Goal: Task Accomplishment & Management: Use online tool/utility

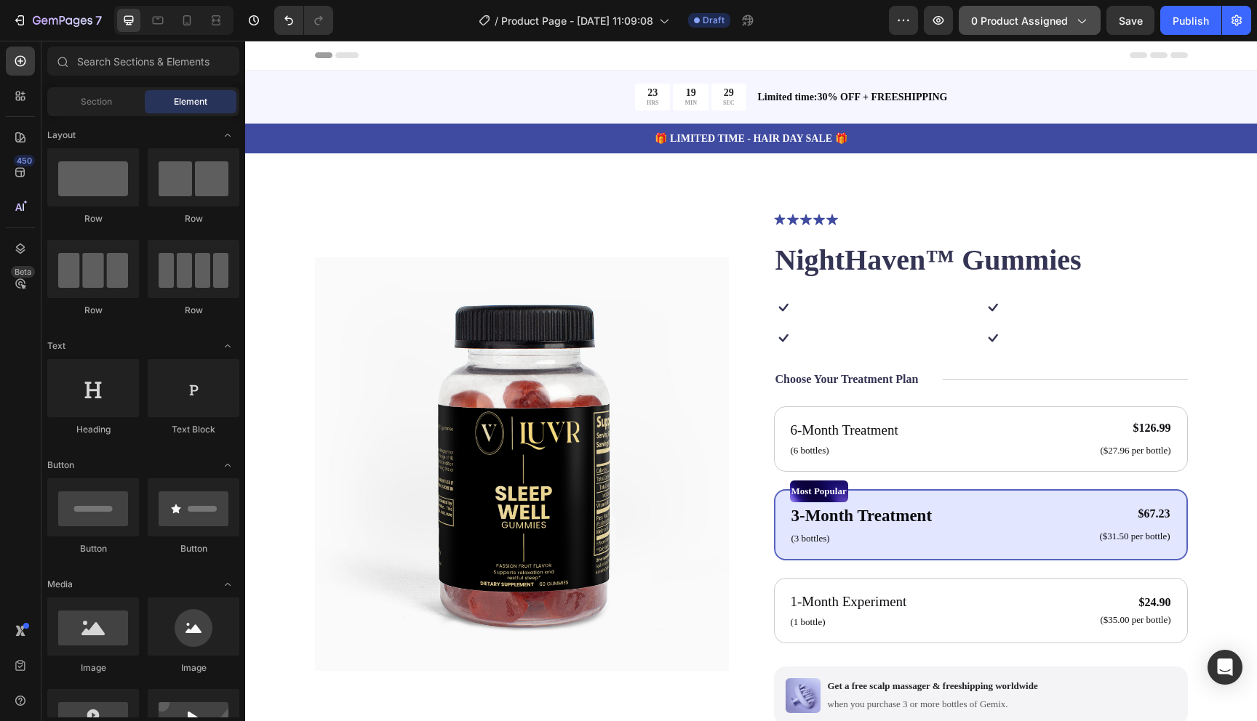
click at [1006, 20] on span "0 product assigned" at bounding box center [1019, 20] width 97 height 15
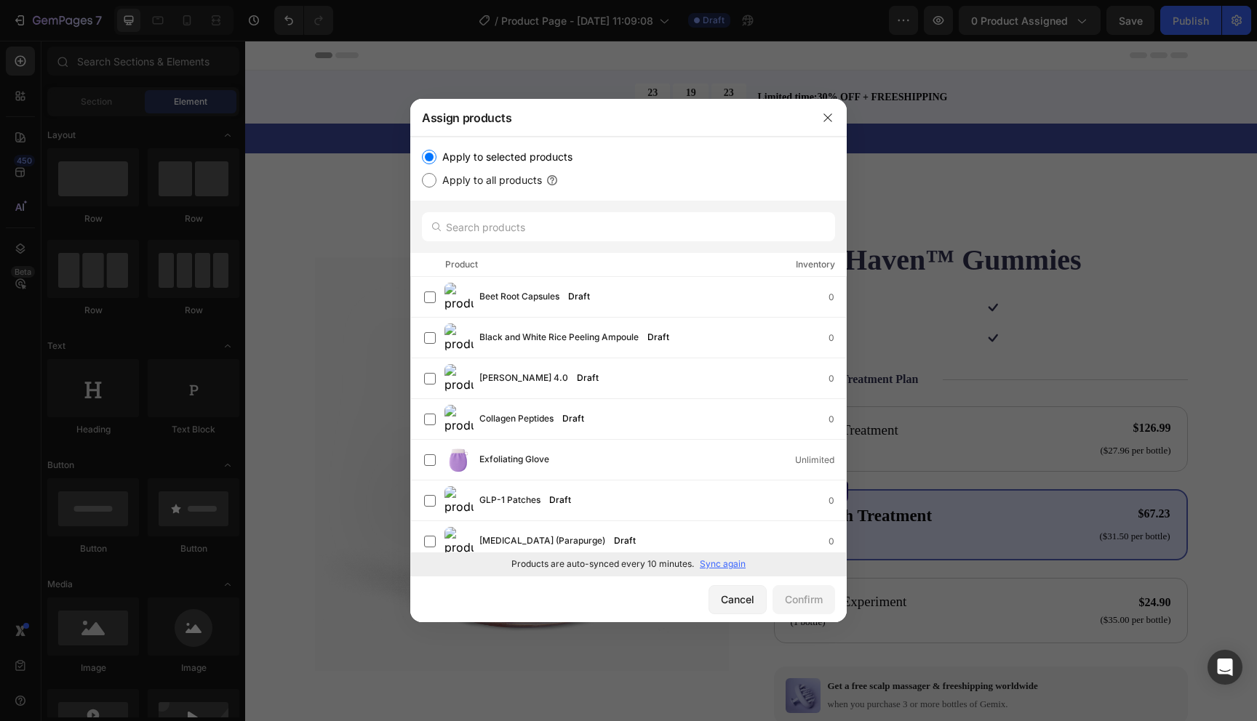
click at [726, 570] on p "Sync again" at bounding box center [723, 564] width 46 height 13
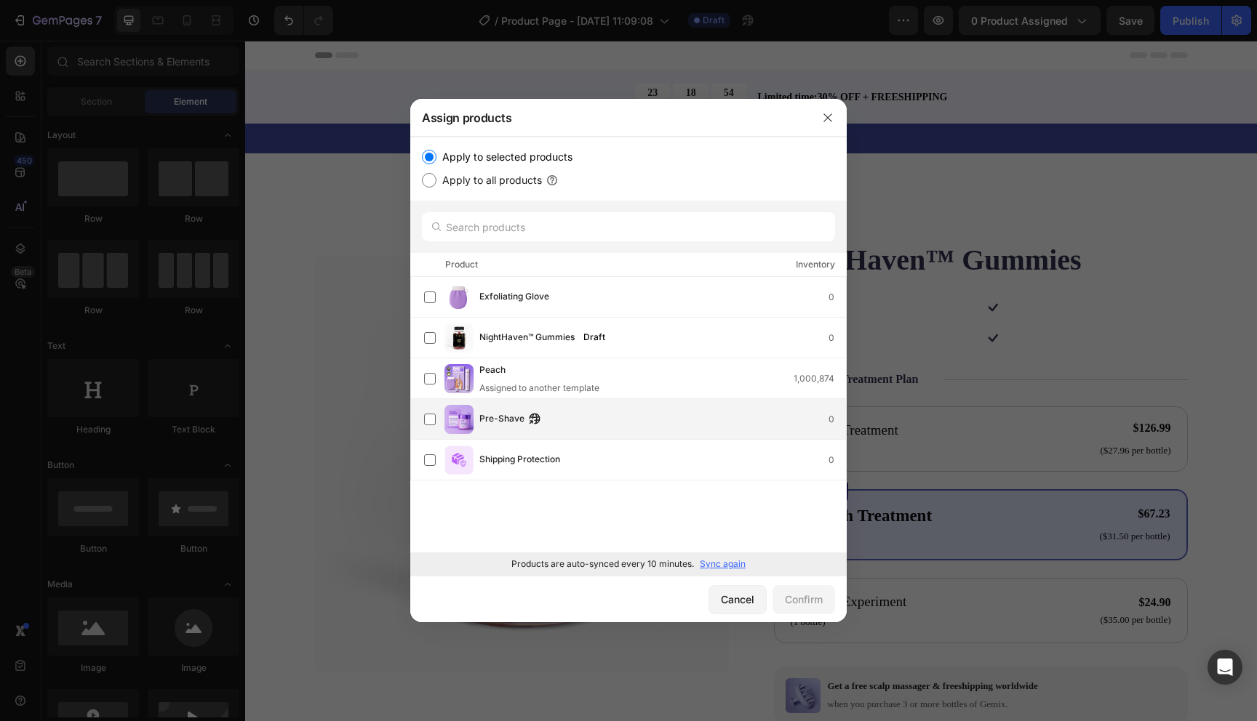
click at [575, 407] on div "Pre-Shave 0" at bounding box center [635, 419] width 422 height 29
click at [790, 598] on div "Confirm" at bounding box center [804, 599] width 38 height 15
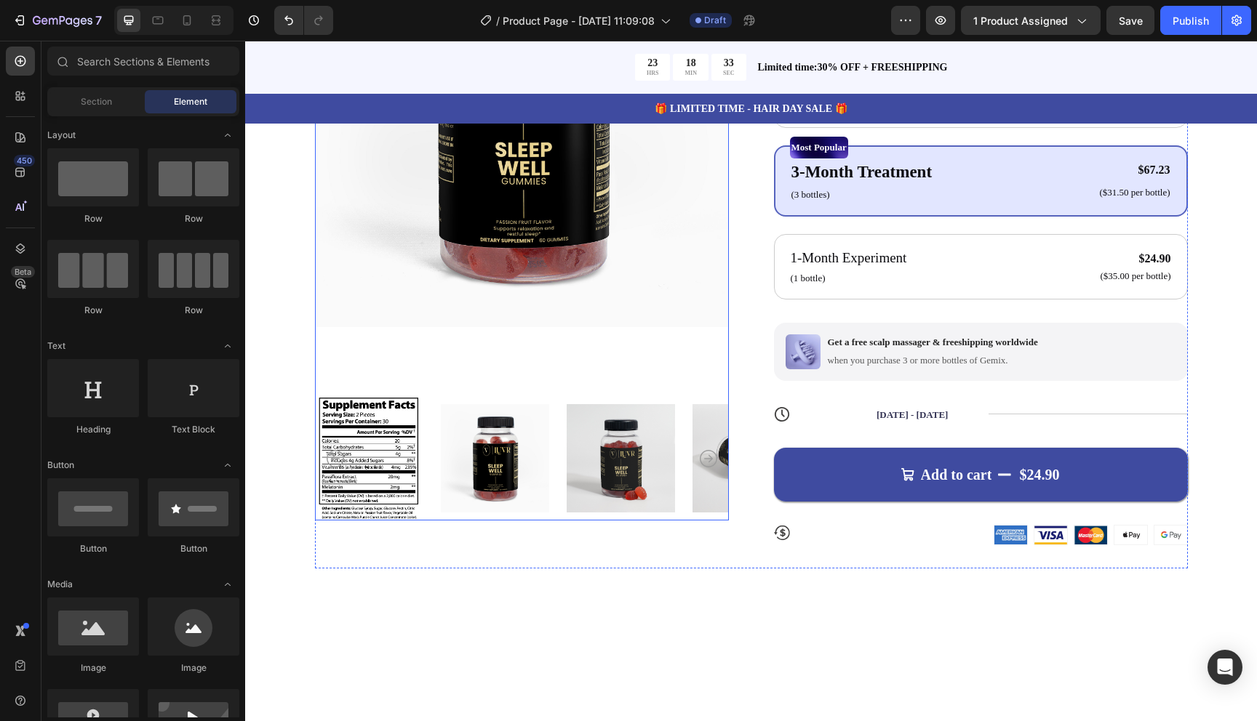
scroll to position [351, 0]
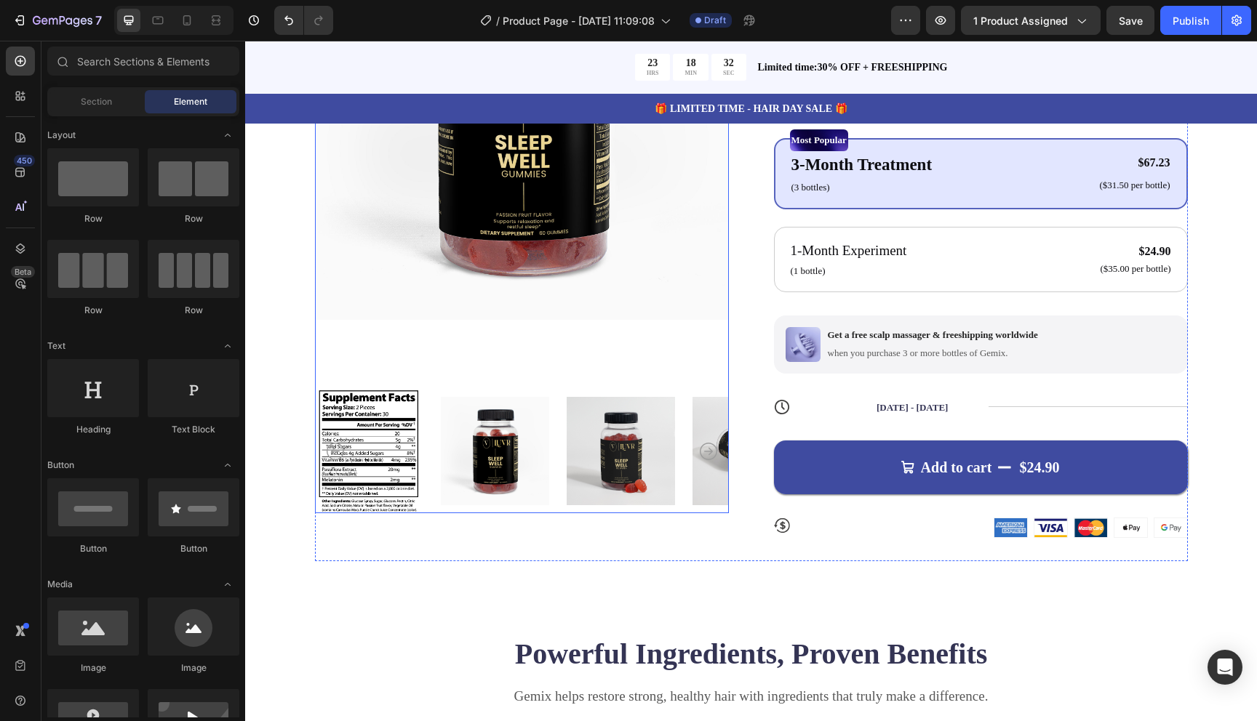
click at [588, 245] on img at bounding box center [522, 113] width 414 height 506
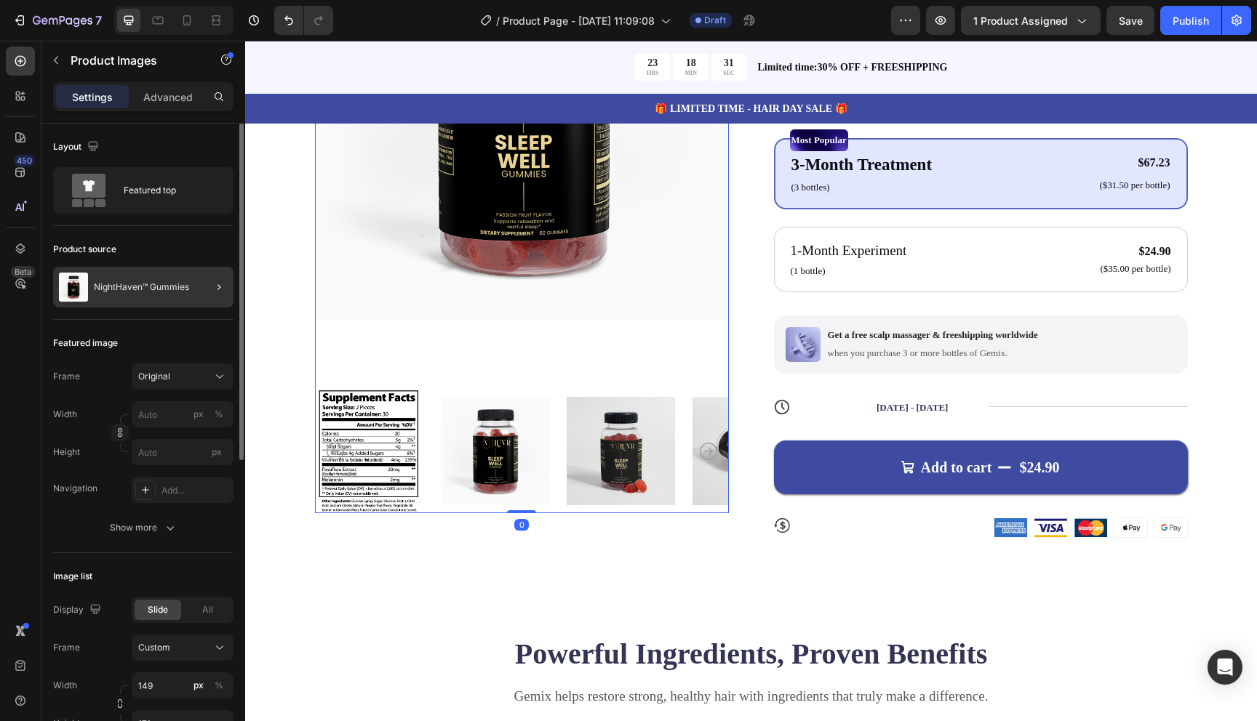
click at [136, 281] on div "NightHaven™ Gummies" at bounding box center [143, 287] width 180 height 41
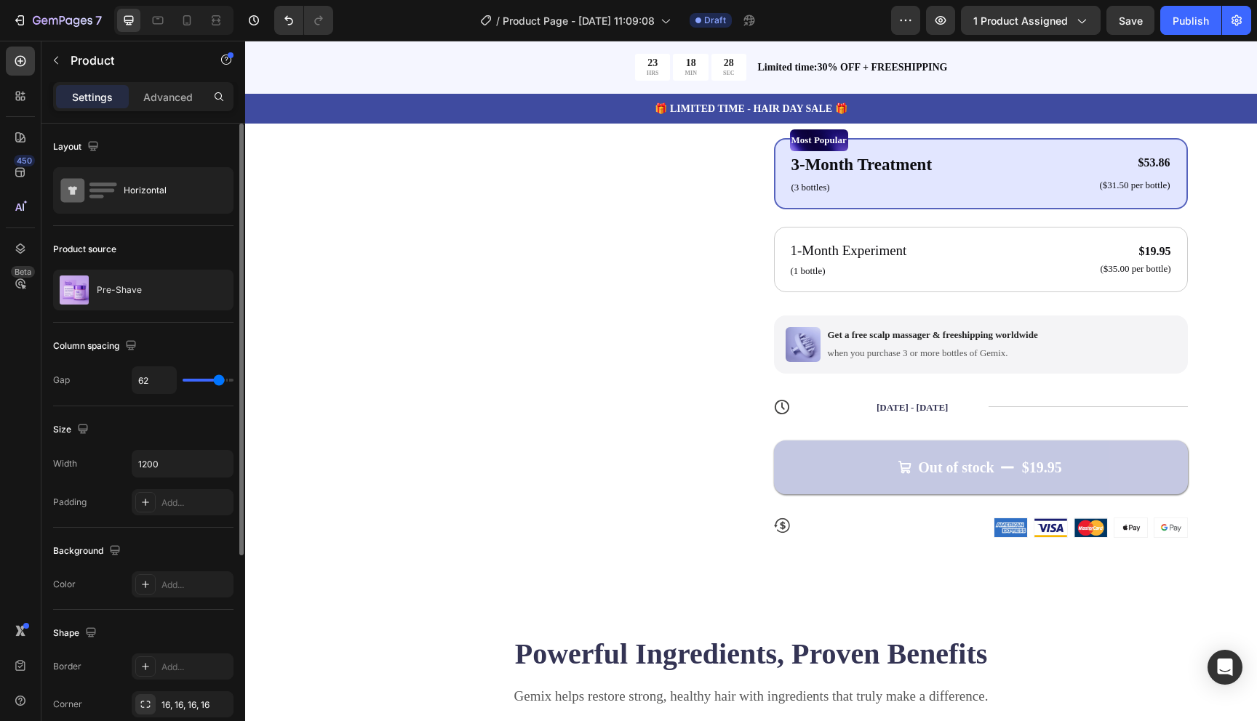
scroll to position [0, 0]
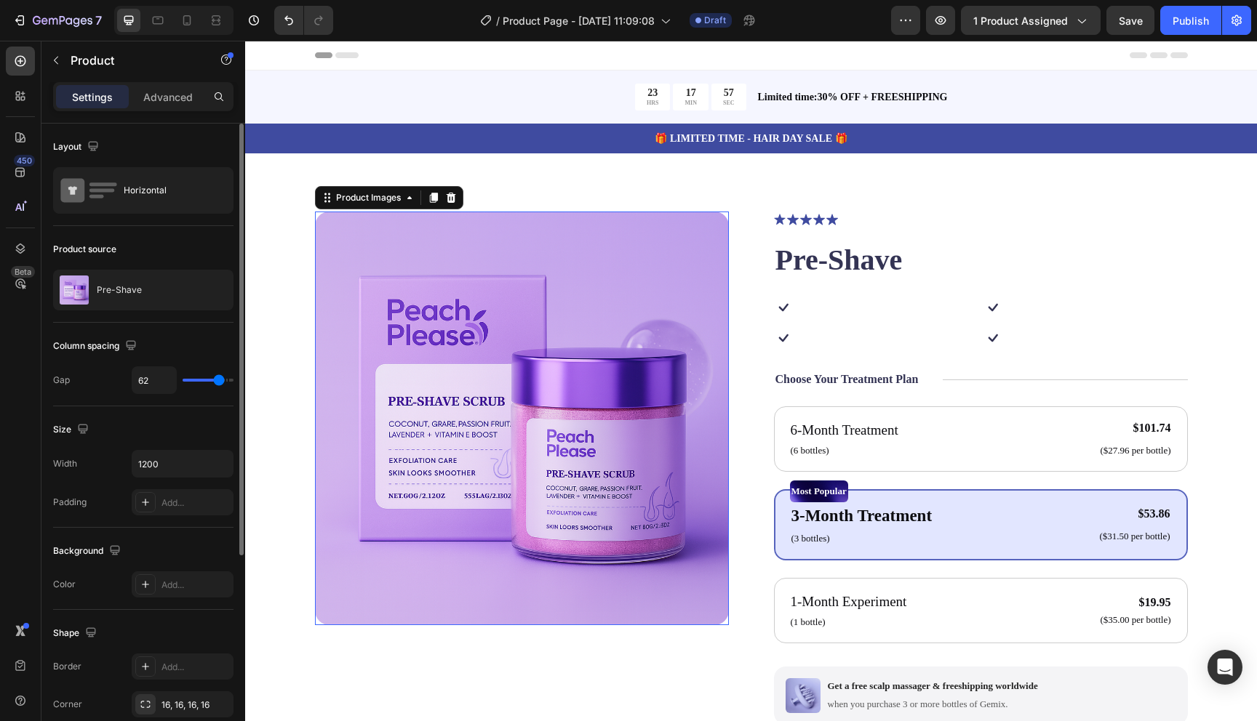
click at [476, 359] on img at bounding box center [522, 419] width 414 height 414
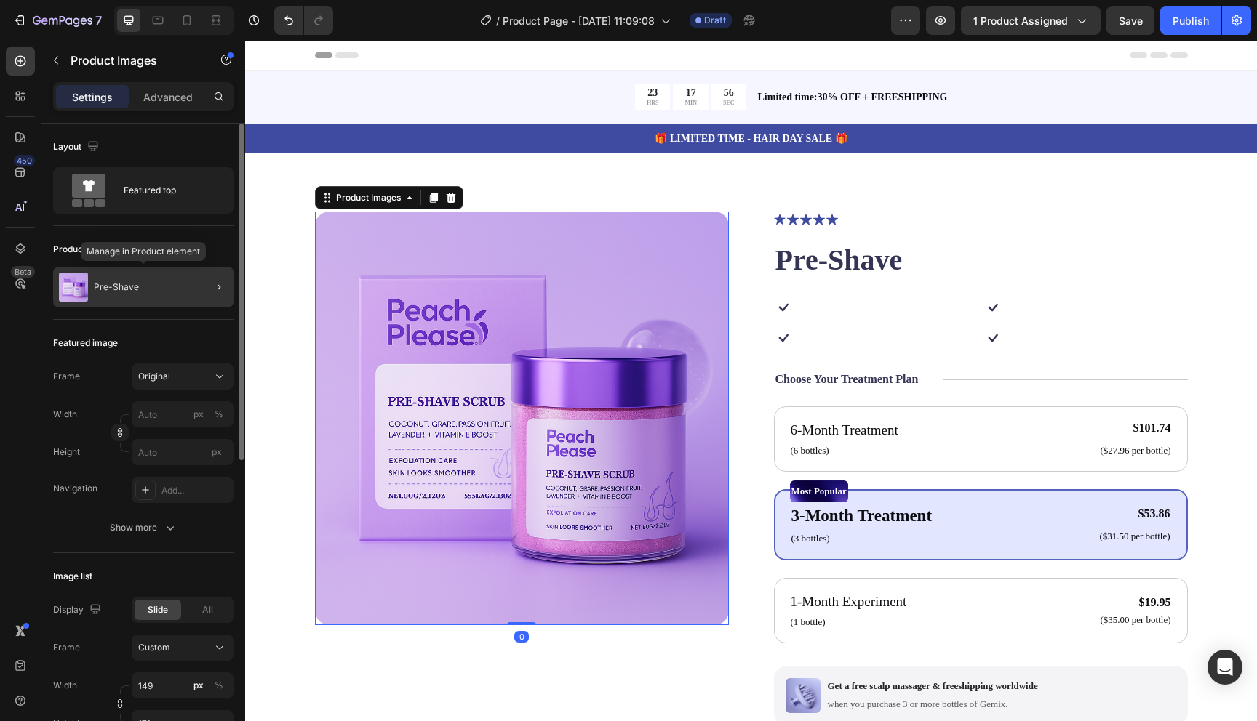
click at [103, 287] on p "Pre-Shave" at bounding box center [116, 287] width 45 height 10
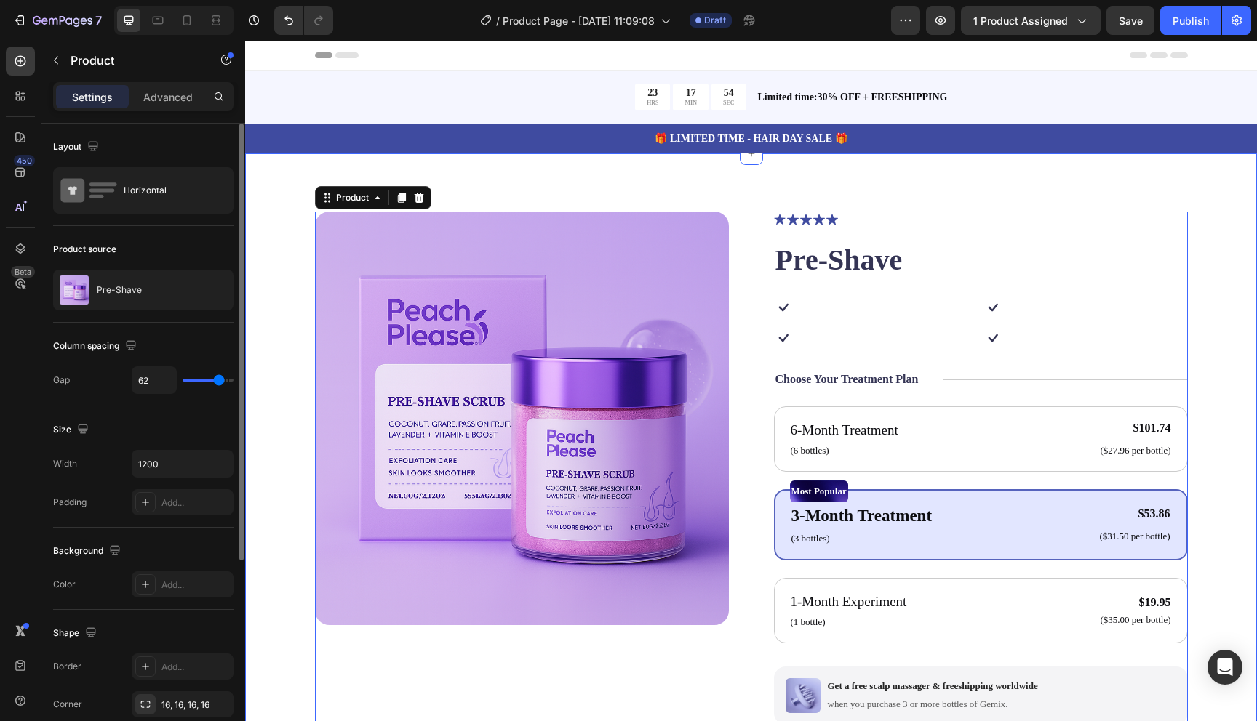
click at [561, 162] on div "Product Images Icon Icon Icon Icon Icon Icon List 122,000+ Happy Customers Text…" at bounding box center [751, 569] width 1012 height 832
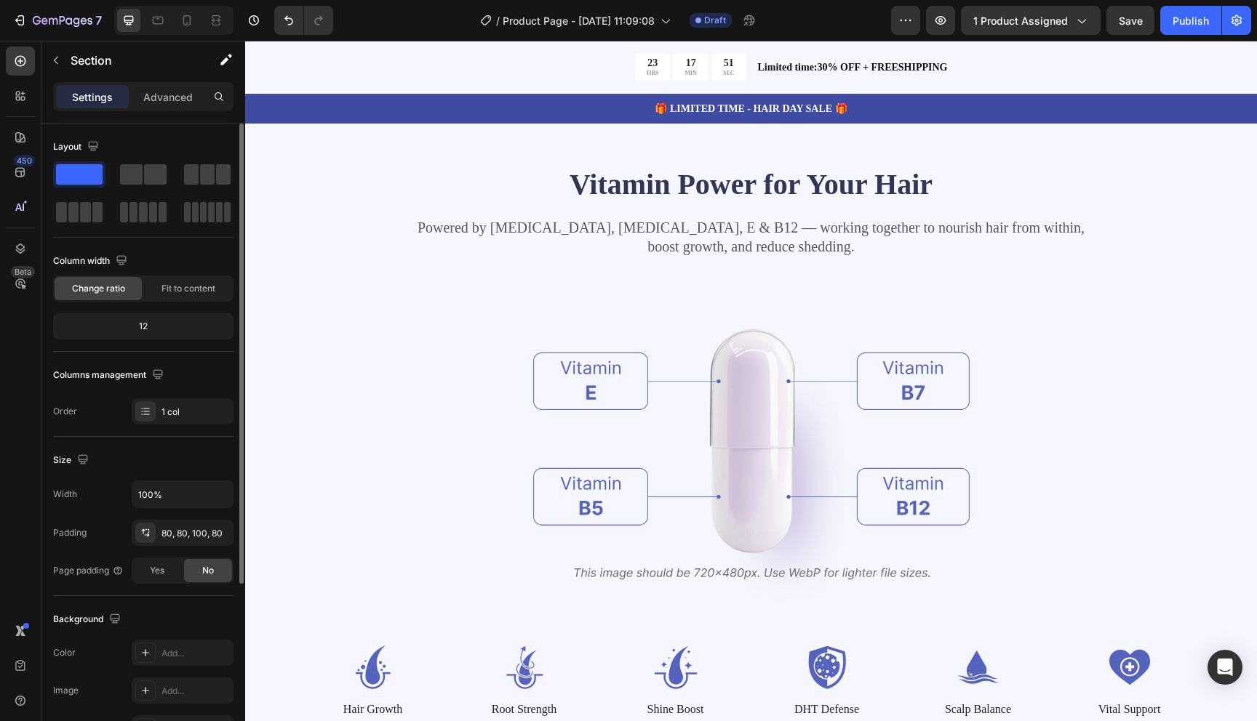
scroll to position [1548, 0]
click at [44, 59] on div "Section" at bounding box center [116, 60] width 151 height 38
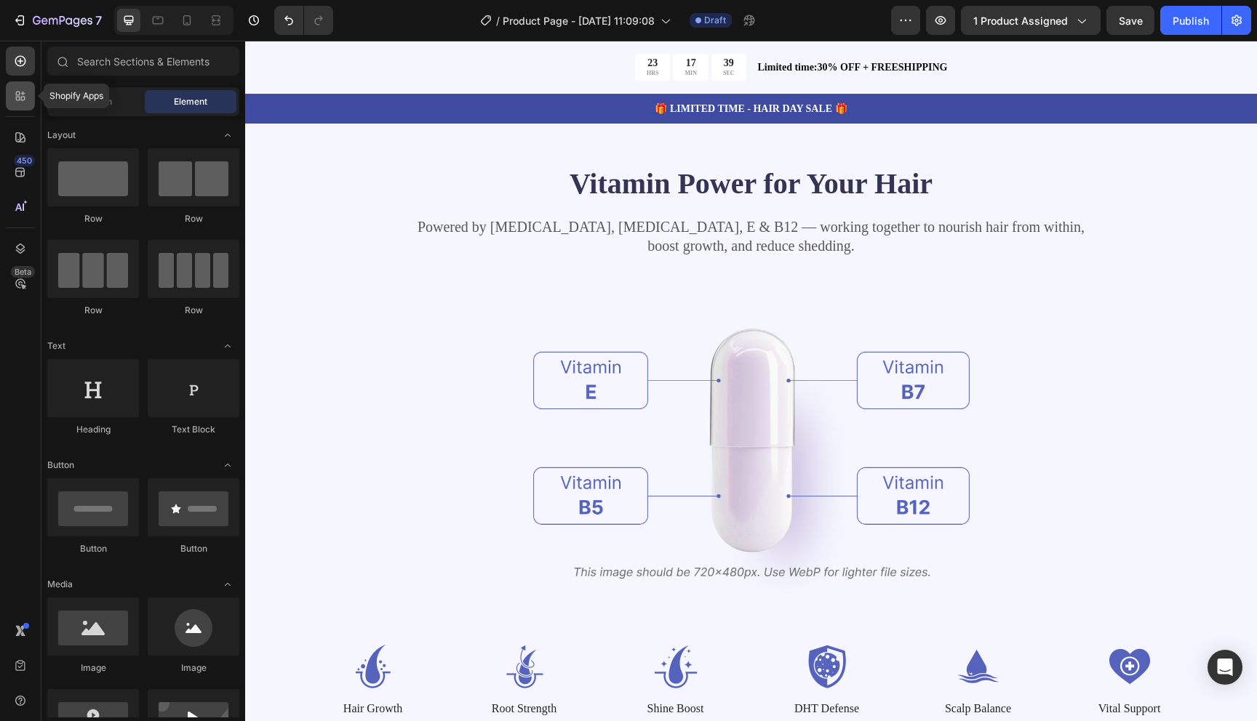
click at [22, 94] on icon at bounding box center [20, 96] width 15 height 15
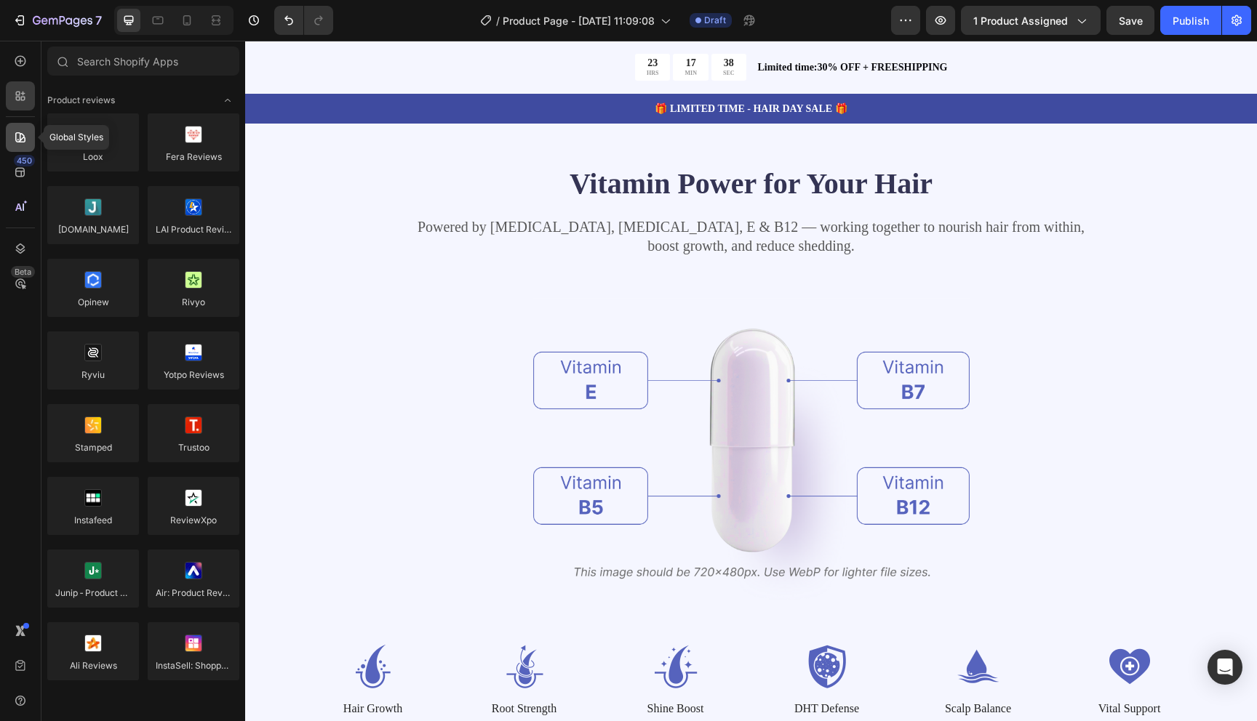
click at [22, 137] on icon at bounding box center [20, 137] width 10 height 10
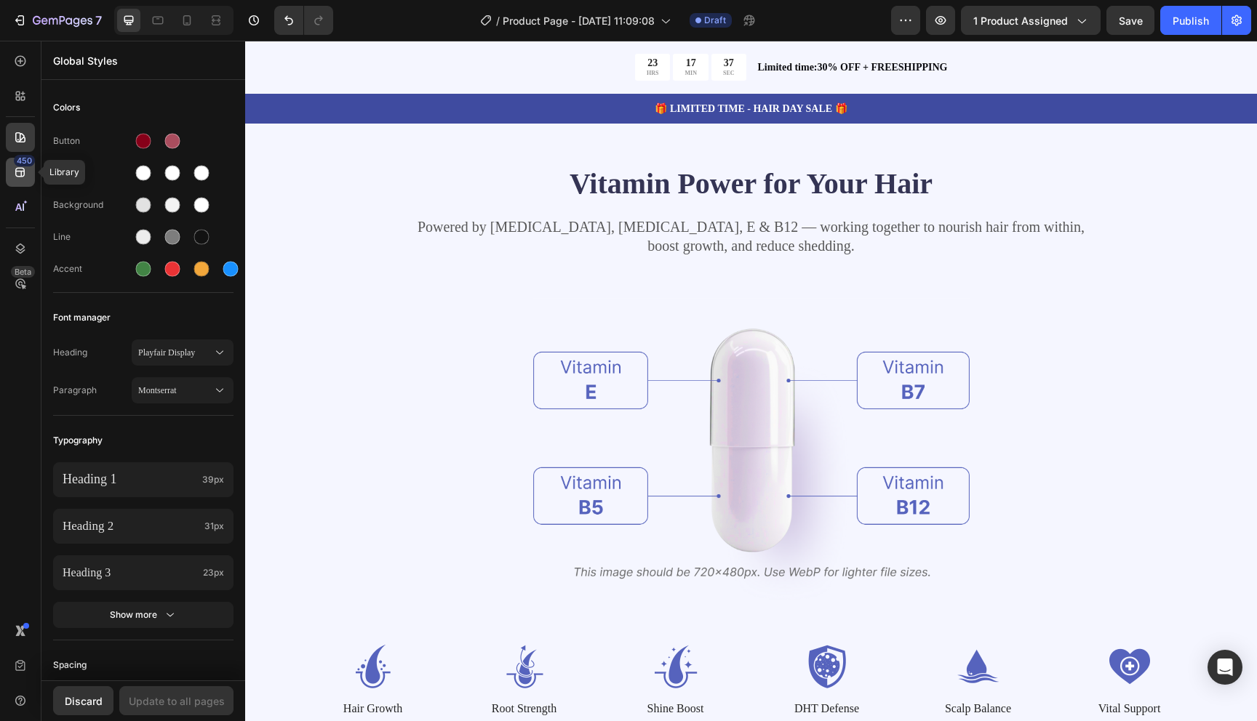
click at [16, 180] on div "450" at bounding box center [20, 172] width 29 height 29
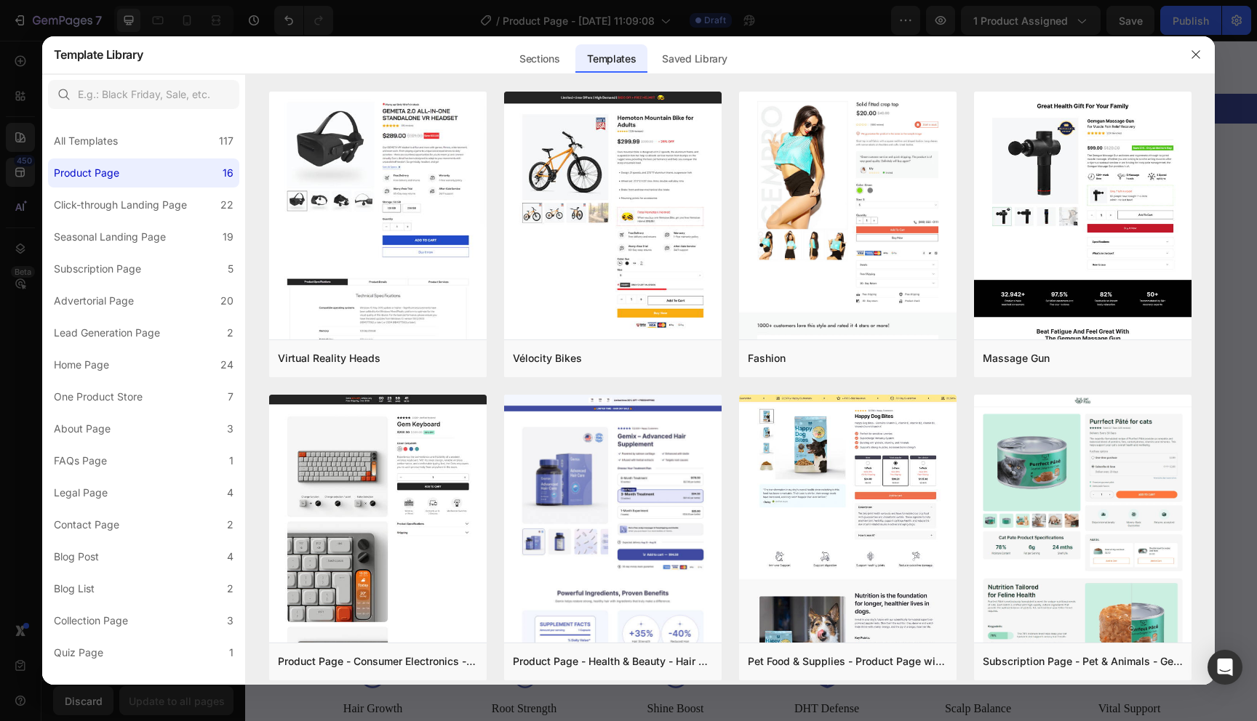
click at [16, 180] on div at bounding box center [628, 360] width 1257 height 721
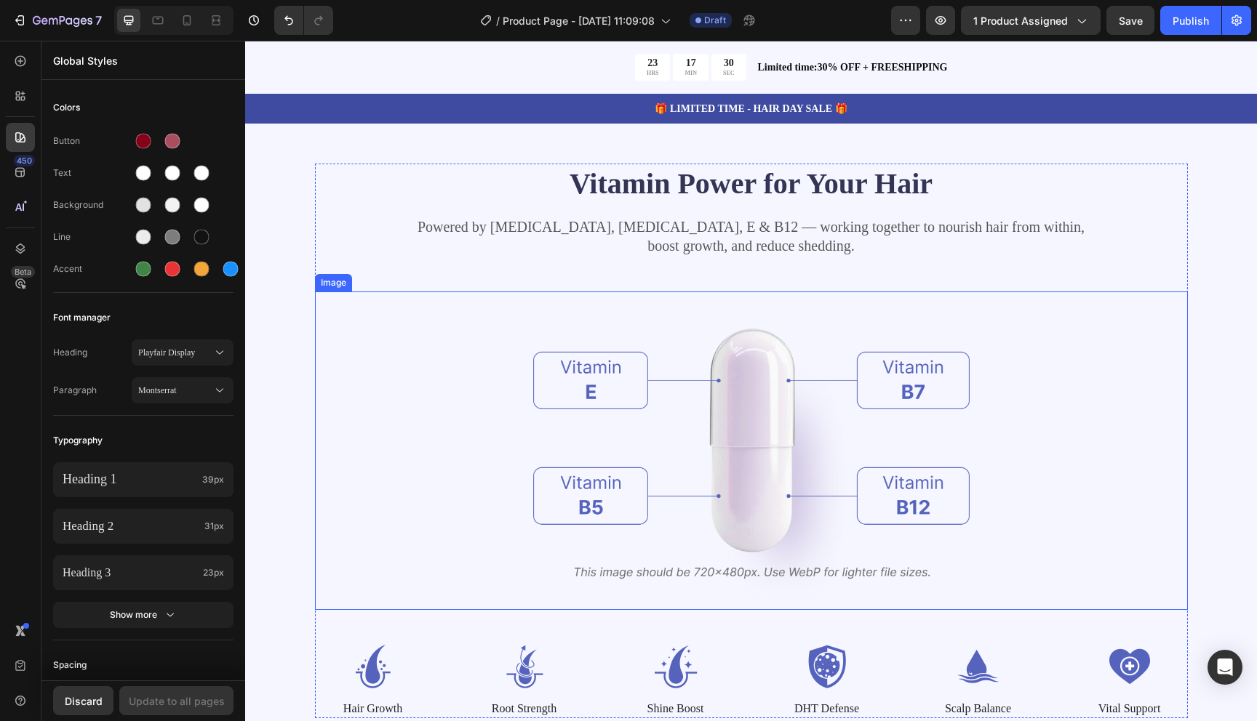
click at [469, 479] on div at bounding box center [751, 451] width 873 height 319
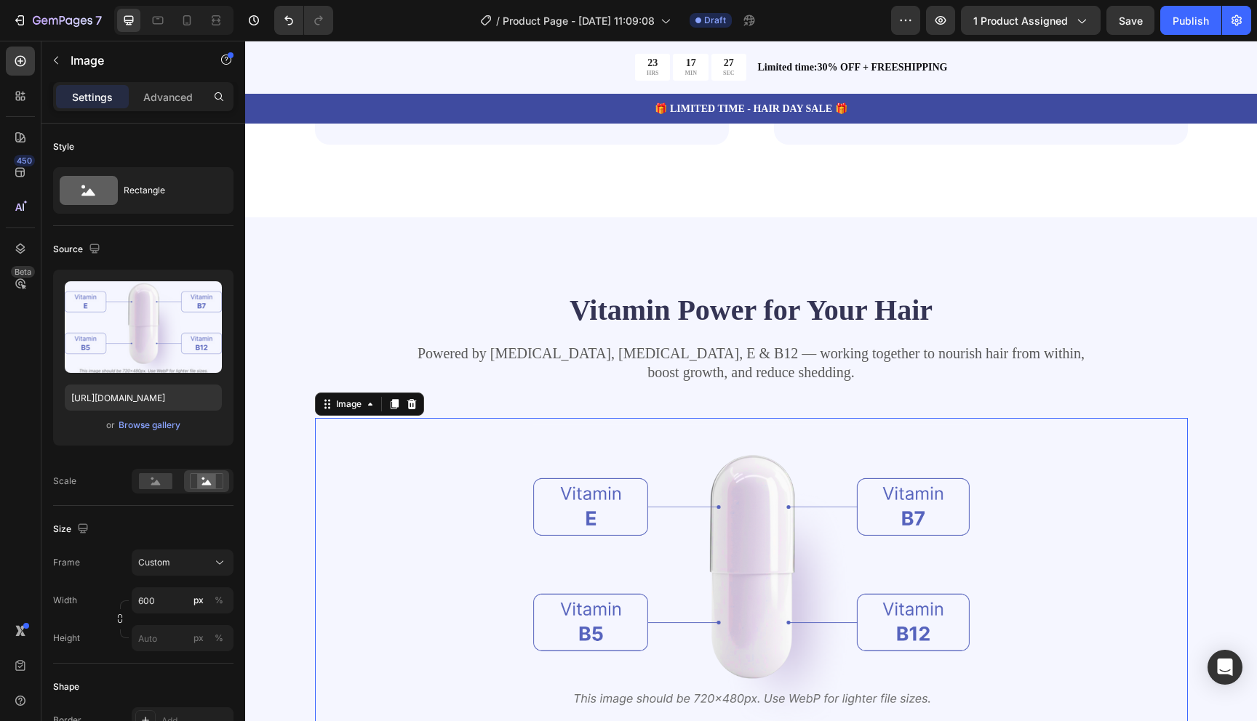
scroll to position [1319, 0]
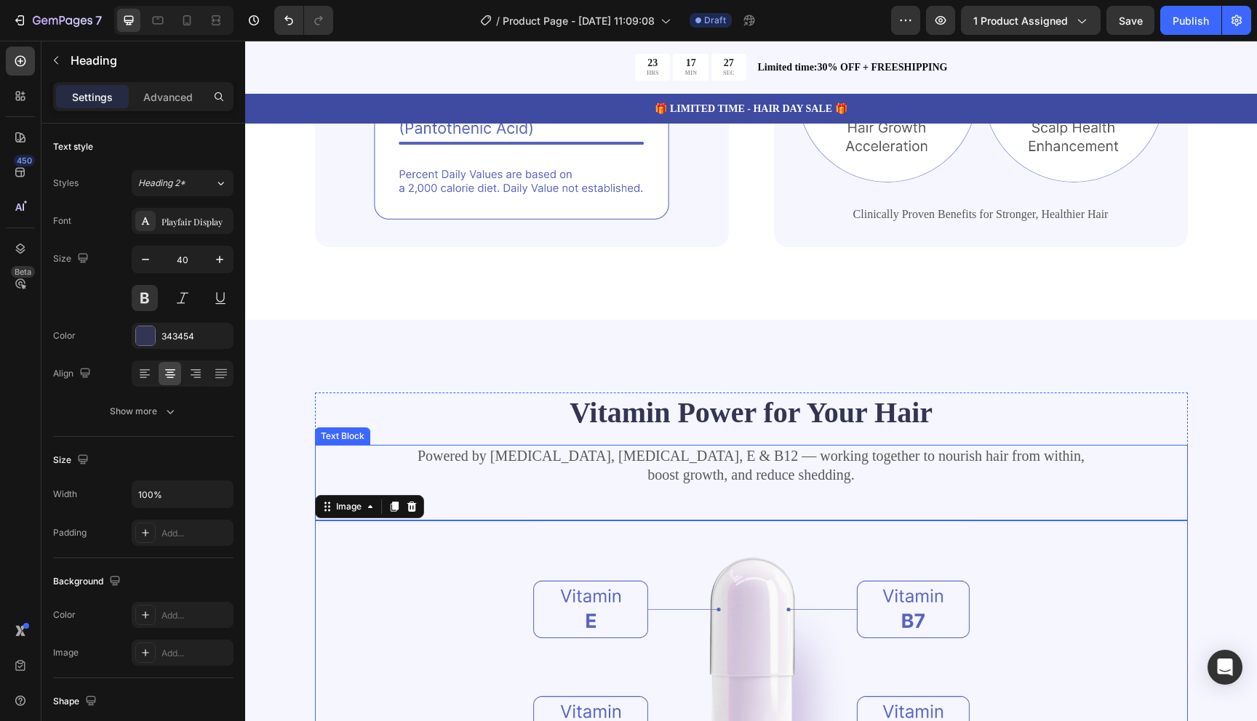
click at [772, 435] on div "Vitamin Power for Your Hair Heading" at bounding box center [751, 419] width 873 height 52
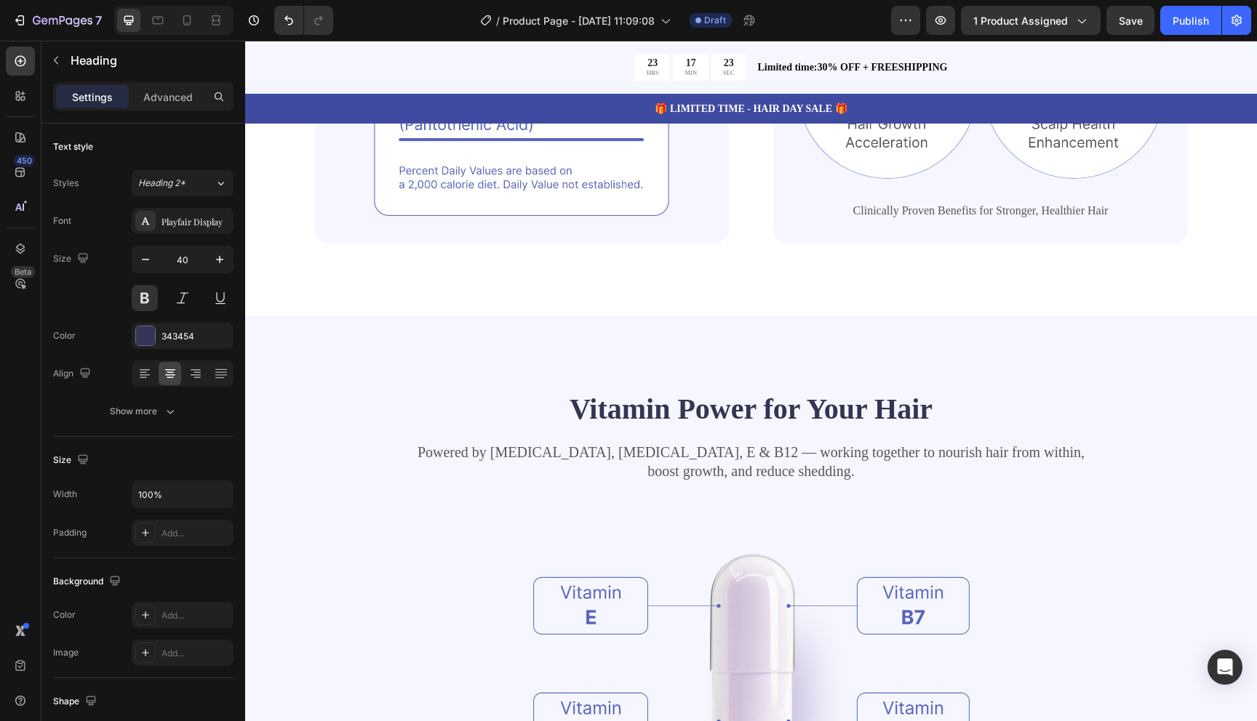
scroll to position [1441, 0]
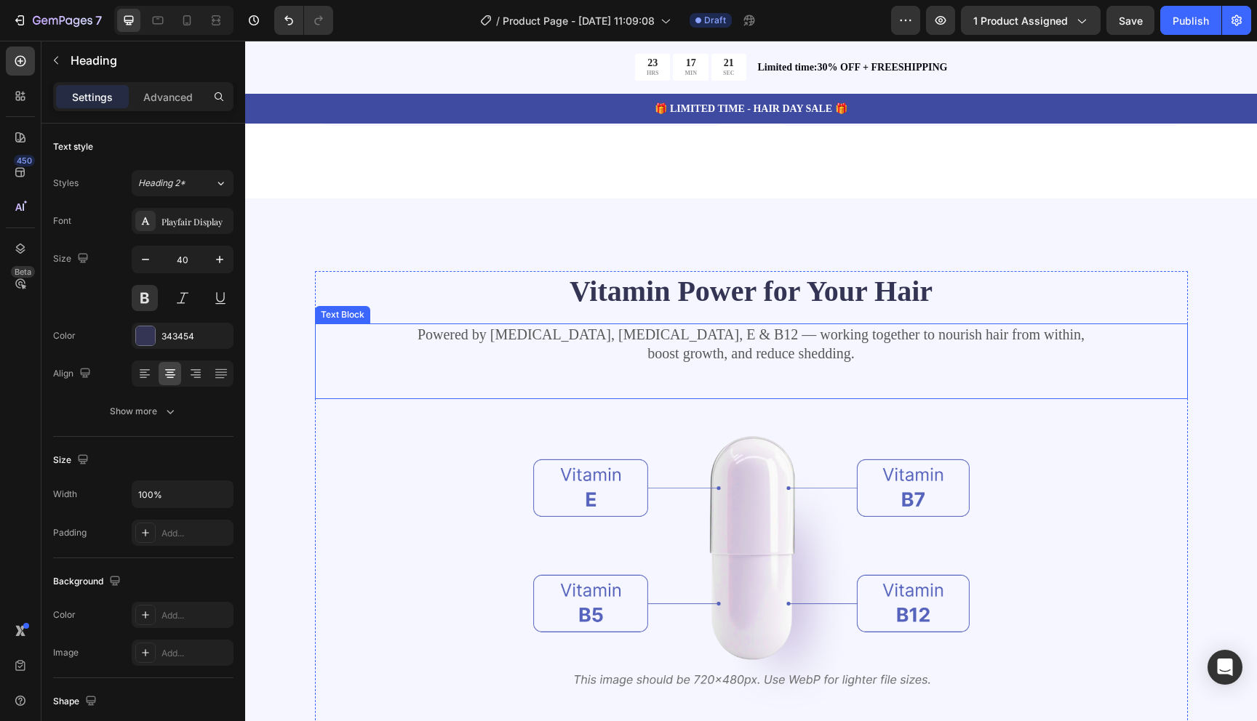
click at [798, 351] on p "Powered by Biotin, Vitamin B5, E & B12 — working together to nourish hair from …" at bounding box center [751, 344] width 870 height 38
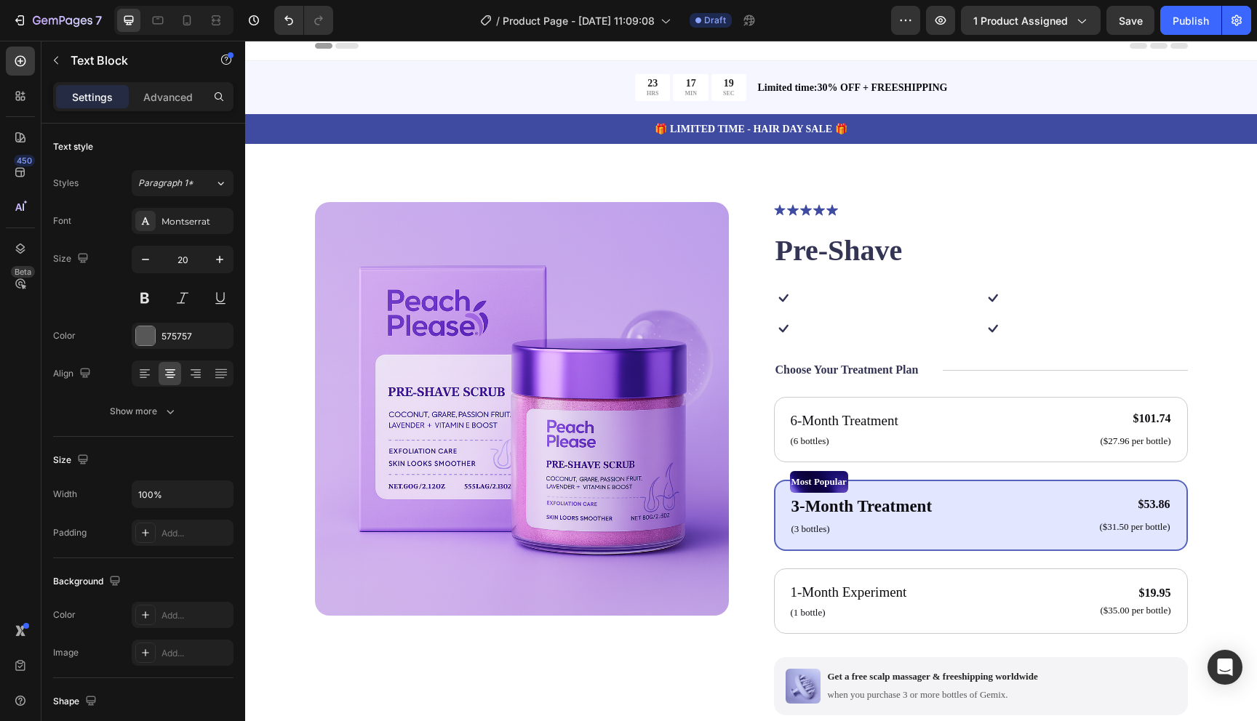
scroll to position [0, 0]
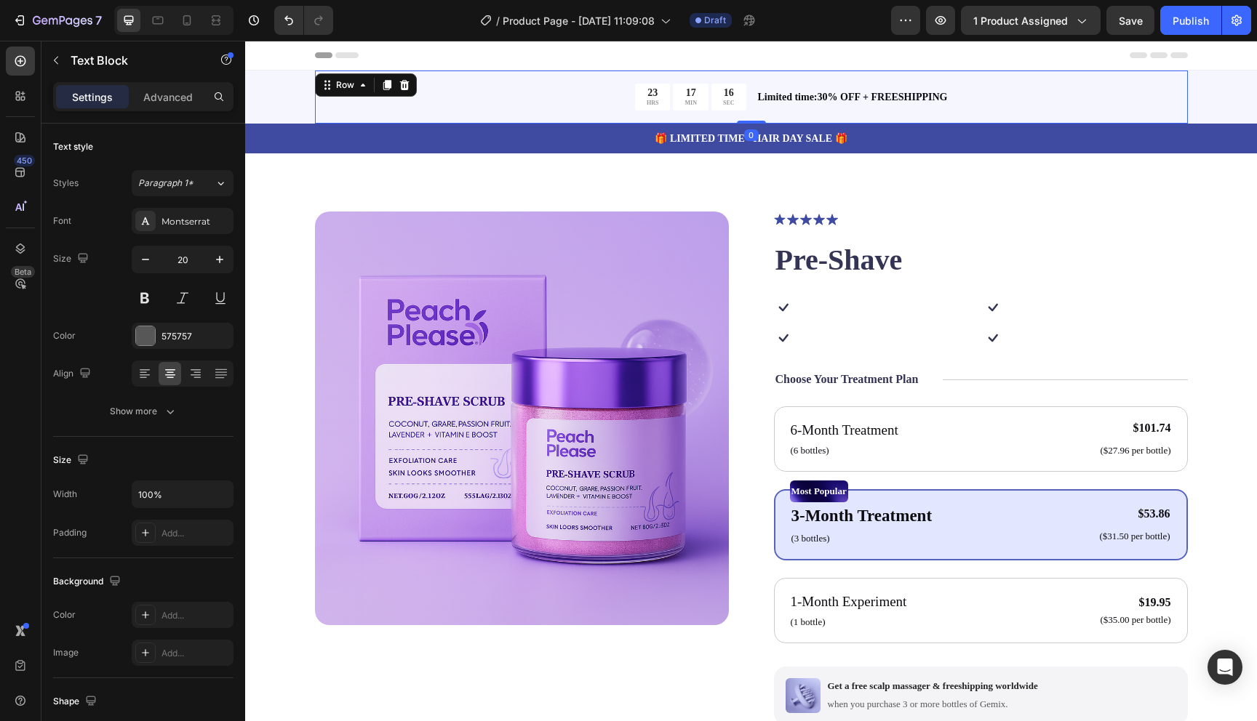
click at [1039, 76] on div "23 HRS 17 MIN 16 SEC Countdown Timer Limited time:30% OFF + FREESHIPPING Text B…" at bounding box center [751, 97] width 873 height 53
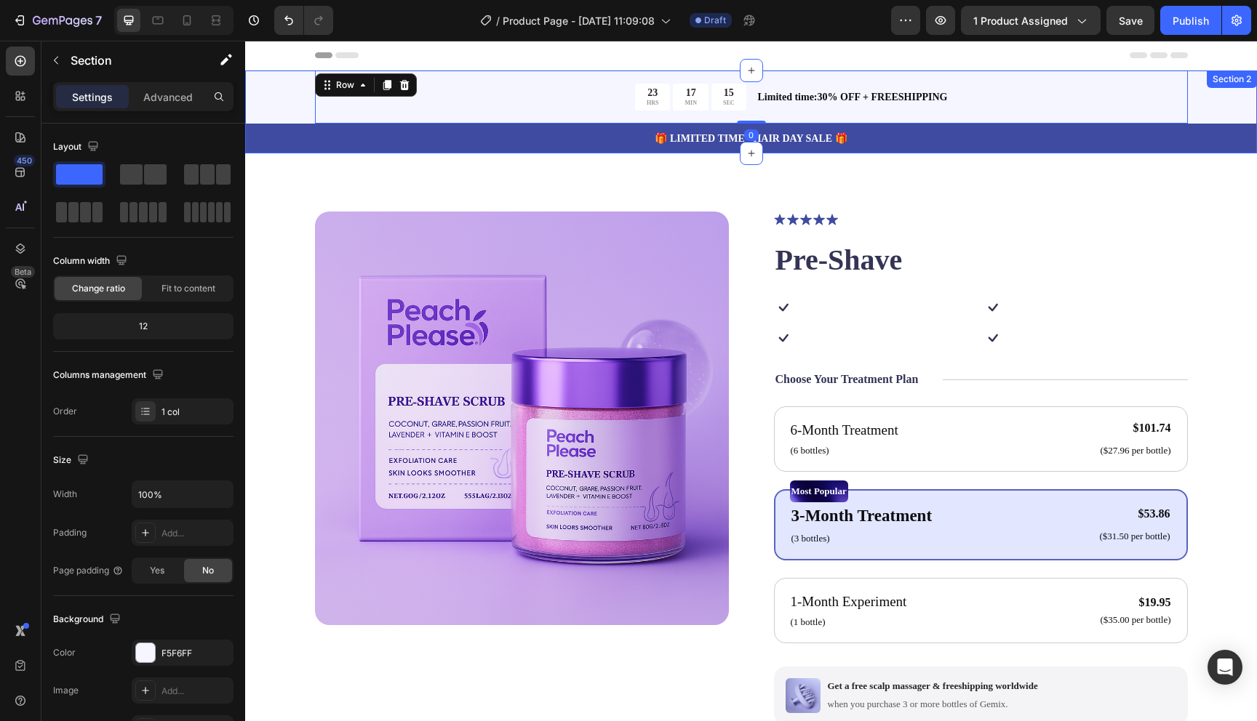
click at [283, 106] on div "23 HRS 17 MIN 15 SEC Countdown Timer Limited time:30% OFF + FREESHIPPING Text B…" at bounding box center [751, 112] width 1012 height 83
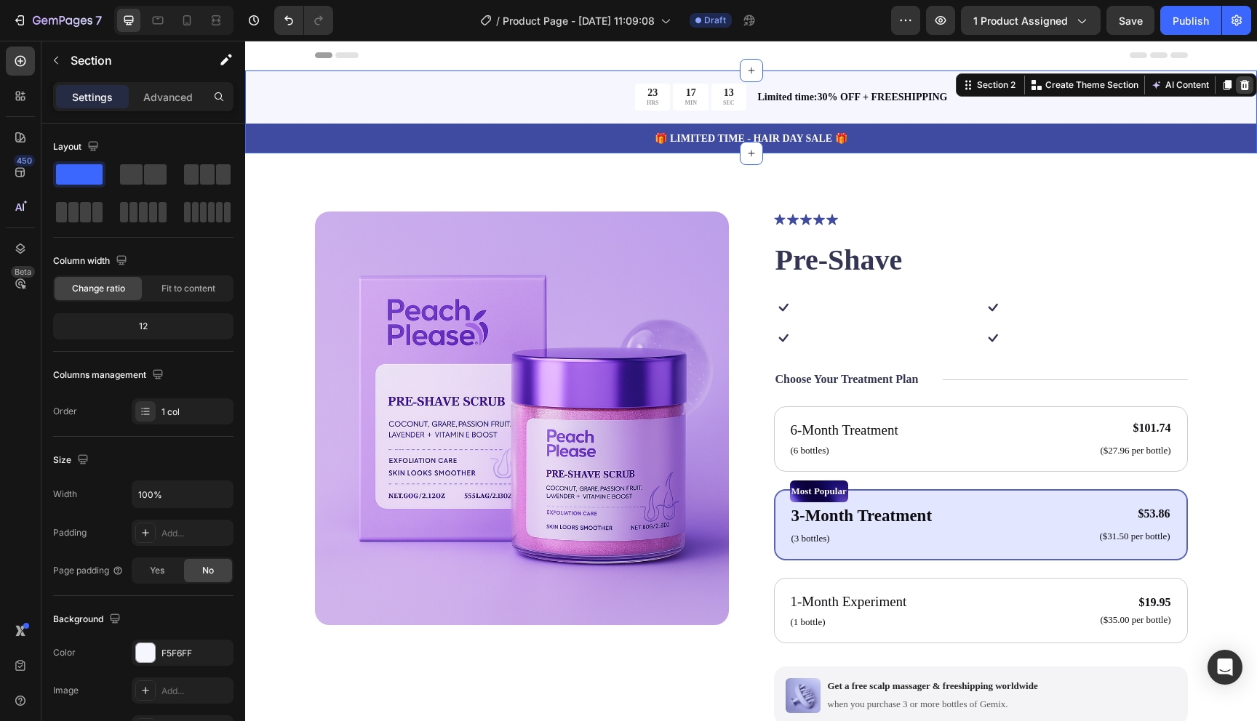
click at [1241, 85] on icon at bounding box center [1244, 85] width 9 height 10
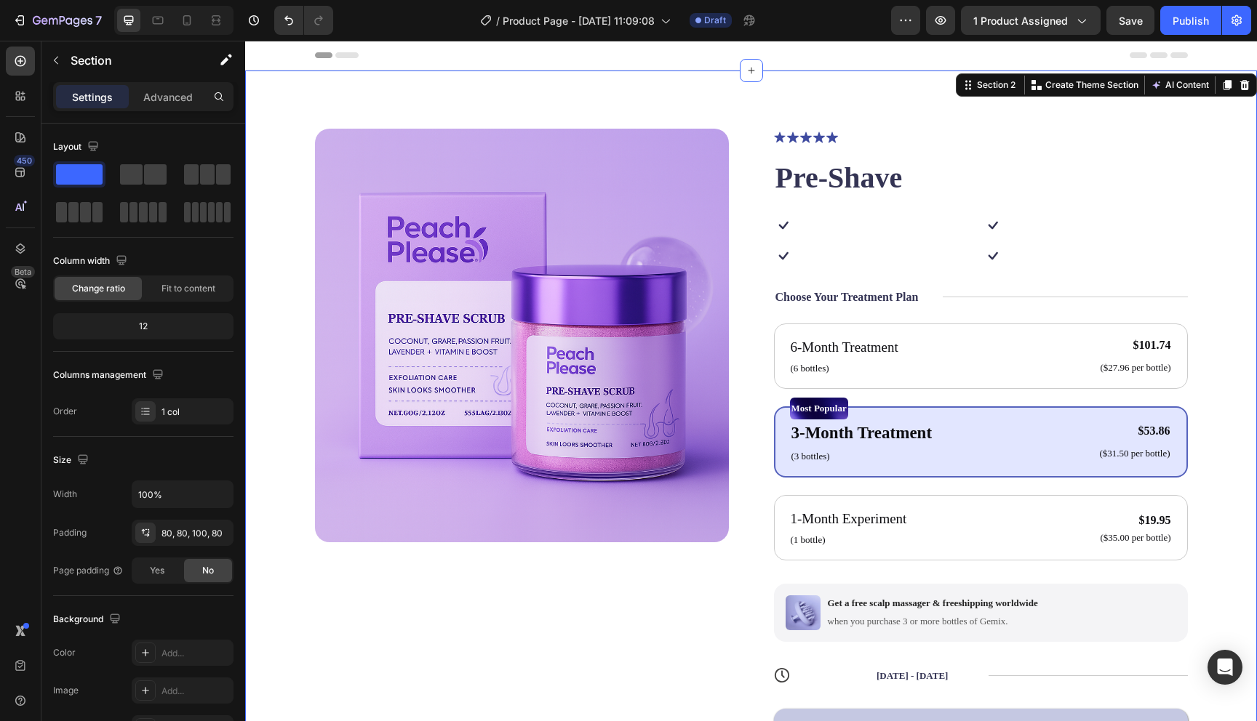
click at [1112, 113] on div "Product Images Icon Icon Icon Icon Icon Icon List 122,000+ Happy Customers Text…" at bounding box center [751, 487] width 1012 height 832
click at [887, 92] on div "Product Images Icon Icon Icon Icon Icon Icon List 122,000+ Happy Customers Text…" at bounding box center [751, 487] width 1012 height 832
click at [633, 95] on div "Product Images Icon Icon Icon Icon Icon Icon List 122,000+ Happy Customers Text…" at bounding box center [751, 487] width 1012 height 832
click at [12, 132] on div at bounding box center [20, 137] width 29 height 29
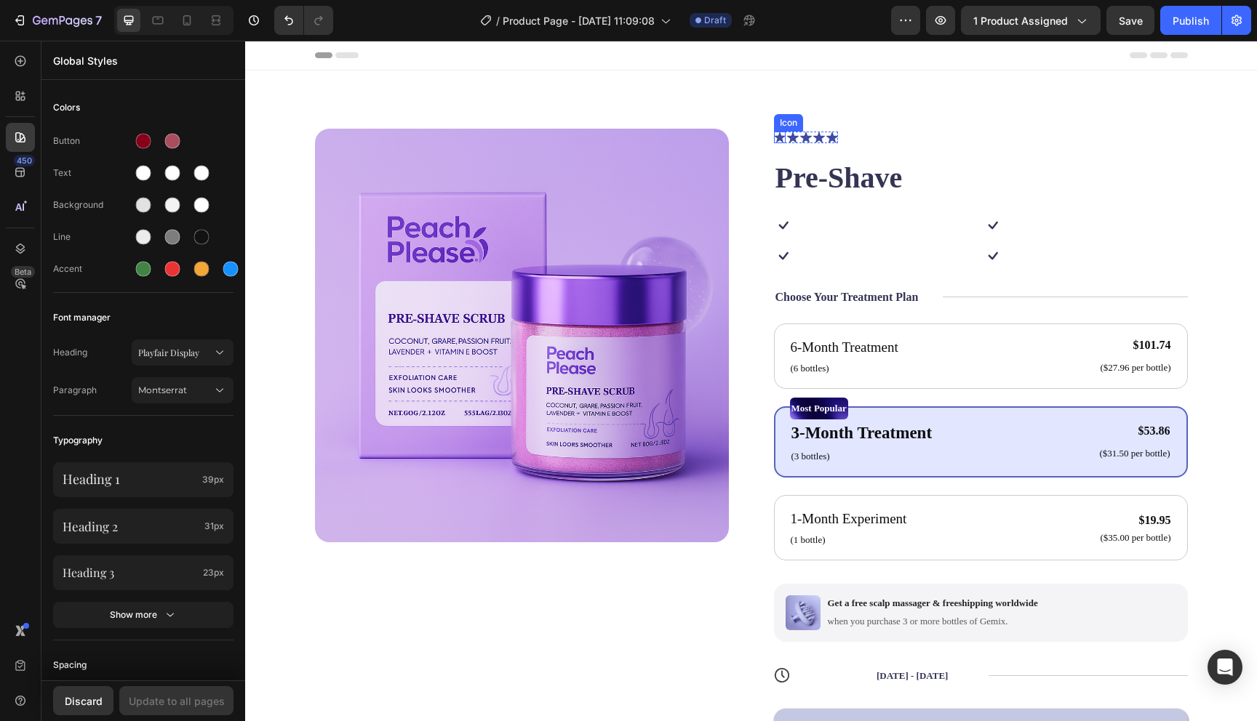
click at [778, 138] on icon at bounding box center [779, 137] width 11 height 11
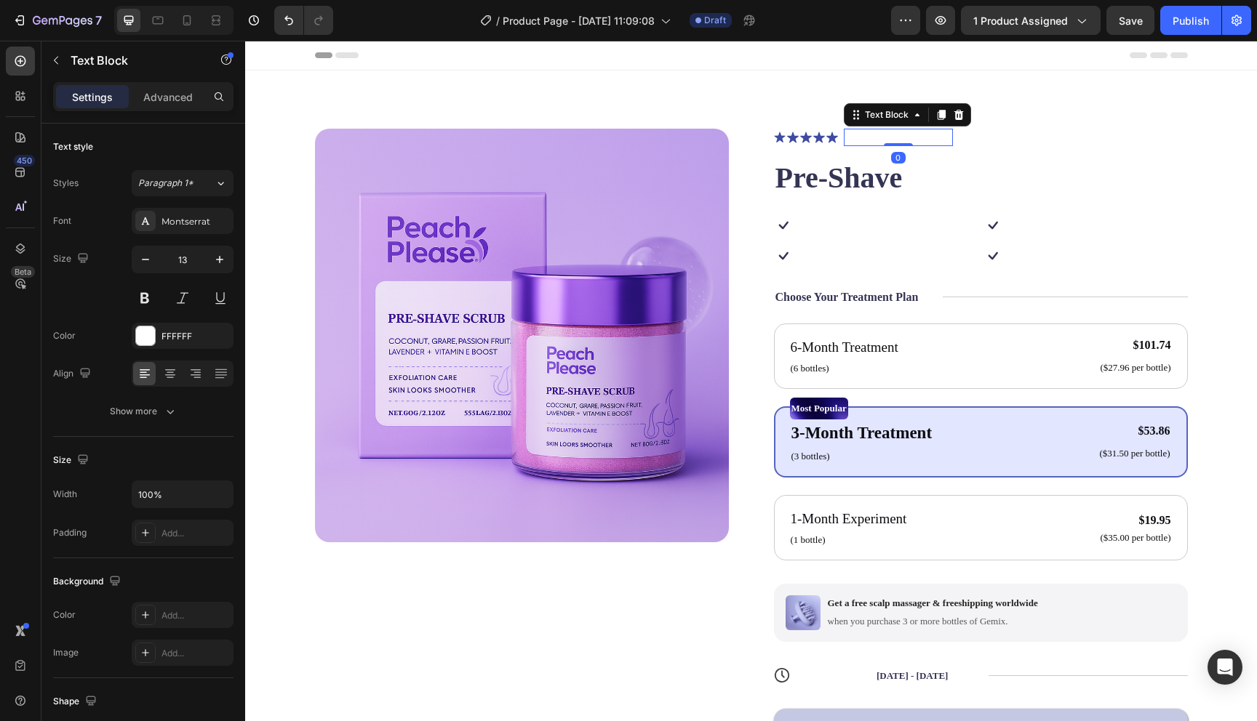
click at [874, 134] on p "122,000+ Happy Customers" at bounding box center [898, 137] width 106 height 15
click at [873, 135] on p "122,000+ Happy Customers" at bounding box center [898, 137] width 106 height 15
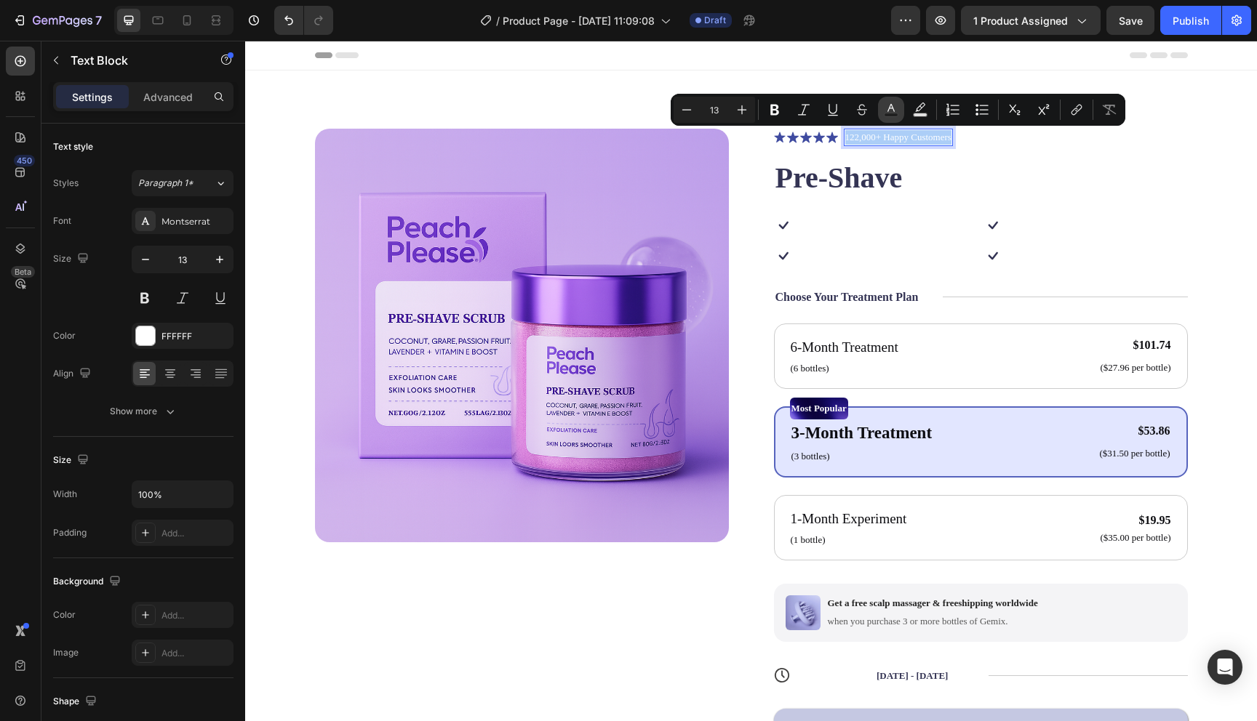
click at [897, 113] on rect "Editor contextual toolbar" at bounding box center [891, 115] width 14 height 4
type input "FFFFFF"
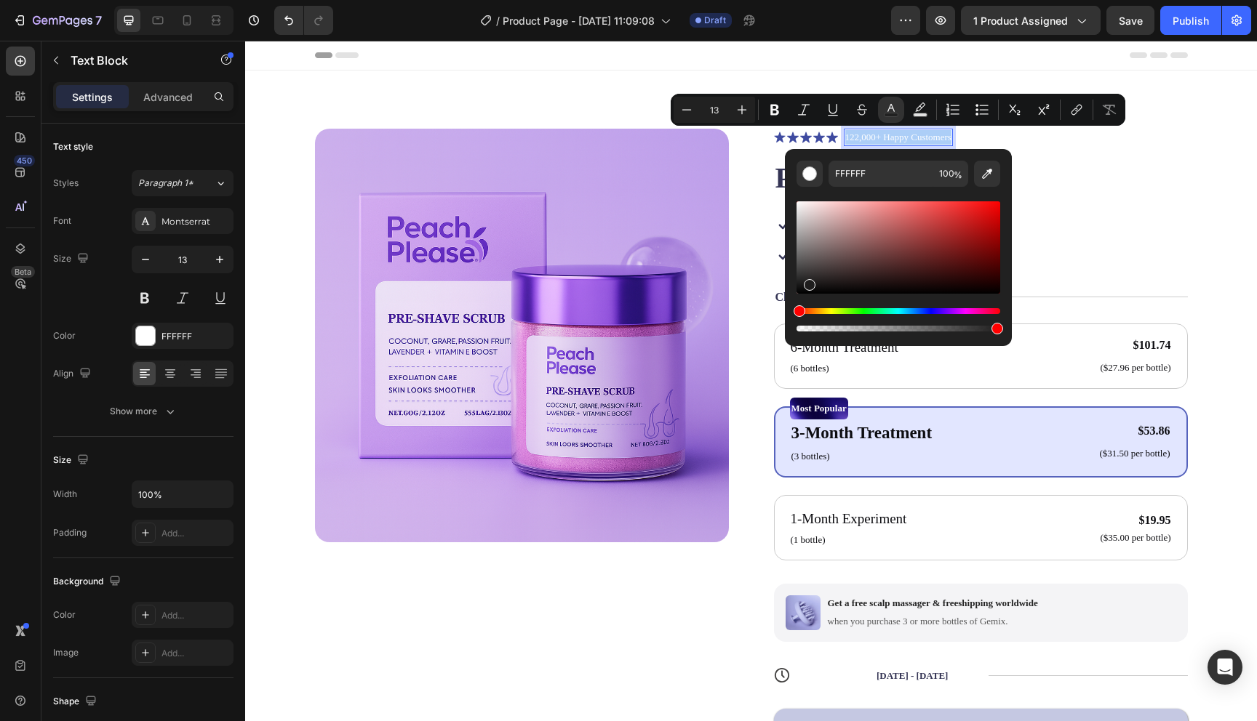
drag, startPoint x: 1067, startPoint y: 297, endPoint x: 770, endPoint y: 343, distance: 300.2
type input "000000"
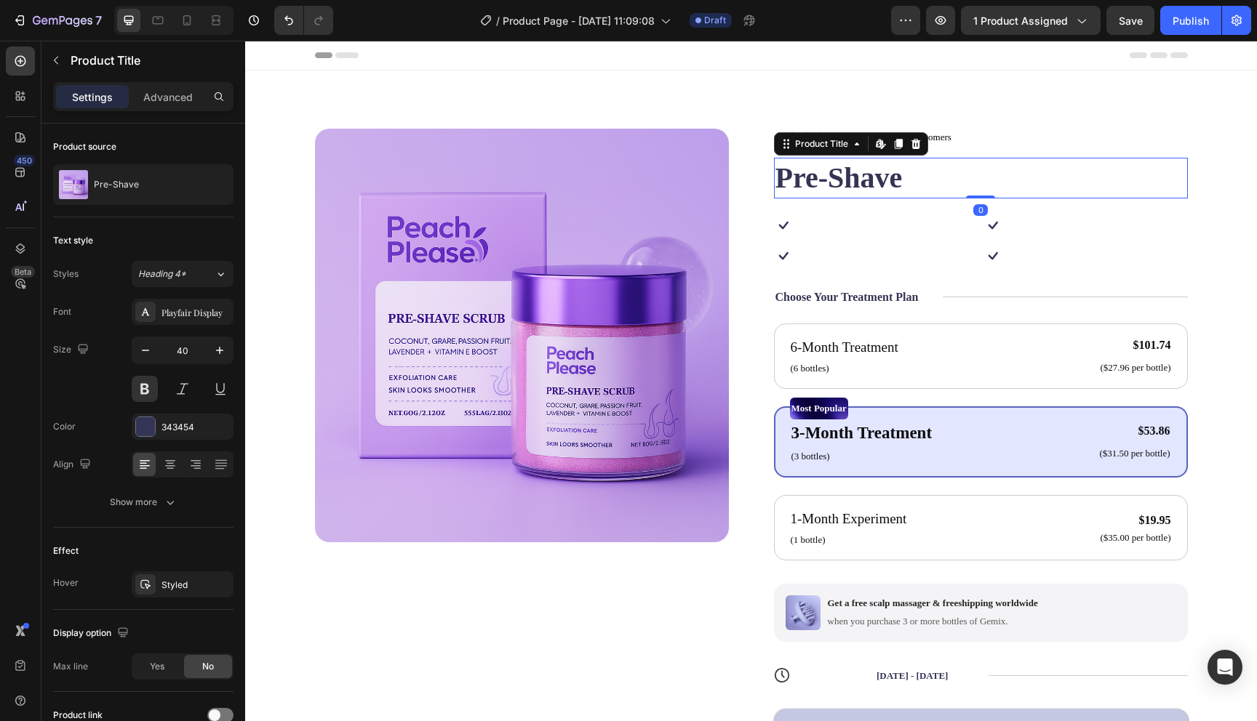
click at [1043, 190] on h1 "Pre-Shave" at bounding box center [981, 178] width 414 height 41
click at [1070, 142] on div "Icon Icon Icon Icon Icon Icon List 122,000+ Happy Customers Text Block Row" at bounding box center [981, 137] width 414 height 17
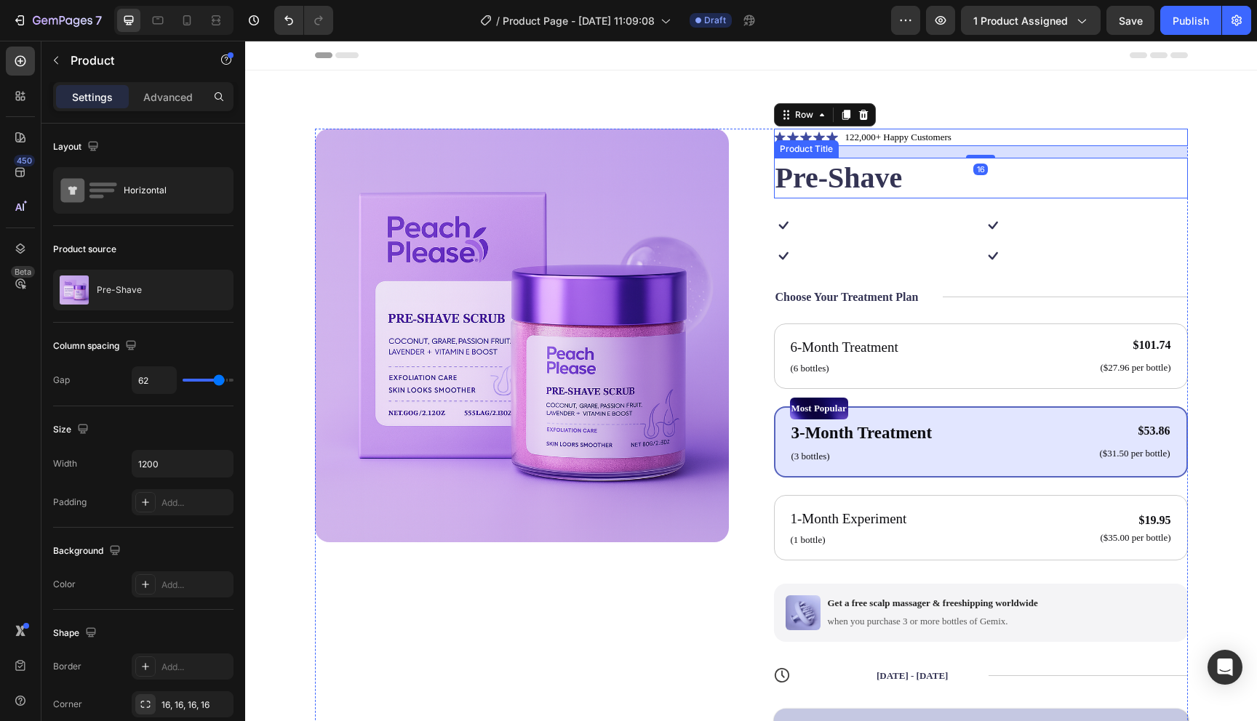
click at [868, 207] on div "Icon Icon Icon Icon Icon Icon List 122,000+ Happy Customers Text Block Row 16 P…" at bounding box center [981, 479] width 414 height 701
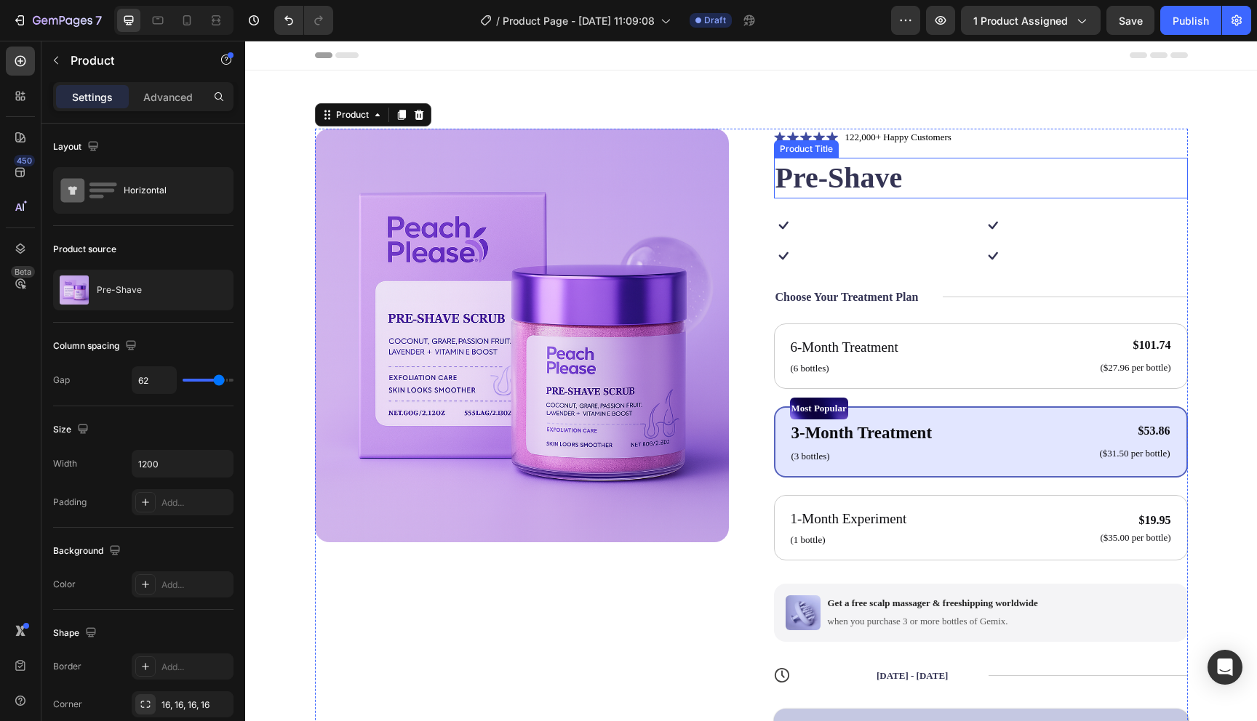
click at [930, 170] on h1 "Pre-Shave" at bounding box center [981, 178] width 414 height 41
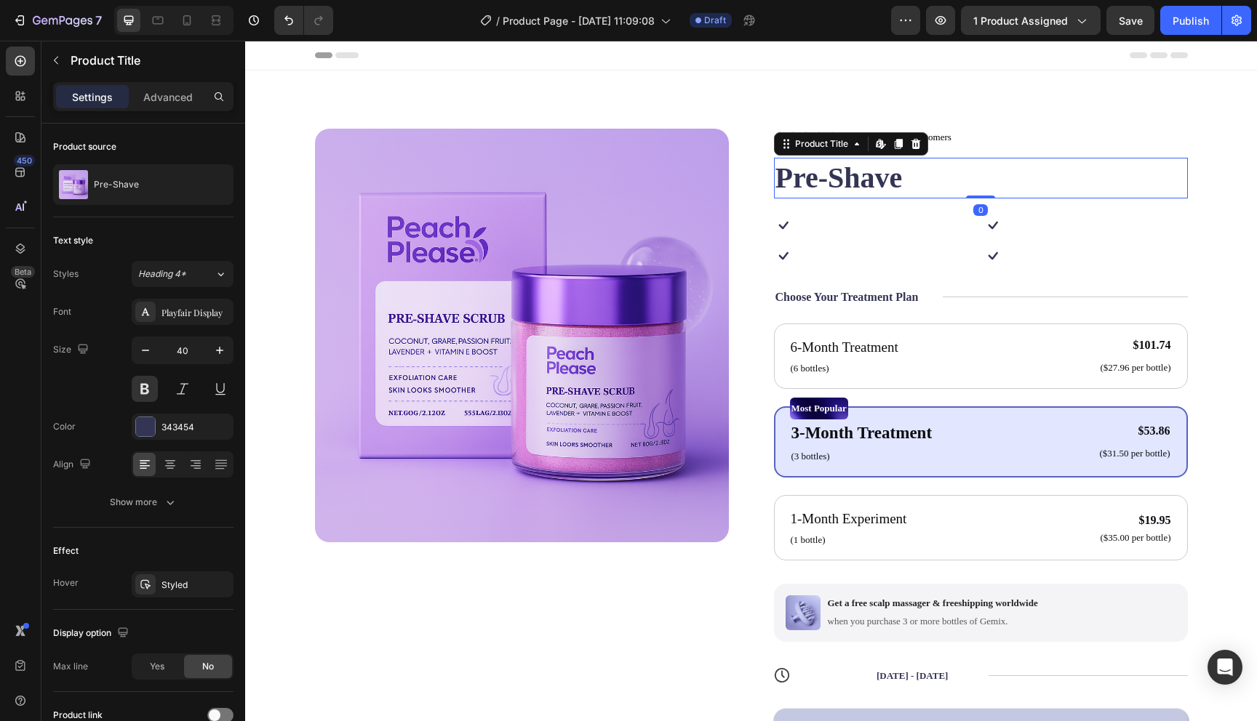
click at [936, 170] on h1 "Pre-Shave" at bounding box center [981, 178] width 414 height 41
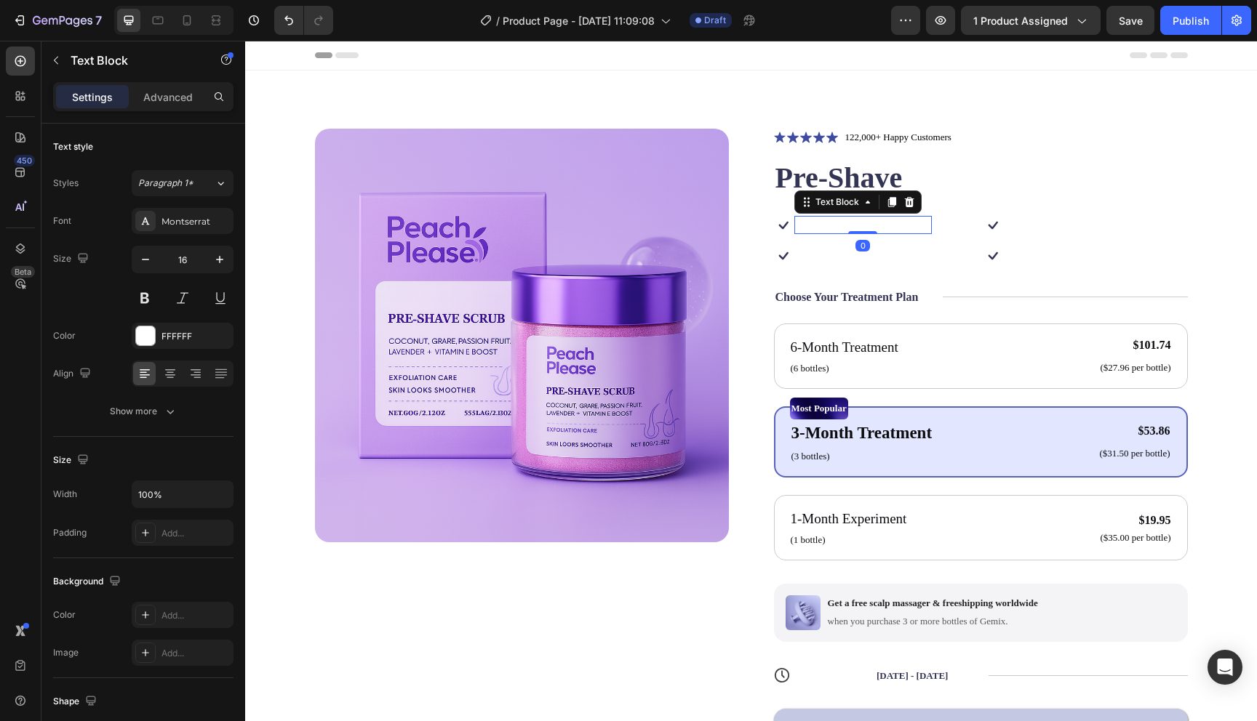
click at [849, 218] on p "Powered by salmon cartilage" at bounding box center [863, 224] width 135 height 15
click at [847, 222] on p "Powered by salmon cartilage" at bounding box center [863, 224] width 135 height 15
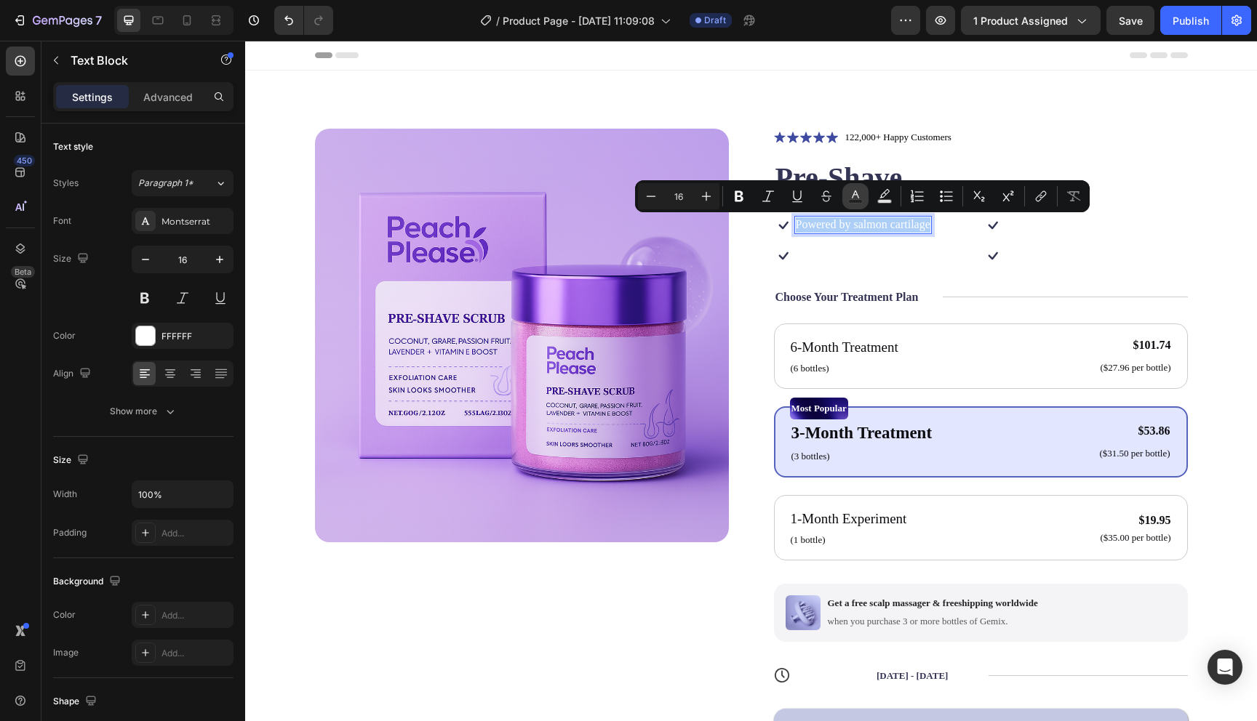
click at [852, 204] on button "Text Color" at bounding box center [855, 196] width 26 height 26
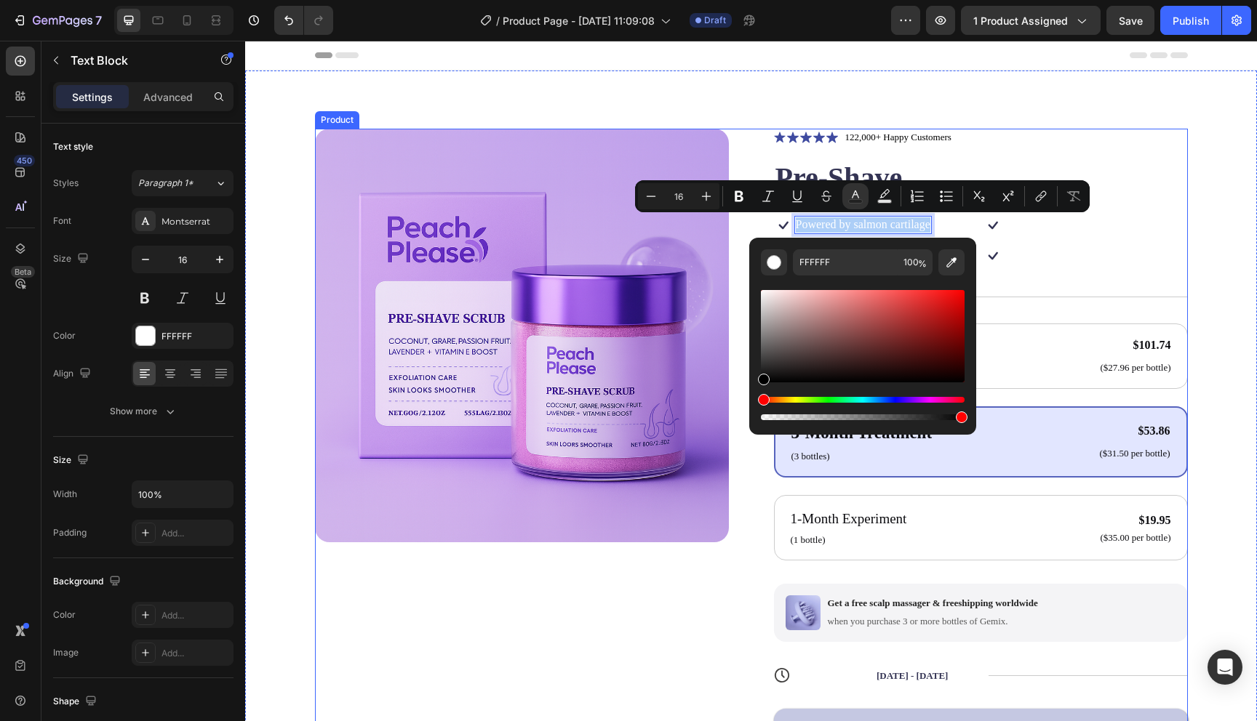
drag, startPoint x: 1015, startPoint y: 361, endPoint x: 748, endPoint y: 443, distance: 280.0
type input "000000"
click at [974, 255] on div "000000 100 %" at bounding box center [862, 330] width 227 height 185
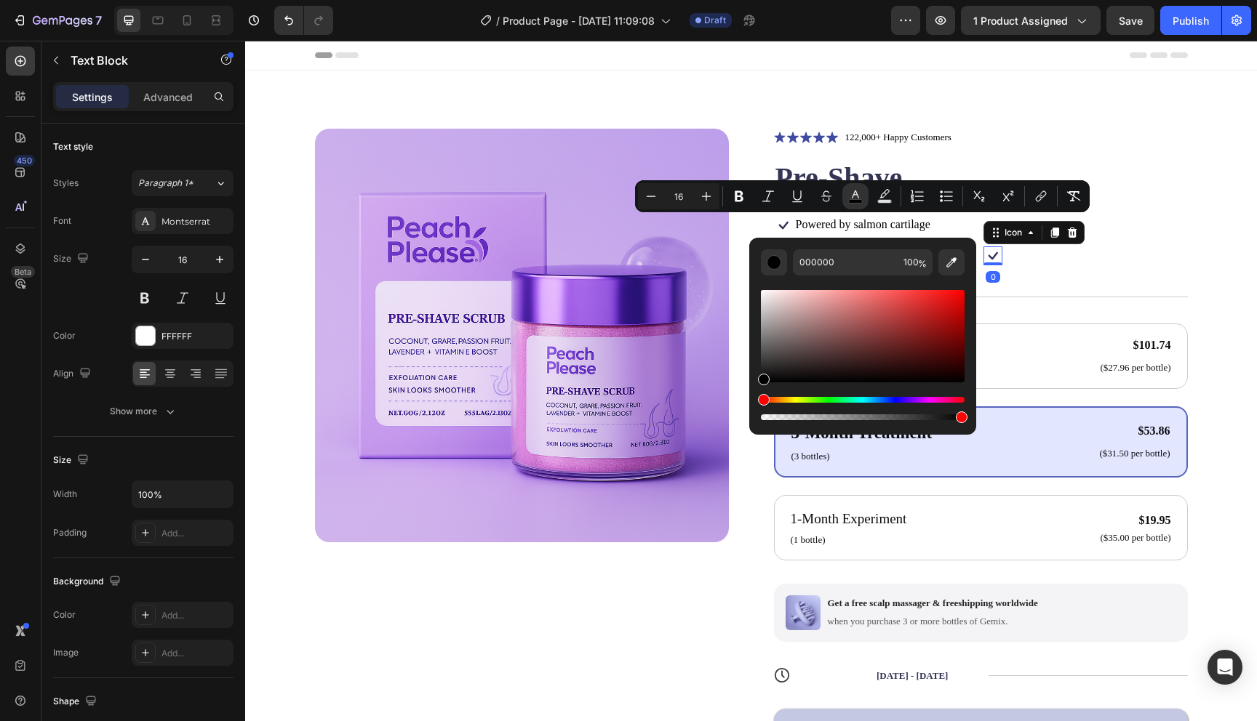
click at [1000, 242] on div "Icon" at bounding box center [1033, 232] width 101 height 23
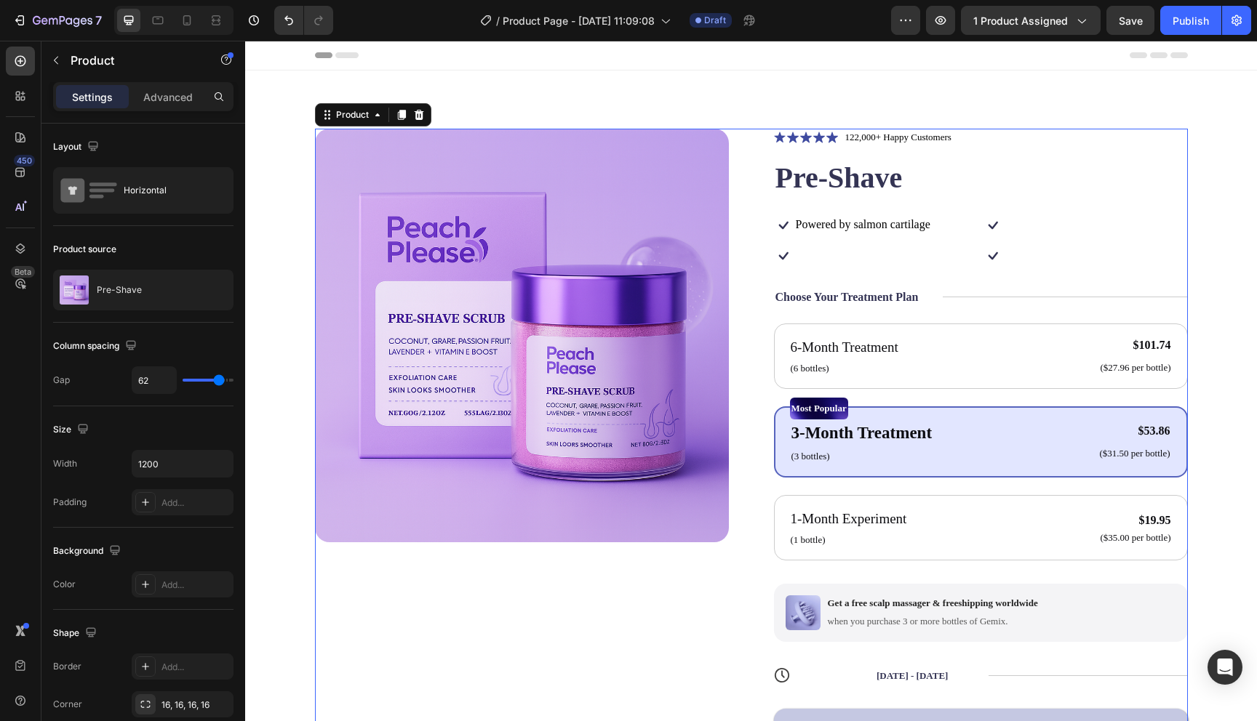
click at [859, 244] on div "Icon Icon Icon Icon Icon Icon List 122,000+ Happy Customers Text Block Row Pre-…" at bounding box center [981, 479] width 414 height 701
click at [844, 258] on p "Infused with herbal extracts" at bounding box center [860, 255] width 129 height 15
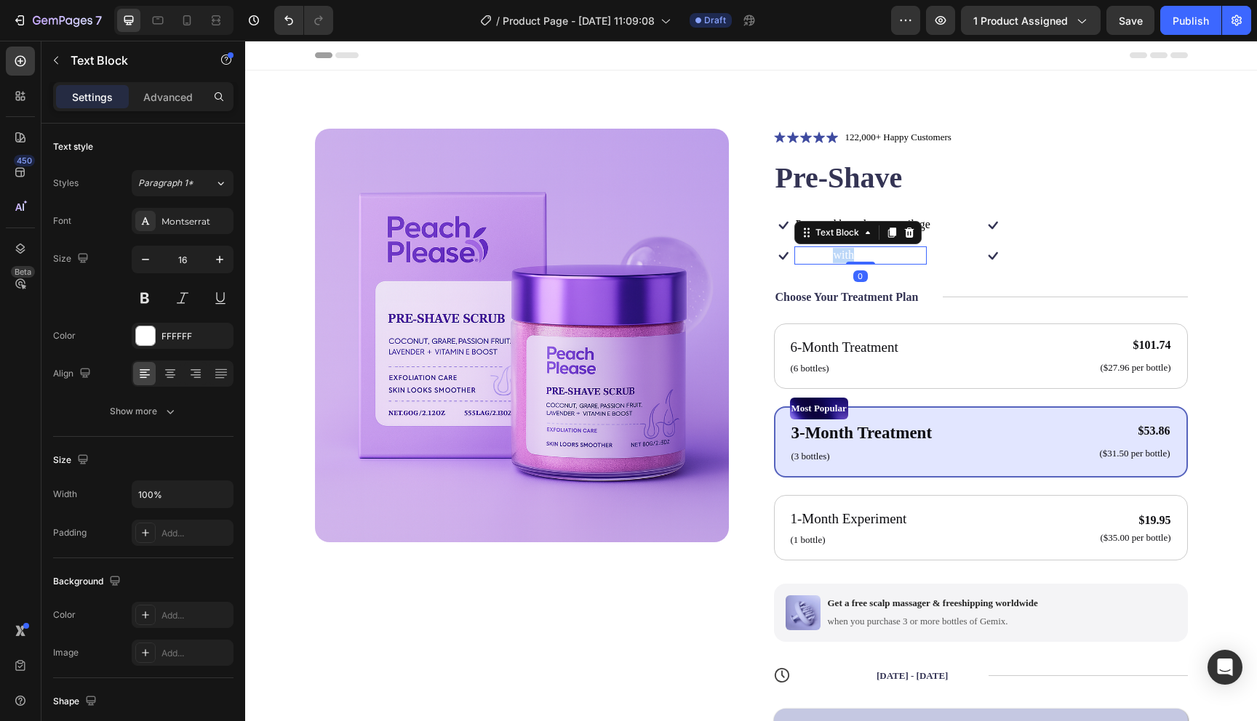
click at [844, 258] on p "Infused with herbal extracts" at bounding box center [860, 255] width 129 height 15
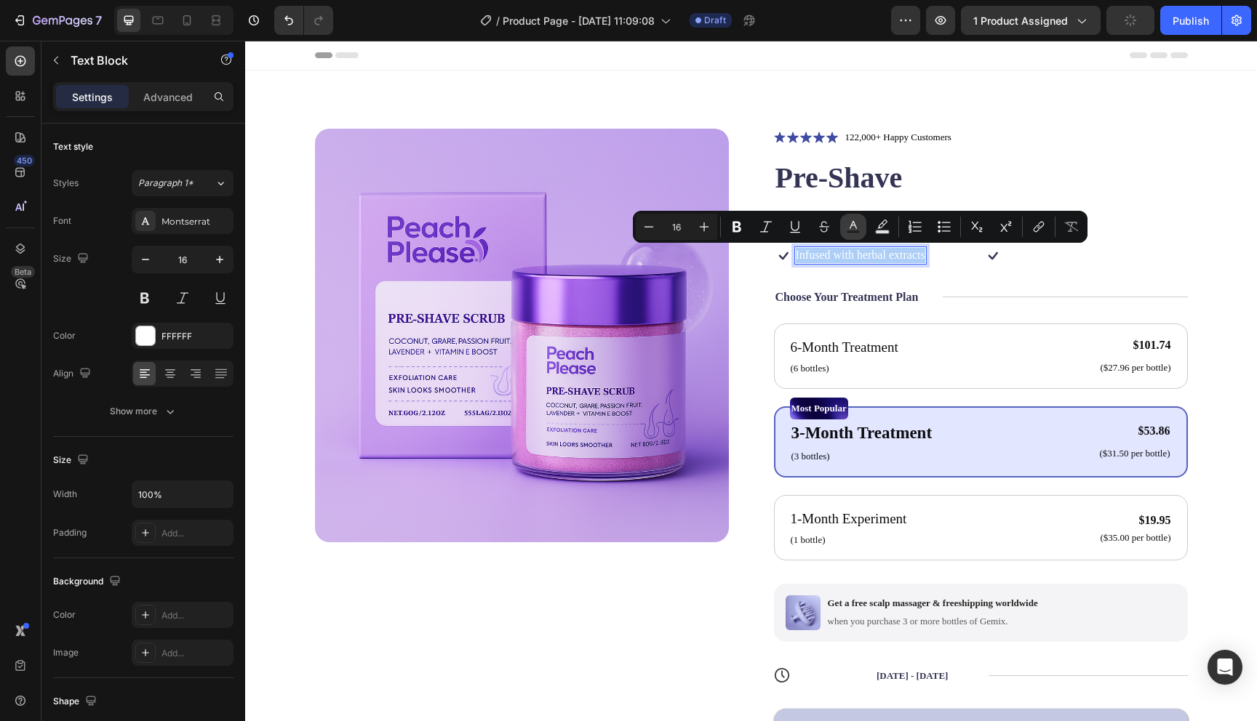
click at [847, 229] on icon "Editor contextual toolbar" at bounding box center [853, 227] width 15 height 15
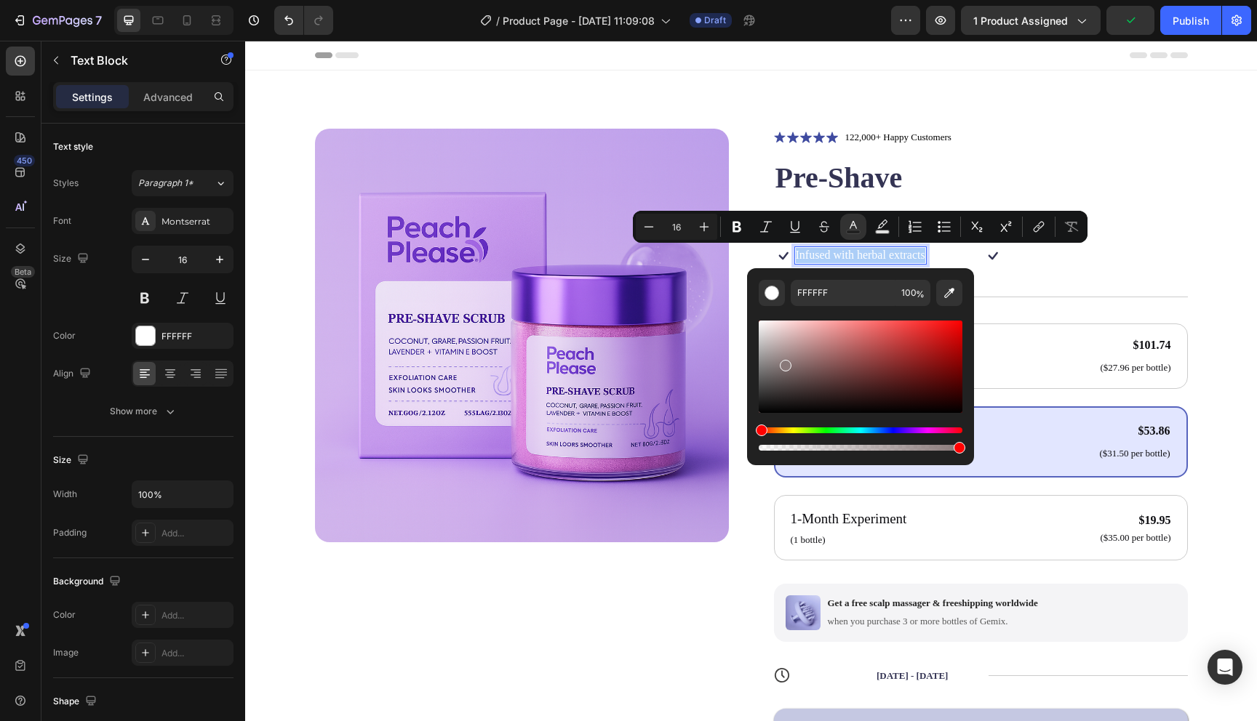
drag, startPoint x: 1029, startPoint y: 403, endPoint x: 724, endPoint y: 479, distance: 314.0
type input "000000"
click at [1017, 275] on div "Icon Icon Icon Icon Icon Icon List 122,000+ Happy Customers Text Block Row Pre-…" at bounding box center [981, 479] width 414 height 701
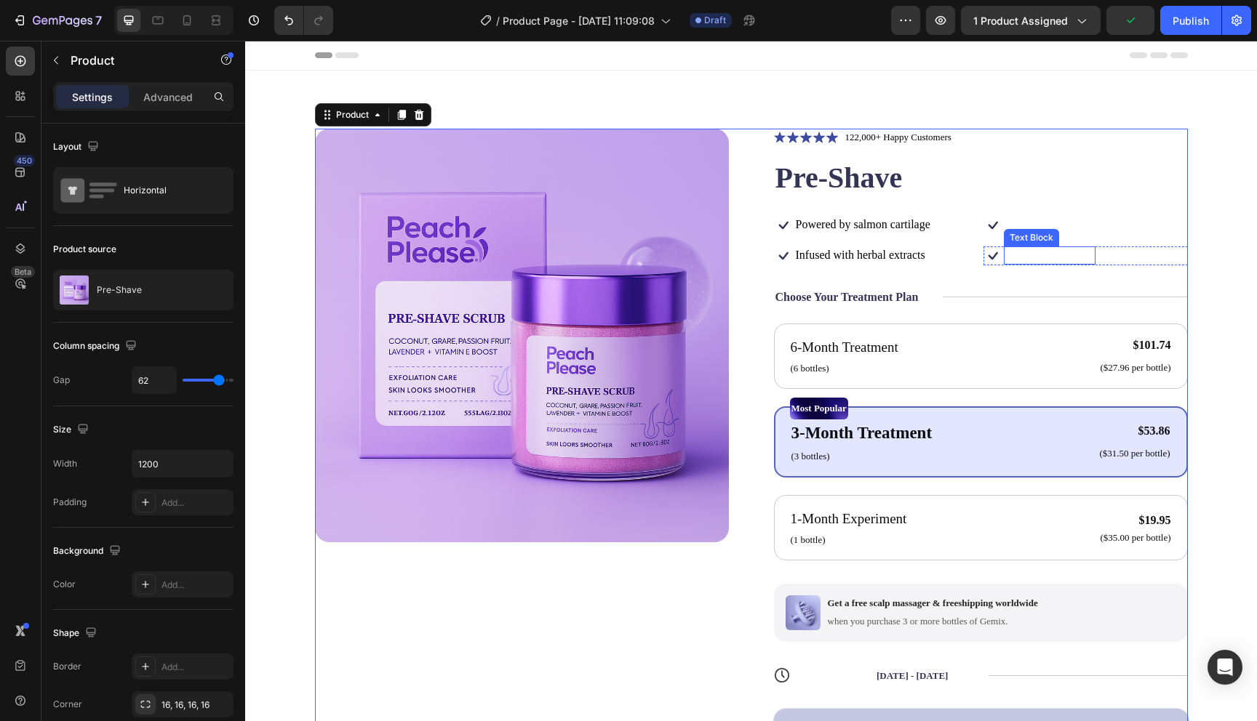
click at [1029, 255] on p "Targets root causes" at bounding box center [1049, 255] width 89 height 15
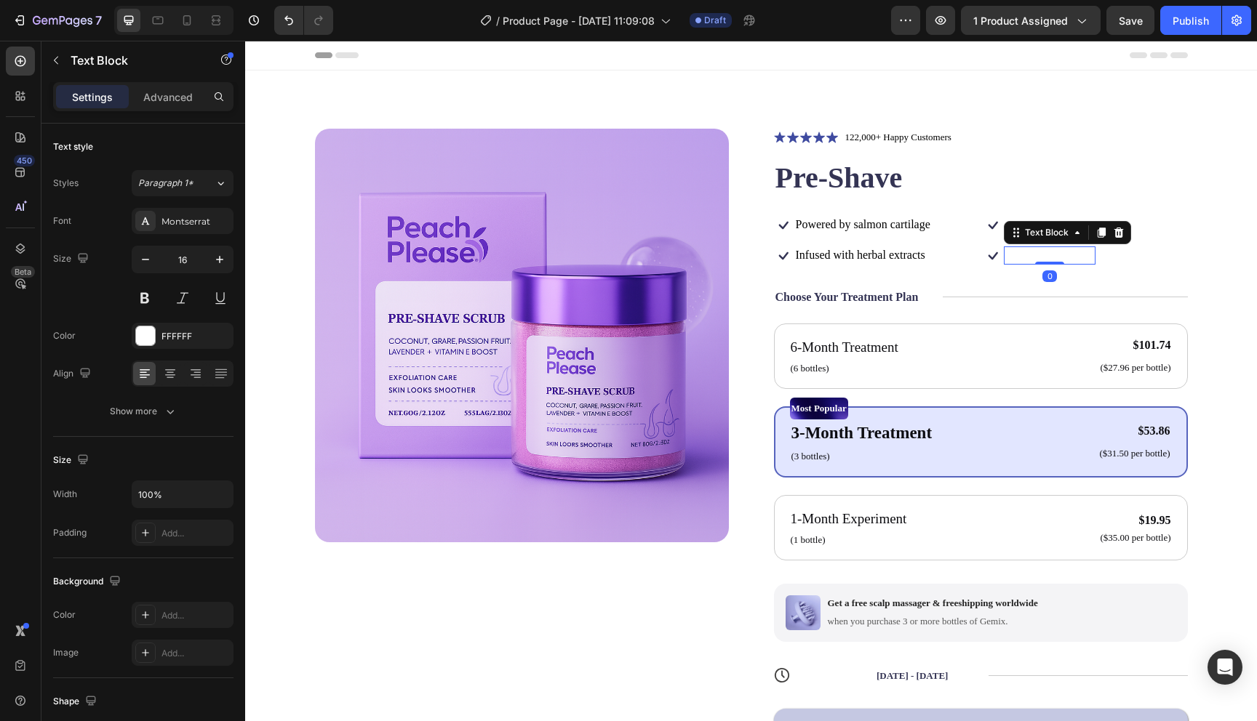
click at [1029, 255] on p "Targets root causes" at bounding box center [1049, 255] width 89 height 15
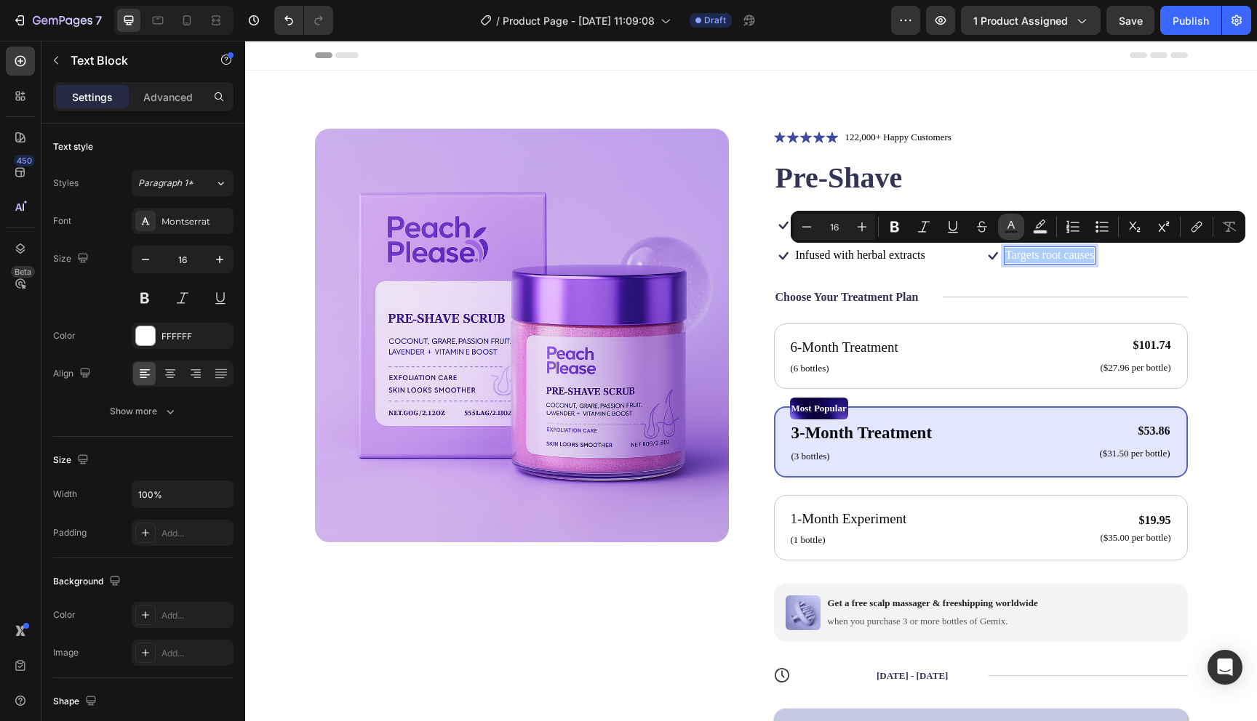
click at [1009, 231] on rect "Editor contextual toolbar" at bounding box center [1011, 233] width 14 height 4
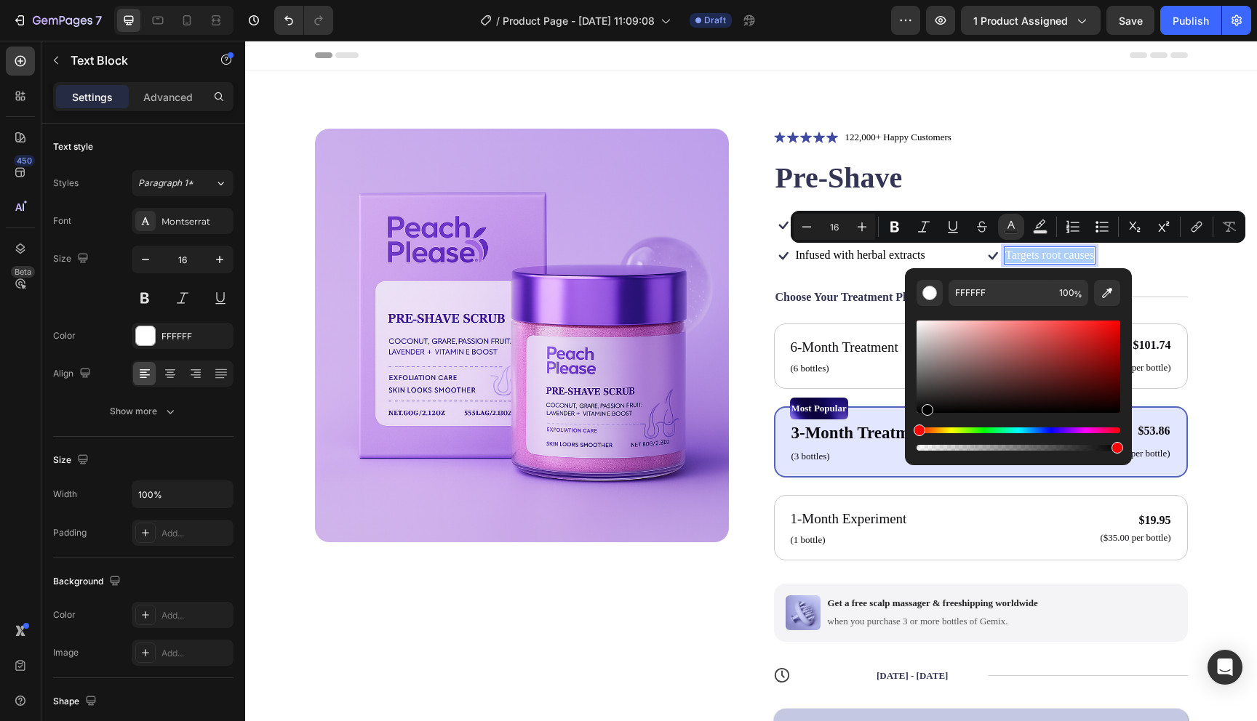
drag, startPoint x: 925, startPoint y: 396, endPoint x: 912, endPoint y: 447, distance: 53.3
click at [913, 447] on div "FFFFFF 100 %" at bounding box center [1018, 360] width 227 height 185
type input "000000"
click at [1033, 147] on div "Icon Icon Icon Icon Icon Icon List 122,000+ Happy Customers Text Block Row Pre-…" at bounding box center [981, 479] width 414 height 701
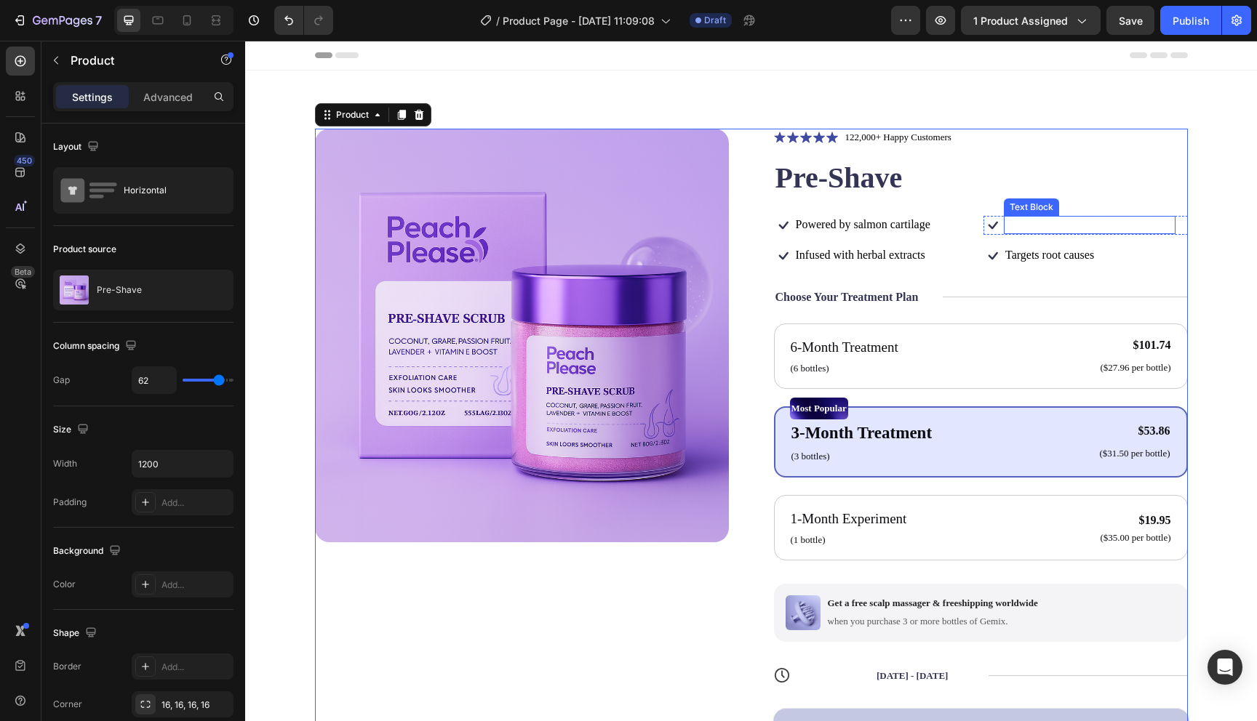
click at [1030, 228] on p "Enhanced with biotin" at bounding box center [1089, 224] width 169 height 15
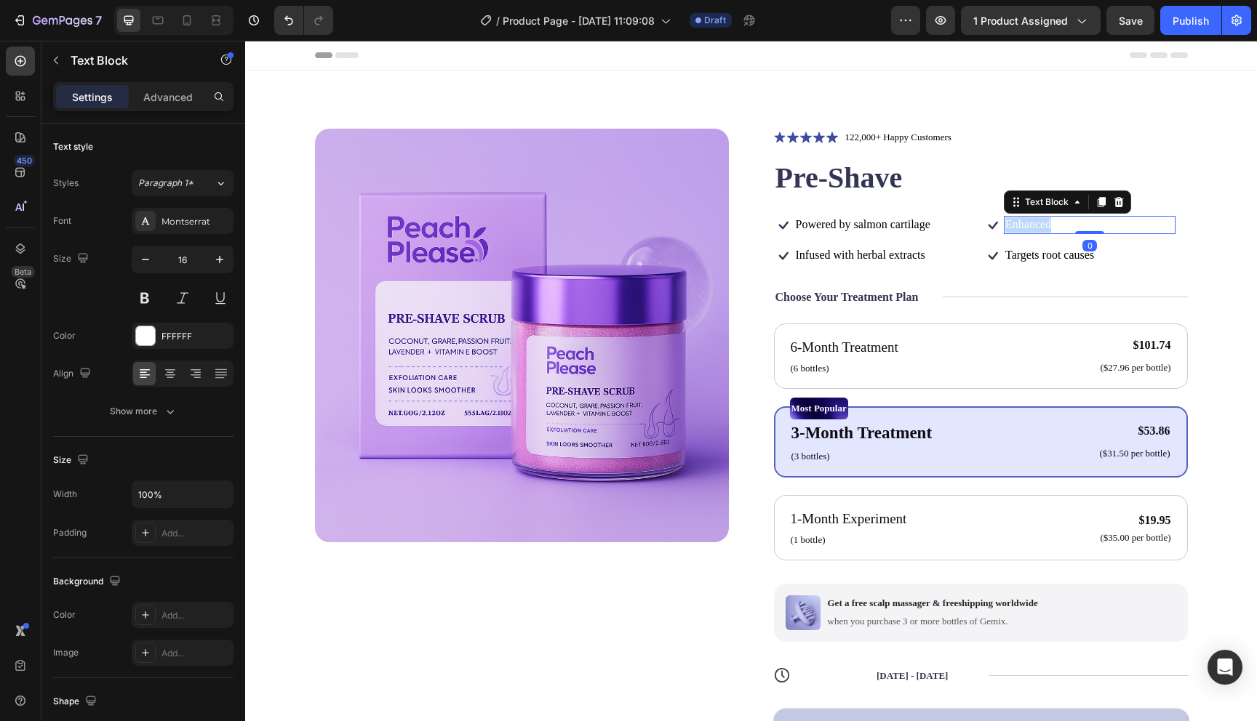
click at [1030, 228] on p "Enhanced with biotin" at bounding box center [1089, 224] width 169 height 15
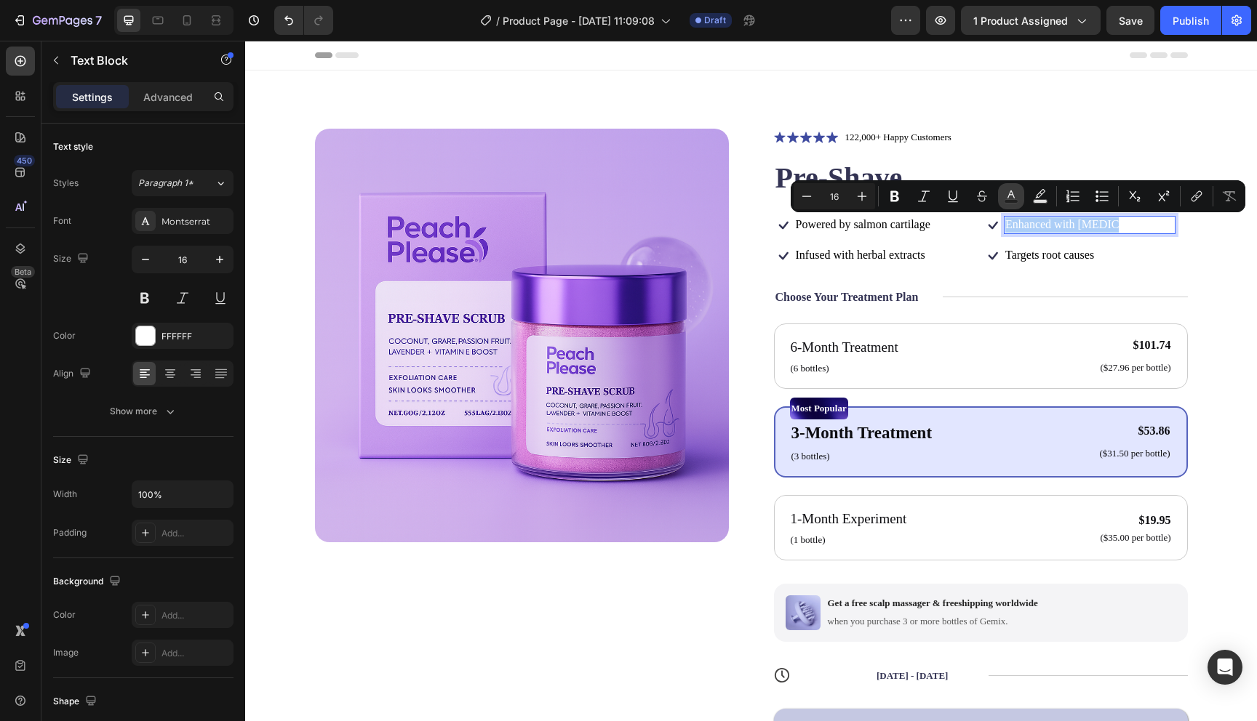
click at [1017, 204] on button "Text Color" at bounding box center [1011, 196] width 26 height 26
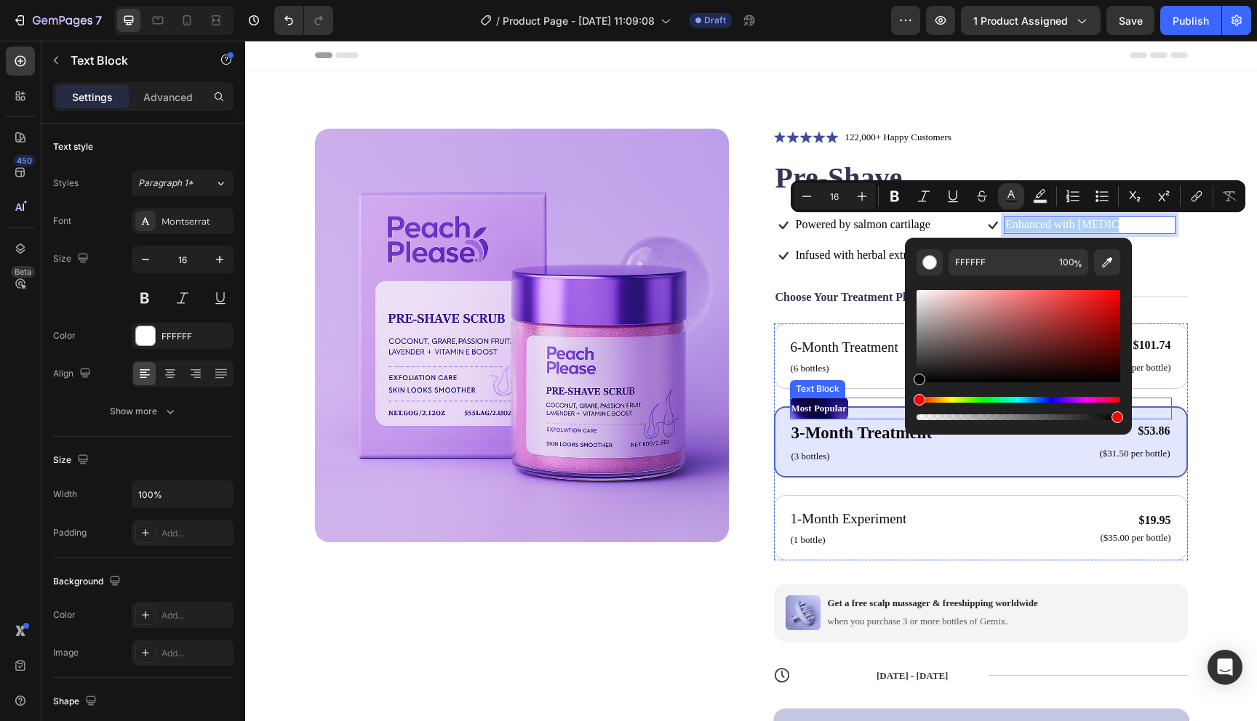
drag, startPoint x: 1193, startPoint y: 393, endPoint x: 856, endPoint y: 409, distance: 337.8
type input "020202"
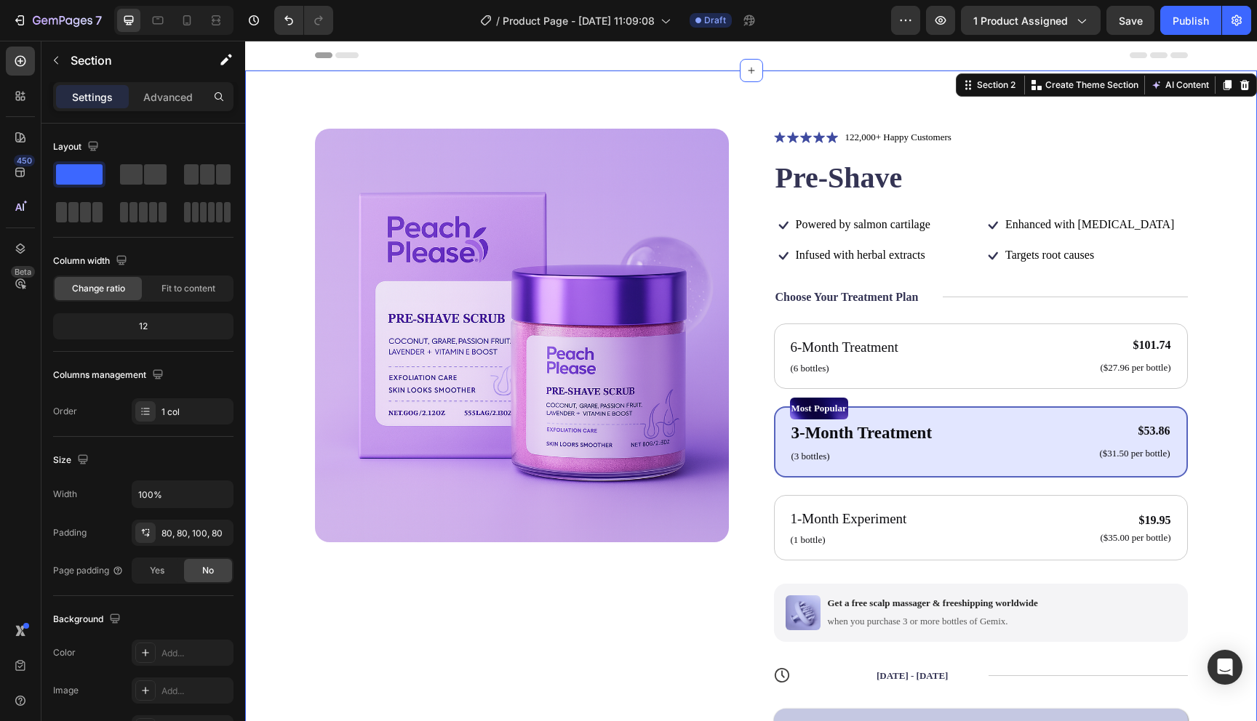
click at [949, 116] on div "Product Images Icon Icon Icon Icon Icon Icon List 122,000+ Happy Customers Text…" at bounding box center [751, 487] width 1012 height 832
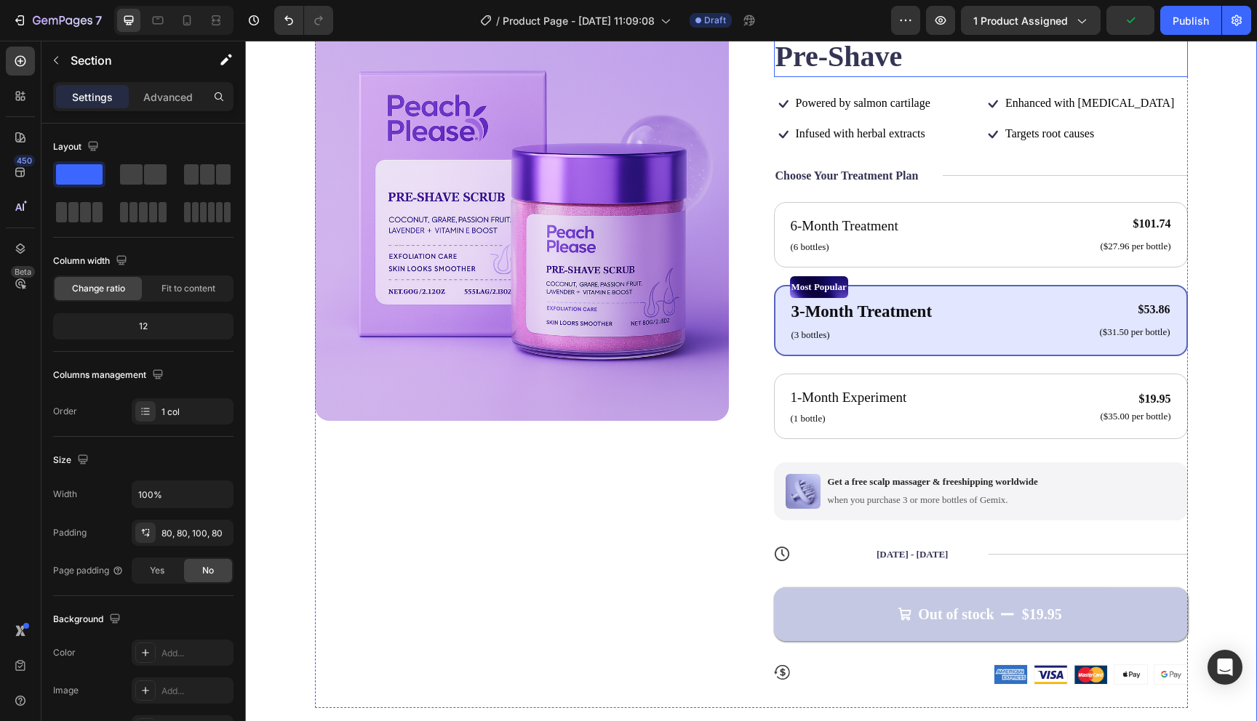
scroll to position [188, 0]
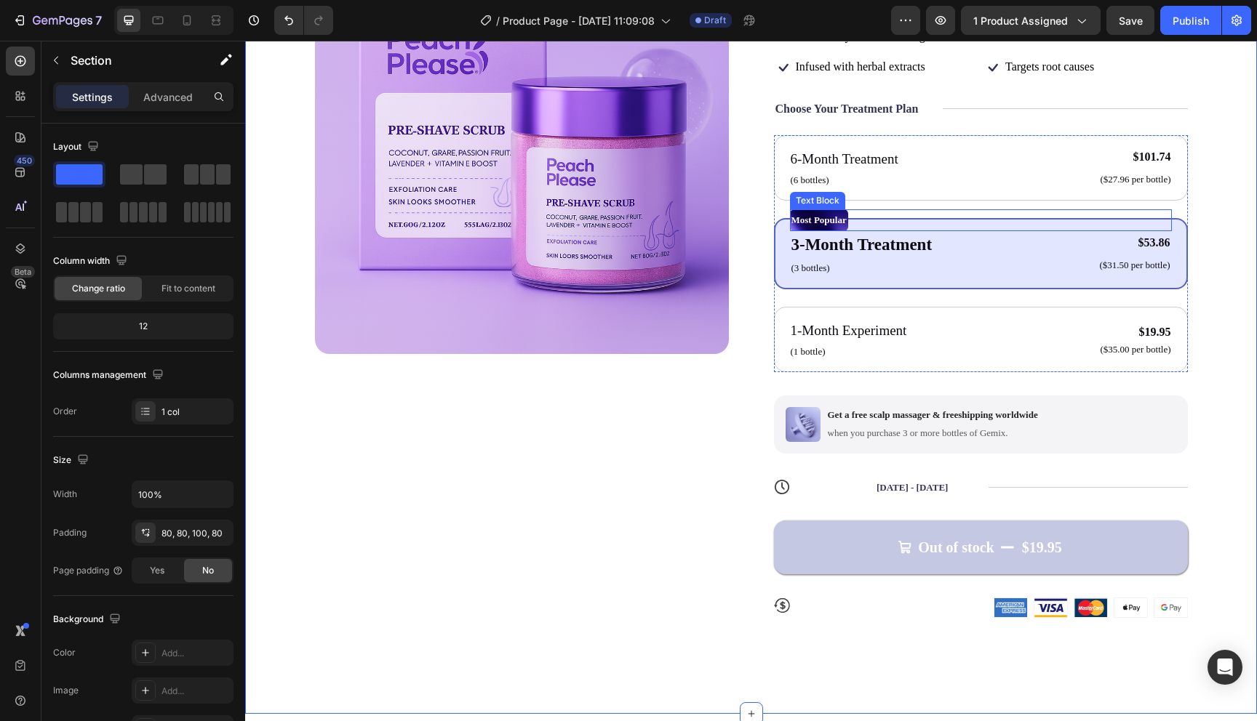
click at [891, 212] on div "Most Popular" at bounding box center [981, 220] width 382 height 22
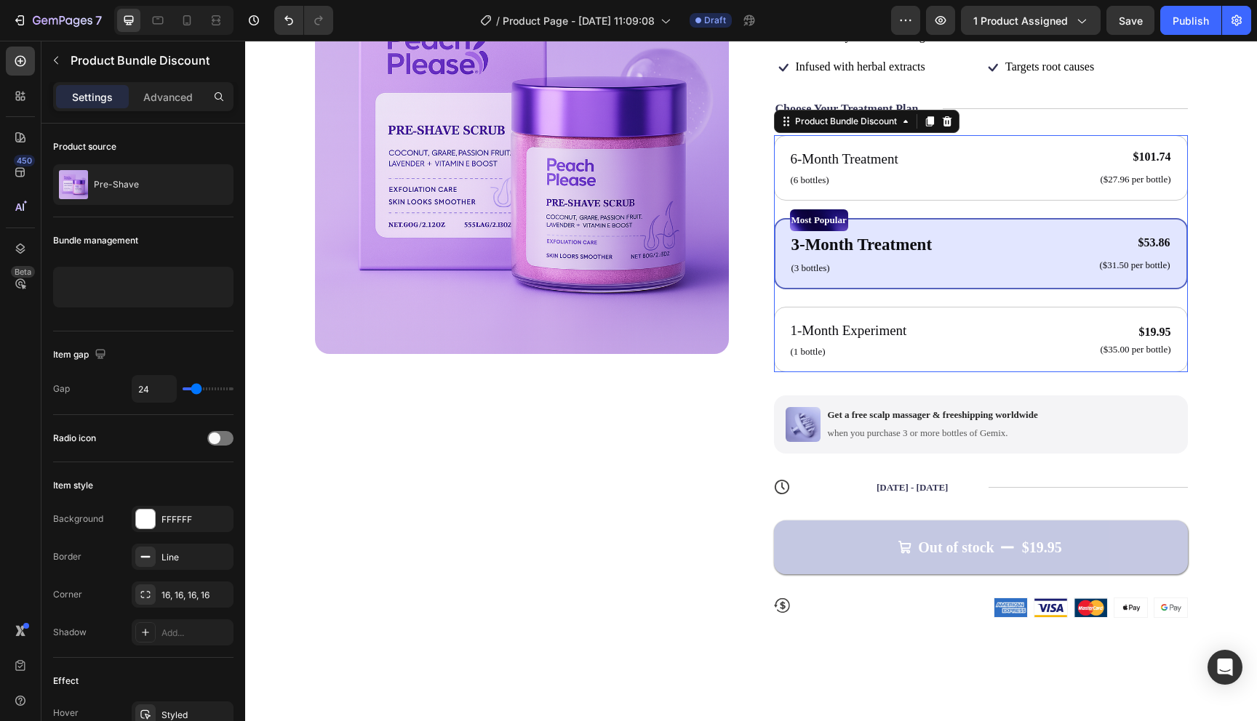
click at [891, 208] on div "6-Month Treatment Text Block (6 bottles) Text Block $101.74 Product Price Produ…" at bounding box center [981, 253] width 414 height 237
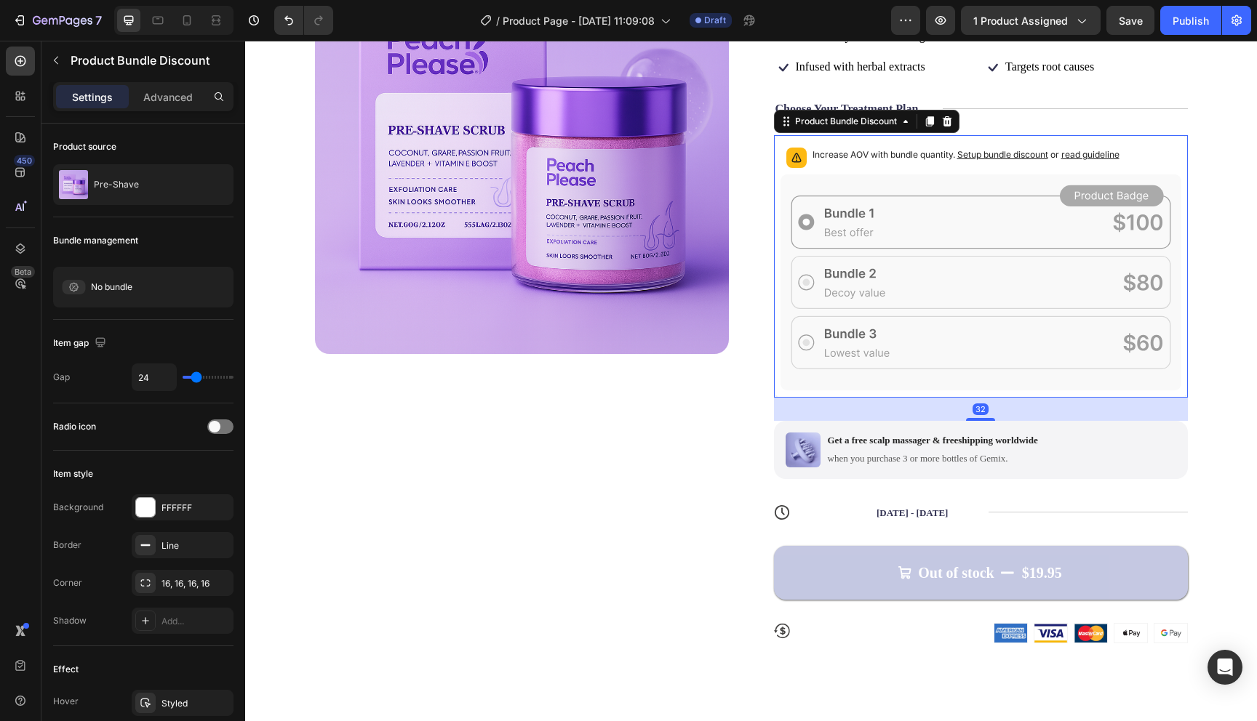
click at [892, 186] on icon at bounding box center [980, 283] width 401 height 216
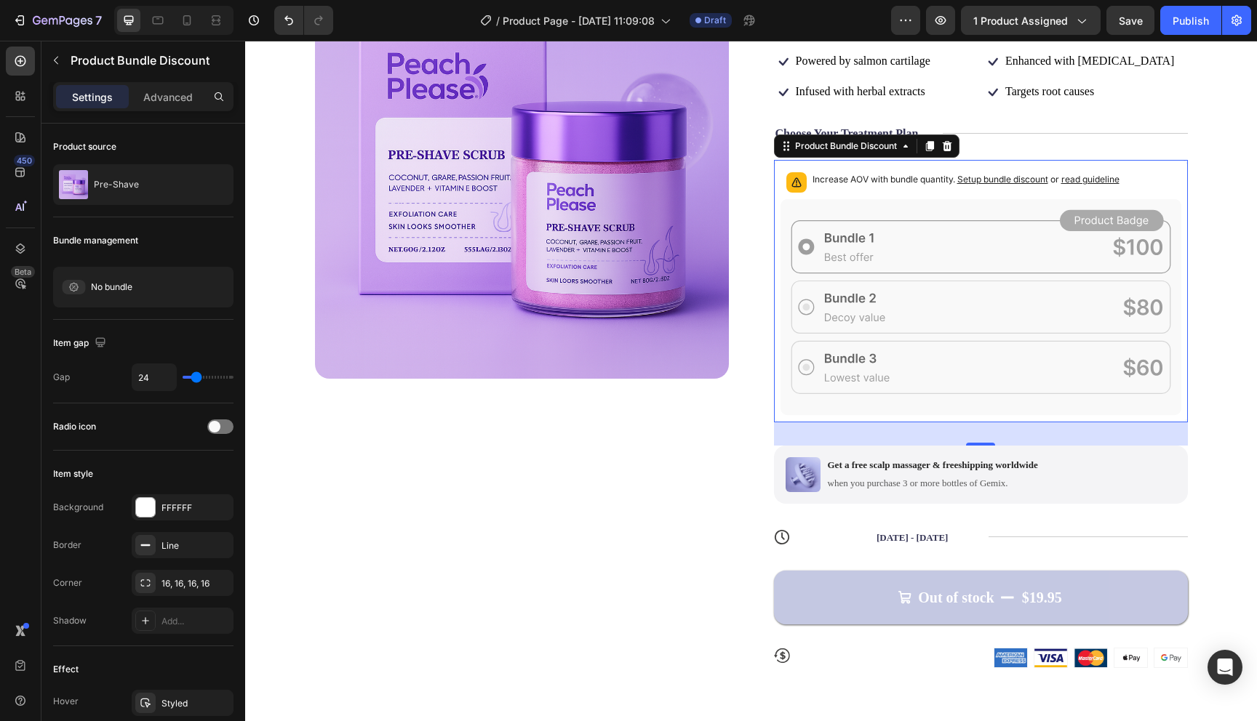
scroll to position [102, 0]
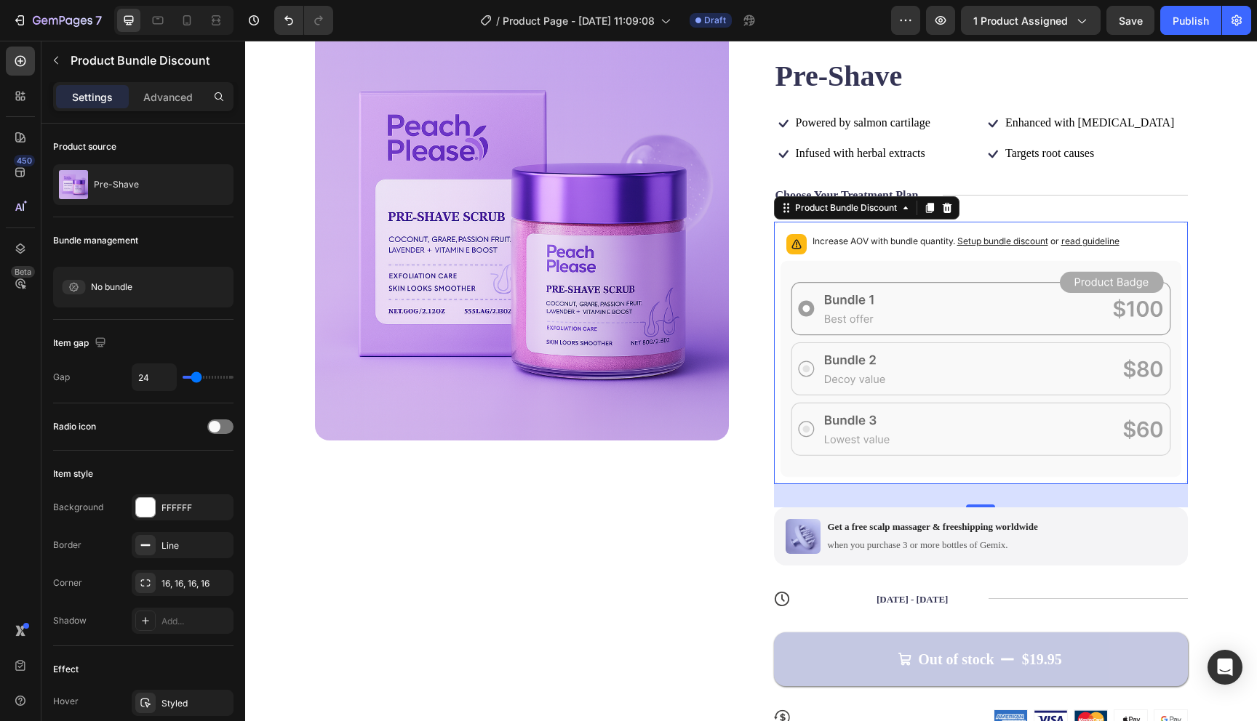
click at [1012, 284] on icon at bounding box center [980, 369] width 401 height 216
click at [950, 212] on icon at bounding box center [946, 208] width 9 height 10
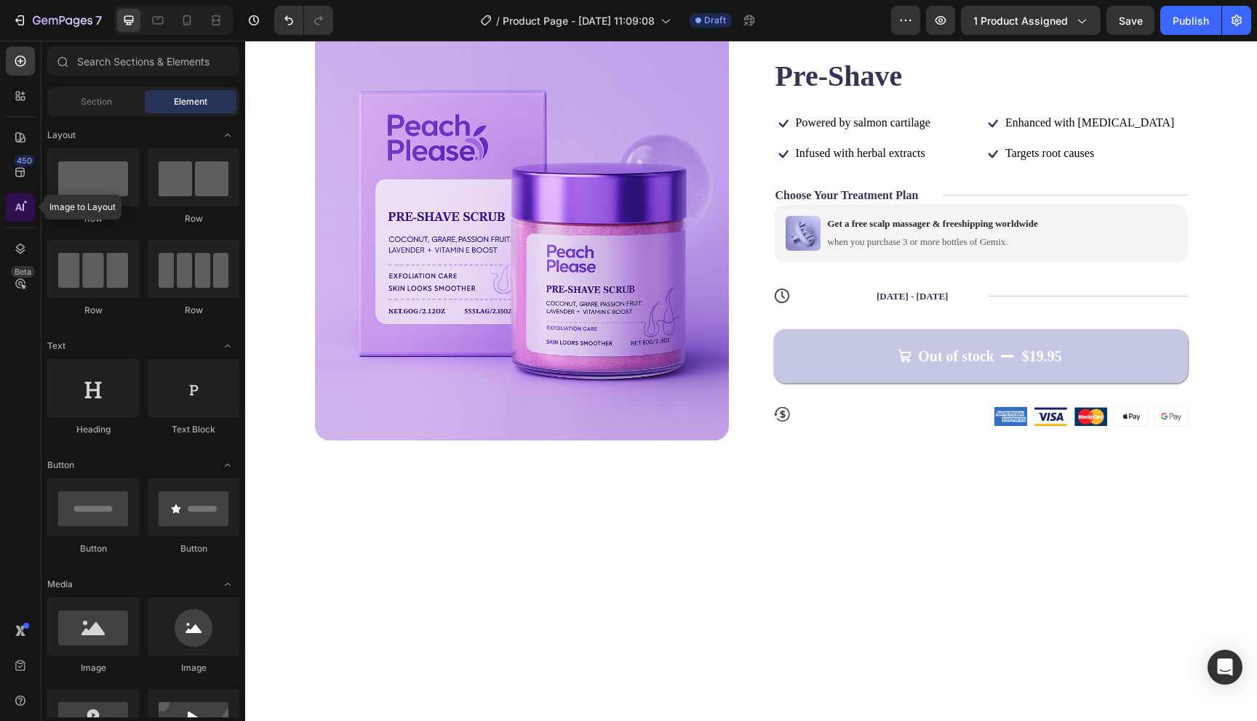
drag, startPoint x: 17, startPoint y: 207, endPoint x: 24, endPoint y: 193, distance: 15.3
click at [24, 193] on div at bounding box center [20, 207] width 29 height 29
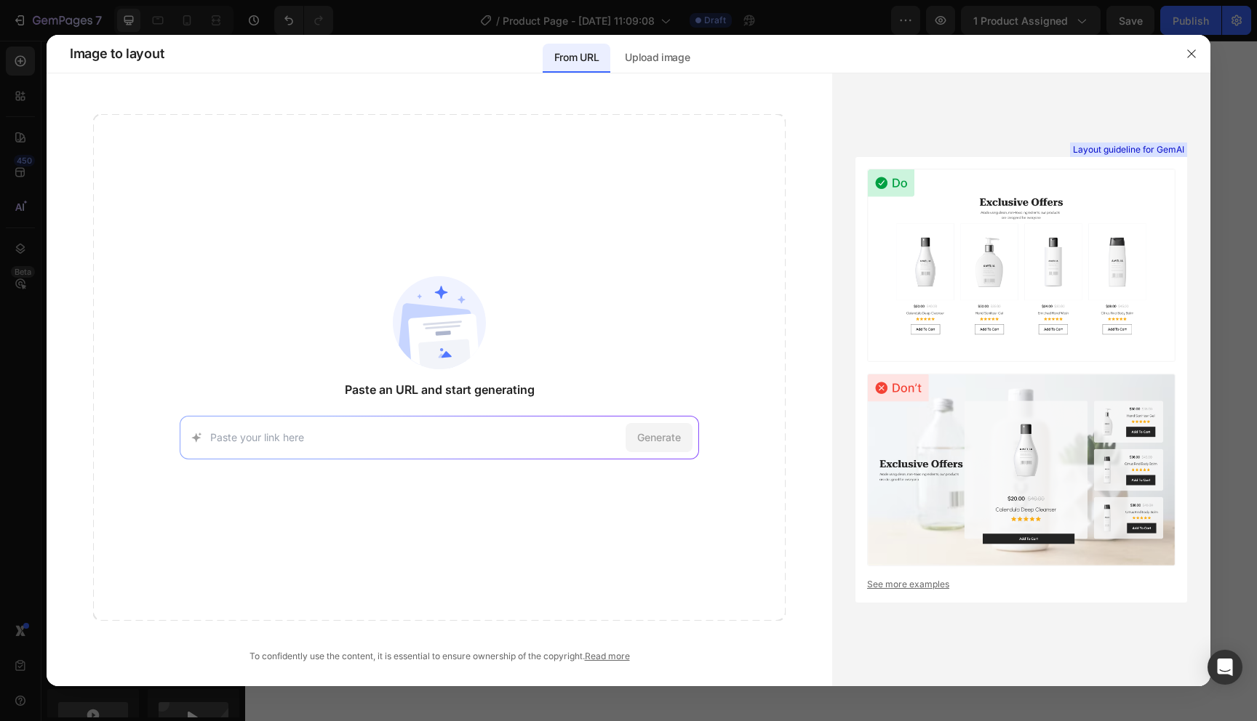
click at [225, 30] on div at bounding box center [628, 360] width 1257 height 721
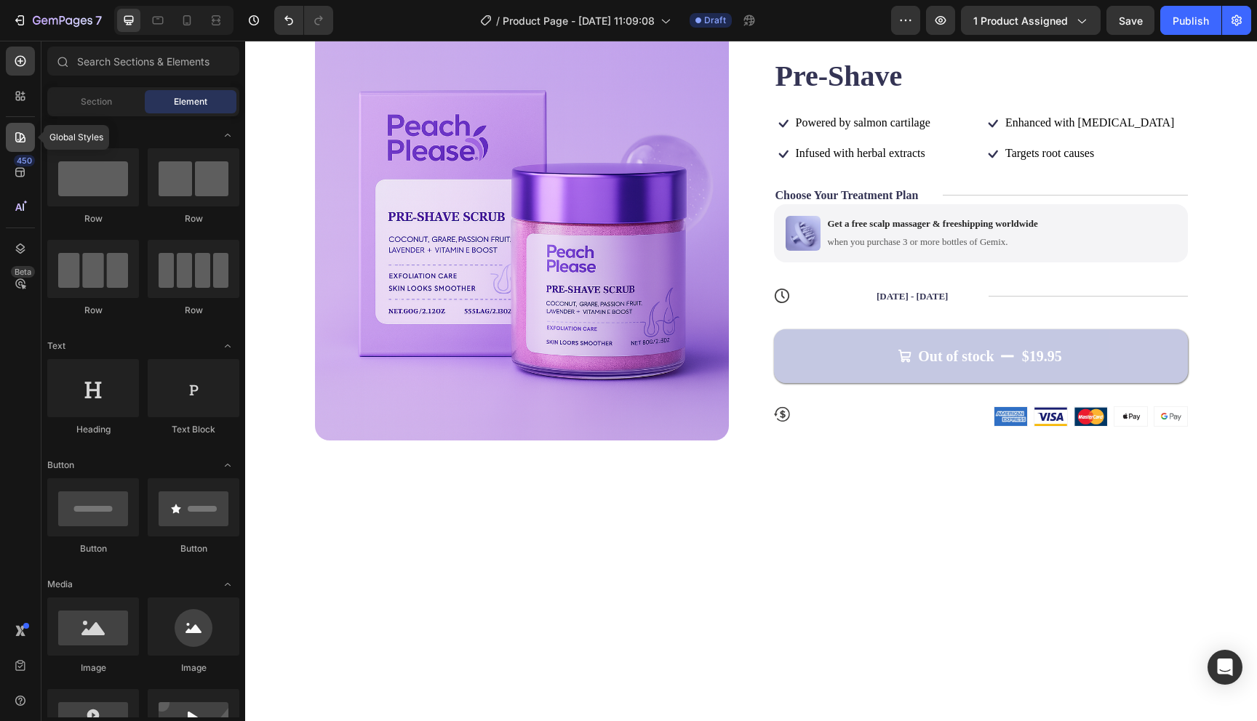
click at [20, 127] on div at bounding box center [20, 137] width 29 height 29
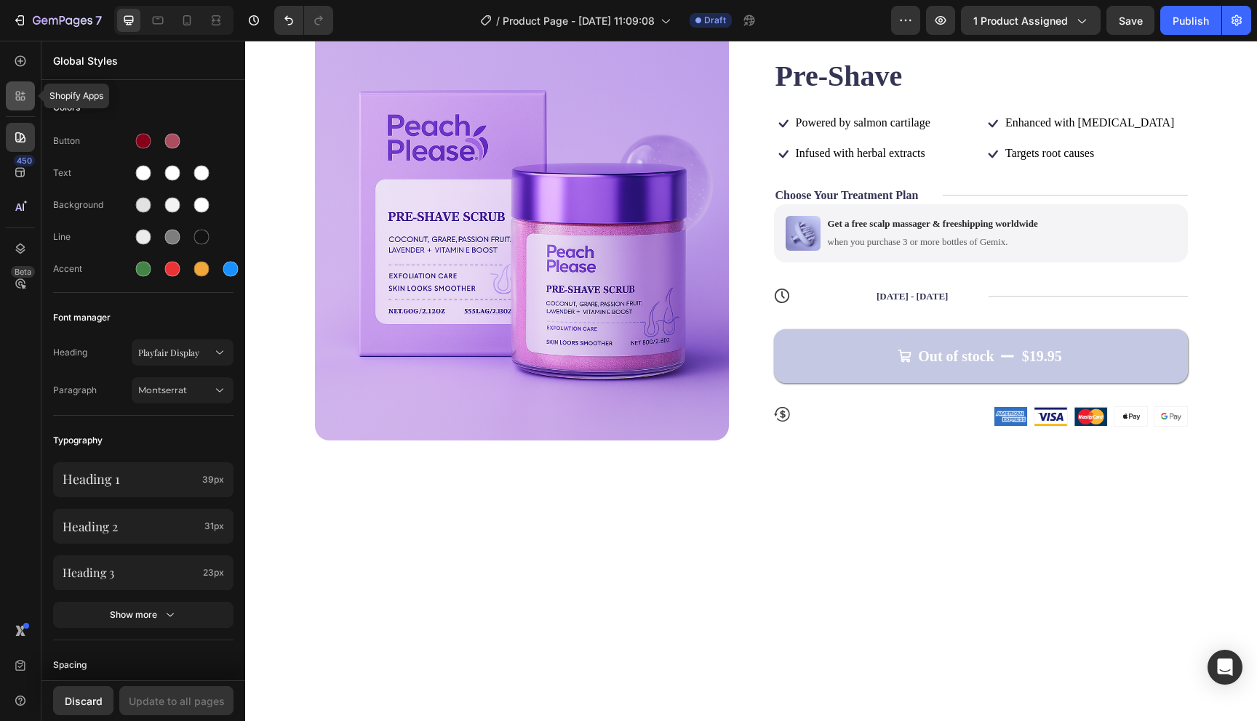
click at [20, 95] on icon at bounding box center [20, 96] width 15 height 15
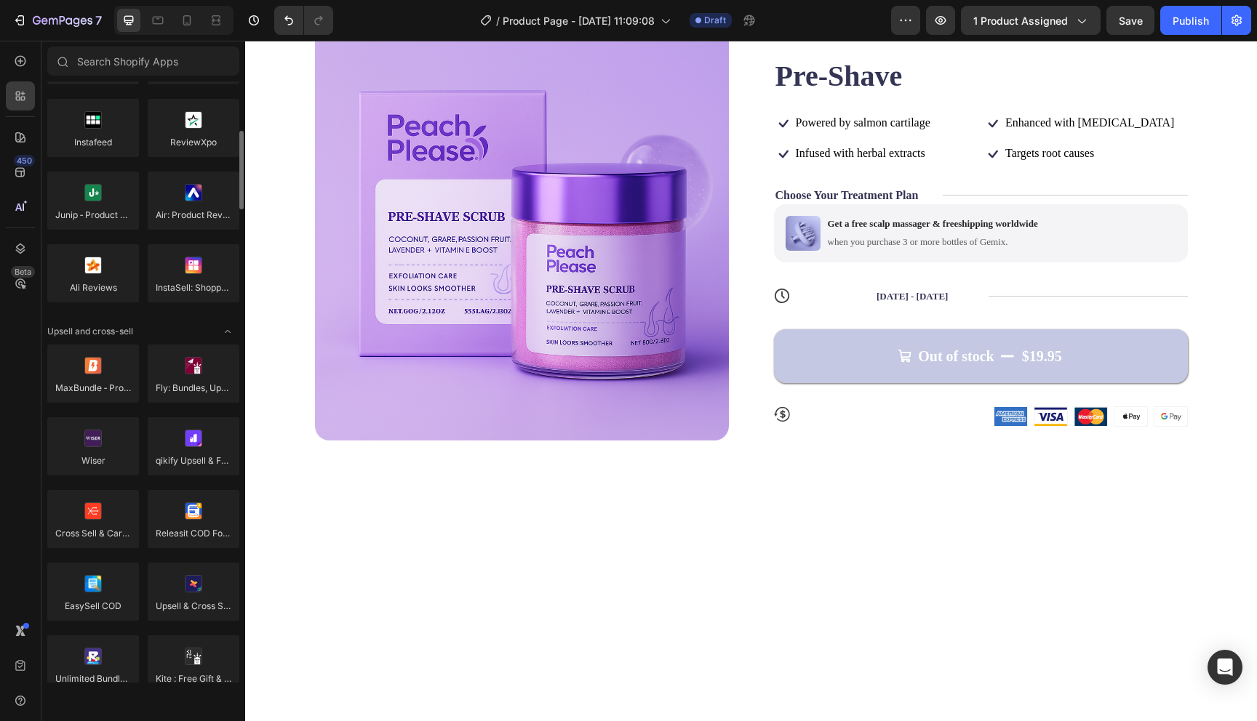
scroll to position [0, 0]
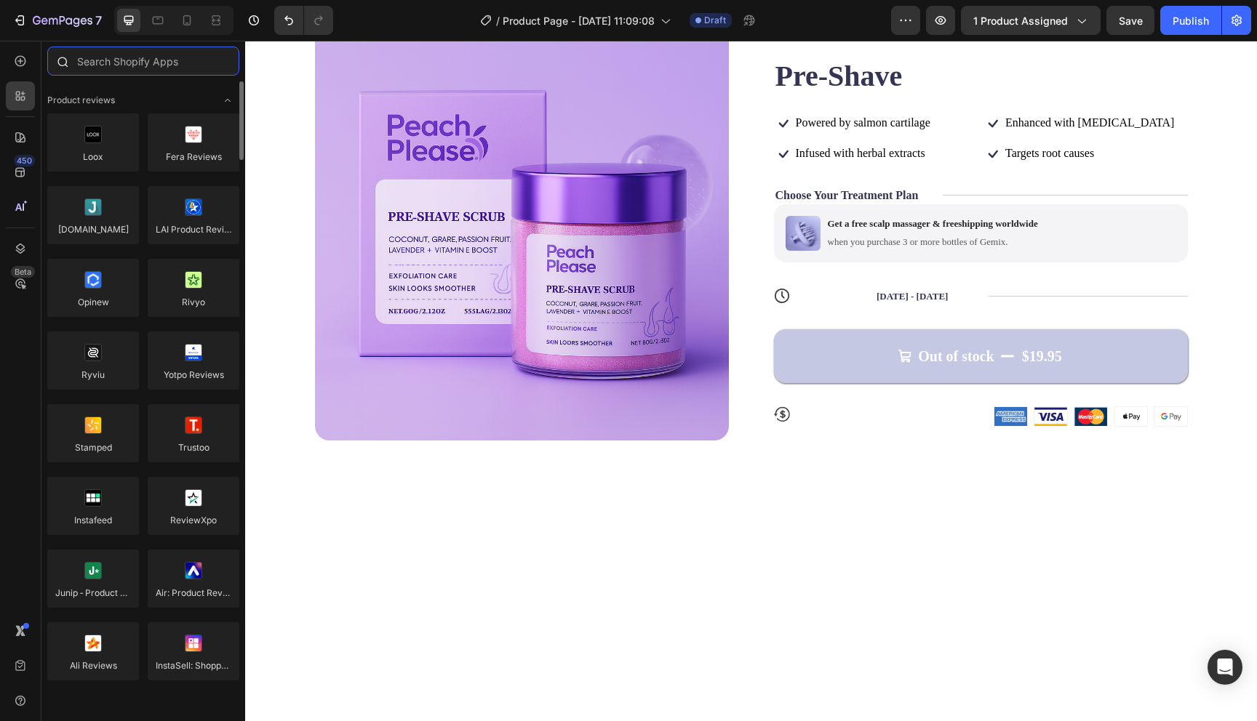
click at [161, 63] on input "text" at bounding box center [143, 61] width 192 height 29
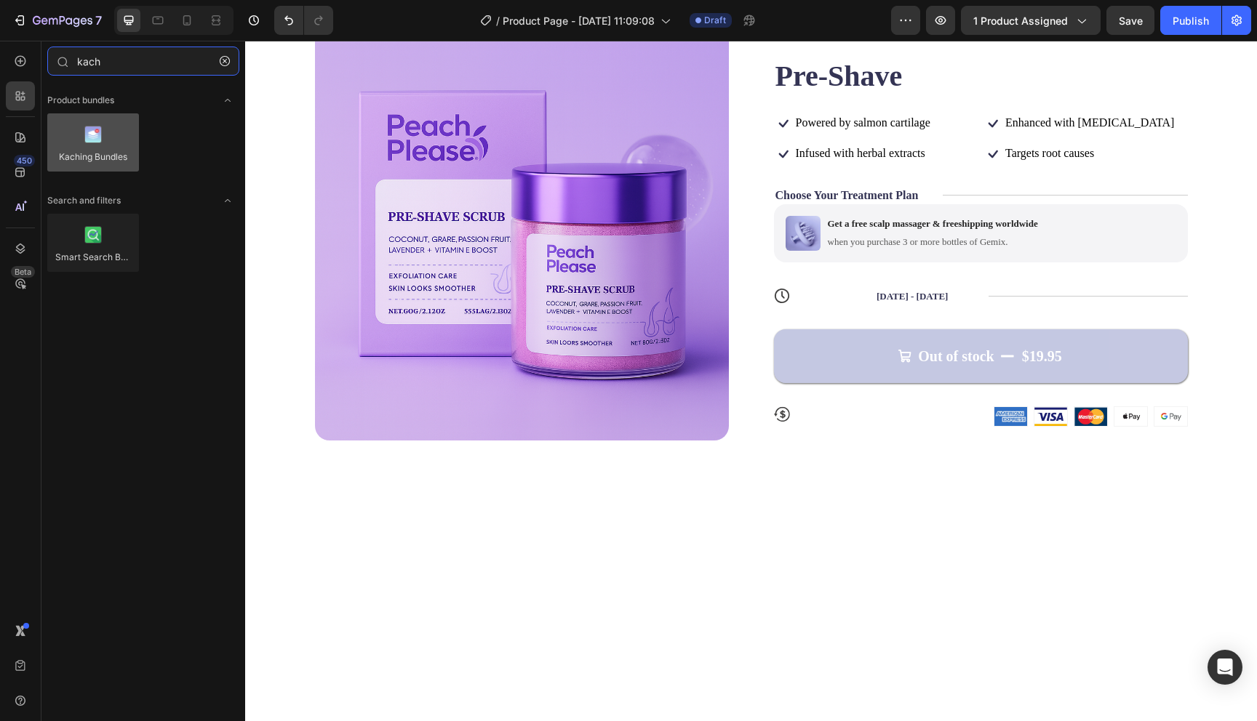
type input "kach"
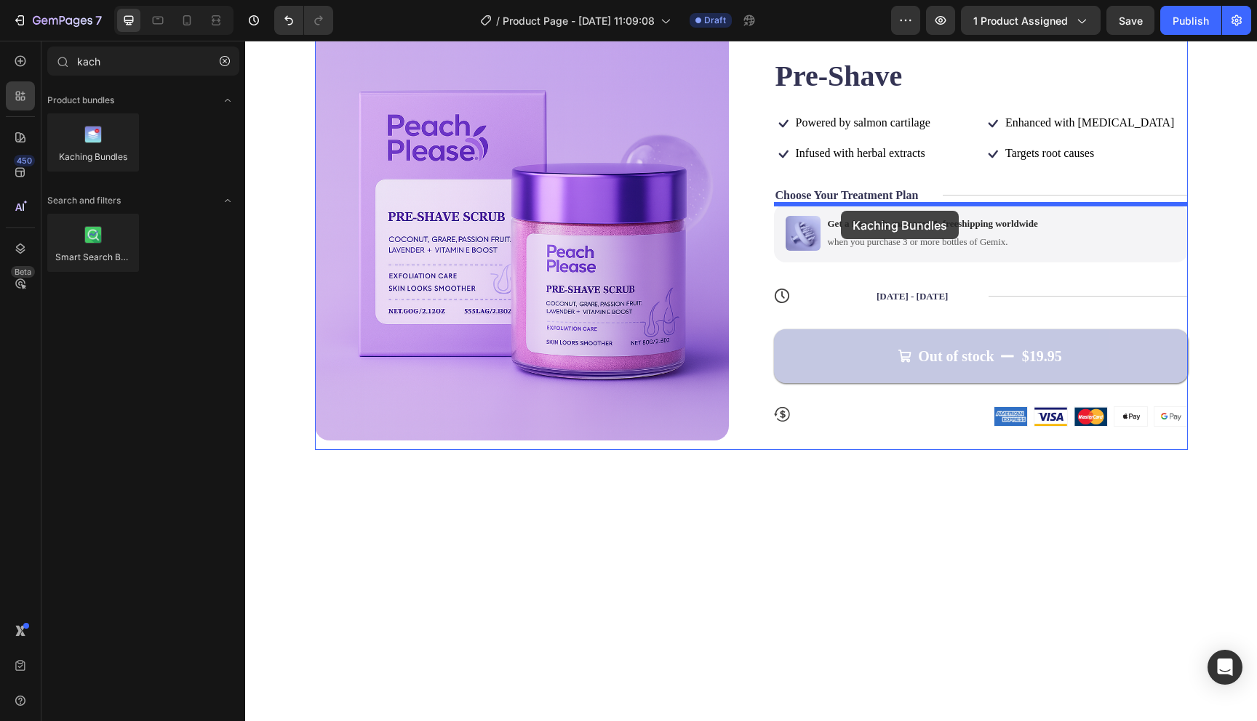
drag, startPoint x: 356, startPoint y: 177, endPoint x: 841, endPoint y: 211, distance: 485.6
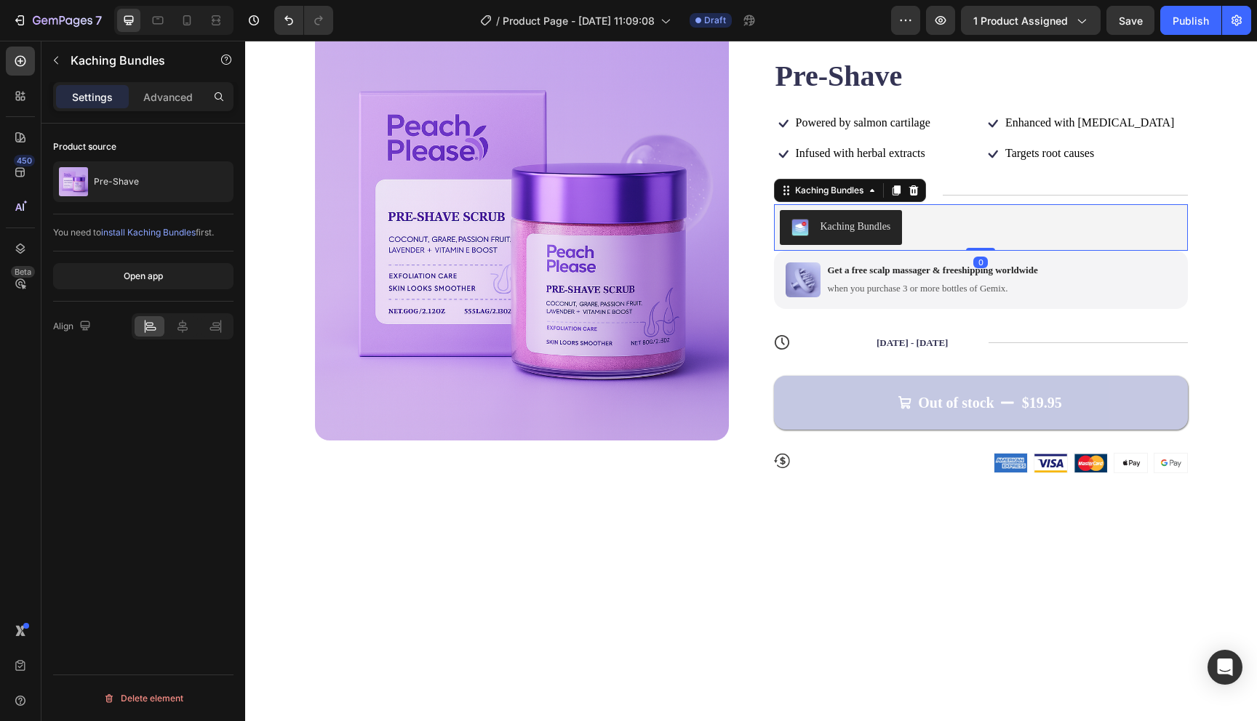
click at [988, 217] on div "Kaching Bundles" at bounding box center [981, 227] width 402 height 35
click at [908, 287] on p "when you purchase 3 or more bottles of Gemix." at bounding box center [933, 289] width 210 height 12
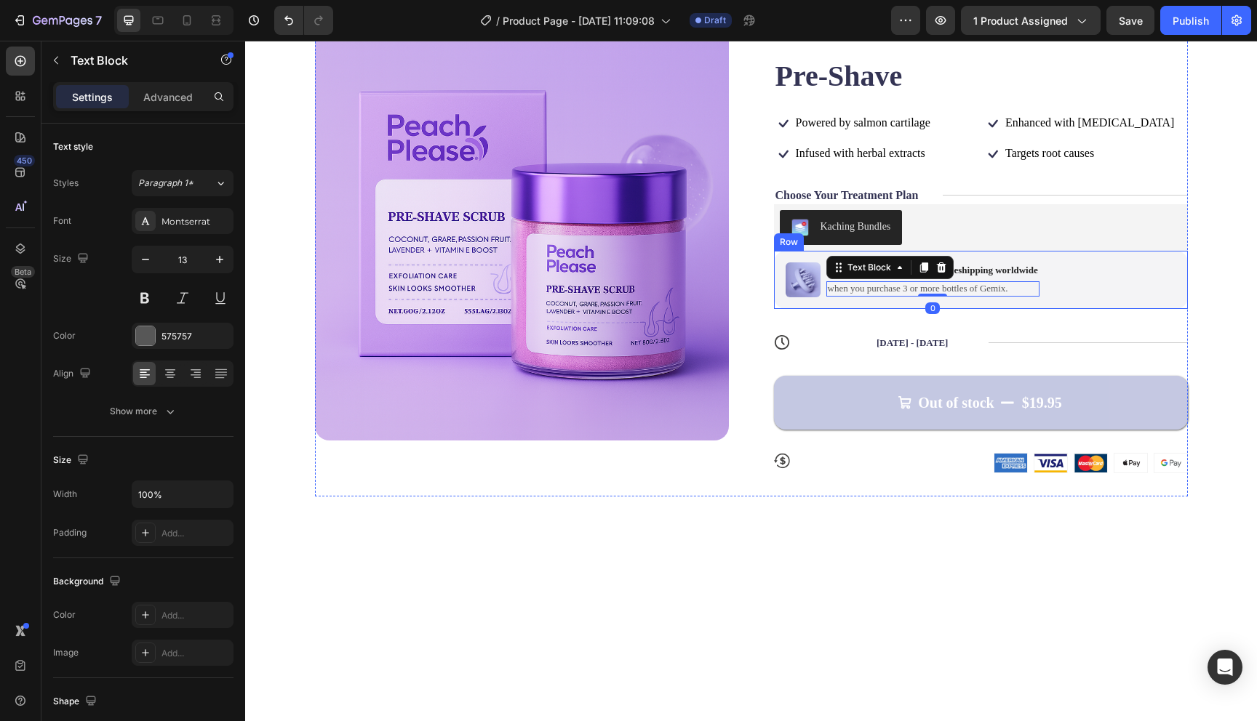
click at [1076, 278] on div "Image Get a free scalp massager & freeshipping worldwide Text Block when you pu…" at bounding box center [981, 280] width 414 height 58
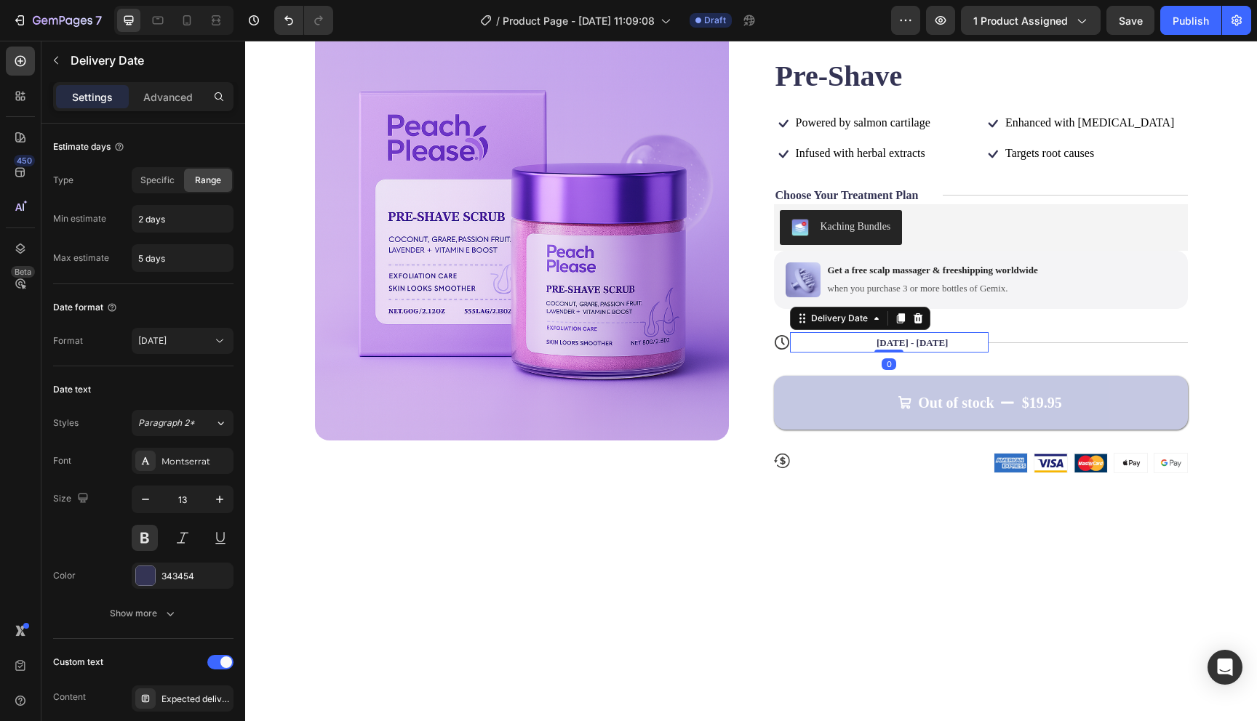
click at [976, 347] on div "Expected delivery Aug 28 - Aug 31 Delivery Date 0" at bounding box center [889, 342] width 199 height 20
click at [846, 345] on span "Expected delivery" at bounding box center [836, 342] width 73 height 11
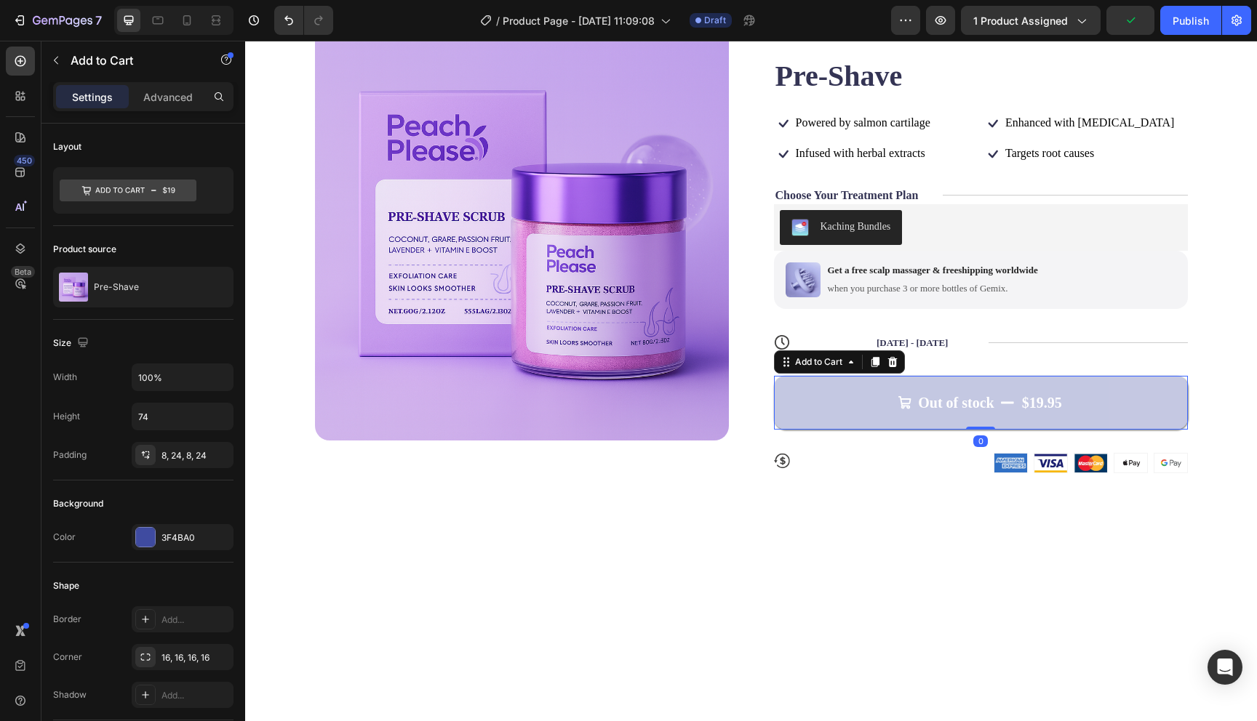
click at [1055, 393] on div "$19.95" at bounding box center [1041, 403] width 43 height 22
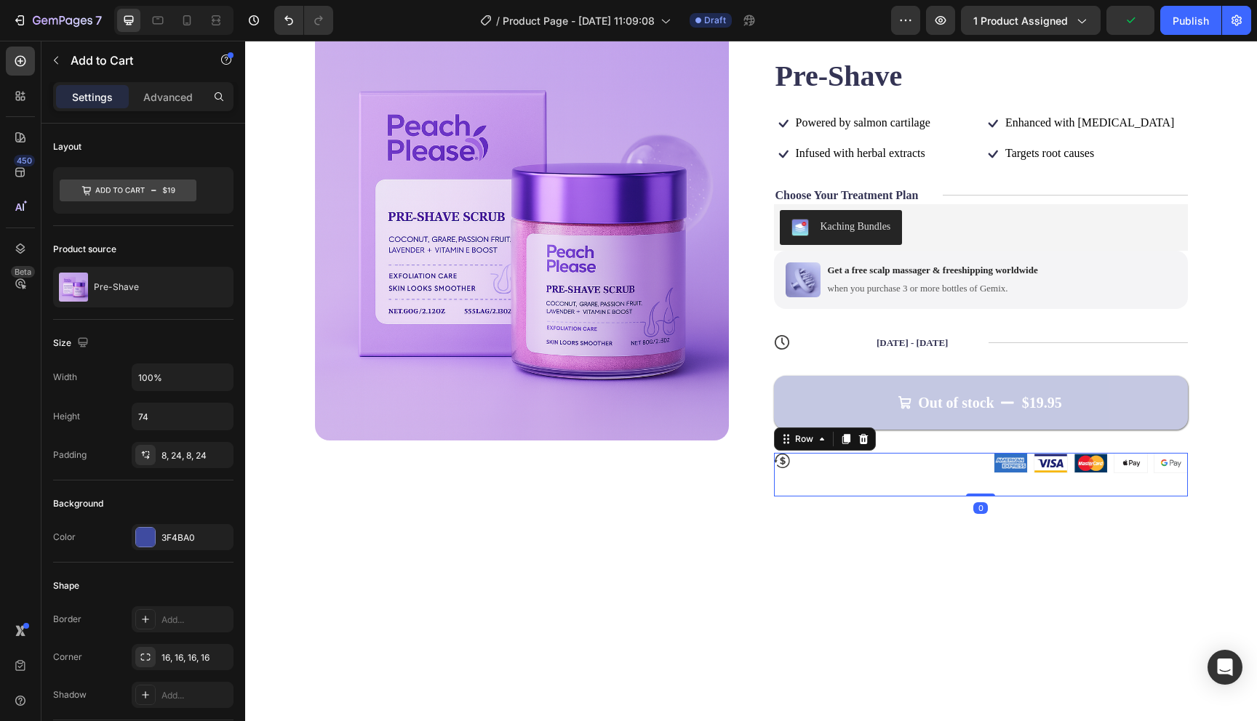
click at [911, 474] on div "Icon 30-day money-back guarantee Text Block Row" at bounding box center [881, 475] width 214 height 44
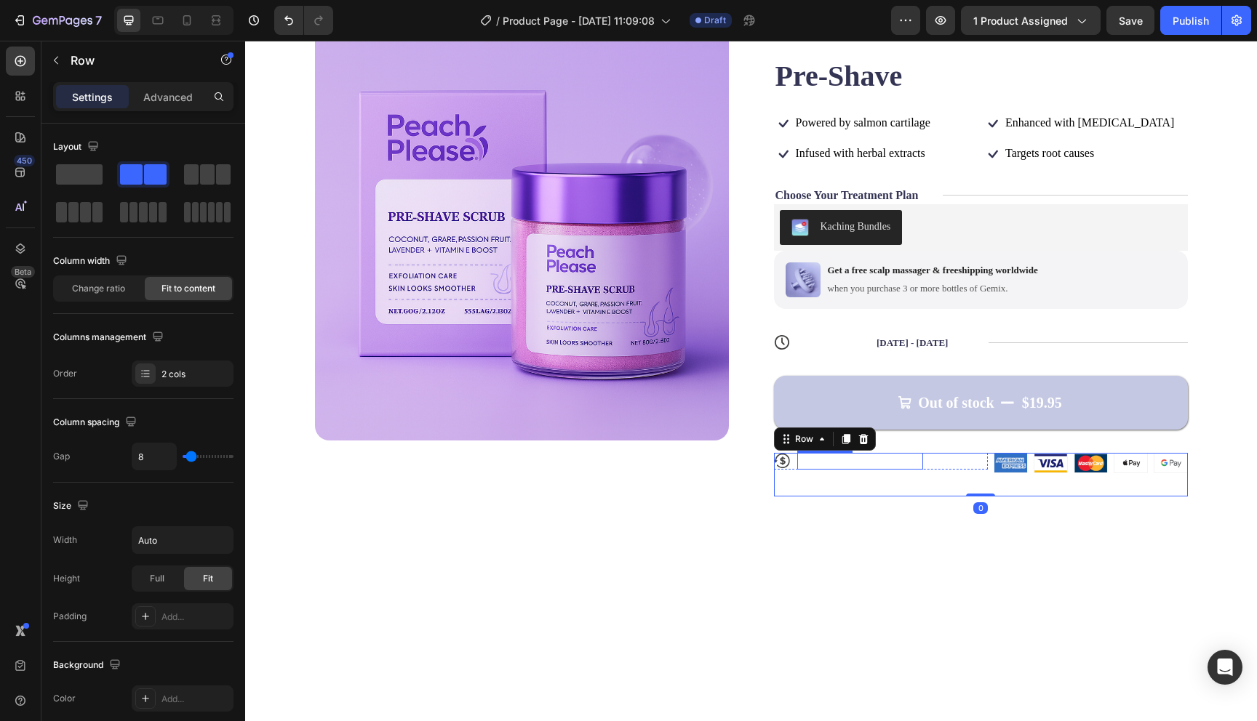
click at [867, 468] on div "30-day money-back guarantee Text Block" at bounding box center [860, 461] width 126 height 16
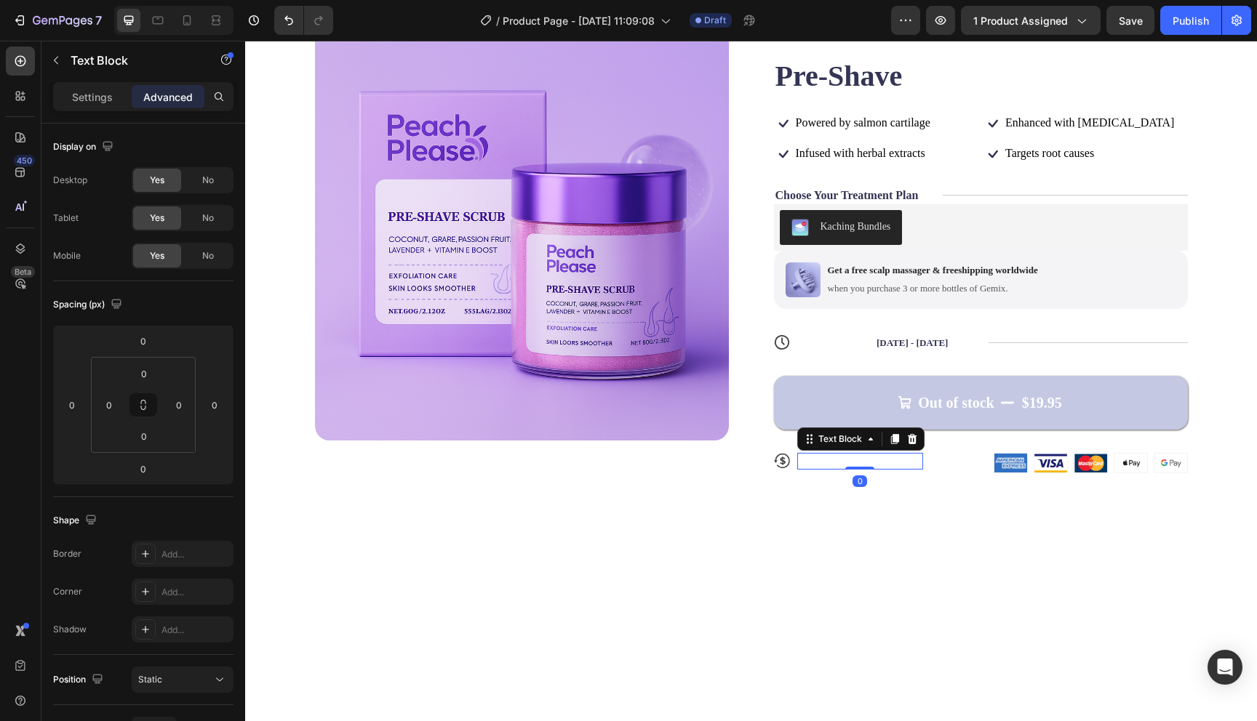
click at [876, 459] on p "30-day money-back guarantee" at bounding box center [860, 461] width 123 height 13
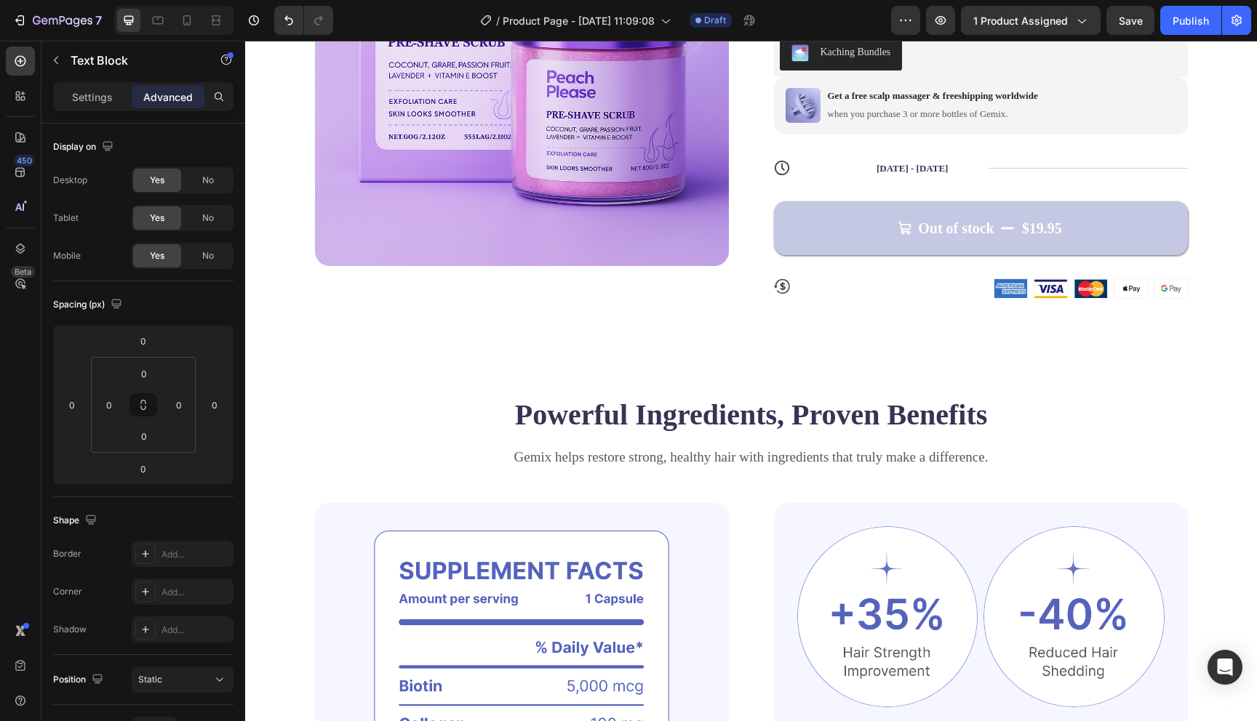
scroll to position [220, 0]
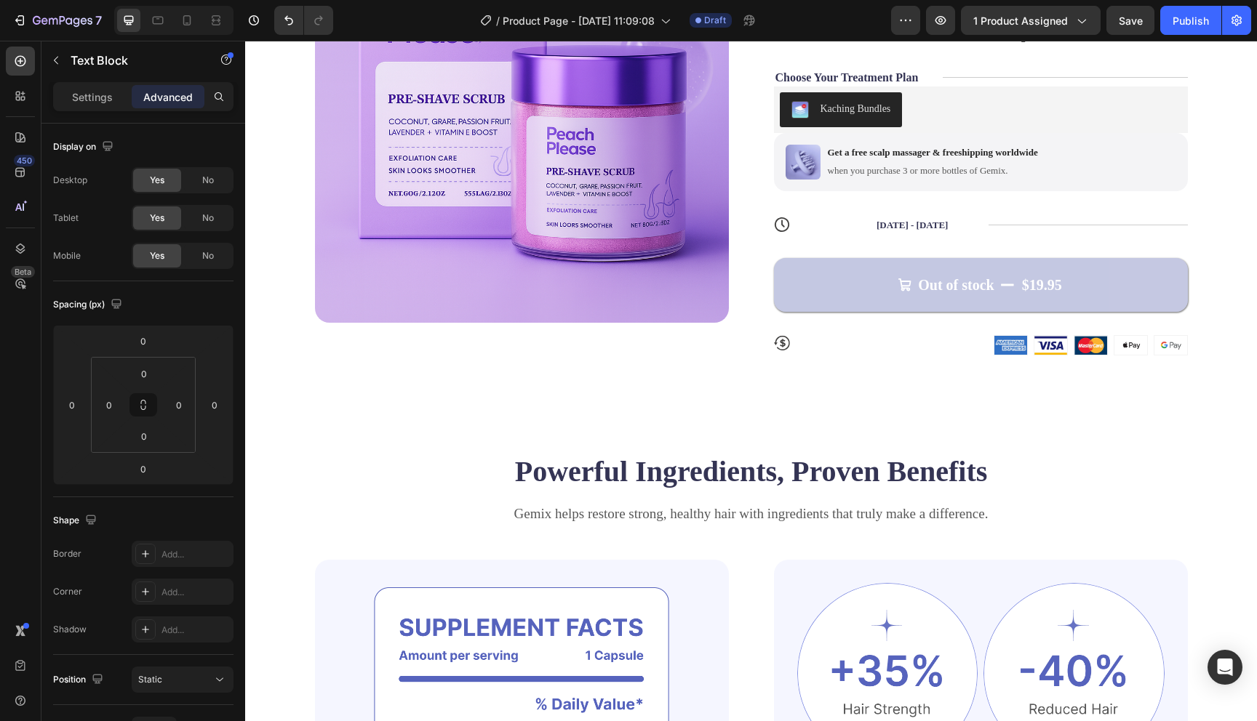
click at [824, 348] on p "30-day money-back guarantee" at bounding box center [860, 343] width 123 height 13
click at [788, 343] on icon at bounding box center [782, 343] width 16 height 16
click at [811, 345] on p "30-day money-back guarantee" at bounding box center [860, 343] width 123 height 13
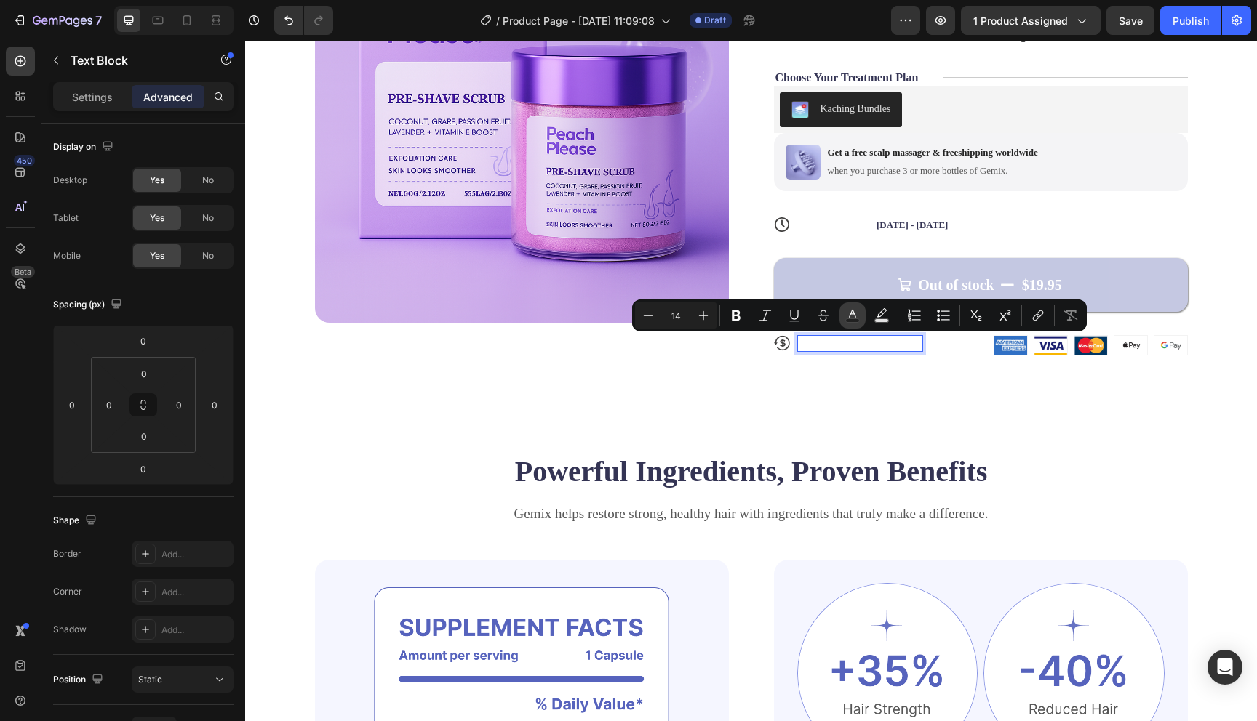
click at [848, 320] on rect "Editor contextual toolbar" at bounding box center [853, 321] width 14 height 4
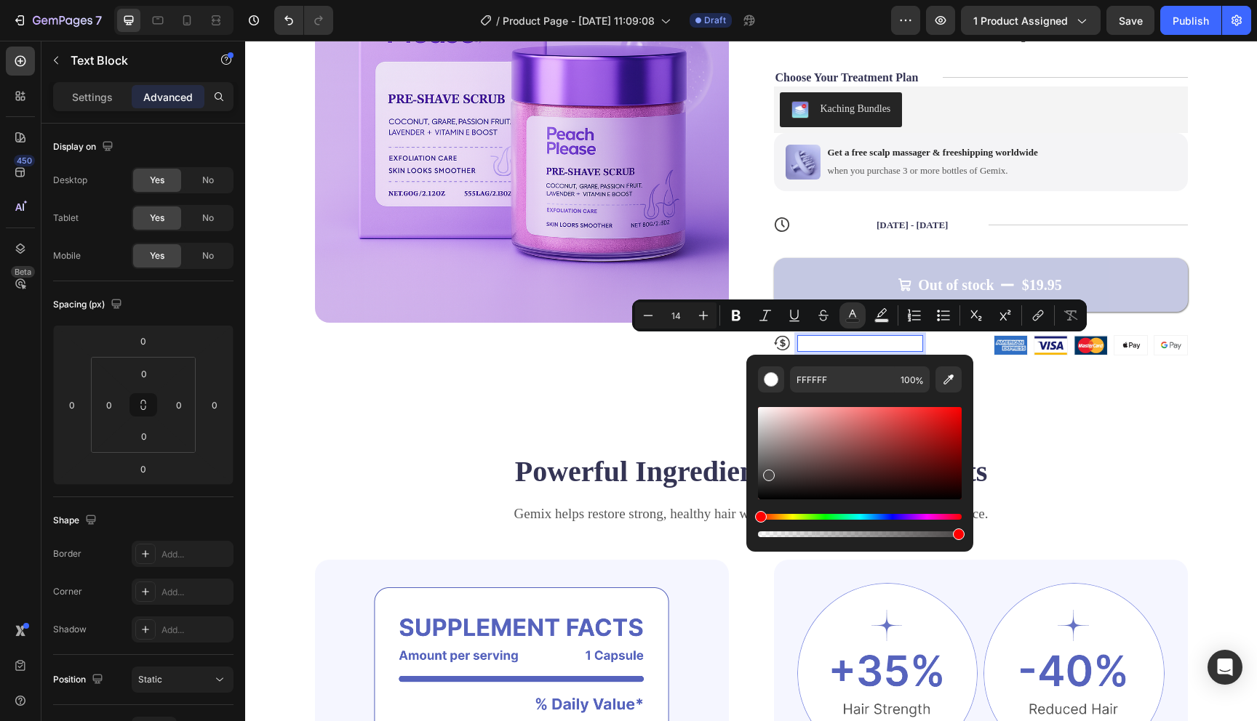
drag, startPoint x: 1044, startPoint y: 464, endPoint x: 729, endPoint y: 588, distance: 337.9
type input "000000"
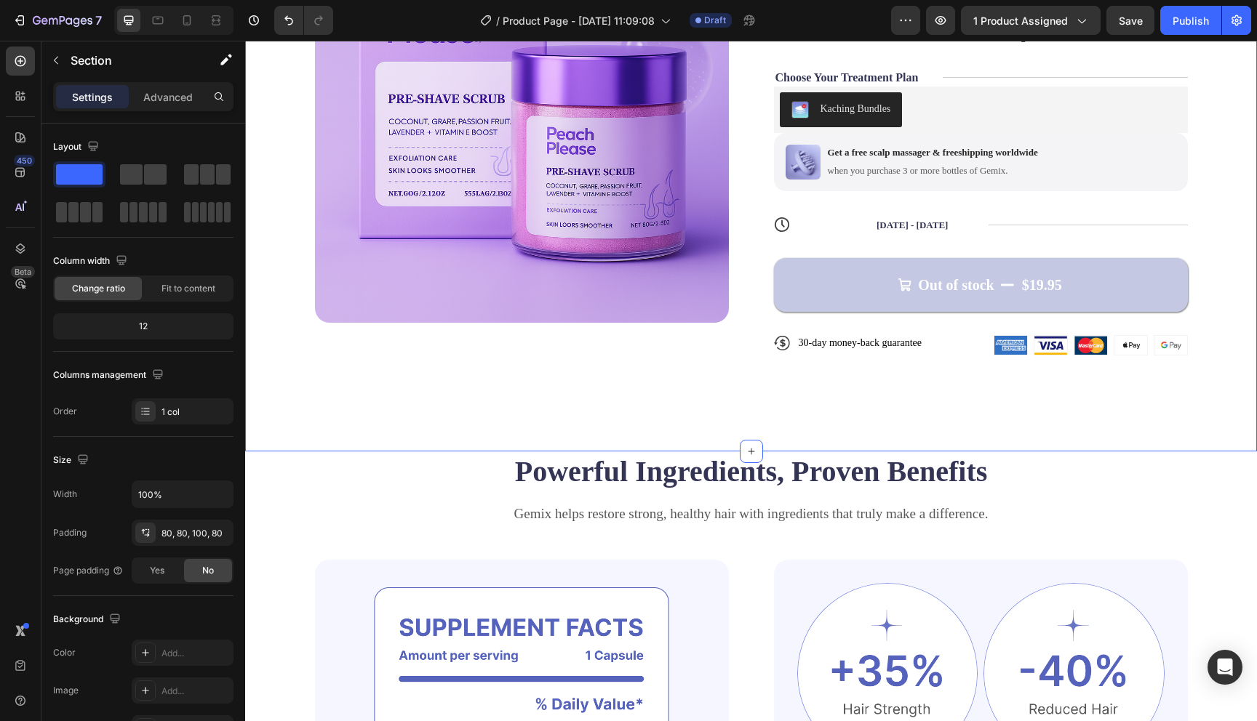
click at [1079, 420] on div "Product Images Icon Icon Icon Icon Icon Icon List 122,000+ Happy Customers Text…" at bounding box center [751, 151] width 1012 height 601
click at [954, 349] on div "Icon 30-day money-back guarantee Text Block Row" at bounding box center [881, 343] width 214 height 16
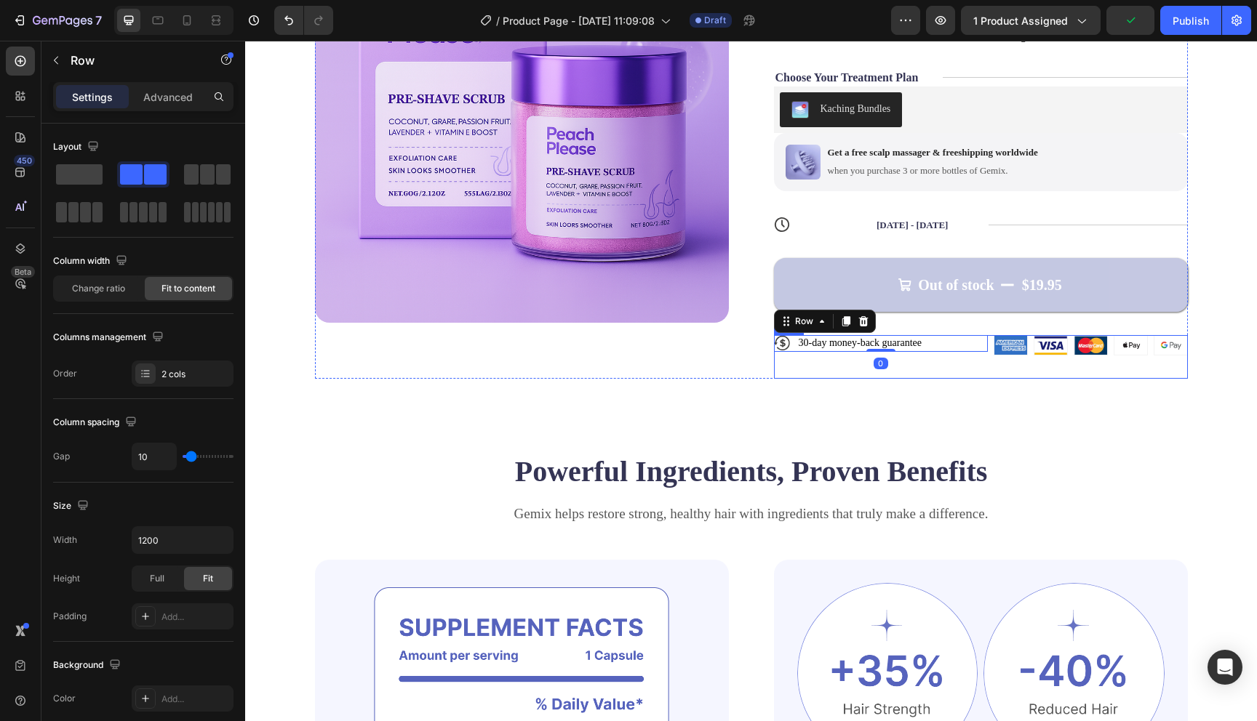
click at [916, 361] on div "Icon 30-day money-back guarantee Text Block Row 0" at bounding box center [881, 357] width 214 height 44
click at [840, 374] on div "Icon 30-day money-back guarantee Text Block Row" at bounding box center [881, 357] width 214 height 44
click at [840, 365] on div "Icon 30-day money-back guarantee Text Block Row" at bounding box center [881, 357] width 214 height 44
click at [778, 361] on div "Icon 30-day money-back guarantee Text Block Row" at bounding box center [881, 357] width 214 height 44
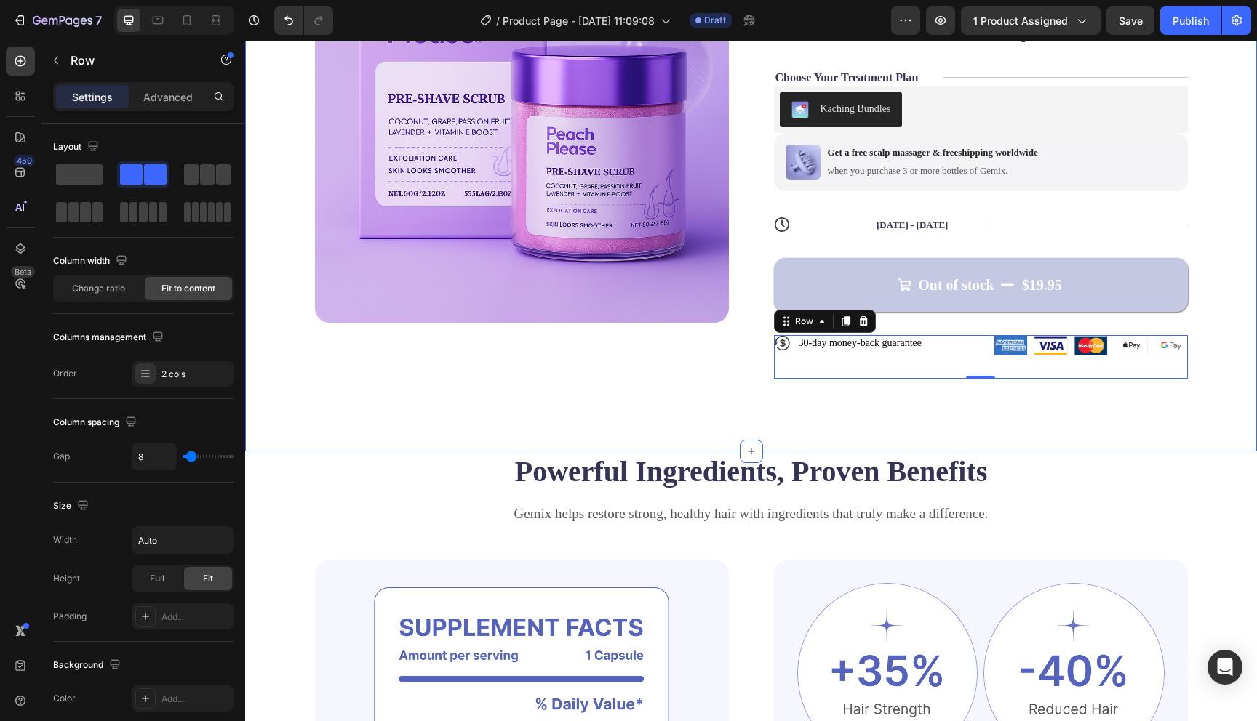
click at [813, 443] on div "Product Images Icon Icon Icon Icon Icon Icon List 122,000+ Happy Customers Text…" at bounding box center [751, 151] width 1012 height 601
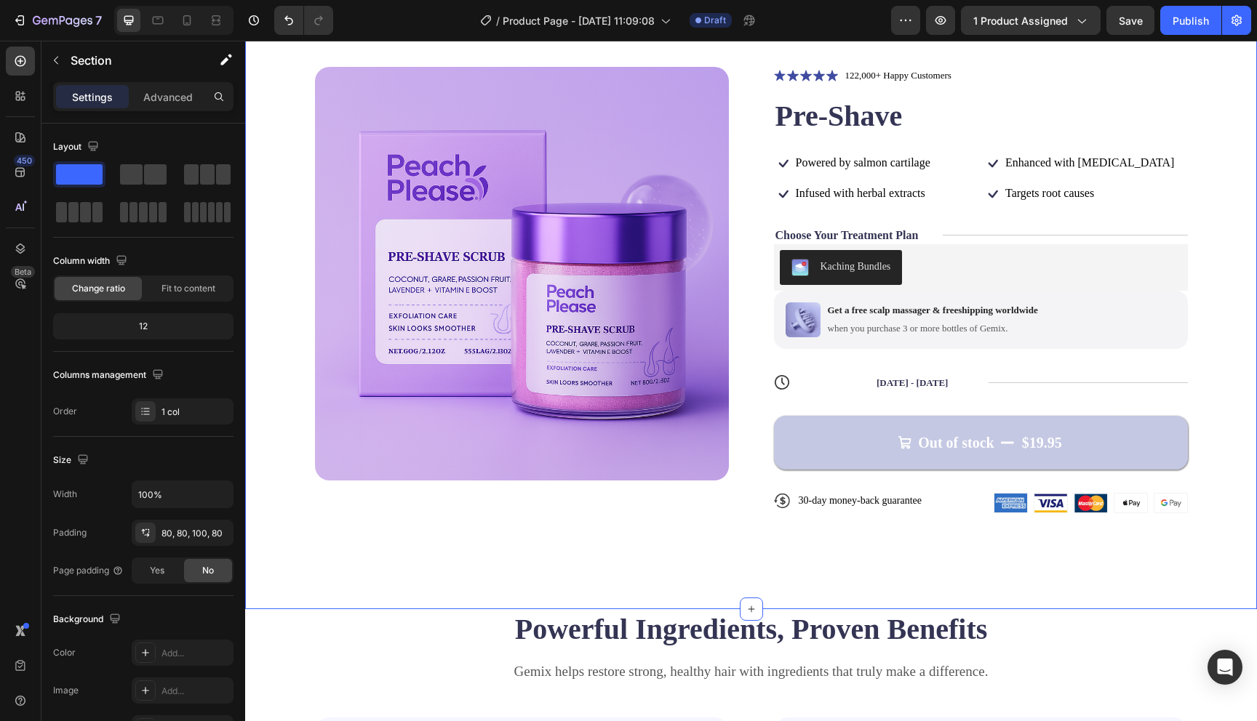
scroll to position [0, 0]
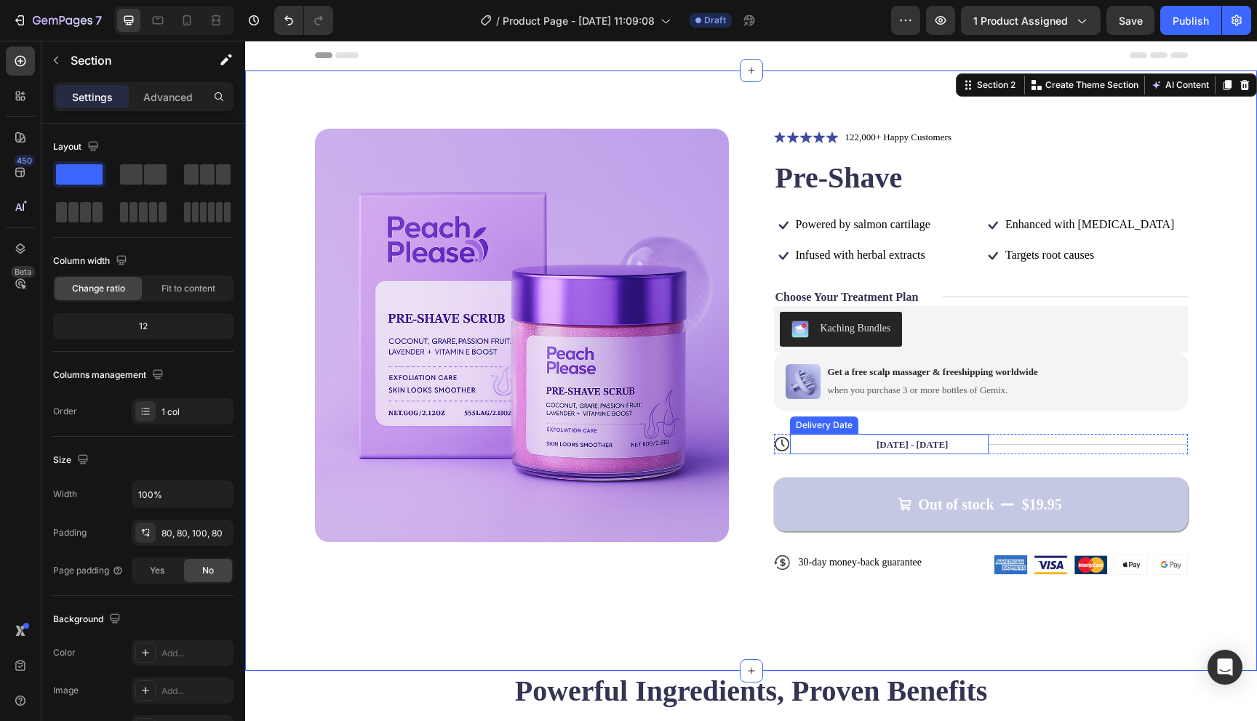
click at [825, 447] on span "Expected delivery" at bounding box center [836, 444] width 73 height 11
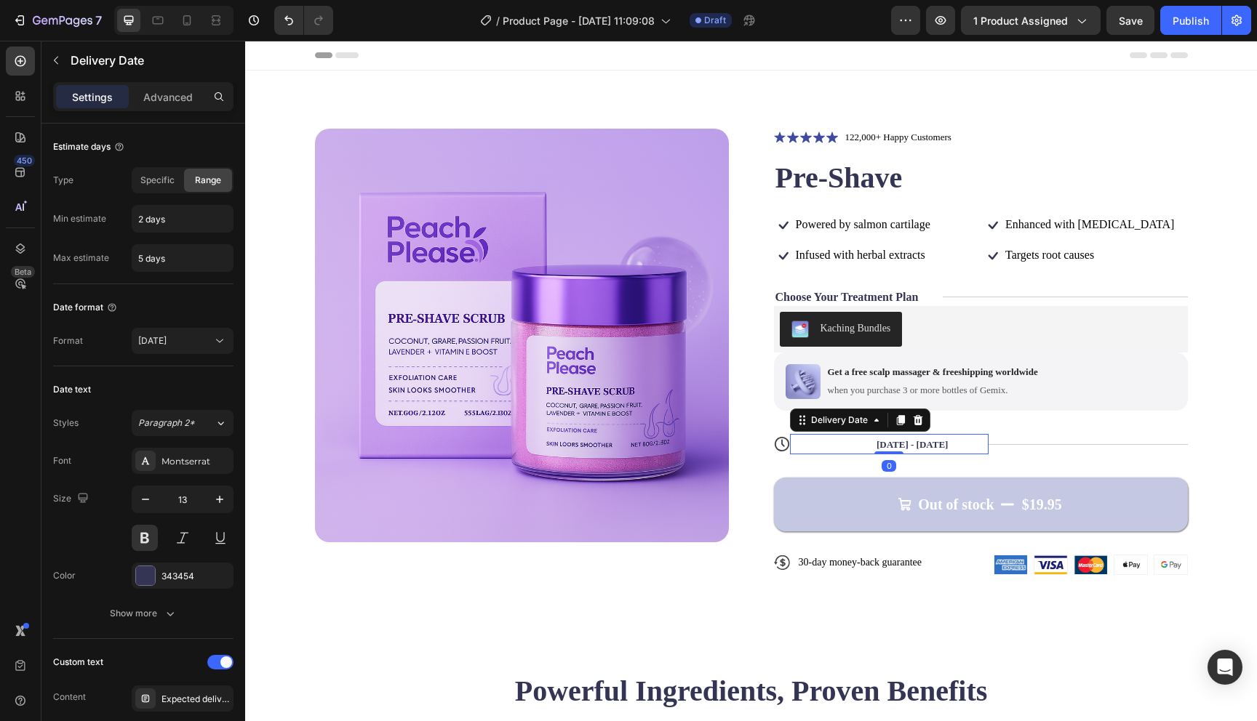
click at [825, 447] on span "Expected delivery" at bounding box center [836, 444] width 73 height 11
click at [856, 446] on span "Expected delivery" at bounding box center [836, 444] width 73 height 11
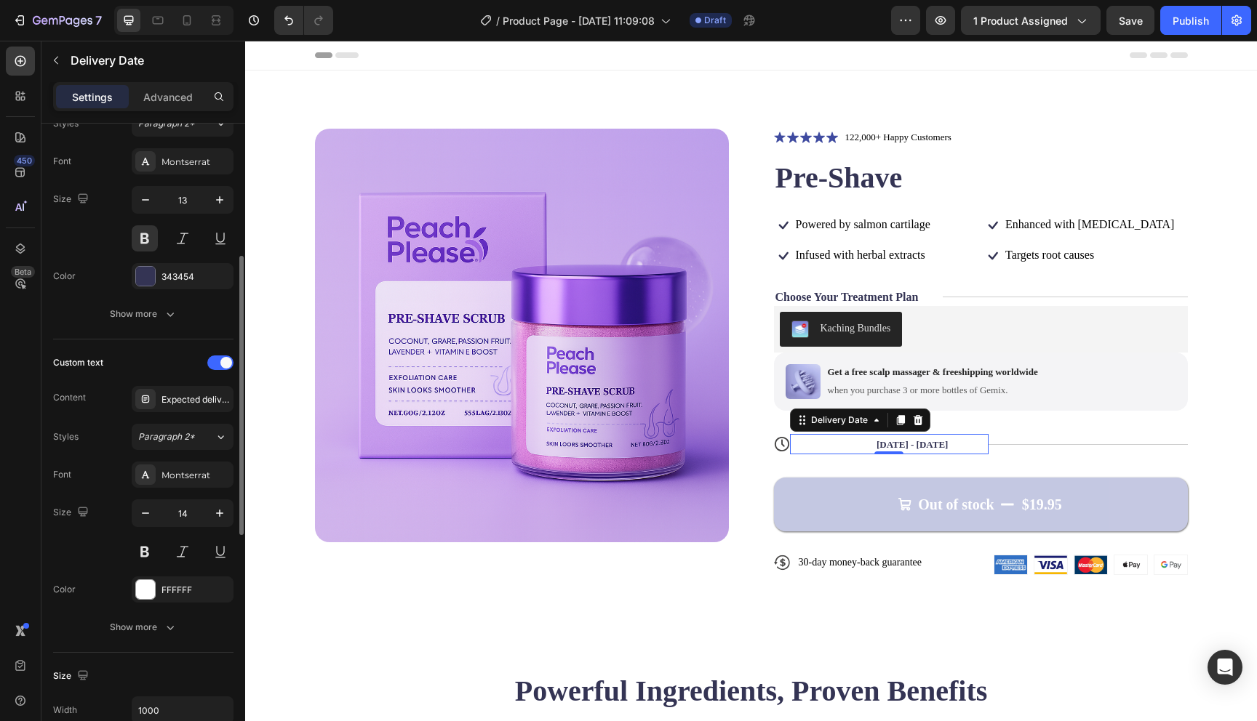
scroll to position [300, 0]
click at [151, 589] on div at bounding box center [145, 589] width 19 height 19
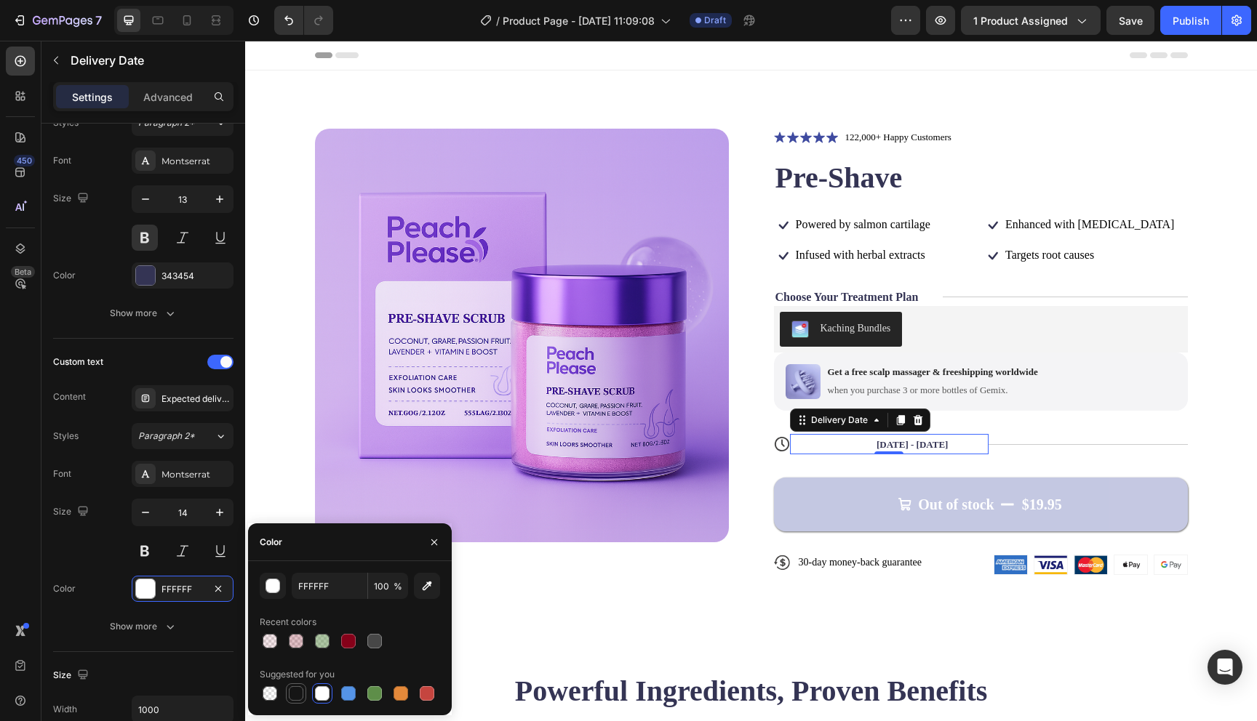
click at [296, 695] on div at bounding box center [296, 694] width 15 height 15
type input "151515"
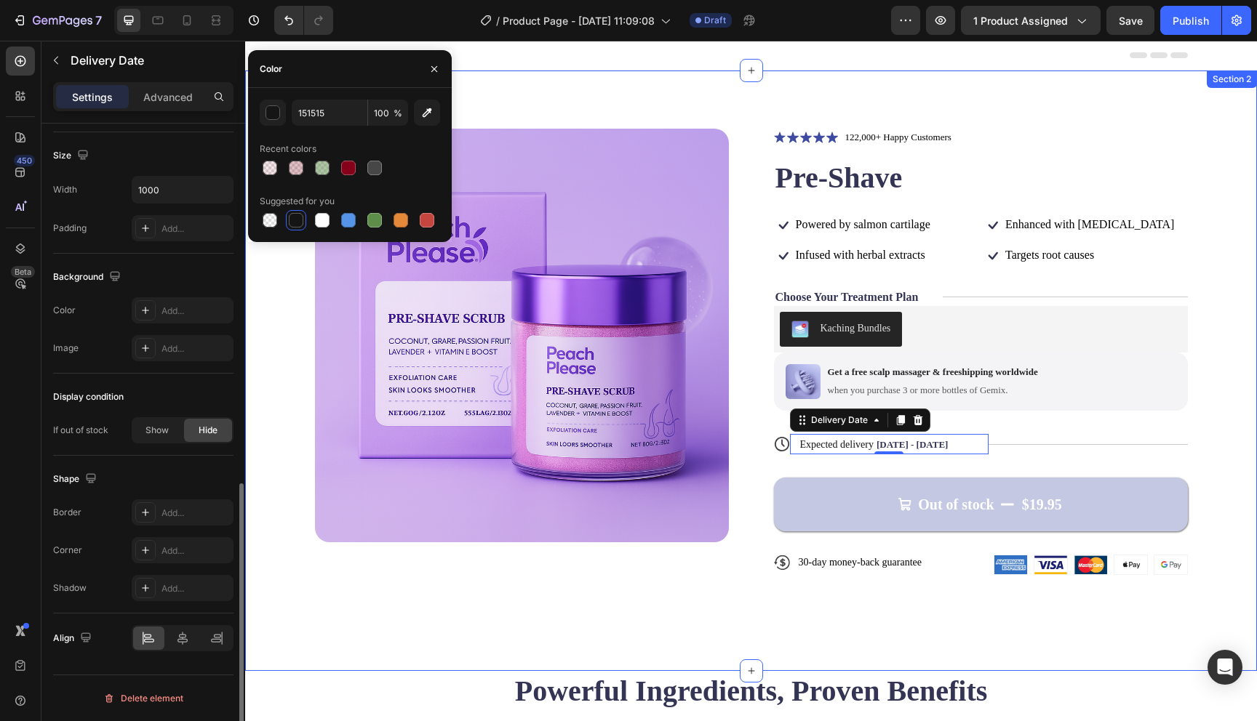
scroll to position [0, 0]
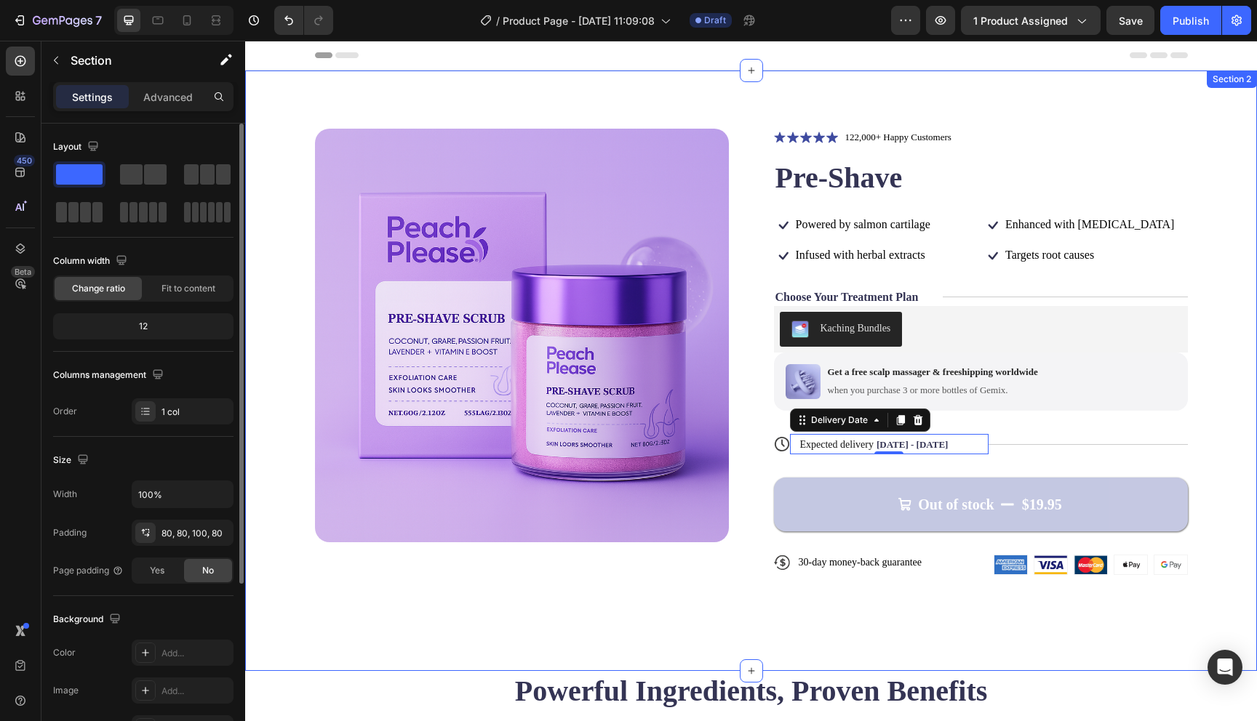
click at [447, 640] on div "Product Images Icon Icon Icon Icon Icon Icon List 122,000+ Happy Customers Text…" at bounding box center [751, 371] width 1012 height 601
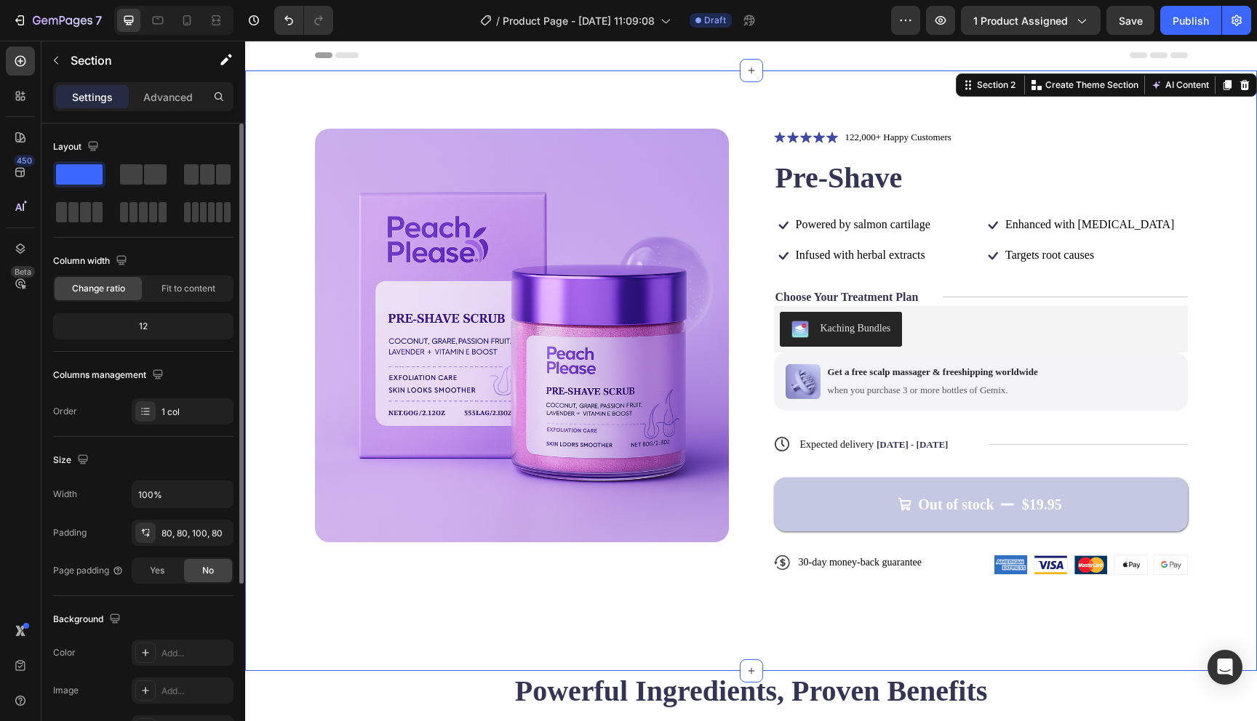
click at [804, 655] on div "Product Images Icon Icon Icon Icon Icon Icon List 122,000+ Happy Customers Text…" at bounding box center [751, 371] width 1012 height 601
click at [799, 637] on div "Product Images Icon Icon Icon Icon Icon Icon List 122,000+ Happy Customers Text…" at bounding box center [751, 371] width 1012 height 601
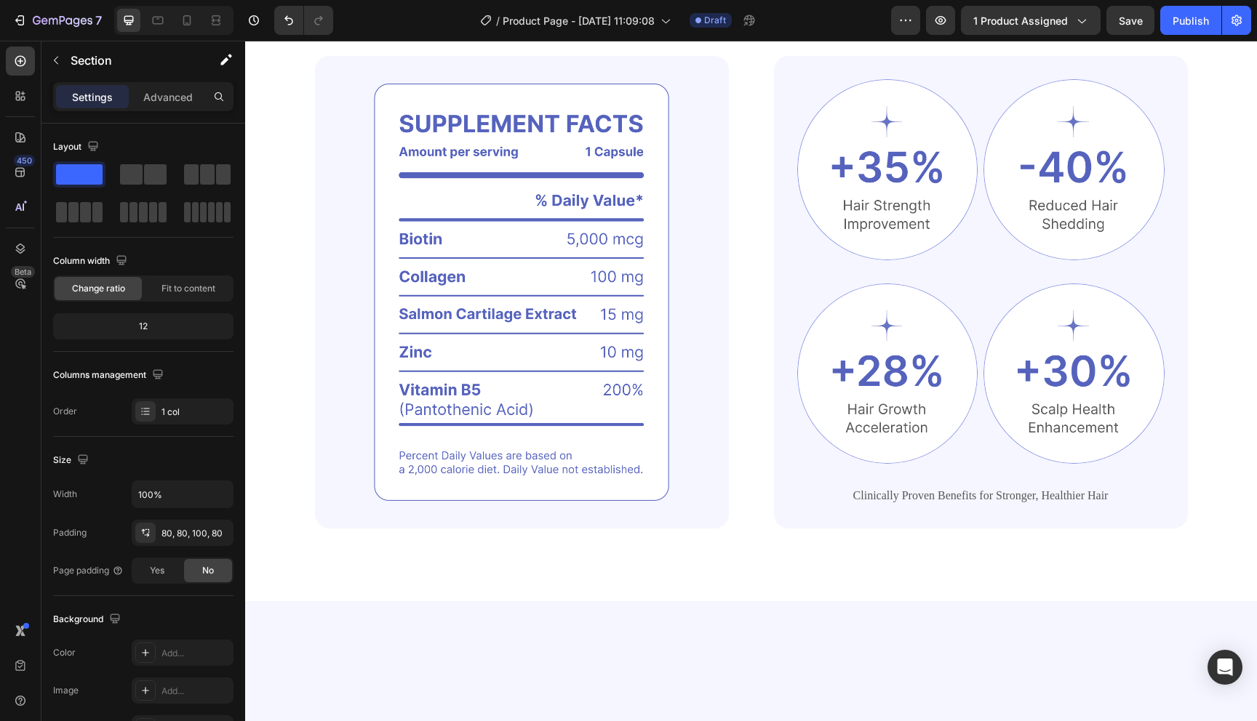
scroll to position [208, 0]
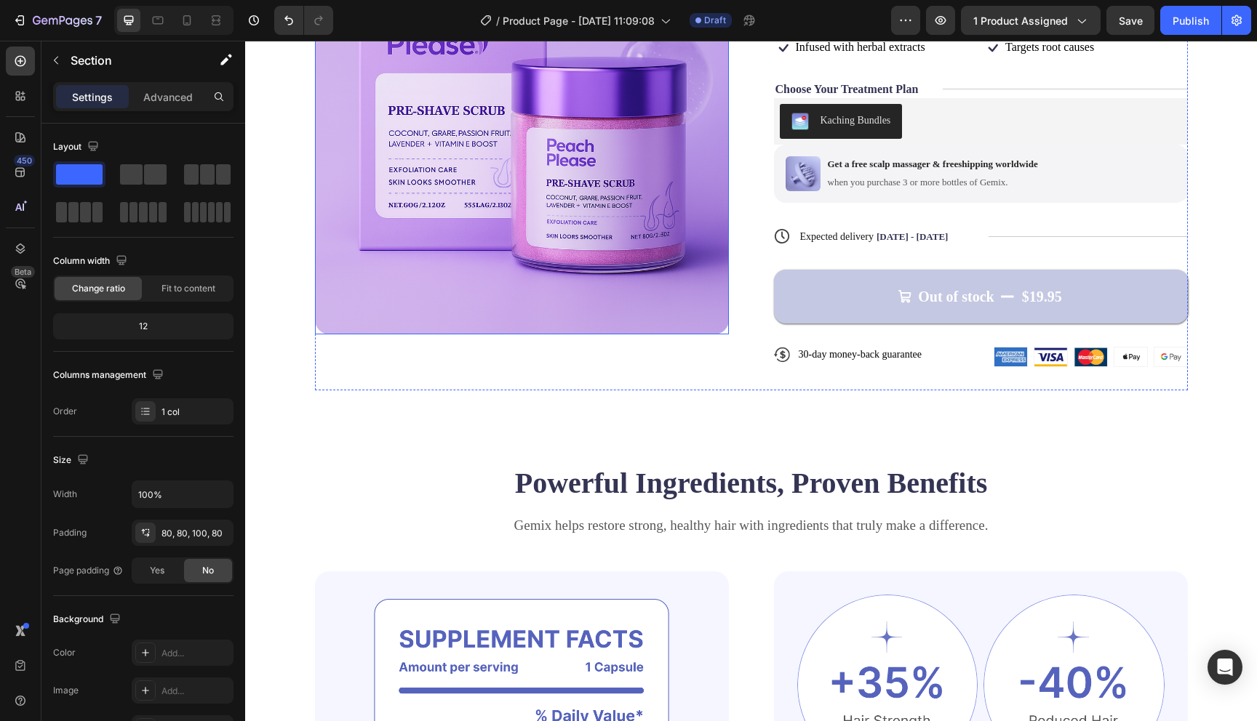
click at [584, 254] on img at bounding box center [522, 128] width 414 height 414
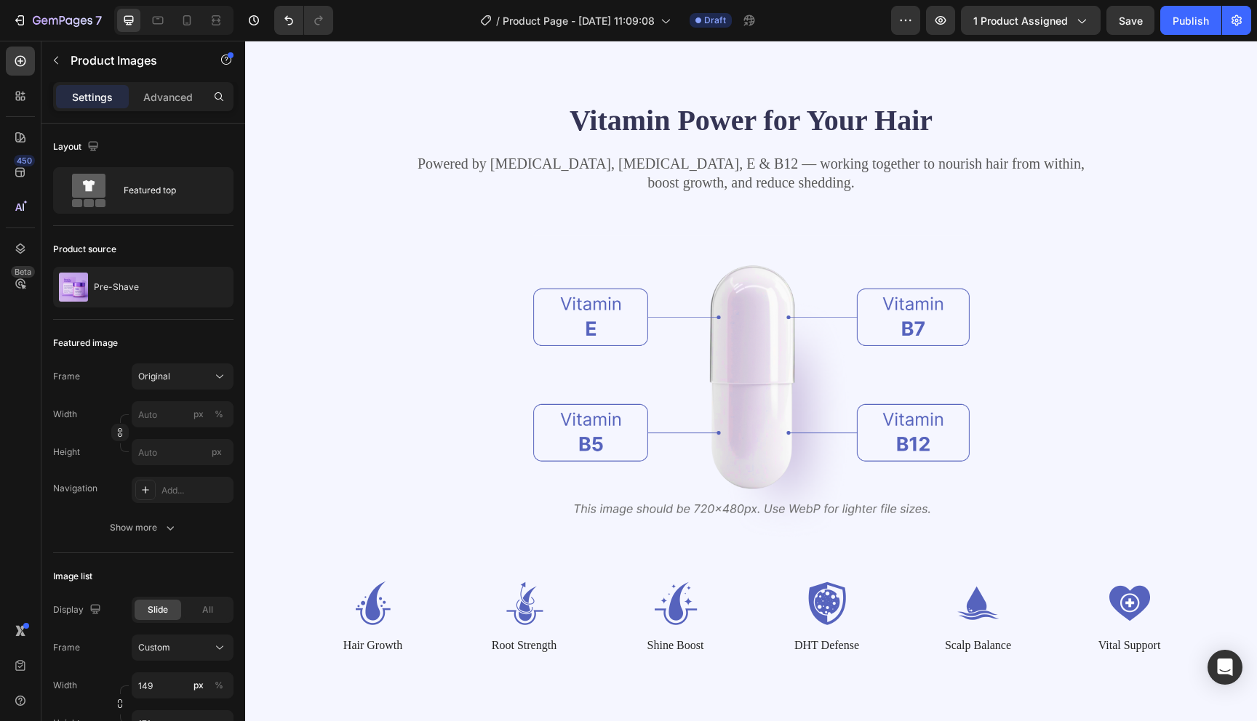
scroll to position [1217, 0]
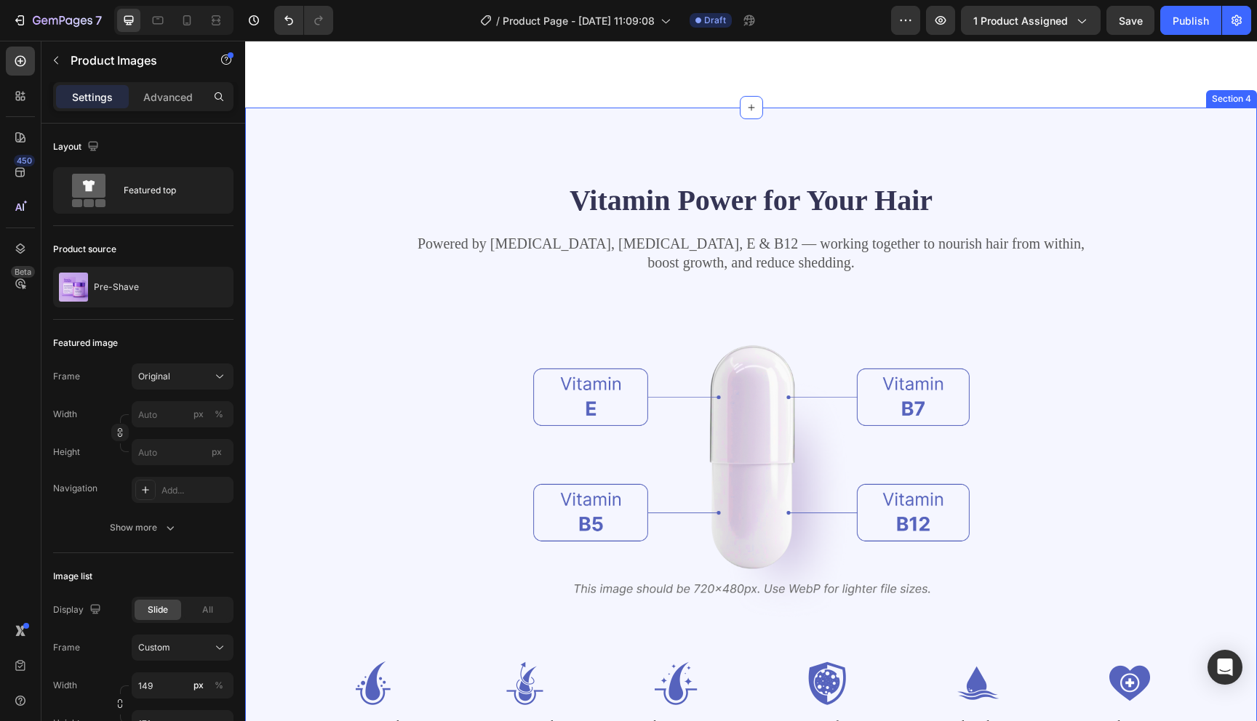
click at [309, 225] on div "Vitamin Power for Your Hair Heading Powered by Biotin, Vitamin B5, E & B12 — wo…" at bounding box center [750, 457] width 895 height 555
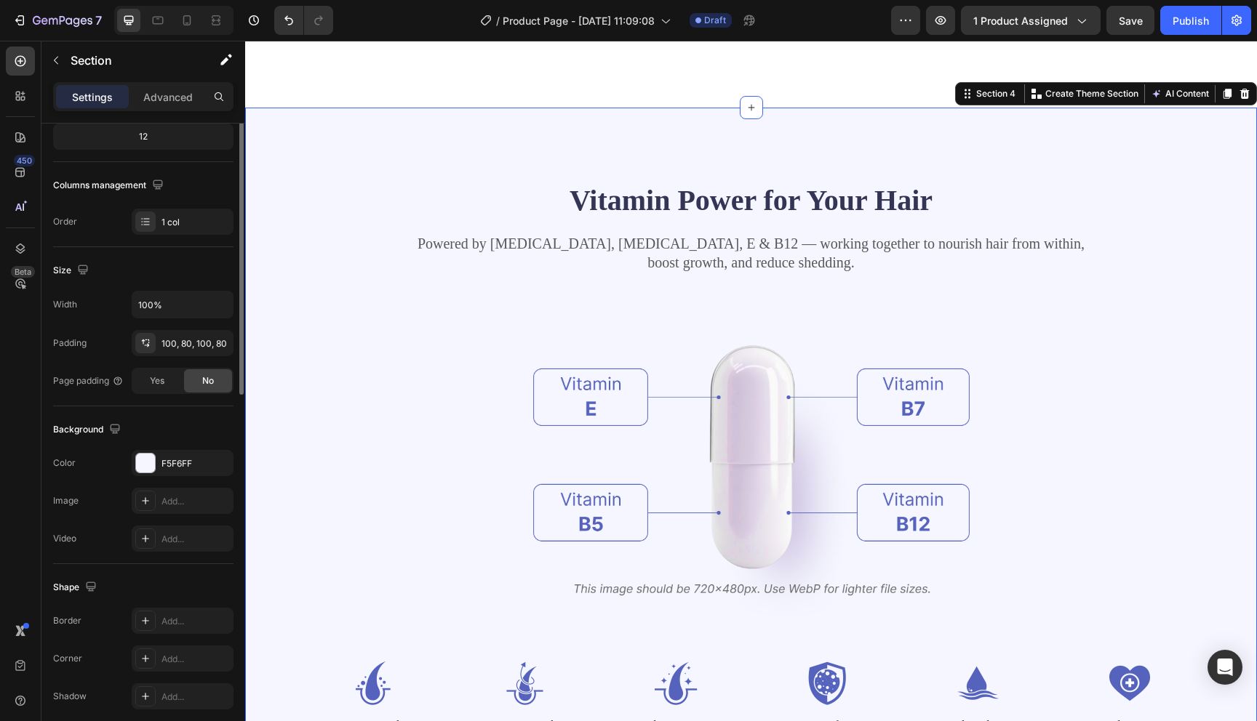
scroll to position [248, 0]
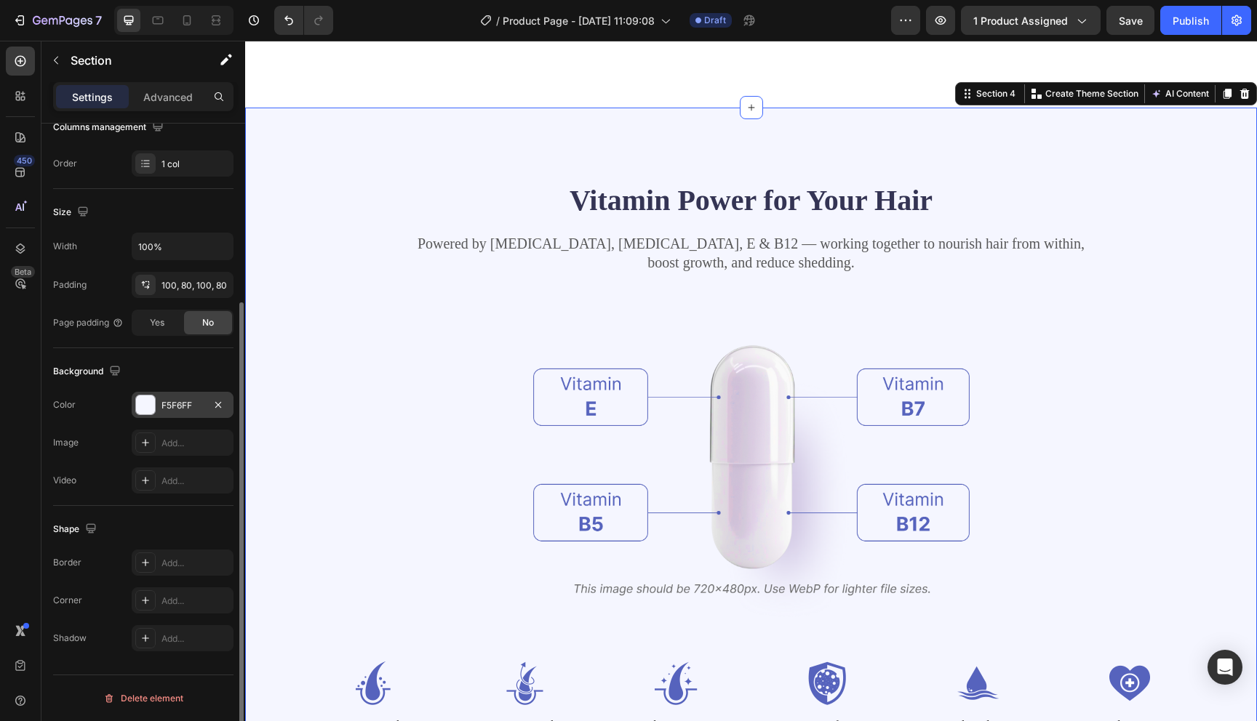
click at [151, 401] on div at bounding box center [145, 405] width 19 height 19
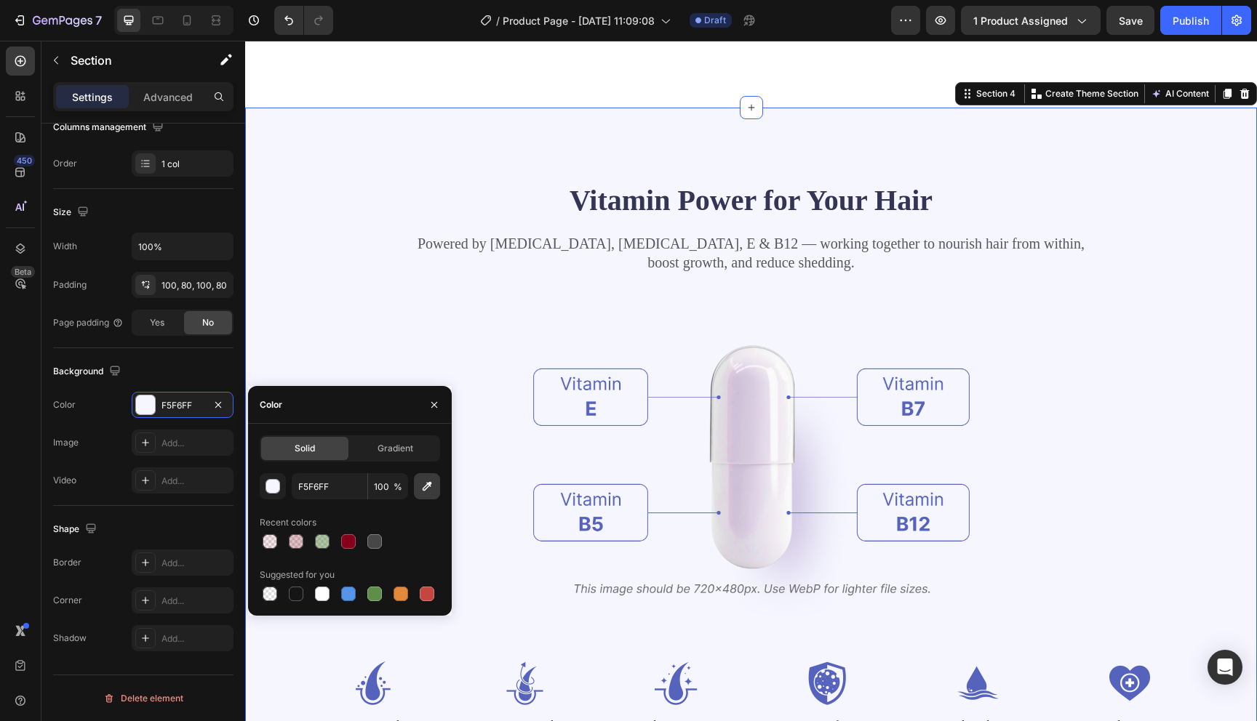
click at [431, 481] on icon "button" at bounding box center [427, 486] width 15 height 15
click at [350, 487] on input "F5F6FF" at bounding box center [330, 486] width 76 height 26
click at [304, 480] on input "F5F6FF" at bounding box center [330, 486] width 76 height 26
click at [352, 543] on div at bounding box center [348, 542] width 15 height 15
type input "850119"
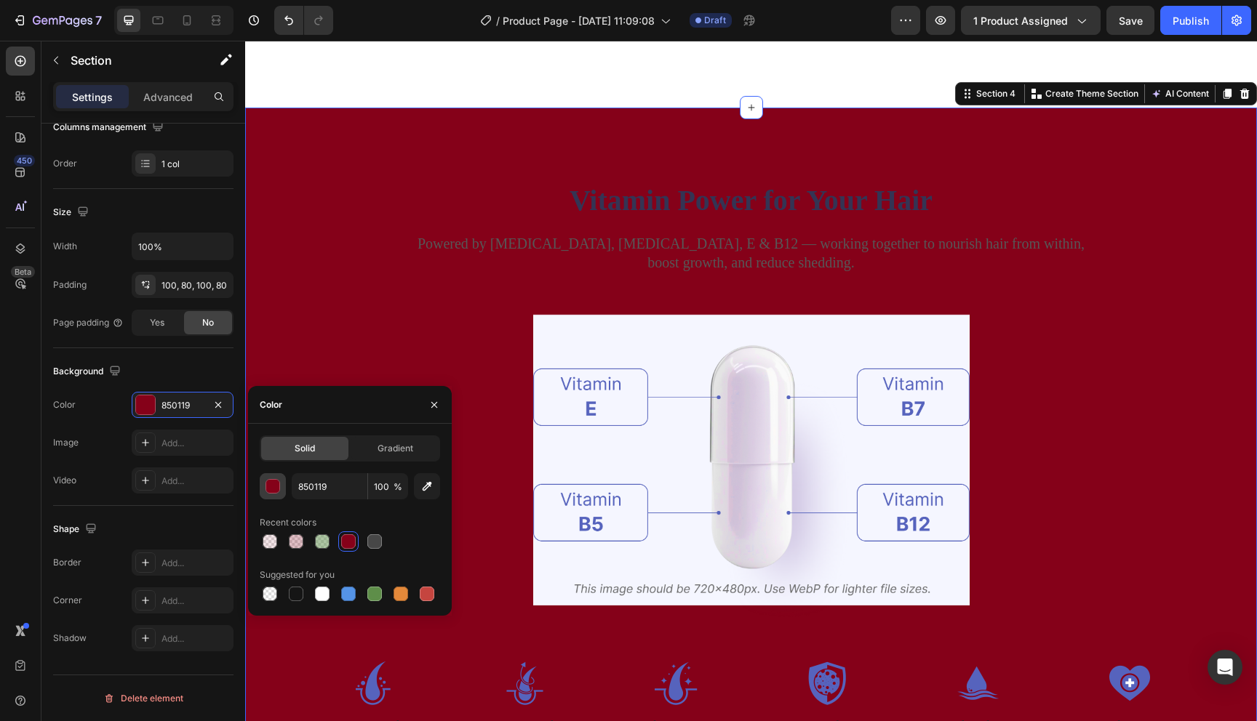
click at [277, 484] on div "button" at bounding box center [273, 487] width 15 height 15
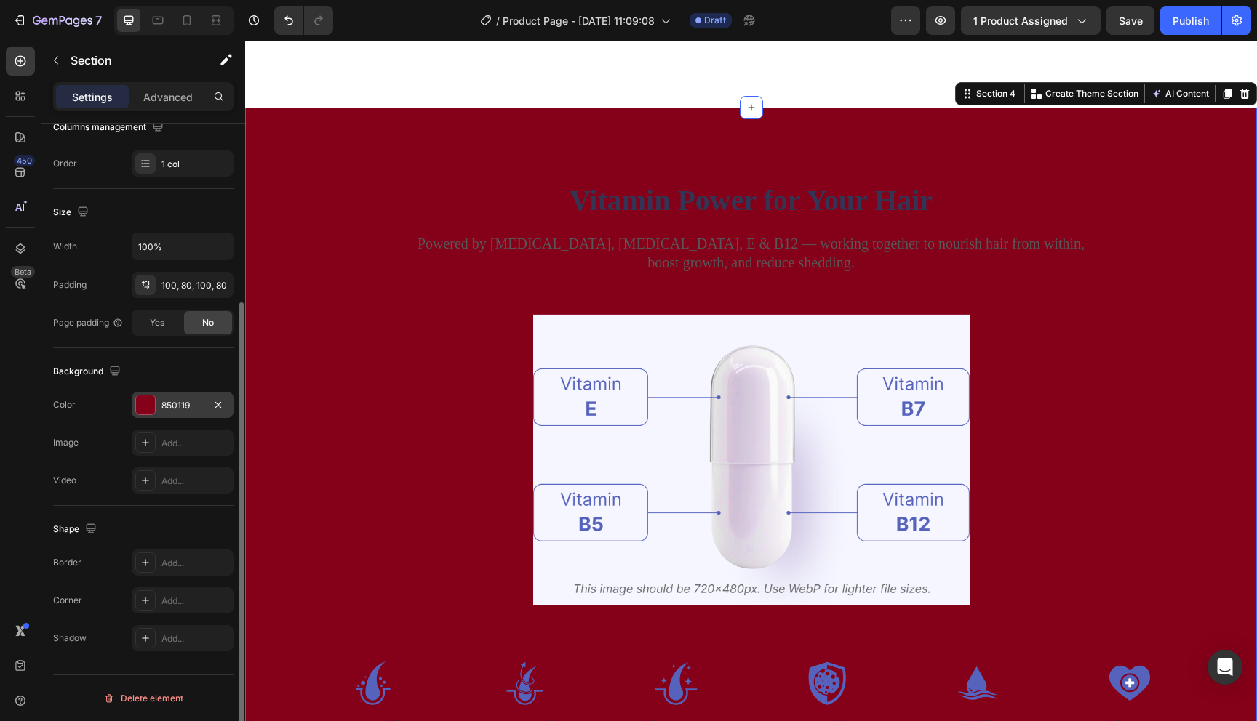
click at [151, 414] on div at bounding box center [145, 405] width 19 height 19
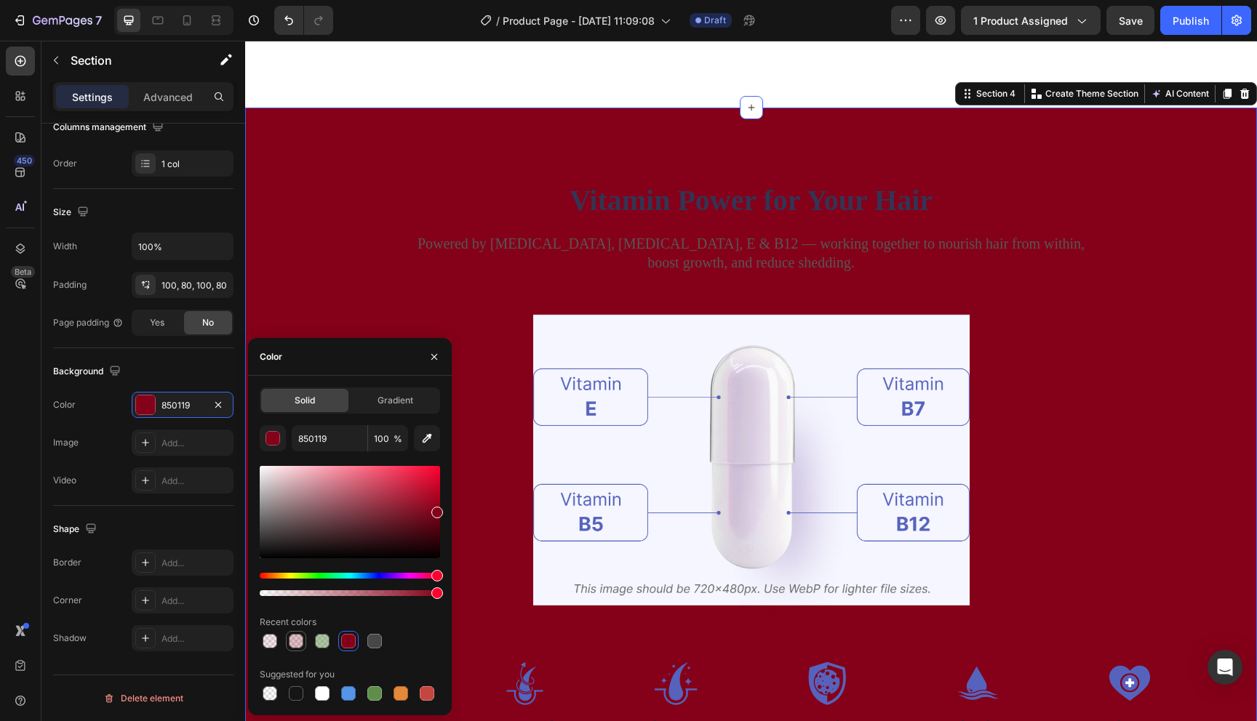
click at [291, 645] on div at bounding box center [296, 641] width 15 height 15
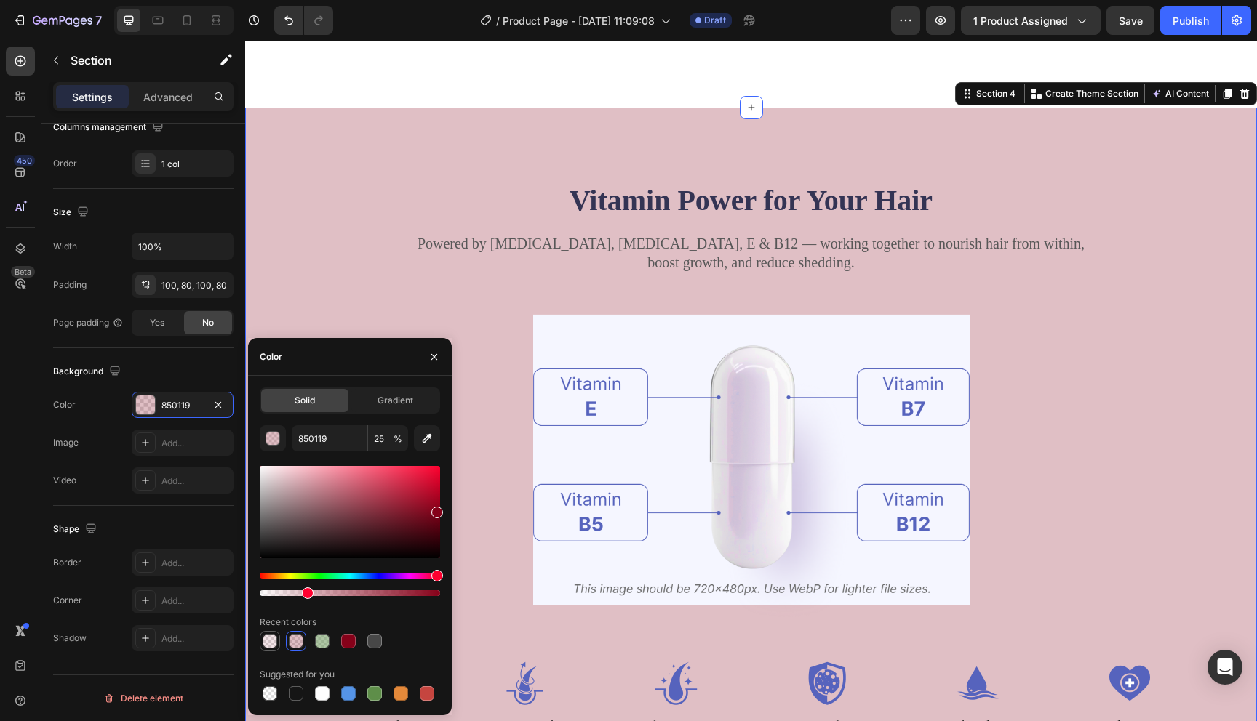
click at [270, 643] on div at bounding box center [270, 641] width 15 height 15
type input "10"
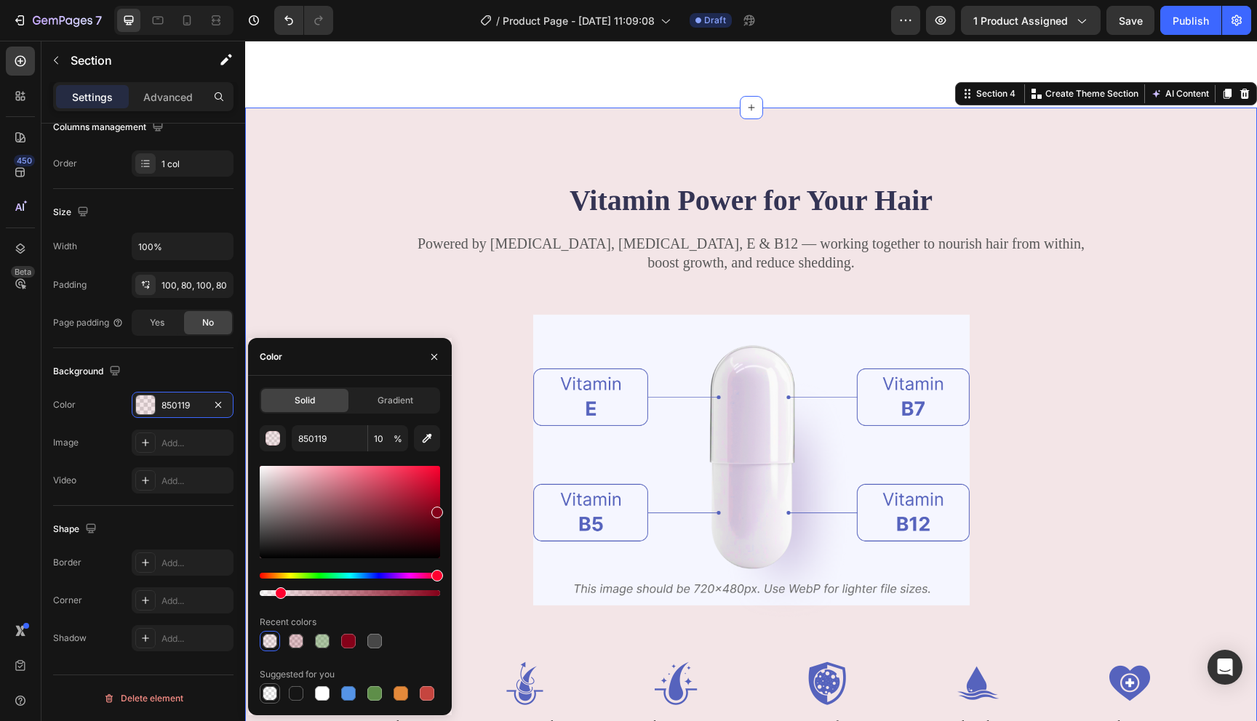
click at [273, 700] on div at bounding box center [270, 694] width 15 height 15
type input "000000"
type input "0"
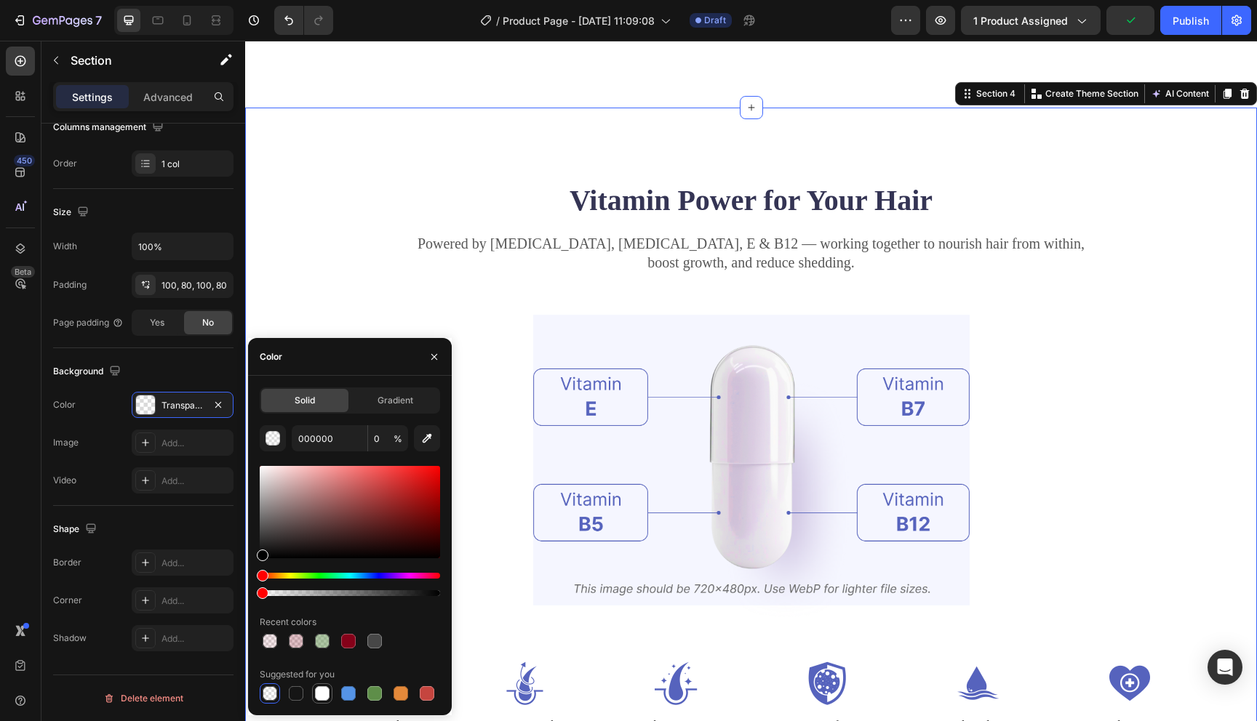
click at [321, 697] on div at bounding box center [322, 694] width 15 height 15
type input "FFFFFF"
type input "100"
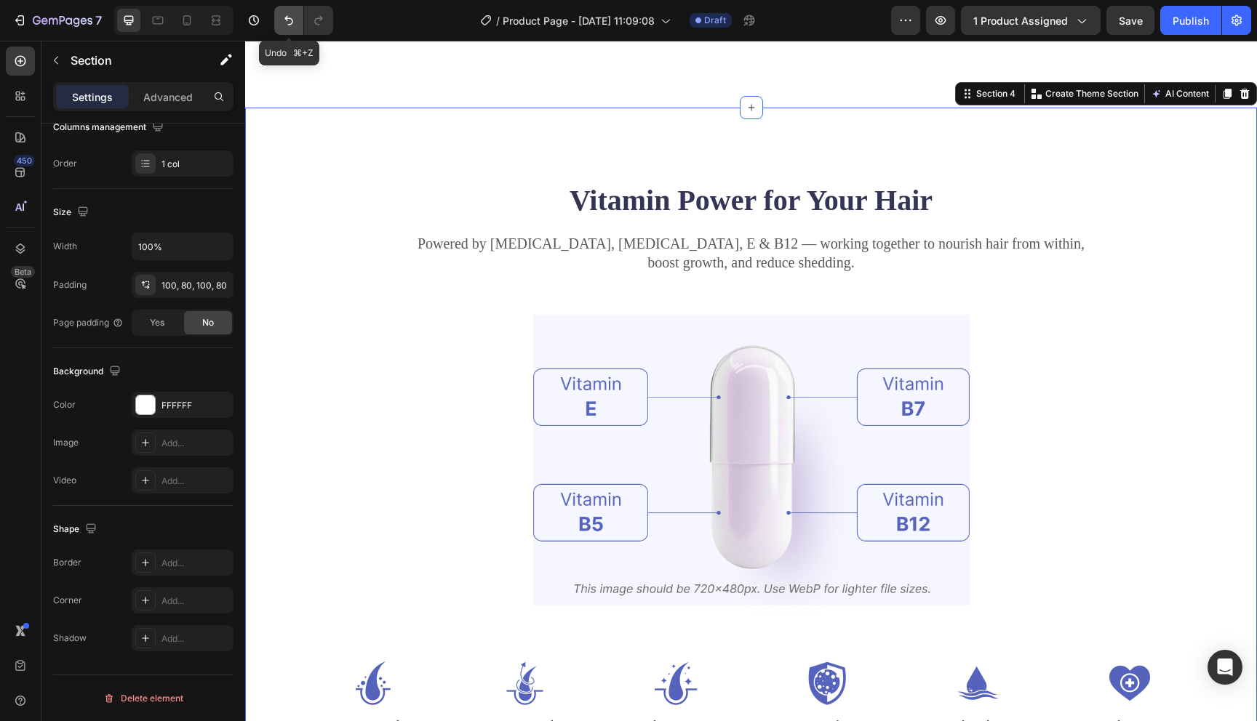
click at [299, 23] on button "Undo/Redo" at bounding box center [288, 20] width 29 height 29
click at [292, 23] on icon "Undo/Redo" at bounding box center [288, 20] width 9 height 9
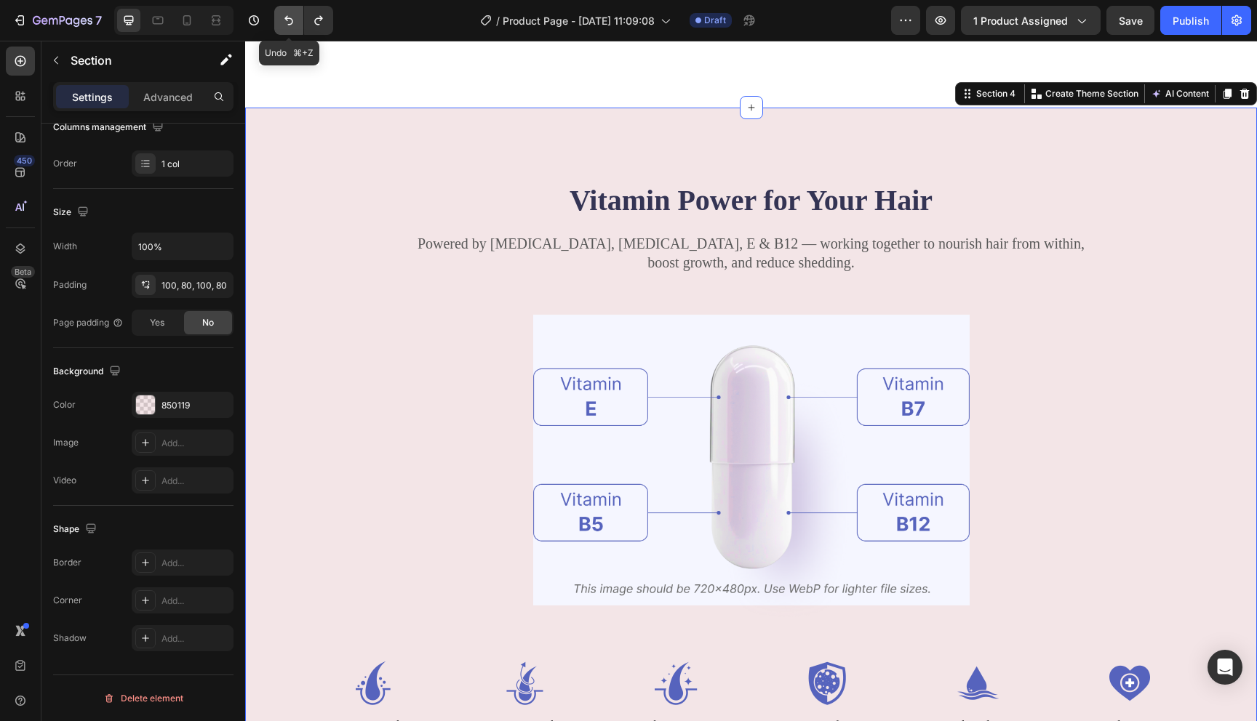
click at [292, 23] on icon "Undo/Redo" at bounding box center [288, 20] width 9 height 9
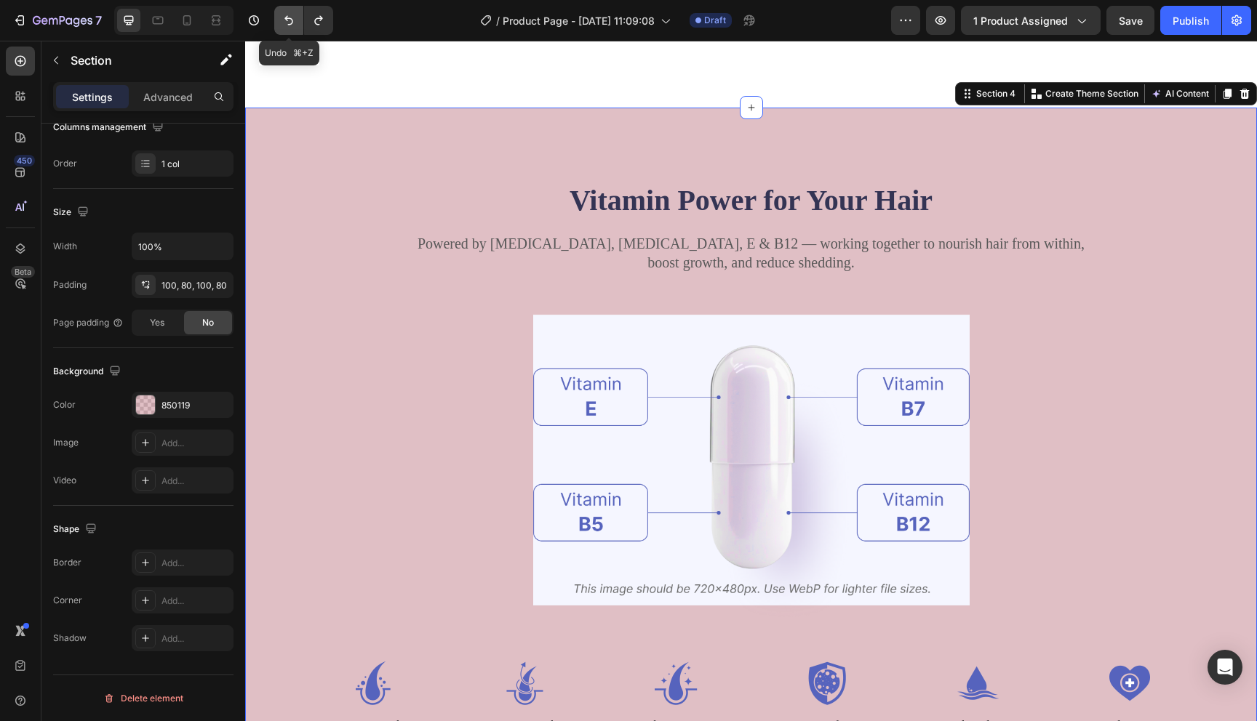
click at [292, 23] on icon "Undo/Redo" at bounding box center [288, 20] width 9 height 9
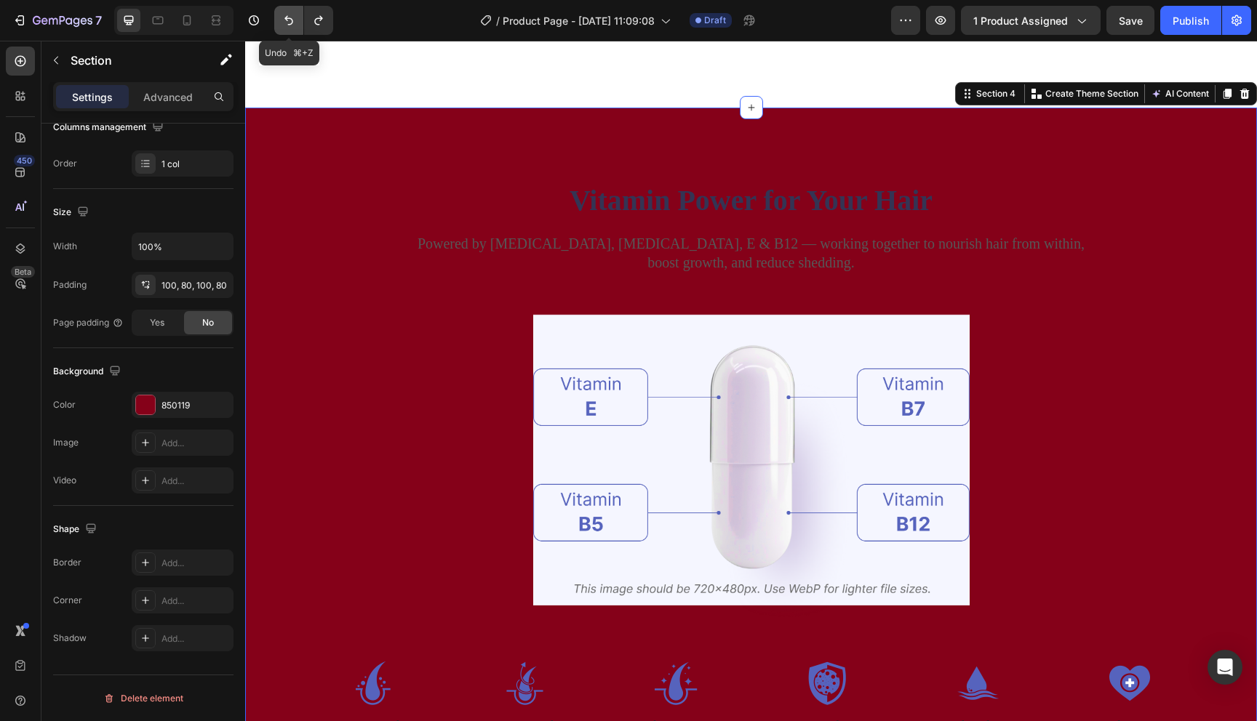
click at [292, 23] on icon "Undo/Redo" at bounding box center [288, 20] width 9 height 9
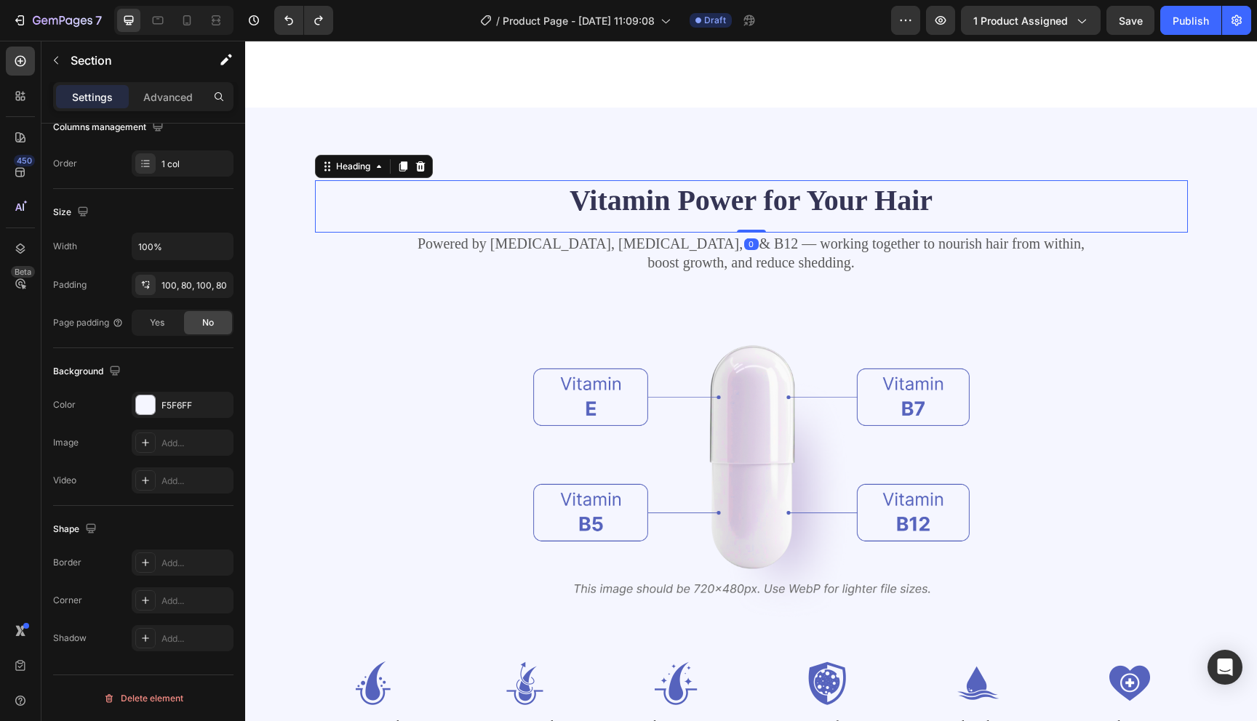
click at [330, 195] on h2 "Vitamin Power for Your Hair" at bounding box center [751, 200] width 873 height 41
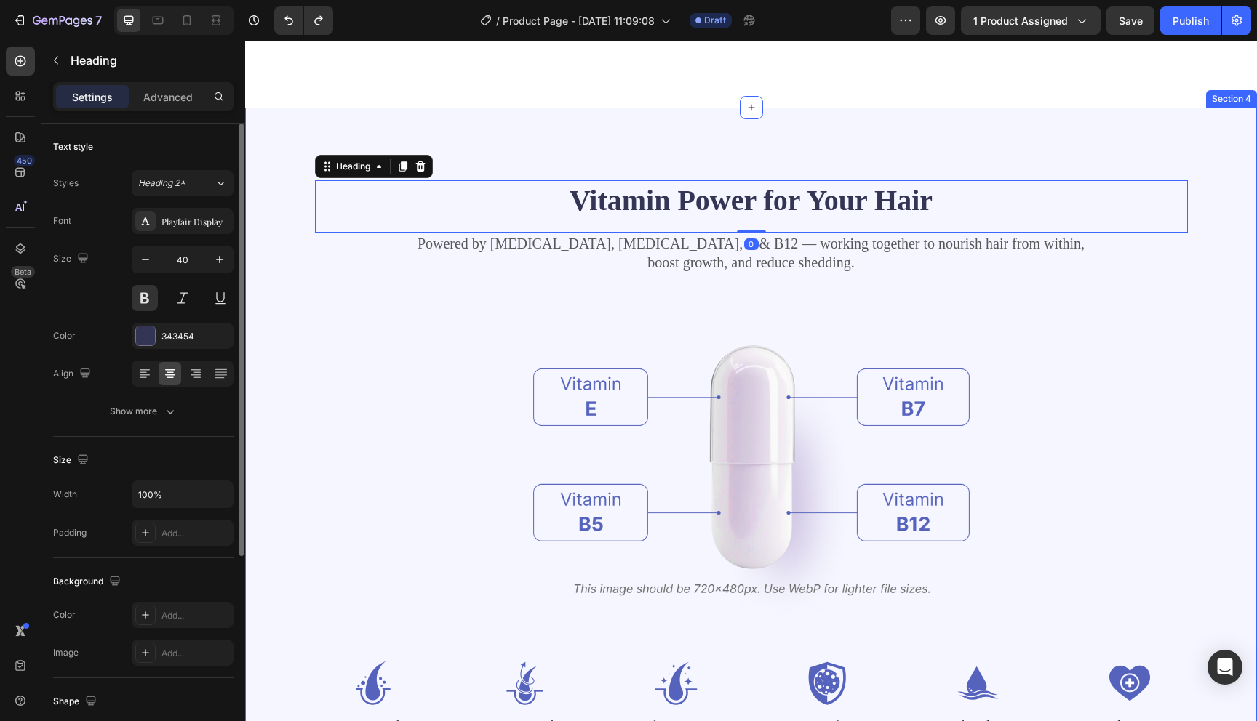
click at [287, 193] on div "Vitamin Power for Your Hair Heading 0 Powered by Biotin, Vitamin B5, E & B12 — …" at bounding box center [751, 458] width 1012 height 700
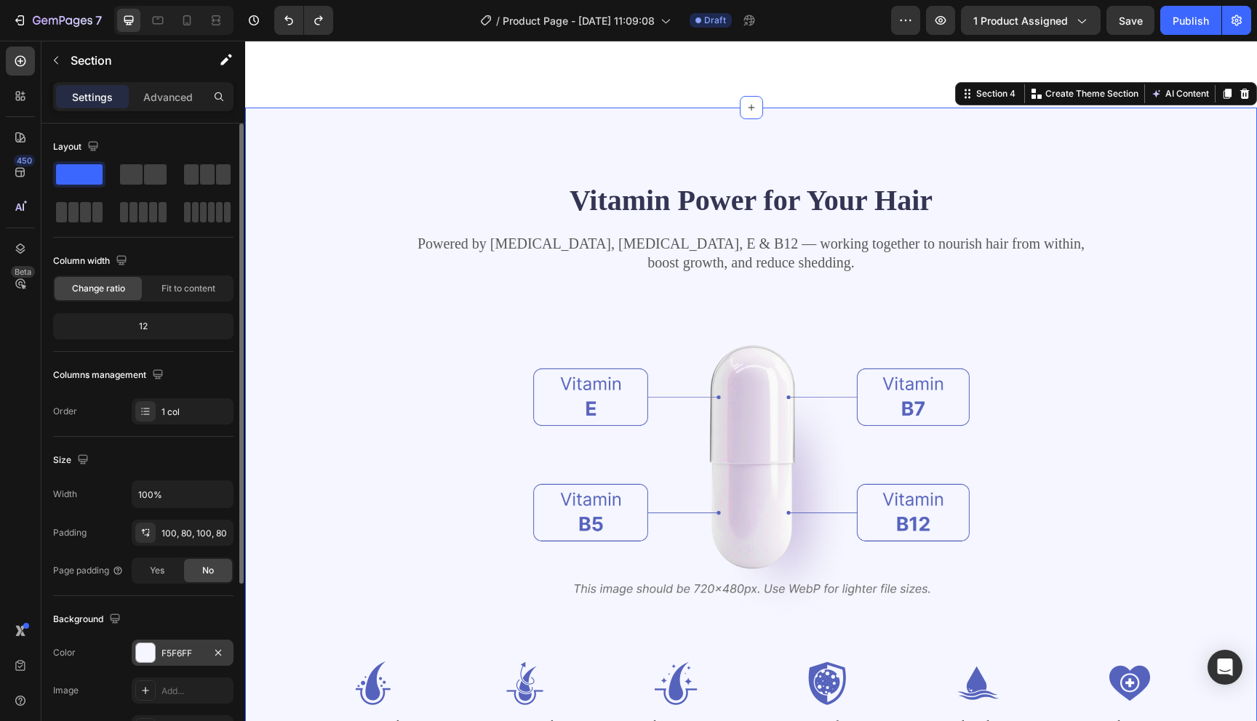
click at [141, 649] on div at bounding box center [145, 653] width 19 height 19
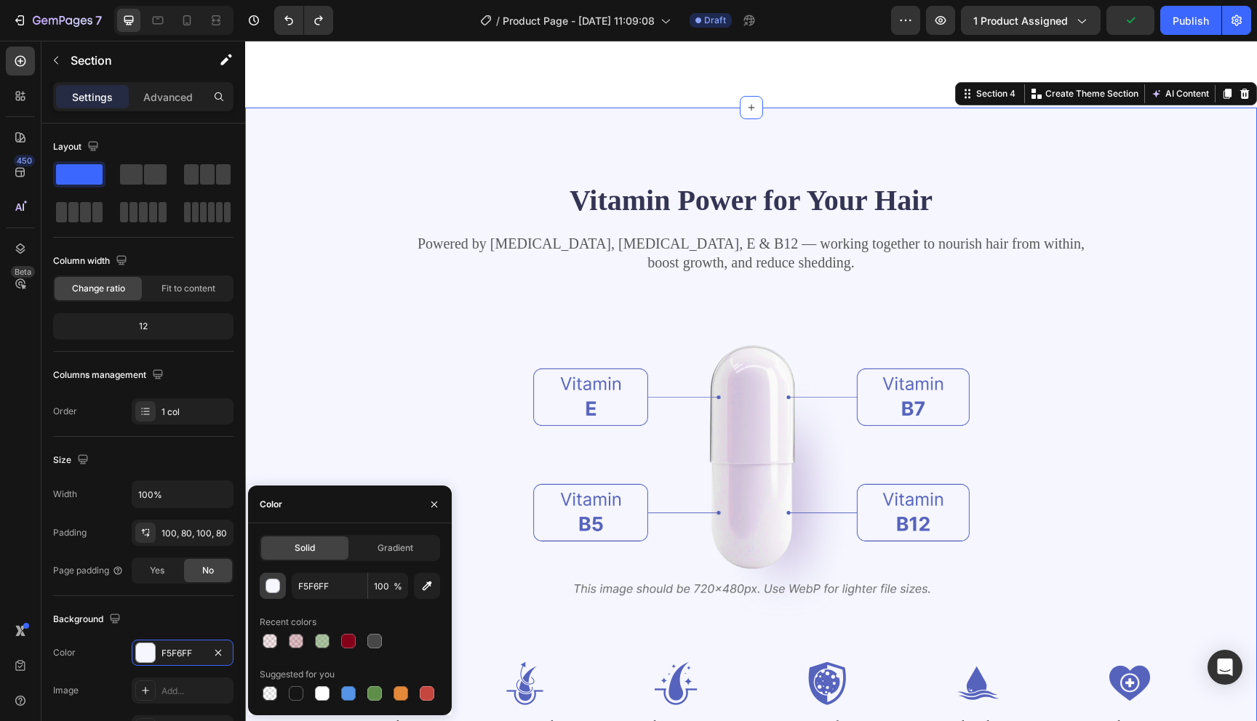
click at [267, 584] on div "button" at bounding box center [273, 587] width 15 height 15
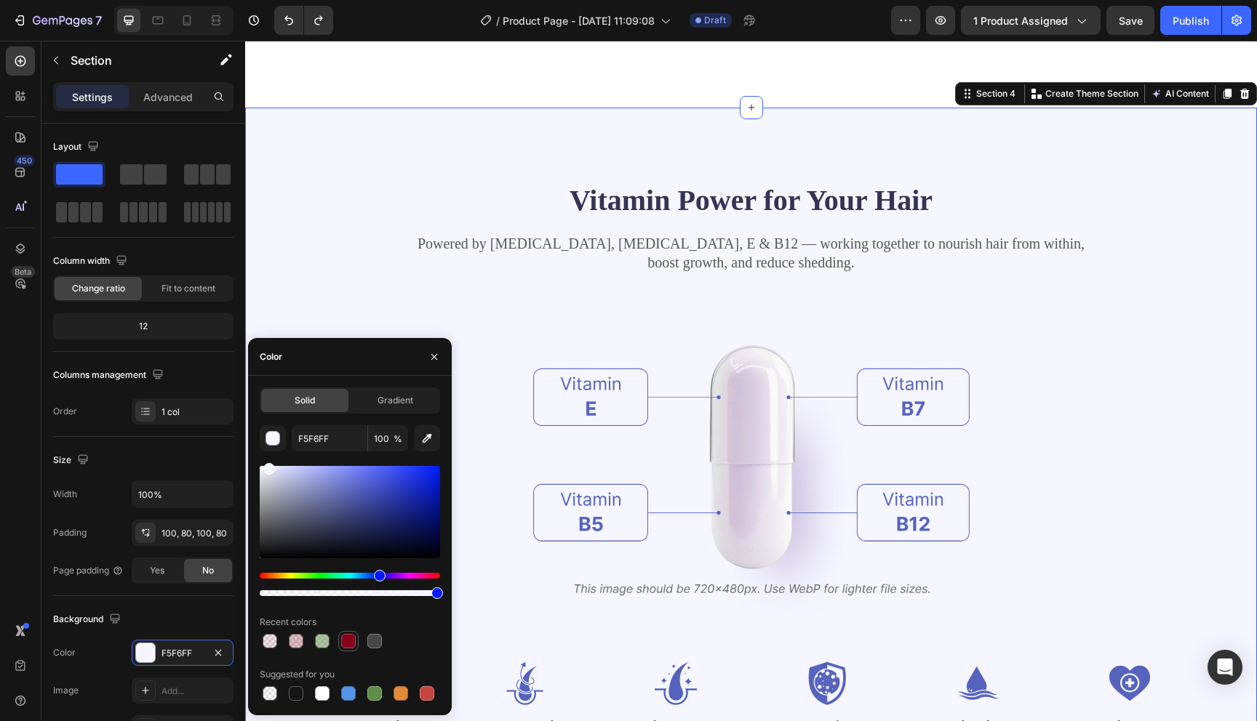
click at [353, 648] on div at bounding box center [348, 641] width 17 height 17
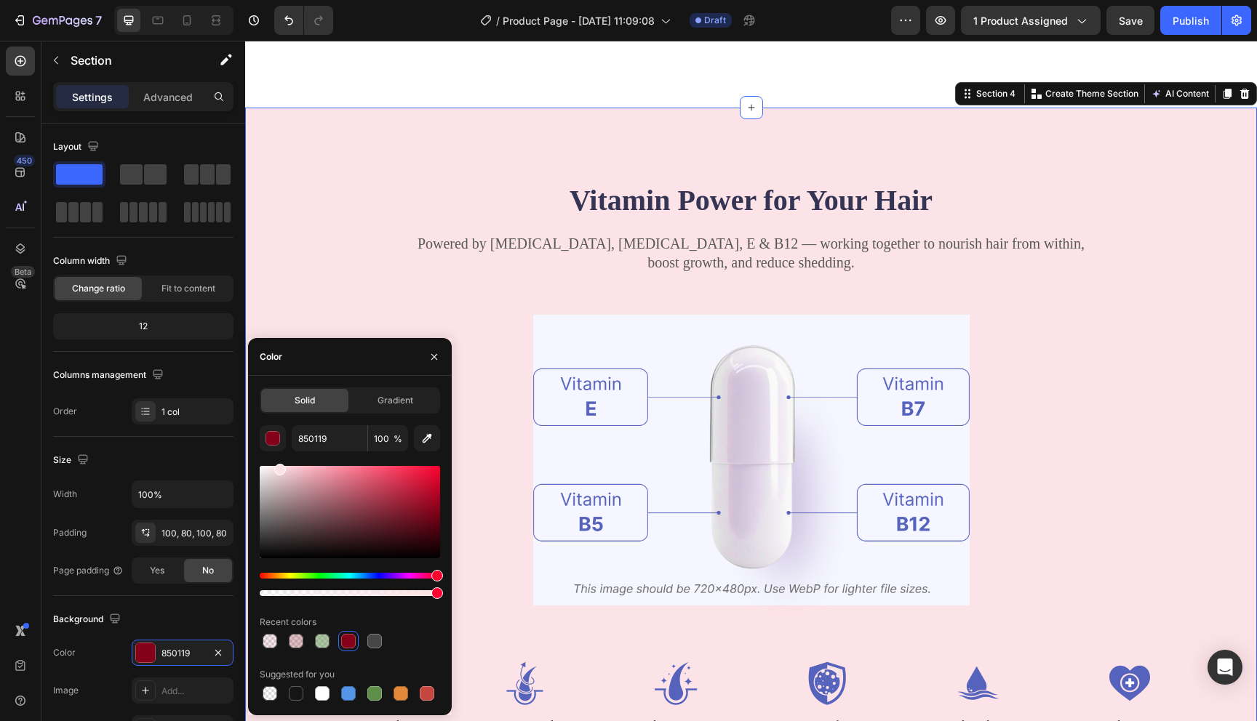
click at [279, 467] on div at bounding box center [350, 512] width 180 height 92
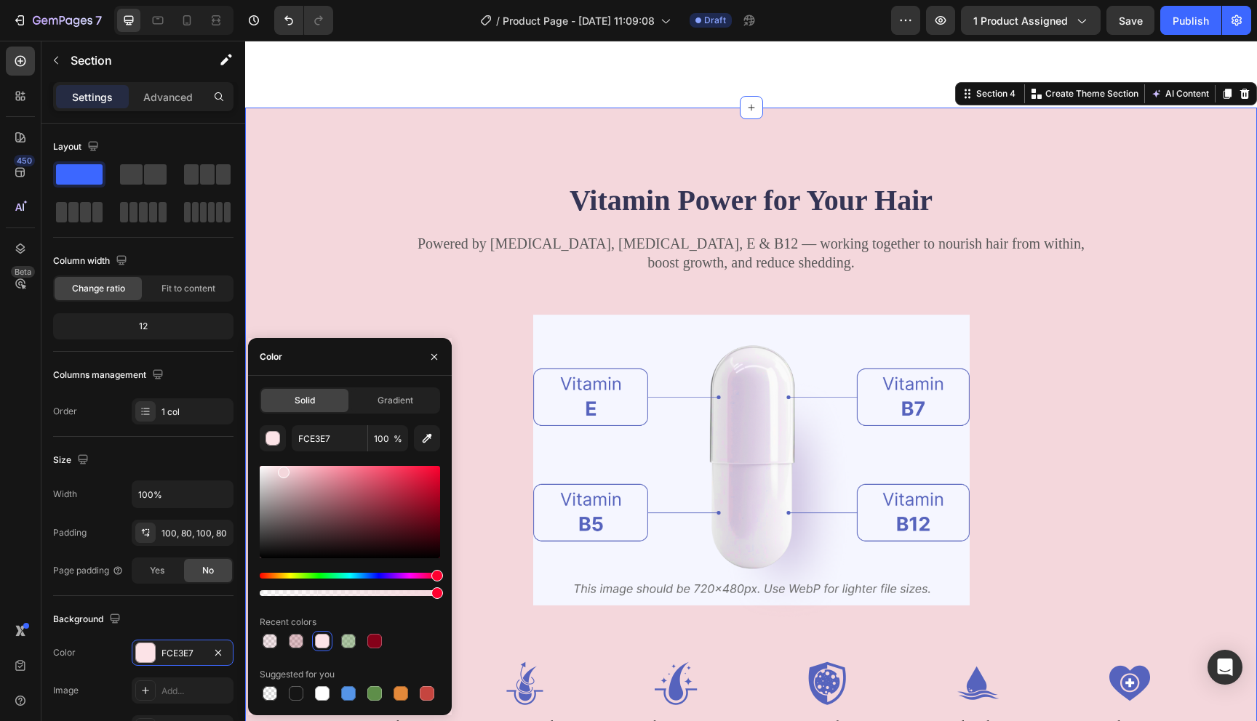
click at [283, 469] on div at bounding box center [284, 473] width 12 height 12
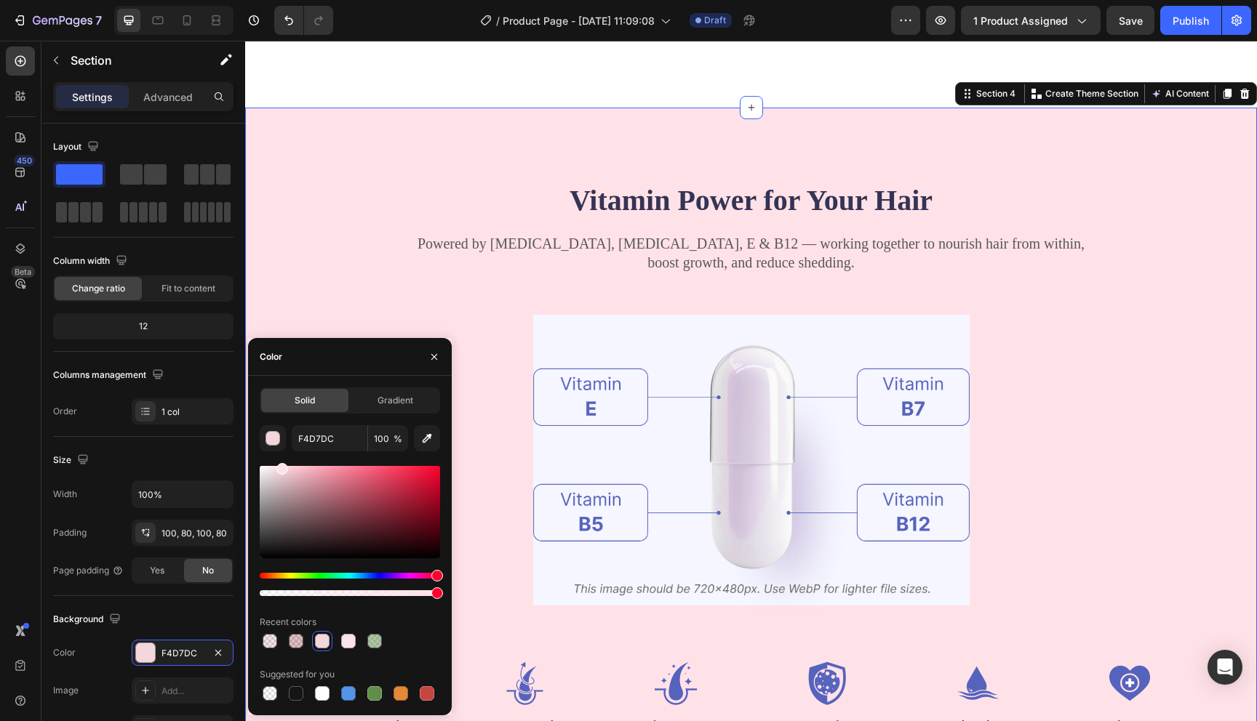
type input "FFE2E8"
drag, startPoint x: 285, startPoint y: 468, endPoint x: 280, endPoint y: 462, distance: 7.7
click at [280, 462] on div "FFE2E8 100 % Recent colors Suggested for you" at bounding box center [350, 564] width 180 height 279
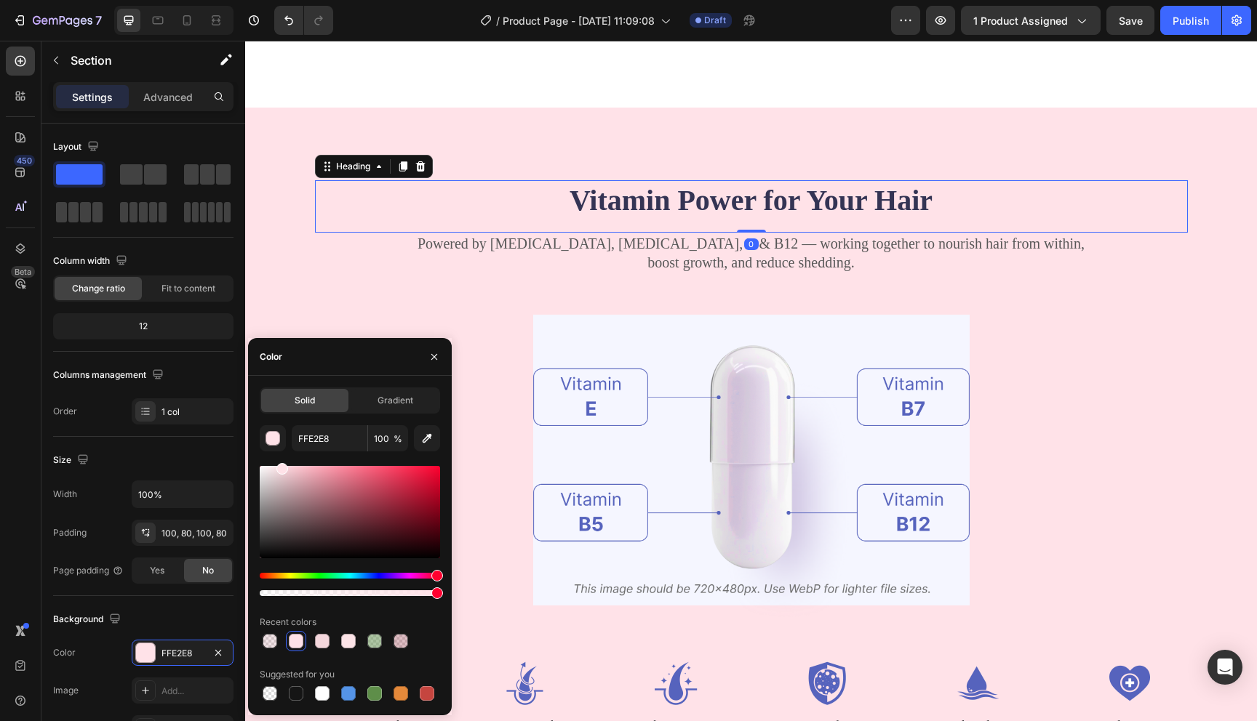
click at [1155, 183] on h2 "Vitamin Power for Your Hair" at bounding box center [751, 200] width 873 height 41
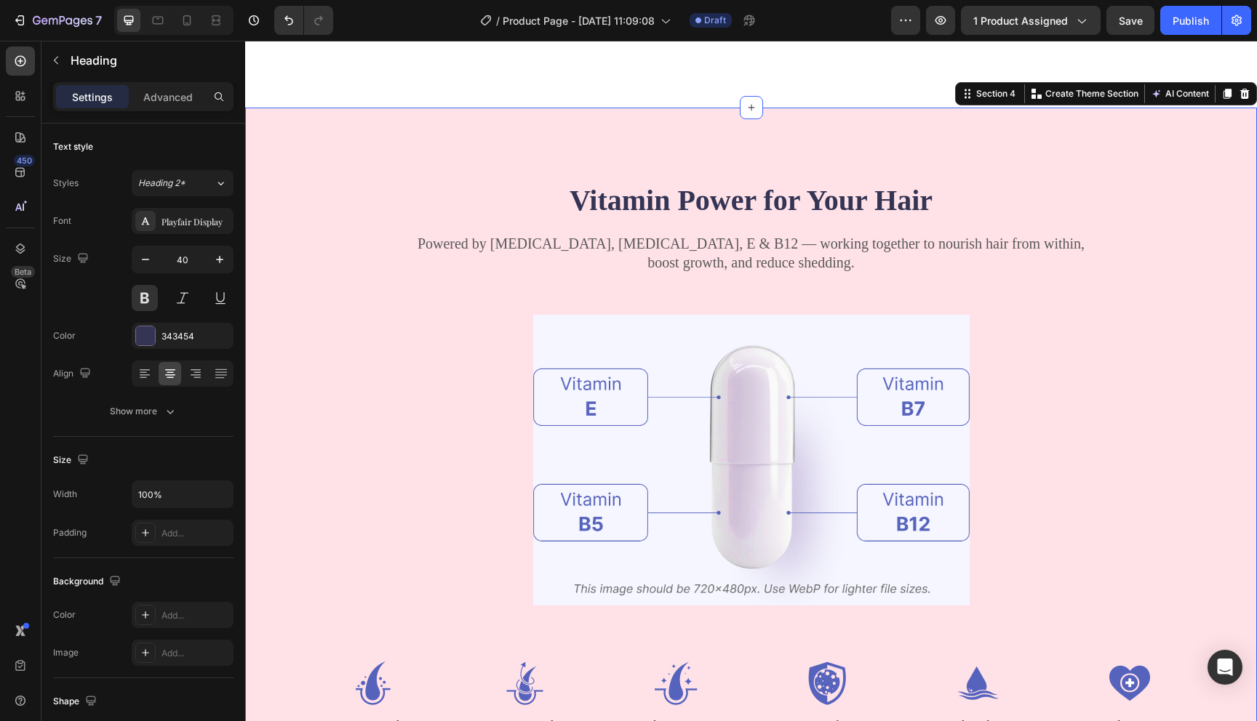
click at [1220, 169] on div "Vitamin Power for Your Hair Heading Powered by Biotin, Vitamin B5, E & B12 — wo…" at bounding box center [751, 458] width 1012 height 700
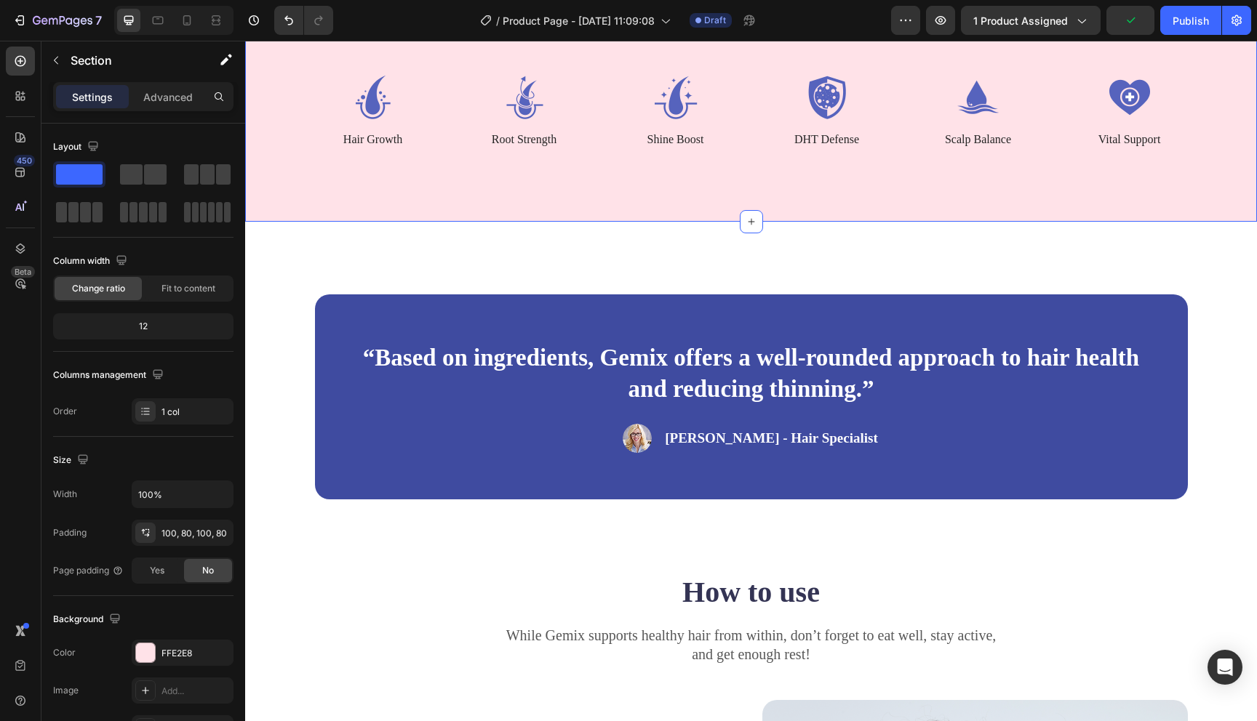
scroll to position [1829, 0]
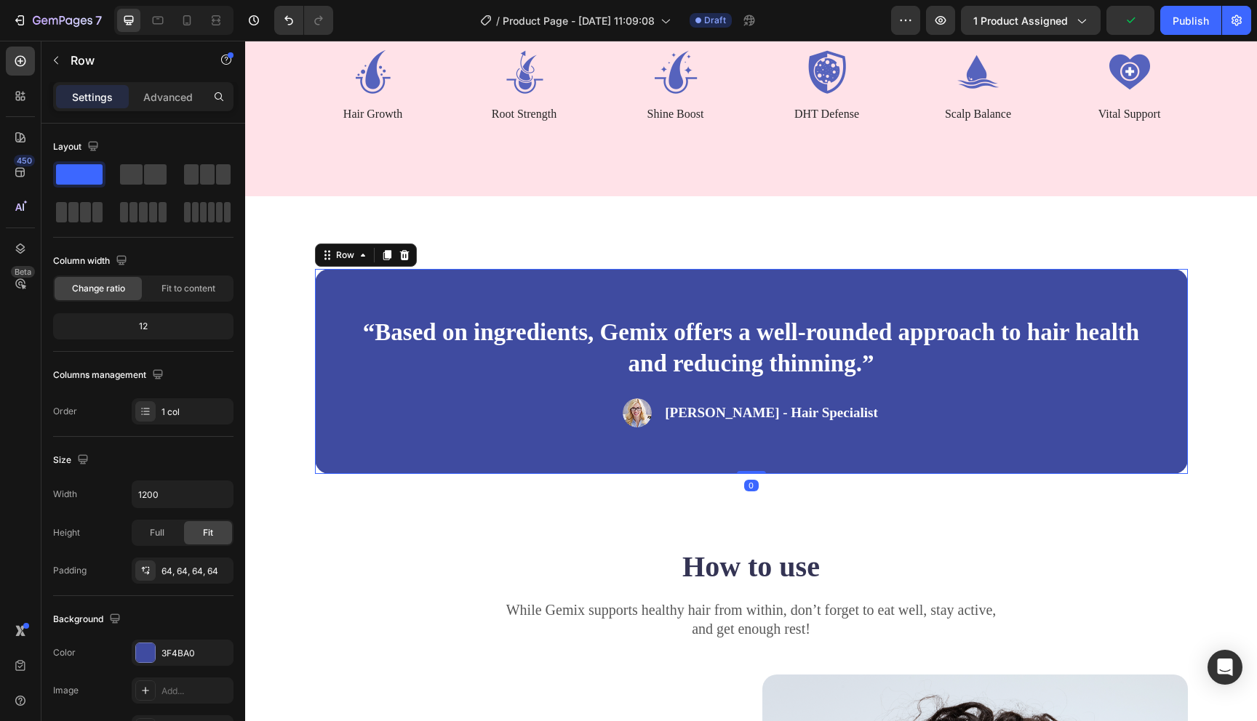
click at [965, 272] on div "“Based on ingredients, Gemix offers a well-rounded approach to hair health and …" at bounding box center [751, 371] width 873 height 205
click at [895, 290] on div "“Based on ingredients, Gemix offers a well-rounded approach to hair health and …" at bounding box center [751, 371] width 873 height 205
click at [148, 647] on div at bounding box center [145, 653] width 19 height 19
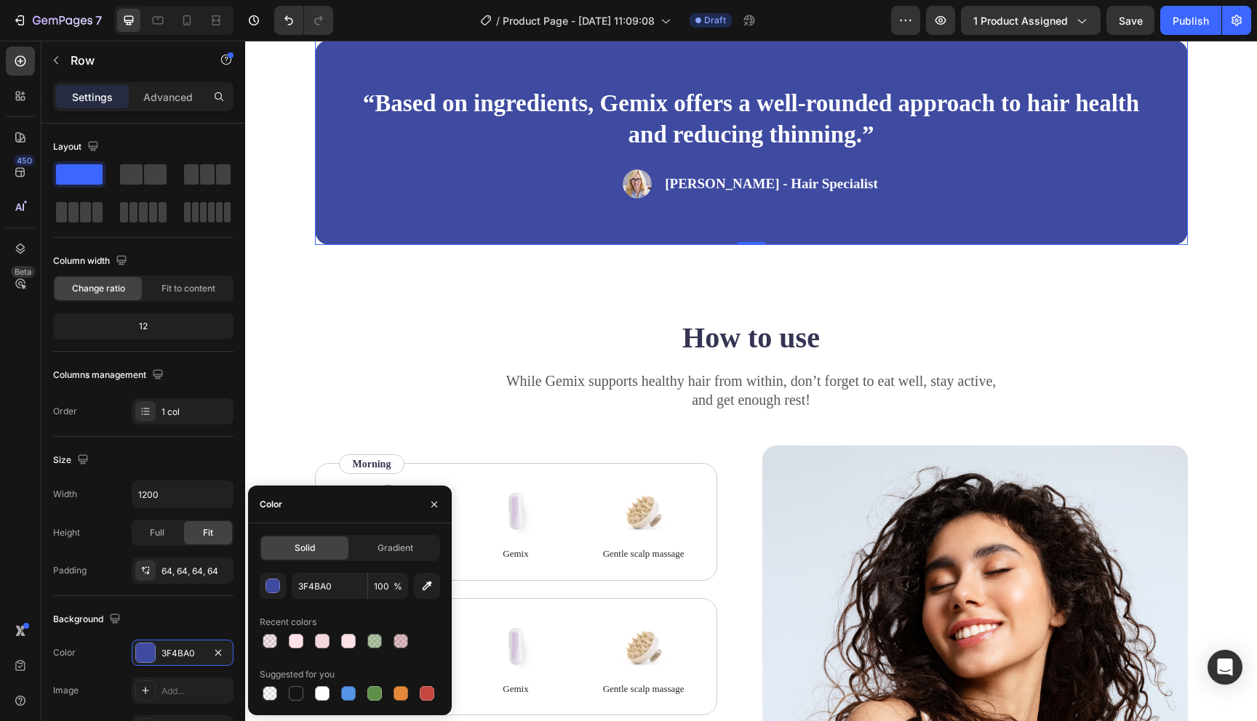
scroll to position [1951, 0]
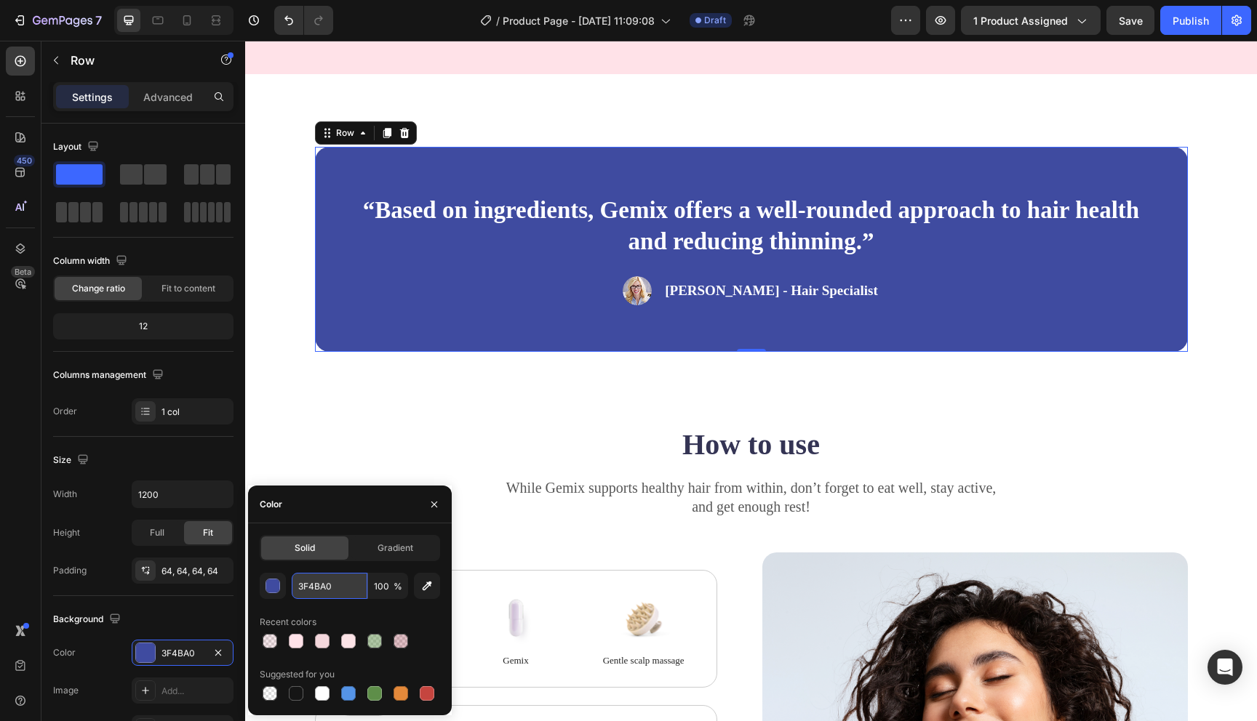
click at [329, 583] on input "3F4BA0" at bounding box center [330, 586] width 76 height 26
paste input "#850119"
type input "#850119"
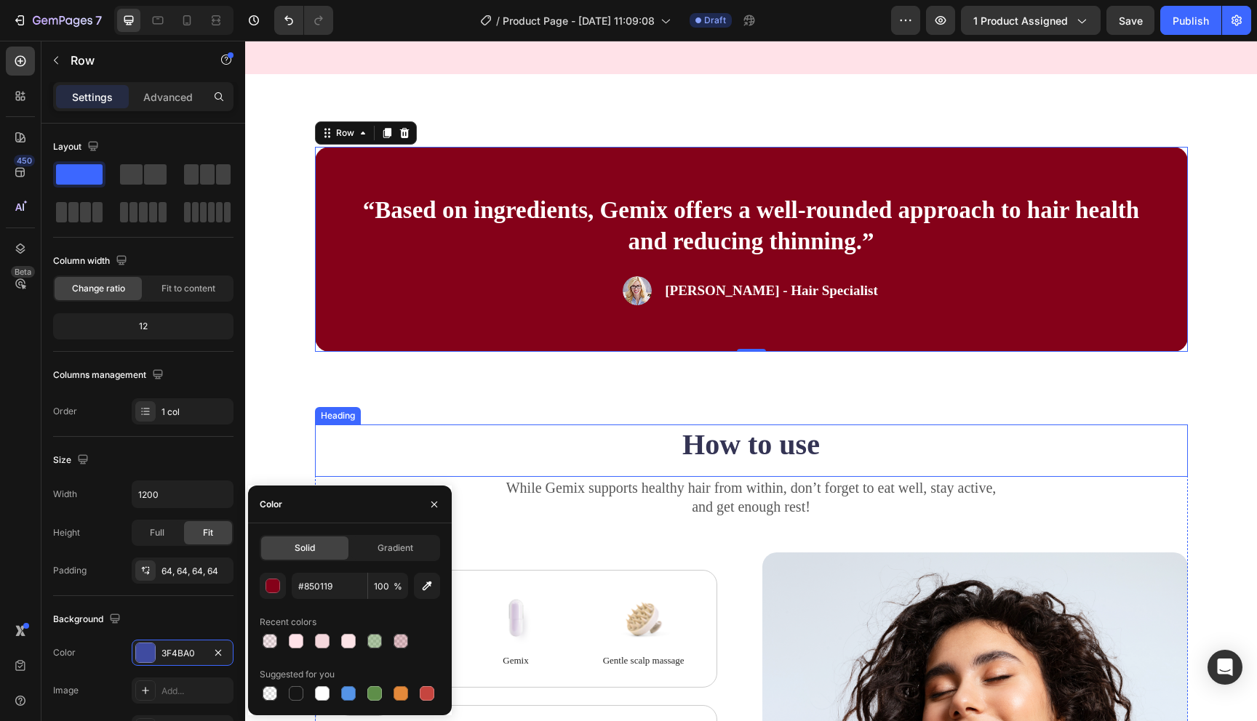
click at [515, 421] on div "“Based on ingredients, Gemix offers a well-rounded approach to hair health and …" at bounding box center [751, 249] width 1012 height 351
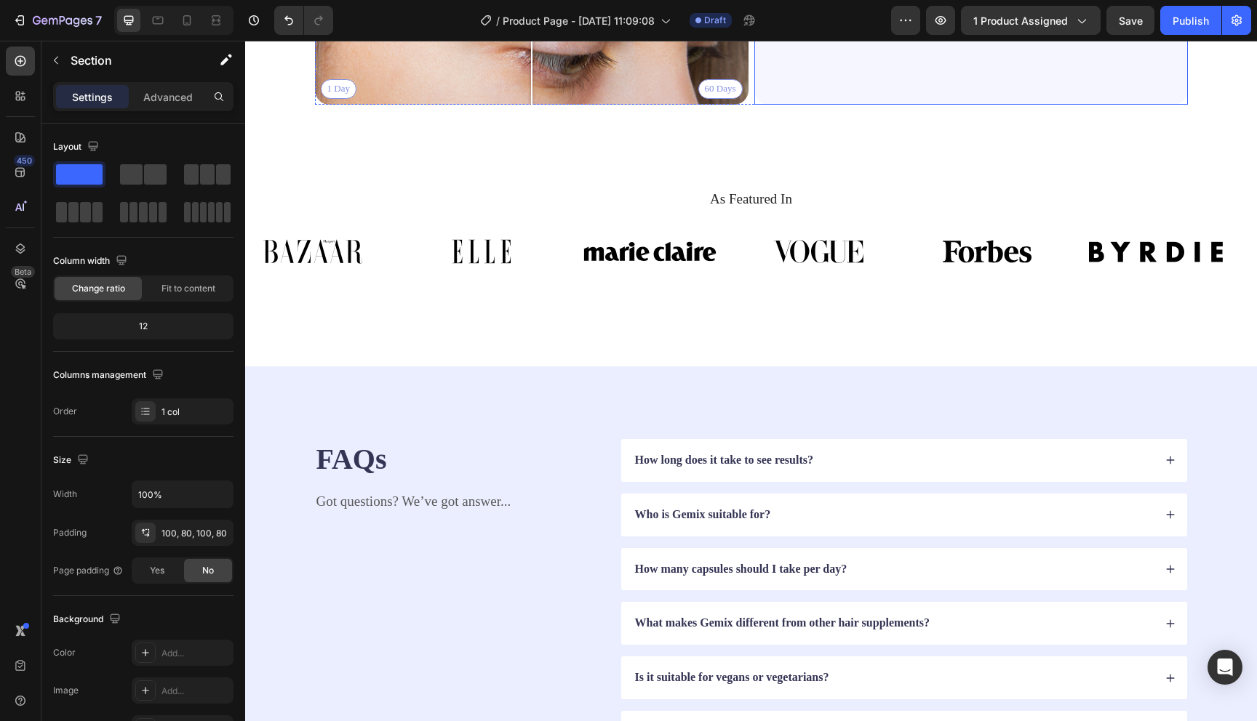
scroll to position [3639, 0]
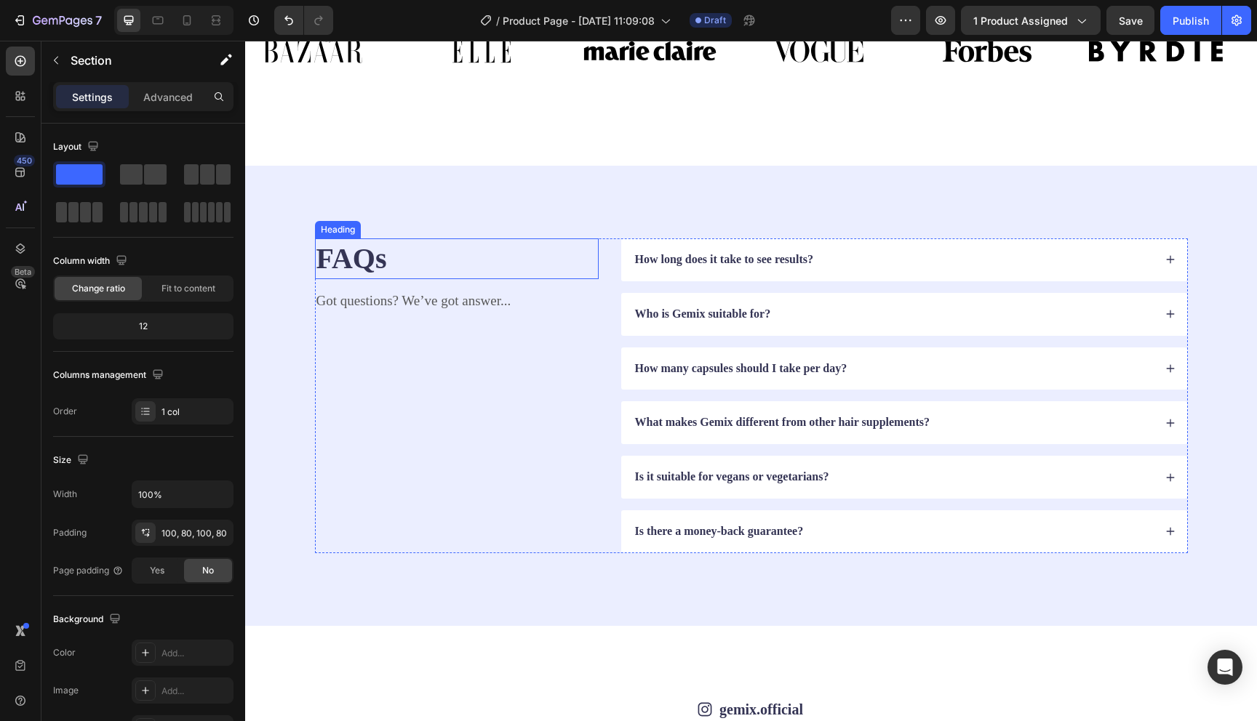
click at [359, 255] on h2 "FAQs" at bounding box center [457, 259] width 284 height 41
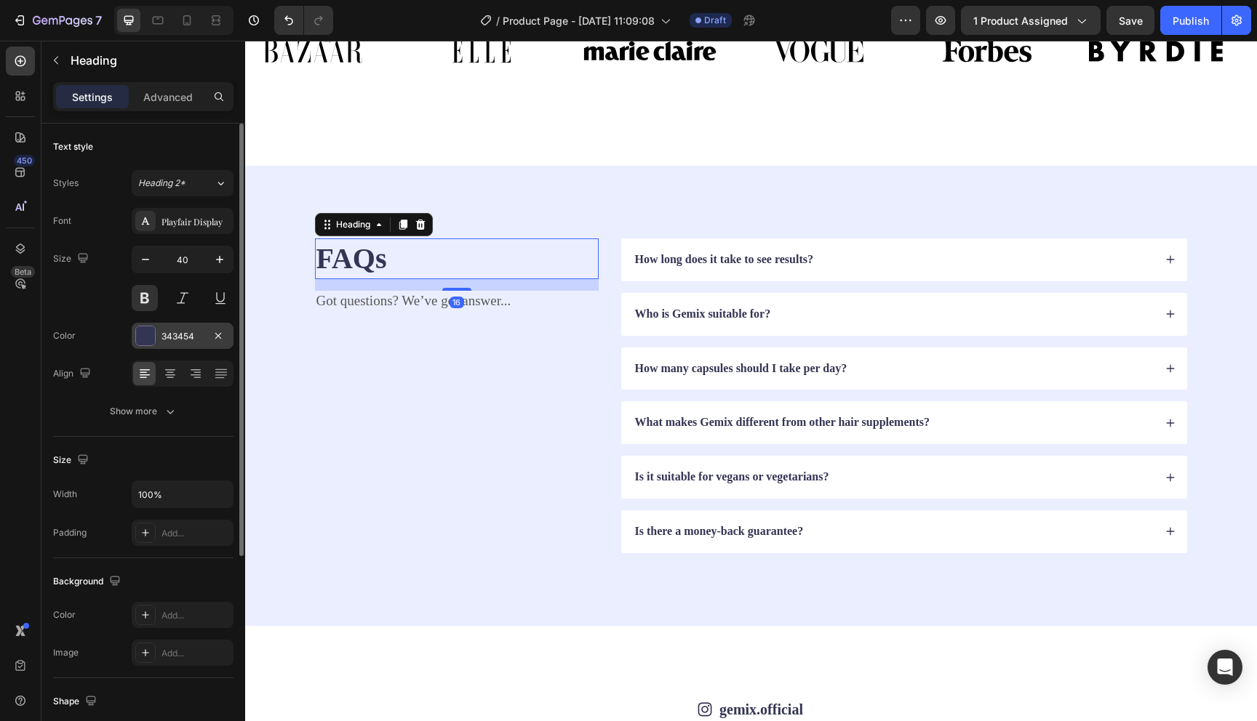
click at [149, 335] on div at bounding box center [145, 336] width 19 height 19
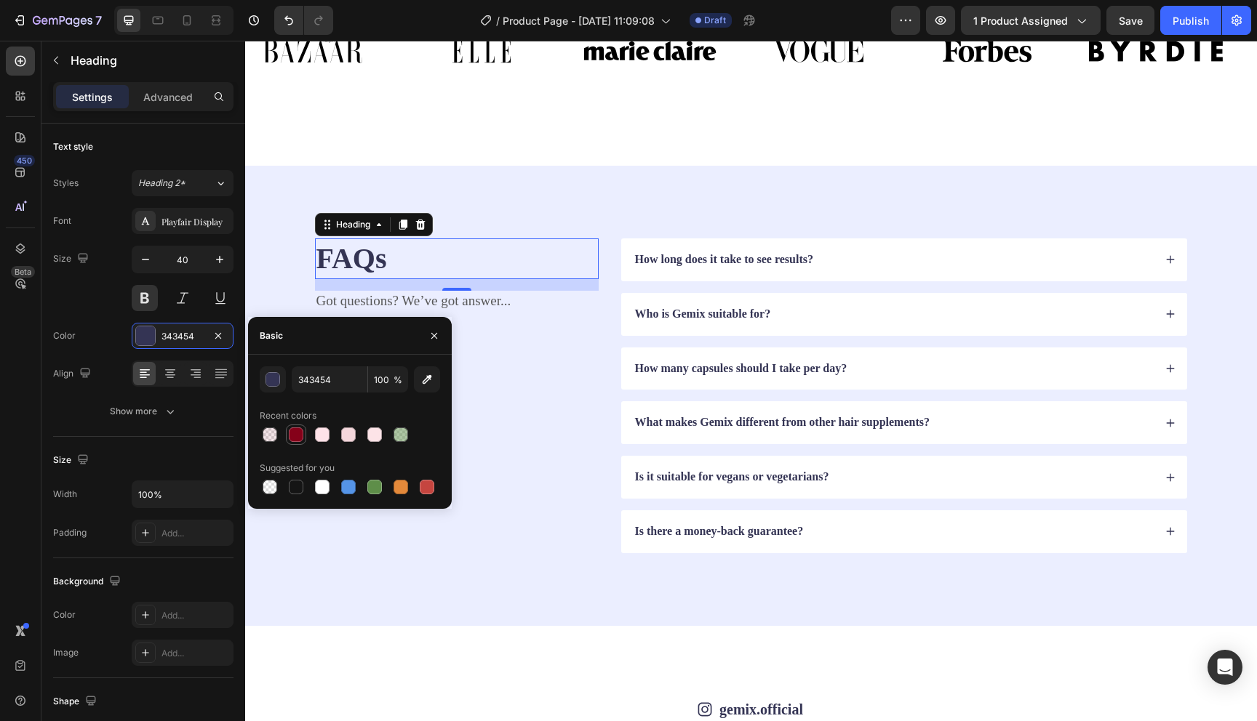
click at [295, 433] on div at bounding box center [296, 435] width 15 height 15
type input "850119"
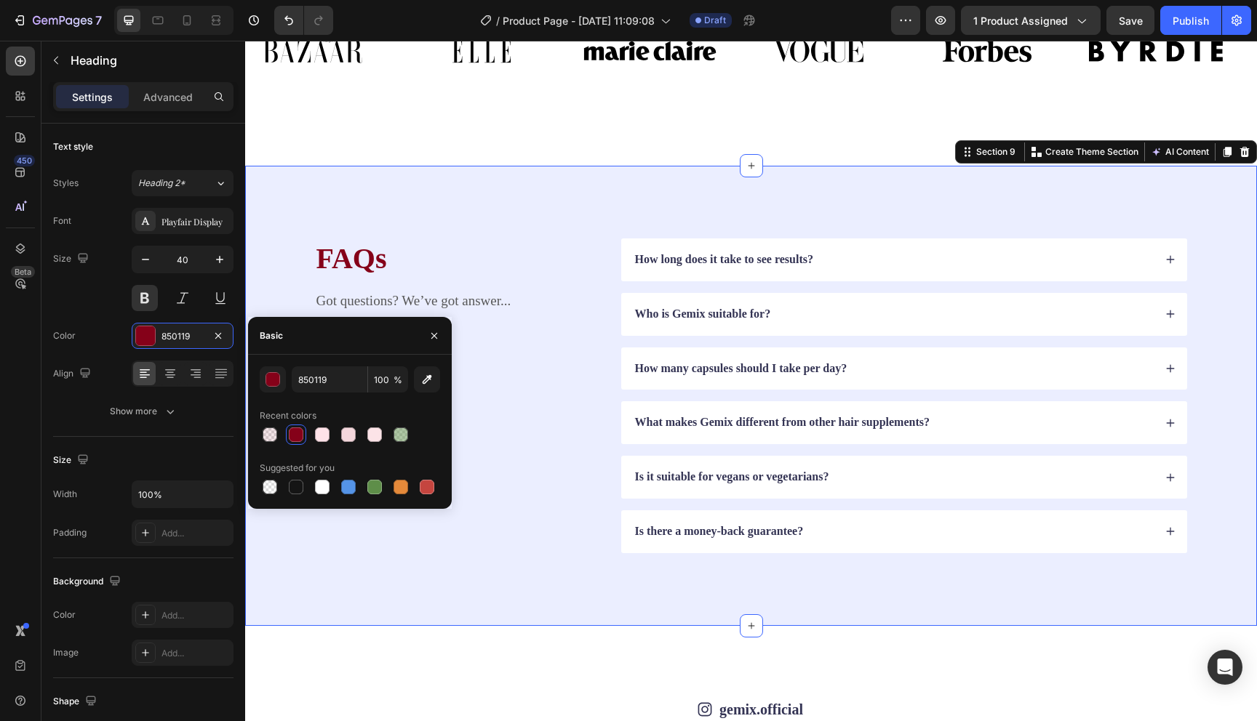
click at [282, 280] on div "FAQs Heading Got questions? We’ve got answer... Text Block How long does it tak…" at bounding box center [751, 396] width 1012 height 460
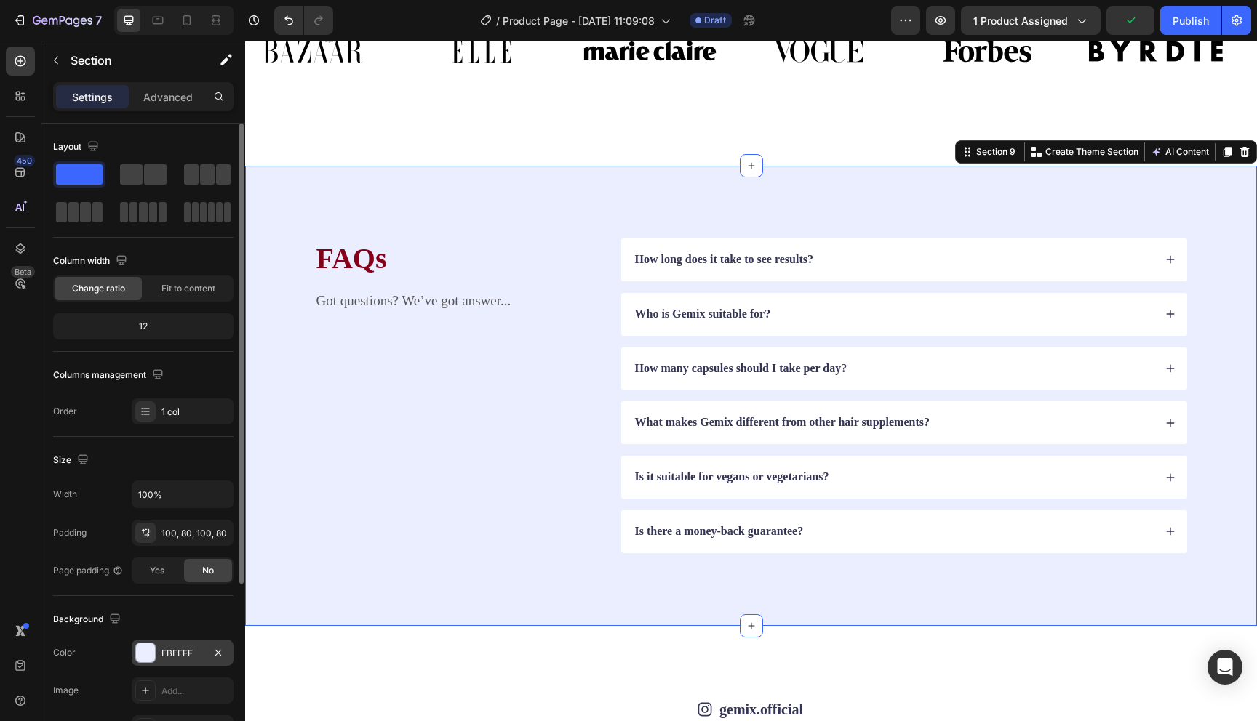
click at [137, 652] on div at bounding box center [145, 653] width 19 height 19
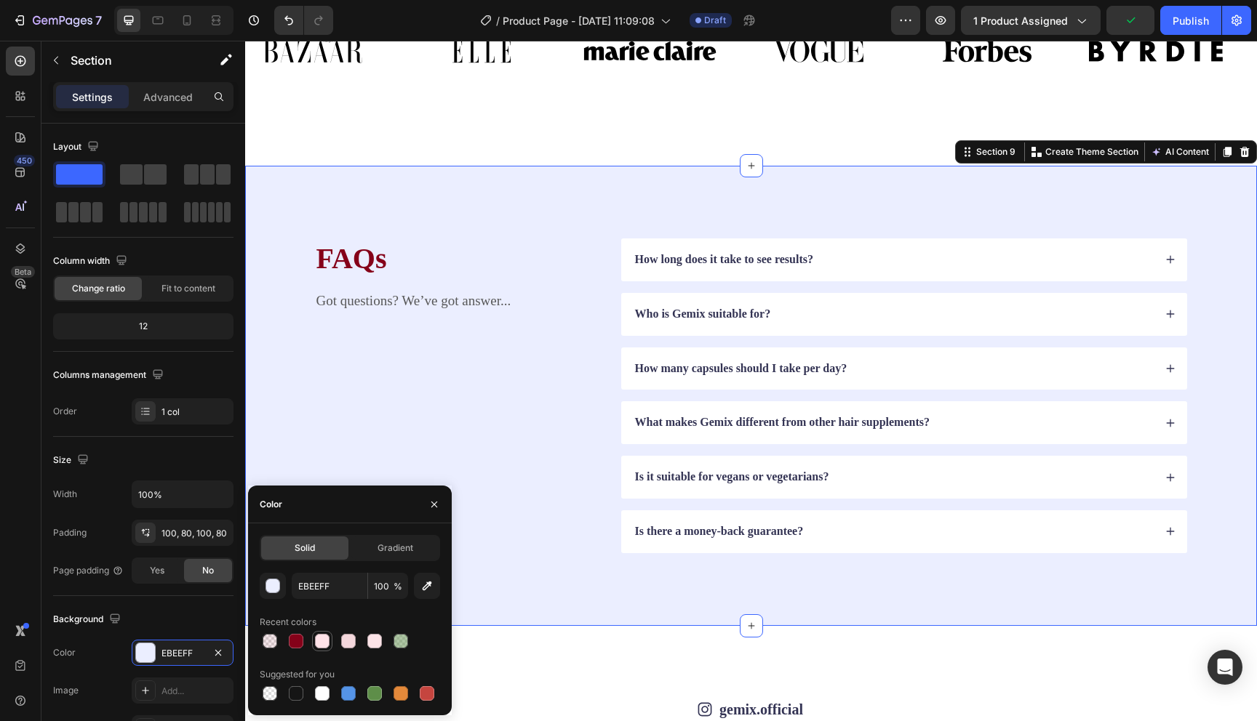
click at [324, 647] on div at bounding box center [322, 641] width 15 height 15
type input "FFE2E8"
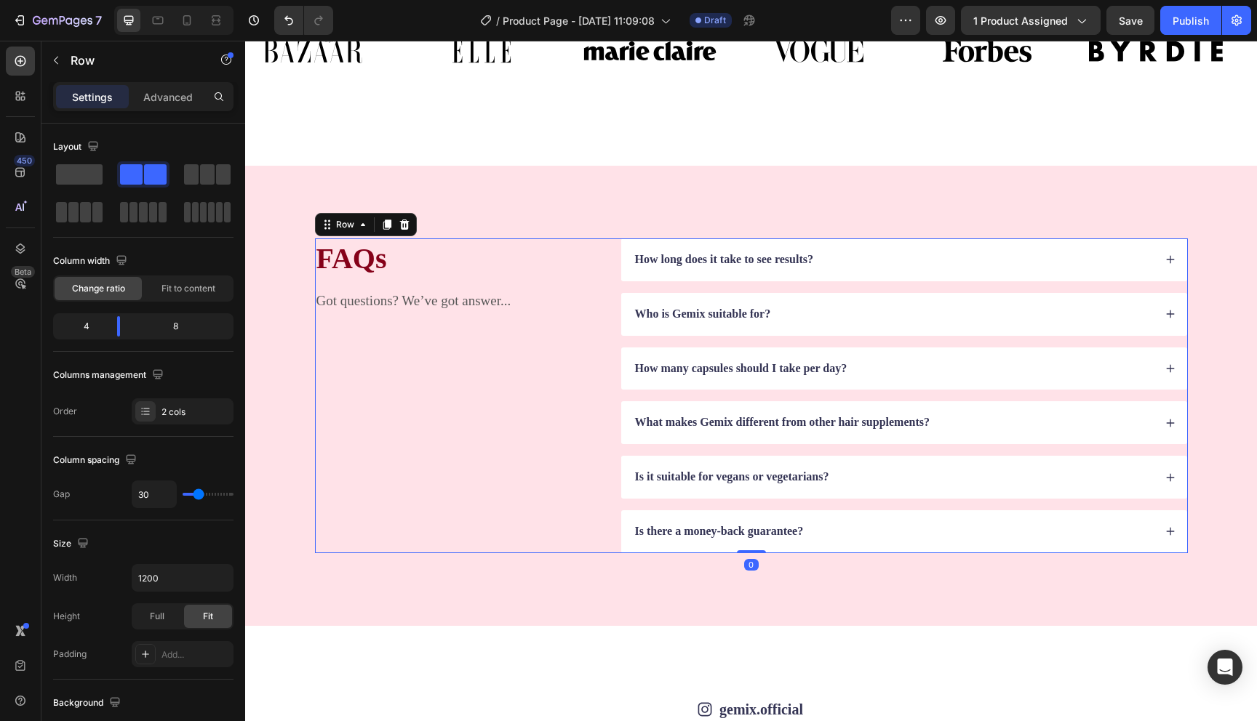
click at [364, 416] on div "FAQs Heading Got questions? We’ve got answer... Text Block" at bounding box center [457, 396] width 284 height 315
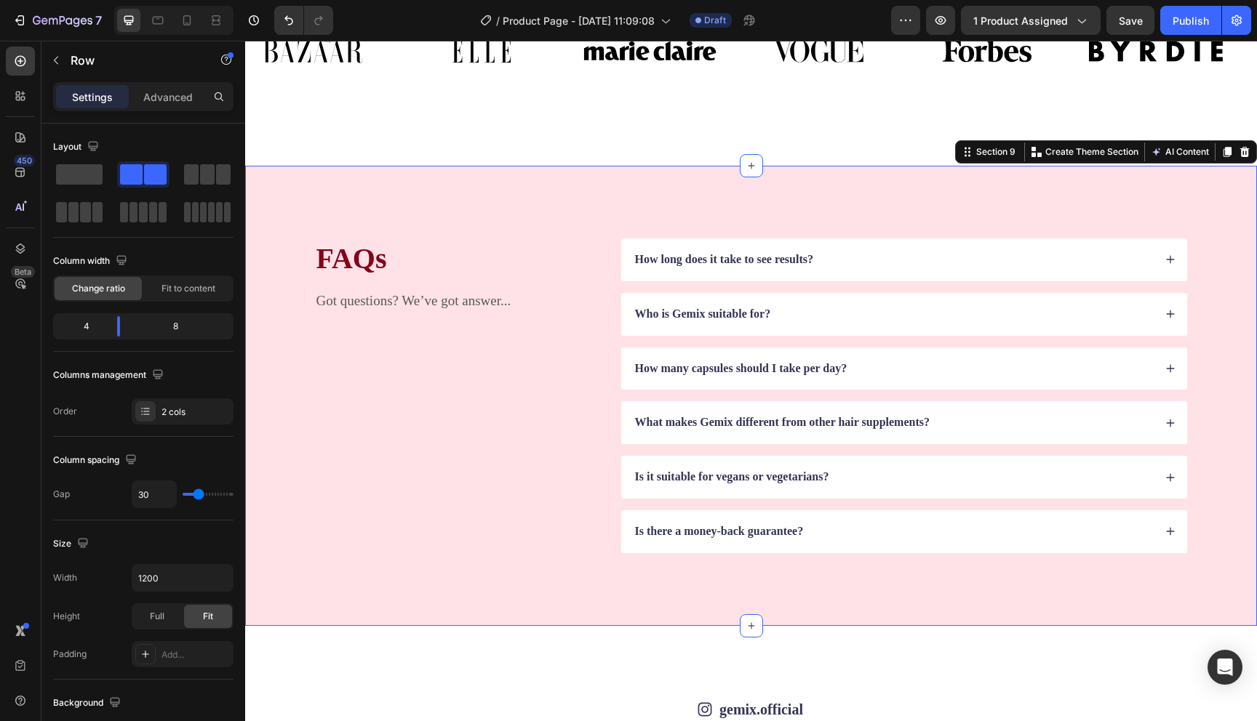
click at [329, 562] on div "FAQs Heading Got questions? We’ve got answer... Text Block How long does it tak…" at bounding box center [751, 396] width 1012 height 460
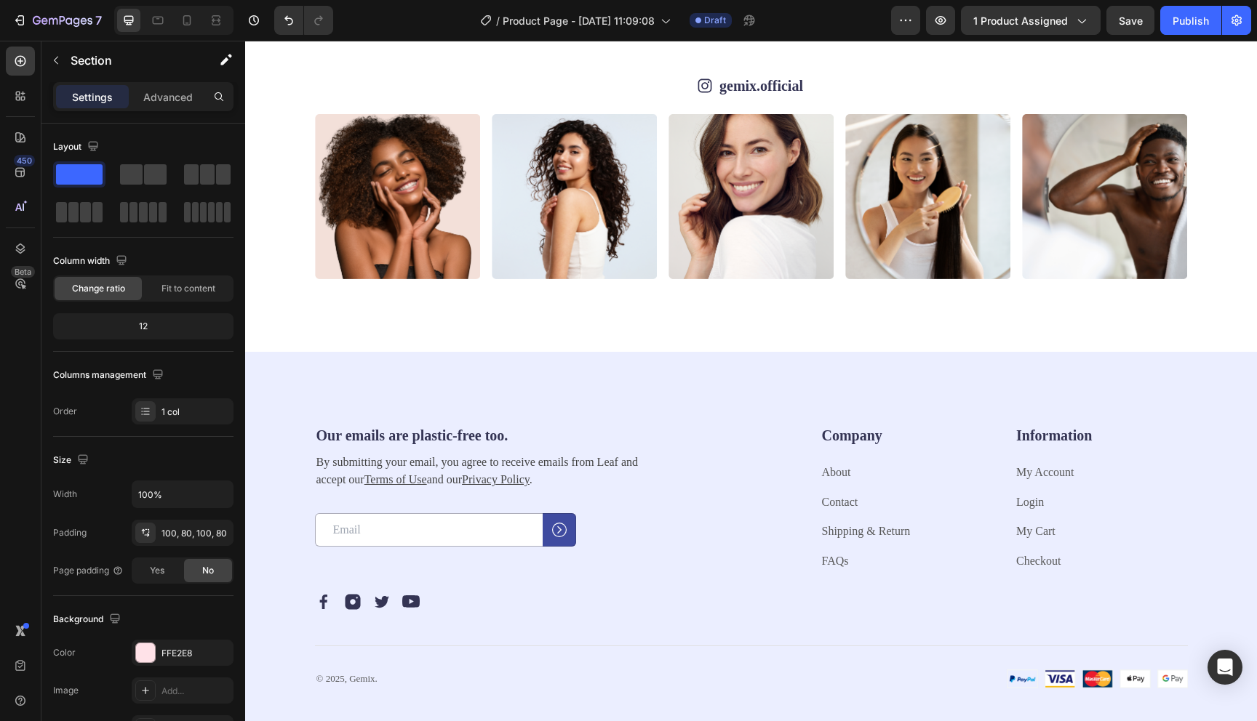
scroll to position [4500, 0]
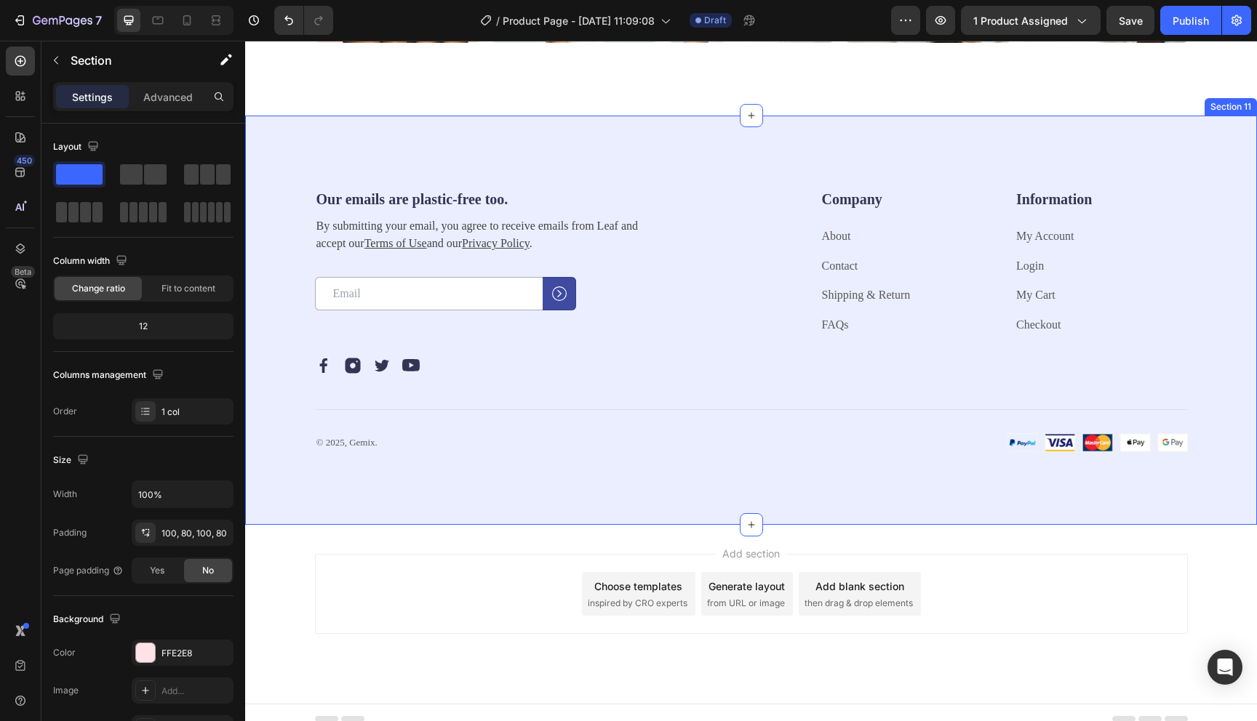
click at [268, 231] on div "Our emails are plastic-free too. Heading By submitting your email, you agree to…" at bounding box center [751, 321] width 1012 height 410
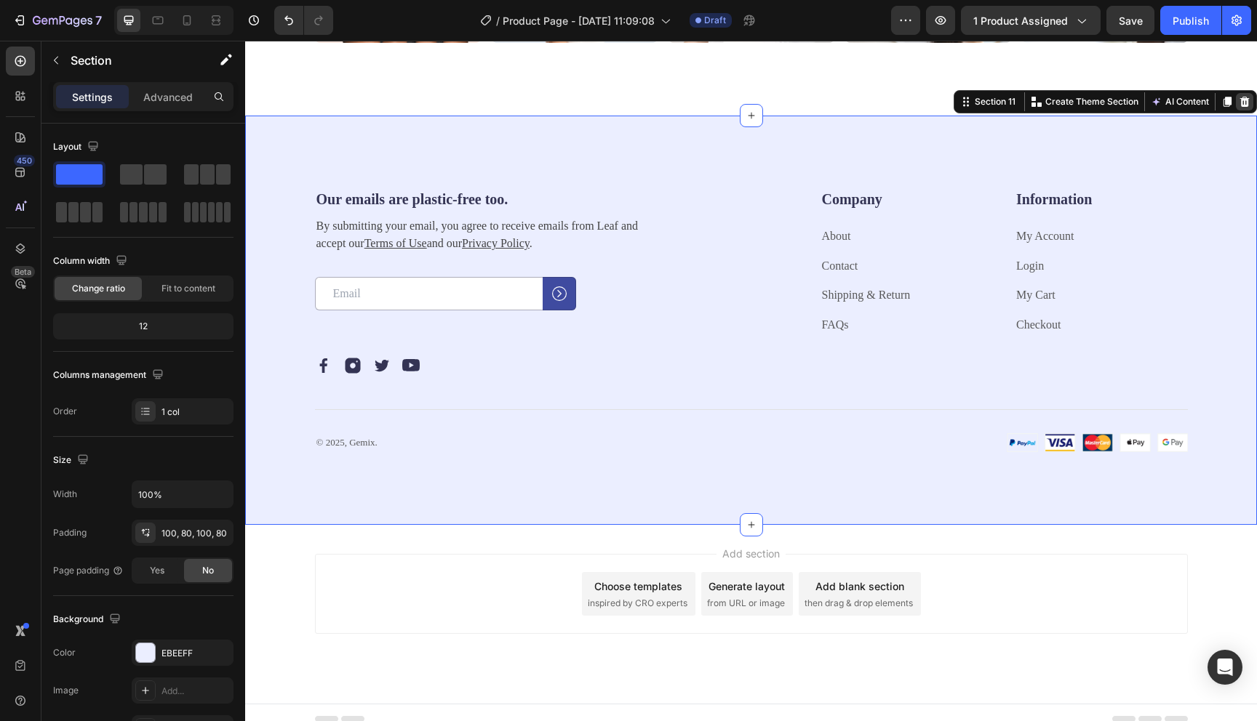
click at [1241, 104] on icon at bounding box center [1245, 102] width 12 height 12
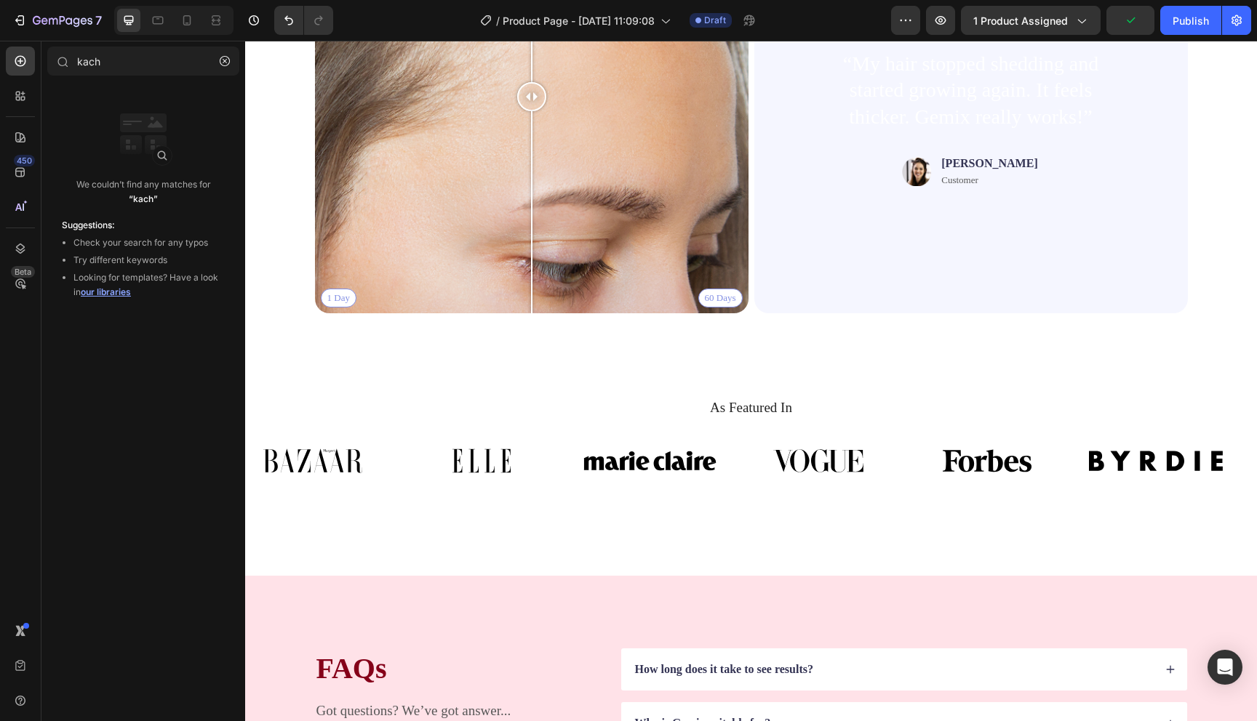
scroll to position [3273, 0]
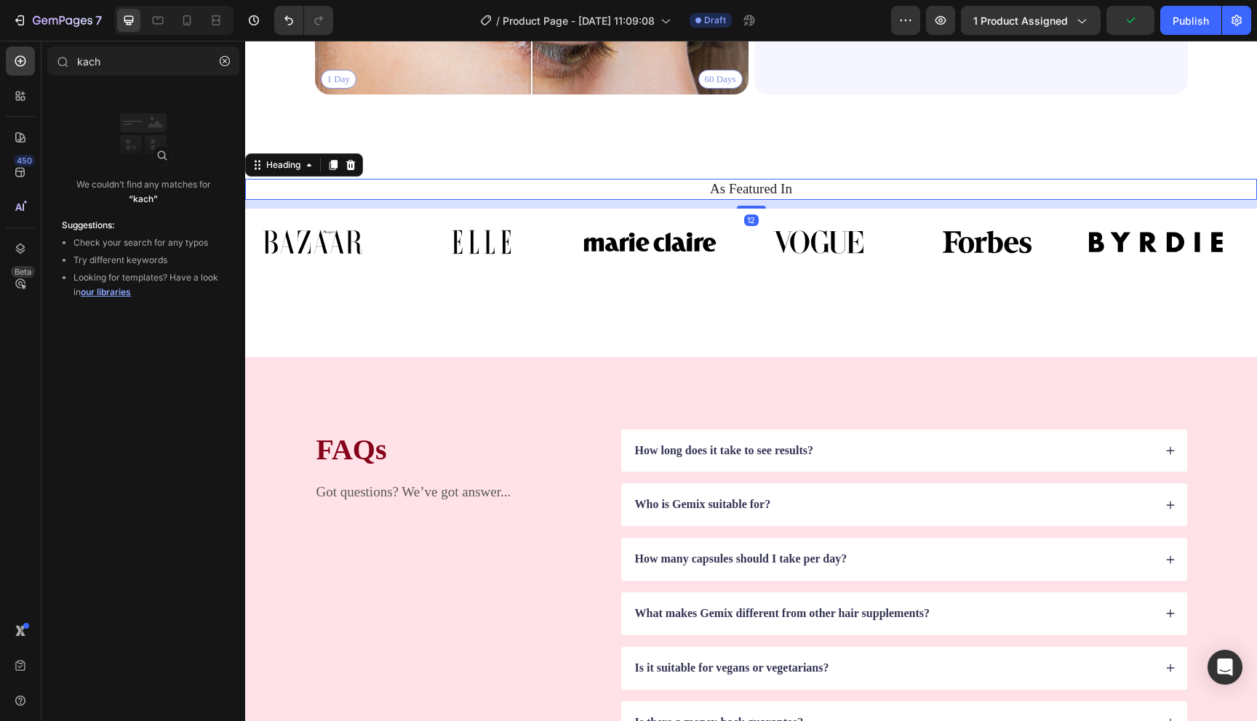
click at [779, 193] on h2 "As Featured In" at bounding box center [751, 189] width 990 height 21
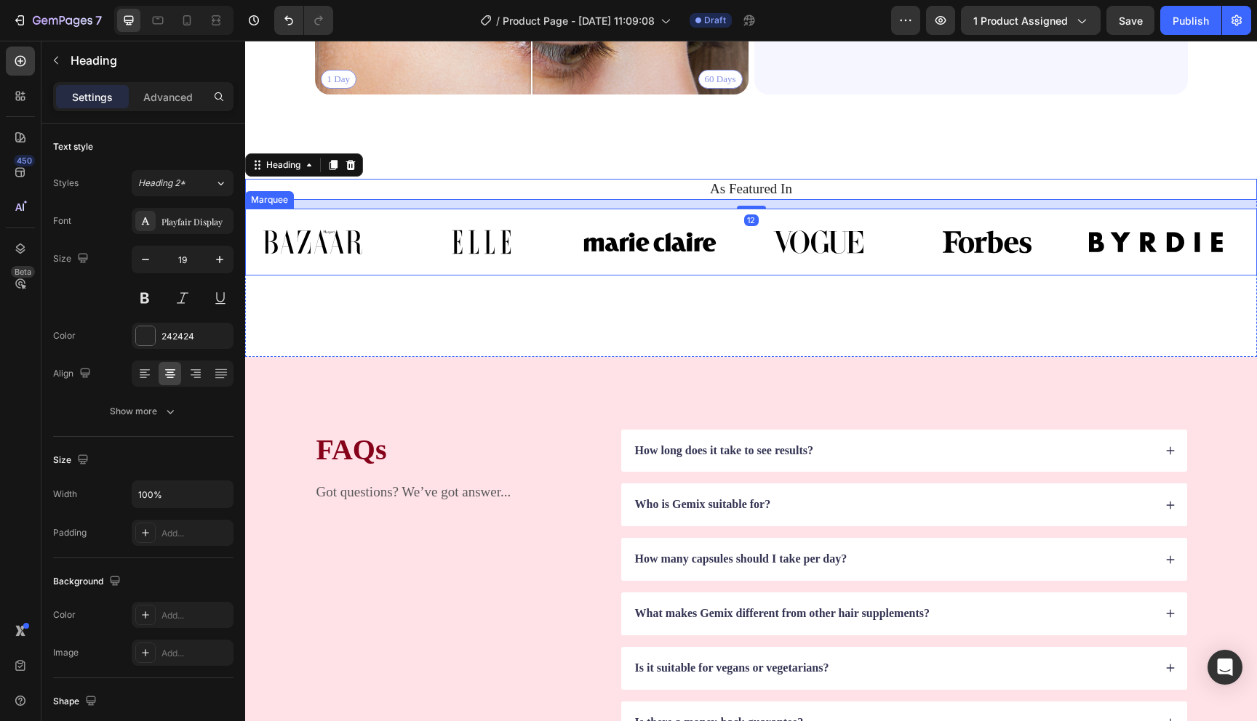
click at [743, 244] on div "Image" at bounding box center [667, 241] width 169 height 49
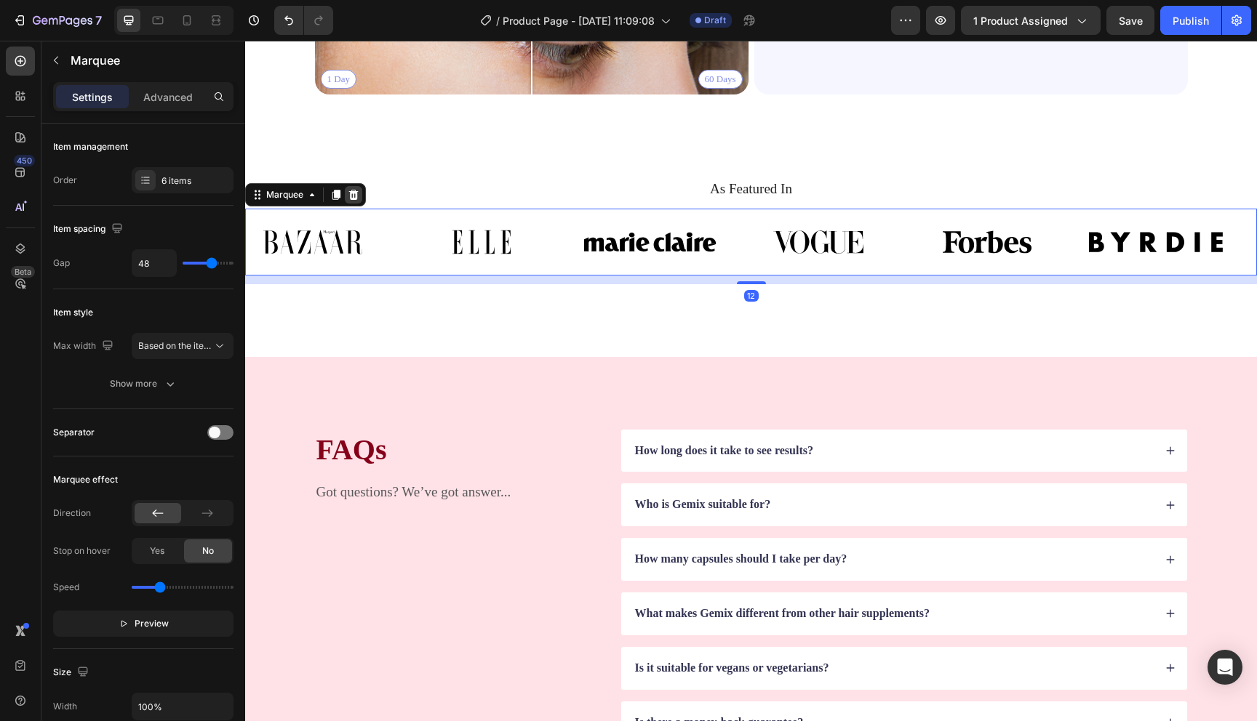
click at [355, 198] on icon at bounding box center [353, 195] width 9 height 10
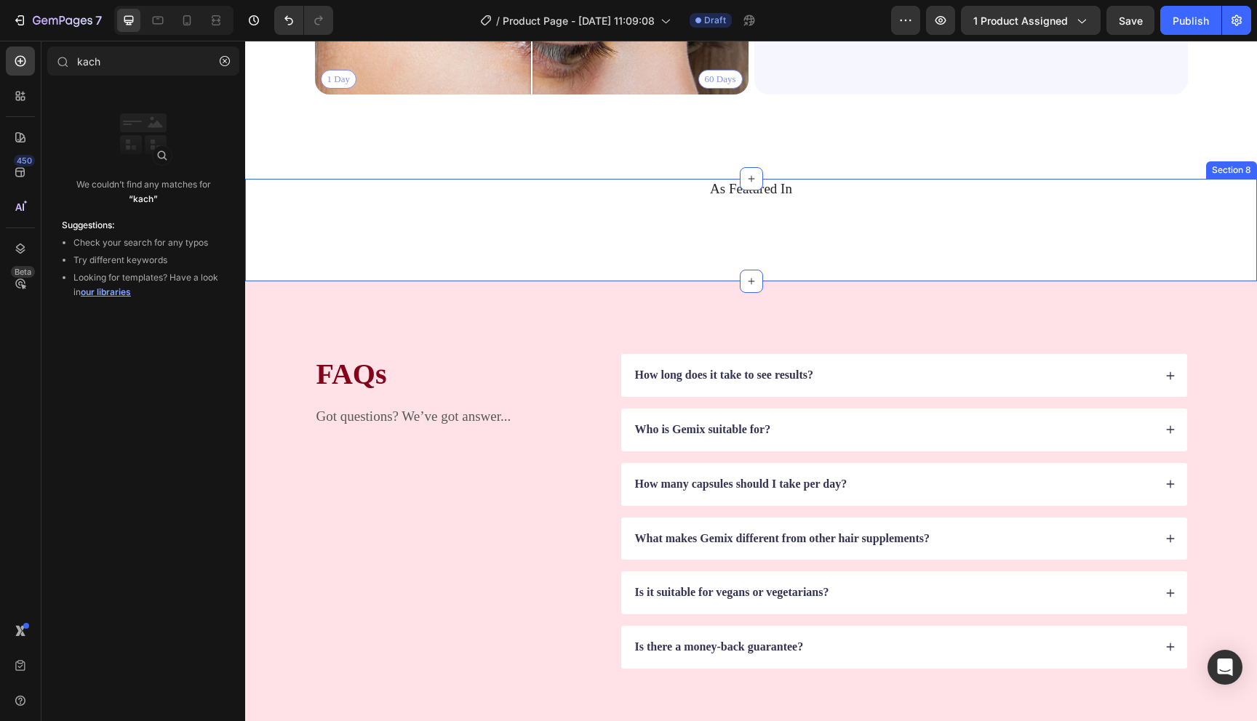
click at [443, 204] on div "As Featured In Heading" at bounding box center [751, 194] width 1012 height 30
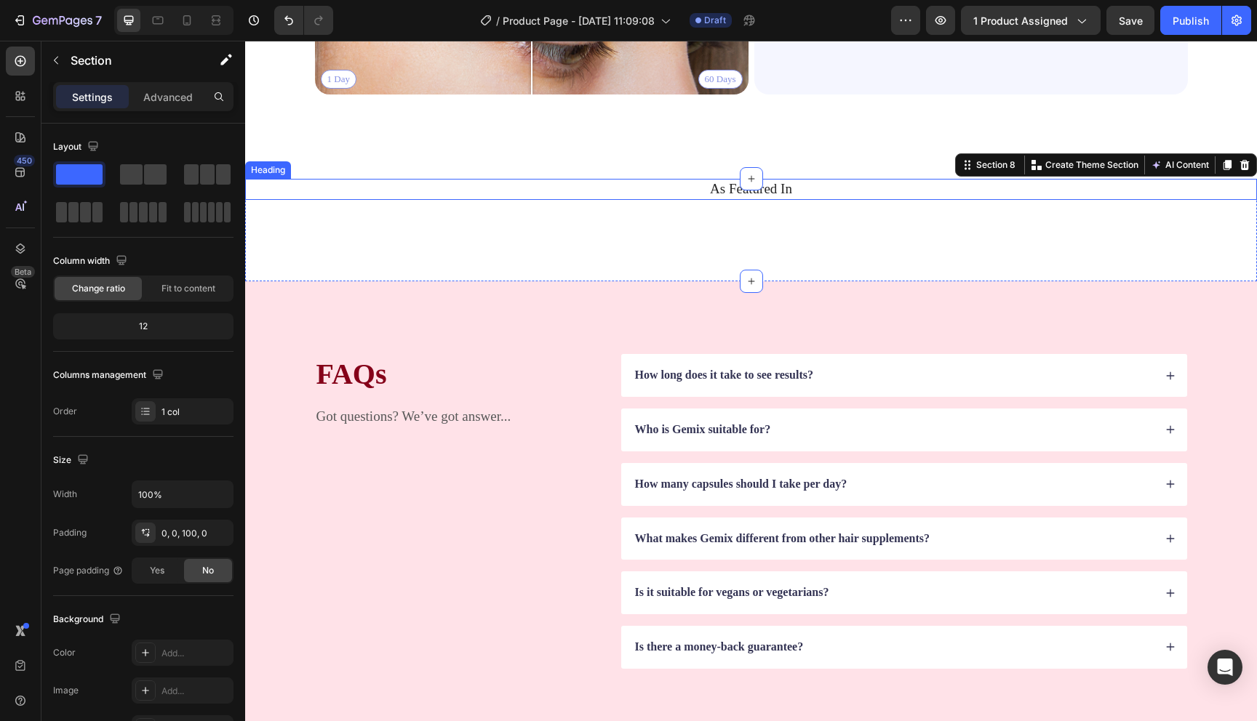
click at [452, 187] on h2 "As Featured In" at bounding box center [751, 189] width 990 height 21
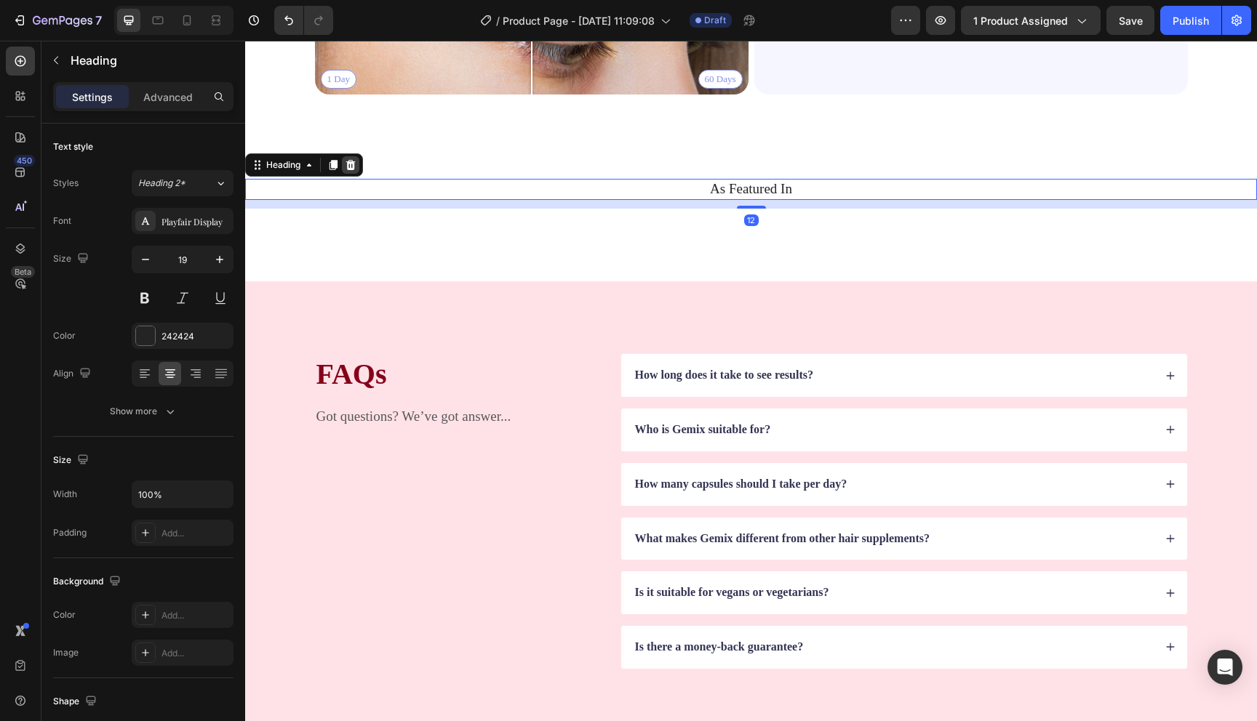
click at [356, 170] on icon at bounding box center [351, 165] width 12 height 12
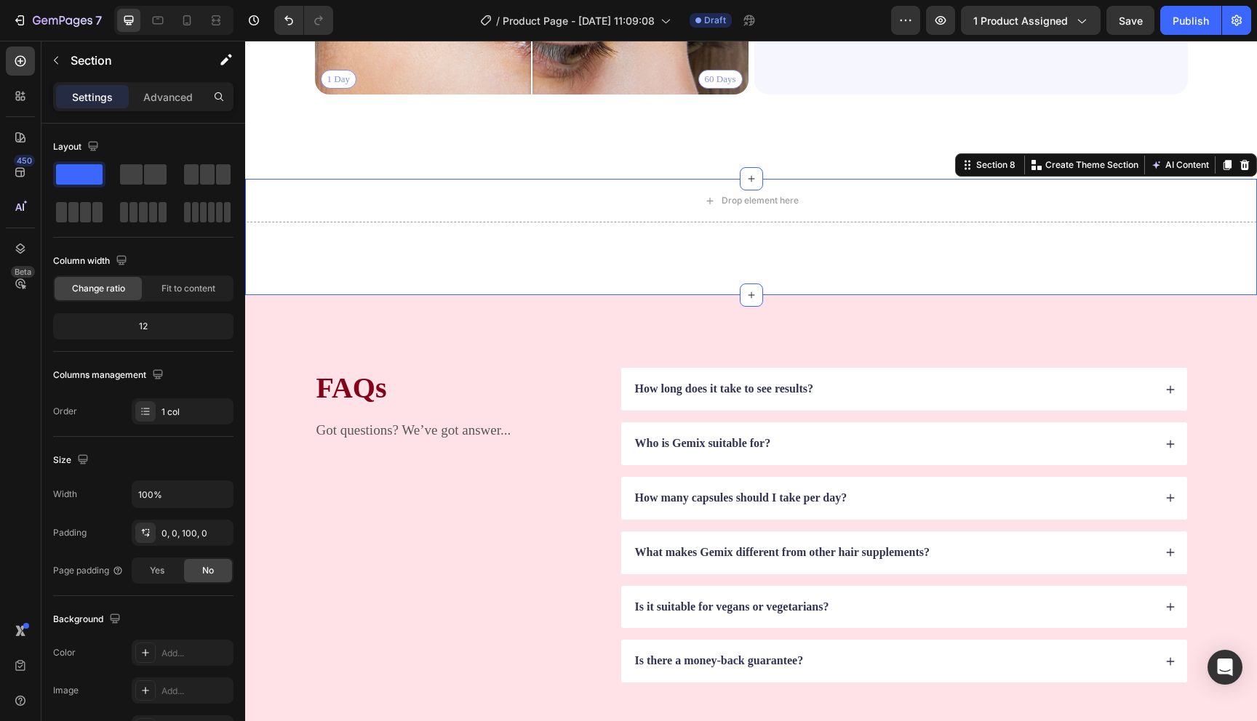
click at [385, 240] on div "Drop element here Section 8 You can create reusable sections Create Theme Secti…" at bounding box center [751, 237] width 1012 height 116
click at [1247, 167] on icon at bounding box center [1244, 165] width 9 height 10
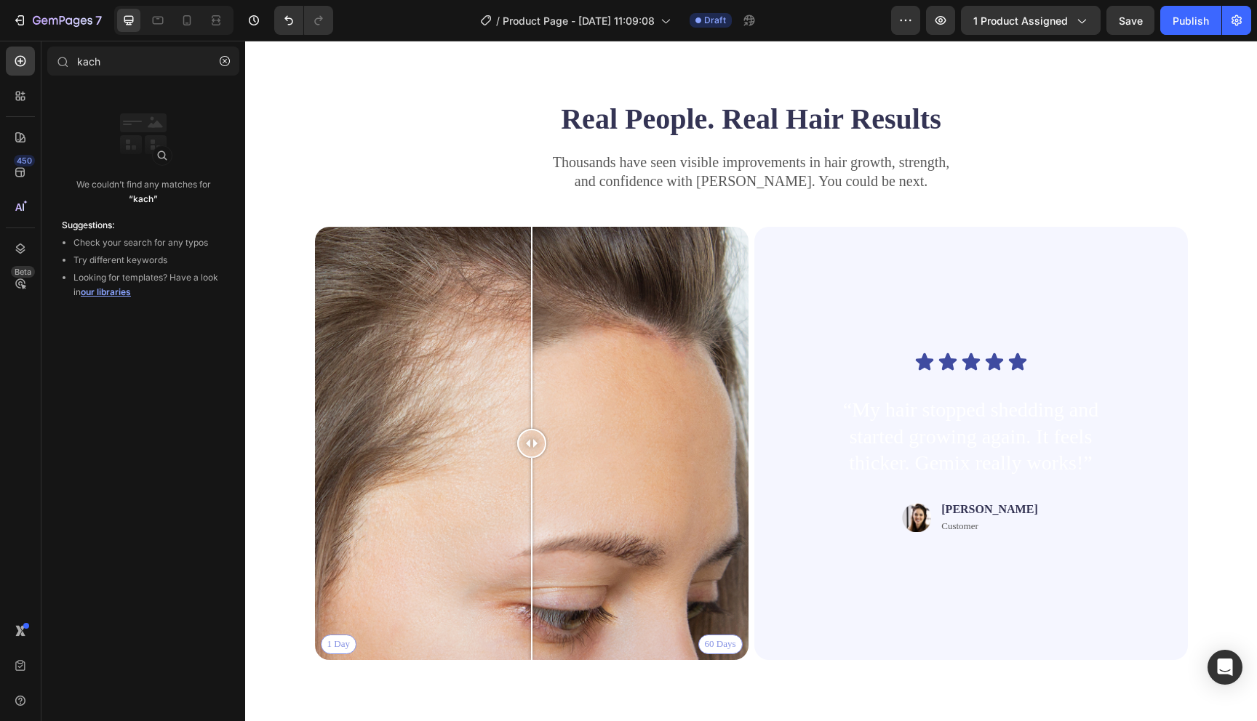
scroll to position [2912, 0]
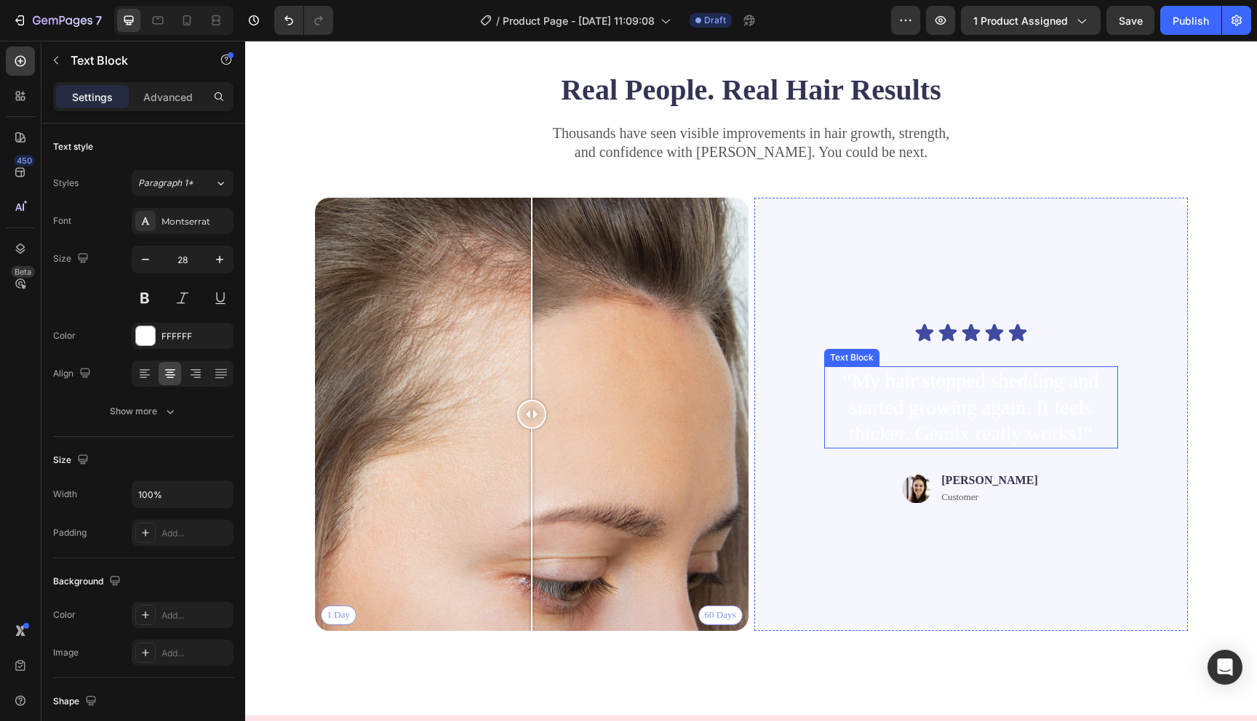
click at [933, 411] on p "“My hair stopped shedding and started growing again. It feels thicker. Gemix re…" at bounding box center [970, 407] width 291 height 79
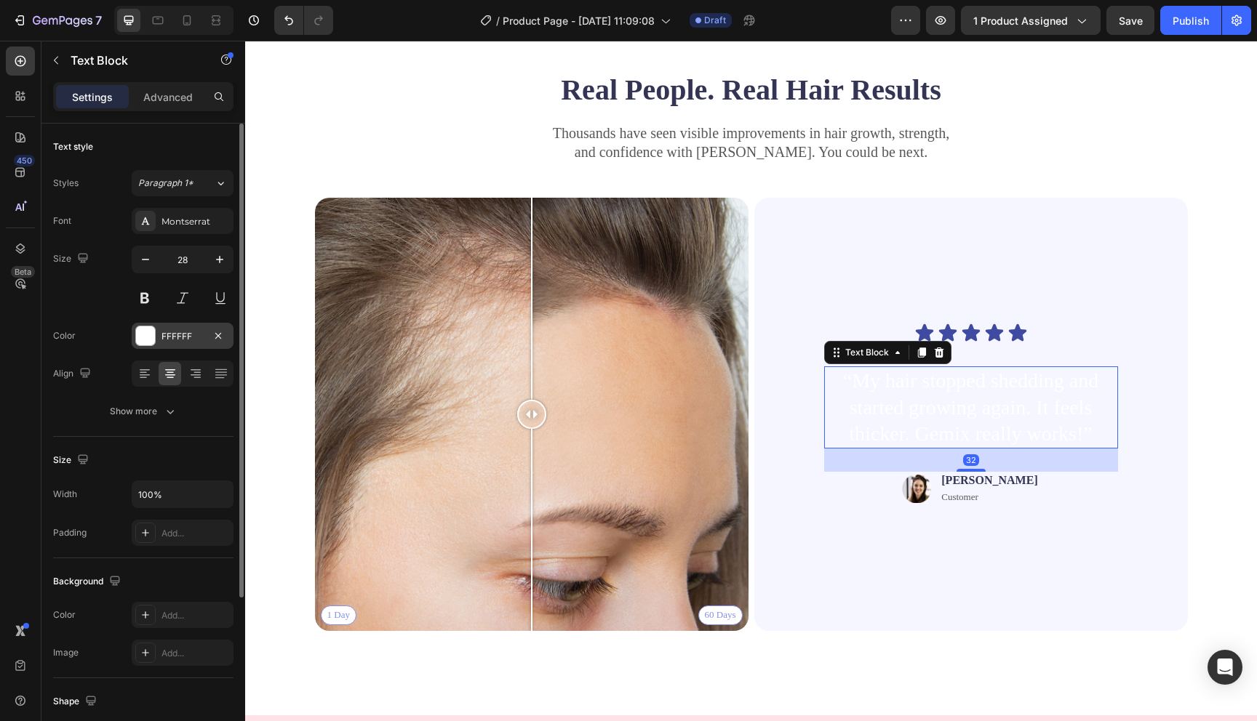
click at [146, 328] on div at bounding box center [145, 336] width 19 height 19
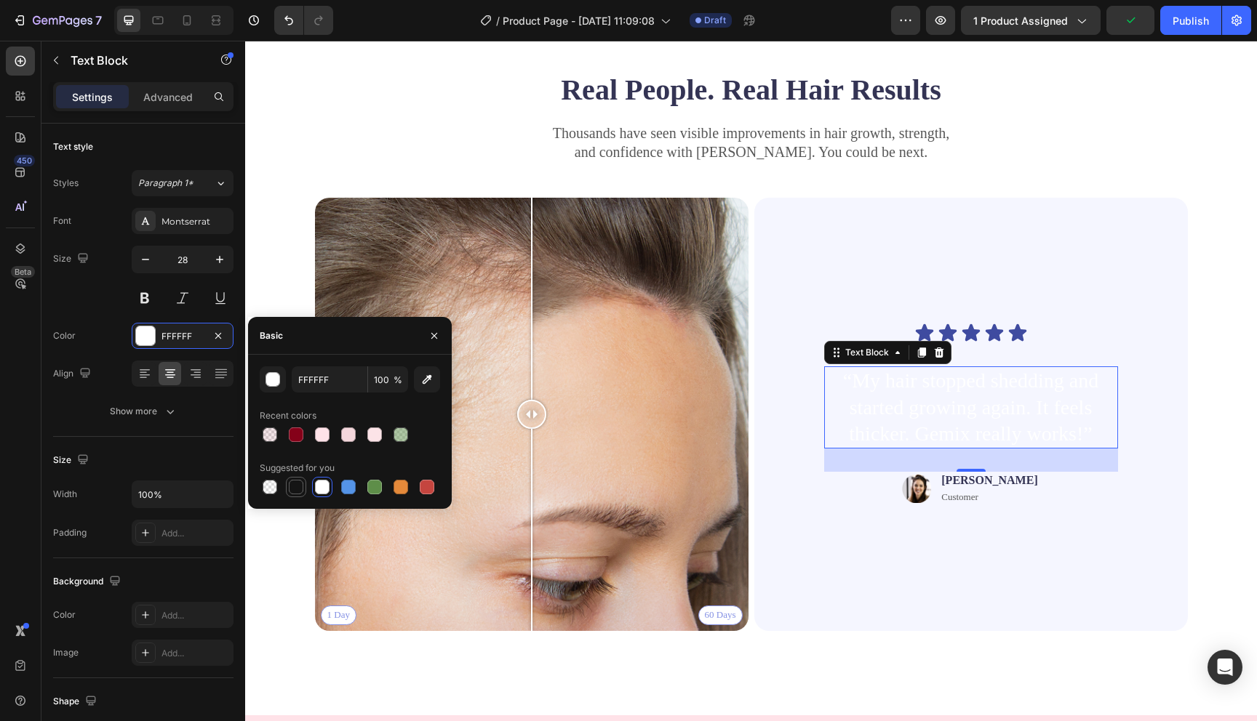
click at [297, 488] on div at bounding box center [296, 487] width 15 height 15
type input "151515"
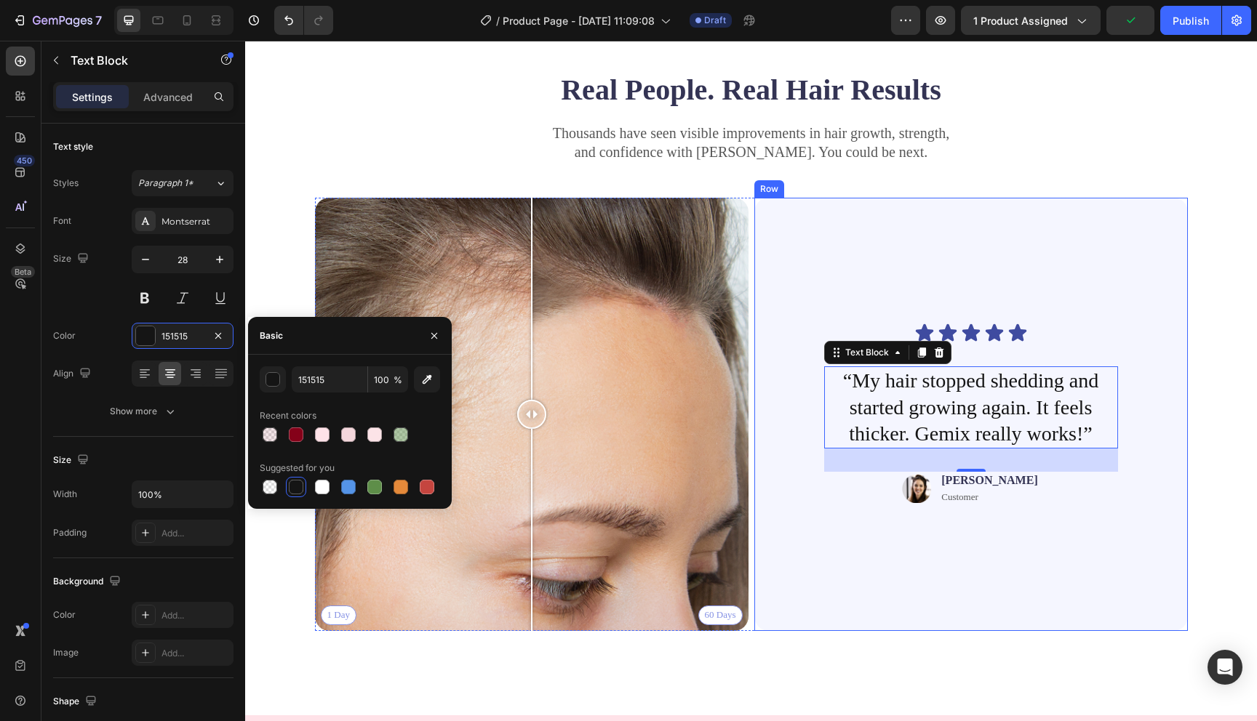
click at [912, 601] on div "Icon Icon Icon Icon Icon Icon List “My hair stopped shedding and started growin…" at bounding box center [971, 414] width 364 height 387
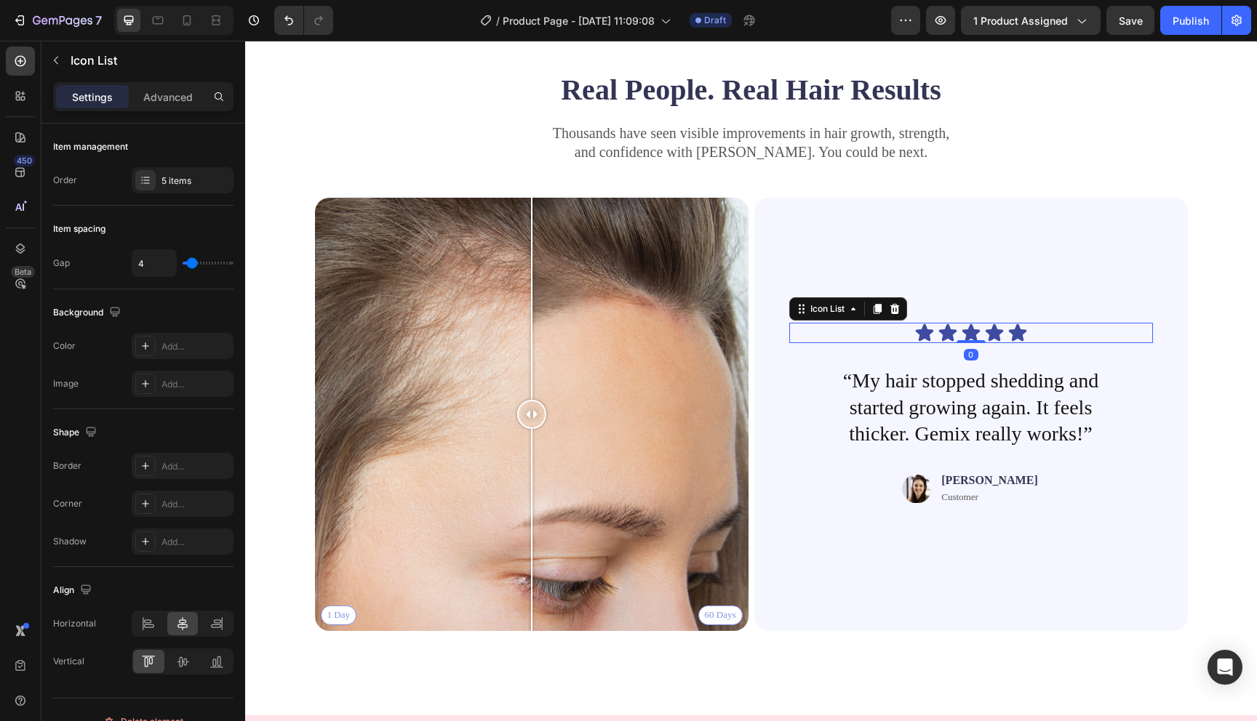
click at [935, 337] on div "Icon Icon Icon Icon Icon" at bounding box center [971, 333] width 364 height 20
click at [919, 328] on icon at bounding box center [924, 333] width 20 height 20
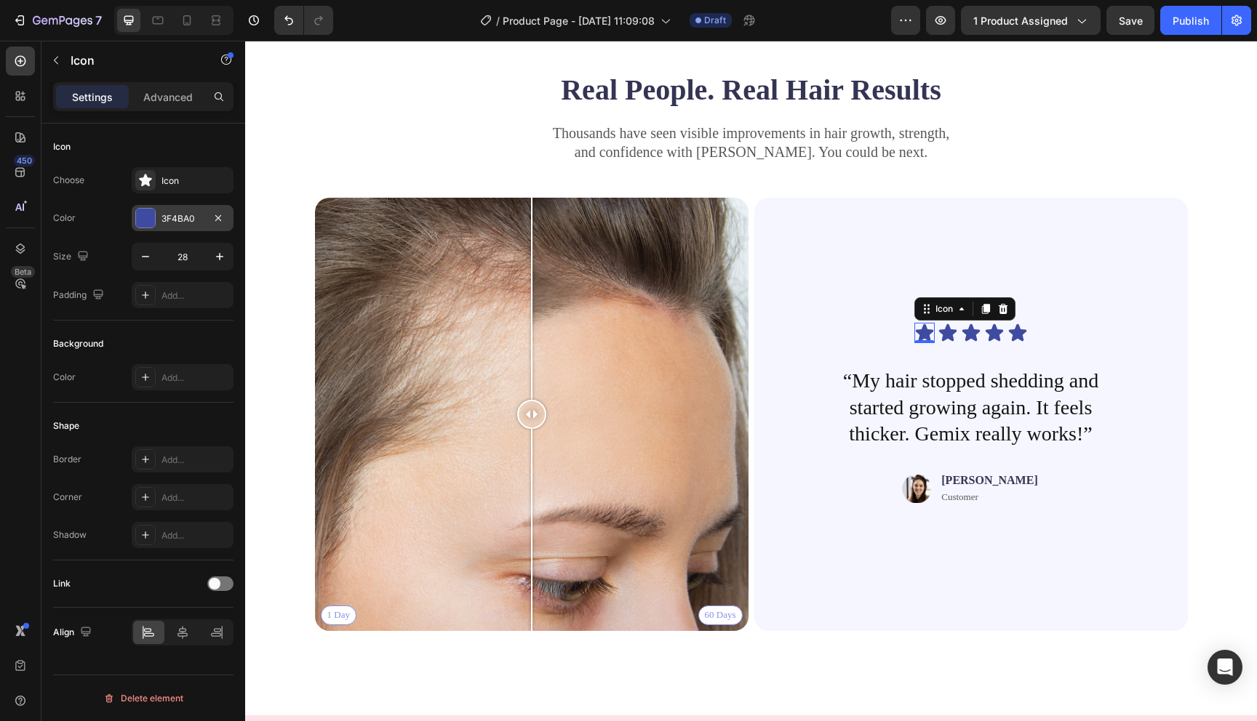
click at [151, 226] on div at bounding box center [145, 218] width 19 height 19
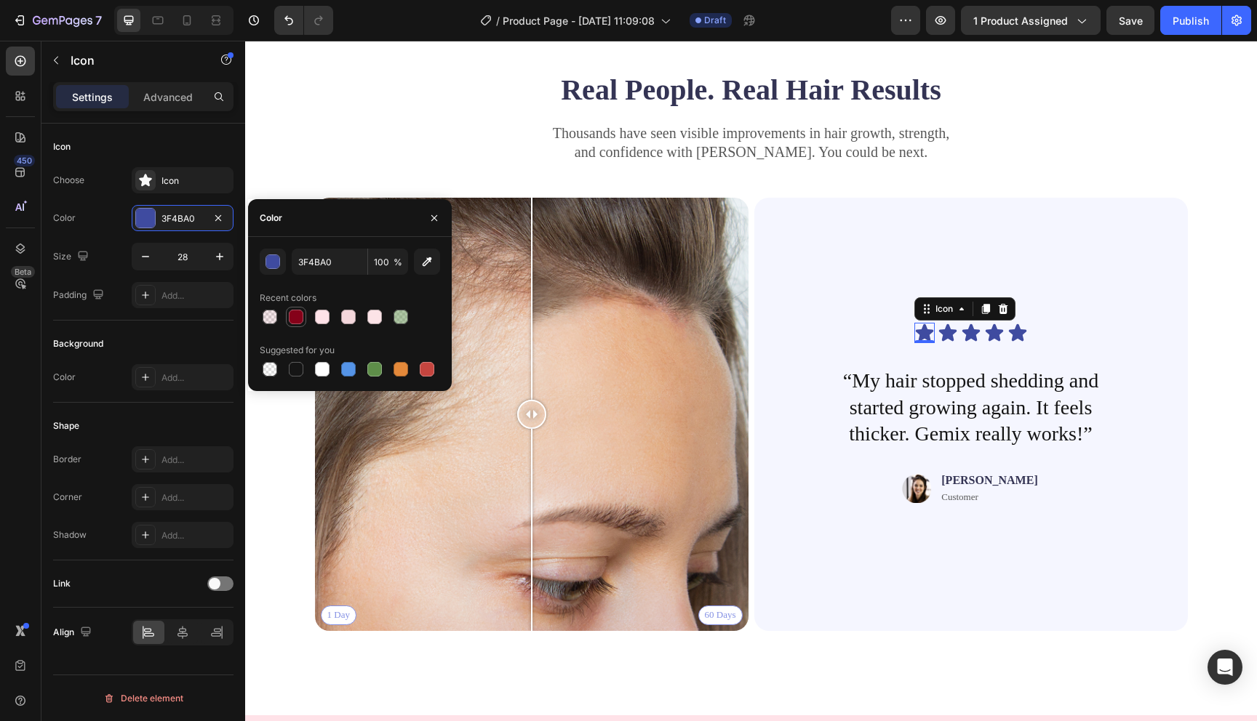
click at [294, 326] on div at bounding box center [296, 317] width 20 height 20
type input "850119"
click at [951, 334] on icon at bounding box center [946, 332] width 17 height 17
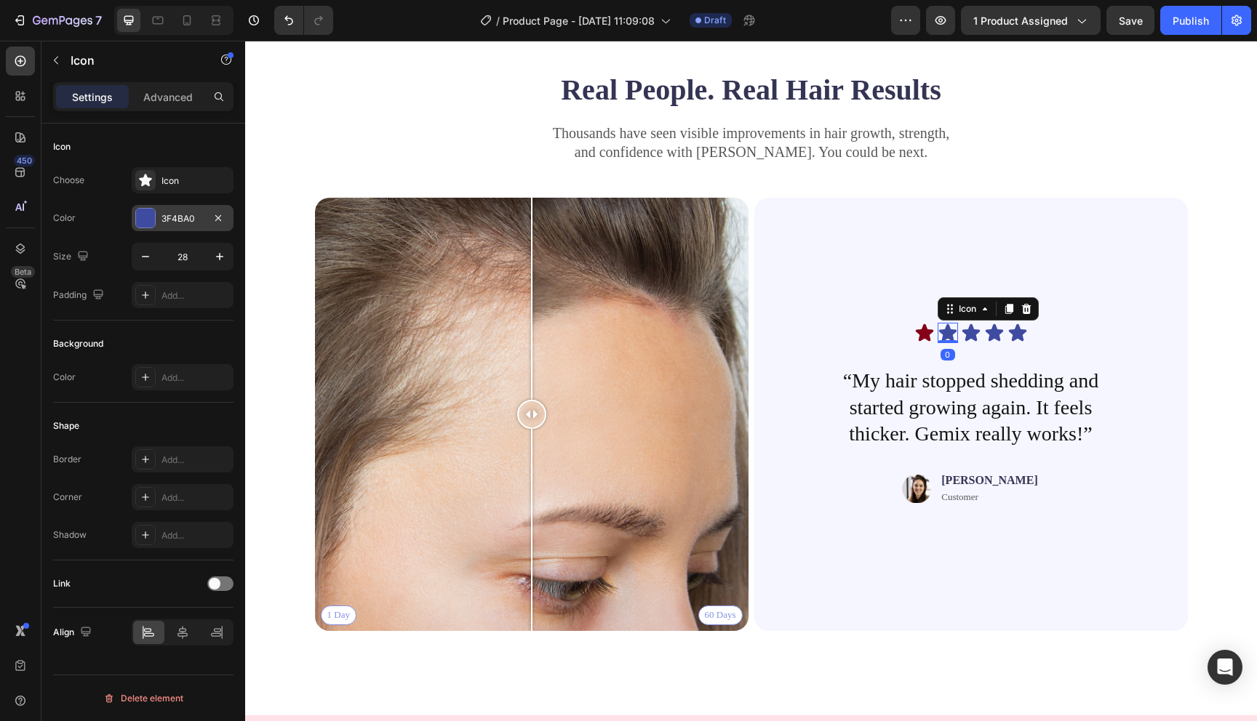
click at [144, 220] on div at bounding box center [145, 218] width 19 height 19
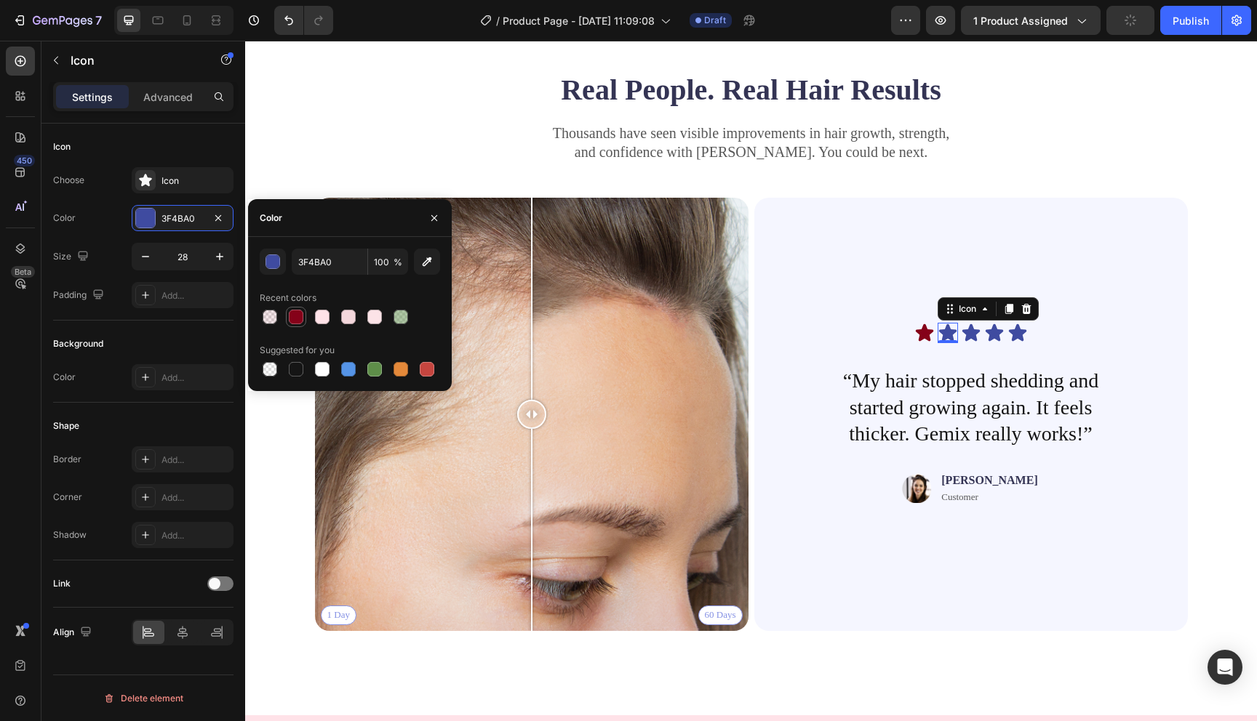
click at [294, 316] on div at bounding box center [296, 317] width 15 height 15
type input "850119"
click at [964, 335] on icon at bounding box center [971, 333] width 20 height 20
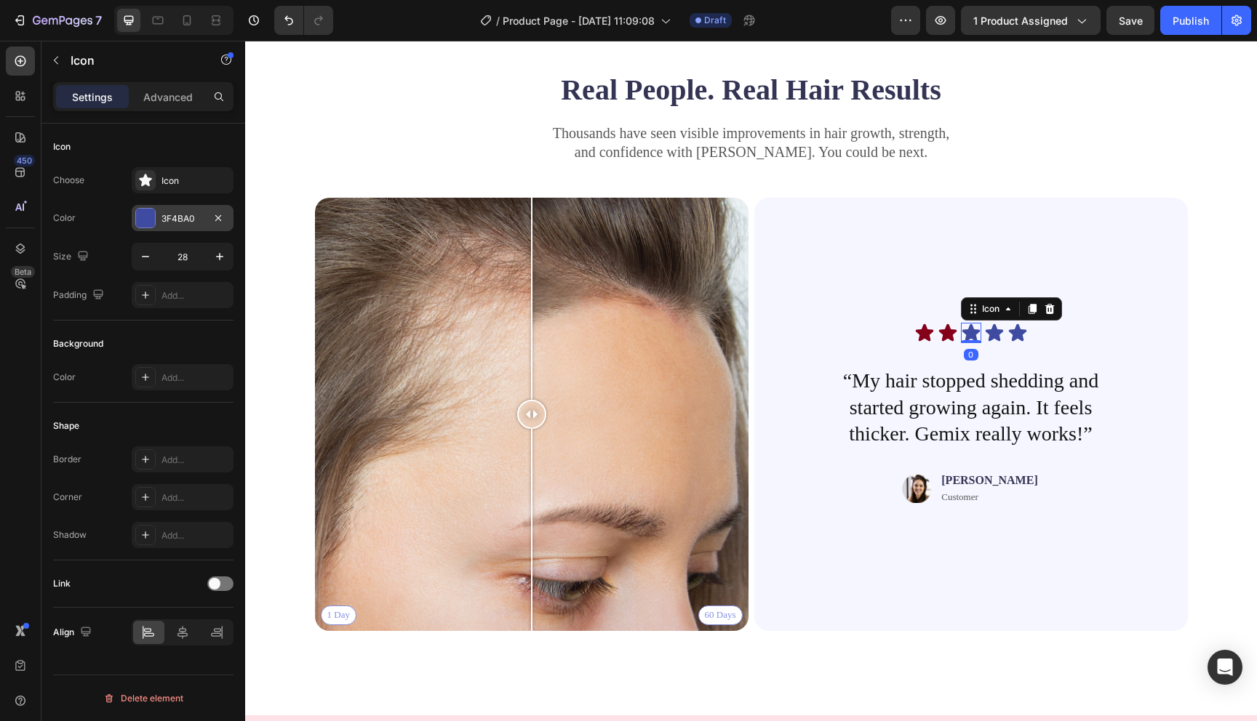
click at [136, 215] on div at bounding box center [145, 218] width 19 height 19
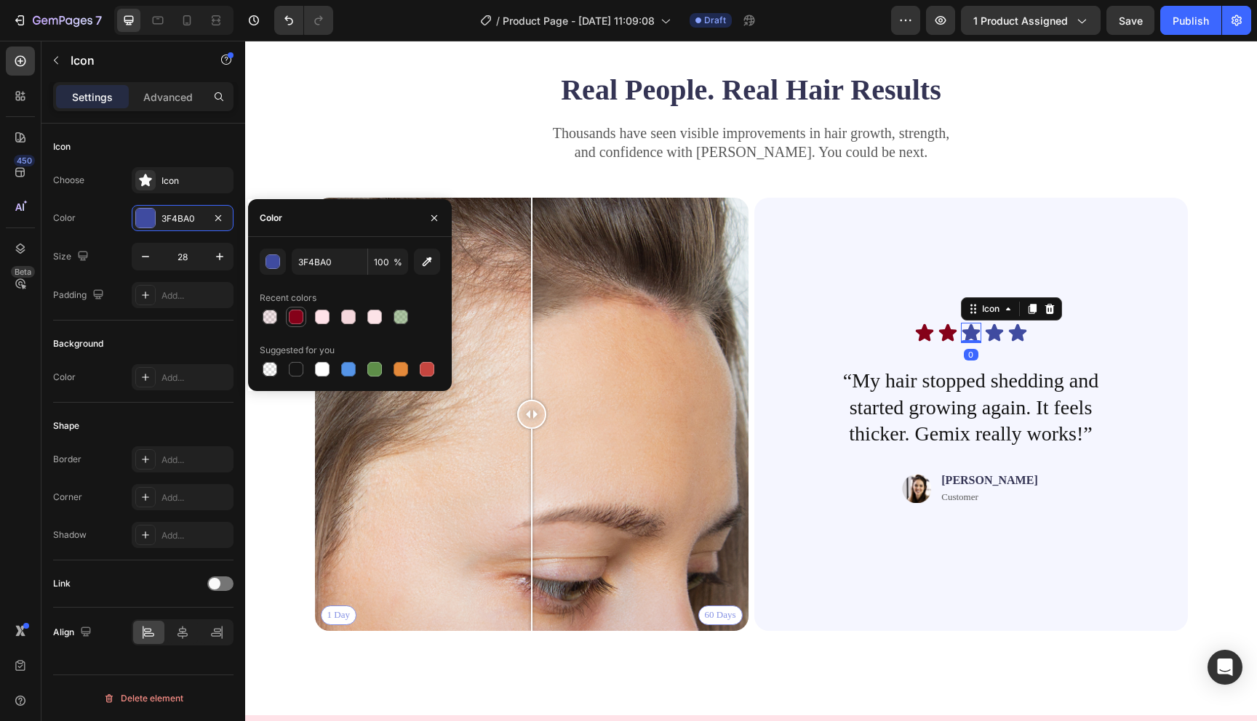
click at [297, 319] on div at bounding box center [296, 317] width 15 height 15
type input "850119"
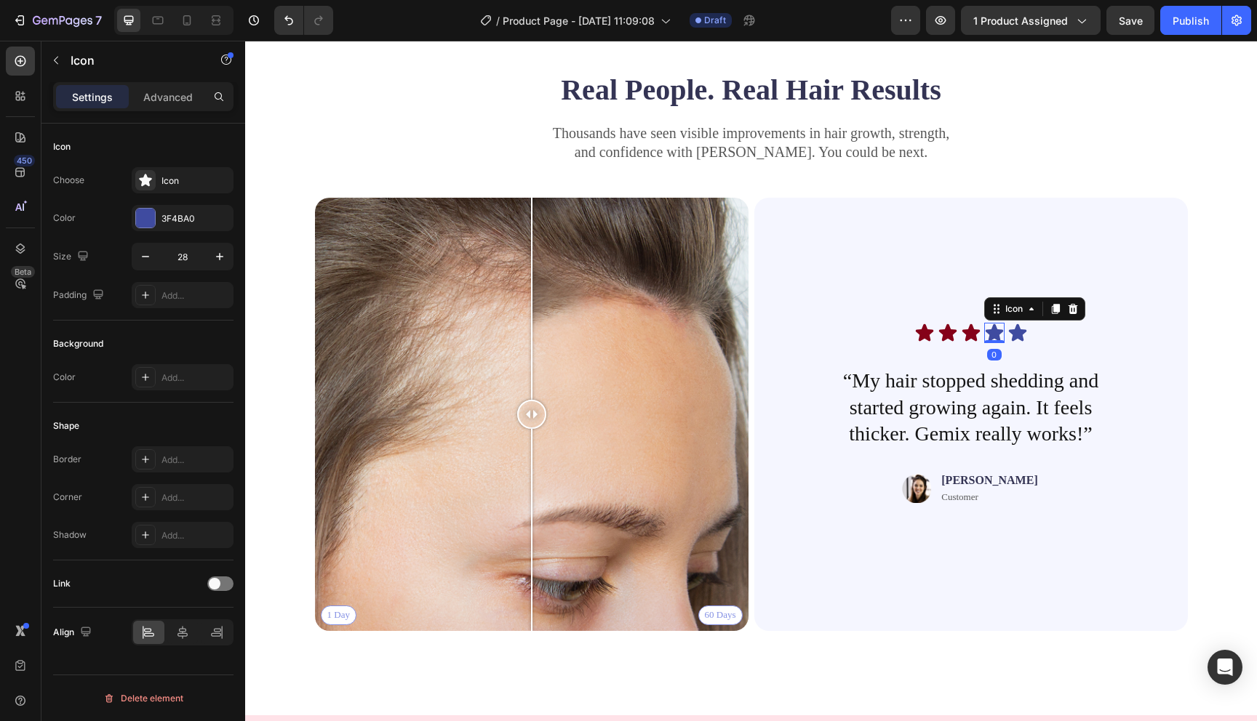
click at [993, 335] on icon at bounding box center [993, 332] width 17 height 17
click at [140, 217] on div at bounding box center [145, 218] width 19 height 19
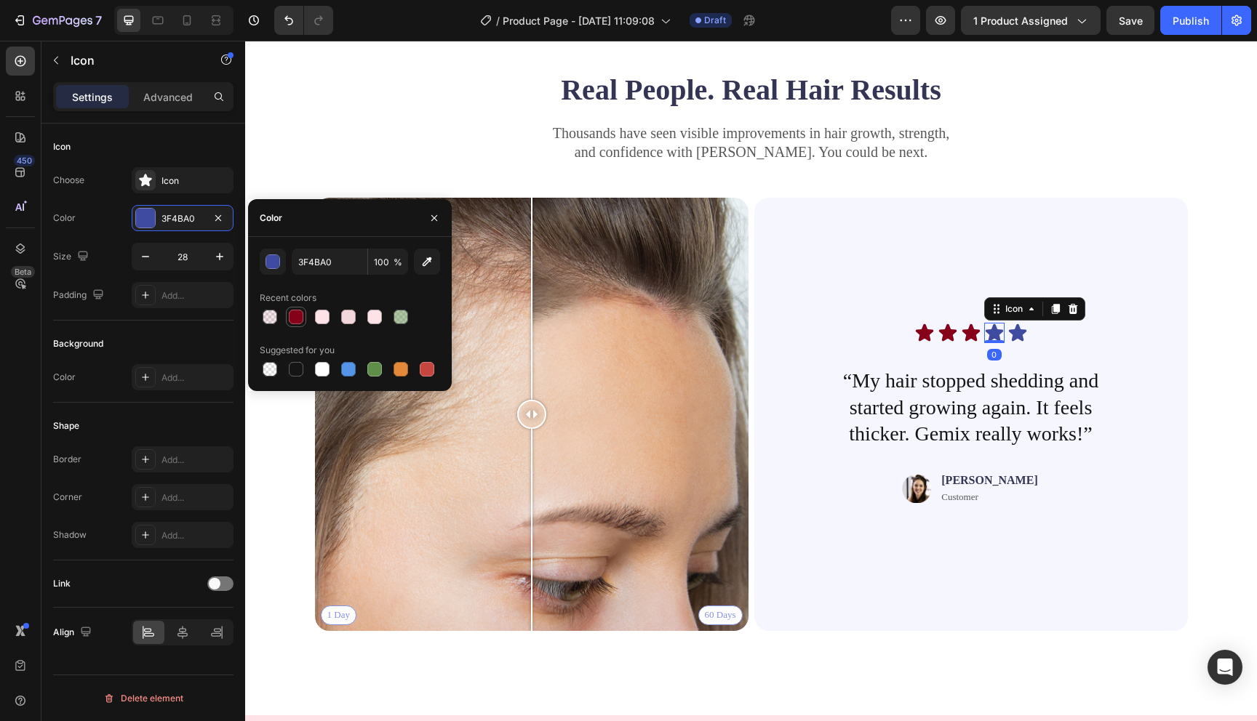
click at [294, 319] on div at bounding box center [296, 317] width 15 height 15
type input "850119"
click at [1014, 338] on div "Icon 0" at bounding box center [1017, 333] width 20 height 20
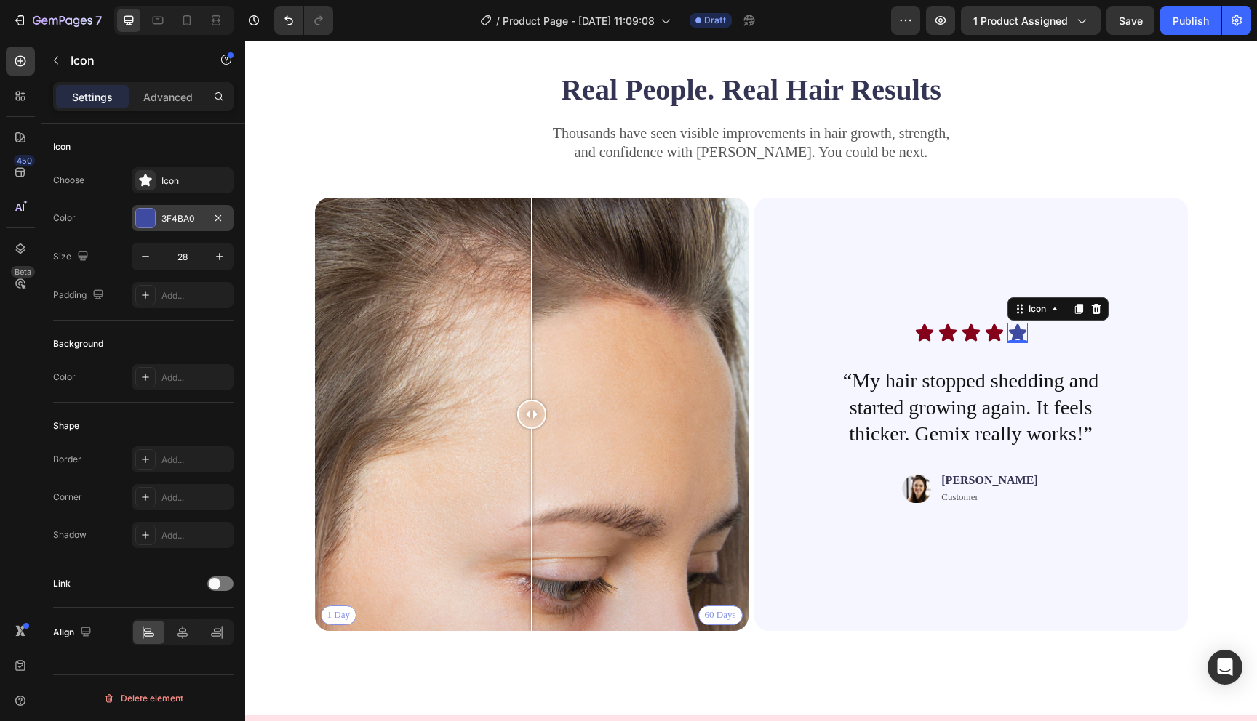
click at [143, 217] on div at bounding box center [145, 218] width 19 height 19
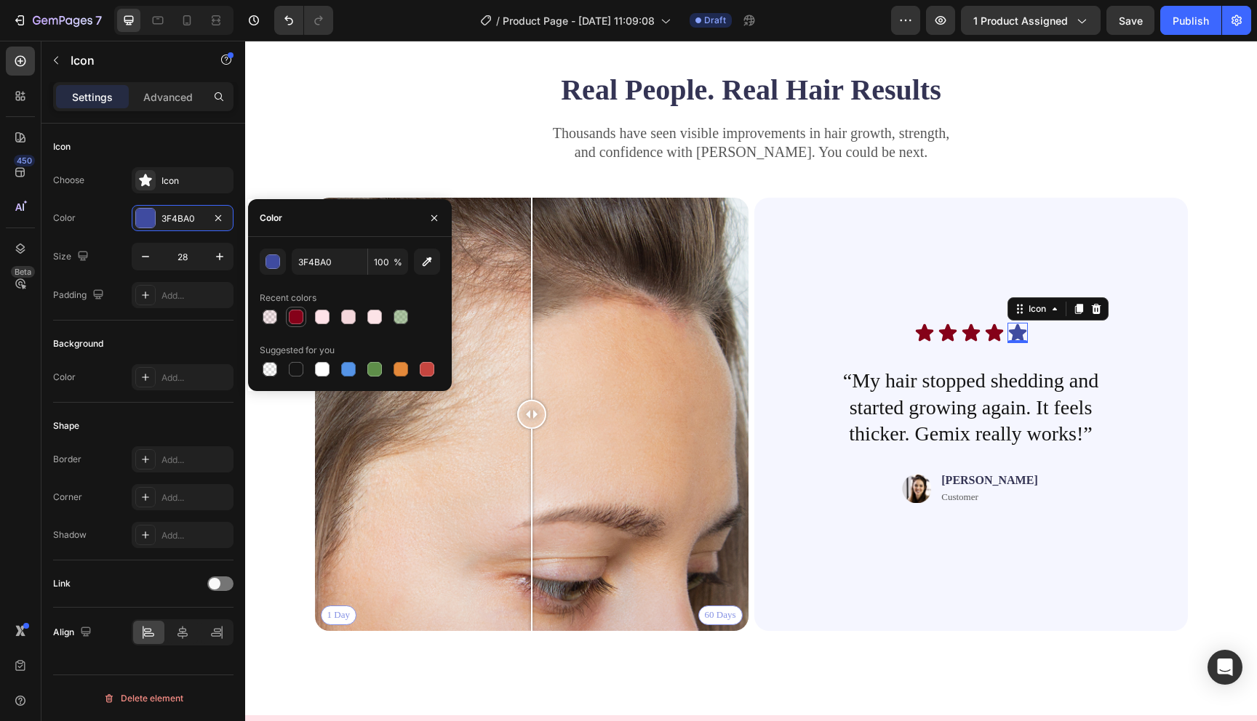
click at [290, 316] on div at bounding box center [296, 317] width 15 height 15
type input "850119"
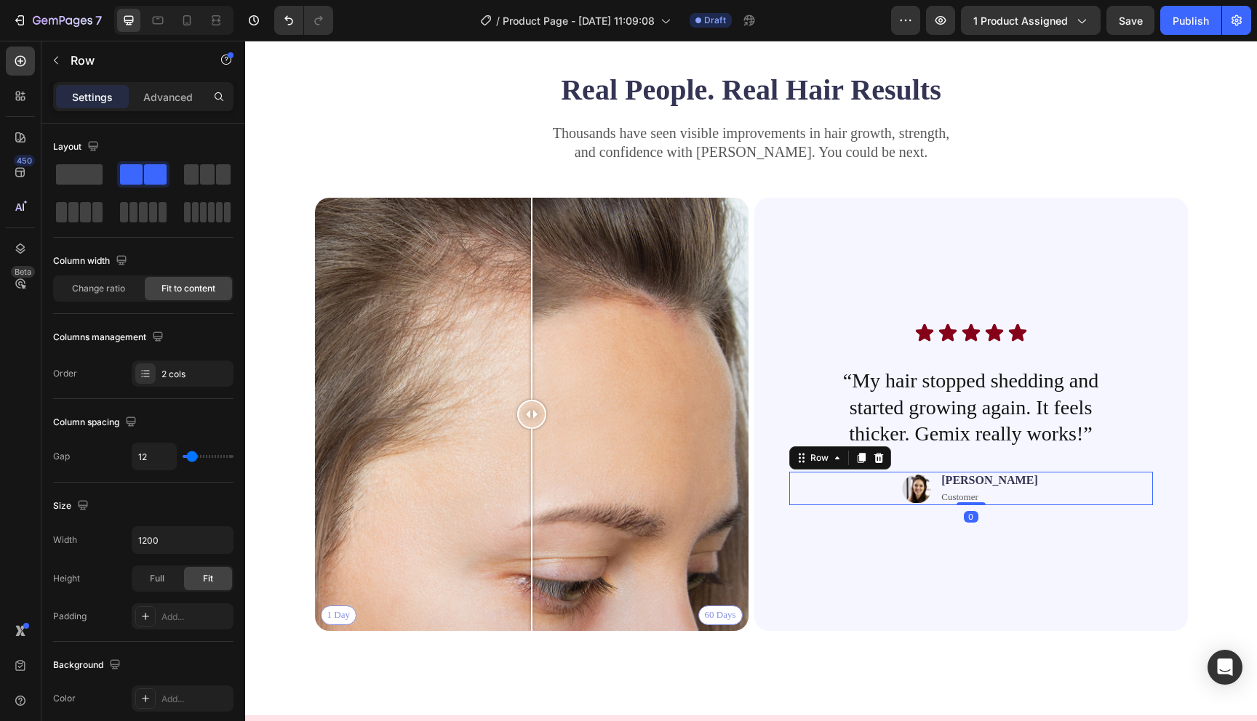
click at [859, 500] on div "Image Jessica Text Block Customer Text Block Row 0" at bounding box center [971, 488] width 364 height 33
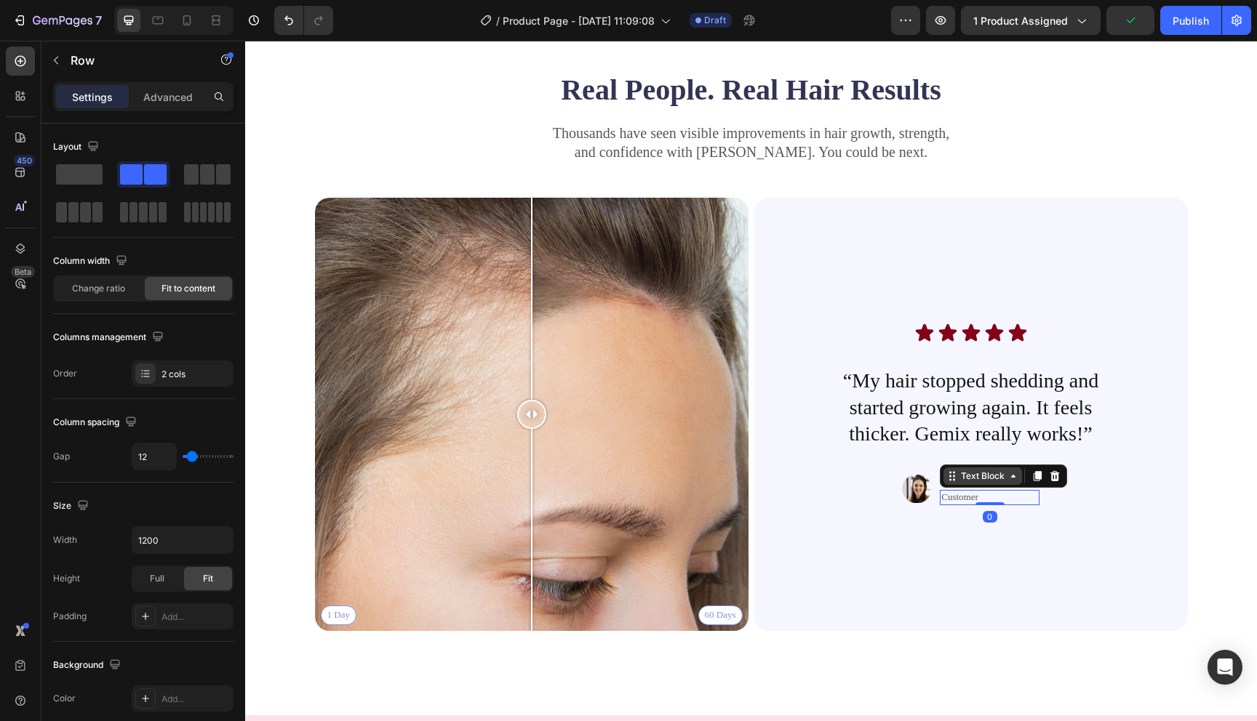
click at [985, 482] on div "Text Block" at bounding box center [982, 476] width 79 height 17
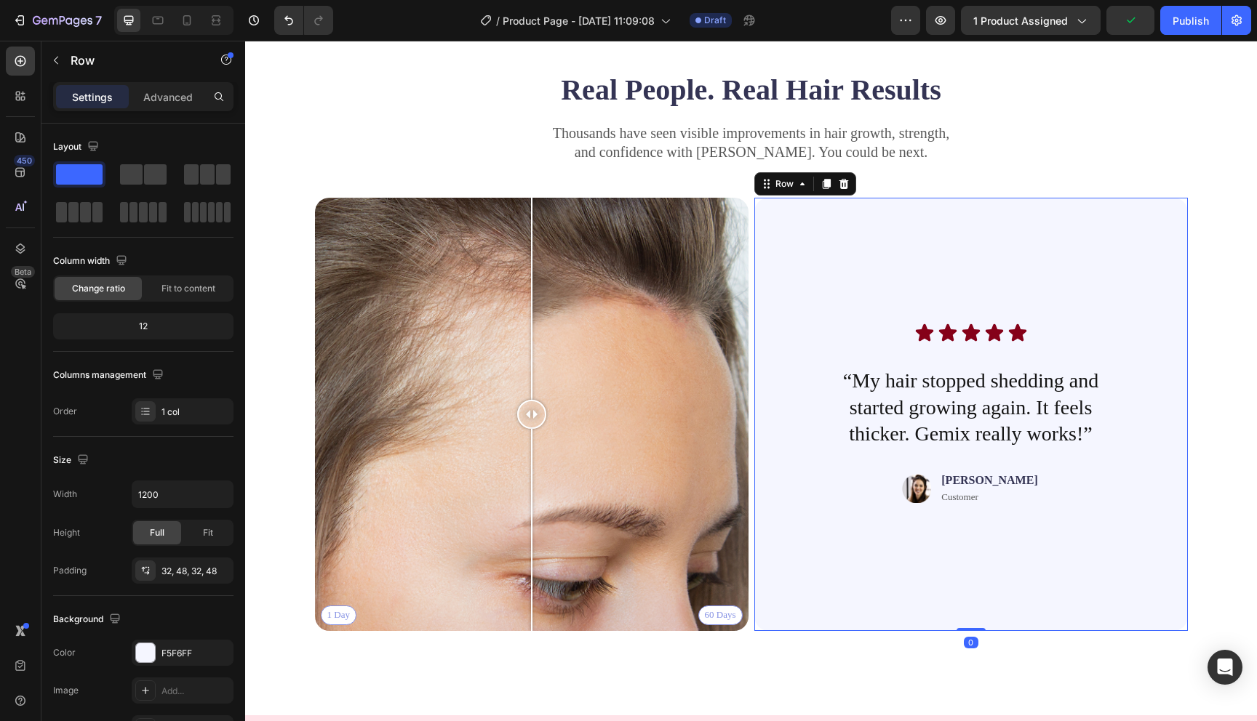
click at [1012, 540] on div "Icon Icon Icon Icon Icon Icon List “My hair stopped shedding and started growin…" at bounding box center [971, 414] width 364 height 387
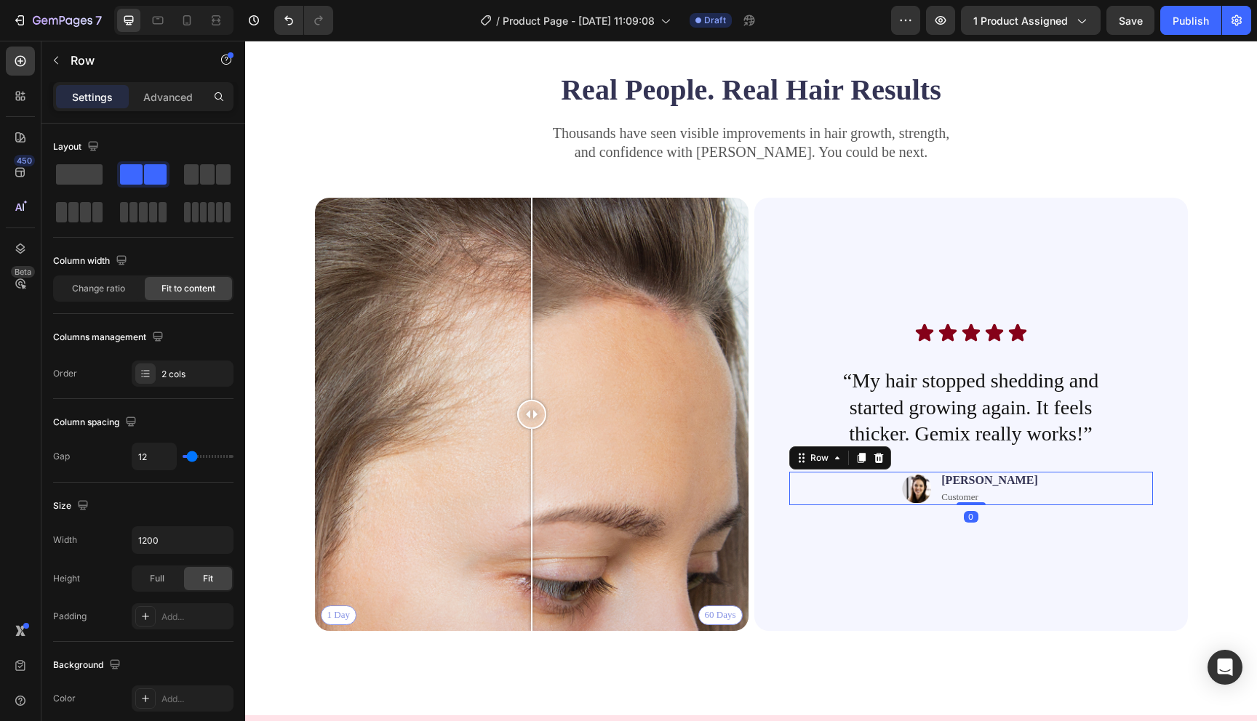
click at [1042, 476] on div "Image Jessica Text Block Customer Text Block Row 0" at bounding box center [971, 488] width 364 height 33
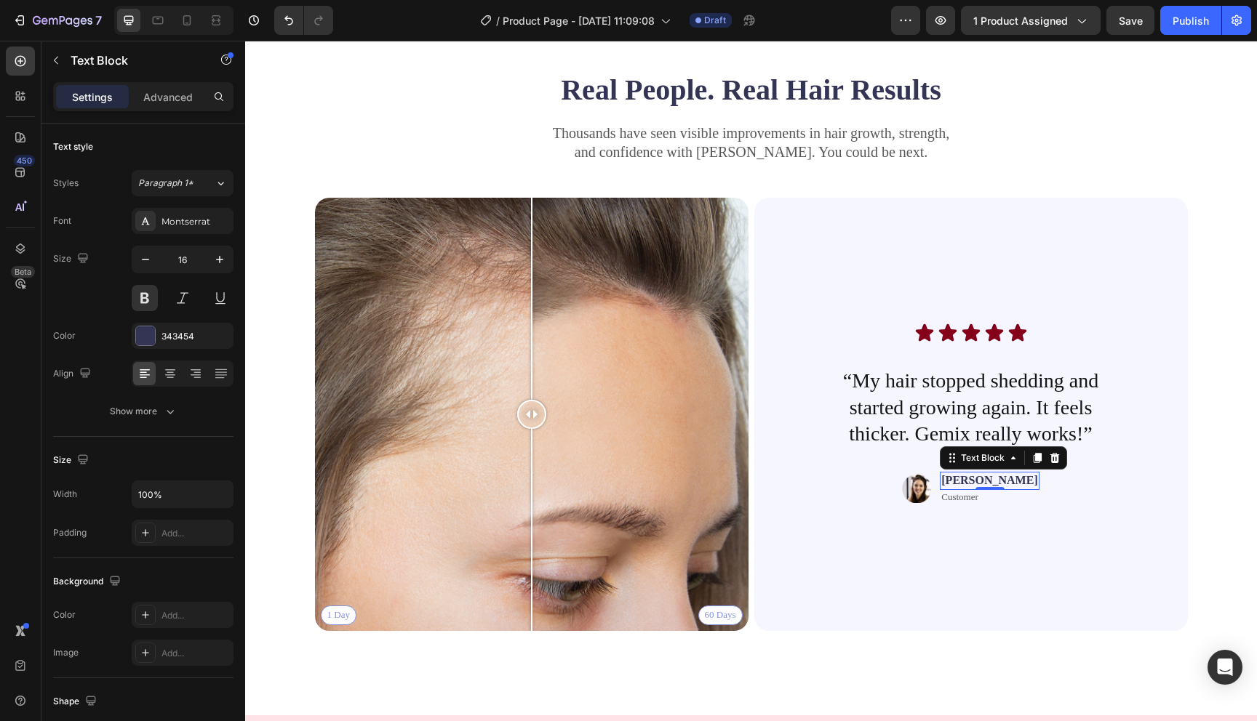
click at [993, 480] on p "[PERSON_NAME]" at bounding box center [989, 480] width 96 height 15
click at [147, 332] on div at bounding box center [145, 336] width 19 height 19
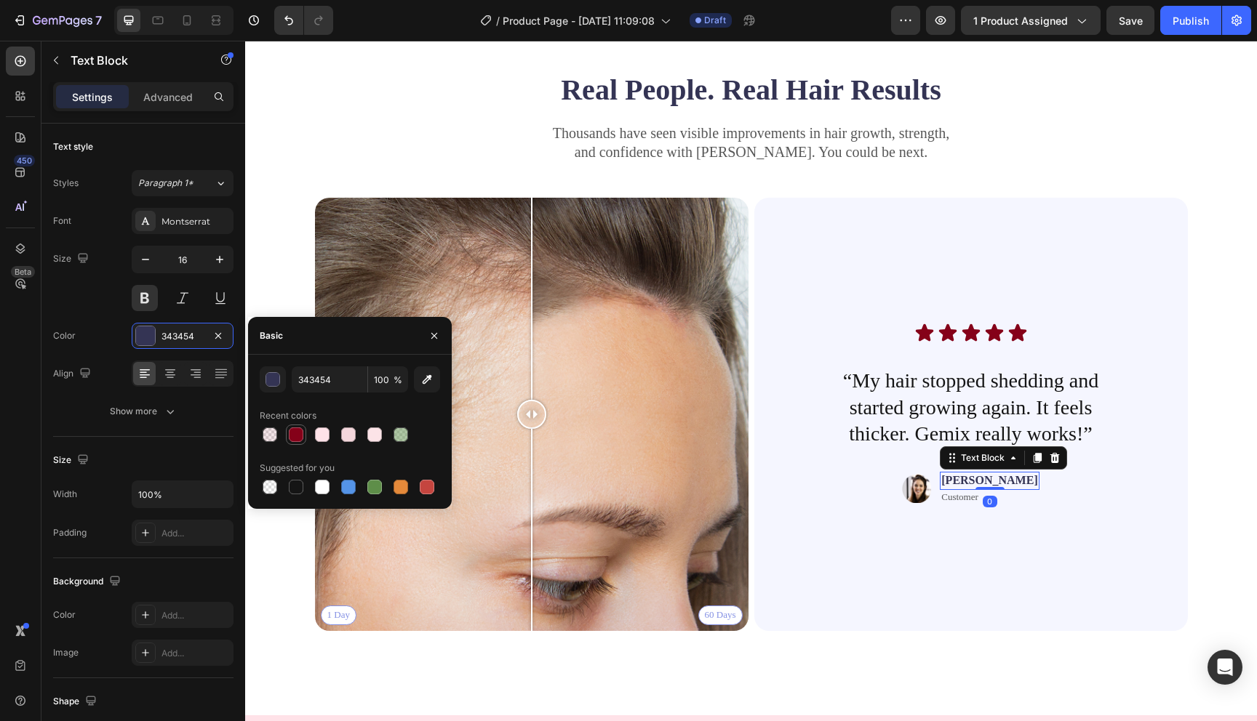
click at [295, 432] on div at bounding box center [296, 435] width 15 height 15
type input "850119"
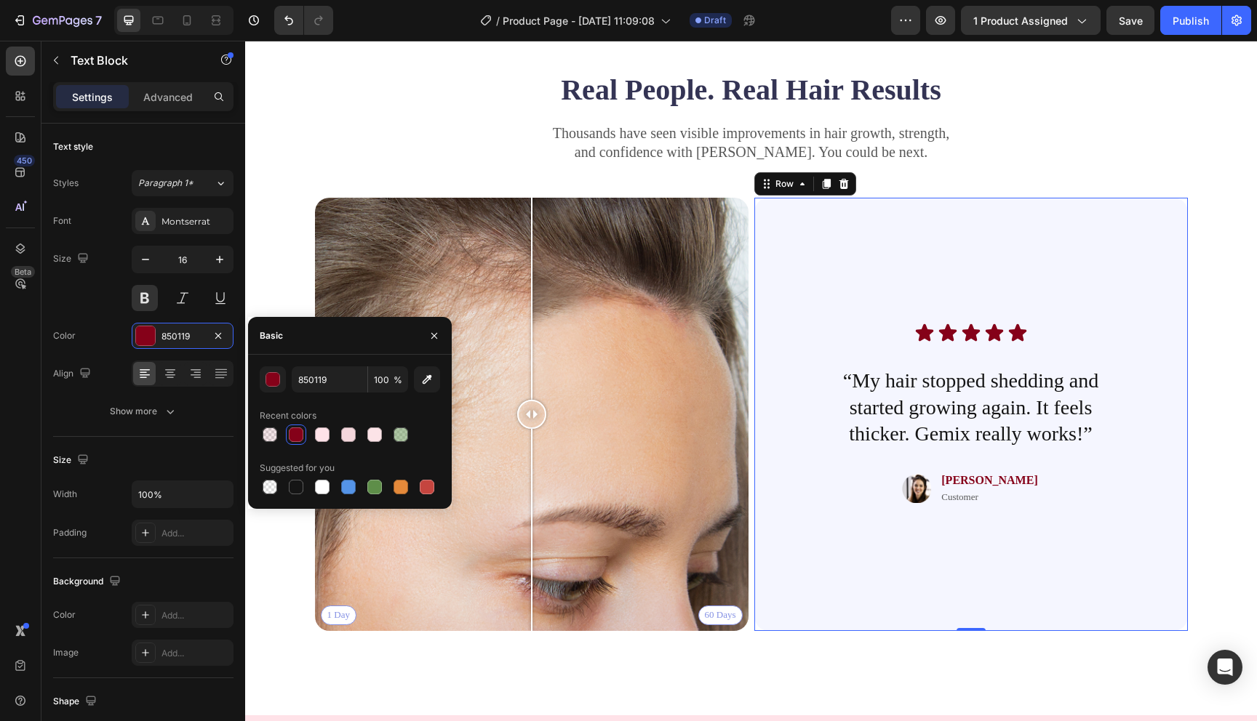
click at [880, 543] on div "Icon Icon Icon Icon Icon Icon List “My hair stopped shedding and started growin…" at bounding box center [971, 414] width 364 height 387
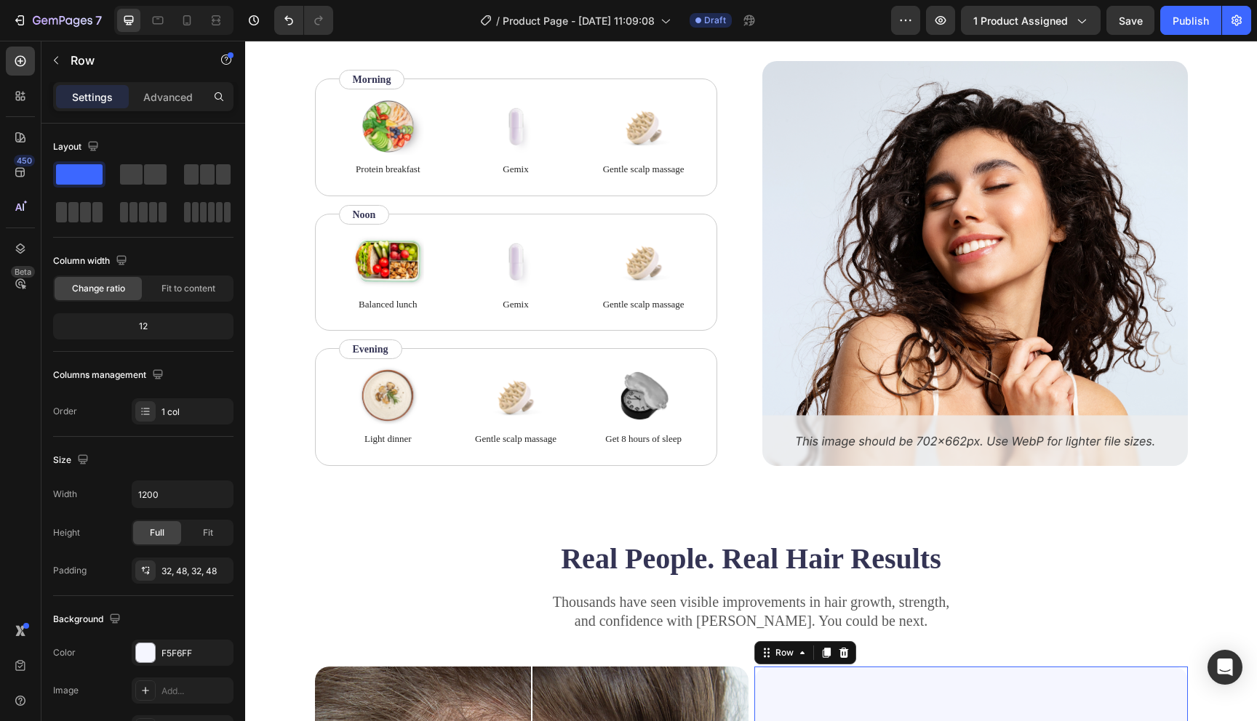
scroll to position [2441, 0]
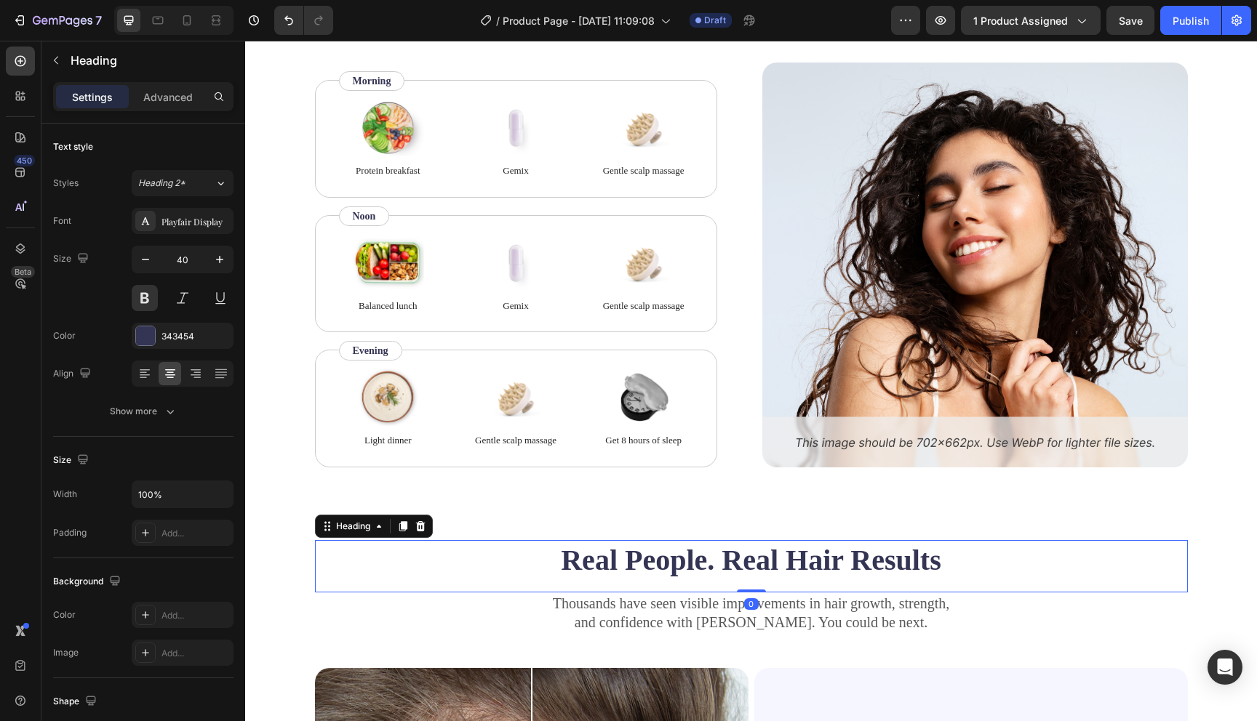
click at [861, 541] on h2 "Real People. Real Hair Results" at bounding box center [751, 560] width 873 height 41
click at [146, 337] on div at bounding box center [145, 336] width 19 height 19
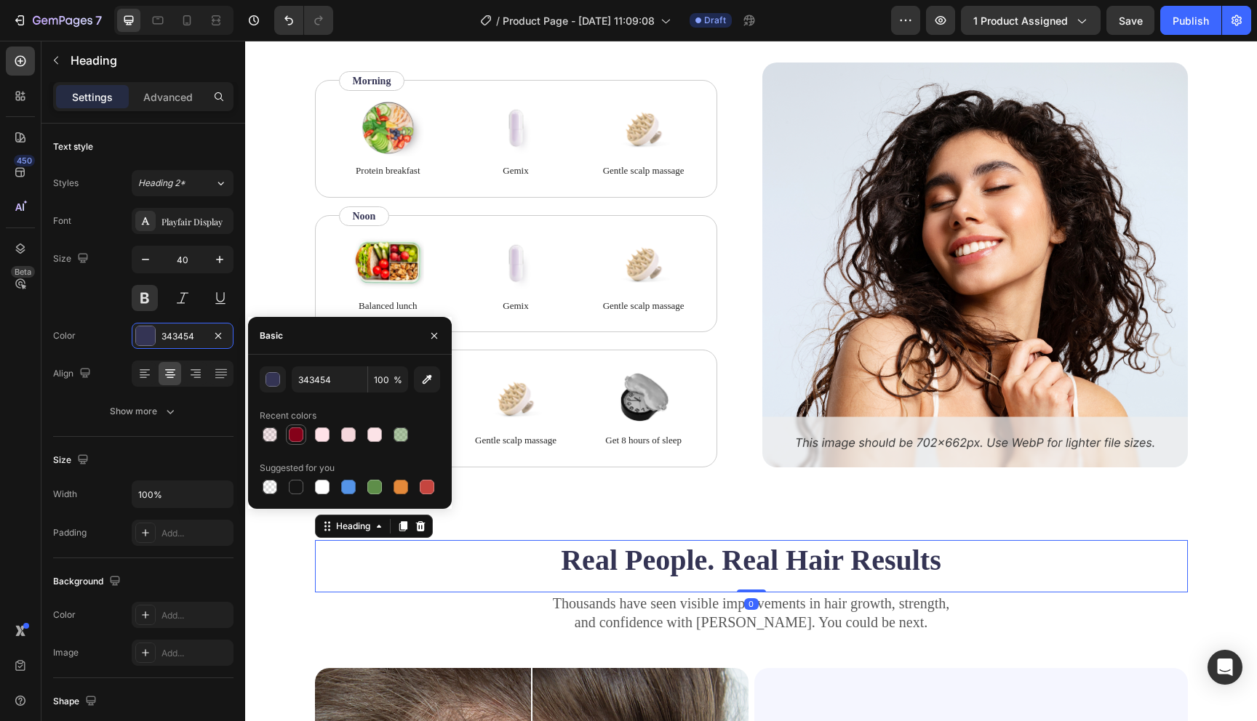
click at [296, 432] on div at bounding box center [296, 435] width 15 height 15
type input "850119"
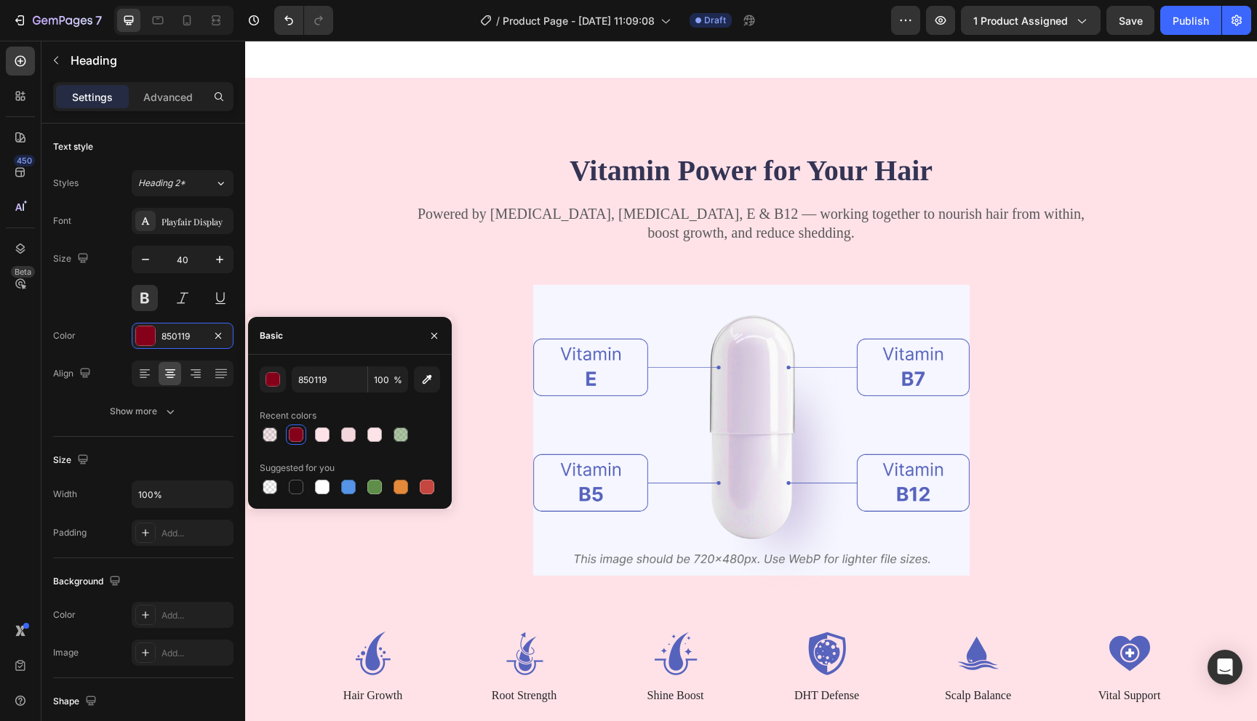
scroll to position [1364, 0]
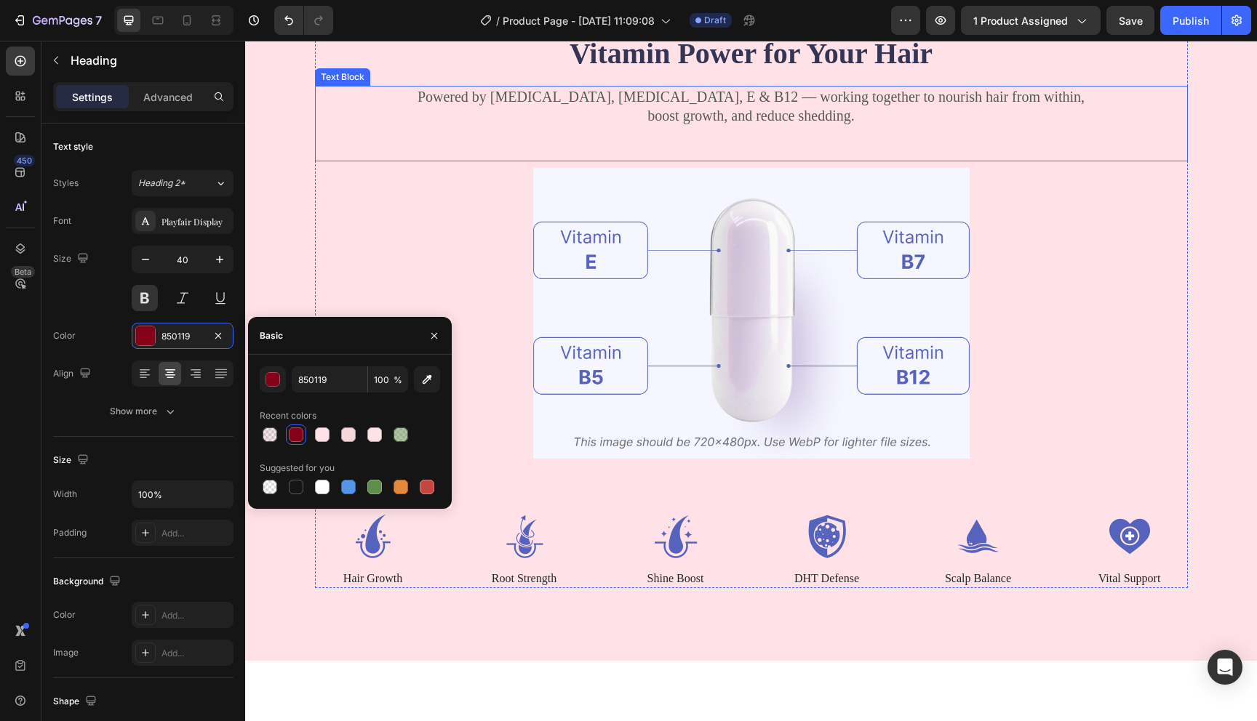
click at [327, 151] on div "Powered by Biotin, Vitamin B5, E & B12 — working together to nourish hair from …" at bounding box center [751, 124] width 873 height 76
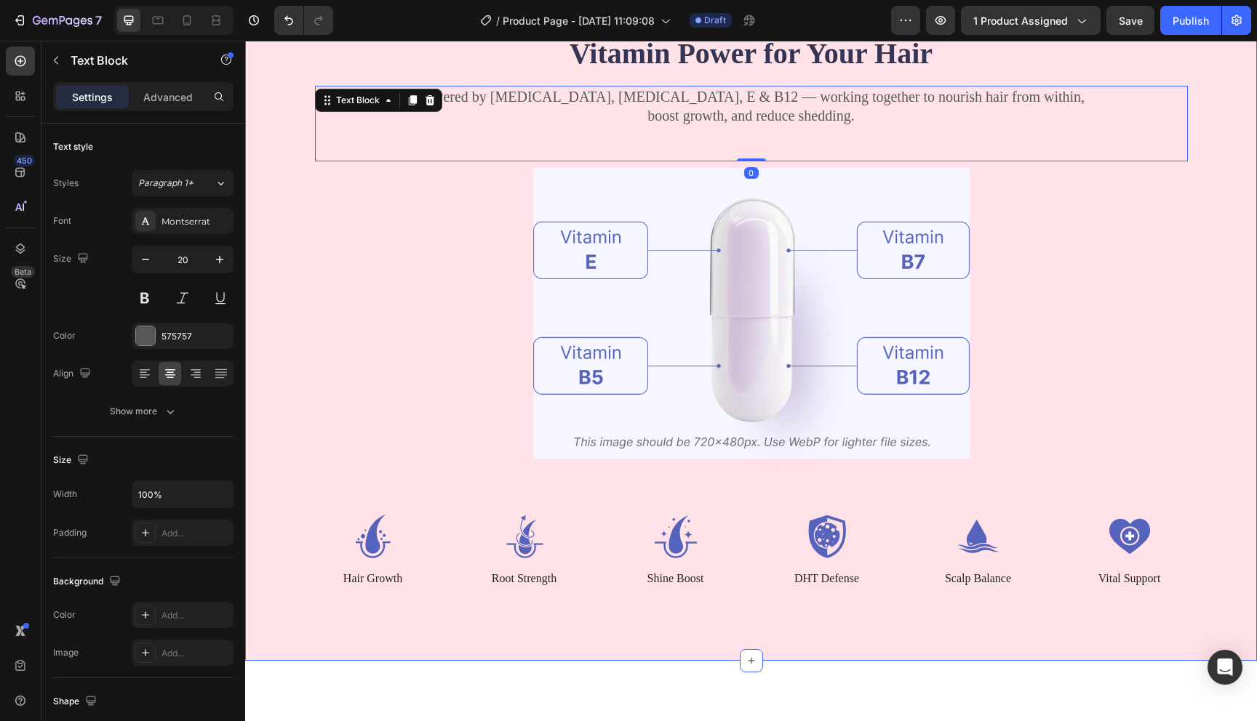
click at [286, 147] on div "Vitamin Power for Your Hair Heading Powered by Biotin, Vitamin B5, E & B12 — wo…" at bounding box center [751, 311] width 1012 height 700
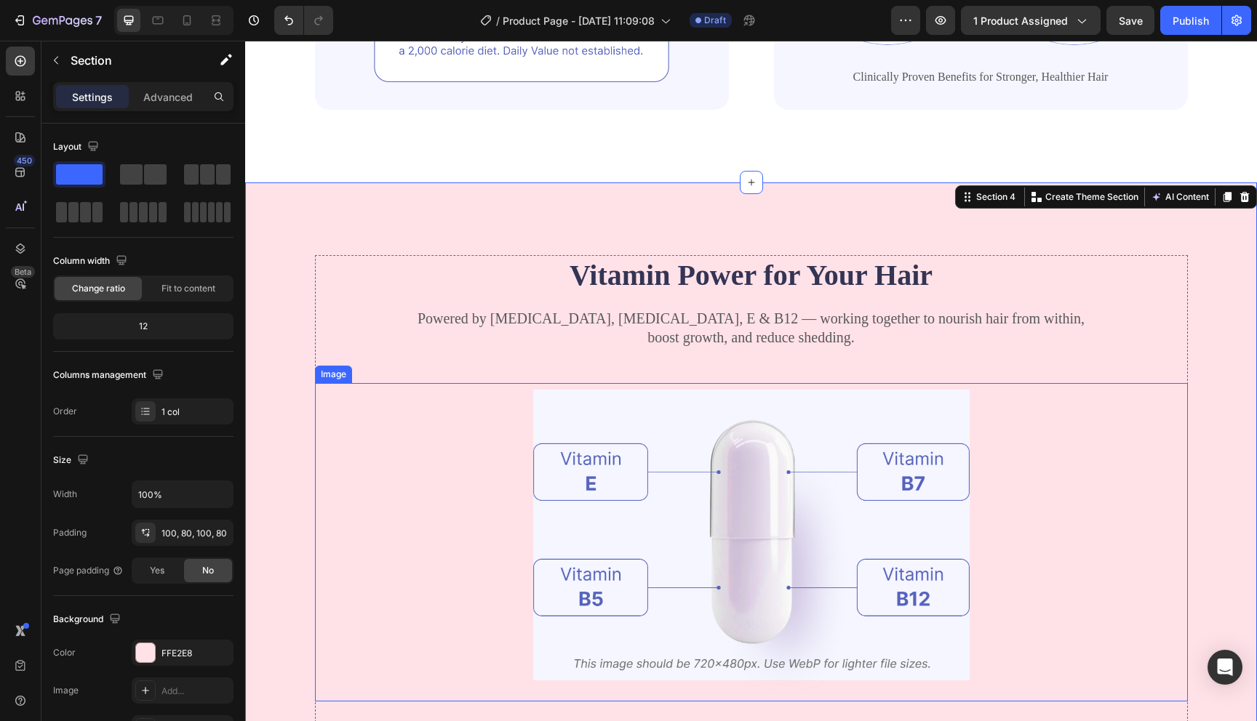
scroll to position [1141, 0]
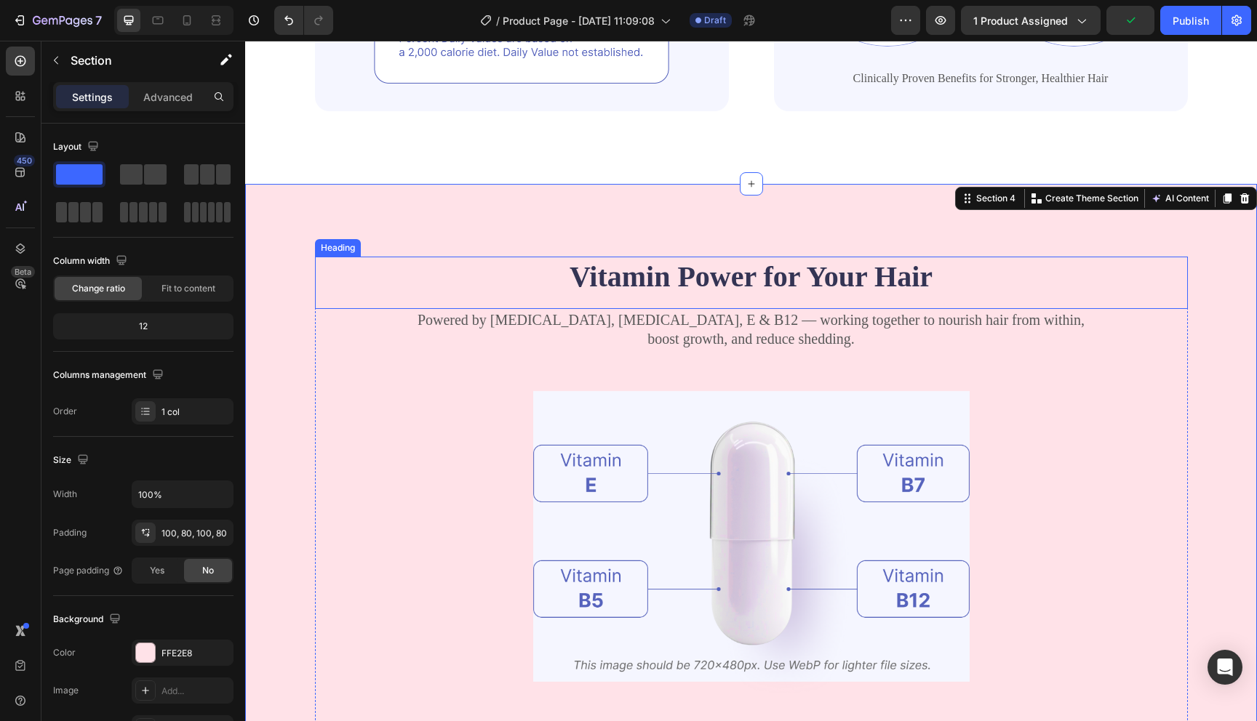
click at [641, 278] on h2 "Vitamin Power for Your Hair" at bounding box center [751, 277] width 873 height 41
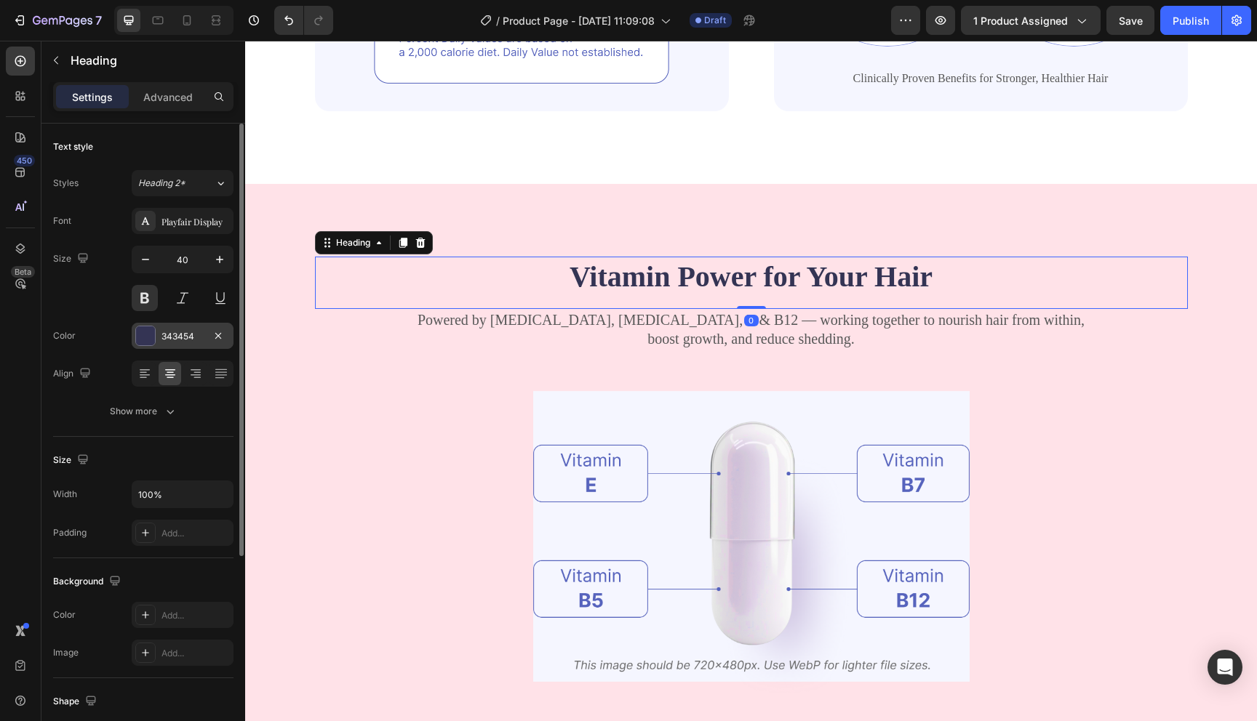
click at [140, 343] on div at bounding box center [145, 336] width 19 height 19
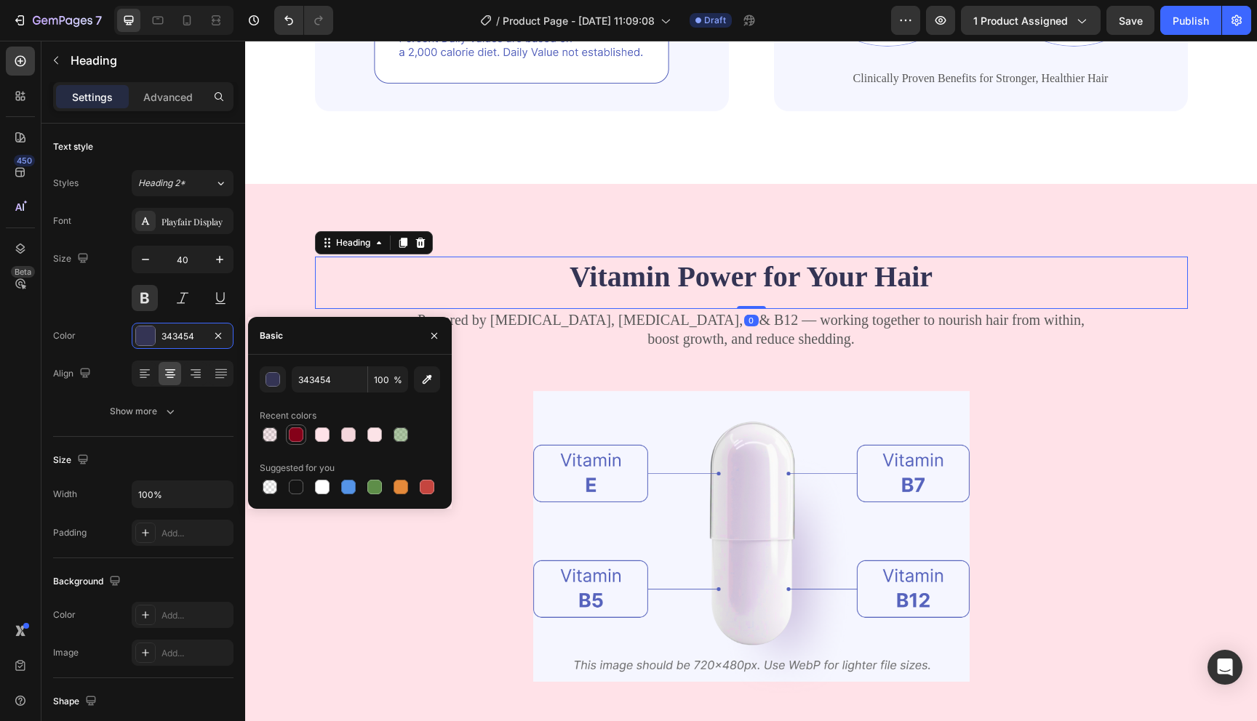
click at [300, 432] on div at bounding box center [296, 435] width 15 height 15
type input "850119"
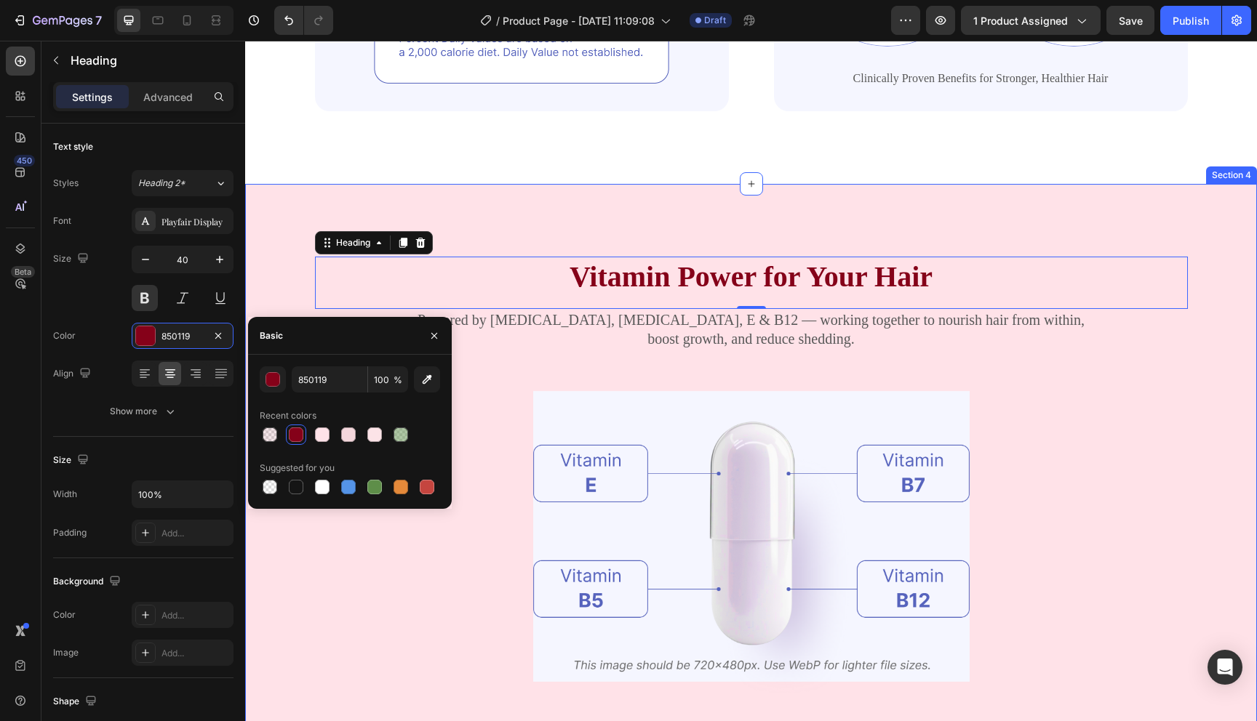
click at [264, 251] on div "Vitamin Power for Your Hair Heading 0 Powered by Biotin, Vitamin B5, E & B12 — …" at bounding box center [751, 534] width 1012 height 700
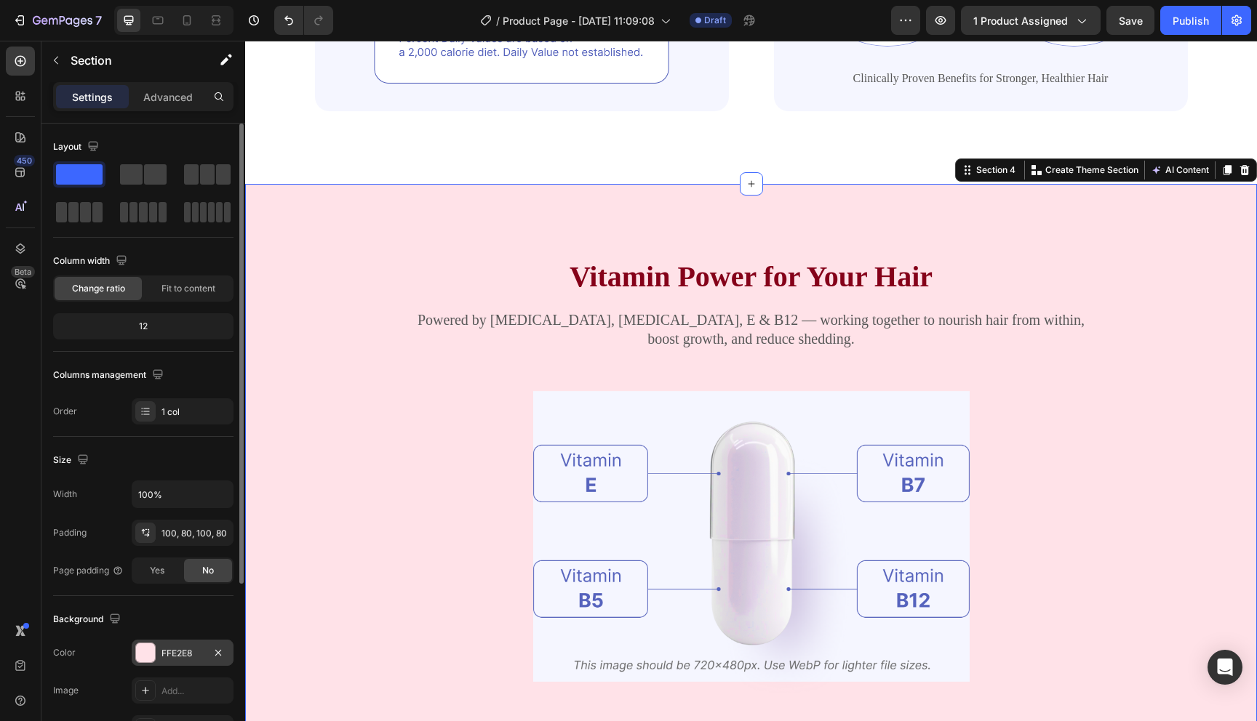
click at [145, 655] on div at bounding box center [145, 653] width 19 height 19
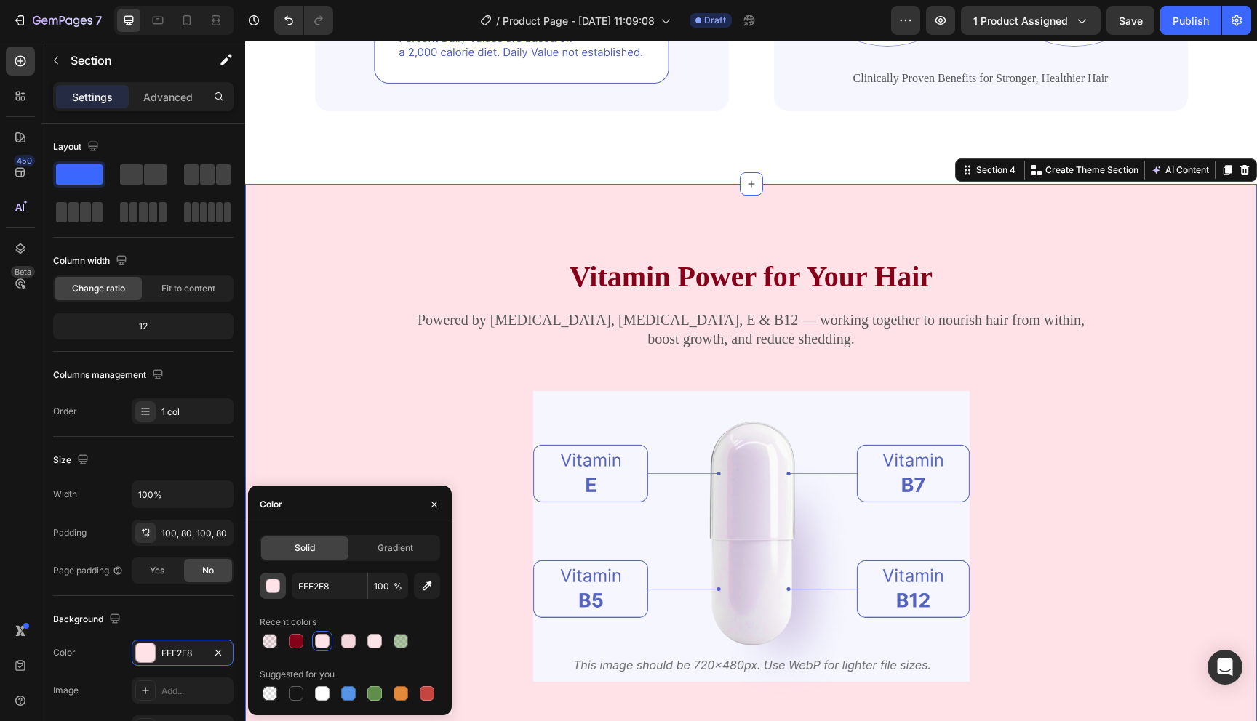
click at [273, 593] on button "button" at bounding box center [273, 586] width 26 height 26
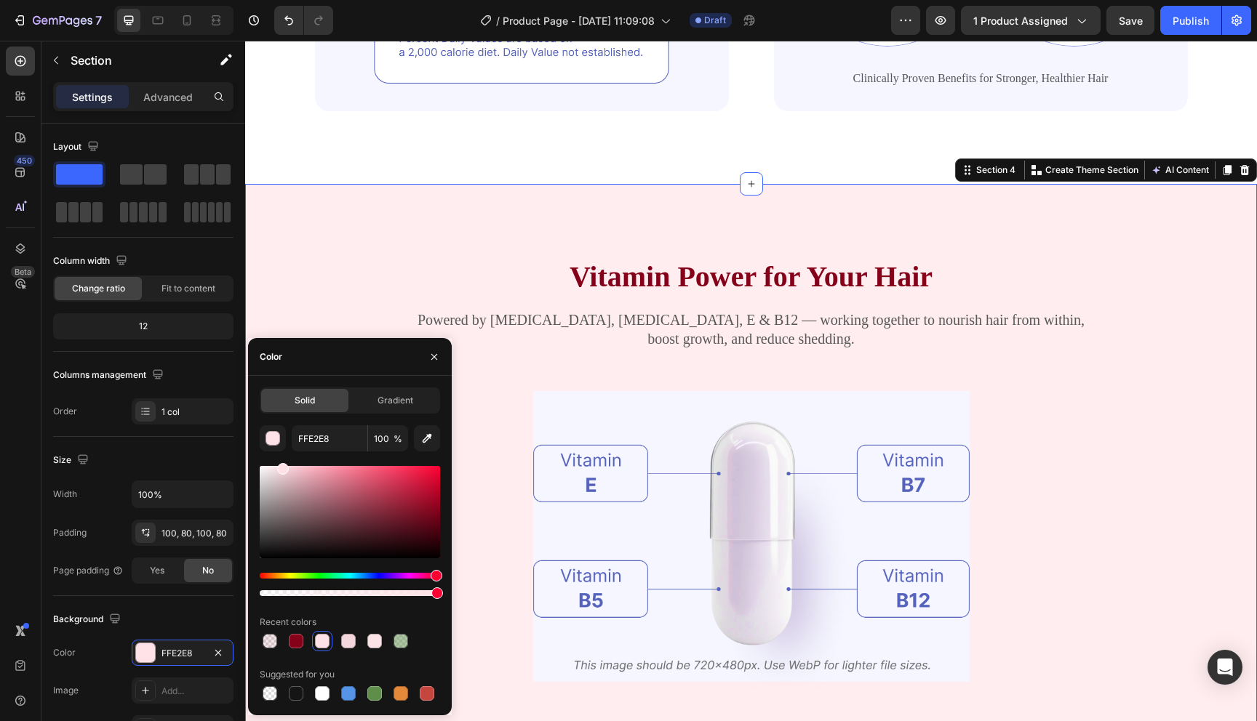
click at [273, 466] on div at bounding box center [350, 512] width 180 height 92
click at [271, 467] on div at bounding box center [273, 470] width 12 height 12
click at [268, 461] on div "FCEDF0 100 % Recent colors Suggested for you" at bounding box center [350, 564] width 180 height 279
click at [270, 464] on div at bounding box center [273, 469] width 12 height 12
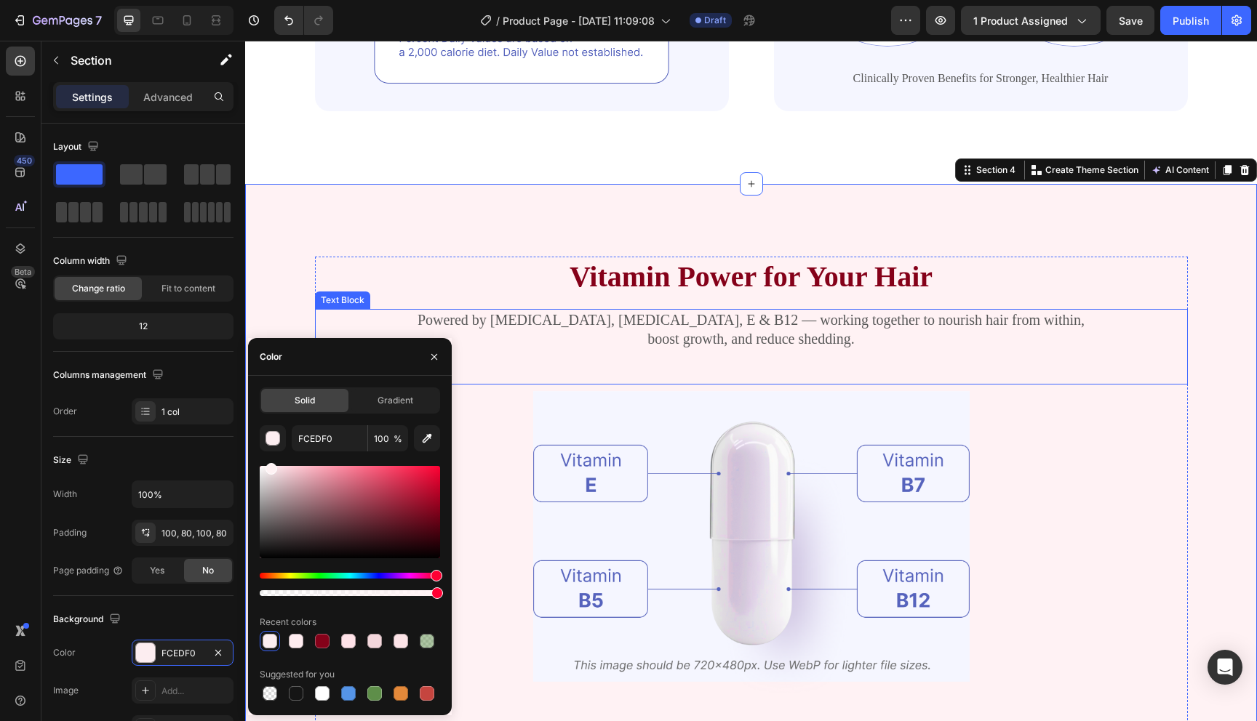
type input "FFF2F4"
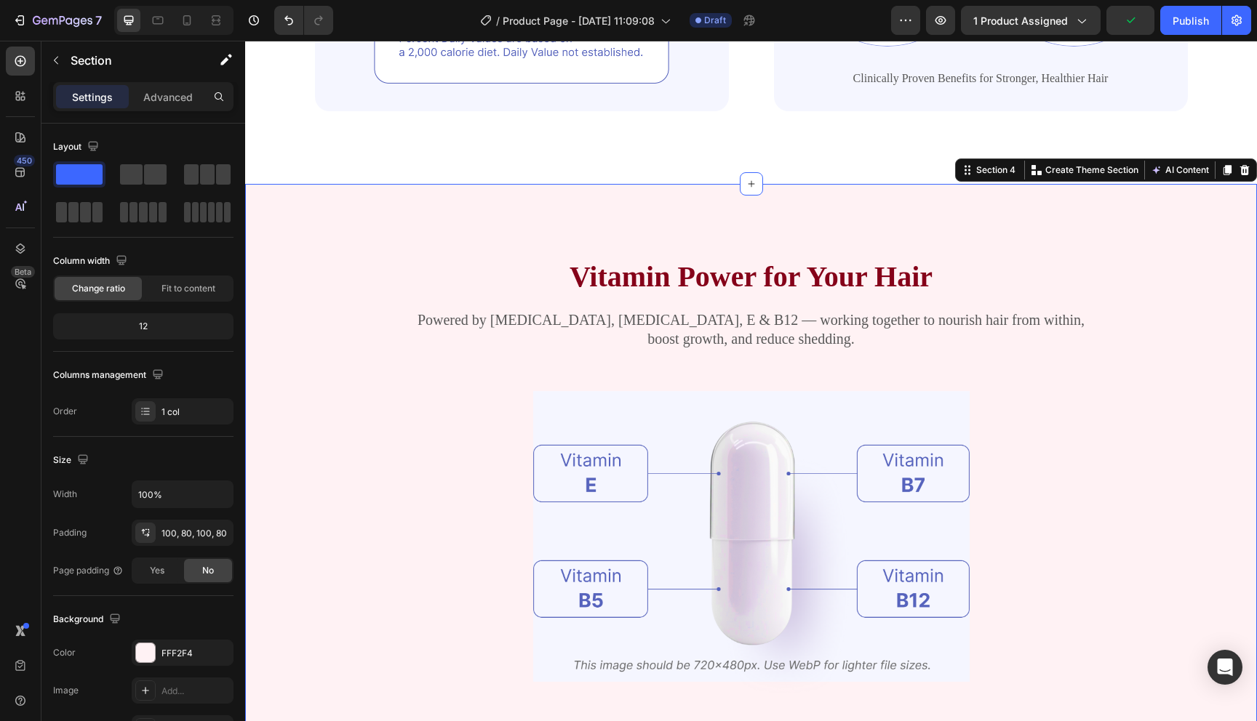
click at [322, 220] on div "Vitamin Power for Your Hair Heading Powered by Biotin, Vitamin B5, E & B12 — wo…" at bounding box center [751, 534] width 1012 height 700
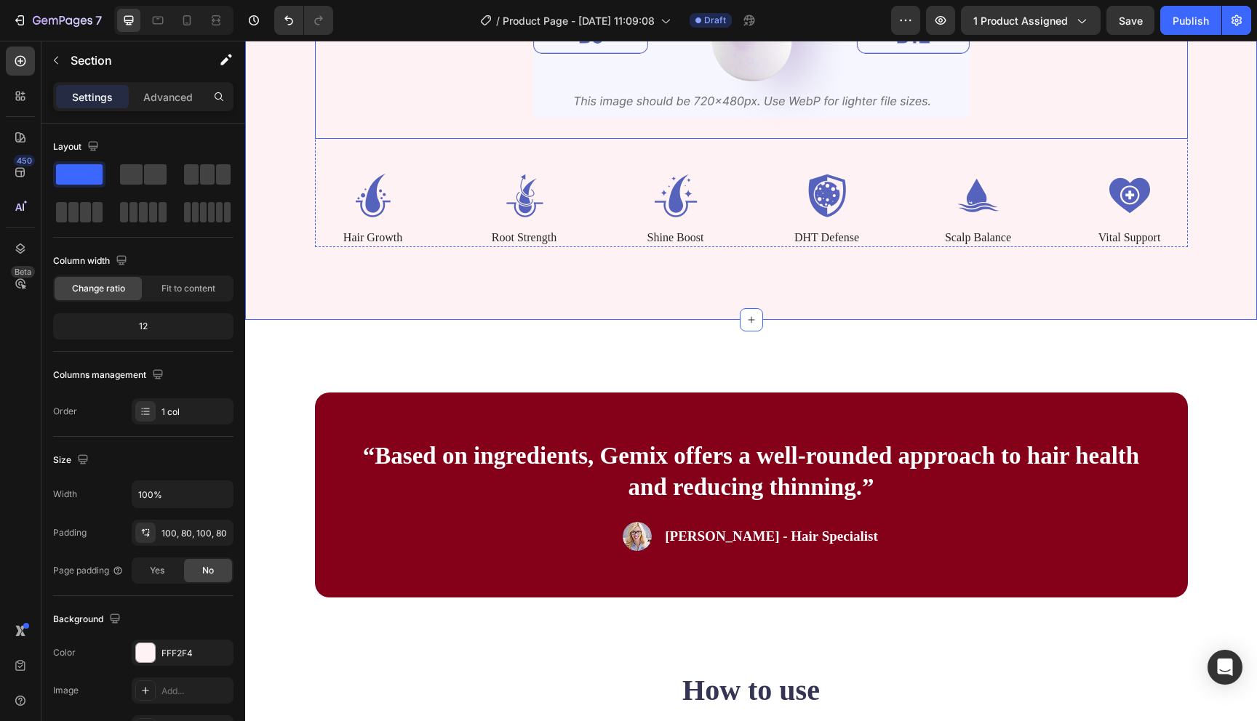
scroll to position [1711, 0]
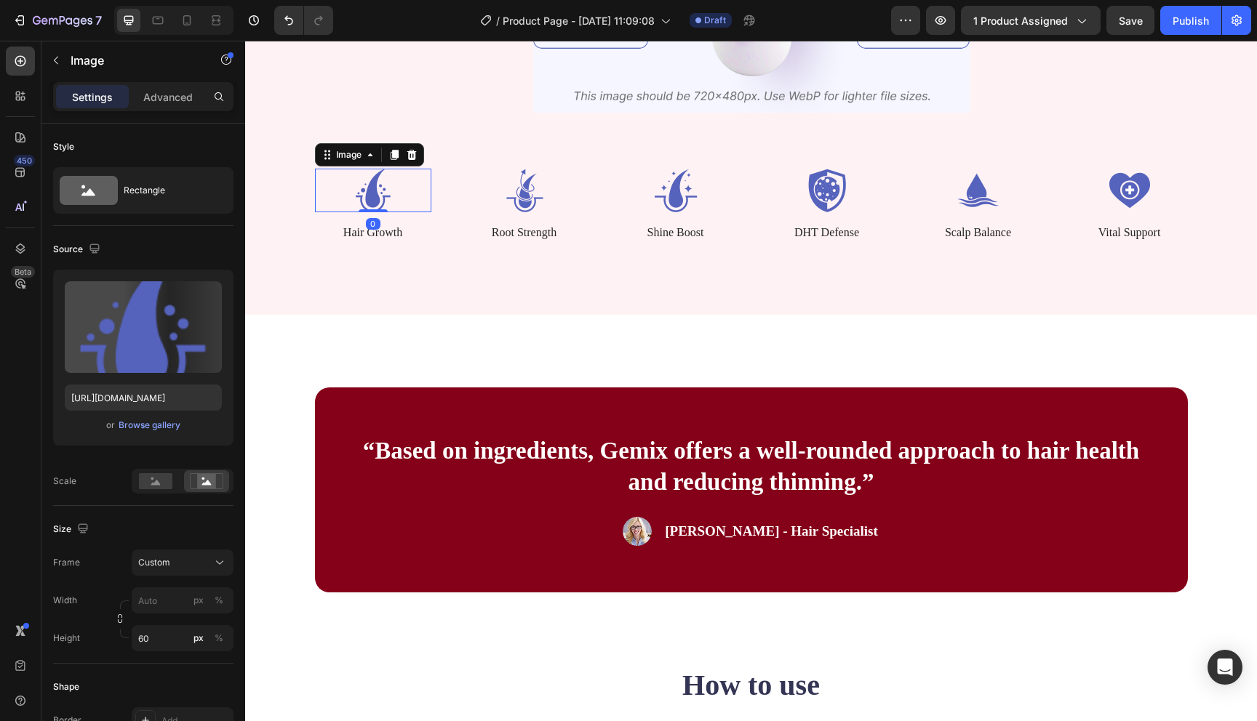
click at [375, 202] on img at bounding box center [373, 191] width 116 height 44
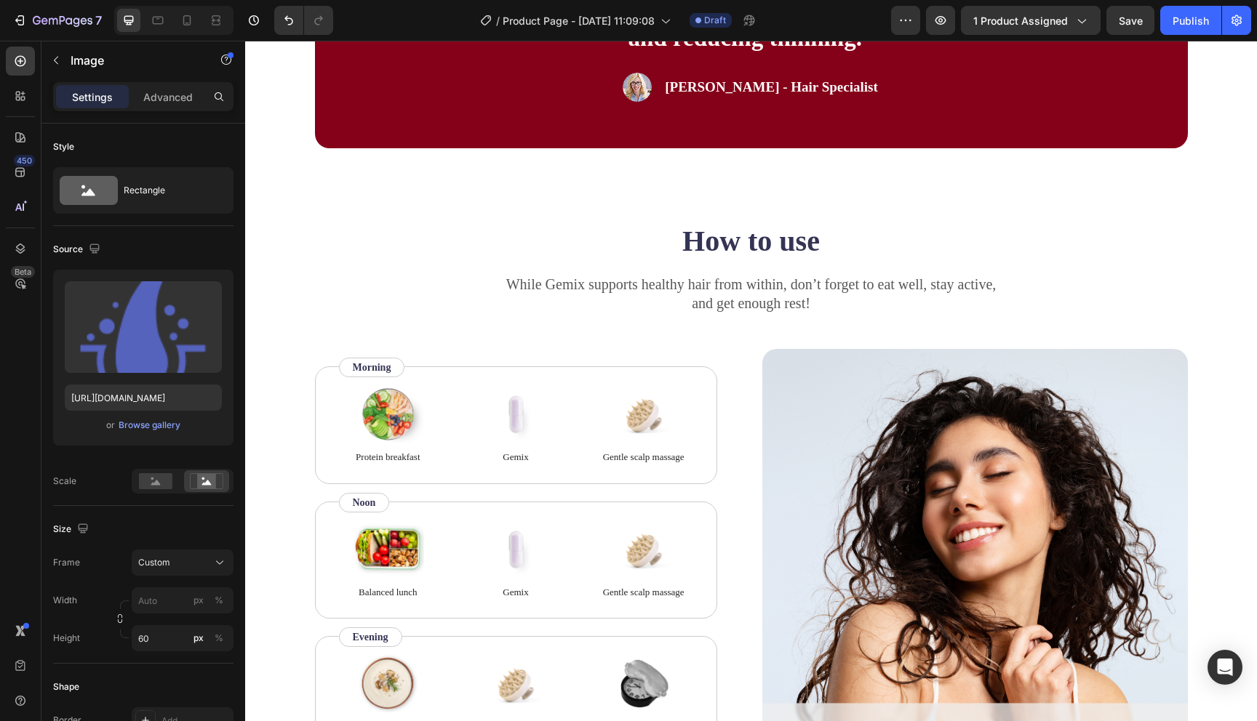
scroll to position [2156, 0]
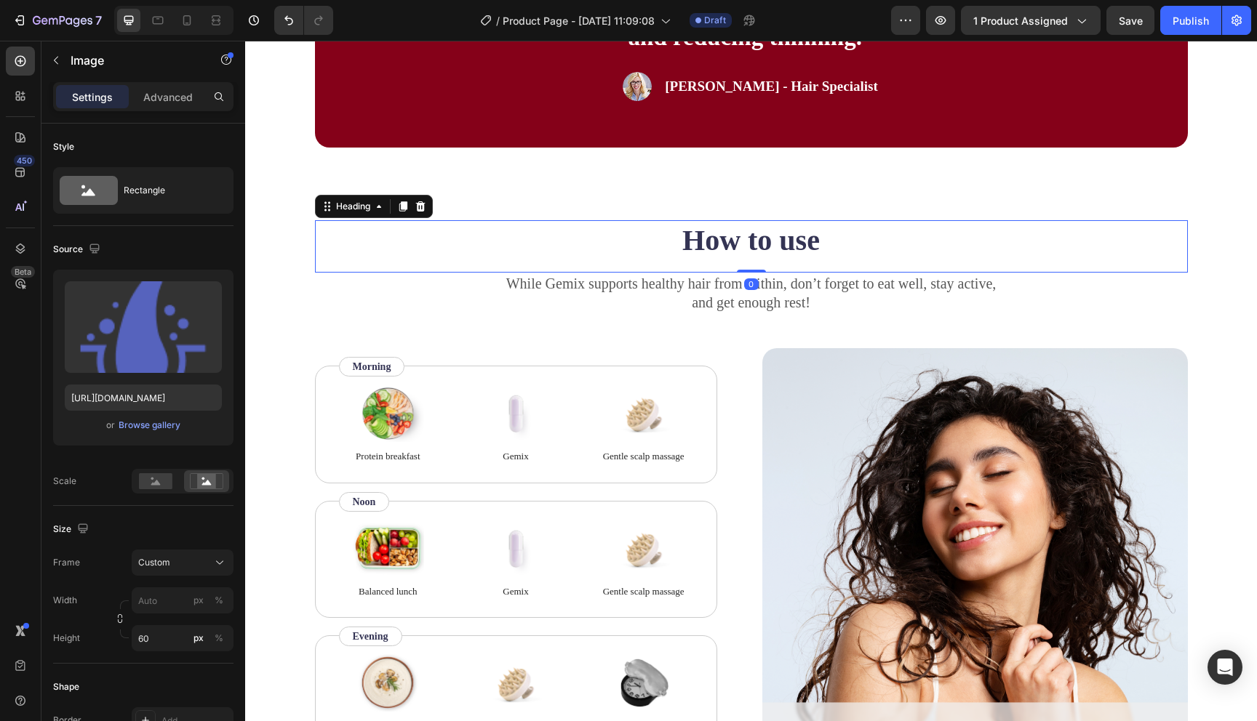
click at [715, 247] on h2 "How to use" at bounding box center [751, 240] width 873 height 41
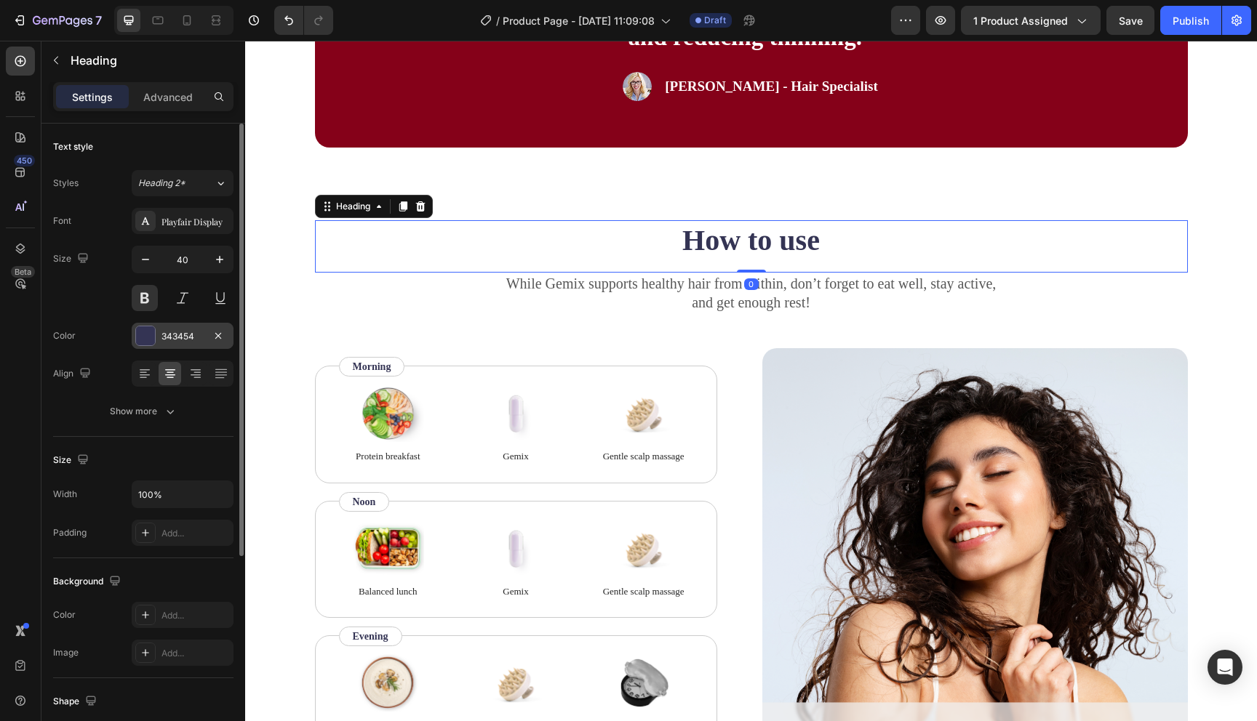
click at [153, 338] on div at bounding box center [145, 336] width 19 height 19
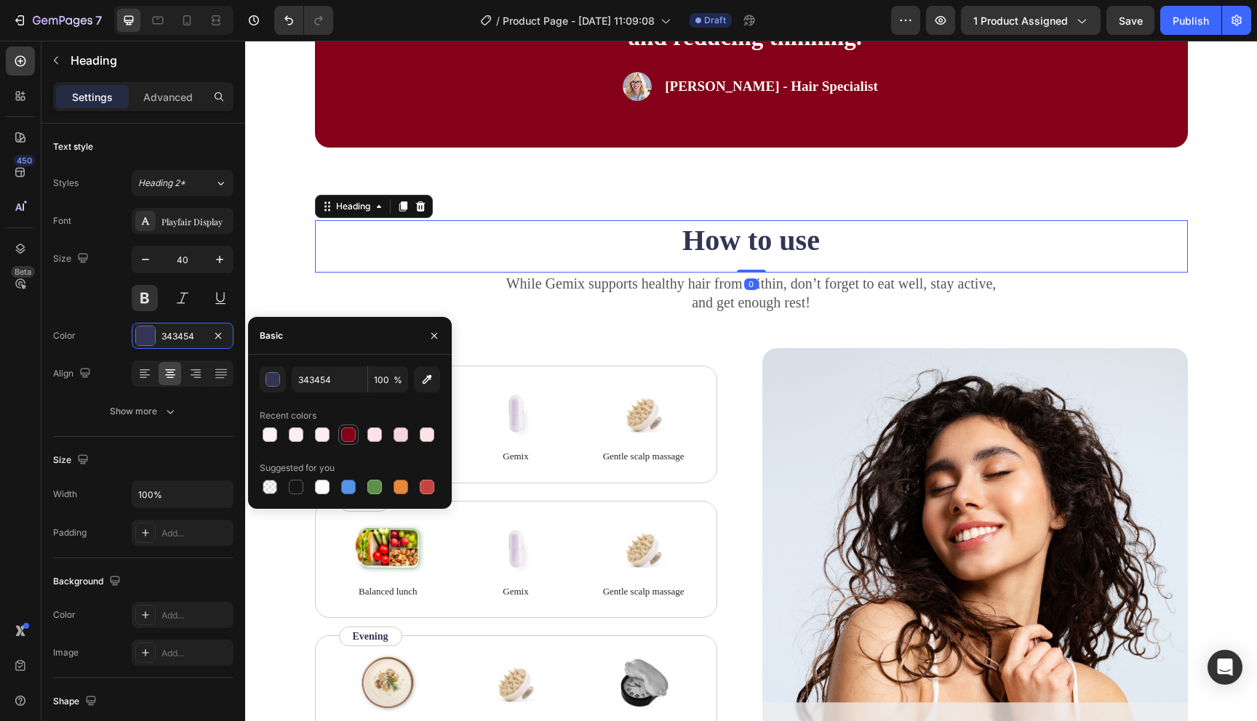
click at [354, 443] on div at bounding box center [348, 434] width 17 height 17
type input "850119"
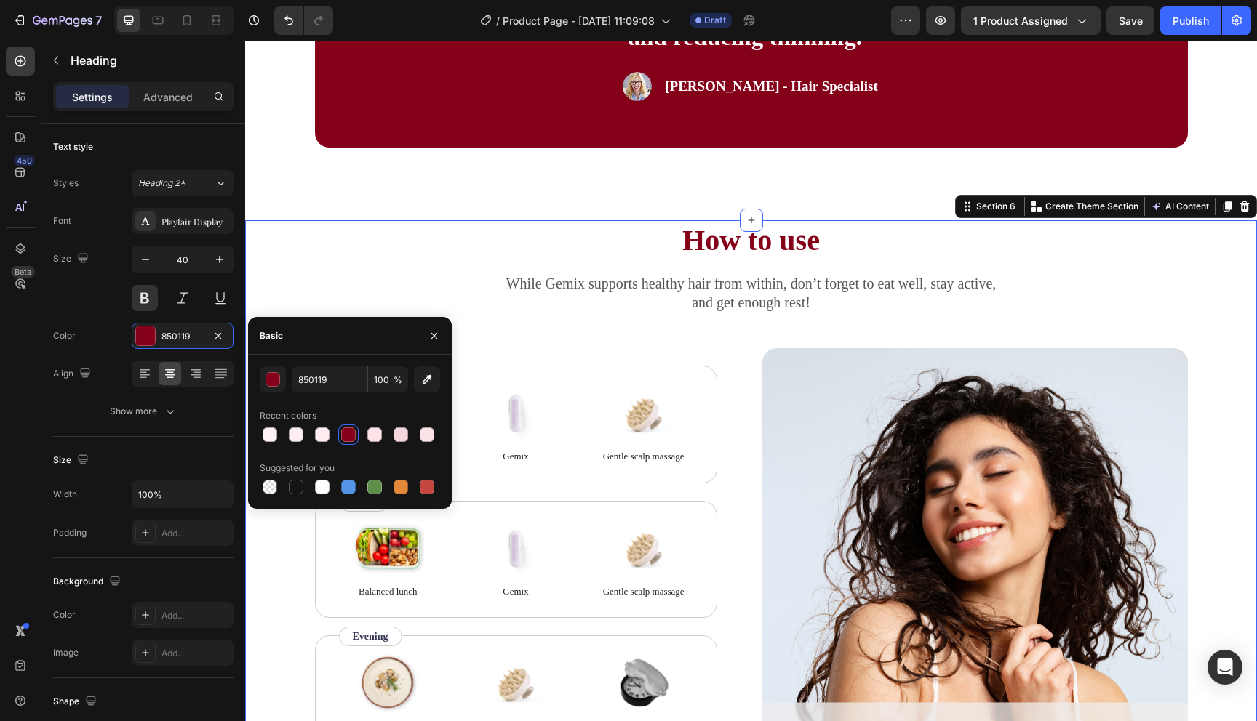
click at [273, 265] on div "How to use Heading While Gemix supports healthy hair from within, don’t forget …" at bounding box center [751, 523] width 1012 height 606
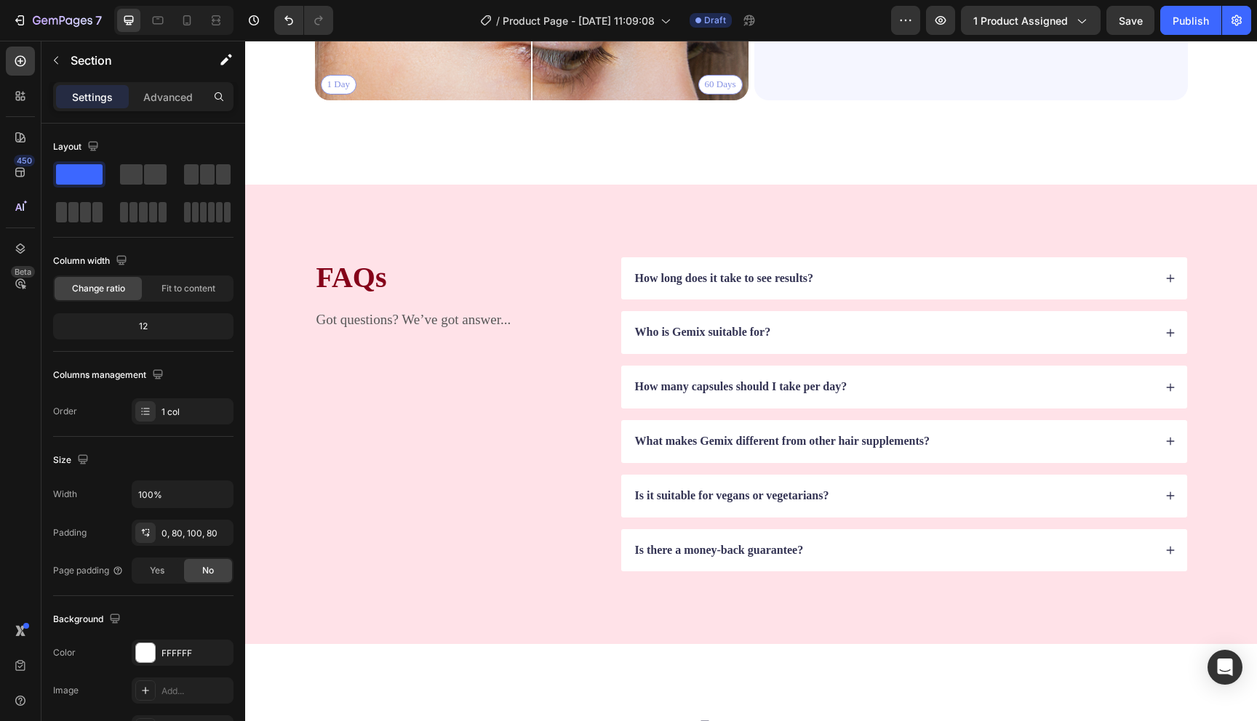
scroll to position [3425, 0]
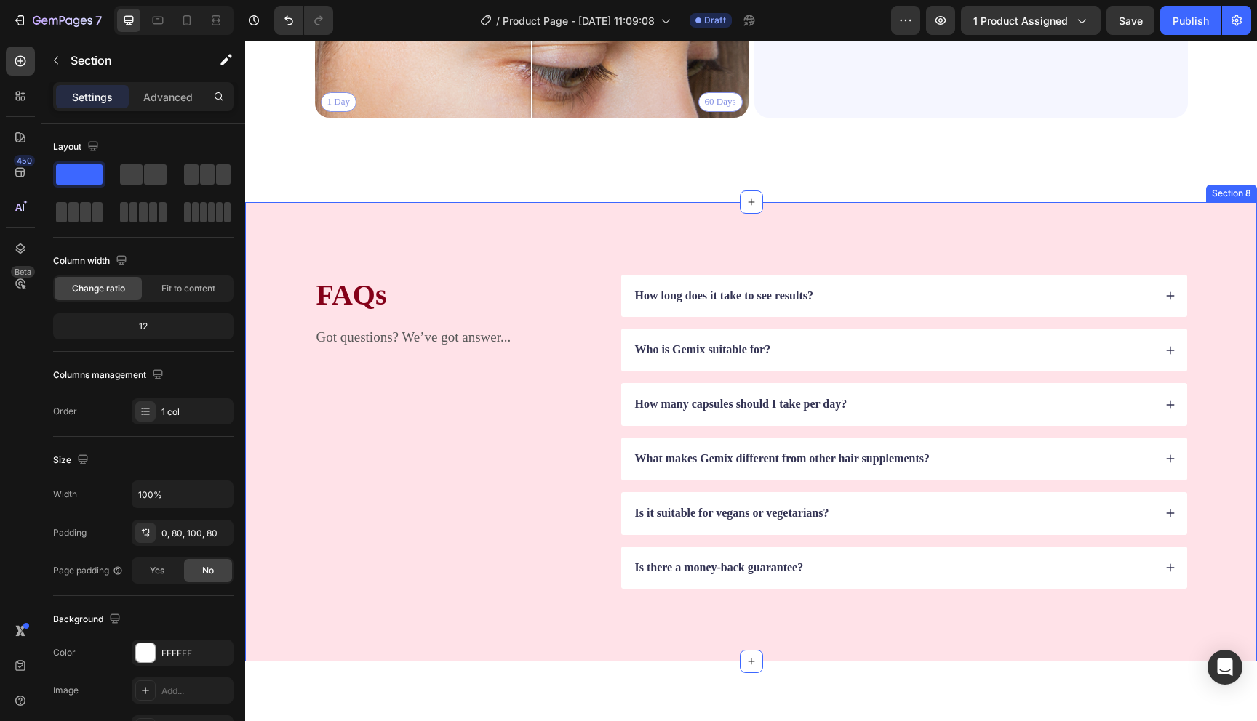
click at [266, 244] on div "FAQs Heading Got questions? We’ve got answer... Text Block How long does it tak…" at bounding box center [751, 432] width 1012 height 460
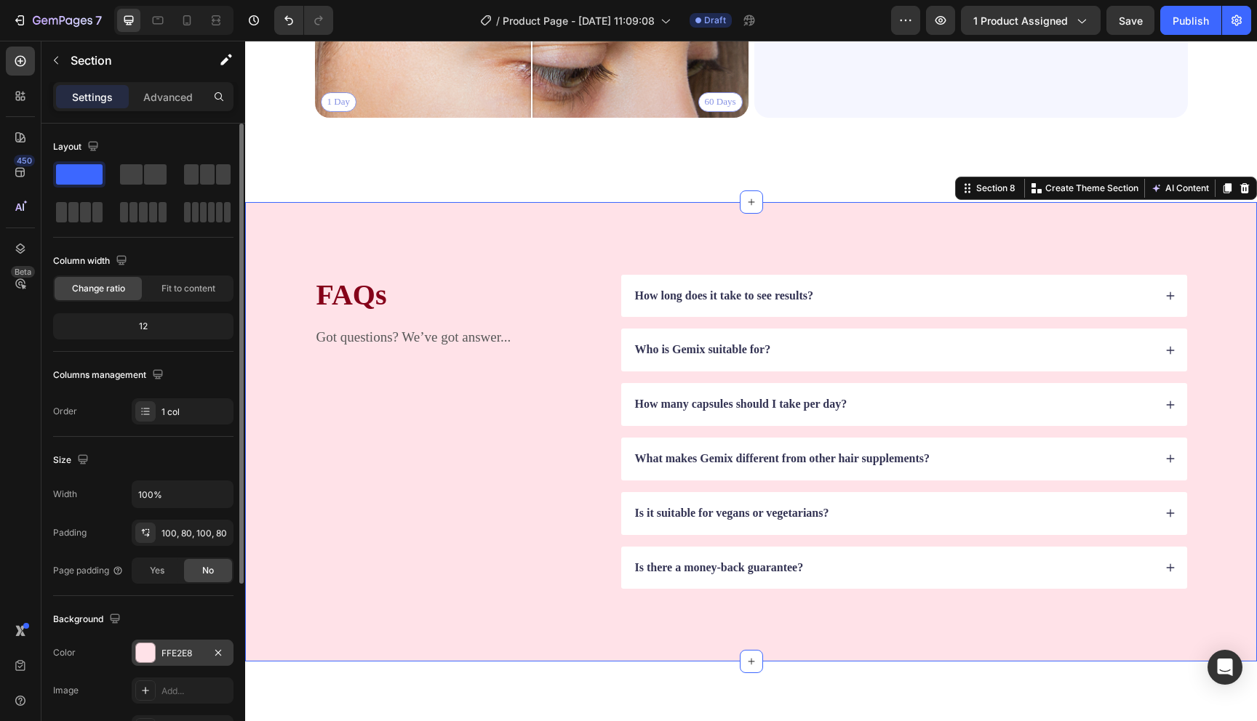
click at [148, 650] on div at bounding box center [145, 653] width 19 height 19
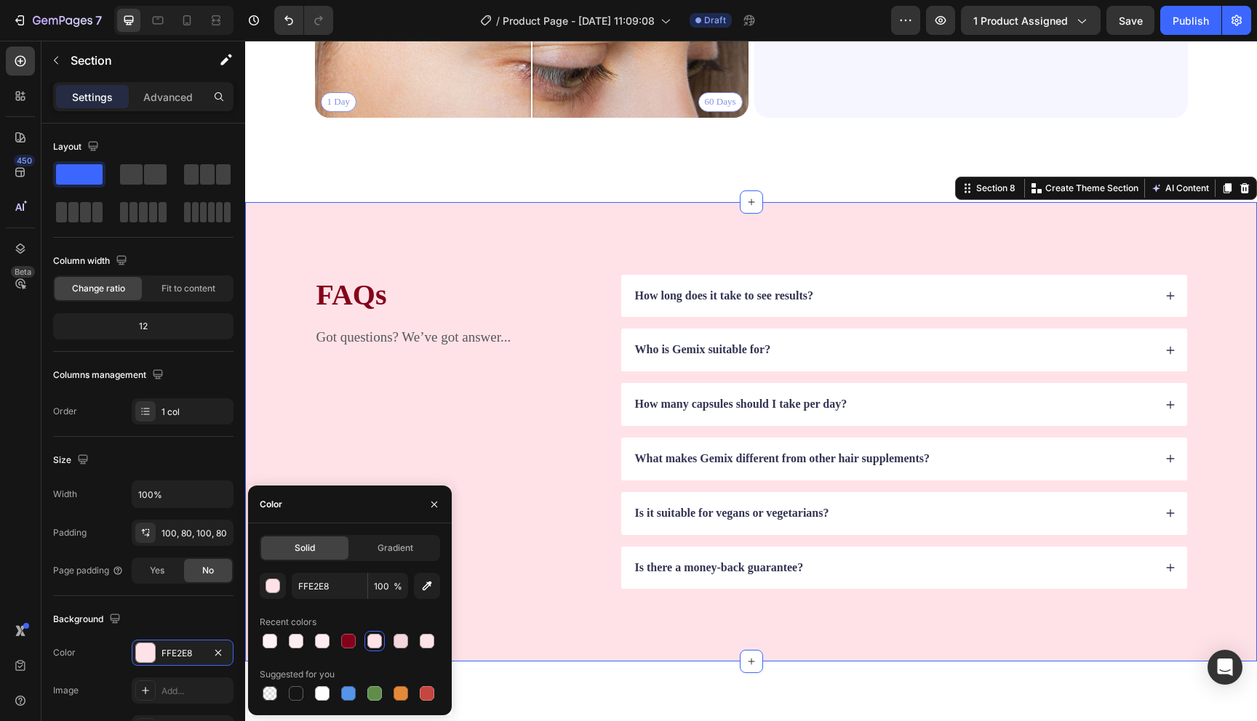
click at [268, 652] on div "FFE2E8 100 % Recent colors Suggested for you" at bounding box center [350, 638] width 180 height 131
click at [268, 649] on div at bounding box center [269, 641] width 17 height 17
type input "FFF2F4"
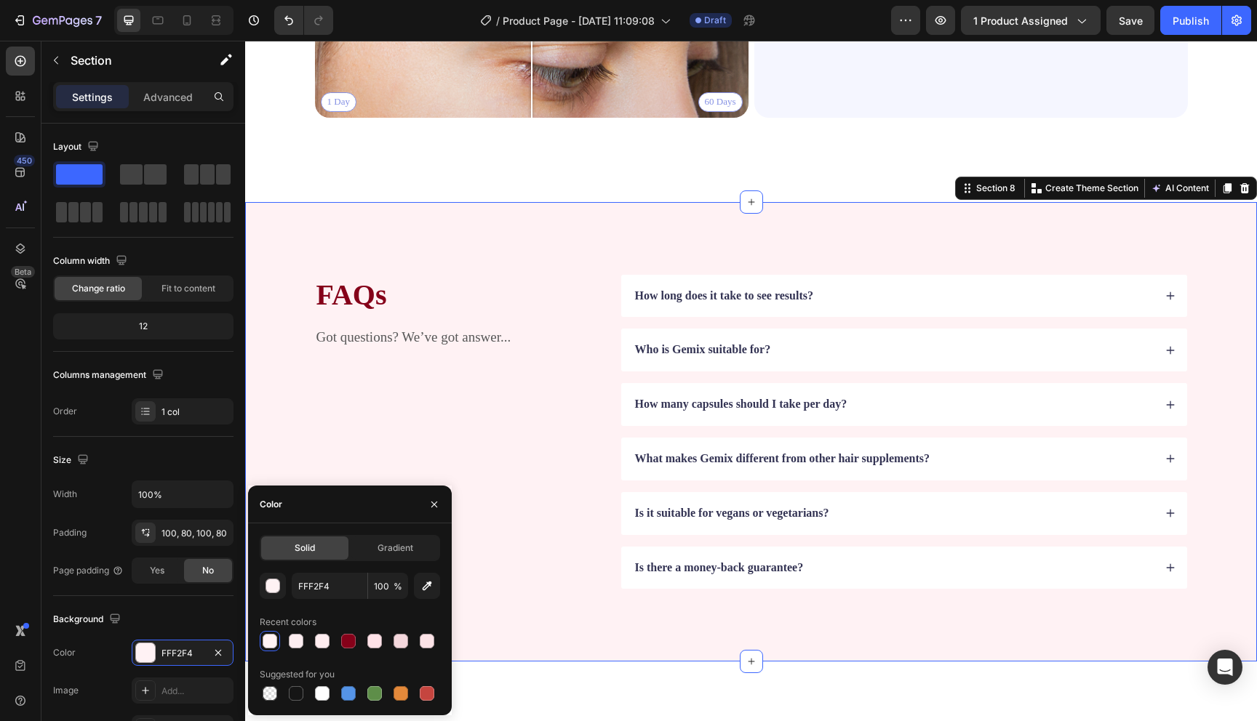
click at [293, 468] on div "FAQs Heading Got questions? We’ve got answer... Text Block How long does it tak…" at bounding box center [751, 432] width 1012 height 460
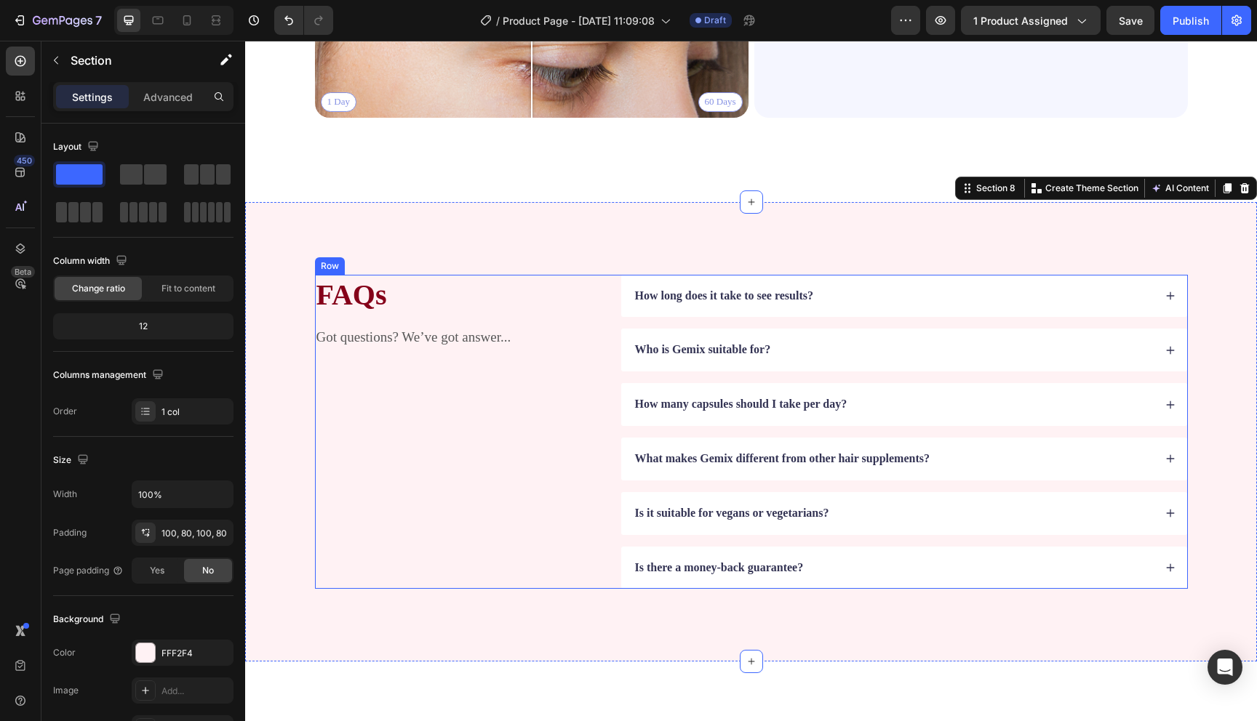
click at [332, 452] on div "FAQs Heading Got questions? We’ve got answer... Text Block" at bounding box center [457, 432] width 284 height 315
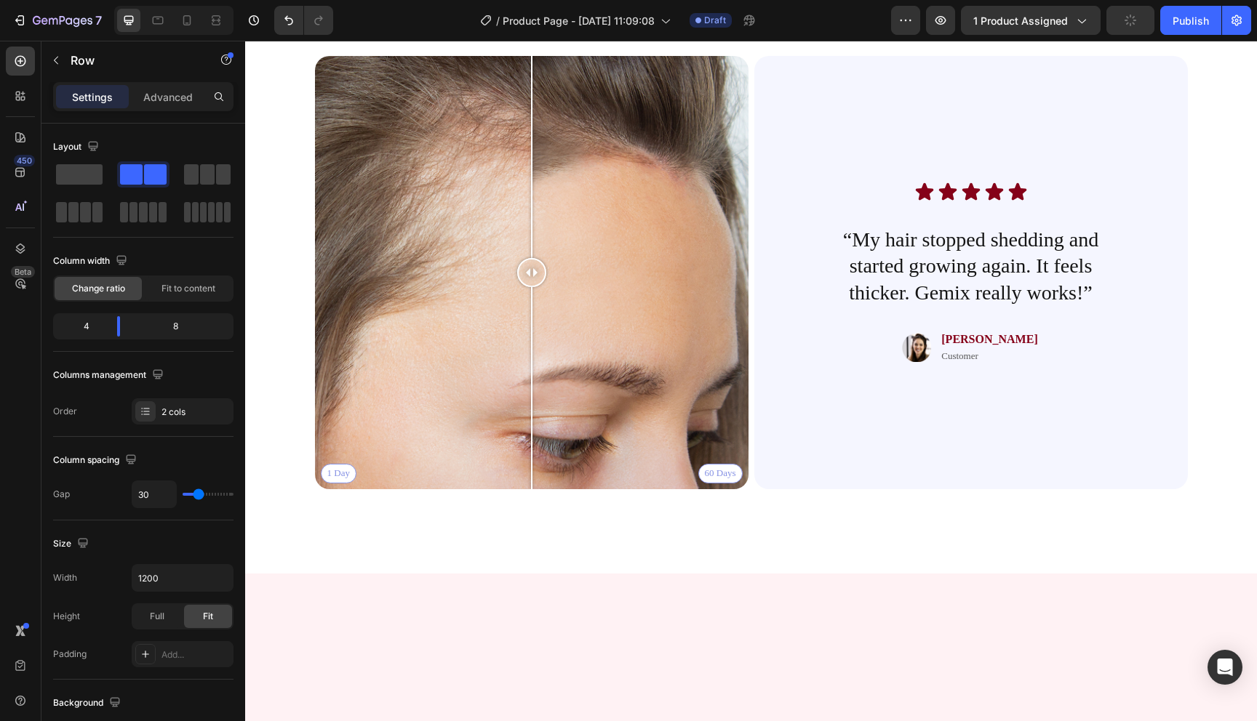
scroll to position [2766, 0]
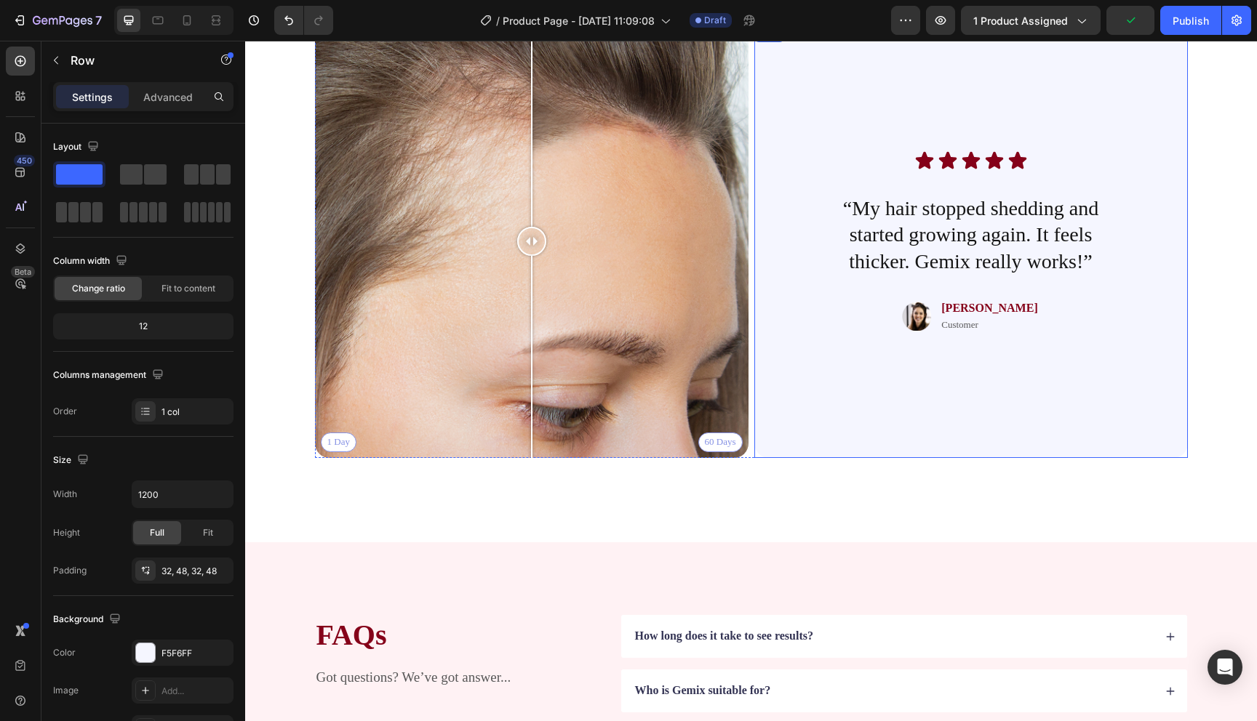
click at [792, 353] on div "Icon Icon Icon Icon Icon Icon List “My hair stopped shedding and started growin…" at bounding box center [971, 241] width 364 height 387
click at [145, 647] on div at bounding box center [145, 653] width 19 height 19
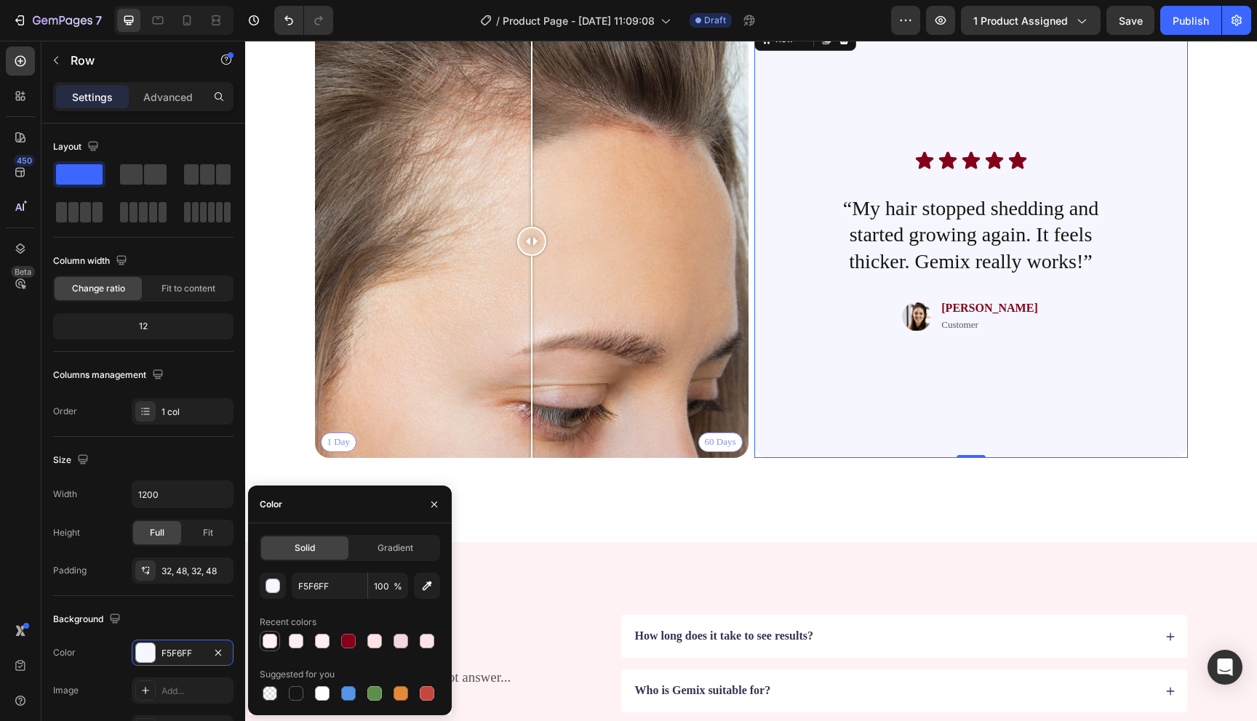
click at [272, 646] on div at bounding box center [270, 641] width 15 height 15
type input "FFF2F4"
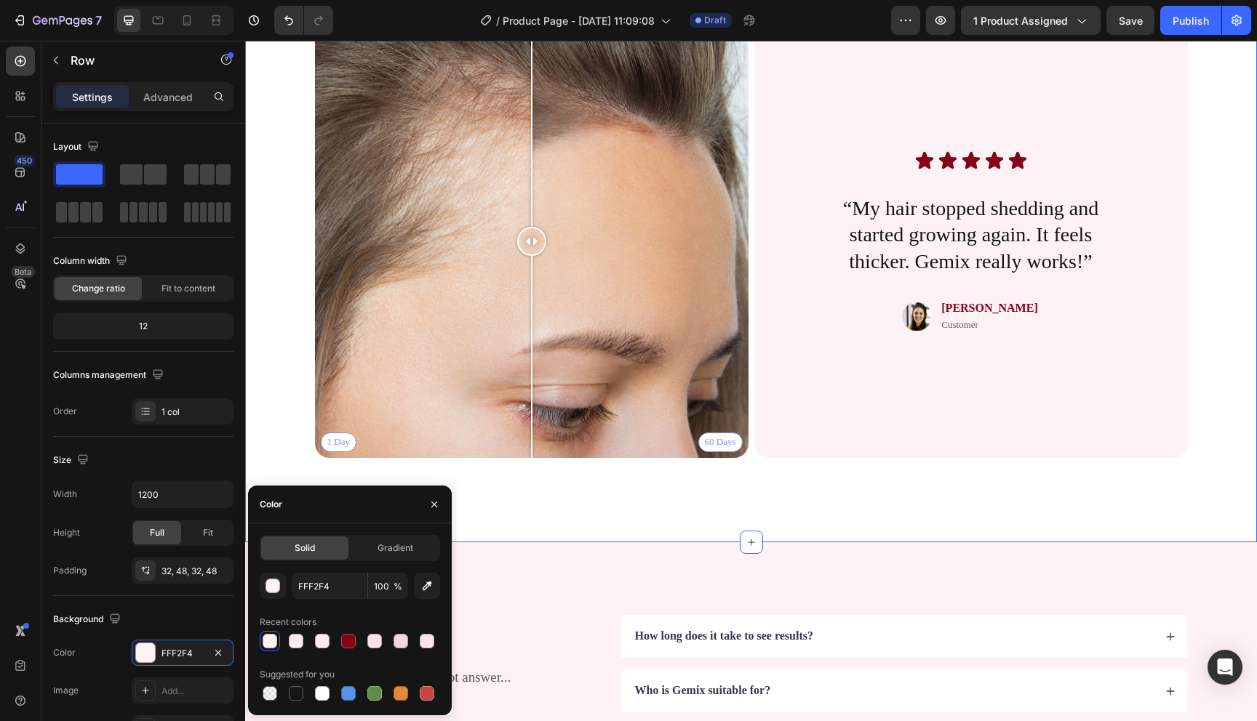
click at [261, 347] on div "Real People. Real Hair Results Heading Thousands have seen visible improvements…" at bounding box center [751, 220] width 1012 height 646
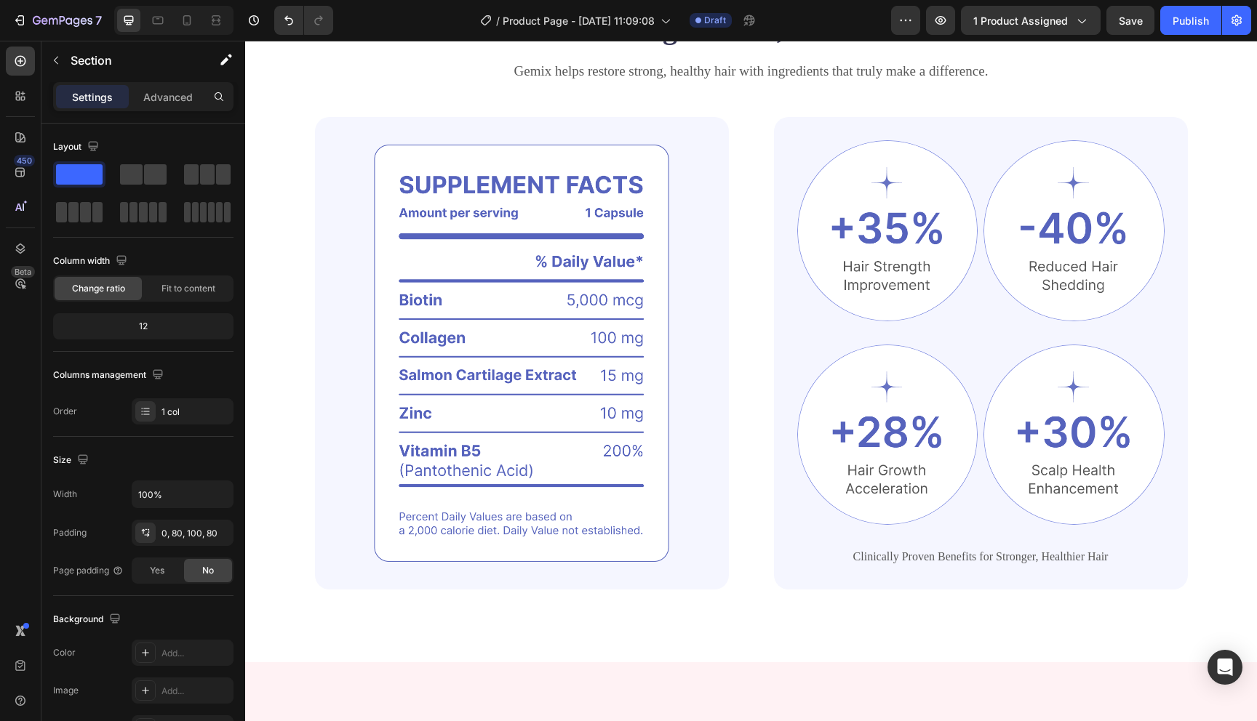
scroll to position [537, 0]
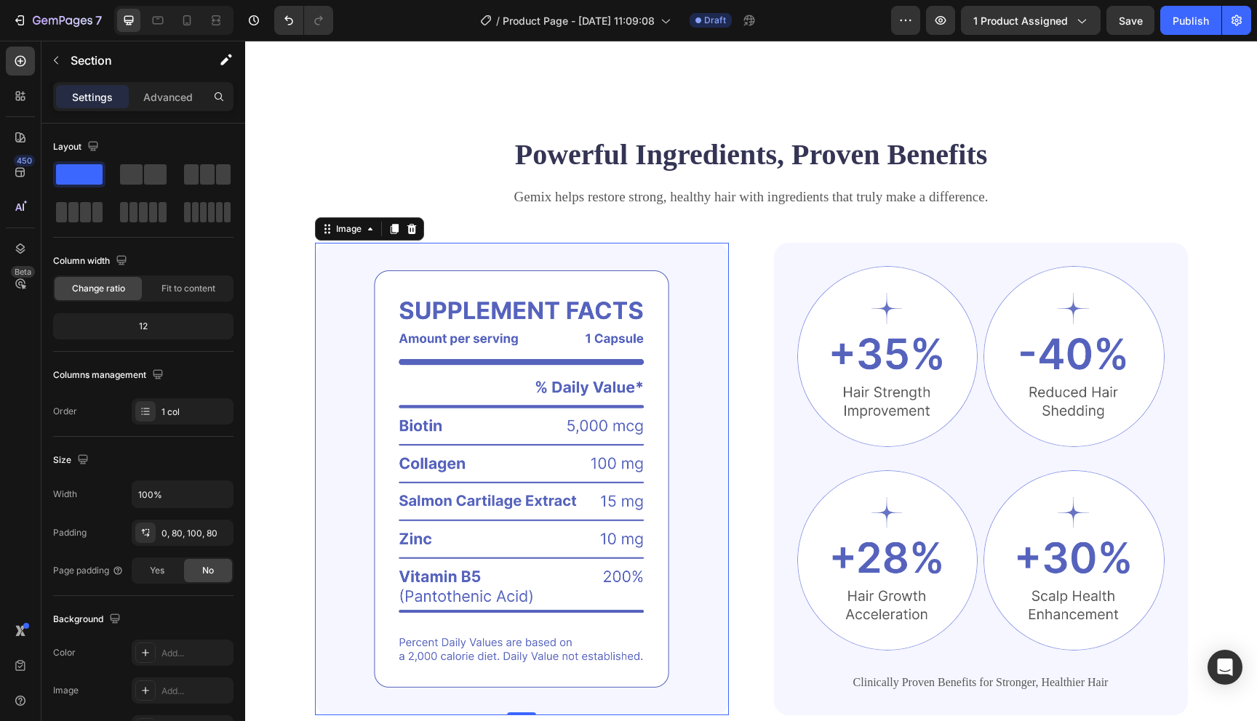
click at [352, 297] on img at bounding box center [522, 479] width 414 height 473
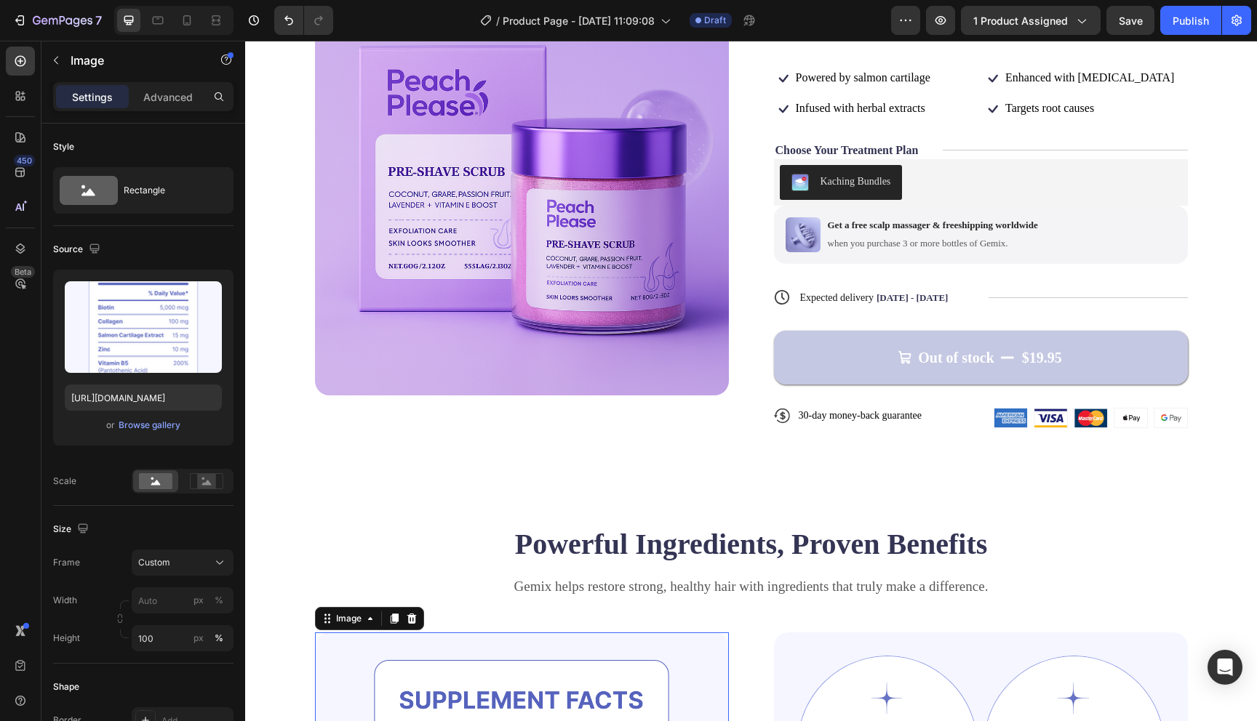
scroll to position [144, 0]
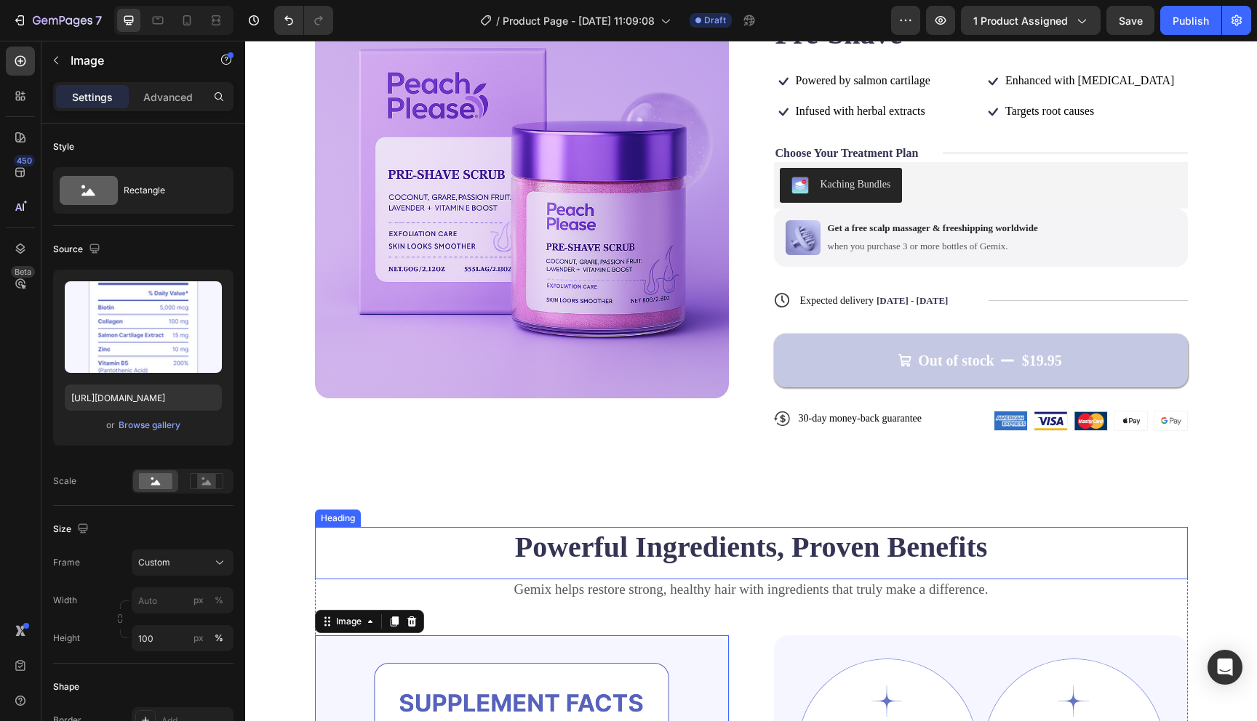
click at [799, 545] on h2 "Powerful Ingredients, Proven Benefits" at bounding box center [751, 547] width 873 height 41
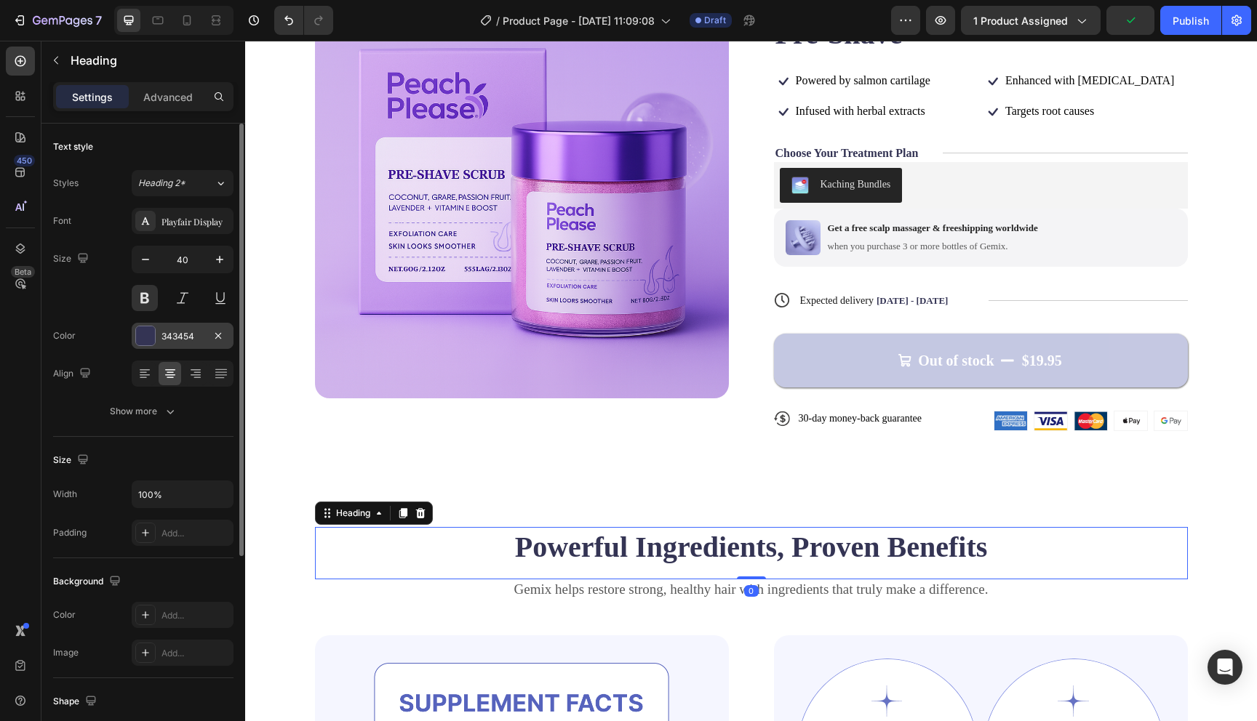
click at [141, 341] on div at bounding box center [145, 336] width 19 height 19
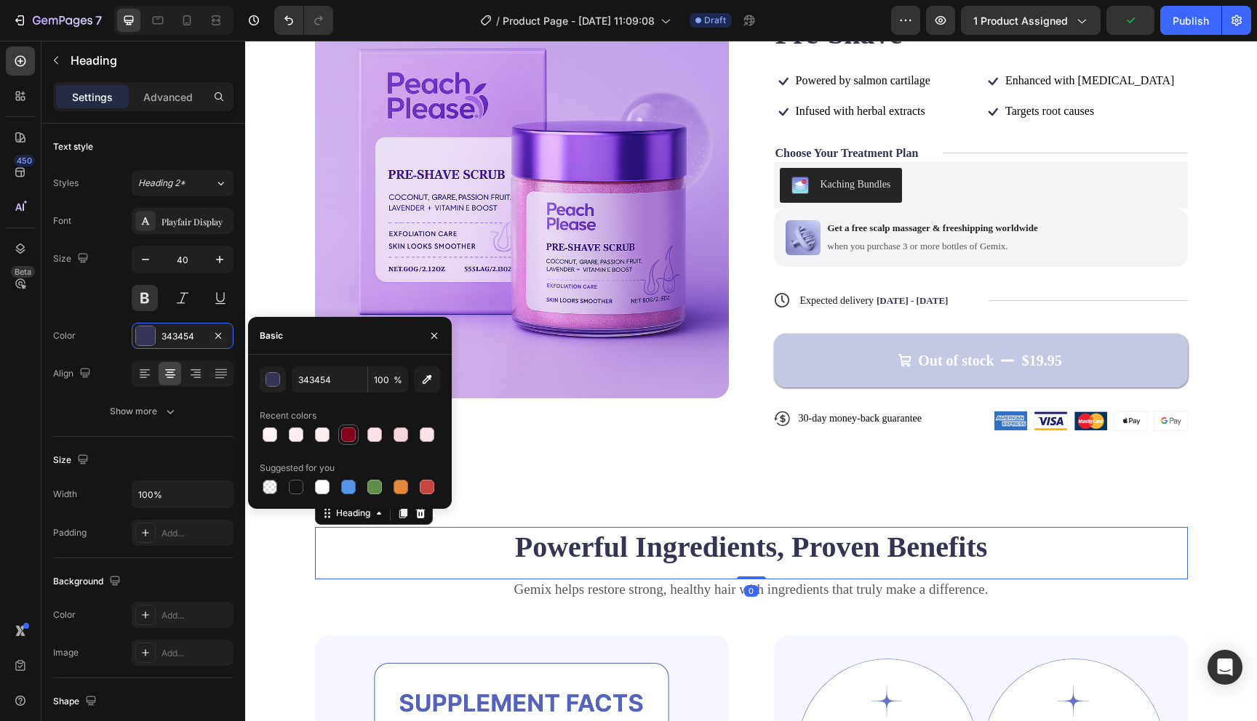
click at [344, 444] on div at bounding box center [348, 435] width 20 height 20
type input "850119"
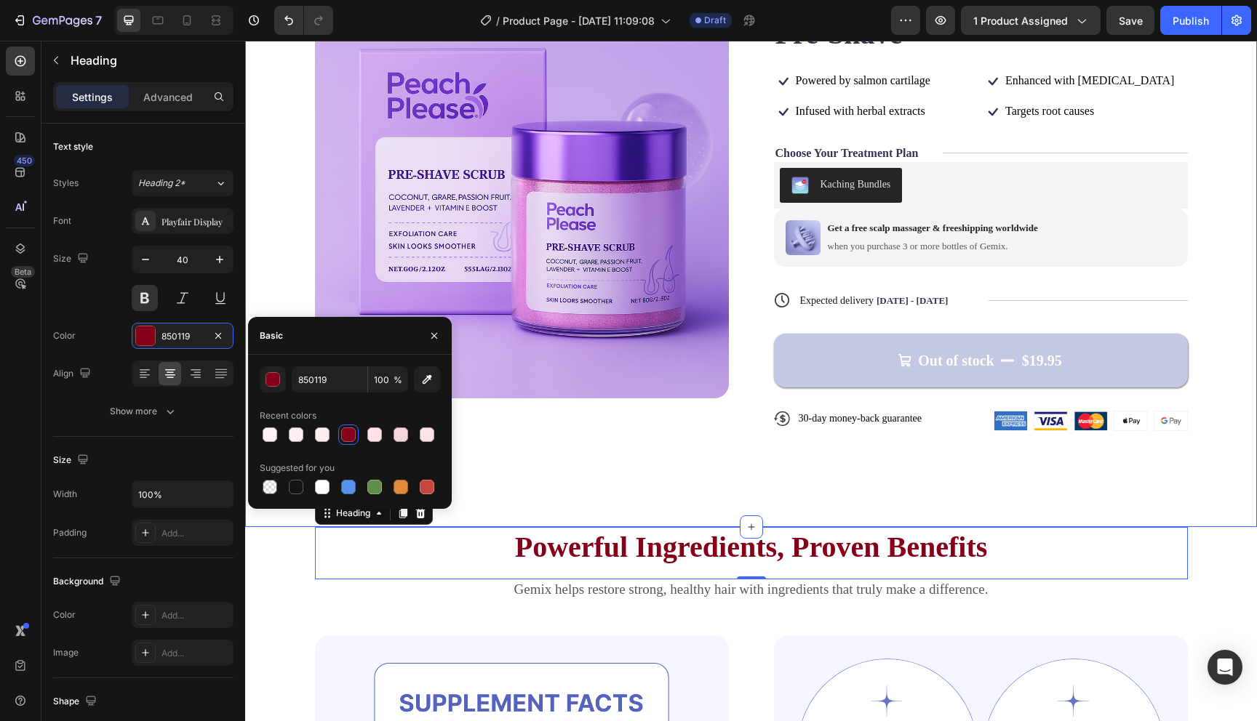
click at [532, 462] on div "Product Images Icon Icon Icon Icon Icon Icon List 122,000+ Happy Customers Text…" at bounding box center [751, 227] width 1012 height 601
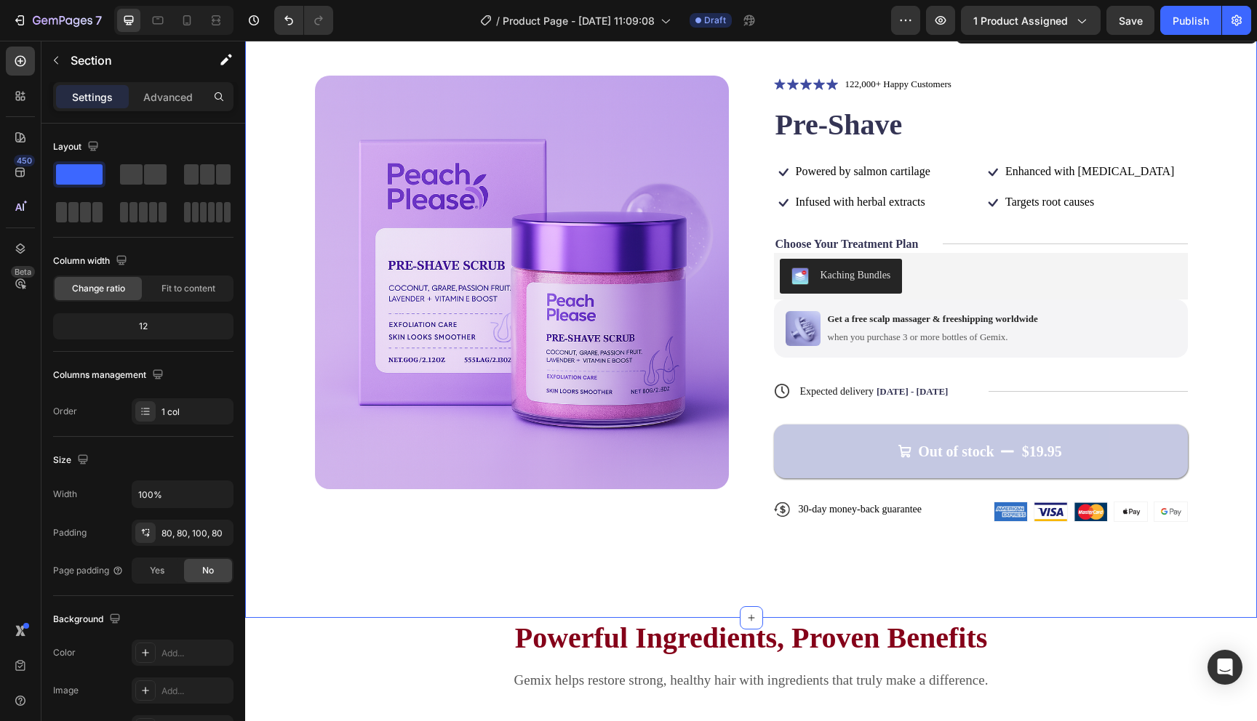
scroll to position [0, 0]
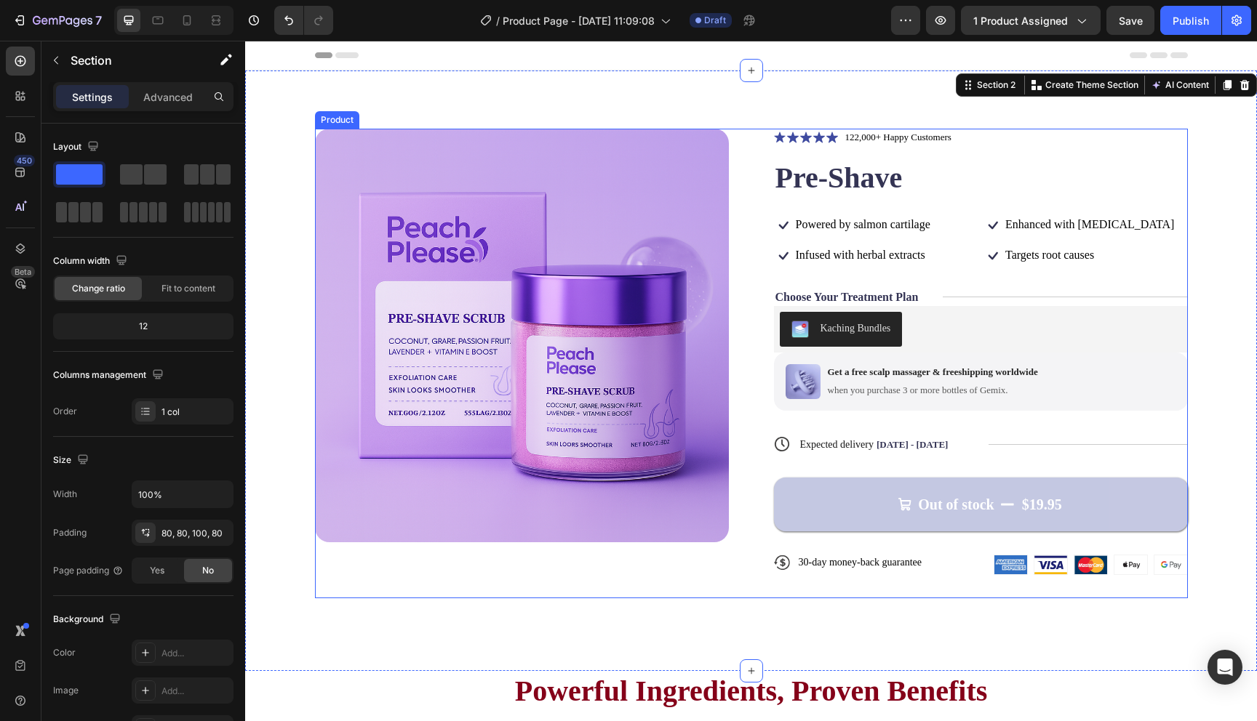
click at [831, 509] on button "Out of stock $19.95" at bounding box center [981, 505] width 414 height 54
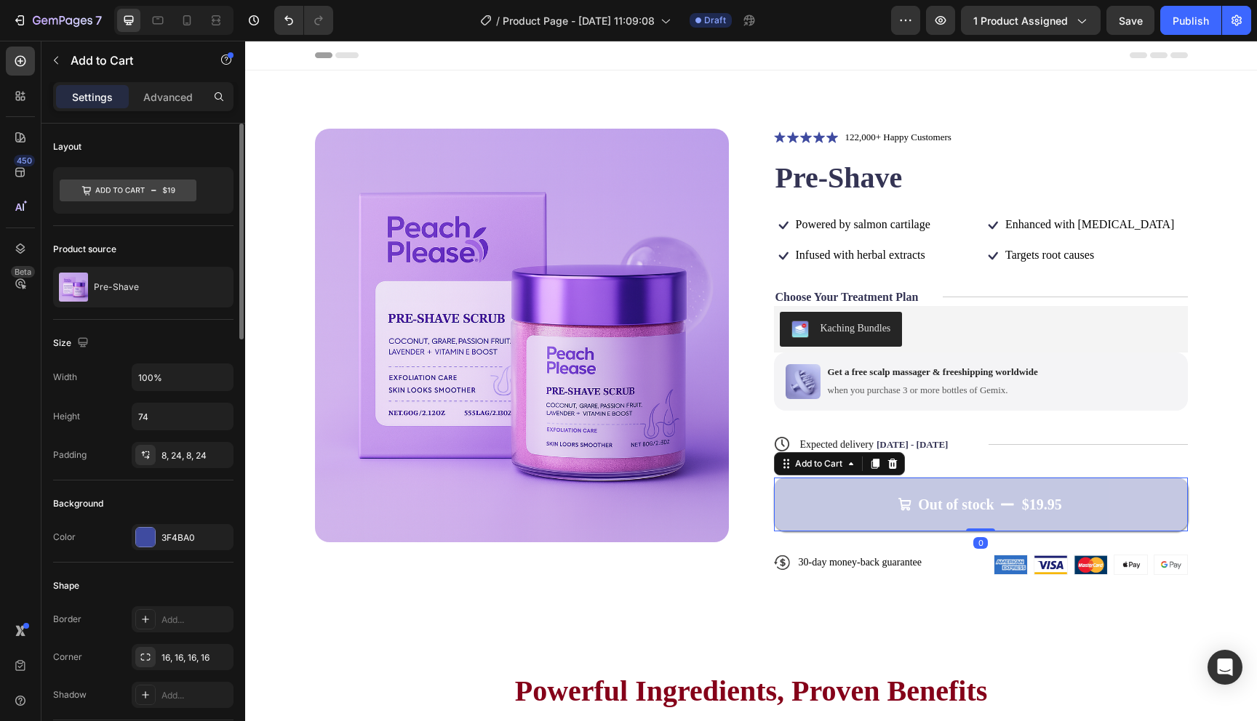
click at [143, 540] on div at bounding box center [145, 537] width 19 height 19
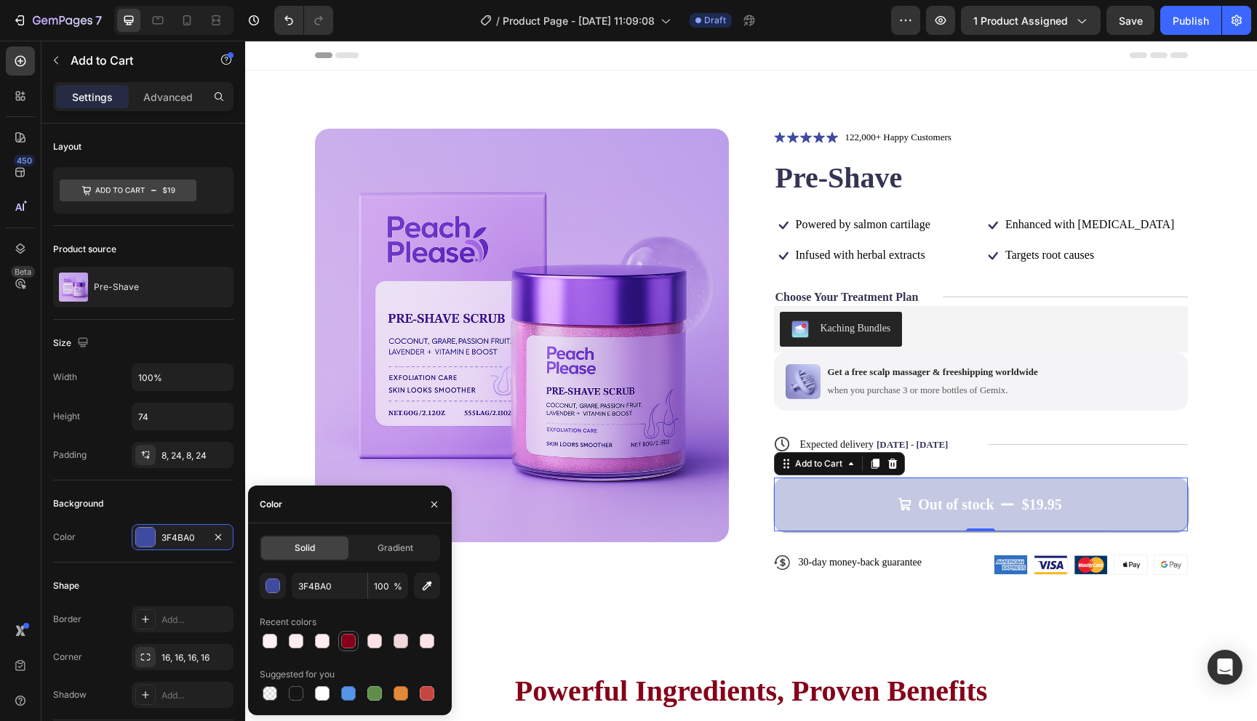
click at [344, 634] on div at bounding box center [348, 641] width 15 height 15
type input "850119"
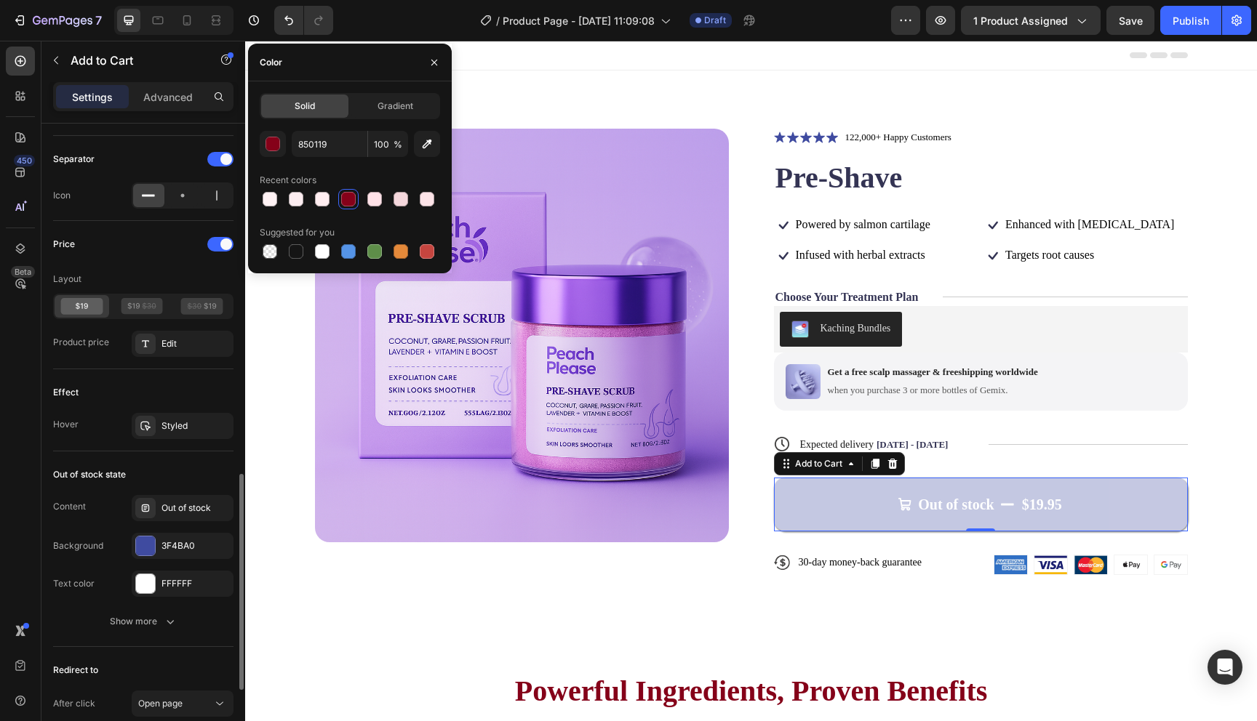
scroll to position [1060, 0]
click at [143, 537] on div at bounding box center [145, 543] width 19 height 19
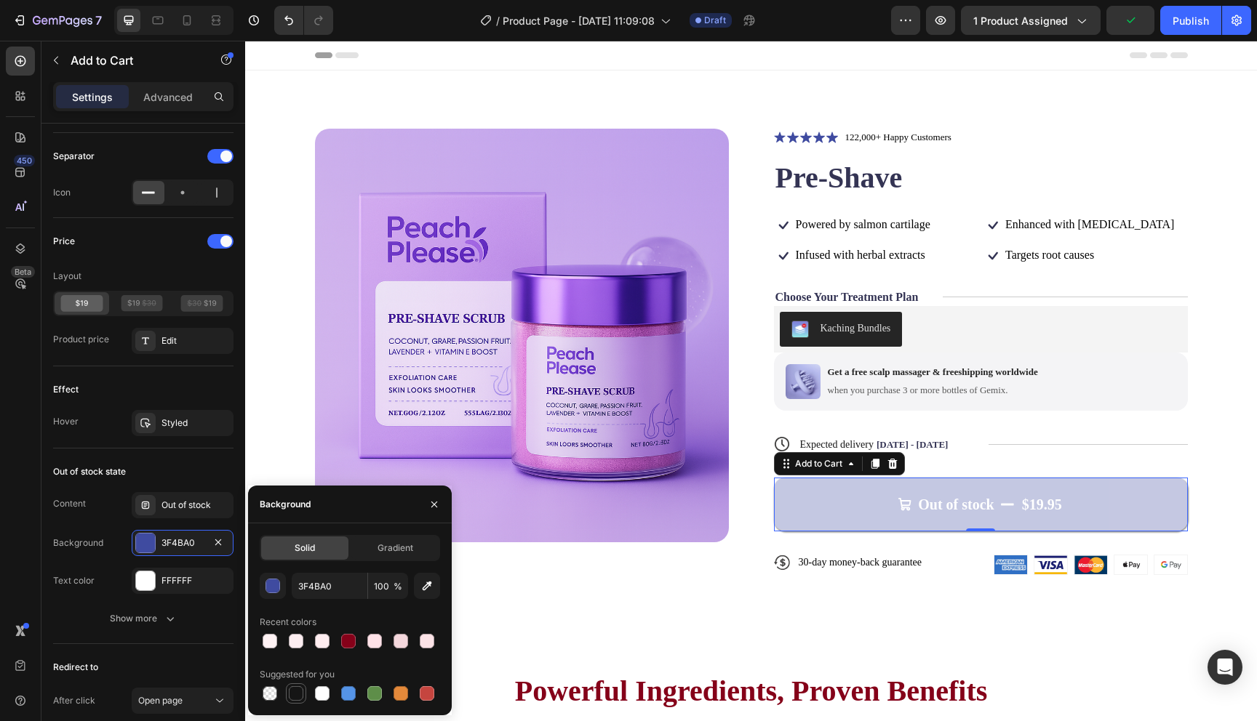
click at [303, 695] on div at bounding box center [296, 694] width 15 height 15
type input "151515"
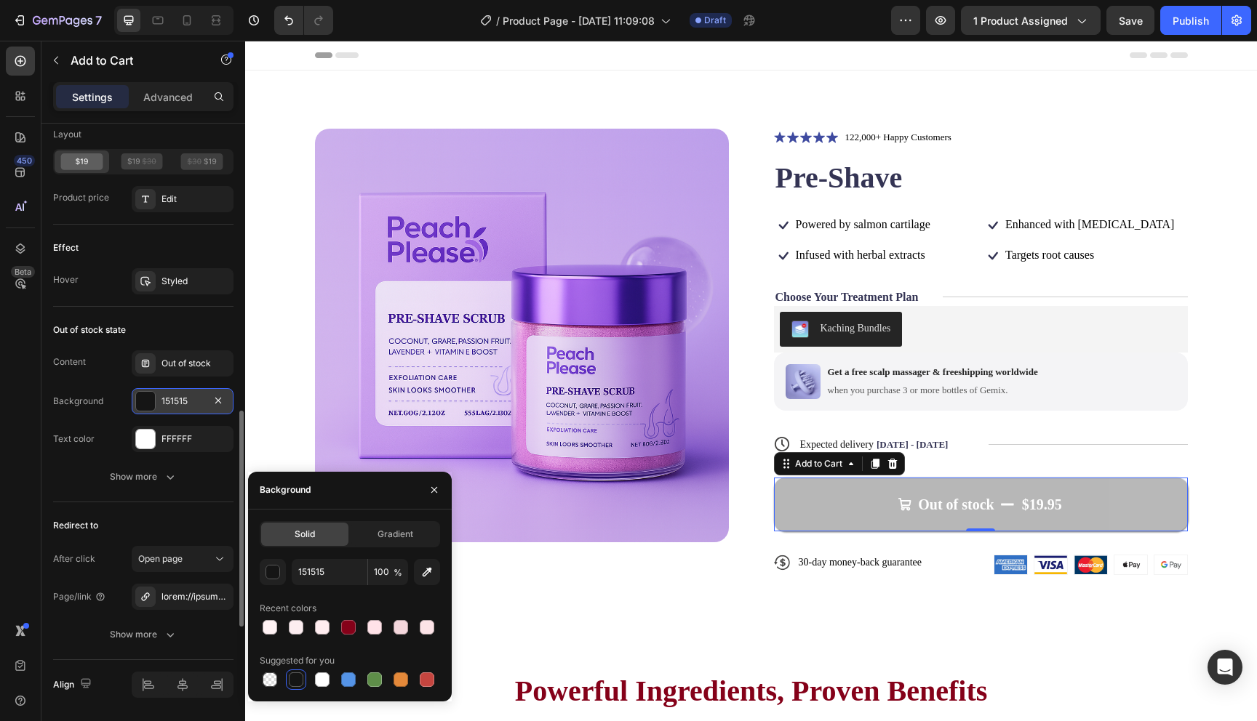
scroll to position [1248, 0]
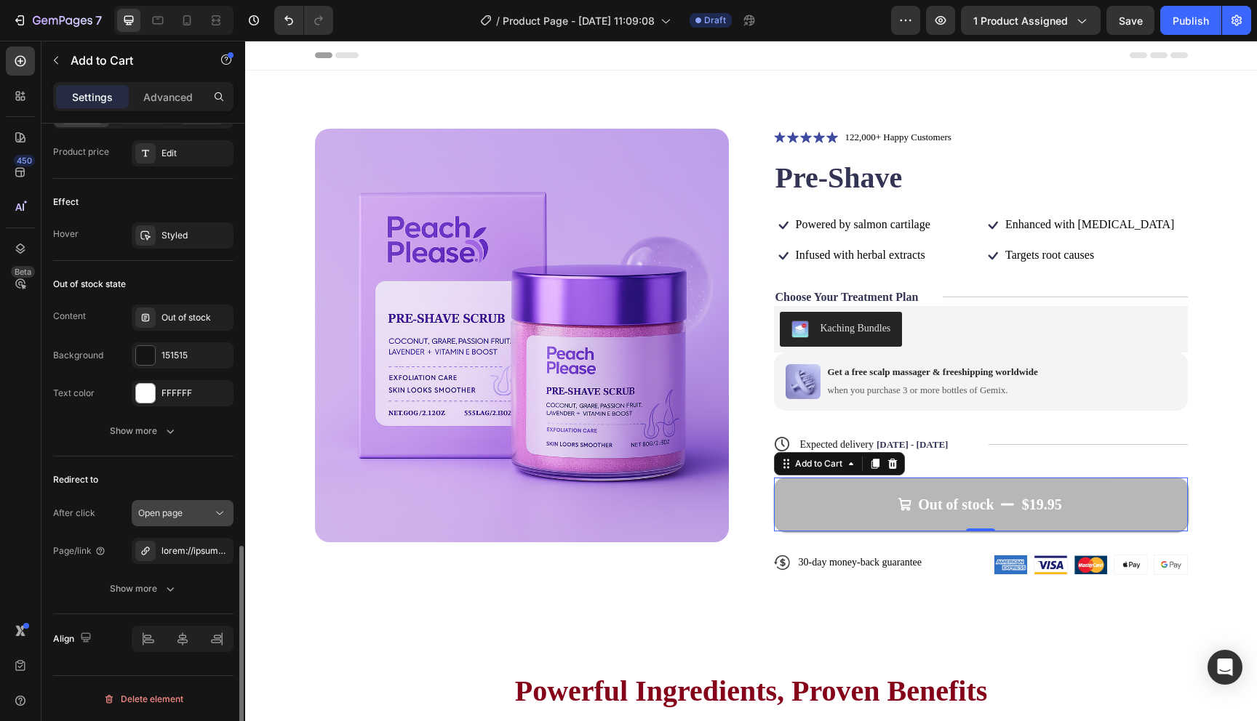
click at [177, 514] on span "Open page" at bounding box center [160, 513] width 44 height 11
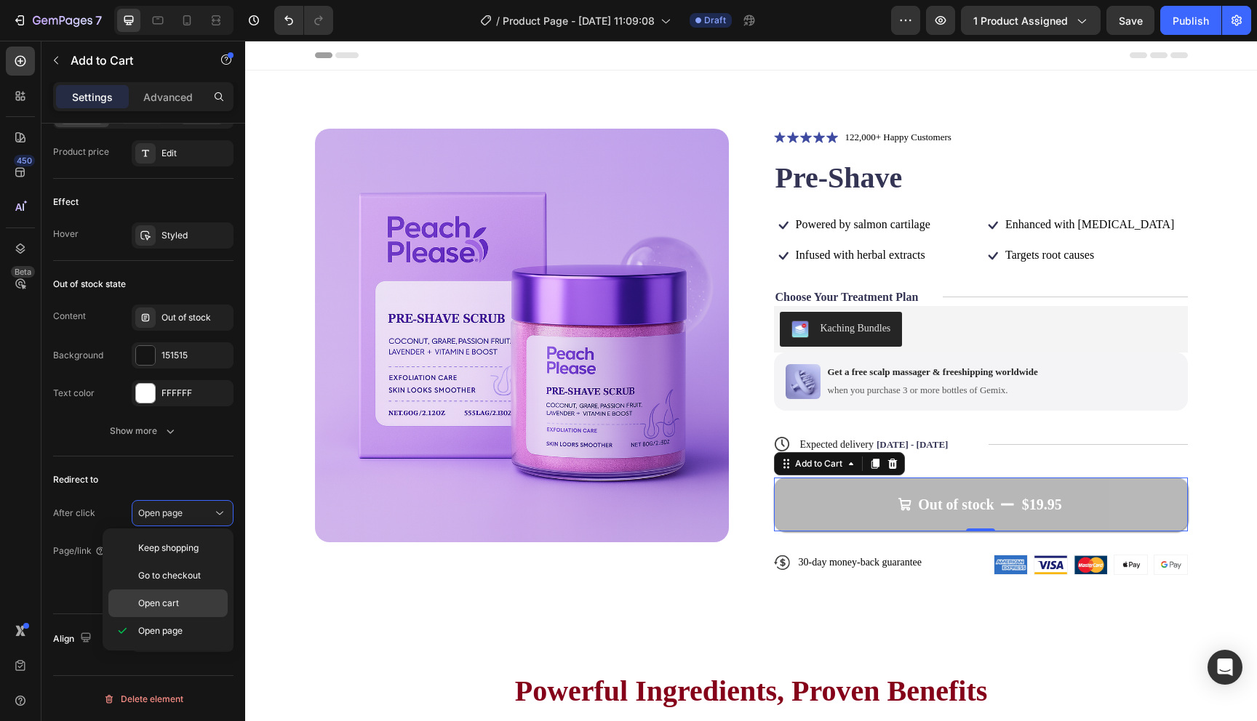
click at [176, 597] on span "Open cart" at bounding box center [158, 603] width 41 height 13
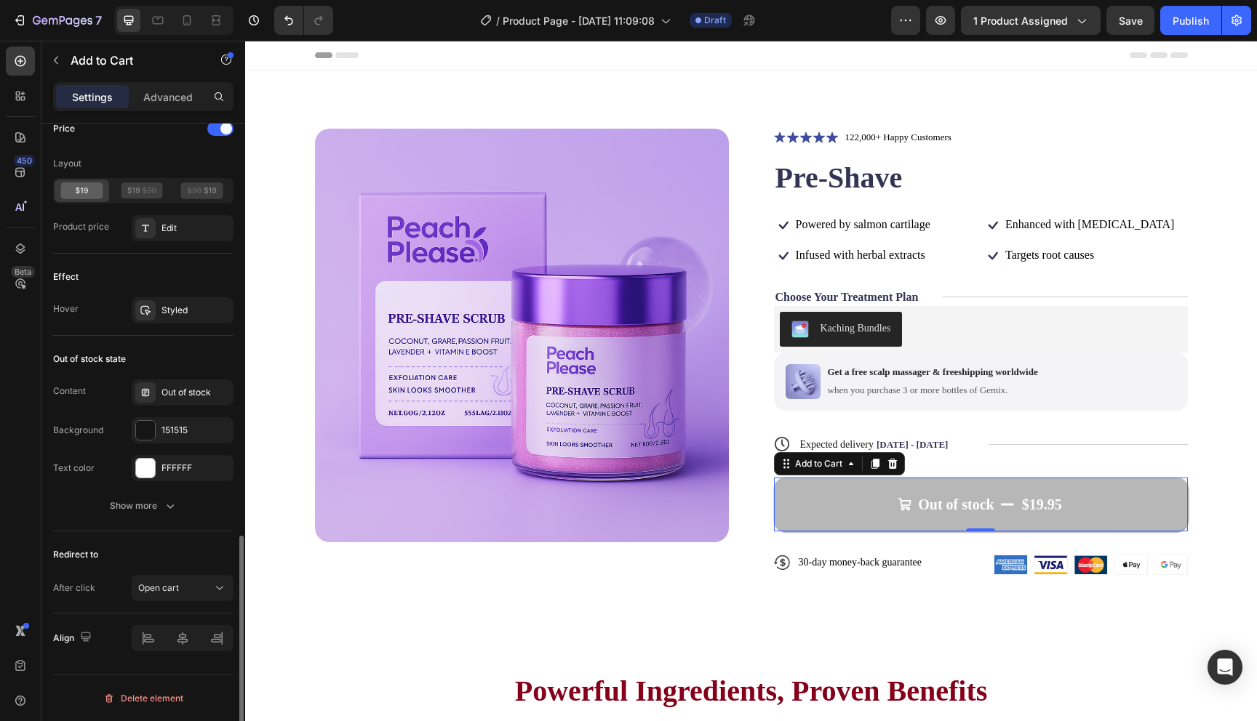
scroll to position [1172, 0]
click at [164, 545] on div "Redirect to" at bounding box center [143, 555] width 180 height 23
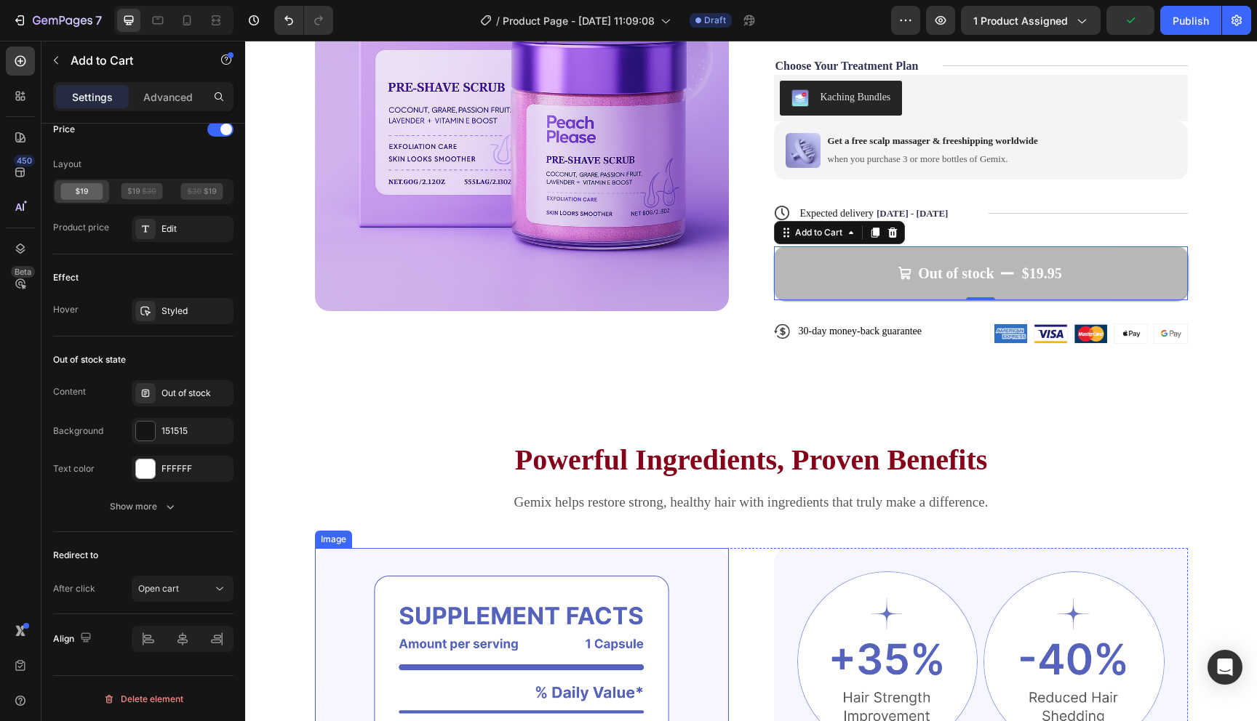
scroll to position [0, 0]
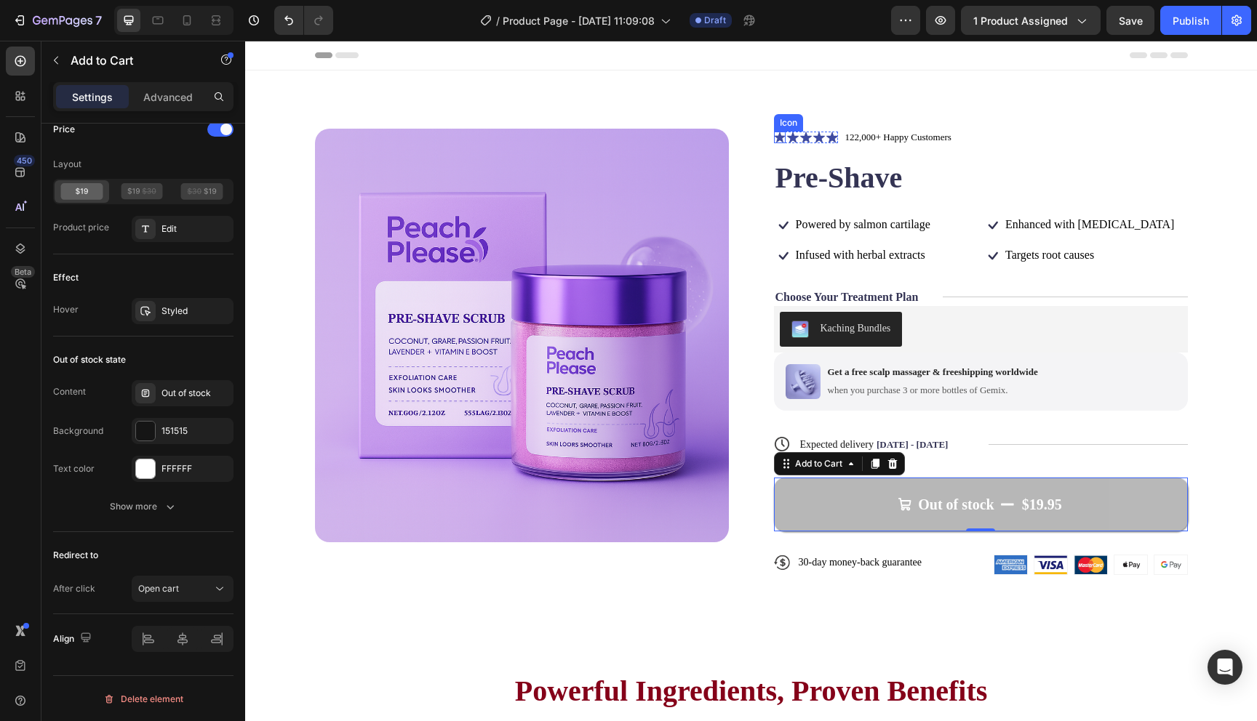
click at [778, 138] on icon at bounding box center [779, 137] width 11 height 11
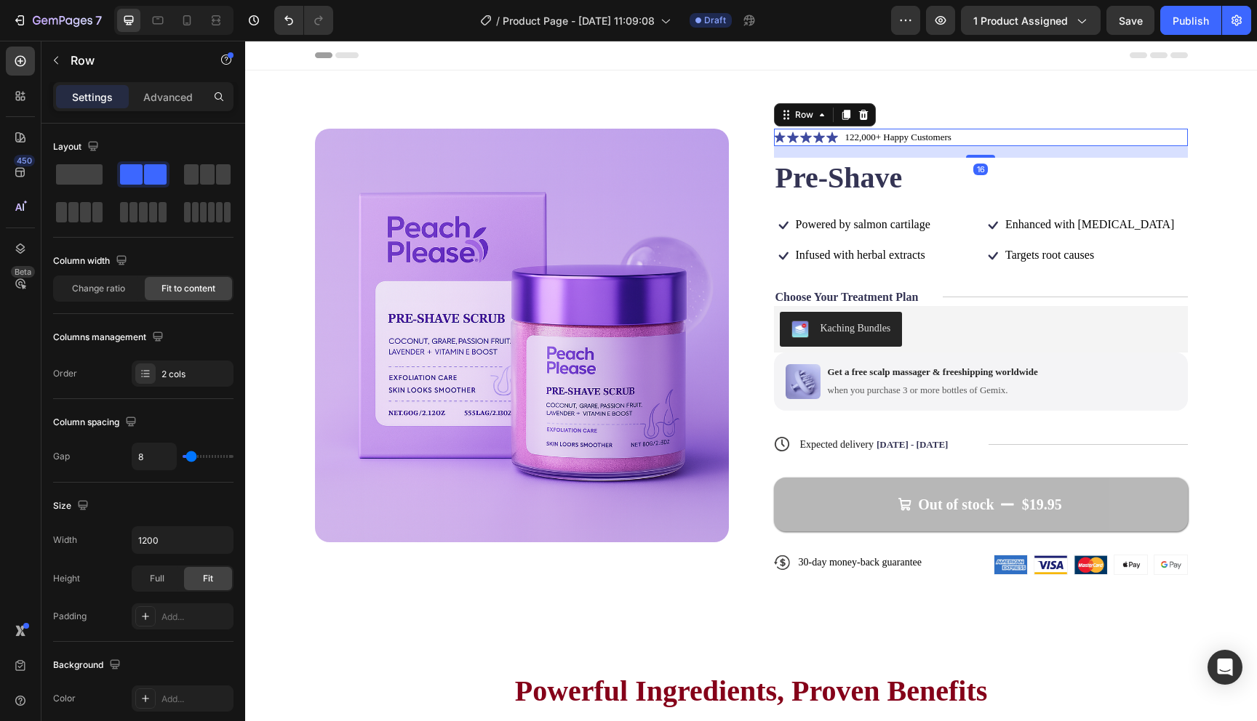
click at [1011, 140] on div "Icon Icon Icon Icon Icon Icon List 122,000+ Happy Customers Text Block Row 16" at bounding box center [981, 137] width 414 height 17
click at [868, 116] on icon at bounding box center [863, 115] width 12 height 12
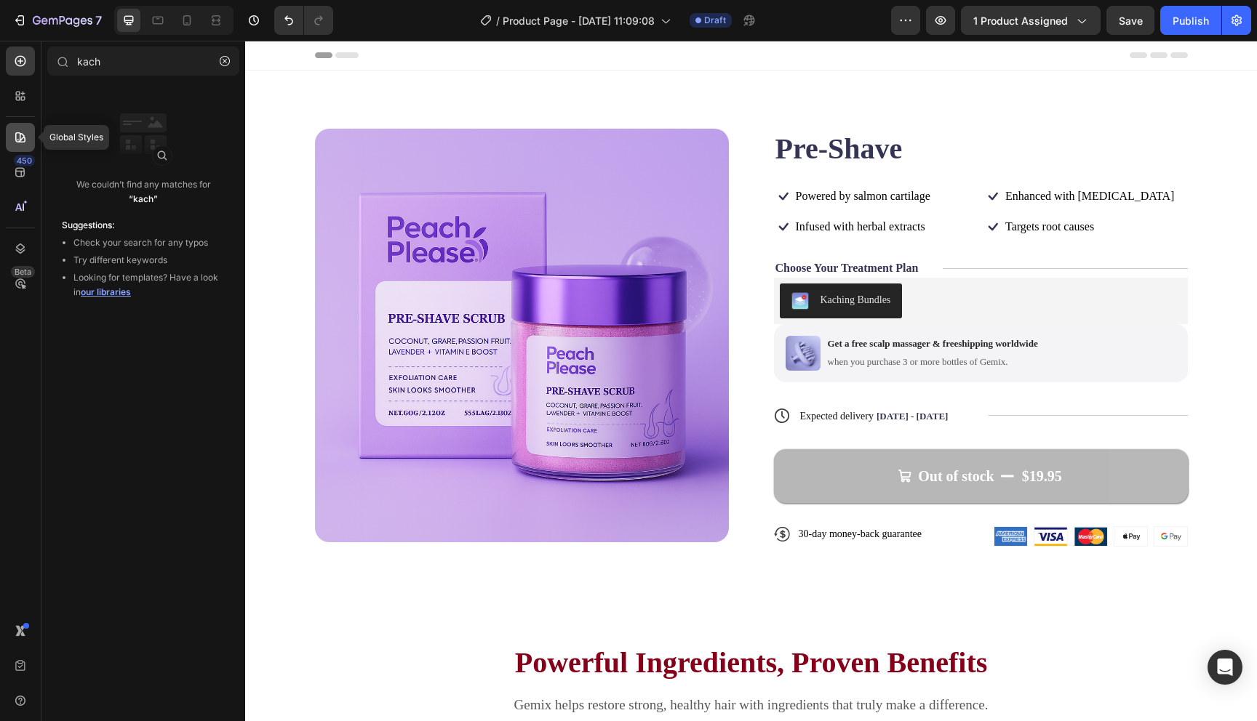
click at [19, 135] on icon at bounding box center [20, 137] width 15 height 15
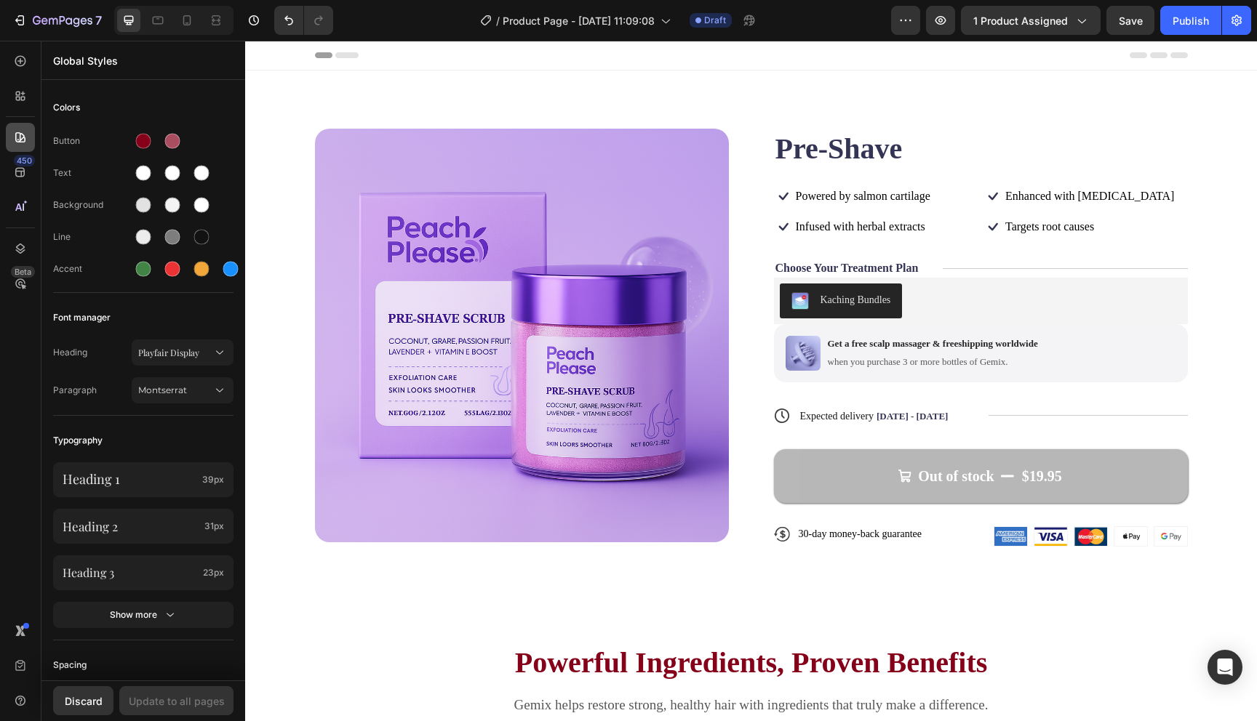
click at [20, 135] on icon at bounding box center [20, 137] width 10 height 10
click at [20, 107] on div at bounding box center [20, 95] width 29 height 29
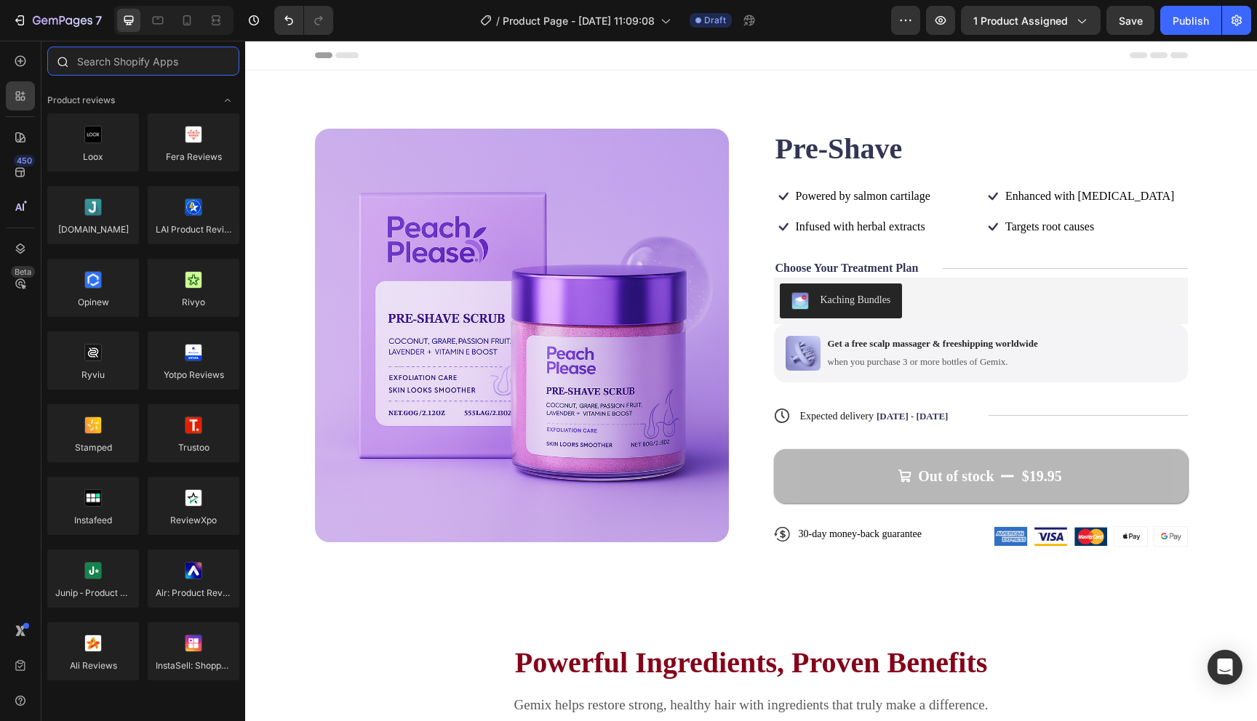
click at [156, 65] on input "text" at bounding box center [143, 61] width 192 height 29
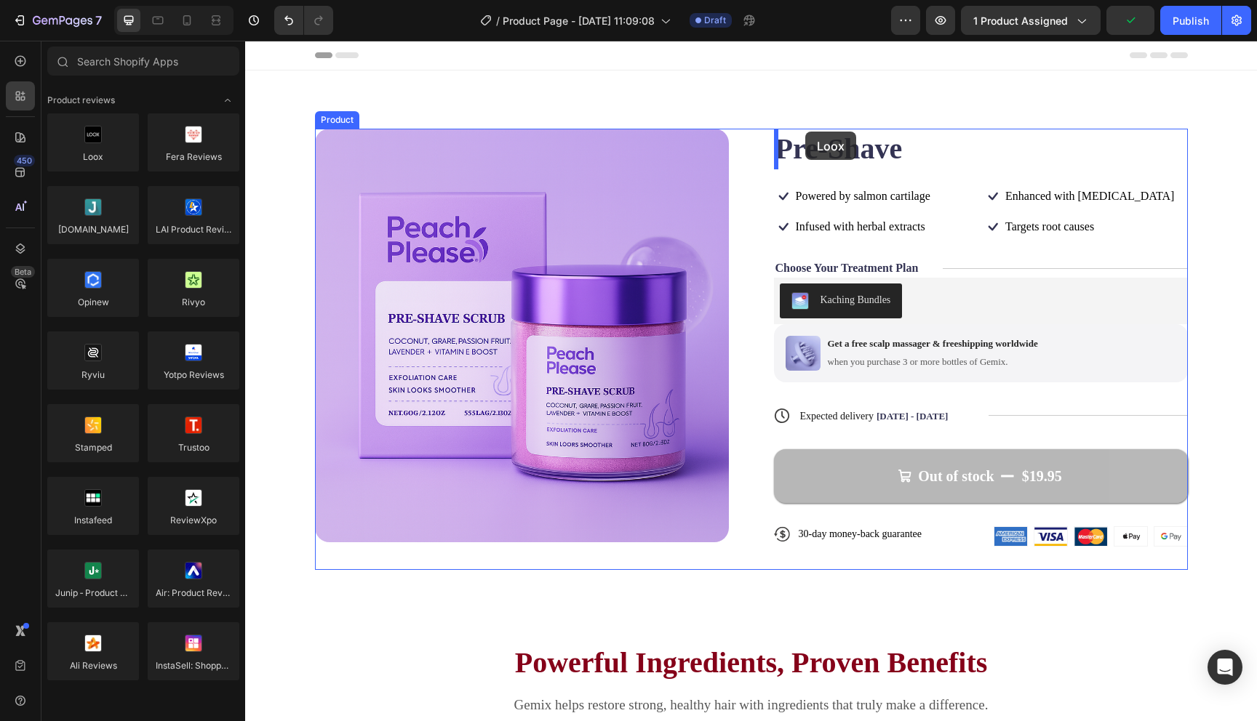
drag, startPoint x: 339, startPoint y: 184, endPoint x: 805, endPoint y: 132, distance: 469.1
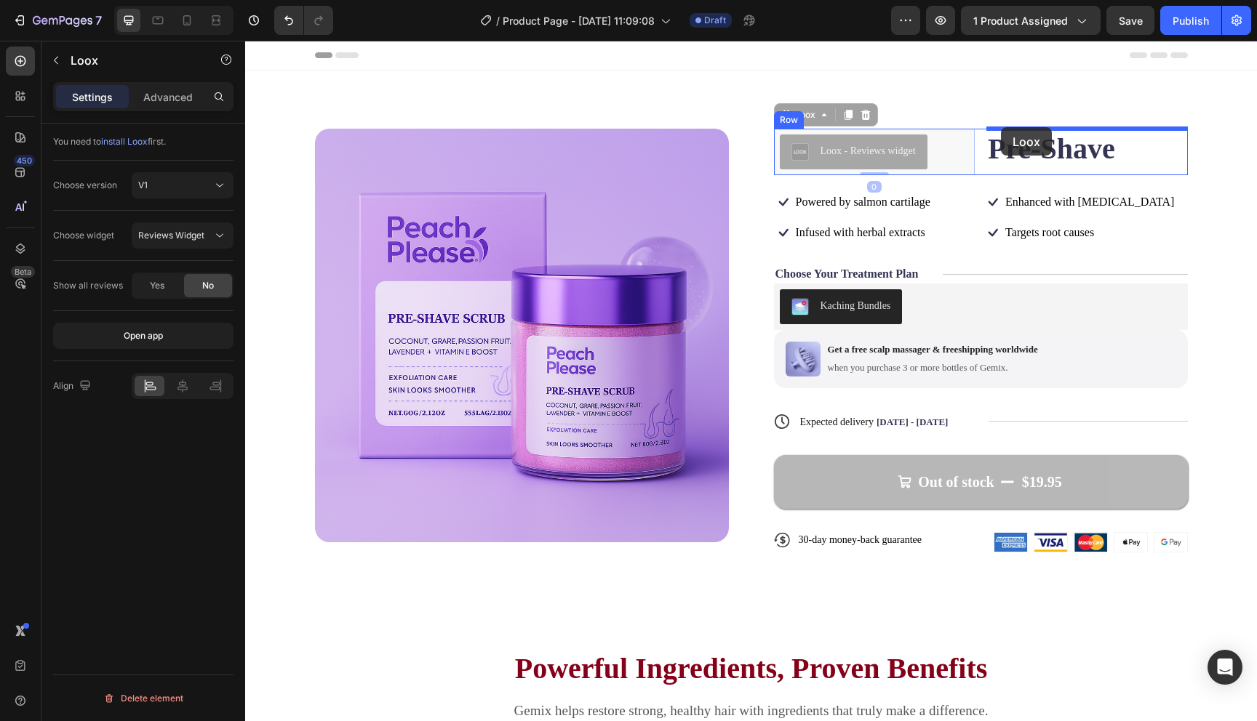
drag, startPoint x: 811, startPoint y: 149, endPoint x: 1001, endPoint y: 127, distance: 191.1
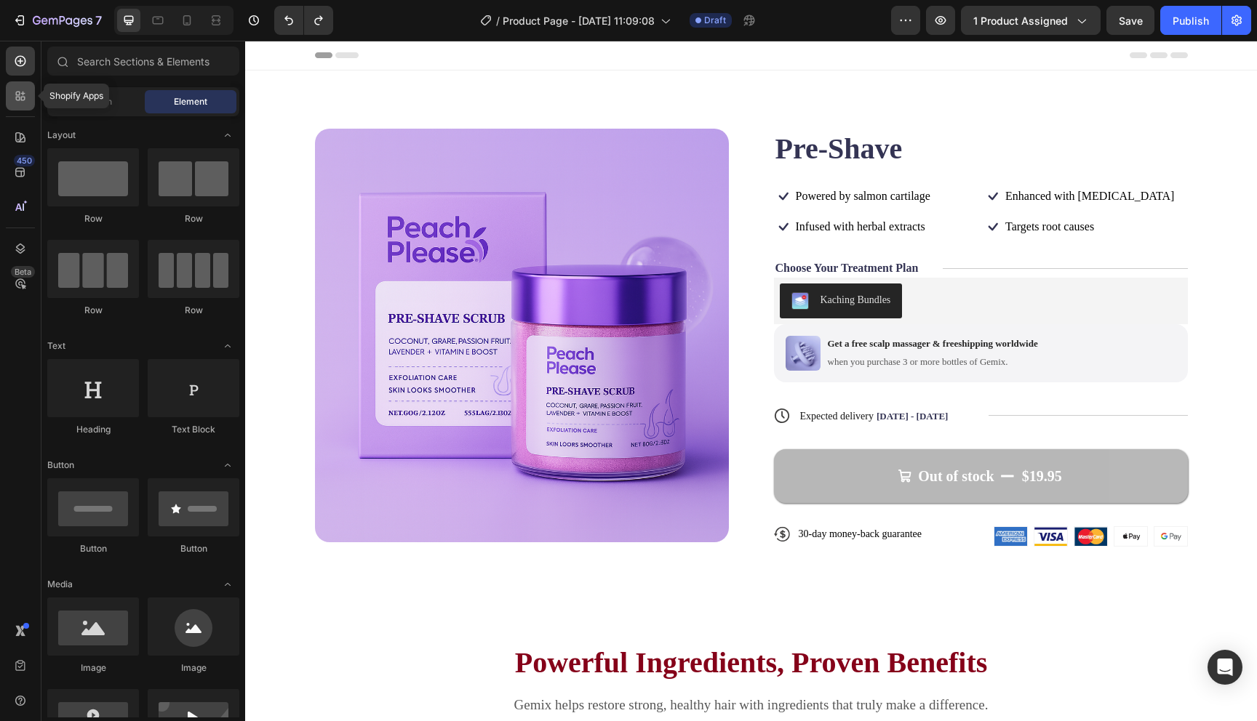
click at [23, 100] on icon at bounding box center [23, 99] width 4 height 4
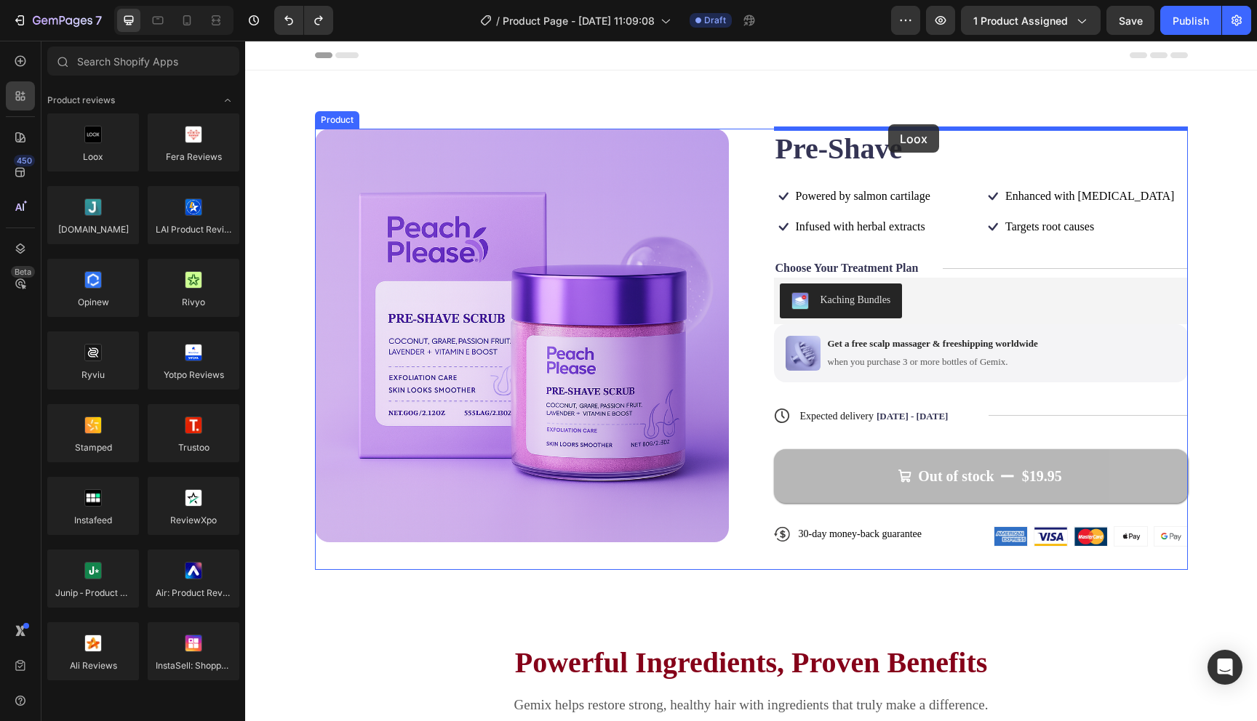
drag, startPoint x: 336, startPoint y: 187, endPoint x: 887, endPoint y: 124, distance: 554.2
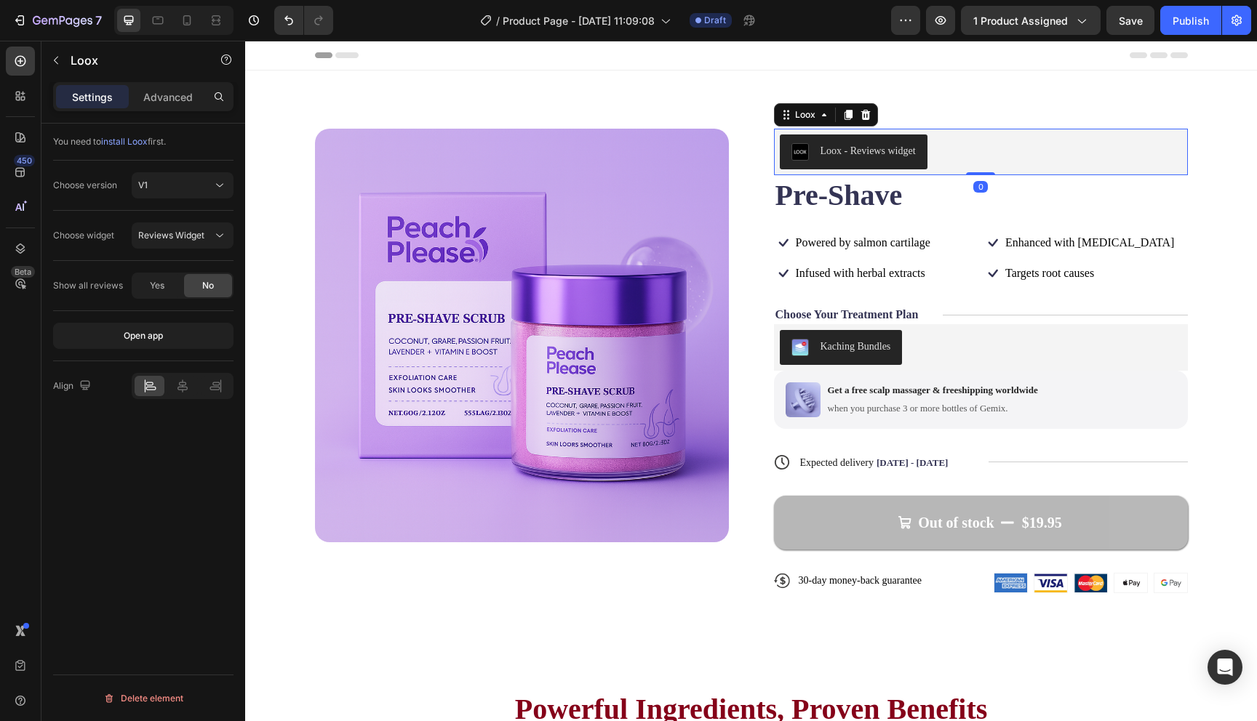
click at [846, 161] on button "Loox - Reviews widget" at bounding box center [854, 152] width 148 height 35
click at [187, 183] on div "V1" at bounding box center [175, 185] width 74 height 13
click at [172, 239] on span "Reviews Widget" at bounding box center [171, 235] width 66 height 11
click at [169, 298] on span "Rating Widget" at bounding box center [166, 298] width 57 height 13
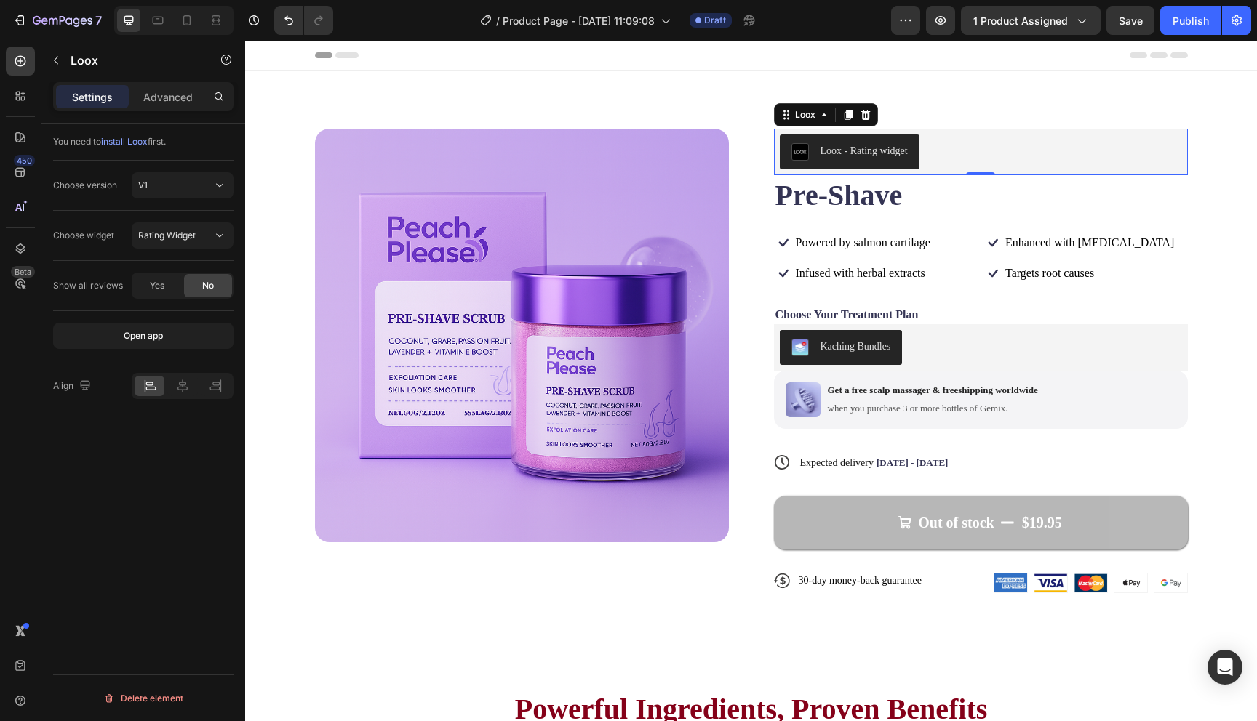
click at [945, 150] on div "Loox - Rating widget" at bounding box center [981, 152] width 402 height 35
click at [1173, 23] on div "Publish" at bounding box center [1190, 20] width 36 height 15
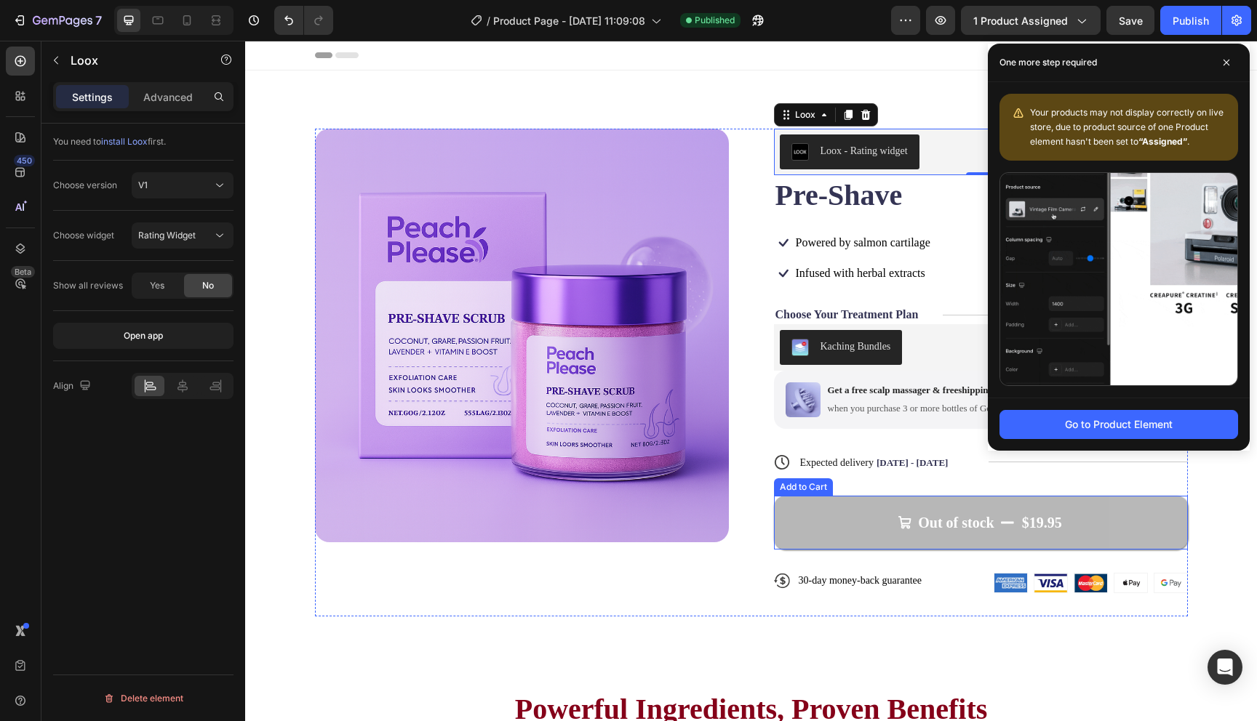
click at [898, 527] on icon "Out of stock" at bounding box center [904, 523] width 15 height 15
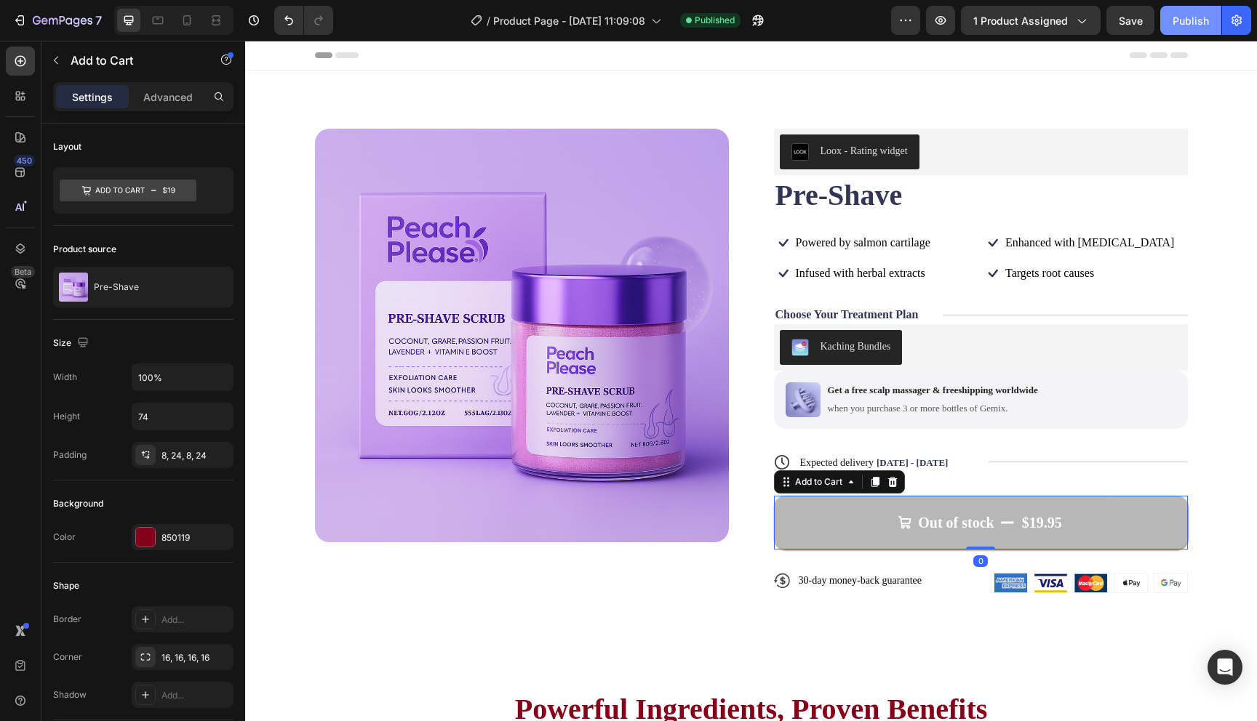
click at [1180, 27] on div "Publish" at bounding box center [1190, 20] width 36 height 15
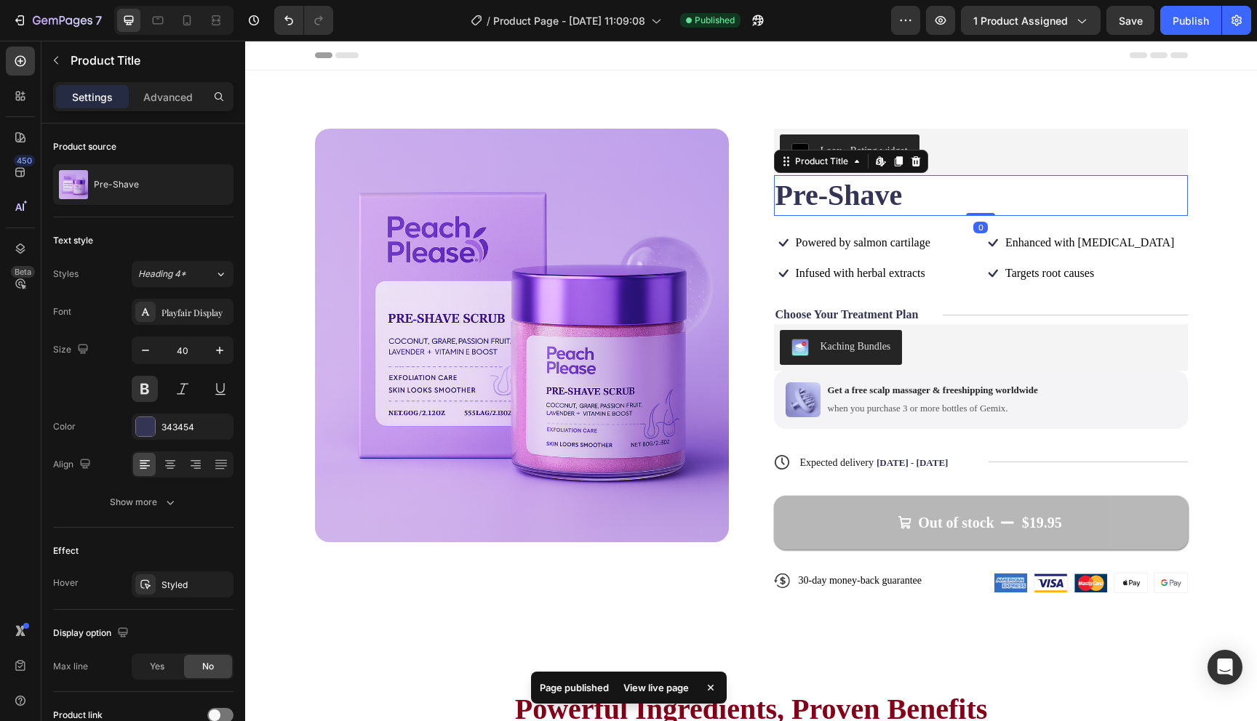
click at [849, 199] on h1 "Pre-Shave" at bounding box center [981, 195] width 414 height 41
click at [140, 423] on div at bounding box center [145, 426] width 19 height 19
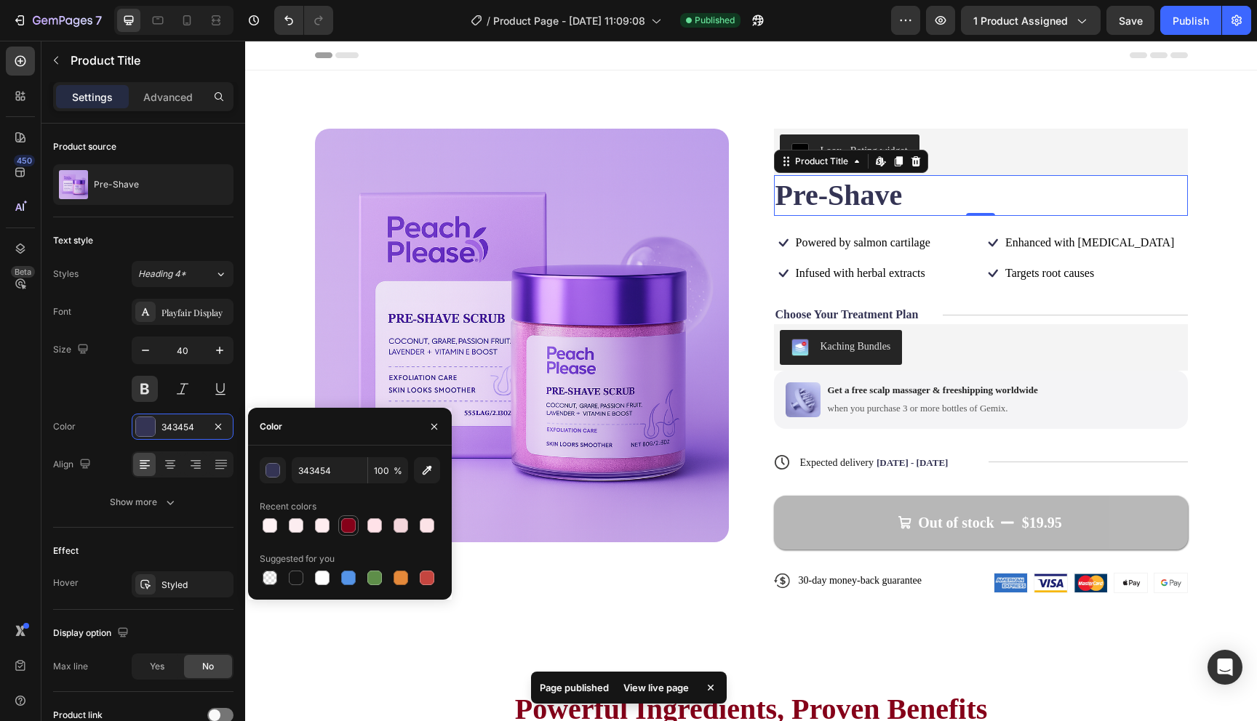
click at [351, 535] on div at bounding box center [348, 526] width 20 height 20
type input "850119"
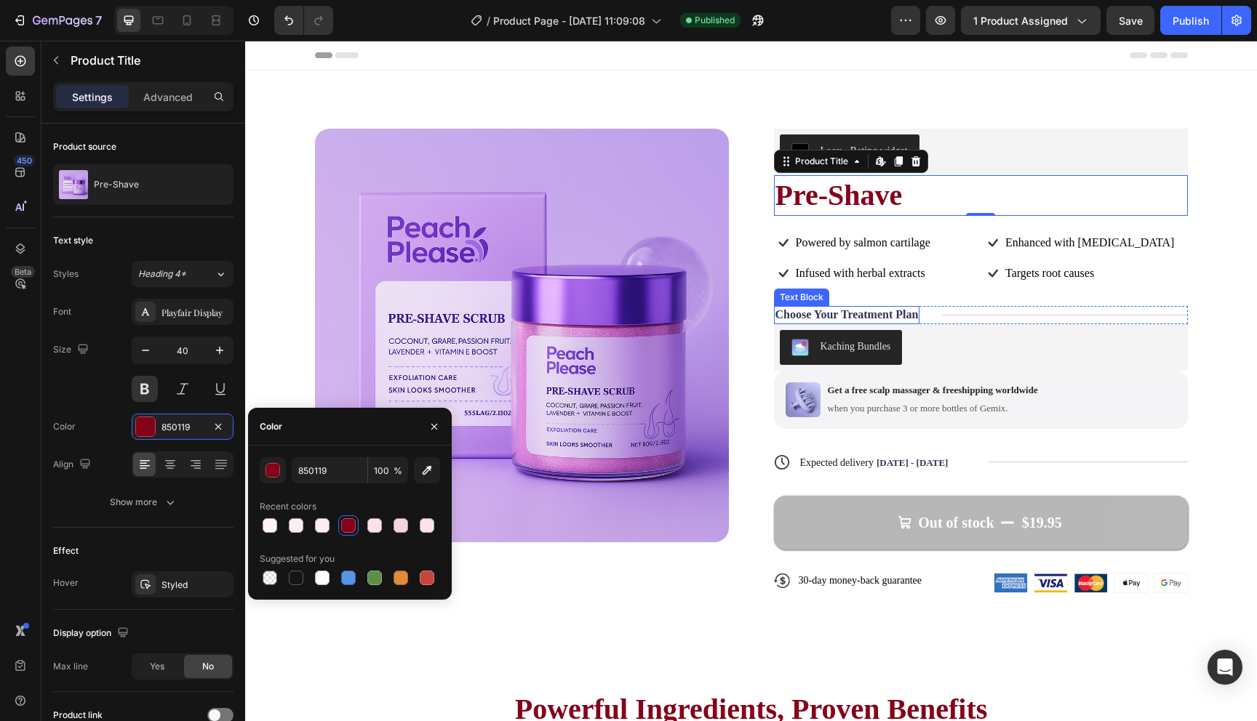
click at [891, 314] on p "Choose Your Treatment Plan" at bounding box center [846, 315] width 143 height 15
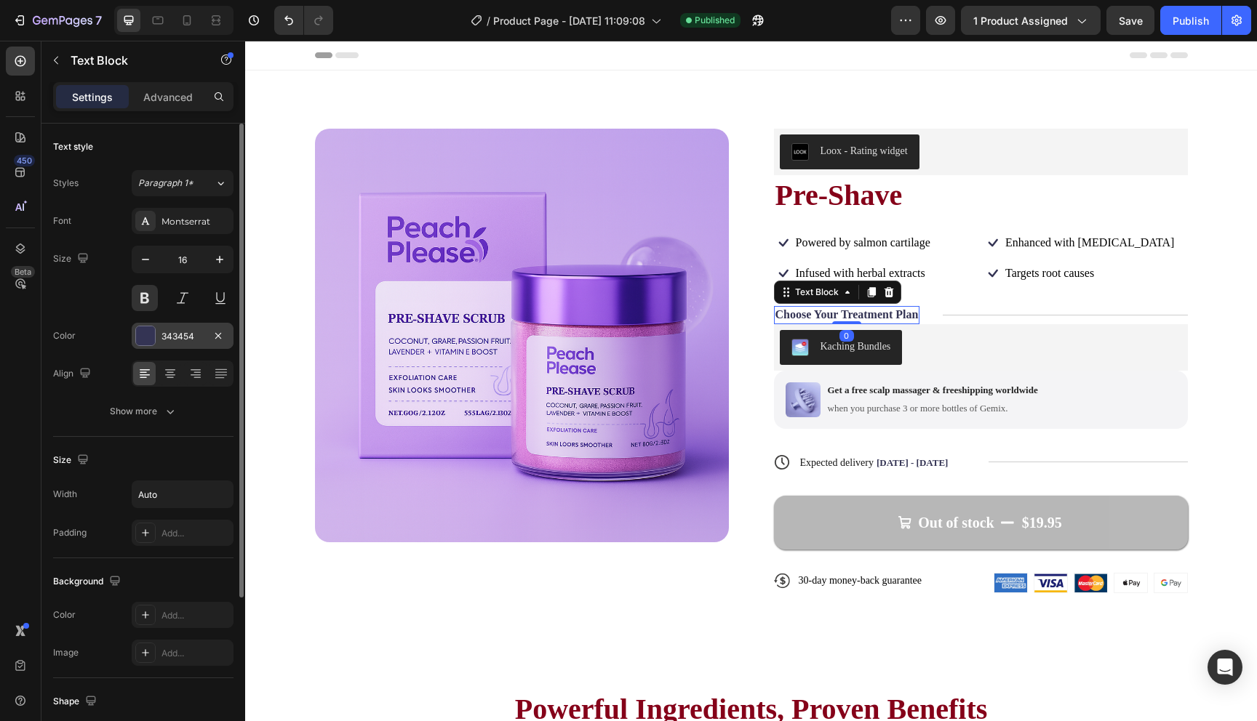
click at [143, 337] on div at bounding box center [145, 336] width 19 height 19
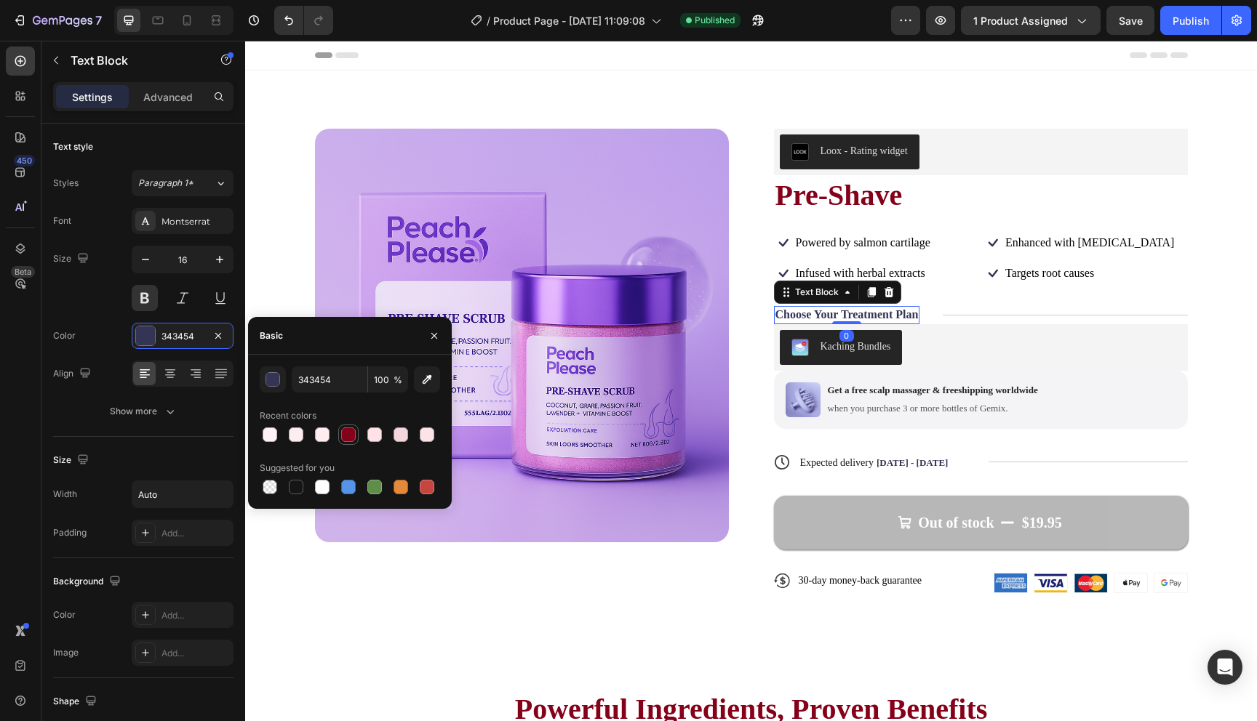
click at [349, 434] on div at bounding box center [348, 435] width 15 height 15
type input "850119"
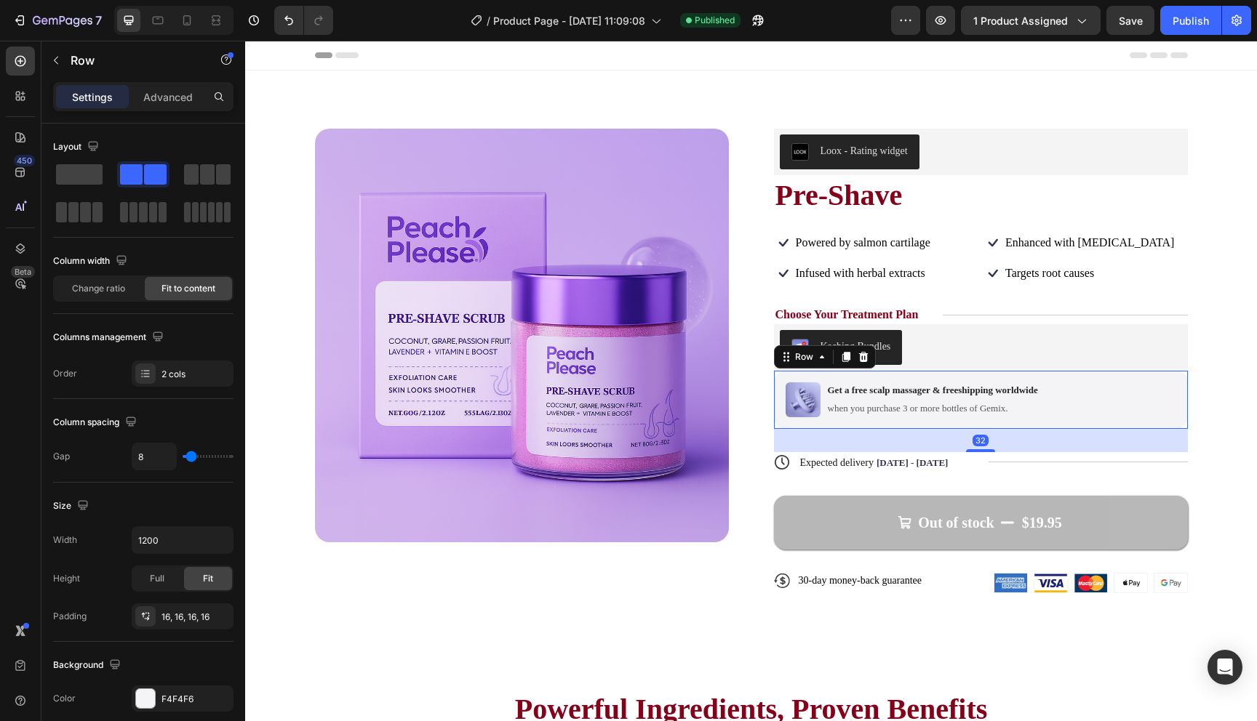
click at [913, 375] on div "Image Get a free scalp massager & freeshipping worldwide Text Block when you pu…" at bounding box center [981, 400] width 414 height 58
click at [808, 396] on img at bounding box center [802, 400] width 35 height 35
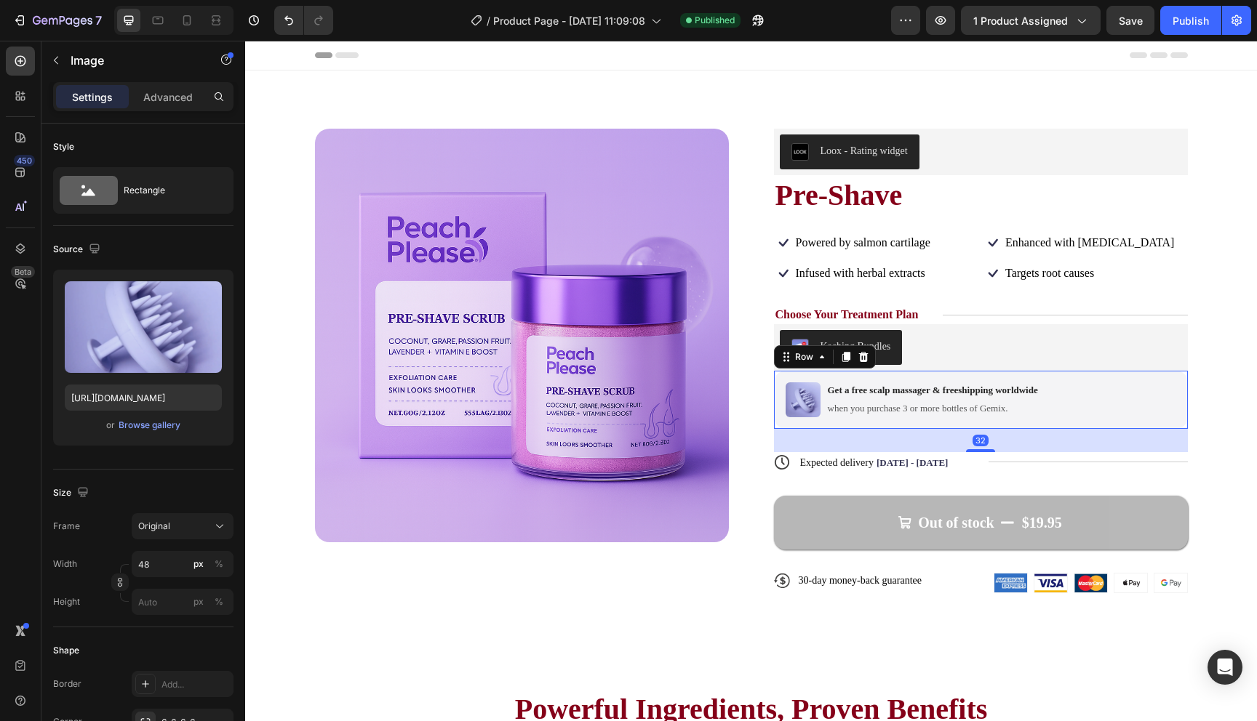
click at [1076, 384] on div "Image Get a free scalp massager & freeshipping worldwide Text Block when you pu…" at bounding box center [981, 400] width 414 height 58
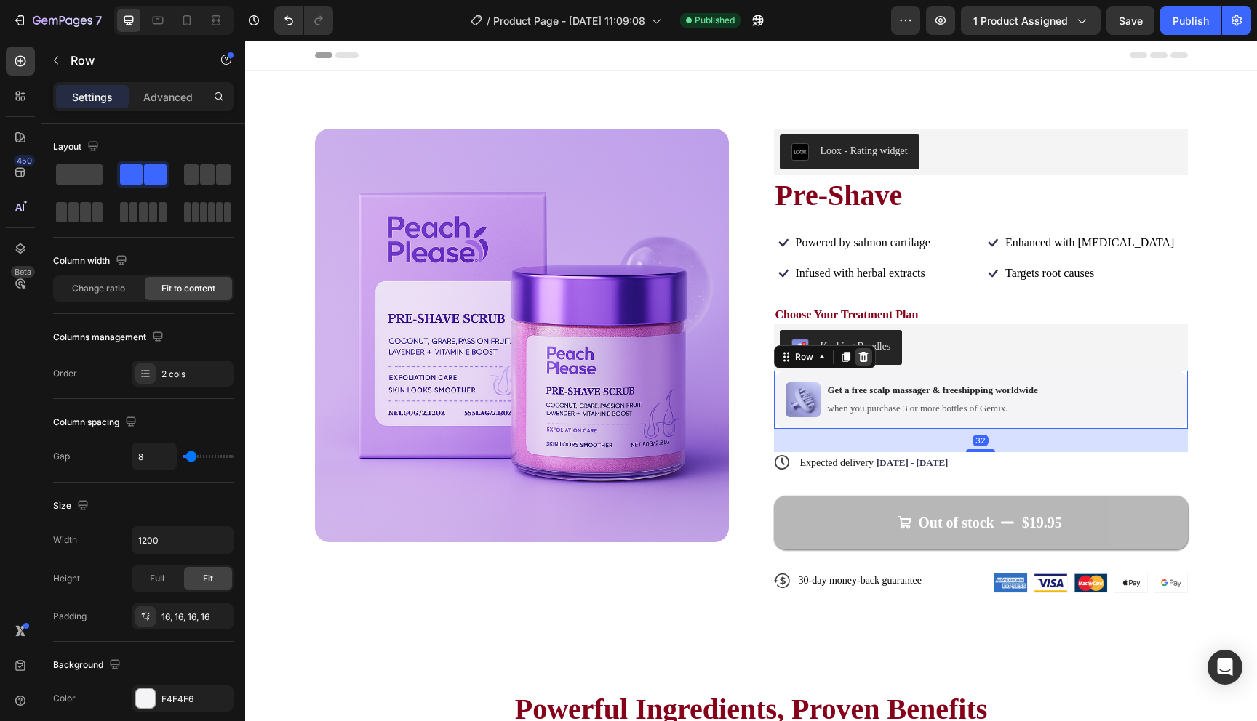
click at [863, 360] on icon at bounding box center [862, 357] width 9 height 10
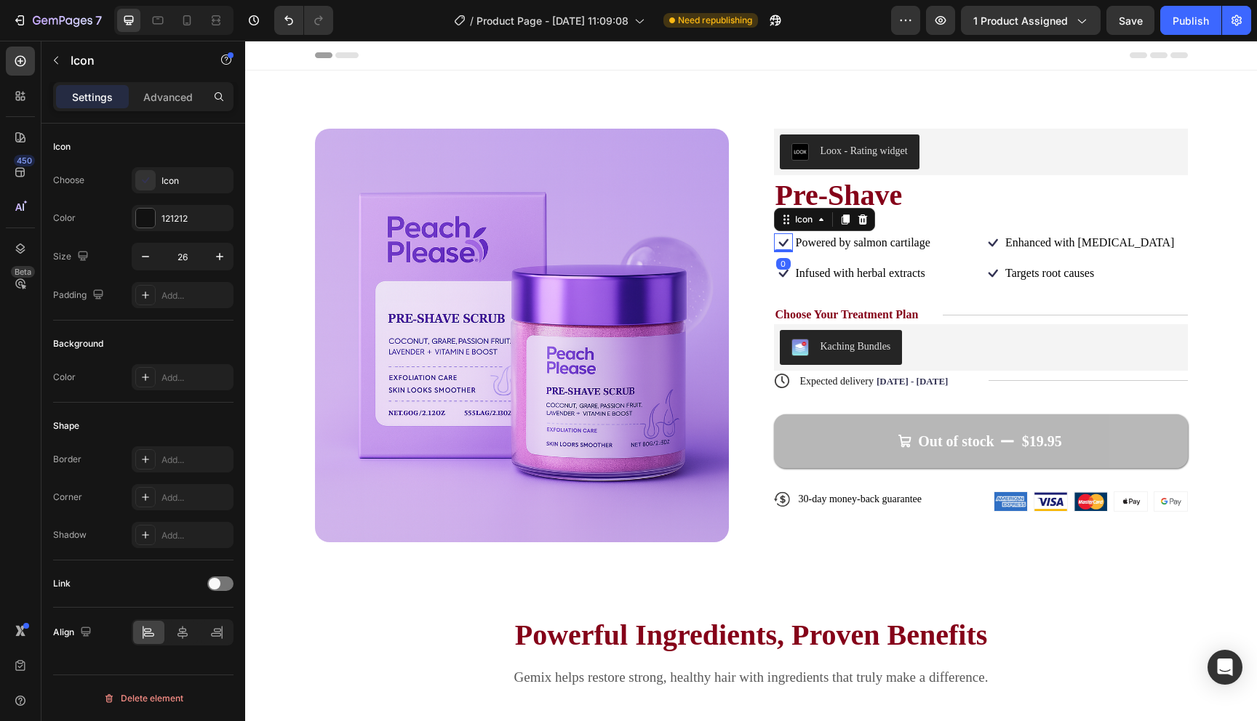
click at [784, 241] on icon at bounding box center [783, 242] width 19 height 19
click at [1183, 30] on button "Publish" at bounding box center [1190, 20] width 61 height 29
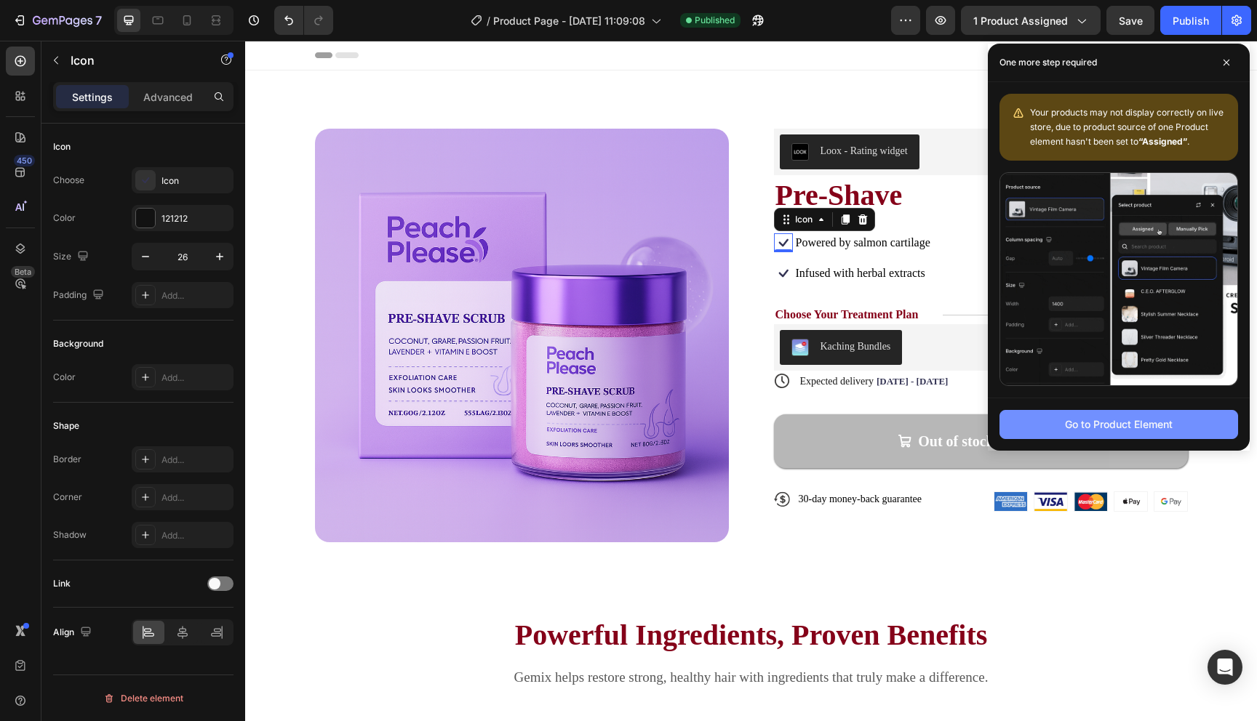
click at [1092, 423] on div "Go to Product Element" at bounding box center [1119, 424] width 108 height 15
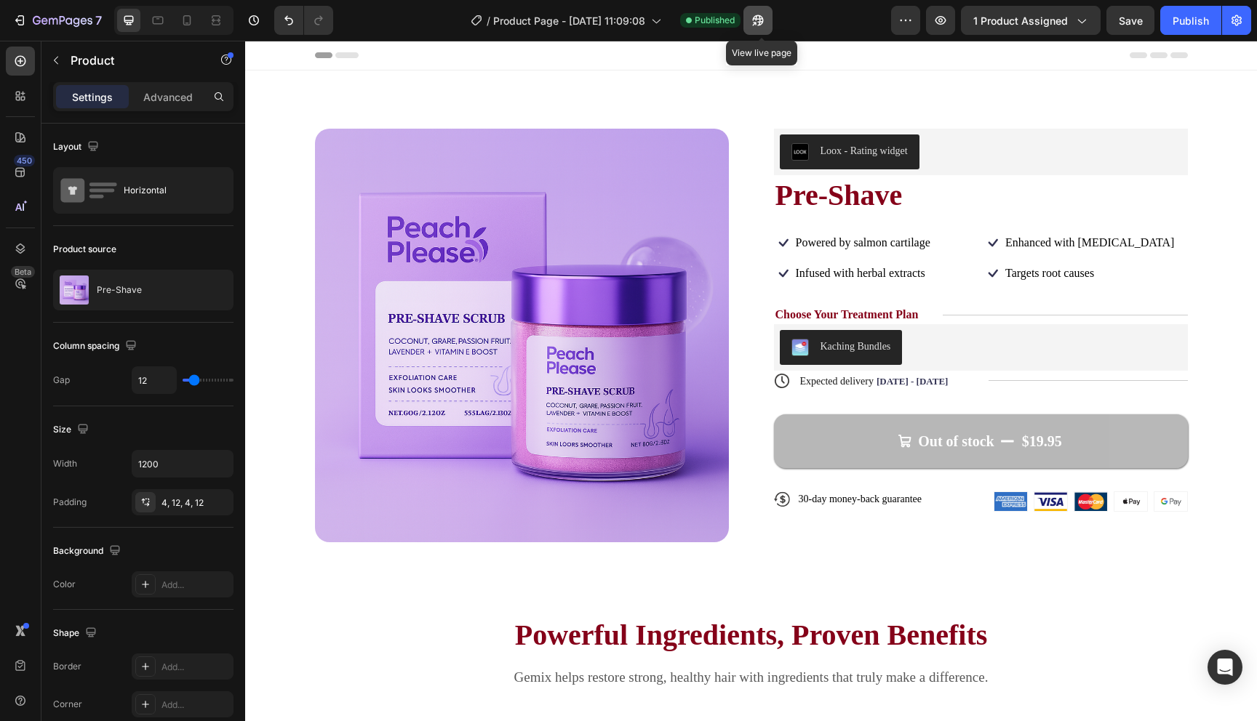
click at [772, 18] on button "button" at bounding box center [757, 20] width 29 height 29
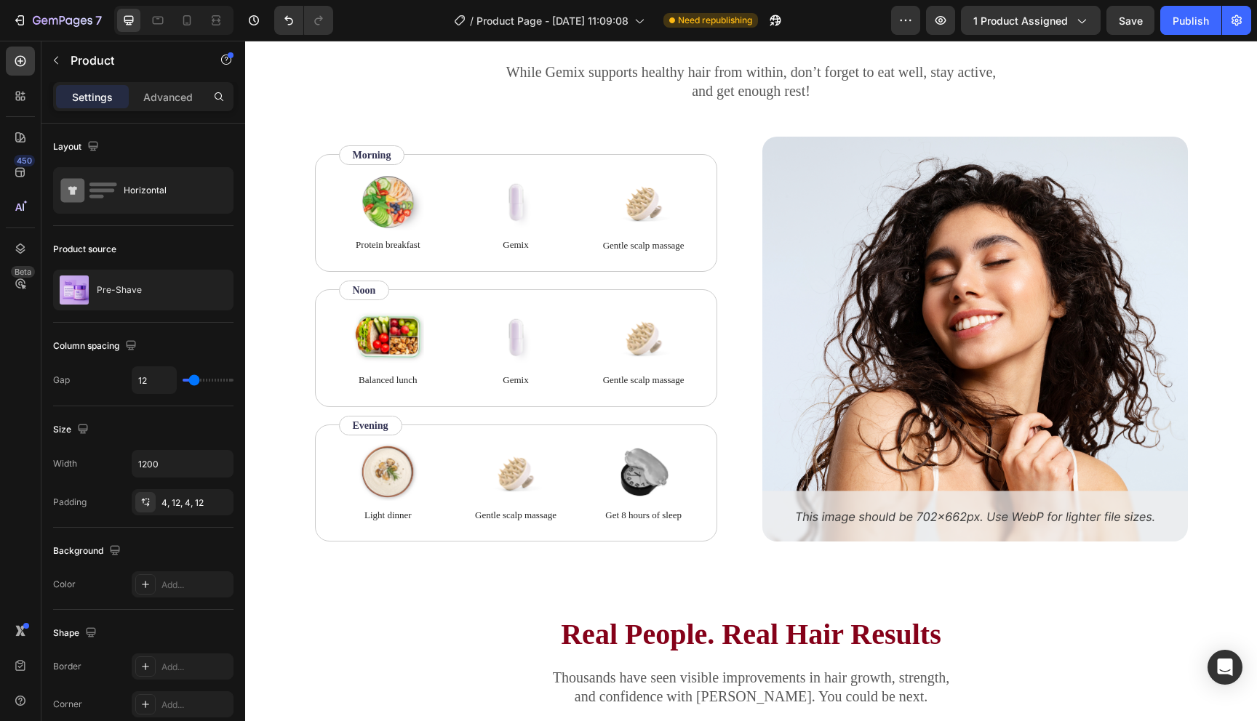
scroll to position [2312, 0]
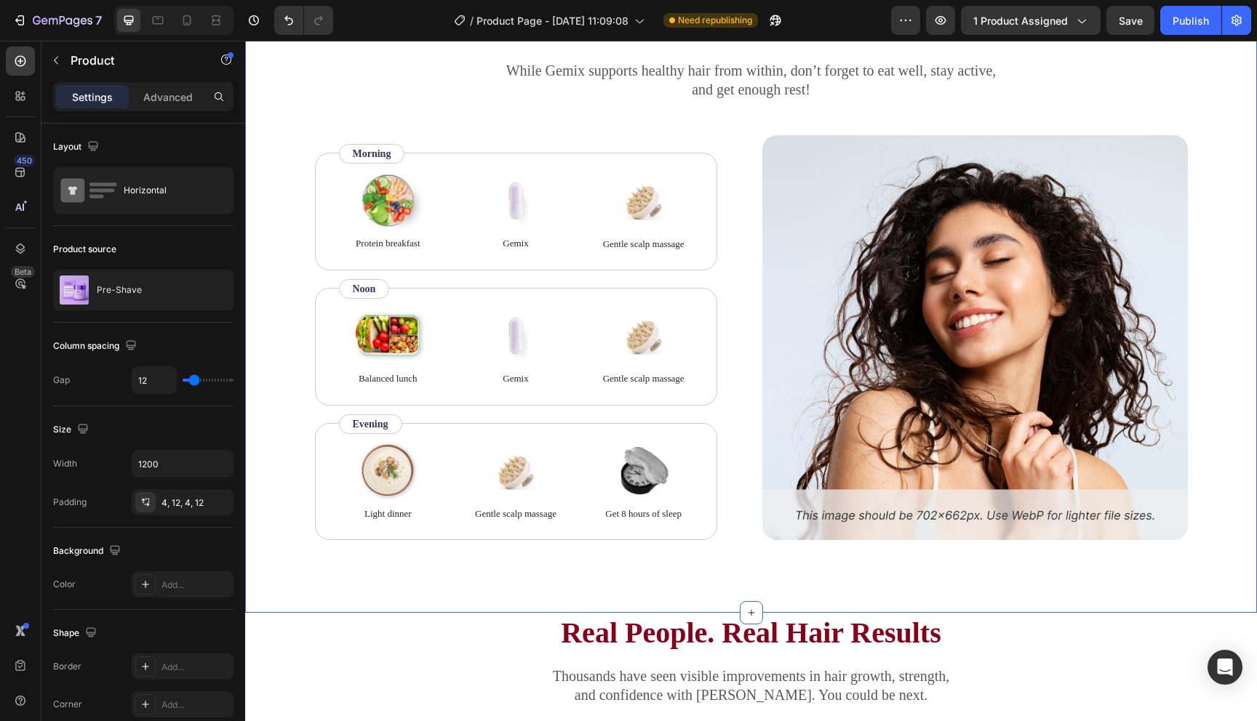
click at [431, 579] on div "How to use Heading While Gemix supports healthy hair from within, don’t forget …" at bounding box center [751, 310] width 1012 height 606
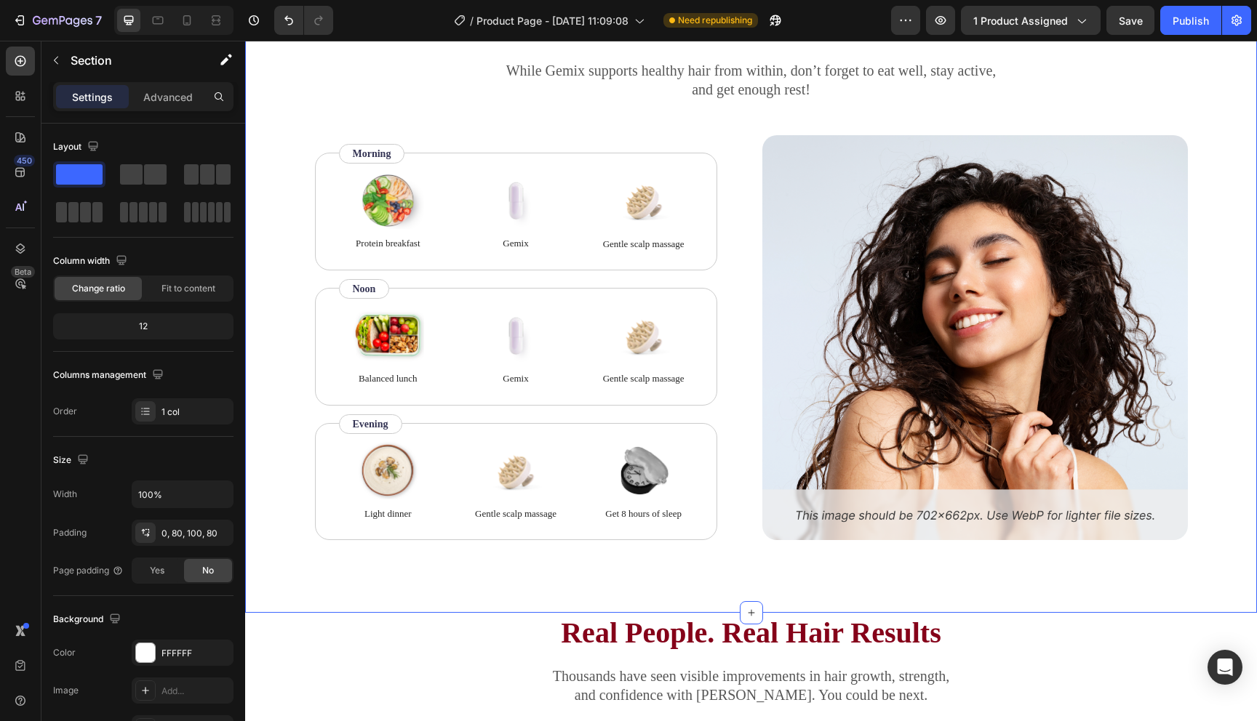
click at [469, 566] on div "How to use Heading While Gemix supports healthy hair from within, don’t forget …" at bounding box center [751, 310] width 1012 height 606
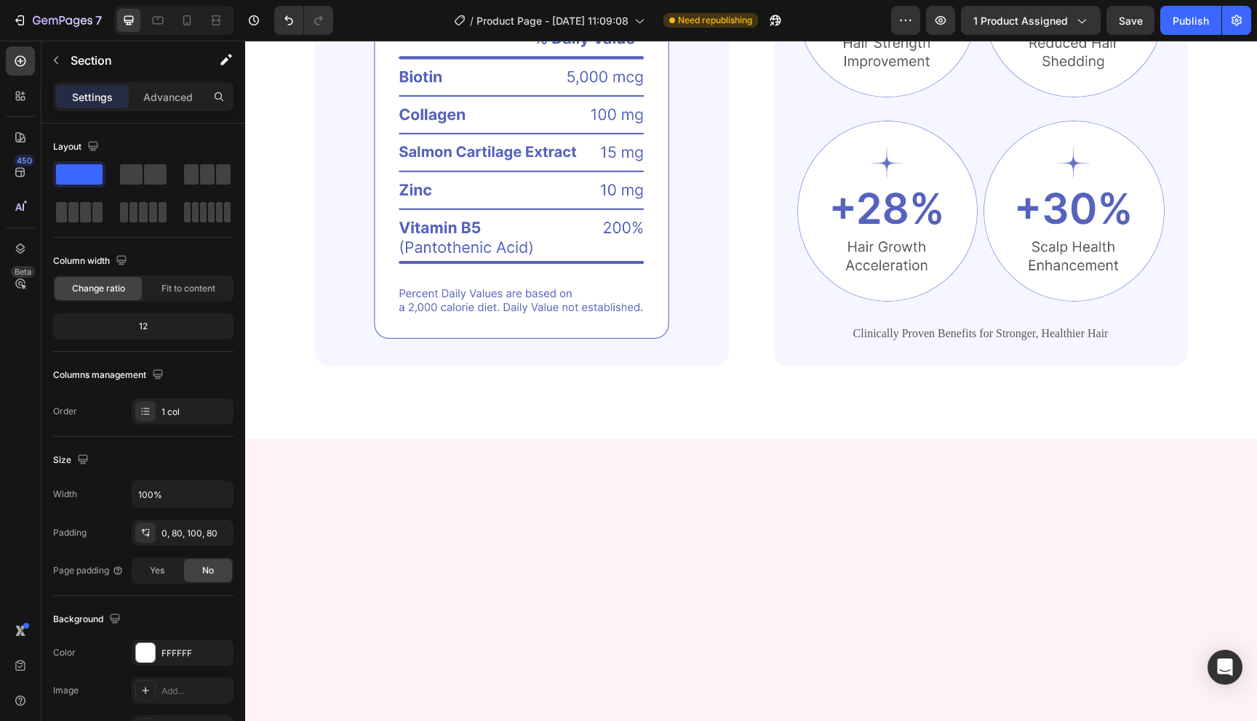
scroll to position [0, 0]
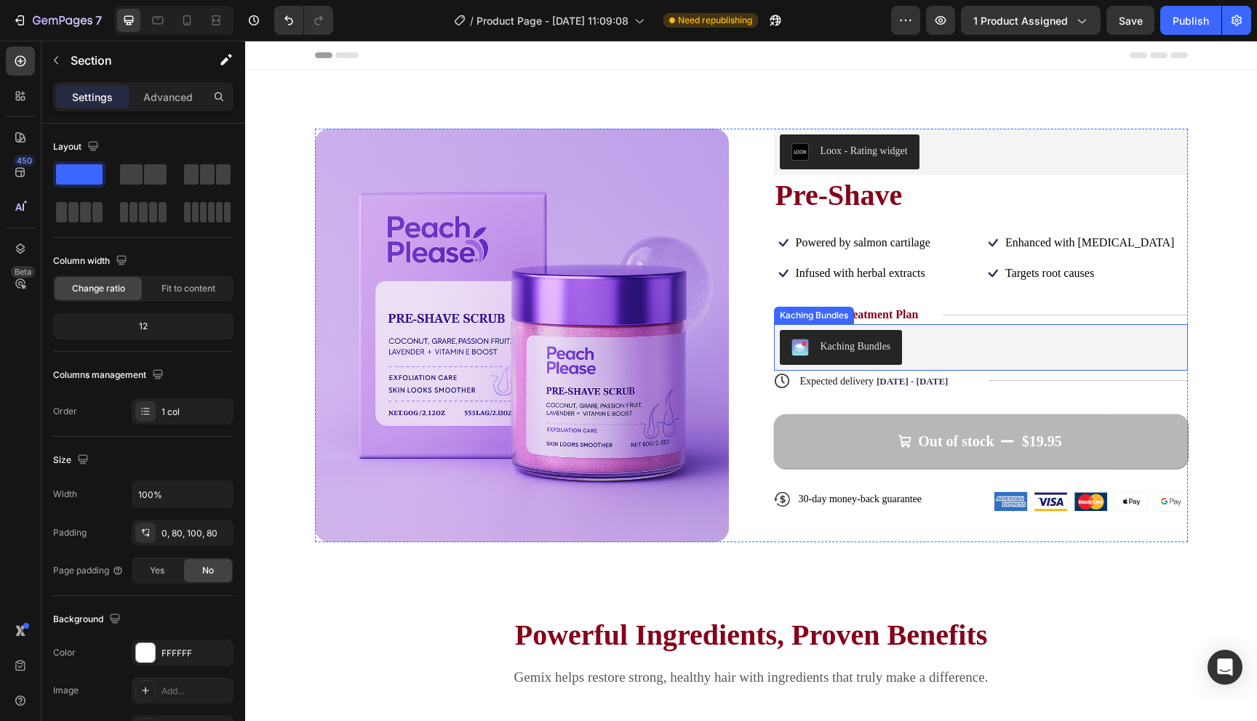
click at [891, 343] on div "Kaching Bundles" at bounding box center [855, 346] width 71 height 15
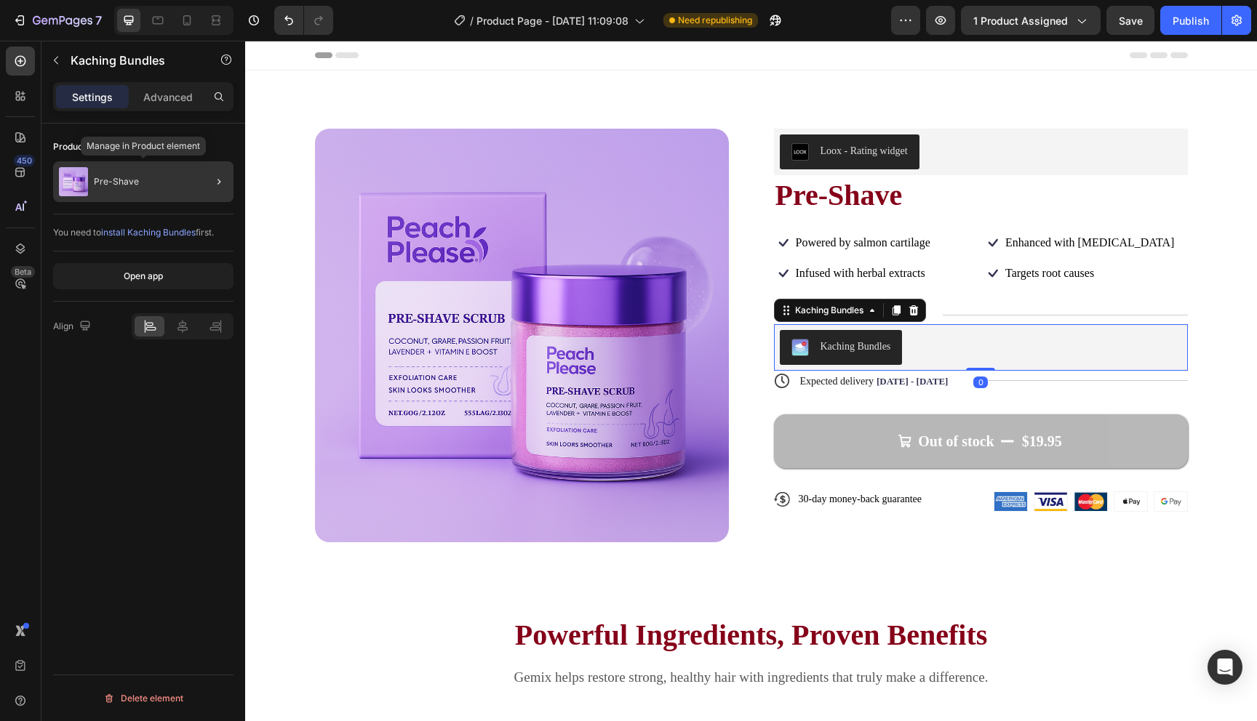
click at [141, 182] on div "Pre-Shave" at bounding box center [143, 181] width 180 height 41
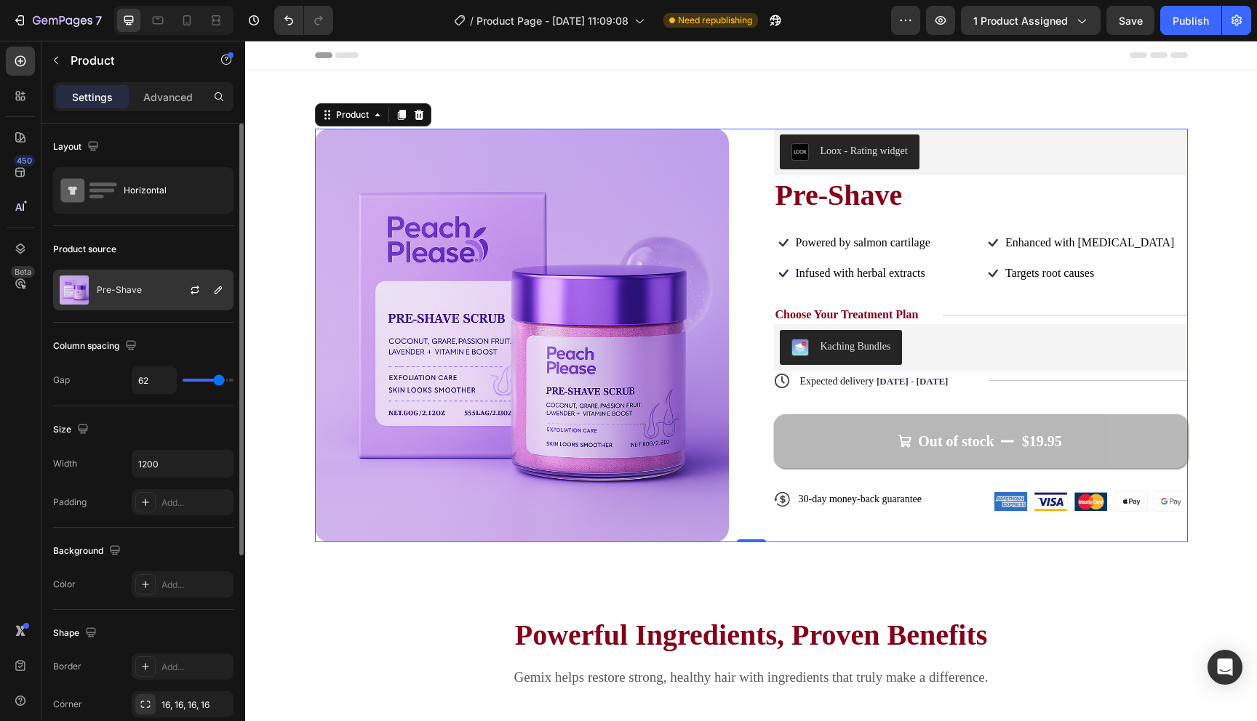
click at [162, 282] on div "Pre-Shave" at bounding box center [143, 290] width 180 height 41
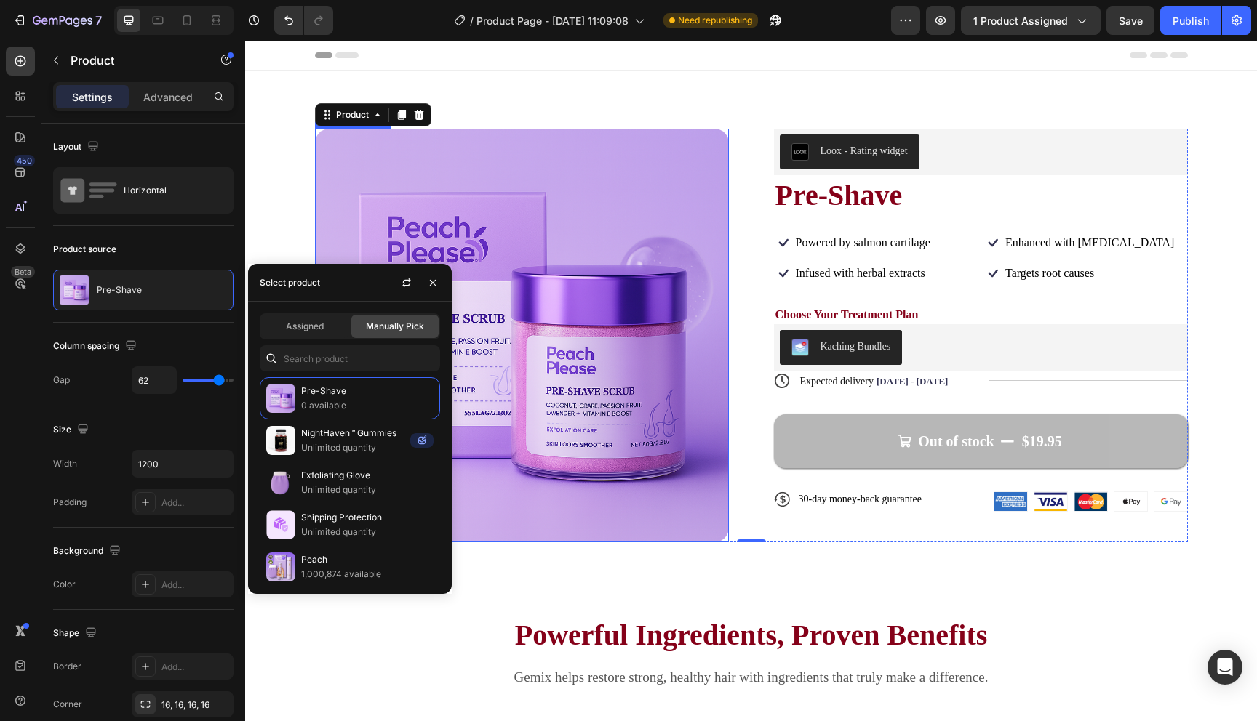
click at [630, 324] on img at bounding box center [522, 336] width 414 height 414
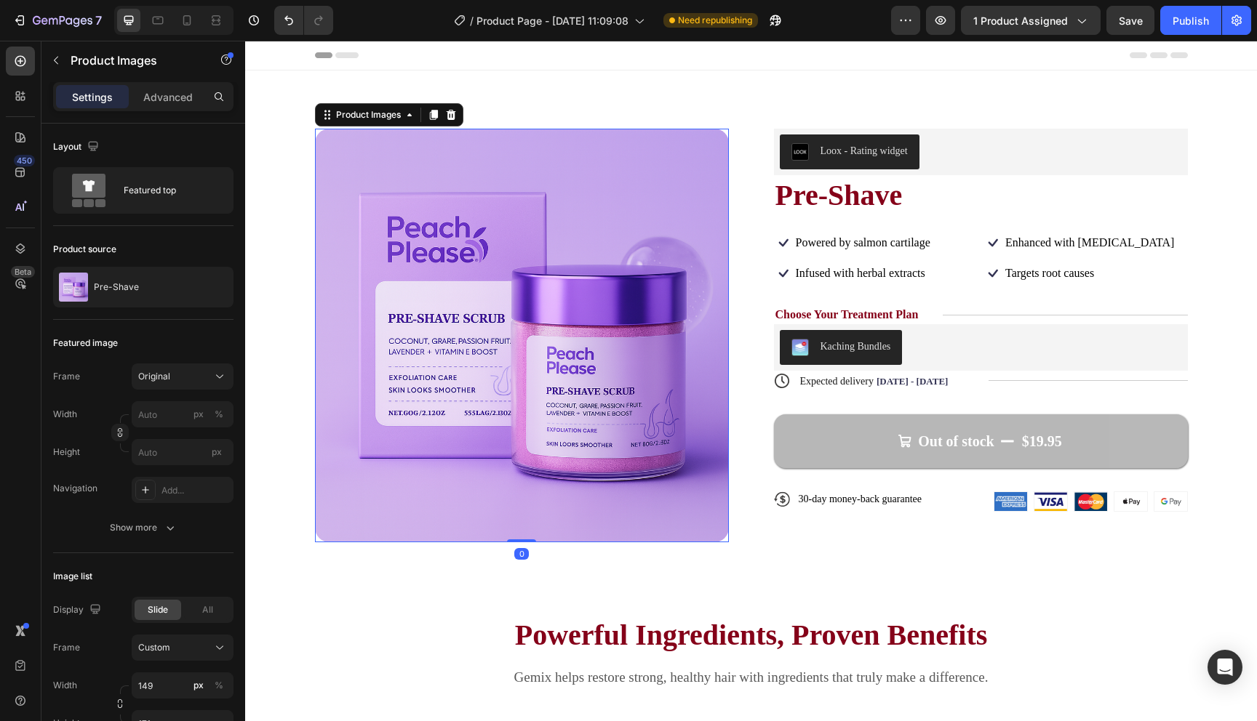
click at [1159, 13] on div "Preview 1 product assigned Save Publish" at bounding box center [1071, 20] width 360 height 29
click at [1169, 13] on button "Publish" at bounding box center [1190, 20] width 61 height 29
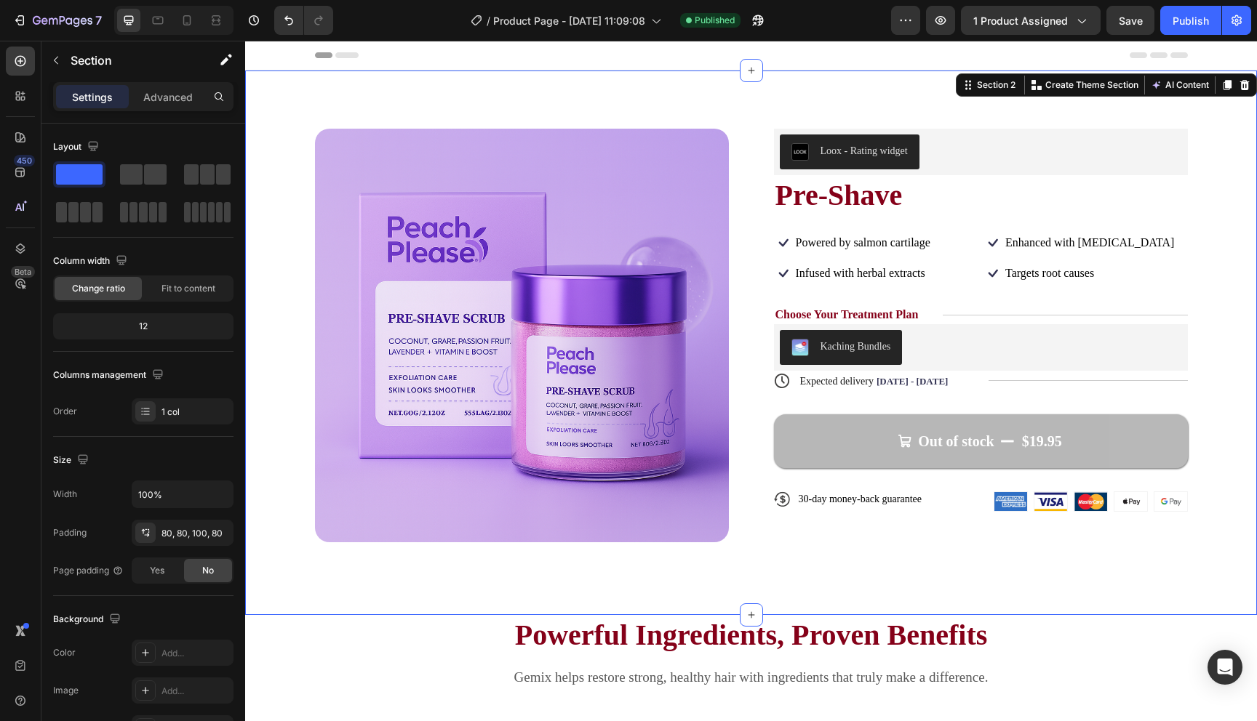
click at [1022, 580] on div "Product Images Loox - Rating widget Loox Pre-Shave Product Title Icon Powered b…" at bounding box center [751, 343] width 1012 height 545
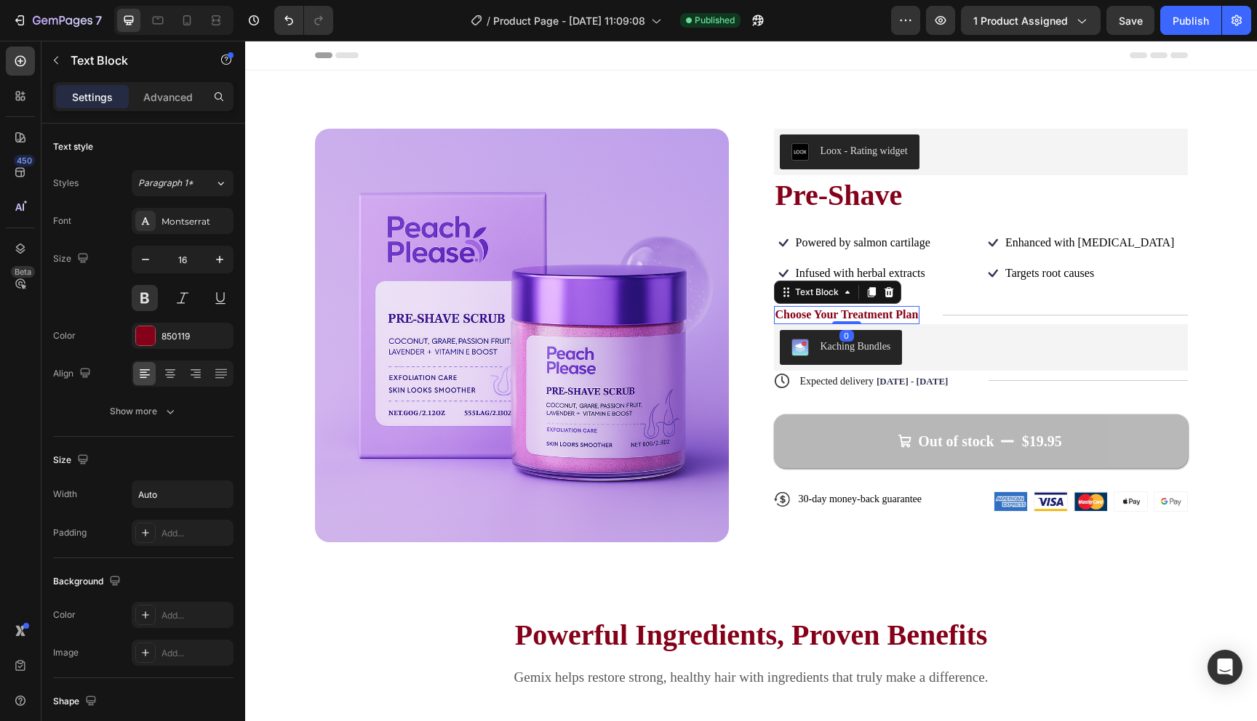
click at [859, 311] on p "Choose Your Treatment Plan" at bounding box center [846, 315] width 143 height 15
click at [916, 315] on p "Choose Your Treatment Plan" at bounding box center [846, 315] width 143 height 15
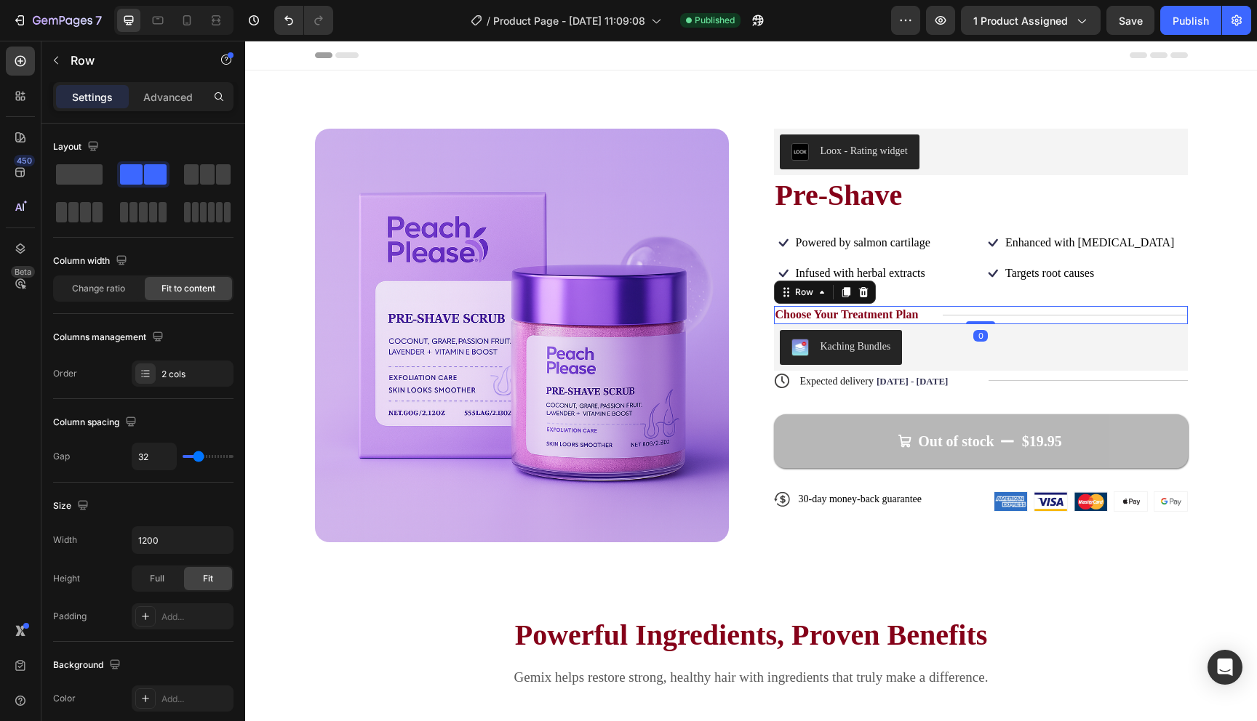
click at [935, 316] on div "Choose Your Treatment Plan Text Block Title Line Row 0" at bounding box center [981, 315] width 414 height 18
click at [860, 295] on icon at bounding box center [862, 292] width 9 height 10
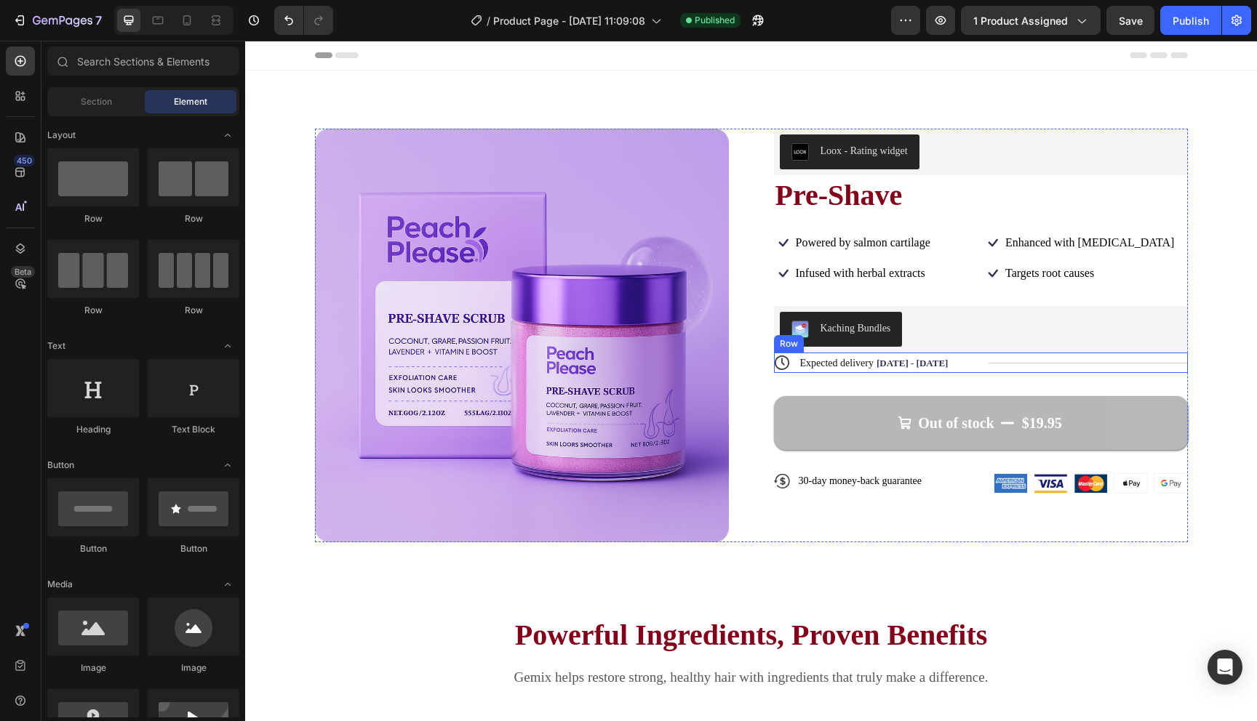
click at [1089, 361] on div "Title Line" at bounding box center [1087, 363] width 199 height 20
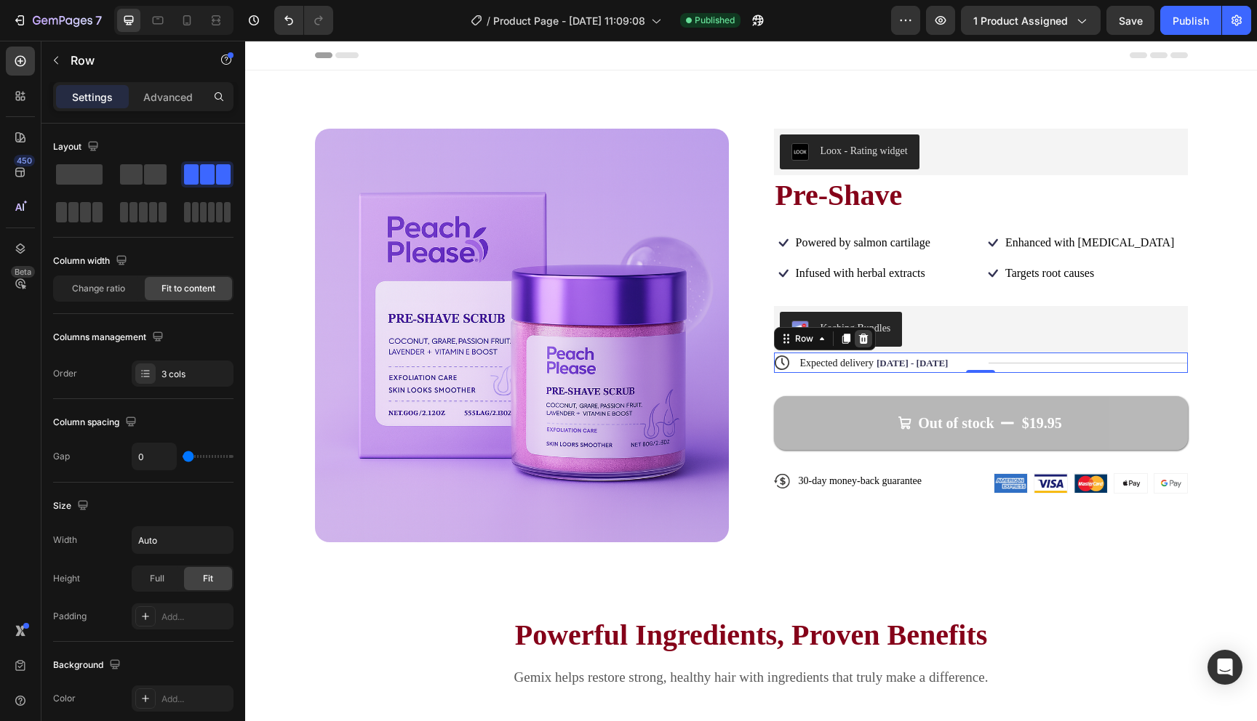
click at [863, 341] on icon at bounding box center [862, 339] width 9 height 10
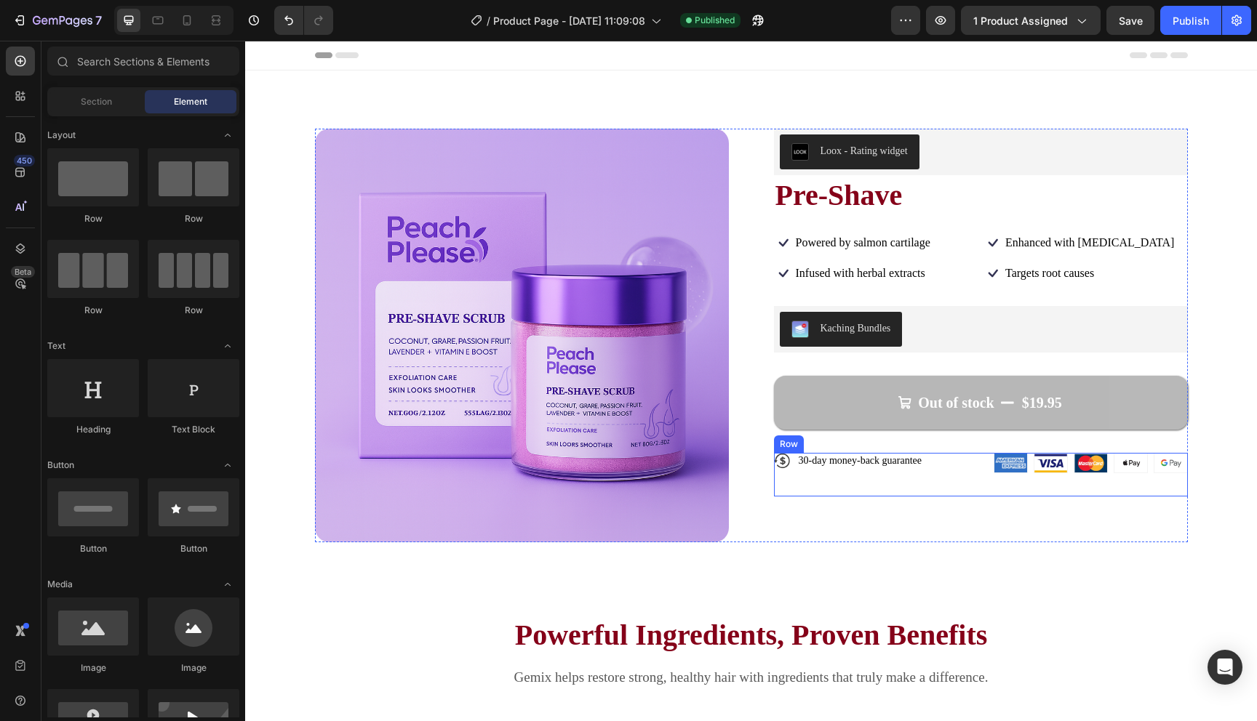
click at [935, 493] on div "Icon 30-day money-back guarantee Text Block Row" at bounding box center [881, 475] width 214 height 44
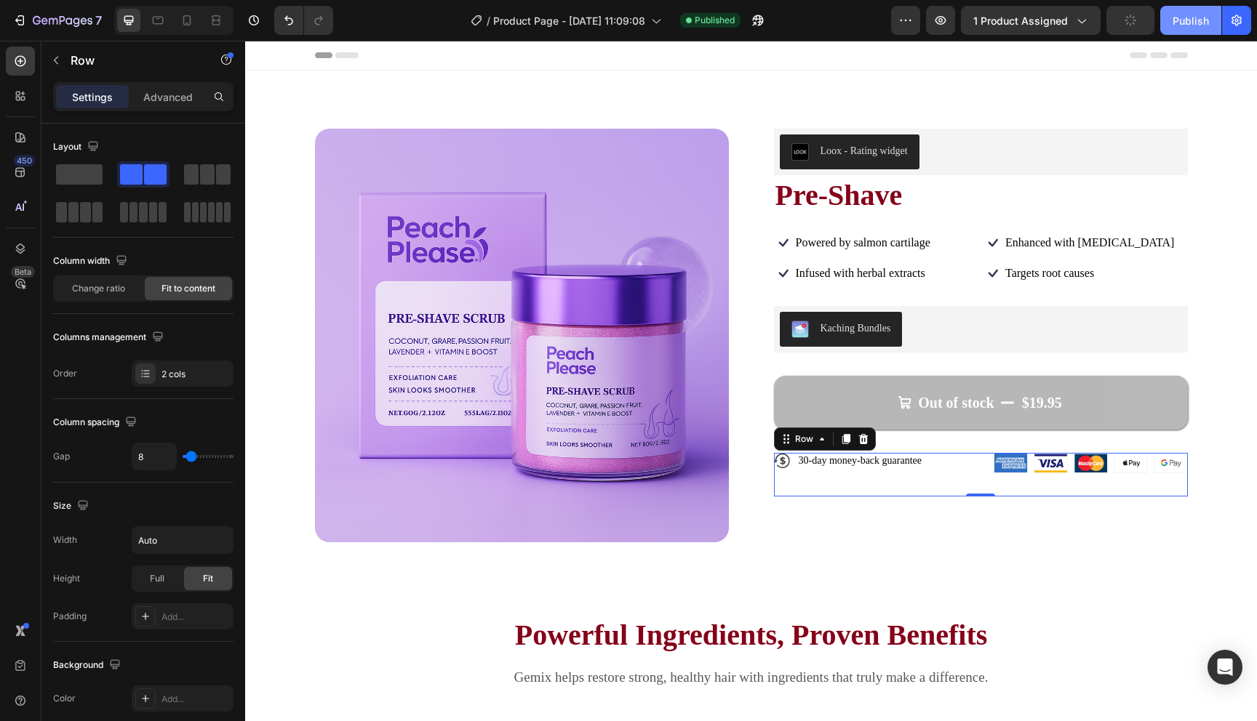
click at [1198, 25] on div "Publish" at bounding box center [1190, 20] width 36 height 15
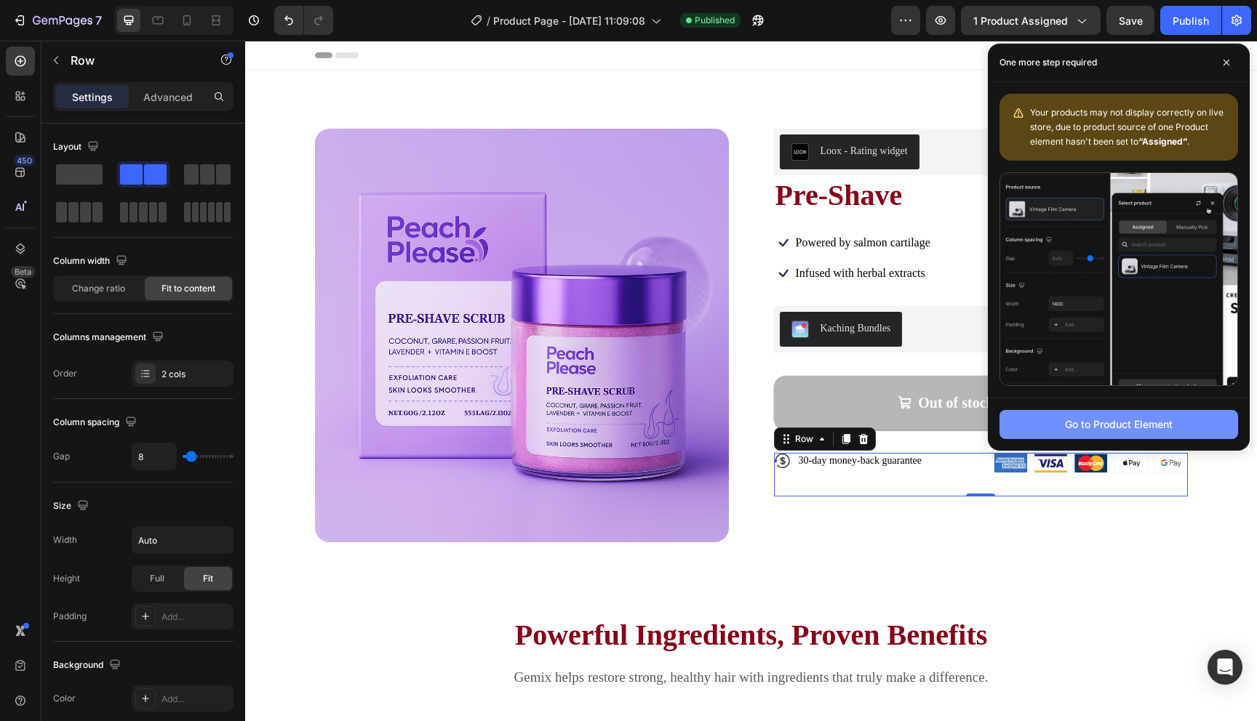
click at [1056, 417] on button "Go to Product Element" at bounding box center [1118, 424] width 239 height 29
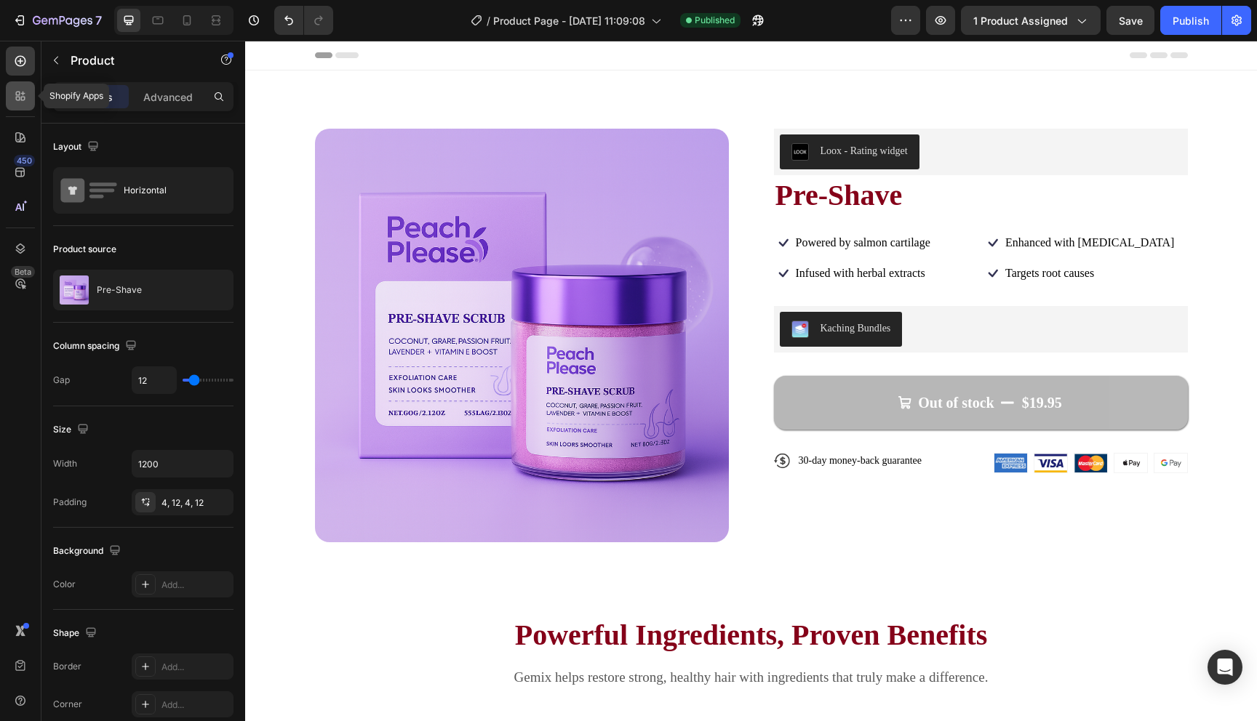
click at [20, 94] on icon at bounding box center [20, 96] width 15 height 15
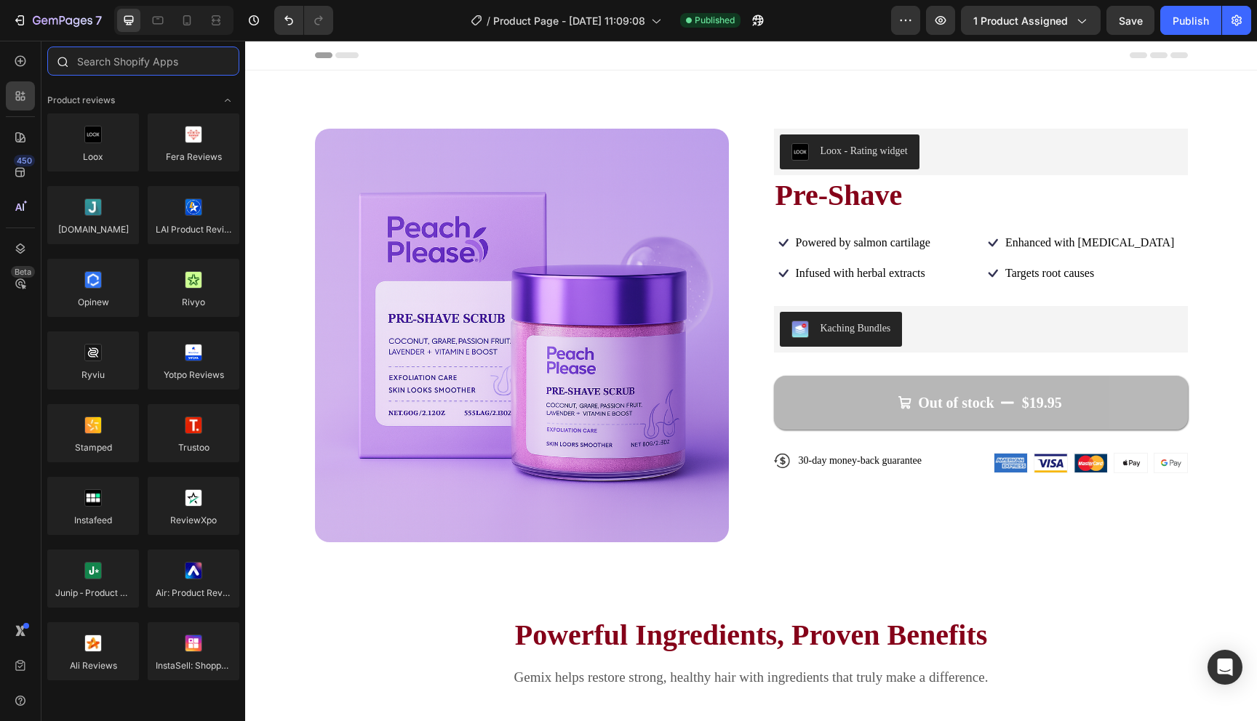
click at [168, 68] on input "text" at bounding box center [143, 61] width 192 height 29
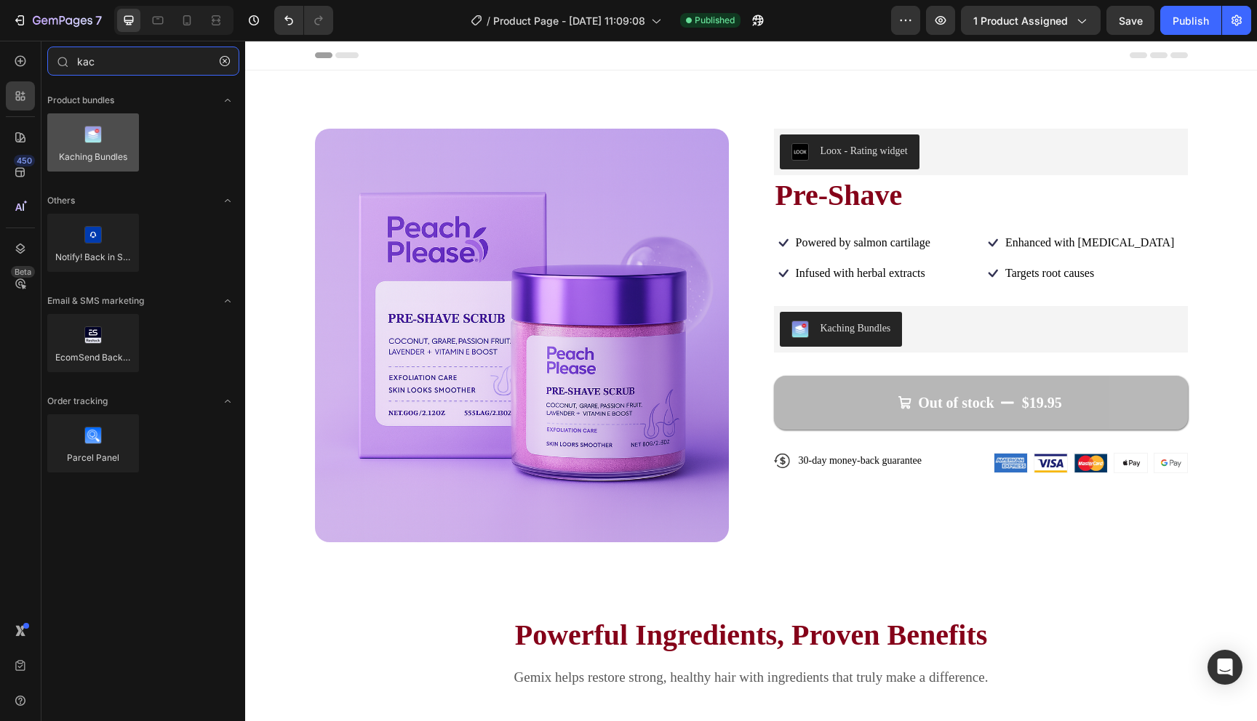
type input "kac"
click at [111, 136] on div at bounding box center [93, 142] width 92 height 58
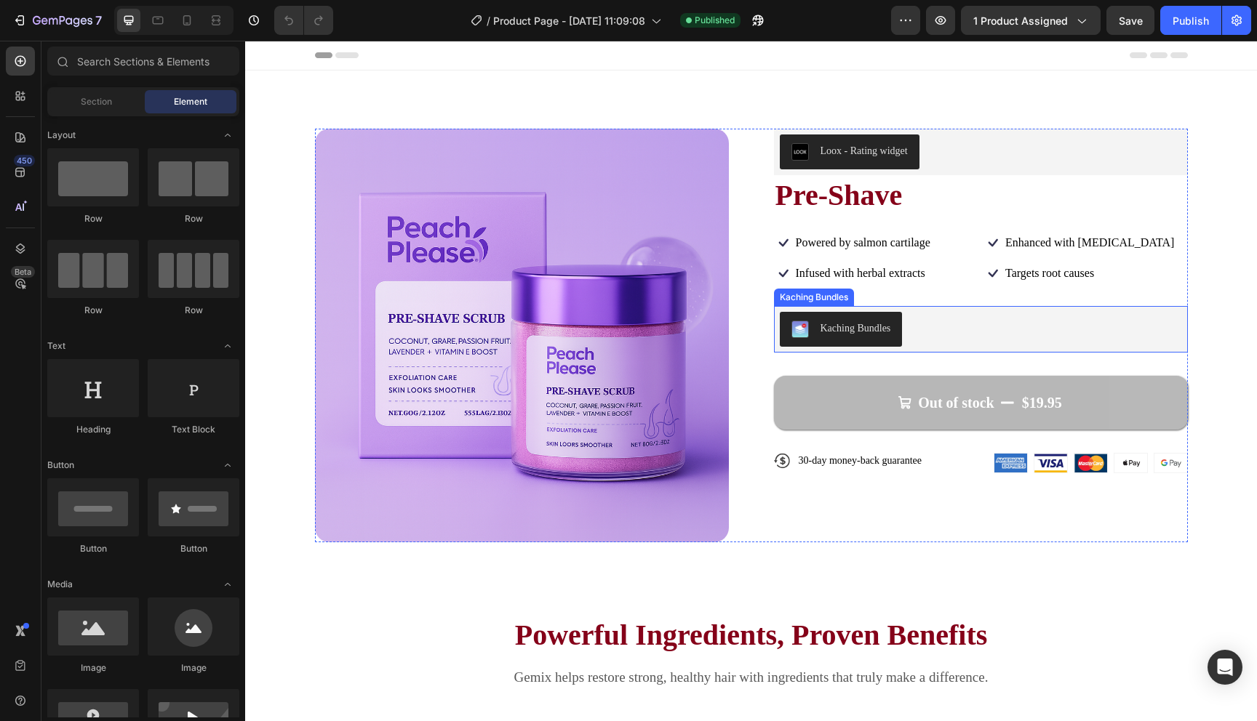
click at [815, 315] on button "Kaching Bundles" at bounding box center [841, 329] width 123 height 35
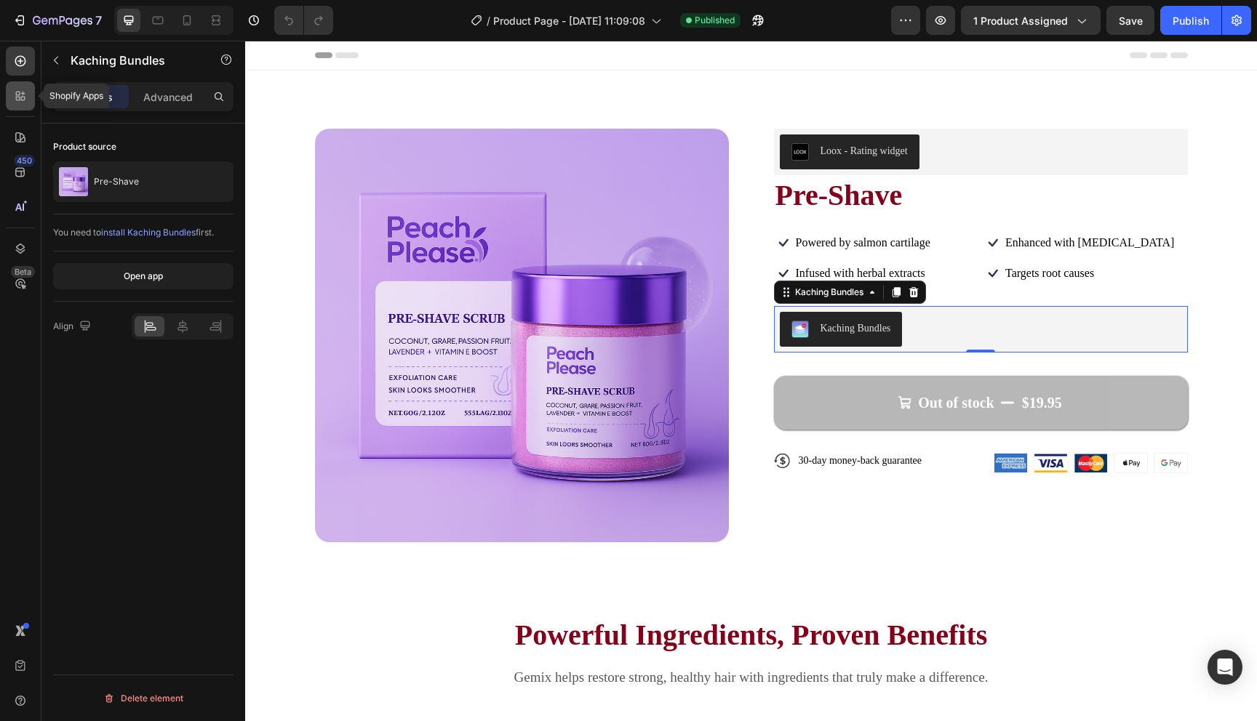
click at [24, 86] on div at bounding box center [20, 95] width 29 height 29
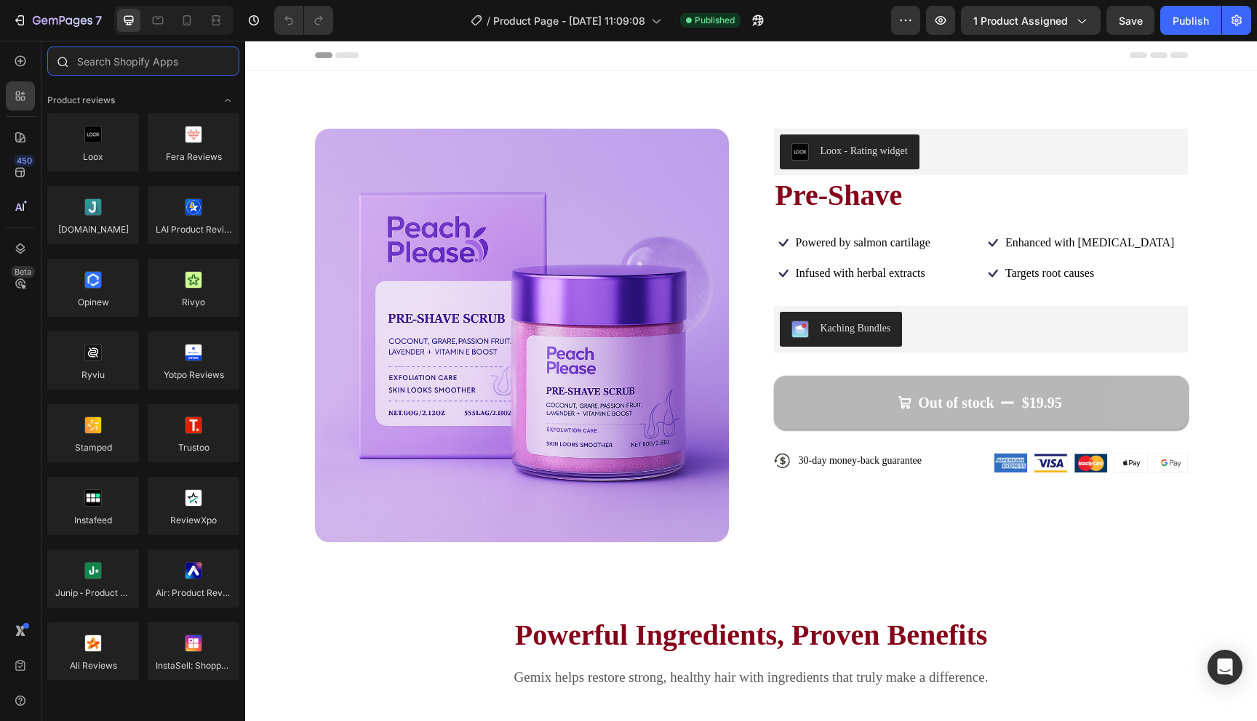
click at [129, 52] on input "text" at bounding box center [143, 61] width 192 height 29
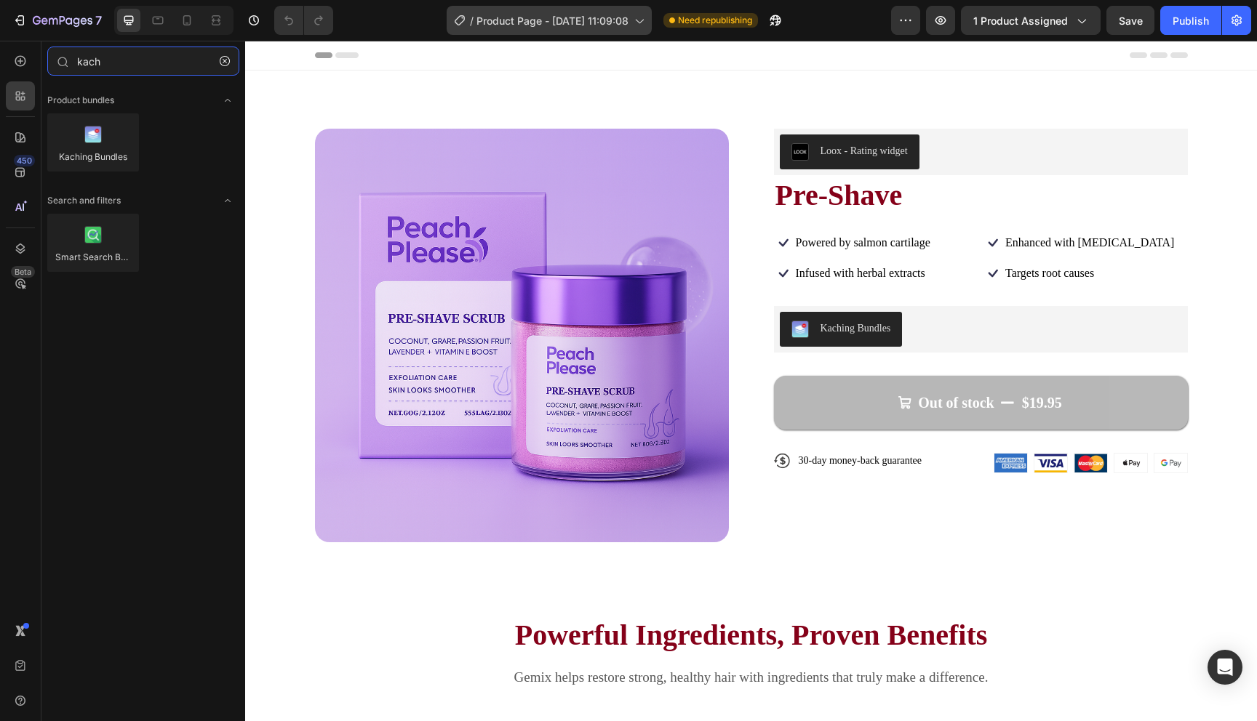
type input "kach"
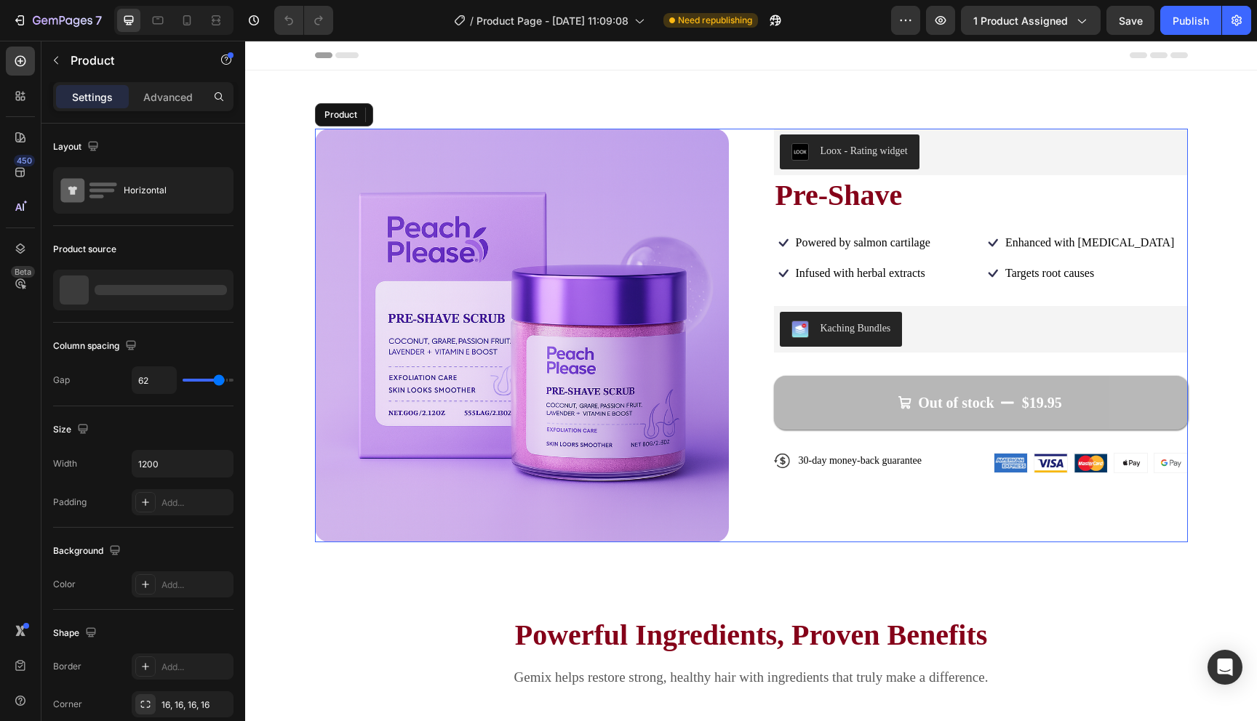
click at [920, 497] on div "Loox - Rating widget Loox Pre-Shave Product Title Icon Powered by salmon cartil…" at bounding box center [981, 336] width 414 height 414
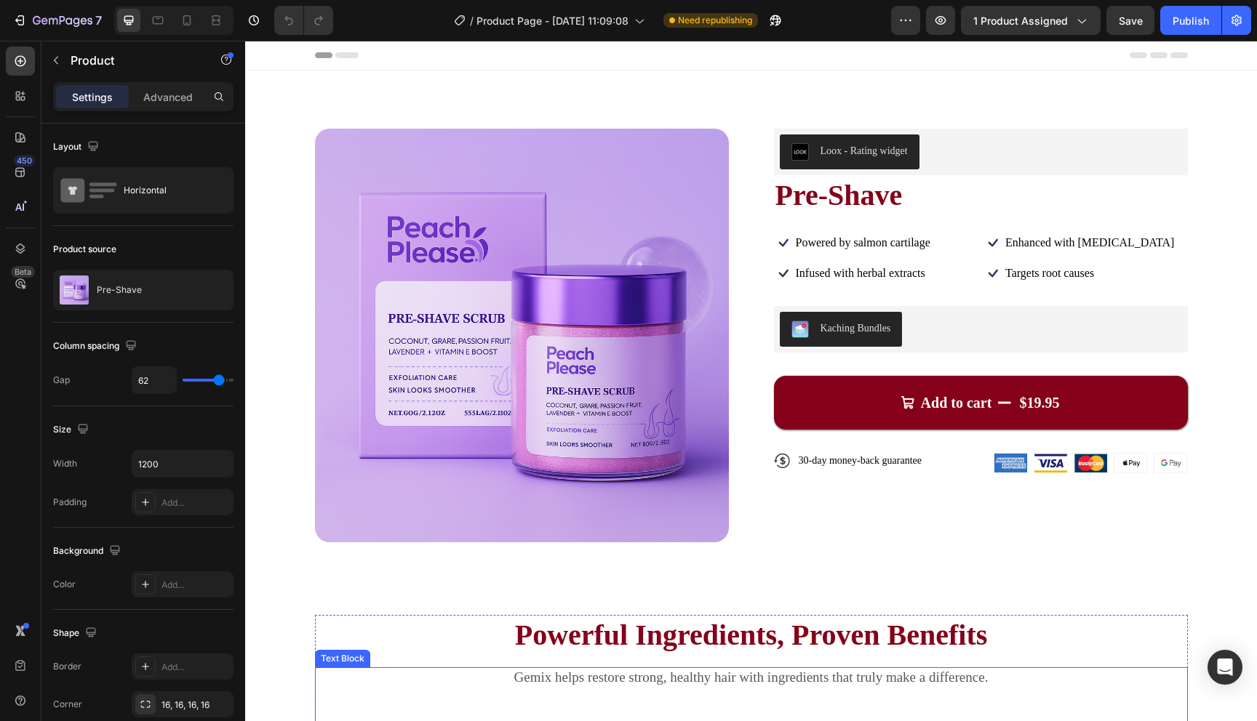
click at [537, 681] on p "Gemix helps restore strong, healthy hair with ingredients that truly make a dif…" at bounding box center [751, 678] width 870 height 18
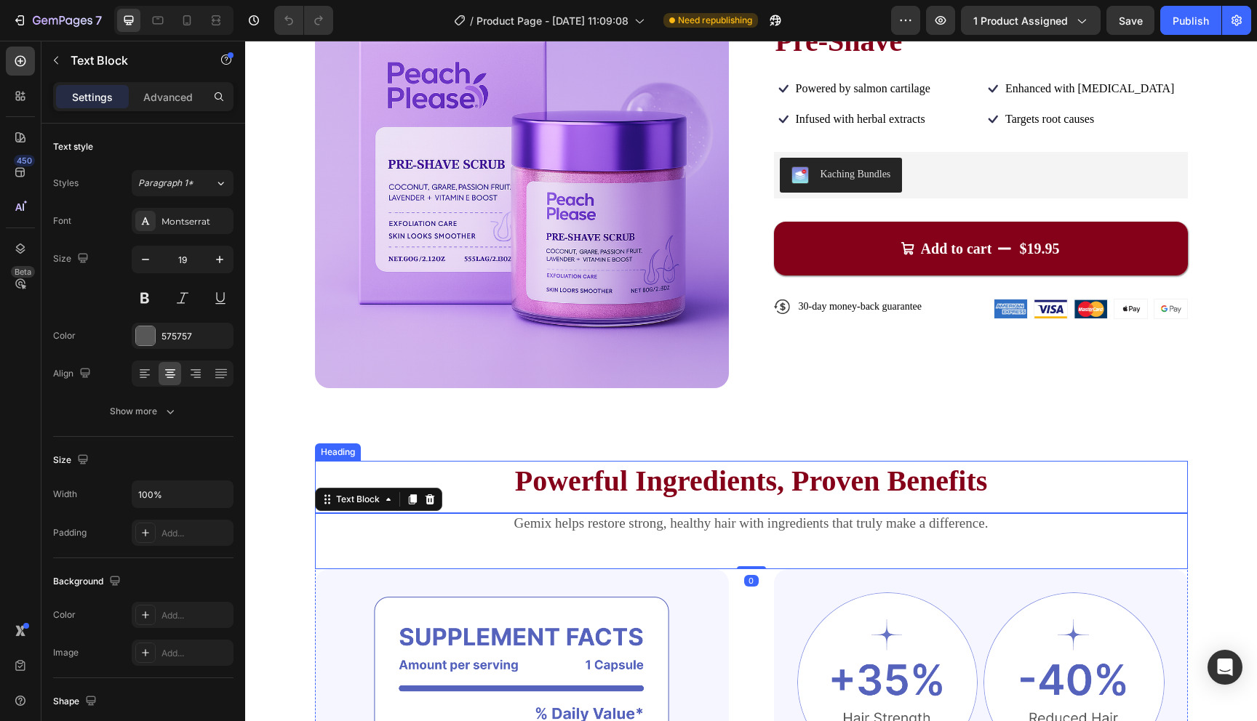
scroll to position [194, 0]
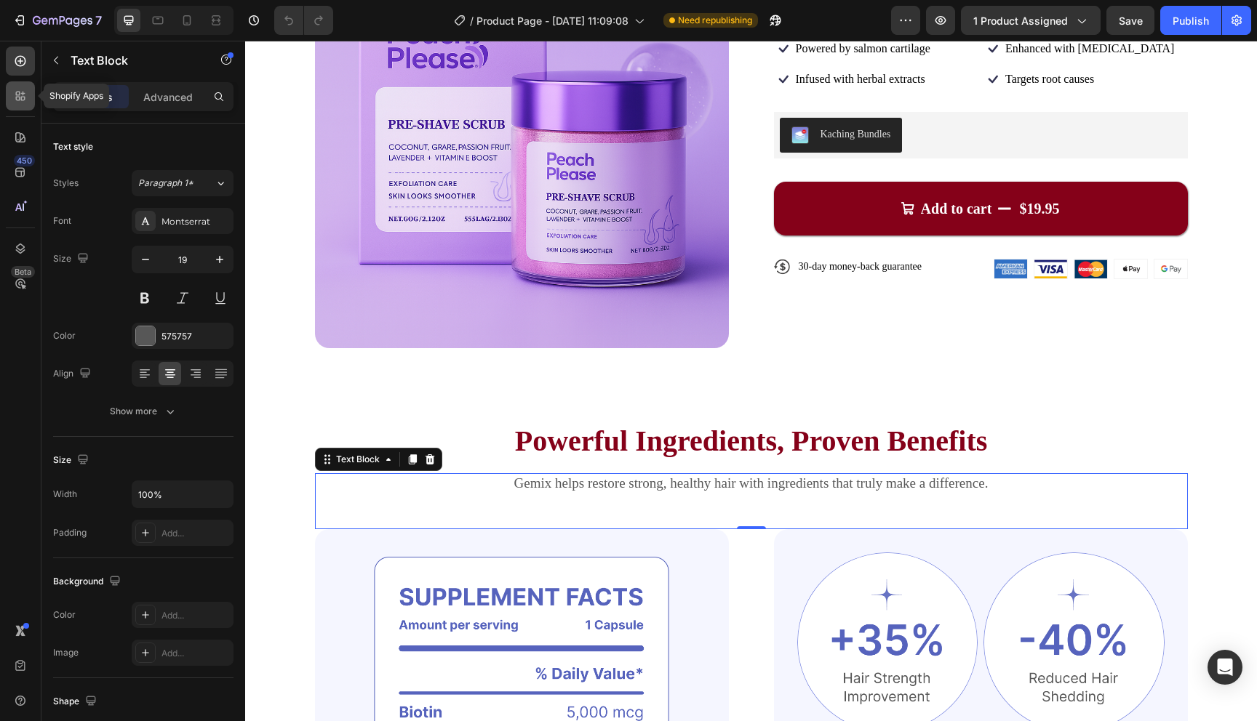
click at [11, 98] on div at bounding box center [20, 95] width 29 height 29
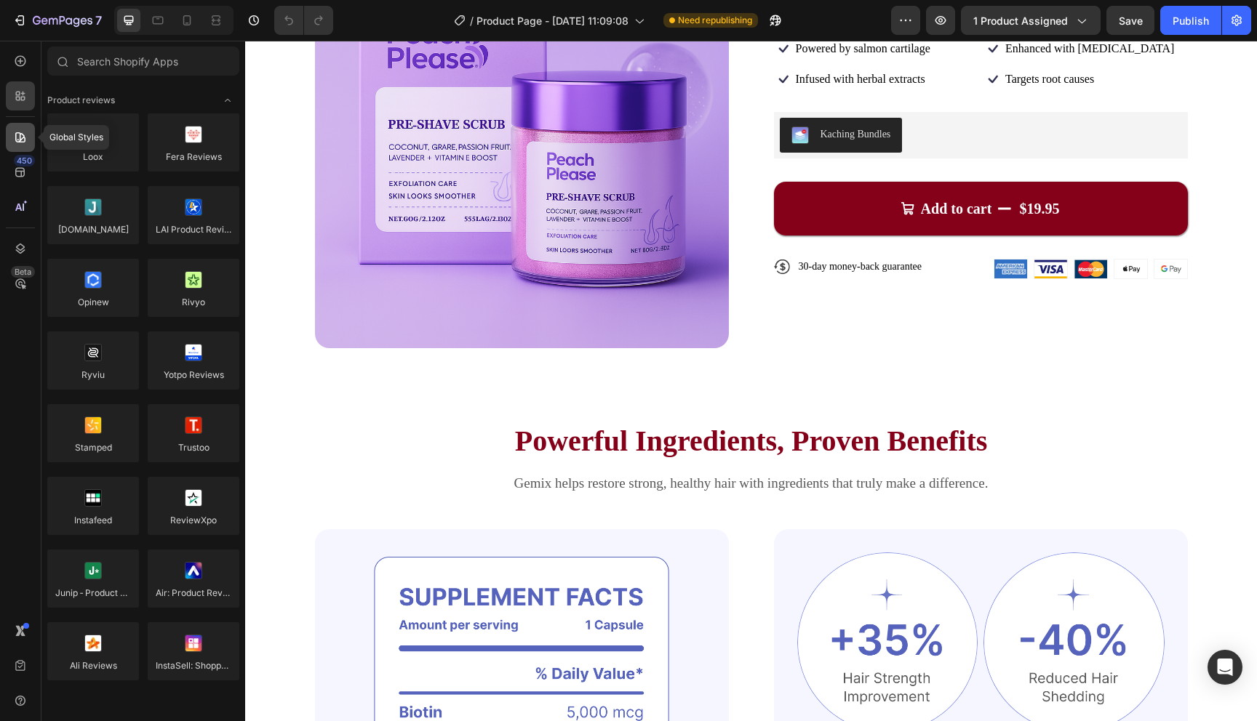
click at [16, 133] on icon at bounding box center [20, 137] width 10 height 10
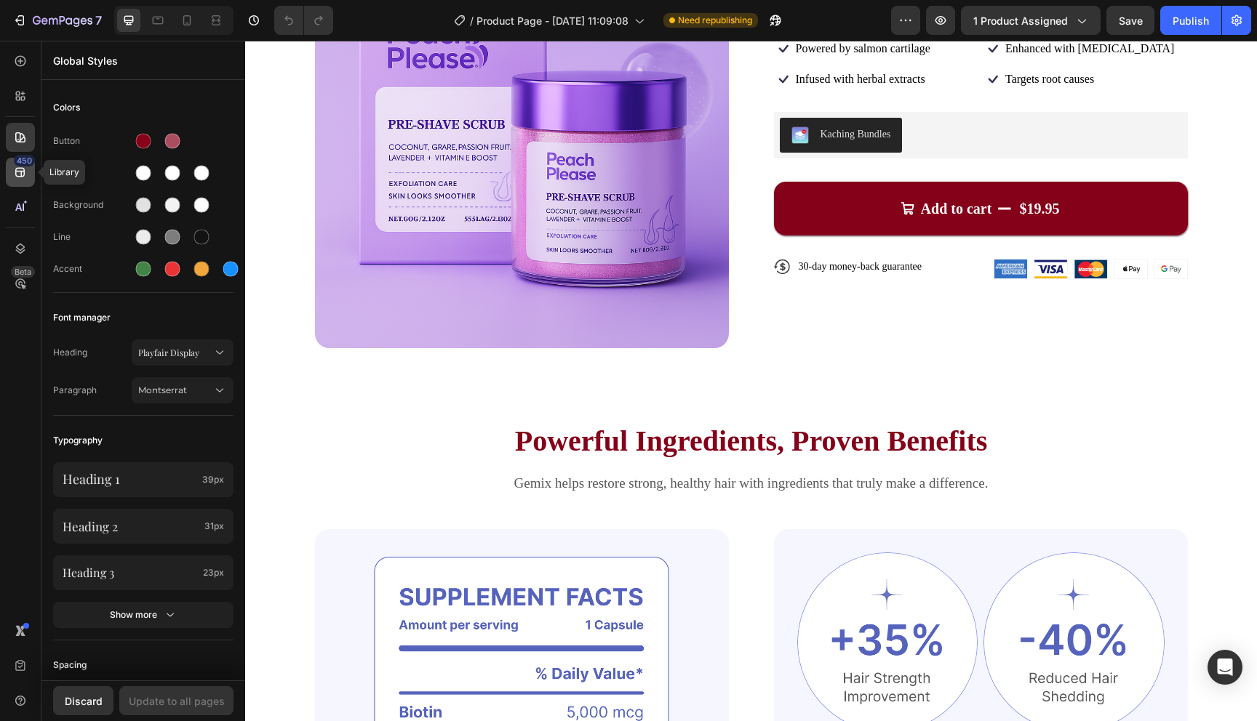
click at [28, 178] on div "450" at bounding box center [20, 172] width 29 height 29
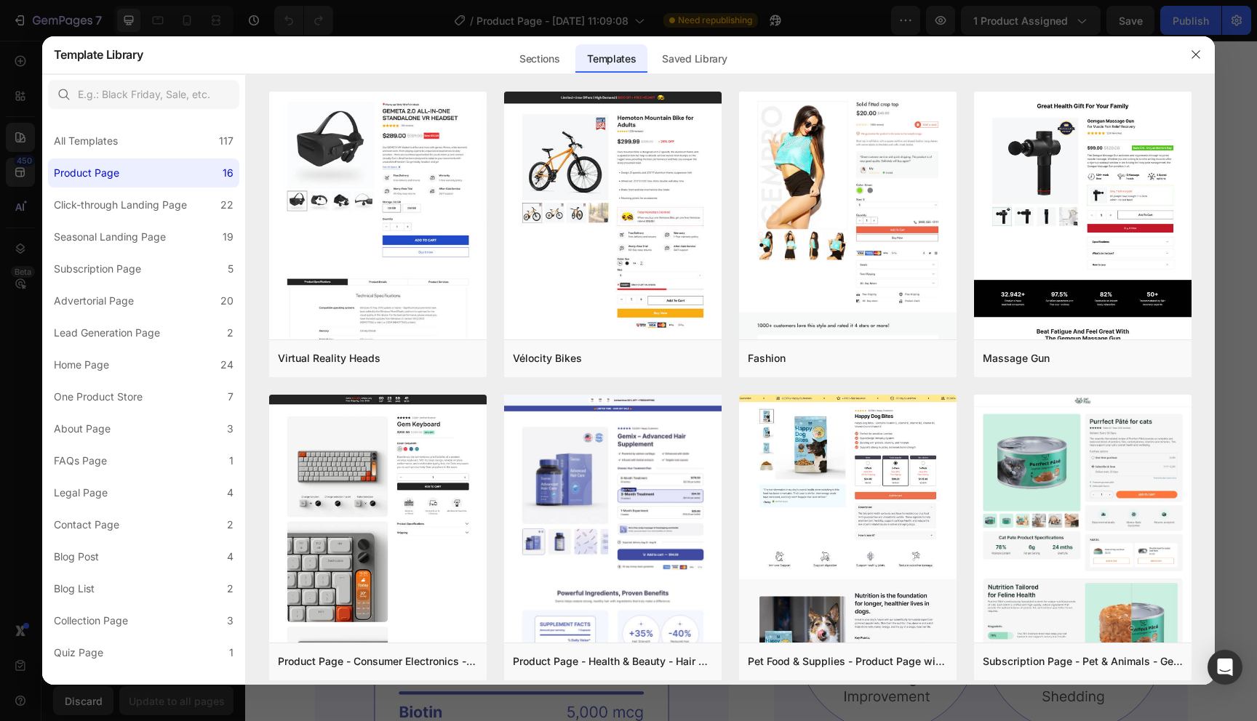
click at [20, 207] on div at bounding box center [628, 360] width 1257 height 721
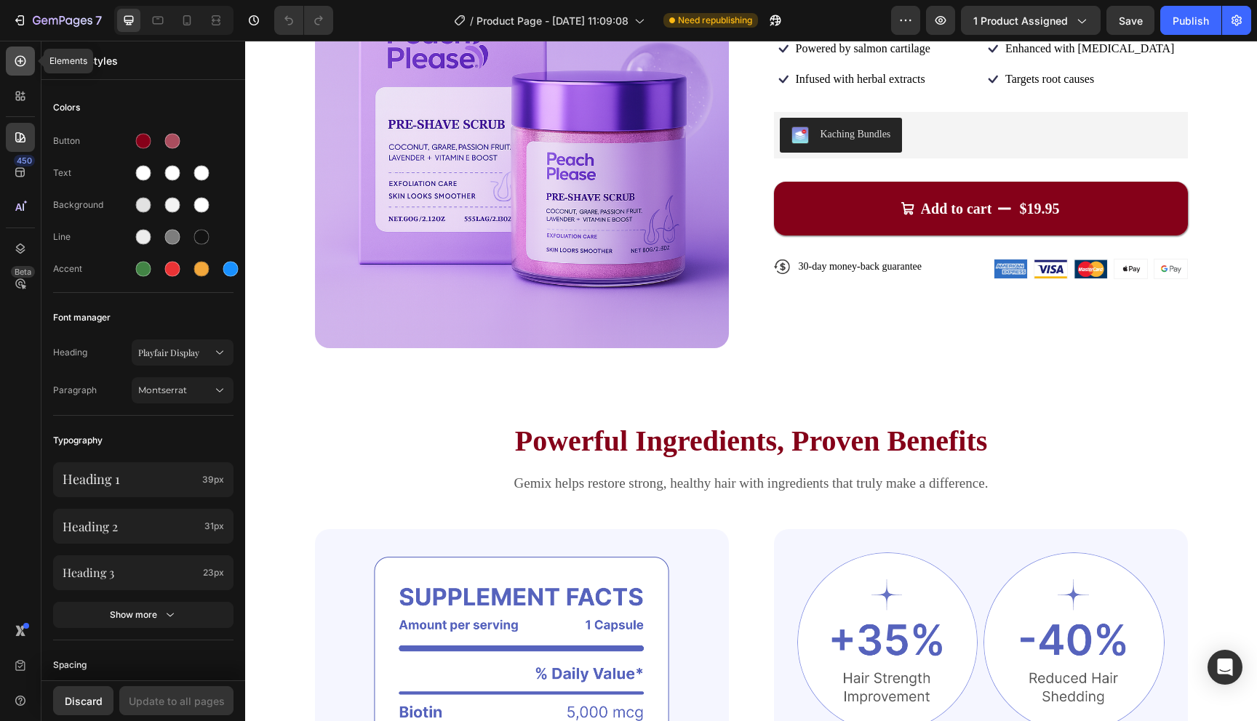
click at [20, 53] on div at bounding box center [20, 61] width 29 height 29
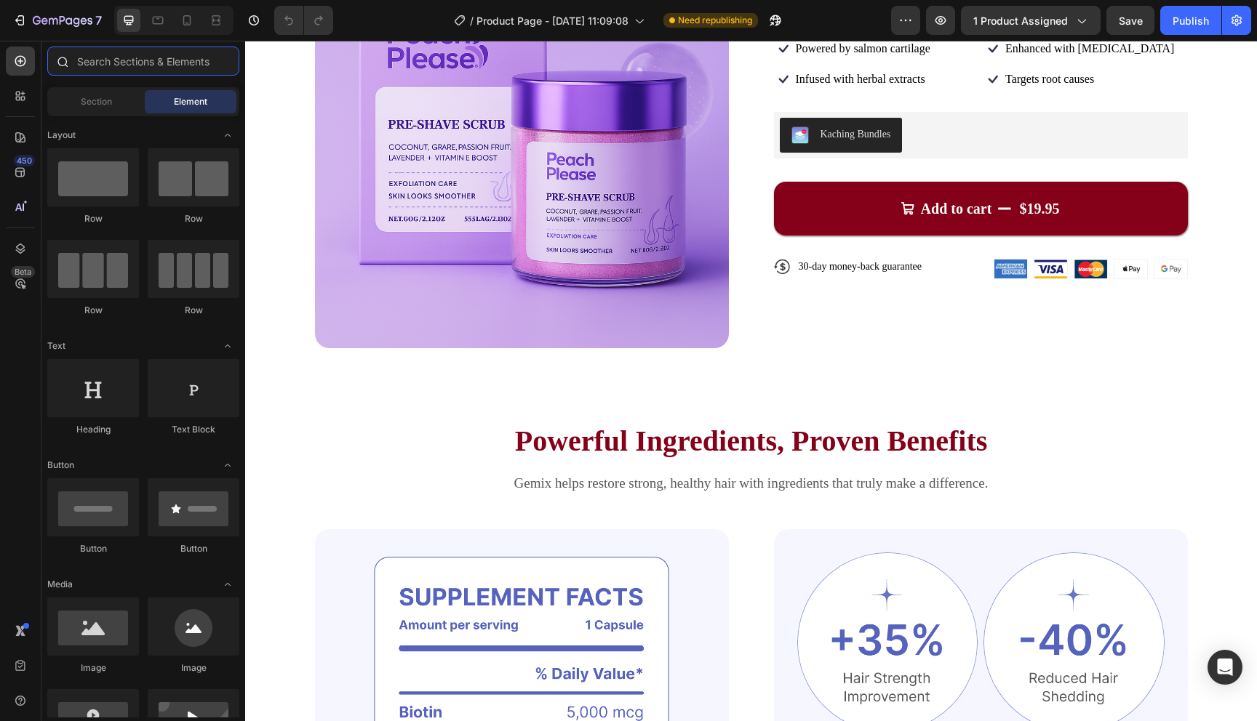
click at [135, 68] on input "text" at bounding box center [143, 61] width 192 height 29
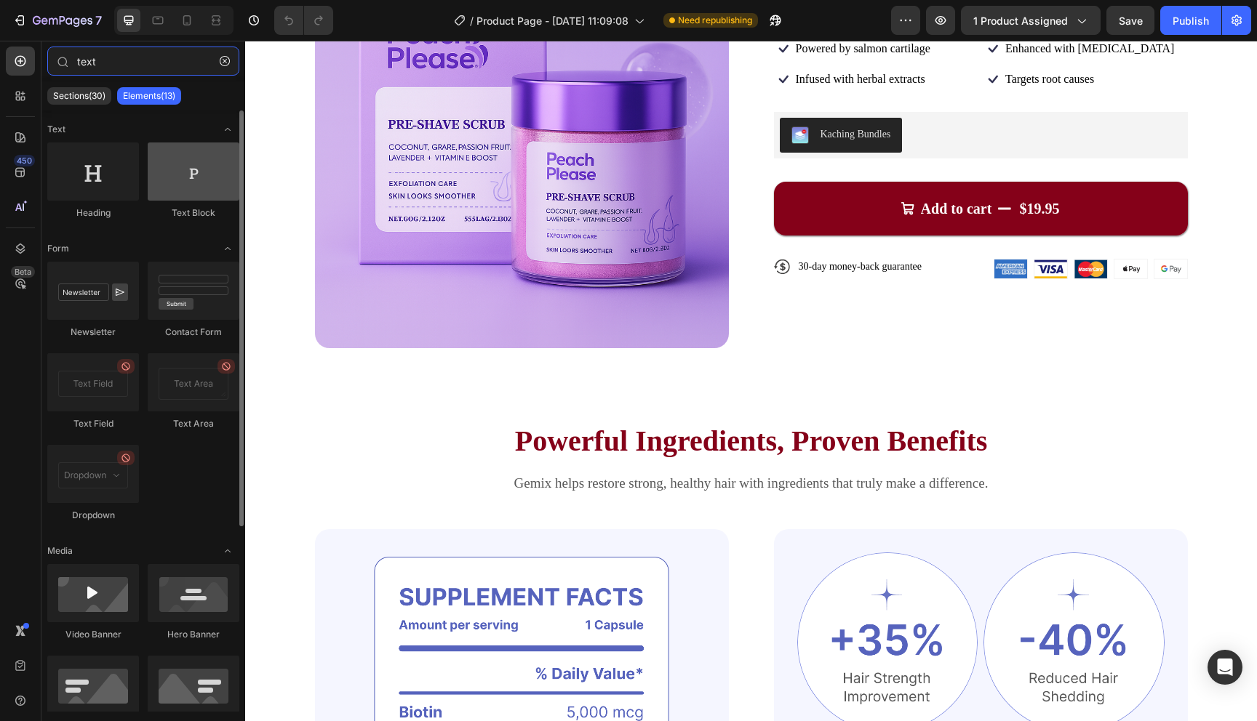
type input "text"
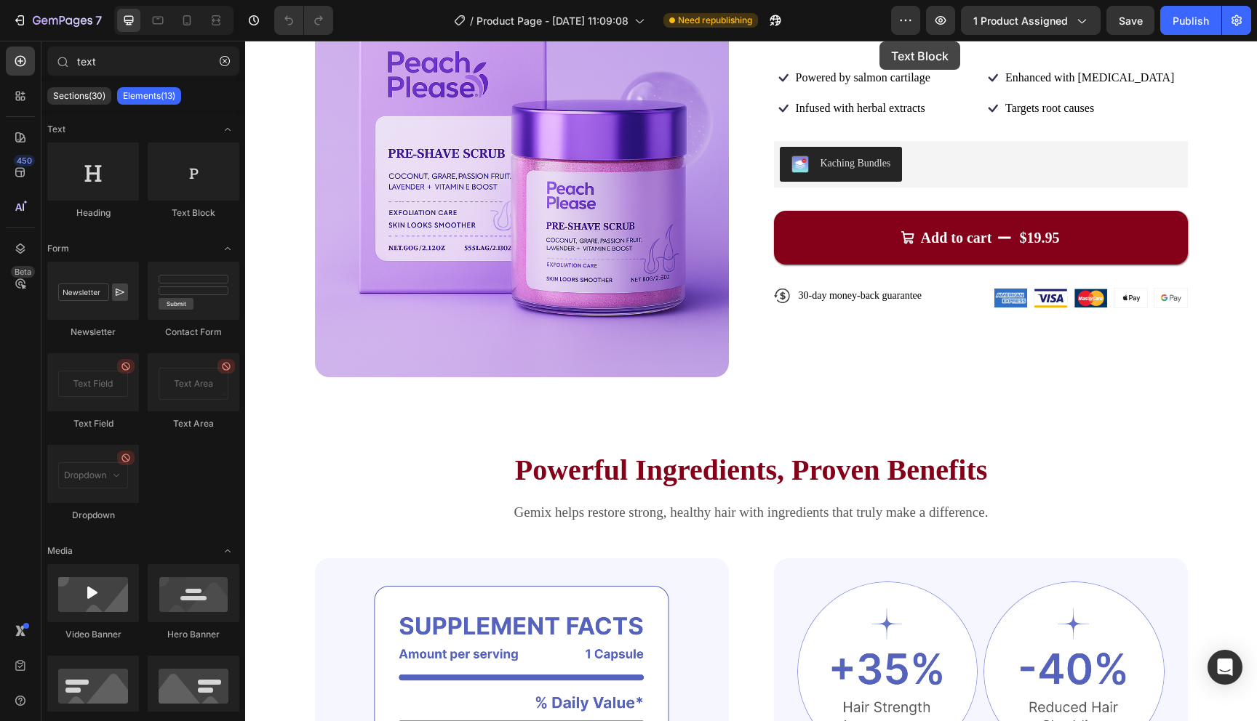
scroll to position [0, 0]
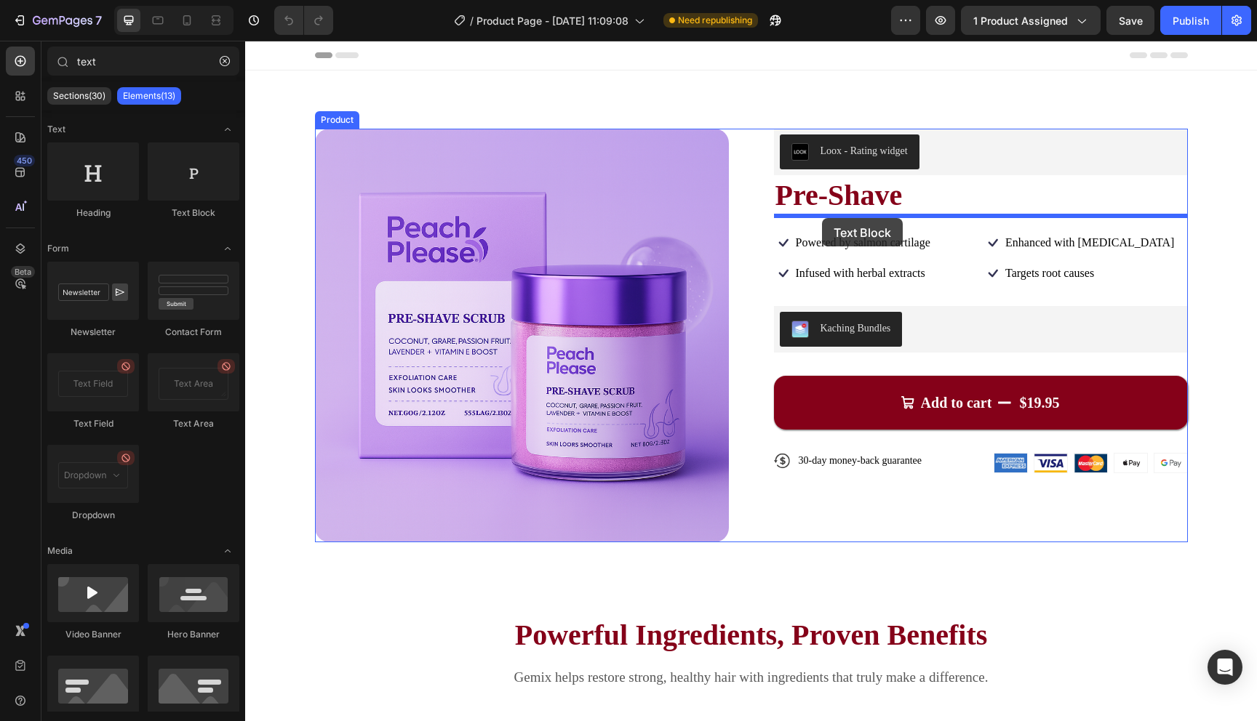
drag, startPoint x: 412, startPoint y: 222, endPoint x: 822, endPoint y: 218, distance: 410.2
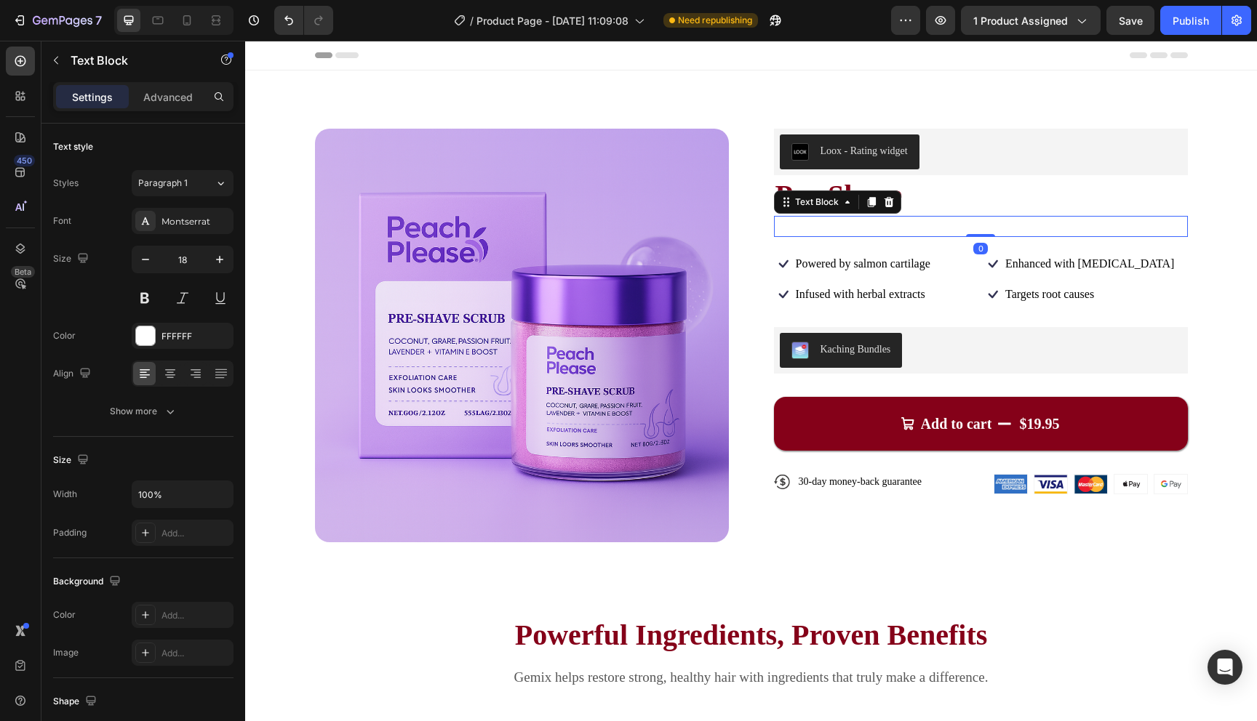
click at [889, 226] on div "Replace this text with your content" at bounding box center [981, 226] width 414 height 21
click at [888, 226] on p "Replace this text with your content" at bounding box center [980, 226] width 411 height 18
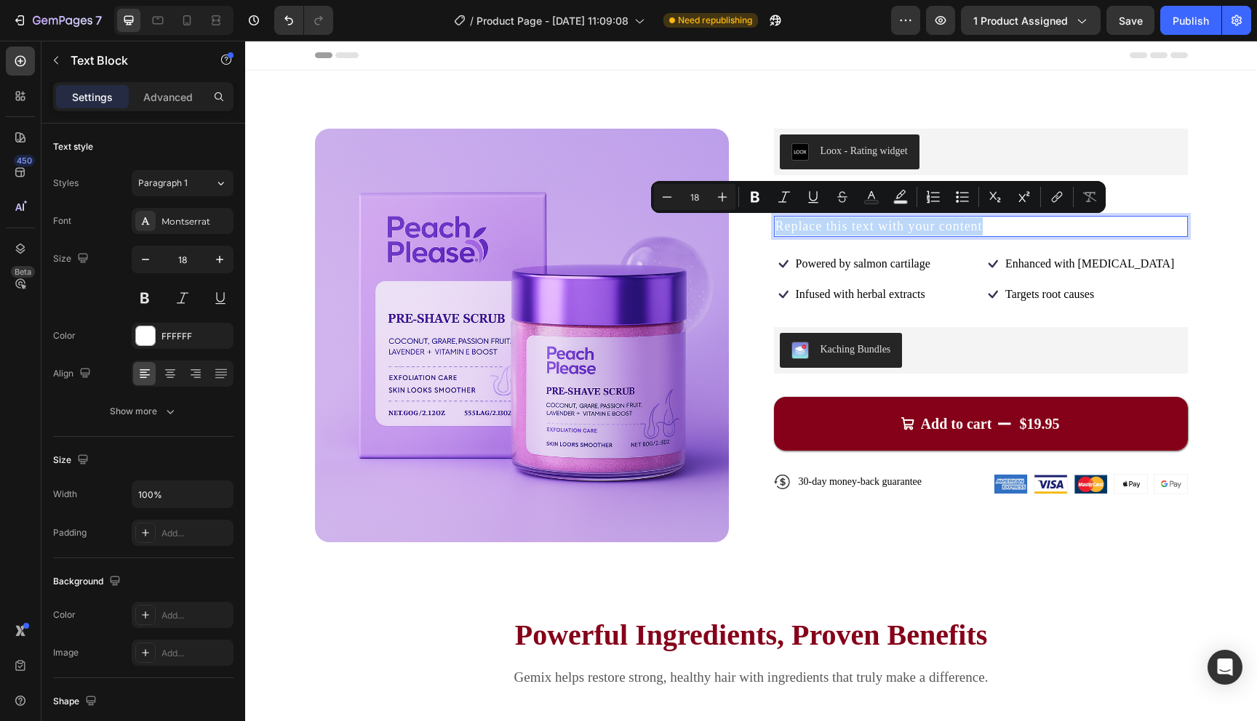
click at [888, 226] on p "Replace this text with your content" at bounding box center [980, 226] width 411 height 18
click at [872, 207] on button "Text Color" at bounding box center [871, 197] width 26 height 26
type input "FFFFFF"
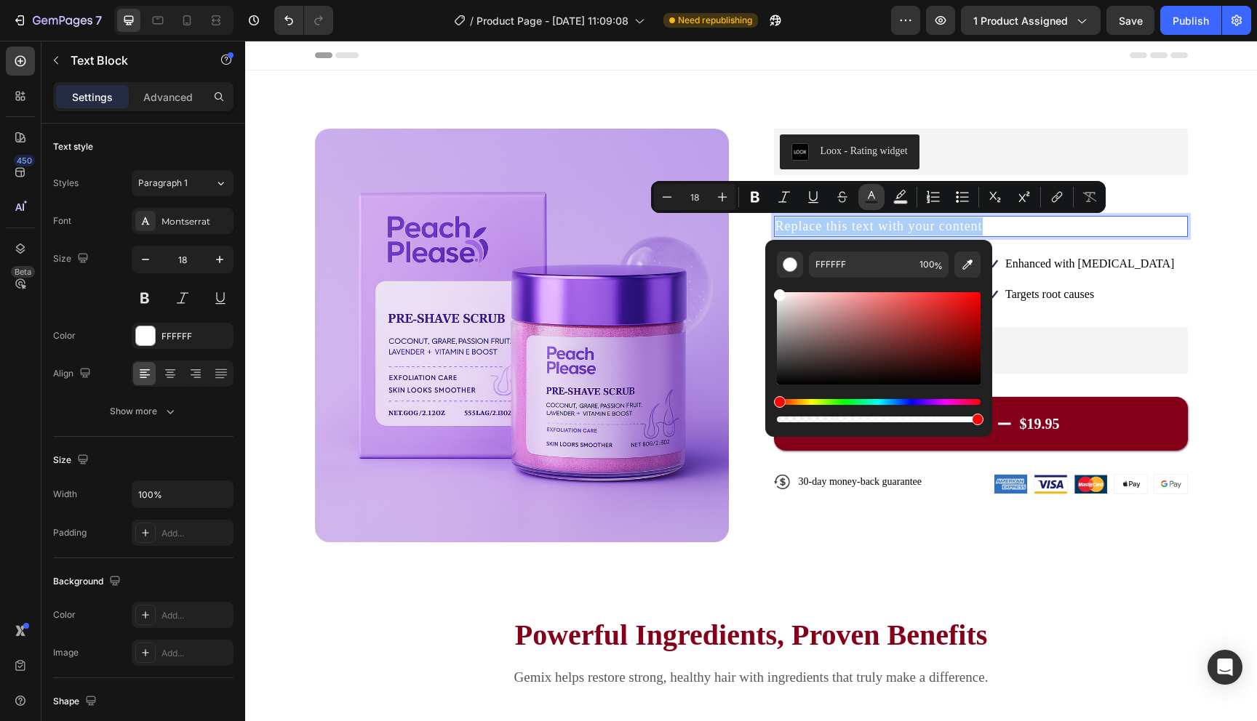
click at [871, 195] on icon "Editor contextual toolbar" at bounding box center [871, 195] width 7 height 8
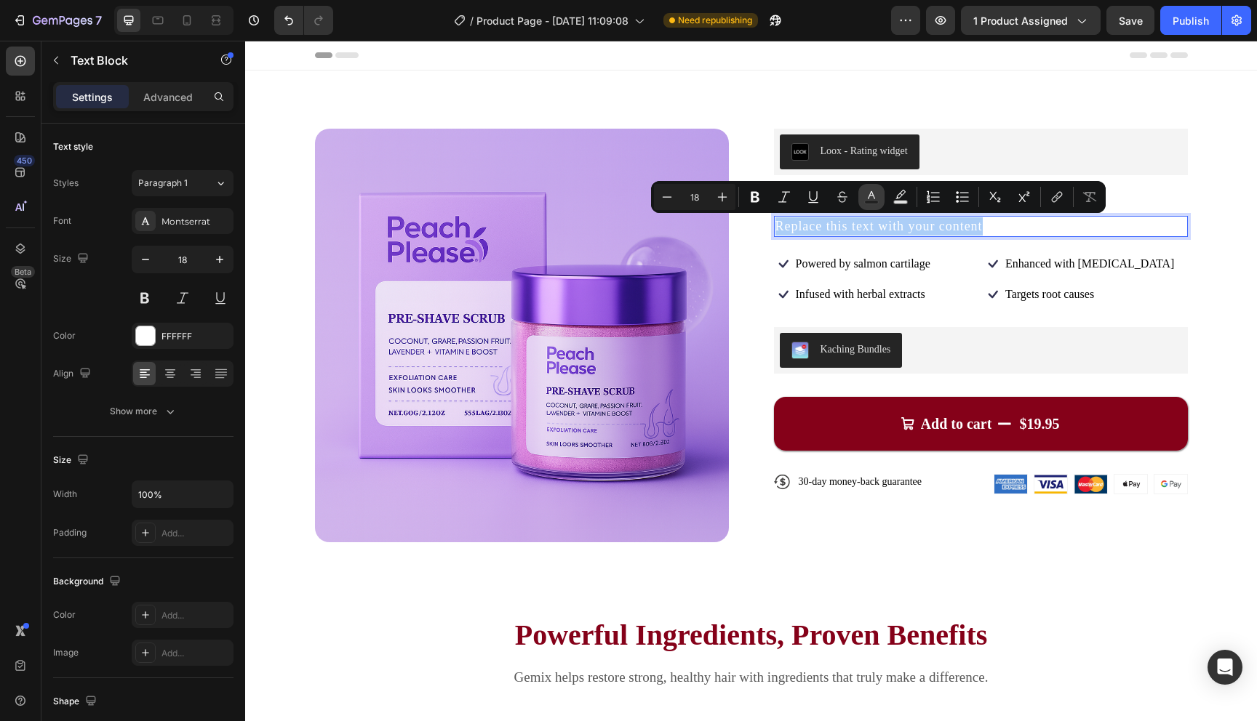
click at [879, 188] on button "Text Color" at bounding box center [871, 197] width 26 height 26
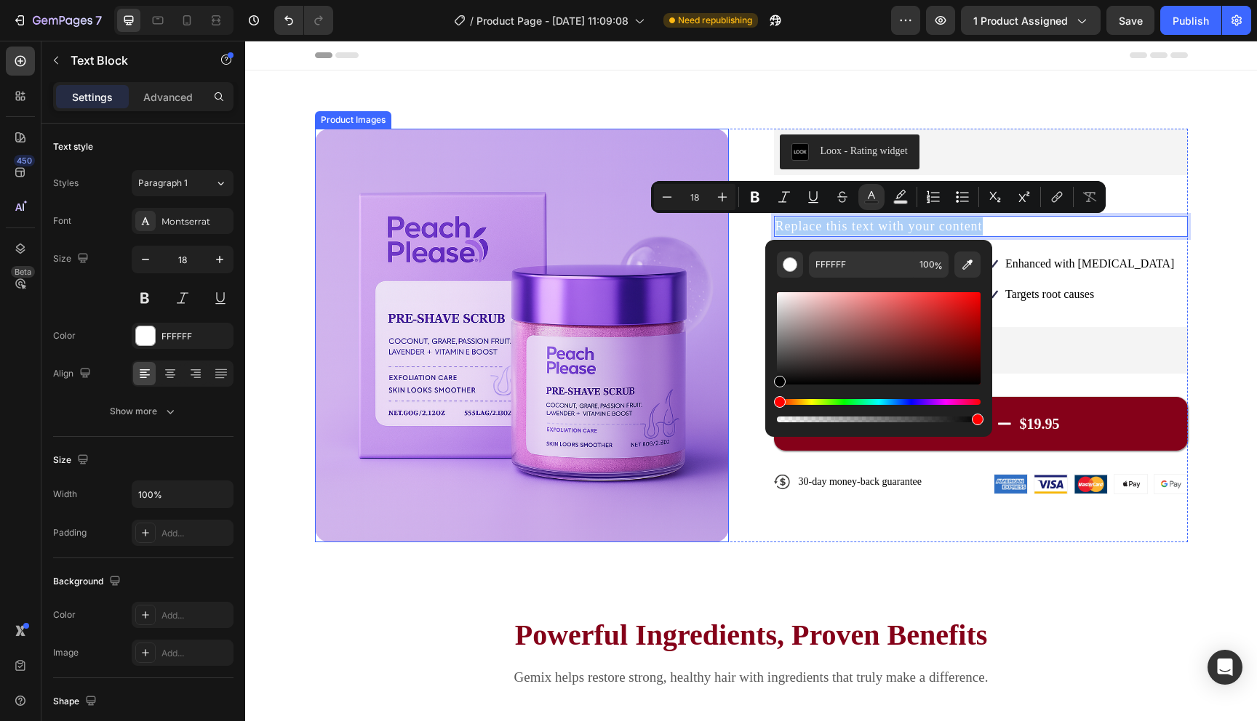
drag, startPoint x: 1051, startPoint y: 384, endPoint x: 718, endPoint y: 460, distance: 341.7
type input "000000"
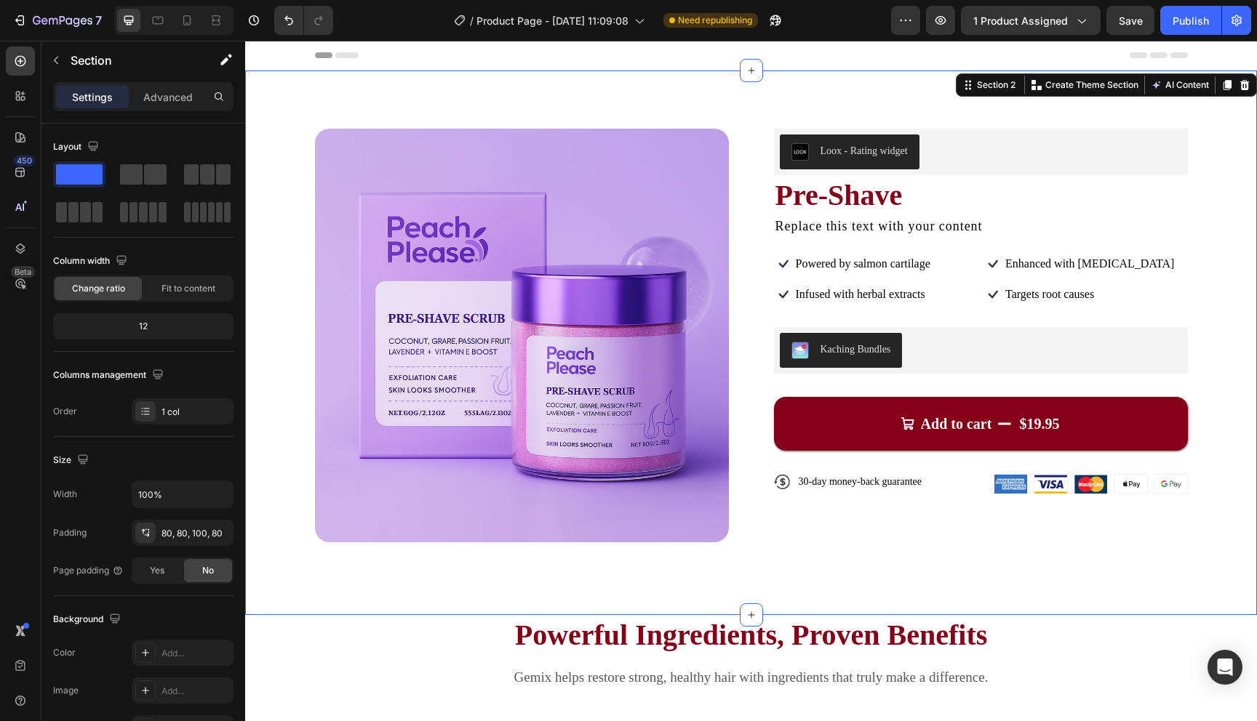
click at [764, 549] on div "Product Images Loox - Rating widget Loox Pre-Shave Product Title Replace this t…" at bounding box center [751, 343] width 1012 height 545
click at [1219, 244] on div "Product Images Loox - Rating widget Loox Pre-Shave Product Title Replace this t…" at bounding box center [751, 343] width 1012 height 545
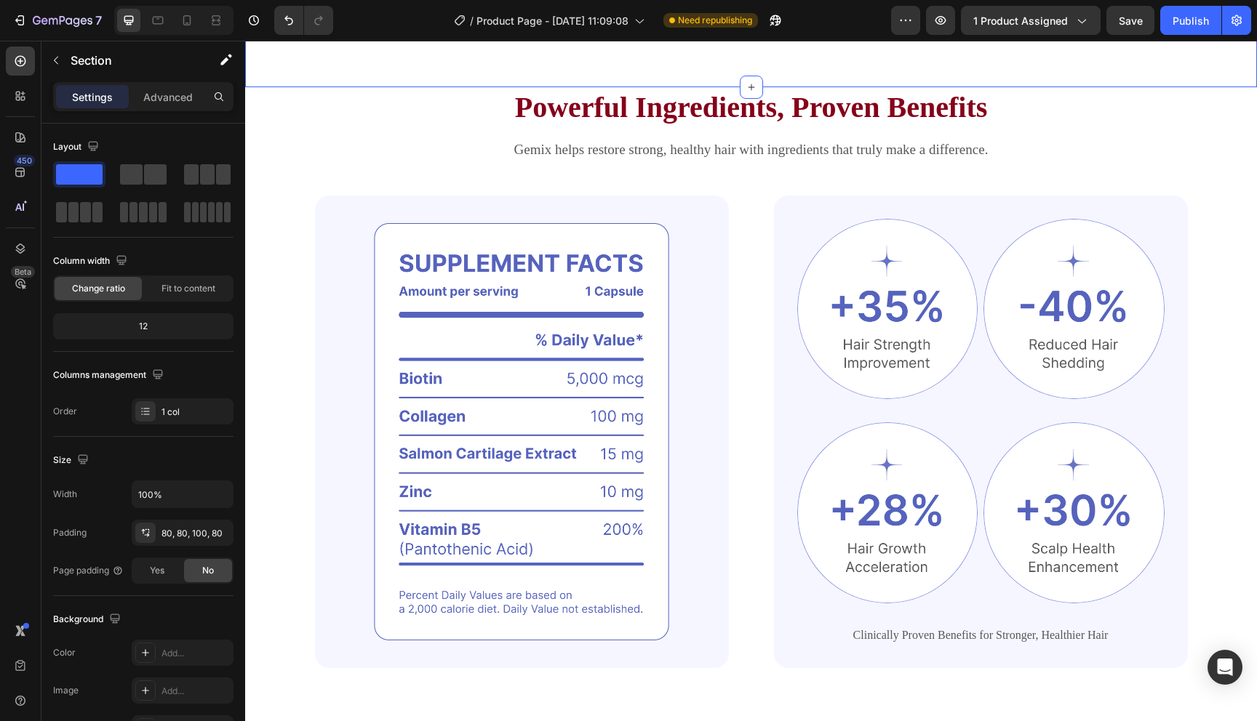
scroll to position [537, 0]
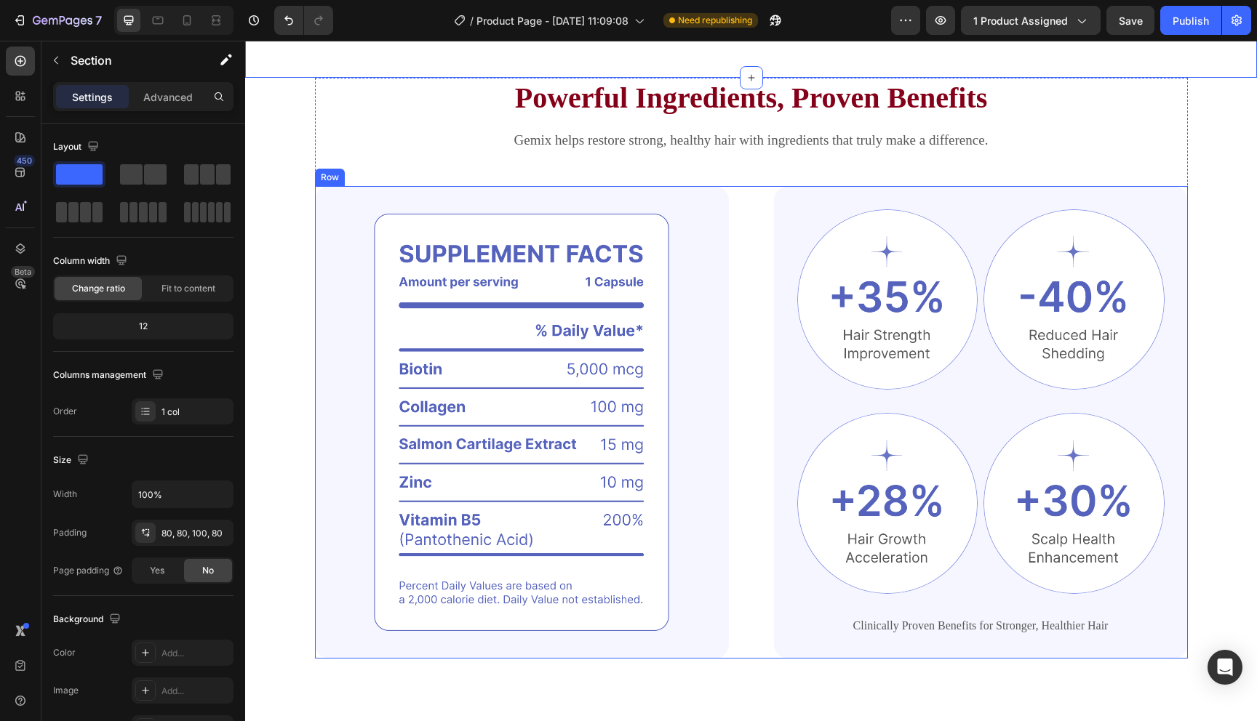
click at [756, 247] on div "Image Image Image Row Image Image Row Clinically Proven Benefits for Stronger, …" at bounding box center [751, 422] width 873 height 473
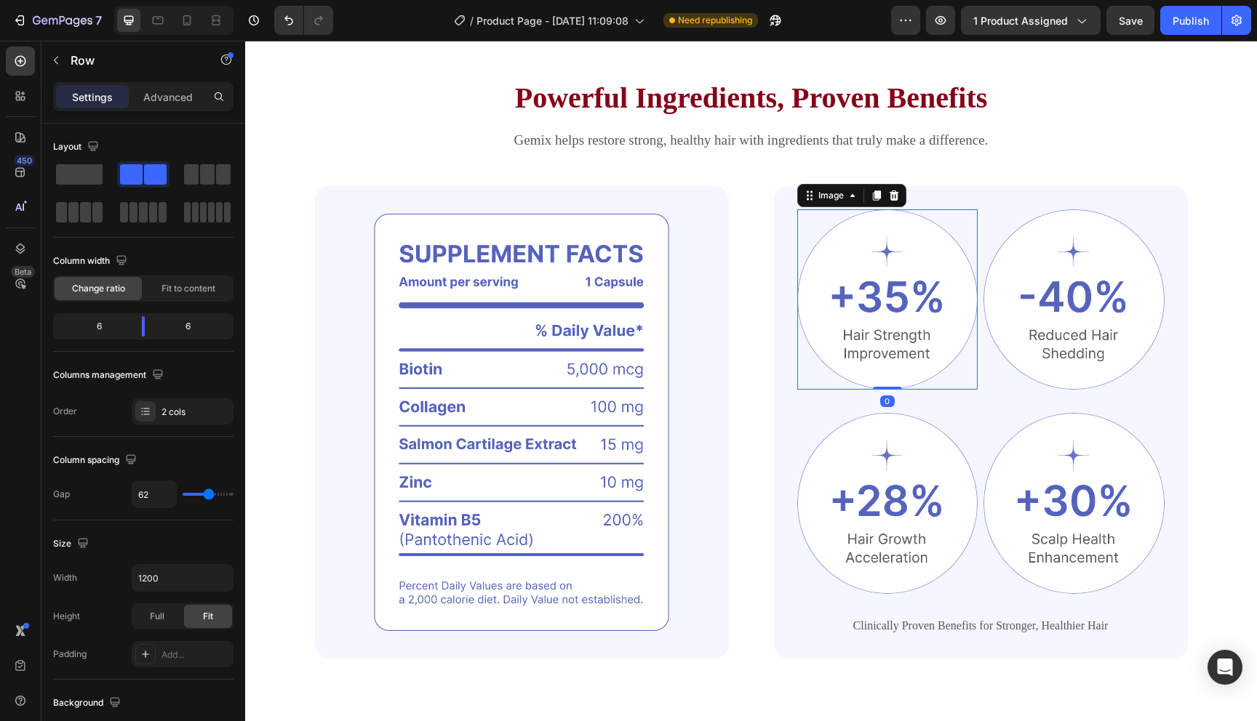
click at [816, 316] on img at bounding box center [887, 299] width 181 height 181
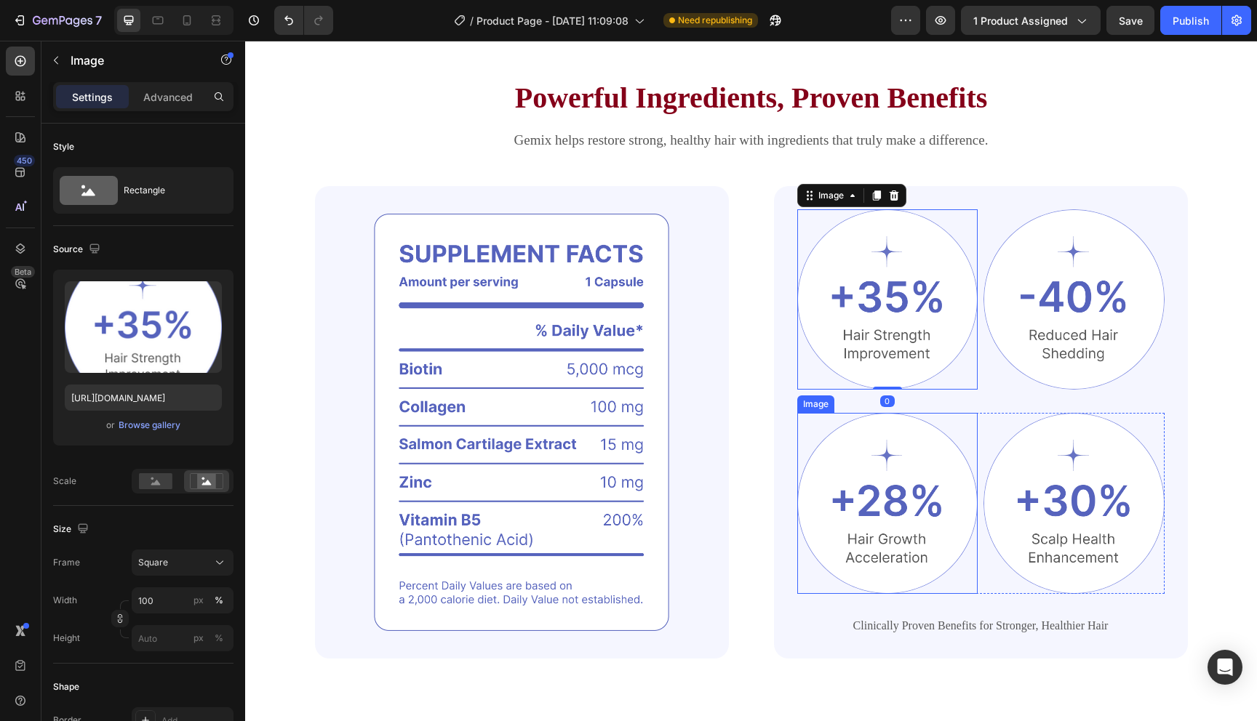
click at [919, 512] on img at bounding box center [887, 503] width 181 height 181
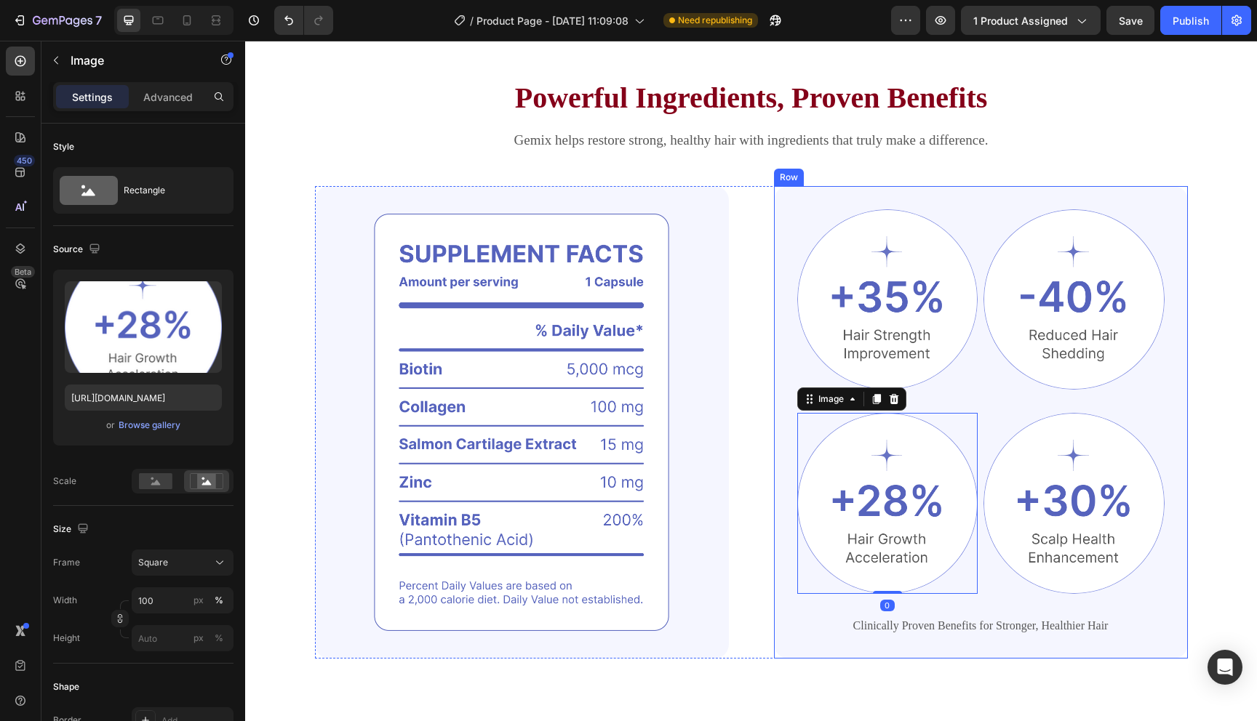
click at [1007, 357] on img at bounding box center [1073, 299] width 181 height 181
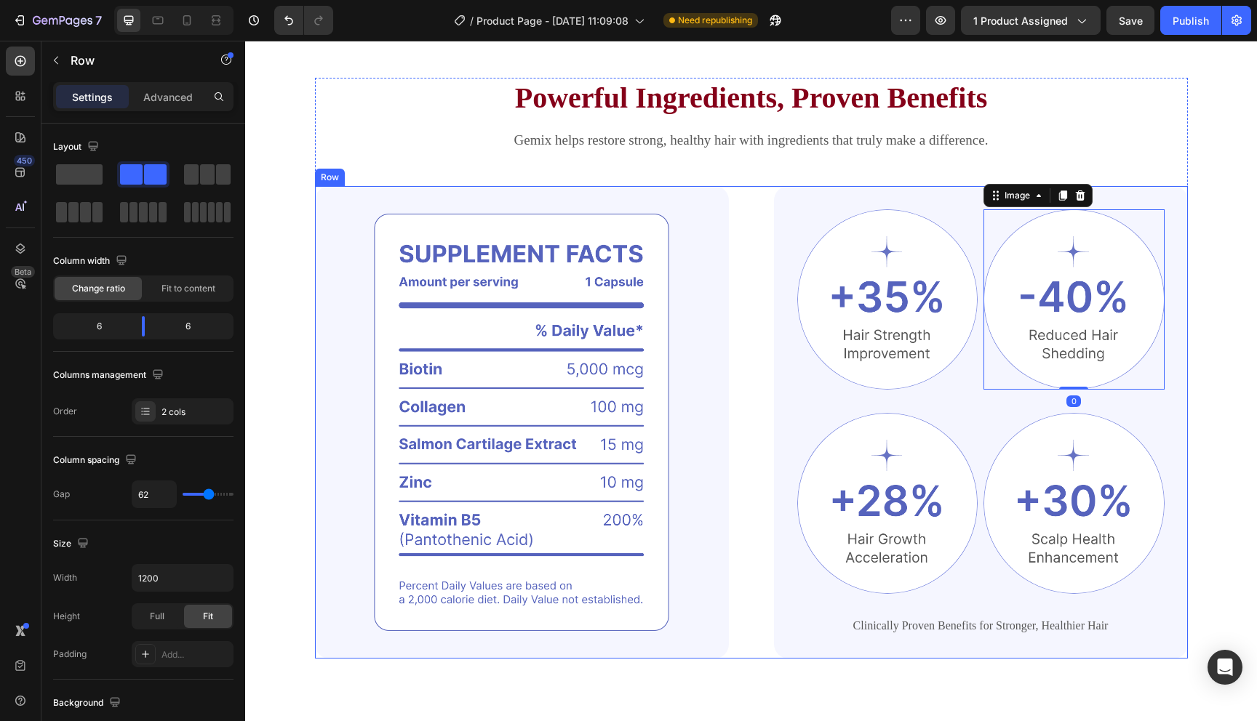
click at [741, 292] on div "Image Image Image 0 Row Image Image Row Clinically Proven Benefits for Stronger…" at bounding box center [751, 422] width 873 height 473
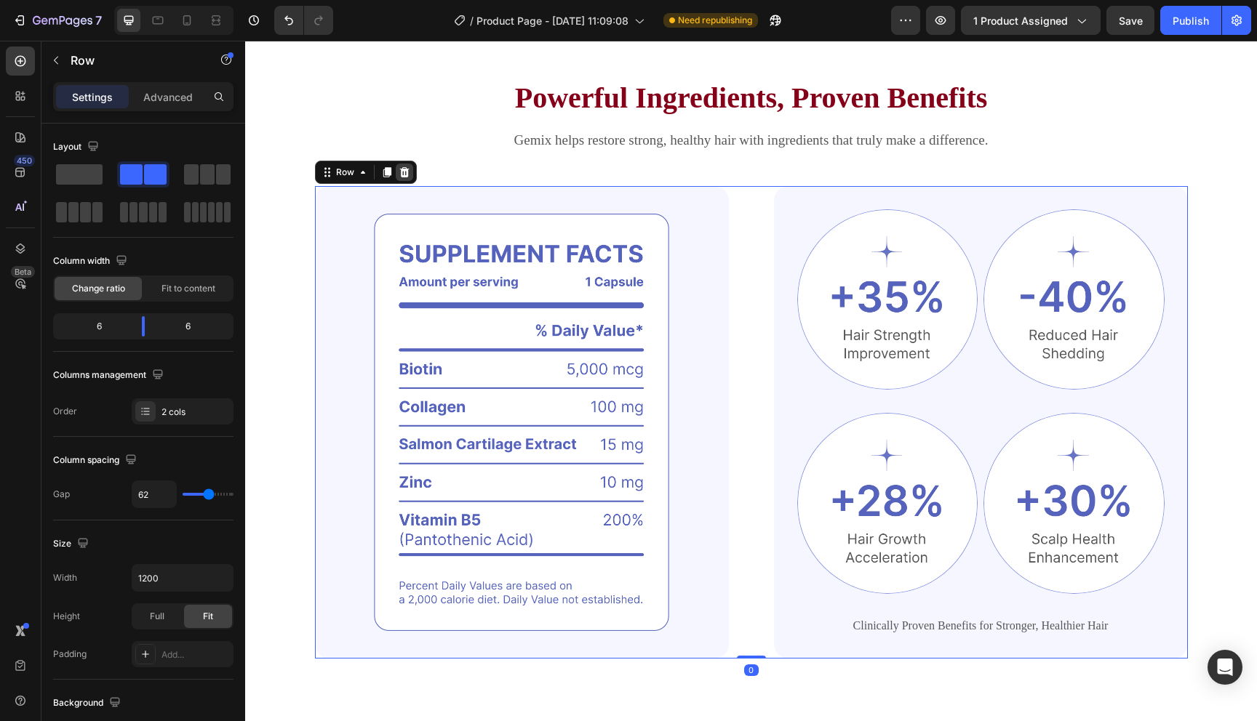
click at [406, 175] on icon at bounding box center [403, 172] width 9 height 10
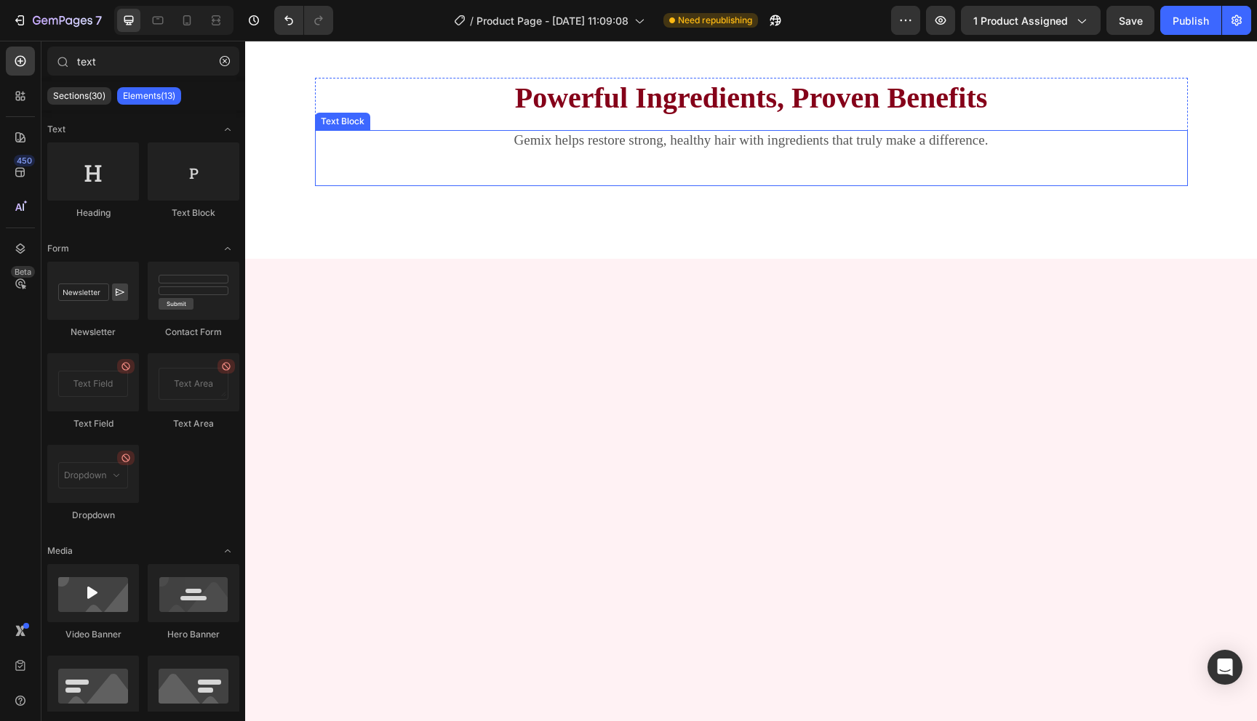
click at [640, 179] on div "Gemix helps restore strong, healthy hair with ingredients that truly make a dif…" at bounding box center [751, 158] width 873 height 56
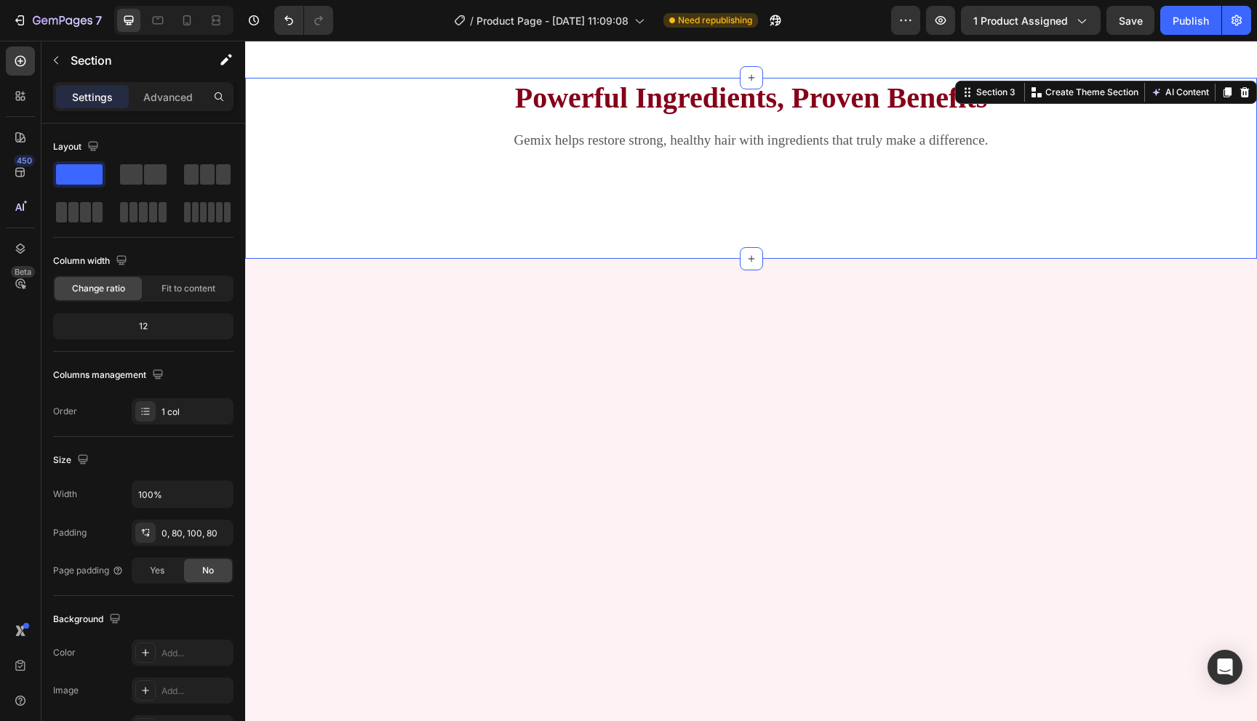
click at [636, 217] on div "Powerful Ingredients, Proven Benefits Heading Gemix helps restore strong, healt…" at bounding box center [751, 168] width 1012 height 181
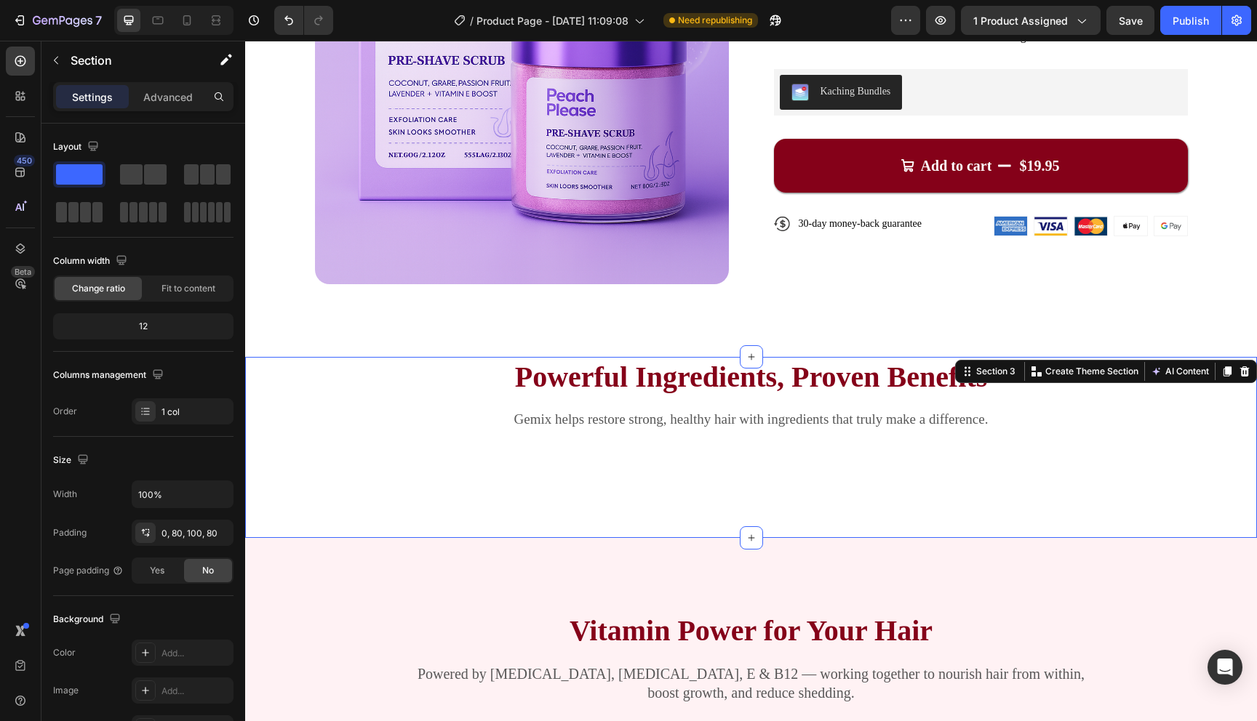
scroll to position [252, 0]
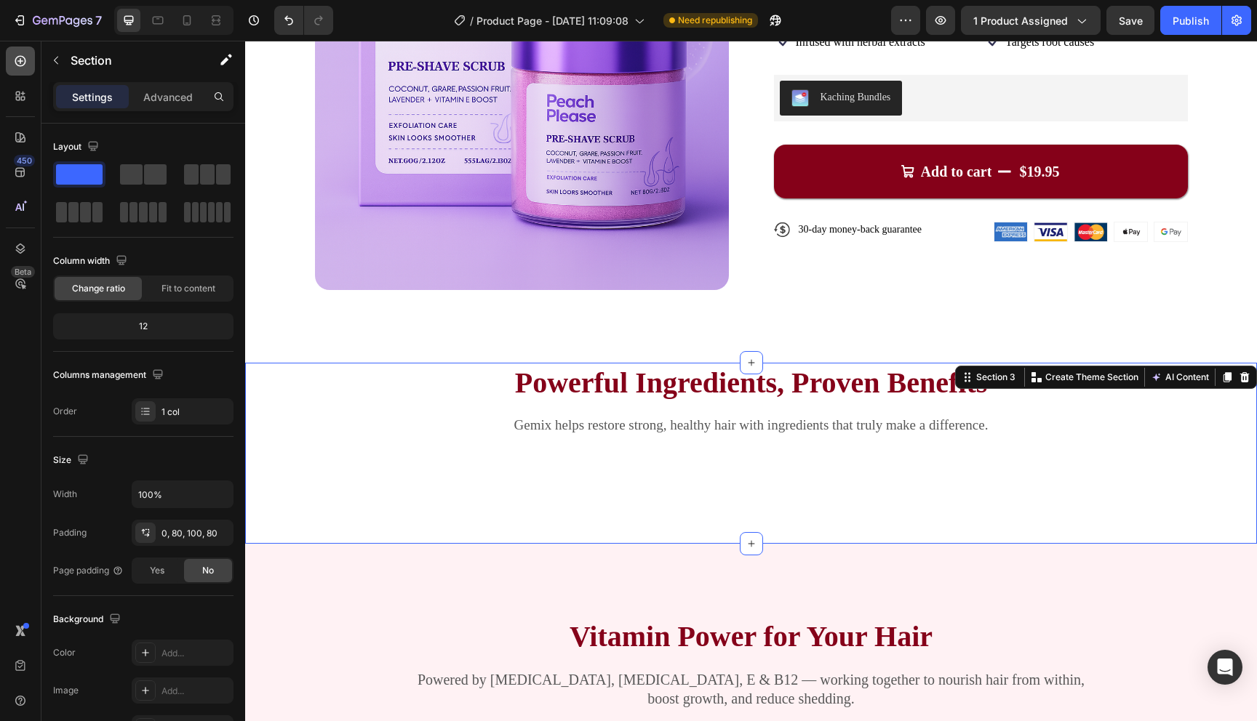
click at [25, 49] on div at bounding box center [20, 61] width 29 height 29
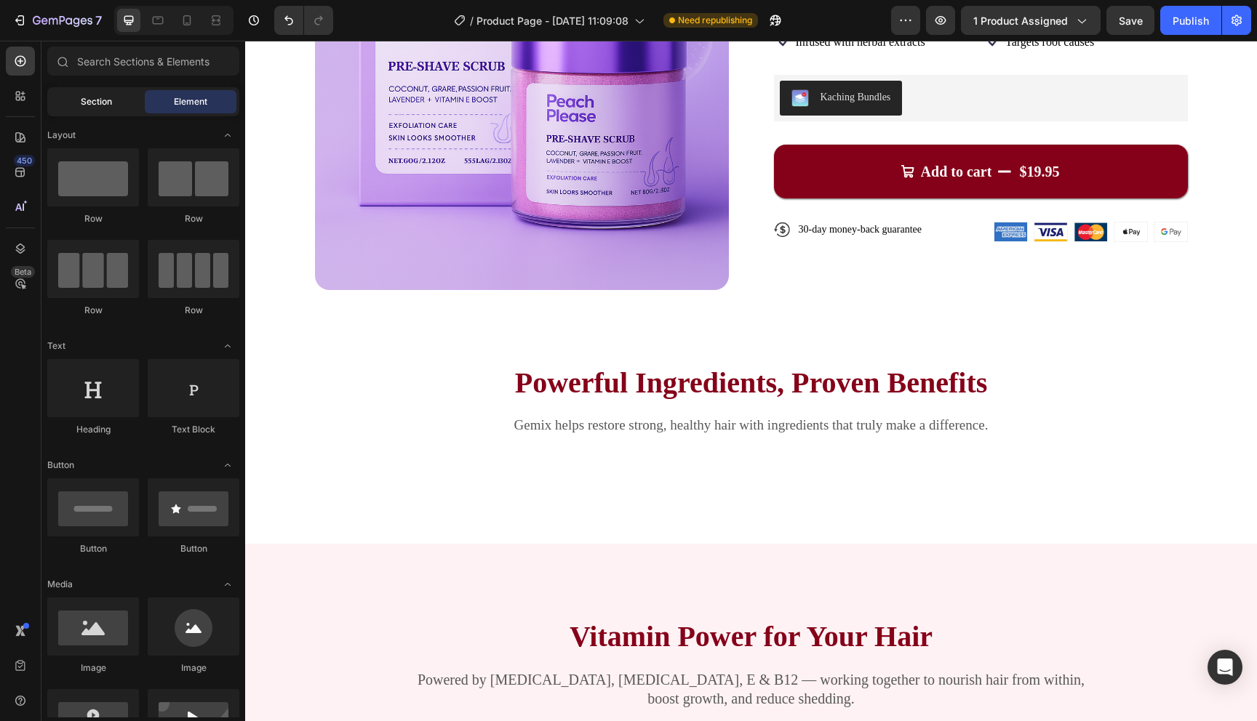
click at [90, 111] on div "Section" at bounding box center [96, 101] width 92 height 23
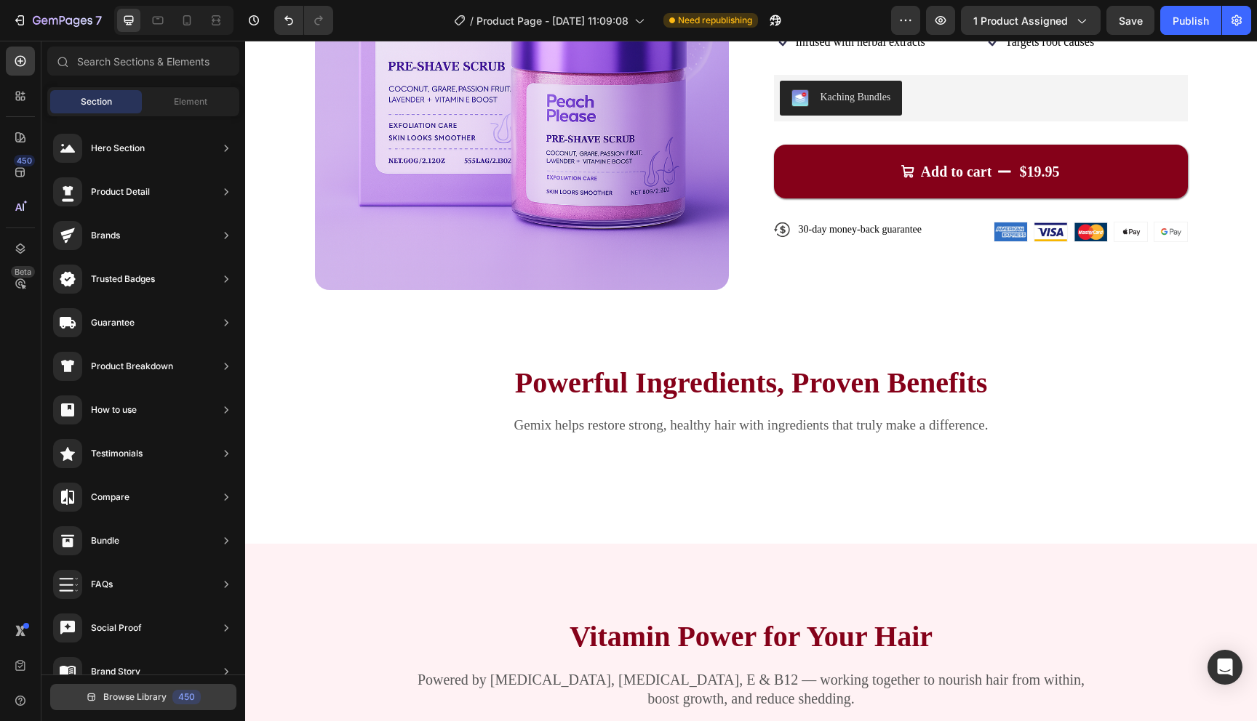
click at [203, 700] on button "Browse Library 450" at bounding box center [143, 697] width 186 height 26
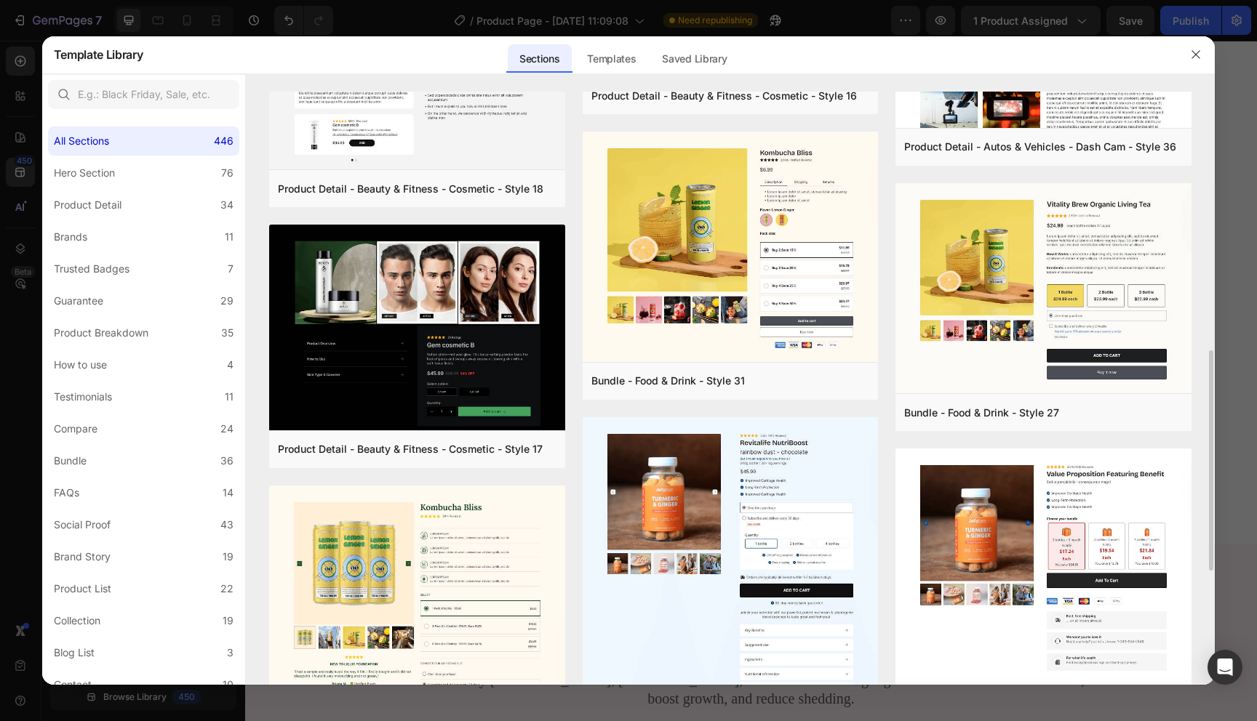
scroll to position [660, 0]
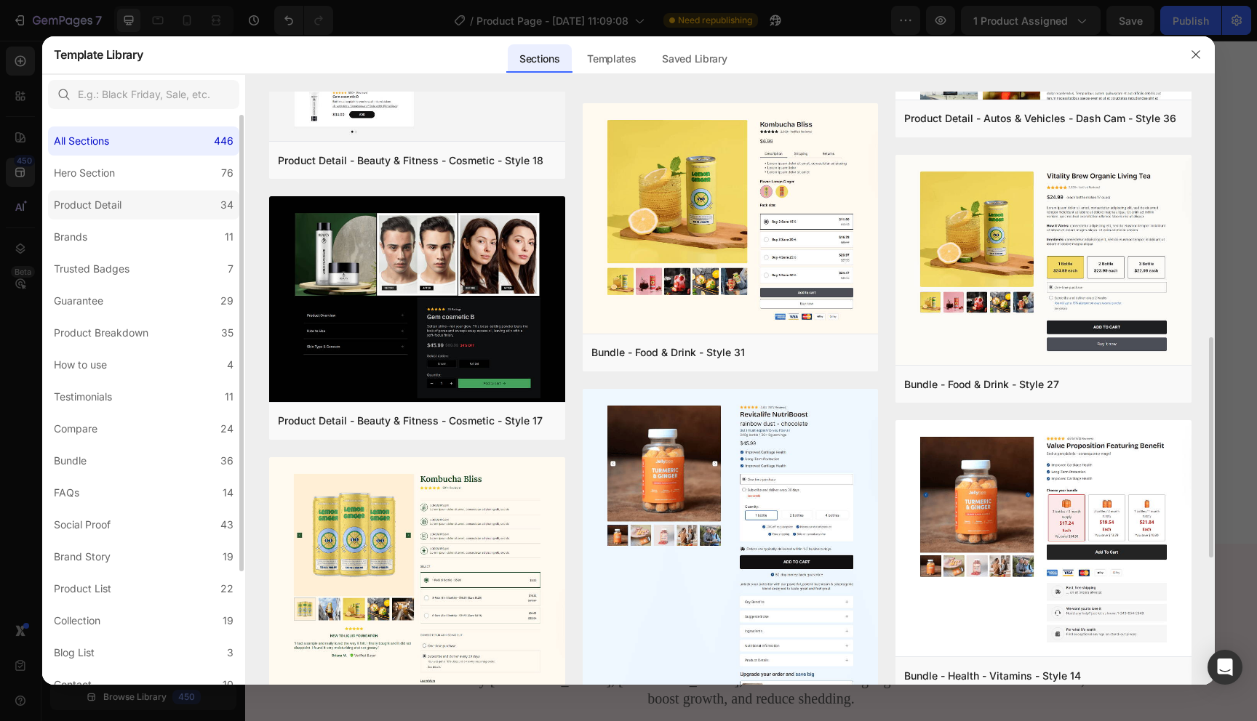
click at [180, 198] on label "Product Detail 34" at bounding box center [143, 205] width 191 height 29
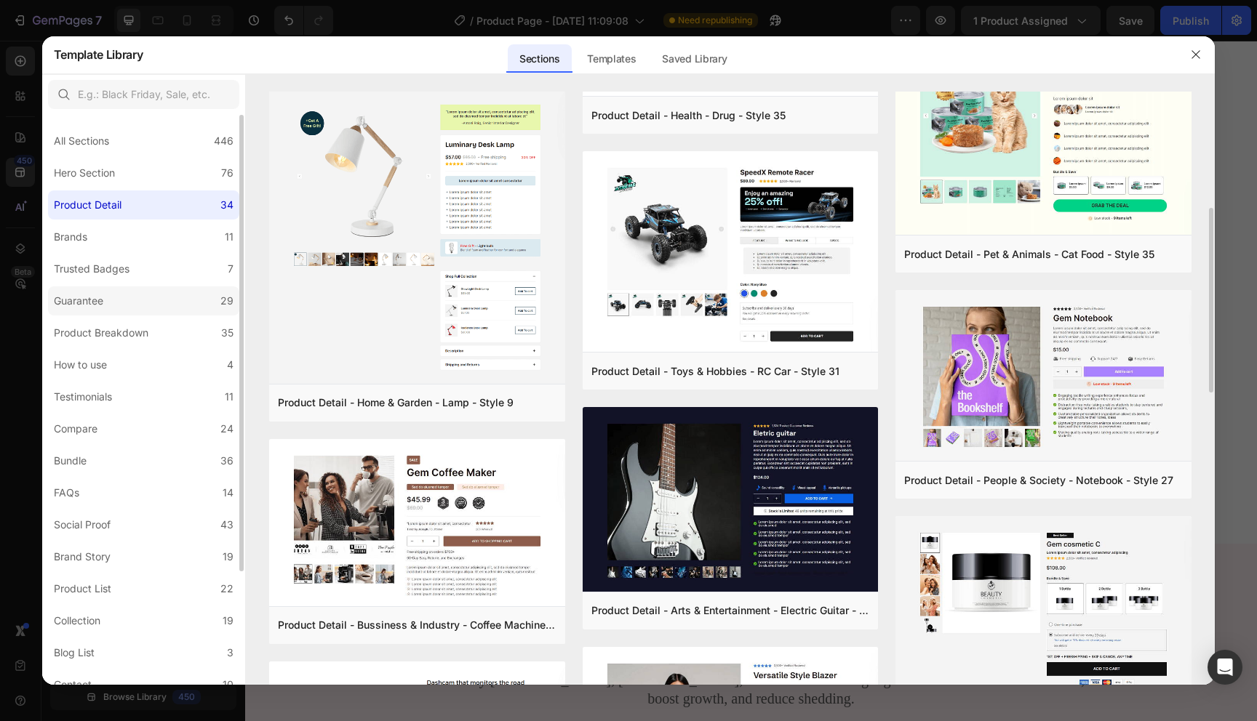
scroll to position [759, 0]
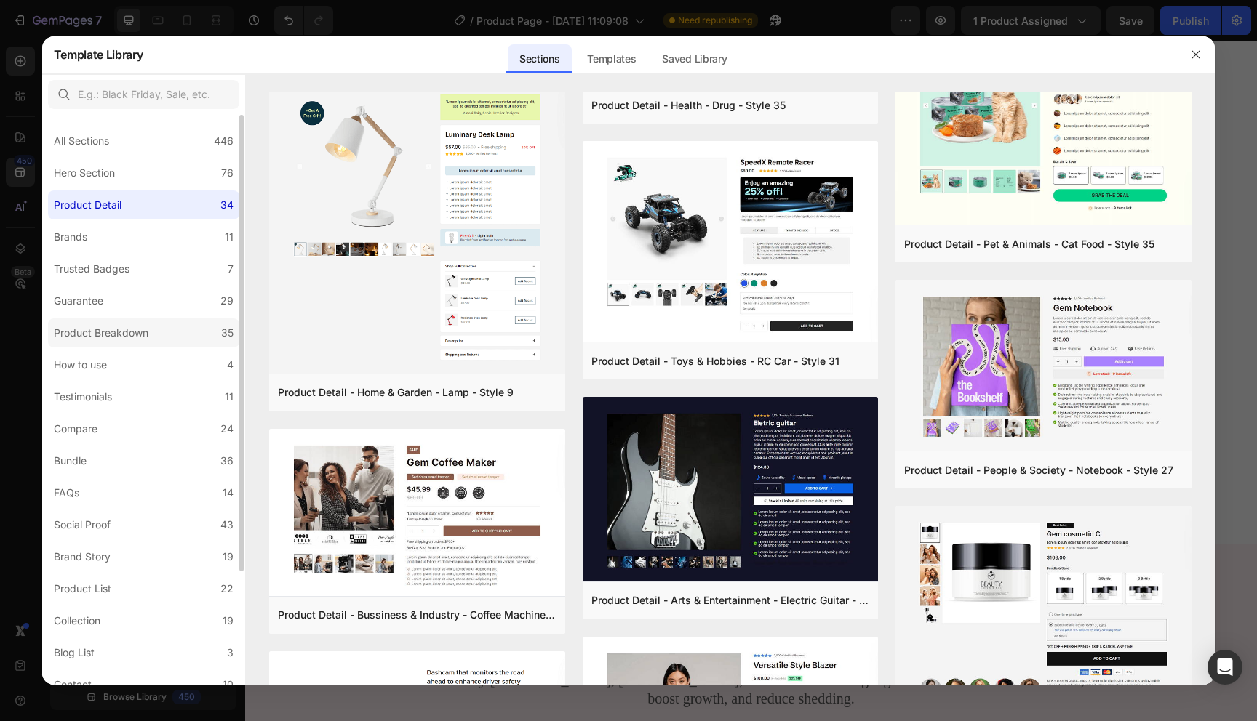
click at [140, 329] on div "Product Breakdown" at bounding box center [101, 332] width 95 height 17
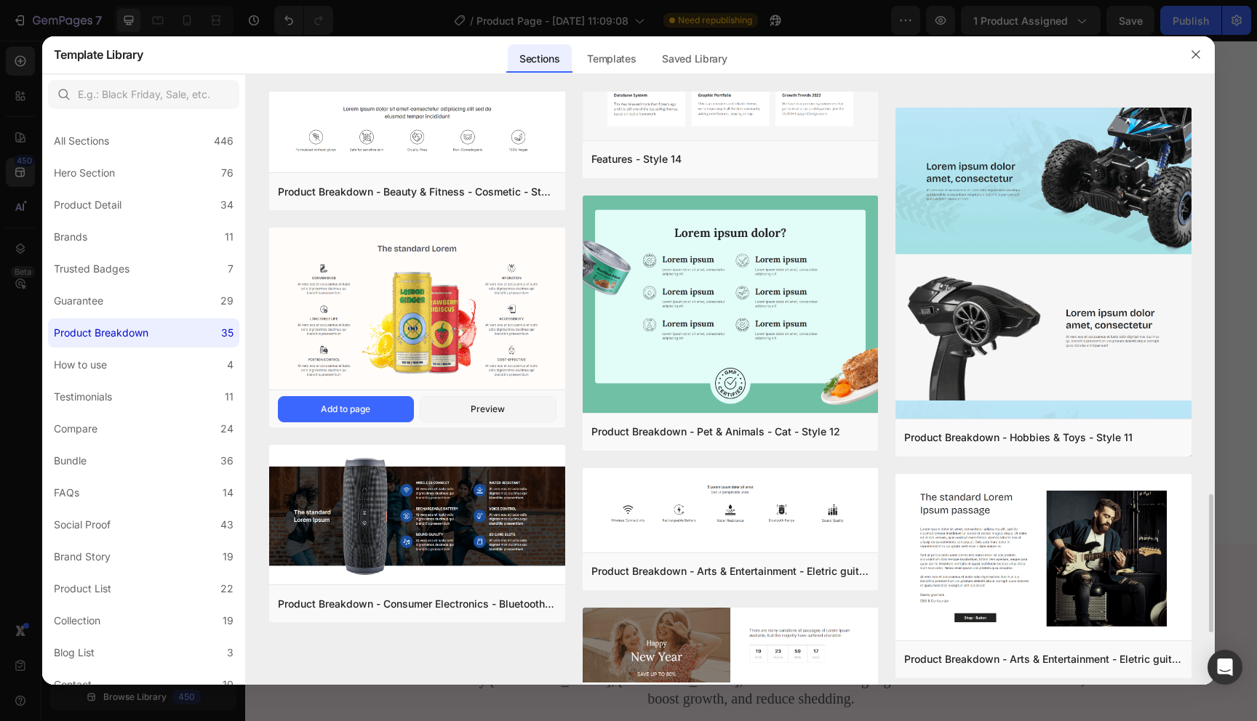
scroll to position [1957, 0]
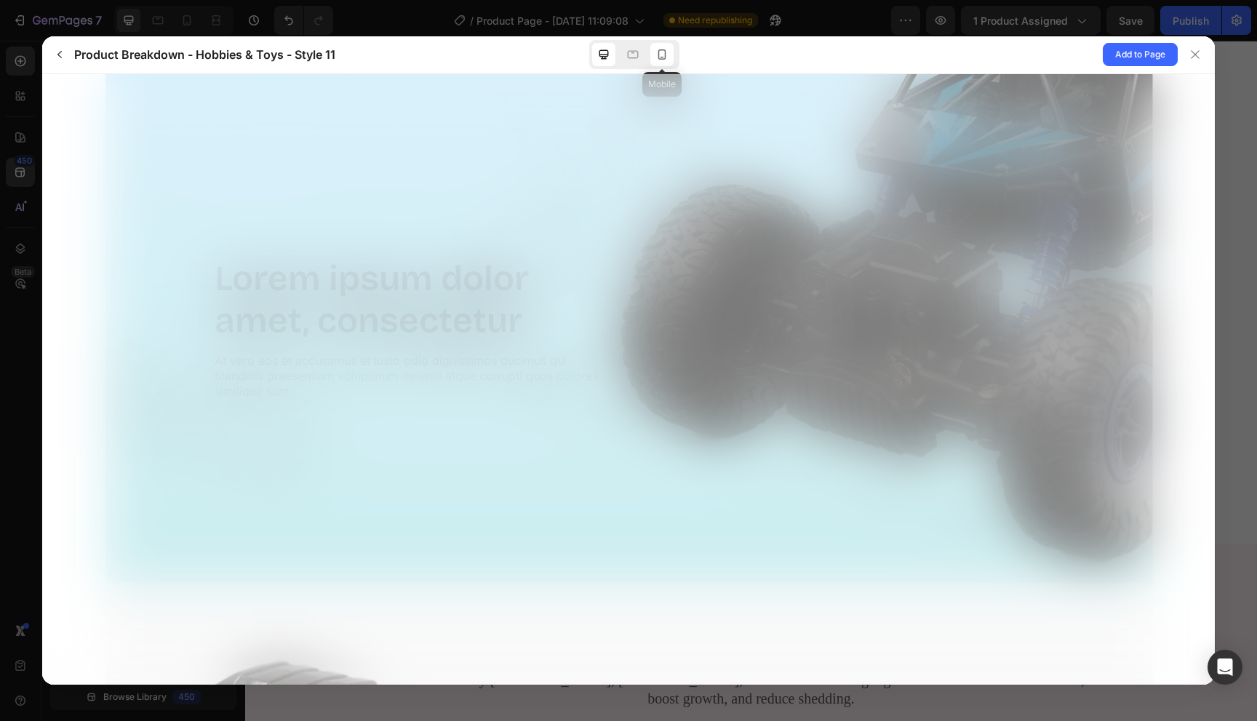
scroll to position [0, 0]
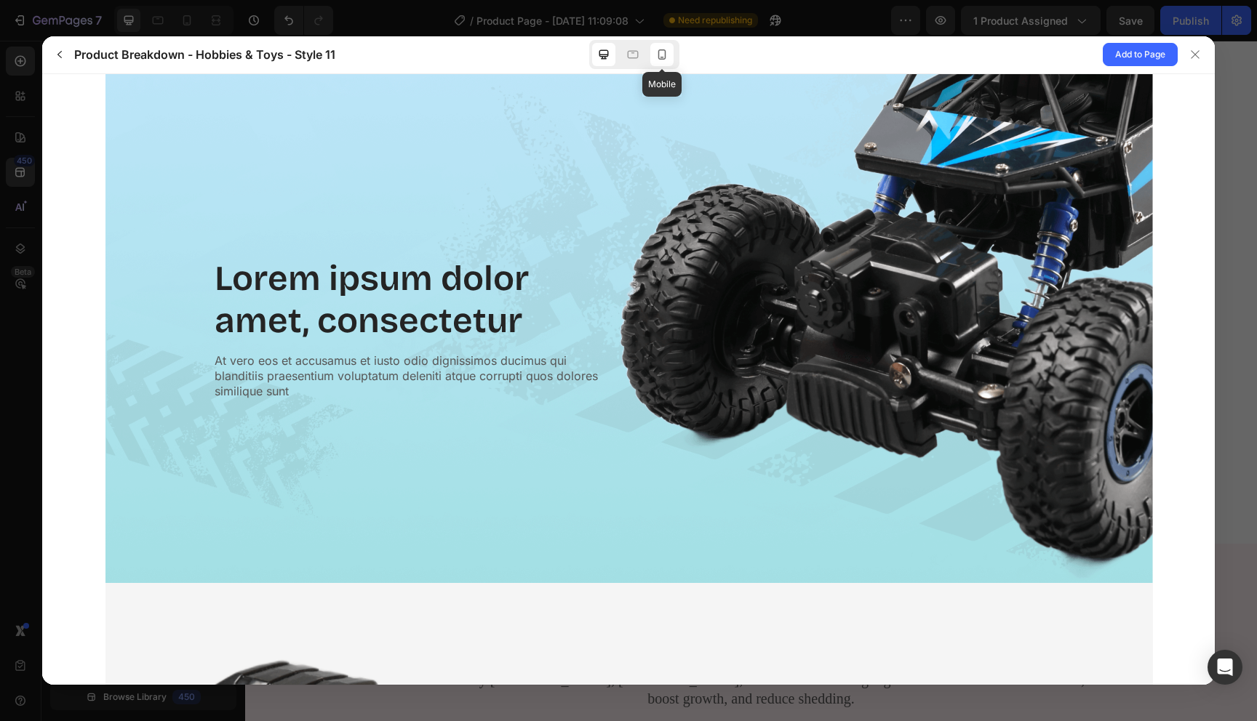
click at [666, 55] on icon at bounding box center [662, 54] width 15 height 15
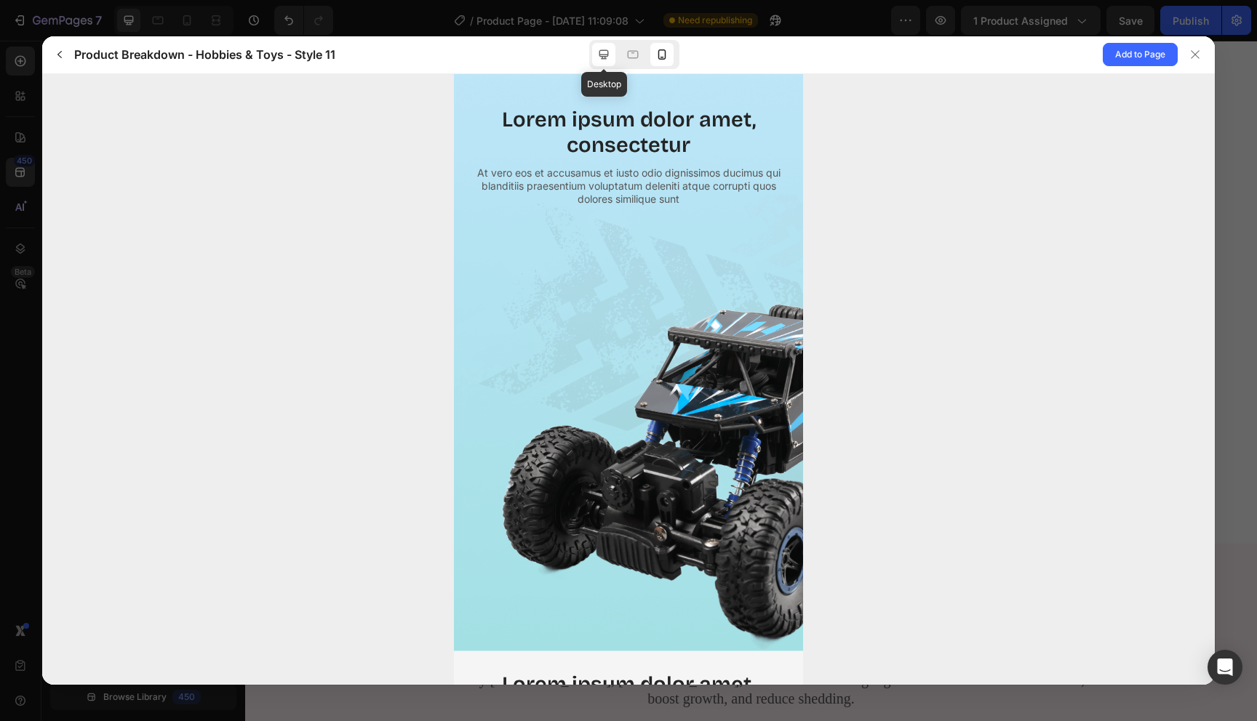
drag, startPoint x: 599, startPoint y: 51, endPoint x: 596, endPoint y: 153, distance: 101.9
click at [599, 51] on icon at bounding box center [603, 54] width 9 height 9
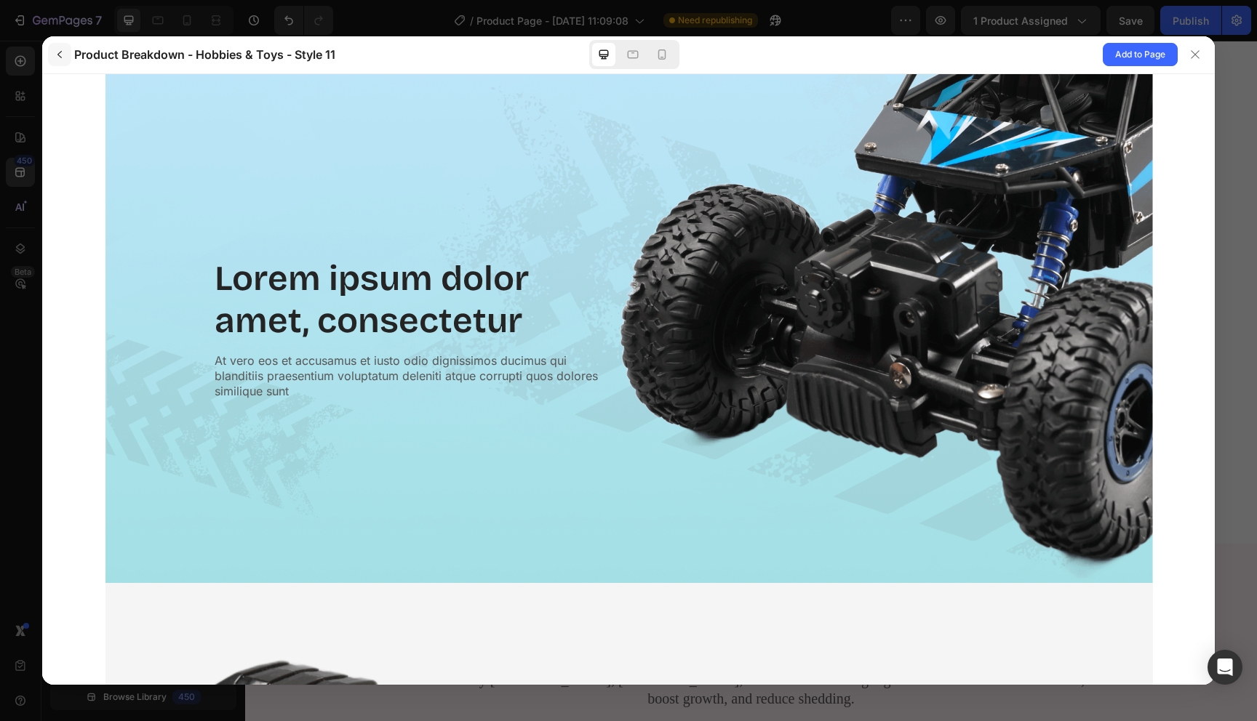
click at [64, 59] on icon "button" at bounding box center [60, 55] width 12 height 12
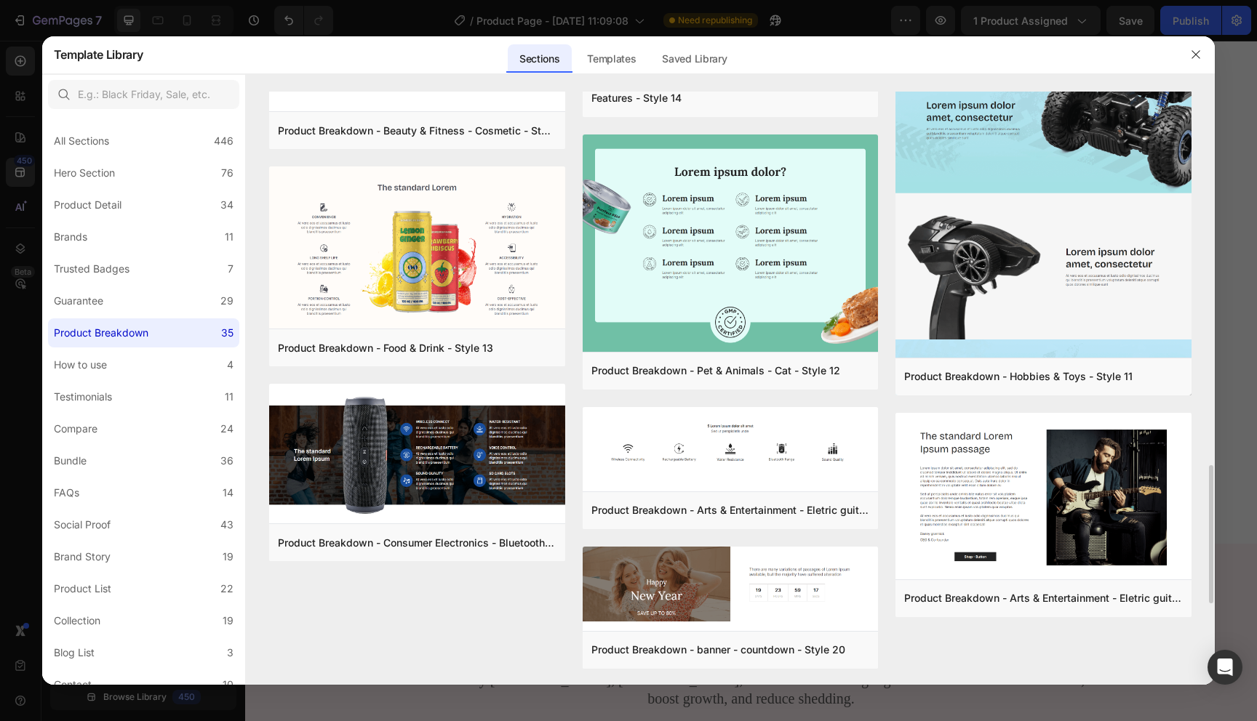
scroll to position [1957, 0]
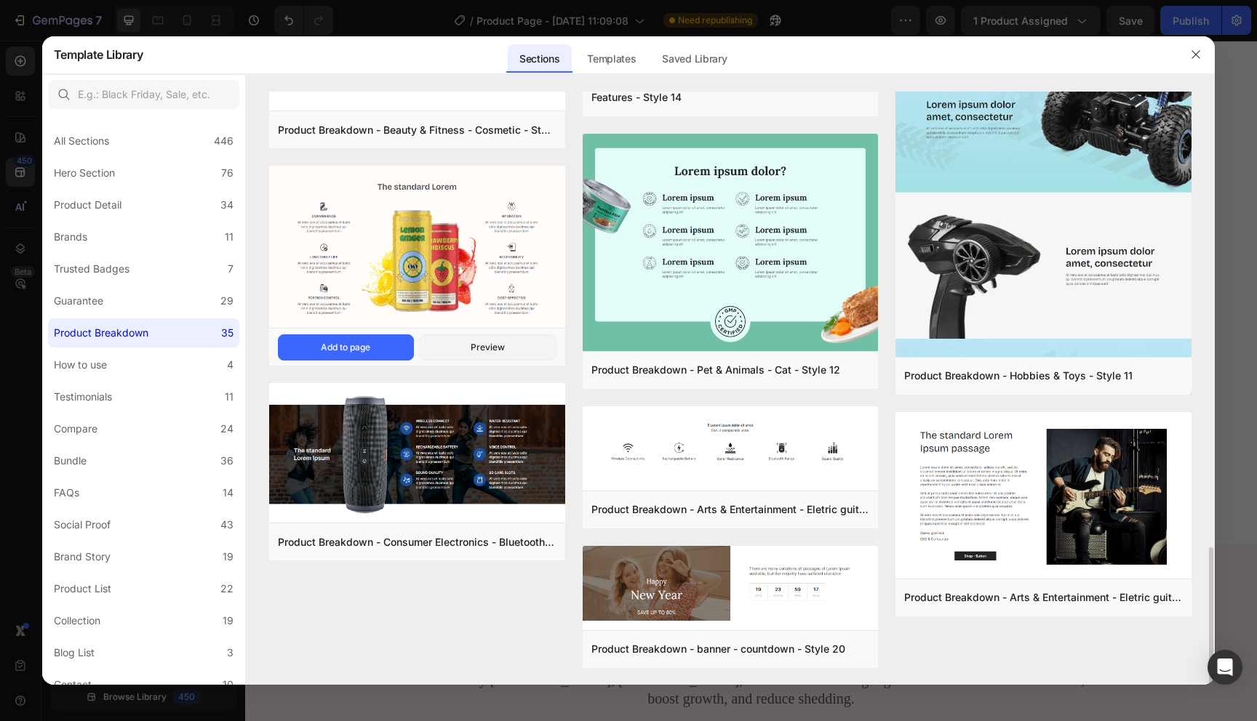
click at [392, 283] on img at bounding box center [417, 248] width 296 height 165
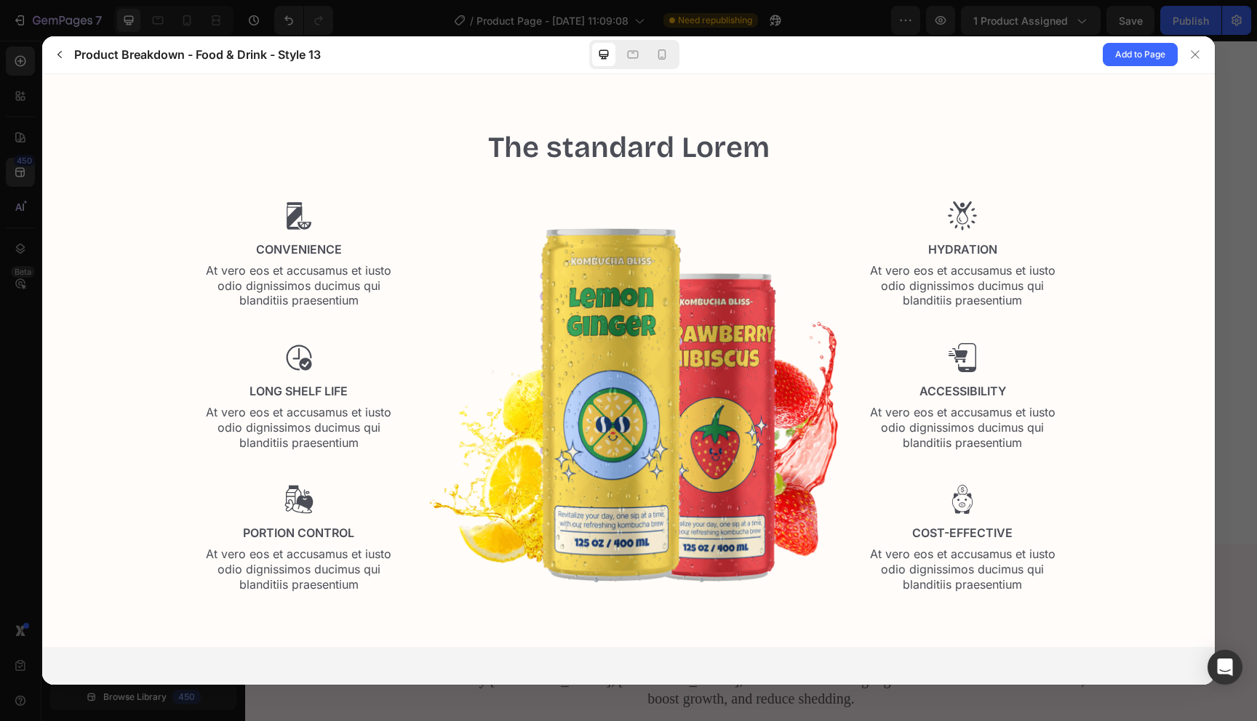
scroll to position [0, 0]
click at [1118, 51] on span "Add to Page" at bounding box center [1140, 54] width 50 height 17
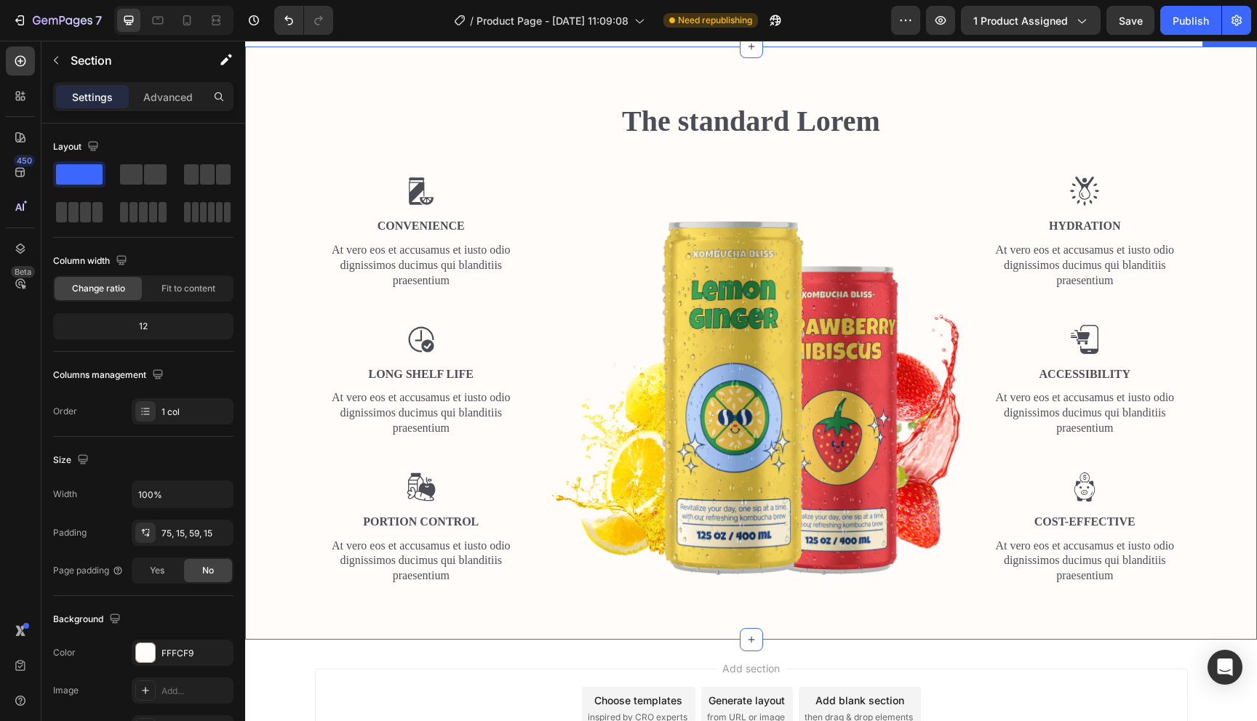
scroll to position [3821, 0]
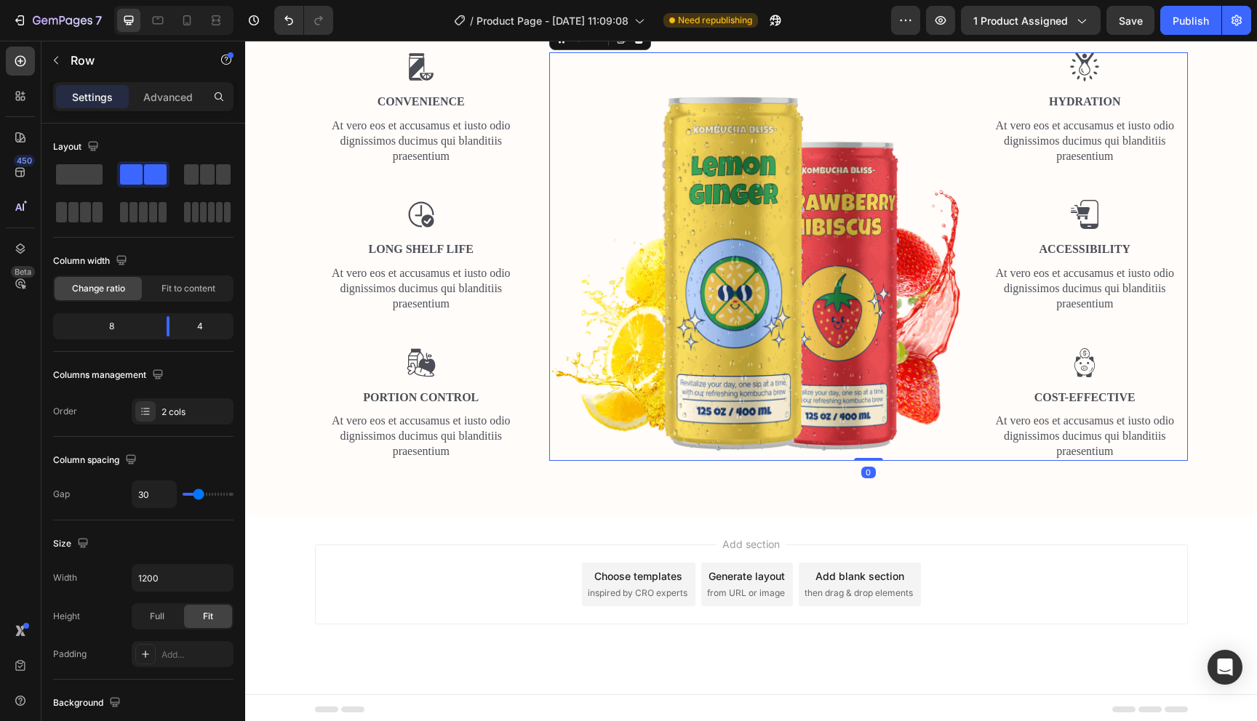
click at [786, 241] on div "Image" at bounding box center [754, 256] width 411 height 409
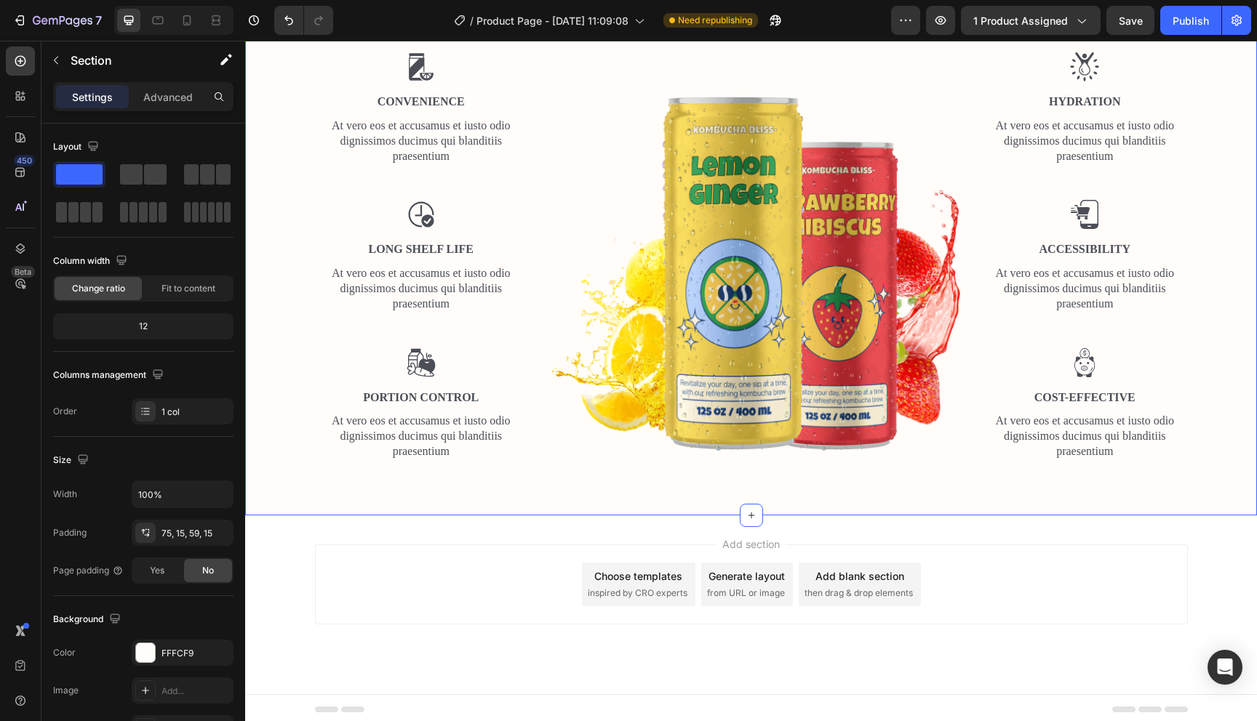
click at [327, 101] on div "The standard Lorem Heading Row Image Convenience Text Block At vero eos et accu…" at bounding box center [751, 218] width 1012 height 593
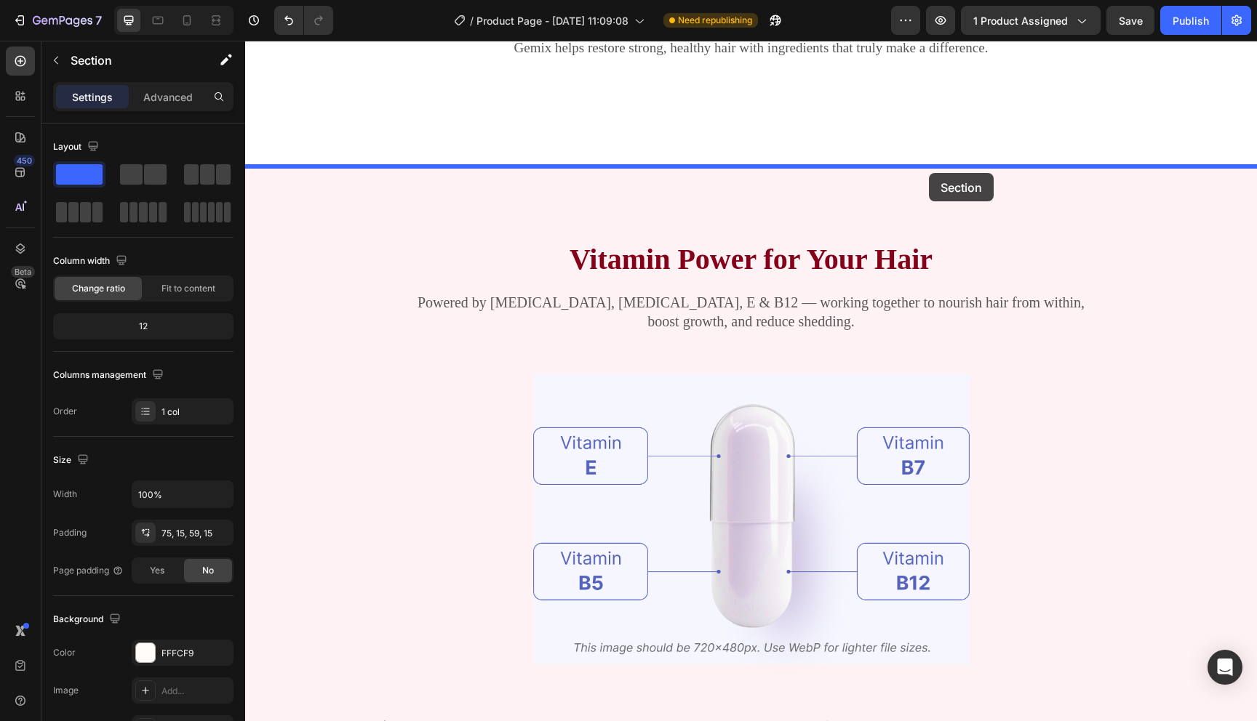
scroll to position [528, 0]
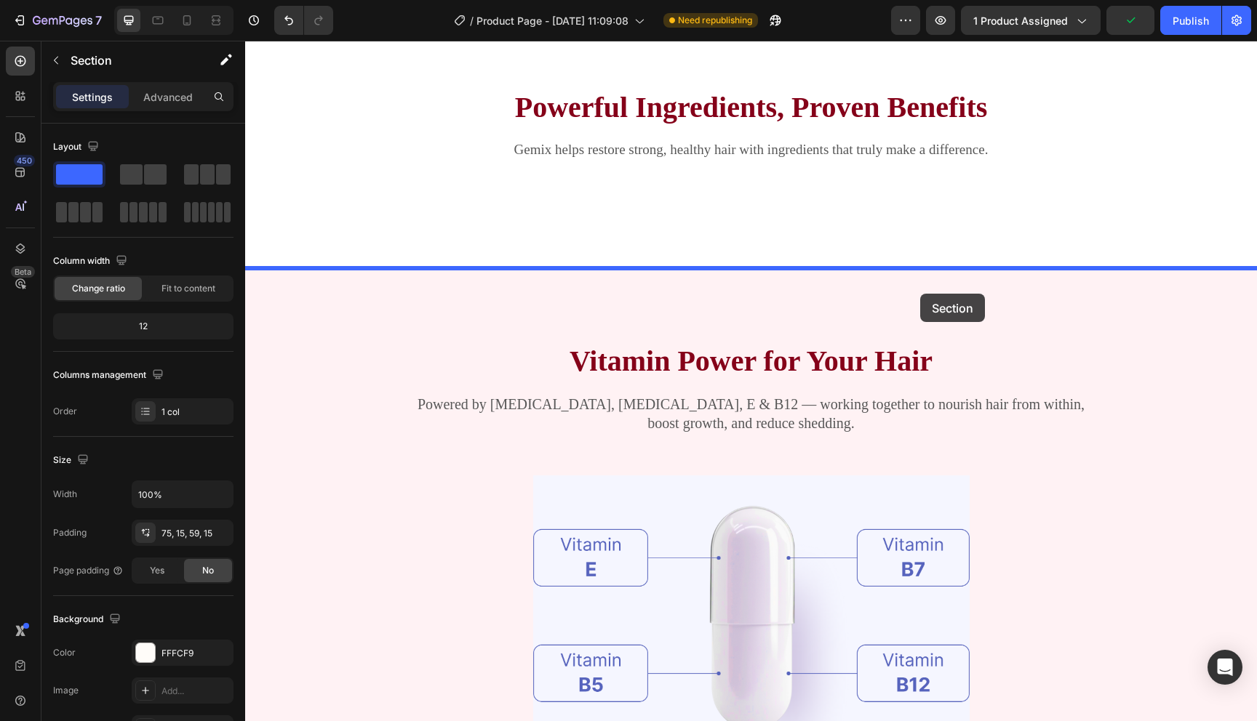
drag, startPoint x: 980, startPoint y: 101, endPoint x: 920, endPoint y: 294, distance: 201.7
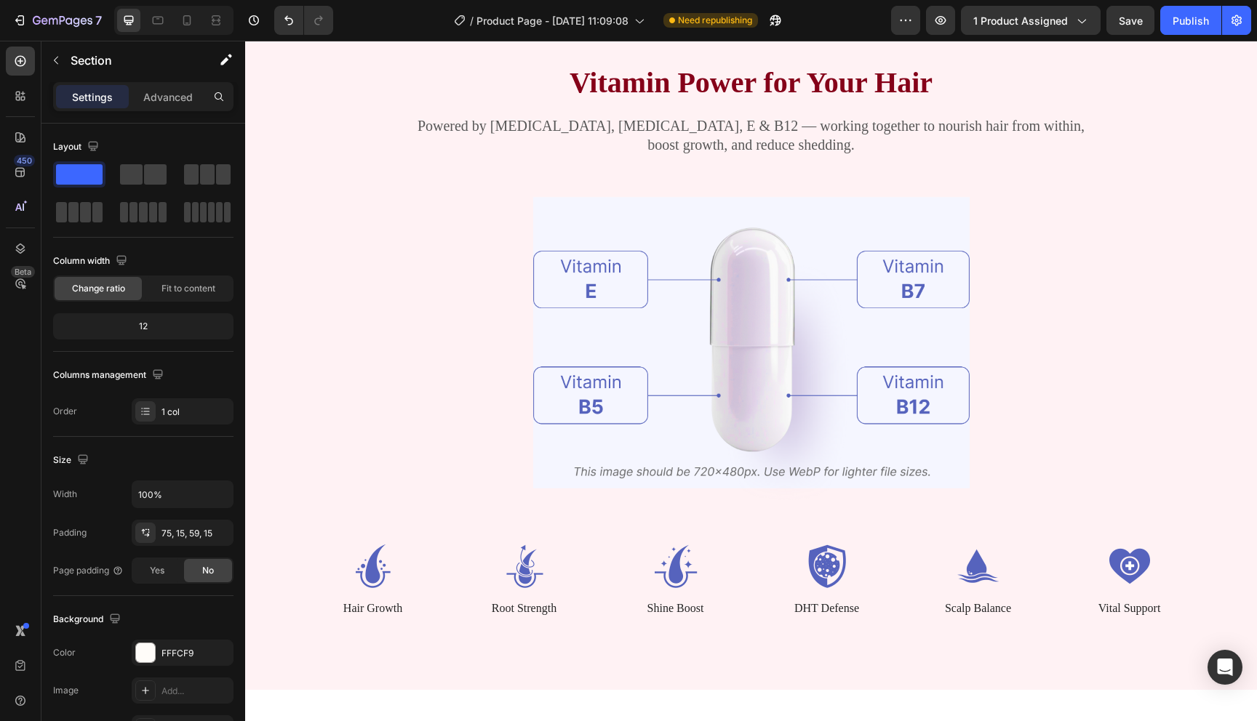
scroll to position [1400, 0]
click at [189, 15] on icon at bounding box center [187, 20] width 8 height 10
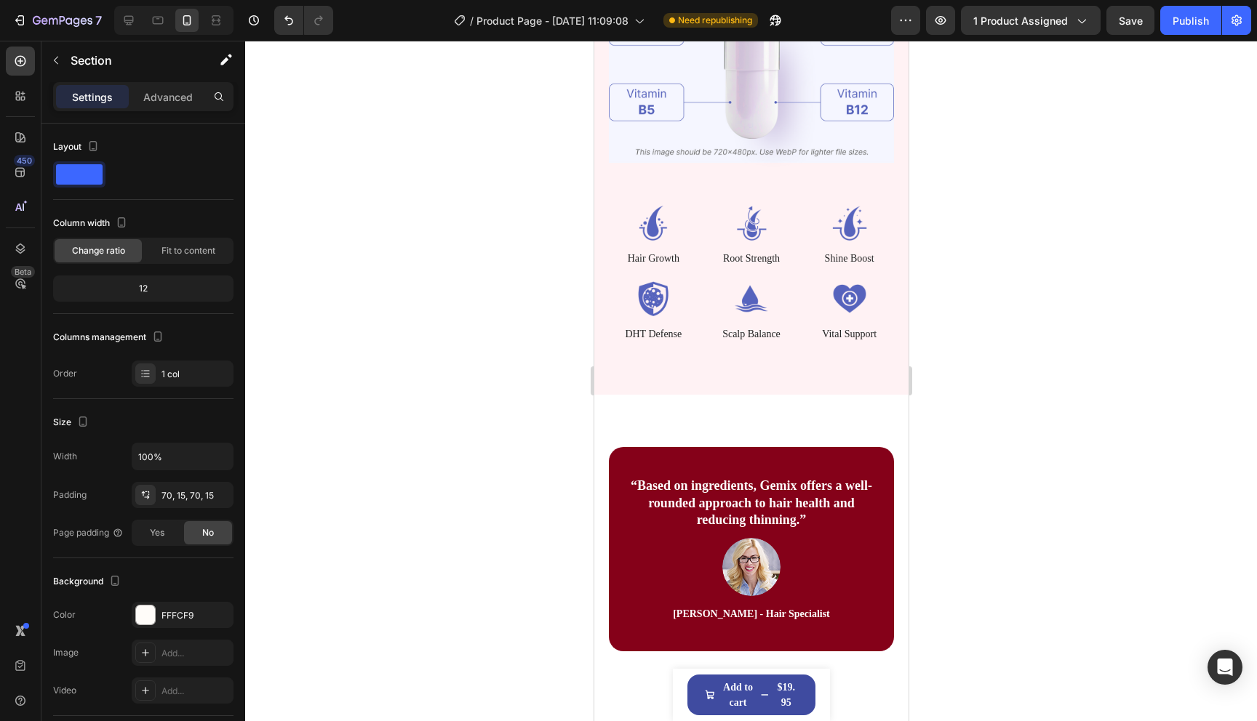
scroll to position [1781, 0]
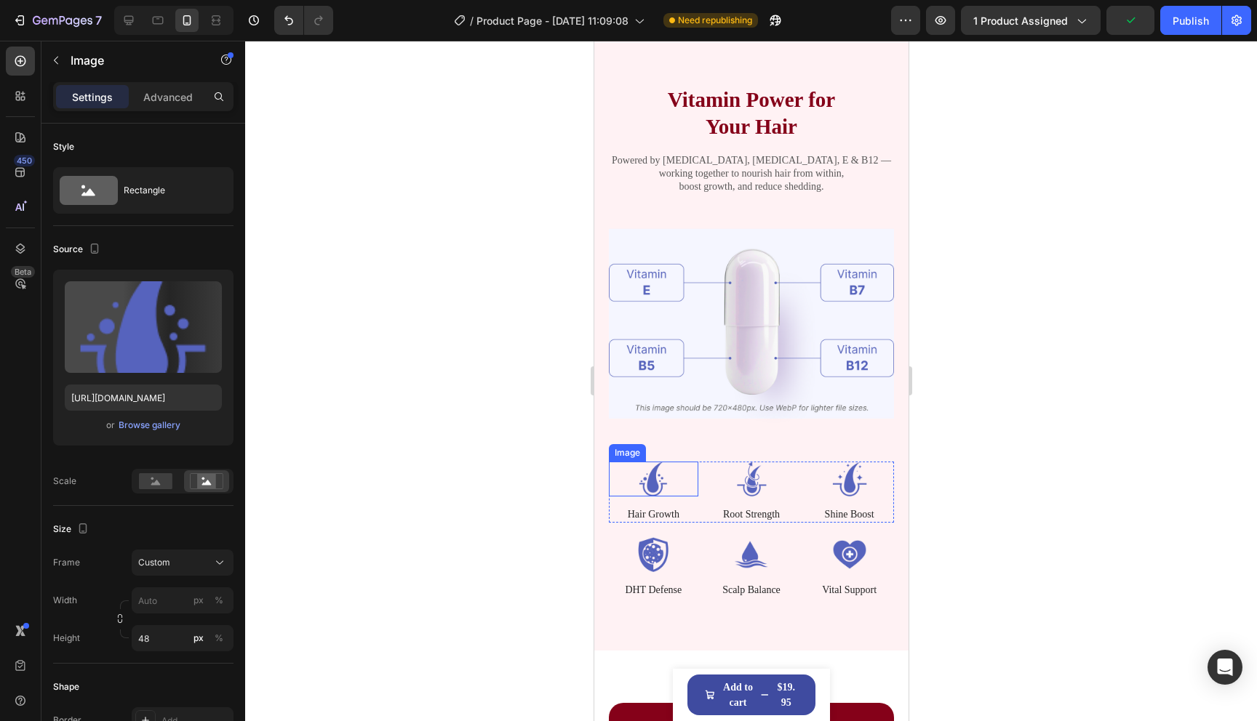
click at [659, 475] on img at bounding box center [652, 479] width 89 height 35
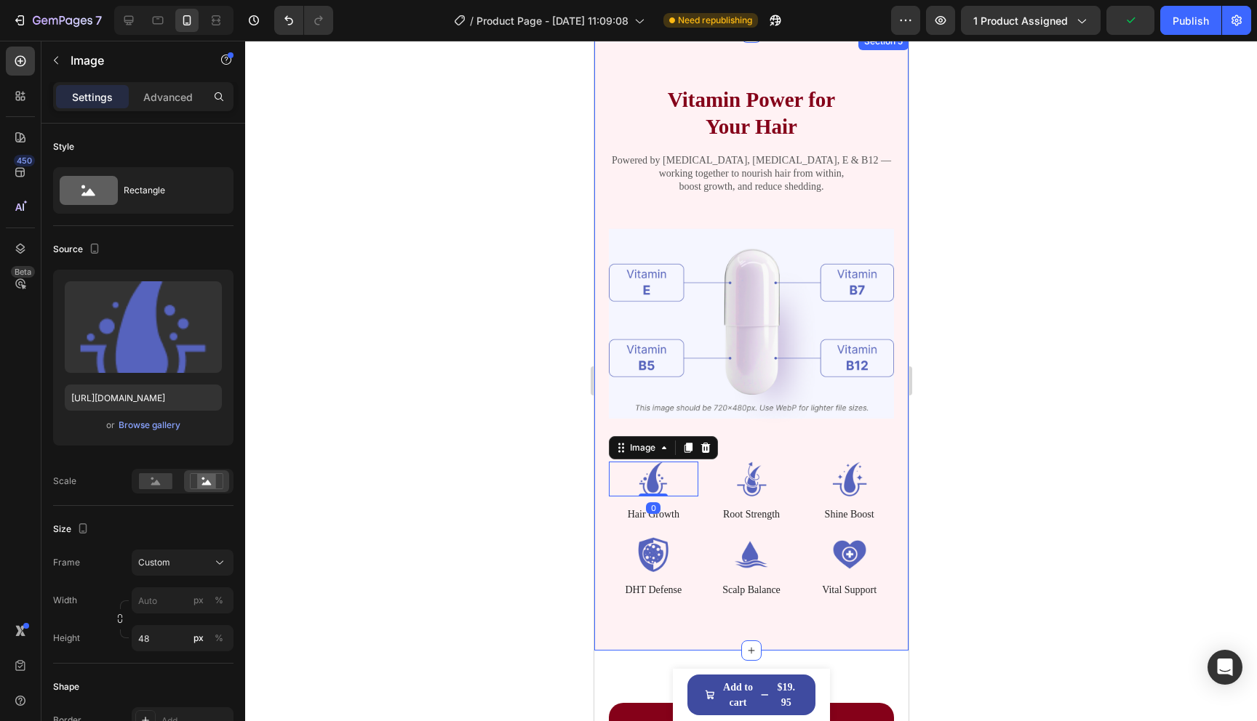
click at [988, 492] on div at bounding box center [751, 381] width 1012 height 681
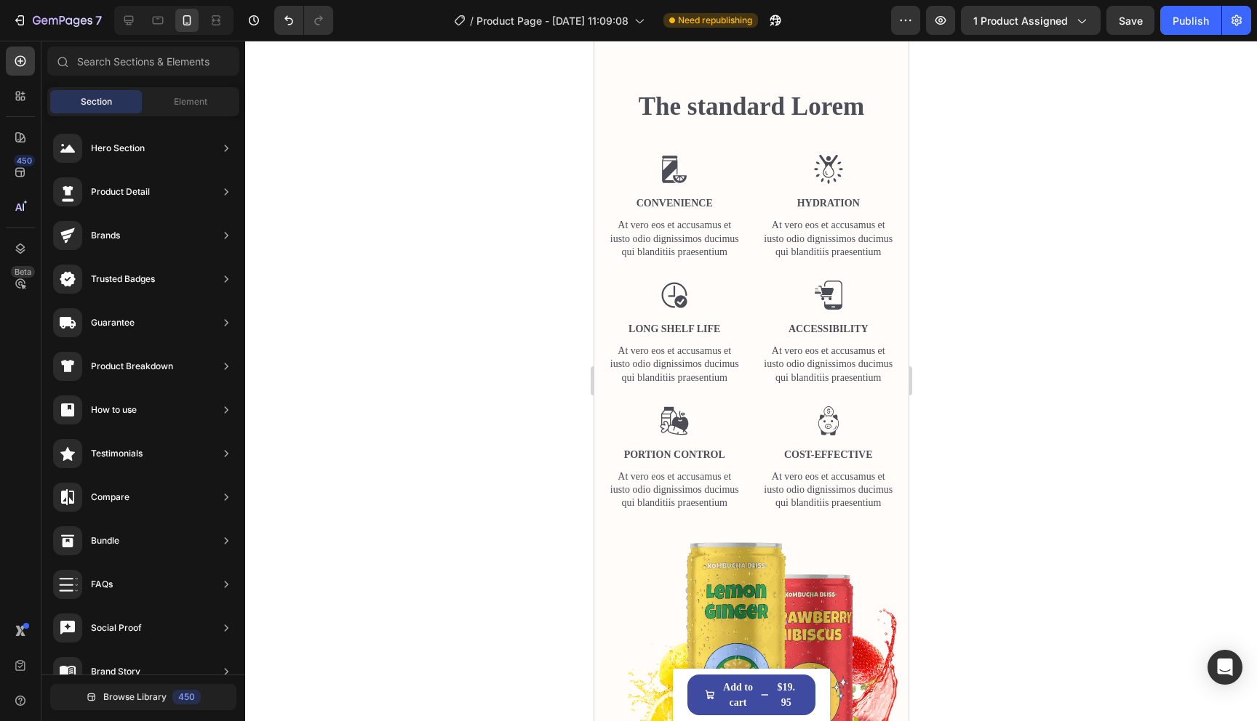
scroll to position [927, 0]
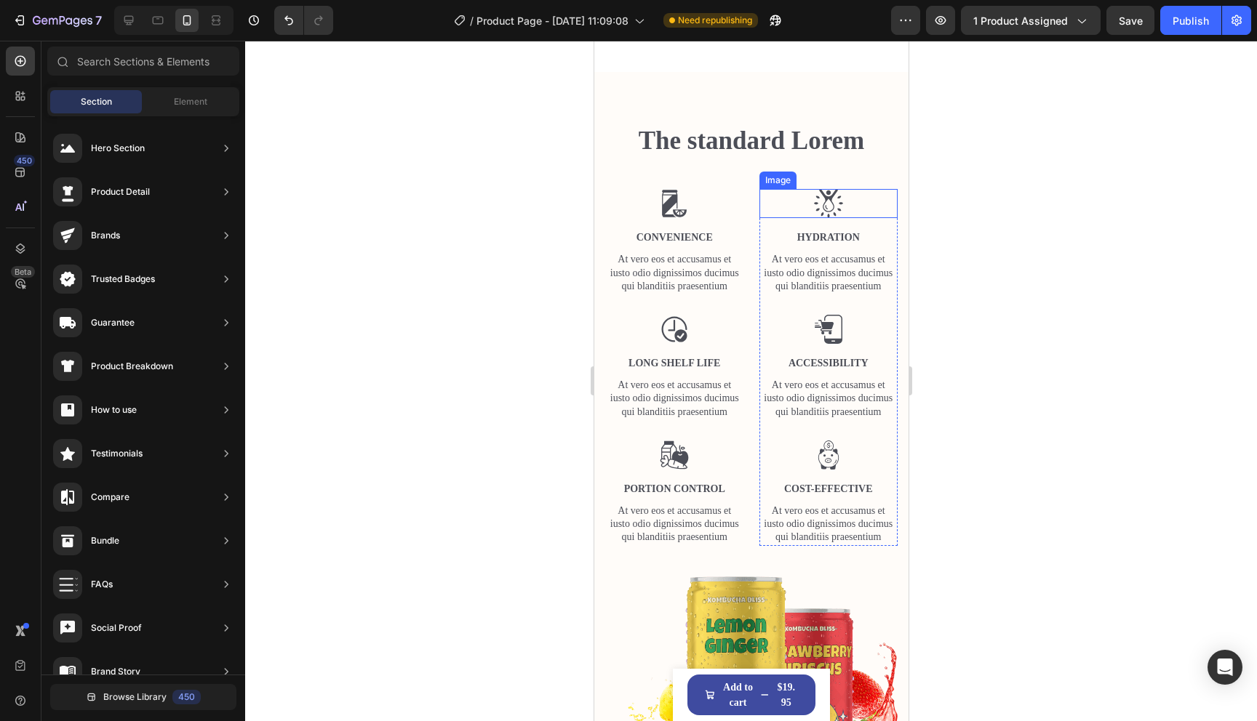
click at [827, 205] on img at bounding box center [827, 203] width 29 height 29
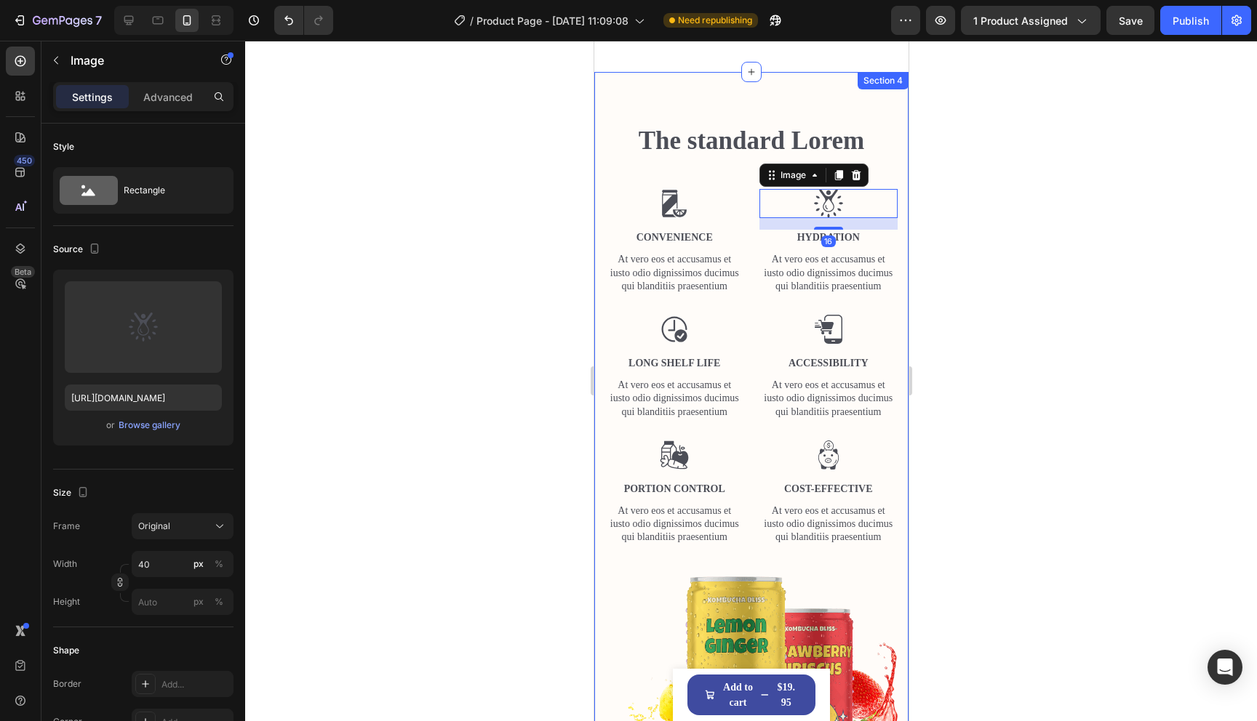
click at [972, 311] on div at bounding box center [751, 381] width 1012 height 681
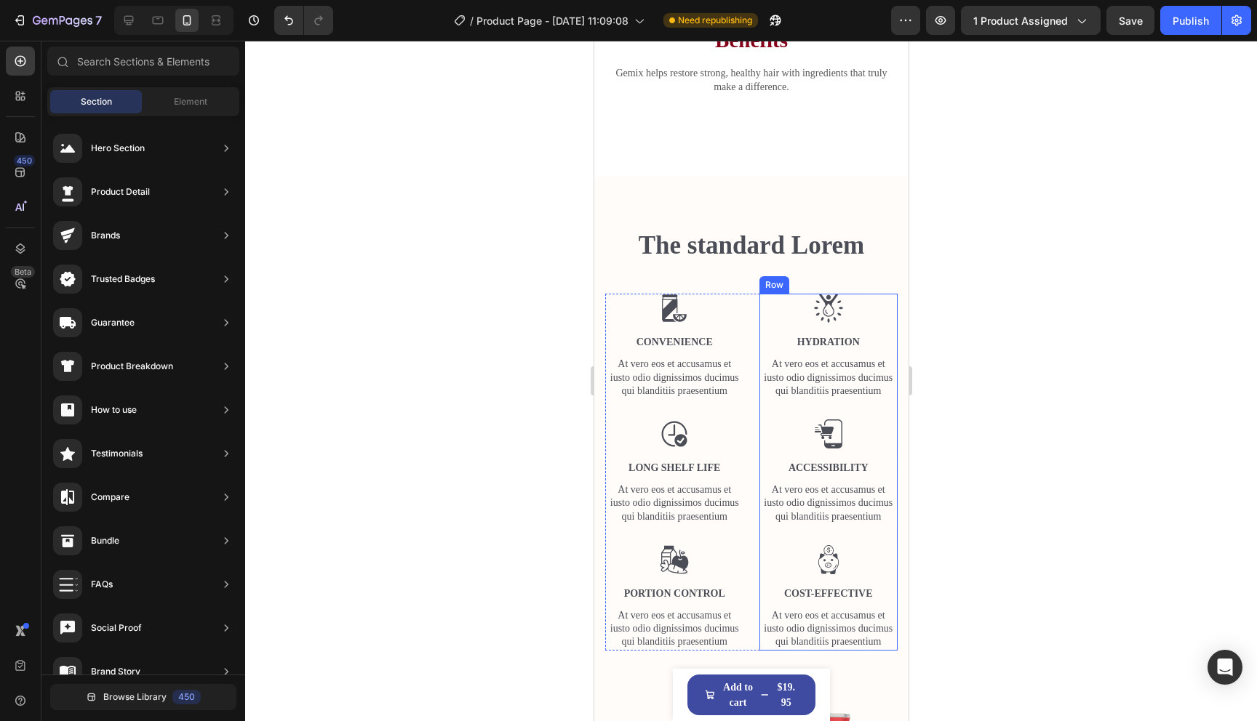
scroll to position [637, 0]
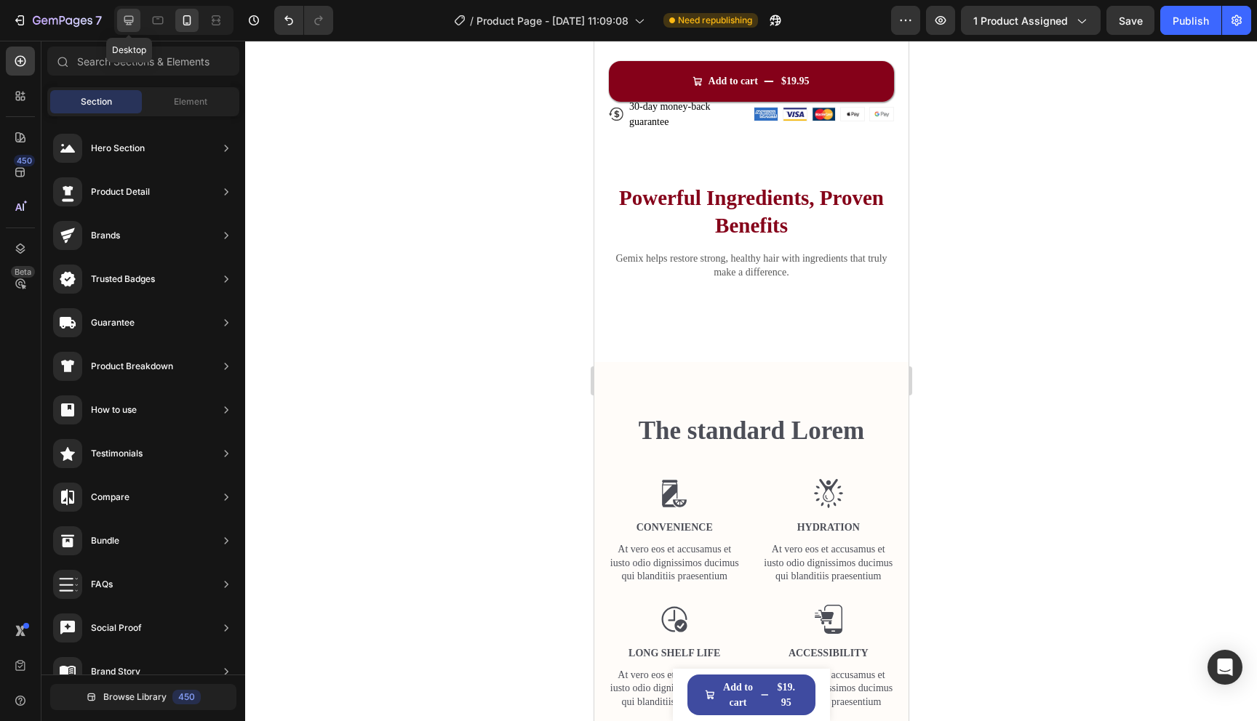
click at [127, 22] on icon at bounding box center [128, 20] width 9 height 9
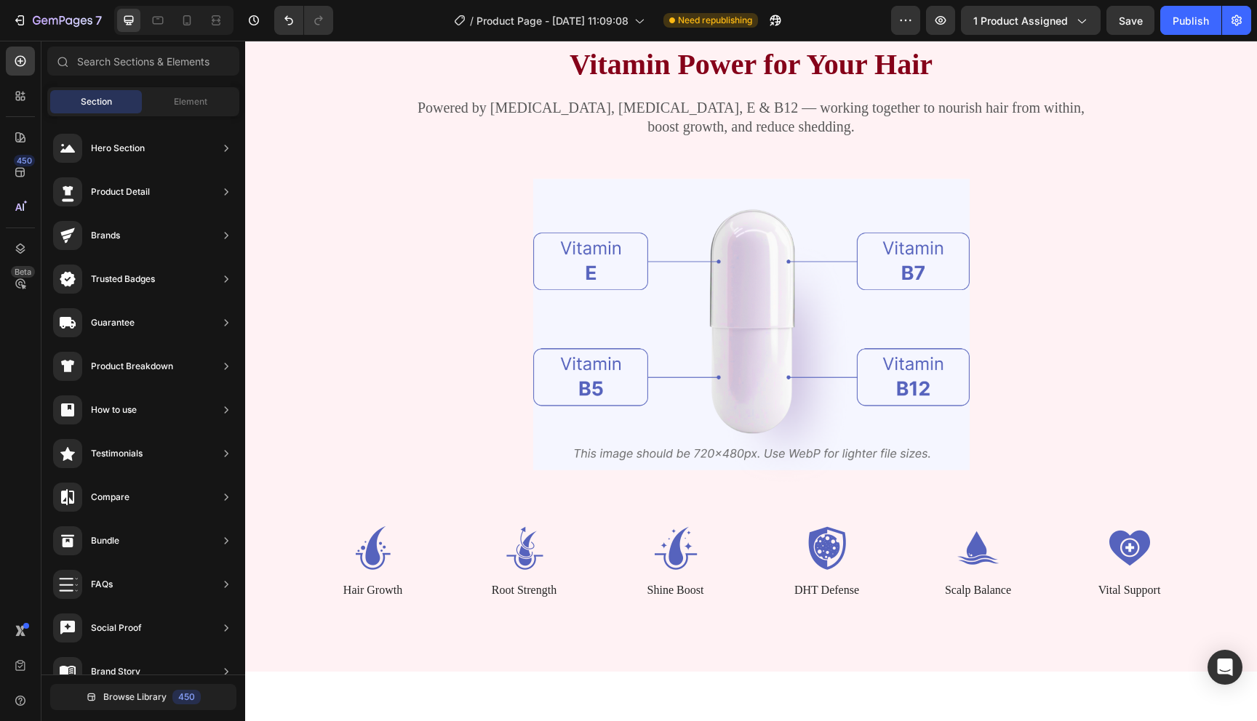
scroll to position [1419, 0]
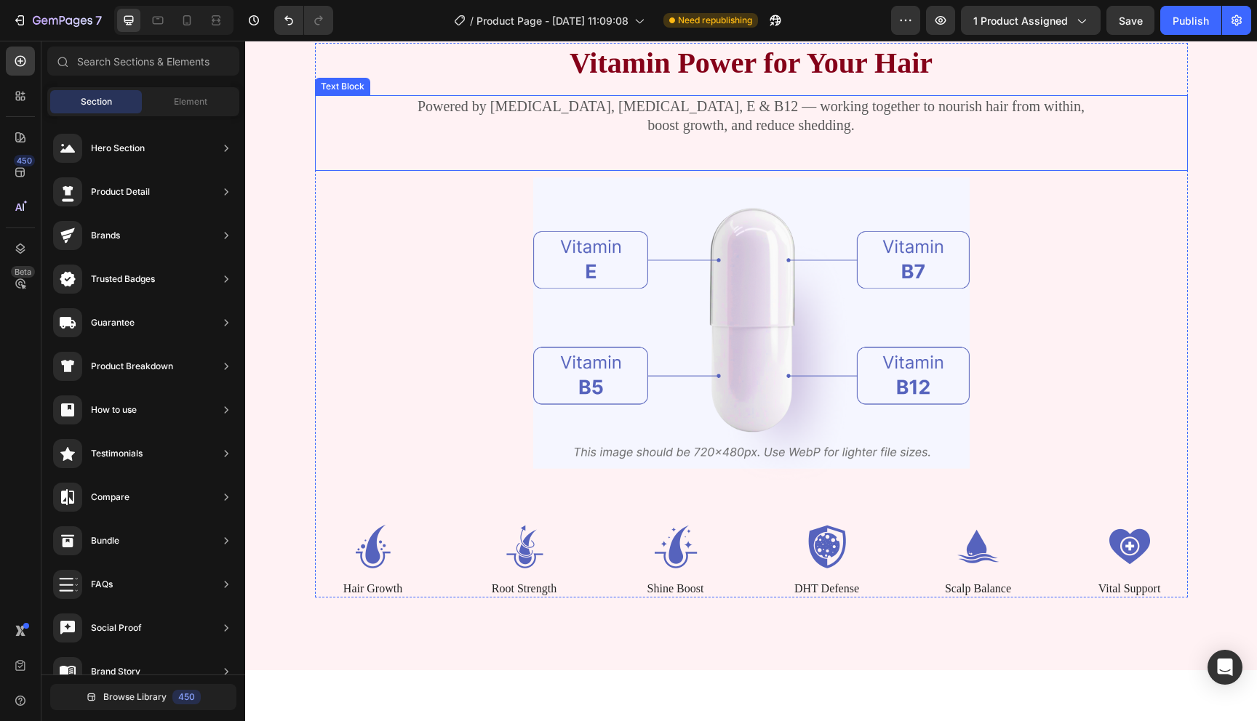
drag, startPoint x: 1433, startPoint y: 63, endPoint x: 1101, endPoint y: 256, distance: 384.6
click at [1183, 27] on div "Publish" at bounding box center [1190, 20] width 36 height 15
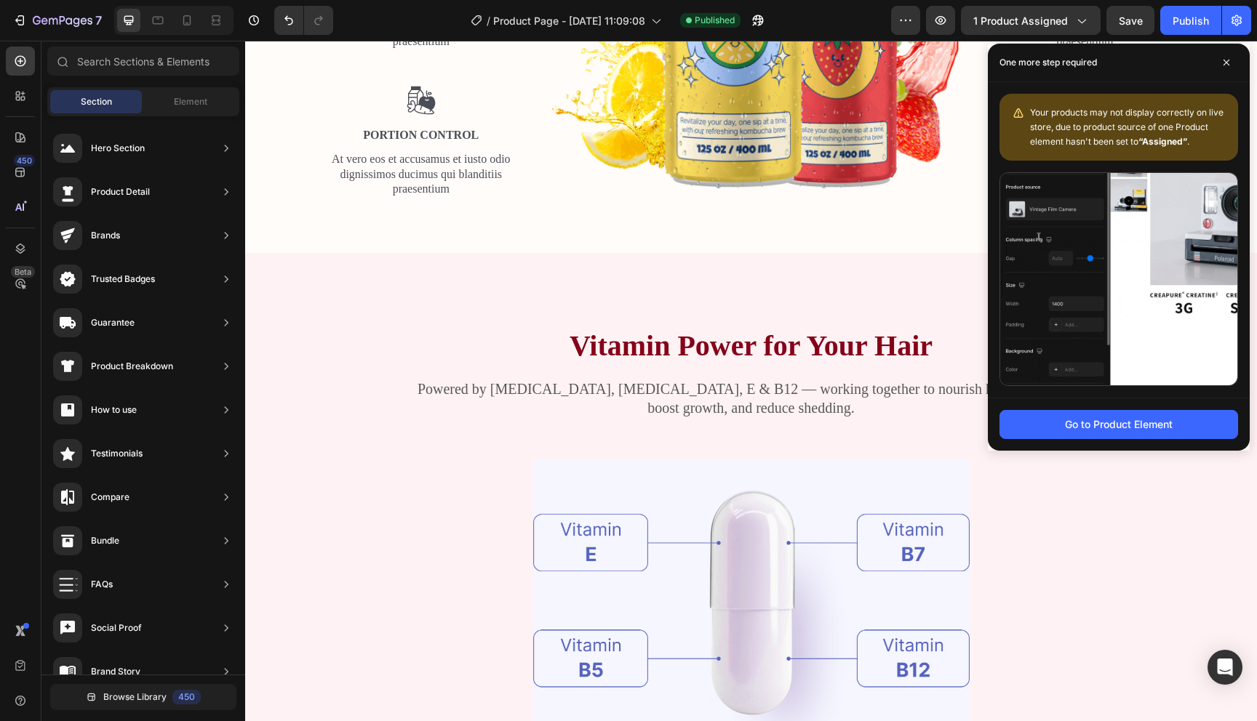
scroll to position [1151, 0]
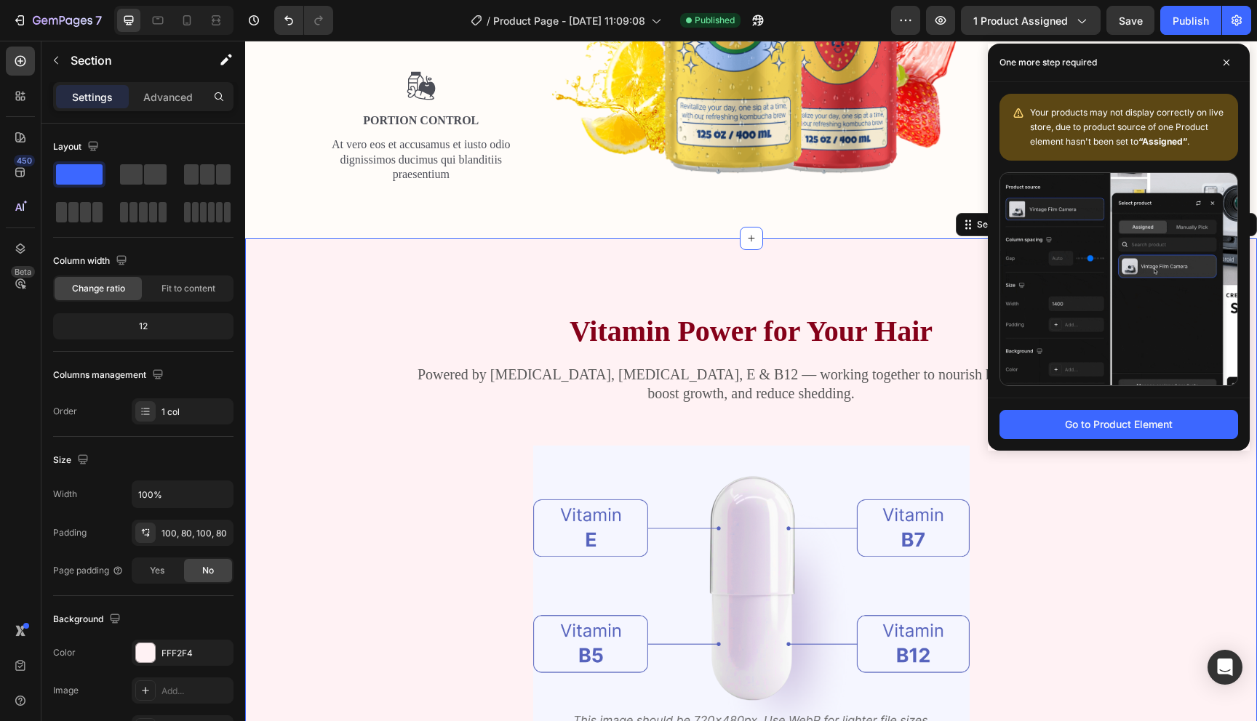
click at [319, 257] on div "Vitamin Power for Your Hair Heading Powered by Biotin, Vitamin B5, E & B12 — wo…" at bounding box center [751, 589] width 1012 height 700
click at [1228, 59] on icon at bounding box center [1226, 62] width 7 height 7
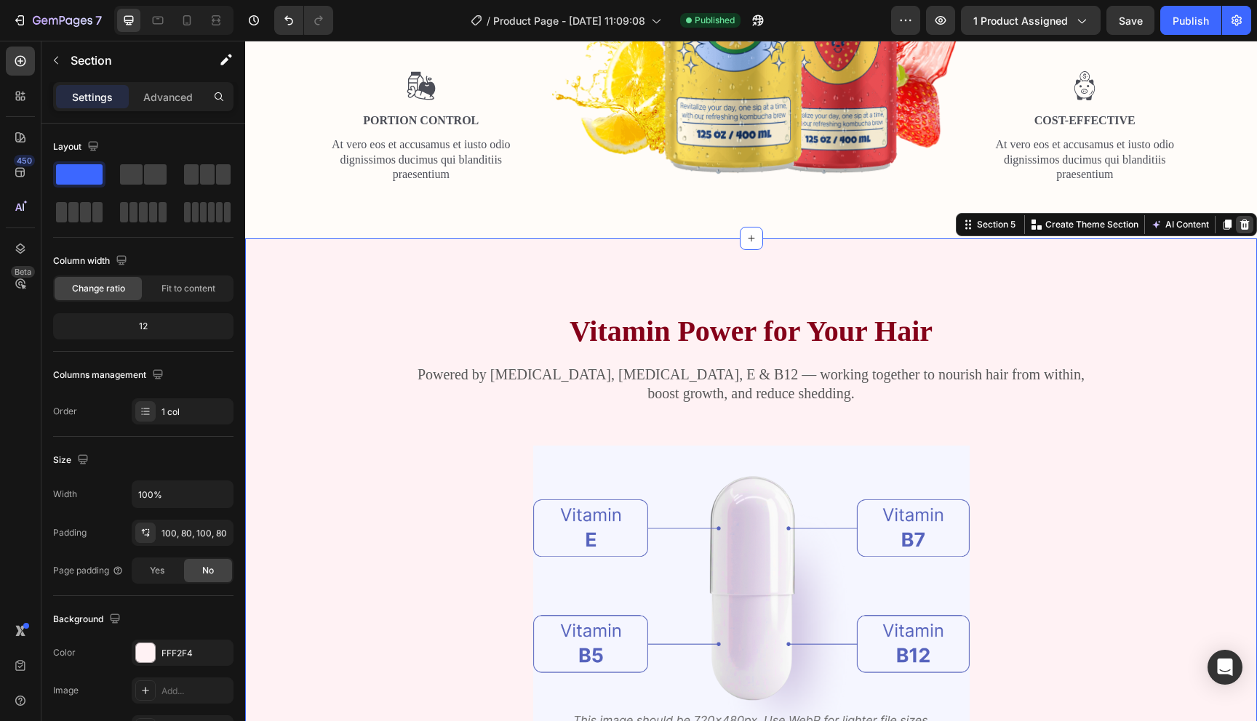
click at [1241, 221] on icon at bounding box center [1244, 225] width 9 height 10
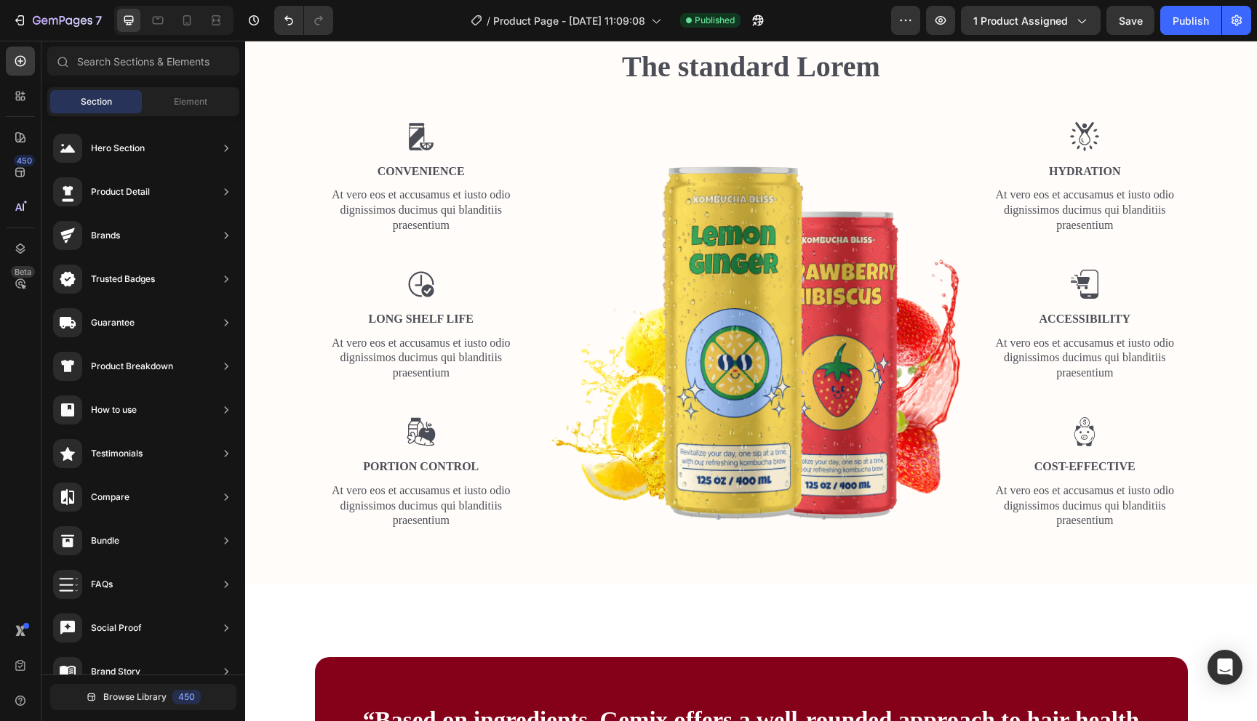
scroll to position [751, 0]
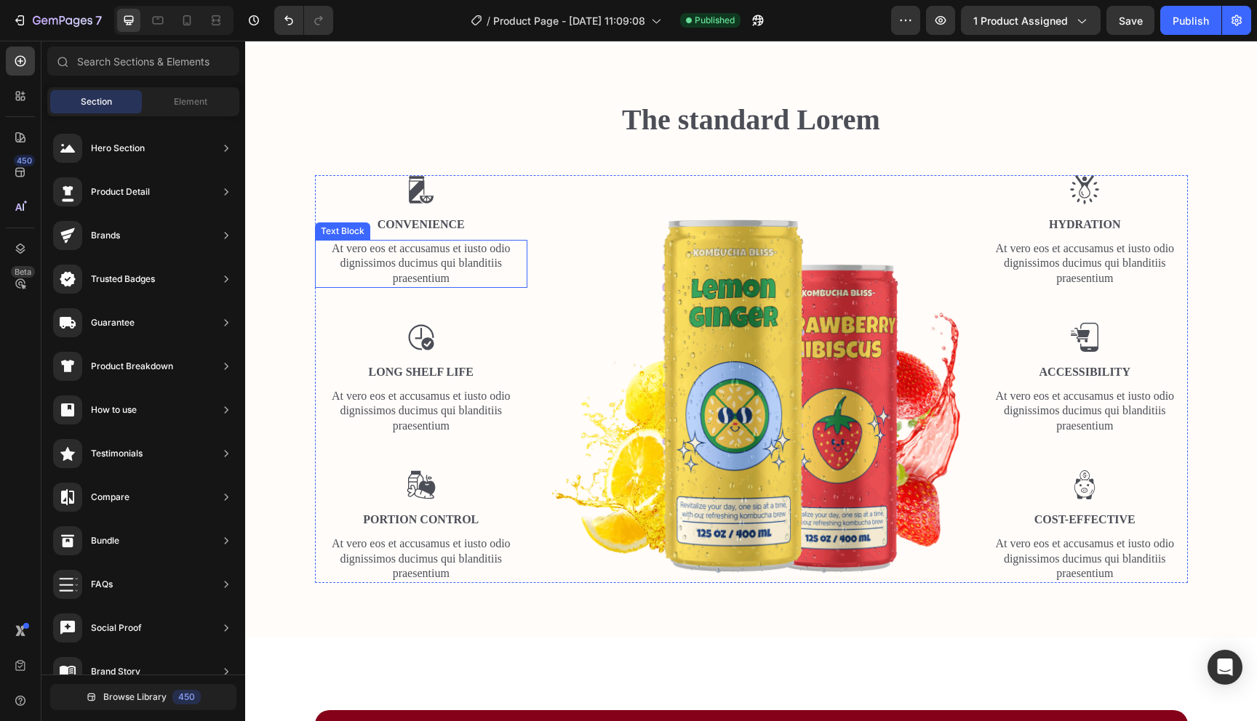
click at [433, 253] on p "At vero eos et accusamus et iusto odio dignissimos ducimus qui blanditiis praes…" at bounding box center [421, 263] width 210 height 45
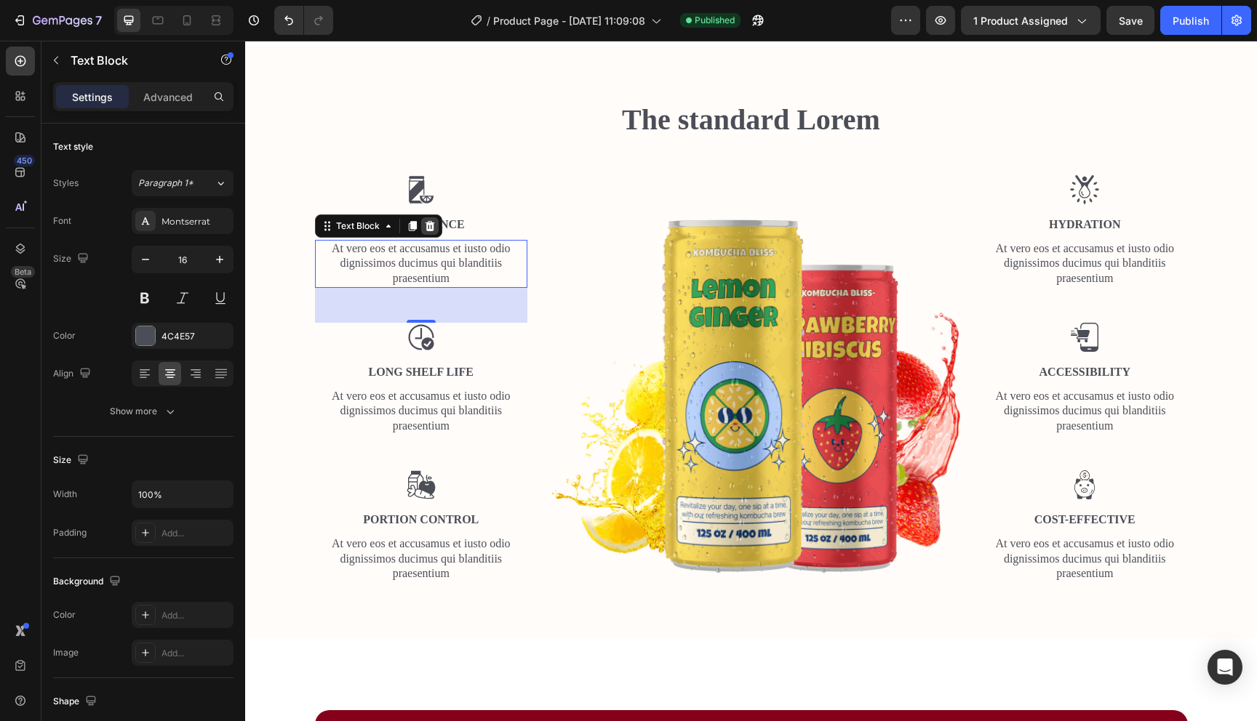
click at [430, 226] on icon at bounding box center [430, 226] width 12 height 12
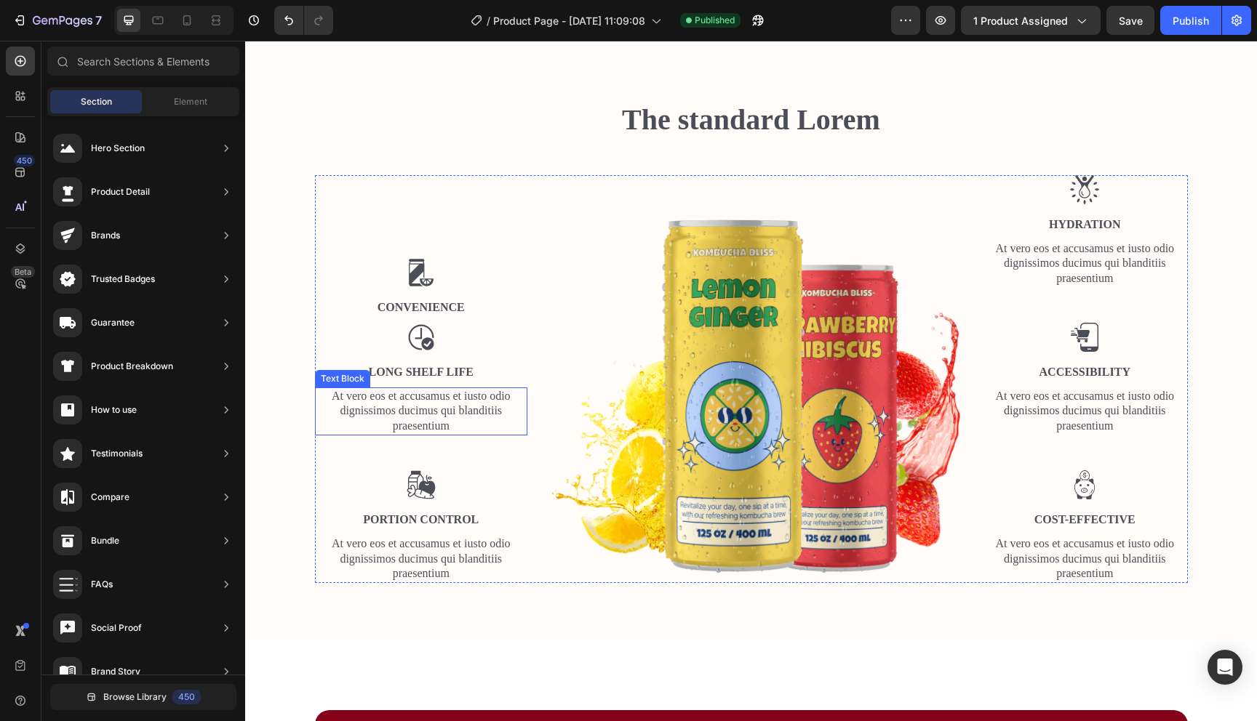
click at [457, 417] on p "At vero eos et accusamus et iusto odio dignissimos ducimus qui blanditiis praes…" at bounding box center [421, 411] width 210 height 45
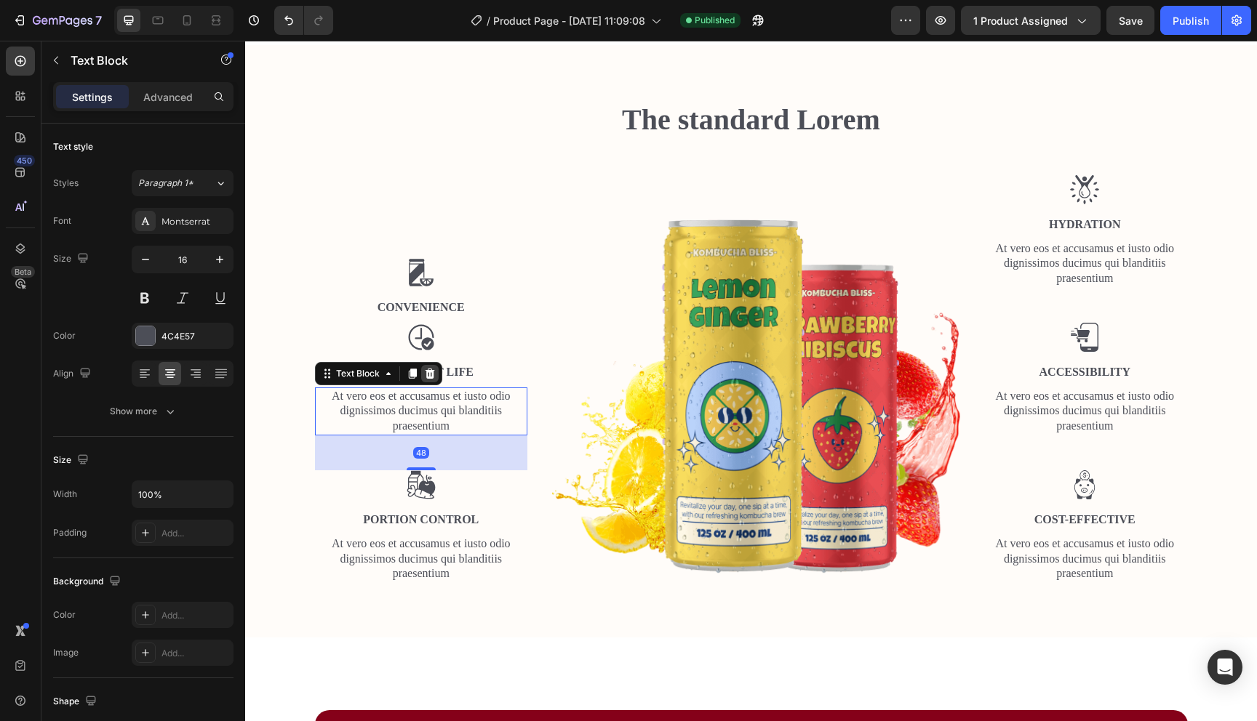
click at [426, 379] on icon at bounding box center [430, 374] width 12 height 12
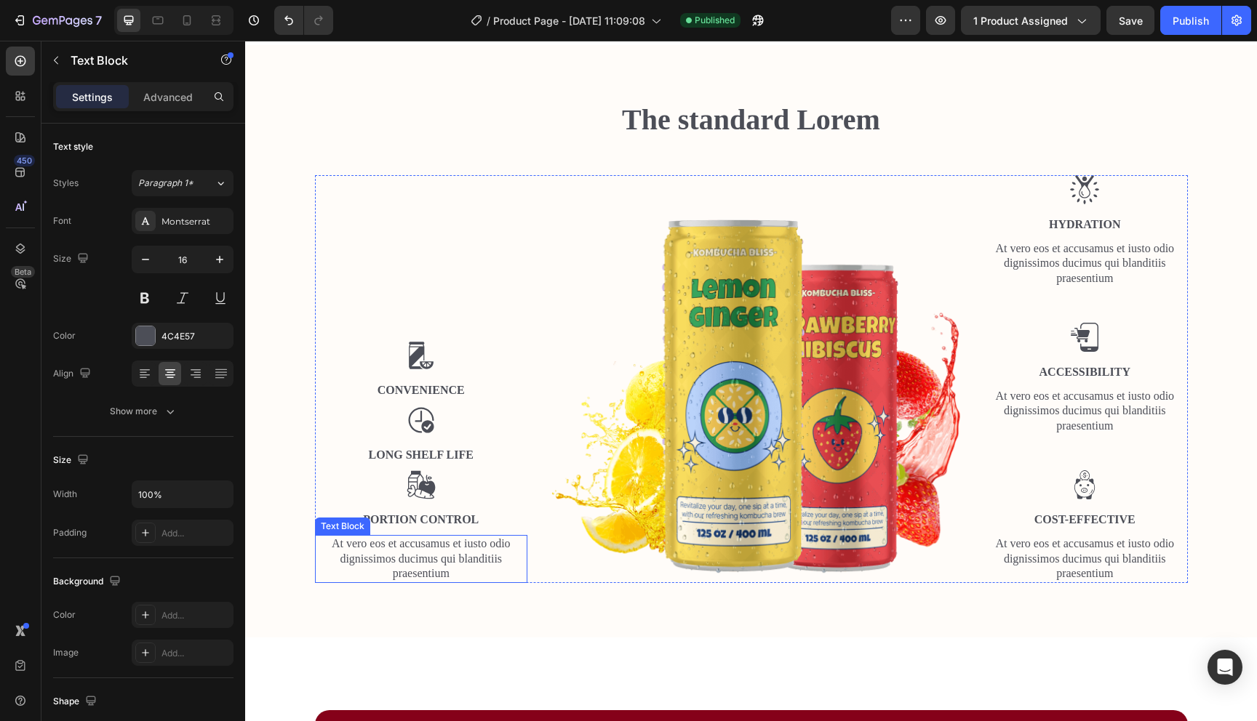
click at [466, 548] on p "At vero eos et accusamus et iusto odio dignissimos ducimus qui blanditiis praes…" at bounding box center [421, 559] width 210 height 45
click at [427, 527] on icon at bounding box center [430, 522] width 12 height 12
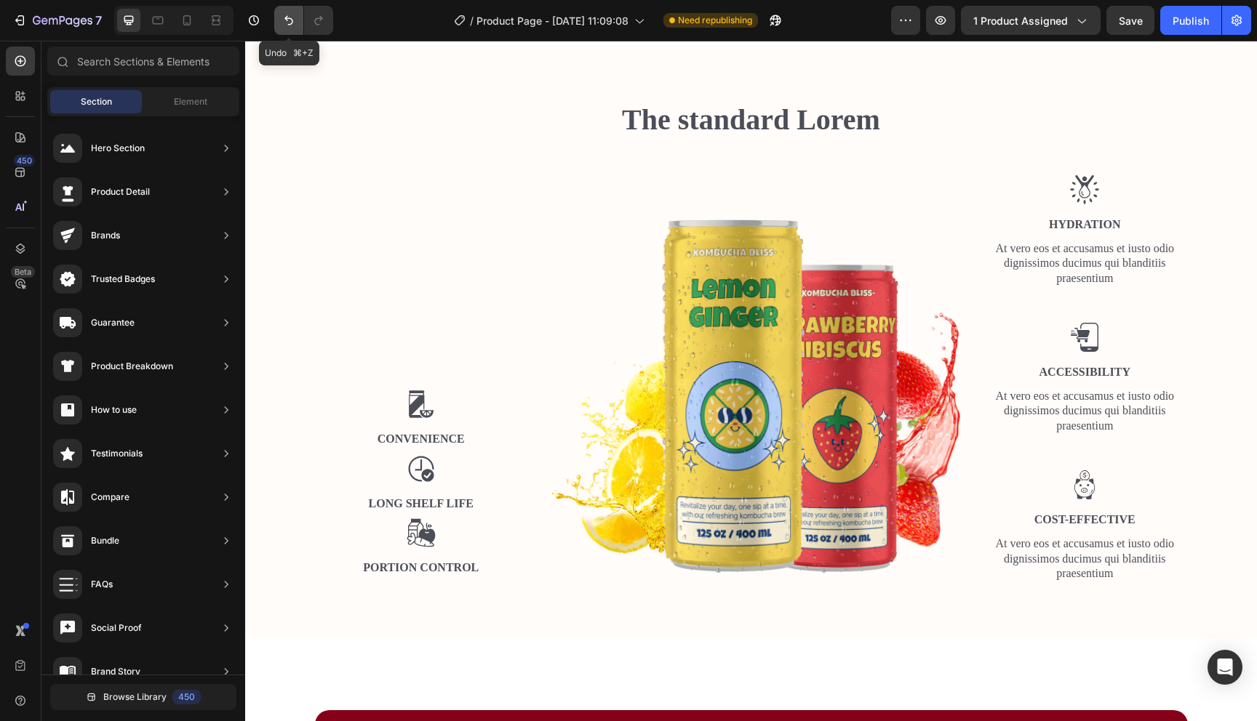
click at [293, 13] on icon "Undo/Redo" at bounding box center [288, 20] width 15 height 15
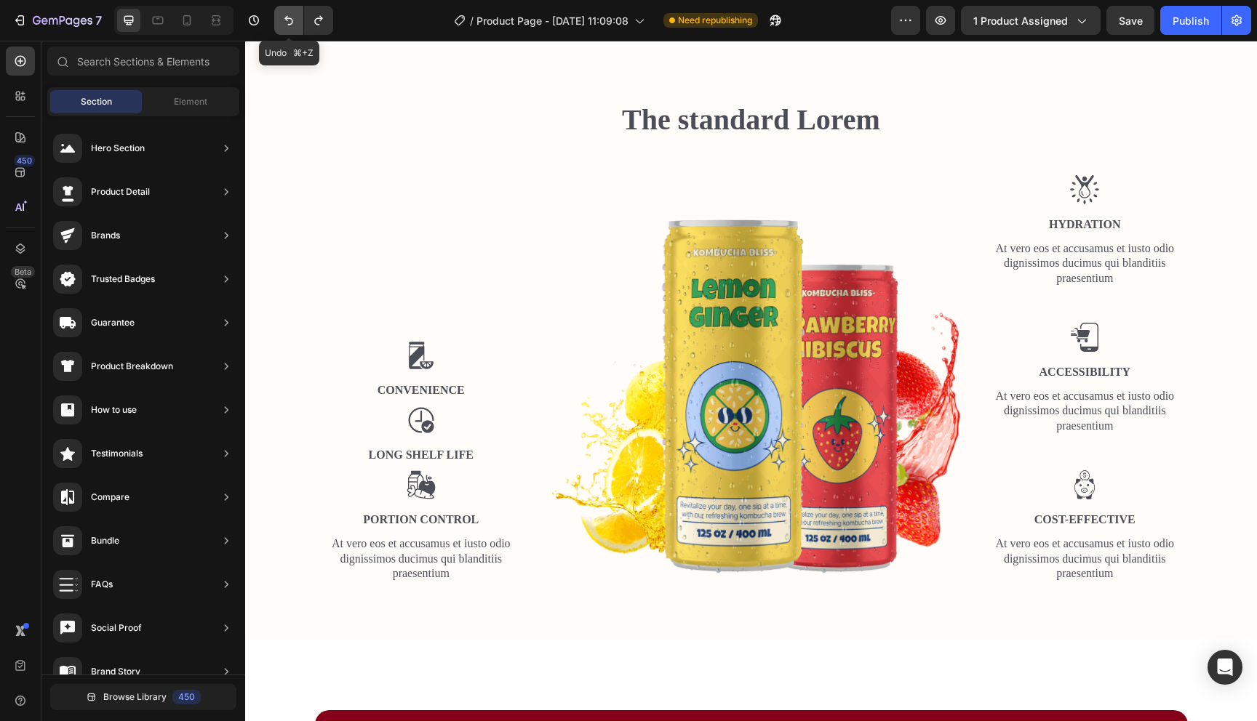
click at [293, 13] on icon "Undo/Redo" at bounding box center [288, 20] width 15 height 15
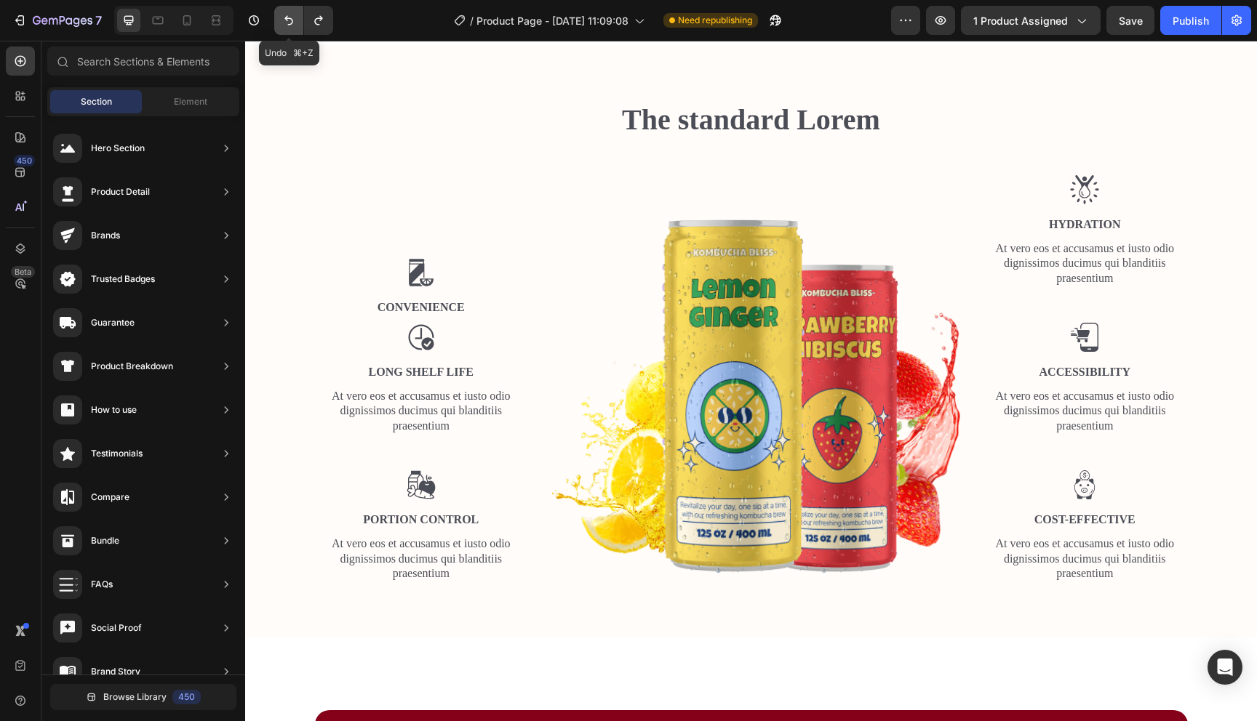
click at [293, 13] on icon "Undo/Redo" at bounding box center [288, 20] width 15 height 15
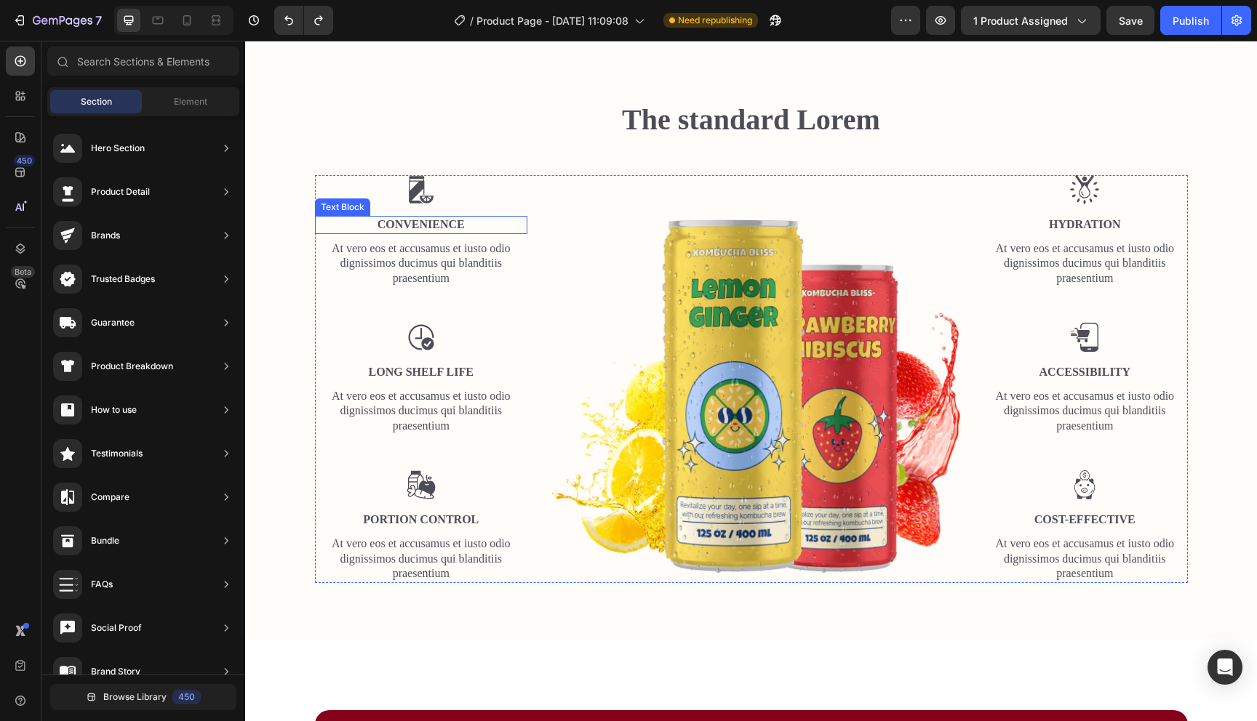
click at [420, 220] on p "Convenience" at bounding box center [421, 224] width 210 height 15
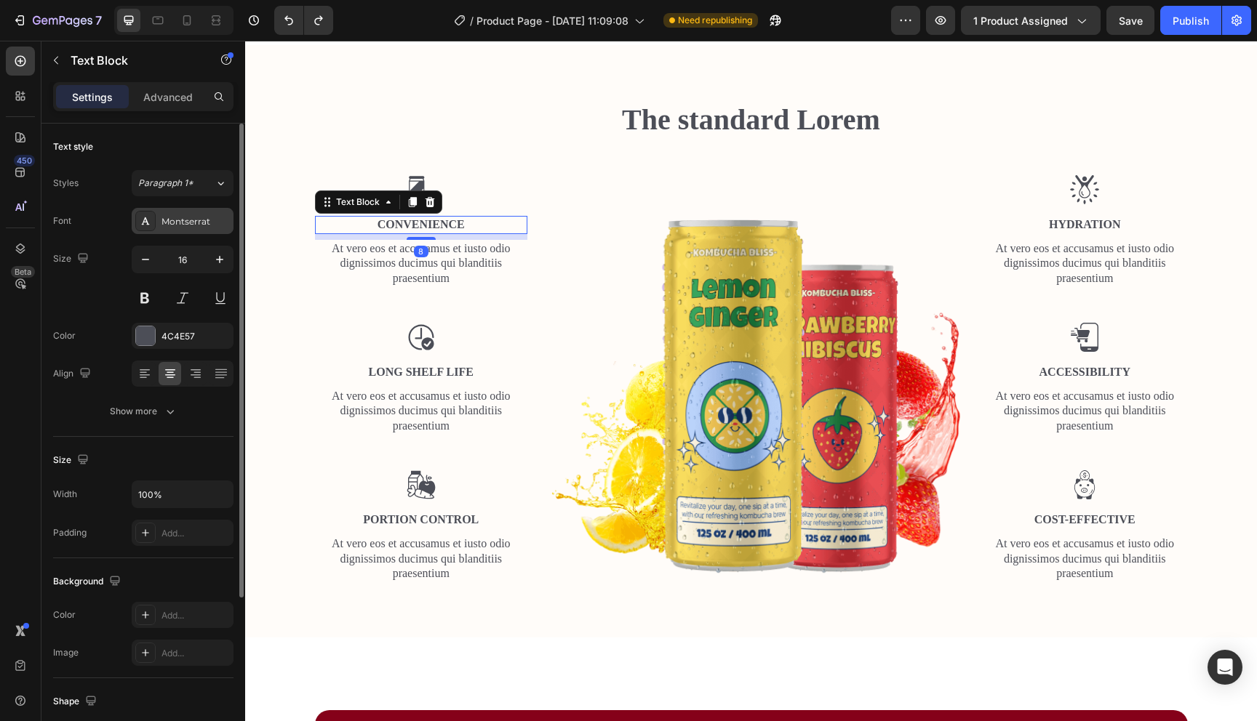
click at [206, 231] on div "Montserrat" at bounding box center [183, 221] width 102 height 26
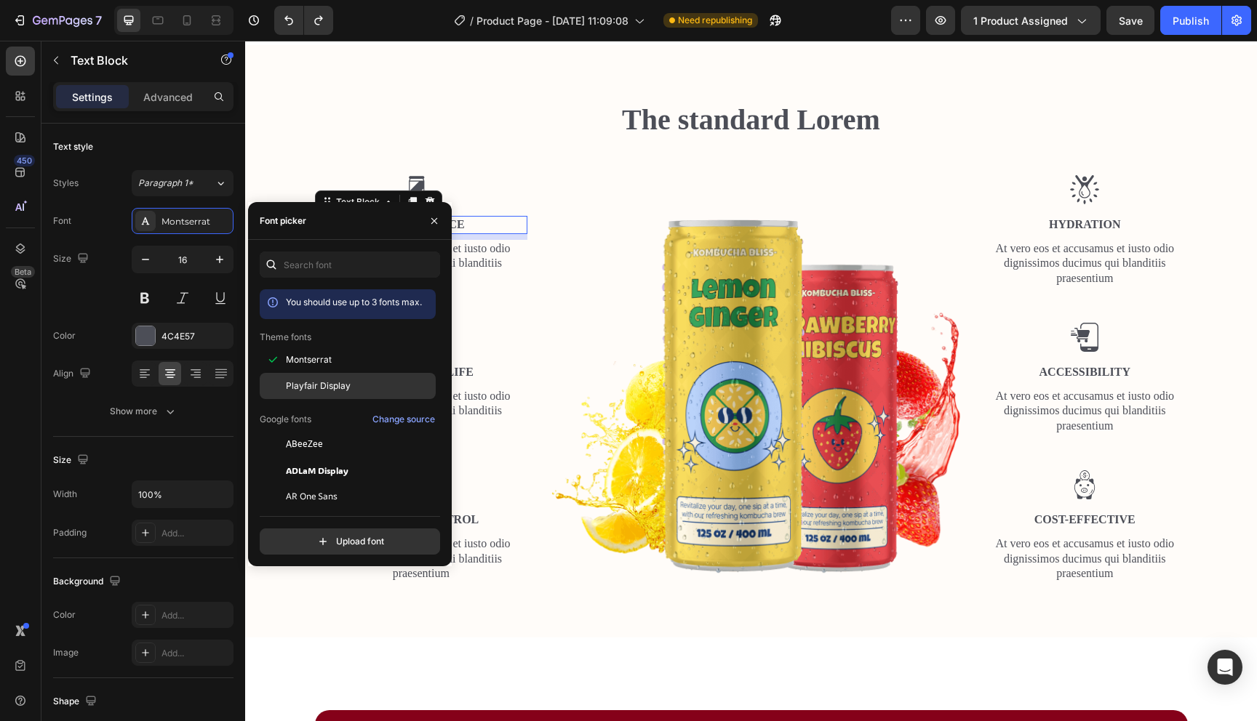
click at [343, 536] on div "Playfair Display" at bounding box center [348, 549] width 176 height 26
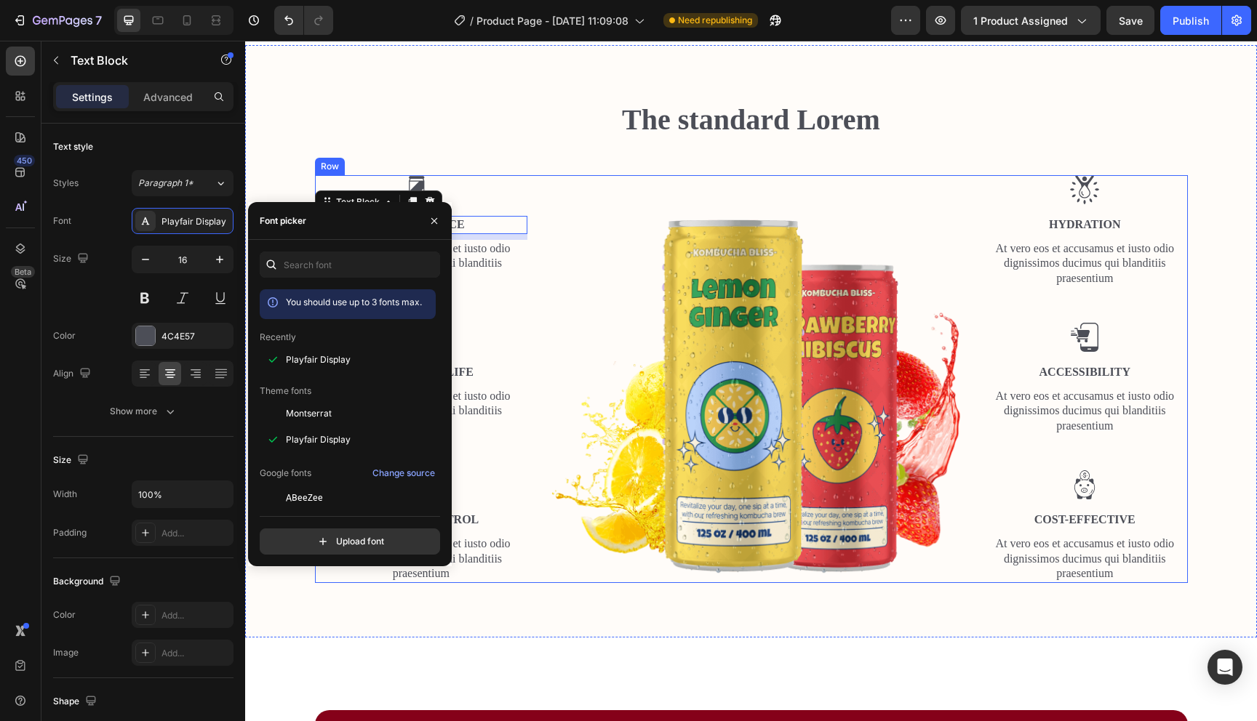
click at [542, 341] on div "Image Convenience Text Block 8 At vero eos et accusamus et iusto odio dignissim…" at bounding box center [751, 379] width 873 height 409
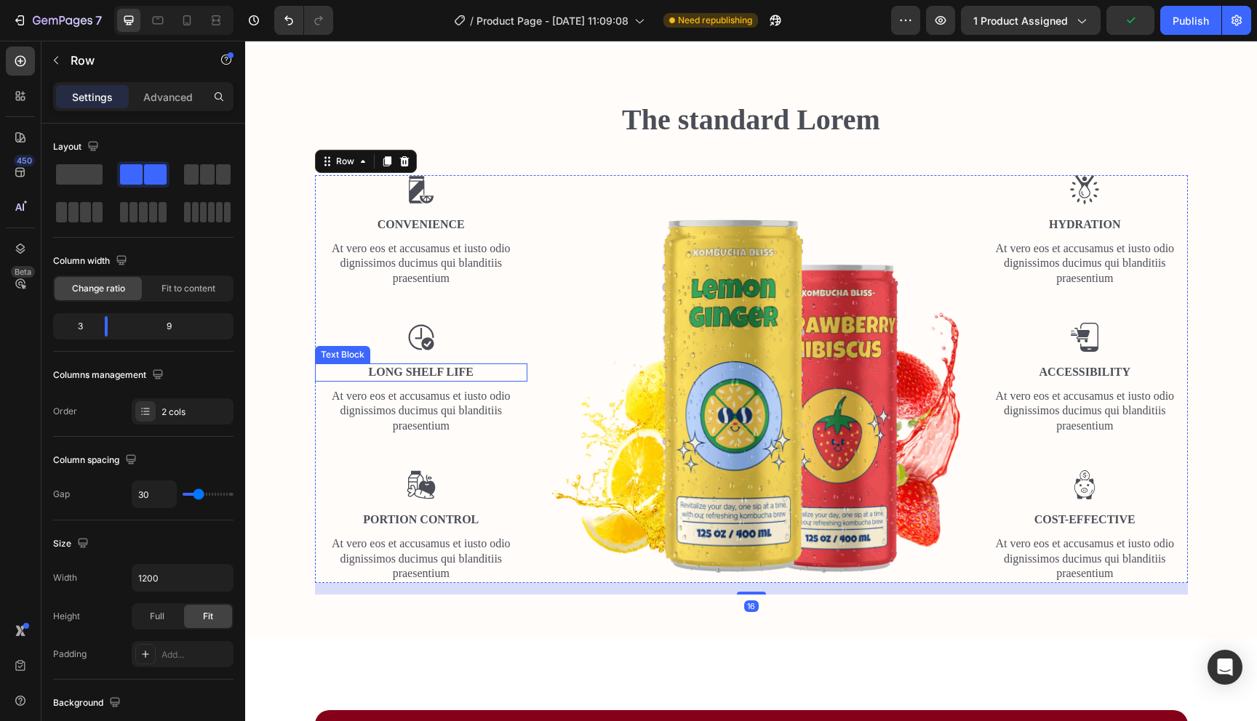
click at [465, 369] on p "Long Shelf Life" at bounding box center [421, 372] width 210 height 15
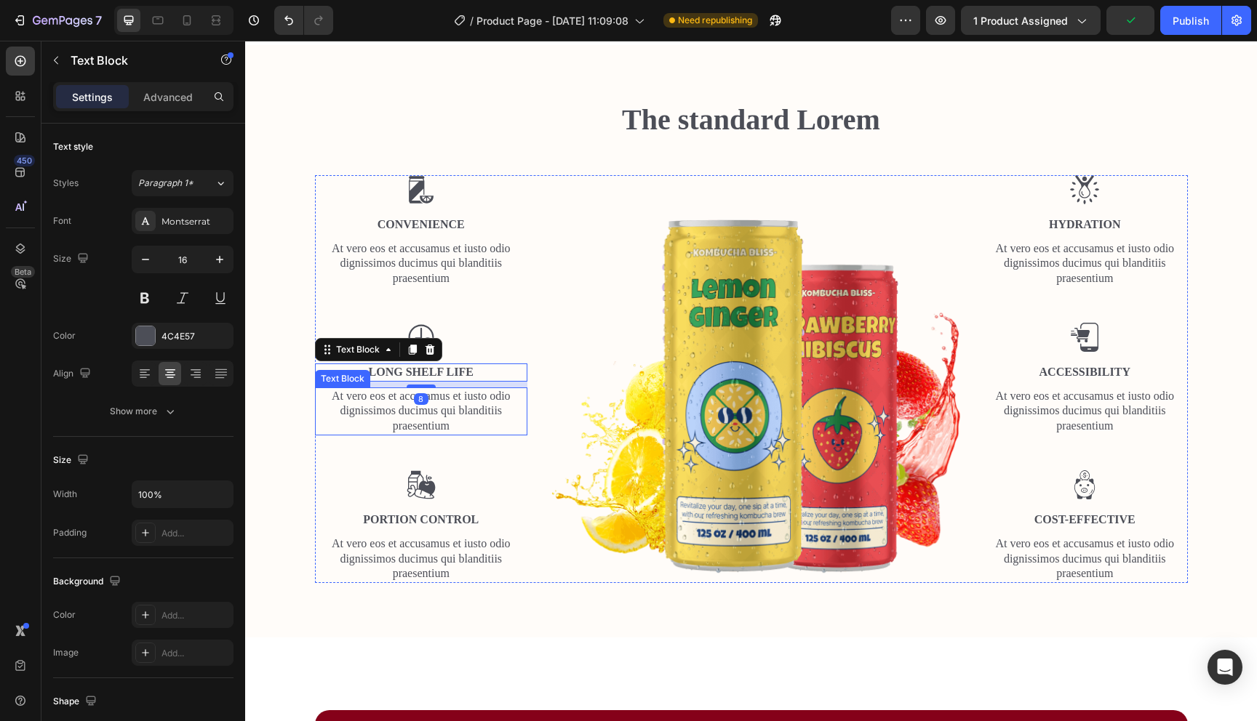
click at [451, 409] on p "At vero eos et accusamus et iusto odio dignissimos ducimus qui blanditiis praes…" at bounding box center [421, 411] width 210 height 45
click at [459, 373] on p "Long Shelf Life" at bounding box center [421, 372] width 210 height 15
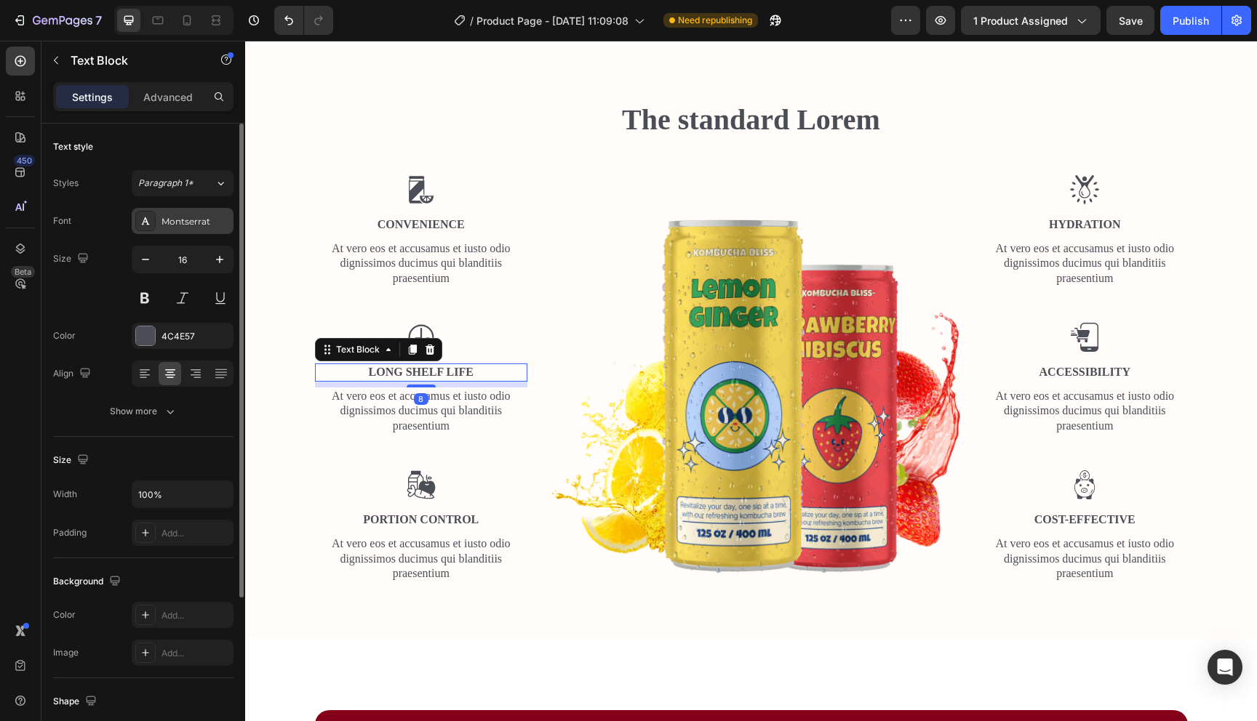
click at [184, 228] on div "Montserrat" at bounding box center [183, 221] width 102 height 26
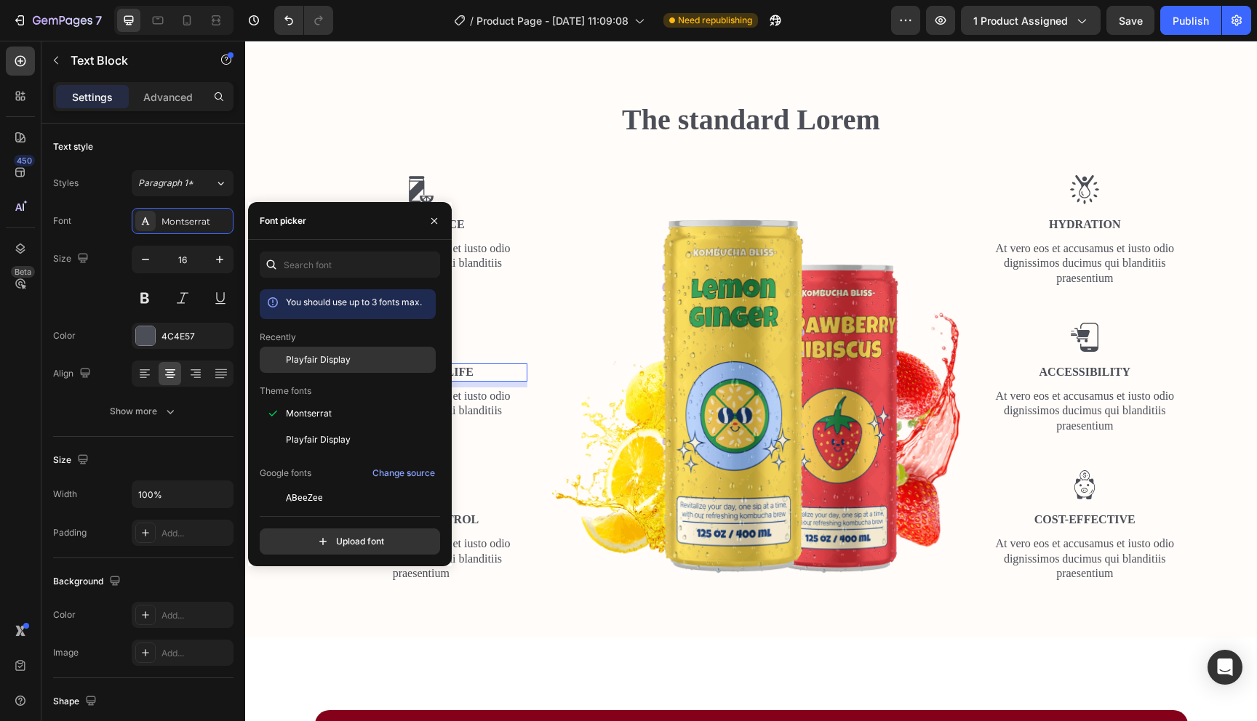
click at [327, 367] on div "Playfair Display" at bounding box center [348, 360] width 176 height 26
click at [487, 430] on p "At vero eos et accusamus et iusto odio dignissimos ducimus qui blanditiis praes…" at bounding box center [421, 411] width 210 height 45
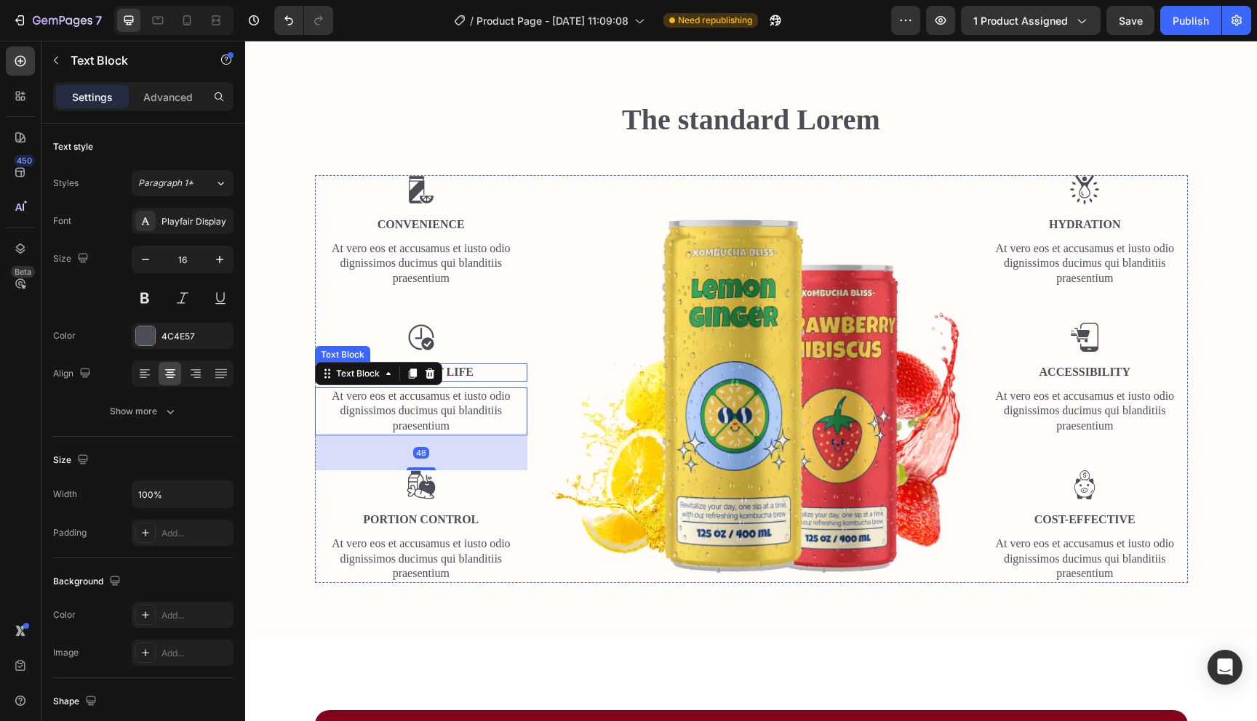
click at [465, 372] on p "Long Shelf Life" at bounding box center [421, 372] width 210 height 15
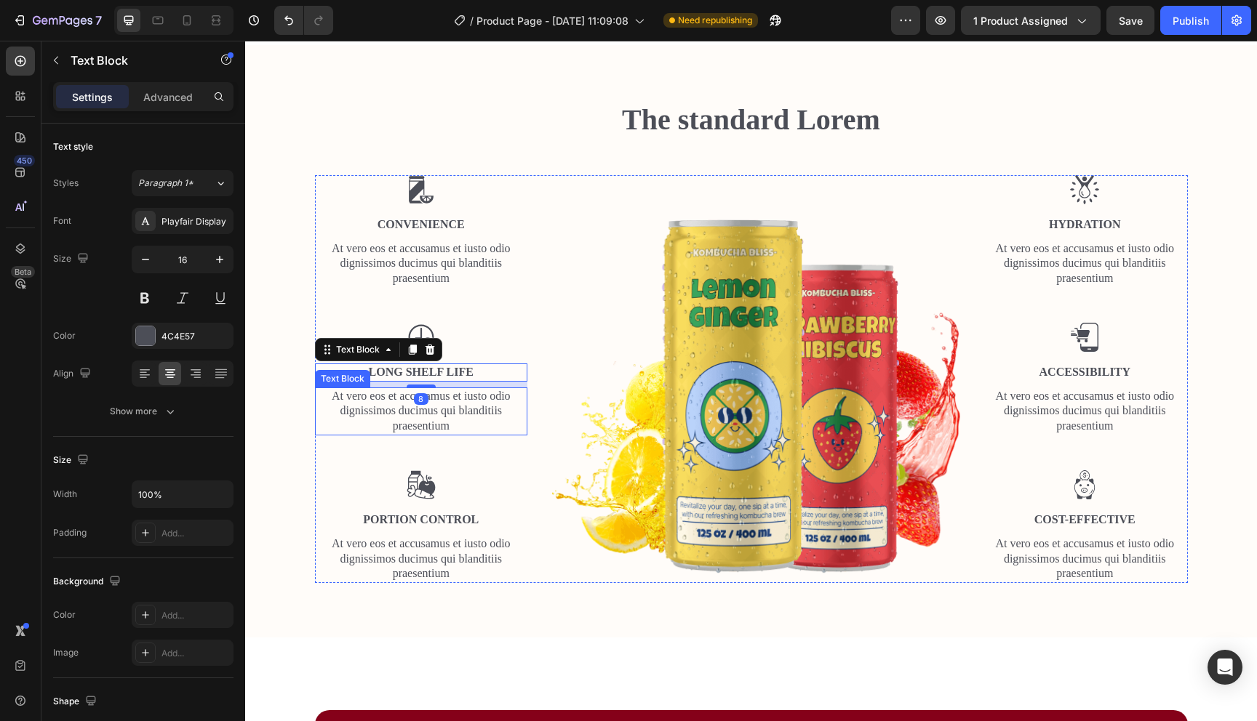
click at [452, 403] on p "At vero eos et accusamus et iusto odio dignissimos ducimus qui blanditiis praes…" at bounding box center [421, 411] width 210 height 45
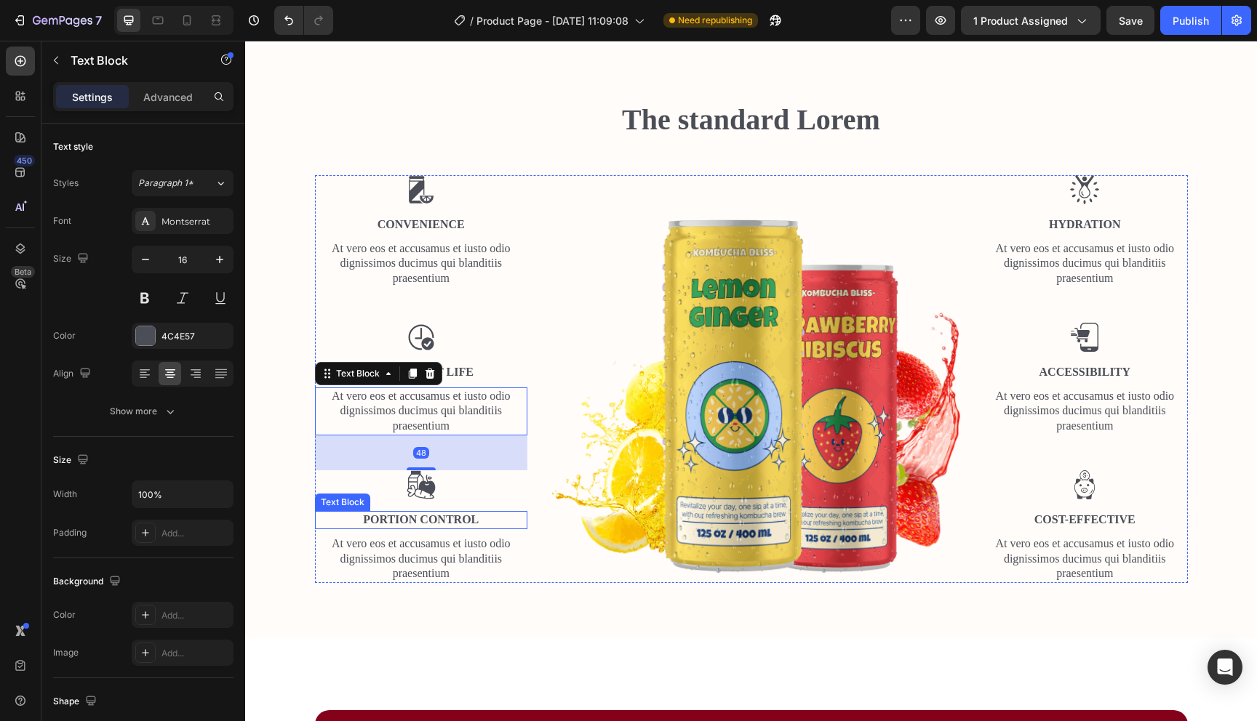
click at [451, 526] on p "Portion Control" at bounding box center [421, 520] width 210 height 15
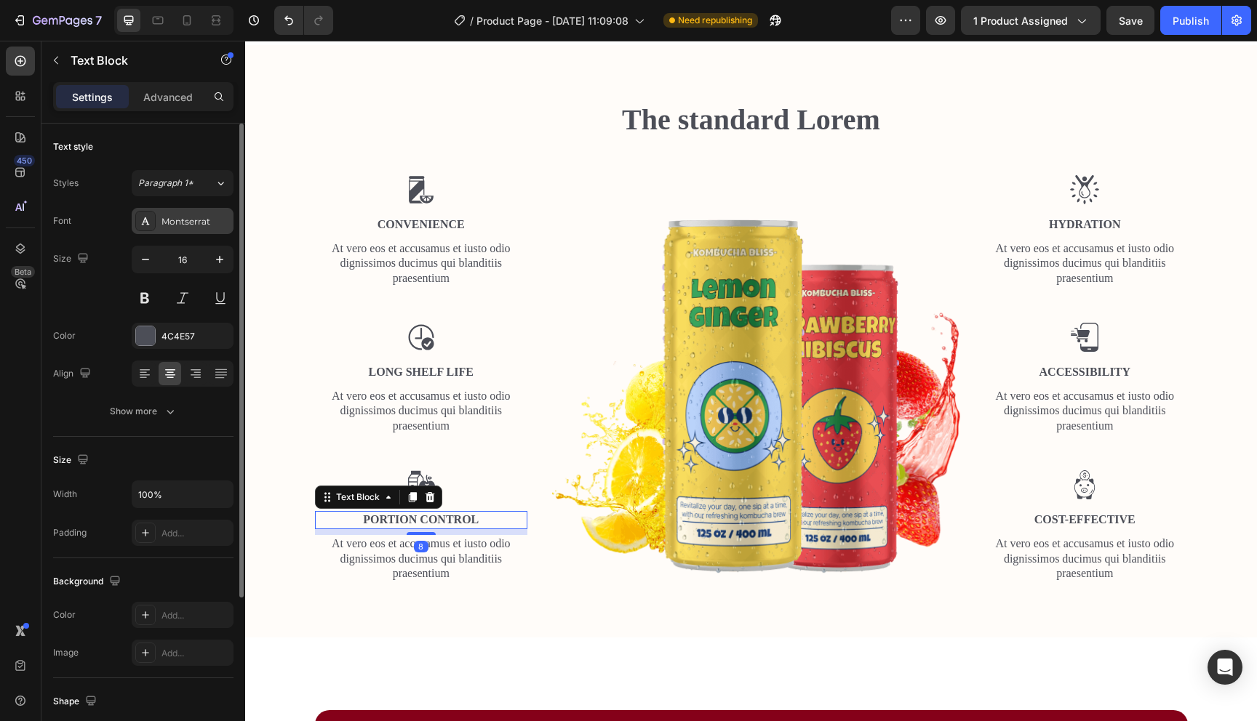
click at [196, 228] on div "Montserrat" at bounding box center [183, 221] width 102 height 26
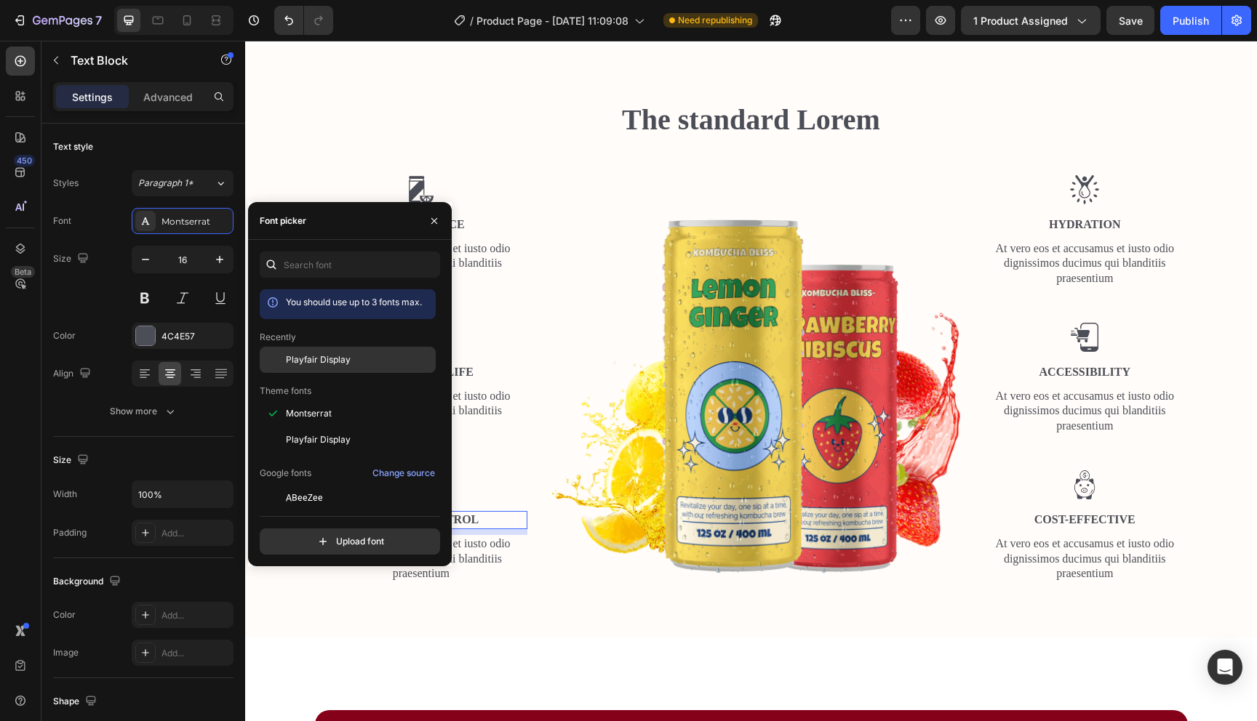
click at [321, 369] on div "Playfair Display" at bounding box center [348, 360] width 176 height 26
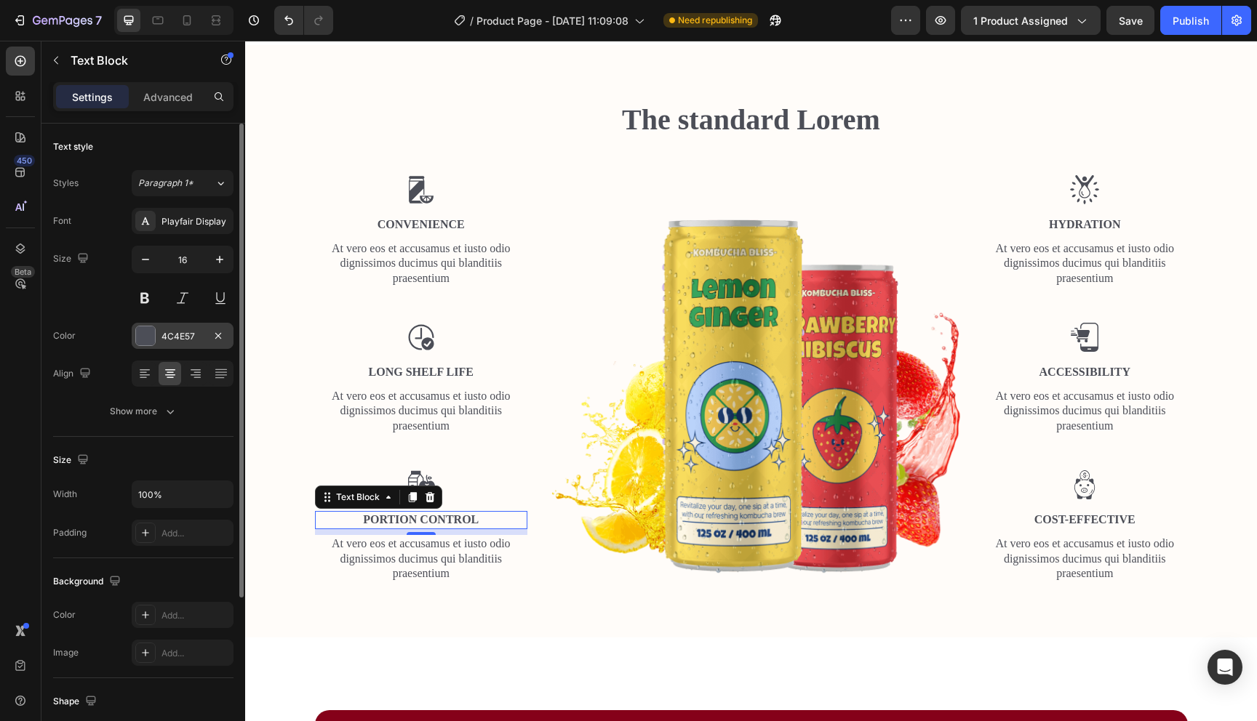
click at [153, 339] on div at bounding box center [145, 336] width 19 height 19
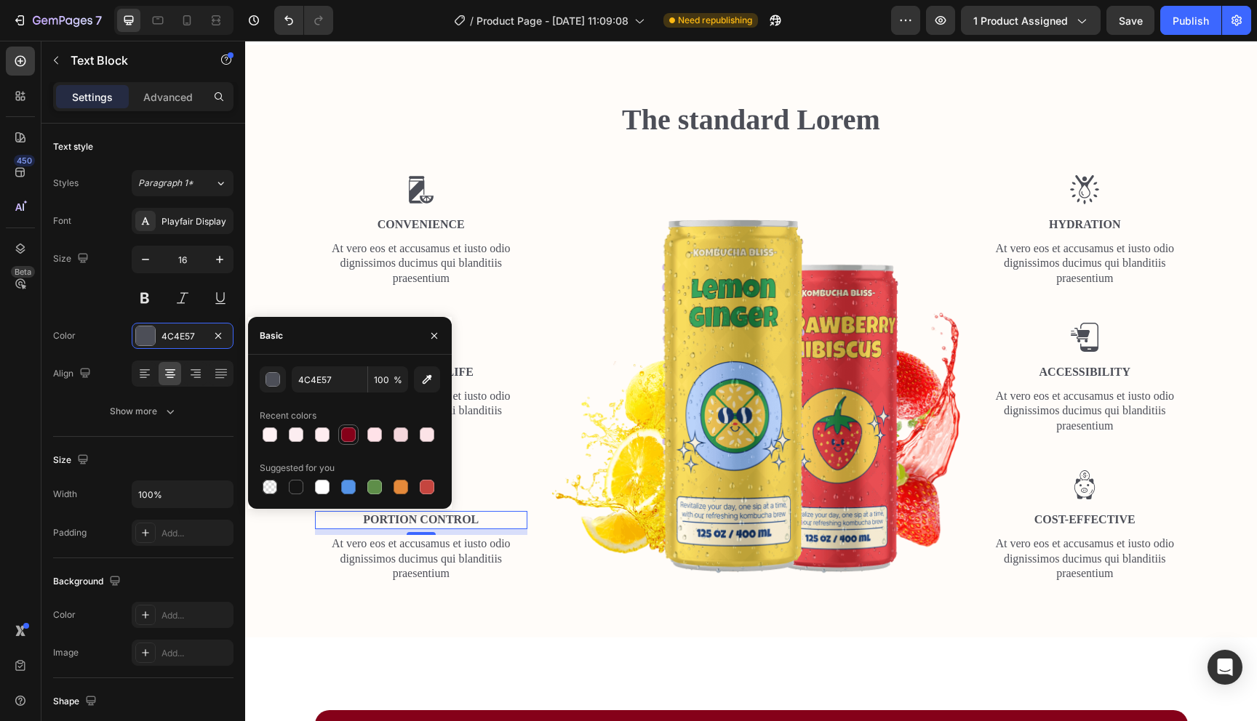
click at [345, 436] on div at bounding box center [348, 435] width 15 height 15
type input "850119"
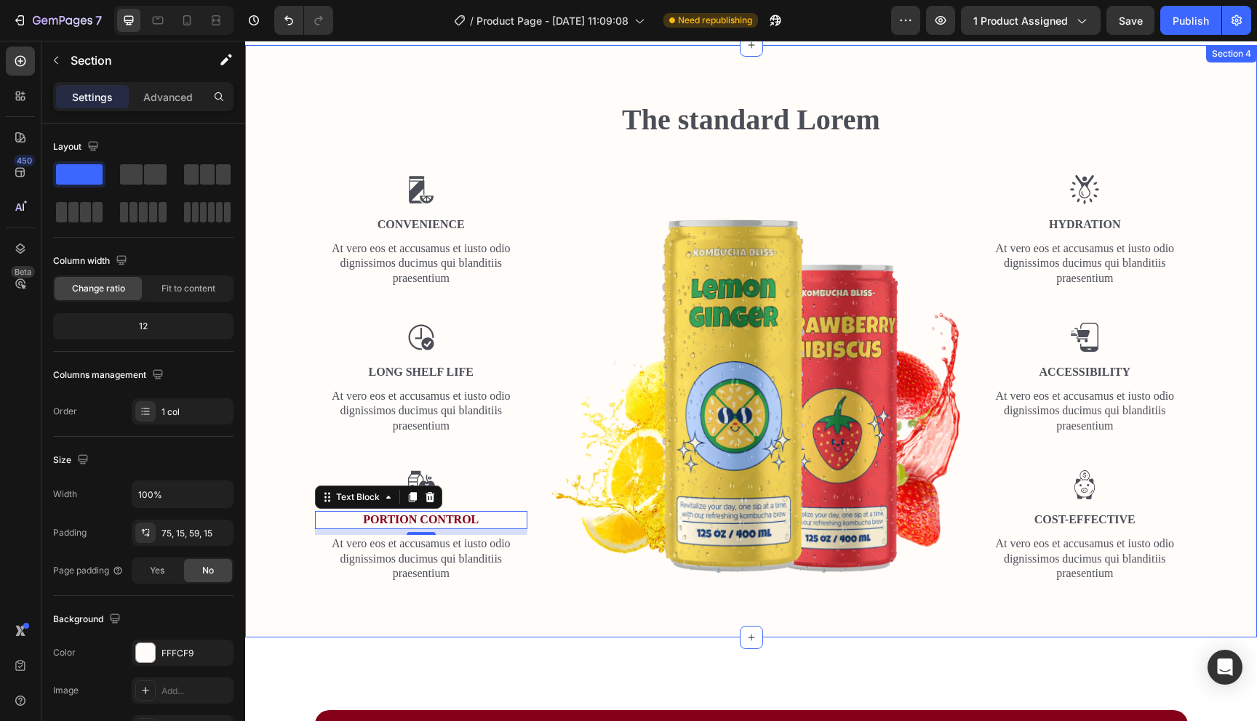
click at [348, 604] on div "The standard Lorem Heading Row Image Convenience Text Block At vero eos et accu…" at bounding box center [751, 341] width 1012 height 593
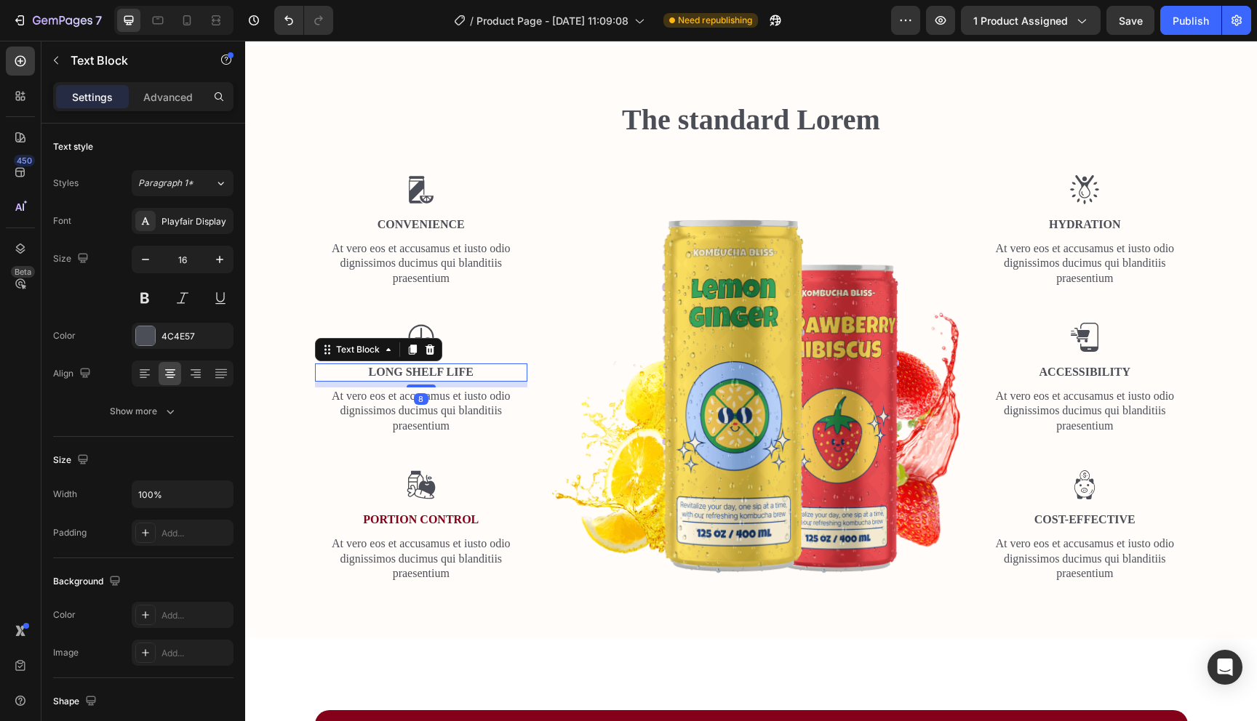
click at [420, 370] on p "Long Shelf Life" at bounding box center [421, 372] width 210 height 15
click at [139, 338] on div at bounding box center [145, 336] width 19 height 19
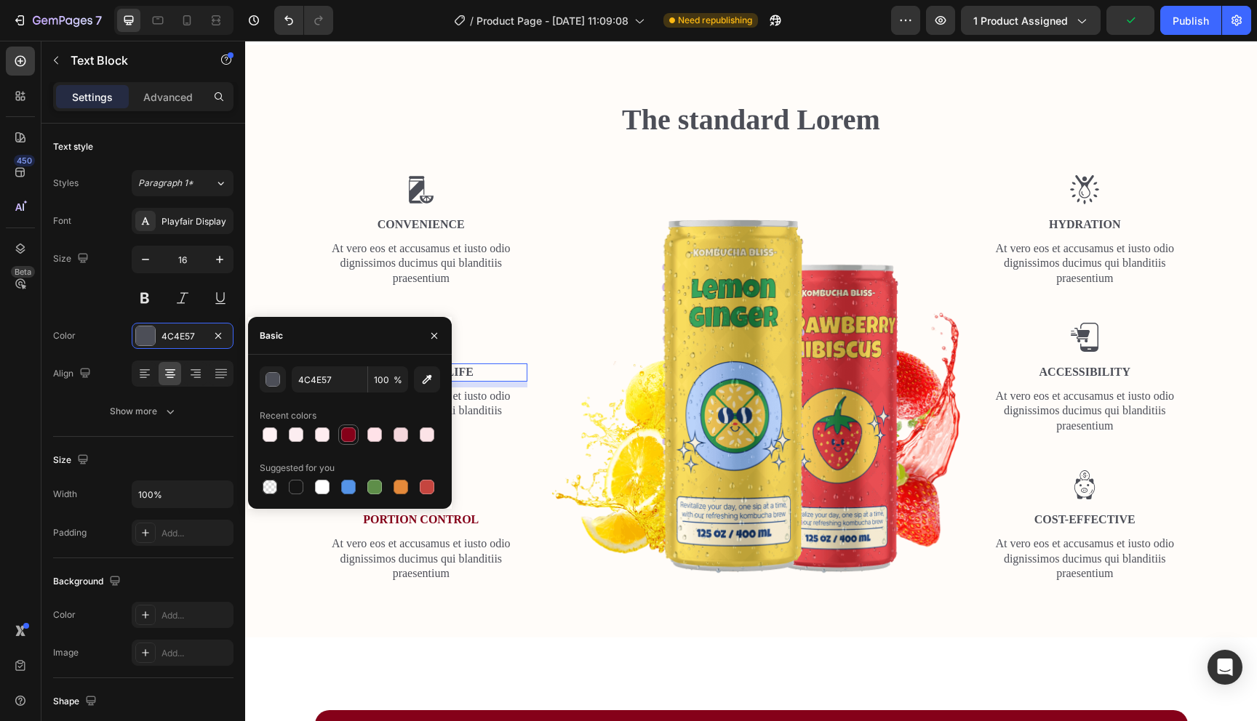
click at [346, 436] on div at bounding box center [348, 435] width 15 height 15
type input "850119"
click at [439, 223] on p "Convenience" at bounding box center [421, 224] width 210 height 15
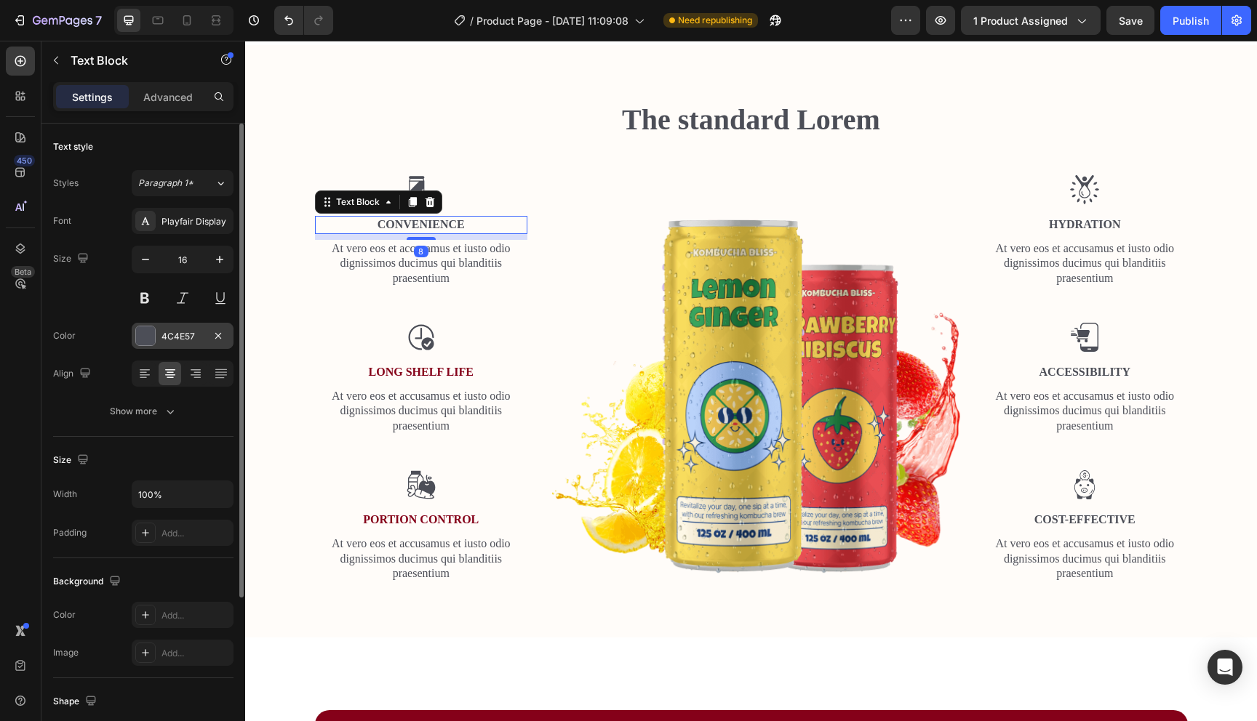
click at [148, 339] on div at bounding box center [145, 336] width 19 height 19
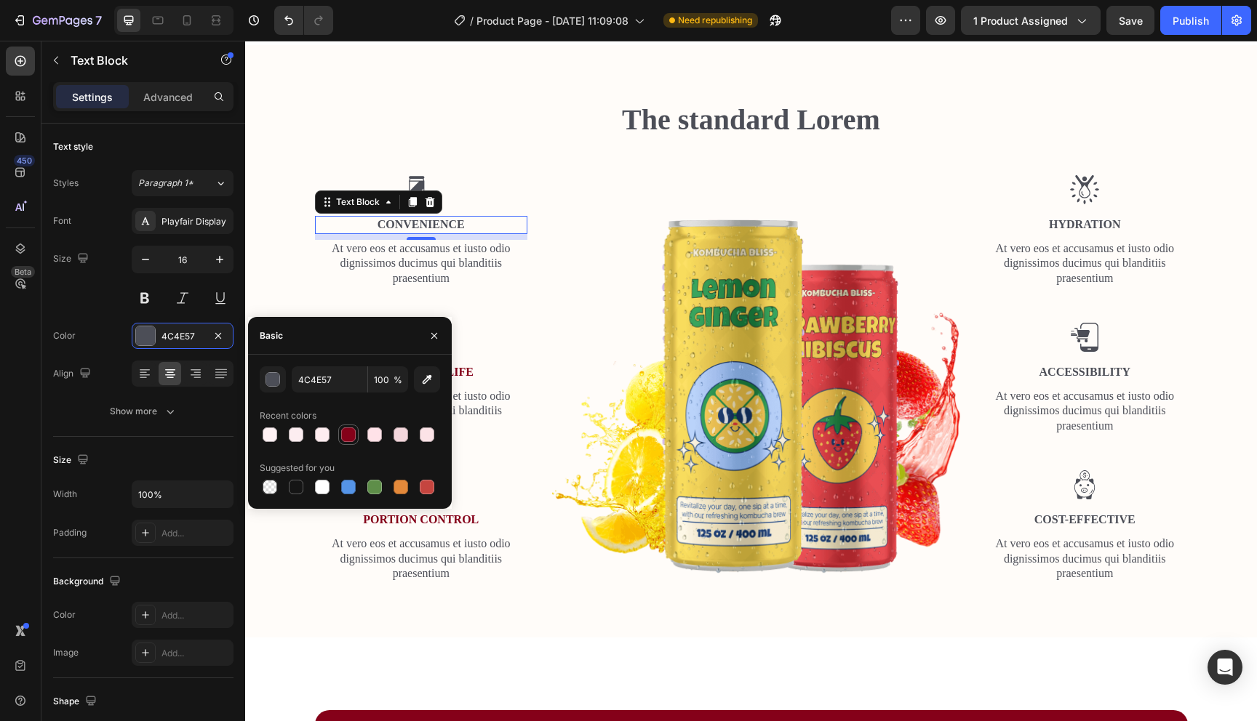
click at [349, 442] on div at bounding box center [348, 434] width 17 height 17
type input "850119"
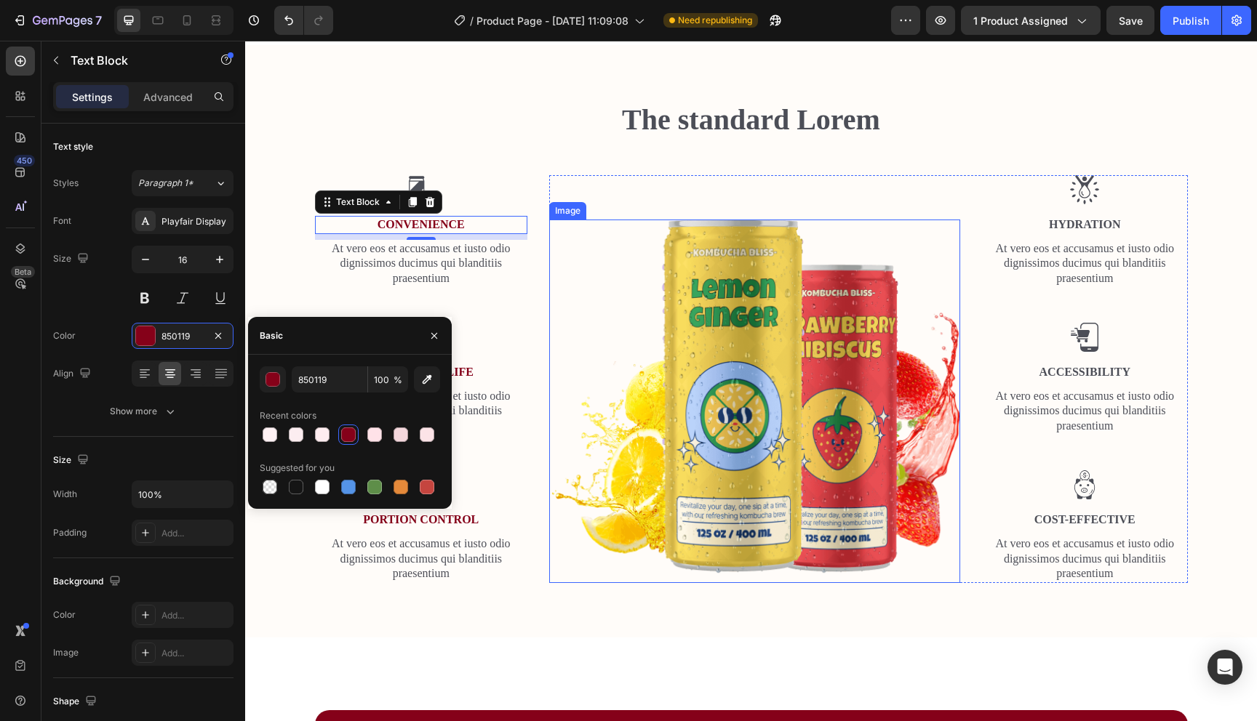
click at [670, 474] on img at bounding box center [754, 402] width 411 height 364
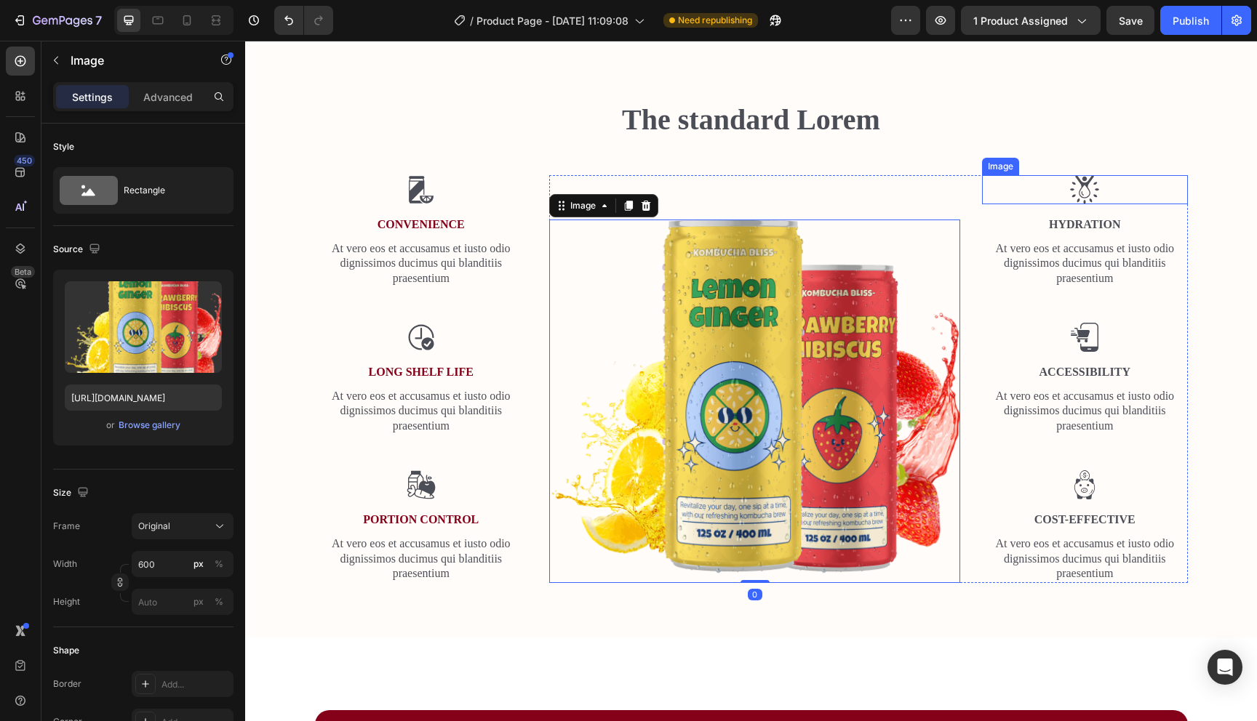
click at [1038, 204] on div "Image" at bounding box center [1085, 189] width 206 height 29
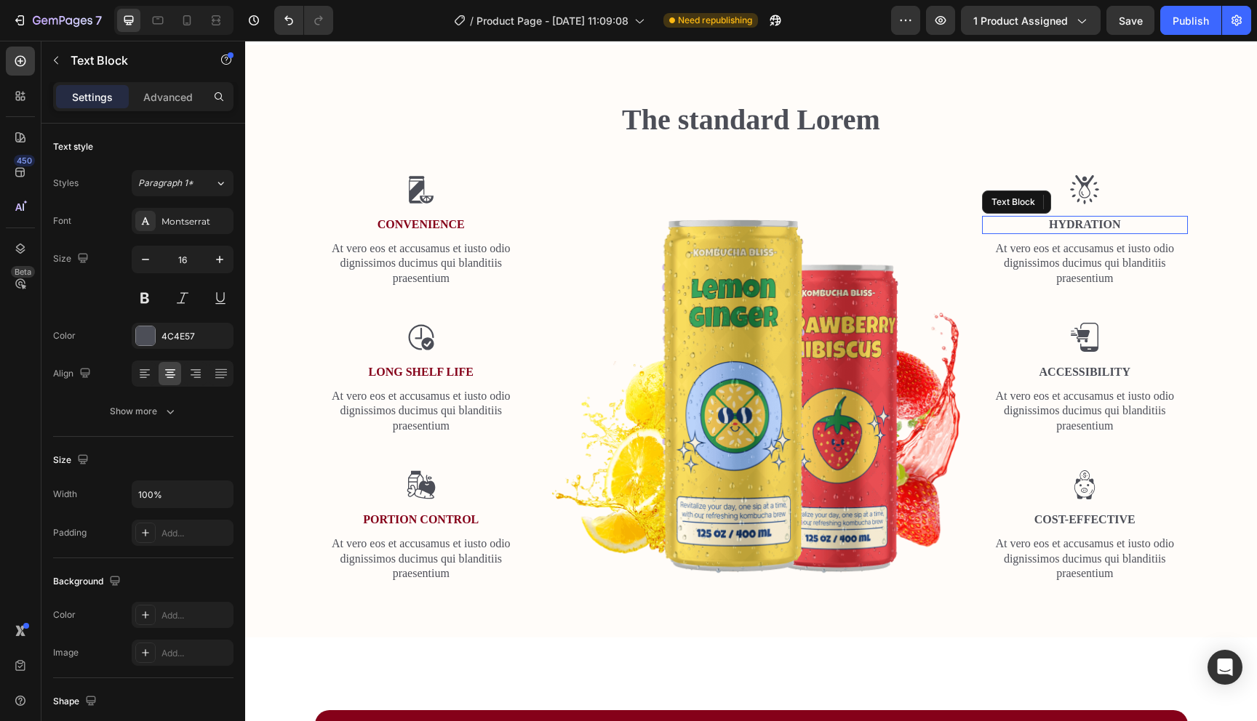
click at [1047, 225] on p "Hydration" at bounding box center [1084, 224] width 203 height 15
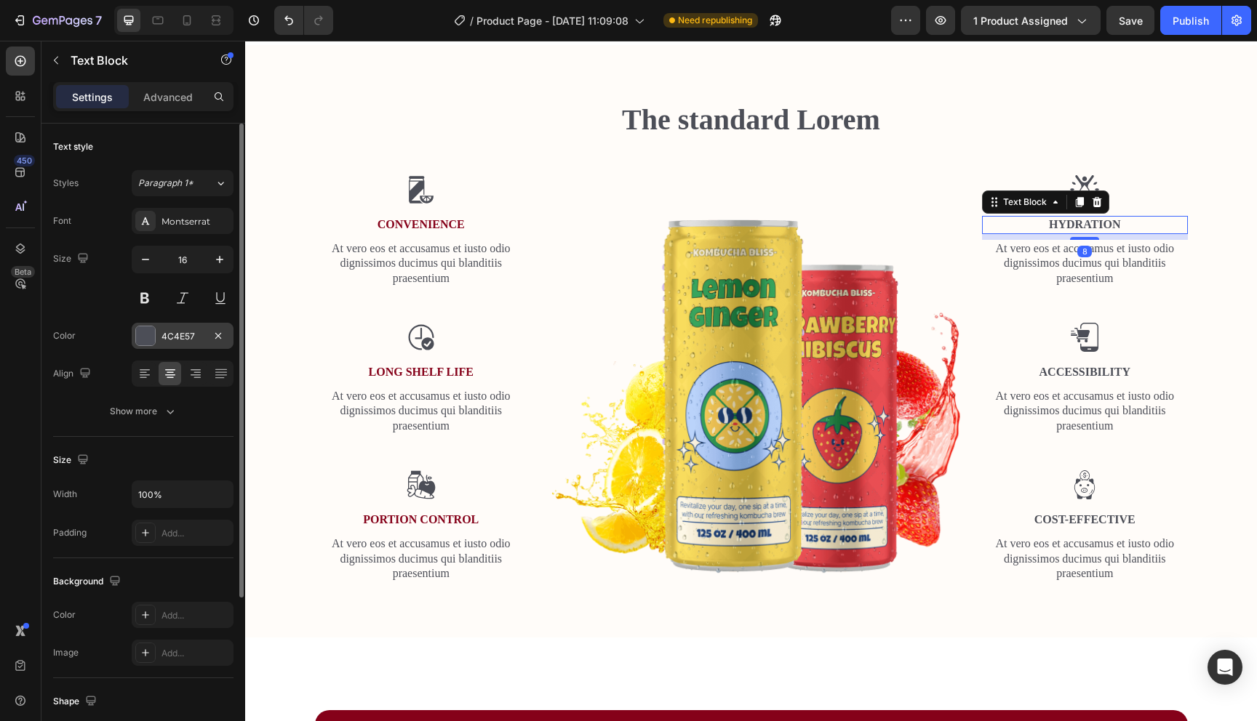
click at [145, 335] on div at bounding box center [145, 336] width 19 height 19
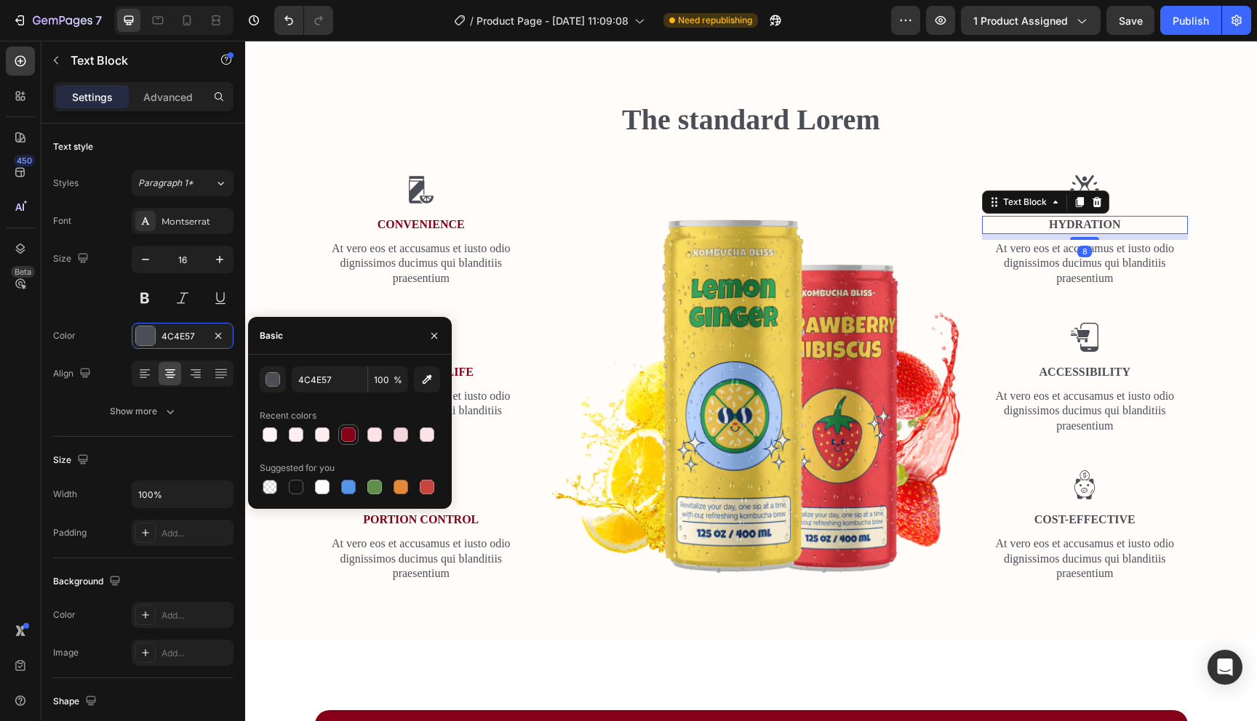
click at [348, 439] on div at bounding box center [348, 435] width 15 height 15
type input "850119"
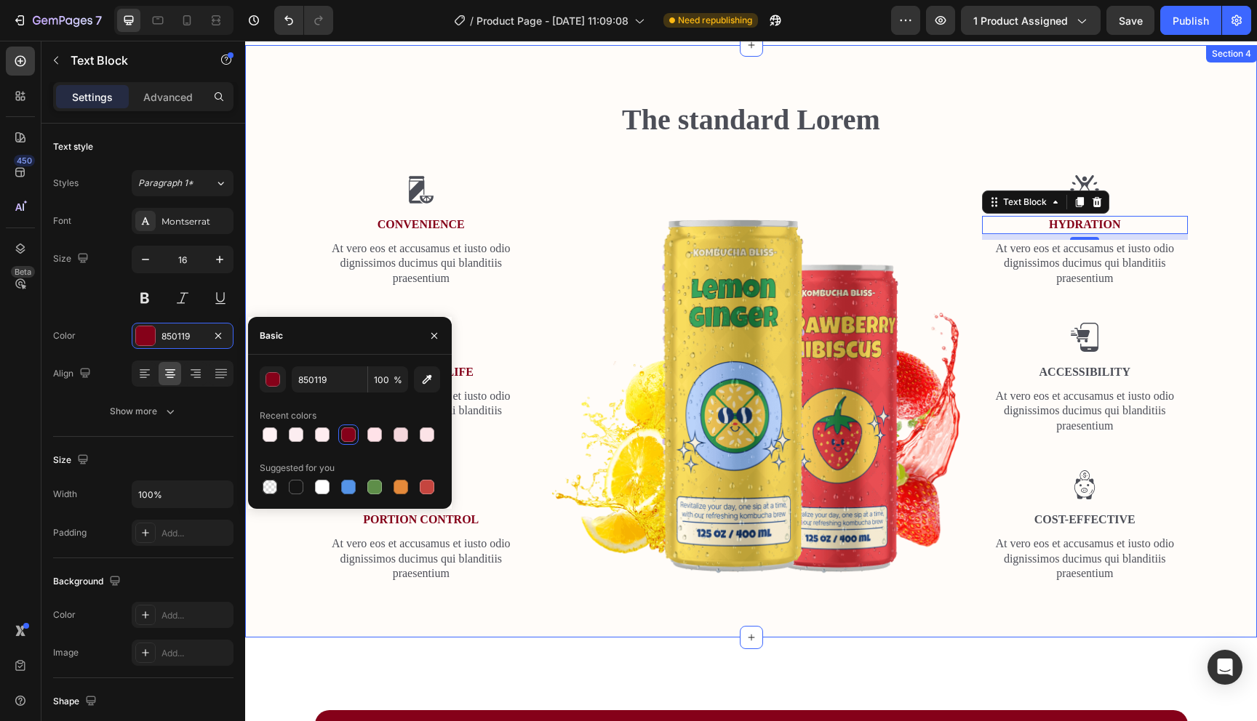
click at [769, 114] on h2 "The standard Lorem" at bounding box center [751, 120] width 873 height 41
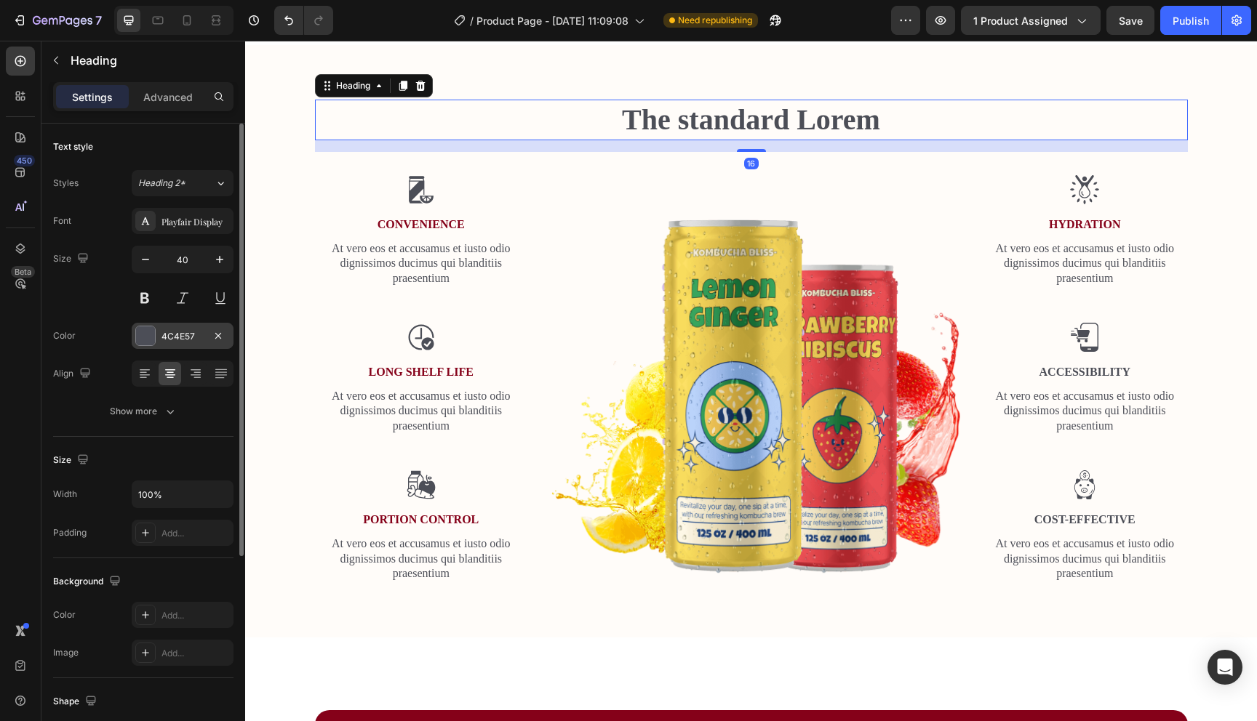
click at [142, 345] on div at bounding box center [145, 336] width 19 height 19
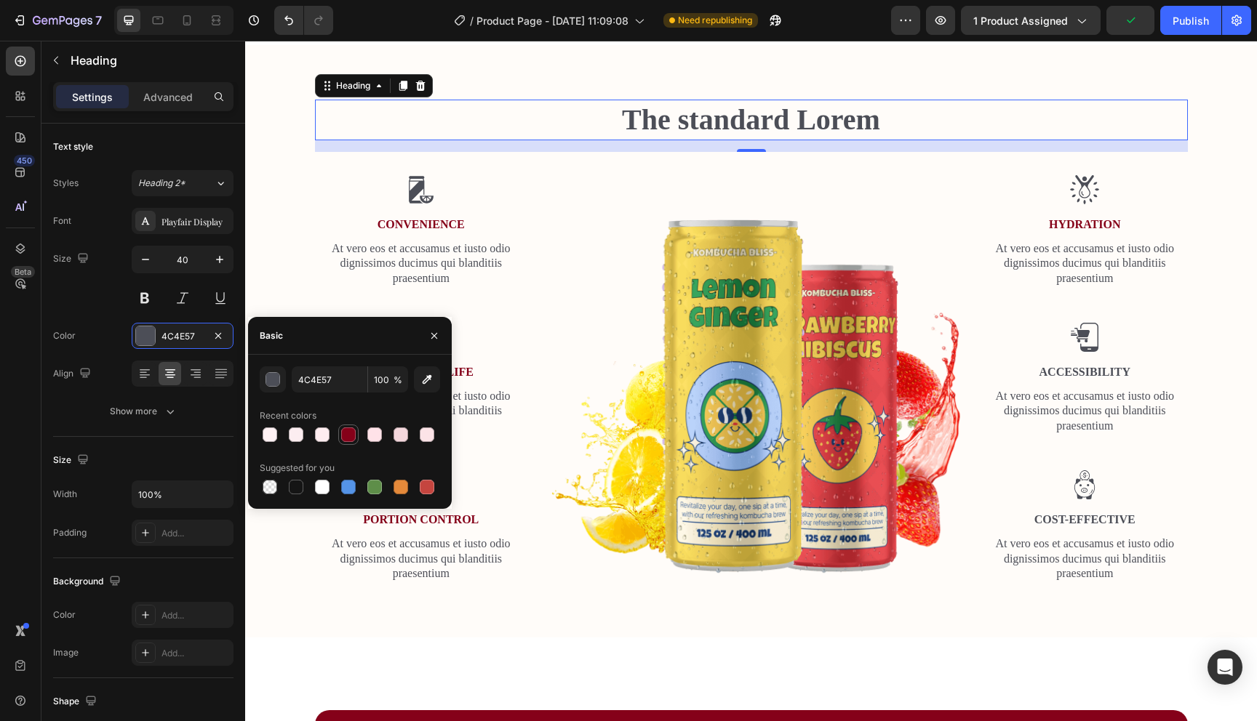
click at [353, 440] on div at bounding box center [348, 435] width 15 height 15
type input "850119"
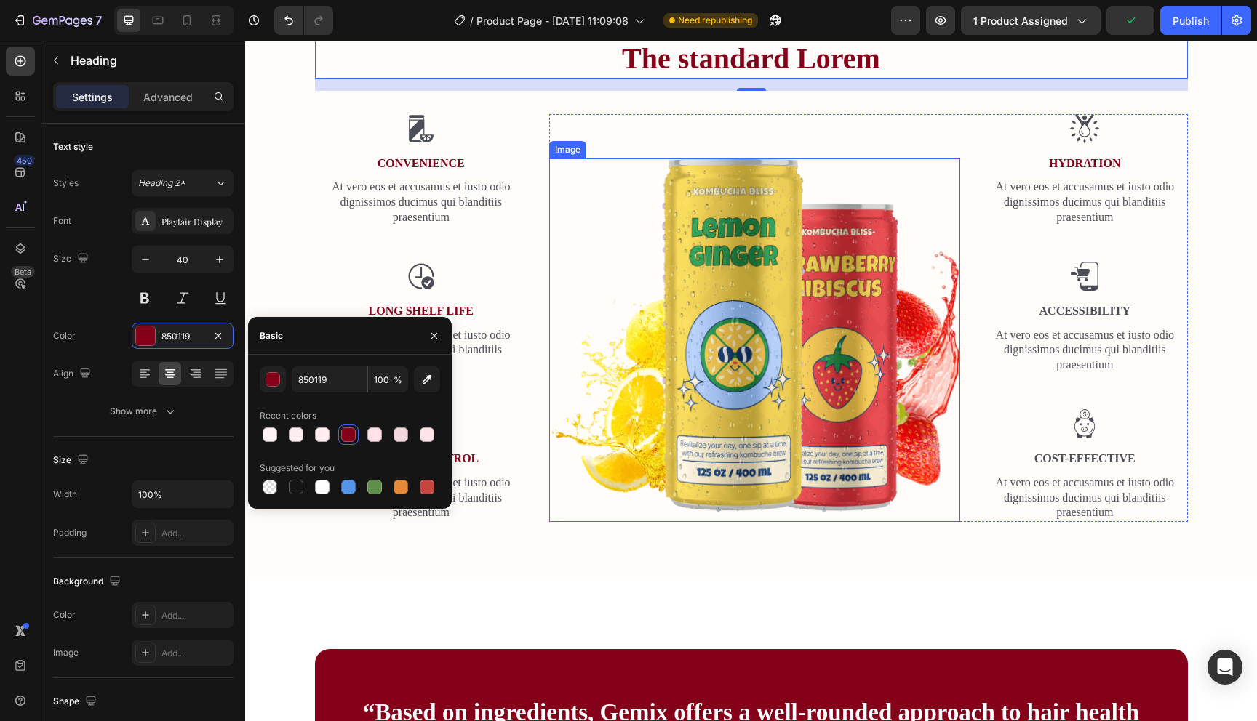
scroll to position [831, 0]
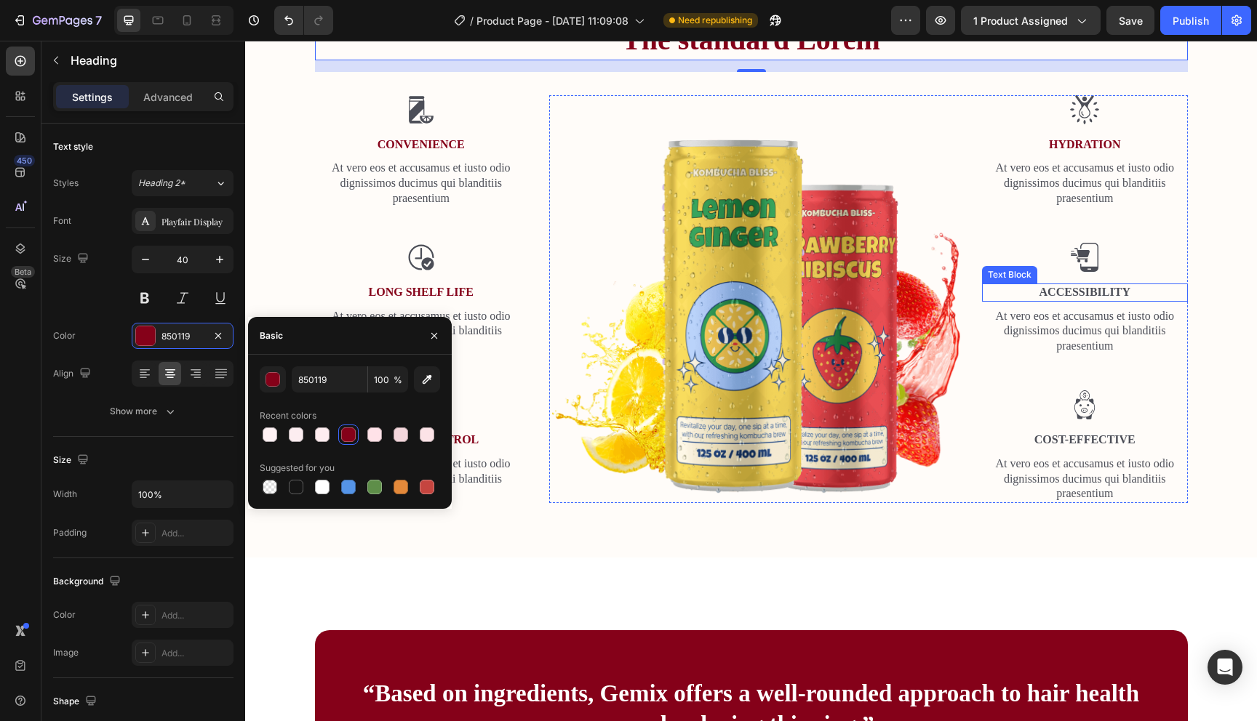
click at [1096, 293] on p "Accessibility" at bounding box center [1084, 292] width 203 height 15
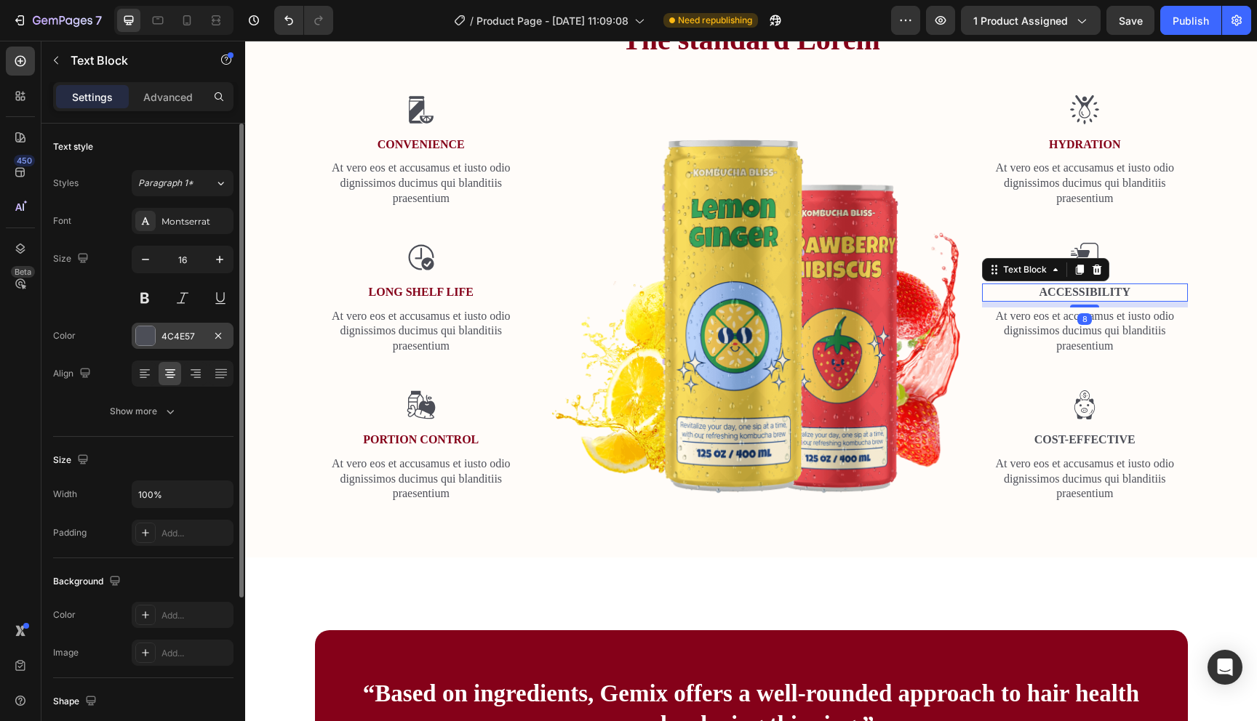
click at [143, 335] on div at bounding box center [145, 336] width 19 height 19
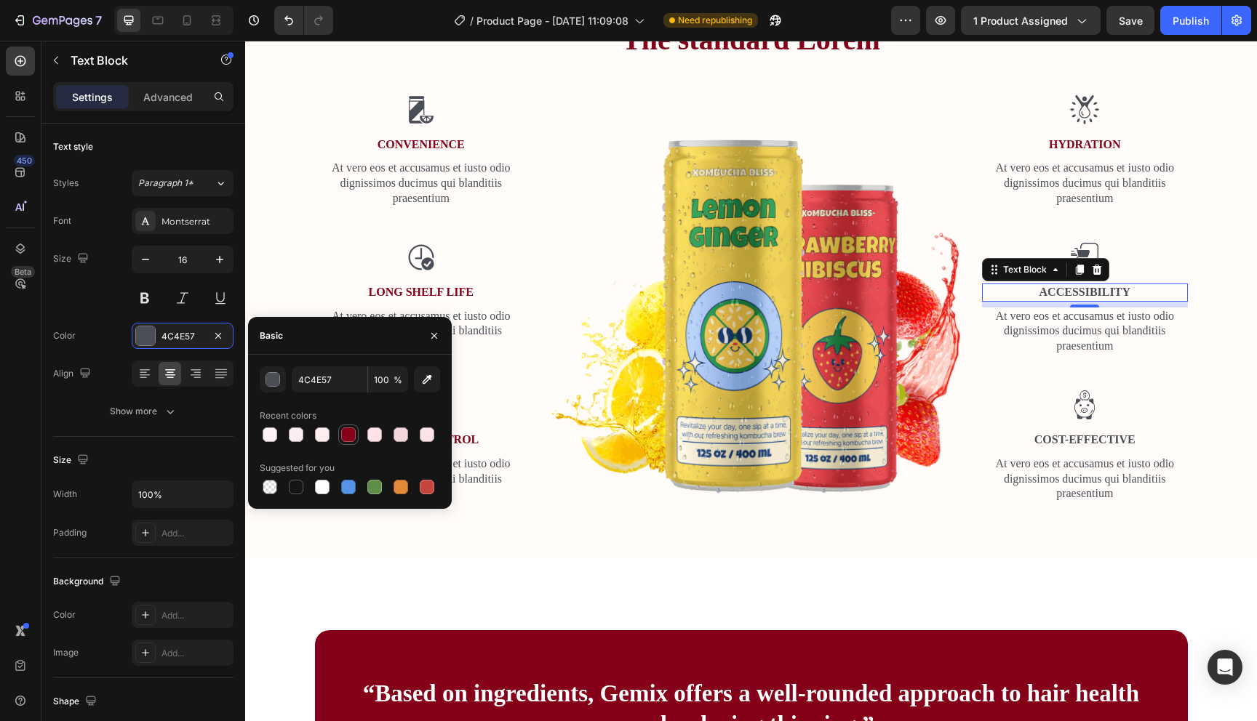
click at [349, 434] on div at bounding box center [348, 435] width 15 height 15
type input "850119"
click at [1057, 441] on p "Cost-Effective" at bounding box center [1084, 440] width 203 height 15
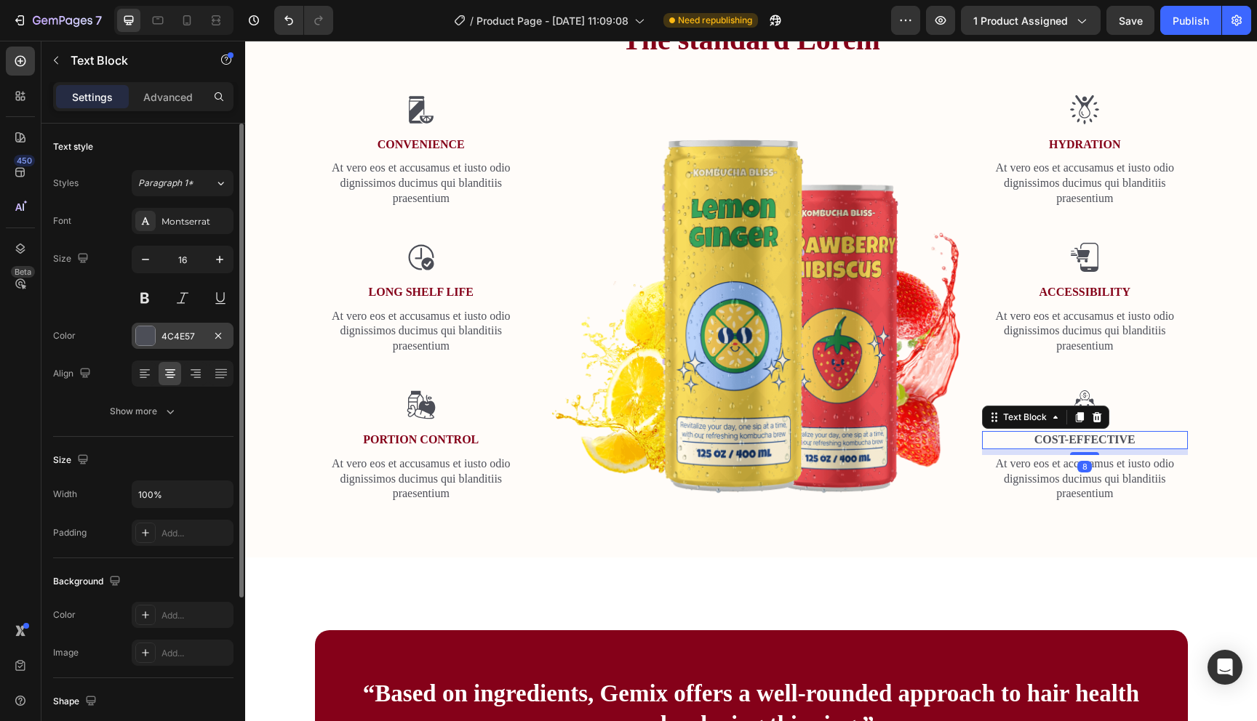
click at [143, 336] on div at bounding box center [145, 336] width 19 height 19
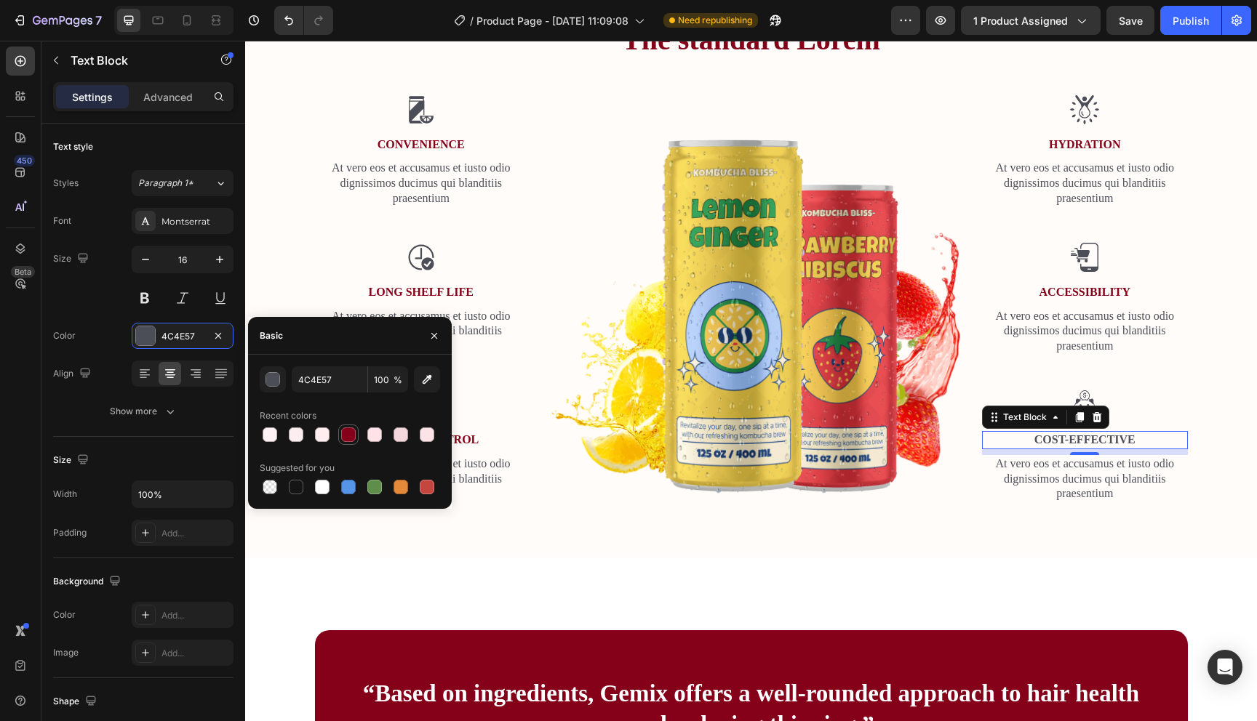
click at [353, 434] on div at bounding box center [348, 435] width 15 height 15
type input "850119"
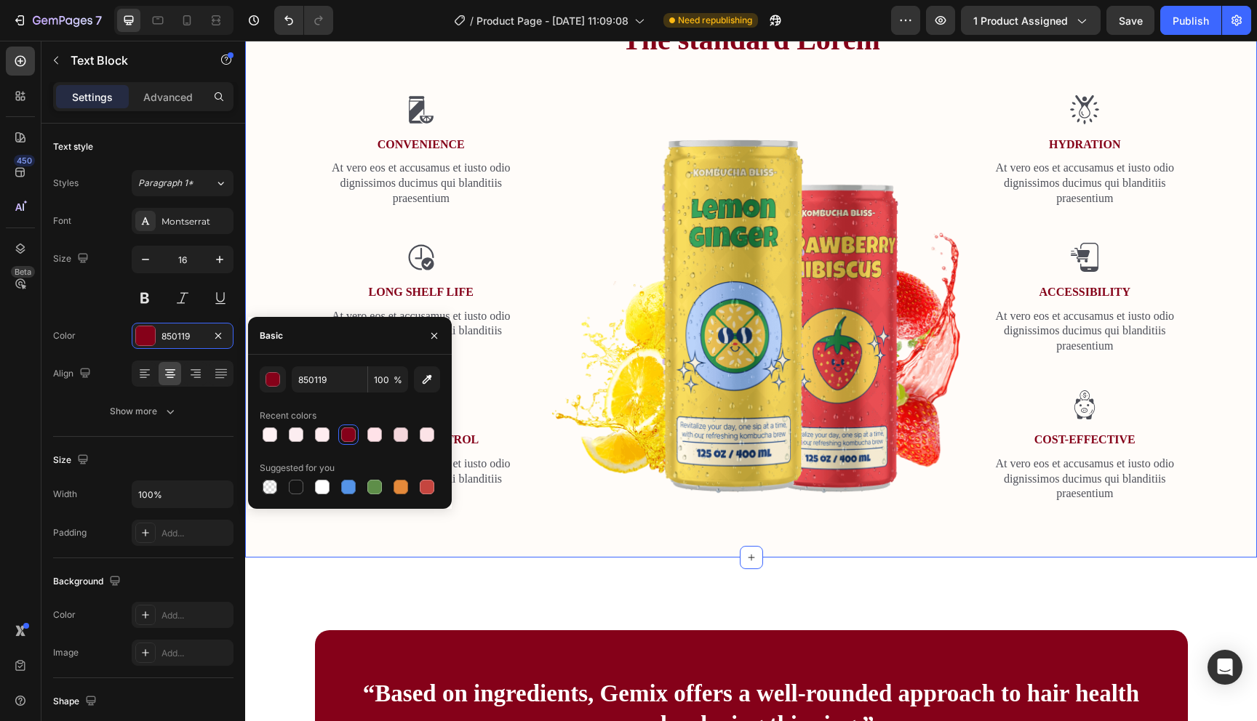
click at [709, 537] on div "The standard Lorem Heading Row Image Convenience Text Block At vero eos et accu…" at bounding box center [751, 261] width 1012 height 593
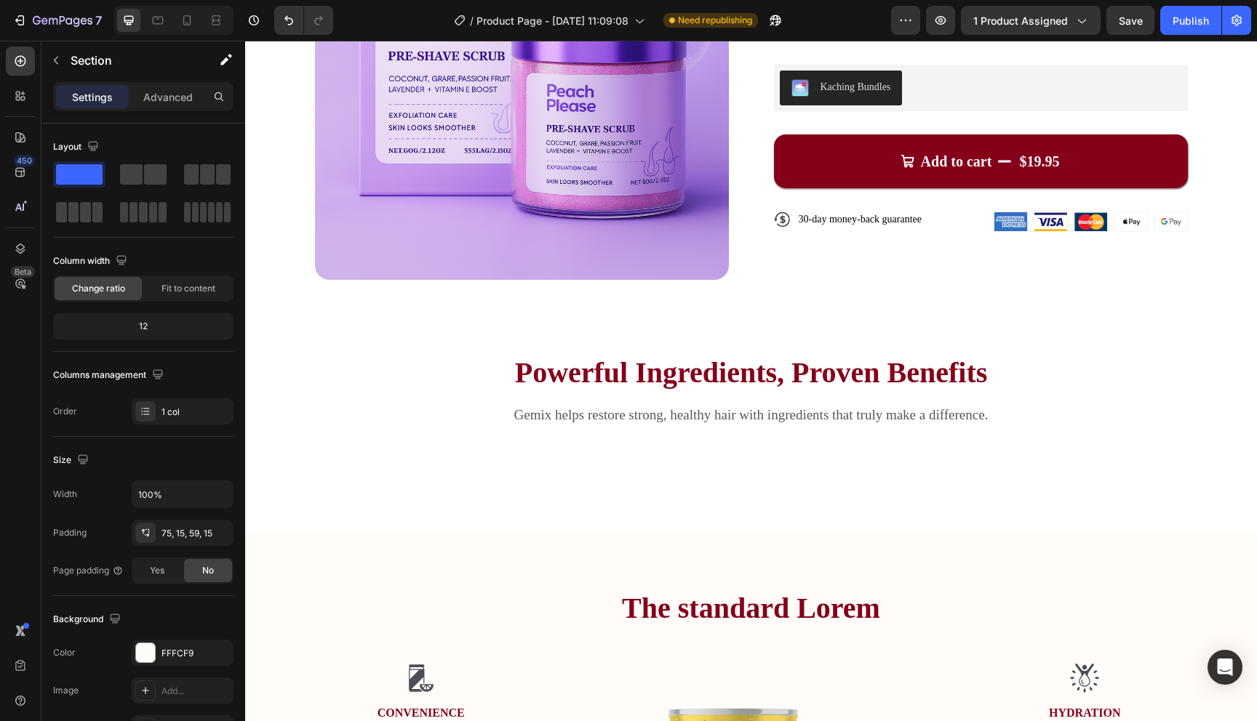
scroll to position [0, 0]
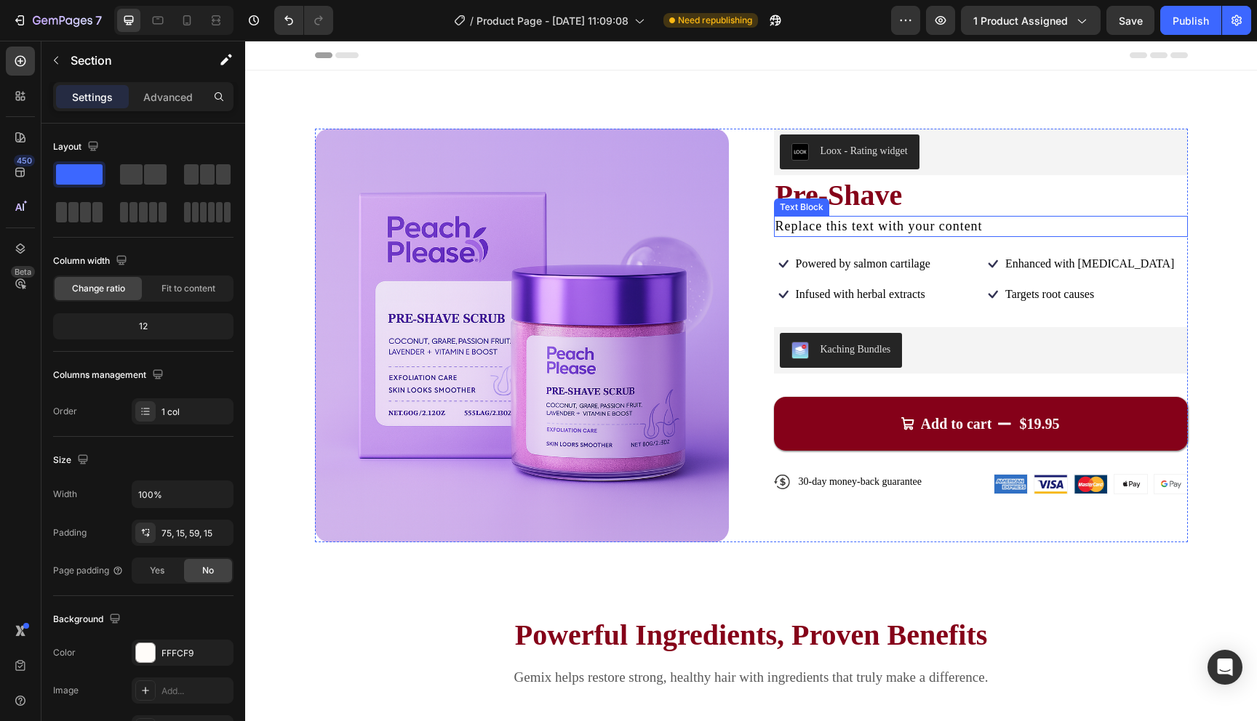
click at [826, 229] on span "Replace this text with your content" at bounding box center [878, 226] width 207 height 15
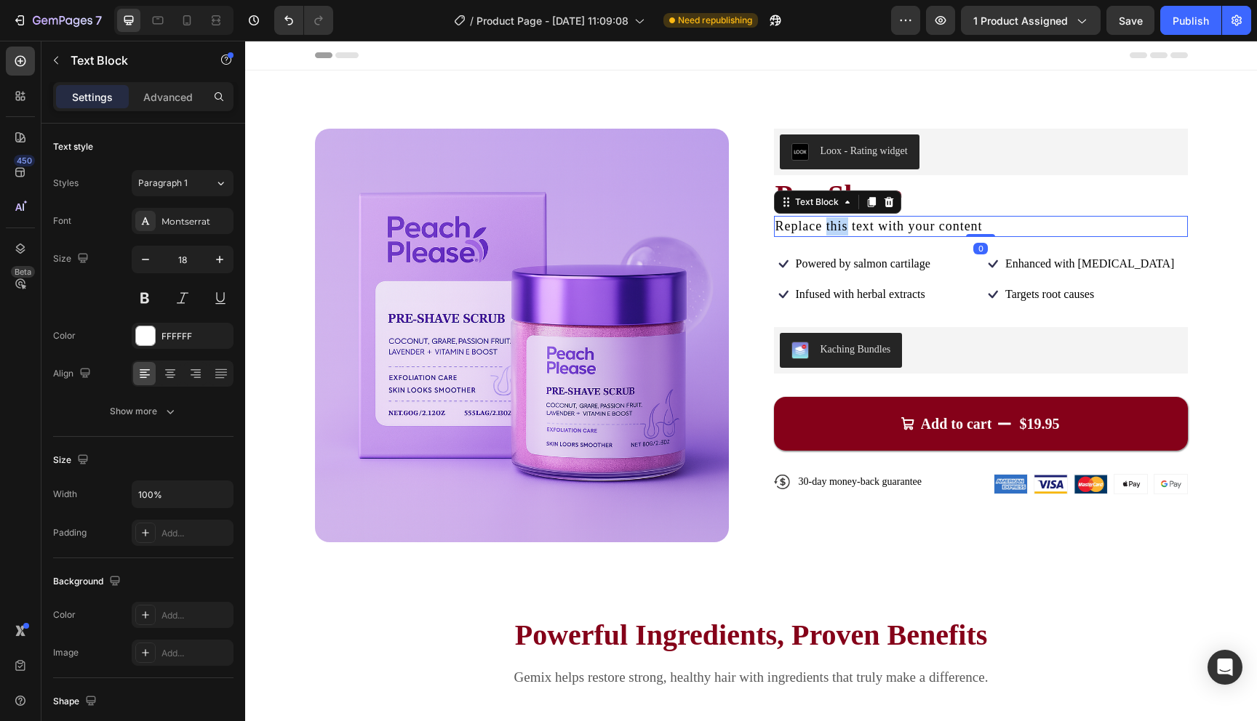
click at [826, 229] on span "Replace this text with your content" at bounding box center [878, 226] width 207 height 15
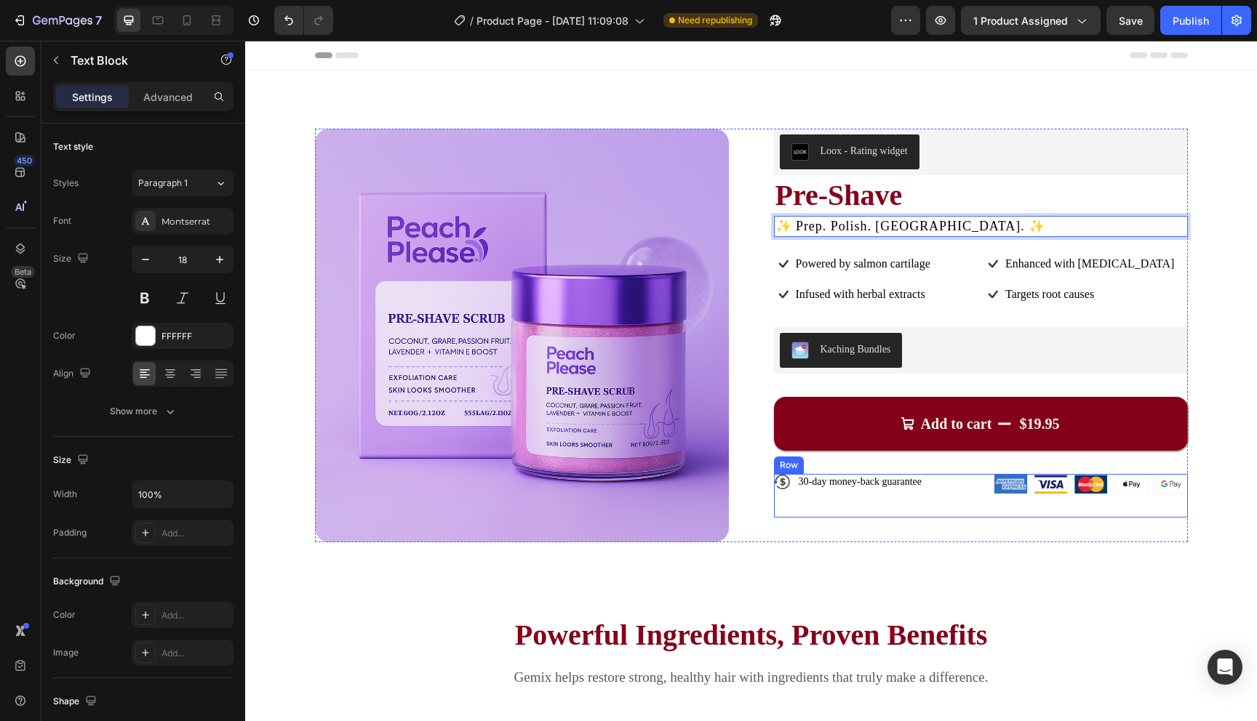
click at [805, 526] on div "Loox - Rating widget Loox Pre-Shave Product Title ✨ Prep. Polish. Peach. ✨ Text…" at bounding box center [981, 336] width 414 height 414
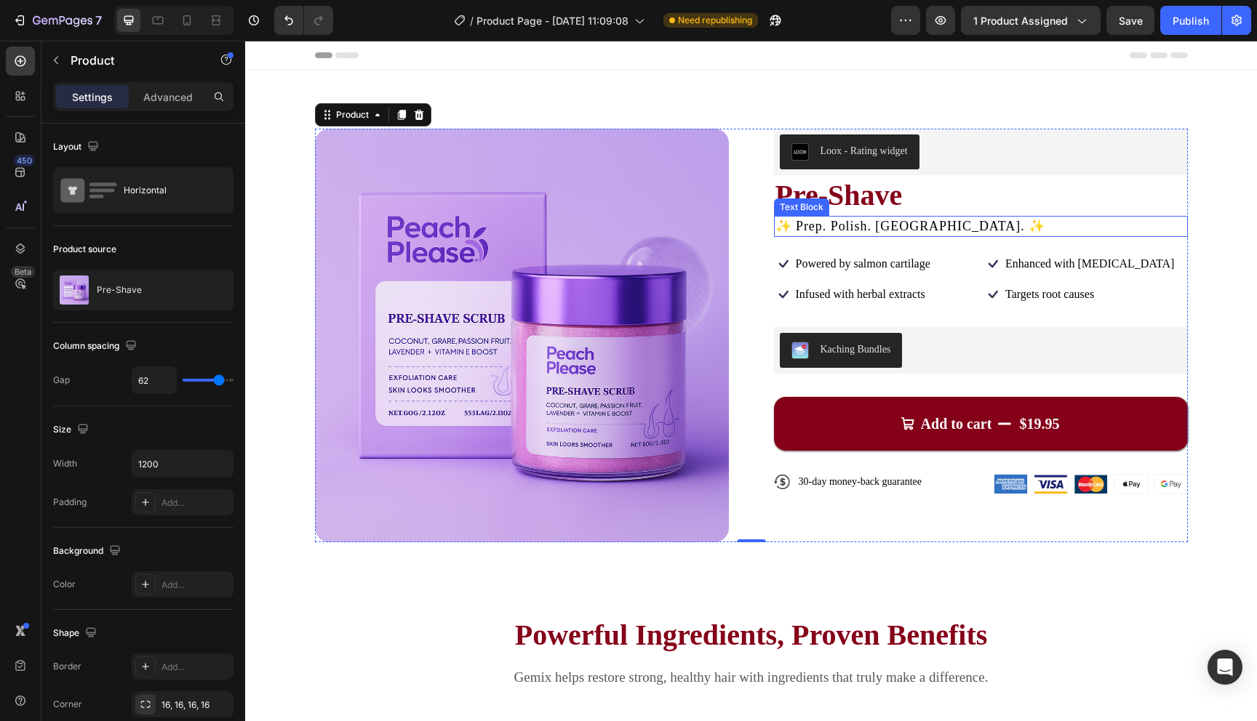
click at [821, 228] on span "✨ Prep. Polish. Peach. ✨" at bounding box center [910, 226] width 271 height 15
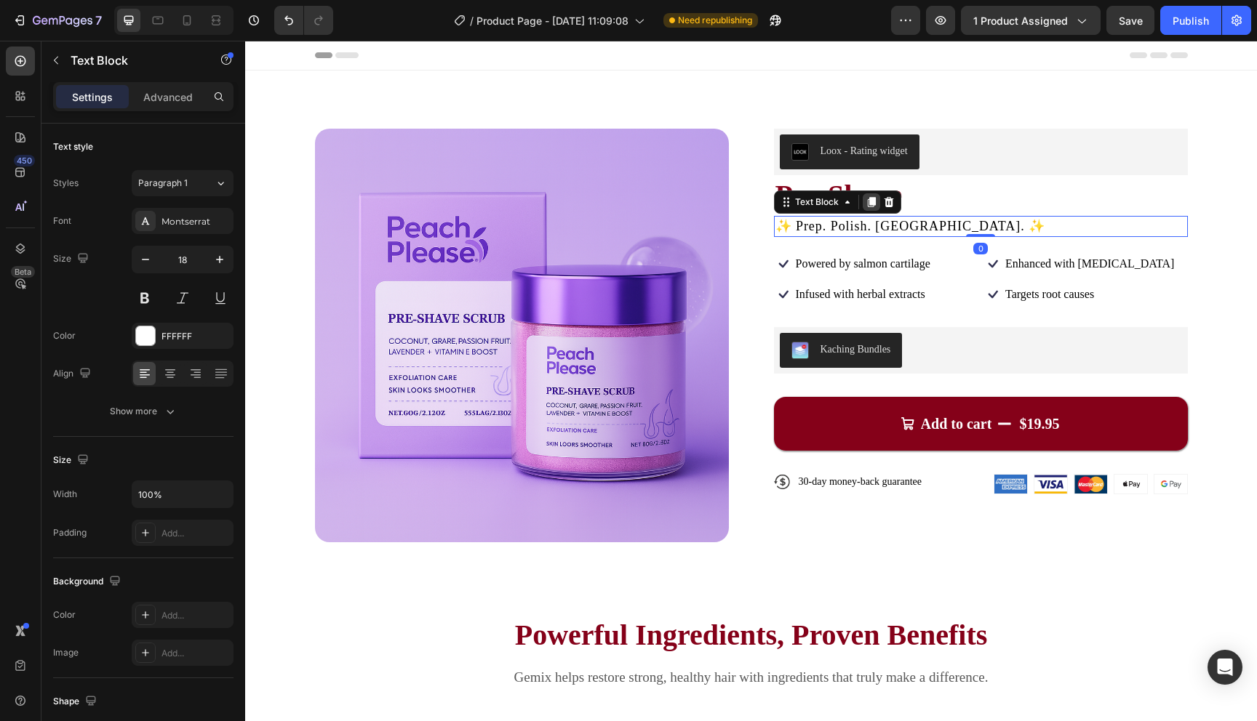
click at [866, 206] on icon at bounding box center [871, 202] width 12 height 12
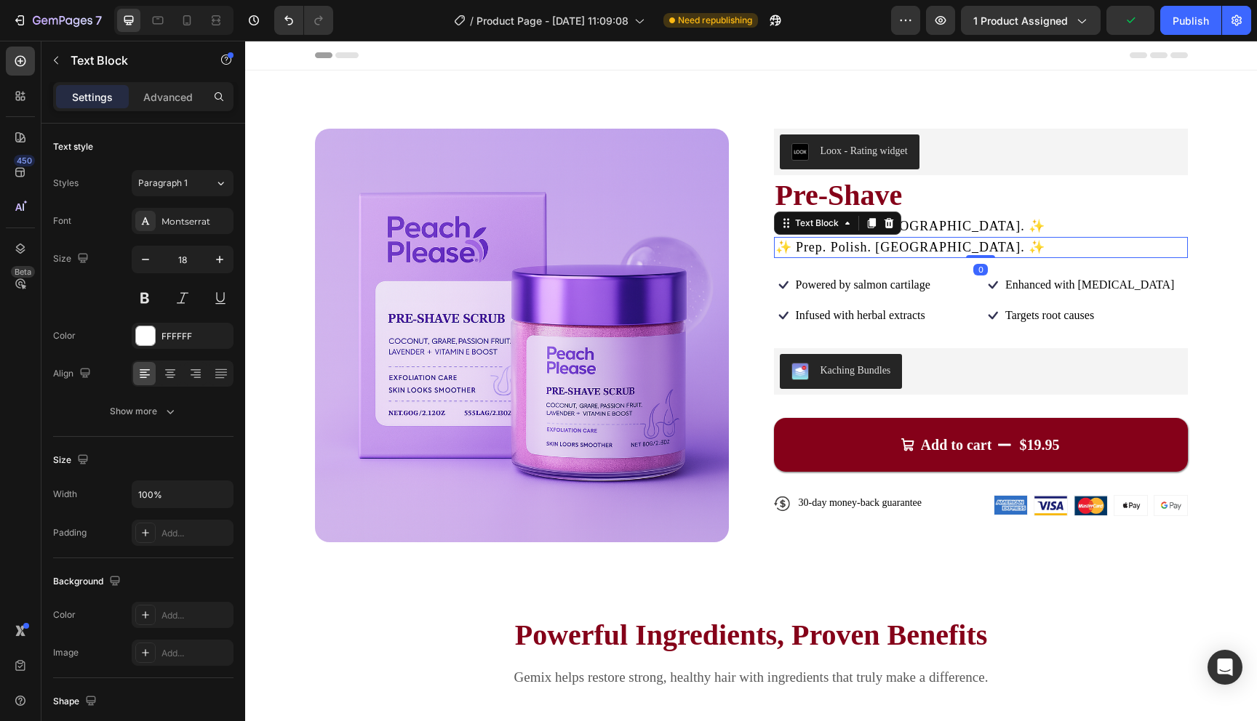
click at [846, 250] on span "✨ Prep. Polish. Peach. ✨" at bounding box center [910, 247] width 271 height 15
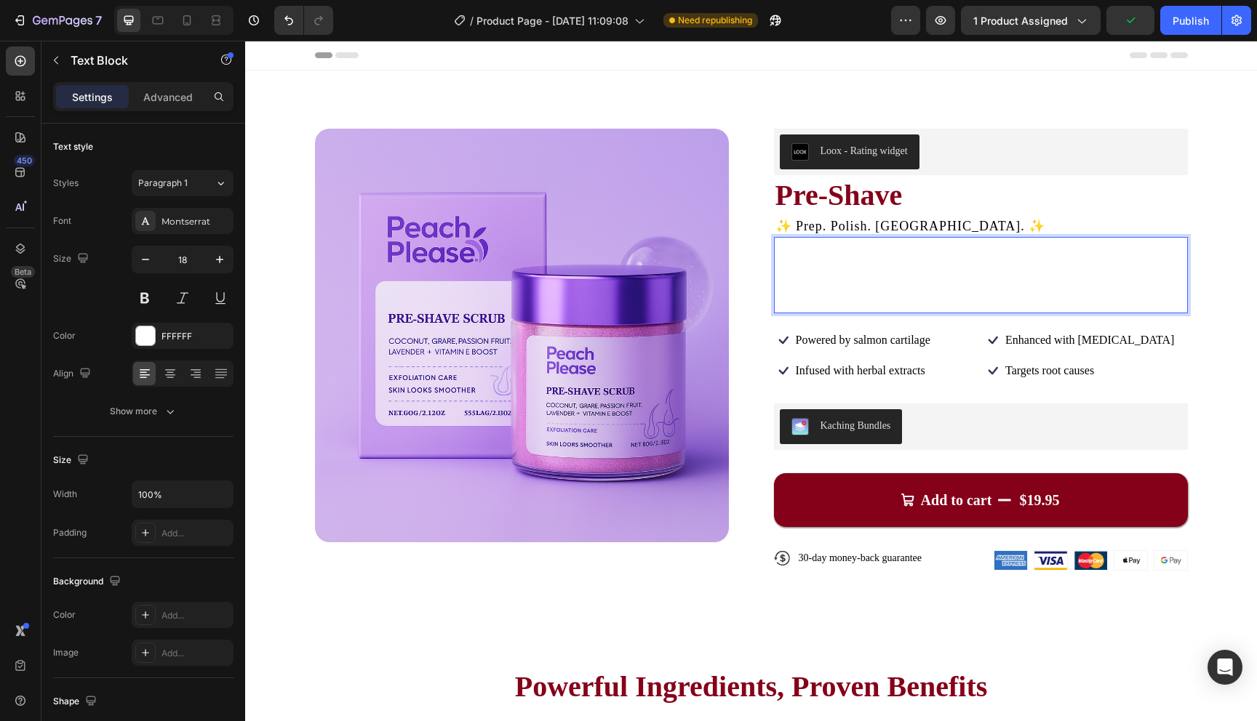
click at [850, 274] on p "Say goodbye to bumps & ingrowns. Our Pre-Shave Polish Scrub , infused with volc…" at bounding box center [980, 275] width 411 height 73
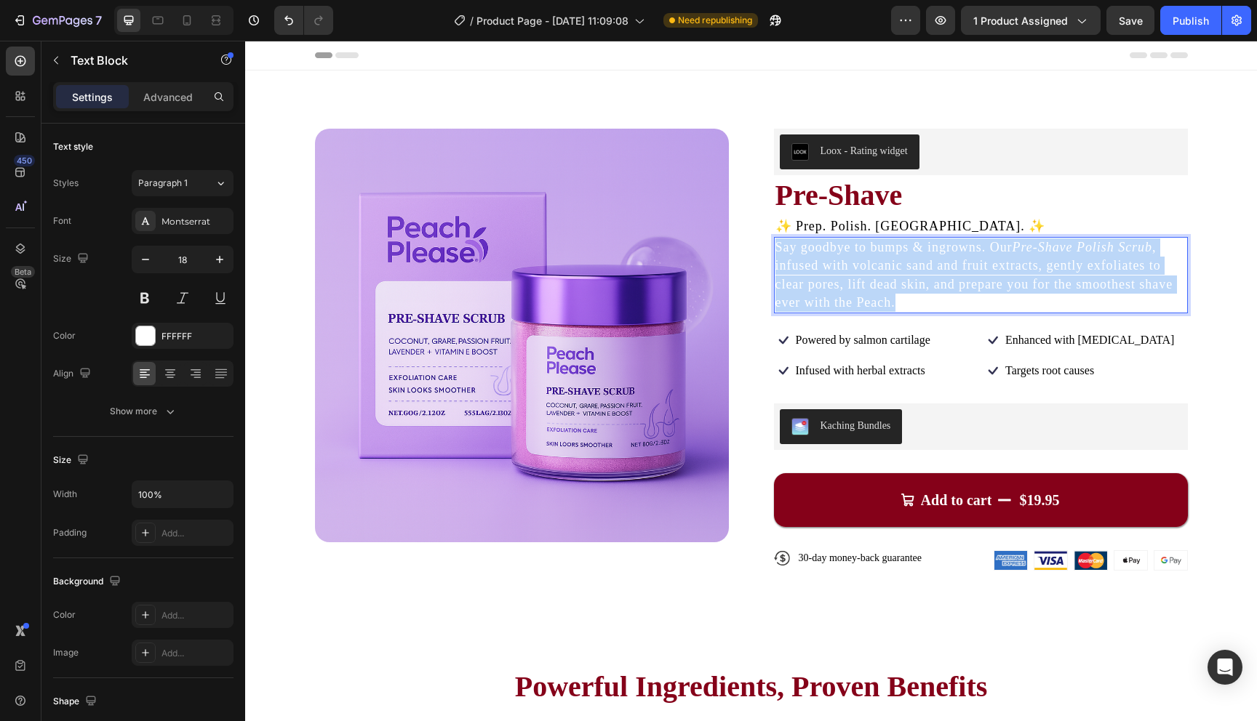
click at [850, 274] on p "Say goodbye to bumps & ingrowns. Our Pre-Shave Polish Scrub , infused with volc…" at bounding box center [980, 275] width 411 height 73
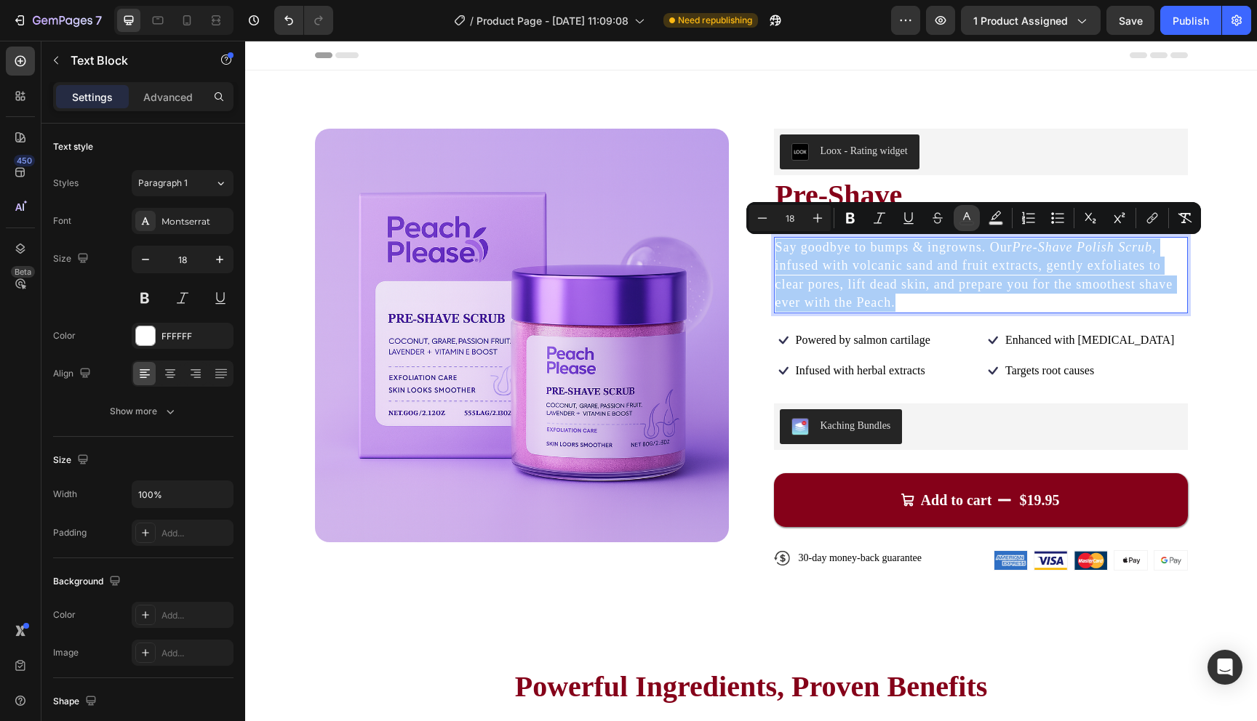
click at [964, 220] on icon "Editor contextual toolbar" at bounding box center [966, 218] width 15 height 15
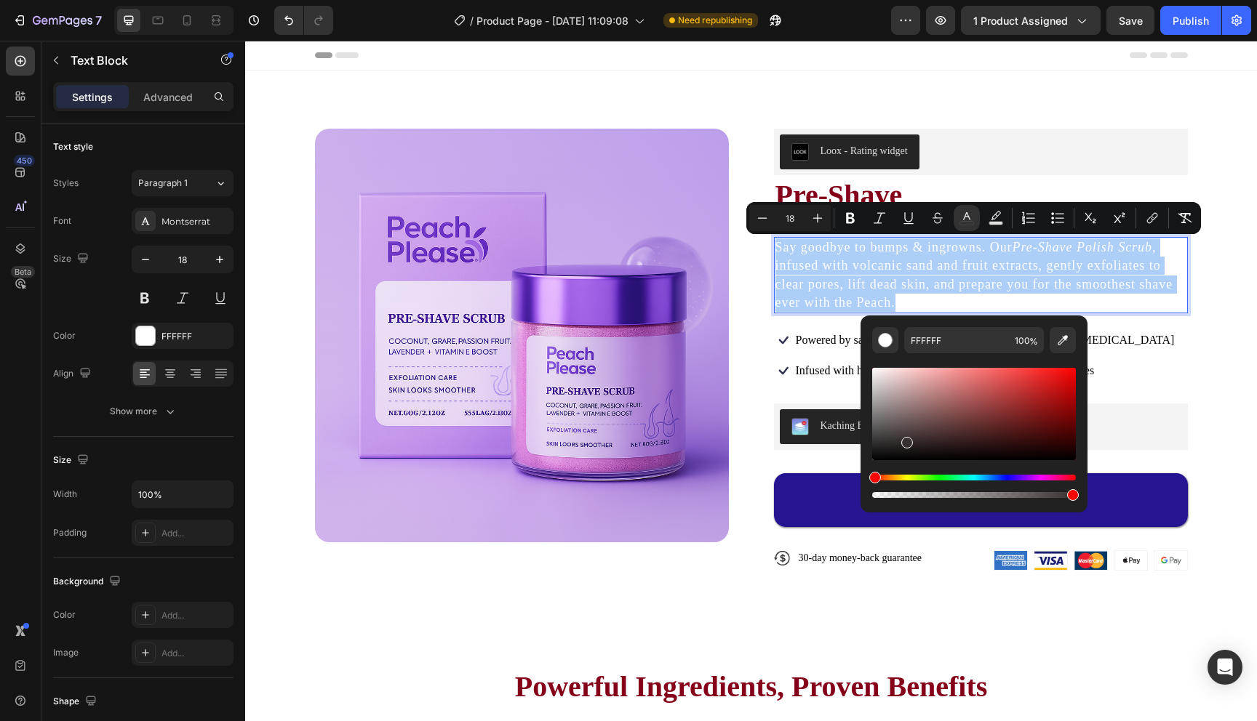
drag, startPoint x: 1169, startPoint y: 460, endPoint x: 837, endPoint y: 507, distance: 335.7
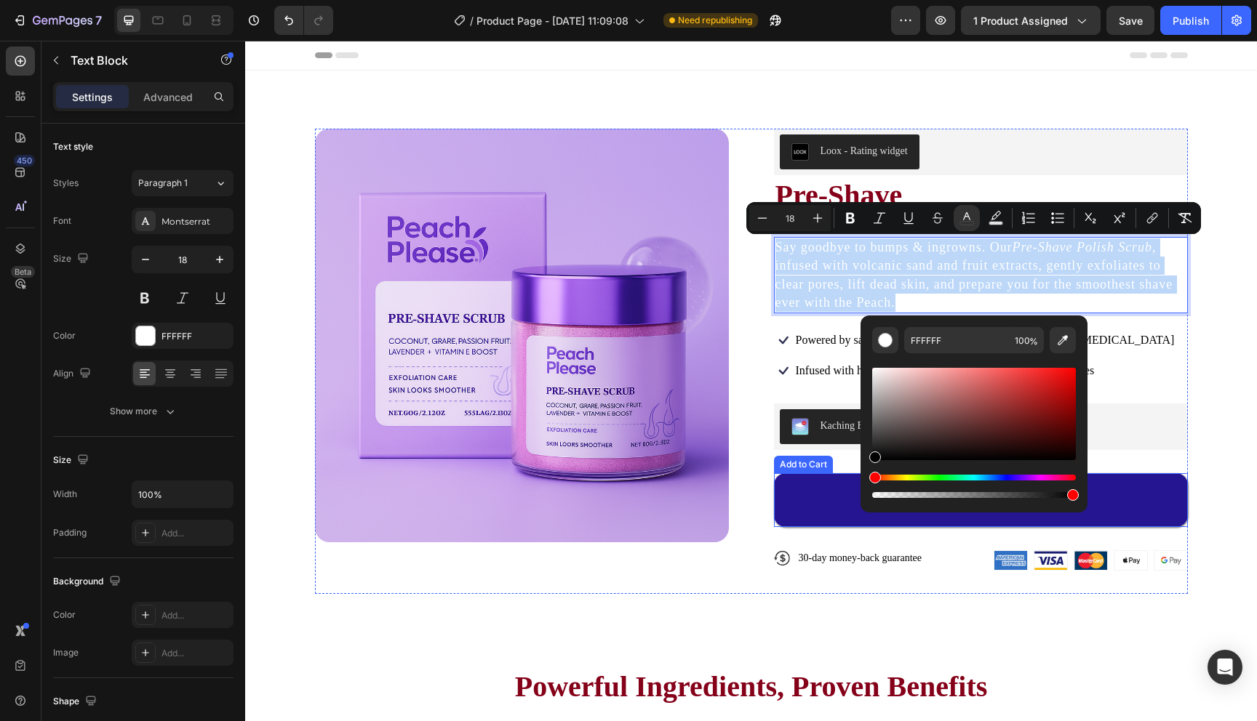
type input "000000"
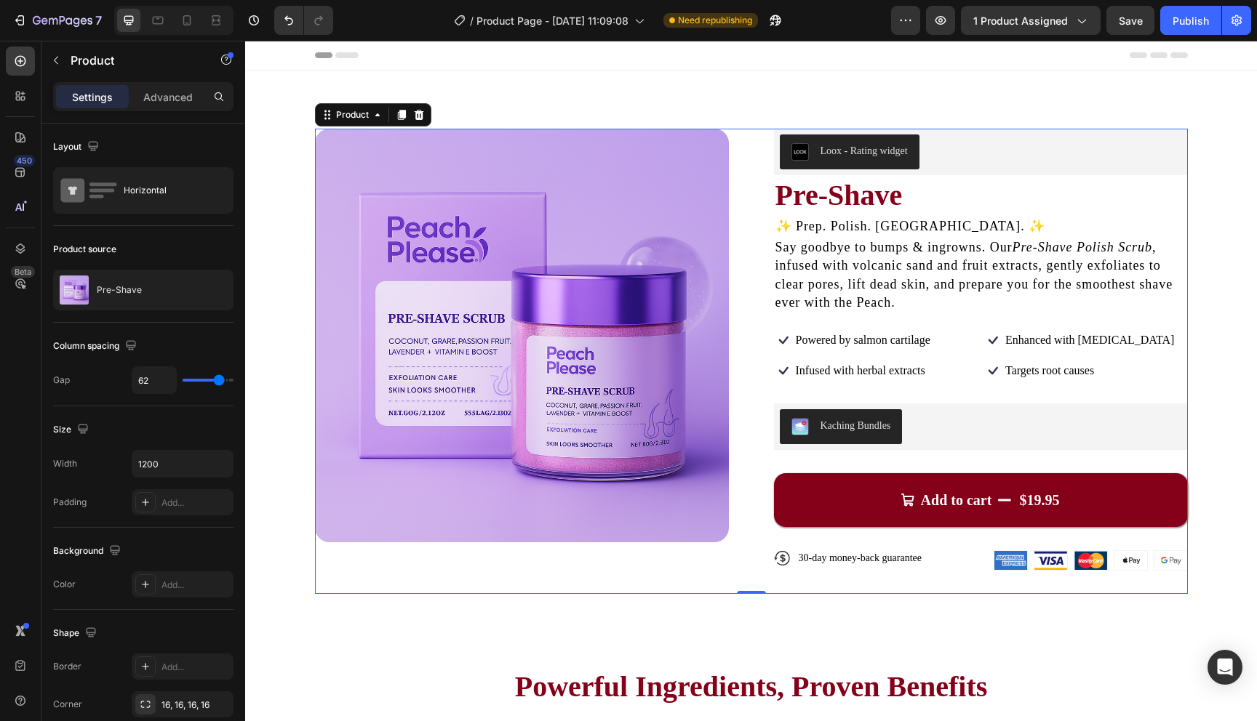
click at [672, 587] on div "Product Images" at bounding box center [522, 361] width 414 height 465
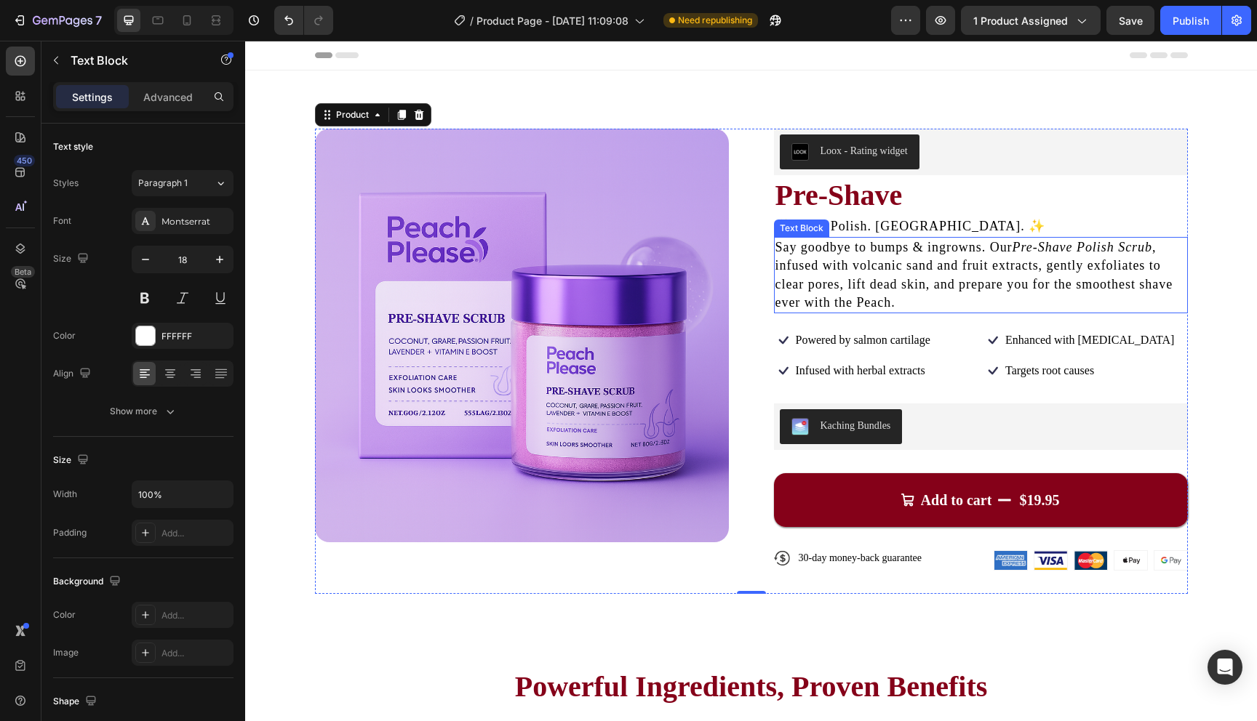
click at [897, 278] on span "Say goodbye to bumps & ingrowns. Our Pre-Shave Polish Scrub , infused with volc…" at bounding box center [974, 275] width 398 height 70
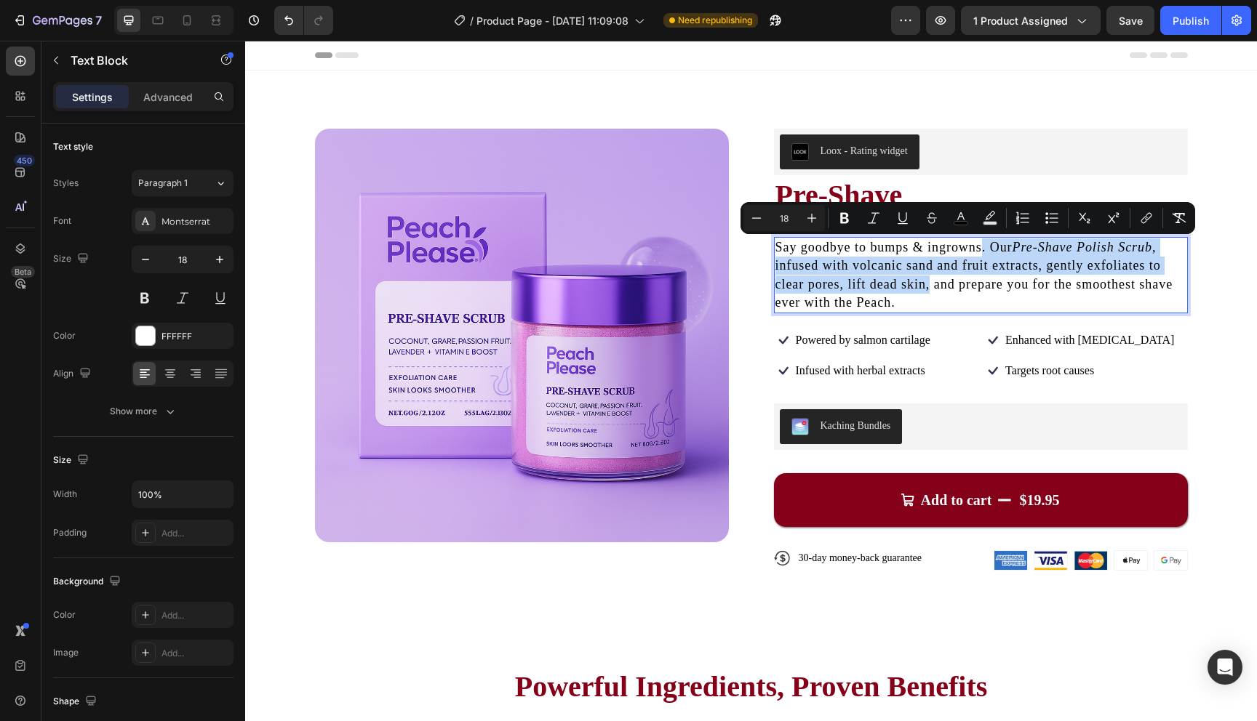
drag, startPoint x: 931, startPoint y: 285, endPoint x: 983, endPoint y: 246, distance: 64.9
click at [983, 246] on span "Say goodbye to bumps & ingrowns. Our Pre-Shave Polish Scrub , infused with volc…" at bounding box center [974, 275] width 398 height 70
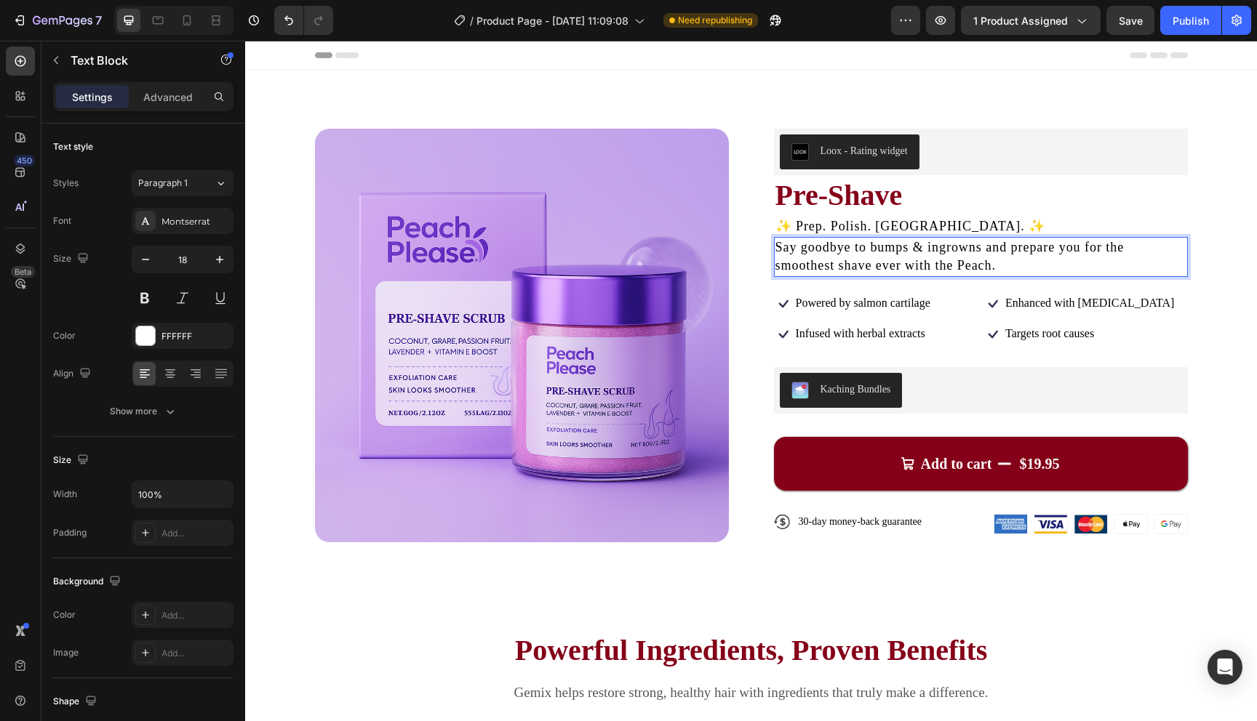
click at [1009, 267] on p "Say goodbye to bumps & ingrowns and prepare you for the smoothest shave ever wi…" at bounding box center [980, 257] width 411 height 36
click at [961, 246] on span "Say goodbye to bumps & ingrowns and prepare you for the smoothest shave ever wi…" at bounding box center [949, 256] width 349 height 33
click at [968, 246] on span "Say goodbye to bumps & ingrowns and prepare you for the smoothest shave ever wi…" at bounding box center [949, 256] width 349 height 33
click at [985, 249] on span "Say goodbye to bumps & ingrowns and prepare you for the smoothest shave ever wi…" at bounding box center [949, 256] width 349 height 33
click at [980, 249] on span "Say goodbye to bumps & ingrowns and prepare you for the smoothest shave ever wi…" at bounding box center [949, 256] width 349 height 33
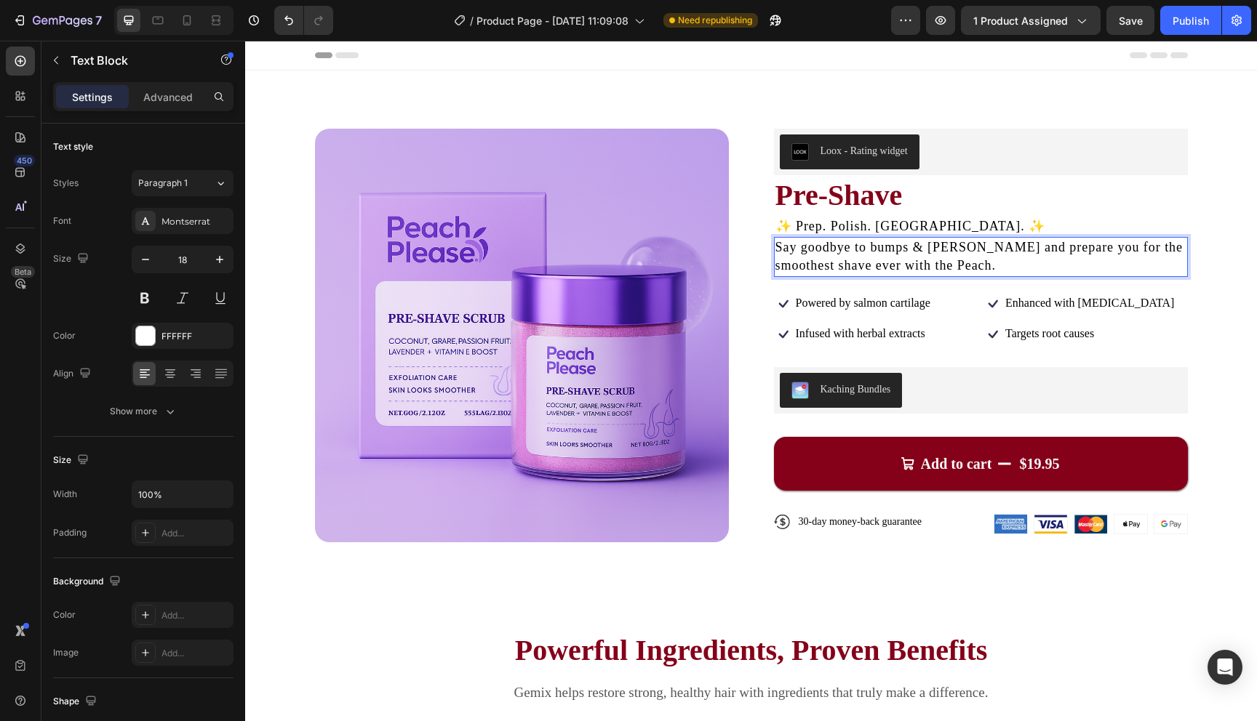
click at [1001, 265] on p "Say goodbye to bumps & ingrown and prepare you for the smoothest shave ever wit…" at bounding box center [980, 257] width 411 height 36
click at [980, 251] on span "Say goodbye to bumps & ingrown and prepare you for the smoothest shave ever wit…" at bounding box center [979, 256] width 408 height 33
click at [1015, 270] on p "Say goodbye to bumps & ingrown hairs and prepare you for the smoothest shave ev…" at bounding box center [980, 257] width 411 height 36
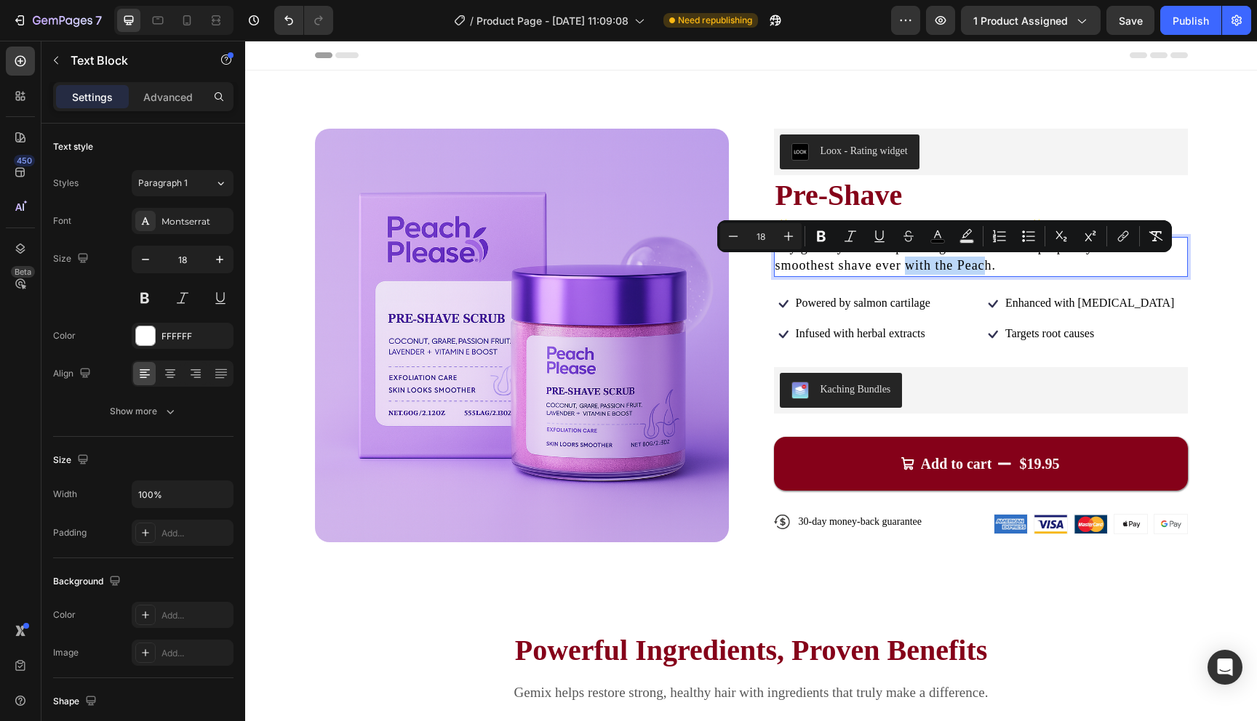
drag, startPoint x: 903, startPoint y: 263, endPoint x: 987, endPoint y: 266, distance: 83.7
click at [987, 265] on span "Say goodbye to bumps & ingrown hairs and prepare you for the smoothest shave ev…" at bounding box center [963, 256] width 376 height 33
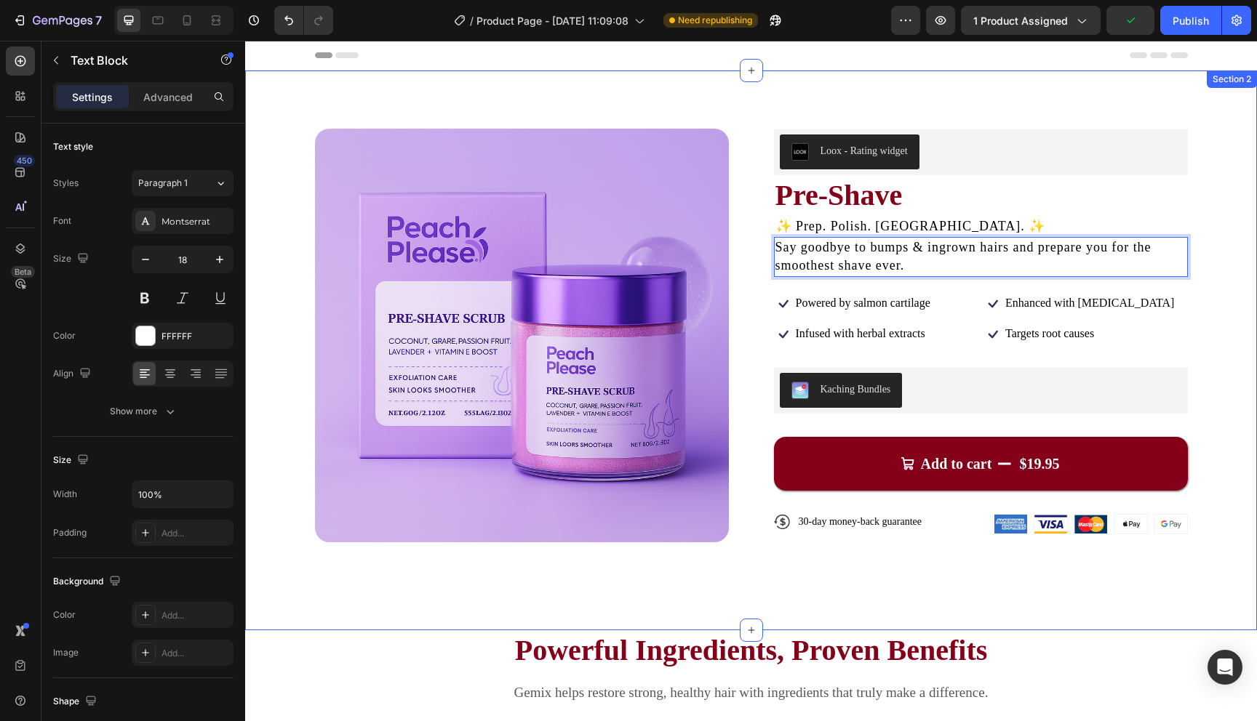
click at [1231, 263] on div "Product Images Loox - Rating widget Loox Pre-Shave Product Title ✨ Prep. Polish…" at bounding box center [751, 351] width 1012 height 560
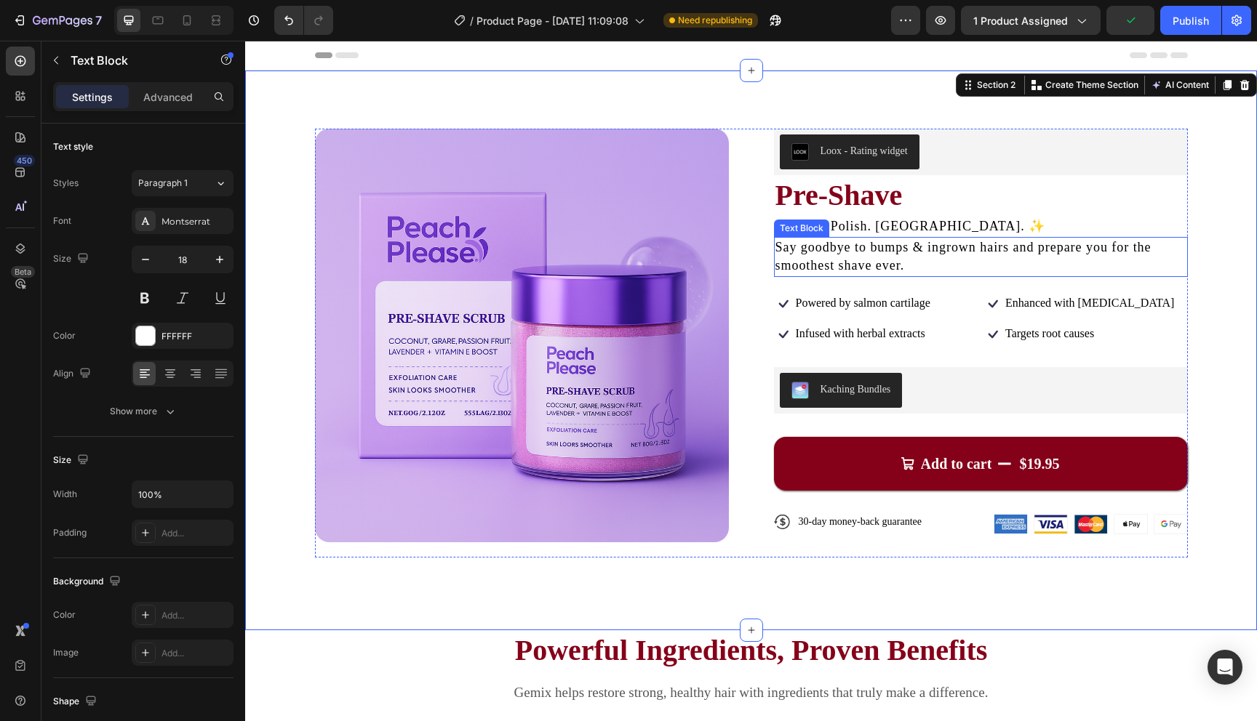
click at [1046, 262] on p "Say goodbye to bumps & ingrown hairs and prepare you for the smoothest shave ev…" at bounding box center [980, 257] width 411 height 36
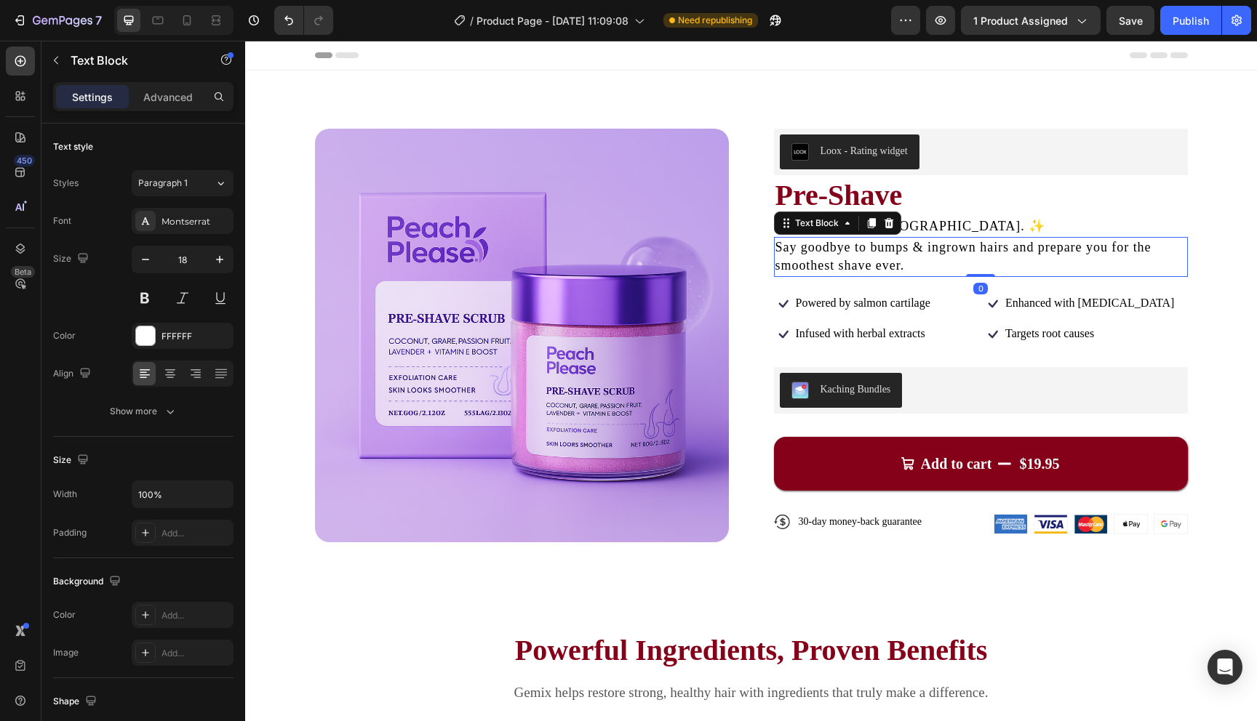
click at [1049, 232] on p "✨ Prep. Polish. Peach. ✨" at bounding box center [980, 226] width 411 height 18
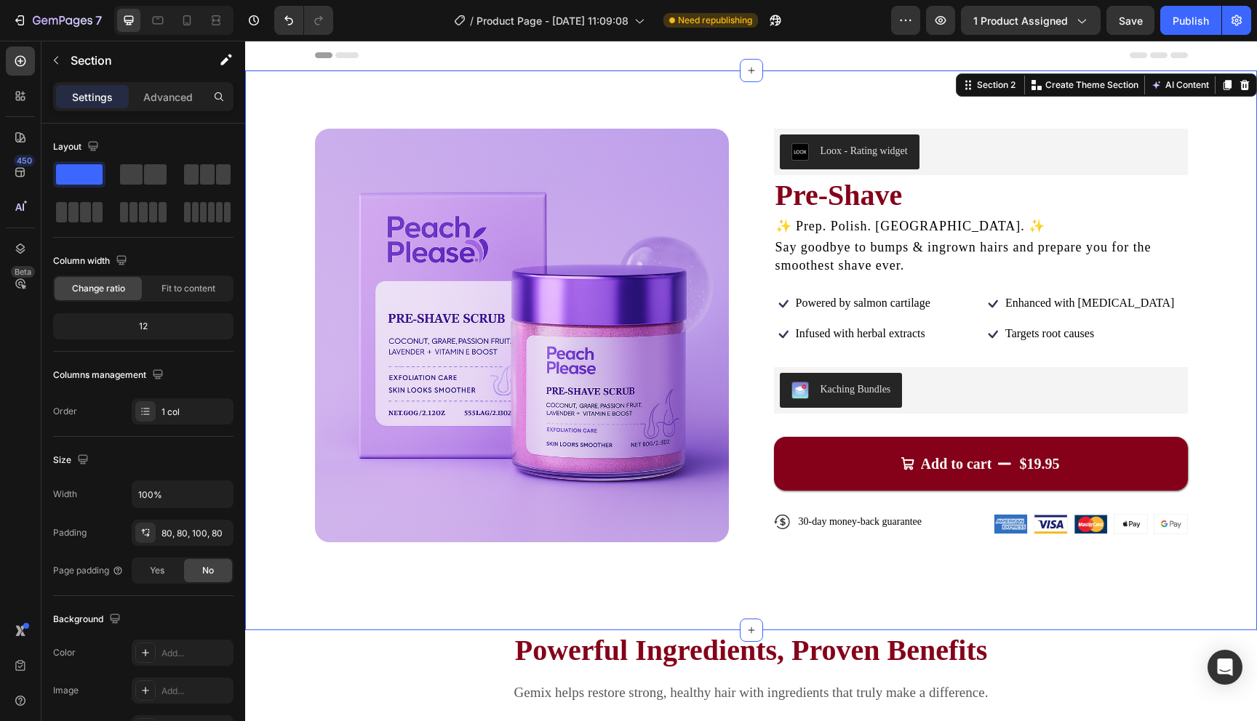
click at [1206, 238] on div "Product Images Loox - Rating widget Loox Pre-Shave Product Title ✨ Prep. Polish…" at bounding box center [751, 351] width 1012 height 560
click at [887, 305] on span "Powered by salmon cartilage" at bounding box center [863, 303] width 135 height 12
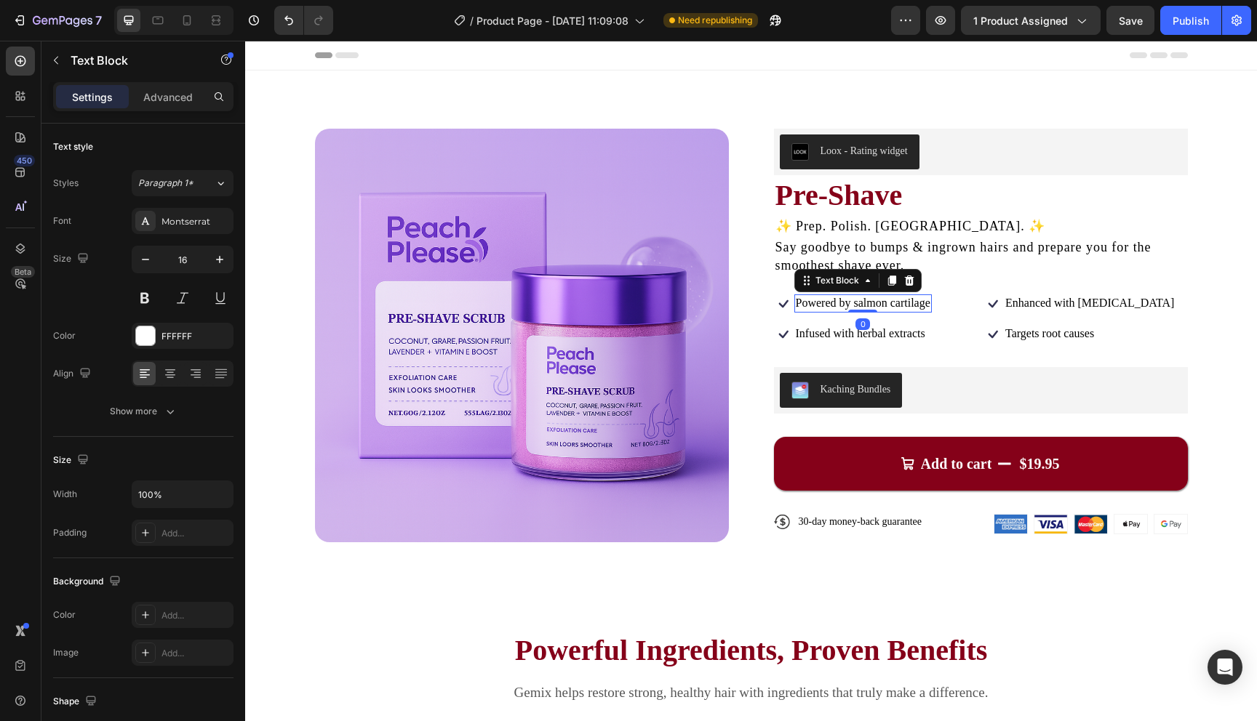
click at [887, 305] on span "Powered by salmon cartilage" at bounding box center [863, 303] width 135 height 12
click at [909, 335] on span "Infused with herbal extracts" at bounding box center [860, 333] width 129 height 12
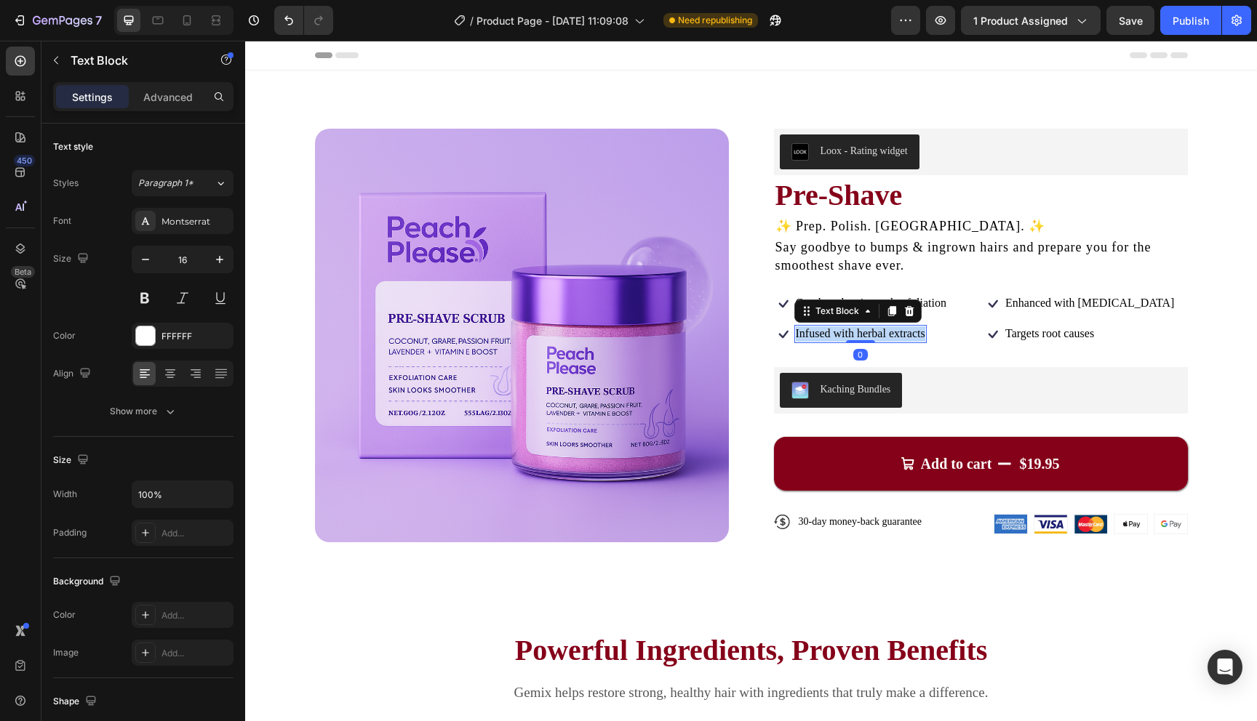
click at [909, 335] on span "Infused with herbal extracts" at bounding box center [860, 333] width 129 height 12
click at [1070, 302] on span "Enhanced with biotin" at bounding box center [1089, 303] width 169 height 12
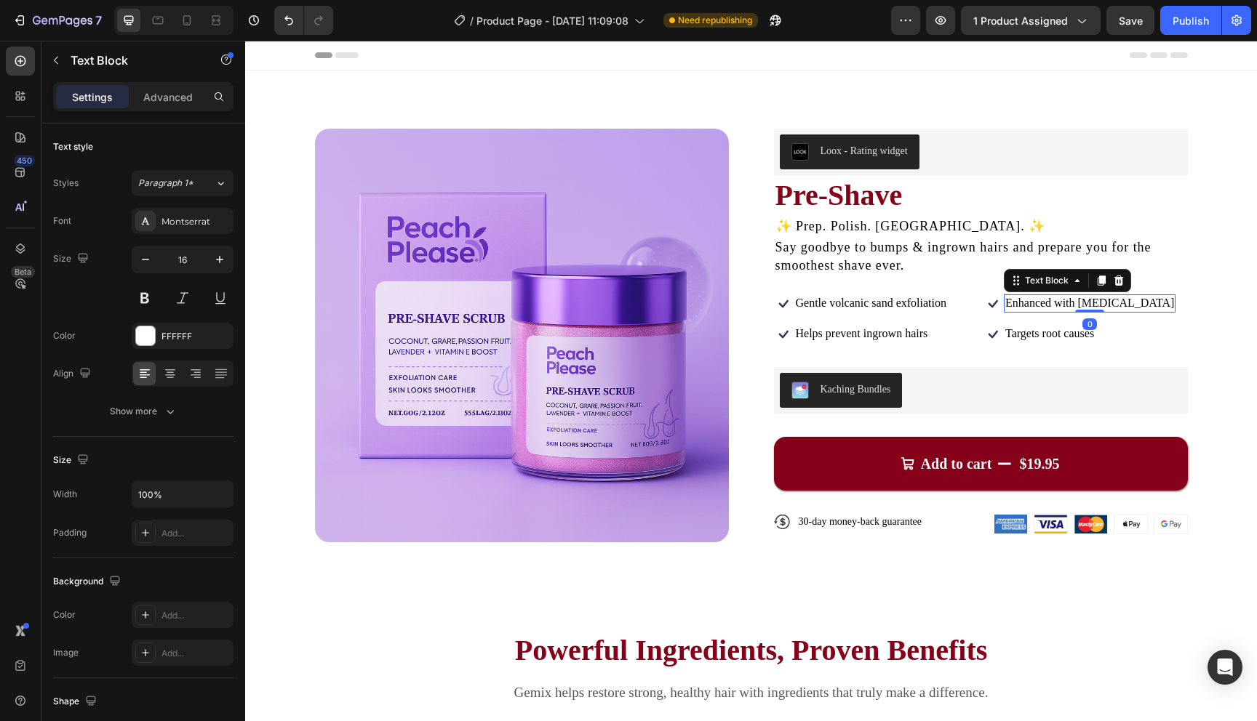
click at [1070, 302] on span "Enhanced with biotin" at bounding box center [1089, 303] width 169 height 12
click at [1072, 331] on span "Targets root causes" at bounding box center [1049, 333] width 89 height 12
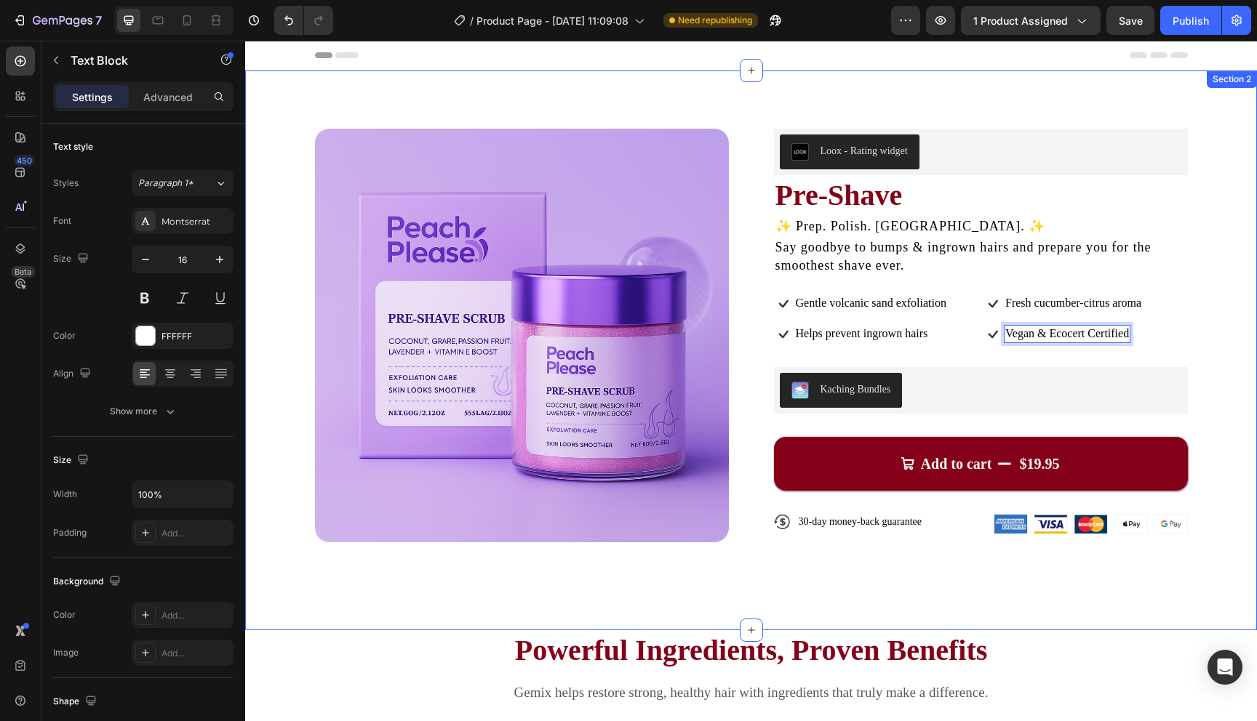
click at [1200, 311] on div "Product Images Loox - Rating widget Loox Pre-Shave Product Title ✨ Prep. Polish…" at bounding box center [751, 351] width 1012 height 560
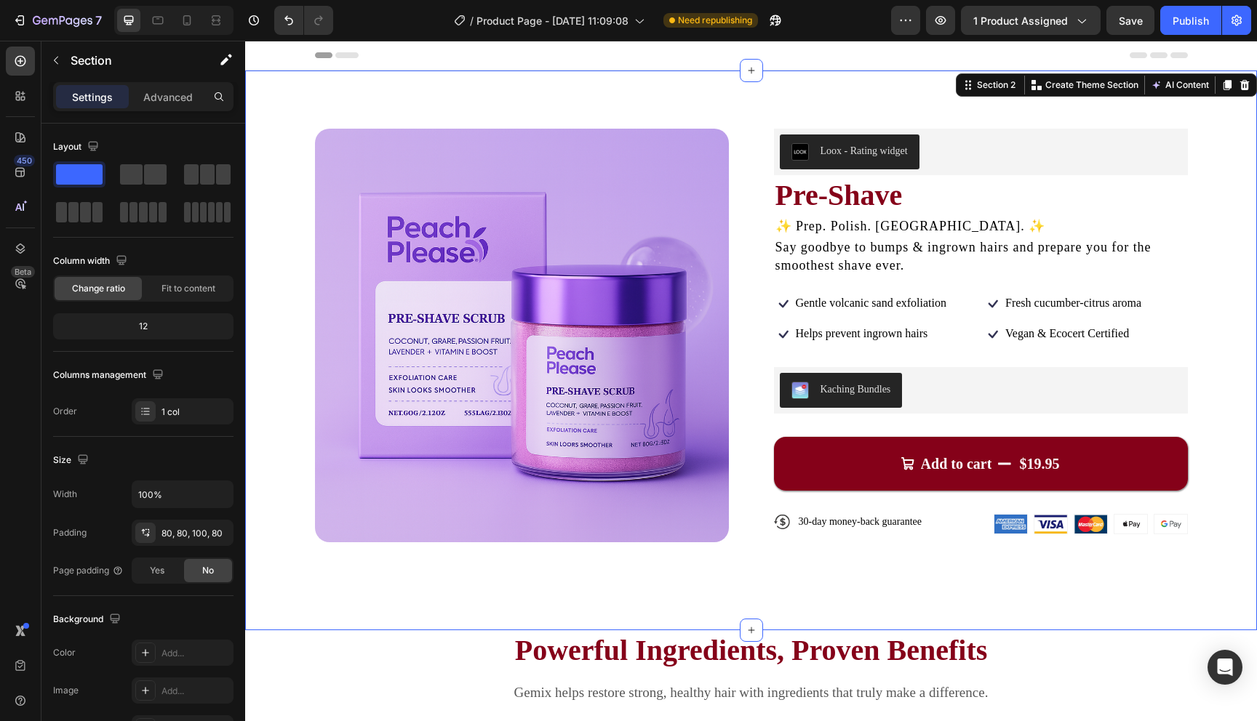
click at [1215, 257] on div "Product Images Loox - Rating widget Loox Pre-Shave Product Title ✨ Prep. Polish…" at bounding box center [751, 351] width 1012 height 560
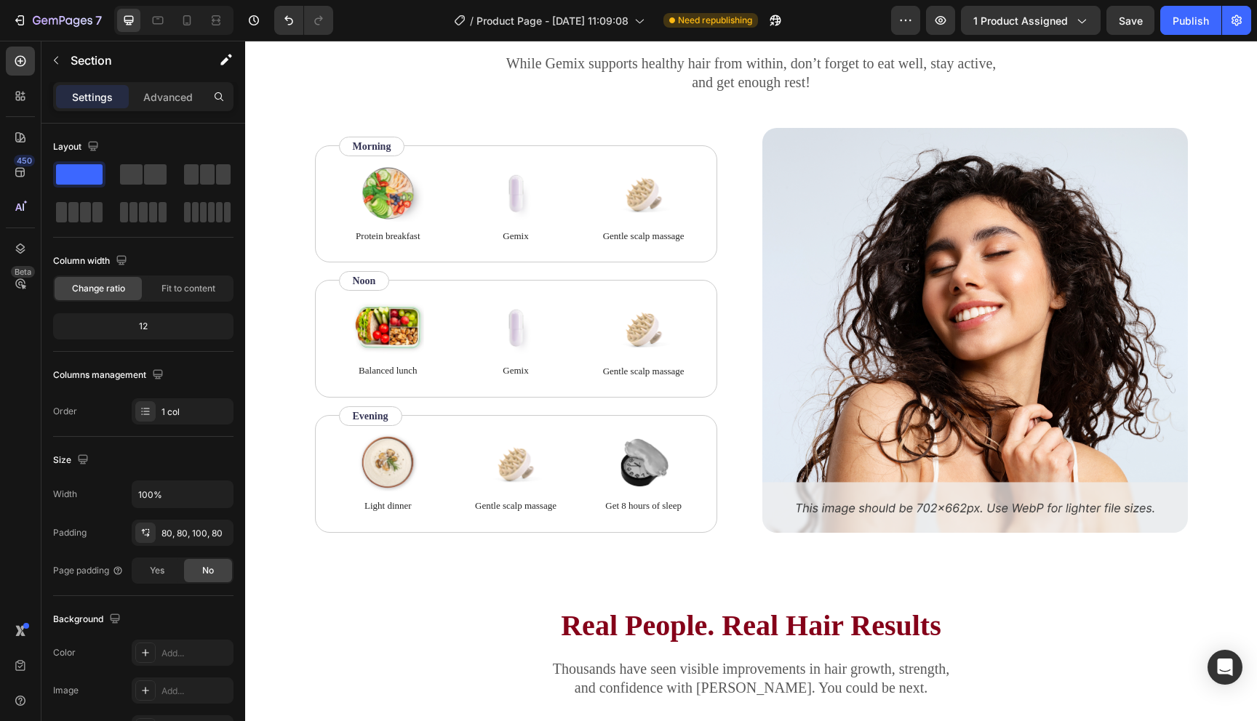
scroll to position [1717, 0]
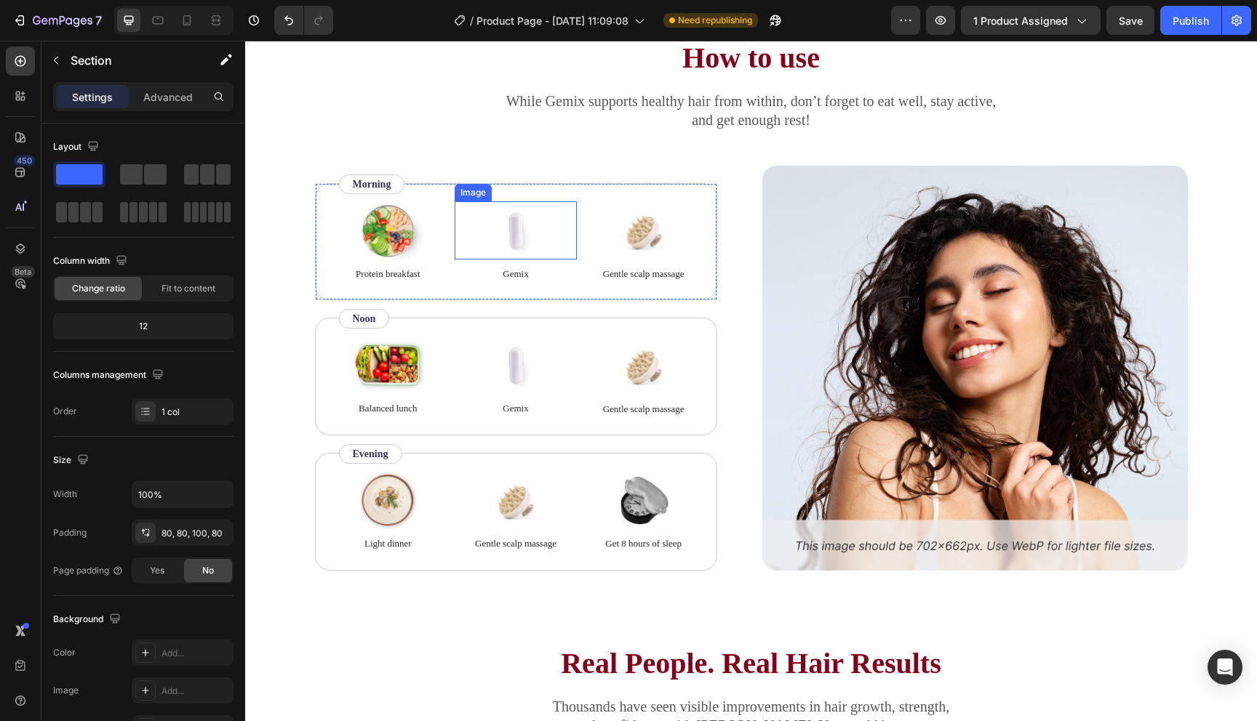
click at [515, 240] on img at bounding box center [515, 230] width 73 height 58
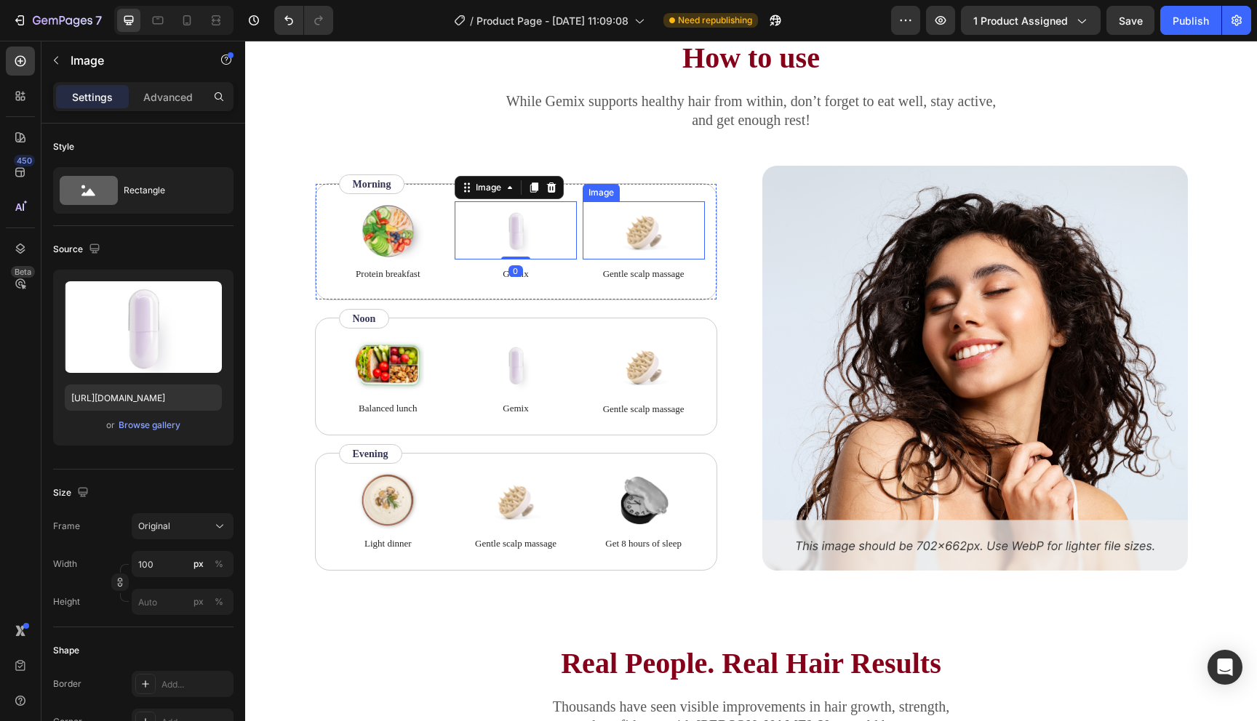
click at [648, 239] on img at bounding box center [643, 230] width 73 height 58
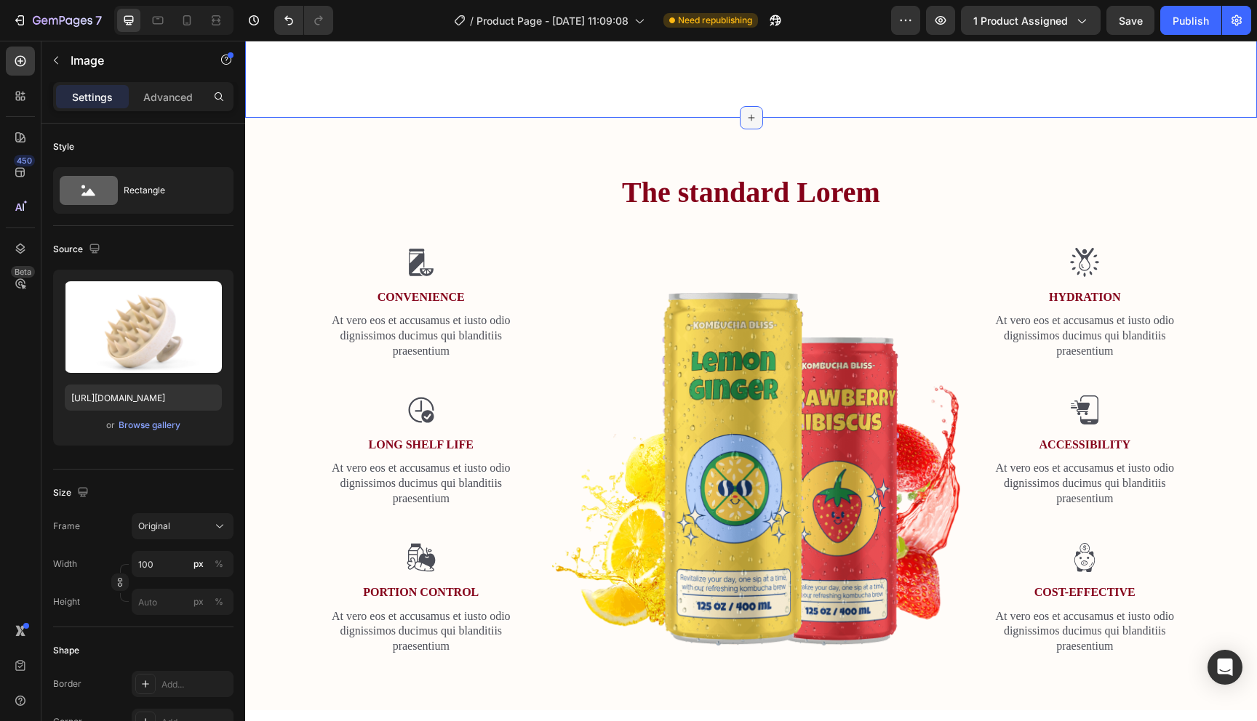
scroll to position [737, 0]
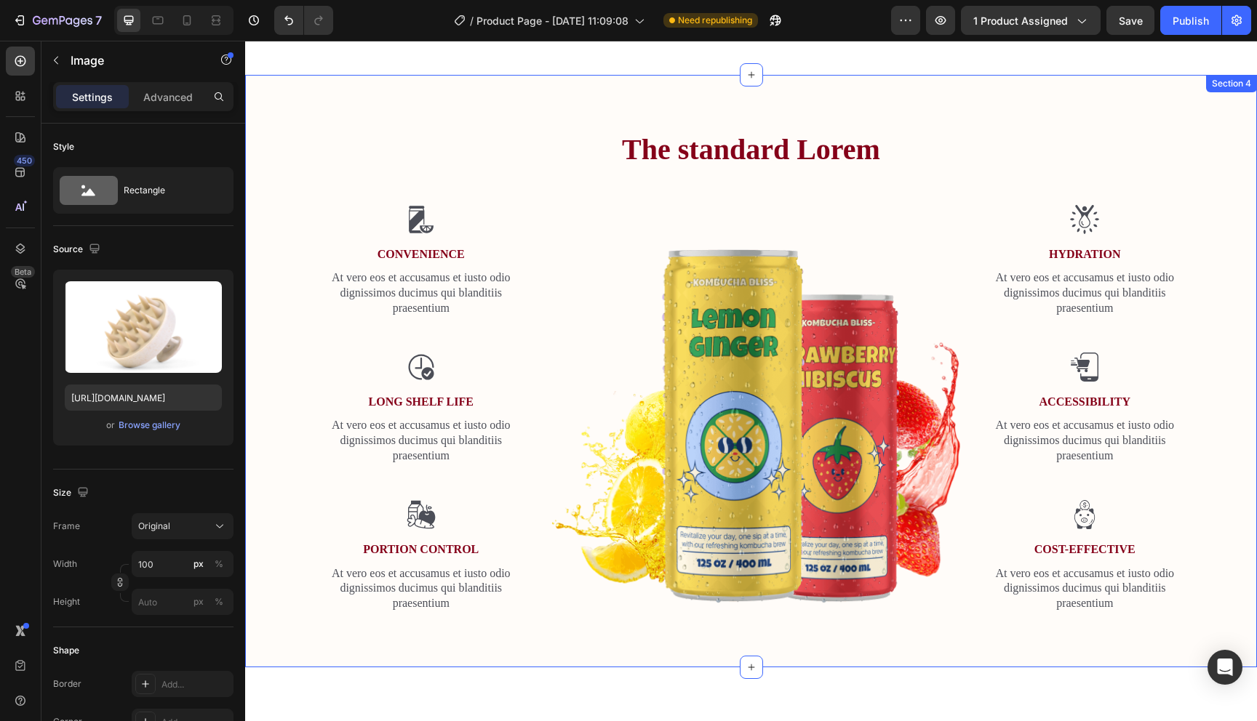
click at [508, 97] on div "The standard Lorem Heading Row Image Convenience Text Block At vero eos et accu…" at bounding box center [751, 371] width 1012 height 593
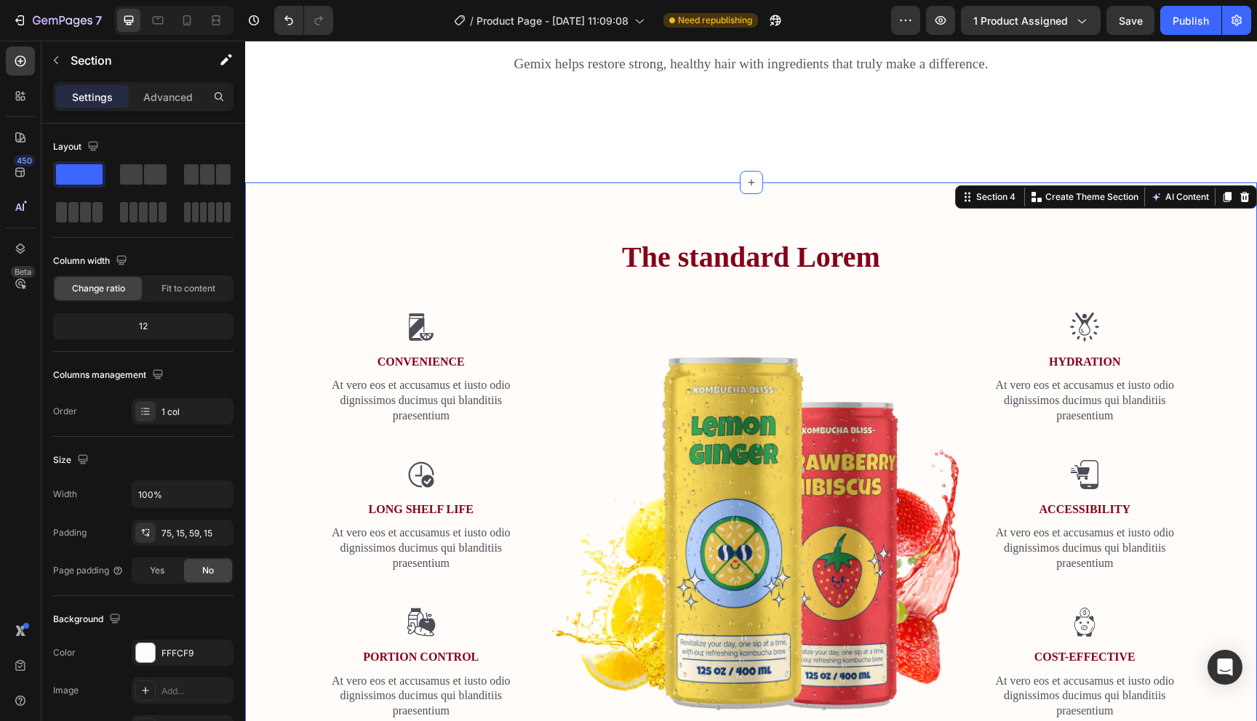
scroll to position [626, 0]
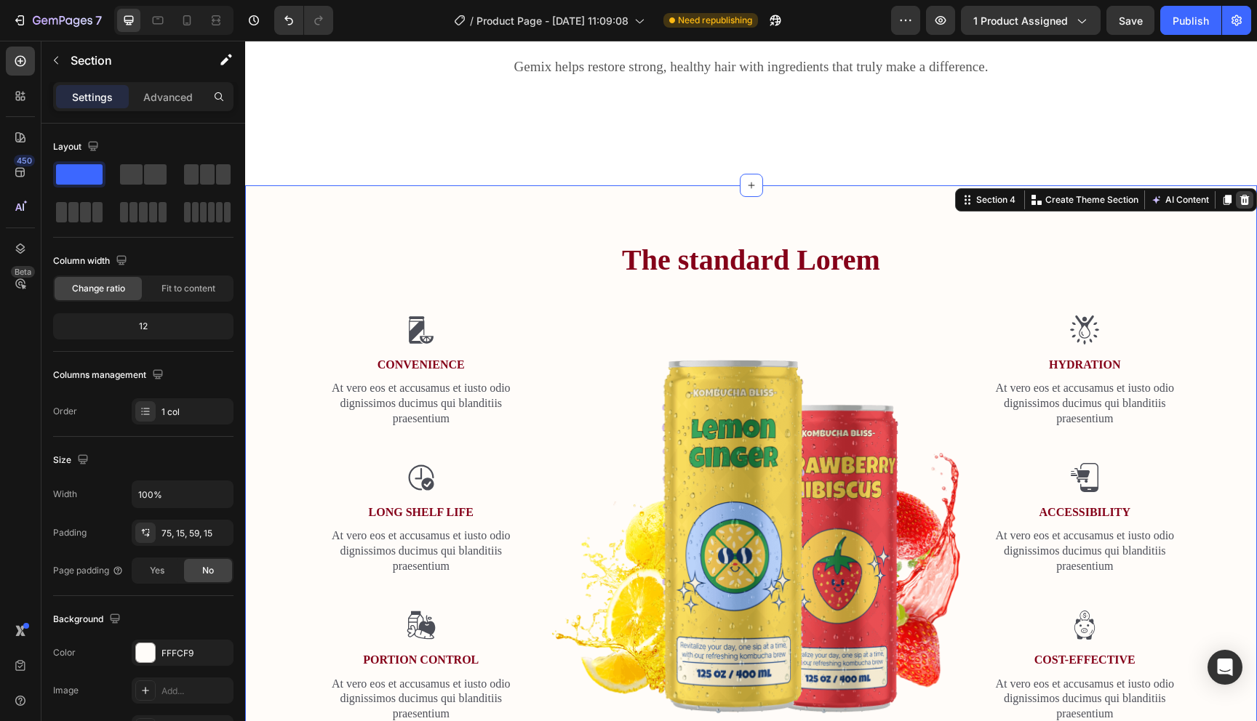
click at [1241, 200] on icon at bounding box center [1244, 199] width 9 height 10
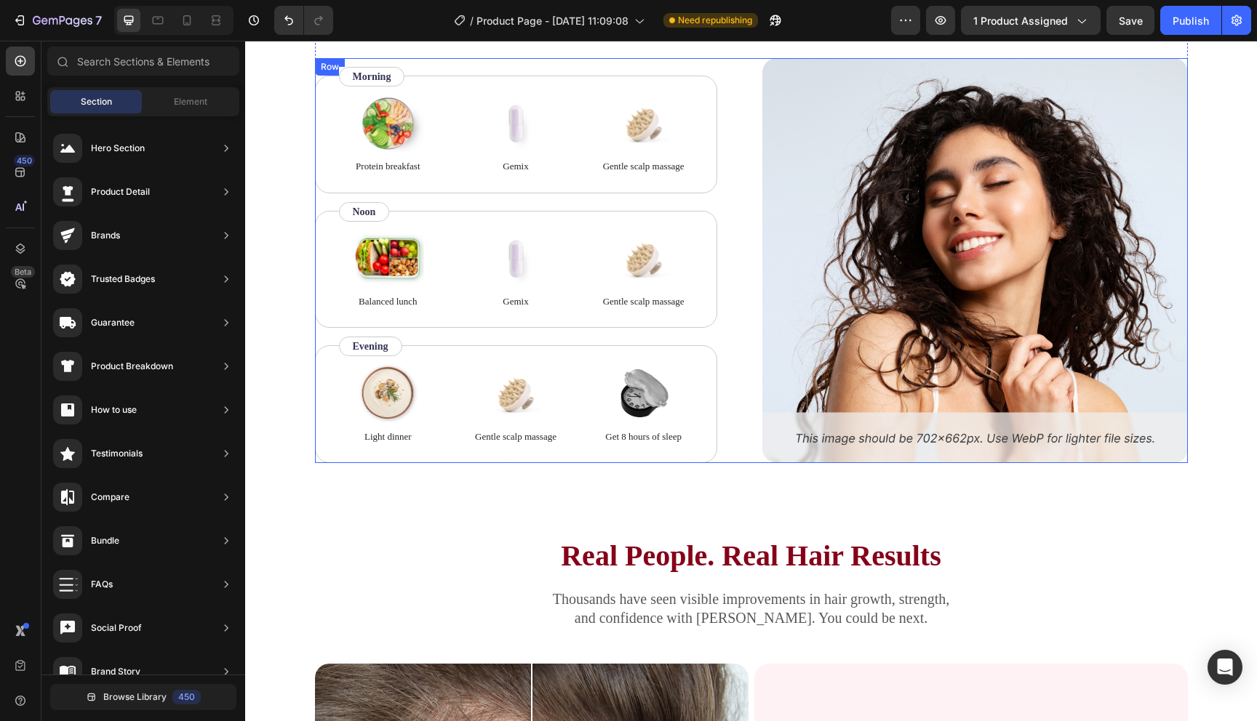
click at [745, 213] on div "Image Protein breakfast Text Block Image Gemix Text Block Image Gentle scalp ma…" at bounding box center [751, 260] width 873 height 405
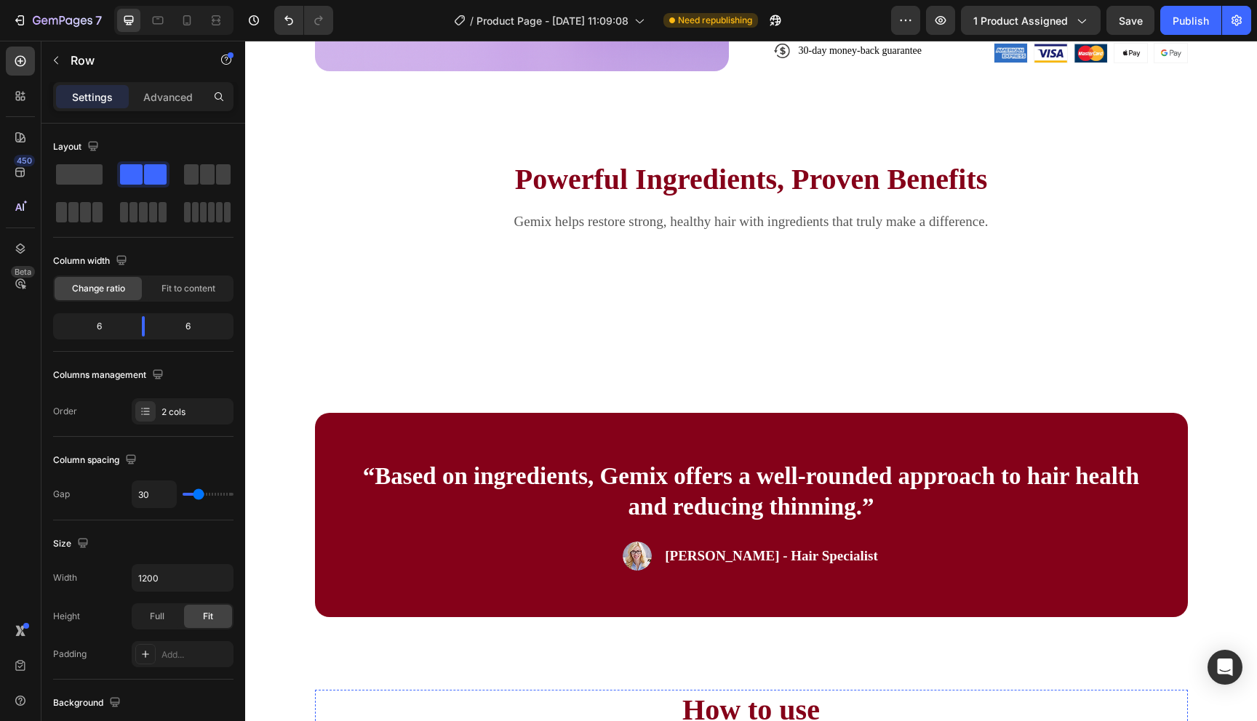
scroll to position [467, 0]
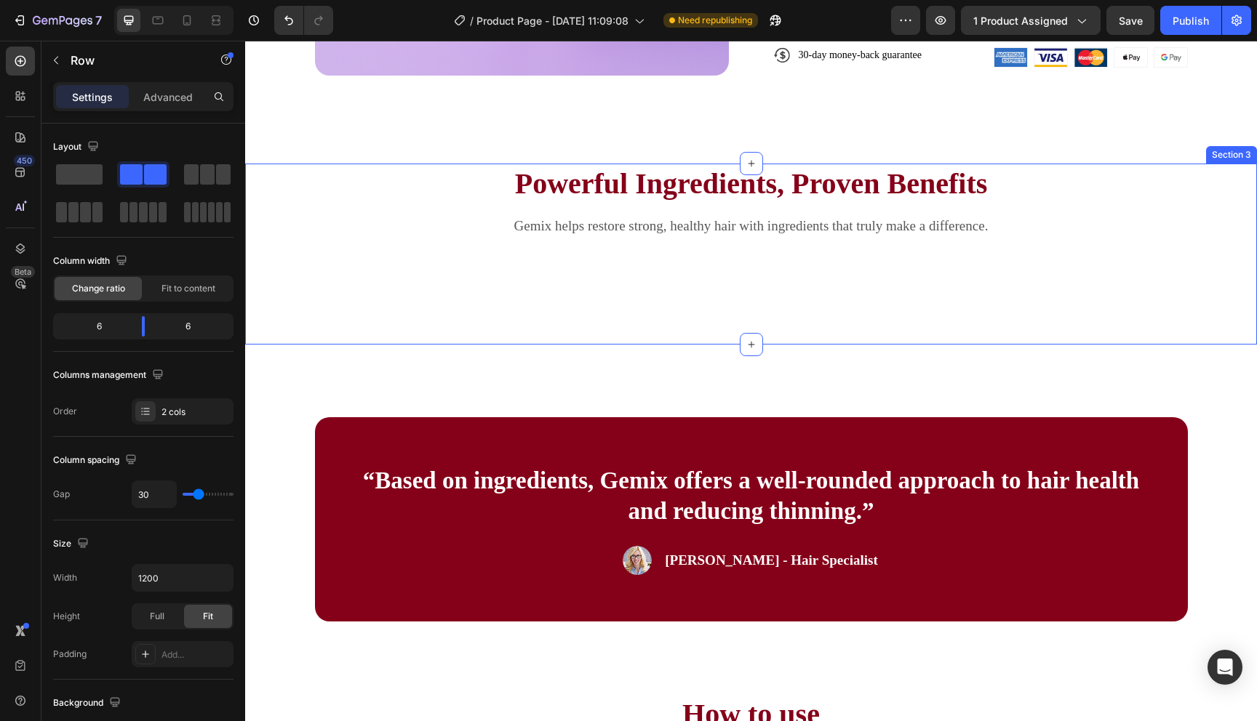
click at [285, 199] on div "Powerful Ingredients, Proven Benefits Heading Gemix helps restore strong, healt…" at bounding box center [751, 254] width 1012 height 181
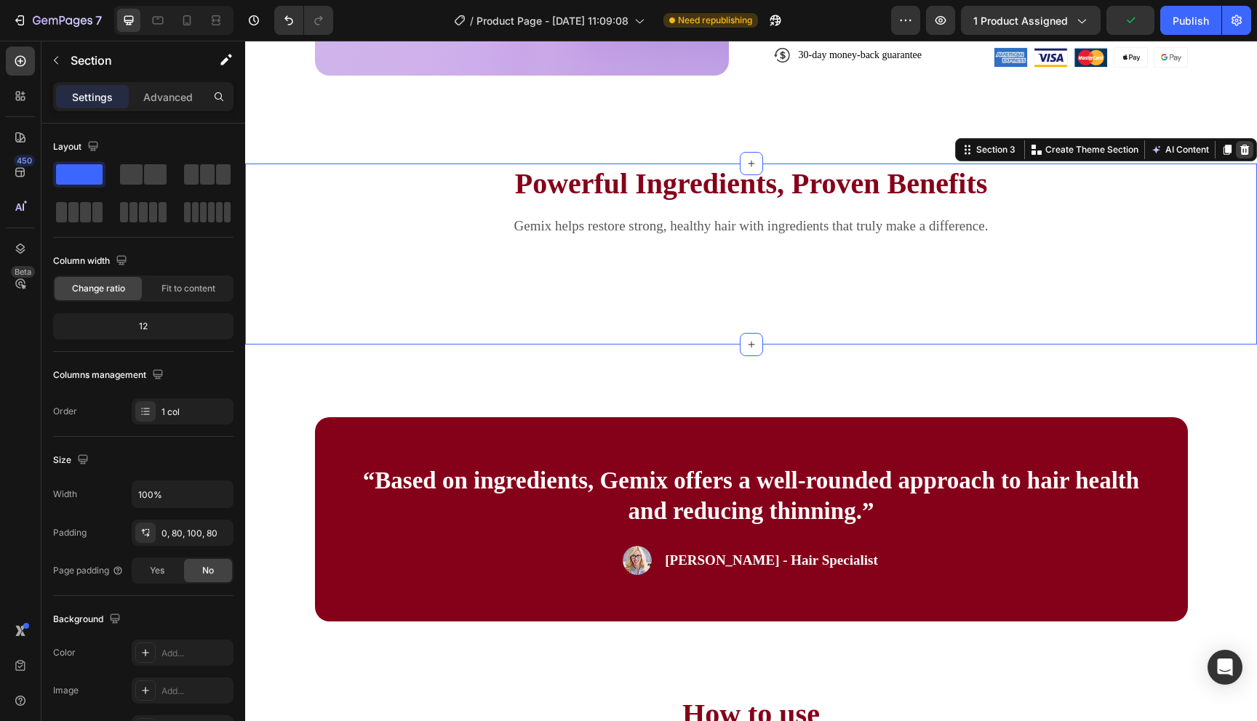
click at [1243, 155] on icon at bounding box center [1245, 150] width 12 height 12
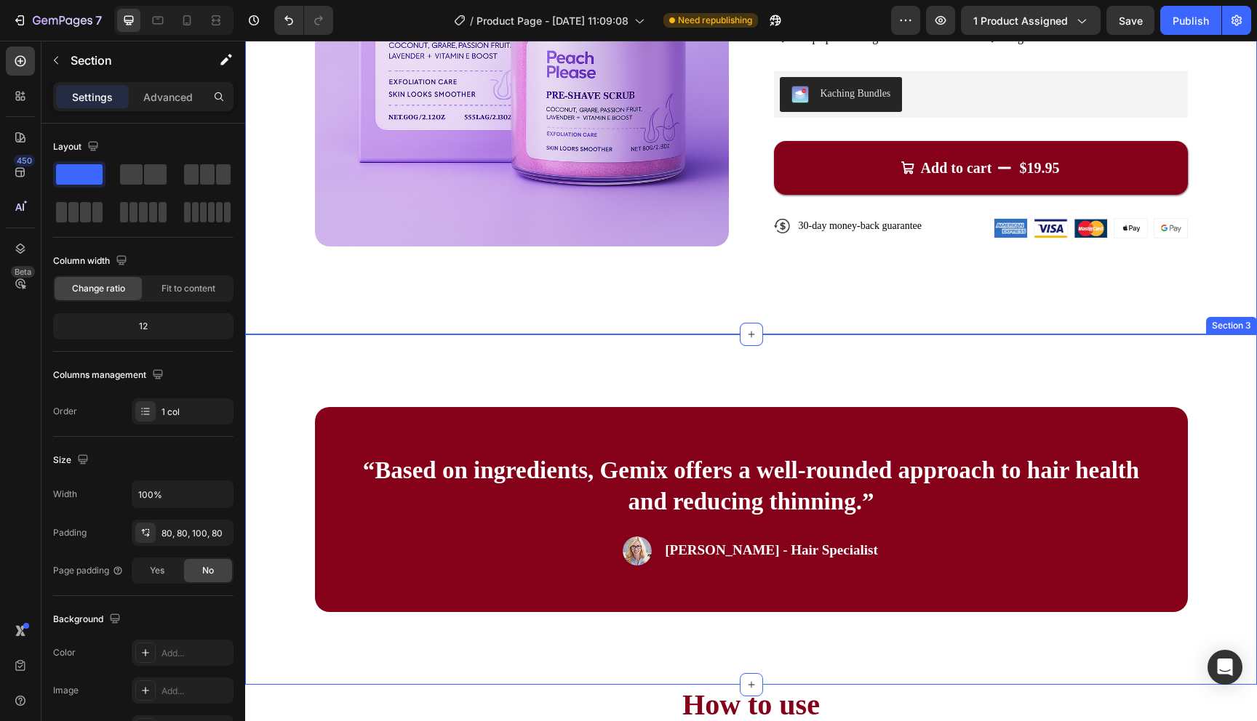
scroll to position [289, 0]
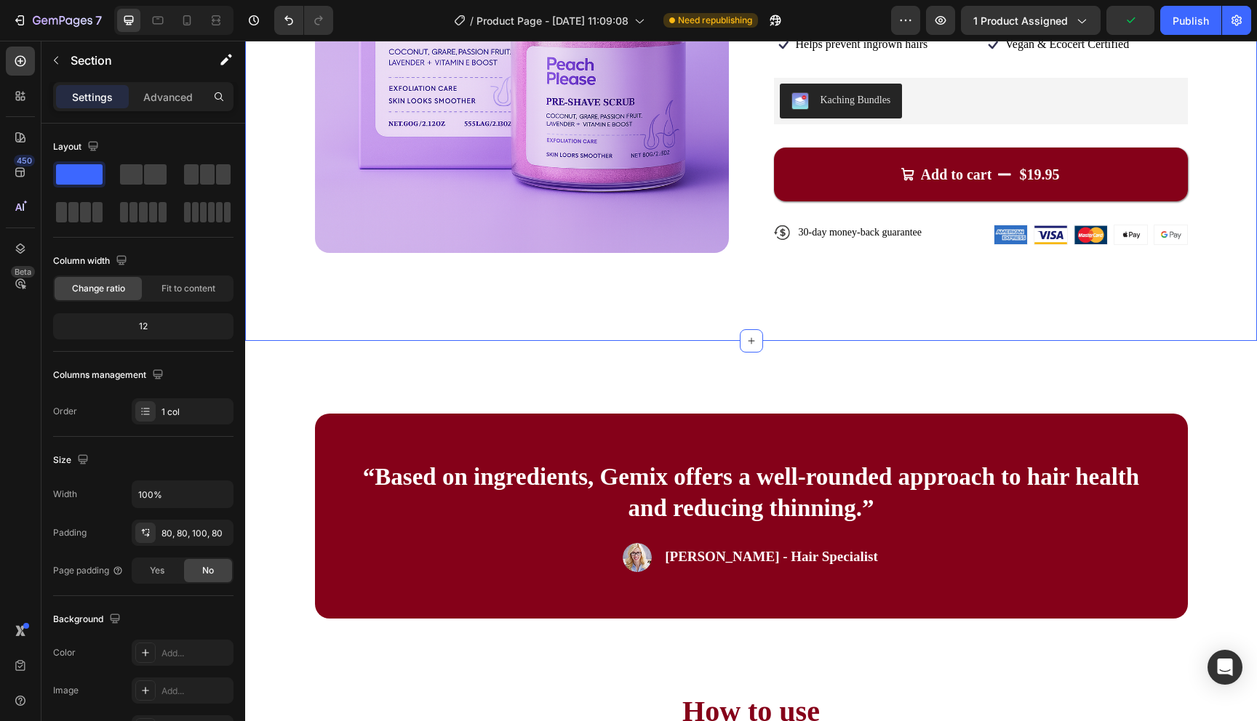
click at [31, 378] on div "450 Beta" at bounding box center [20, 332] width 29 height 570
click at [24, 377] on div "450 Beta" at bounding box center [20, 332] width 29 height 570
click at [16, 378] on div "450 Beta" at bounding box center [20, 332] width 29 height 570
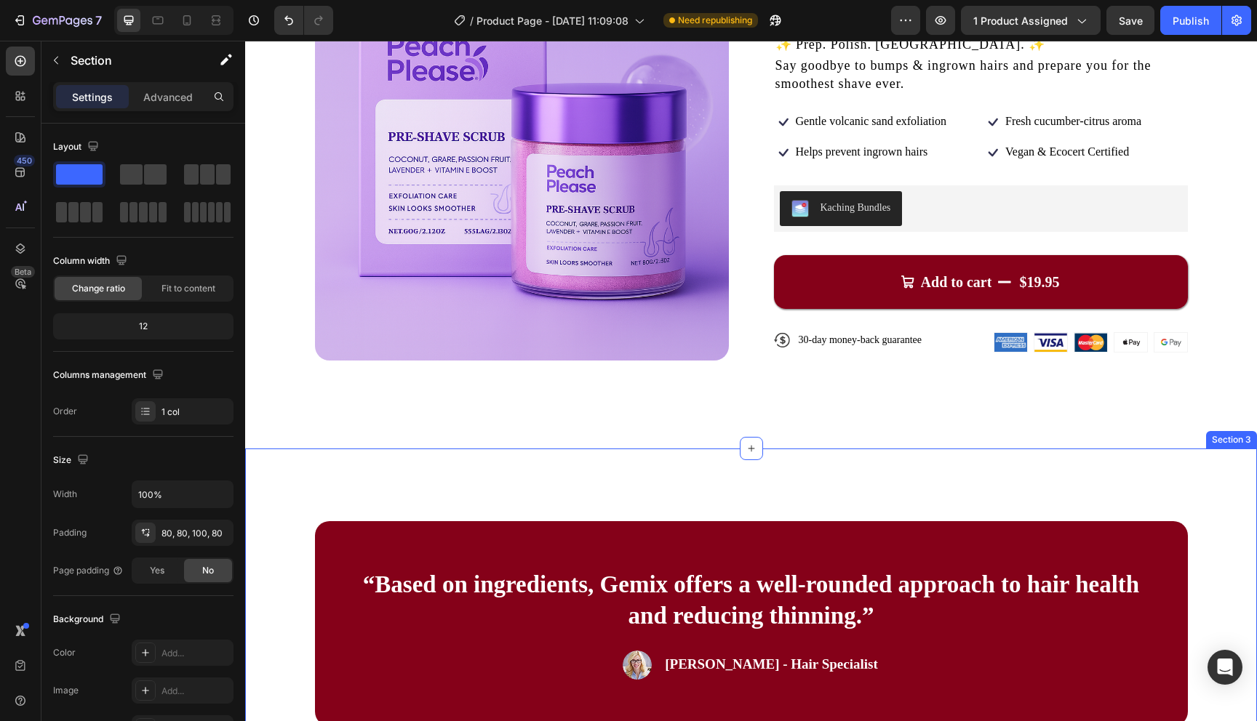
scroll to position [0, 0]
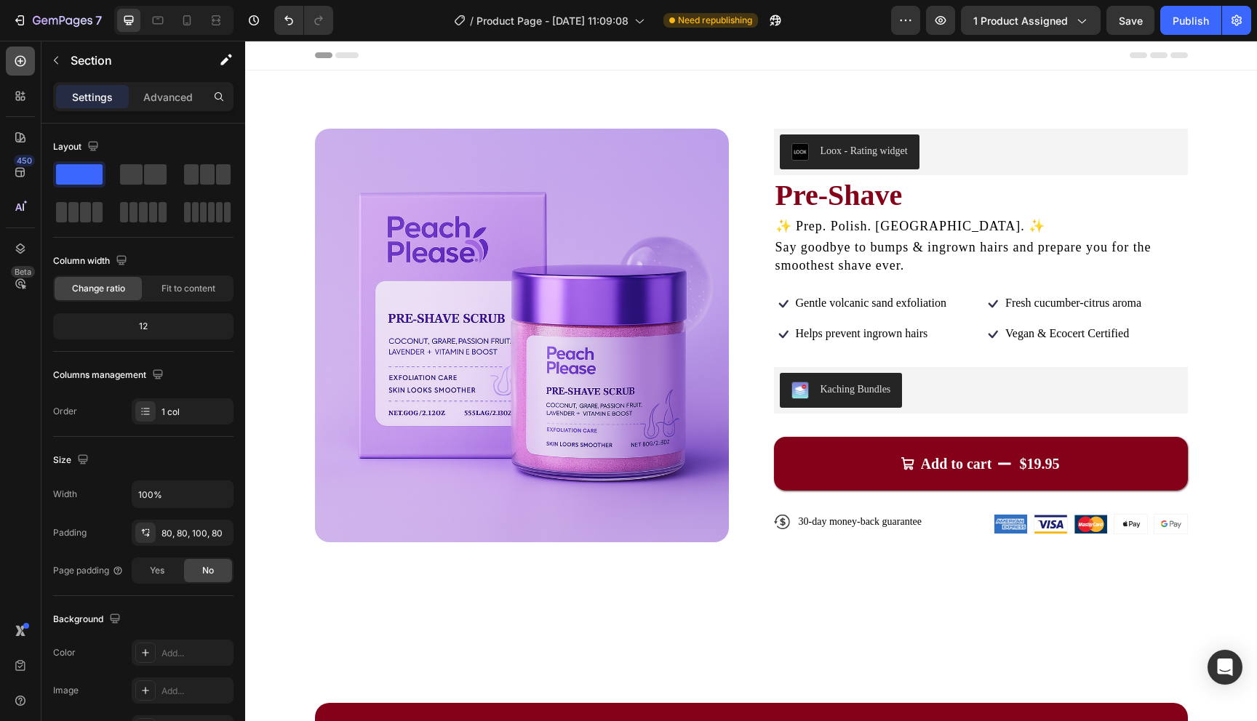
click at [19, 60] on icon at bounding box center [20, 61] width 11 height 11
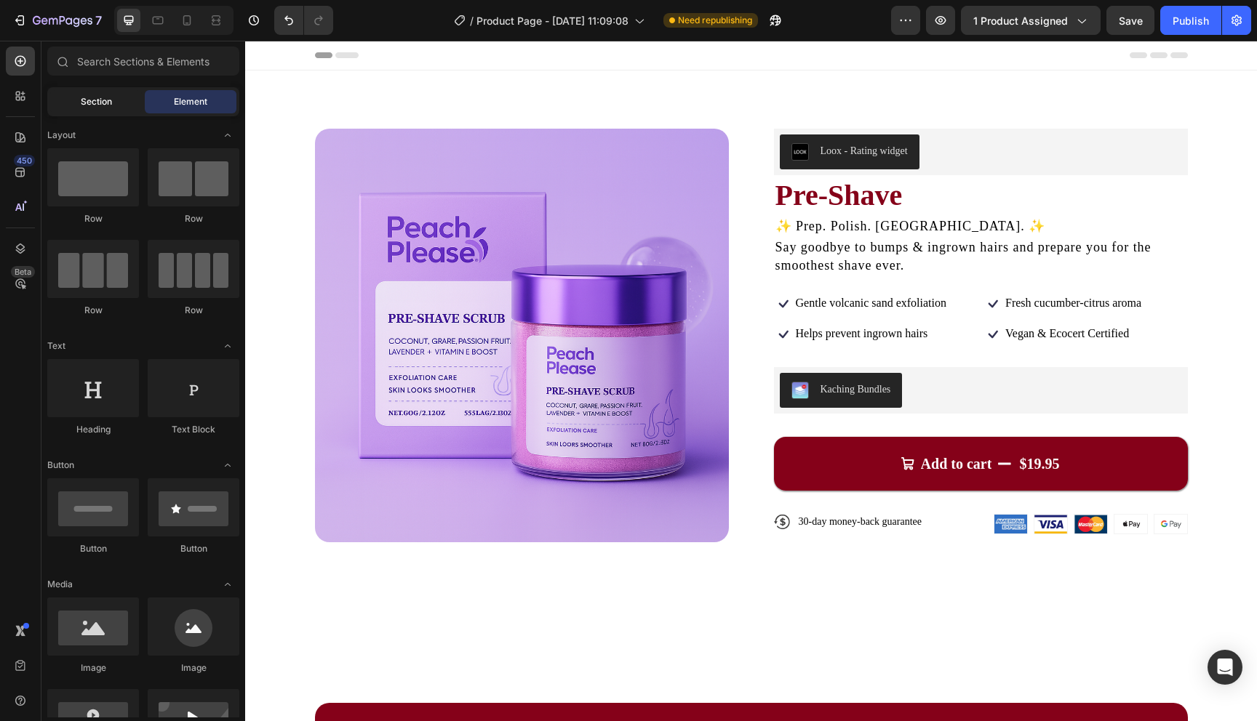
click at [81, 102] on span "Section" at bounding box center [96, 101] width 31 height 13
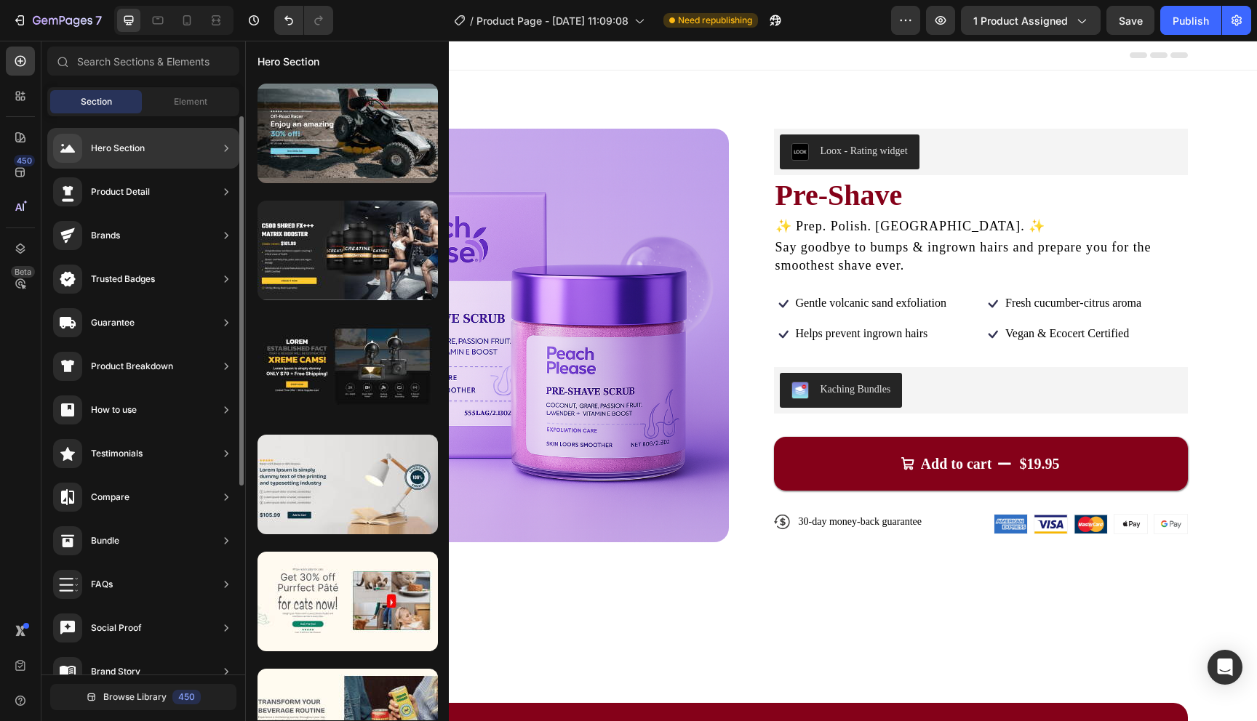
click at [158, 215] on div "Product Detail" at bounding box center [143, 235] width 192 height 41
click at [163, 215] on div "Product Detail" at bounding box center [143, 235] width 192 height 41
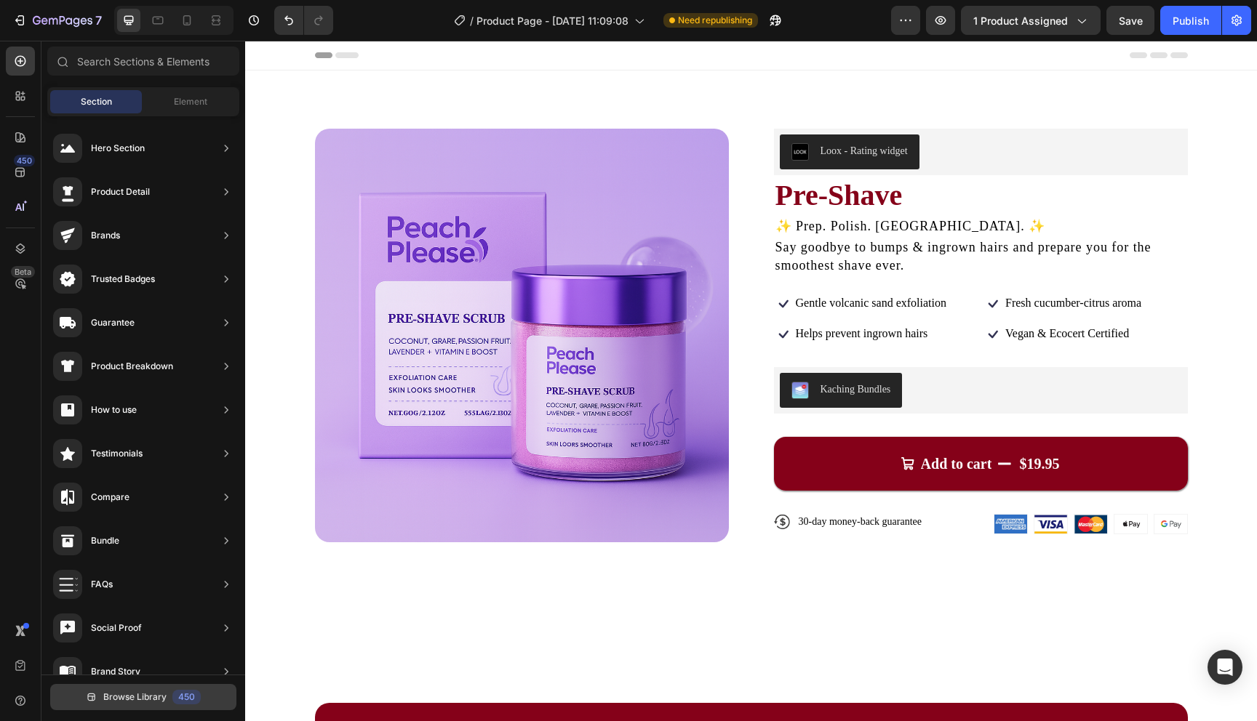
click at [137, 688] on button "Browse Library 450" at bounding box center [143, 697] width 186 height 26
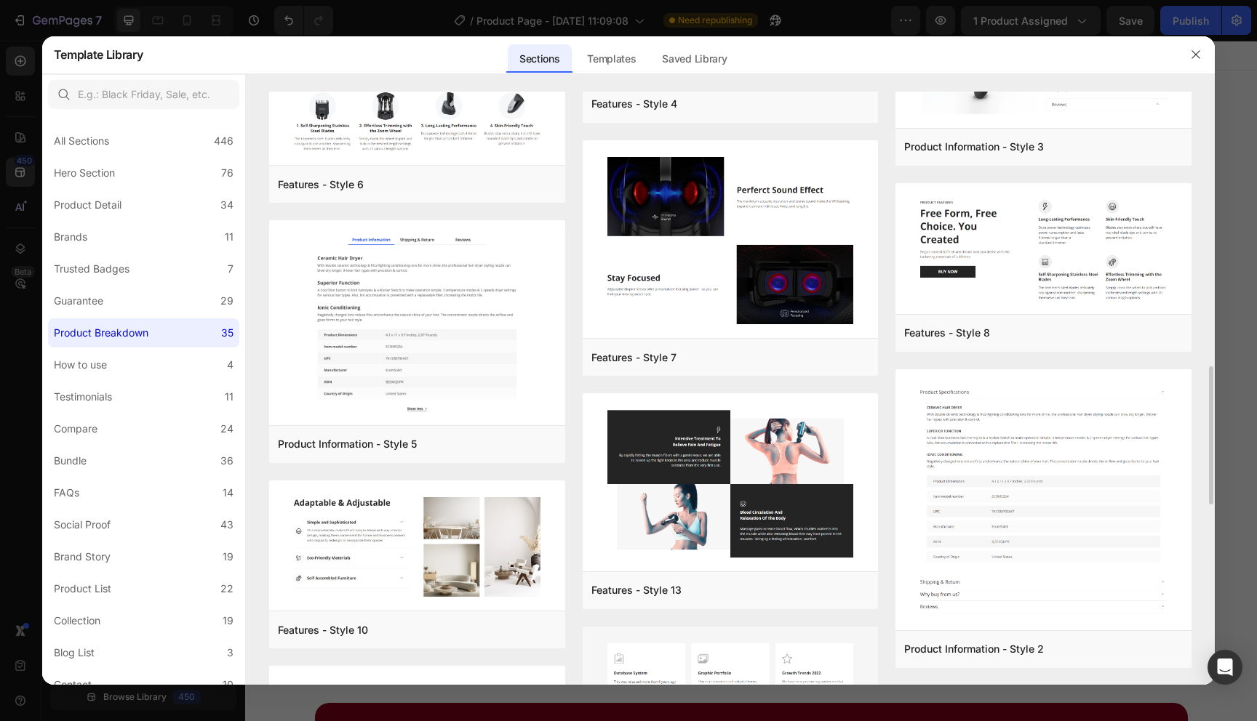
scroll to position [1281, 0]
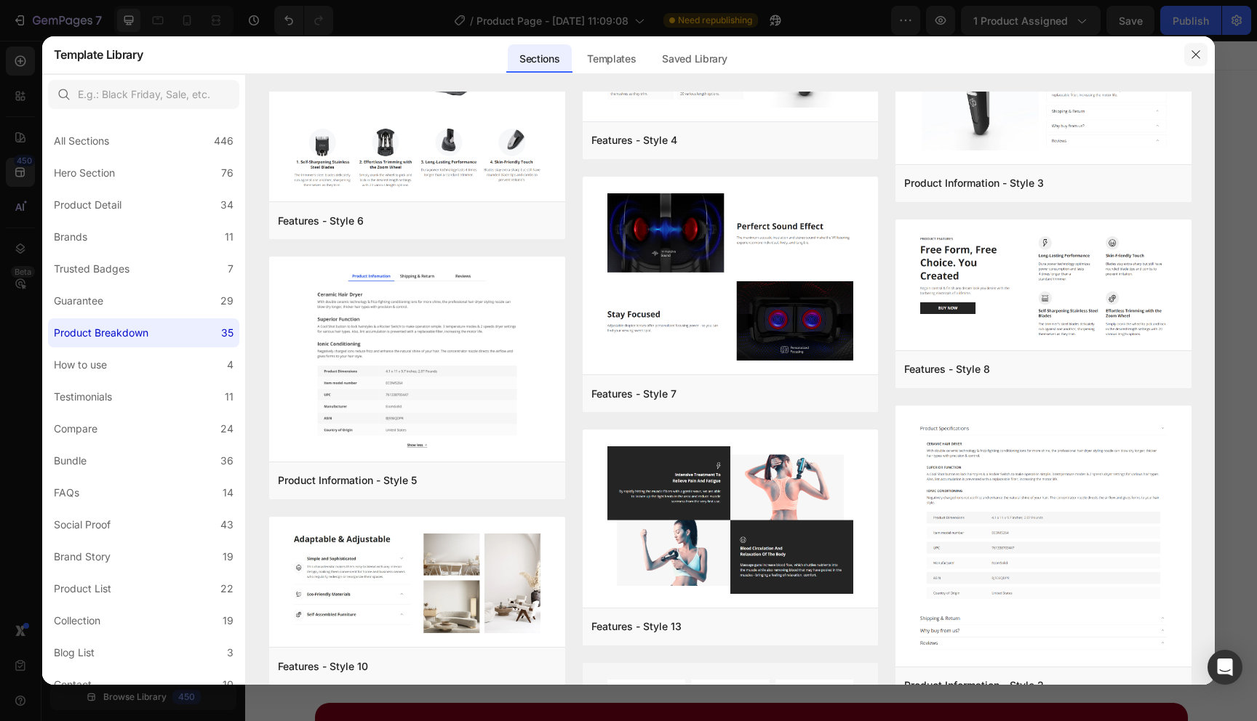
click at [1190, 60] on icon "button" at bounding box center [1196, 55] width 12 height 12
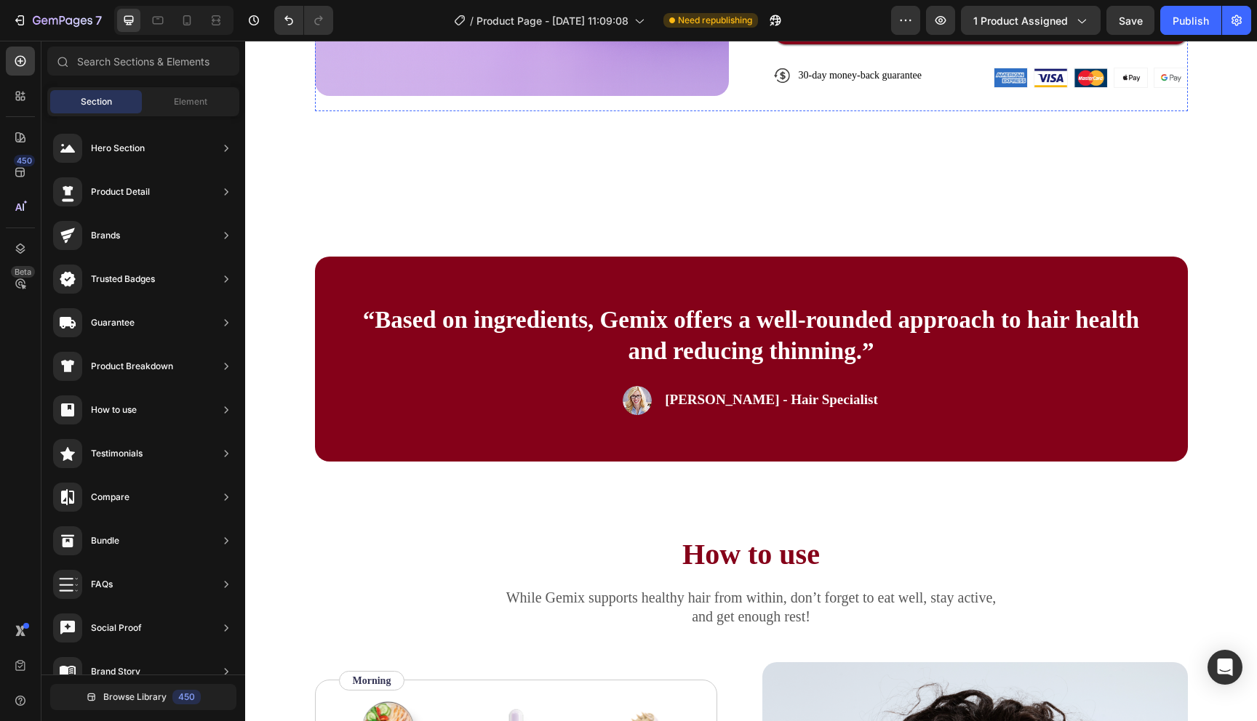
scroll to position [532, 0]
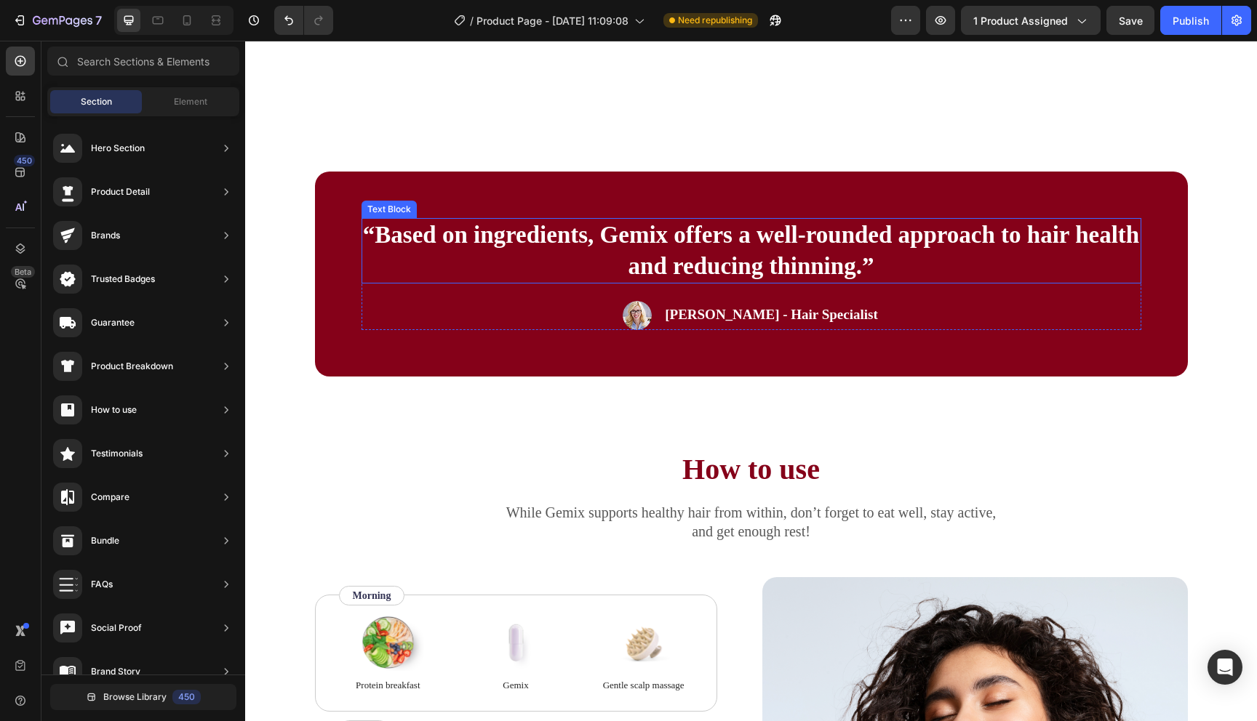
click at [781, 268] on p "“Based on ingredients, Gemix offers a well-rounded approach to hair health and …" at bounding box center [751, 251] width 777 height 63
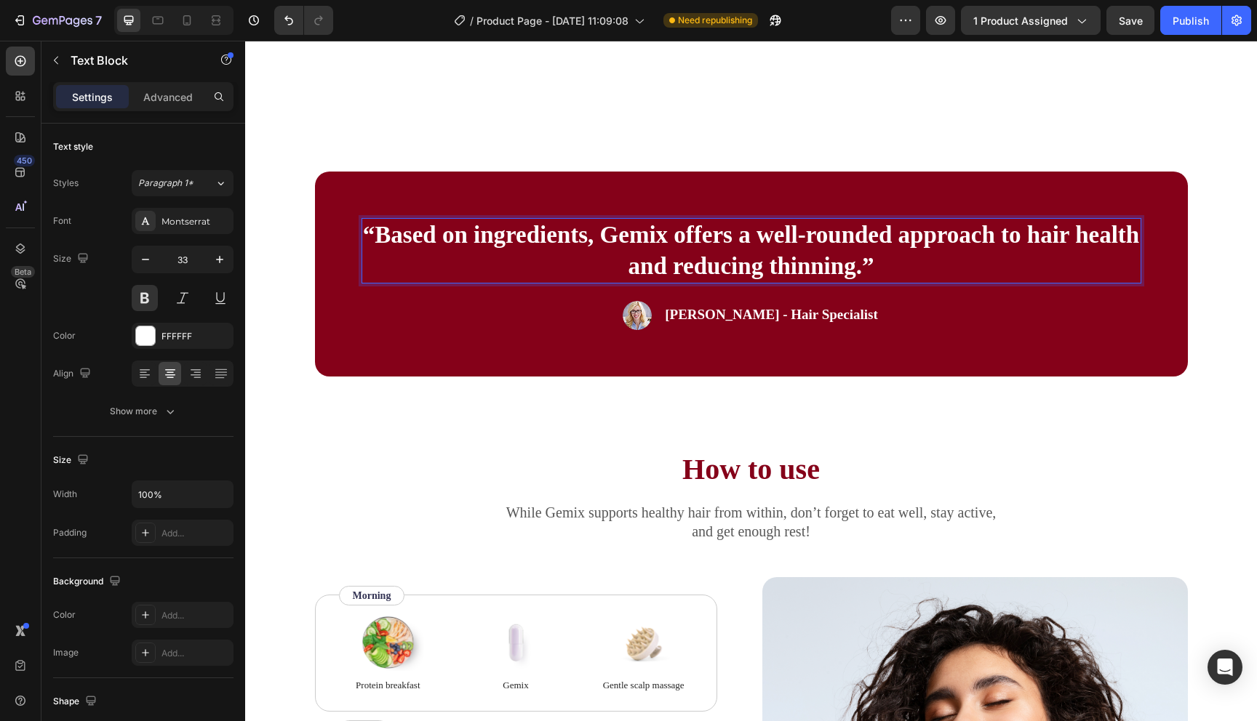
click at [788, 244] on p "“Based on ingredients, Gemix offers a well-rounded approach to hair health and …" at bounding box center [751, 251] width 777 height 63
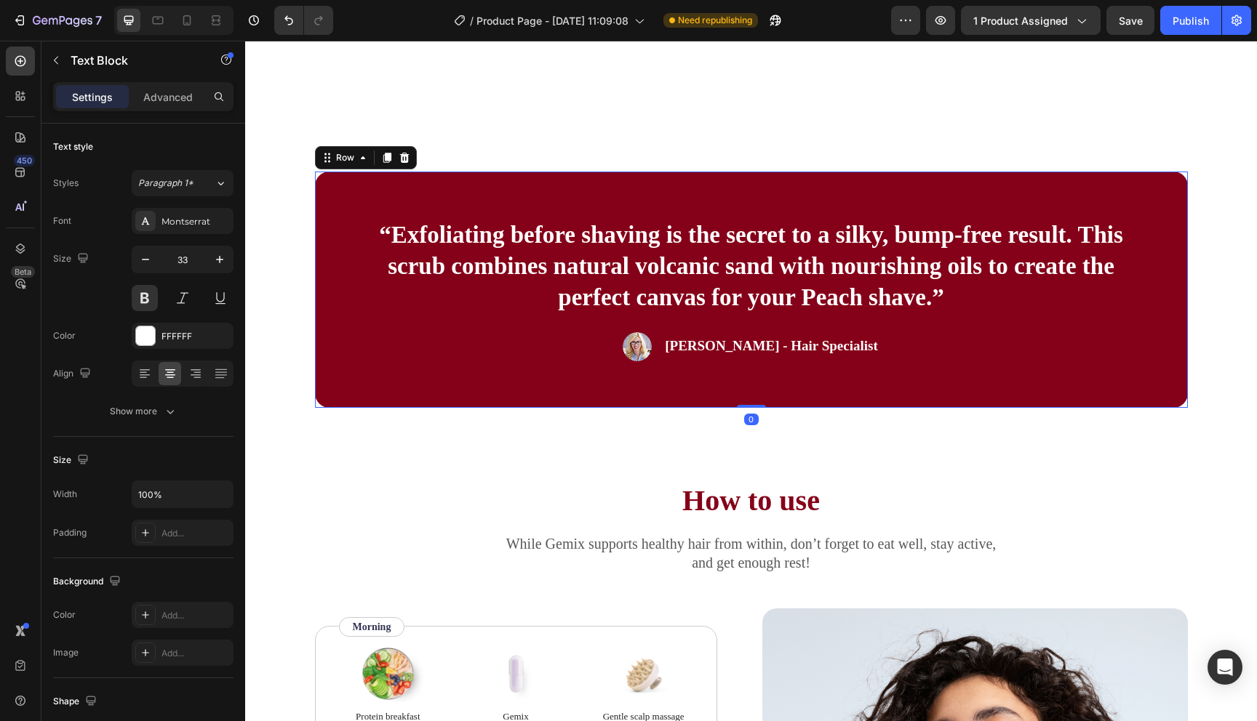
click at [701, 380] on div "“Exfoliating before shaving is the secret to a silky, bump-free result. This sc…" at bounding box center [751, 290] width 873 height 236
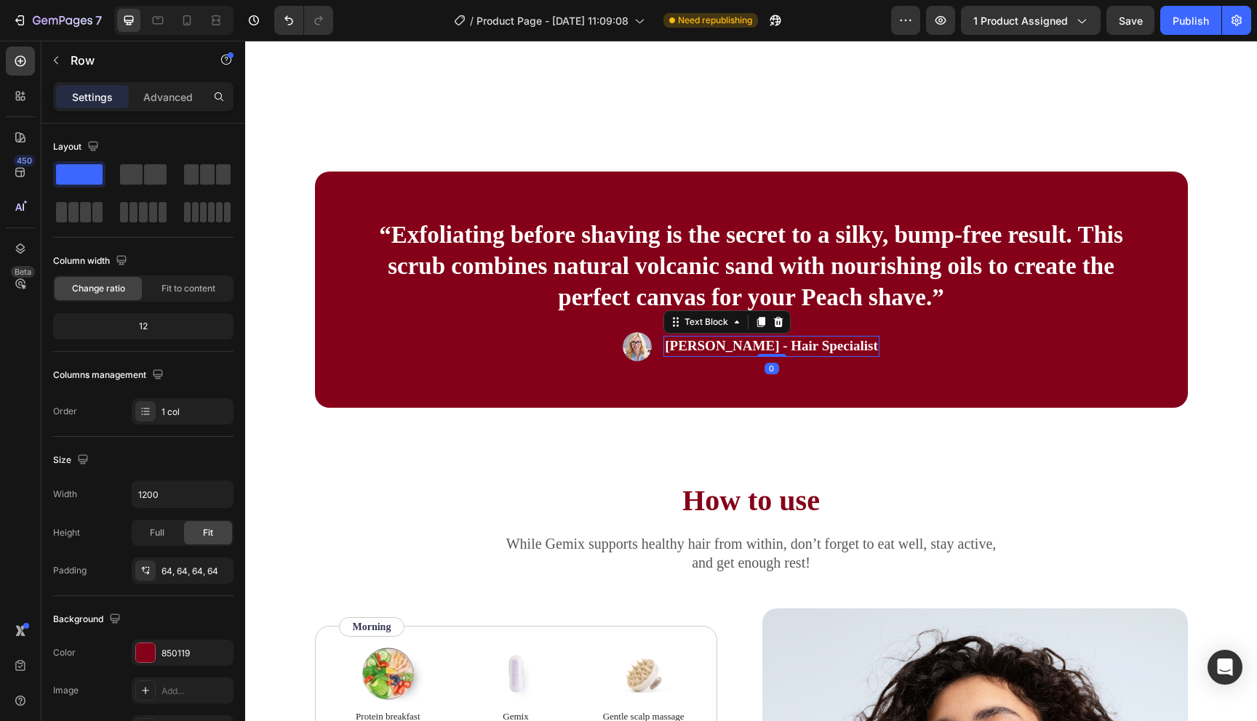
click at [754, 346] on p "[PERSON_NAME] - Hair Specialist" at bounding box center [771, 346] width 213 height 18
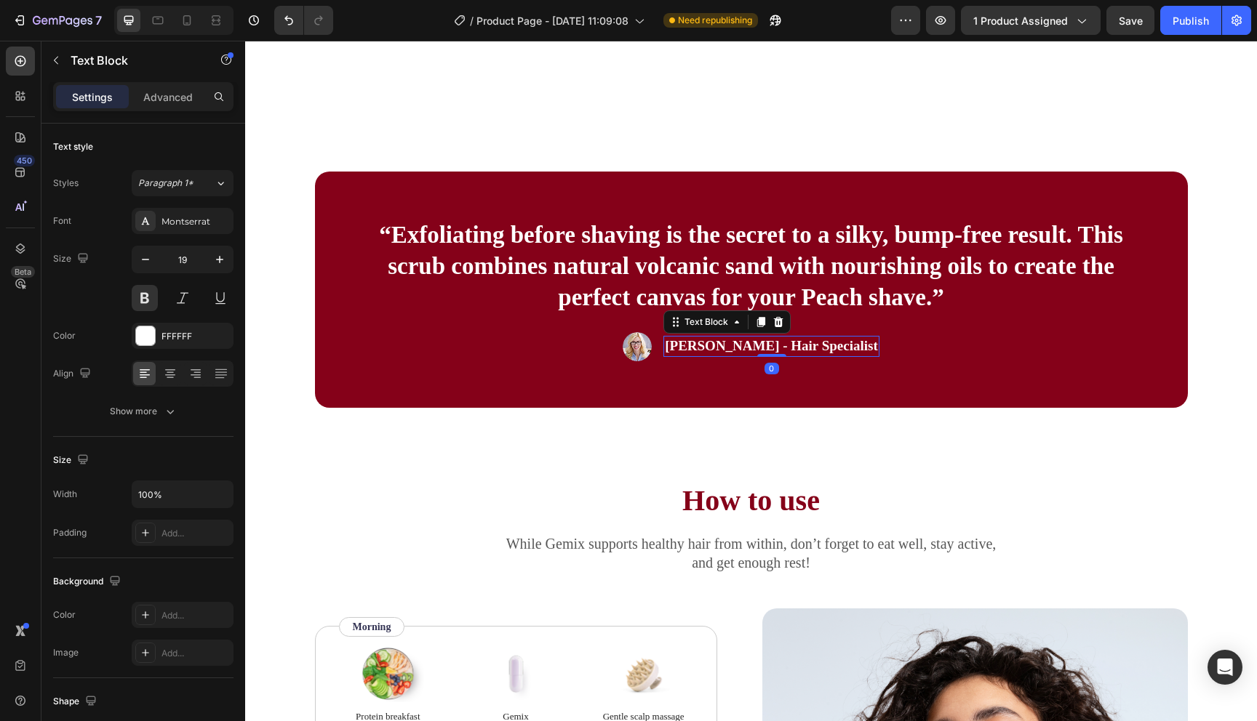
click at [754, 346] on p "[PERSON_NAME] - Hair Specialist" at bounding box center [771, 346] width 213 height 18
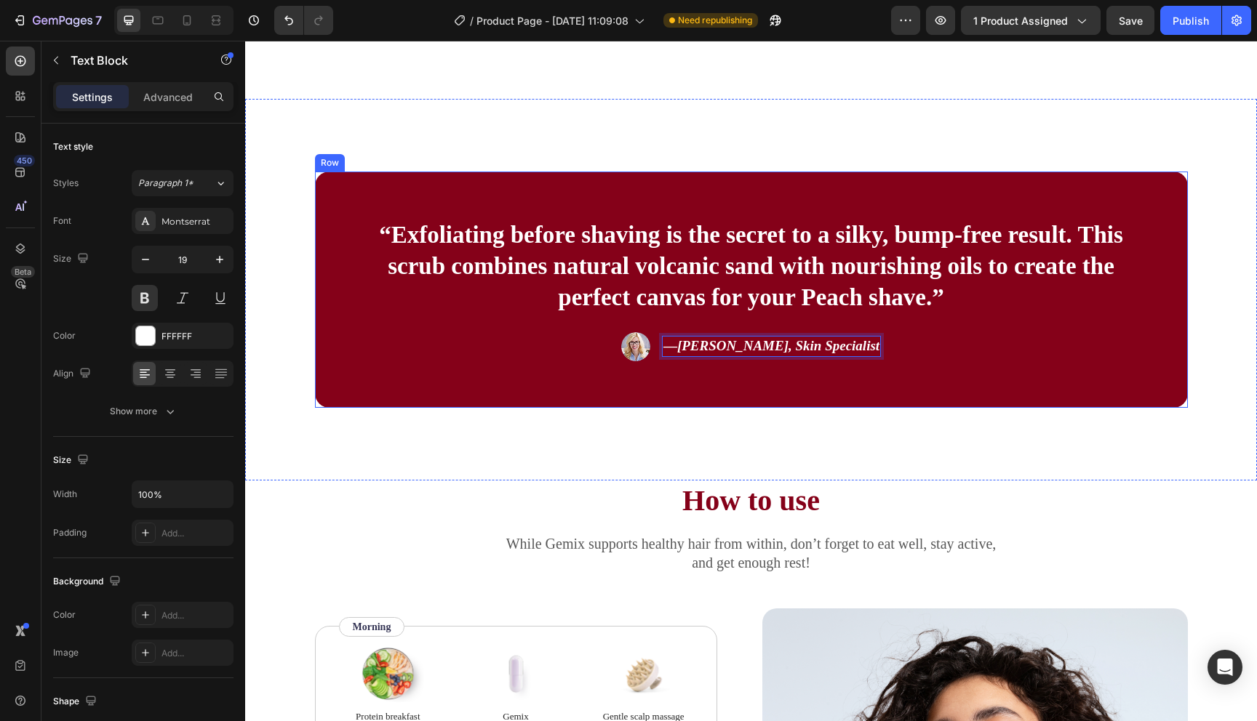
click at [751, 385] on div "“Exfoliating before shaving is the secret to a silky, bump-free result. This sc…" at bounding box center [751, 290] width 873 height 236
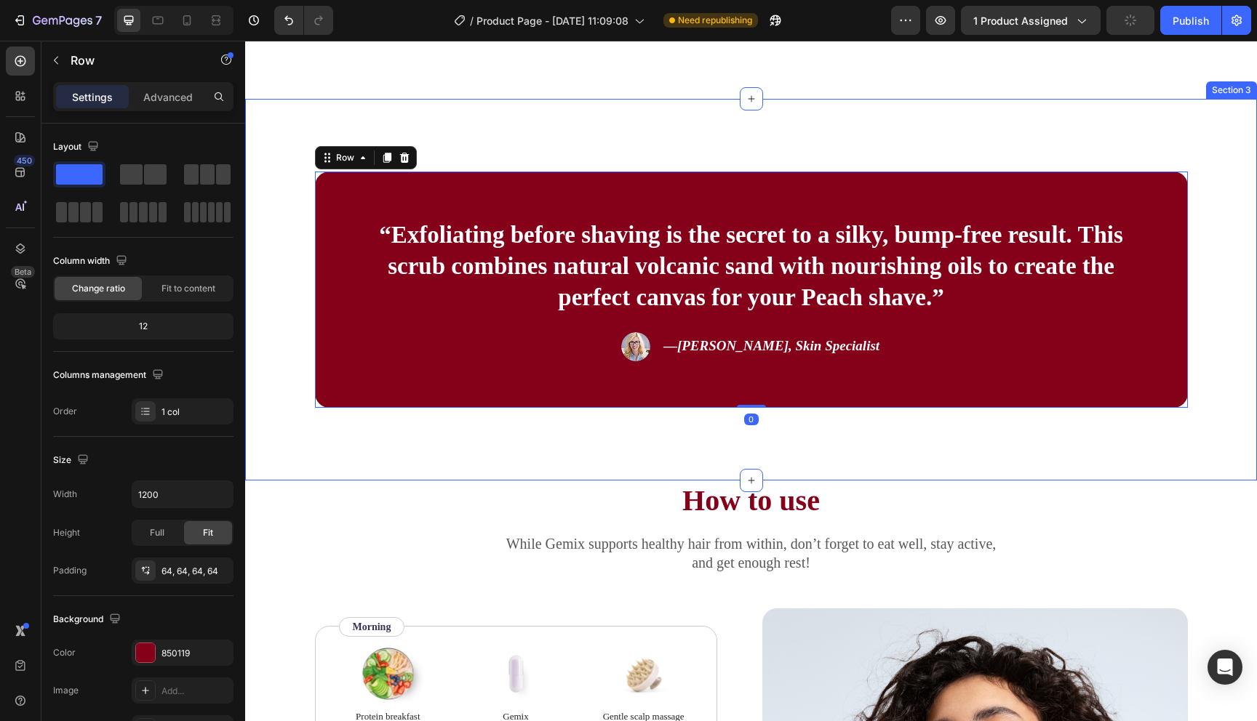
click at [588, 466] on div "“Exfoliating before shaving is the secret to a silky, bump-free result. This sc…" at bounding box center [751, 290] width 1012 height 382
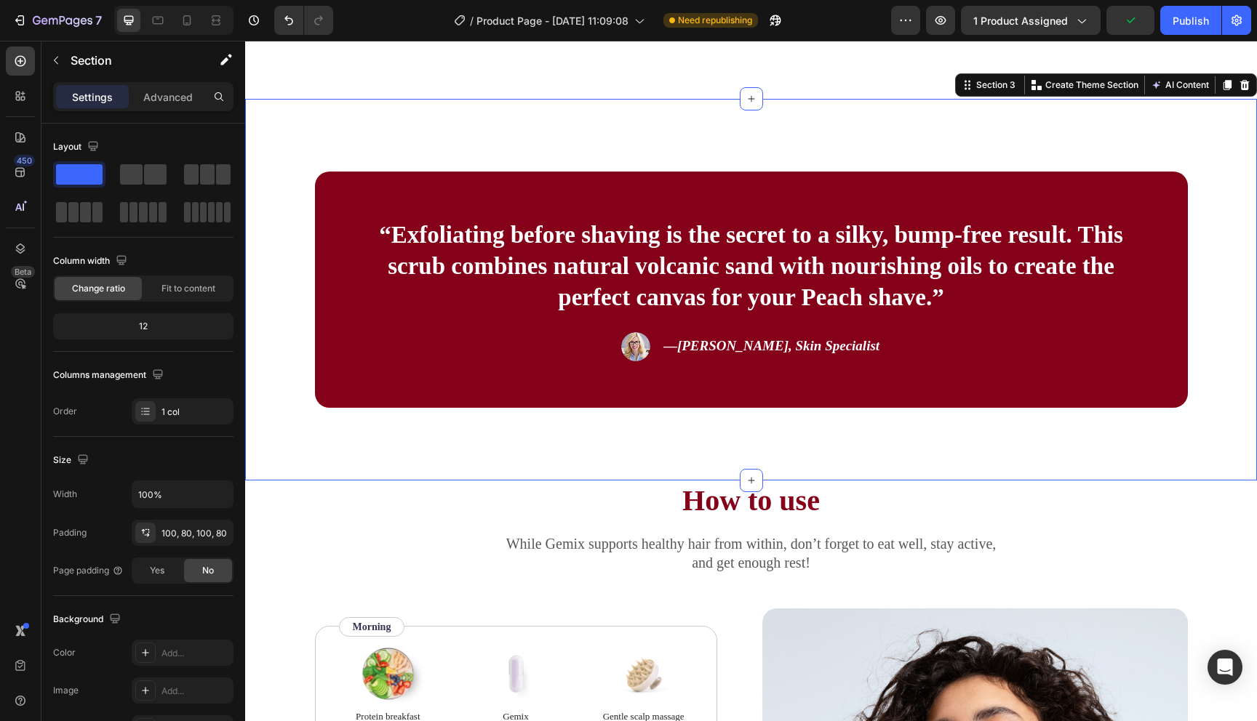
click at [540, 423] on div "“Exfoliating before shaving is the secret to a silky, bump-free result. This sc…" at bounding box center [751, 290] width 1012 height 382
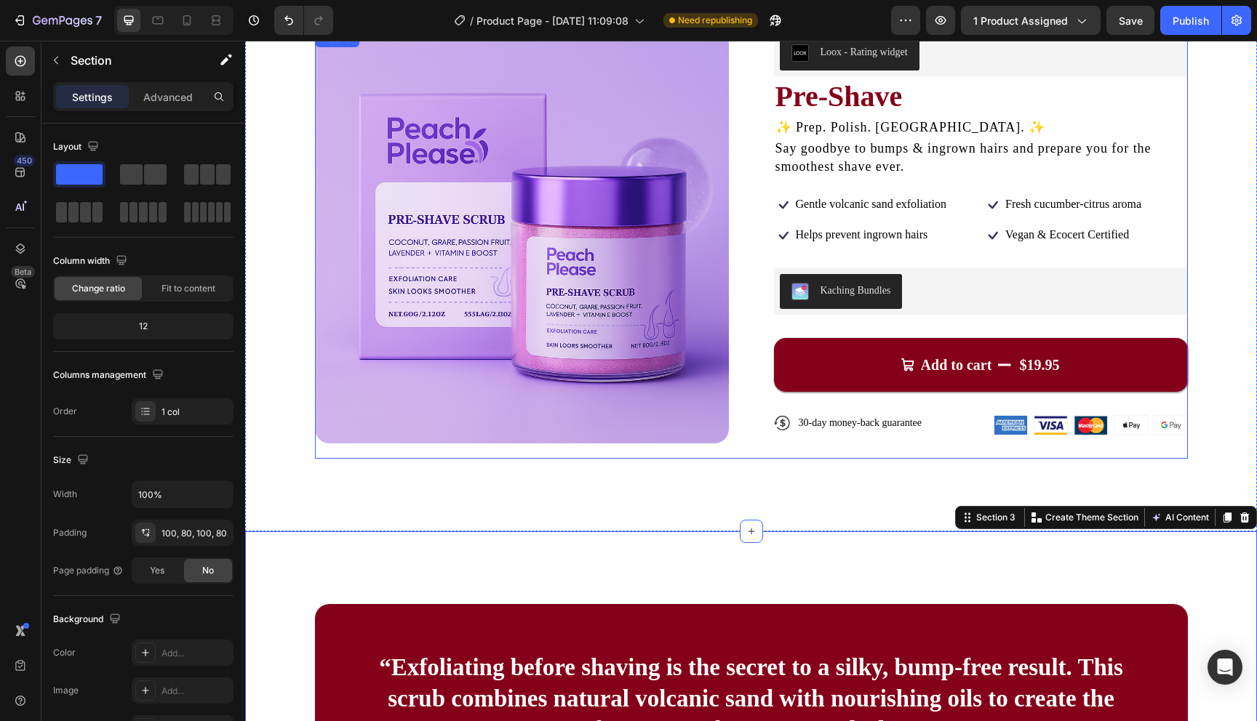
scroll to position [4, 0]
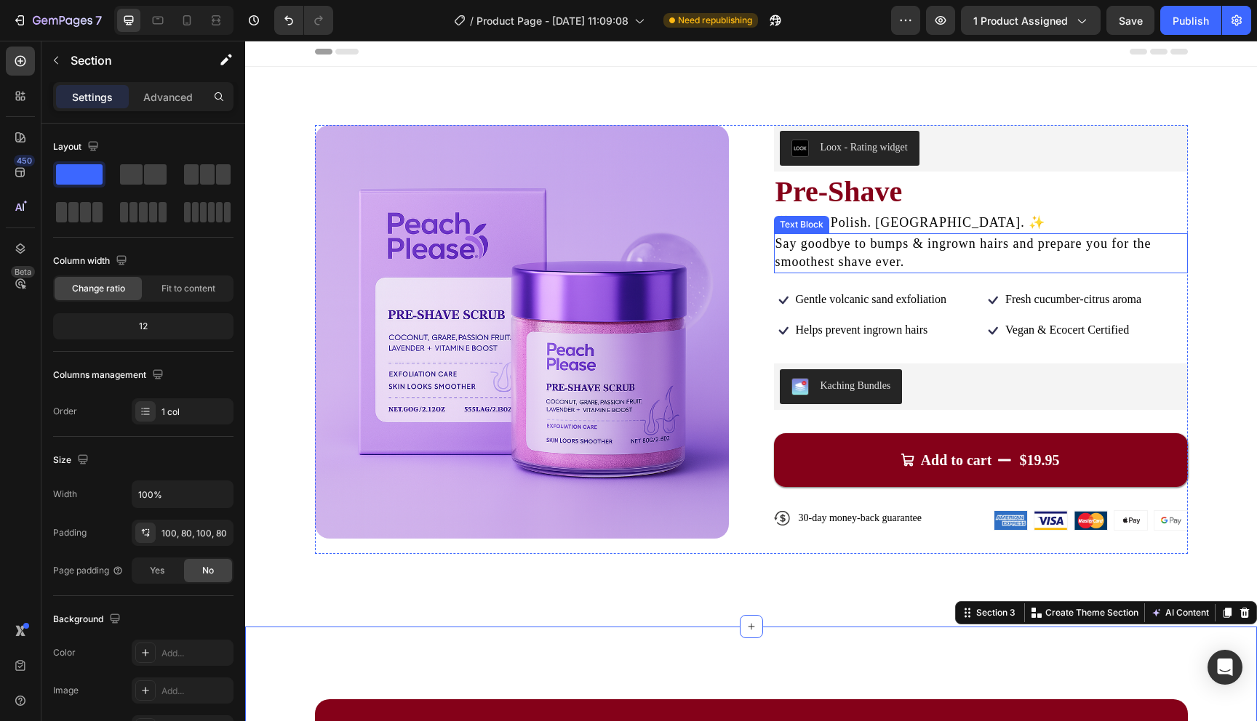
click at [823, 257] on span "Say goodbye to bumps & ingrown hairs and prepare you for the smoothest shave ev…" at bounding box center [963, 252] width 376 height 33
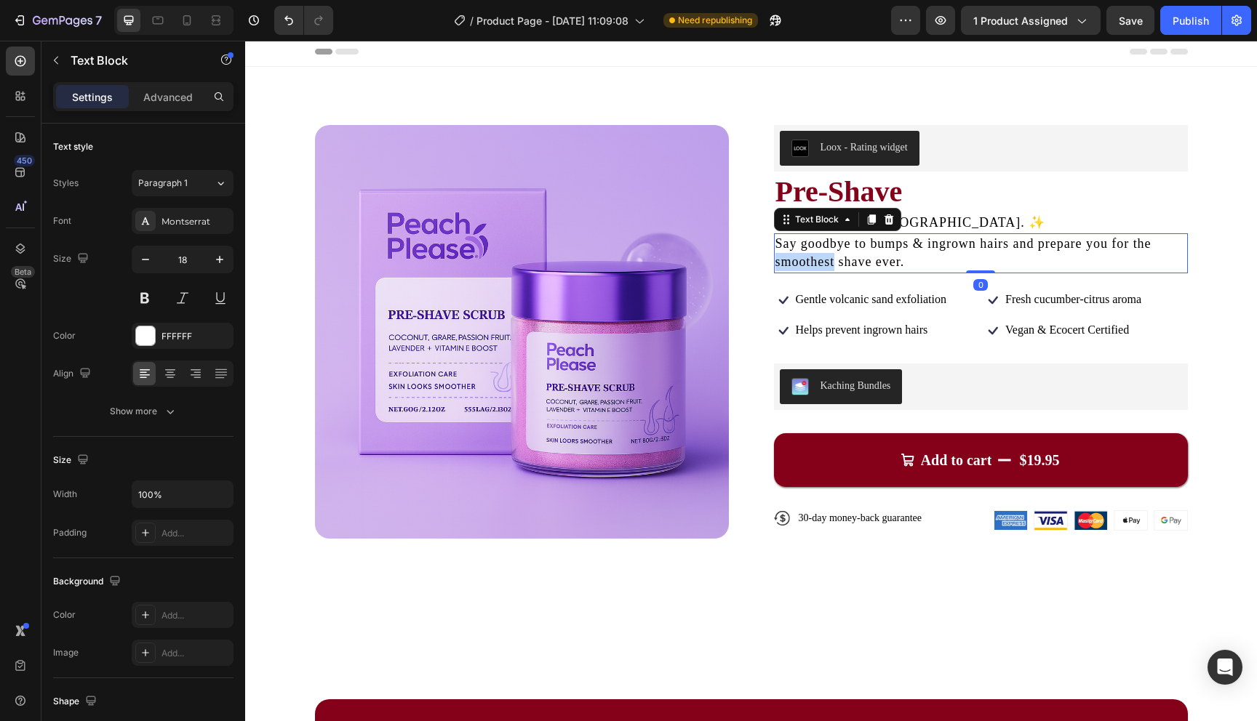
click at [823, 257] on span "Say goodbye to bumps & ingrown hairs and prepare you for the smoothest shave ev…" at bounding box center [963, 252] width 376 height 33
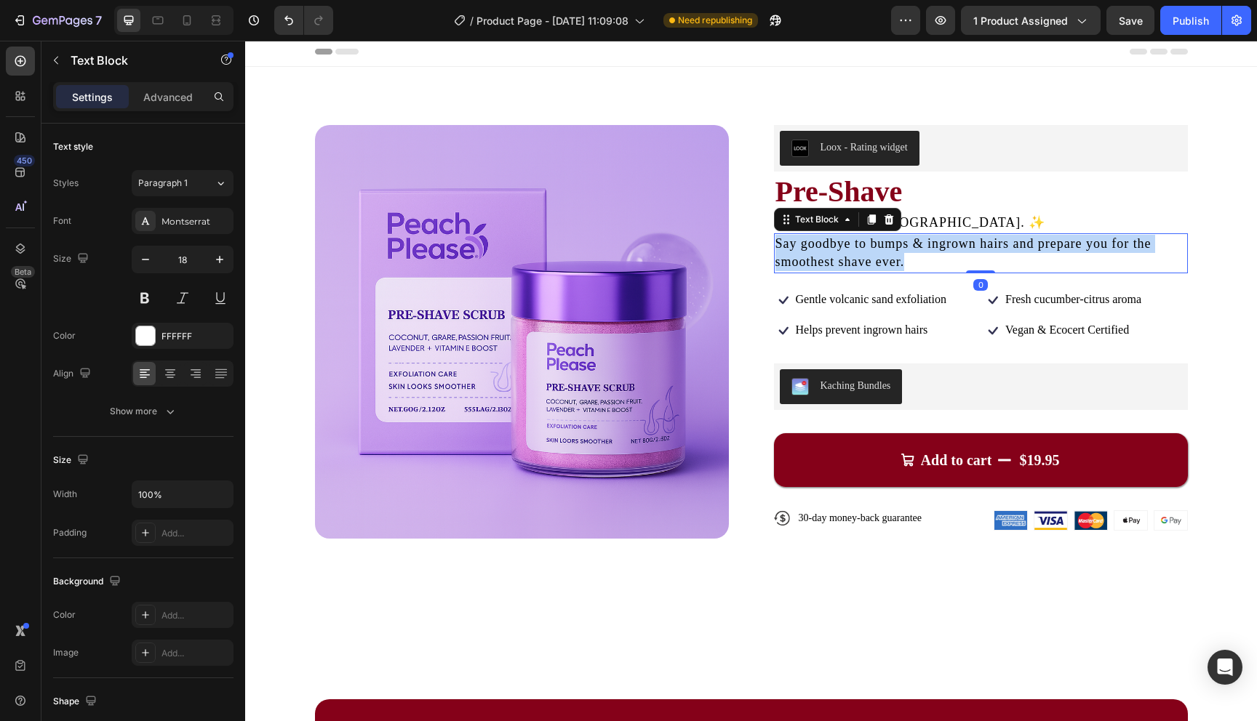
click at [823, 257] on span "Say goodbye to bumps & ingrown hairs and prepare you for the smoothest shave ev…" at bounding box center [963, 252] width 376 height 33
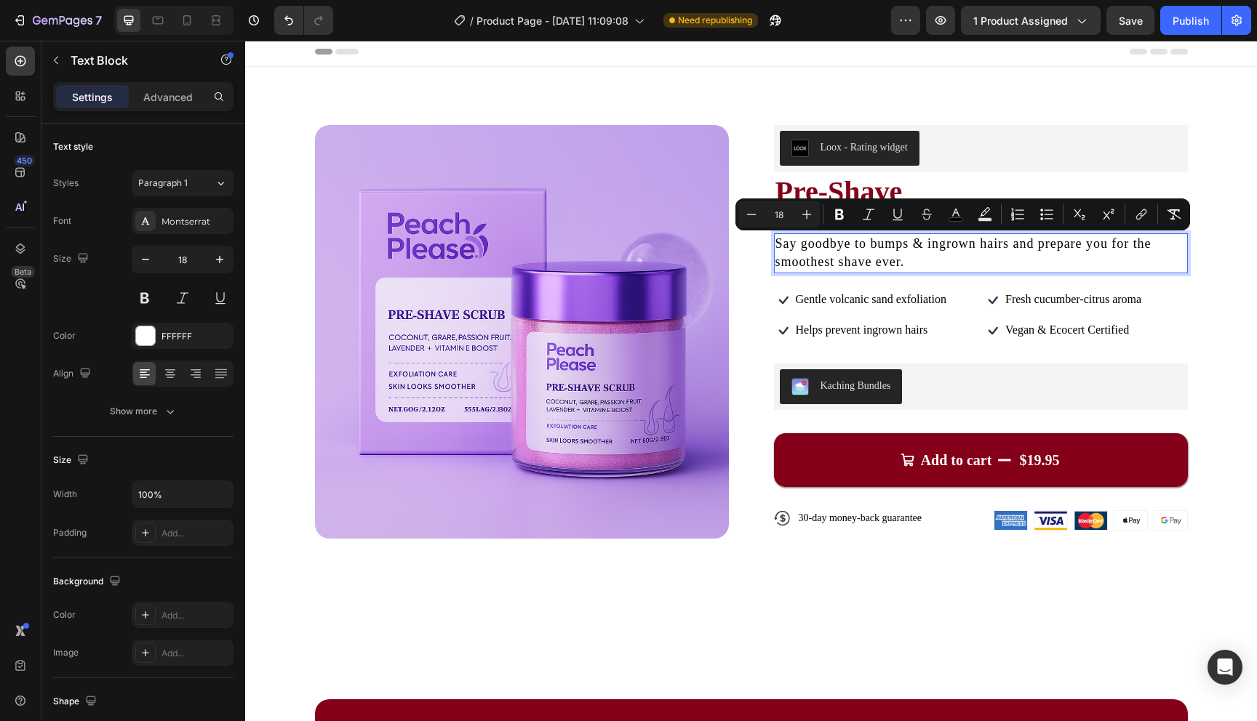
click at [1028, 253] on p "Say goodbye to bumps & ingrown hairs and prepare you for the smoothest shave ev…" at bounding box center [980, 253] width 411 height 36
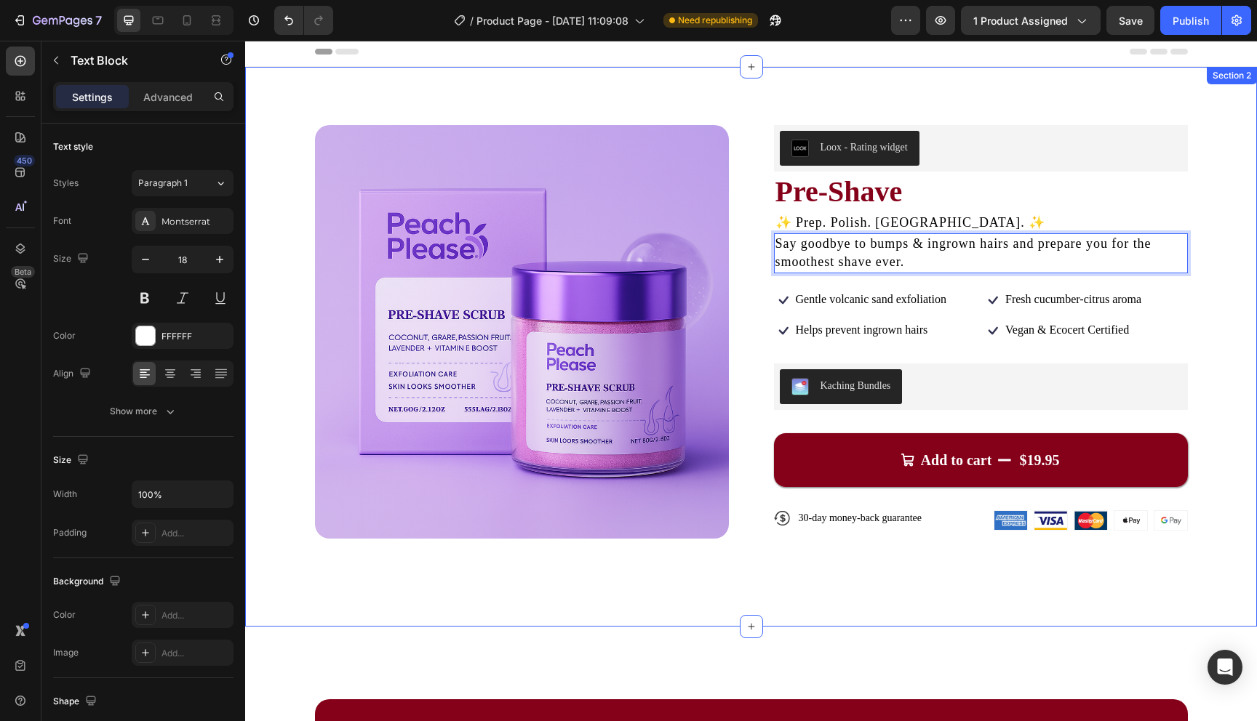
click at [1209, 249] on div "Product Images Loox - Rating widget Loox Pre-Shave Product Title ✨ Prep. Polish…" at bounding box center [751, 347] width 1012 height 560
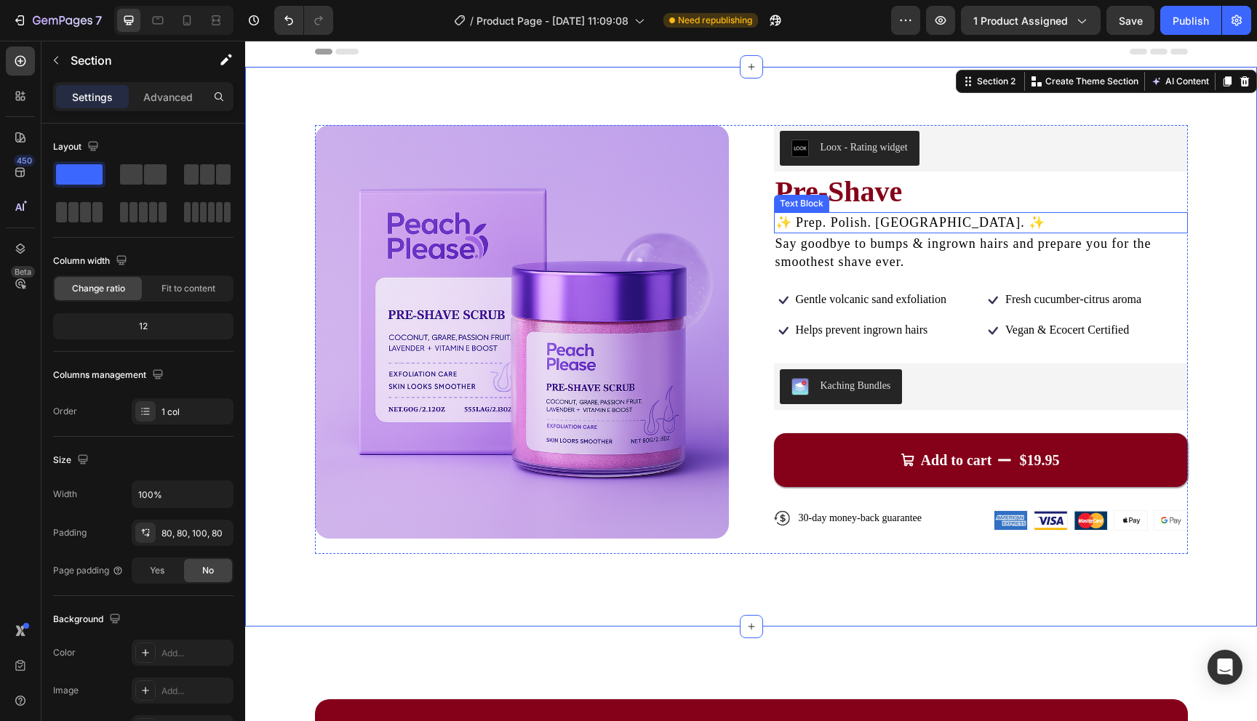
click at [904, 221] on span "✨ Prep. Polish. [GEOGRAPHIC_DATA]. ✨" at bounding box center [910, 222] width 271 height 15
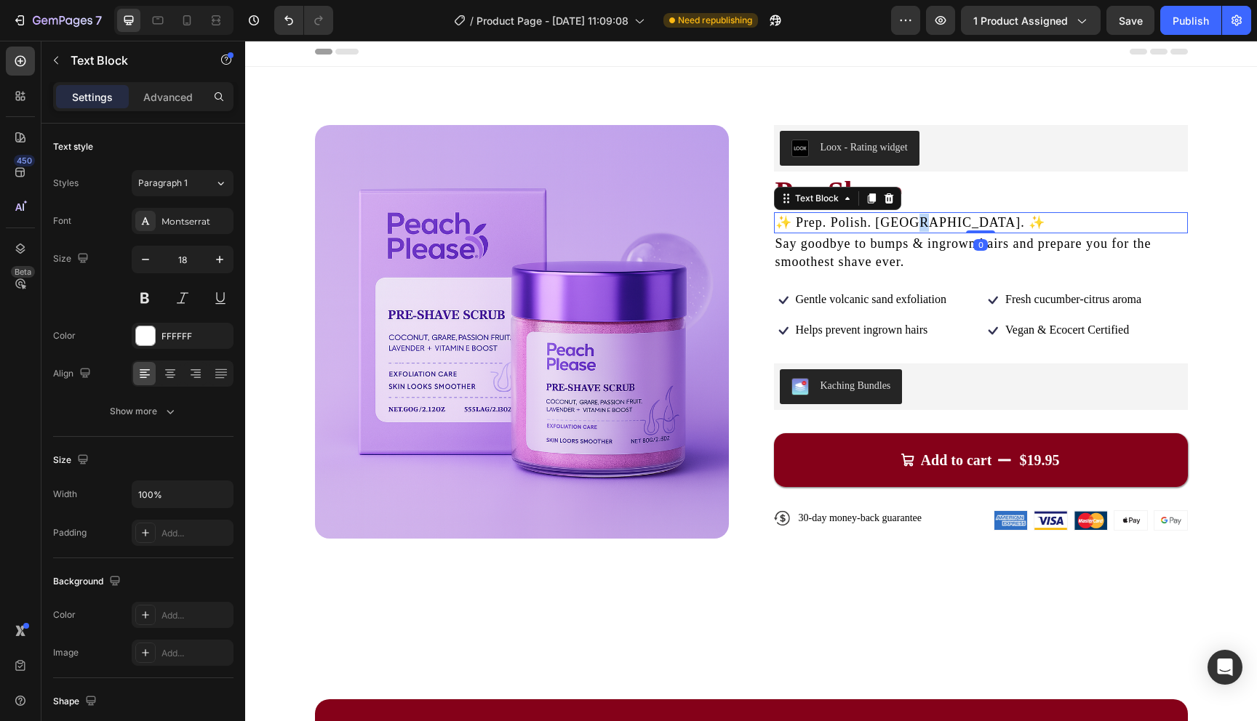
click at [904, 221] on span "✨ Prep. Polish. [GEOGRAPHIC_DATA]. ✨" at bounding box center [910, 222] width 271 height 15
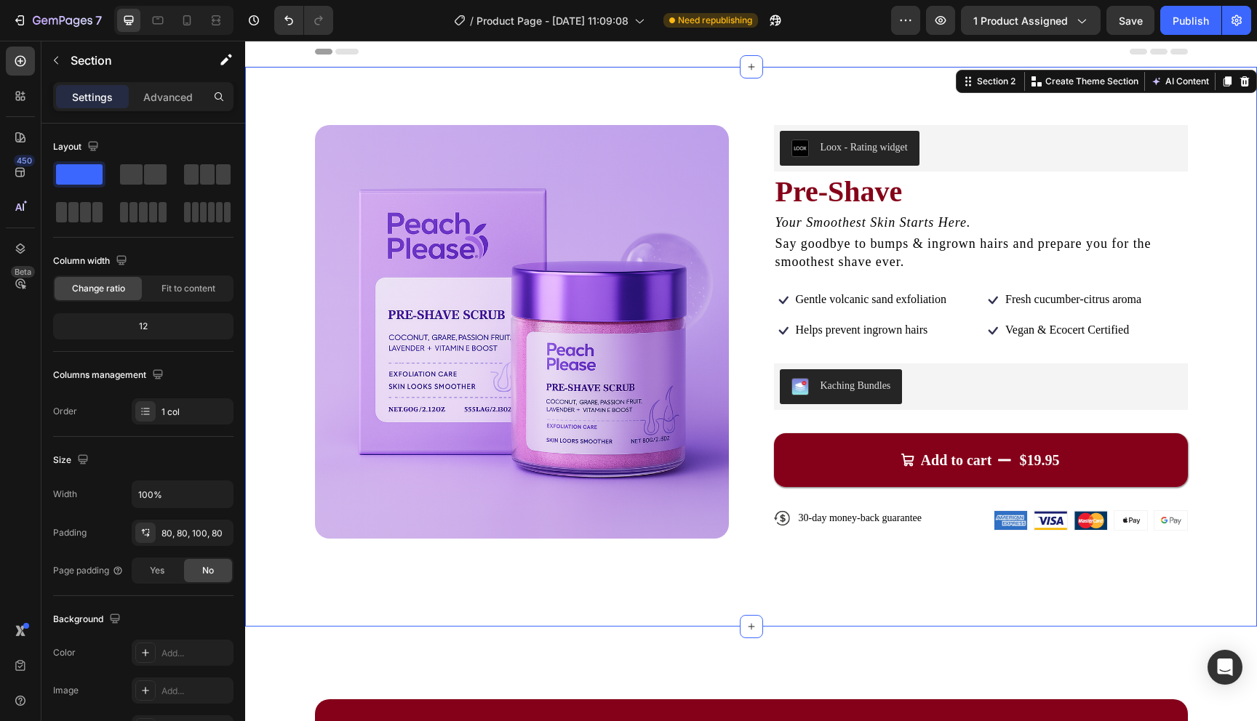
click at [1222, 212] on div "Product Images Loox - Rating widget Loox Pre-Shave Product Title Your Smoothest…" at bounding box center [751, 347] width 1012 height 560
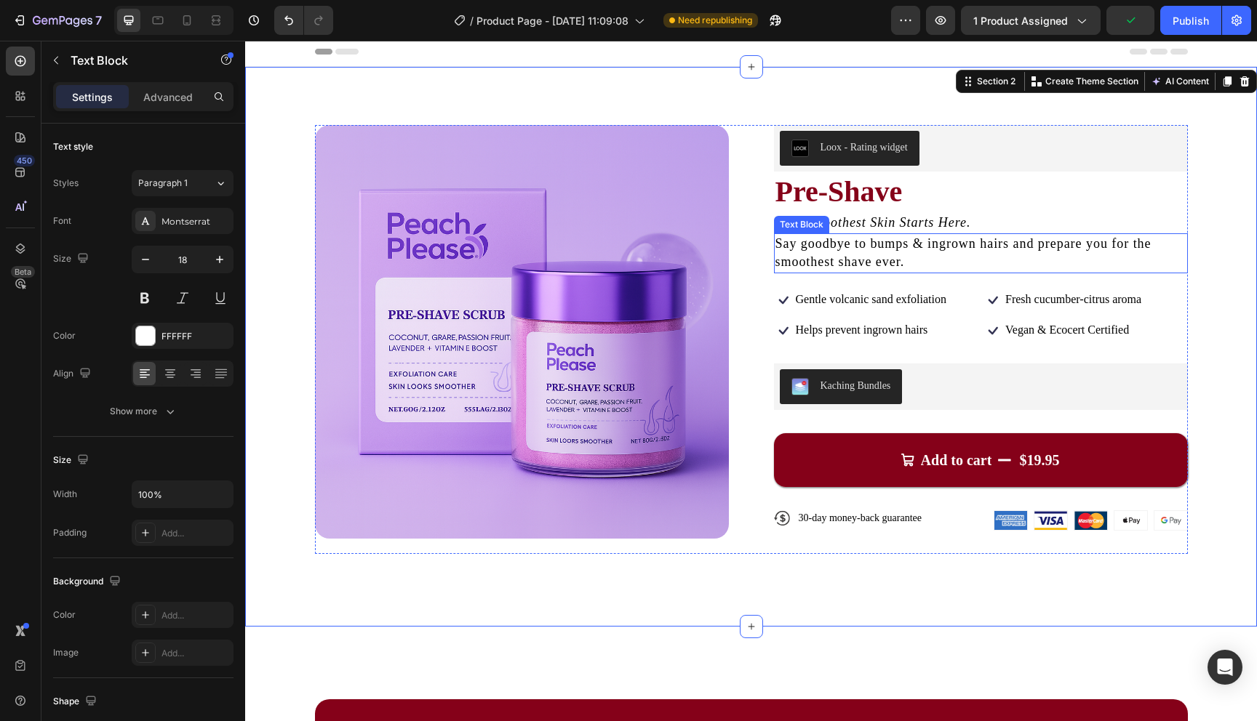
click at [833, 253] on p "Say goodbye to bumps & ingrown hairs and prepare you for the smoothest shave ev…" at bounding box center [980, 253] width 411 height 36
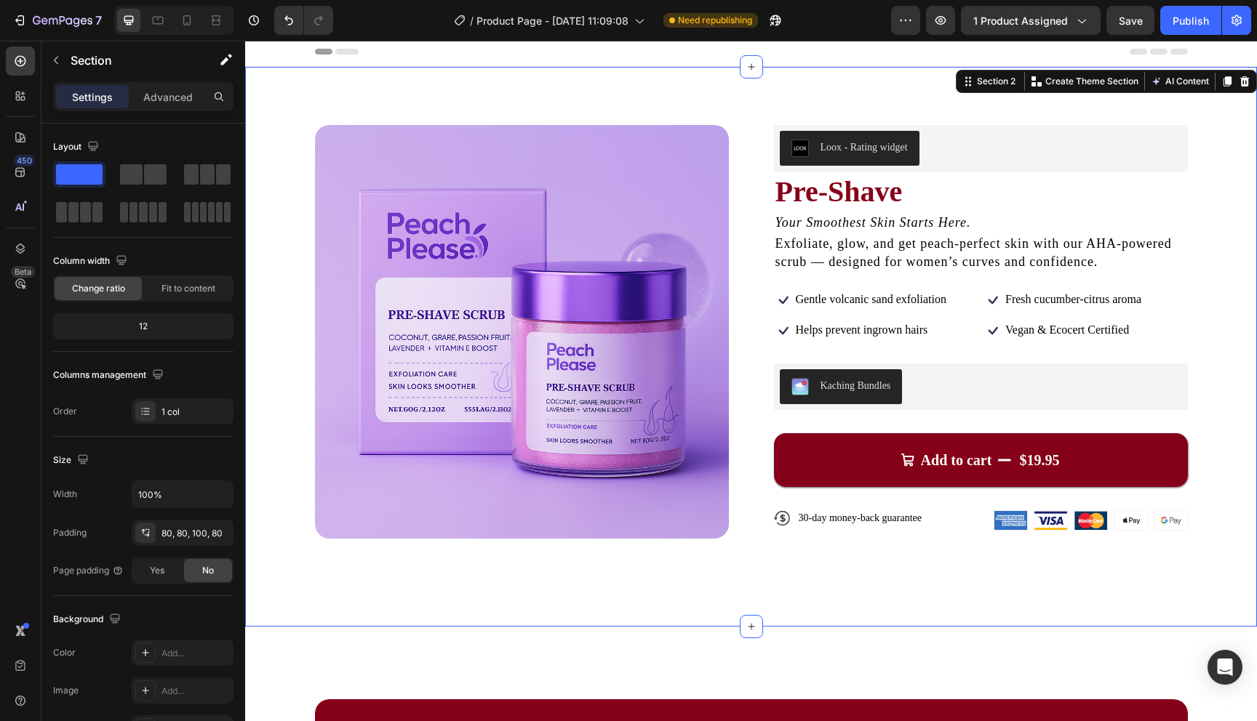
click at [1207, 241] on div "Product Images Loox - Rating widget Loox Pre-Shave Product Title Your Smoothest…" at bounding box center [751, 347] width 1012 height 560
click at [1040, 216] on p "Your Smoothest Skin Starts Here." at bounding box center [980, 223] width 411 height 18
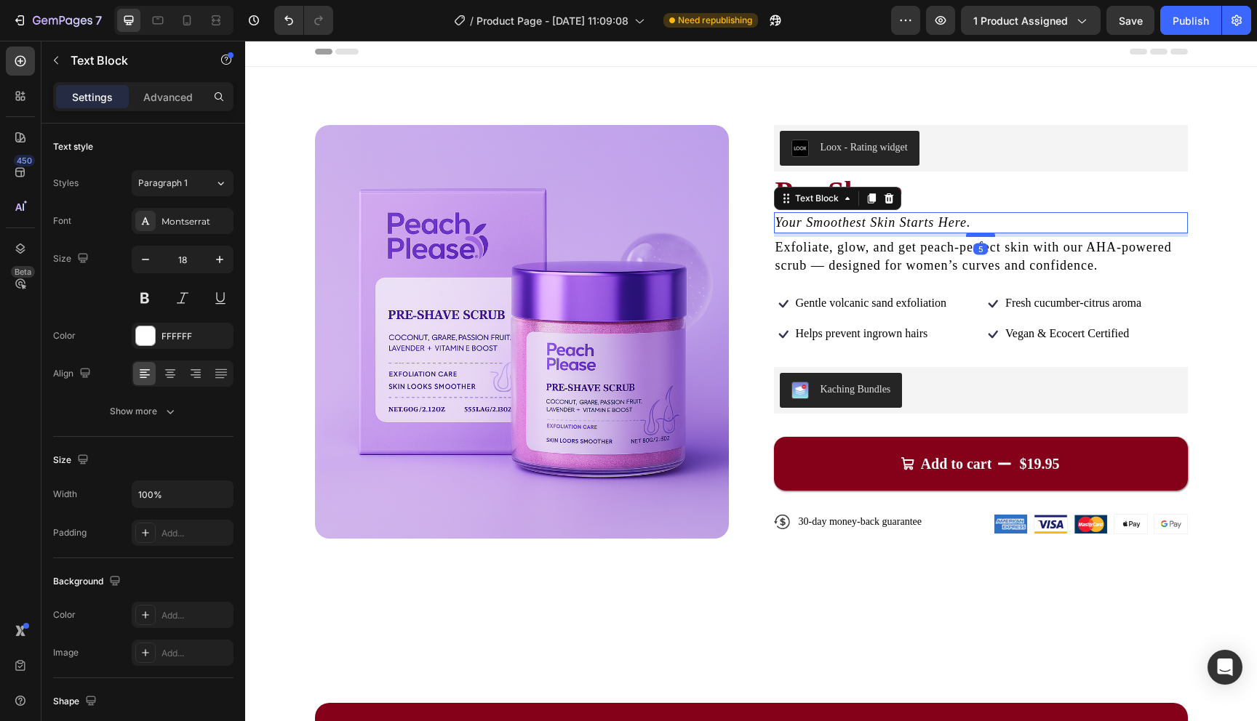
click at [989, 236] on div at bounding box center [980, 235] width 29 height 4
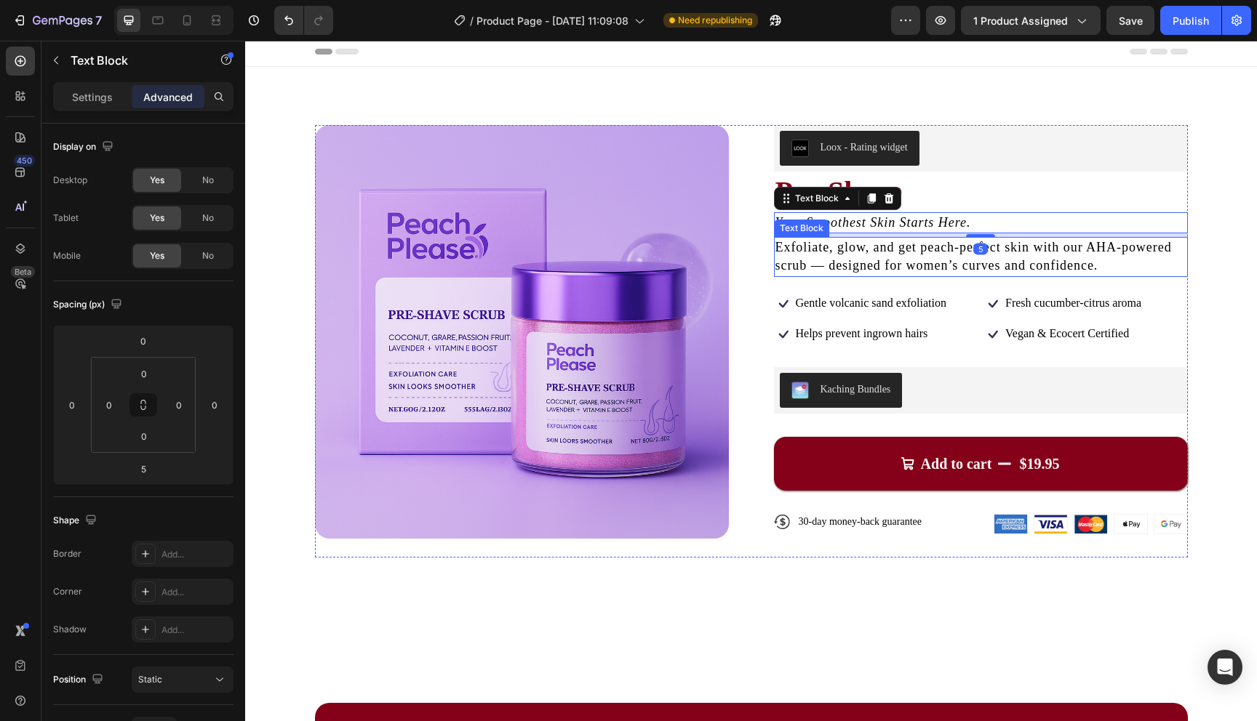
click at [1009, 259] on span "Exfoliate, glow, and get peach-perfect skin with our AHA-powered scrub — design…" at bounding box center [973, 256] width 396 height 33
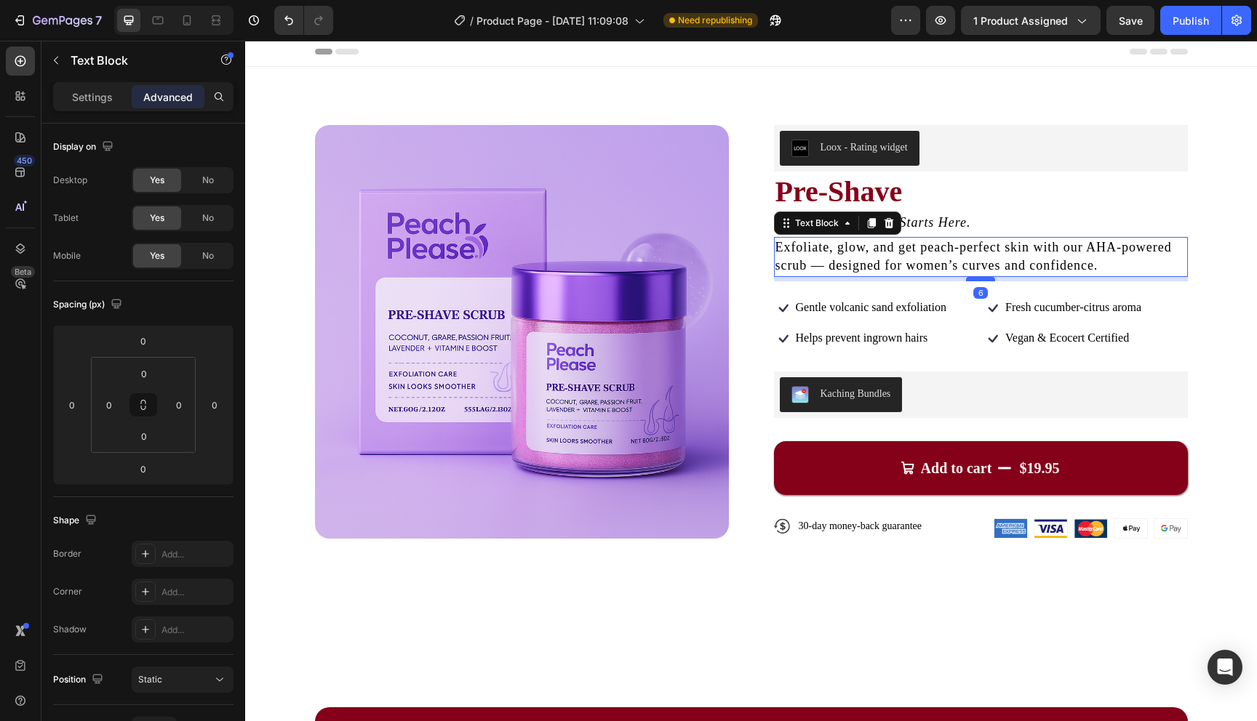
click at [983, 279] on div at bounding box center [980, 279] width 29 height 4
type input "6"
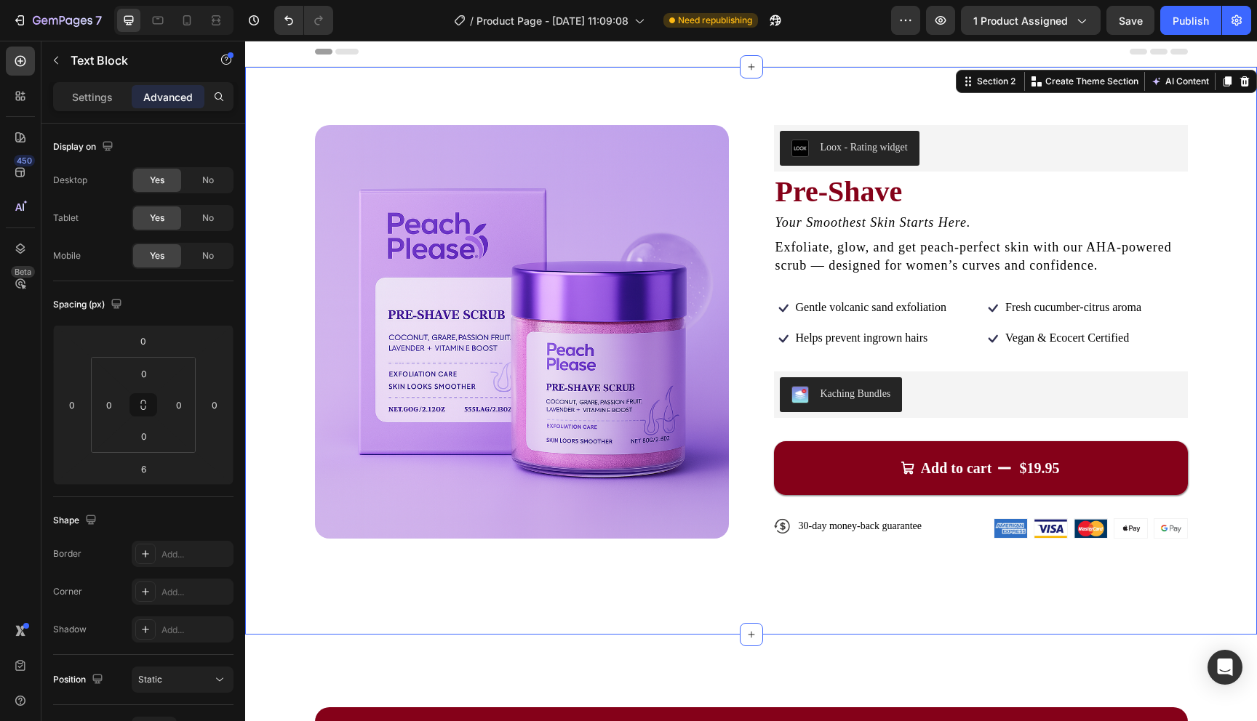
click at [1191, 259] on div "Product Images Loox - Rating widget Loox Pre-Shave Product Title Your Smoothest…" at bounding box center [750, 343] width 895 height 437
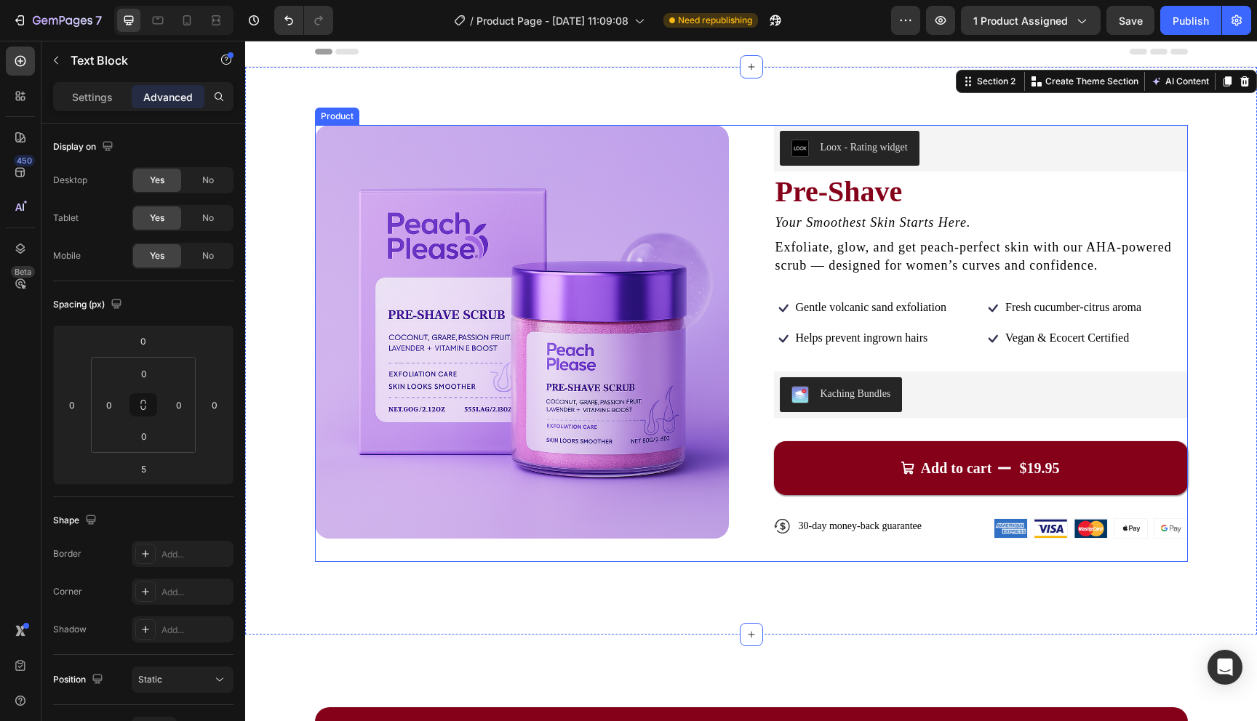
click at [1017, 231] on p "Your Smoothest Skin Starts Here." at bounding box center [980, 223] width 411 height 18
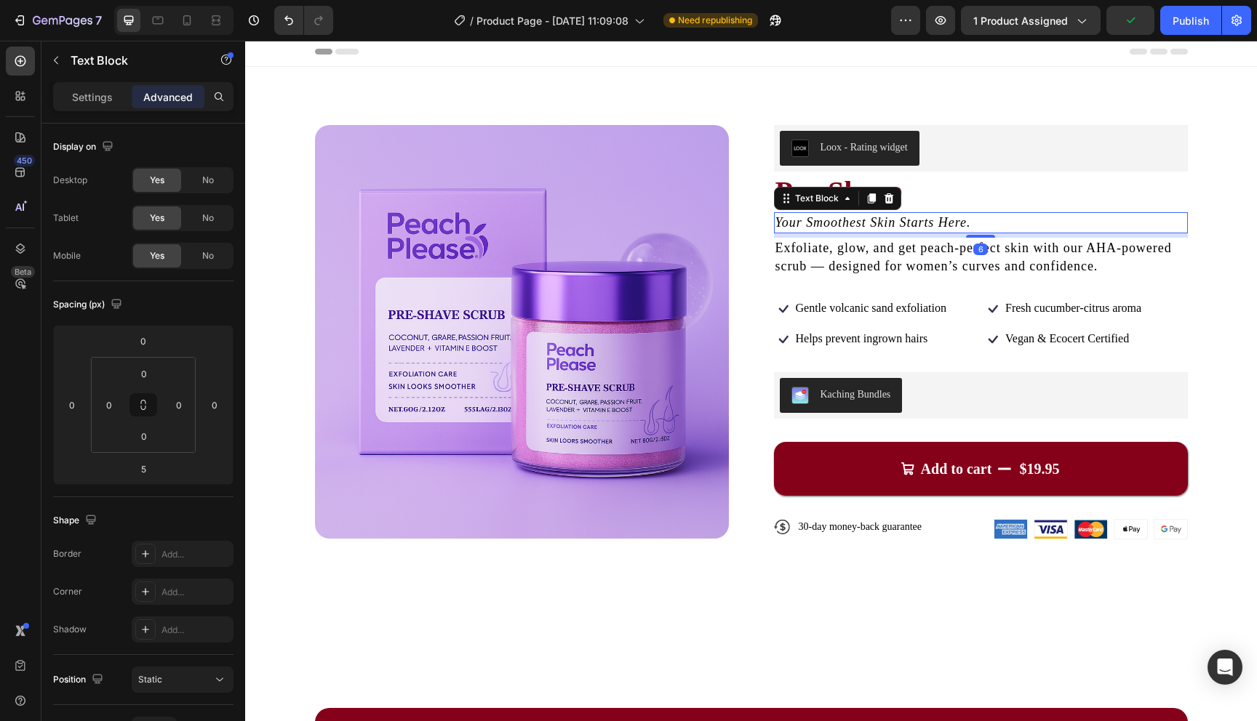
click at [974, 238] on div "Loox - Rating widget Loox Pre-Shave Product Title Your Smoothest Skin Starts He…" at bounding box center [981, 344] width 414 height 438
type input "6"
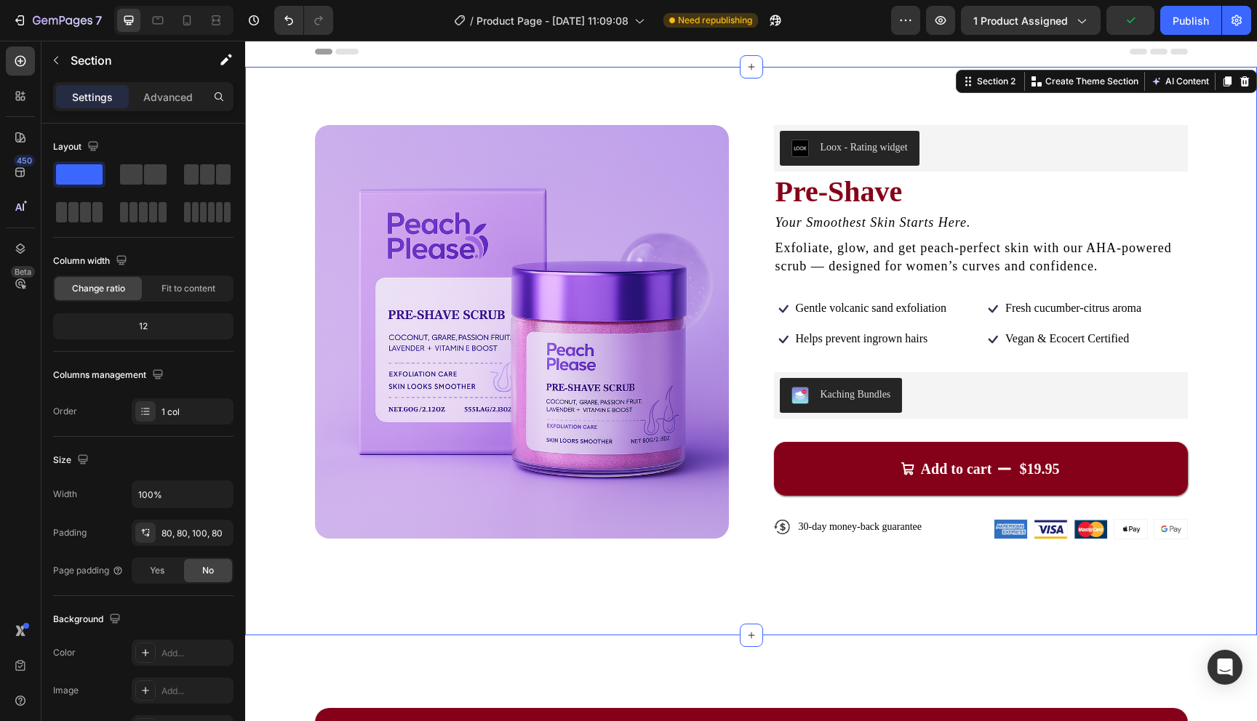
click at [1235, 271] on div "Product Images Loox - Rating widget Loox Pre-Shave Product Title Your Smoothest…" at bounding box center [751, 351] width 1012 height 569
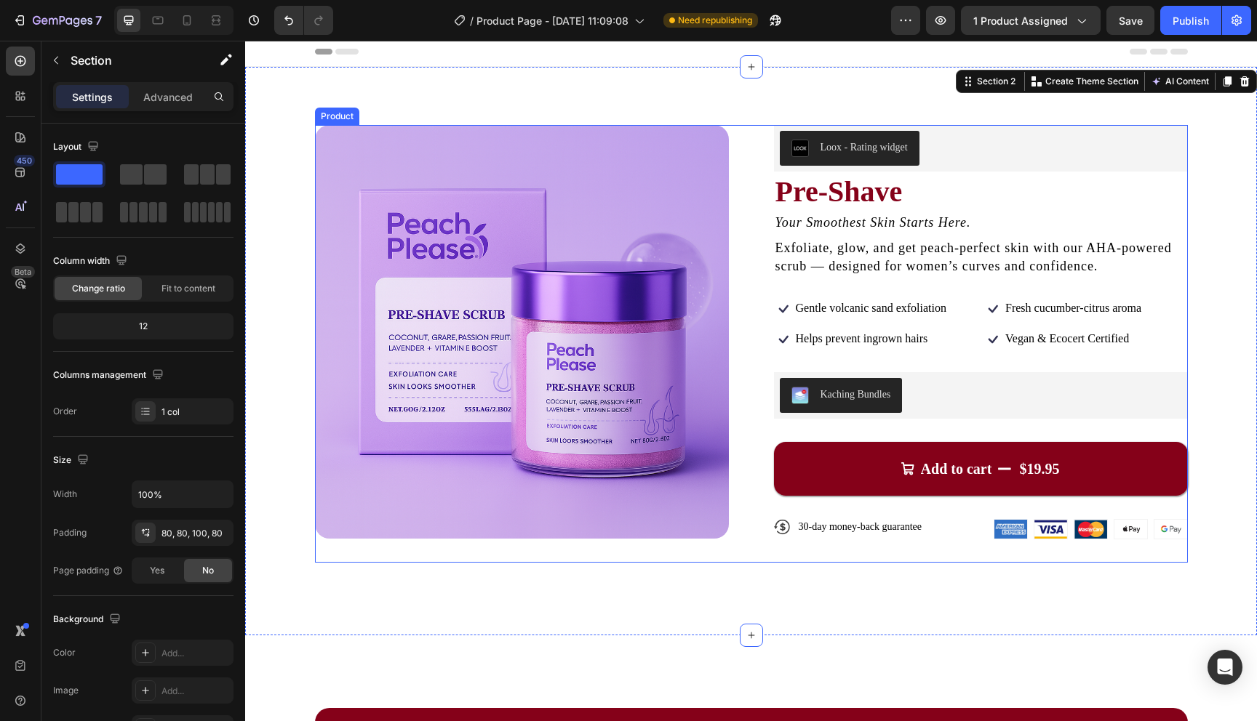
click at [970, 323] on div "Loox - Rating widget Loox Pre-Shave Product Title Your Smoothest Skin Starts He…" at bounding box center [981, 344] width 414 height 438
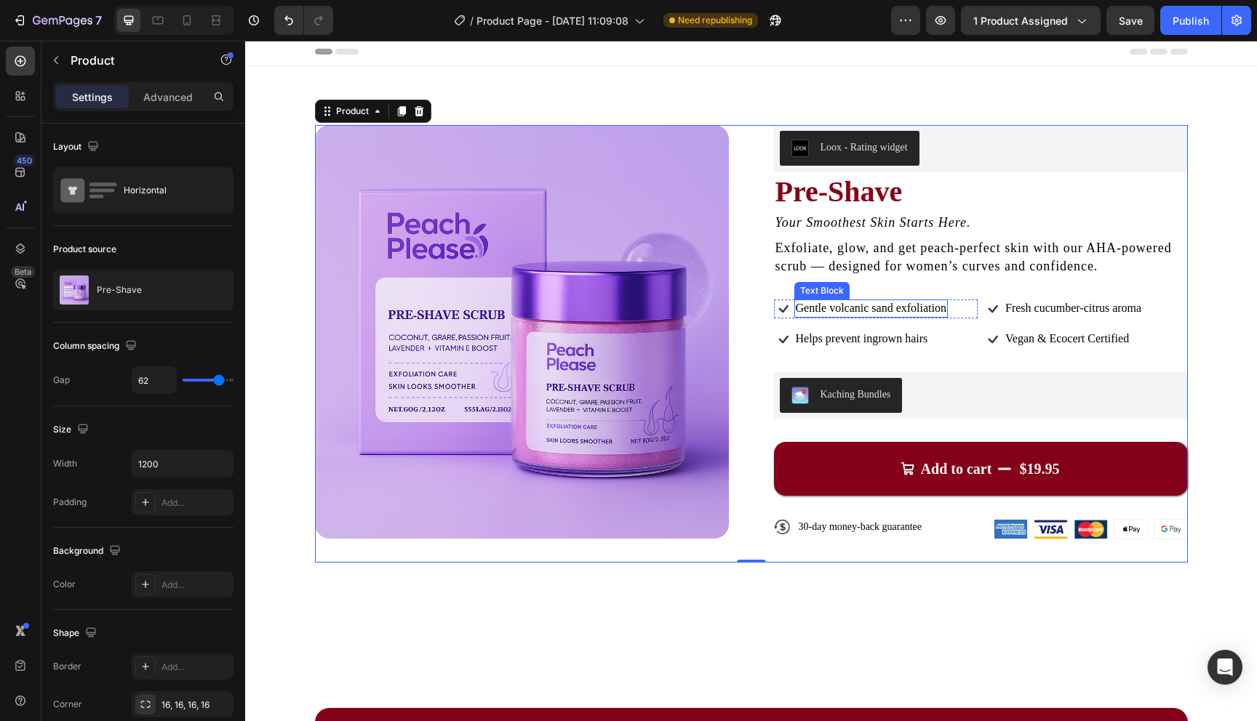
click at [891, 309] on span "Gentle volcanic sand exfoliation" at bounding box center [871, 308] width 151 height 12
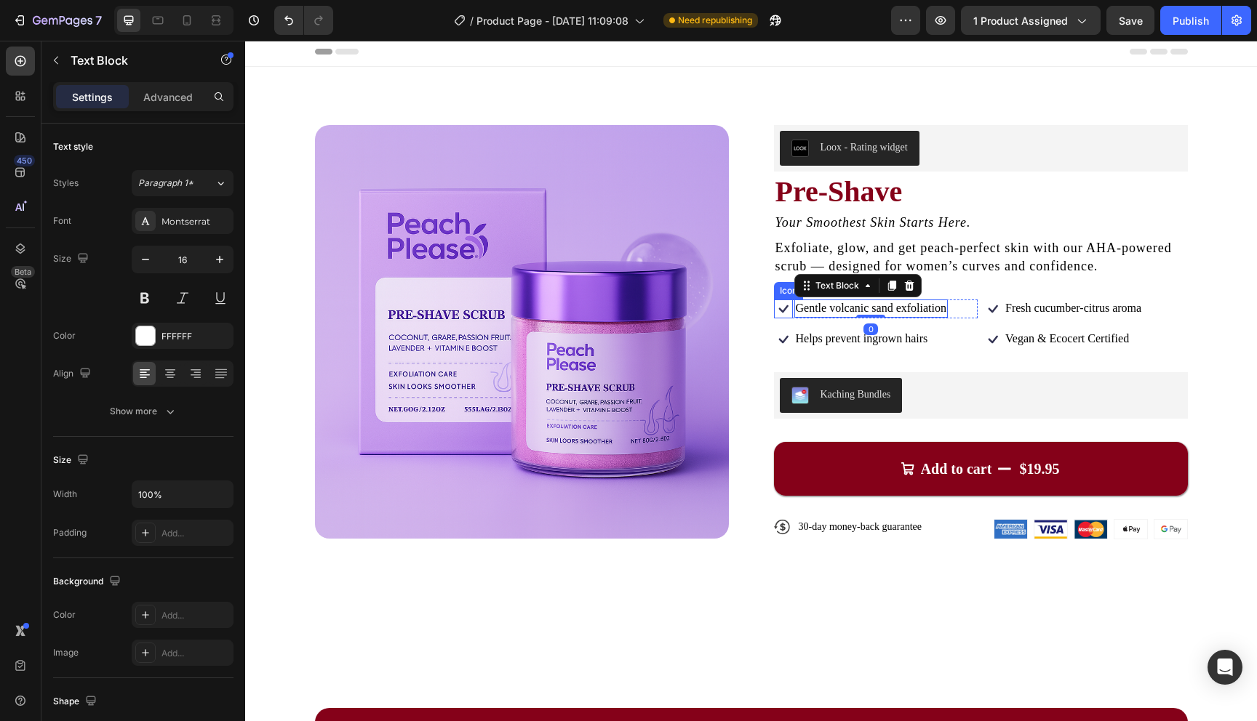
click at [779, 317] on div "Icon" at bounding box center [783, 309] width 19 height 19
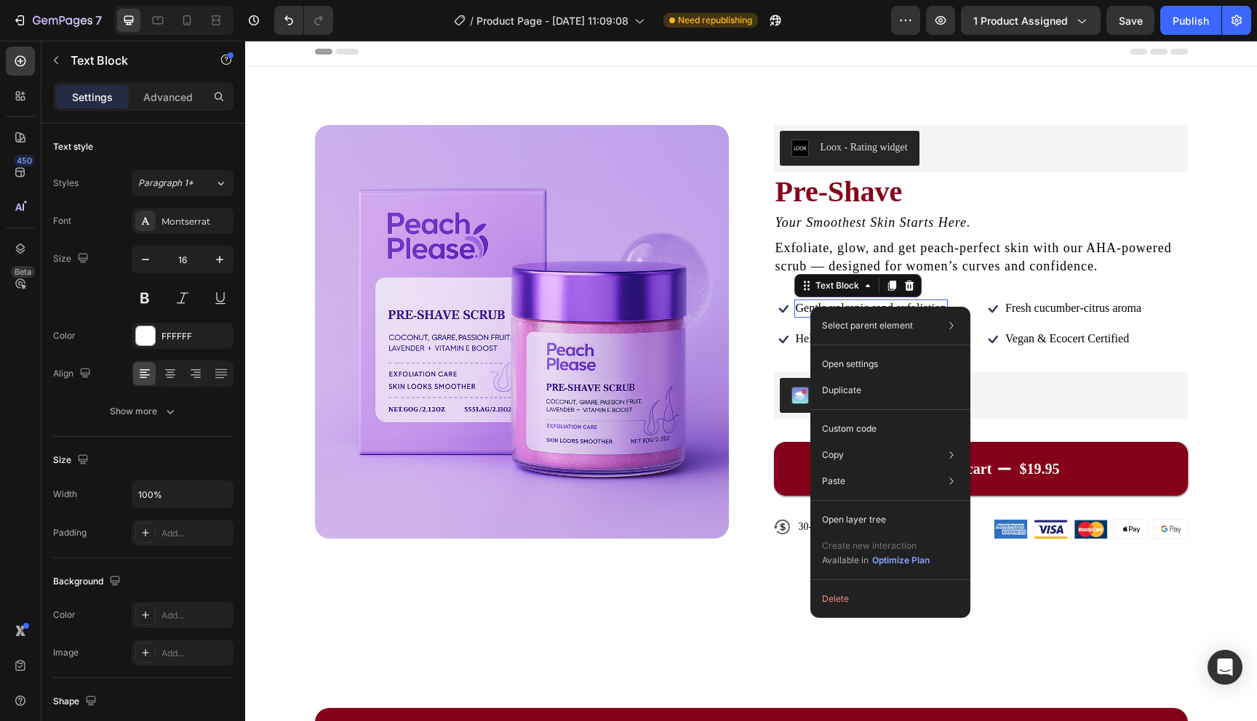
drag, startPoint x: 810, startPoint y: 307, endPoint x: 1063, endPoint y: 348, distance: 255.7
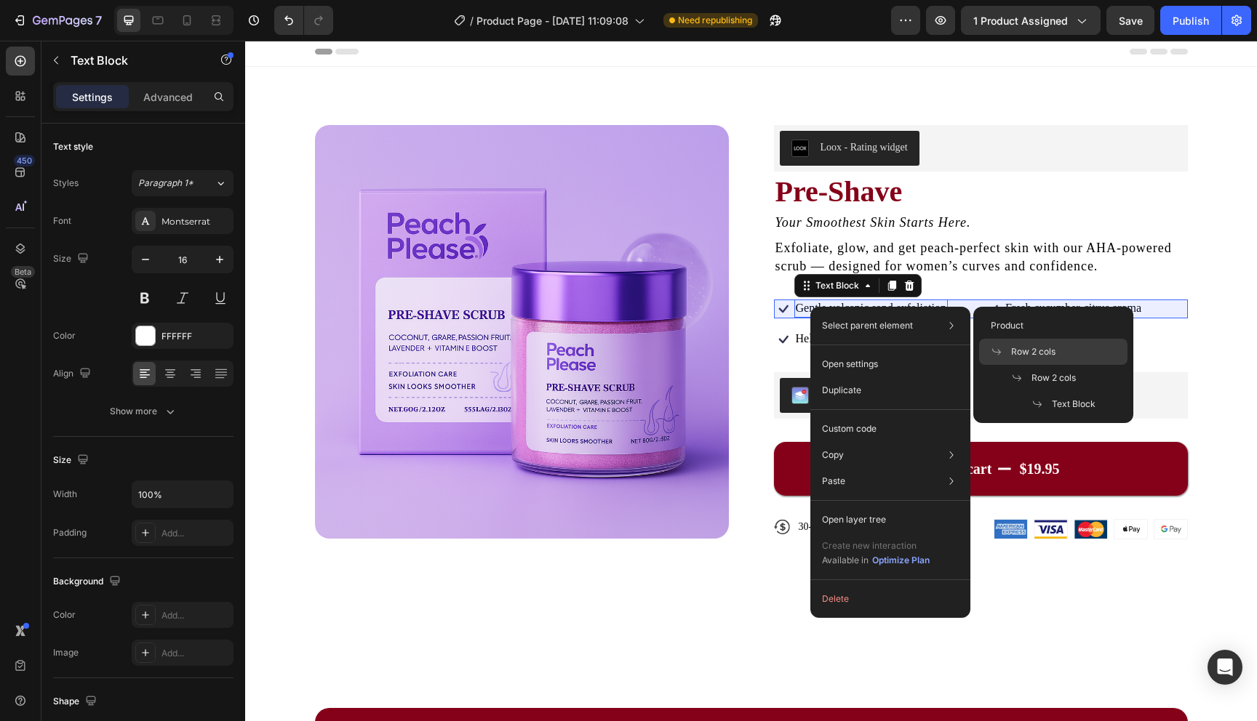
click at [1034, 346] on span "Row 2 cols" at bounding box center [1033, 351] width 44 height 13
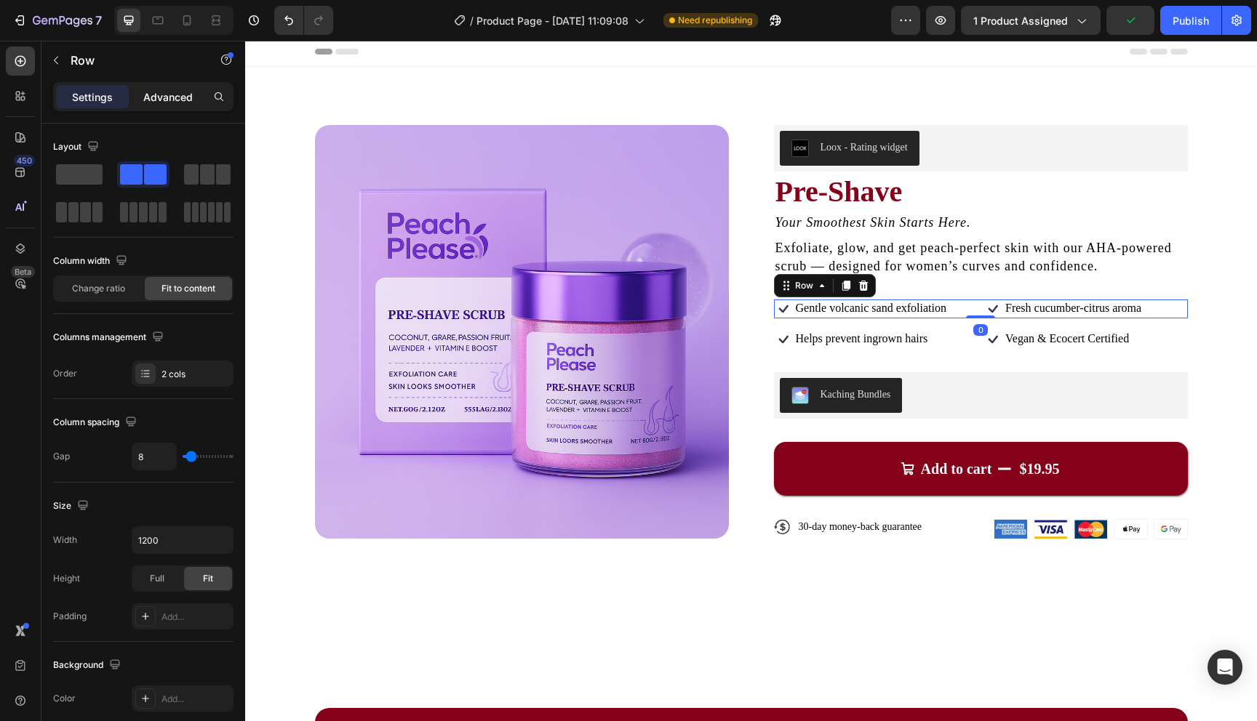
click at [159, 103] on p "Advanced" at bounding box center [167, 96] width 49 height 15
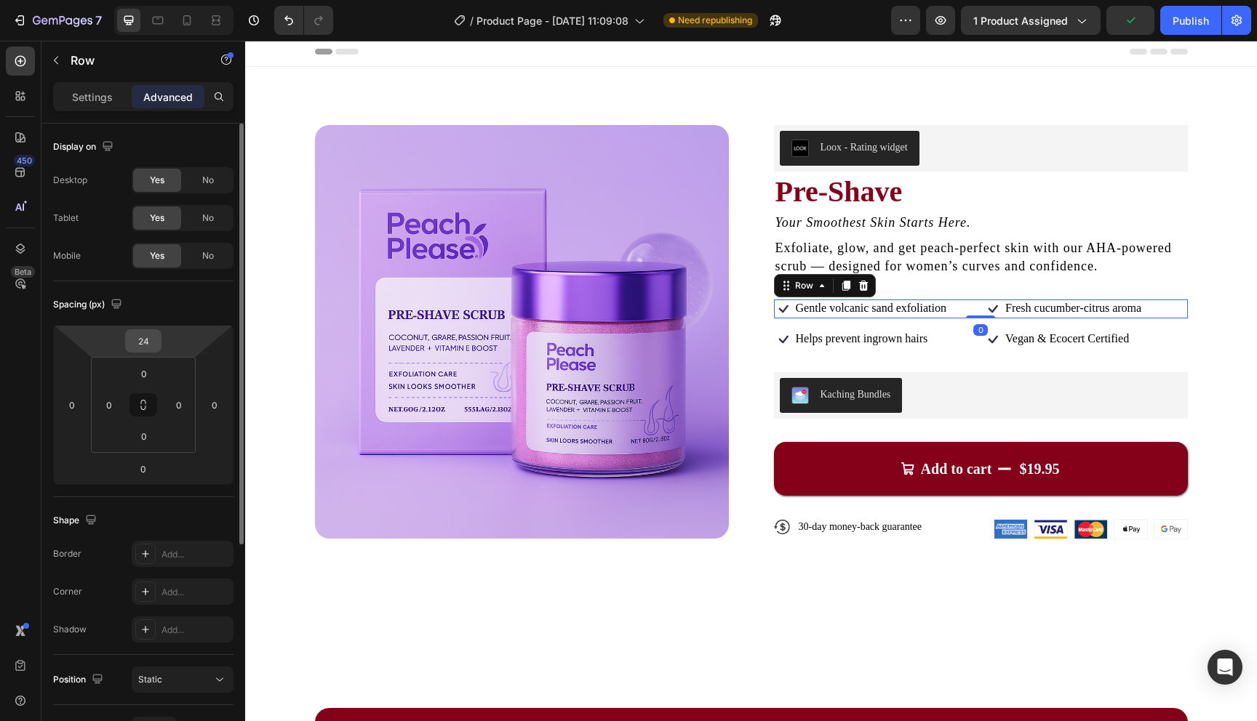
click at [135, 342] on input "24" at bounding box center [143, 341] width 29 height 22
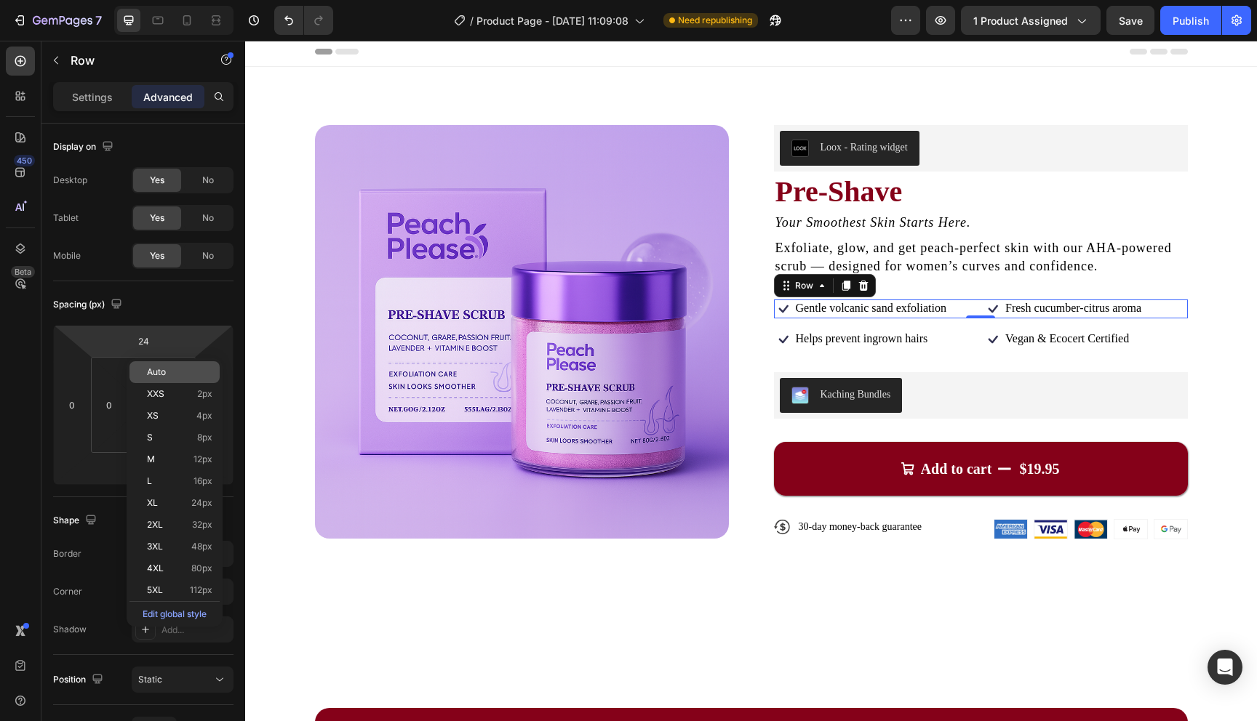
click at [161, 368] on span "Auto" at bounding box center [156, 372] width 19 height 10
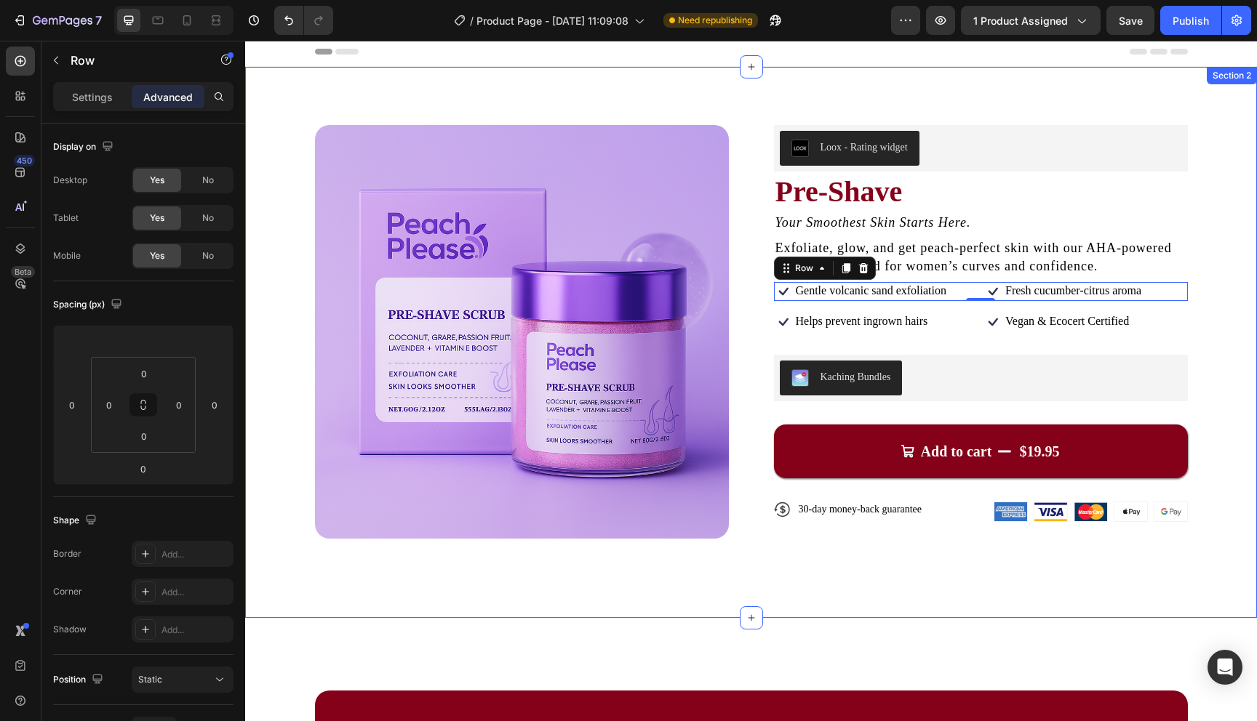
click at [1216, 249] on div "Product Images Loox - Rating widget Loox Pre-Shave Product Title Your Smoothest…" at bounding box center [751, 342] width 1012 height 551
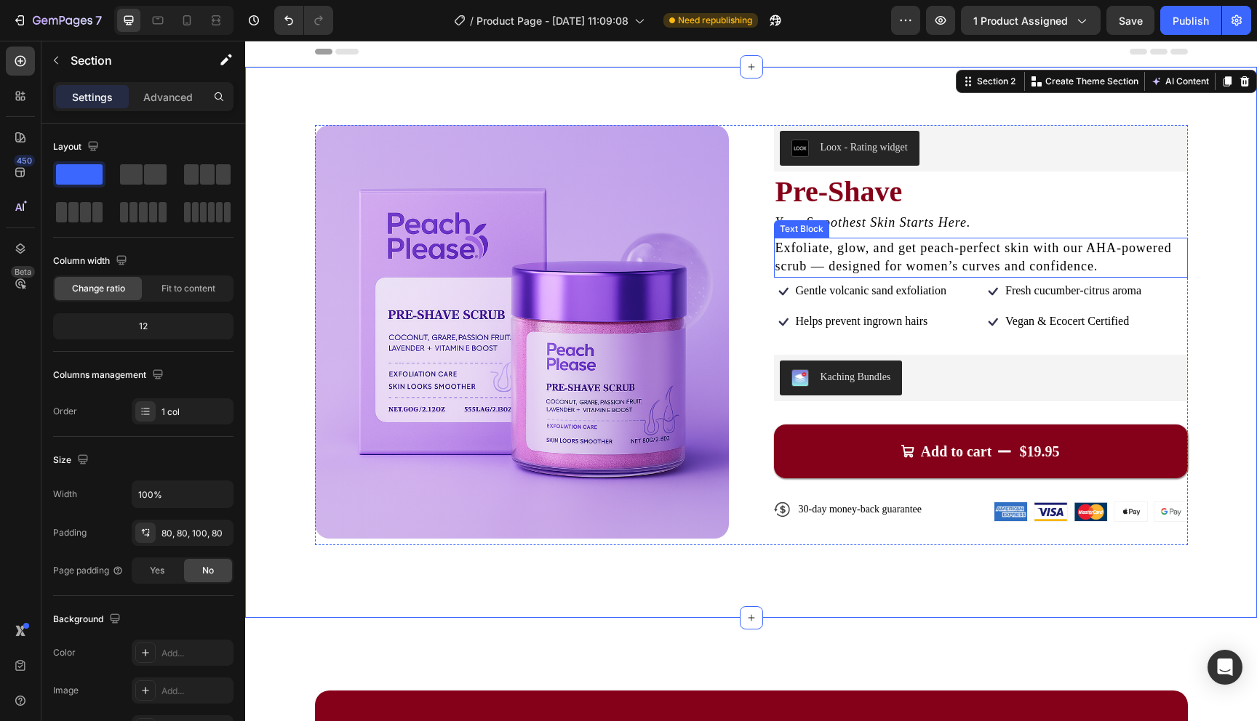
click at [953, 263] on span "Exfoliate, glow, and get peach-perfect skin with our AHA-powered scrub — design…" at bounding box center [973, 257] width 396 height 33
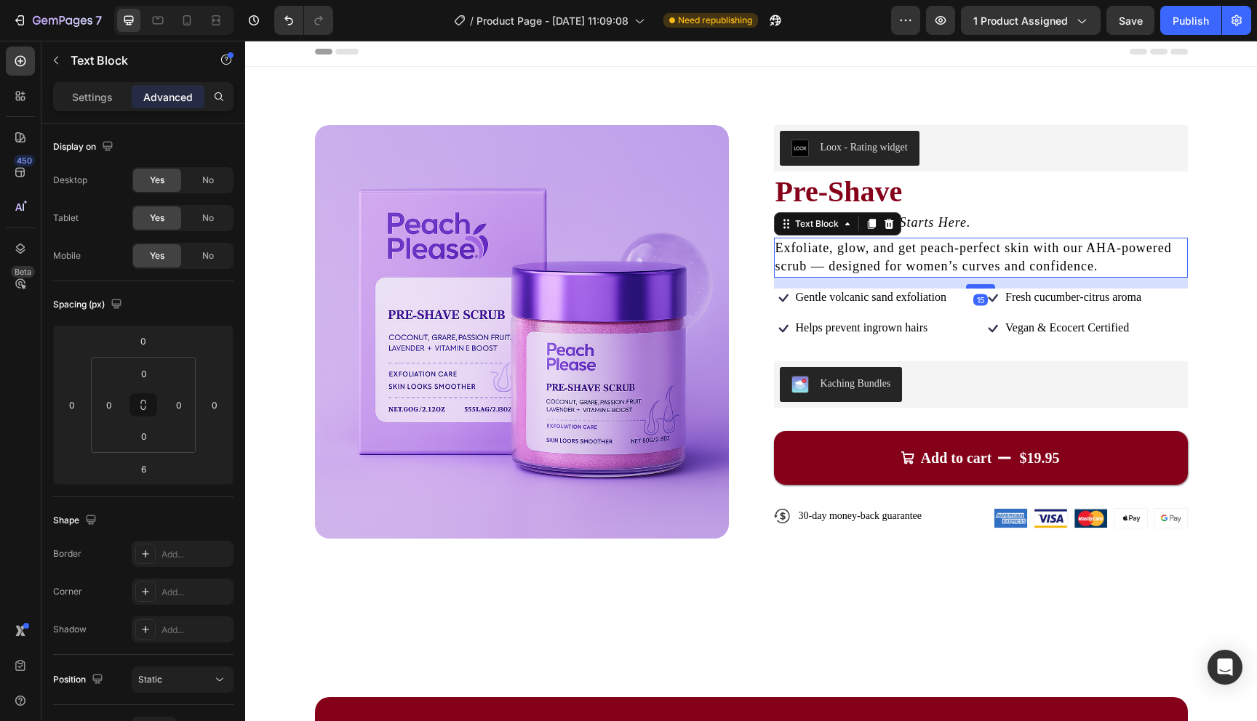
click at [975, 284] on div at bounding box center [980, 286] width 29 height 4
type input "15"
click at [961, 220] on icon "Your Smoothest Skin Starts Here." at bounding box center [873, 222] width 196 height 15
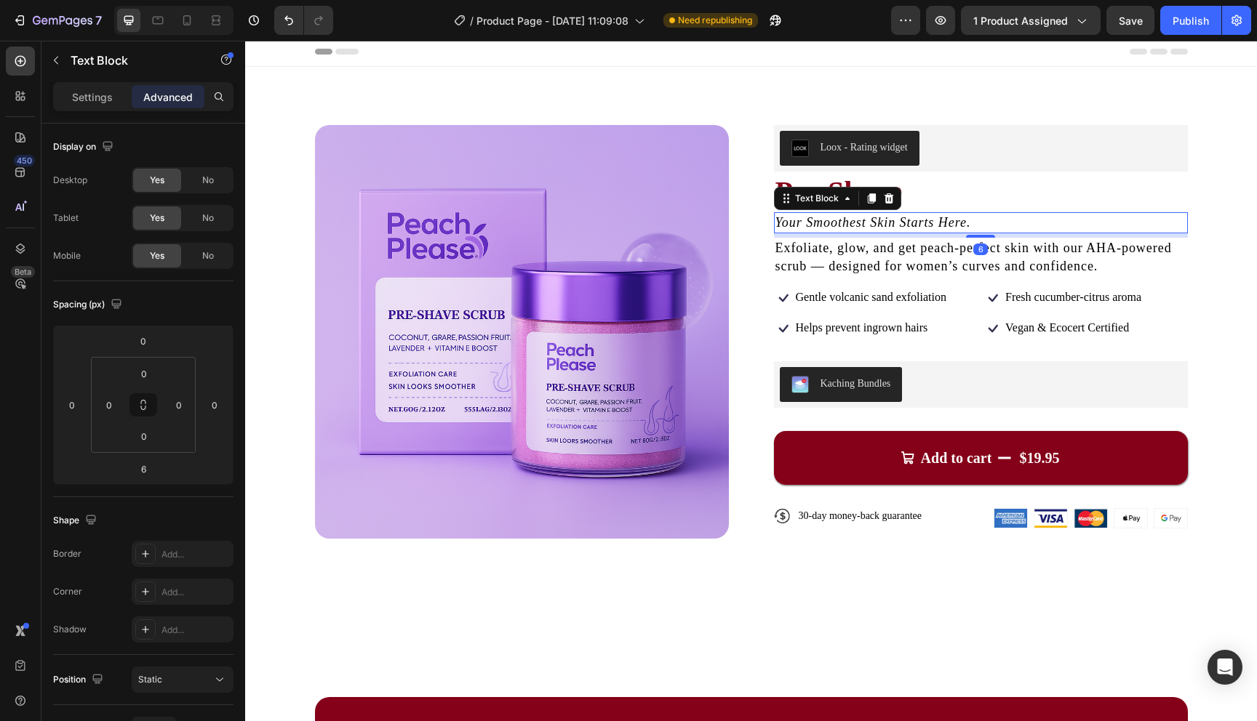
click at [977, 233] on div "6" at bounding box center [981, 235] width 414 height 4
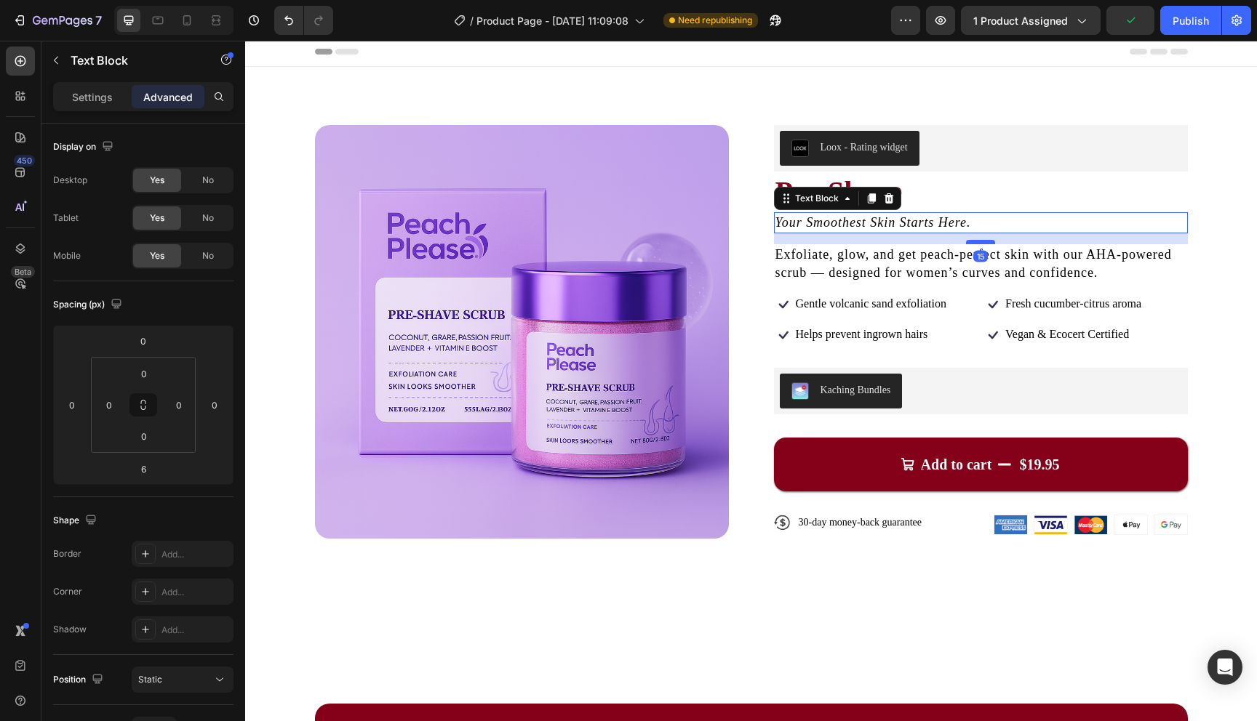
click at [980, 243] on div at bounding box center [980, 242] width 29 height 4
type input "15"
click at [1223, 229] on div "Product Images Loox - Rating widget Loox Pre-Shave Product Title Your Smoothest…" at bounding box center [751, 349] width 1012 height 564
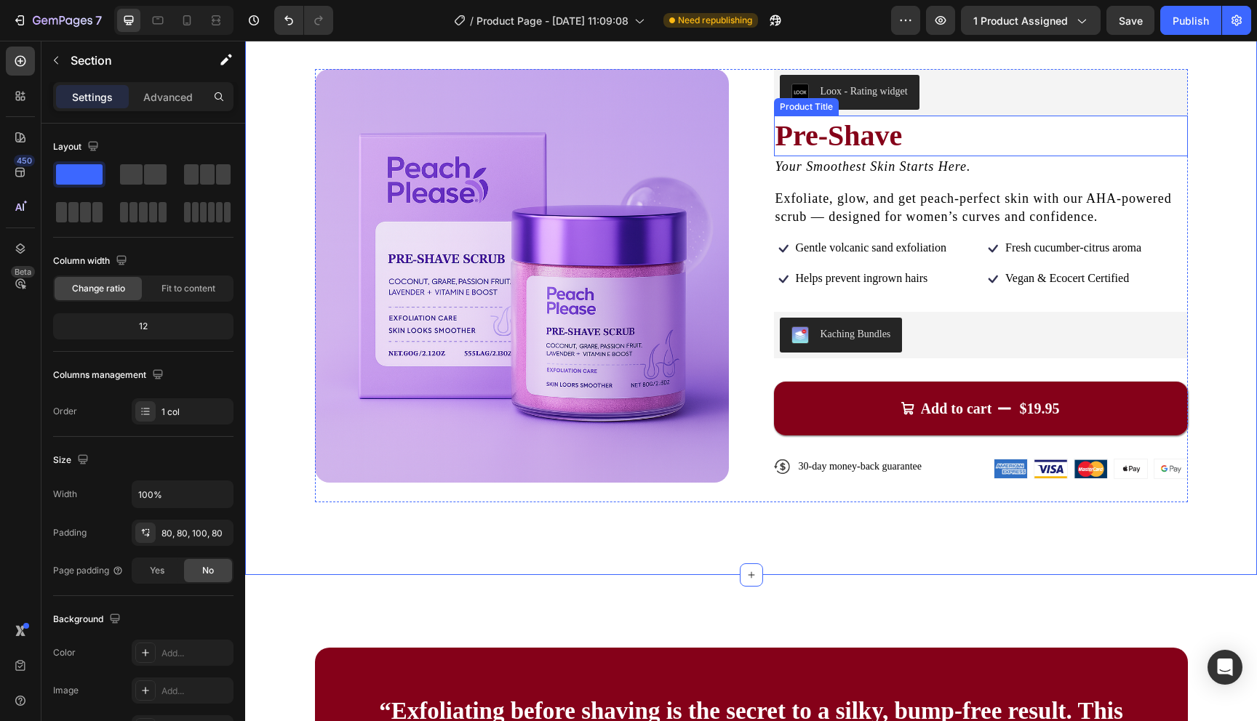
scroll to position [71, 0]
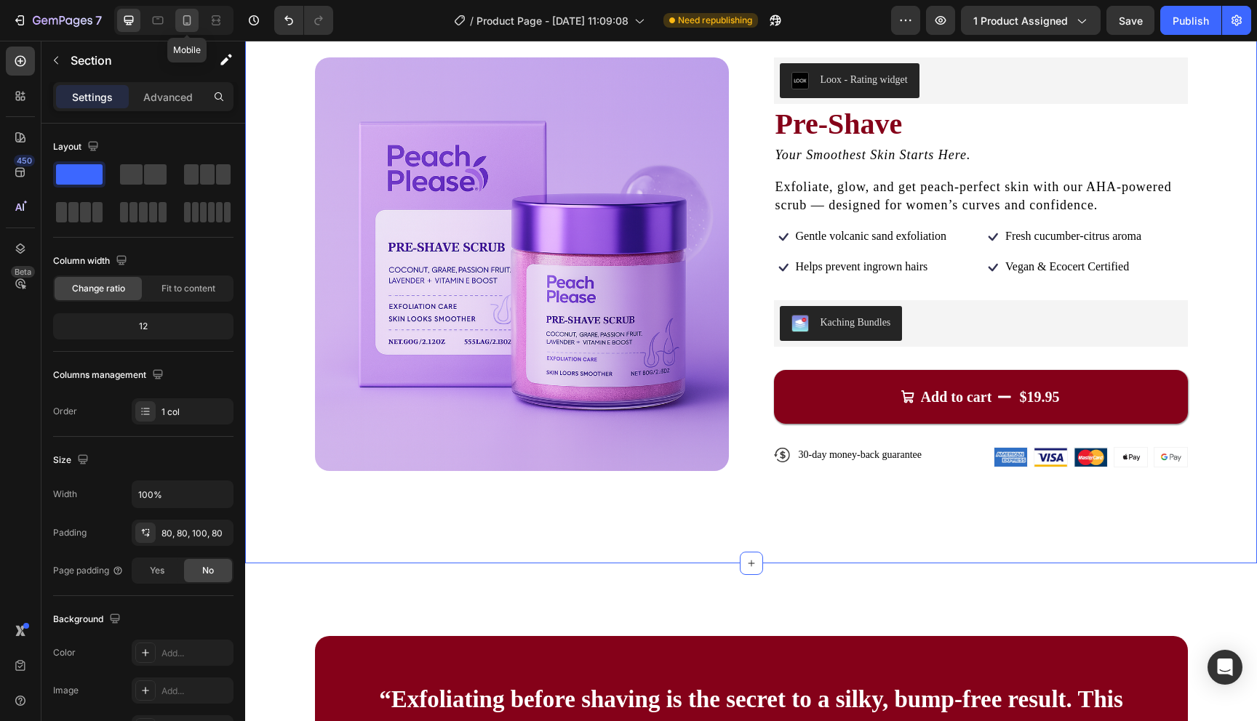
click at [187, 21] on icon at bounding box center [187, 20] width 15 height 15
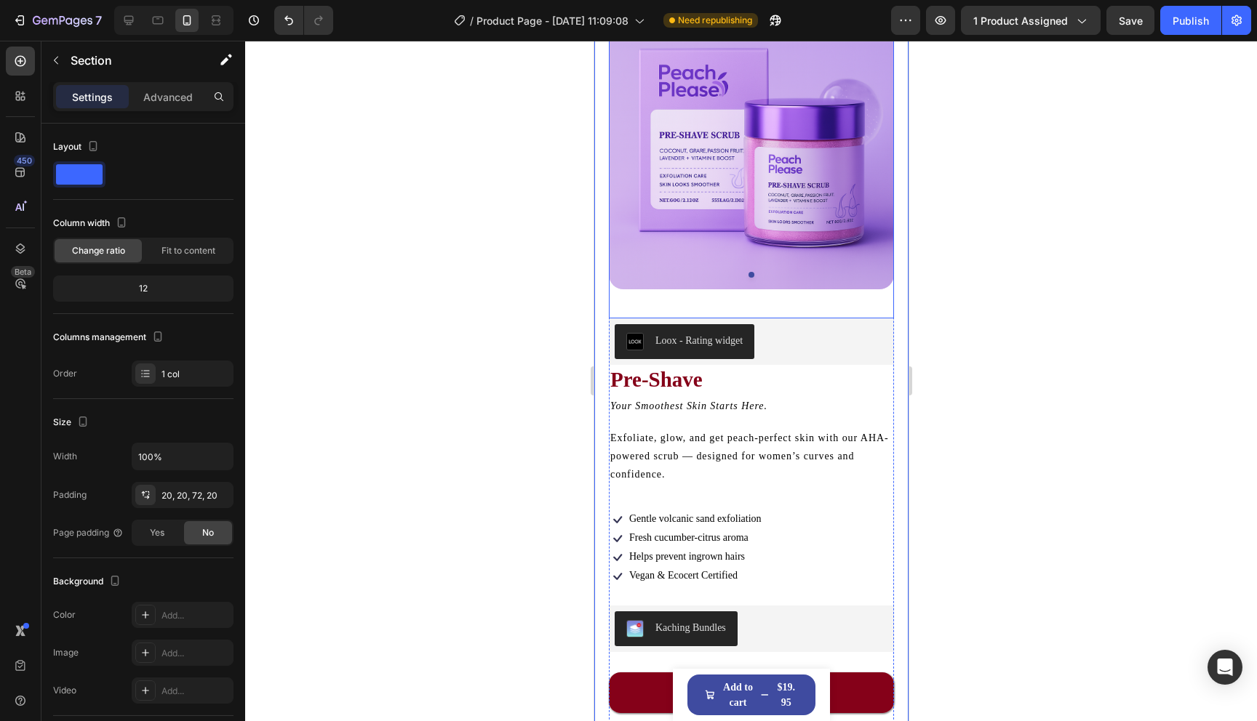
scroll to position [112, 0]
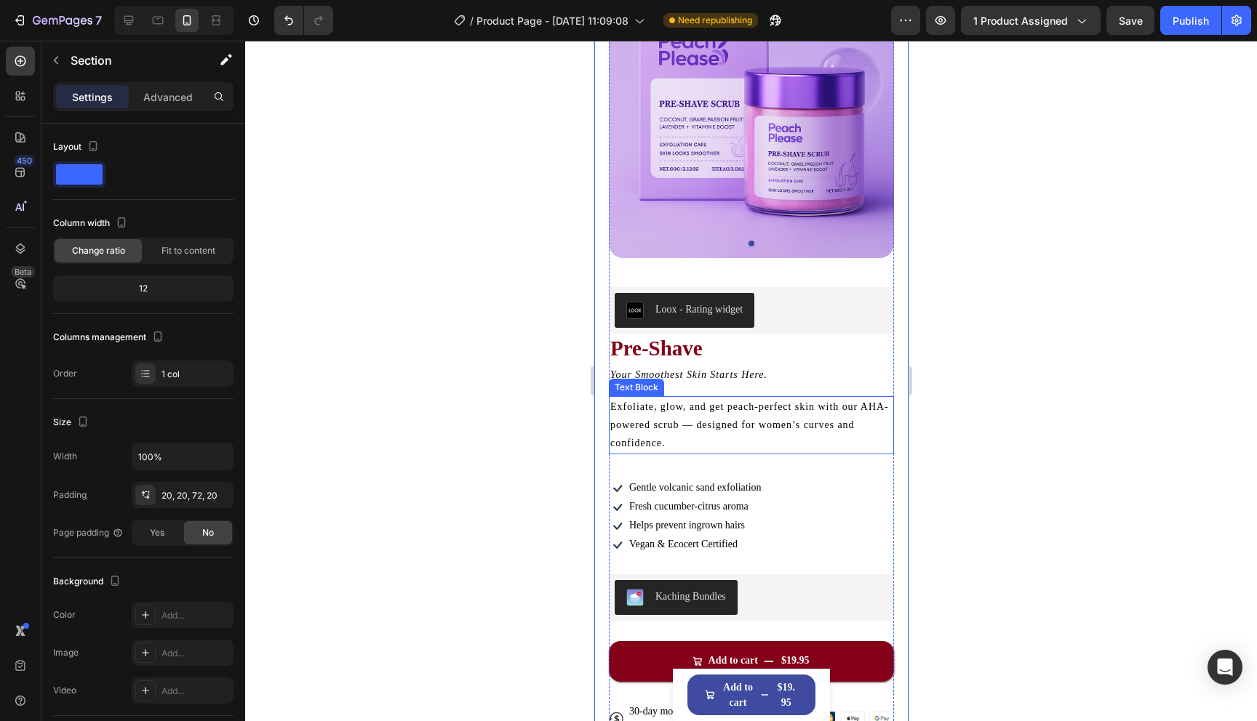
click at [737, 441] on p "Exfoliate, glow, and get peach-perfect skin with our AHA-powered scrub — design…" at bounding box center [750, 425] width 282 height 55
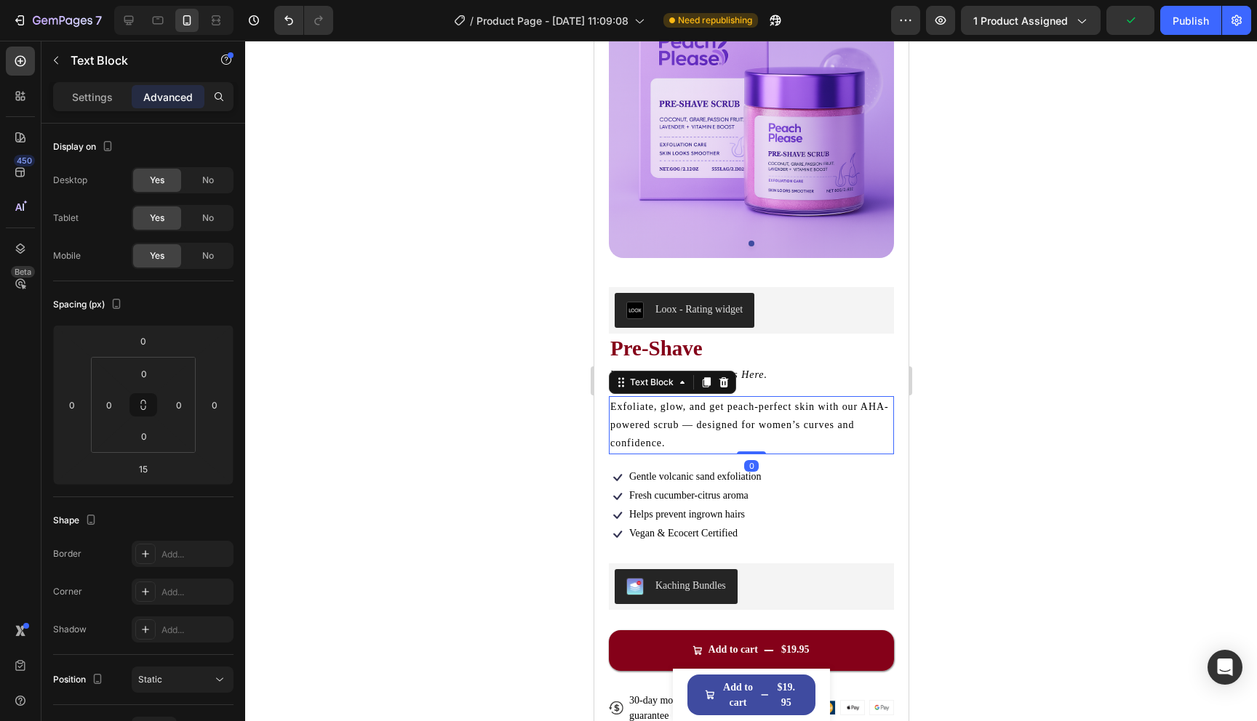
drag, startPoint x: 746, startPoint y: 463, endPoint x: 753, endPoint y: 444, distance: 20.0
click at [753, 444] on div "Exfoliate, glow, and get peach-perfect skin with our AHA-powered scrub — design…" at bounding box center [750, 425] width 285 height 58
type input "0"
click at [778, 380] on p "Your Smoothest Skin Starts Here." at bounding box center [750, 375] width 282 height 18
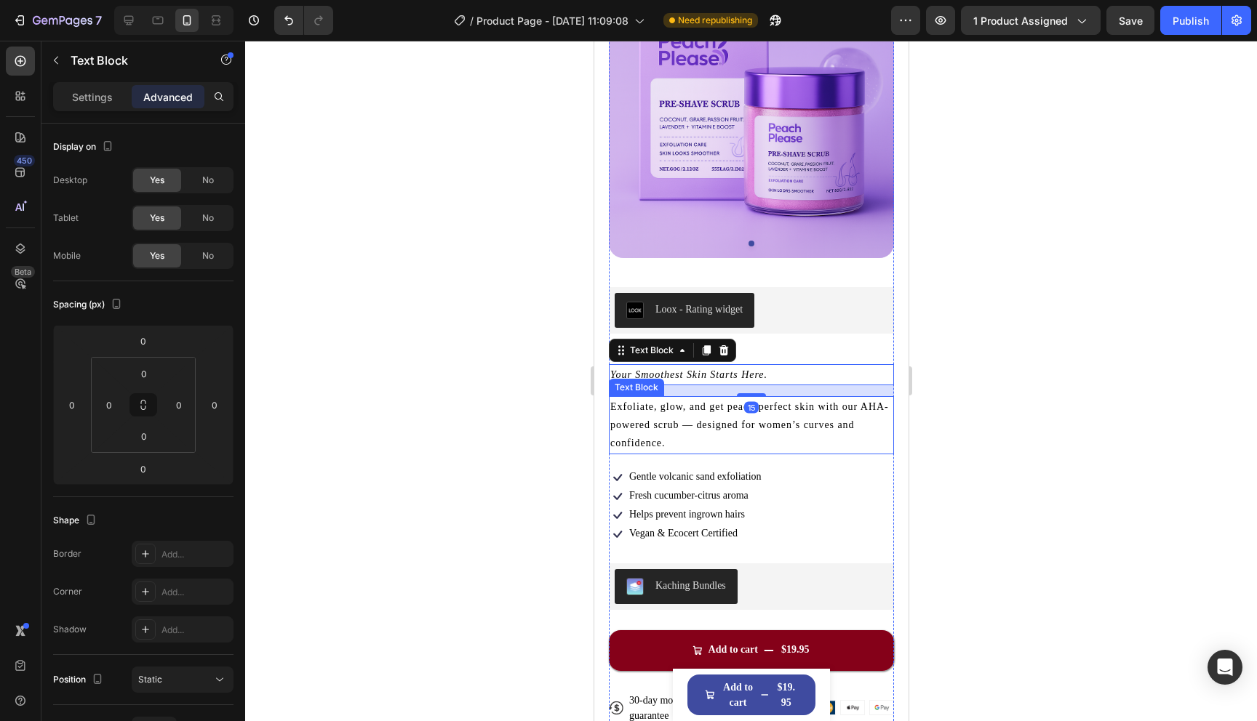
click at [754, 397] on div "Exfoliate, glow, and get peach-perfect skin with our AHA-powered scrub — design…" at bounding box center [750, 425] width 285 height 58
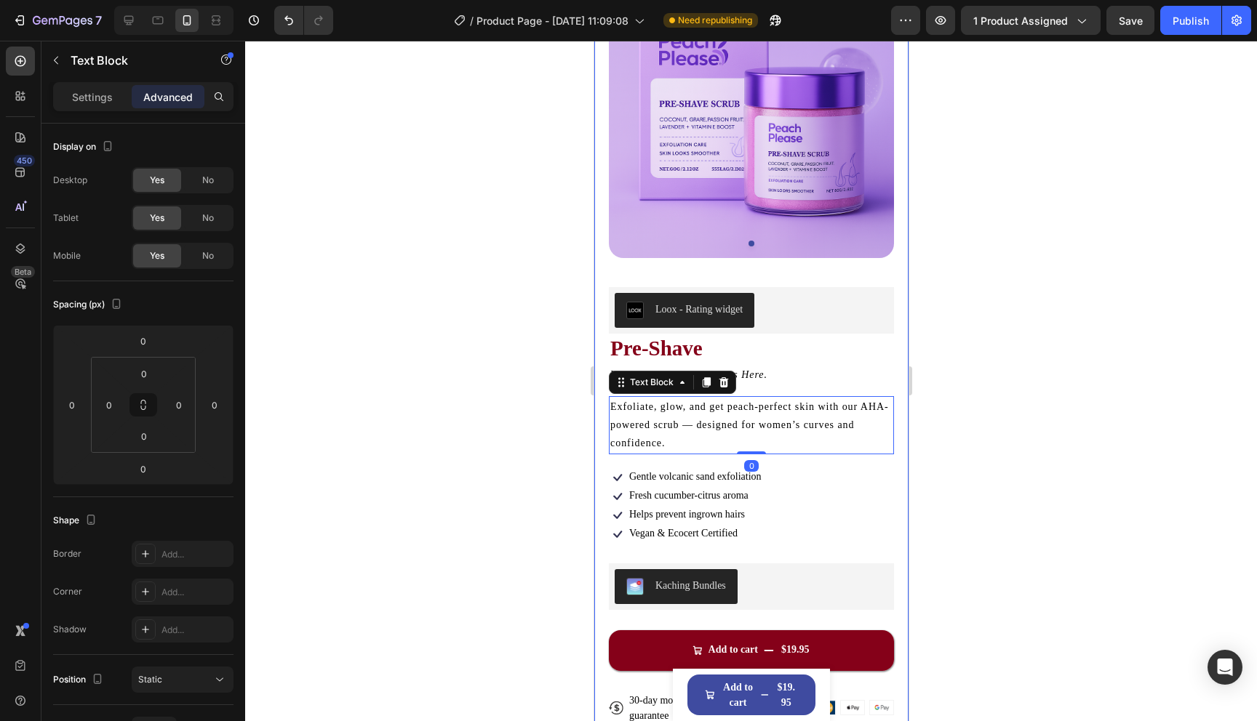
click at [964, 354] on div at bounding box center [751, 381] width 1012 height 681
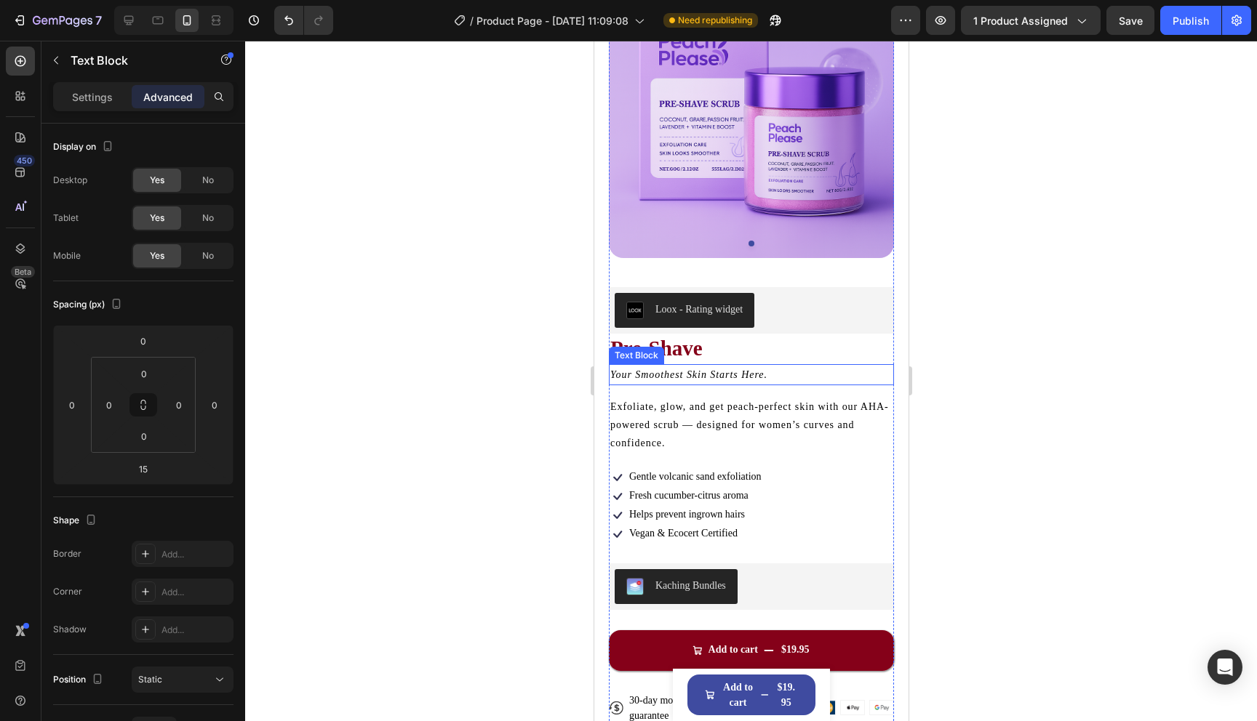
click at [710, 379] on icon "Your Smoothest Skin Starts Here." at bounding box center [687, 374] width 157 height 11
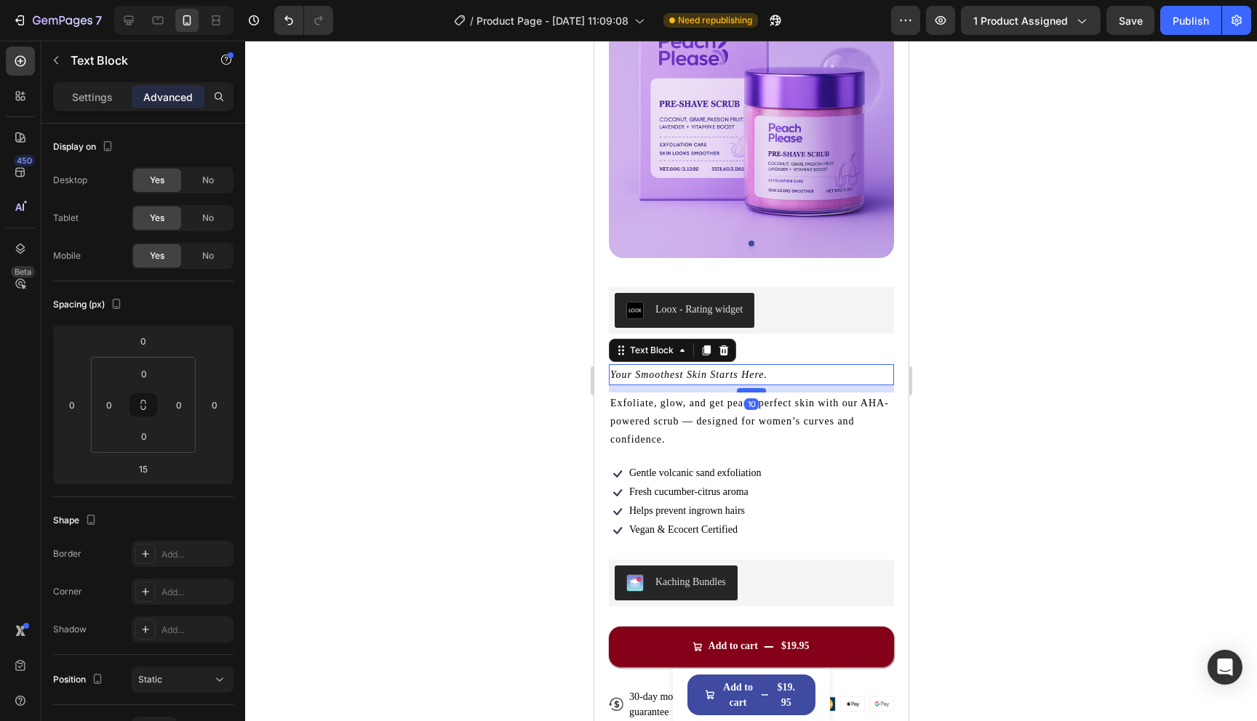
click at [749, 389] on div at bounding box center [750, 390] width 29 height 4
click at [749, 390] on div at bounding box center [750, 390] width 29 height 4
type input "10"
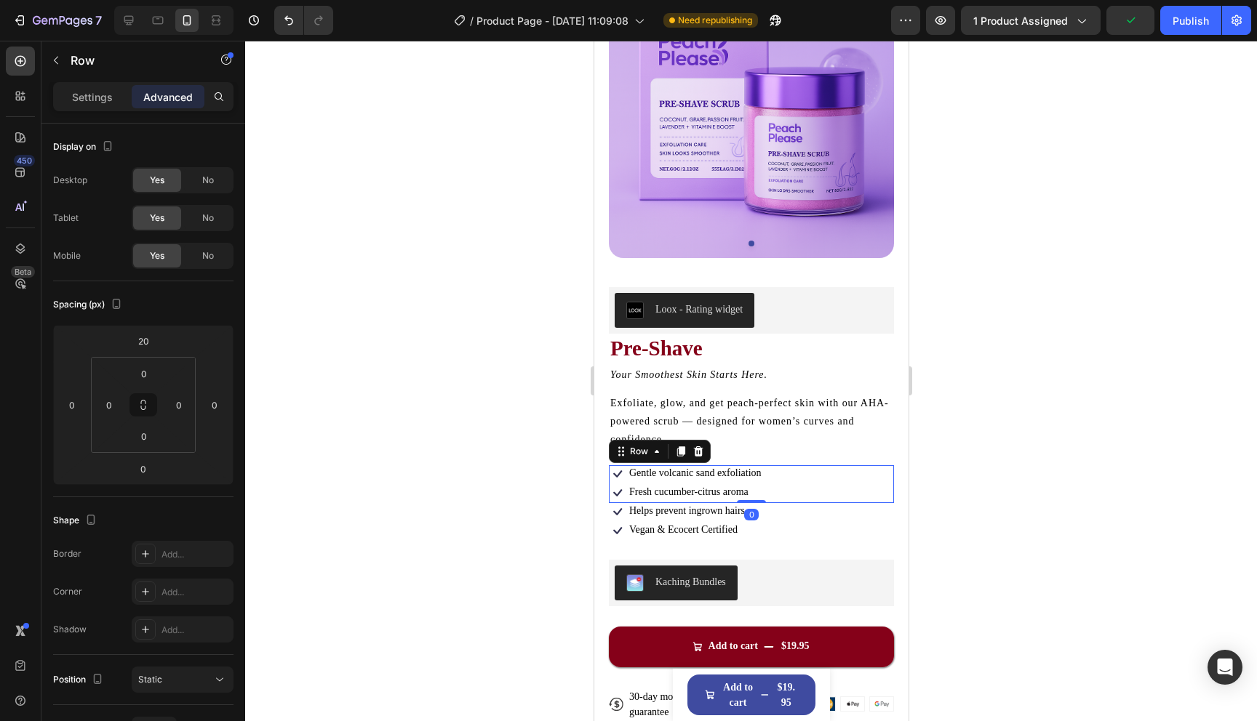
click at [811, 497] on div "Icon Gentle volcanic sand exfoliation Text Block Row Icon Fresh cucumber-citrus…" at bounding box center [750, 484] width 285 height 38
click at [140, 339] on input "20" at bounding box center [143, 341] width 29 height 22
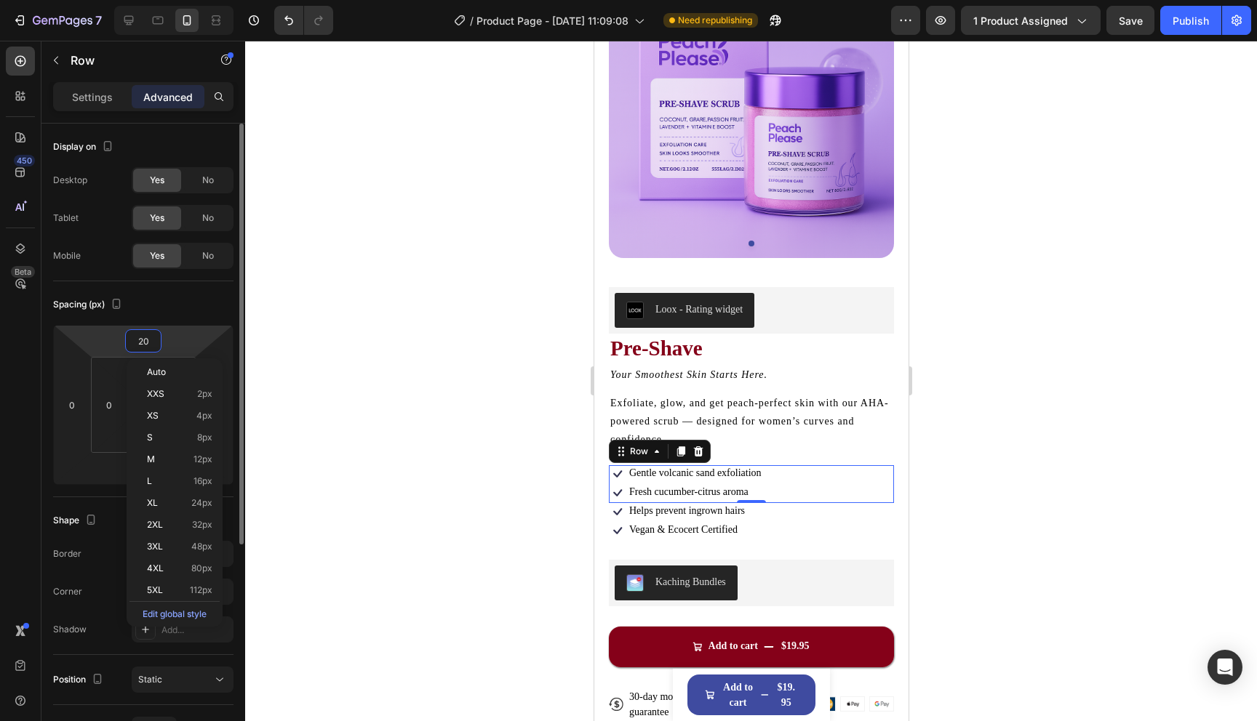
click at [140, 339] on input "20" at bounding box center [143, 341] width 29 height 22
type input "20"
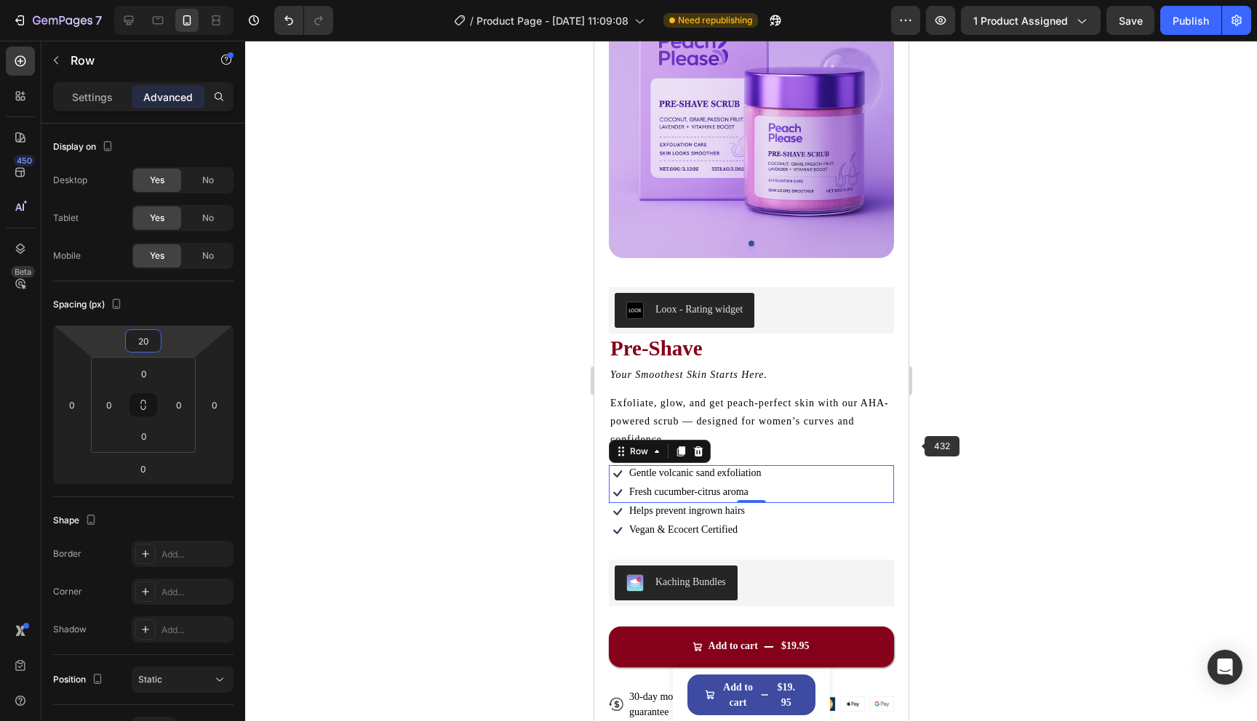
click at [917, 445] on div at bounding box center [751, 381] width 1012 height 681
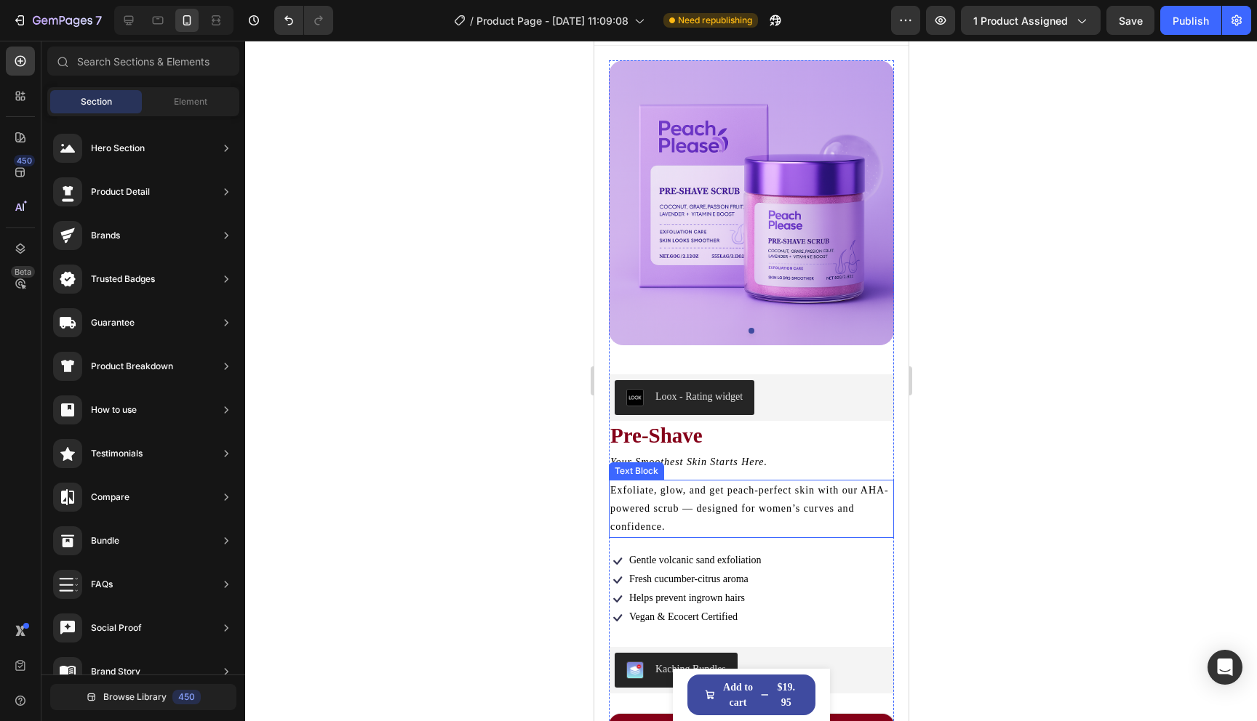
scroll to position [15, 0]
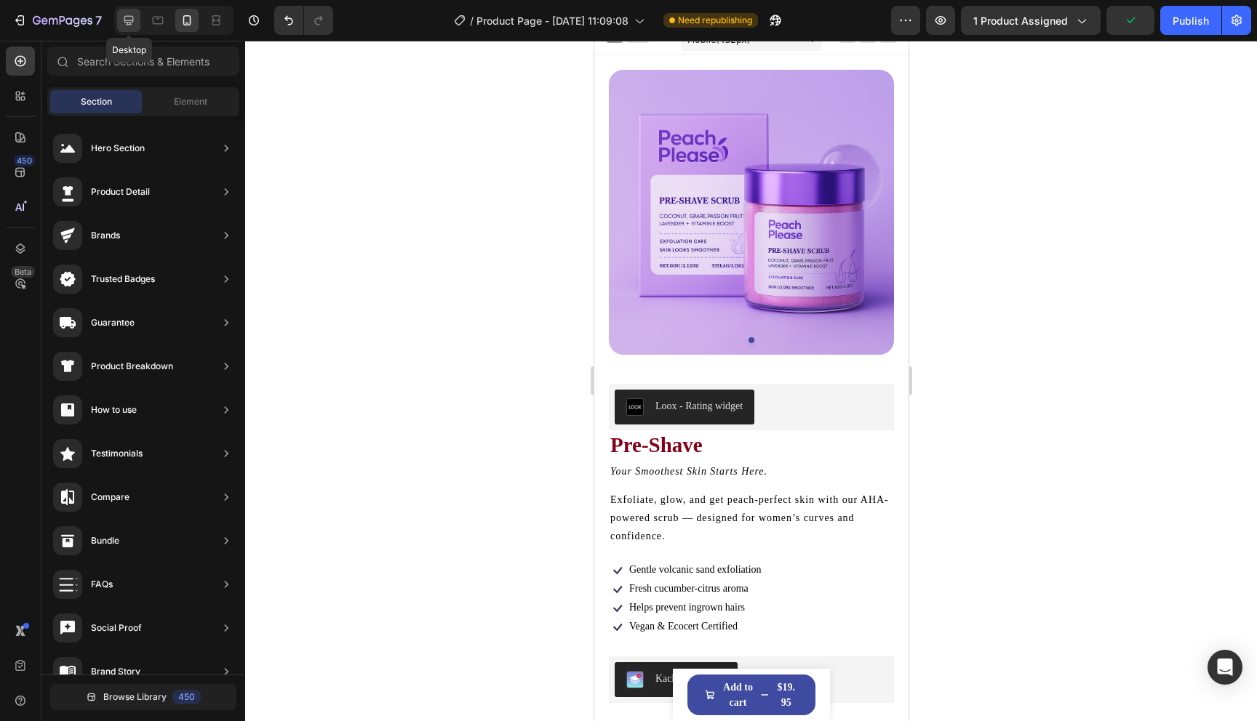
click at [132, 14] on icon at bounding box center [128, 20] width 15 height 15
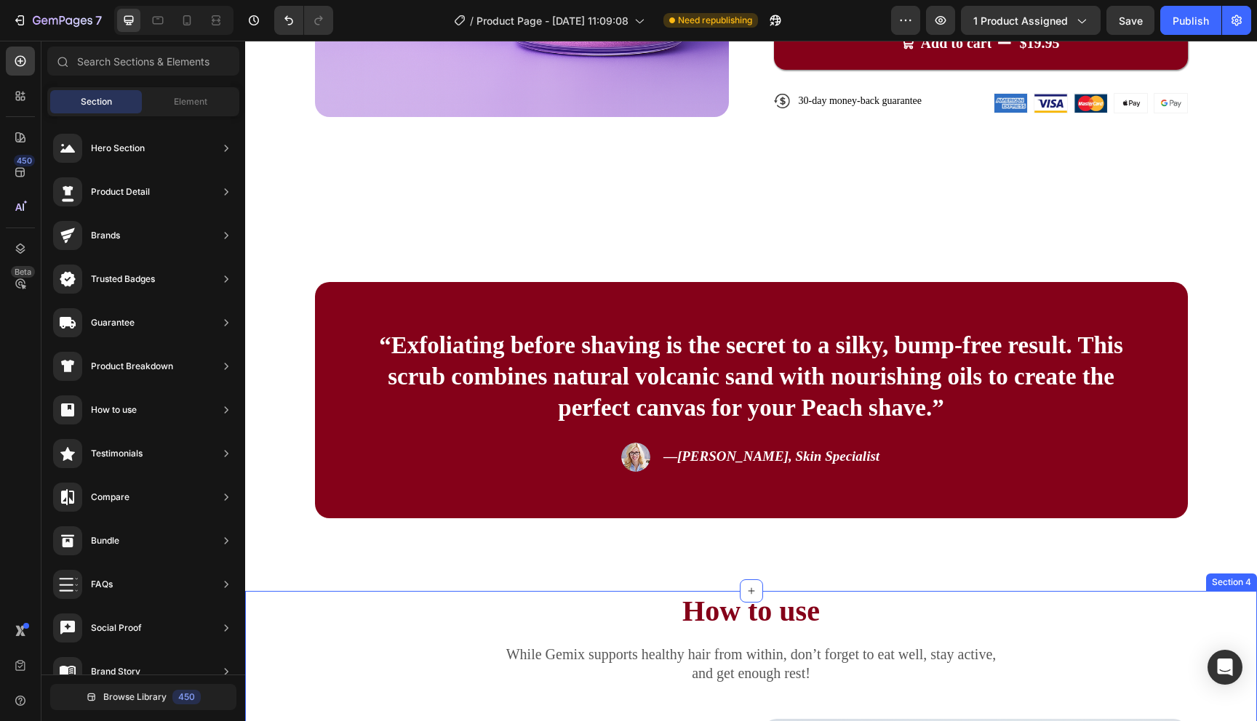
scroll to position [288, 0]
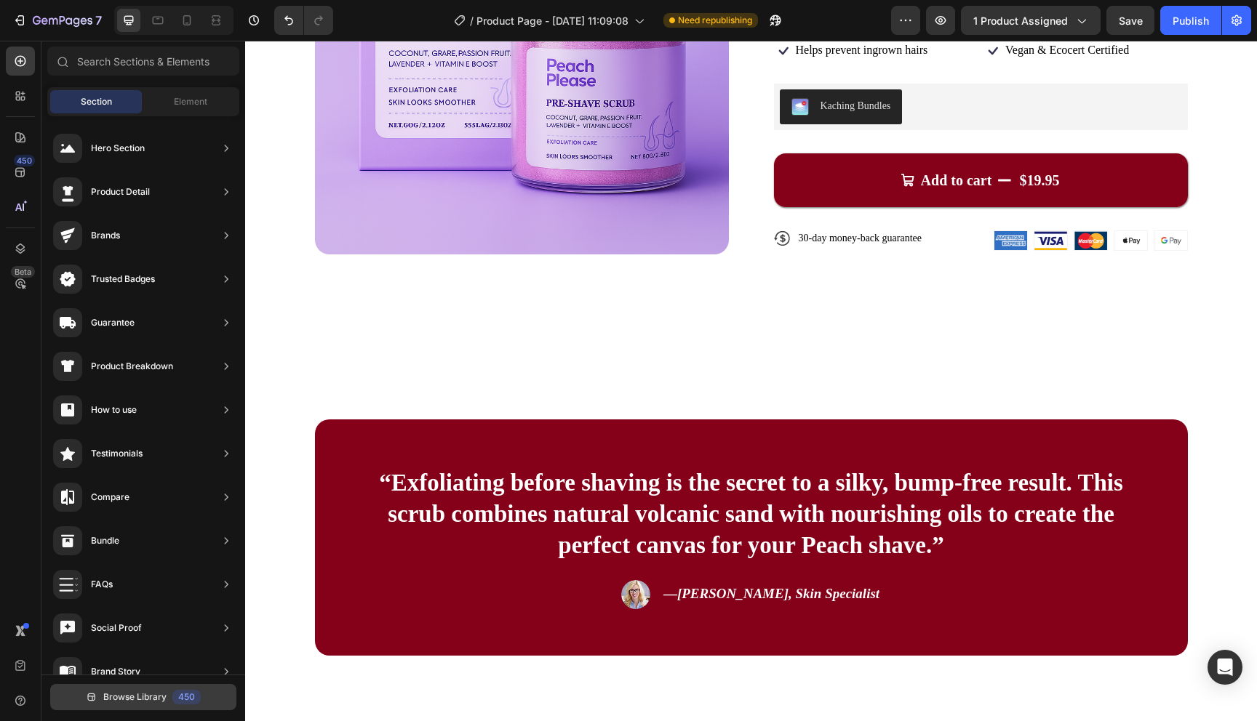
click at [95, 688] on button "Browse Library 450" at bounding box center [143, 697] width 186 height 26
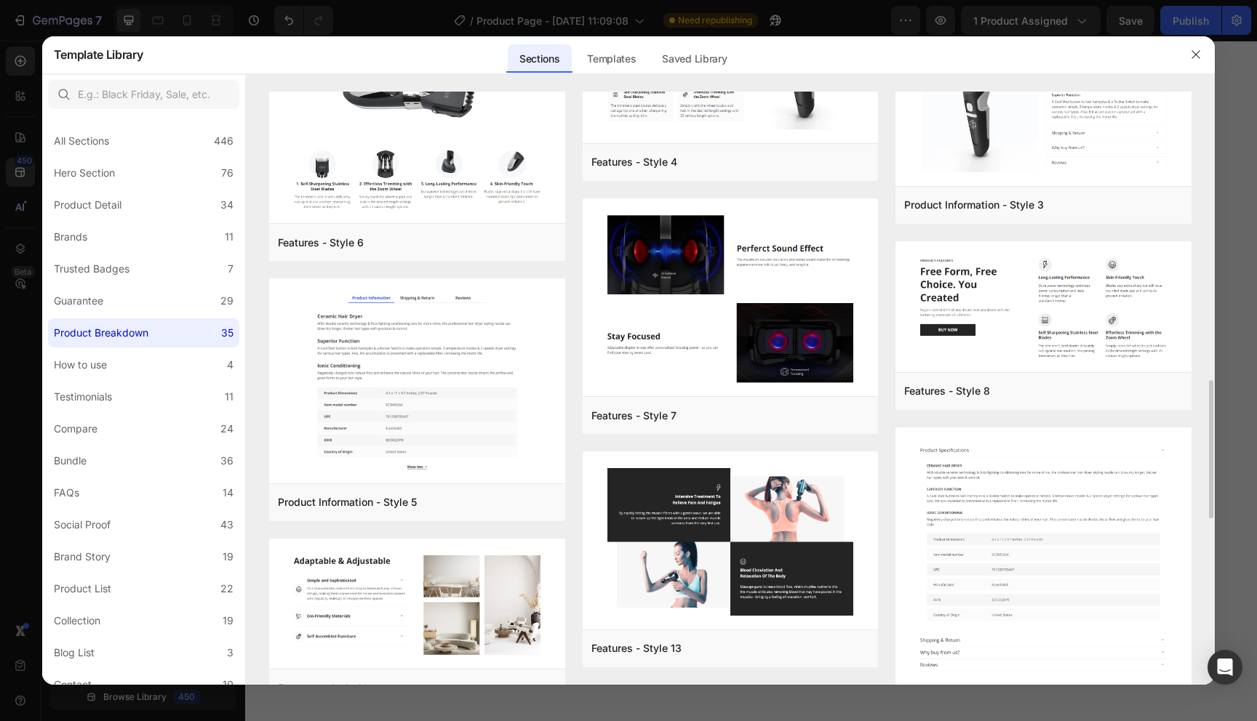
scroll to position [1267, 0]
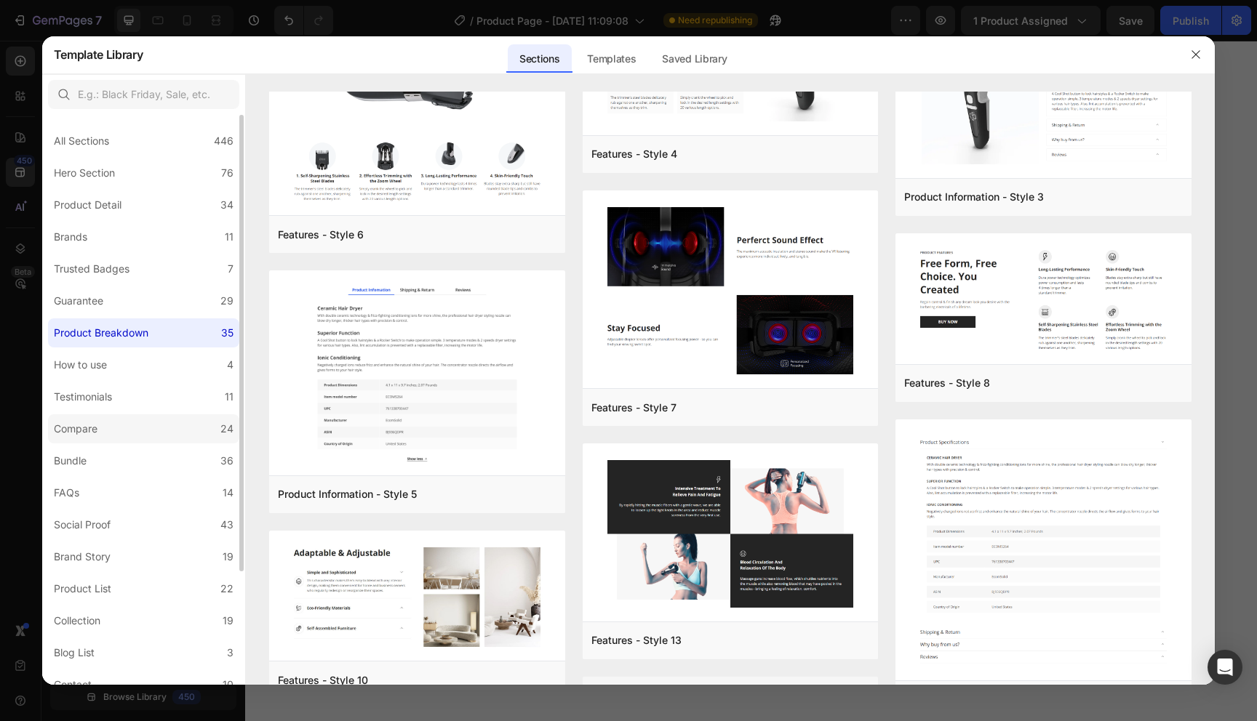
click at [113, 438] on label "Compare 24" at bounding box center [143, 429] width 191 height 29
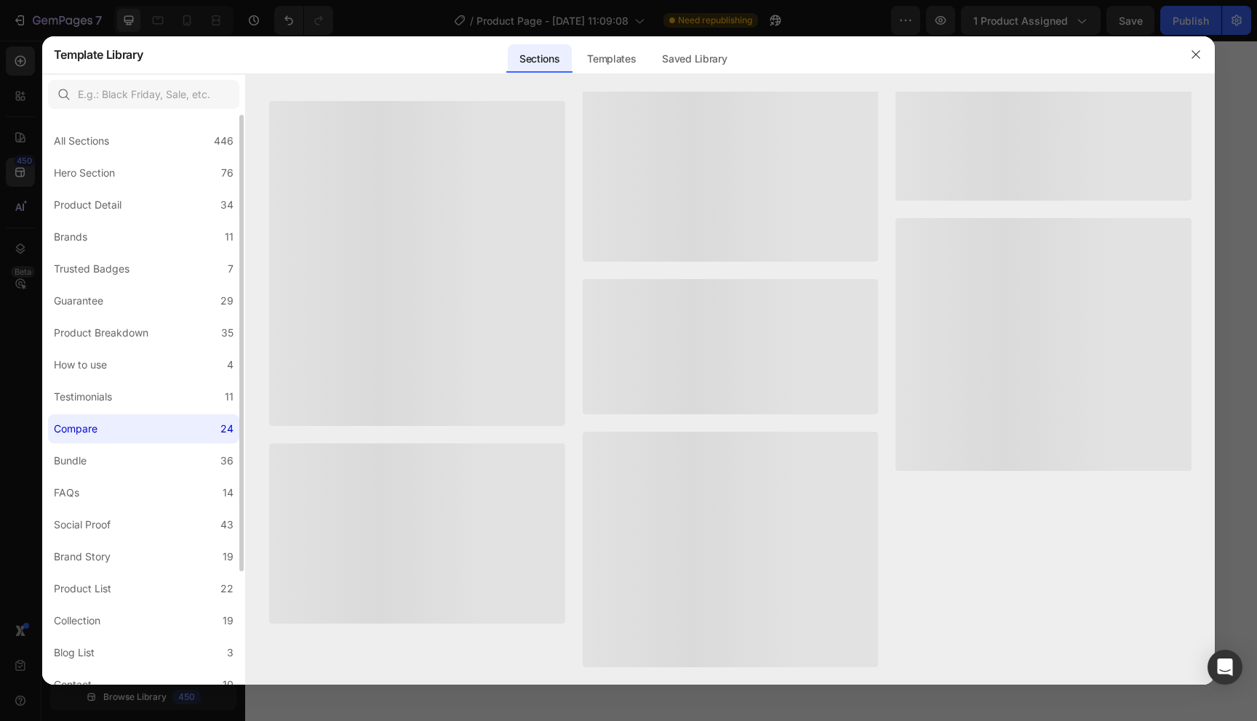
scroll to position [0, 0]
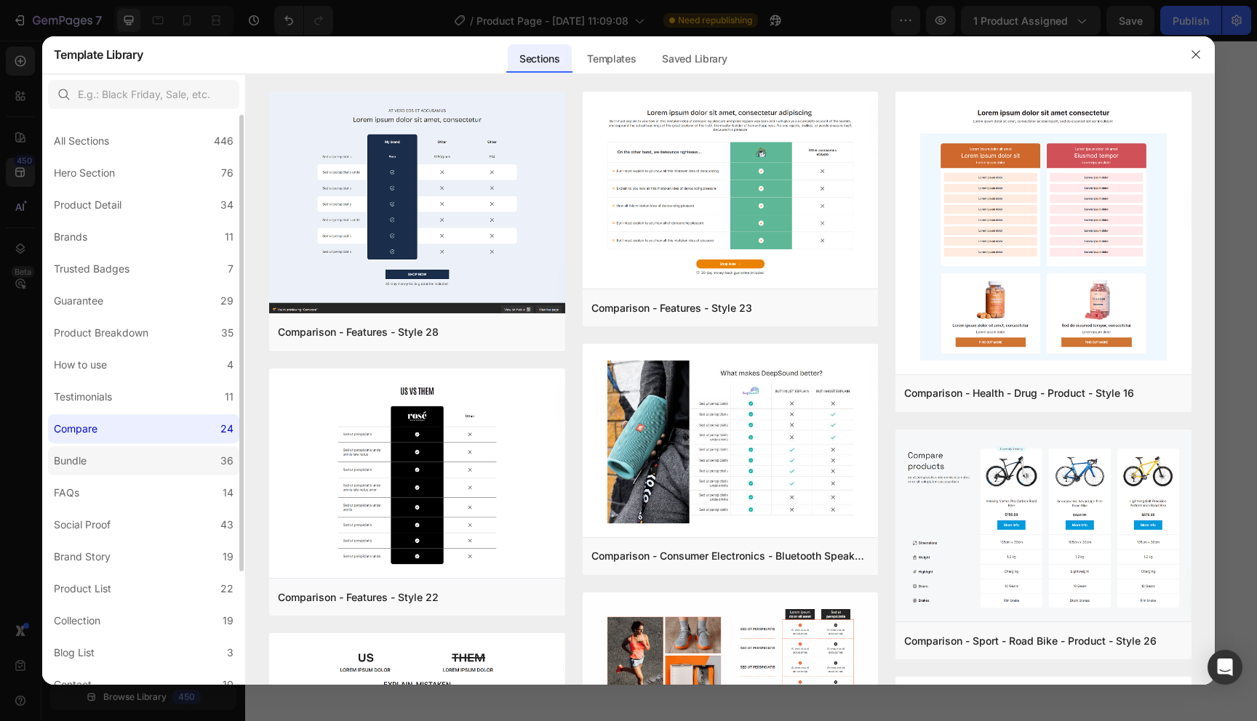
click at [113, 452] on label "Bundle 36" at bounding box center [143, 461] width 191 height 29
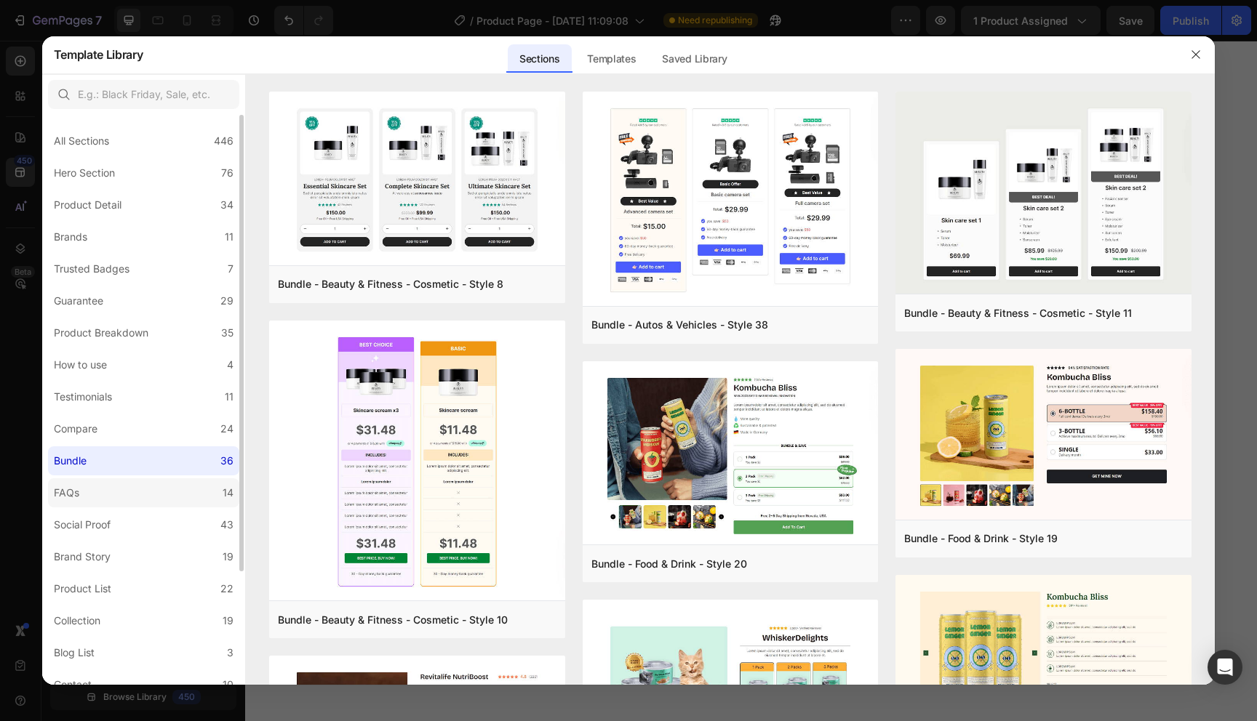
click at [111, 482] on label "FAQs 14" at bounding box center [143, 493] width 191 height 29
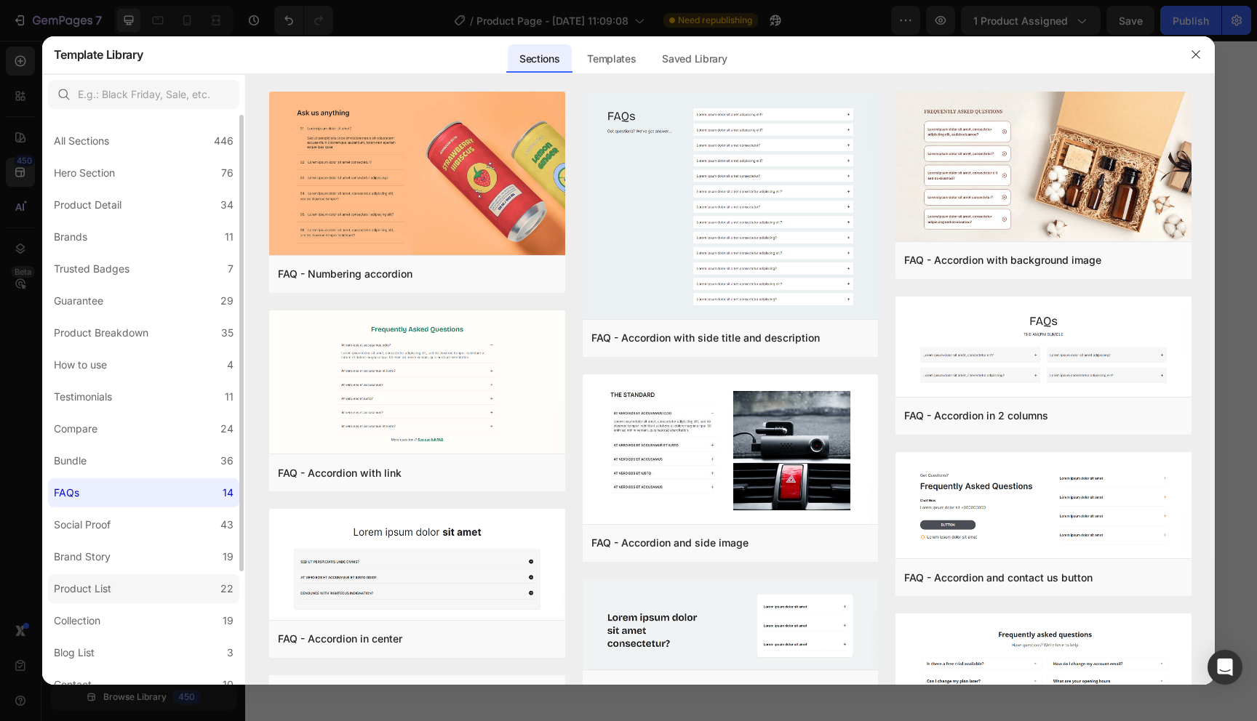
click at [127, 577] on label "Product List 22" at bounding box center [143, 589] width 191 height 29
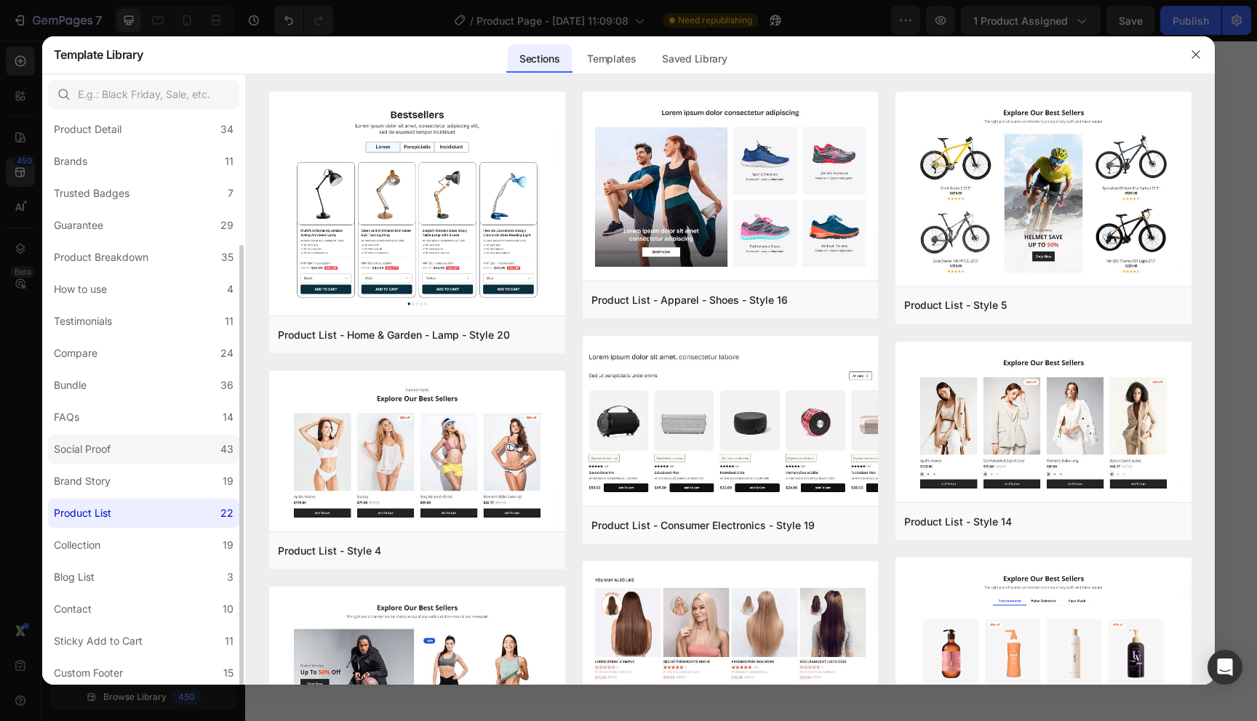
scroll to position [142, 0]
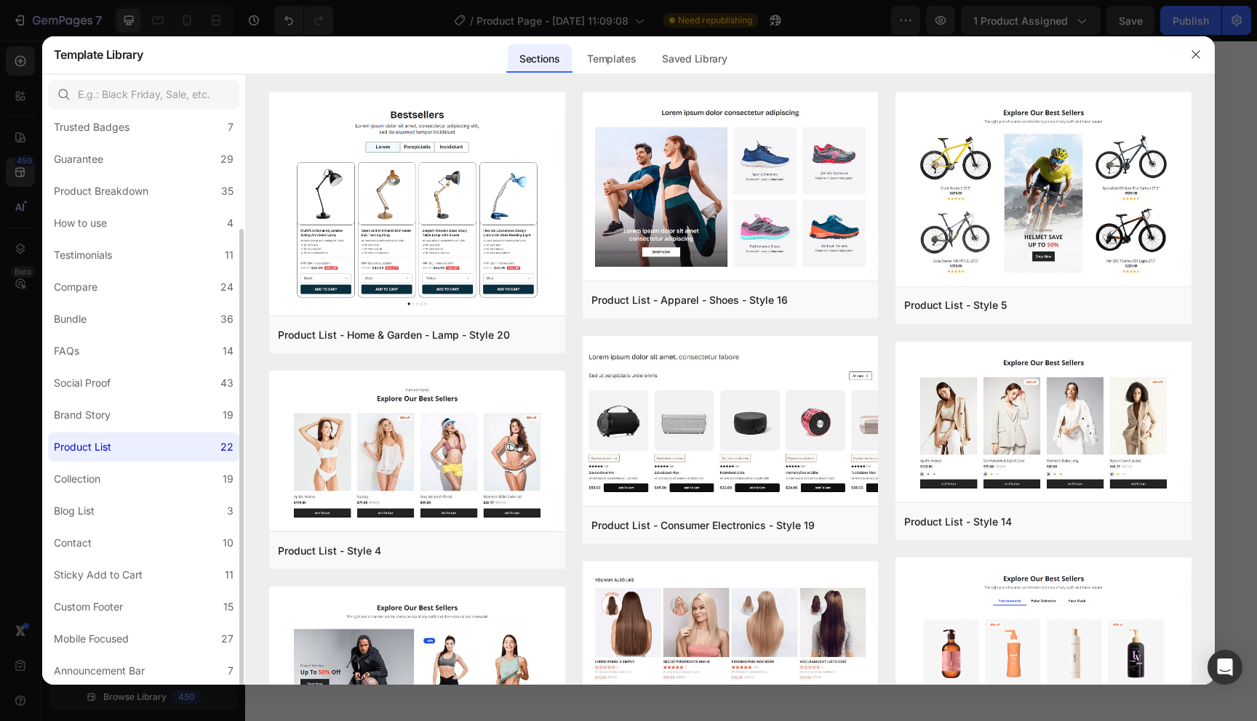
click at [124, 303] on div "All Sections 446 Hero Section 76 Product Detail 34 Brands 11 Trusted Badges 7 G…" at bounding box center [143, 329] width 203 height 713
click at [150, 215] on label "How to use 4" at bounding box center [143, 223] width 191 height 29
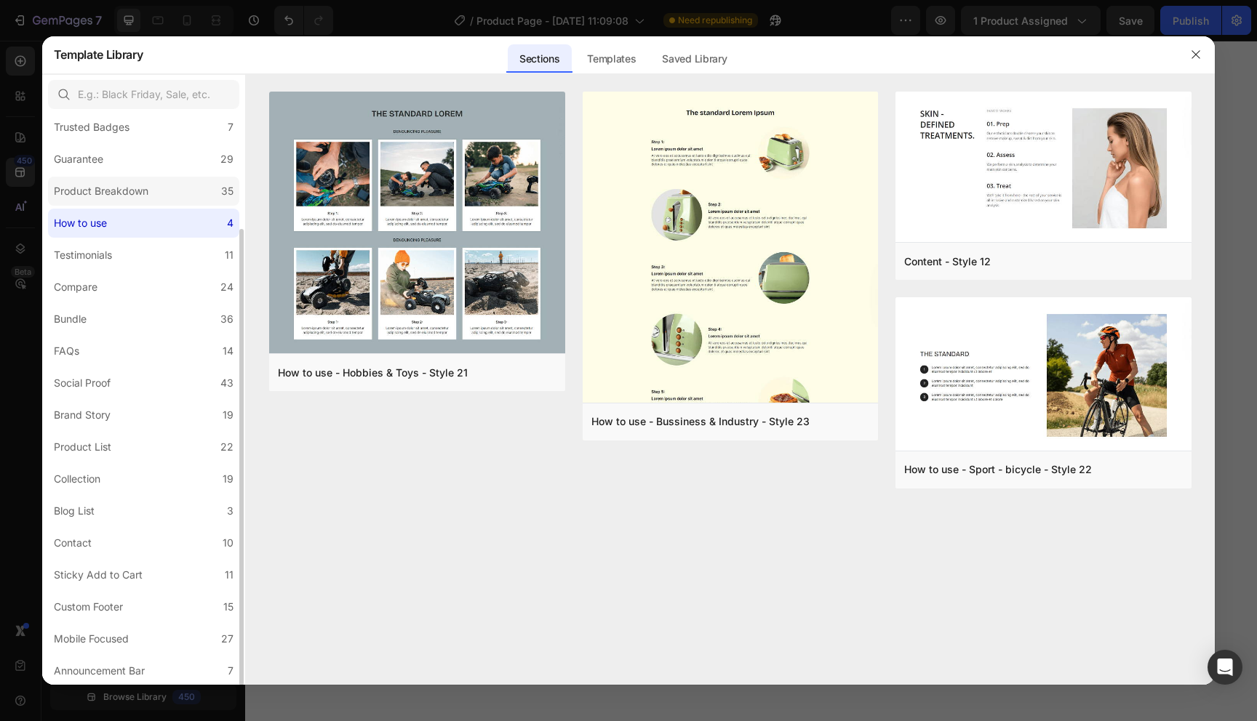
click at [151, 188] on div "Product Breakdown" at bounding box center [104, 191] width 100 height 17
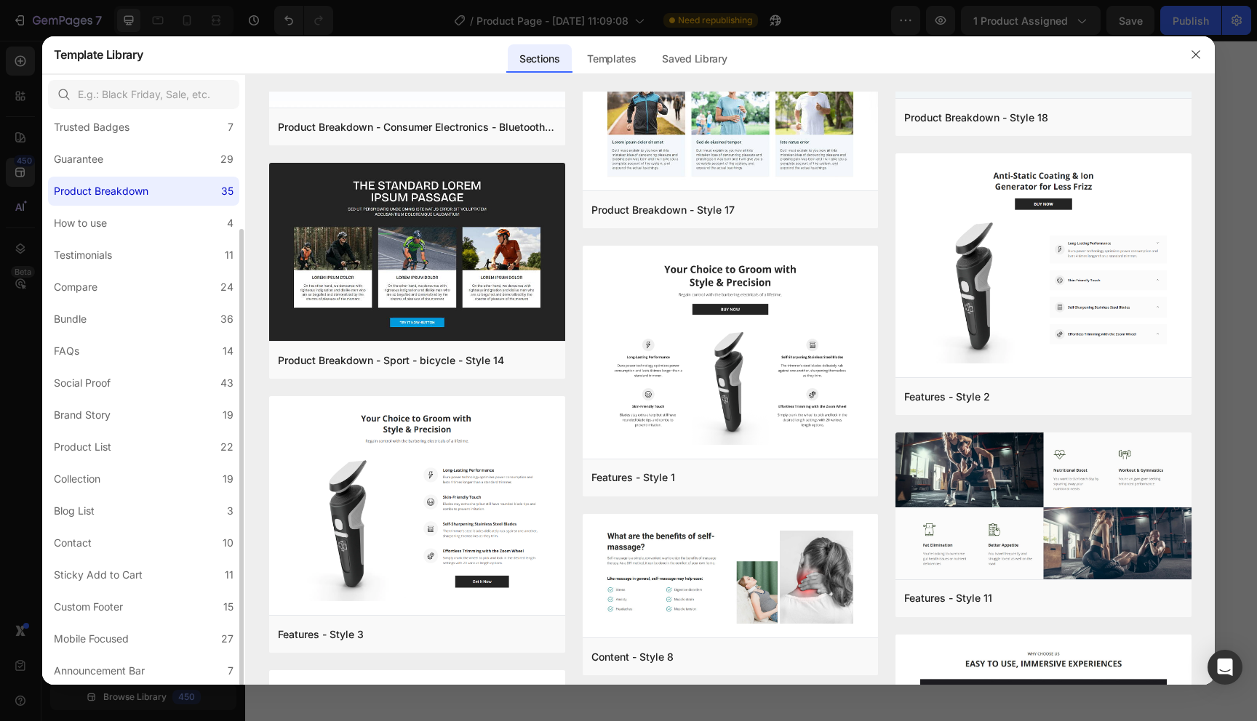
scroll to position [0, 0]
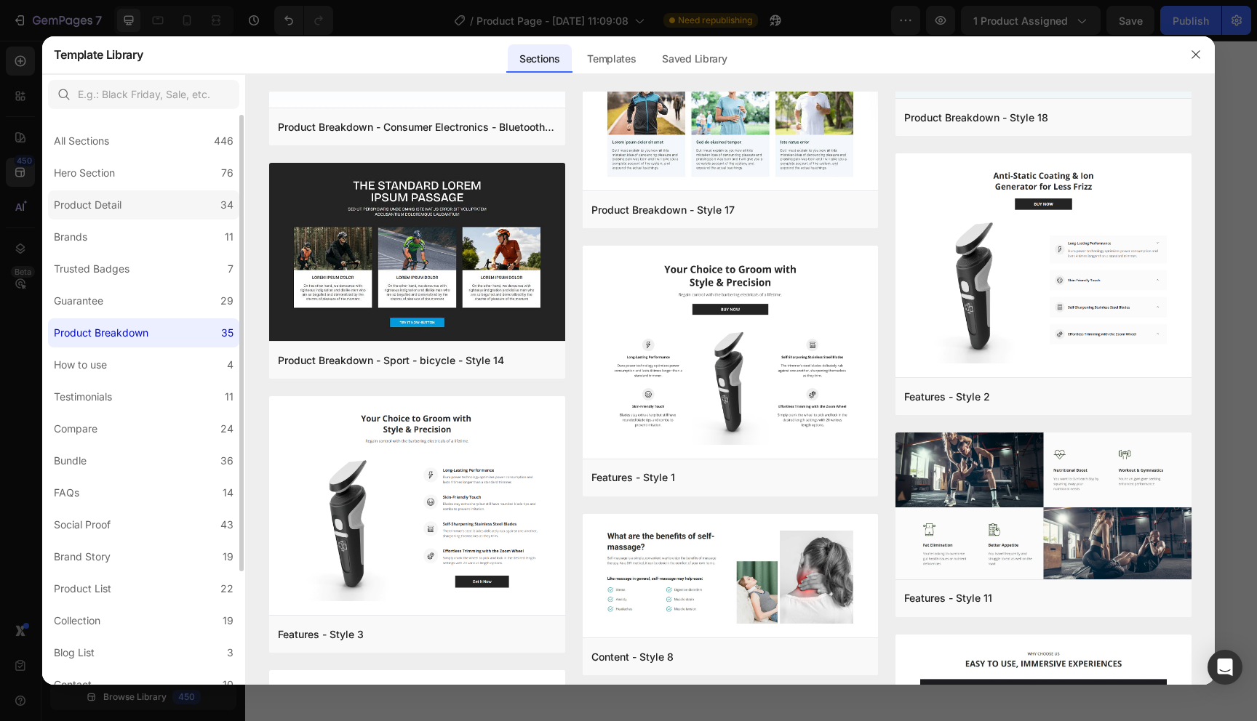
click at [169, 203] on label "Product Detail 34" at bounding box center [143, 205] width 191 height 29
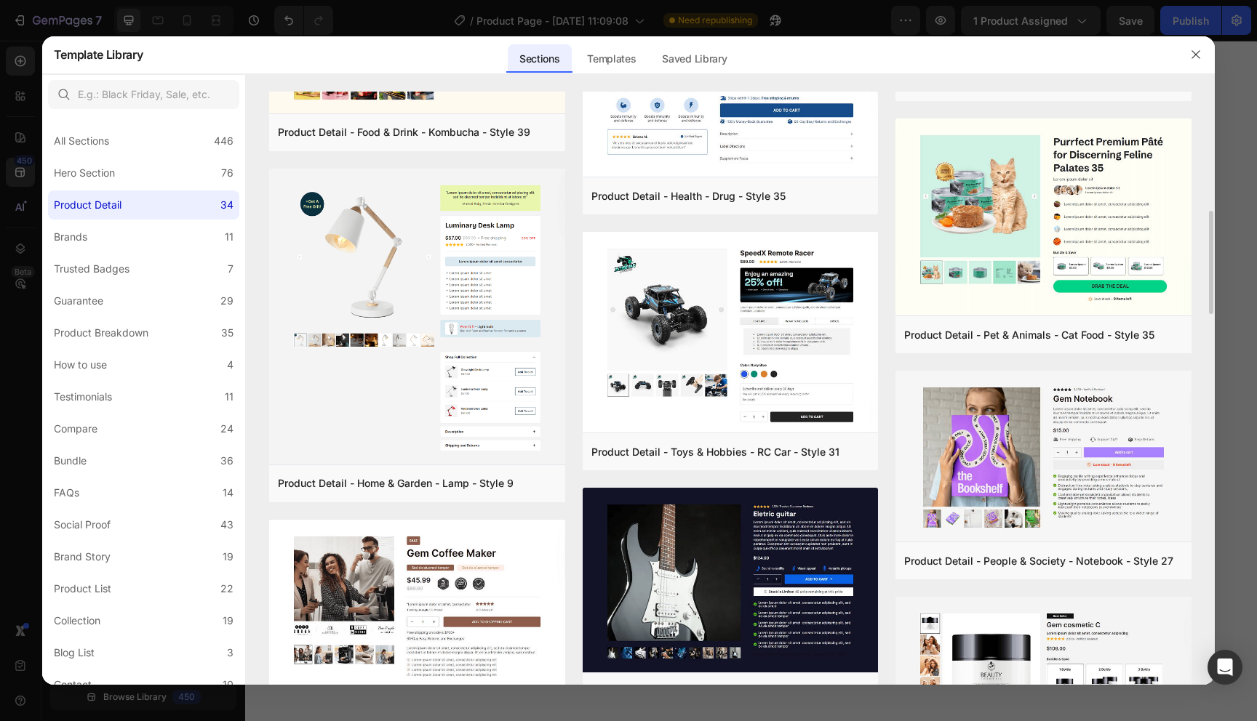
scroll to position [673, 0]
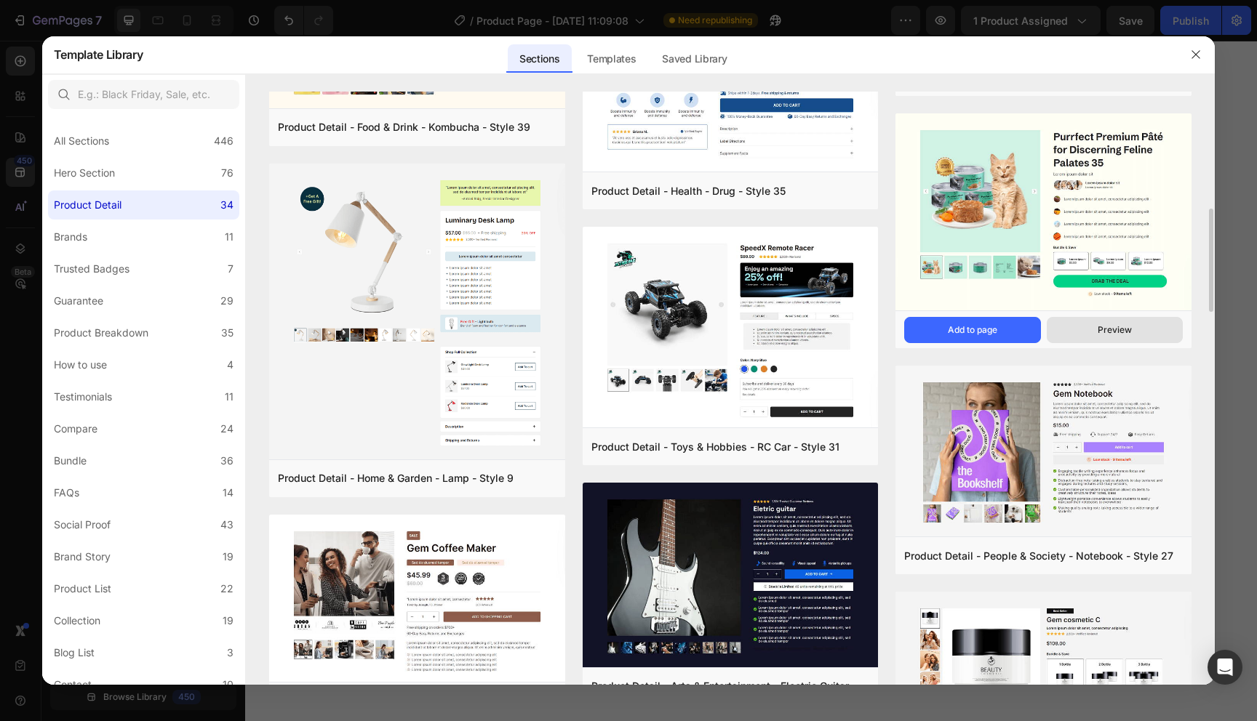
click at [1073, 332] on button "Preview" at bounding box center [1115, 330] width 136 height 26
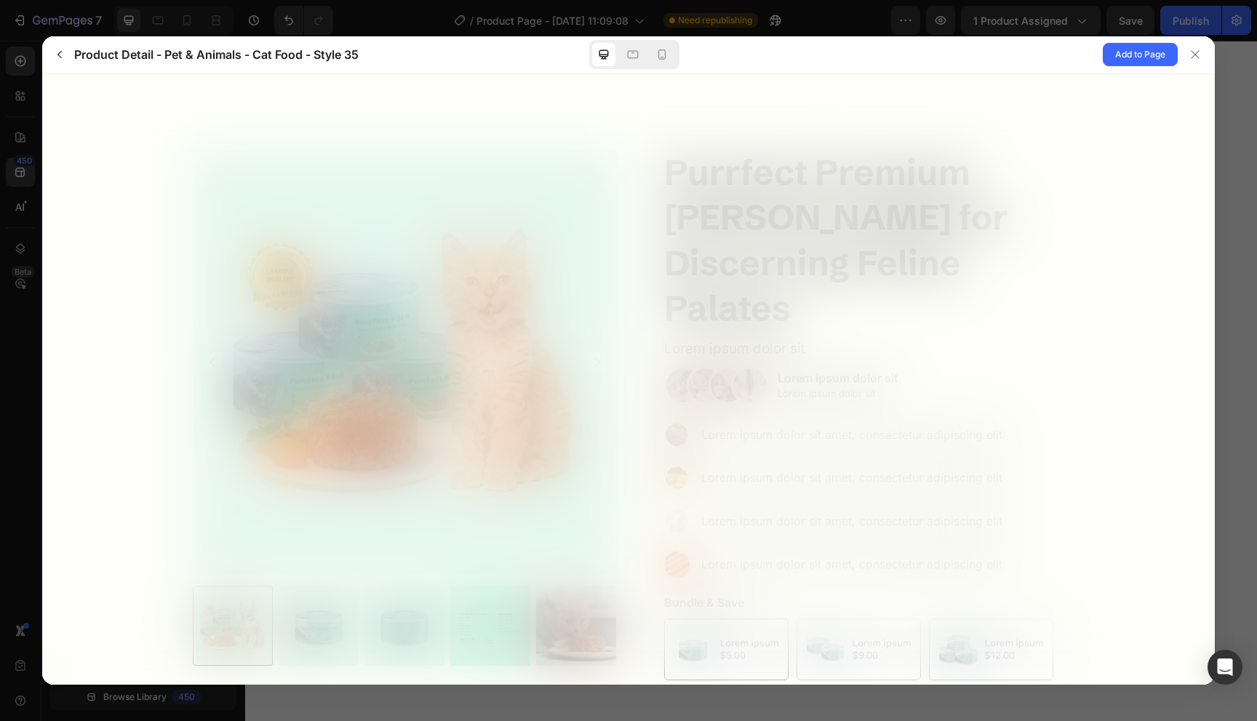
scroll to position [0, 0]
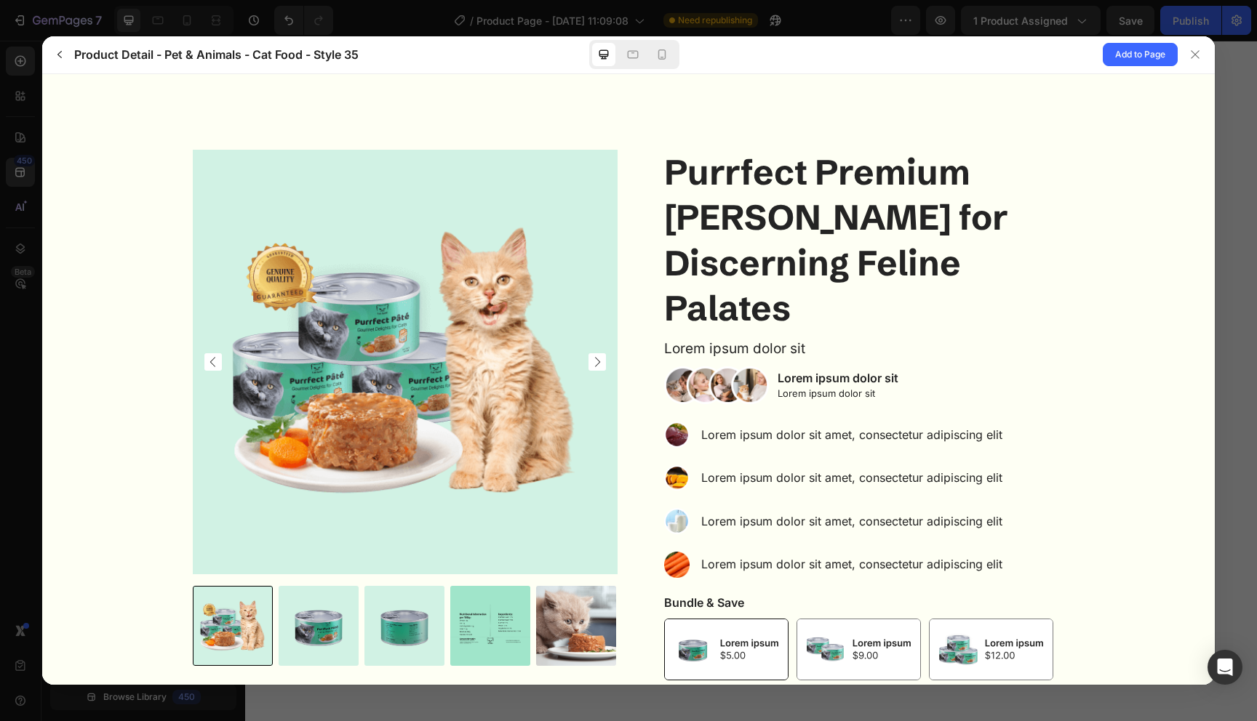
click at [676, 366] on img at bounding box center [715, 385] width 105 height 38
click at [656, 58] on icon at bounding box center [662, 54] width 15 height 15
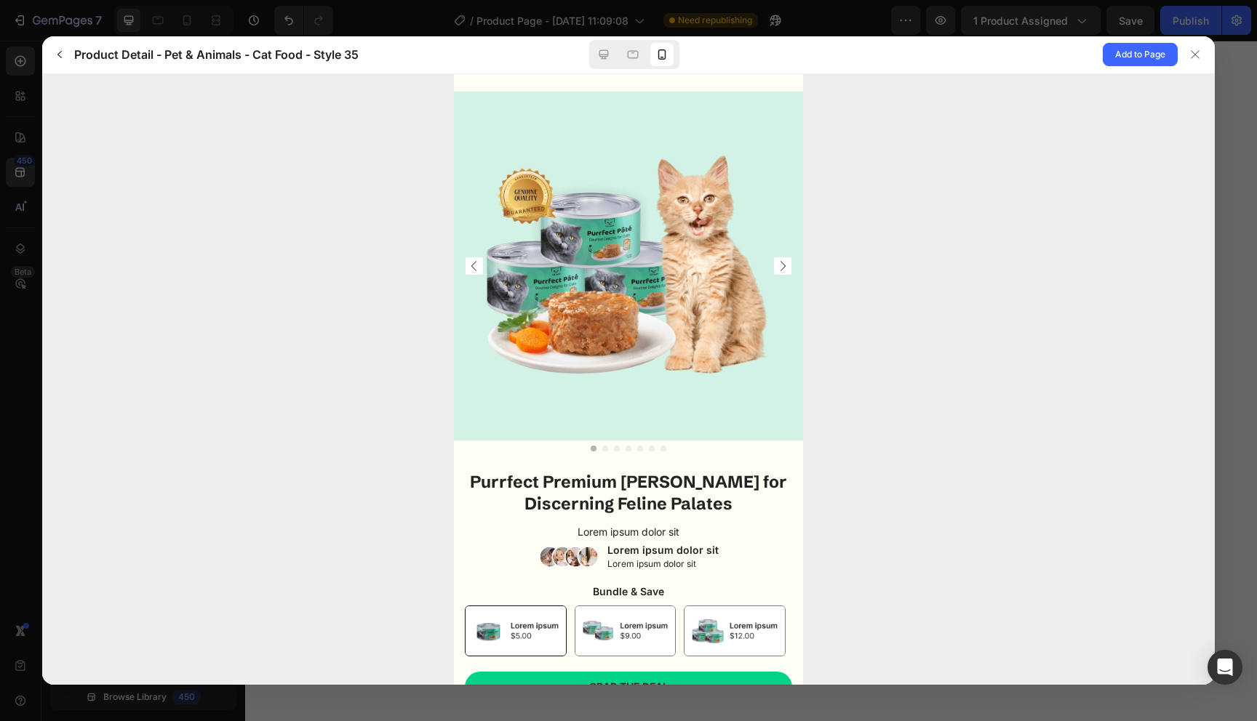
scroll to position [72, 0]
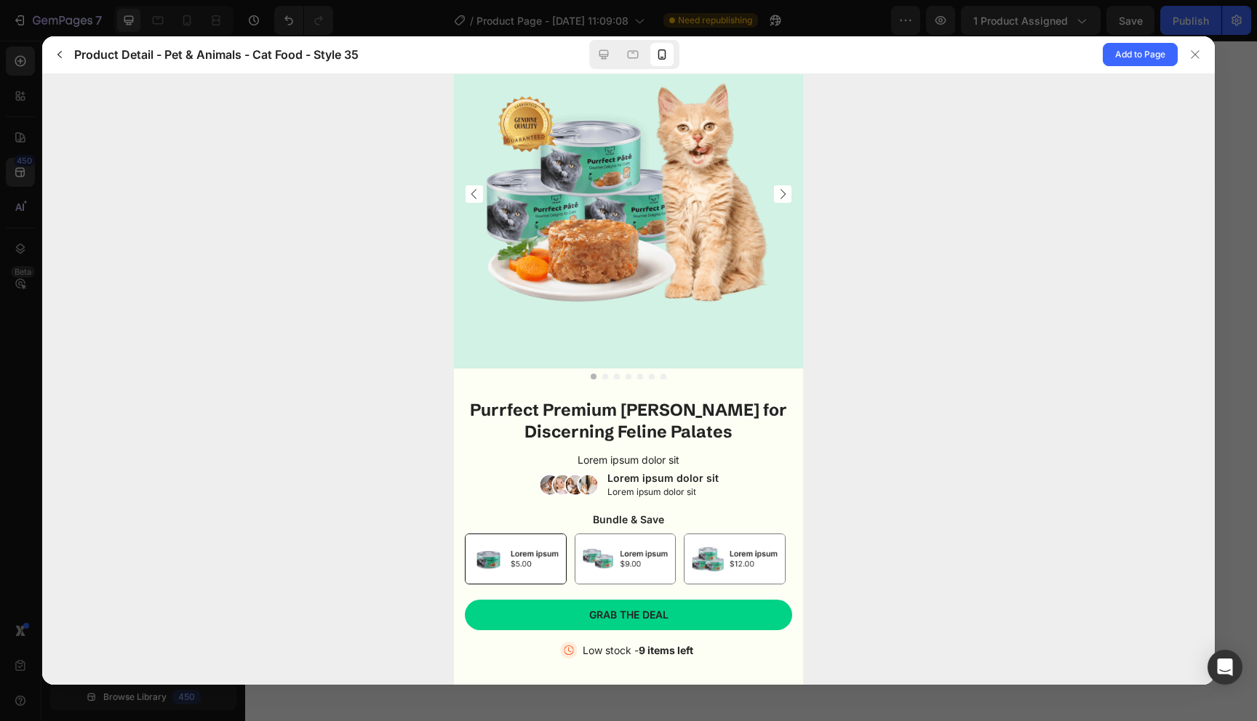
click at [590, 53] on div at bounding box center [634, 54] width 90 height 29
click at [603, 58] on icon at bounding box center [603, 54] width 9 height 9
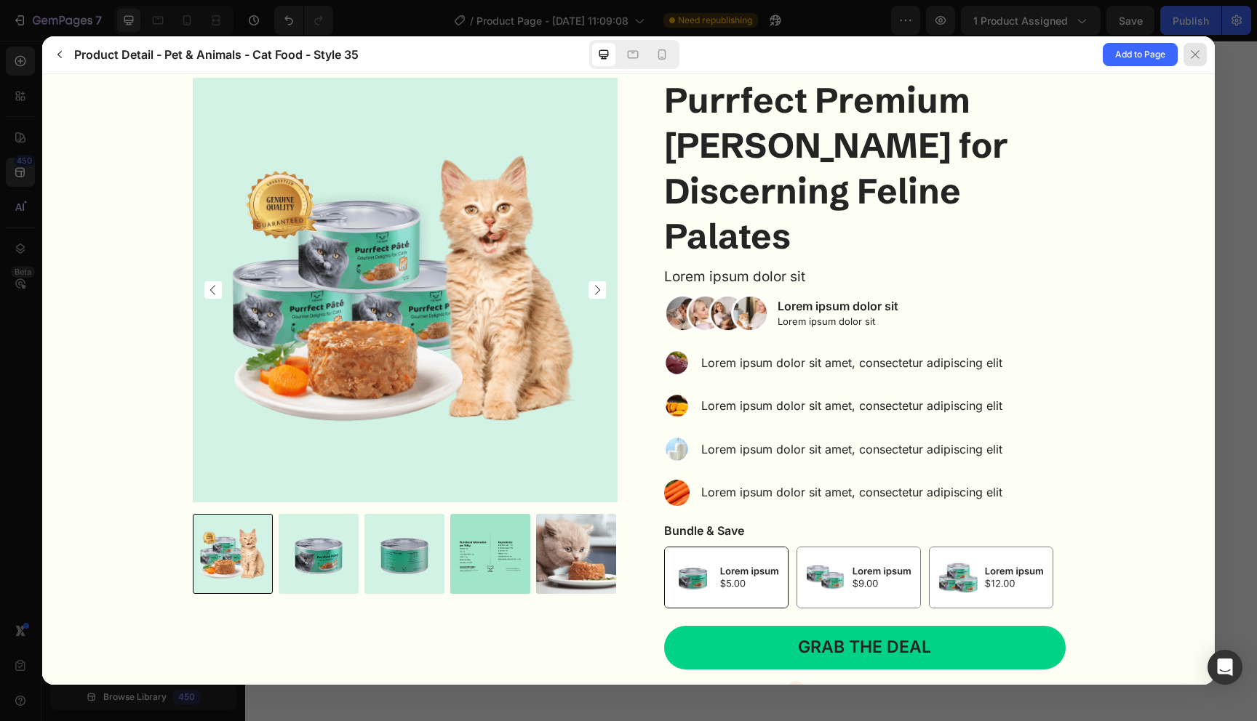
click at [1199, 66] on button at bounding box center [1195, 54] width 37 height 37
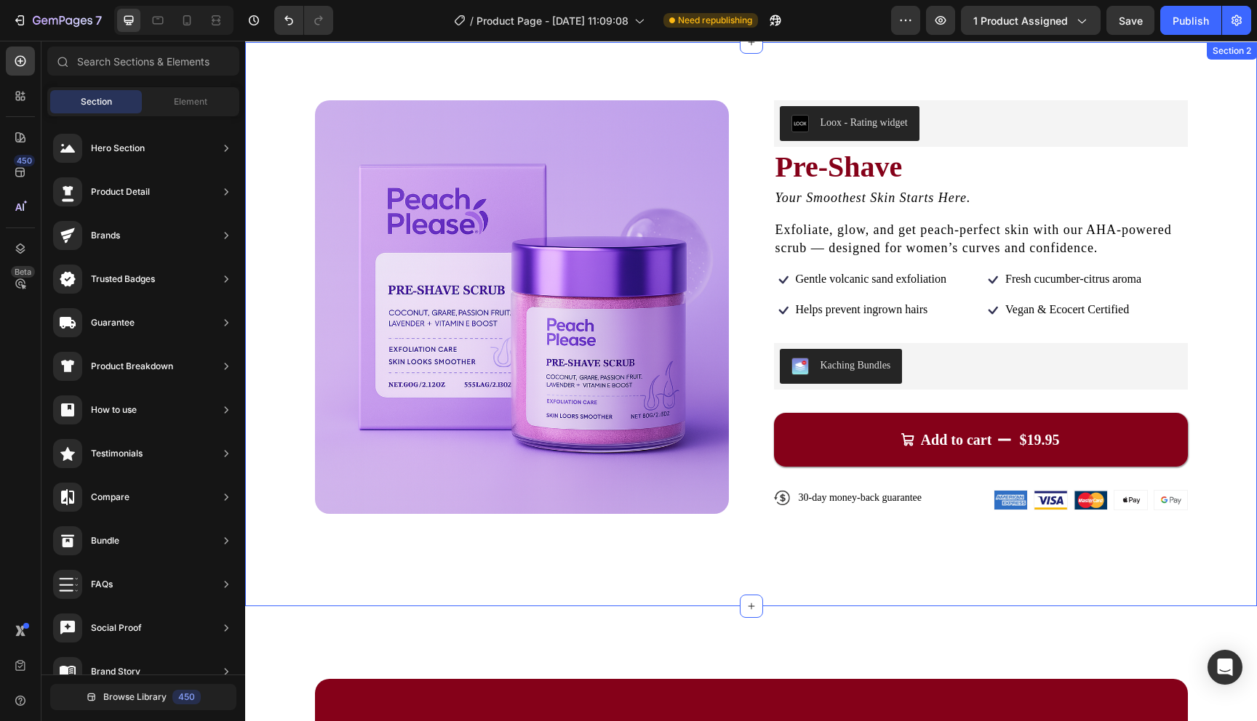
scroll to position [28, 0]
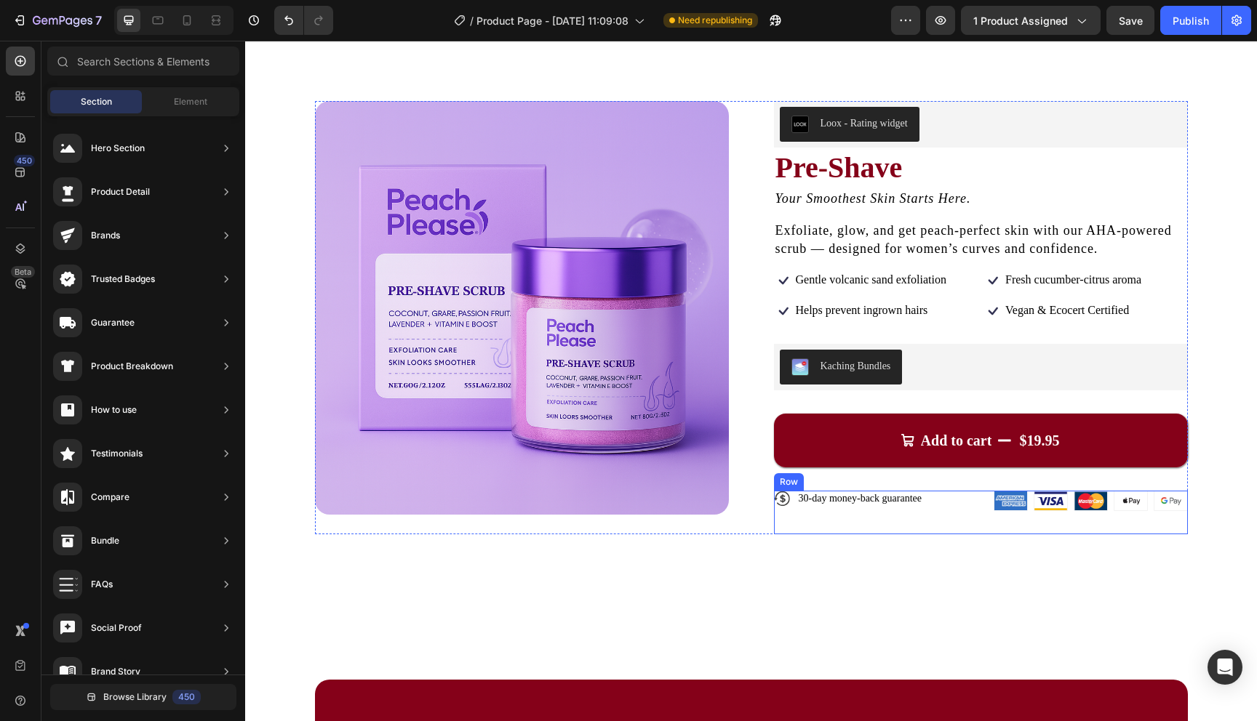
click at [970, 519] on div "Icon 30-day money-back guarantee Text Block Row" at bounding box center [881, 513] width 214 height 44
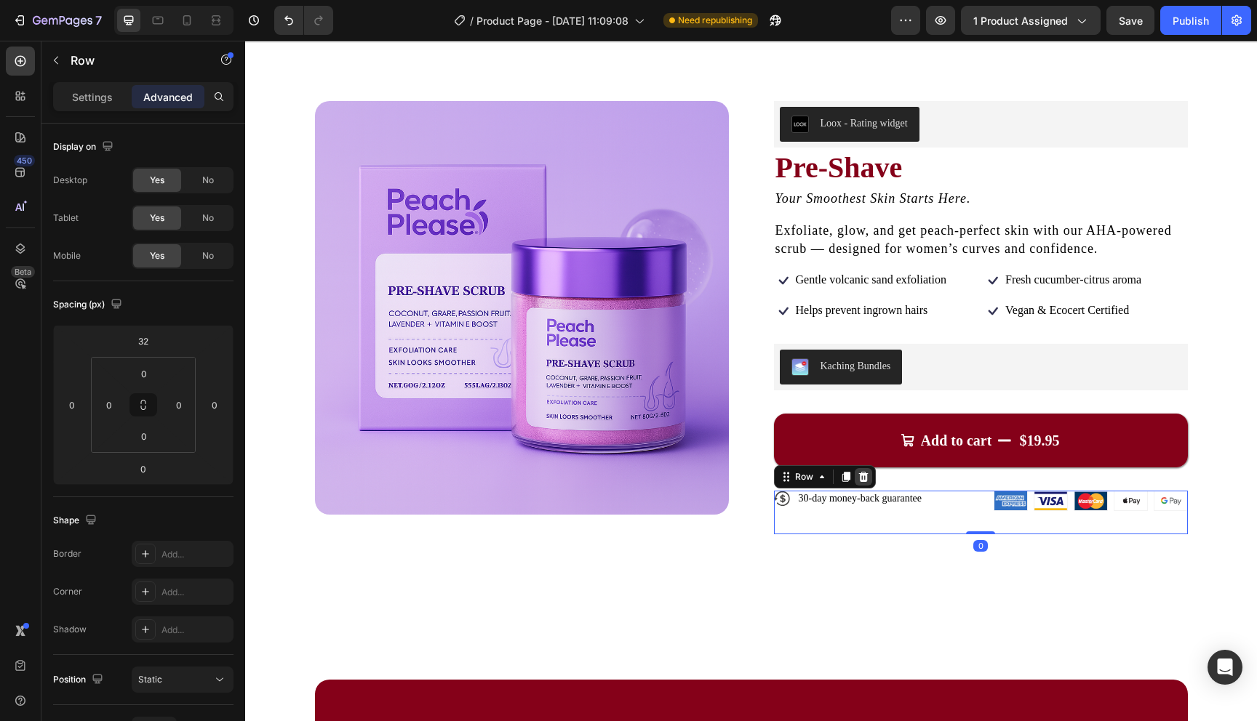
click at [865, 477] on icon at bounding box center [862, 476] width 9 height 10
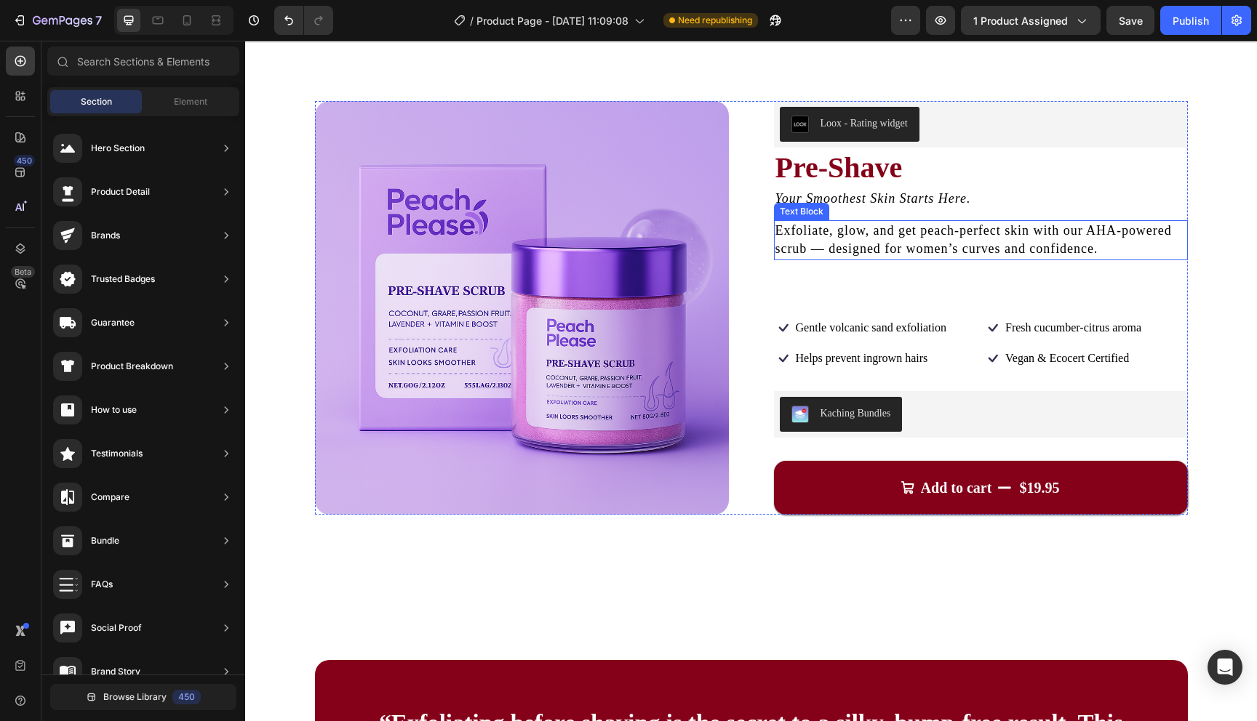
click at [845, 251] on span "Exfoliate, glow, and get peach-perfect skin with our AHA-powered scrub — design…" at bounding box center [973, 239] width 396 height 33
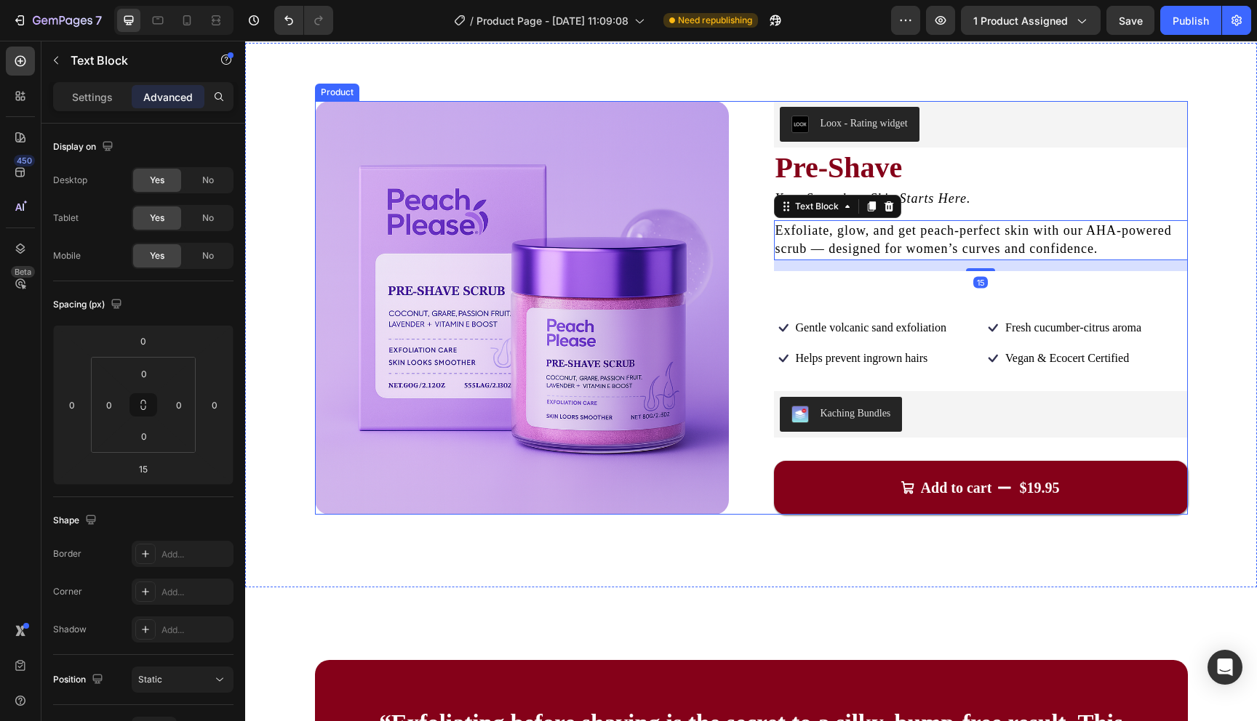
click at [955, 298] on div "Loox - Rating widget Loox Pre-Shave Product Title Your Smoothest Skin Starts He…" at bounding box center [981, 308] width 414 height 414
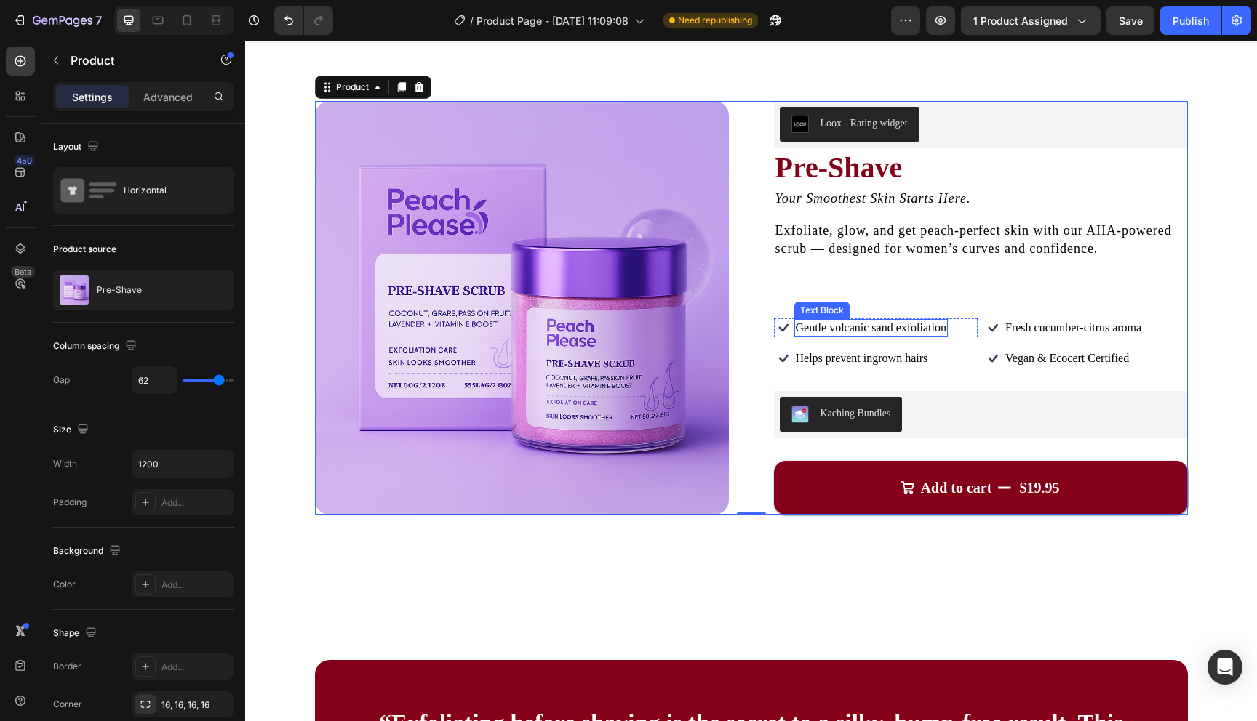
click at [945, 332] on span "Gentle volcanic sand exfoliation" at bounding box center [871, 327] width 151 height 12
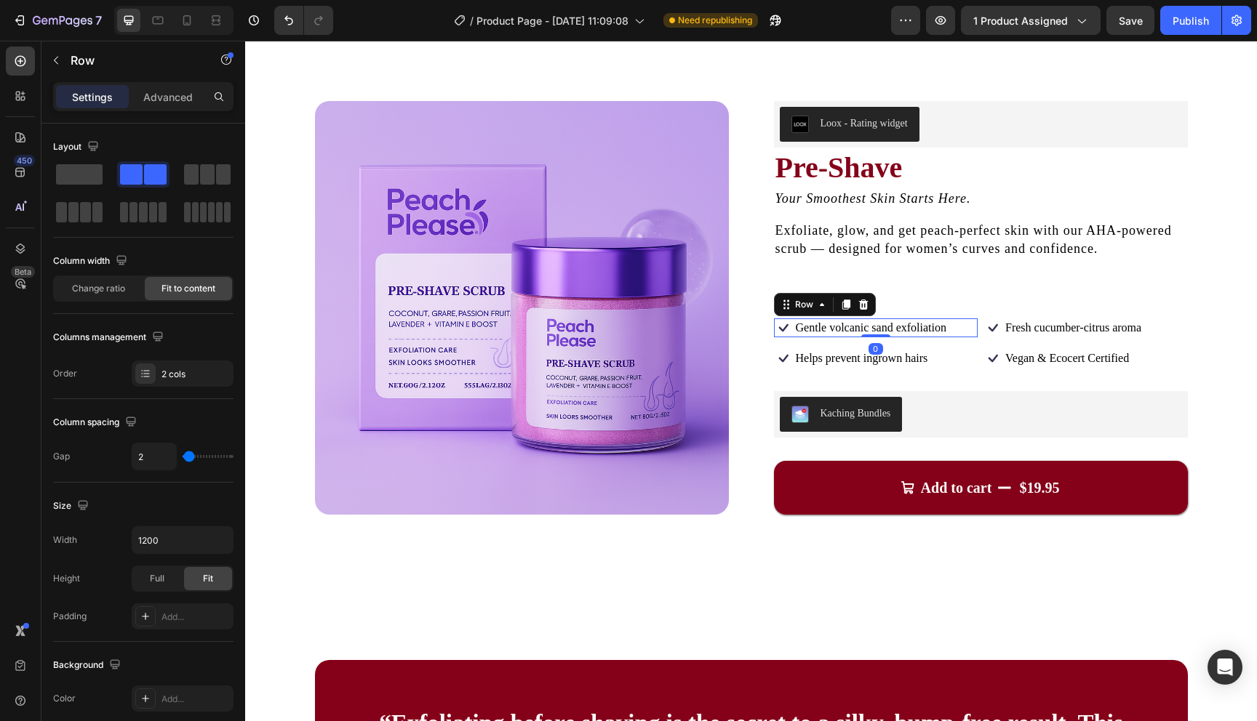
click at [967, 334] on div "Icon Gentle volcanic sand exfoliation Text Block Row 0" at bounding box center [876, 328] width 204 height 19
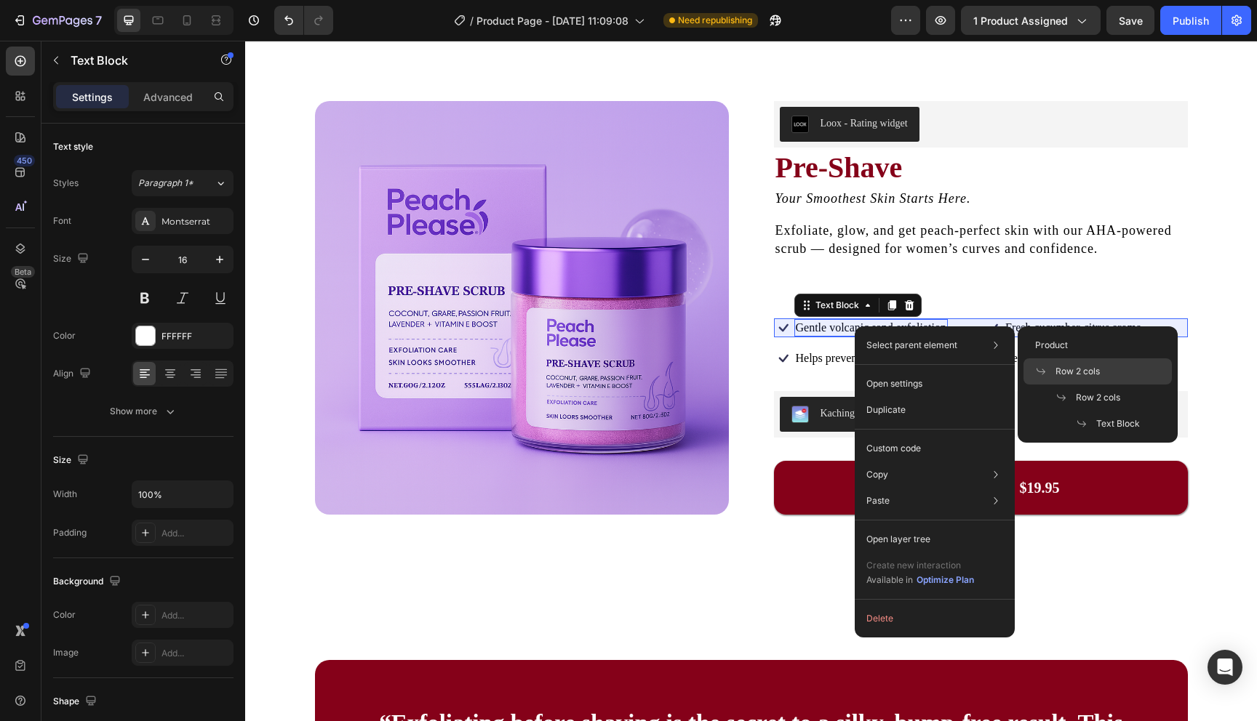
click at [1057, 367] on span "Row 2 cols" at bounding box center [1077, 371] width 44 height 13
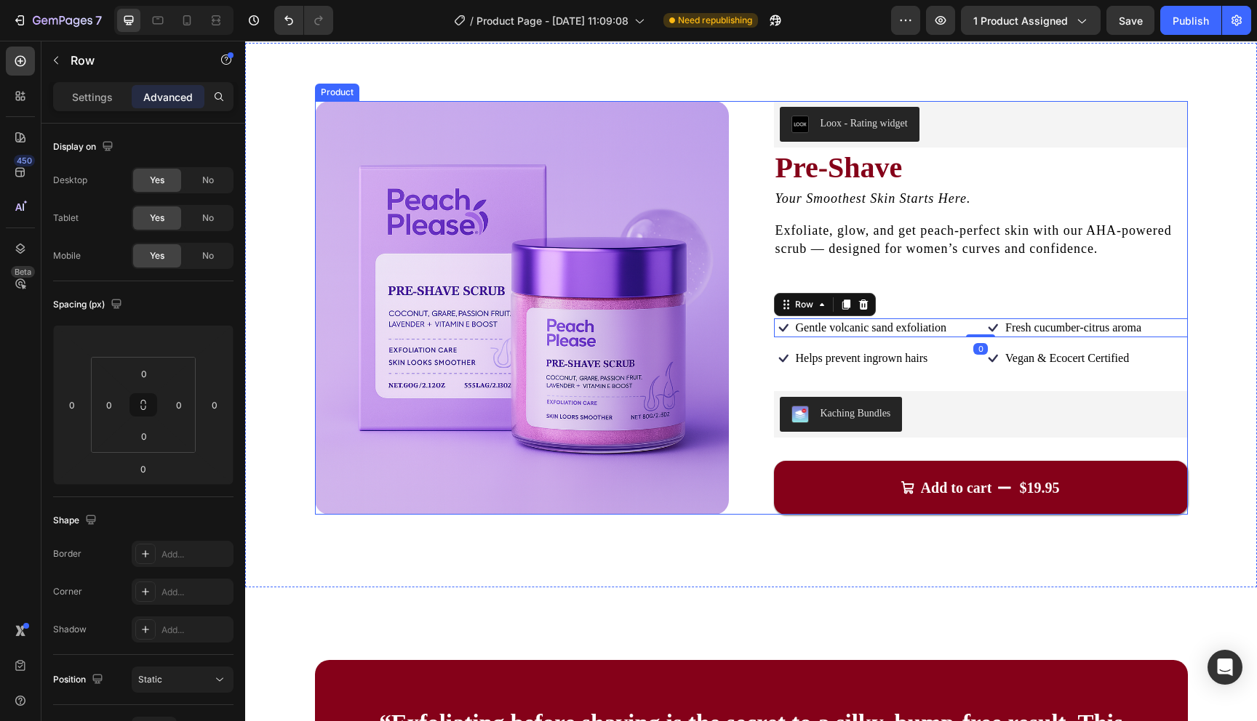
click at [980, 281] on div "Loox - Rating widget Loox Pre-Shave Product Title Your Smoothest Skin Starts He…" at bounding box center [981, 308] width 414 height 414
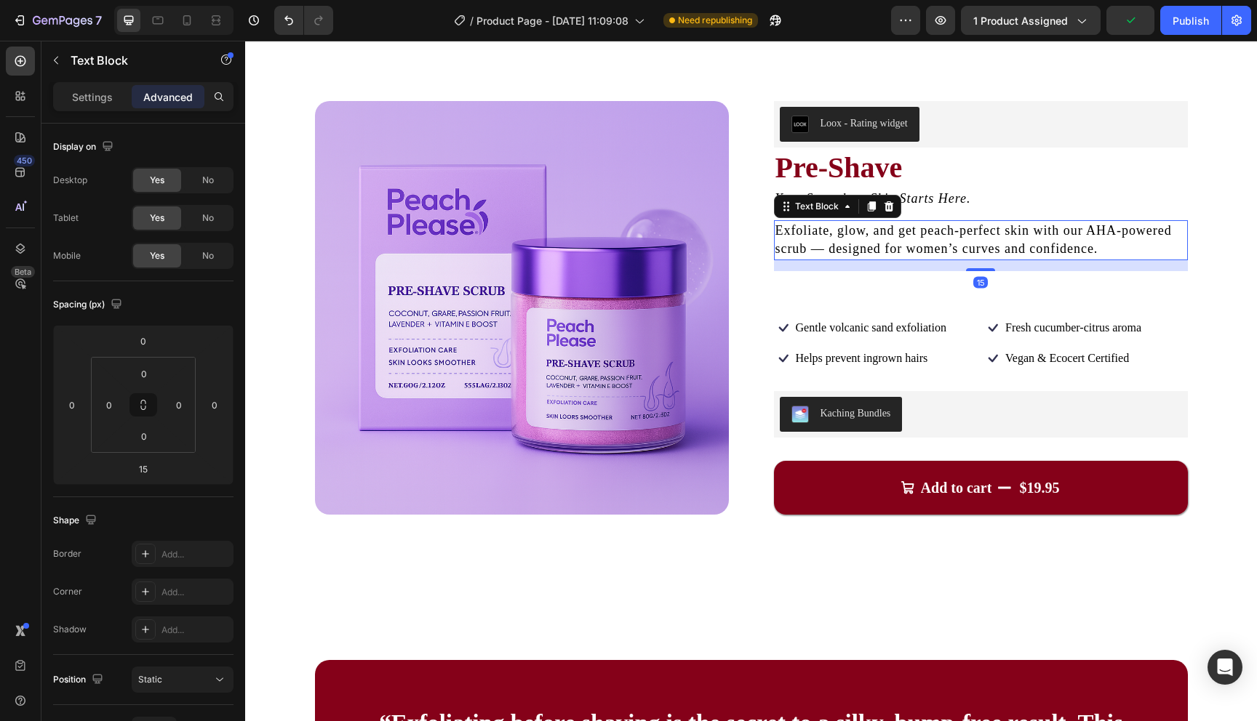
click at [988, 239] on p "Exfoliate, glow, and get peach-perfect skin with our AHA-powered scrub — design…" at bounding box center [980, 240] width 411 height 36
click at [984, 268] on div at bounding box center [980, 269] width 29 height 4
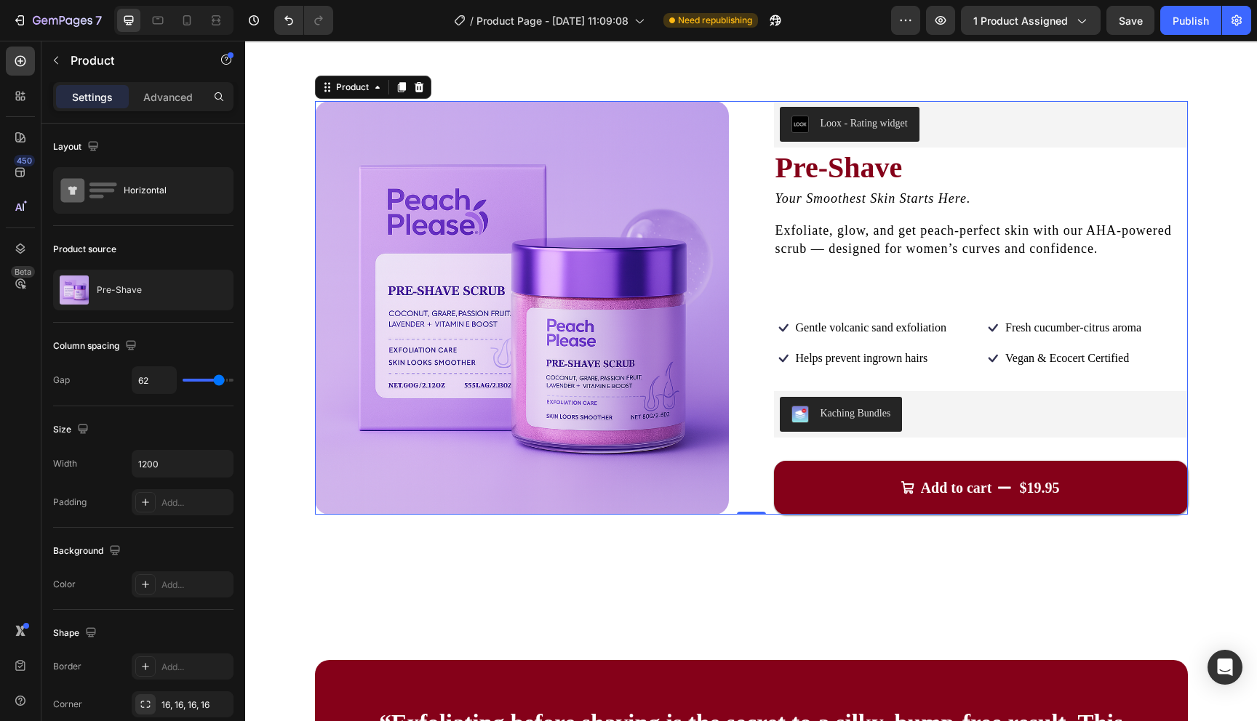
click at [917, 313] on div "Loox - Rating widget Loox Pre-Shave Product Title Your Smoothest Skin Starts He…" at bounding box center [981, 308] width 414 height 414
click at [795, 287] on div "Loox - Rating widget Loox Pre-Shave Product Title Your Smoothest Skin Starts He…" at bounding box center [981, 308] width 414 height 414
click at [944, 121] on div "Loox - Rating widget" at bounding box center [981, 124] width 402 height 35
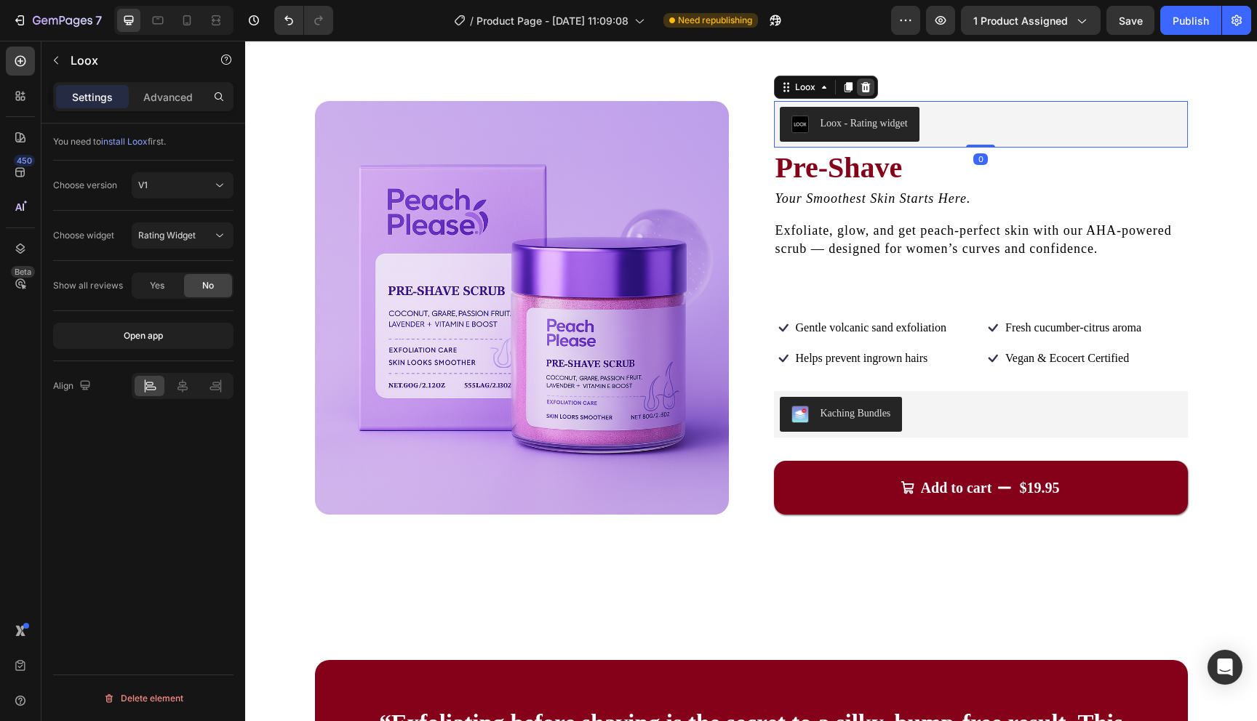
click at [868, 92] on icon at bounding box center [866, 87] width 12 height 12
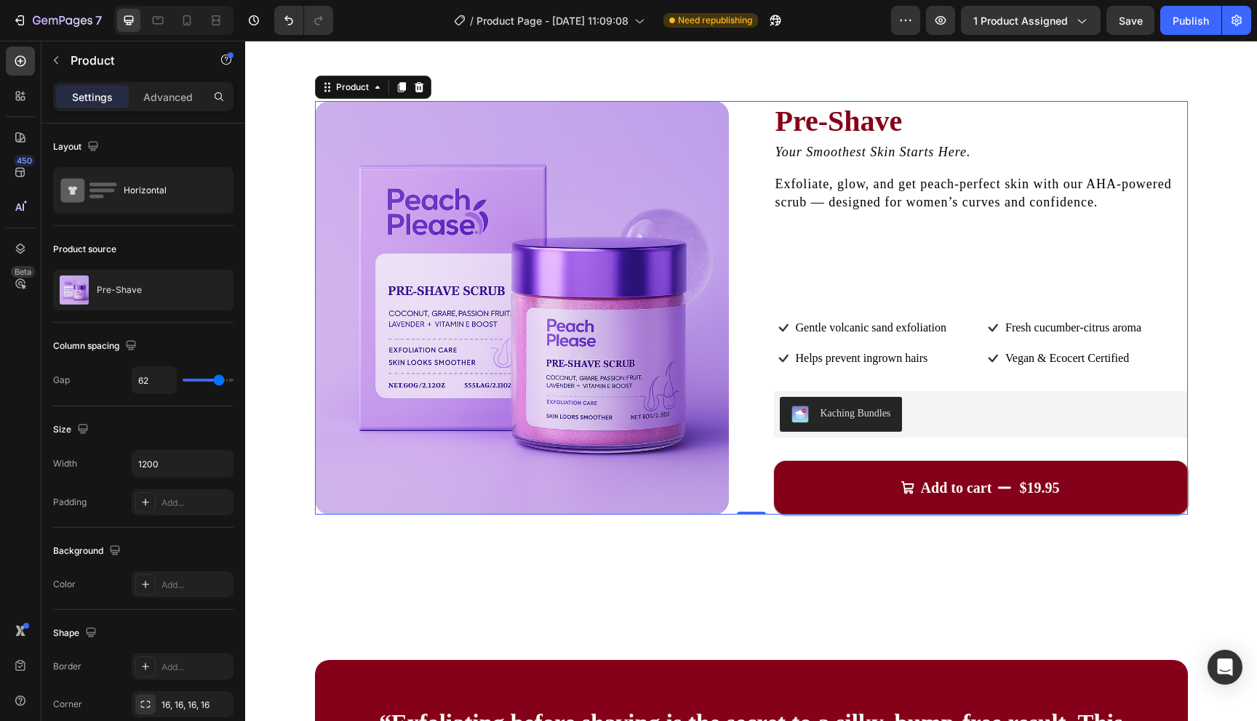
click at [905, 257] on div "Pre-Shave Product Title Your Smoothest Skin Starts Here. Text Block Exfoliate, …" at bounding box center [981, 308] width 414 height 414
click at [16, 179] on icon at bounding box center [20, 172] width 15 height 15
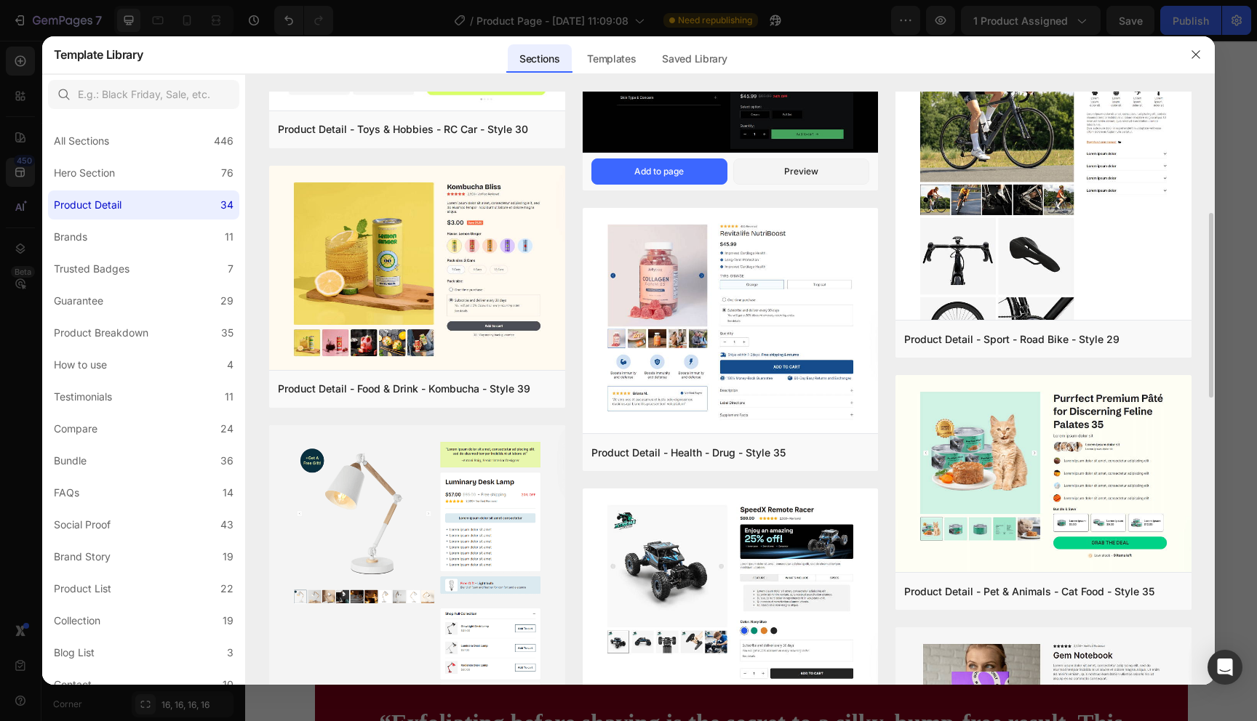
scroll to position [412, 0]
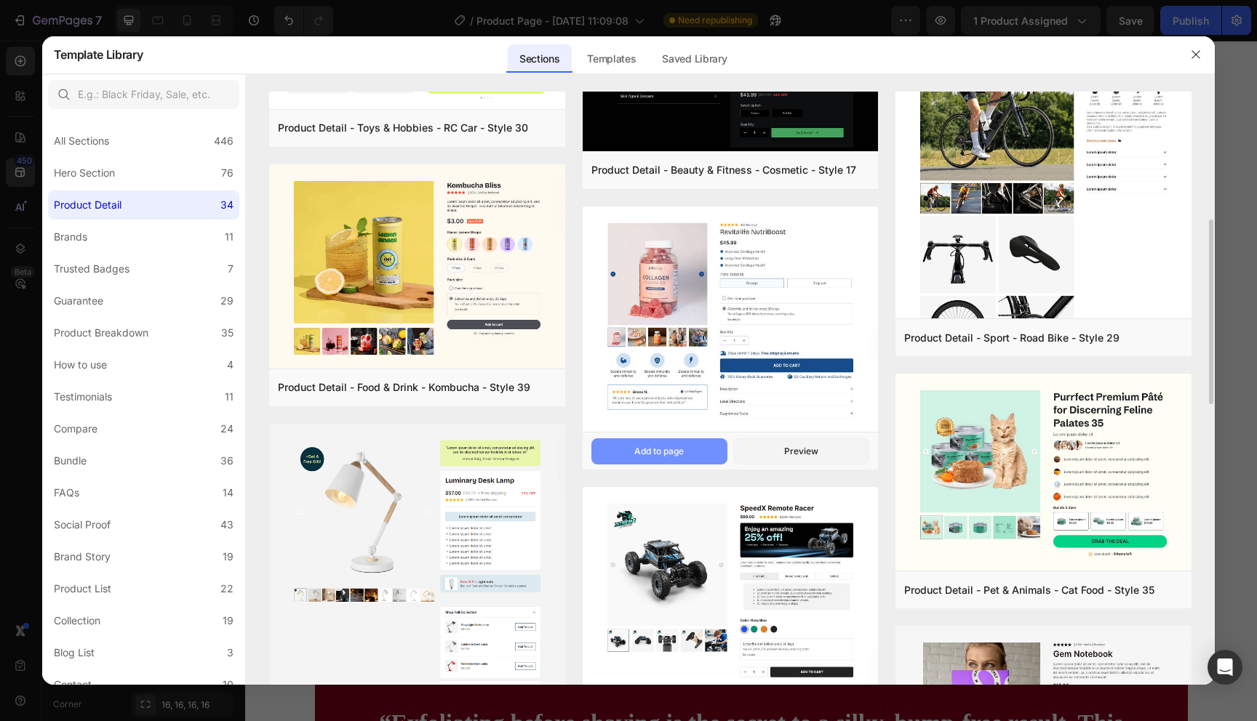
click at [703, 459] on button "Add to page" at bounding box center [659, 452] width 136 height 26
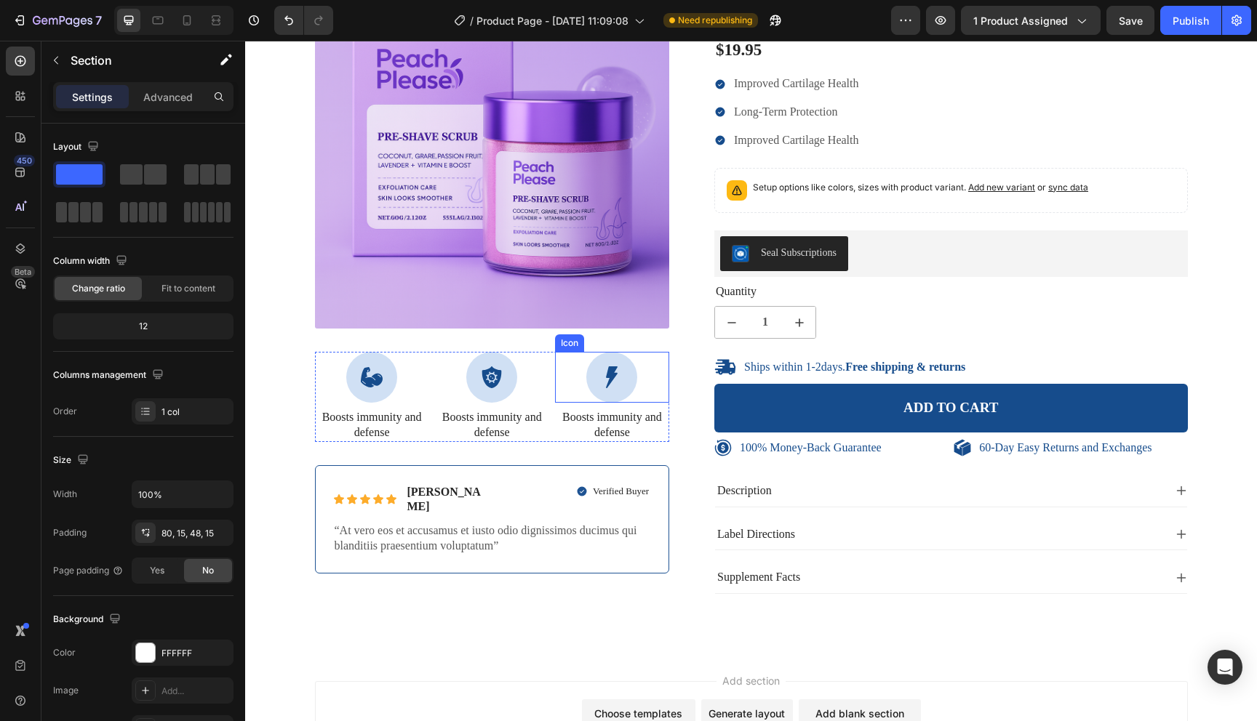
scroll to position [3145, 0]
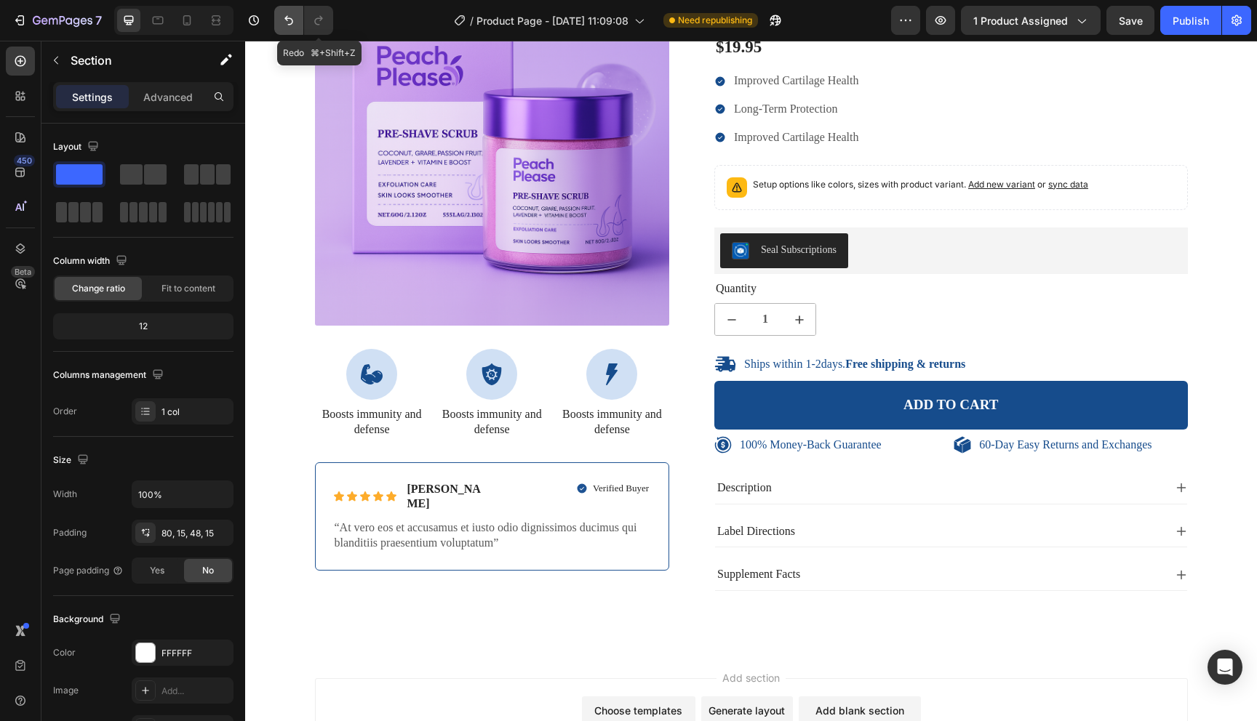
click at [295, 23] on icon "Undo/Redo" at bounding box center [288, 20] width 15 height 15
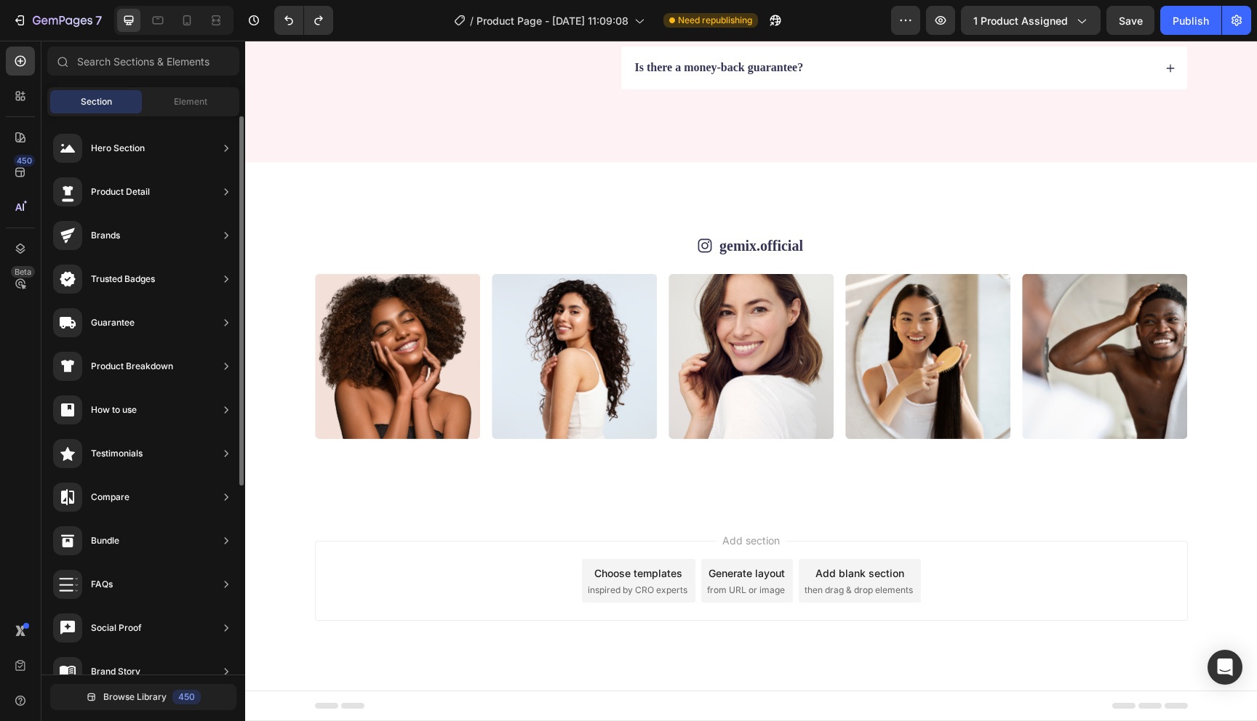
scroll to position [0, 0]
click at [119, 694] on span "Browse Library" at bounding box center [134, 697] width 63 height 13
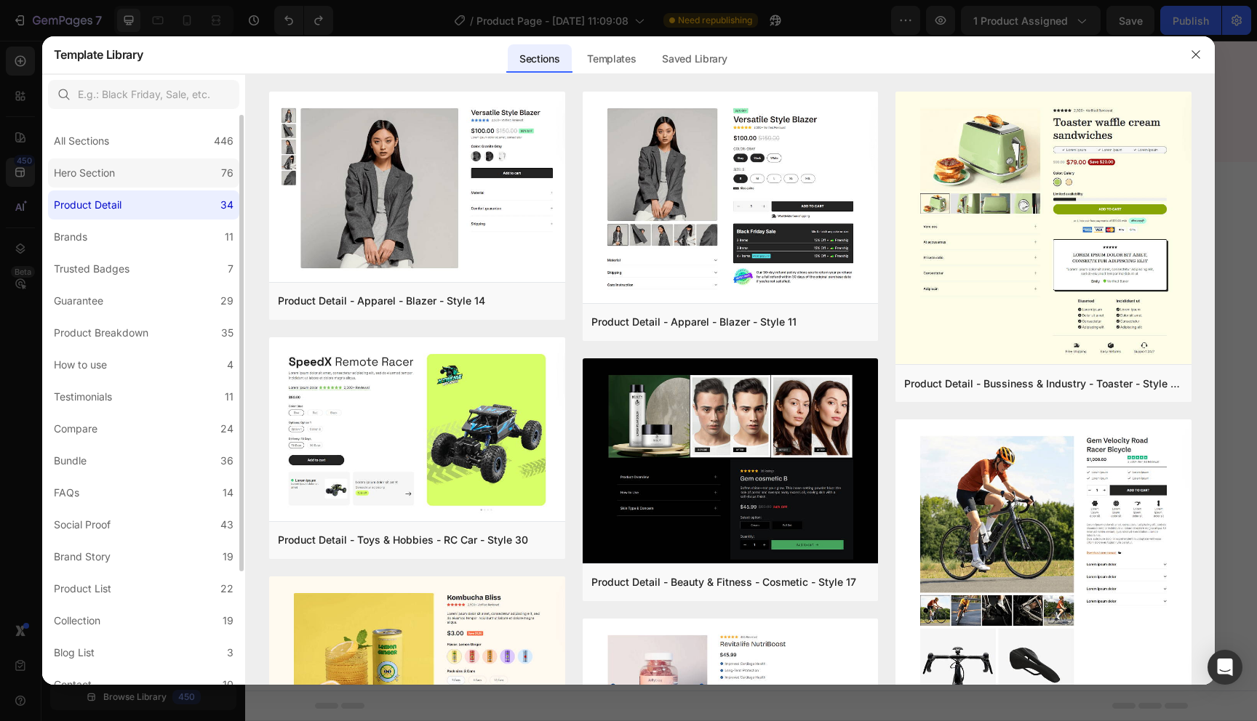
click at [156, 169] on label "Hero Section 76" at bounding box center [143, 173] width 191 height 29
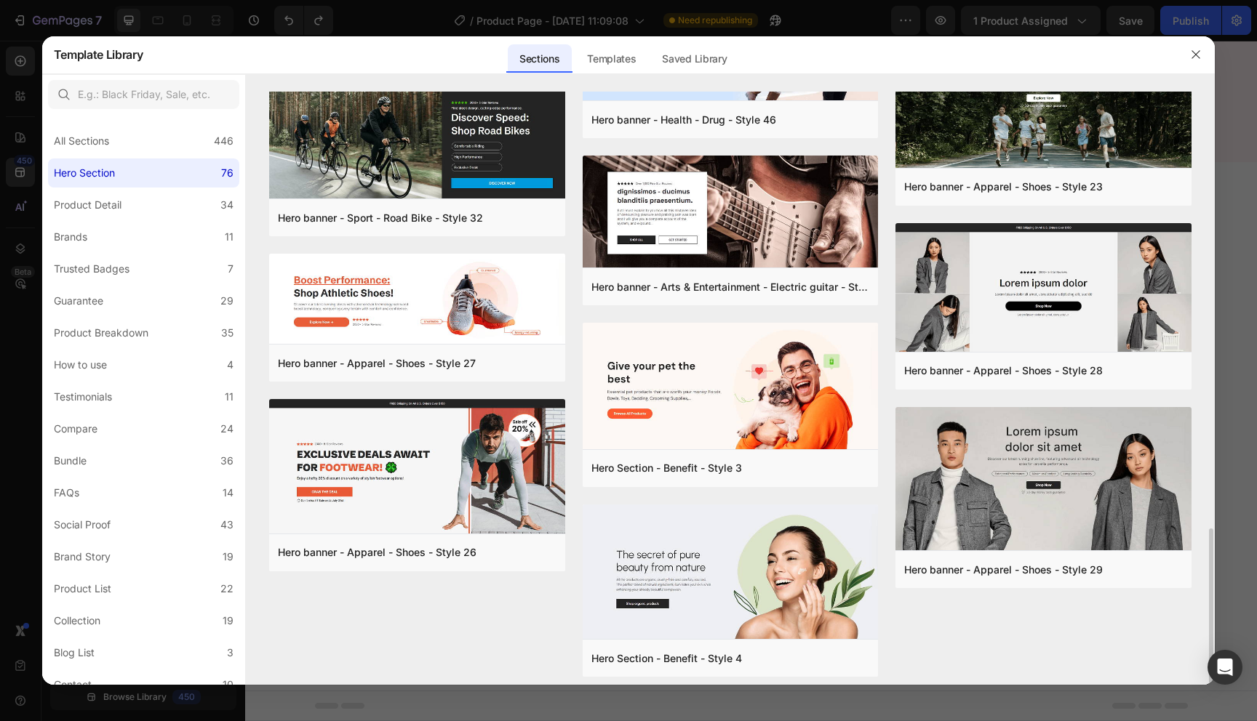
scroll to position [1651, 0]
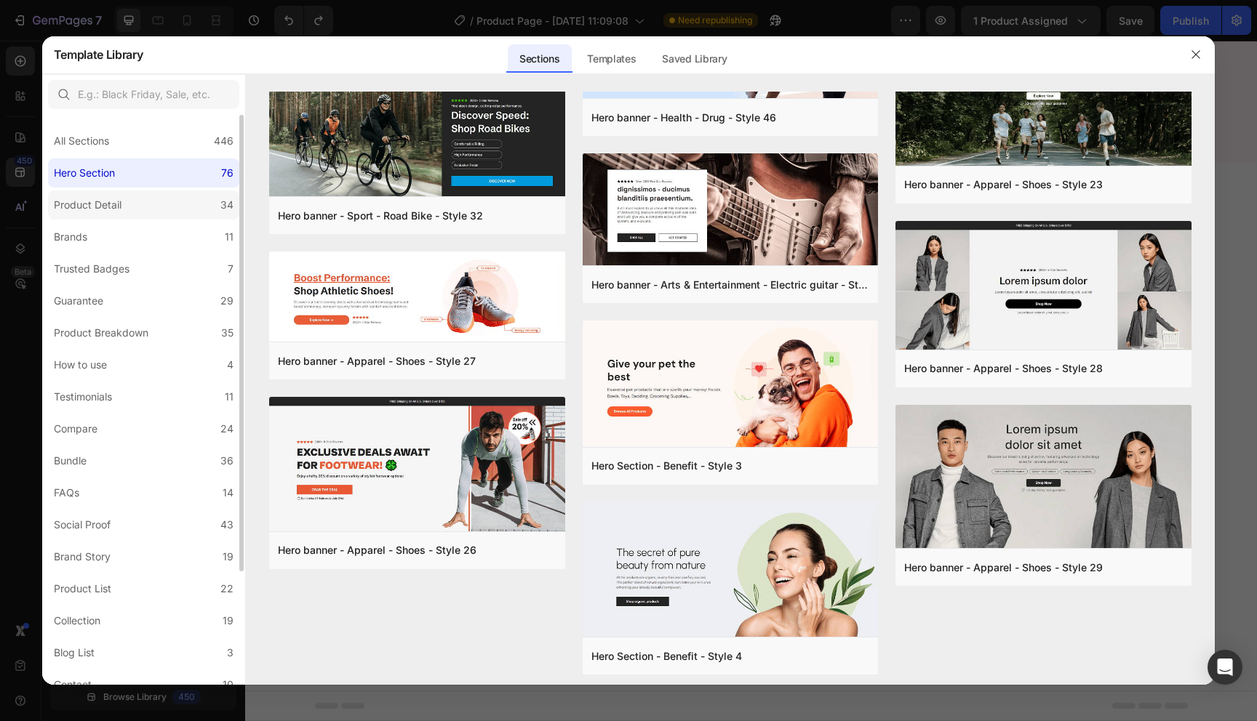
click at [146, 205] on label "Product Detail 34" at bounding box center [143, 205] width 191 height 29
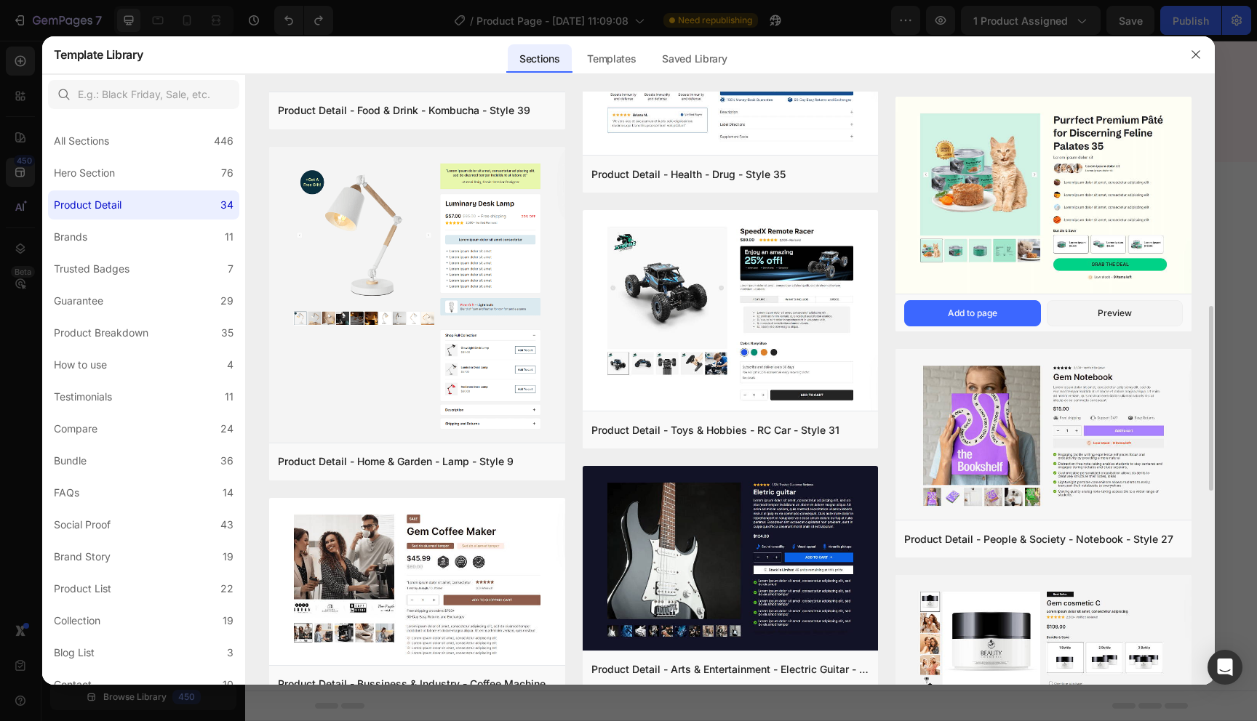
scroll to position [687, 0]
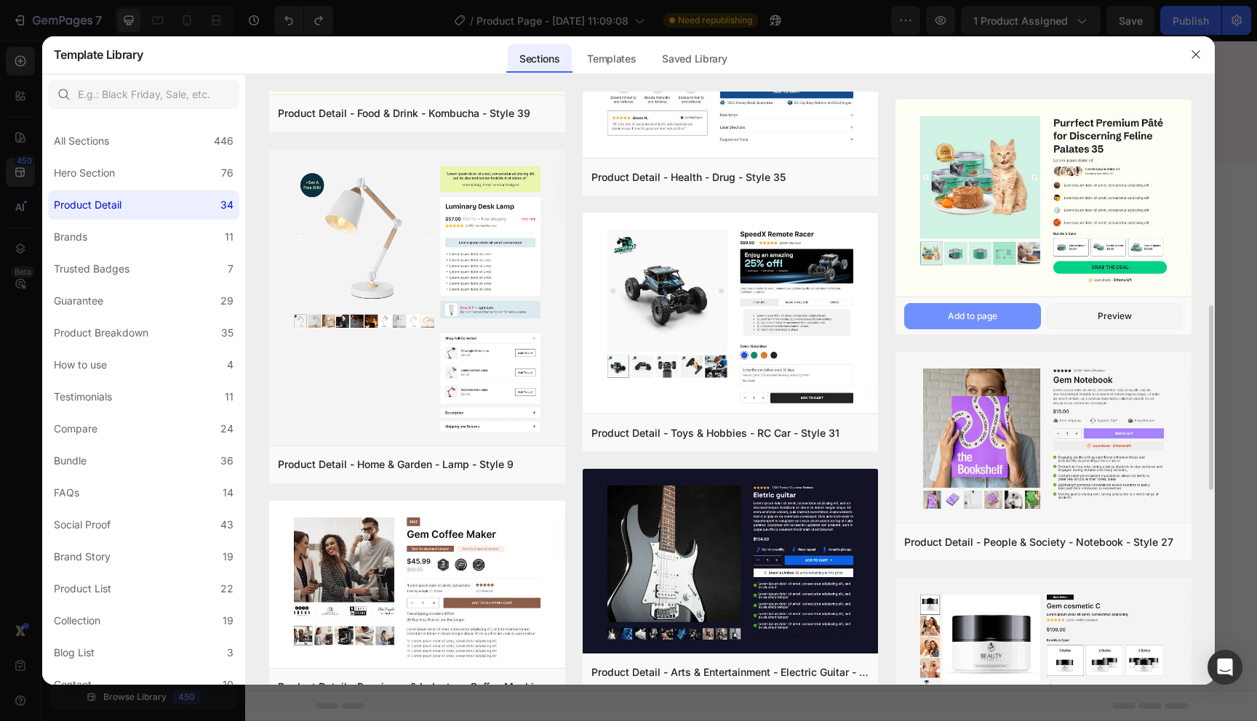
click at [938, 322] on button "Add to page" at bounding box center [972, 316] width 136 height 26
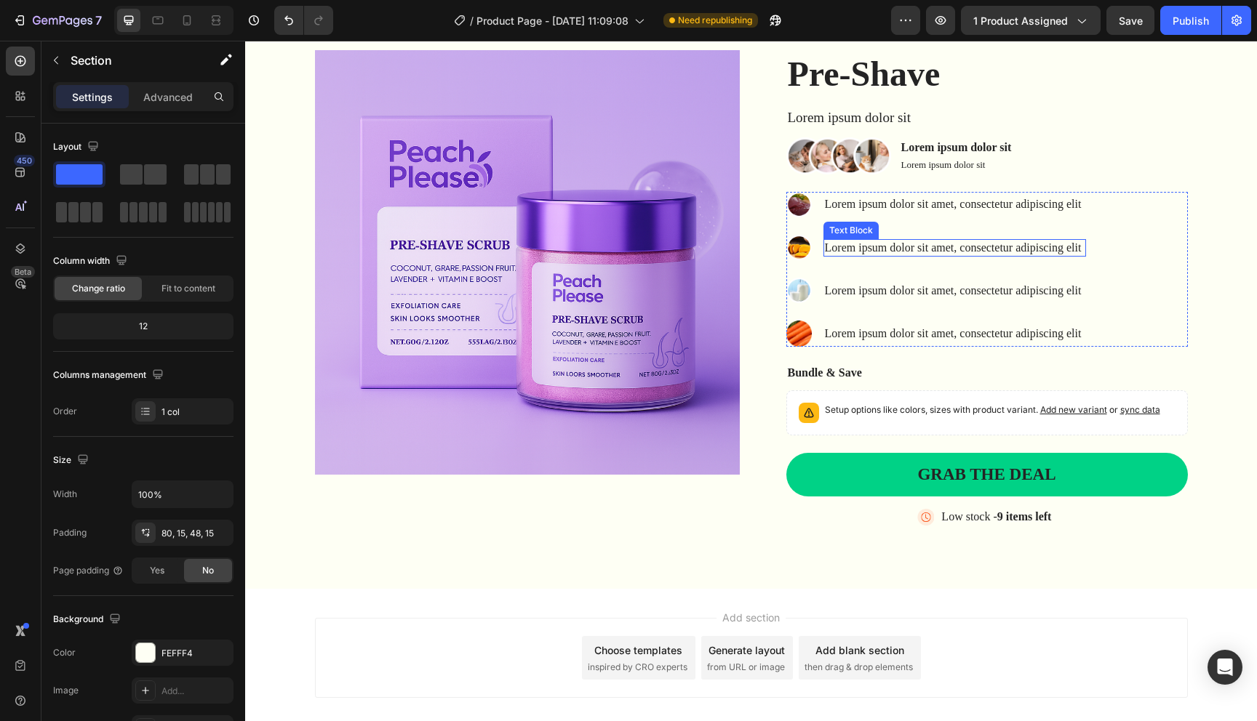
scroll to position [3017, 0]
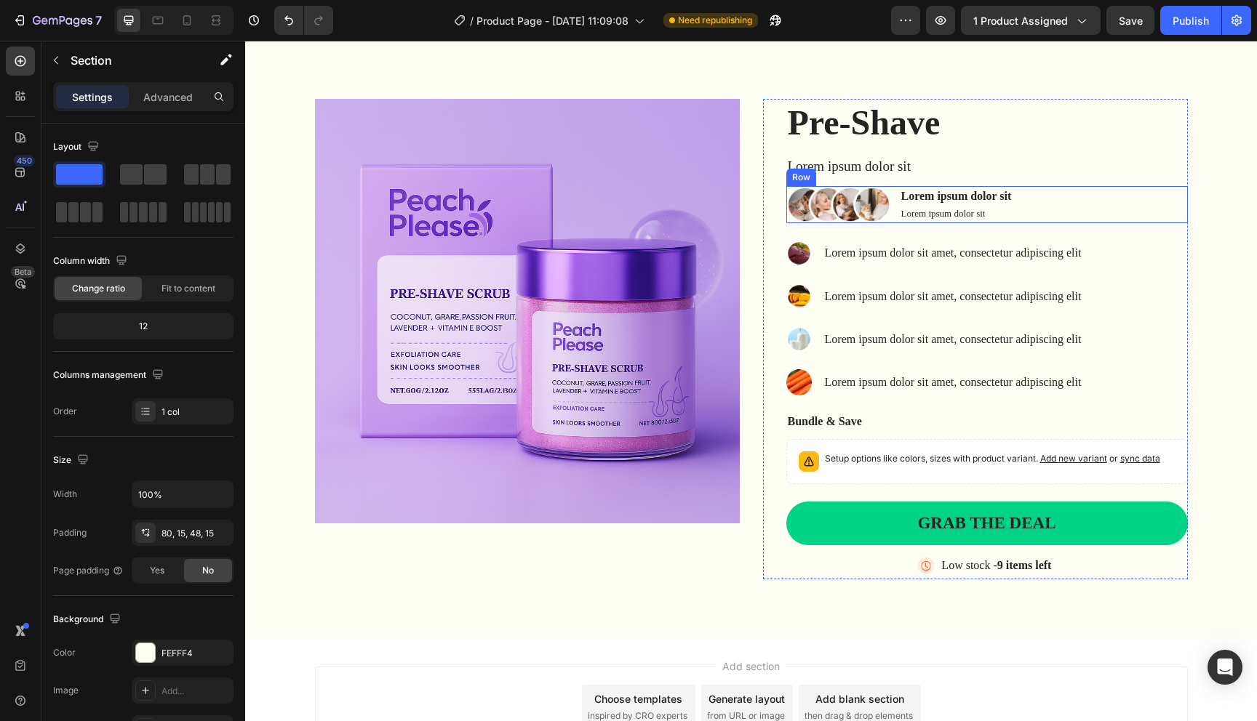
click at [1062, 199] on div "Image Lorem ipsum dolor sit Text Block Lorem ipsum dolor sit Text Block Row" at bounding box center [986, 205] width 401 height 38
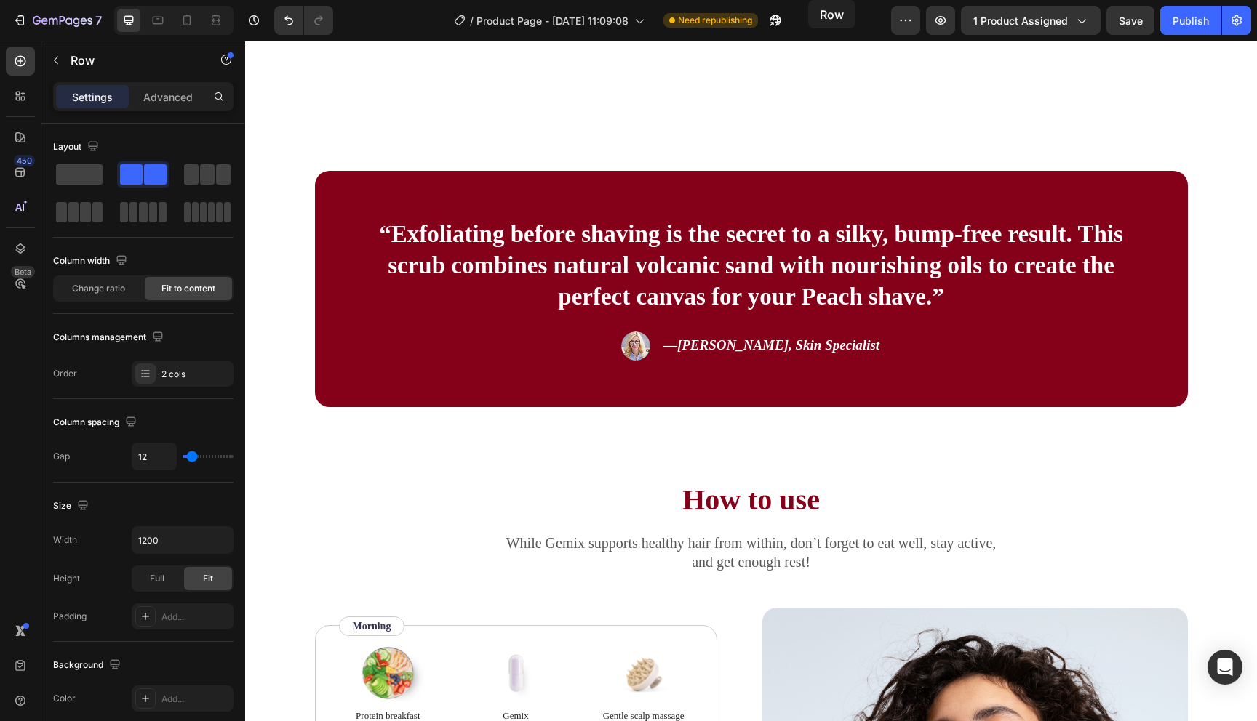
scroll to position [0, 0]
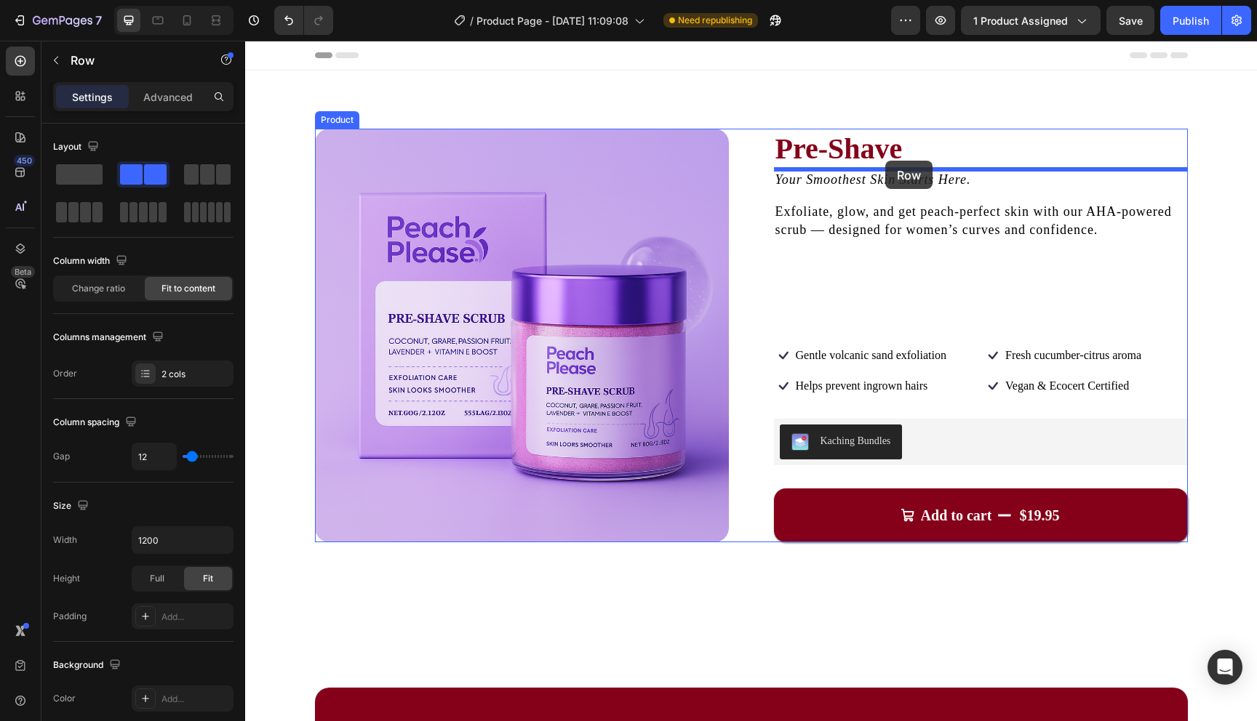
drag, startPoint x: 803, startPoint y: 177, endPoint x: 884, endPoint y: 161, distance: 83.2
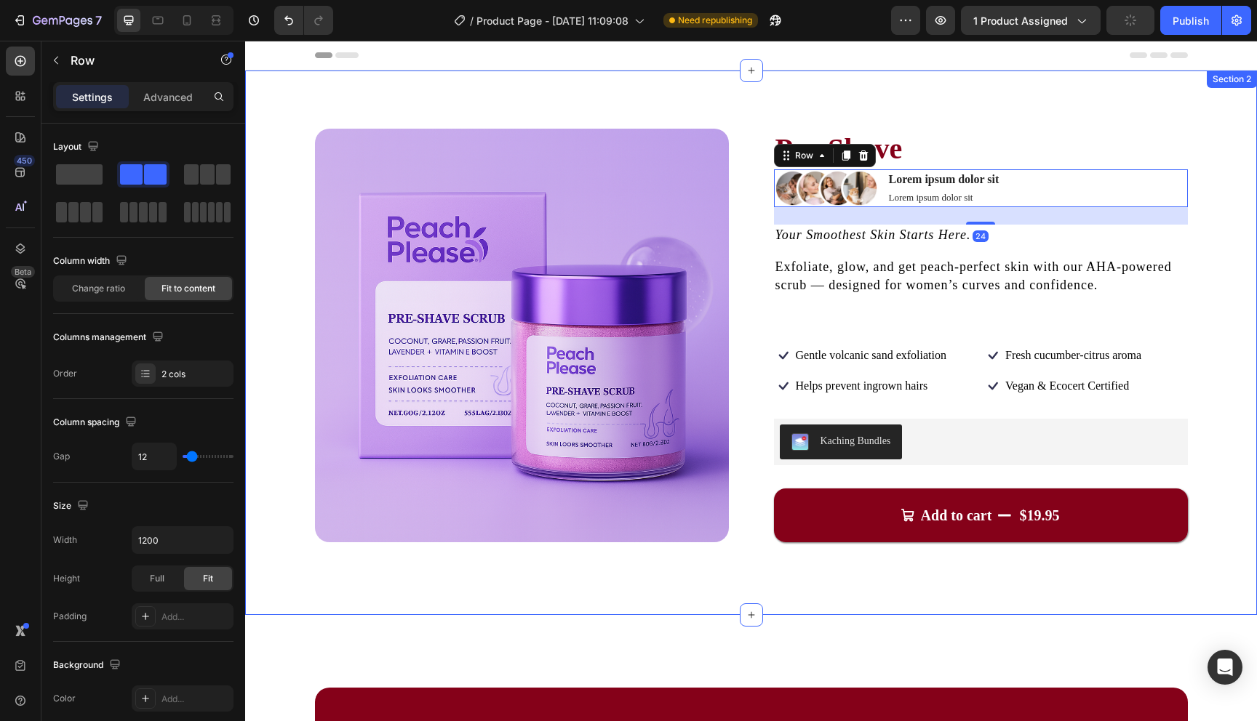
click at [1230, 205] on div "Product Images Pre-Shave Product Title Image Lorem ipsum dolor sit Text Block L…" at bounding box center [751, 343] width 1012 height 545
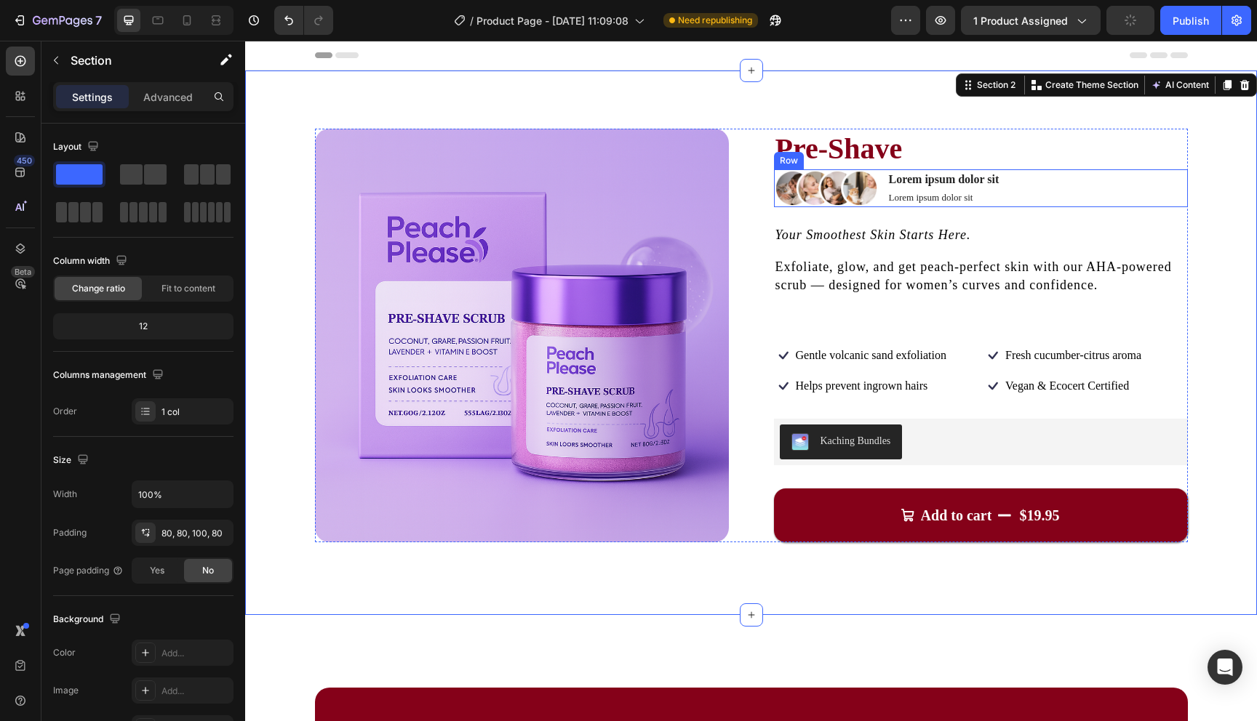
click at [1111, 194] on div "Image Lorem ipsum dolor sit Text Block Lorem ipsum dolor sit Text Block Row" at bounding box center [981, 188] width 414 height 38
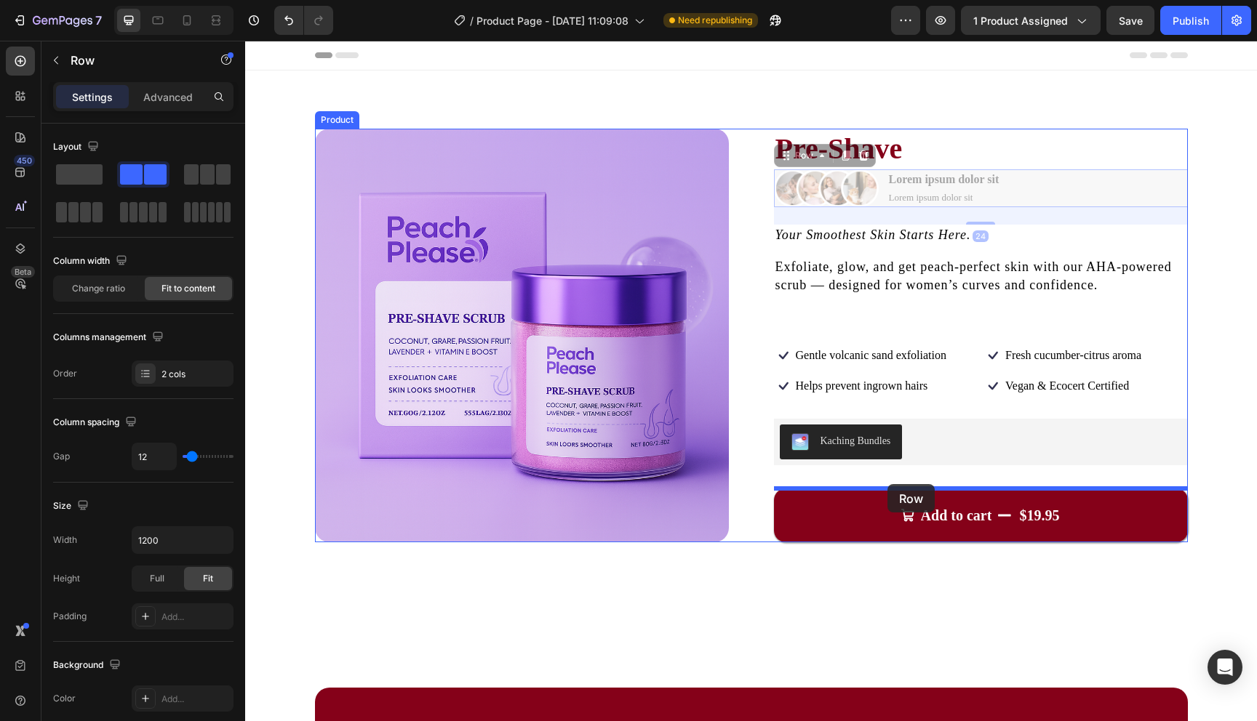
drag, startPoint x: 788, startPoint y: 153, endPoint x: 887, endPoint y: 484, distance: 346.3
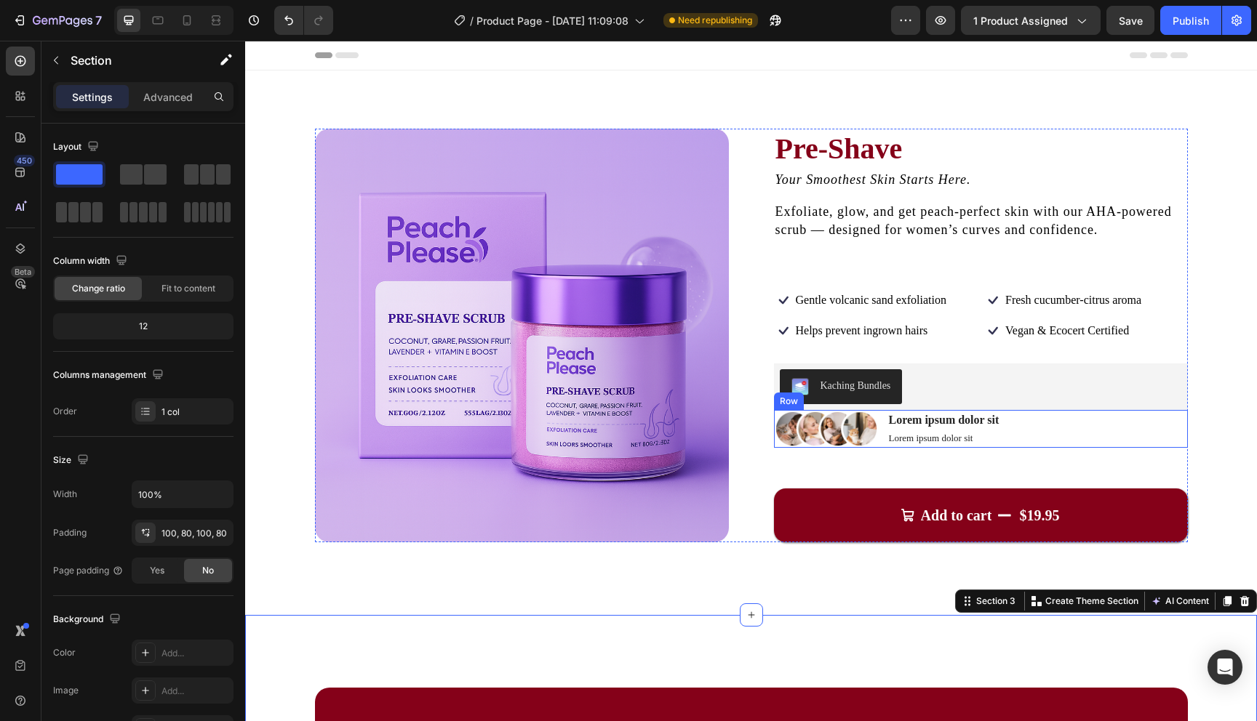
click at [1033, 426] on div "Image Lorem ipsum dolor sit Text Block Lorem ipsum dolor sit Text Block Row" at bounding box center [981, 429] width 414 height 38
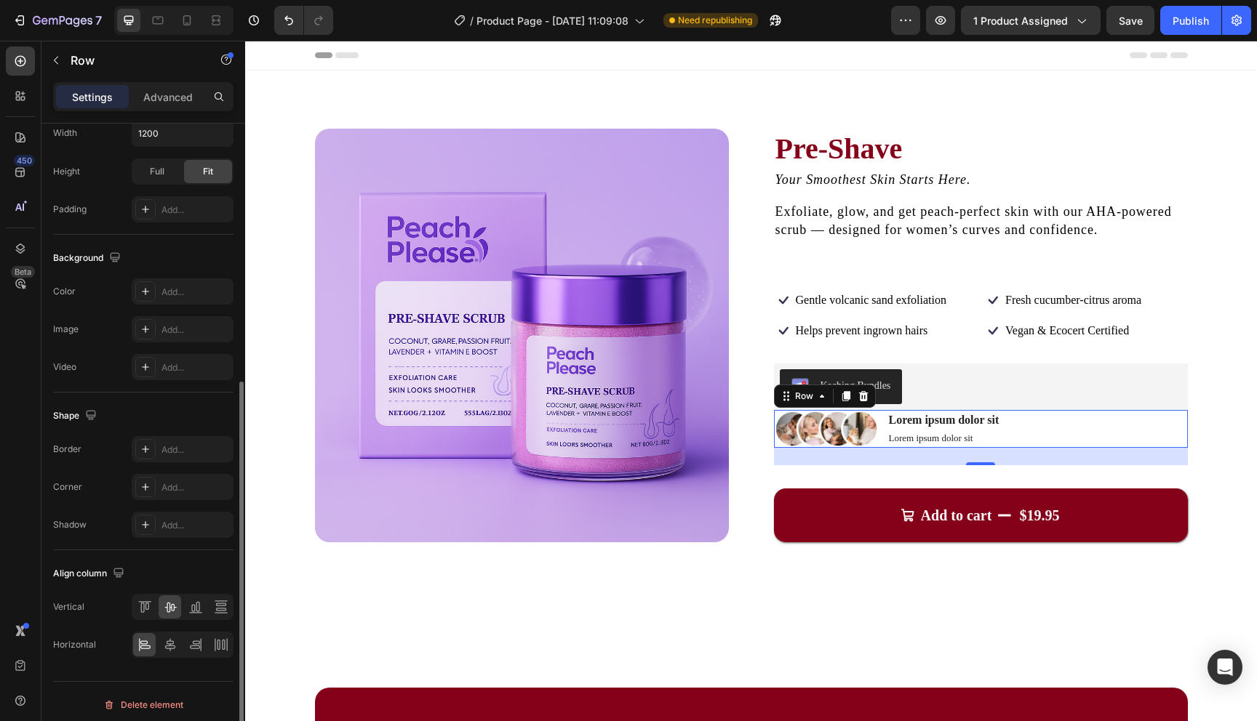
scroll to position [414, 0]
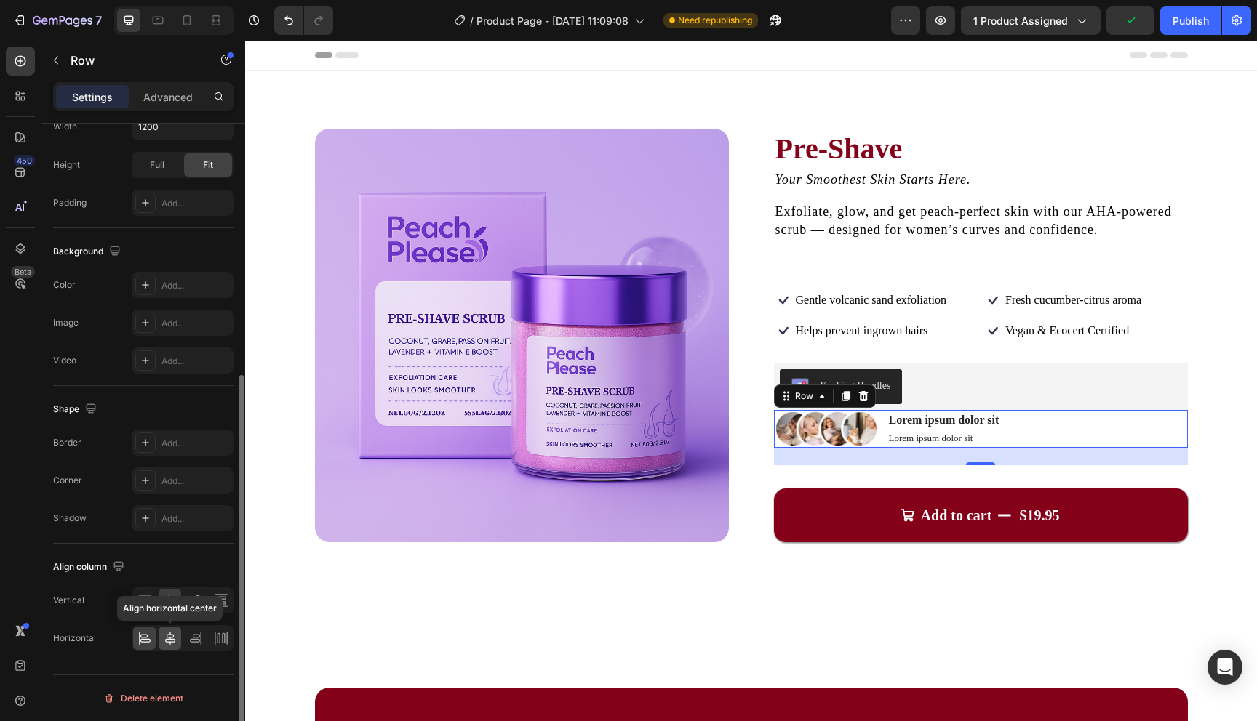
click at [173, 634] on icon at bounding box center [170, 638] width 15 height 15
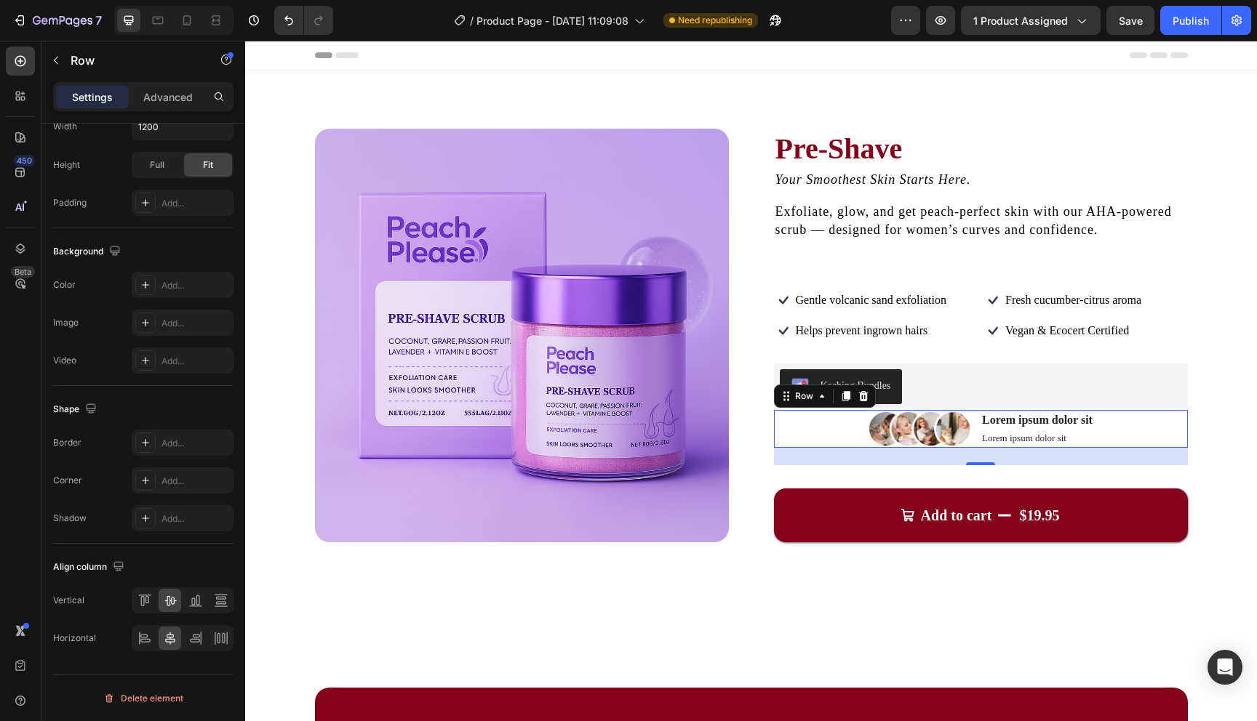
drag, startPoint x: 985, startPoint y: 462, endPoint x: 986, endPoint y: 441, distance: 20.4
click at [986, 441] on div "Image Lorem ipsum dolor sit Text Block Lorem ipsum dolor sit Text Block Row 24" at bounding box center [981, 429] width 414 height 38
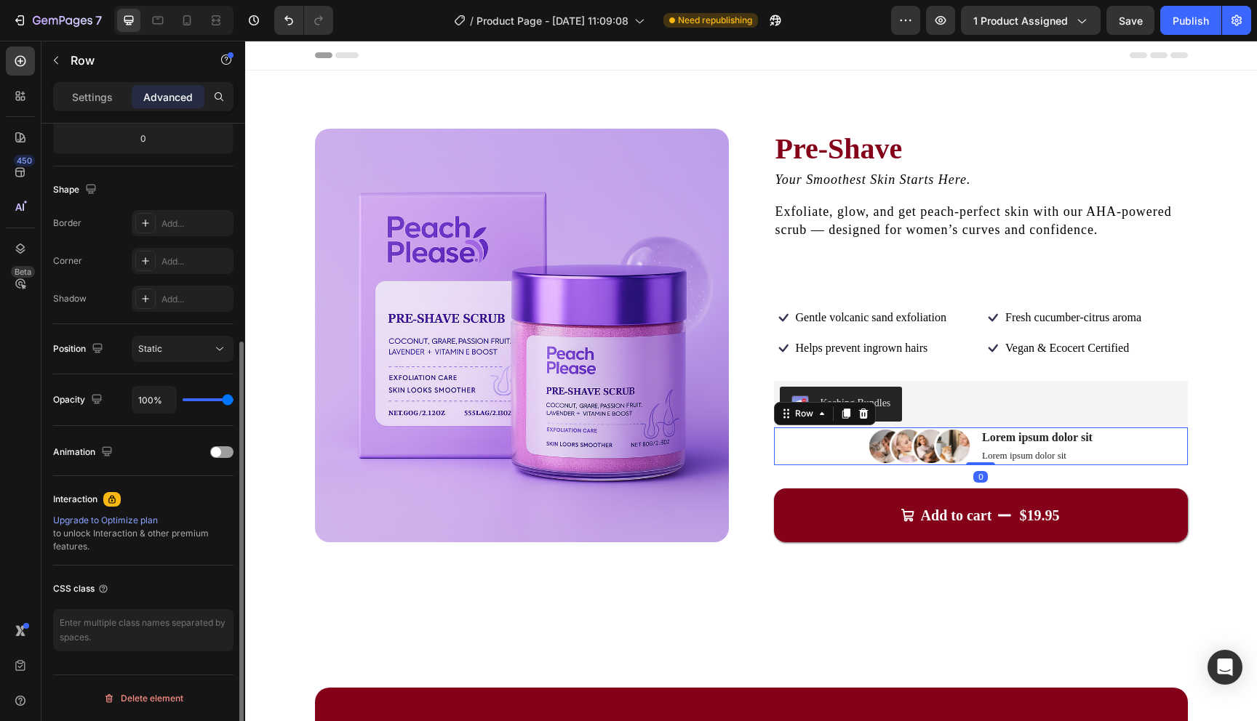
scroll to position [331, 0]
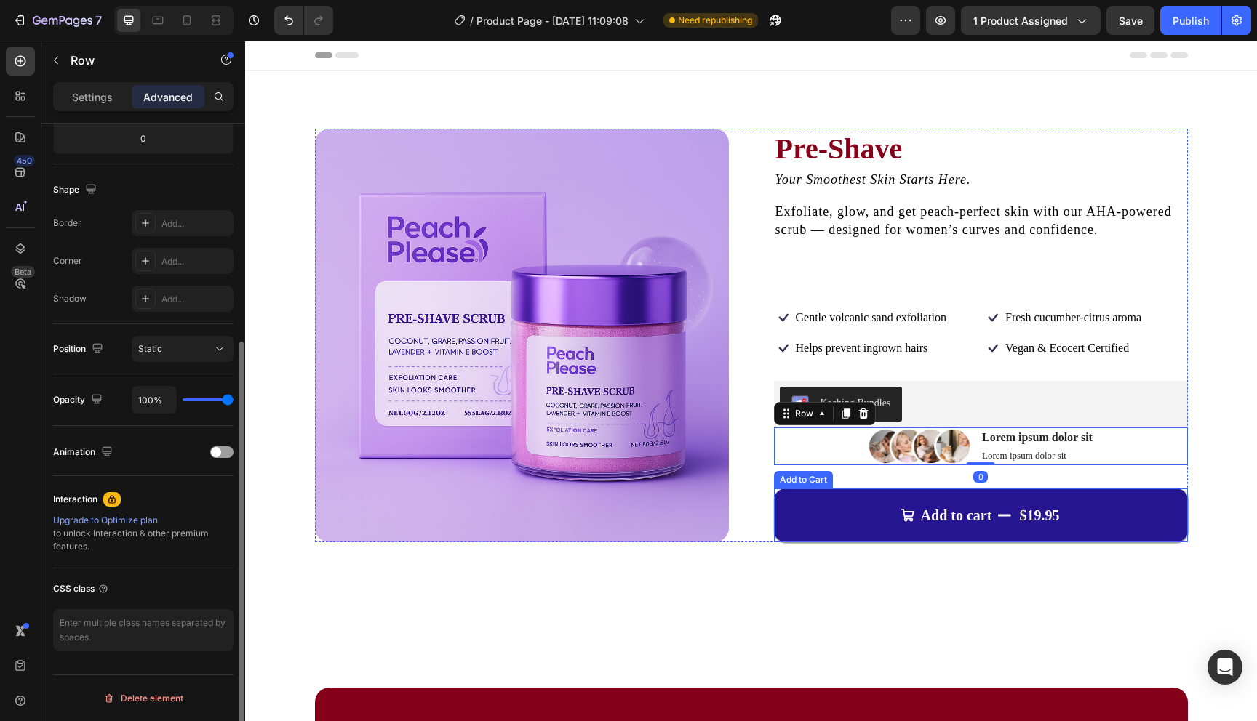
click at [980, 538] on button "Add to cart $19.95" at bounding box center [981, 516] width 414 height 54
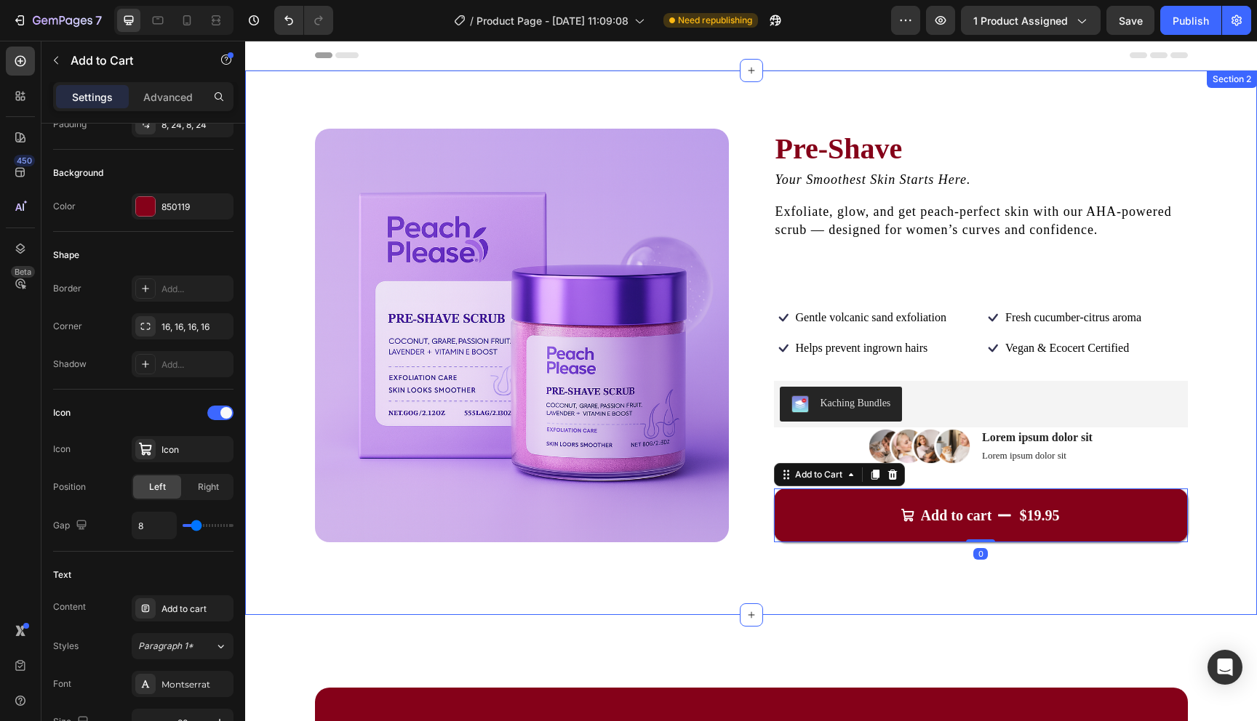
scroll to position [0, 0]
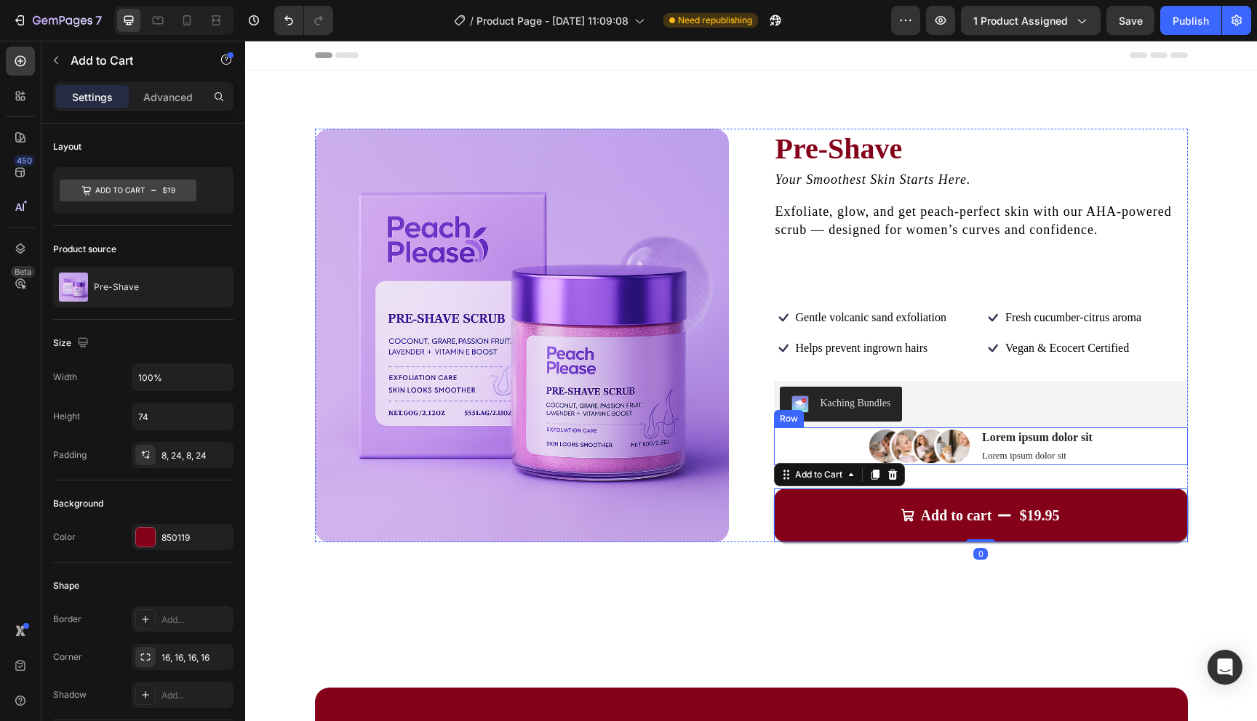
click at [1097, 427] on div "Kaching Bundles" at bounding box center [981, 404] width 414 height 47
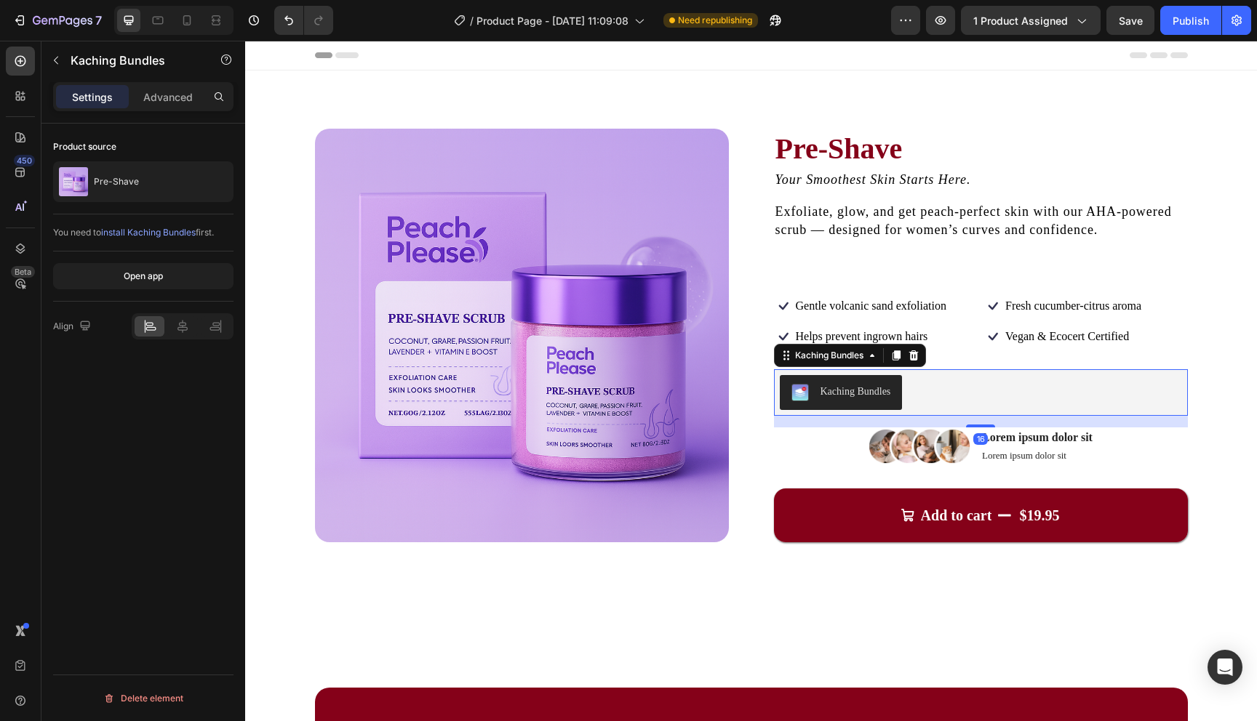
drag, startPoint x: 987, startPoint y: 425, endPoint x: 985, endPoint y: 436, distance: 11.7
click at [985, 416] on div "16" at bounding box center [981, 416] width 414 height 0
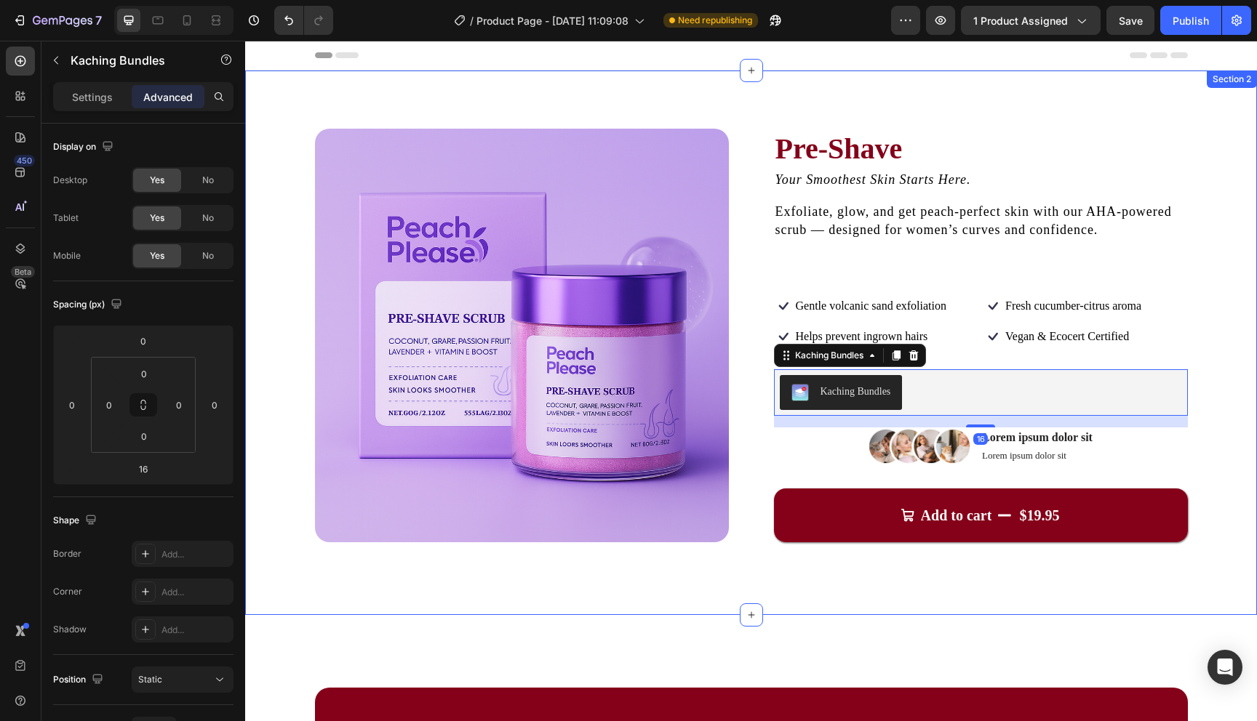
click at [1256, 465] on div "Product Images Pre-Shave Product Title Your Smoothest Skin Starts Here. Text Bl…" at bounding box center [751, 343] width 1012 height 545
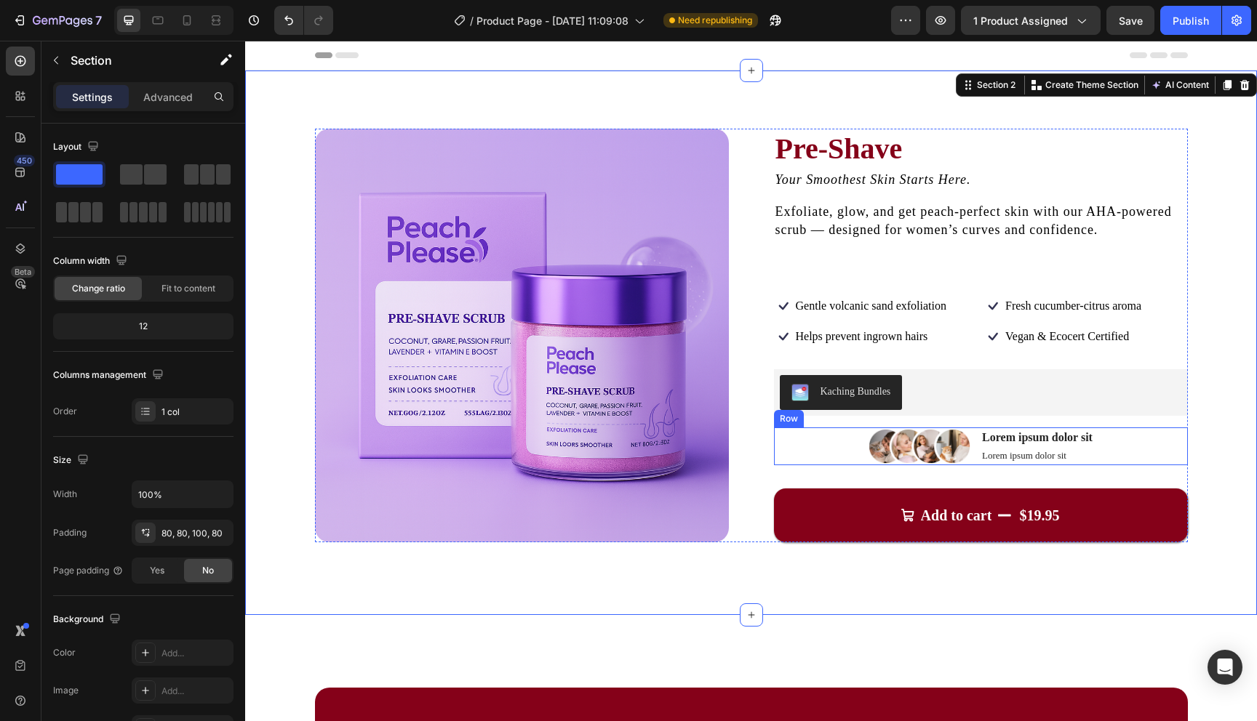
click at [1141, 441] on div "Image Lorem ipsum dolor sit Text Block Lorem ipsum dolor sit Text Block Row" at bounding box center [981, 447] width 414 height 38
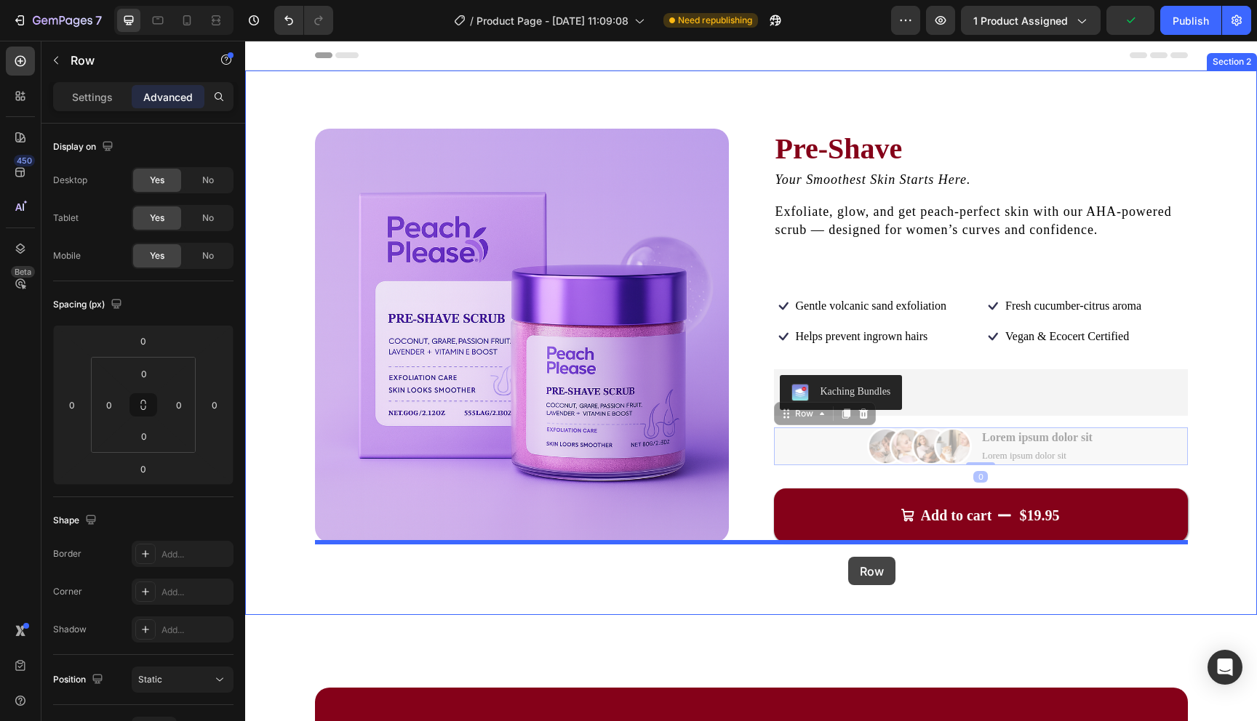
drag, startPoint x: 801, startPoint y: 412, endPoint x: 848, endPoint y: 557, distance: 152.3
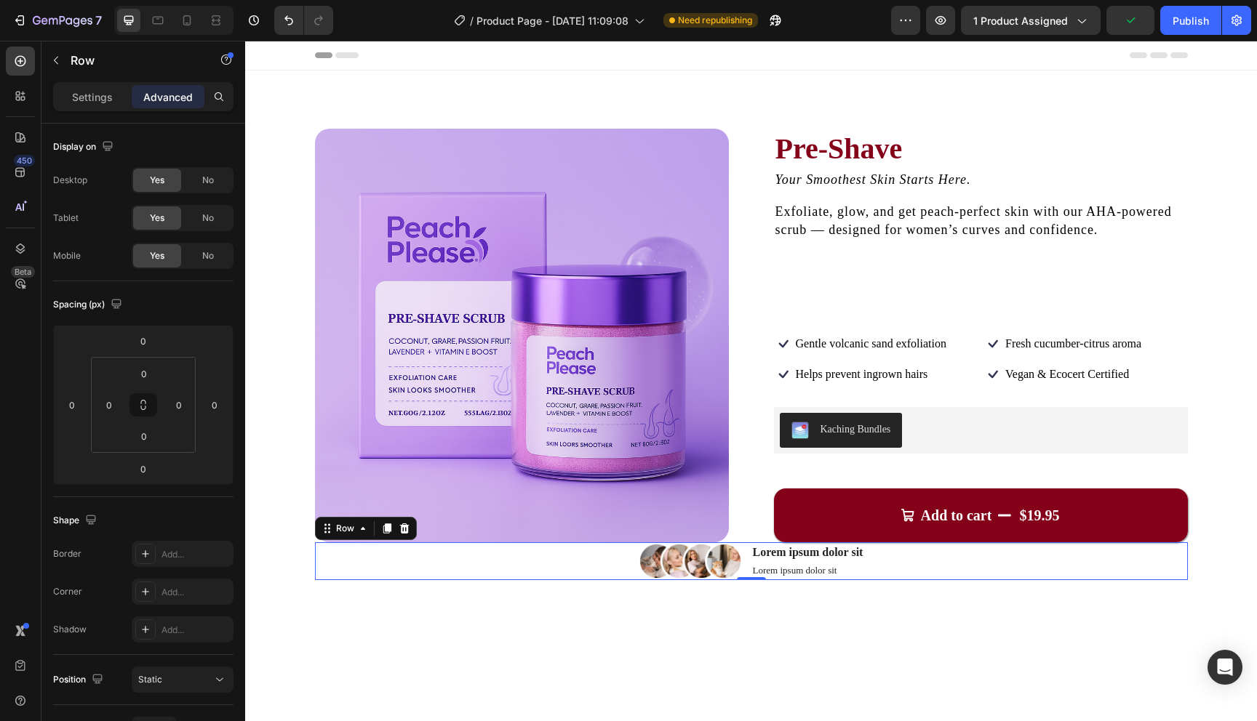
click at [932, 561] on div "Image Lorem ipsum dolor sit Text Block Lorem ipsum dolor sit Text Block Row 0" at bounding box center [751, 562] width 873 height 38
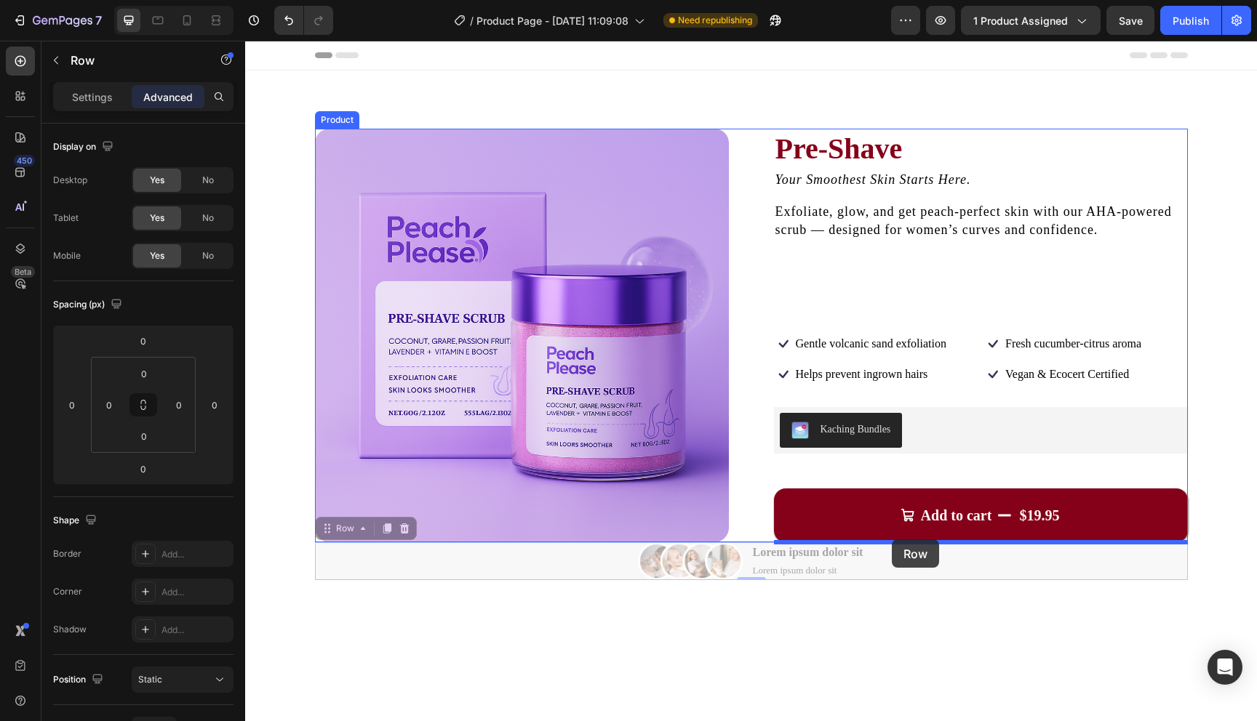
drag, startPoint x: 340, startPoint y: 526, endPoint x: 892, endPoint y: 540, distance: 551.4
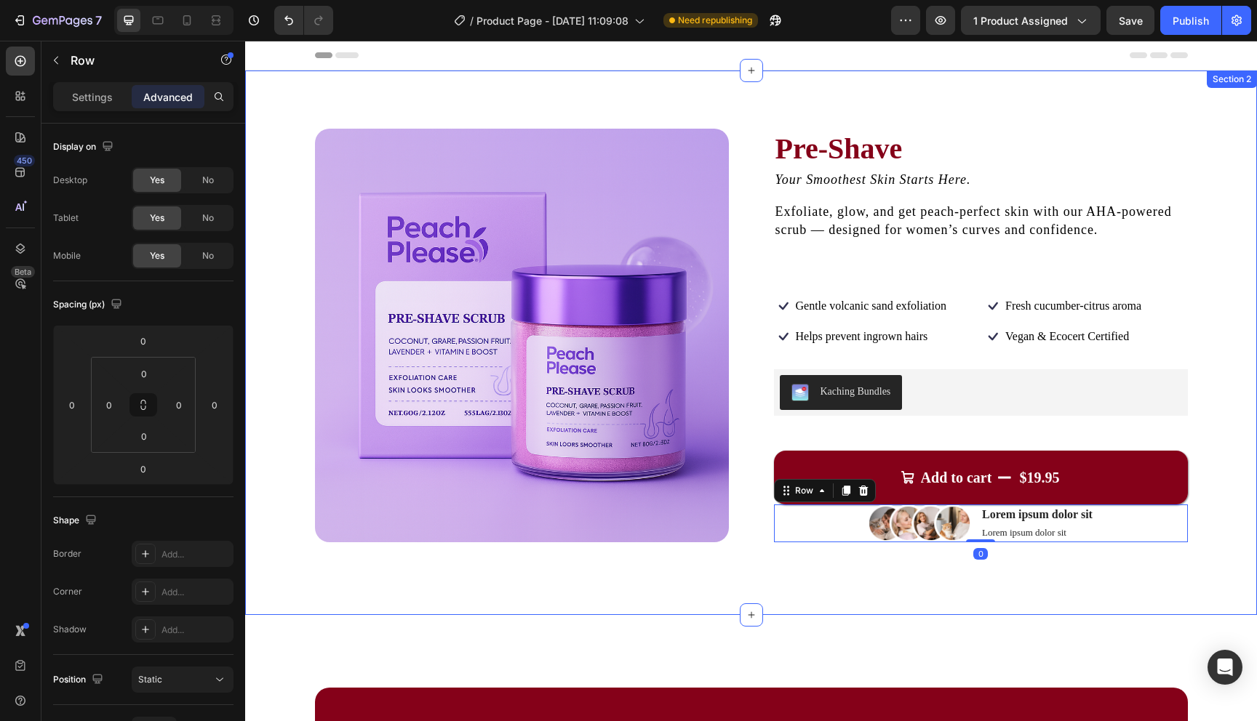
click at [881, 601] on div "Product Images Pre-Shave Product Title Your Smoothest Skin Starts Here. Text Bl…" at bounding box center [751, 343] width 1012 height 545
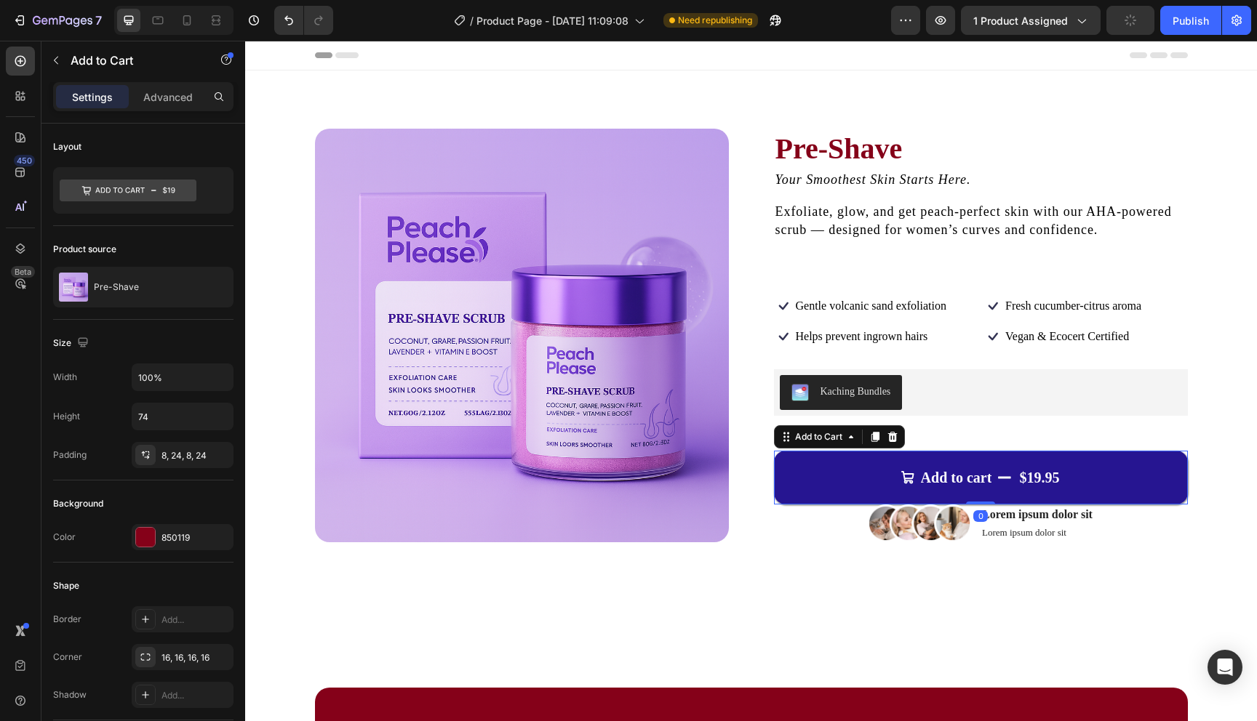
click at [828, 498] on button "Add to cart $19.95" at bounding box center [981, 478] width 414 height 54
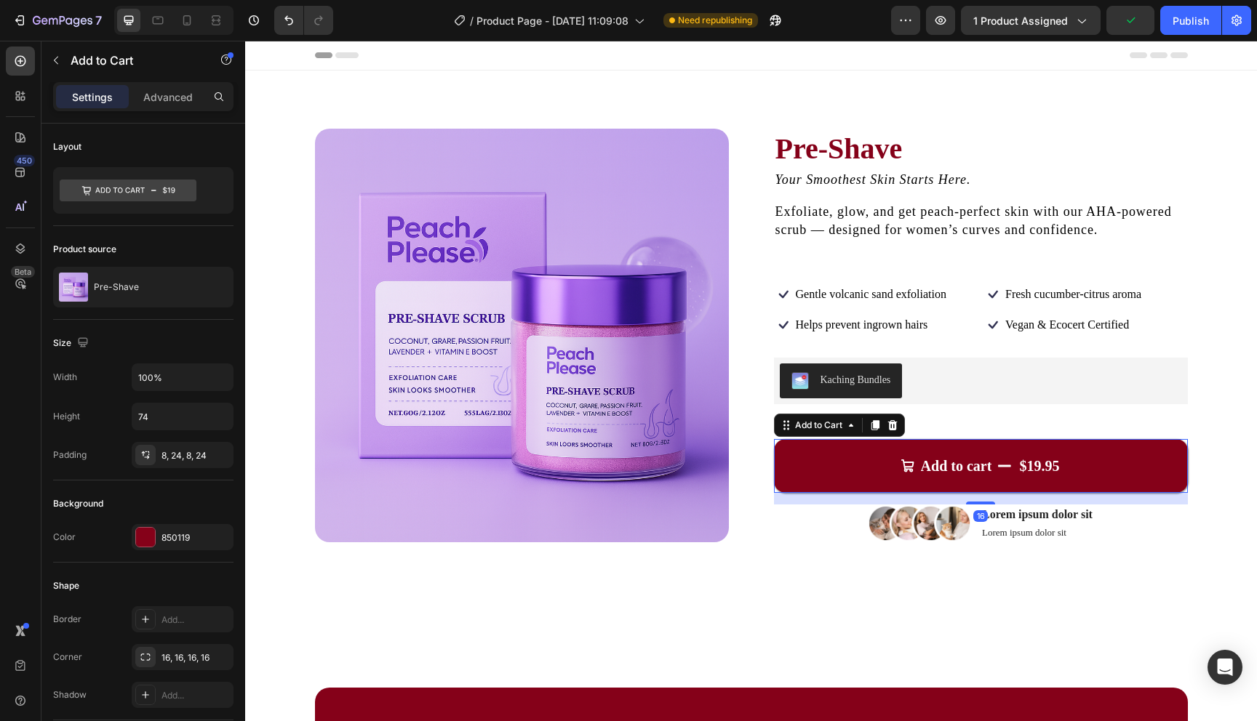
drag, startPoint x: 979, startPoint y: 503, endPoint x: 979, endPoint y: 514, distance: 11.6
click at [979, 493] on div "16" at bounding box center [981, 493] width 414 height 0
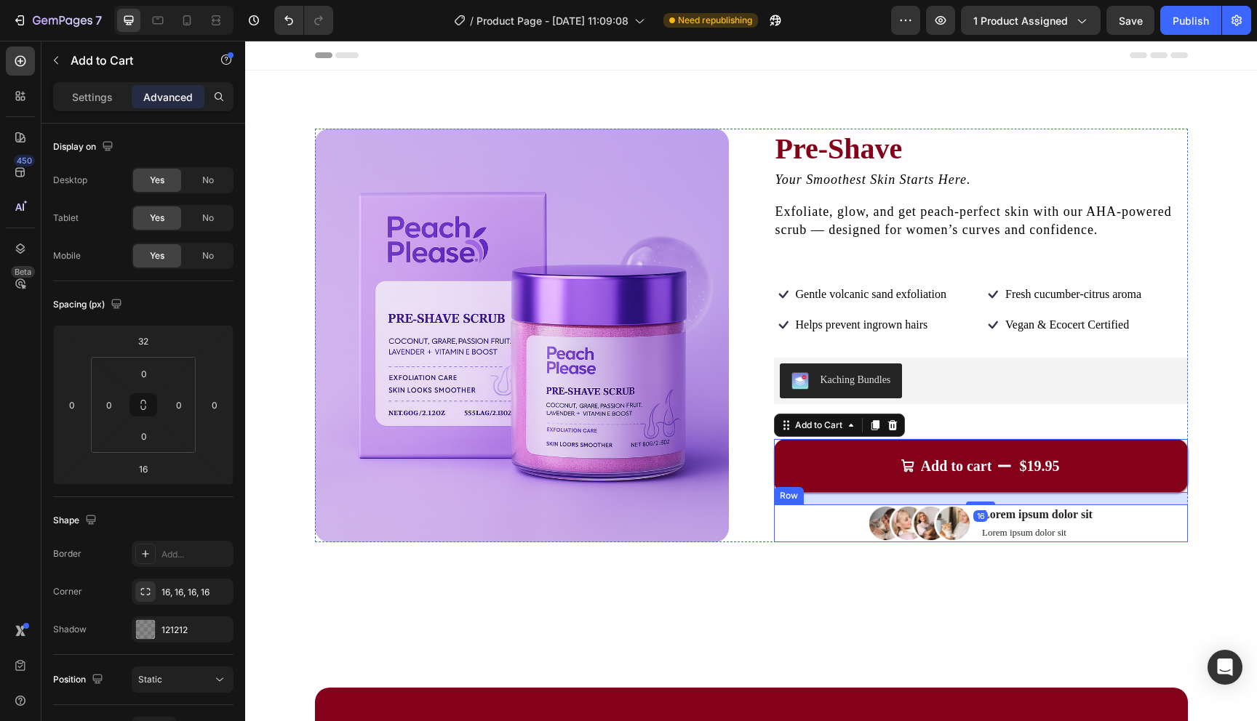
click at [943, 587] on div "Product Images Pre-Shave Product Title Your Smoothest Skin Starts Here. Text Bl…" at bounding box center [751, 343] width 1012 height 545
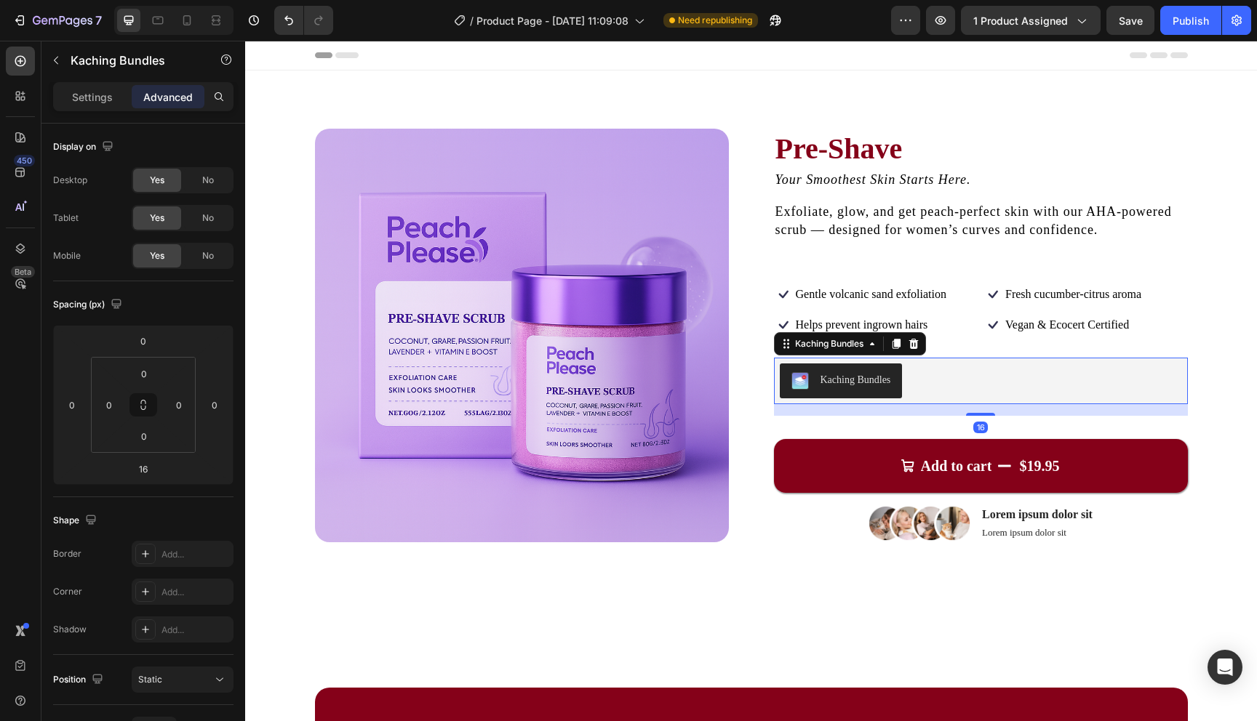
click at [983, 391] on div "Kaching Bundles" at bounding box center [981, 381] width 402 height 35
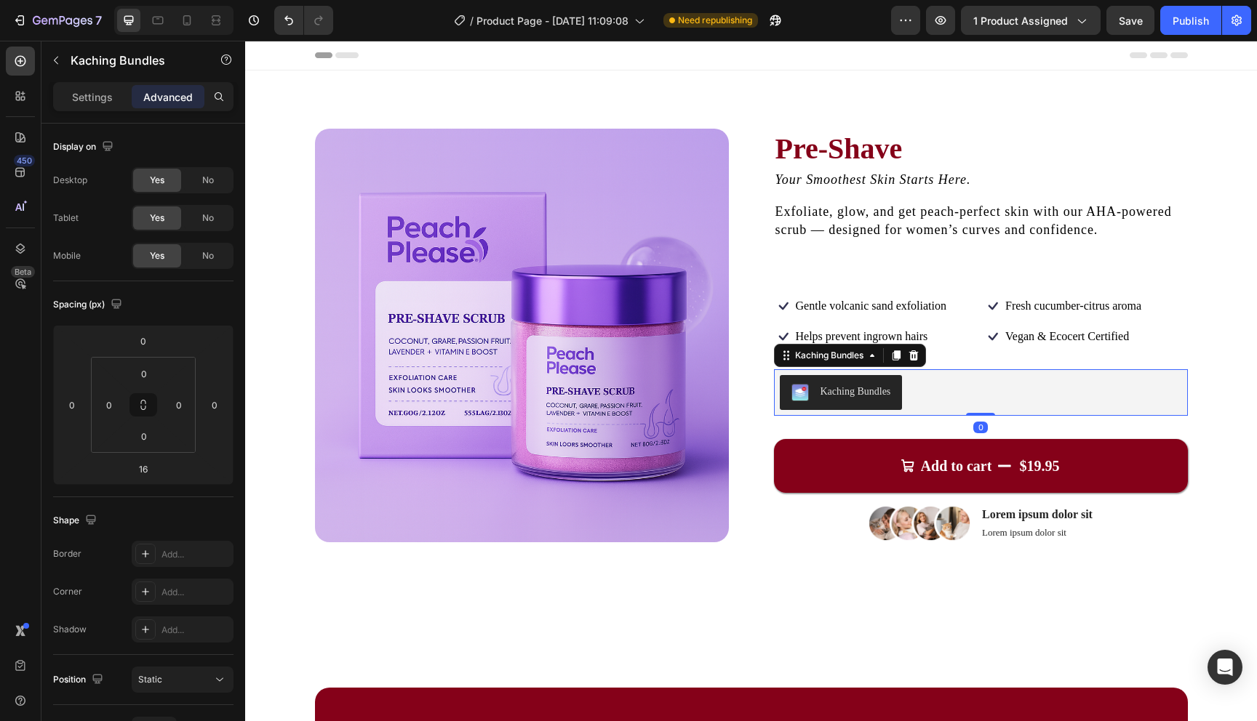
drag, startPoint x: 983, startPoint y: 415, endPoint x: 983, endPoint y: 388, distance: 26.9
click at [983, 388] on div "Kaching Bundles Kaching Bundles 0" at bounding box center [981, 392] width 414 height 47
type input "0"
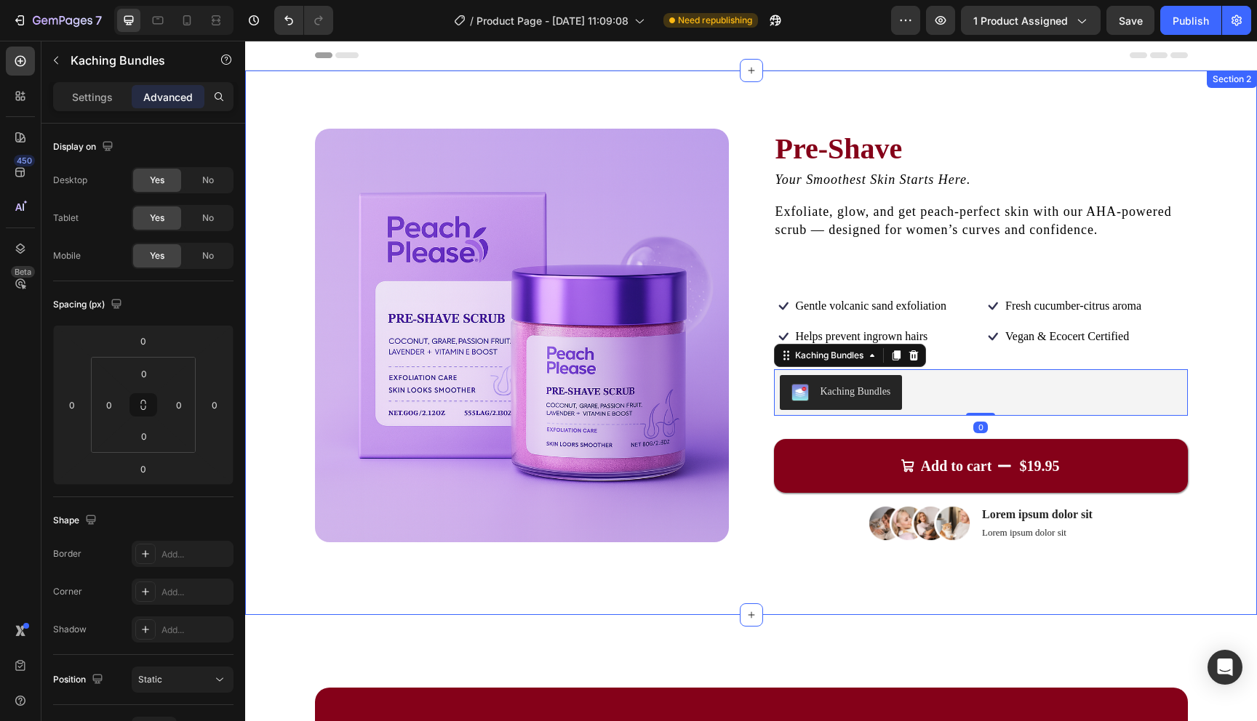
click at [1207, 378] on div "Product Images Pre-Shave Product Title Your Smoothest Skin Starts Here. Text Bl…" at bounding box center [751, 343] width 1012 height 545
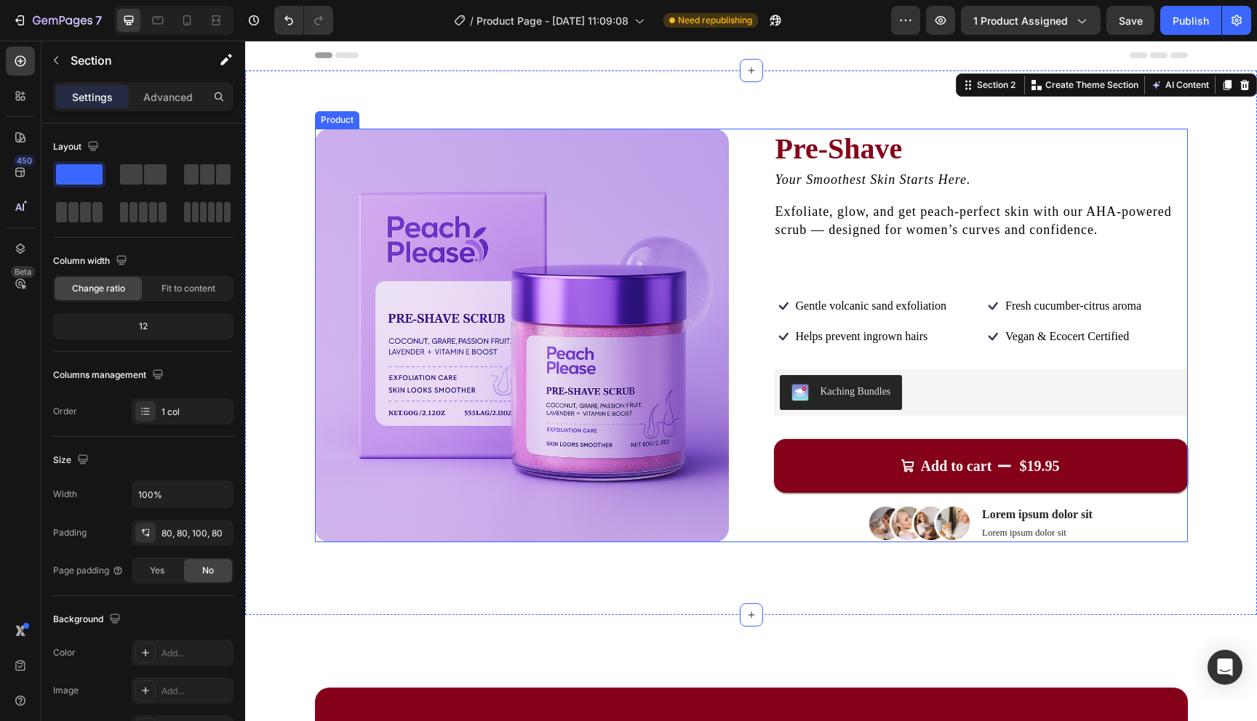
click at [967, 241] on div "Exfoliate, glow, and get peach-perfect skin with our AHA-powered scrub — design…" at bounding box center [981, 220] width 414 height 39
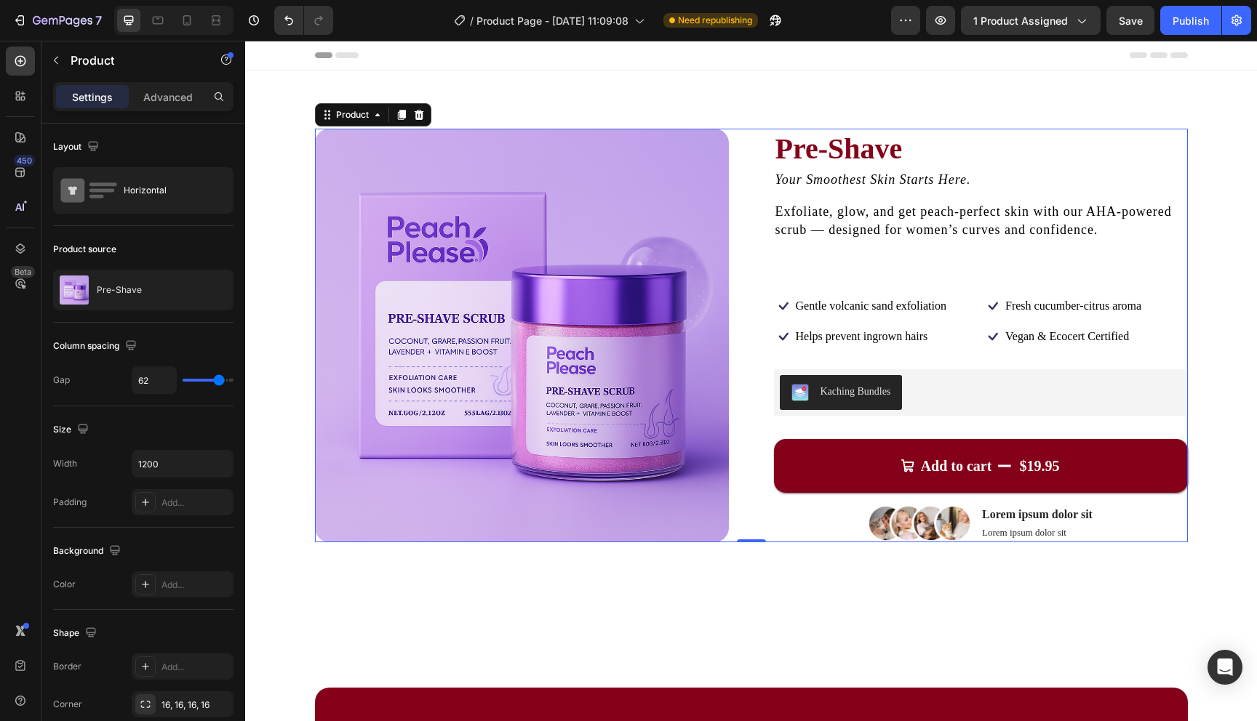
click at [940, 279] on div "Pre-Shave Product Title Your Smoothest Skin Starts Here. Text Block Exfoliate, …" at bounding box center [981, 336] width 414 height 414
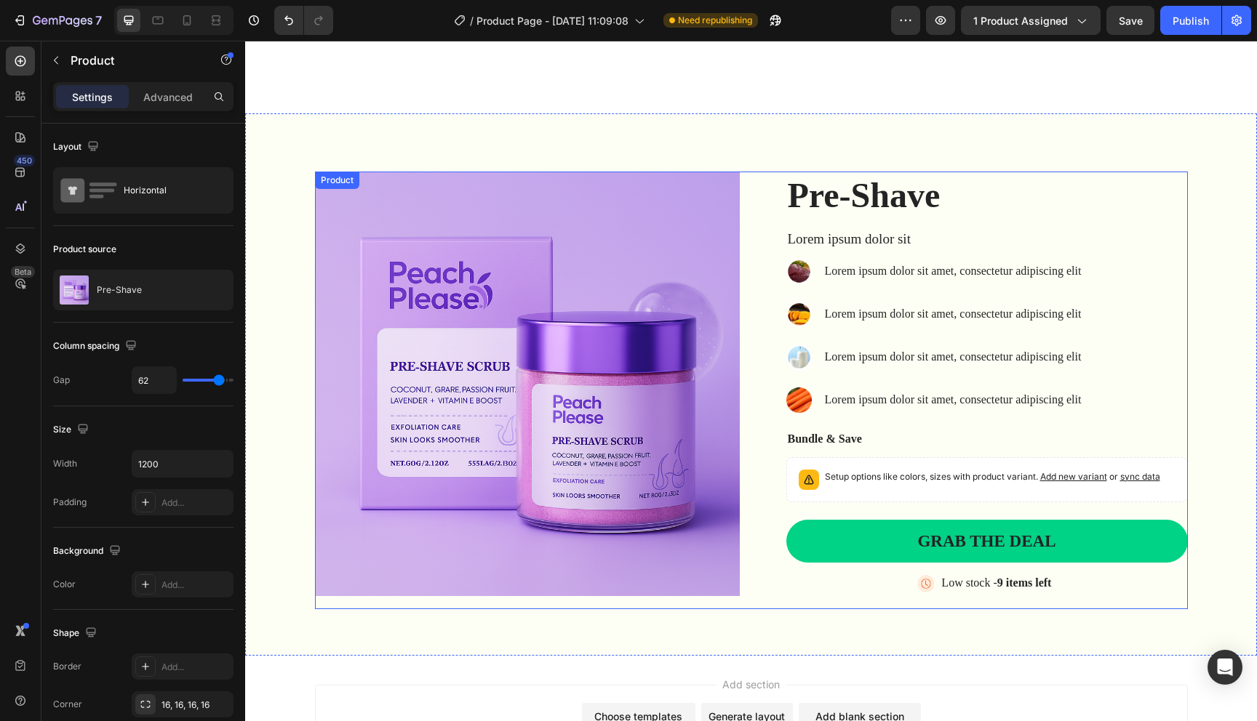
scroll to position [2931, 0]
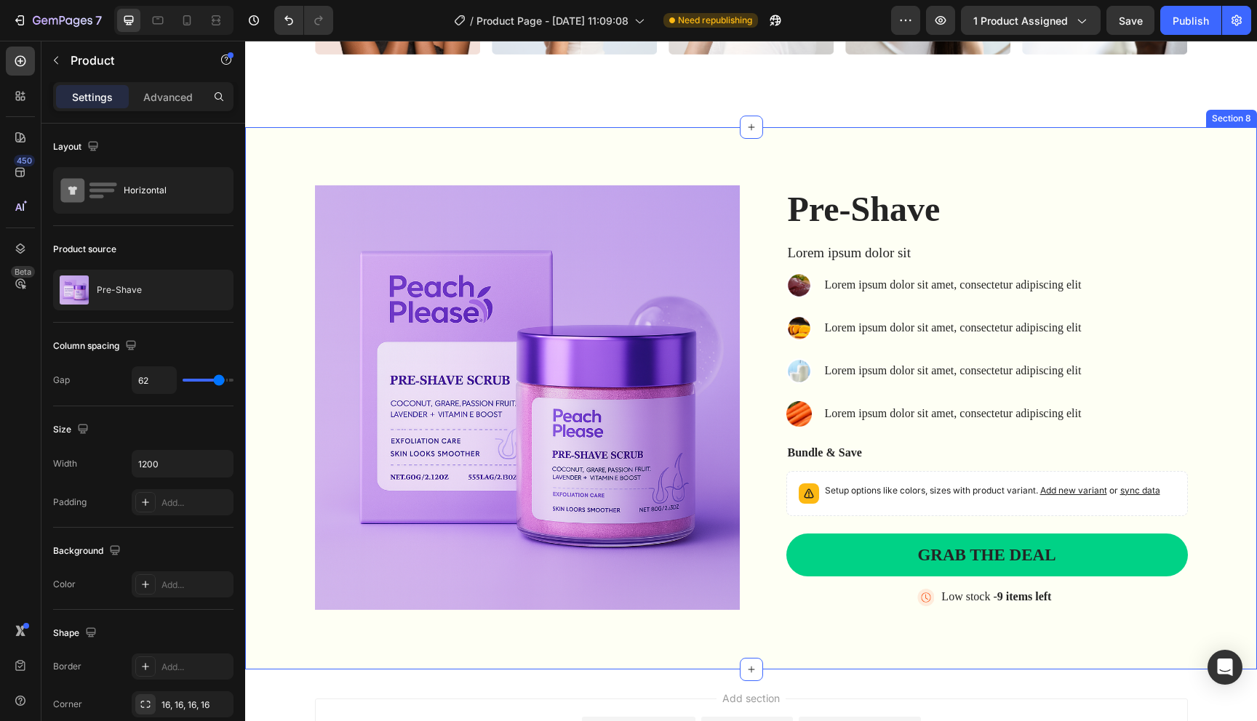
click at [655, 140] on div "Product Images Pre-Shave Product Title Lorem ipsum dolor sit Text Block Image L…" at bounding box center [751, 398] width 1012 height 542
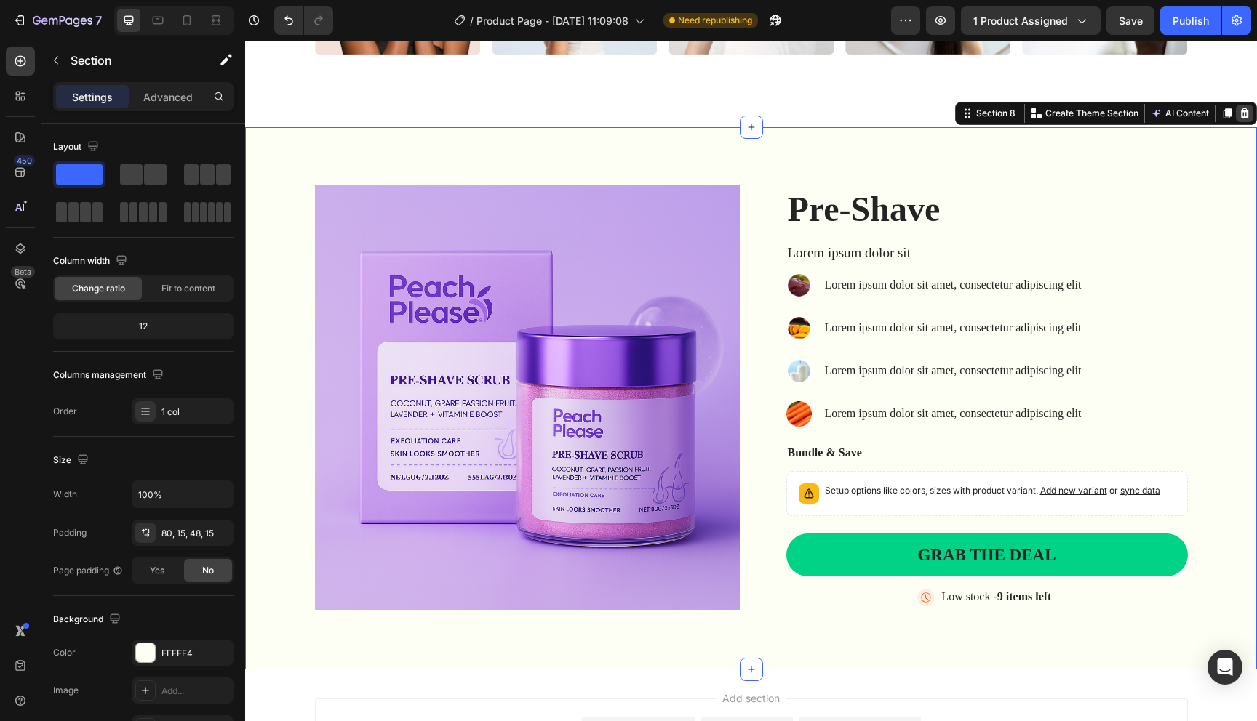
click at [1249, 112] on icon at bounding box center [1245, 114] width 12 height 12
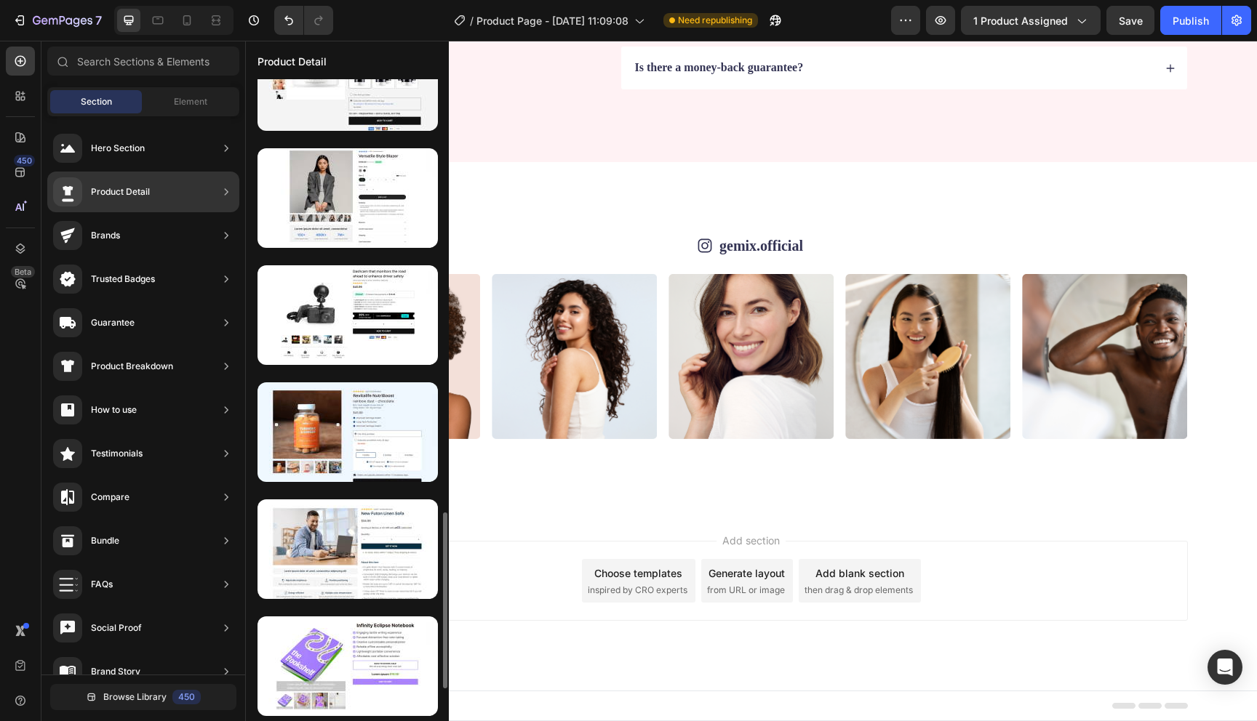
scroll to position [1798, 0]
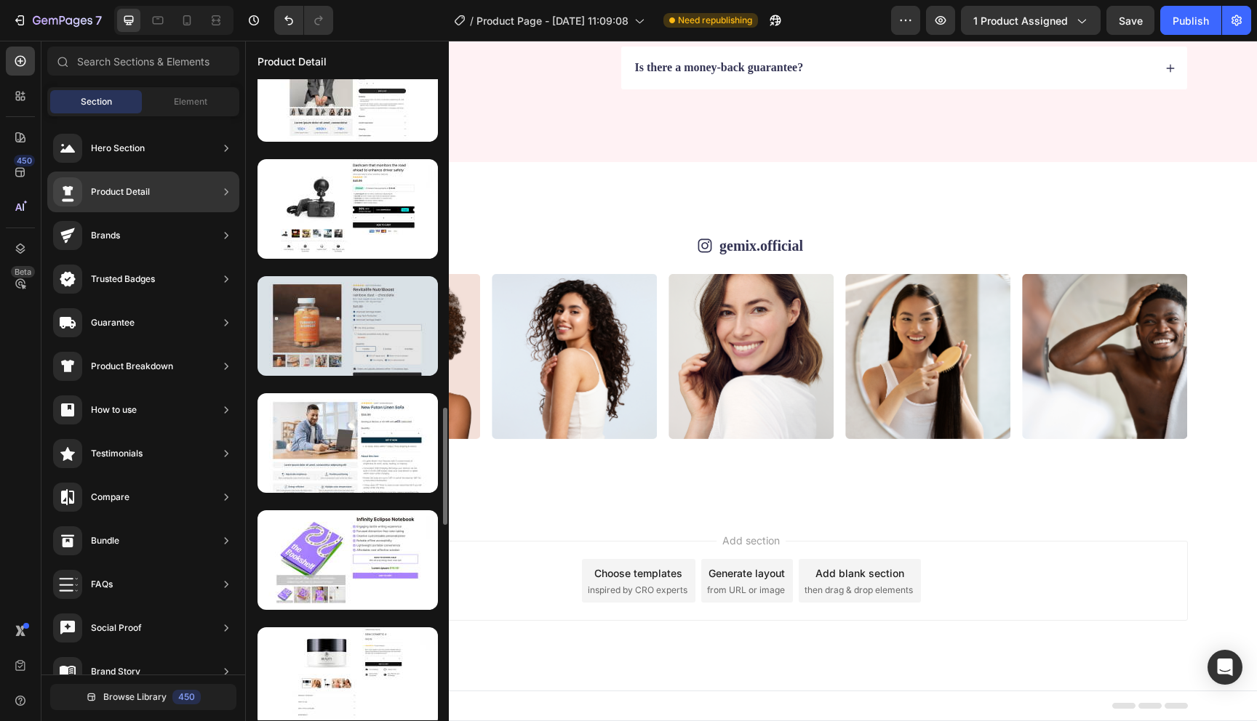
click at [372, 328] on div at bounding box center [347, 326] width 180 height 100
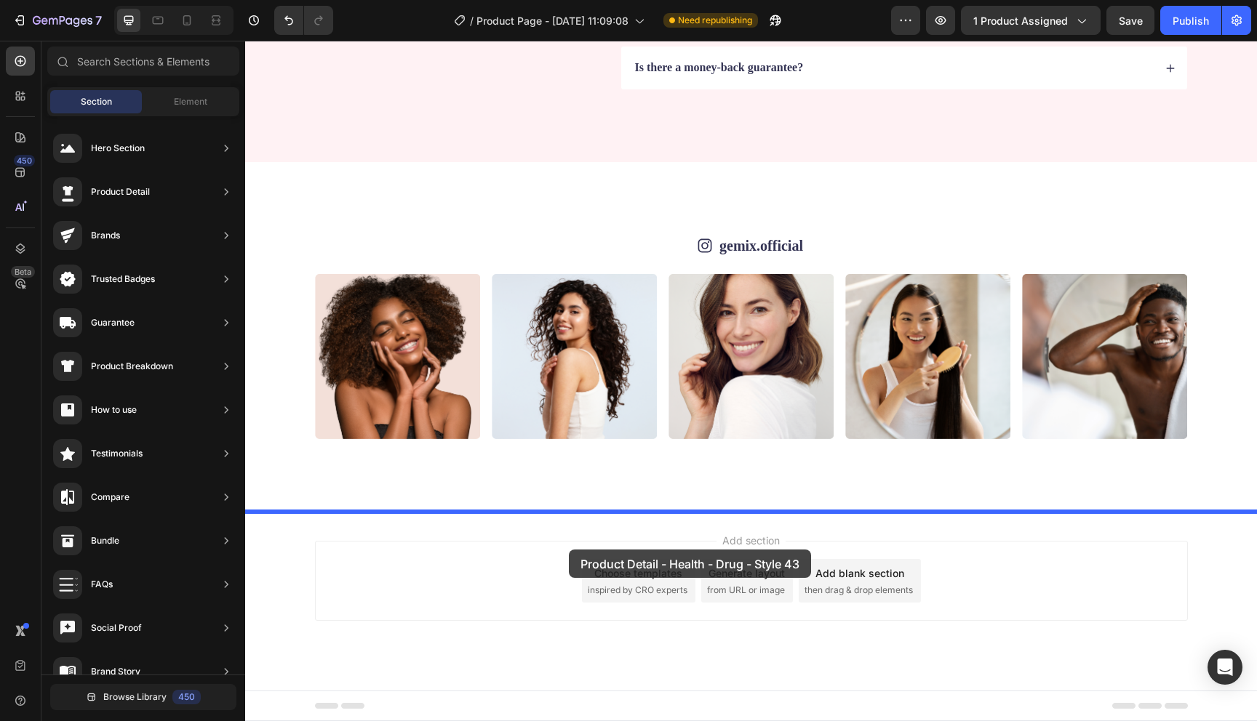
drag, startPoint x: 553, startPoint y: 380, endPoint x: 568, endPoint y: 550, distance: 170.9
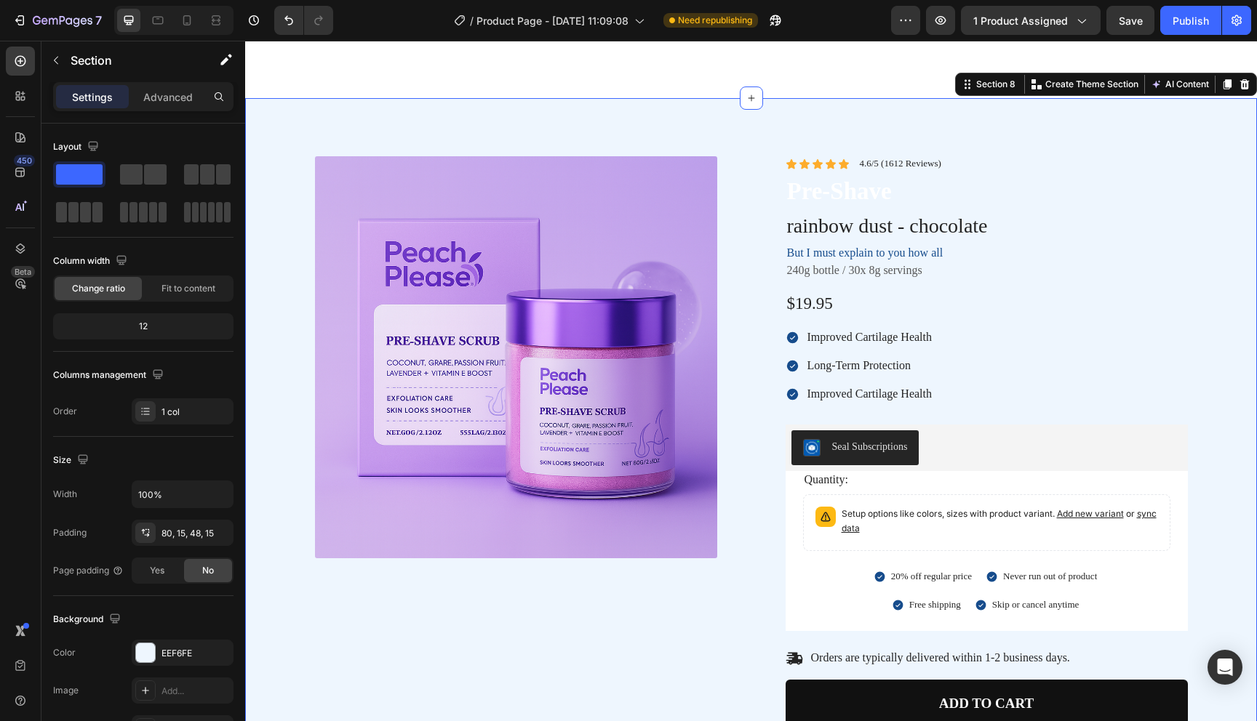
scroll to position [2967, 0]
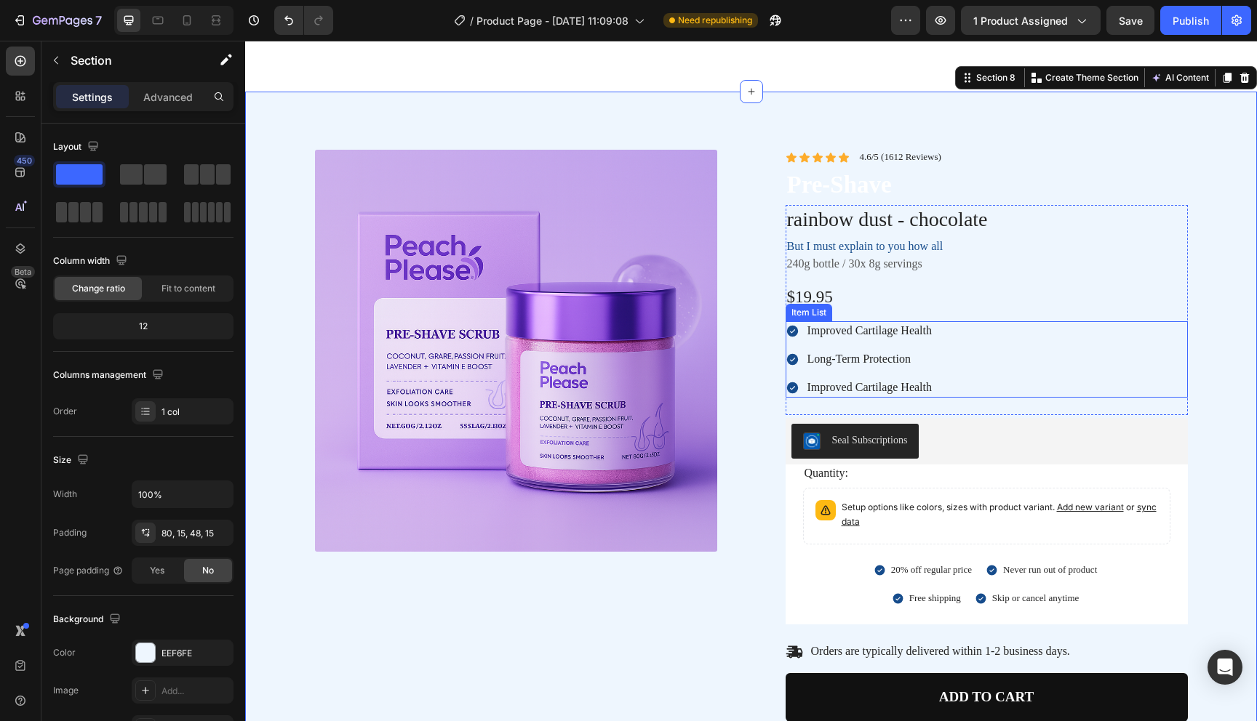
click at [1006, 334] on div "Improved Cartilage Health Long-Term Protection Improved Cartilage Health" at bounding box center [986, 359] width 402 height 76
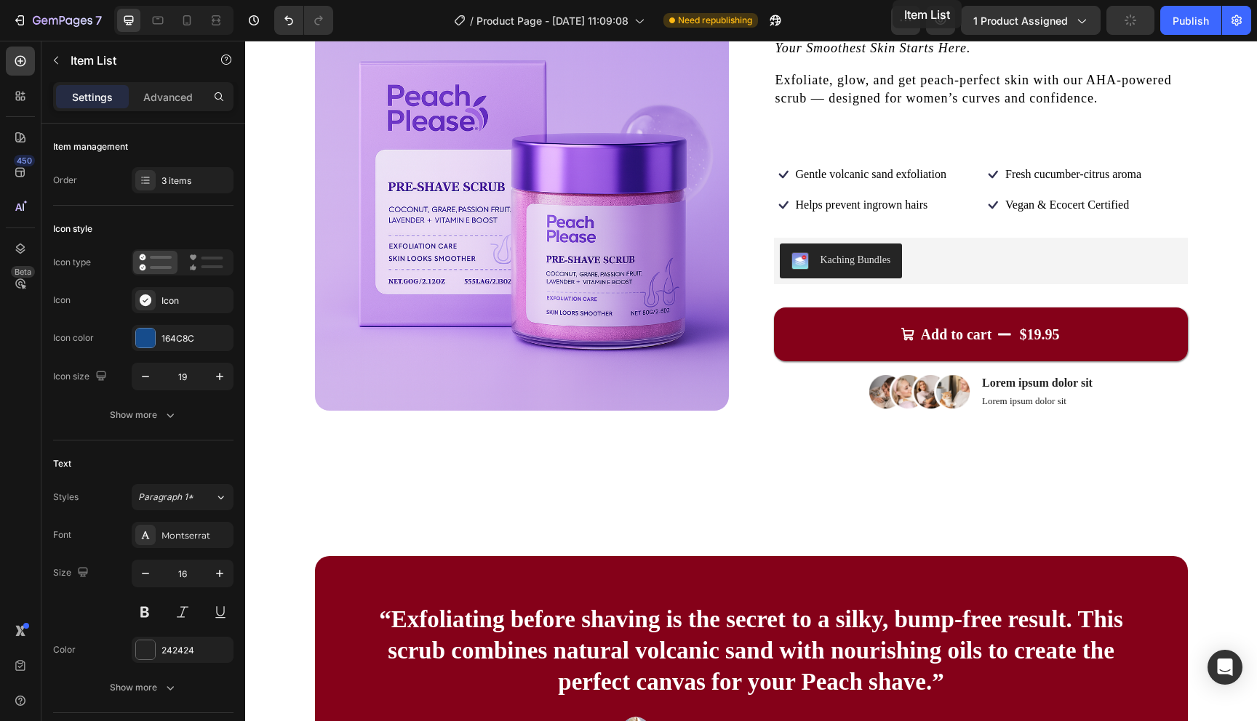
scroll to position [0, 0]
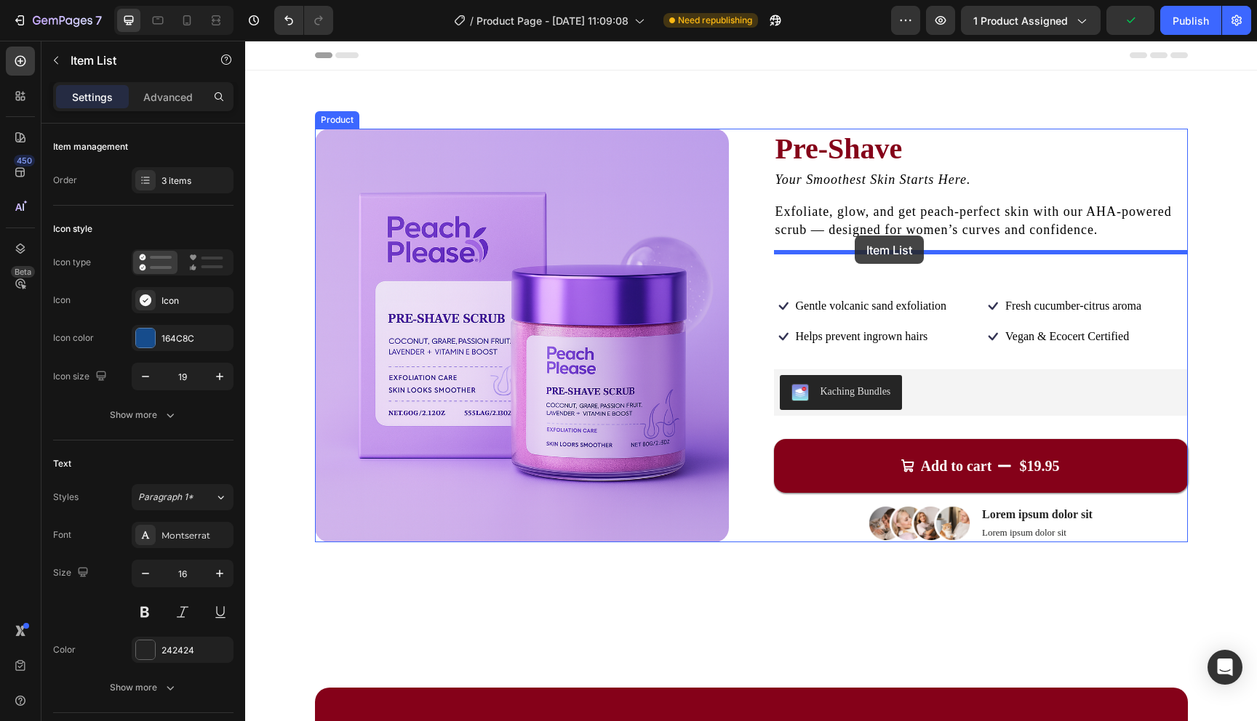
drag, startPoint x: 812, startPoint y: 487, endPoint x: 855, endPoint y: 235, distance: 255.3
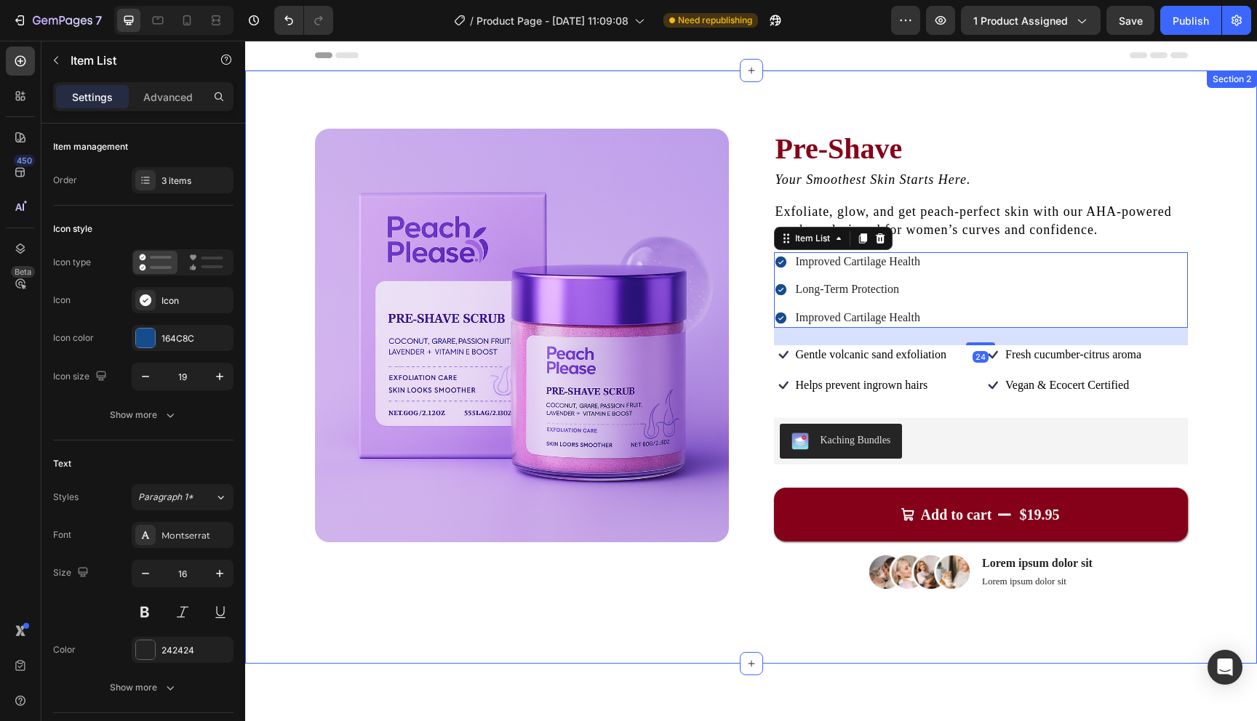
click at [1199, 272] on div "Product Images Pre-Shave Product Title Your Smoothest Skin Starts Here. Text Bl…" at bounding box center [751, 367] width 1012 height 593
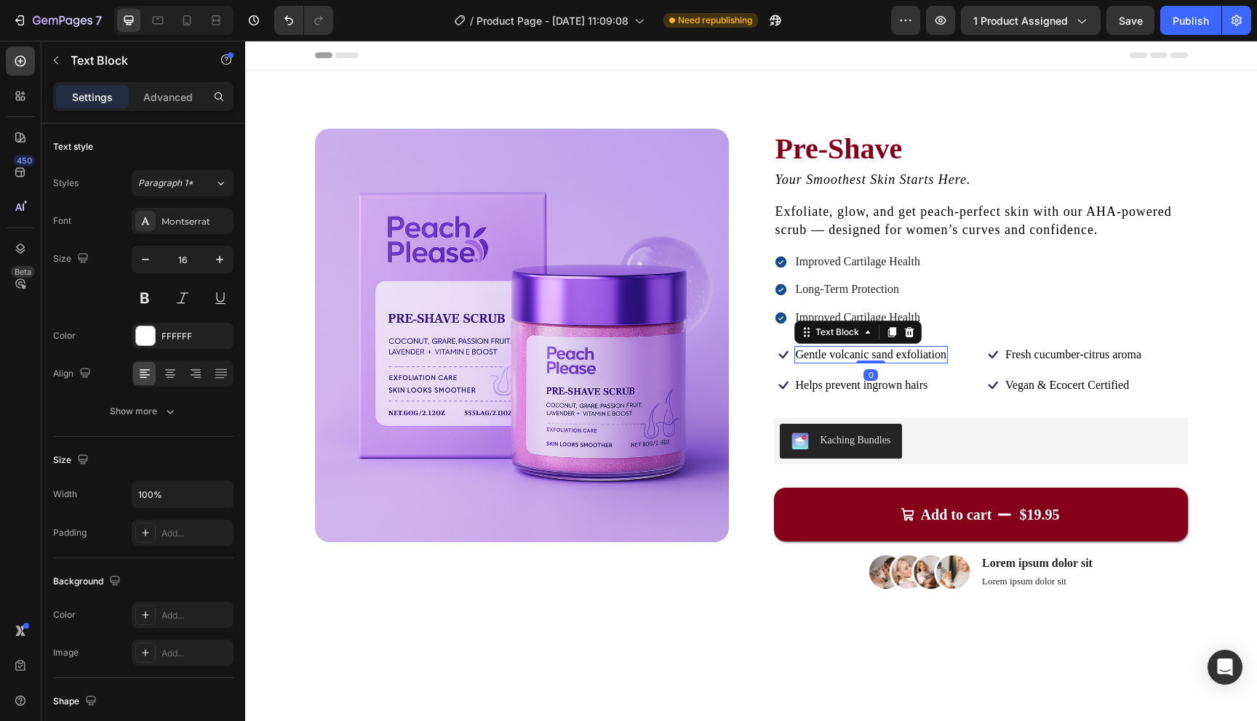
click at [905, 355] on span "Gentle volcanic sand exfoliation" at bounding box center [871, 354] width 151 height 12
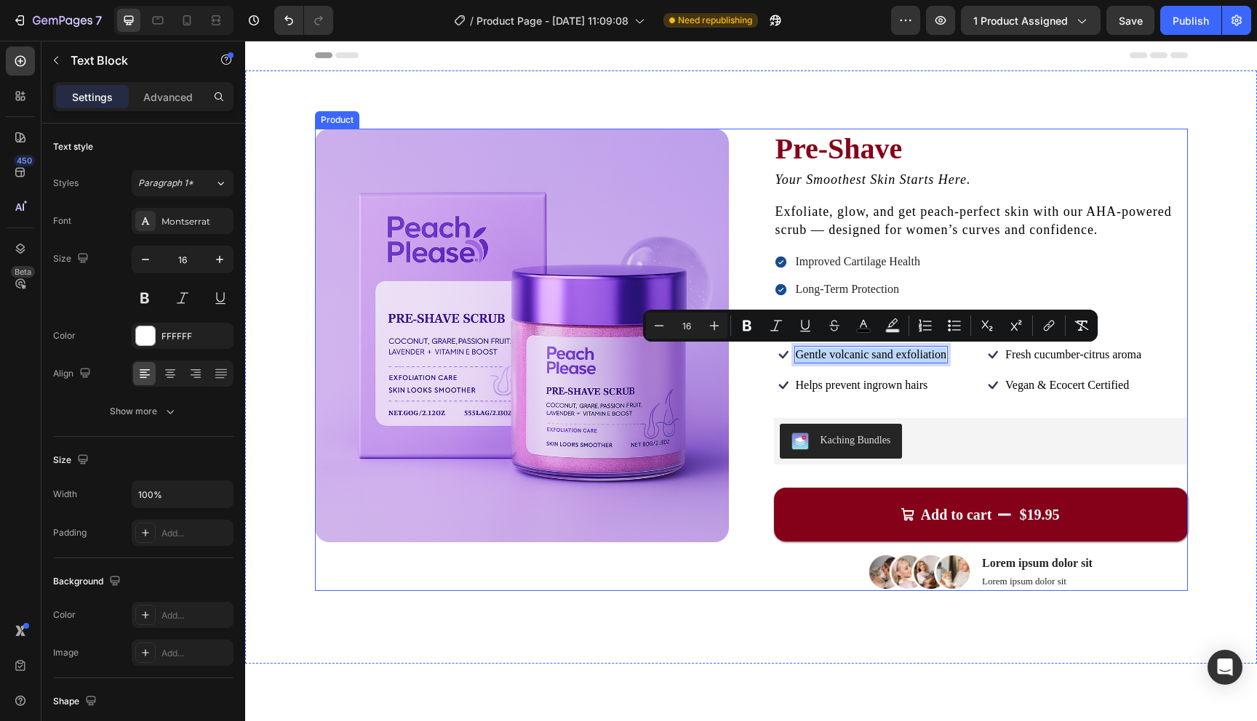
copy span "Gentle volcanic sand exfoliation"
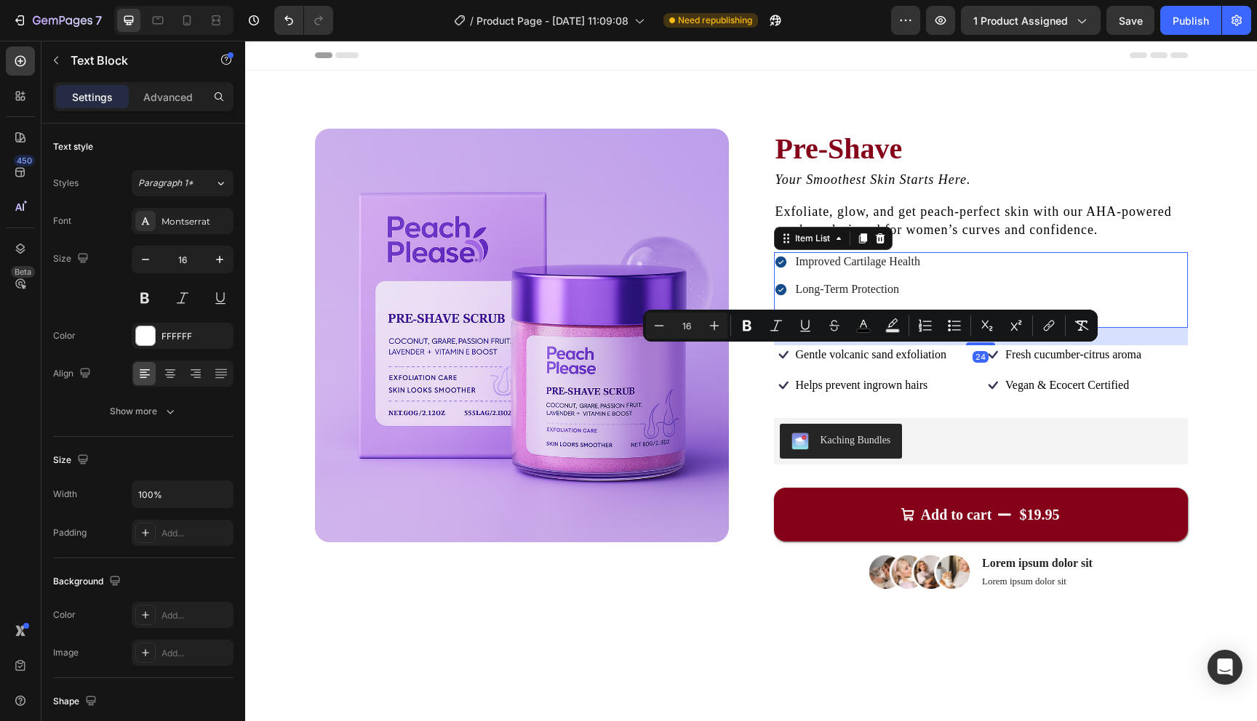
click at [888, 259] on p "Improved Cartilage Health" at bounding box center [858, 262] width 125 height 15
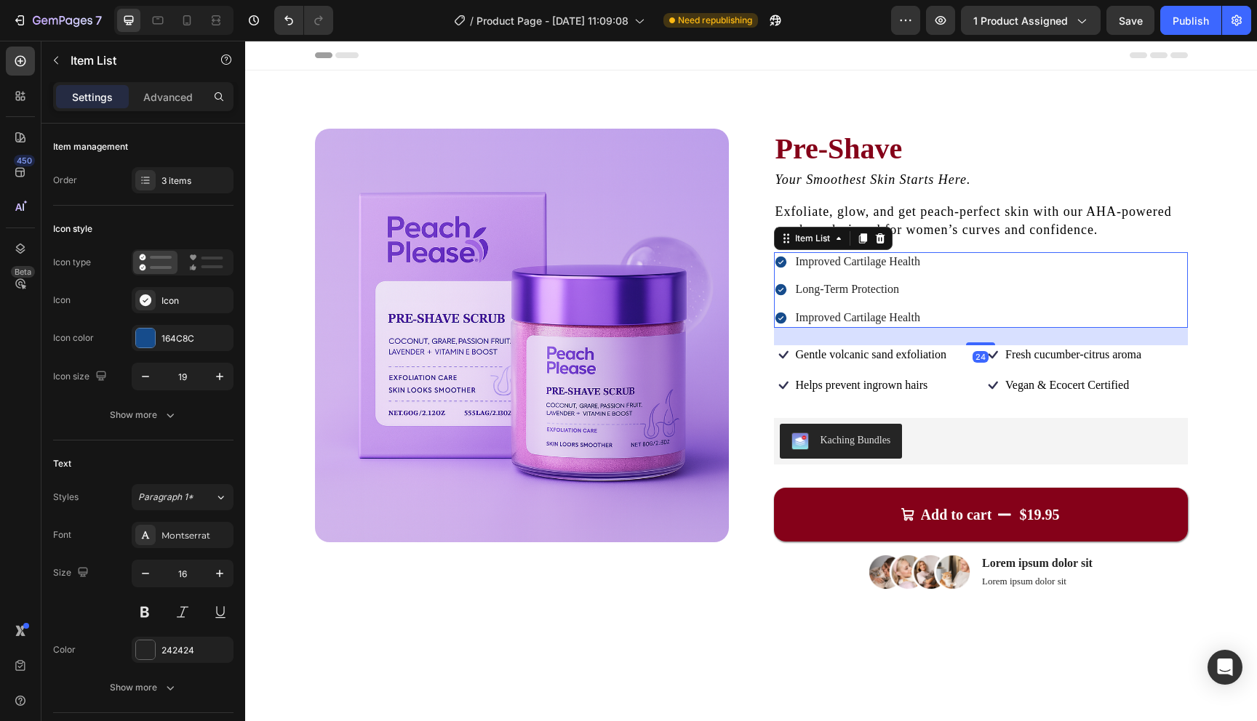
click at [888, 259] on p "Improved Cartilage Health" at bounding box center [858, 262] width 125 height 15
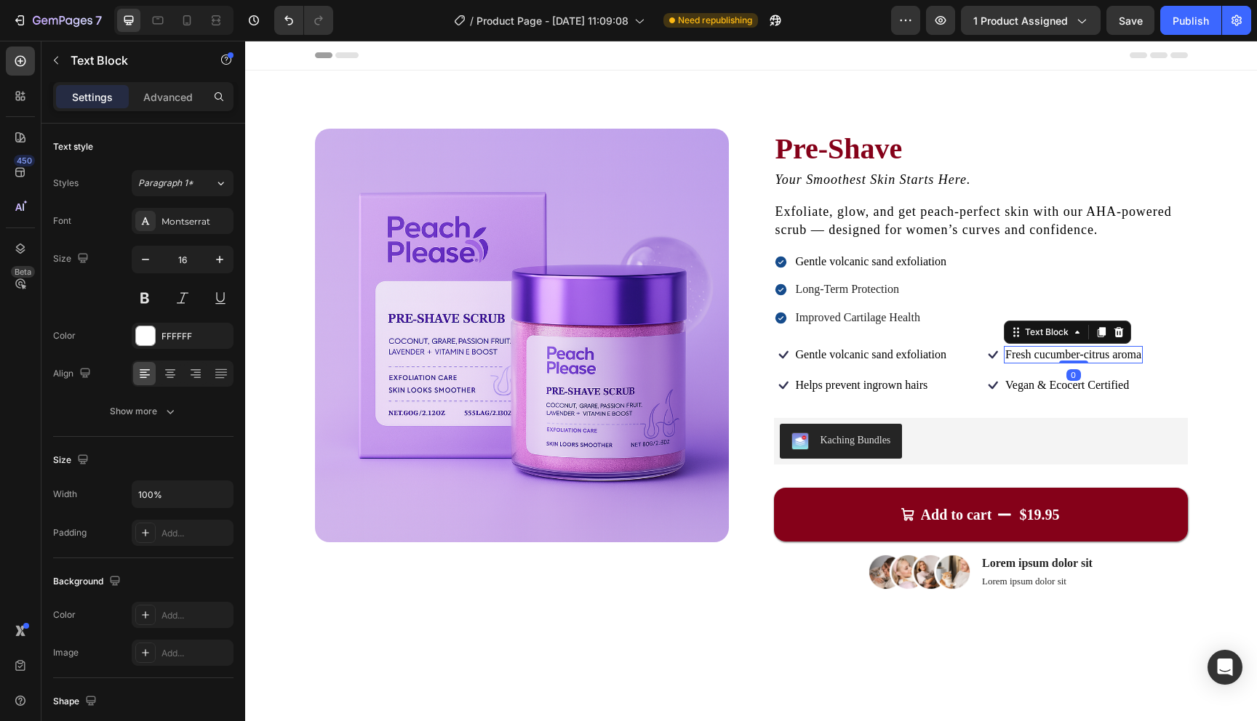
click at [1041, 351] on span "Fresh cucumber-citrus aroma" at bounding box center [1073, 354] width 136 height 12
click at [863, 384] on span "Helps prevent ingrown hairs" at bounding box center [862, 385] width 132 height 12
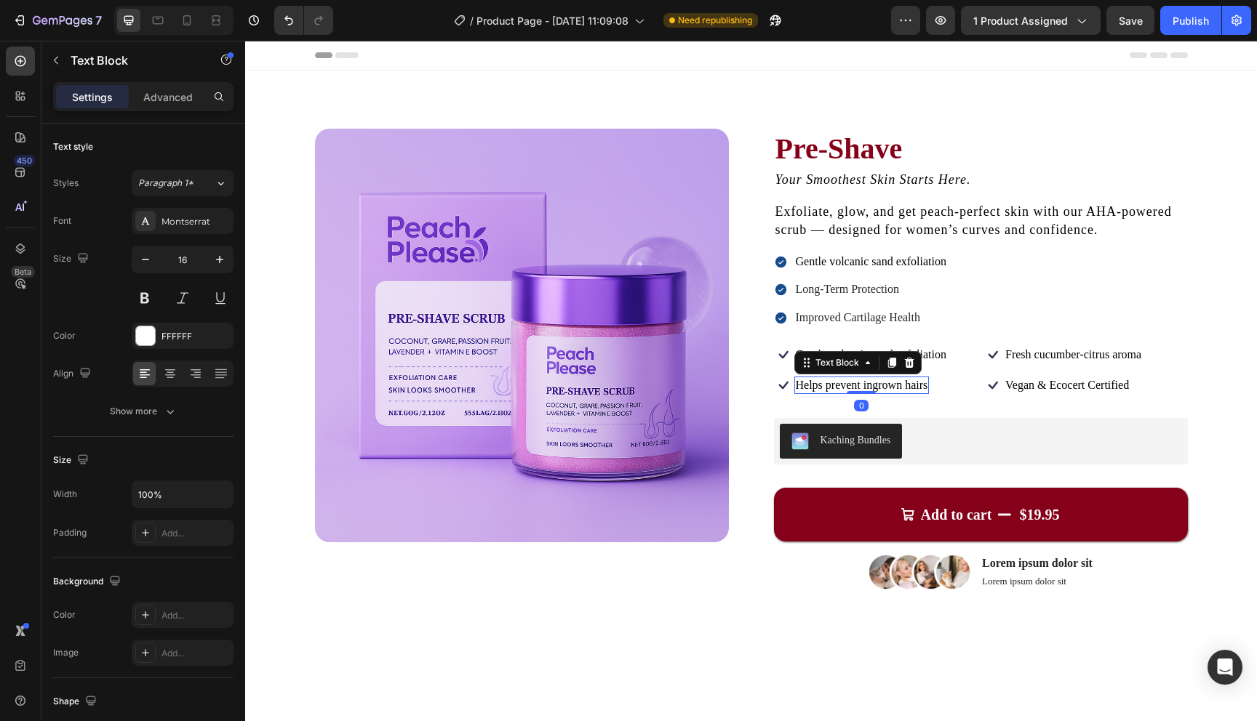
click at [863, 384] on span "Helps prevent ingrown hairs" at bounding box center [862, 385] width 132 height 12
copy span "Helps prevent ingrown hairs"
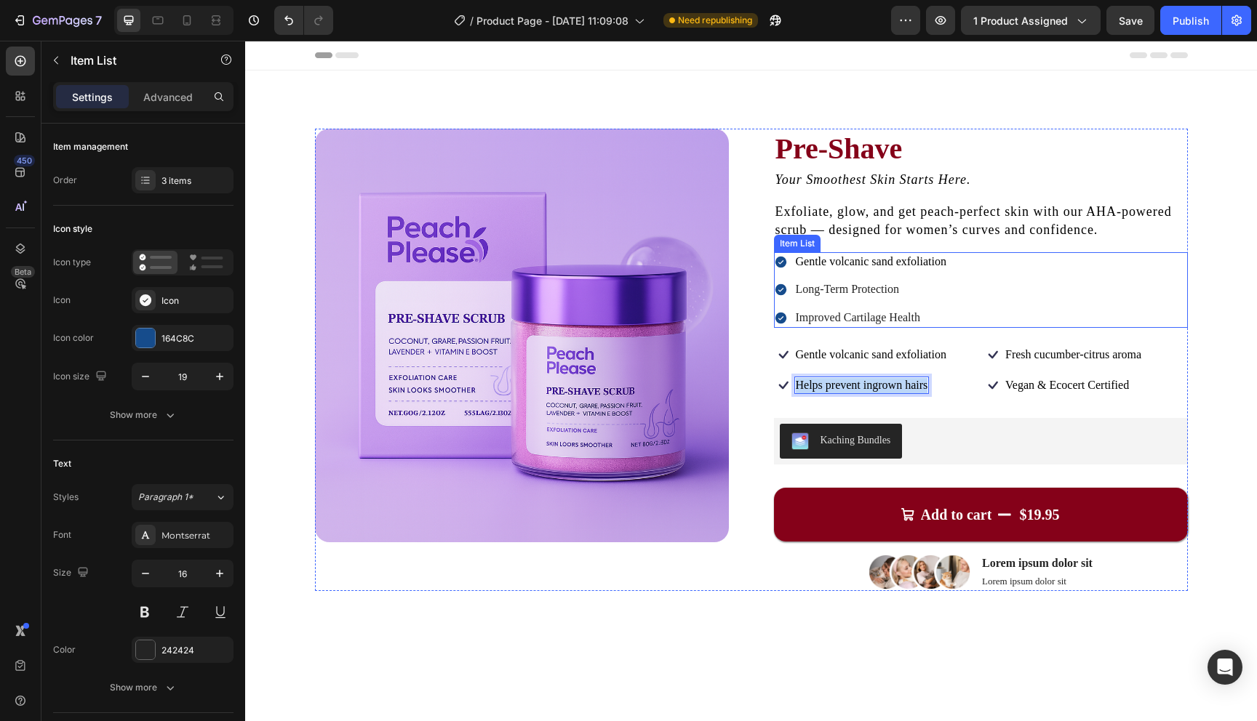
click at [864, 289] on p "Long-Term Protection" at bounding box center [871, 289] width 151 height 15
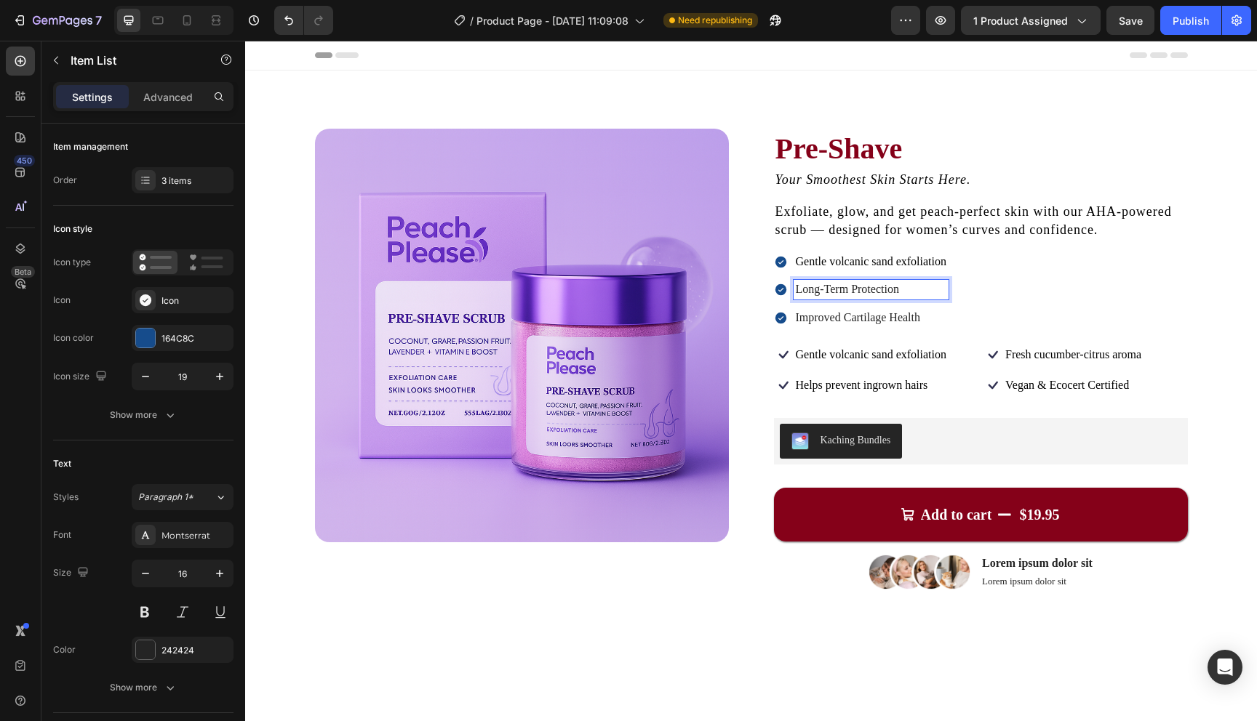
click at [864, 289] on p "Long-Term Protection" at bounding box center [871, 289] width 151 height 15
click at [1044, 359] on div "Text Block" at bounding box center [1031, 367] width 55 height 17
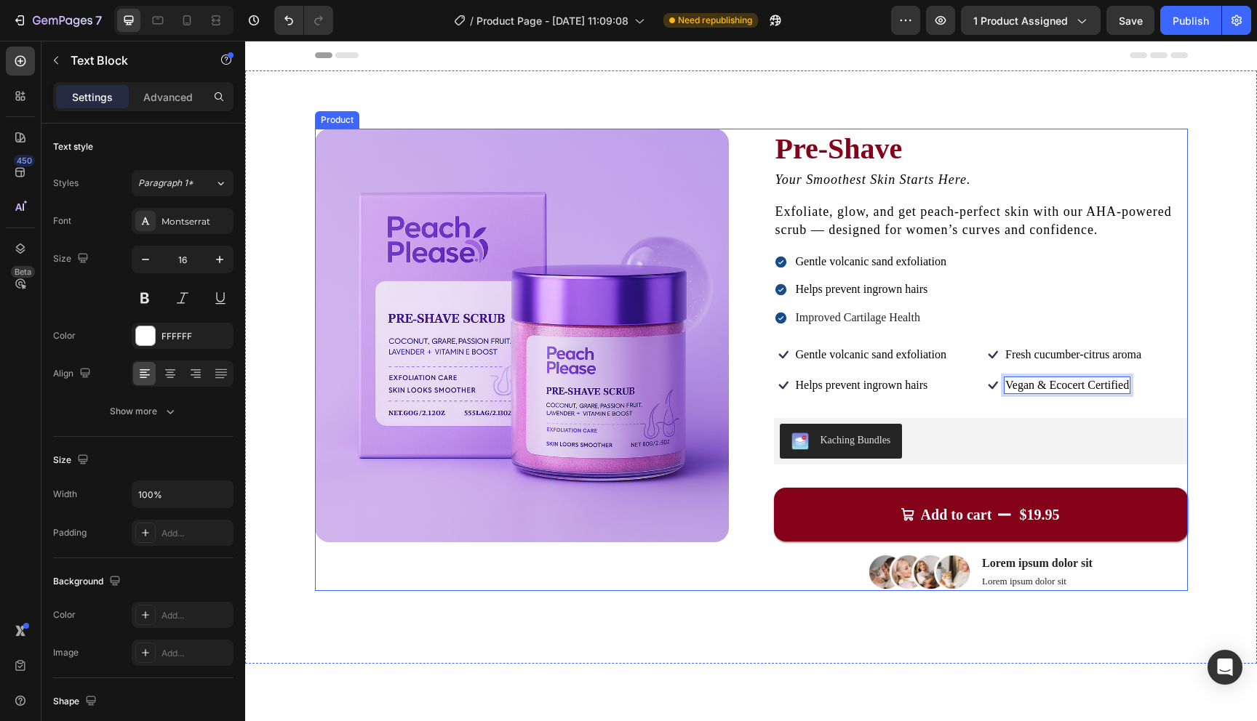
click at [1114, 330] on div "Pre-Shave Product Title Your Smoothest Skin Starts Here. Text Block Exfoliate, …" at bounding box center [981, 360] width 414 height 463
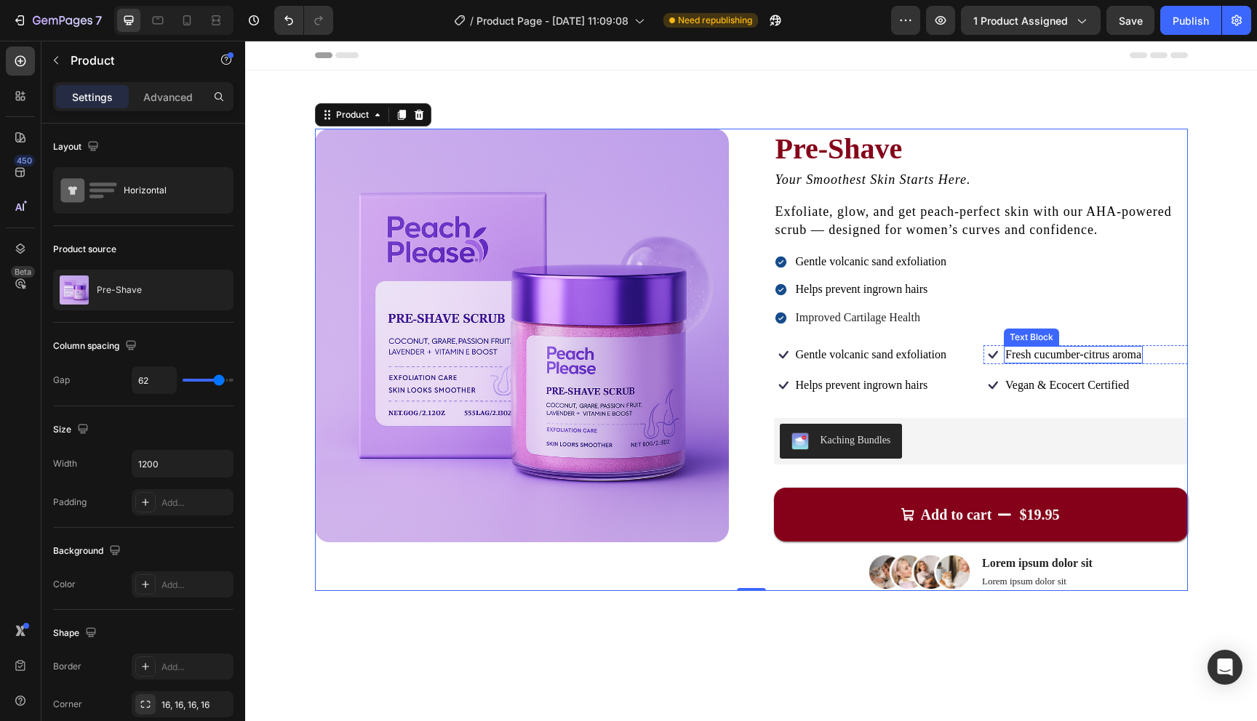
click at [1097, 349] on span "Fresh cucumber-citrus aroma" at bounding box center [1073, 354] width 136 height 12
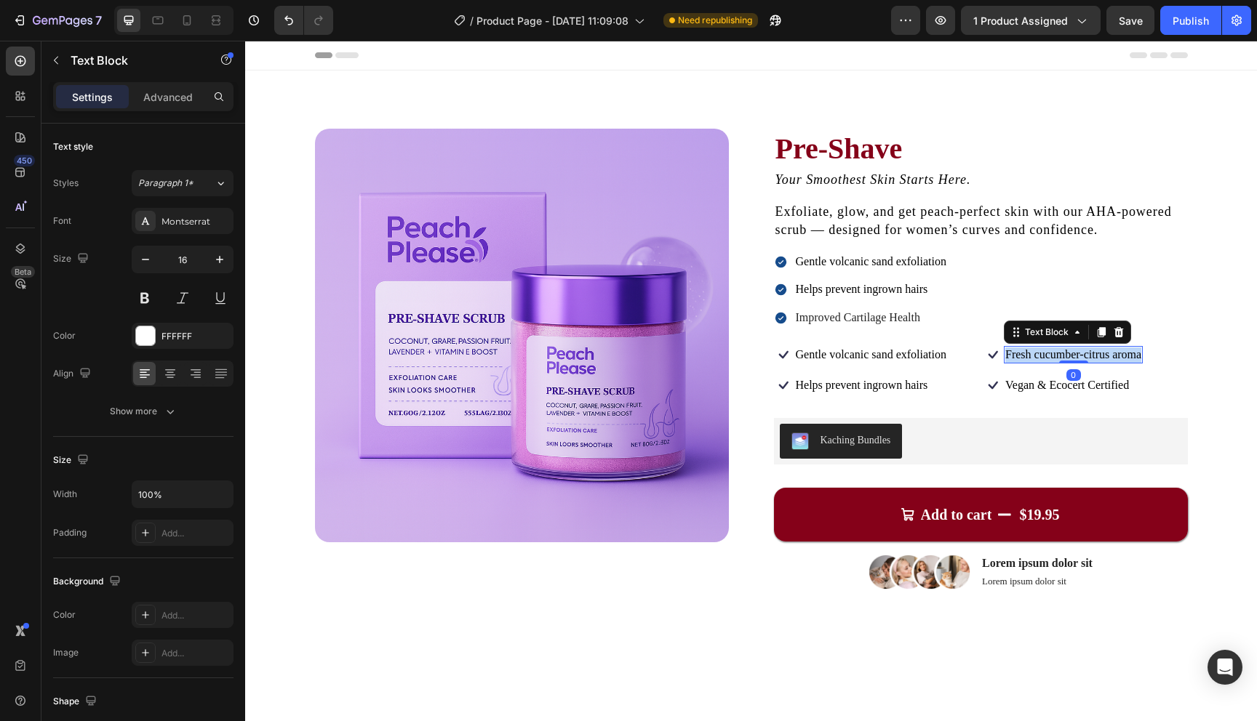
click at [1097, 349] on span "Fresh cucumber-citrus aroma" at bounding box center [1073, 354] width 136 height 12
copy span "Fresh cucumber-citrus aroma"
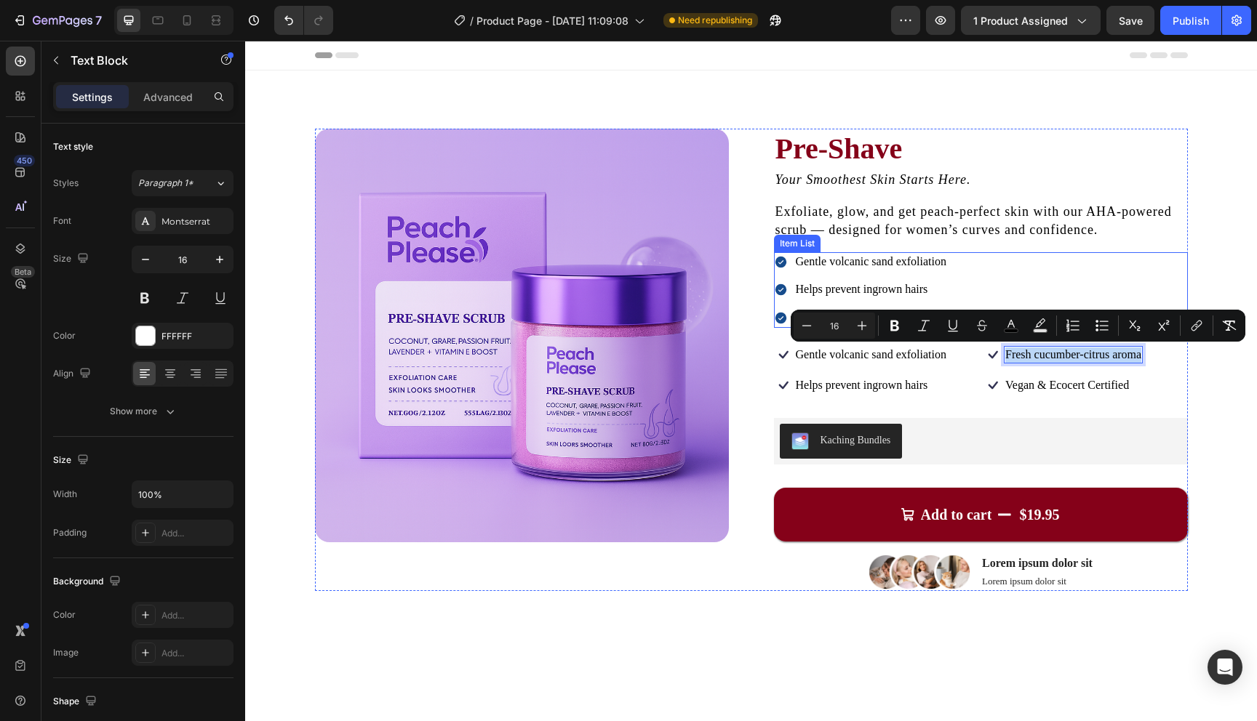
click at [880, 294] on span "Helps prevent ingrown hairs" at bounding box center [862, 289] width 132 height 12
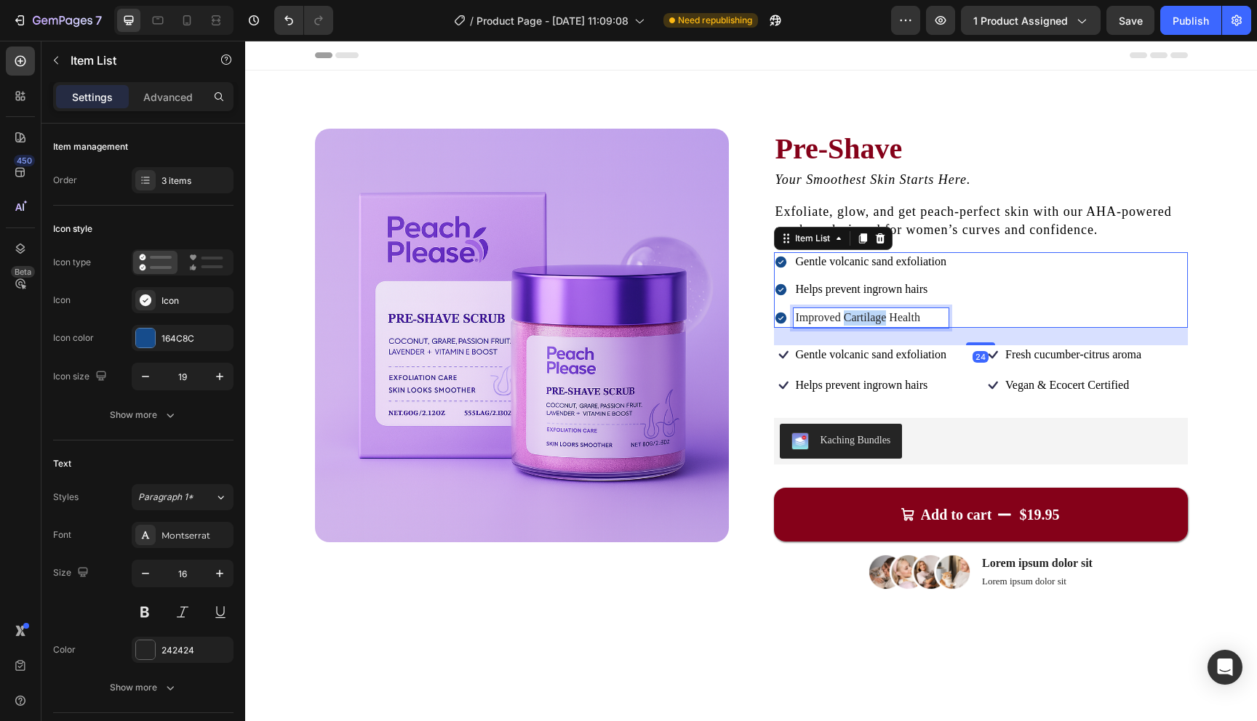
click at [873, 319] on p "Improved Cartilage Health" at bounding box center [871, 318] width 151 height 15
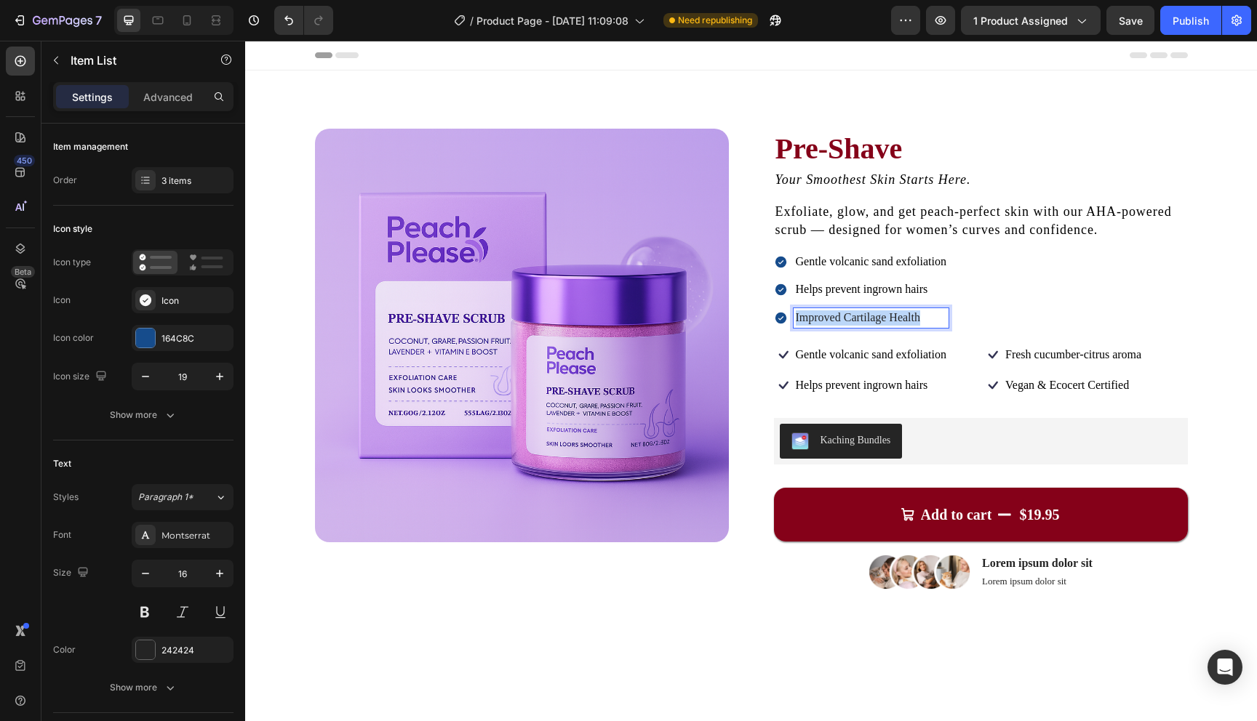
click at [873, 319] on p "Improved Cartilage Health" at bounding box center [871, 318] width 151 height 15
click at [978, 318] on div "Gentle volcanic sand exfoliation Helps prevent ingrown hairs Fresh cucumber-cit…" at bounding box center [981, 290] width 414 height 76
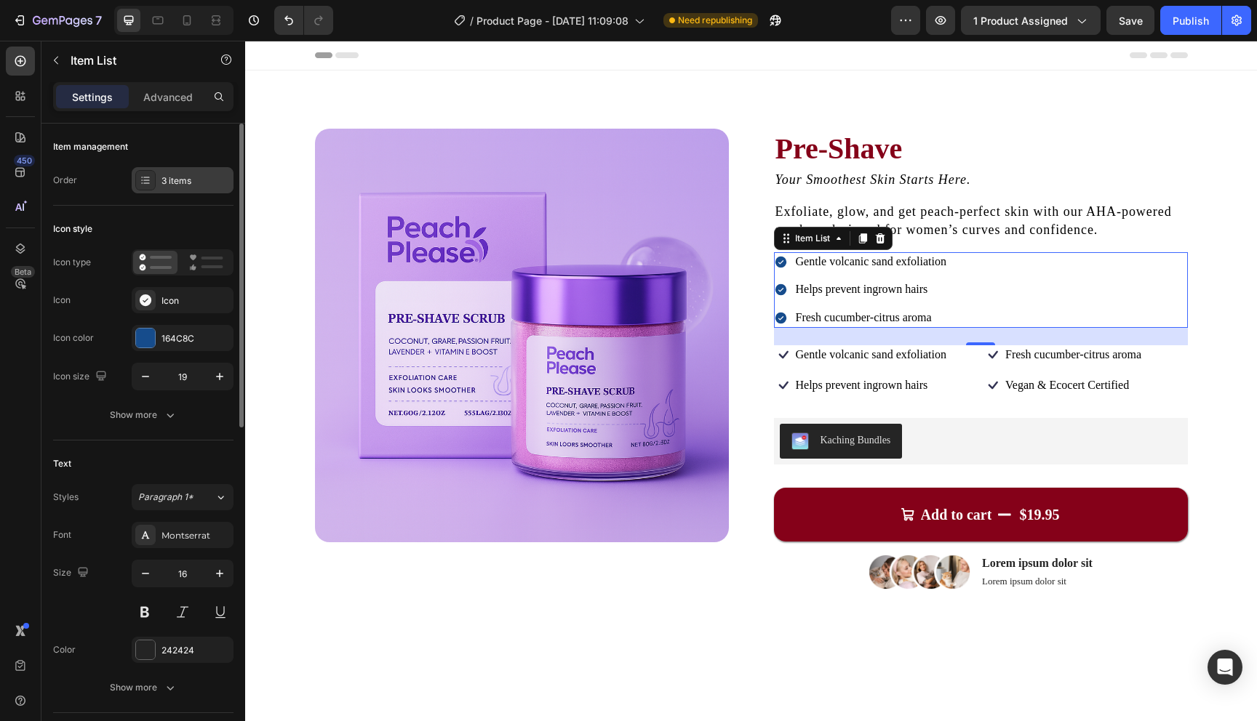
click at [174, 175] on div "3 items" at bounding box center [195, 181] width 68 height 13
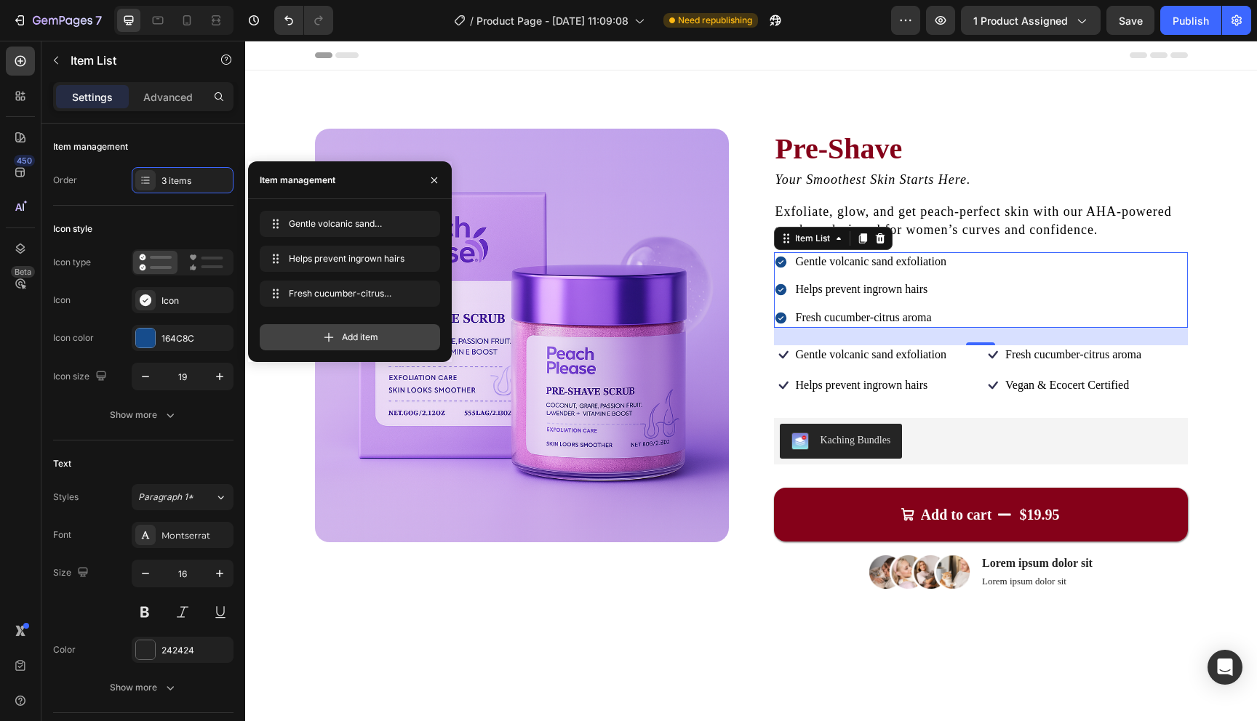
click at [316, 337] on div "Add item" at bounding box center [350, 337] width 180 height 26
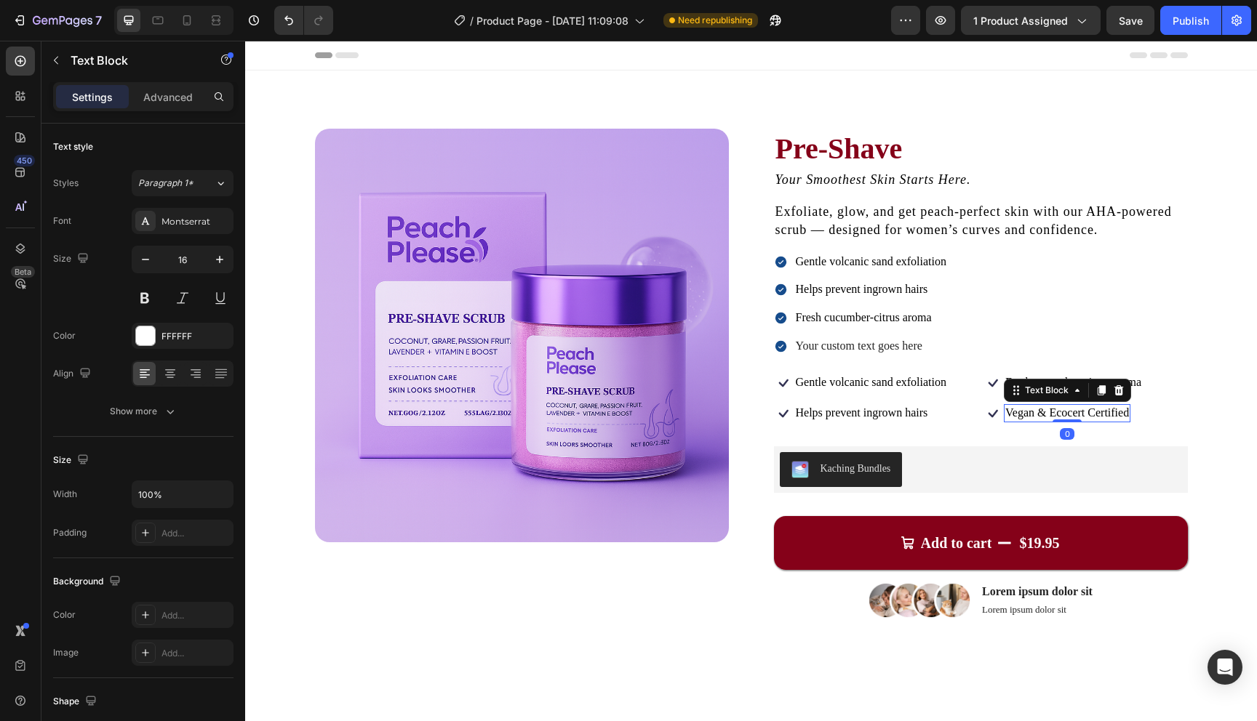
click at [1042, 419] on span "Vegan & Ecocert Certified" at bounding box center [1067, 413] width 124 height 12
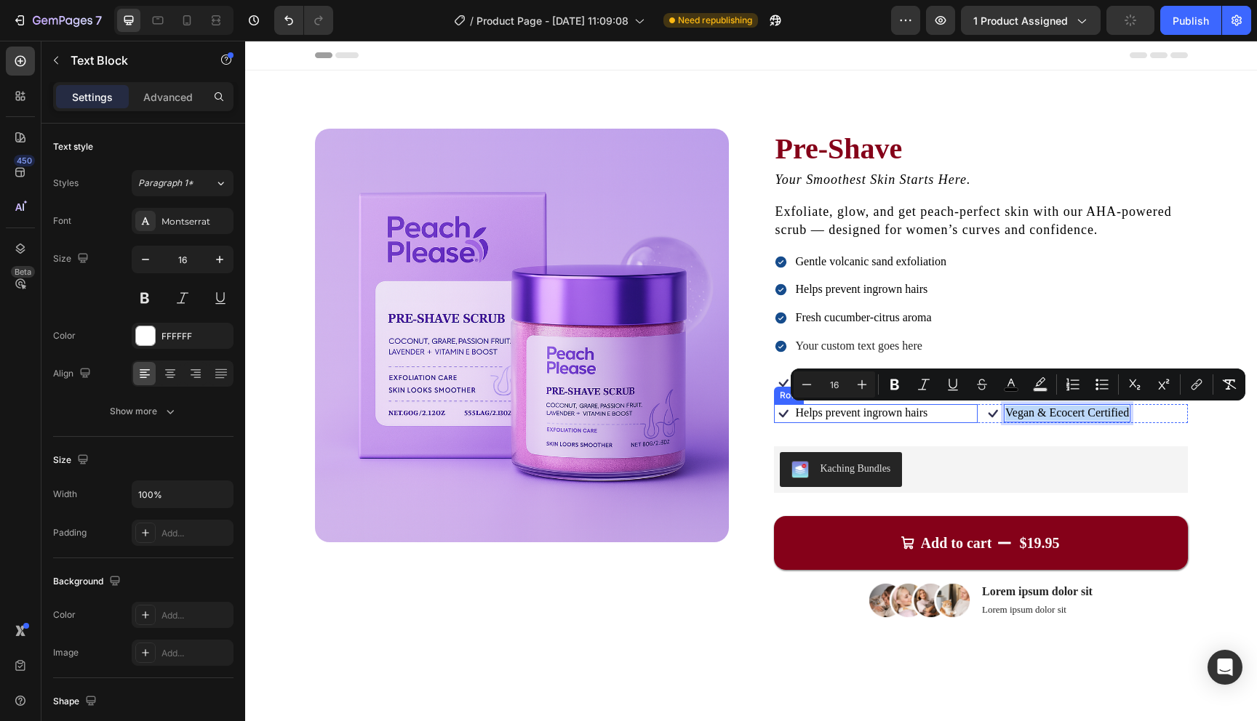
click at [977, 417] on div "Icon Helps prevent ingrown hairs Text Block Row Icon Vegan & Ecocert Certified …" at bounding box center [981, 413] width 414 height 19
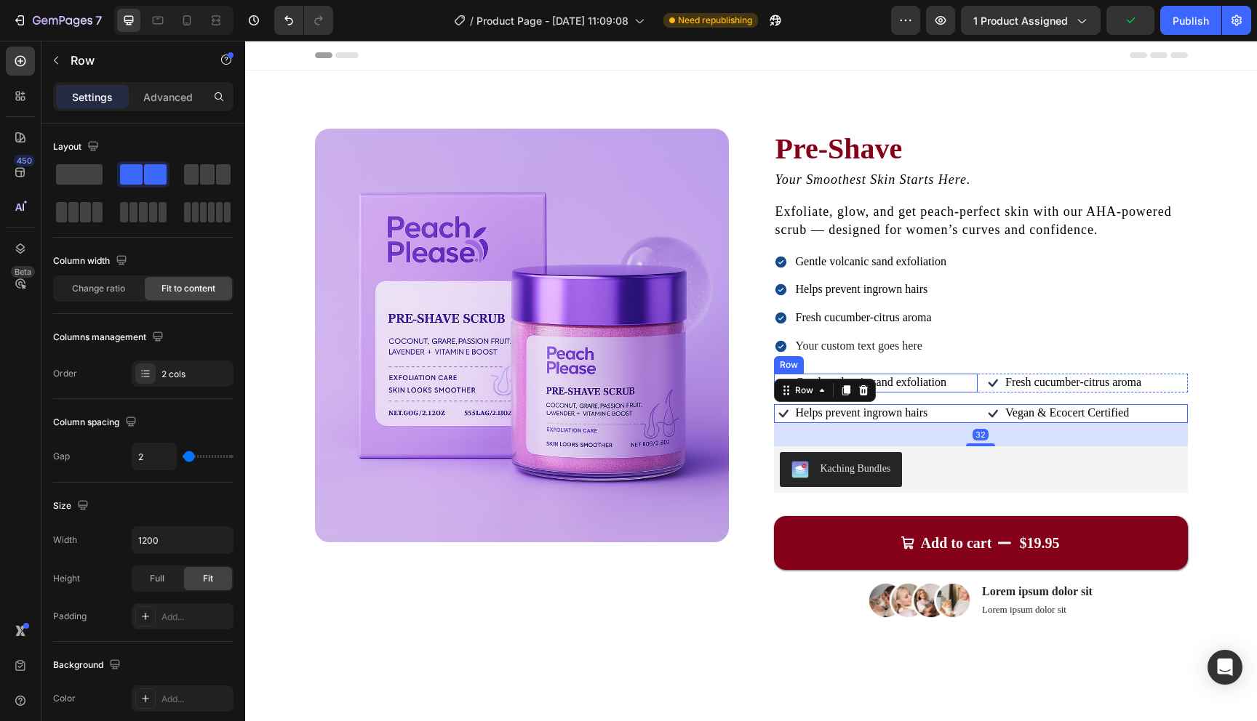
click at [964, 392] on div "Icon Gentle volcanic sand exfoliation Text Block Row" at bounding box center [876, 383] width 204 height 19
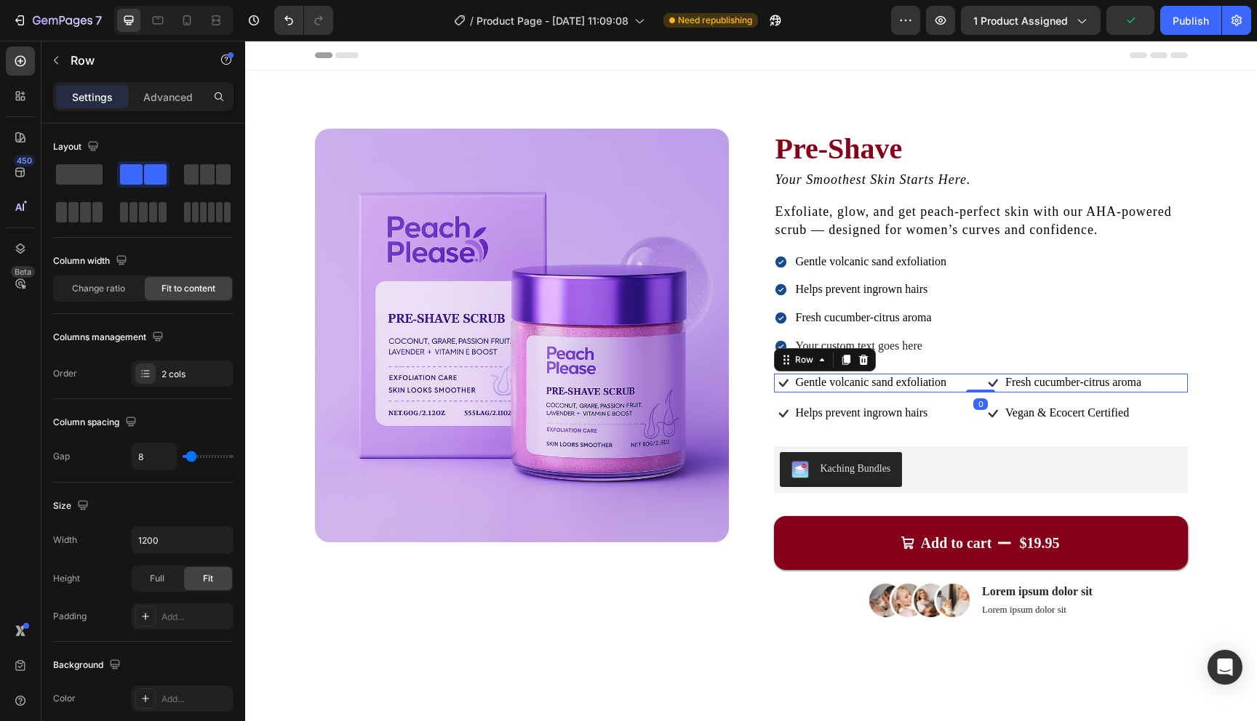
click at [977, 388] on div "Icon Gentle volcanic sand exfoliation Text Block Row Icon Fresh cucumber-citrus…" at bounding box center [981, 383] width 414 height 19
click at [859, 364] on icon at bounding box center [862, 360] width 9 height 10
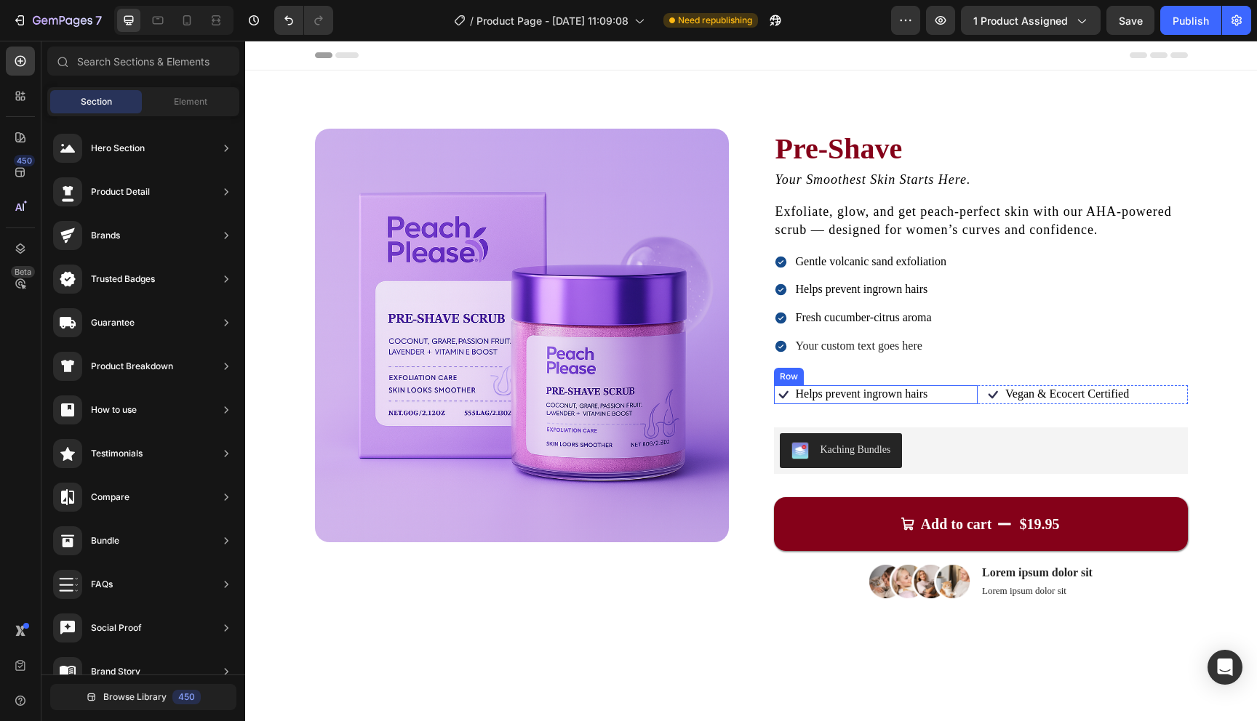
click at [976, 394] on div "Icon Helps prevent ingrown hairs Text Block Row" at bounding box center [876, 394] width 204 height 19
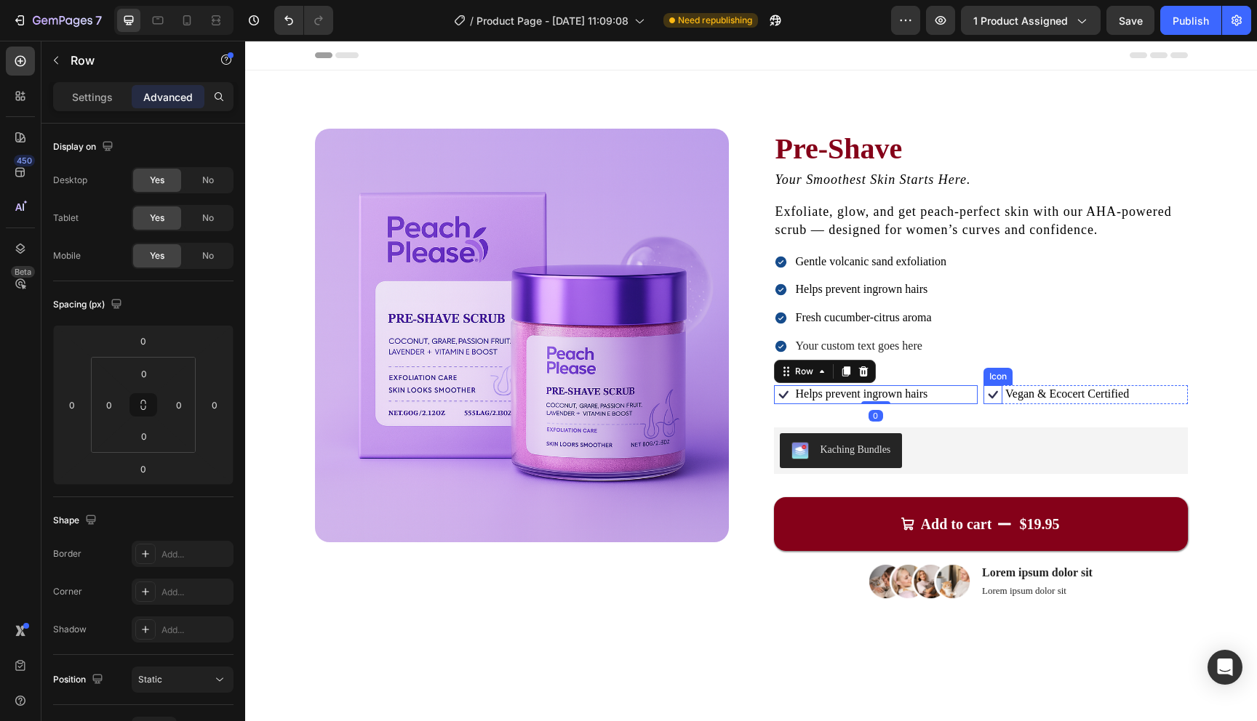
click at [983, 395] on icon at bounding box center [992, 394] width 19 height 19
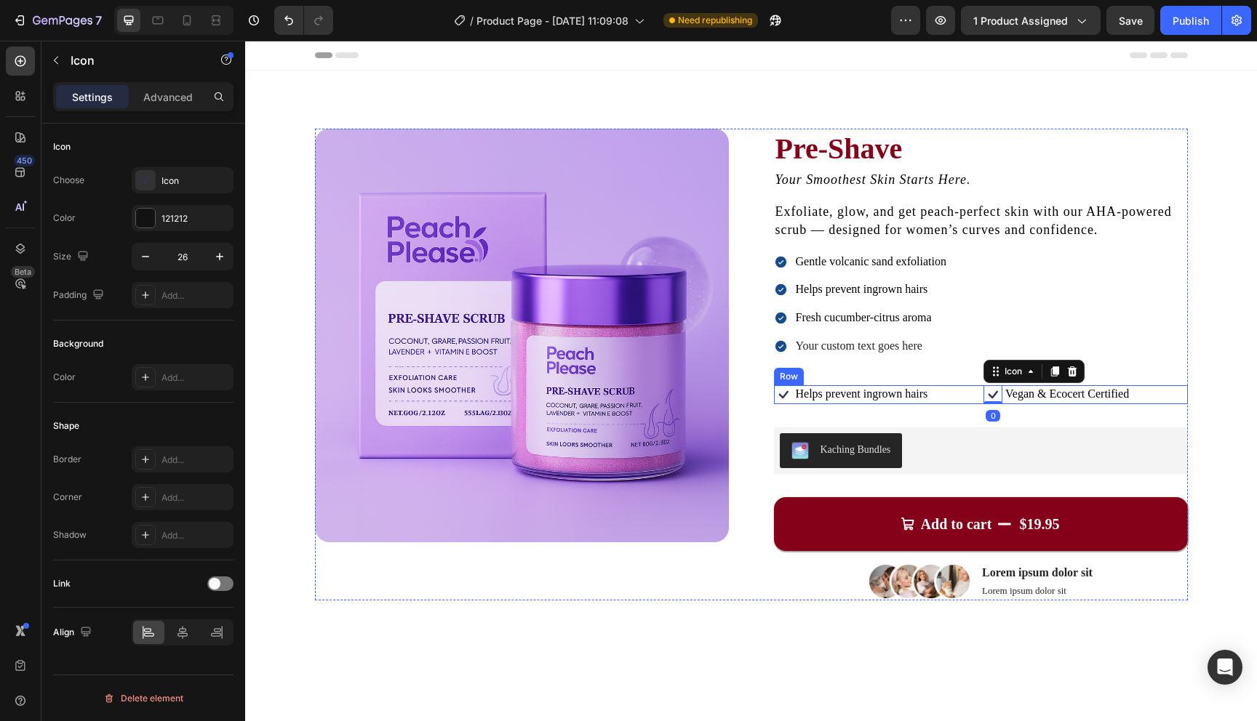
click at [978, 395] on div "Icon Helps prevent ingrown hairs Text Block Row Icon 0 Vegan & Ecocert Certifie…" at bounding box center [981, 394] width 414 height 19
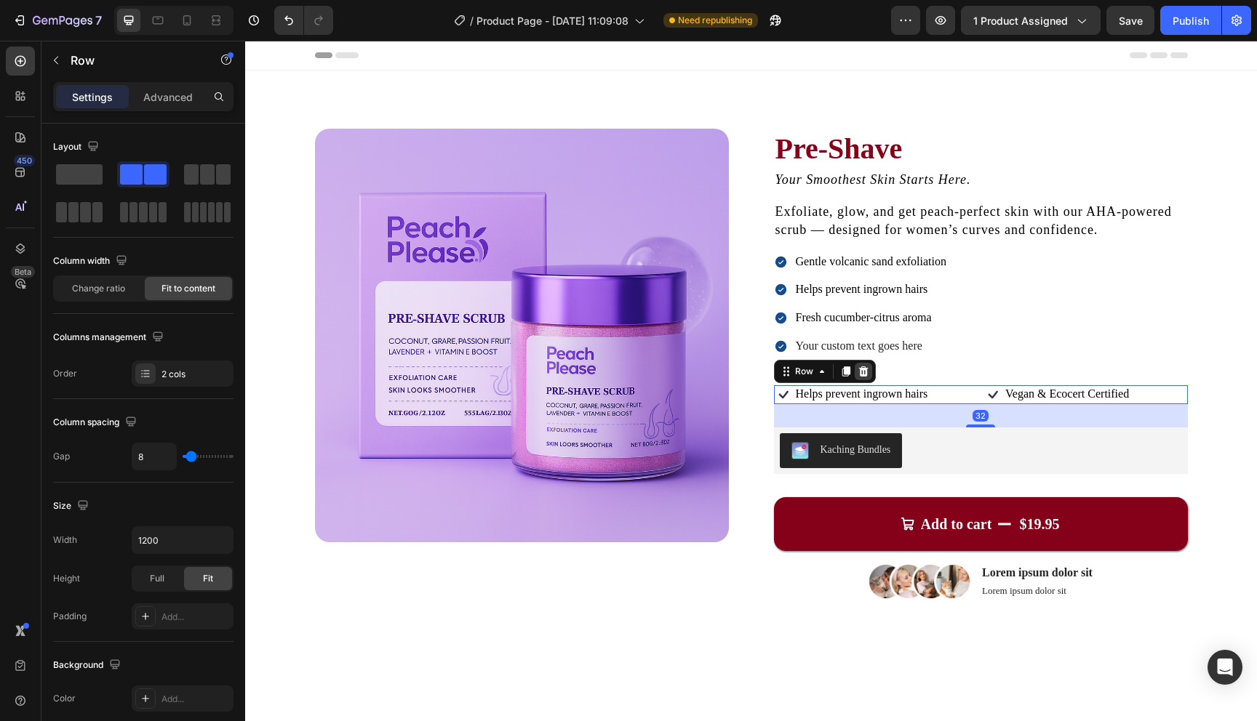
click at [864, 372] on icon at bounding box center [863, 372] width 12 height 12
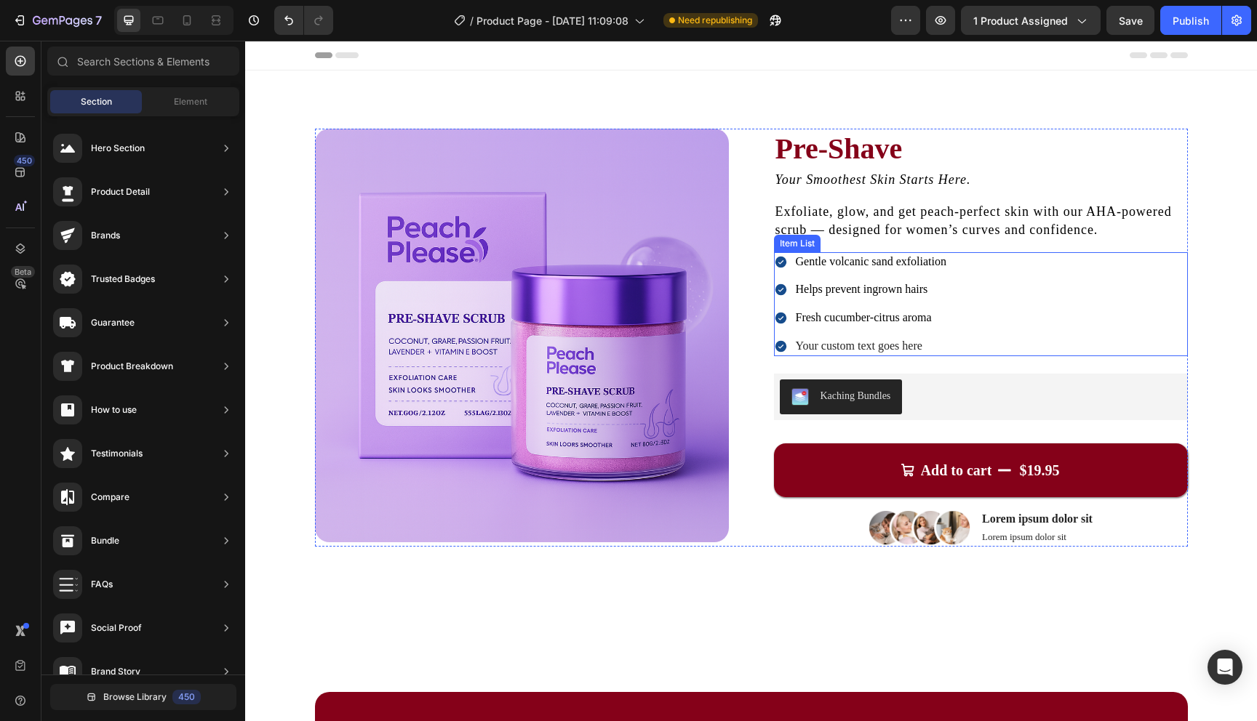
click at [871, 342] on div "Your custom text goes here" at bounding box center [870, 347] width 155 height 20
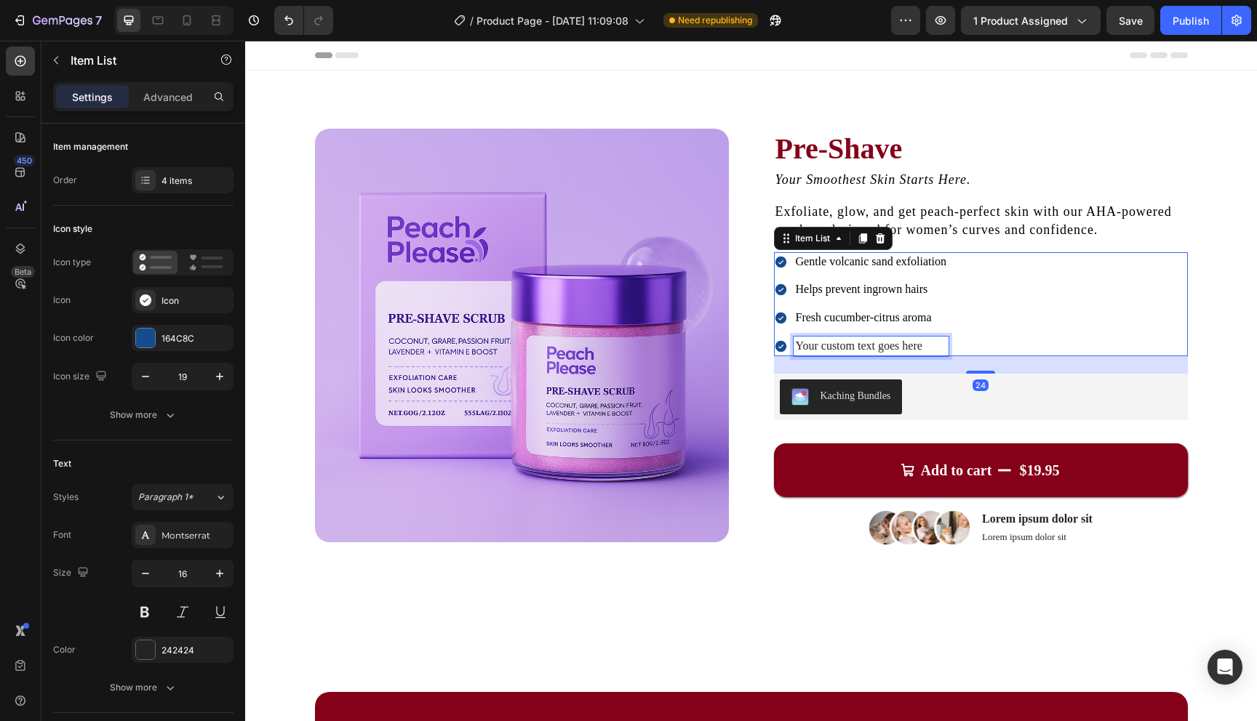
click at [871, 342] on div "Your custom text goes here" at bounding box center [870, 347] width 155 height 20
click at [871, 342] on p "Your custom text goes here" at bounding box center [871, 346] width 151 height 15
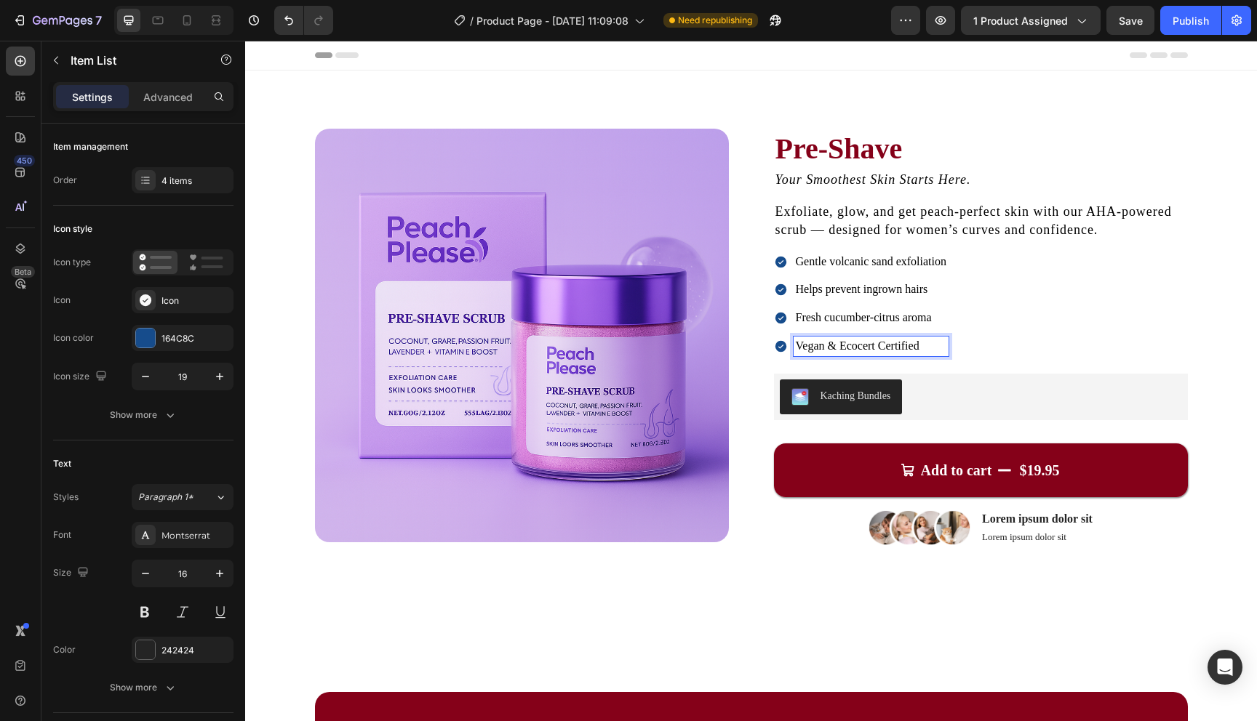
click at [1014, 337] on div "Gentle volcanic sand exfoliation Helps prevent ingrown hairs Fresh cucumber-cit…" at bounding box center [981, 304] width 414 height 104
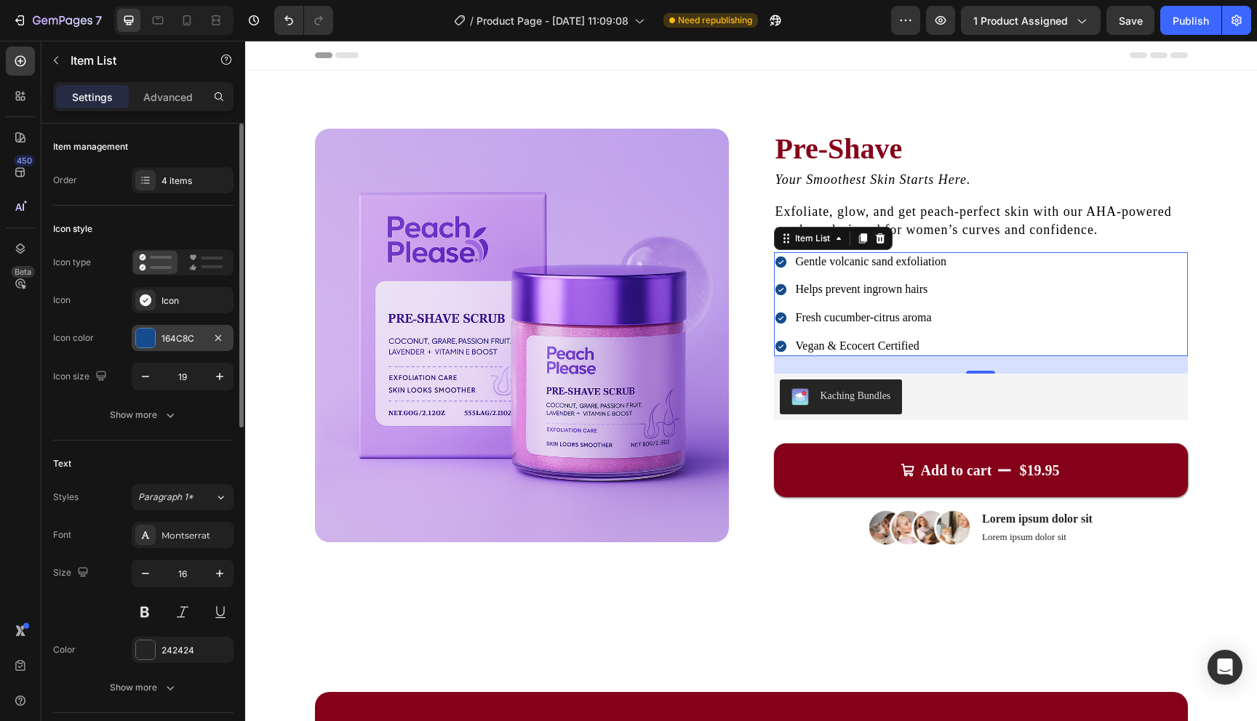
click at [151, 337] on div at bounding box center [145, 338] width 19 height 19
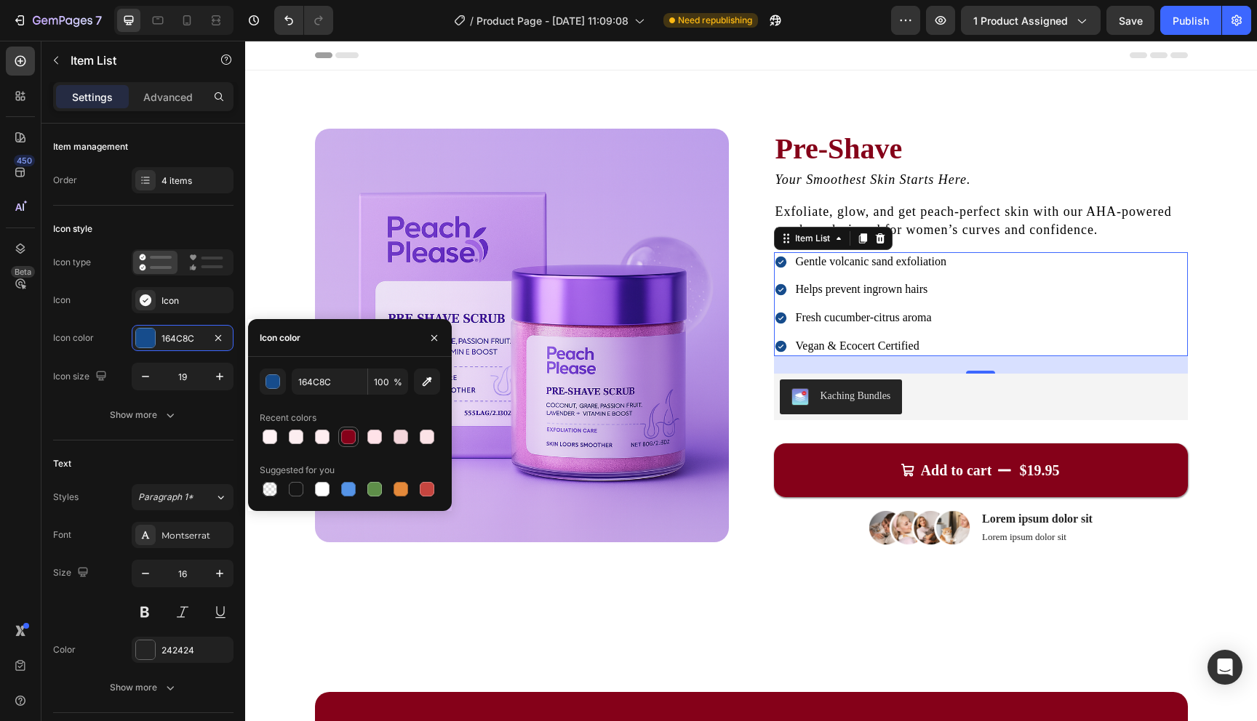
click at [351, 438] on div at bounding box center [348, 437] width 15 height 15
type input "850119"
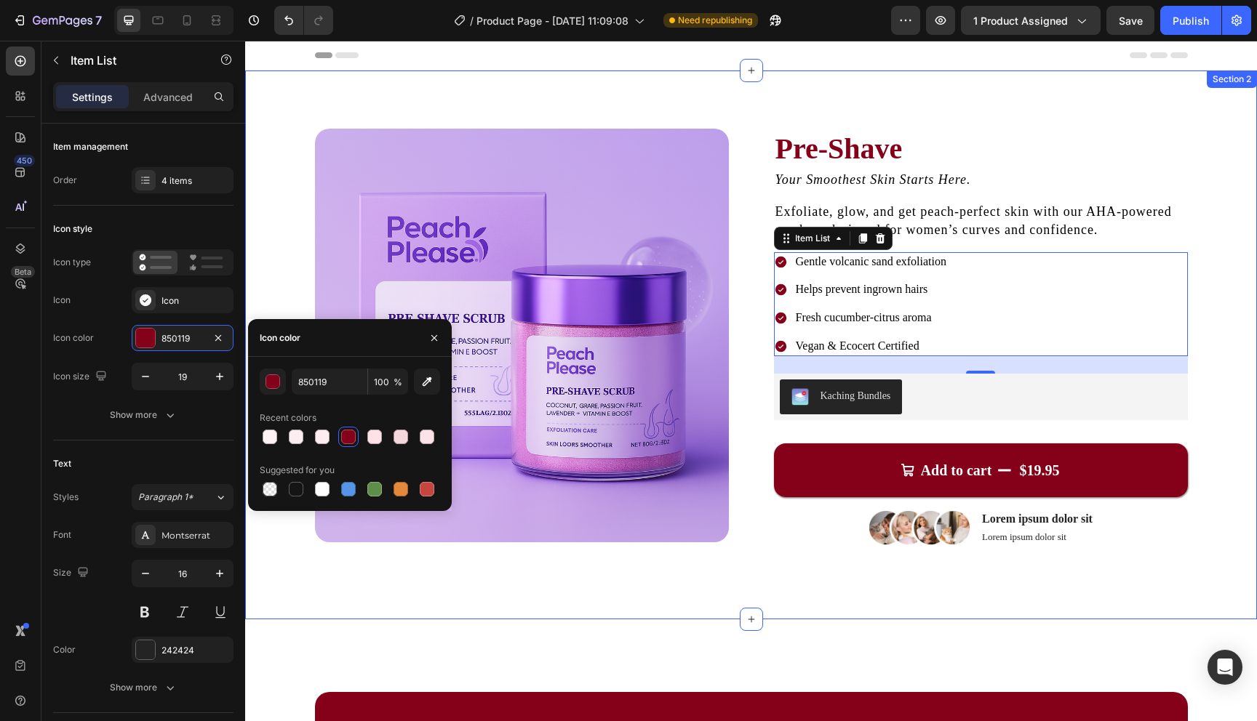
click at [522, 599] on div "Product Images Pre-Shave Product Title Your Smoothest Skin Starts Here. Text Bl…" at bounding box center [751, 345] width 1012 height 549
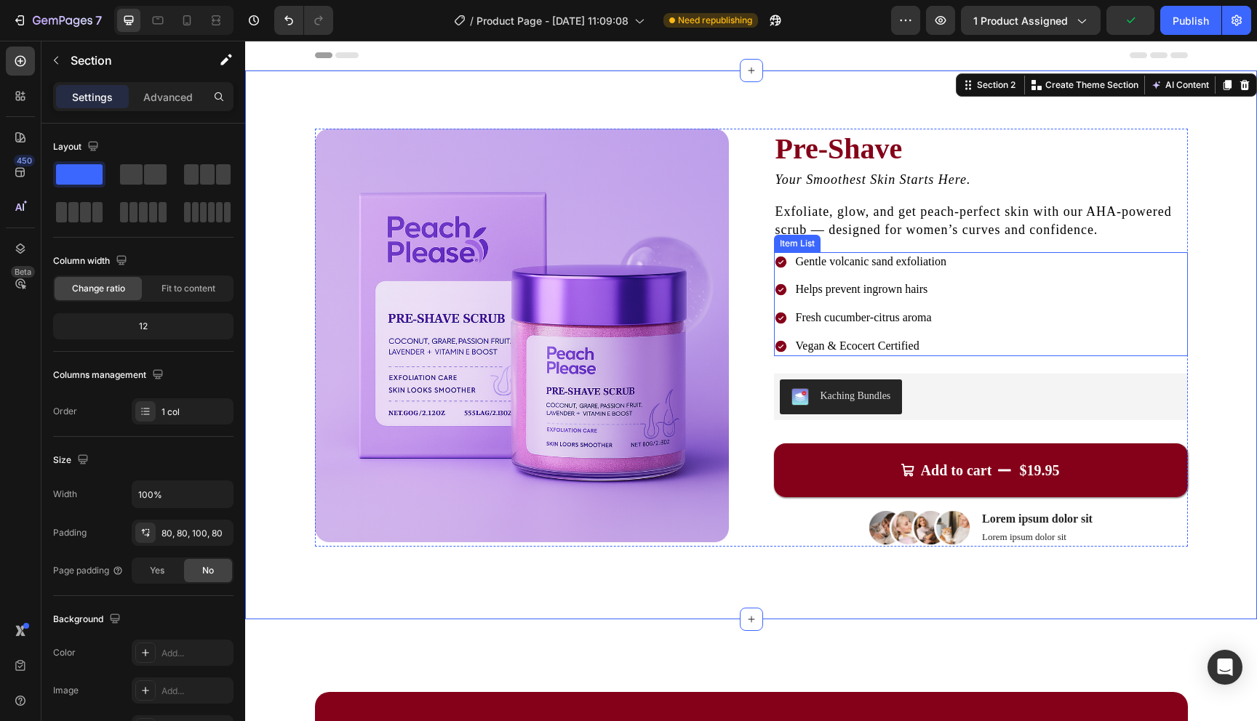
click at [1052, 304] on div "Gentle volcanic sand exfoliation Helps prevent ingrown hairs Fresh cucumber-cit…" at bounding box center [981, 304] width 414 height 104
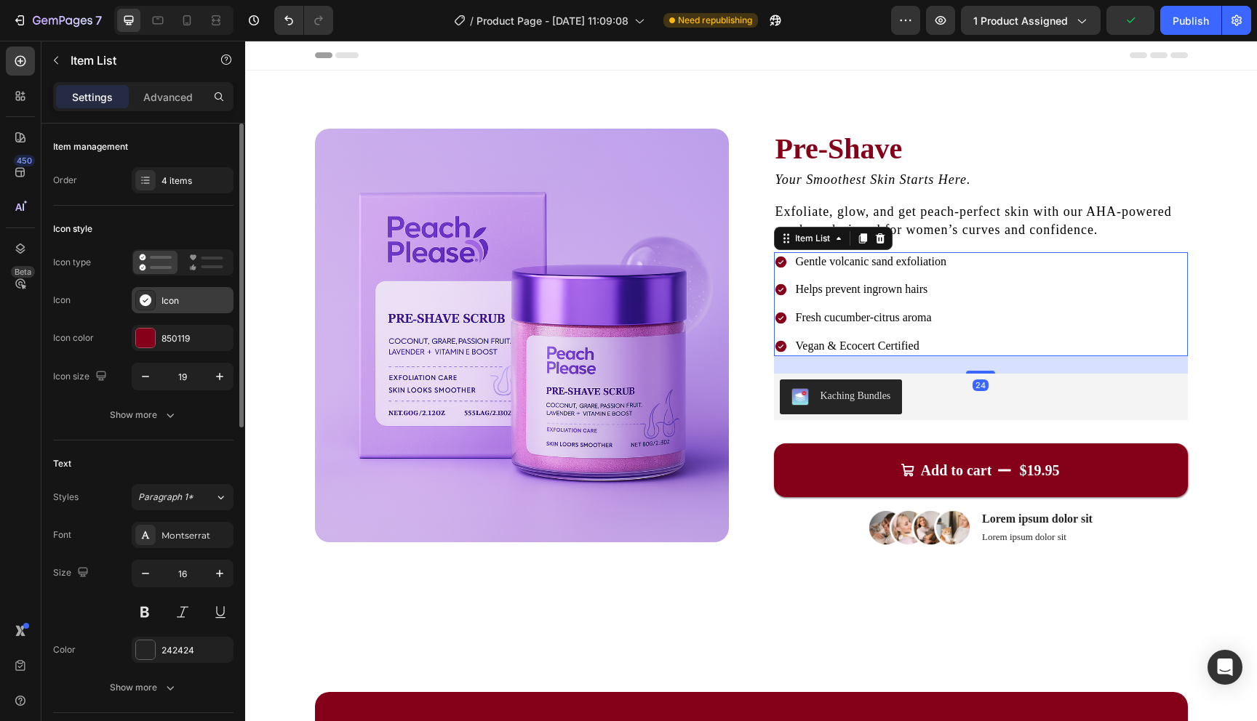
click at [160, 302] on div "Icon" at bounding box center [183, 300] width 102 height 26
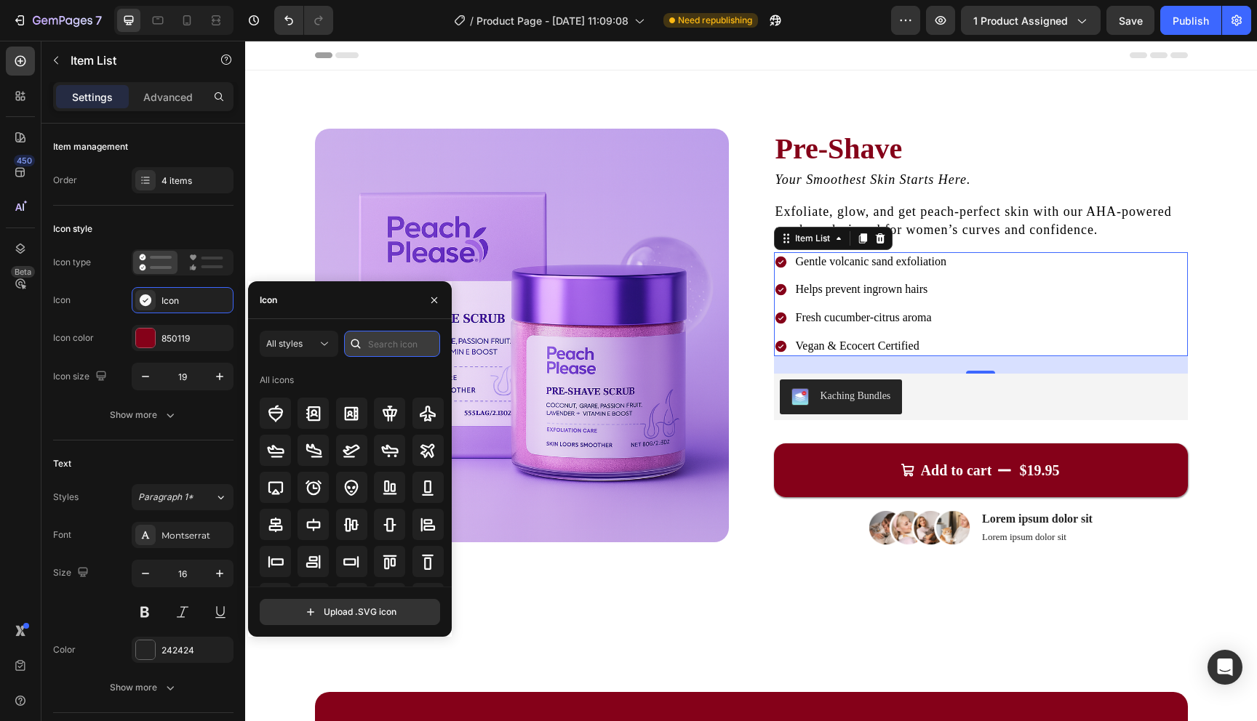
click at [396, 349] on input "text" at bounding box center [392, 344] width 96 height 26
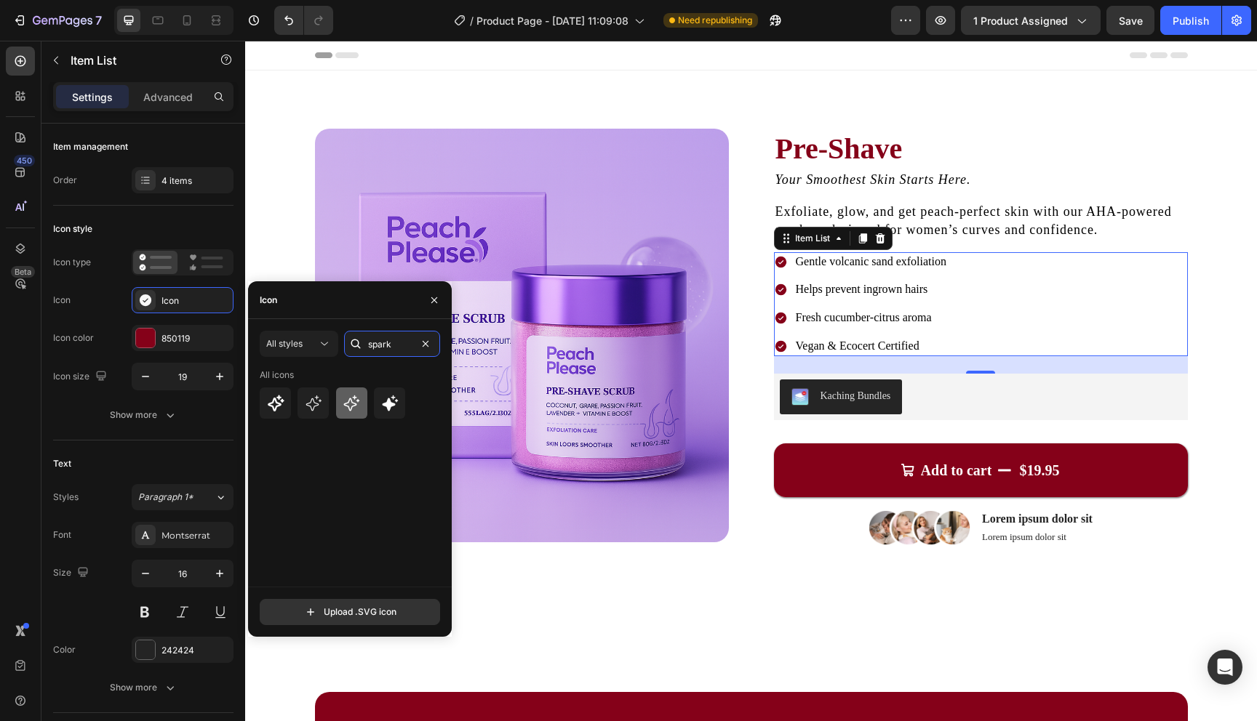
type input "spark"
click at [345, 401] on icon at bounding box center [351, 403] width 17 height 17
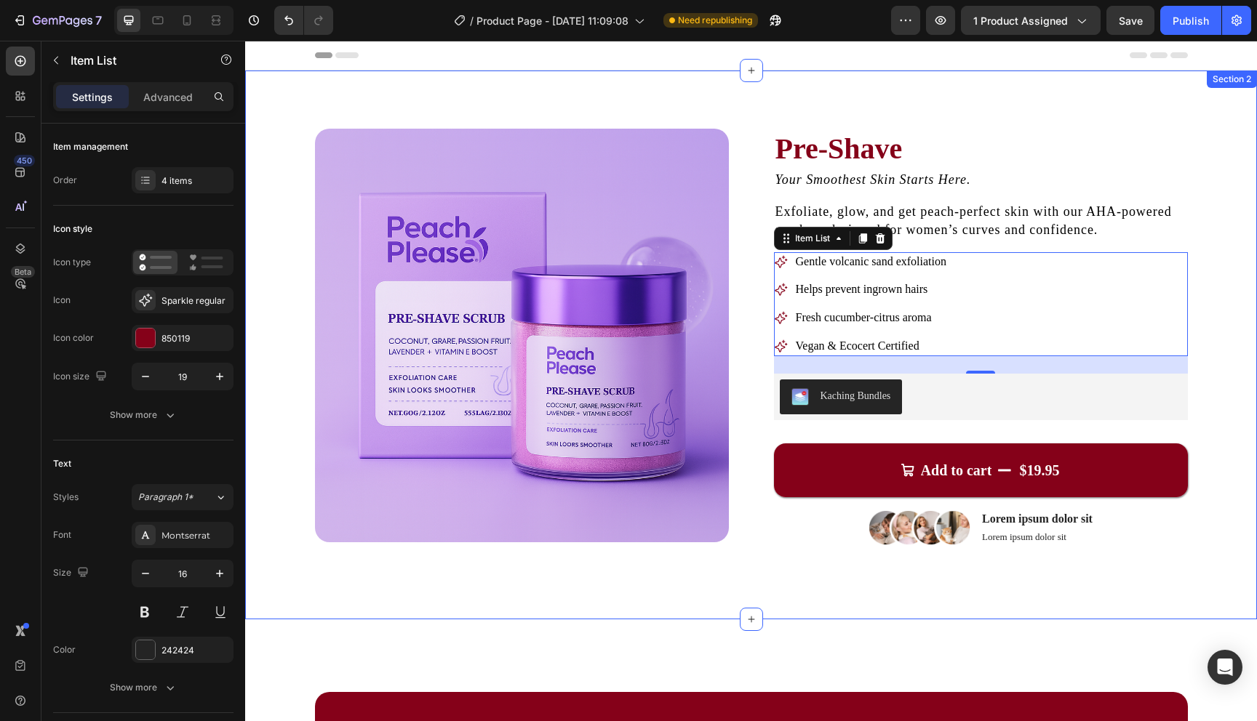
drag, startPoint x: 440, startPoint y: 301, endPoint x: 260, endPoint y: 429, distance: 220.6
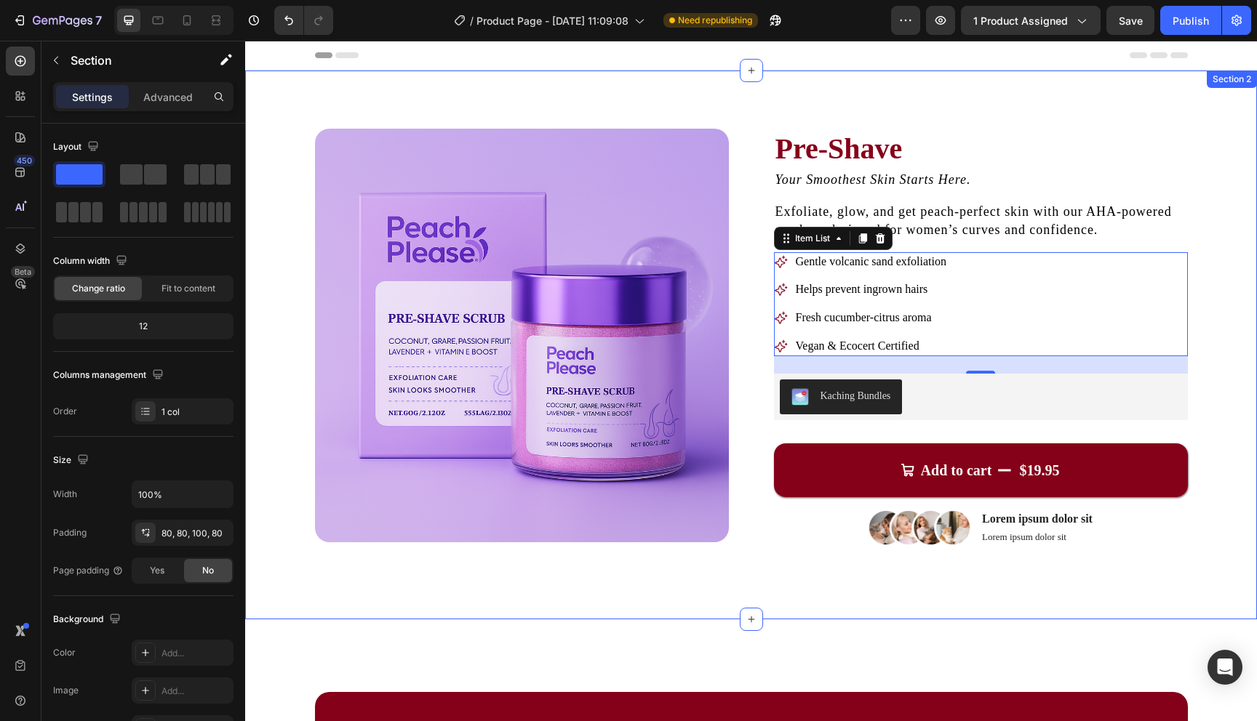
click at [737, 565] on div "Product Images Pre-Shave Product Title Your Smoothest Skin Starts Here. Text Bl…" at bounding box center [751, 345] width 1012 height 549
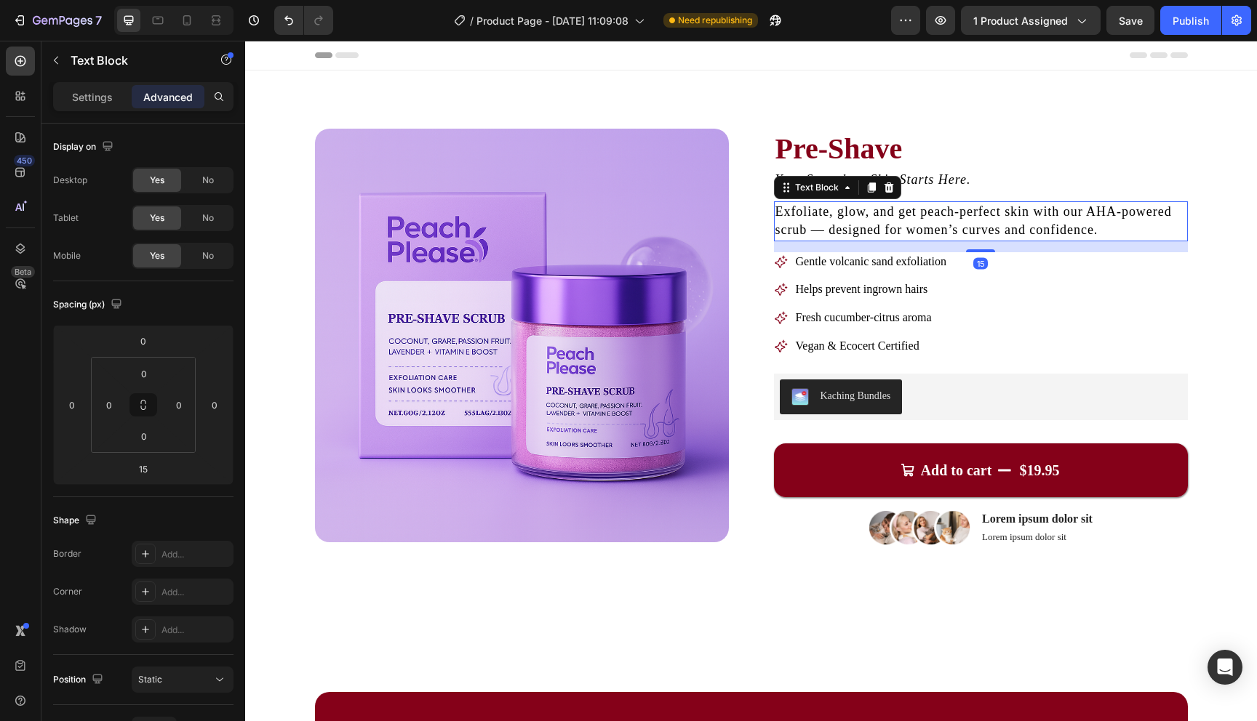
click at [924, 218] on span "Exfoliate, glow, and get peach-perfect skin with our AHA-powered scrub — design…" at bounding box center [973, 220] width 396 height 33
click at [1193, 303] on div "Product Images Pre-Shave Product Title Your Smoothest Skin Starts Here. Text Bl…" at bounding box center [750, 338] width 895 height 418
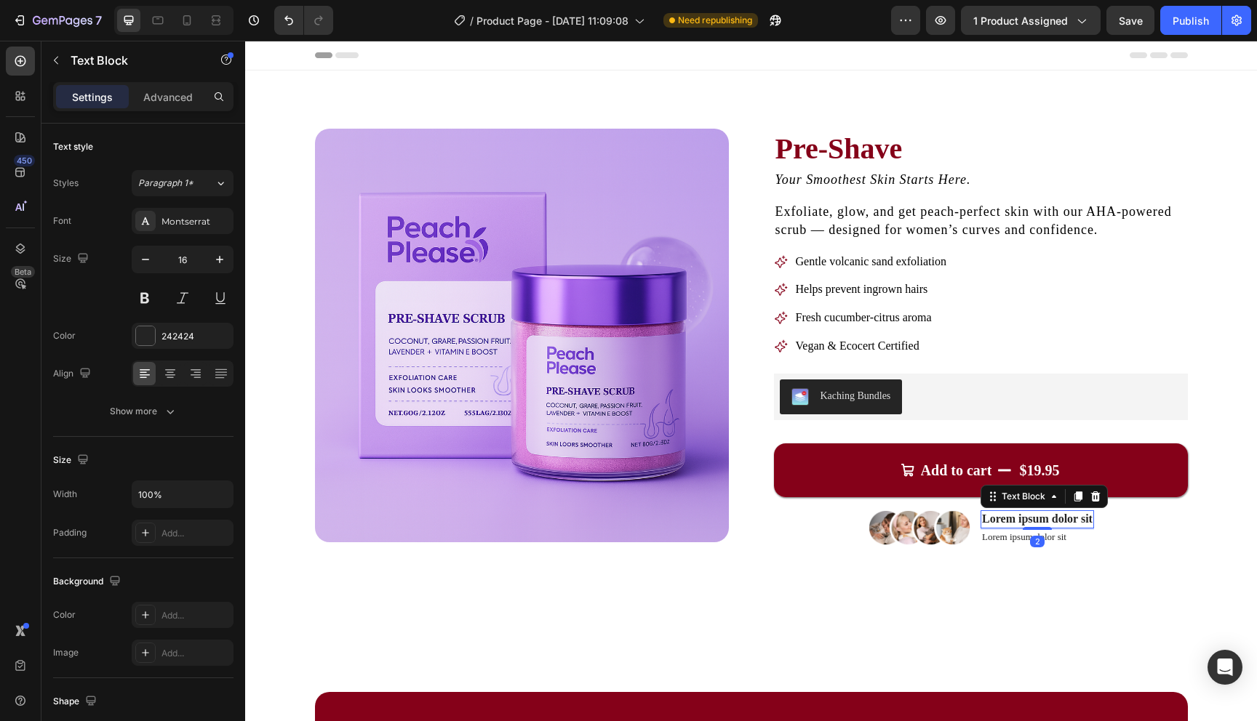
click at [1017, 517] on p "Lorem ipsum dolor sit" at bounding box center [1037, 519] width 111 height 15
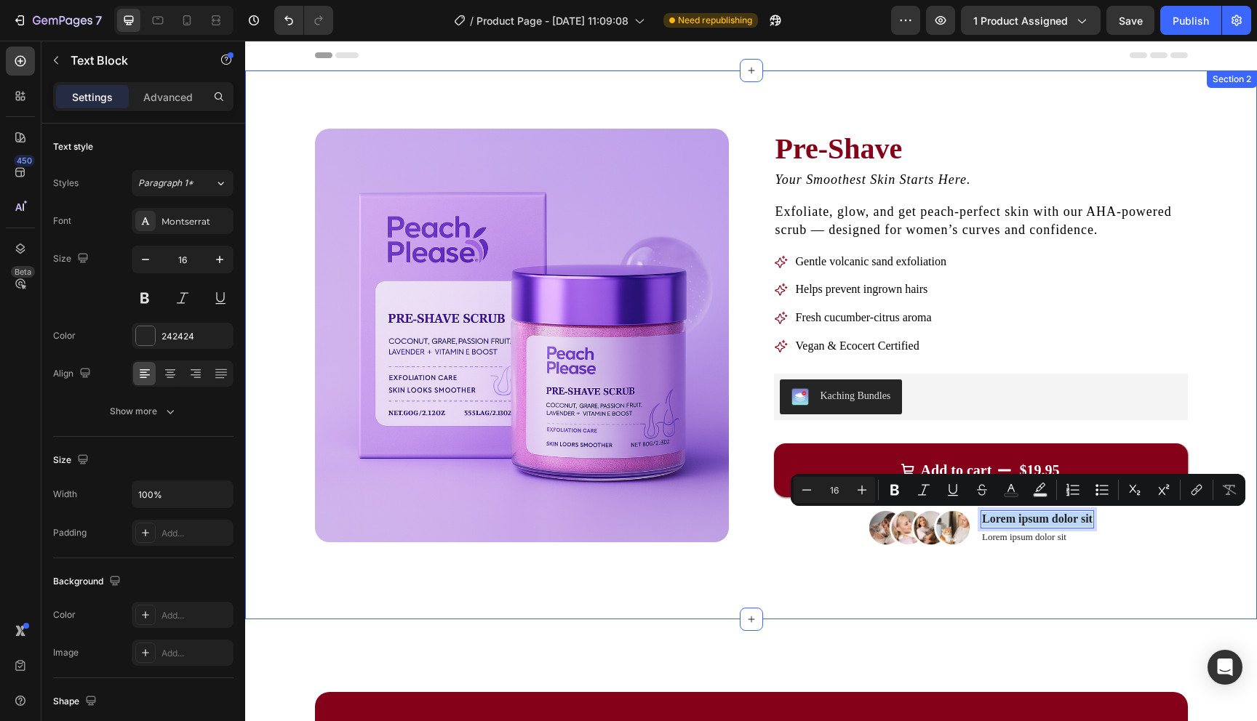
click at [892, 586] on div "Product Images Pre-Shave Product Title Your Smoothest Skin Starts Here. Text Bl…" at bounding box center [751, 345] width 1012 height 549
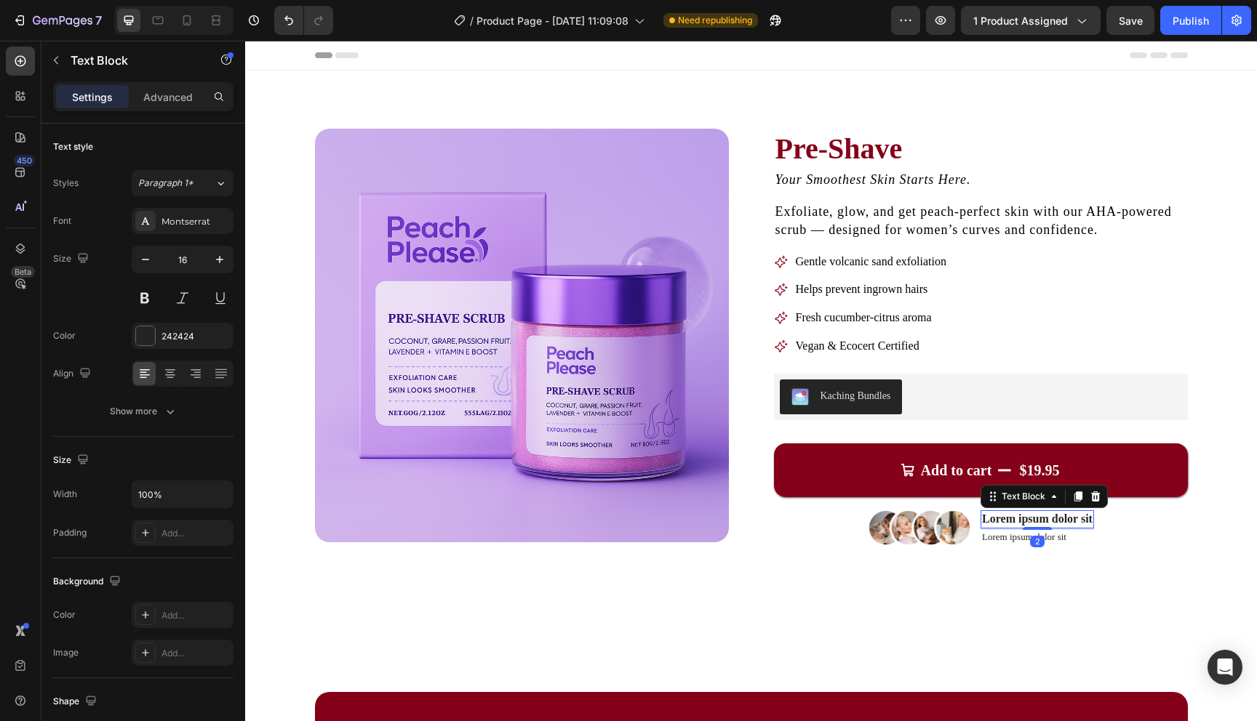
click at [1047, 520] on p "Lorem ipsum dolor sit" at bounding box center [1037, 519] width 111 height 15
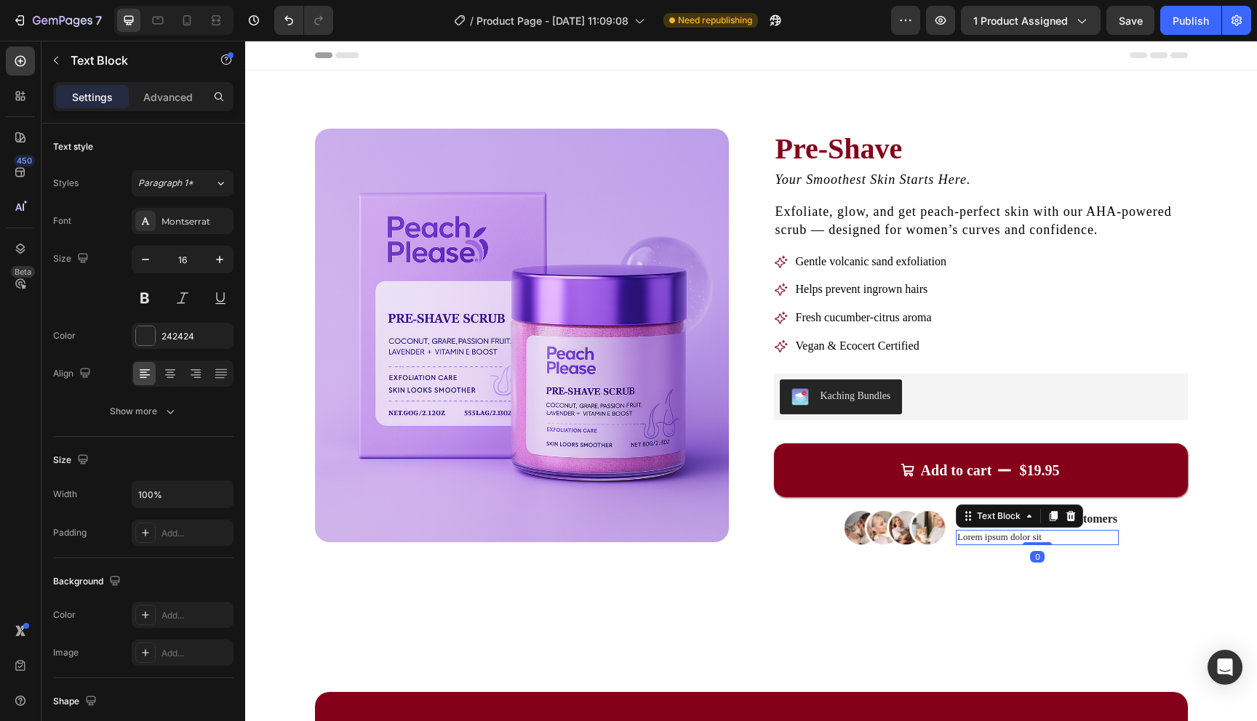
click at [1060, 538] on p "Lorem ipsum dolor sit" at bounding box center [1037, 538] width 160 height 12
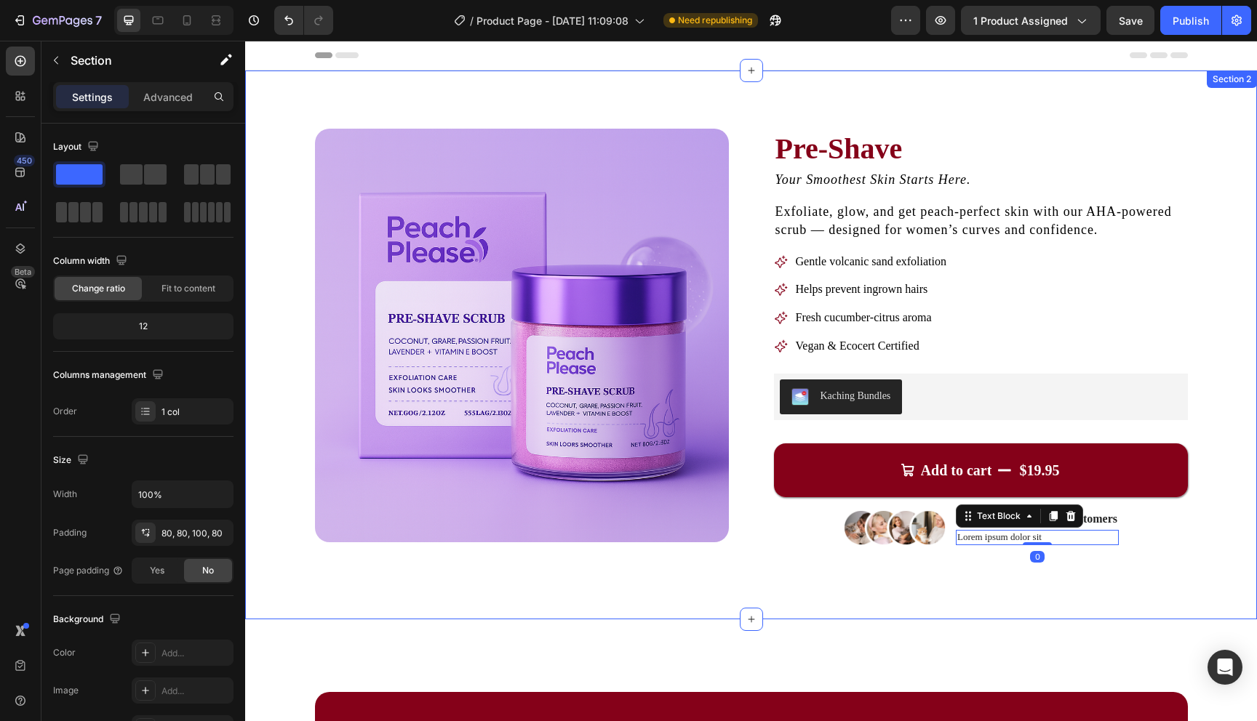
click at [1113, 596] on div "Product Images Pre-Shave Product Title Your Smoothest Skin Starts Here. Text Bl…" at bounding box center [751, 345] width 1012 height 549
click at [1067, 538] on p "Lorem ipsum dolor sit" at bounding box center [1037, 538] width 160 height 12
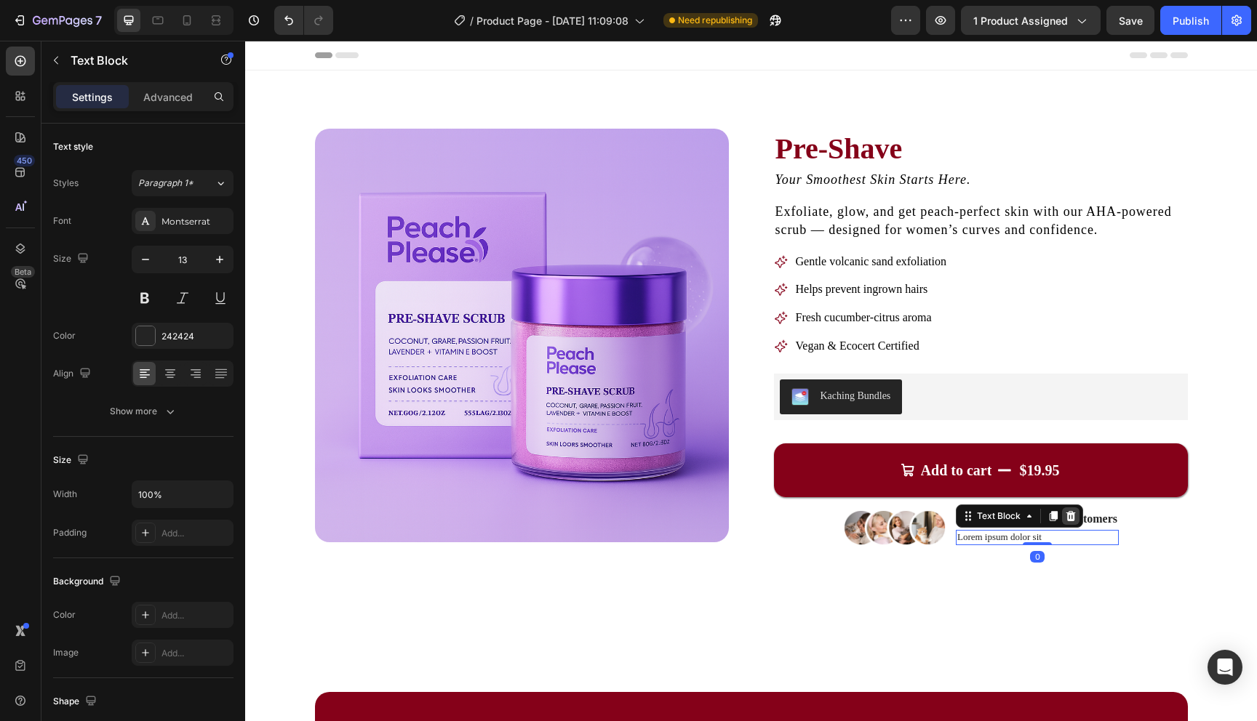
click at [1073, 524] on div at bounding box center [1070, 516] width 17 height 17
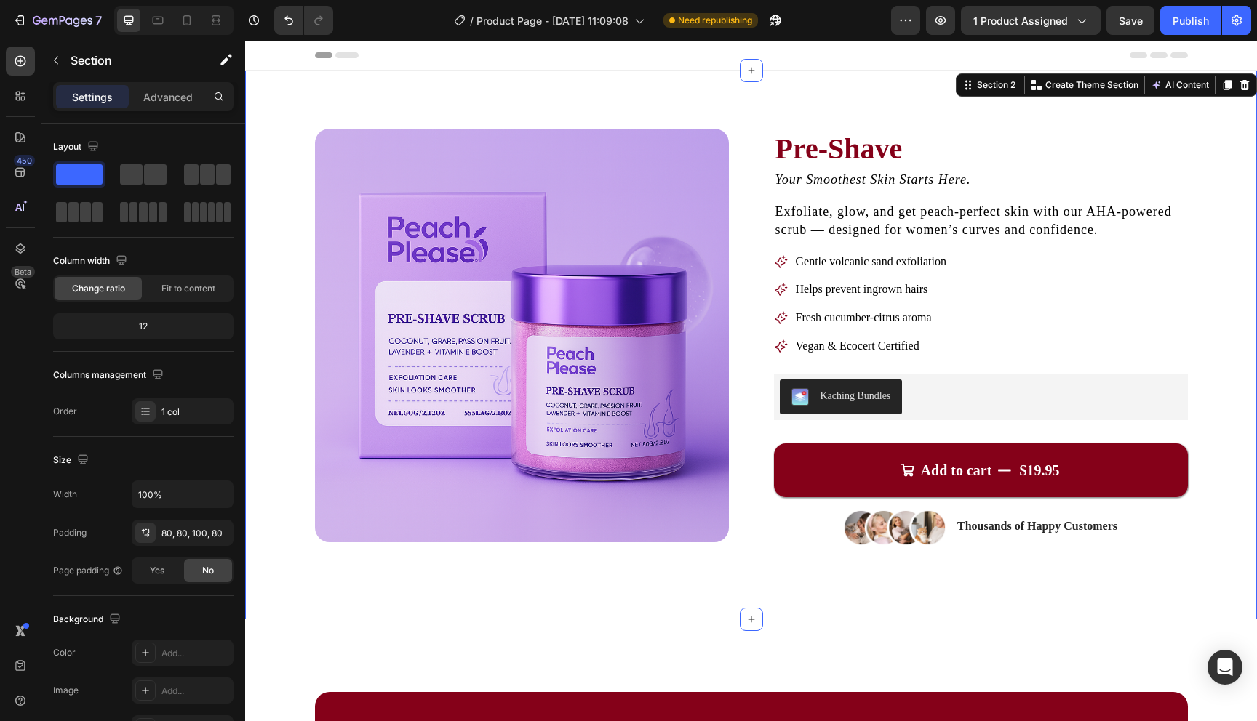
click at [1069, 578] on div "Product Images Pre-Shave Product Title Your Smoothest Skin Starts Here. Text Bl…" at bounding box center [751, 345] width 1012 height 549
click at [968, 524] on p "Thousands of Happy Customers" at bounding box center [1037, 526] width 160 height 15
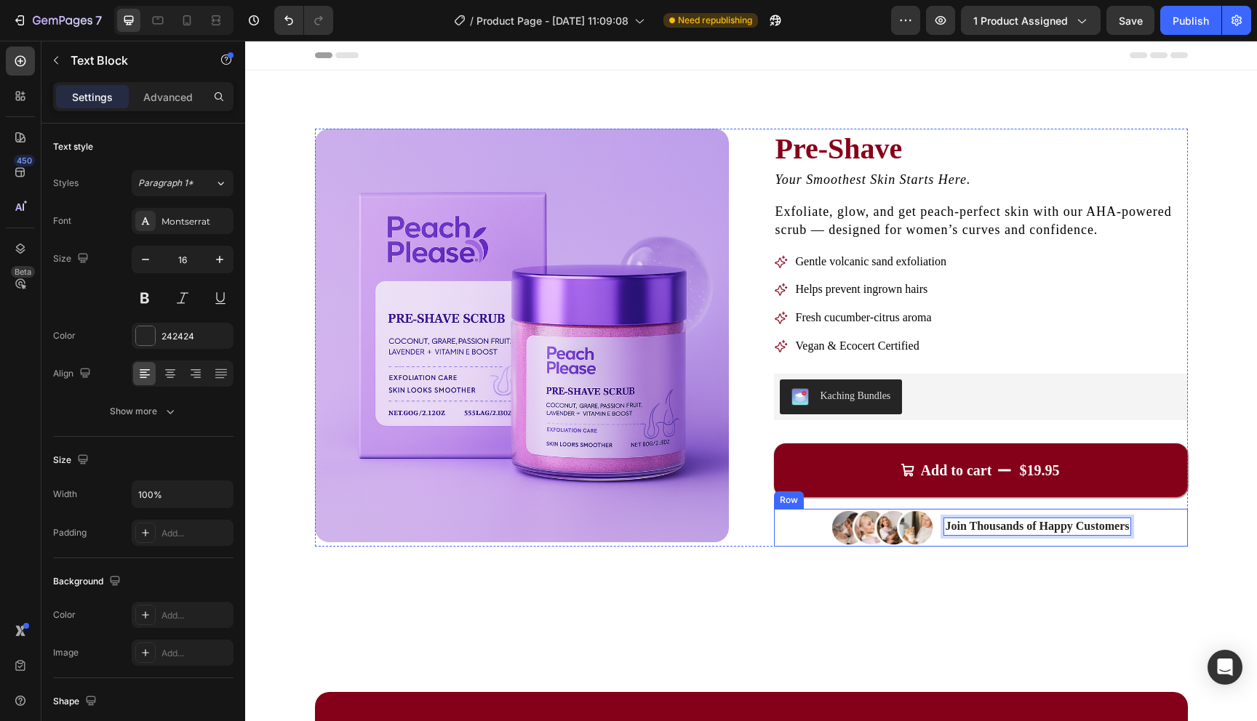
click at [975, 569] on div "Product Images Pre-Shave Product Title Your Smoothest Skin Starts Here. Text Bl…" at bounding box center [751, 345] width 1012 height 549
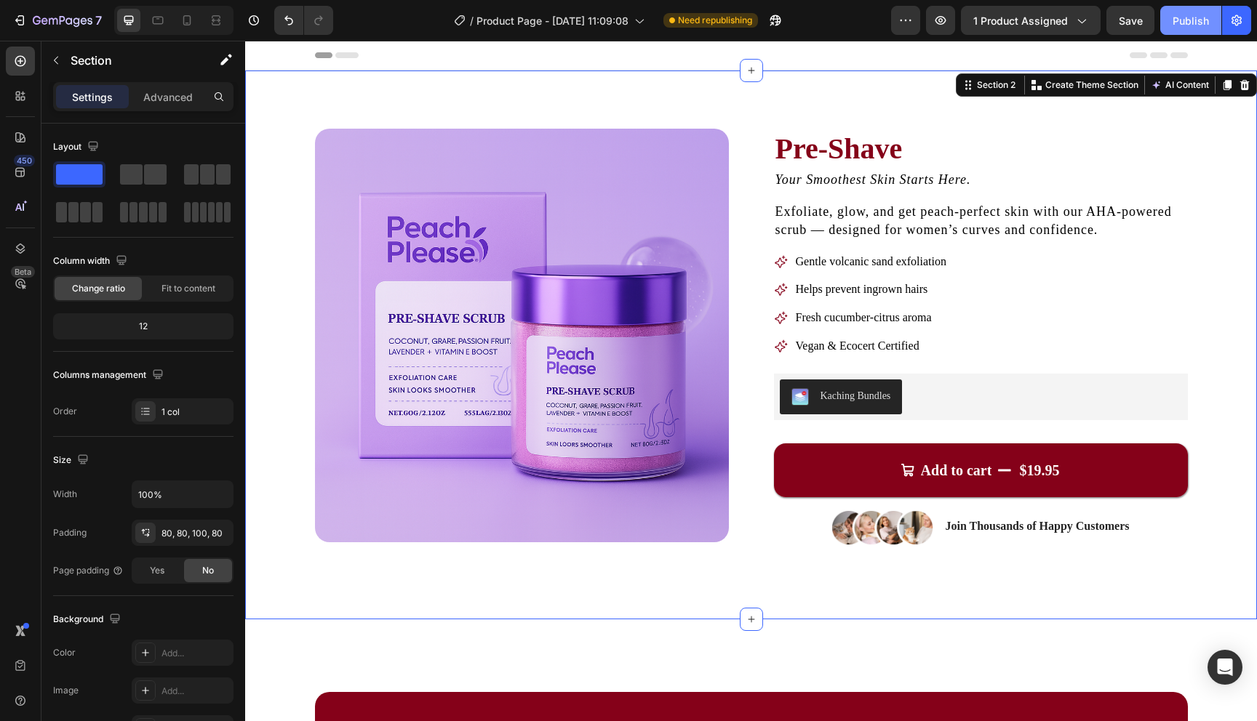
click at [1185, 25] on div "Publish" at bounding box center [1190, 20] width 36 height 15
click at [839, 151] on h1 "Pre-Shave" at bounding box center [981, 149] width 414 height 41
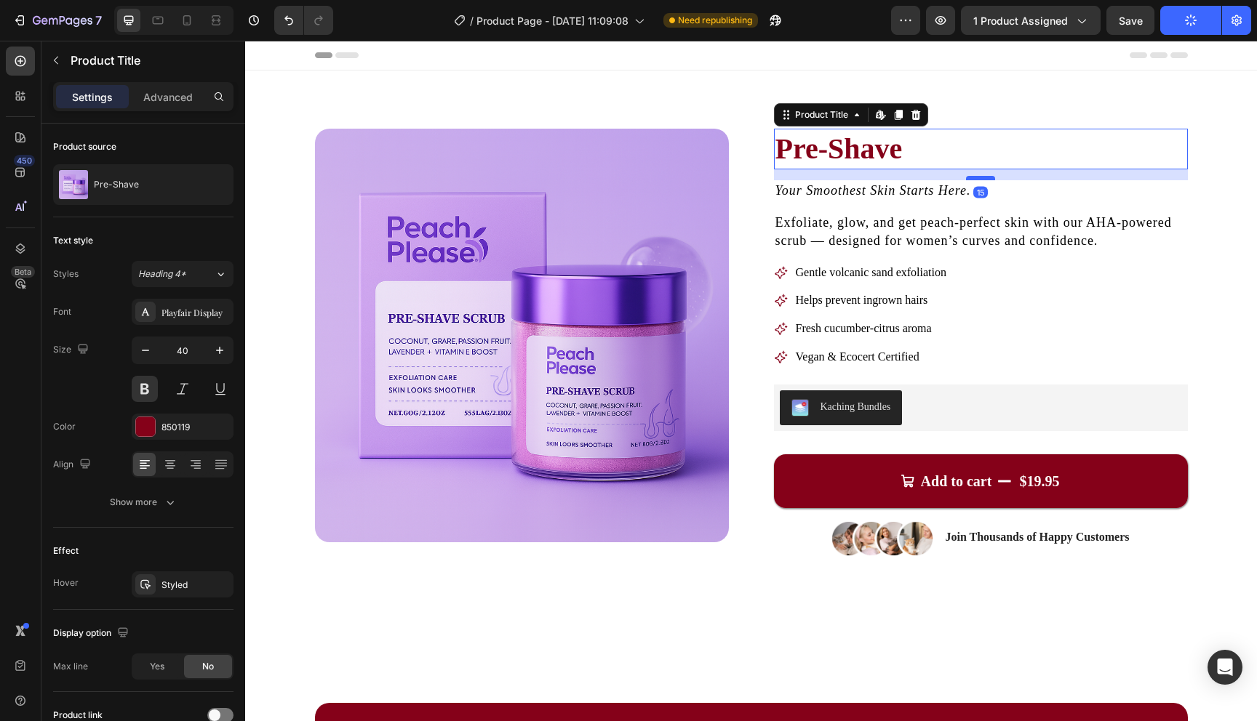
drag, startPoint x: 974, startPoint y: 166, endPoint x: 974, endPoint y: 177, distance: 11.6
click at [974, 177] on div at bounding box center [980, 178] width 29 height 4
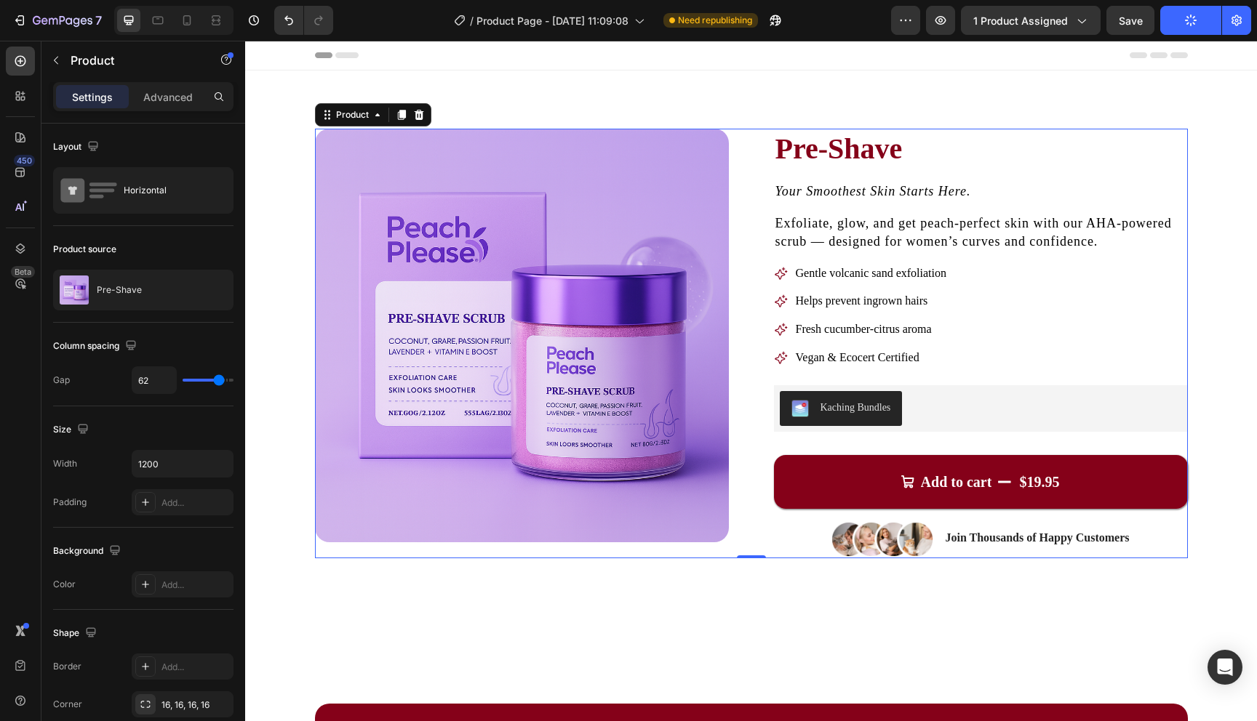
click at [951, 211] on div "Pre-Shave Product Title Your Smoothest Skin Starts Here. Text Block Exfoliate, …" at bounding box center [981, 344] width 414 height 430
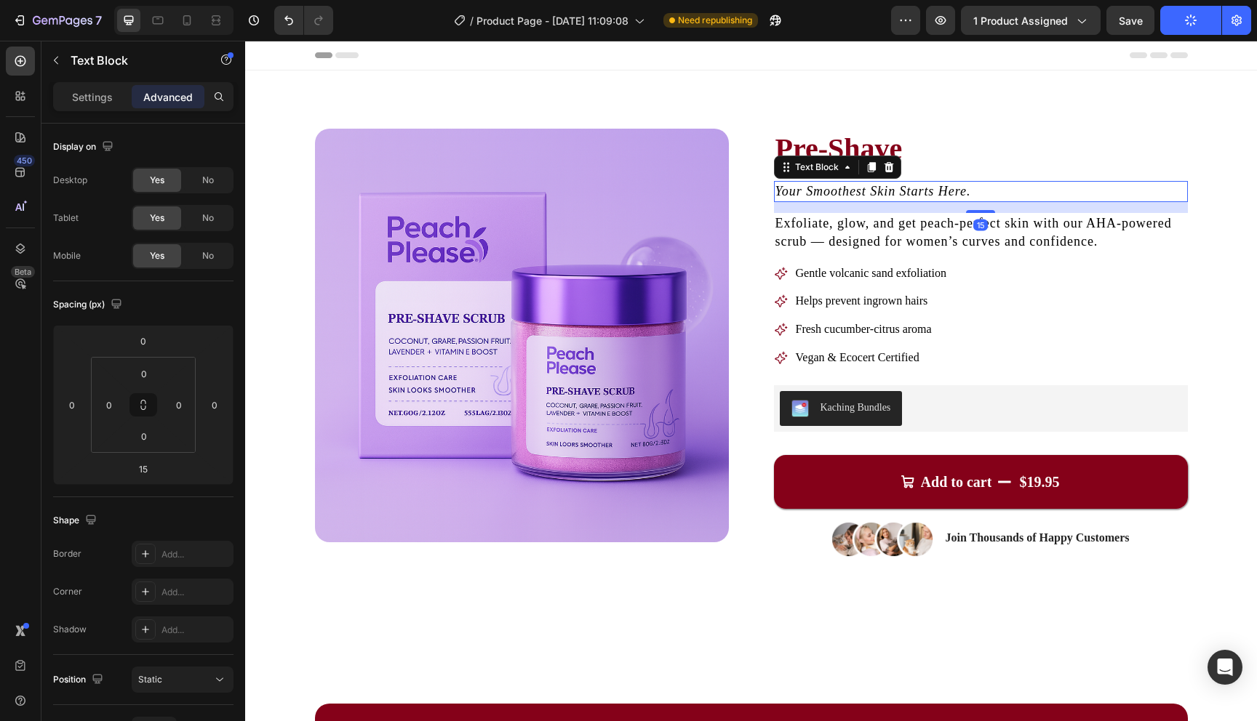
click at [966, 196] on icon "Your Smoothest Skin Starts Here." at bounding box center [873, 191] width 196 height 15
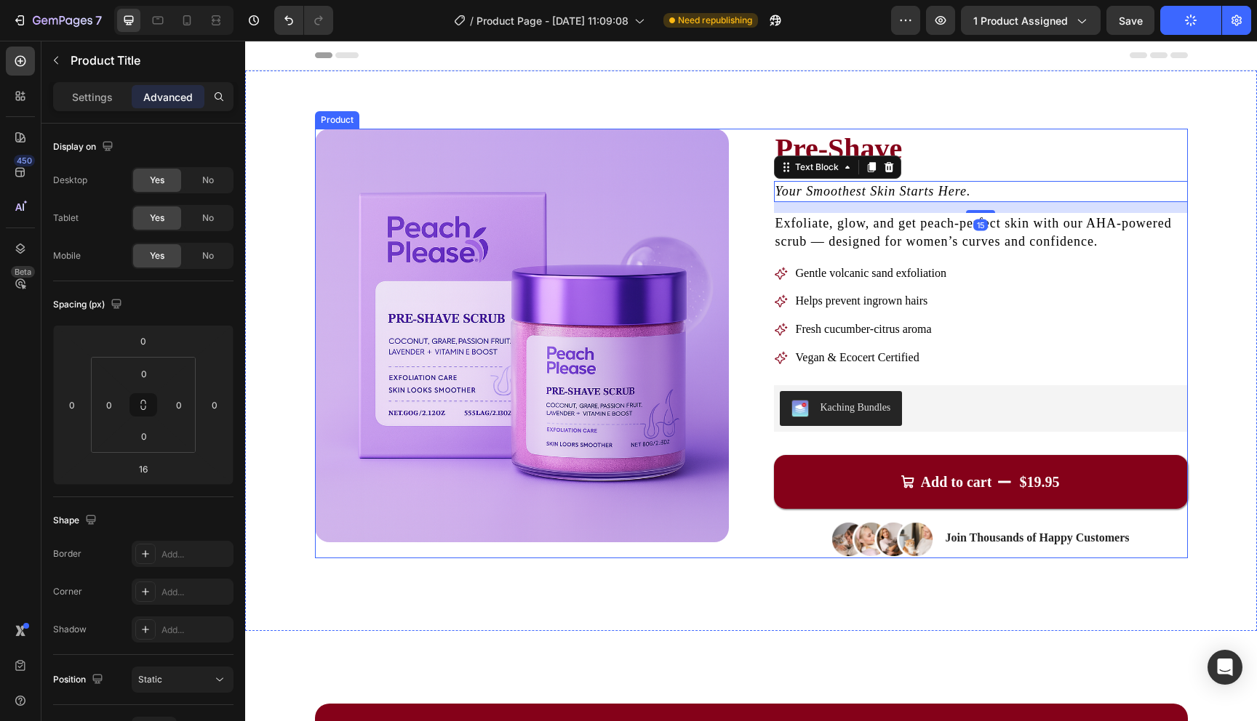
click at [961, 159] on h1 "Pre-Shave" at bounding box center [981, 149] width 414 height 41
click at [975, 164] on h1 "Pre-Shave" at bounding box center [981, 149] width 414 height 41
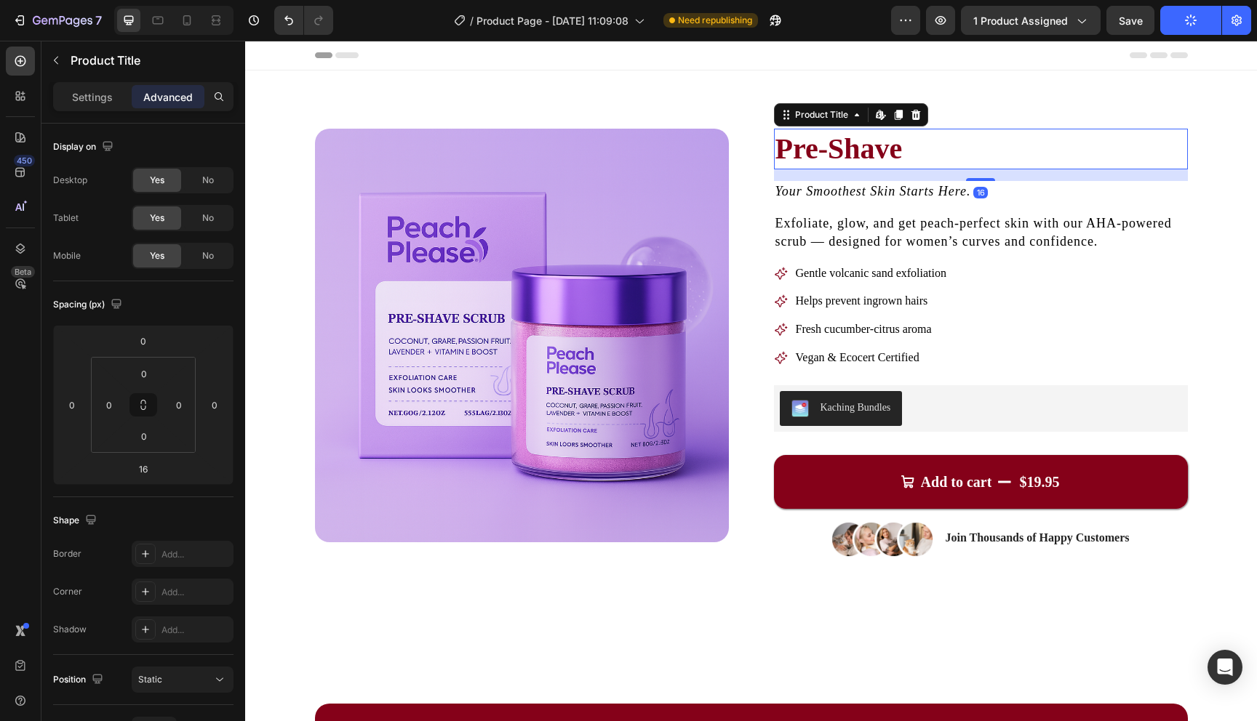
click at [977, 176] on div "16" at bounding box center [981, 175] width 414 height 12
click at [977, 177] on div "16" at bounding box center [981, 175] width 414 height 12
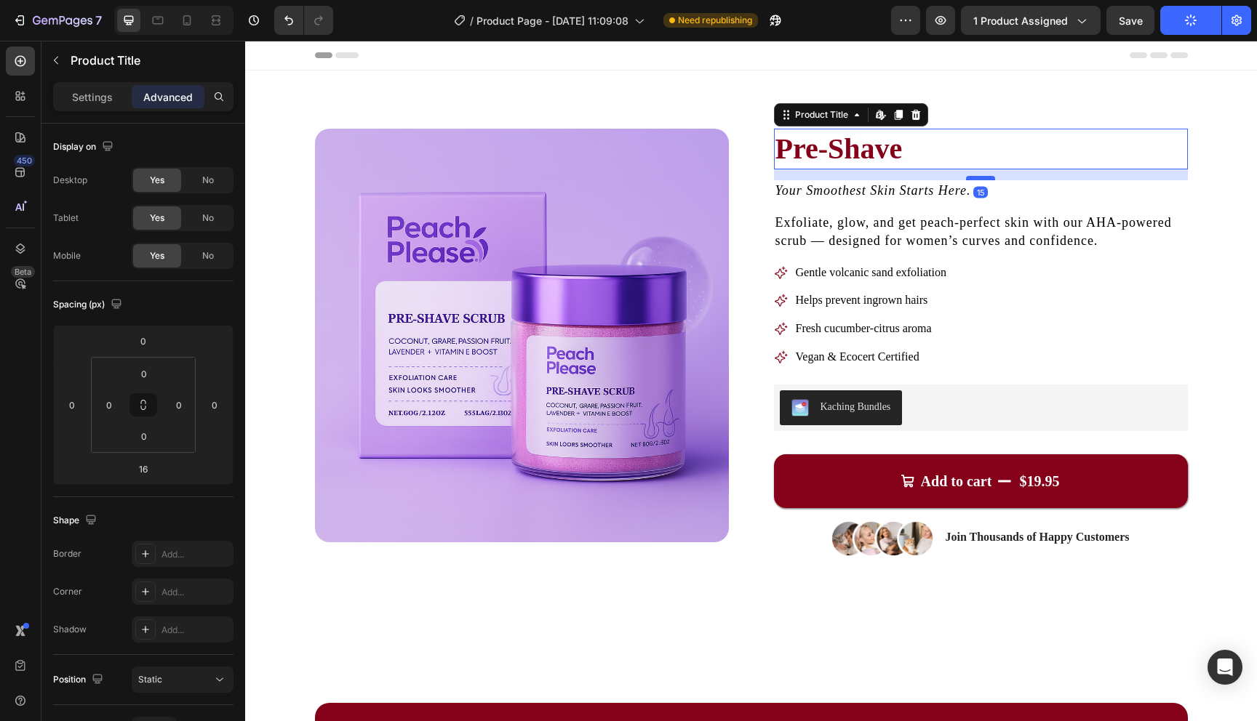
click at [977, 178] on div at bounding box center [980, 178] width 29 height 4
type input "15"
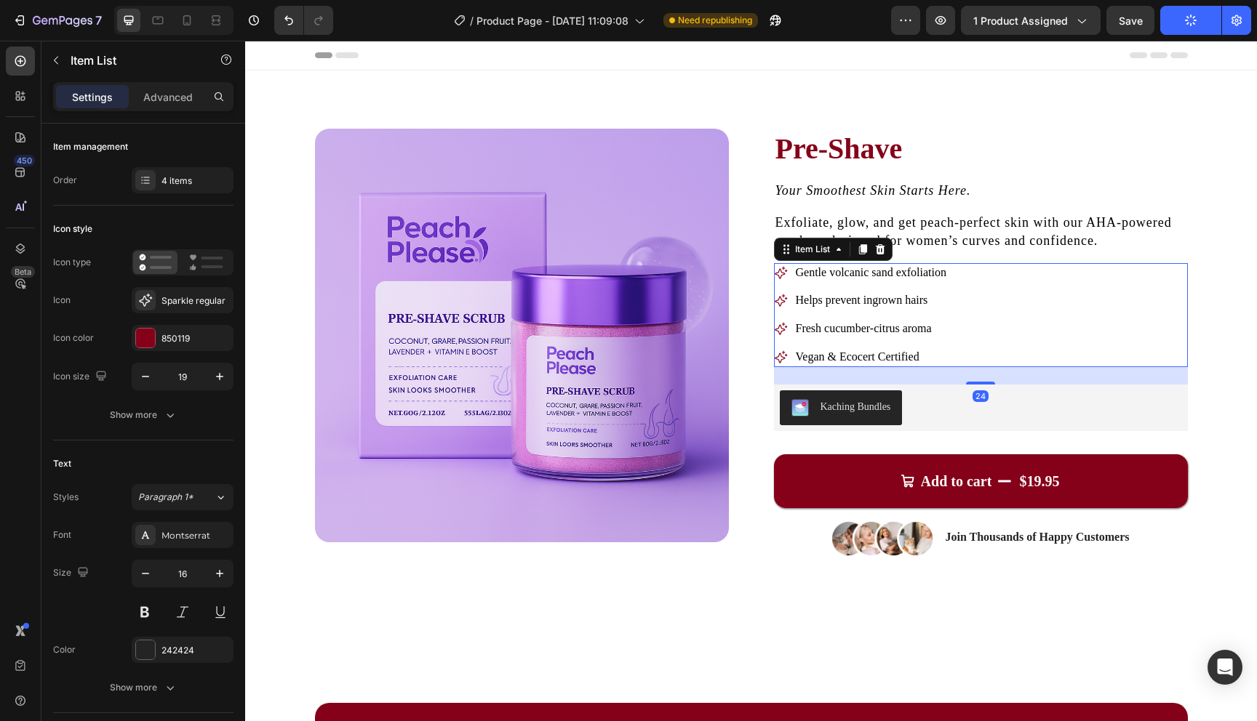
click at [1010, 287] on div "Gentle volcanic sand exfoliation Helps prevent ingrown hairs Fresh cucumber-cit…" at bounding box center [981, 315] width 414 height 104
click at [905, 111] on div "Product Images Pre-Shave Product Title Your Smoothest Skin Starts Here. Text Bl…" at bounding box center [751, 351] width 1012 height 560
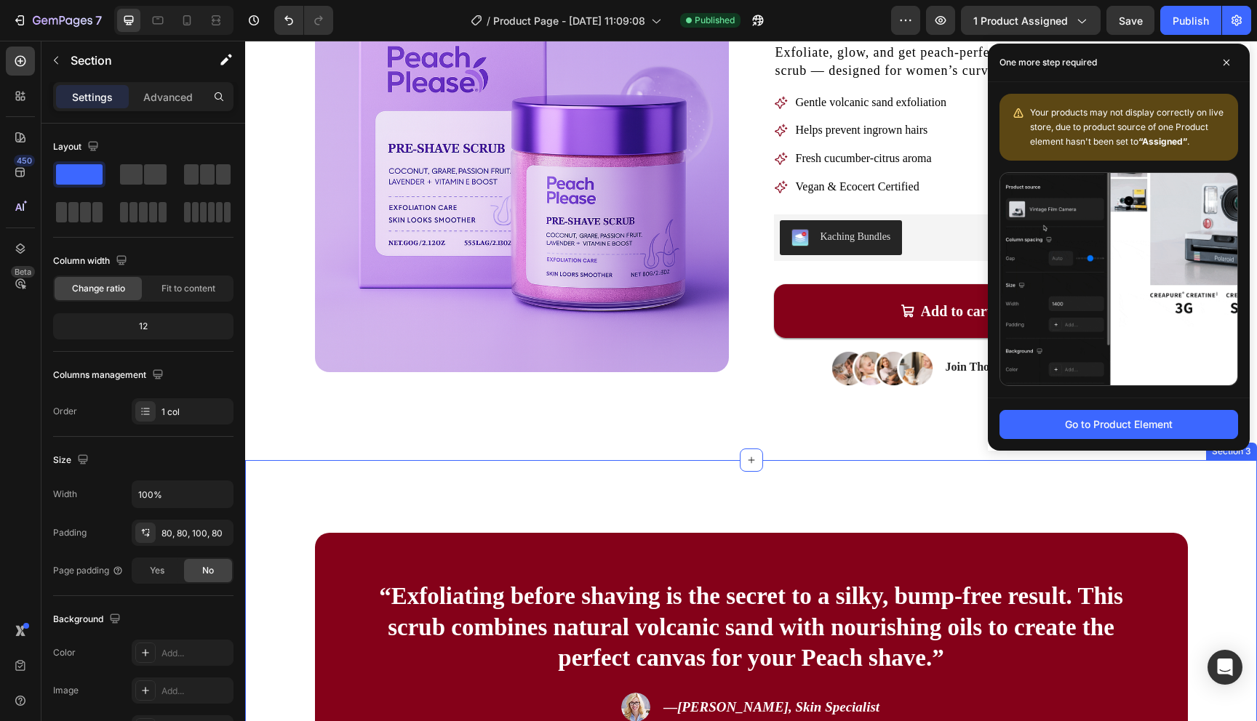
scroll to position [164, 0]
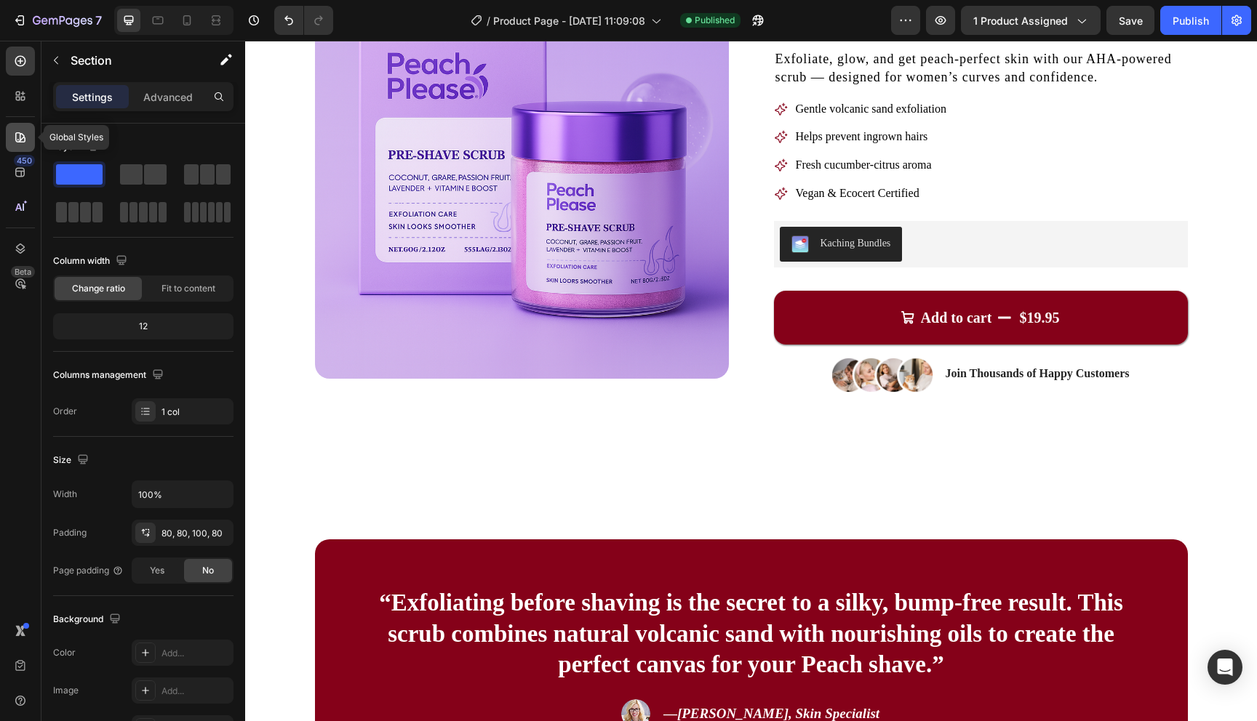
click at [20, 130] on icon at bounding box center [20, 137] width 15 height 15
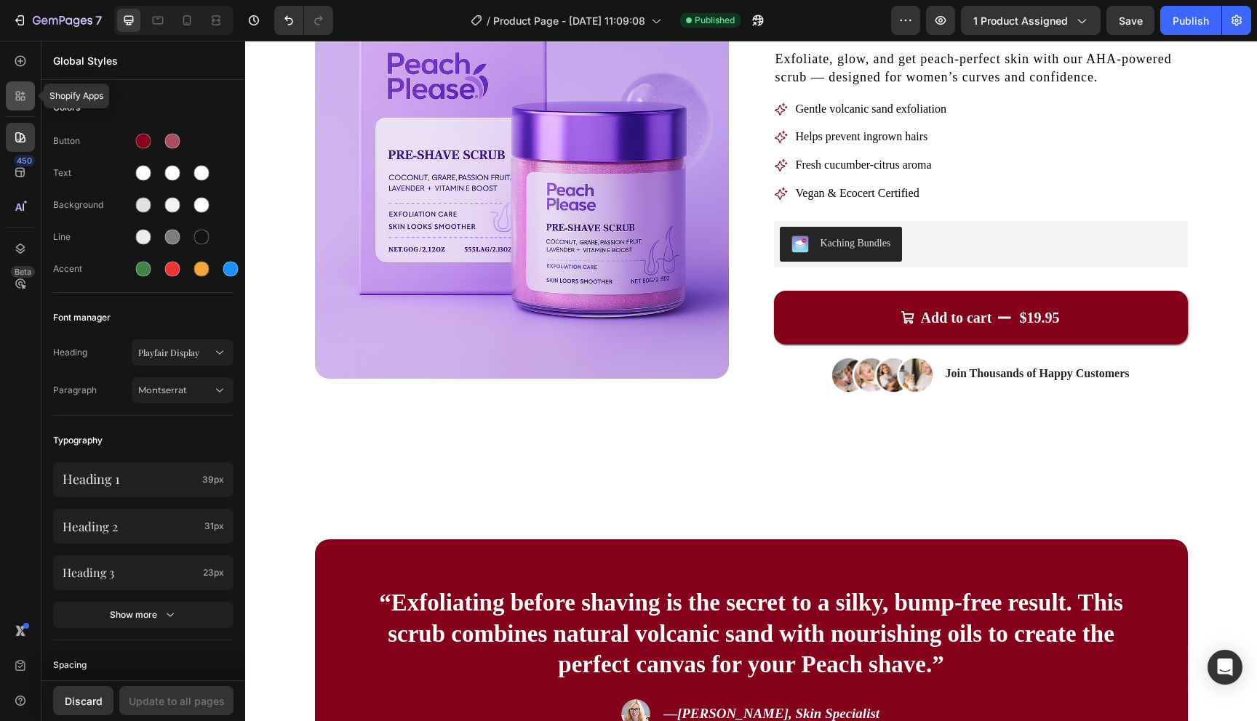
click at [16, 91] on icon at bounding box center [20, 96] width 15 height 15
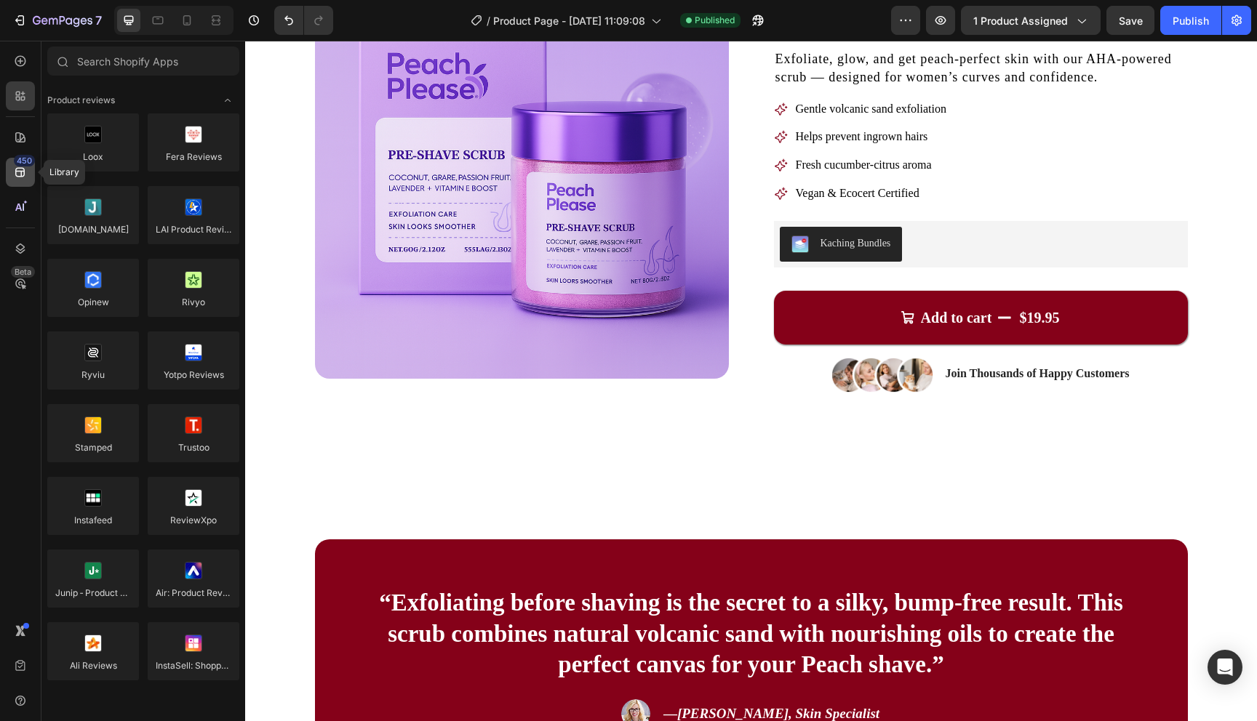
click at [20, 172] on icon at bounding box center [19, 172] width 9 height 9
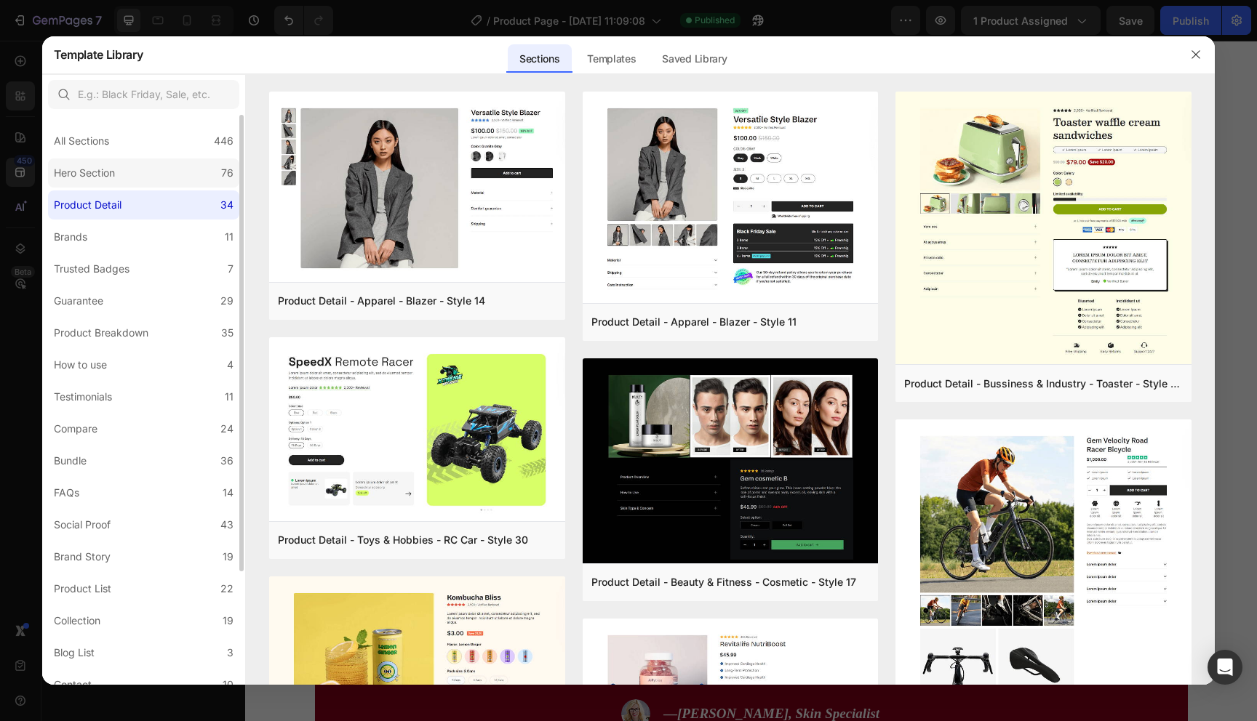
click at [141, 180] on label "Hero Section 76" at bounding box center [143, 173] width 191 height 29
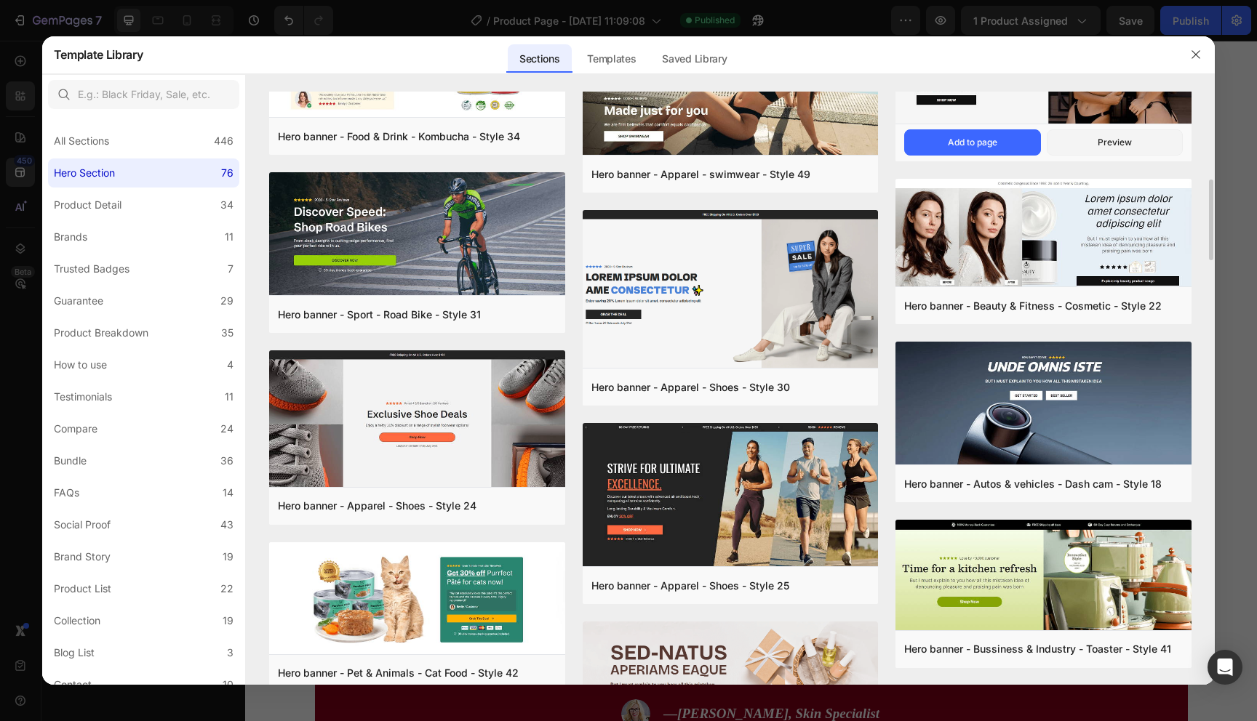
scroll to position [639, 0]
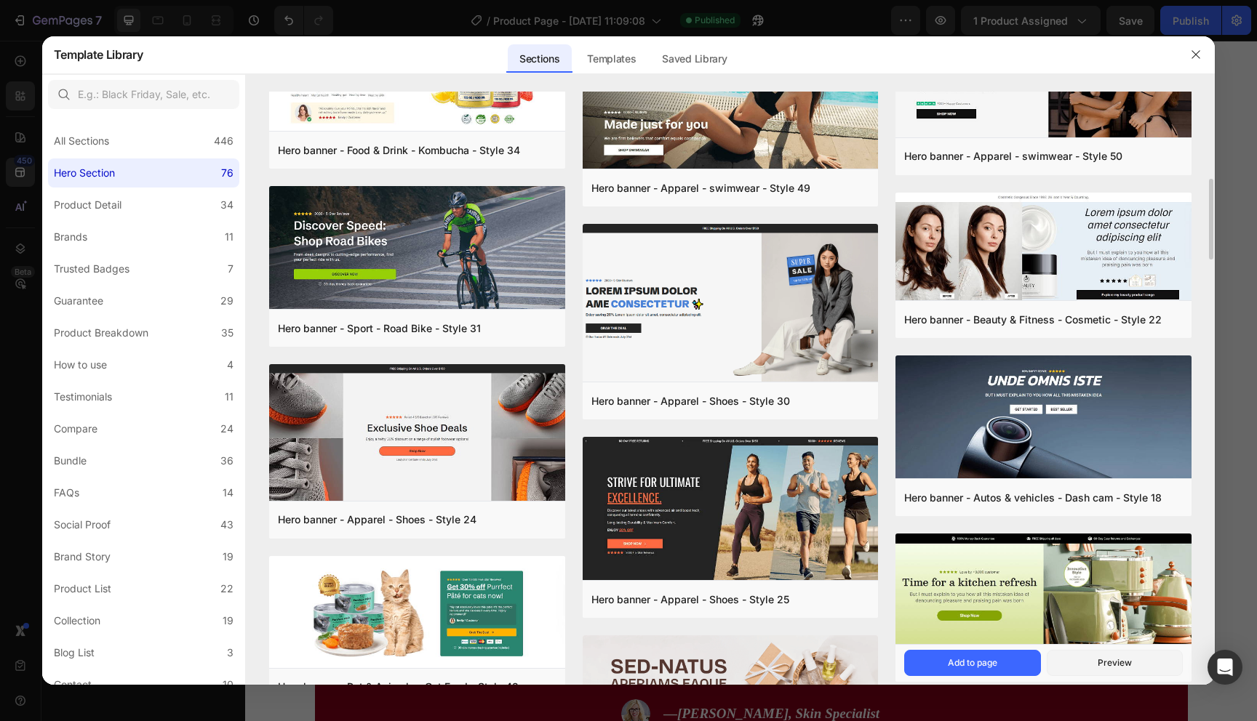
drag, startPoint x: 1007, startPoint y: 663, endPoint x: 1057, endPoint y: 609, distance: 73.6
click at [1057, 609] on div "Hero banner - Bussiness & Industry - Toaster - Style 41 Add to page Preview" at bounding box center [1043, 608] width 296 height 148
click at [1082, 660] on button "Preview" at bounding box center [1115, 663] width 136 height 26
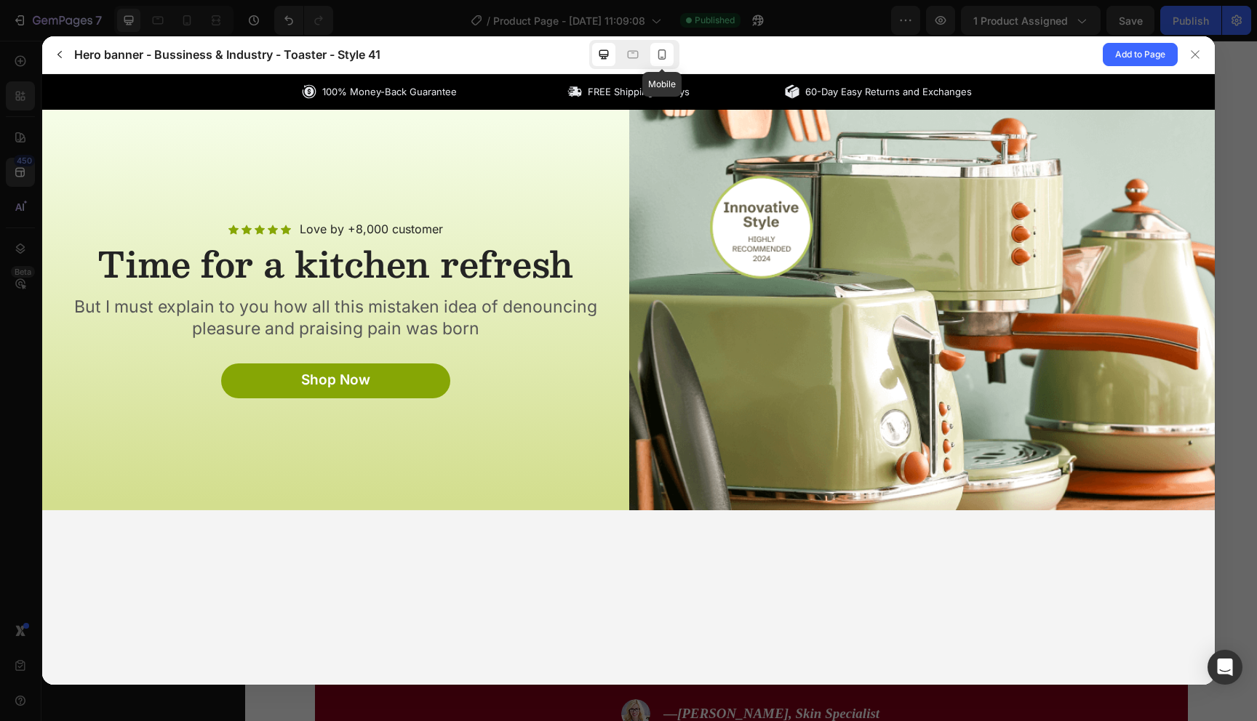
scroll to position [0, 0]
click at [669, 53] on div at bounding box center [661, 54] width 23 height 23
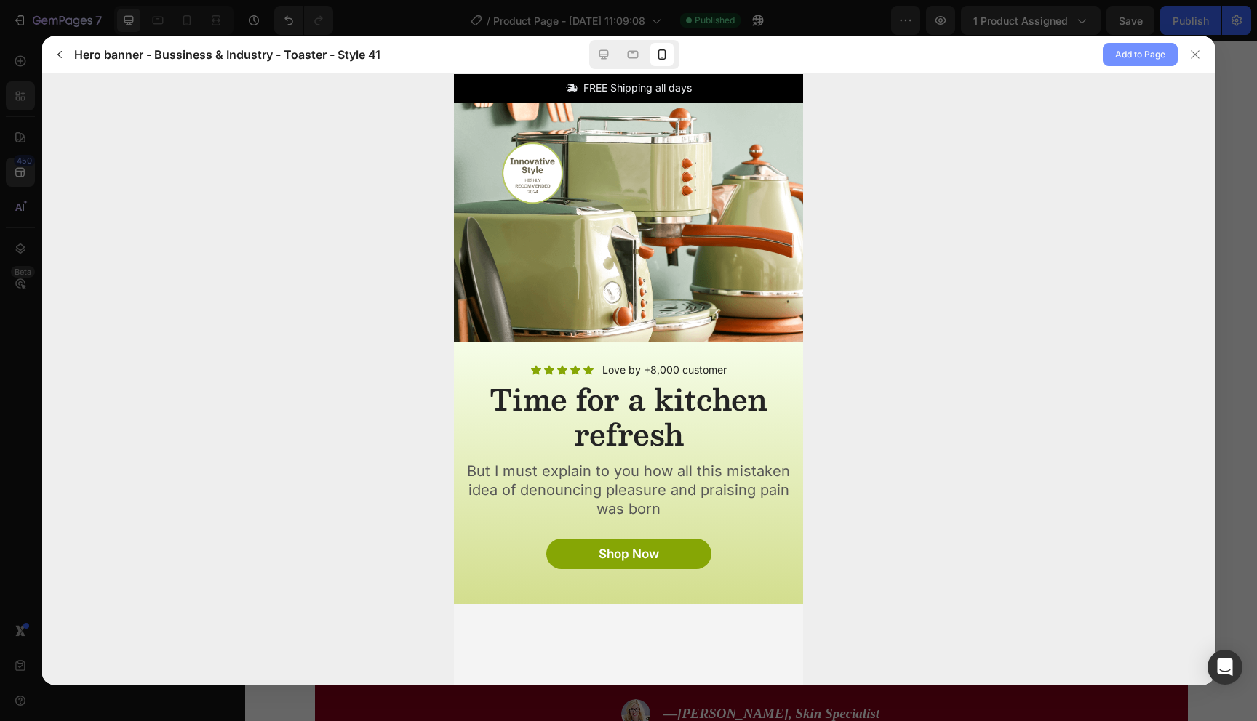
click at [1145, 60] on span "Add to Page" at bounding box center [1140, 54] width 50 height 17
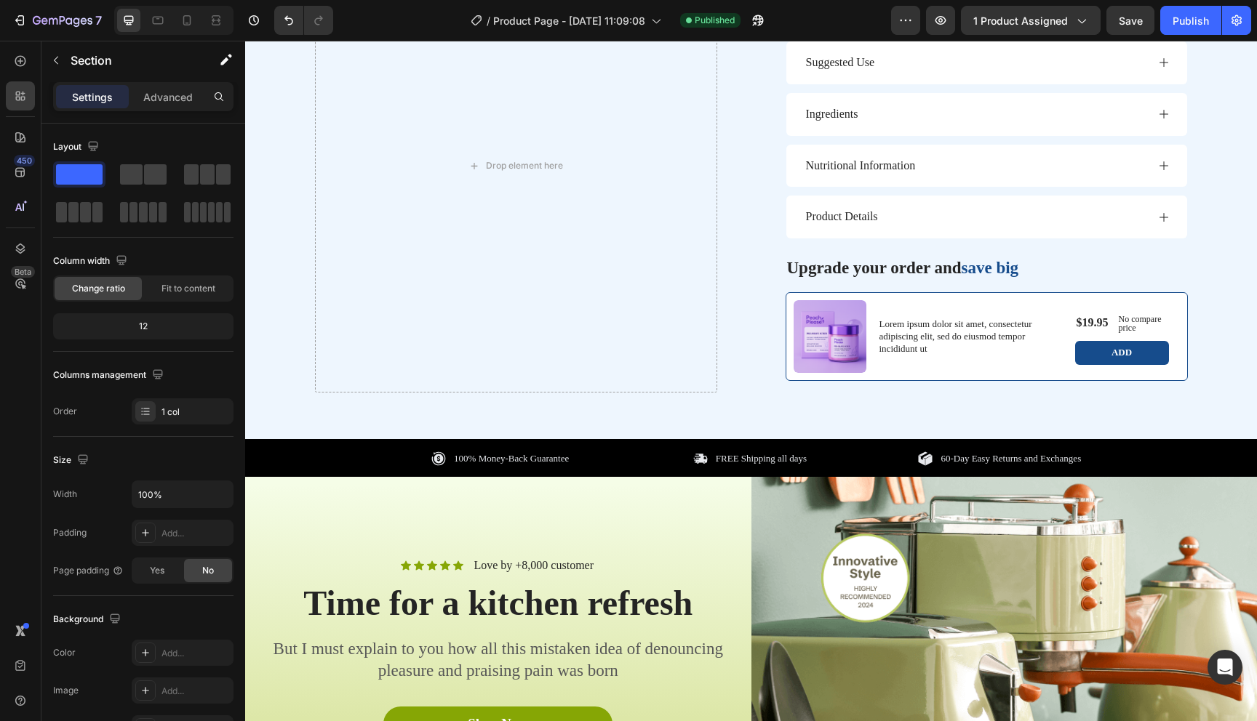
scroll to position [3991, 0]
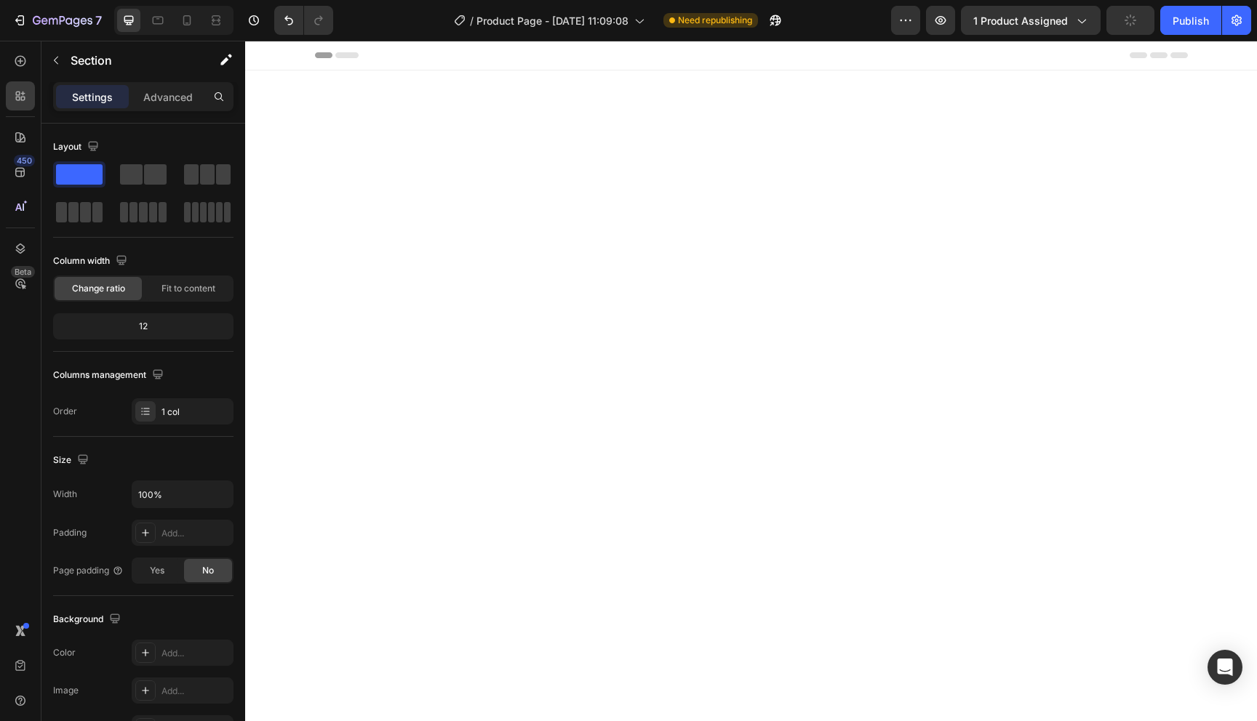
scroll to position [3991, 0]
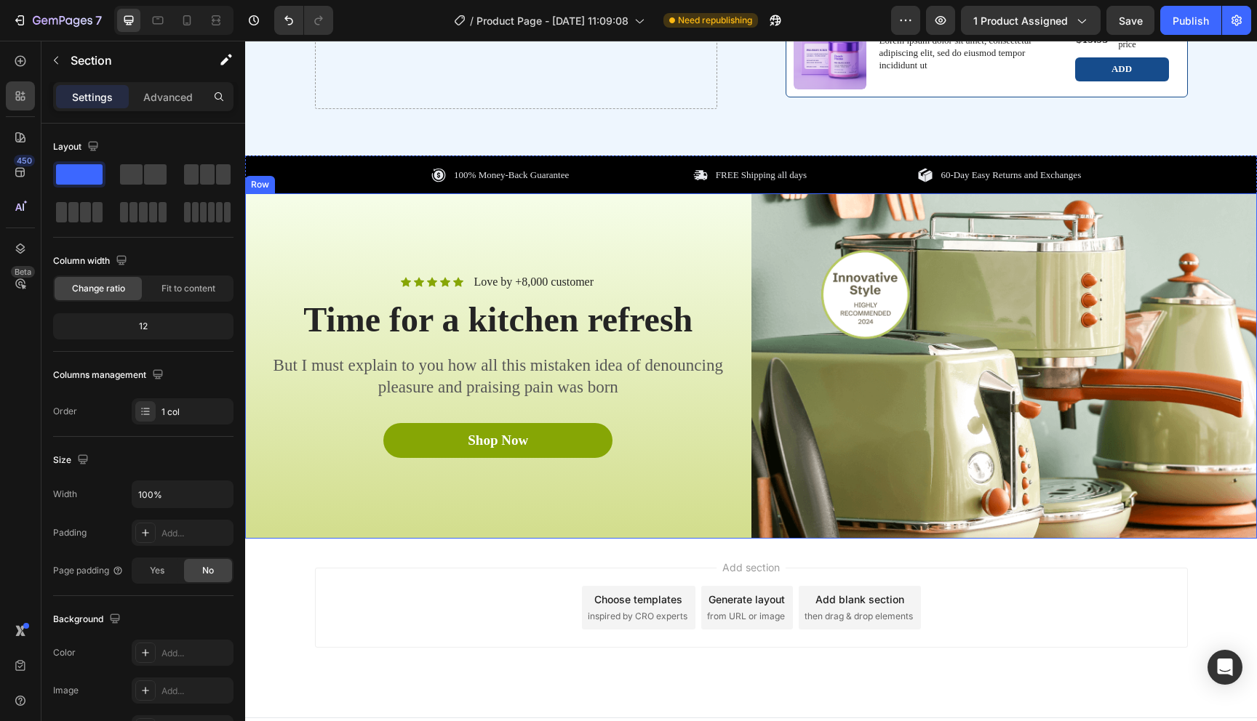
click at [374, 225] on div "Icon Icon Icon Icon Icon Icon List Love by +8,000 customer Text Block Row Time …" at bounding box center [498, 365] width 506 height 345
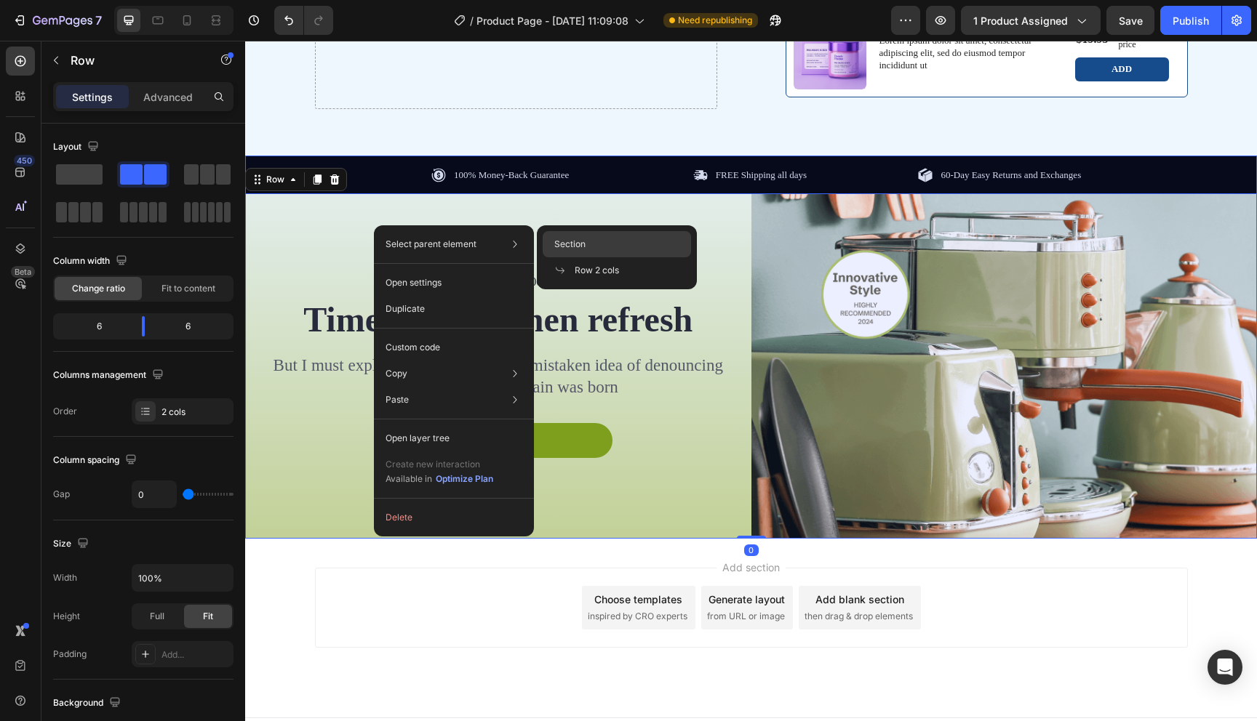
click at [585, 257] on div "Section" at bounding box center [617, 270] width 148 height 26
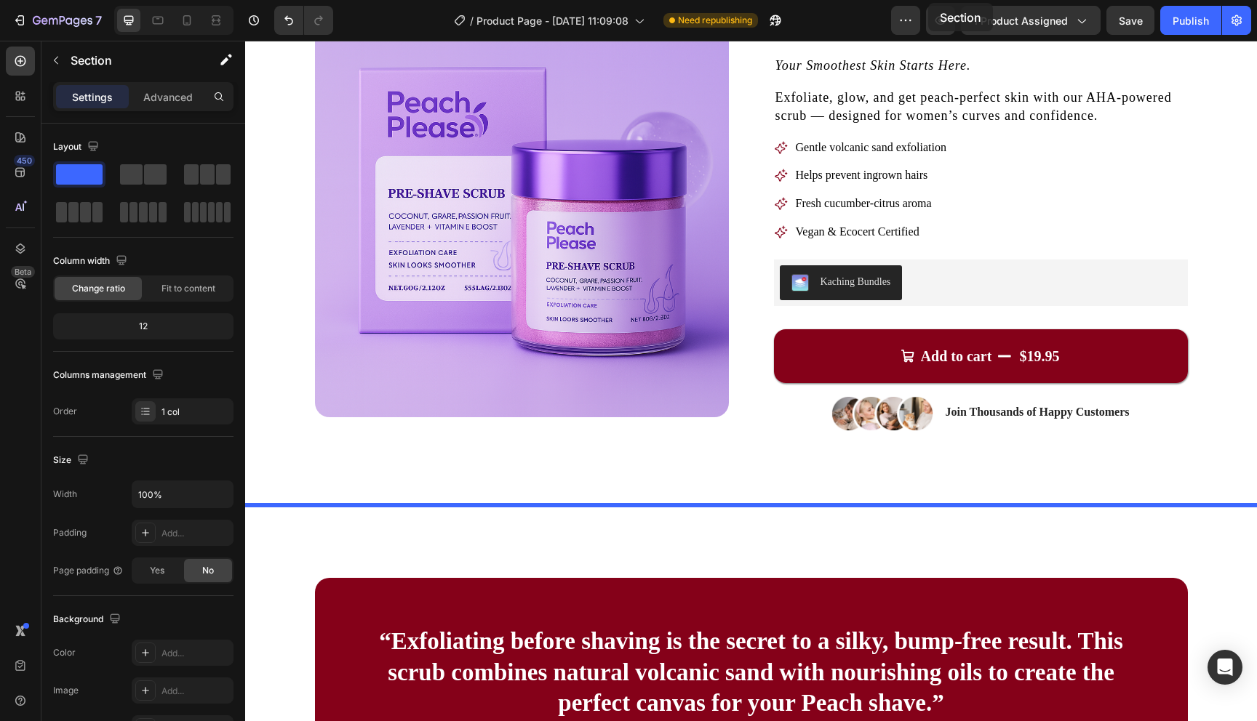
scroll to position [0, 0]
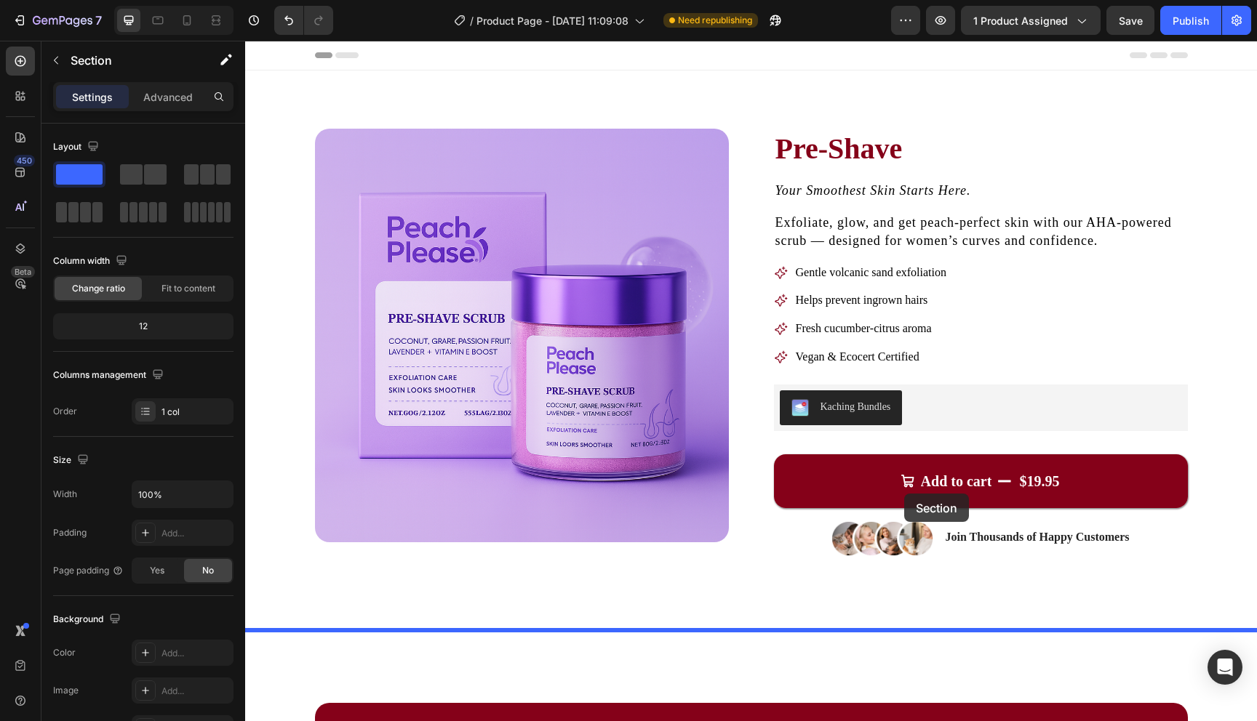
drag, startPoint x: 972, startPoint y: 137, endPoint x: 904, endPoint y: 494, distance: 363.4
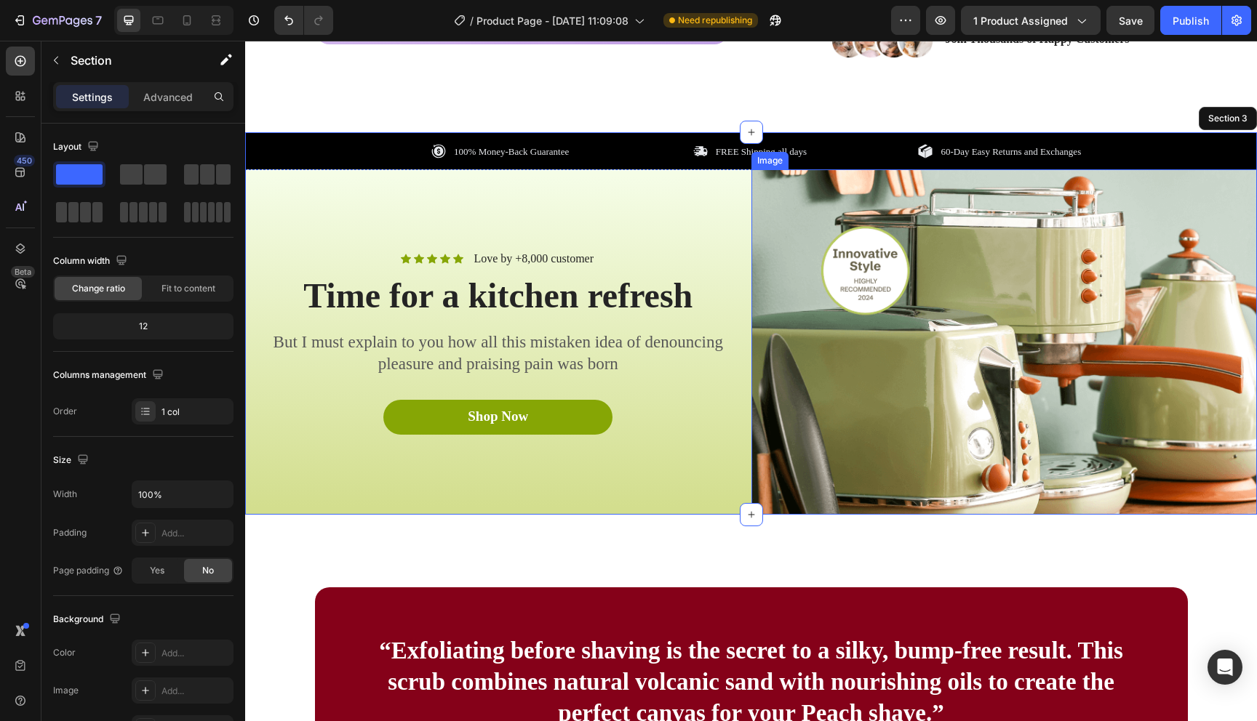
scroll to position [497, 0]
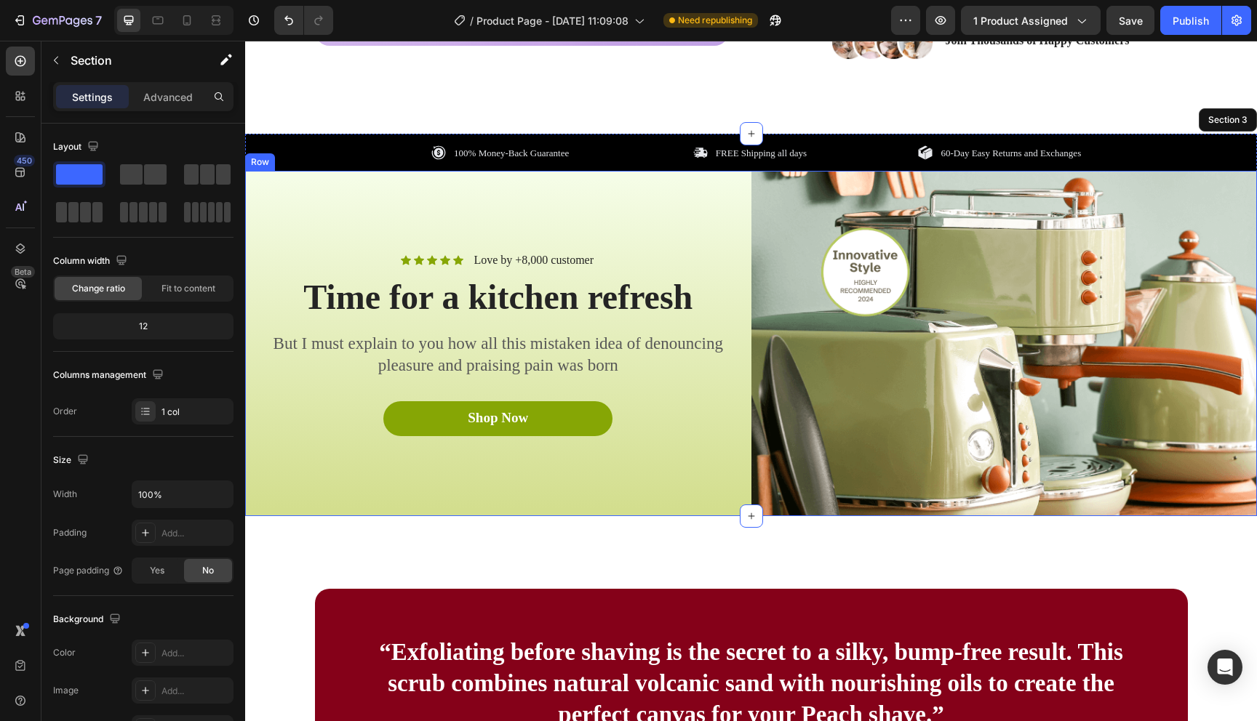
click at [703, 474] on div "Icon Icon Icon Icon Icon Icon List Love by +8,000 customer Text Block Row Time …" at bounding box center [498, 343] width 506 height 345
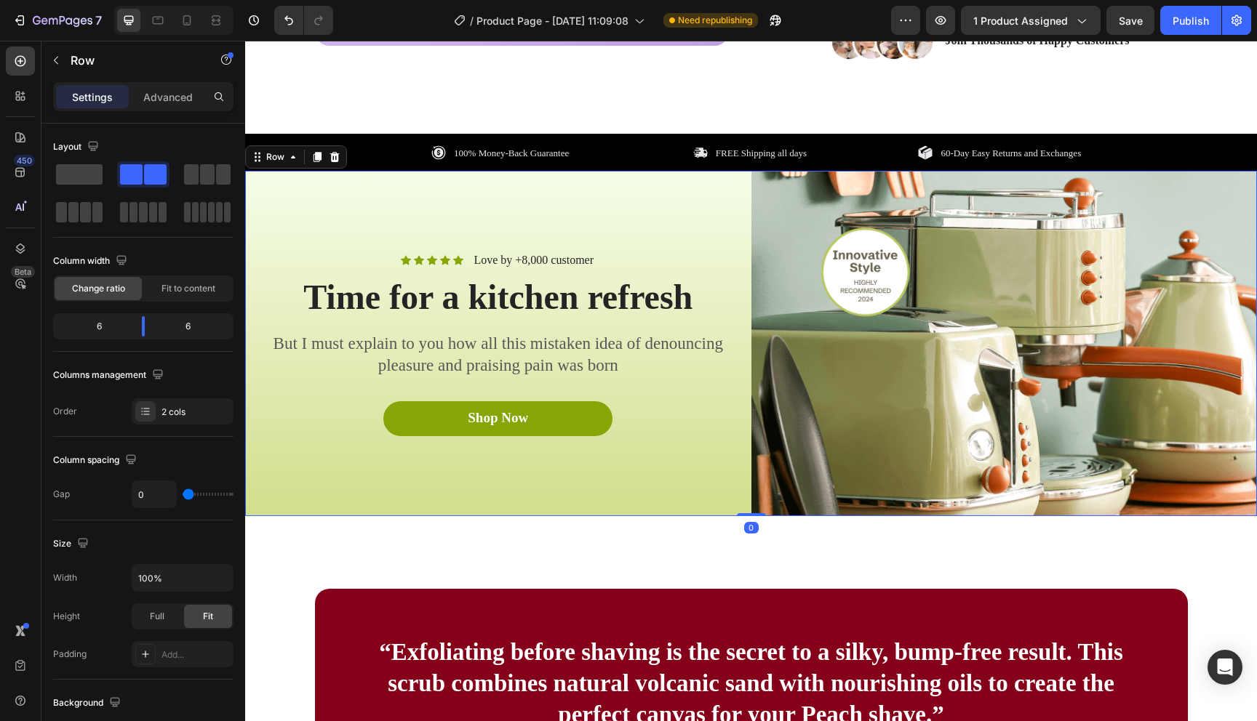
click at [277, 192] on div "Icon Icon Icon Icon Icon Icon List Love by +8,000 customer Text Block Row Time …" at bounding box center [498, 343] width 506 height 345
click at [254, 185] on div "Icon Icon Icon Icon Icon Icon List Love by +8,000 customer Text Block Row Time …" at bounding box center [498, 343] width 506 height 345
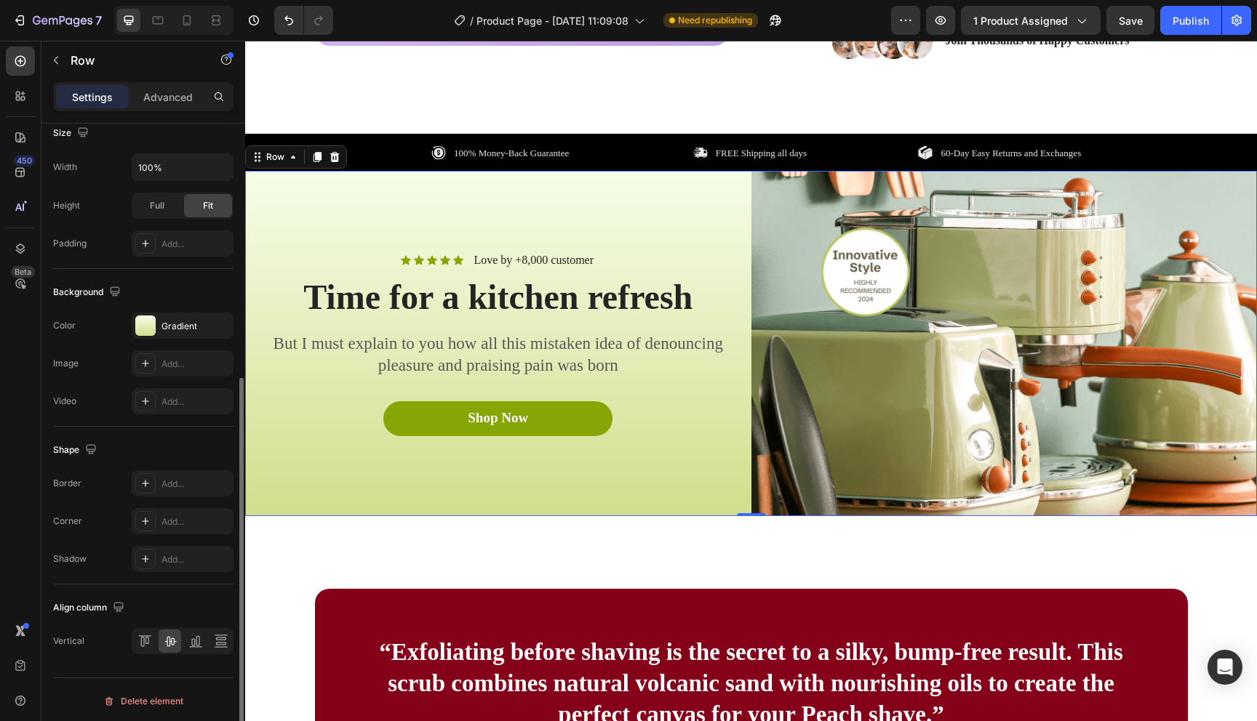
scroll to position [414, 0]
click at [145, 335] on div "Gradient" at bounding box center [183, 323] width 102 height 26
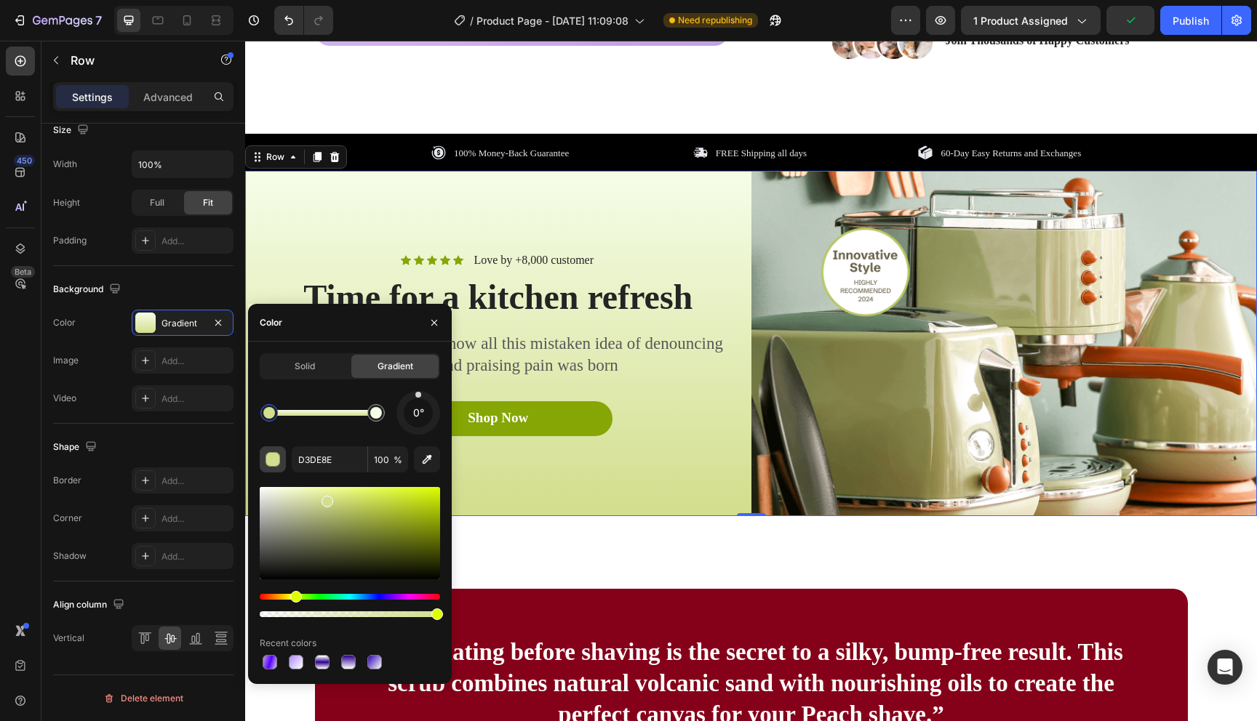
click at [271, 456] on div "button" at bounding box center [273, 460] width 15 height 15
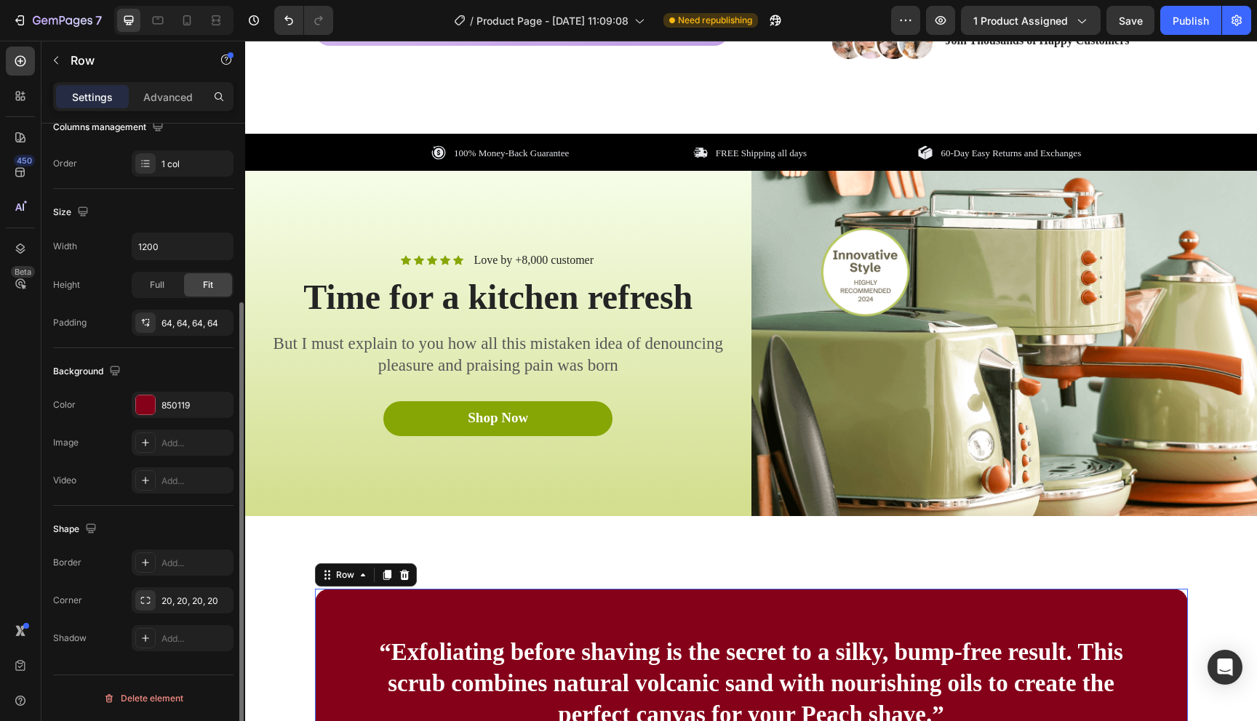
scroll to position [248, 0]
click at [614, 605] on div "“Exfoliating before shaving is the secret to a silky, bump-free result. This sc…" at bounding box center [751, 707] width 873 height 236
click at [187, 410] on div "850119" at bounding box center [182, 405] width 42 height 13
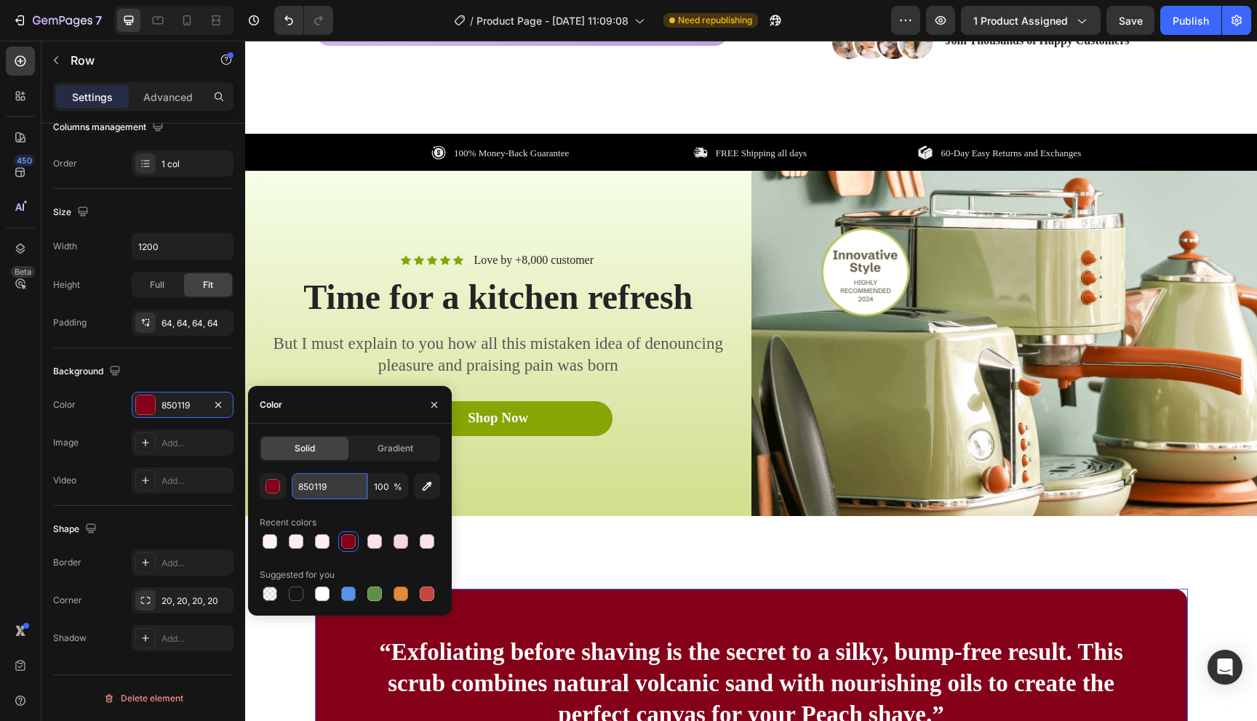
click at [311, 489] on input "850119" at bounding box center [330, 486] width 76 height 26
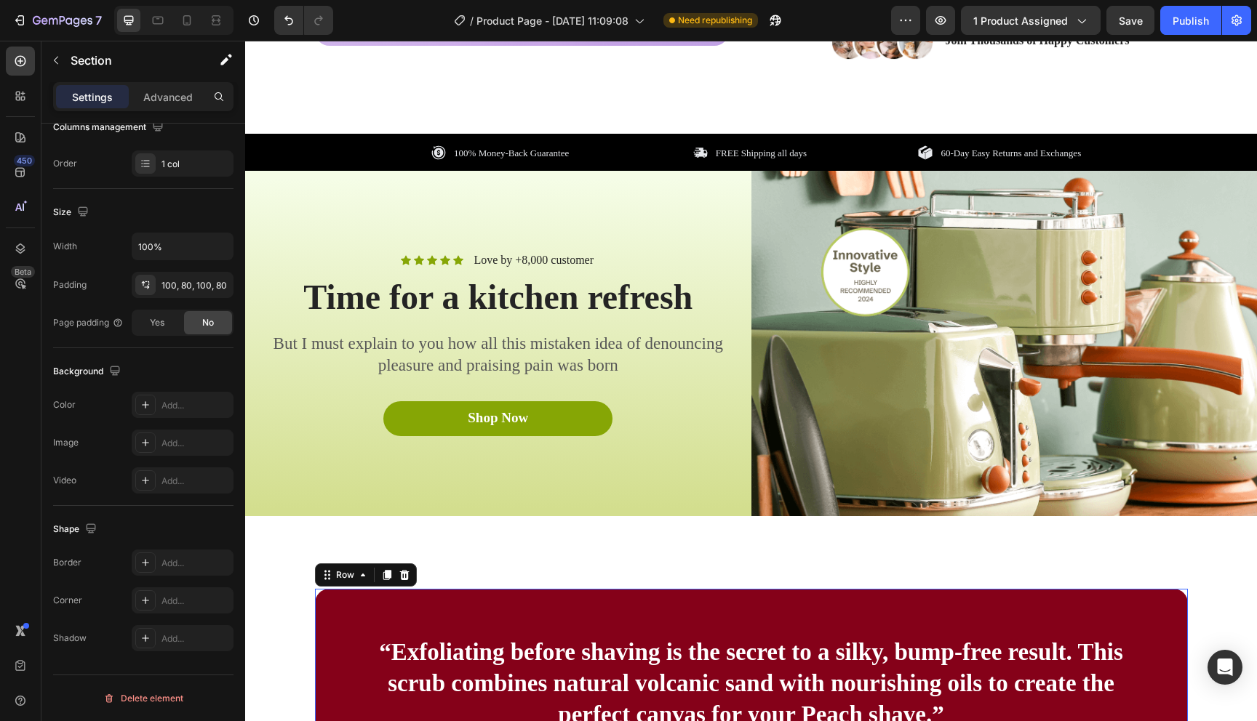
click at [571, 549] on div "“Exfoliating before shaving is the secret to a silky, bump-free result. This sc…" at bounding box center [751, 707] width 1012 height 382
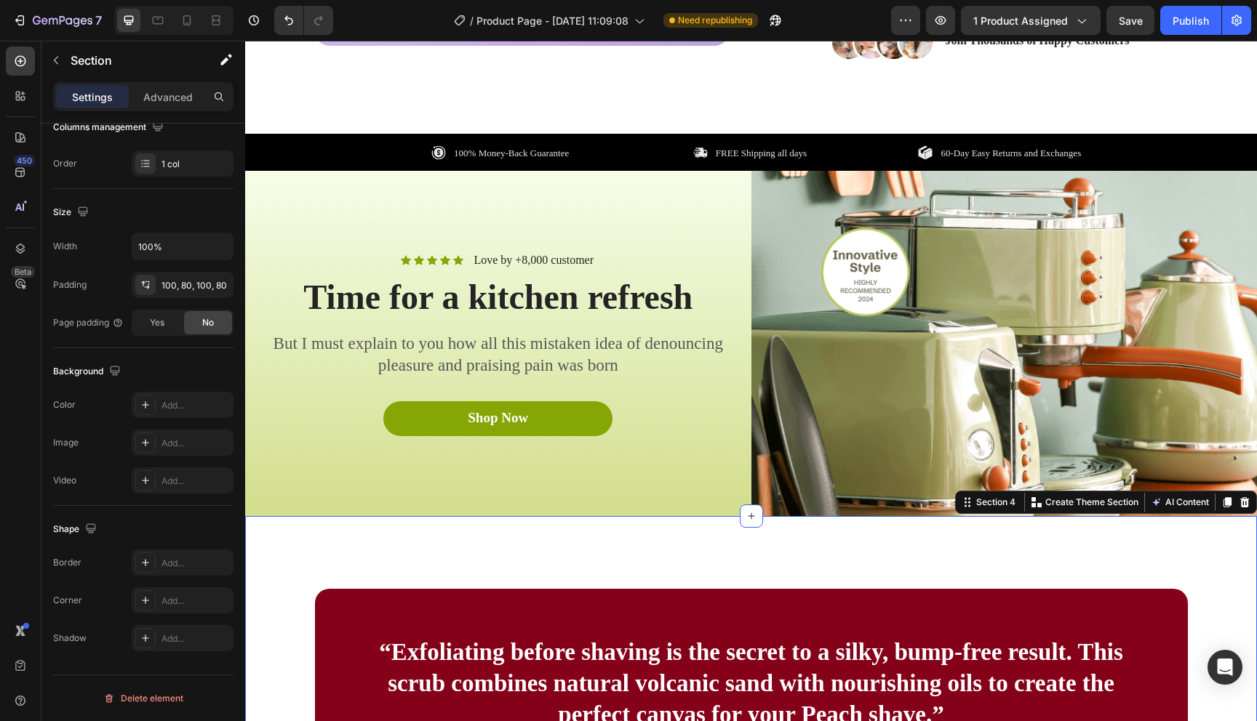
scroll to position [0, 0]
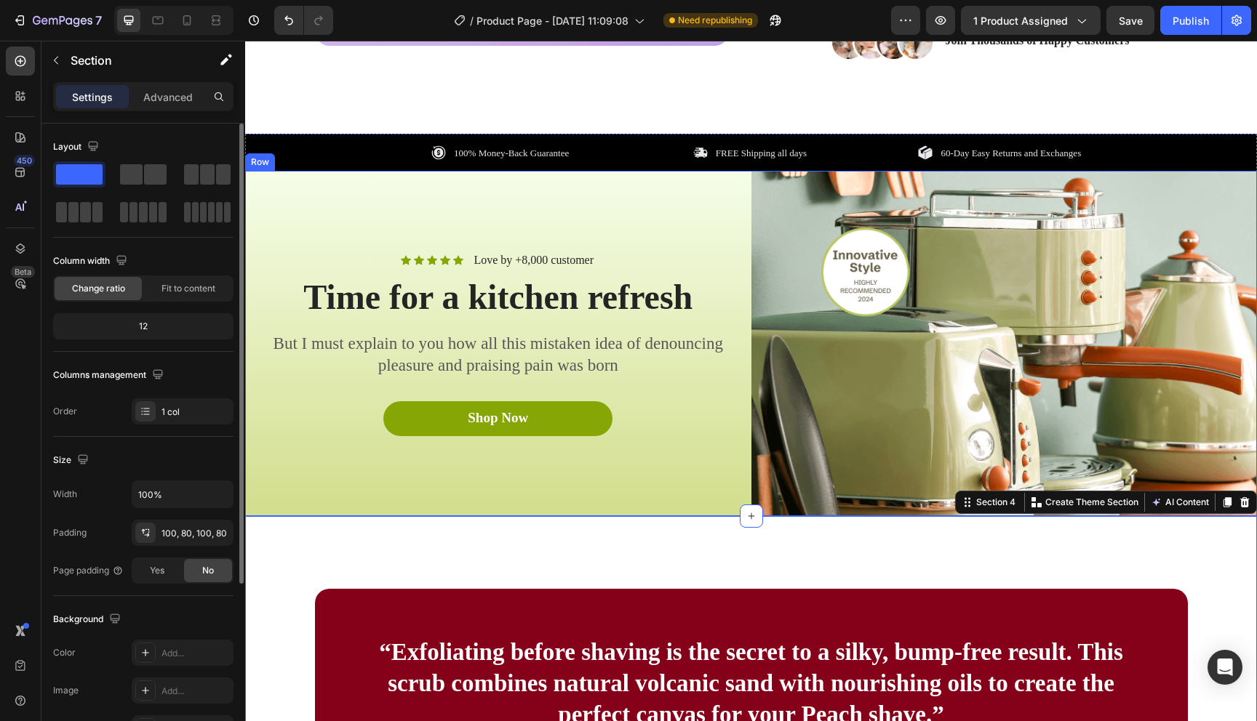
click at [571, 485] on div "Icon Icon Icon Icon Icon Icon List Love by +8,000 customer Text Block Row Time …" at bounding box center [498, 343] width 506 height 345
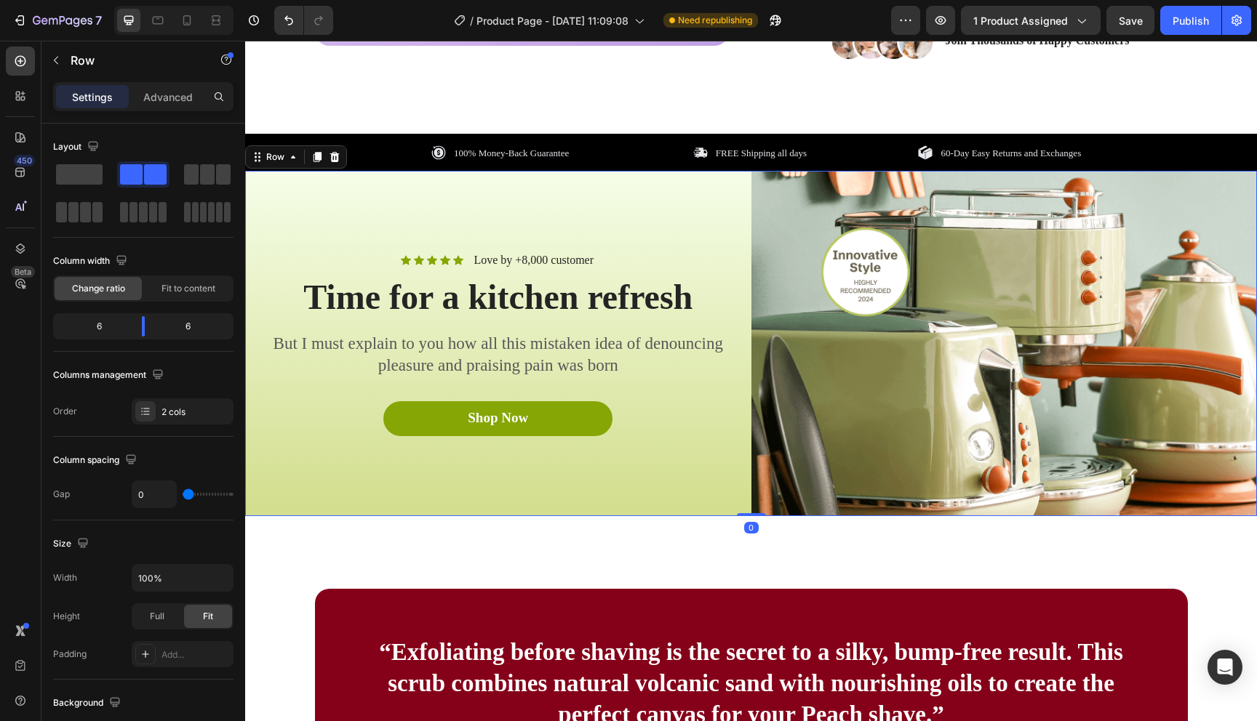
click at [349, 459] on div "Icon Icon Icon Icon Icon Icon List Love by +8,000 customer Text Block Row Time …" at bounding box center [498, 343] width 506 height 345
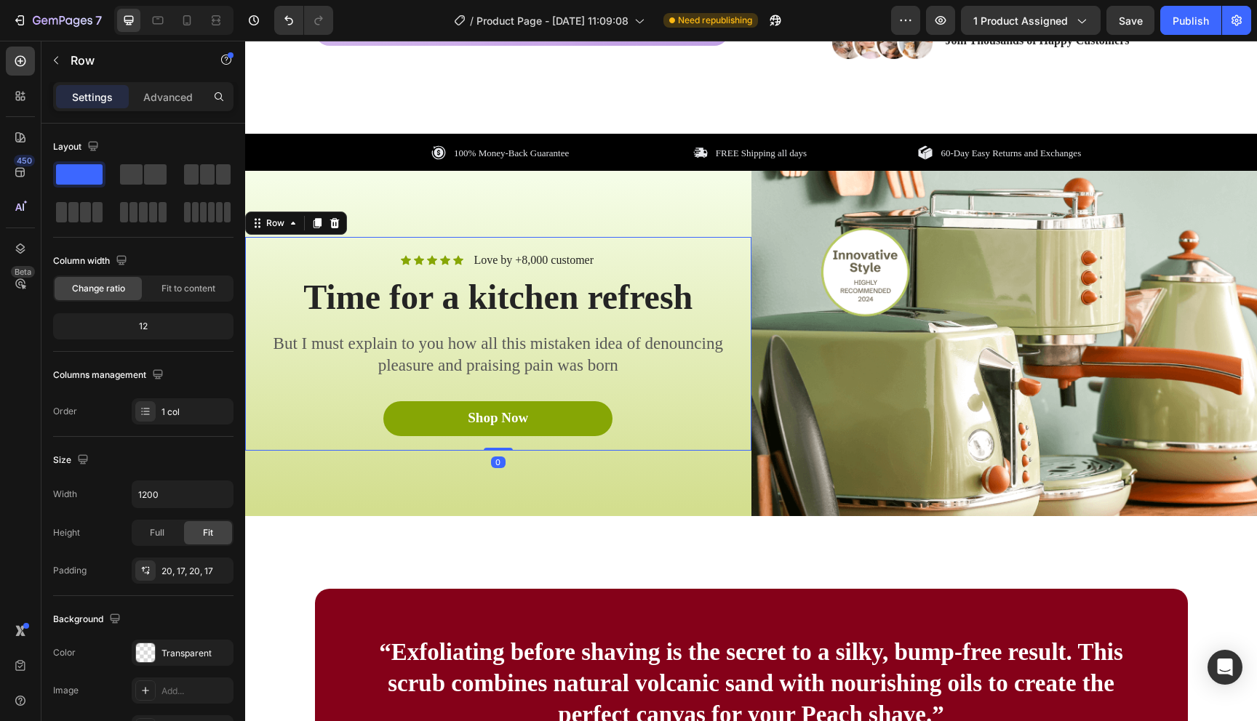
click at [287, 437] on div "Icon Icon Icon Icon Icon Icon List Love by +8,000 customer Text Block Row Time …" at bounding box center [498, 344] width 506 height 214
click at [263, 190] on div "Icon Icon Icon Icon Icon Icon List Love by +8,000 customer Text Block Row Time …" at bounding box center [498, 343] width 506 height 345
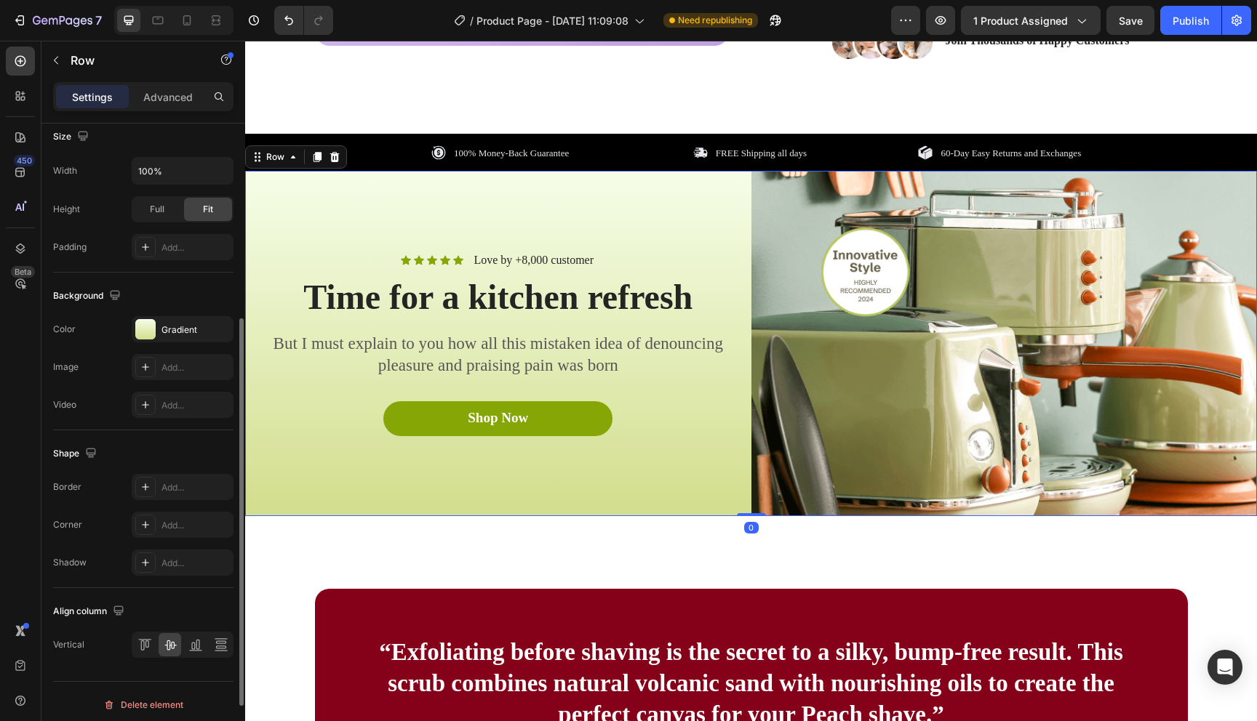
scroll to position [409, 0]
click at [145, 335] on div at bounding box center [145, 327] width 20 height 20
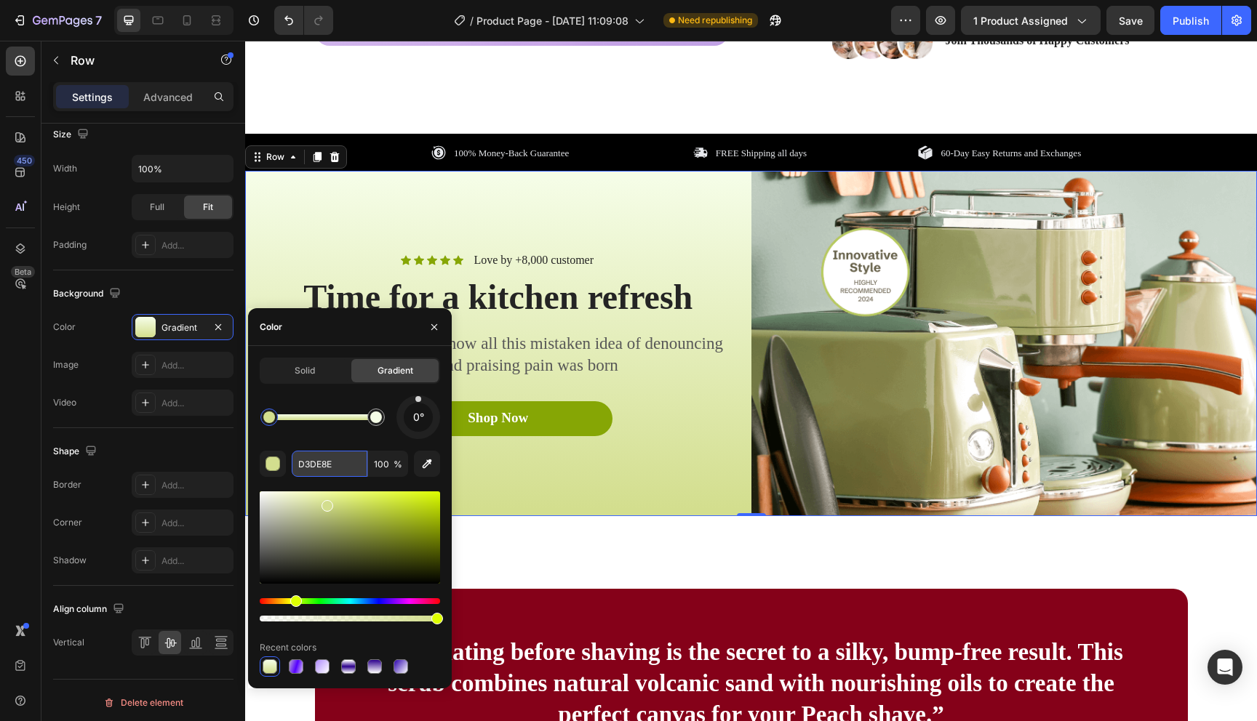
click at [321, 471] on input "D3DE8E" at bounding box center [330, 464] width 76 height 26
paste input "850119"
type input "850119"
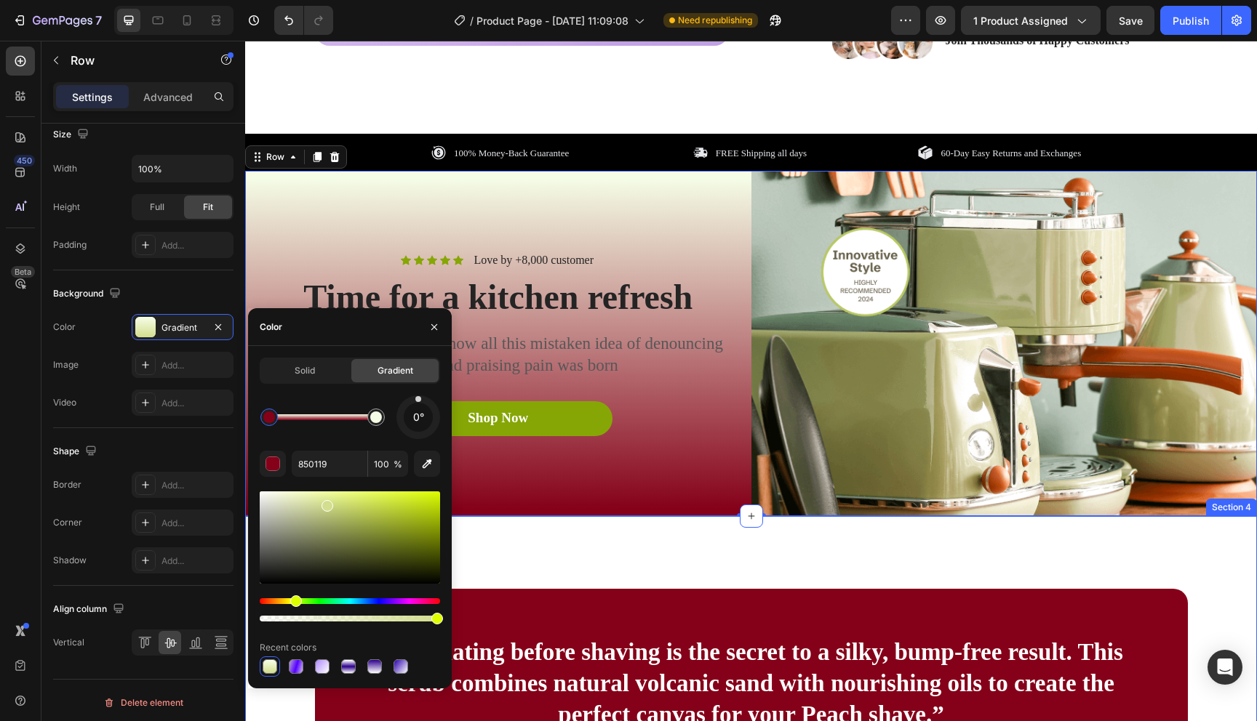
scroll to position [248, 0]
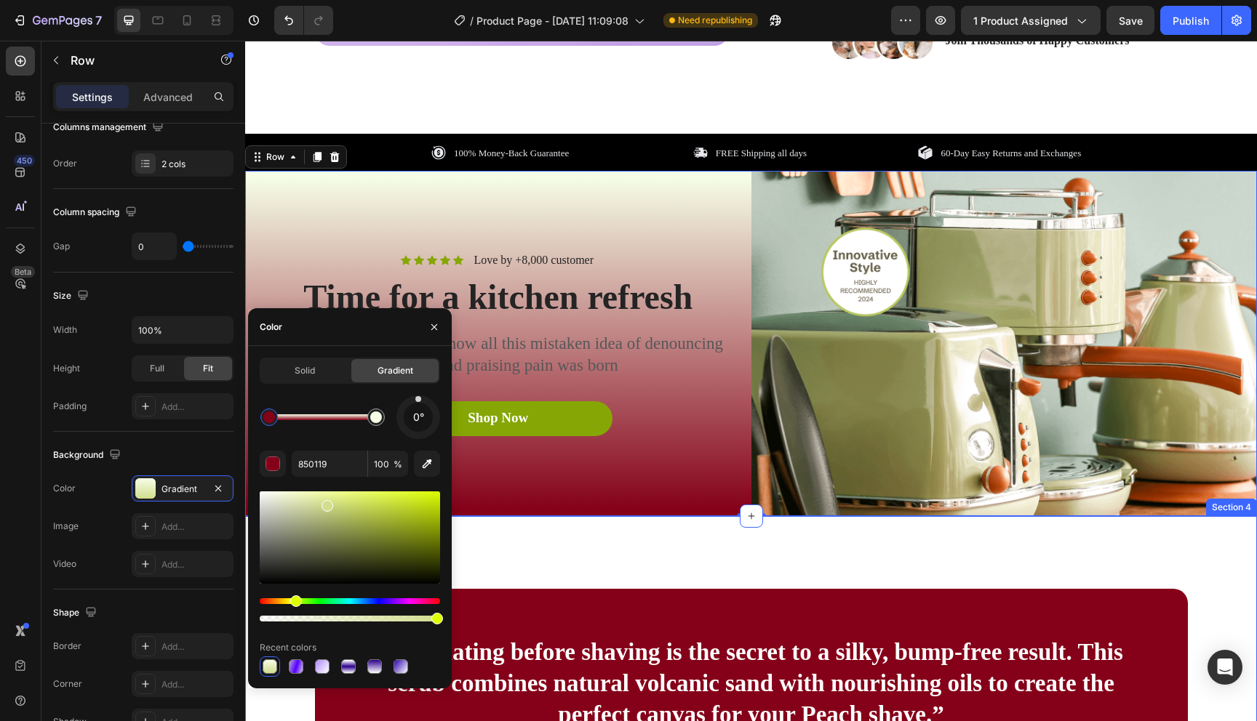
click at [539, 543] on div "“Exfoliating before shaving is the secret to a silky, bump-free result. This sc…" at bounding box center [751, 707] width 1012 height 382
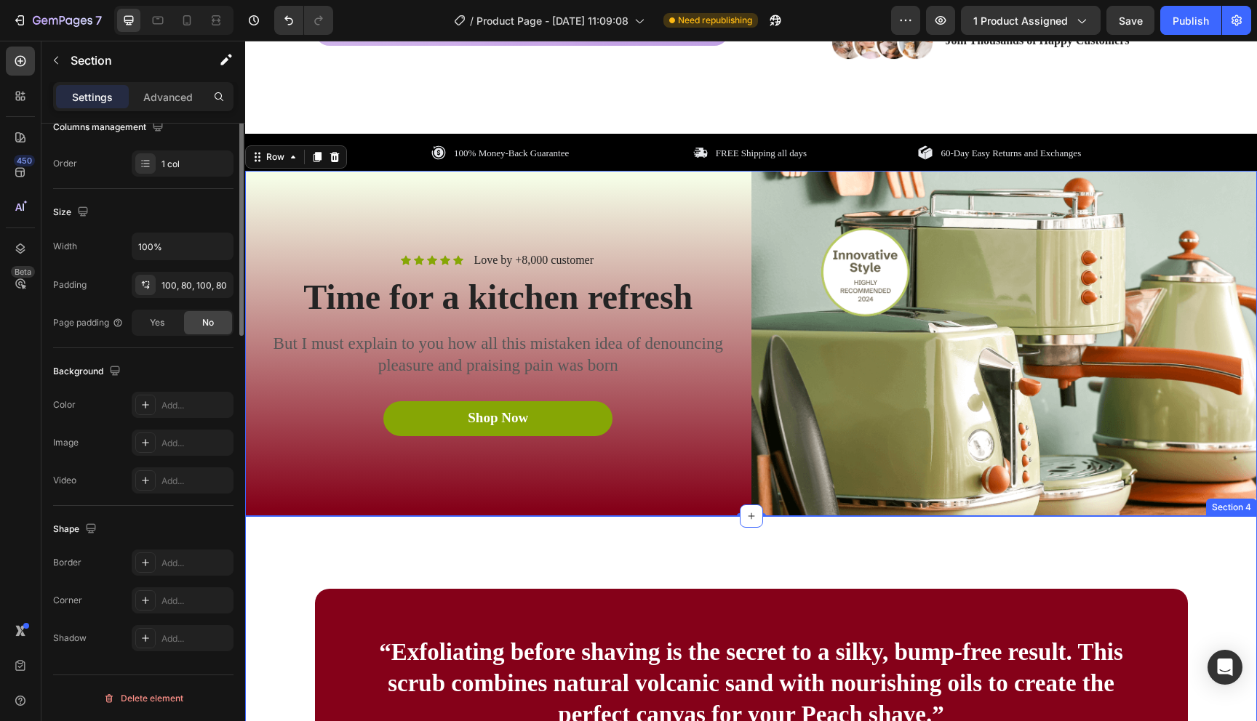
scroll to position [0, 0]
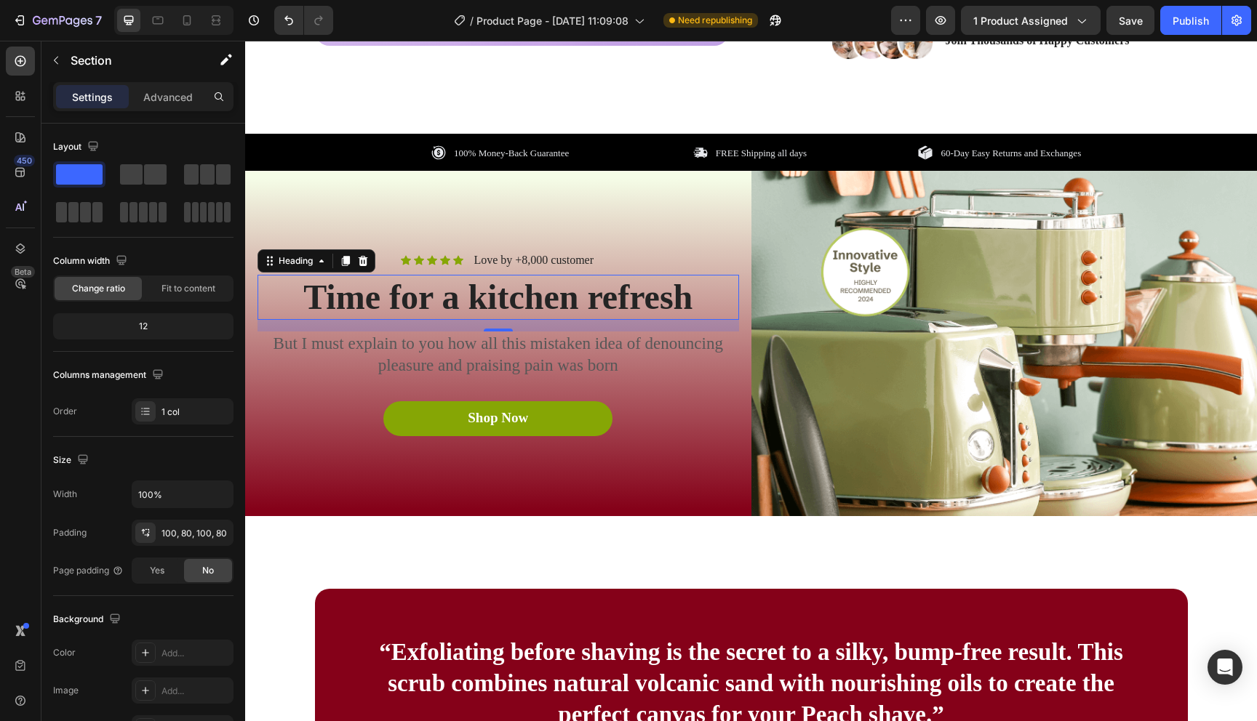
click at [501, 295] on h2 "Time for a kitchen refresh" at bounding box center [497, 297] width 481 height 45
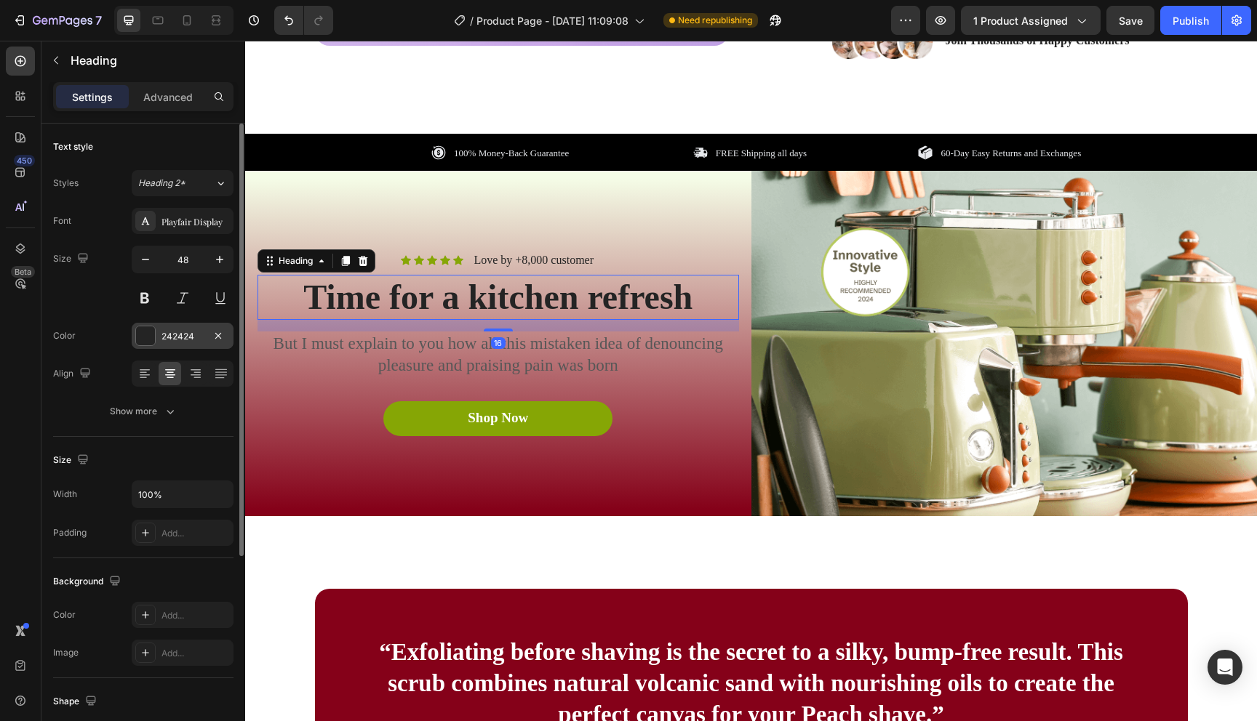
click at [150, 327] on div at bounding box center [145, 336] width 19 height 19
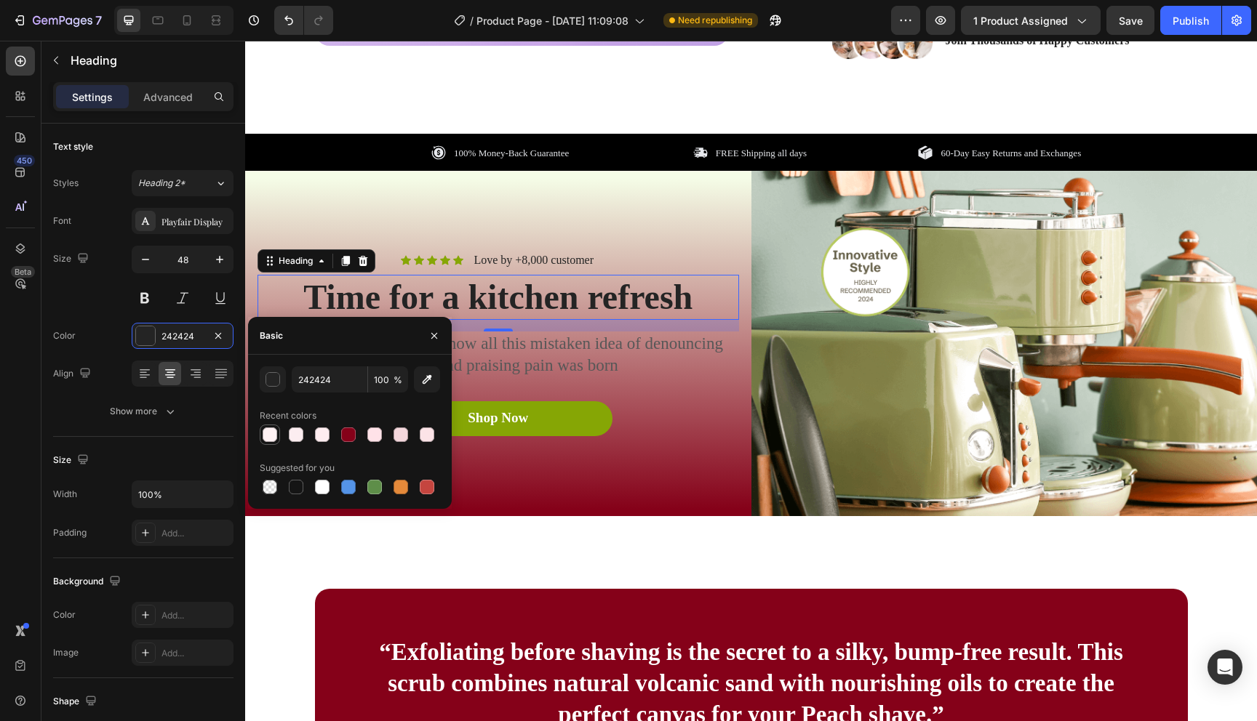
click at [268, 435] on div at bounding box center [270, 435] width 15 height 15
type input "FFF2F4"
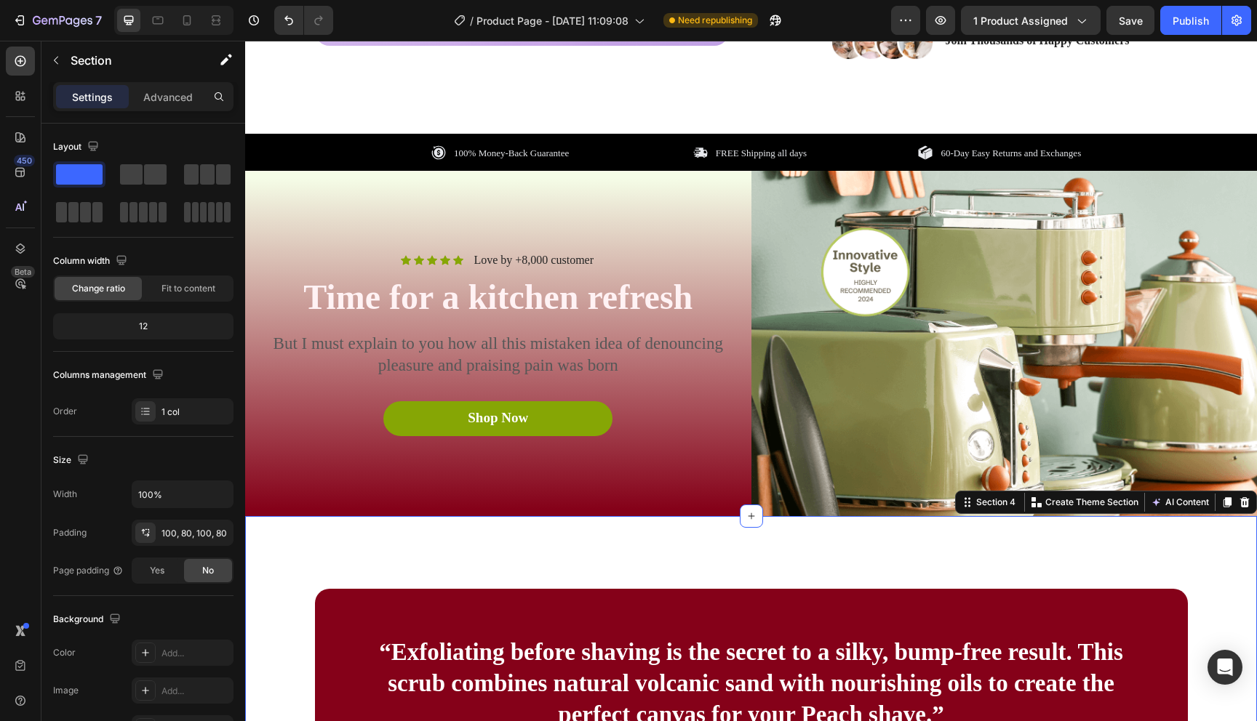
click at [595, 518] on div "“Exfoliating before shaving is the secret to a silky, bump-free result. This sc…" at bounding box center [751, 707] width 1012 height 382
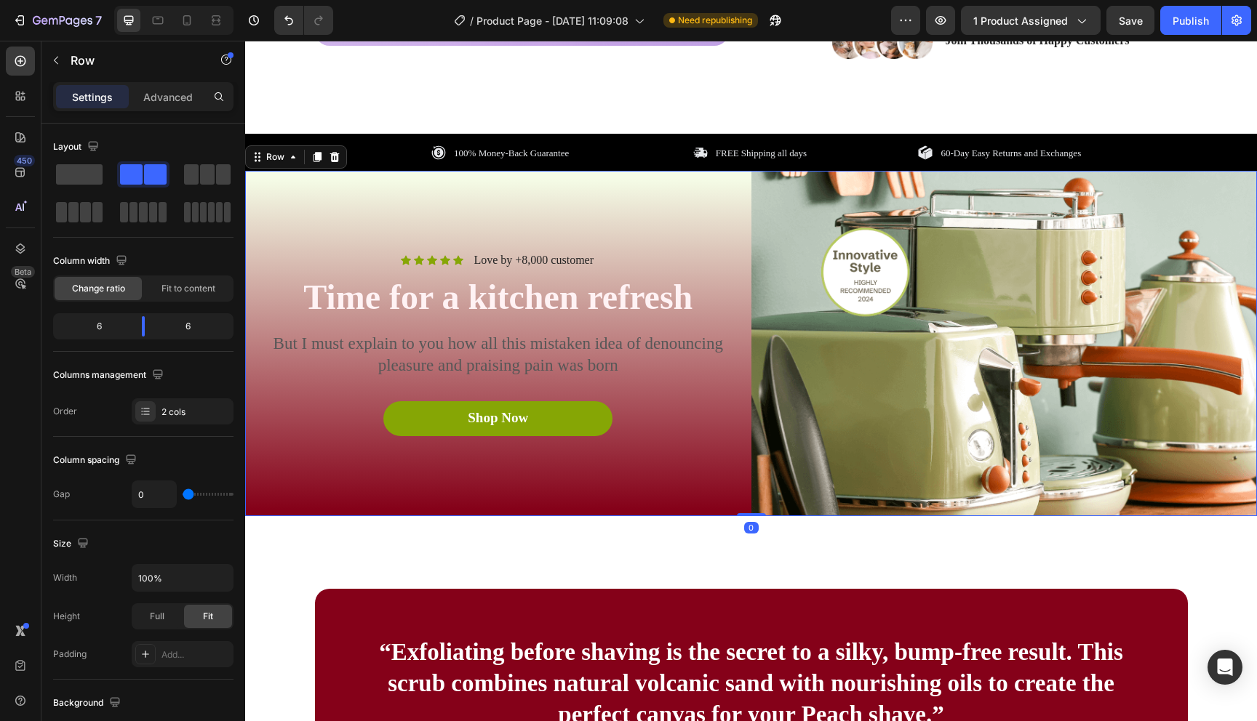
click at [638, 487] on div "Icon Icon Icon Icon Icon Icon List Love by +8,000 customer Text Block Row Time …" at bounding box center [498, 343] width 506 height 345
click at [990, 447] on img at bounding box center [1004, 343] width 506 height 345
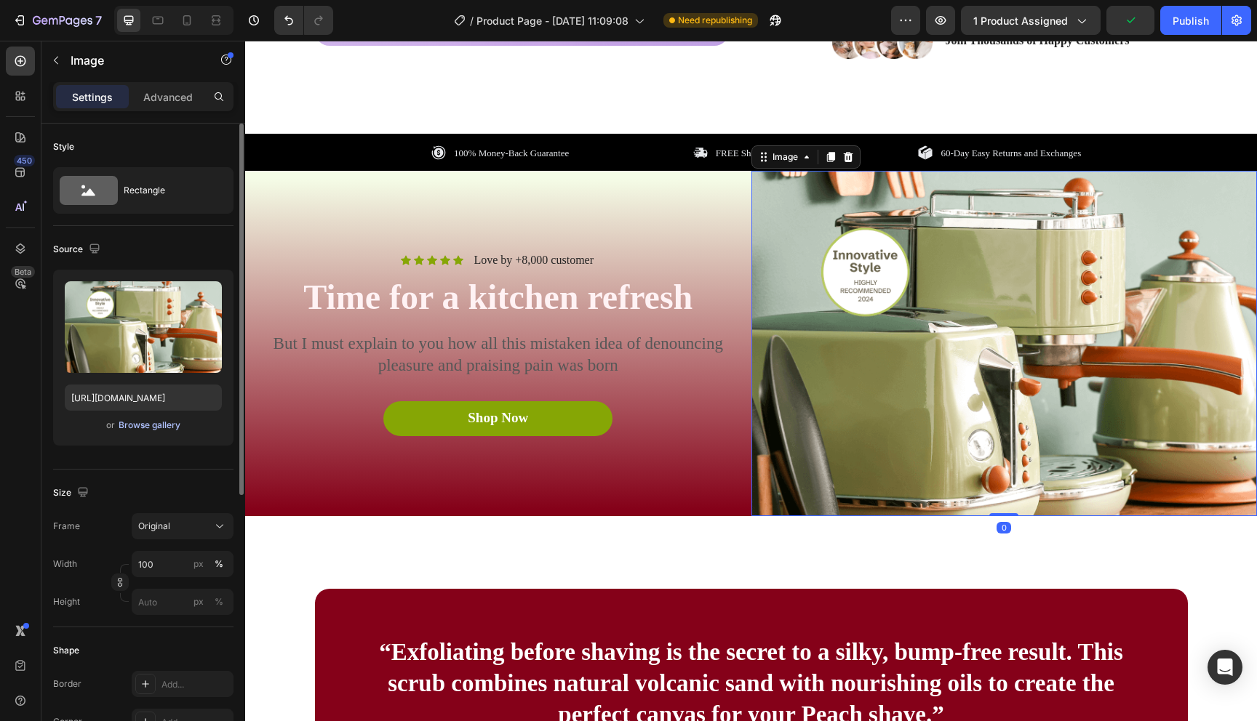
click at [162, 422] on div "Browse gallery" at bounding box center [150, 425] width 62 height 13
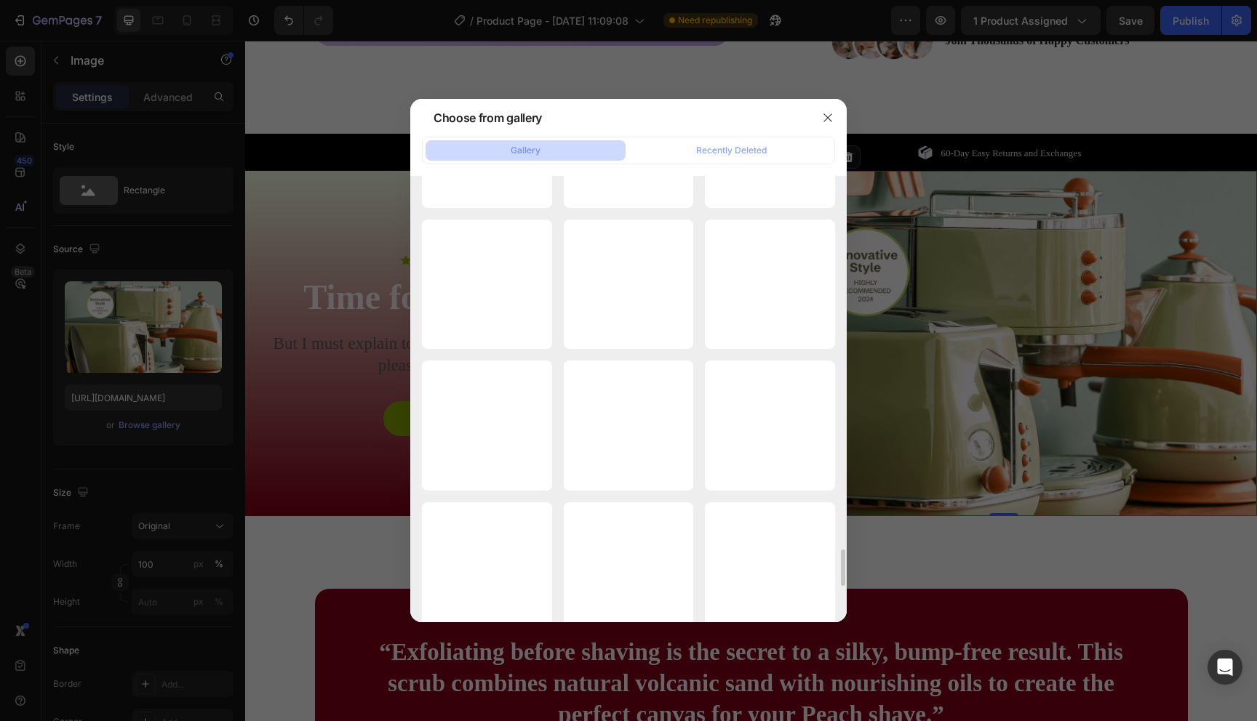
scroll to position [4500, 0]
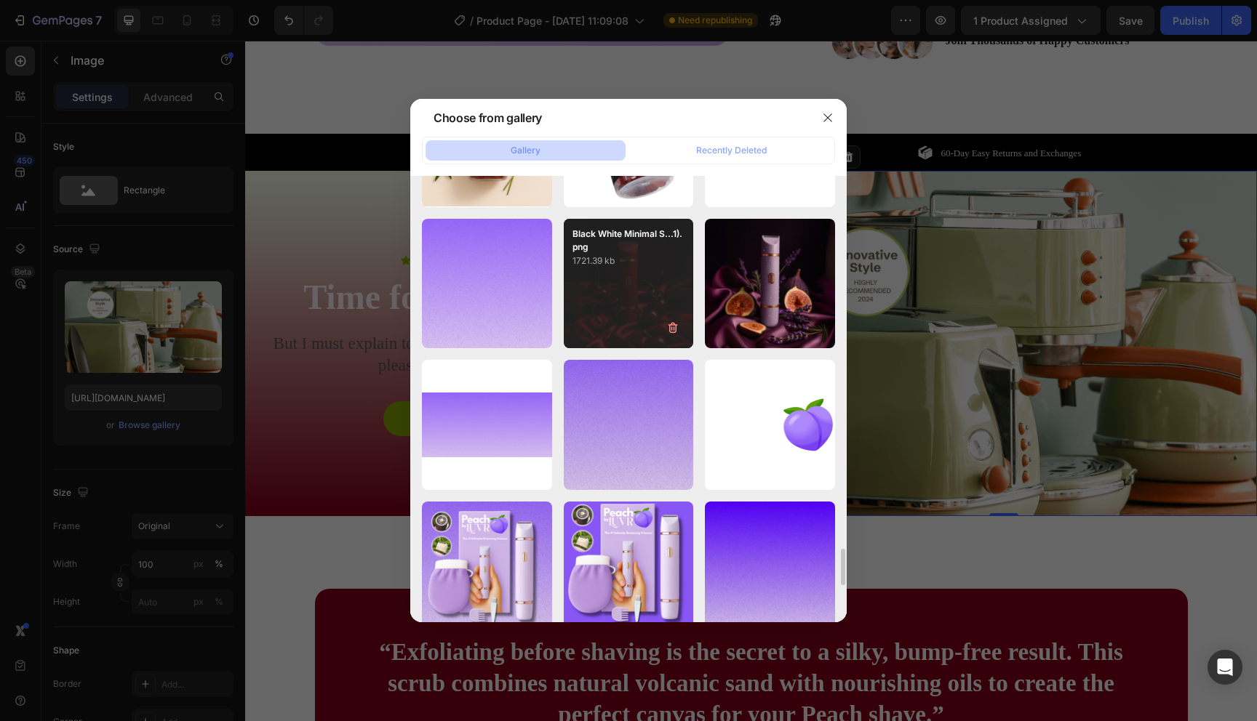
click at [615, 292] on div "Black White Minimal S...1).png 1721.39 kb" at bounding box center [629, 284] width 130 height 130
type input "[URL][DOMAIN_NAME]"
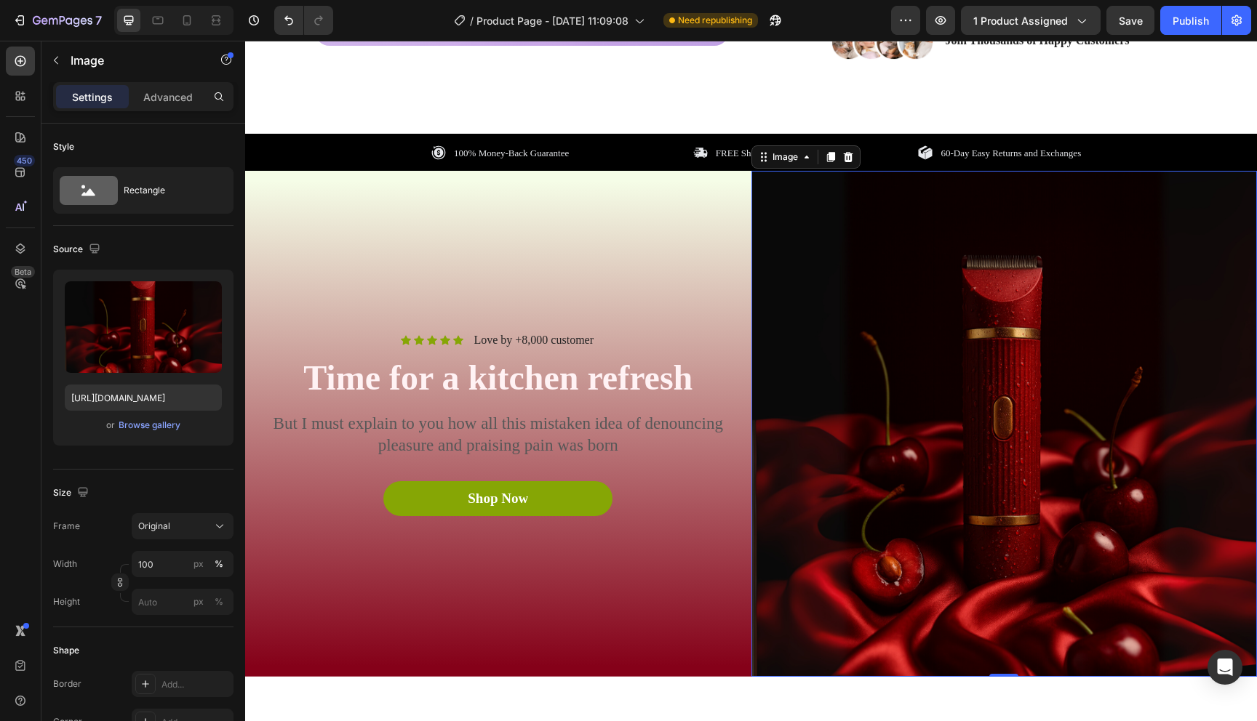
click at [867, 441] on img at bounding box center [1004, 424] width 506 height 506
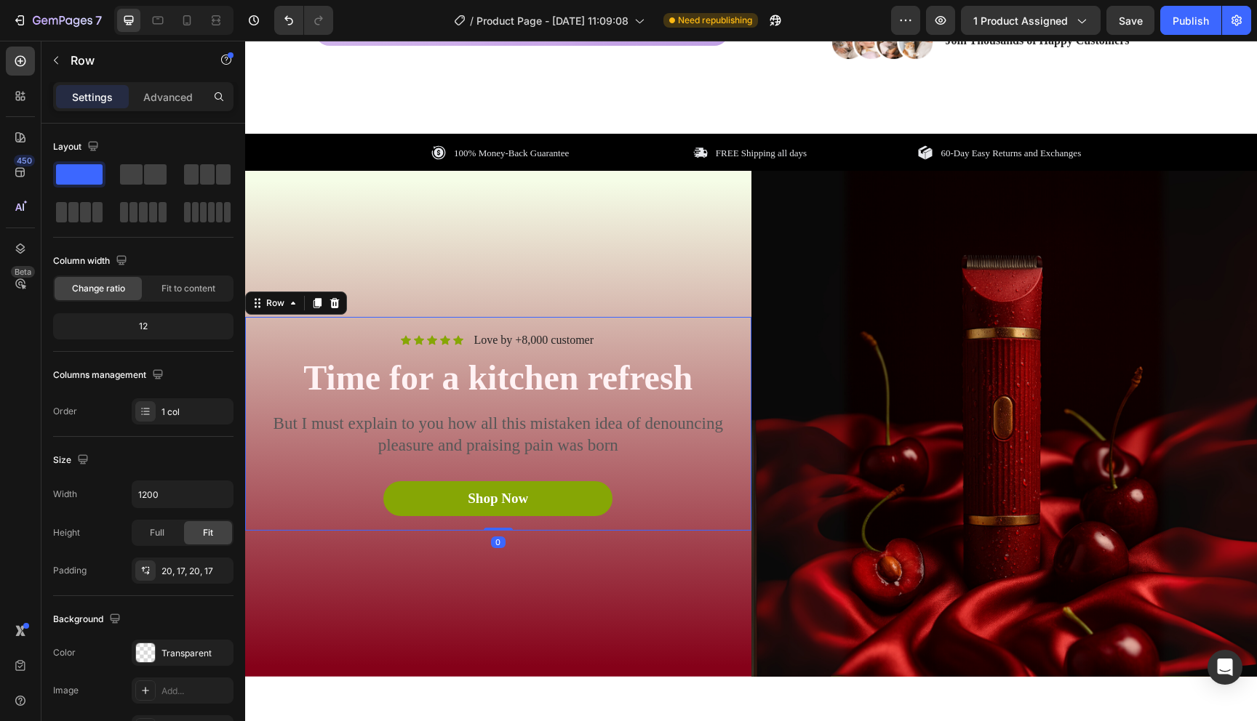
click at [722, 529] on div "Icon Icon Icon Icon Icon Icon List Love by +8,000 customer Text Block Row Time …" at bounding box center [498, 424] width 506 height 214
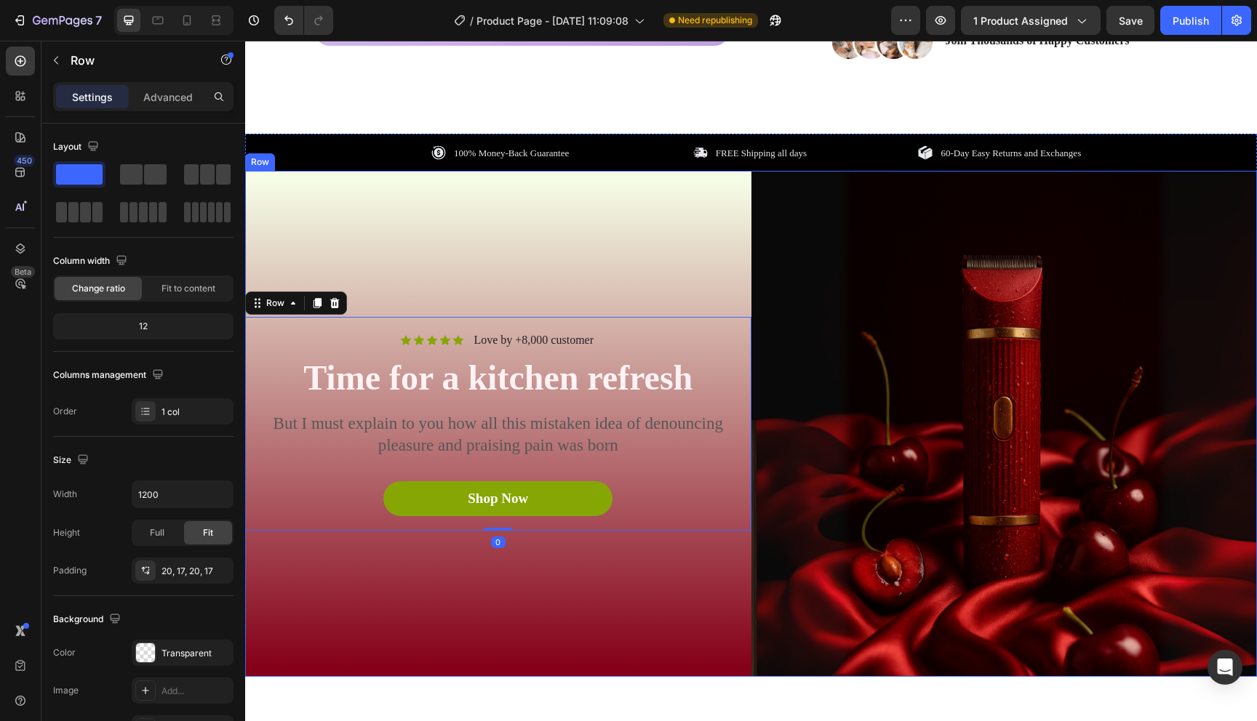
click at [721, 587] on div "Icon Icon Icon Icon Icon Icon List Love by +8,000 customer Text Block Row Time …" at bounding box center [498, 424] width 506 height 506
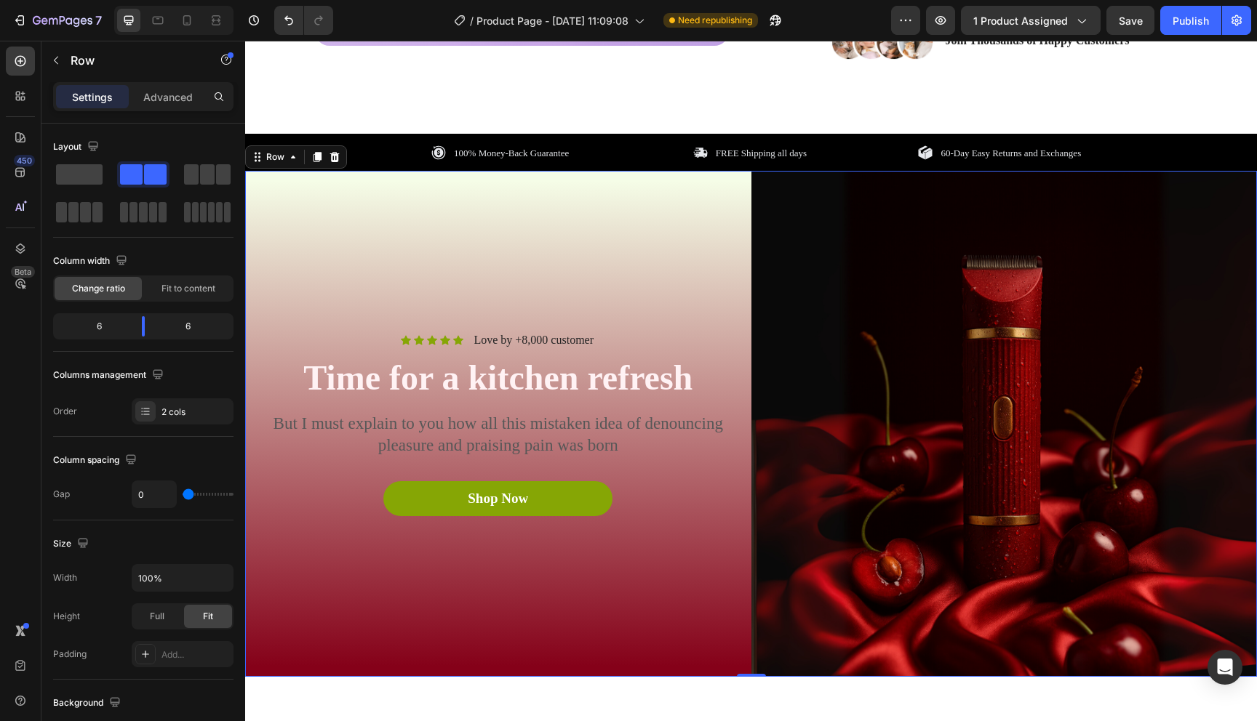
click at [638, 631] on div "Icon Icon Icon Icon Icon Icon List Love by +8,000 customer Text Block Row Time …" at bounding box center [498, 424] width 506 height 506
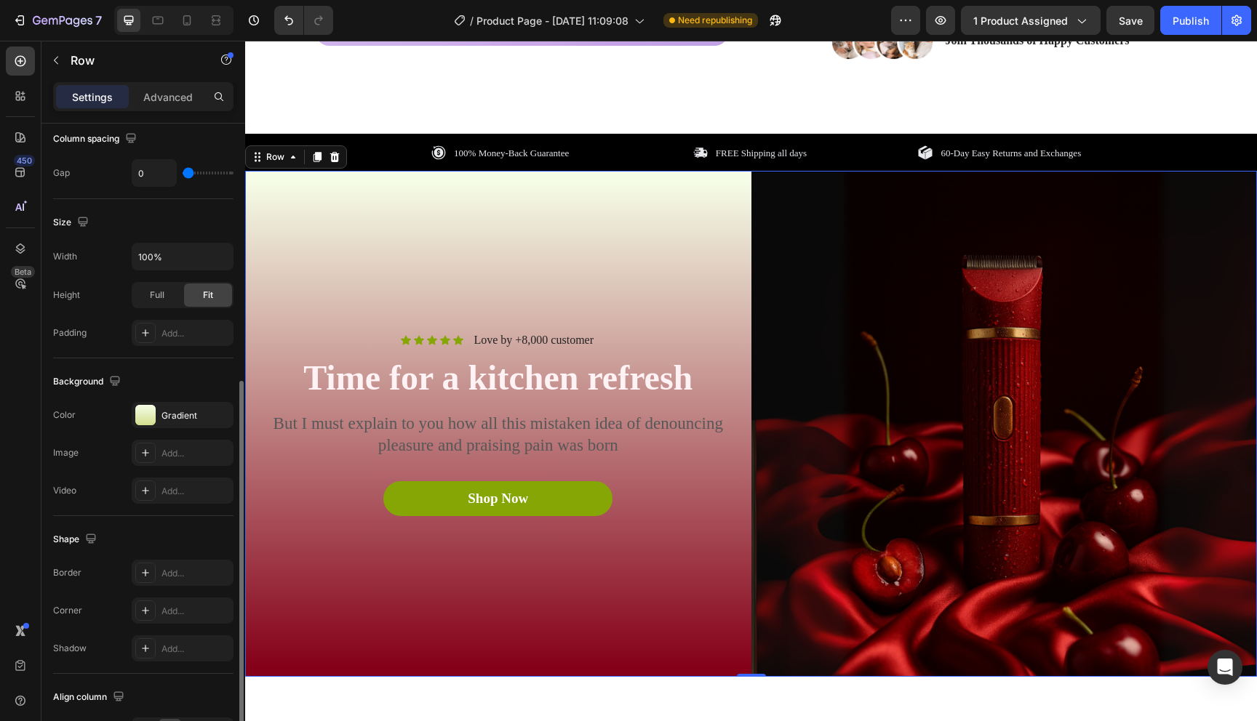
scroll to position [414, 0]
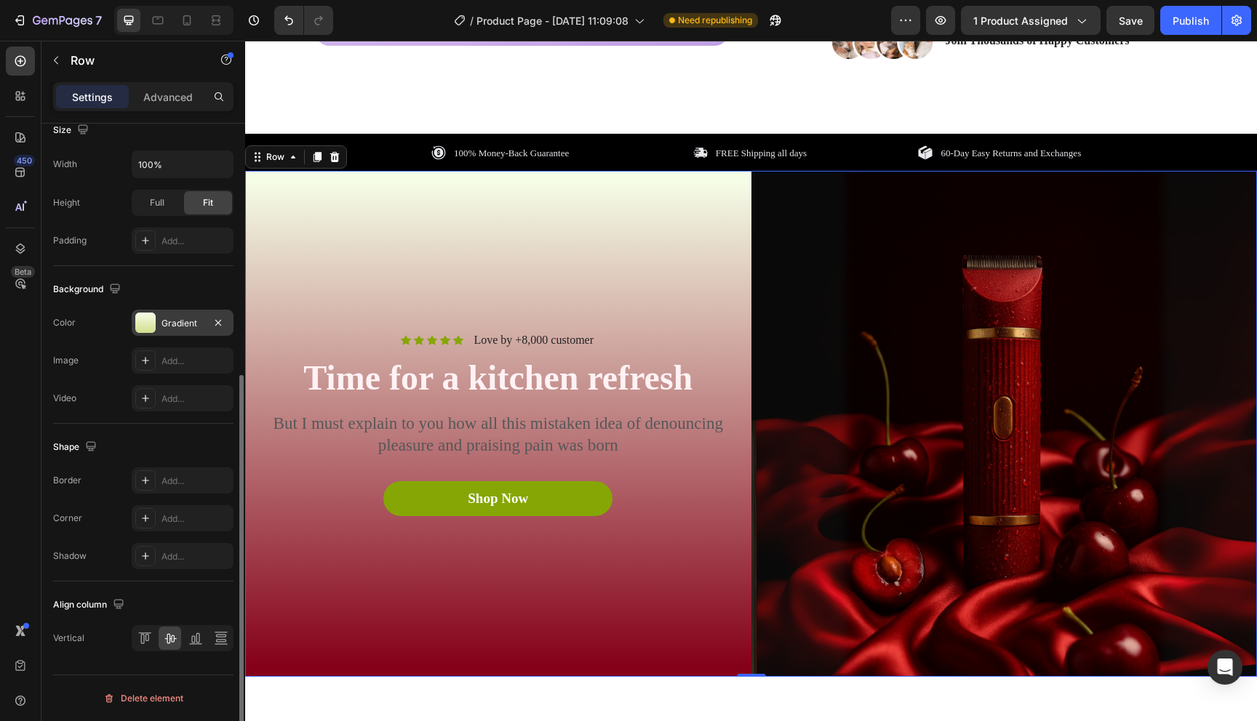
click at [151, 325] on div at bounding box center [145, 323] width 20 height 20
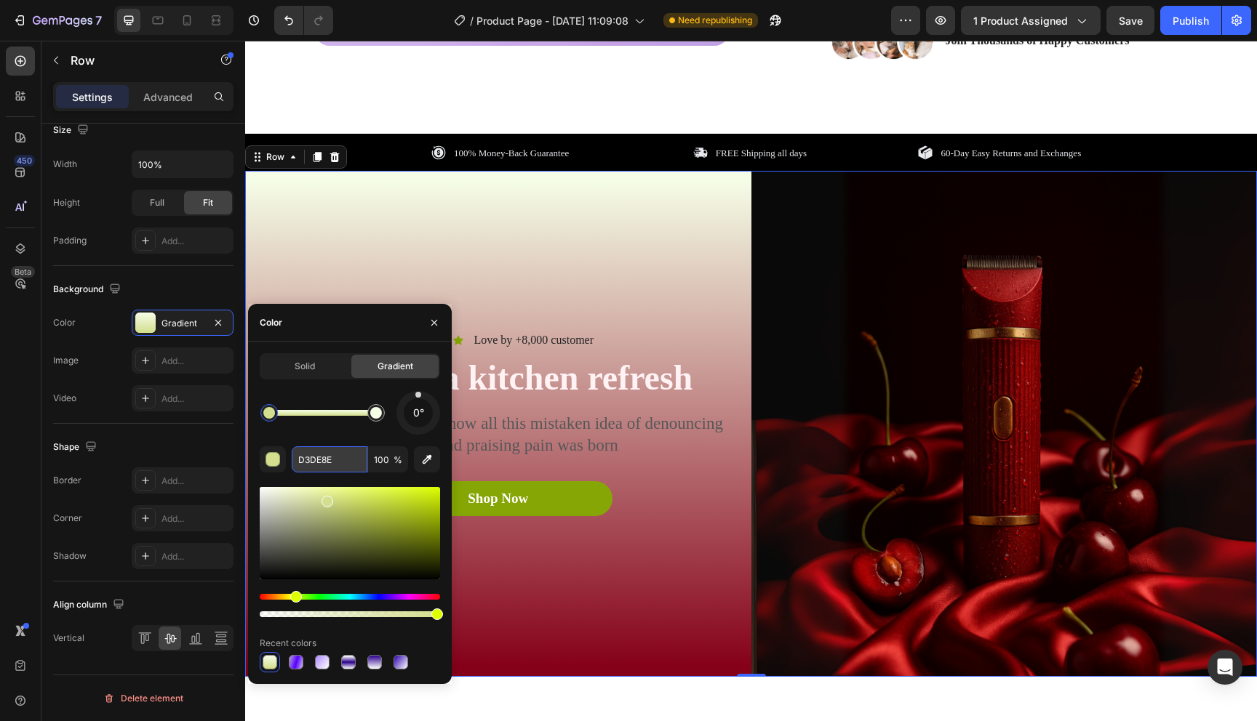
click at [327, 463] on input "D3DE8E" at bounding box center [330, 460] width 76 height 26
paste input "850119"
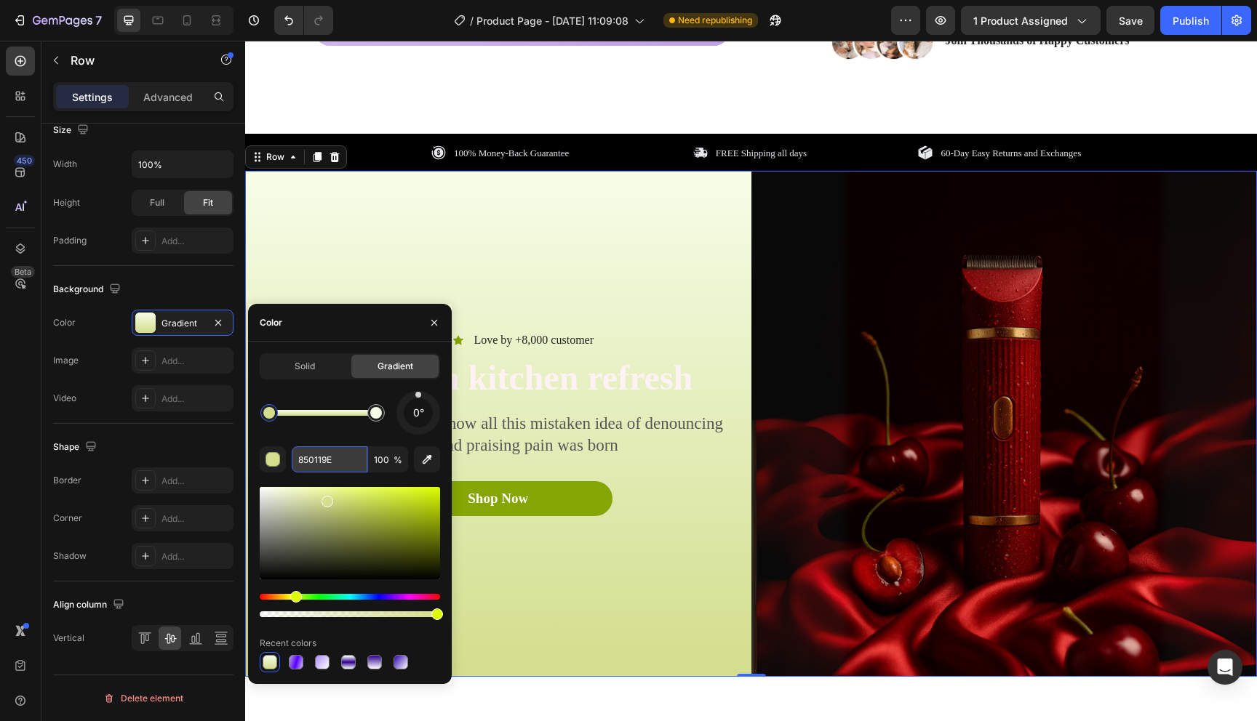
paste input "text"
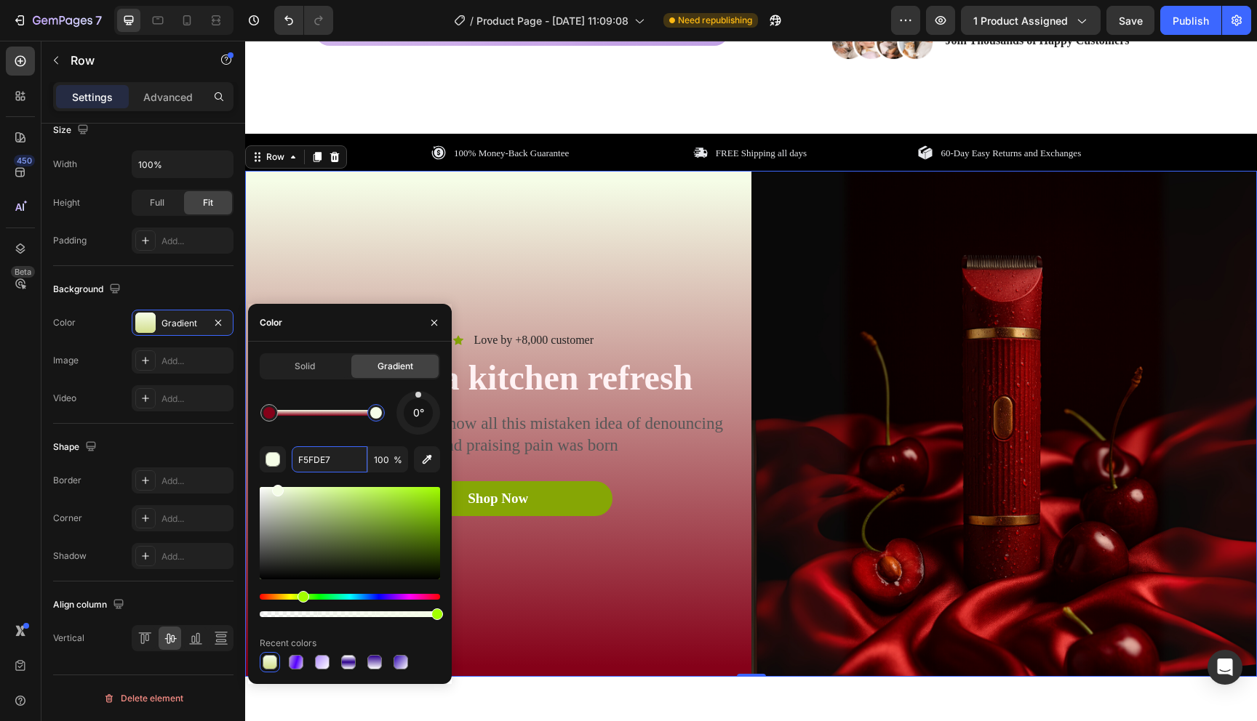
click at [377, 415] on div at bounding box center [376, 413] width 12 height 12
click at [315, 458] on input "F5FDE7" at bounding box center [330, 460] width 76 height 26
paste input "850119"
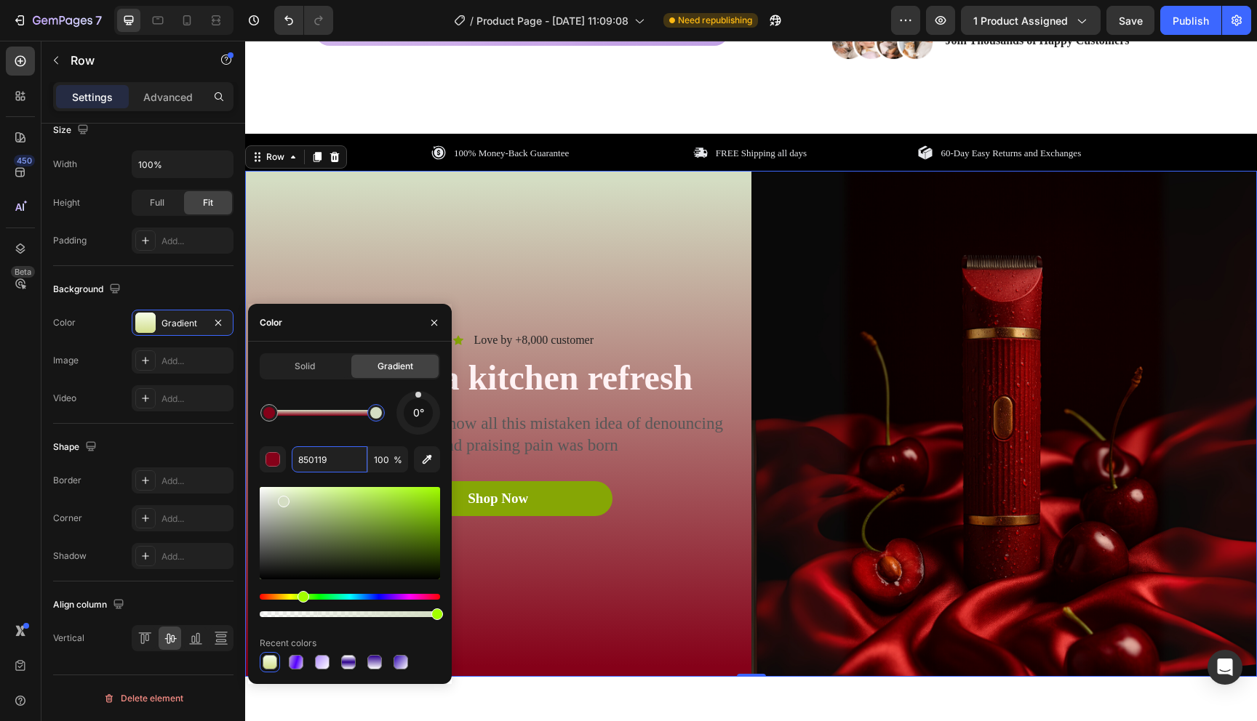
click at [283, 499] on div at bounding box center [350, 533] width 180 height 92
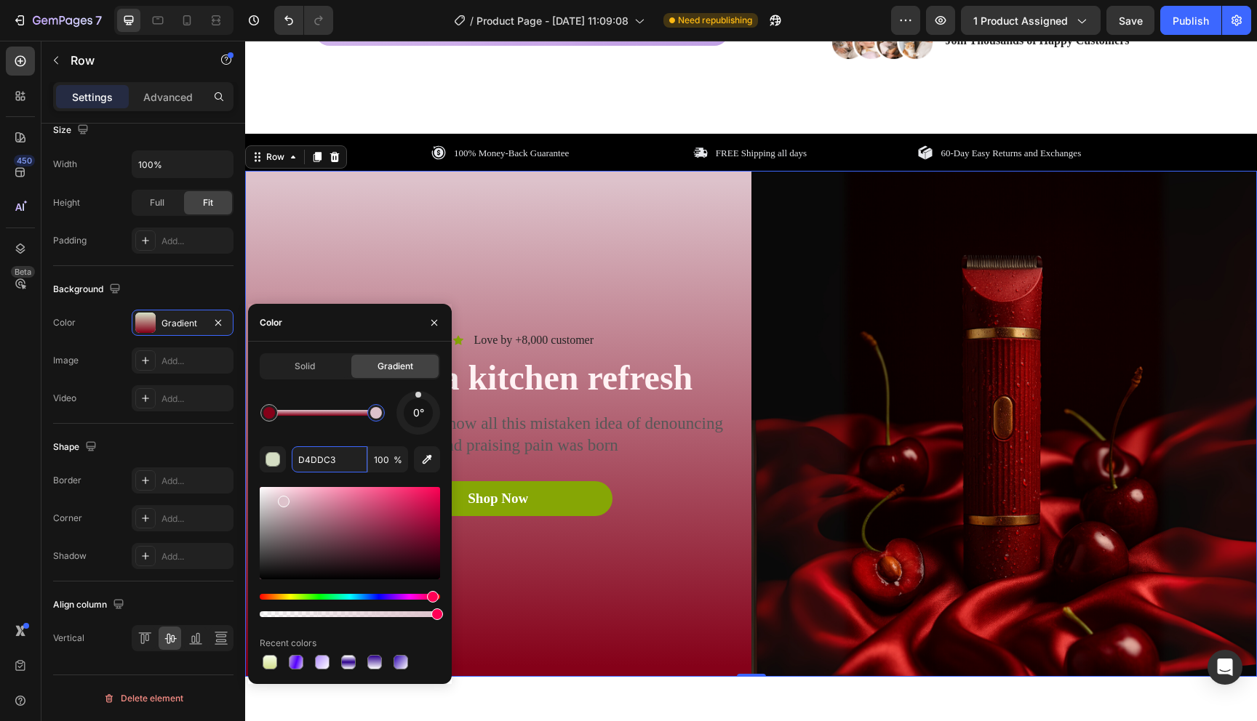
click at [431, 595] on div "Hue" at bounding box center [350, 597] width 180 height 6
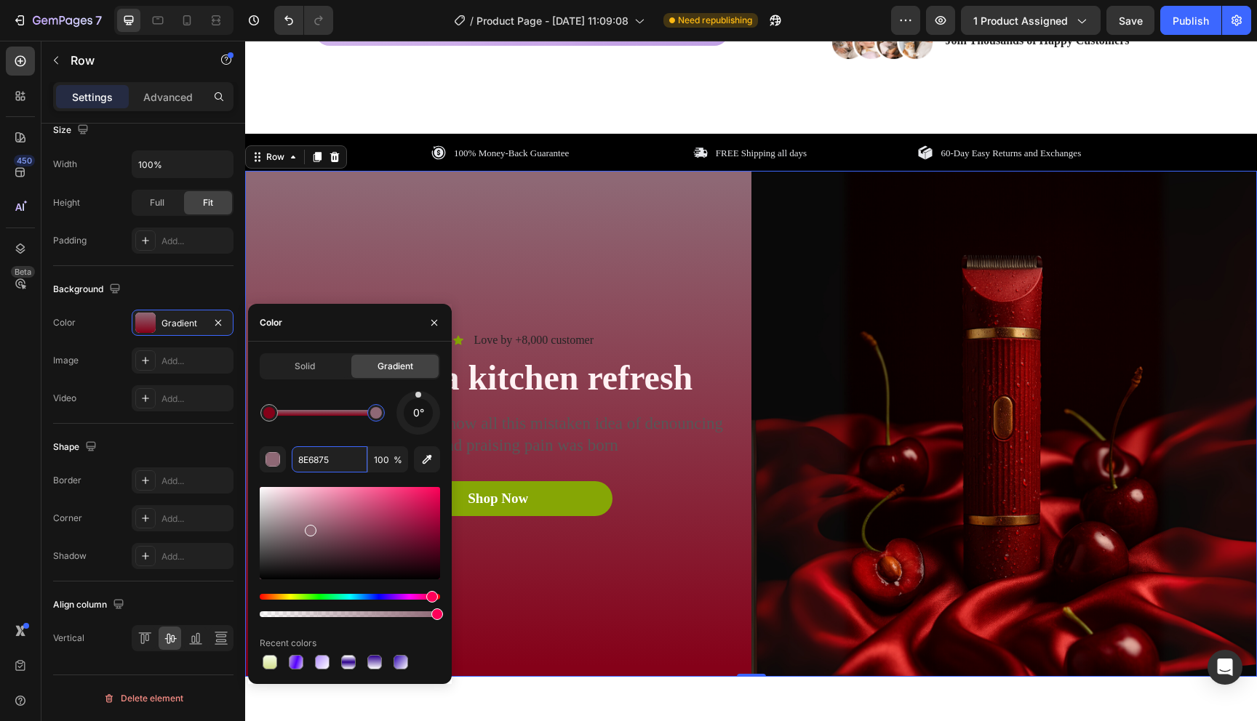
drag, startPoint x: 309, startPoint y: 527, endPoint x: 265, endPoint y: 492, distance: 56.3
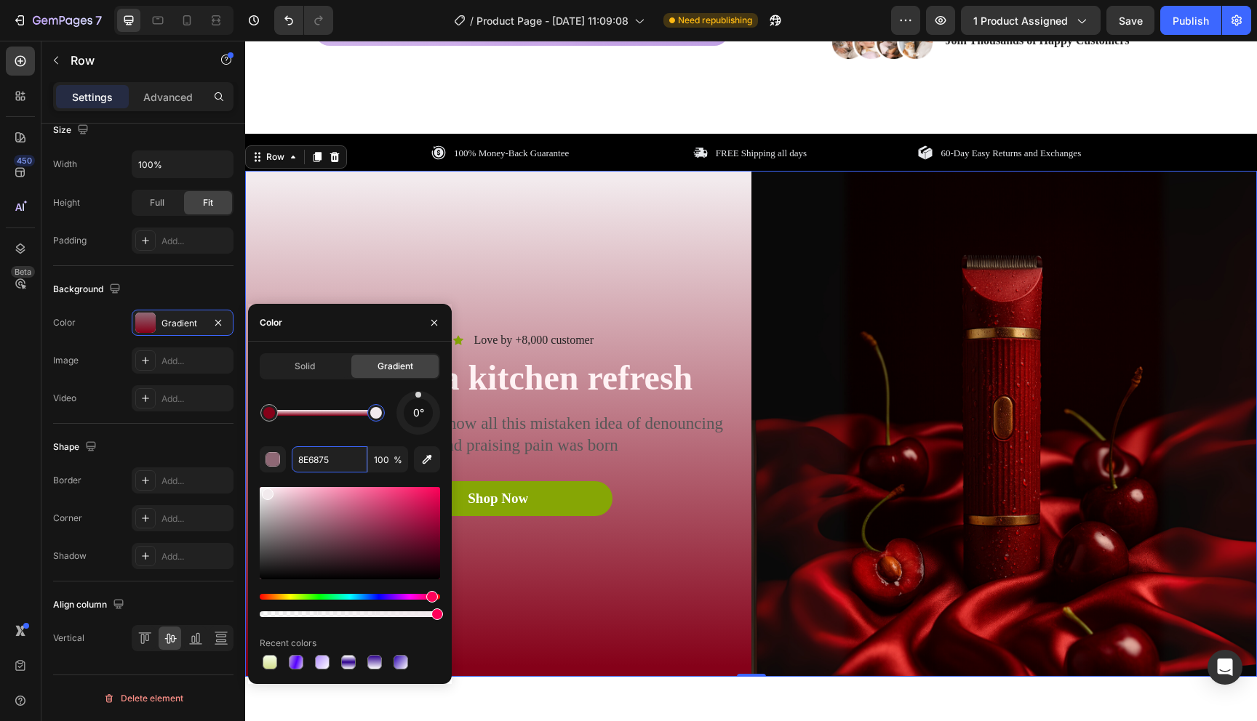
click at [265, 492] on div at bounding box center [350, 533] width 180 height 92
click at [281, 484] on div at bounding box center [350, 552] width 180 height 136
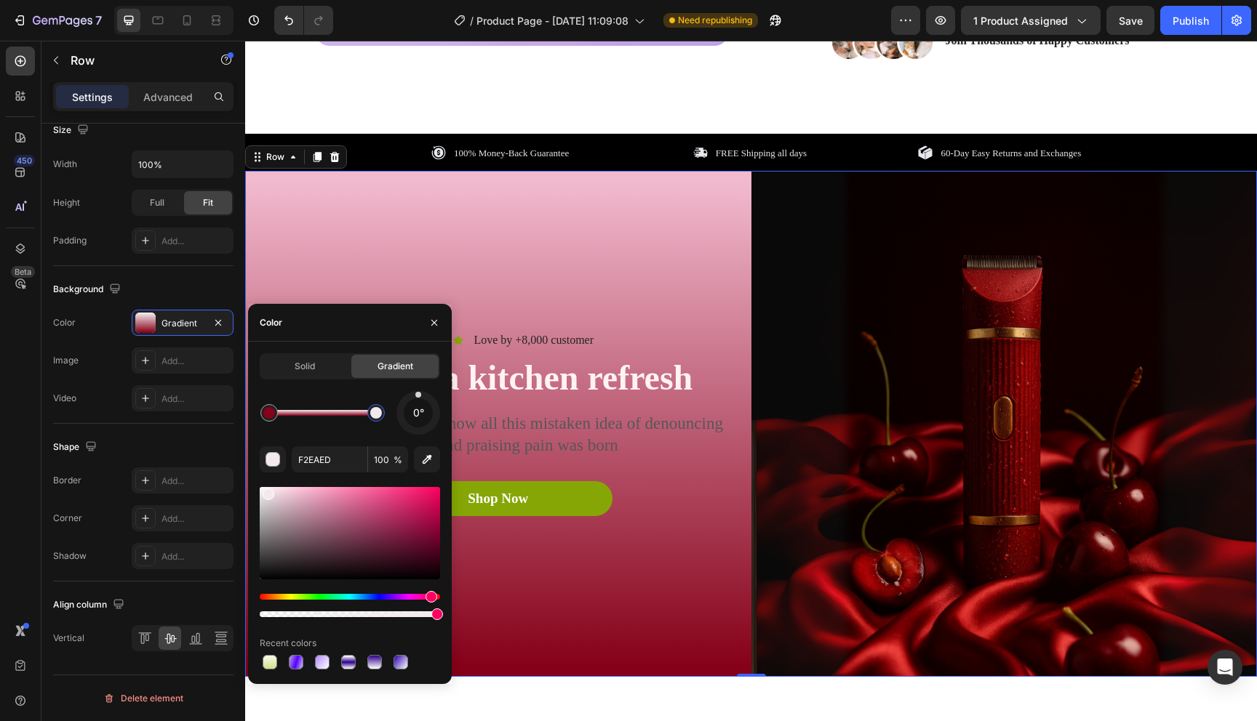
click at [303, 492] on div at bounding box center [350, 533] width 180 height 92
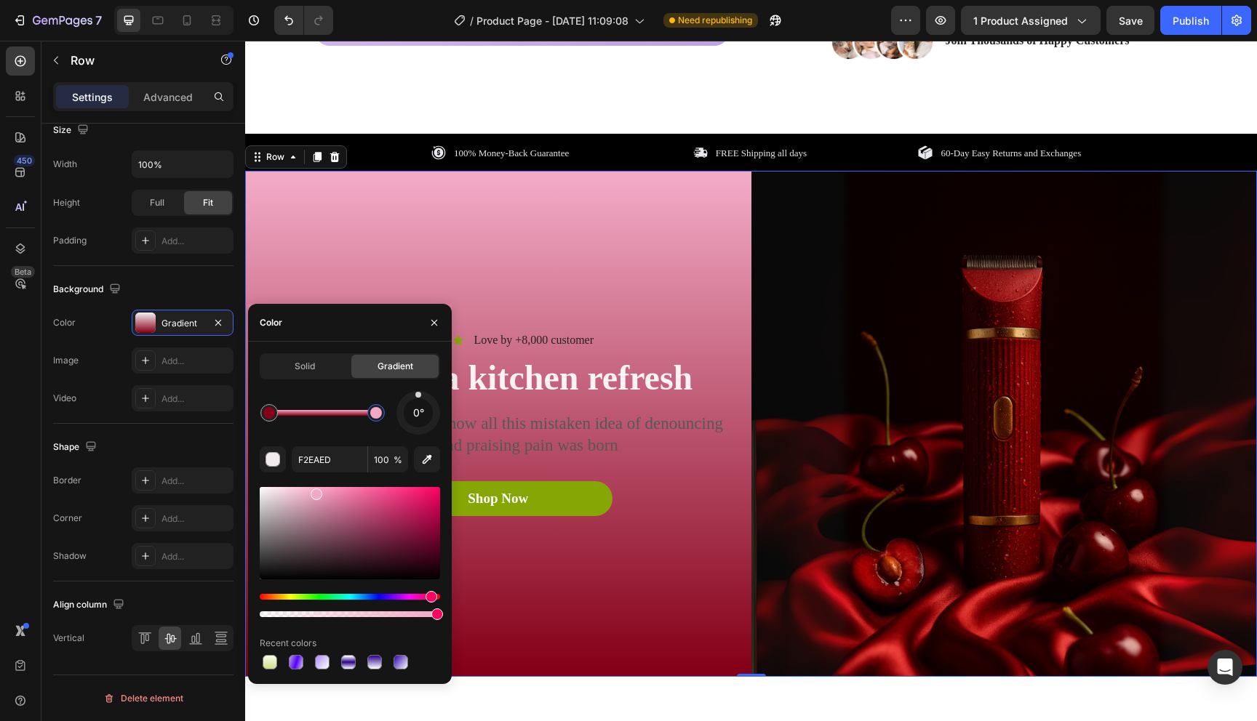
click at [314, 492] on div at bounding box center [350, 533] width 180 height 92
click at [316, 492] on div at bounding box center [318, 495] width 12 height 12
click at [321, 492] on div at bounding box center [318, 495] width 12 height 12
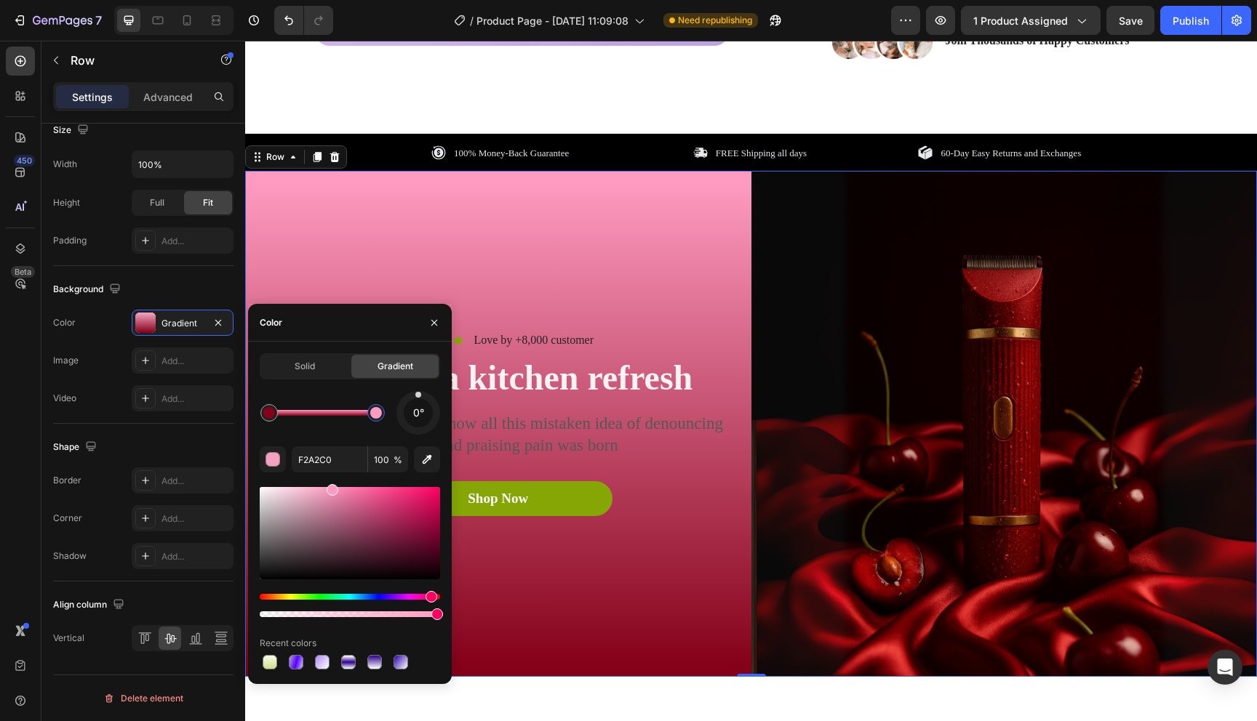
click at [330, 476] on div "0° F2A2C0 100 % Recent colors" at bounding box center [350, 531] width 180 height 281
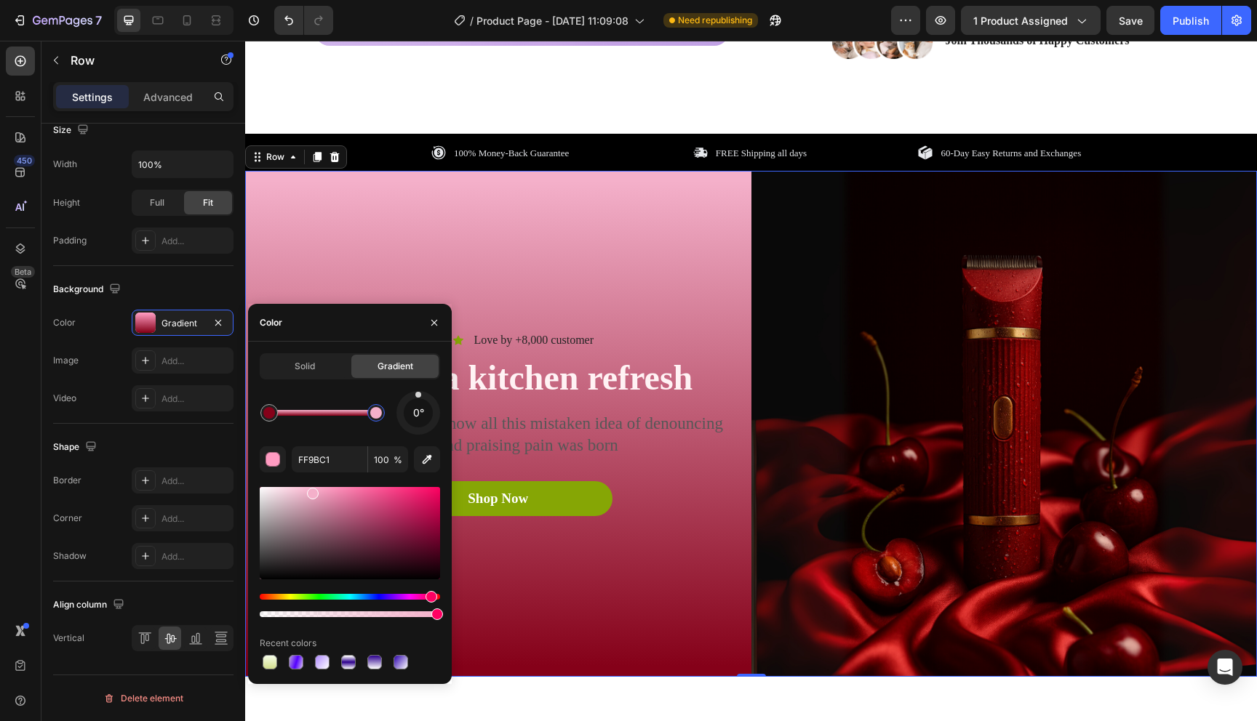
click at [311, 491] on div at bounding box center [350, 533] width 180 height 92
type input "F9B6D0"
drag, startPoint x: 310, startPoint y: 489, endPoint x: 312, endPoint y: 480, distance: 9.0
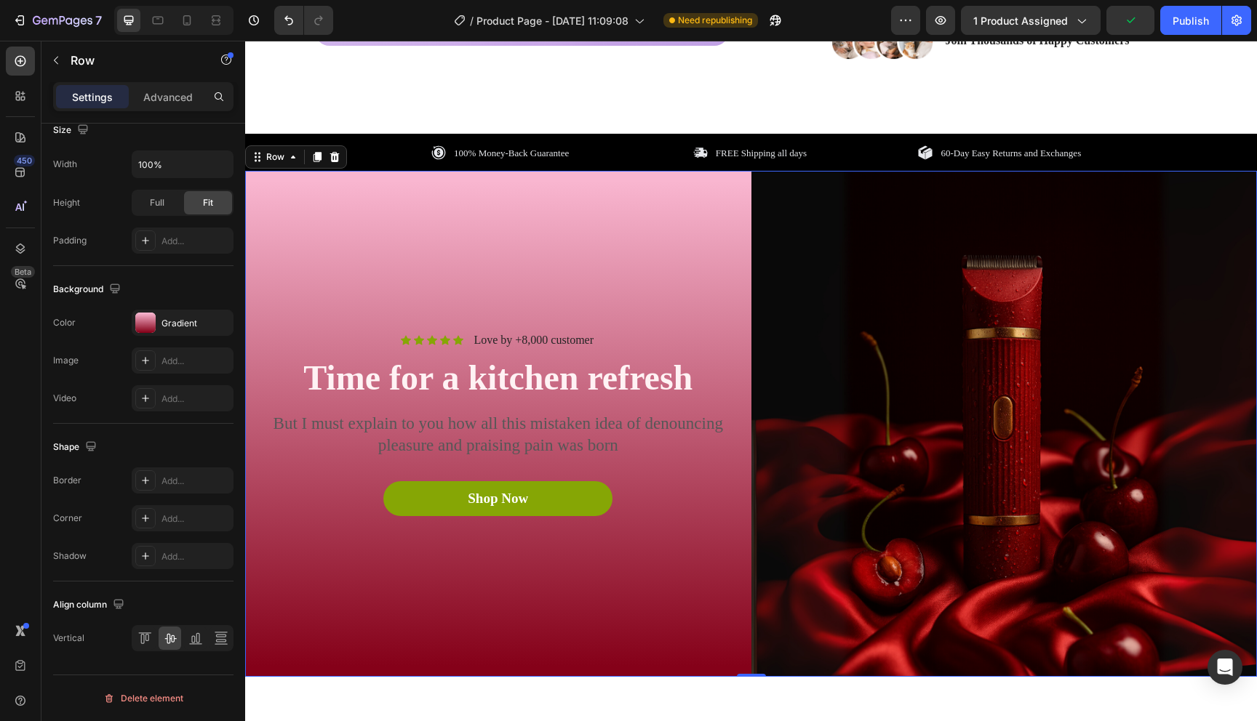
click at [660, 591] on div "Icon Icon Icon Icon Icon Icon List Love by +8,000 customer Text Block Row Time …" at bounding box center [498, 424] width 506 height 506
click at [461, 345] on div "Icon" at bounding box center [458, 340] width 10 height 10
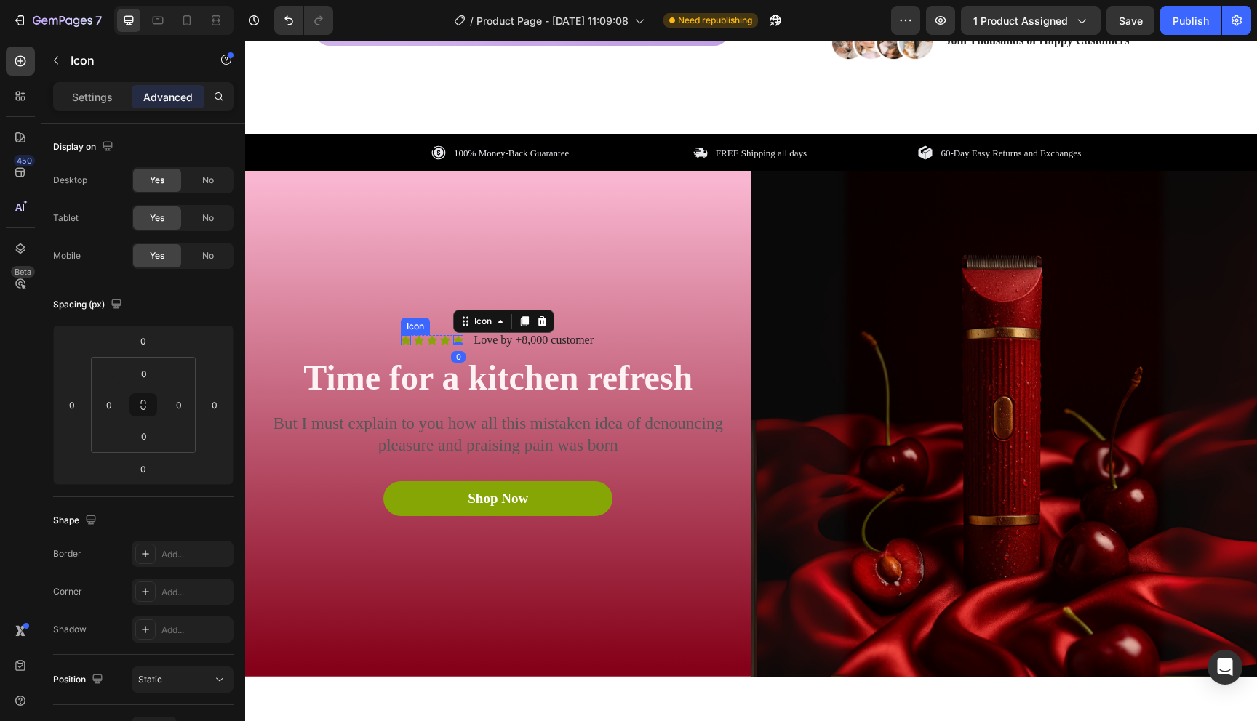
click at [403, 343] on div "Icon" at bounding box center [406, 340] width 10 height 10
click at [85, 101] on p "Settings" at bounding box center [92, 96] width 41 height 15
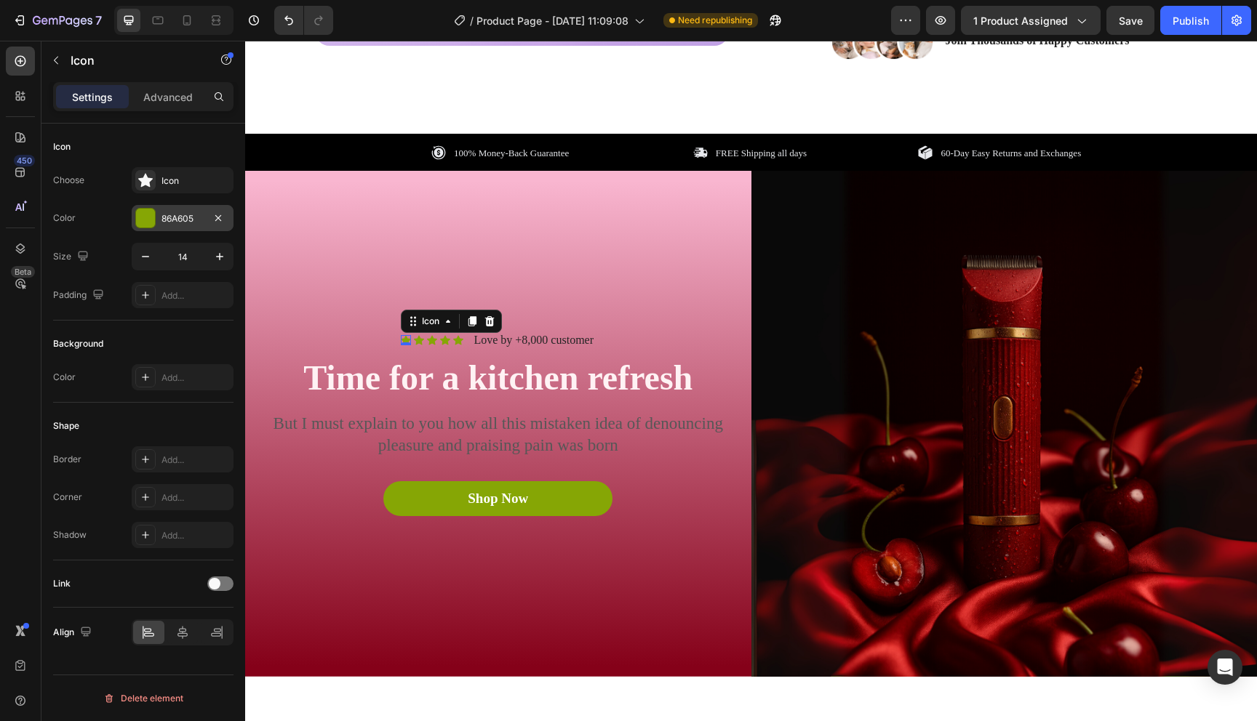
click at [148, 228] on div "86A605" at bounding box center [183, 218] width 102 height 26
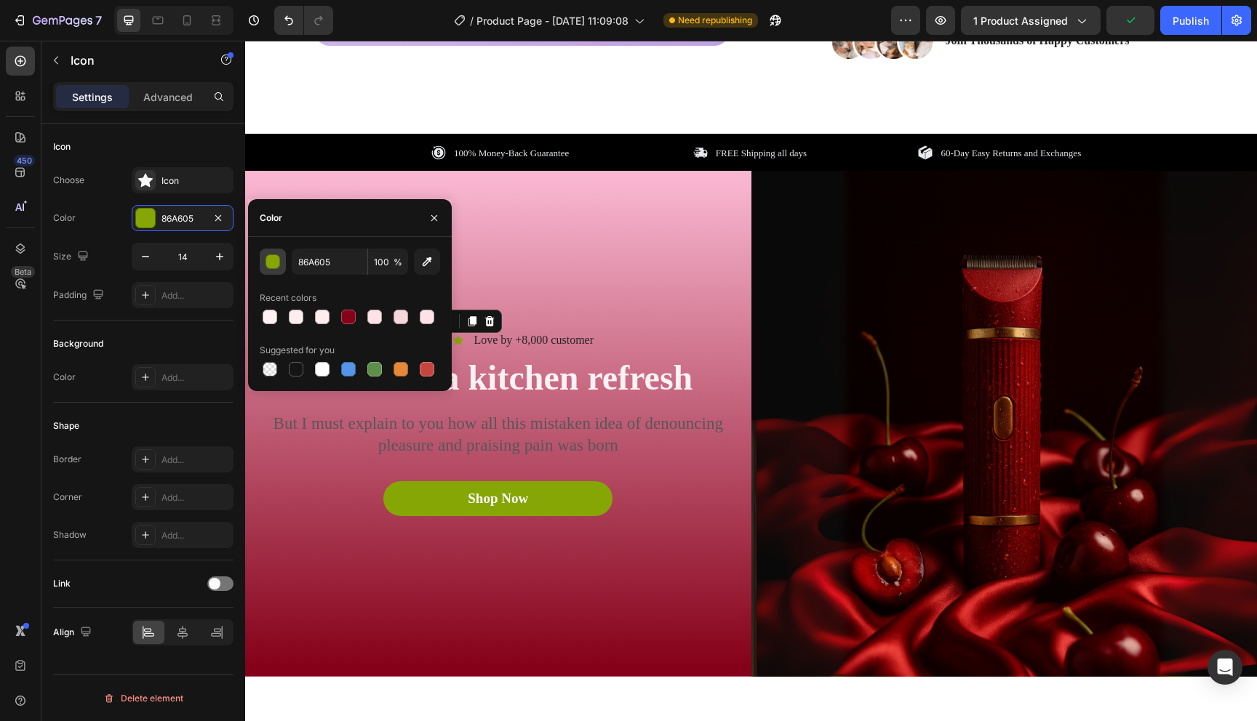
click at [273, 265] on div "button" at bounding box center [273, 262] width 15 height 15
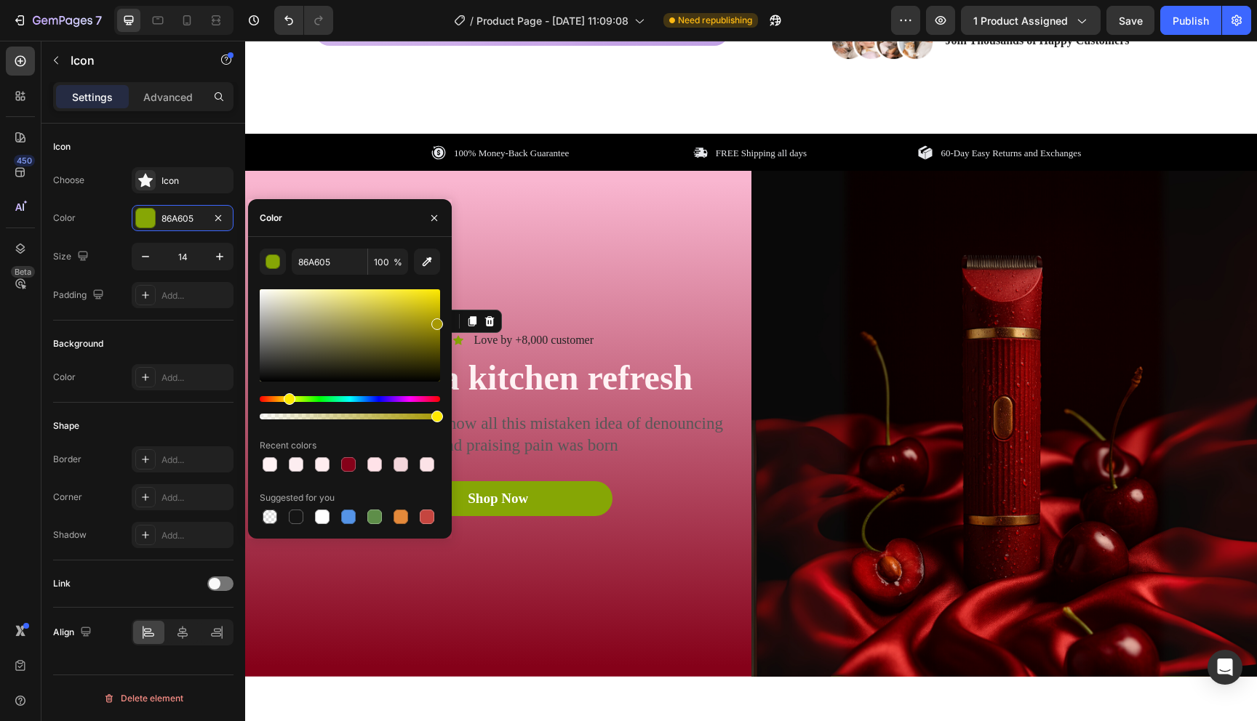
click at [287, 399] on div "Hue" at bounding box center [350, 399] width 180 height 6
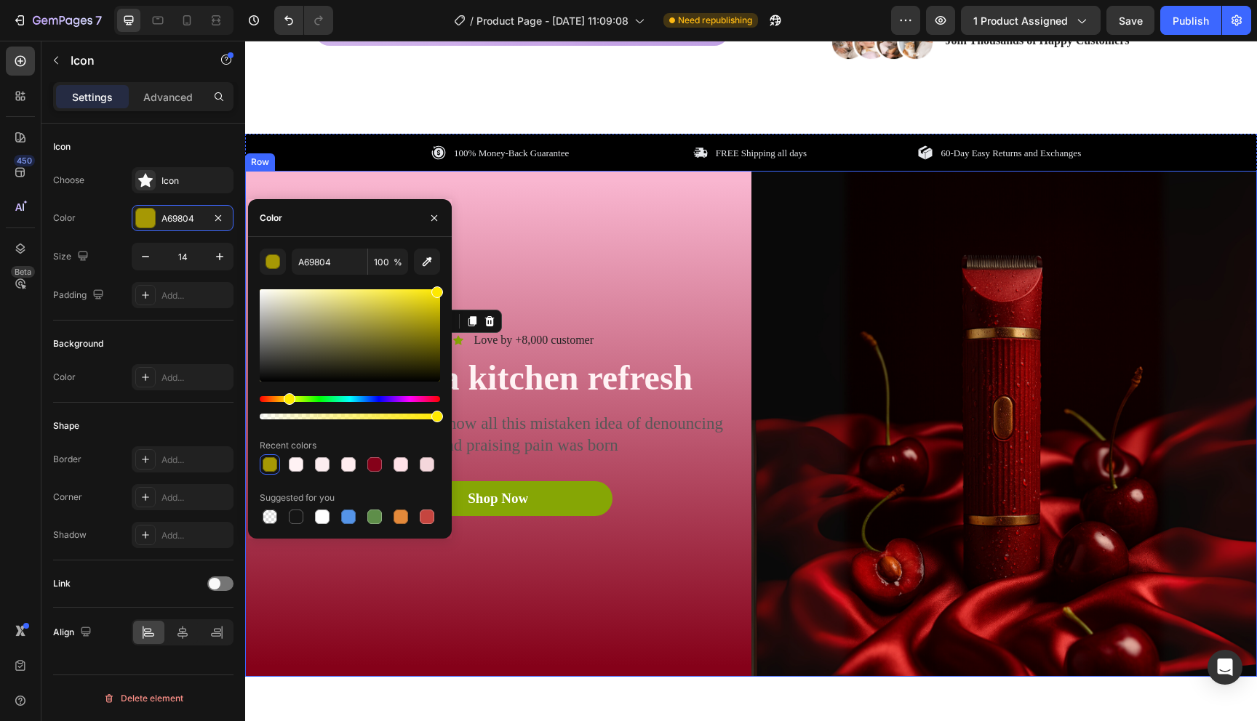
drag, startPoint x: 680, startPoint y: 338, endPoint x: 465, endPoint y: 267, distance: 226.1
type input "FFE900"
click at [548, 264] on div "Icon 0 Icon Icon Icon Icon Icon List Love by +8,000 customer Text Block Row Tim…" at bounding box center [498, 424] width 506 height 506
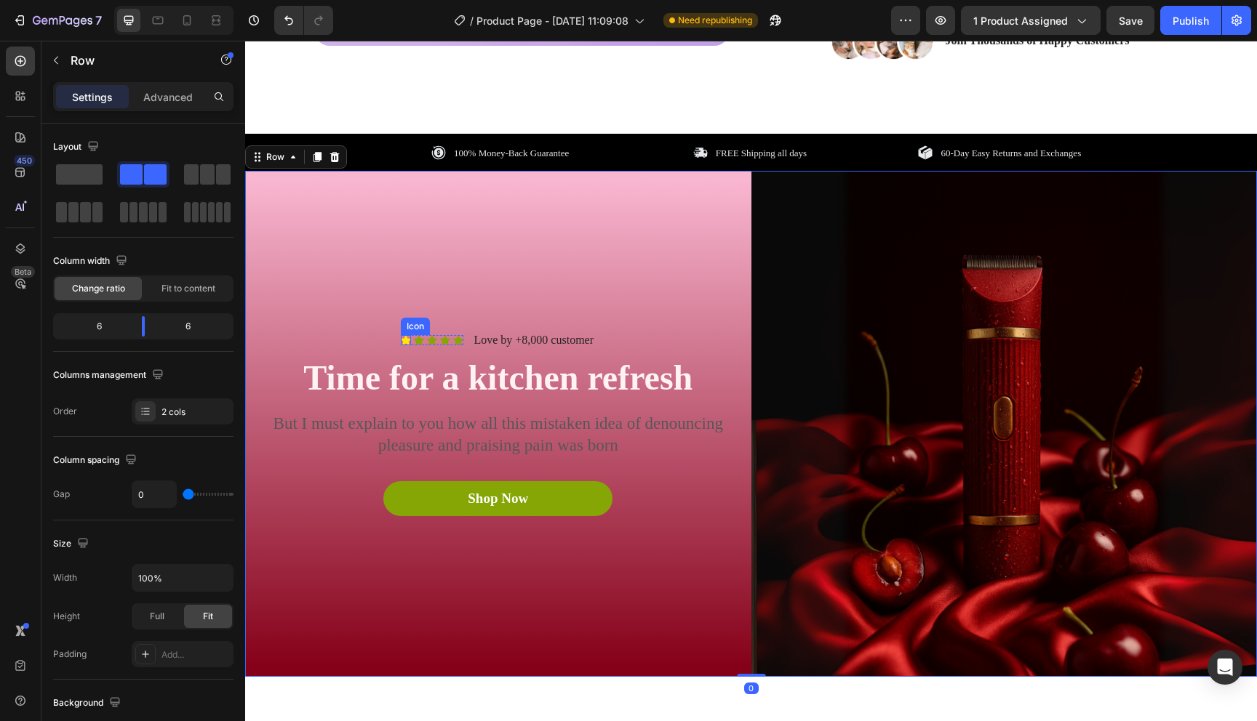
click at [405, 342] on icon at bounding box center [406, 340] width 10 height 9
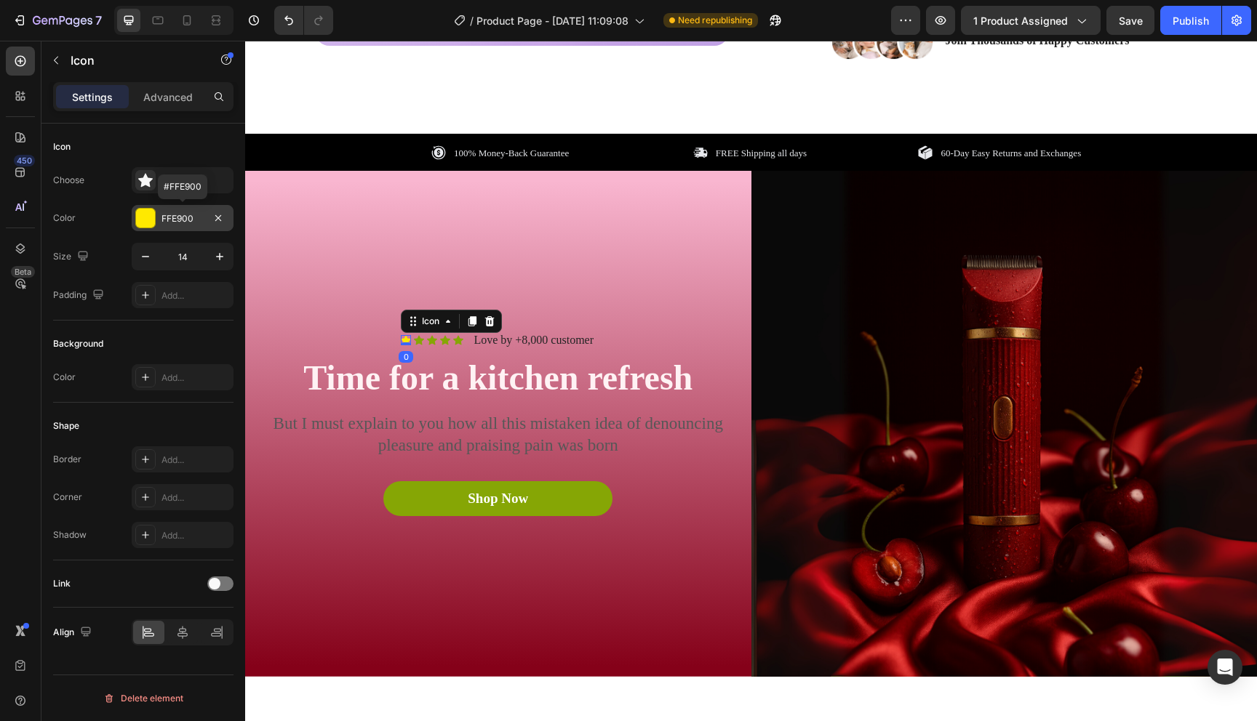
click at [145, 220] on div at bounding box center [145, 218] width 19 height 19
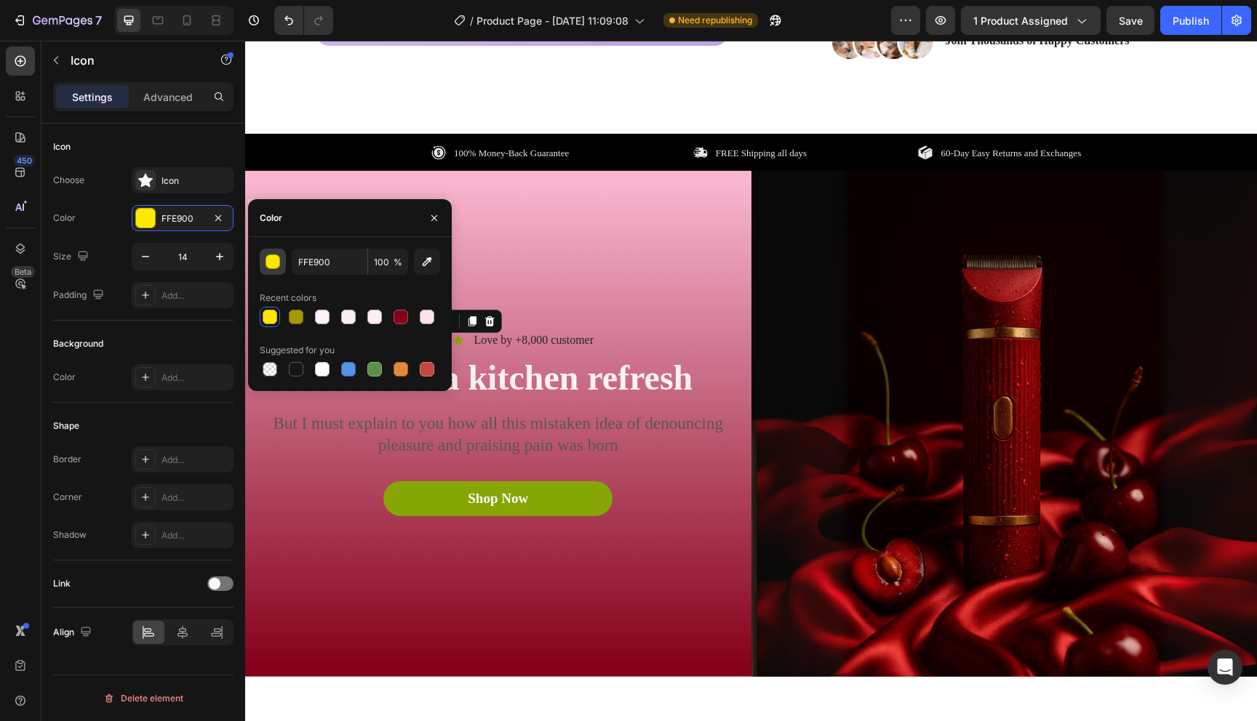
click at [267, 258] on div "button" at bounding box center [273, 262] width 15 height 15
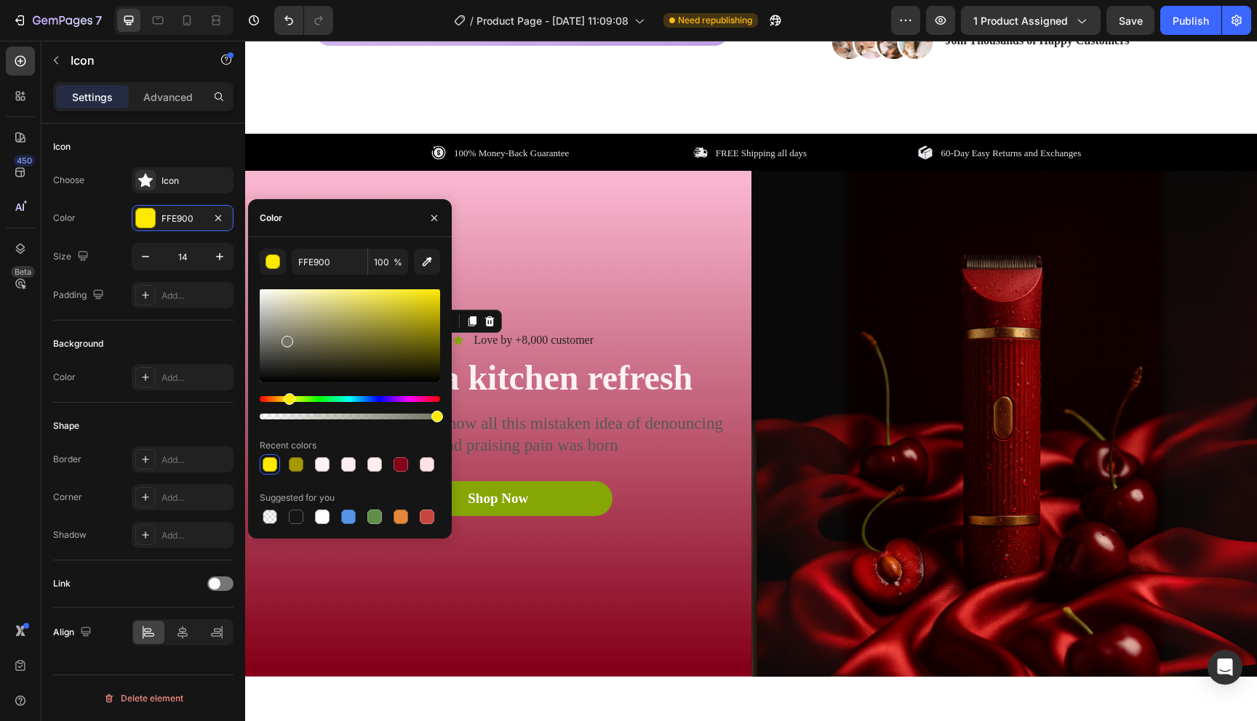
drag, startPoint x: 303, startPoint y: 360, endPoint x: 249, endPoint y: 239, distance: 132.2
click at [249, 239] on div "FFE900 100 % Recent colors Suggested for you" at bounding box center [350, 388] width 204 height 302
type input "FFFFFF"
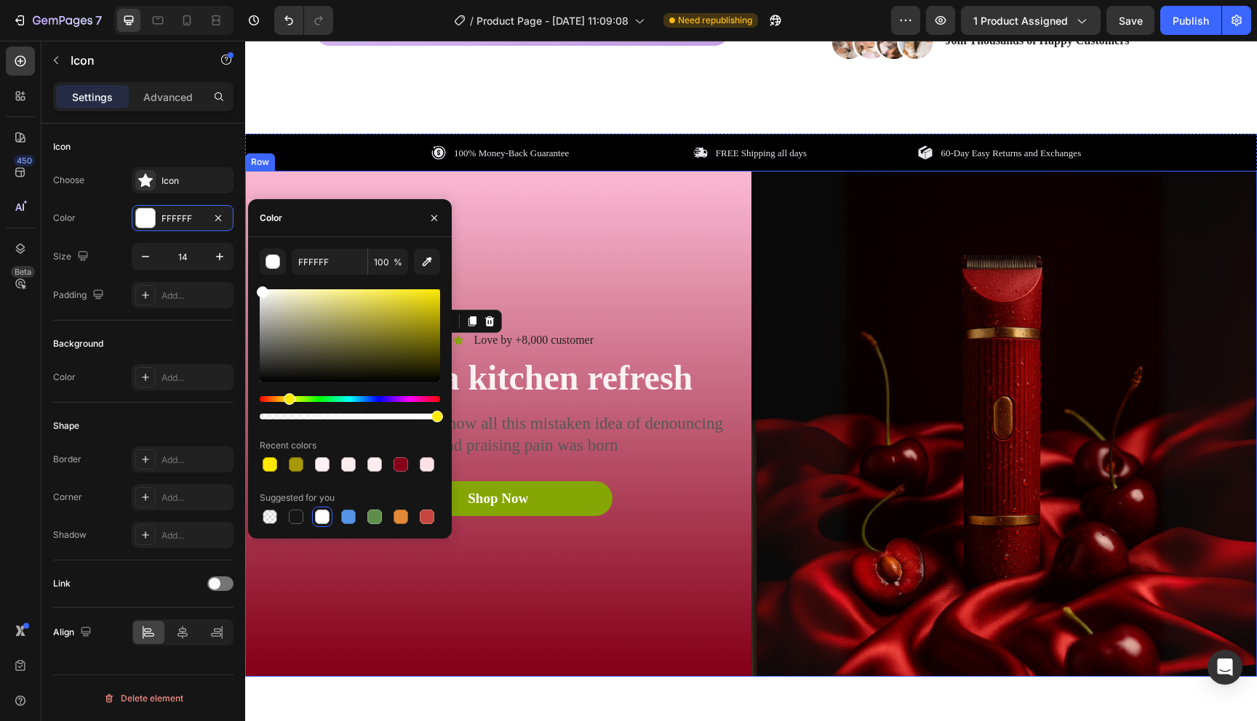
click at [550, 270] on div "Icon 0 Icon Icon Icon Icon Icon List Love by +8,000 customer Text Block Row Tim…" at bounding box center [498, 424] width 506 height 506
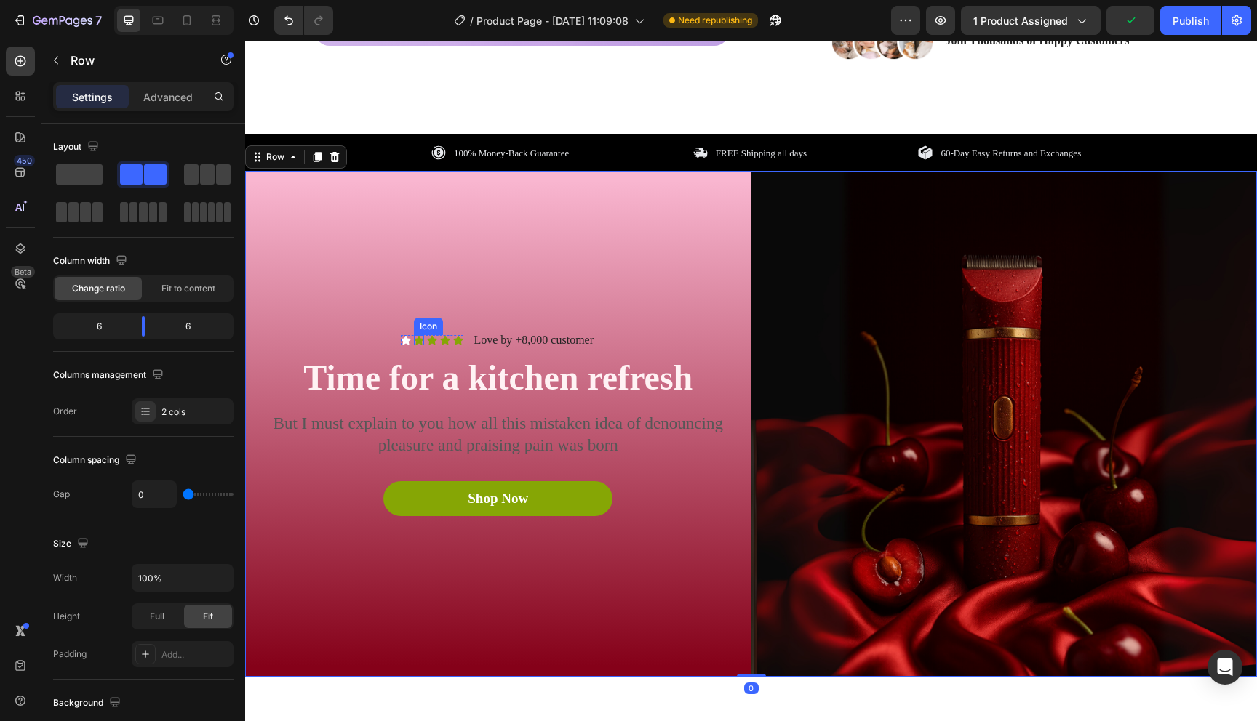
click at [419, 337] on icon at bounding box center [419, 340] width 10 height 9
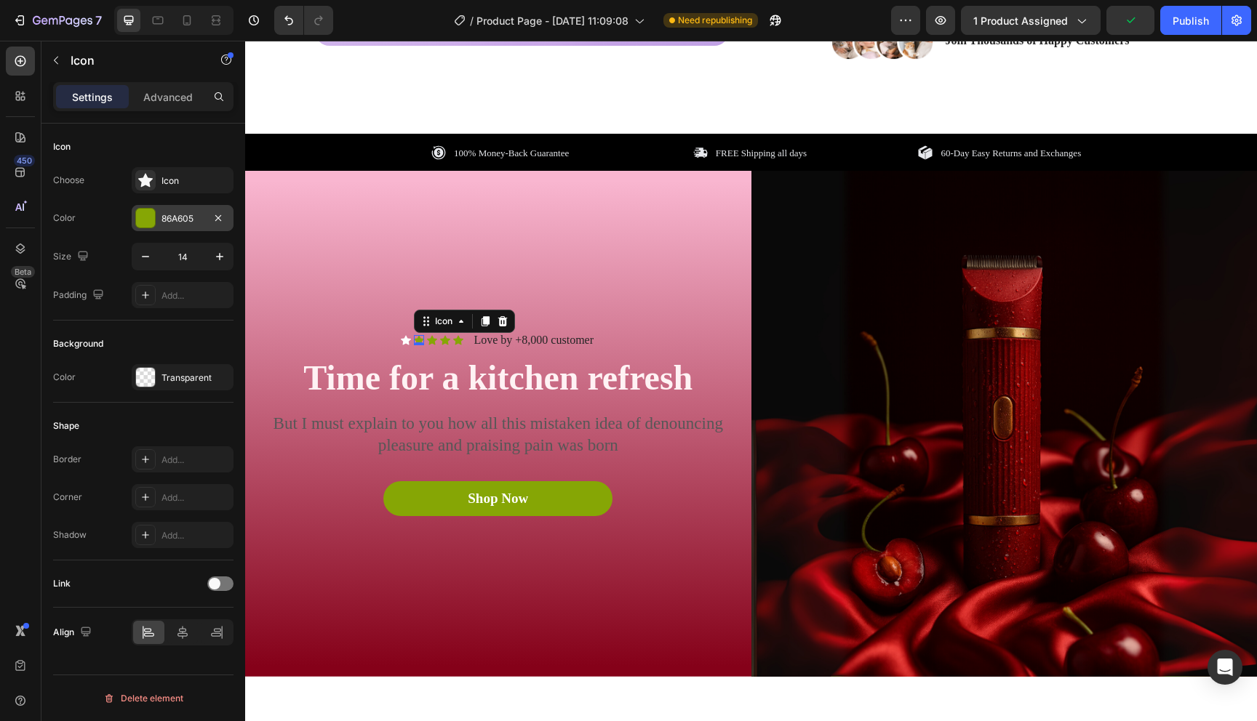
click at [141, 227] on div at bounding box center [145, 218] width 19 height 19
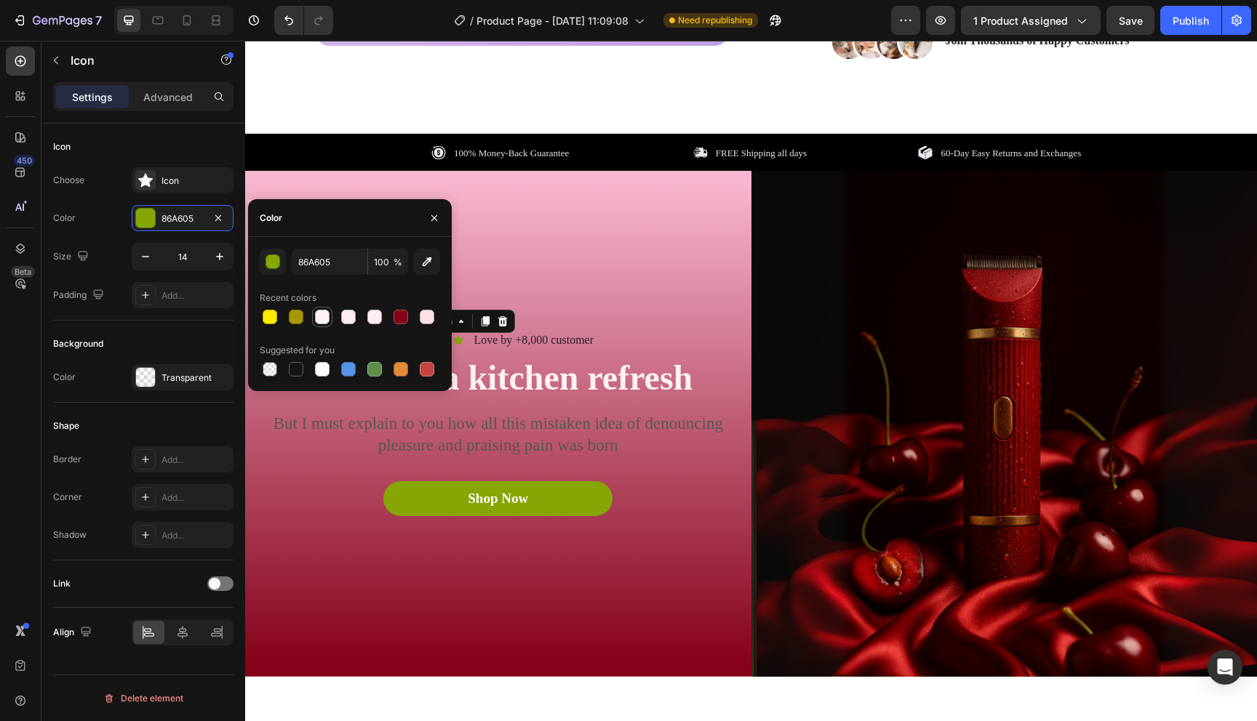
click at [325, 320] on div at bounding box center [322, 317] width 15 height 15
type input "FFF2F4"
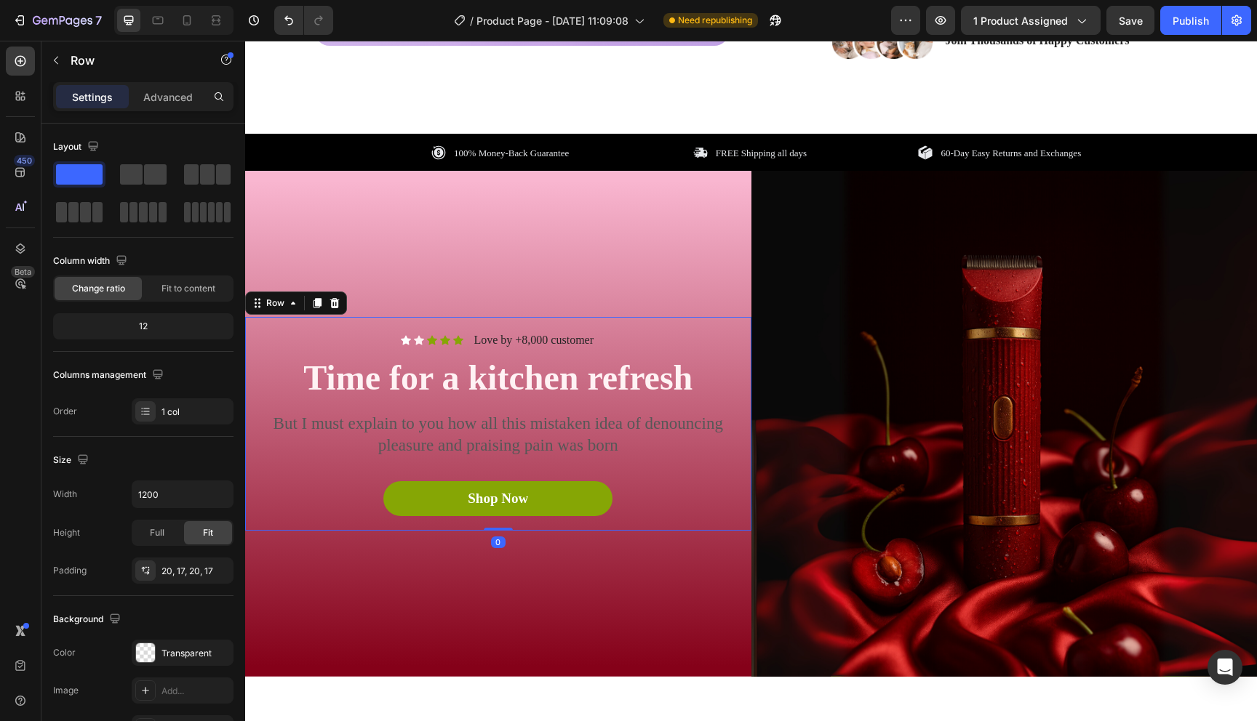
click at [503, 408] on div "Icon Icon Icon Icon Icon Icon List Love by +8,000 customer Text Block Row Time …" at bounding box center [497, 424] width 481 height 185
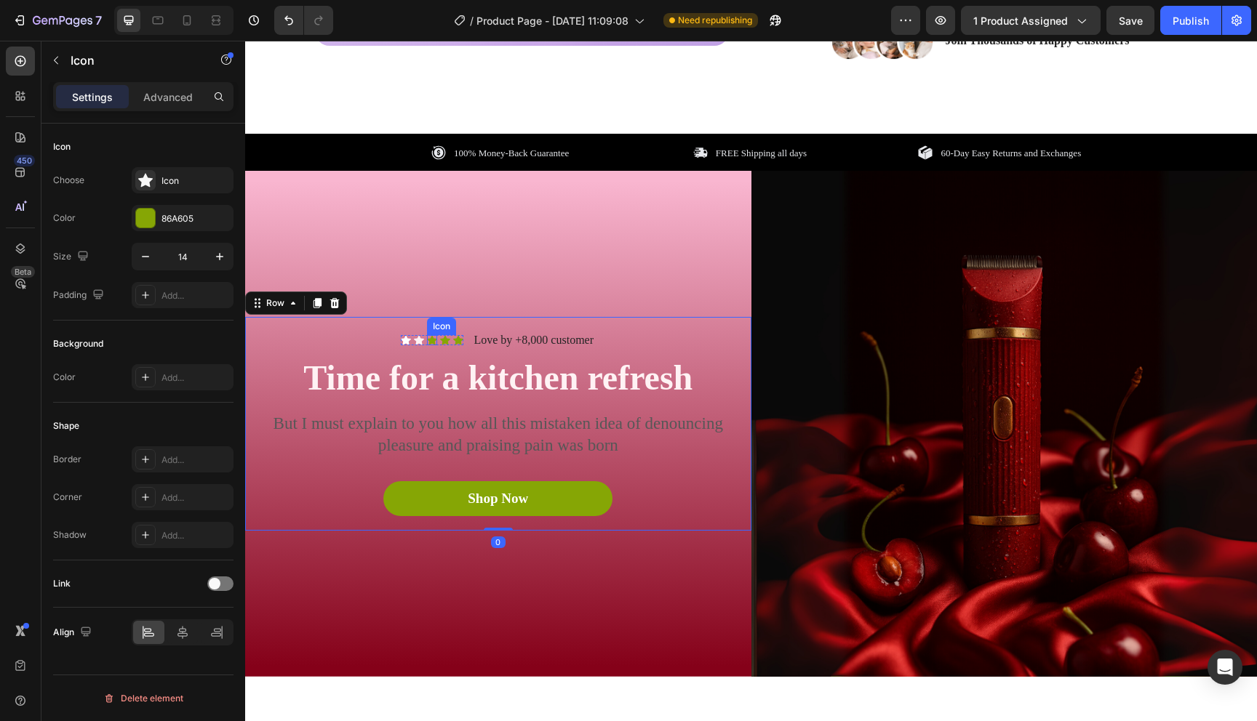
click at [435, 342] on div "Icon" at bounding box center [432, 340] width 10 height 10
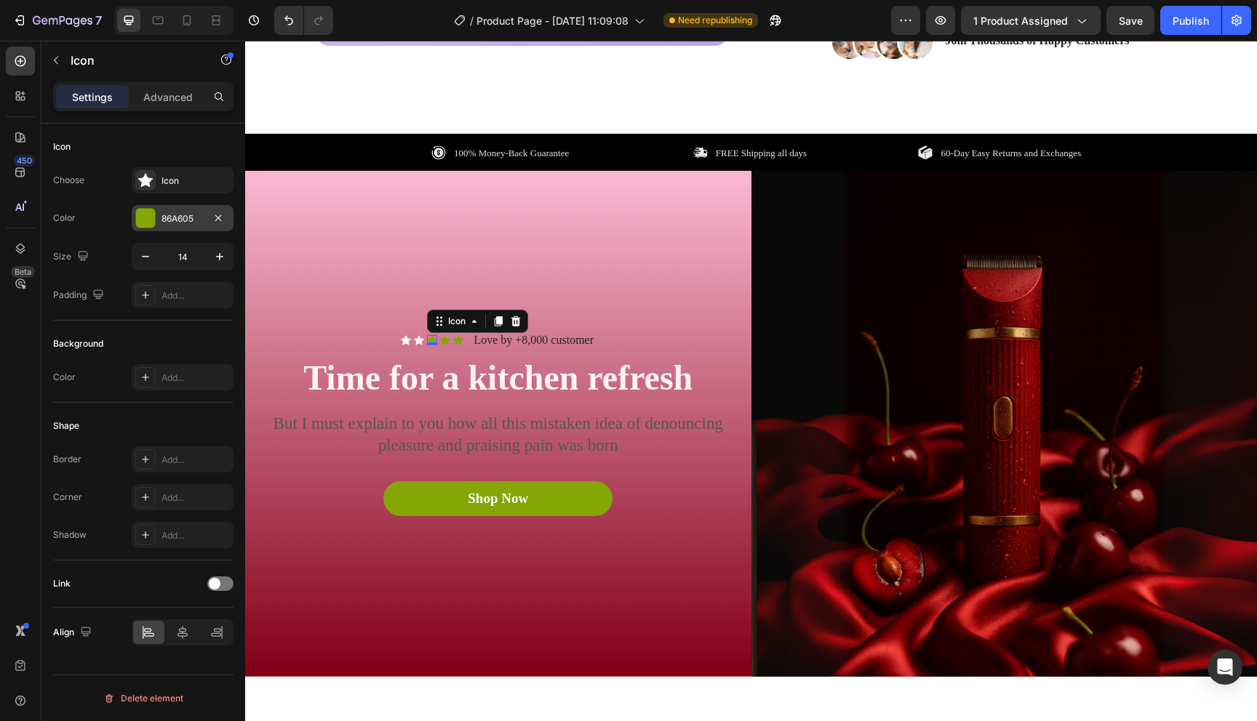
click at [149, 220] on div at bounding box center [145, 218] width 19 height 19
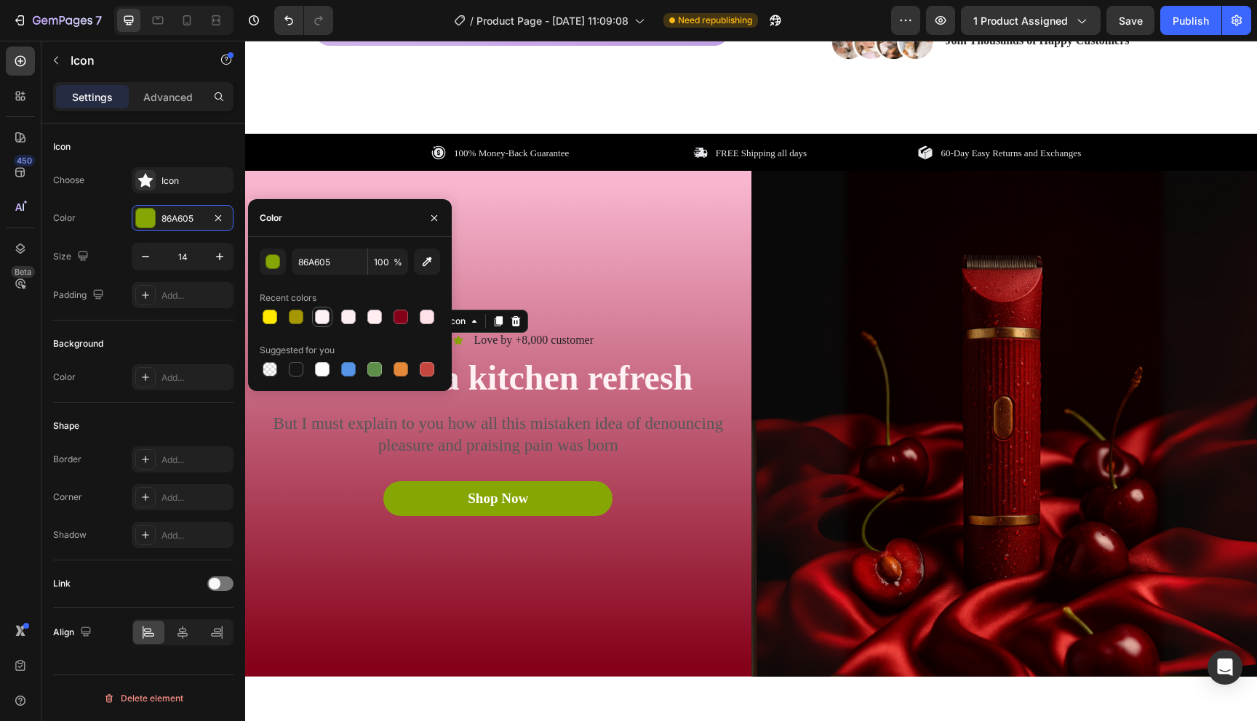
click at [316, 313] on div at bounding box center [322, 317] width 15 height 15
type input "FFF2F4"
click at [572, 397] on h2 "Time for a kitchen refresh" at bounding box center [497, 378] width 481 height 45
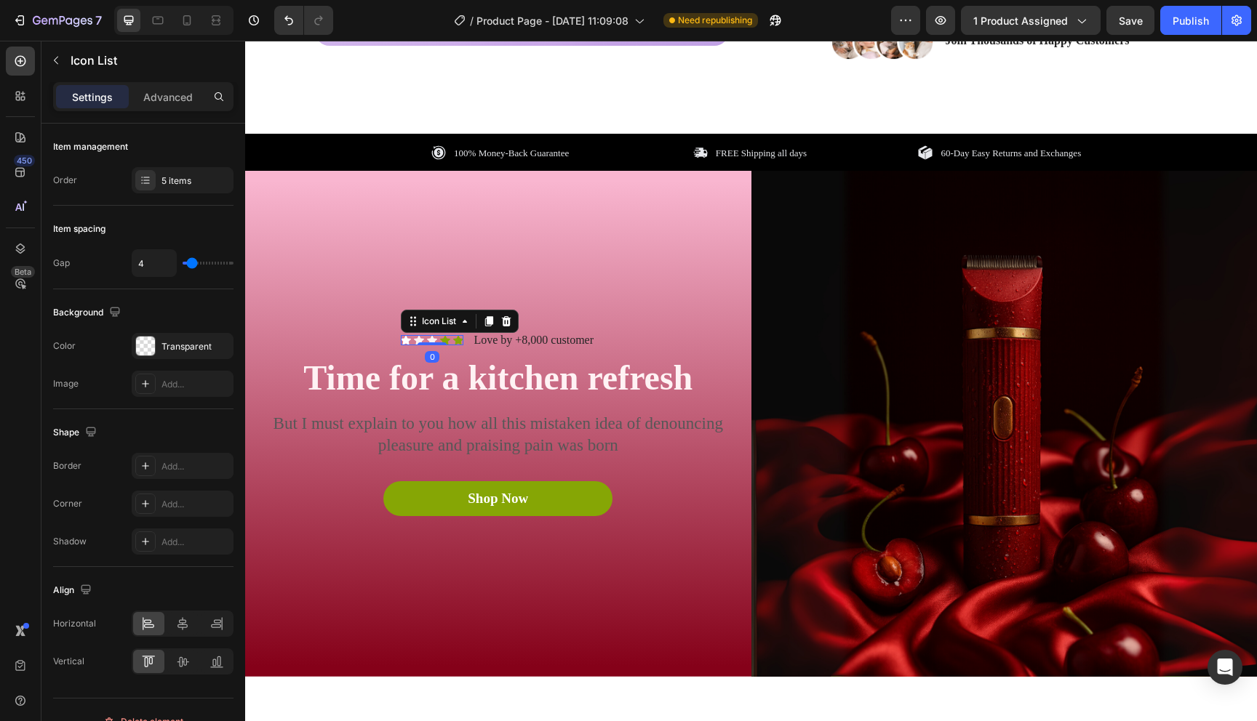
click at [439, 338] on div "Icon Icon Icon Icon Icon" at bounding box center [432, 340] width 63 height 10
click at [444, 342] on div at bounding box center [431, 343] width 29 height 4
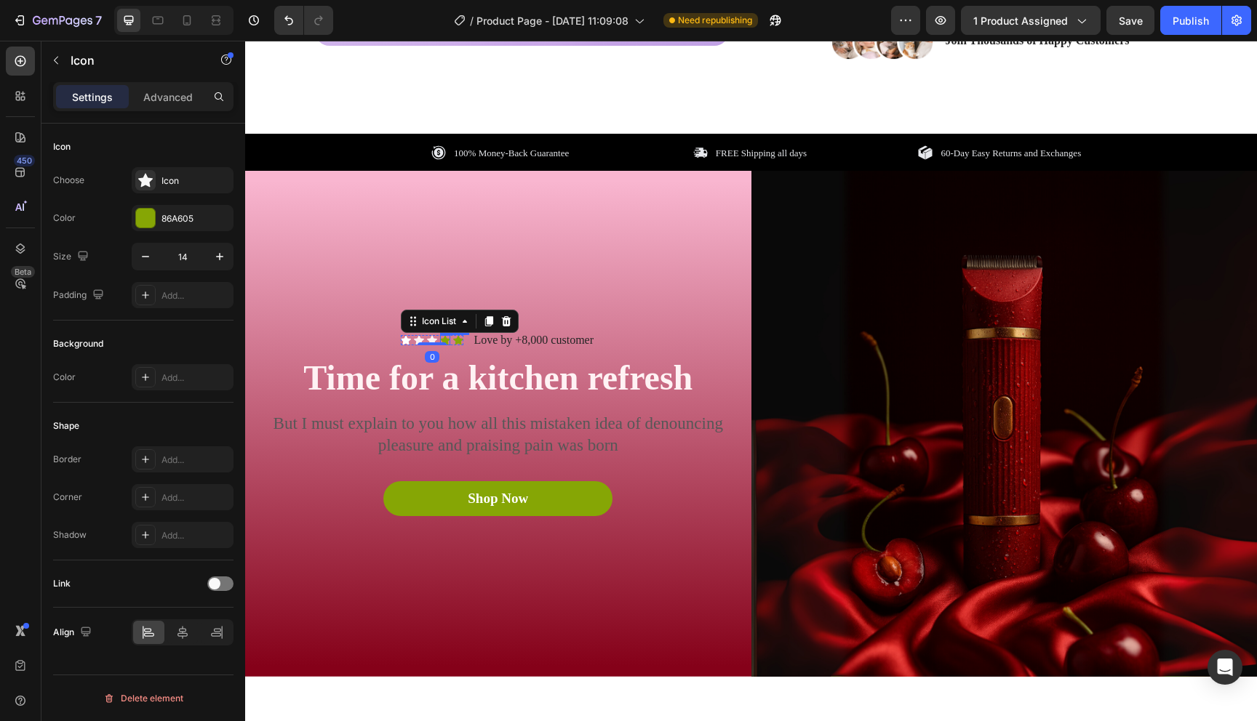
click at [447, 339] on div "Icon" at bounding box center [445, 340] width 10 height 10
click at [146, 225] on div at bounding box center [145, 218] width 19 height 19
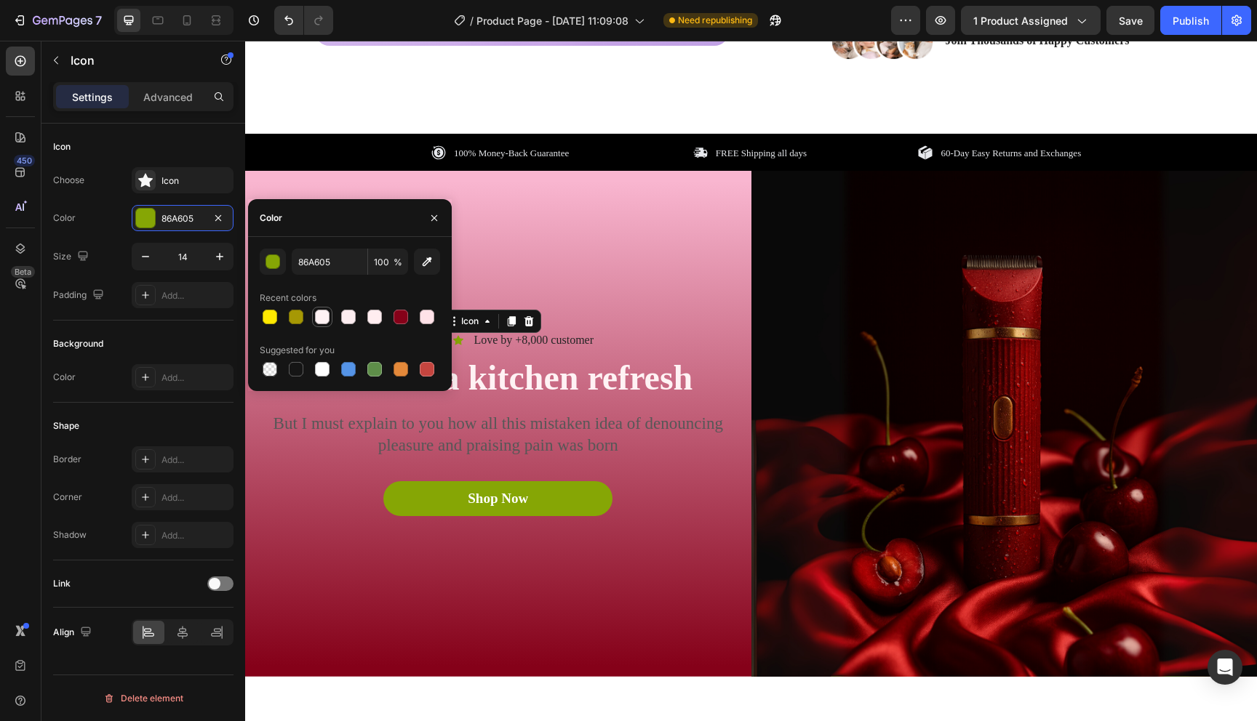
click at [321, 320] on div at bounding box center [322, 317] width 15 height 15
type input "FFF2F4"
click at [486, 377] on h2 "Time for a kitchen refresh" at bounding box center [497, 378] width 481 height 45
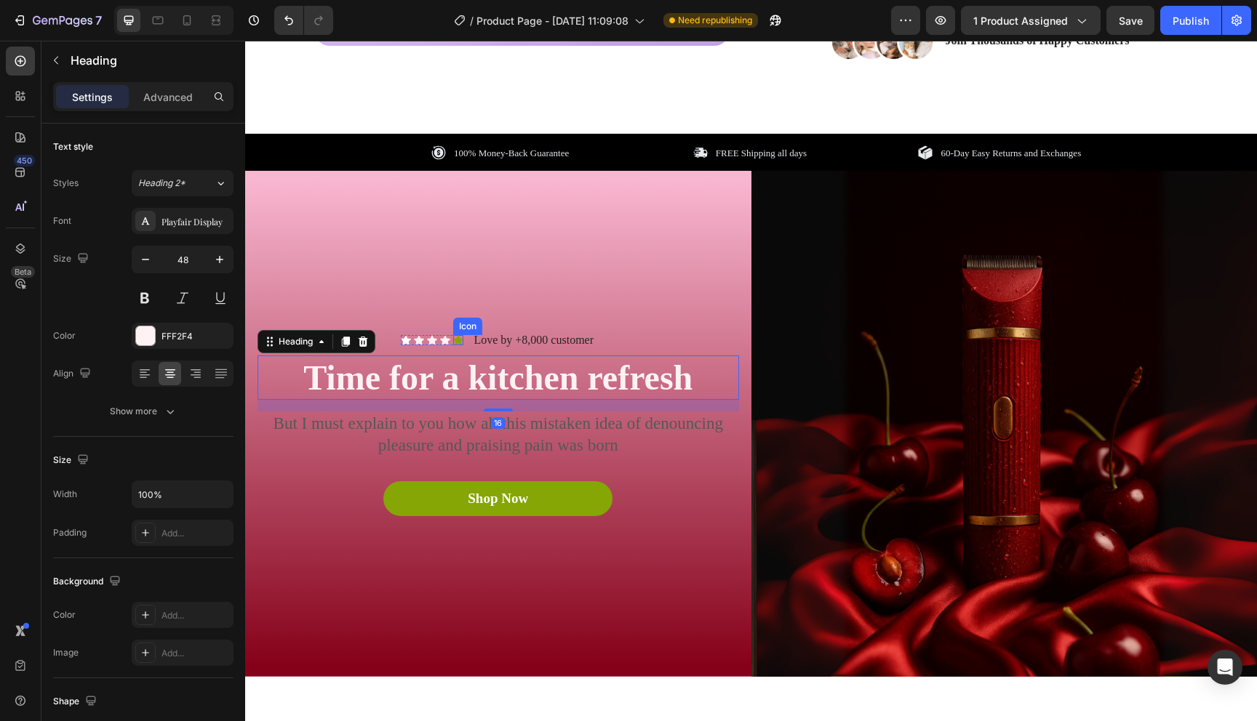
click at [457, 342] on icon at bounding box center [458, 340] width 10 height 9
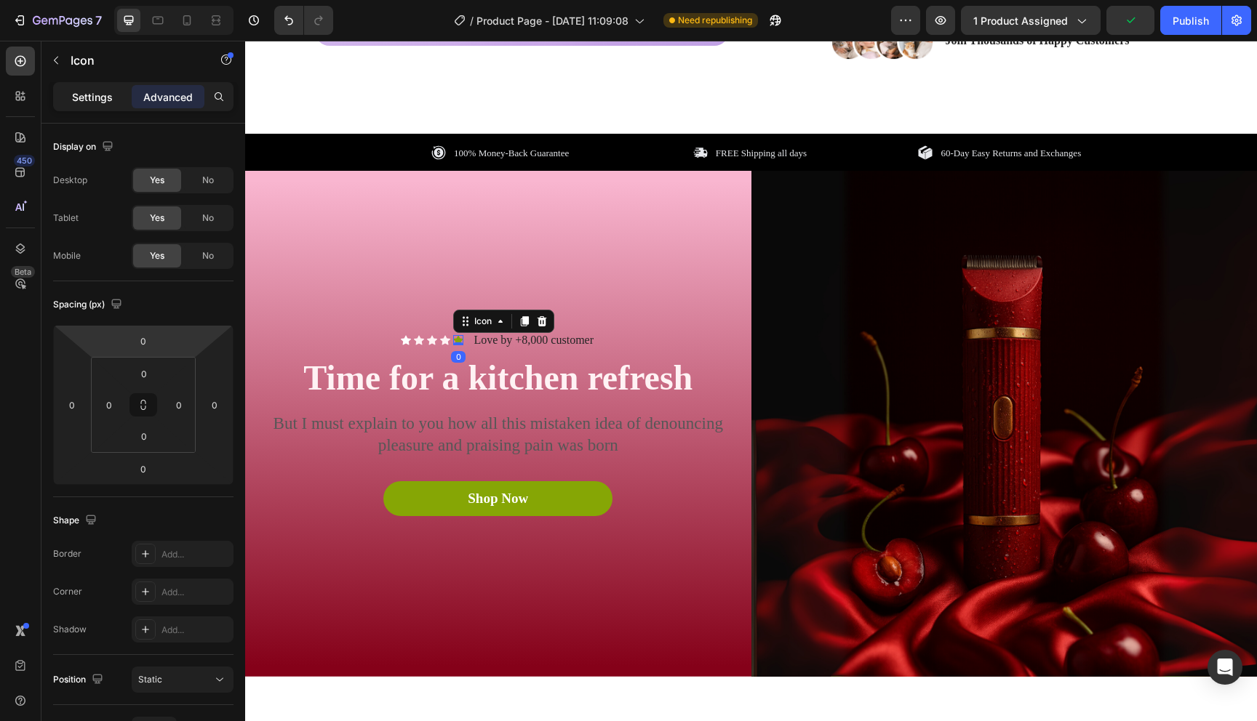
click at [100, 100] on p "Settings" at bounding box center [92, 96] width 41 height 15
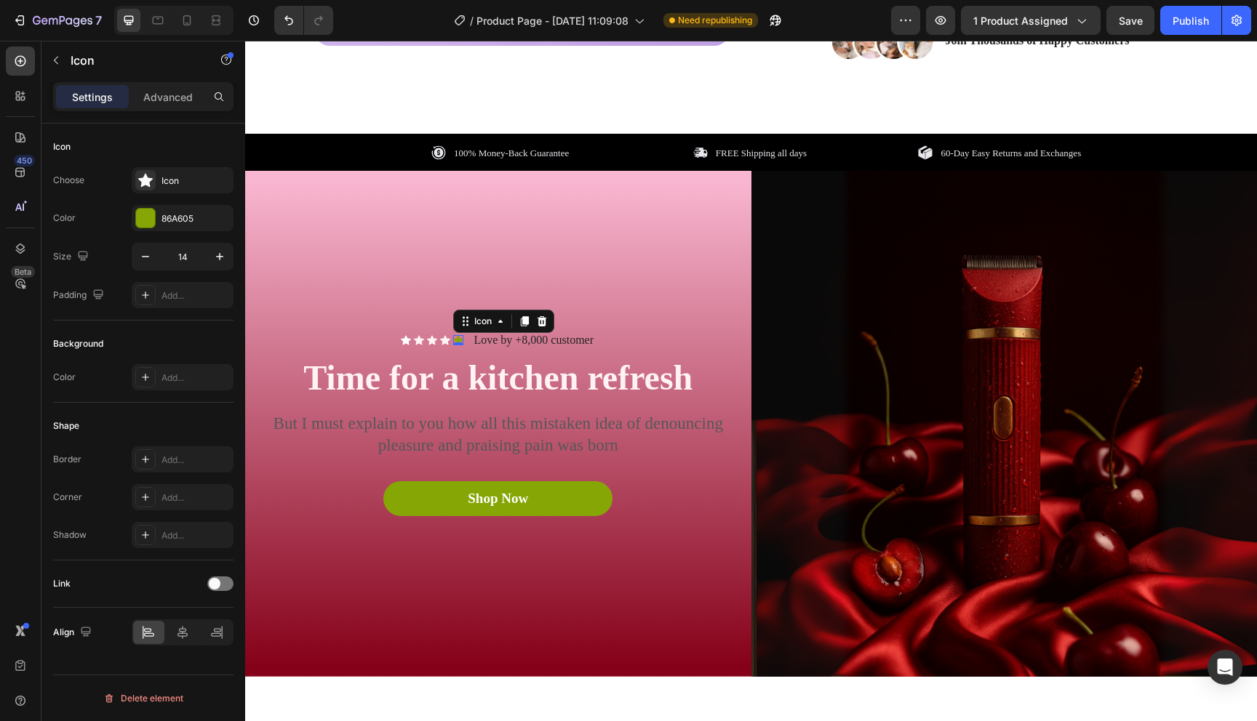
click at [145, 231] on div "Choose Icon Color 86A605 Size 14 Padding Add..." at bounding box center [143, 237] width 180 height 141
click at [145, 222] on div at bounding box center [145, 218] width 19 height 19
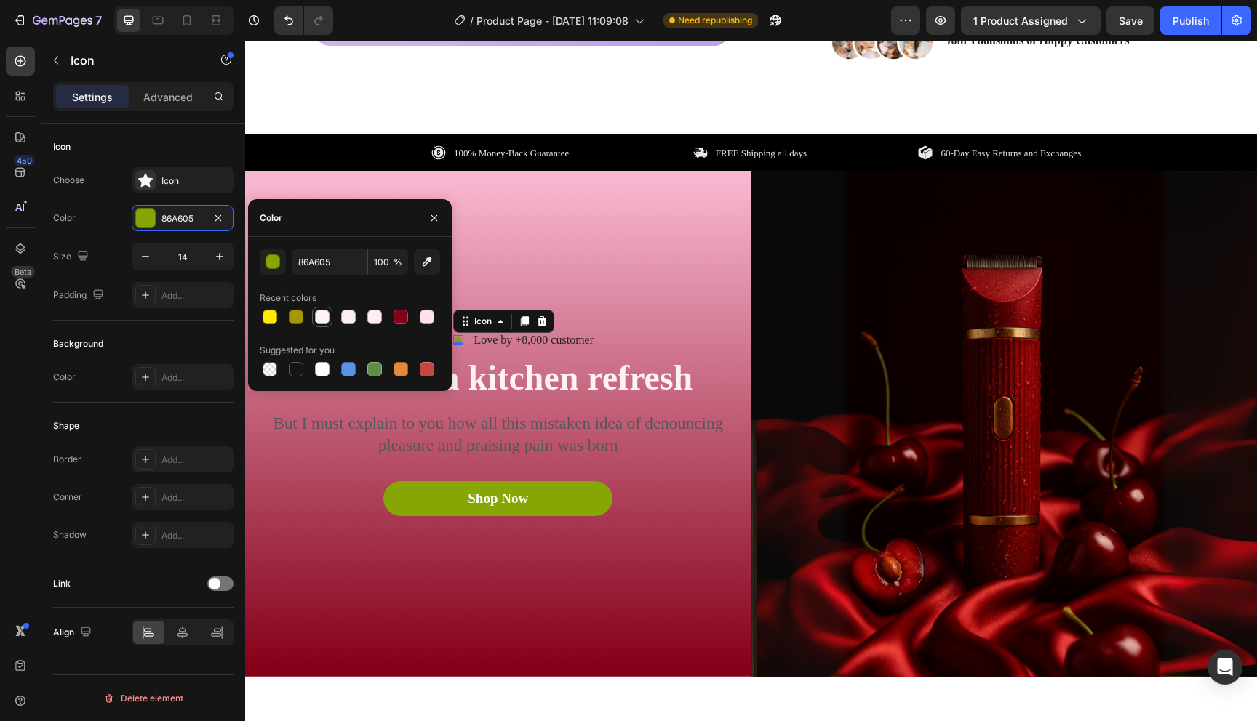
click at [321, 324] on div at bounding box center [321, 316] width 17 height 17
type input "FFF2F4"
click at [588, 421] on p "But I must explain to you how all this mistaken idea of denouncing pleasure and…" at bounding box center [498, 435] width 479 height 44
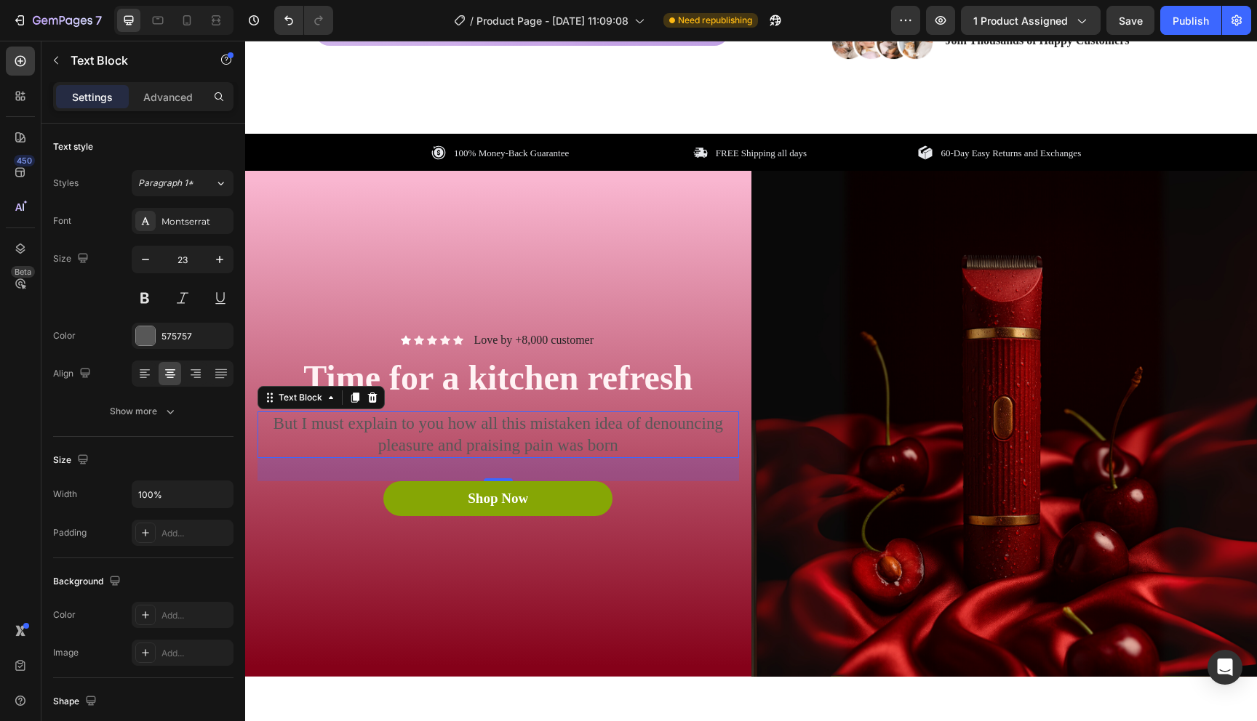
click at [554, 425] on p "But I must explain to you how all this mistaken idea of denouncing pleasure and…" at bounding box center [498, 435] width 479 height 44
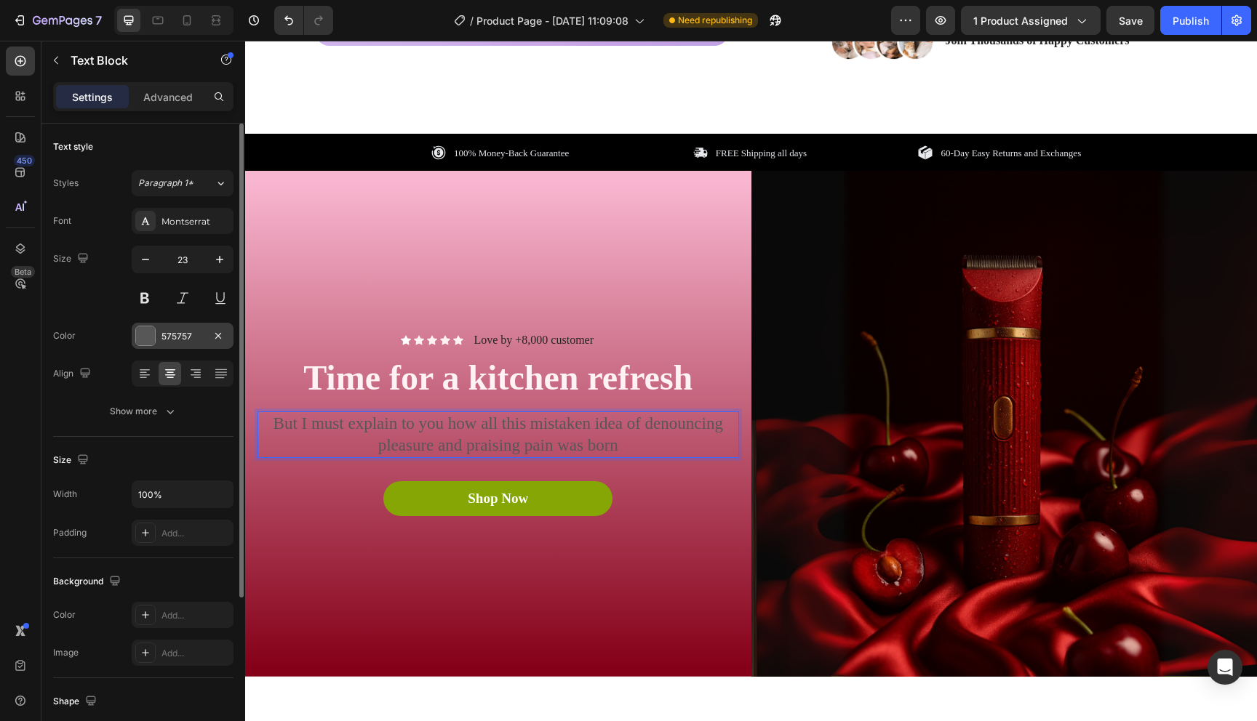
click at [145, 338] on div at bounding box center [145, 336] width 19 height 19
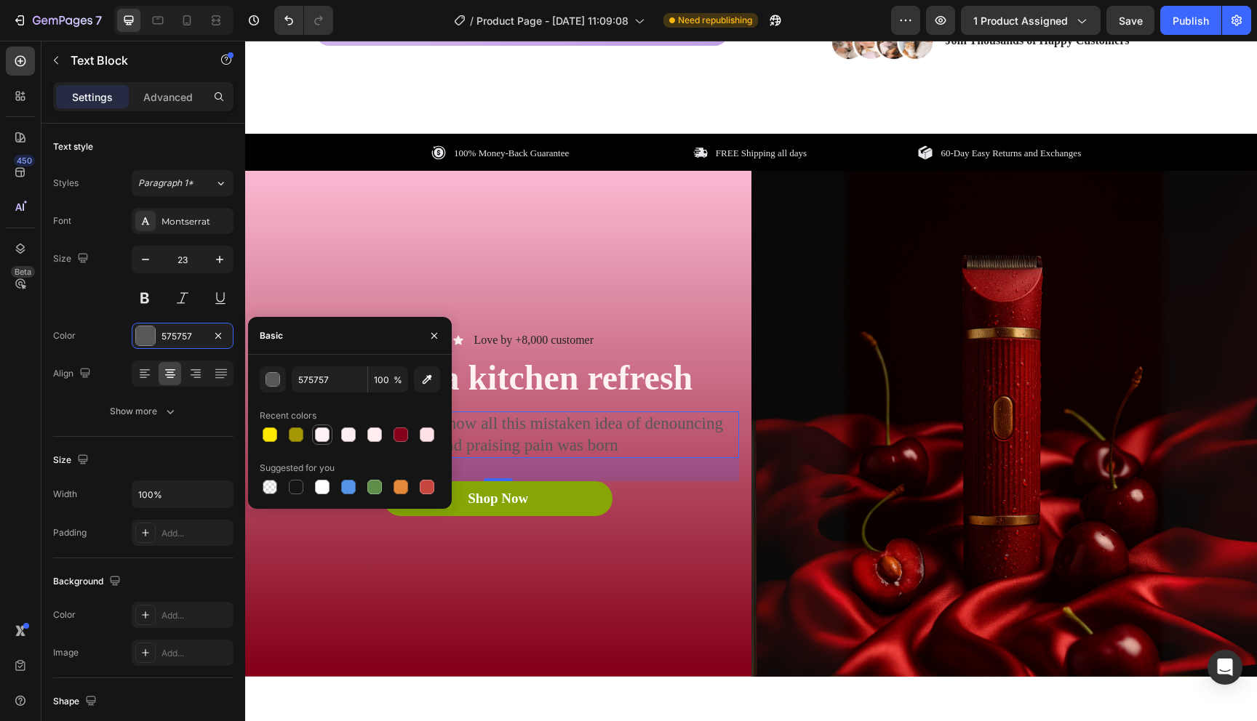
click at [322, 439] on div at bounding box center [322, 435] width 15 height 15
type input "FFF2F4"
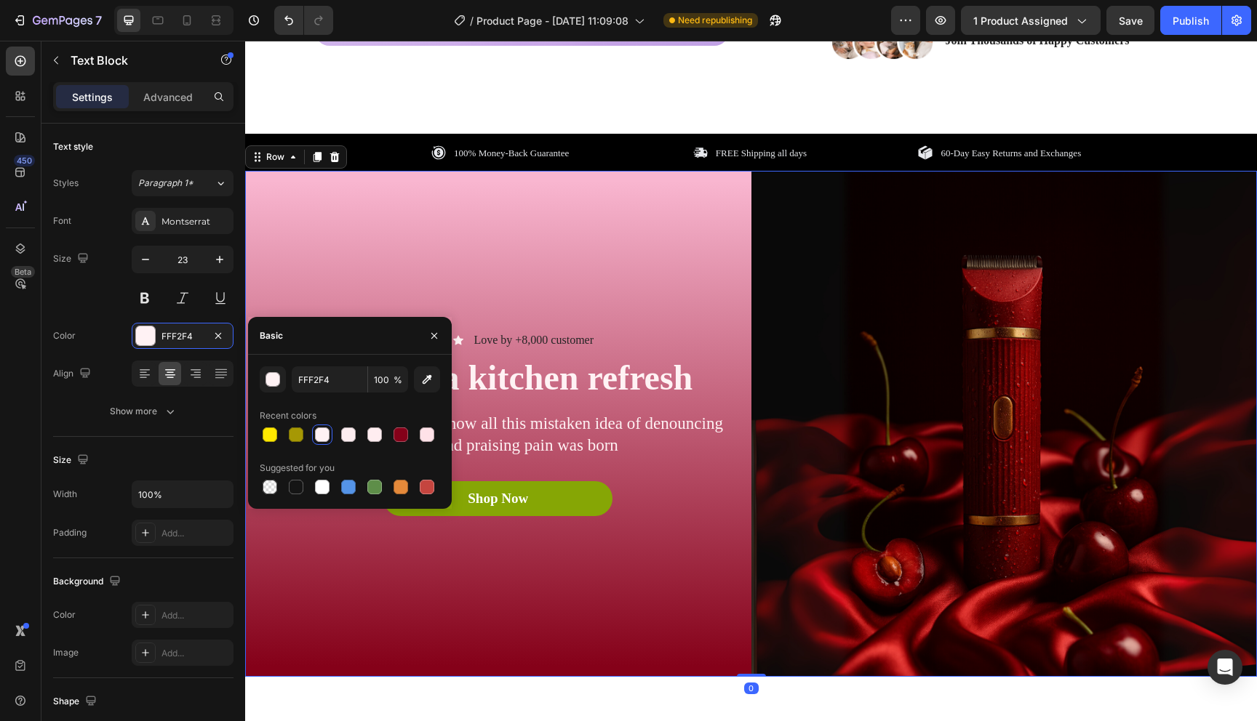
click at [410, 603] on div "Icon Icon Icon Icon Icon Icon List Love by +8,000 customer Text Block Row Time …" at bounding box center [498, 424] width 506 height 506
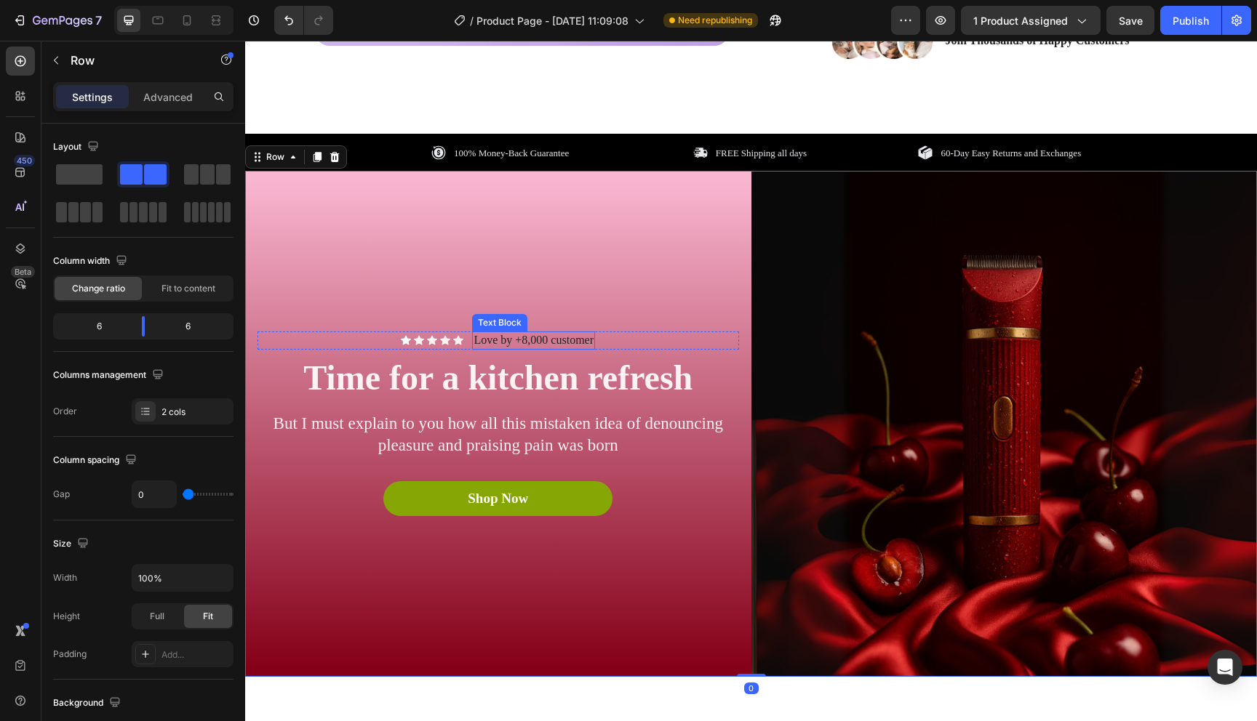
click at [525, 343] on p "Love by +8,000 customer" at bounding box center [533, 340] width 120 height 15
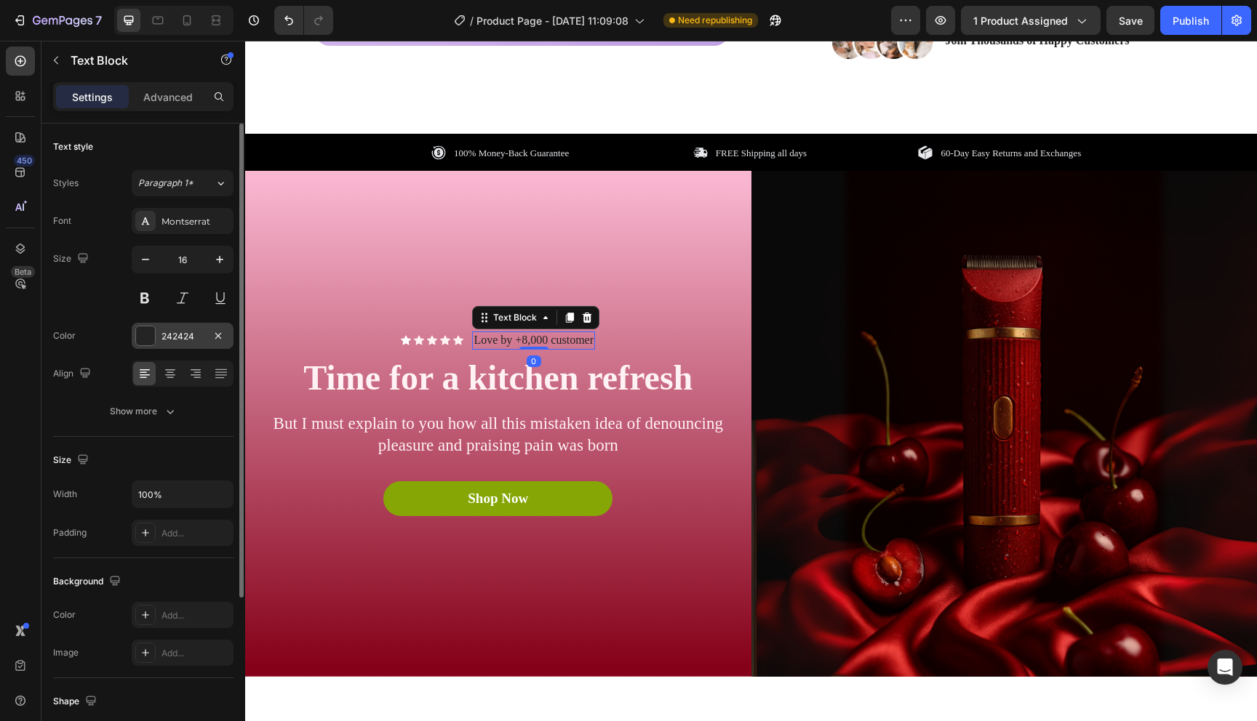
click at [148, 338] on div at bounding box center [145, 336] width 19 height 19
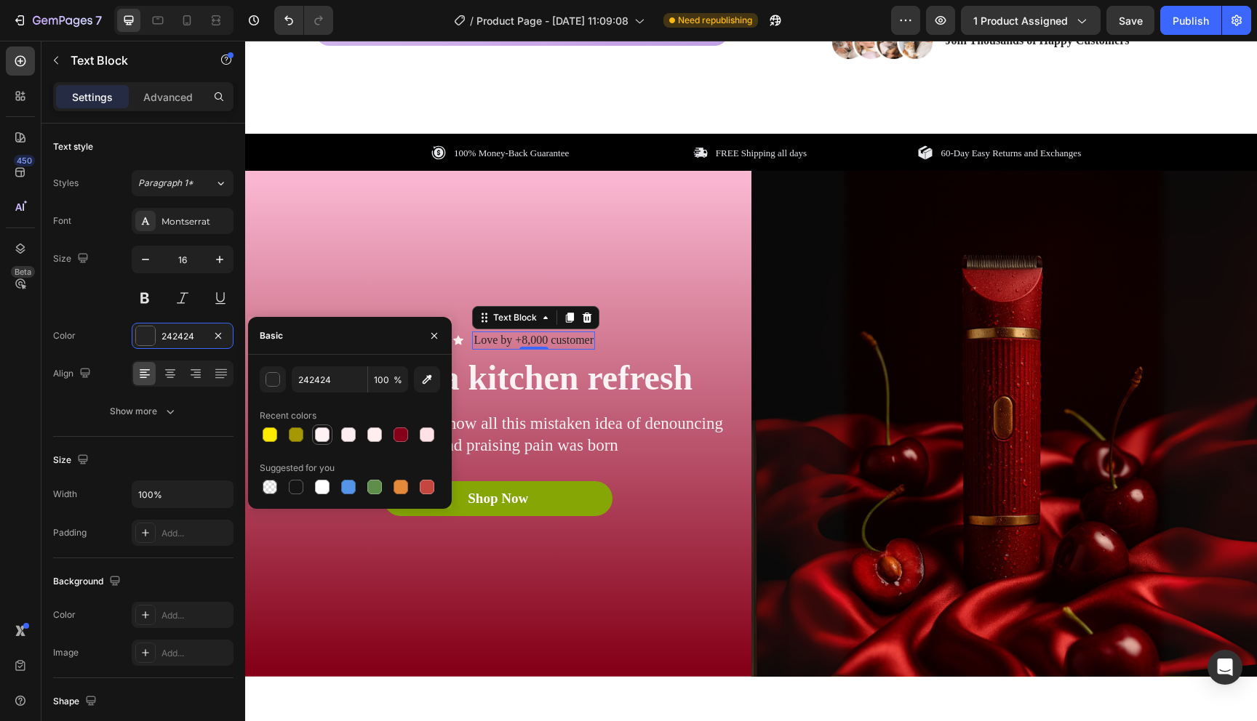
click at [324, 435] on div at bounding box center [322, 435] width 15 height 15
type input "FFF2F4"
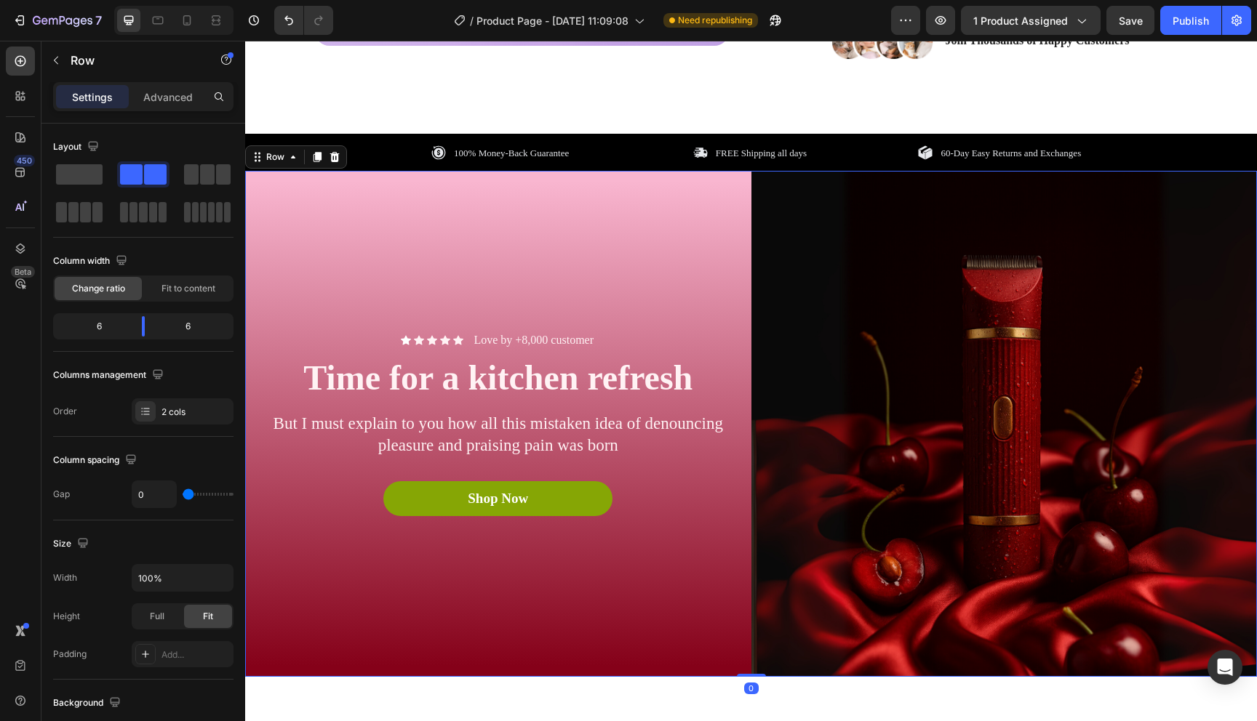
click at [444, 593] on div "Icon Icon Icon Icon Icon Icon List Love by +8,000 customer Text Block Row Time …" at bounding box center [498, 424] width 506 height 506
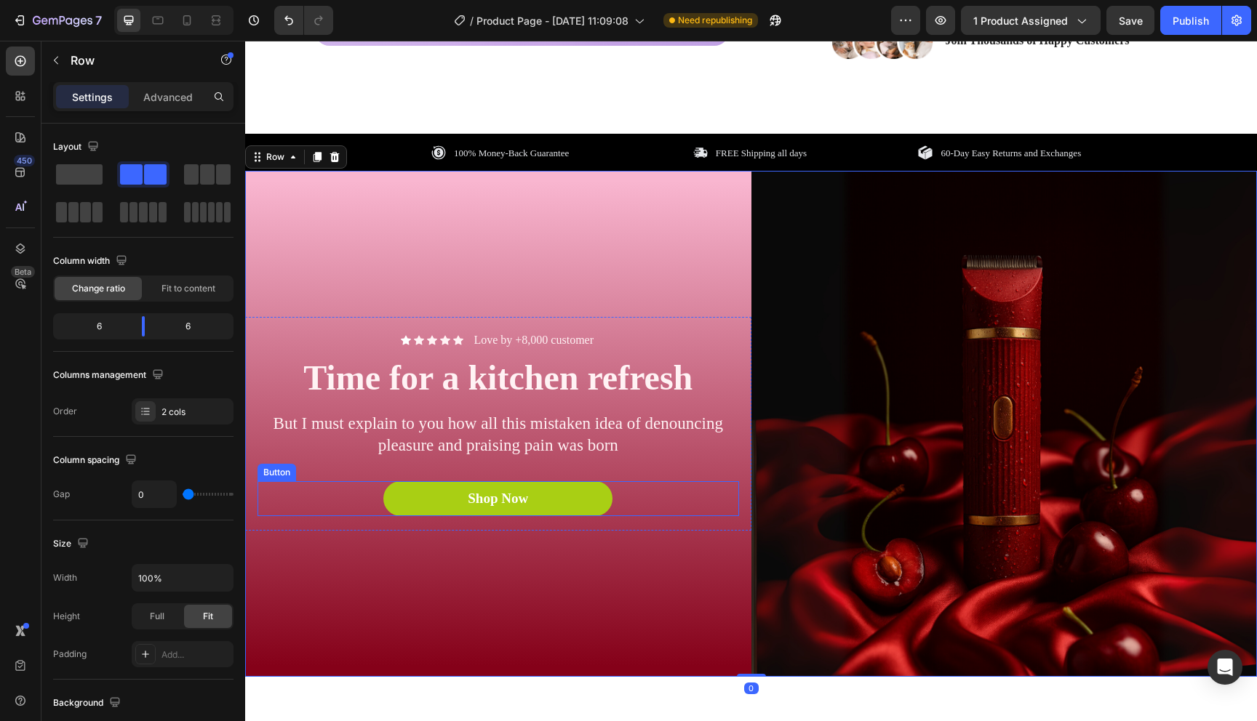
click at [600, 503] on button "Shop Now" at bounding box center [497, 498] width 229 height 35
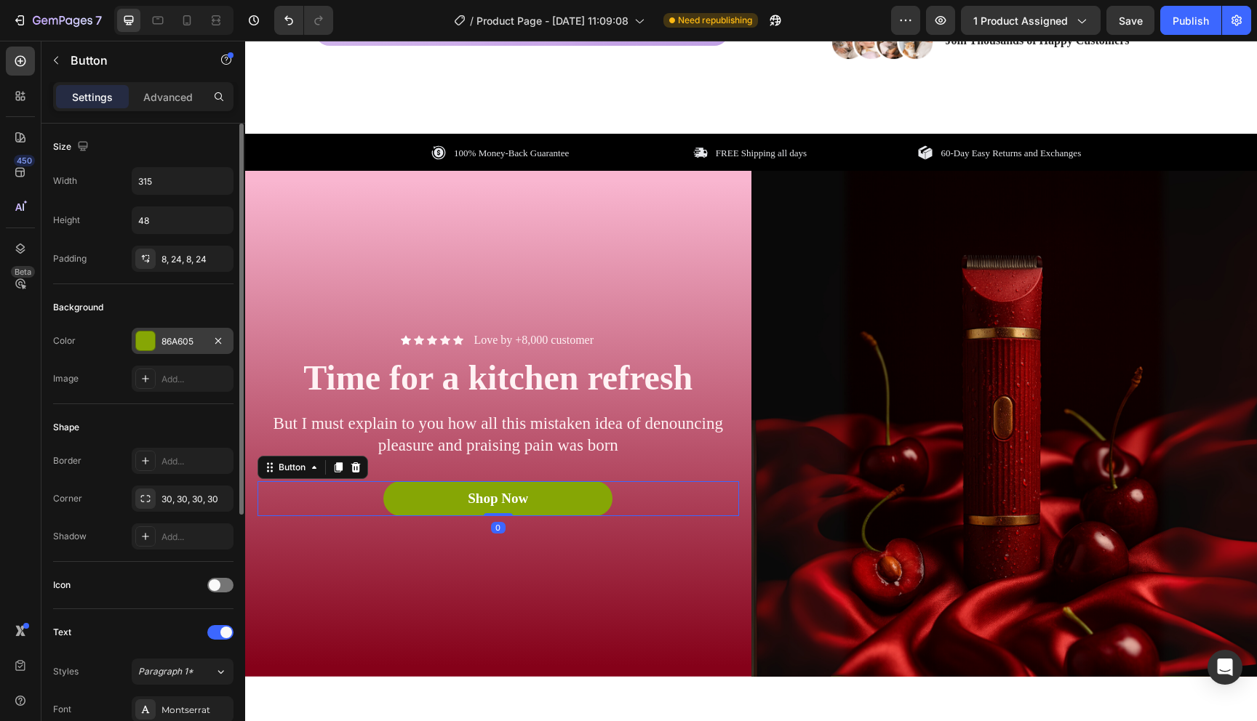
click at [148, 343] on div at bounding box center [145, 341] width 19 height 19
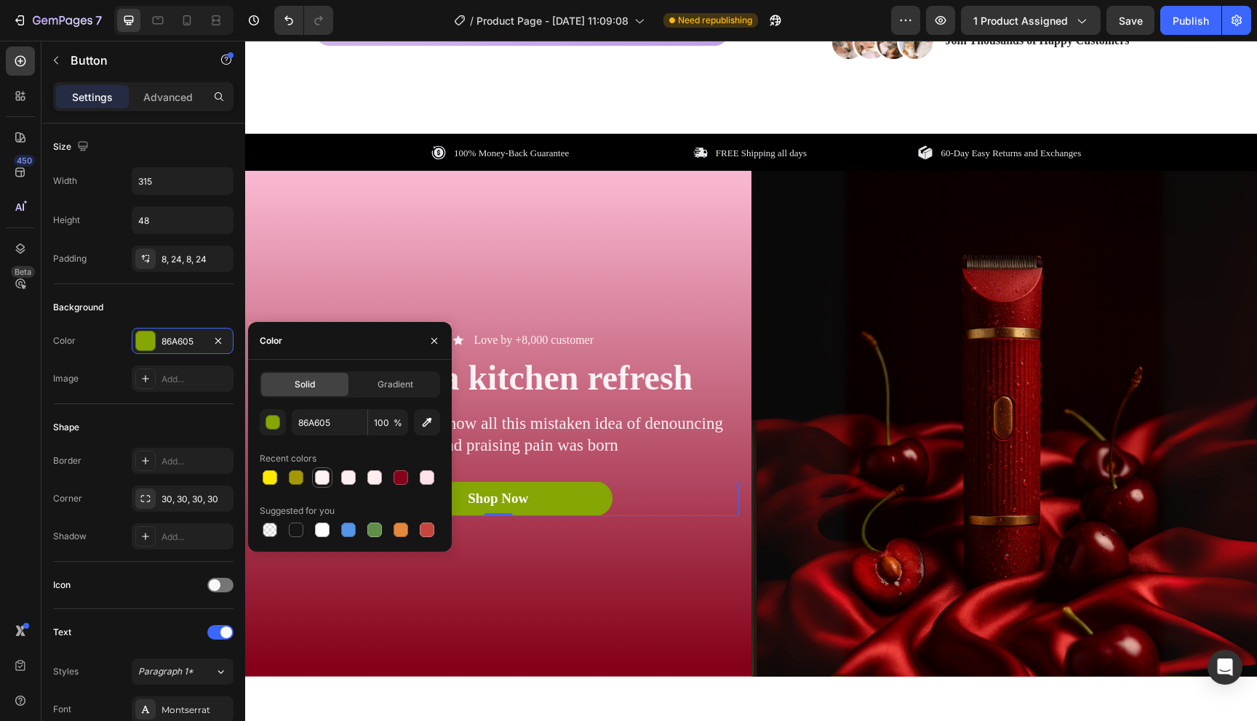
click at [320, 477] on div at bounding box center [322, 478] width 15 height 15
click at [295, 537] on div at bounding box center [296, 530] width 15 height 15
type input "151515"
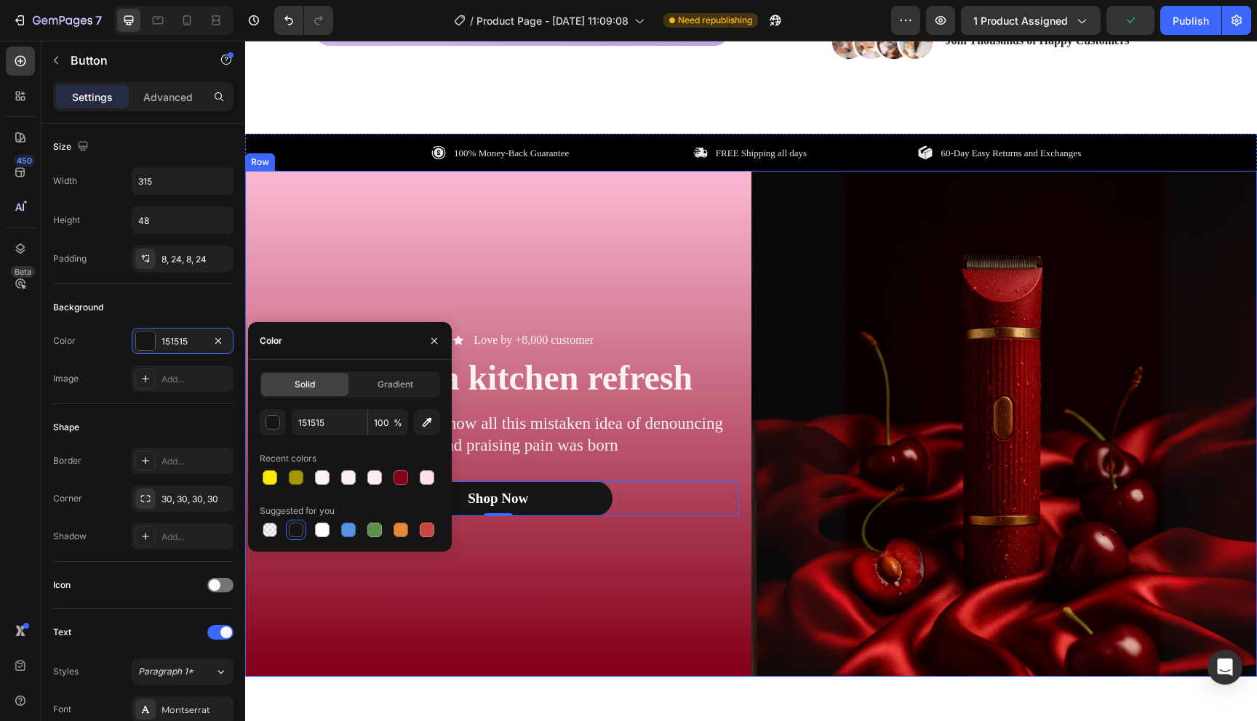
click at [369, 621] on div "Icon Icon Icon Icon Icon Icon List Love by +8,000 customer Text Block Row Time …" at bounding box center [498, 424] width 506 height 506
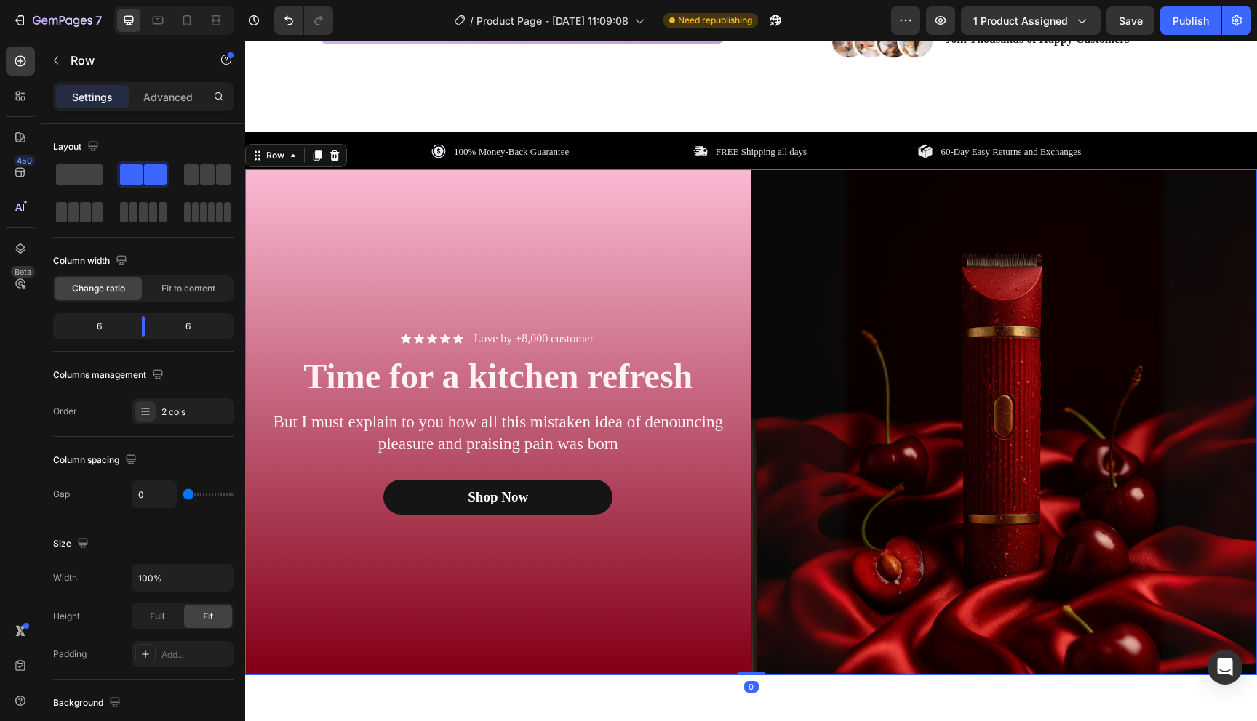
scroll to position [513, 0]
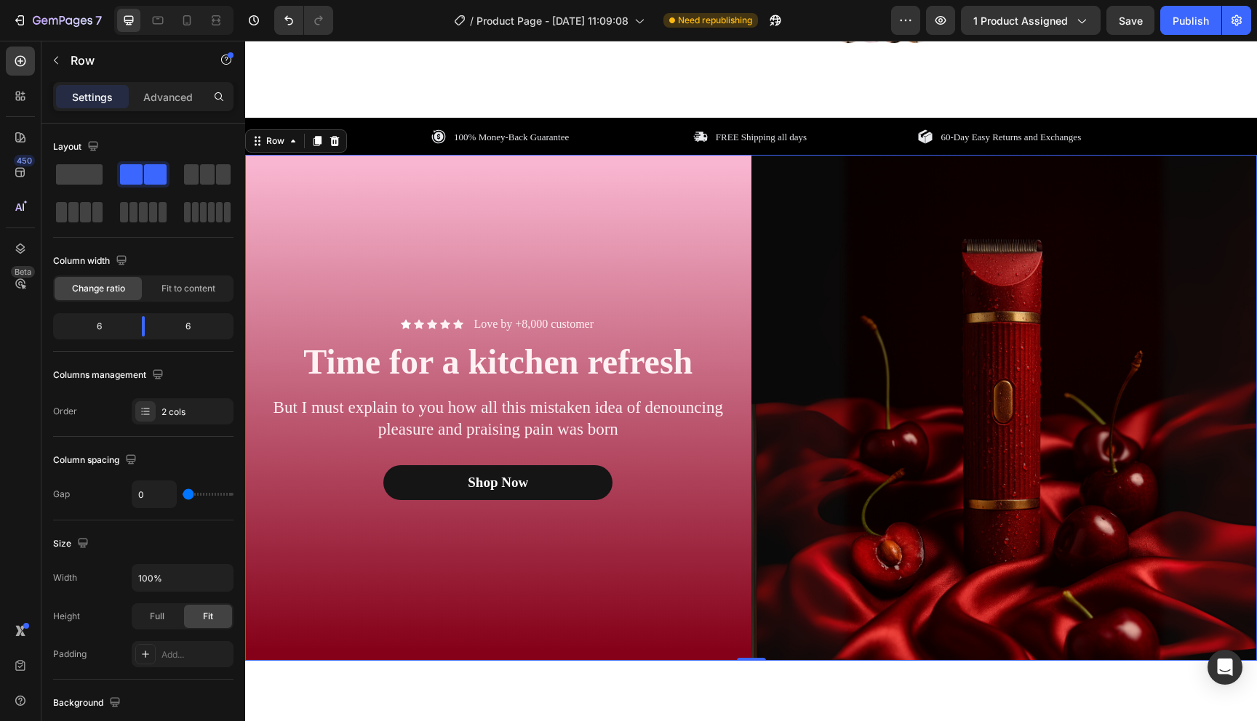
click at [533, 591] on div "Icon Icon Icon Icon Icon Icon List Love by +8,000 customer Text Block Row Time …" at bounding box center [498, 408] width 506 height 506
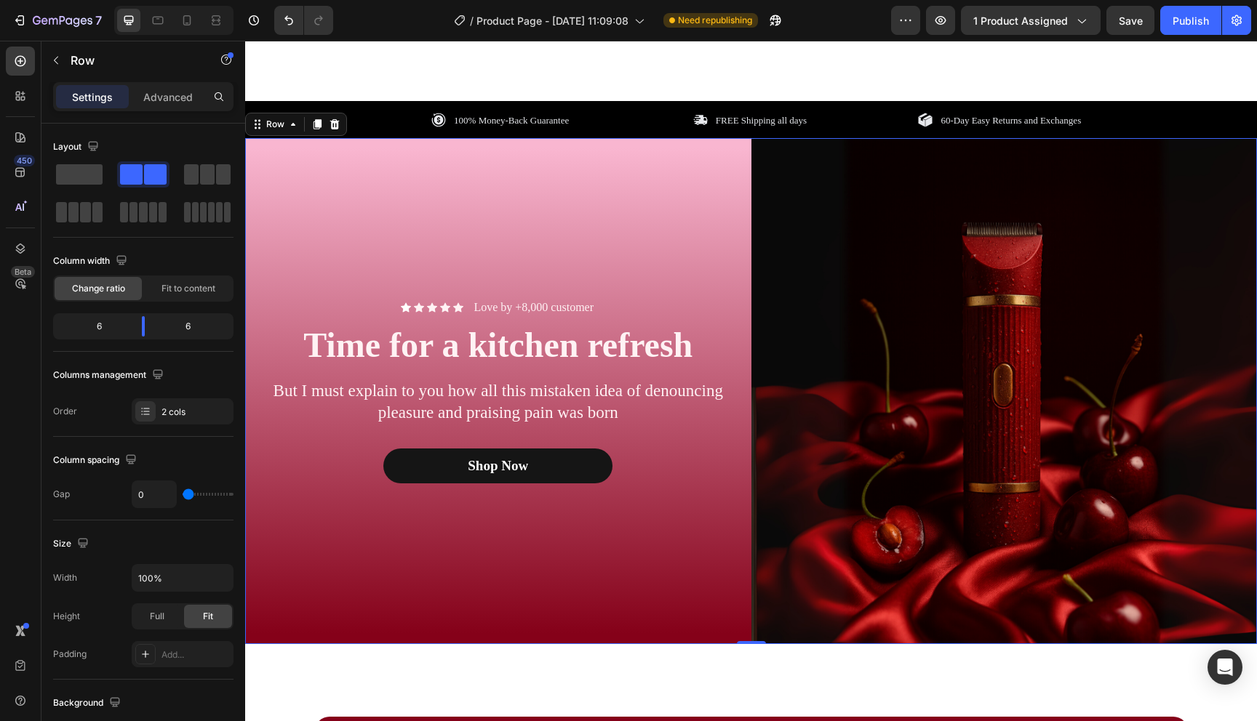
scroll to position [522, 0]
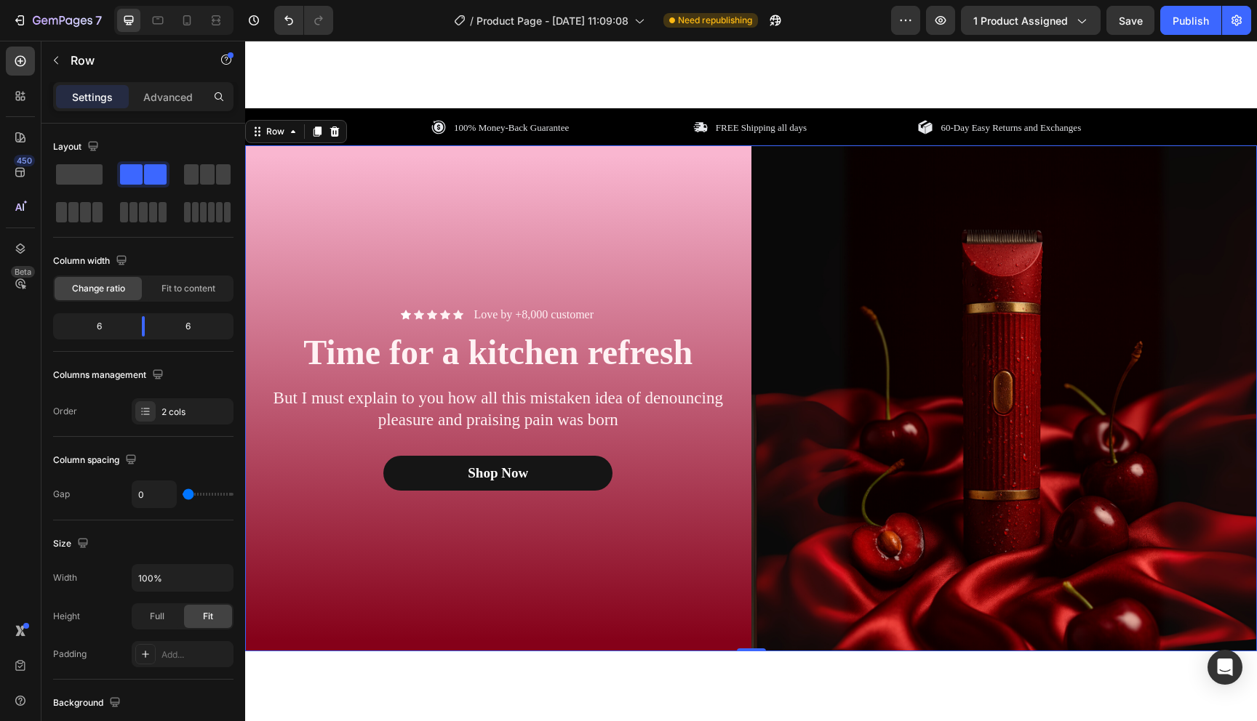
click at [454, 596] on div "Icon Icon Icon Icon Icon Icon List Love by +8,000 customer Text Block Row Time …" at bounding box center [498, 398] width 506 height 506
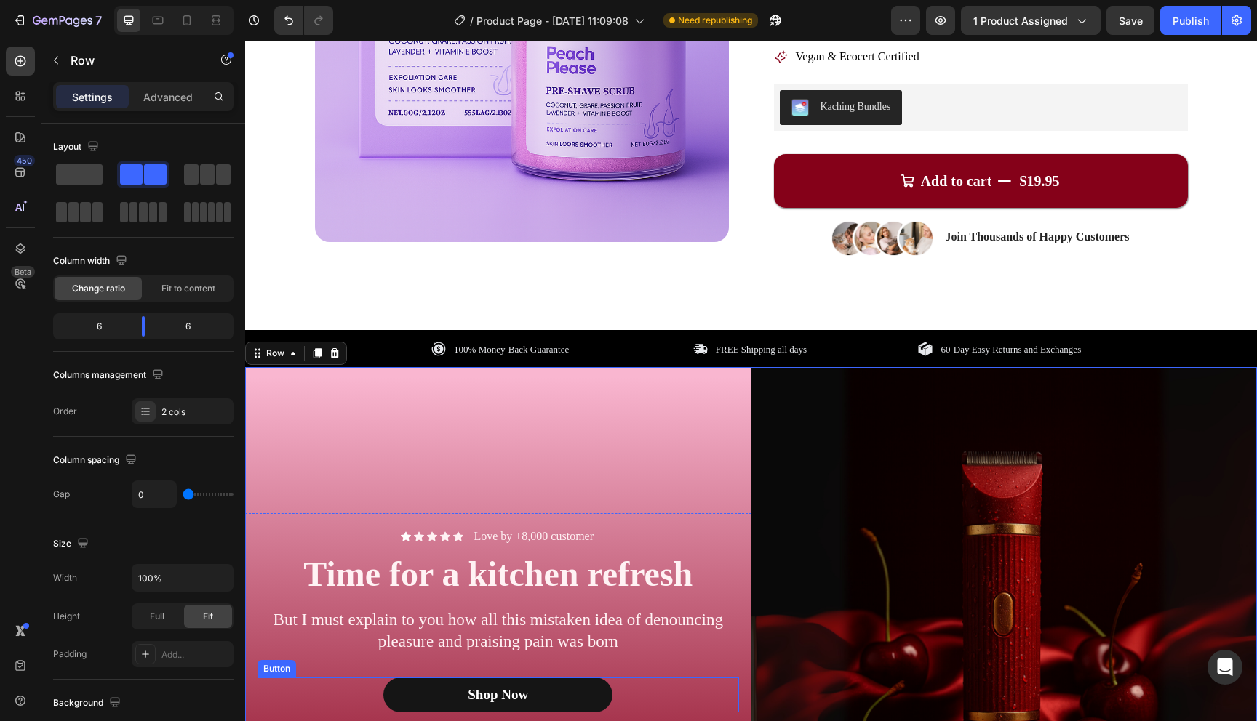
scroll to position [311, 0]
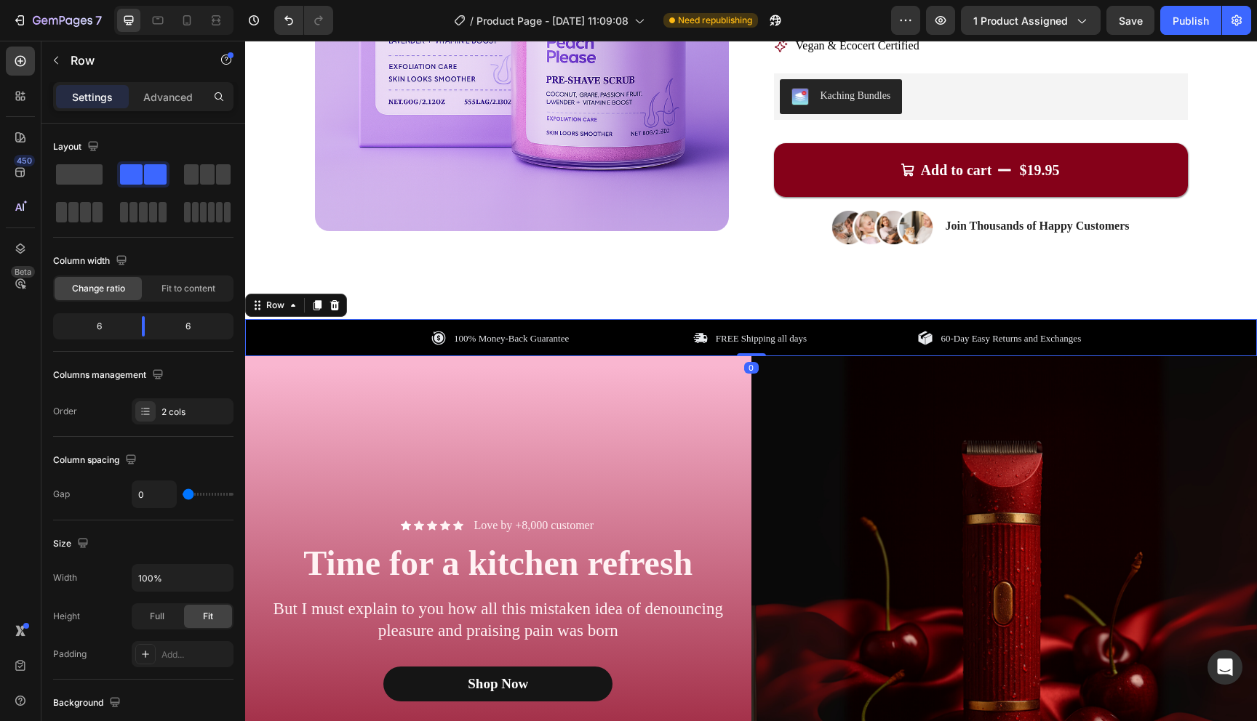
click at [379, 335] on div "100% Money-Back Guarantee Item List FREE Shipping all days Item List 60-Day Eas…" at bounding box center [751, 338] width 1012 height 19
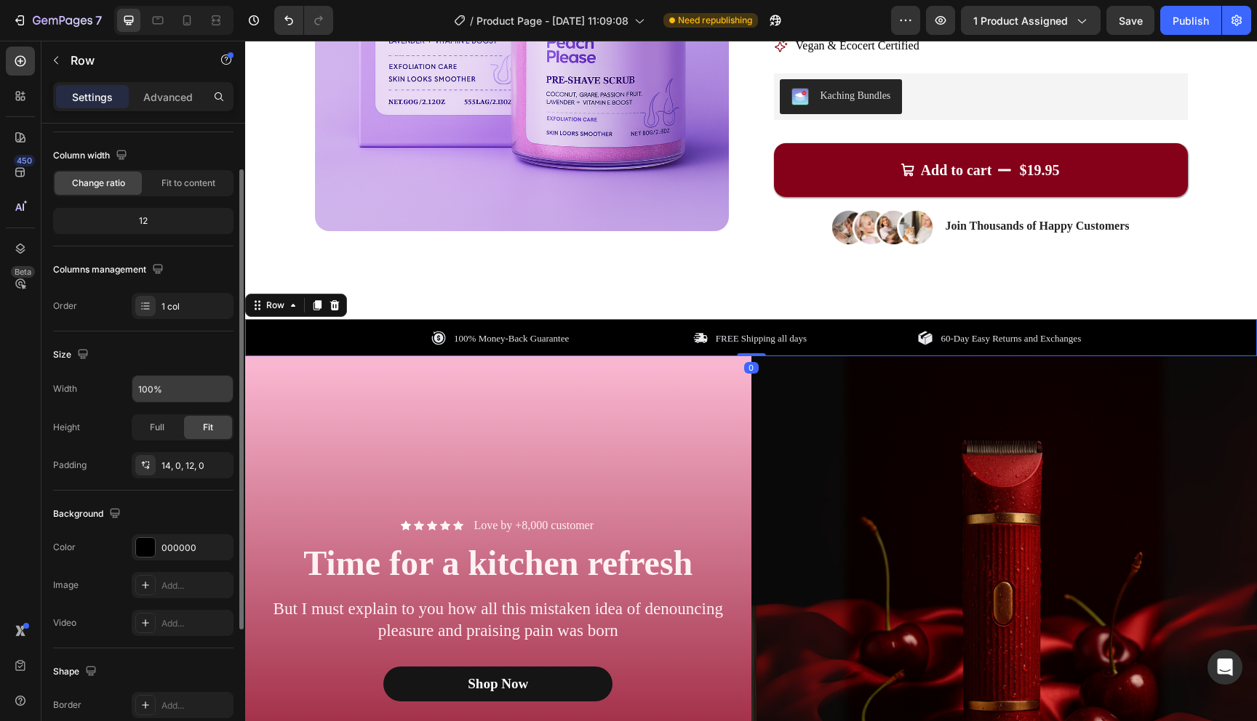
scroll to position [154, 0]
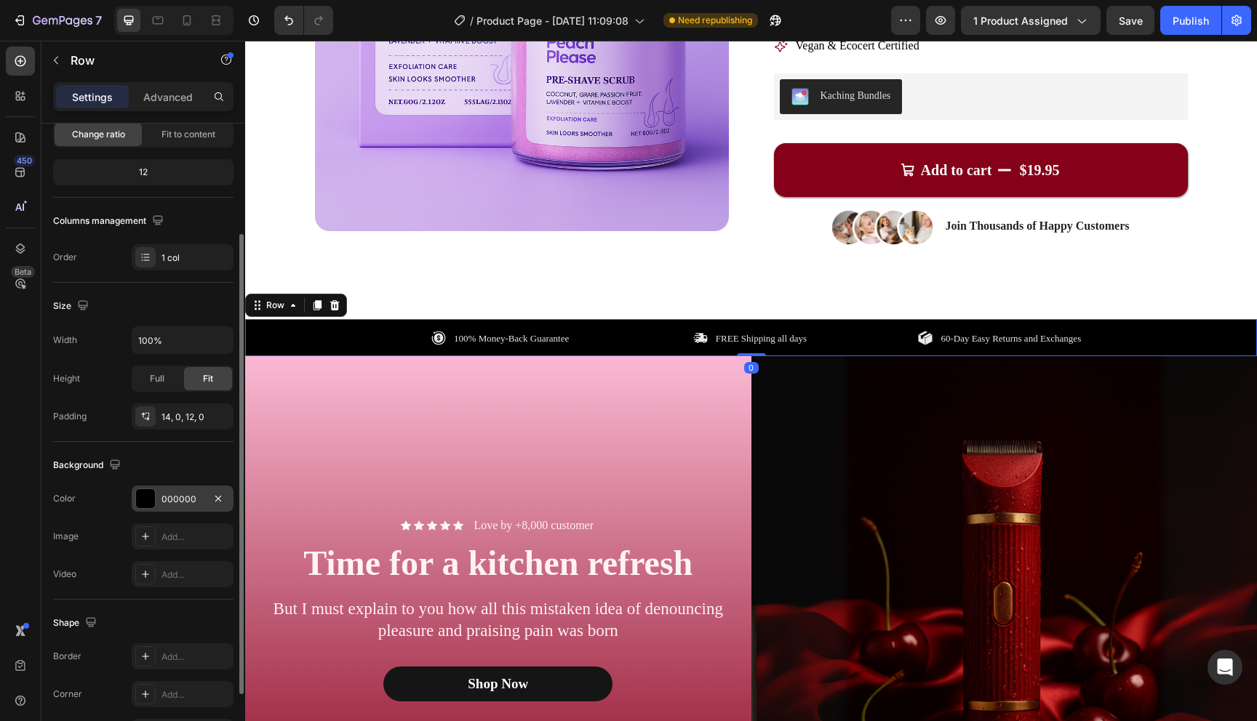
click at [151, 505] on div at bounding box center [145, 498] width 19 height 19
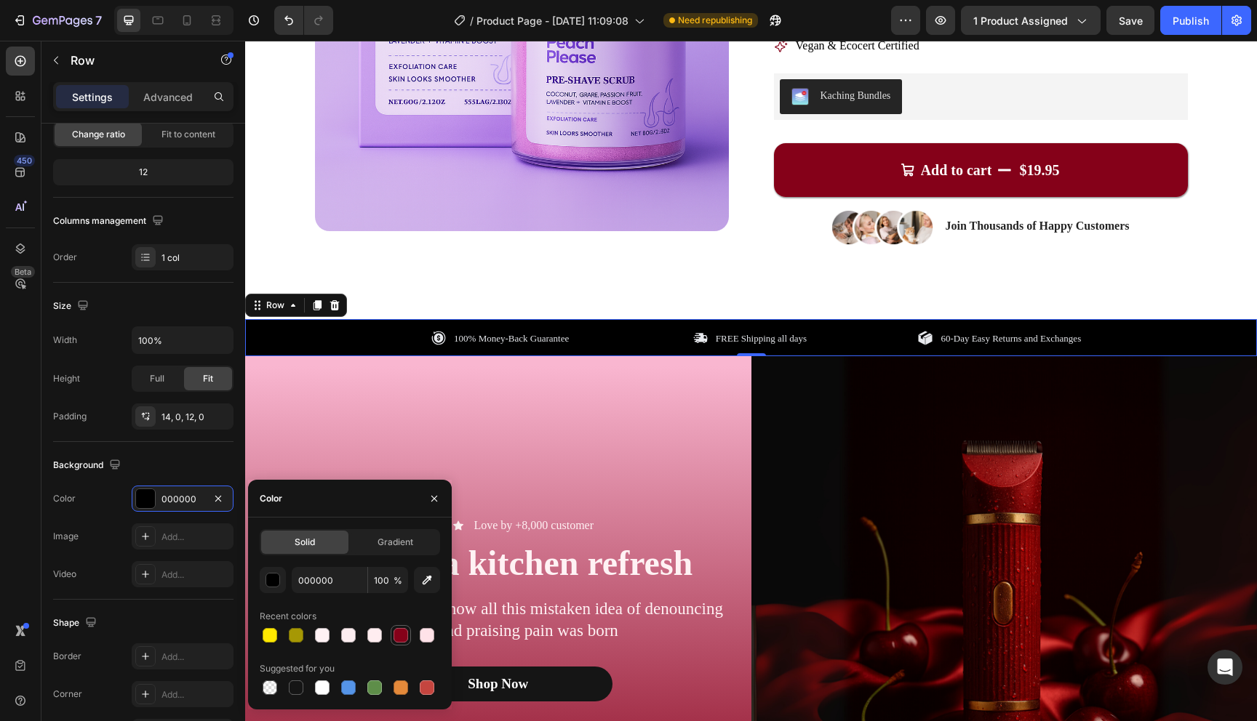
click at [399, 636] on div at bounding box center [400, 635] width 15 height 15
type input "850119"
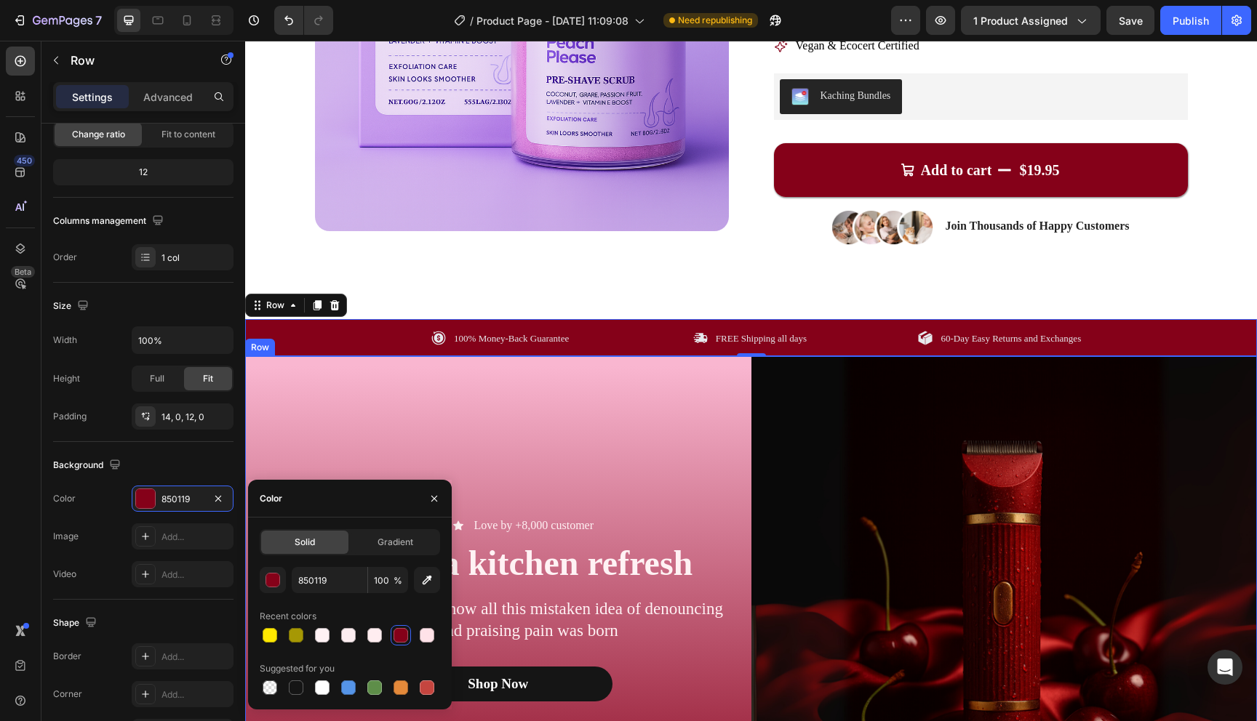
click at [635, 419] on div "Icon Icon Icon Icon Icon Icon List Love by +8,000 customer Text Block Row Time …" at bounding box center [498, 609] width 506 height 506
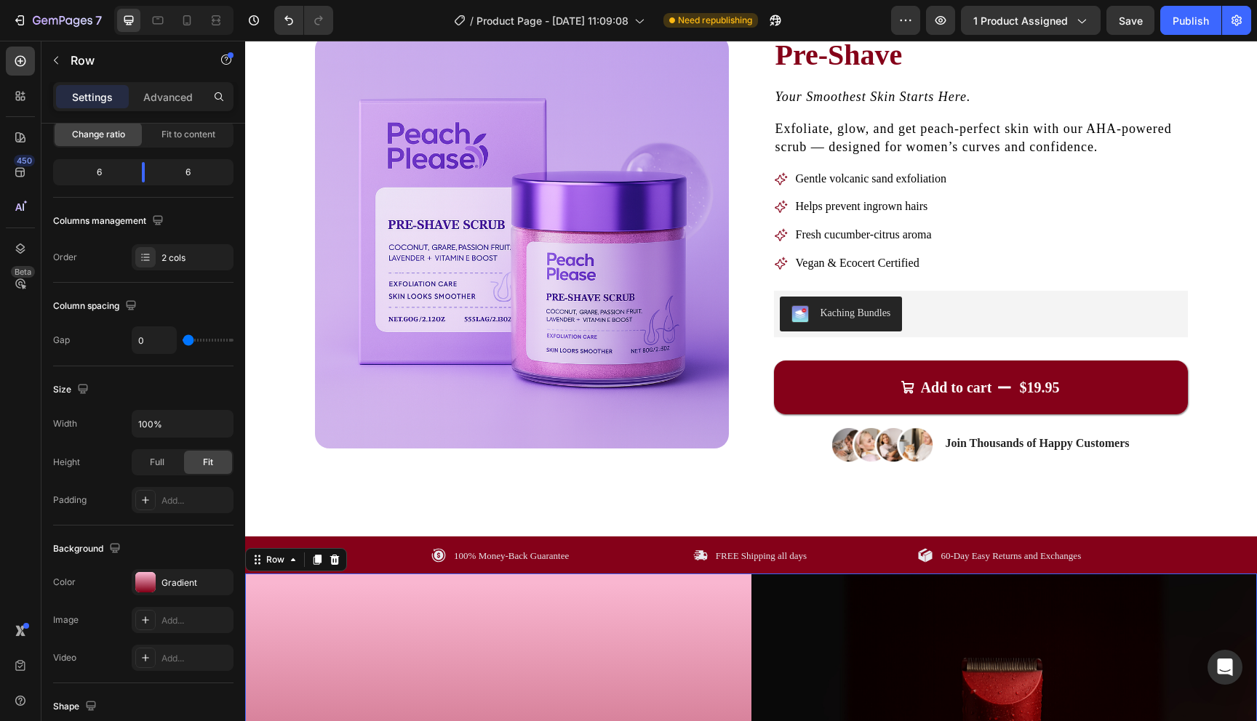
scroll to position [102, 0]
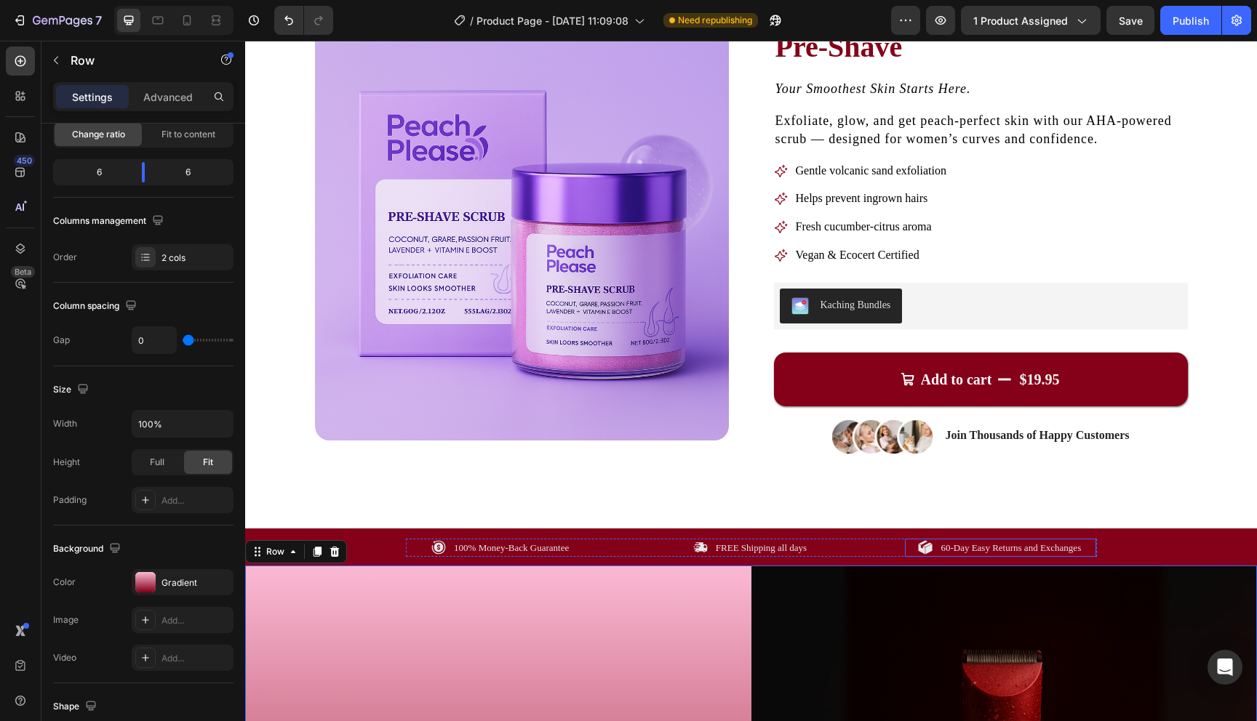
click at [952, 553] on p "60-Day Easy Returns and Exchanges" at bounding box center [1010, 548] width 140 height 15
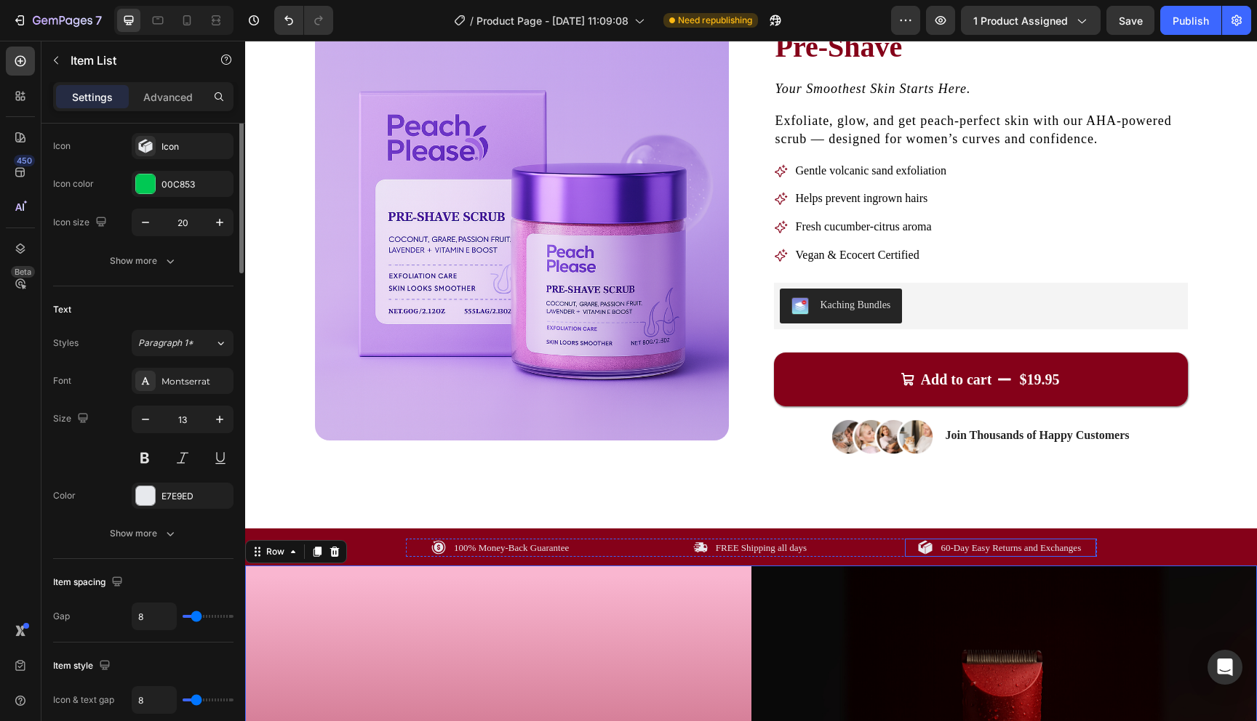
scroll to position [0, 0]
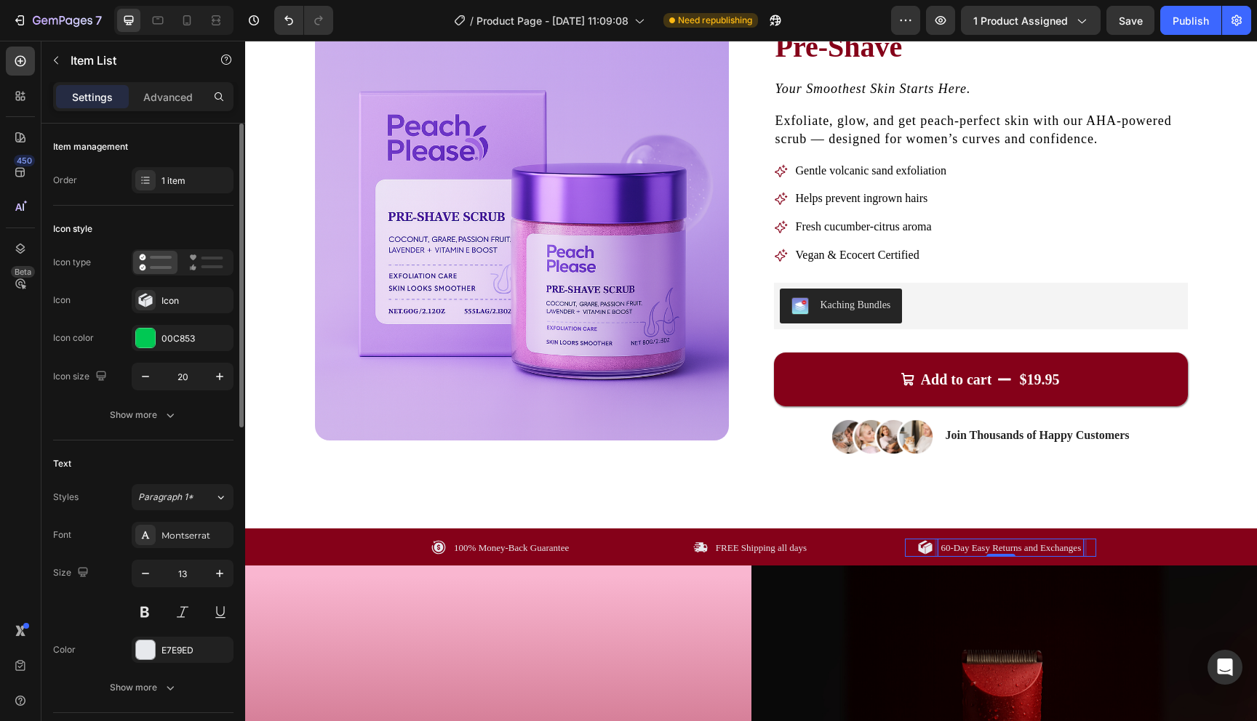
click at [947, 551] on p "60-Day Easy Returns and Exchanges" at bounding box center [1010, 548] width 140 height 15
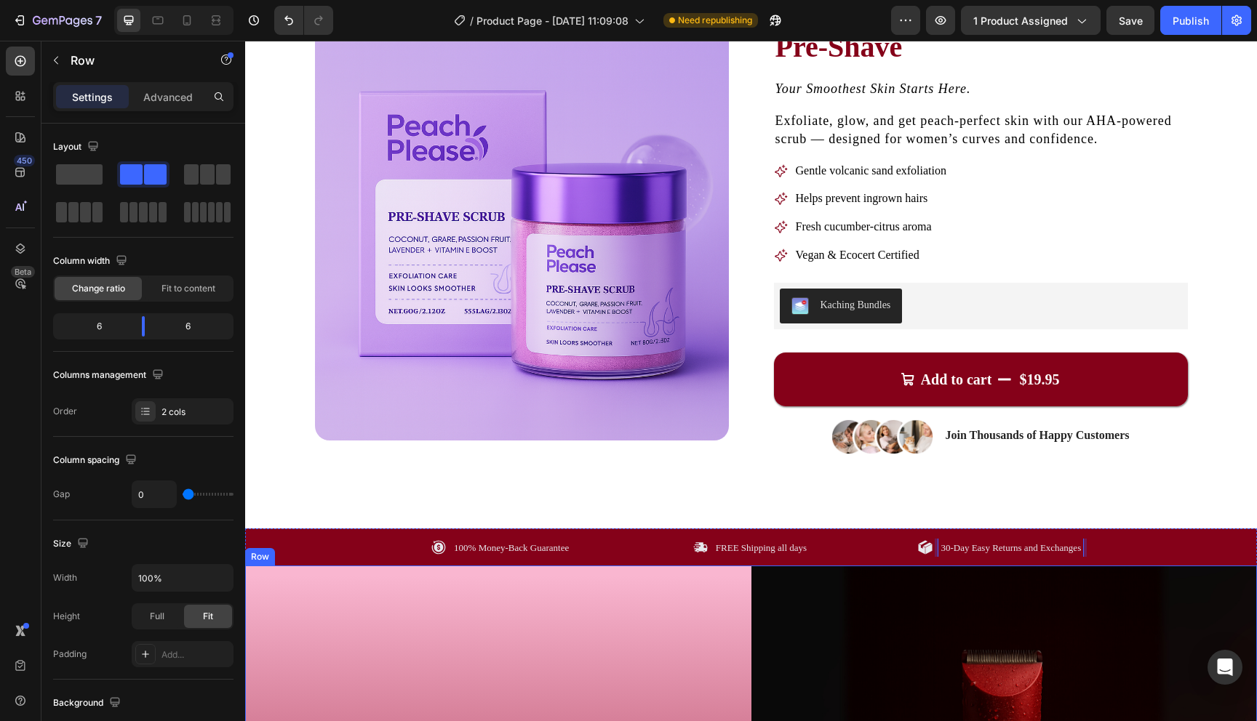
click at [780, 549] on p "FREE Shipping all days" at bounding box center [761, 548] width 91 height 15
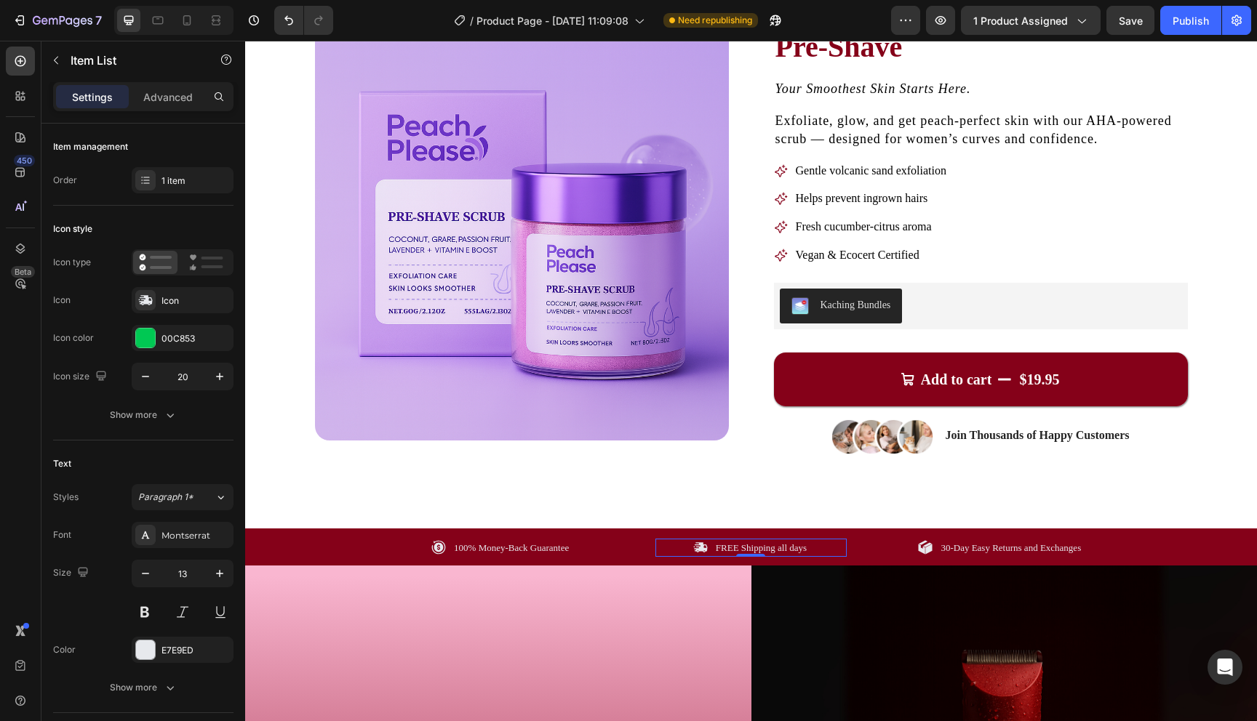
click at [780, 549] on p "FREE Shipping all days" at bounding box center [761, 548] width 91 height 15
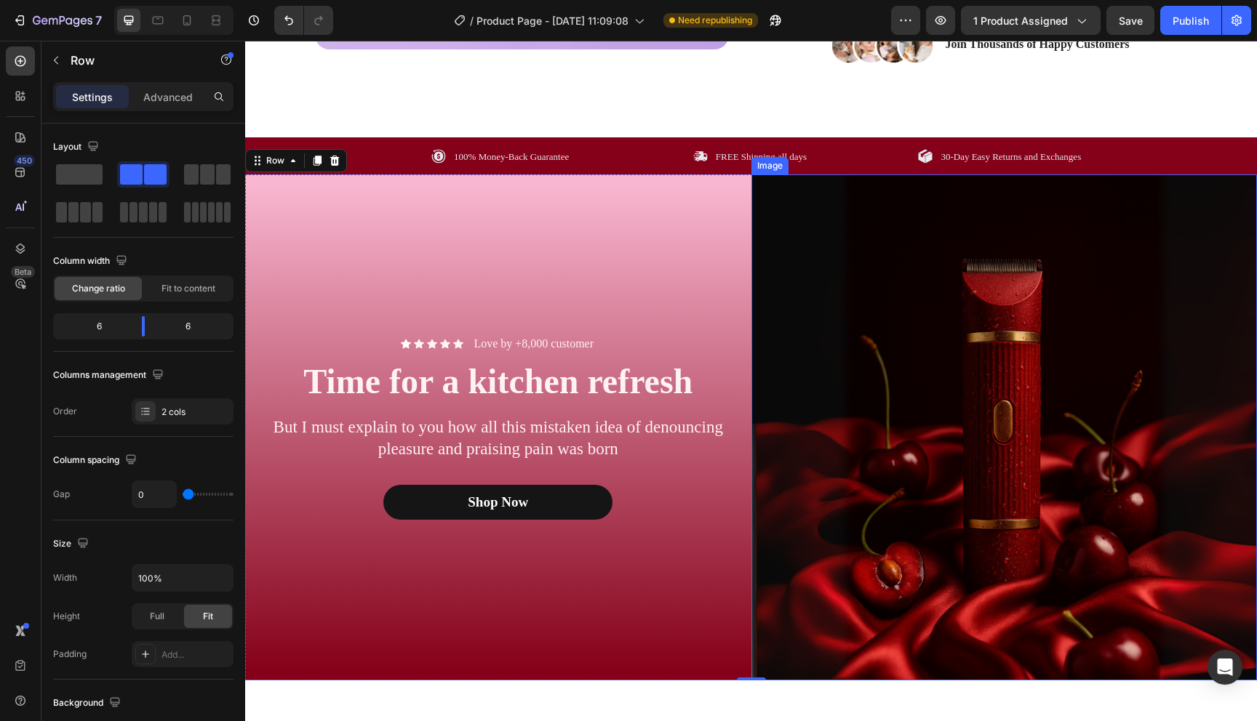
scroll to position [512, 0]
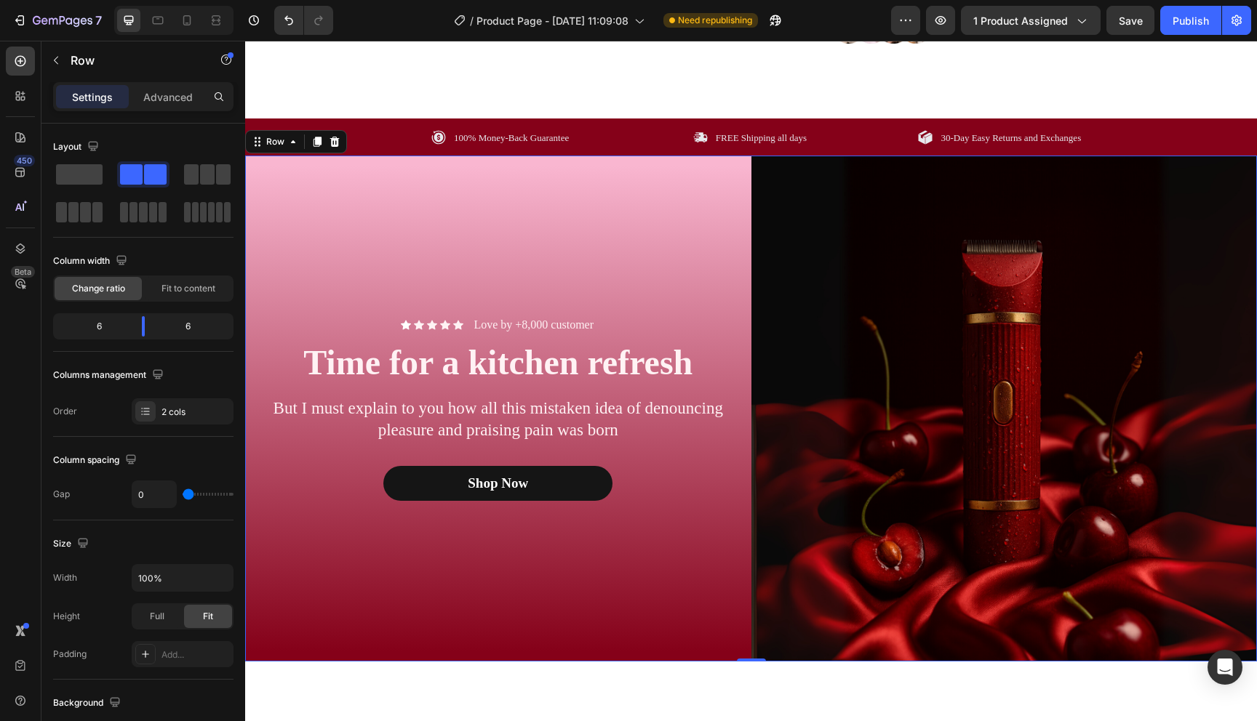
click at [700, 545] on div "Icon Icon Icon Icon Icon Icon List Love by +8,000 customer Text Block Row Time …" at bounding box center [498, 409] width 506 height 506
click at [667, 588] on div "Icon Icon Icon Icon Icon Icon List Love by +8,000 customer Text Block Row Time …" at bounding box center [498, 409] width 506 height 506
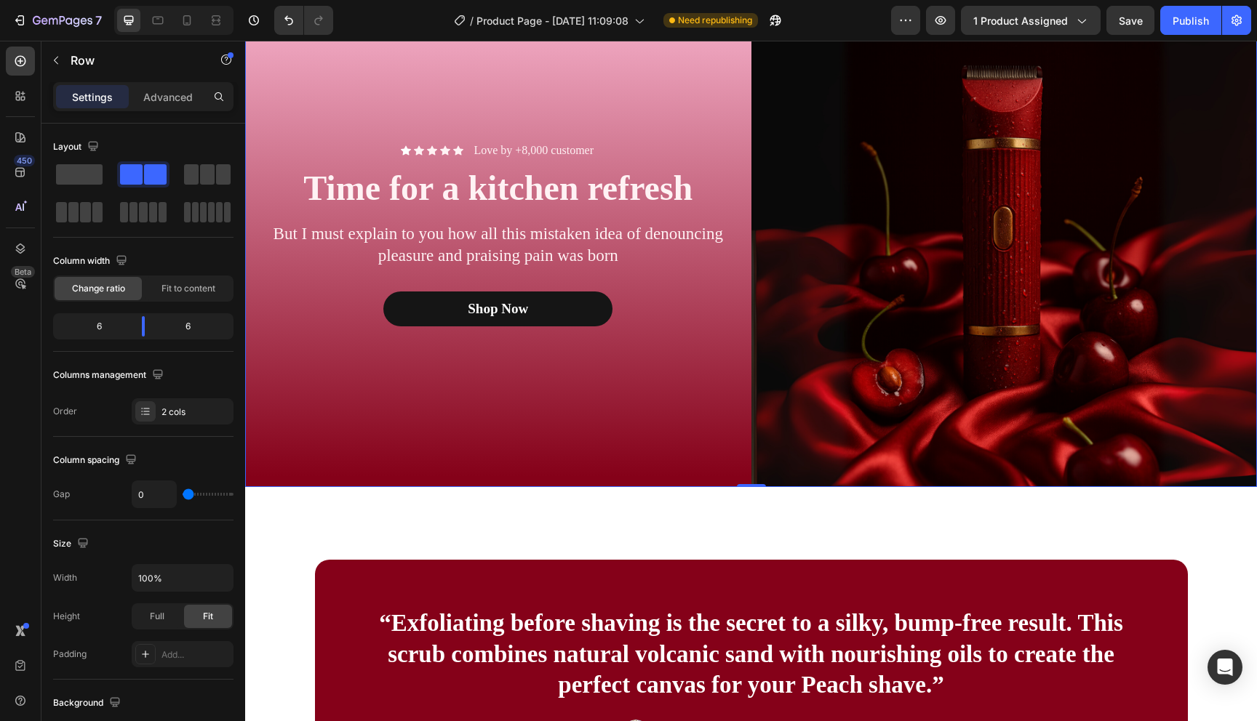
scroll to position [633, 0]
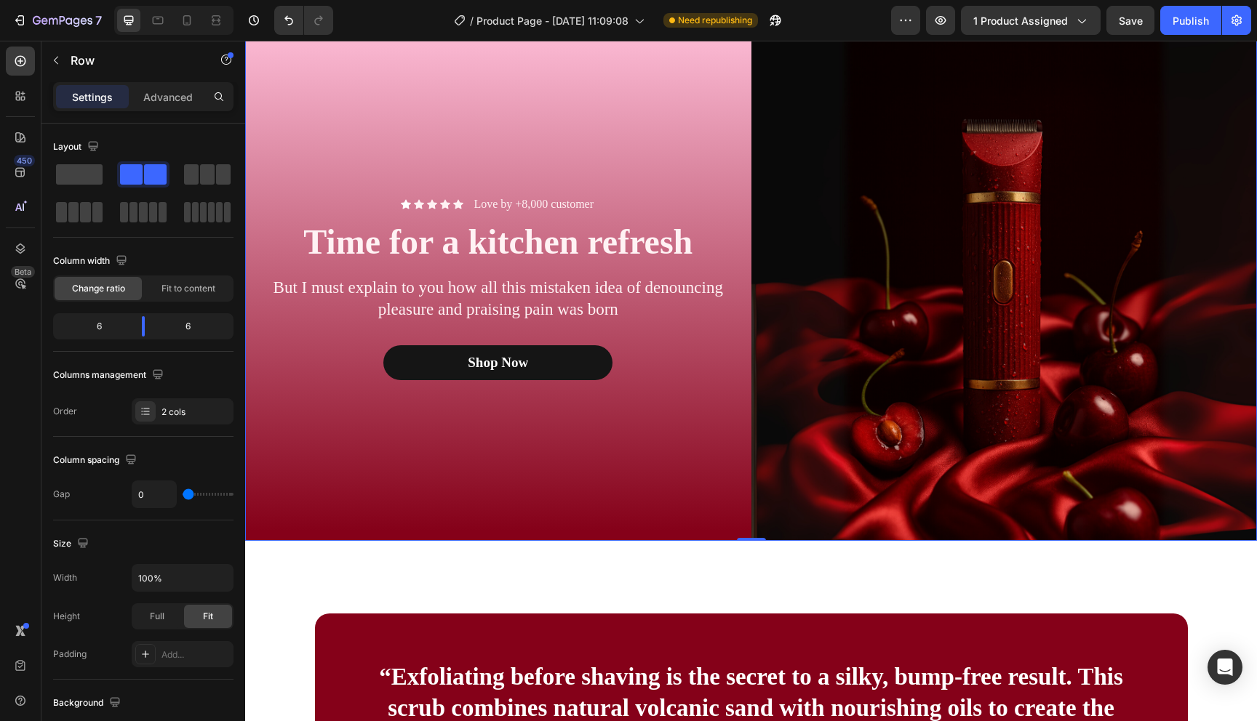
click at [528, 511] on div "Icon Icon Icon Icon Icon Icon List Love by +8,000 customer Text Block Row Time …" at bounding box center [498, 288] width 506 height 506
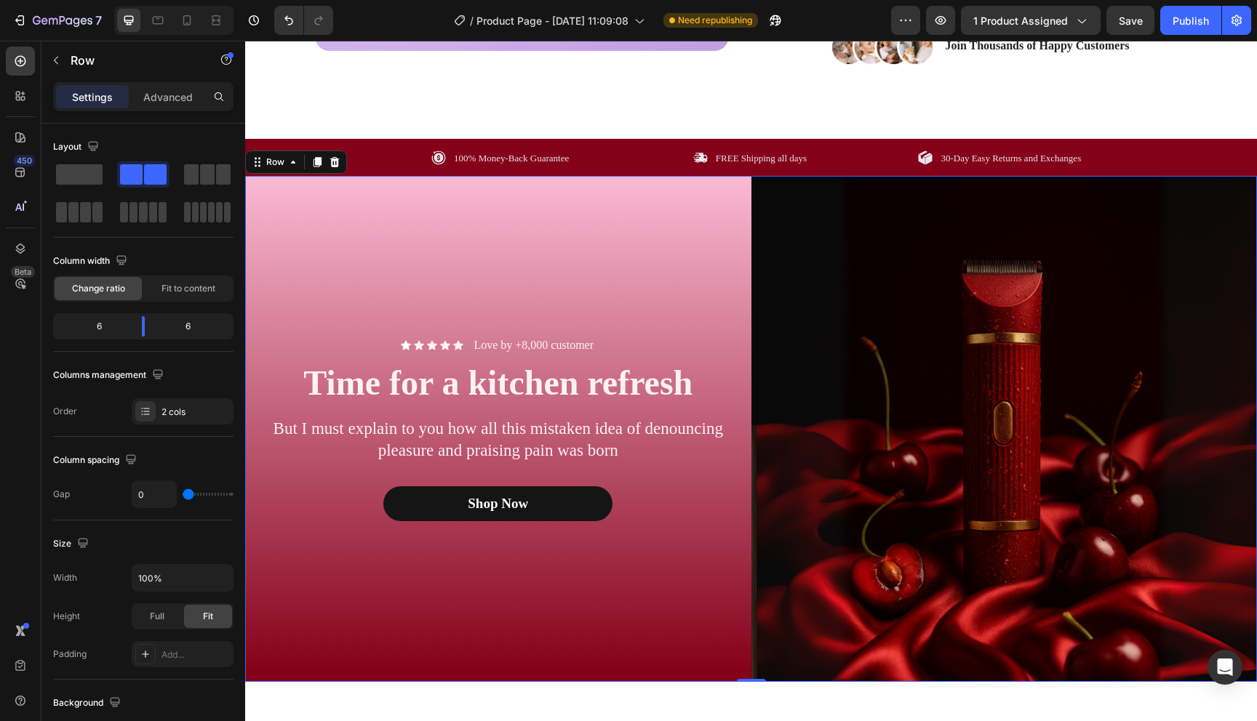
scroll to position [472, 0]
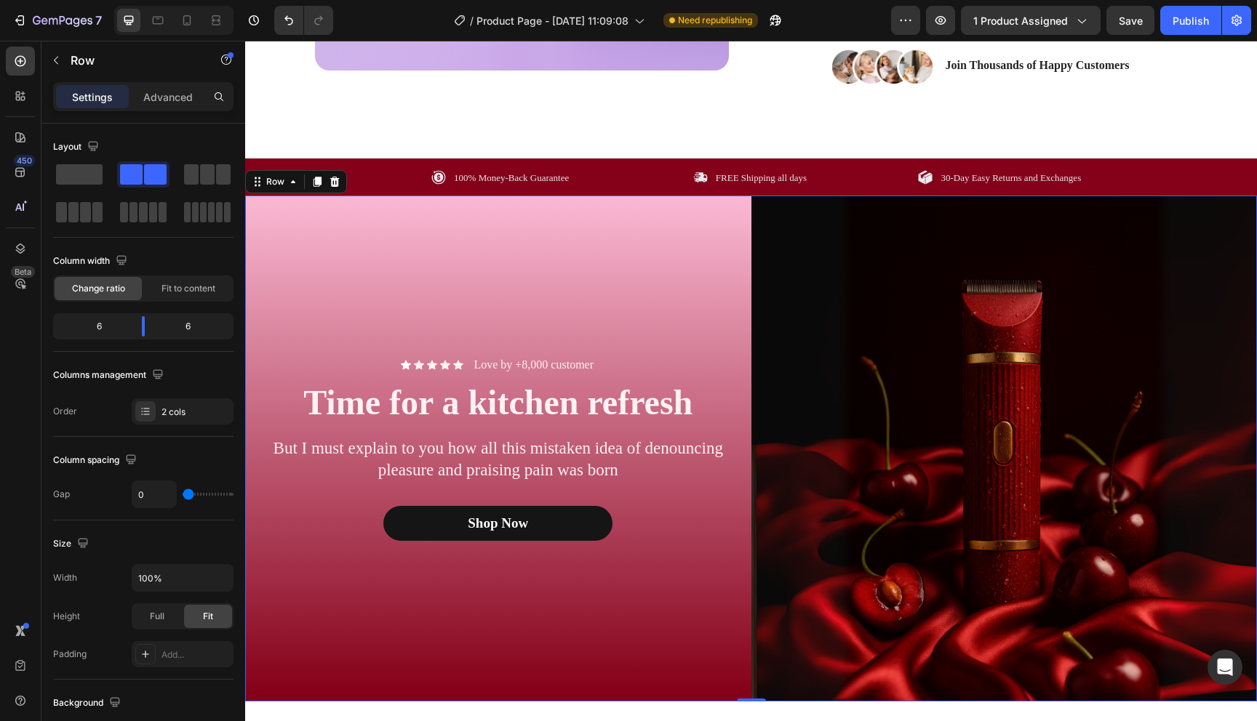
click at [308, 648] on div "Icon Icon Icon Icon Icon Icon List Love by +8,000 customer Text Block Row Time …" at bounding box center [498, 449] width 506 height 506
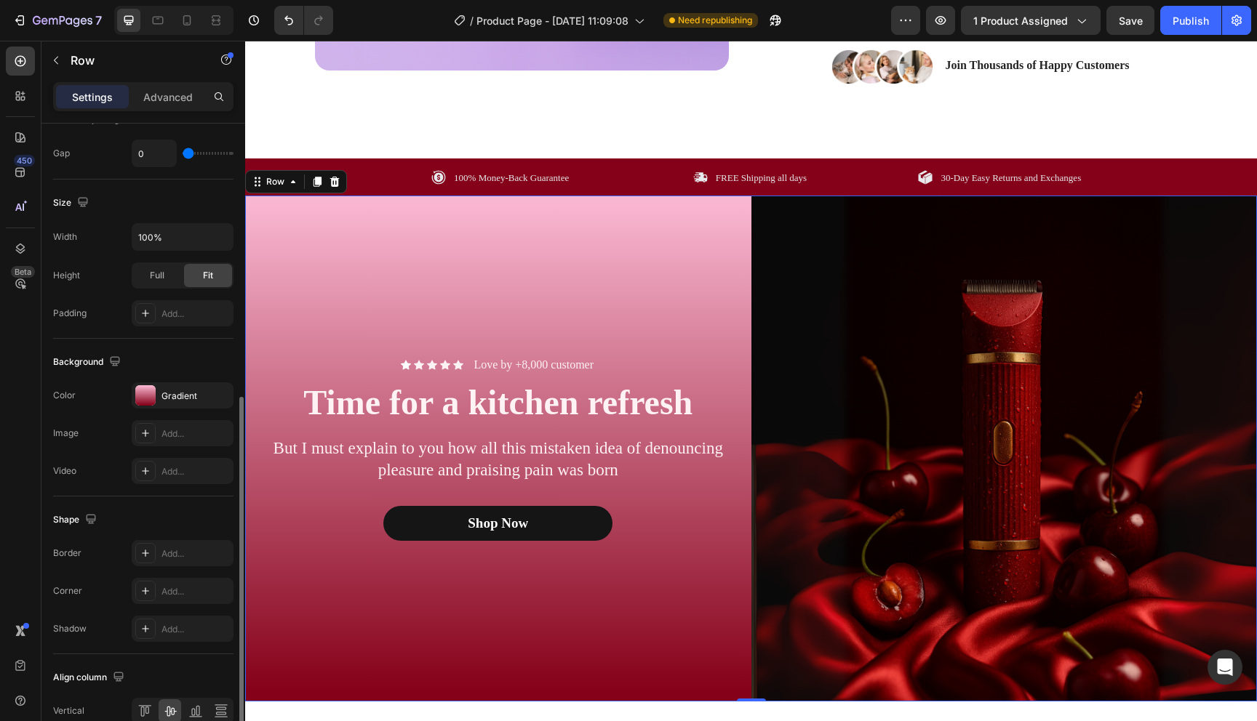
scroll to position [287, 0]
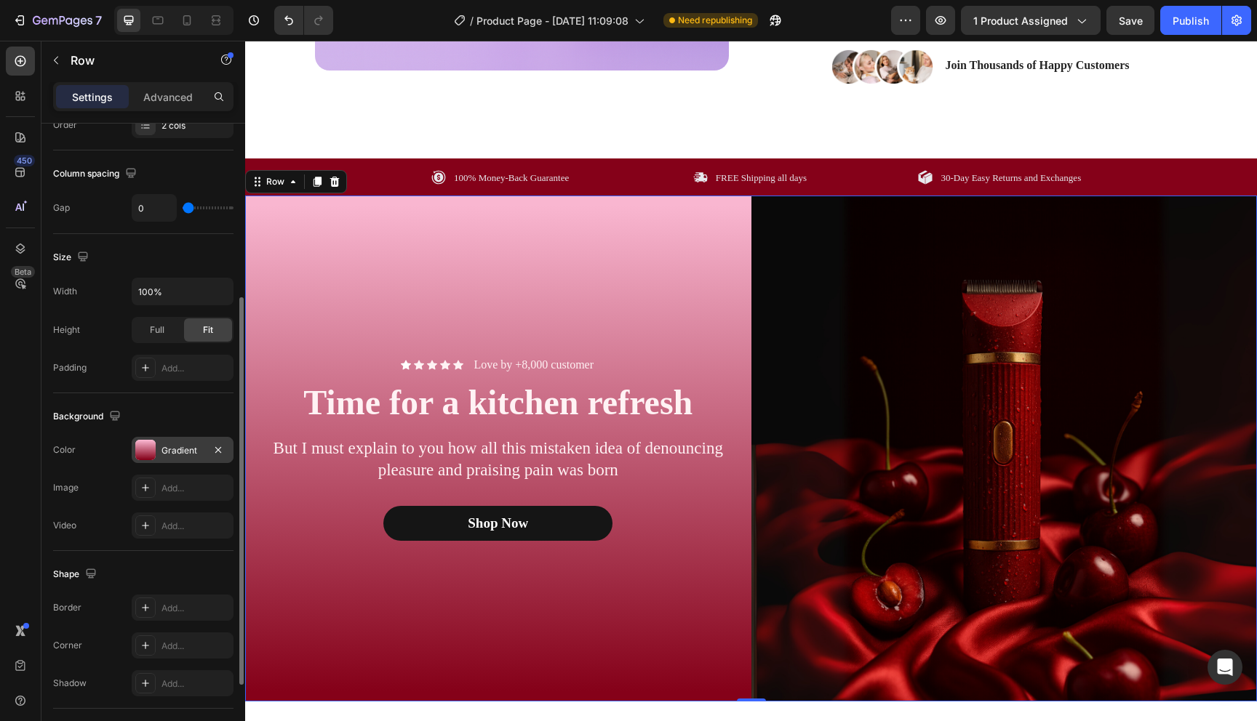
click at [145, 452] on div at bounding box center [145, 450] width 20 height 20
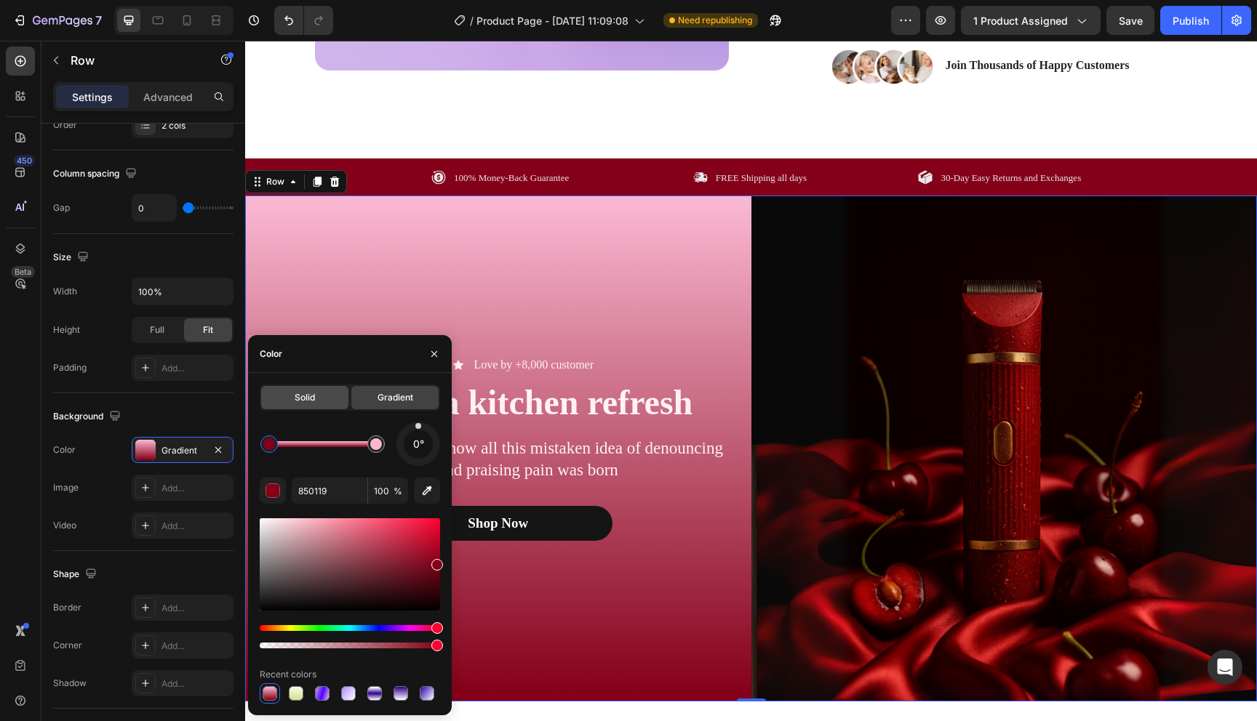
click at [300, 407] on div "Solid" at bounding box center [304, 397] width 87 height 23
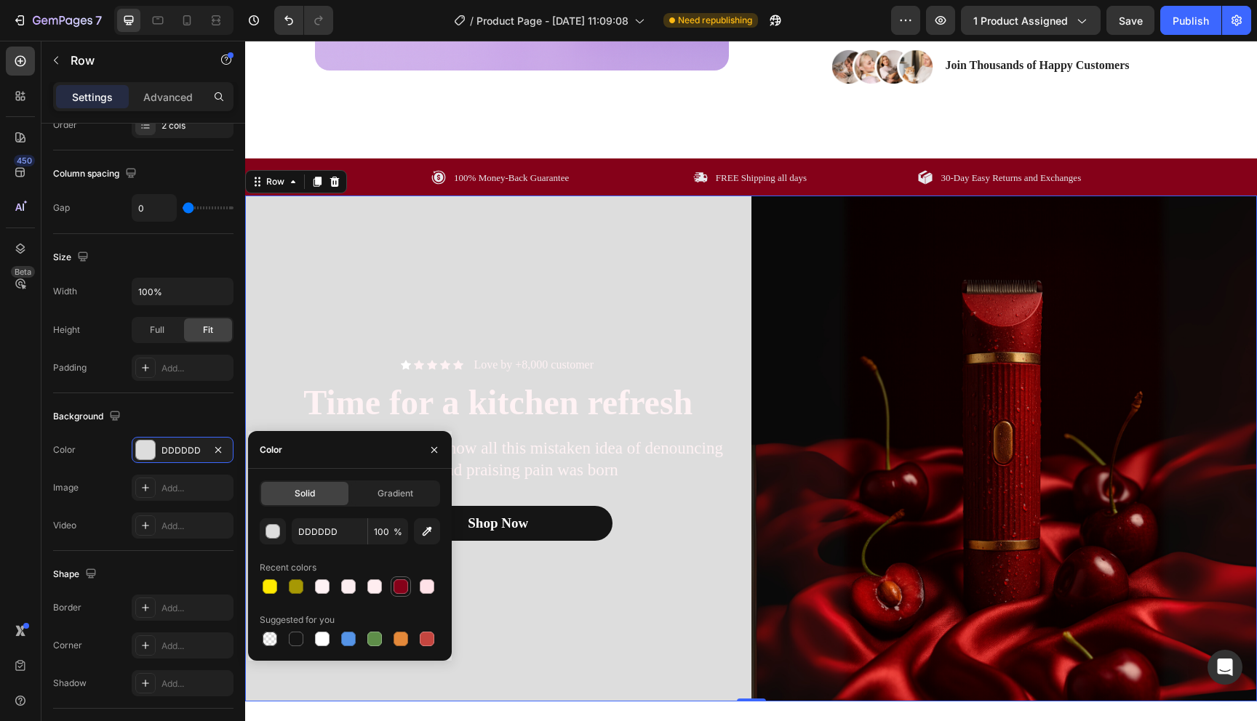
click at [408, 593] on div at bounding box center [400, 586] width 17 height 17
type input "850119"
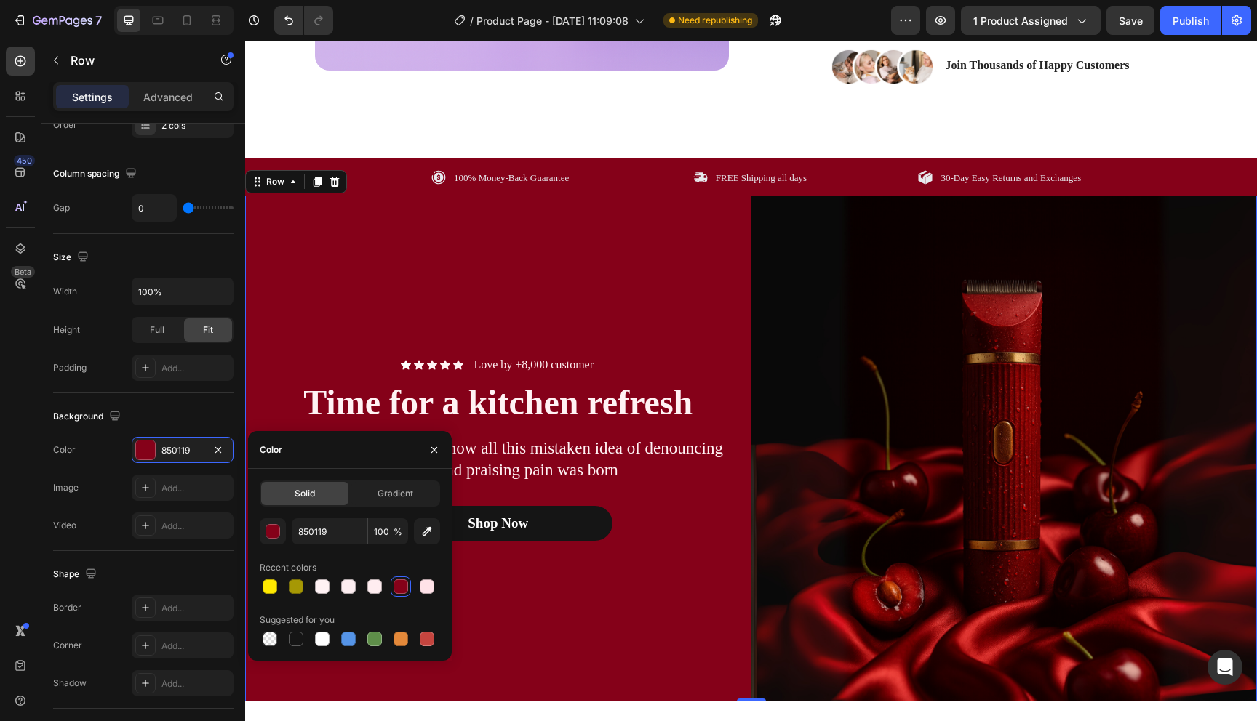
click at [577, 657] on div "Icon Icon Icon Icon Icon Icon List Love by +8,000 customer Text Block Row Time …" at bounding box center [498, 449] width 506 height 506
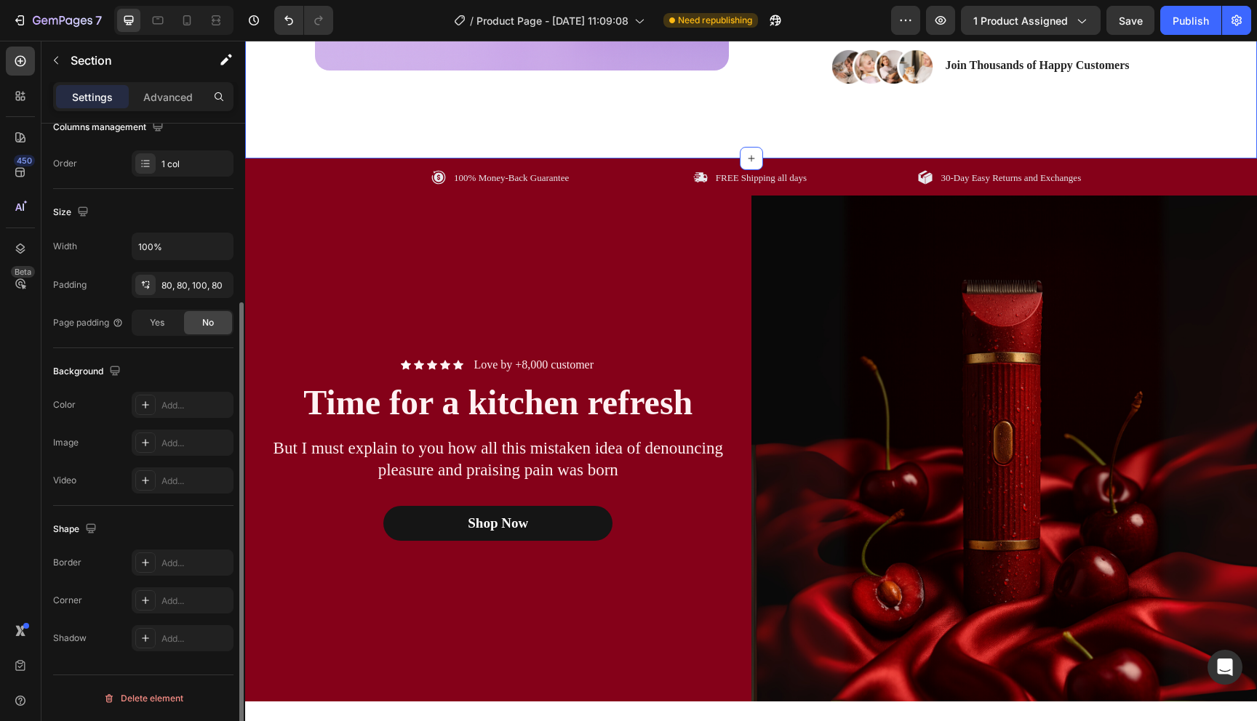
scroll to position [0, 0]
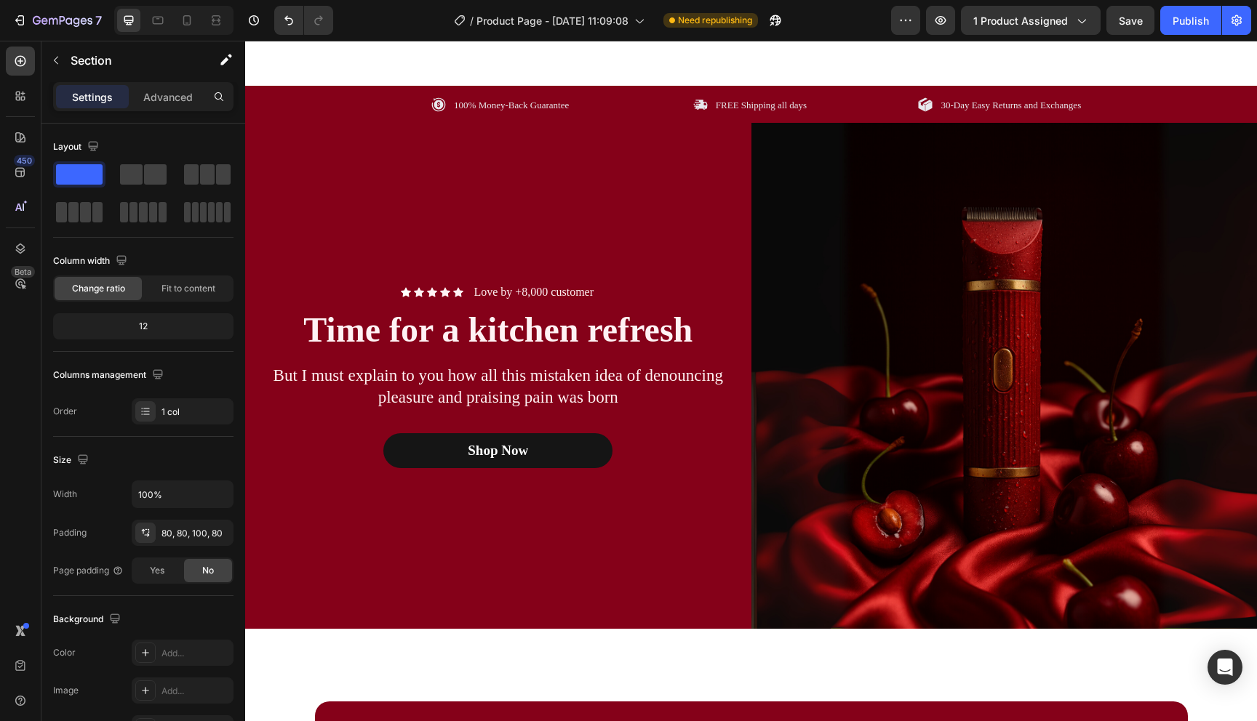
scroll to position [513, 0]
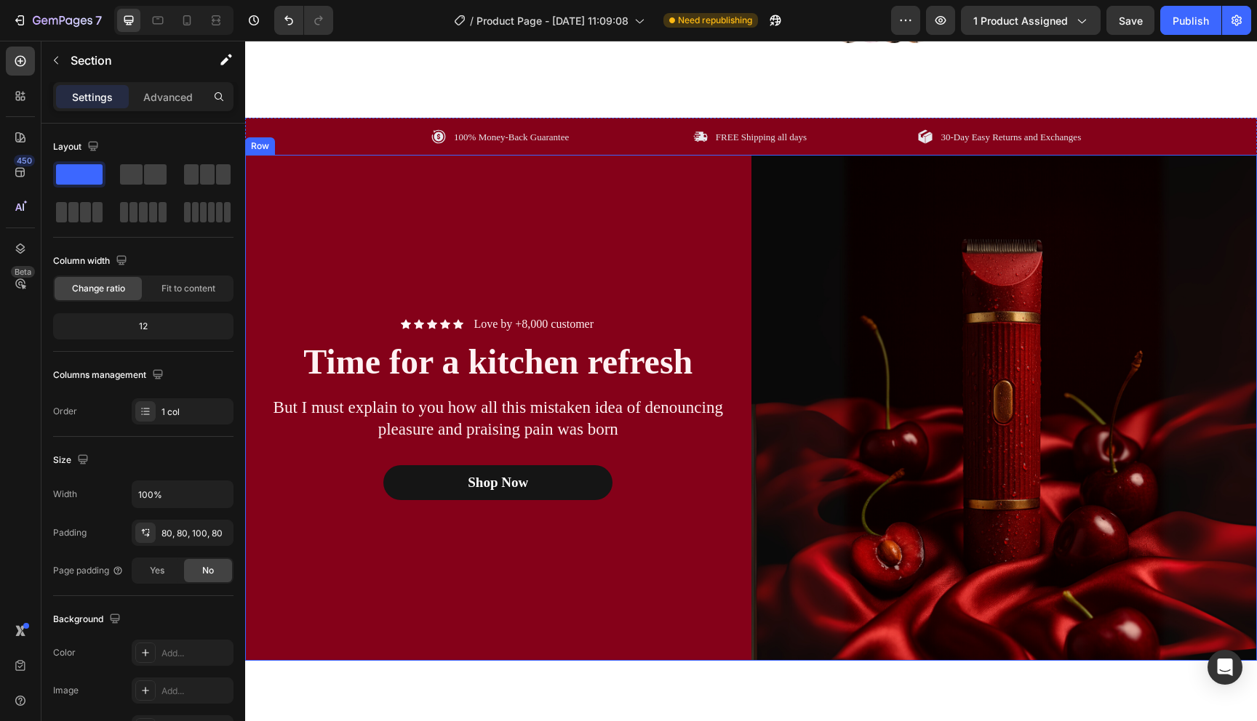
click at [641, 229] on div "Icon Icon Icon Icon Icon Icon List Love by +8,000 customer Text Block Row Time …" at bounding box center [498, 408] width 506 height 506
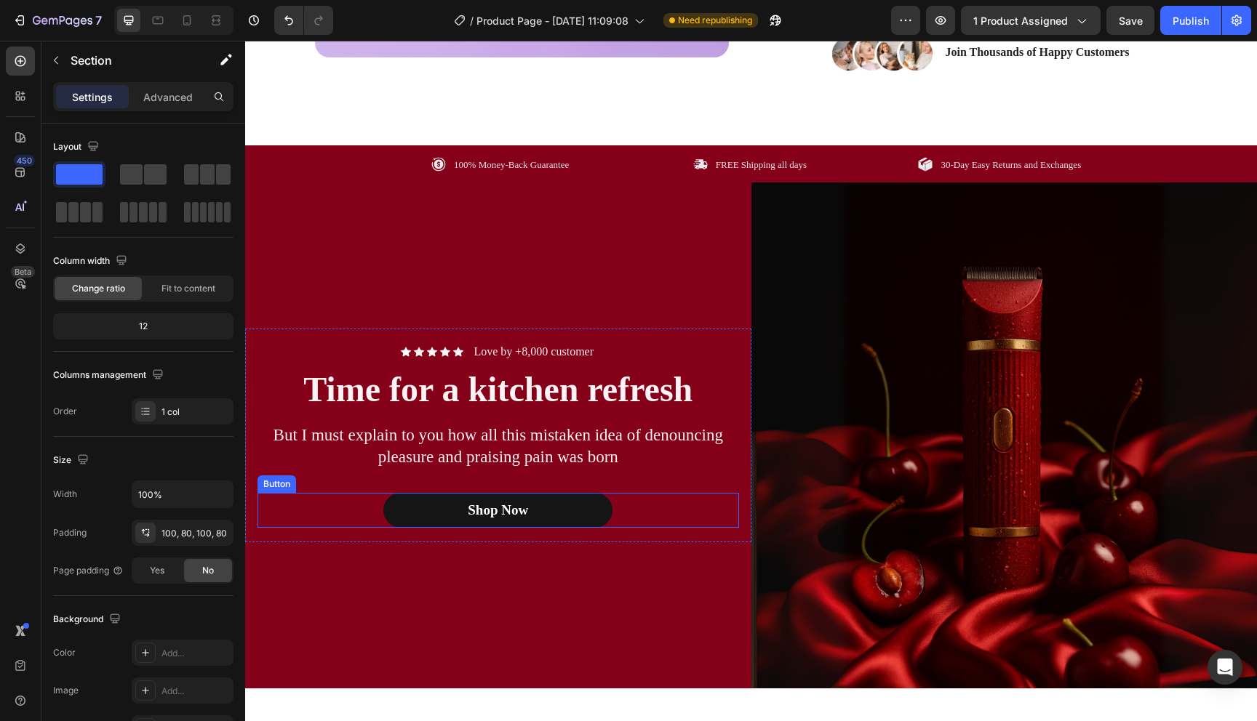
scroll to position [500, 0]
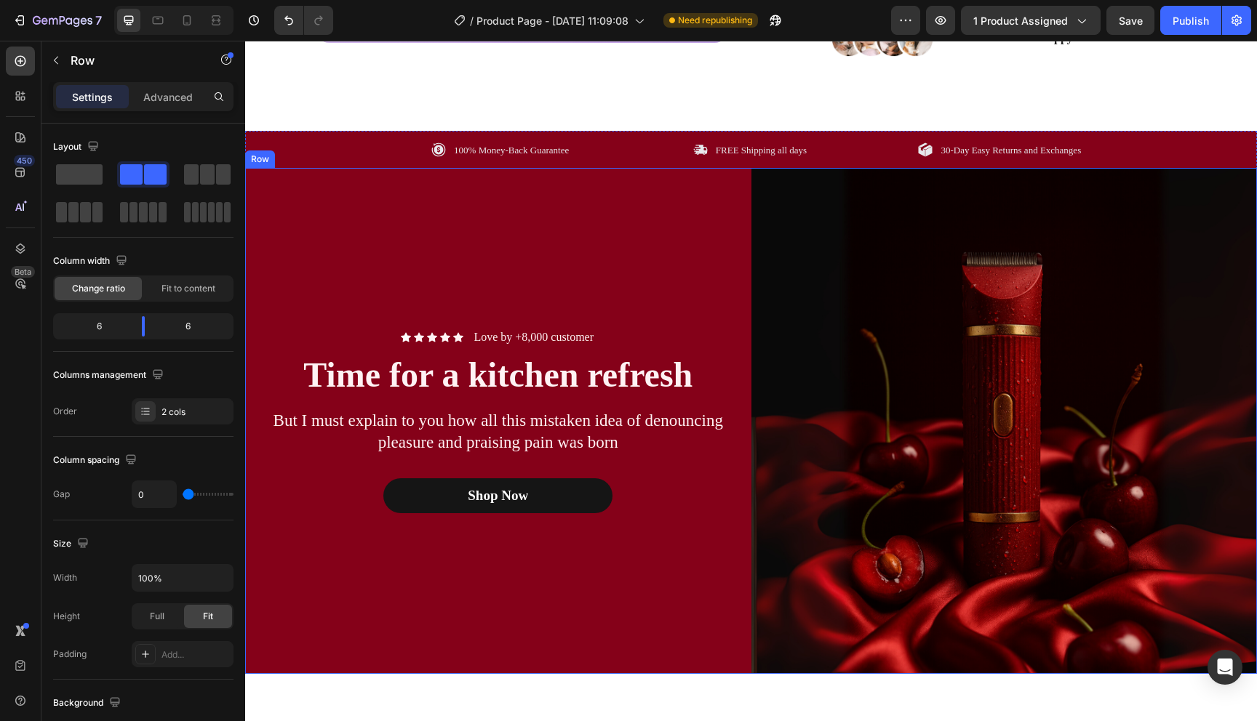
click at [676, 596] on div "Icon Icon Icon Icon Icon Icon List Love by +8,000 customer Text Block Row Time …" at bounding box center [498, 421] width 506 height 506
click at [655, 609] on div "Icon Icon Icon Icon Icon Icon List Love by +8,000 customer Text Block Row Time …" at bounding box center [498, 421] width 506 height 506
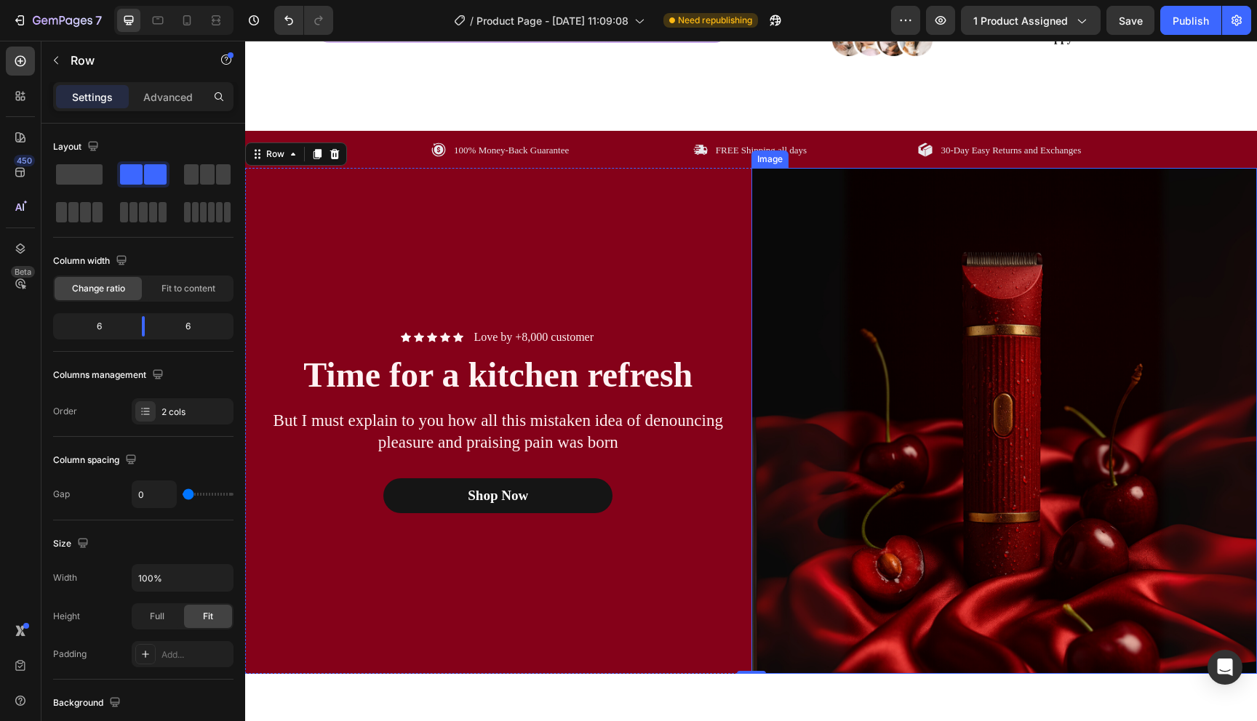
click at [952, 534] on img at bounding box center [1004, 421] width 506 height 506
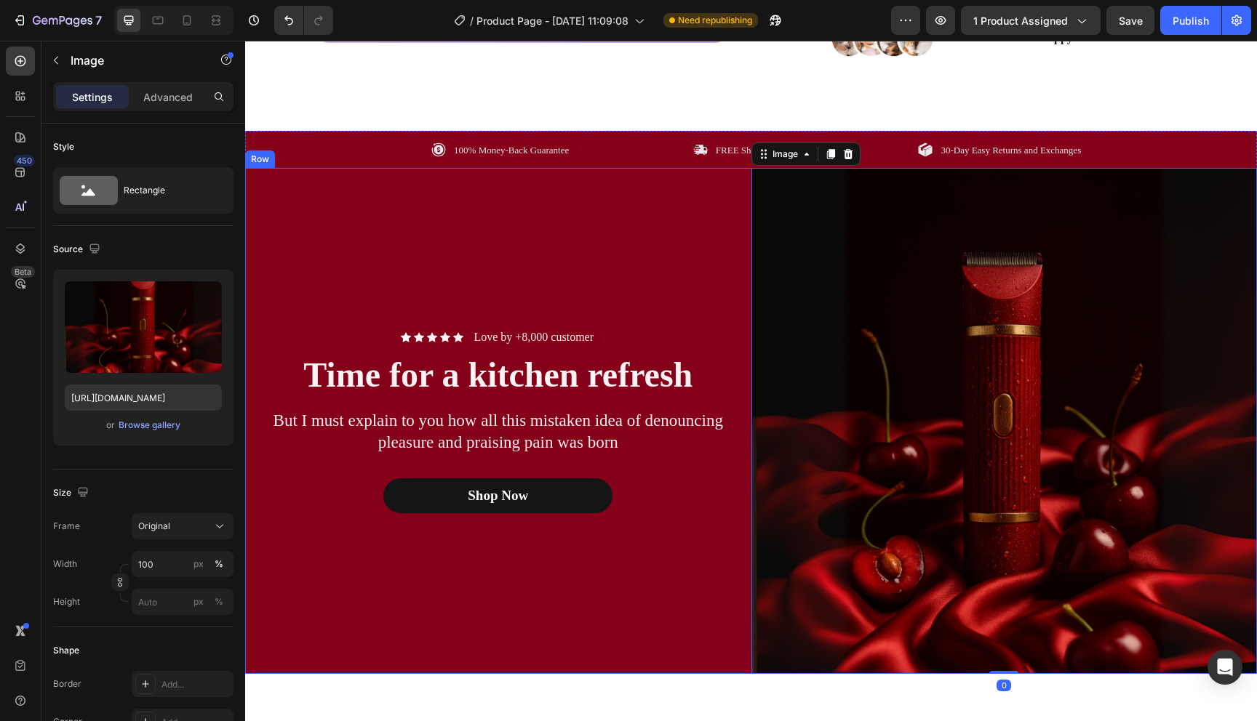
click at [699, 647] on div "Icon Icon Icon Icon Icon Icon List Love by +8,000 customer Text Block Row Time …" at bounding box center [498, 421] width 506 height 506
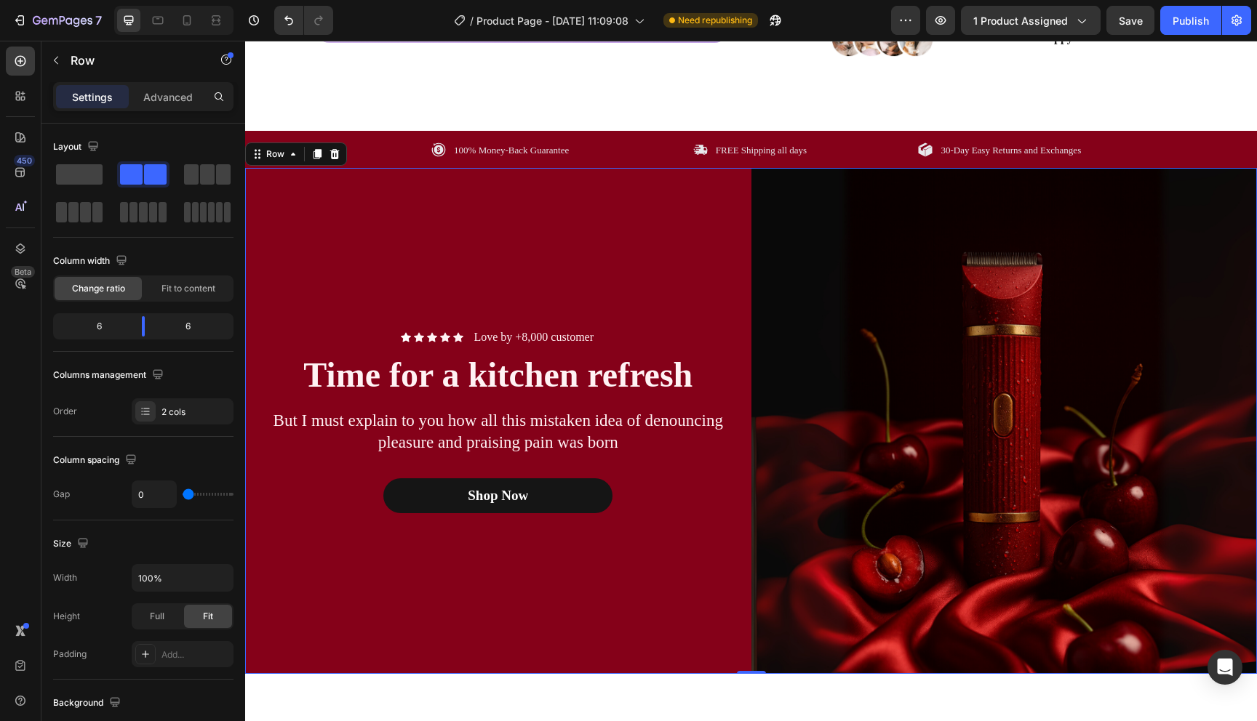
click at [983, 364] on img at bounding box center [1004, 421] width 506 height 506
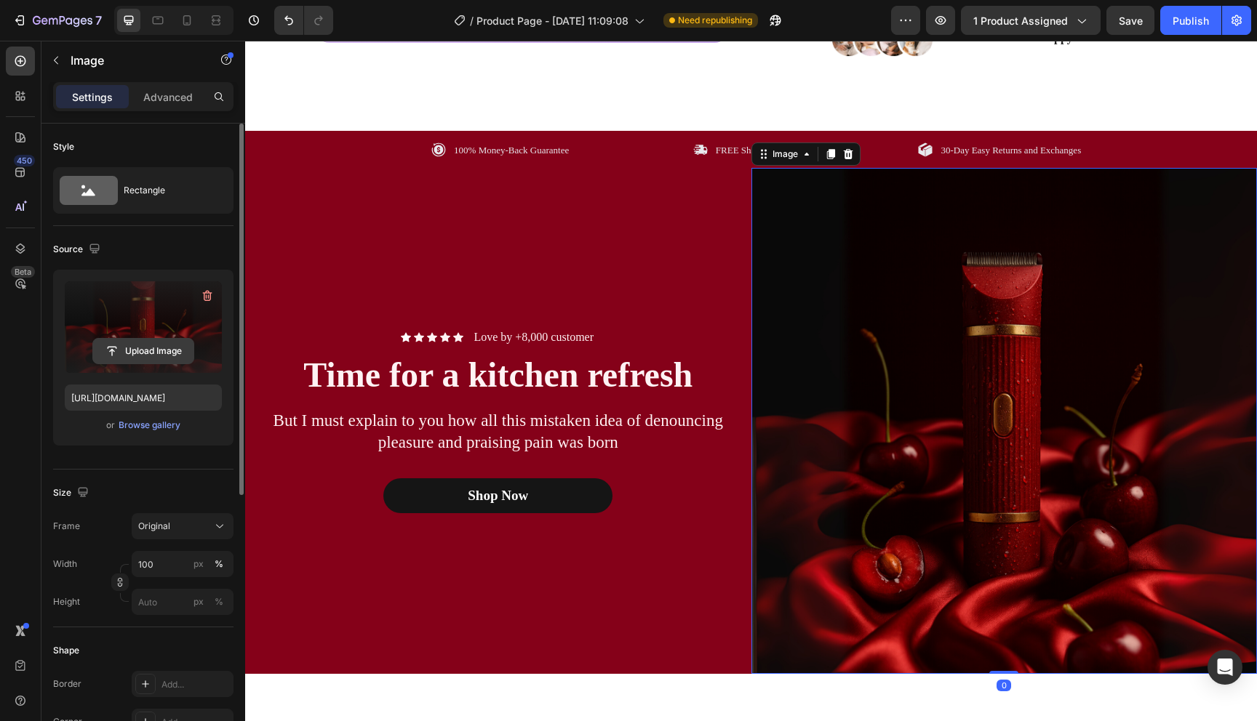
click at [167, 356] on input "file" at bounding box center [143, 351] width 100 height 25
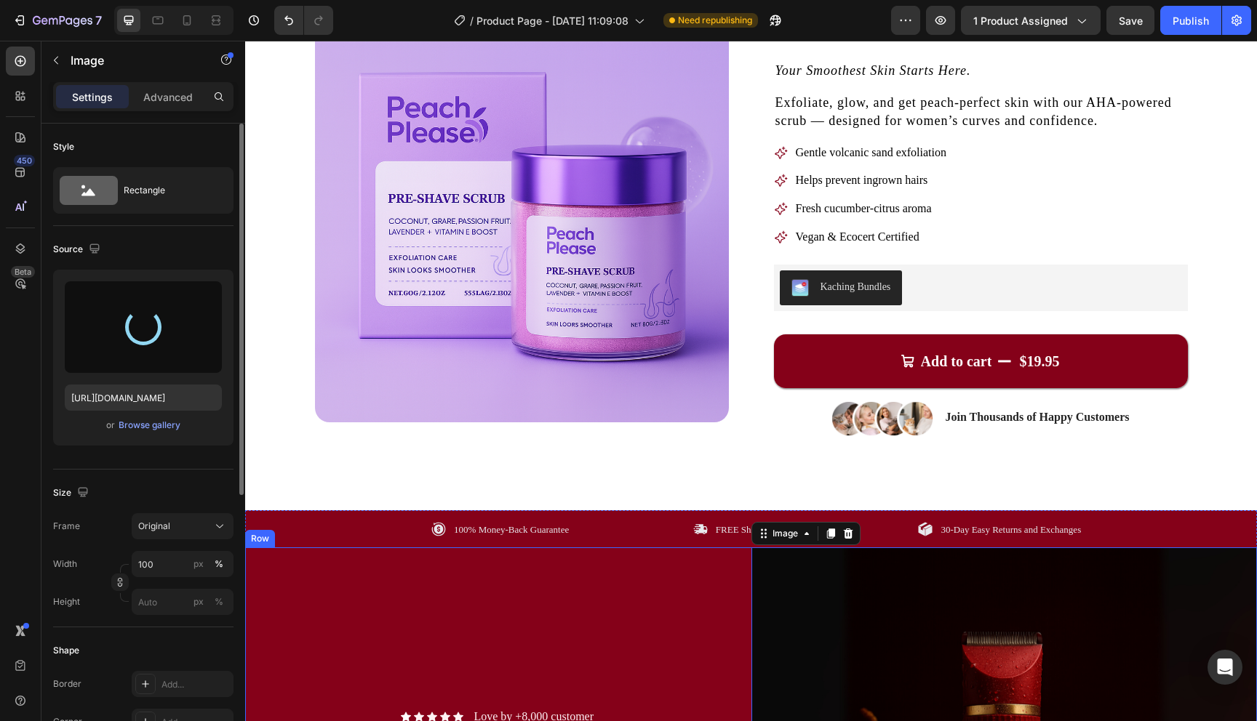
type input "[URL][DOMAIN_NAME]"
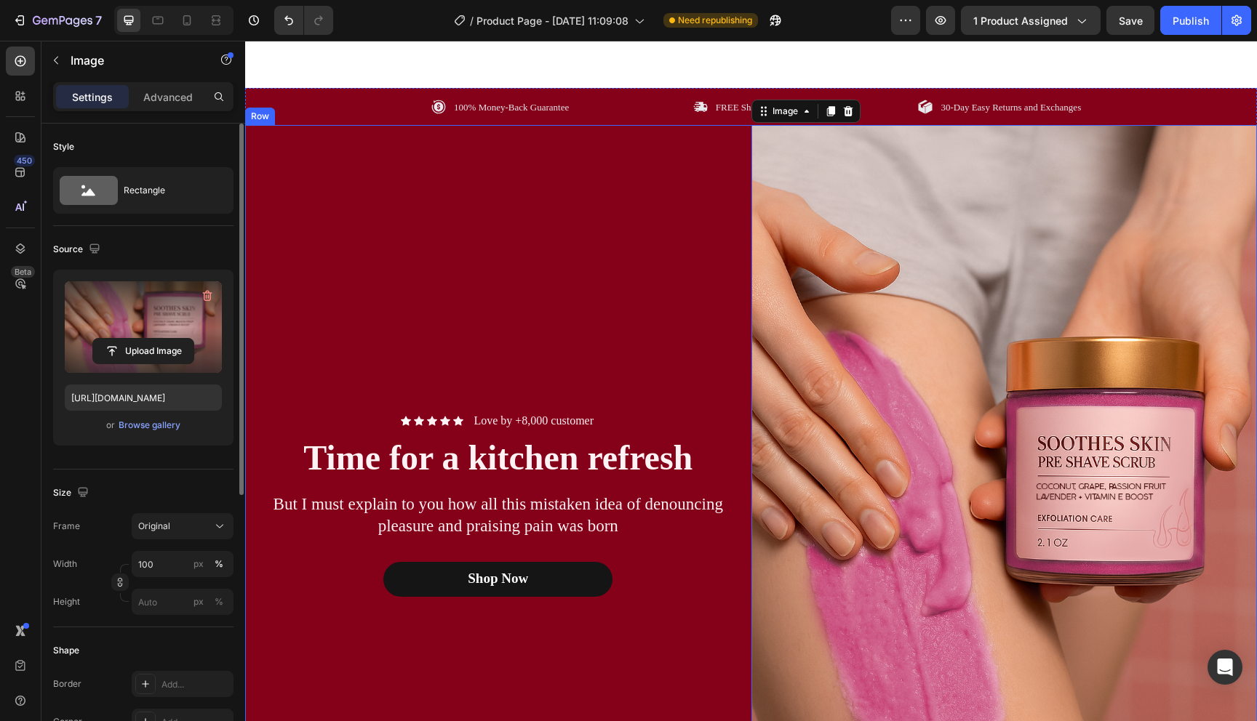
scroll to position [503, 0]
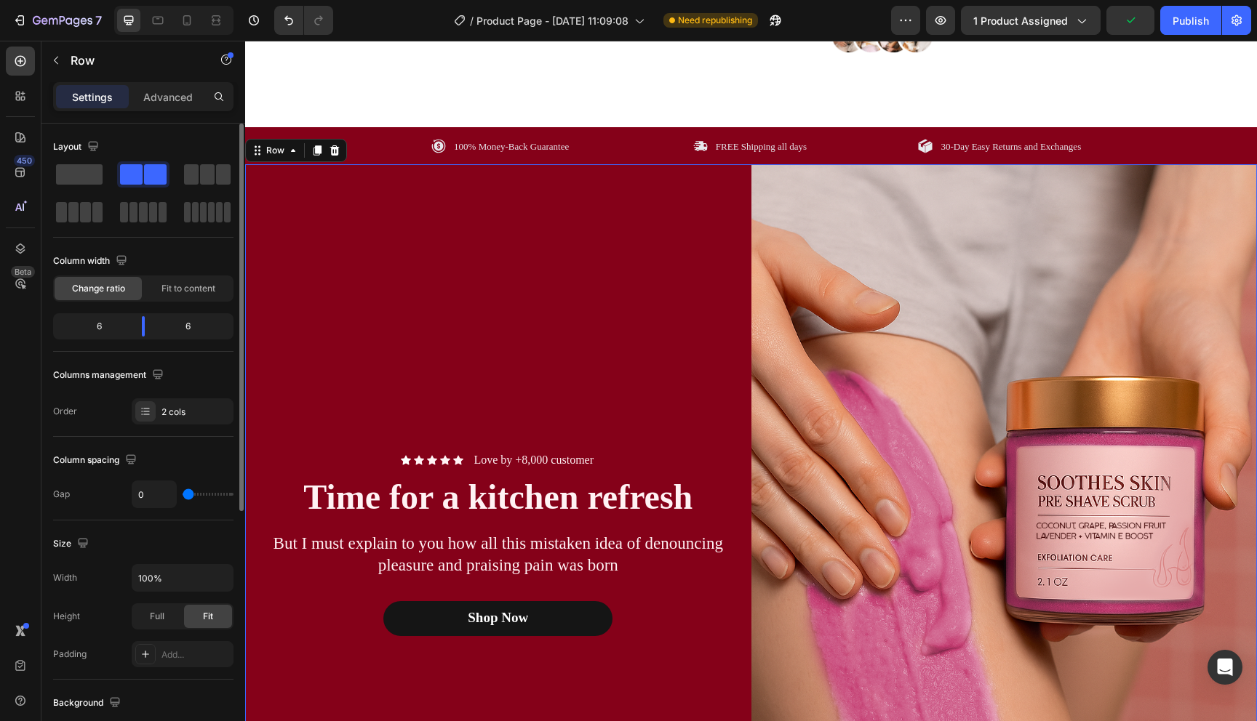
click at [699, 670] on div "Icon Icon Icon Icon Icon Icon List Love by +8,000 customer Text Block Row Time …" at bounding box center [498, 543] width 506 height 759
click at [697, 663] on div "Icon Icon Icon Icon Icon Icon List Love by +8,000 customer Text Block Row Time …" at bounding box center [498, 543] width 506 height 759
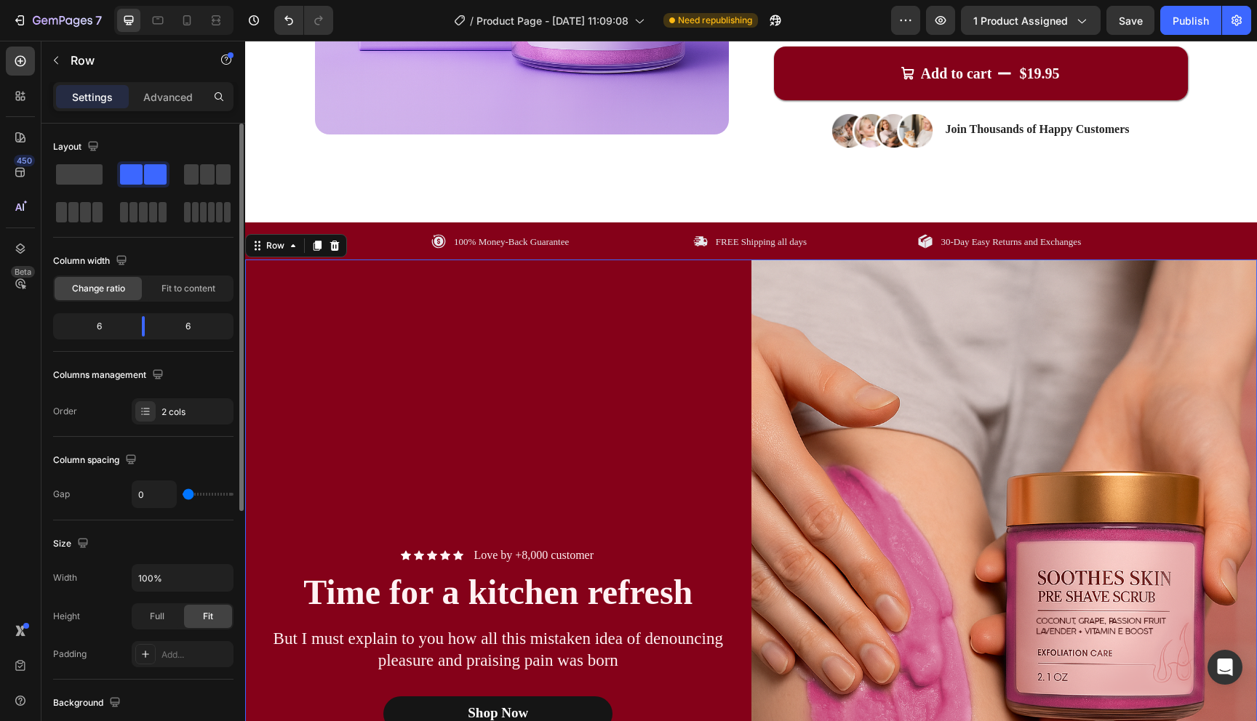
scroll to position [388, 0]
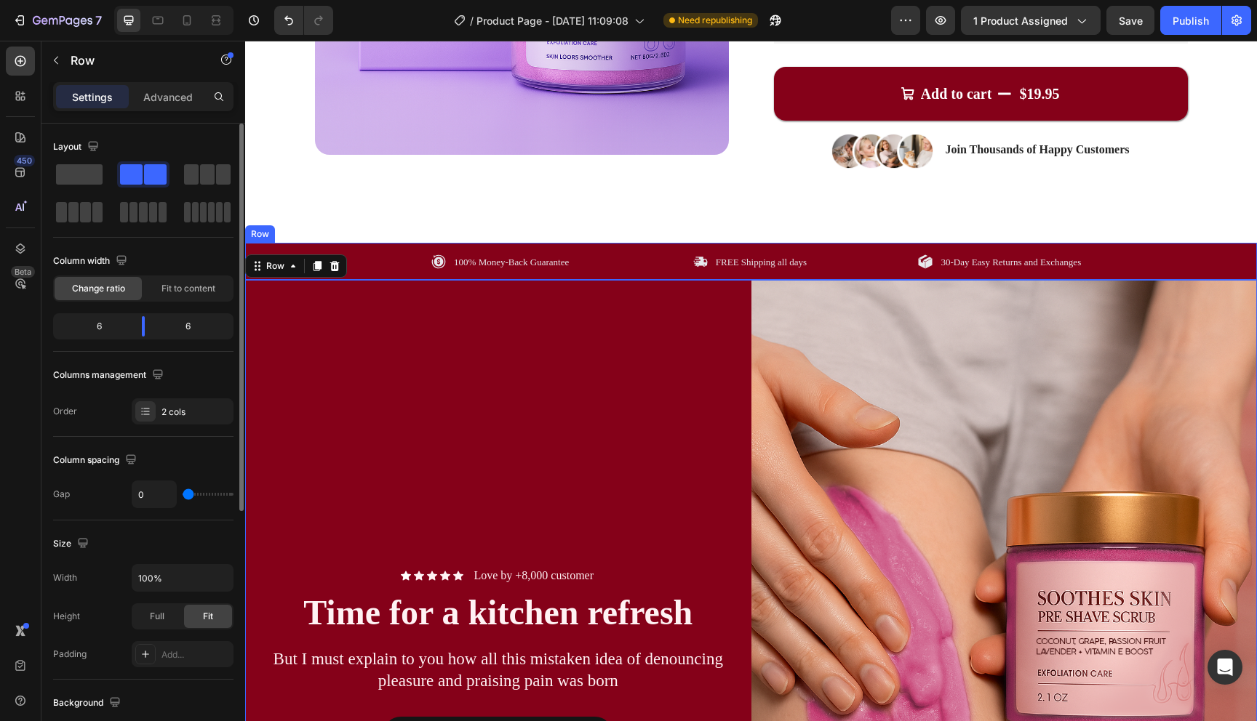
click at [385, 267] on div "100% Money-Back Guarantee Item List FREE Shipping all days Item List 30-Day Eas…" at bounding box center [751, 262] width 1012 height 19
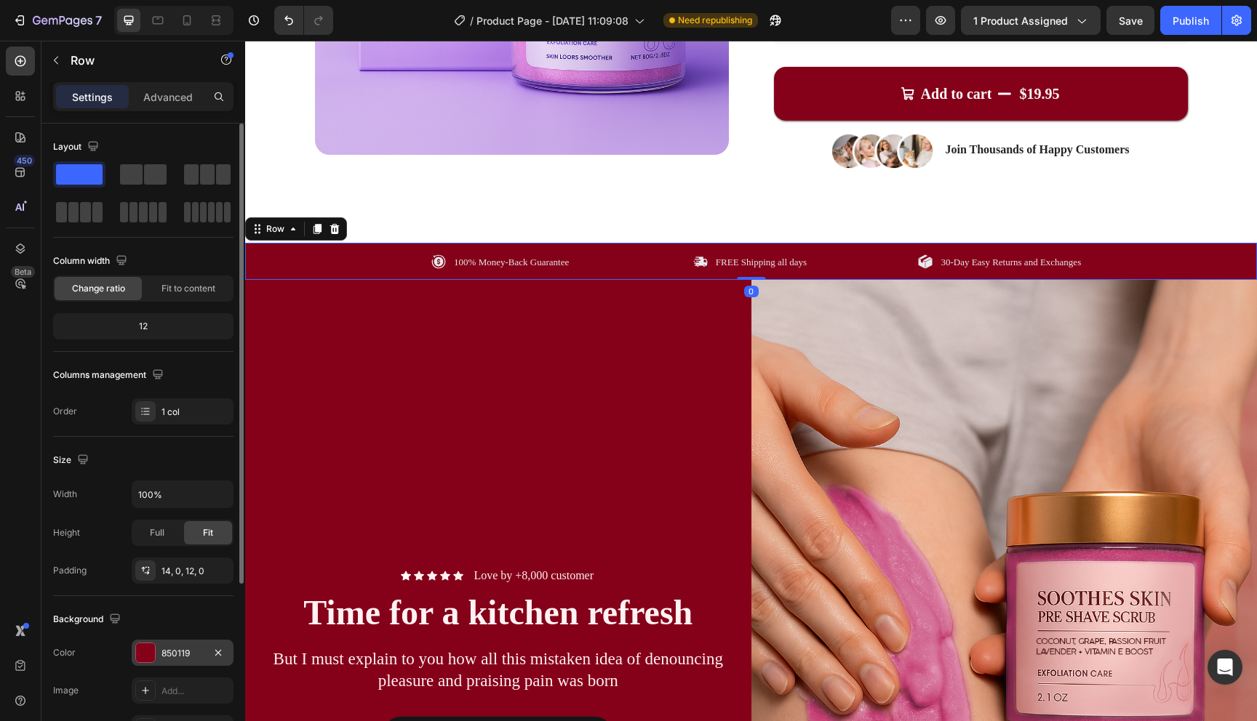
click at [144, 649] on div at bounding box center [145, 653] width 19 height 19
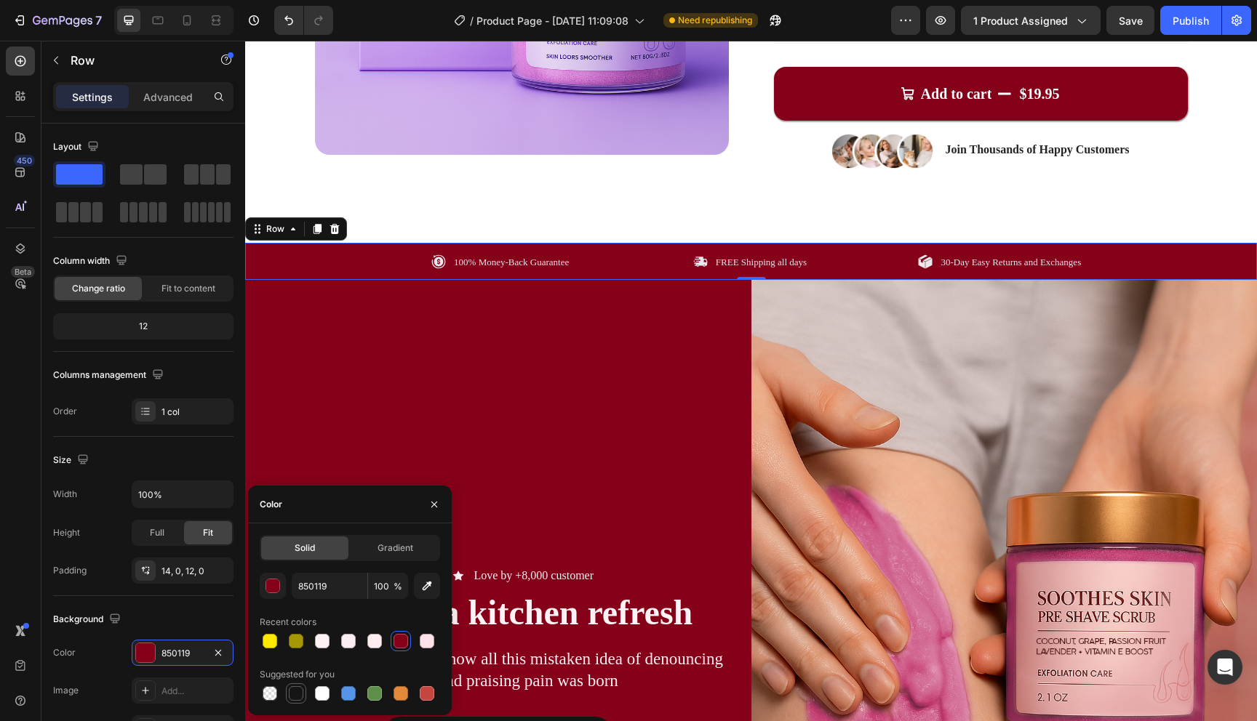
click at [303, 695] on div at bounding box center [296, 694] width 15 height 15
type input "151515"
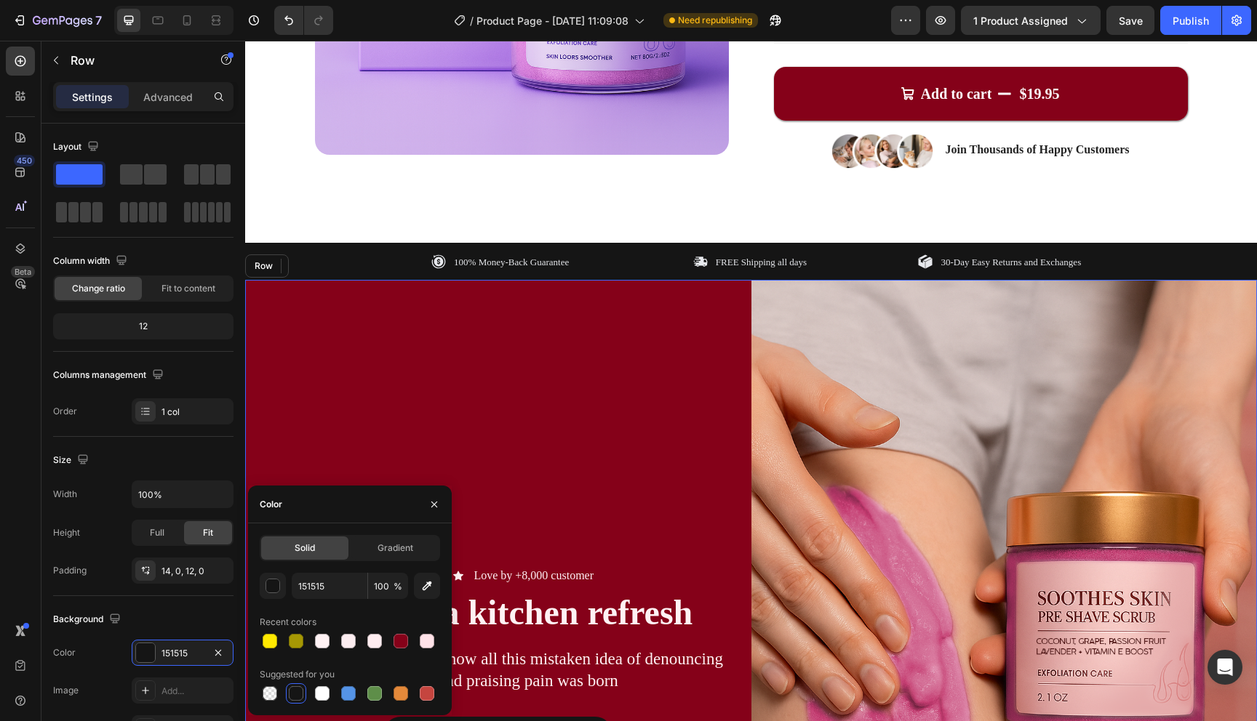
click at [584, 430] on div "Icon Icon Icon Icon Icon Icon List Love by +8,000 customer Text Block Row Time …" at bounding box center [498, 659] width 506 height 759
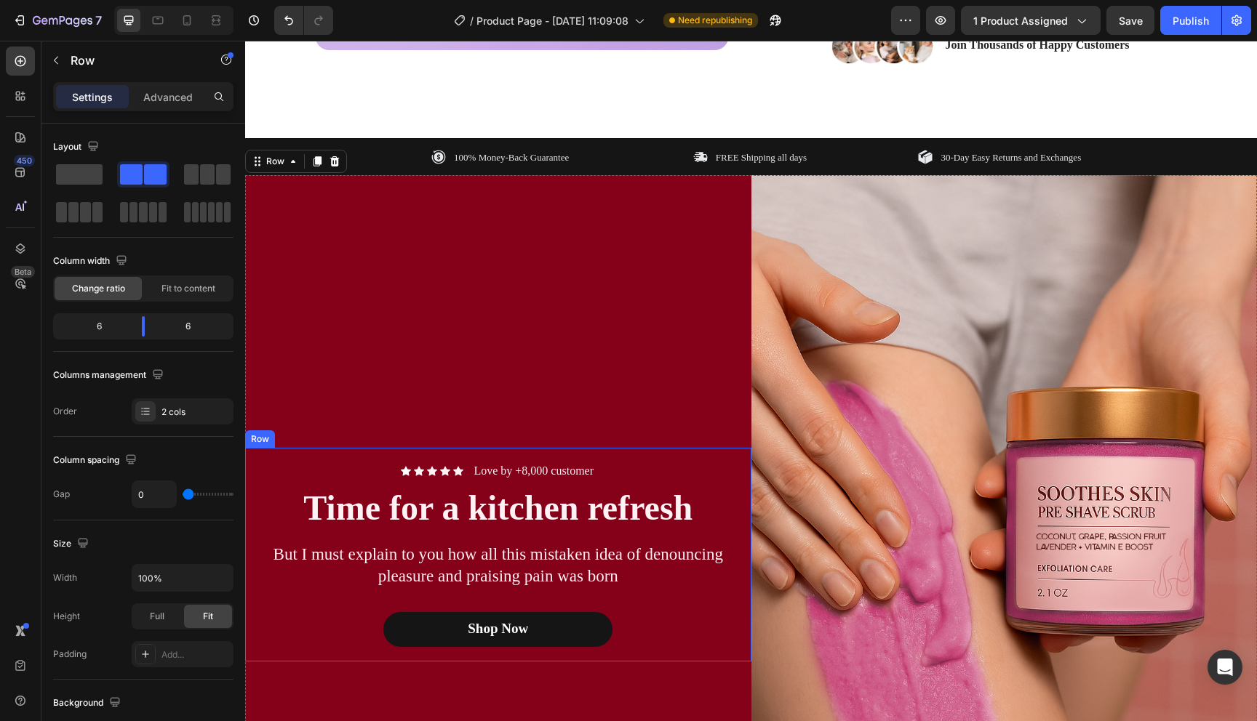
scroll to position [573, 0]
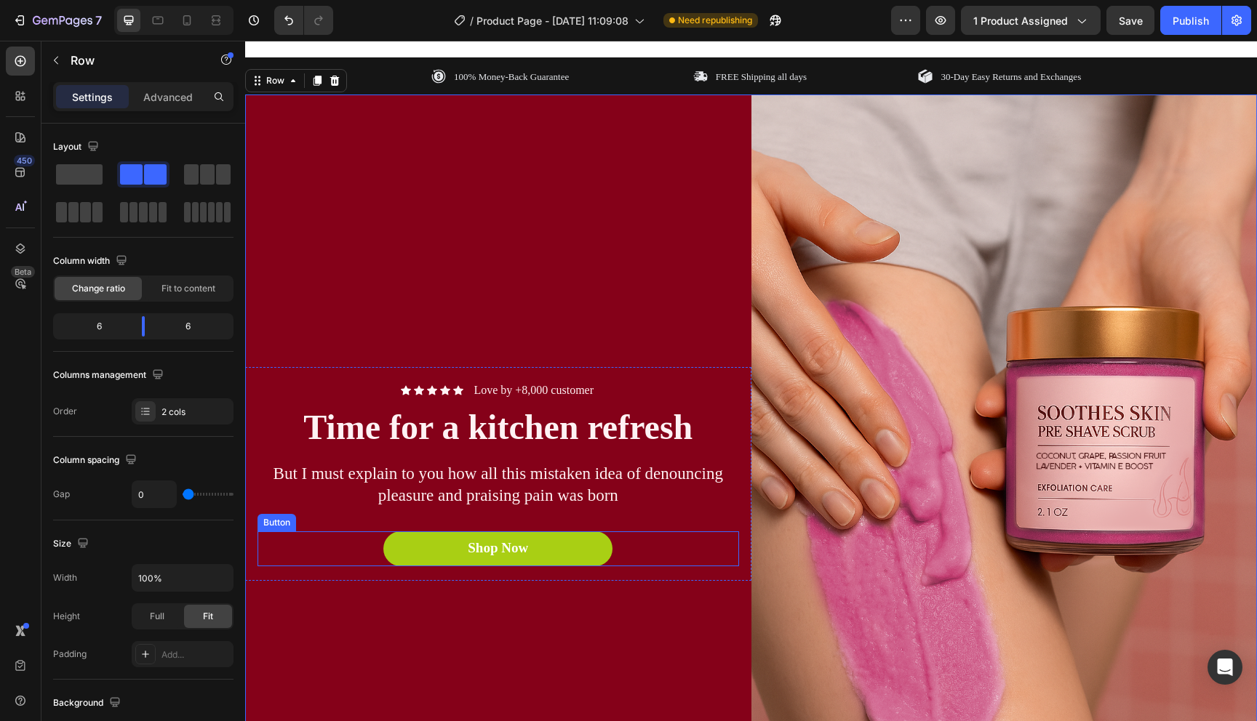
click at [574, 546] on button "Shop Now" at bounding box center [497, 549] width 229 height 35
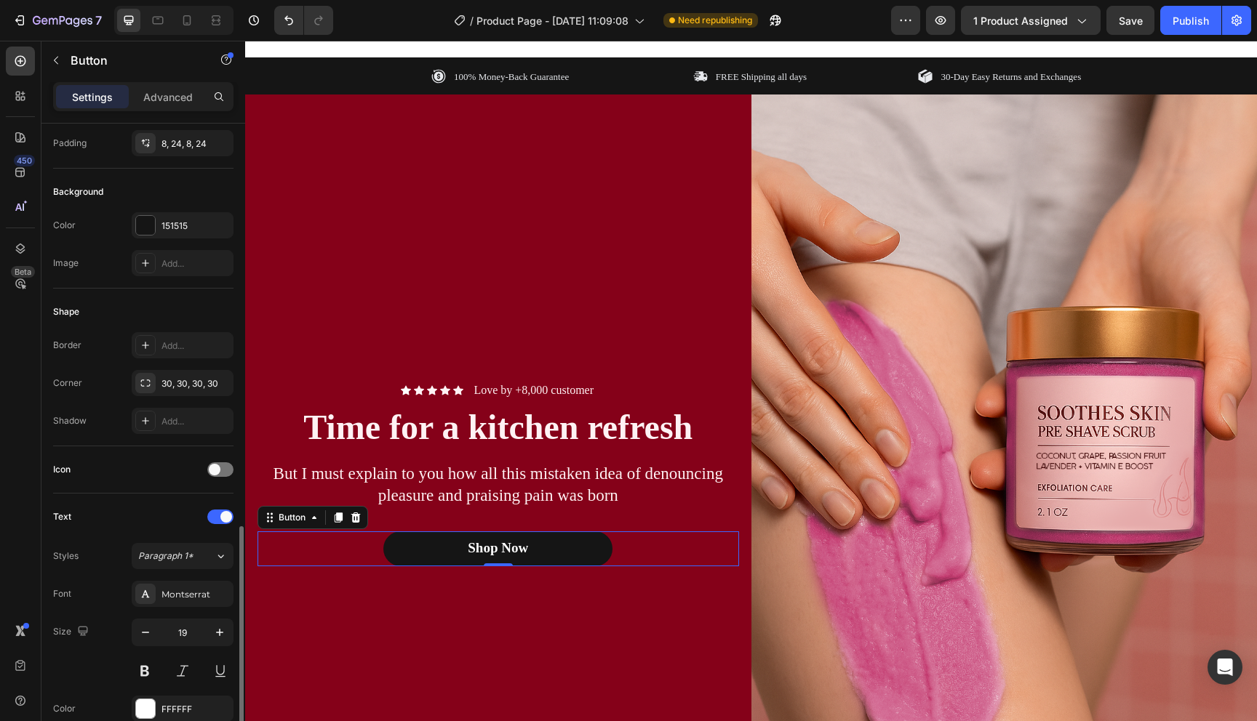
scroll to position [404, 0]
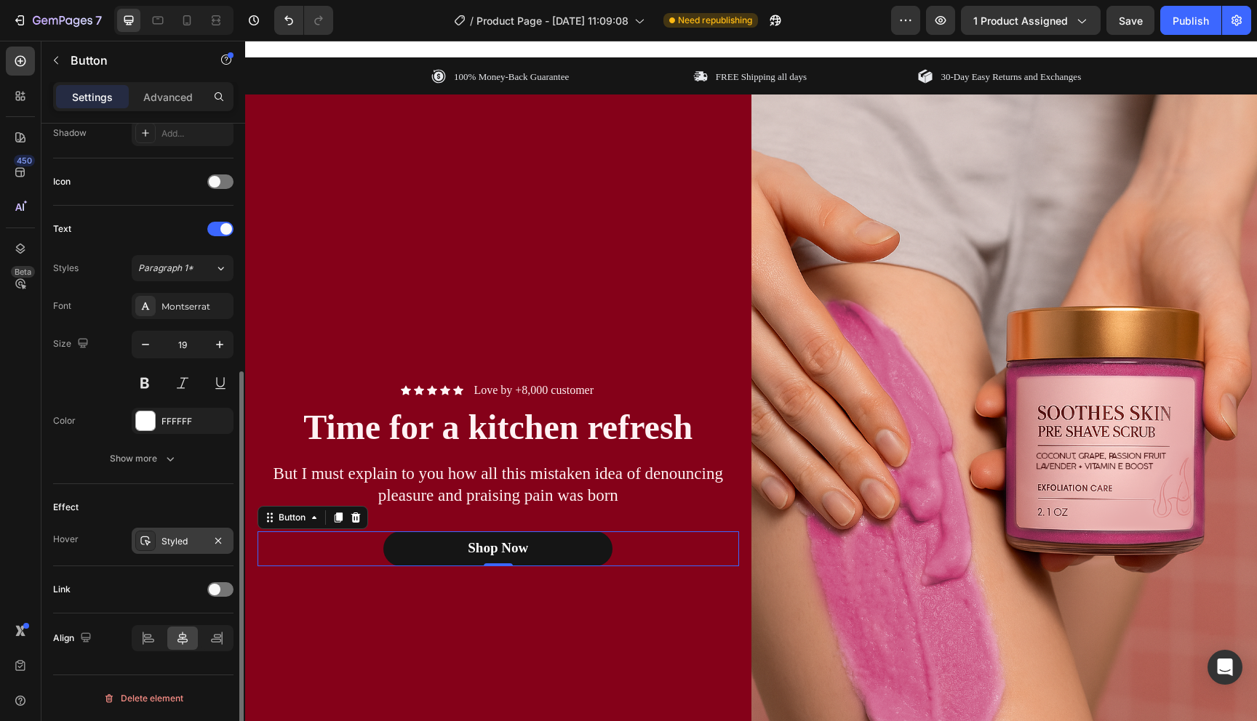
click at [166, 541] on div "Styled" at bounding box center [182, 541] width 42 height 13
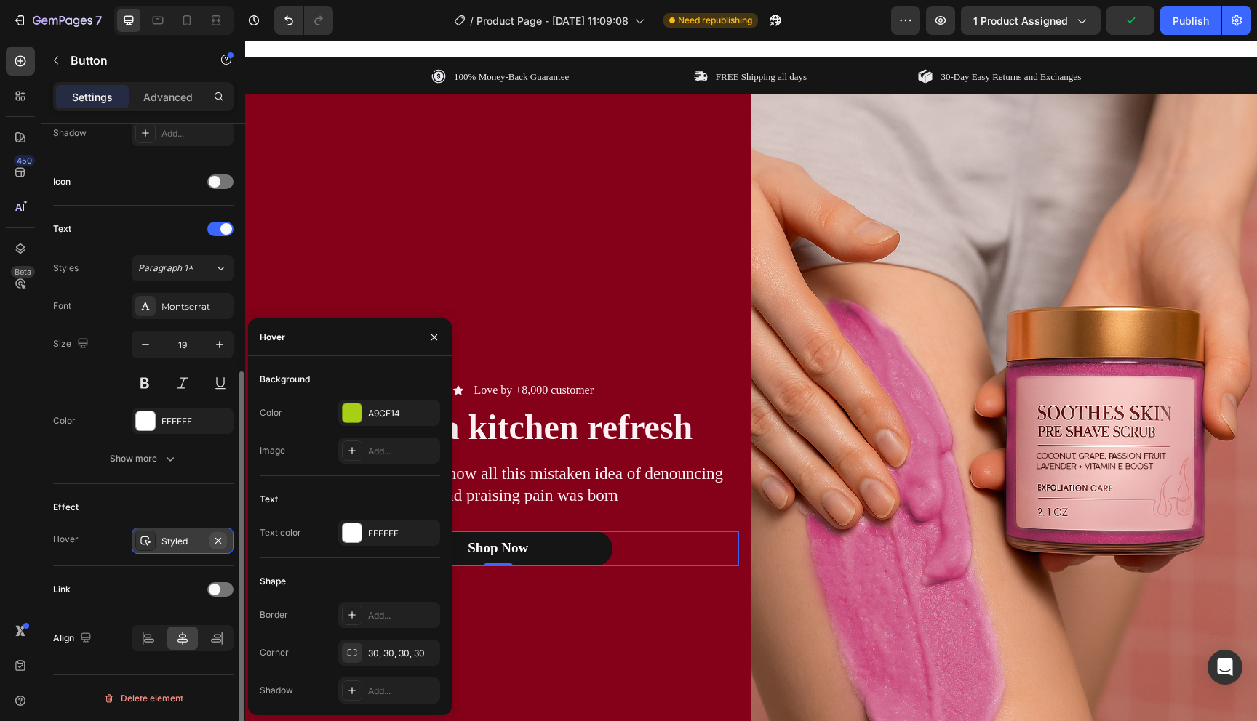
click at [220, 541] on icon "button" at bounding box center [218, 541] width 12 height 12
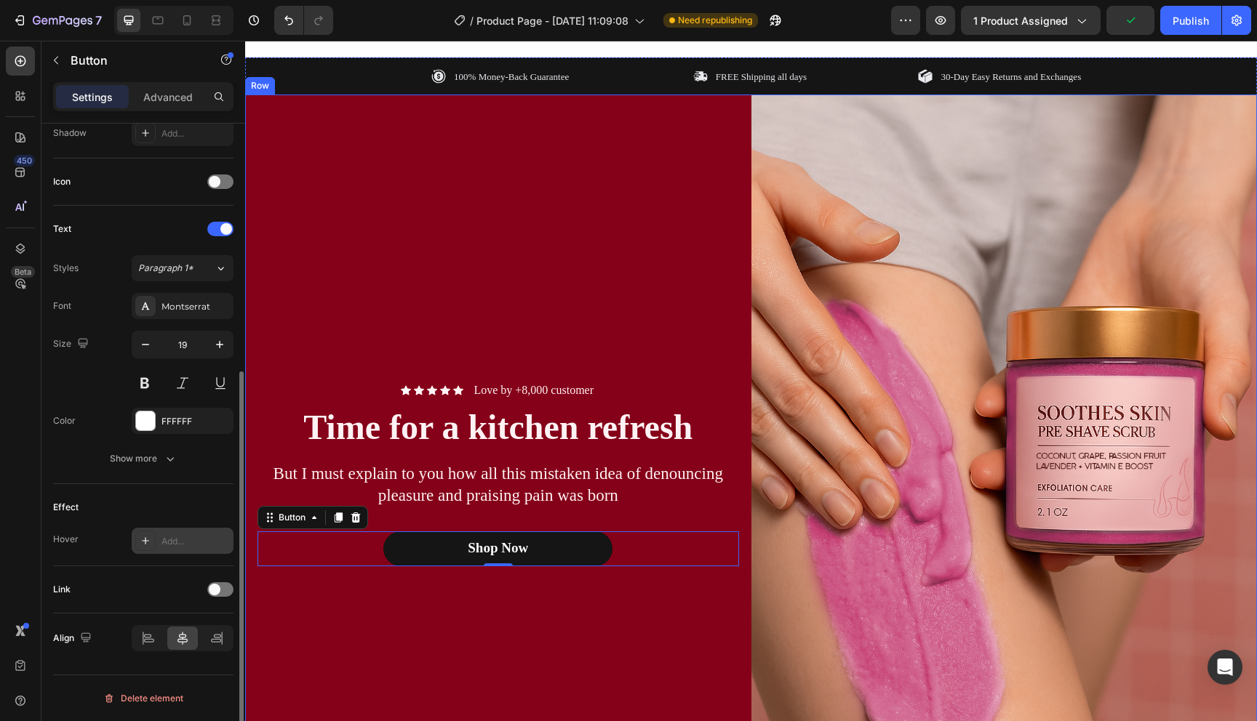
click at [443, 602] on div "Icon Icon Icon Icon Icon Icon List Love by +8,000 customer Text Block Row Time …" at bounding box center [498, 474] width 506 height 759
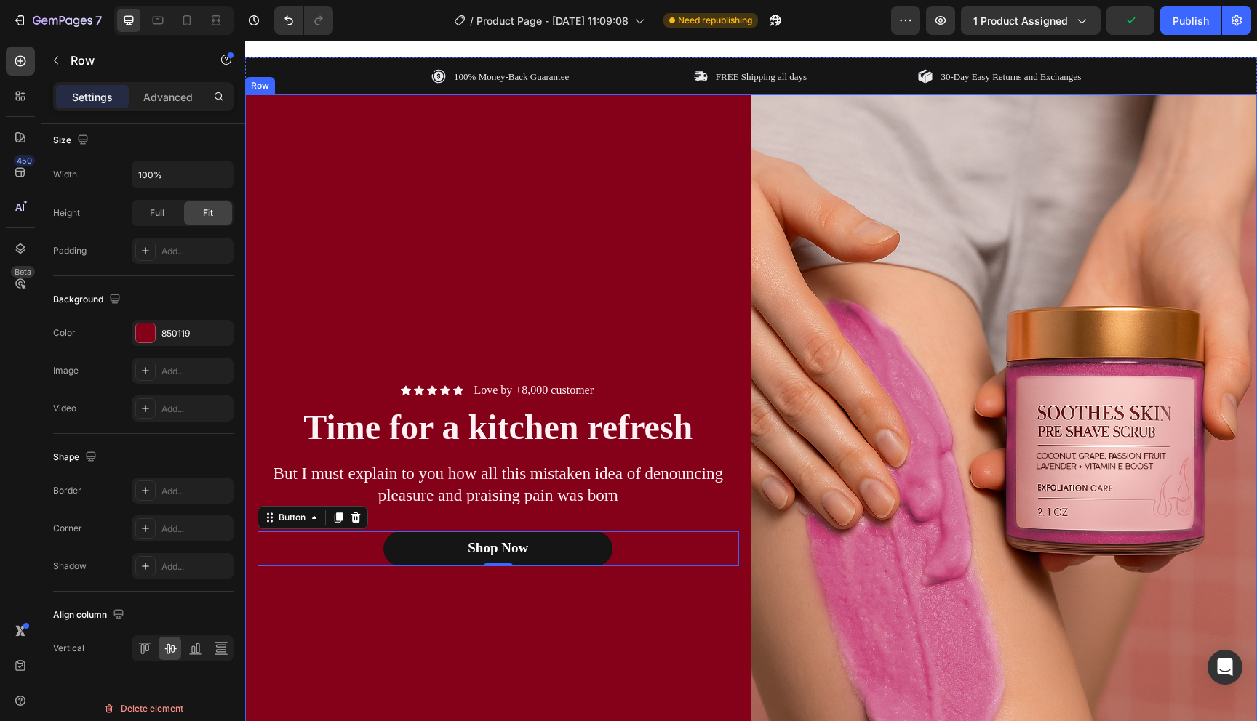
scroll to position [0, 0]
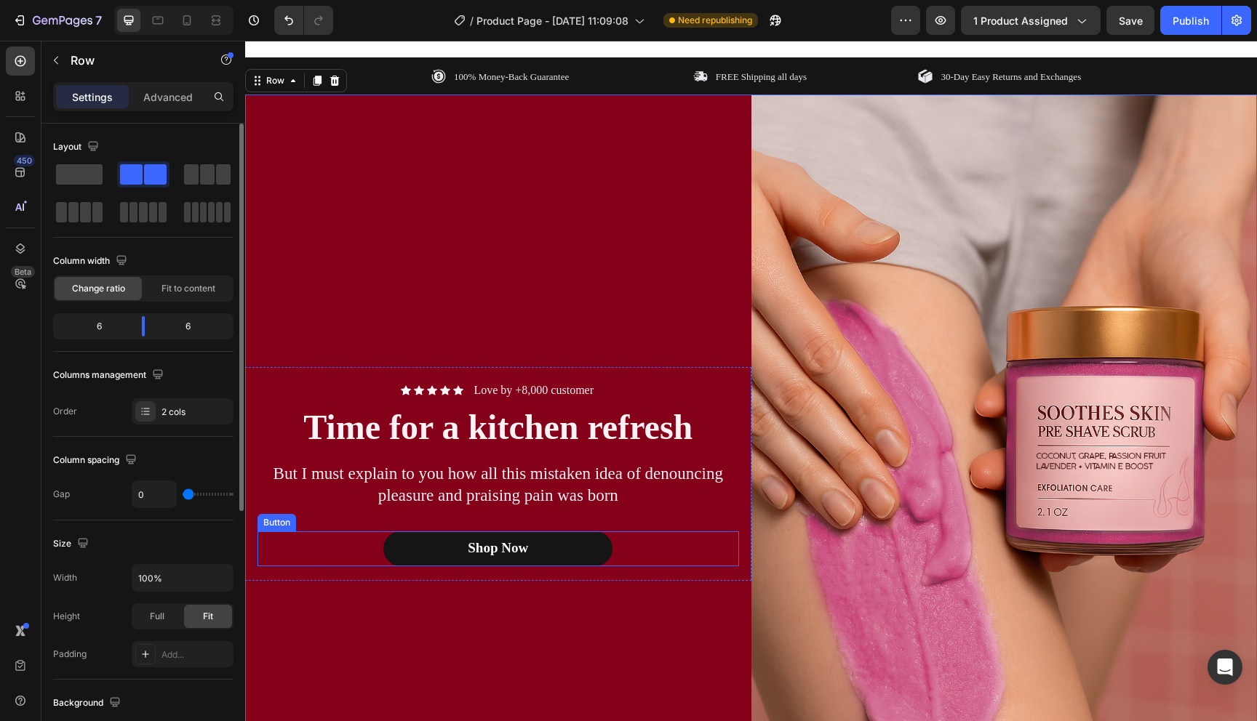
click at [432, 559] on button "Shop Now" at bounding box center [497, 549] width 229 height 35
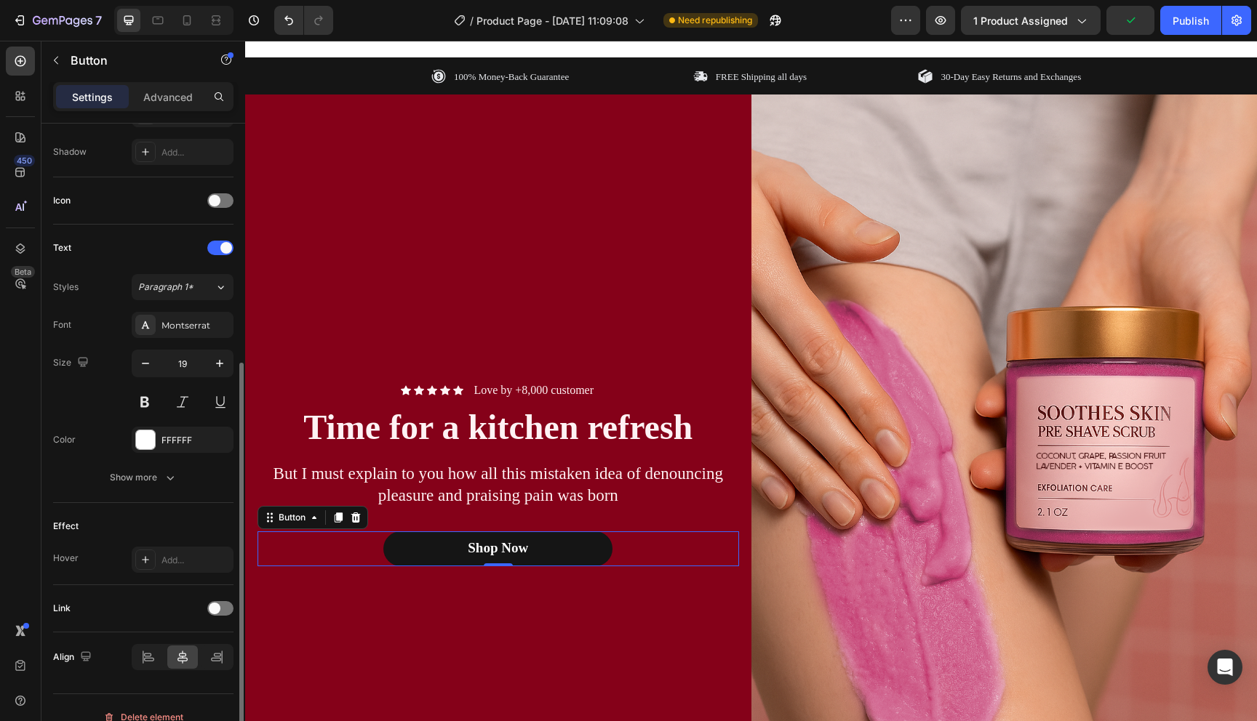
scroll to position [404, 0]
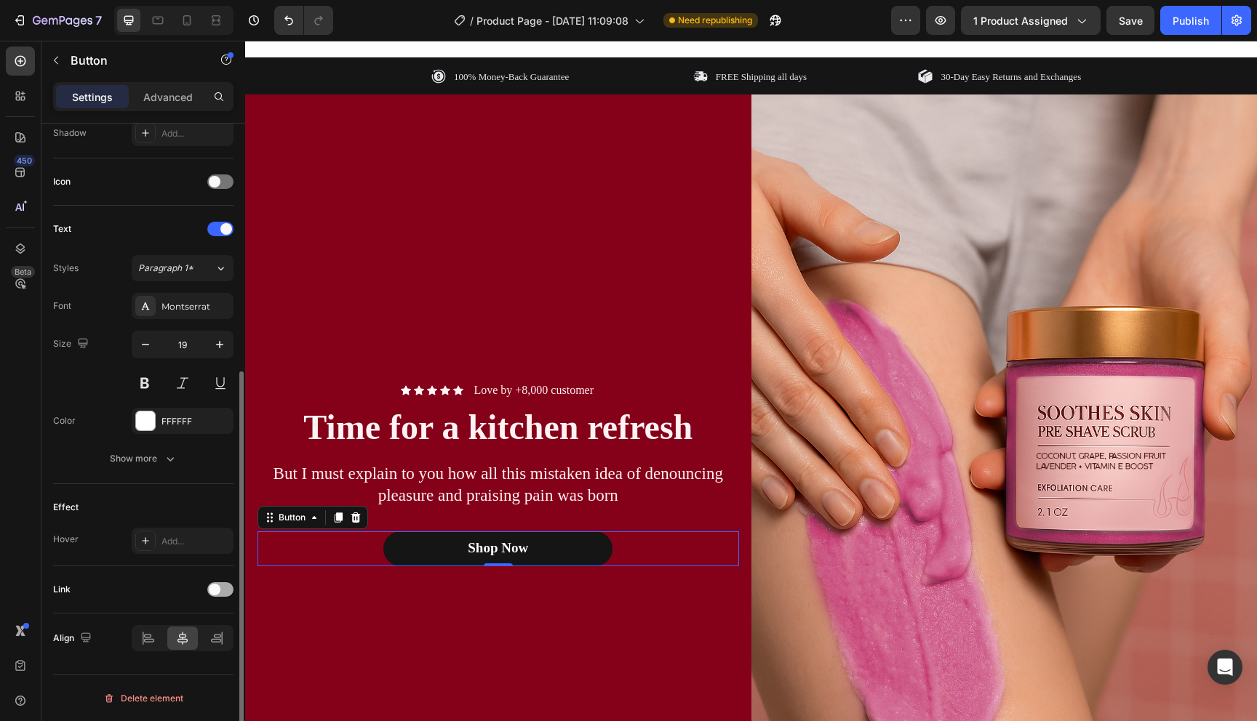
click at [225, 593] on div at bounding box center [220, 590] width 26 height 15
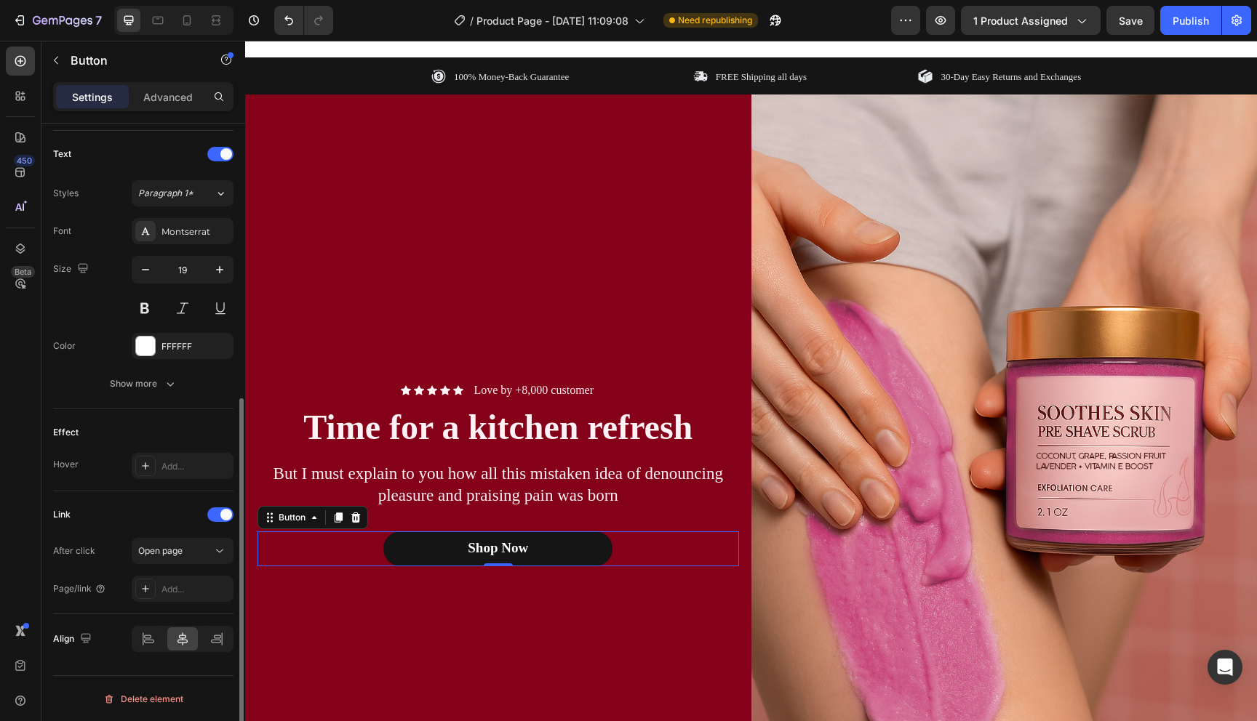
scroll to position [479, 0]
click at [185, 561] on button "Open page" at bounding box center [183, 550] width 102 height 26
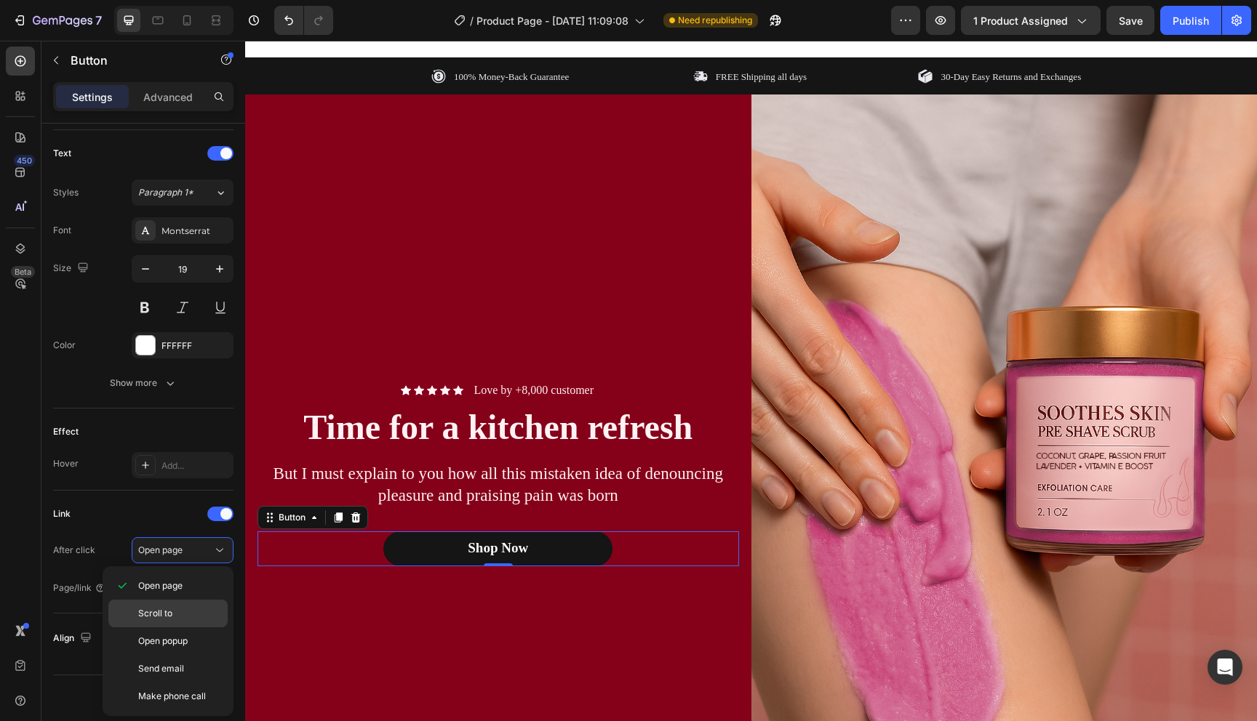
click at [153, 608] on span "Scroll to" at bounding box center [155, 613] width 34 height 13
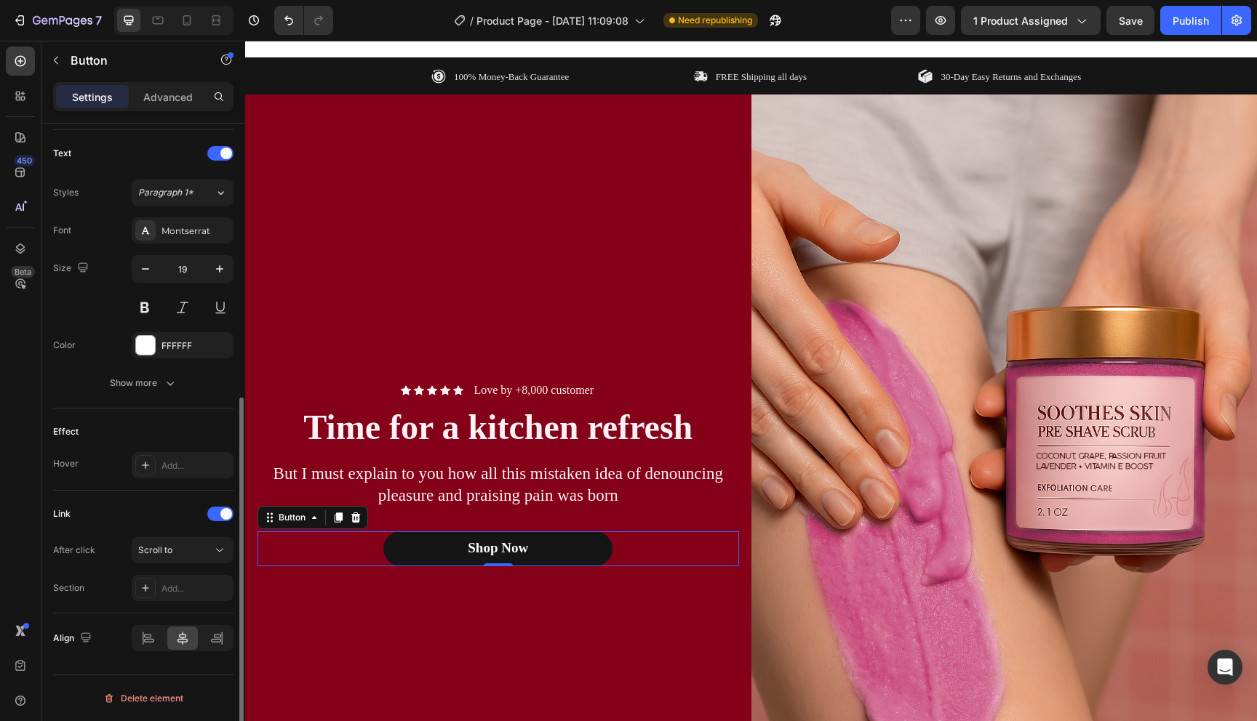
click at [119, 516] on div "Link" at bounding box center [143, 514] width 180 height 23
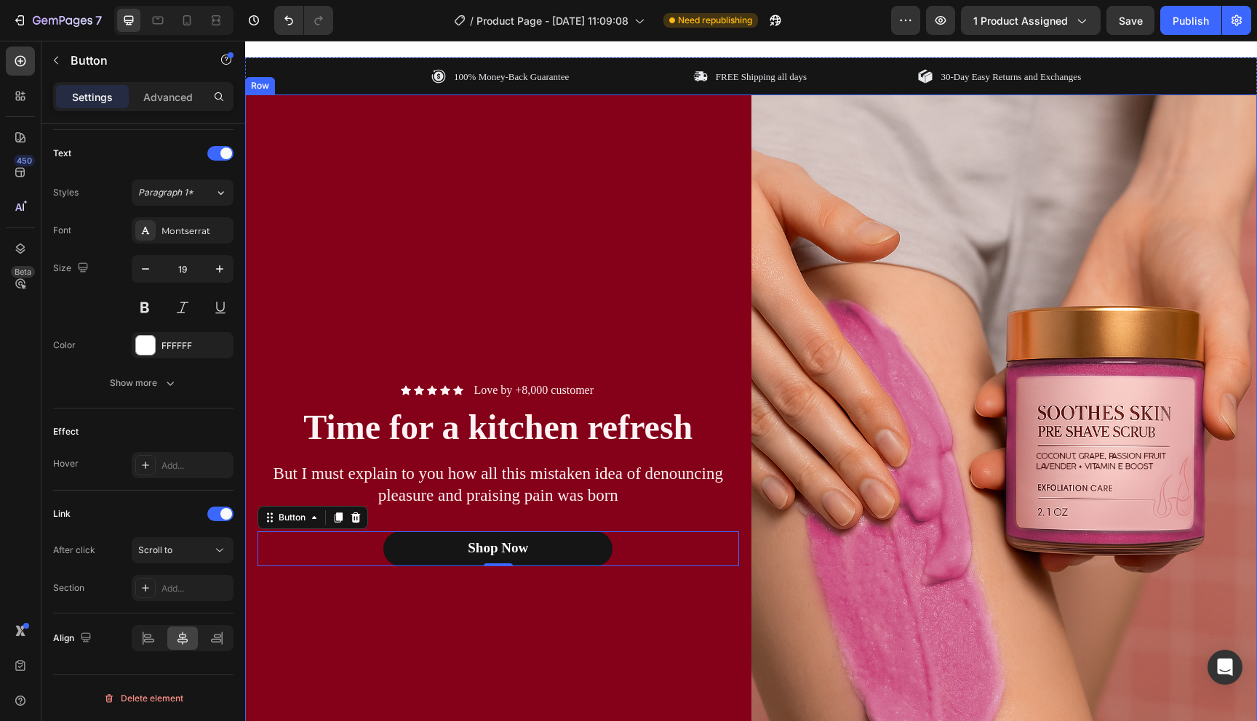
click at [449, 628] on div "Icon Icon Icon Icon Icon Icon List Love by +8,000 customer Text Block Row Time …" at bounding box center [498, 474] width 506 height 759
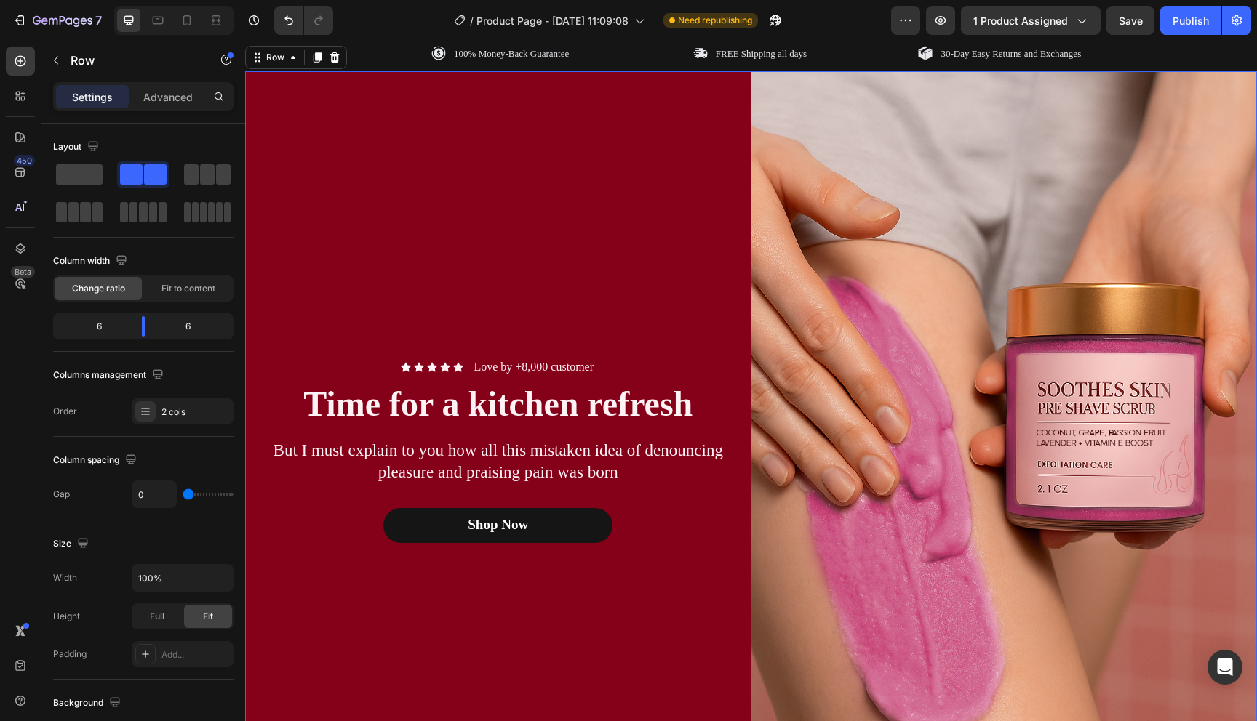
scroll to position [595, 0]
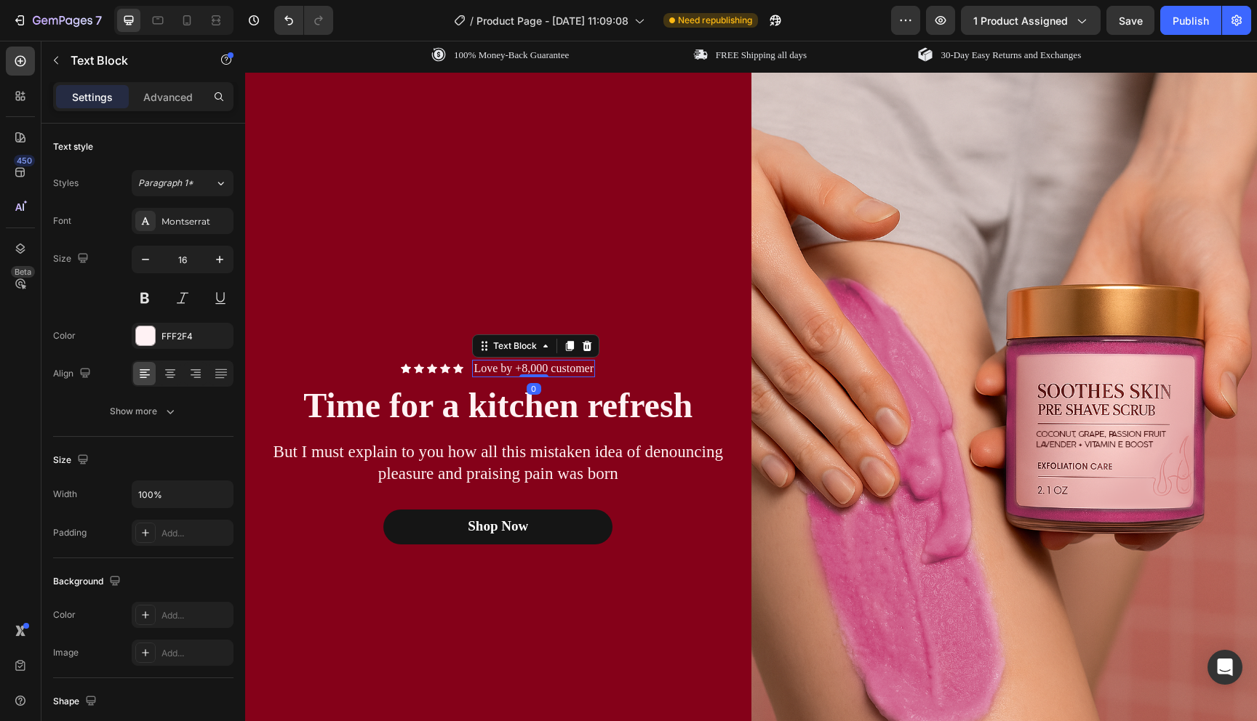
click at [521, 364] on p "Love by +8,000 customer" at bounding box center [533, 368] width 120 height 15
click at [521, 367] on p "Love by +8,000 customer" at bounding box center [533, 368] width 120 height 15
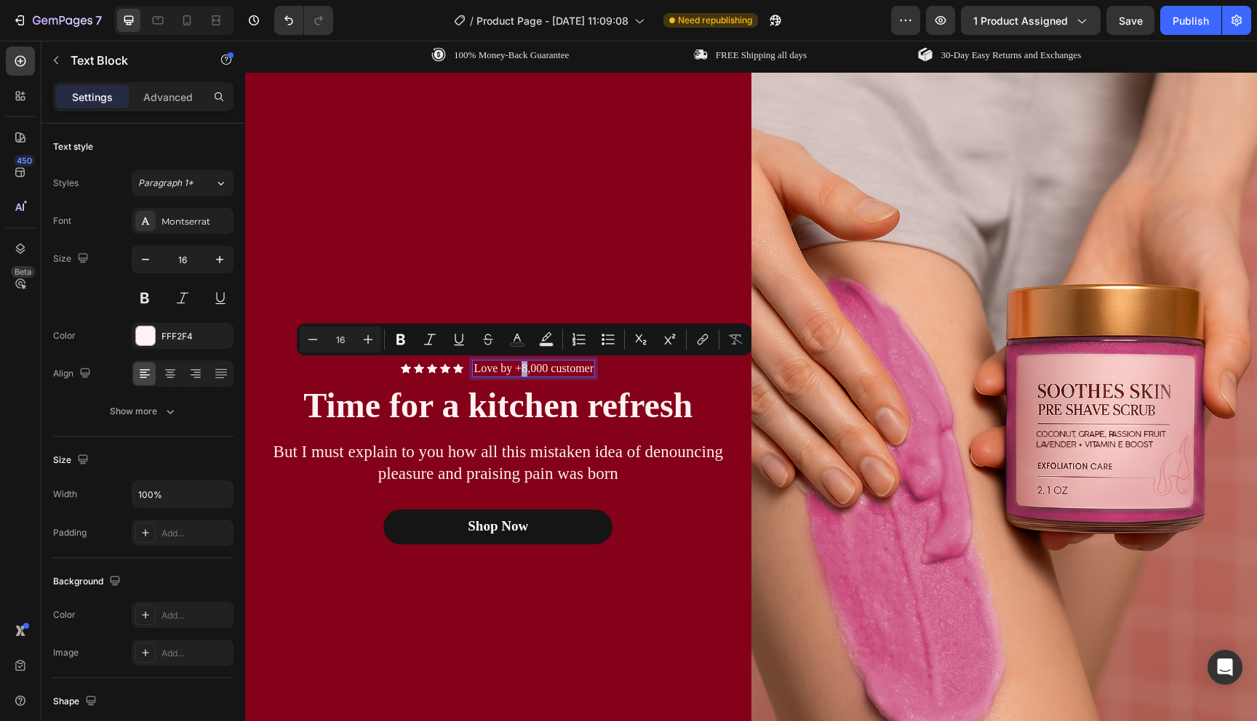
click at [525, 369] on p "Love by +8,000 customer" at bounding box center [533, 368] width 120 height 15
click at [554, 372] on p "Love by +8,000 customer" at bounding box center [533, 368] width 120 height 15
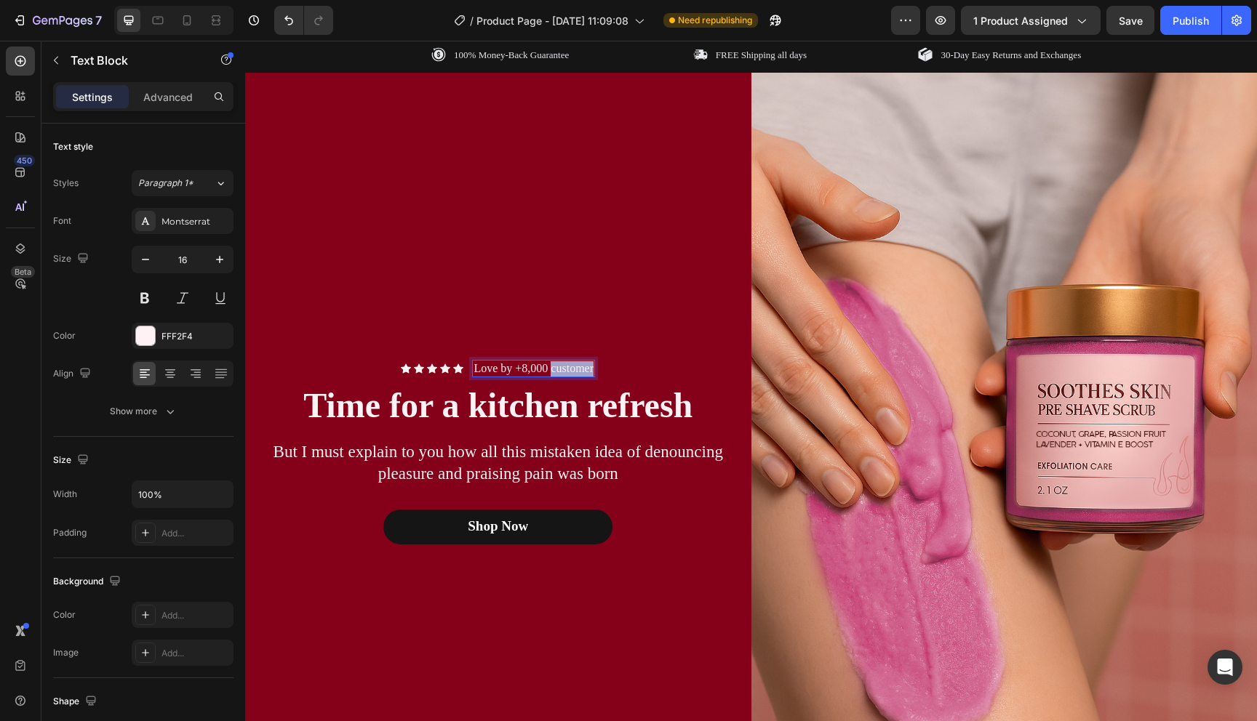
click at [554, 372] on p "Love by +8,000 customer" at bounding box center [533, 368] width 120 height 15
click at [499, 372] on p "4.9/5 Excellent" at bounding box center [533, 368] width 71 height 15
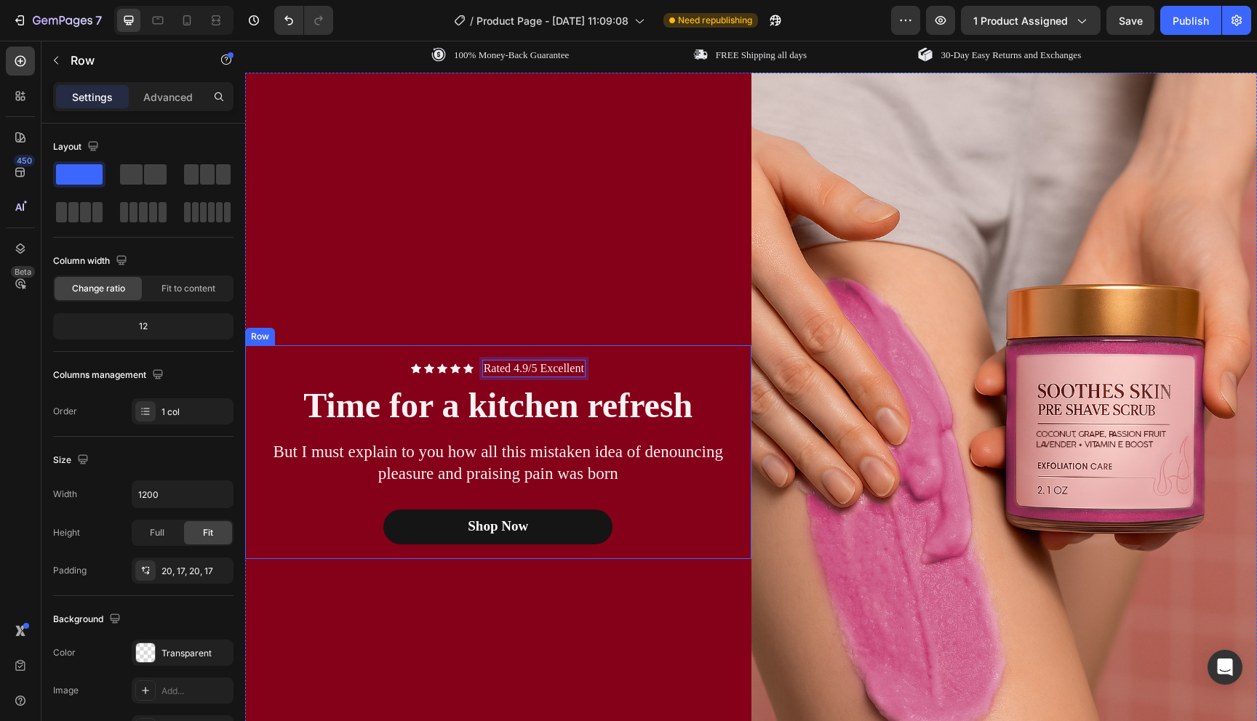
click at [679, 377] on div "Icon Icon Icon Icon Icon Icon List Rated 4.9/5 Excellent Text Block 0 Row Time …" at bounding box center [497, 452] width 481 height 185
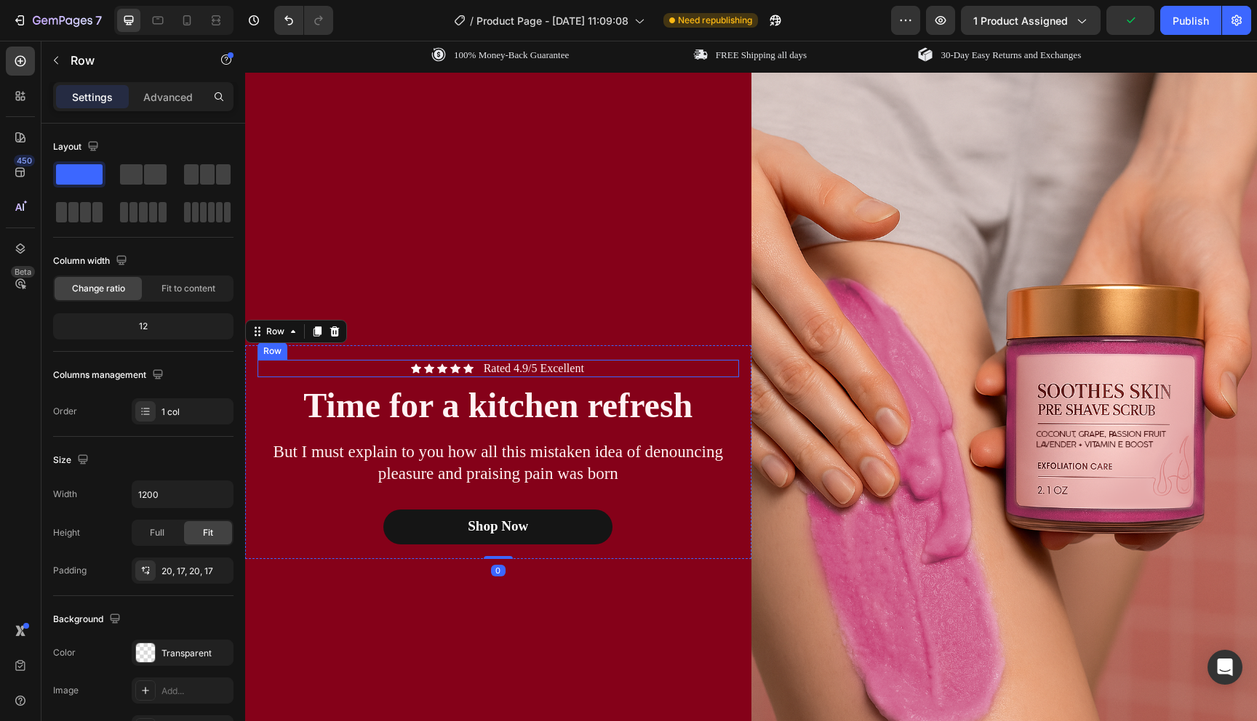
click at [661, 369] on div "Icon Icon Icon Icon Icon Icon List Rated 4.9/5 Excellent Text Block Row" at bounding box center [497, 369] width 481 height 18
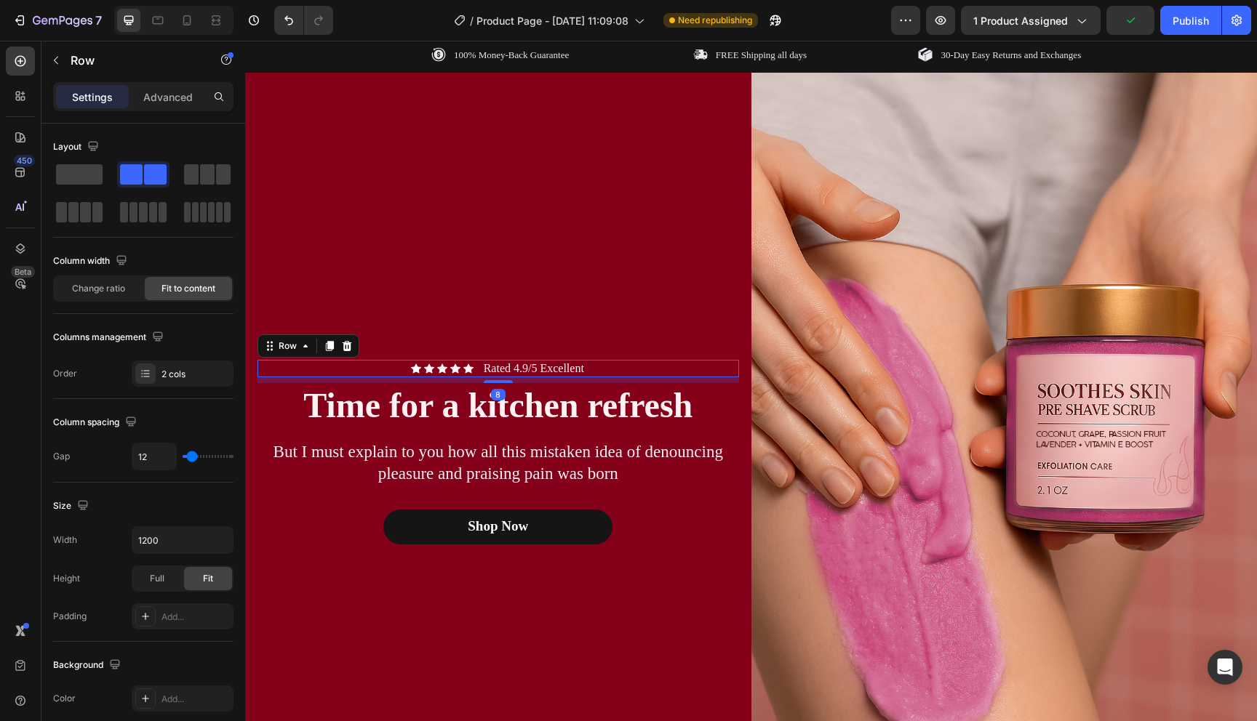
click at [661, 369] on div "Icon Icon Icon Icon Icon Icon List Rated 4.9/5 Excellent Text Block Row 8" at bounding box center [497, 369] width 481 height 18
click at [674, 369] on div "Icon Icon Icon Icon Icon Icon List Rated 4.9/5 Excellent Text Block Row 8" at bounding box center [497, 369] width 481 height 18
click at [610, 364] on div "Icon Icon Icon Icon Icon Icon List Rated 4.9/5 Excellent Text Block Row 8" at bounding box center [497, 369] width 481 height 18
click at [591, 372] on div "Icon Icon Icon Icon Icon Icon List Rated 4.9/5 Excellent Text Block Row 8" at bounding box center [497, 369] width 481 height 18
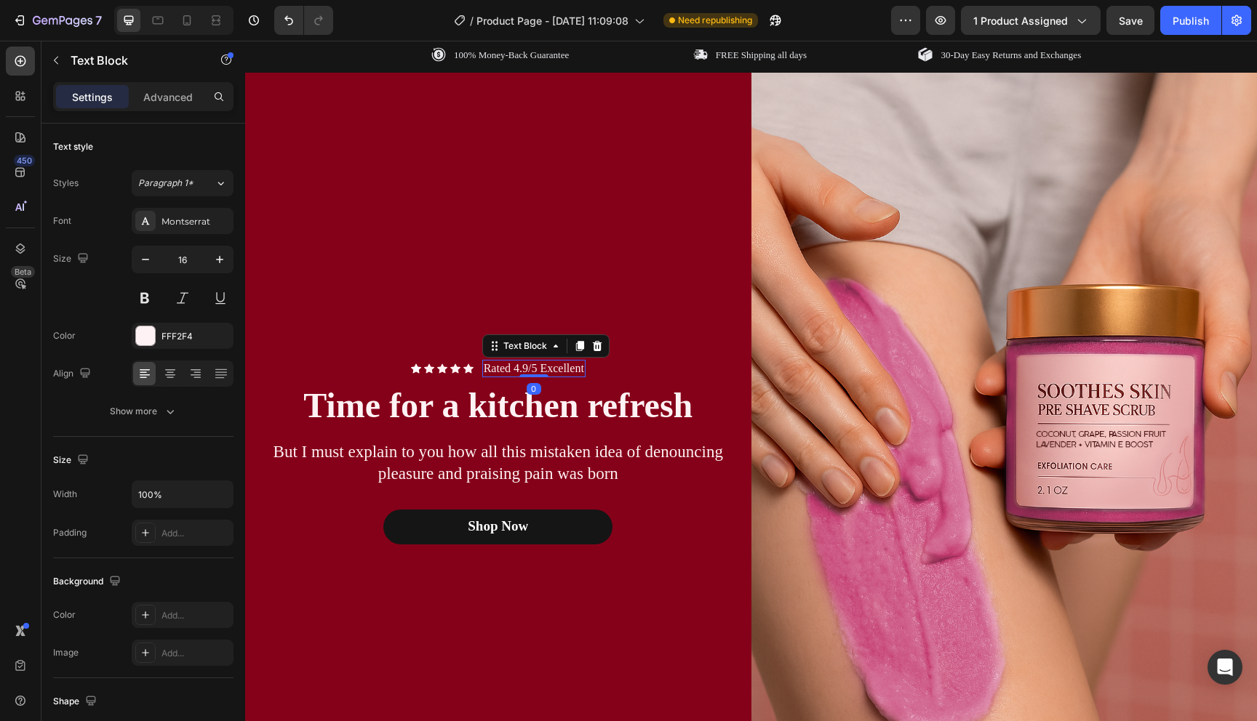
click at [582, 369] on p "Rated 4.9/5 Excellent" at bounding box center [534, 368] width 100 height 15
click at [583, 371] on p "Rated 4.9/5 Excellent" at bounding box center [534, 368] width 100 height 15
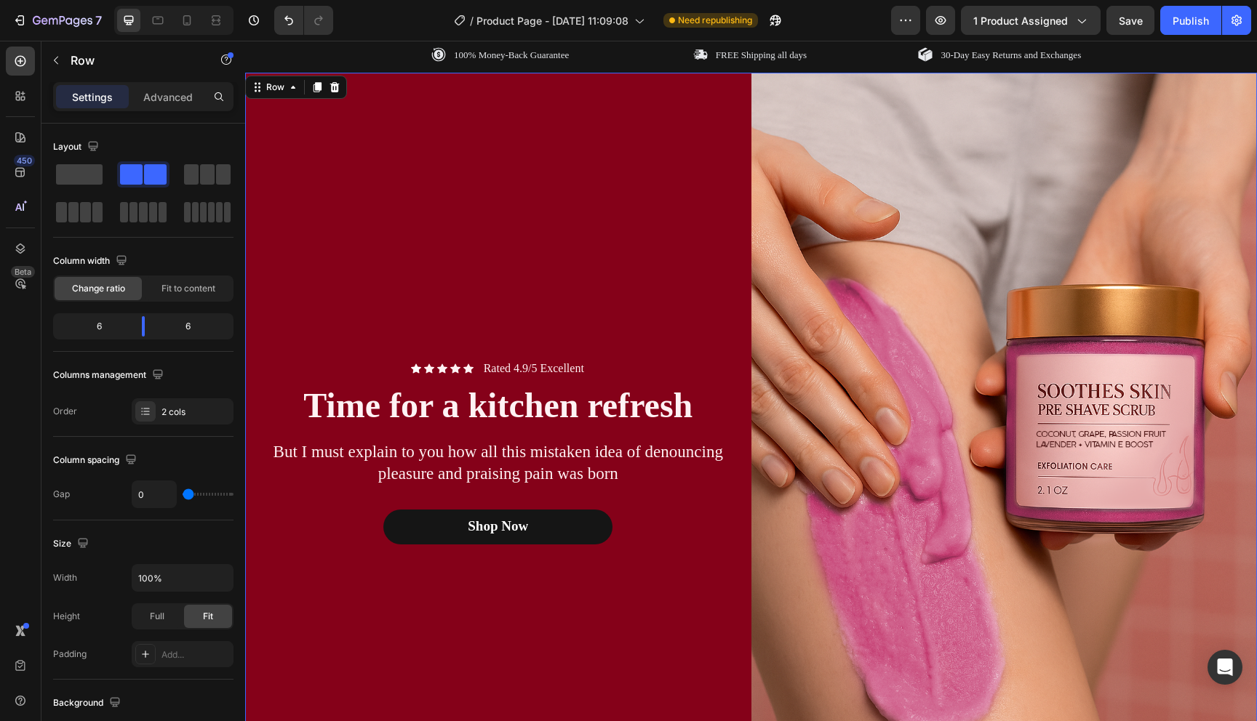
click at [639, 259] on div "Icon Icon Icon Icon Icon Icon List Rated 4.9/5 Excellent Text Block Row Time fo…" at bounding box center [498, 452] width 506 height 759
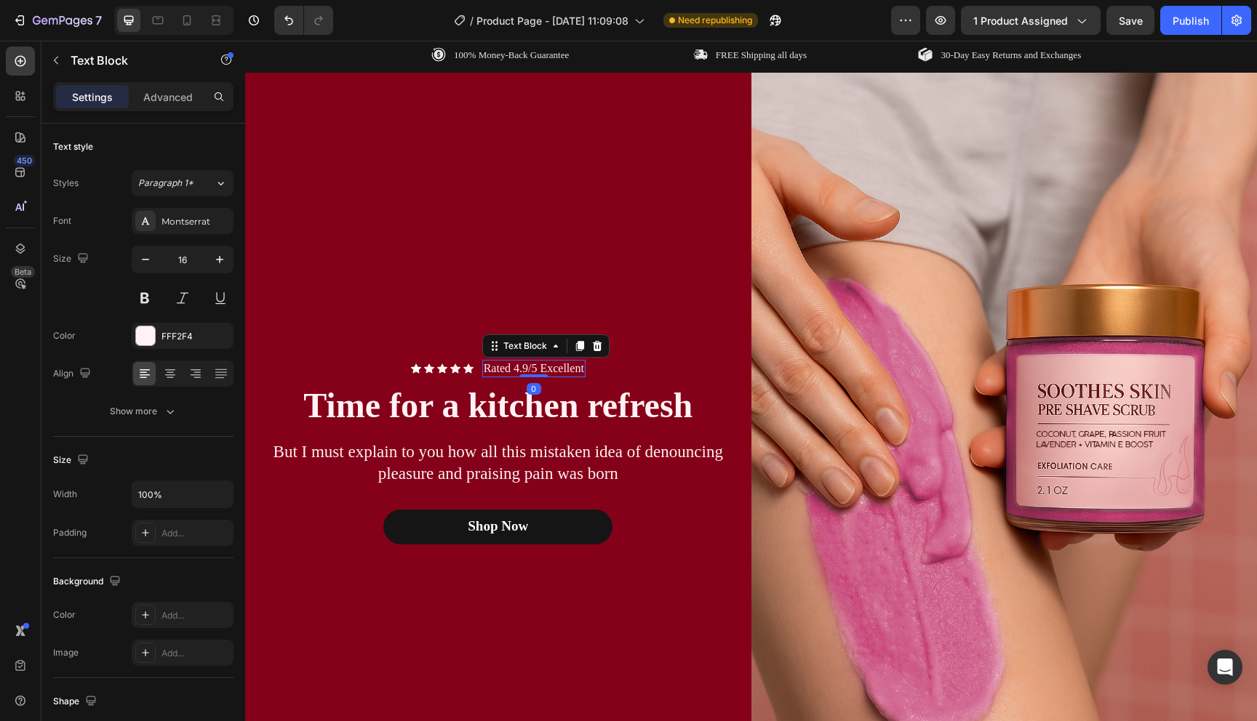
click at [519, 367] on p "Rated 4.9/5 Excellent" at bounding box center [534, 368] width 100 height 15
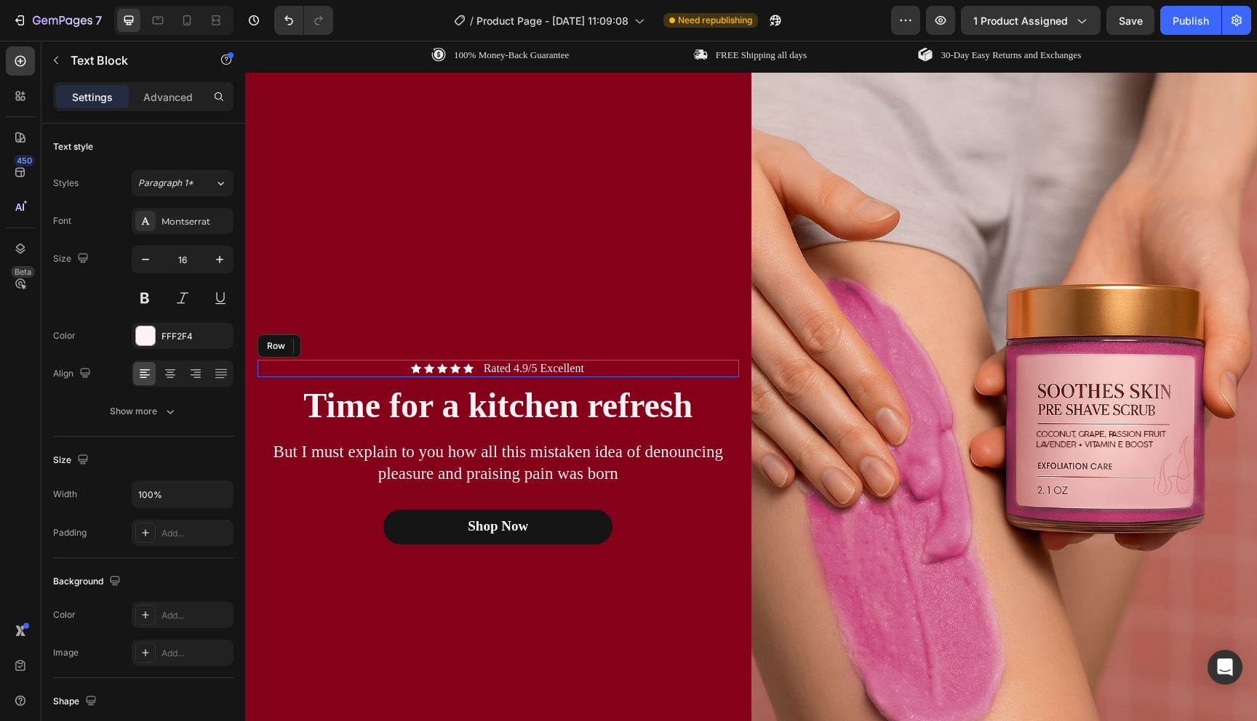
click at [642, 374] on div "Icon Icon Icon Icon Icon Icon List Rated 4.9/5 Excellent Text Block 0 Row" at bounding box center [497, 369] width 481 height 18
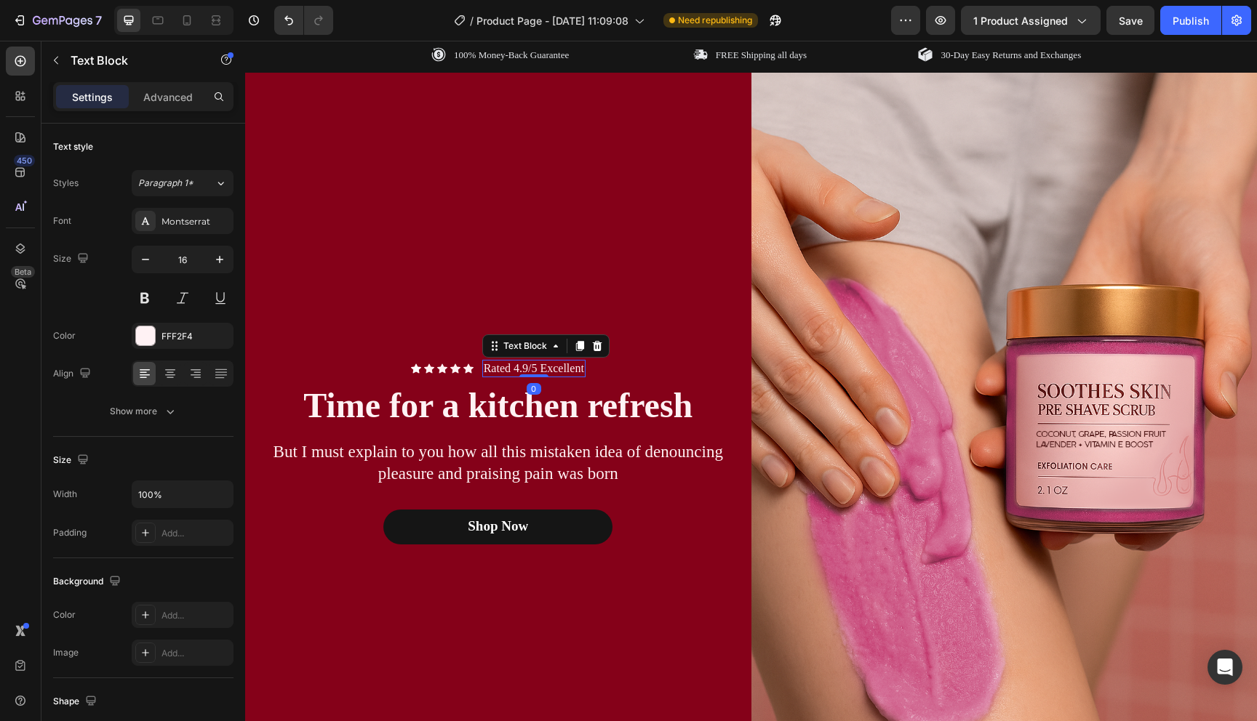
click at [580, 374] on p "Rated 4.9/5 Excellent" at bounding box center [534, 368] width 100 height 15
click at [594, 350] on icon at bounding box center [596, 346] width 9 height 10
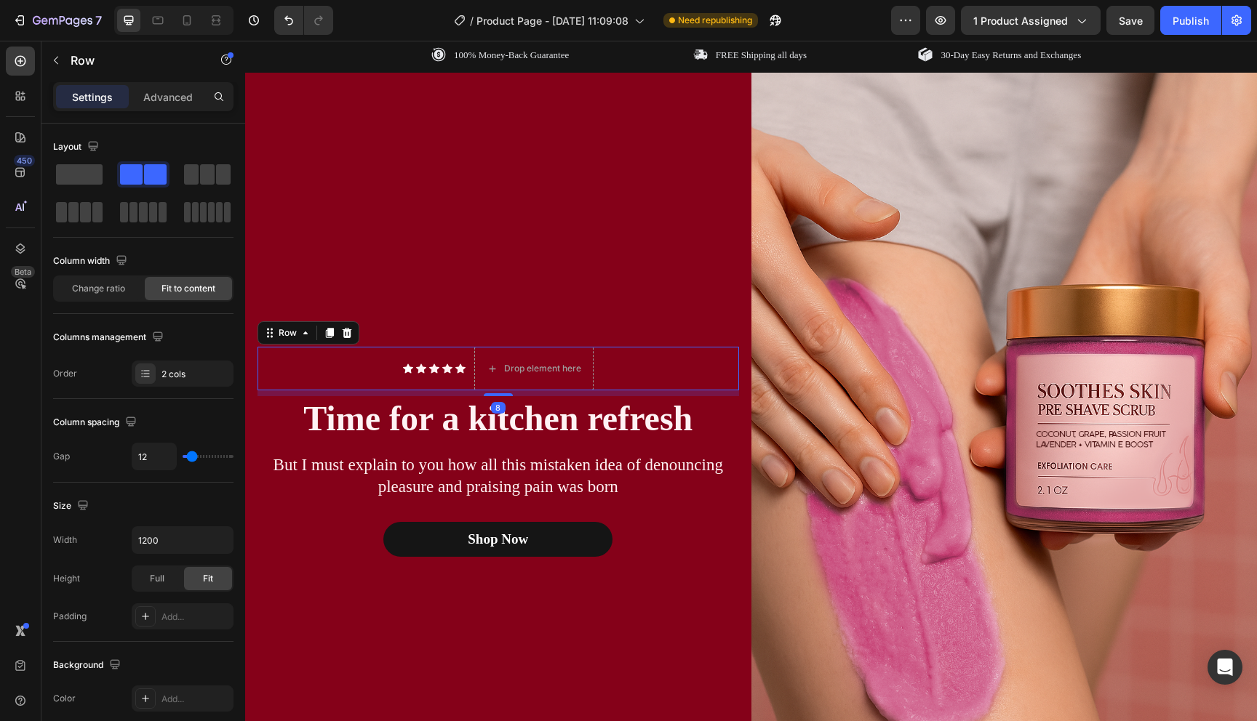
click at [435, 383] on div "Icon Icon Icon Icon Icon Icon List" at bounding box center [434, 369] width 63 height 44
click at [70, 176] on span at bounding box center [79, 174] width 47 height 20
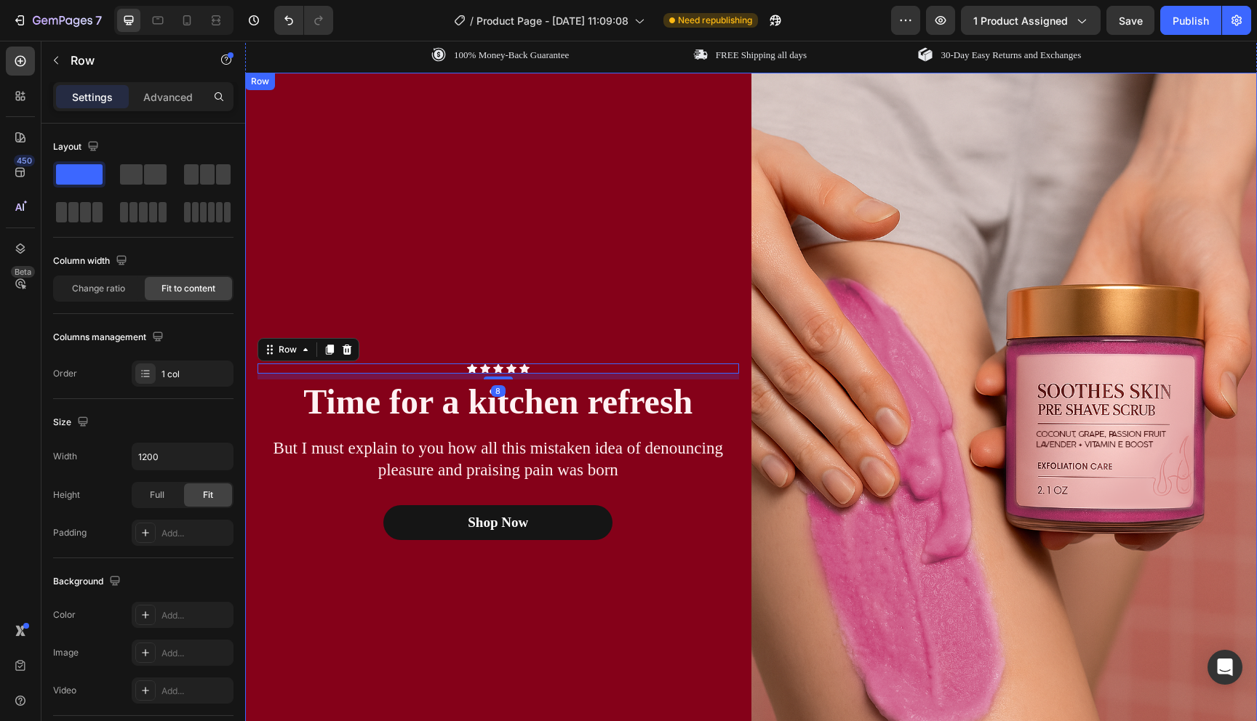
click at [541, 308] on div "Icon Icon Icon Icon Icon Icon List Row 8 Time for a kitchen refresh Heading But…" at bounding box center [498, 452] width 506 height 759
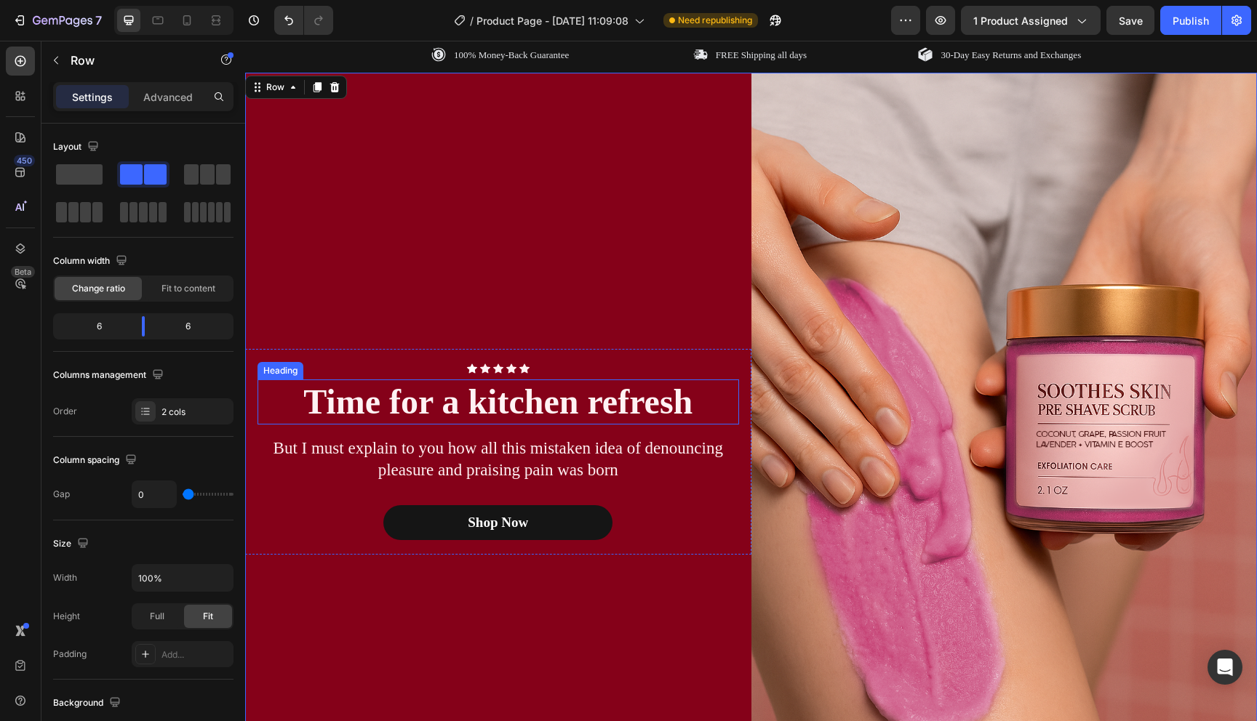
click at [521, 406] on h2 "Time for a kitchen refresh" at bounding box center [497, 402] width 481 height 45
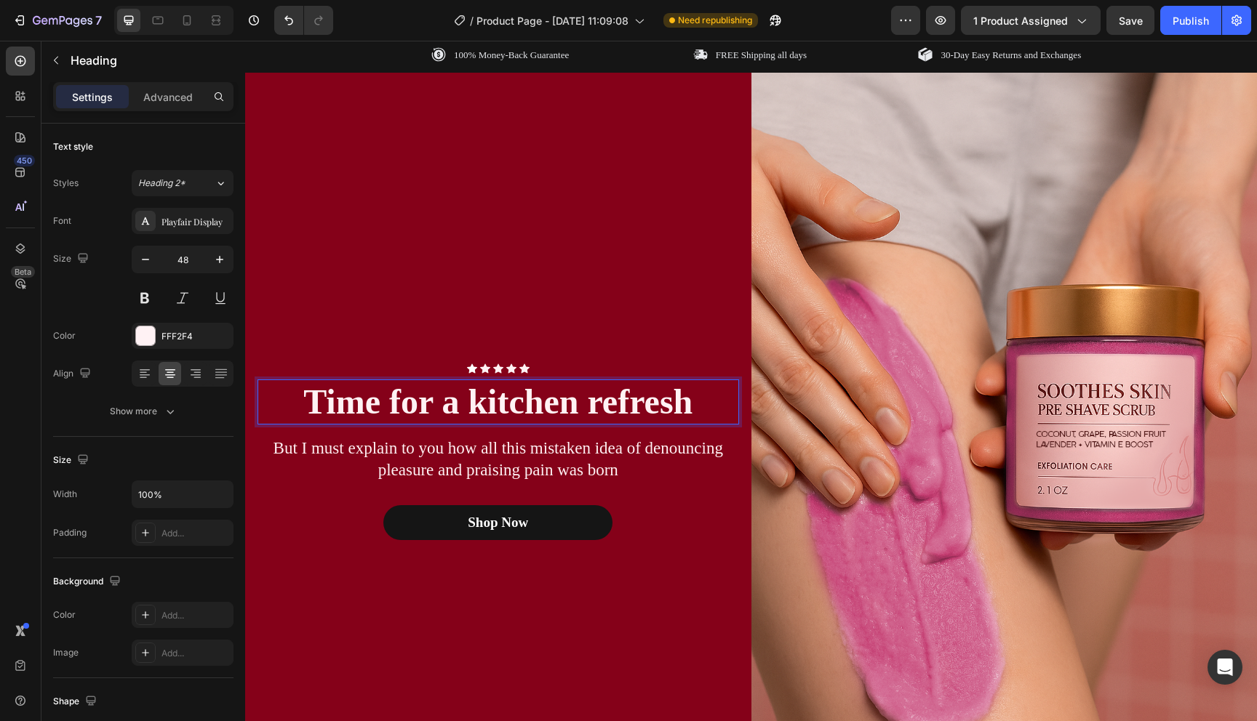
click at [521, 406] on h2 "Time for a kitchen refresh" at bounding box center [497, 402] width 481 height 45
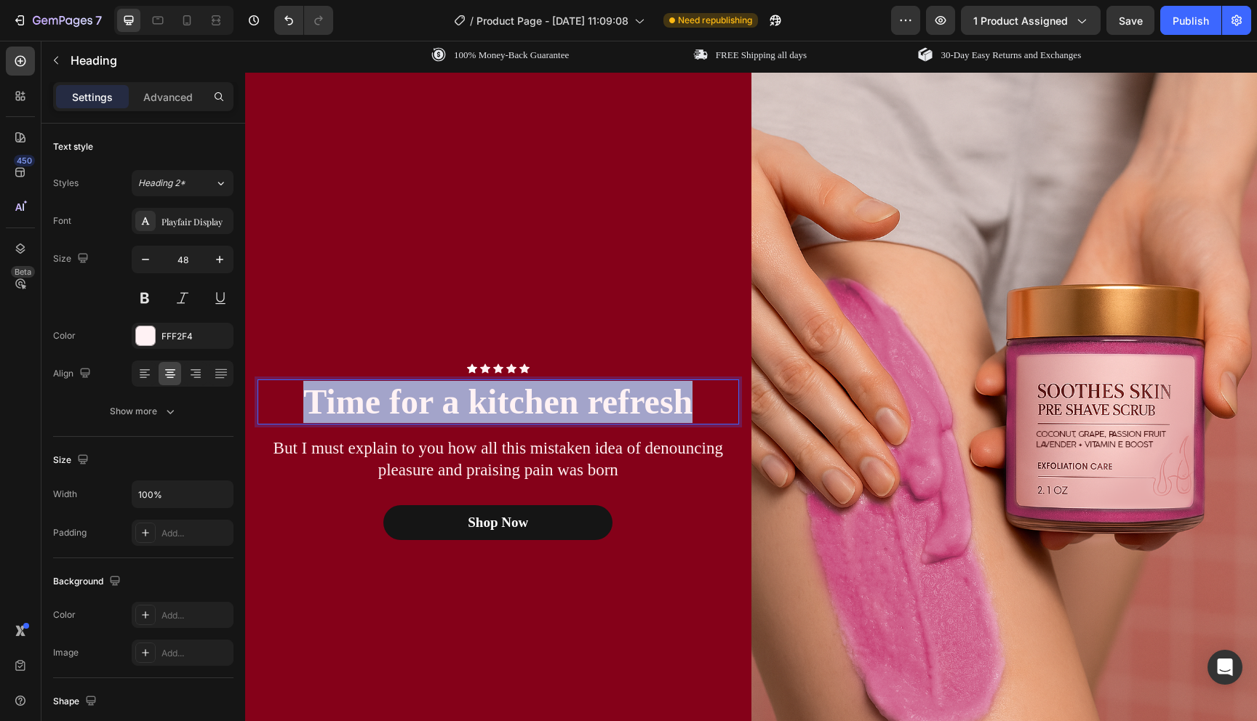
click at [521, 406] on p "Time for a kitchen refresh" at bounding box center [498, 402] width 479 height 42
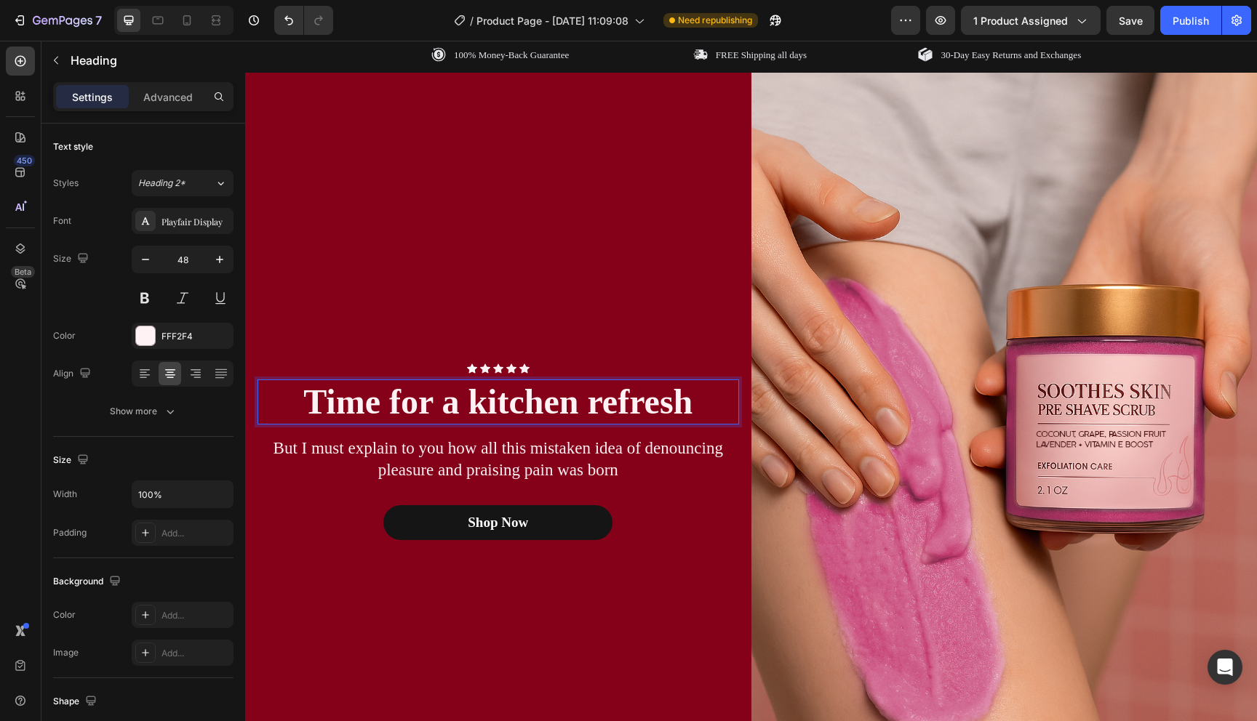
scroll to position [574, 0]
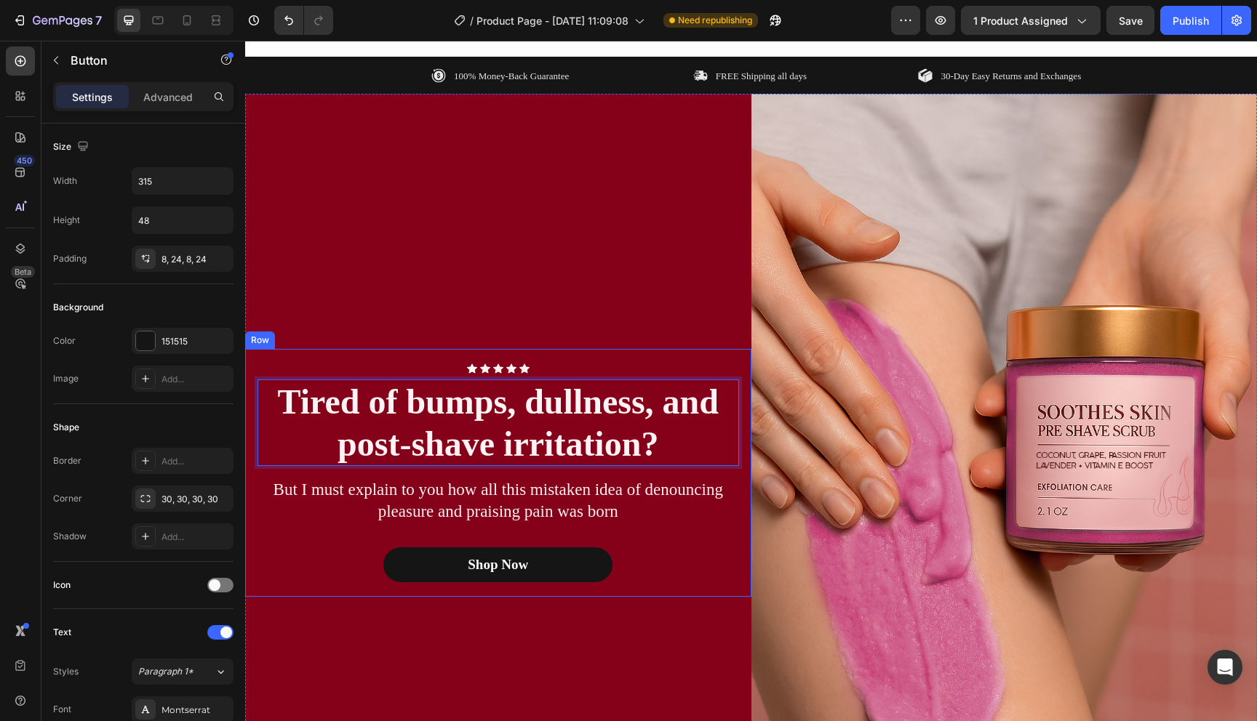
click at [676, 551] on div "Shop Now Button" at bounding box center [497, 565] width 481 height 35
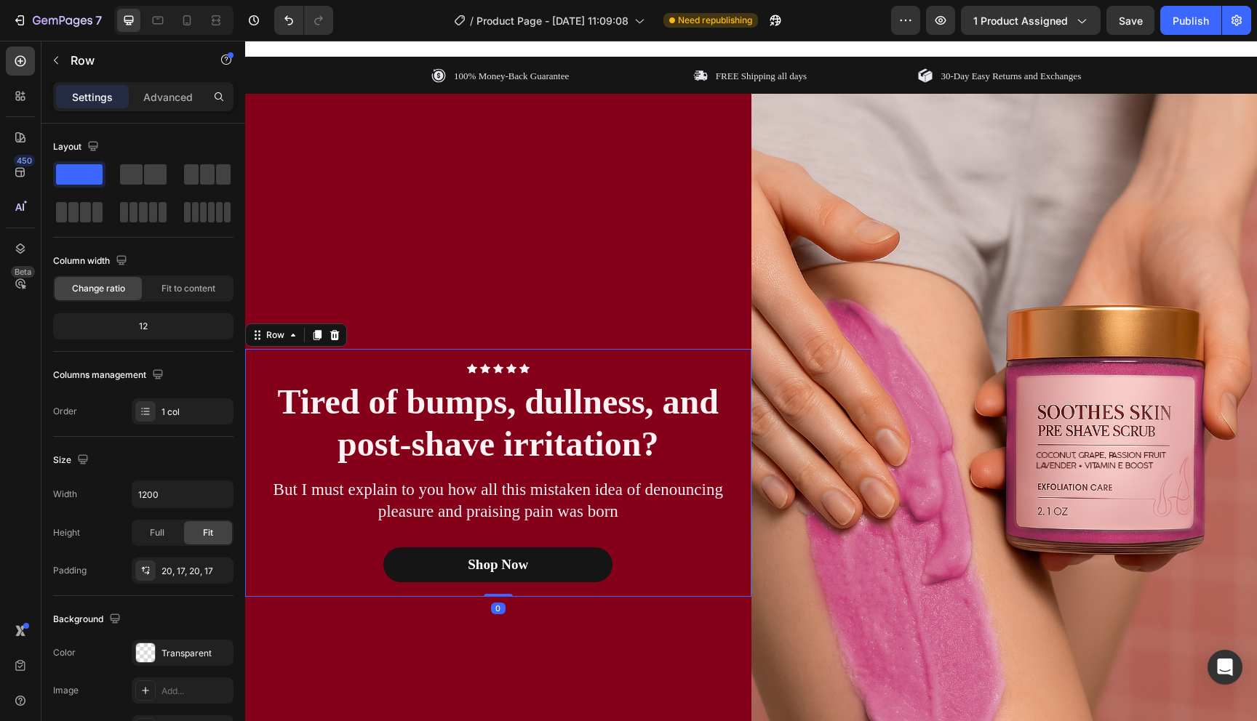
click at [623, 359] on div "Icon Icon Icon Icon Icon Icon List Row Tired of bumps, dullness, and post-shave…" at bounding box center [498, 473] width 506 height 248
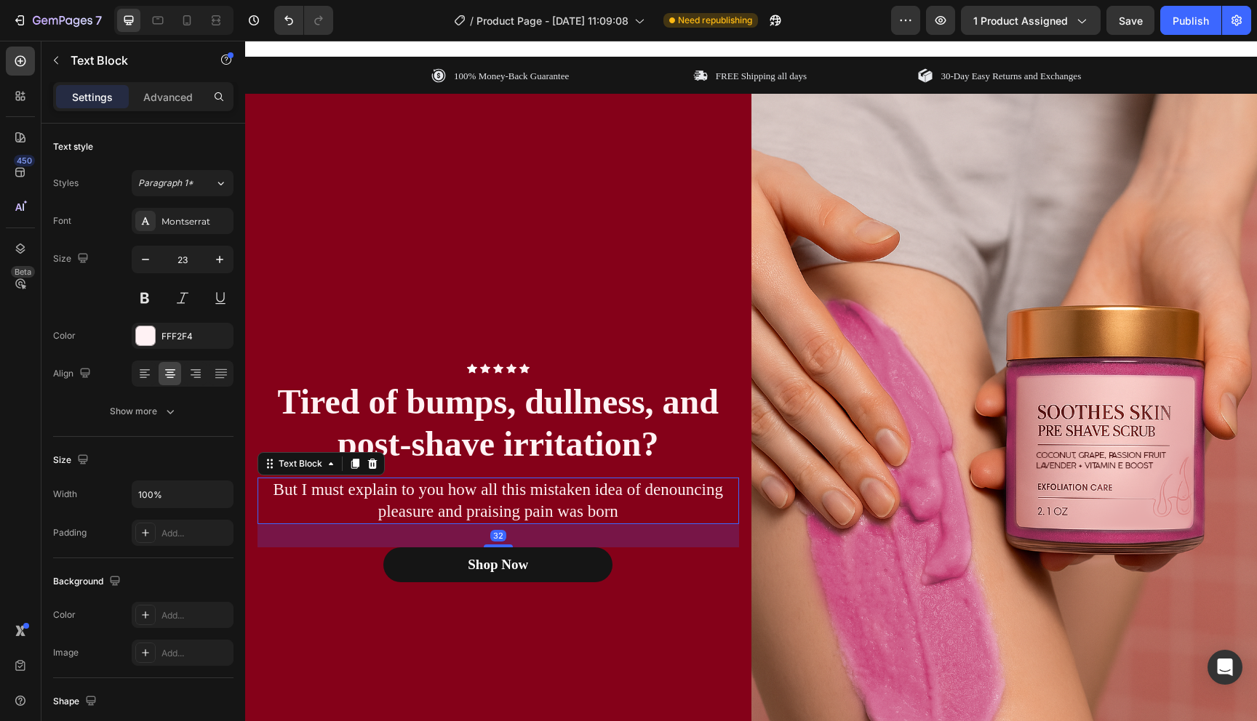
click at [590, 481] on p "But I must explain to you how all this mistaken idea of denouncing pleasure and…" at bounding box center [498, 501] width 479 height 44
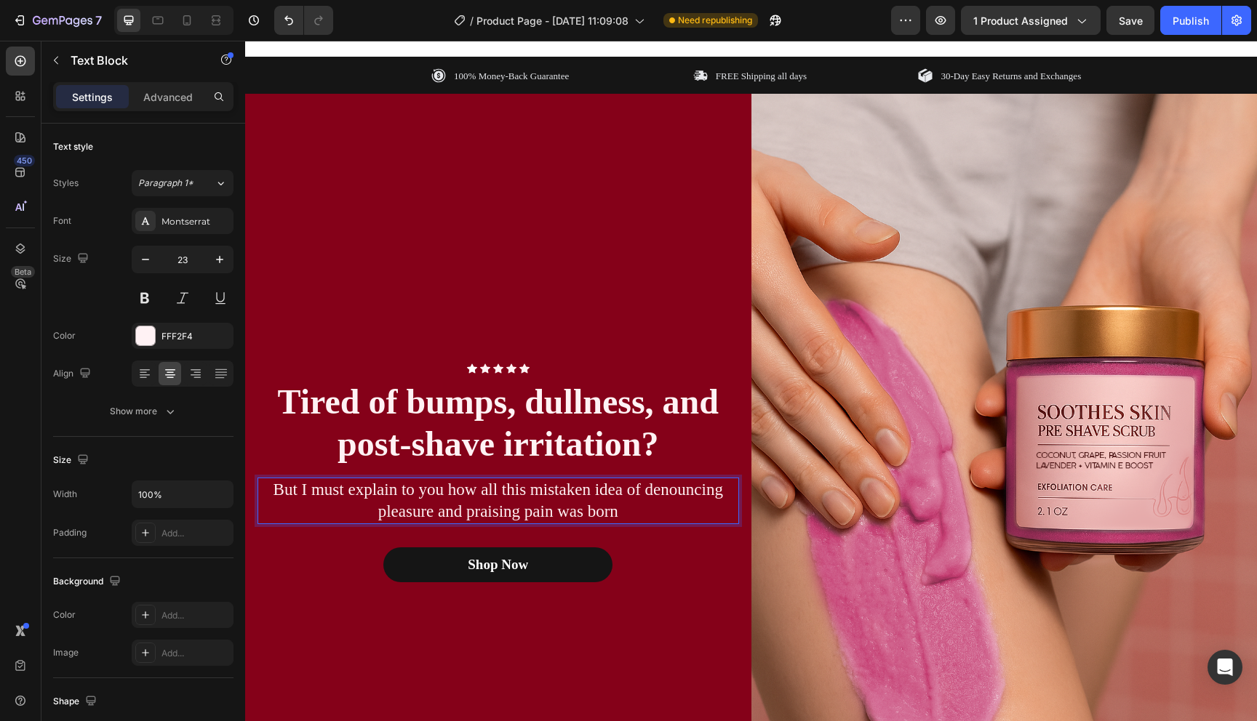
click at [510, 506] on p "But I must explain to you how all this mistaken idea of denouncing pleasure and…" at bounding box center [498, 501] width 479 height 44
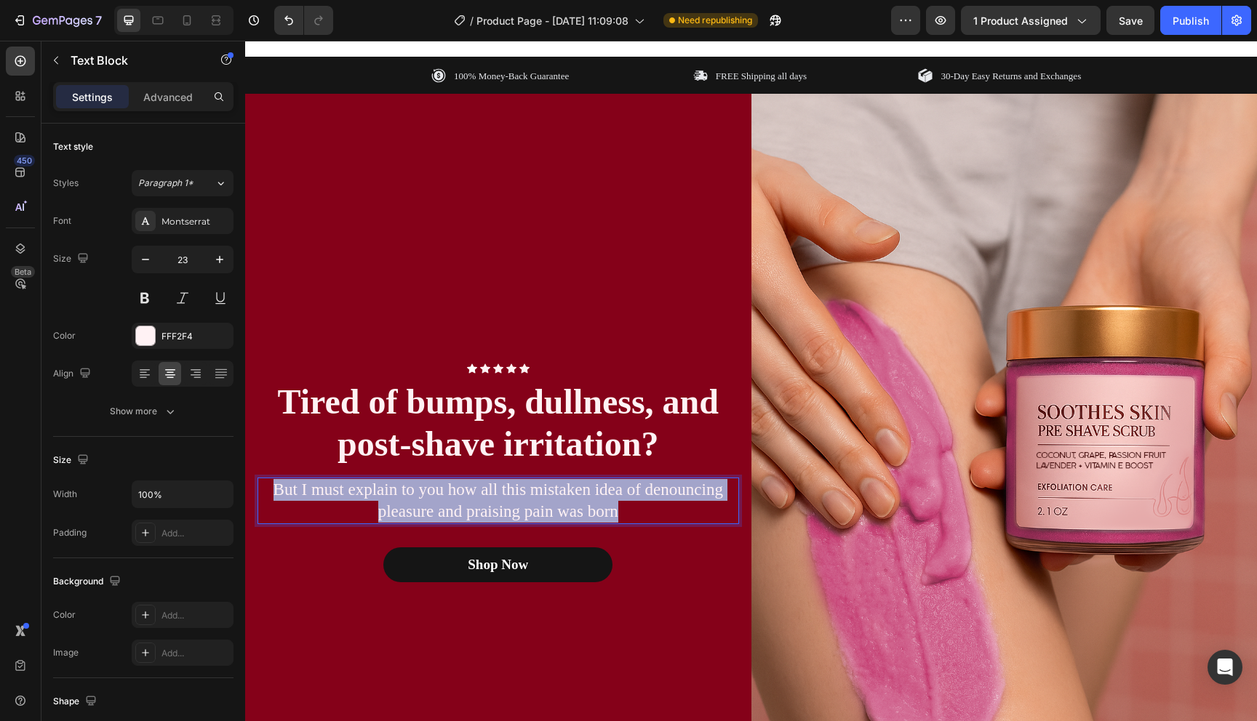
click at [510, 506] on p "But I must explain to you how all this mistaken idea of denouncing pleasure and…" at bounding box center [498, 501] width 479 height 44
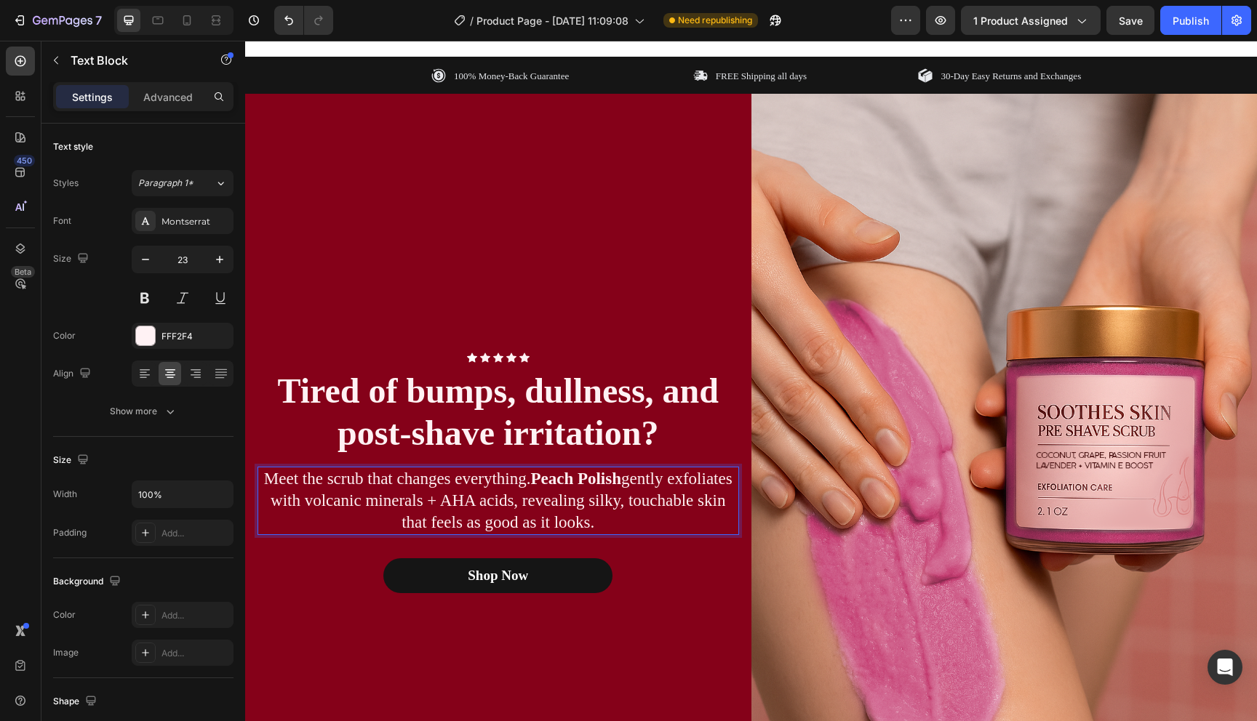
scroll to position [563, 0]
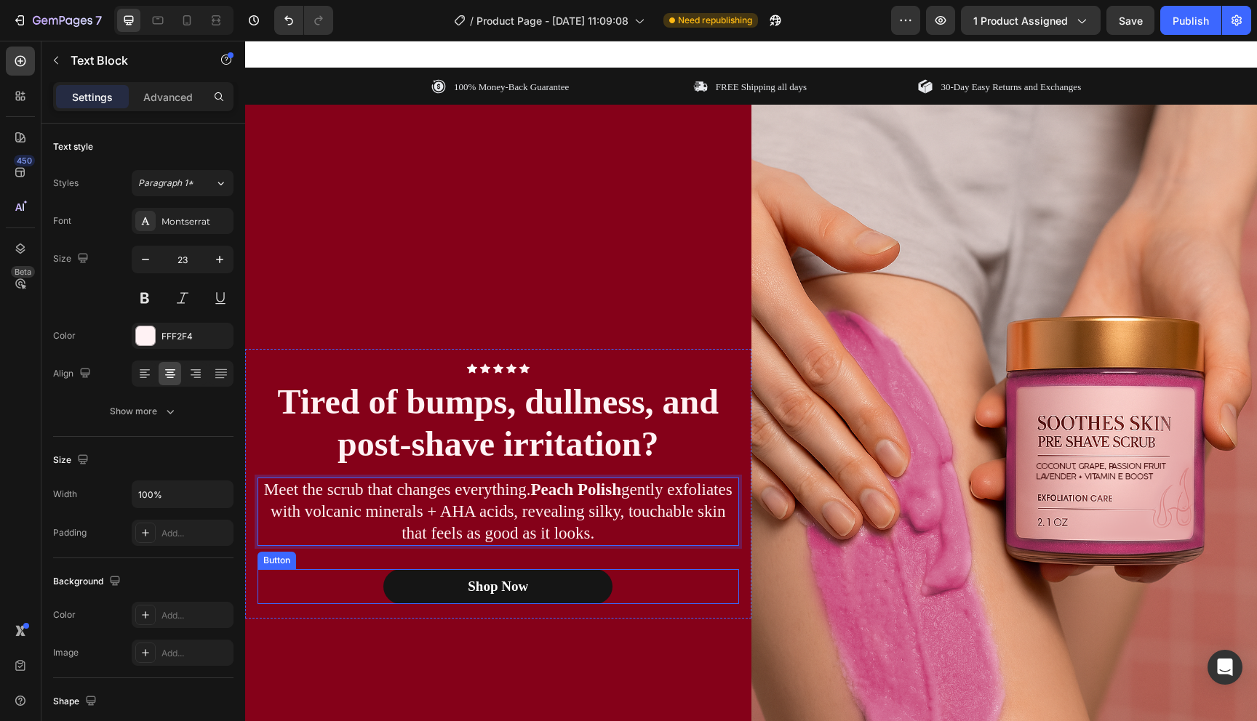
click at [683, 595] on div "Shop Now Button" at bounding box center [497, 586] width 481 height 35
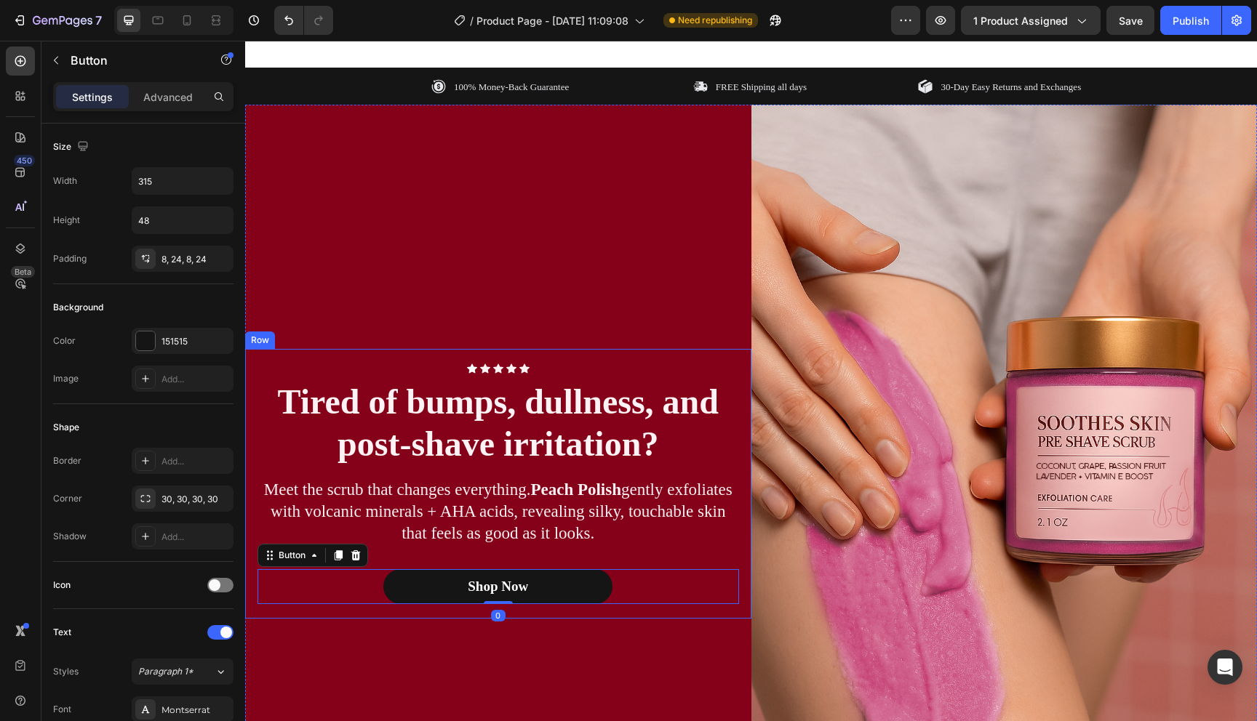
click at [679, 552] on div "Icon Icon Icon Icon Icon Icon List Row Tired of bumps, dullness, and post-shave…" at bounding box center [497, 484] width 481 height 241
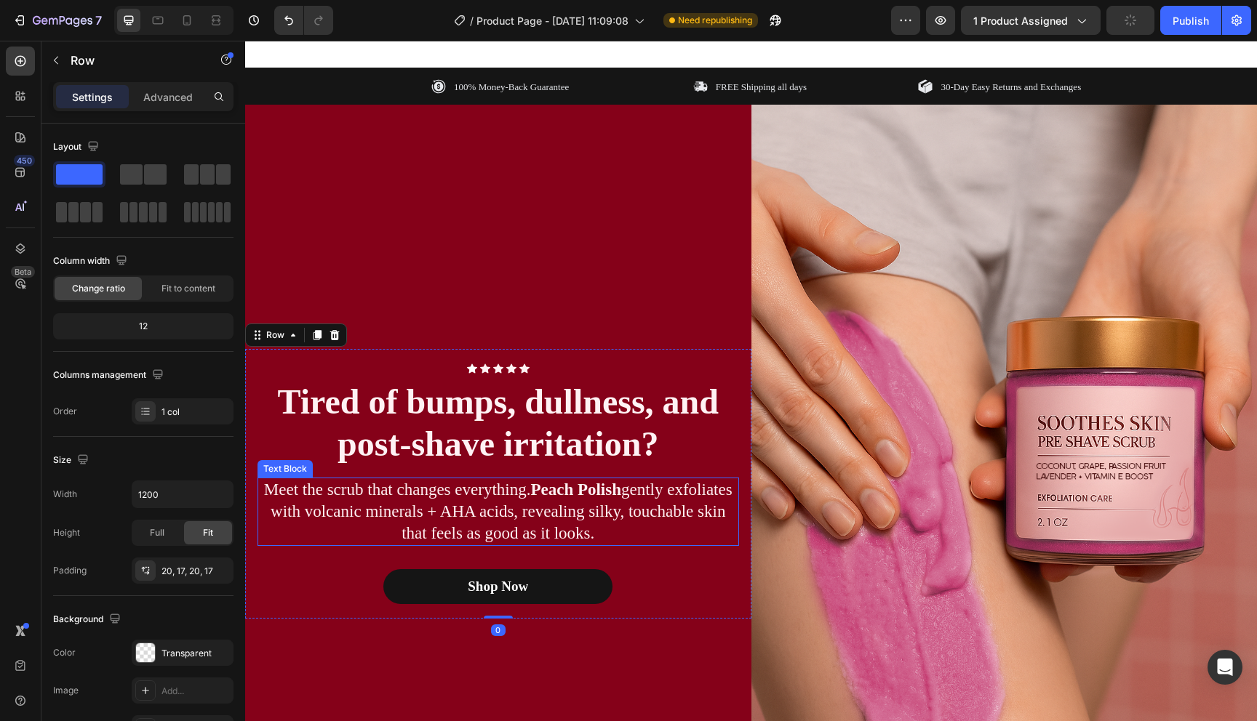
click at [652, 511] on p "Meet the scrub that changes everything. Peach Polish gently exfoliates with vol…" at bounding box center [498, 511] width 479 height 65
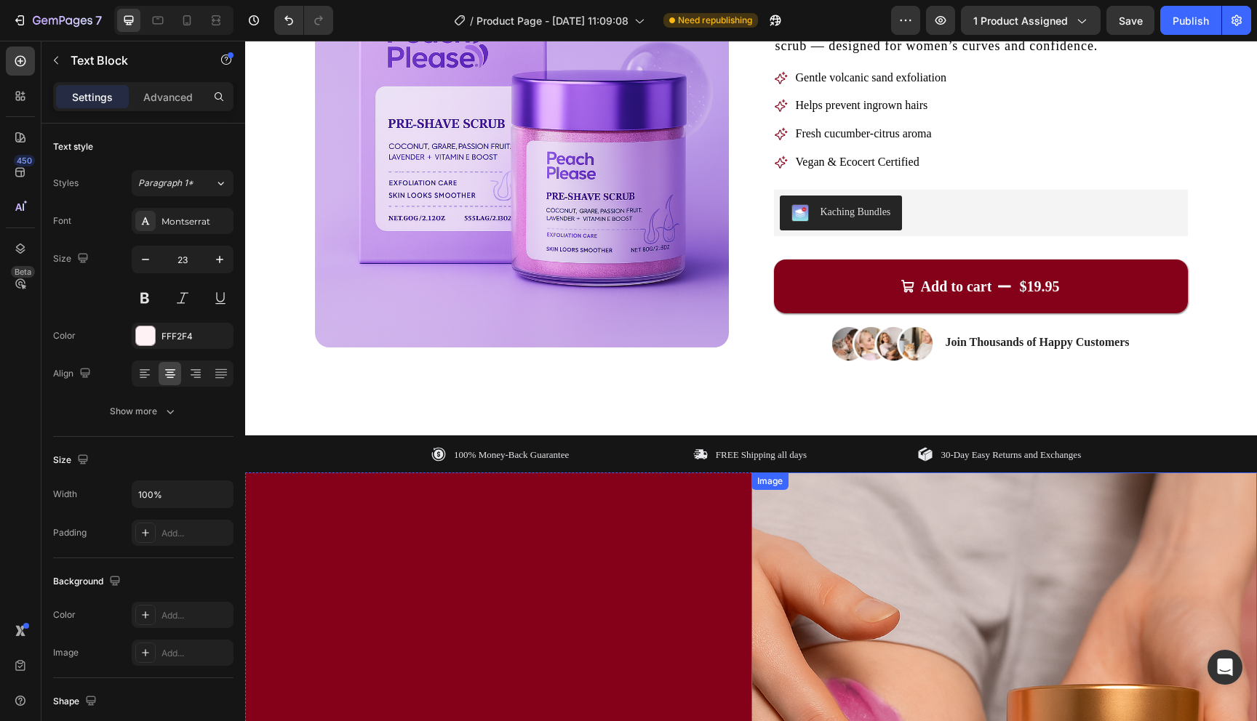
scroll to position [0, 0]
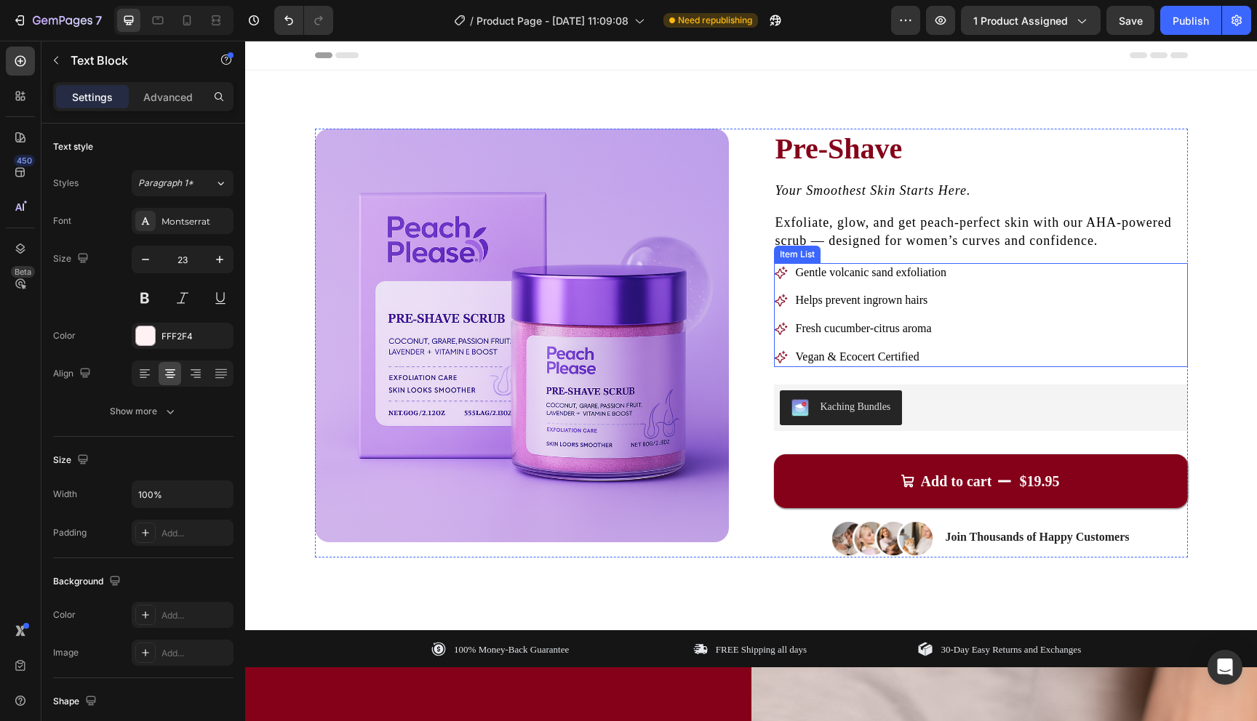
click at [1012, 285] on div "Gentle volcanic sand exfoliation Helps prevent ingrown hairs Fresh cucumber-cit…" at bounding box center [981, 315] width 414 height 104
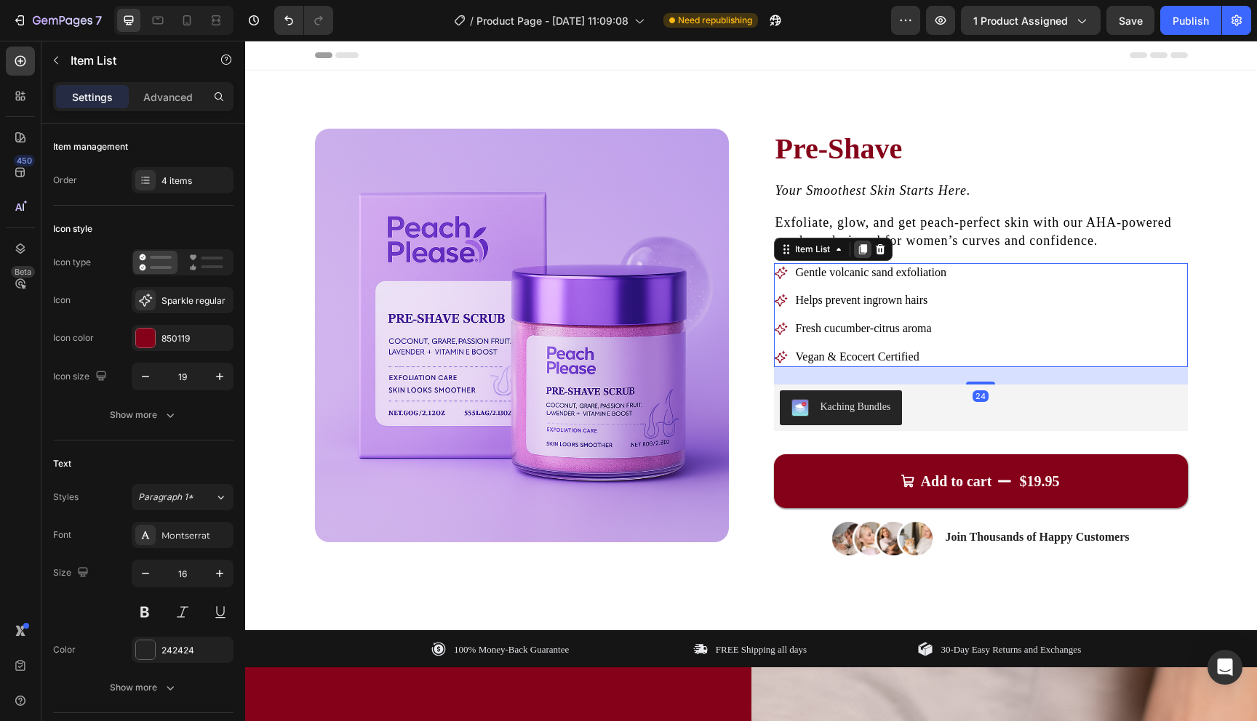
click at [863, 249] on icon at bounding box center [862, 249] width 8 height 10
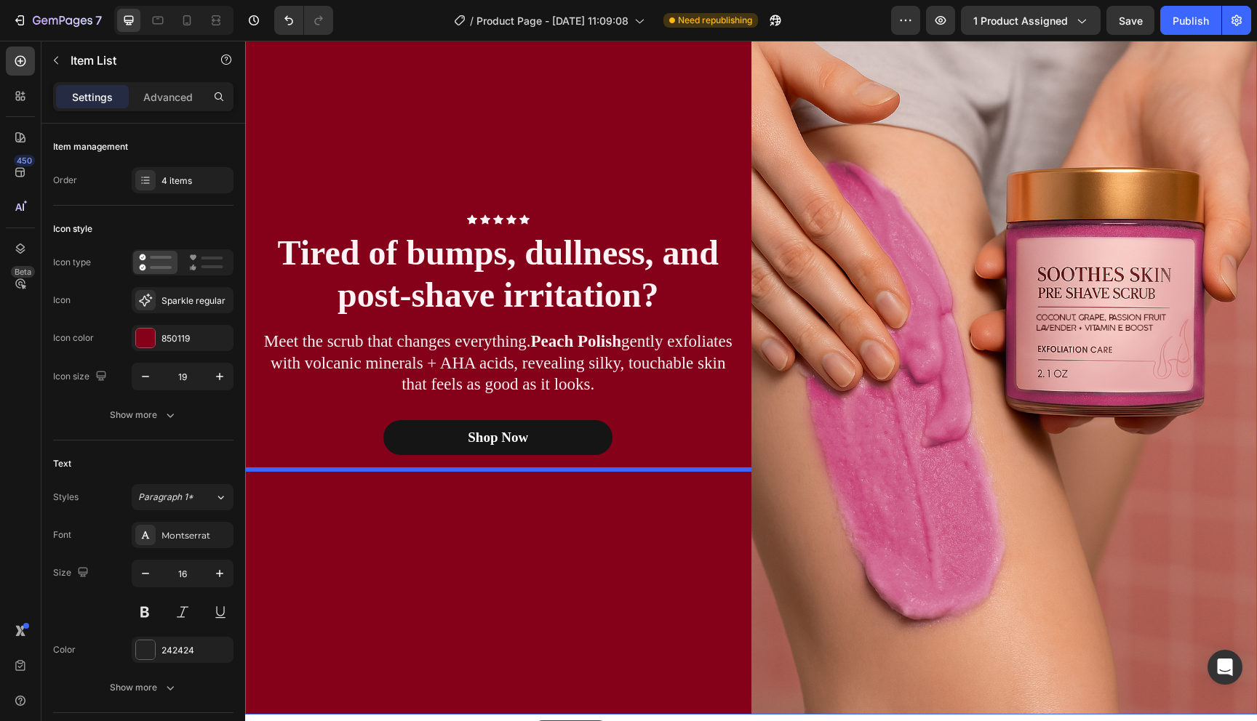
scroll to position [895, 0]
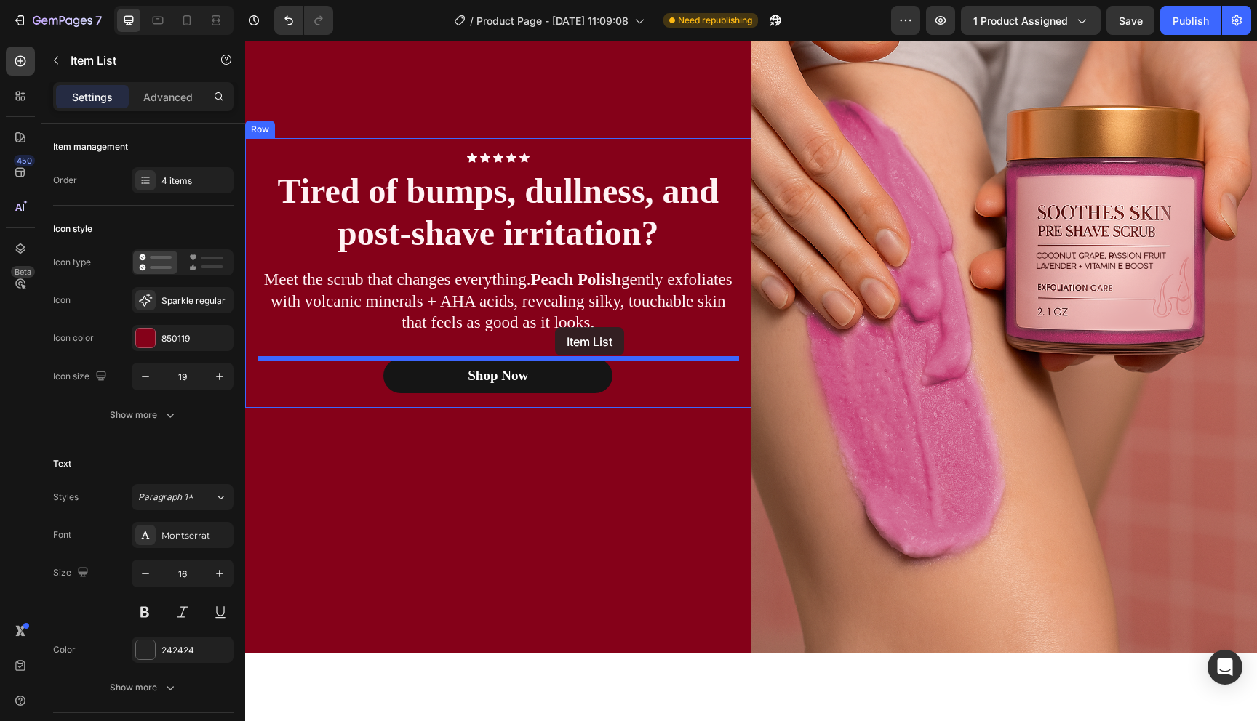
drag, startPoint x: 788, startPoint y: 118, endPoint x: 555, endPoint y: 327, distance: 313.1
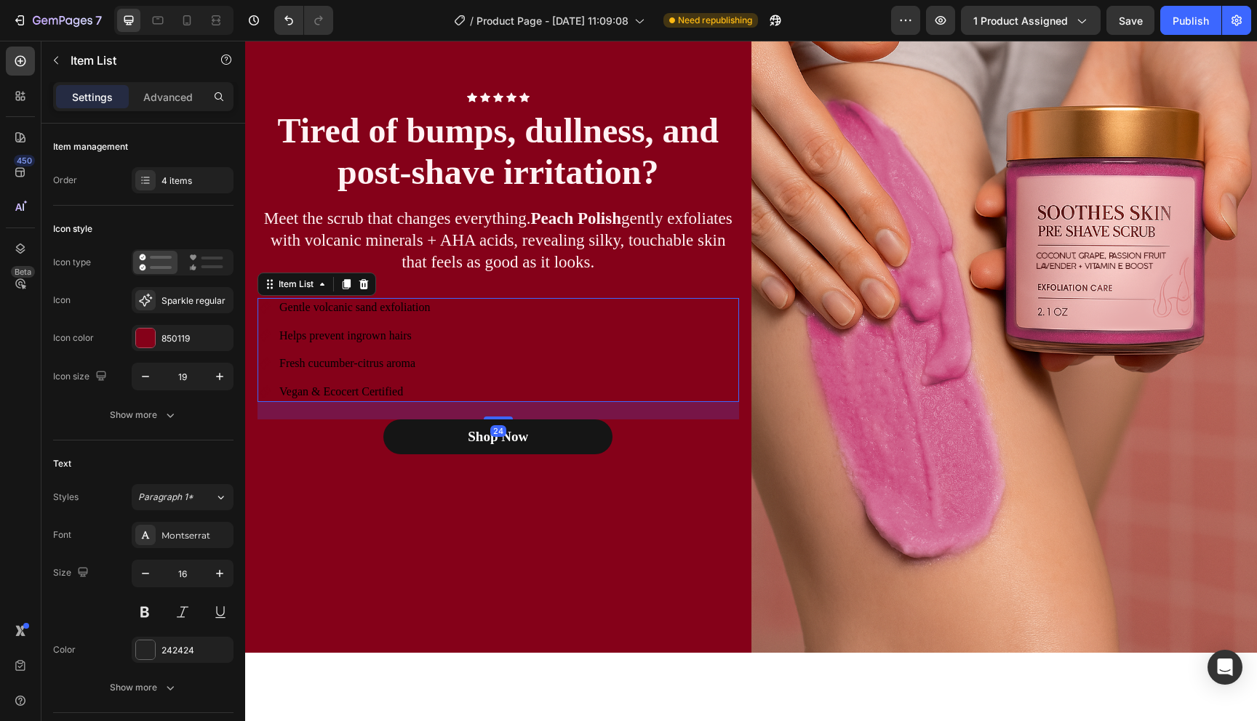
scroll to position [834, 0]
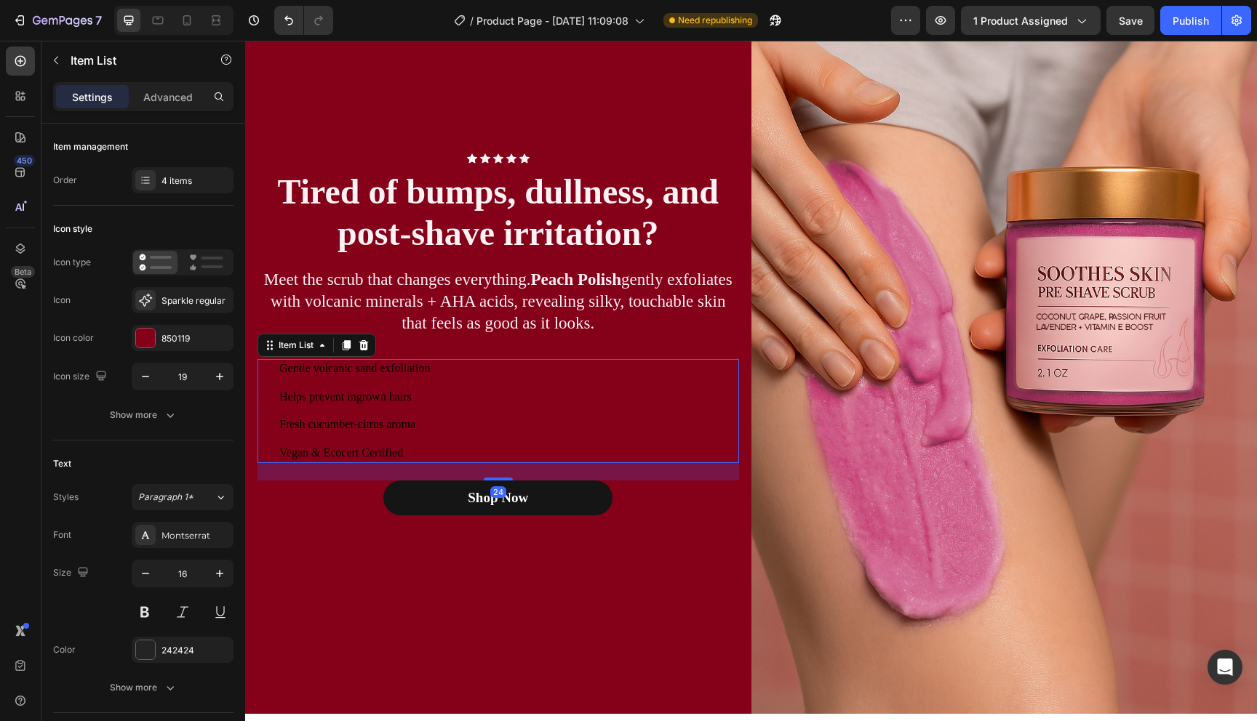
click at [479, 380] on div "Gentle volcanic sand exfoliation Helps prevent ingrown hairs Fresh cucumber-cit…" at bounding box center [497, 411] width 481 height 104
click at [356, 372] on span "Gentle volcanic sand exfoliation" at bounding box center [354, 368] width 151 height 12
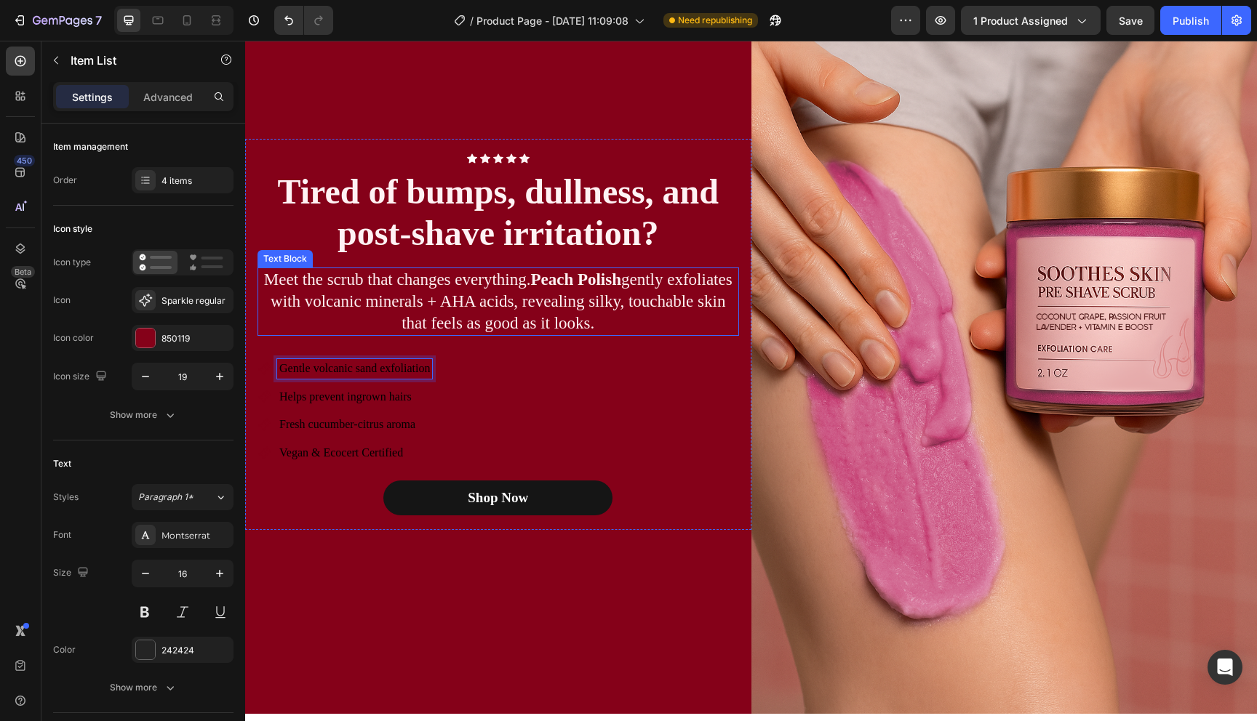
click at [380, 291] on p "Meet the scrub that changes everything. Peach Polish gently exfoliates with vol…" at bounding box center [498, 301] width 479 height 65
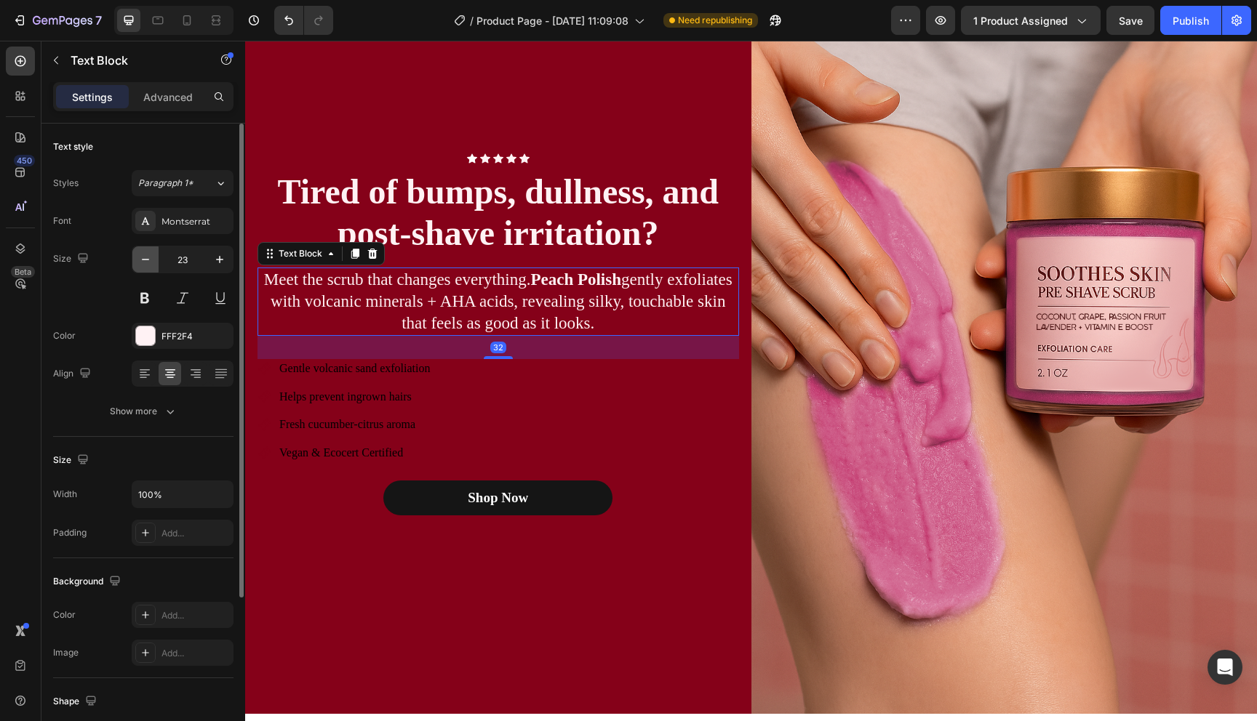
click at [146, 257] on icon "button" at bounding box center [145, 259] width 15 height 15
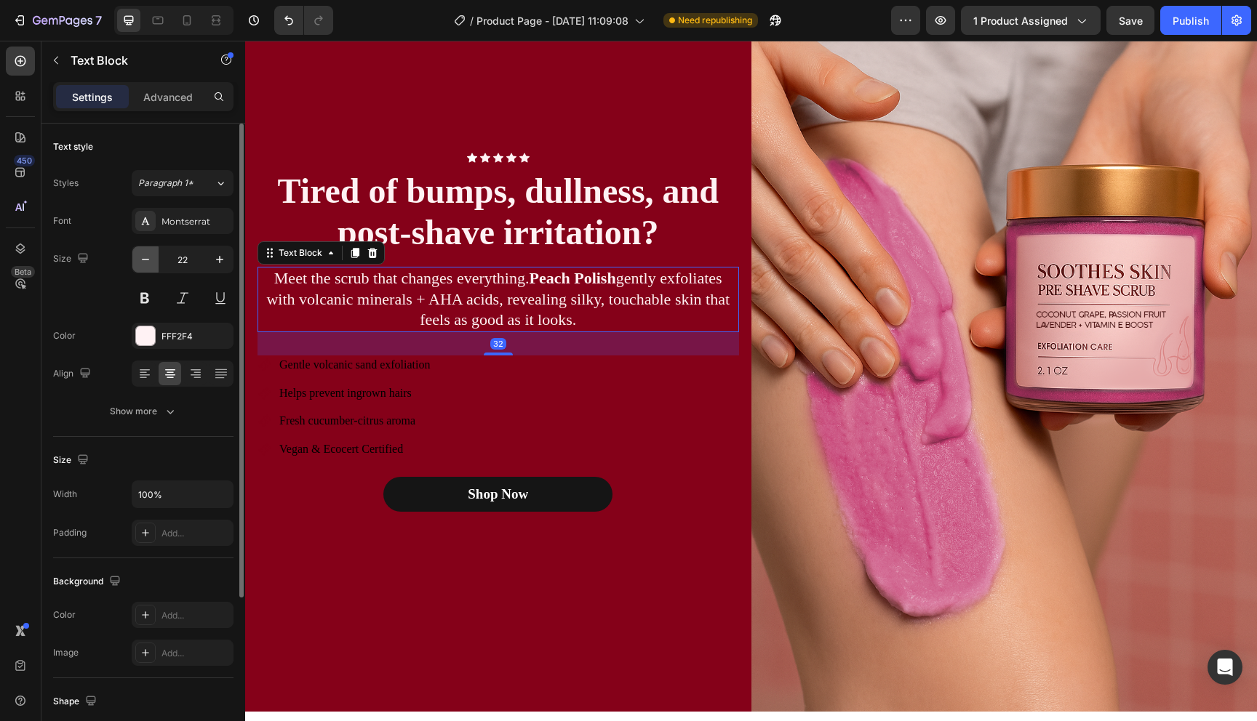
click at [146, 257] on icon "button" at bounding box center [145, 259] width 15 height 15
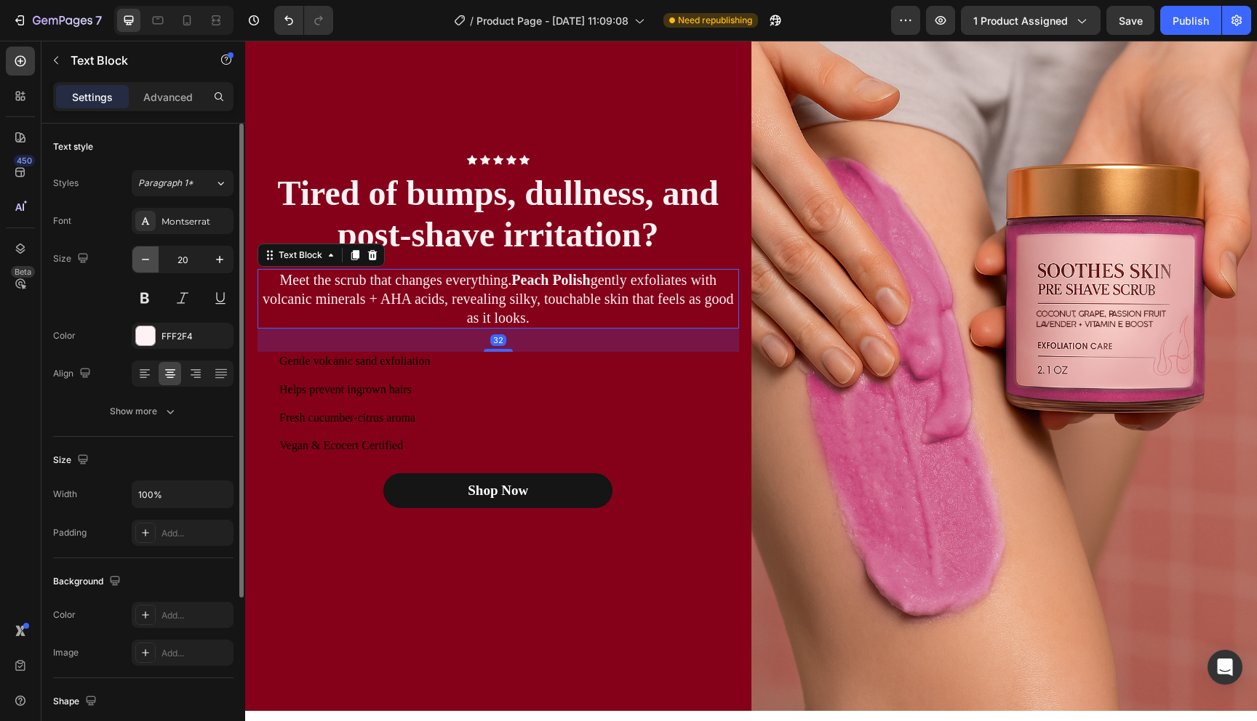
scroll to position [839, 0]
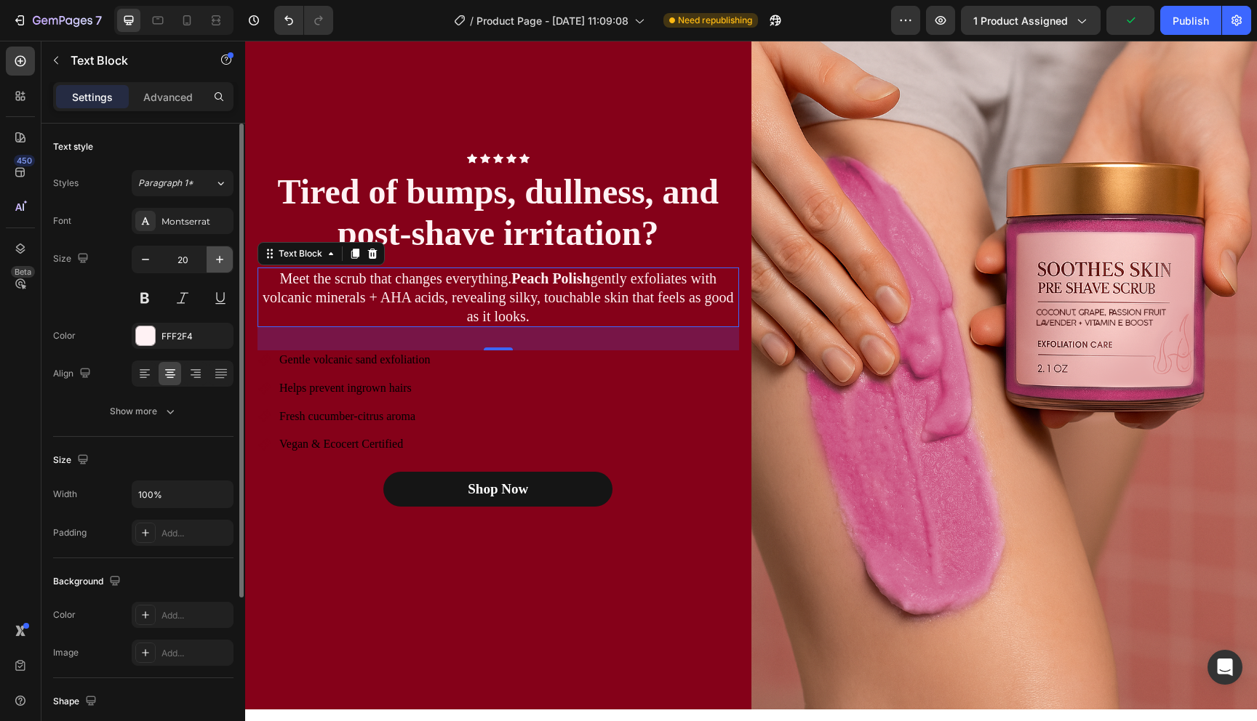
click at [218, 256] on icon "button" at bounding box center [219, 259] width 15 height 15
type input "21"
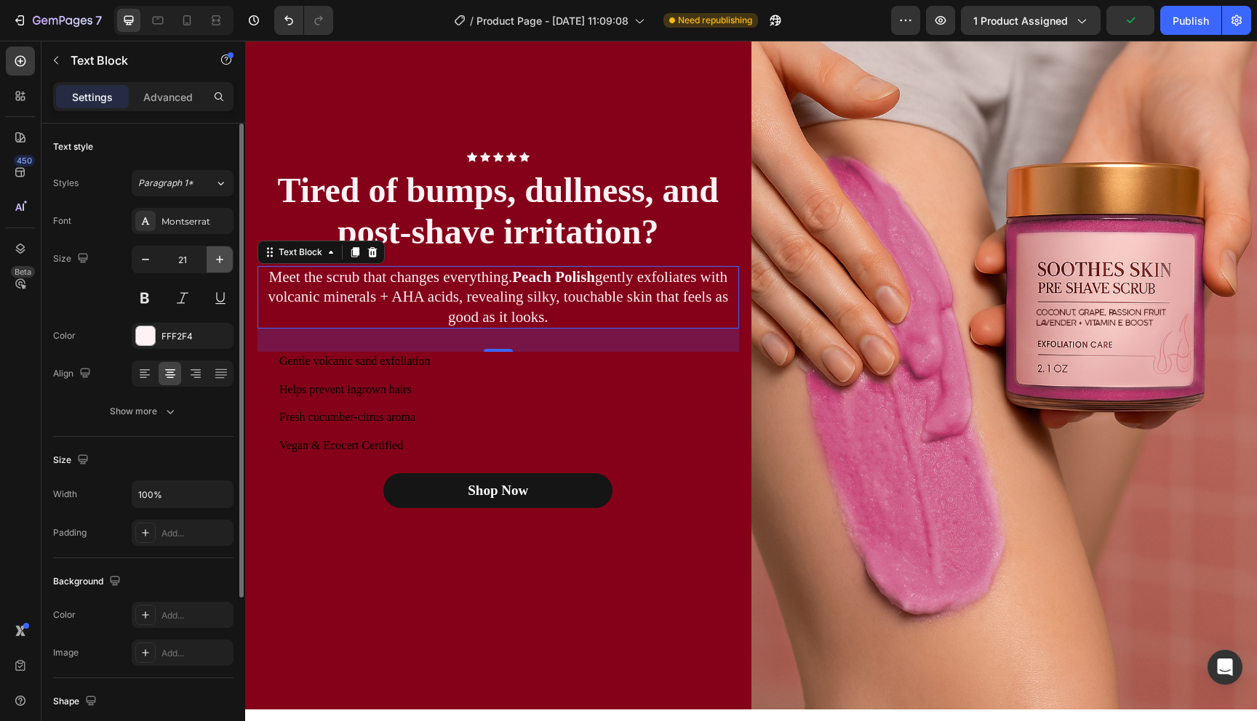
scroll to position [837, 0]
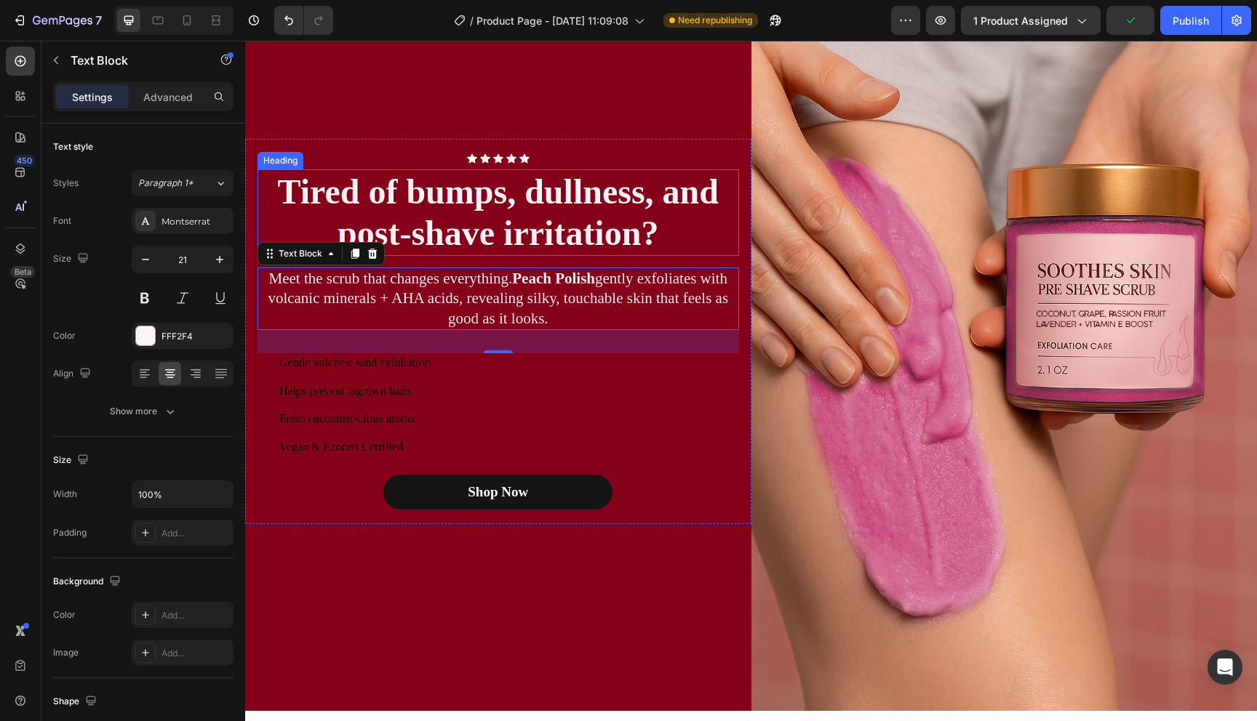
click at [484, 191] on h2 "Tired of bumps, dullness, and post-shave irritation?" at bounding box center [497, 212] width 481 height 87
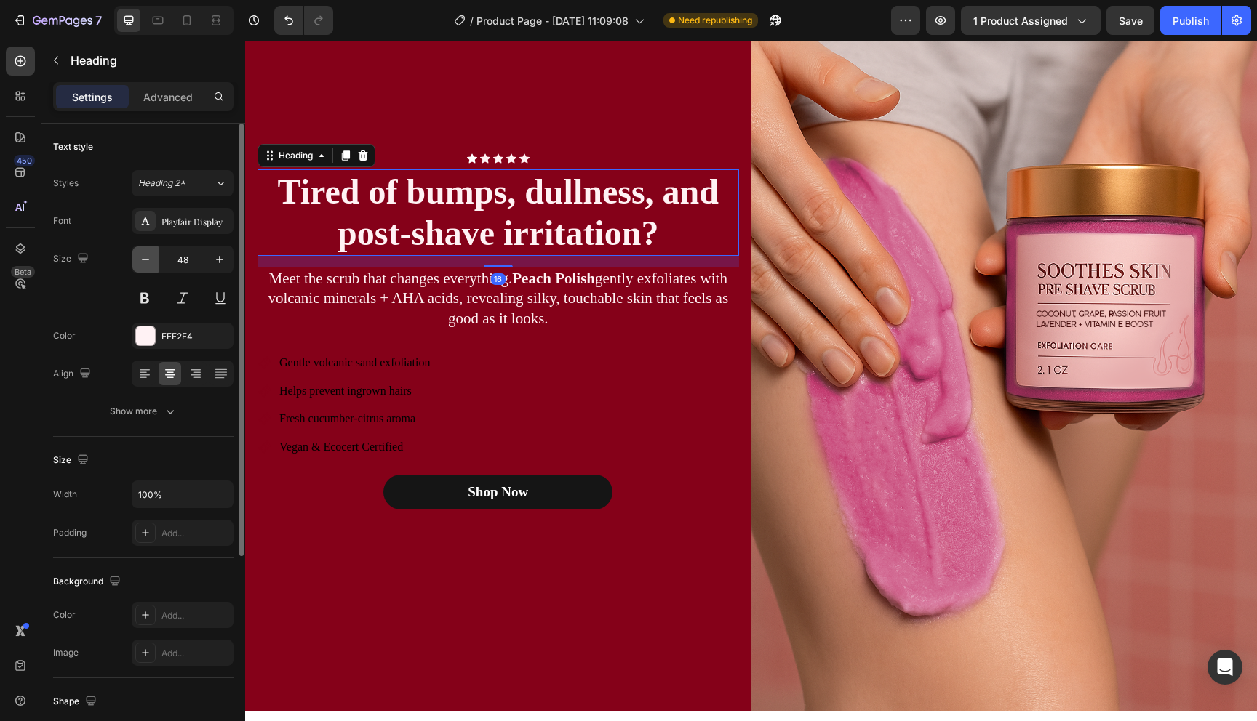
click at [153, 260] on button "button" at bounding box center [145, 260] width 26 height 26
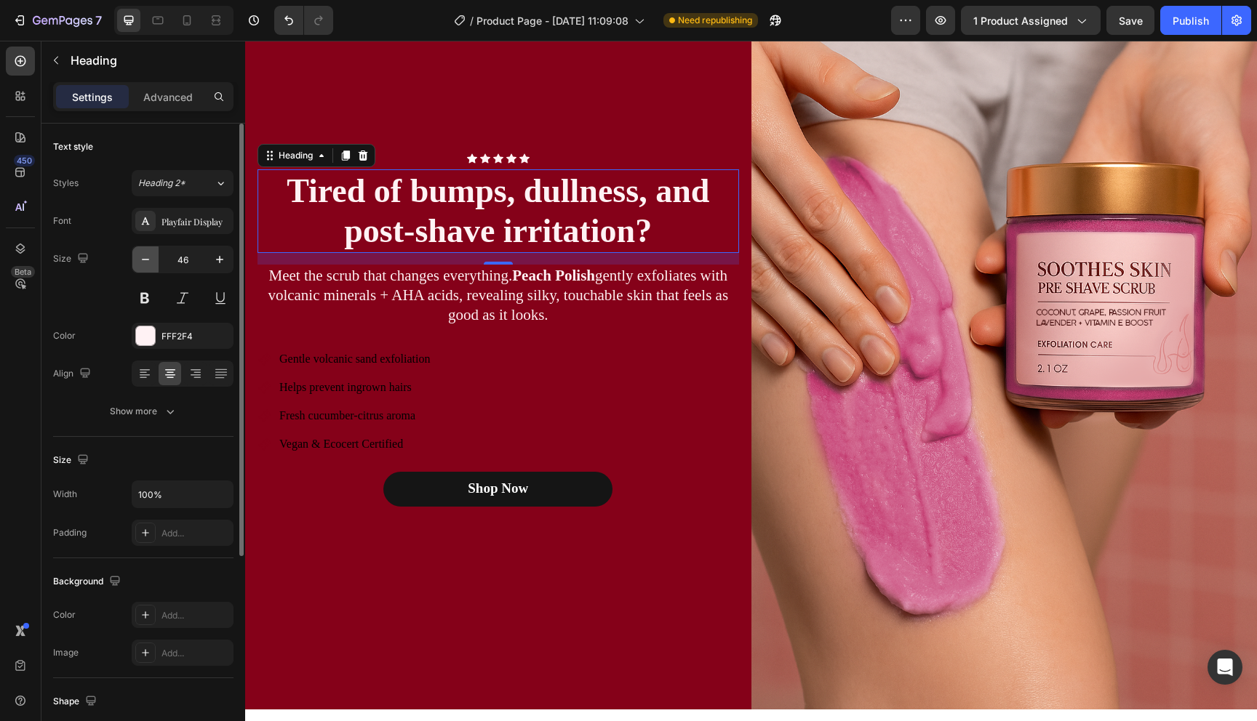
click at [153, 260] on button "button" at bounding box center [145, 260] width 26 height 26
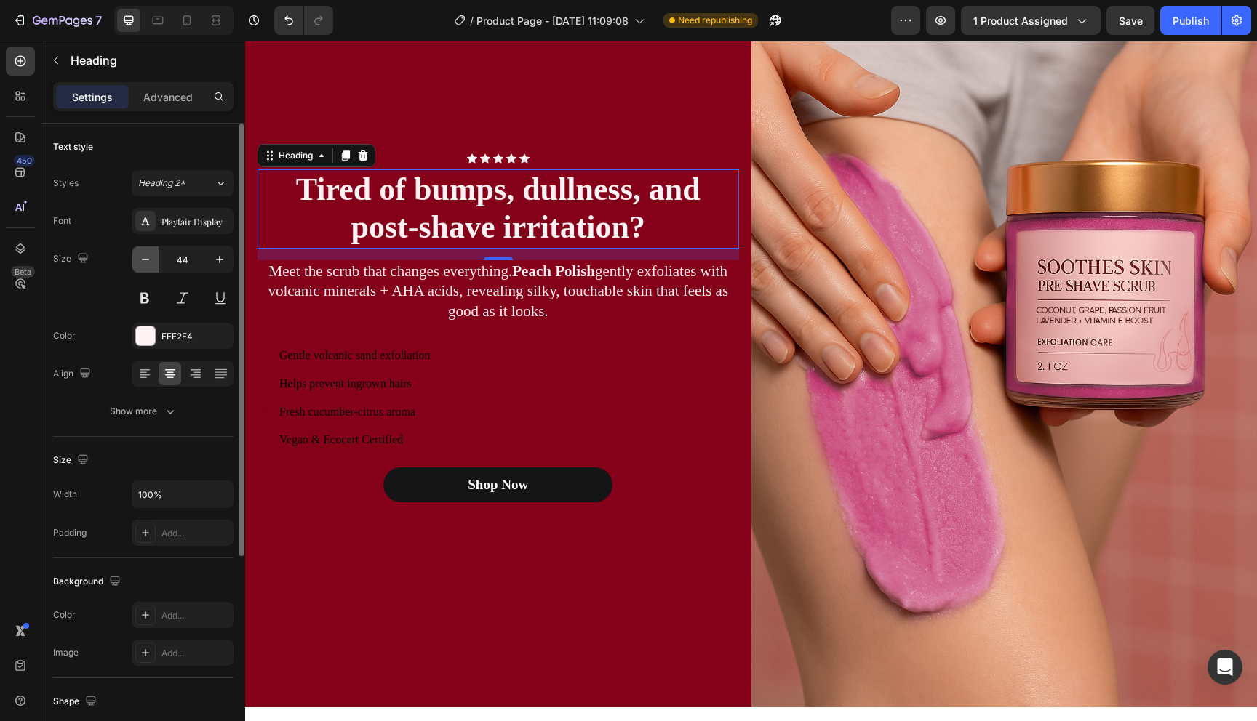
click at [153, 260] on button "button" at bounding box center [145, 260] width 26 height 26
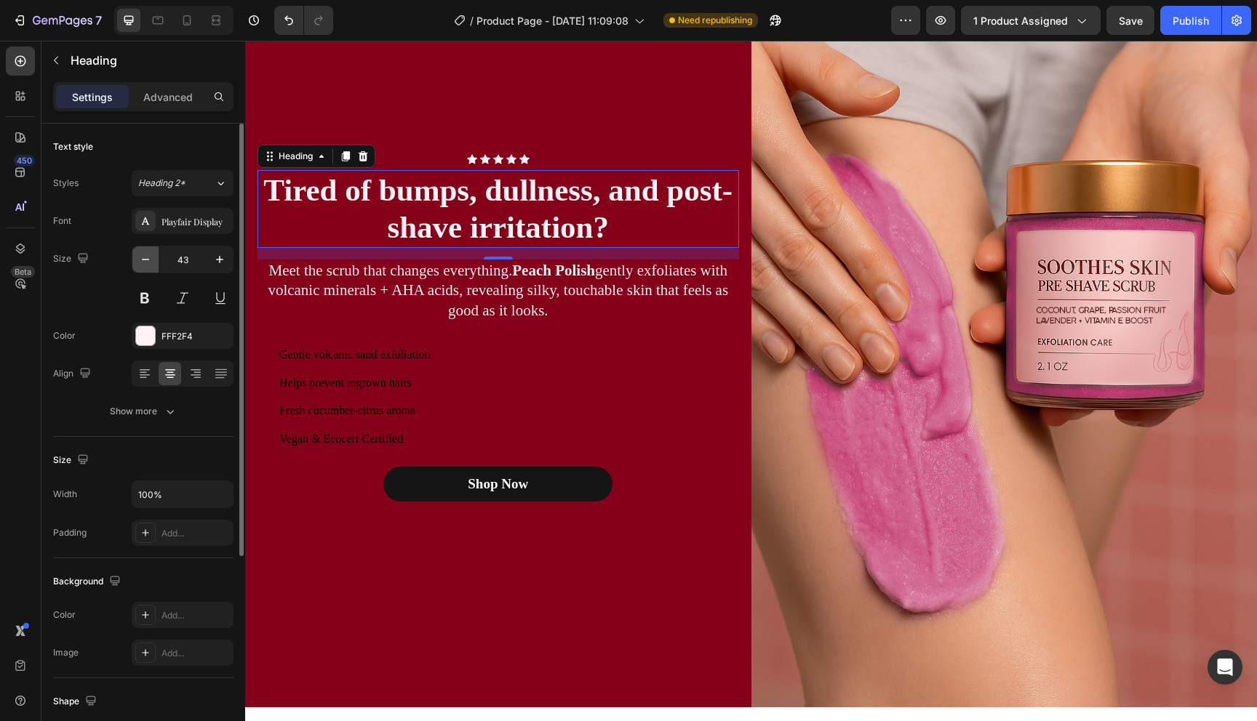
scroll to position [841, 0]
click at [140, 268] on button "button" at bounding box center [145, 260] width 26 height 26
type input "42"
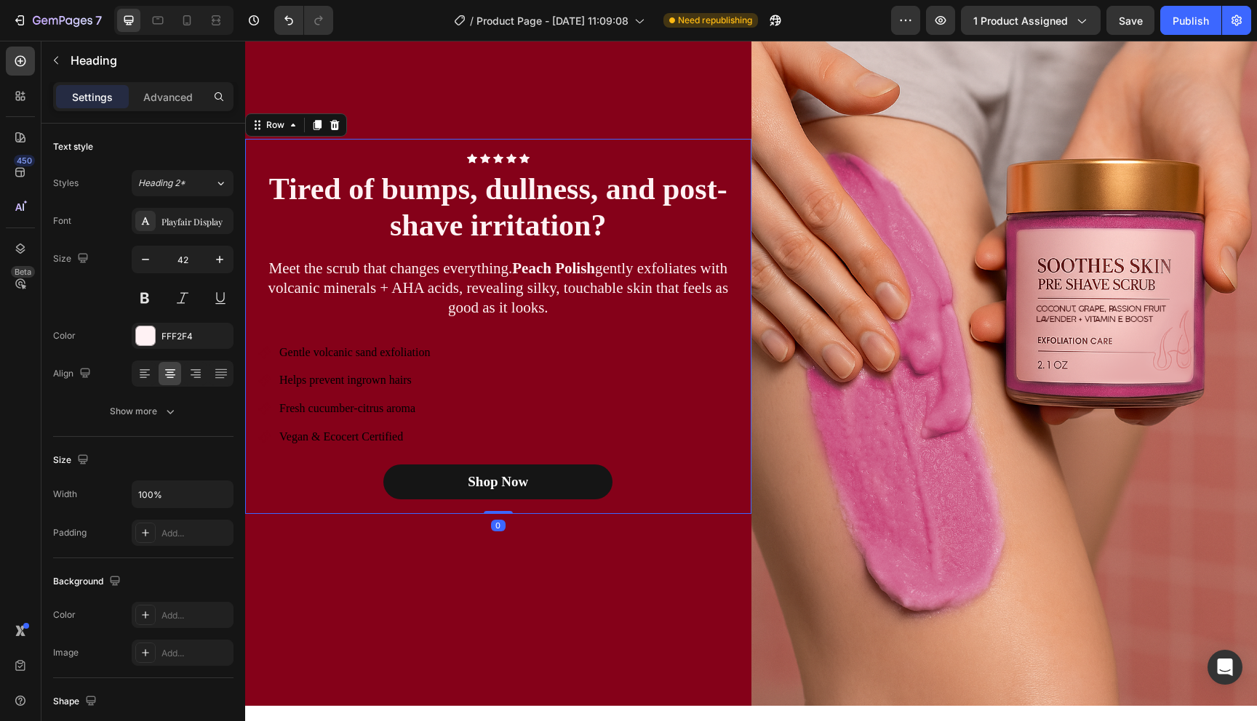
click at [547, 326] on div "Icon Icon Icon Icon Icon Icon List Row Tired of bumps, dullness, and post-shave…" at bounding box center [497, 326] width 481 height 346
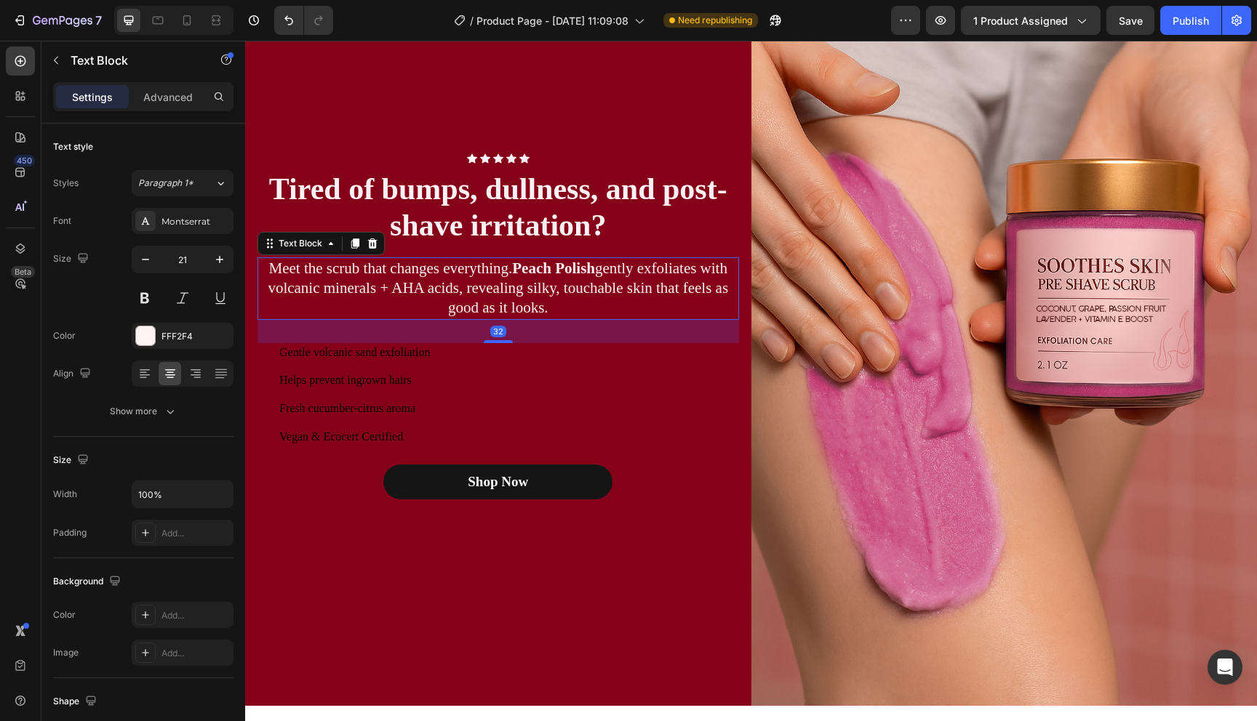
click at [466, 287] on p "Meet the scrub that changes everything. Peach Polish gently exfoliates with vol…" at bounding box center [498, 289] width 479 height 60
click at [145, 385] on div at bounding box center [183, 374] width 102 height 26
click at [145, 377] on icon at bounding box center [143, 377] width 7 height 1
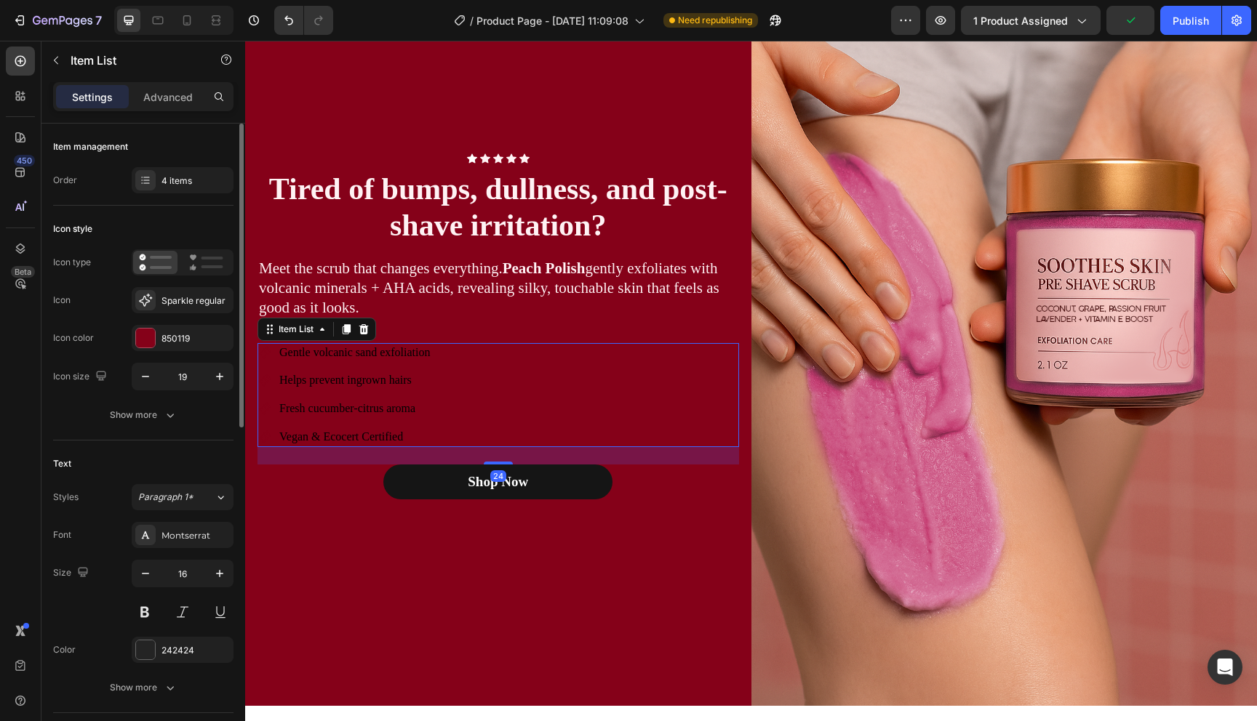
click at [505, 393] on div "Gentle volcanic sand exfoliation Helps prevent ingrown hairs Fresh cucumber-cit…" at bounding box center [497, 395] width 481 height 104
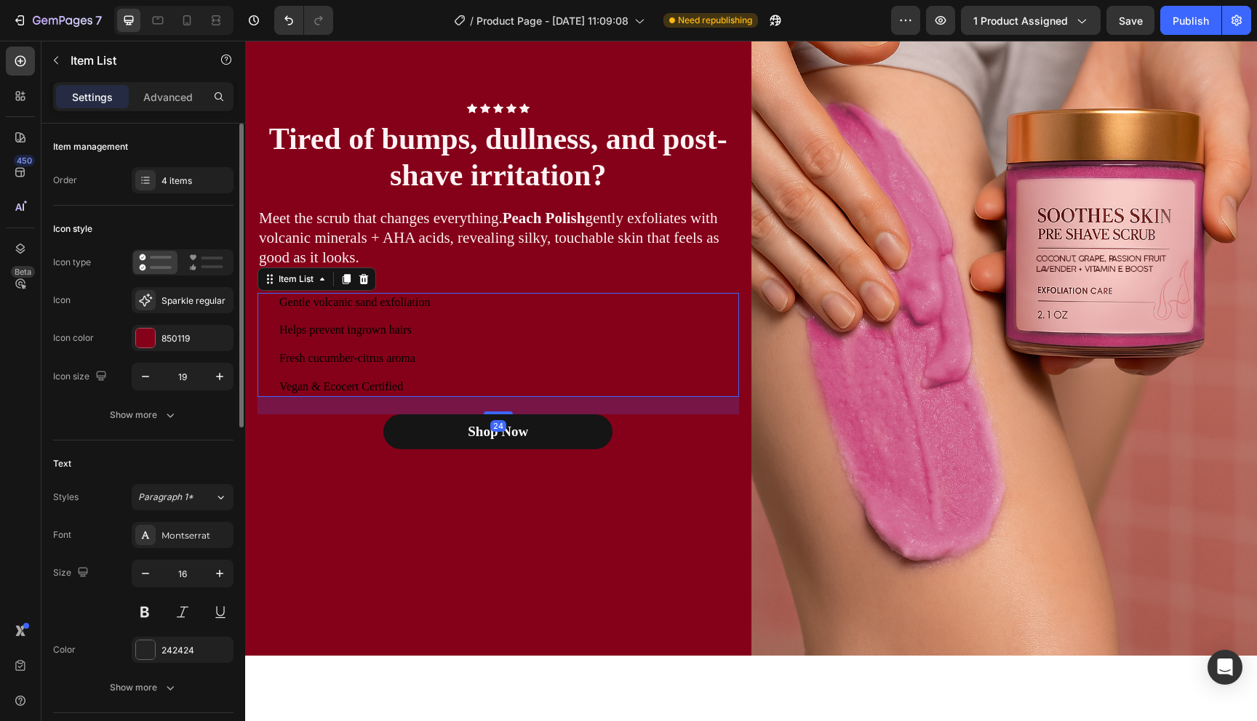
scroll to position [894, 0]
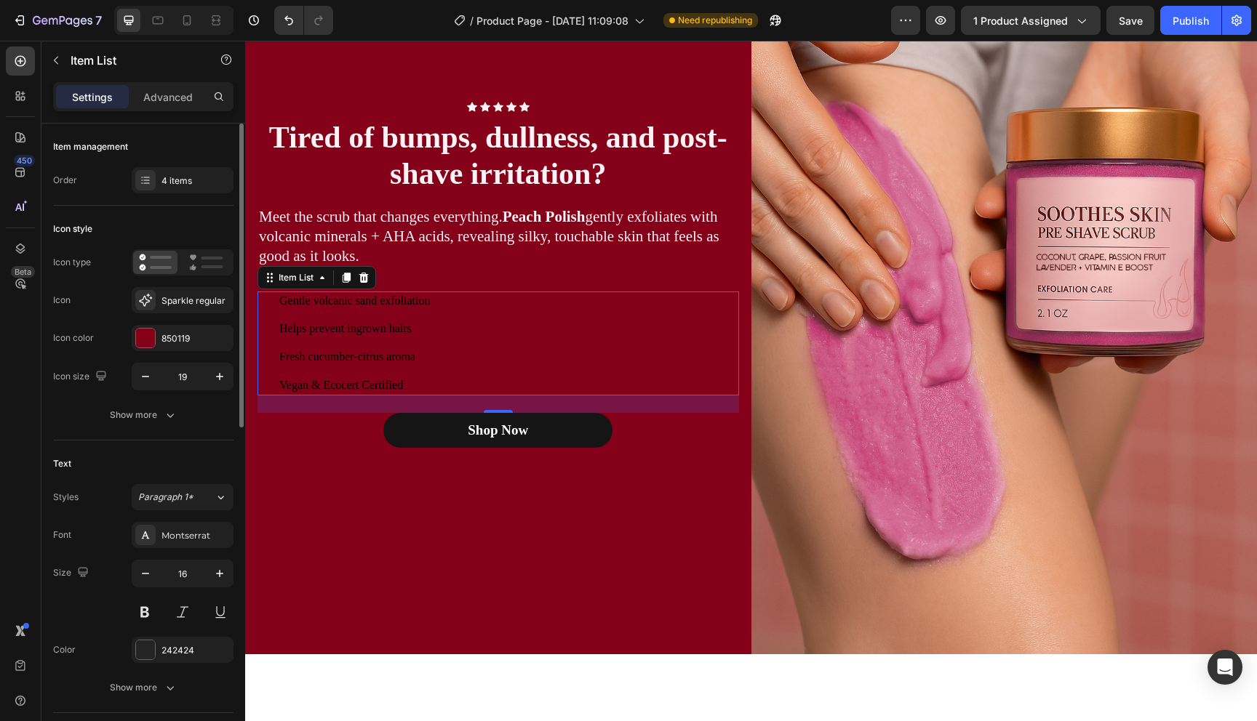
click at [459, 330] on div "Gentle volcanic sand exfoliation Helps prevent ingrown hairs Fresh cucumber-cit…" at bounding box center [497, 344] width 481 height 104
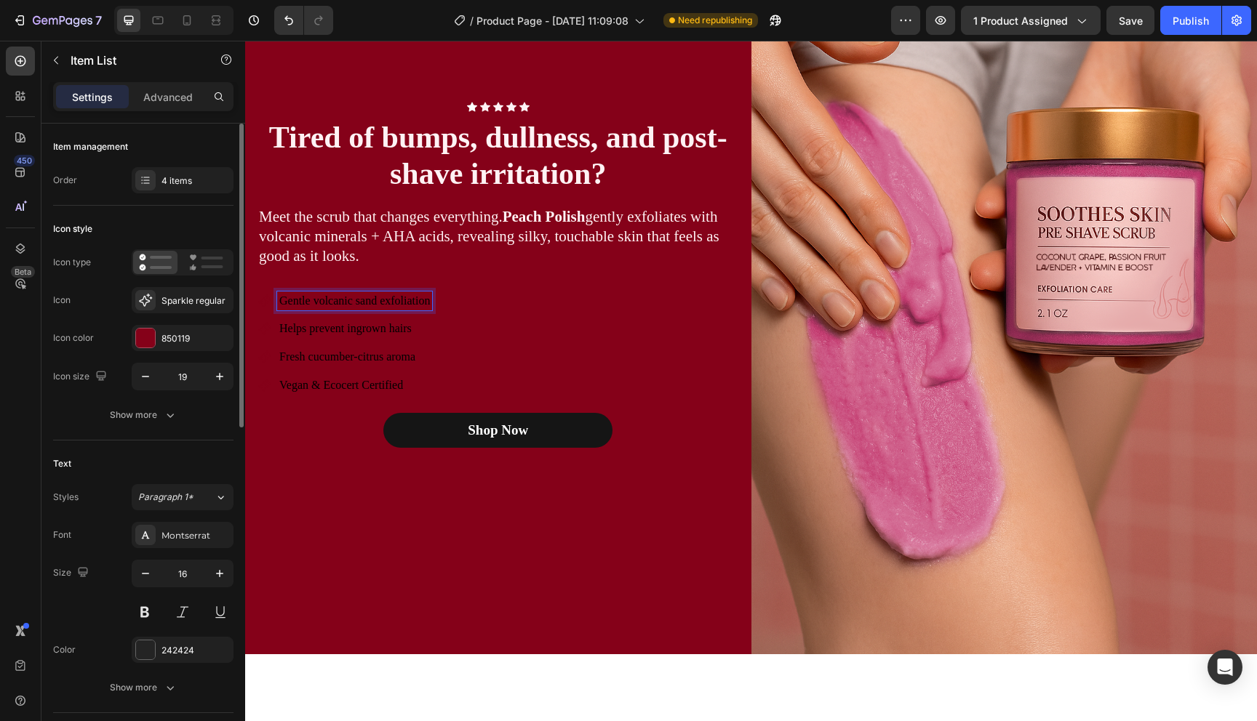
click at [351, 302] on span "Gentle volcanic sand exfoliation" at bounding box center [354, 301] width 151 height 12
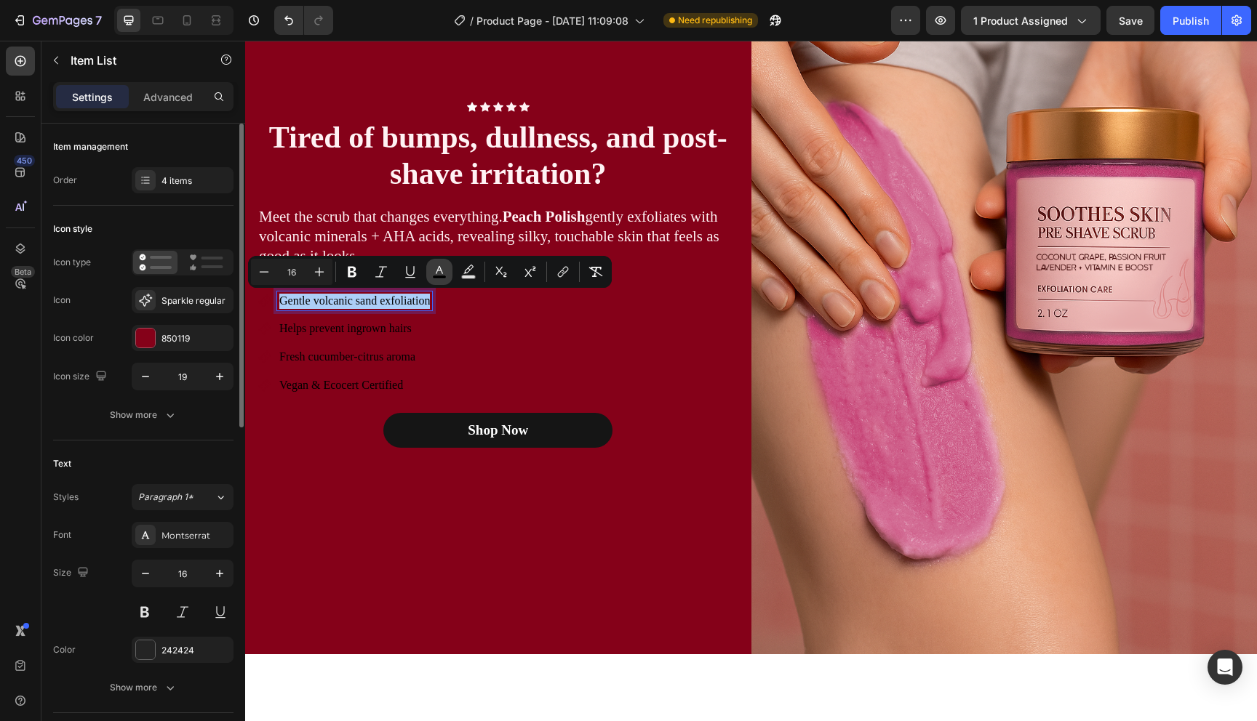
click at [434, 271] on icon "Editor contextual toolbar" at bounding box center [439, 272] width 15 height 15
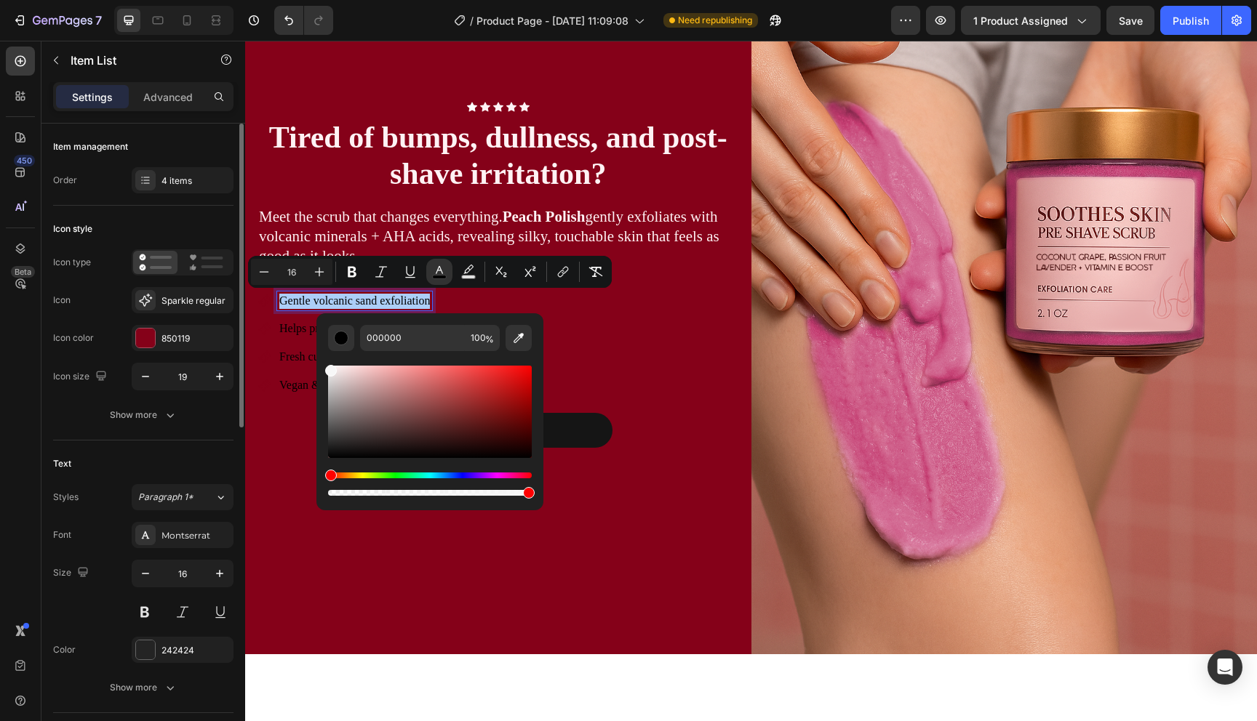
drag, startPoint x: 598, startPoint y: 446, endPoint x: 296, endPoint y: 347, distance: 317.6
type input "F7F7F7"
click at [674, 349] on div "Gentle volcanic sand exfoliation Helps prevent ingrown hairs Fresh cucumber-cit…" at bounding box center [497, 344] width 481 height 104
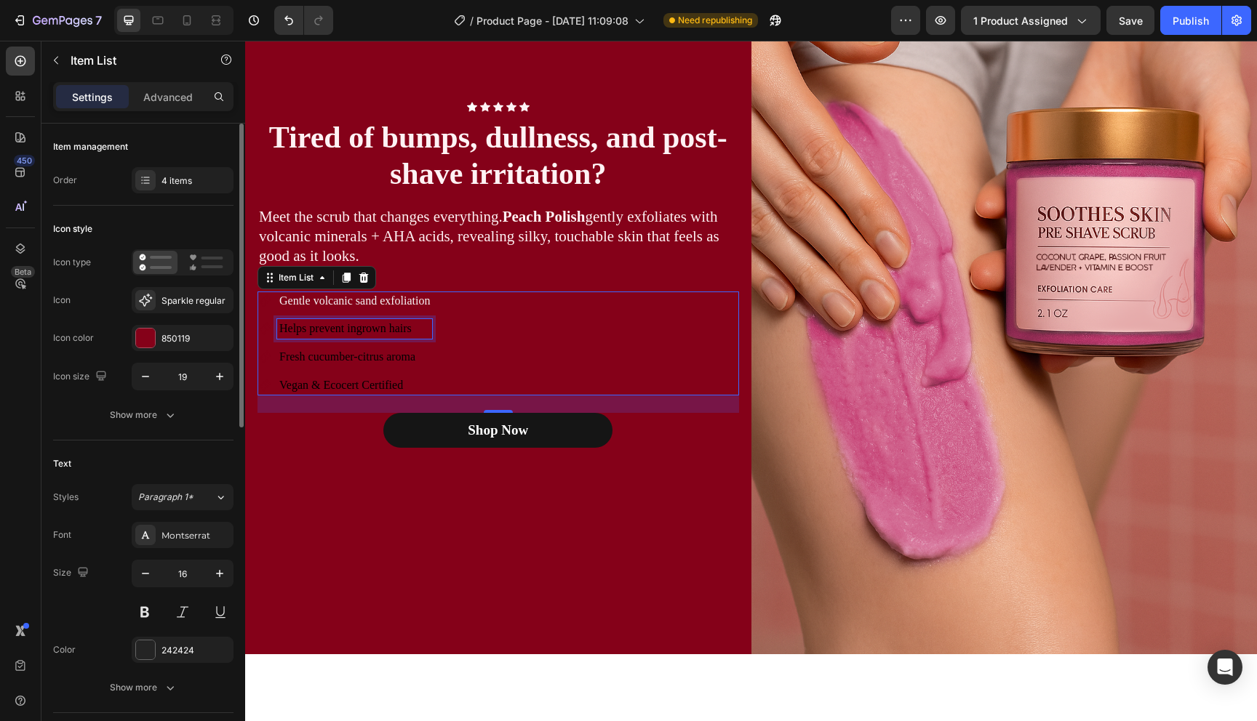
click at [409, 327] on span "Helps prevent ingrown hairs" at bounding box center [345, 328] width 132 height 12
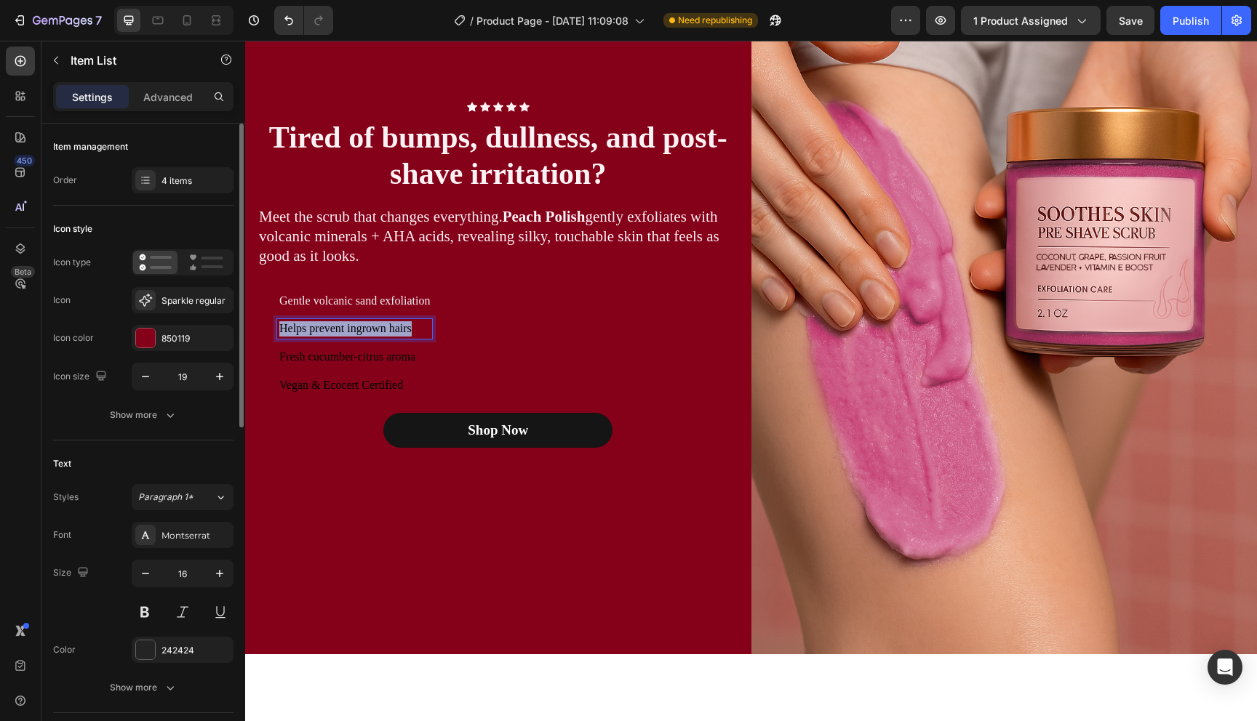
click at [409, 327] on span "Helps prevent ingrown hairs" at bounding box center [345, 328] width 132 height 12
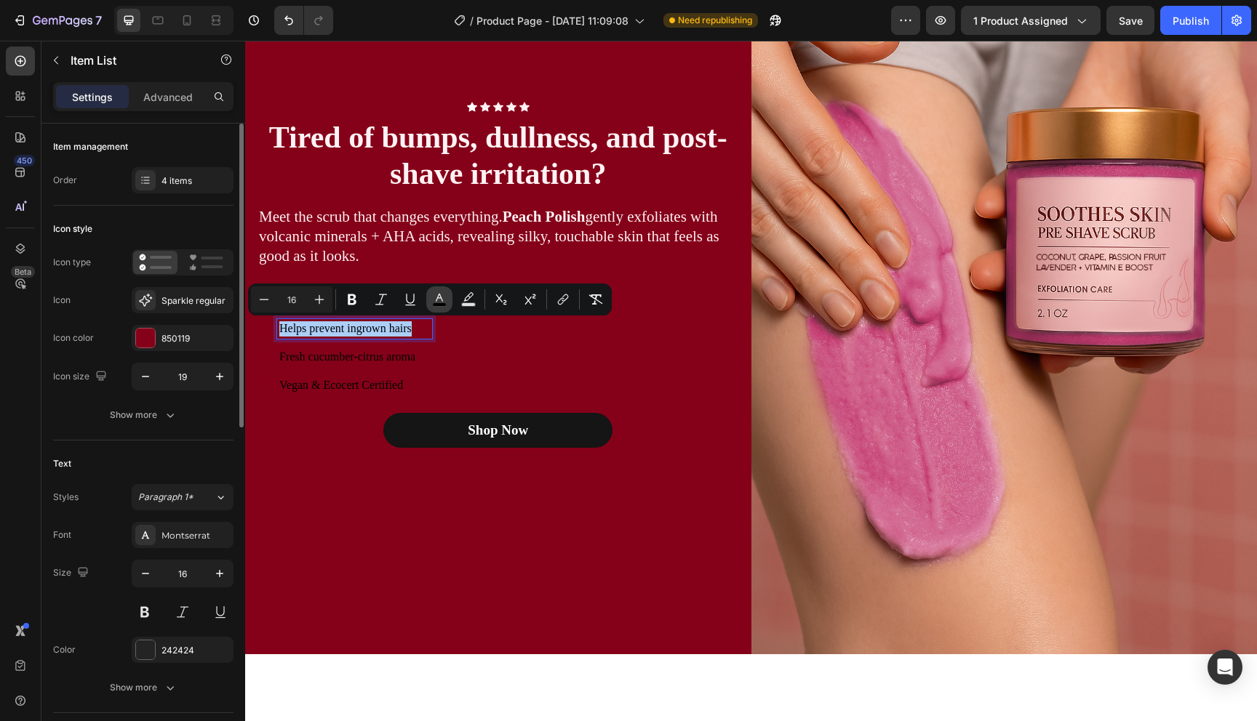
click at [440, 301] on icon "Editor contextual toolbar" at bounding box center [439, 299] width 15 height 15
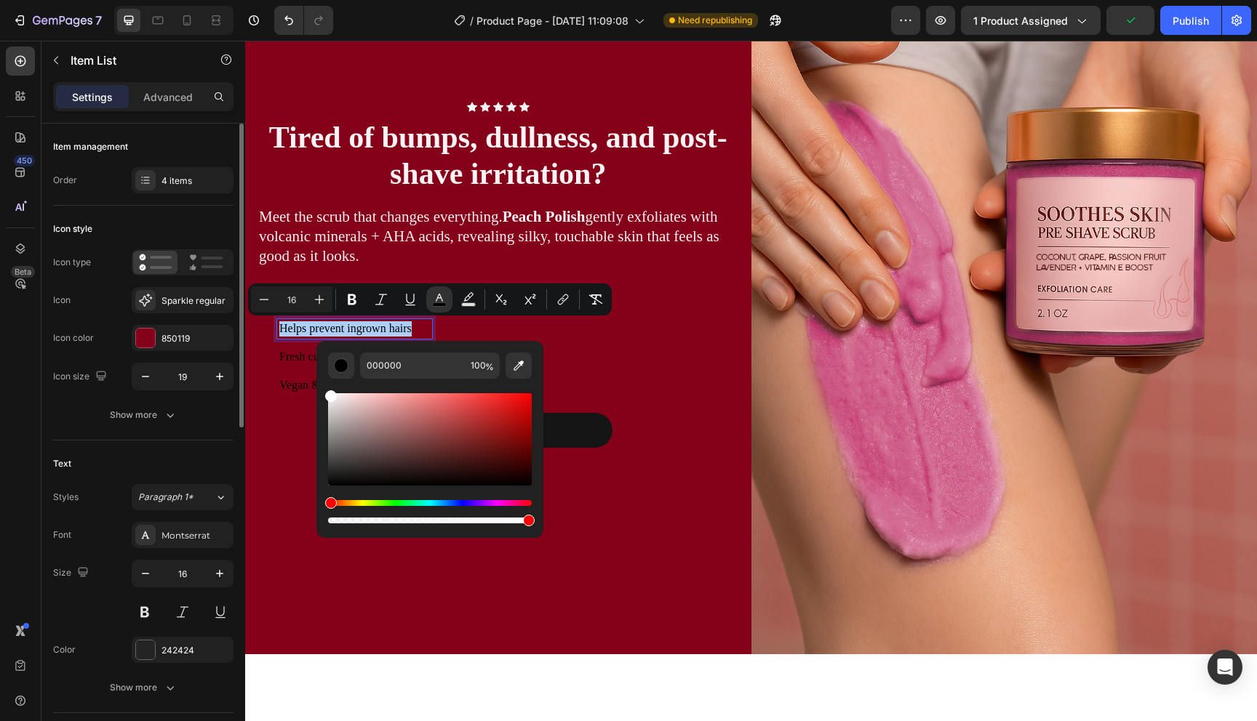
drag, startPoint x: 681, startPoint y: 473, endPoint x: 263, endPoint y: 353, distance: 435.3
type input "FFFFFF"
click at [628, 333] on div "Gentle volcanic sand exfoliation Helps prevent ingrown hairs Fresh cucumber-cit…" at bounding box center [497, 344] width 481 height 104
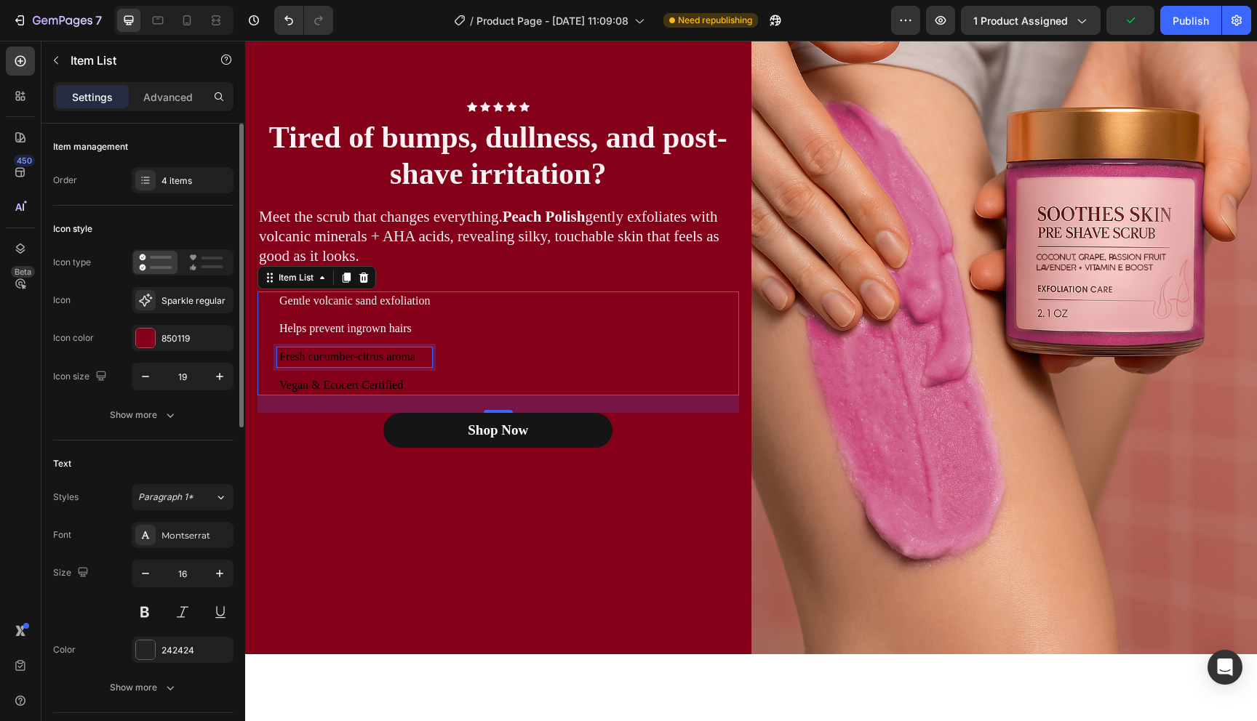
click at [371, 363] on span "Fresh cucumber-citrus aroma" at bounding box center [347, 357] width 136 height 12
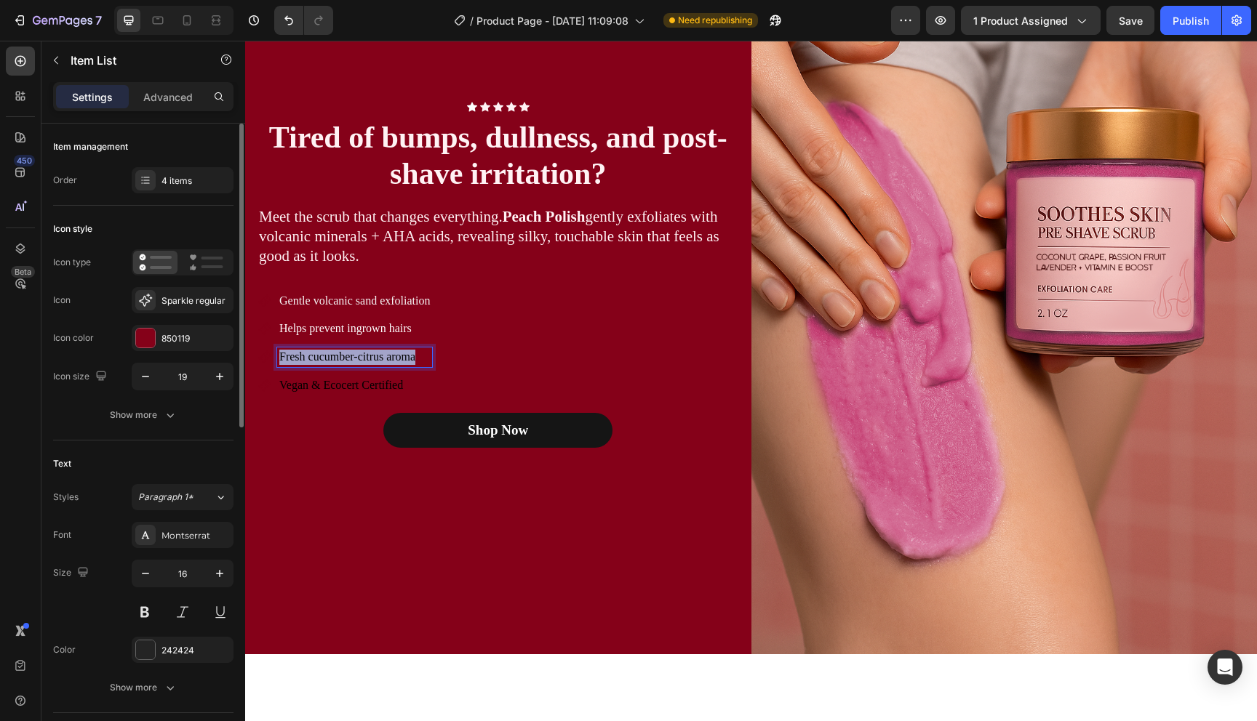
click at [371, 363] on span "Fresh cucumber-citrus aroma" at bounding box center [347, 357] width 136 height 12
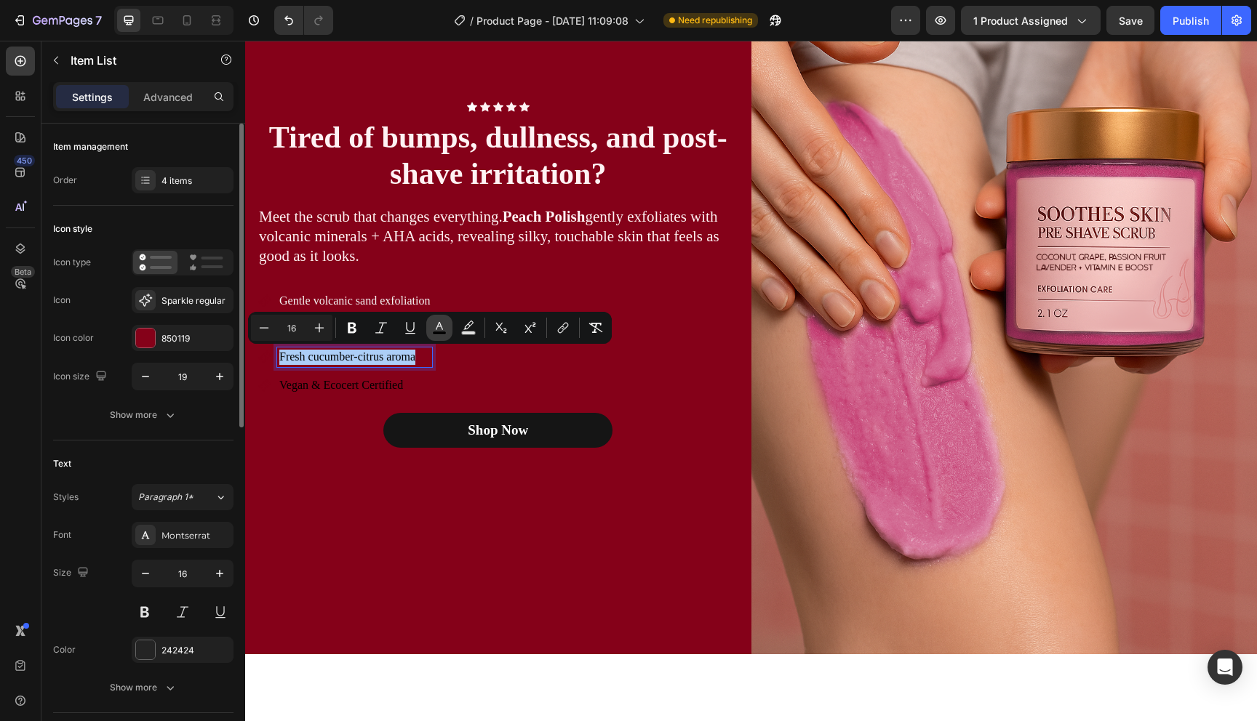
click at [439, 330] on icon "Editor contextual toolbar" at bounding box center [439, 328] width 15 height 15
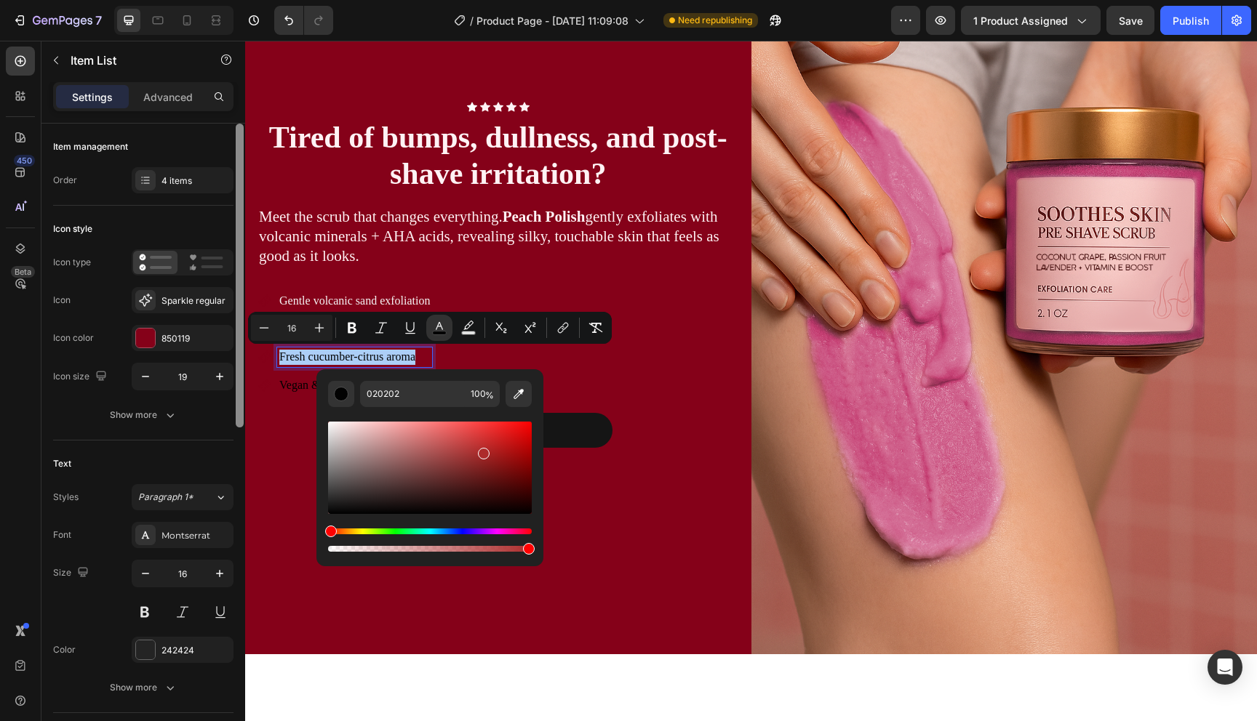
drag, startPoint x: 484, startPoint y: 451, endPoint x: 239, endPoint y: 387, distance: 254.0
click at [239, 0] on body "7 Version history / Product Page - Aug 26, 11:09:08 Need republishing Preview 1…" at bounding box center [628, 0] width 1257 height 0
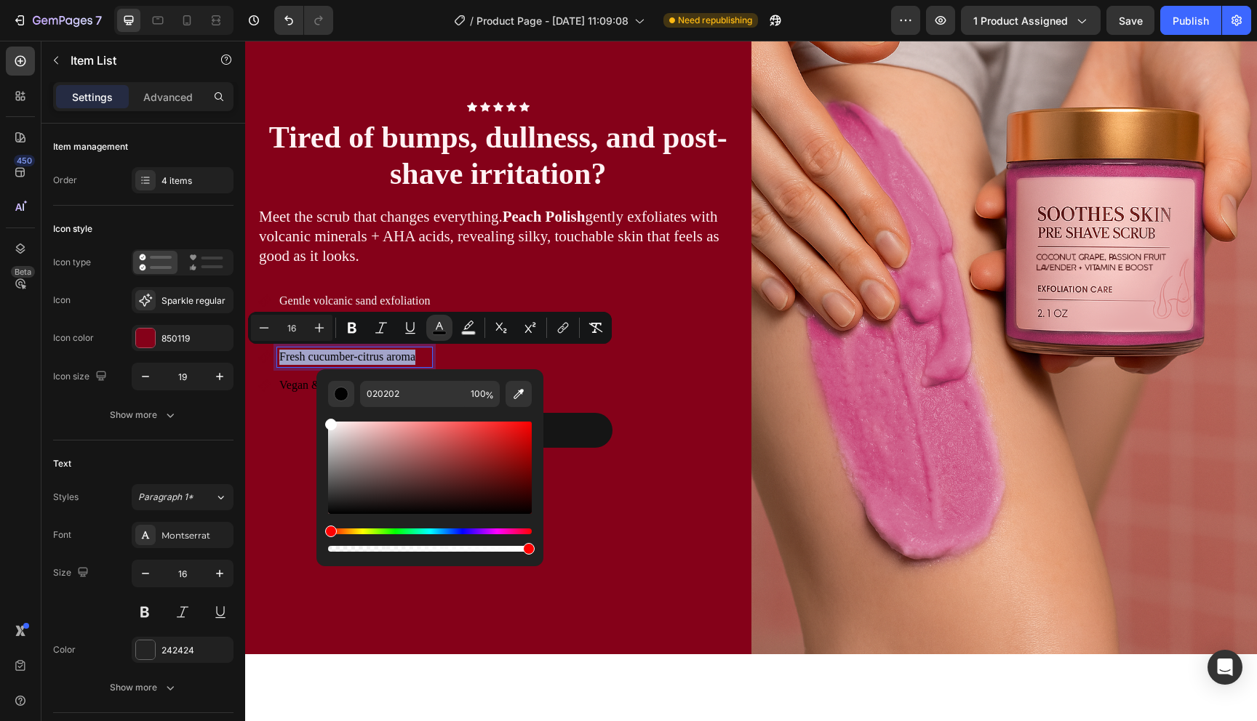
type input "FFFFFF"
click at [701, 343] on div "Gentle volcanic sand exfoliation Helps prevent ingrown hairs Fresh cucumber-cit…" at bounding box center [497, 344] width 481 height 104
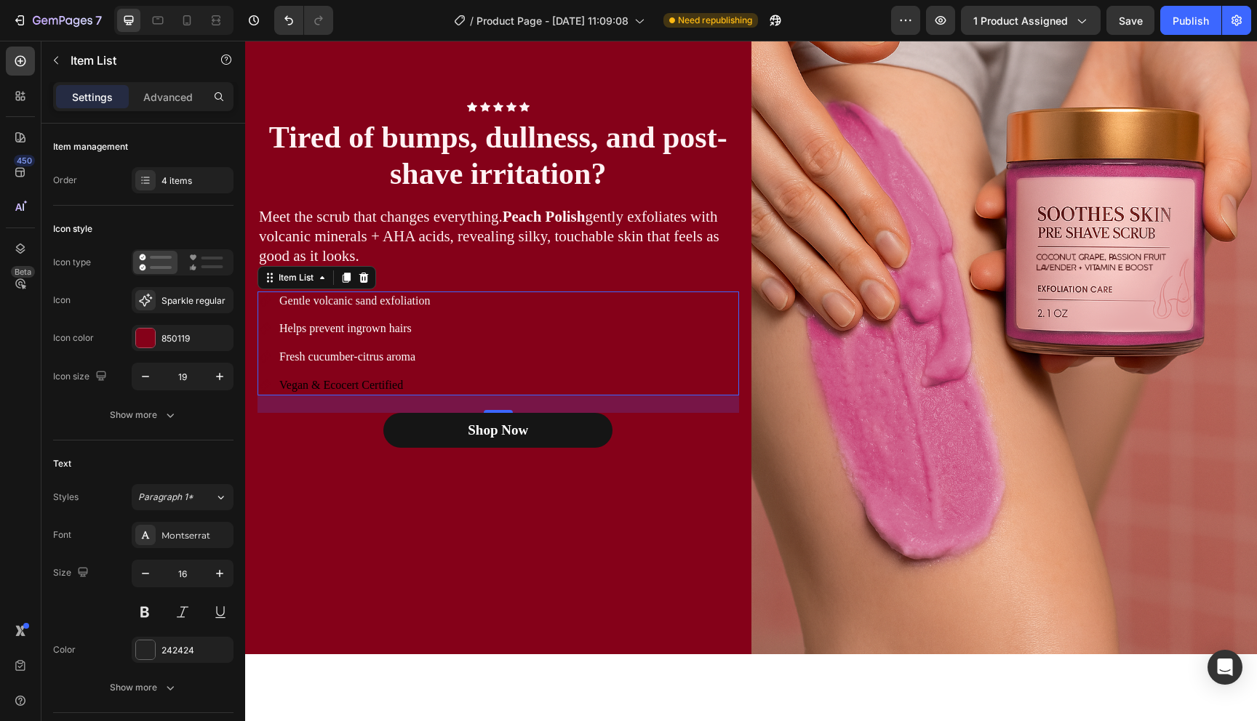
click at [354, 381] on span "Vegan & Ecocert Certified" at bounding box center [341, 385] width 124 height 12
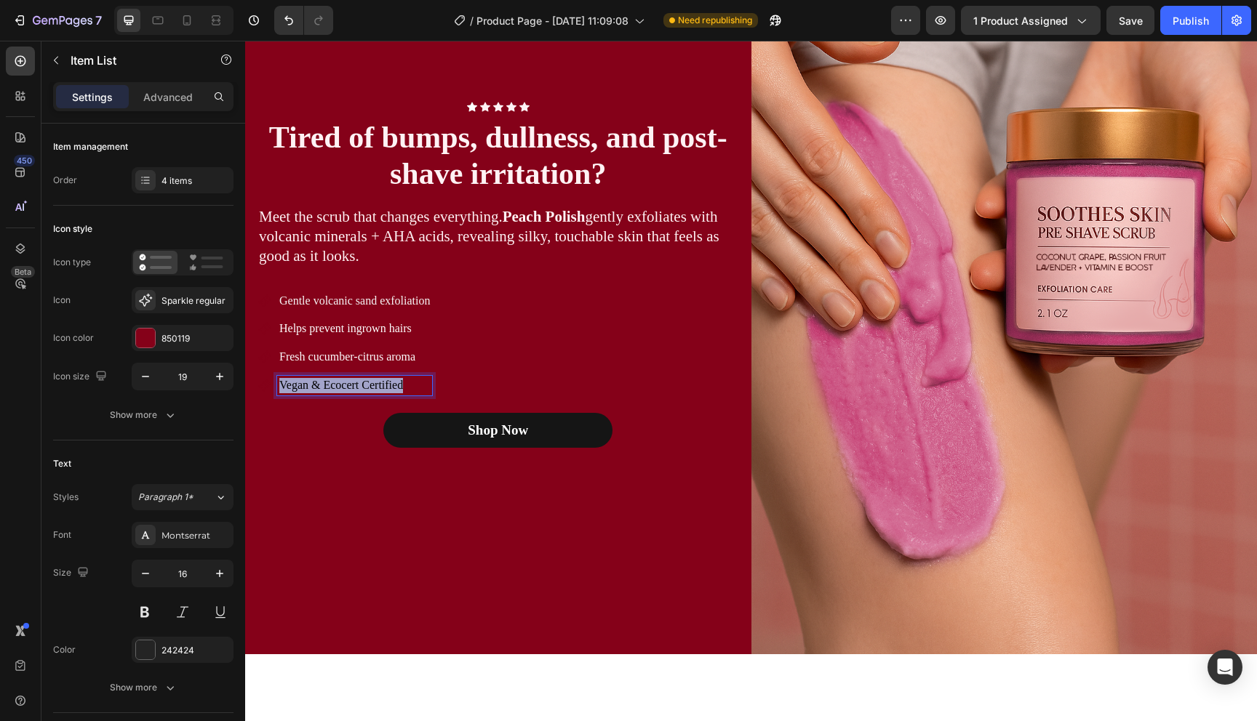
click at [354, 381] on span "Vegan & Ecocert Certified" at bounding box center [341, 385] width 124 height 12
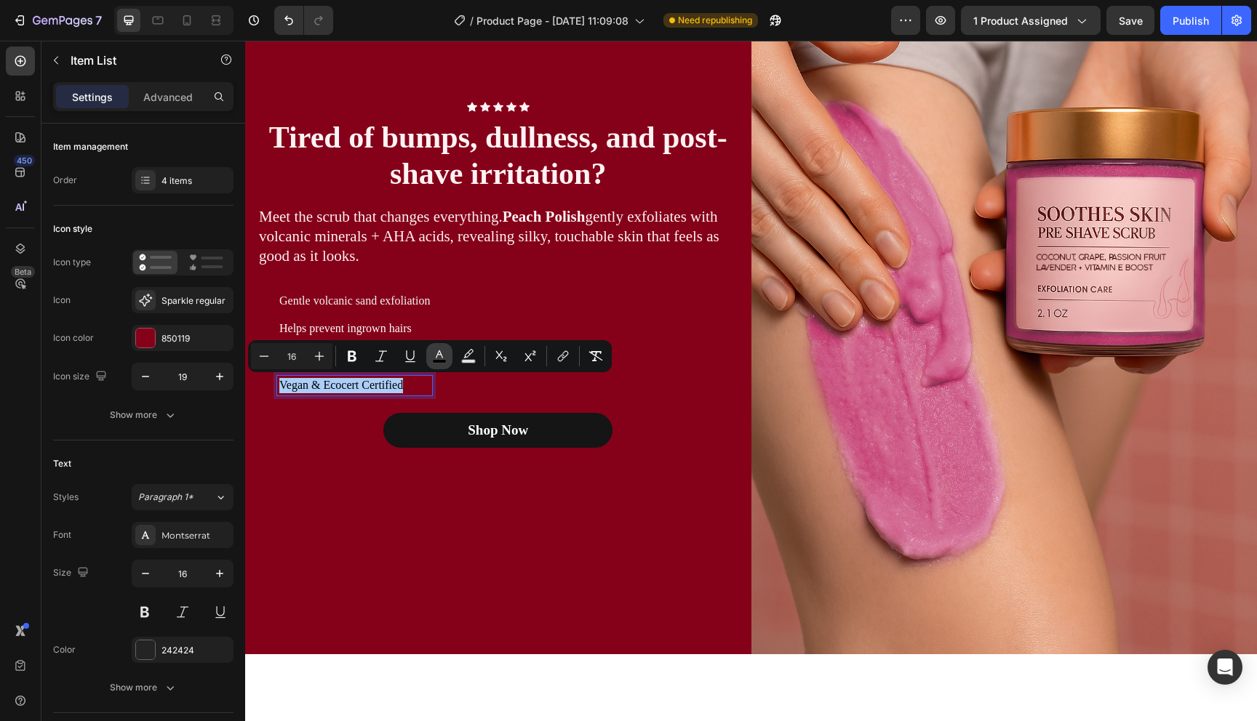
click at [436, 354] on icon "Editor contextual toolbar" at bounding box center [439, 356] width 15 height 15
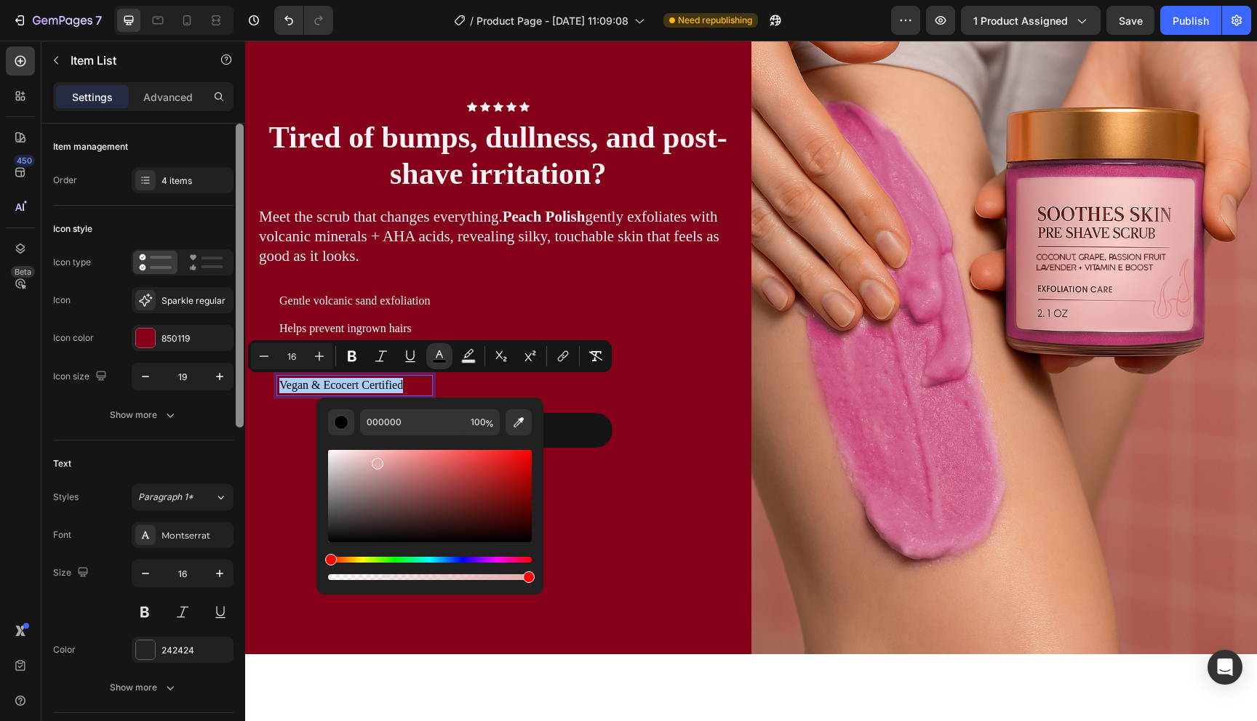
drag, startPoint x: 453, startPoint y: 473, endPoint x: 236, endPoint y: 393, distance: 230.8
click at [241, 0] on body "7 Version history / Product Page - Aug 26, 11:09:08 Need republishing Preview 1…" at bounding box center [628, 0] width 1257 height 0
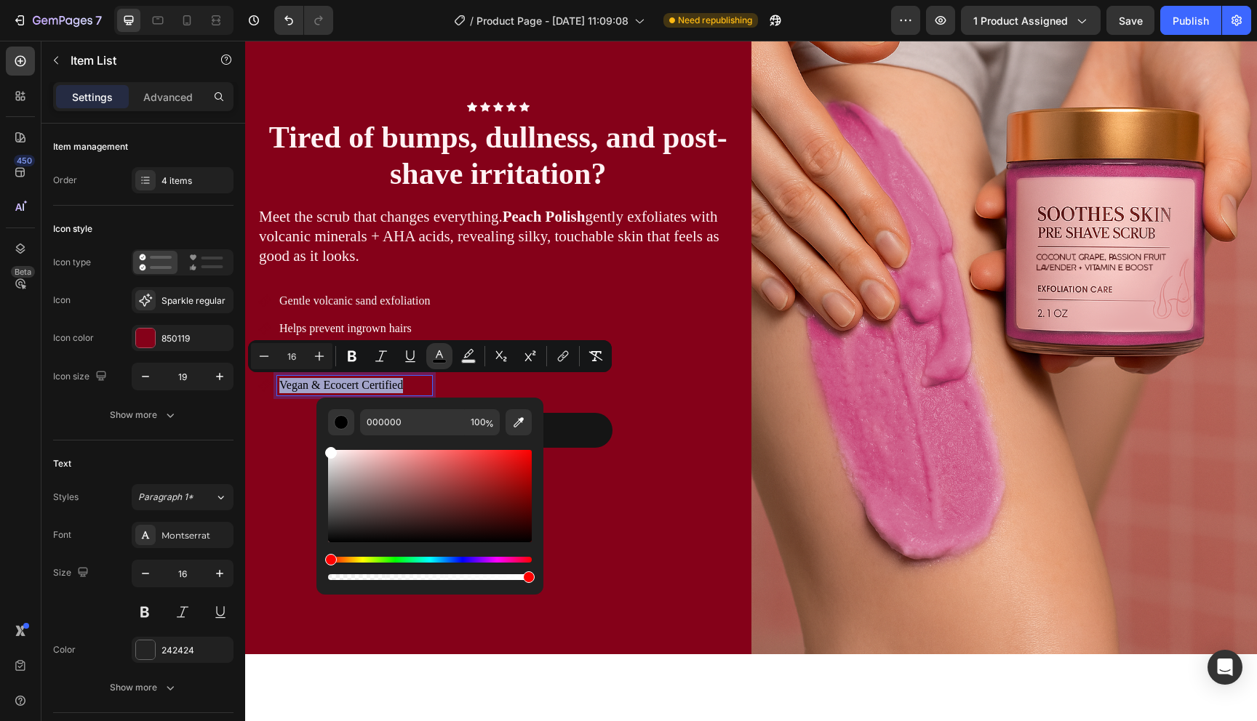
type input "FFFFFF"
click at [676, 378] on div "Gentle volcanic sand exfoliation Helps prevent ingrown hairs Fresh cucumber-cit…" at bounding box center [497, 344] width 481 height 104
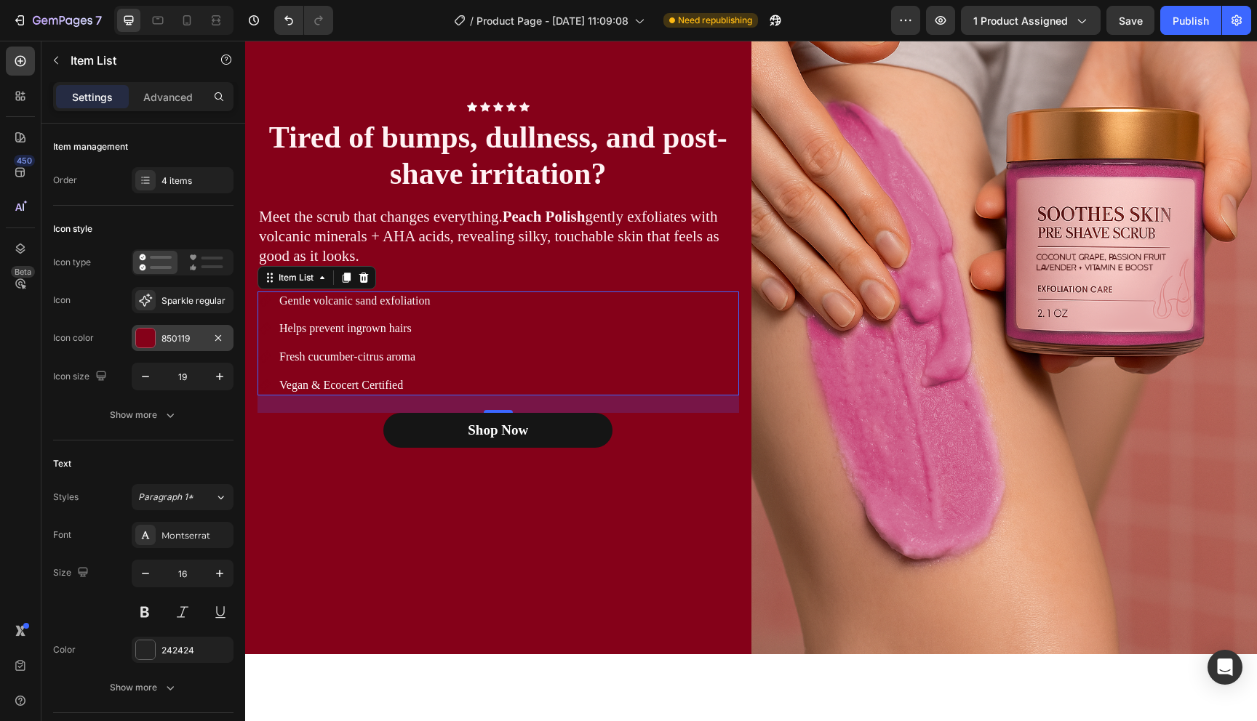
click at [154, 344] on div at bounding box center [145, 338] width 19 height 19
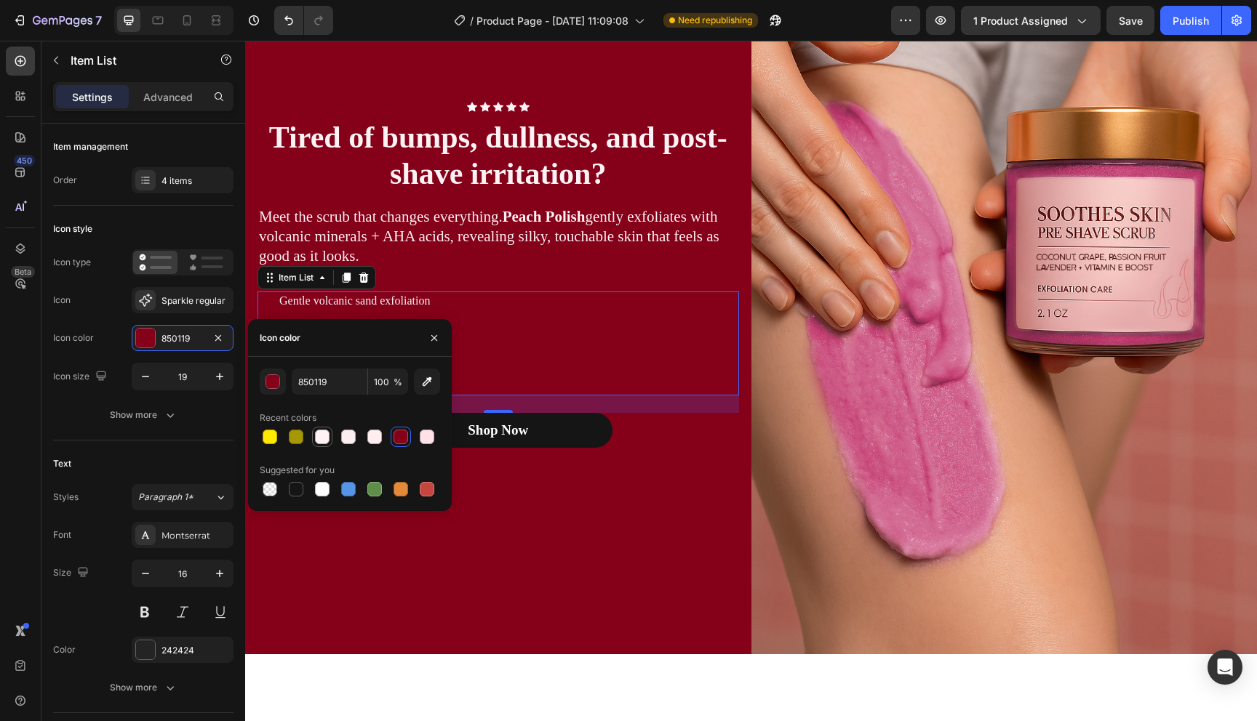
click at [325, 433] on div at bounding box center [322, 437] width 15 height 15
type input "FFF2F4"
click at [645, 430] on div "Shop Now Button" at bounding box center [497, 430] width 481 height 35
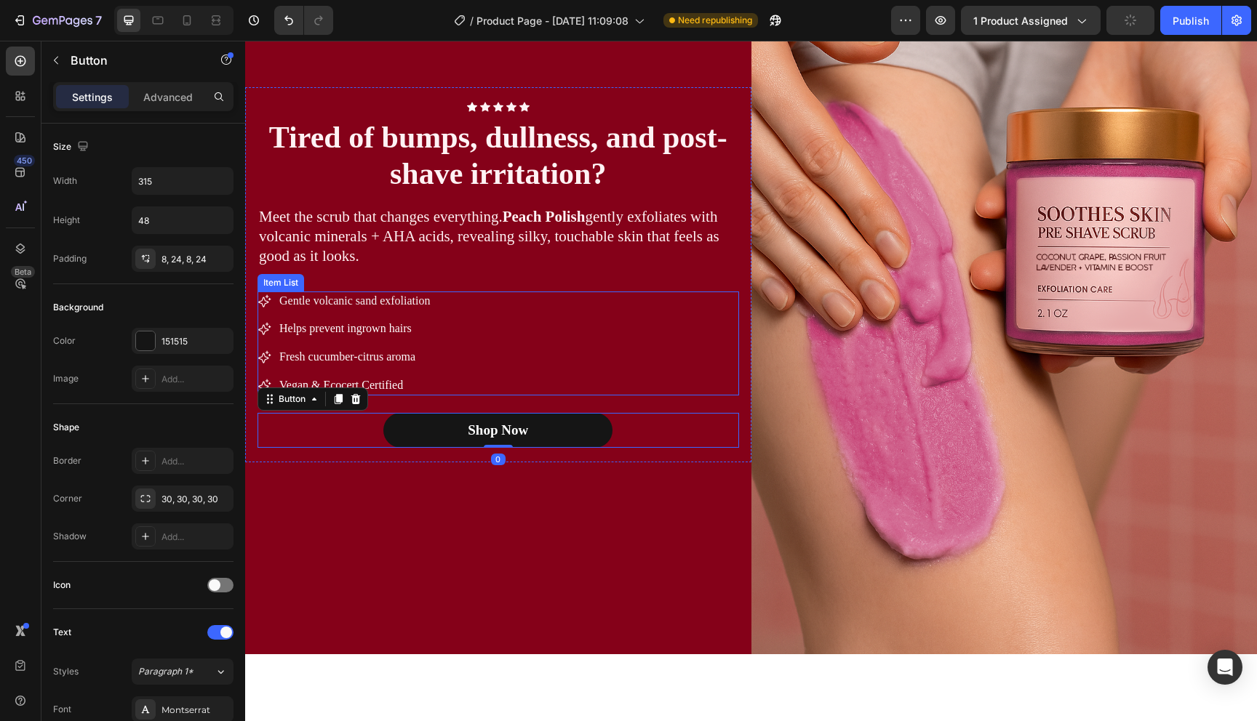
click at [570, 297] on div "Gentle volcanic sand exfoliation Helps prevent ingrown hairs Fresh cucumber-cit…" at bounding box center [497, 344] width 481 height 104
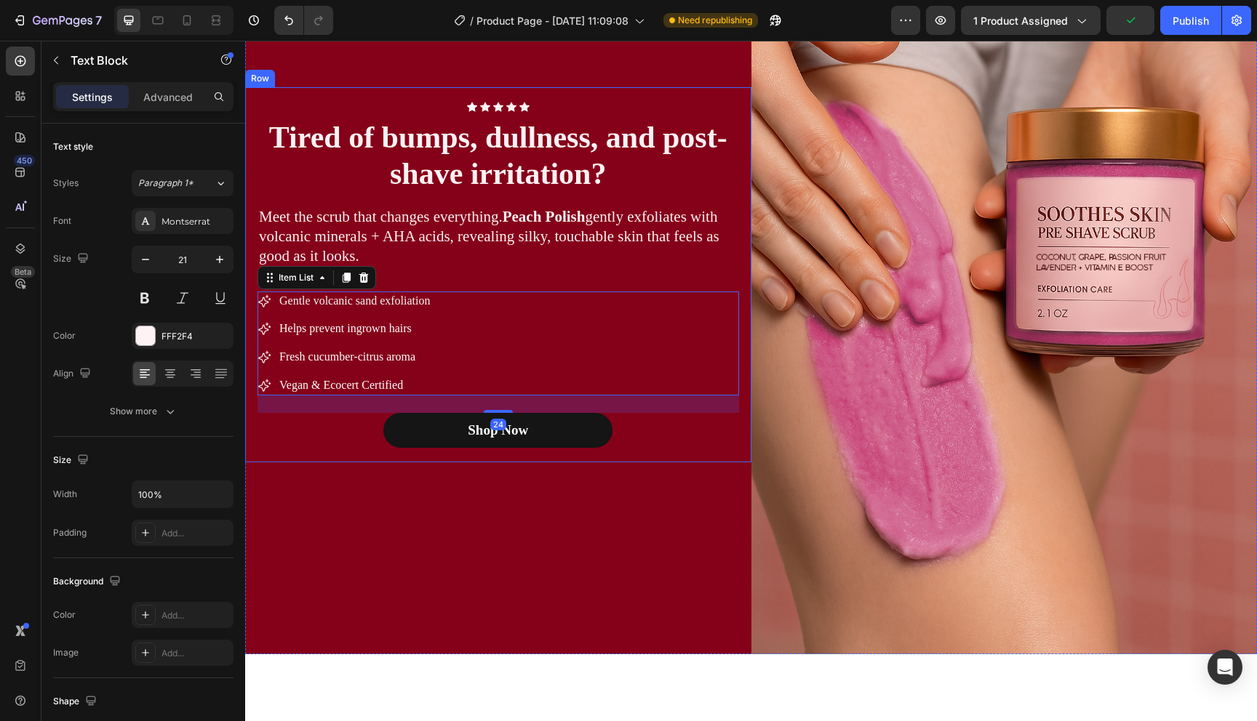
click at [594, 260] on p "Meet the scrub that changes everything. Peach Polish gently exfoliates with vol…" at bounding box center [498, 237] width 479 height 60
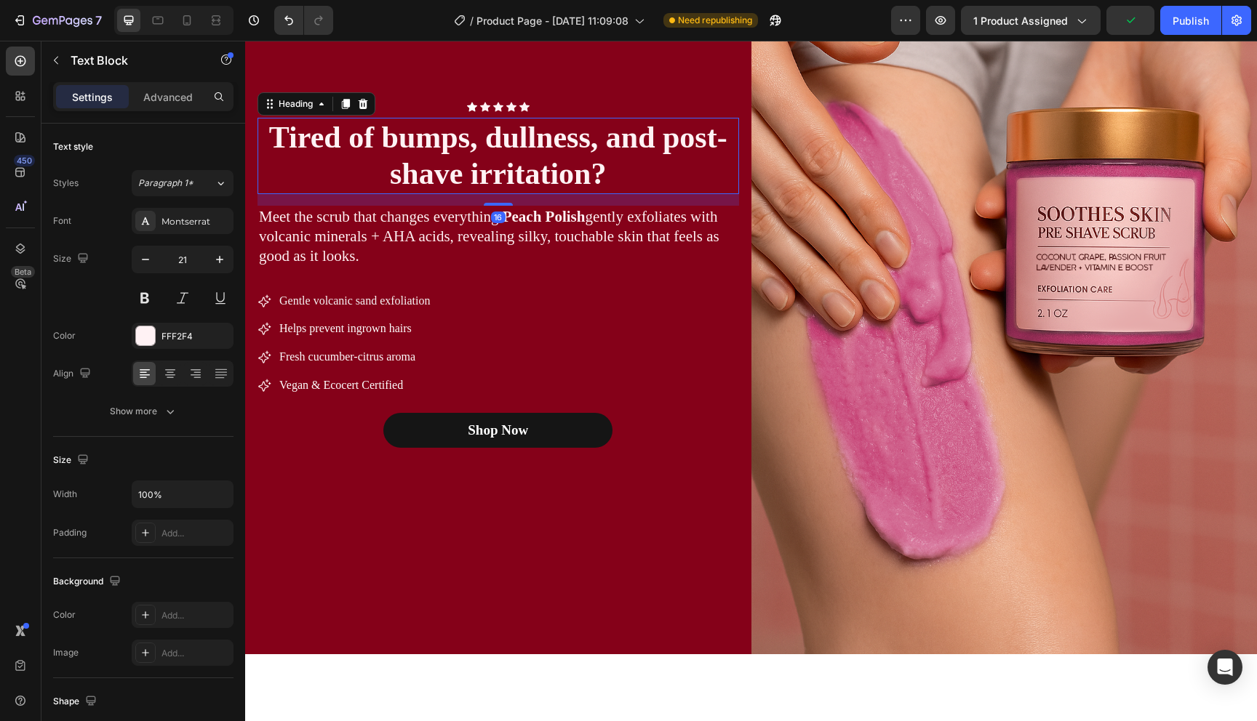
click at [591, 167] on h2 "Tired of bumps, dullness, and post-shave irritation?" at bounding box center [497, 156] width 481 height 76
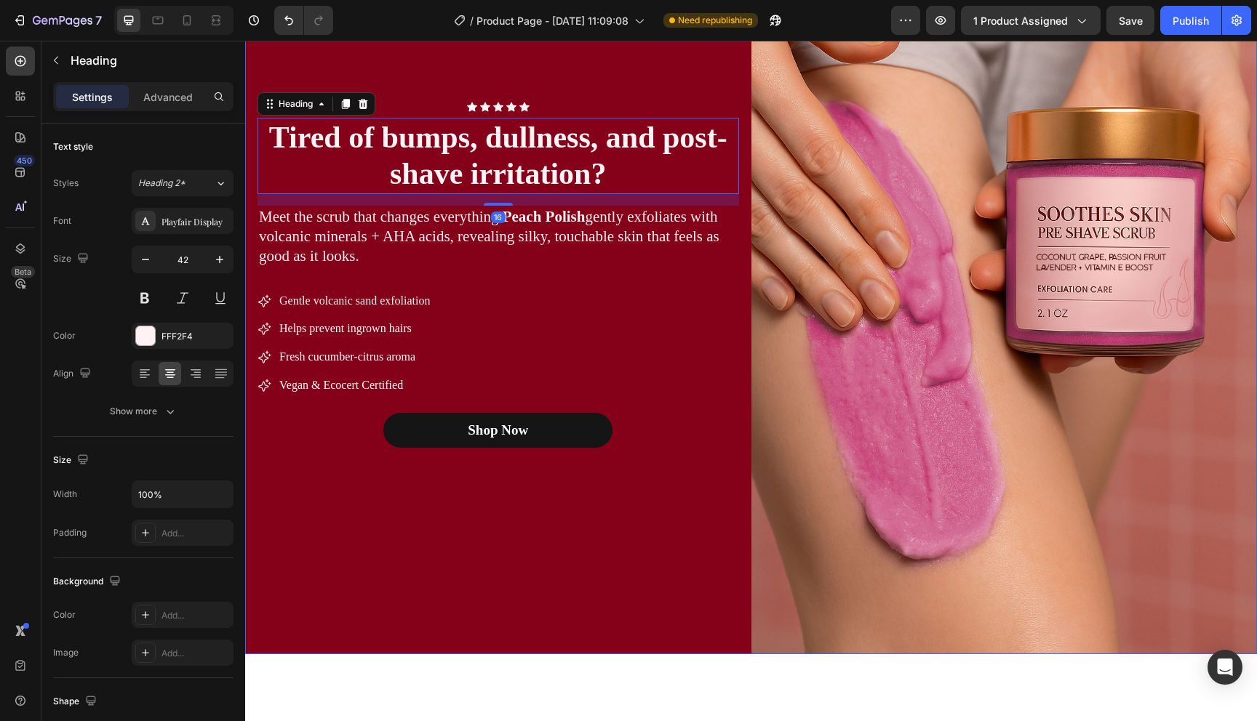
click at [652, 500] on div "Icon Icon Icon Icon Icon Icon List Row Tired of bumps, dullness, and post-shave…" at bounding box center [498, 274] width 506 height 759
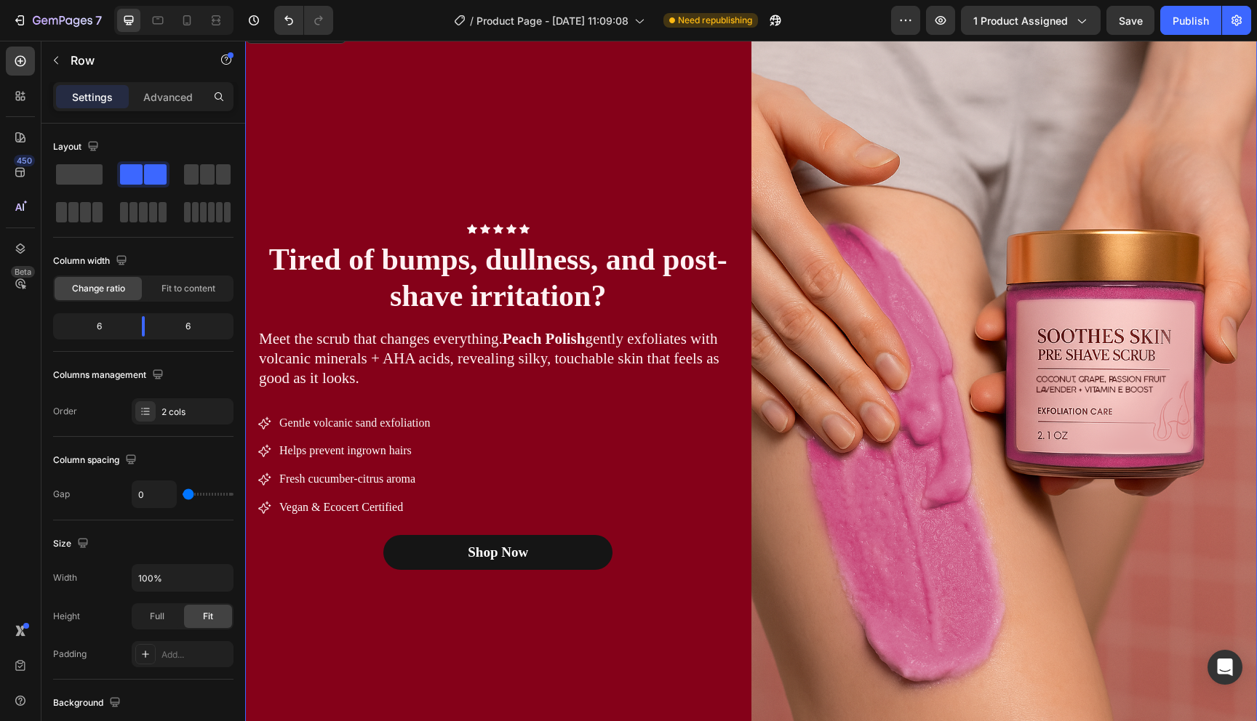
scroll to position [746, 0]
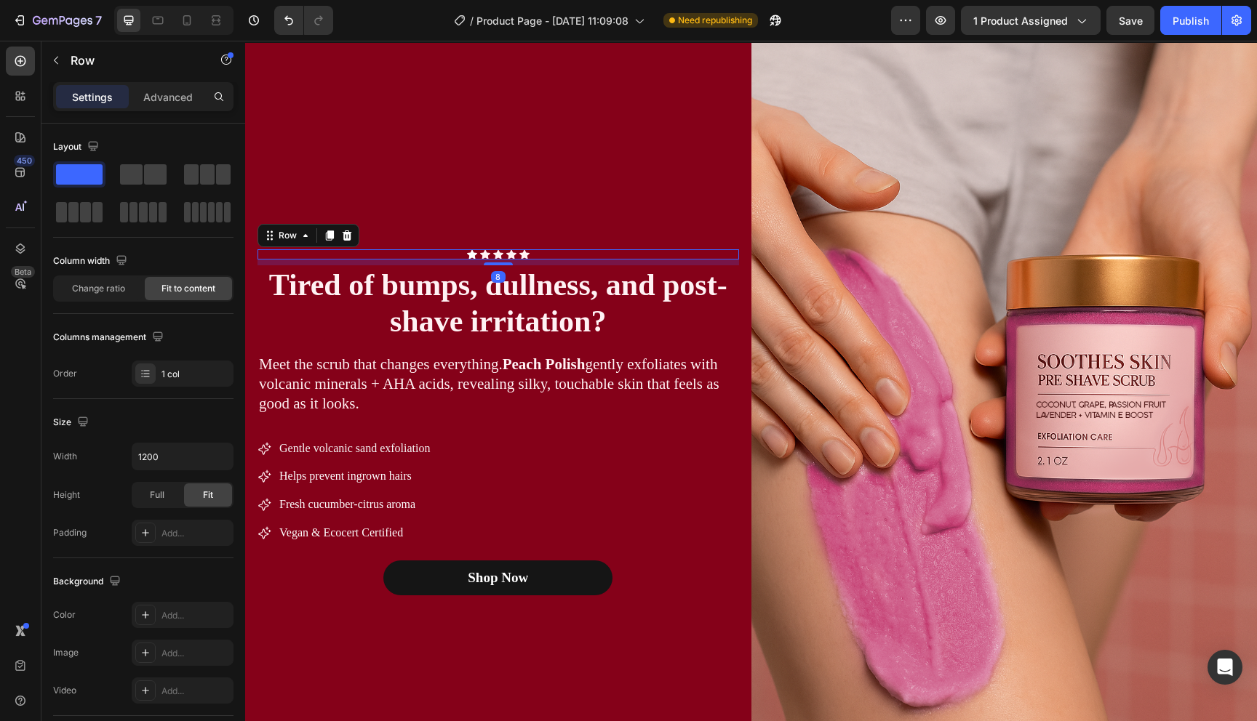
click at [537, 252] on div "Icon Icon Icon Icon Icon Icon List Row 8" at bounding box center [497, 254] width 481 height 10
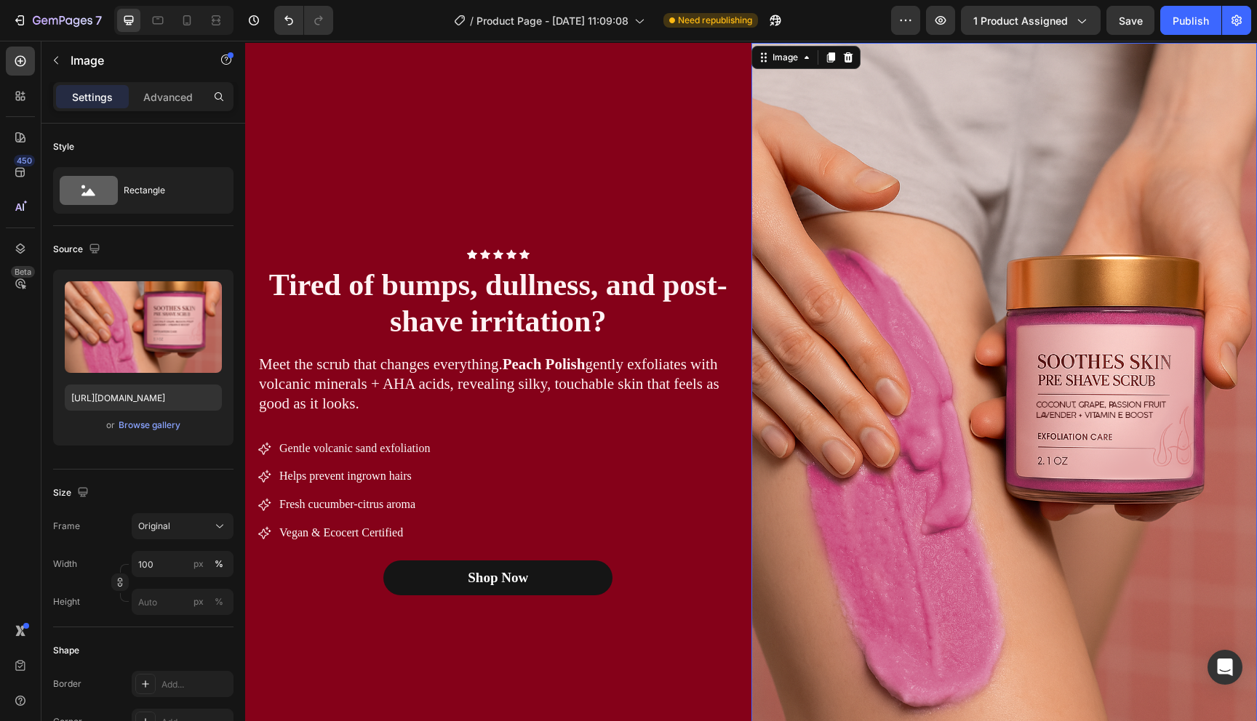
click at [927, 364] on img at bounding box center [1004, 422] width 506 height 759
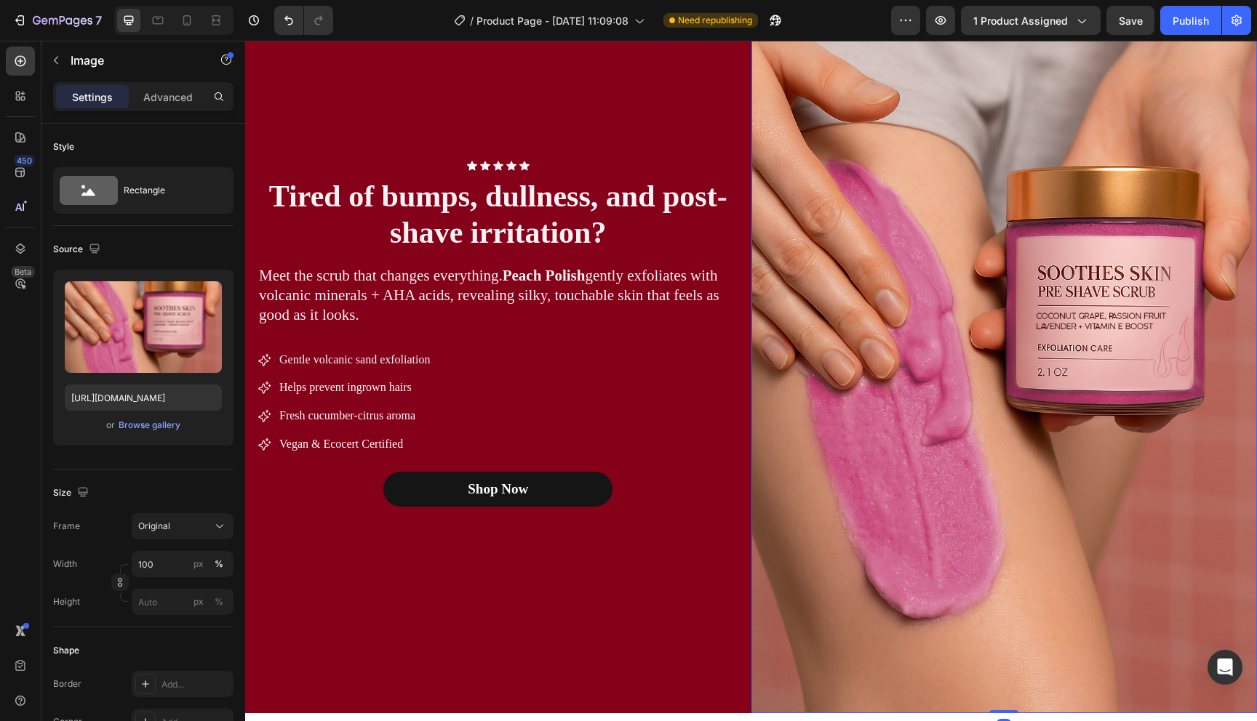
scroll to position [865, 0]
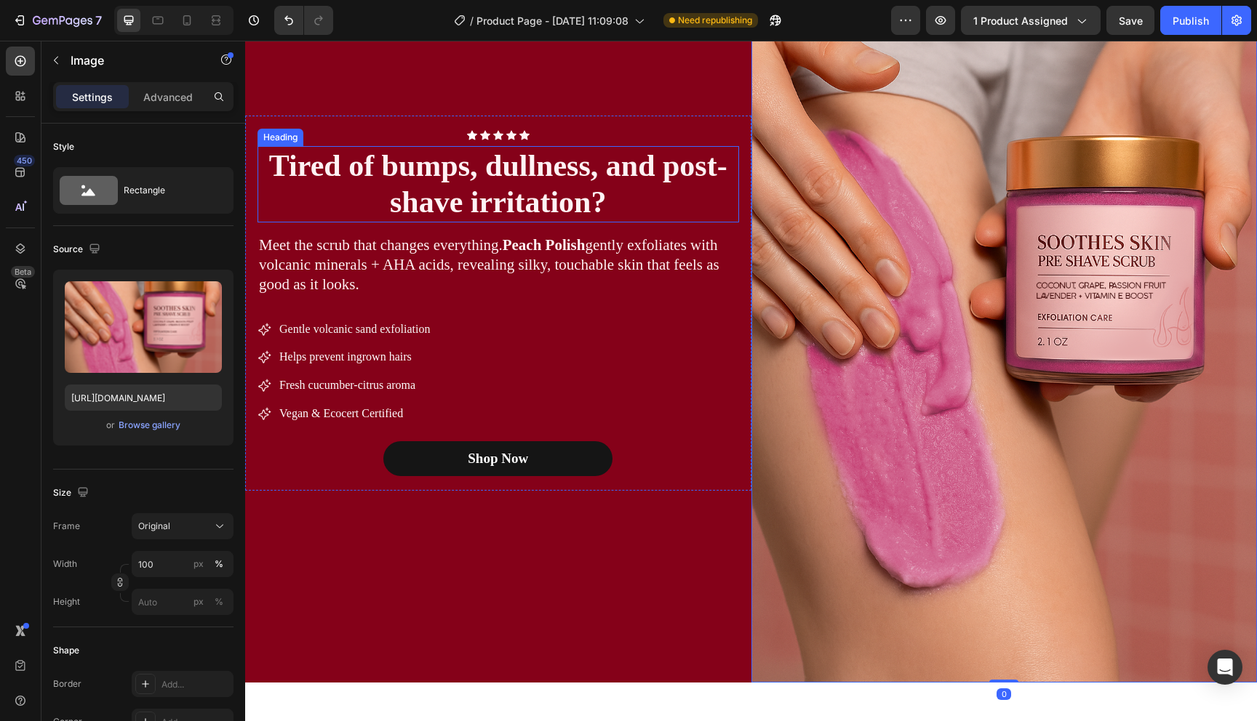
click at [508, 195] on h2 "Tired of bumps, dullness, and post-shave irritation?" at bounding box center [497, 184] width 481 height 76
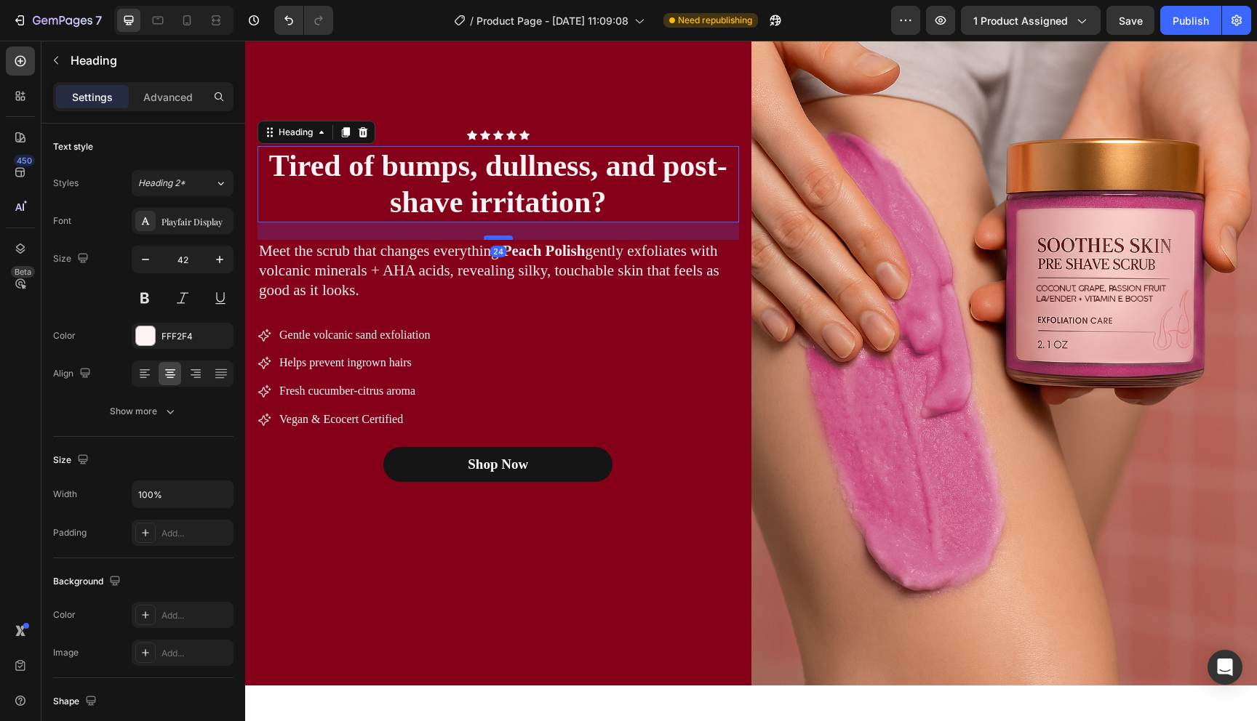
scroll to position [863, 0]
click at [503, 239] on div at bounding box center [498, 238] width 29 height 4
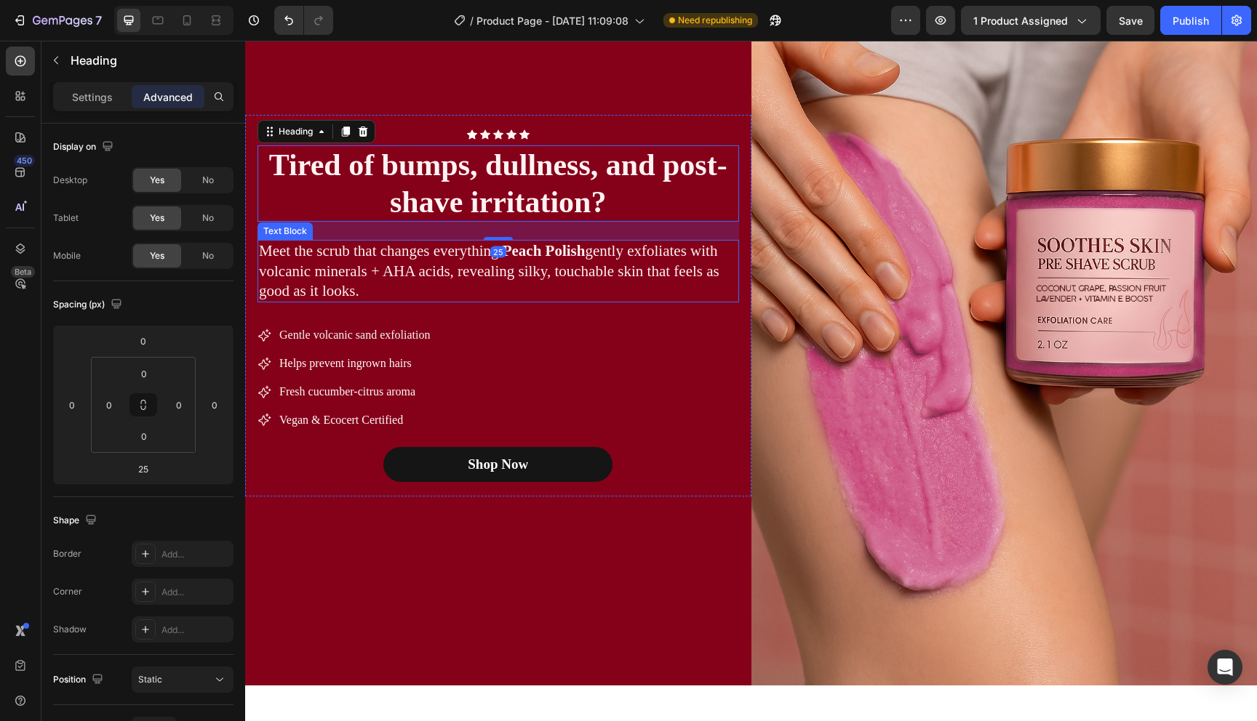
click at [535, 274] on p "Meet the scrub that changes everything. Peach Polish gently exfoliates with vol…" at bounding box center [498, 271] width 479 height 60
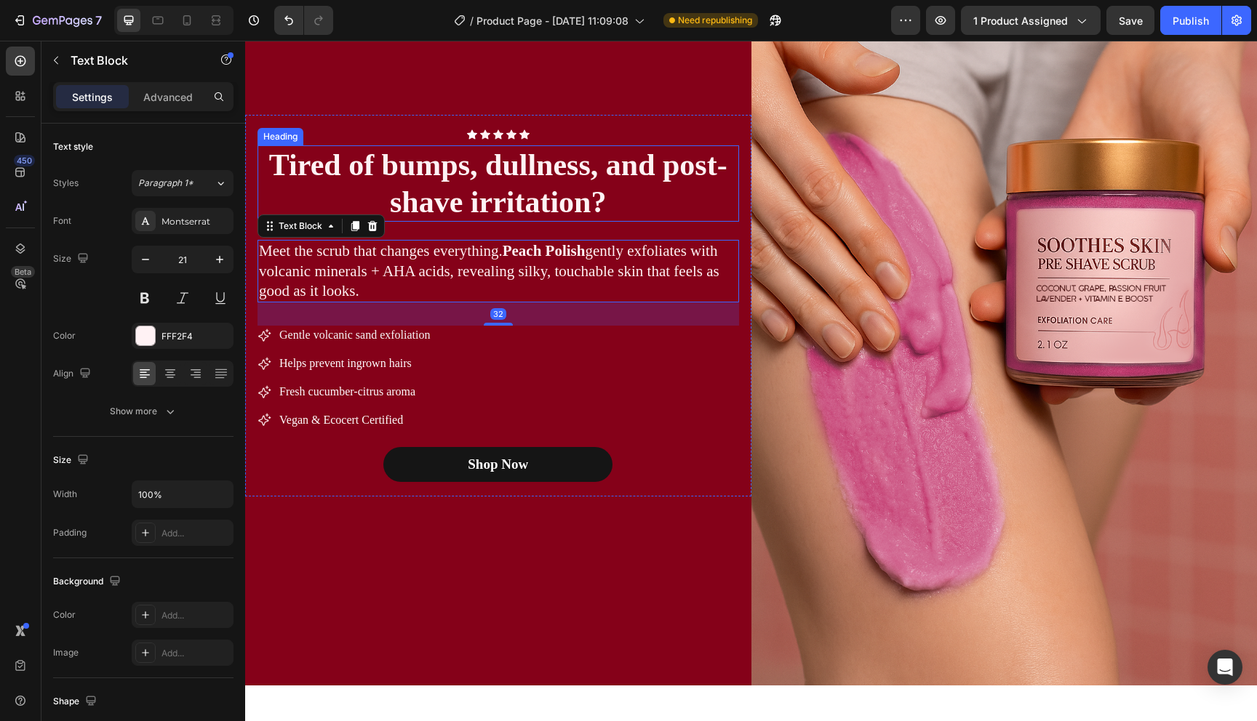
click at [540, 211] on h2 "Tired of bumps, dullness, and post-shave irritation?" at bounding box center [497, 183] width 481 height 76
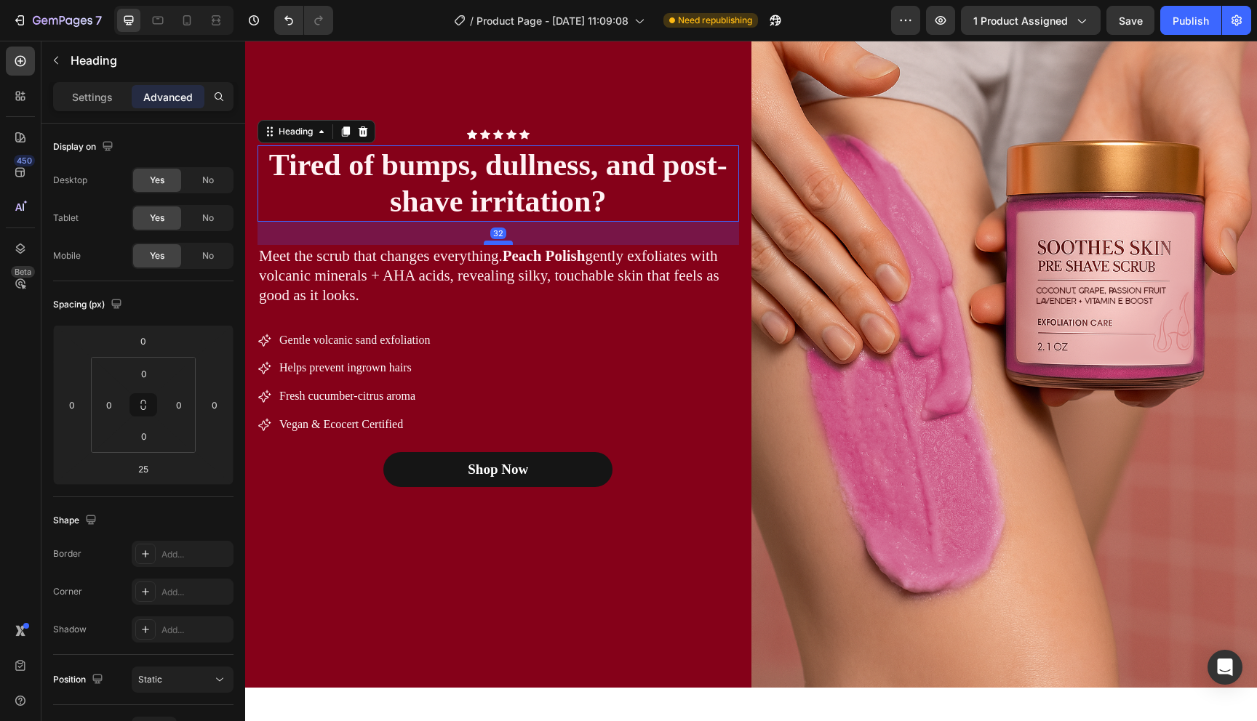
scroll to position [860, 0]
click at [509, 244] on div at bounding box center [498, 243] width 29 height 4
type input "32"
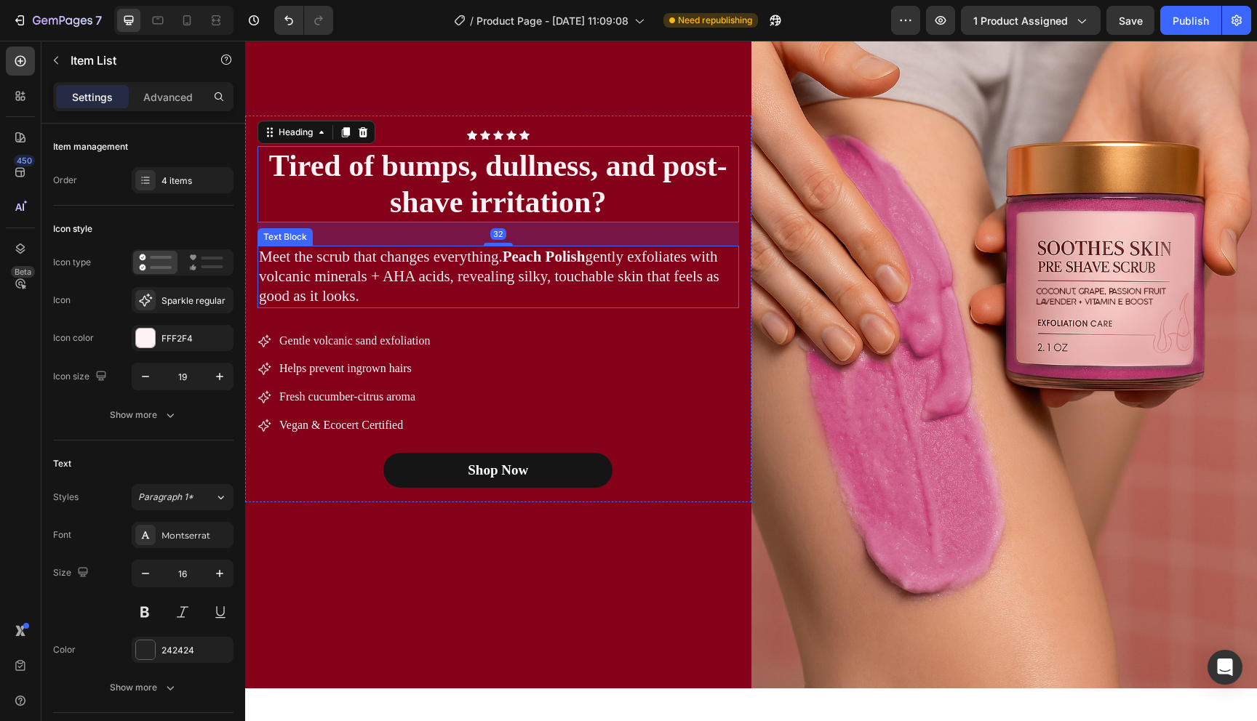
click at [588, 407] on div "Gentle volcanic sand exfoliation Helps prevent ingrown hairs Fresh cucumber-cit…" at bounding box center [497, 384] width 481 height 104
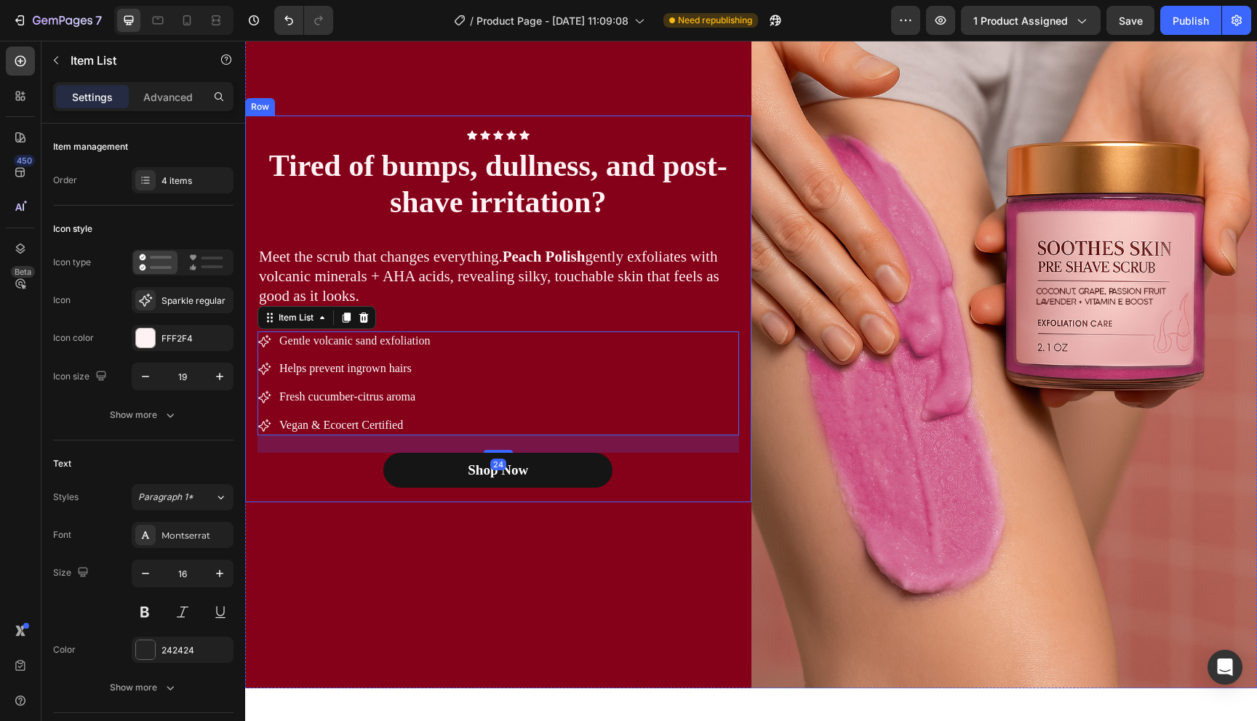
click at [652, 564] on div "Icon Icon Icon Icon Icon Icon List Row Tired of bumps, dullness, and post-shave…" at bounding box center [498, 308] width 506 height 759
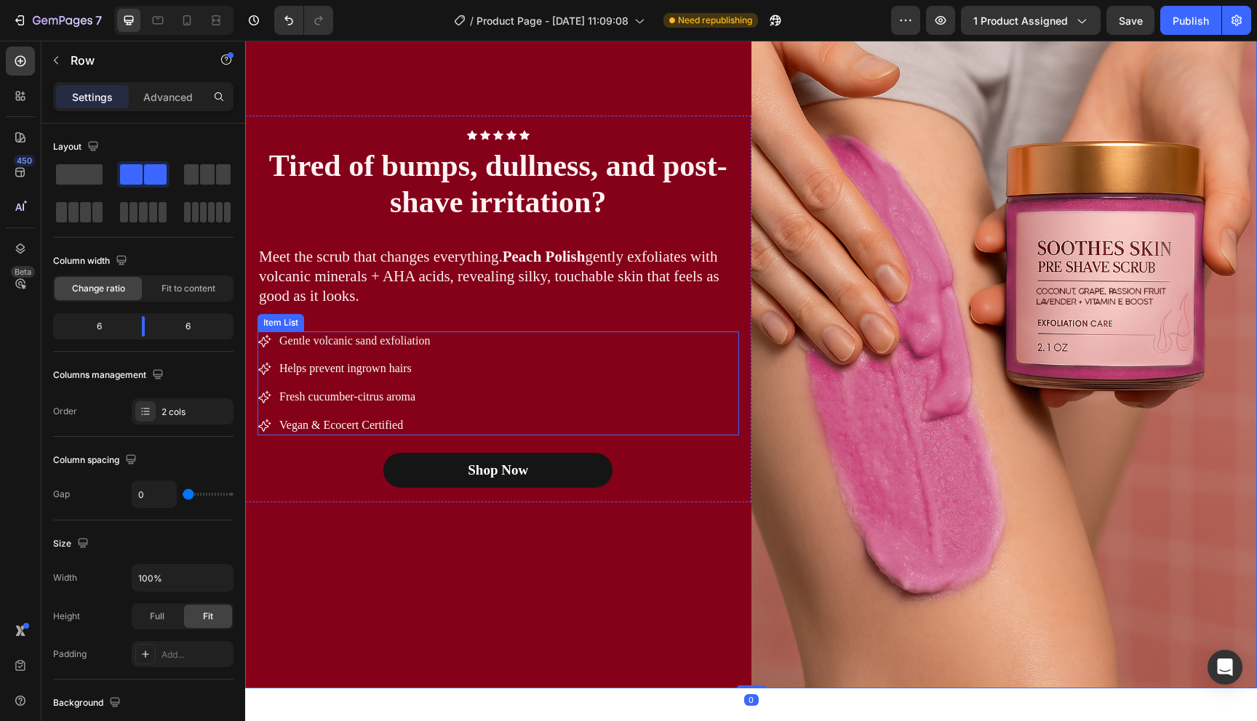
click at [551, 377] on div "Gentle volcanic sand exfoliation Helps prevent ingrown hairs Fresh cucumber-cit…" at bounding box center [497, 384] width 481 height 104
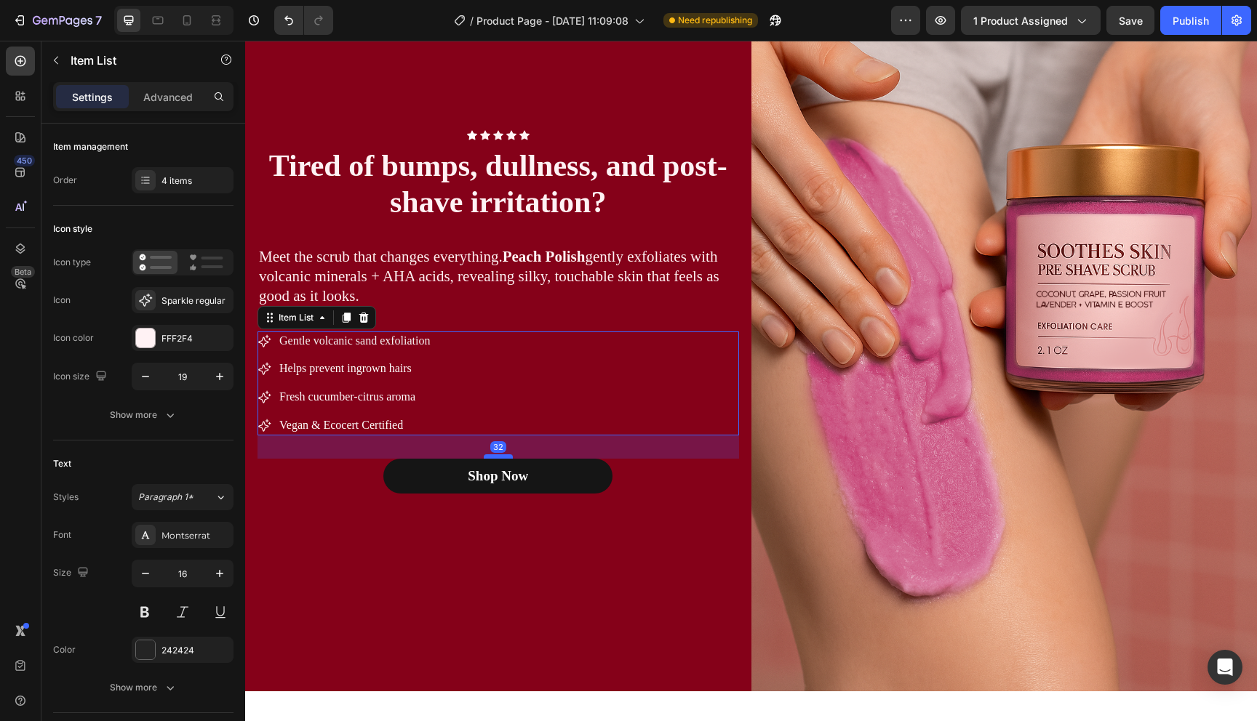
scroll to position [857, 0]
click at [502, 457] on div at bounding box center [498, 457] width 29 height 4
type input "100%"
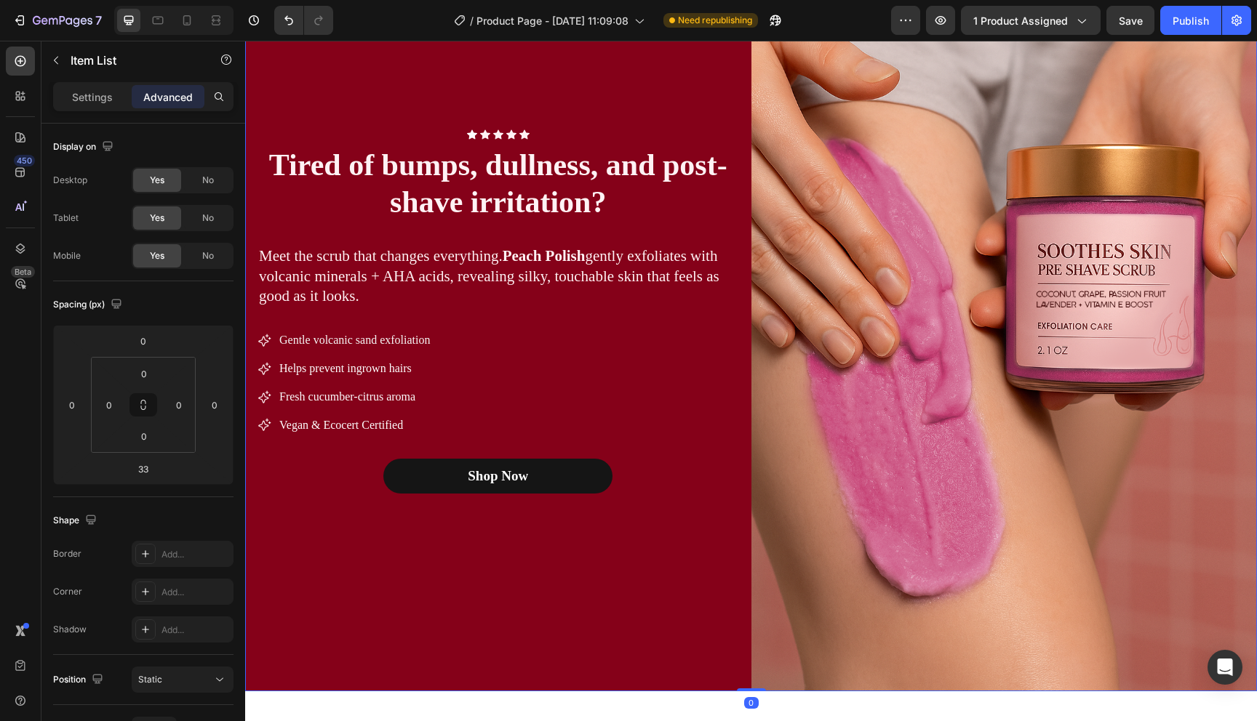
click at [545, 588] on div "Icon Icon Icon Icon Icon Icon List Row Tired of bumps, dullness, and post-shave…" at bounding box center [498, 311] width 506 height 759
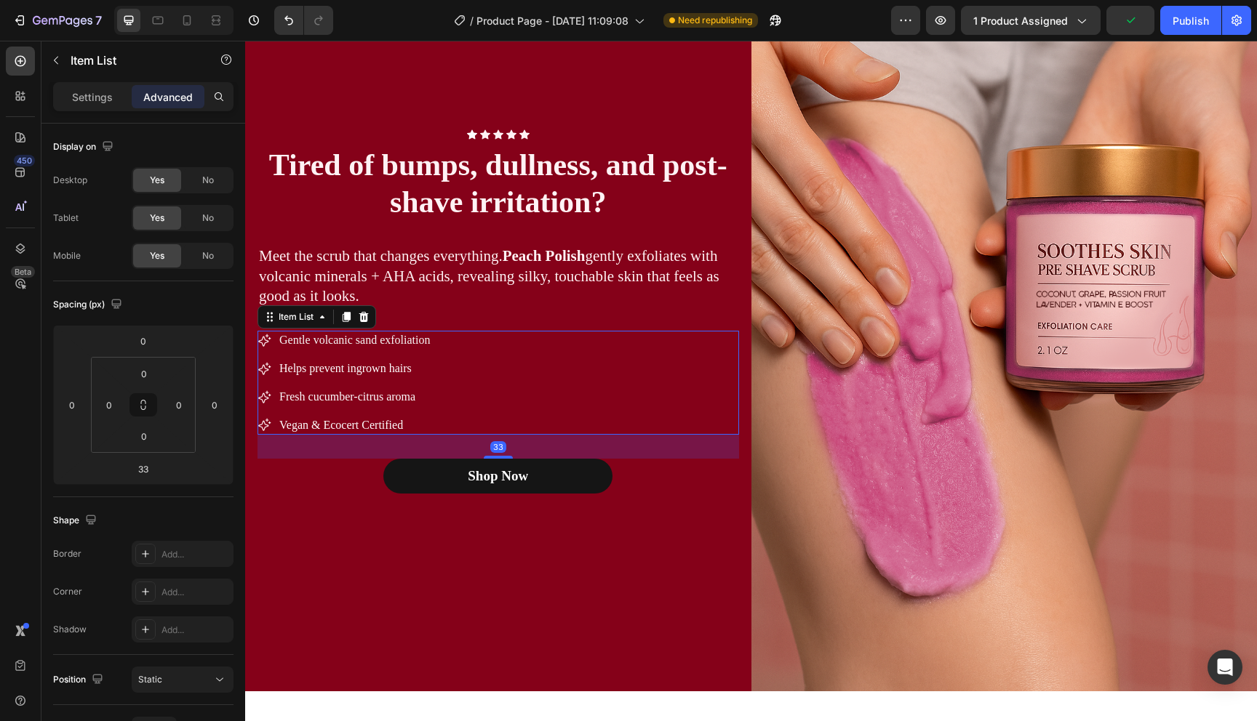
click at [355, 343] on span "Gentle volcanic sand exfoliation" at bounding box center [354, 340] width 151 height 12
click at [580, 375] on div "Gentle volcanic sand exfoliation Helps prevent ingrown hairs Fresh cucumber-cit…" at bounding box center [497, 383] width 481 height 104
click at [564, 367] on div "Gentle volcanic sand exfoliation Helps prevent ingrown hairs Fresh cucumber-cit…" at bounding box center [497, 383] width 481 height 104
click at [93, 103] on p "Settings" at bounding box center [92, 96] width 41 height 15
type input "8"
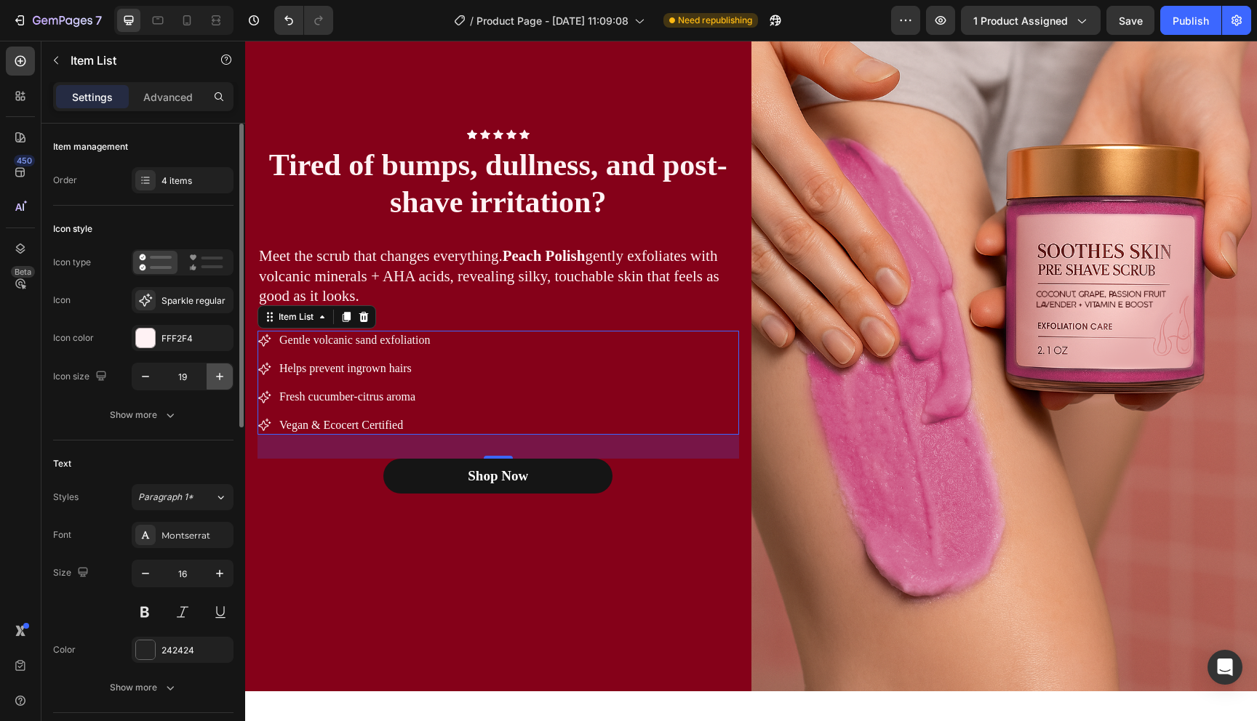
click at [217, 380] on icon "button" at bounding box center [219, 376] width 15 height 15
type input "22"
click at [220, 577] on icon "button" at bounding box center [219, 574] width 15 height 15
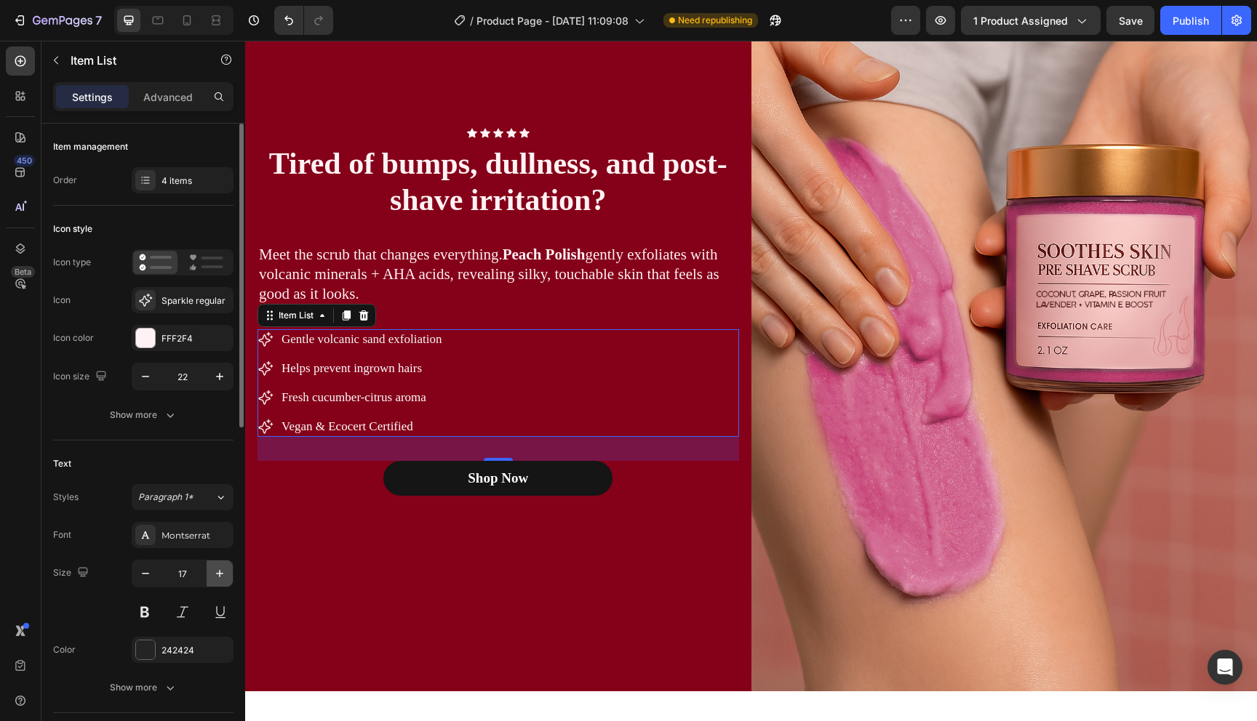
click at [220, 577] on icon "button" at bounding box center [219, 574] width 15 height 15
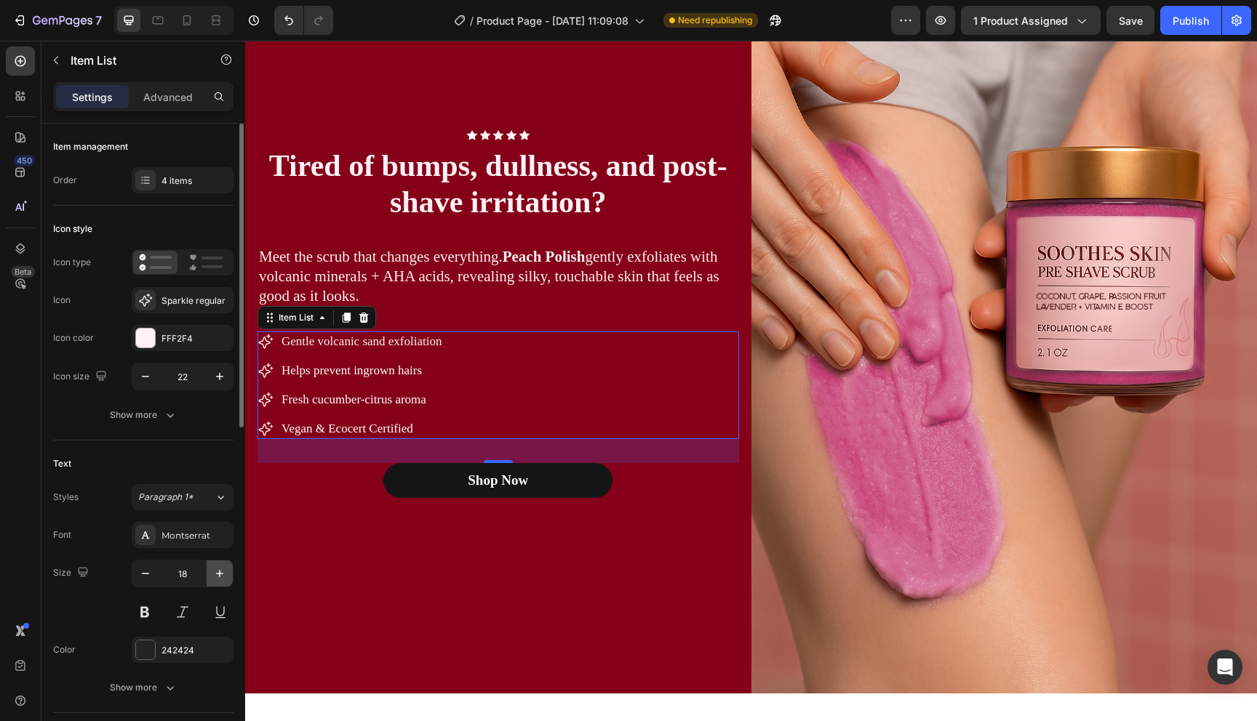
click at [220, 577] on icon "button" at bounding box center [219, 574] width 15 height 15
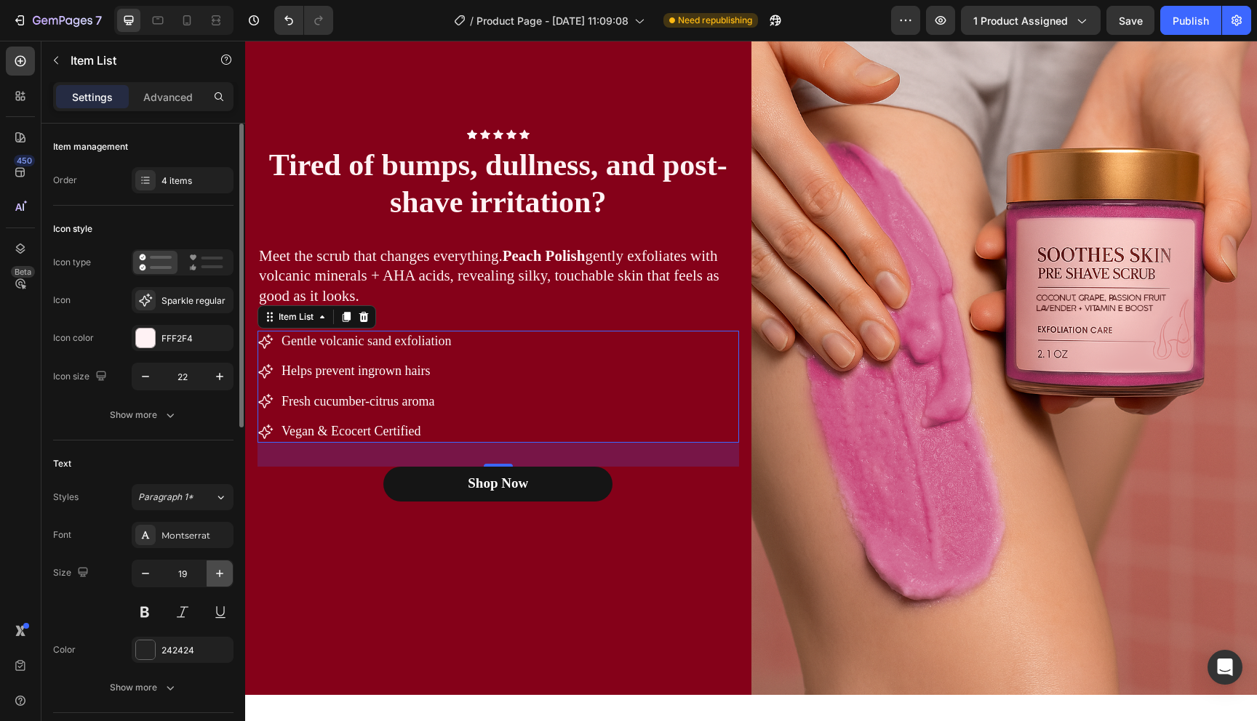
click at [220, 577] on icon "button" at bounding box center [219, 574] width 15 height 15
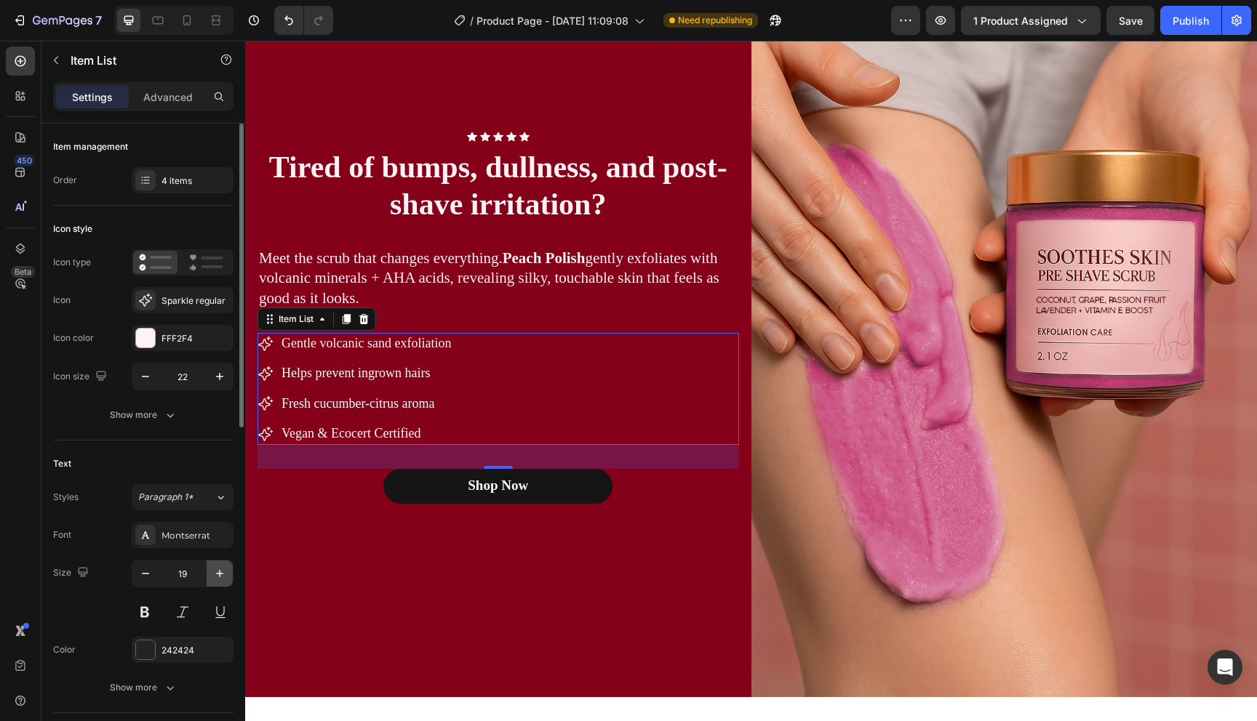
type input "20"
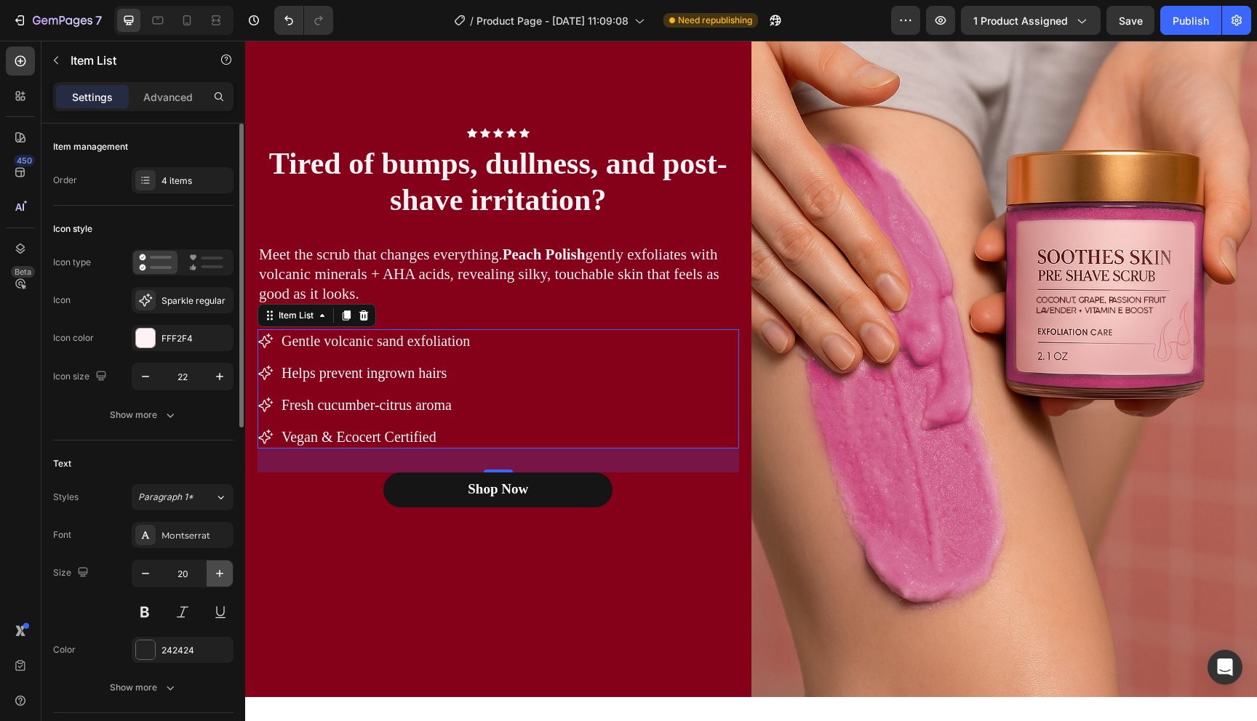
scroll to position [849, 0]
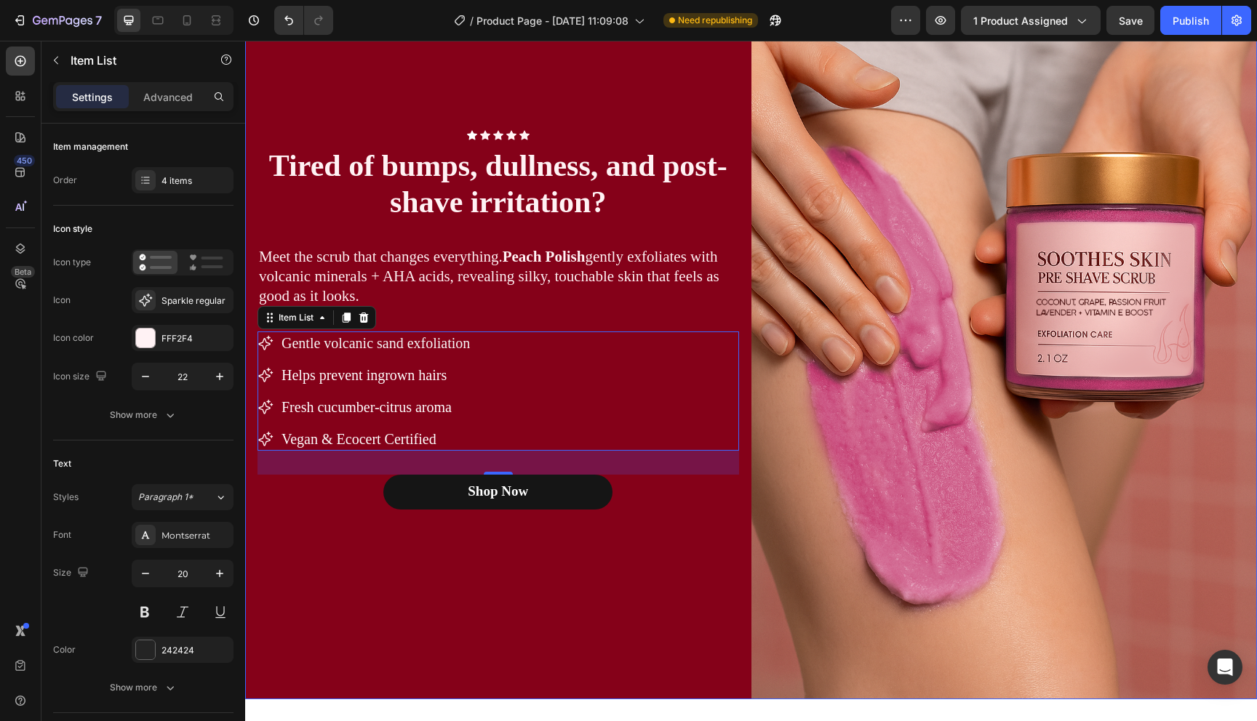
click at [591, 612] on div "Icon Icon Icon Icon Icon Icon List Row Tired of bumps, dullness, and post-shave…" at bounding box center [498, 319] width 506 height 759
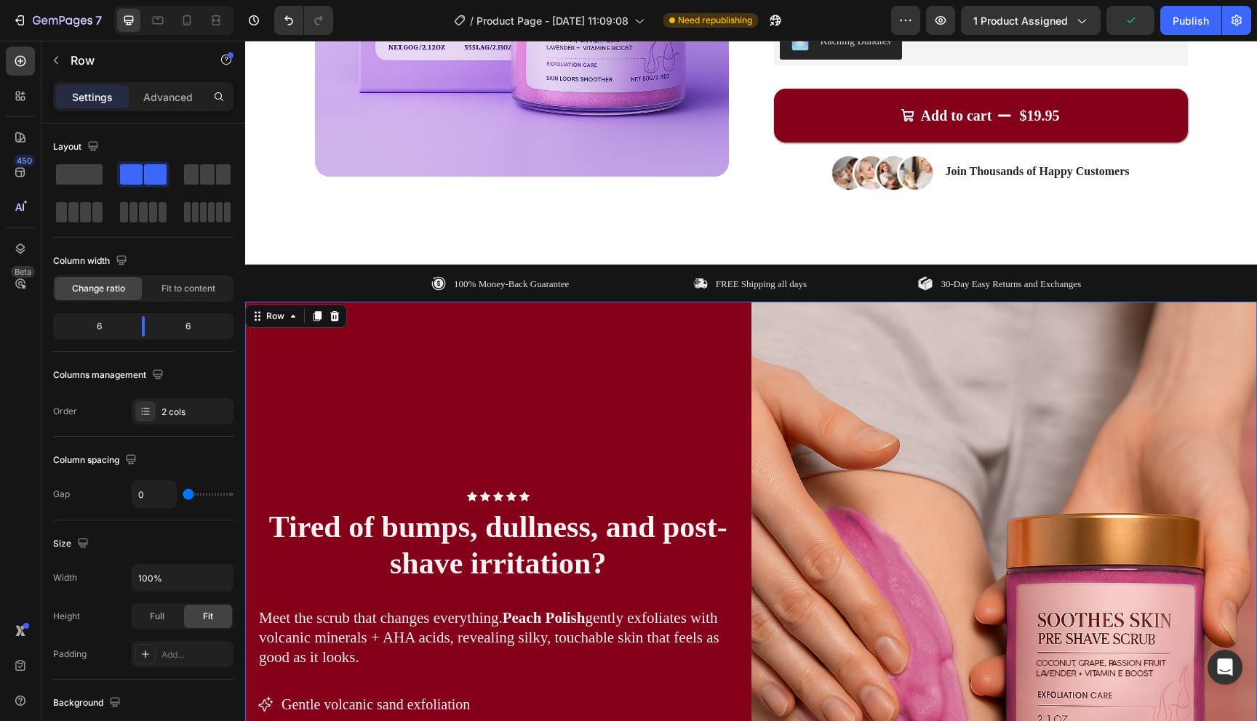
scroll to position [359, 0]
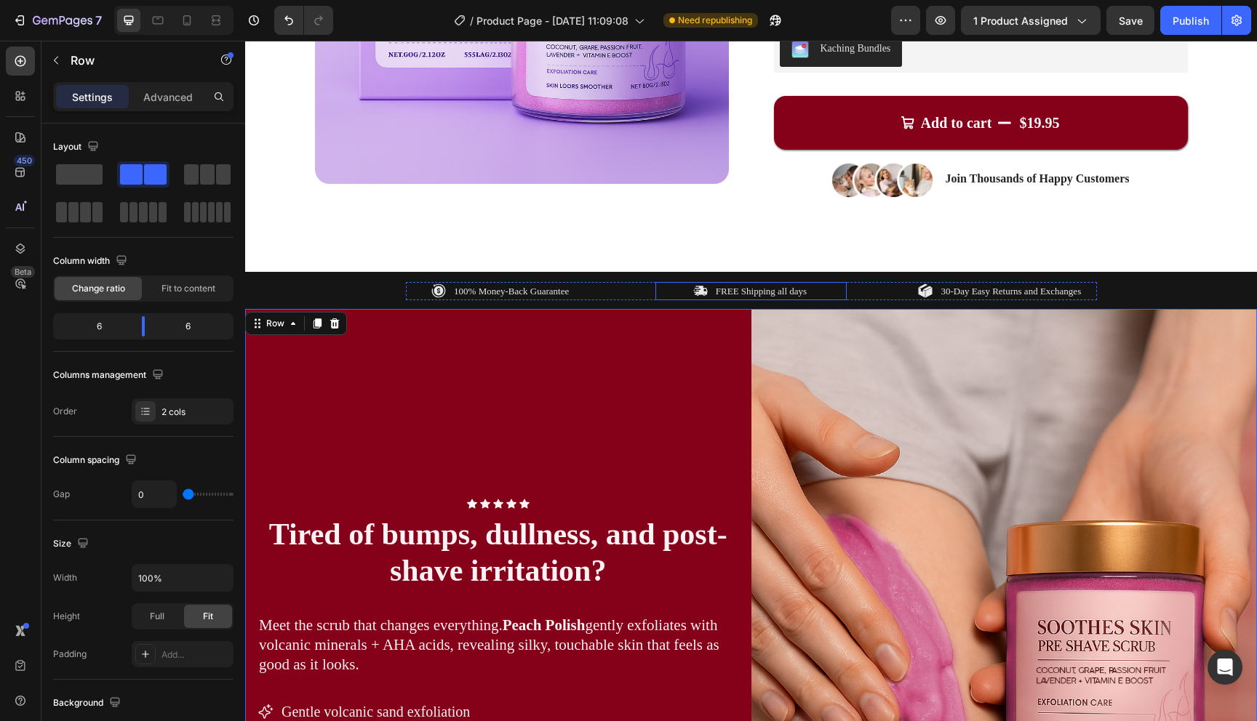
click at [791, 293] on p "FREE Shipping all days" at bounding box center [761, 291] width 91 height 15
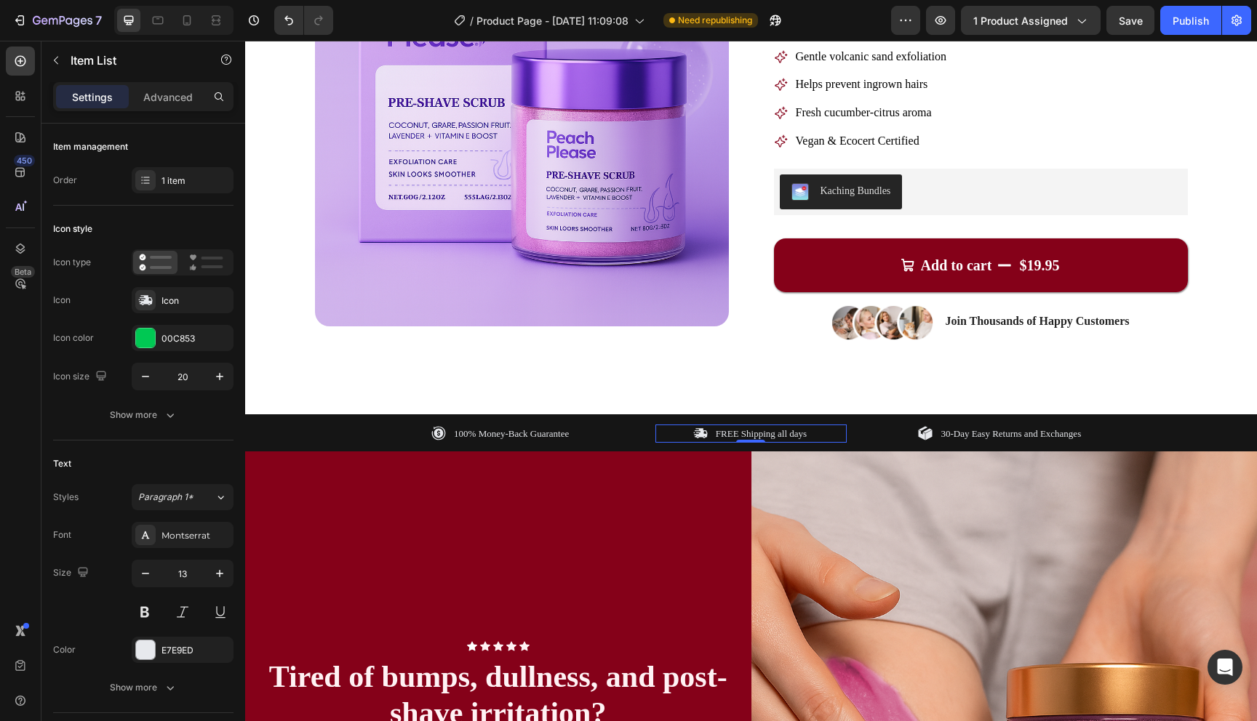
scroll to position [294, 0]
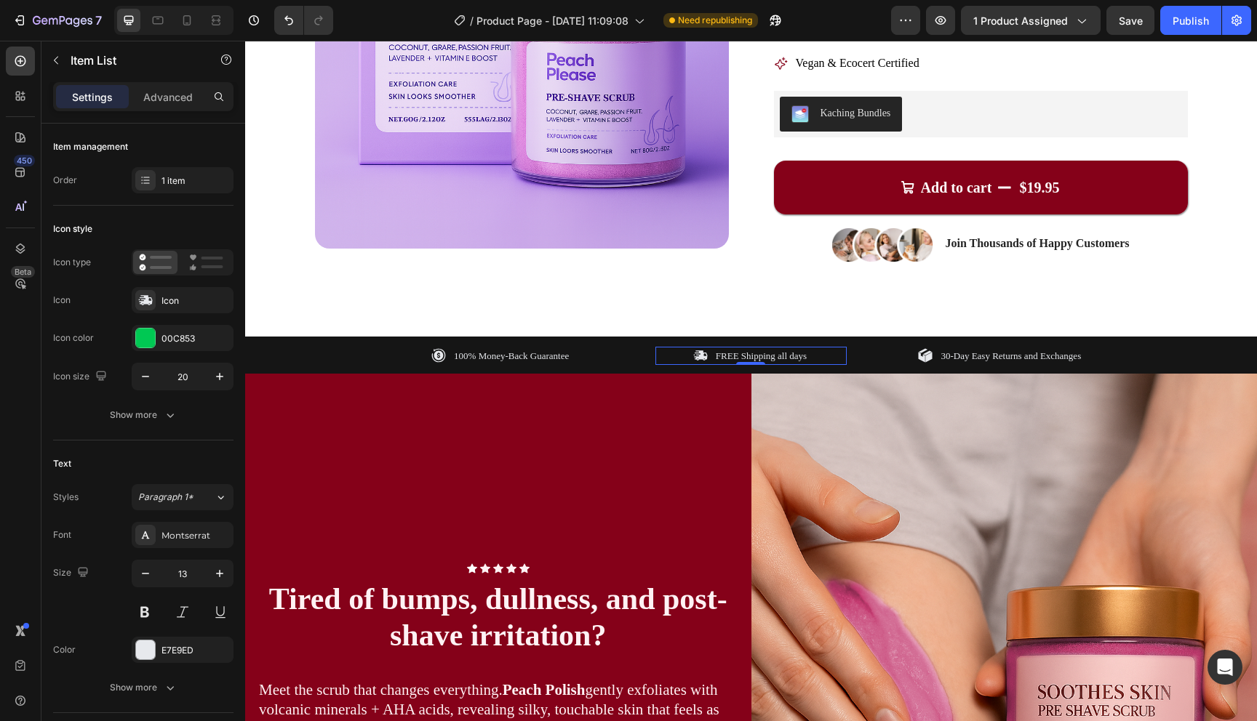
click at [764, 353] on p "FREE Shipping all days" at bounding box center [761, 356] width 91 height 15
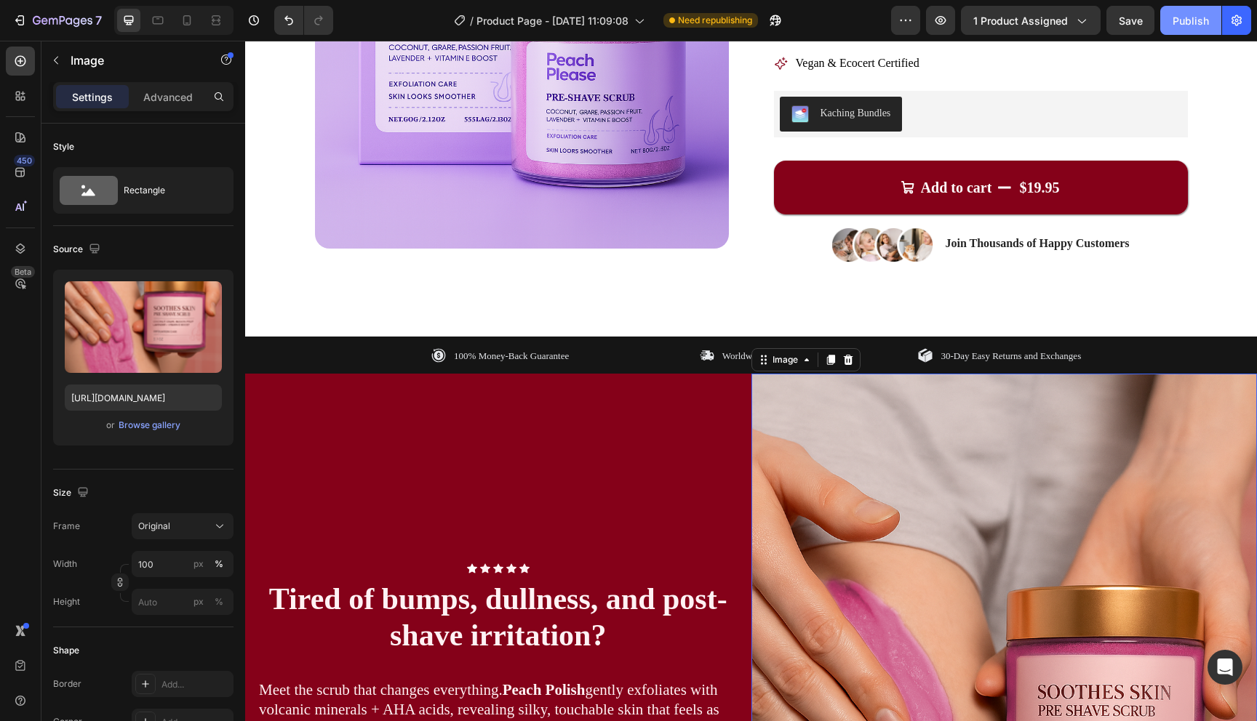
click at [1188, 15] on div "Publish" at bounding box center [1190, 20] width 36 height 15
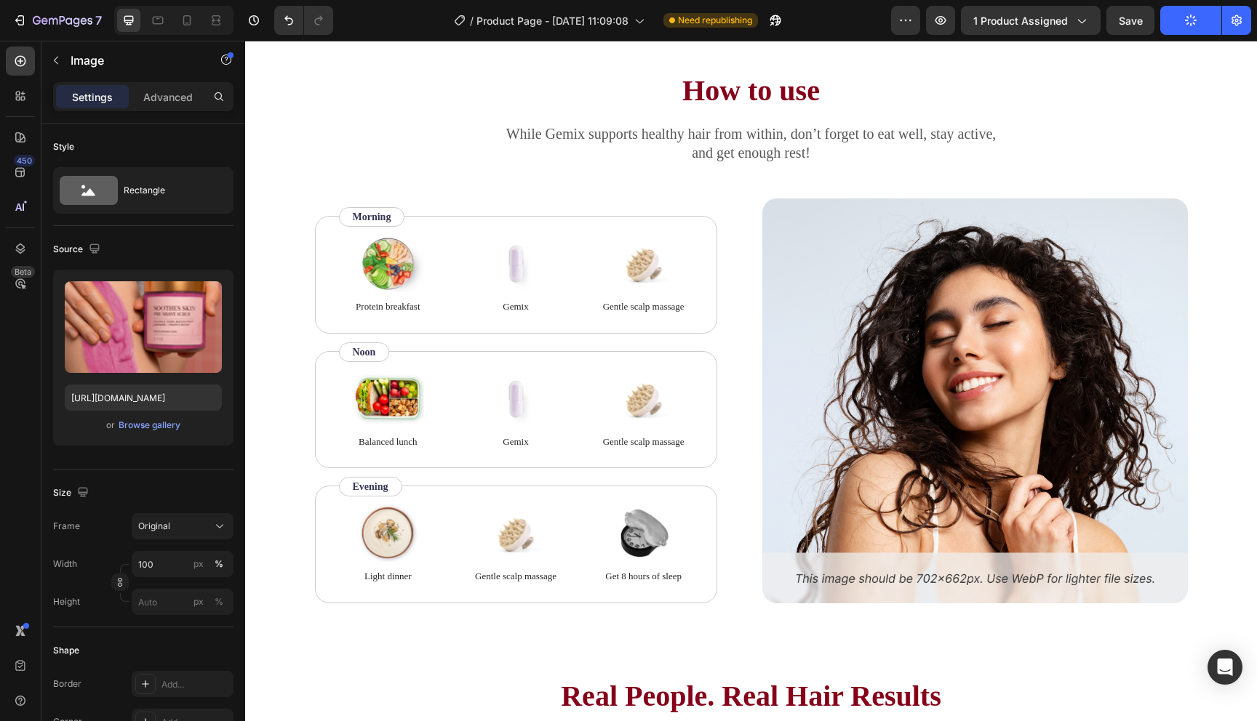
scroll to position [1738, 0]
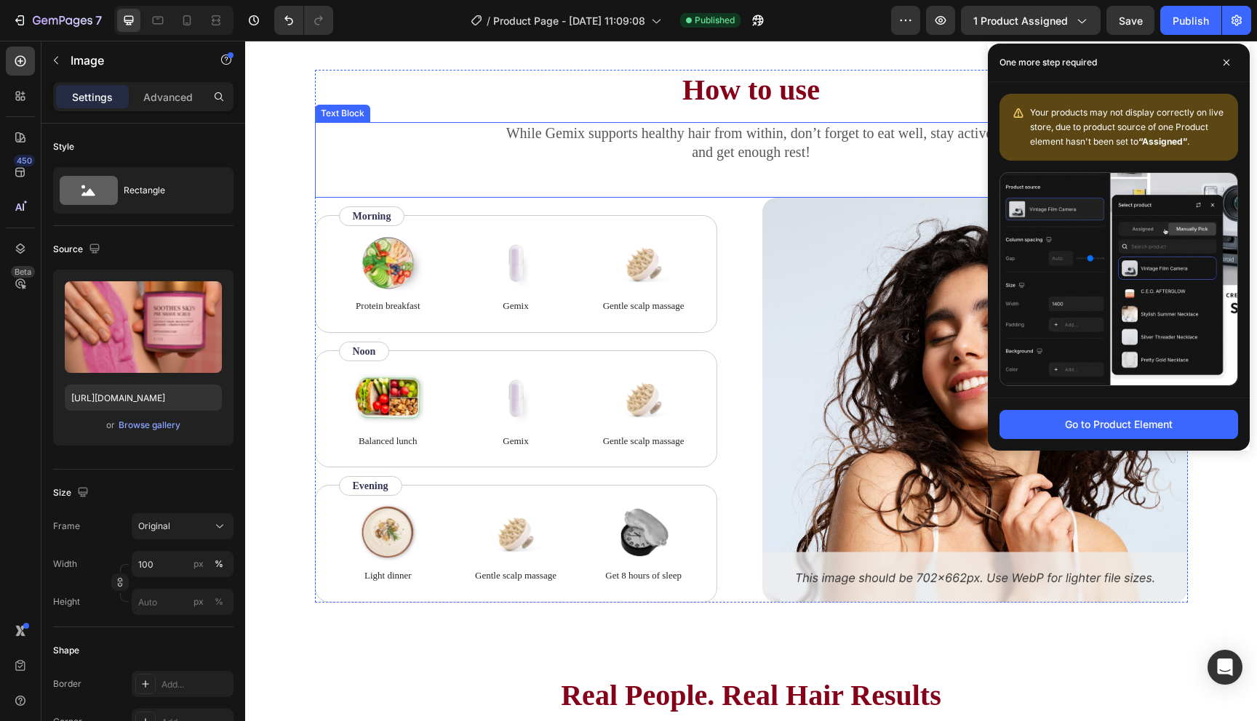
click at [700, 175] on div "While Gemix supports healthy hair from within, don’t forget to eat well, stay a…" at bounding box center [751, 160] width 873 height 76
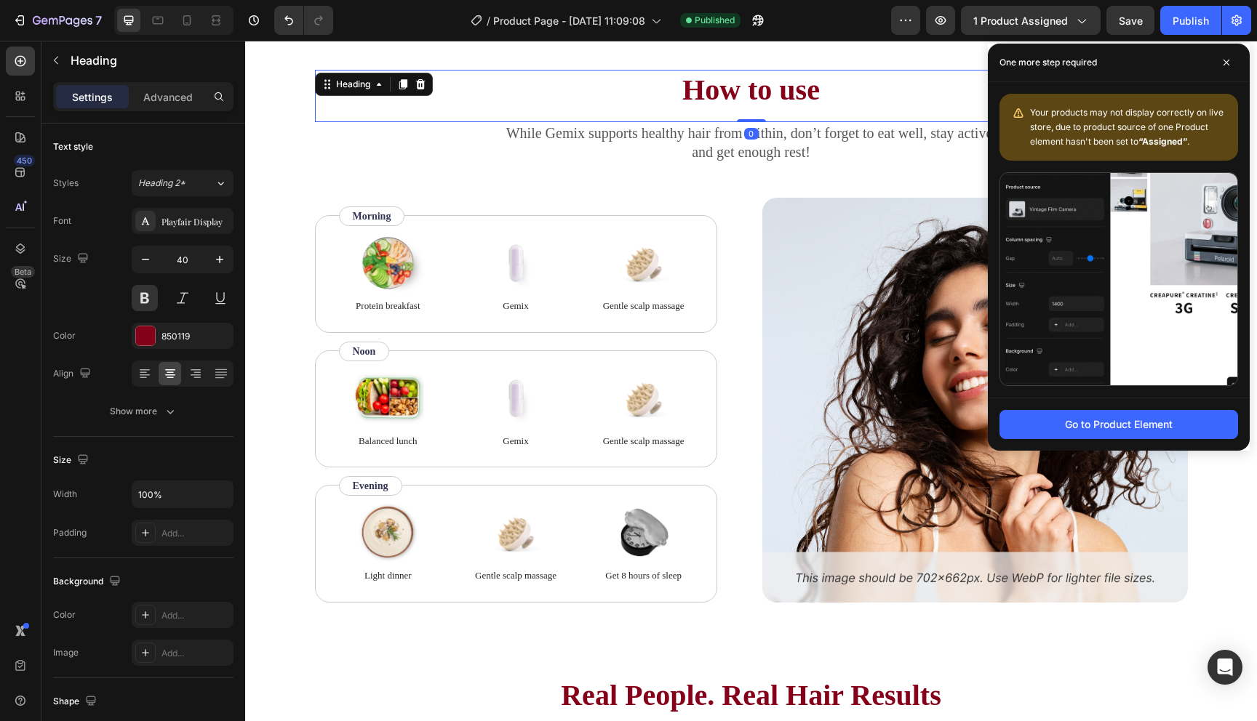
click at [498, 89] on h2 "How to use" at bounding box center [751, 90] width 873 height 41
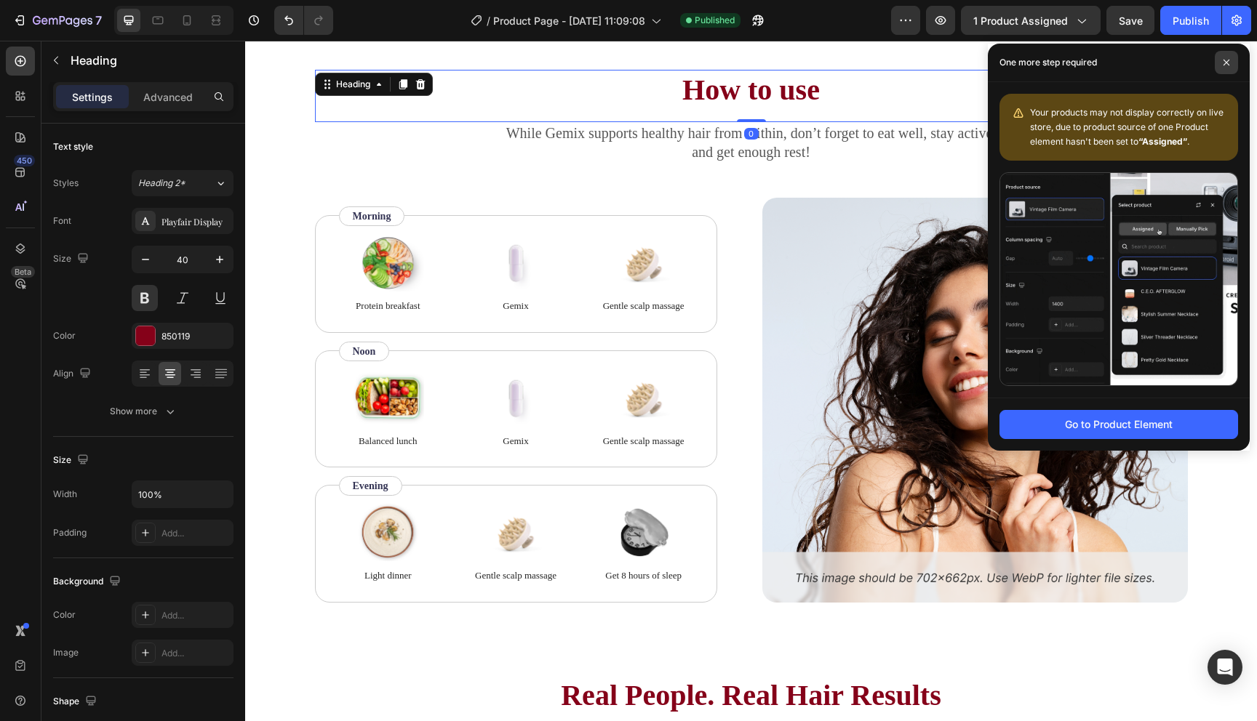
click at [1223, 68] on span at bounding box center [1226, 62] width 23 height 23
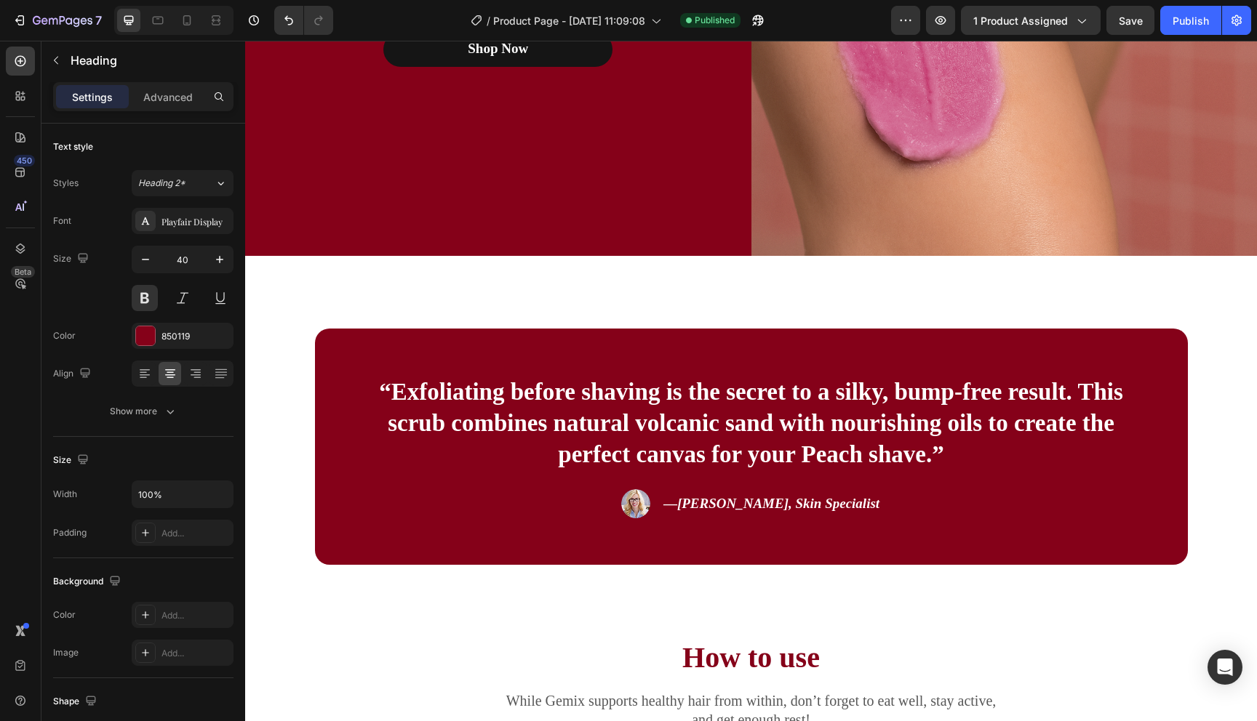
scroll to position [1171, 0]
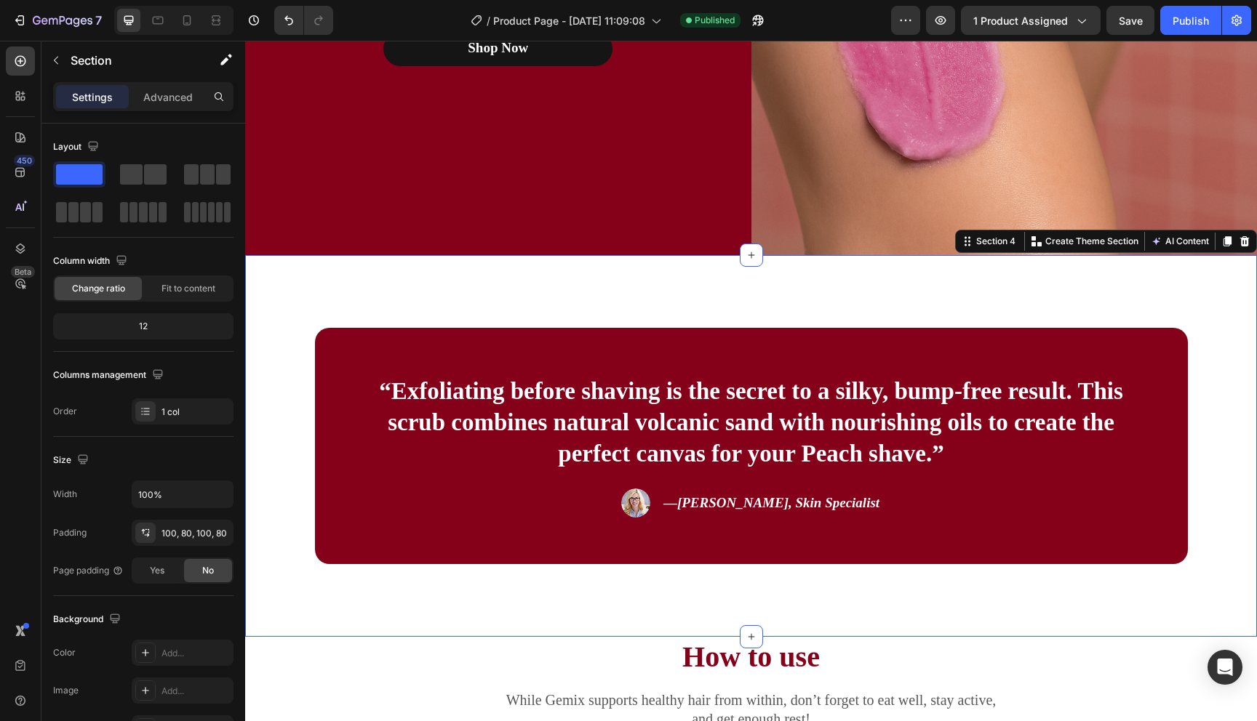
click at [675, 311] on div "“Exfoliating before shaving is the secret to a silky, bump-free result. This sc…" at bounding box center [751, 446] width 1012 height 382
click at [191, 22] on icon at bounding box center [187, 20] width 15 height 15
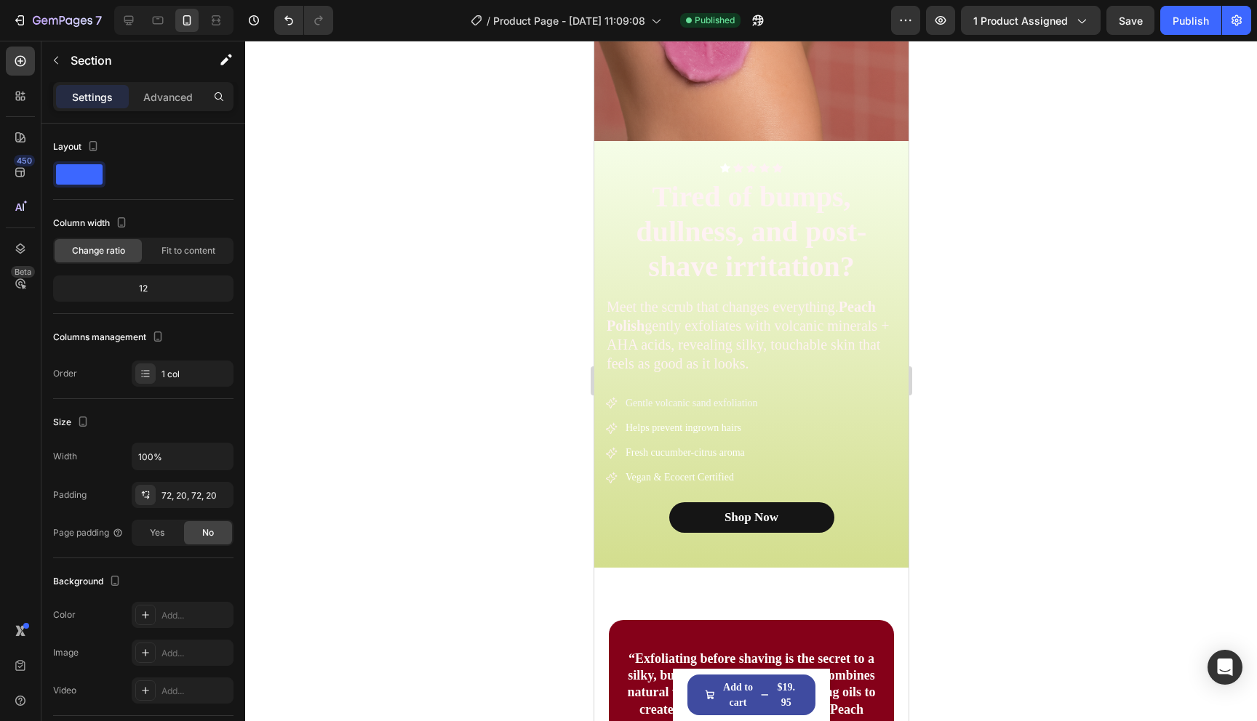
scroll to position [1225, 0]
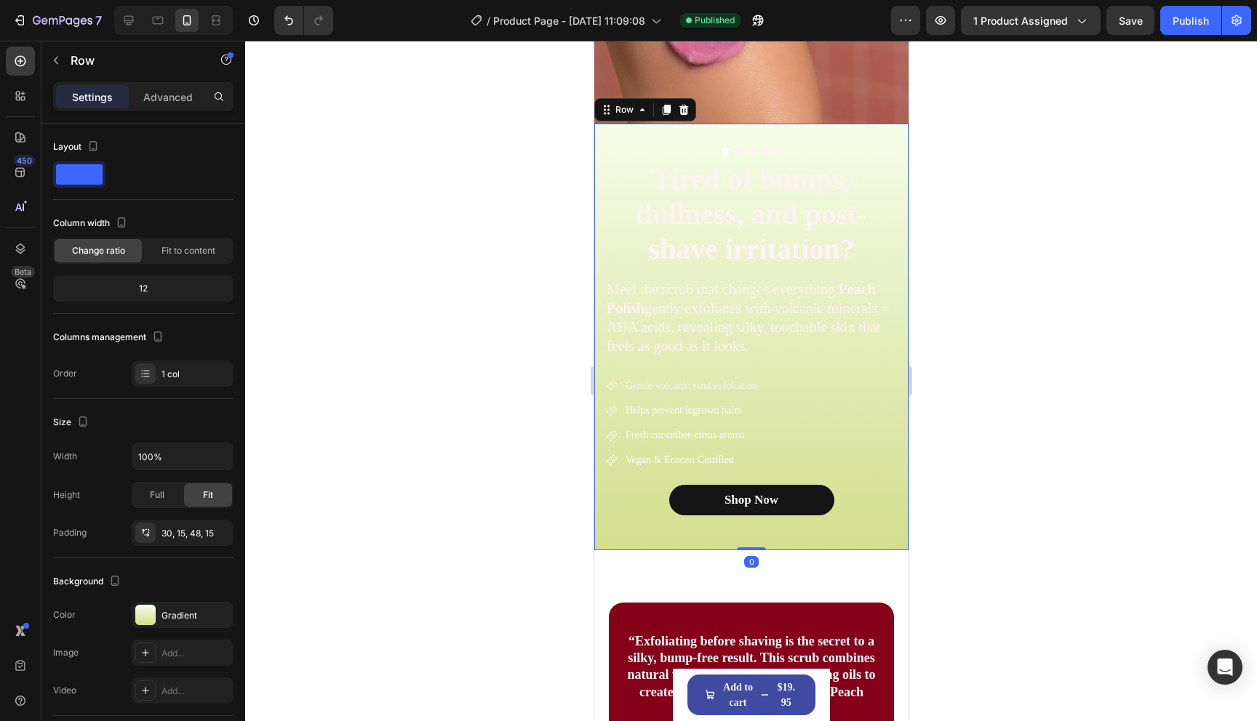
click at [820, 538] on div "Icon Icon Icon Icon Icon Icon List Row Tired of bumps, dullness, and post-shave…" at bounding box center [750, 337] width 314 height 427
click at [144, 607] on div at bounding box center [145, 615] width 20 height 20
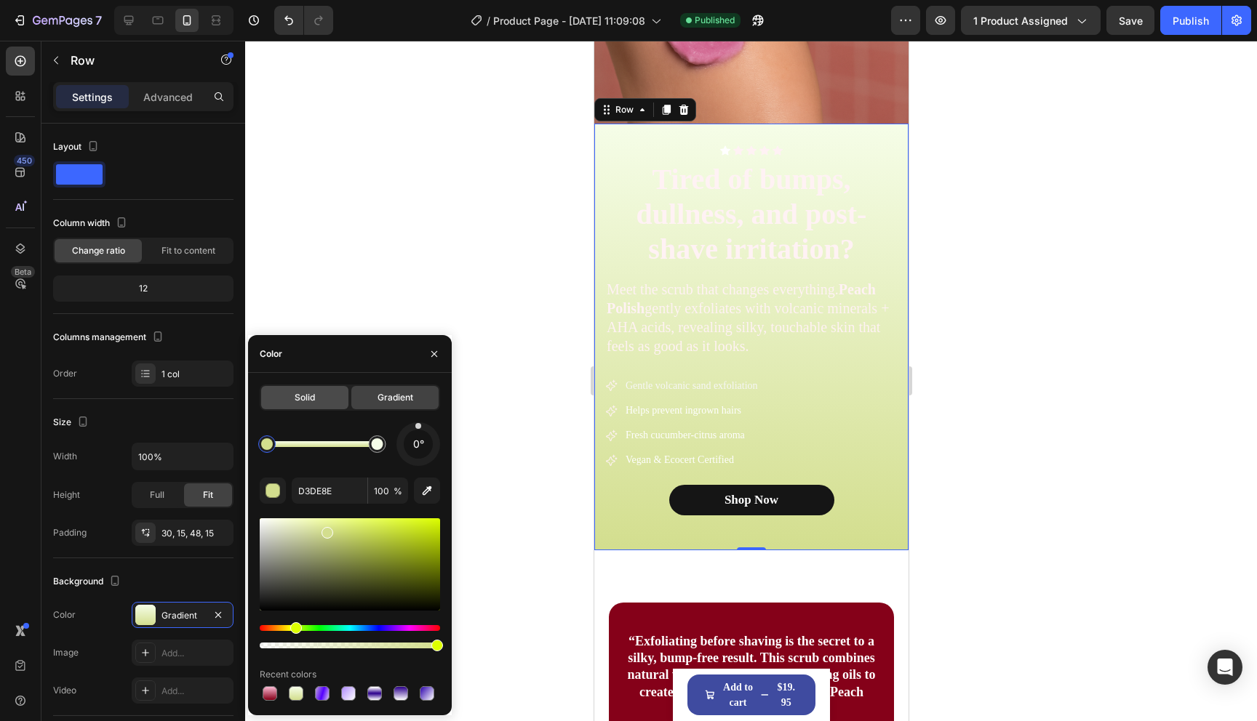
click at [301, 404] on div "Solid" at bounding box center [304, 397] width 87 height 23
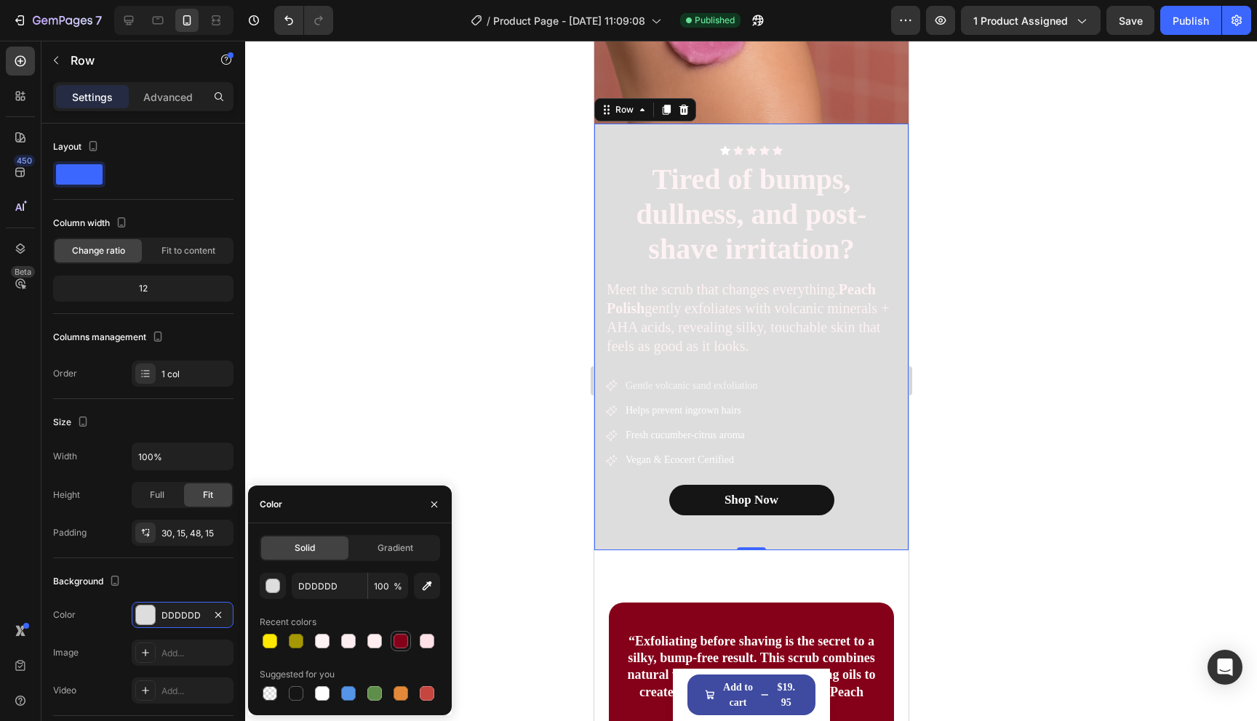
click at [396, 642] on div at bounding box center [400, 641] width 15 height 15
type input "850119"
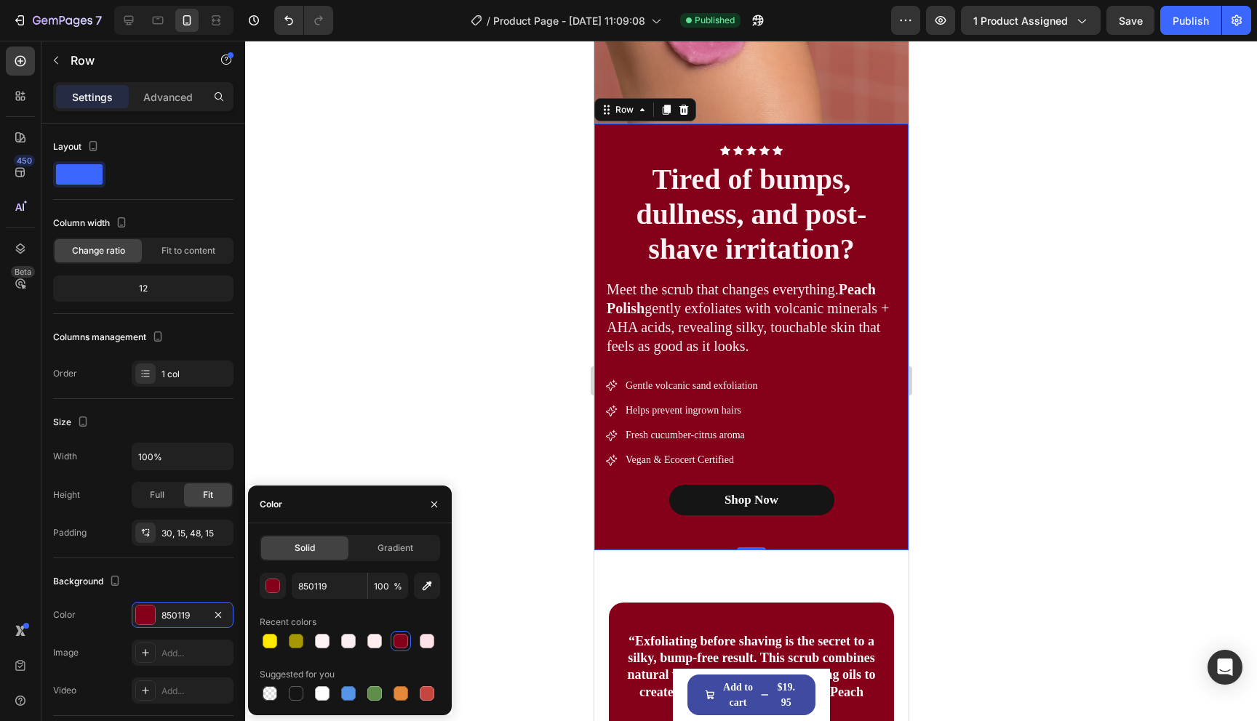
click at [993, 364] on div at bounding box center [751, 381] width 1012 height 681
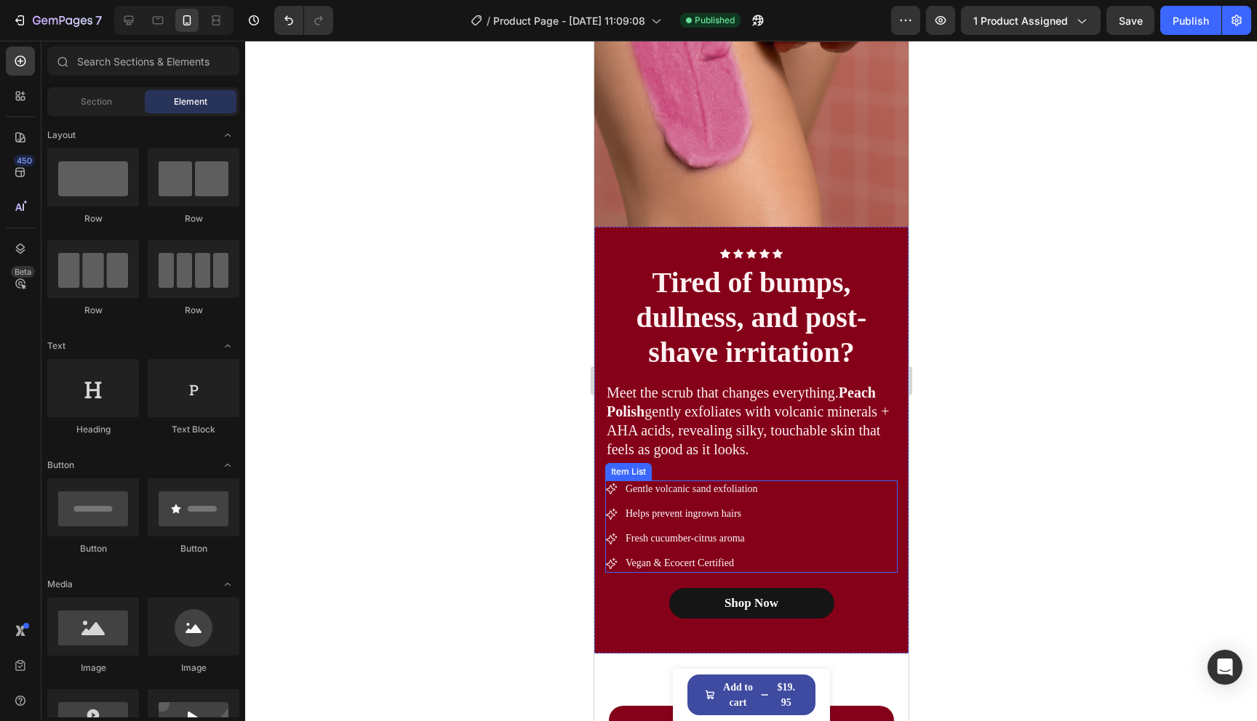
scroll to position [1129, 0]
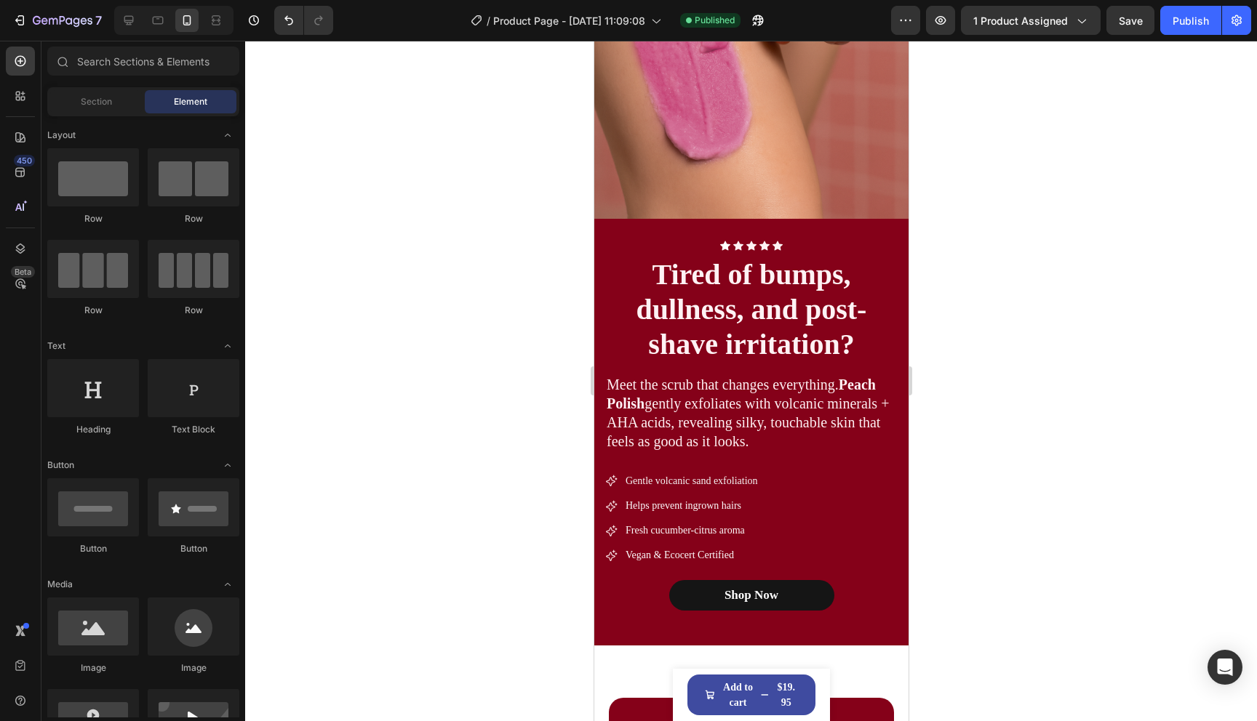
click at [985, 463] on div at bounding box center [751, 381] width 1012 height 681
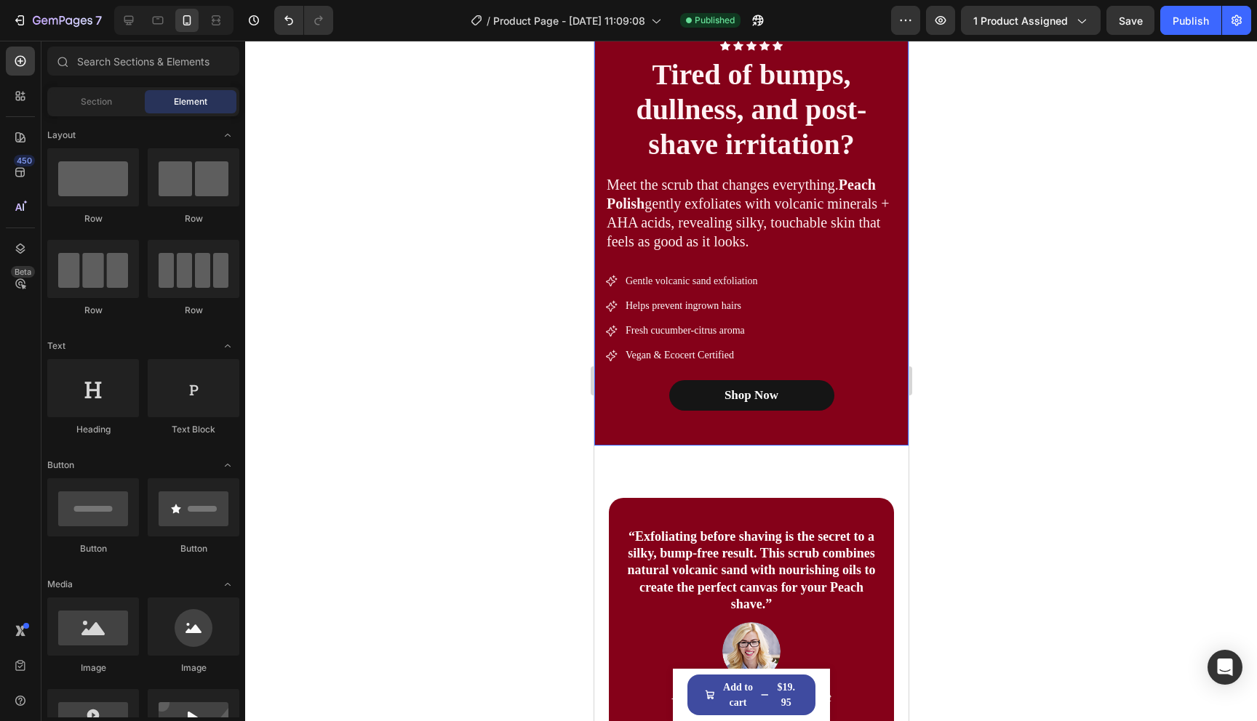
scroll to position [1365, 0]
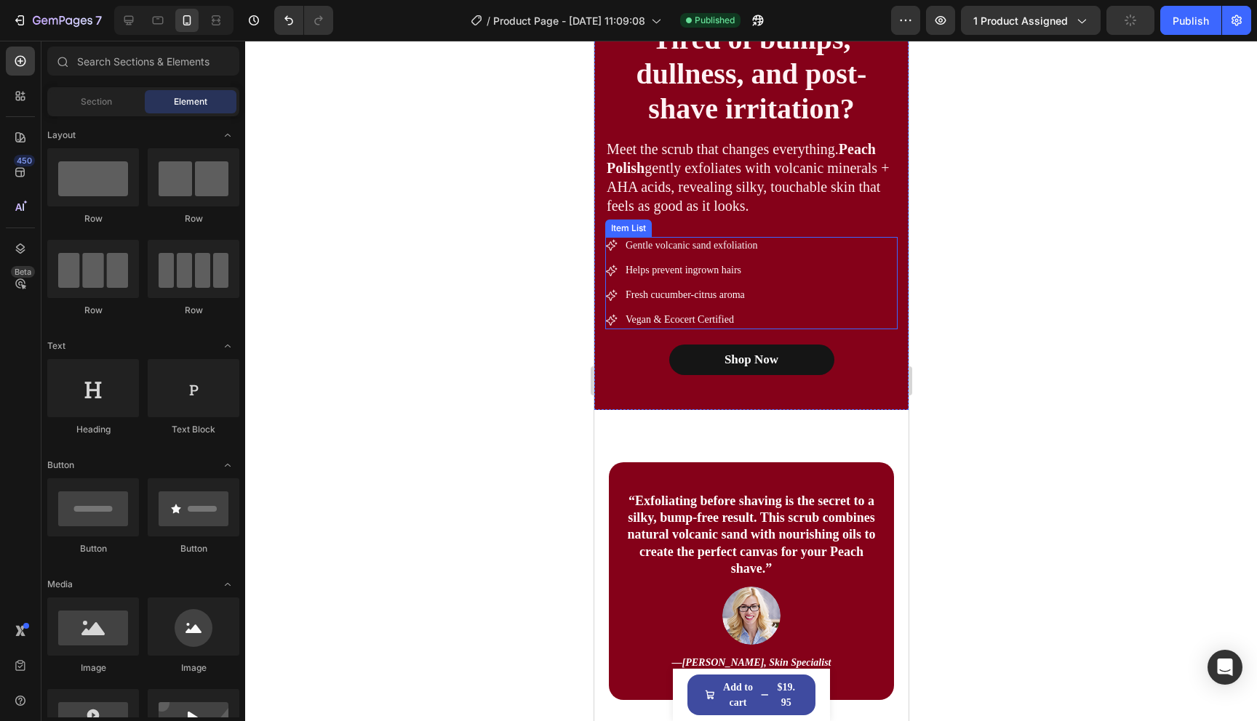
click at [735, 249] on span "Gentle volcanic sand exfoliation" at bounding box center [691, 245] width 132 height 11
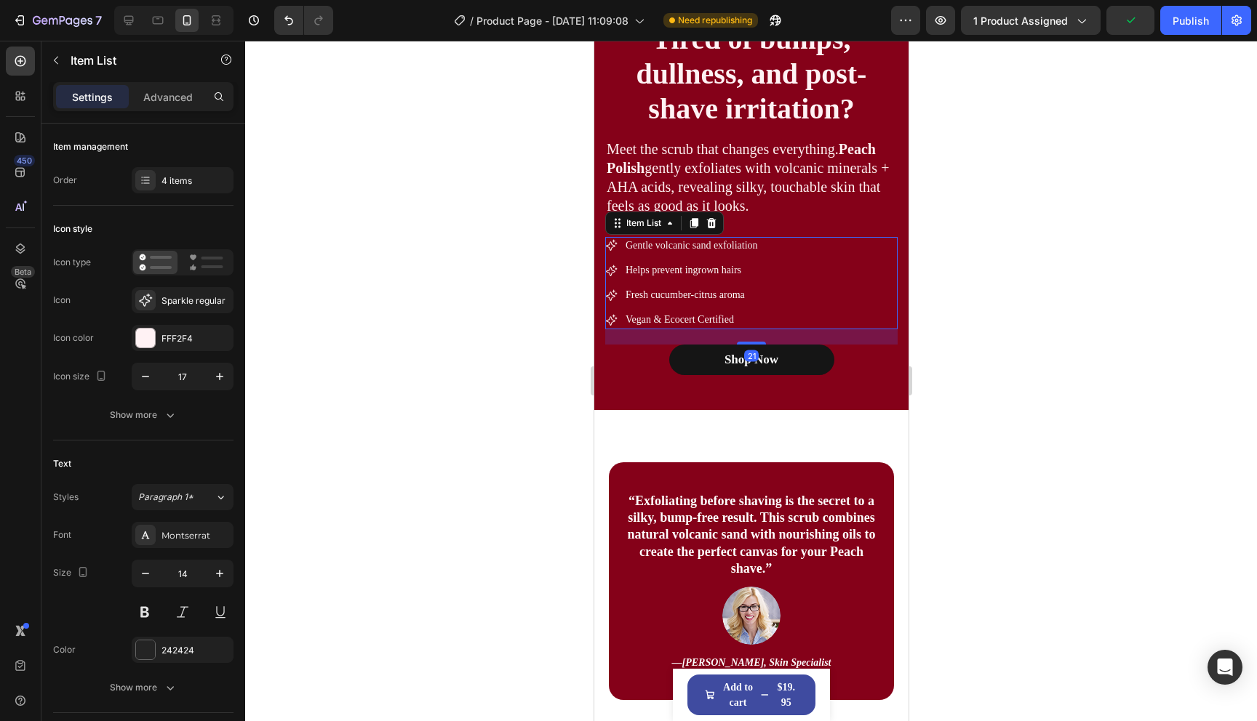
click at [783, 255] on div "Gentle volcanic sand exfoliation Helps prevent ingrown hairs Fresh cucumber-cit…" at bounding box center [750, 283] width 292 height 92
click at [823, 317] on div "Gentle volcanic sand exfoliation Helps prevent ingrown hairs Fresh cucumber-cit…" at bounding box center [750, 283] width 292 height 92
click at [216, 382] on icon "button" at bounding box center [219, 376] width 15 height 15
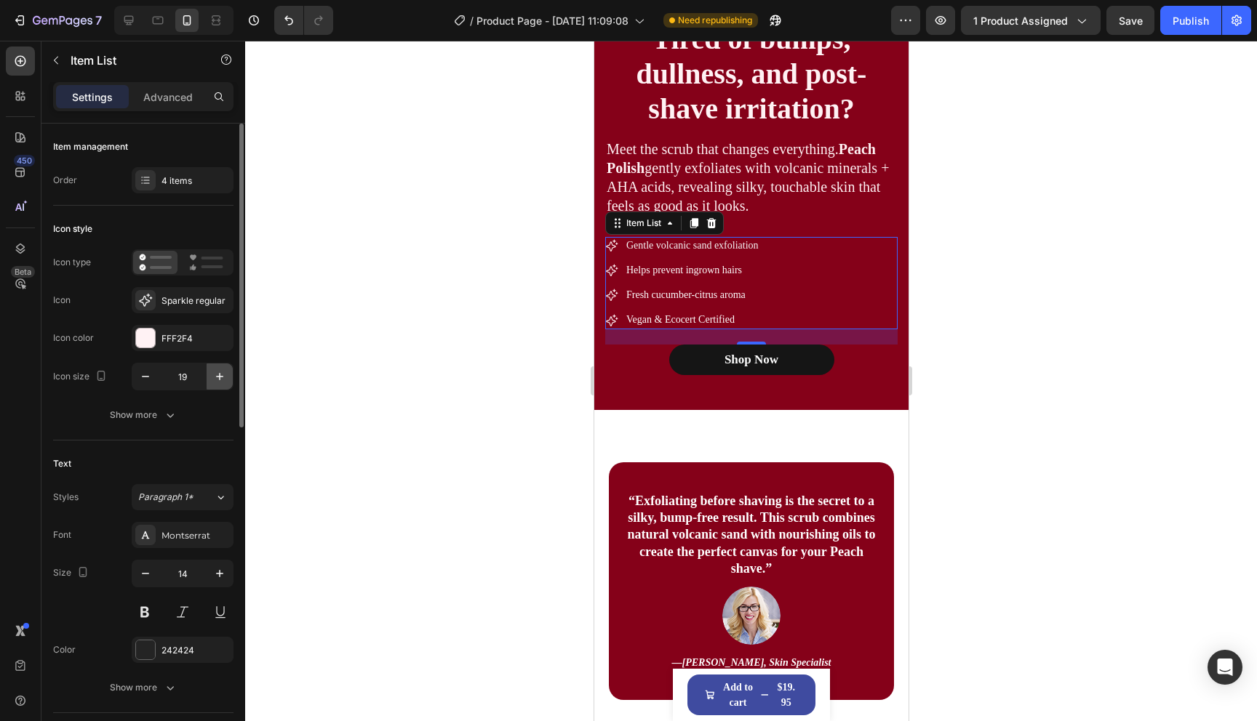
type input "20"
click at [222, 572] on icon "button" at bounding box center [219, 574] width 15 height 15
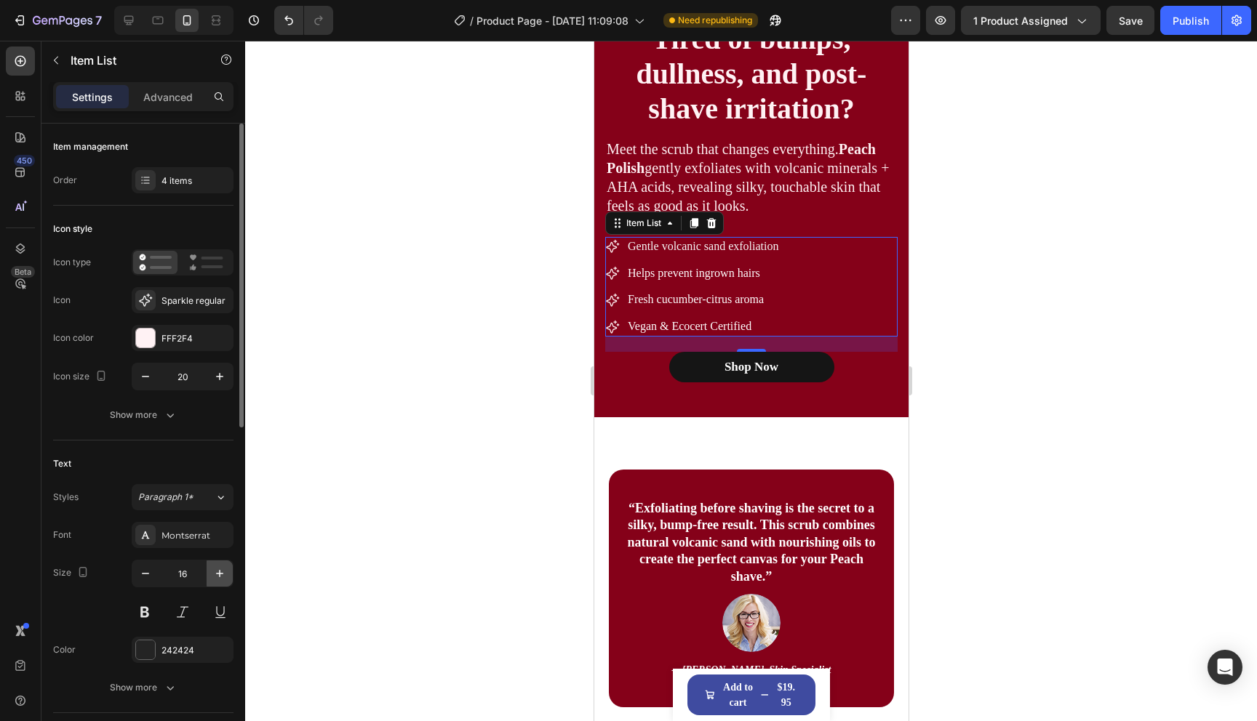
click at [222, 572] on icon "button" at bounding box center [219, 574] width 15 height 15
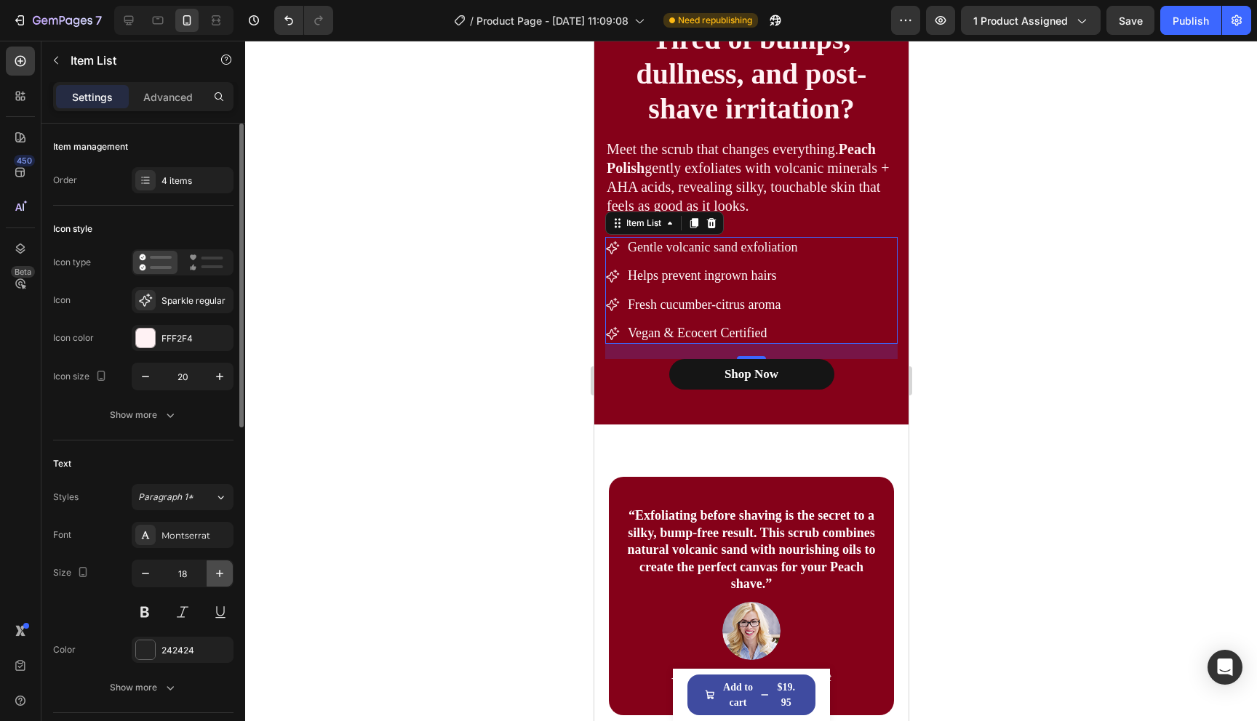
click at [222, 572] on icon "button" at bounding box center [219, 574] width 15 height 15
type input "19"
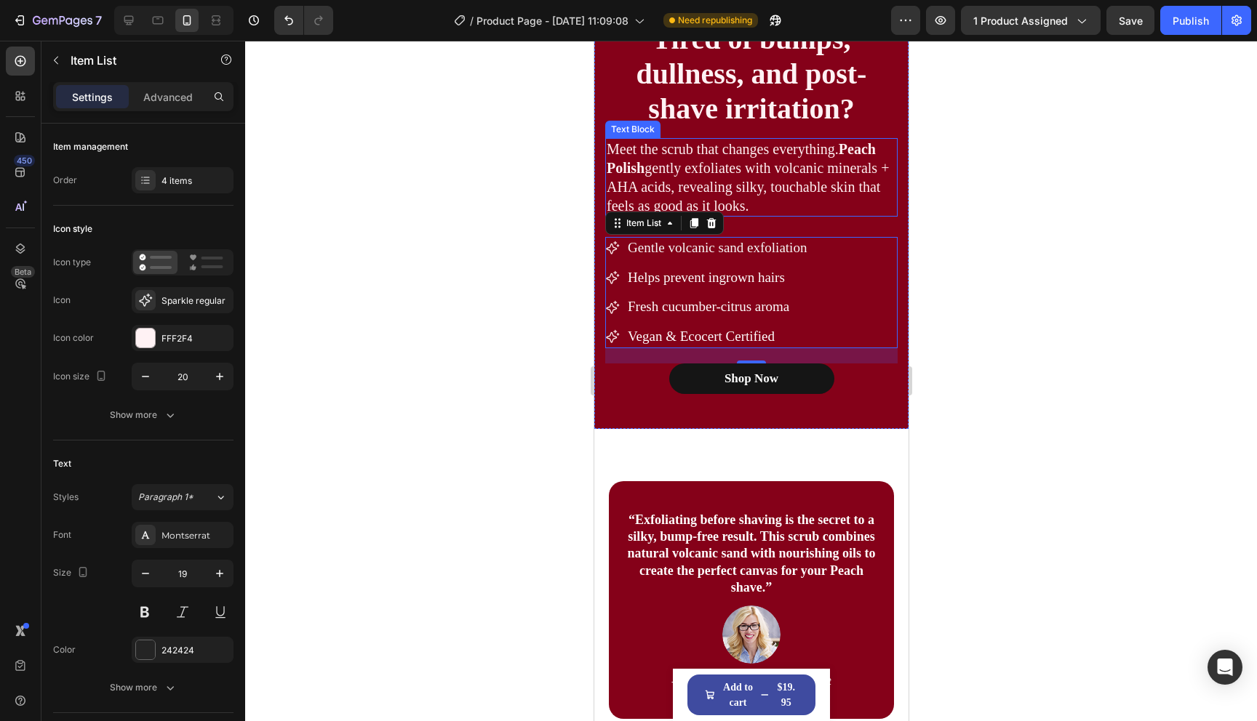
click at [807, 167] on p "Meet the scrub that changes everything. Peach Polish gently exfoliates with vol…" at bounding box center [750, 178] width 289 height 76
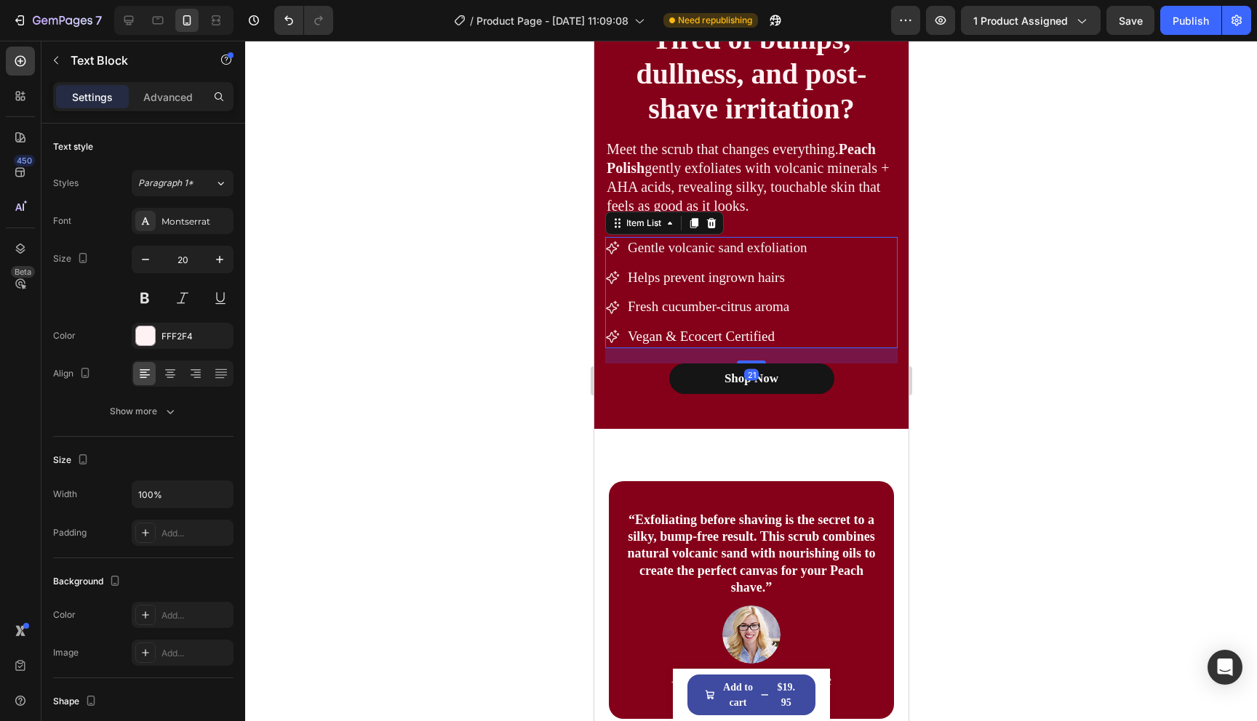
click at [857, 268] on div "Gentle volcanic sand exfoliation Helps prevent ingrown hairs Fresh cucumber-cit…" at bounding box center [750, 292] width 292 height 111
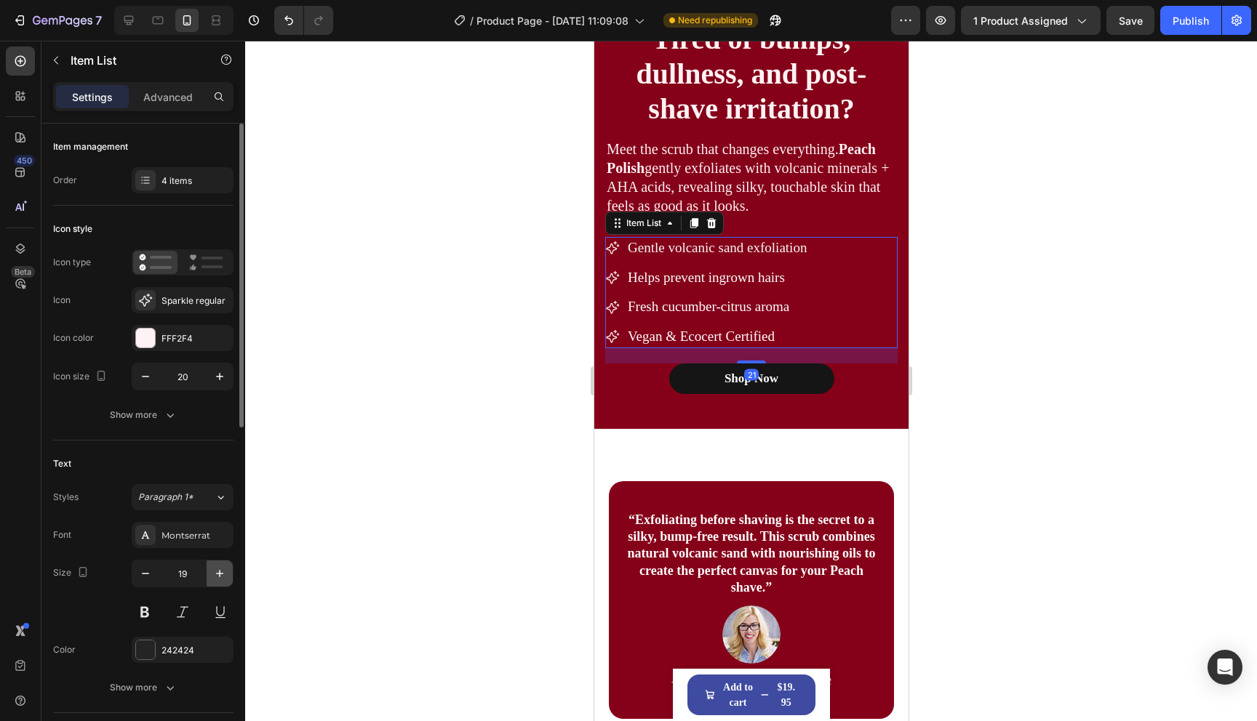
click at [218, 576] on icon "button" at bounding box center [219, 574] width 15 height 15
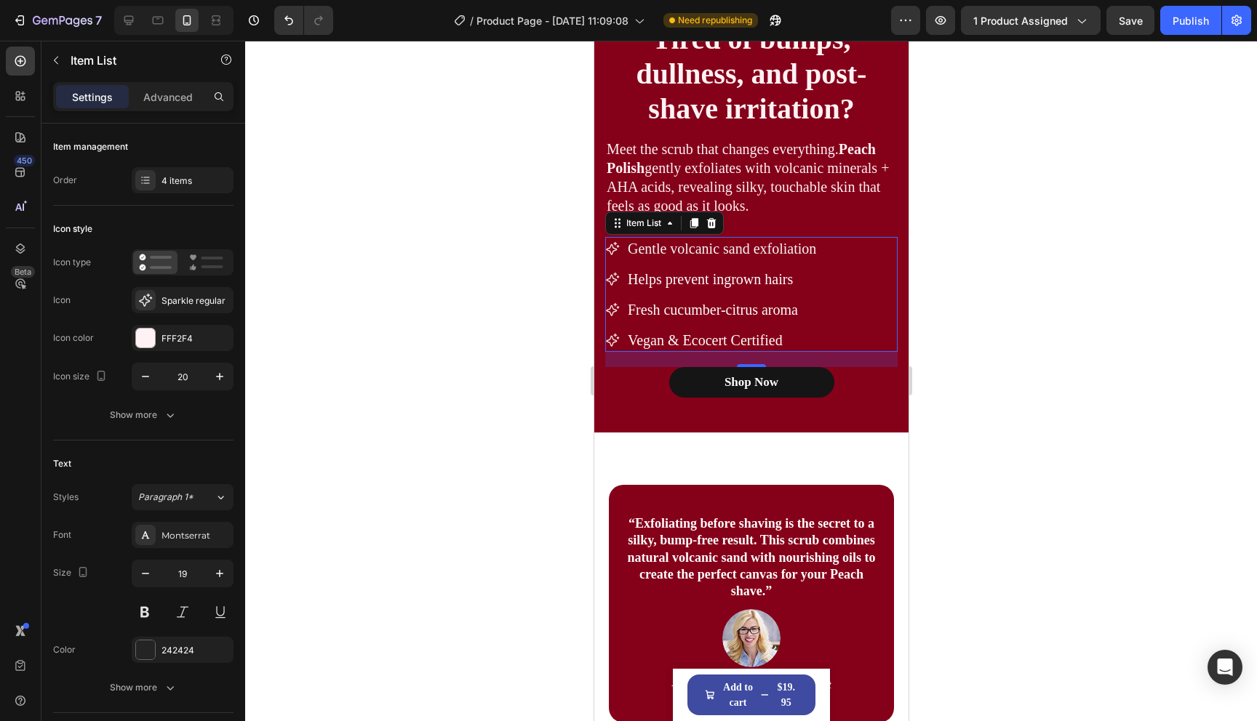
type input "20"
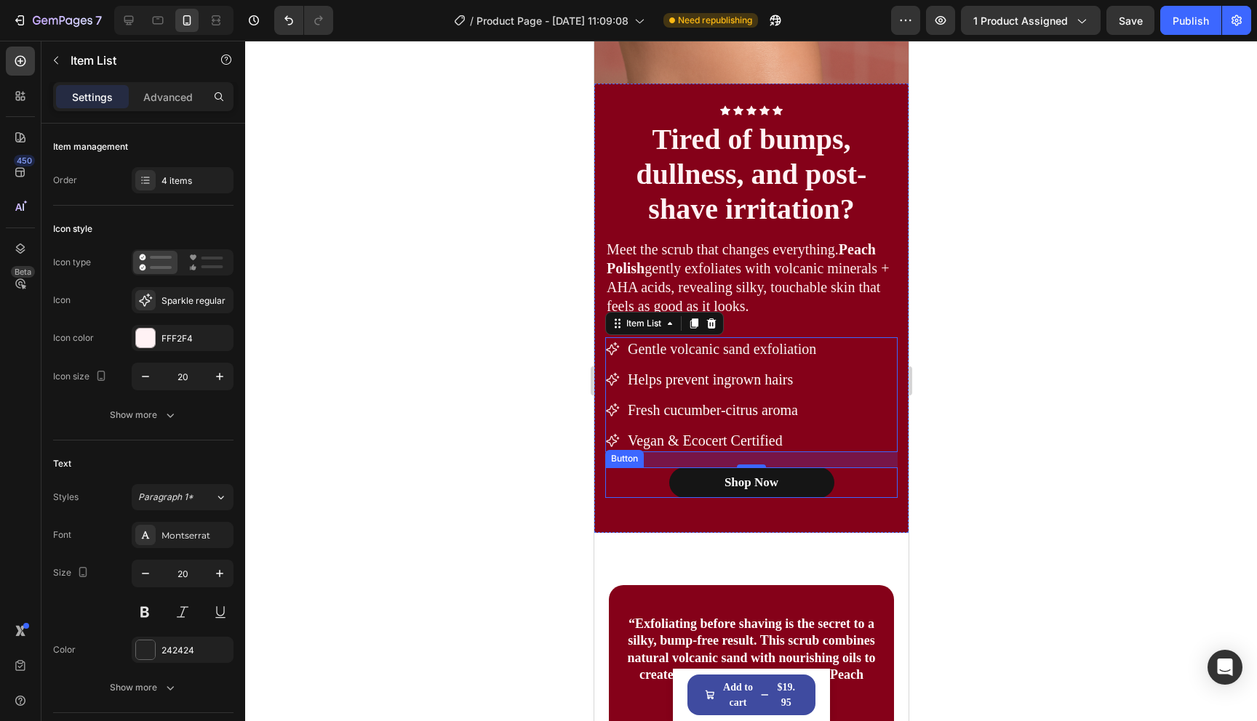
scroll to position [1225, 0]
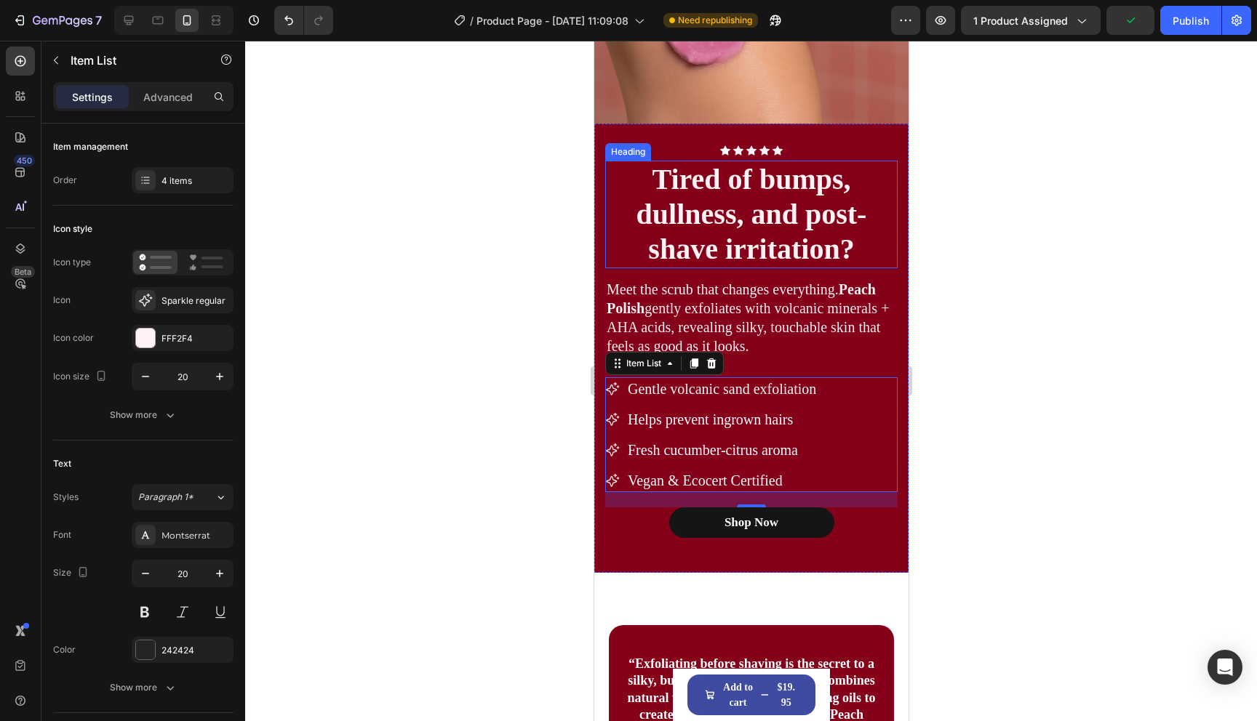
click at [796, 243] on h2 "Tired of bumps, dullness, and post-shave irritation?" at bounding box center [750, 215] width 292 height 108
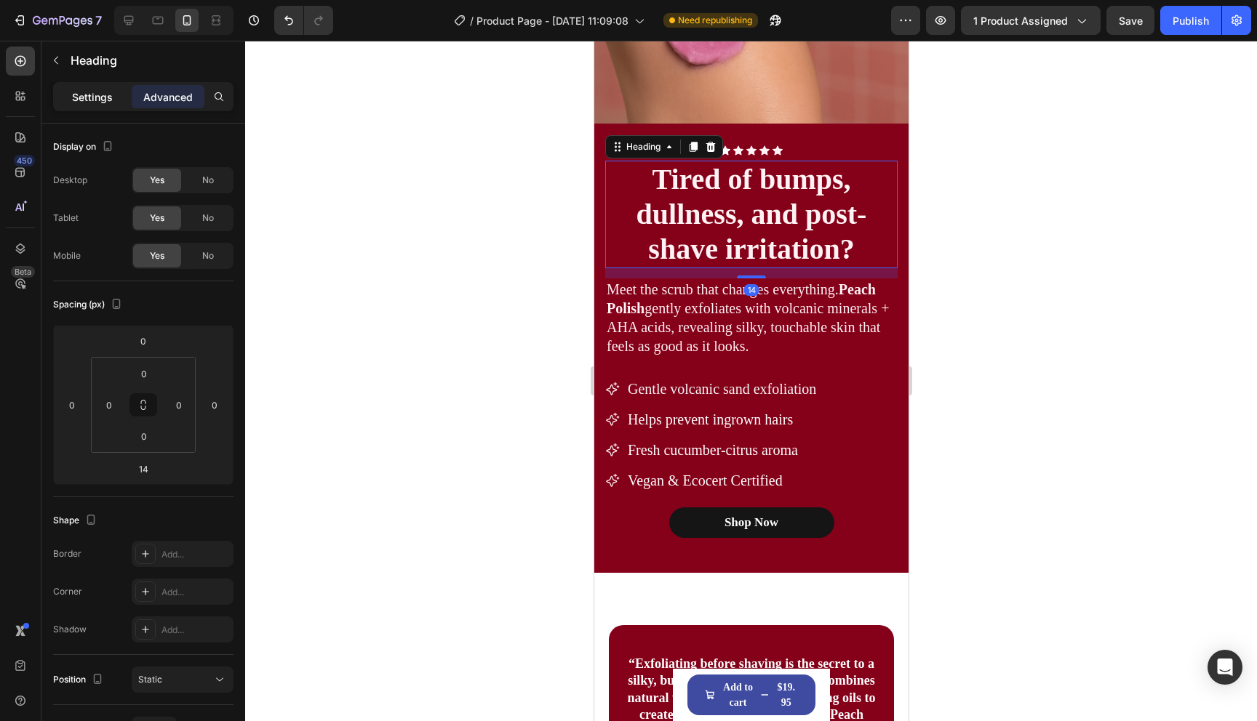
click at [101, 95] on p "Settings" at bounding box center [92, 96] width 41 height 15
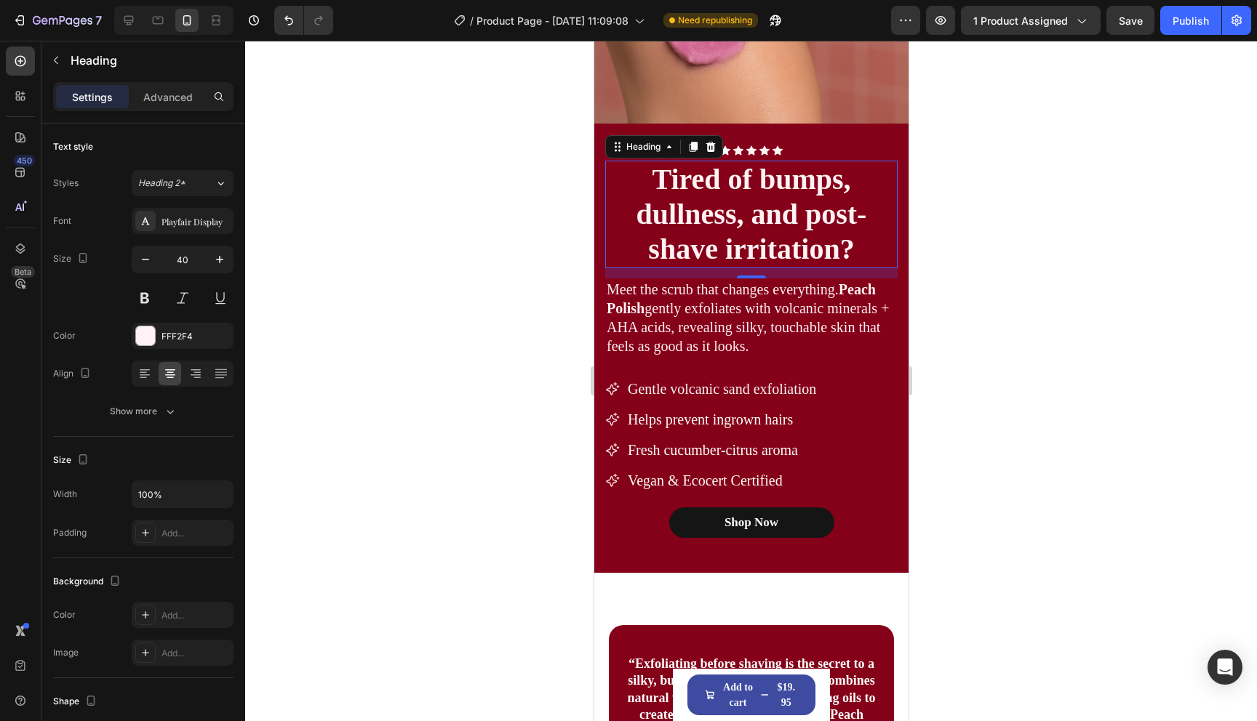
click at [1028, 252] on div at bounding box center [751, 381] width 1012 height 681
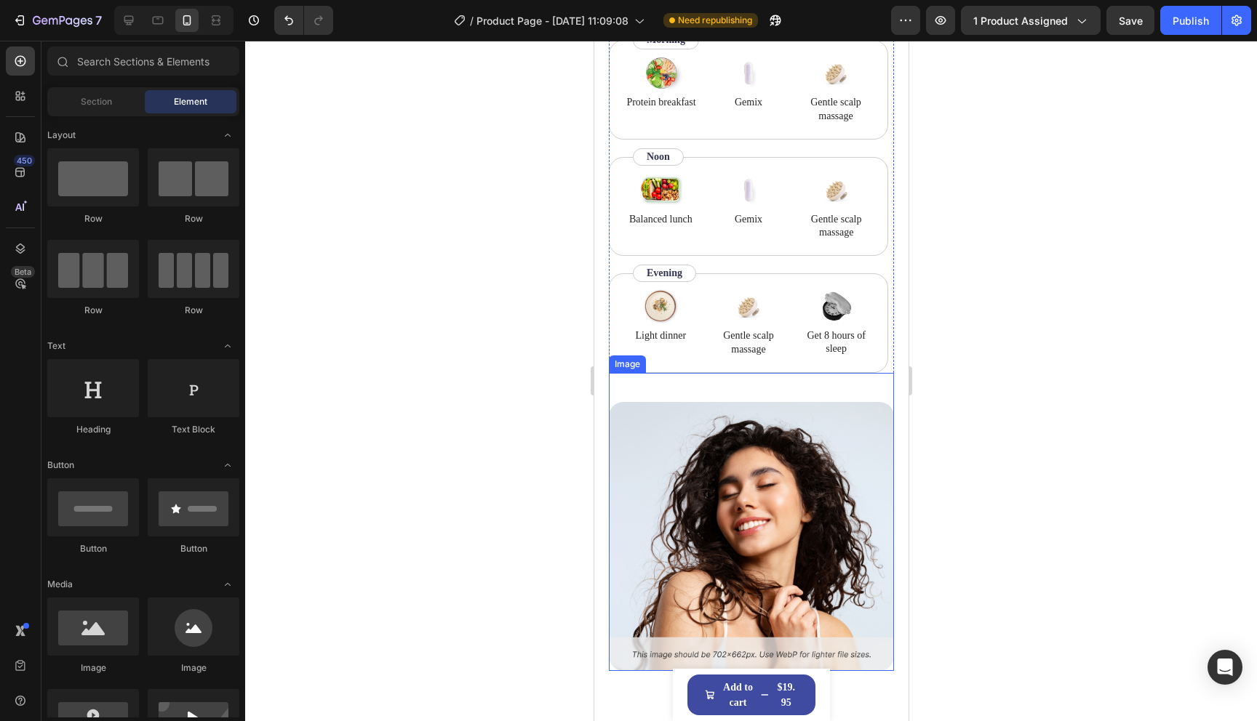
scroll to position [2215, 0]
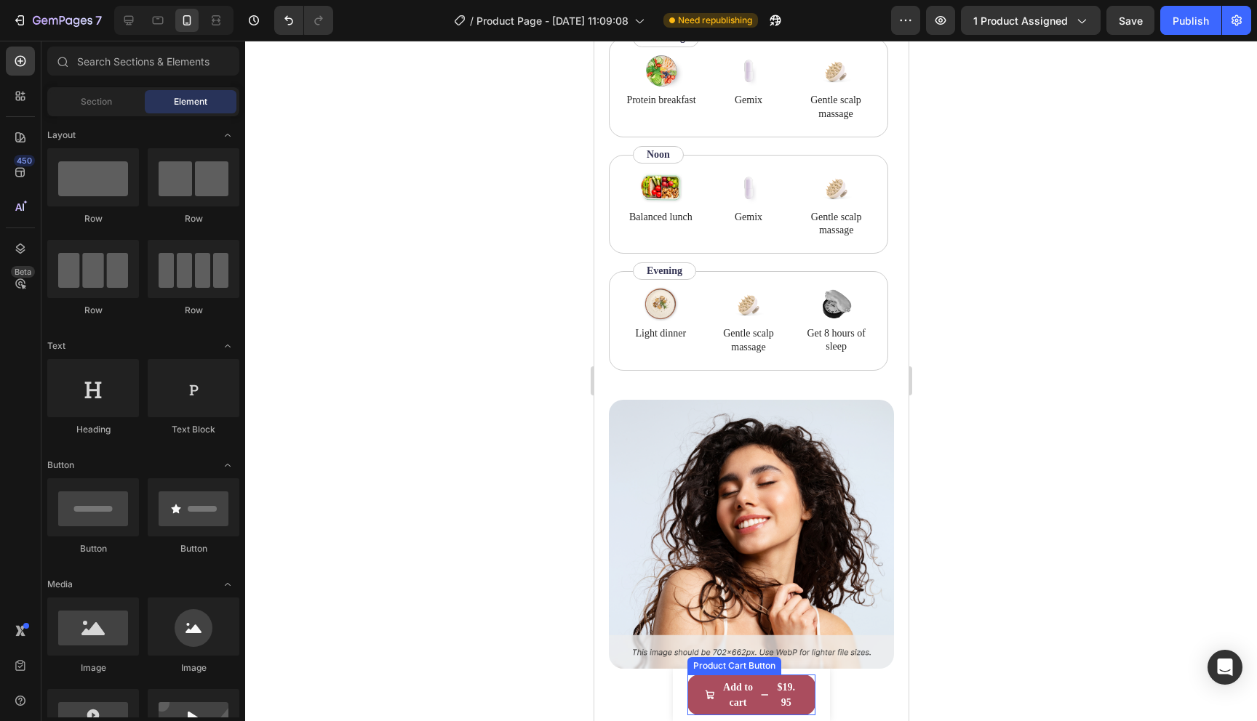
click at [804, 711] on button "Add to cart $19.95" at bounding box center [751, 695] width 128 height 41
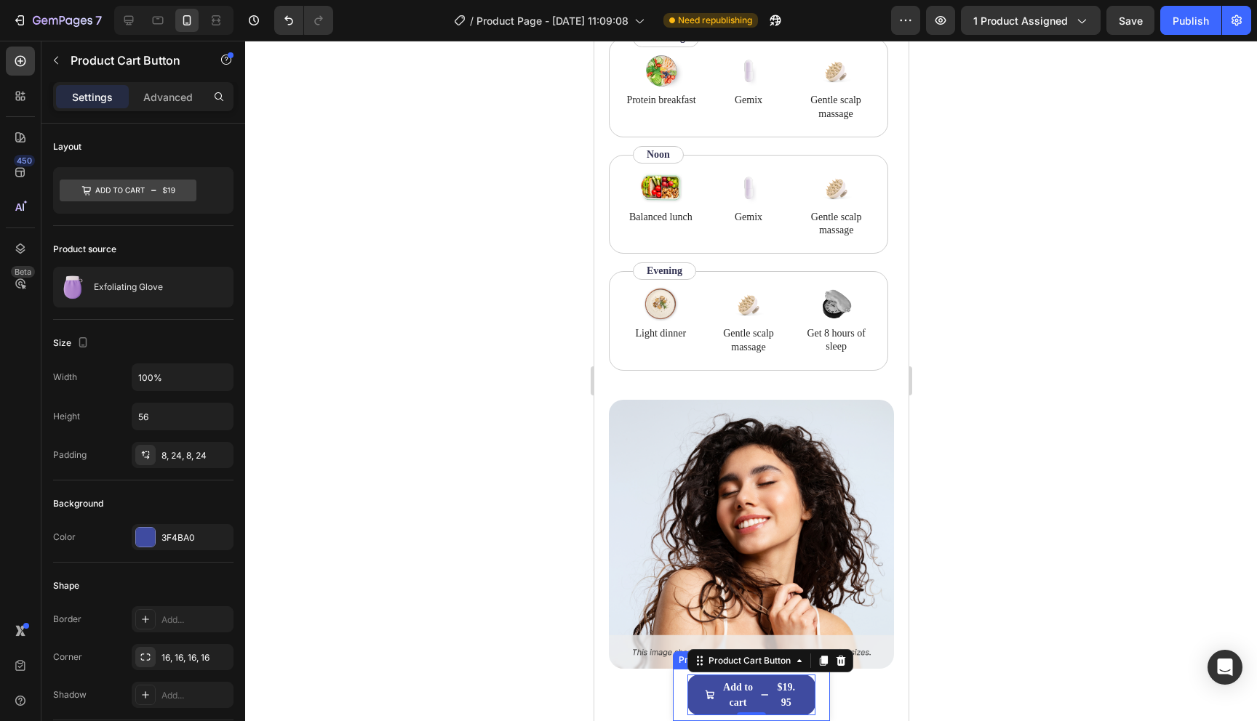
click at [817, 711] on div "Product Images Exfoliating Glove Product Title $19.95 Product Price Product Pri…" at bounding box center [750, 695] width 157 height 52
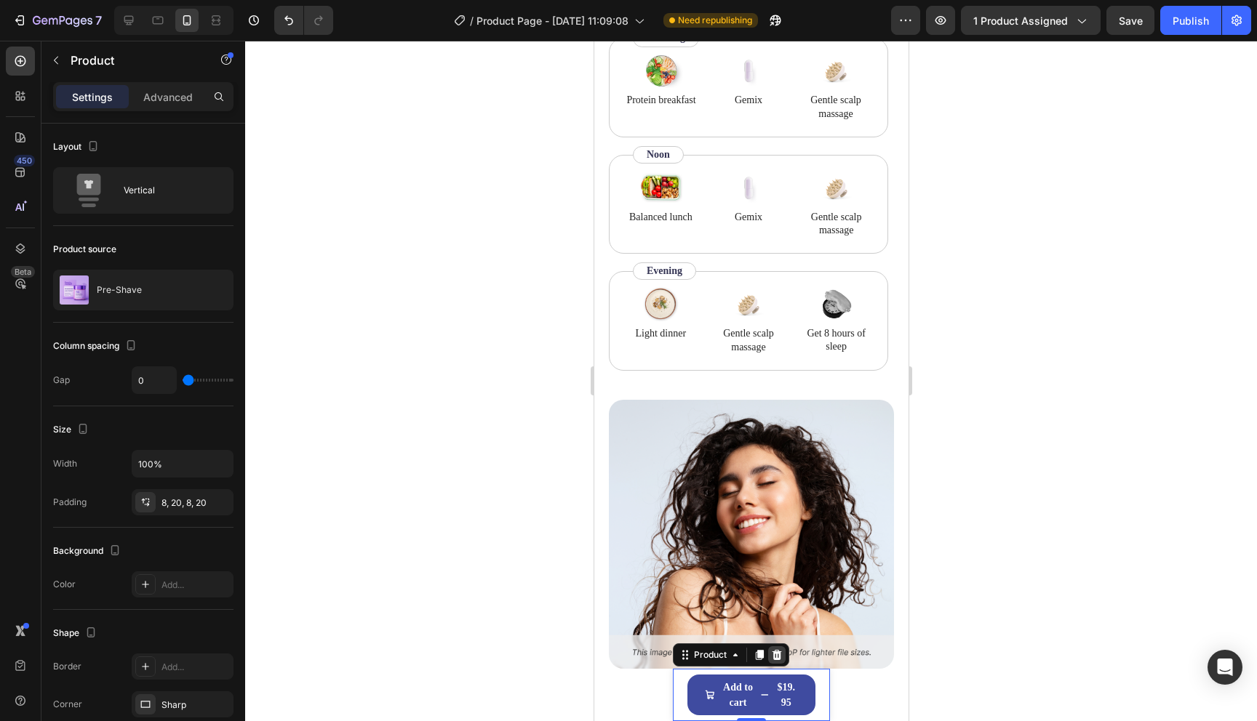
click at [781, 658] on icon at bounding box center [776, 655] width 12 height 12
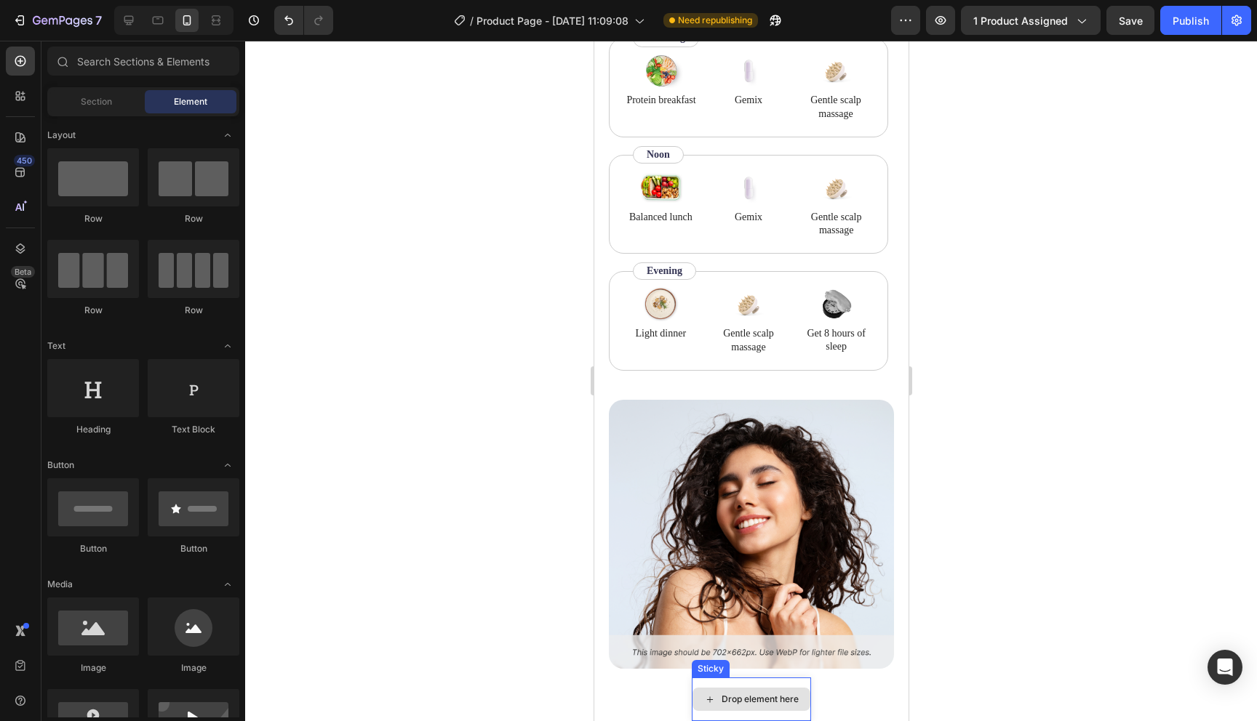
click at [780, 710] on div "Drop element here" at bounding box center [751, 699] width 118 height 23
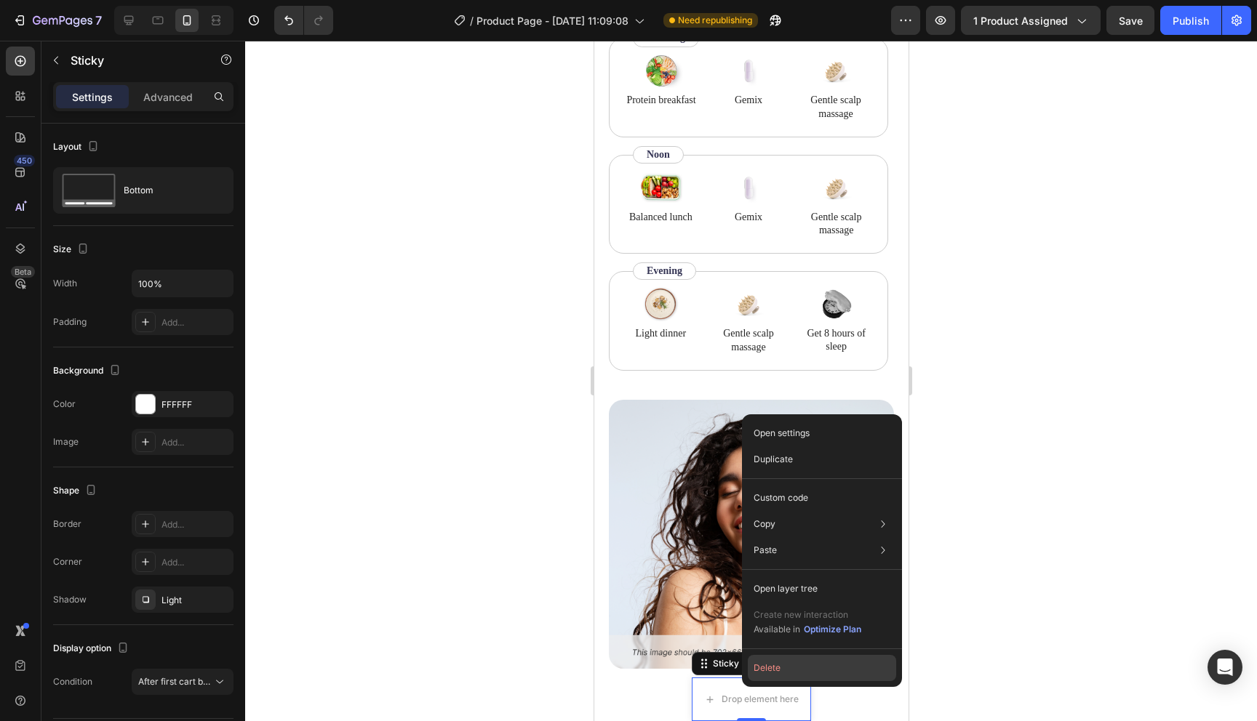
click at [785, 672] on button "Delete" at bounding box center [822, 668] width 148 height 26
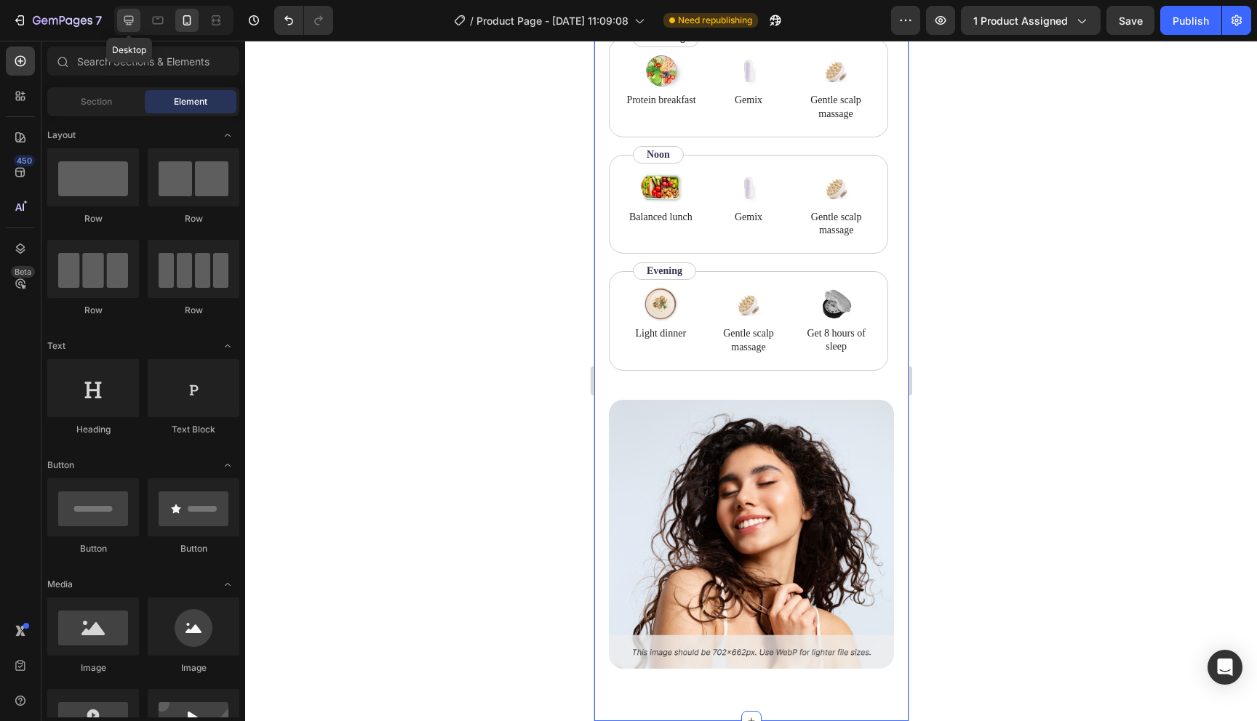
click at [137, 15] on div at bounding box center [128, 20] width 23 height 23
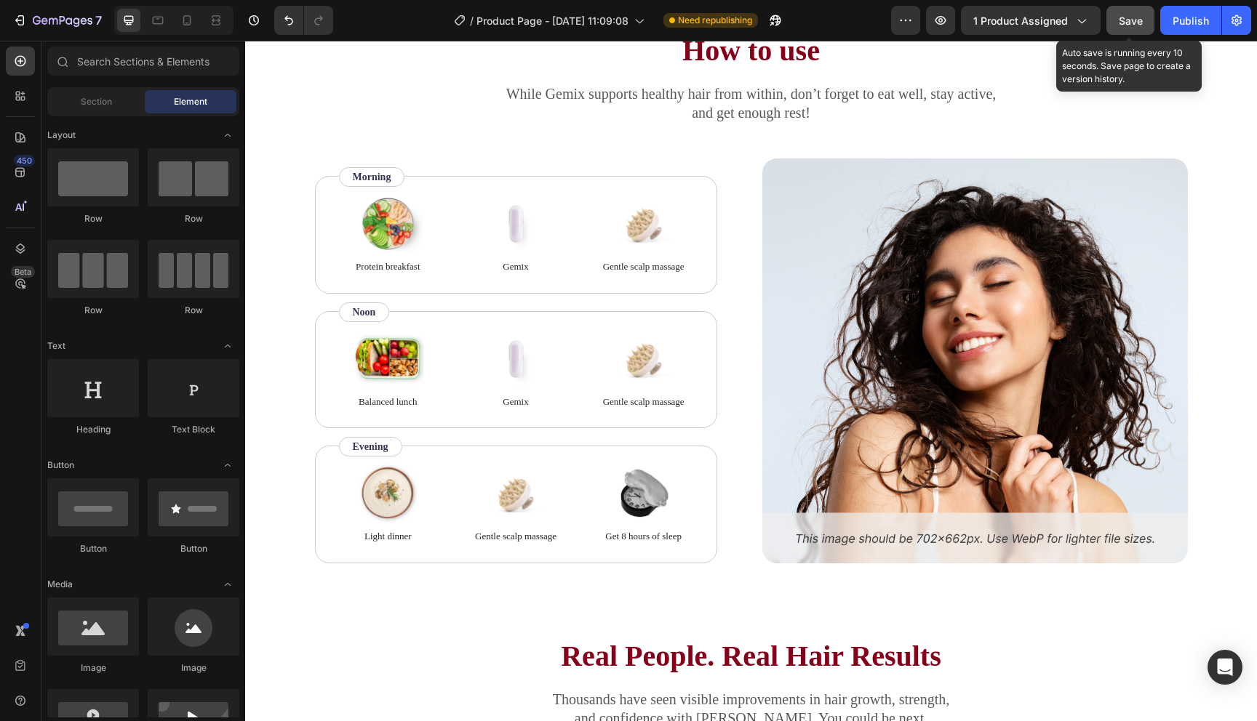
click at [1151, 21] on button "Save" at bounding box center [1130, 20] width 48 height 29
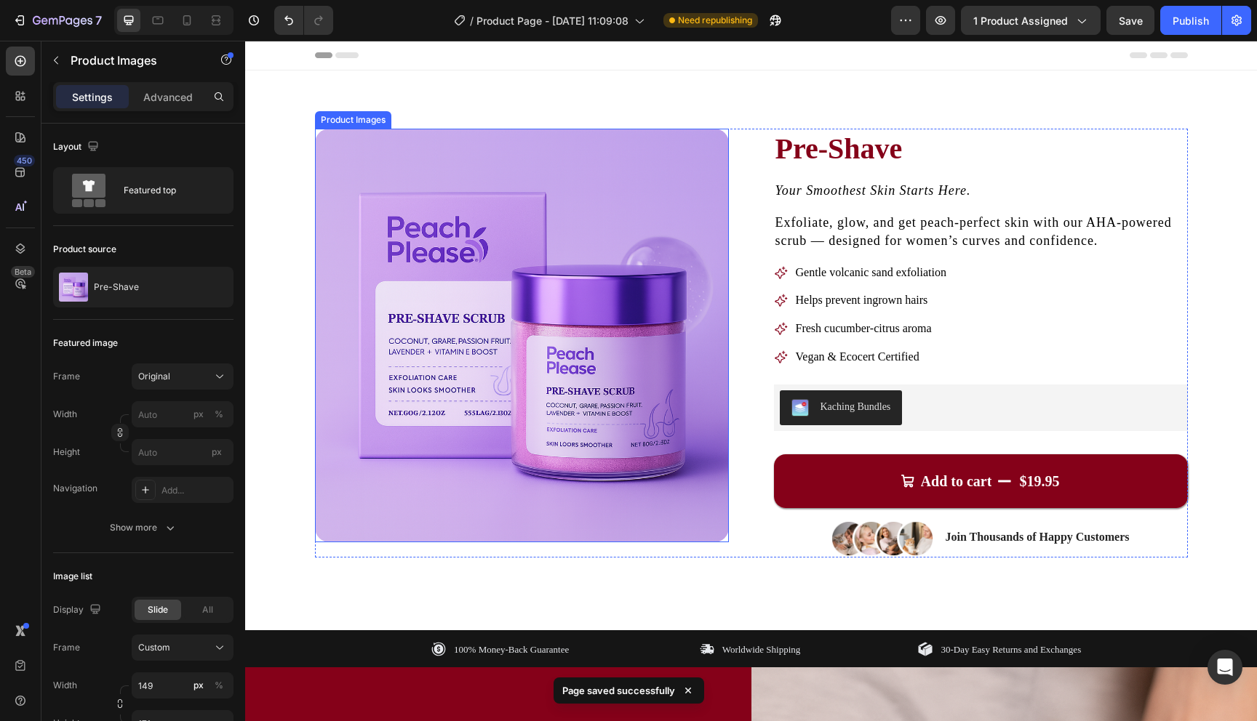
click at [610, 235] on img at bounding box center [522, 336] width 414 height 414
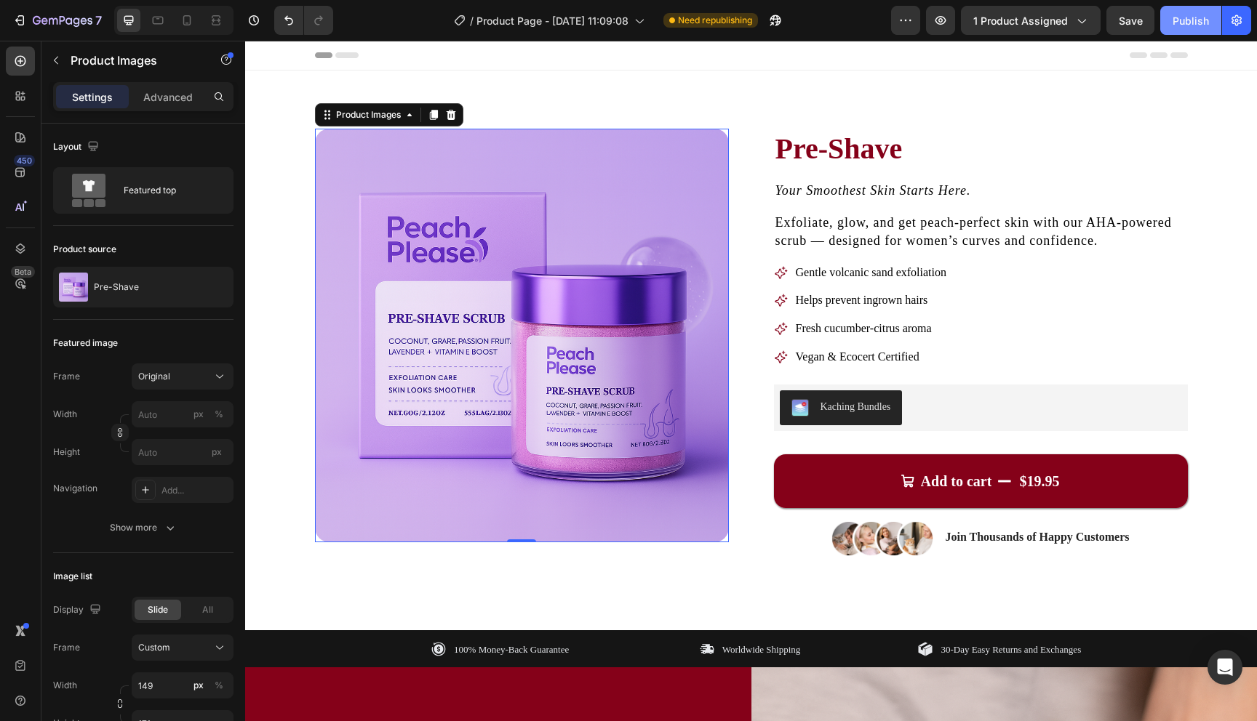
click at [1190, 28] on button "Publish" at bounding box center [1190, 20] width 61 height 29
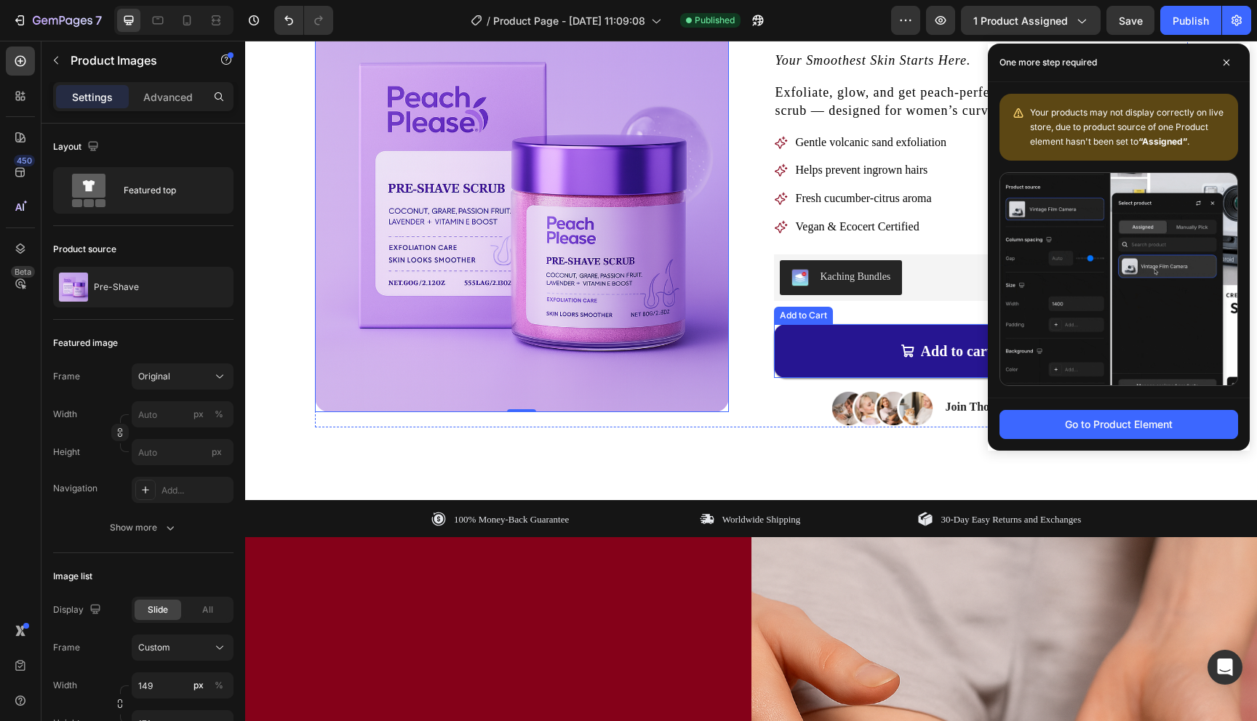
scroll to position [161, 0]
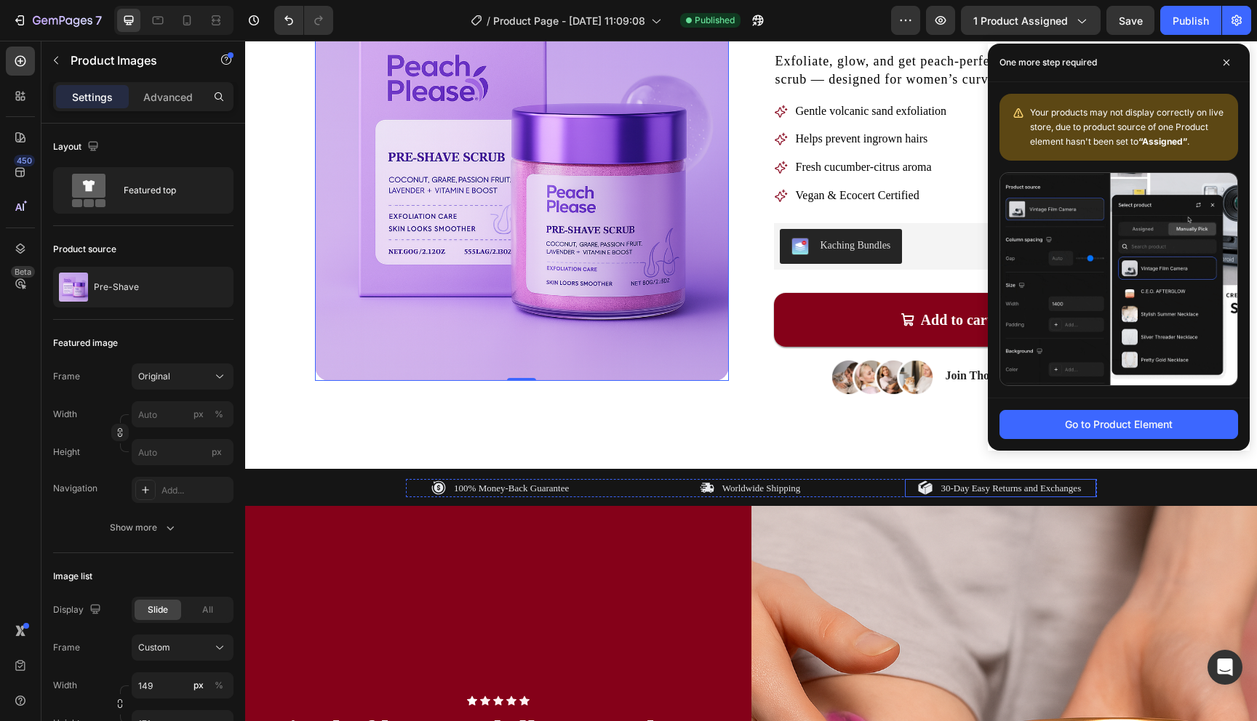
click at [1023, 488] on p "30-Day Easy Returns and Exchanges" at bounding box center [1010, 488] width 140 height 15
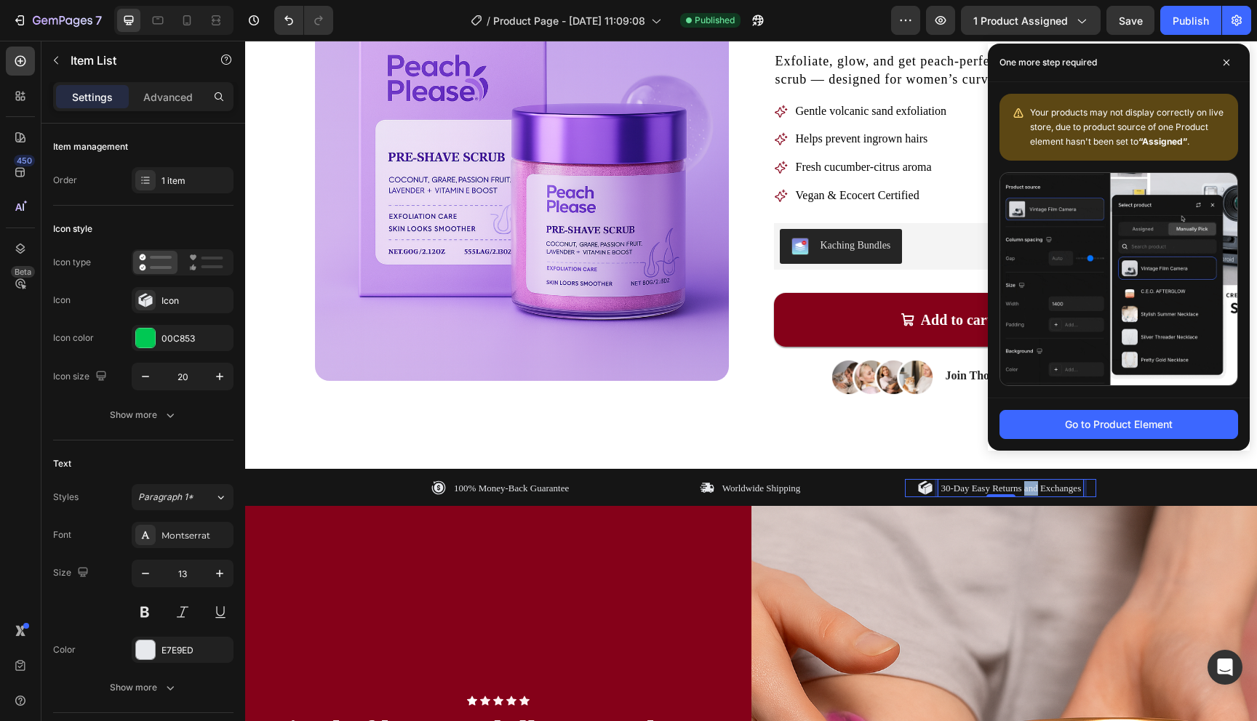
click at [1023, 488] on p "30-Day Easy Returns and Exchanges" at bounding box center [1010, 488] width 140 height 15
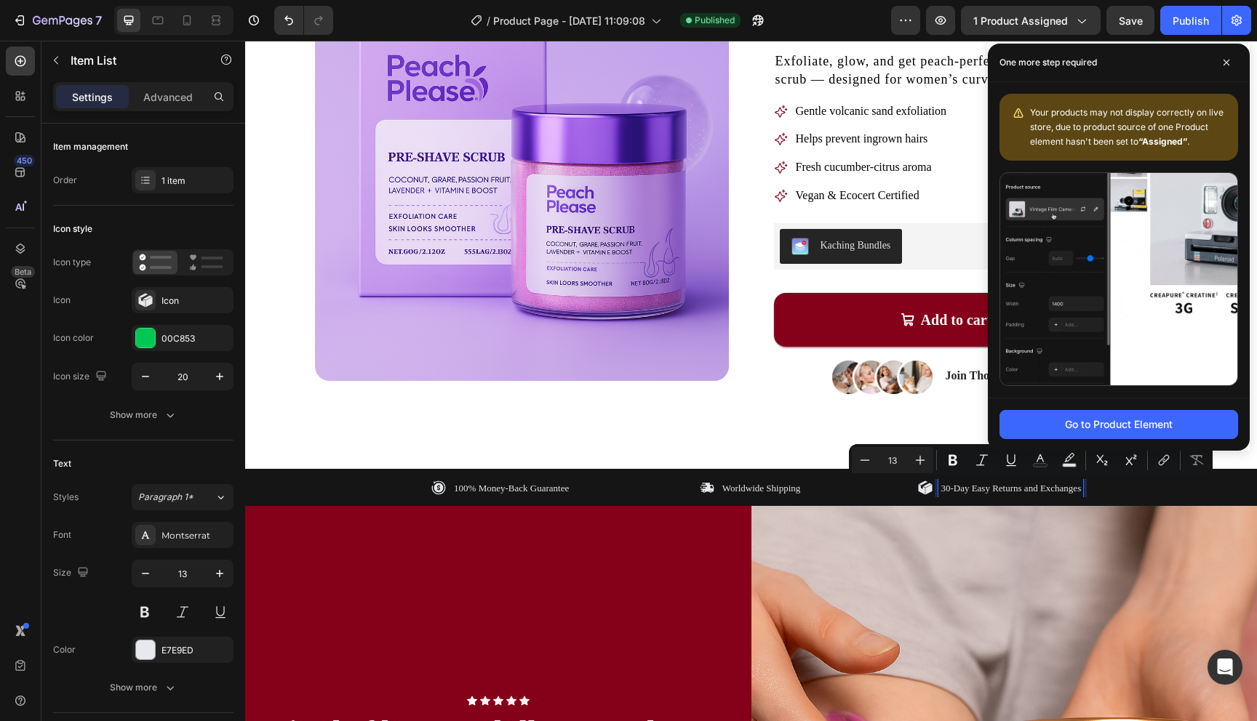
click at [1021, 489] on p "30-Day Easy Returns and Exchanges" at bounding box center [1010, 488] width 140 height 15
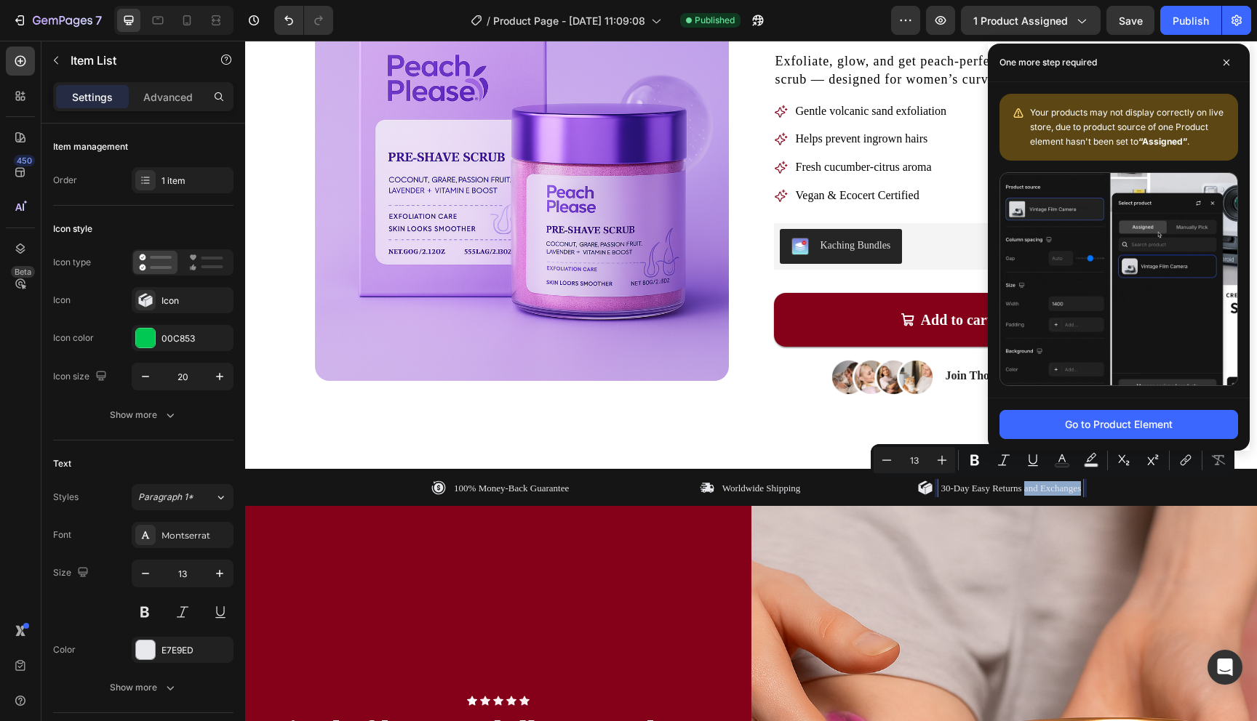
drag, startPoint x: 1023, startPoint y: 489, endPoint x: 1084, endPoint y: 492, distance: 61.9
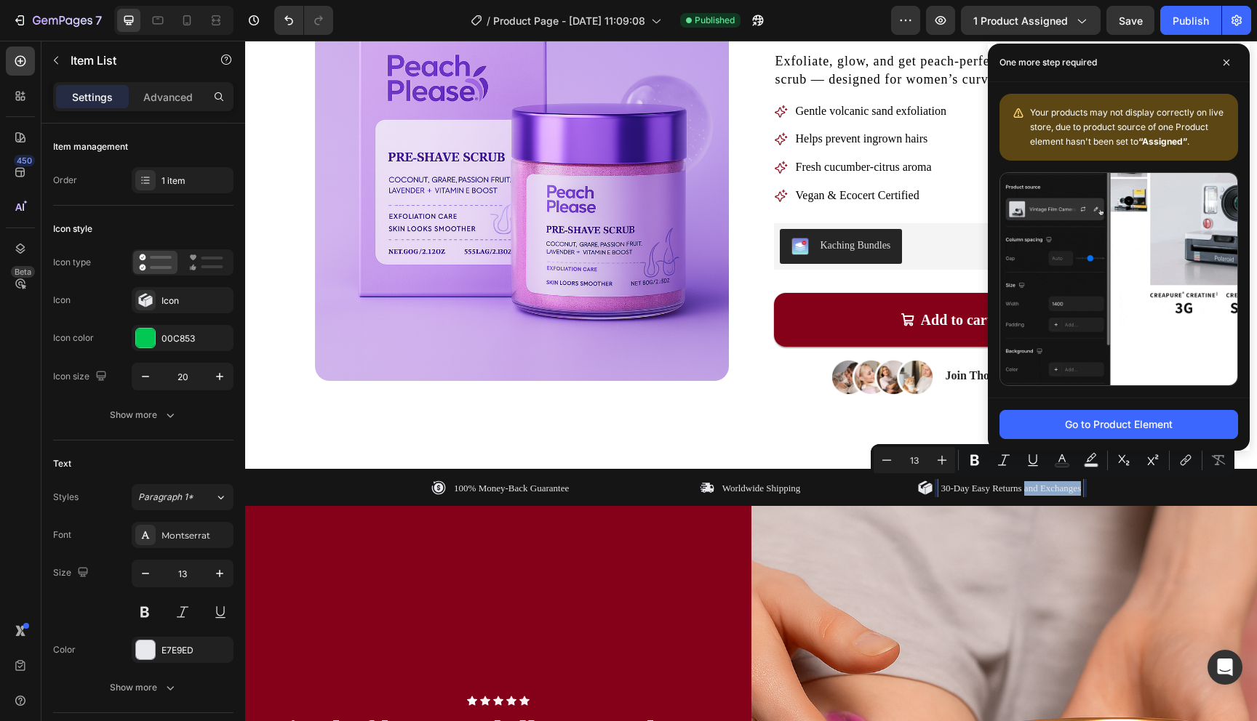
click at [1084, 493] on div "30-Day Easy Returns and Exchanges" at bounding box center [1000, 488] width 191 height 19
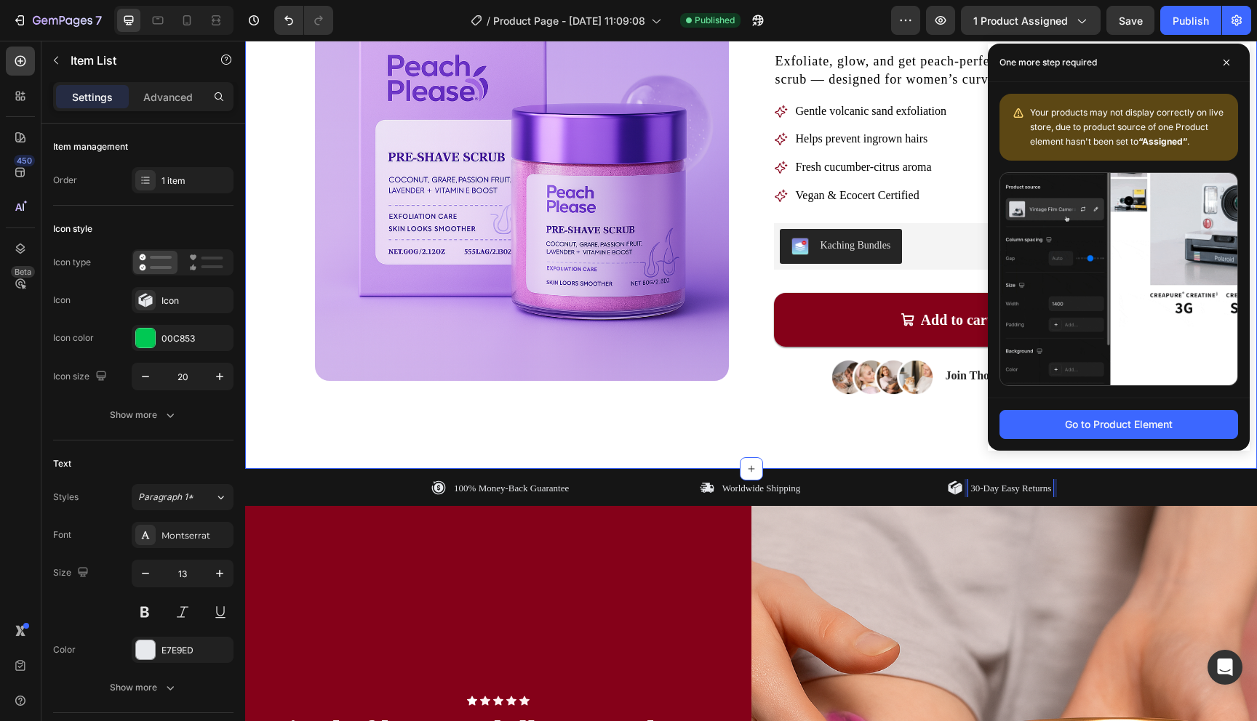
click at [823, 429] on div "Product Images Pre-Shave Product Title Your Smoothest Skin Starts Here. Text Bl…" at bounding box center [751, 189] width 1012 height 560
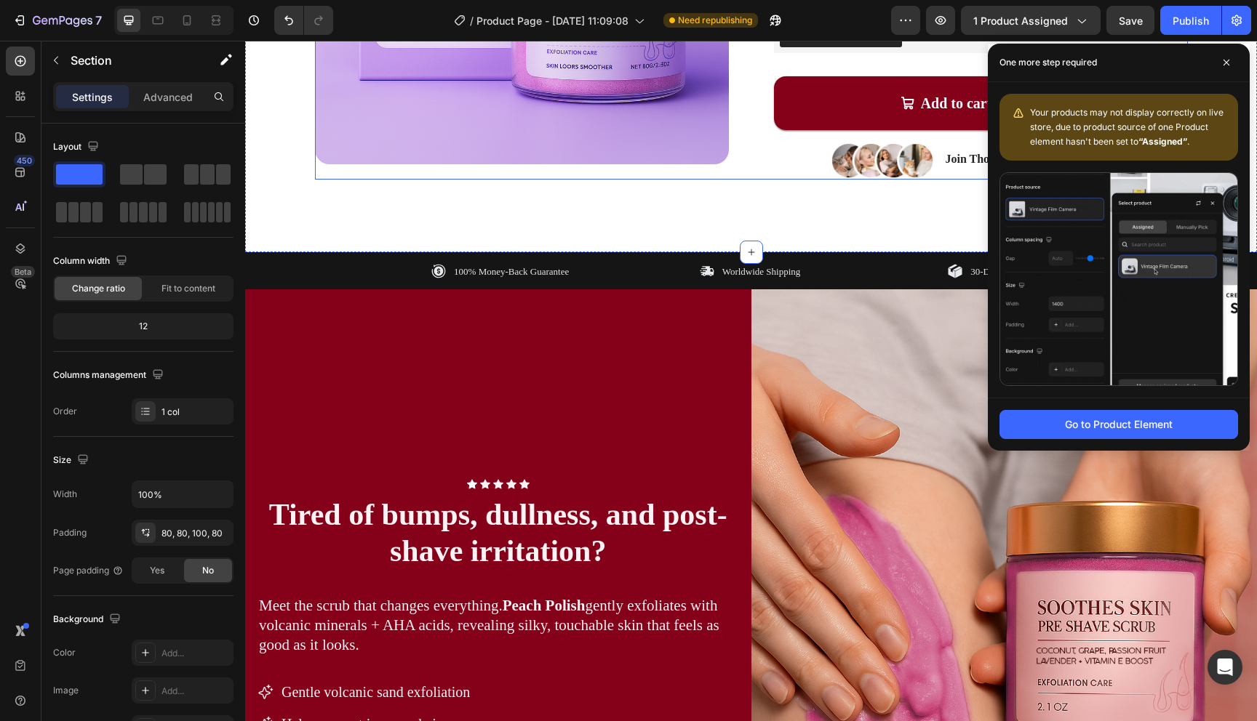
scroll to position [551, 0]
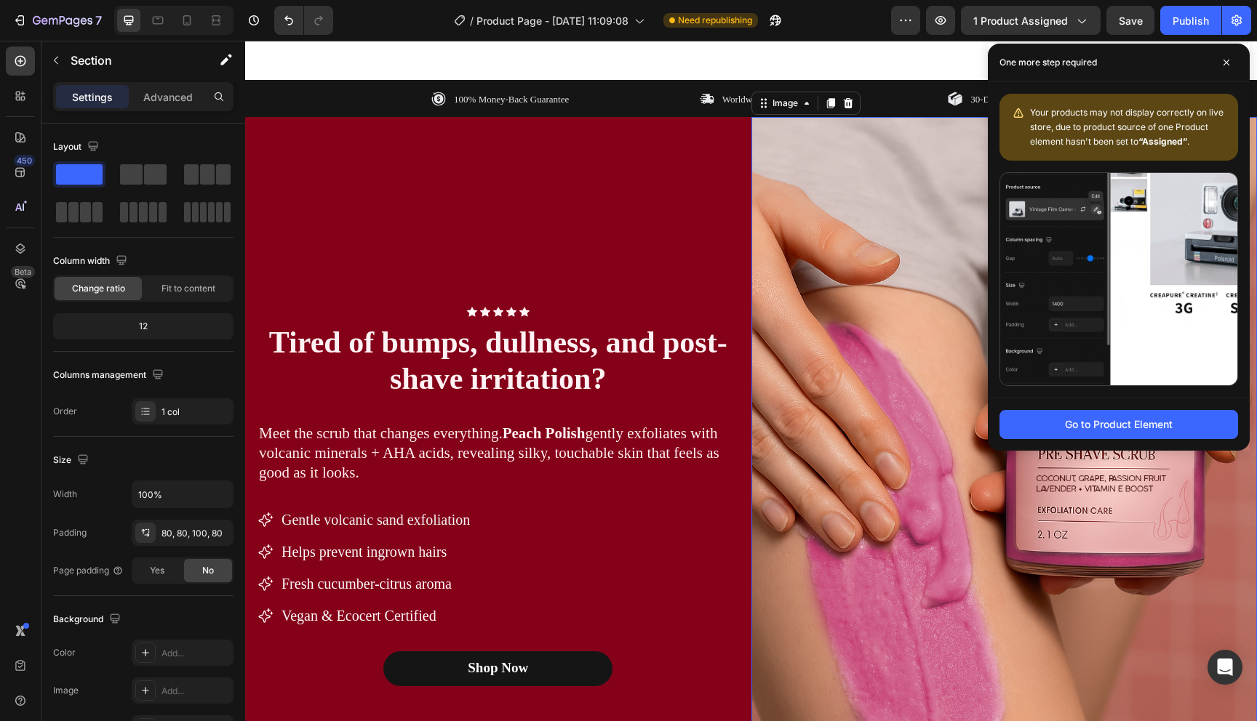
click at [869, 441] on img at bounding box center [1004, 496] width 506 height 759
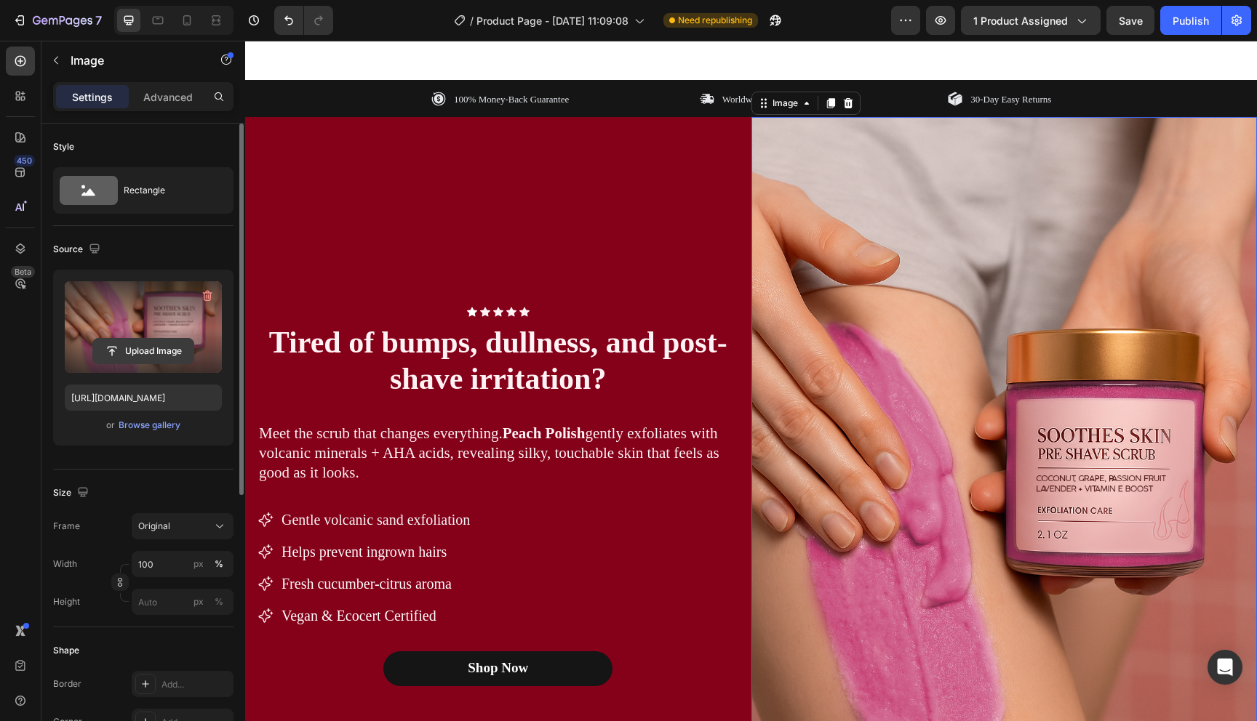
click at [158, 356] on input "file" at bounding box center [143, 351] width 100 height 25
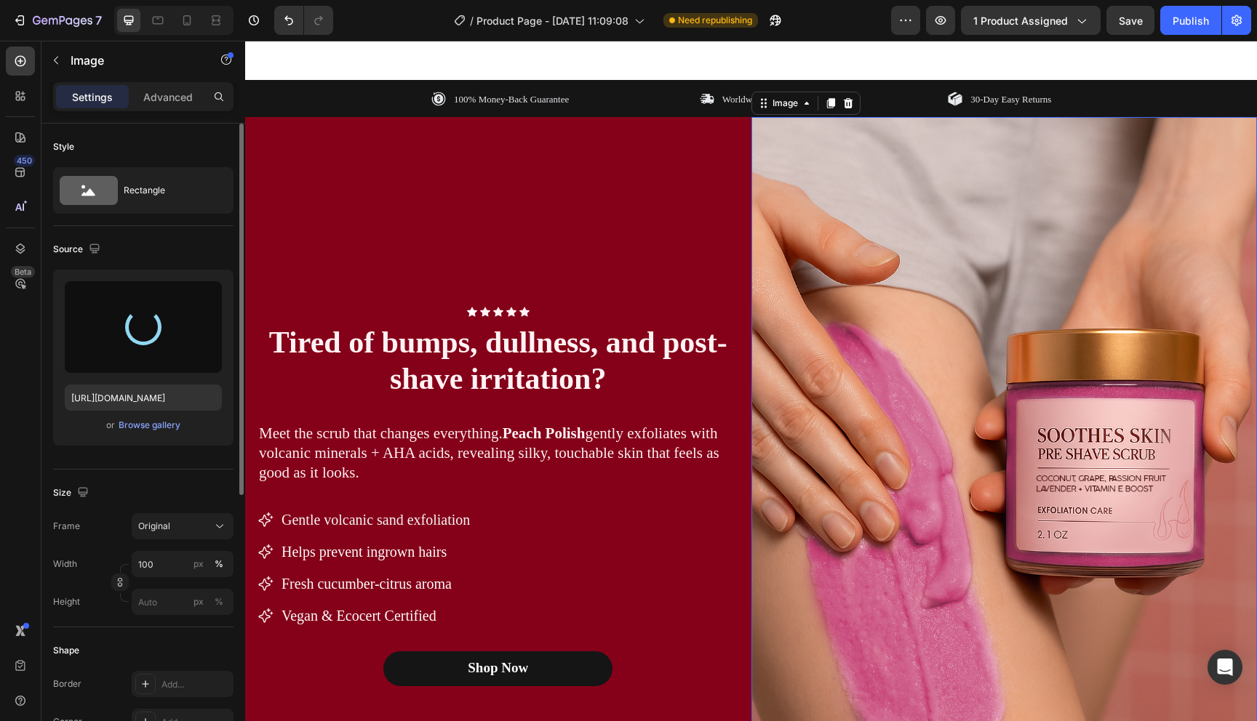
type input "https://cdn.shopify.com/s/files/1/0721/4720/6343/files/gempages_579896476411364…"
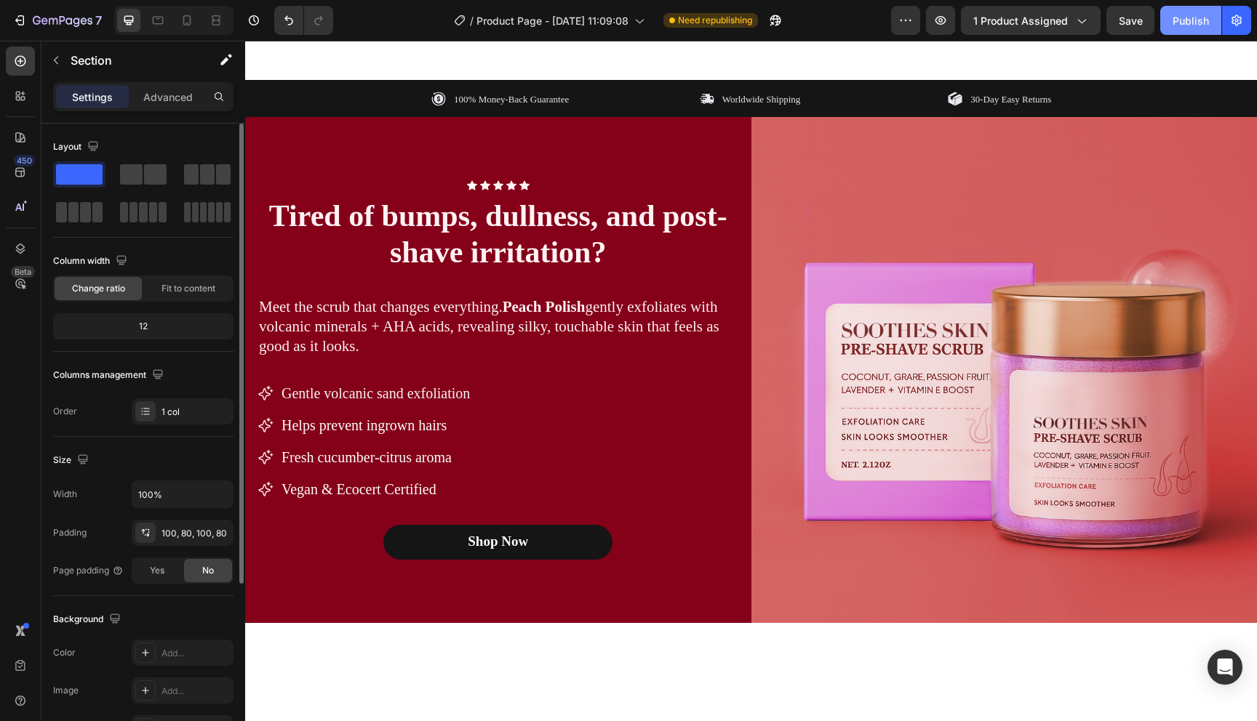
click at [1194, 16] on div "Publish" at bounding box center [1190, 20] width 36 height 15
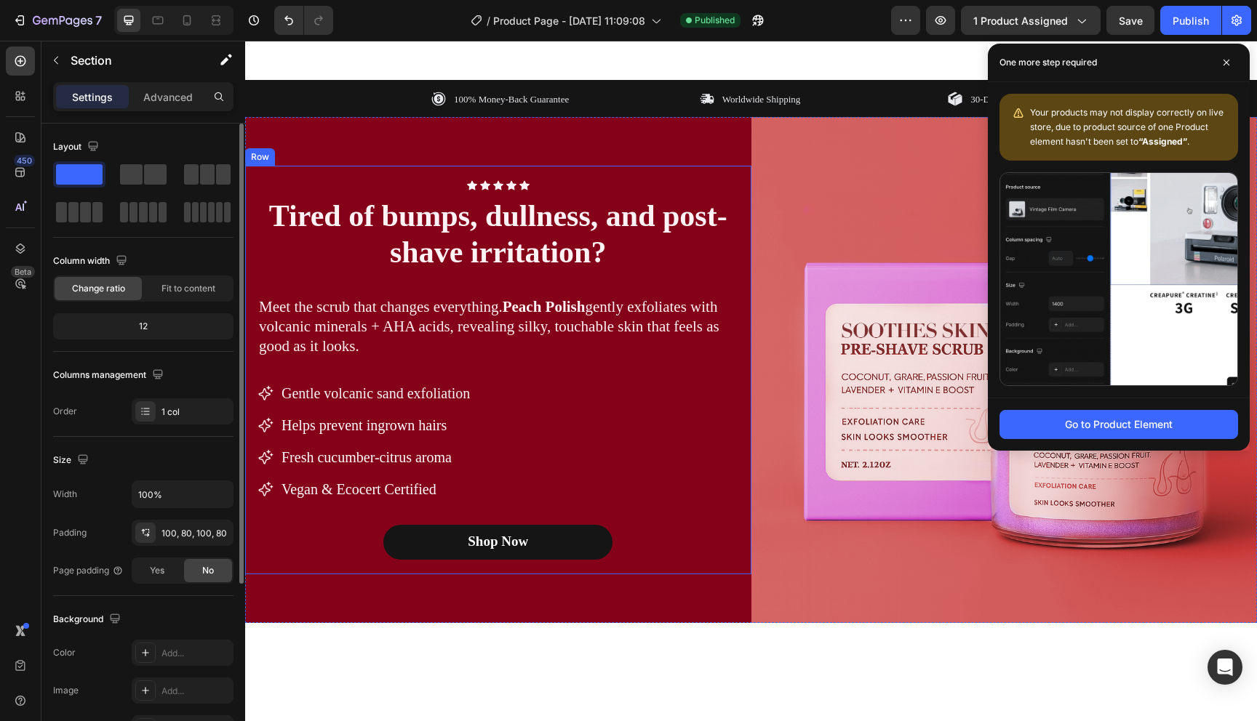
click at [573, 365] on div "Icon Icon Icon Icon Icon Icon List Row Tired of bumps, dullness, and post-shave…" at bounding box center [497, 370] width 481 height 380
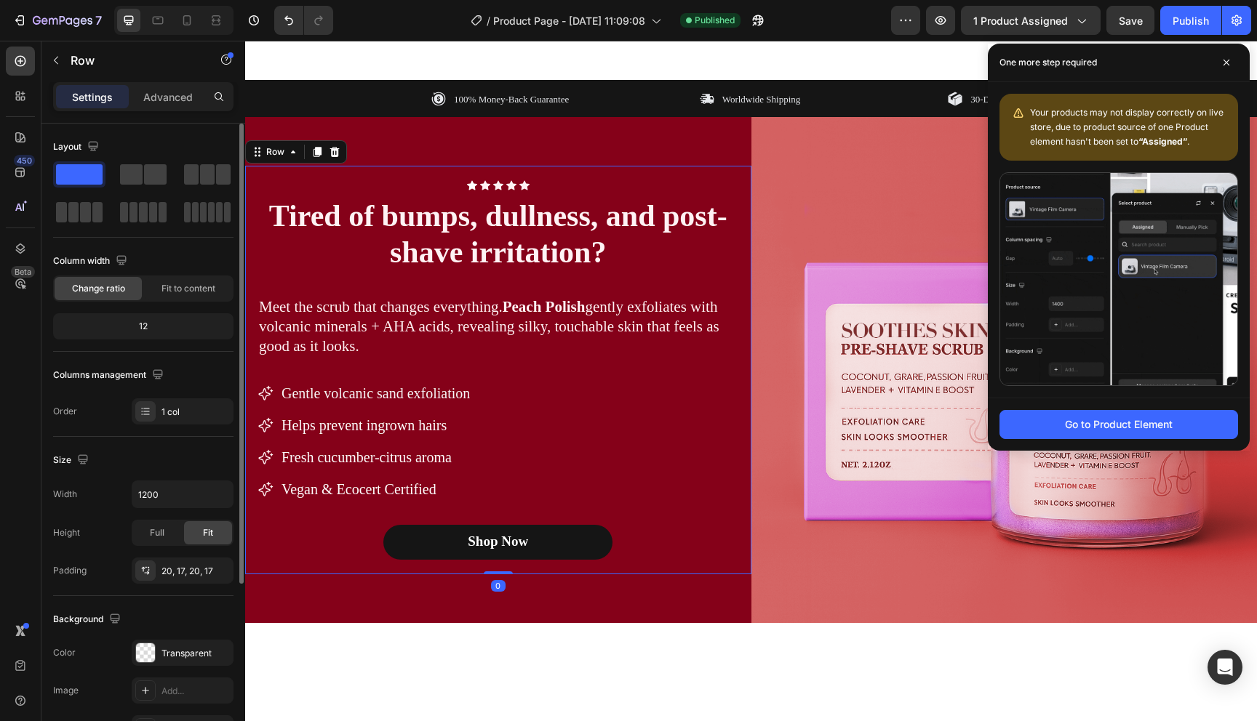
click at [161, 109] on div "Settings Advanced" at bounding box center [143, 96] width 180 height 29
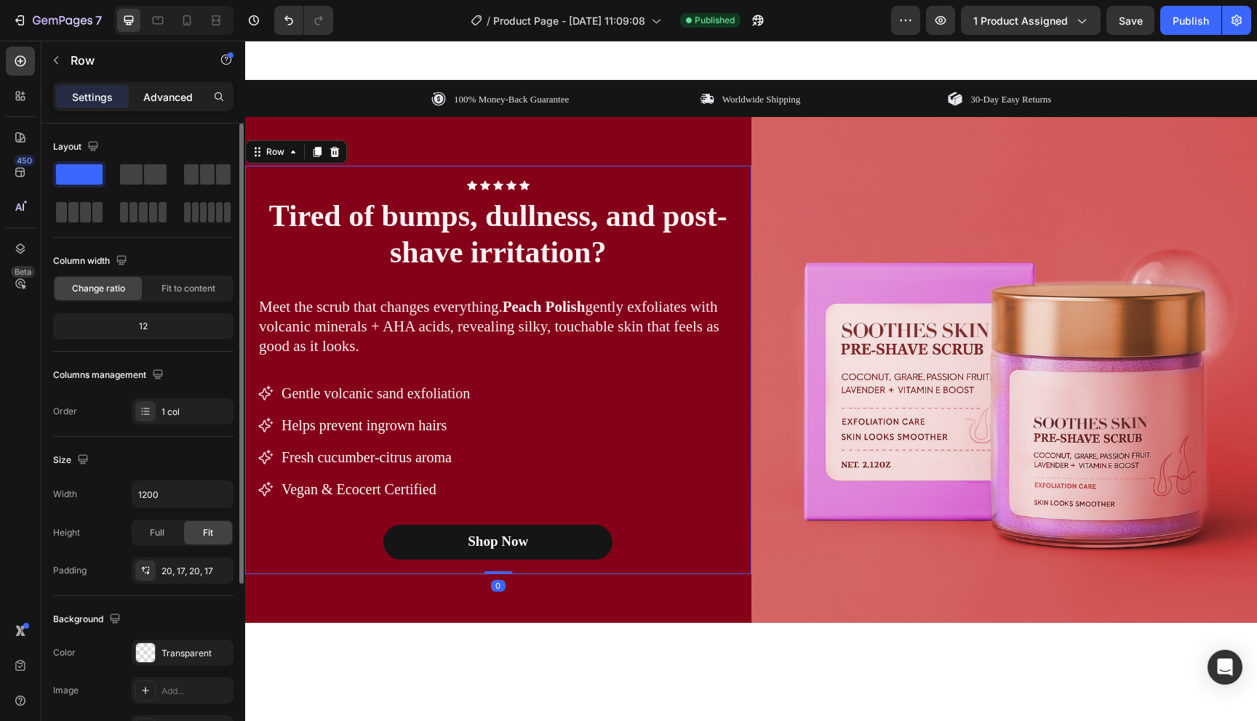
click at [161, 95] on p "Advanced" at bounding box center [167, 96] width 49 height 15
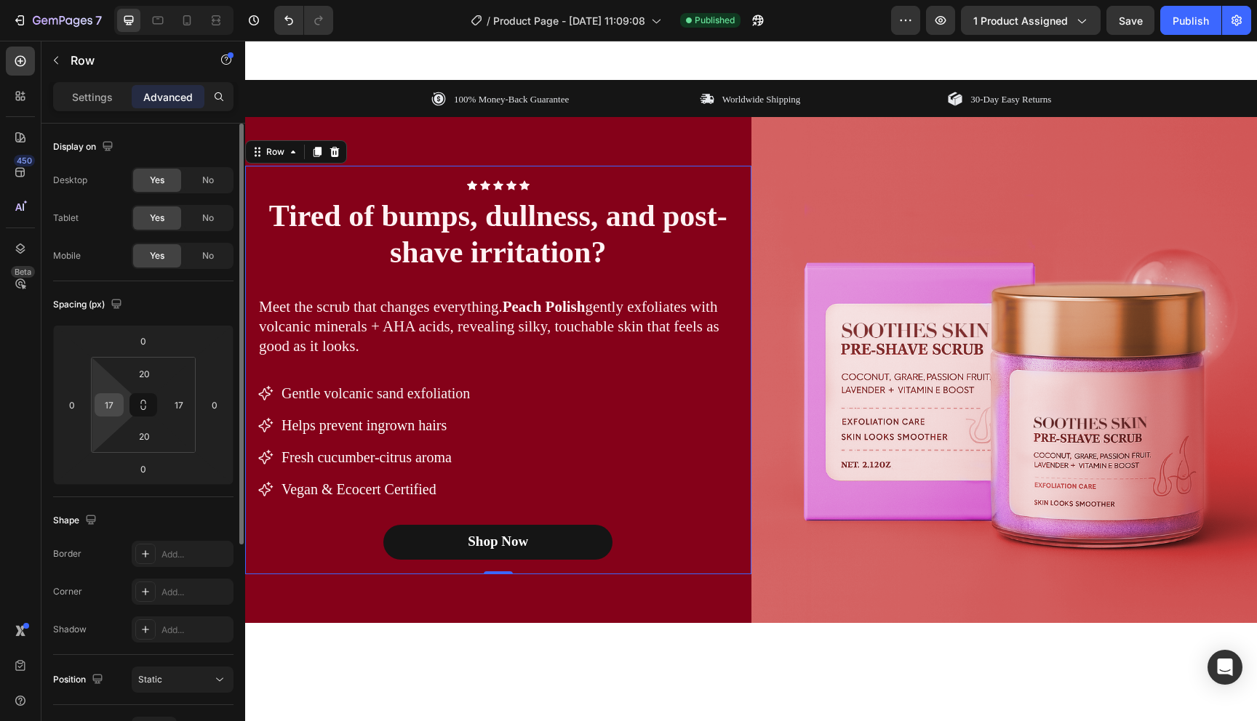
click at [105, 404] on input "17" at bounding box center [109, 405] width 22 height 22
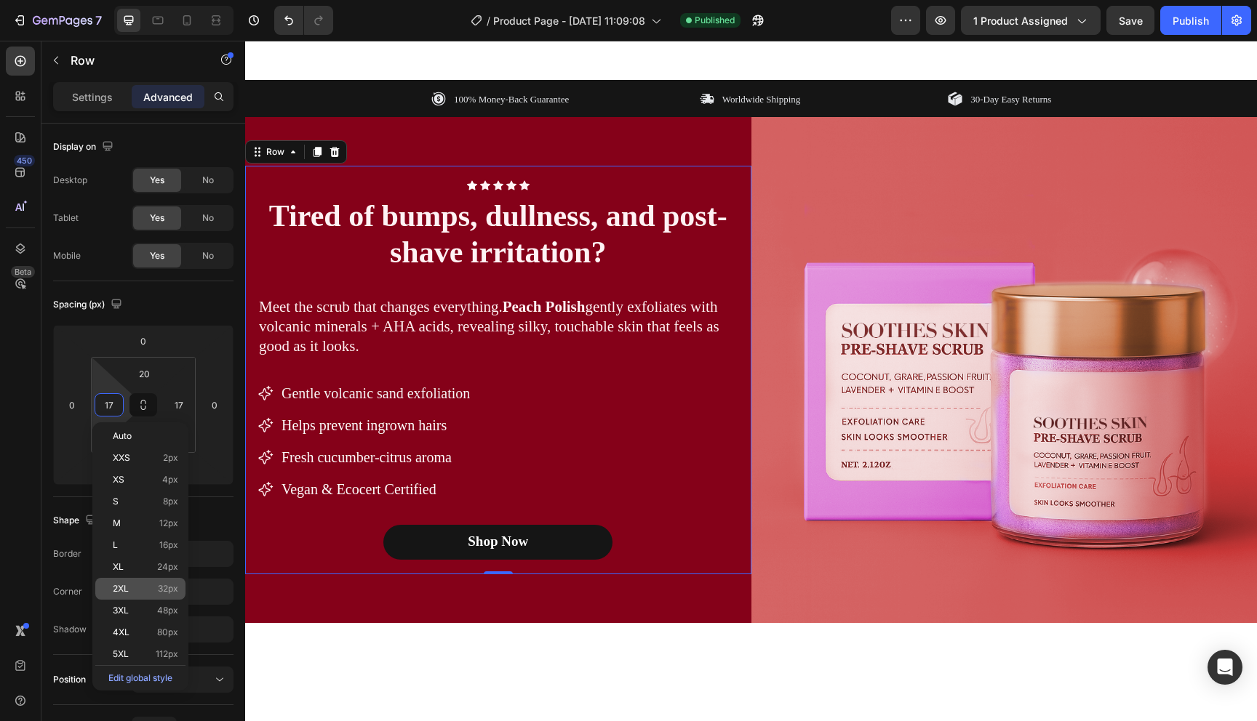
click at [151, 588] on p "2XL 32px" at bounding box center [145, 589] width 65 height 10
type input "32"
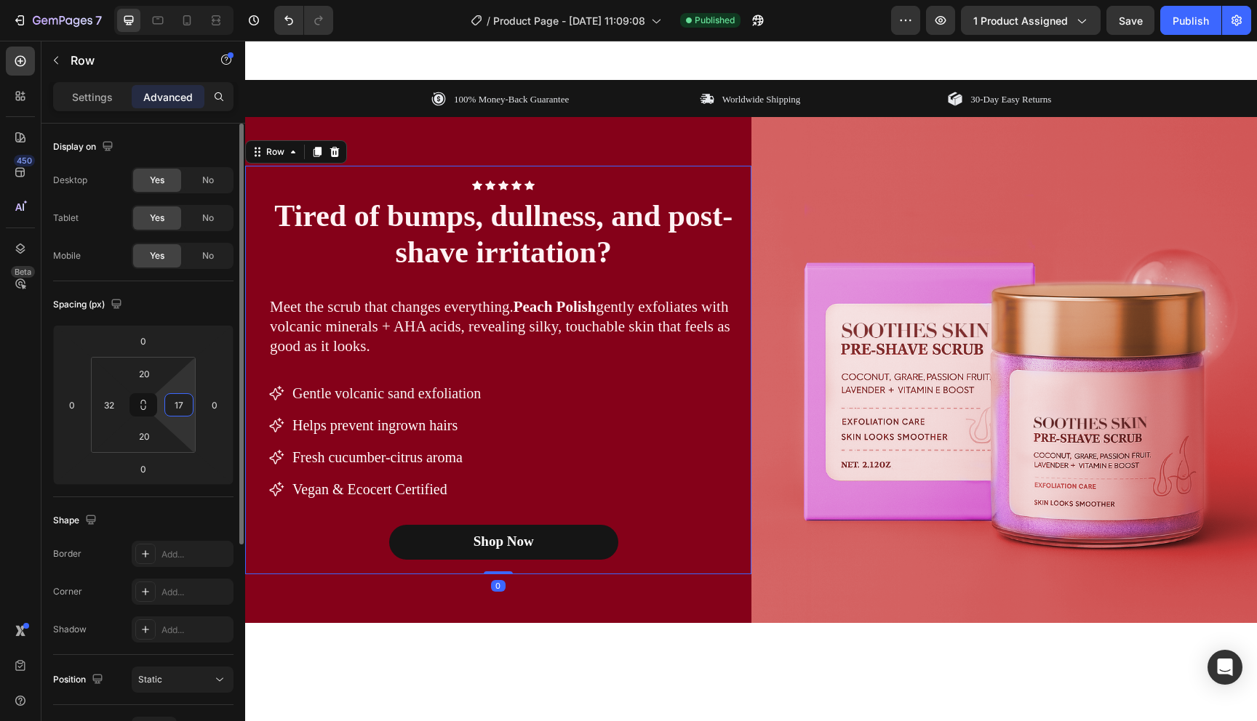
click at [185, 406] on input "17" at bounding box center [179, 405] width 22 height 22
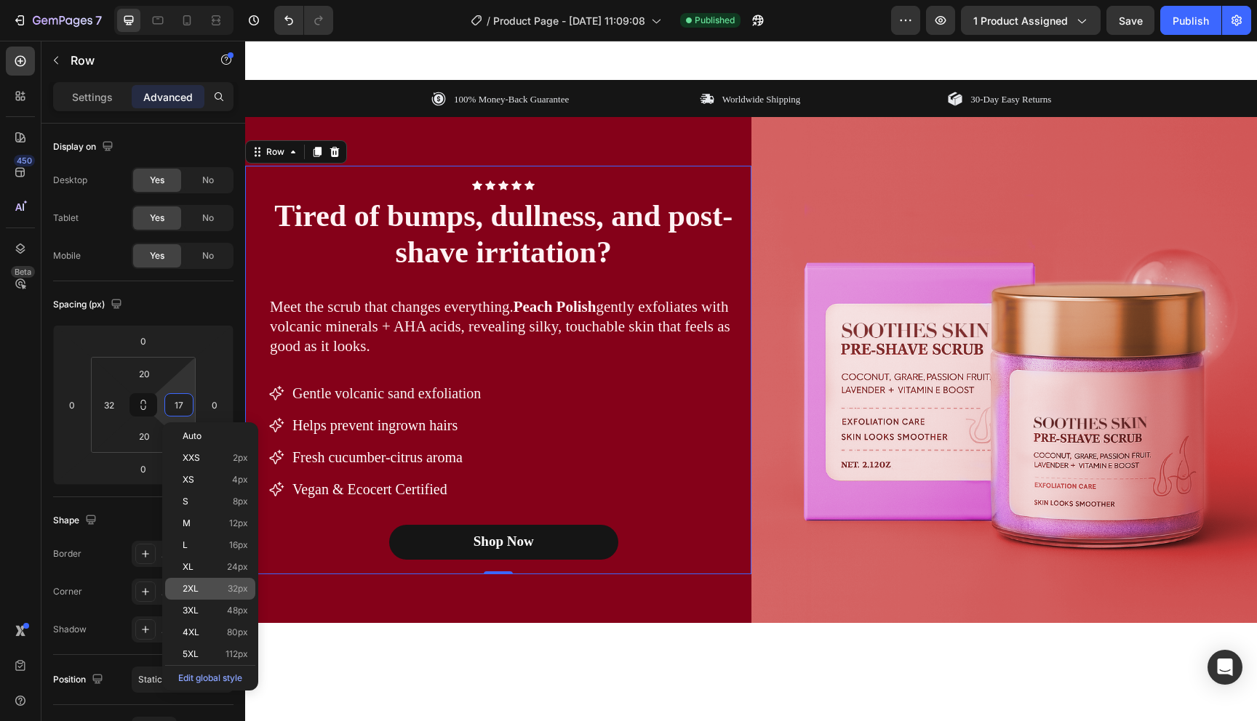
click at [209, 591] on p "2XL 32px" at bounding box center [215, 589] width 65 height 10
type input "32"
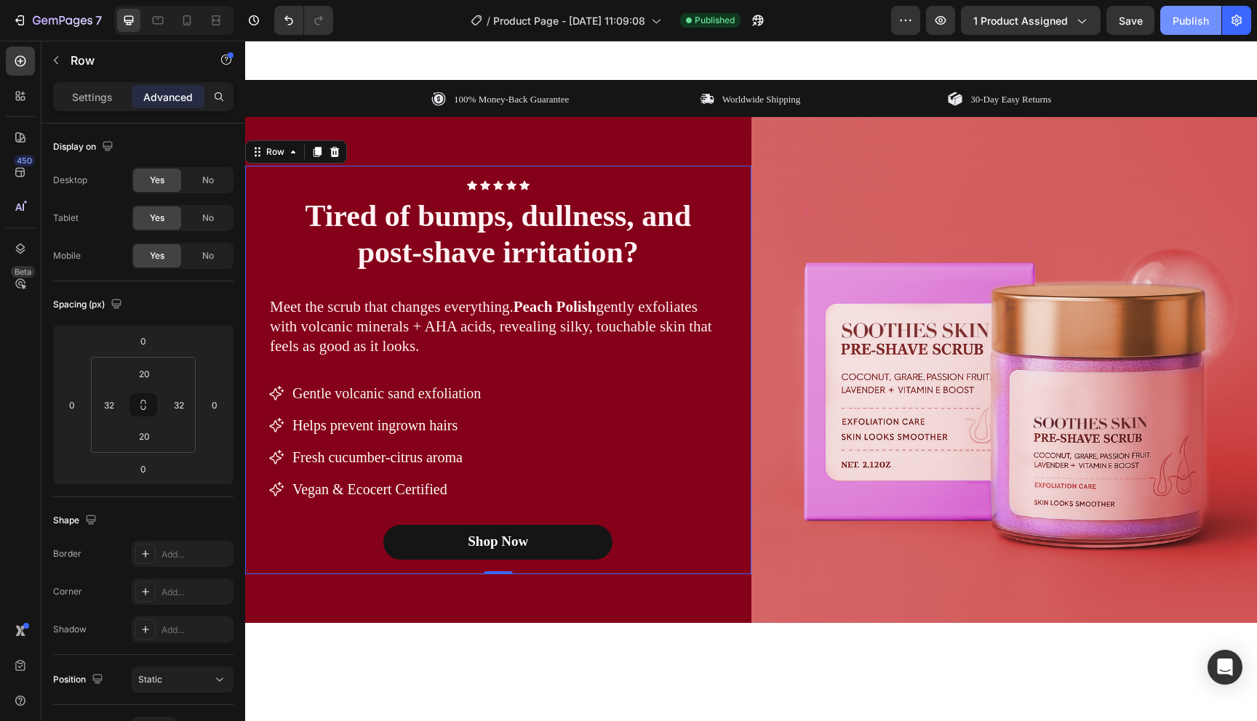
click at [1196, 24] on div "Publish" at bounding box center [1190, 20] width 36 height 15
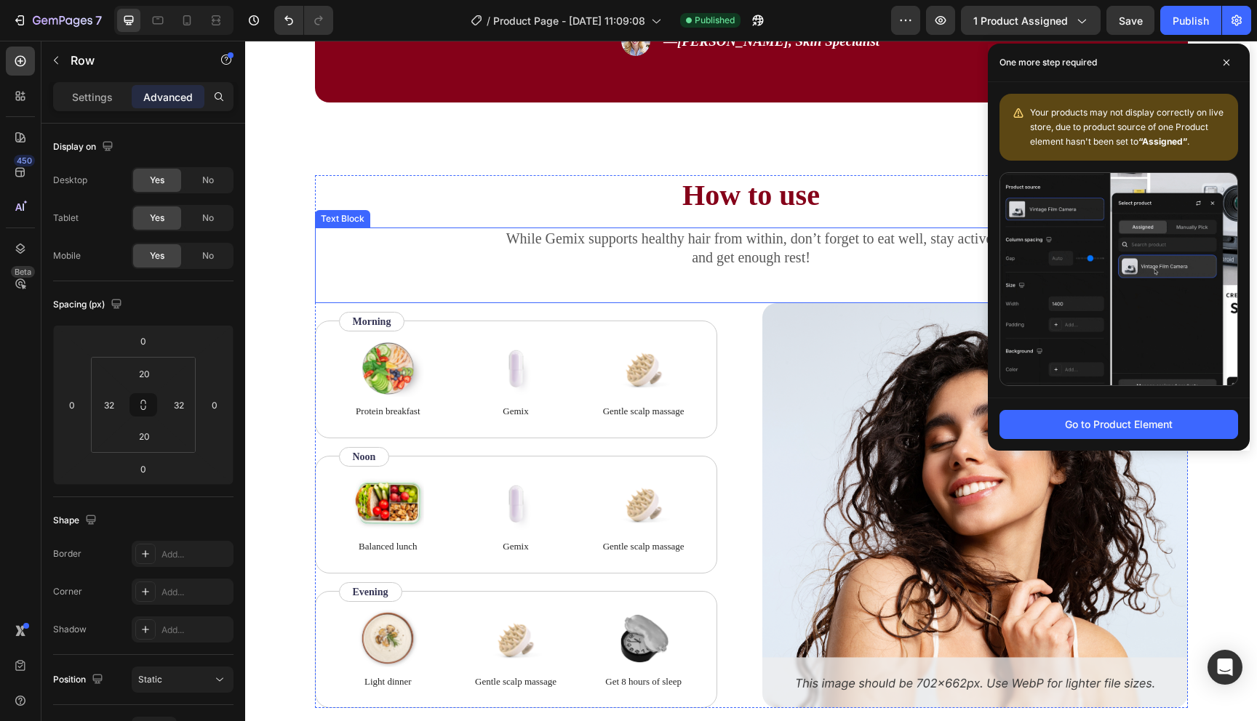
scroll to position [1409, 0]
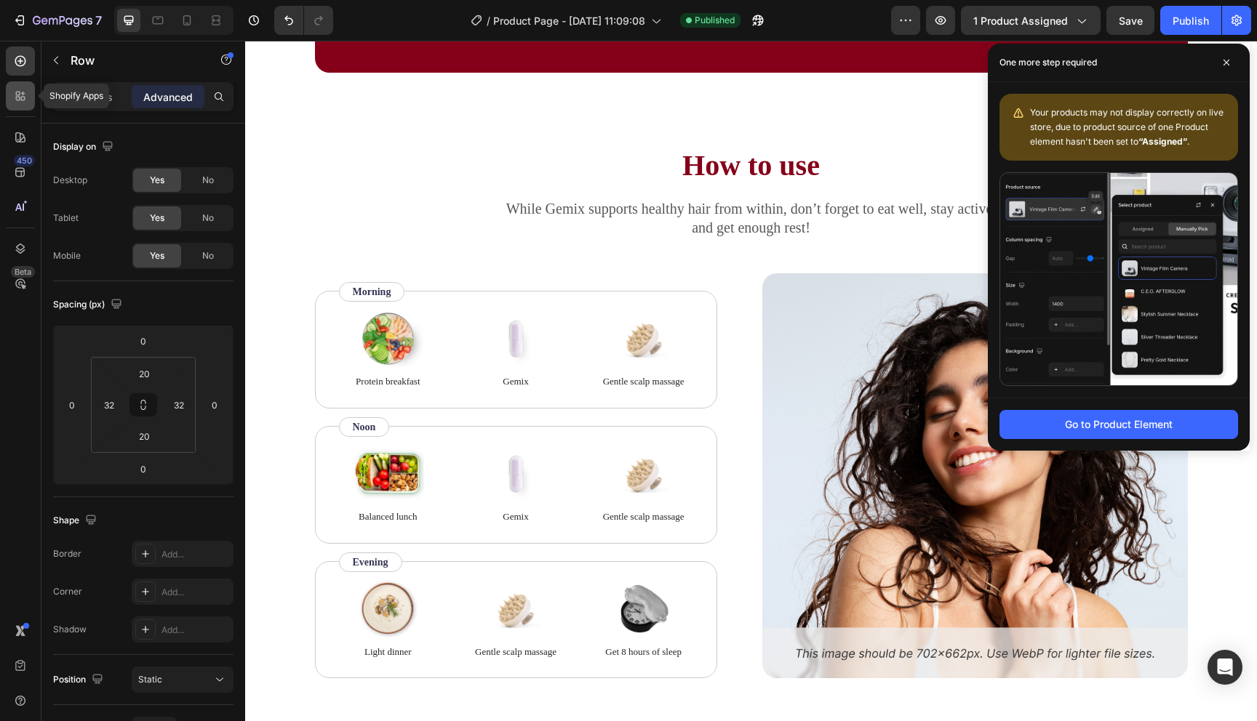
click at [16, 99] on icon at bounding box center [18, 99] width 4 height 4
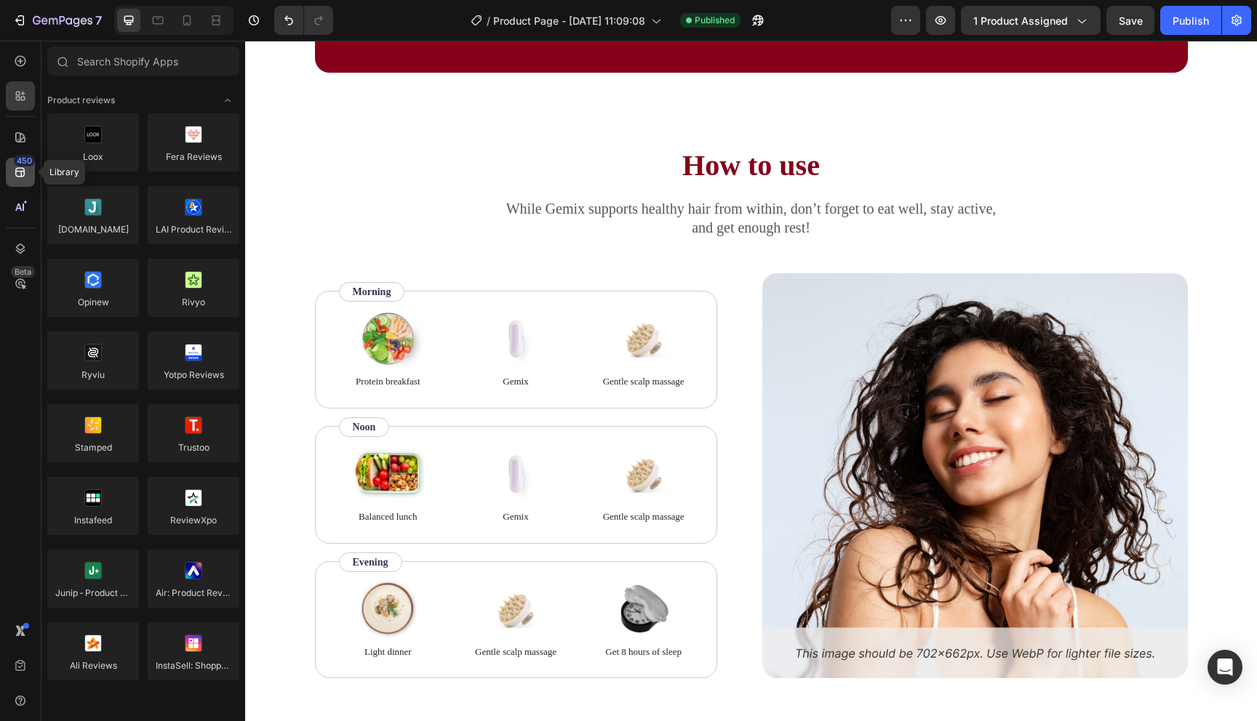
click at [15, 172] on icon at bounding box center [20, 172] width 15 height 15
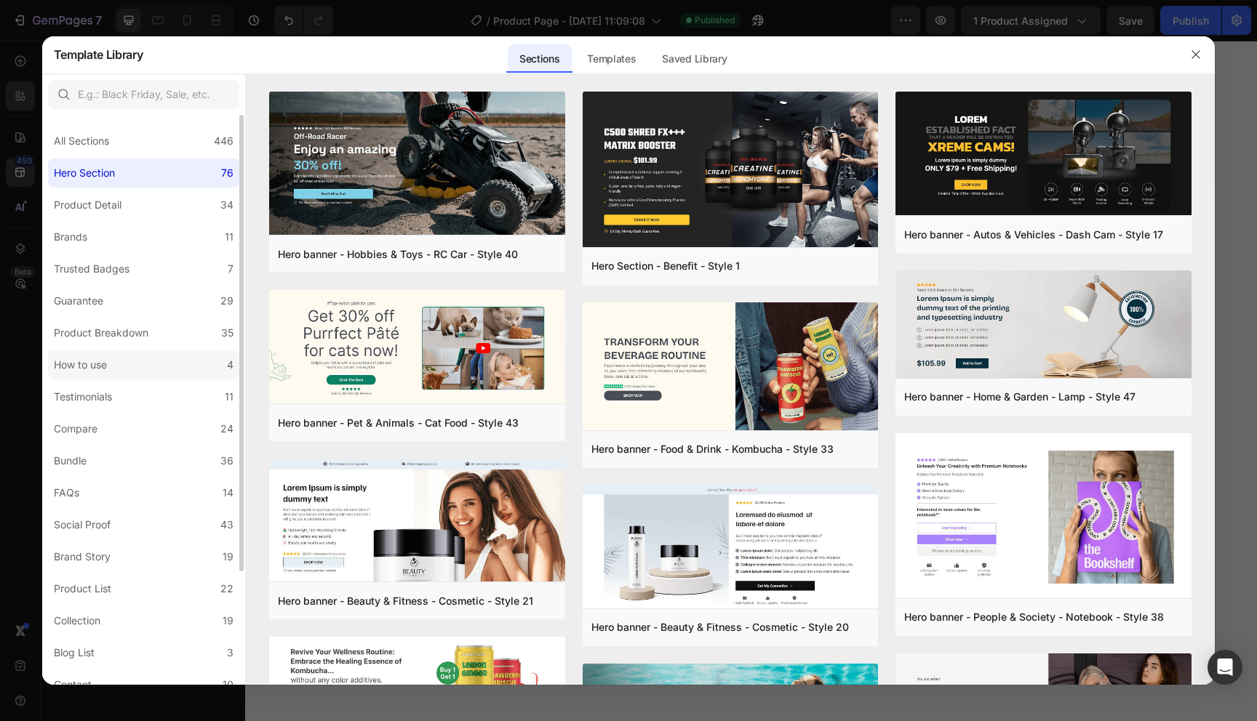
click at [119, 359] on label "How to use 4" at bounding box center [143, 365] width 191 height 29
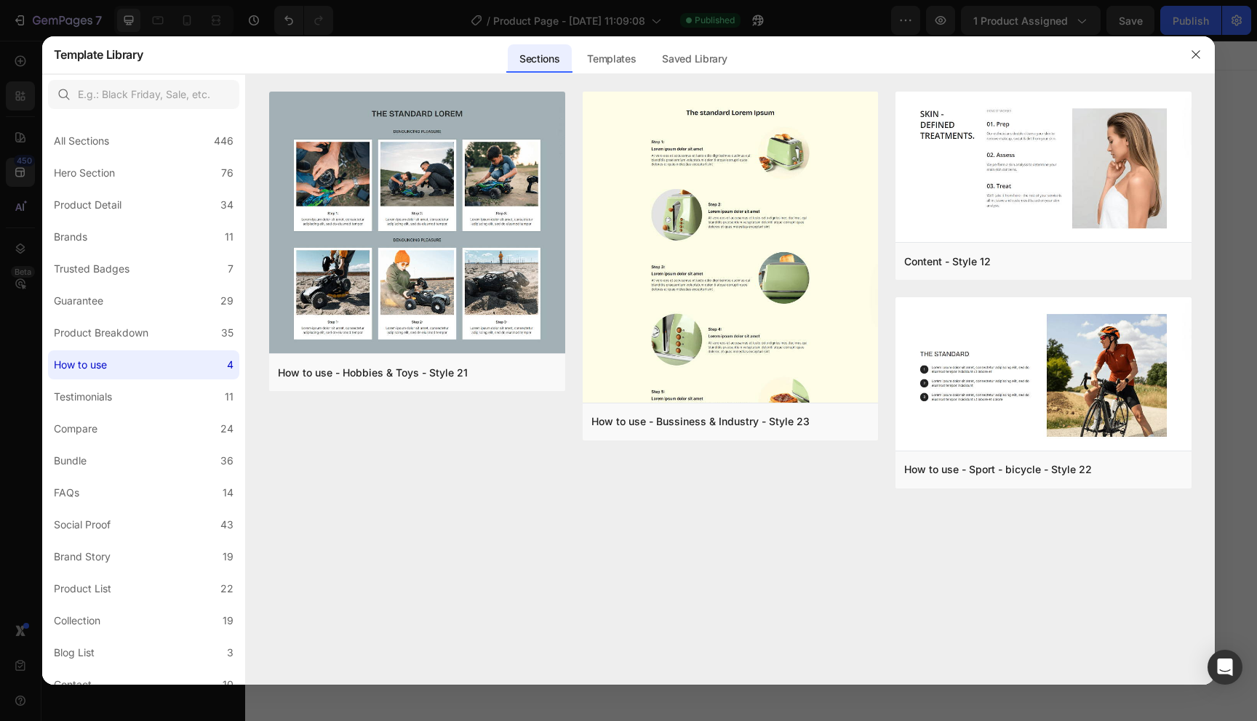
scroll to position [1409, 0]
click at [799, 425] on div "Preview" at bounding box center [801, 421] width 34 height 13
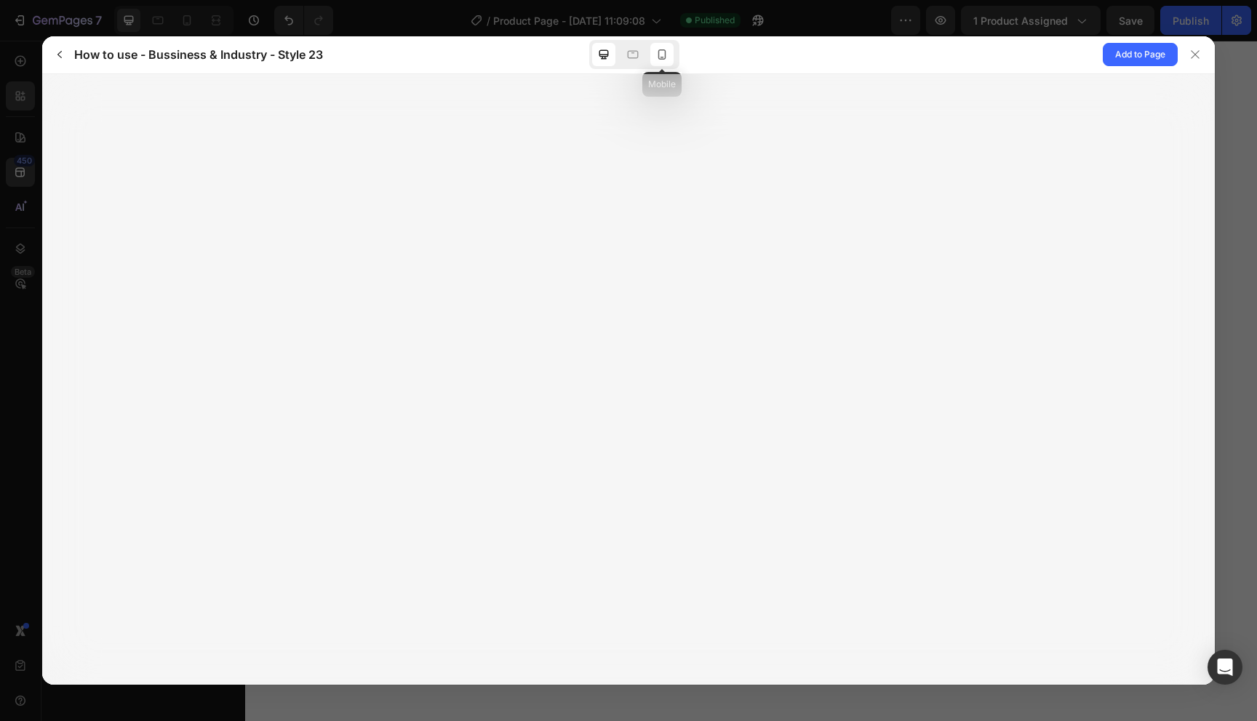
click at [656, 58] on icon at bounding box center [662, 54] width 15 height 15
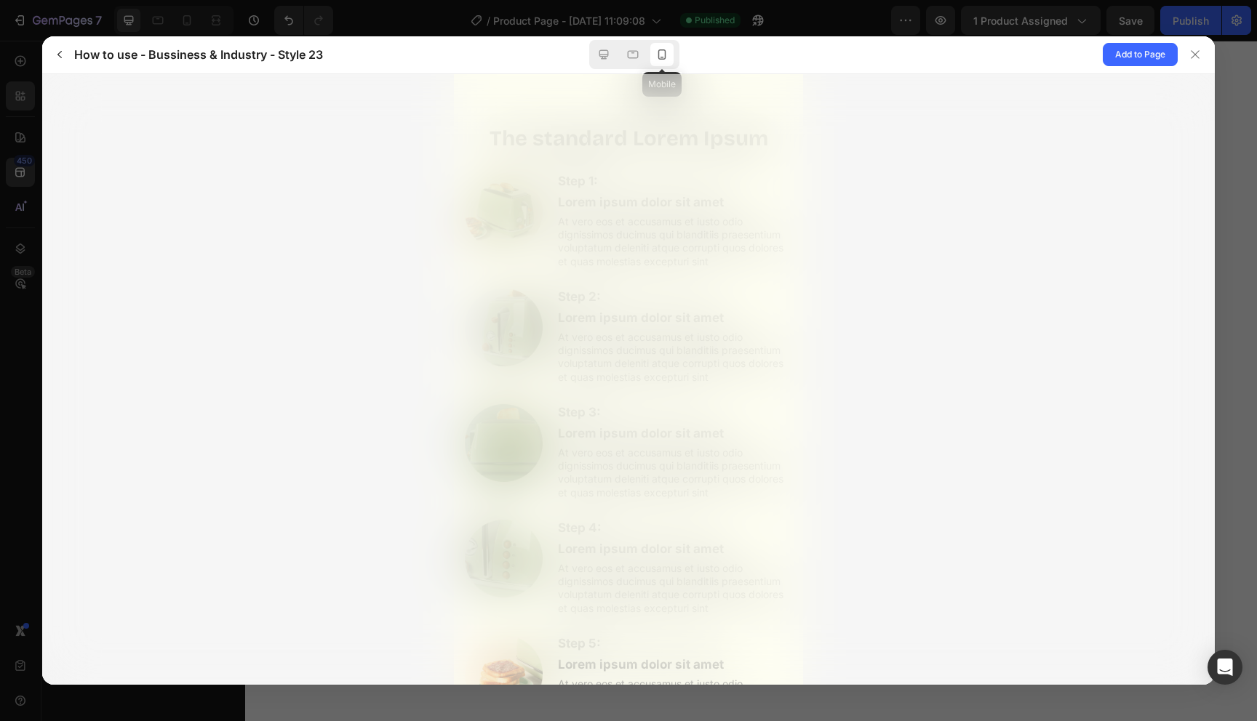
scroll to position [0, 0]
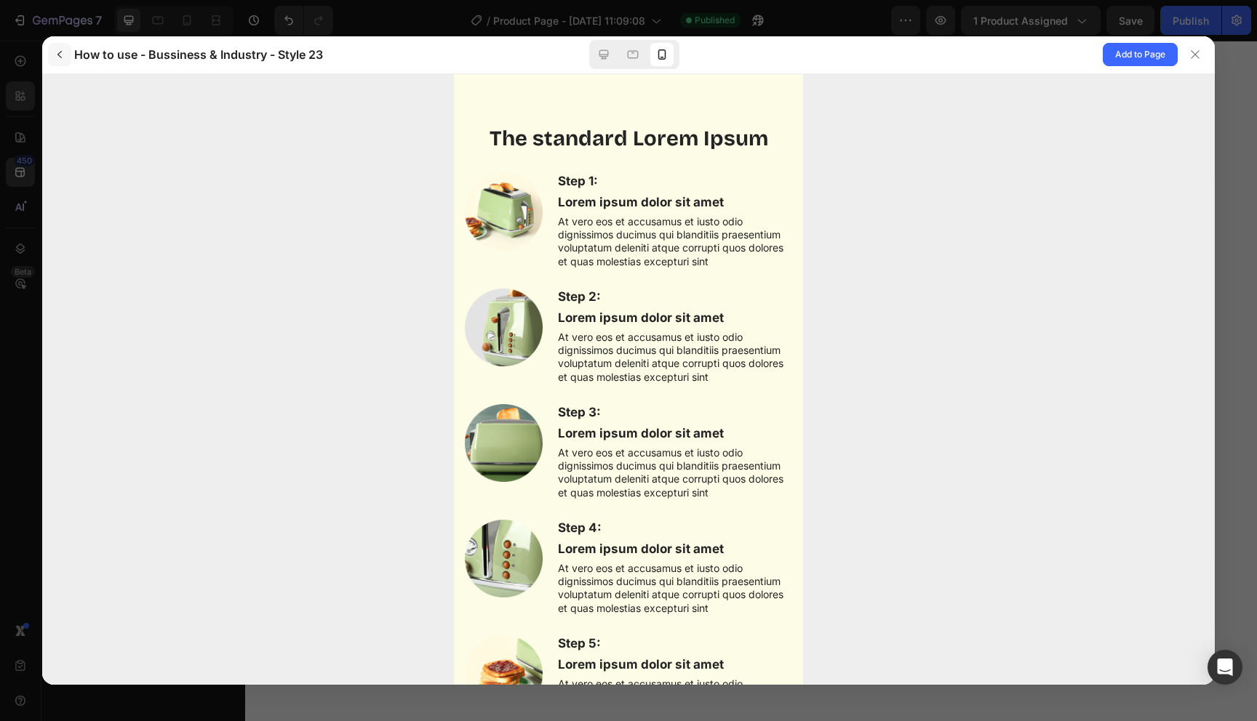
click at [59, 51] on icon "button" at bounding box center [60, 55] width 12 height 12
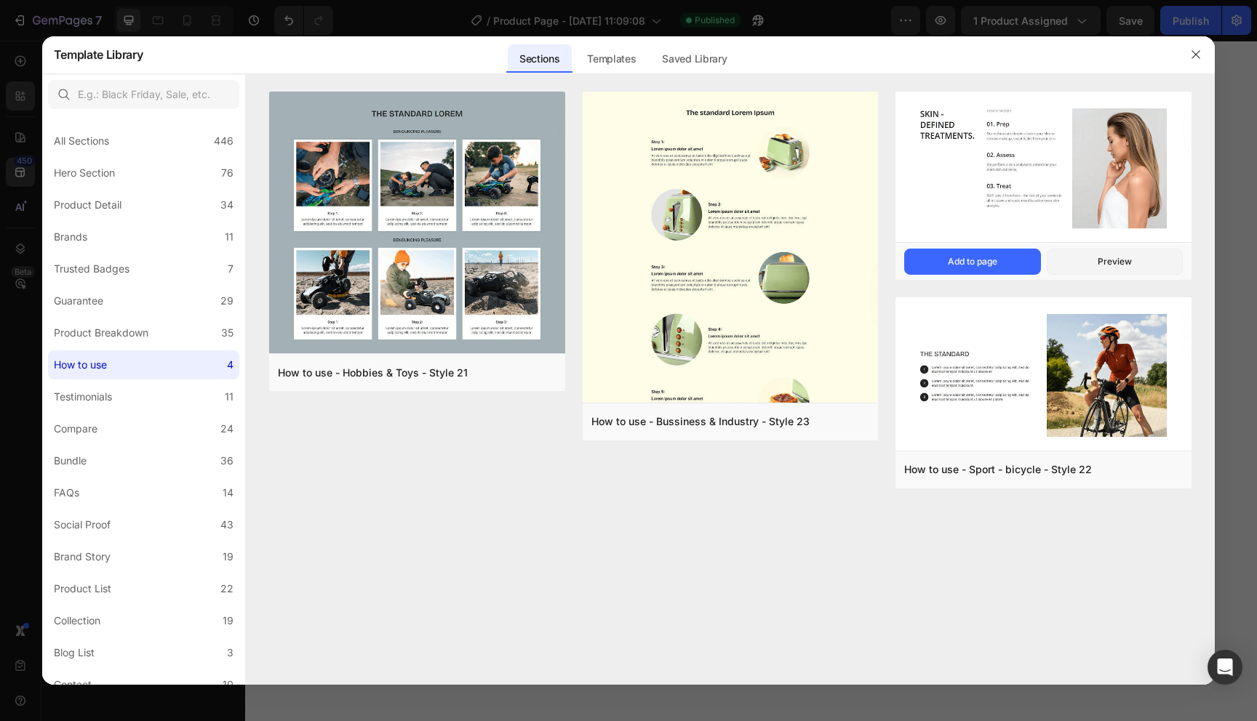
click at [904, 201] on img at bounding box center [1043, 169] width 296 height 154
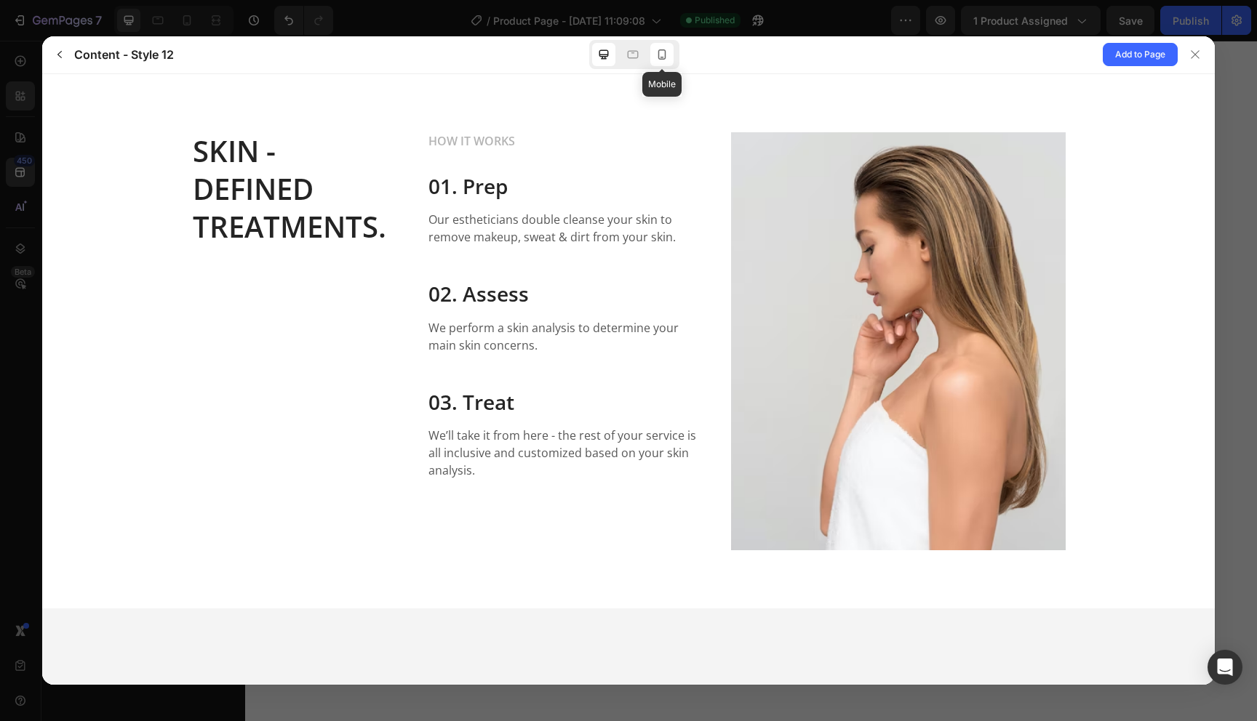
click at [657, 60] on icon at bounding box center [662, 54] width 15 height 15
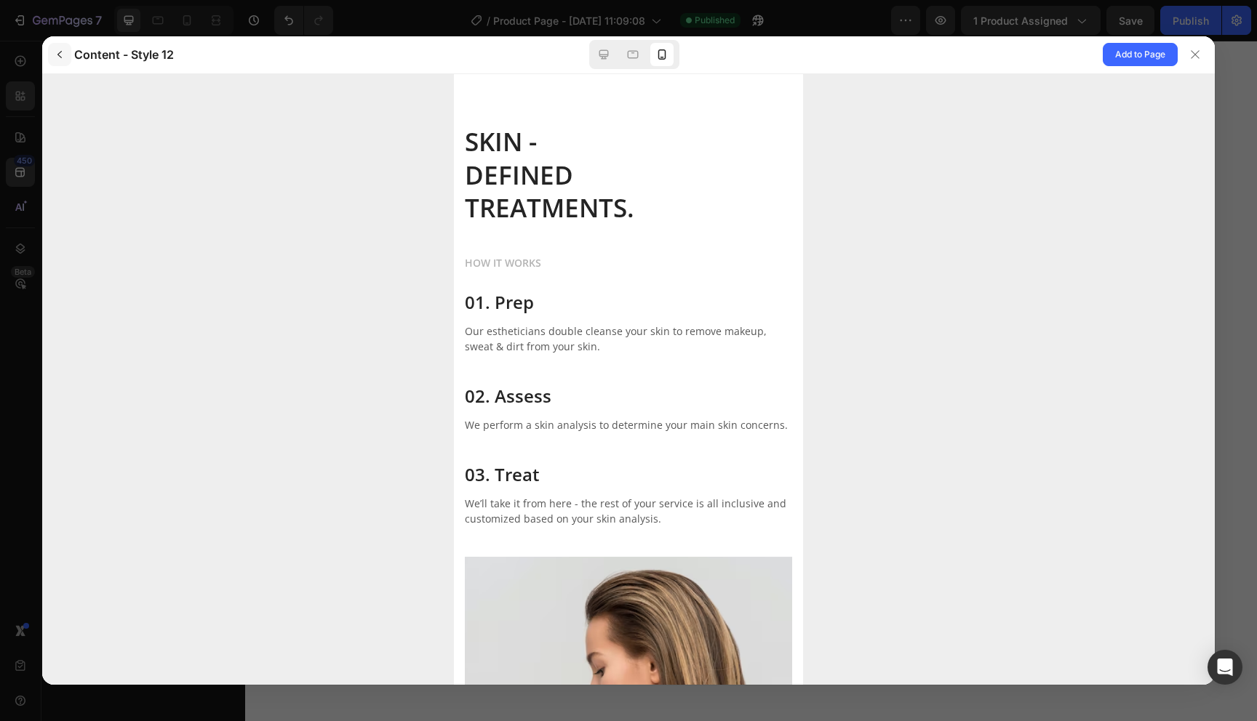
click at [54, 58] on icon "button" at bounding box center [60, 55] width 12 height 12
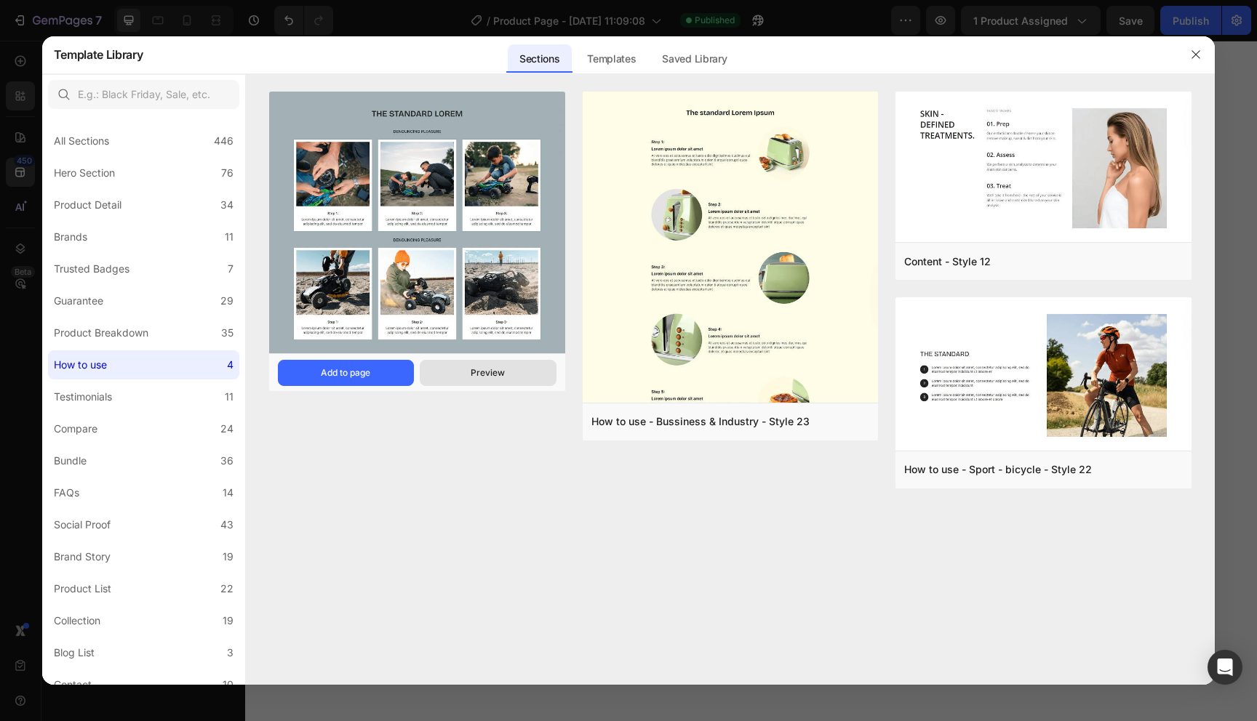
click at [470, 374] on button "Preview" at bounding box center [488, 373] width 136 height 26
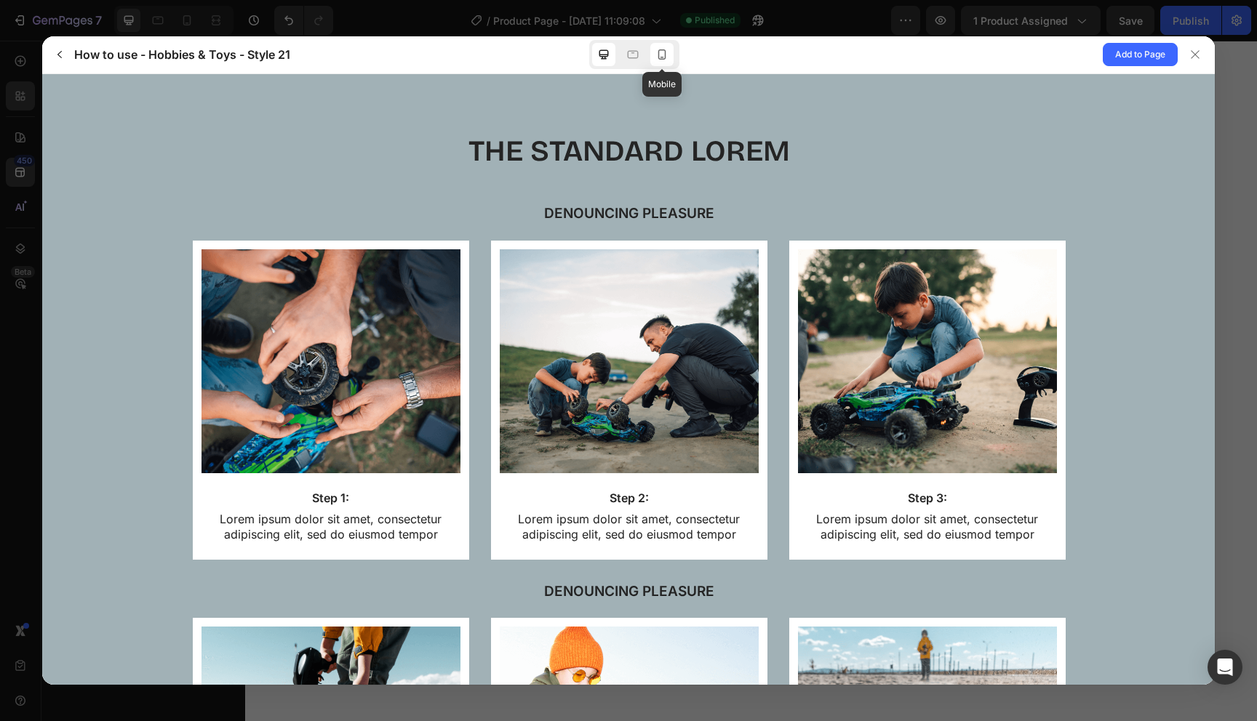
click at [659, 56] on icon at bounding box center [662, 54] width 15 height 15
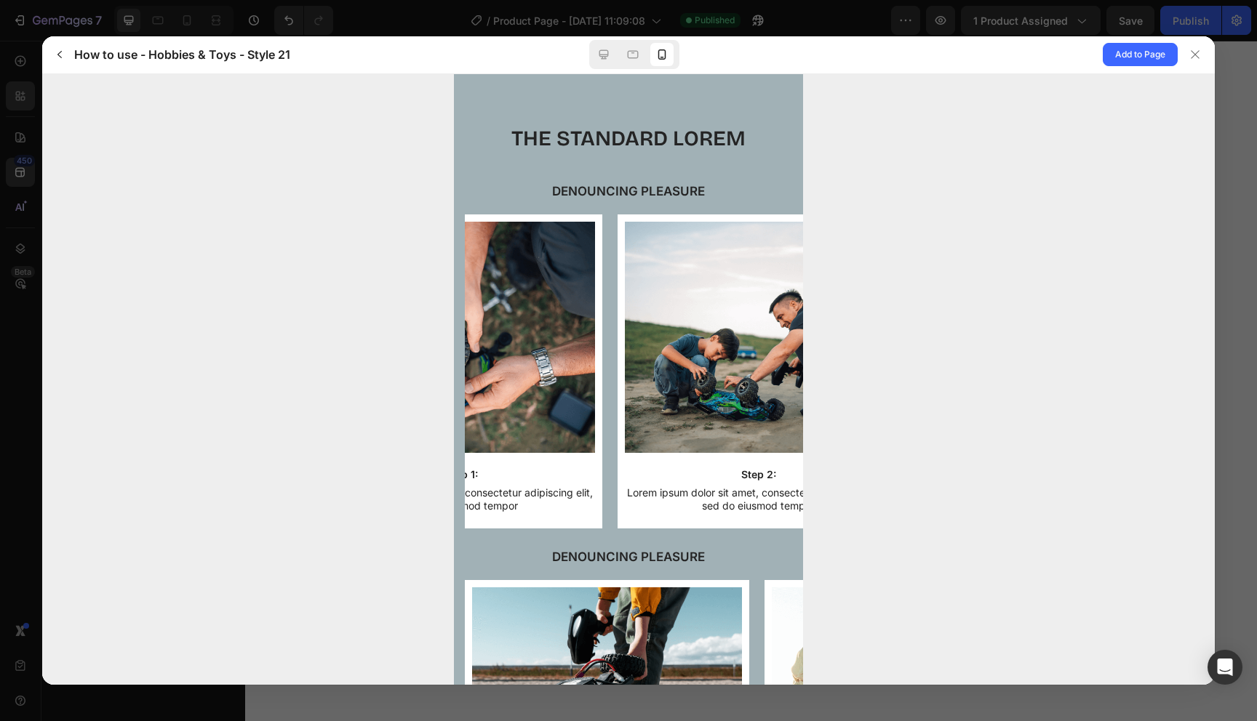
drag, startPoint x: 701, startPoint y: 291, endPoint x: 329, endPoint y: 289, distance: 372.4
click at [453, 289] on html "The standard Lorem Denouncing pleasure Step 1: Lorem ipsum dolor sit amet, cons…" at bounding box center [627, 509] width 349 height 873
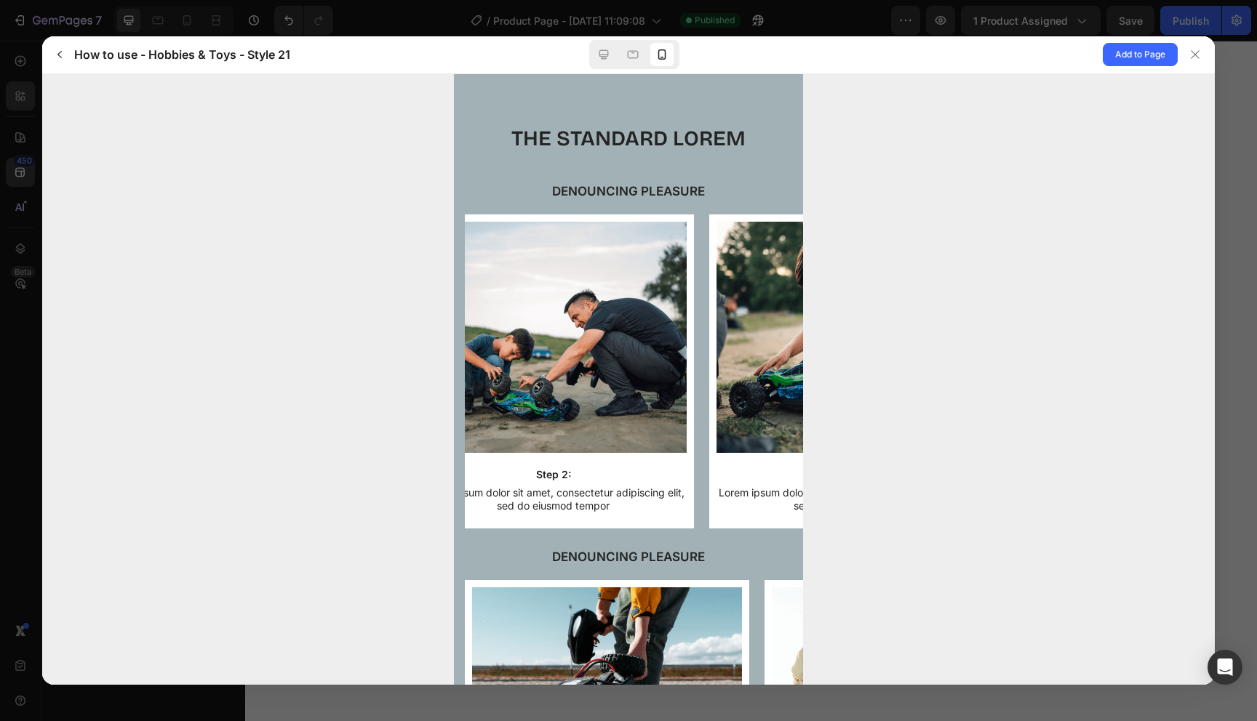
drag, startPoint x: 603, startPoint y: 351, endPoint x: 233, endPoint y: 362, distance: 369.6
click at [453, 362] on html "The standard Lorem Denouncing pleasure Step 1: Lorem ipsum dolor sit amet, cons…" at bounding box center [627, 509] width 349 height 873
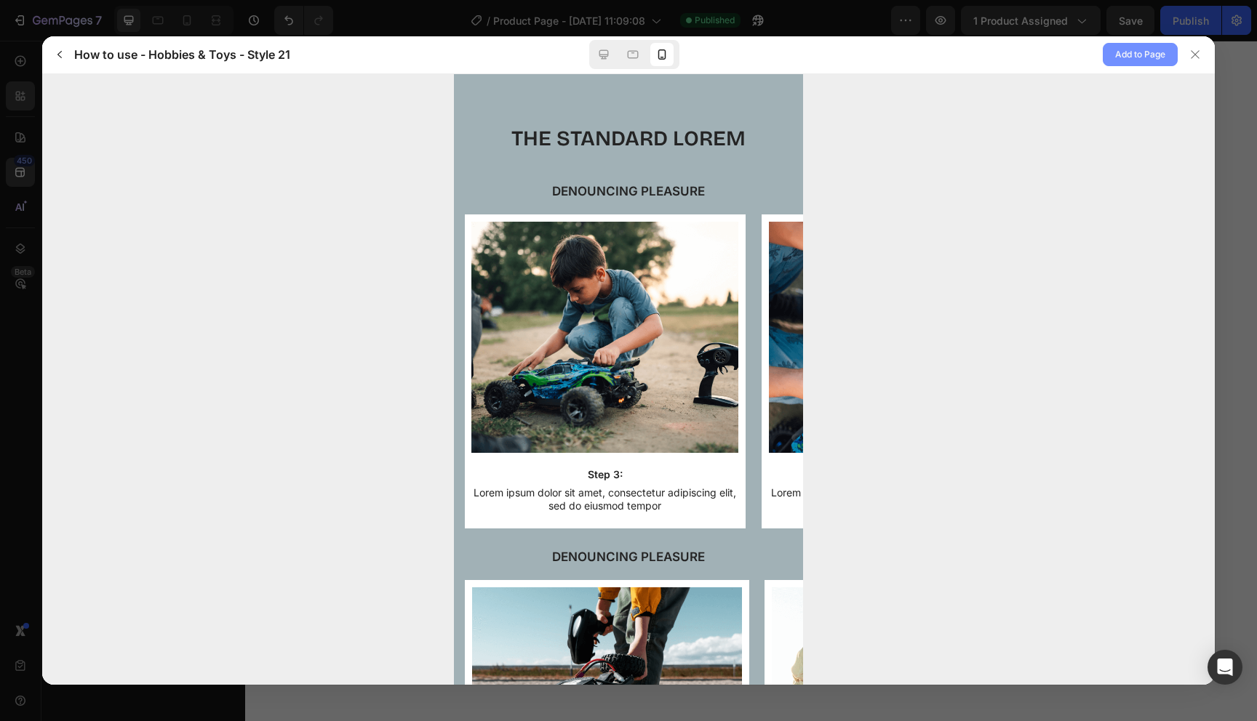
click at [1115, 54] on span "Add to Page" at bounding box center [1140, 54] width 50 height 17
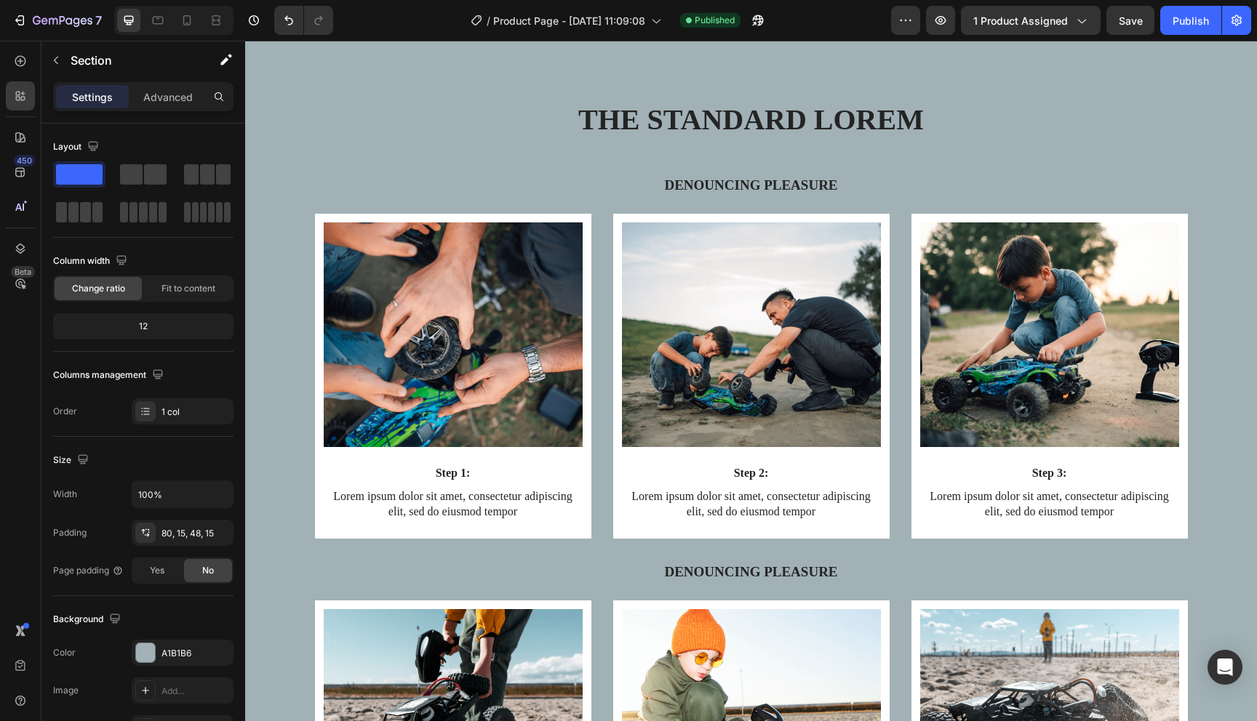
scroll to position [4649, 0]
click at [279, 196] on div "The standard Lorem Heading Denouncing pleasure Text Block Row Image Step 1: Tex…" at bounding box center [751, 523] width 990 height 849
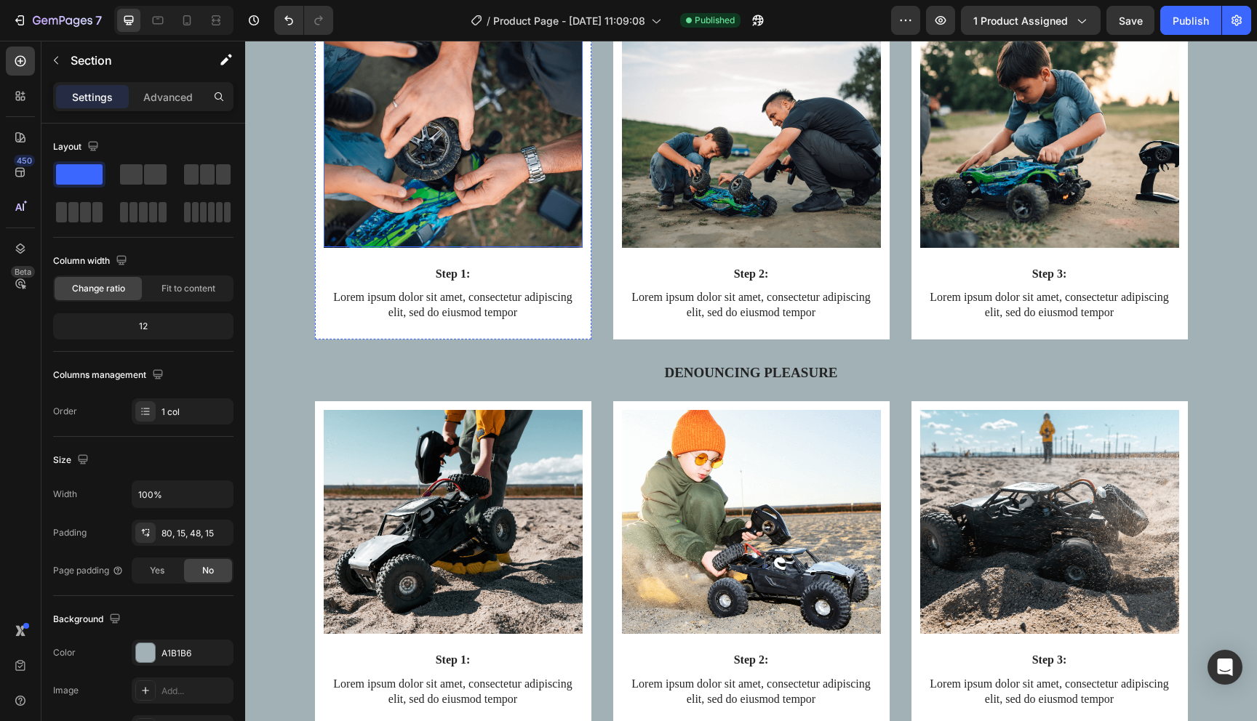
scroll to position [5000, 0]
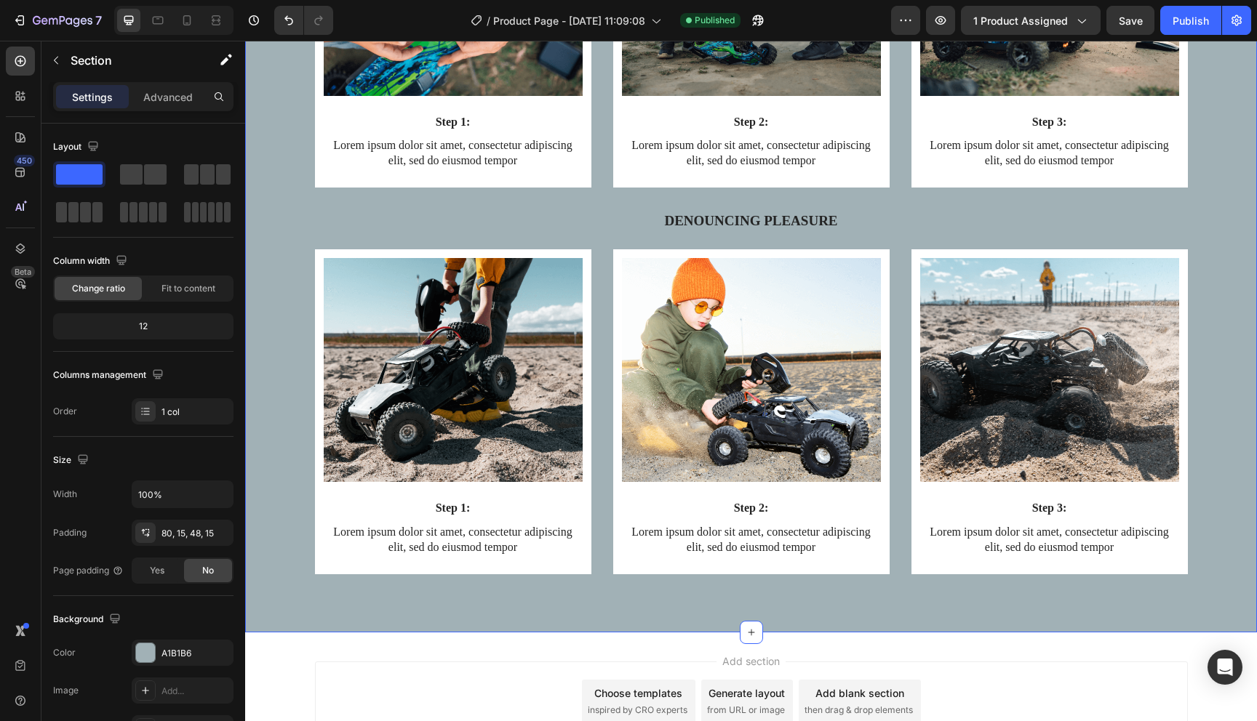
click at [299, 423] on div "Image Step 1: Text Block Lorem ipsum dolor sit amet, consectetur adipiscing eli…" at bounding box center [751, 423] width 990 height 348
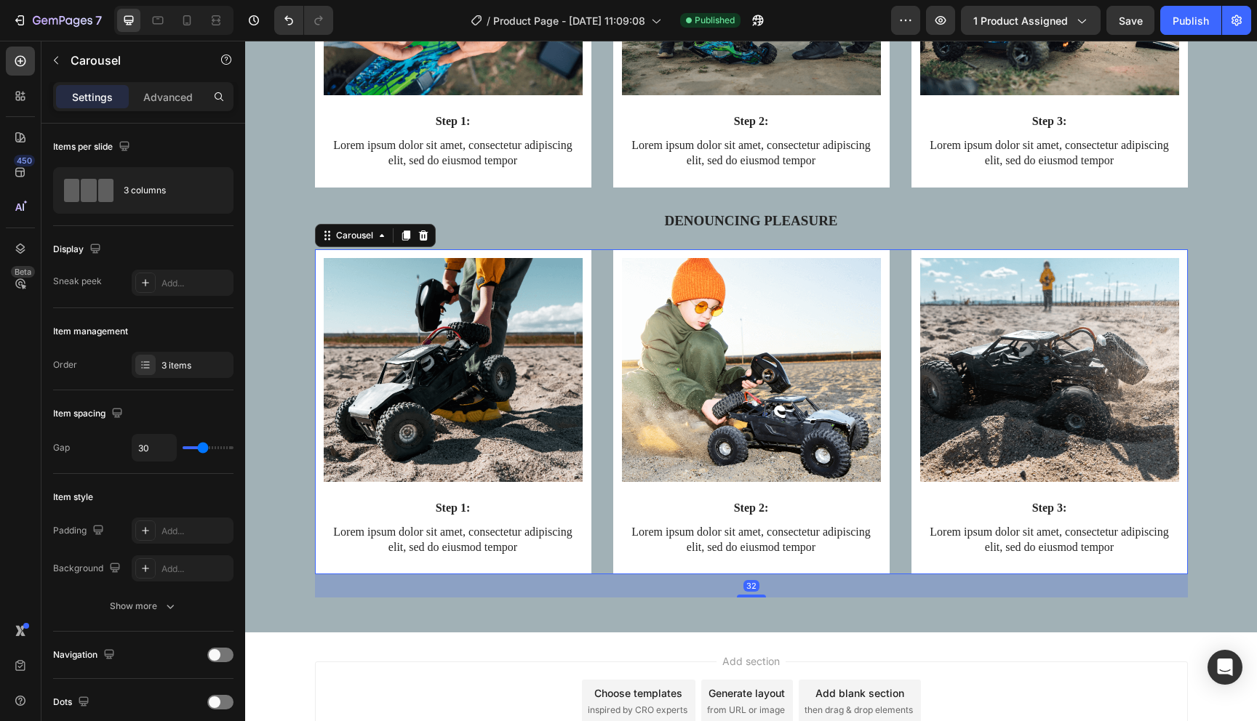
click at [604, 388] on div "Image Step 1: Text Block Lorem ipsum dolor sit amet, consectetur adipiscing eli…" at bounding box center [751, 411] width 873 height 325
click at [426, 236] on icon at bounding box center [422, 235] width 9 height 10
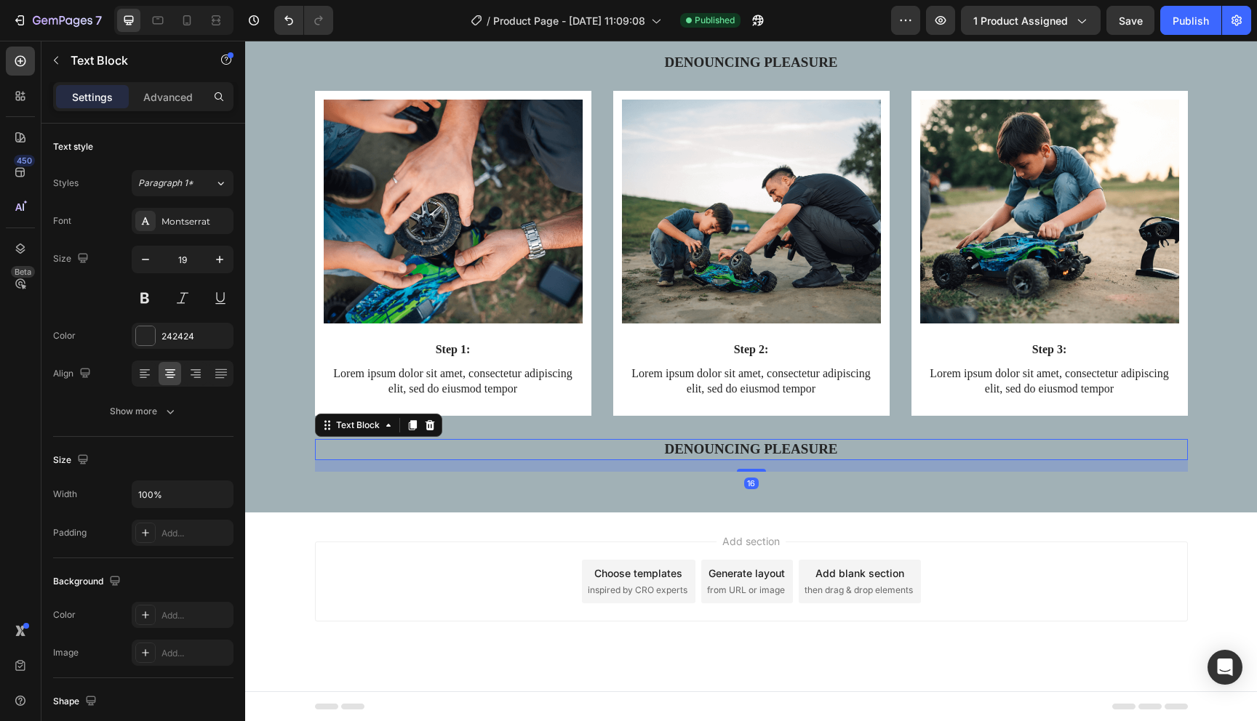
click at [684, 446] on p "Denouncing pleasure" at bounding box center [751, 450] width 870 height 18
click at [424, 427] on icon at bounding box center [430, 426] width 12 height 12
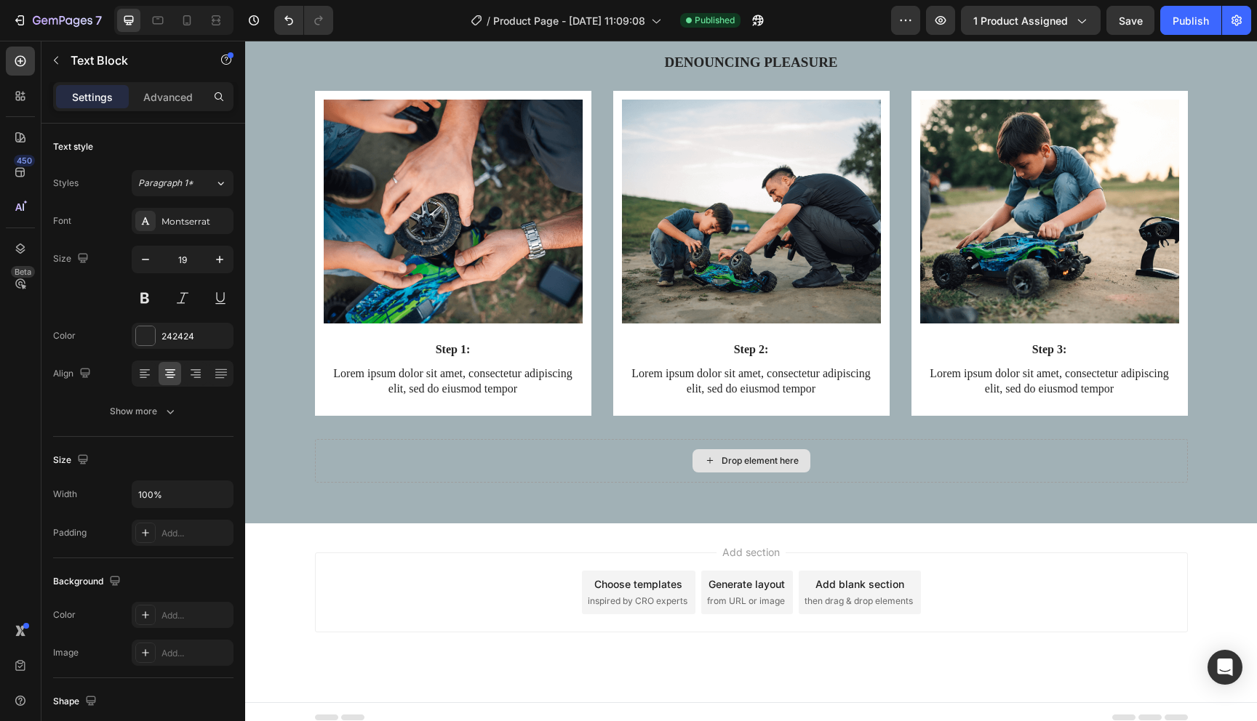
scroll to position [4783, 0]
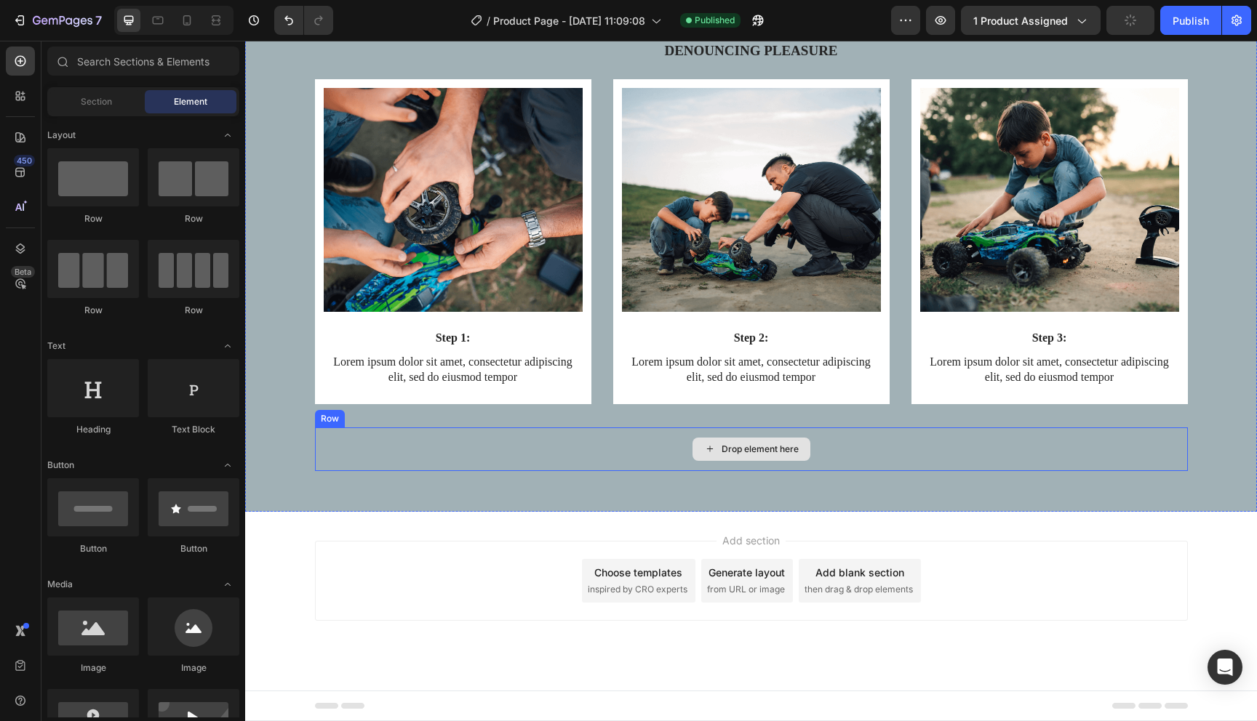
click at [375, 456] on div "Drop element here" at bounding box center [751, 450] width 873 height 44
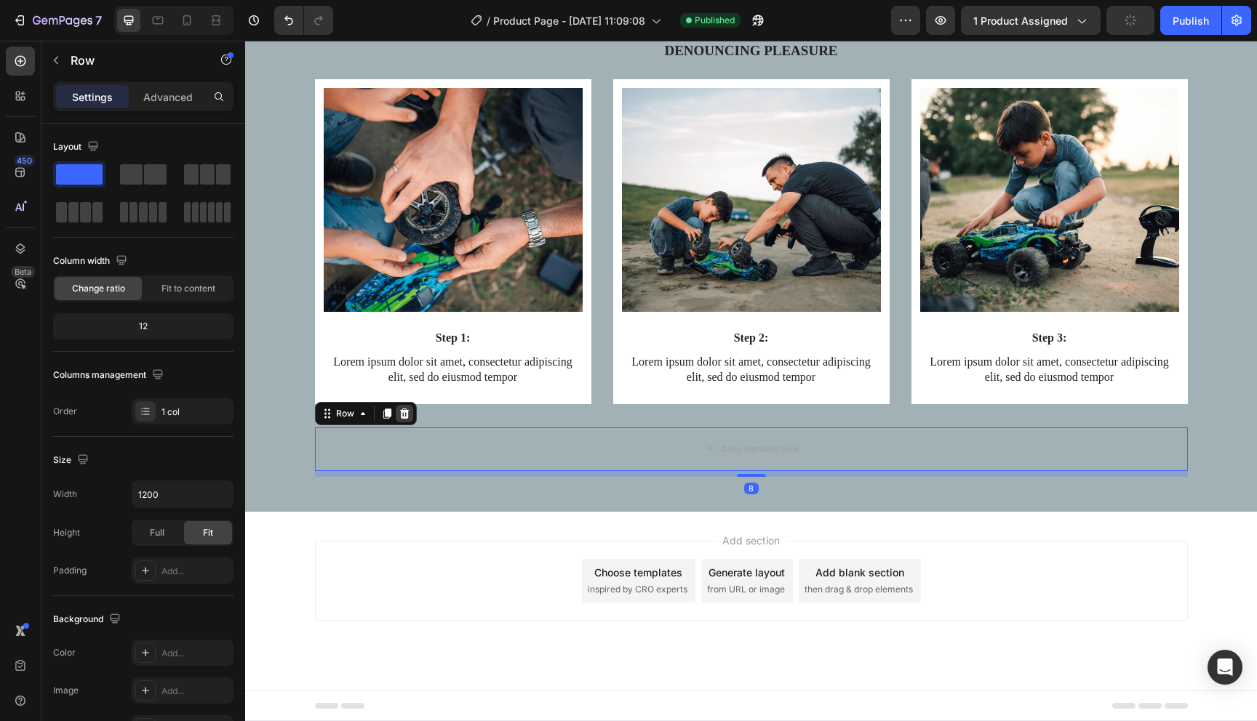
click at [401, 416] on icon at bounding box center [403, 414] width 9 height 10
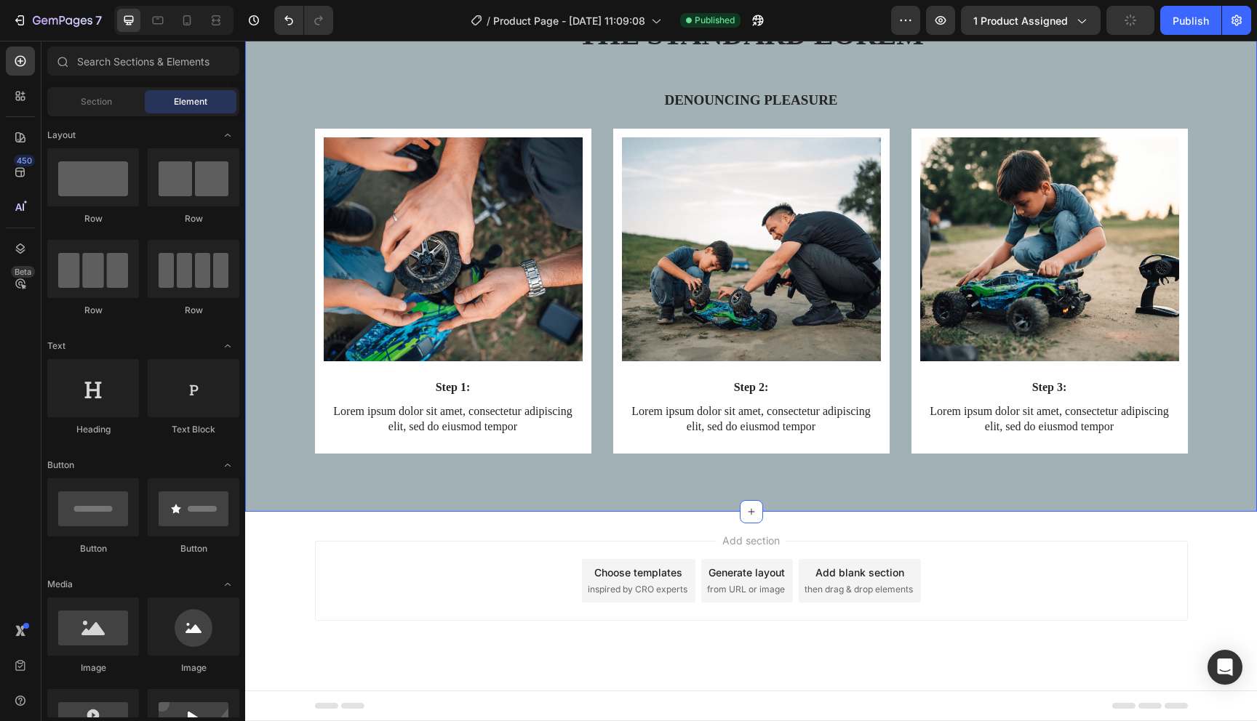
click at [283, 480] on div "The standard Lorem Heading Denouncing pleasure Text Block Row Image Step 1: Tex…" at bounding box center [751, 234] width 1012 height 556
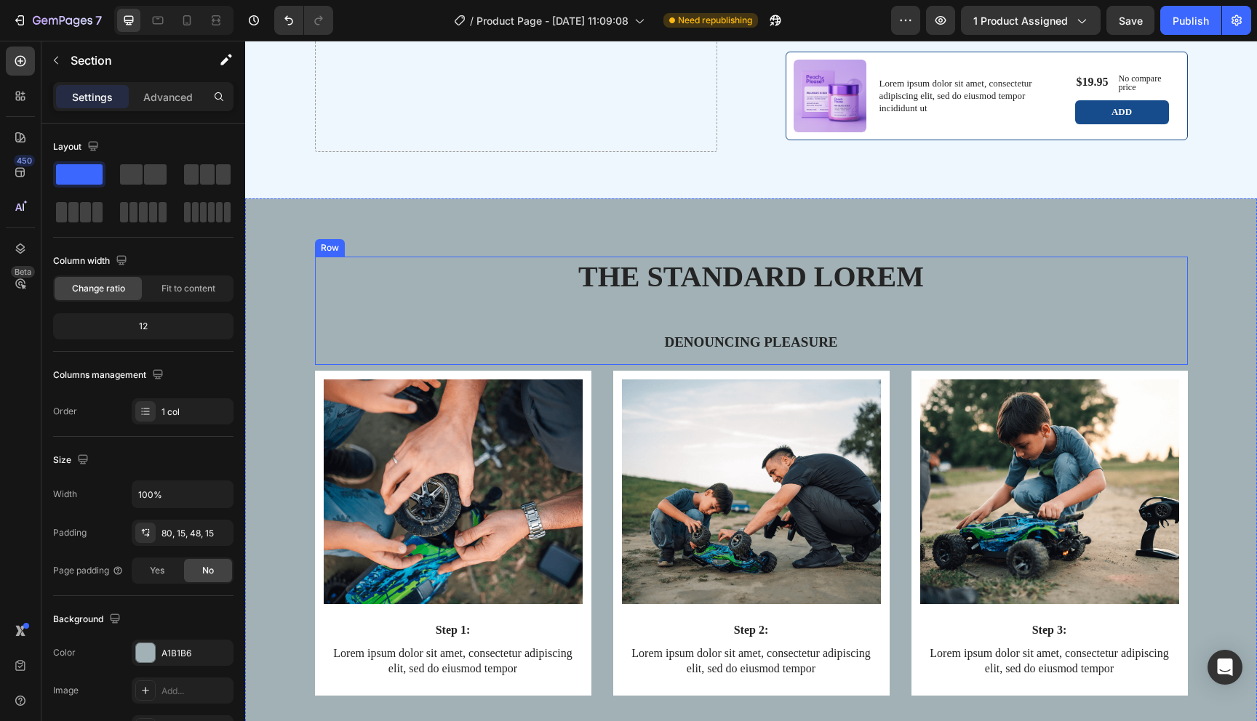
scroll to position [4536, 0]
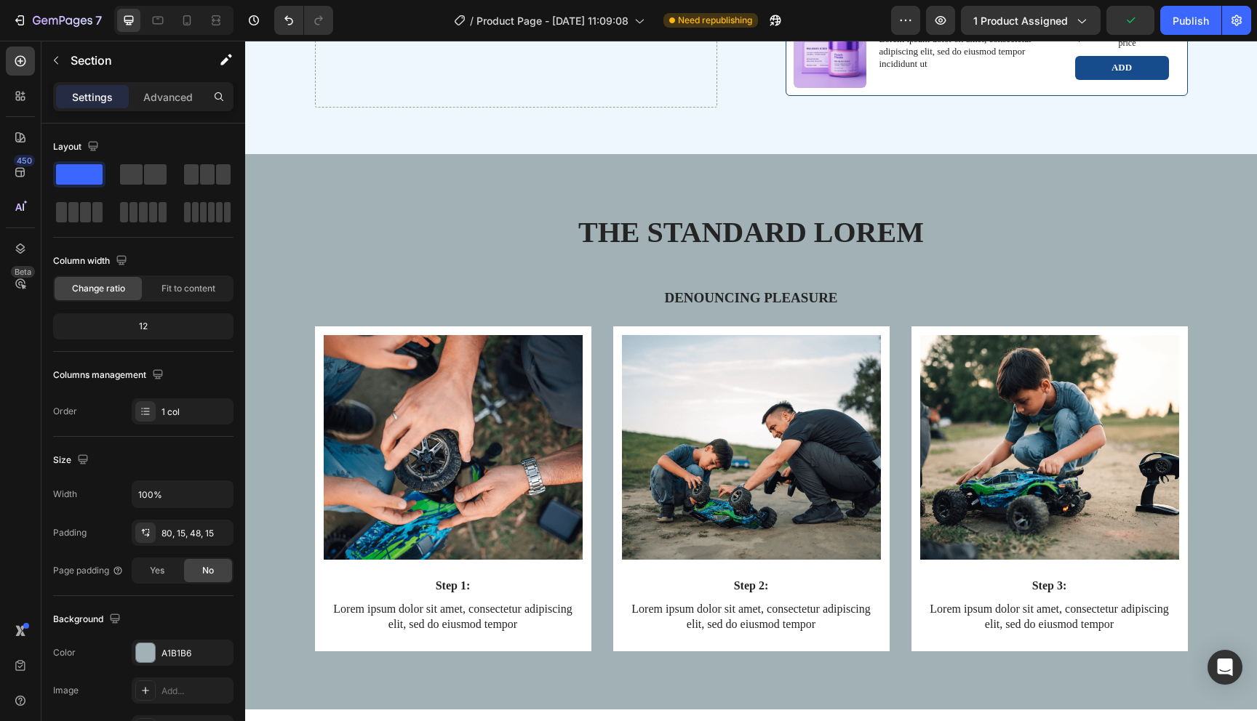
click at [262, 185] on div "The standard Lorem Heading Denouncing pleasure Text Block Row Image Step 1: Tex…" at bounding box center [751, 432] width 1012 height 556
click at [308, 195] on div "The standard Lorem Heading Denouncing pleasure Text Block Row Image Step 1: Tex…" at bounding box center [751, 432] width 1012 height 556
click at [1159, 223] on h2 "The standard Lorem" at bounding box center [751, 232] width 873 height 41
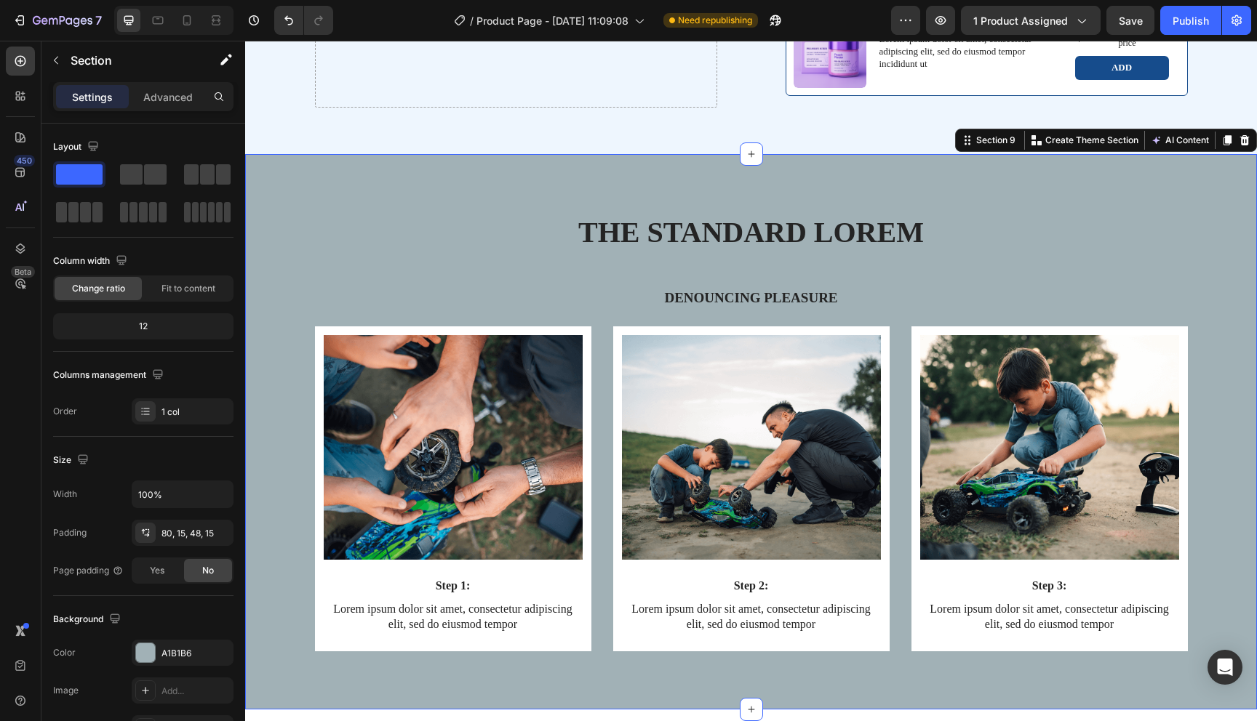
click at [1208, 188] on div "The standard Lorem Heading Denouncing pleasure Text Block Row Image Step 1: Tex…" at bounding box center [751, 432] width 1012 height 556
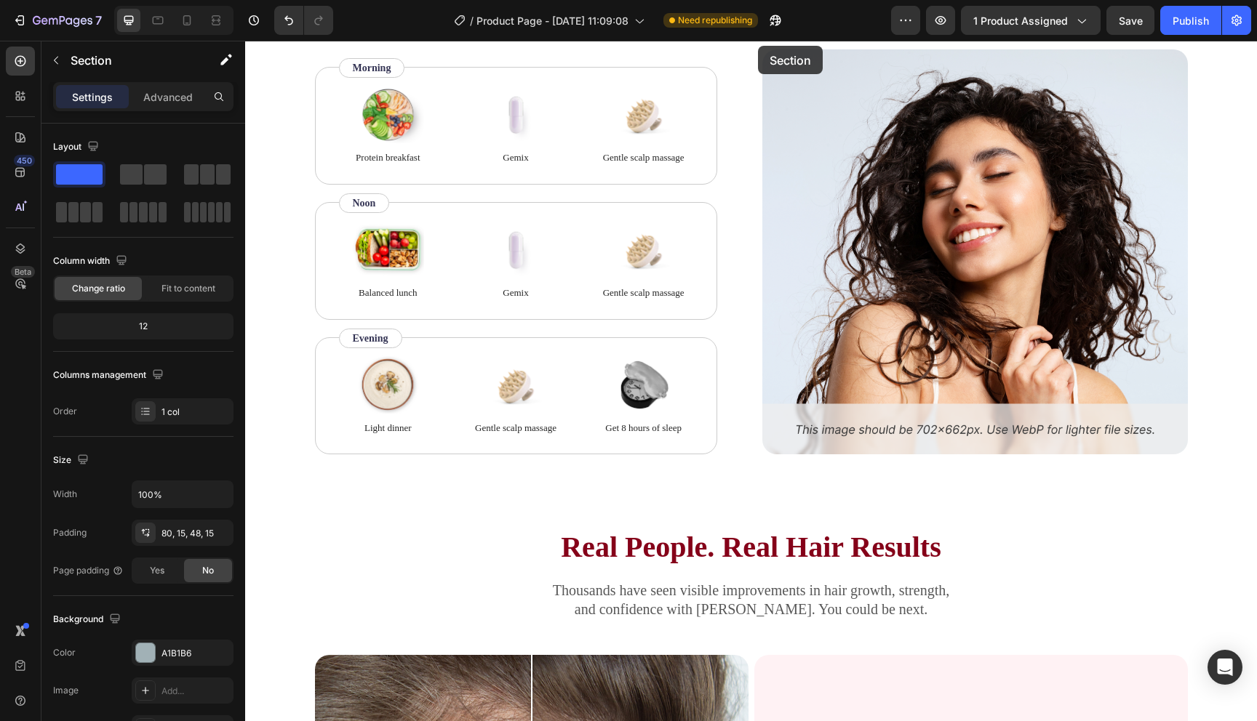
scroll to position [1447, 0]
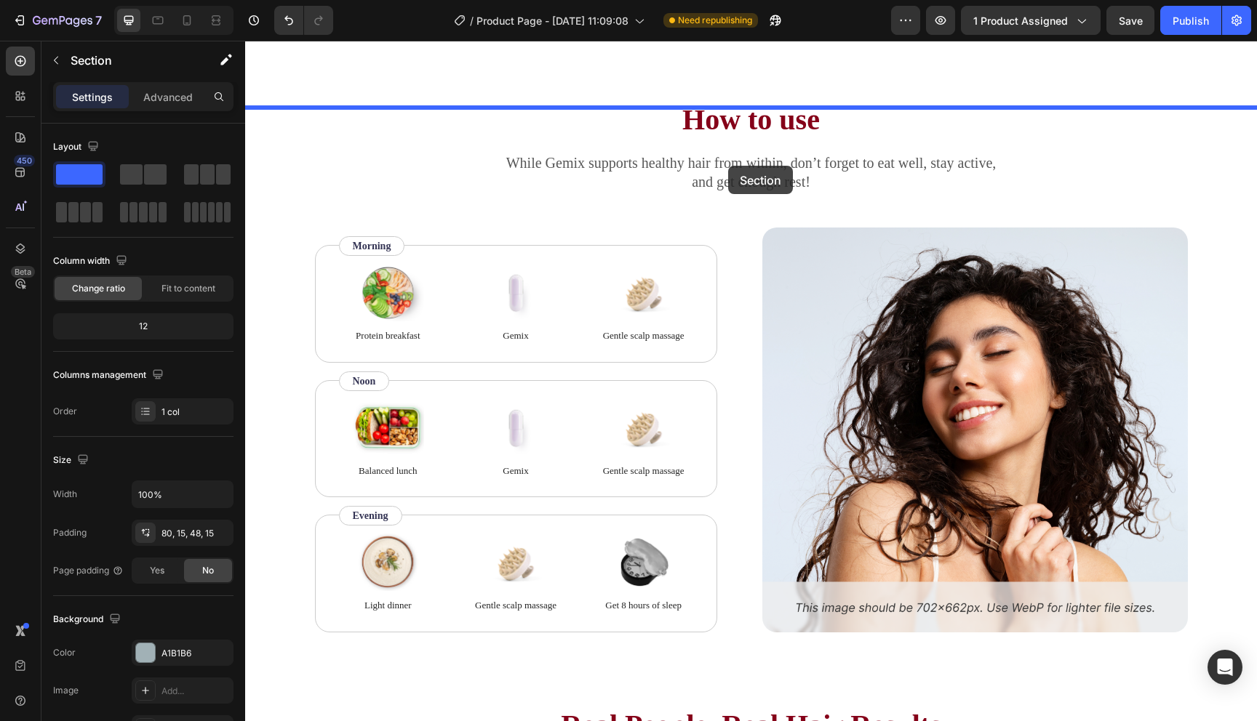
drag, startPoint x: 983, startPoint y: 138, endPoint x: 728, endPoint y: 166, distance: 256.8
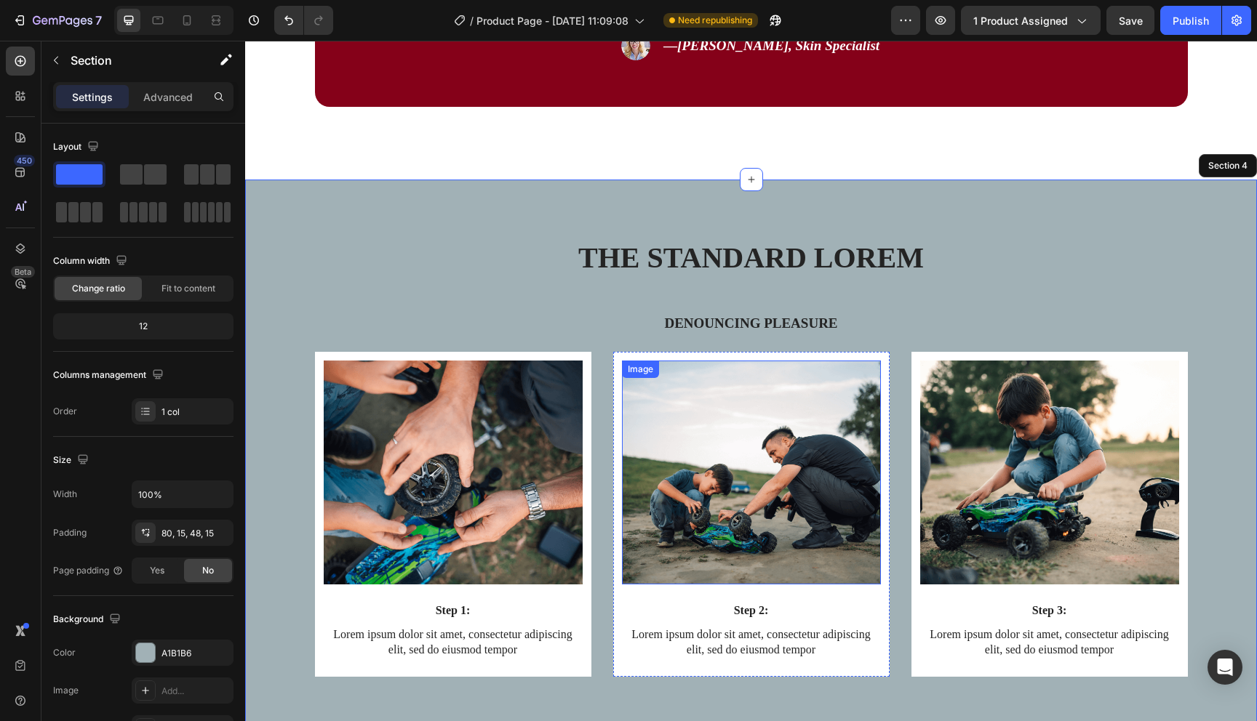
scroll to position [1383, 0]
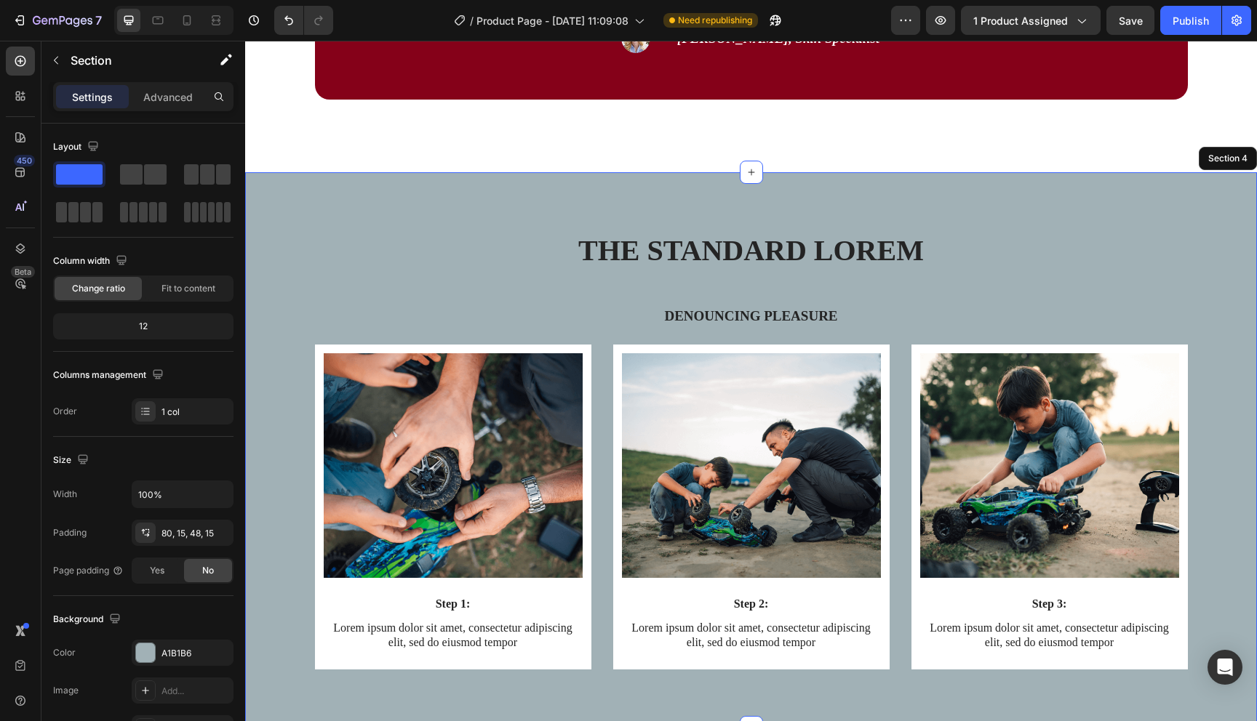
click at [272, 334] on div "The standard Lorem Heading Denouncing pleasure Text Block Row Image Step 1: Tex…" at bounding box center [751, 462] width 990 height 463
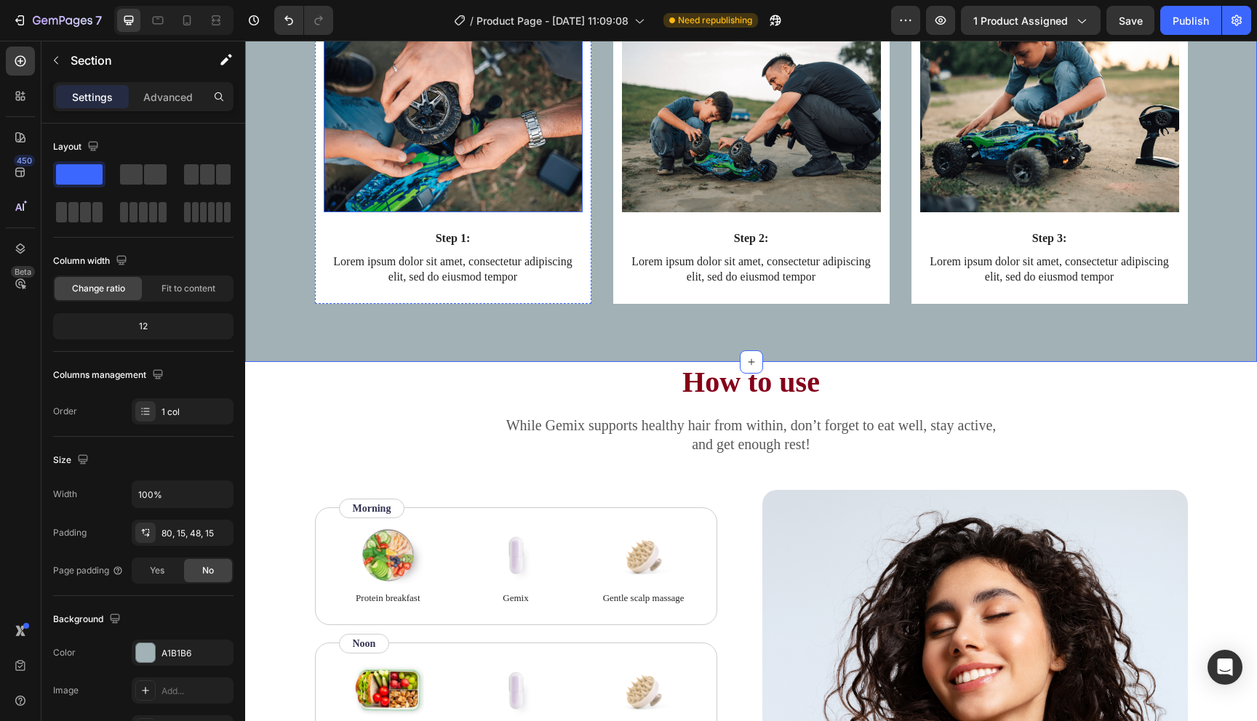
scroll to position [1727, 0]
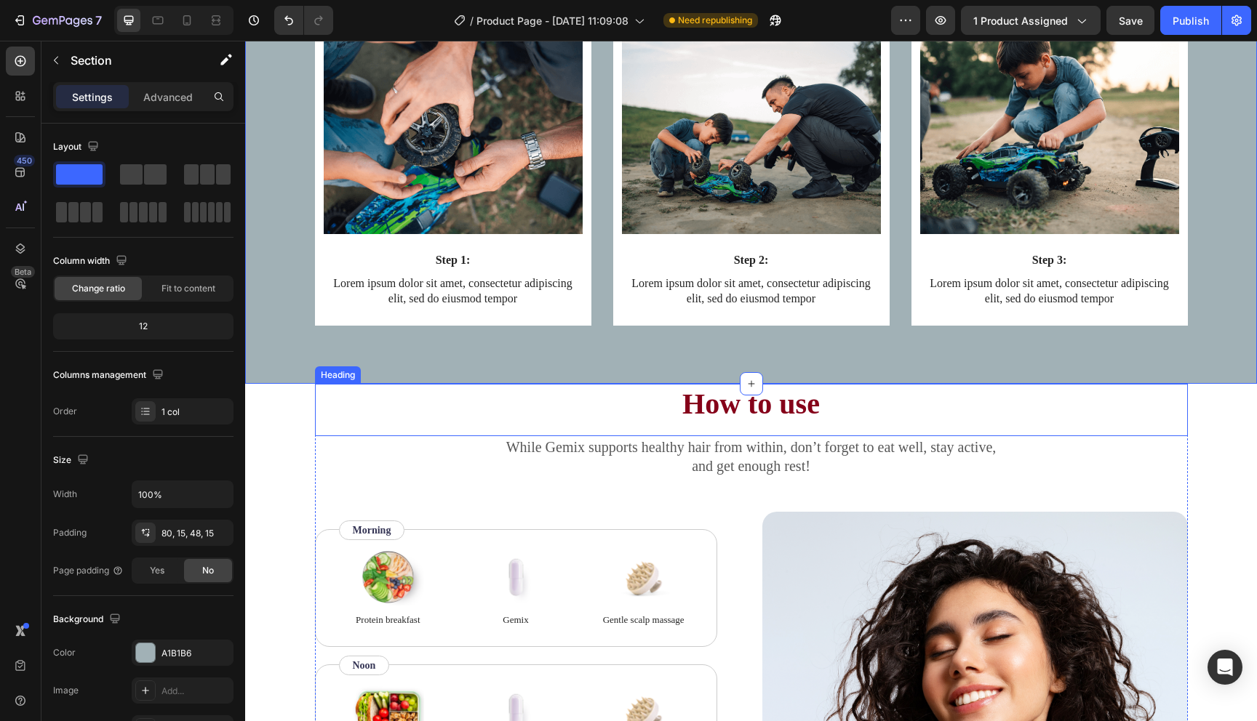
click at [587, 428] on div "How to use Heading" at bounding box center [751, 410] width 873 height 52
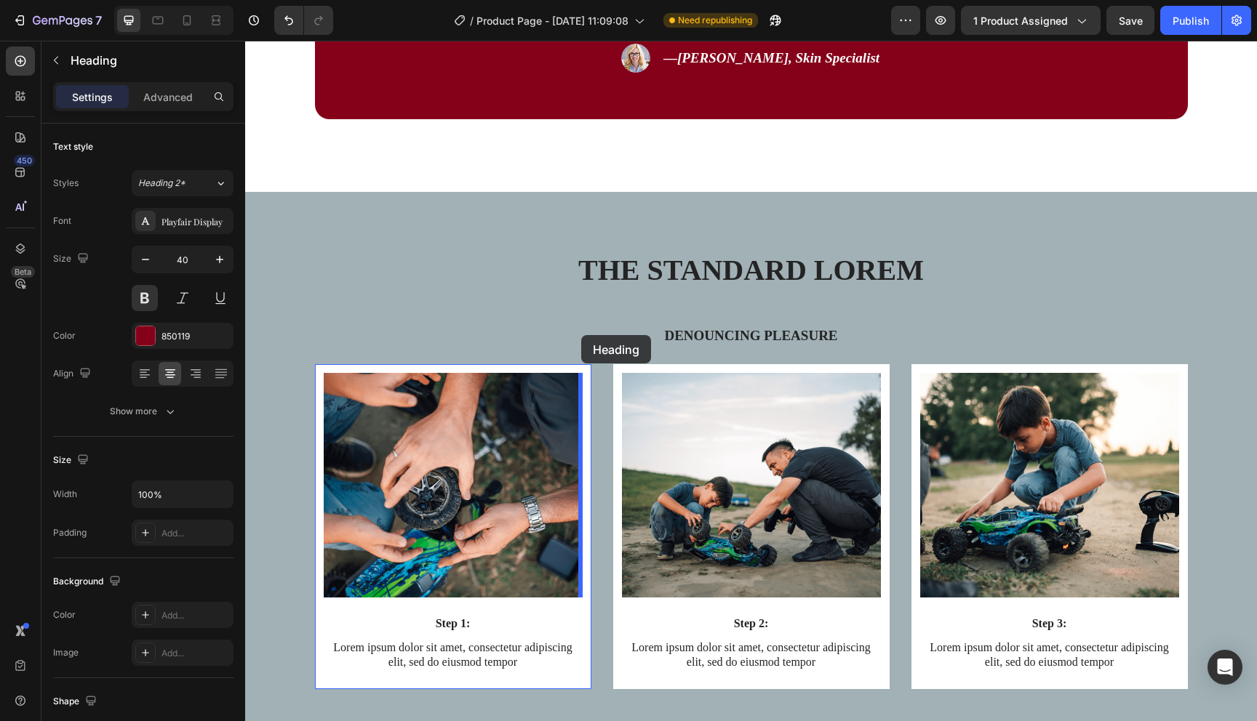
scroll to position [1444, 0]
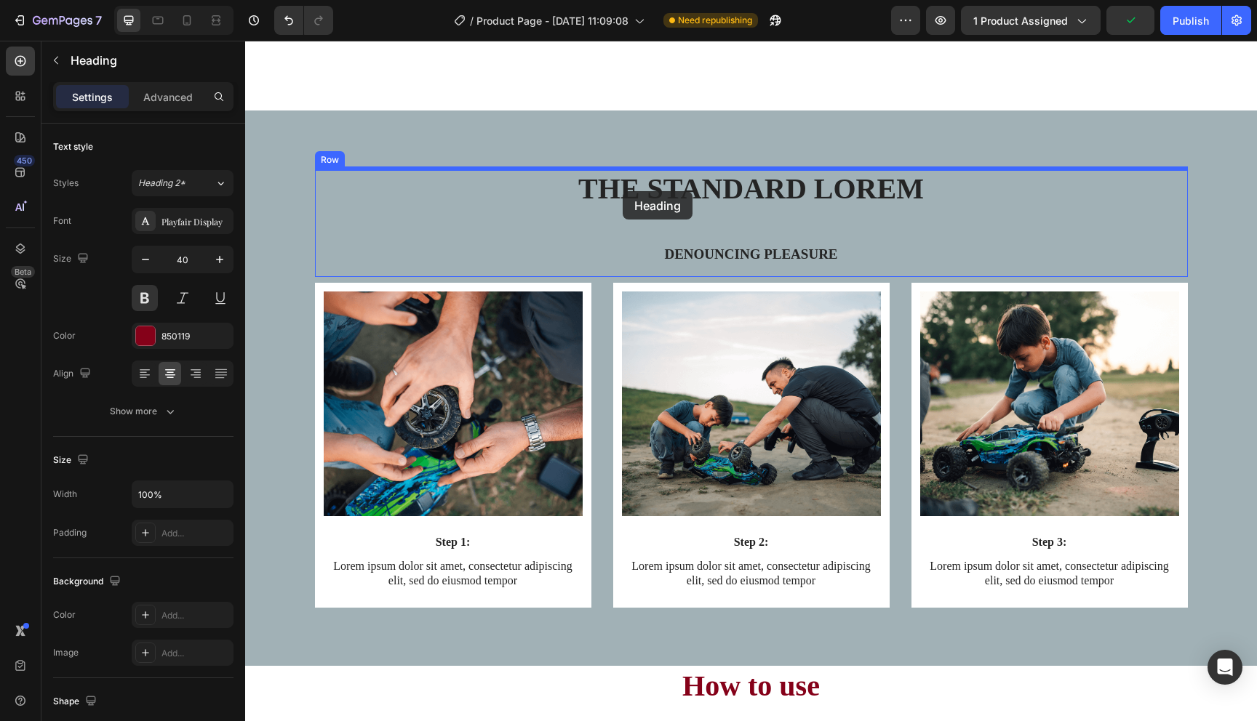
drag, startPoint x: 330, startPoint y: 377, endPoint x: 623, endPoint y: 191, distance: 346.2
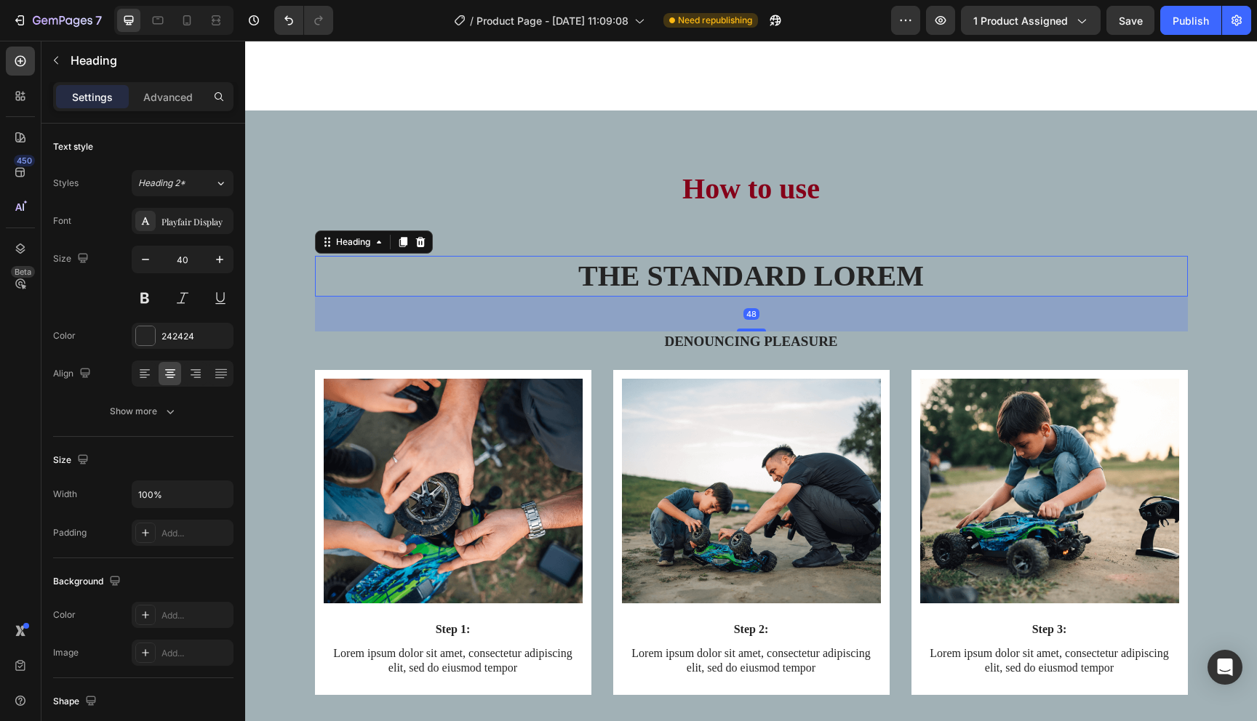
click at [737, 292] on h2 "The standard Lorem" at bounding box center [751, 276] width 873 height 41
click at [421, 236] on div at bounding box center [420, 241] width 17 height 17
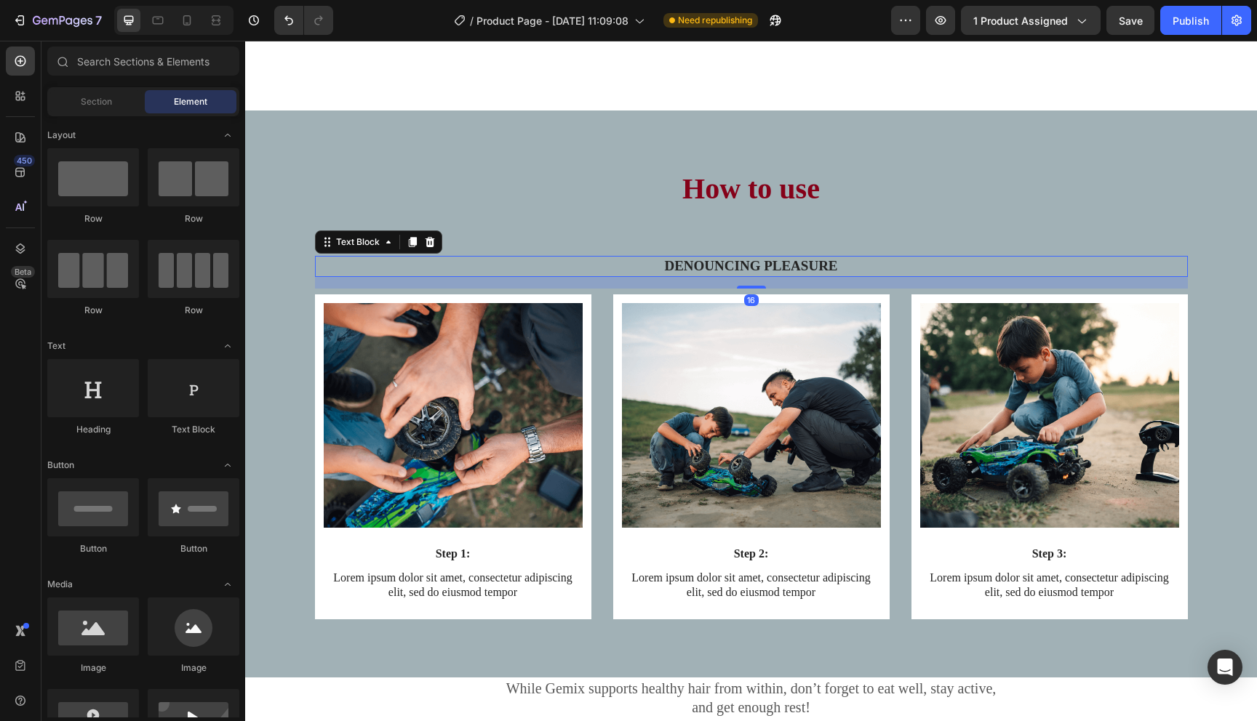
click at [696, 262] on p "Denouncing pleasure" at bounding box center [751, 266] width 870 height 18
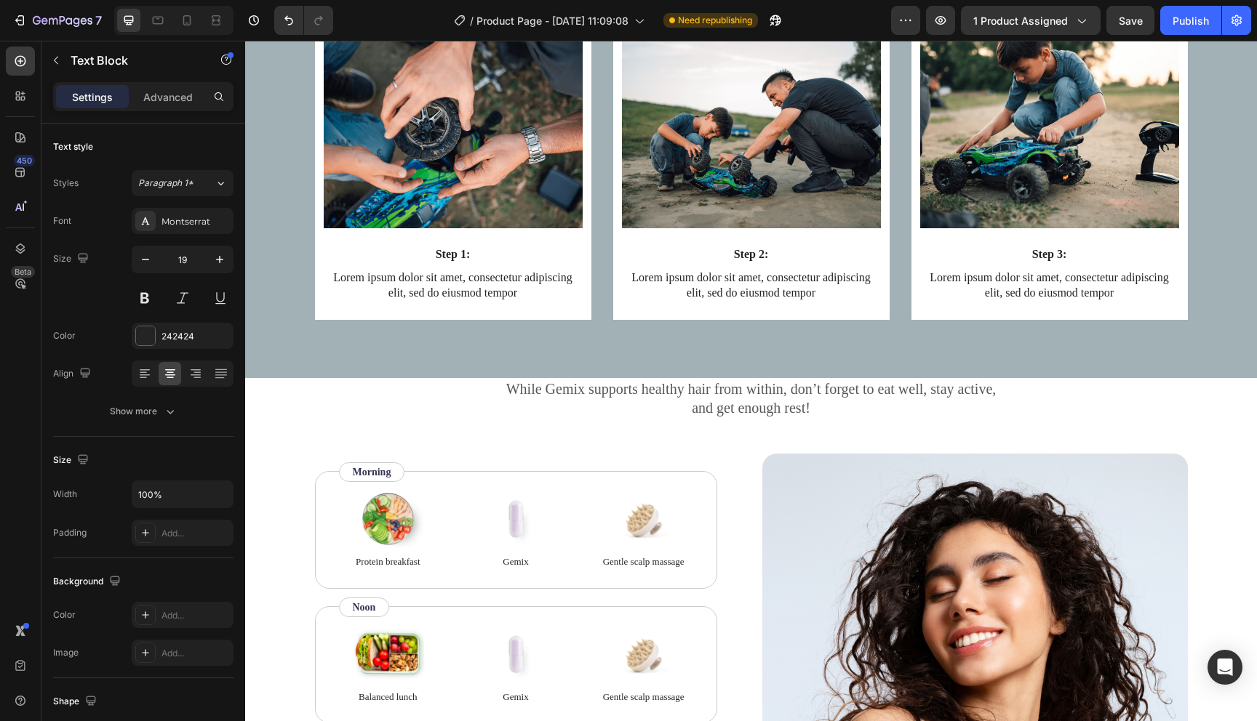
scroll to position [1783, 0]
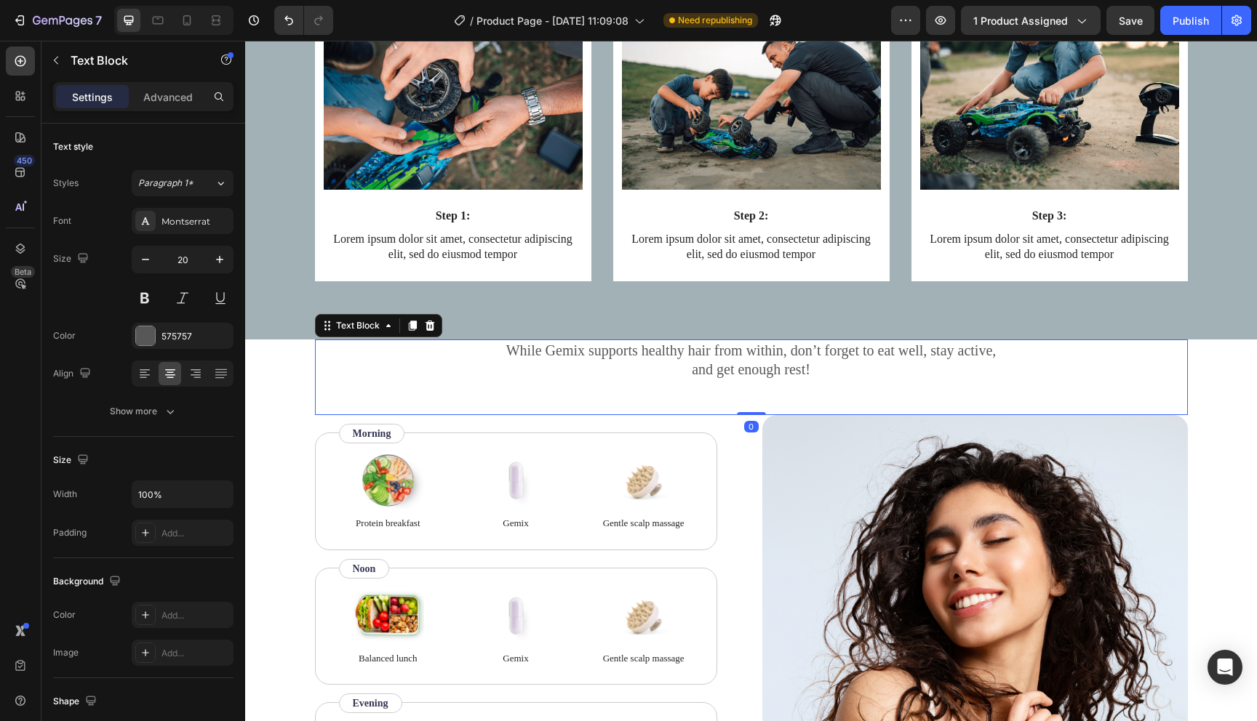
click at [561, 355] on p "While Gemix supports healthy hair from within, don’t forget to eat well, stay a…" at bounding box center [751, 360] width 870 height 38
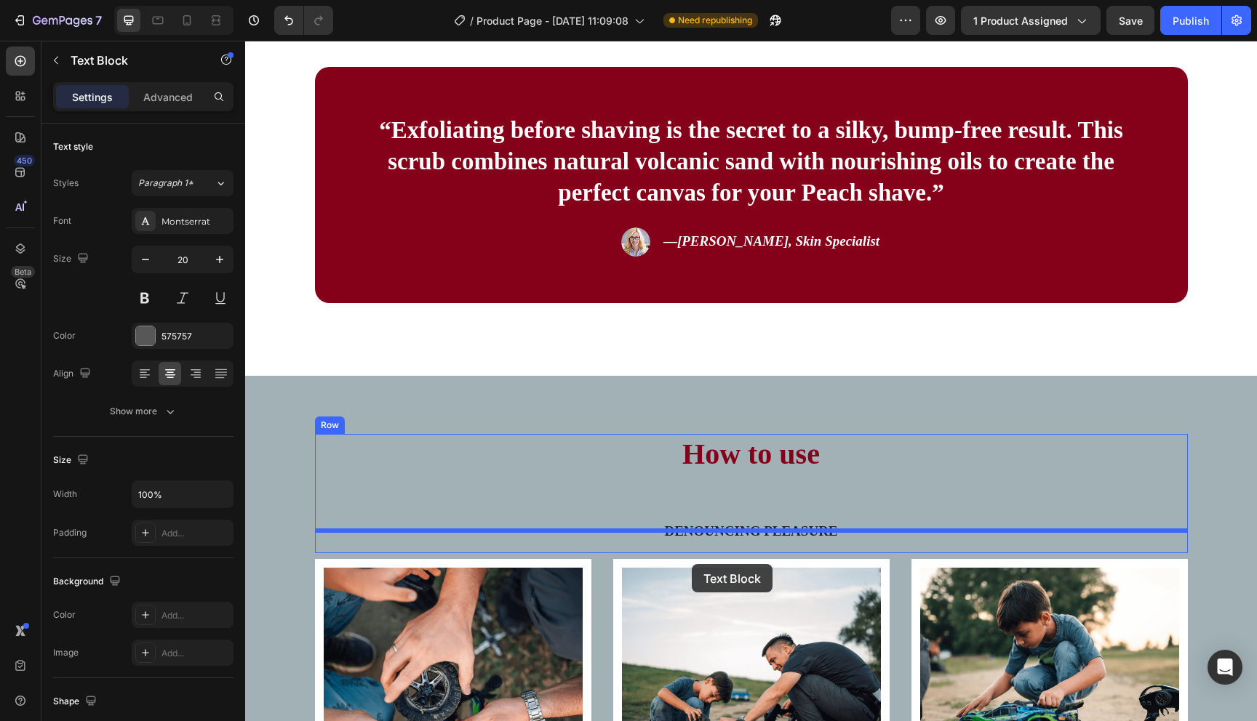
scroll to position [1095, 0]
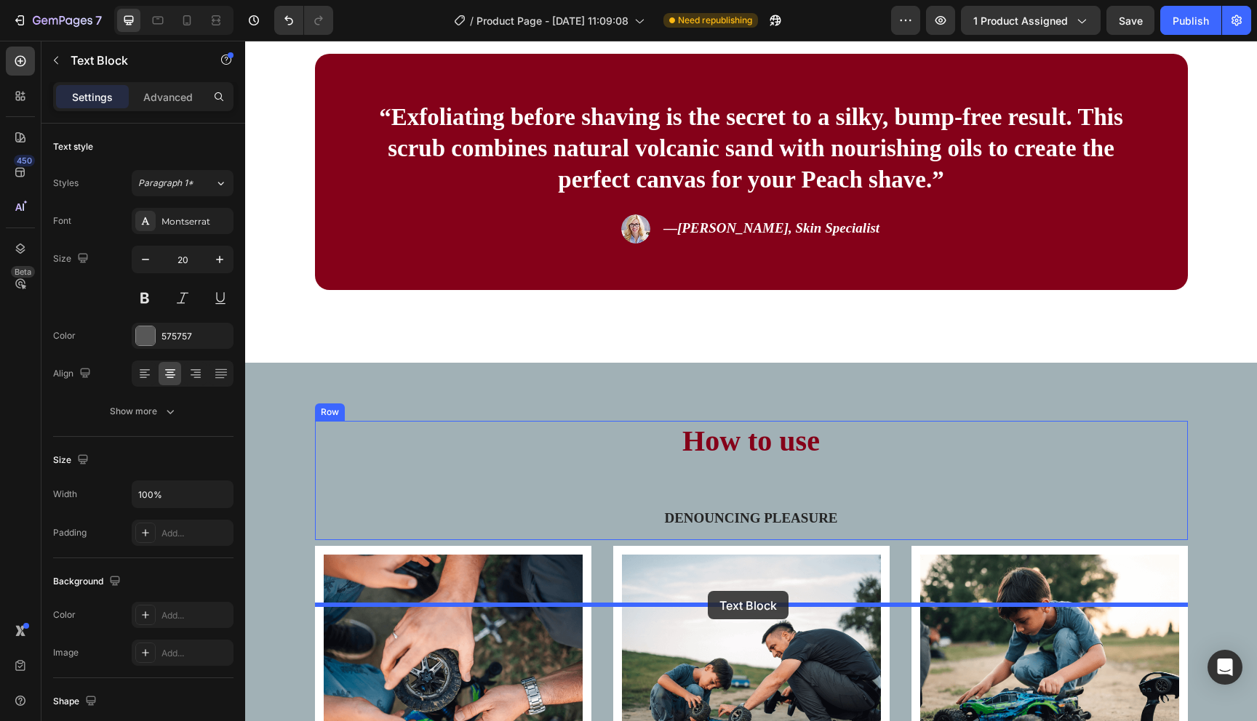
drag, startPoint x: 348, startPoint y: 329, endPoint x: 708, endPoint y: 591, distance: 445.0
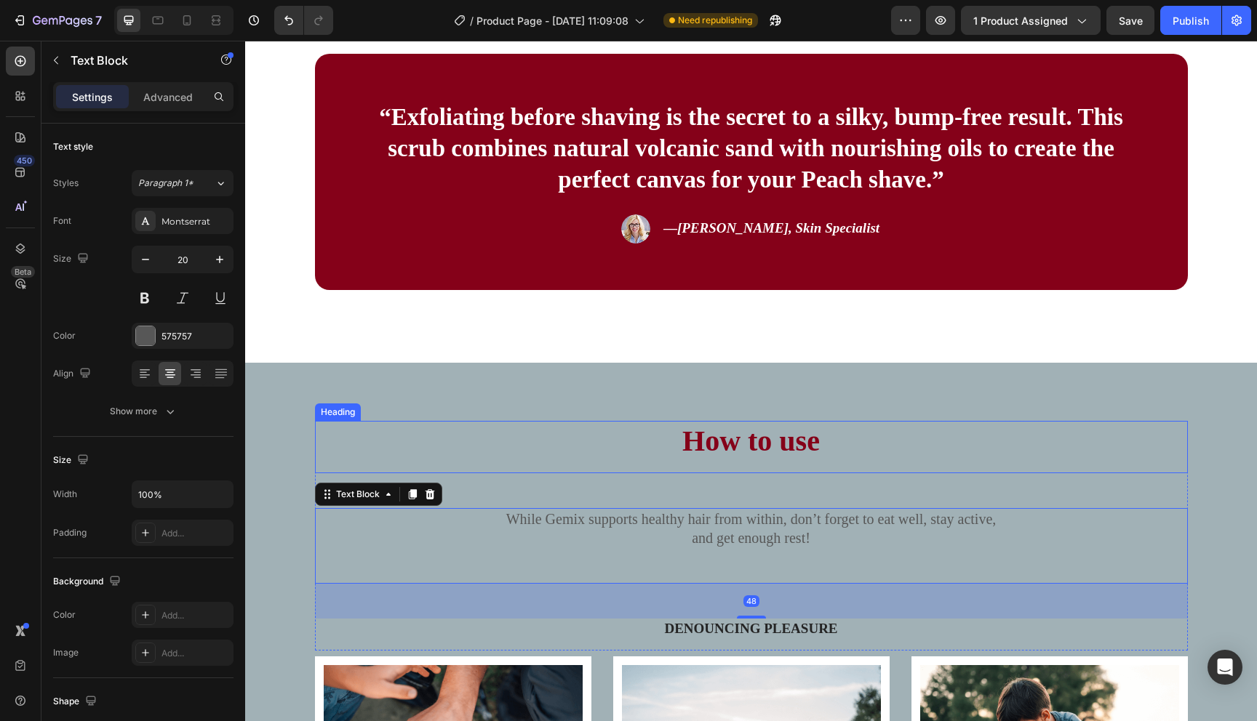
click at [752, 462] on h2 "How to use" at bounding box center [751, 441] width 873 height 41
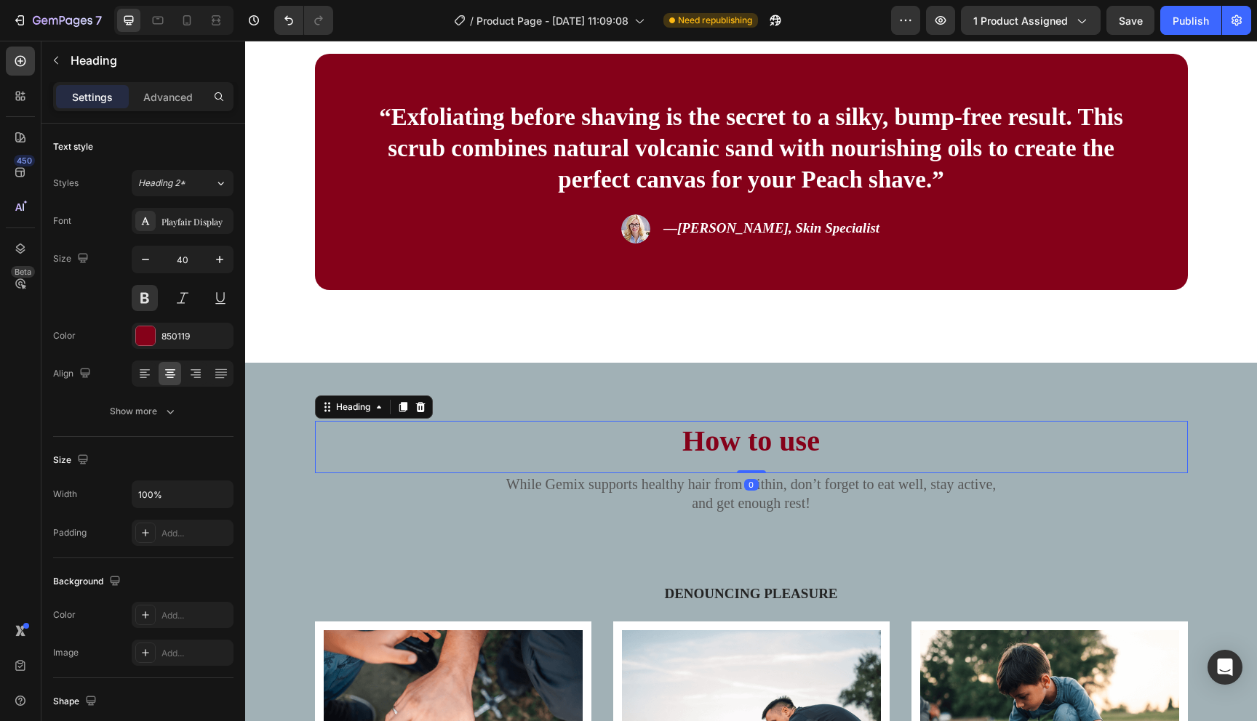
drag, startPoint x: 752, startPoint y: 604, endPoint x: 764, endPoint y: 558, distance: 48.0
click at [764, 473] on div "How to use Heading 0" at bounding box center [751, 447] width 873 height 52
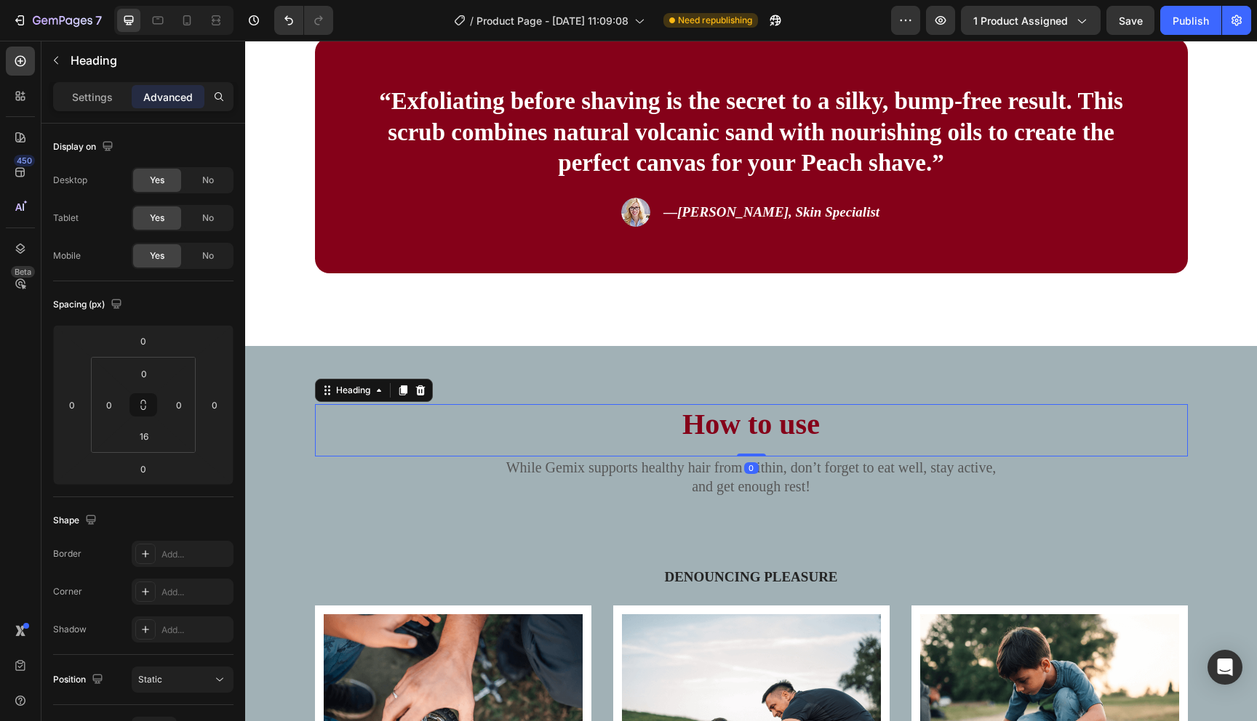
scroll to position [1251, 0]
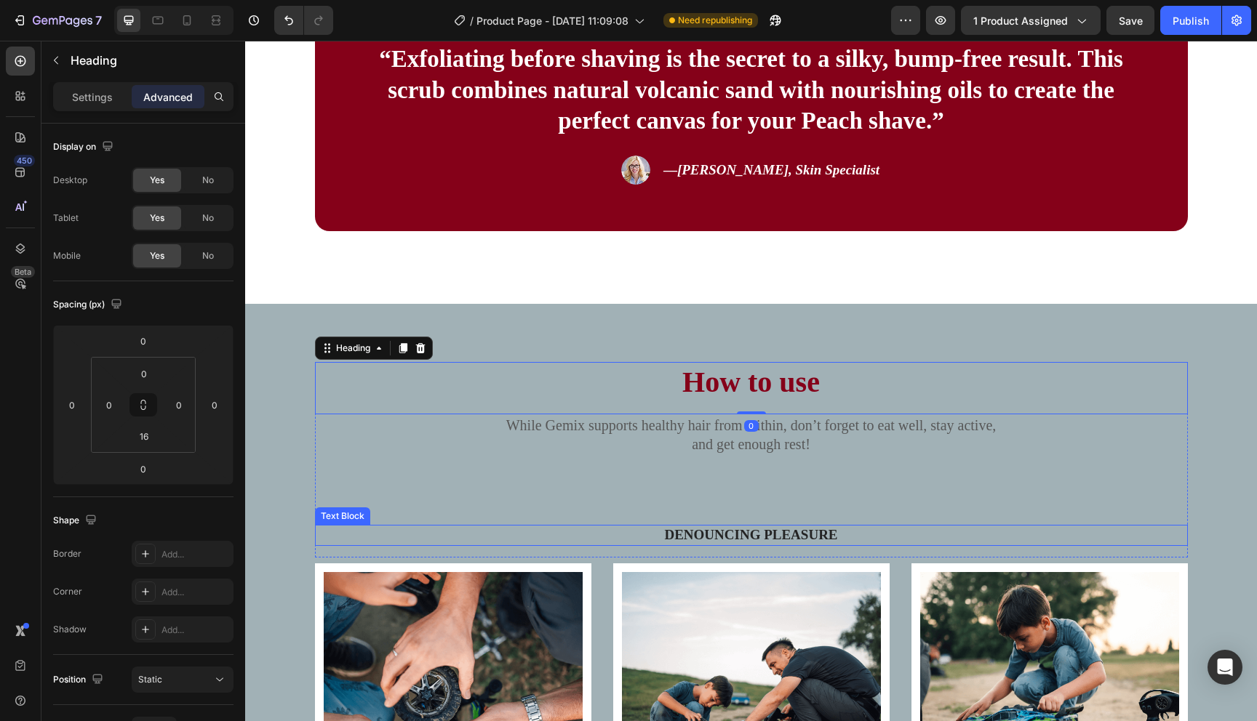
click at [767, 533] on p "Denouncing pleasure" at bounding box center [751, 536] width 870 height 18
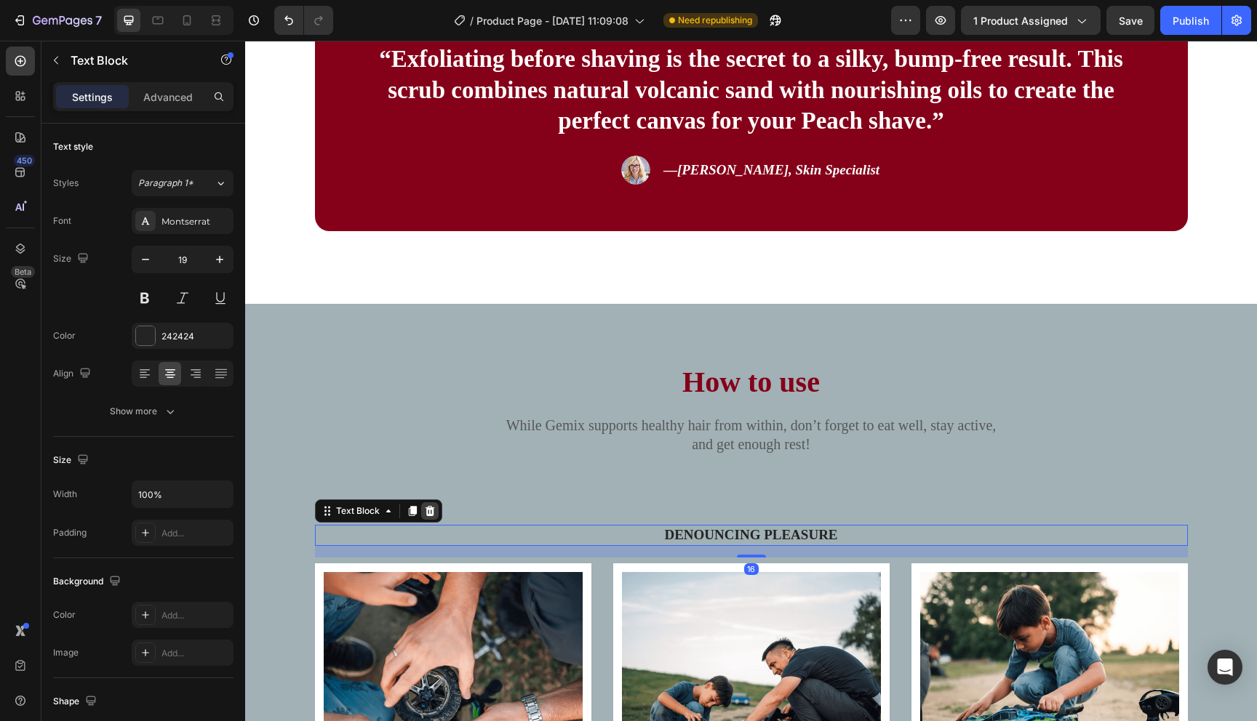
click at [429, 512] on icon at bounding box center [429, 511] width 9 height 10
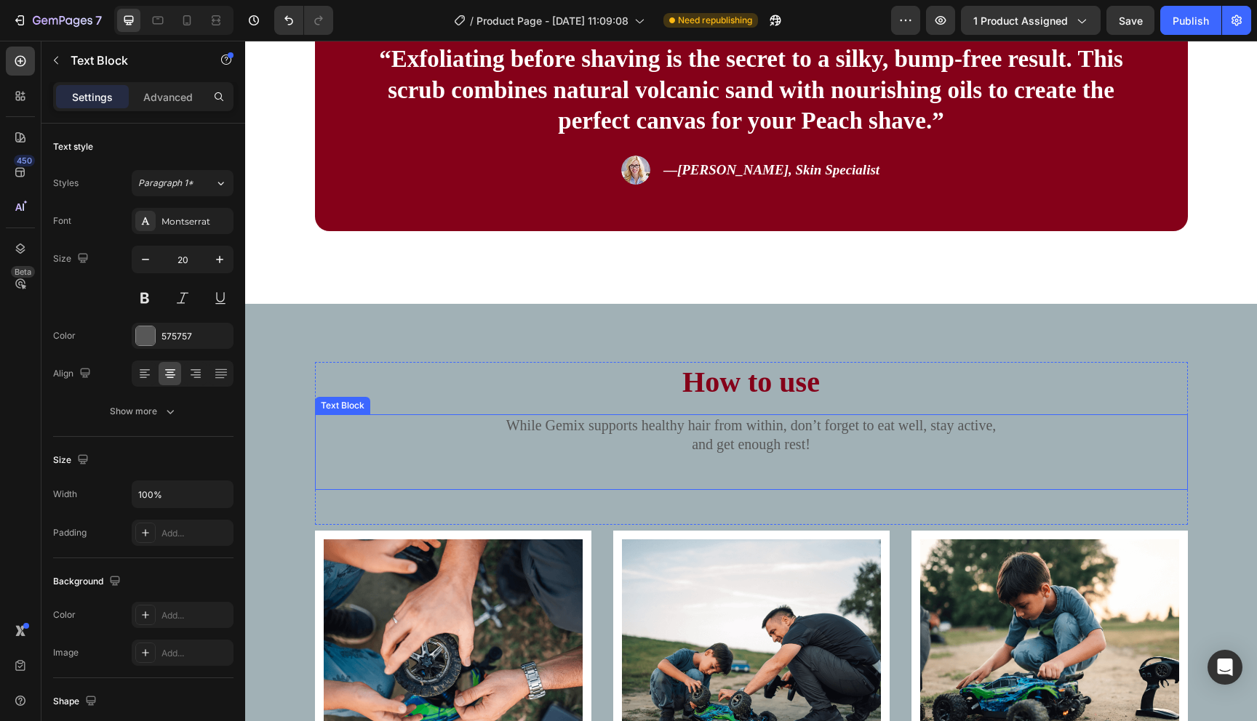
click at [666, 487] on div "While Gemix supports healthy hair from within, don’t forget to eat well, stay a…" at bounding box center [751, 453] width 873 height 76
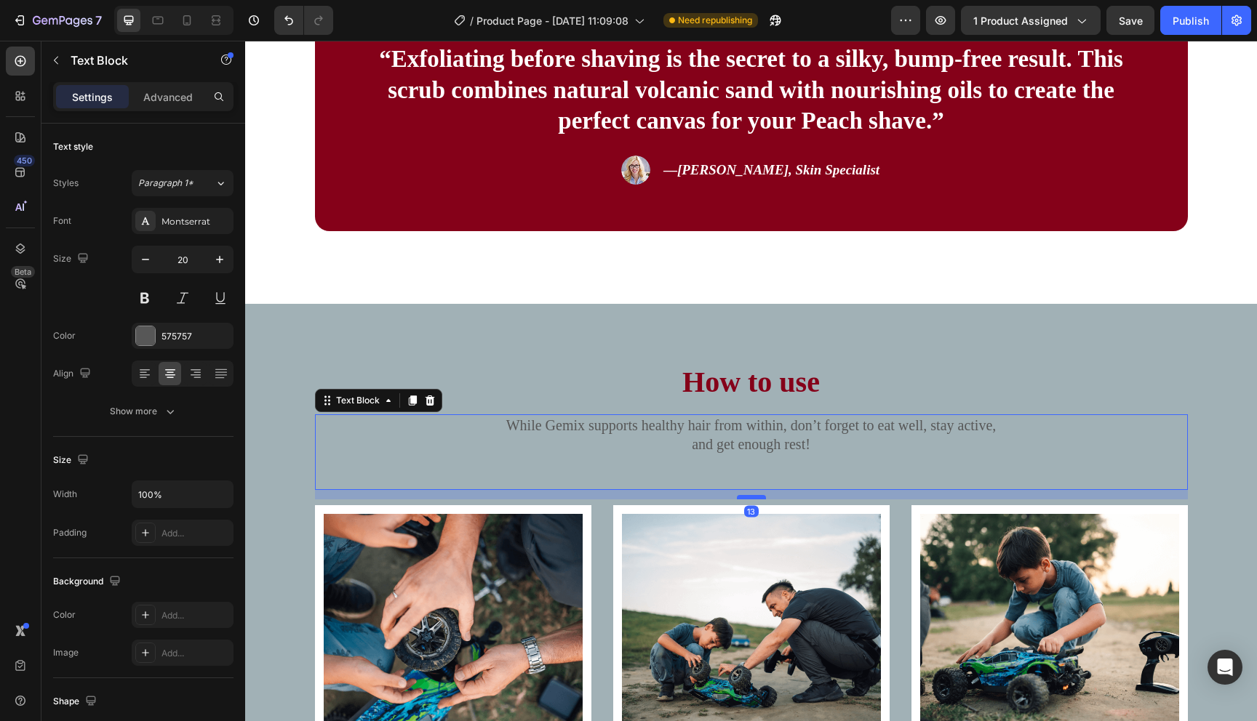
drag, startPoint x: 746, startPoint y: 524, endPoint x: 753, endPoint y: 499, distance: 26.3
click at [753, 499] on div at bounding box center [751, 497] width 29 height 4
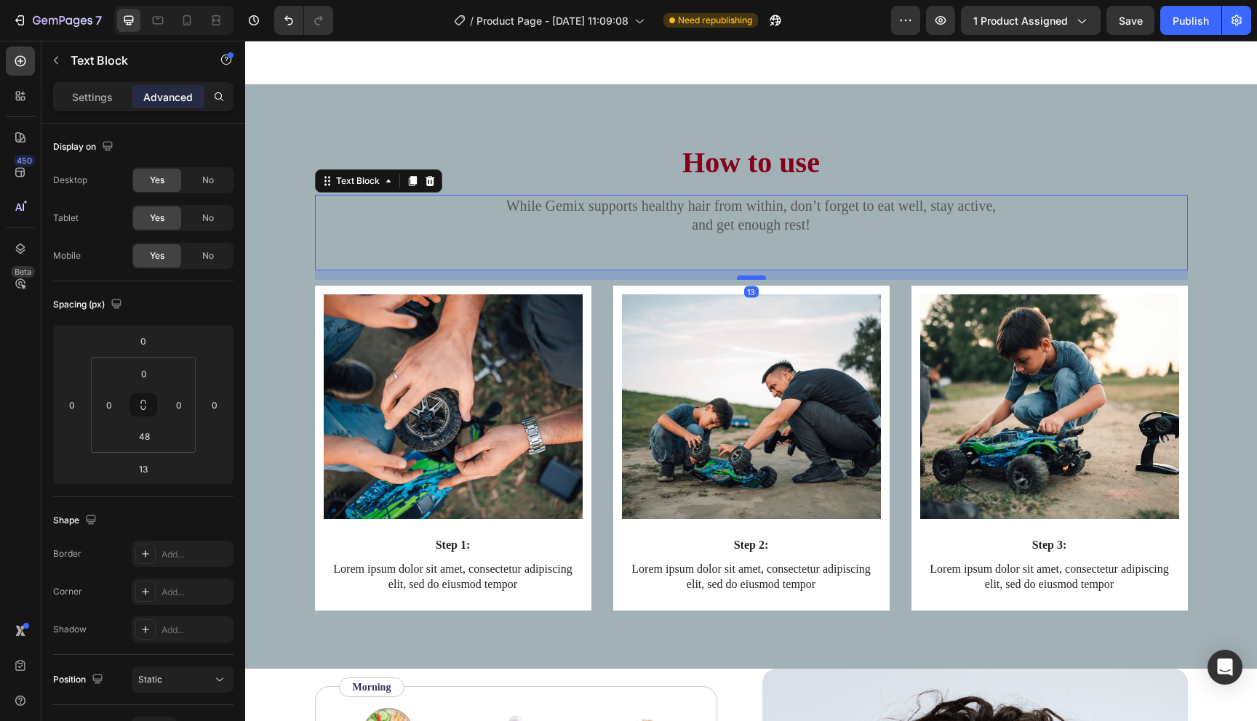
scroll to position [1497, 0]
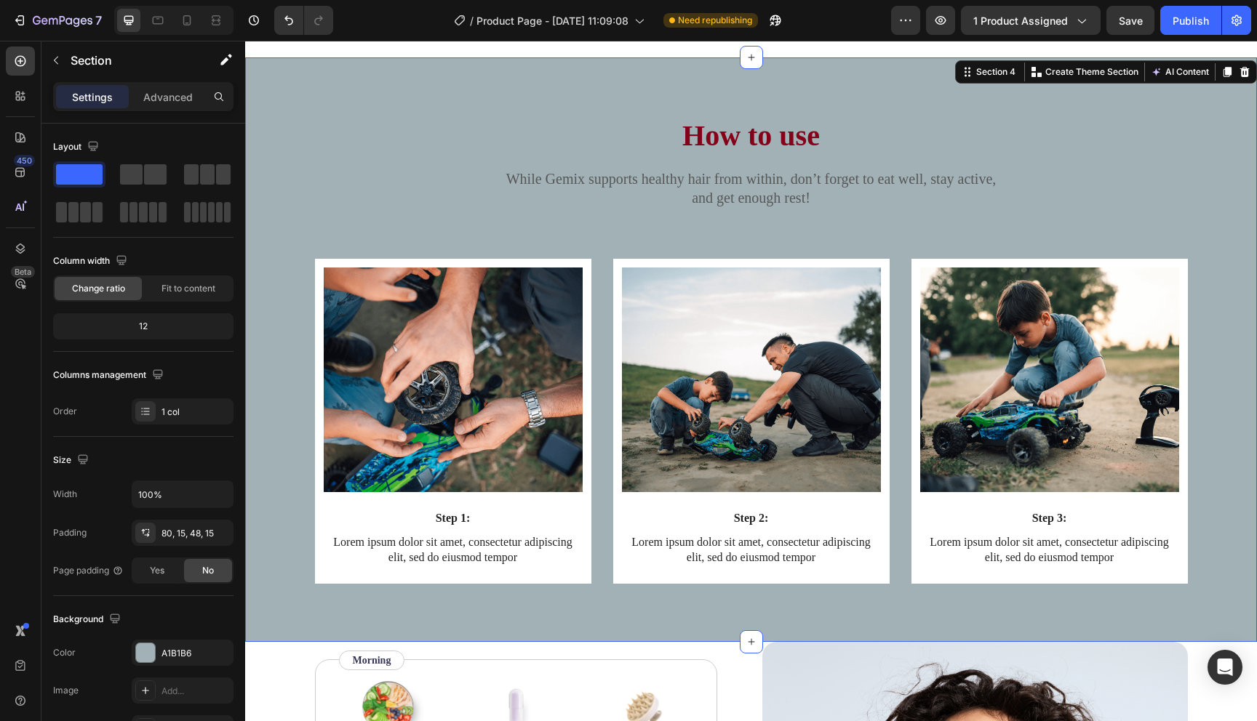
click at [627, 89] on div "How to use Heading While Gemix supports healthy hair from within, don’t forget …" at bounding box center [751, 349] width 1012 height 585
click at [431, 546] on p "Lorem ipsum dolor sit amet, consectetur adipiscing elit, sed do eiusmod tempor" at bounding box center [453, 550] width 256 height 31
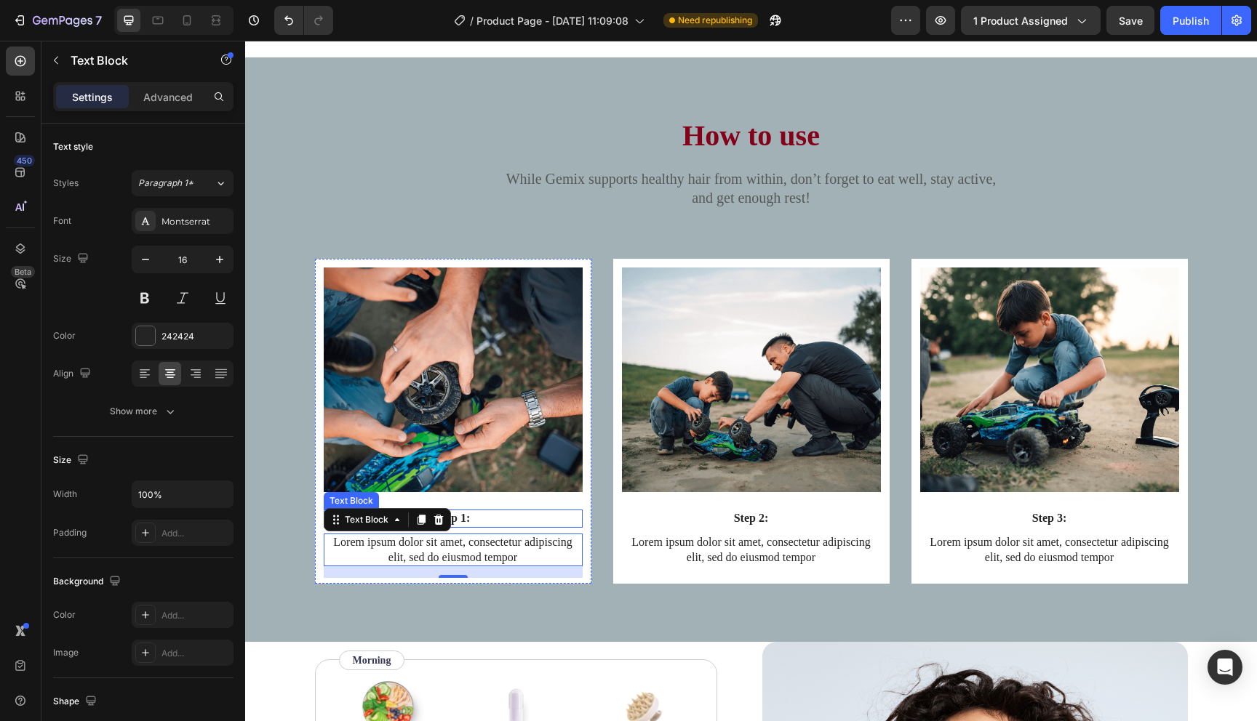
click at [466, 516] on p "Step 1:" at bounding box center [453, 518] width 256 height 15
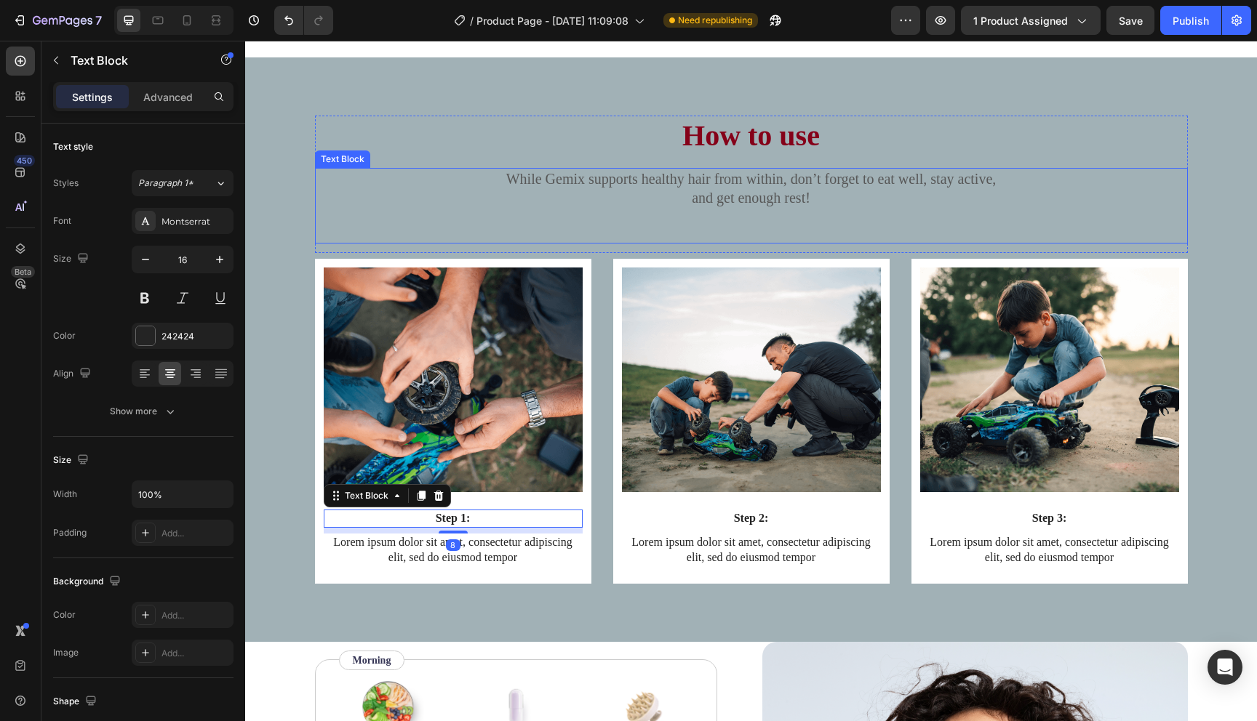
click at [699, 180] on p "While Gemix supports healthy hair from within, don’t forget to eat well, stay a…" at bounding box center [751, 188] width 870 height 38
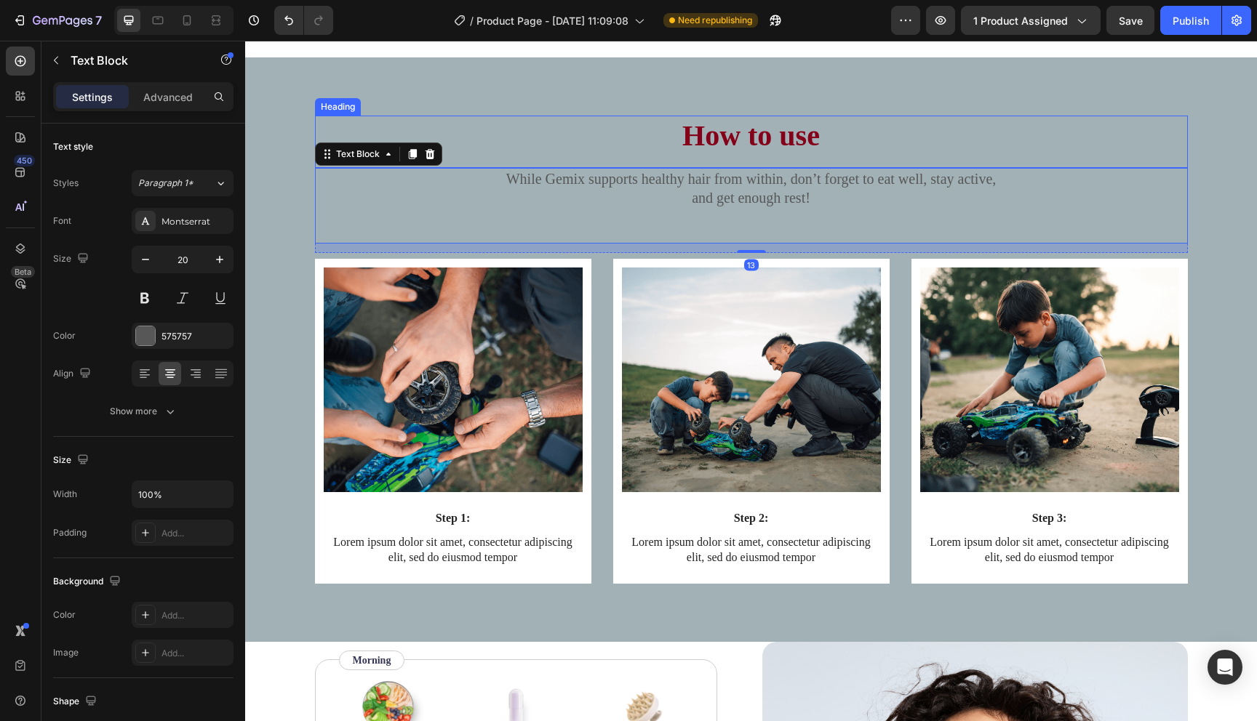
click at [644, 142] on h2 "How to use" at bounding box center [751, 136] width 873 height 41
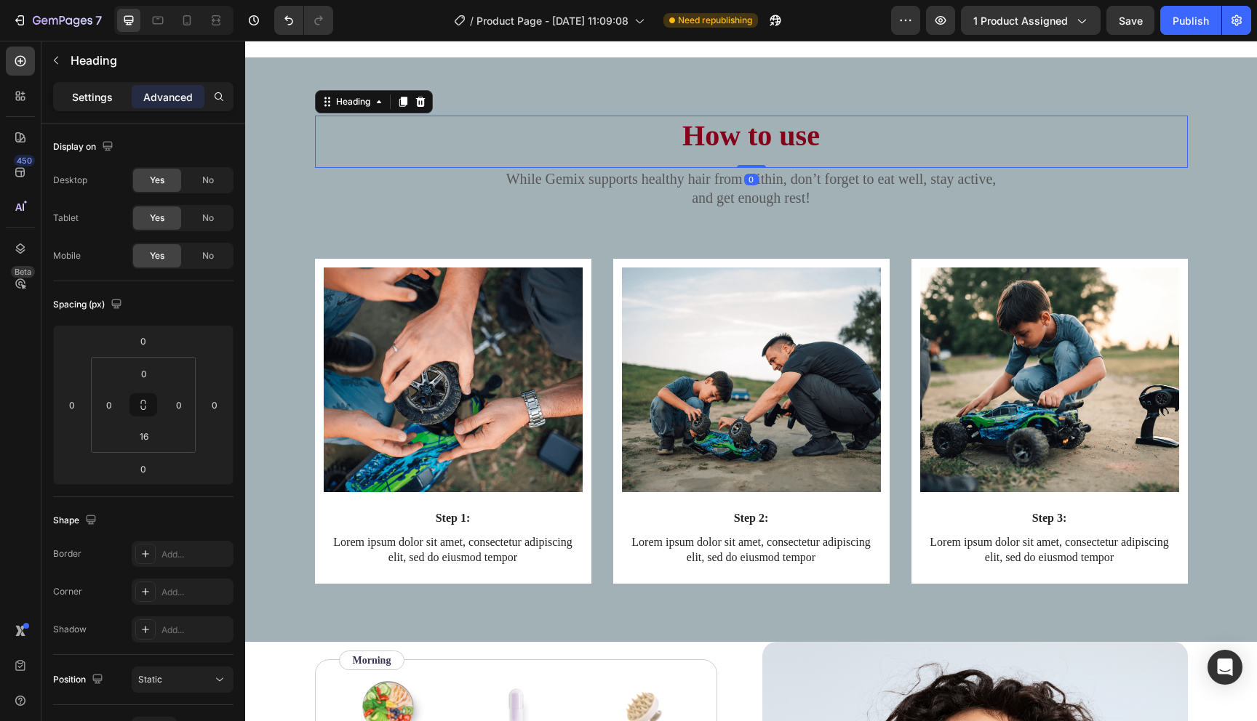
click at [74, 95] on p "Settings" at bounding box center [92, 96] width 41 height 15
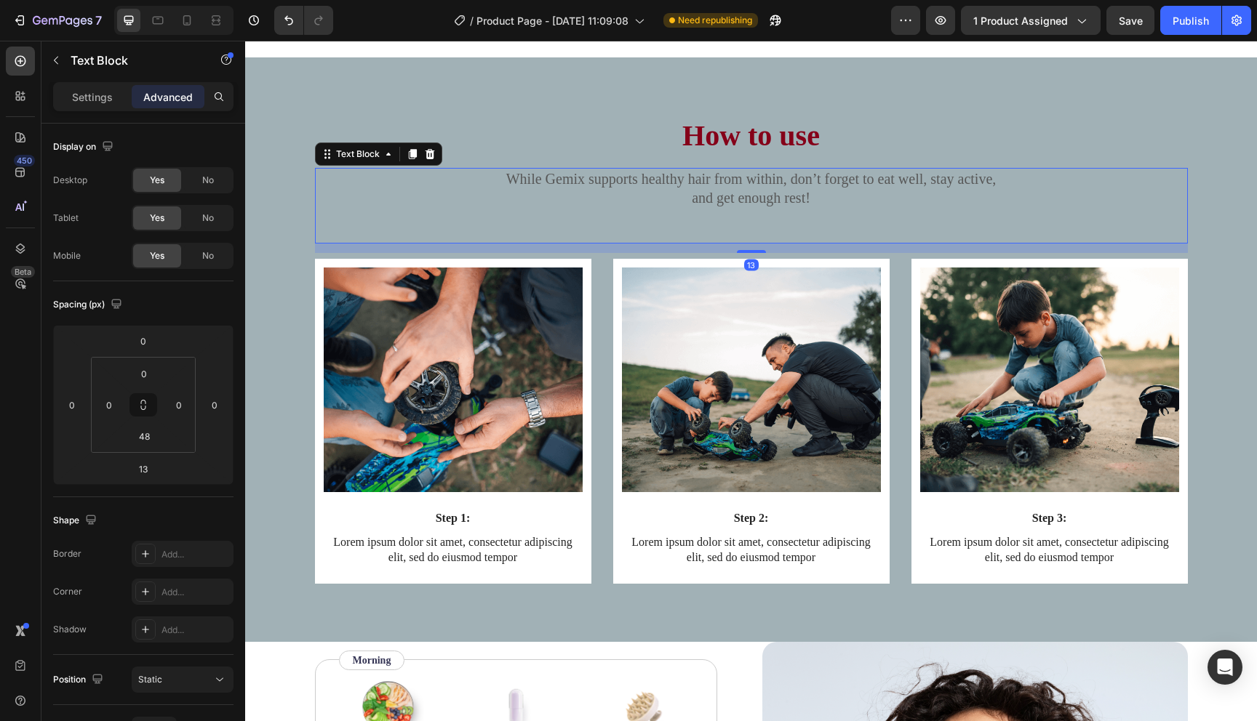
click at [647, 200] on p "While Gemix supports healthy hair from within, don’t forget to eat well, stay a…" at bounding box center [751, 188] width 870 height 38
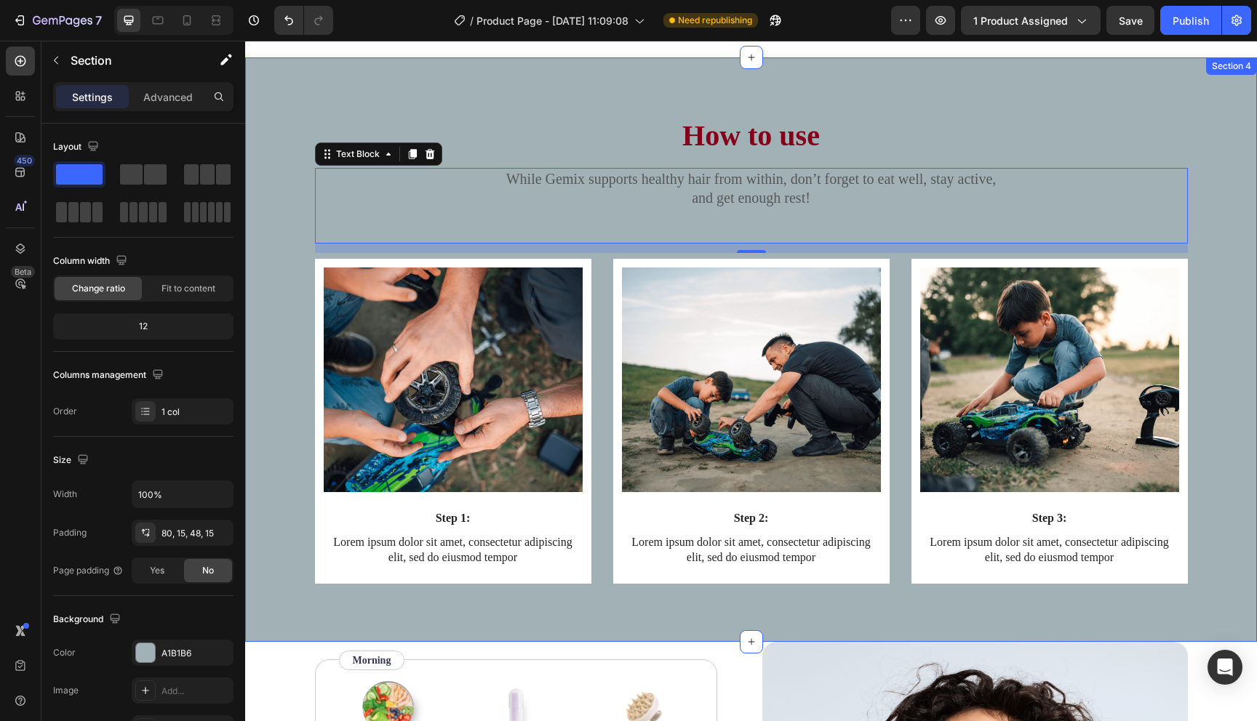
click at [323, 86] on div "How to use Heading While Gemix supports healthy hair from within, don’t forget …" at bounding box center [751, 349] width 1012 height 585
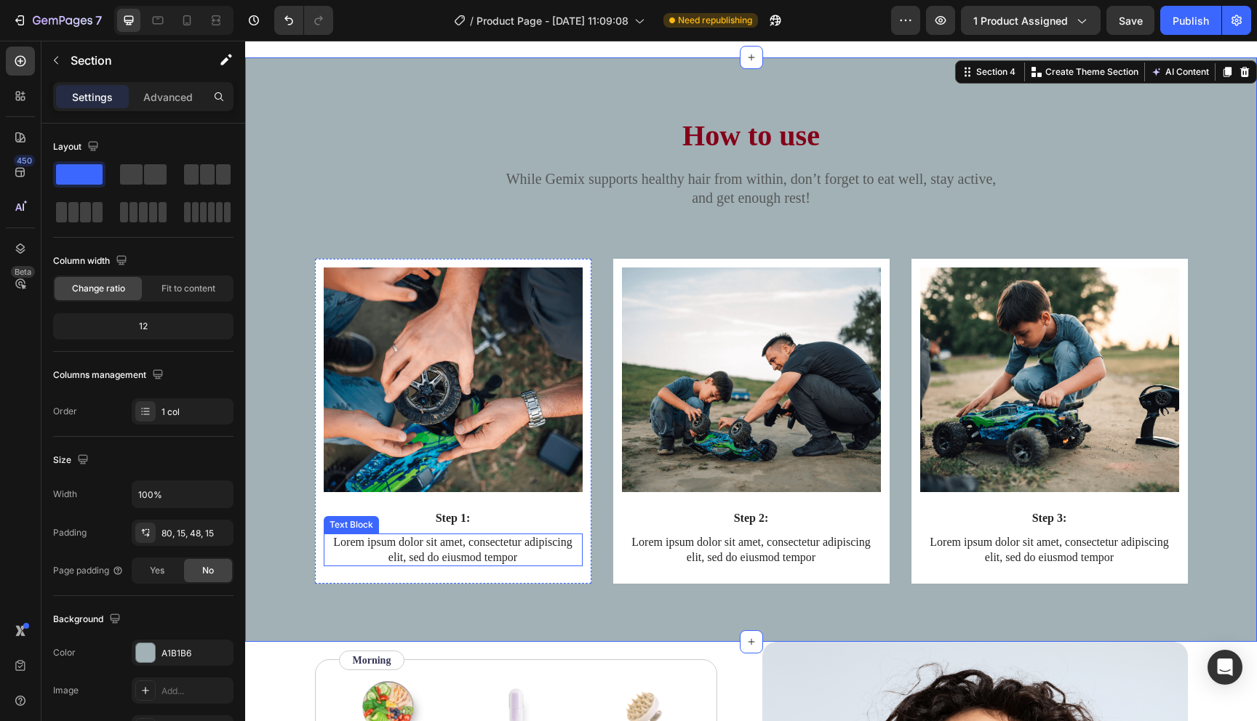
click at [519, 551] on p "Lorem ipsum dolor sit amet, consectetur adipiscing elit, sed do eiusmod tempor" at bounding box center [453, 550] width 256 height 31
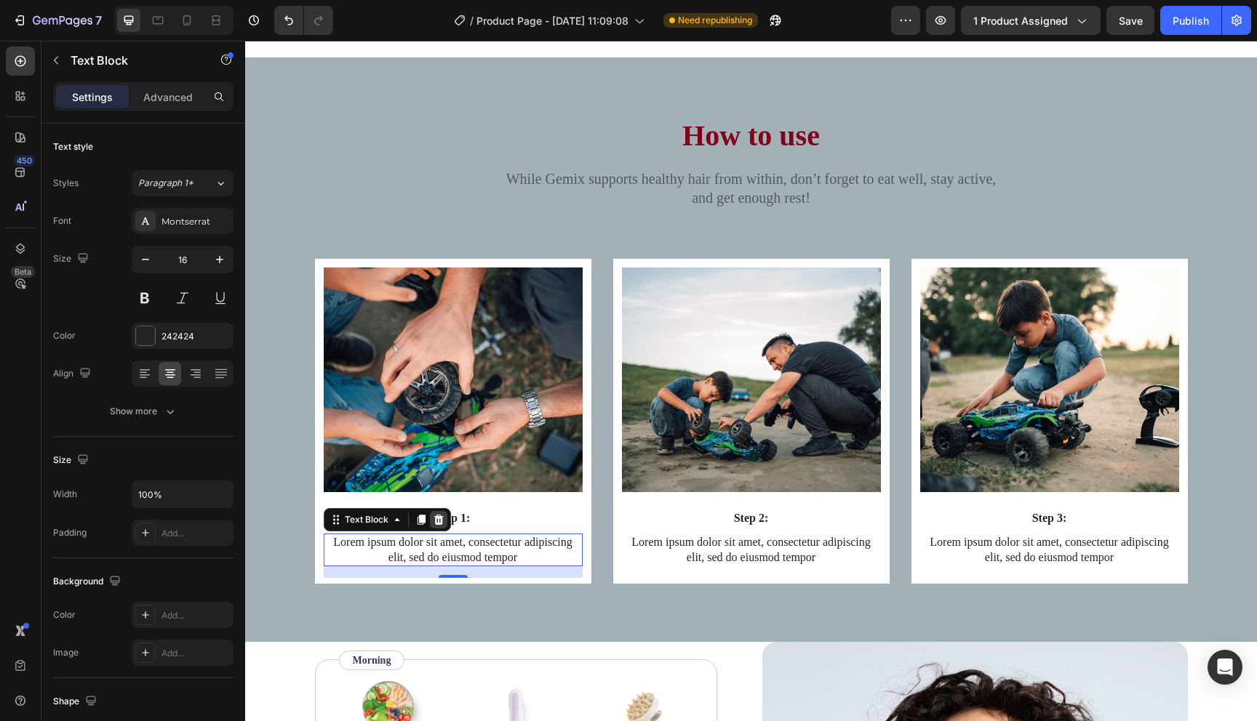
click at [443, 525] on icon at bounding box center [439, 520] width 12 height 12
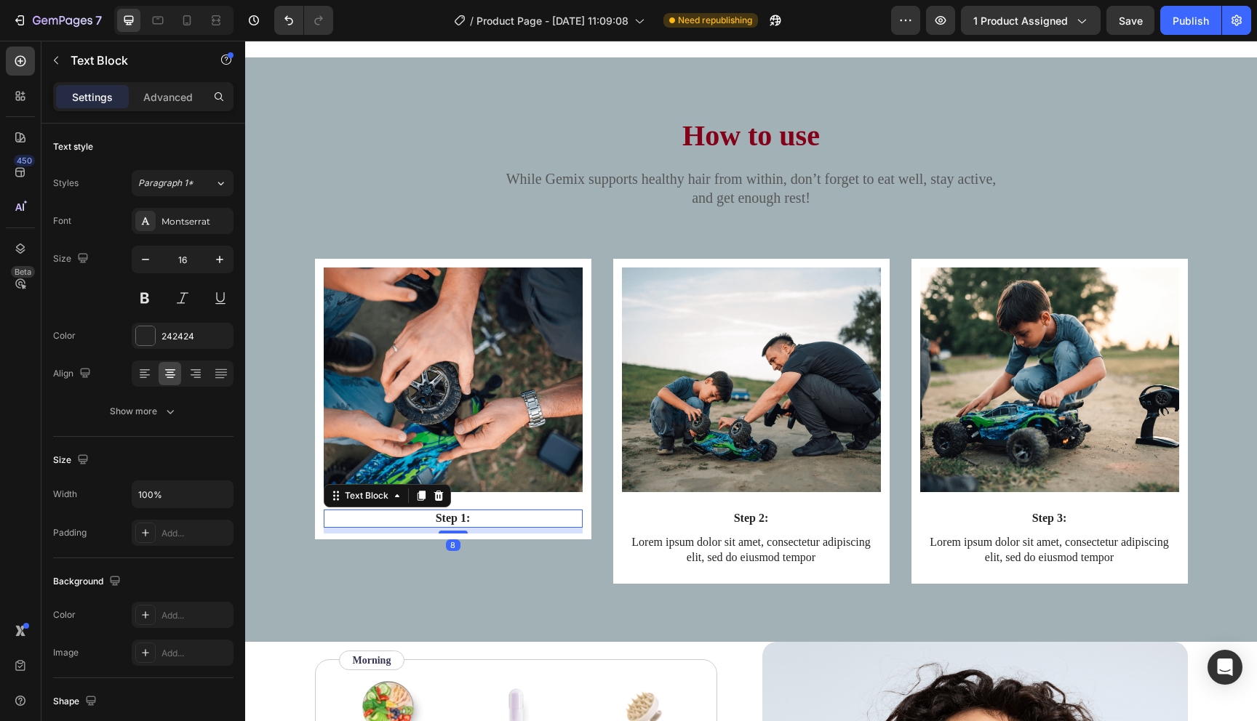
click at [448, 516] on p "Step 1:" at bounding box center [453, 518] width 256 height 15
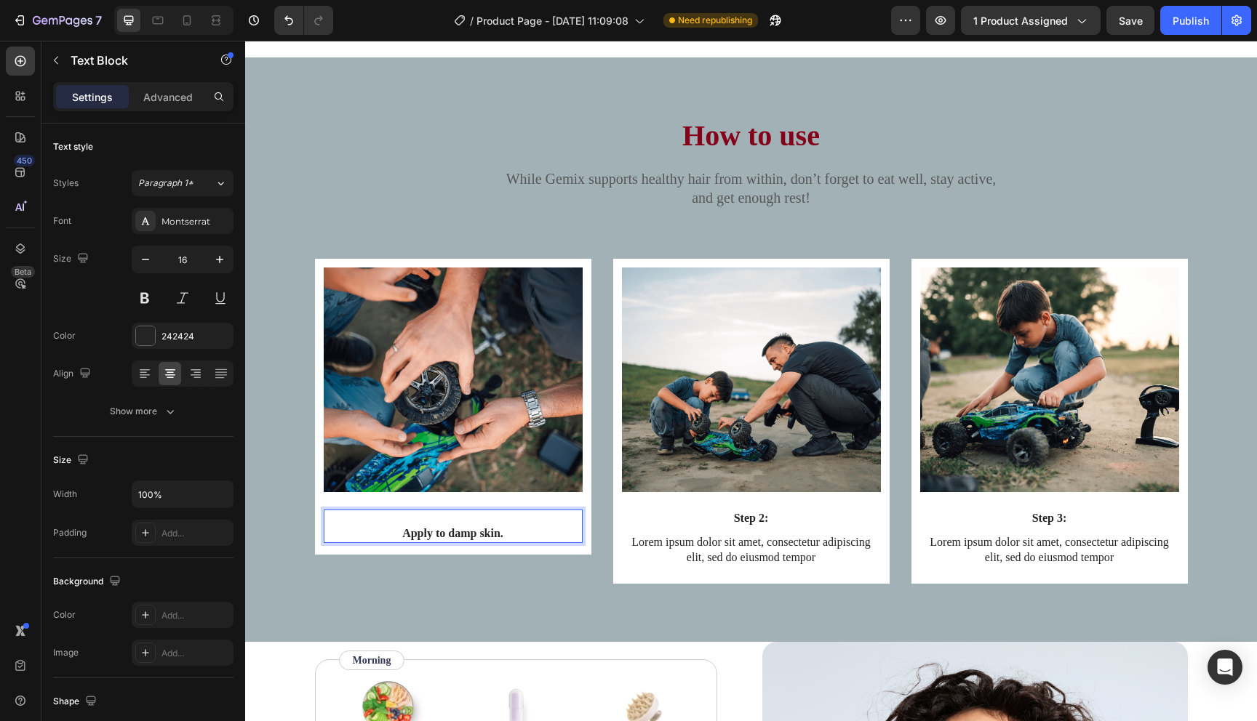
click at [397, 537] on p "Apply to damp skin." at bounding box center [453, 534] width 256 height 15
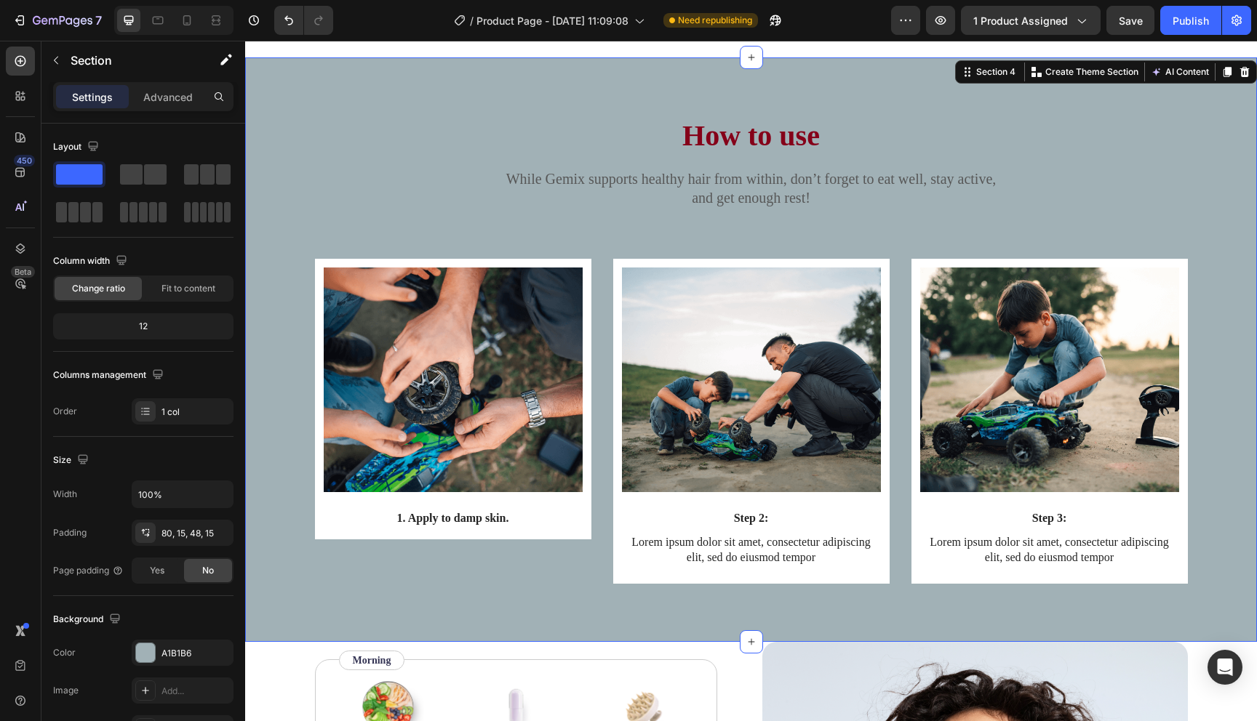
click at [489, 638] on div "How to use Heading While Gemix supports healthy hair from within, don’t forget …" at bounding box center [751, 349] width 1012 height 585
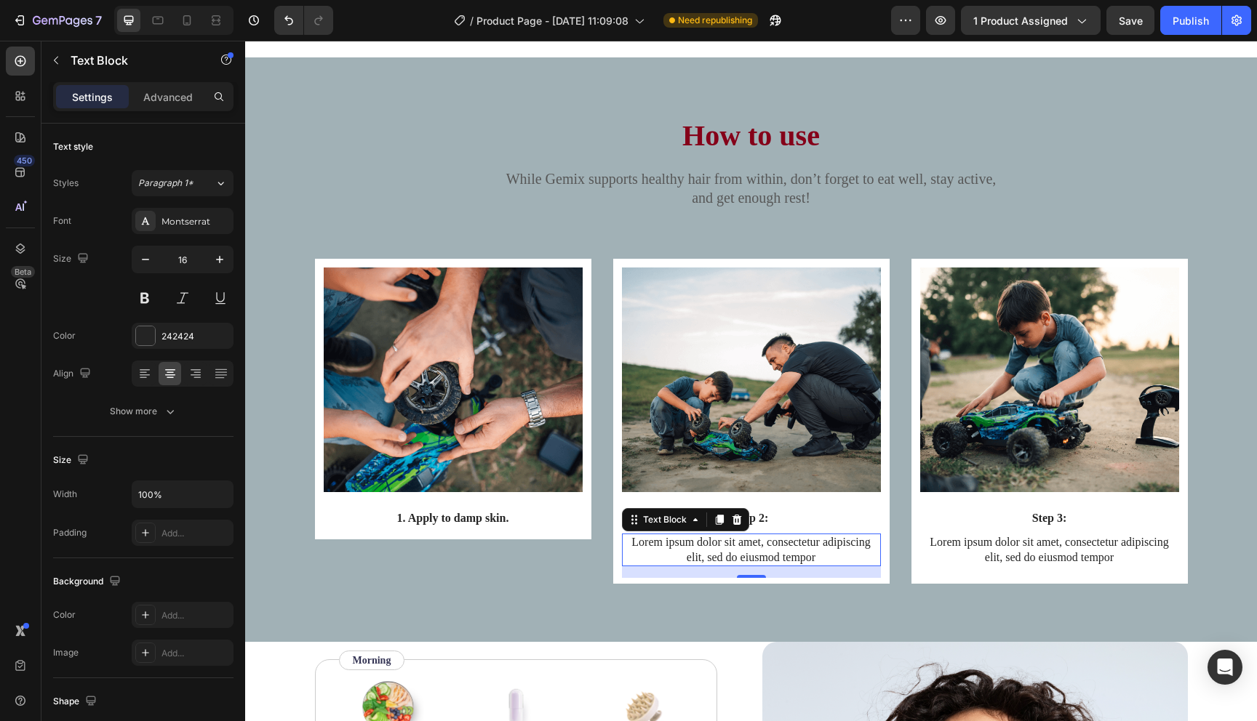
click at [778, 546] on p "Lorem ipsum dolor sit amet, consectetur adipiscing elit, sed do eiusmod tempor" at bounding box center [751, 550] width 256 height 31
click at [818, 561] on p "Lorem ipsum dolor sit amet, consectetur adipiscing elit, sed do eiusmod tempor" at bounding box center [751, 550] width 256 height 31
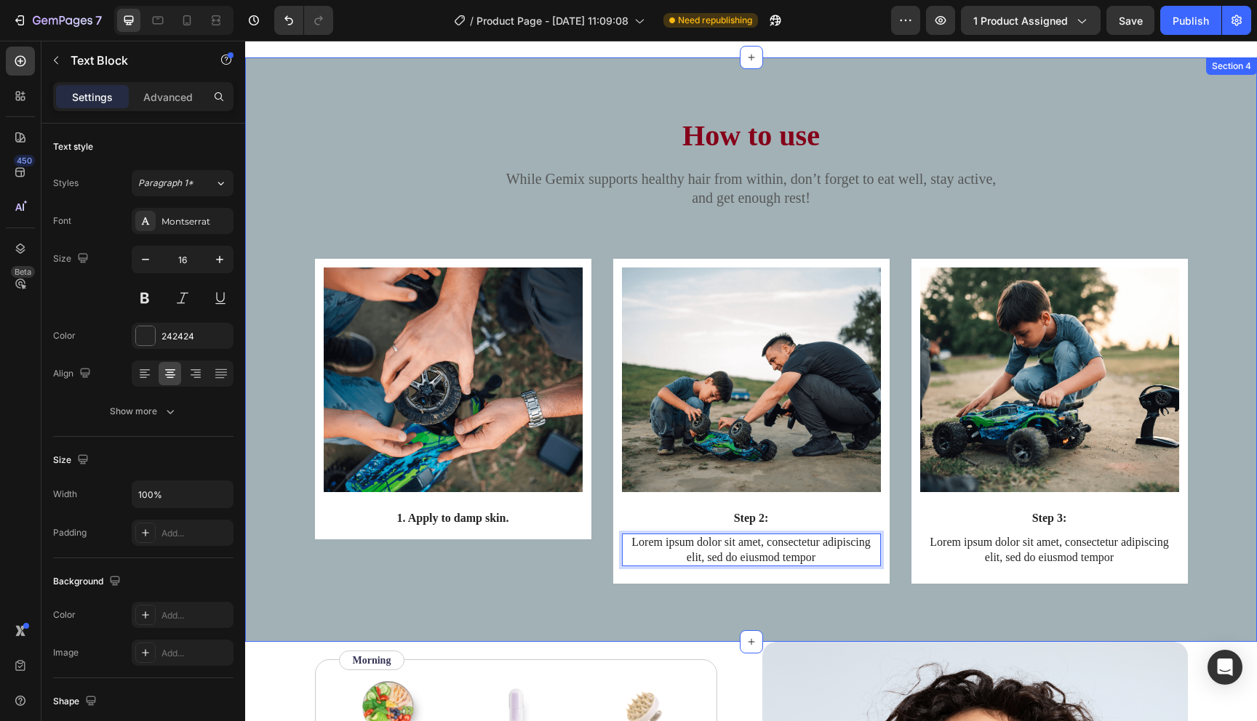
drag, startPoint x: 839, startPoint y: 600, endPoint x: 839, endPoint y: 592, distance: 8.0
click at [839, 600] on div "Image 1. Apply to damp skin. Text Block Row Image Step 2: Text Block Lorem ipsu…" at bounding box center [751, 433] width 990 height 348
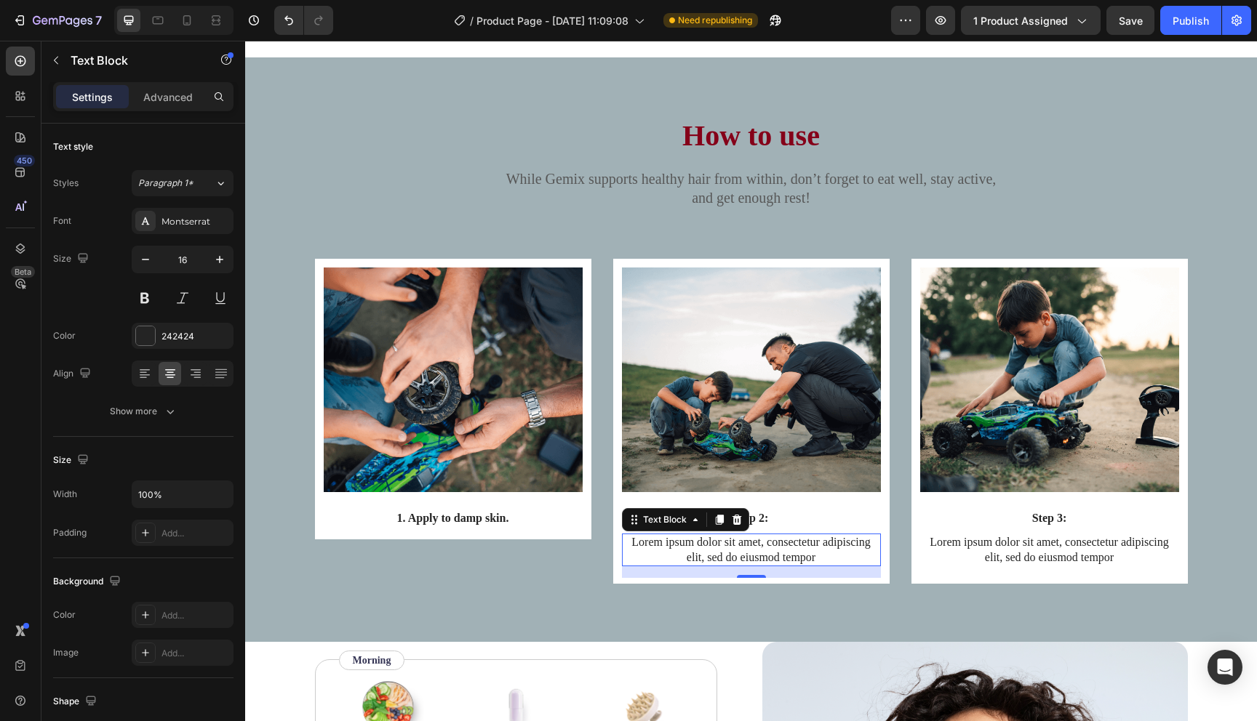
click at [836, 565] on p "Lorem ipsum dolor sit amet, consectetur adipiscing elit, sed do eiusmod tempor" at bounding box center [751, 550] width 256 height 31
click at [735, 524] on icon at bounding box center [736, 520] width 9 height 10
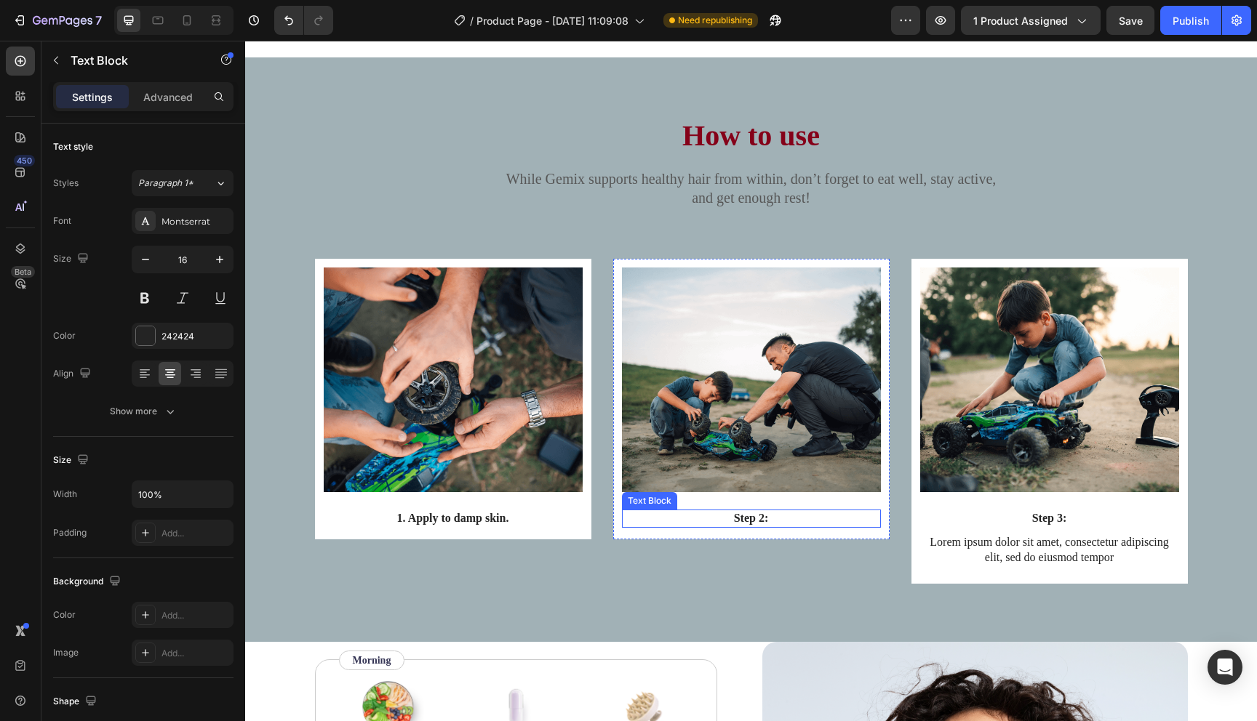
click at [751, 518] on p "Step 2:" at bounding box center [751, 518] width 256 height 15
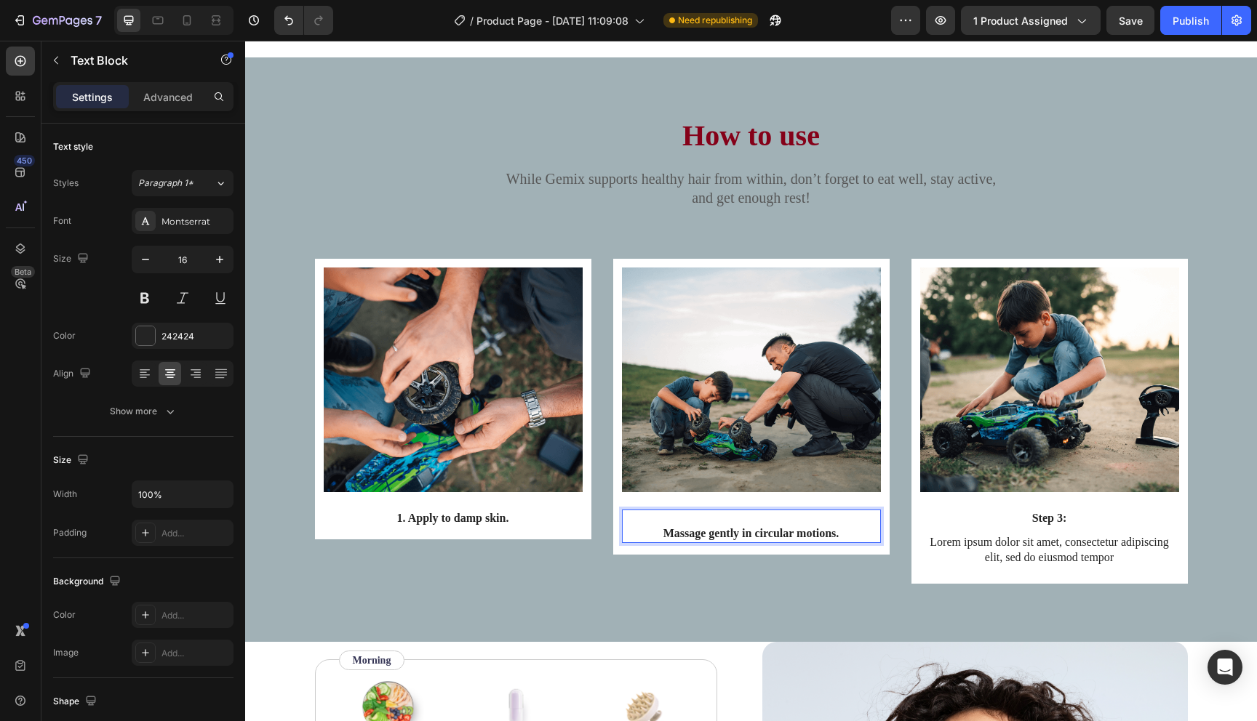
click at [656, 538] on p "Massage gently in circular motions." at bounding box center [751, 534] width 256 height 15
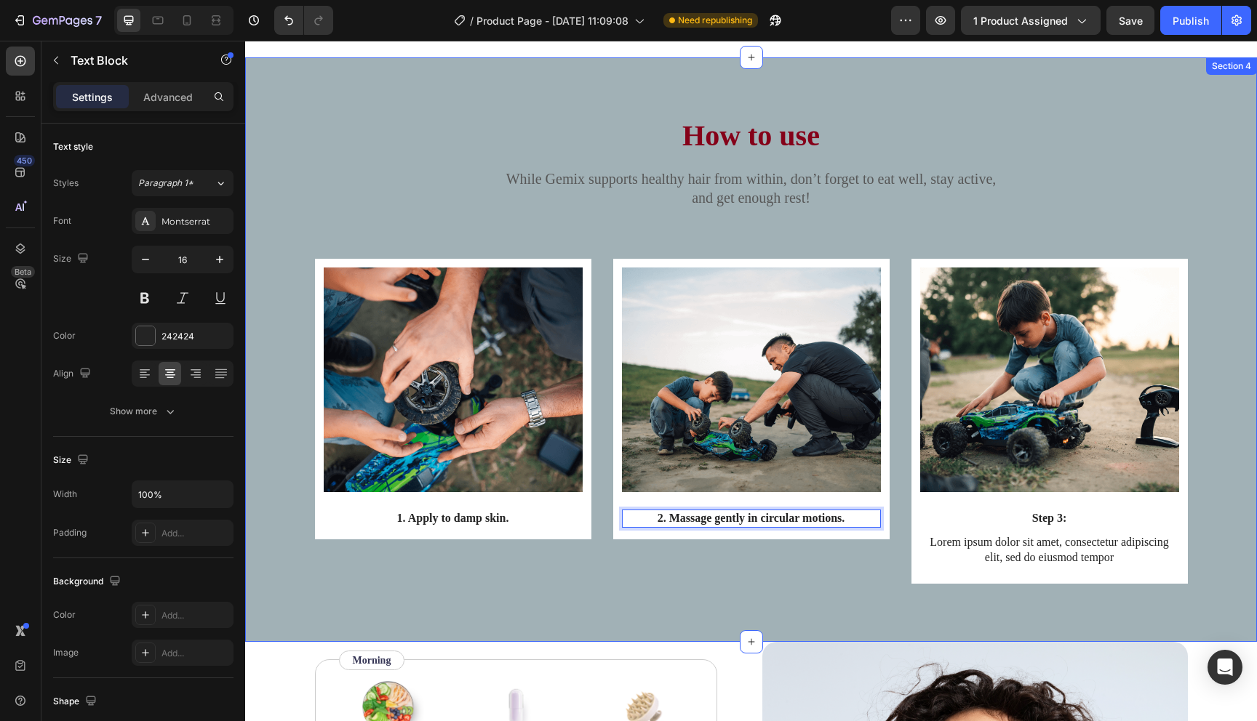
click at [695, 615] on div "How to use Heading While Gemix supports healthy hair from within, don’t forget …" at bounding box center [751, 349] width 1012 height 585
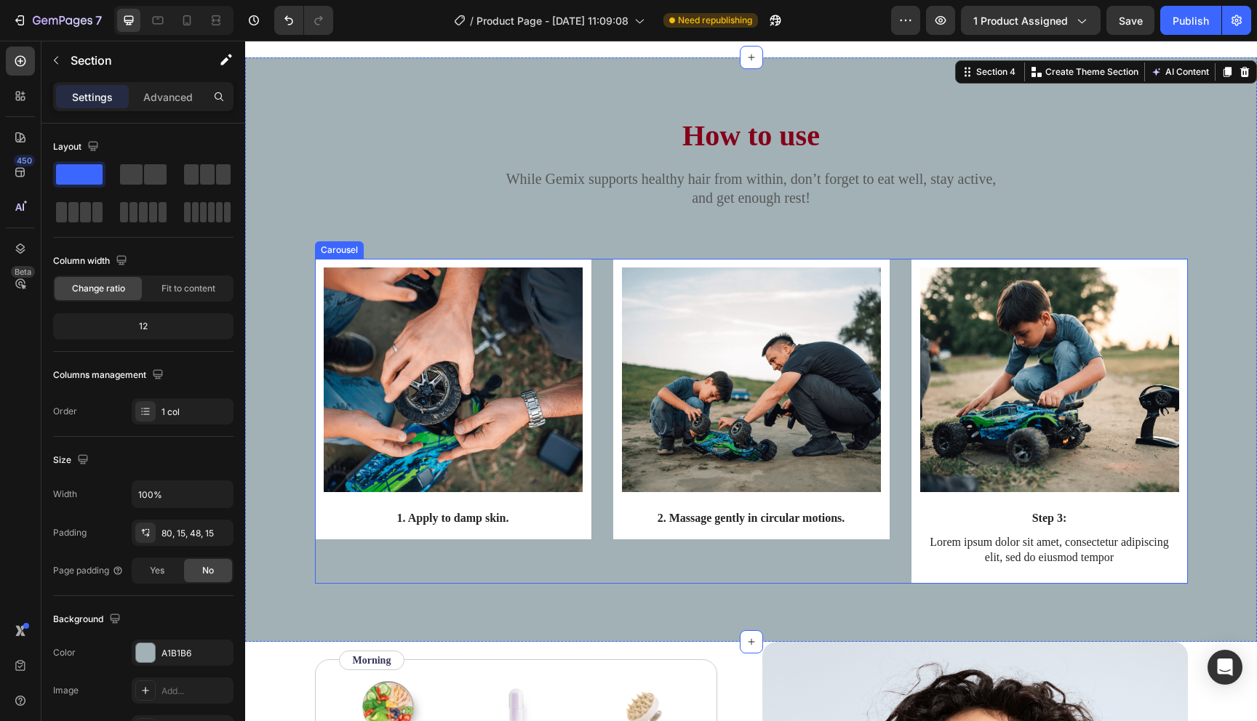
click at [671, 575] on div "Image 2. Massage gently in circular motions. Text Block Row" at bounding box center [751, 421] width 276 height 325
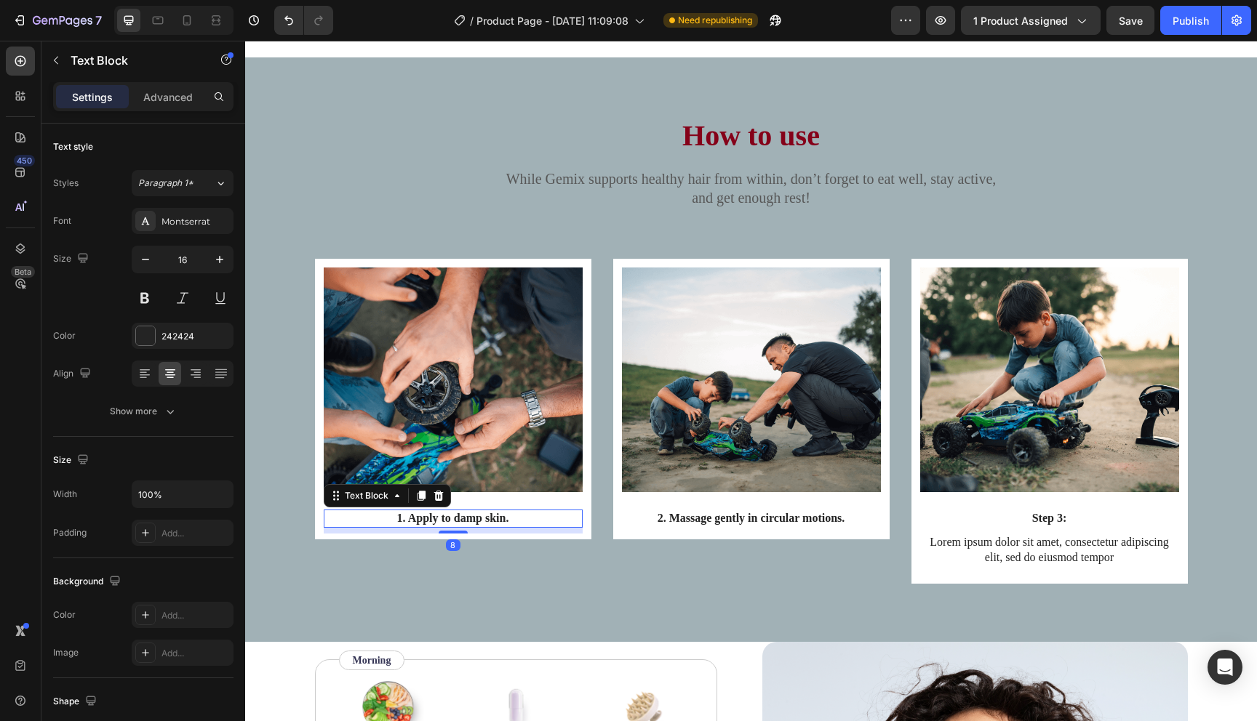
click at [407, 521] on p "1. Apply to damp skin." at bounding box center [453, 518] width 256 height 15
click at [408, 523] on p "1. Apply to damp skin." at bounding box center [453, 518] width 256 height 15
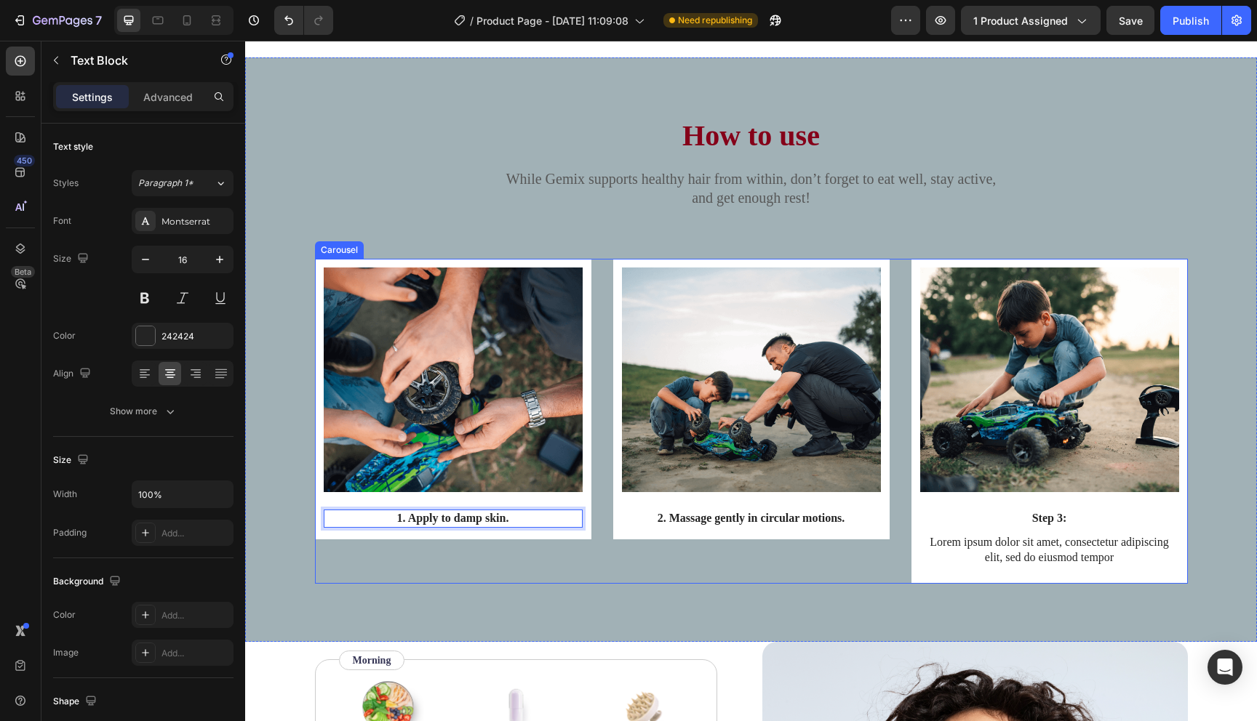
click at [586, 576] on div "Image 1. Apply to damp skin. Text Block 8 Row" at bounding box center [453, 421] width 276 height 325
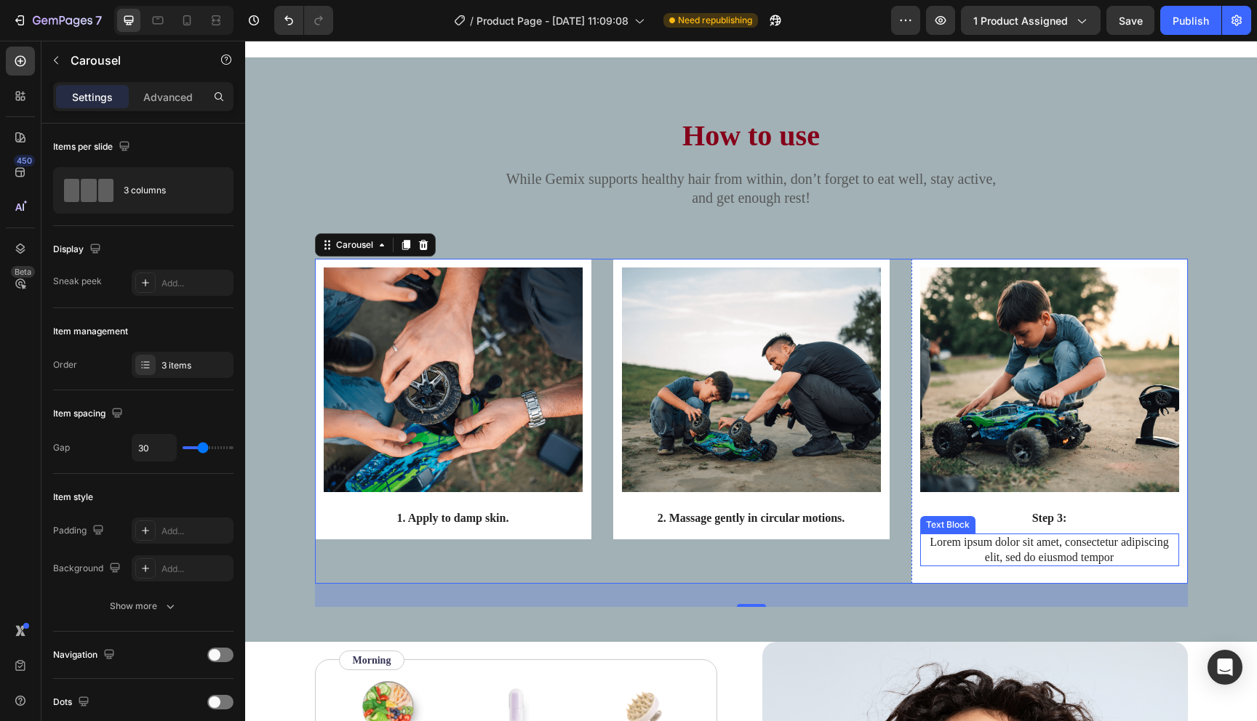
click at [1068, 548] on p "Lorem ipsum dolor sit amet, consectetur adipiscing elit, sed do eiusmod tempor" at bounding box center [1049, 550] width 256 height 31
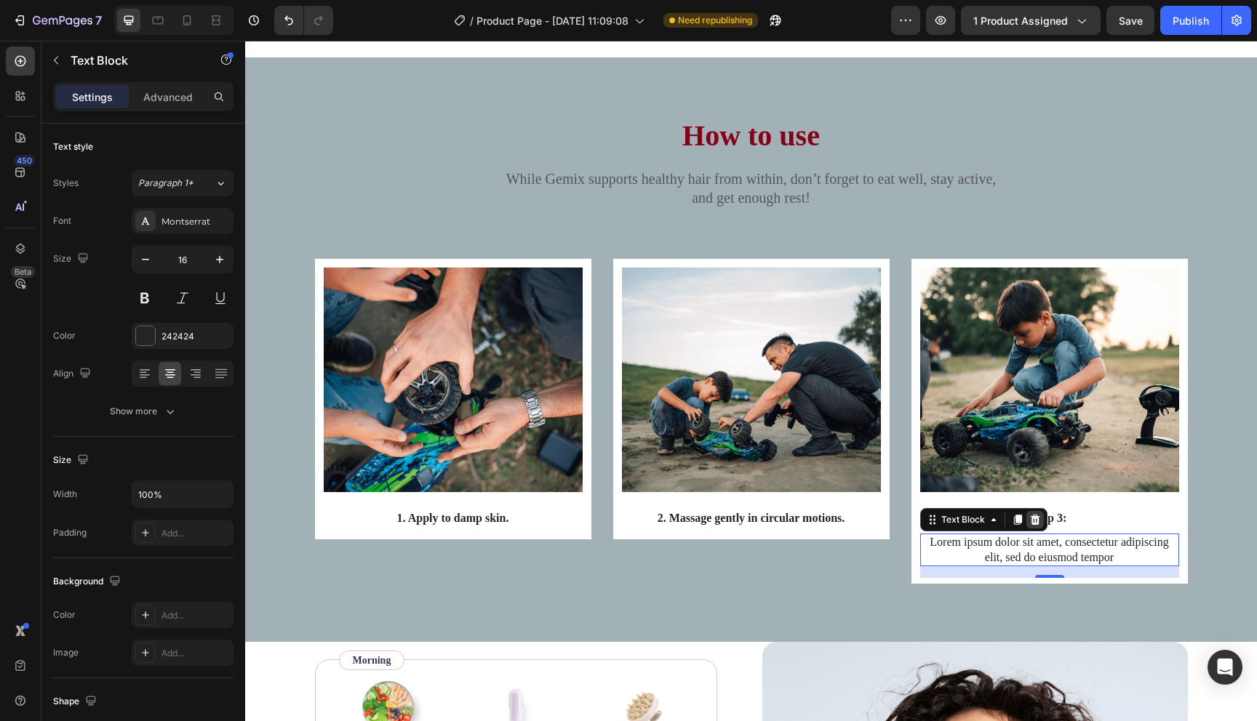
click at [1035, 522] on icon at bounding box center [1035, 520] width 12 height 12
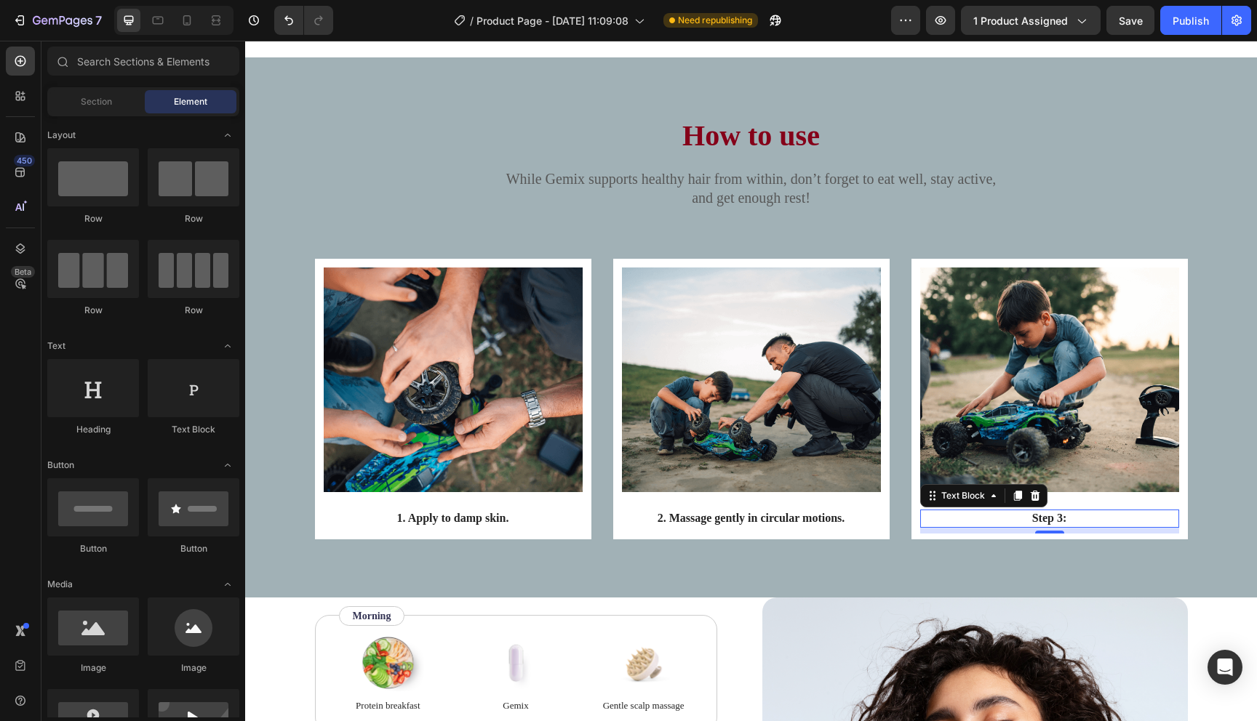
click at [1068, 521] on p "Step 3:" at bounding box center [1049, 518] width 256 height 15
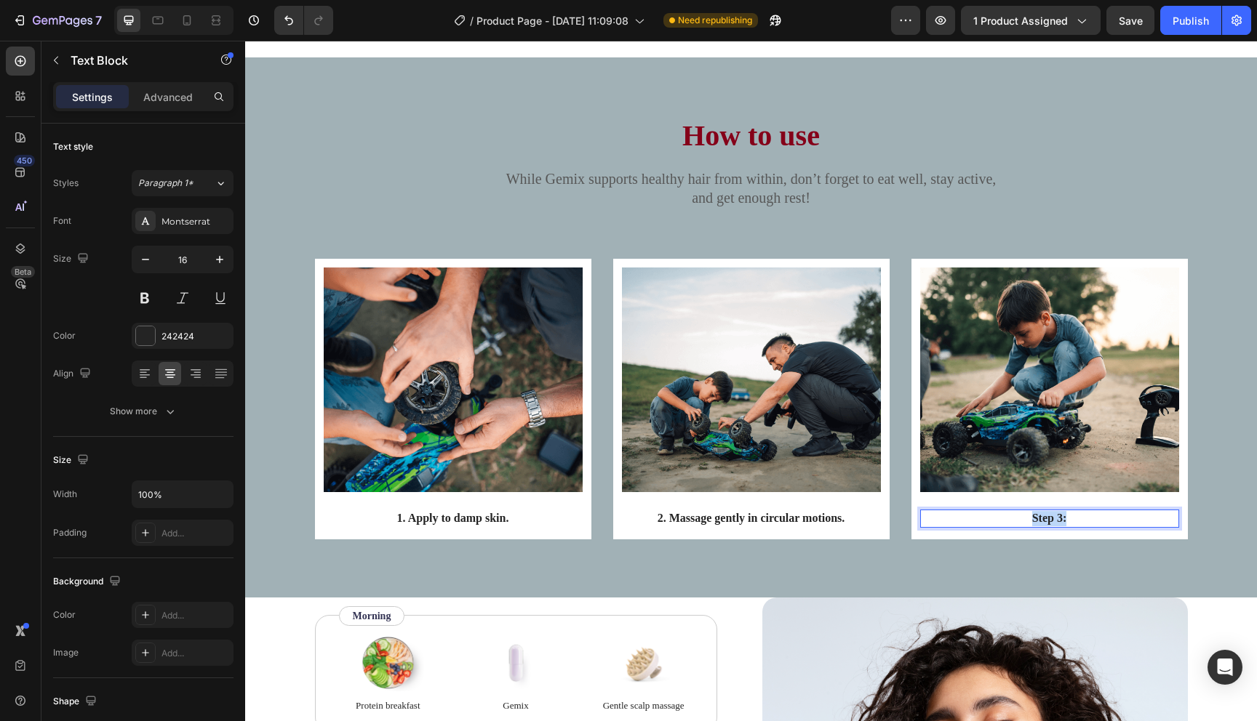
click at [1068, 521] on p "Step 3:" at bounding box center [1049, 518] width 256 height 15
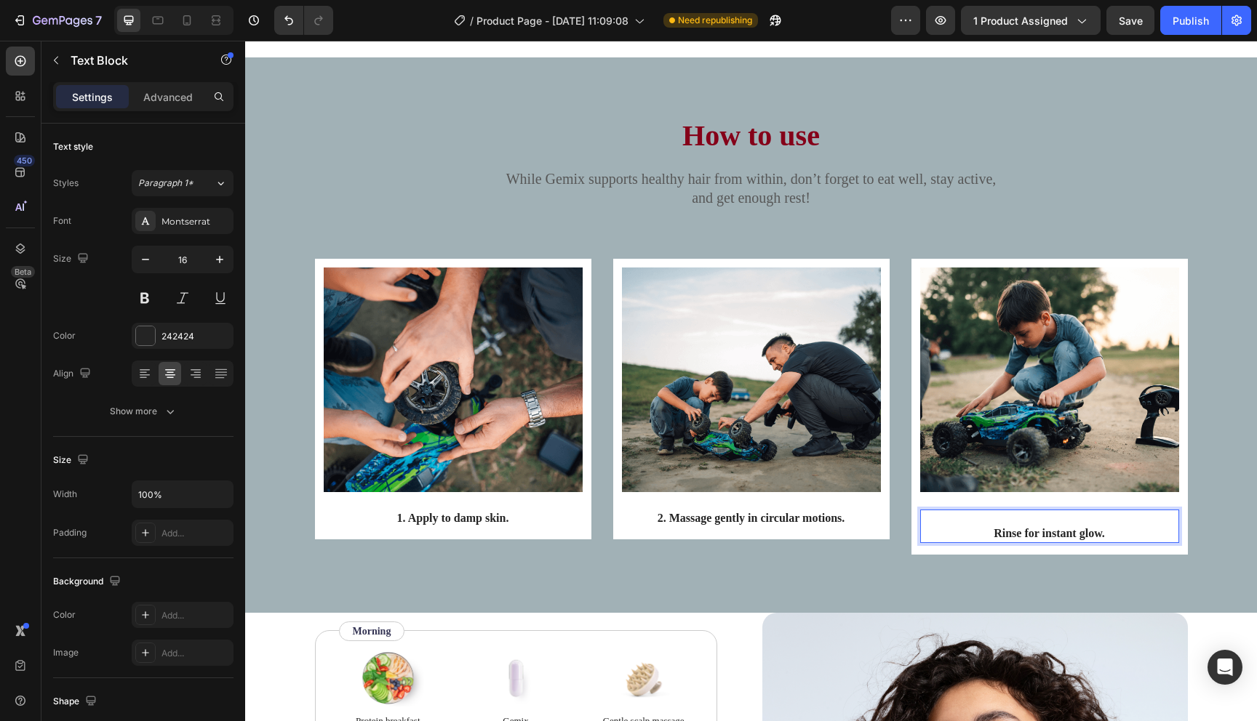
click at [991, 537] on p "Rinse for instant glow." at bounding box center [1049, 534] width 256 height 15
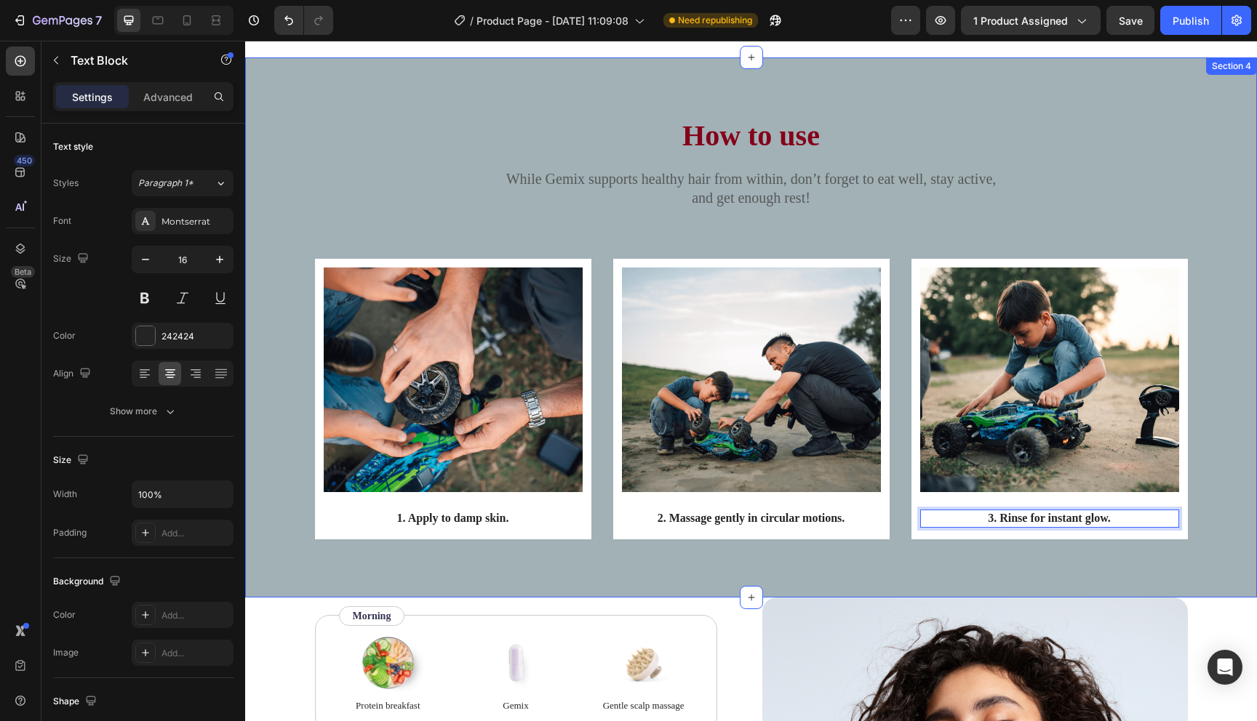
click at [979, 583] on div "How to use Heading While Gemix supports healthy hair from within, don’t forget …" at bounding box center [751, 327] width 1012 height 540
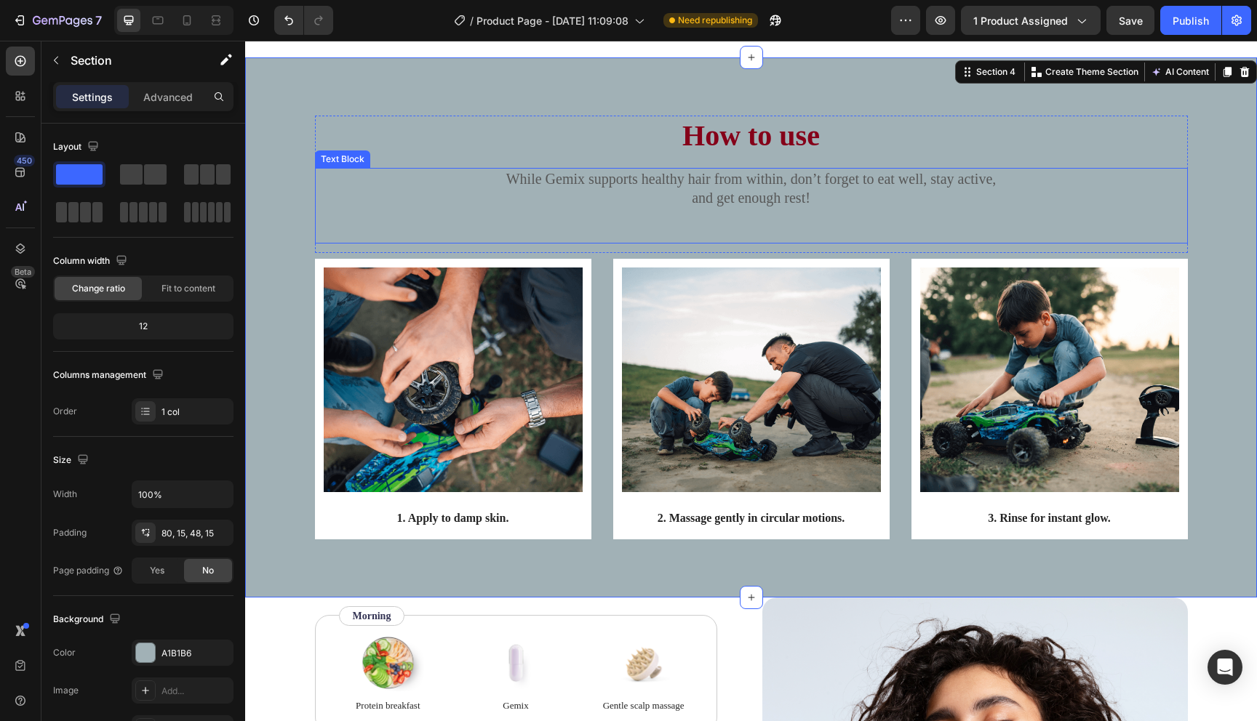
click at [325, 193] on p "While Gemix supports healthy hair from within, don’t forget to eat well, stay a…" at bounding box center [751, 188] width 870 height 38
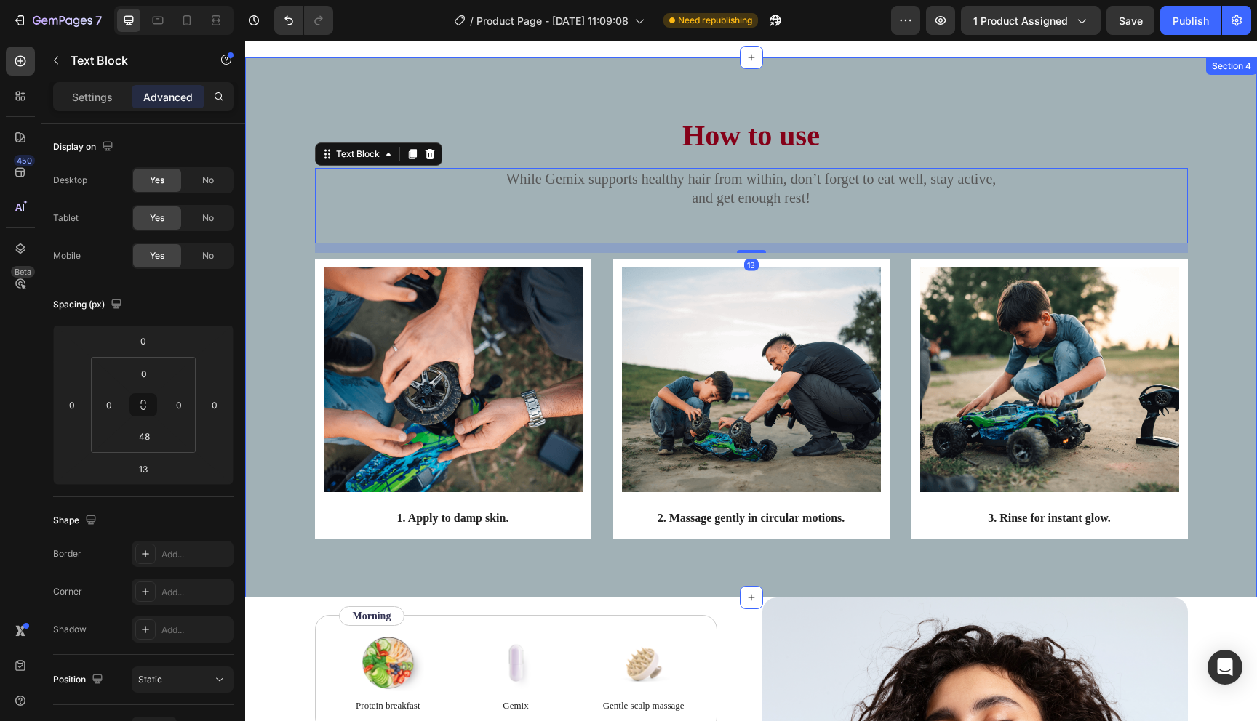
click at [285, 191] on div "How to use Heading While Gemix supports healthy hair from within, don’t forget …" at bounding box center [751, 339] width 990 height 447
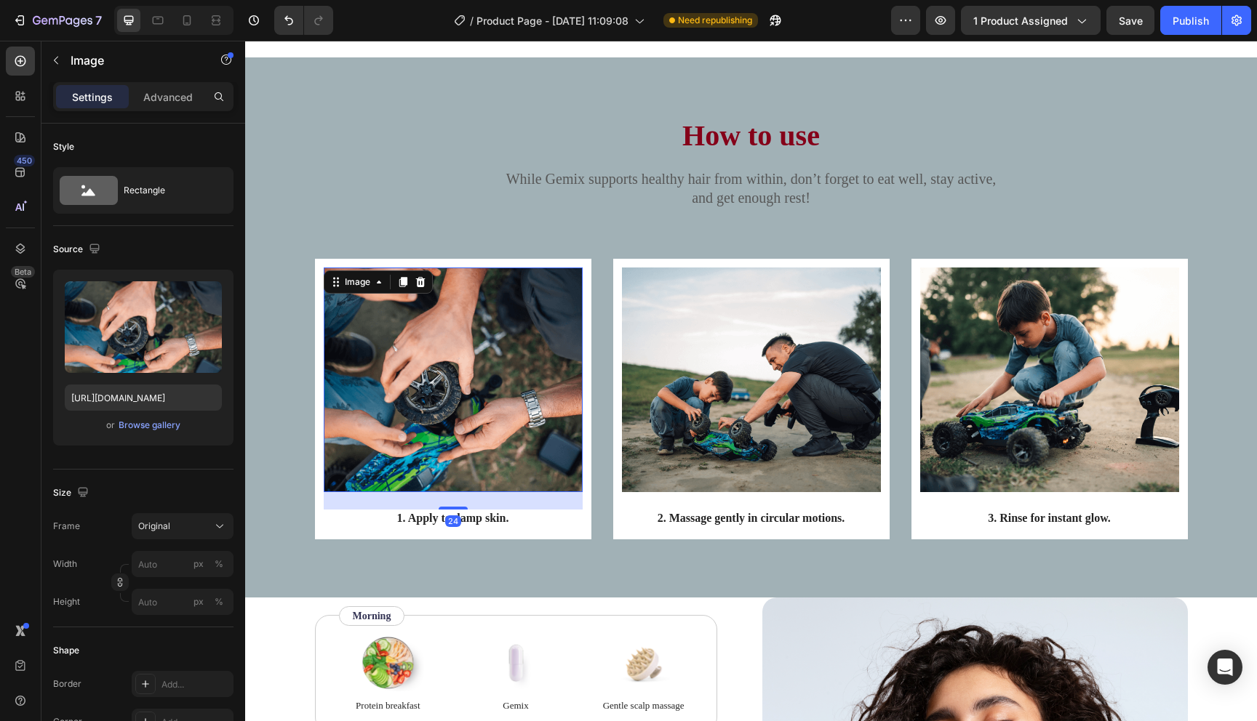
click at [327, 287] on div "Image 24" at bounding box center [453, 380] width 259 height 225
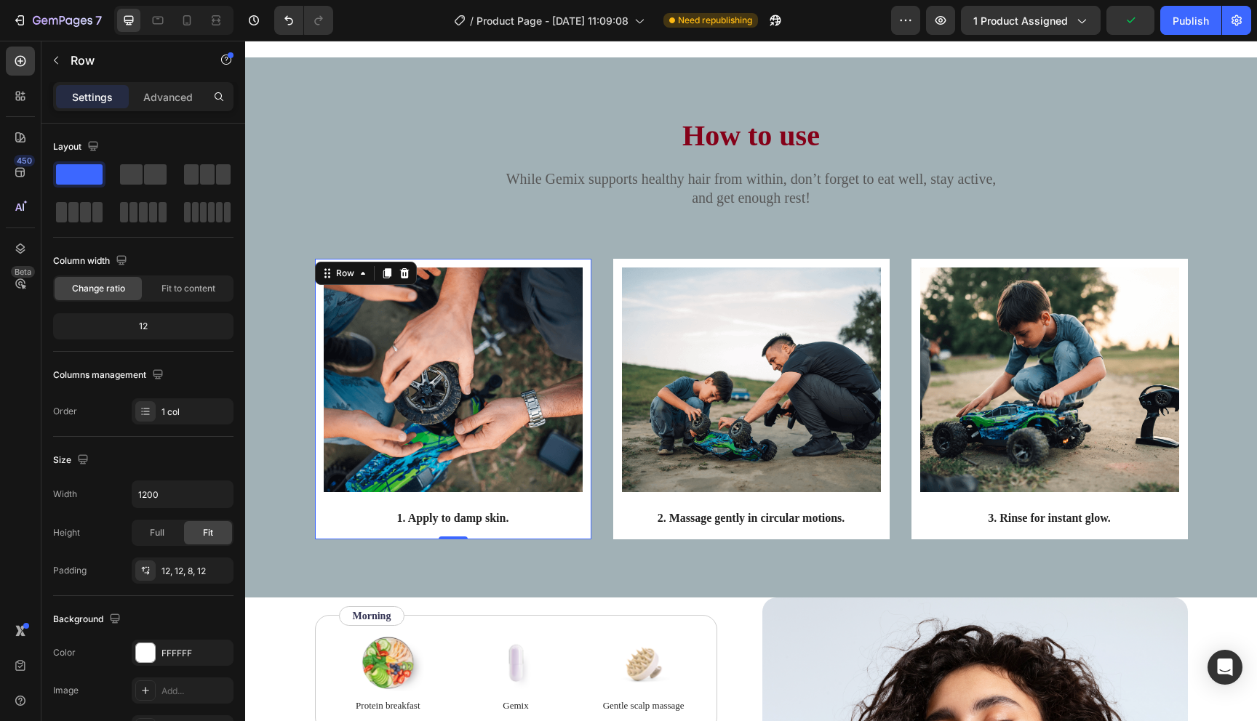
click at [320, 337] on div "Image 1. Apply to damp skin. Text Block Row 0" at bounding box center [453, 399] width 276 height 280
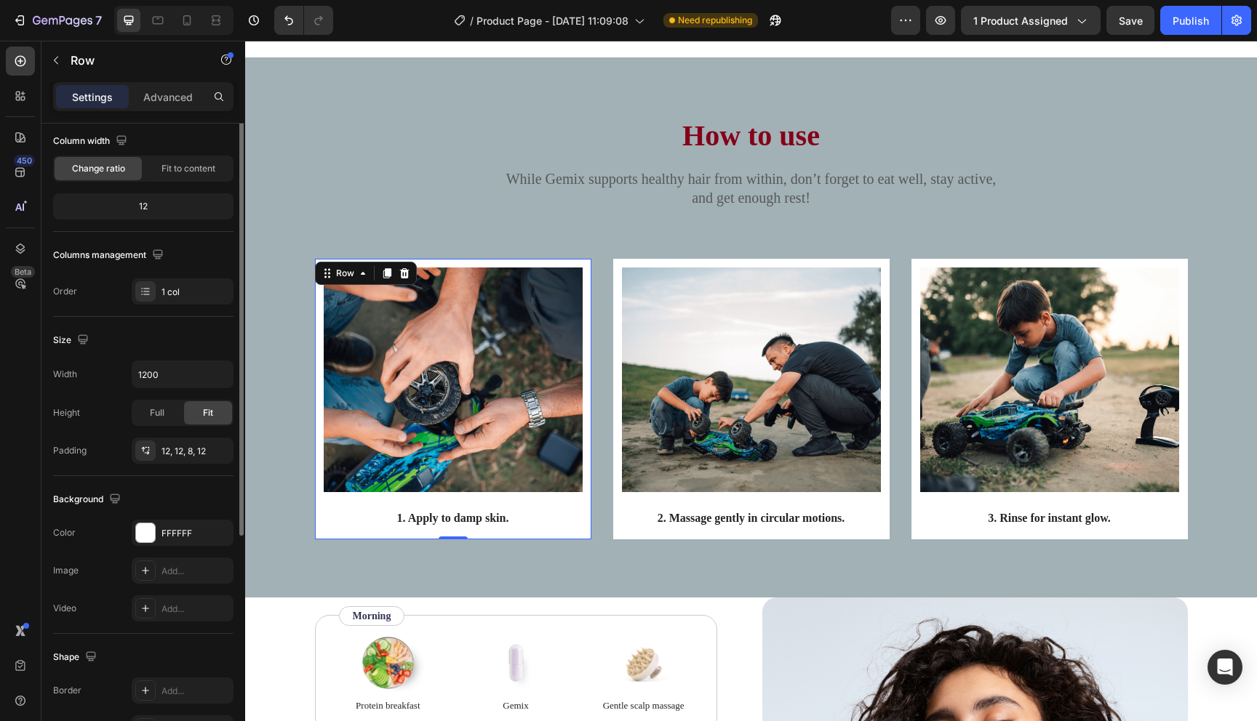
scroll to position [248, 0]
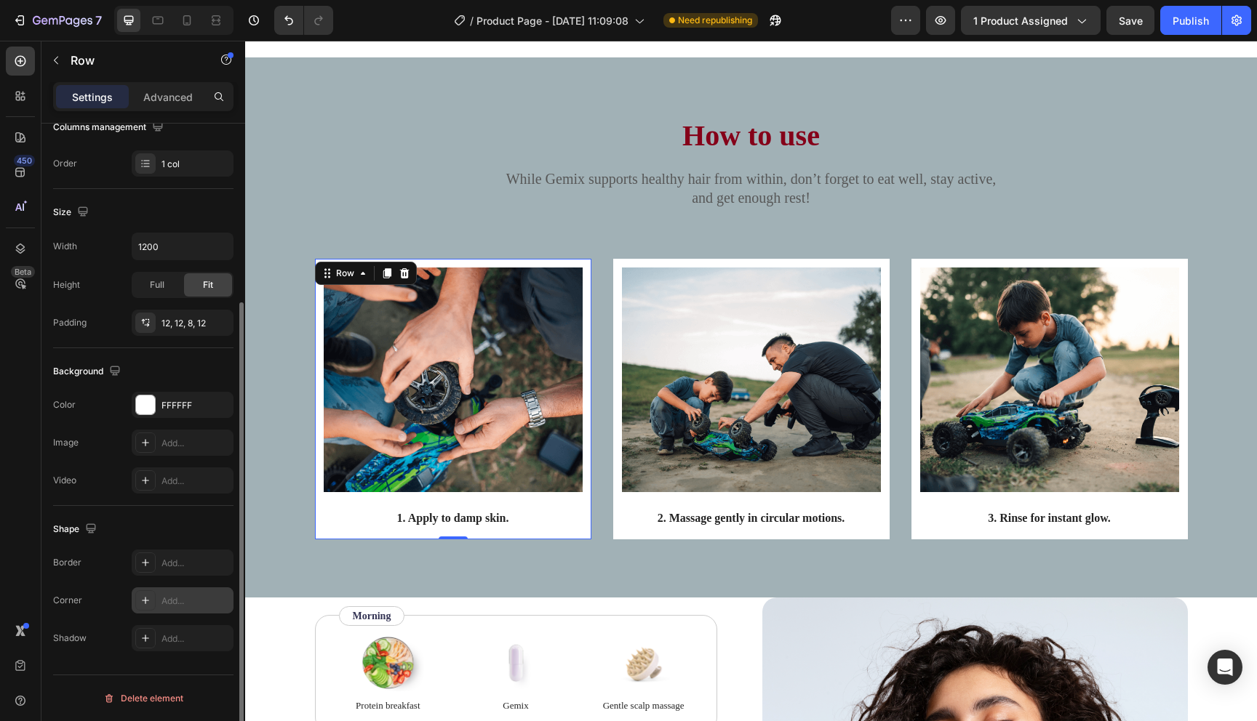
click at [169, 604] on div "Add..." at bounding box center [195, 601] width 68 height 13
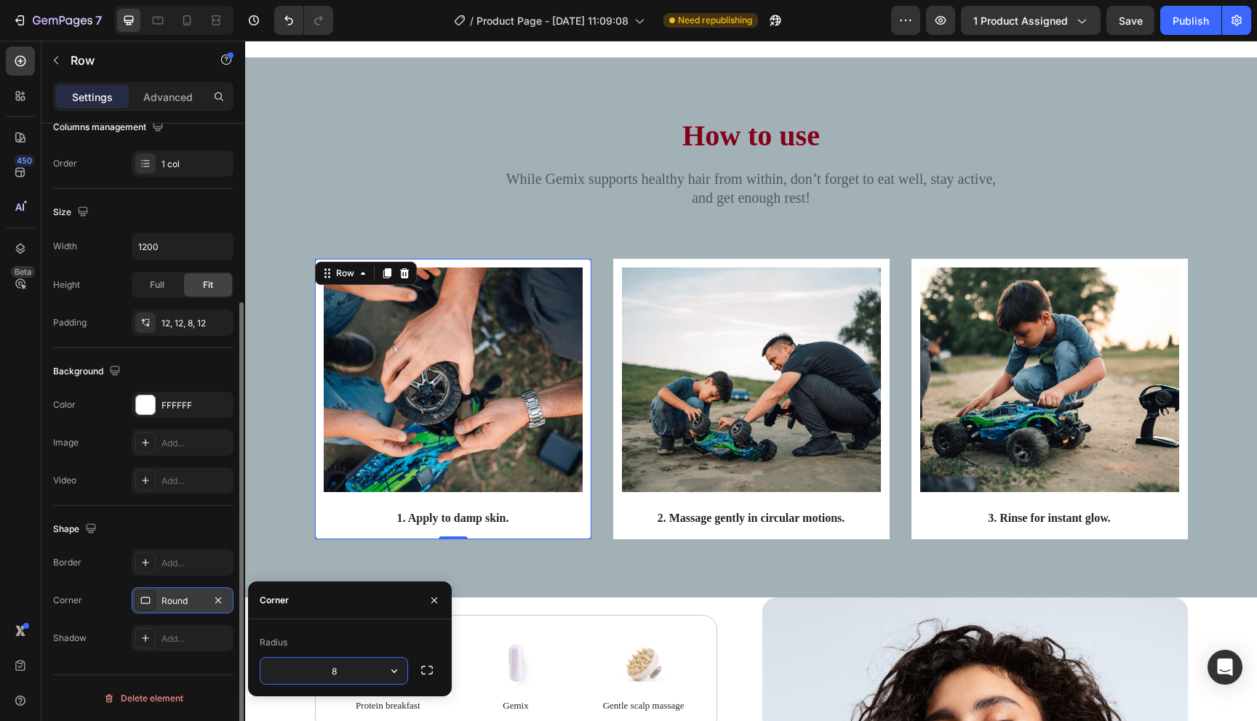
click at [363, 671] on input "8" at bounding box center [333, 671] width 147 height 26
click at [391, 674] on icon "button" at bounding box center [394, 671] width 15 height 15
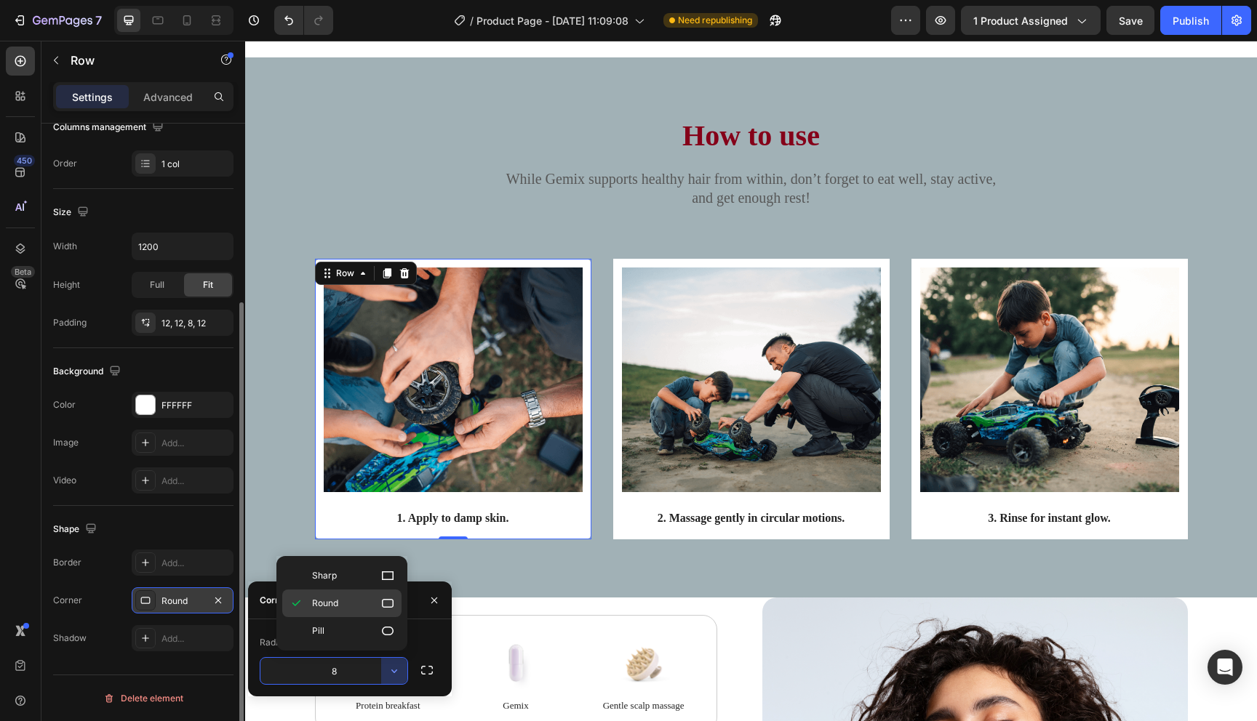
click at [363, 606] on p "Round" at bounding box center [353, 603] width 83 height 15
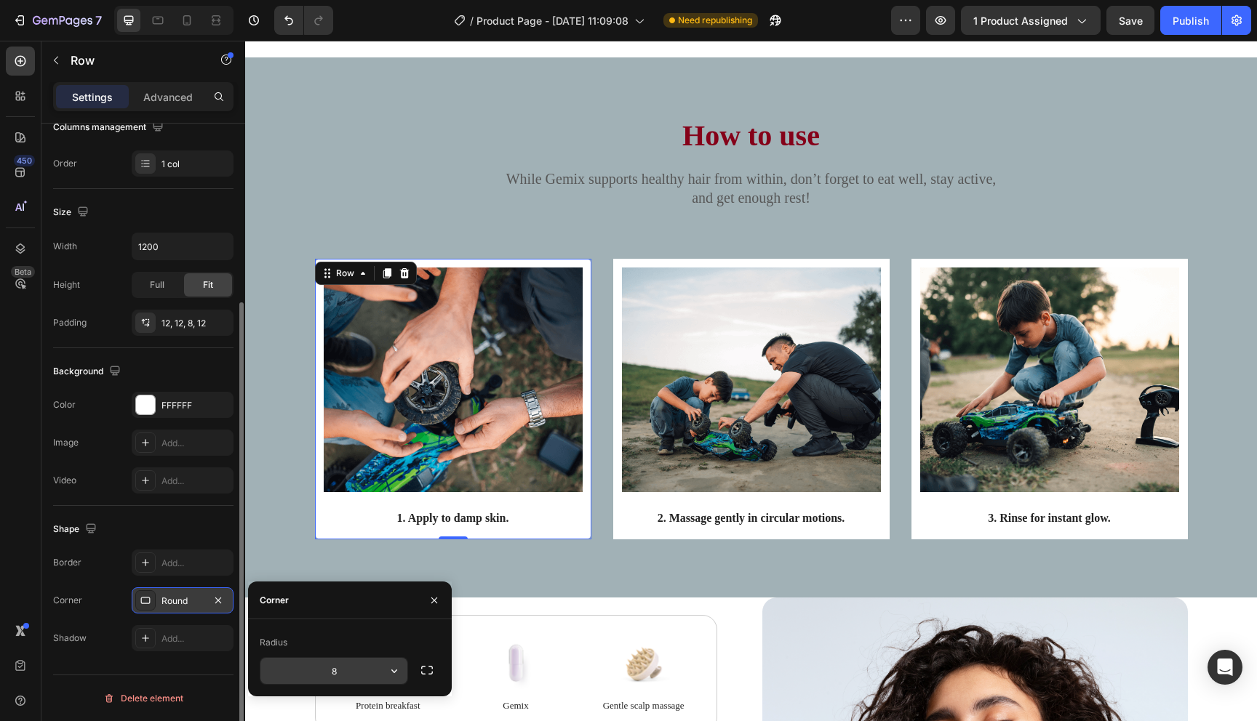
click at [350, 669] on input "8" at bounding box center [333, 671] width 147 height 26
type input "20"
click at [535, 567] on div "How to use Heading While Gemix supports healthy hair from within, don’t forget …" at bounding box center [751, 327] width 1012 height 540
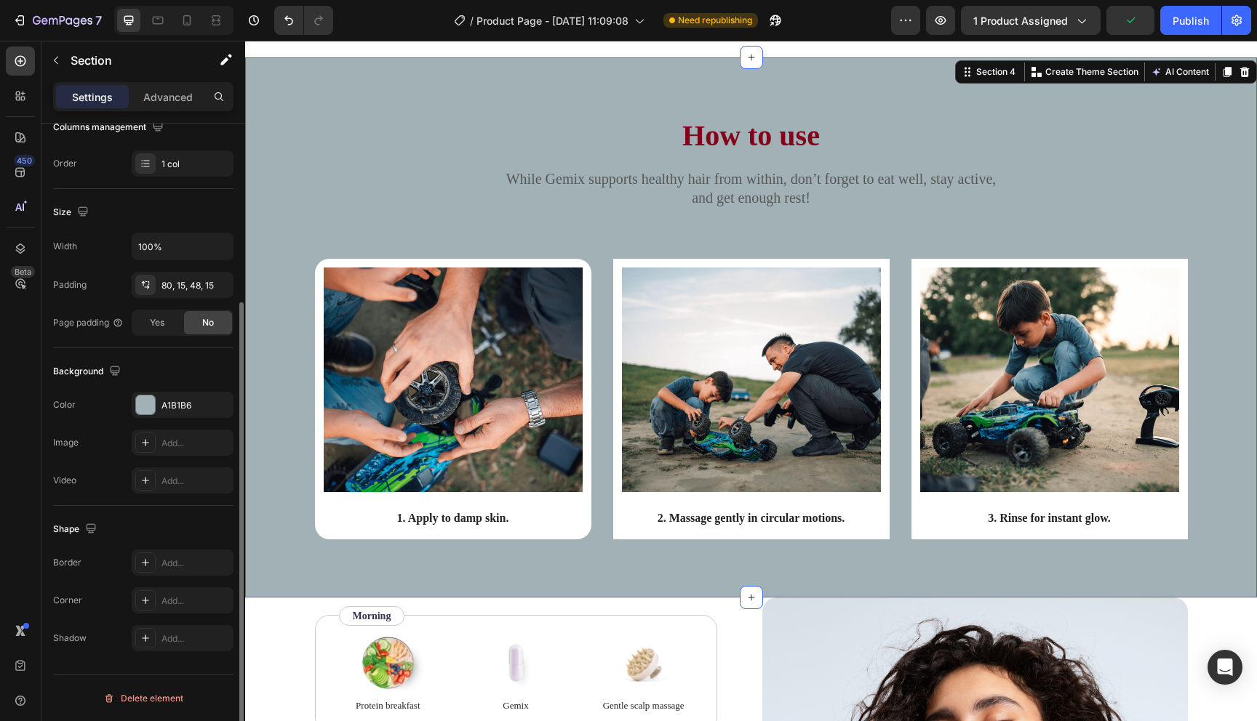
scroll to position [0, 0]
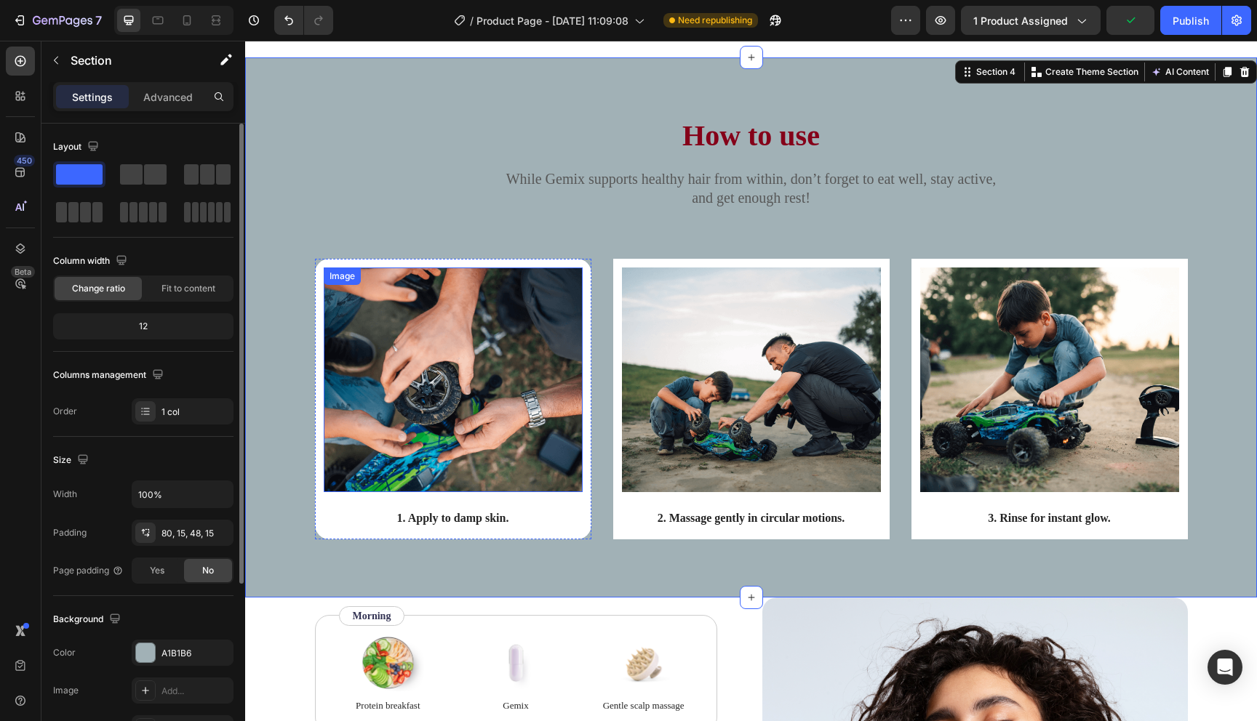
click at [505, 420] on img at bounding box center [453, 380] width 259 height 225
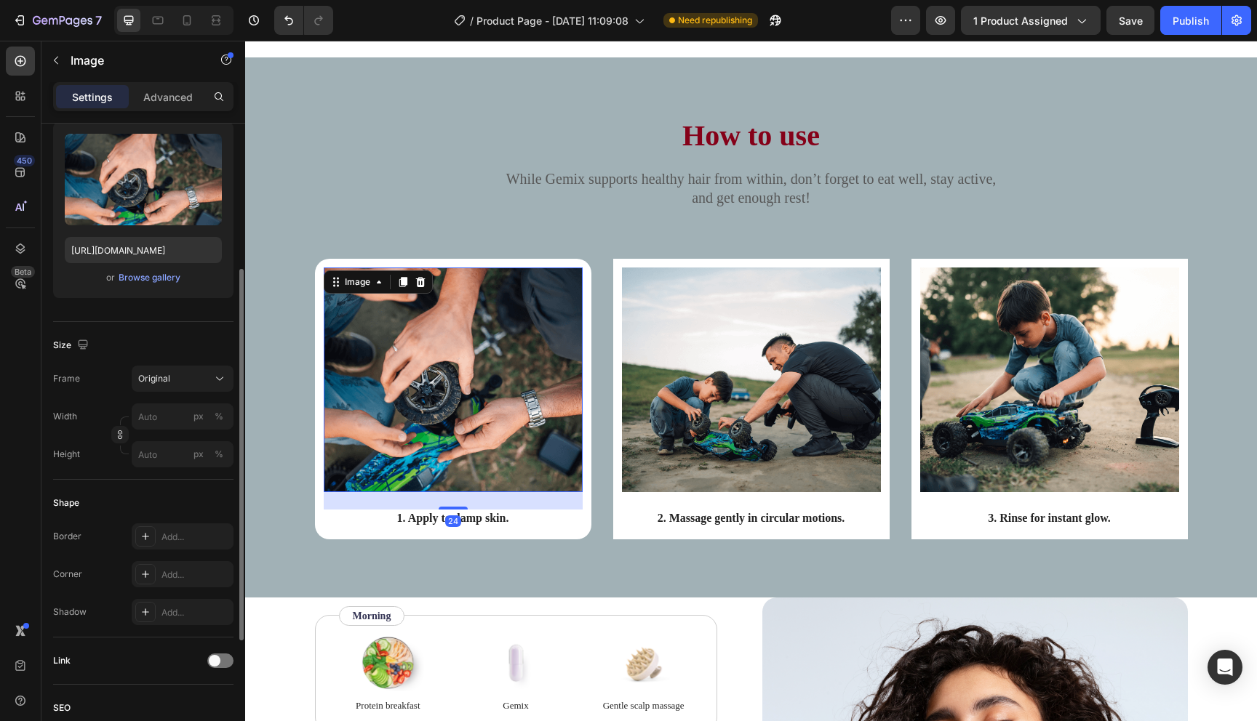
scroll to position [459, 0]
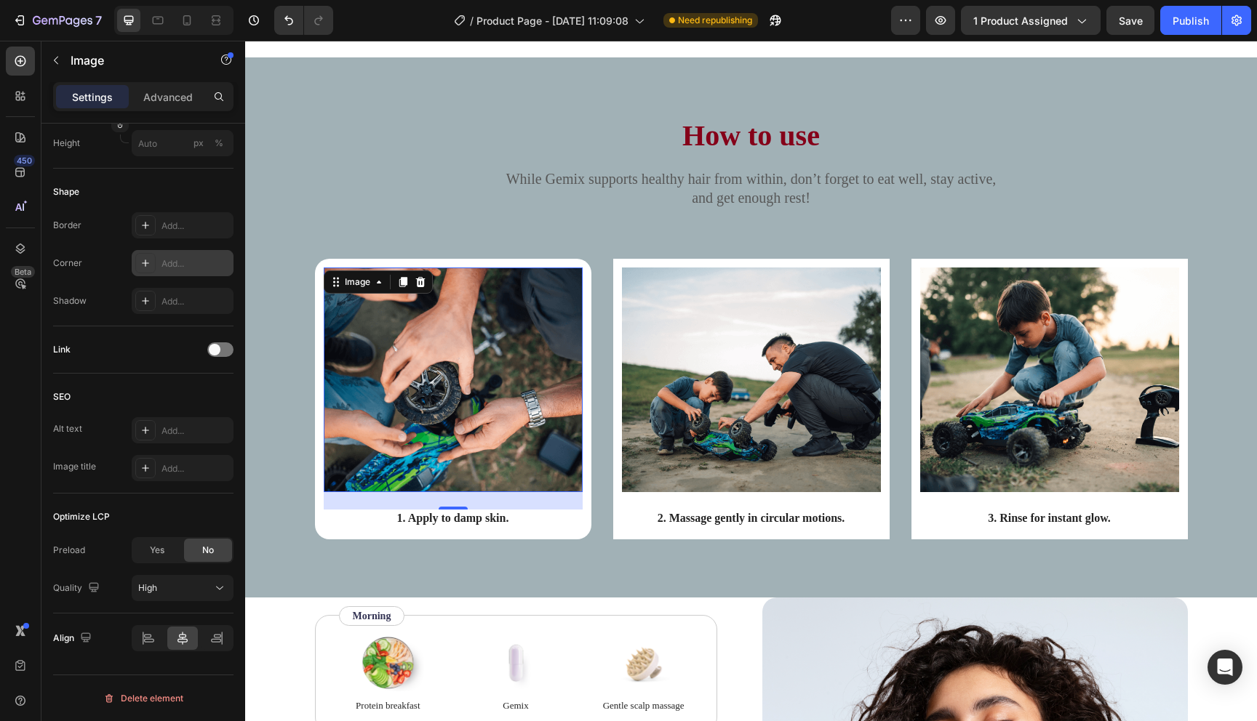
click at [171, 250] on div "Add..." at bounding box center [183, 263] width 102 height 26
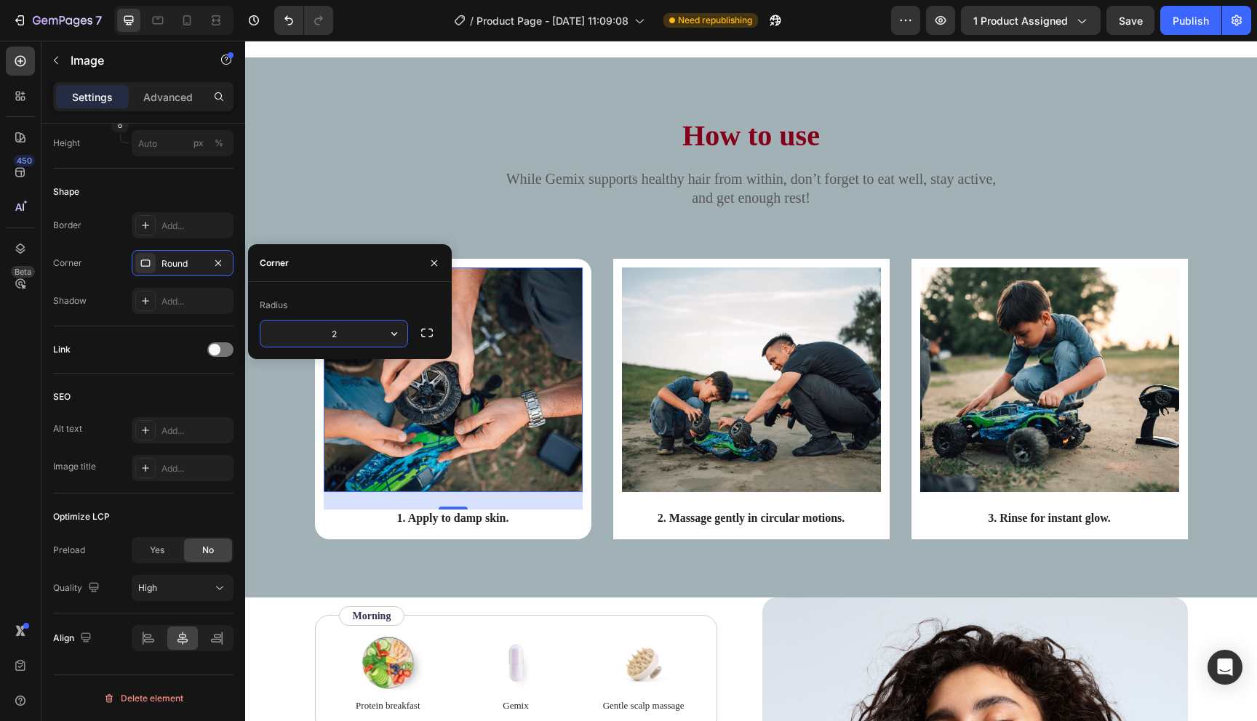
type input "20"
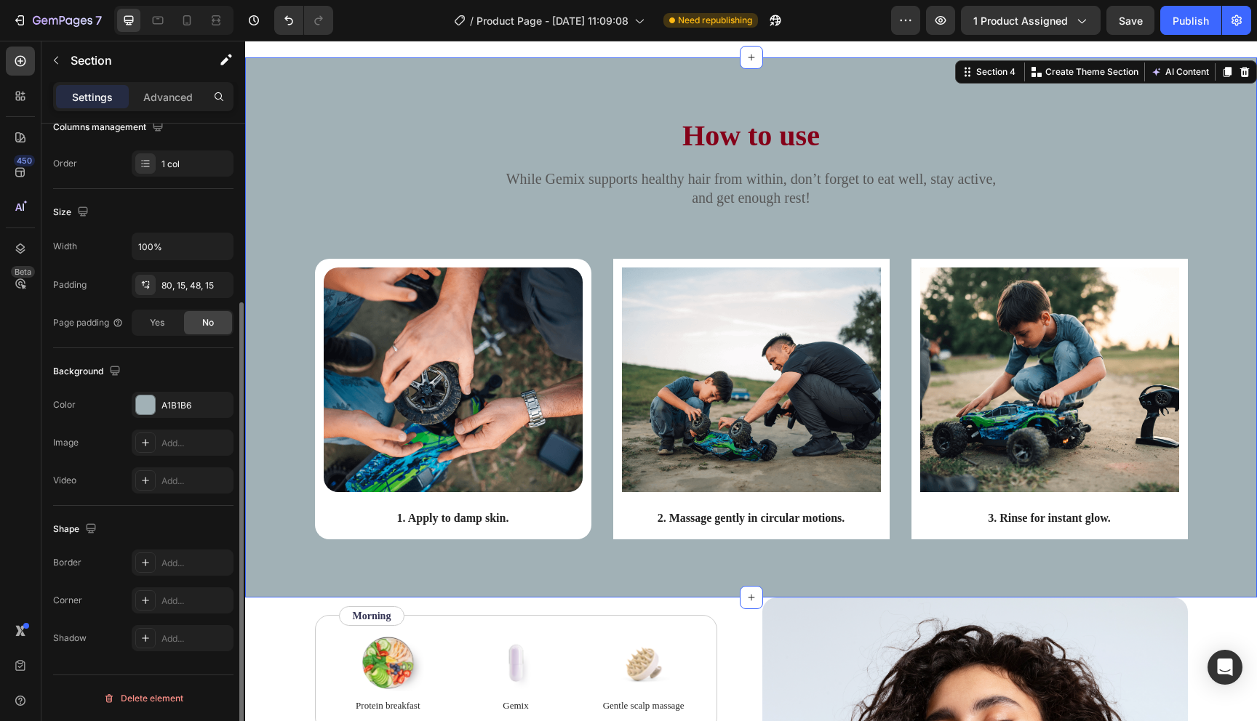
click at [311, 528] on div "Image 1. Apply to damp skin. Text Block Row Image 2. Massage gently in circular…" at bounding box center [751, 410] width 990 height 303
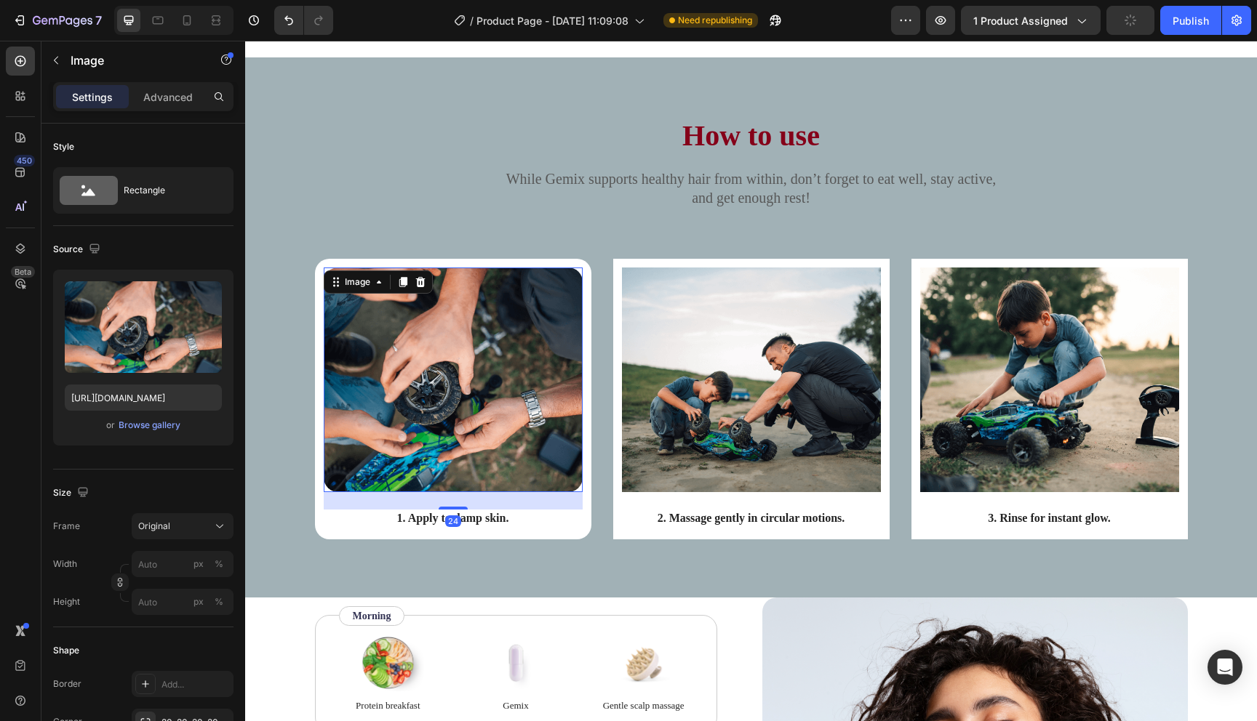
click at [440, 489] on img at bounding box center [453, 380] width 259 height 225
click at [449, 503] on div at bounding box center [453, 502] width 29 height 4
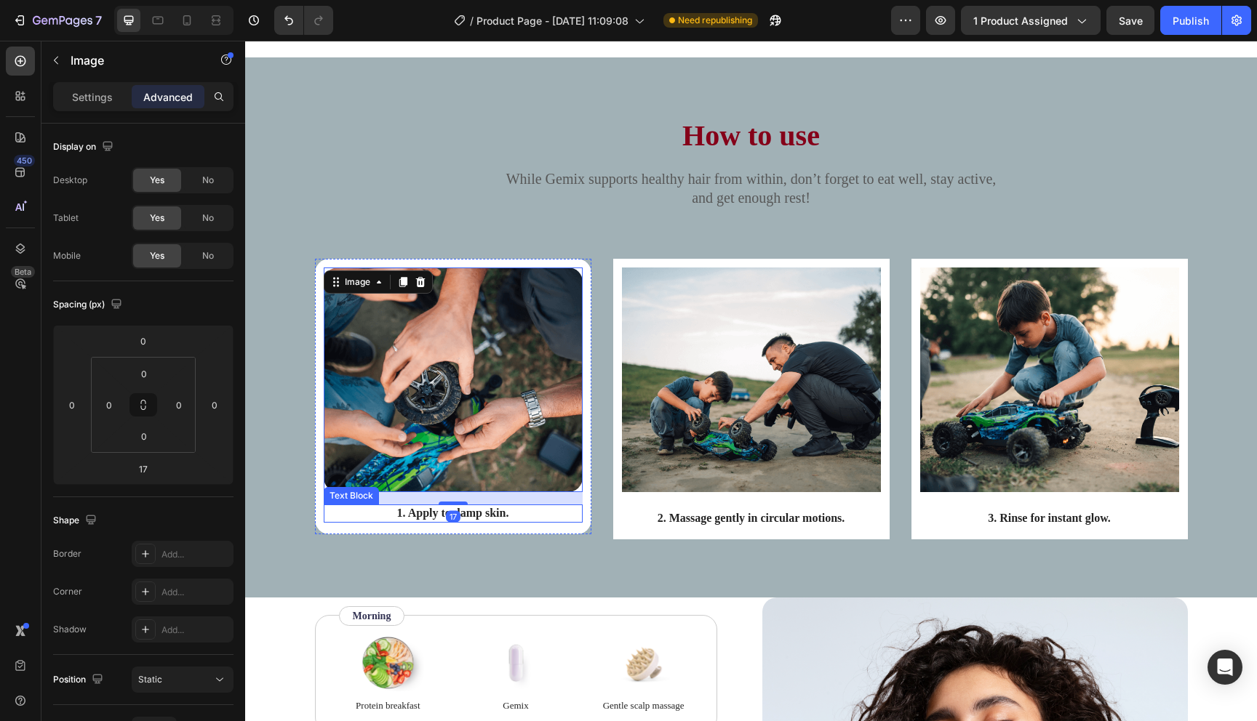
click at [490, 516] on p "1. Apply to damp skin." at bounding box center [453, 513] width 256 height 15
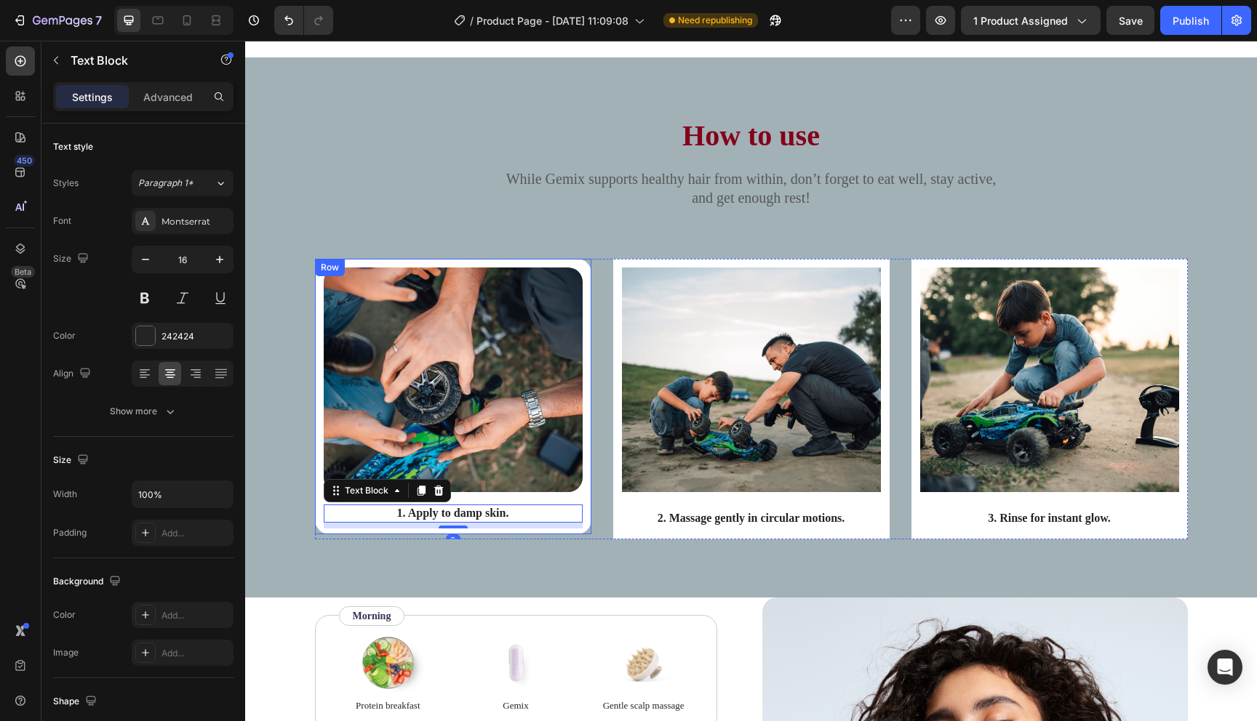
click at [471, 494] on div "Image 1. Apply to damp skin. Text Block 8" at bounding box center [453, 398] width 259 height 260
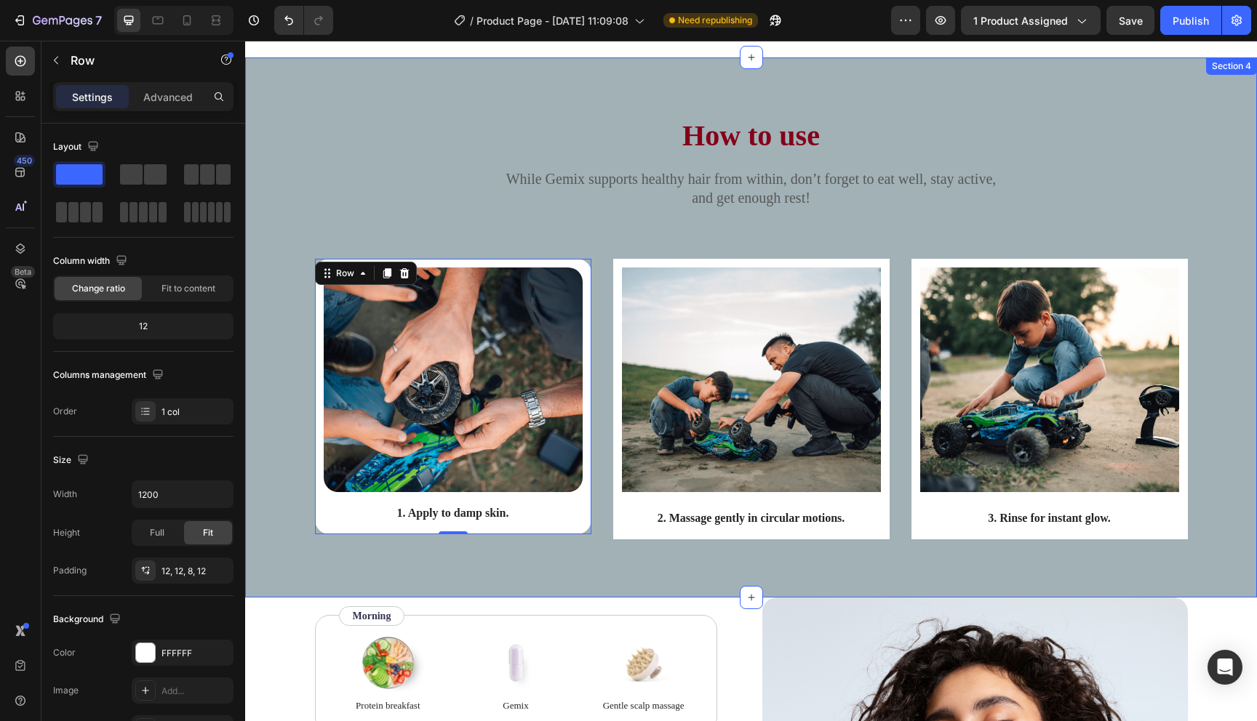
click at [543, 558] on div "Image 1. Apply to damp skin. Text Block Row 0 Image 2. Massage gently in circul…" at bounding box center [751, 410] width 990 height 303
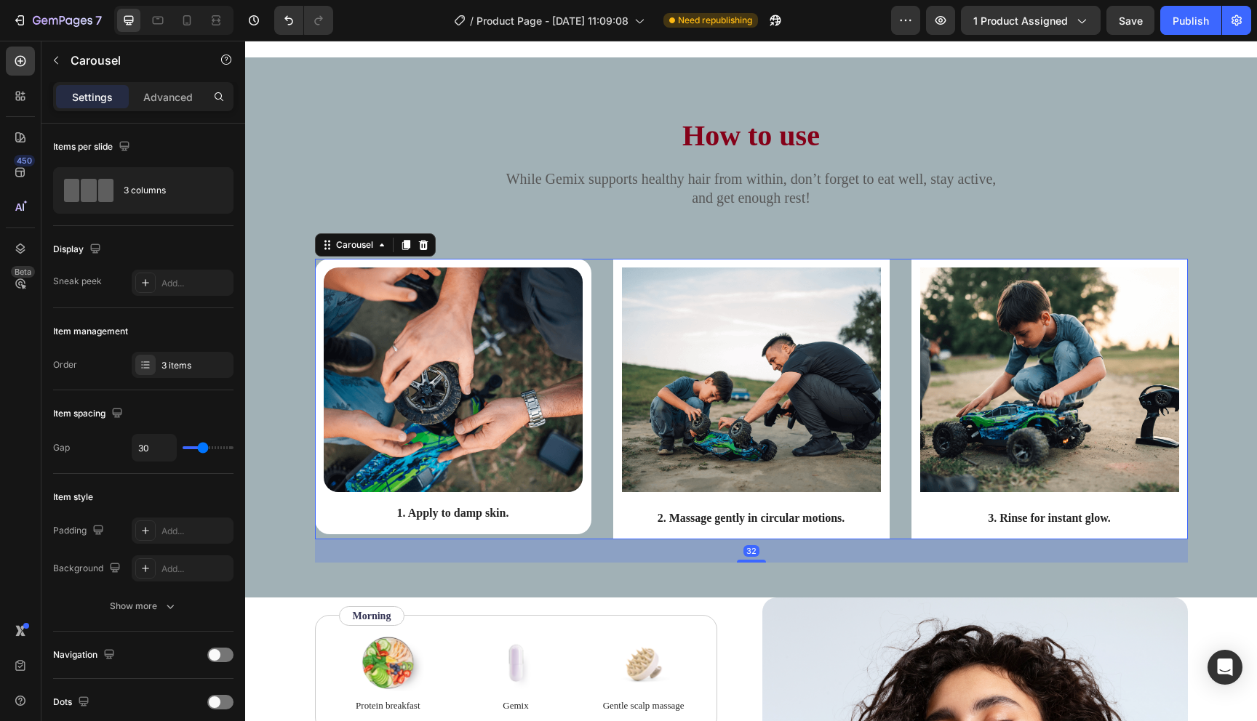
click at [593, 468] on div "Image 1. Apply to damp skin. Text Block Row Image 2. Massage gently in circular…" at bounding box center [751, 399] width 873 height 280
click at [655, 454] on img at bounding box center [751, 380] width 259 height 225
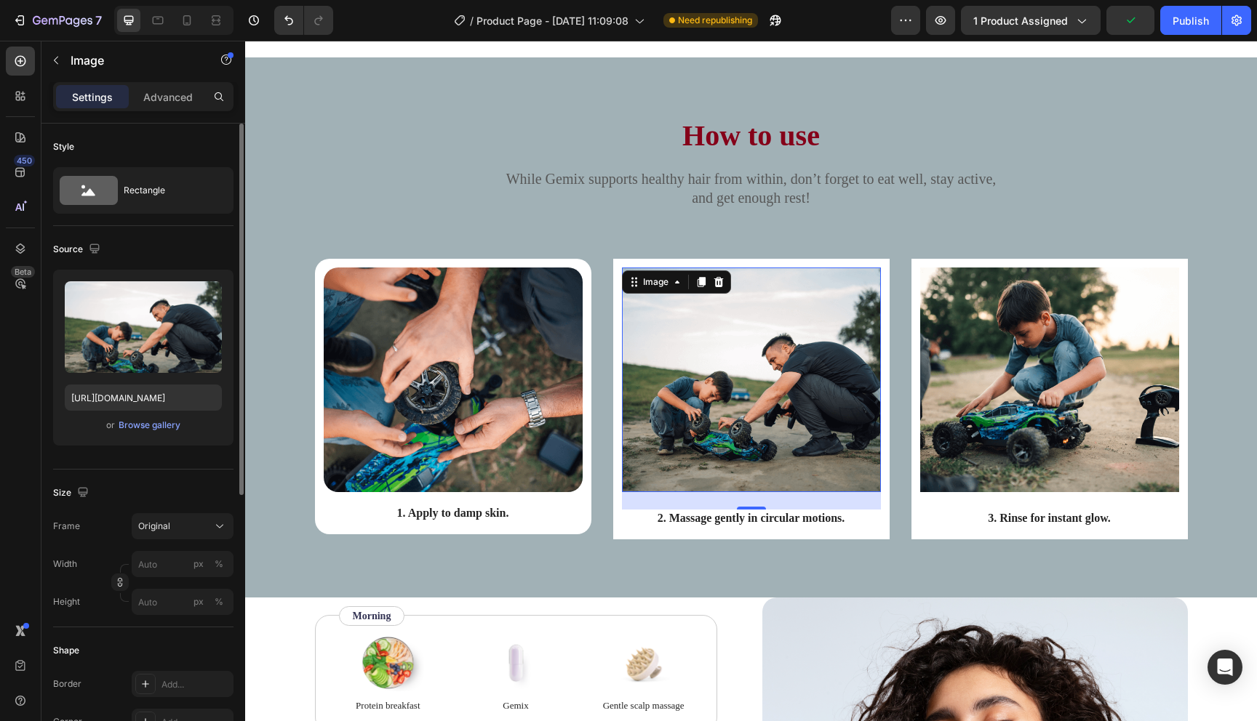
scroll to position [459, 0]
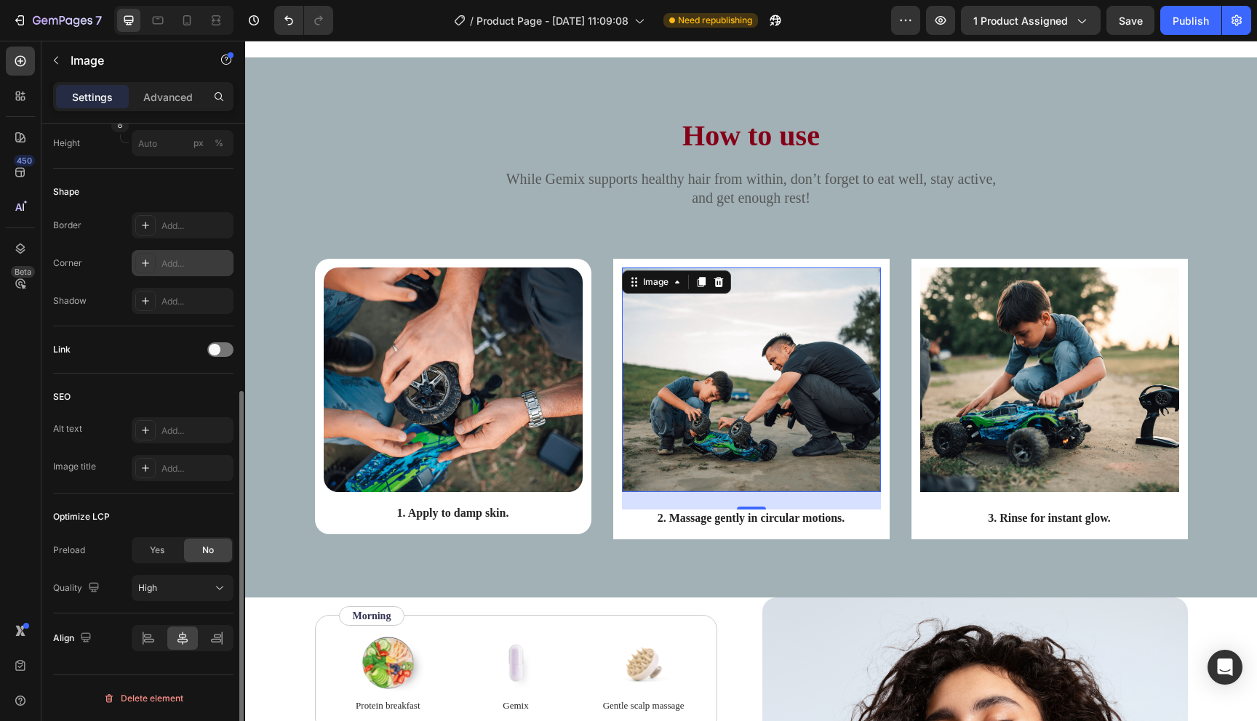
click at [177, 266] on div "Add..." at bounding box center [195, 263] width 68 height 13
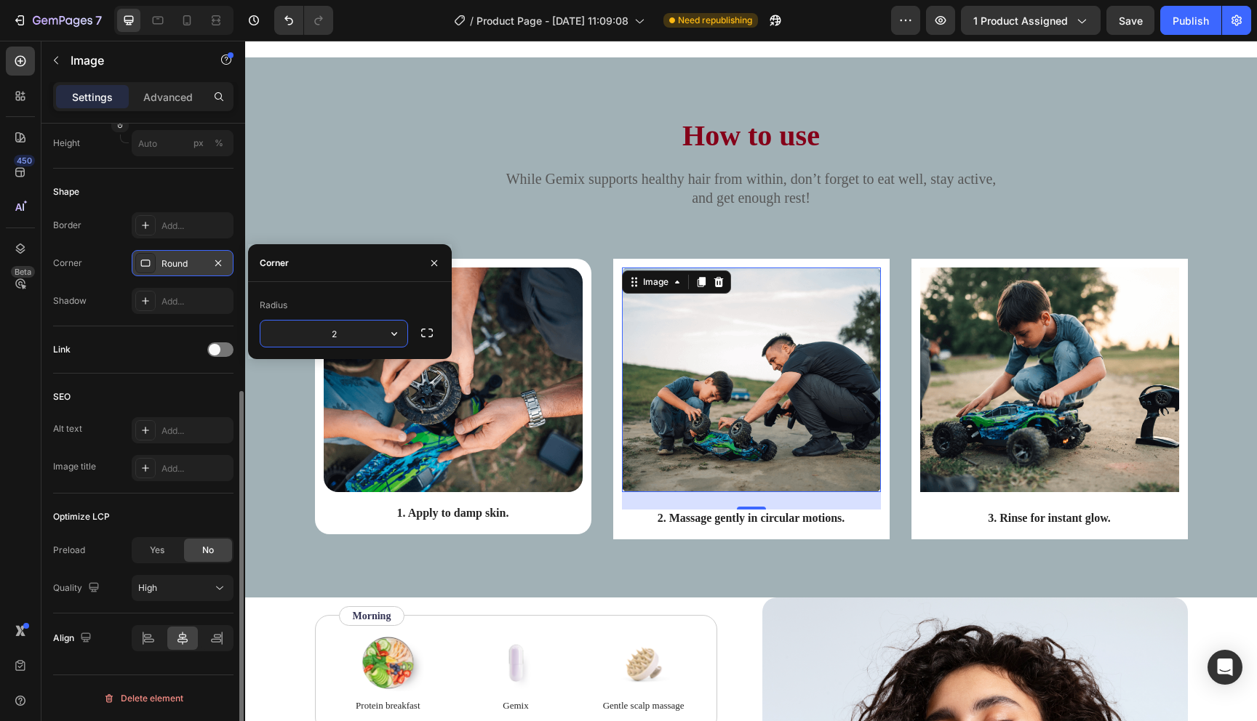
type input "20"
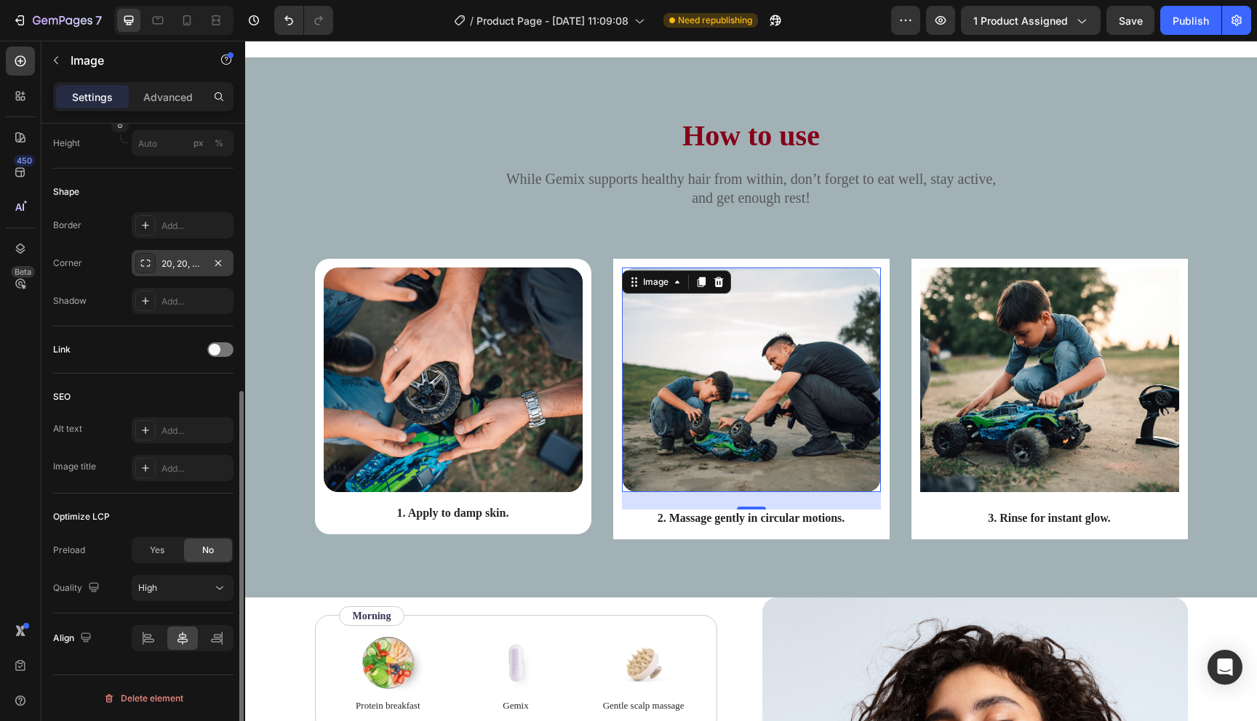
click at [663, 372] on img at bounding box center [751, 380] width 259 height 225
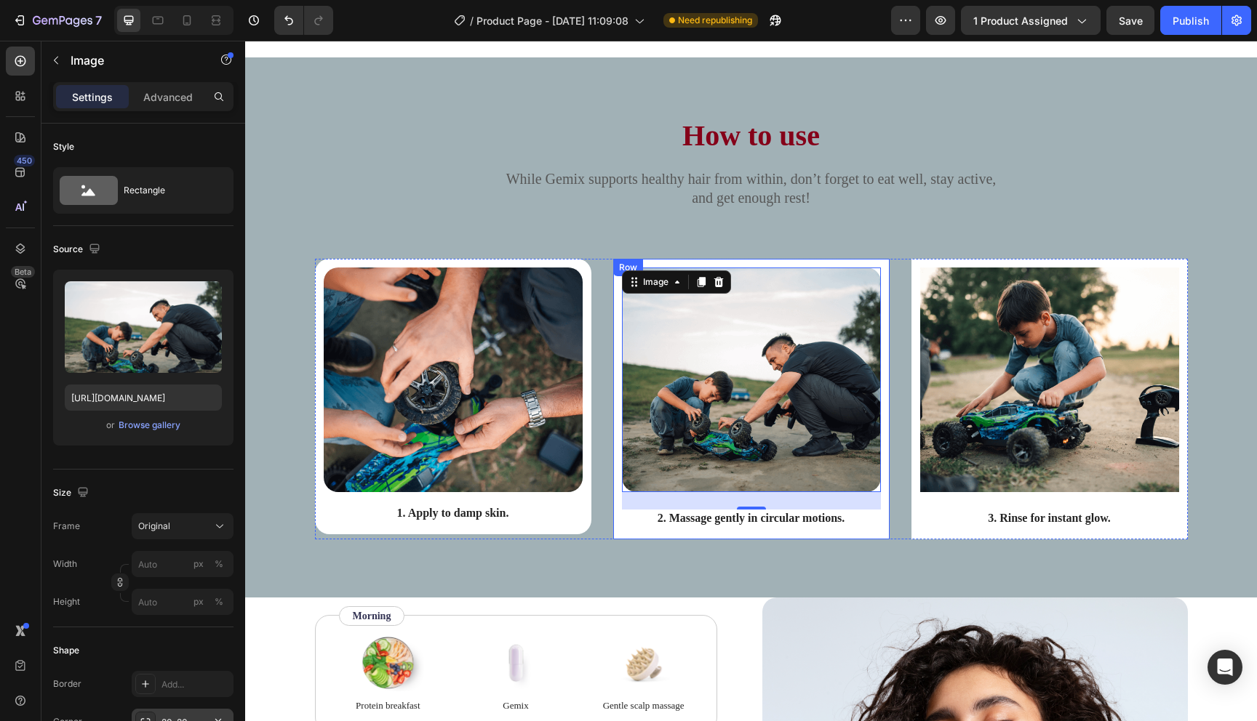
click at [618, 345] on div "Image 24 2. Massage gently in circular motions. Text Block Row" at bounding box center [751, 399] width 276 height 280
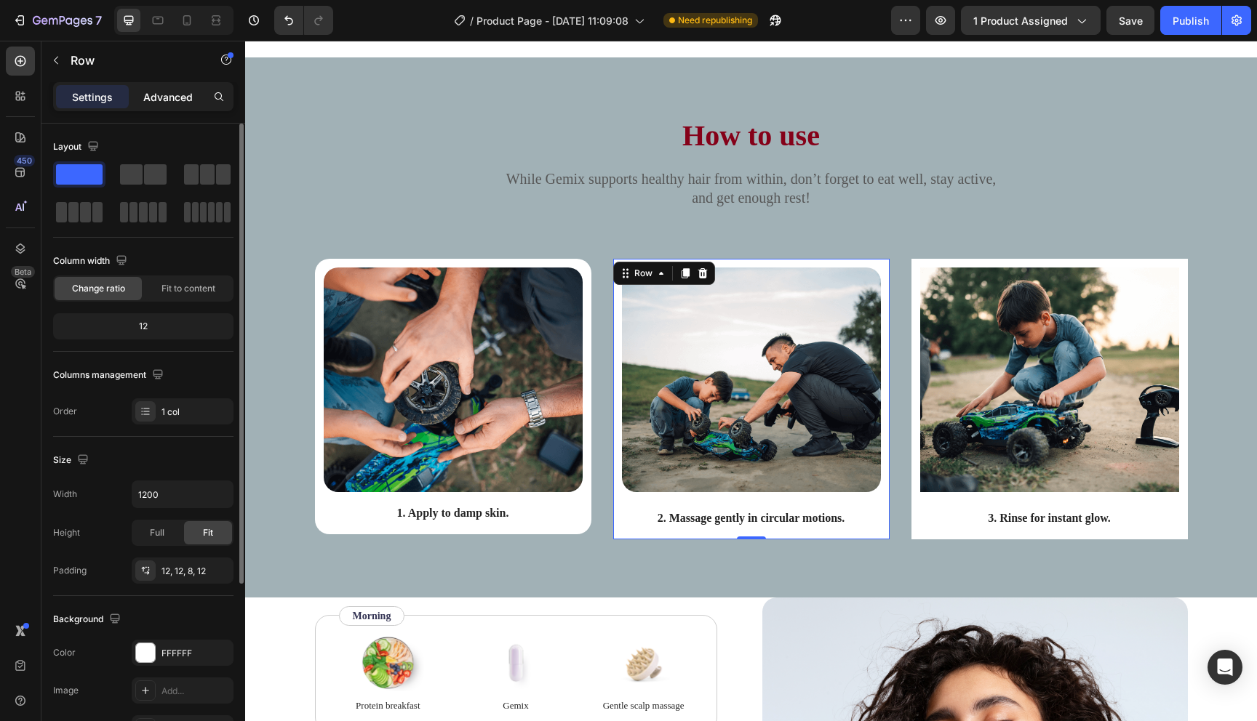
click at [159, 103] on p "Advanced" at bounding box center [167, 96] width 49 height 15
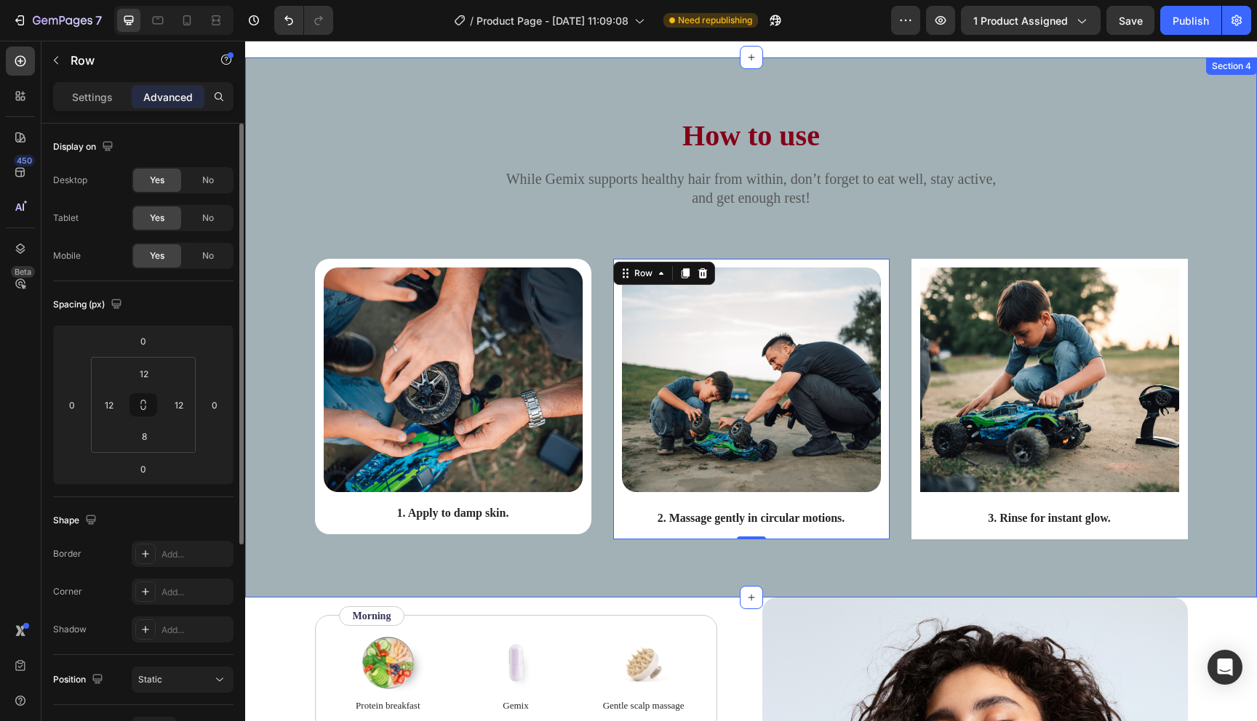
click at [489, 579] on div "How to use Heading While Gemix supports healthy hair from within, don’t forget …" at bounding box center [751, 327] width 1012 height 540
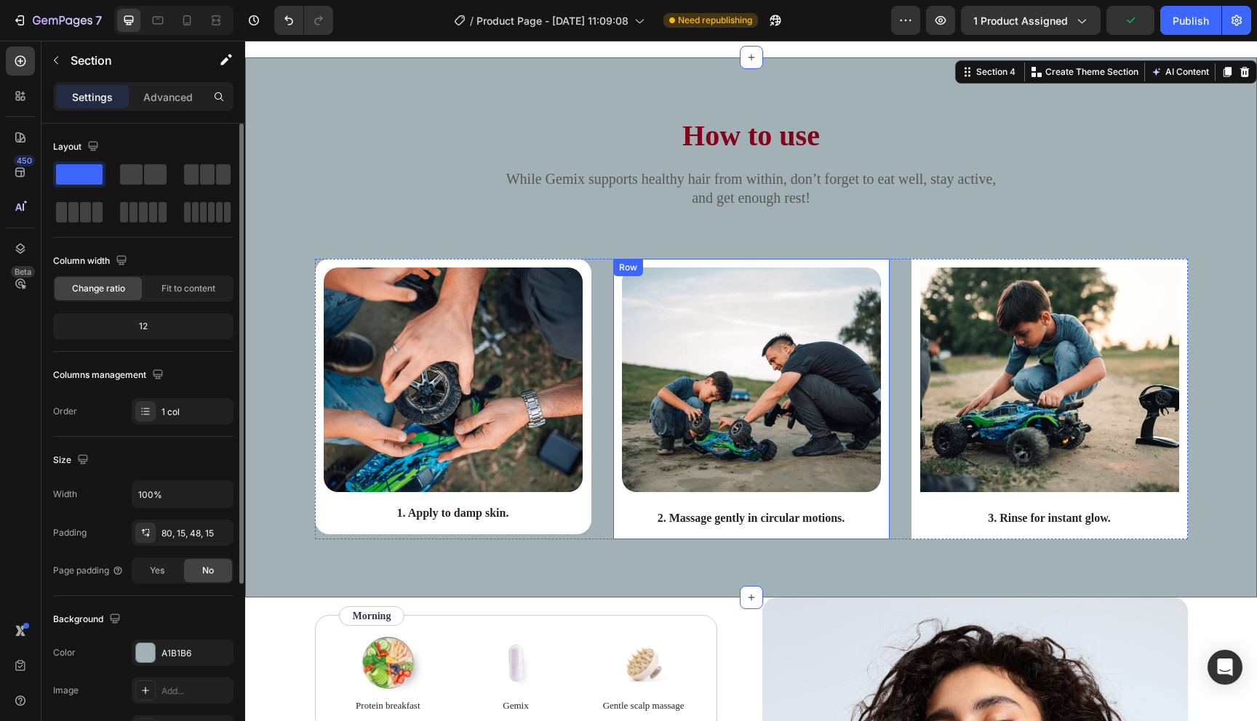
click at [618, 268] on div "Row" at bounding box center [628, 267] width 24 height 13
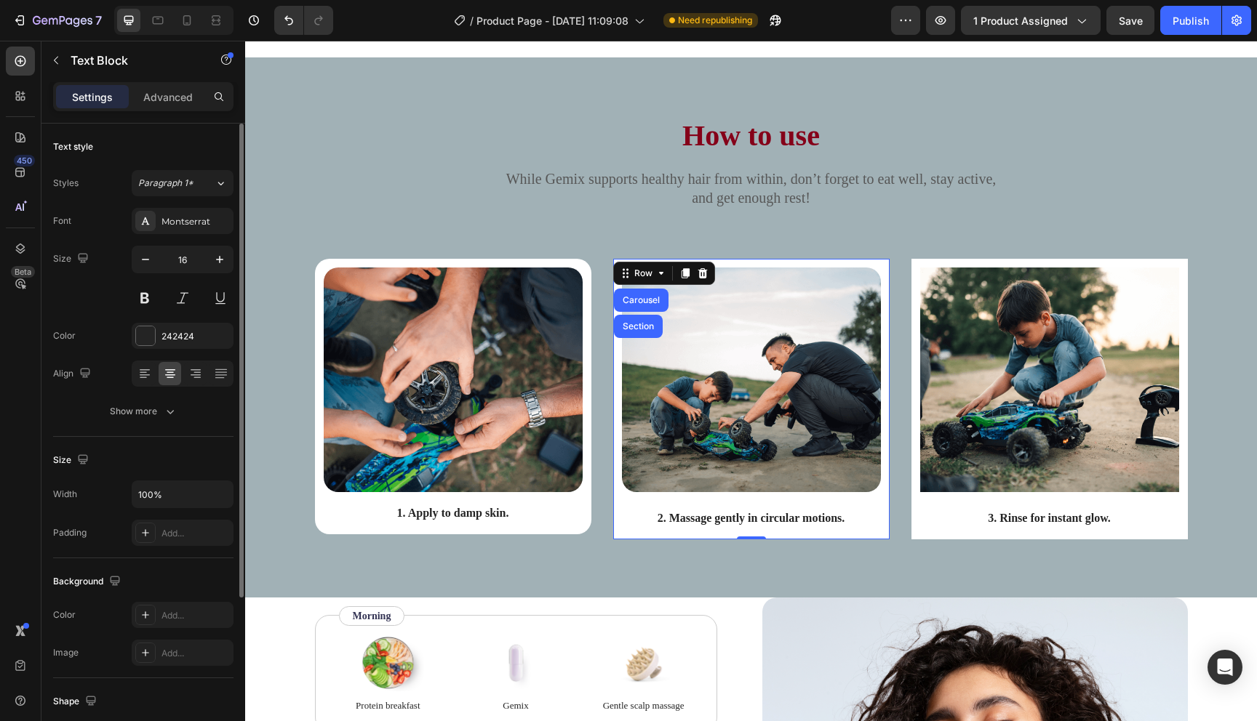
click at [622, 522] on div "2. Massage gently in circular motions." at bounding box center [751, 519] width 259 height 18
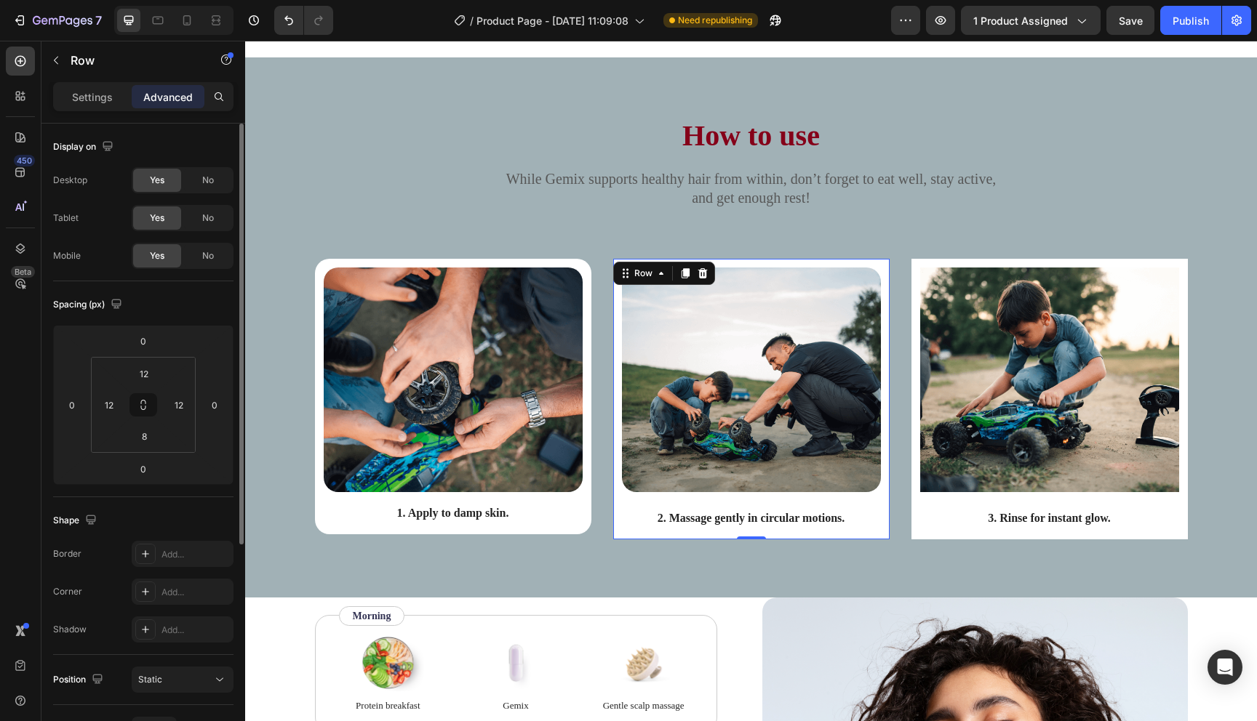
click at [617, 513] on div "Image 2. Massage gently in circular motions. Text Block Row 0" at bounding box center [751, 399] width 276 height 280
click at [148, 599] on div at bounding box center [145, 592] width 20 height 20
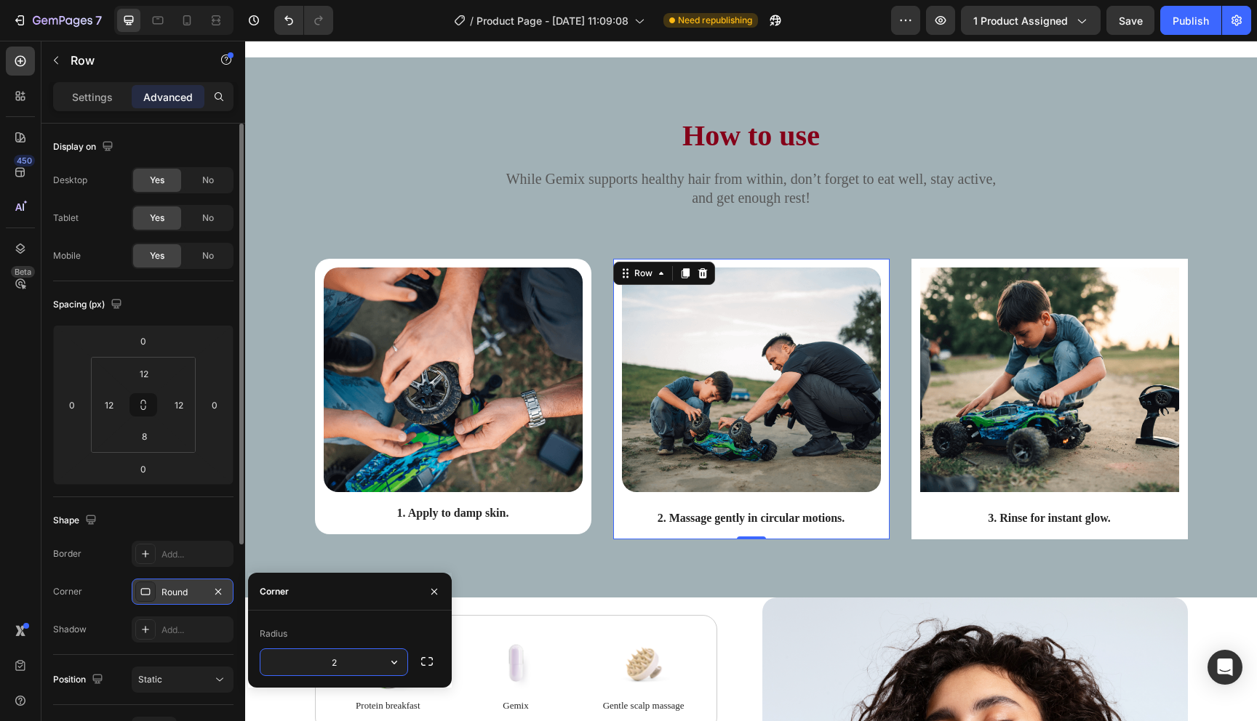
type input "20"
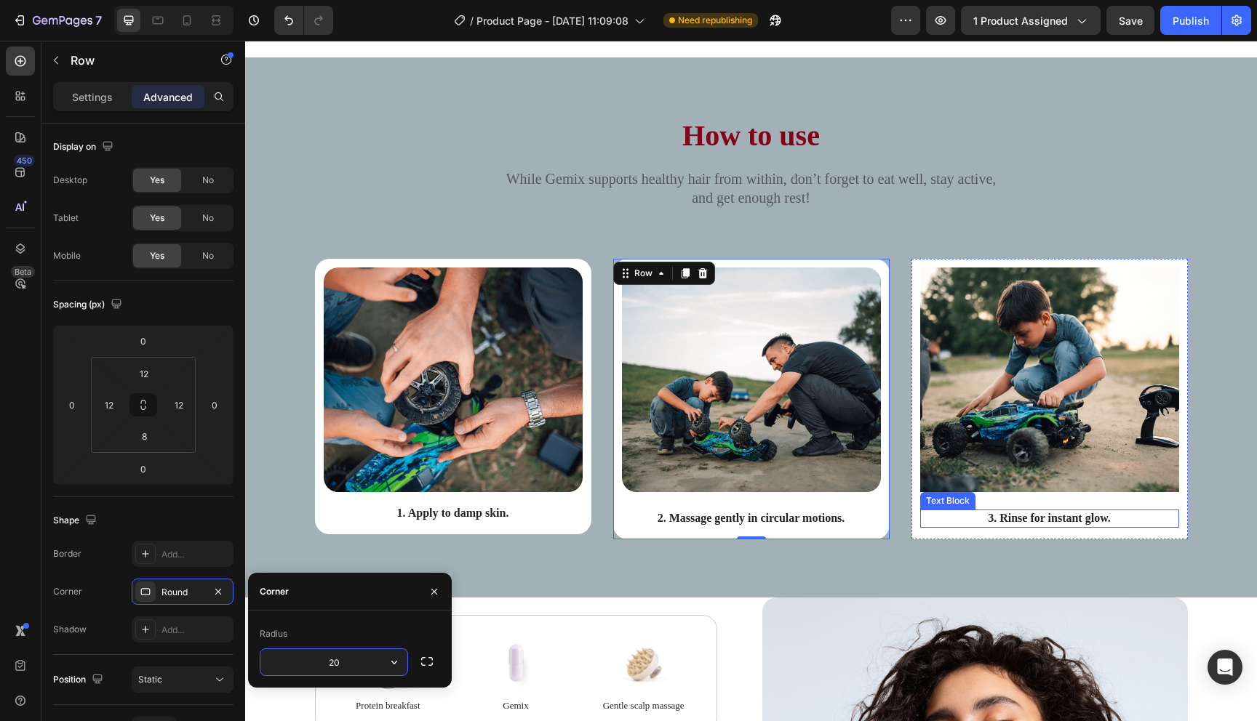
click at [928, 527] on div "3. Rinse for instant glow." at bounding box center [1049, 519] width 259 height 18
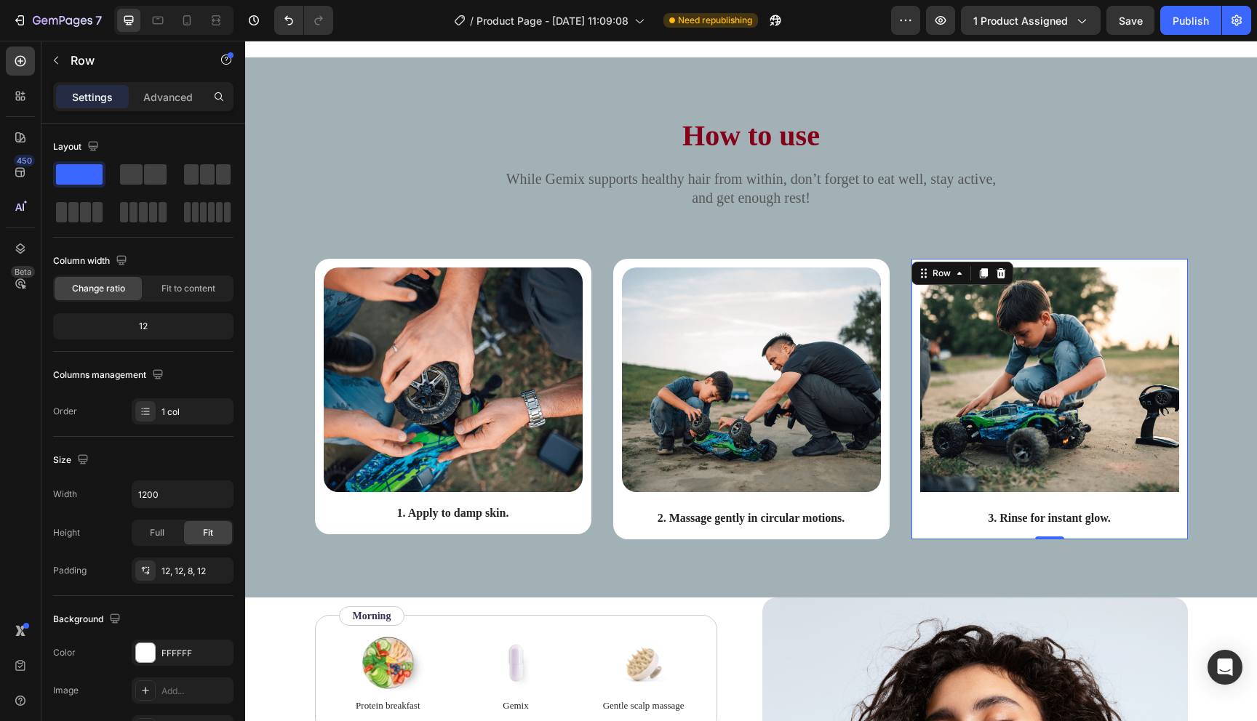
click at [915, 527] on div "Image 3. Rinse for instant glow. Text Block Row 0" at bounding box center [1049, 399] width 276 height 280
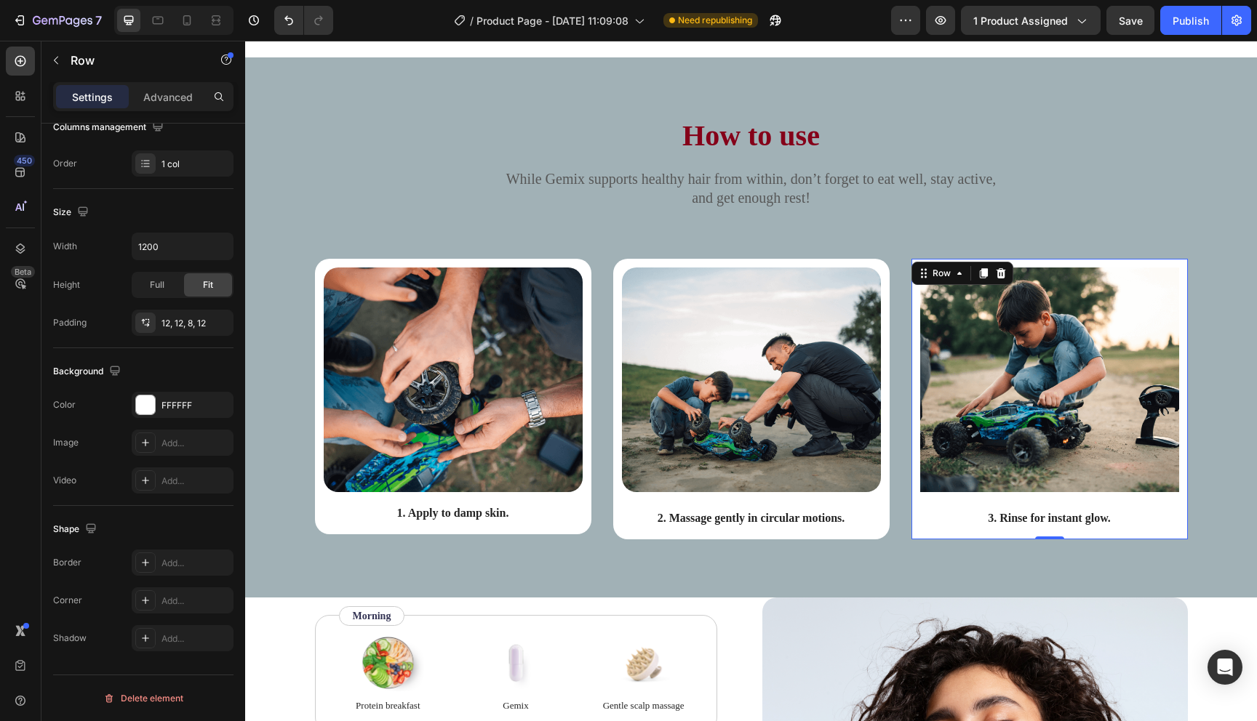
click at [189, 614] on div "Border Add... Corner Add... Shadow Add..." at bounding box center [143, 601] width 180 height 102
click at [192, 599] on div "Add..." at bounding box center [195, 601] width 68 height 13
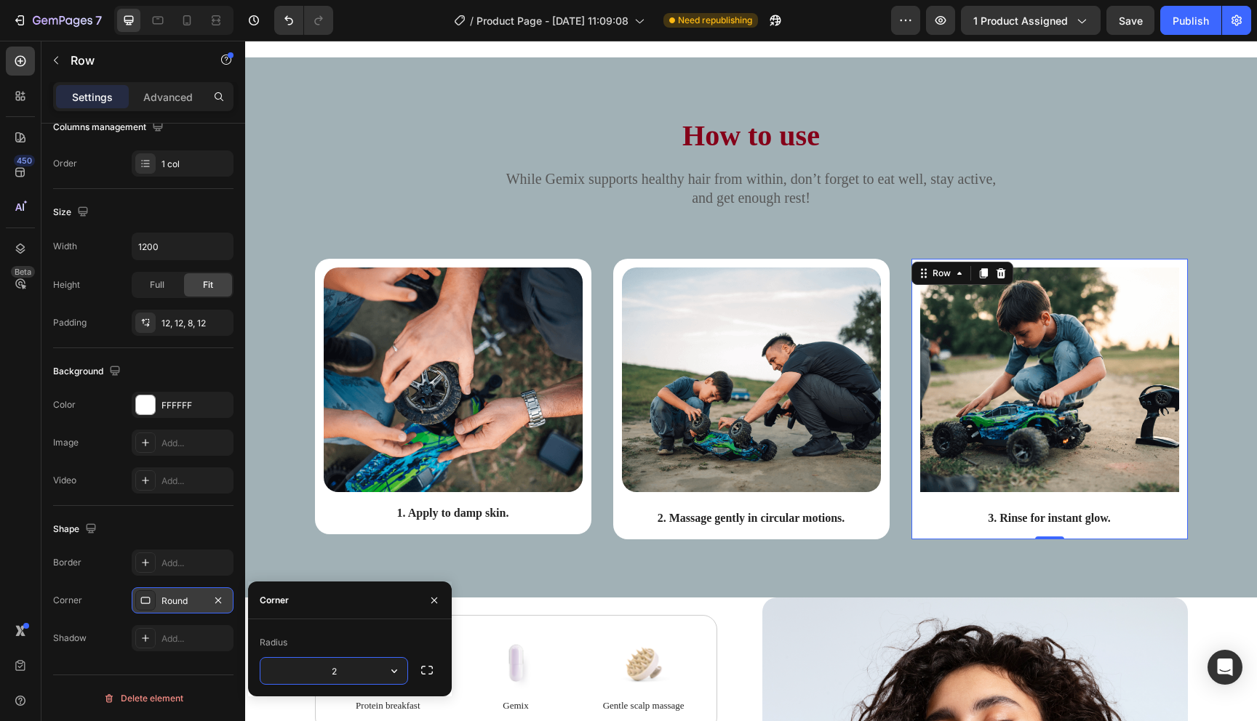
type input "20"
click at [973, 399] on img at bounding box center [1049, 380] width 259 height 225
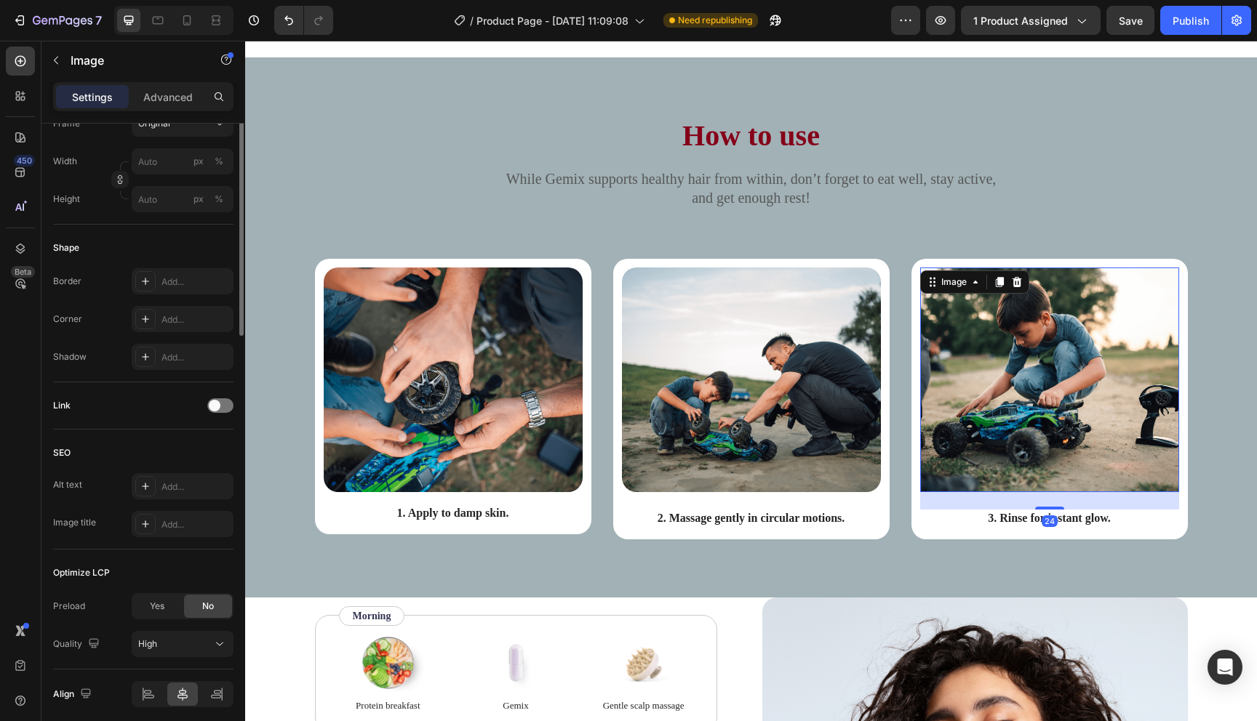
scroll to position [459, 0]
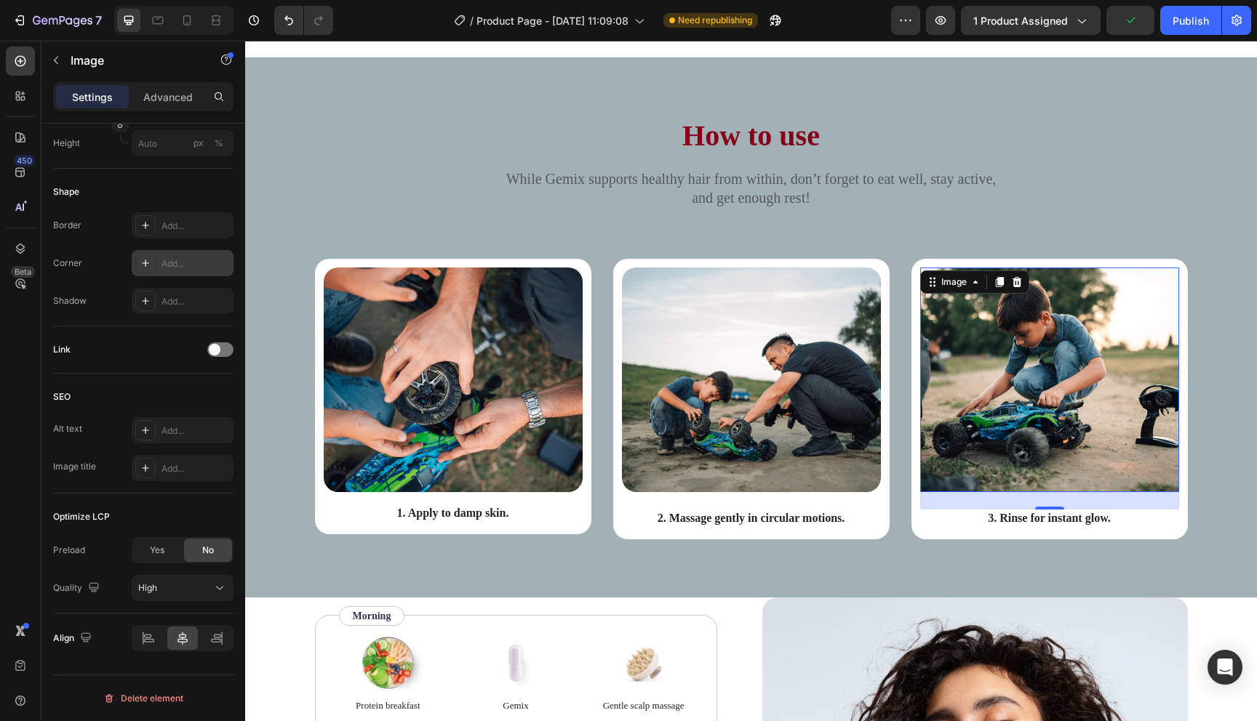
click at [180, 271] on div "Add..." at bounding box center [183, 263] width 102 height 26
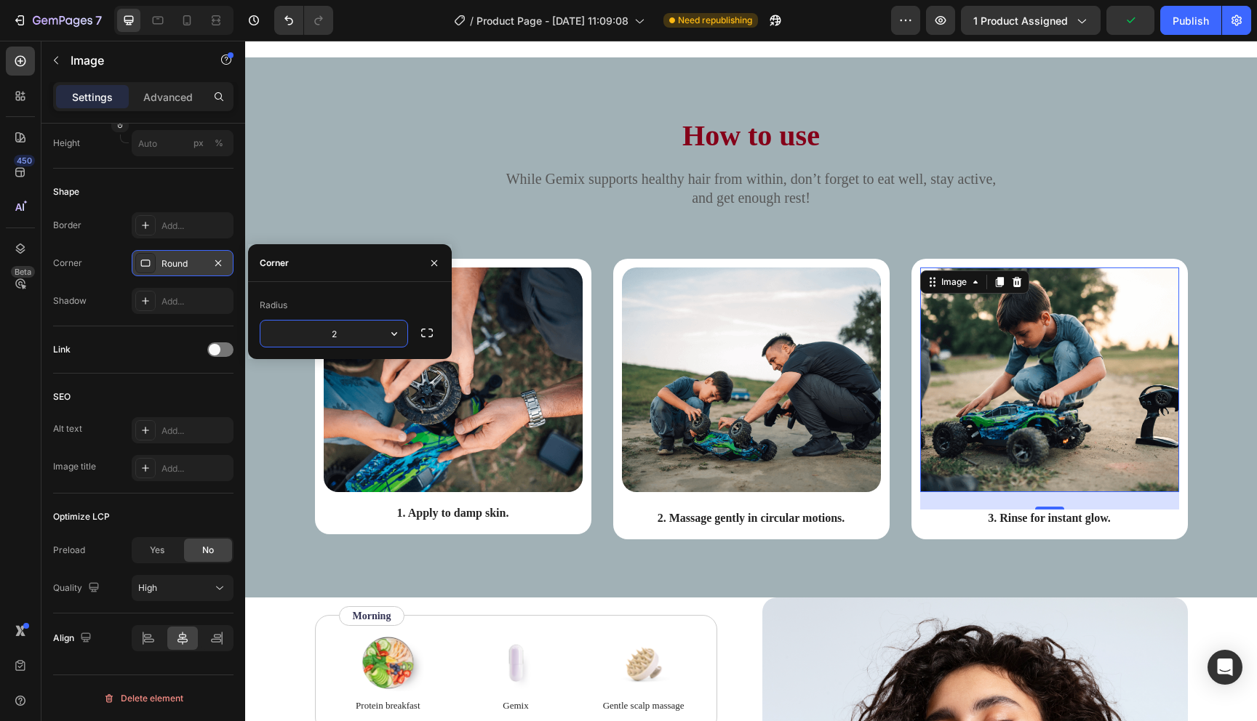
type input "20"
click at [602, 570] on div "How to use Heading While Gemix supports healthy hair from within, don’t forget …" at bounding box center [751, 327] width 1012 height 540
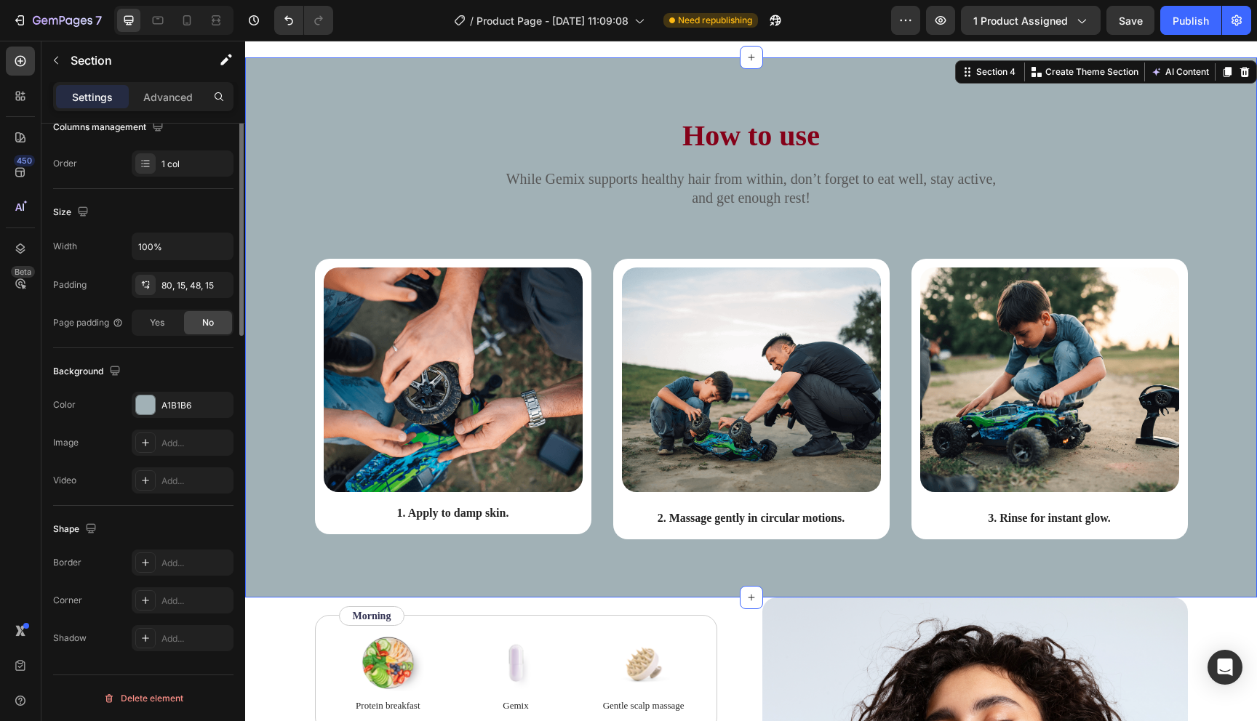
scroll to position [0, 0]
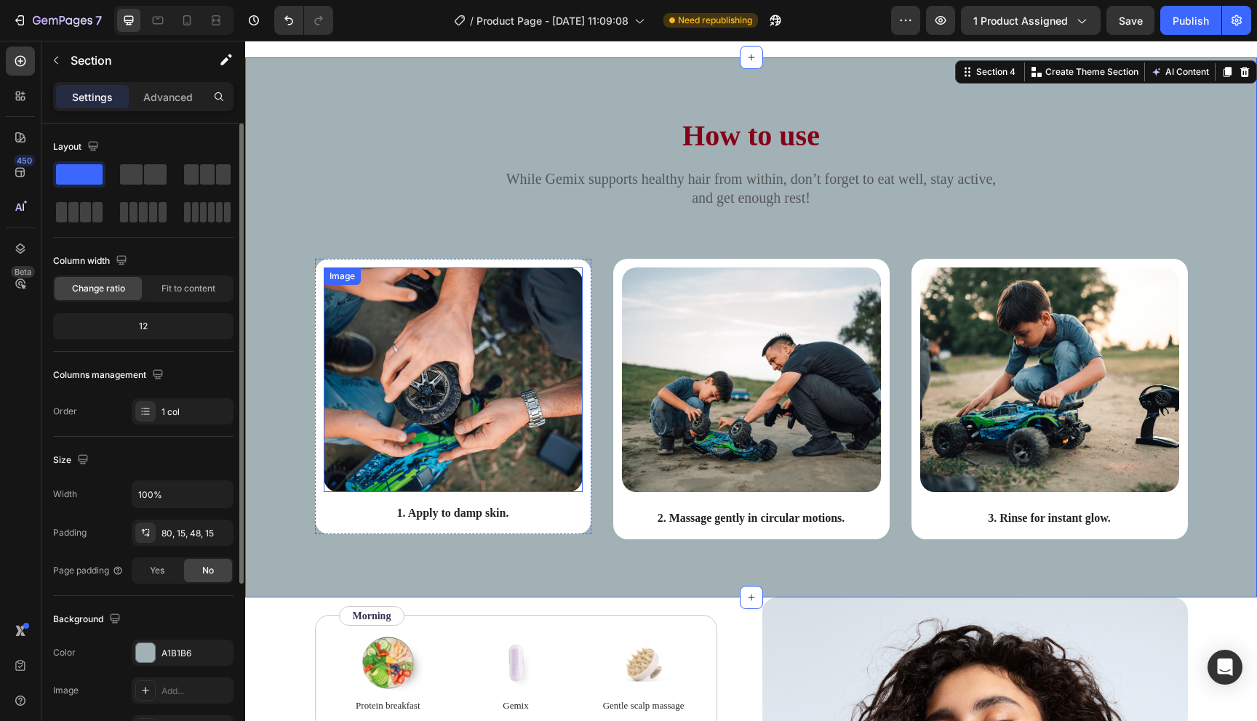
click at [529, 475] on img at bounding box center [453, 380] width 259 height 225
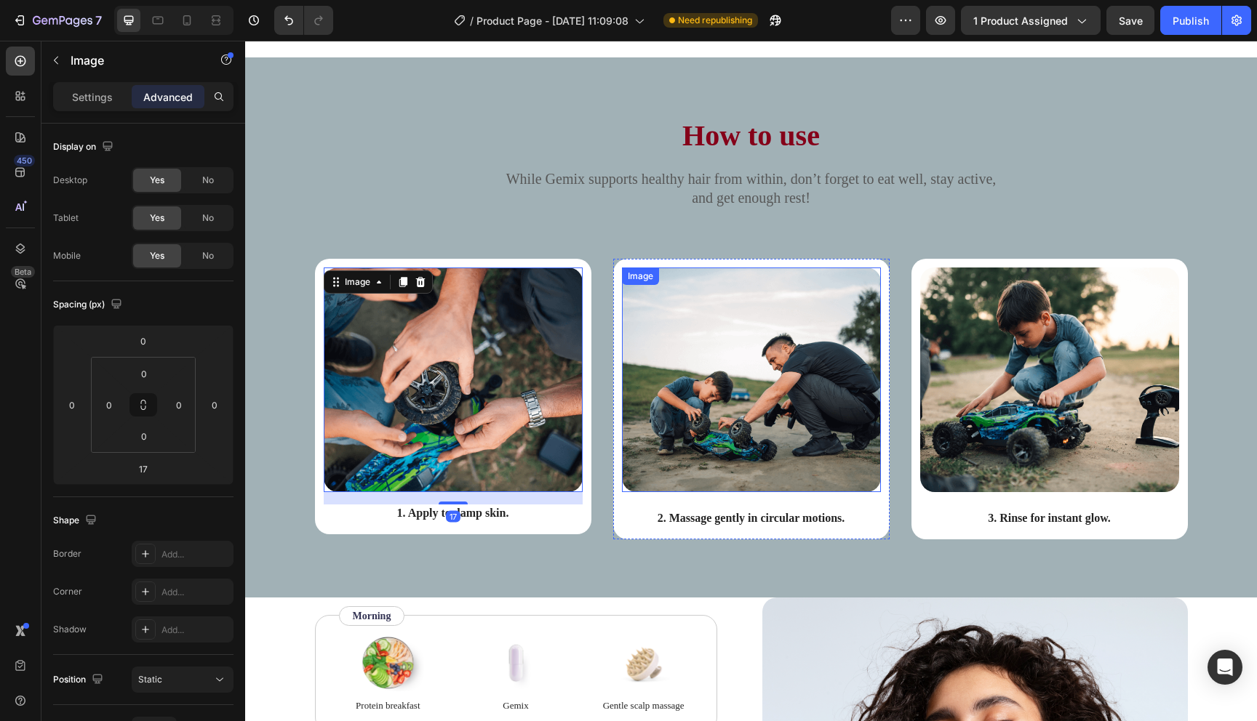
click at [690, 458] on img at bounding box center [751, 380] width 259 height 225
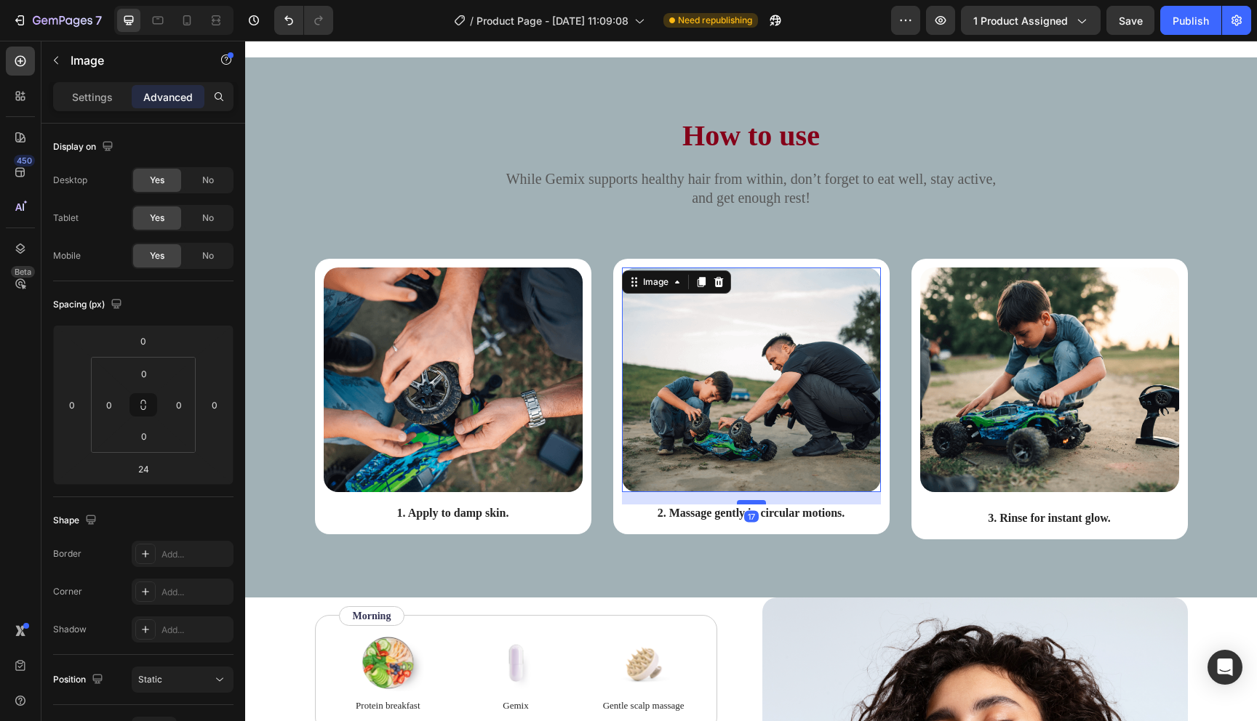
click at [754, 502] on div at bounding box center [751, 502] width 29 height 4
type input "17"
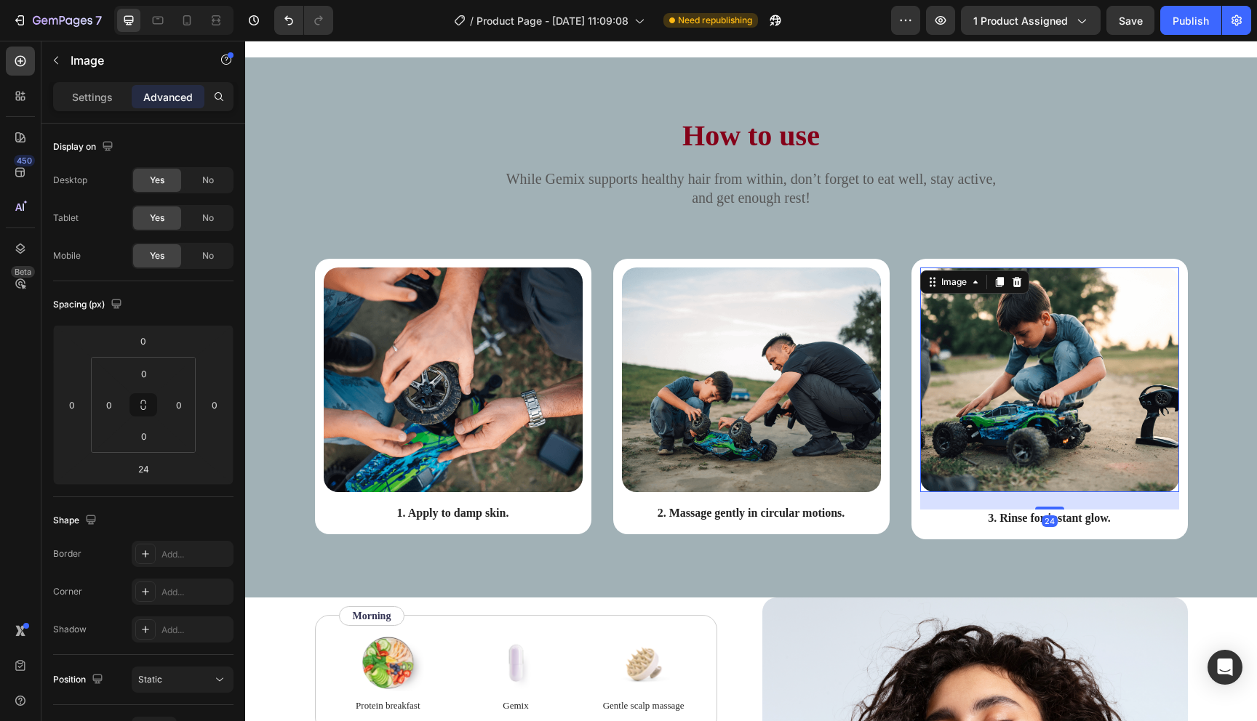
click at [988, 461] on img at bounding box center [1049, 380] width 259 height 225
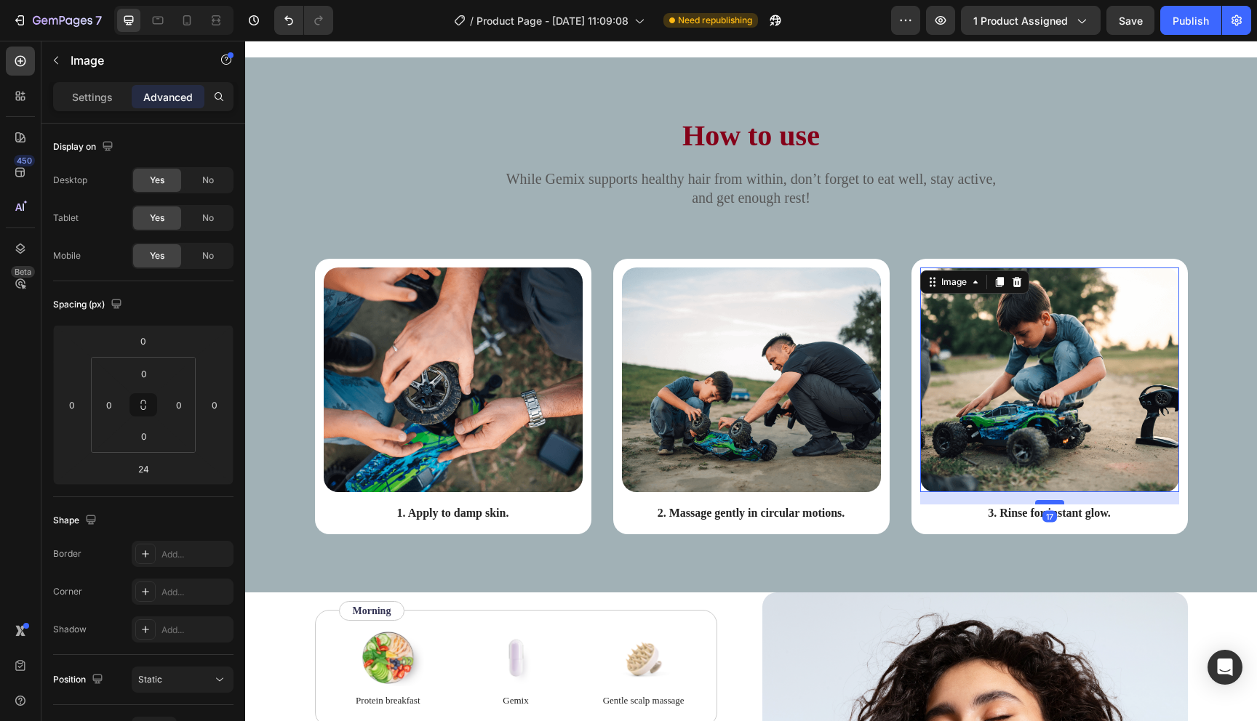
click at [1052, 500] on div at bounding box center [1049, 502] width 29 height 4
type input "17"
click at [956, 572] on div "How to use Heading While Gemix supports healthy hair from within, don’t forget …" at bounding box center [751, 324] width 1012 height 535
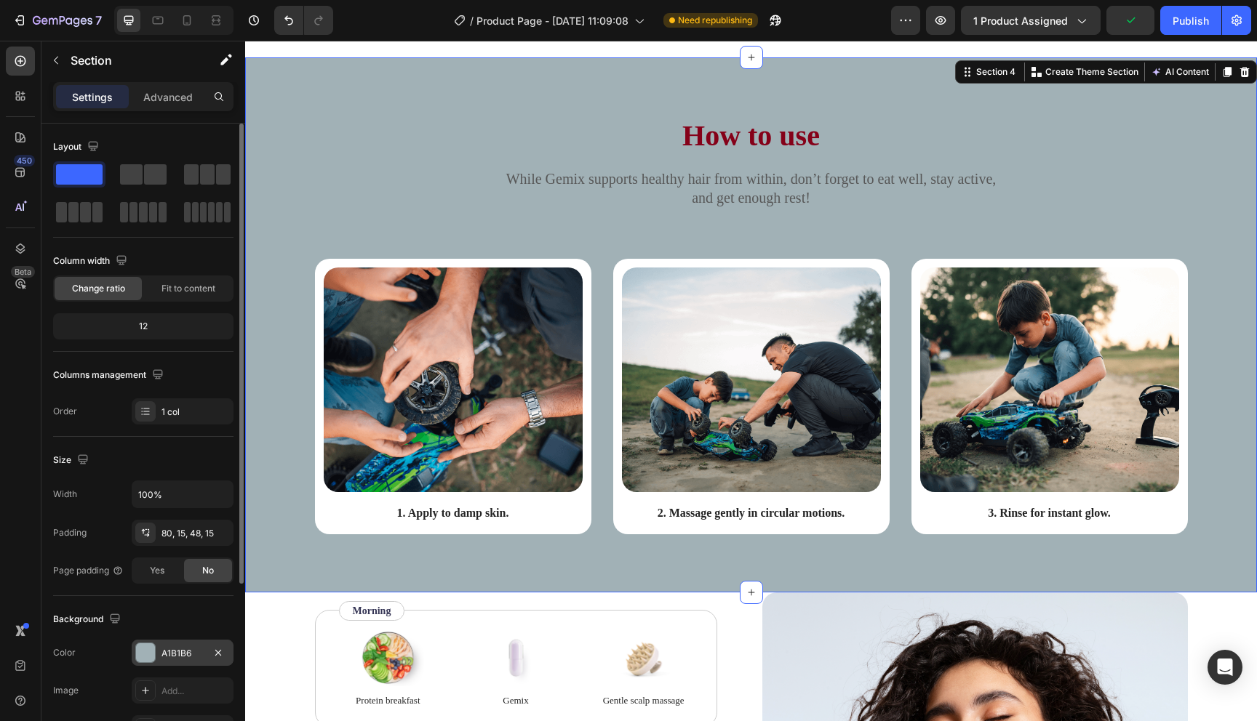
click at [148, 650] on div at bounding box center [145, 653] width 19 height 19
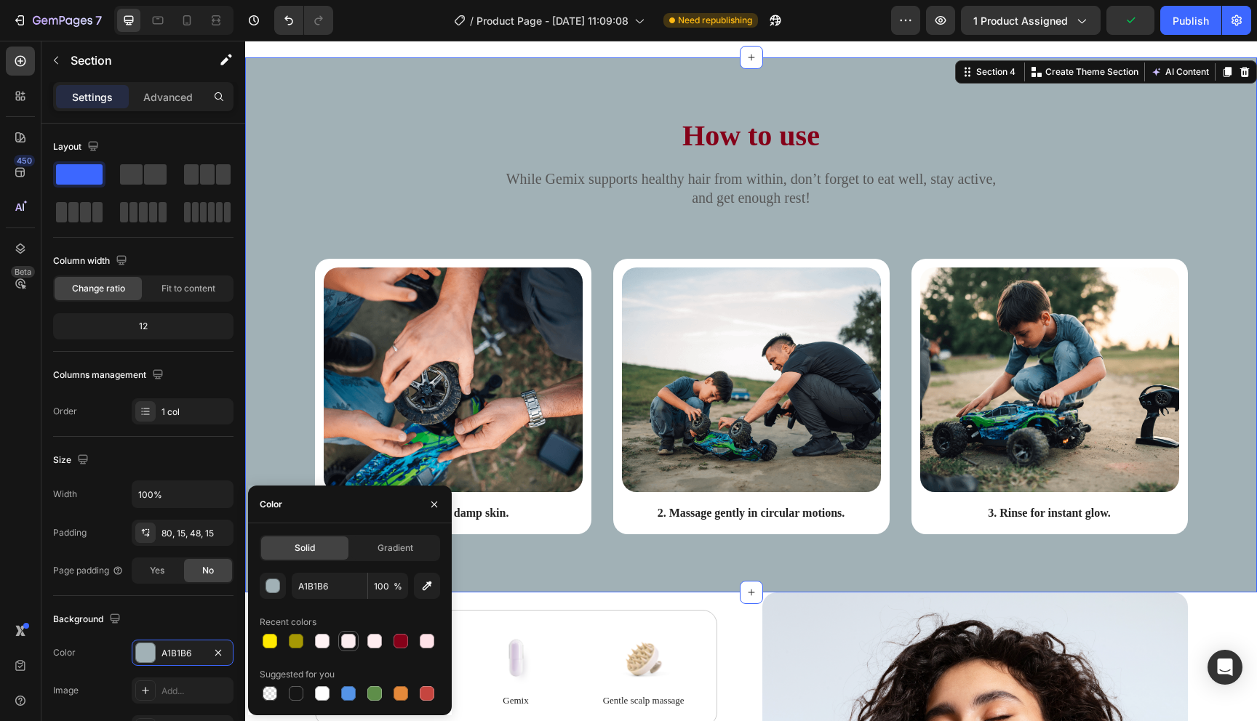
click at [341, 647] on div at bounding box center [348, 641] width 17 height 17
type input "FCEDF0"
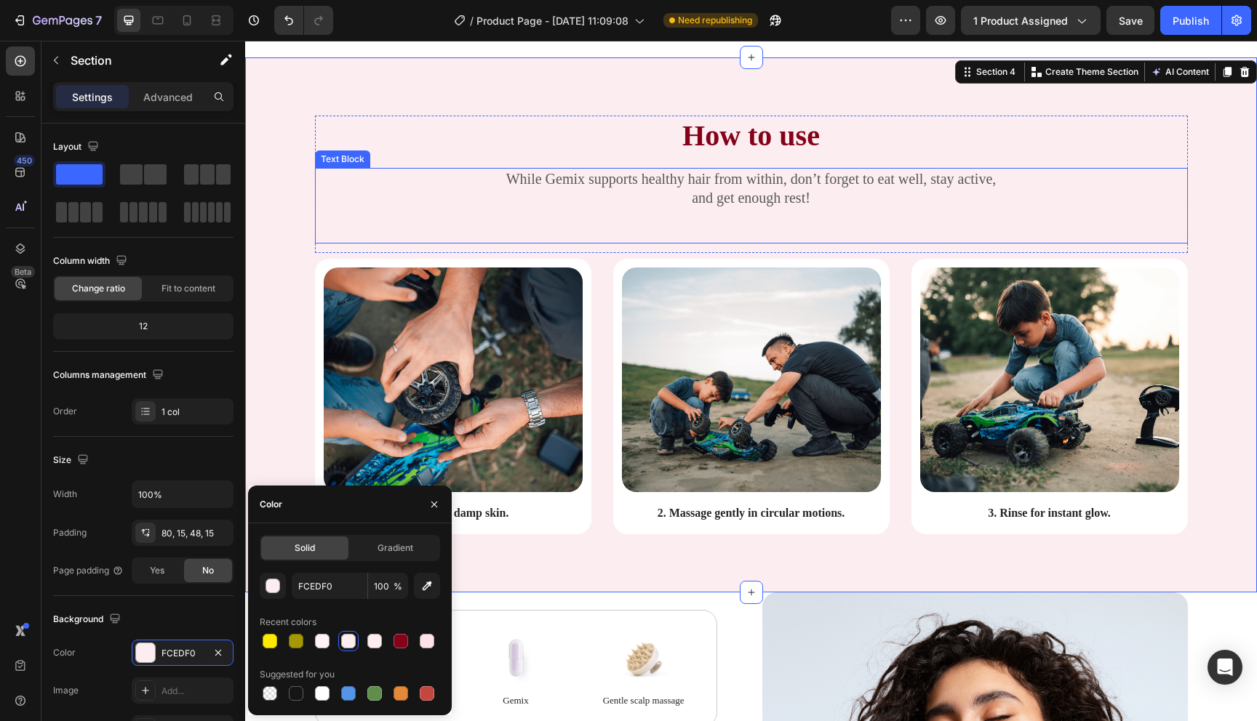
click at [326, 140] on h2 "How to use" at bounding box center [751, 136] width 873 height 41
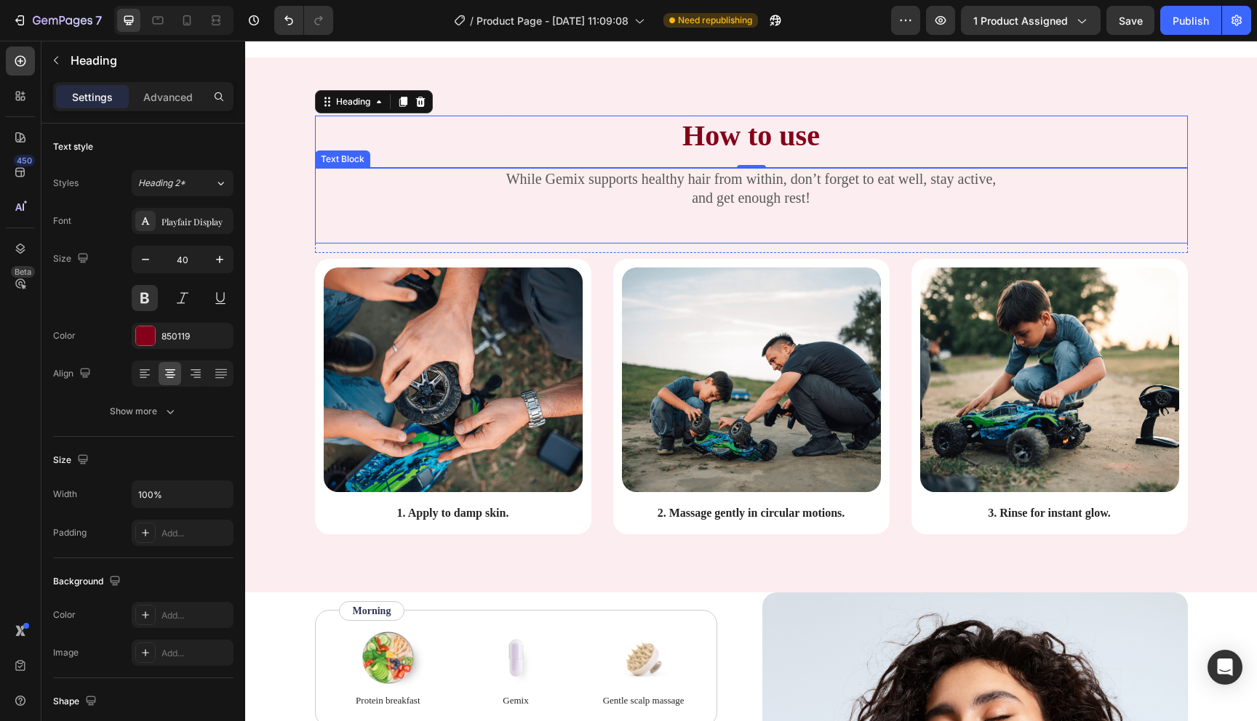
click at [727, 190] on p "While Gemix supports healthy hair from within, don’t forget to eat well, stay a…" at bounding box center [751, 188] width 870 height 38
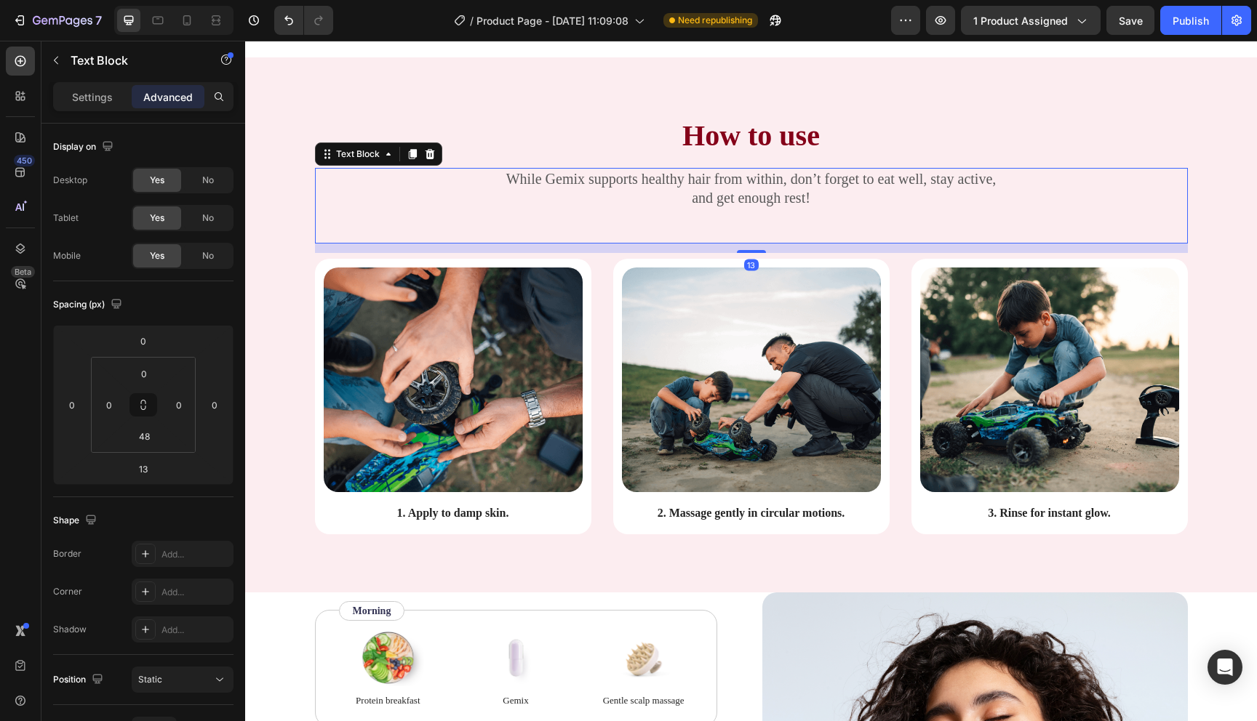
click at [761, 228] on div "While Gemix supports healthy hair from within, don’t forget to eat well, stay a…" at bounding box center [751, 206] width 873 height 76
click at [762, 209] on div "While Gemix supports healthy hair from within, don’t forget to eat well, stay a…" at bounding box center [751, 206] width 873 height 76
click at [771, 231] on div "While Gemix supports healthy hair from within, don’t forget to eat well, stay a…" at bounding box center [751, 206] width 873 height 76
click at [820, 168] on div "While Gemix supports healthy hair from within, don’t forget to eat well, stay a…" at bounding box center [751, 188] width 873 height 41
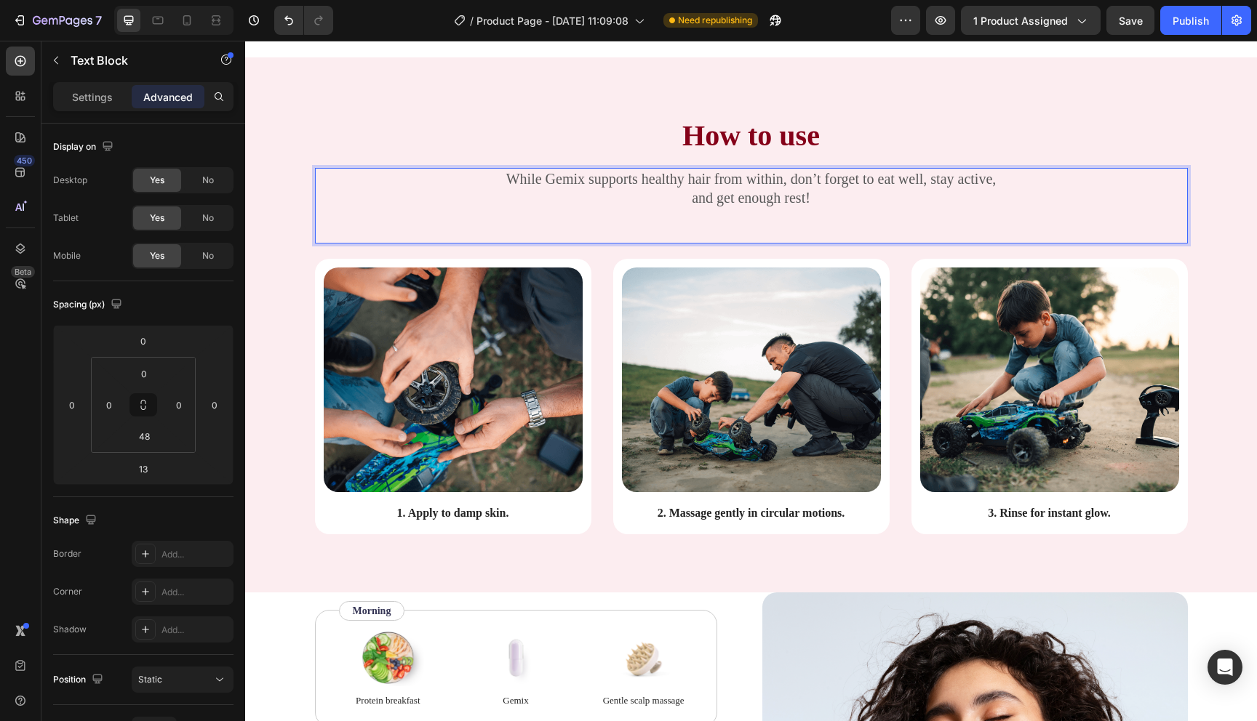
click at [819, 185] on p "While Gemix supports healthy hair from within, don’t forget to eat well, stay a…" at bounding box center [751, 188] width 870 height 38
click at [819, 195] on p "While Gemix supports healthy hair from within, don’t forget to eat well, stay a…" at bounding box center [751, 188] width 870 height 38
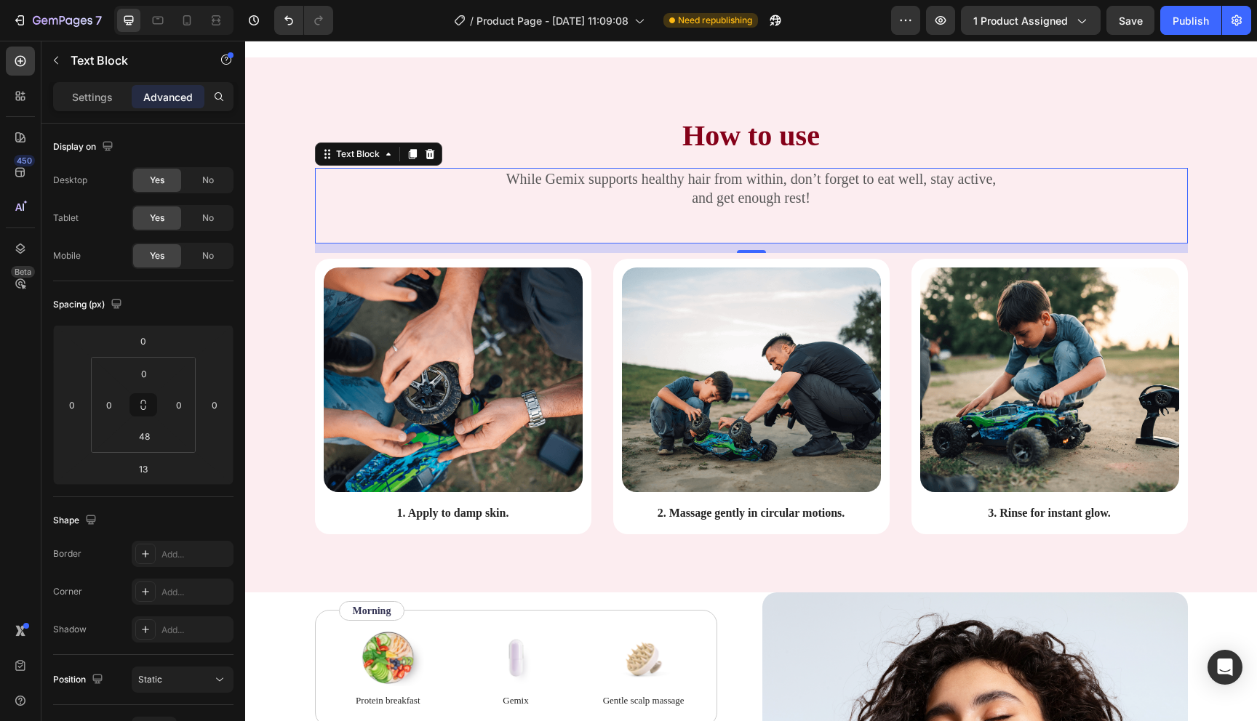
click at [623, 218] on div "While Gemix supports healthy hair from within, don’t forget to eat well, stay a…" at bounding box center [751, 206] width 873 height 76
click at [140, 435] on input "48" at bounding box center [143, 436] width 29 height 22
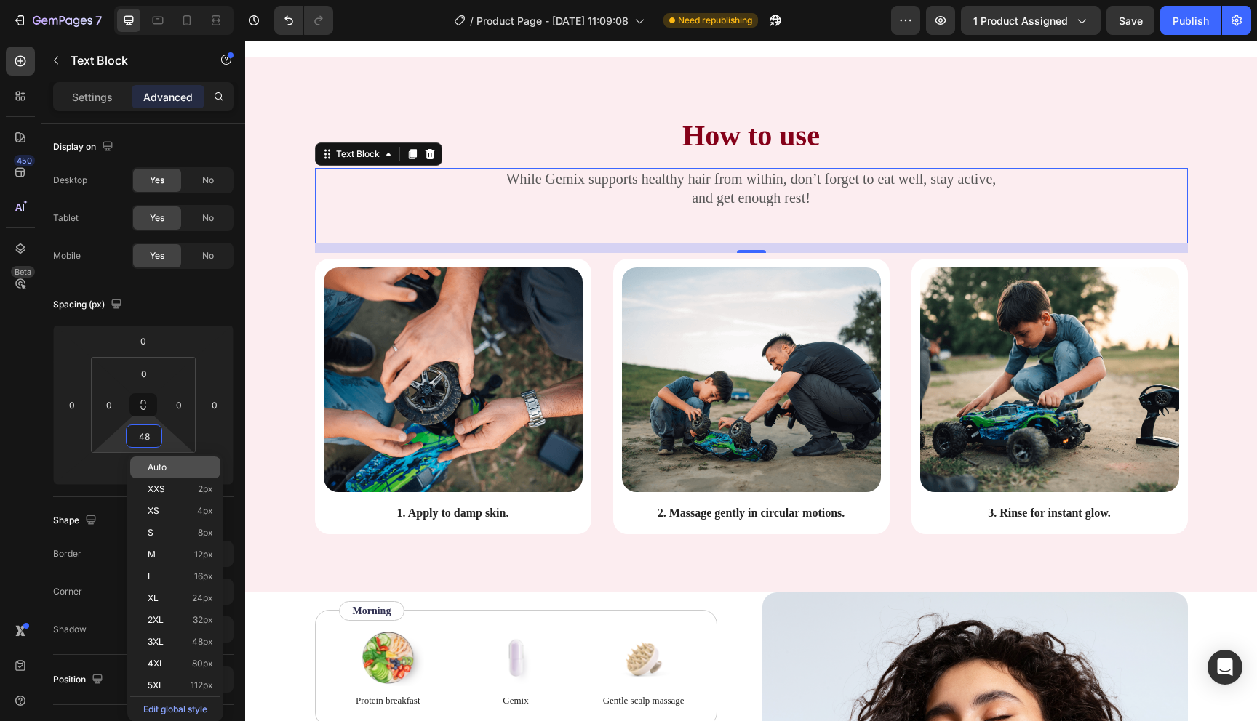
click at [157, 463] on span "Auto" at bounding box center [157, 468] width 19 height 10
type input "Auto"
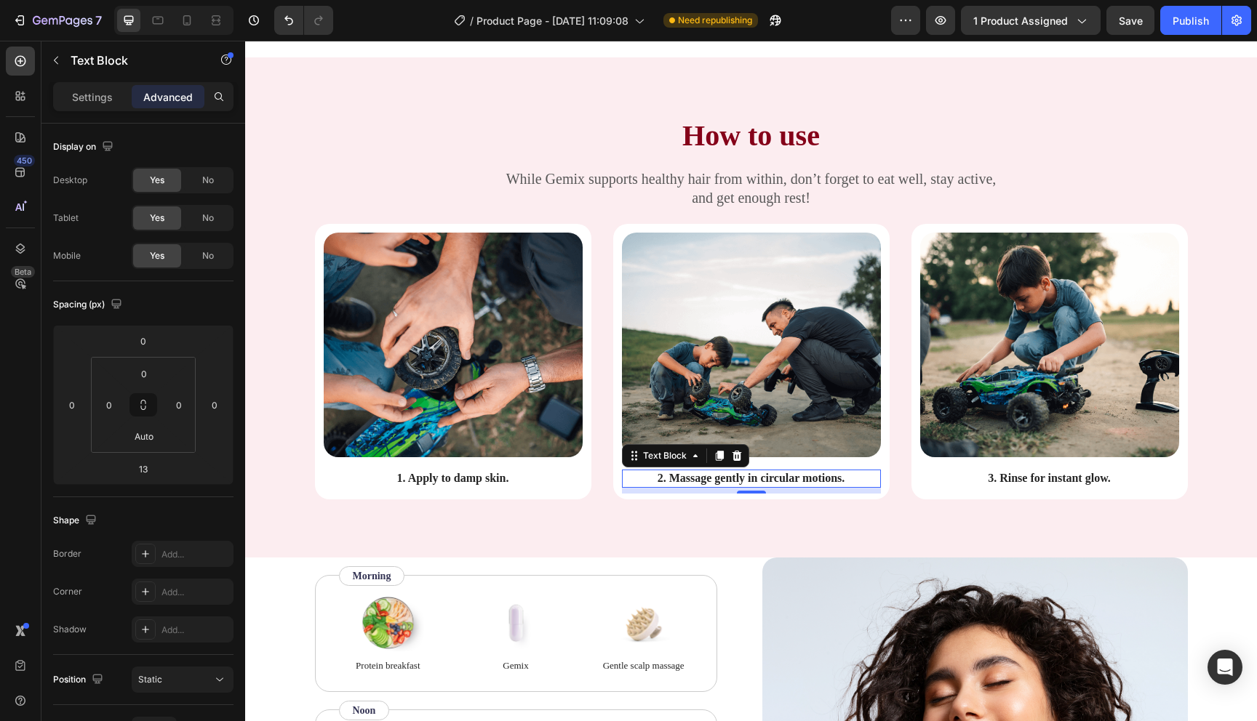
click at [755, 481] on p "2. Massage gently in circular motions." at bounding box center [751, 478] width 256 height 15
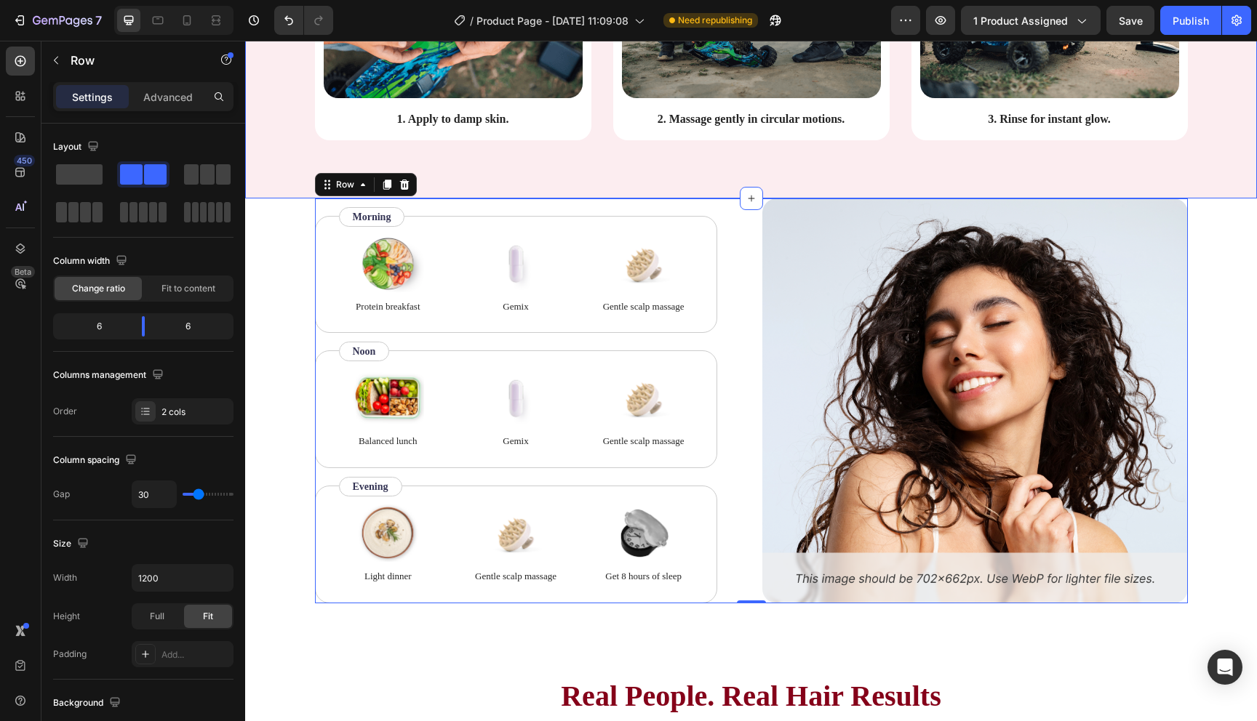
scroll to position [1913, 0]
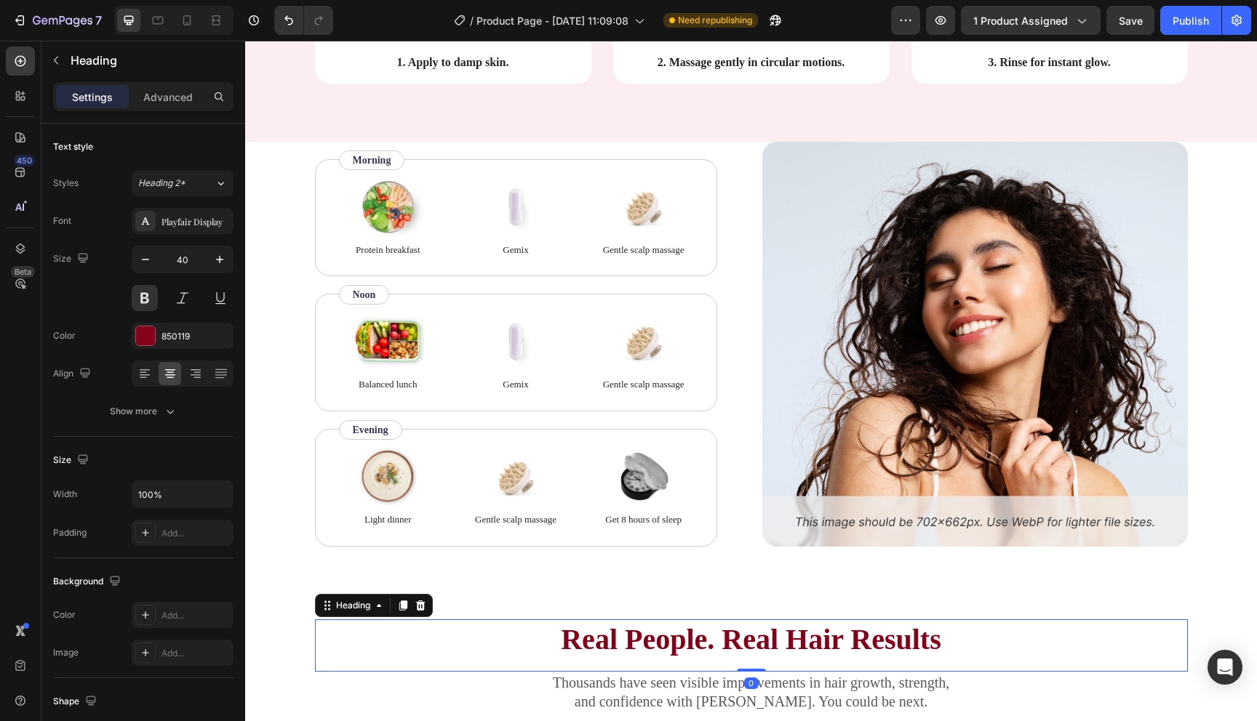
click at [424, 641] on h2 "Real People. Real Hair Results" at bounding box center [751, 640] width 873 height 41
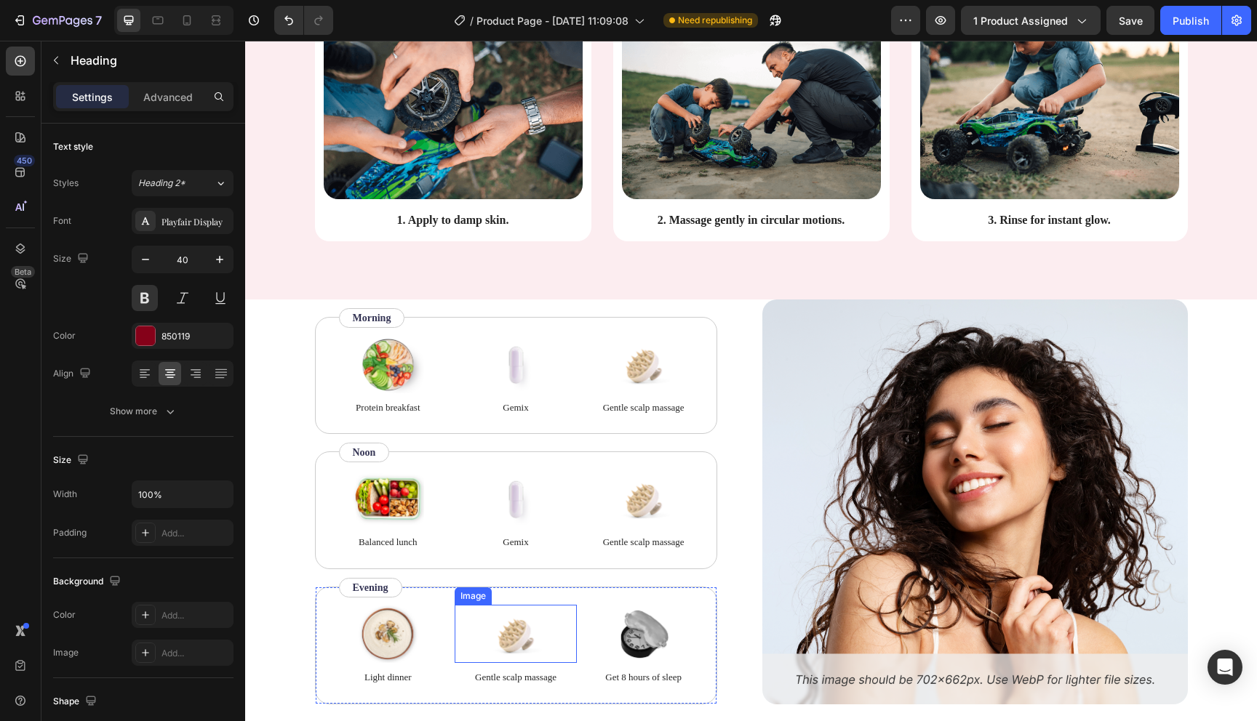
scroll to position [1773, 0]
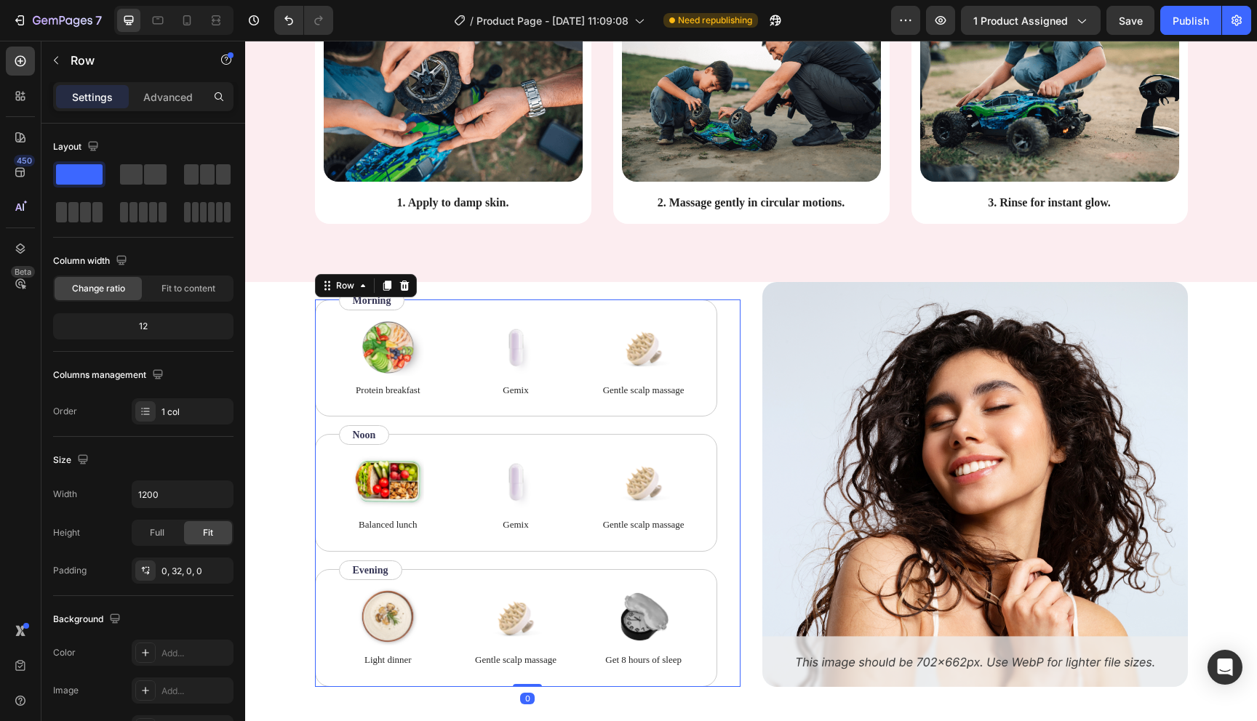
click at [739, 407] on div "Image Protein breakfast Text Block Image Gemix Text Block Image Gentle scalp ma…" at bounding box center [527, 494] width 425 height 388
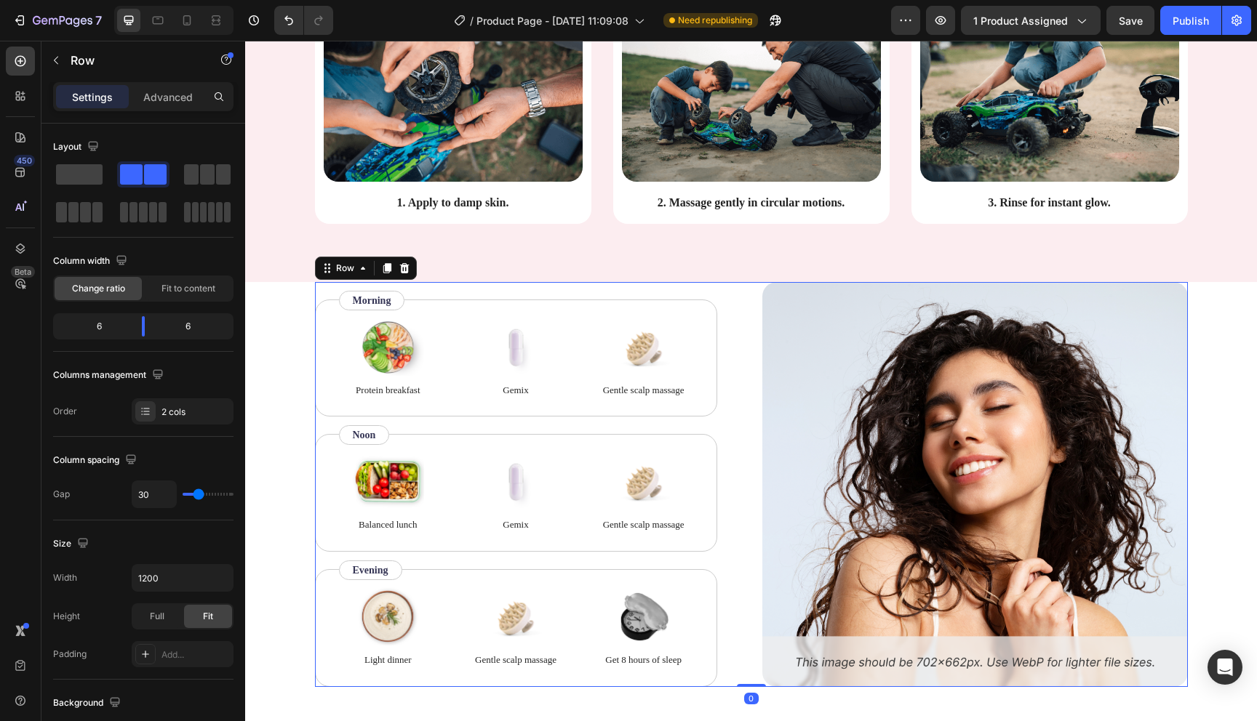
click at [735, 295] on div "Image Protein breakfast Text Block Image Gemix Text Block Image Gentle scalp ma…" at bounding box center [527, 484] width 425 height 405
click at [402, 273] on icon at bounding box center [403, 268] width 9 height 10
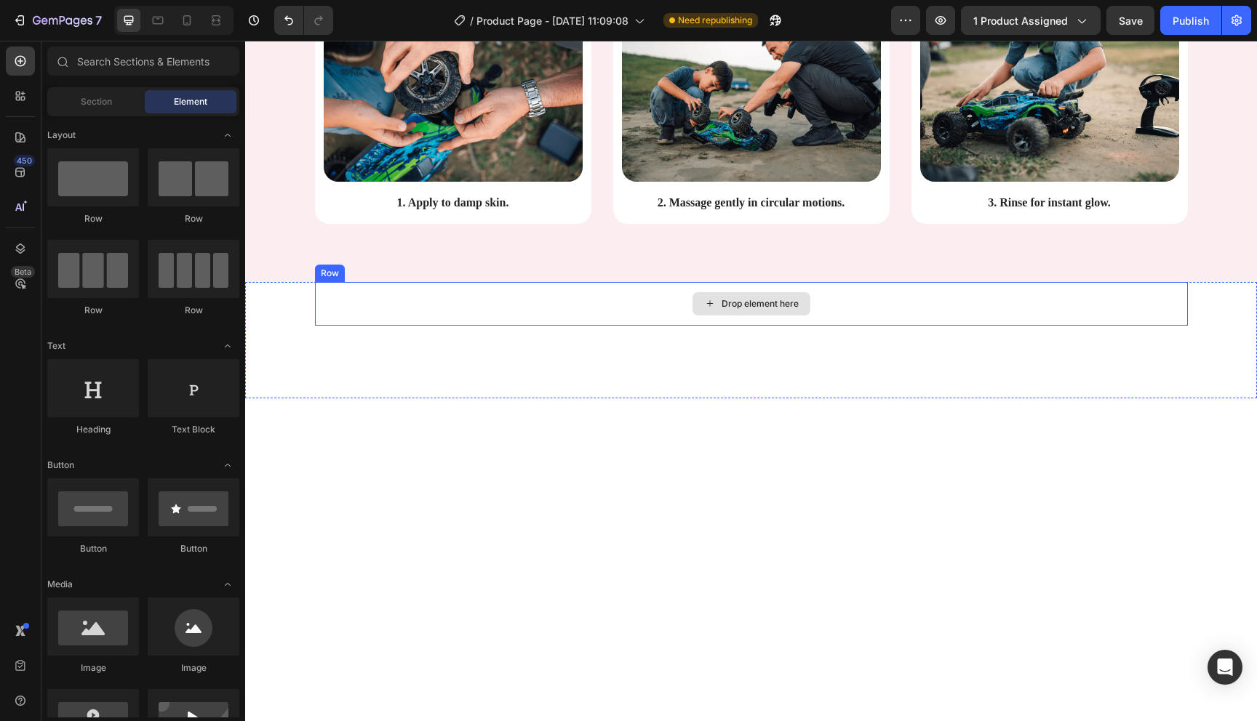
click at [454, 297] on div "Drop element here" at bounding box center [751, 304] width 873 height 44
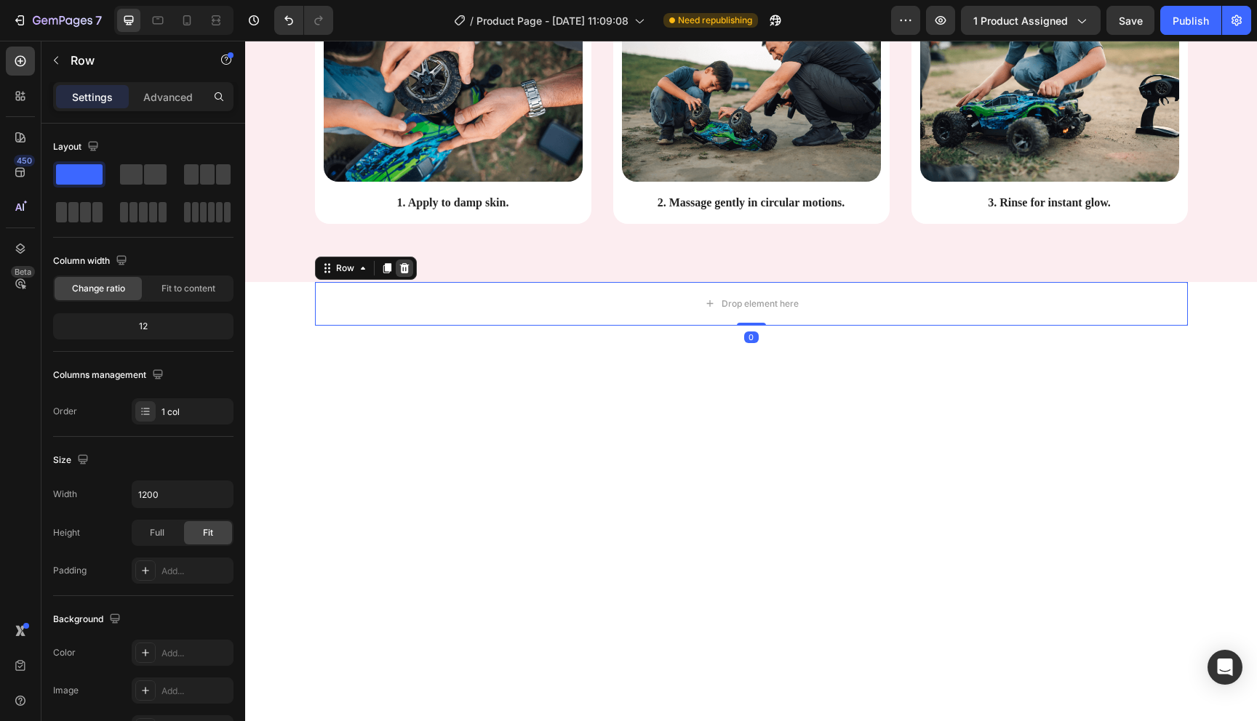
click at [407, 265] on icon at bounding box center [403, 268] width 9 height 10
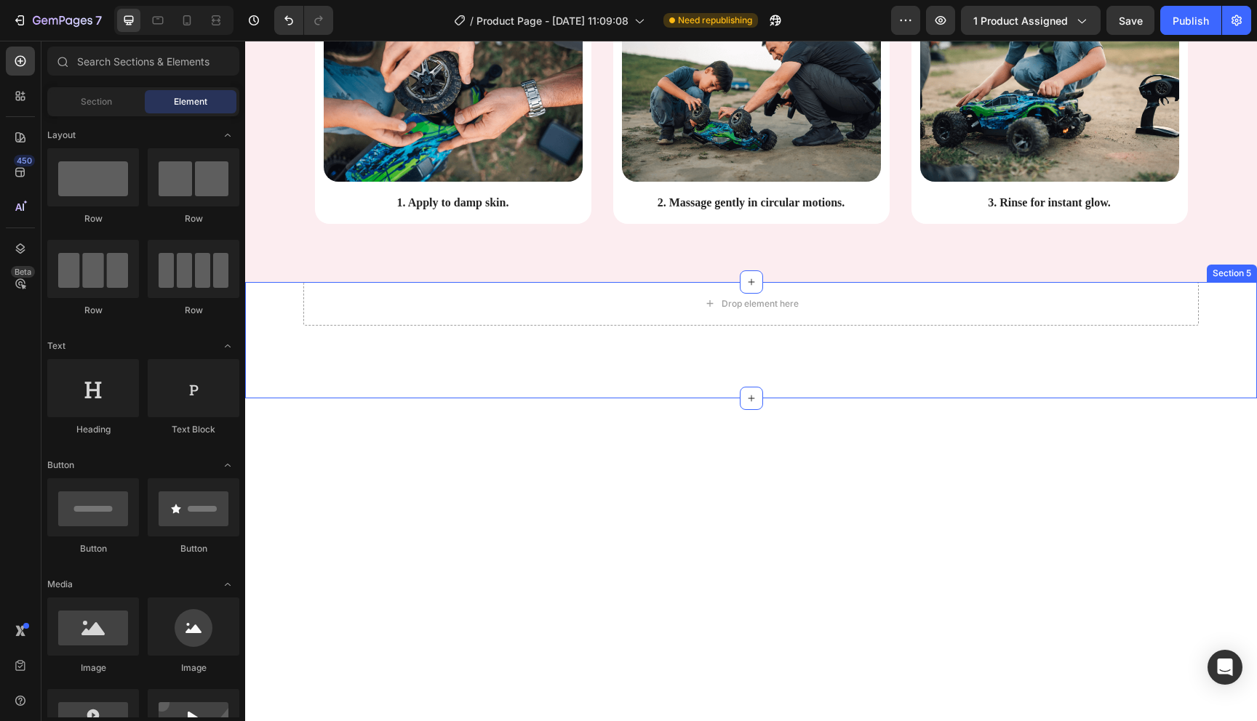
click at [426, 368] on div "Drop element here Section 5" at bounding box center [751, 340] width 1012 height 116
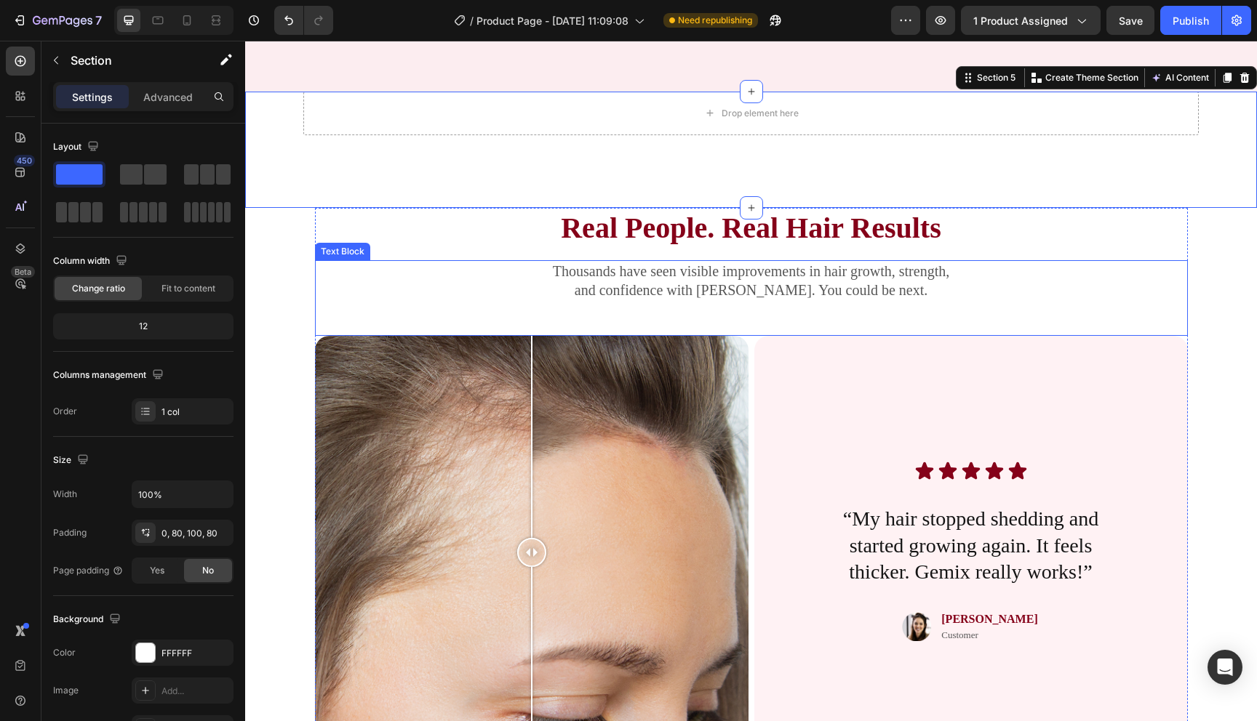
scroll to position [1929, 0]
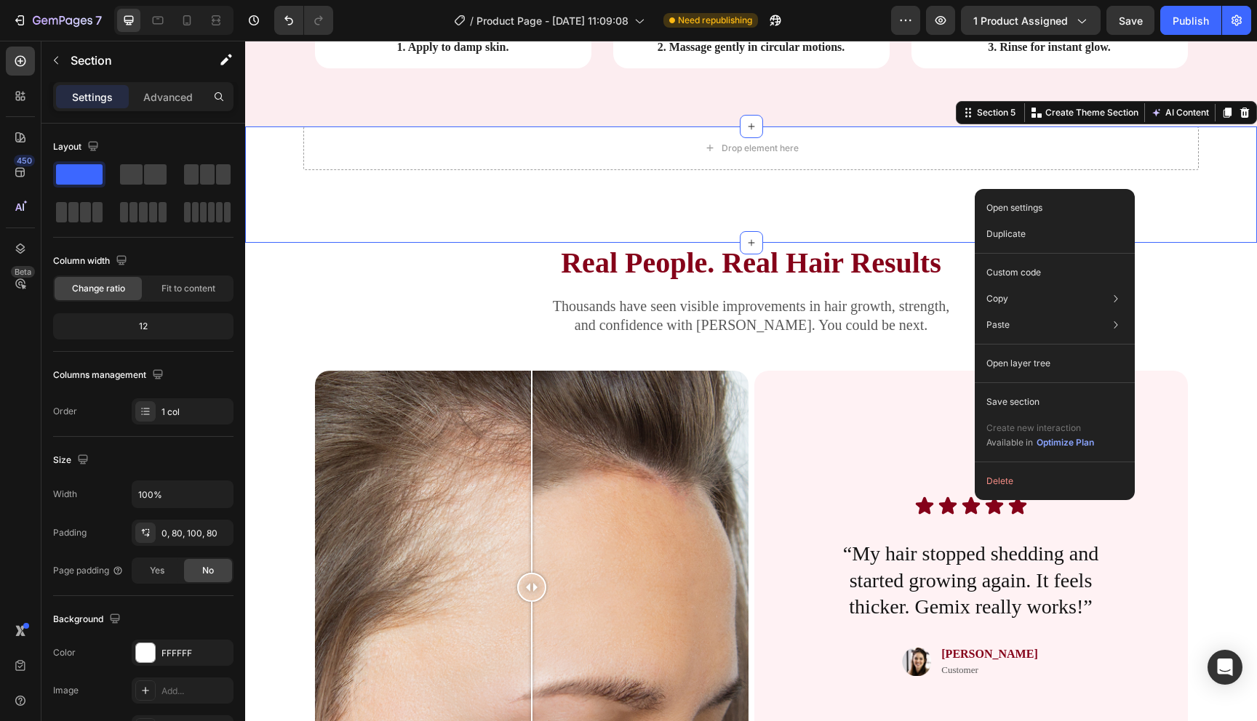
drag, startPoint x: 975, startPoint y: 189, endPoint x: 1232, endPoint y: 255, distance: 265.8
click at [1043, 480] on button "Delete" at bounding box center [1054, 481] width 148 height 26
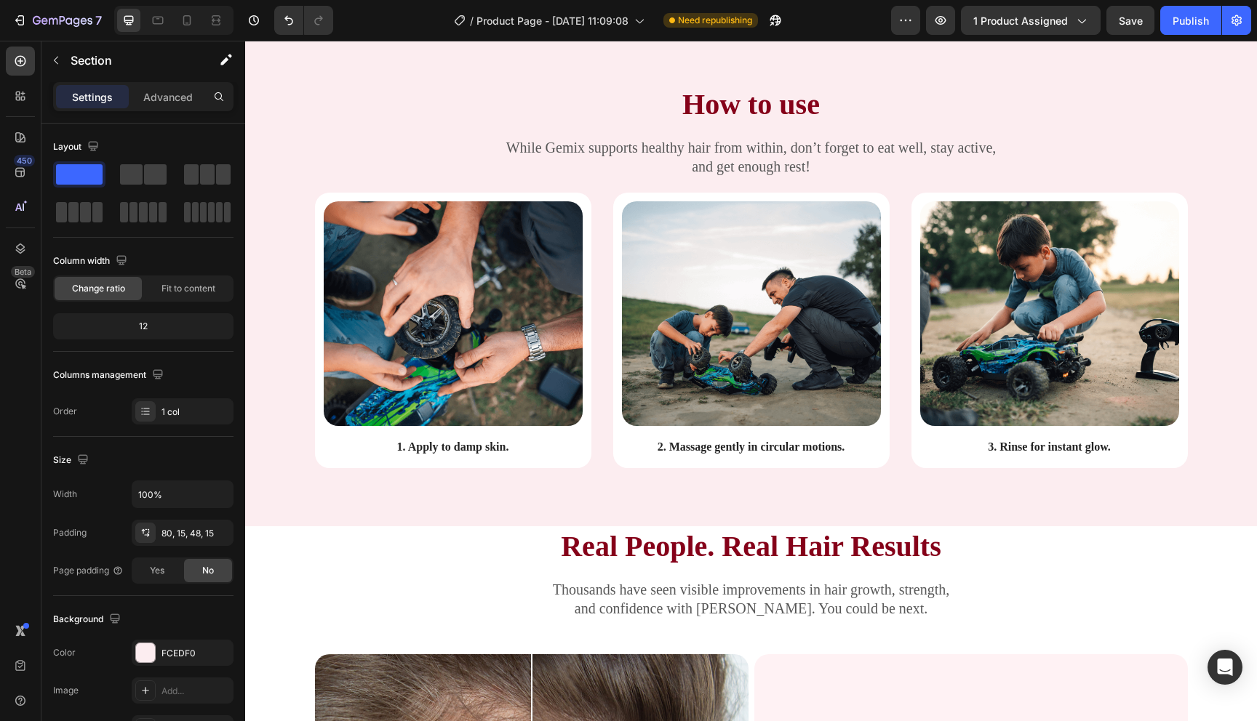
scroll to position [1529, 0]
click at [283, 146] on div "How to use Heading While Gemix supports healthy hair from within, don’t forget …" at bounding box center [751, 287] width 990 height 407
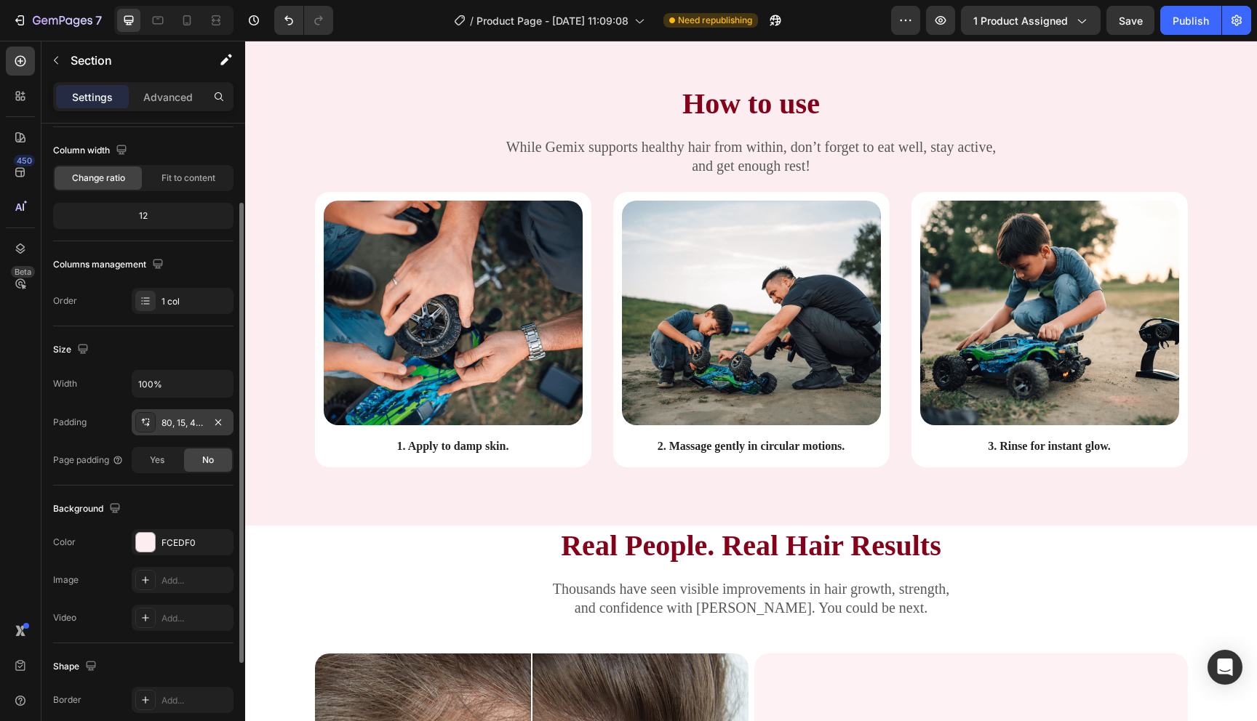
scroll to position [248, 0]
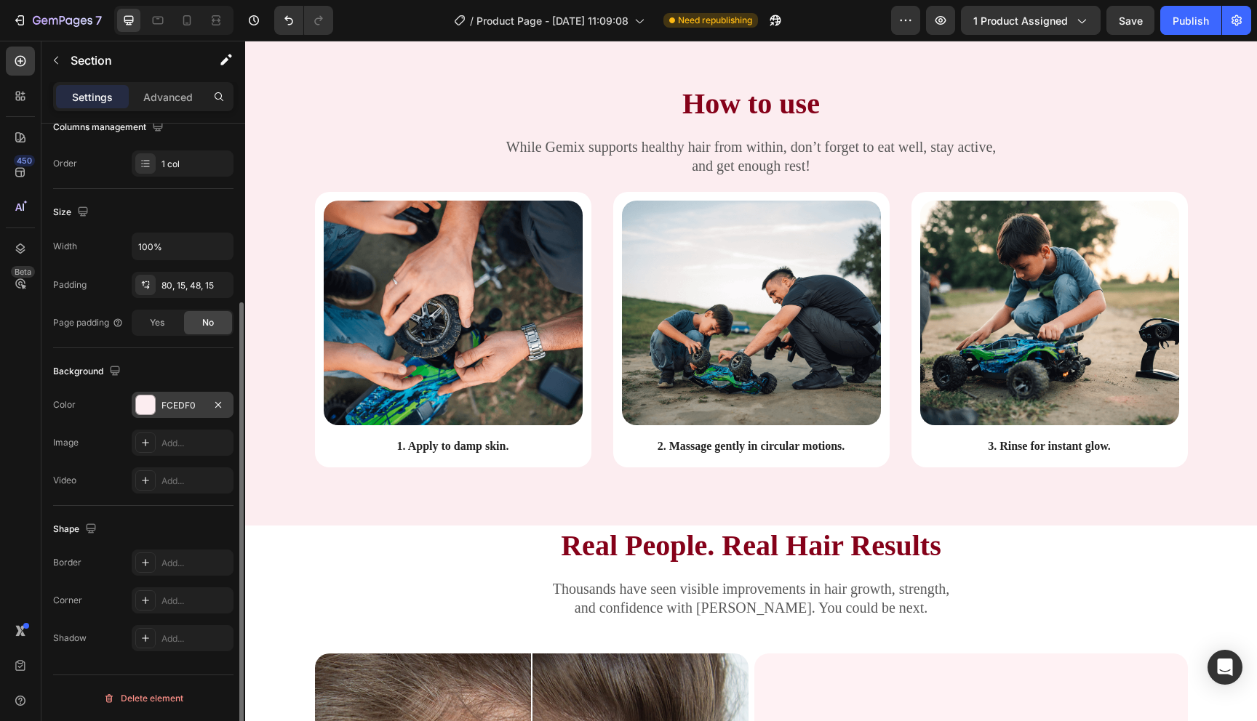
click at [143, 392] on div "FCEDF0" at bounding box center [183, 405] width 102 height 26
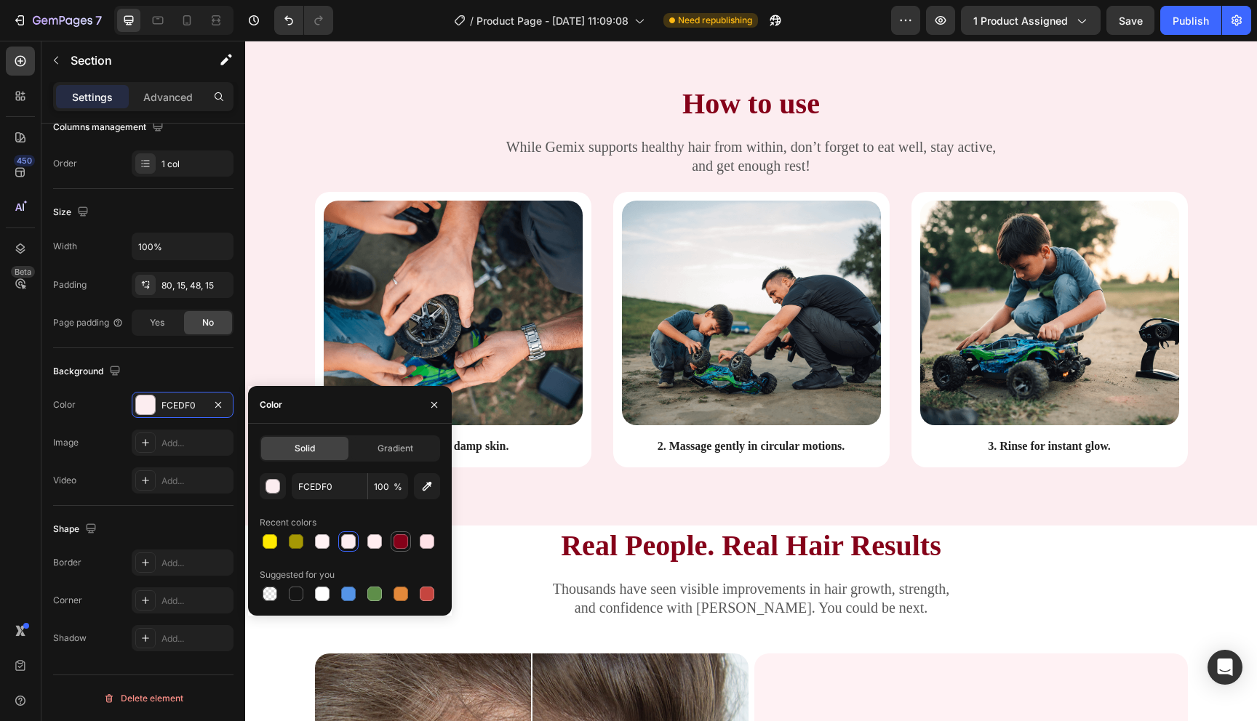
click at [406, 544] on div at bounding box center [400, 542] width 15 height 15
type input "850119"
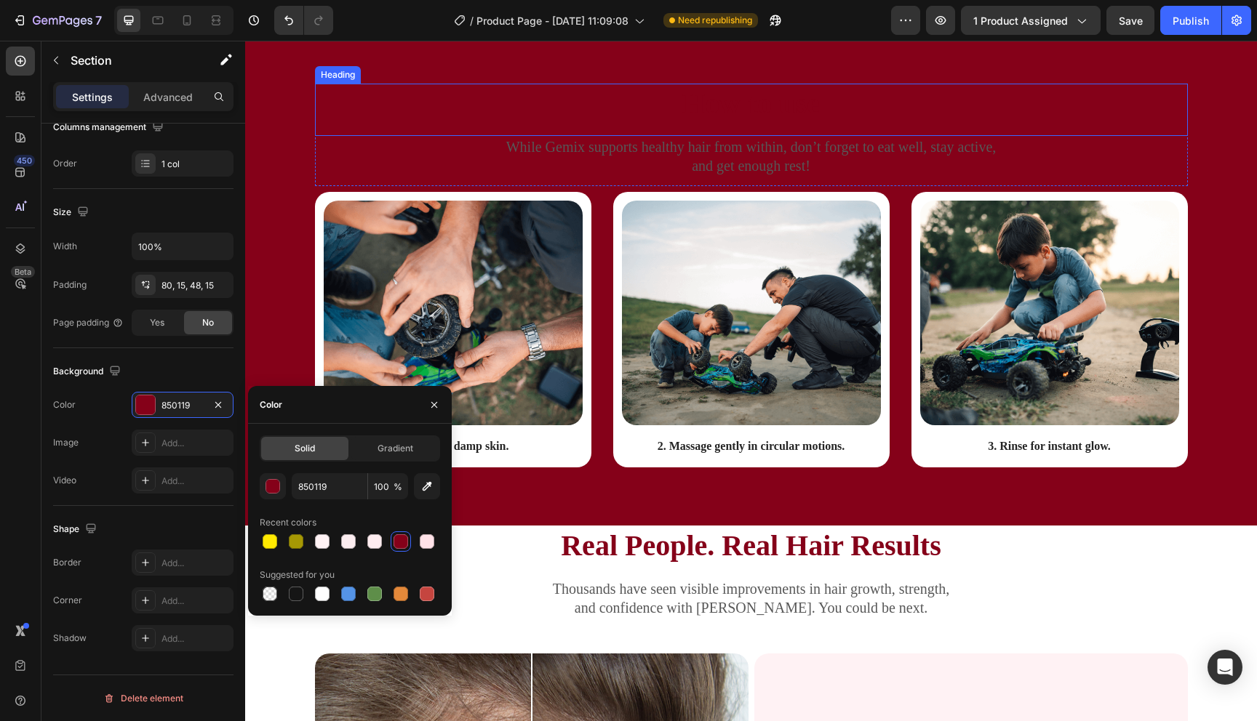
click at [716, 110] on h2 "How to use" at bounding box center [751, 104] width 873 height 41
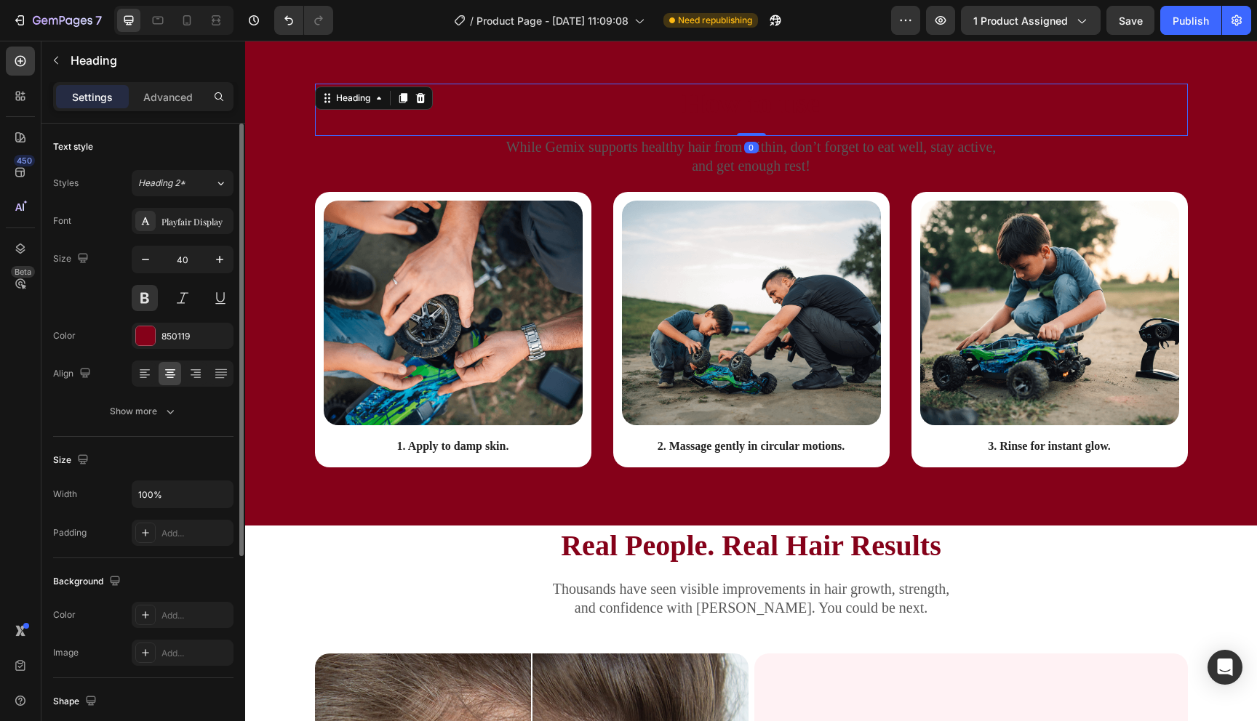
click at [140, 349] on div "Font Playfair Display Size 40 Color 850119 Align Show more" at bounding box center [143, 316] width 180 height 217
click at [142, 346] on div "850119" at bounding box center [183, 336] width 102 height 26
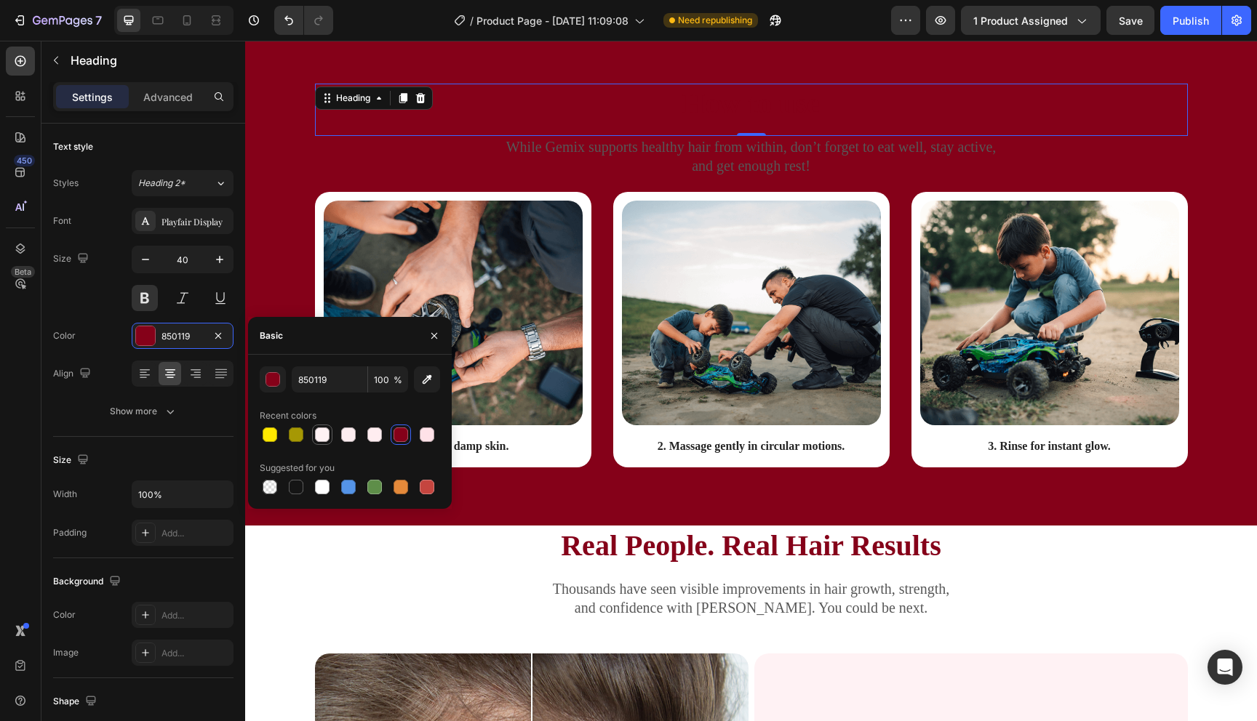
click at [321, 438] on div at bounding box center [322, 435] width 15 height 15
type input "FFF2F4"
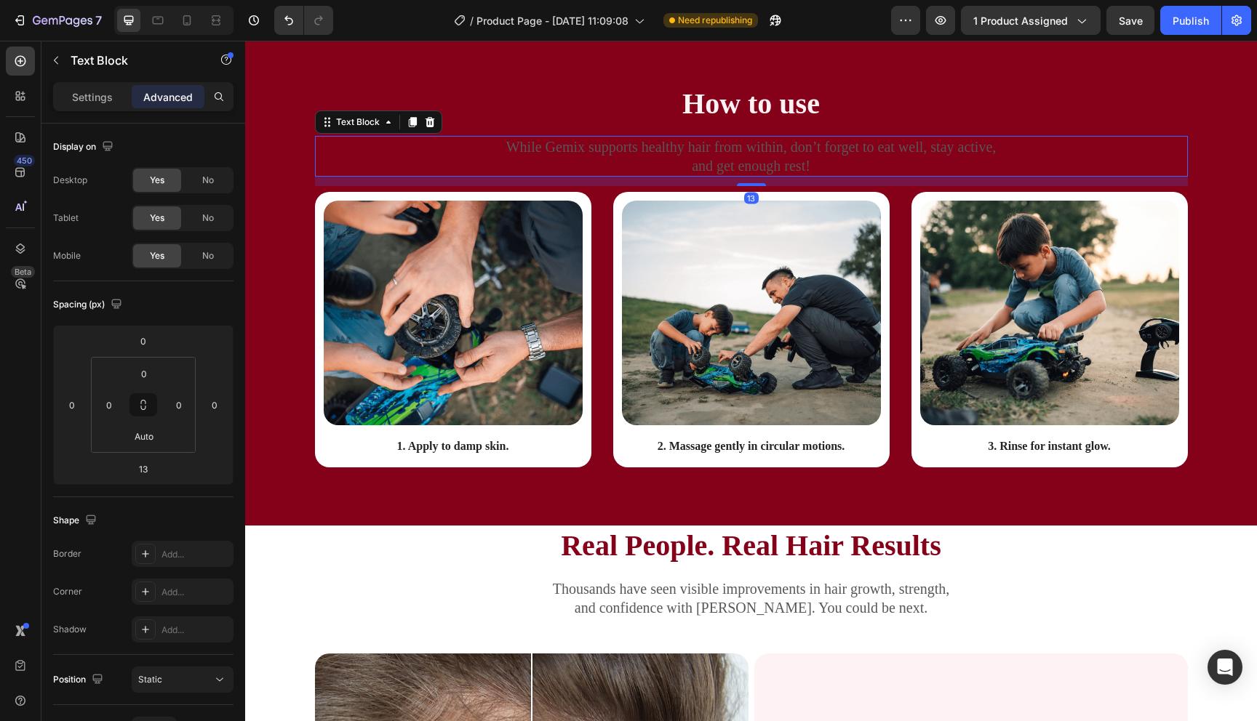
click at [641, 152] on p "While Gemix supports healthy hair from within, don’t forget to eat well, stay a…" at bounding box center [751, 156] width 870 height 38
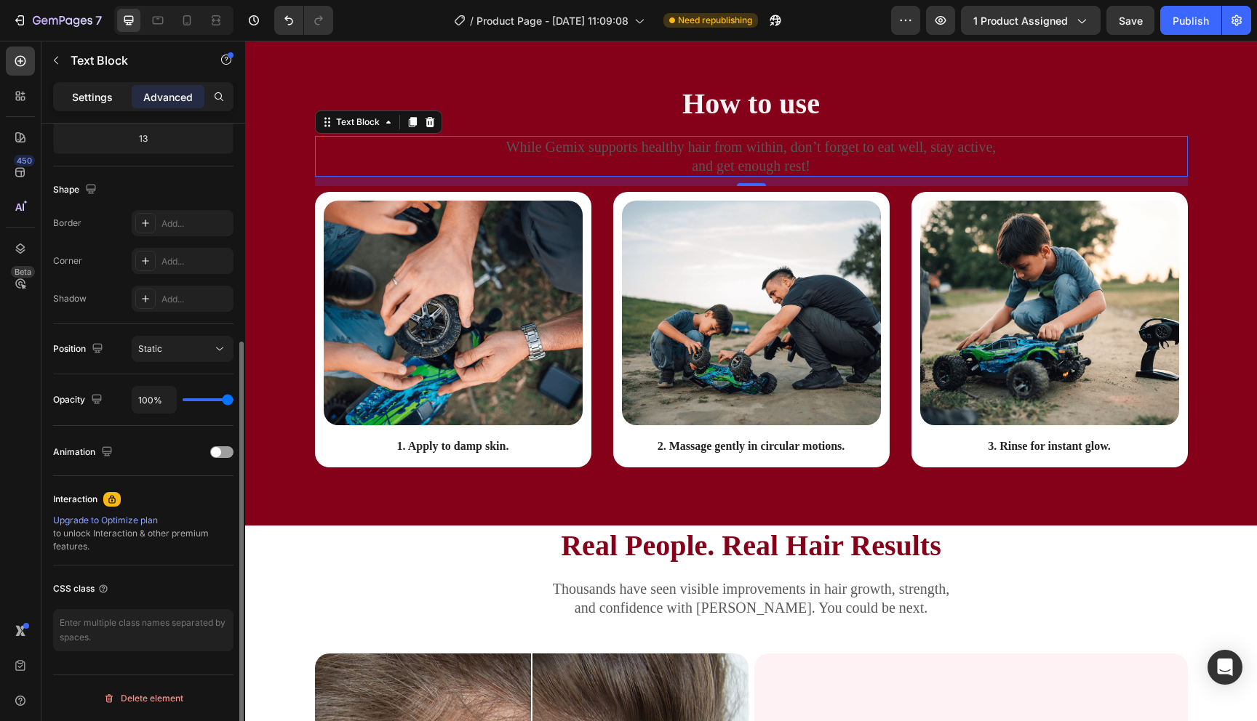
click at [81, 90] on p "Settings" at bounding box center [92, 96] width 41 height 15
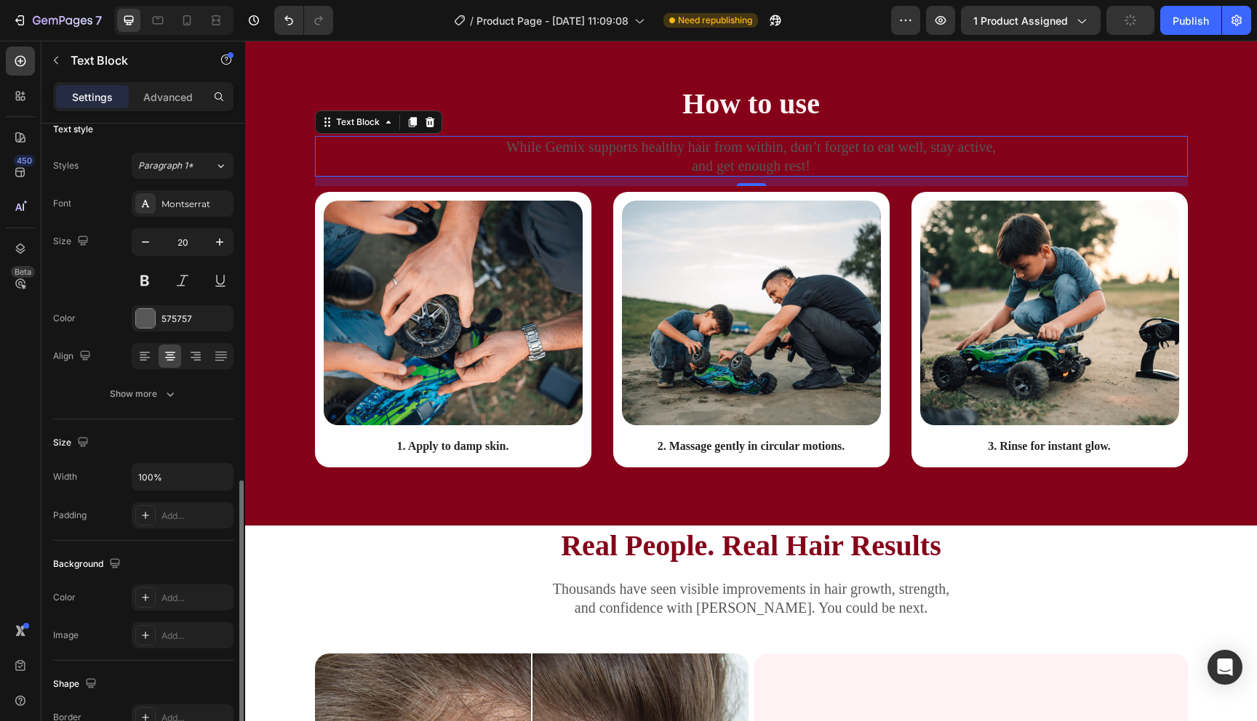
scroll to position [0, 0]
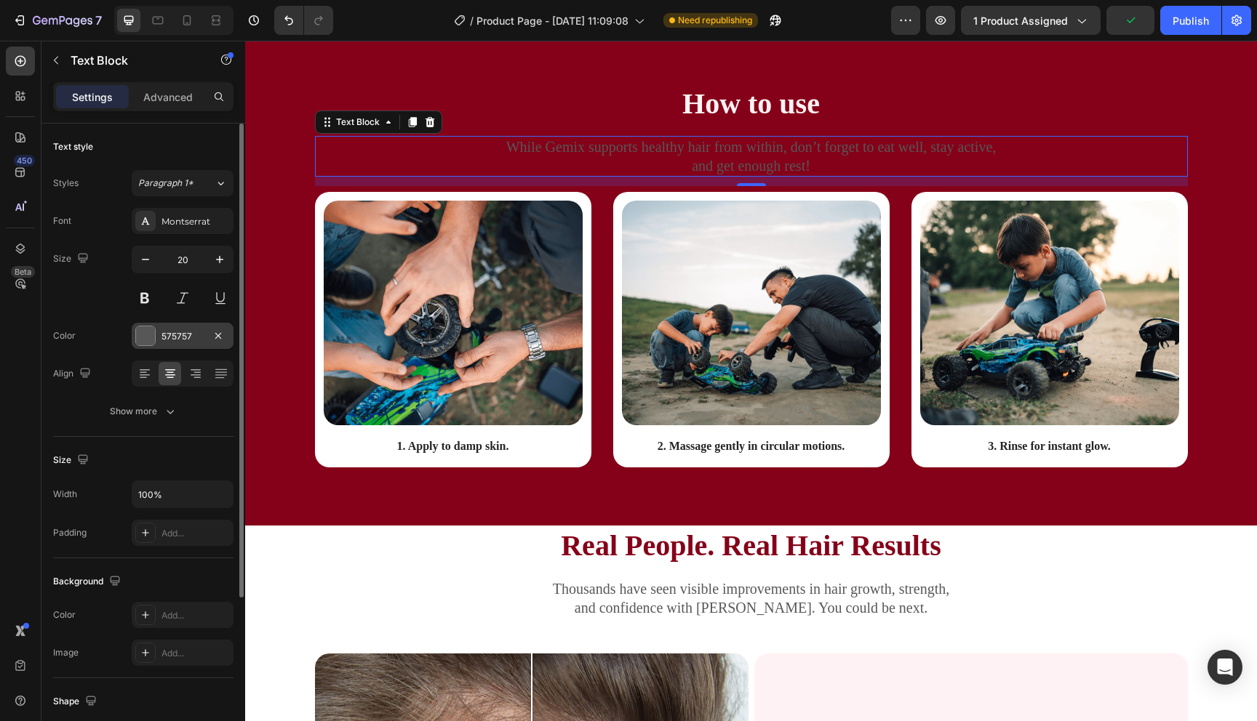
click at [146, 343] on div at bounding box center [145, 336] width 19 height 19
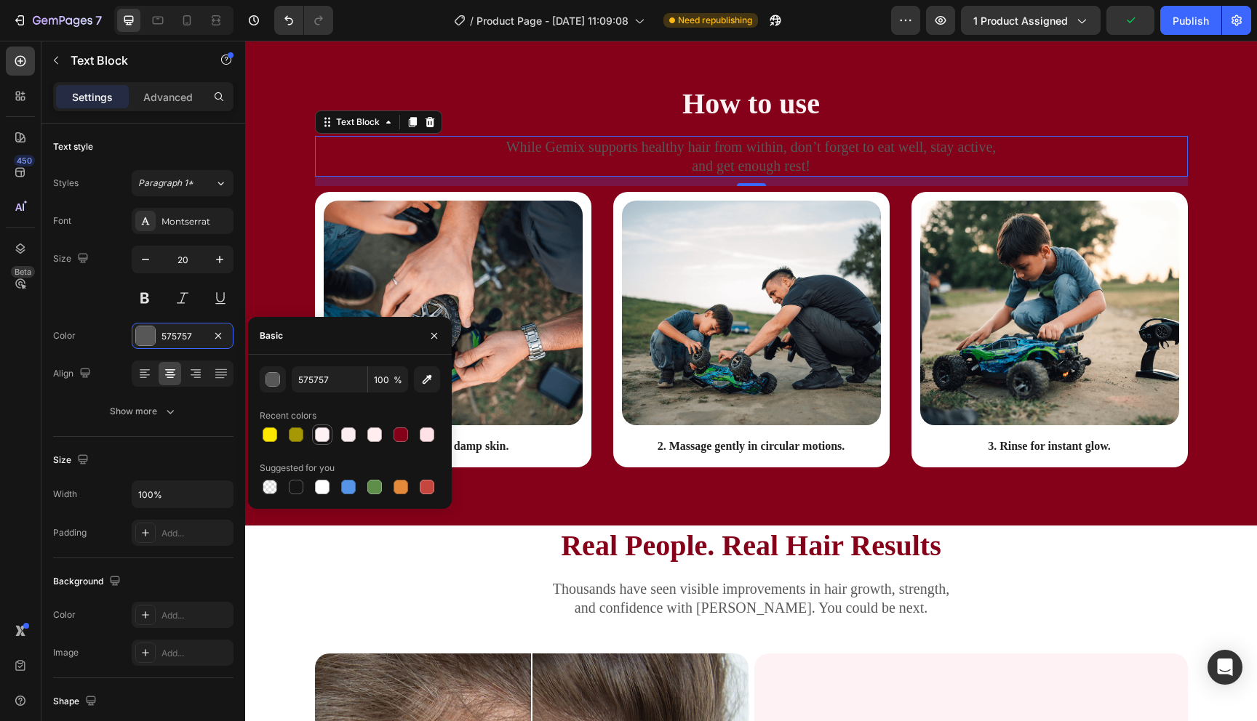
click at [317, 444] on div at bounding box center [322, 435] width 20 height 20
type input "FFF2F4"
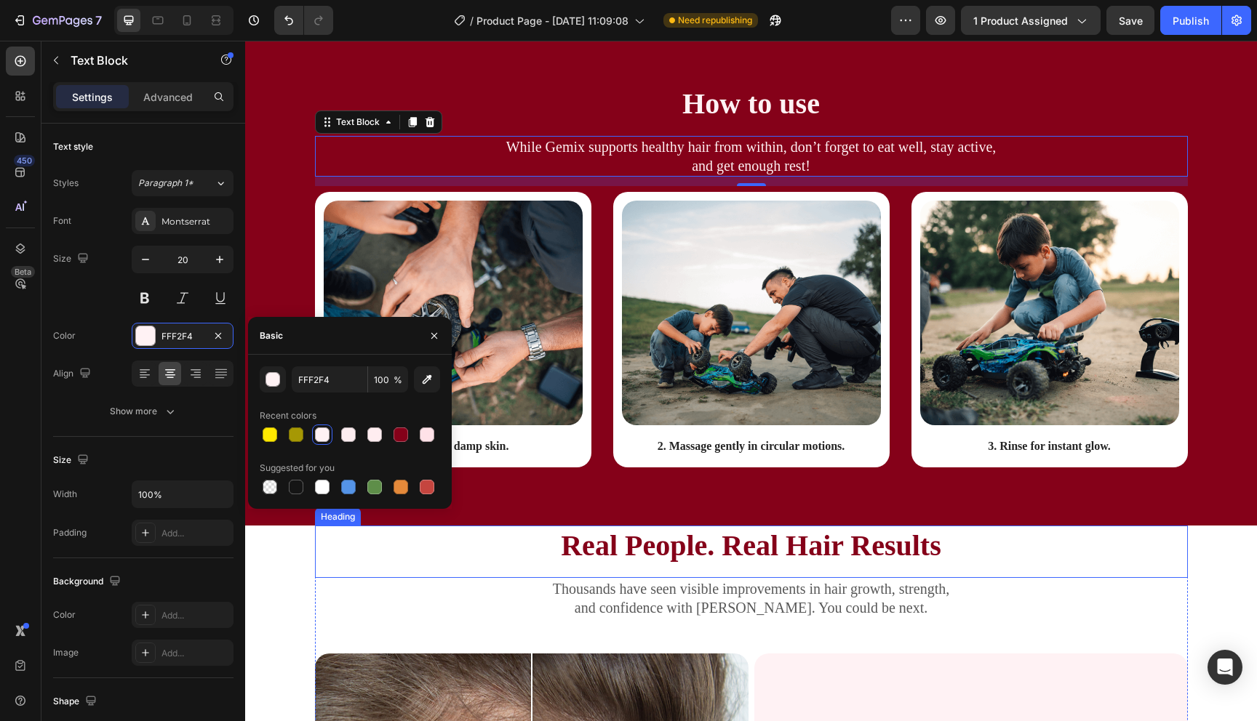
click at [316, 560] on h2 "Real People. Real Hair Results" at bounding box center [751, 546] width 873 height 41
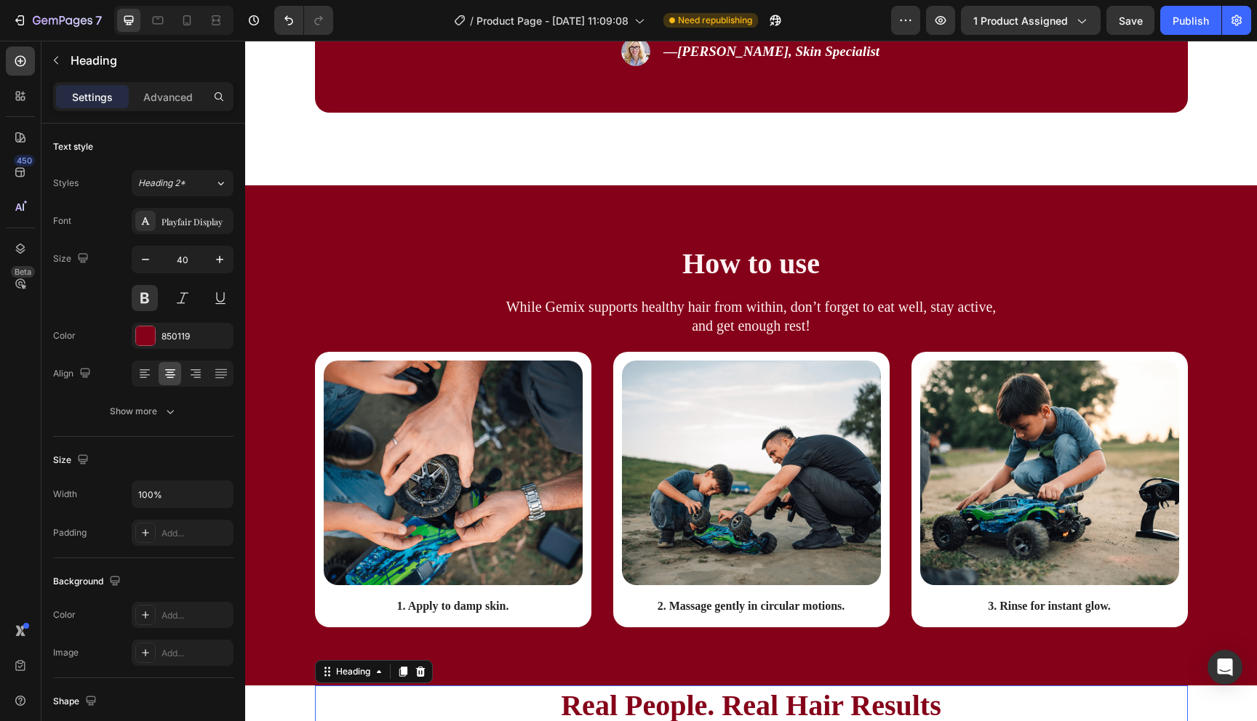
scroll to position [1276, 0]
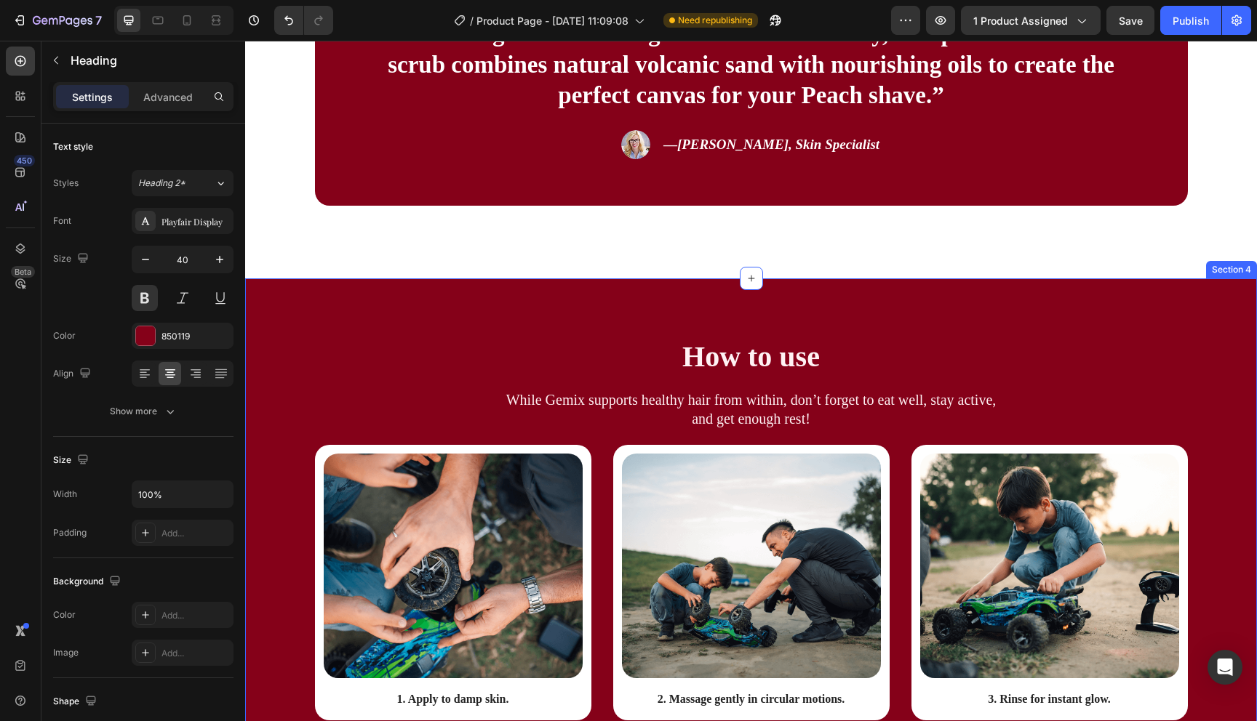
click at [670, 300] on div "How to use Heading While Gemix supports healthy hair from within, don’t forget …" at bounding box center [751, 529] width 1012 height 500
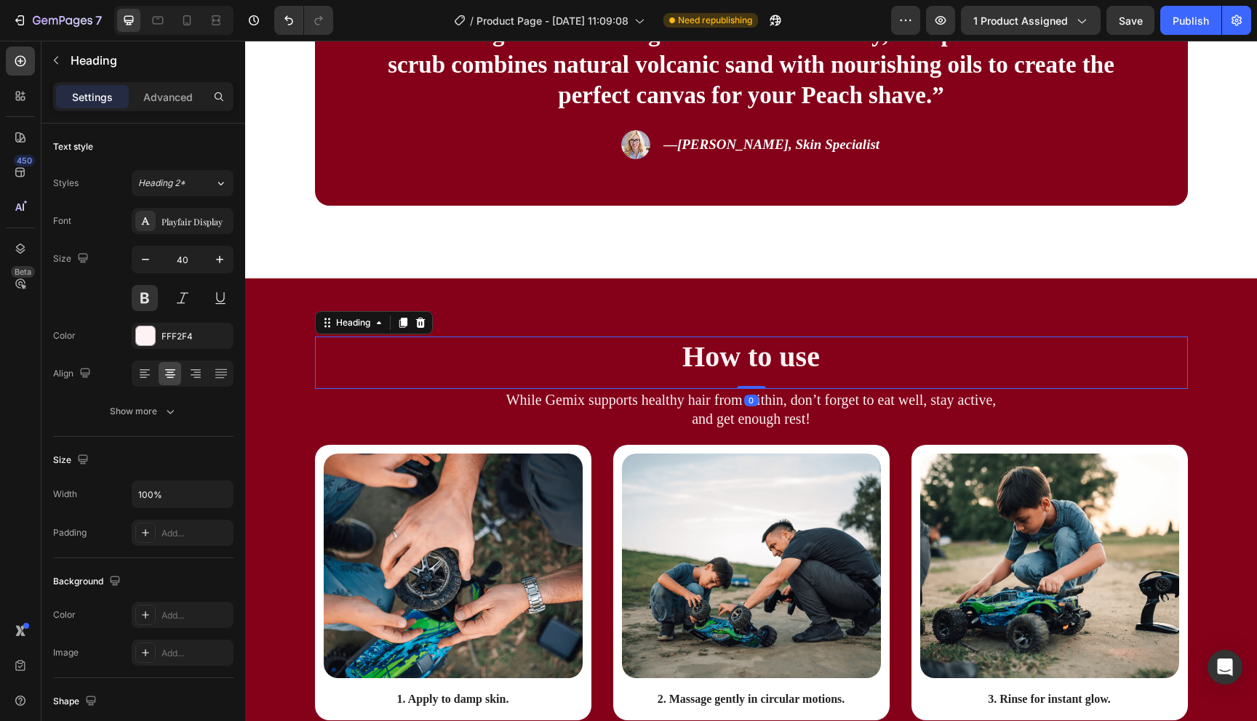
click at [586, 358] on h2 "How to use" at bounding box center [751, 357] width 873 height 41
click at [160, 102] on p "Advanced" at bounding box center [167, 96] width 49 height 15
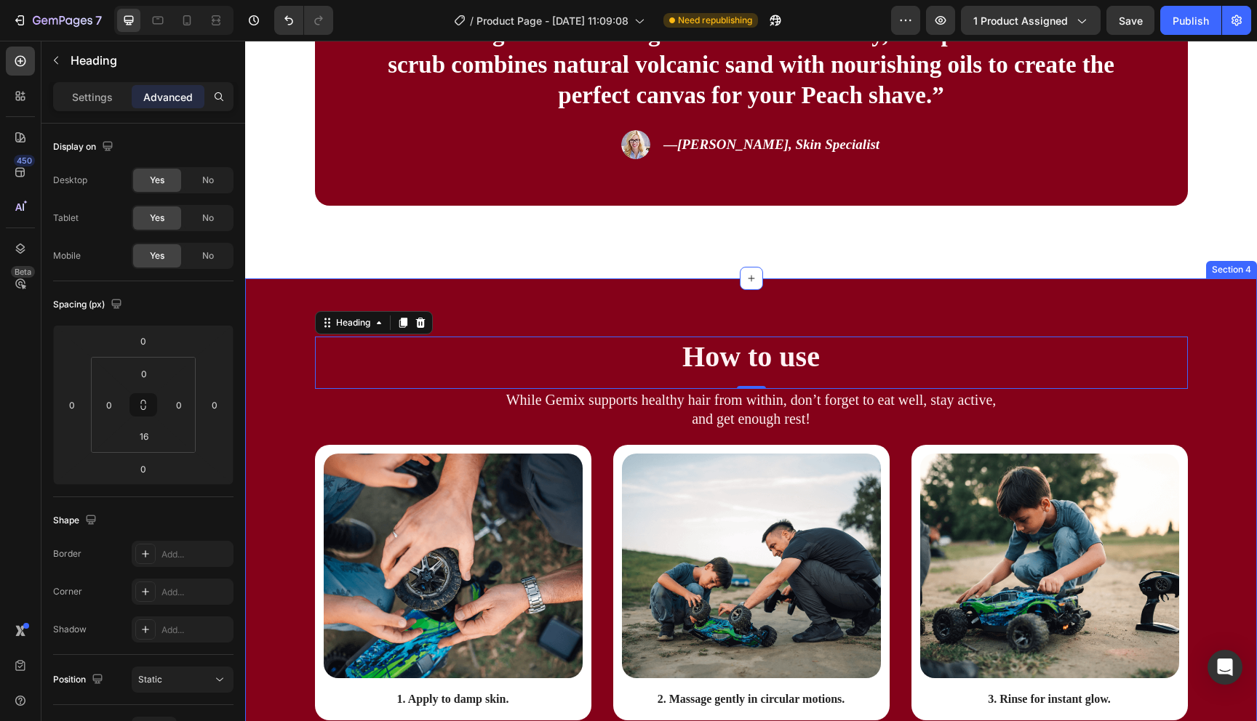
click at [583, 290] on div "How to use Heading 0 While Gemix supports healthy hair from within, don’t forge…" at bounding box center [751, 529] width 1012 height 500
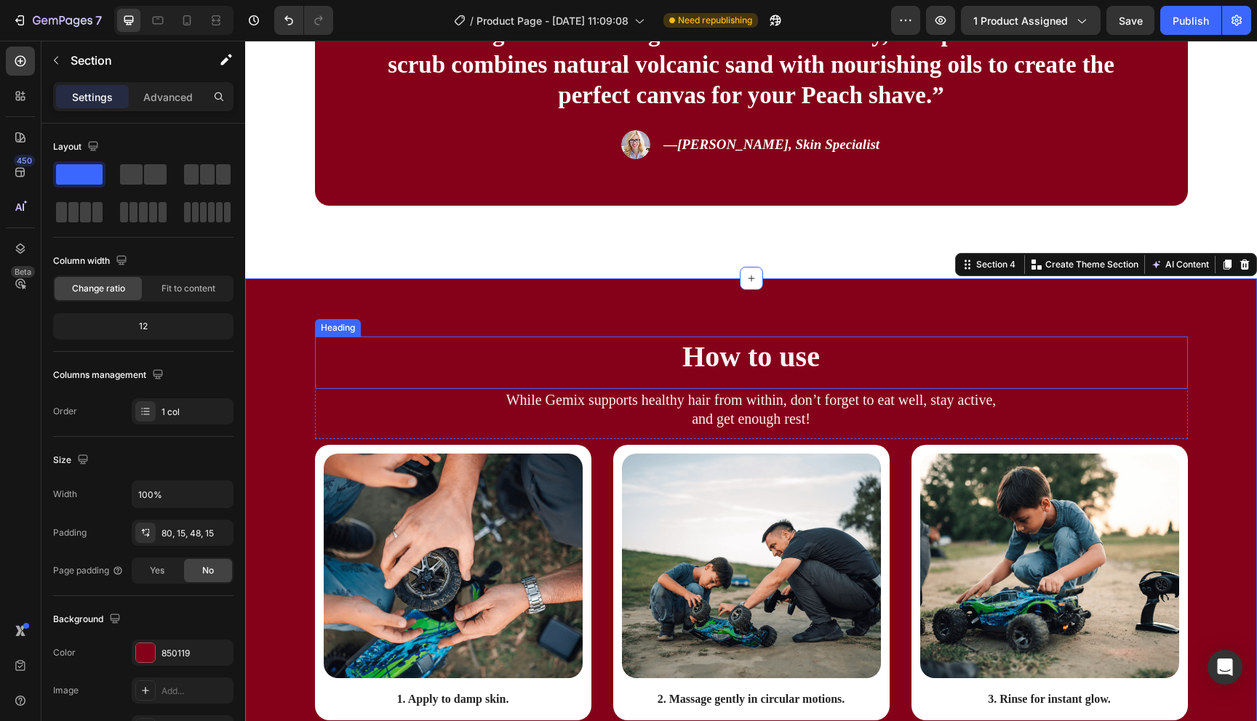
click at [659, 364] on h2 "How to use" at bounding box center [751, 357] width 873 height 41
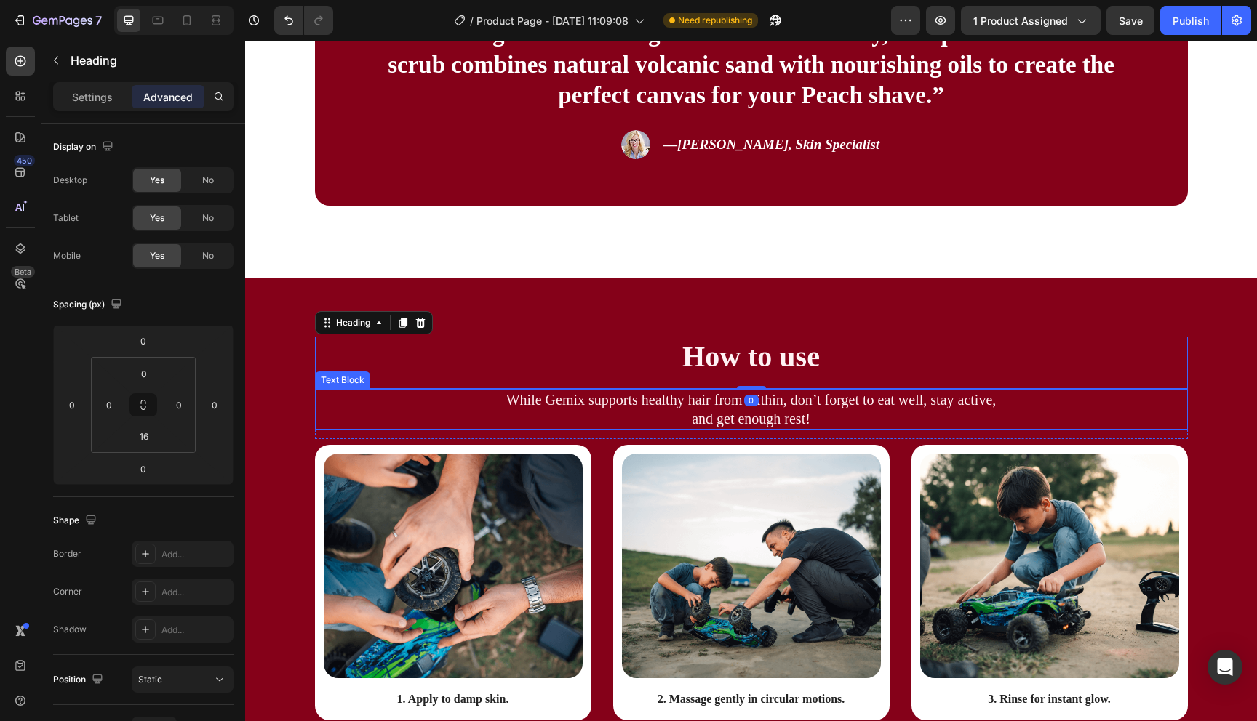
click at [644, 421] on p "While Gemix supports healthy hair from within, don’t forget to eat well, stay a…" at bounding box center [751, 410] width 870 height 38
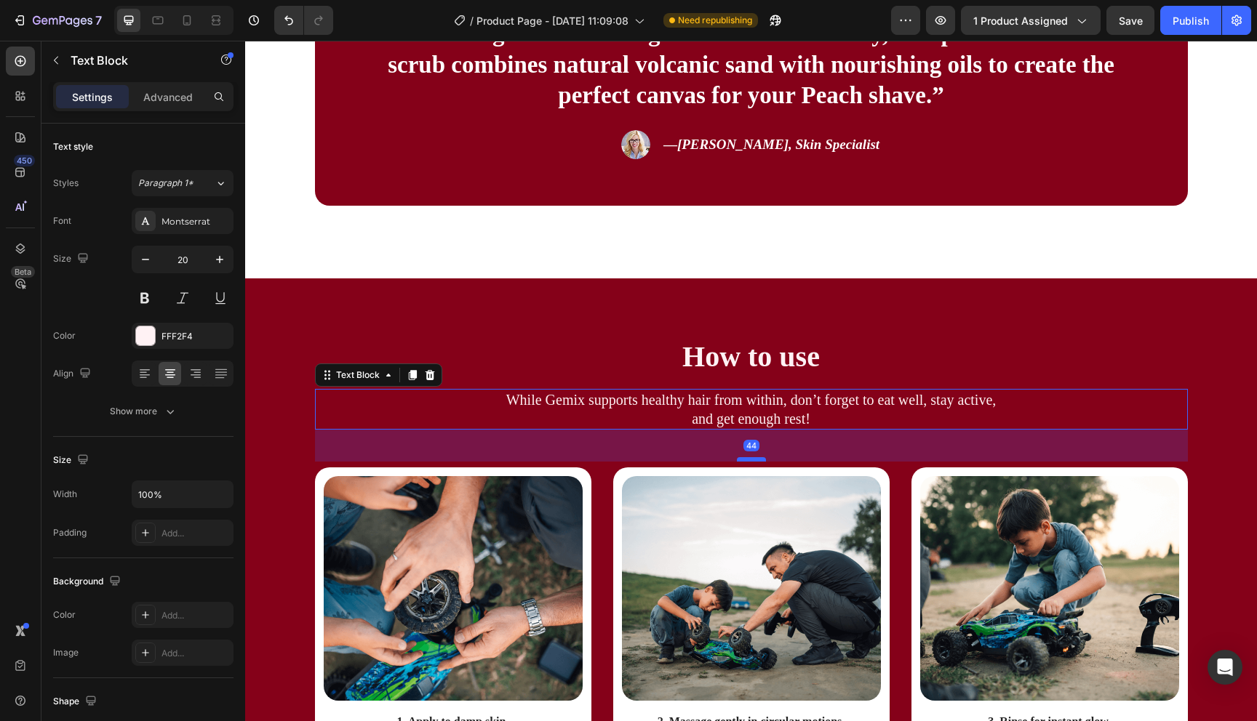
drag, startPoint x: 747, startPoint y: 436, endPoint x: 745, endPoint y: 460, distance: 23.4
click at [745, 460] on div at bounding box center [751, 459] width 29 height 4
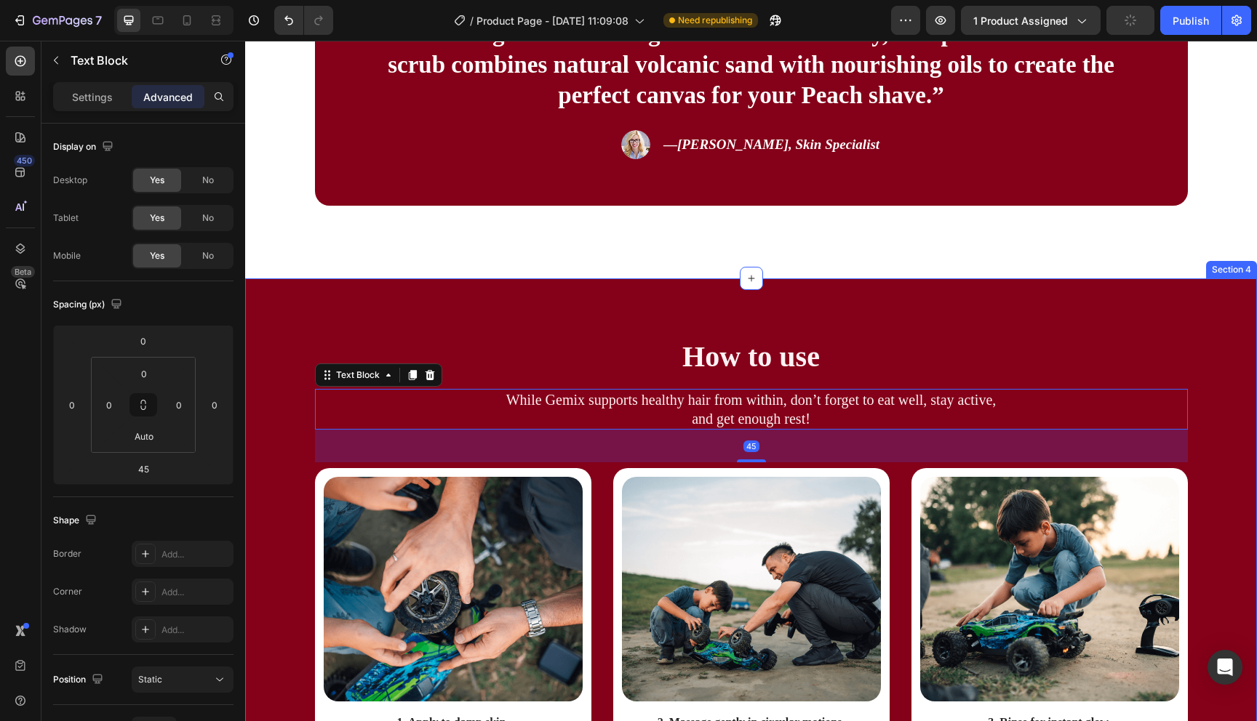
click at [639, 308] on div "How to use Heading While Gemix supports healthy hair from within, don’t forget …" at bounding box center [751, 540] width 1012 height 523
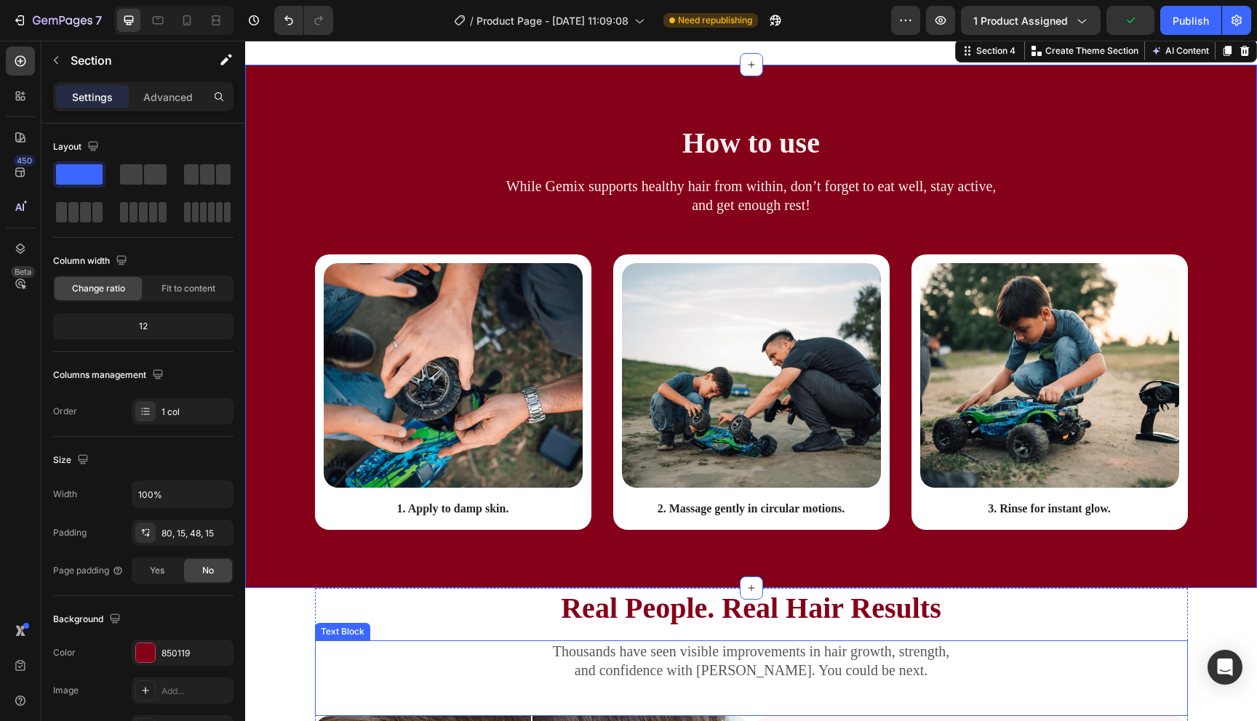
scroll to position [1484, 0]
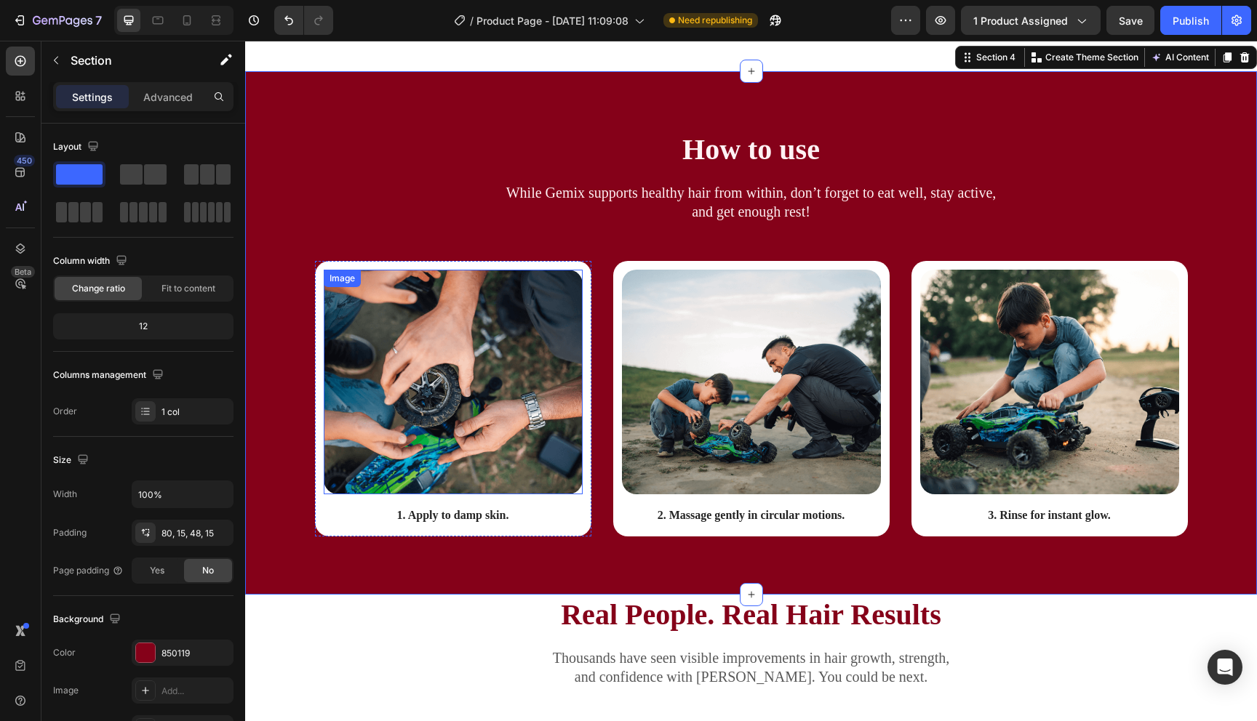
click at [455, 368] on img at bounding box center [453, 382] width 259 height 225
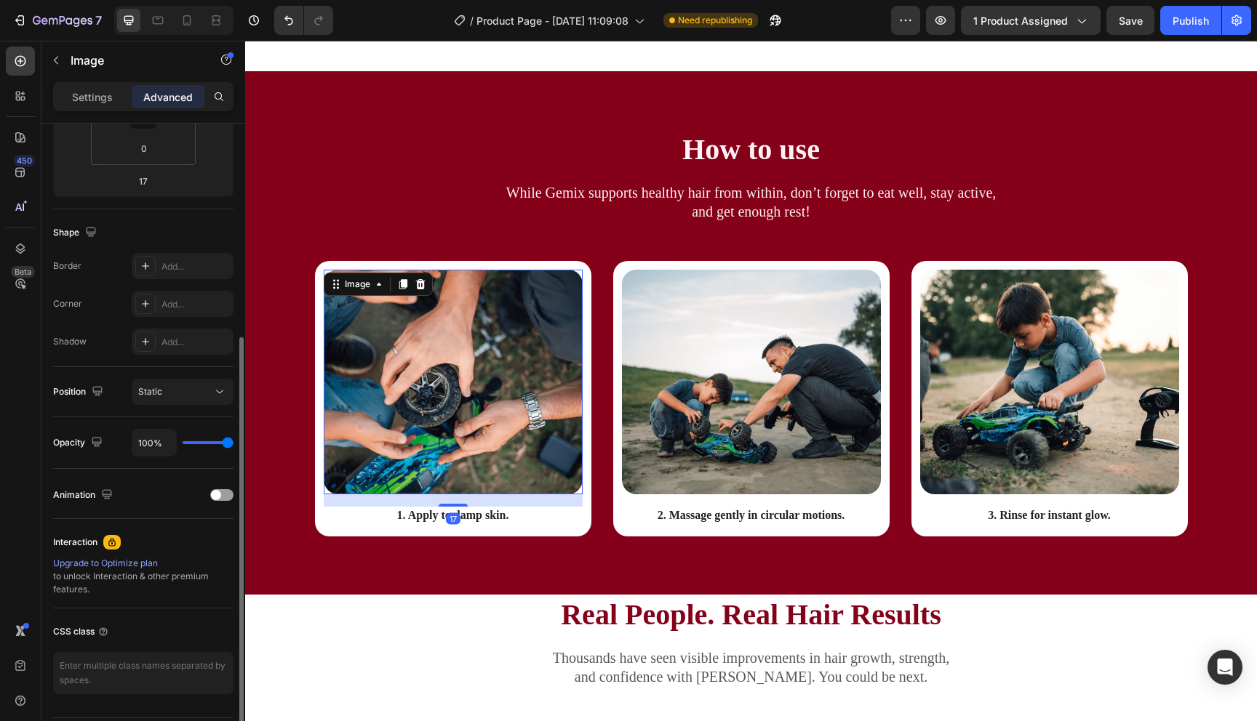
scroll to position [331, 0]
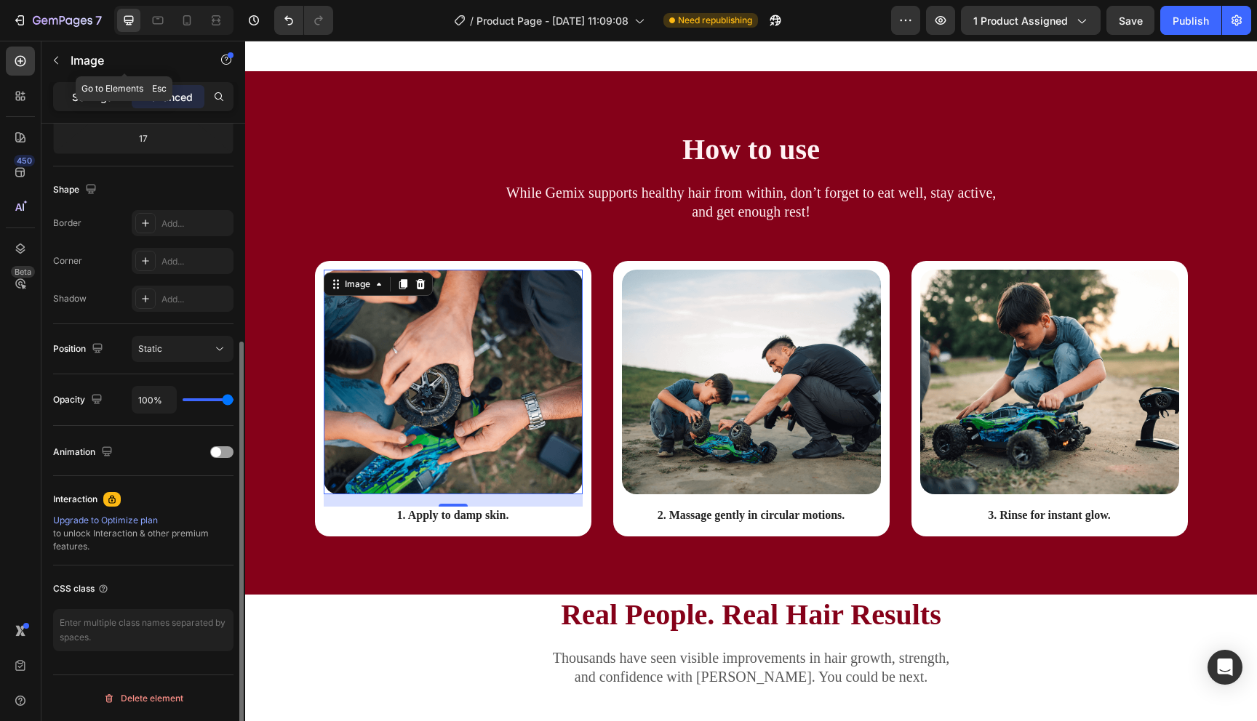
click at [79, 89] on p "Settings" at bounding box center [92, 96] width 41 height 15
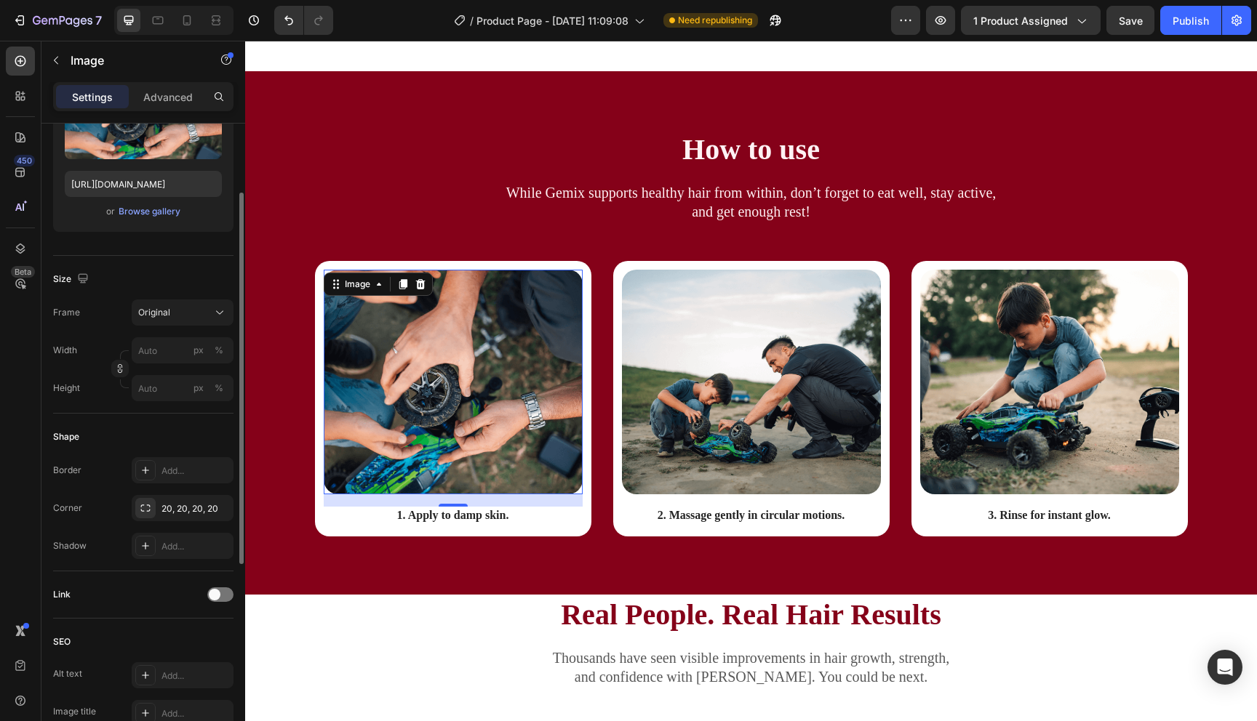
scroll to position [0, 0]
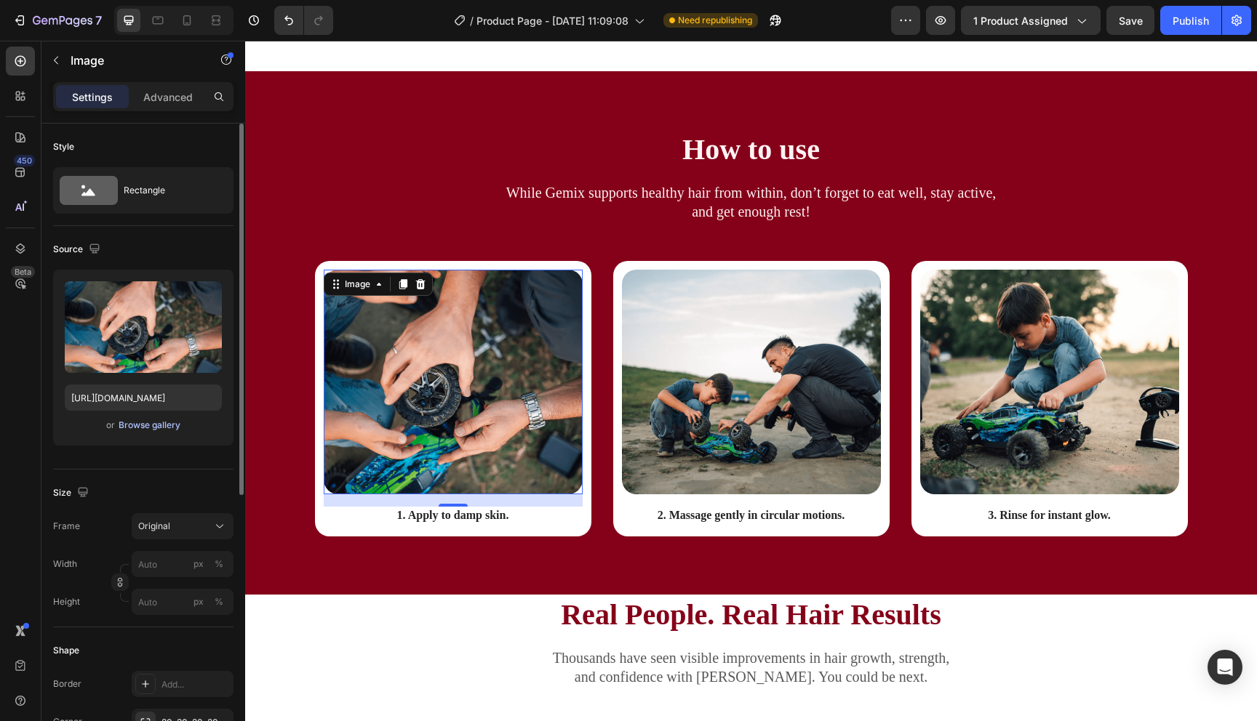
click at [147, 424] on div "Browse gallery" at bounding box center [150, 425] width 62 height 13
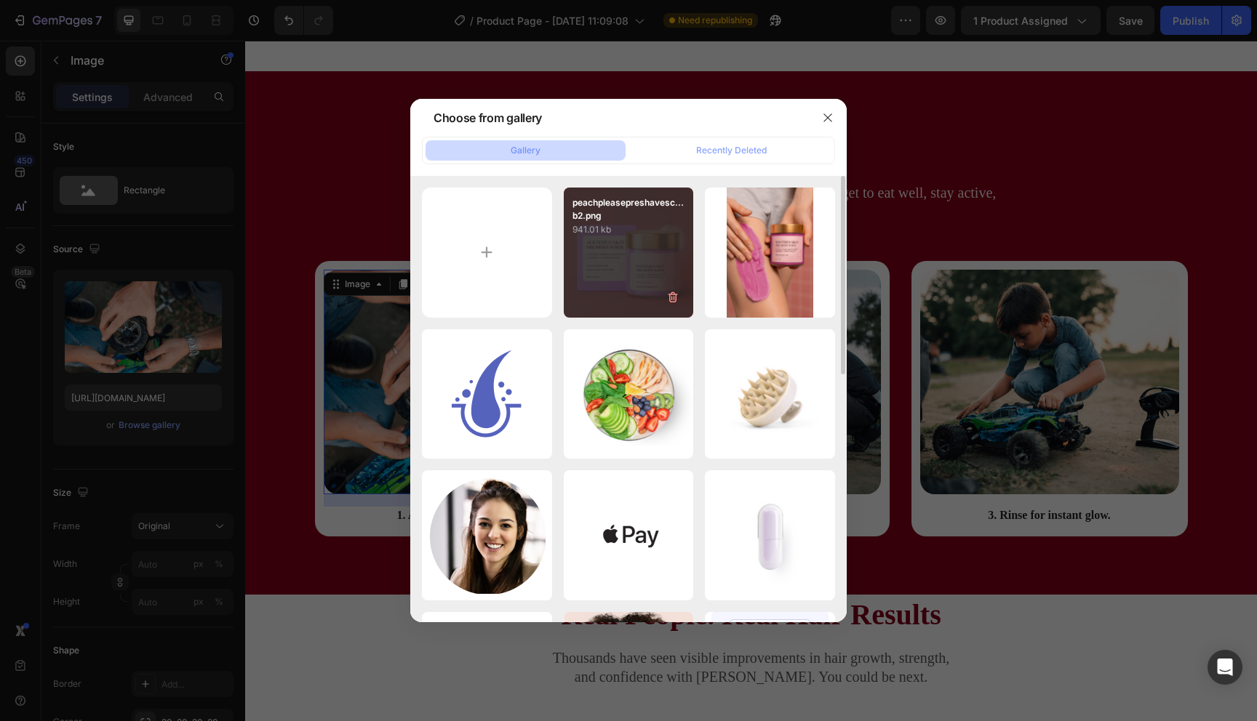
click at [662, 266] on div "peachpleasepreshavesc...b2.png 941.01 kb" at bounding box center [629, 253] width 130 height 130
type input "https://cdn.shopify.com/s/files/1/0721/4720/6343/files/gempages_579896476411364…"
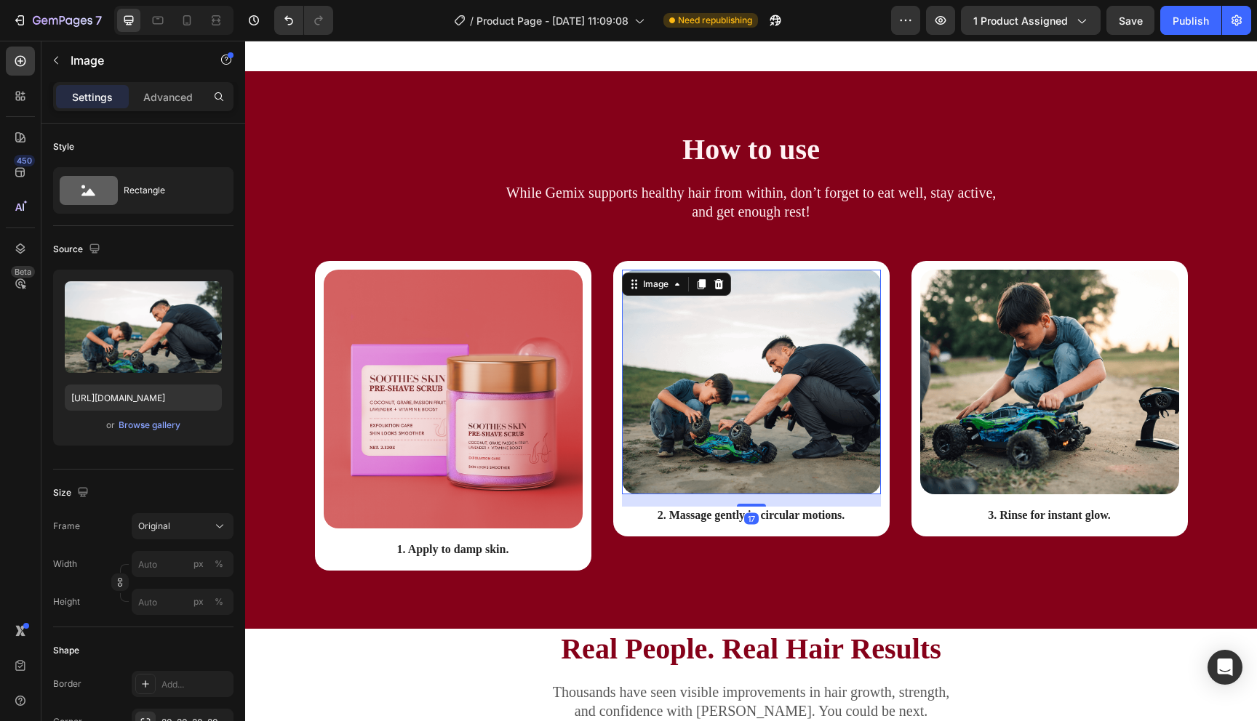
click at [655, 428] on img at bounding box center [751, 382] width 259 height 225
click at [143, 426] on div "Browse gallery" at bounding box center [150, 425] width 62 height 13
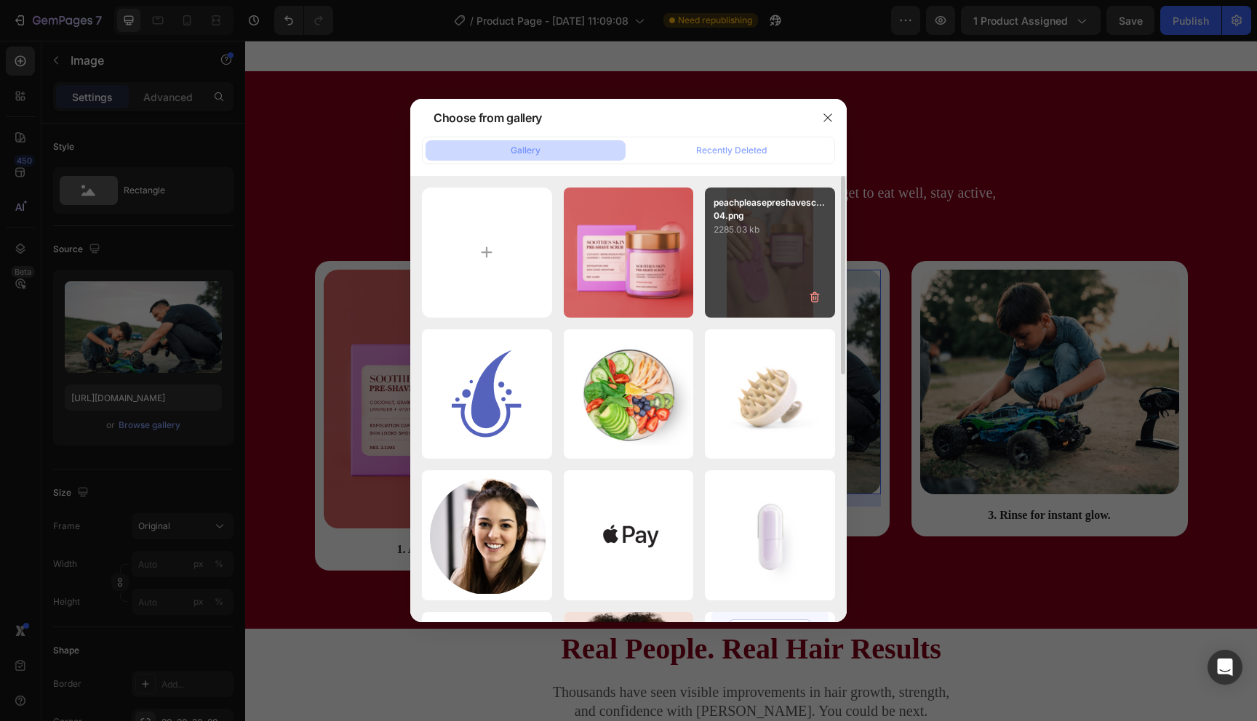
click at [735, 263] on div "peachpleasepreshavesc...04.png 2285.03 kb" at bounding box center [770, 253] width 130 height 130
type input "https://cdn.shopify.com/s/files/1/0721/4720/6343/files/gempages_579896476411364…"
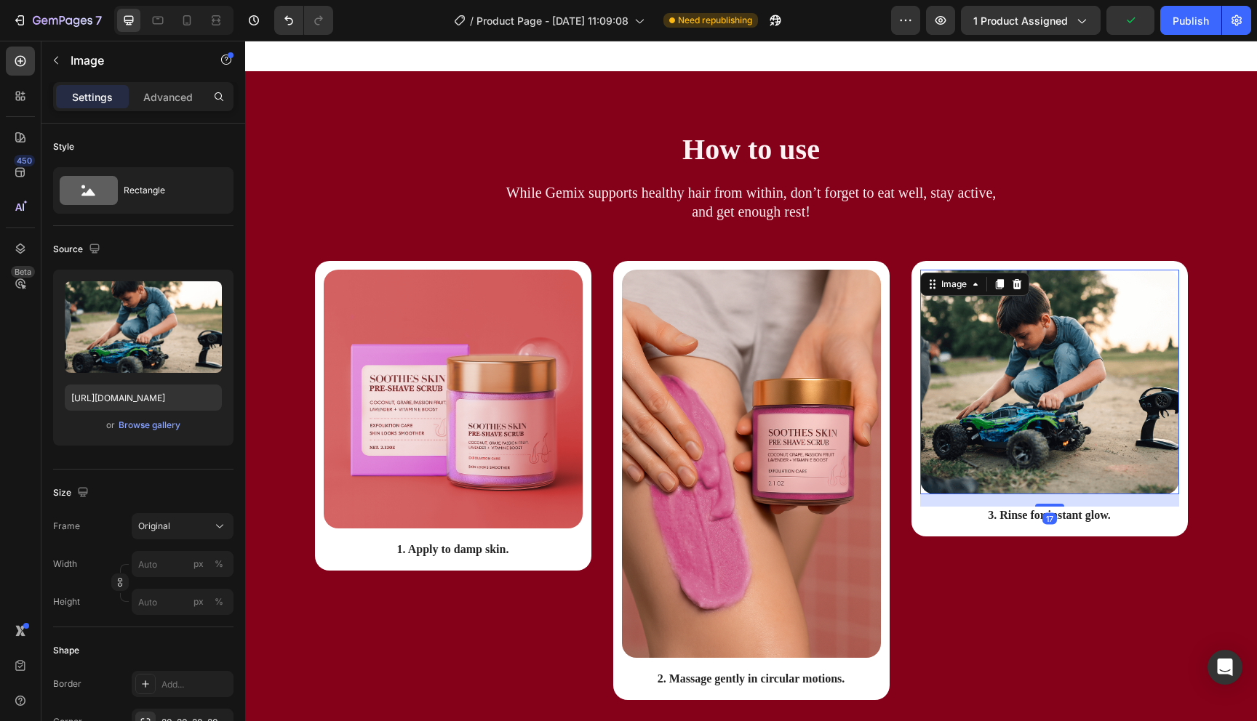
click at [1003, 418] on img at bounding box center [1049, 382] width 259 height 225
click at [151, 425] on div "Browse gallery" at bounding box center [150, 425] width 62 height 13
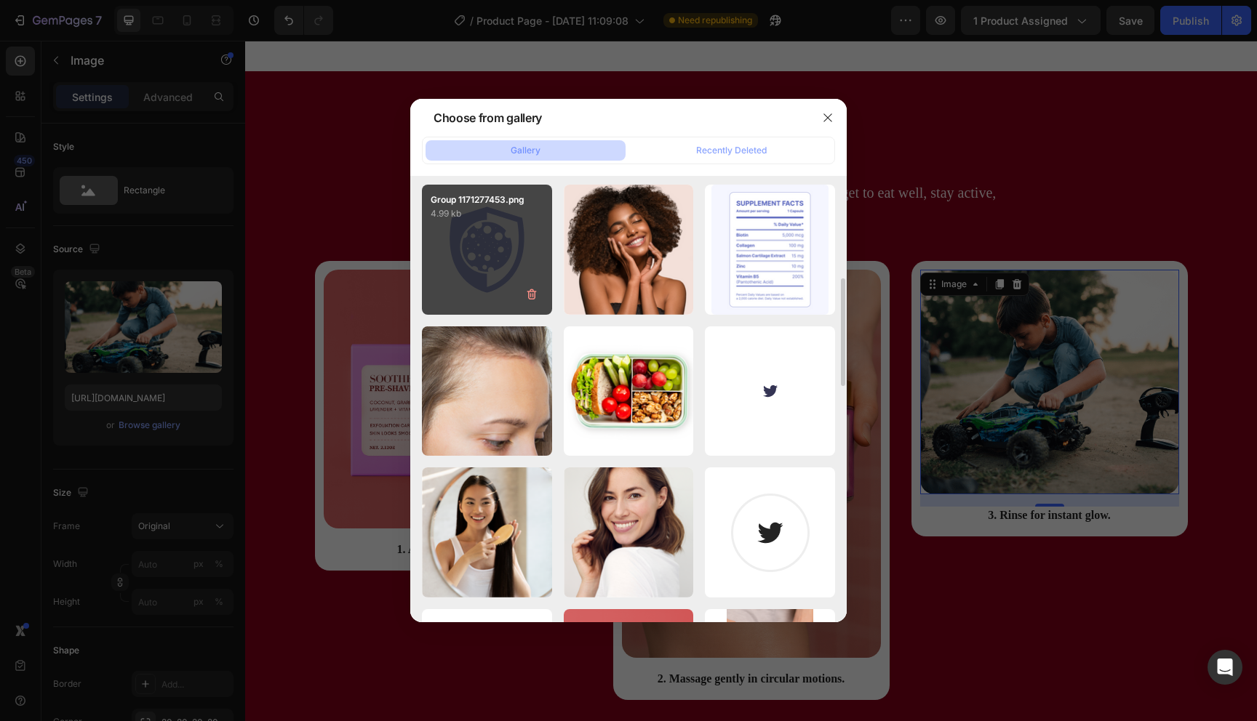
scroll to position [373, 0]
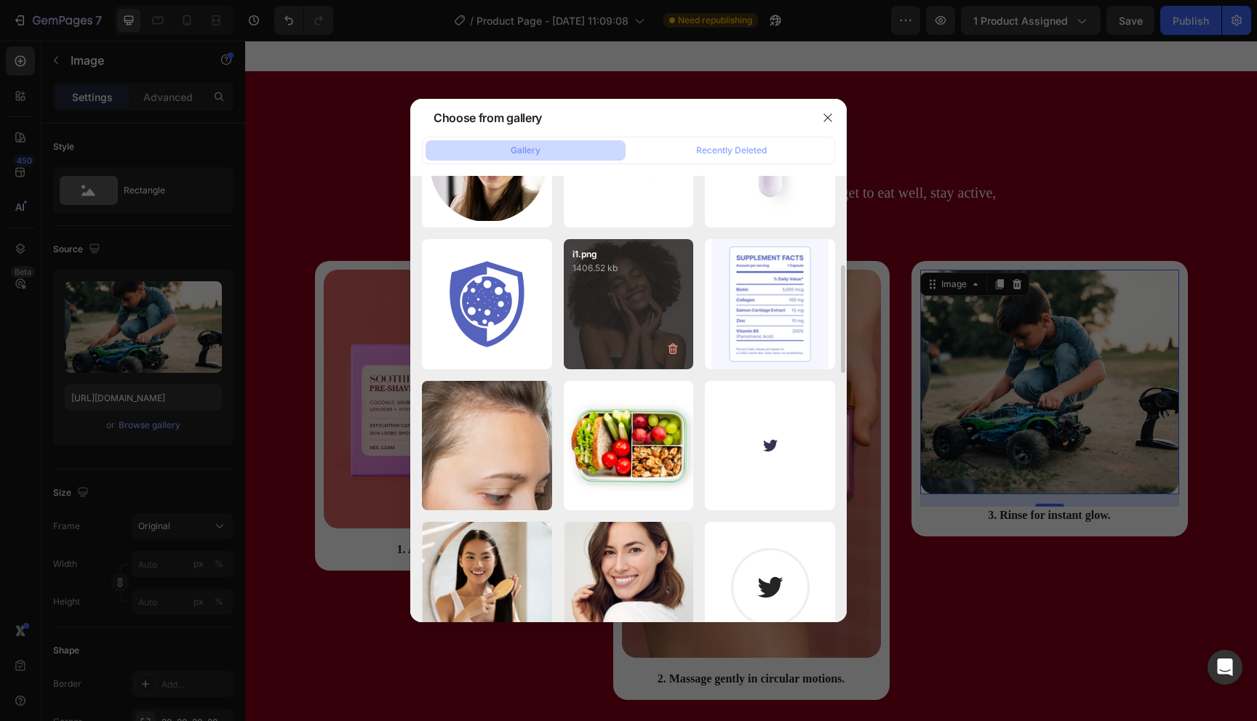
click at [634, 301] on div "i1.png 1406.52 kb" at bounding box center [629, 304] width 130 height 130
type input "https://cdn.shopify.com/s/files/1/0721/4720/6343/files/gempages_579896476411364…"
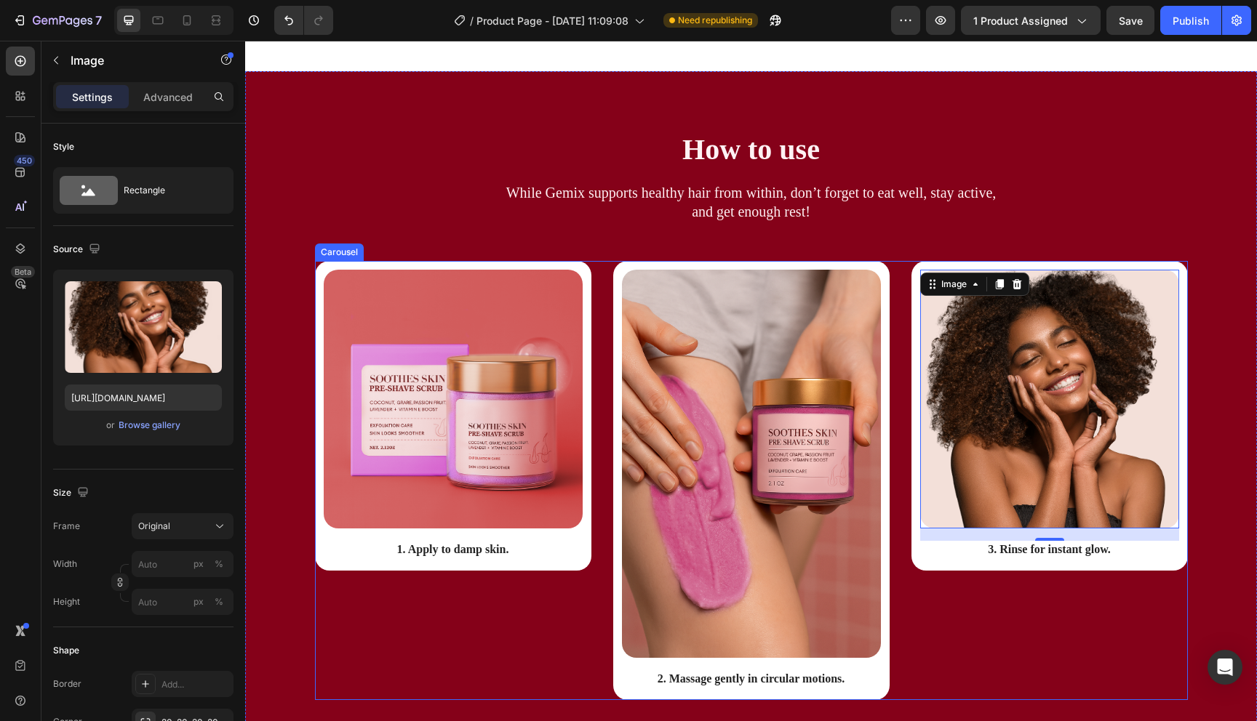
click at [1059, 632] on div "Image 17 3. Rinse for instant glow. Text Block Row" at bounding box center [1049, 480] width 276 height 439
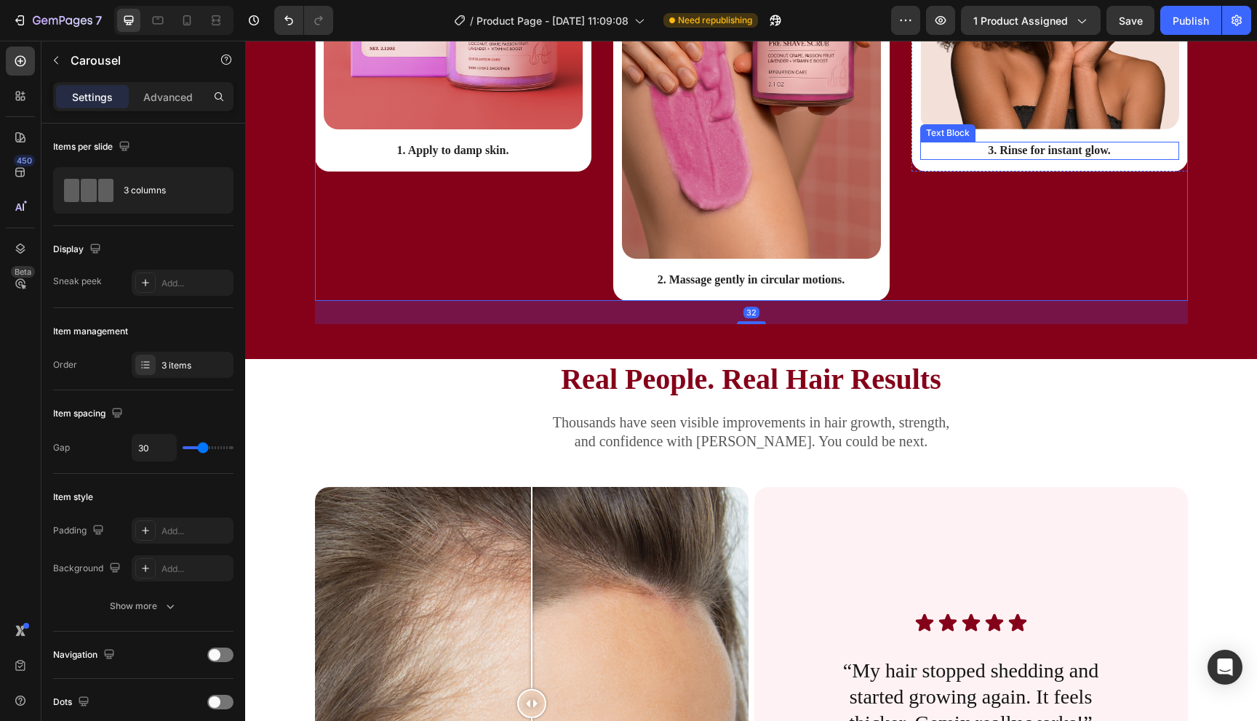
scroll to position [1884, 0]
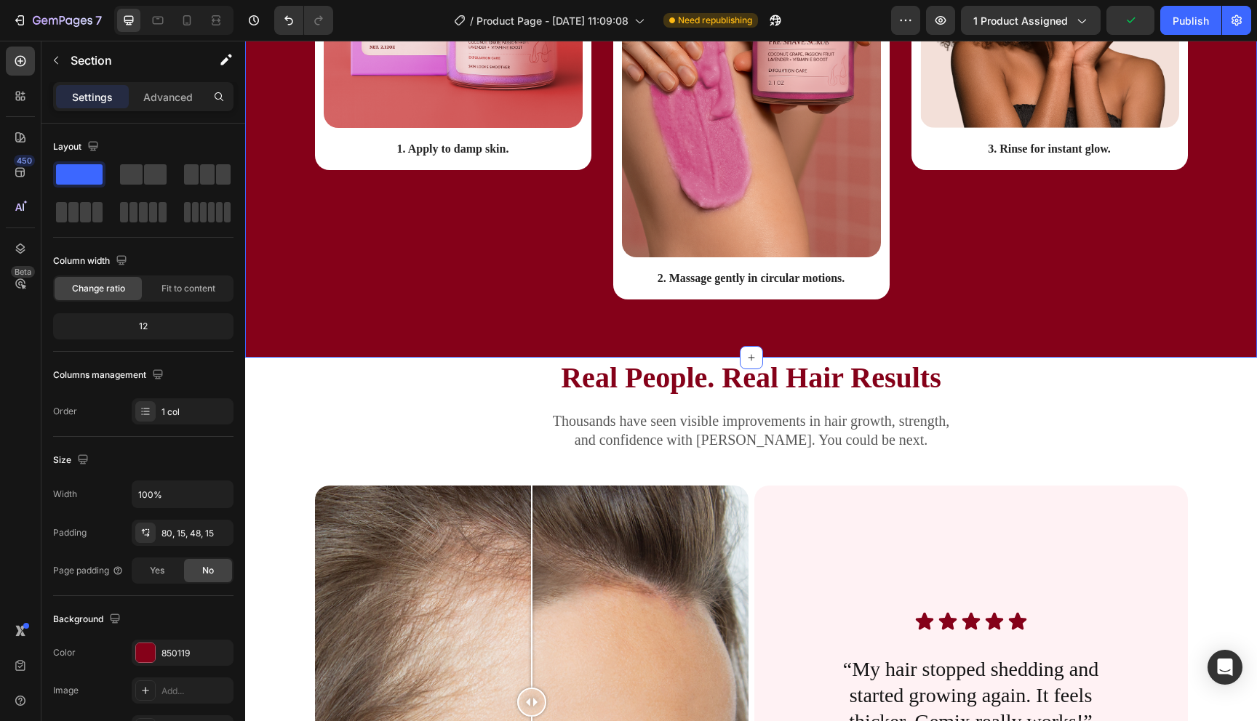
click at [871, 345] on div "How to use Heading While Gemix supports healthy hair from within, don’t forget …" at bounding box center [751, 14] width 1012 height 687
click at [525, 380] on h2 "Real People. Real Hair Results" at bounding box center [751, 378] width 873 height 41
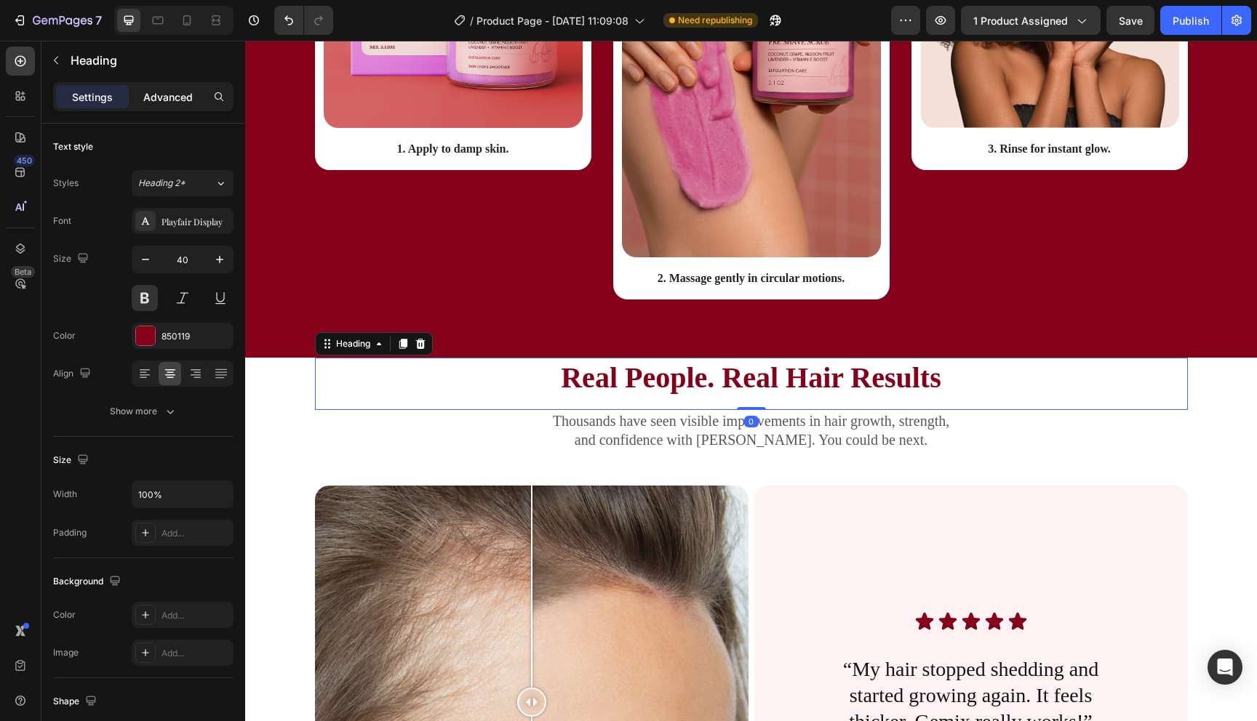
click at [175, 102] on p "Advanced" at bounding box center [167, 96] width 49 height 15
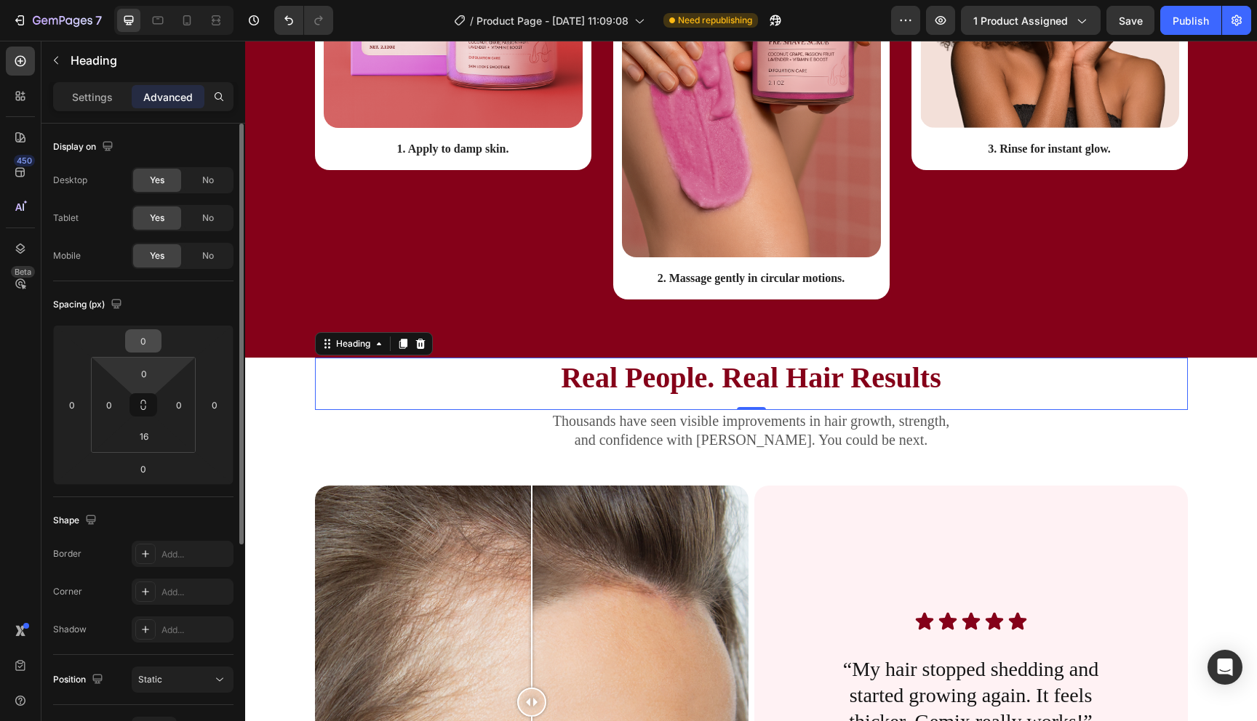
click at [145, 338] on input "0" at bounding box center [143, 341] width 29 height 22
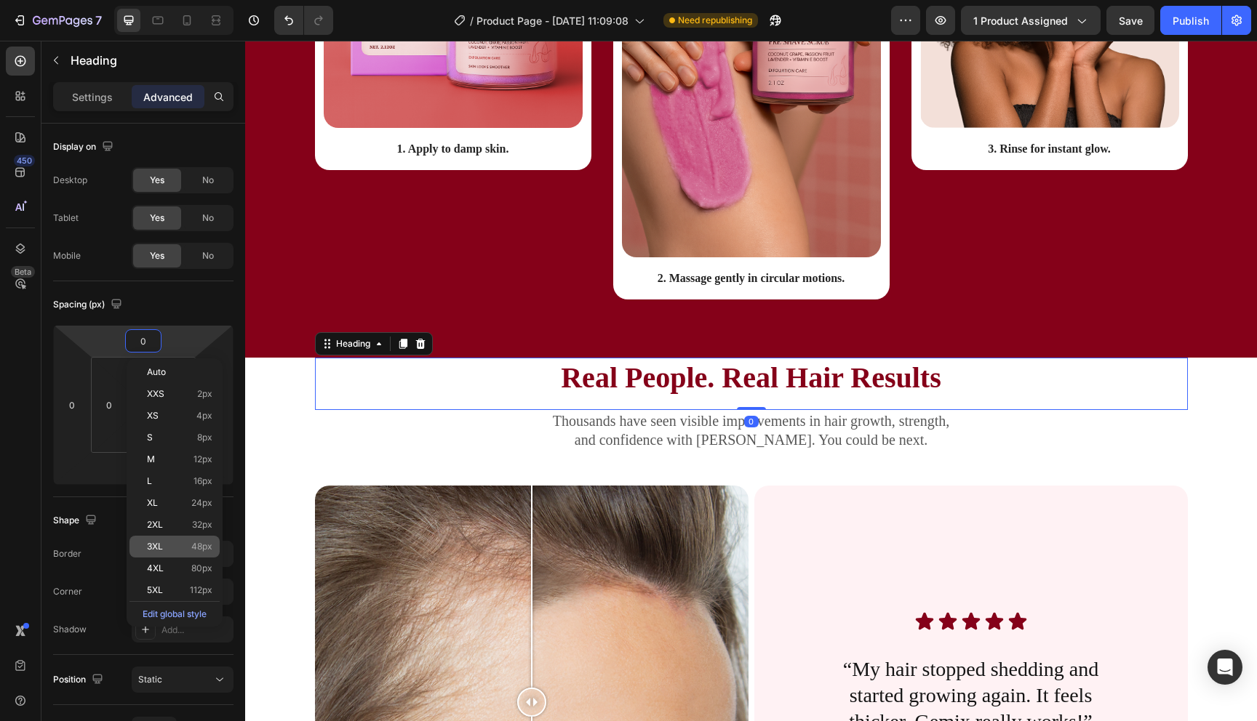
click at [188, 545] on p "3XL 48px" at bounding box center [179, 547] width 65 height 10
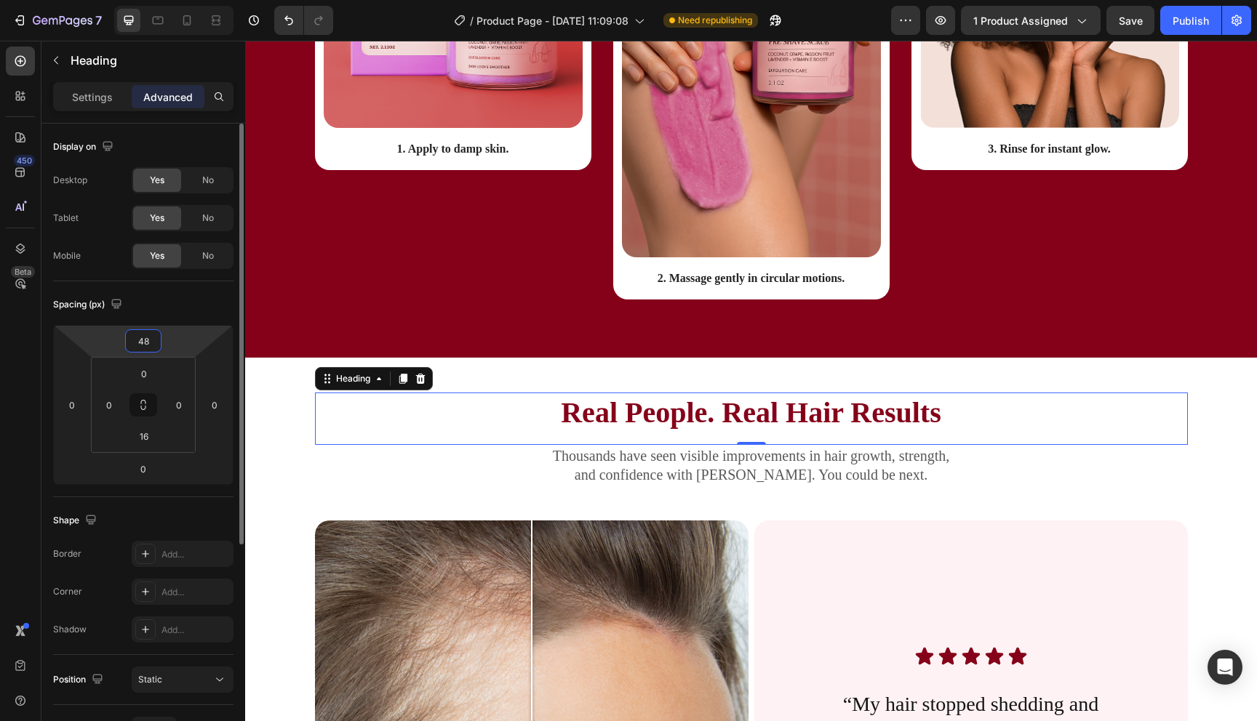
click at [134, 340] on input "48" at bounding box center [143, 341] width 29 height 22
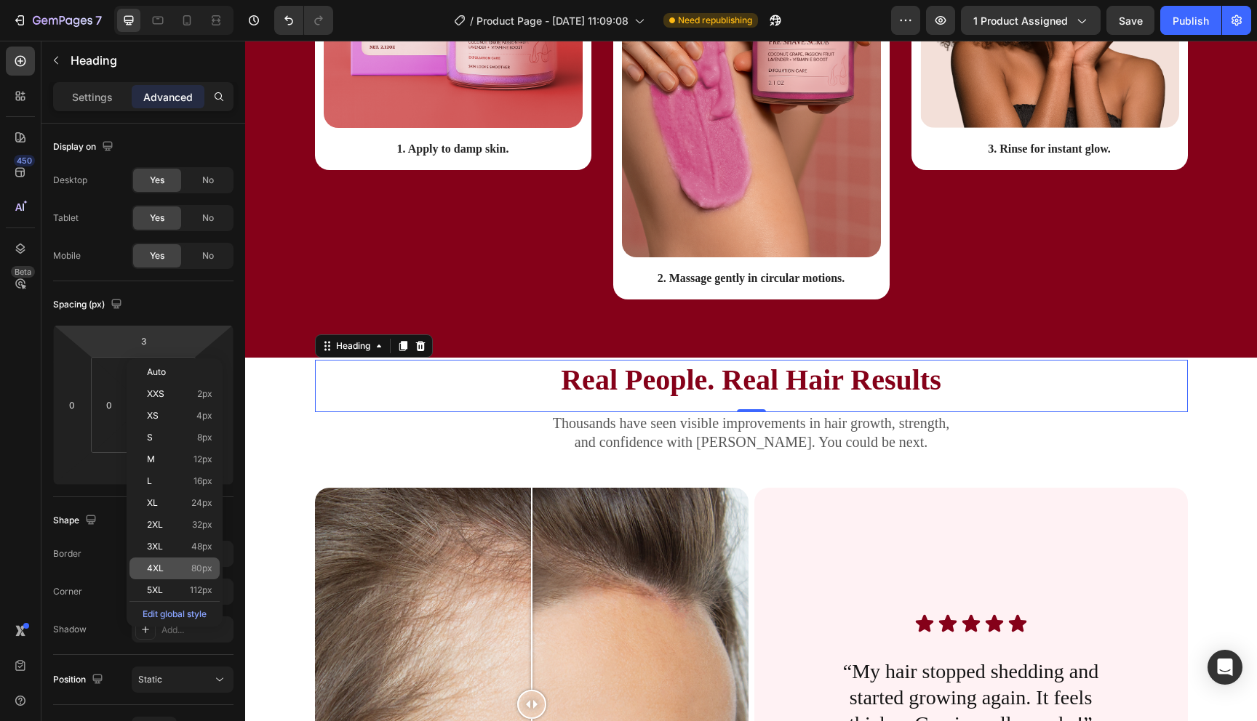
click at [165, 573] on p "4XL 80px" at bounding box center [179, 569] width 65 height 10
type input "80"
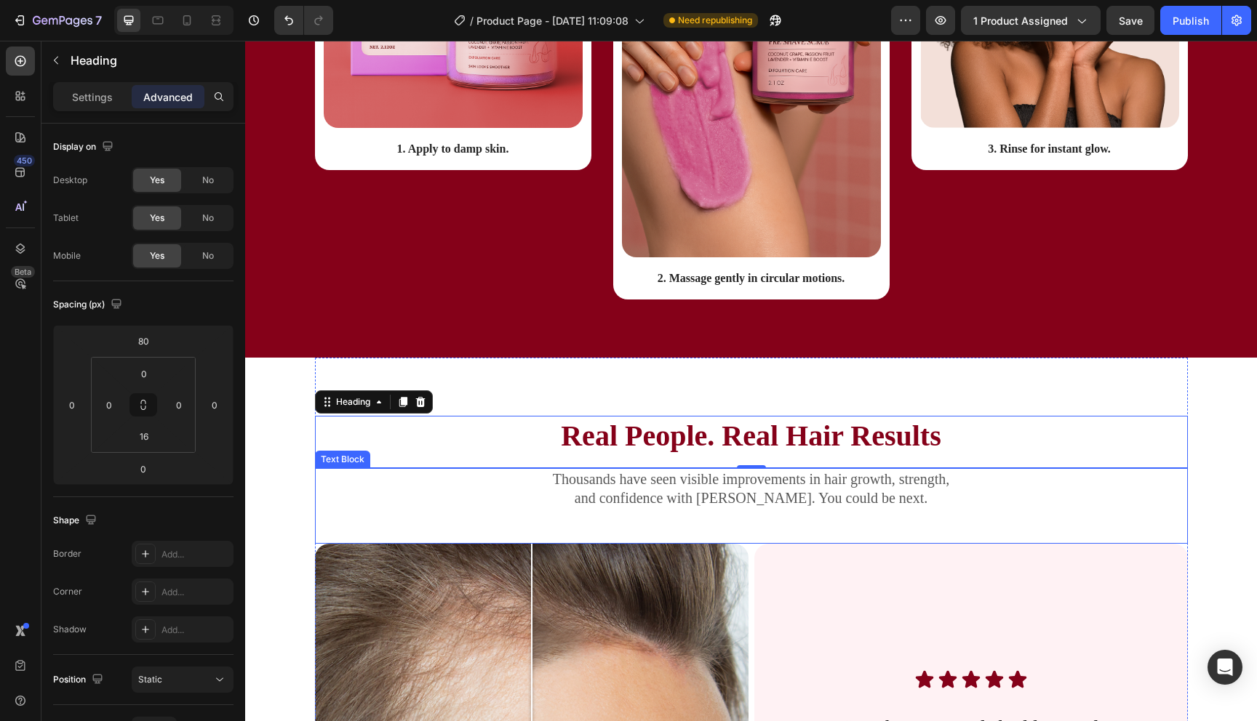
click at [306, 503] on div "Real People. Real Hair Results Heading 0 Thousands have seen visible improvemen…" at bounding box center [750, 673] width 895 height 631
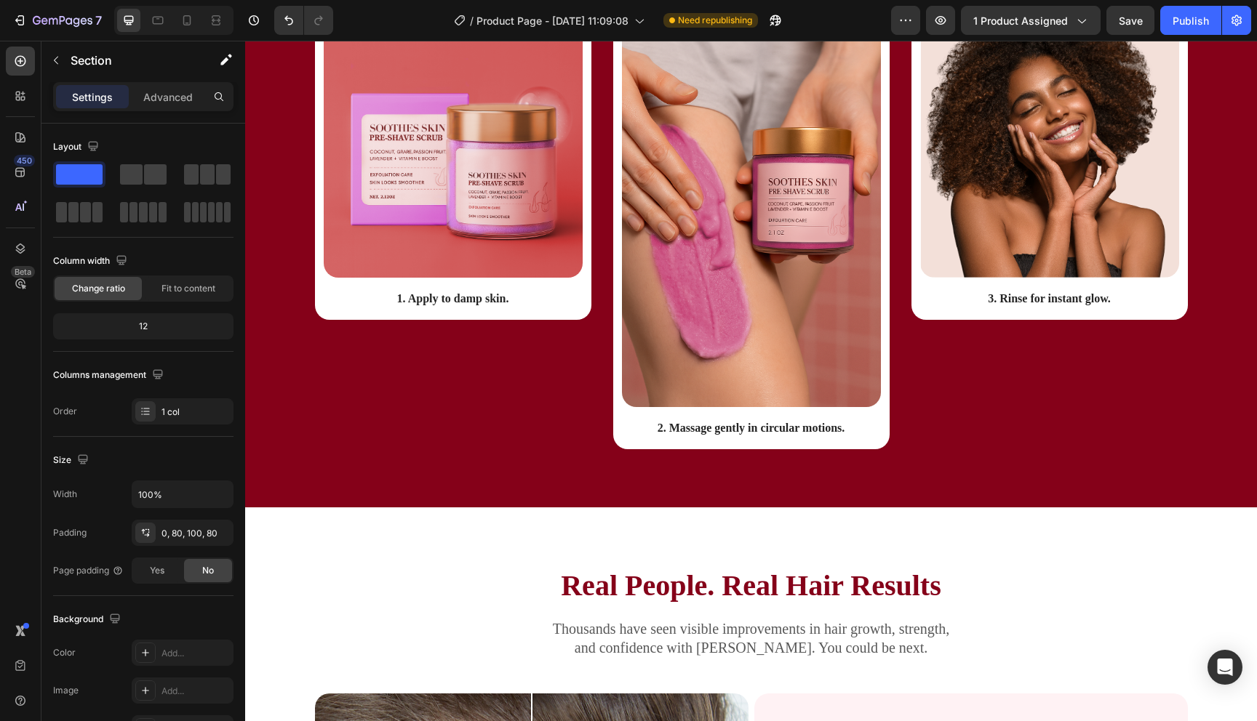
scroll to position [1458, 0]
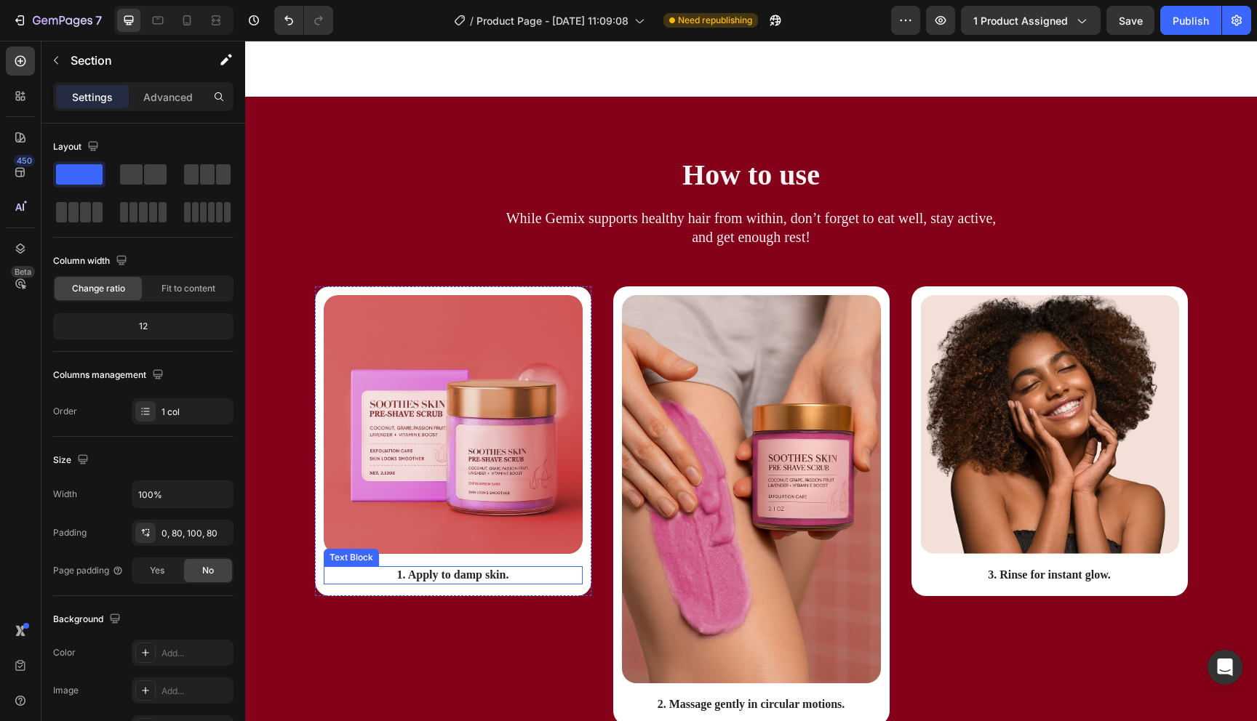
click at [446, 582] on p "1. Apply to damp skin." at bounding box center [453, 575] width 256 height 15
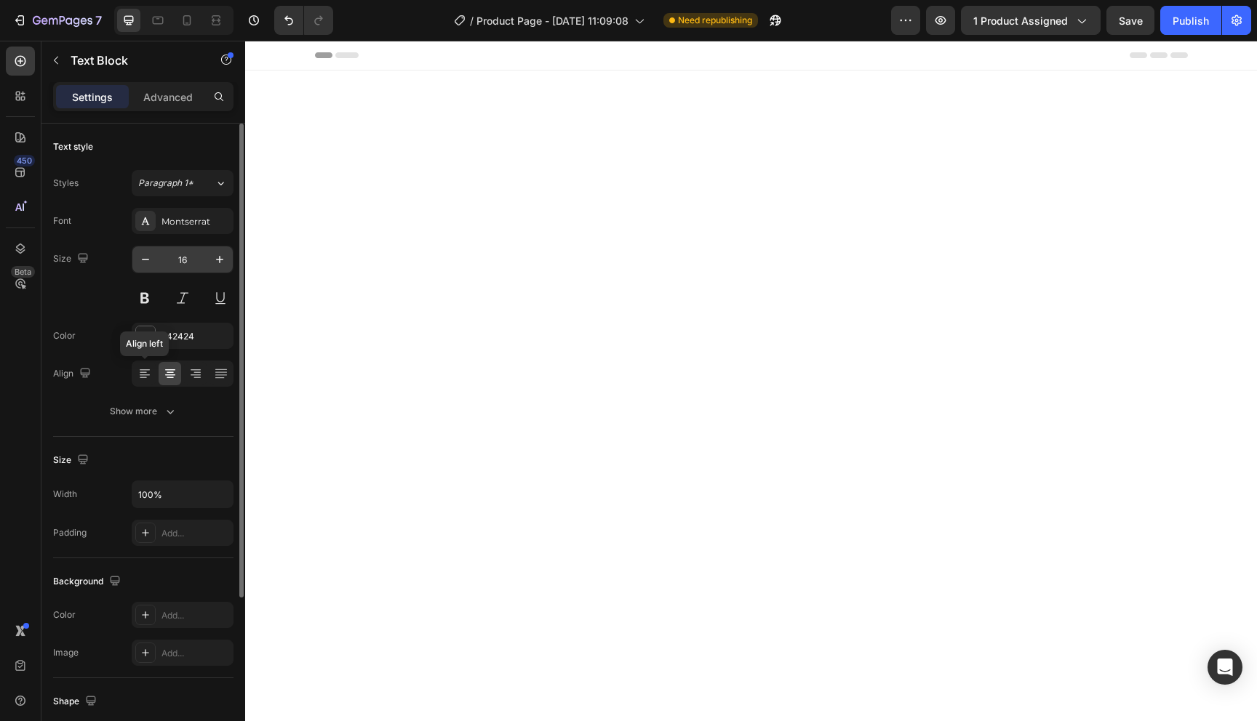
scroll to position [1458, 0]
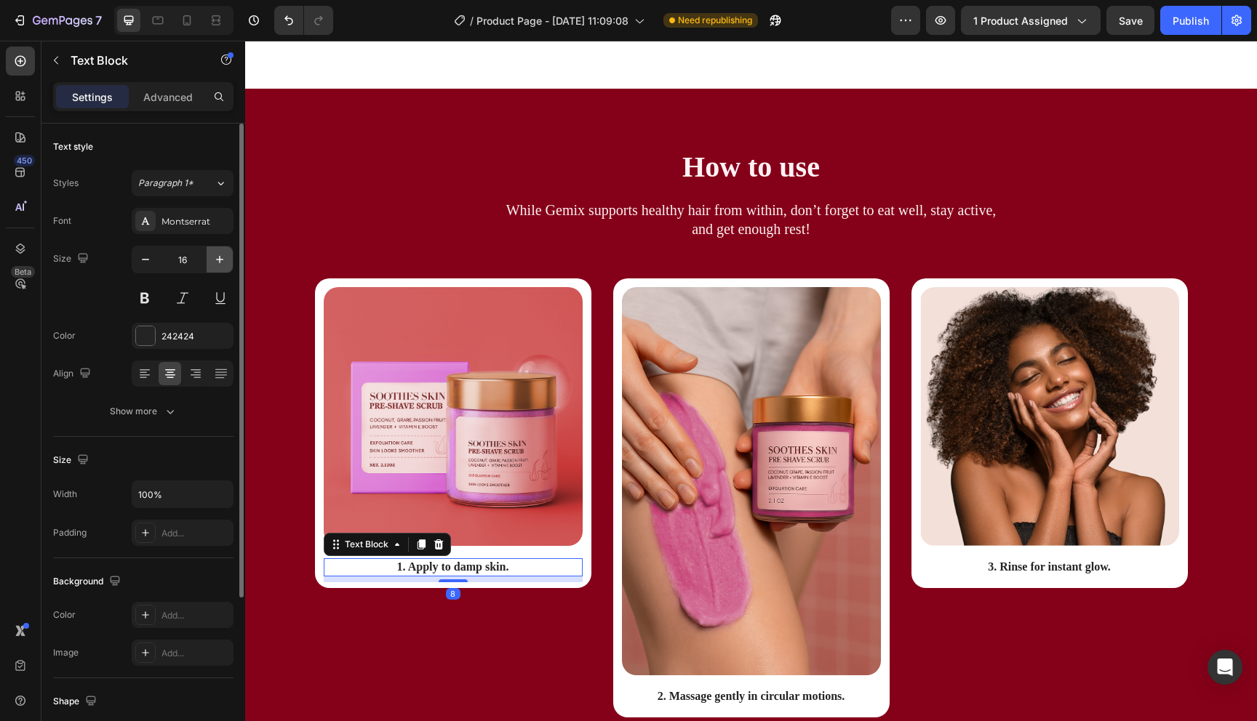
click at [222, 267] on button "button" at bounding box center [220, 260] width 26 height 26
type input "20"
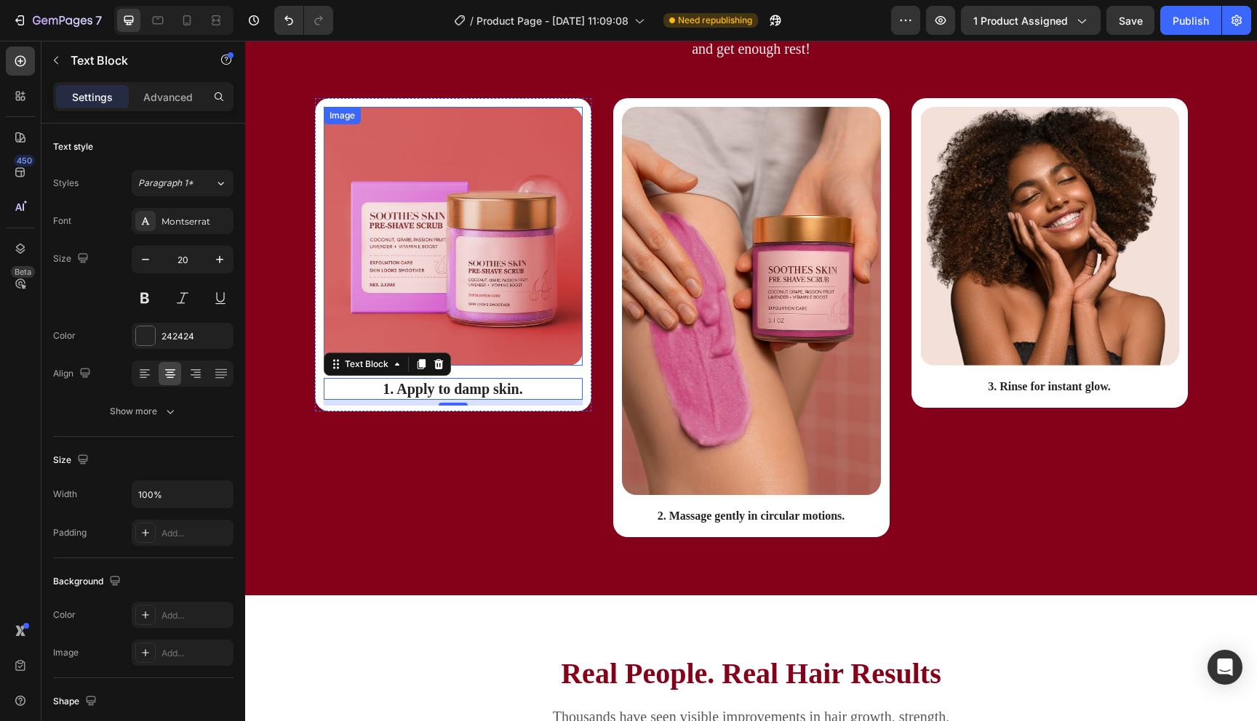
scroll to position [1724, 0]
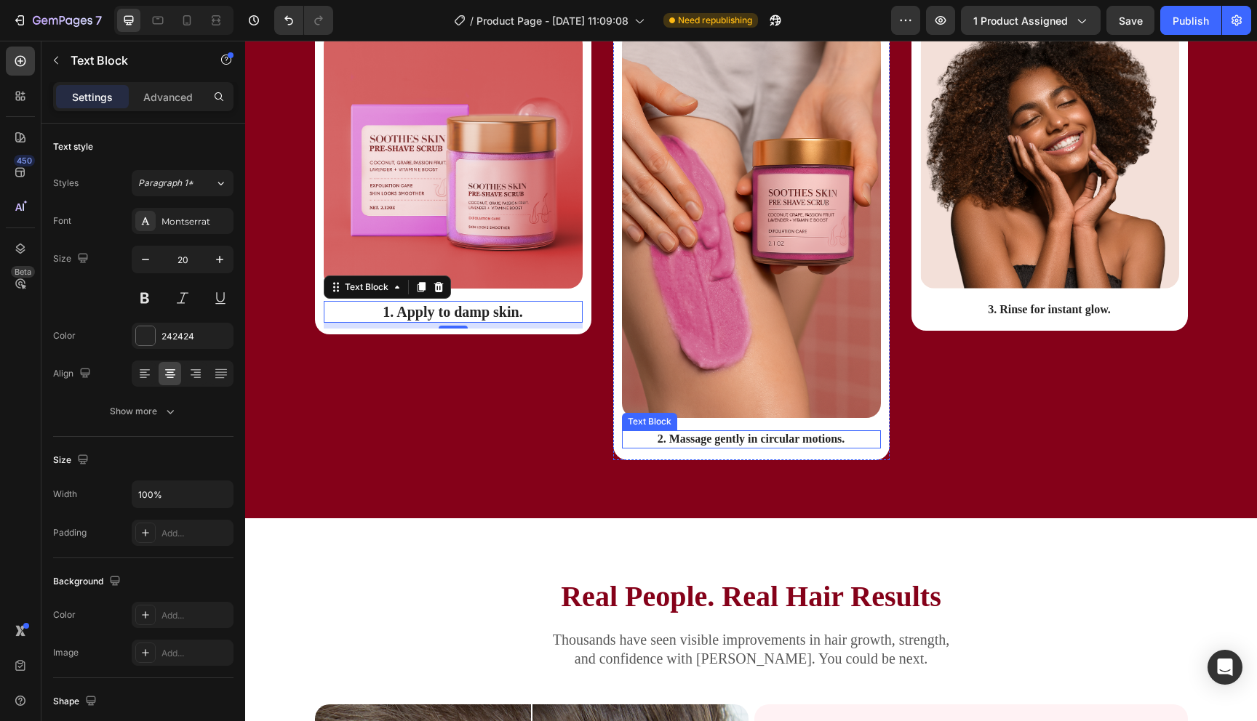
click at [721, 443] on p "2. Massage gently in circular motions." at bounding box center [751, 439] width 256 height 15
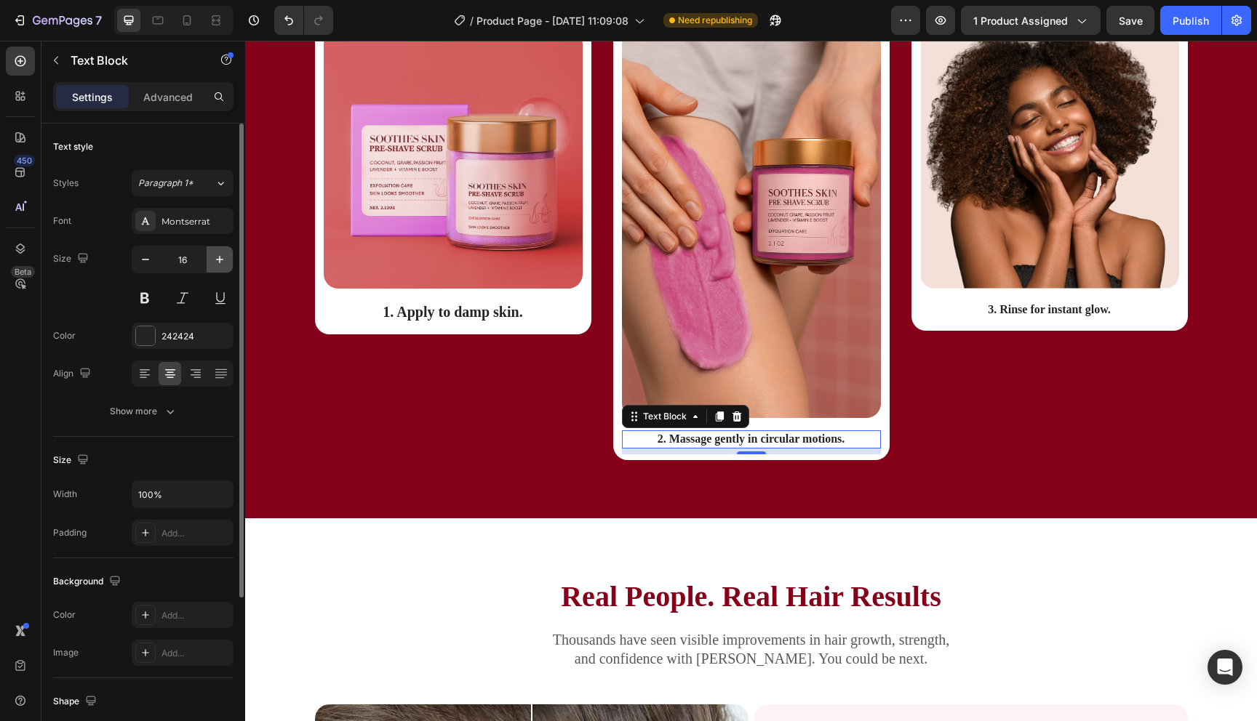
click at [216, 270] on button "button" at bounding box center [220, 260] width 26 height 26
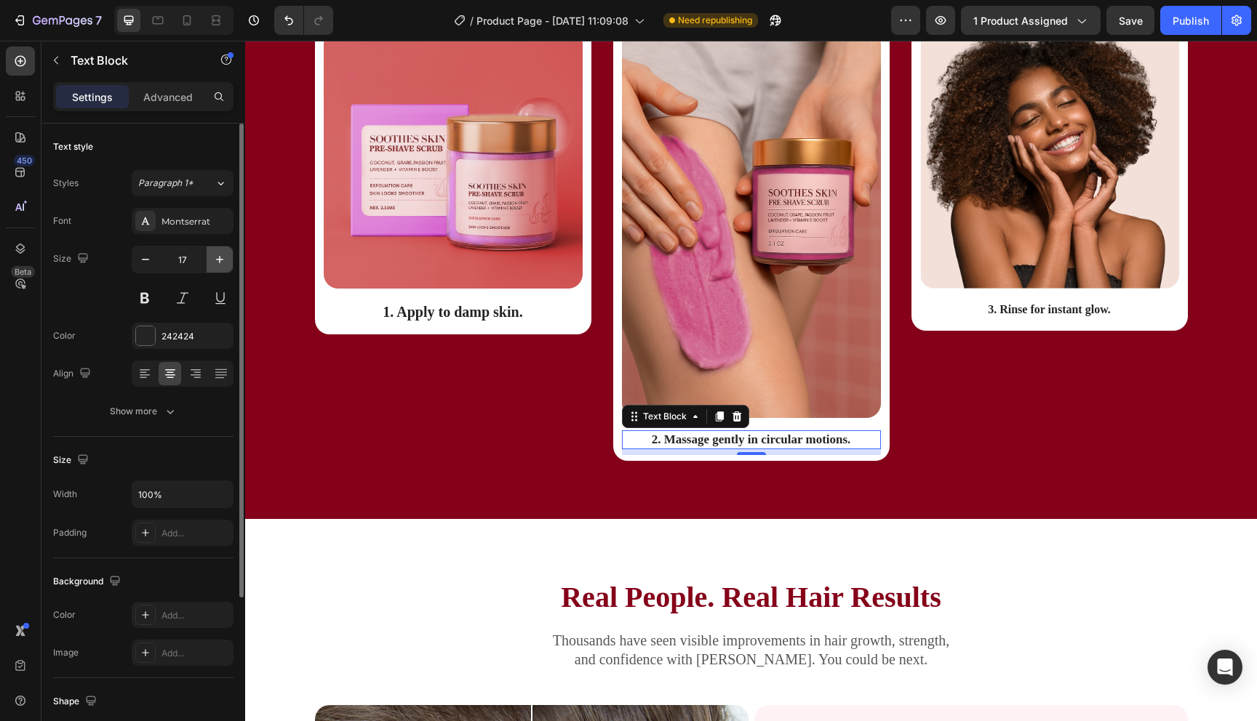
click at [216, 266] on icon "button" at bounding box center [219, 259] width 15 height 15
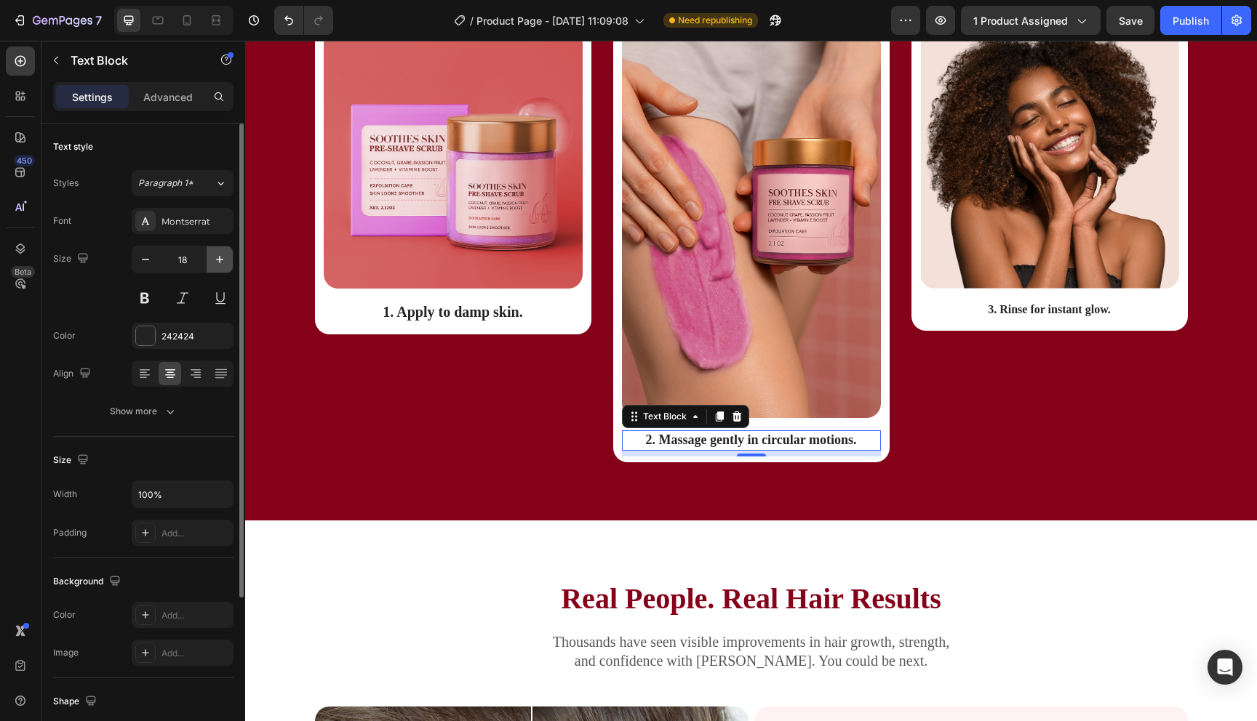
click at [216, 266] on icon "button" at bounding box center [219, 259] width 15 height 15
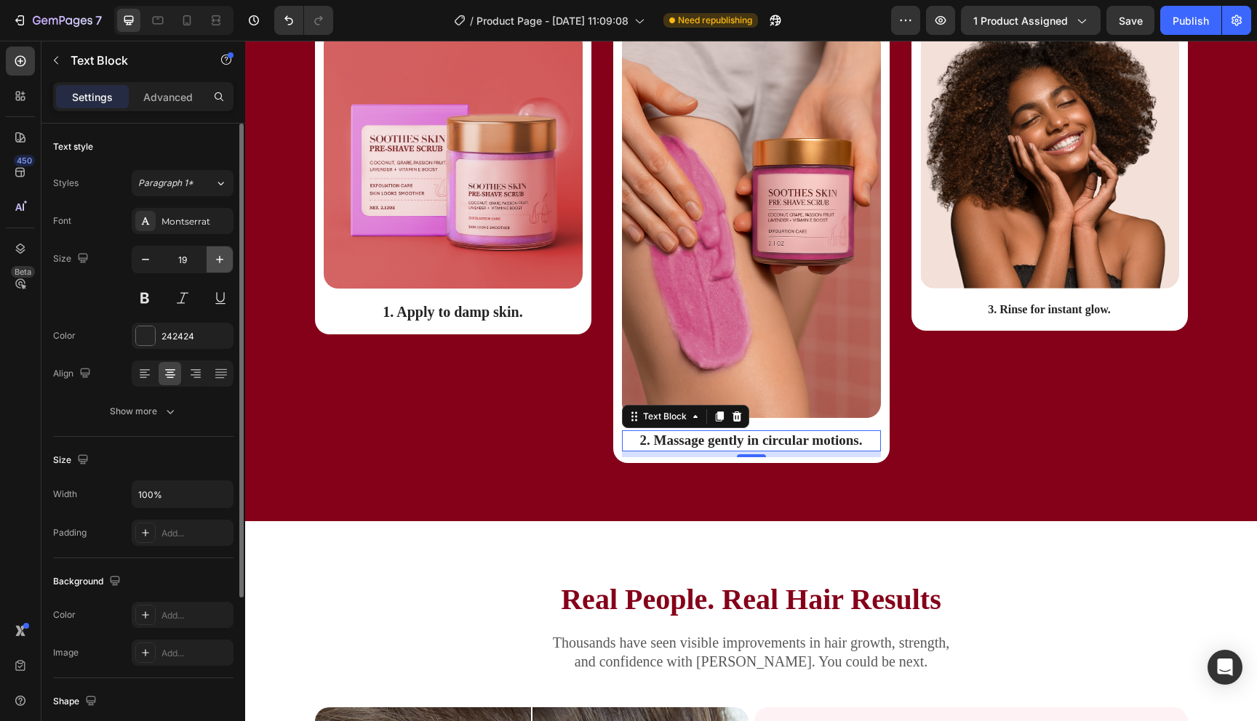
type input "20"
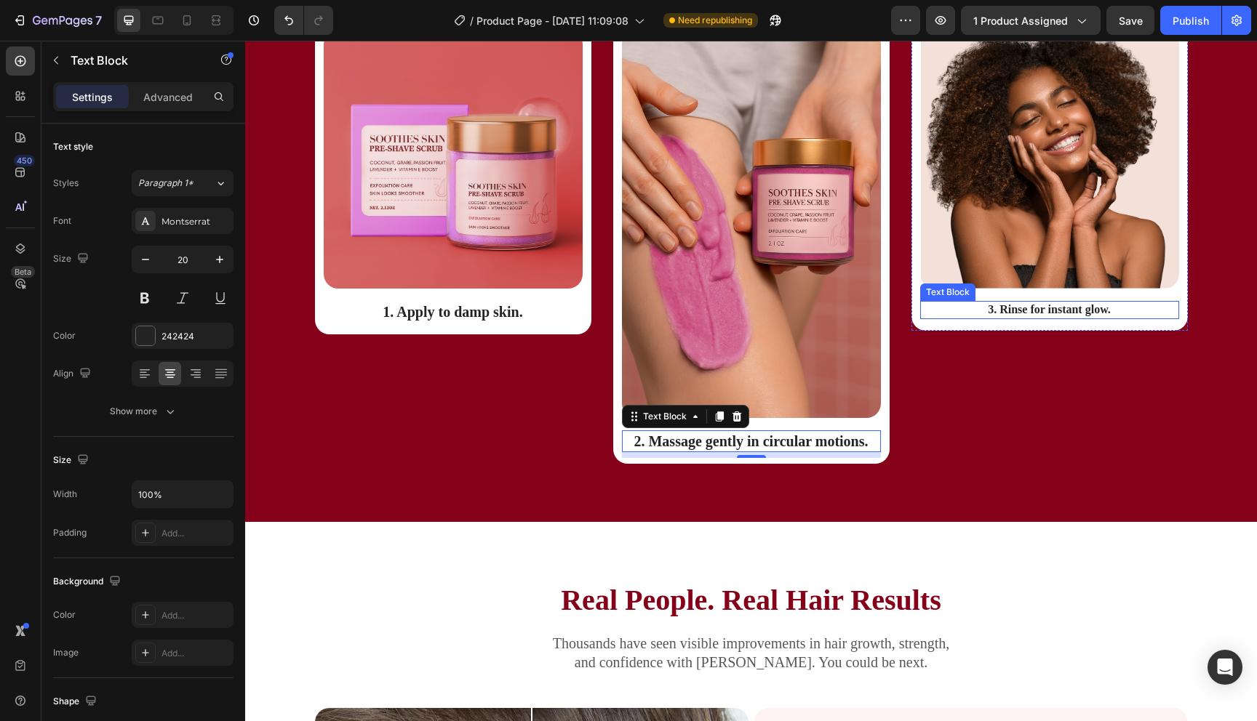
click at [1019, 313] on p "3. Rinse for instant glow." at bounding box center [1049, 310] width 256 height 15
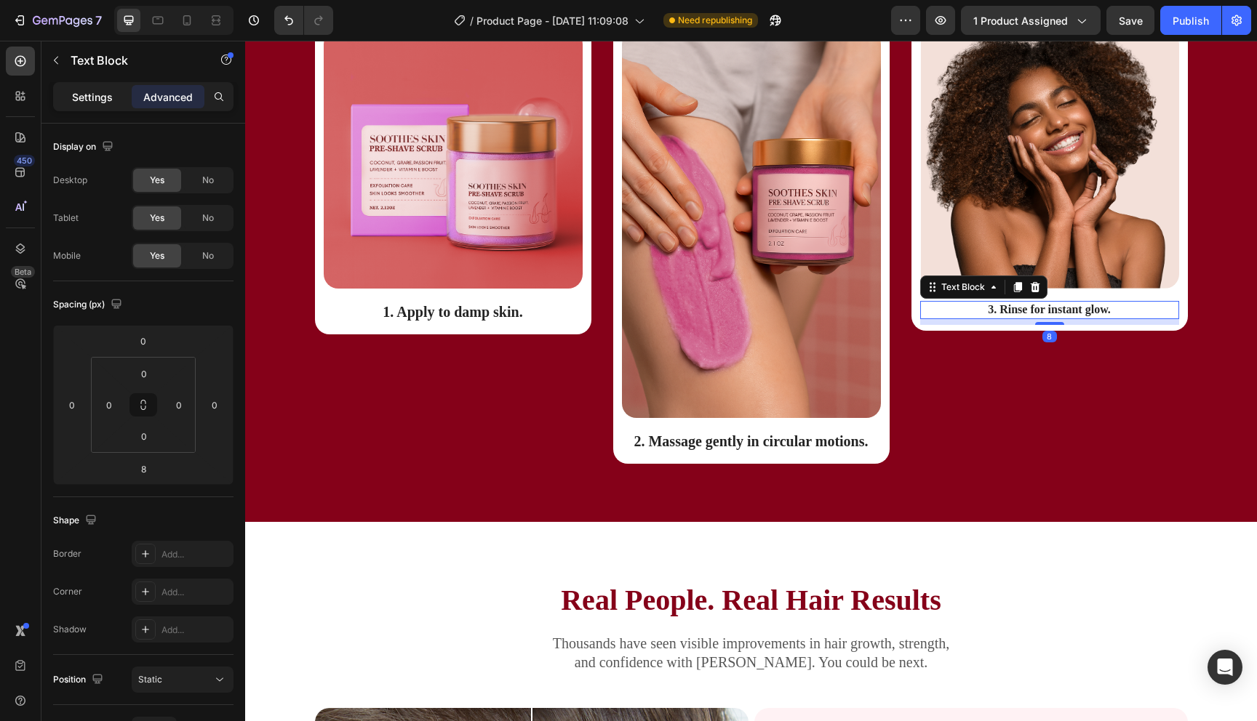
click at [100, 90] on p "Settings" at bounding box center [92, 96] width 41 height 15
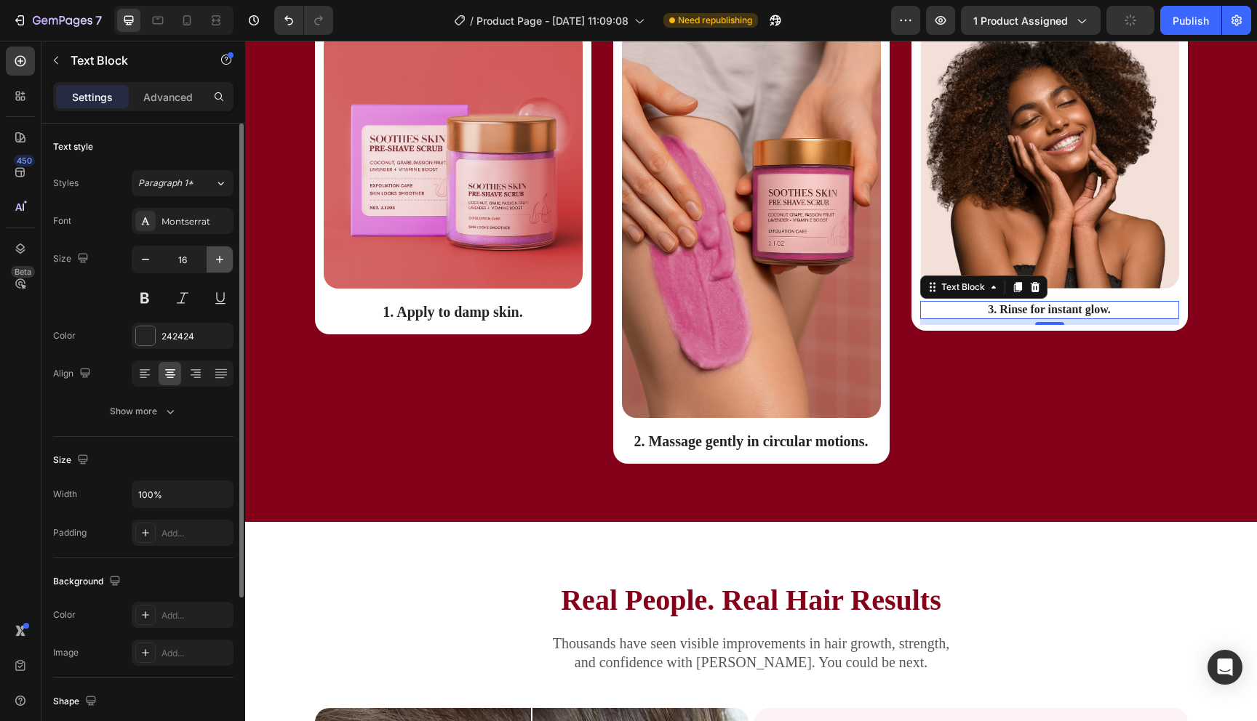
click at [220, 262] on icon "button" at bounding box center [219, 259] width 7 height 7
type input "20"
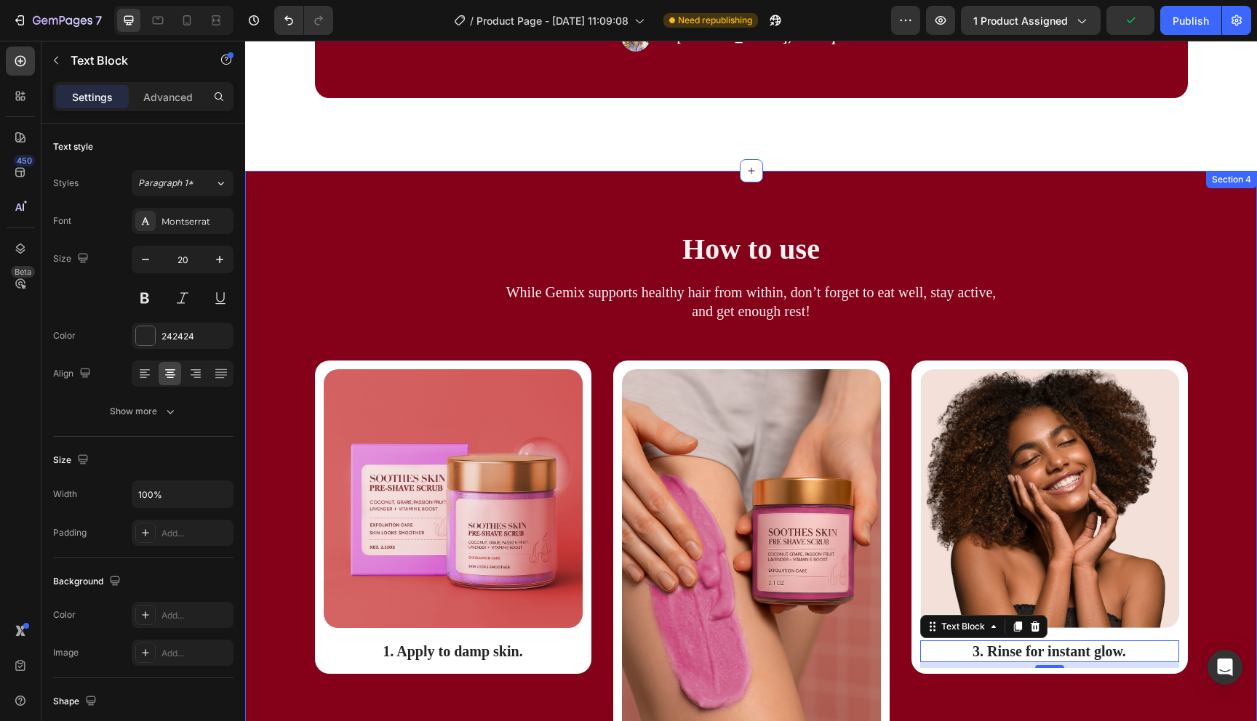
scroll to position [1381, 0]
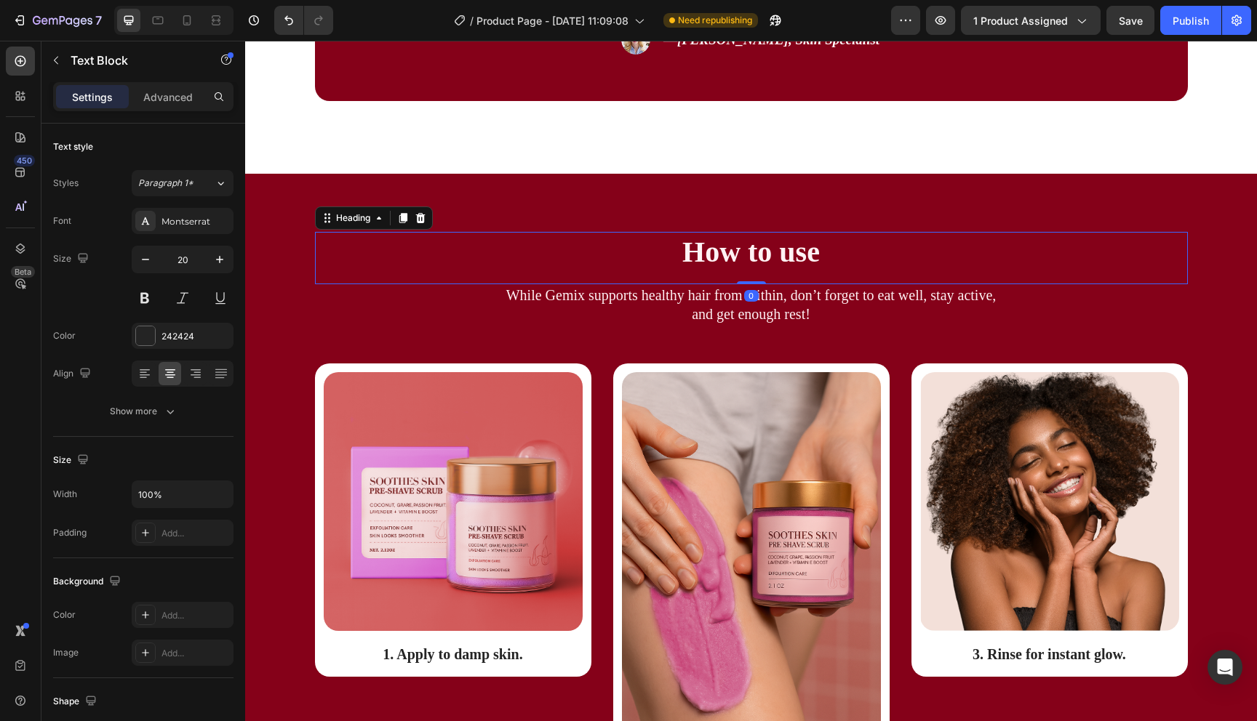
click at [748, 257] on h2 "How to use" at bounding box center [751, 252] width 873 height 41
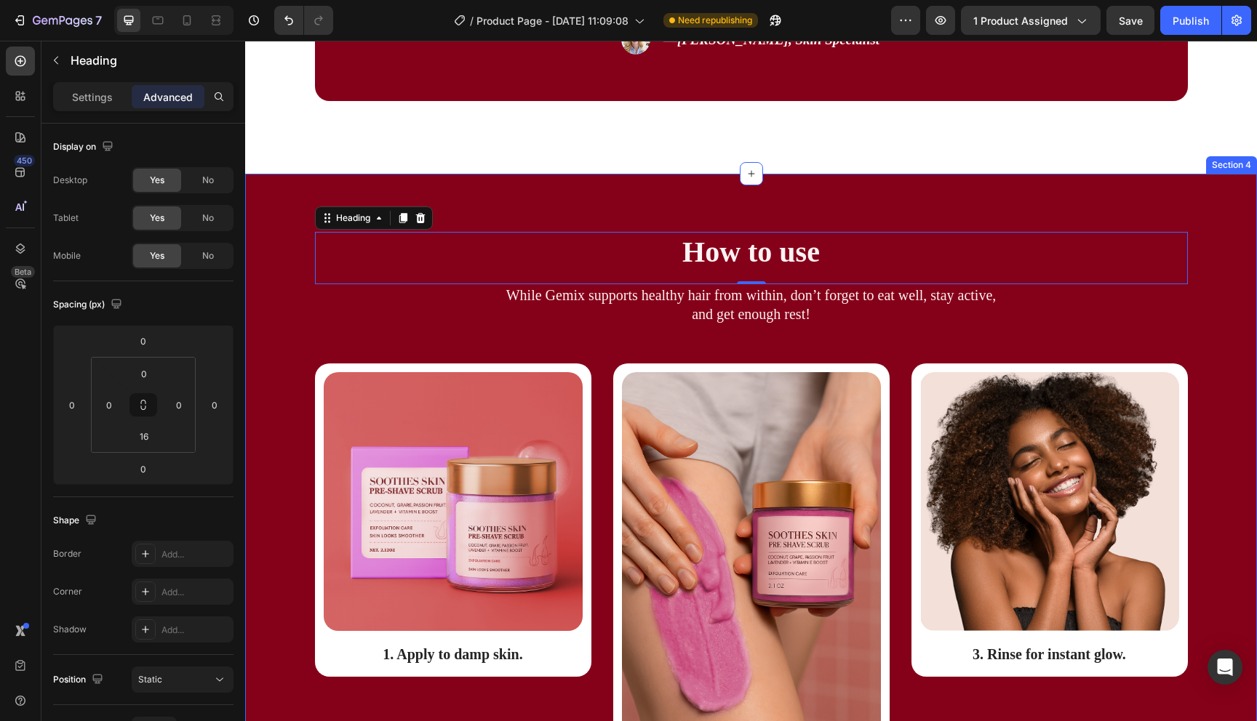
click at [570, 191] on div "How to use Heading 0 While Gemix supports healthy hair from within, don’t forge…" at bounding box center [751, 519] width 1012 height 691
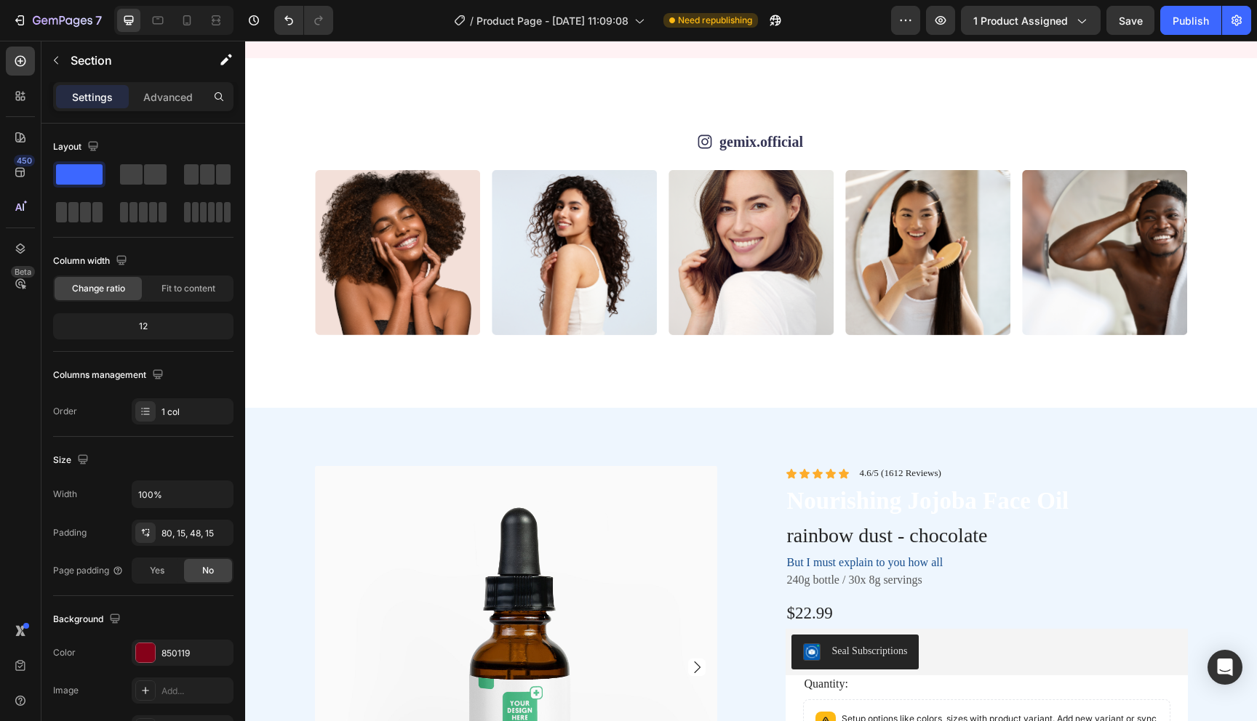
scroll to position [3363, 0]
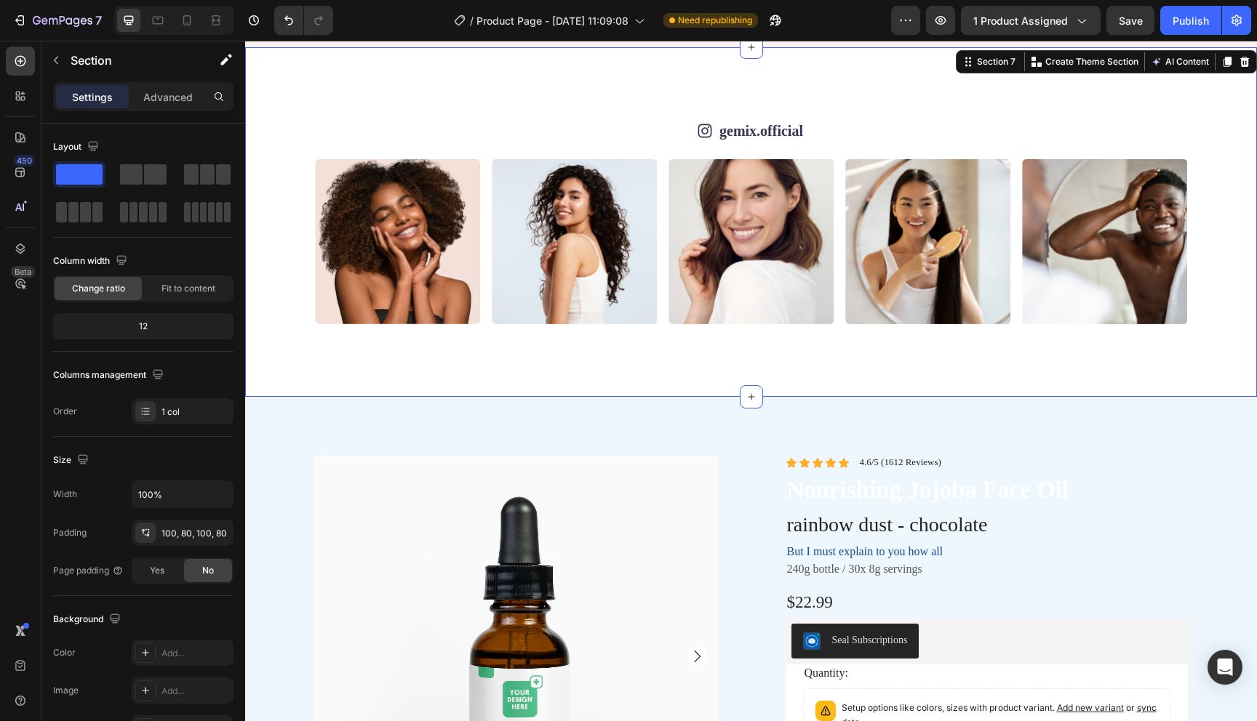
click at [284, 212] on div "Icon gemix.official Text Block Row Image Image Image Image Image Image Image Im…" at bounding box center [751, 222] width 1012 height 350
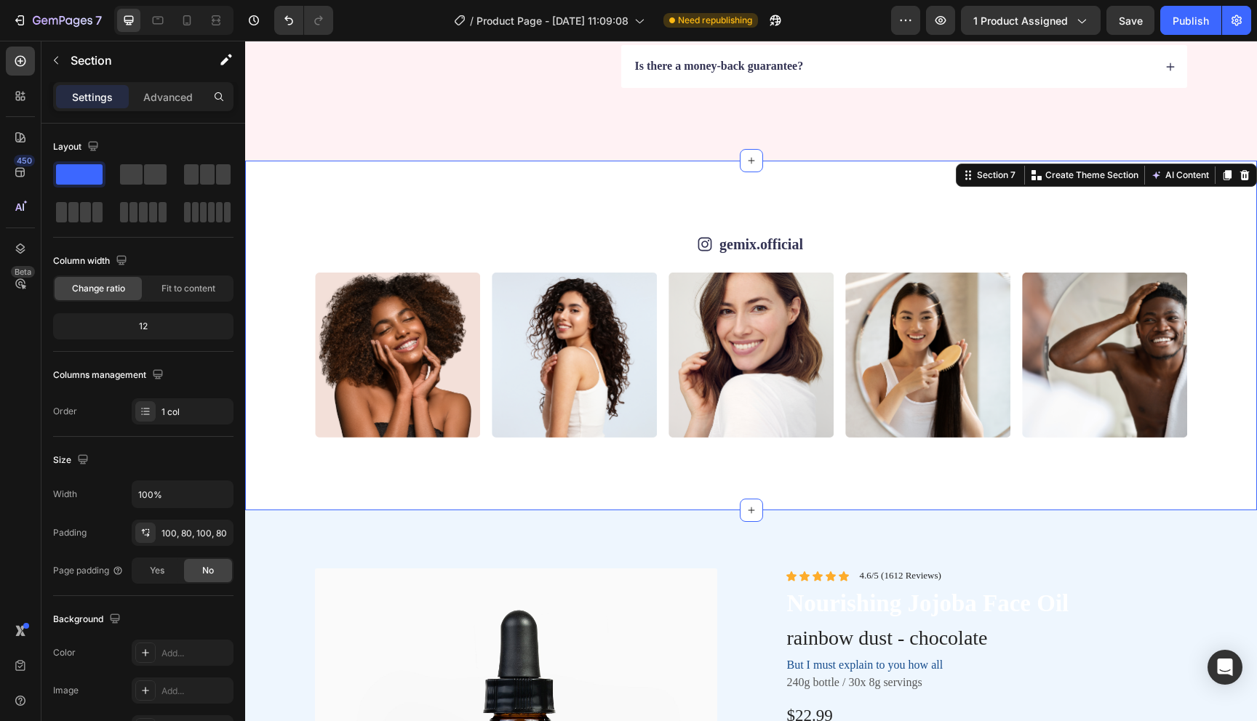
scroll to position [3225, 0]
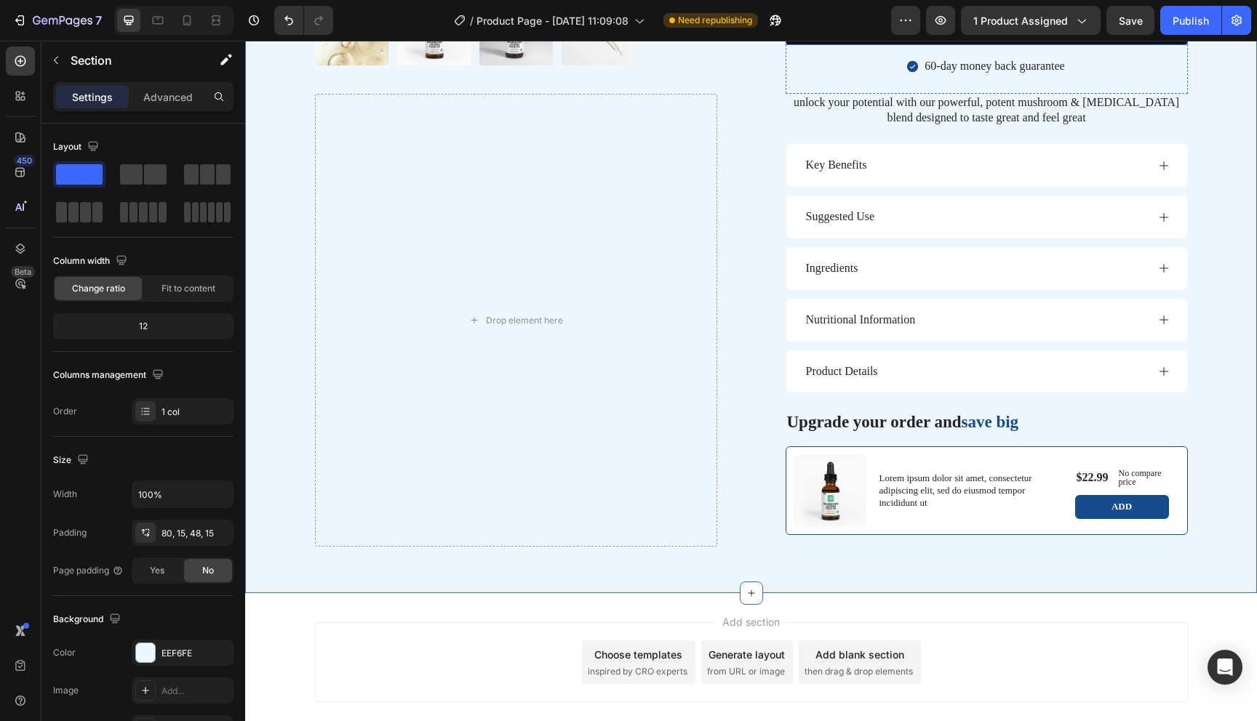
scroll to position [4241, 0]
click at [900, 167] on div "Key Benefits" at bounding box center [975, 165] width 343 height 20
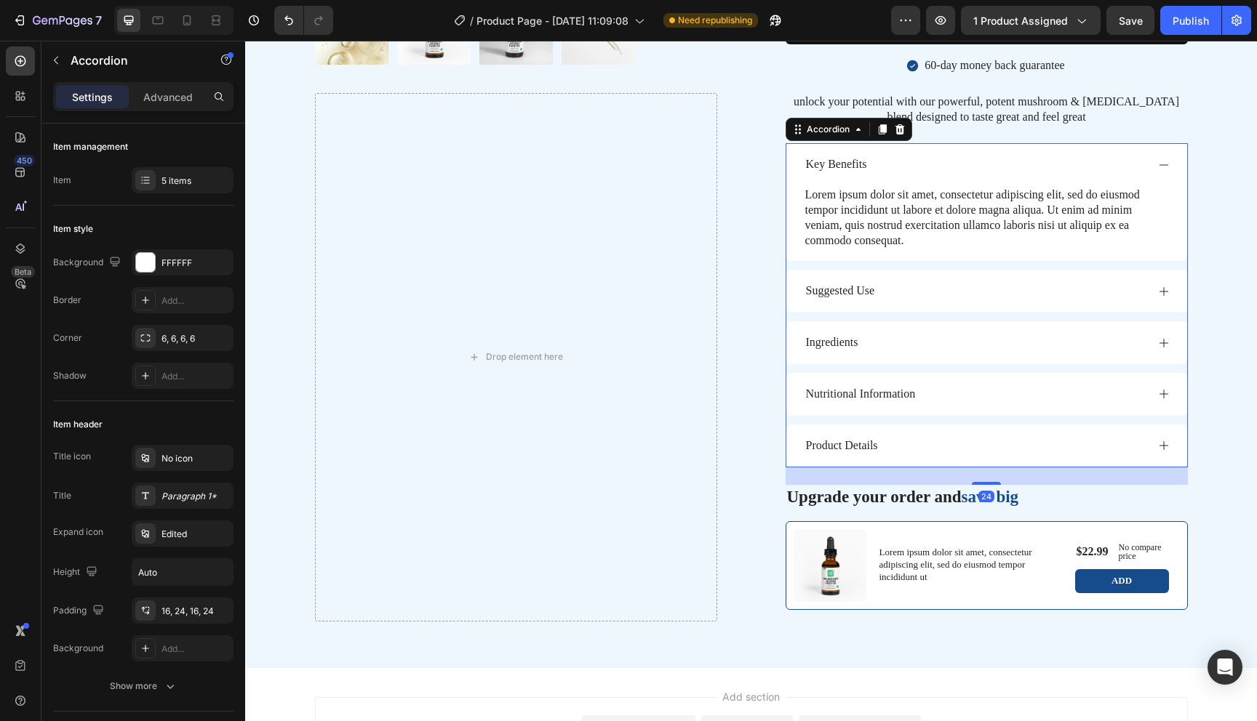
click at [900, 167] on div "Key Benefits" at bounding box center [975, 165] width 343 height 20
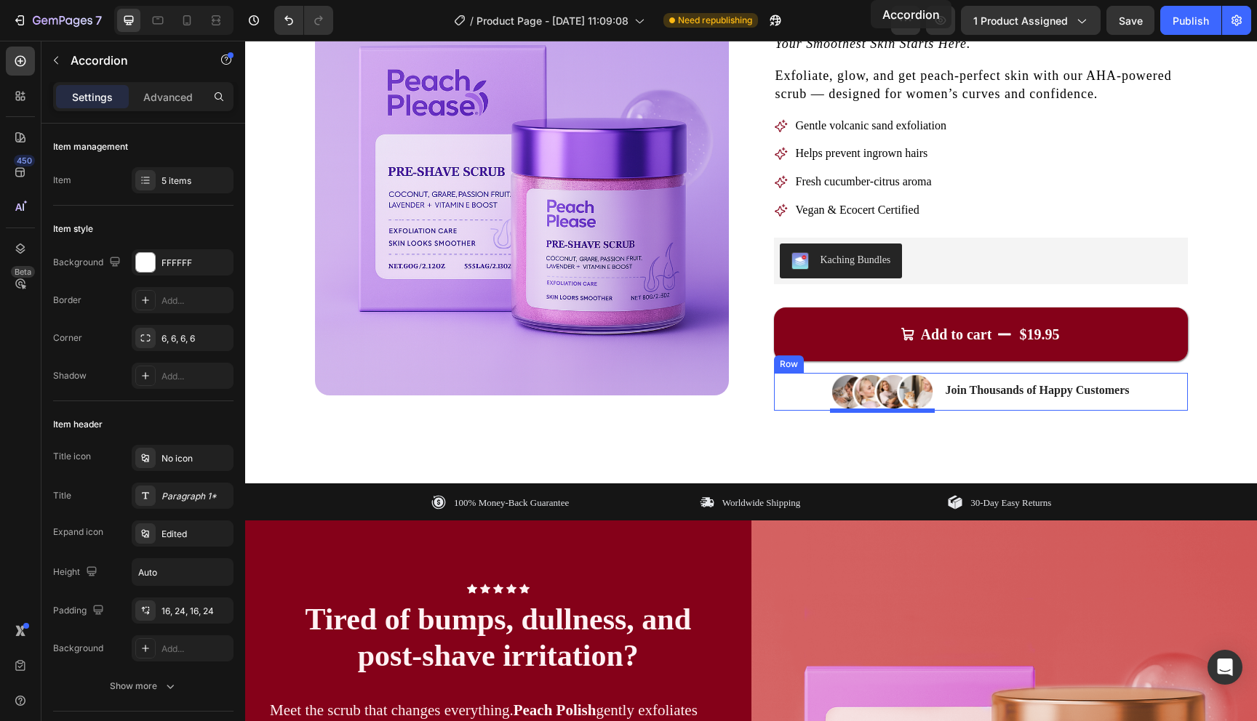
scroll to position [0, 0]
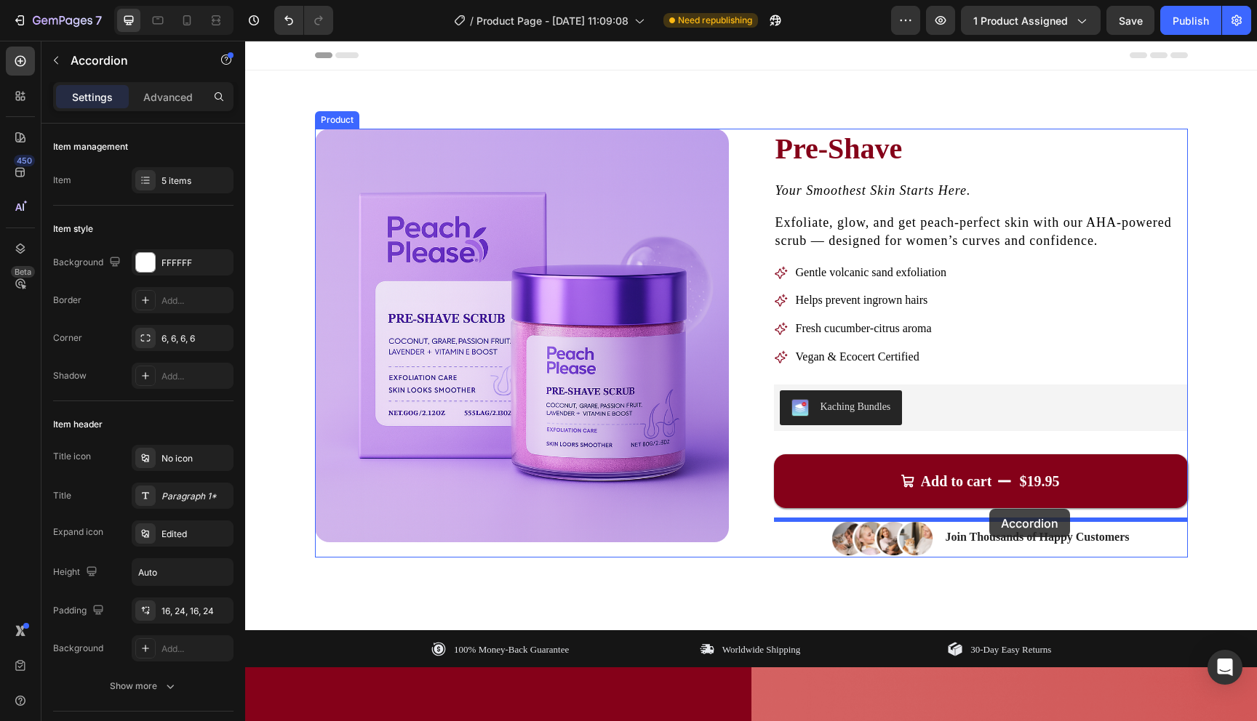
drag, startPoint x: 800, startPoint y: 133, endPoint x: 989, endPoint y: 509, distance: 420.9
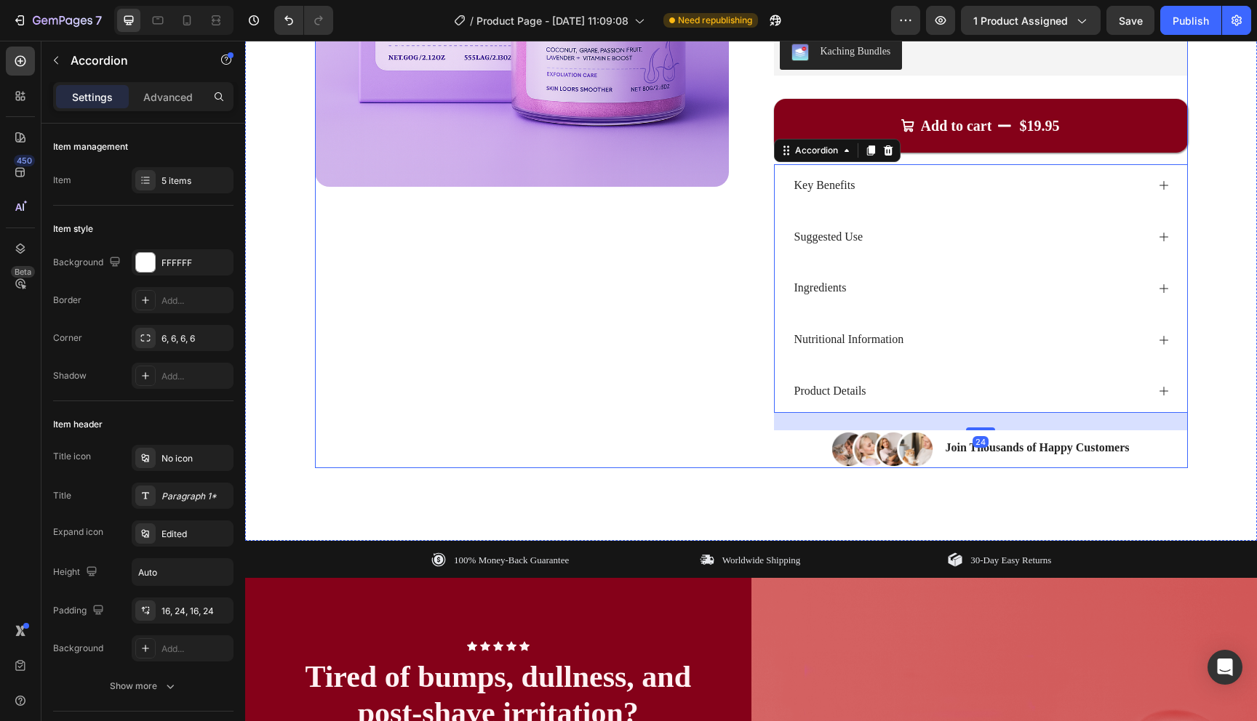
scroll to position [383, 0]
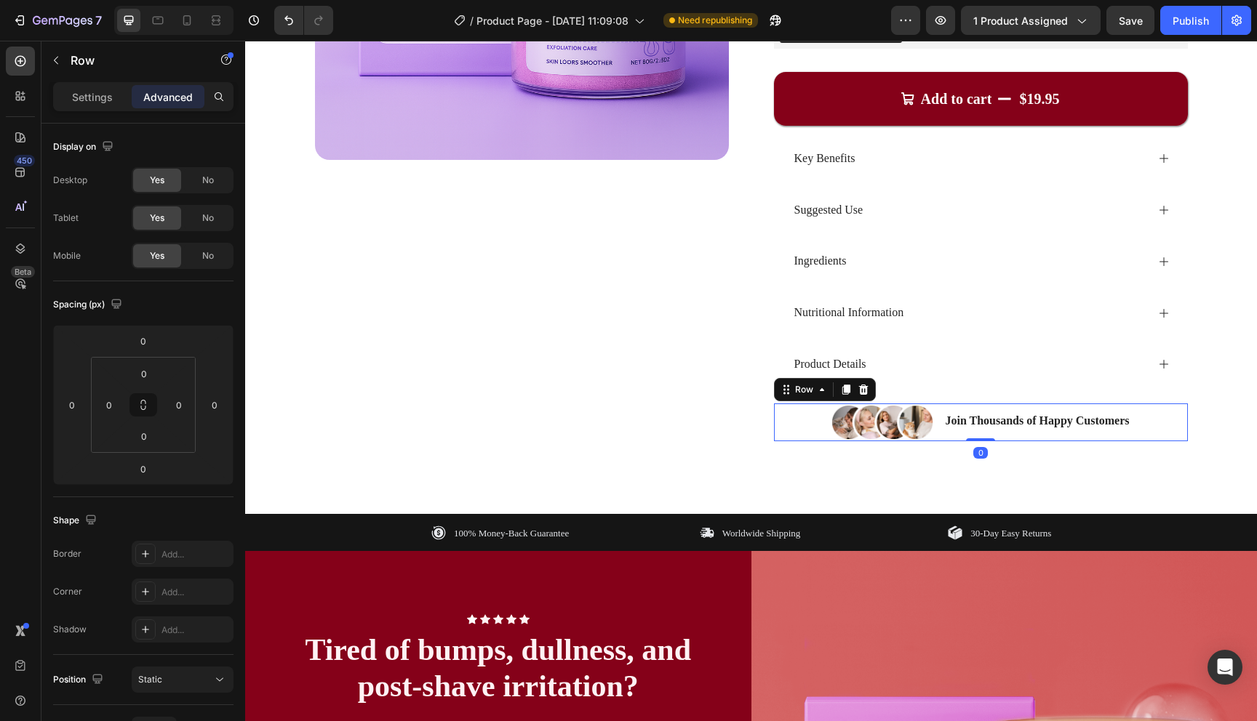
click at [796, 431] on div "Image Join Thousands of Happy Customers Text Block Row 0" at bounding box center [981, 423] width 414 height 38
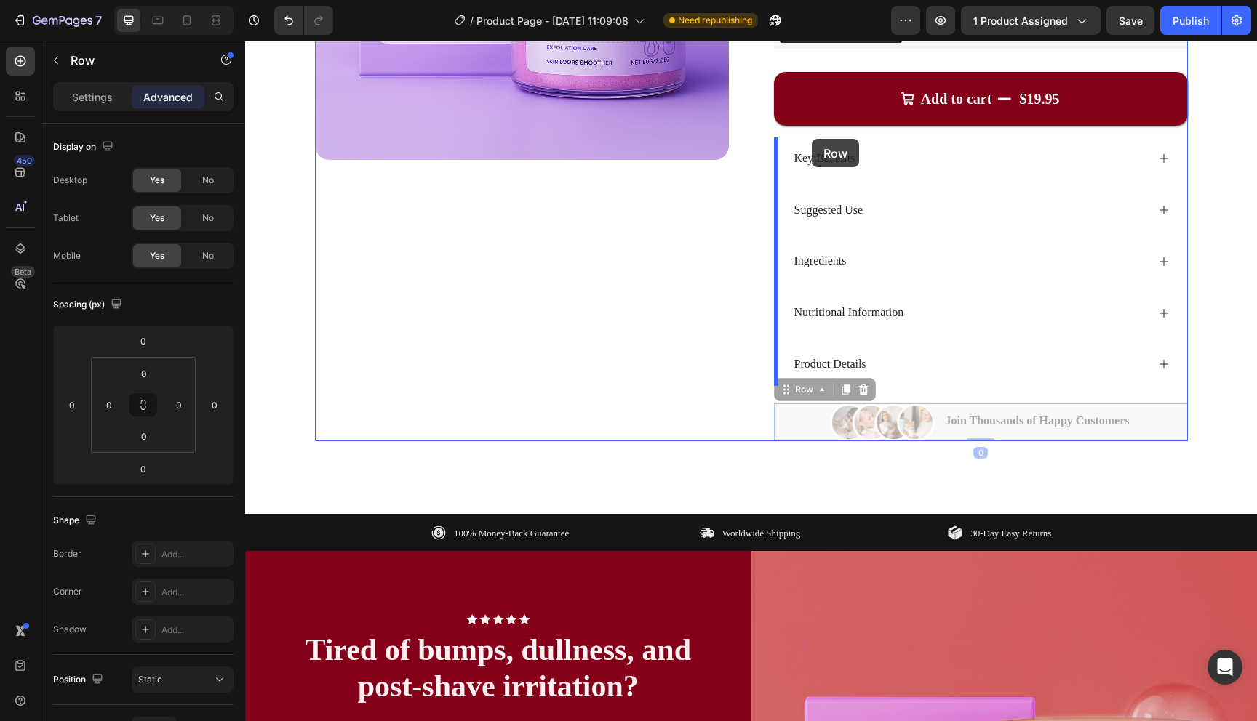
drag, startPoint x: 791, startPoint y: 391, endPoint x: 812, endPoint y: 139, distance: 252.5
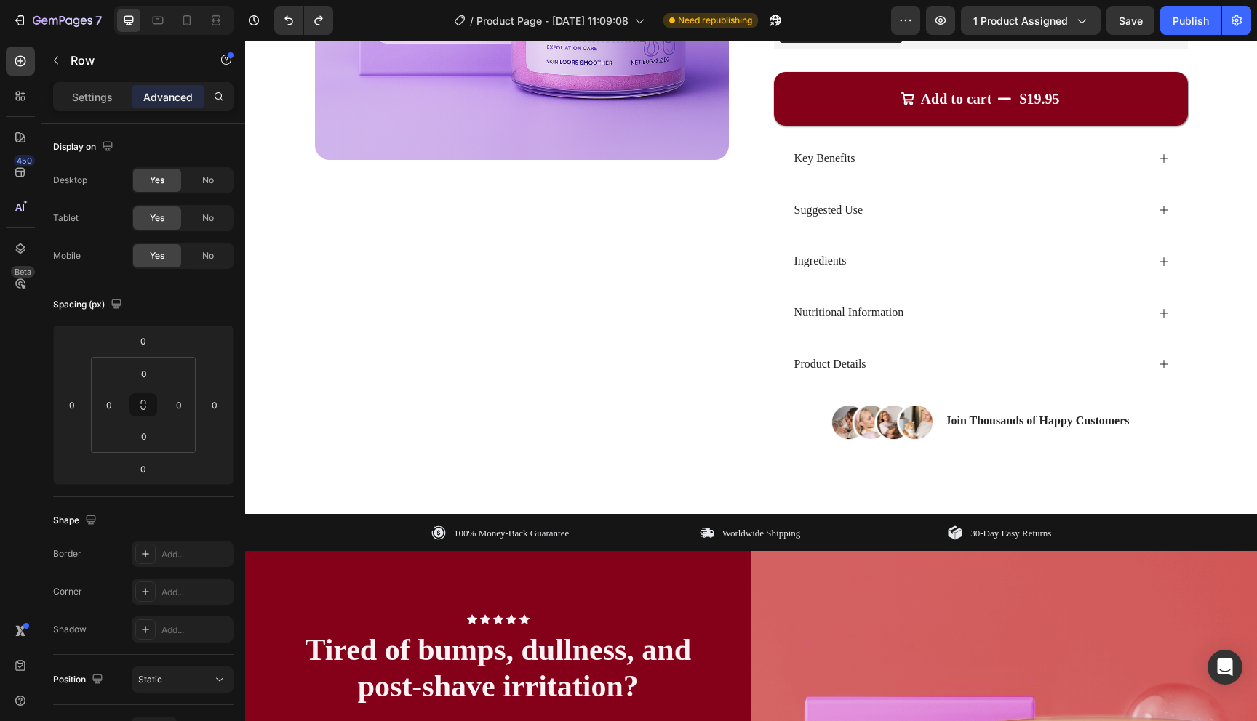
click at [825, 416] on div "Image Join Thousands of Happy Customers Text Block Row" at bounding box center [981, 423] width 414 height 38
click at [938, 415] on div "Image Join Thousands of Happy Customers Text Block Row" at bounding box center [981, 423] width 414 height 38
click at [943, 433] on div "Image Join Thousands of Happy Customers Text Block Row" at bounding box center [981, 423] width 414 height 38
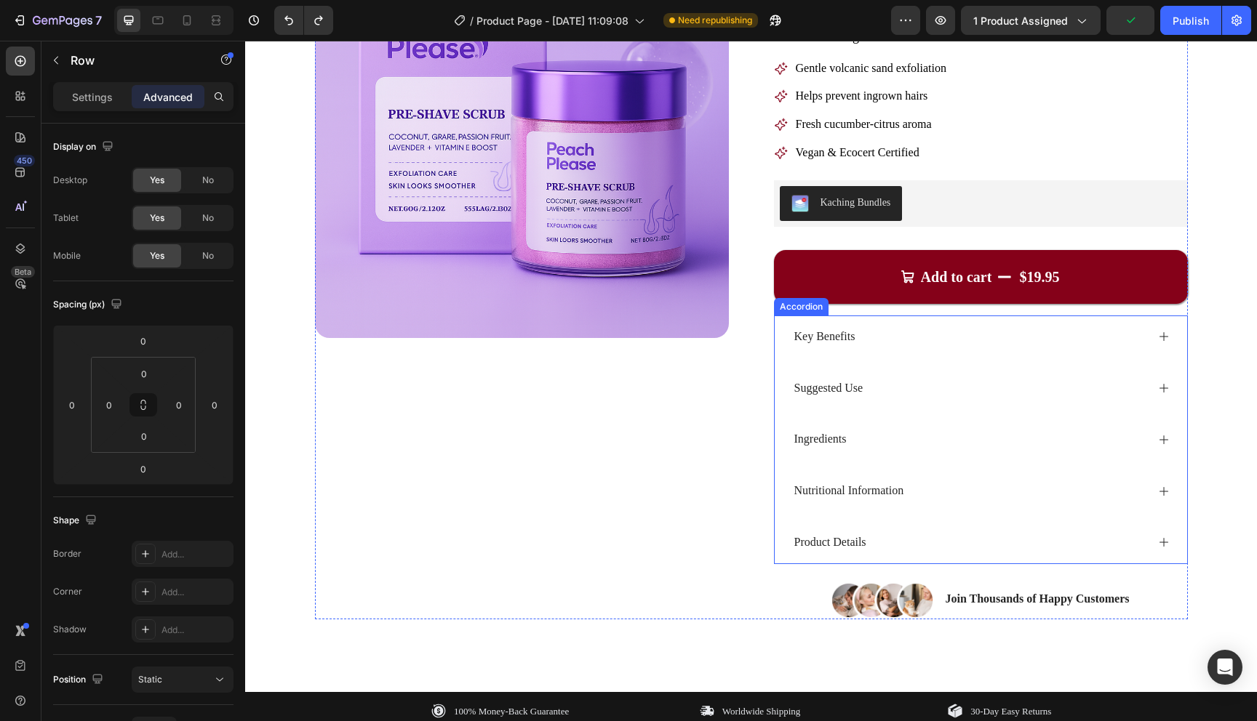
scroll to position [193, 0]
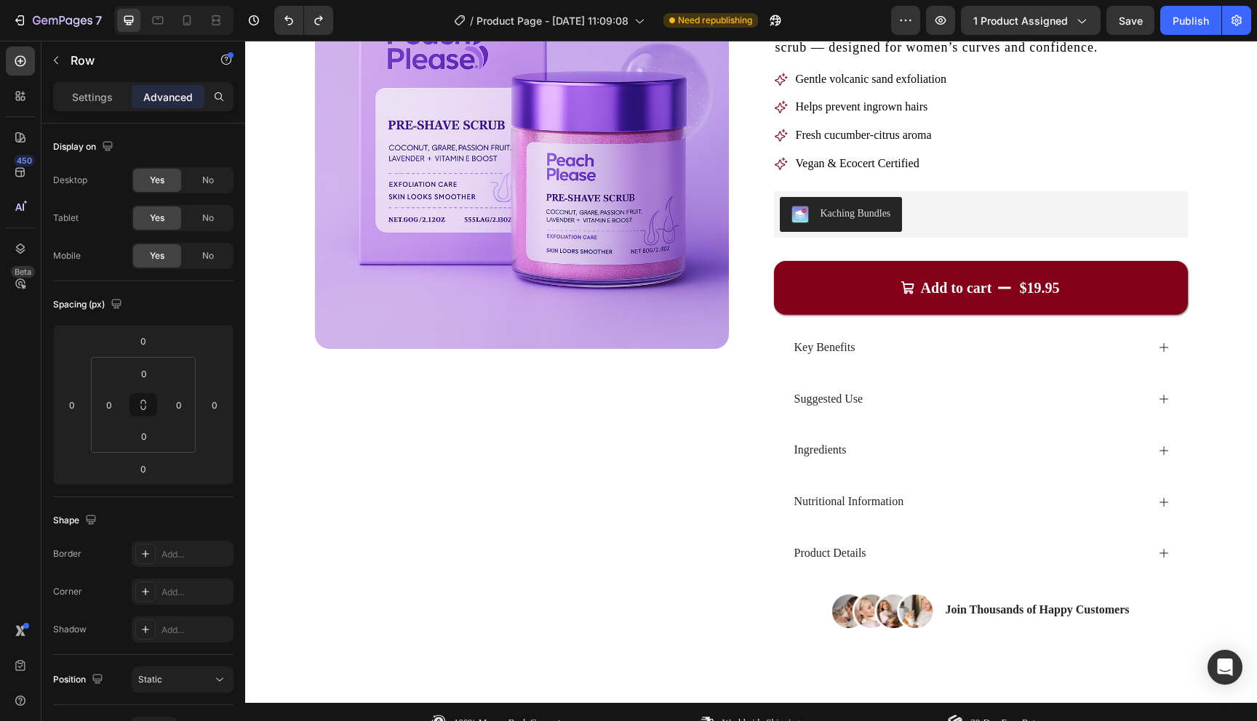
click at [826, 617] on div "Image Join Thousands of Happy Customers Text Block Row" at bounding box center [981, 612] width 414 height 38
click at [962, 621] on div "Join Thousands of Happy Customers Text Block" at bounding box center [1036, 612] width 187 height 38
click at [939, 600] on div "Image Join Thousands of Happy Customers Text Block Row" at bounding box center [981, 612] width 414 height 38
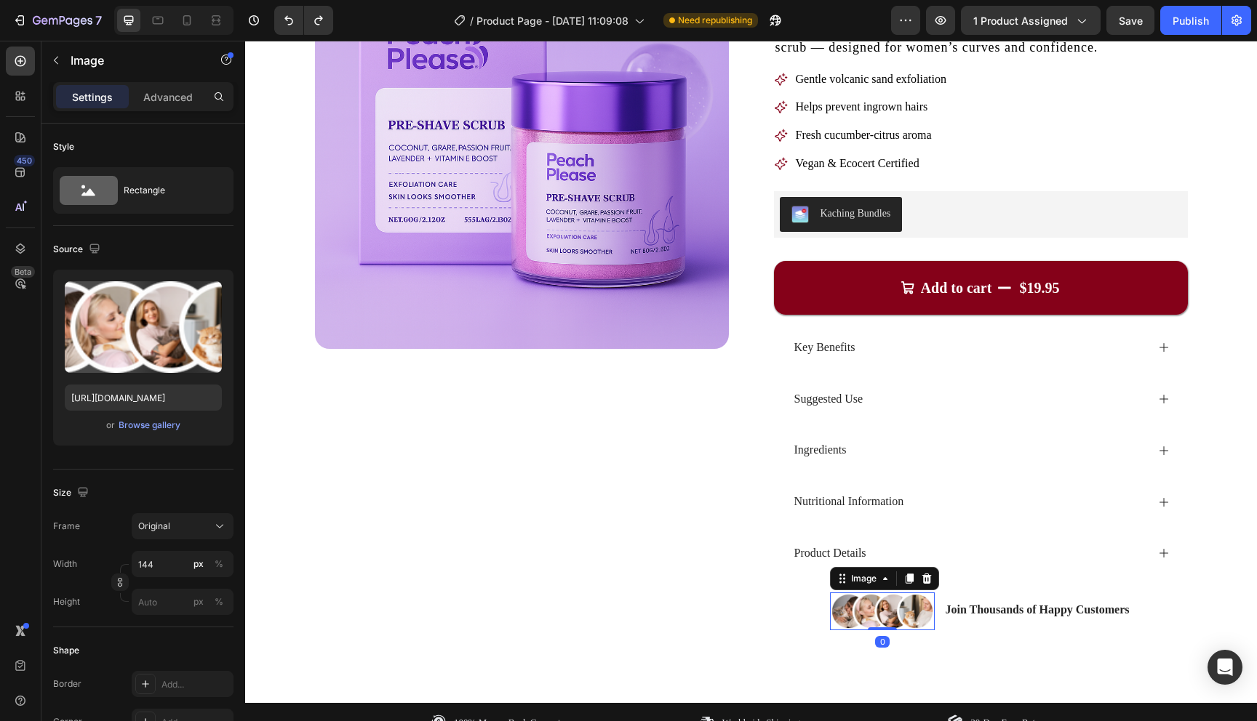
click at [932, 600] on img at bounding box center [882, 612] width 105 height 38
click at [939, 598] on div "Image 0 Join Thousands of Happy Customers Text Block Row" at bounding box center [981, 612] width 414 height 38
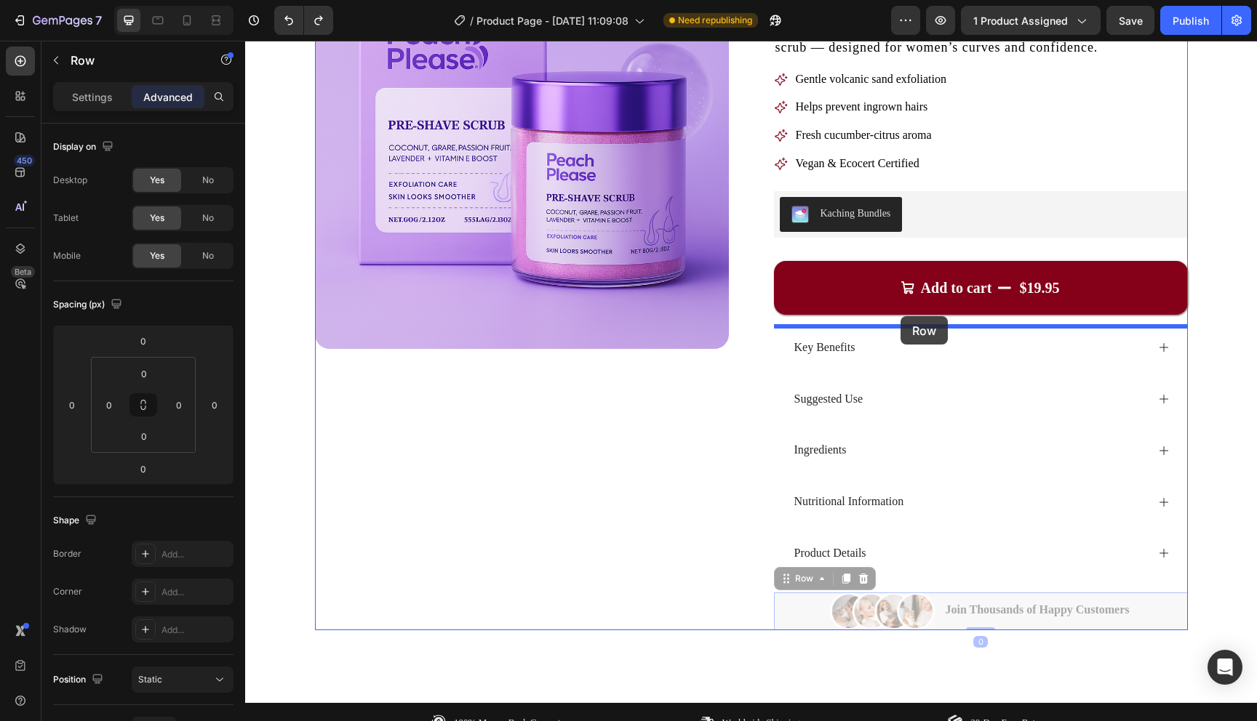
drag, startPoint x: 794, startPoint y: 578, endPoint x: 900, endPoint y: 316, distance: 282.5
type input "16"
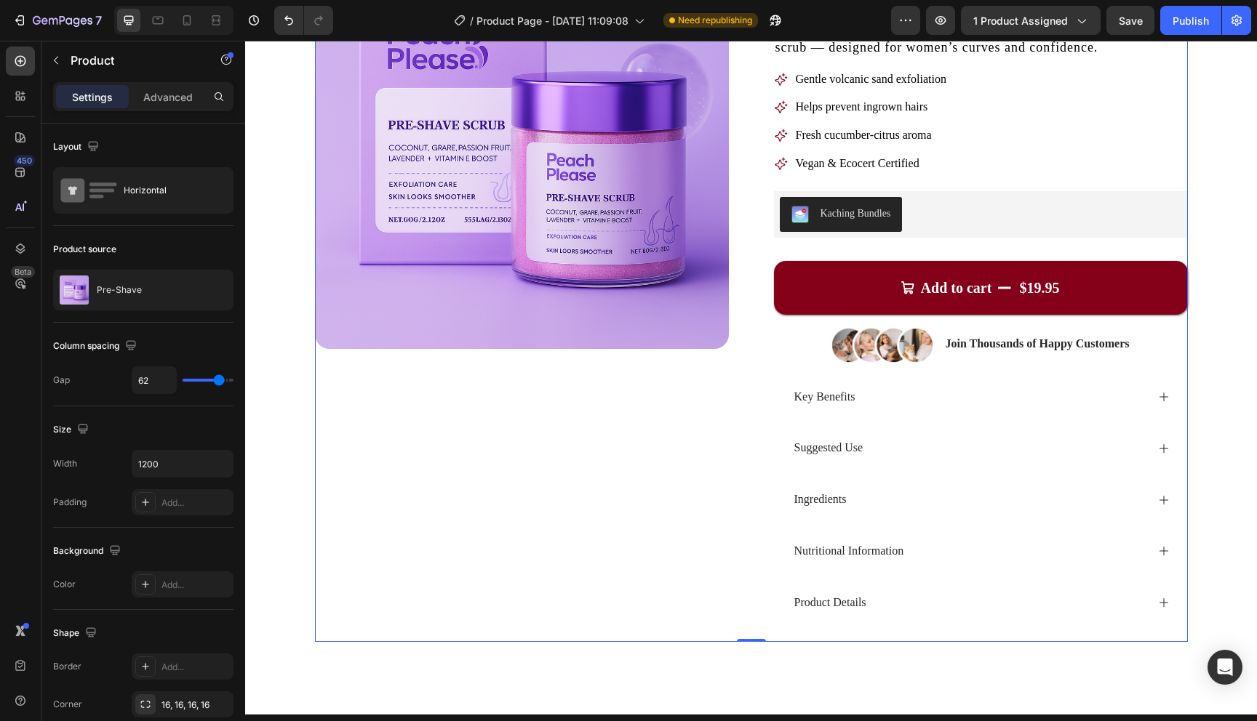
click at [650, 499] on div "Product Images" at bounding box center [522, 288] width 414 height 707
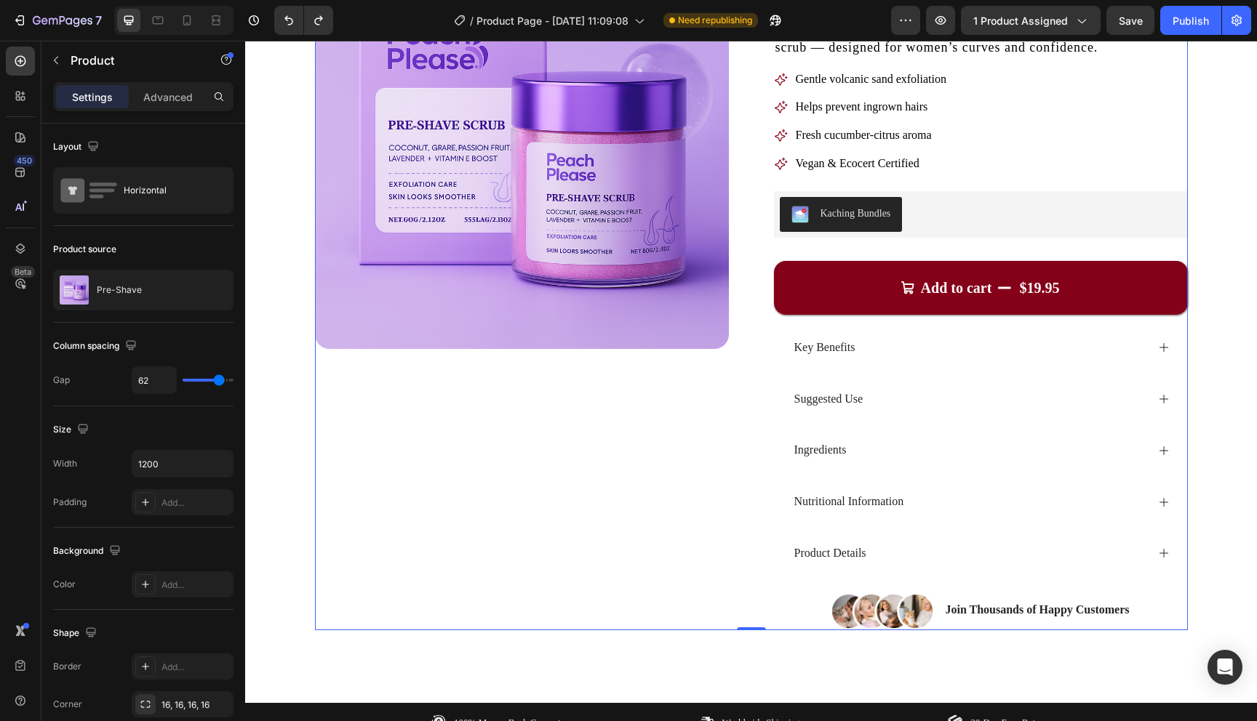
click at [627, 531] on div "Product Images" at bounding box center [522, 282] width 414 height 695
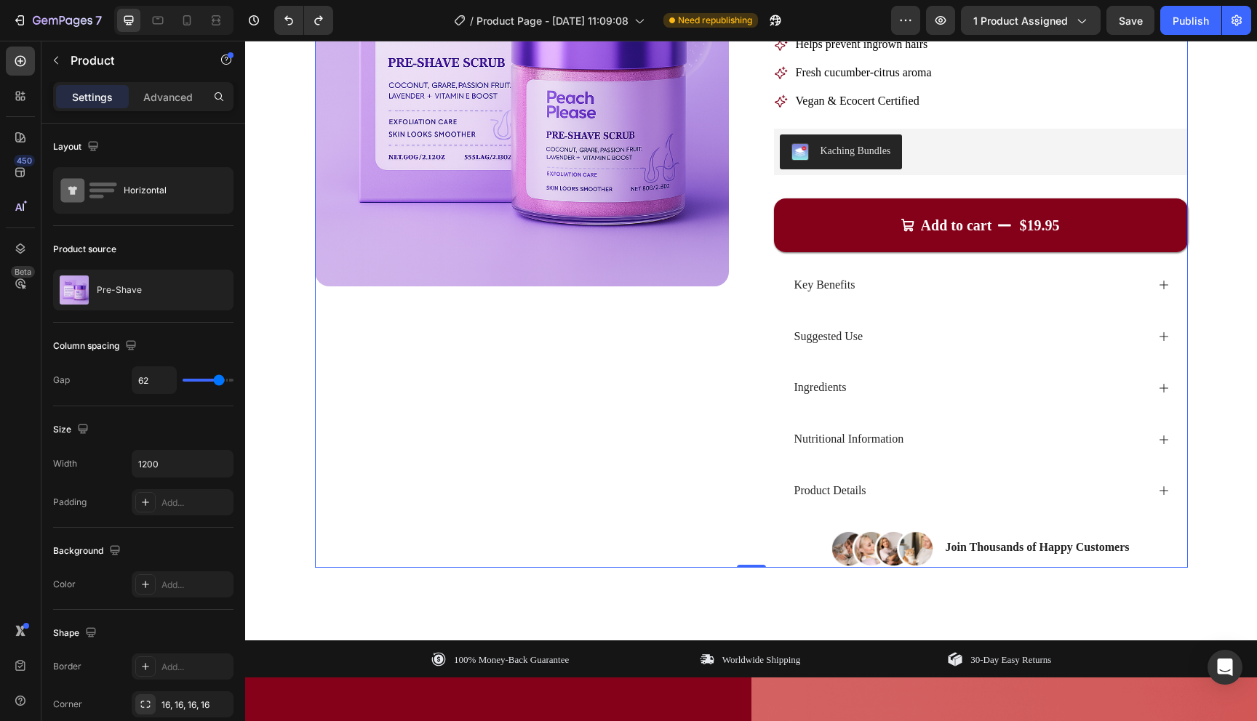
scroll to position [291, 0]
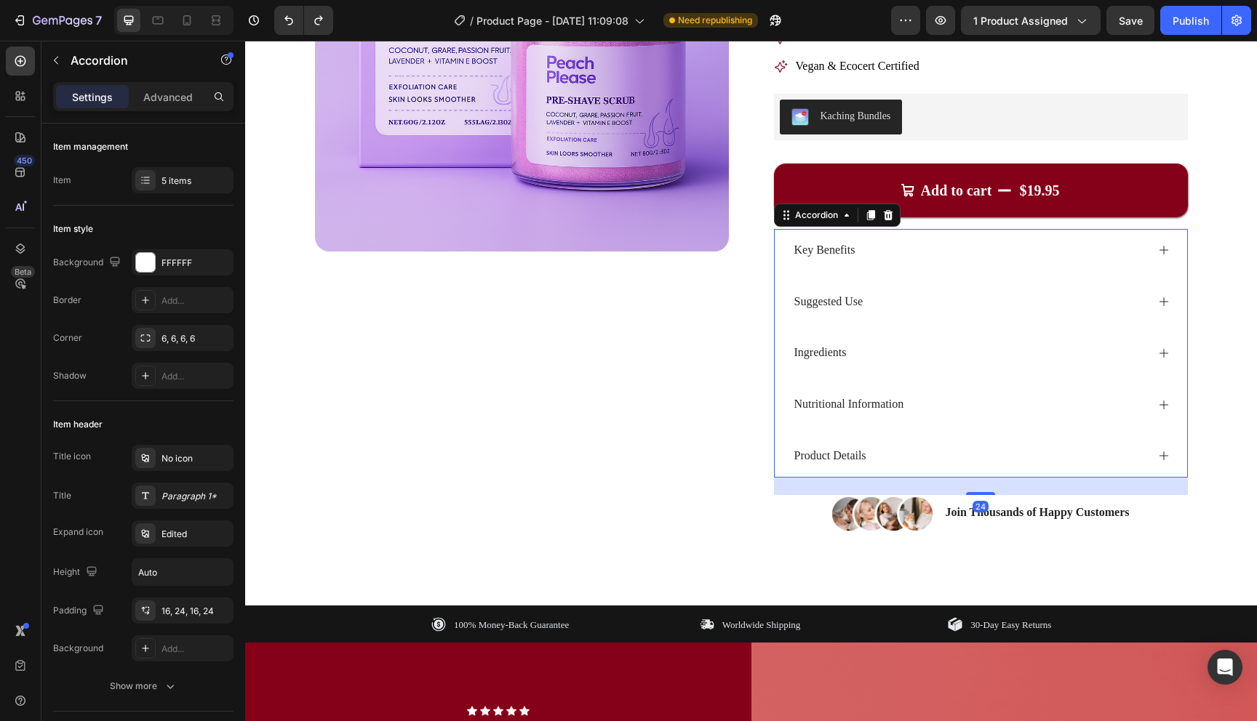
click at [887, 264] on div "Key Benefits" at bounding box center [981, 250] width 412 height 43
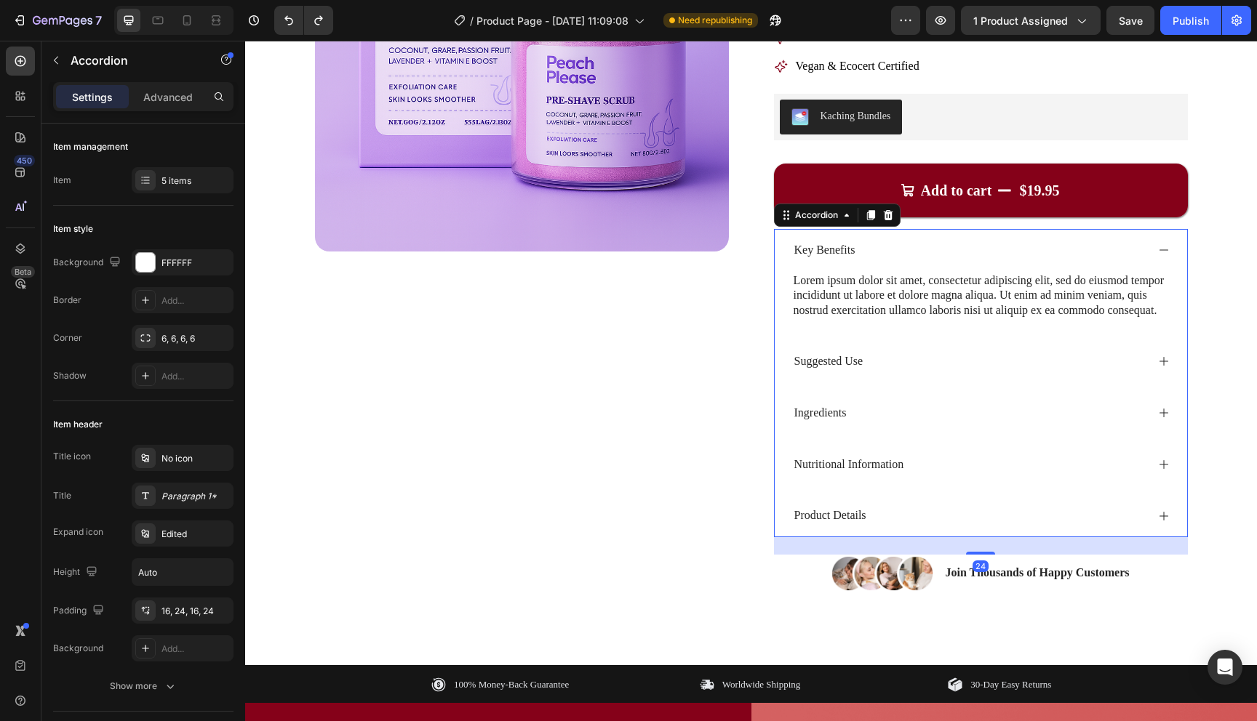
click at [887, 264] on div "Key Benefits" at bounding box center [981, 250] width 412 height 43
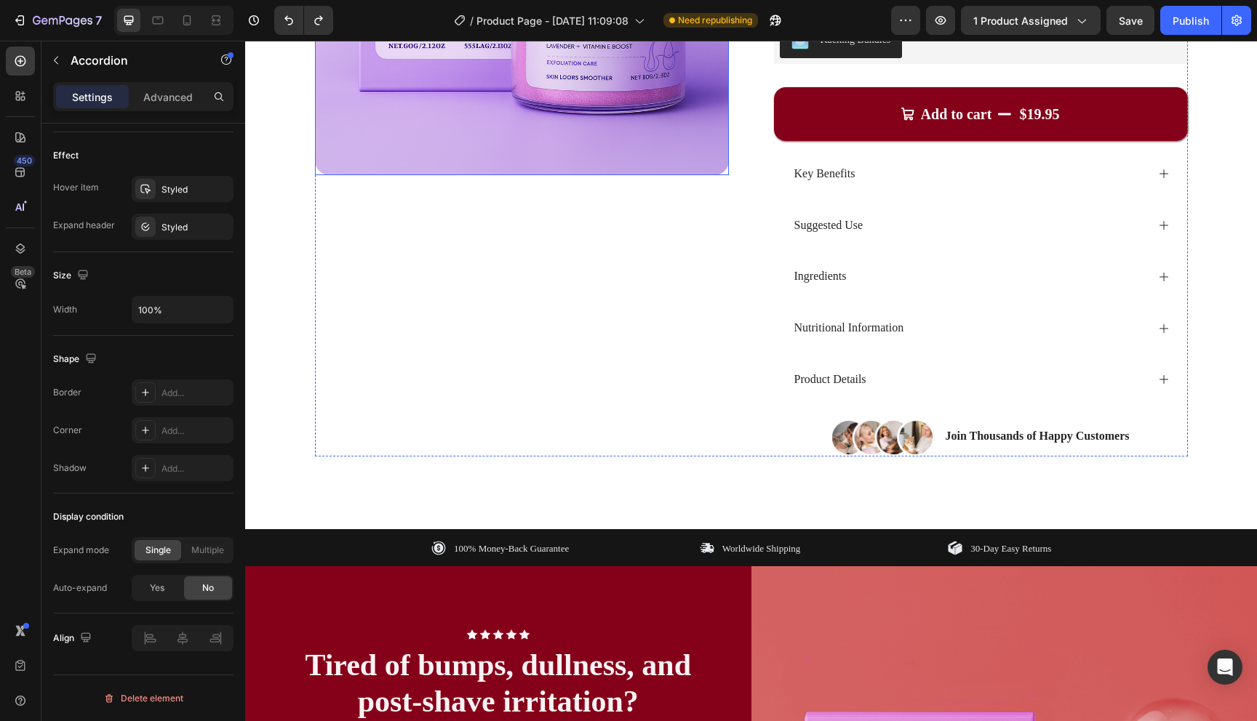
scroll to position [402, 0]
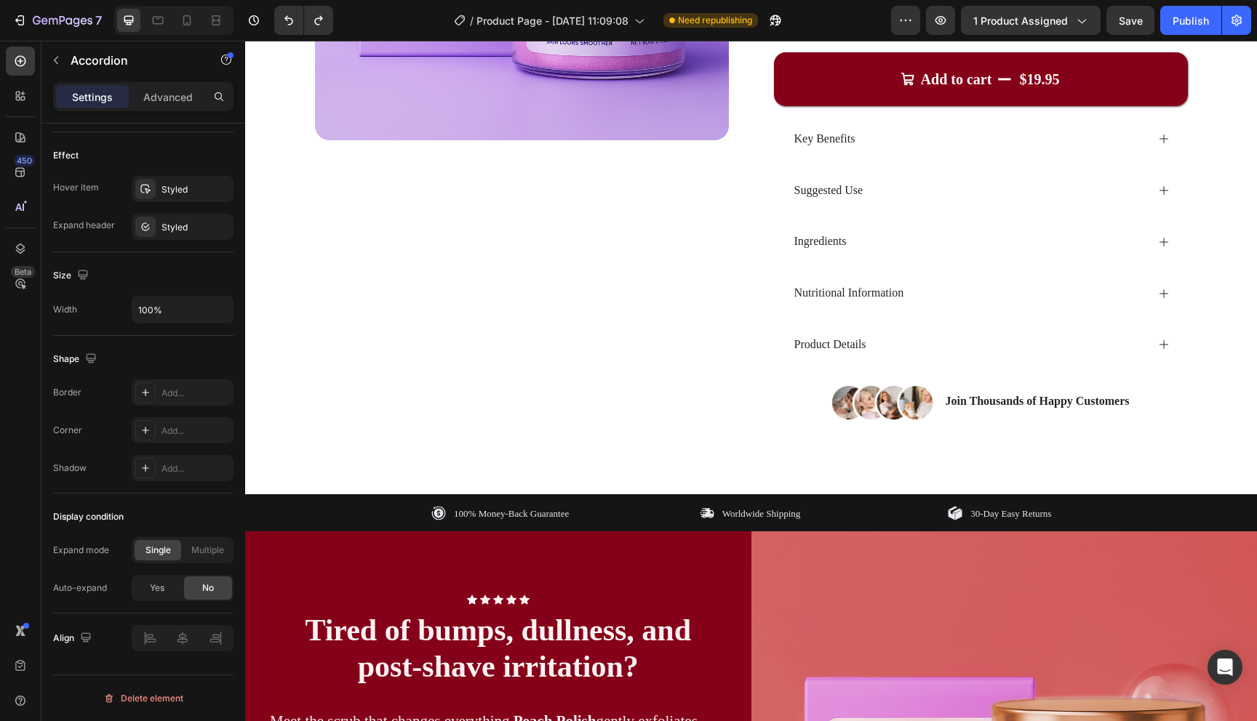
click at [865, 164] on div "Key Benefits Suggested Use Ingredients Nutritional Information Product Details" at bounding box center [981, 242] width 414 height 249
click at [887, 132] on div "Key Benefits" at bounding box center [969, 139] width 354 height 20
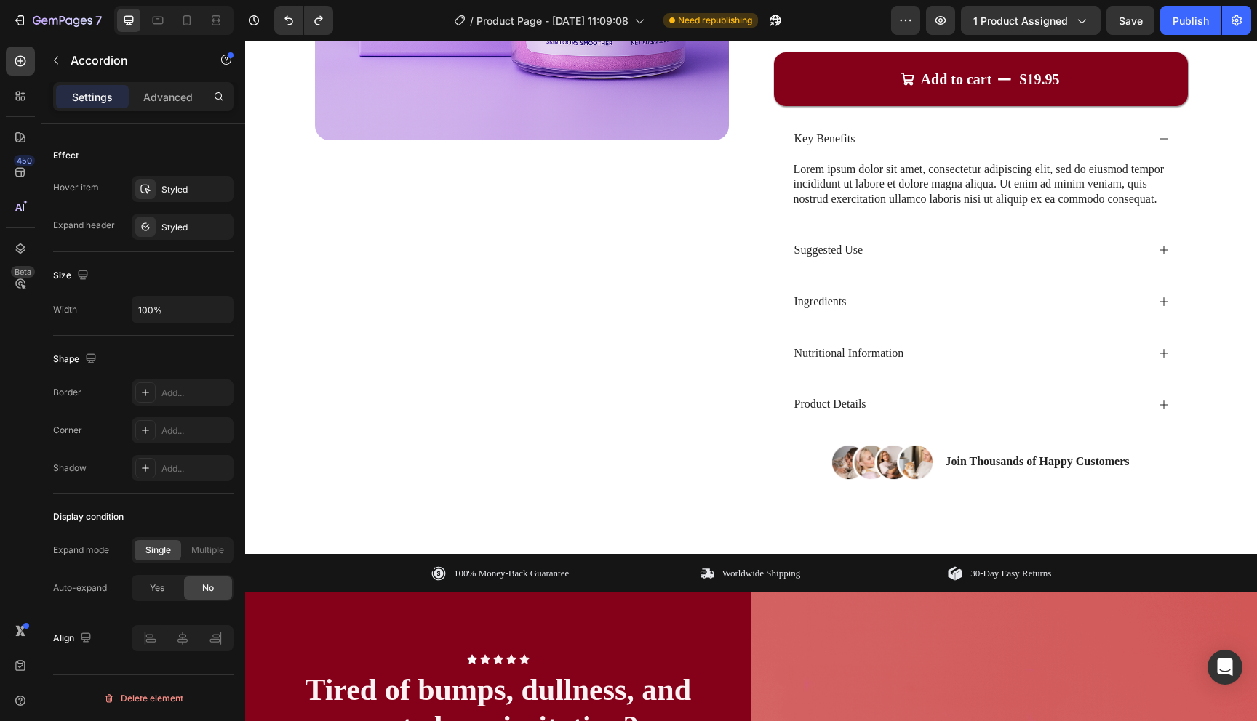
click at [880, 142] on div "Key Benefits" at bounding box center [969, 139] width 354 height 20
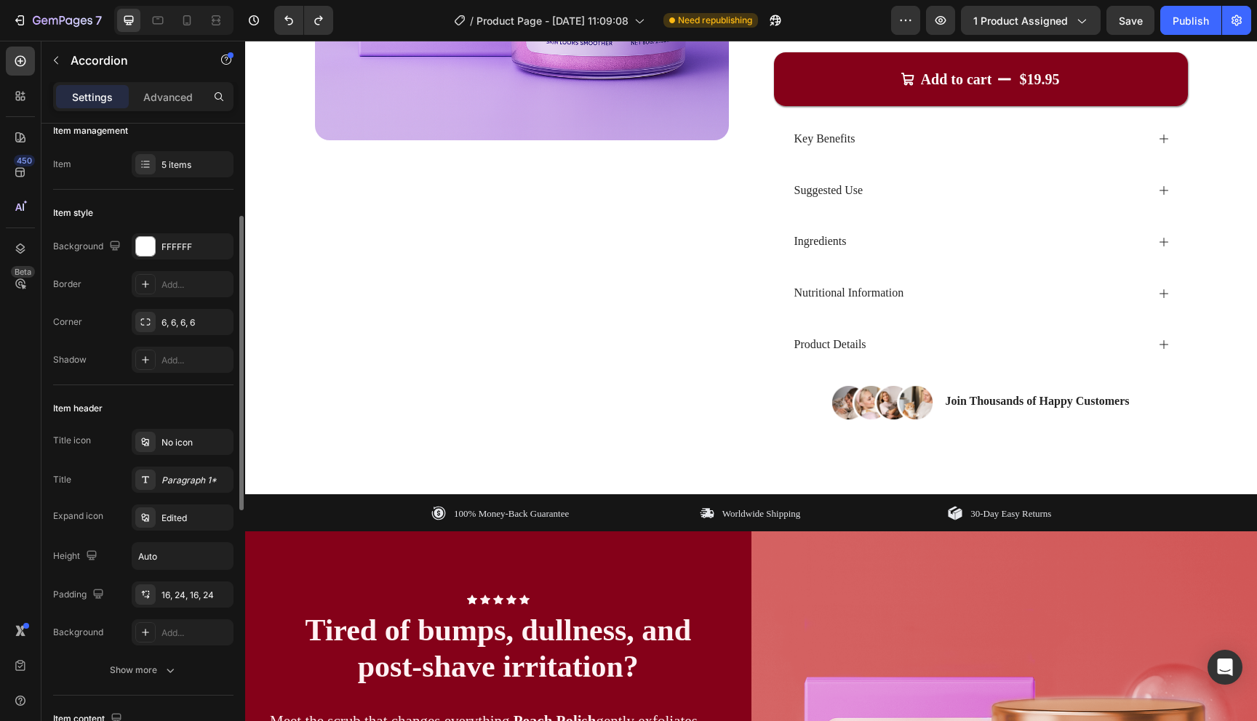
scroll to position [0, 0]
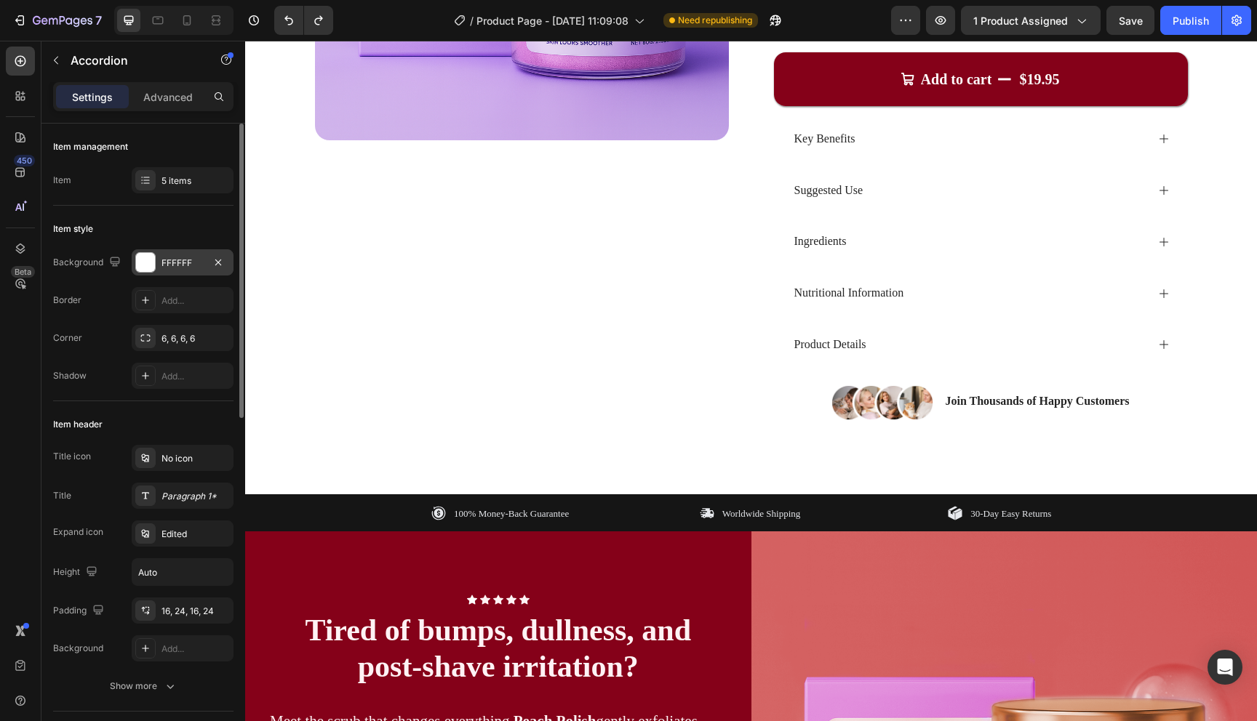
click at [143, 263] on div at bounding box center [145, 262] width 19 height 19
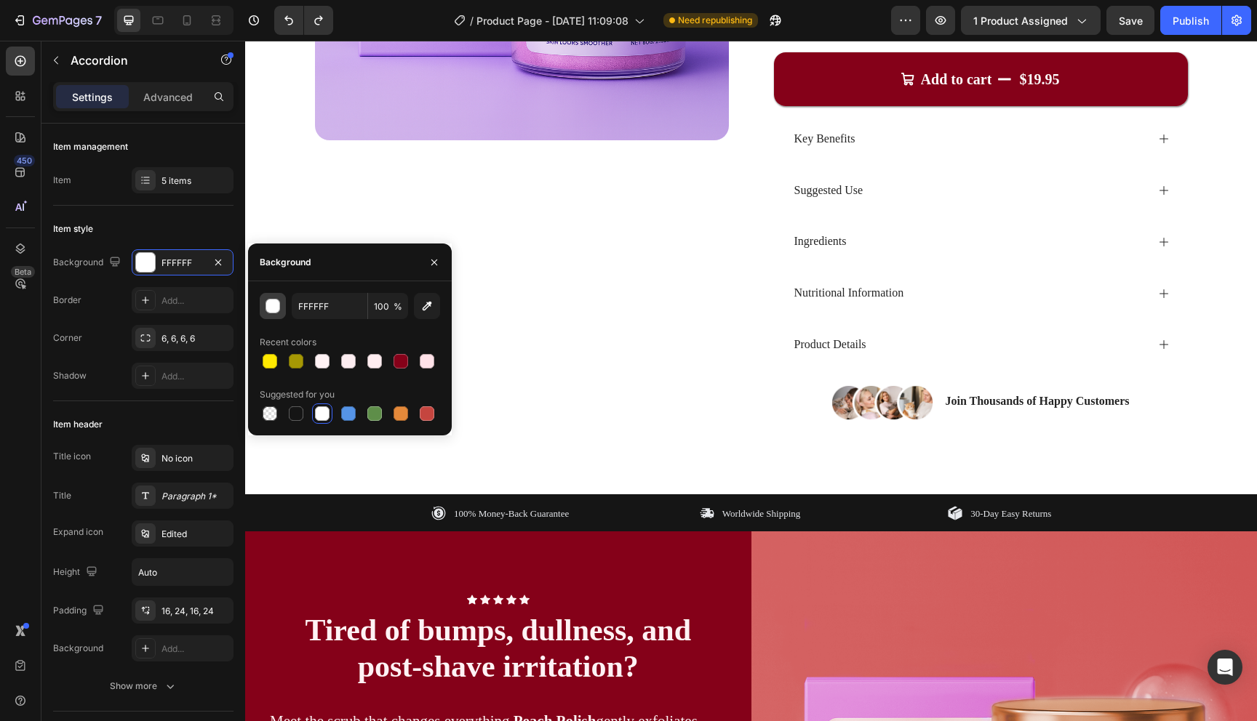
click at [277, 311] on div "button" at bounding box center [273, 307] width 15 height 15
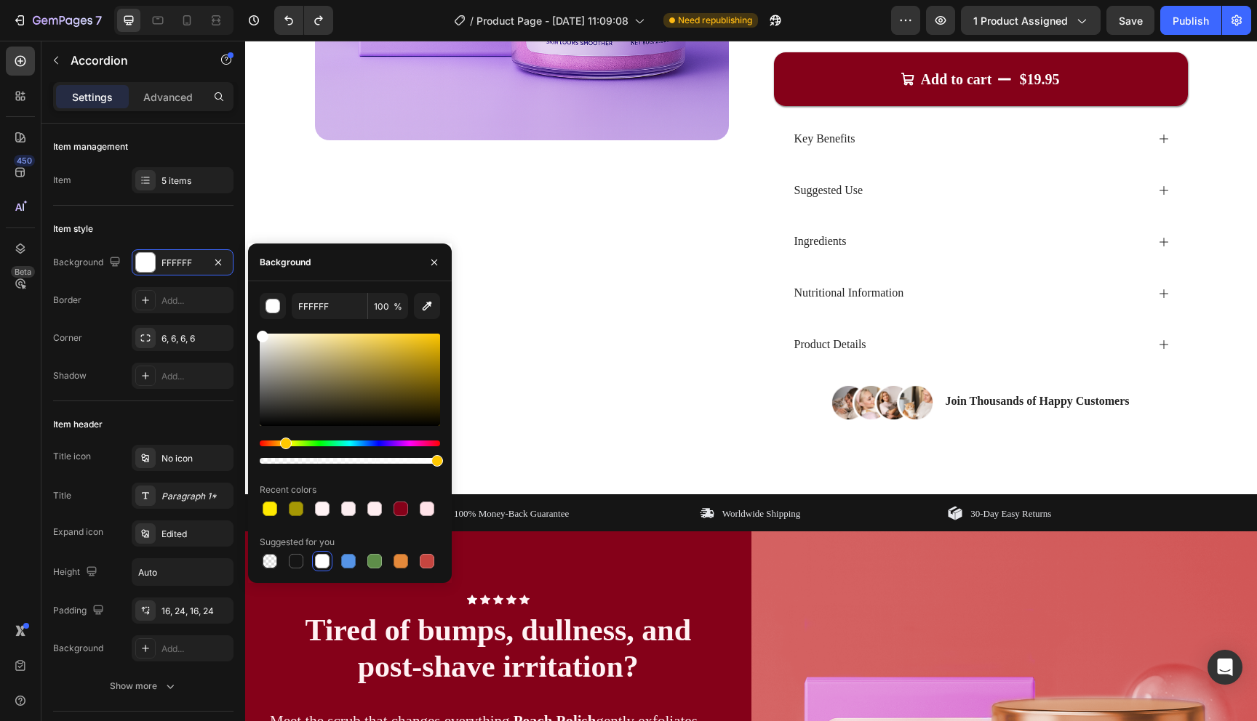
click at [286, 441] on div "Hue" at bounding box center [350, 444] width 180 height 6
click at [276, 332] on div at bounding box center [350, 399] width 180 height 136
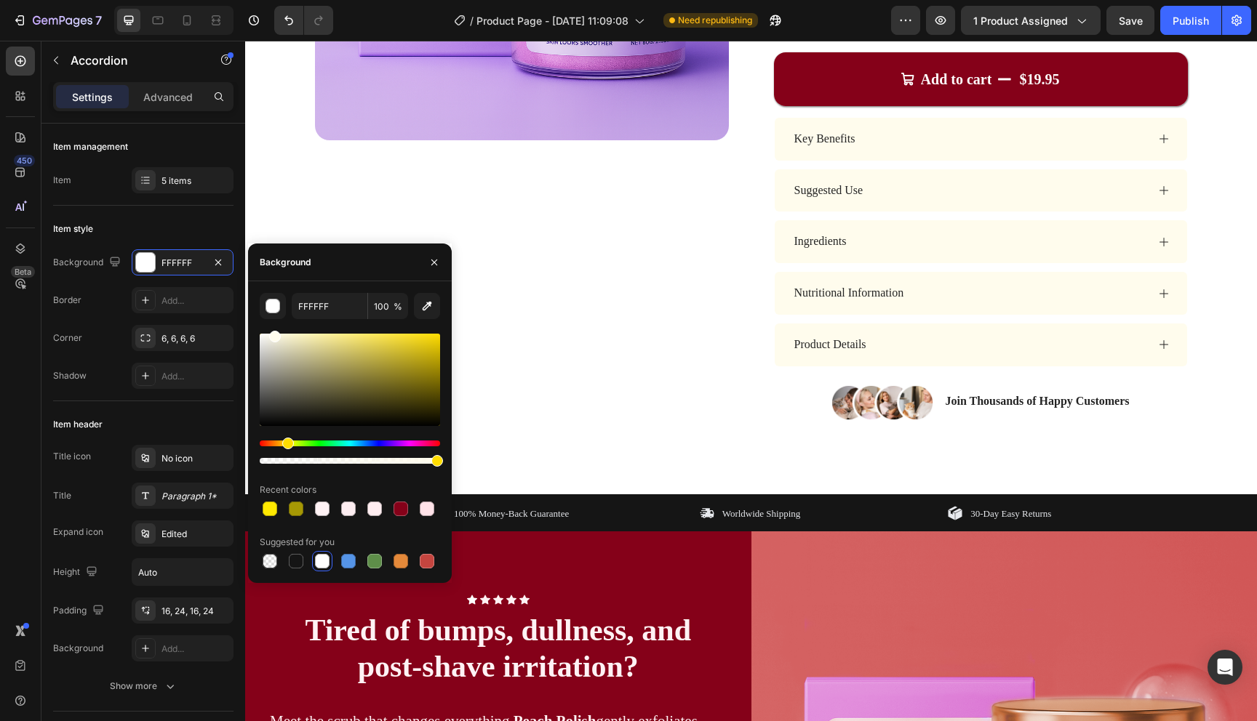
drag, startPoint x: 271, startPoint y: 337, endPoint x: 273, endPoint y: 327, distance: 9.9
click at [273, 327] on div "FFFFFF 100 % Recent colors Suggested for you" at bounding box center [350, 432] width 180 height 279
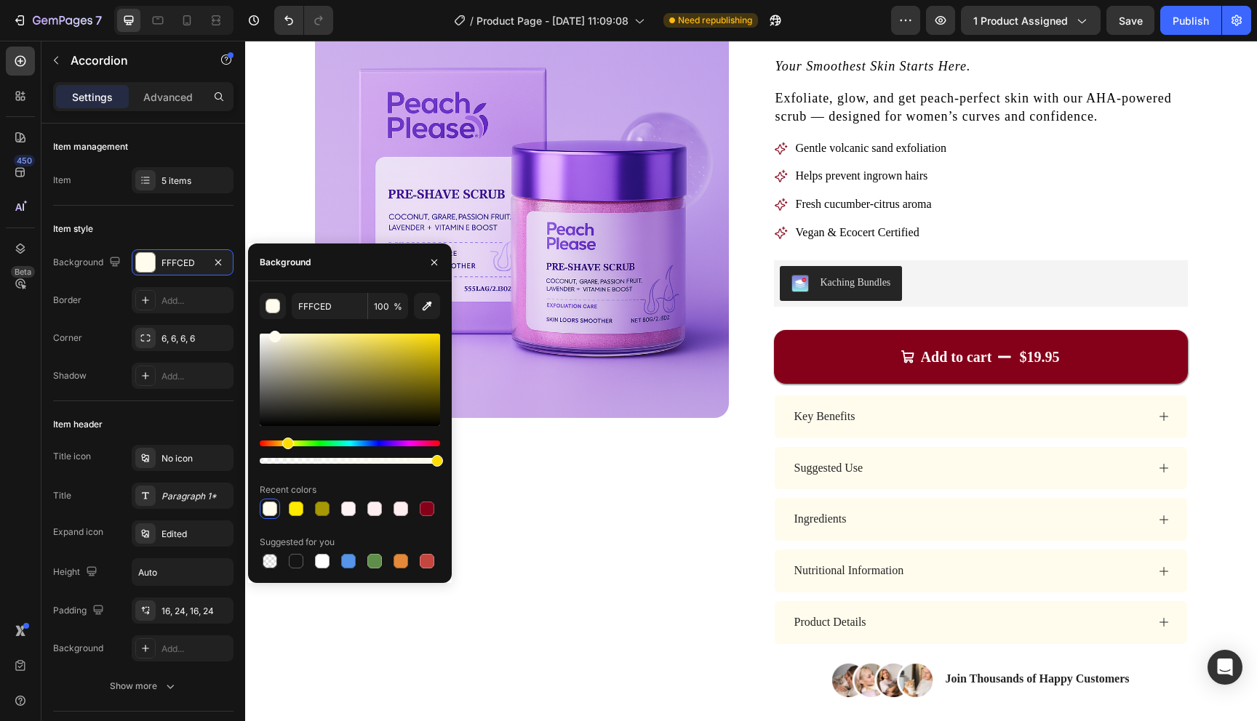
scroll to position [125, 0]
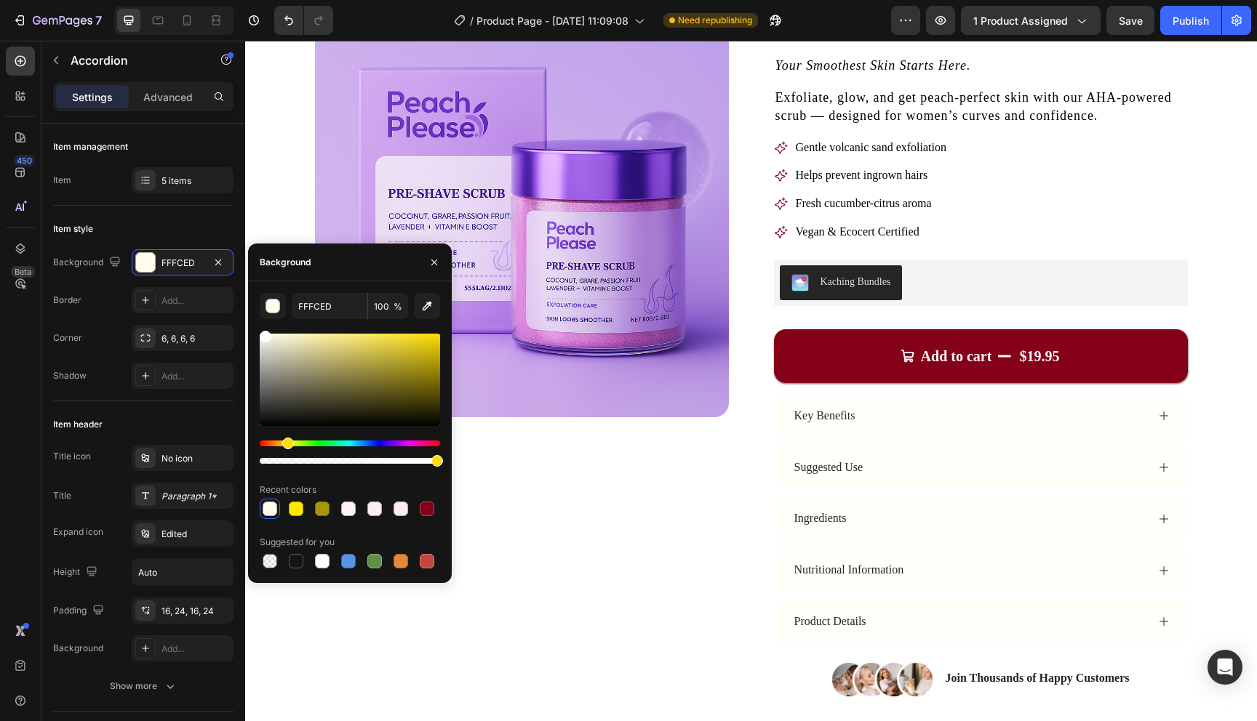
drag, startPoint x: 273, startPoint y: 337, endPoint x: 263, endPoint y: 326, distance: 14.4
click at [263, 326] on div "FFFCED 100 % Recent colors Suggested for you" at bounding box center [350, 432] width 180 height 279
type input "FFFEF9"
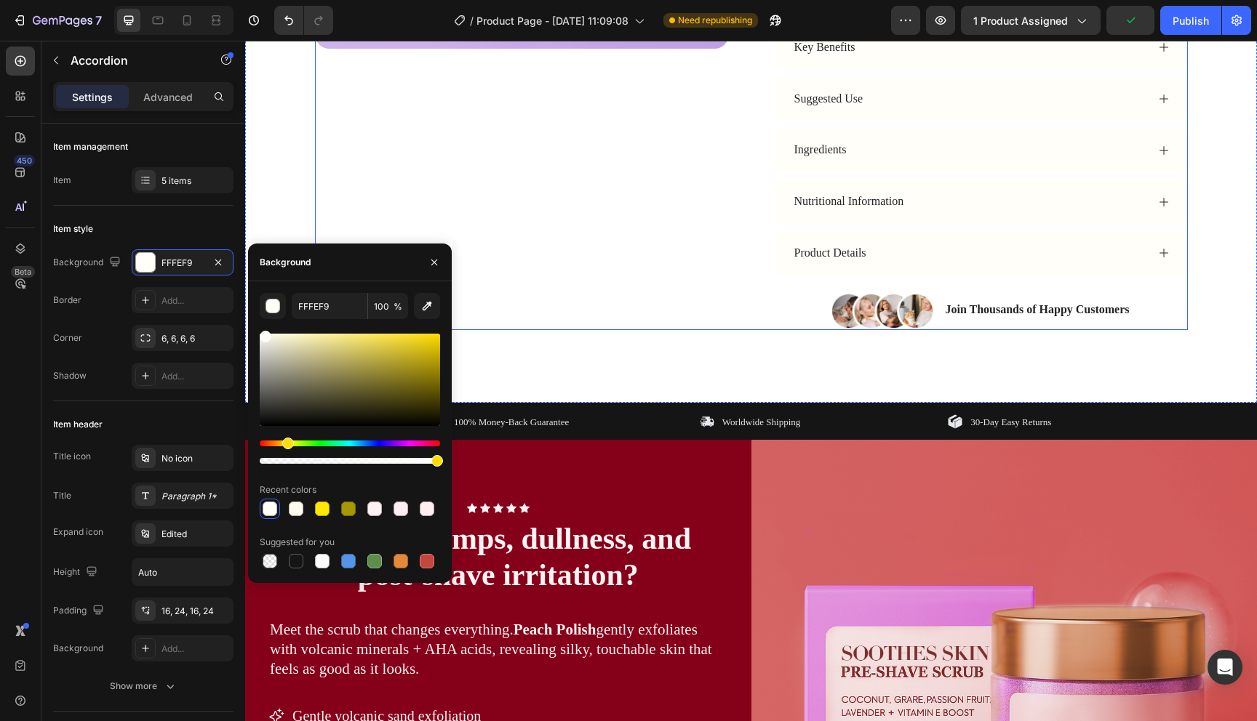
scroll to position [527, 0]
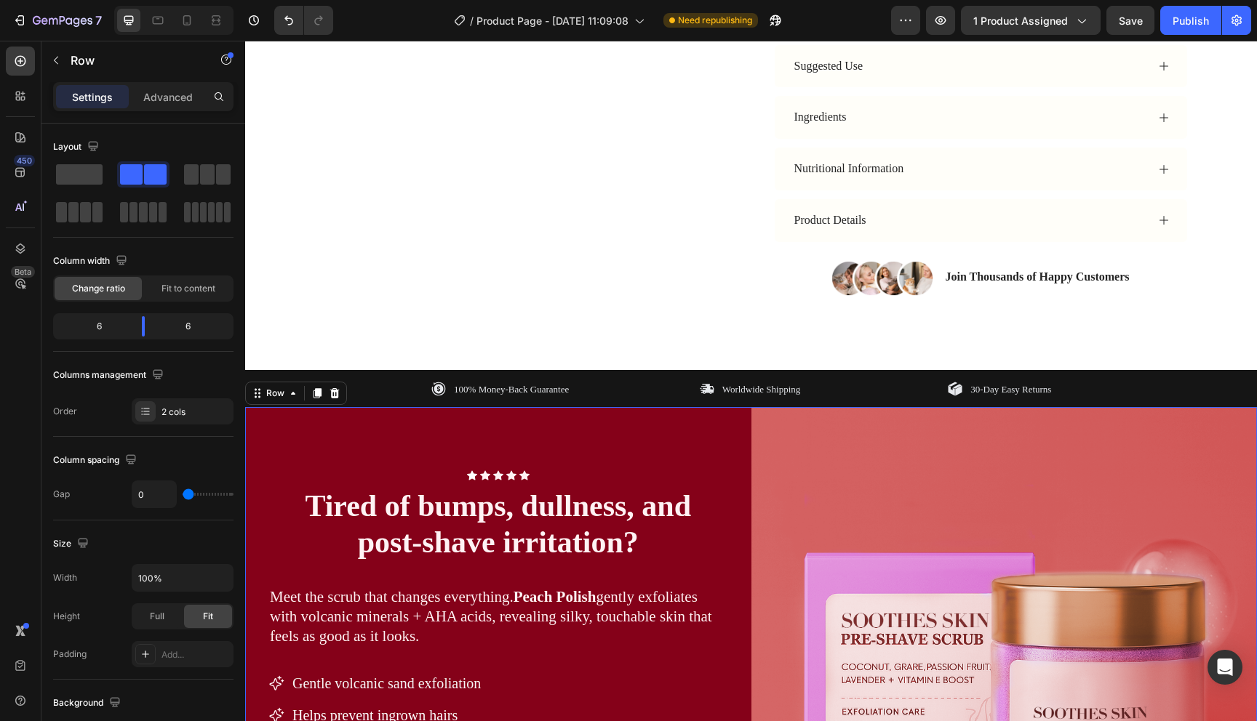
click at [719, 434] on div "Icon Icon Icon Icon Icon Icon List Row Tired of bumps, dullness, and post-shave…" at bounding box center [498, 660] width 506 height 506
click at [641, 428] on div "Icon Icon Icon Icon Icon Icon List Row Tired of bumps, dullness, and post-shave…" at bounding box center [498, 660] width 506 height 506
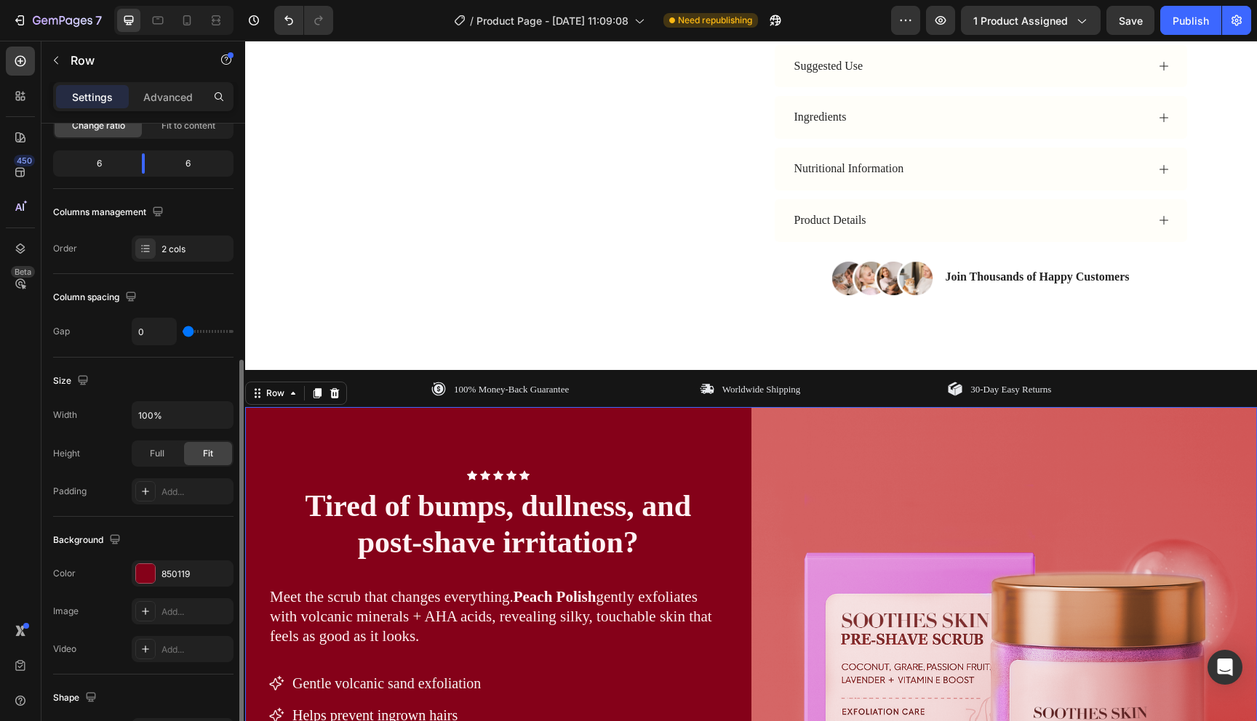
scroll to position [414, 0]
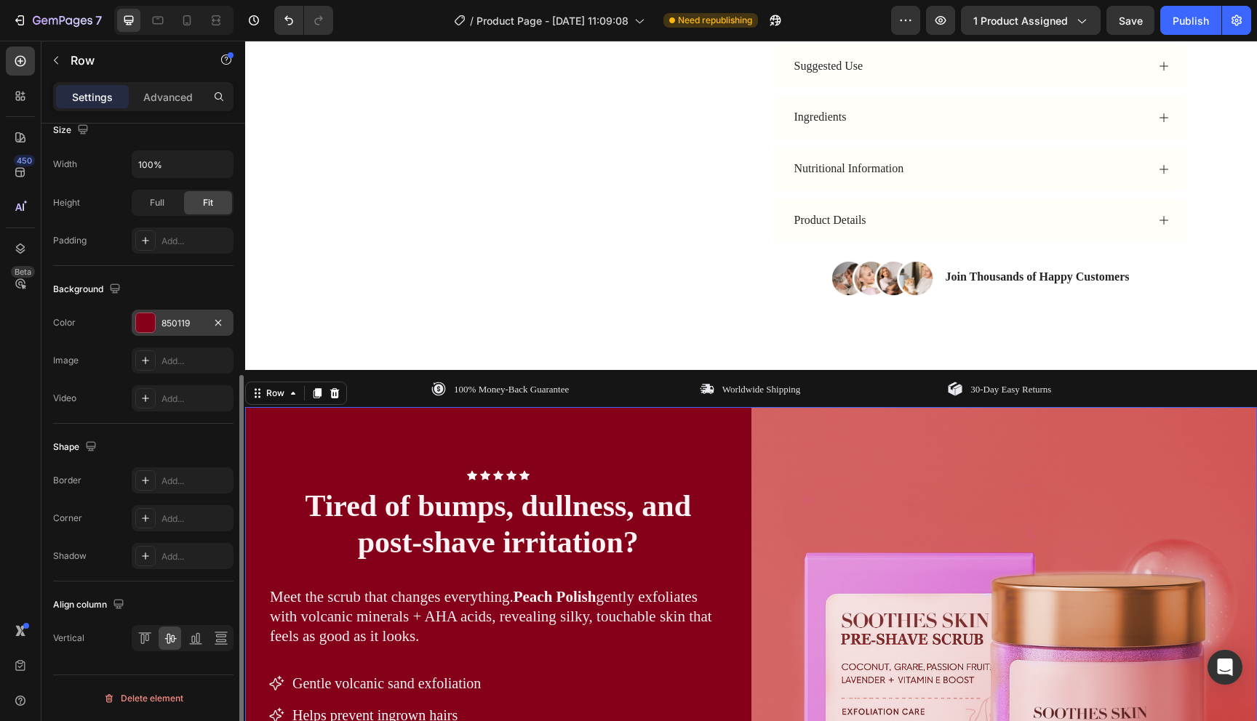
click at [148, 327] on div at bounding box center [145, 322] width 19 height 19
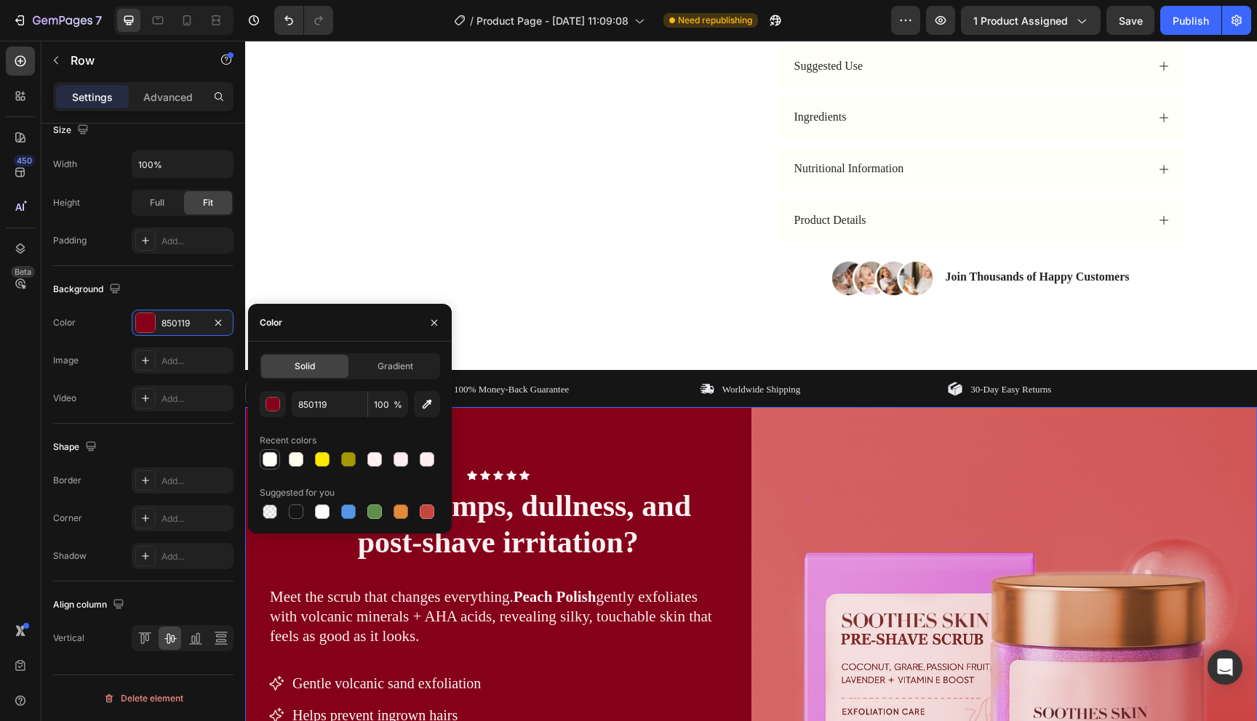
click at [272, 460] on div at bounding box center [270, 459] width 15 height 15
type input "FFFEF9"
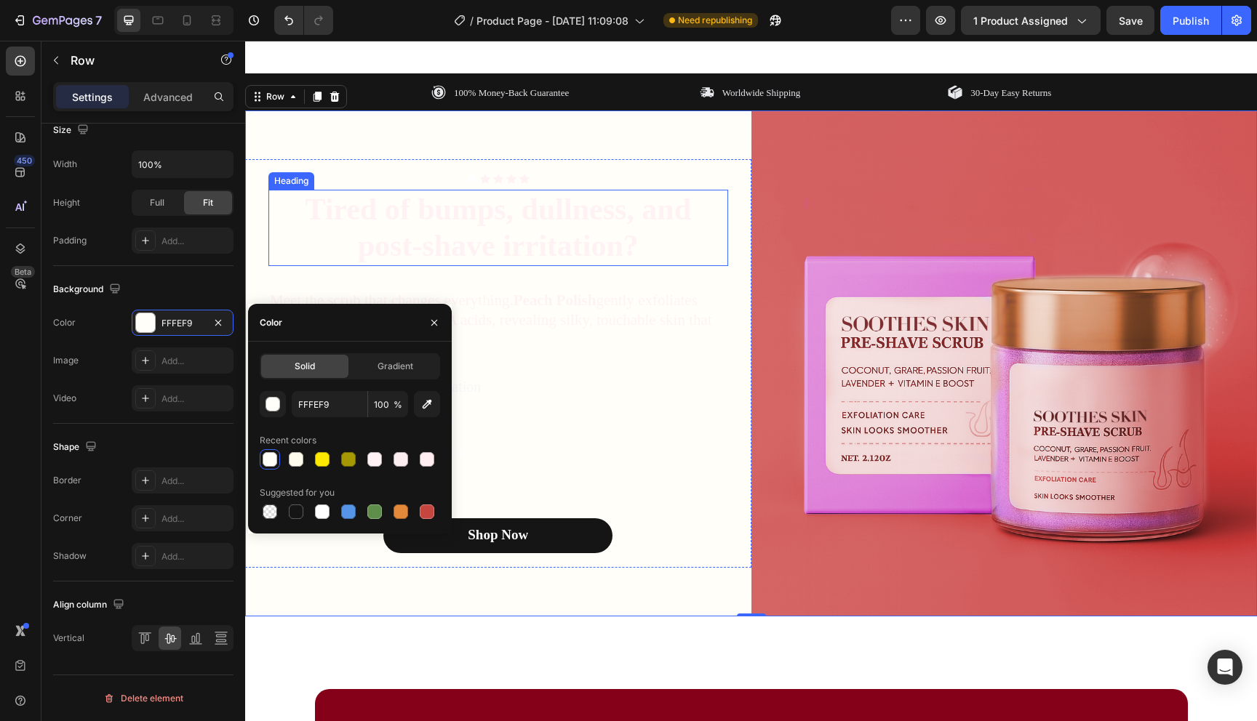
scroll to position [815, 0]
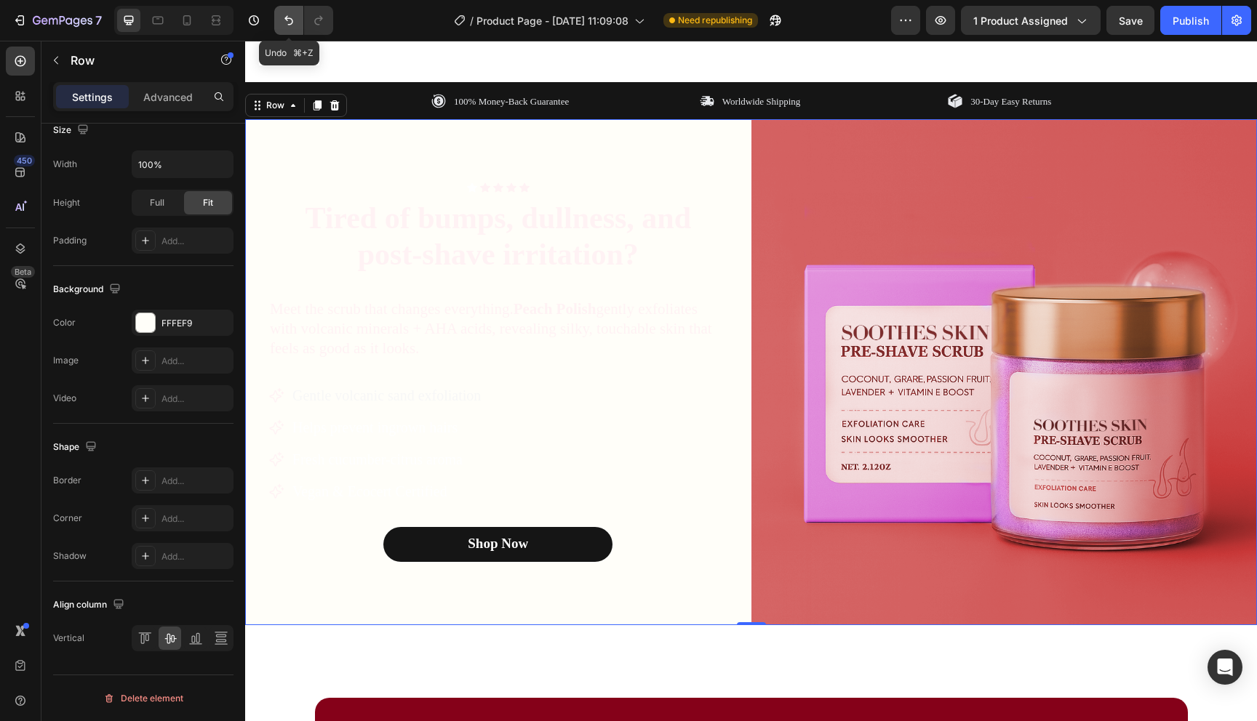
click at [295, 27] on icon "Undo/Redo" at bounding box center [288, 20] width 15 height 15
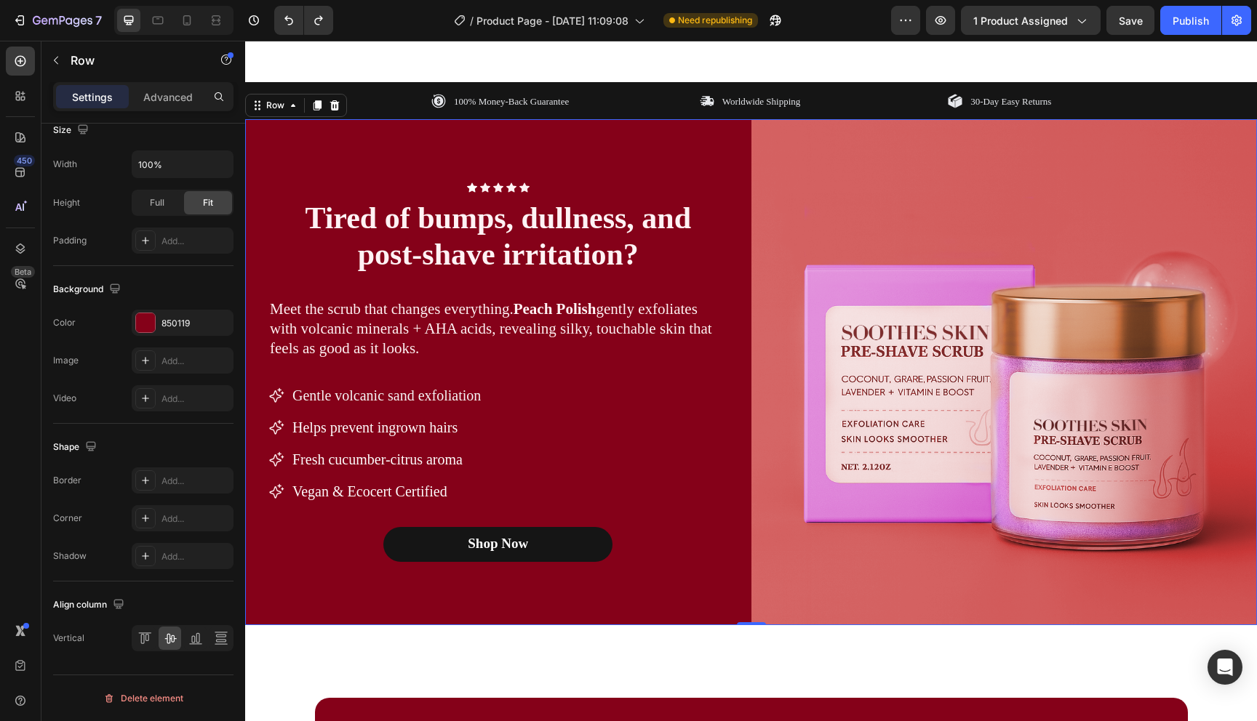
click at [270, 145] on div "Icon Icon Icon Icon Icon Icon List Row Tired of bumps, dullness, and post-shave…" at bounding box center [498, 372] width 506 height 506
click at [316, 107] on icon at bounding box center [317, 105] width 8 height 10
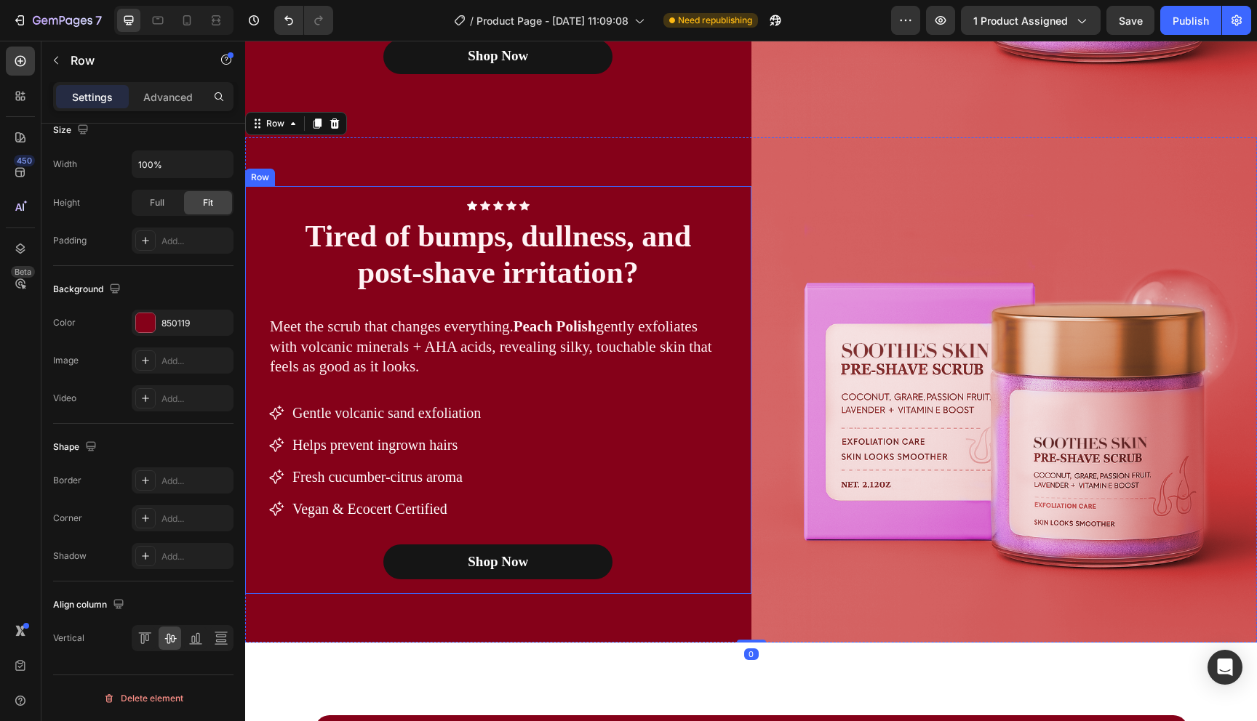
scroll to position [1348, 0]
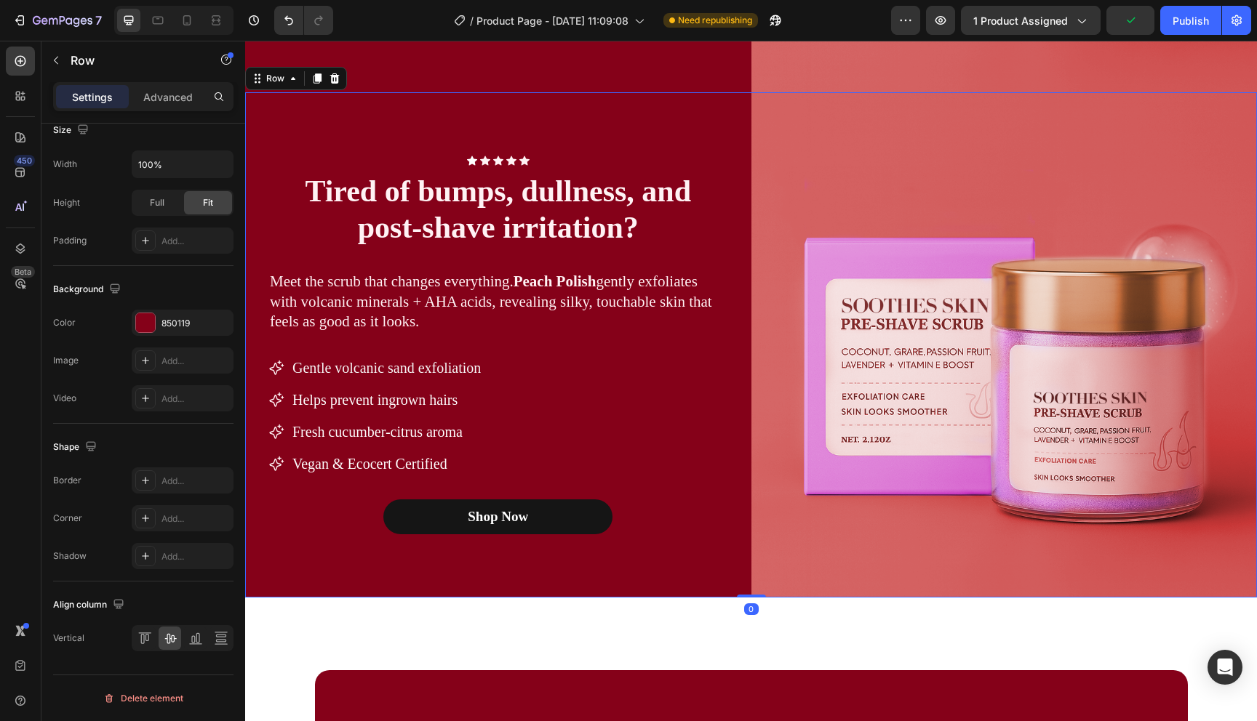
click at [271, 114] on div "Icon Icon Icon Icon Icon Icon List Row Tired of bumps, dullness, and post-shave…" at bounding box center [498, 345] width 506 height 506
click at [142, 327] on div at bounding box center [145, 322] width 19 height 19
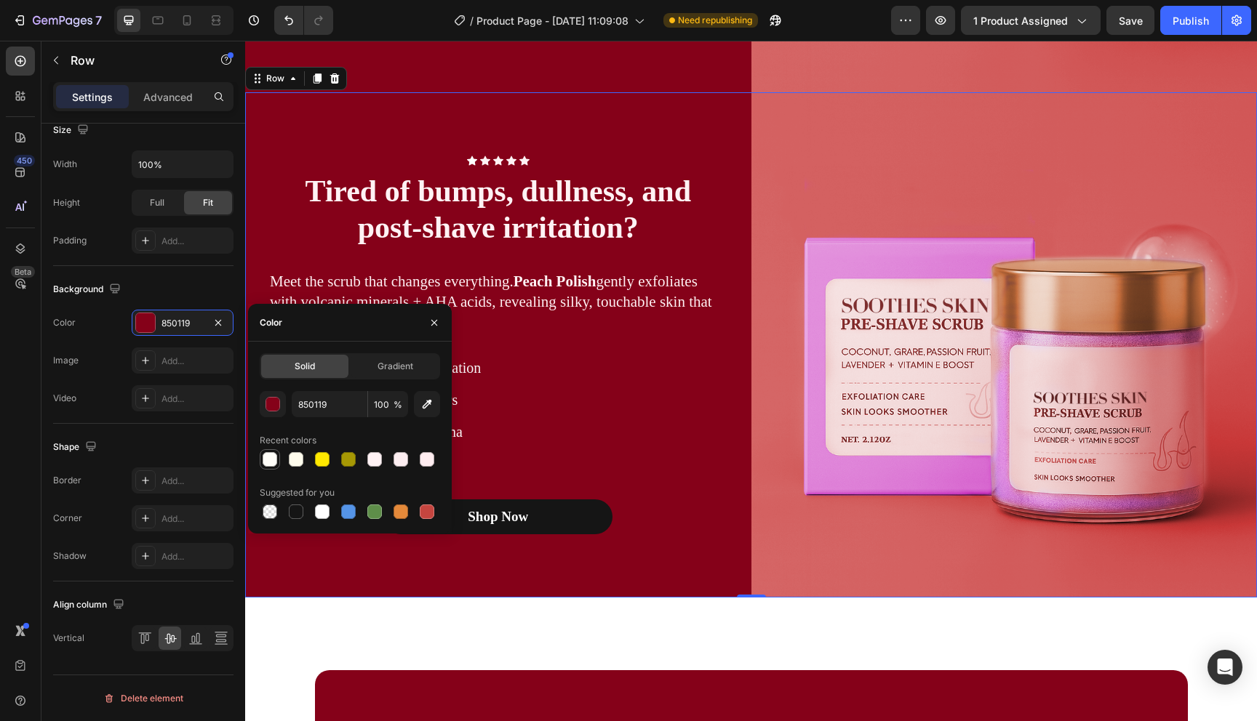
click at [271, 465] on div at bounding box center [270, 459] width 15 height 15
type input "FFFEF9"
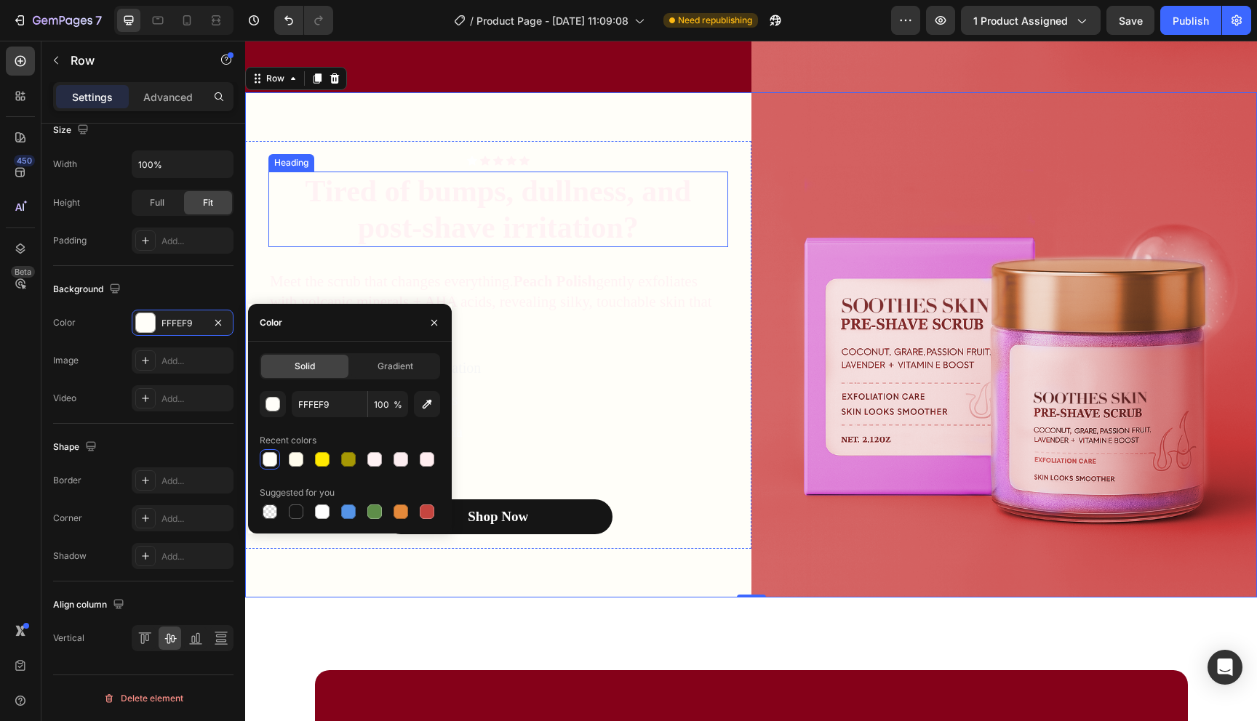
click at [436, 220] on h2 "Tired of bumps, dullness, and post-shave irritation?" at bounding box center [498, 210] width 460 height 76
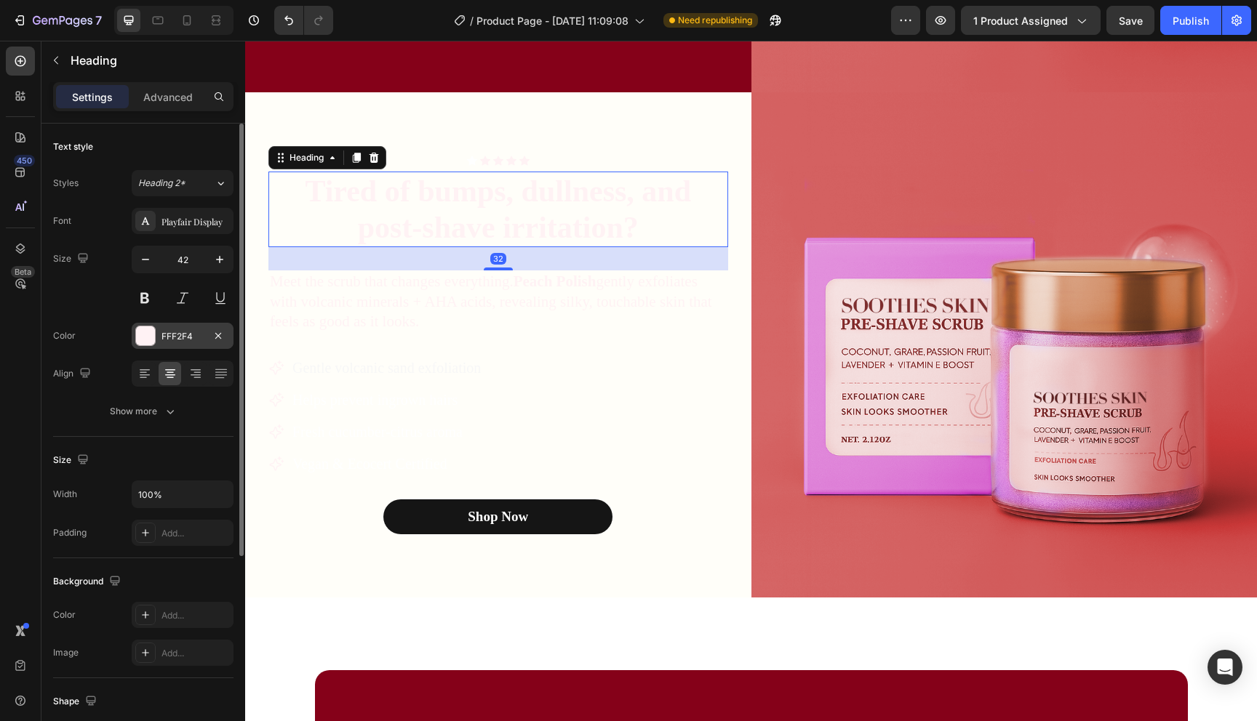
click at [144, 335] on div at bounding box center [145, 336] width 19 height 19
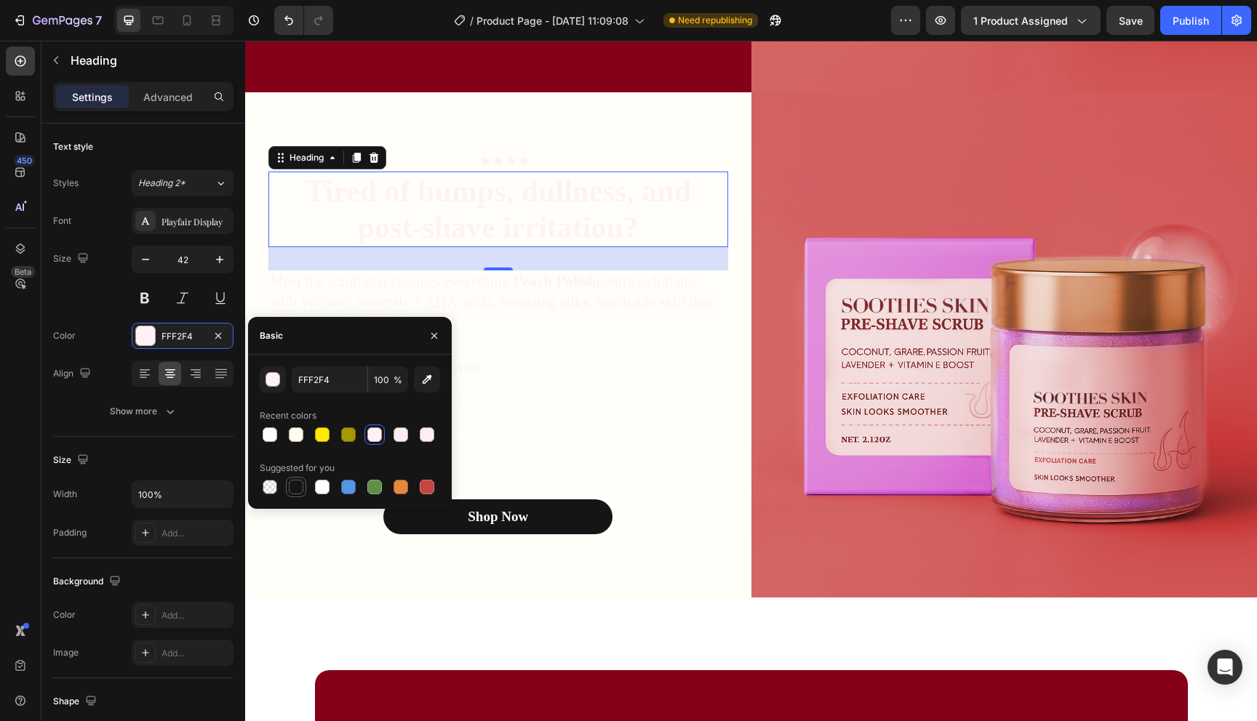
click at [293, 492] on div at bounding box center [296, 487] width 15 height 15
type input "151515"
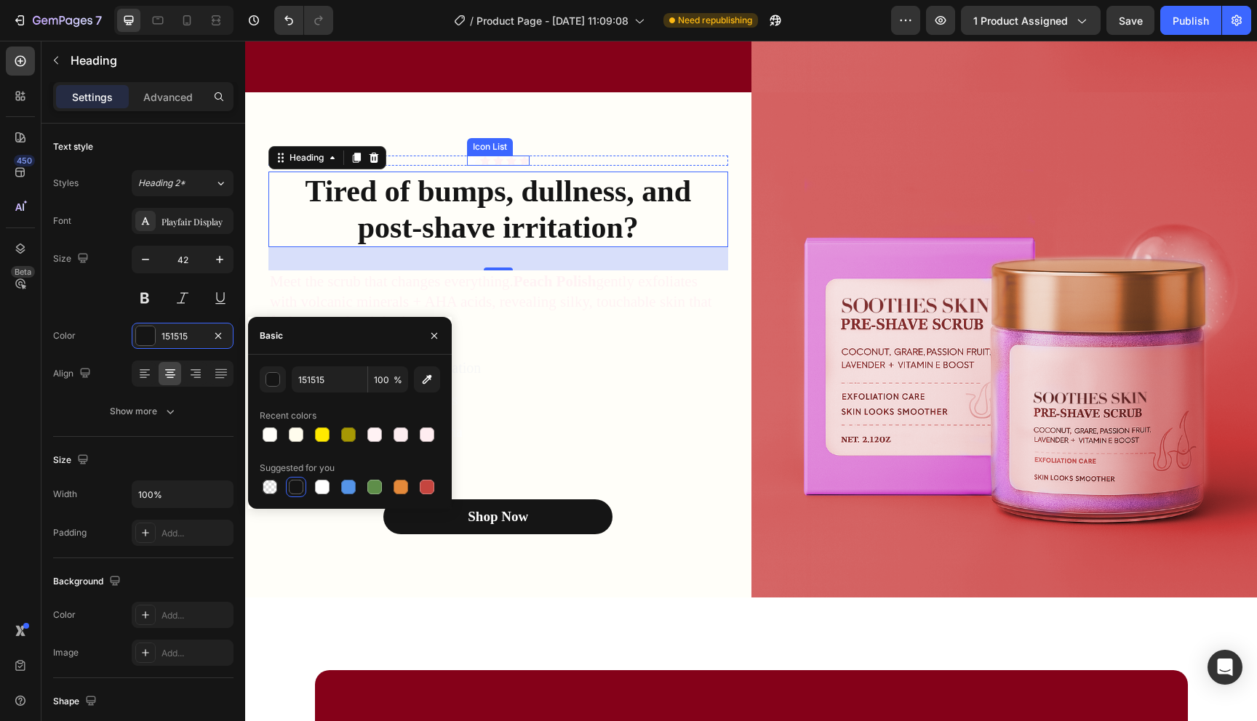
click at [505, 161] on div "Icon Icon Icon Icon Icon" at bounding box center [498, 161] width 63 height 10
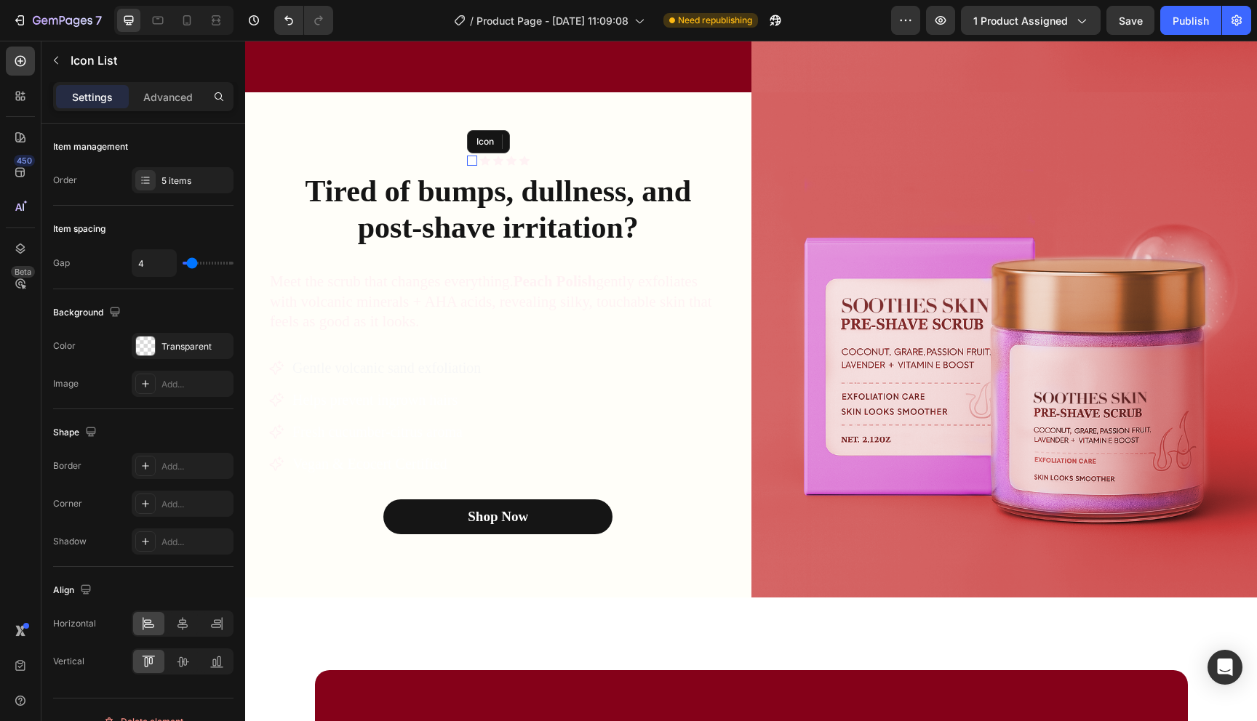
click at [471, 158] on icon at bounding box center [472, 160] width 10 height 9
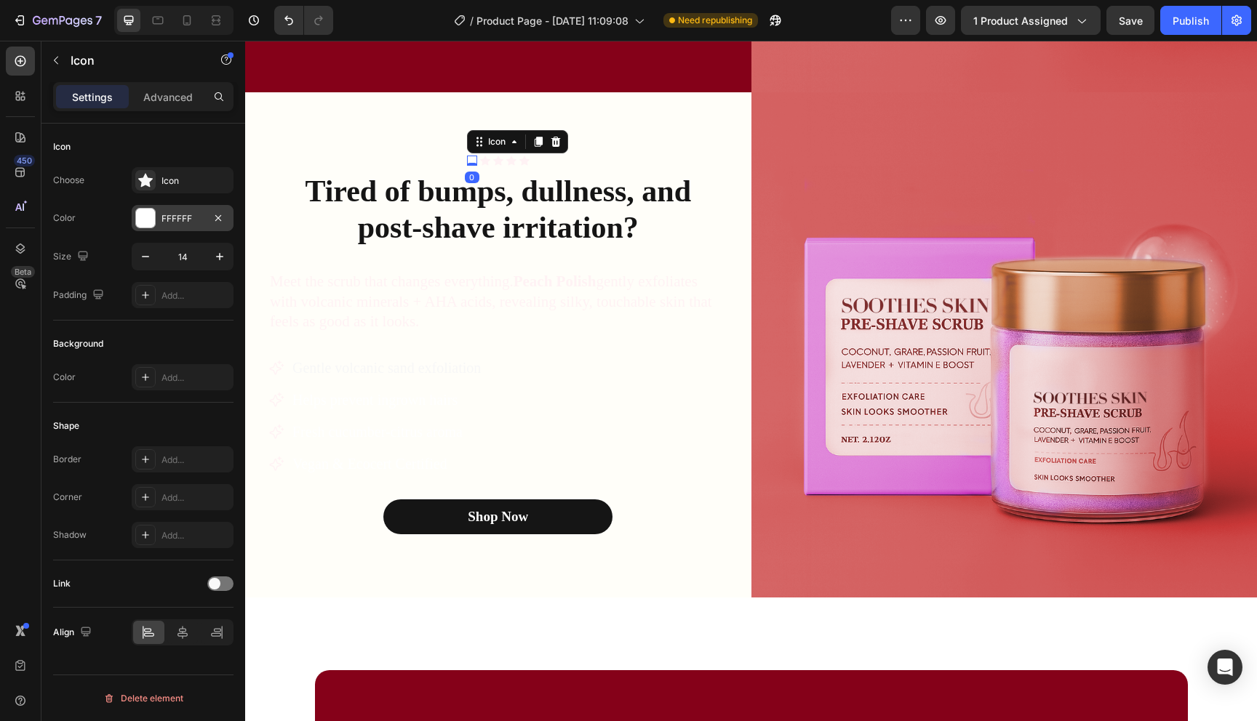
click at [150, 220] on div at bounding box center [145, 218] width 19 height 19
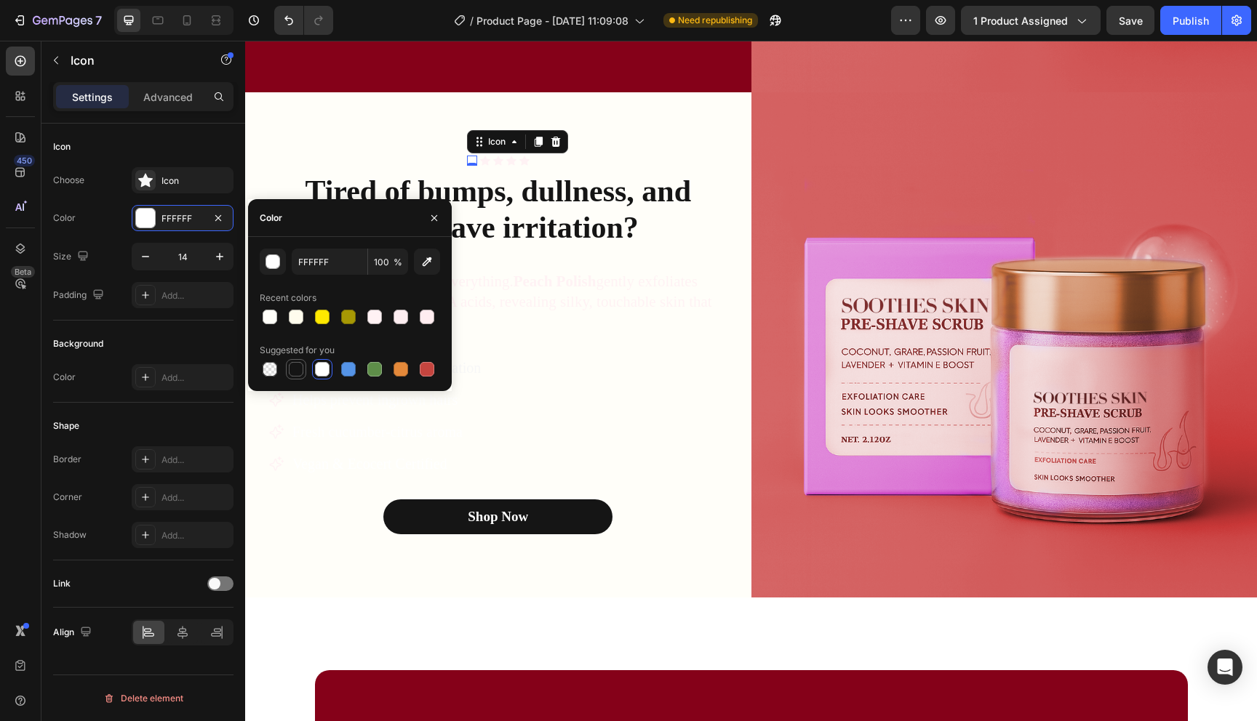
click at [300, 369] on div at bounding box center [296, 369] width 15 height 15
click at [433, 372] on div at bounding box center [427, 369] width 15 height 15
type input "C5453F"
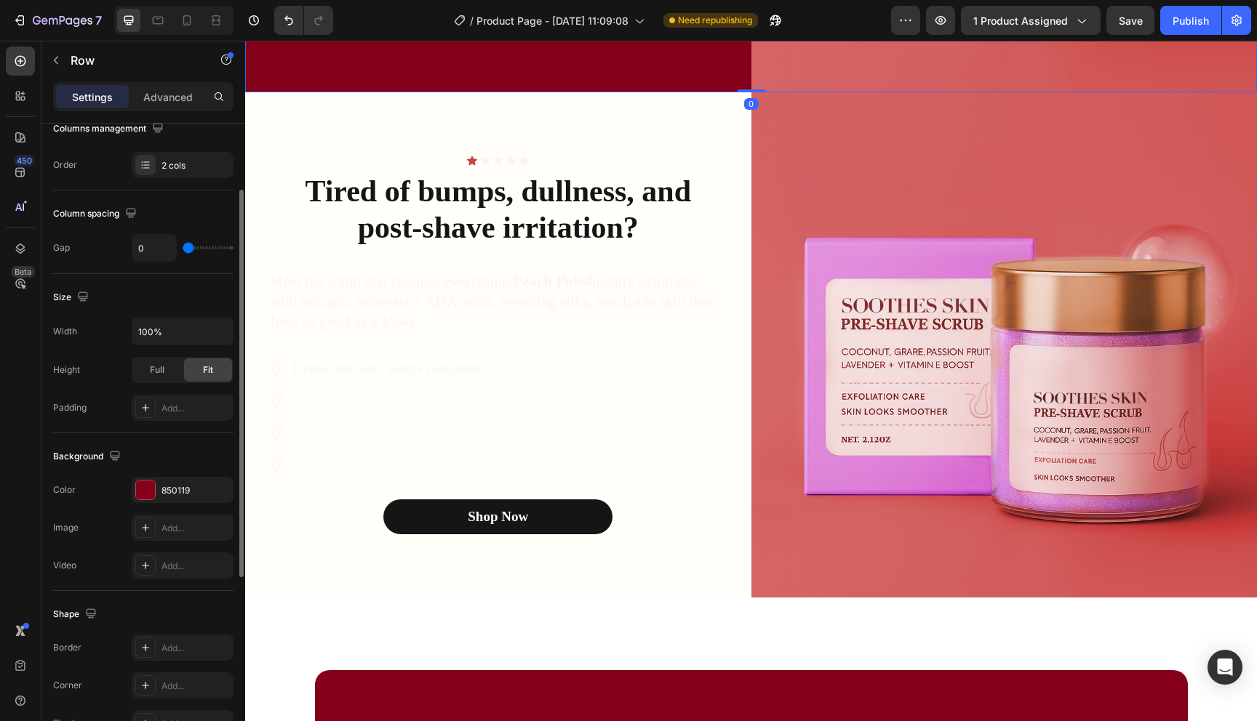
scroll to position [325, 0]
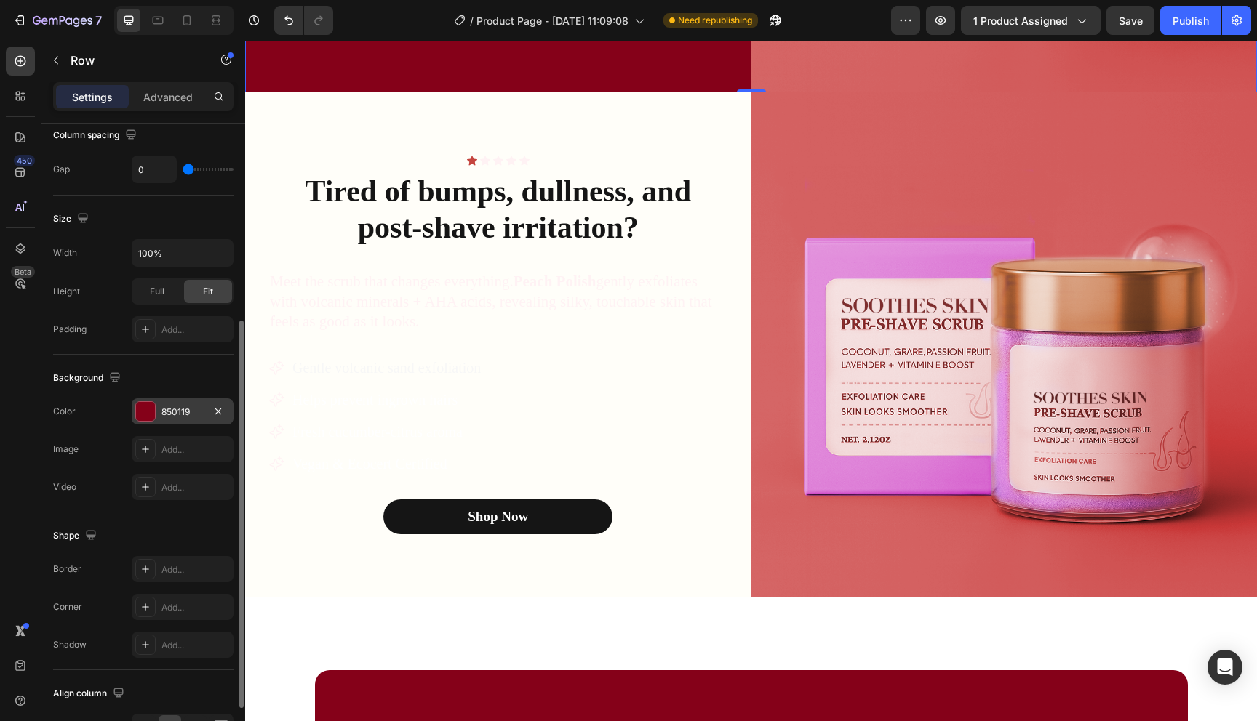
click at [177, 415] on div "850119" at bounding box center [182, 412] width 42 height 13
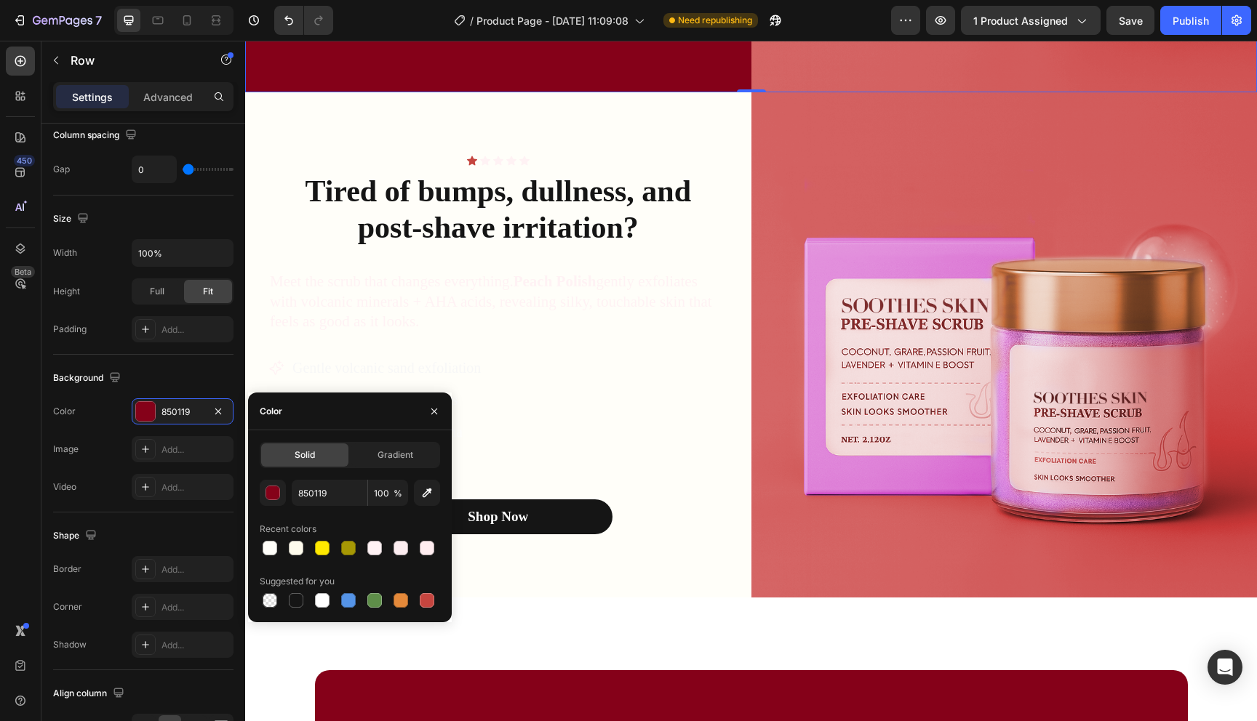
click at [314, 507] on div "850119 100 % Recent colors Suggested for you" at bounding box center [350, 545] width 180 height 131
click at [323, 499] on input "850119" at bounding box center [330, 493] width 76 height 26
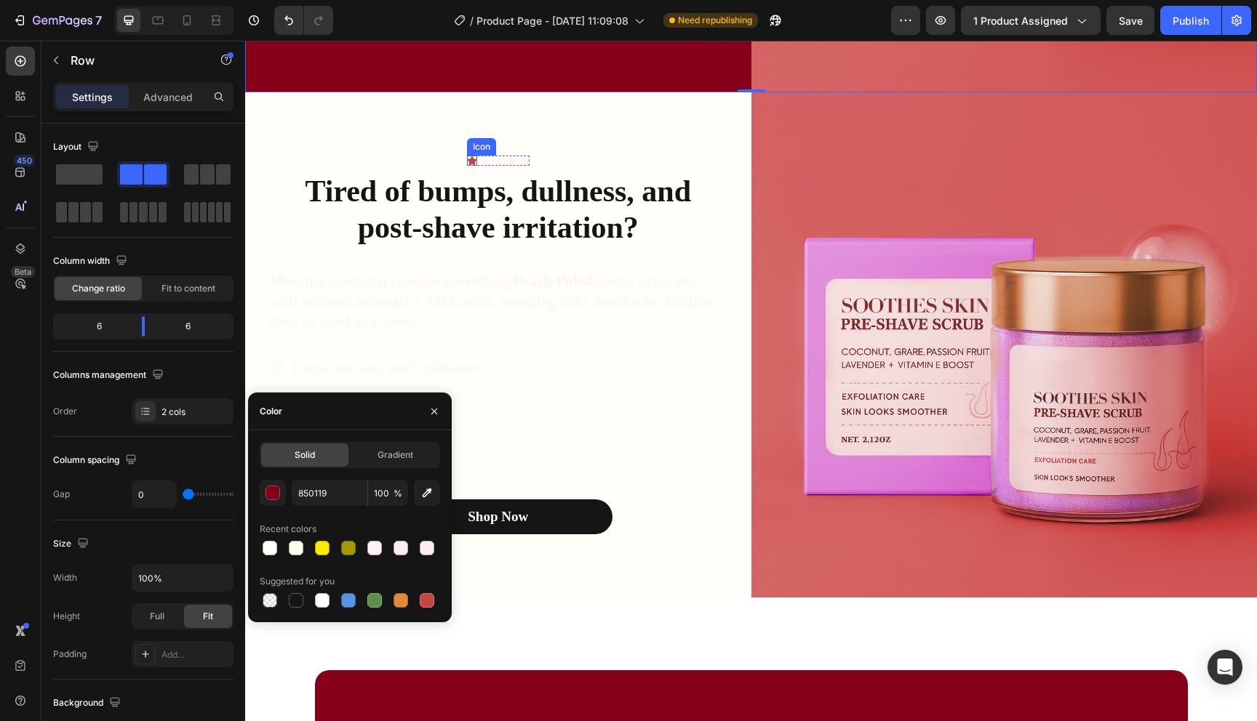
click at [473, 157] on icon at bounding box center [472, 161] width 10 height 10
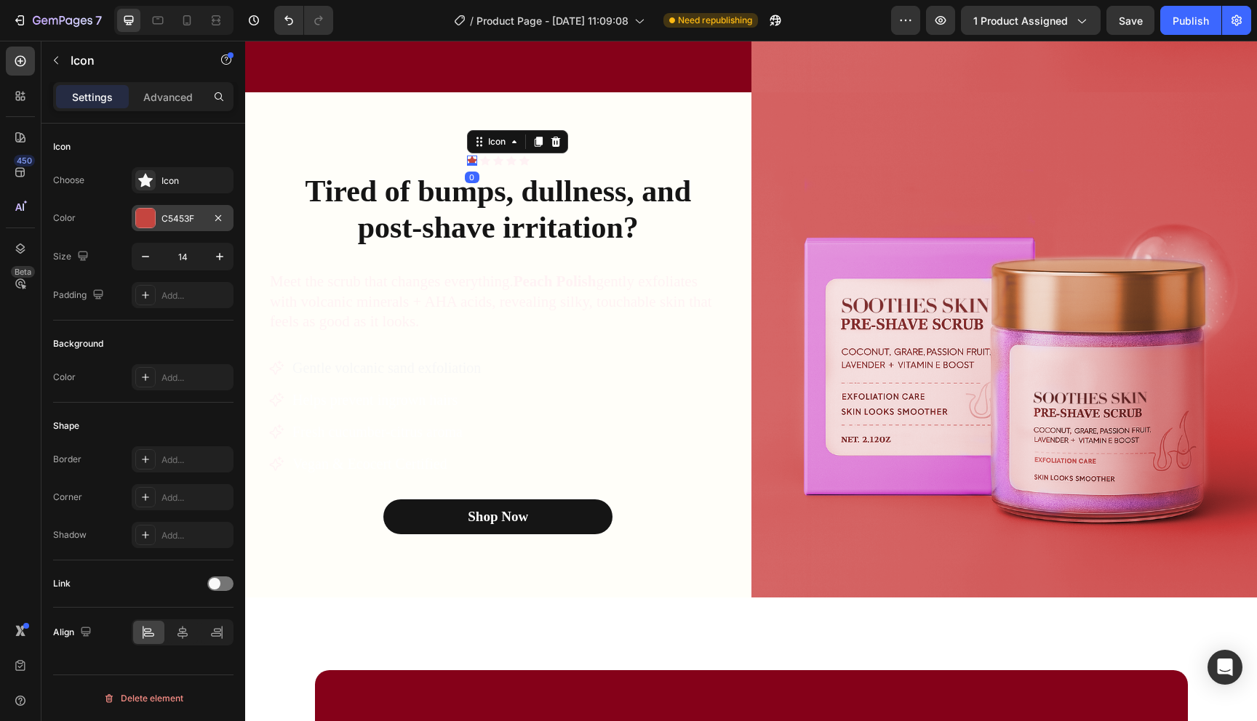
click at [191, 225] on div "C5453F" at bounding box center [183, 218] width 102 height 26
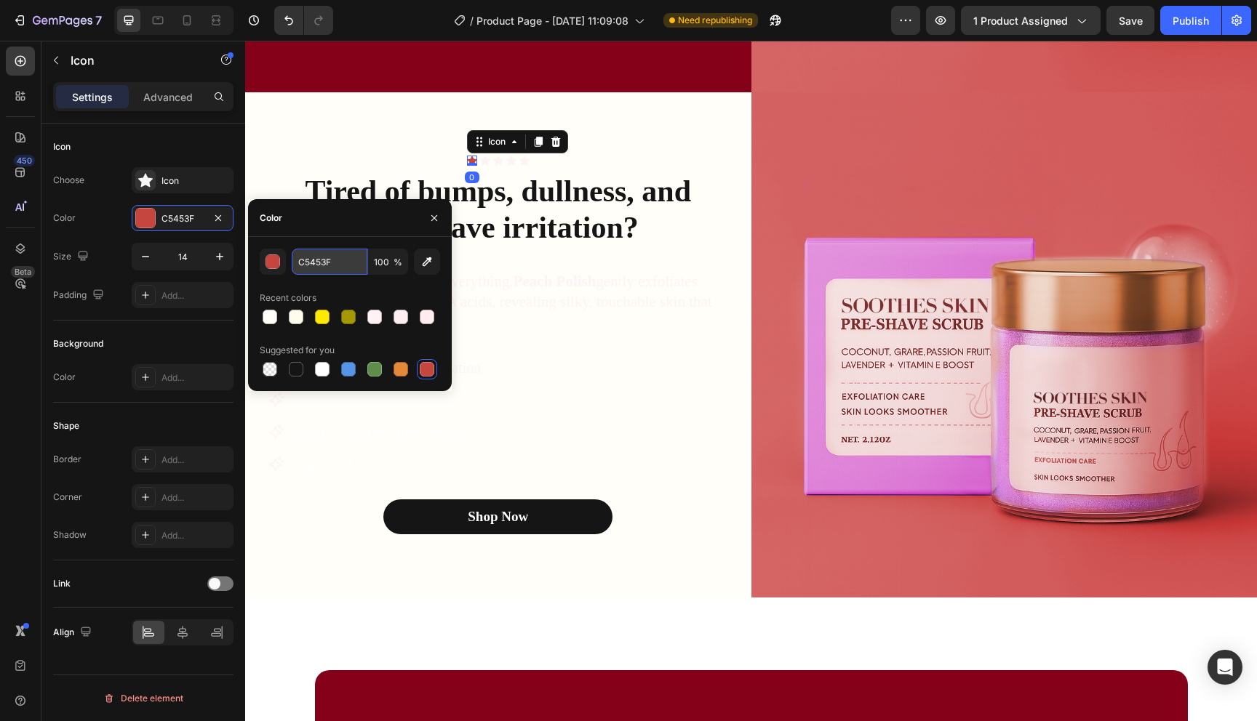
click at [321, 269] on input "C5453F" at bounding box center [330, 262] width 76 height 26
paste input "850119"
type input "850119"
click at [484, 161] on div "Icon" at bounding box center [485, 161] width 10 height 10
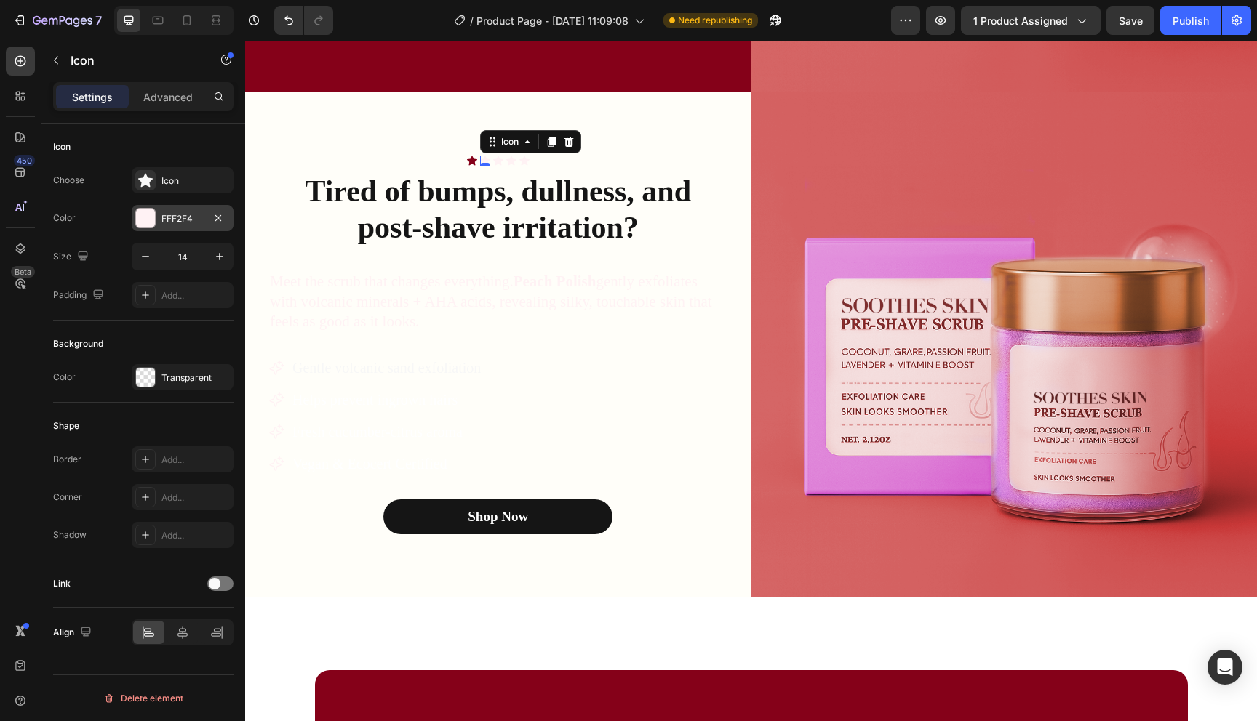
click at [184, 212] on div "FFF2F4" at bounding box center [182, 218] width 42 height 13
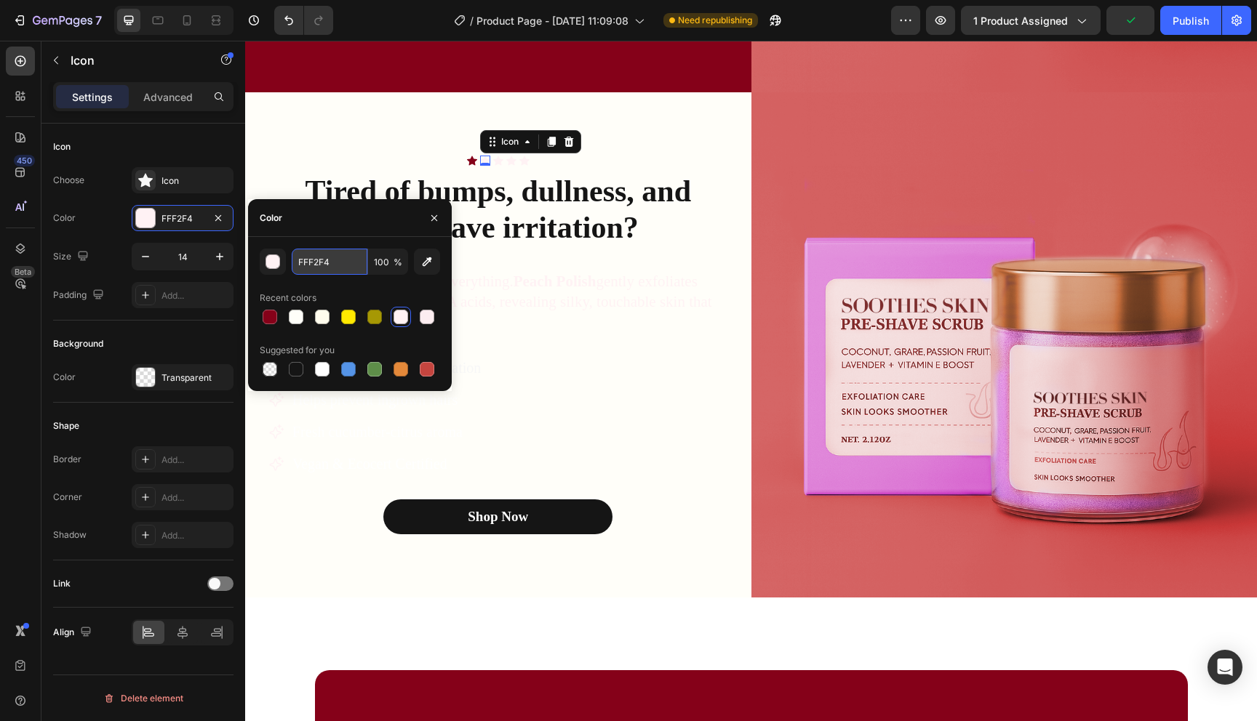
click at [316, 262] on input "FFF2F4" at bounding box center [330, 262] width 76 height 26
paste input "850119"
type input "850119"
click at [497, 159] on div "Icon" at bounding box center [498, 161] width 10 height 10
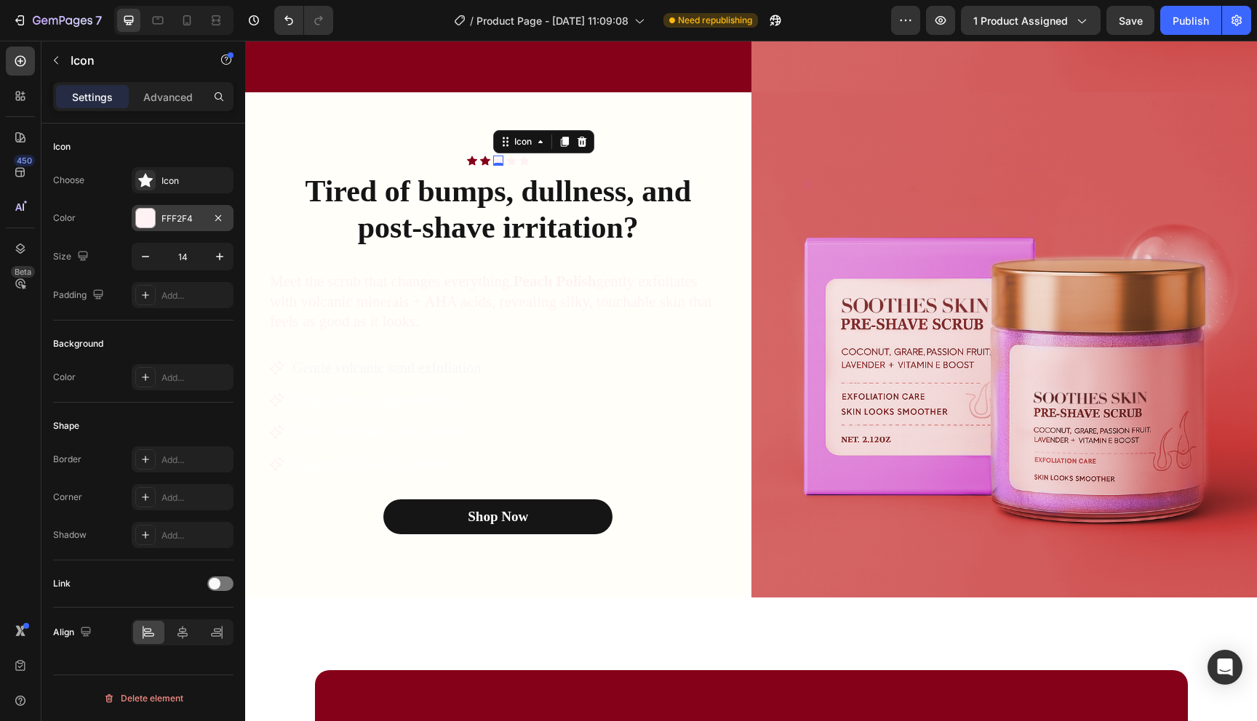
click at [189, 220] on div "FFF2F4" at bounding box center [182, 218] width 42 height 13
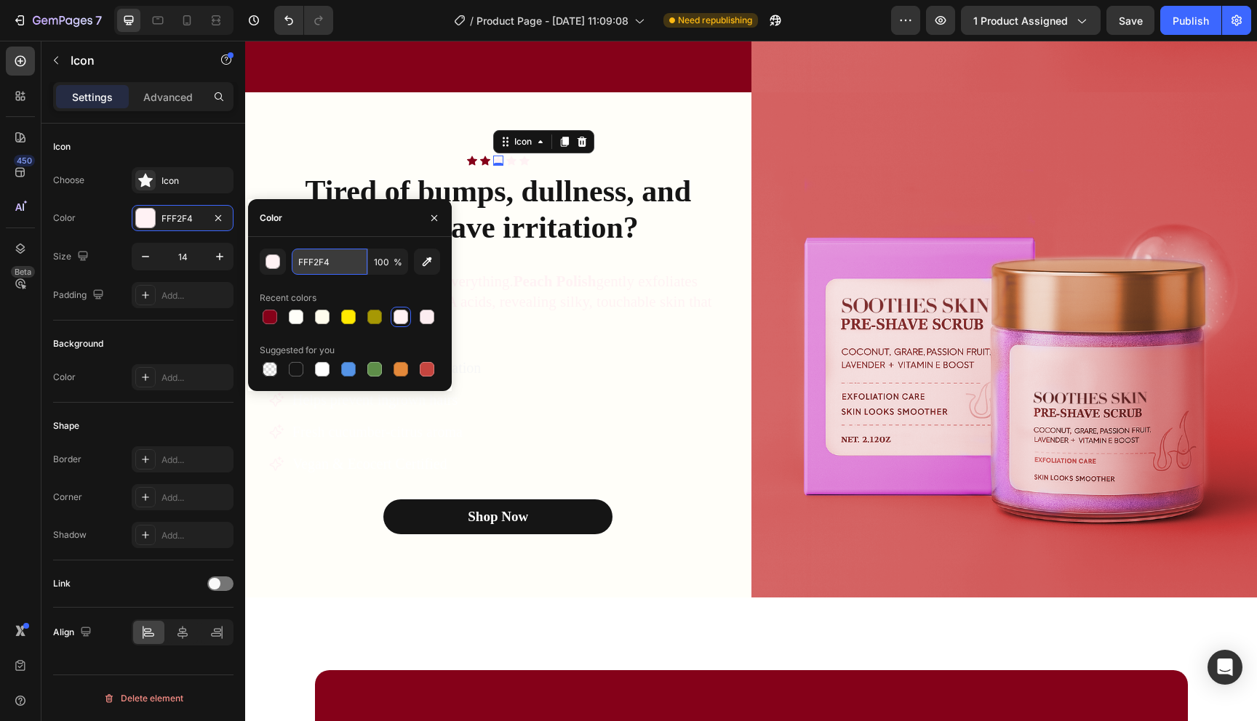
click at [337, 269] on input "FFF2F4" at bounding box center [330, 262] width 76 height 26
paste input "850119"
type input "850119"
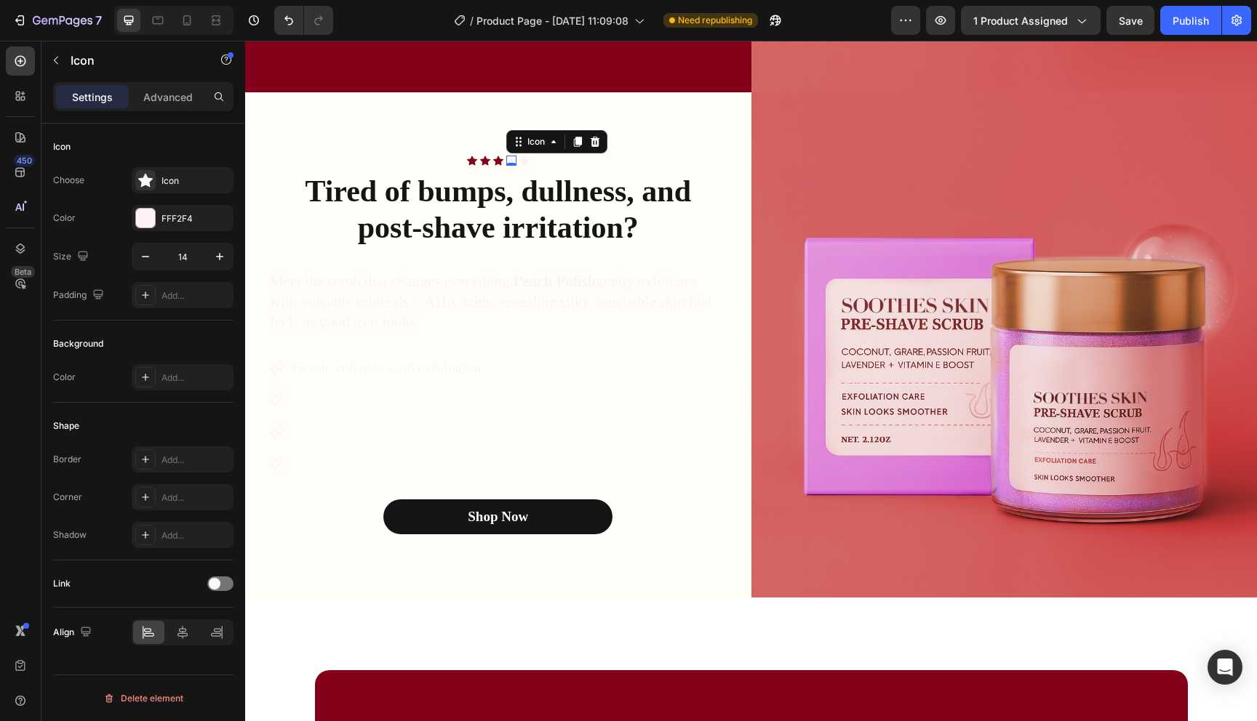
click at [514, 164] on div "Icon 0" at bounding box center [511, 161] width 10 height 10
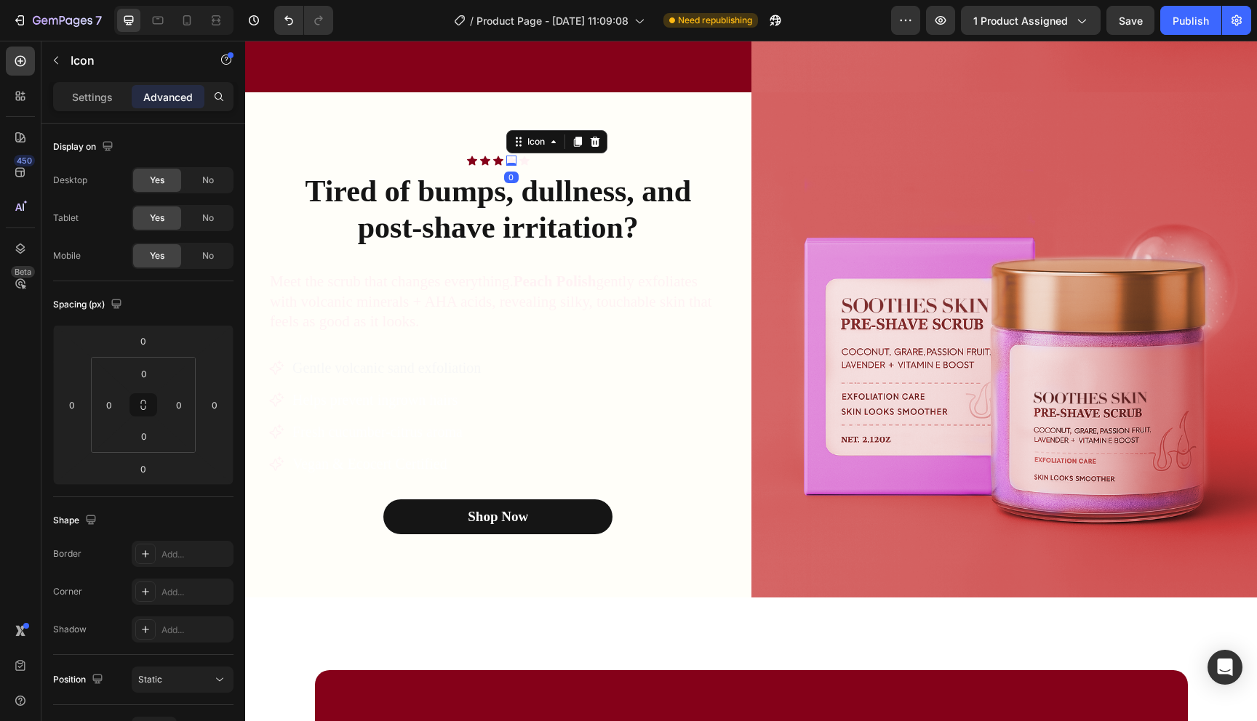
click at [511, 158] on icon at bounding box center [511, 160] width 10 height 9
click at [99, 89] on p "Settings" at bounding box center [92, 96] width 41 height 15
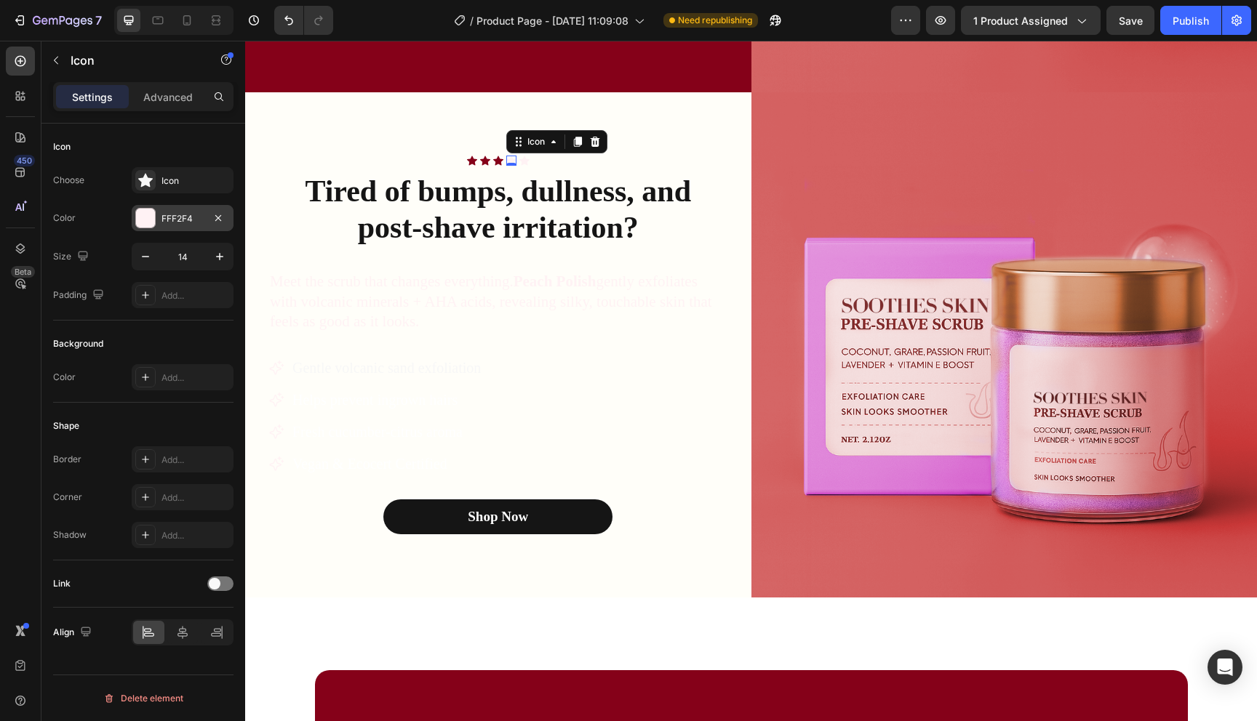
click at [181, 218] on div "FFF2F4" at bounding box center [182, 218] width 42 height 13
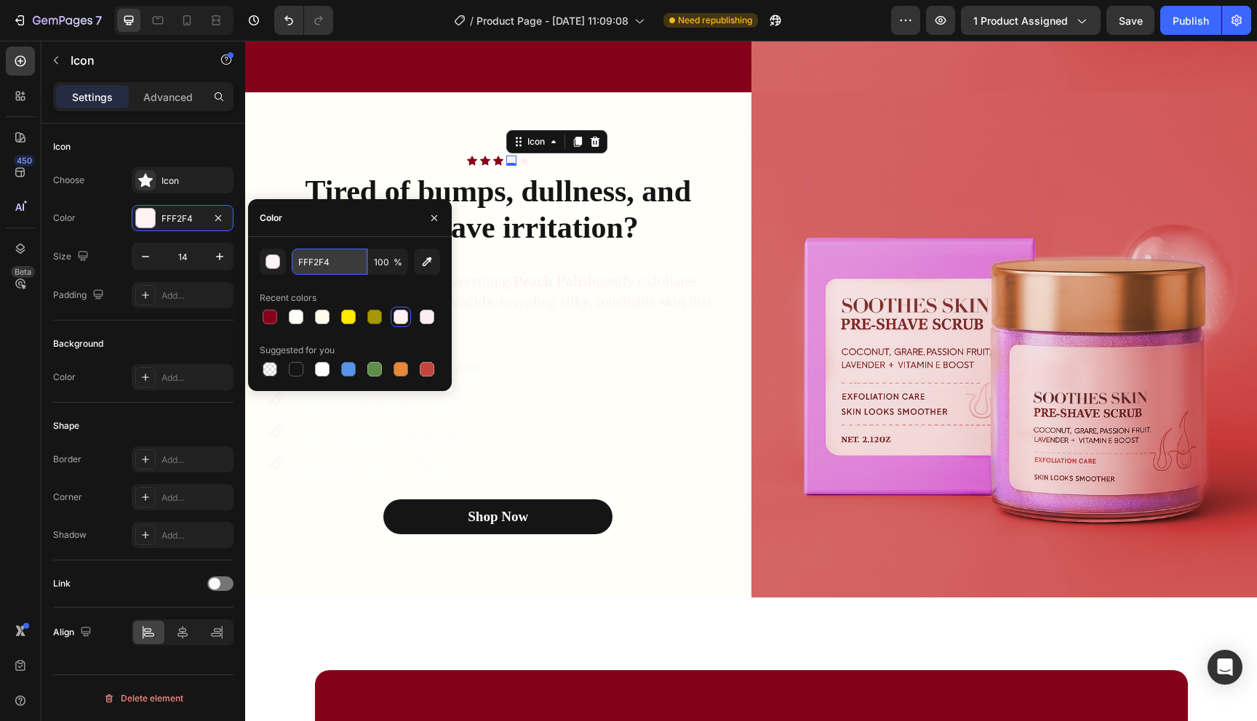
click at [343, 270] on input "FFF2F4" at bounding box center [330, 262] width 76 height 26
paste input "850119"
type input "850119"
click at [525, 163] on div "Icon" at bounding box center [524, 161] width 10 height 10
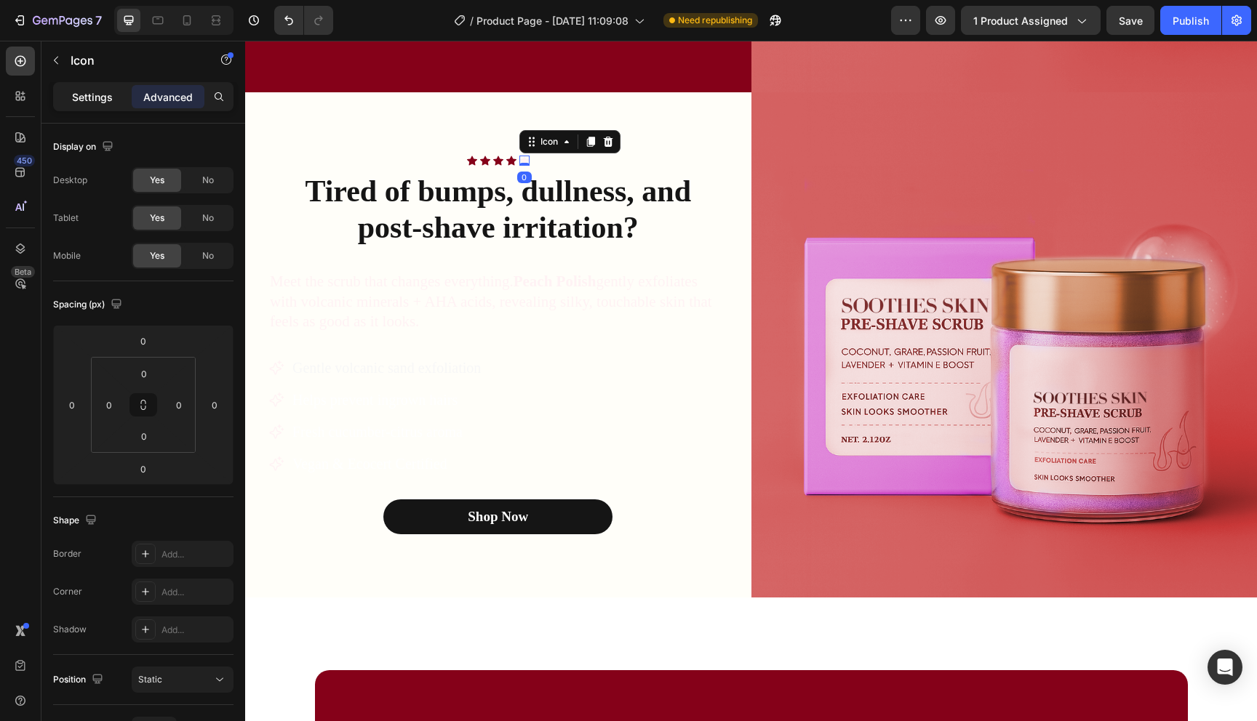
click at [110, 99] on p "Settings" at bounding box center [92, 96] width 41 height 15
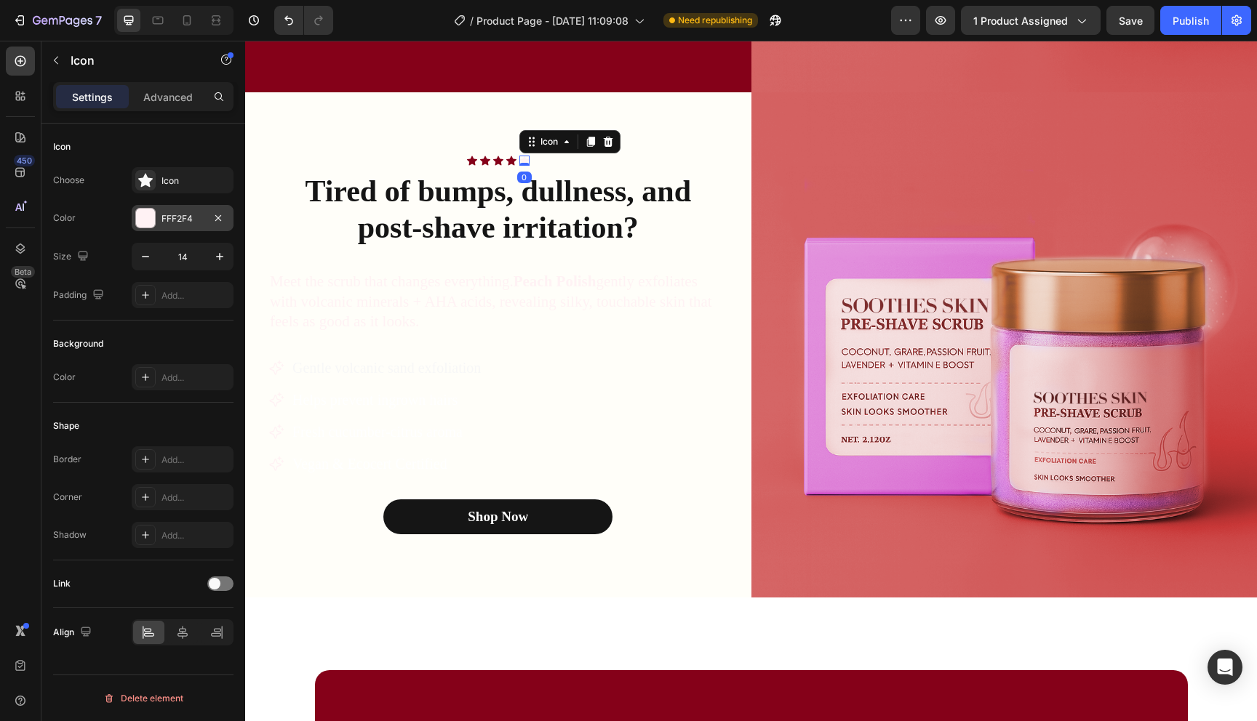
click at [188, 218] on div "FFF2F4" at bounding box center [182, 218] width 42 height 13
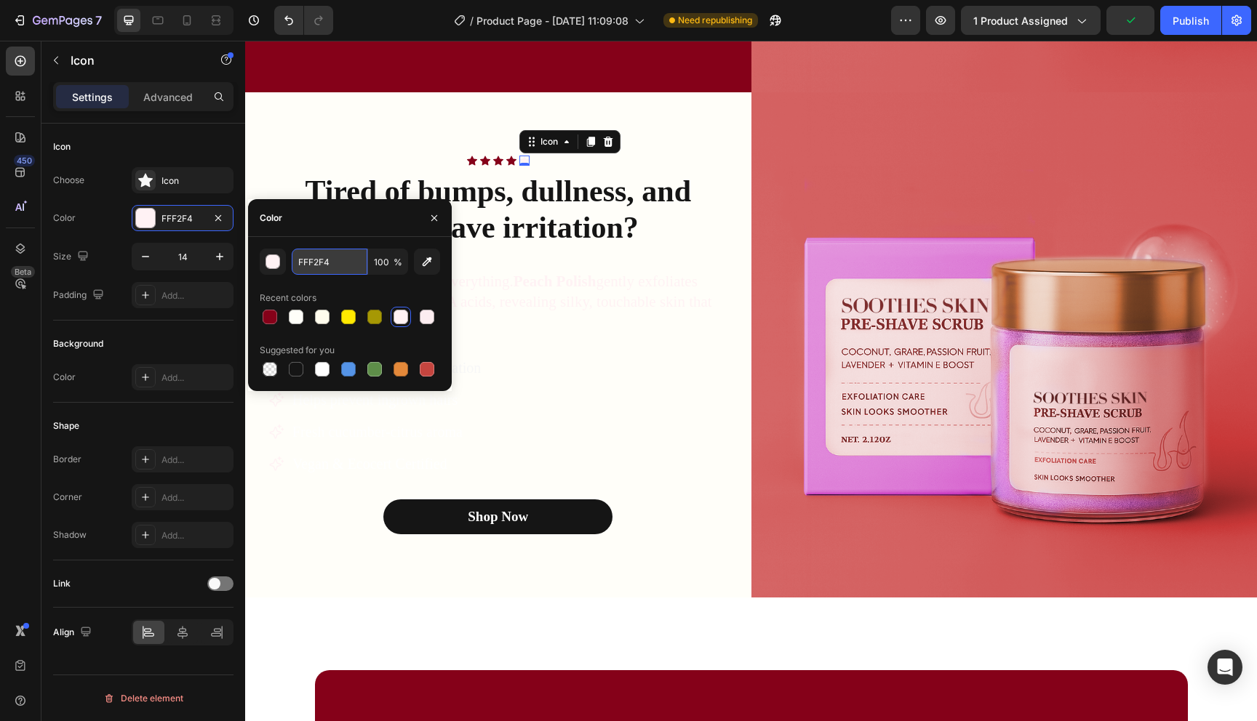
click at [325, 262] on input "FFF2F4" at bounding box center [330, 262] width 76 height 26
paste input "850119"
type input "8501194"
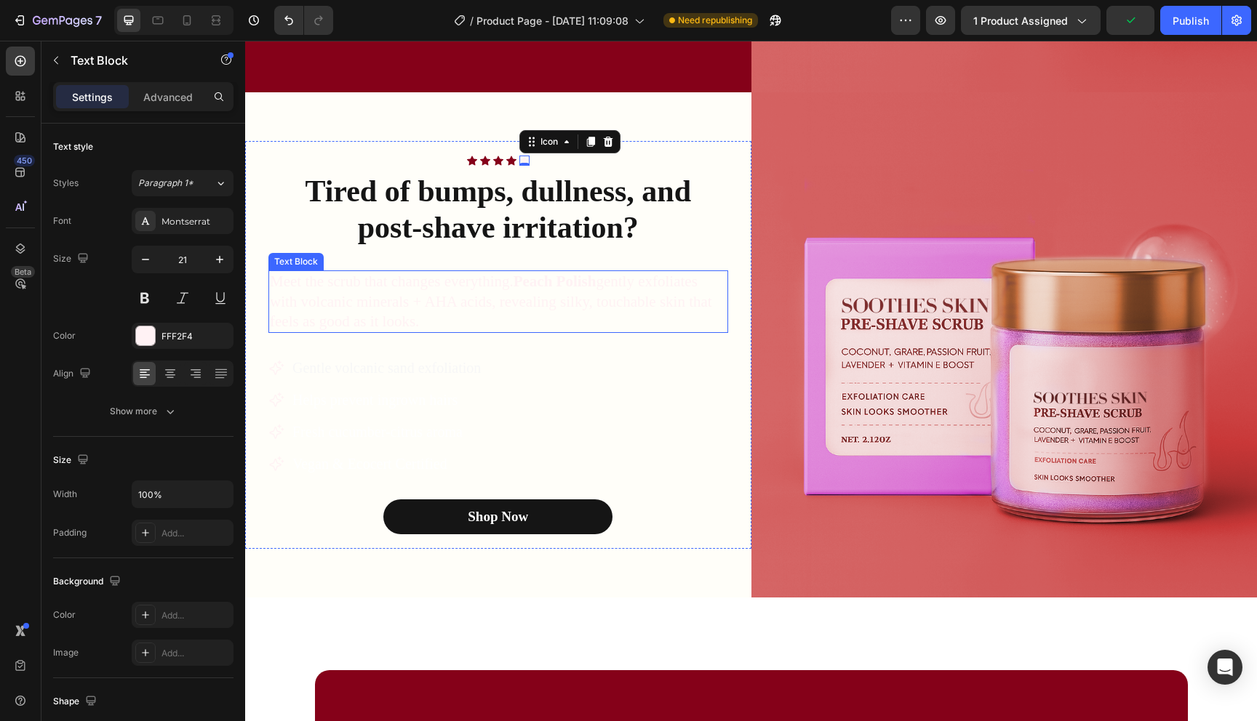
click at [569, 311] on p "Meet the scrub that changes everything. Peach Polish gently exfoliates with vol…" at bounding box center [498, 302] width 457 height 60
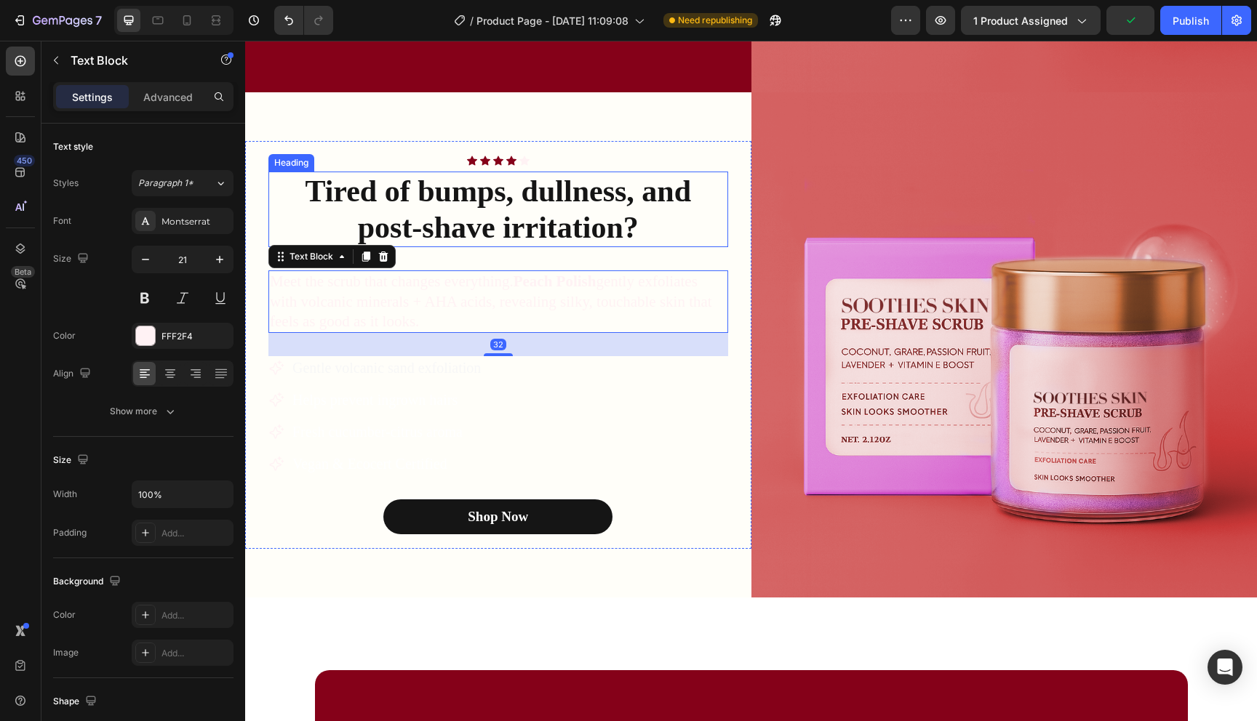
click at [511, 224] on h2 "Tired of bumps, dullness, and post-shave irritation?" at bounding box center [498, 210] width 460 height 76
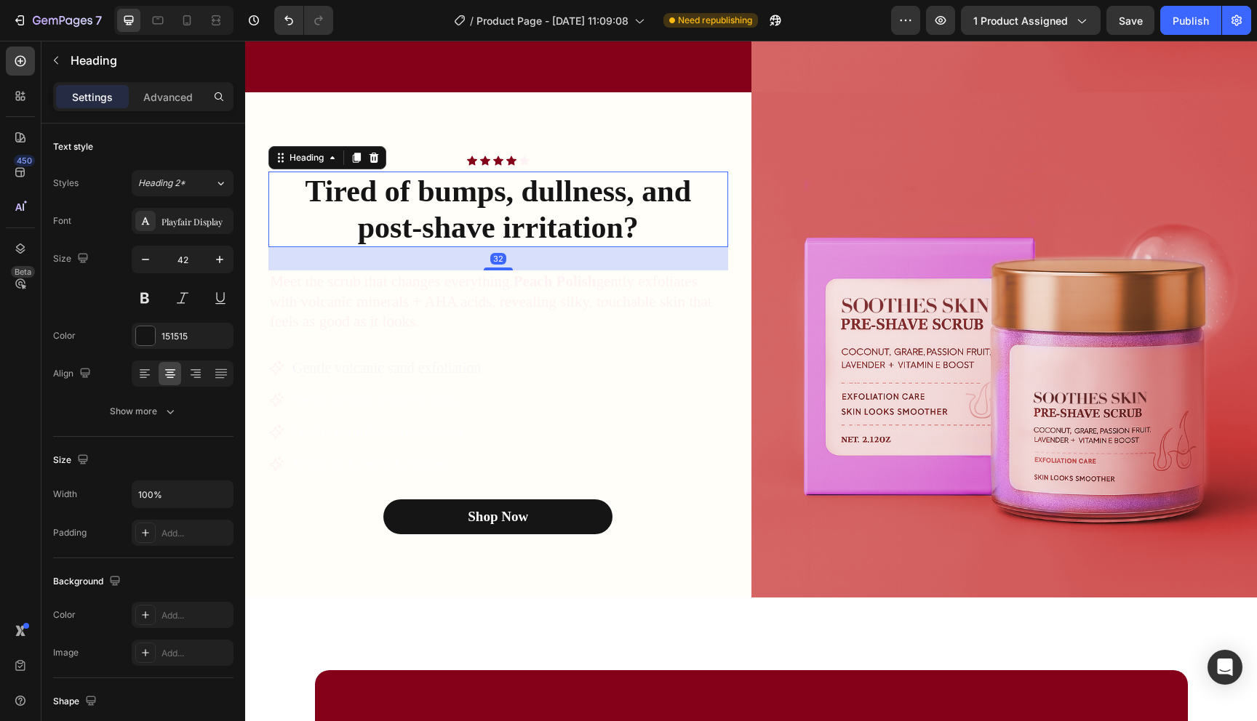
click at [501, 212] on h2 "Tired of bumps, dullness, and post-shave irritation?" at bounding box center [498, 210] width 460 height 76
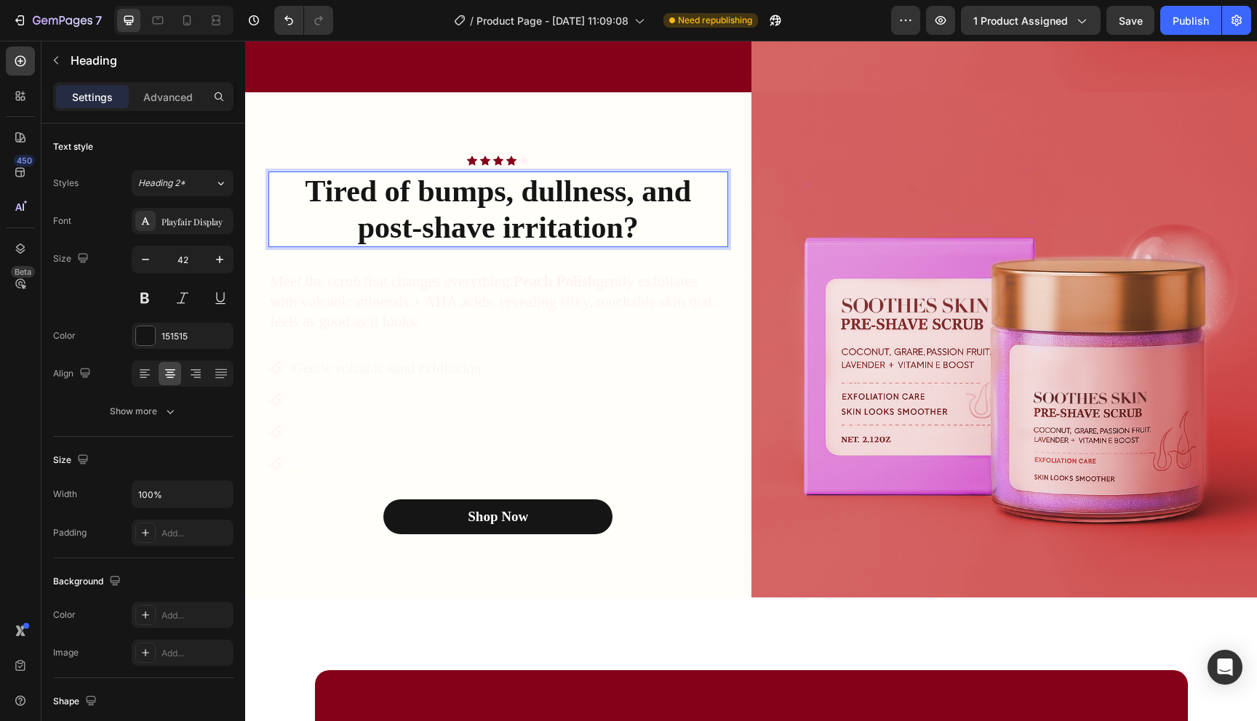
click at [419, 193] on p "Tired of bumps, dullness, and post-shave irritation?" at bounding box center [498, 209] width 457 height 73
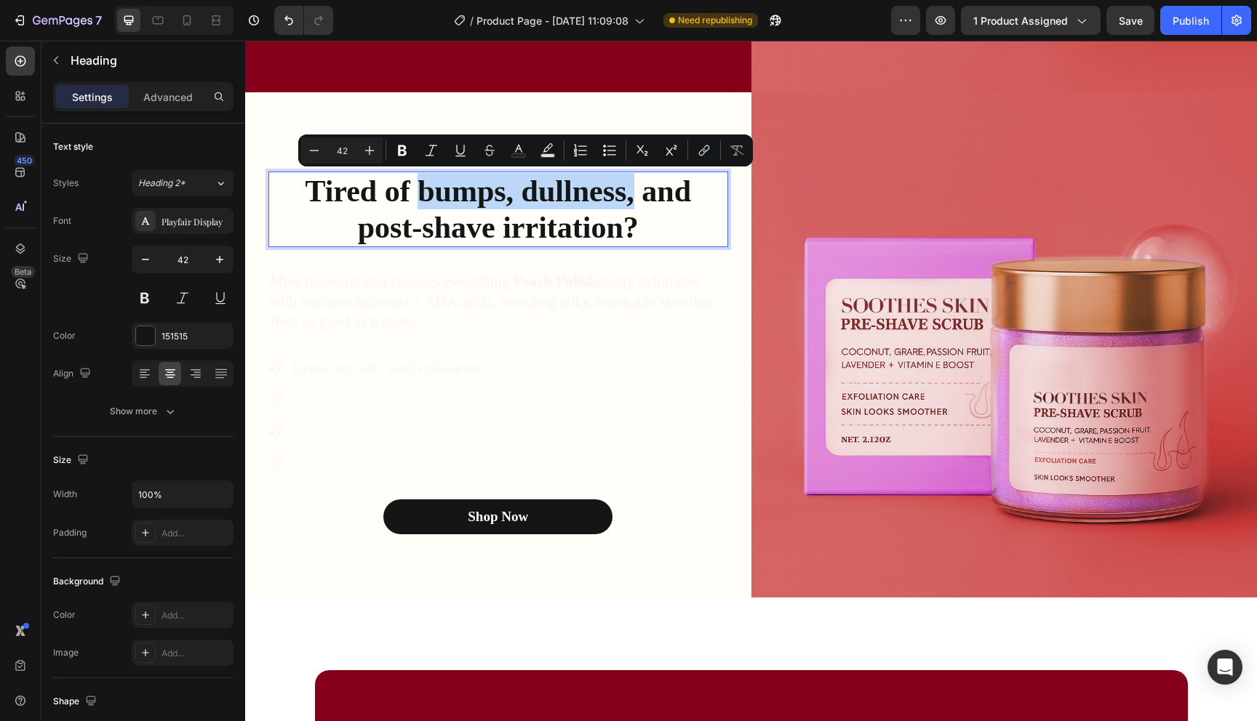
drag, startPoint x: 418, startPoint y: 193, endPoint x: 634, endPoint y: 196, distance: 216.0
click at [634, 196] on p "Tired of bumps, dullness, and post-shave irritation?" at bounding box center [498, 209] width 457 height 73
click at [521, 152] on icon "Editor contextual toolbar" at bounding box center [518, 150] width 15 height 15
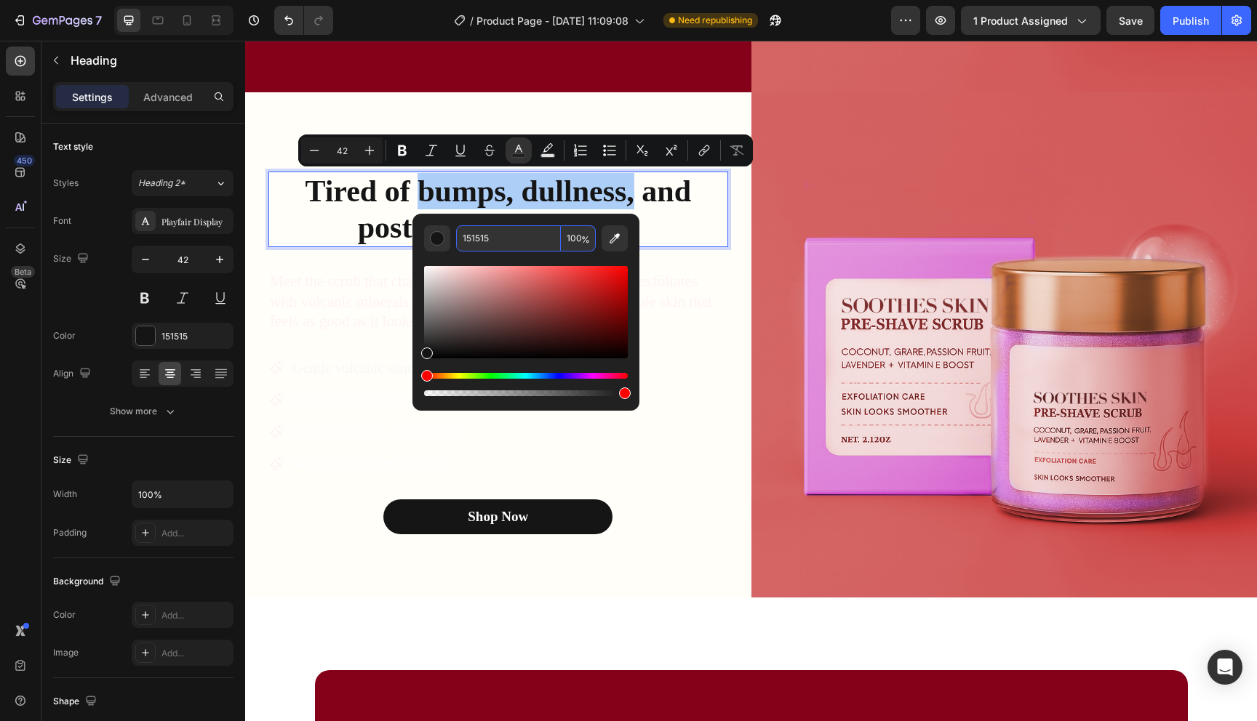
click at [492, 237] on input "151515" at bounding box center [508, 238] width 105 height 26
paste input "850119"
type input "850119"
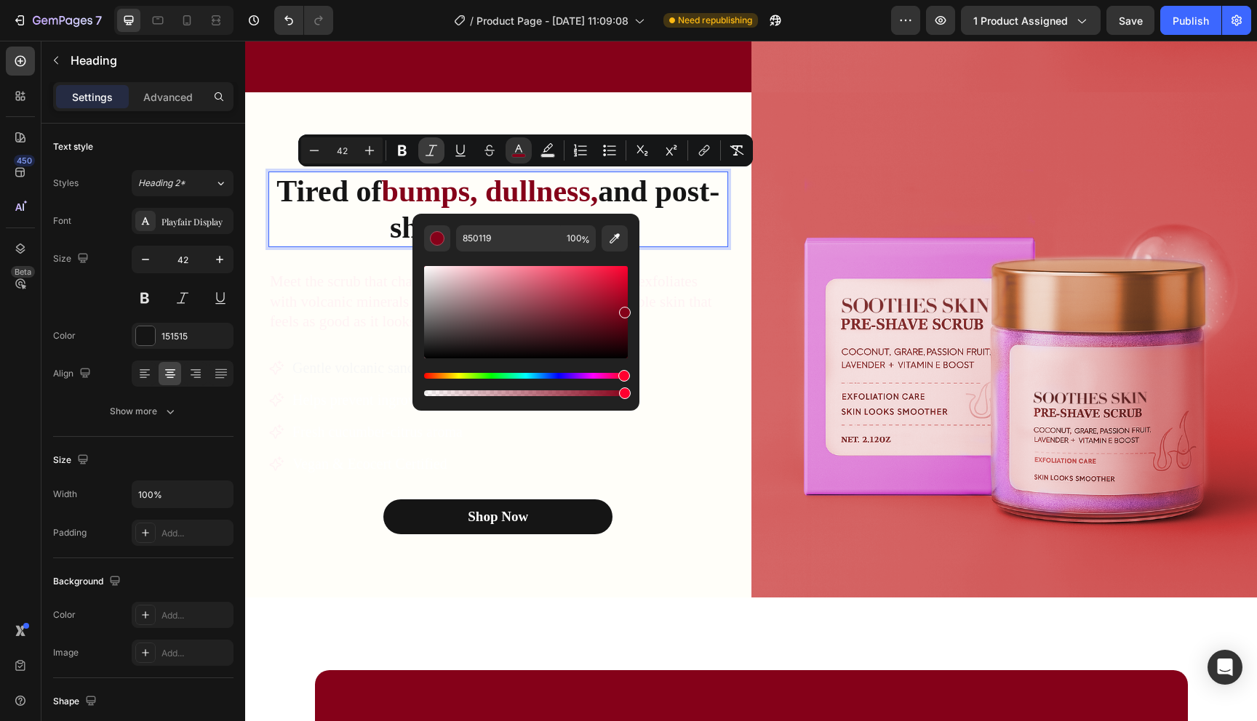
click at [436, 150] on icon "Editor contextual toolbar" at bounding box center [431, 150] width 15 height 15
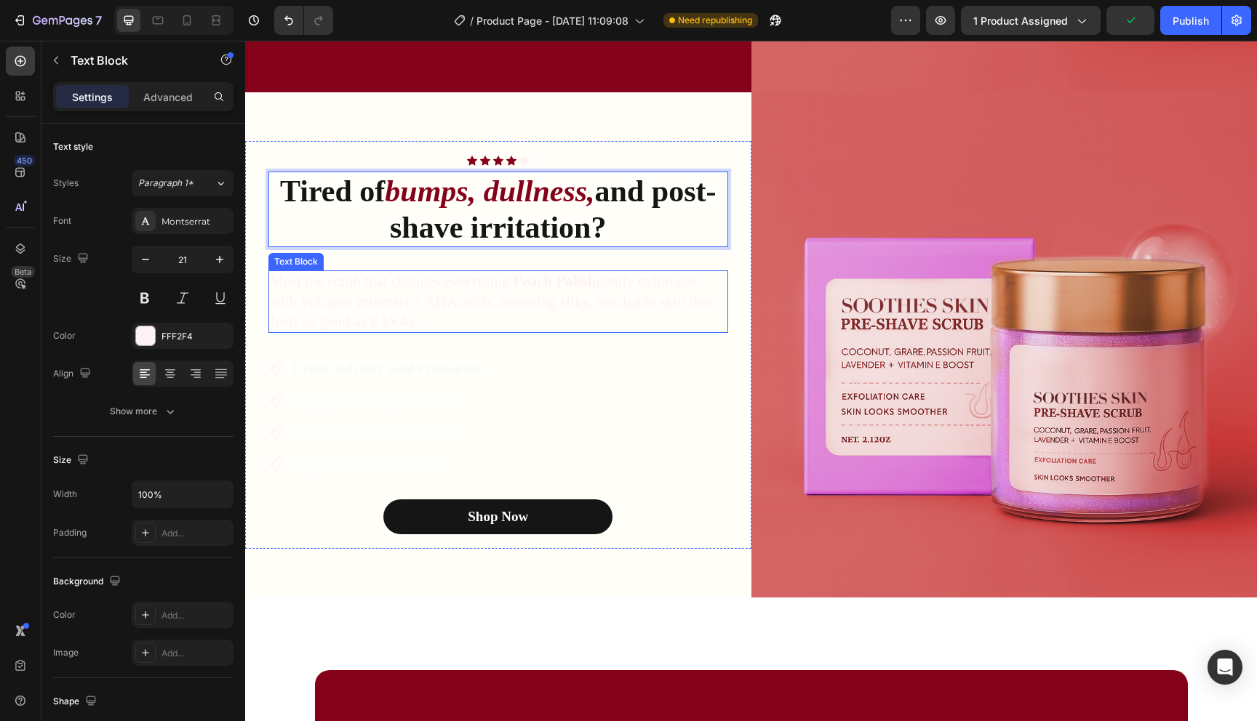
click at [693, 292] on p "Meet the scrub that changes everything. Peach Polish gently exfoliates with vol…" at bounding box center [498, 302] width 457 height 60
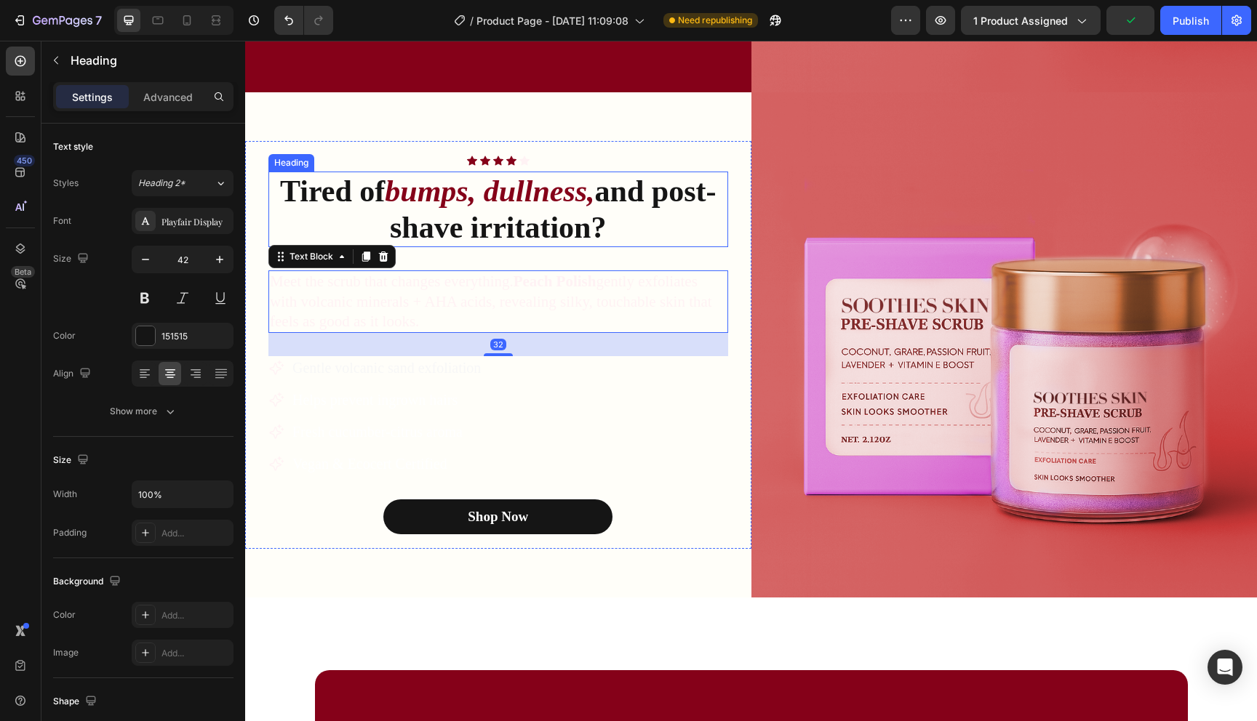
click at [602, 233] on p "Tired of bumps, dullness, and post-shave irritation?" at bounding box center [498, 209] width 457 height 73
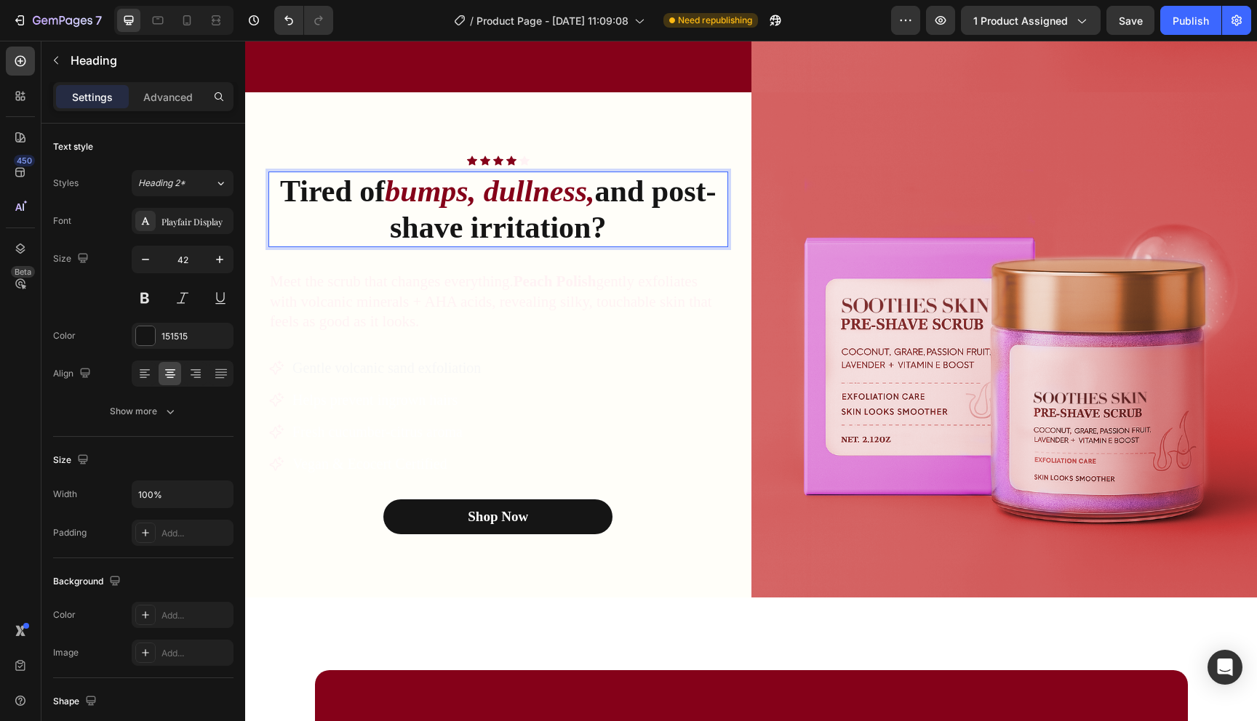
click at [598, 233] on p "Tired of bumps, dullness, and post-shave irritation?" at bounding box center [498, 209] width 457 height 73
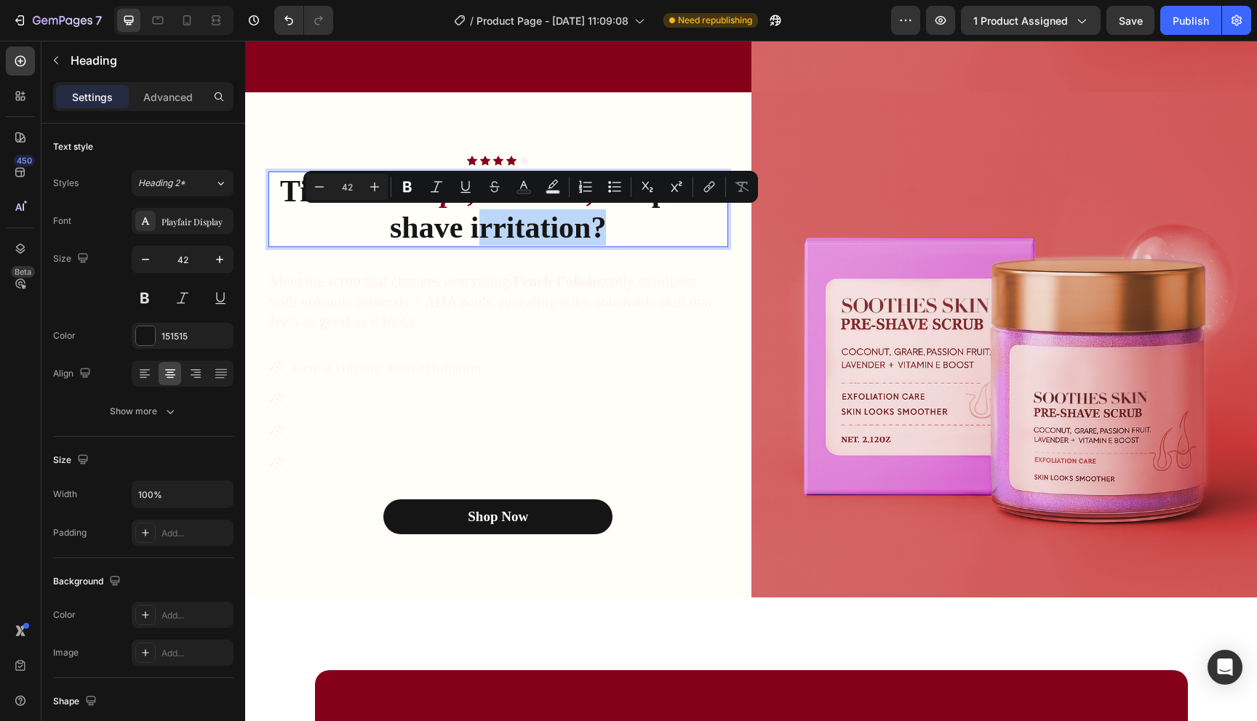
drag, startPoint x: 597, startPoint y: 238, endPoint x: 468, endPoint y: 239, distance: 129.5
click at [468, 239] on p "Tired of bumps, dullness, and post-shave irritation?" at bounding box center [498, 209] width 457 height 73
click at [536, 230] on p "Tired of bumps, dullness, and post-shave irritation?" at bounding box center [498, 209] width 457 height 73
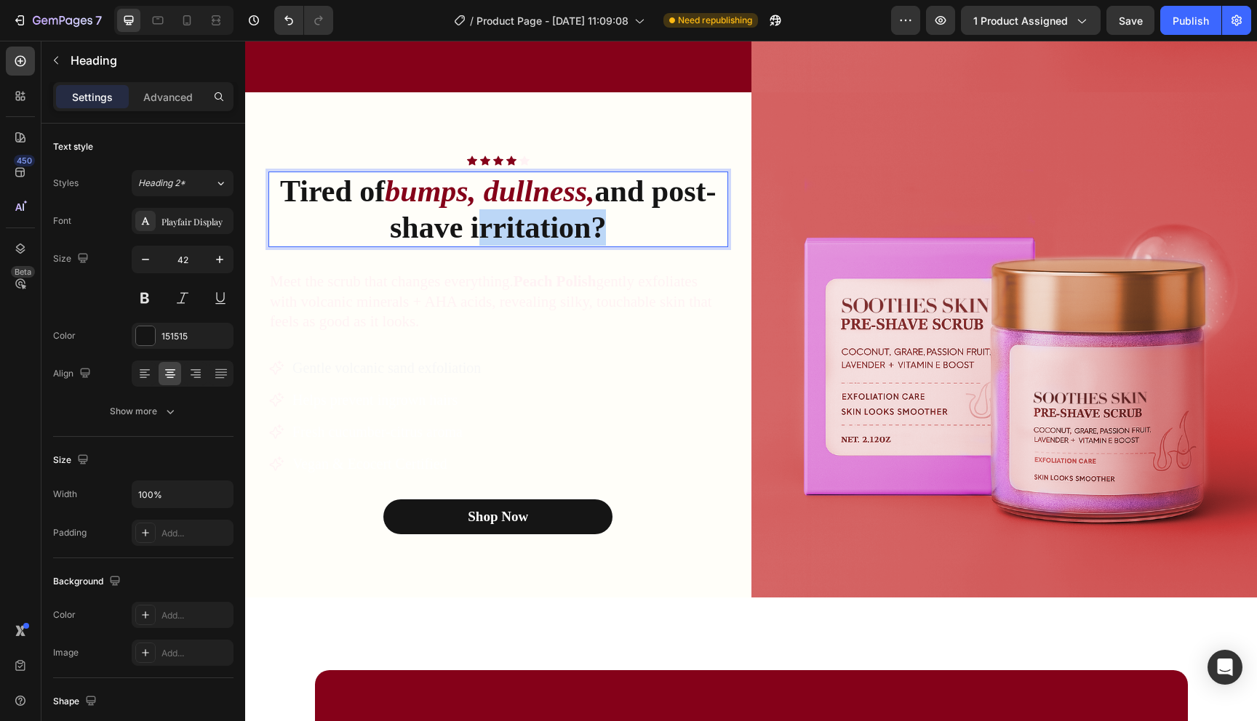
drag, startPoint x: 470, startPoint y: 231, endPoint x: 605, endPoint y: 231, distance: 135.3
click at [605, 231] on p "Tired of bumps, dullness, and post-shave irritation?" at bounding box center [498, 209] width 457 height 73
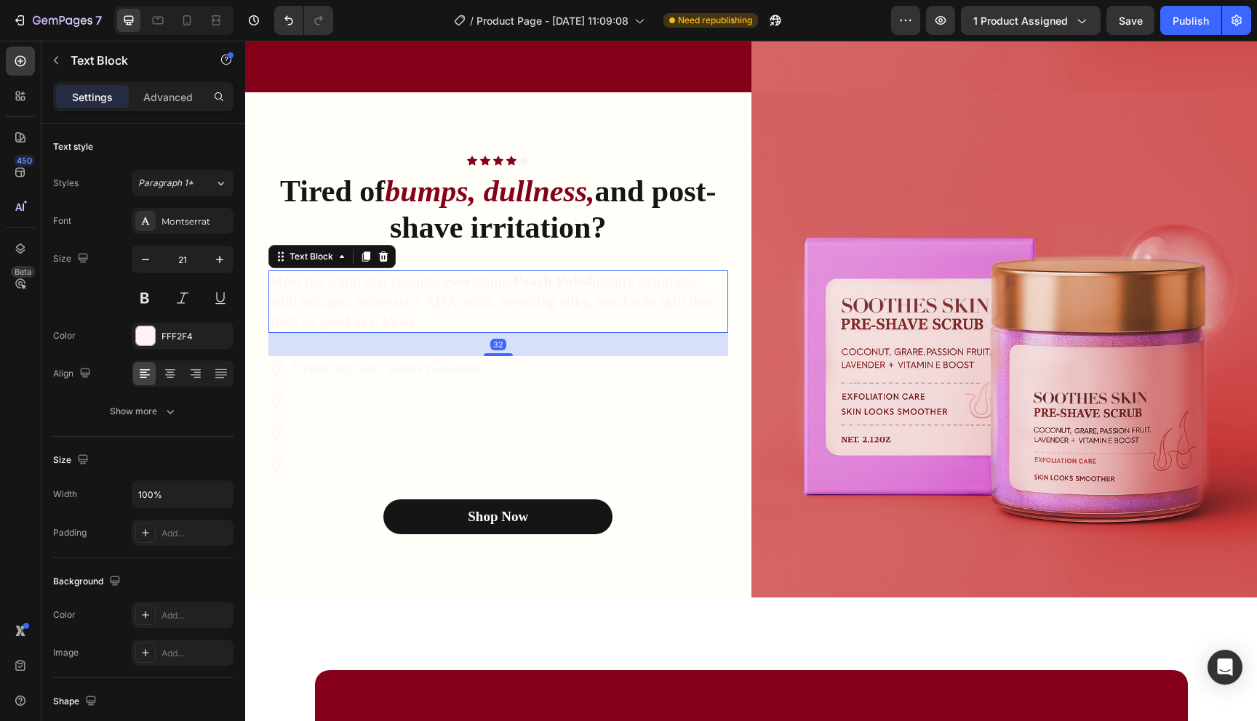
click at [557, 309] on p "Meet the scrub that changes everything. Peach Polish gently exfoliates with vol…" at bounding box center [498, 302] width 457 height 60
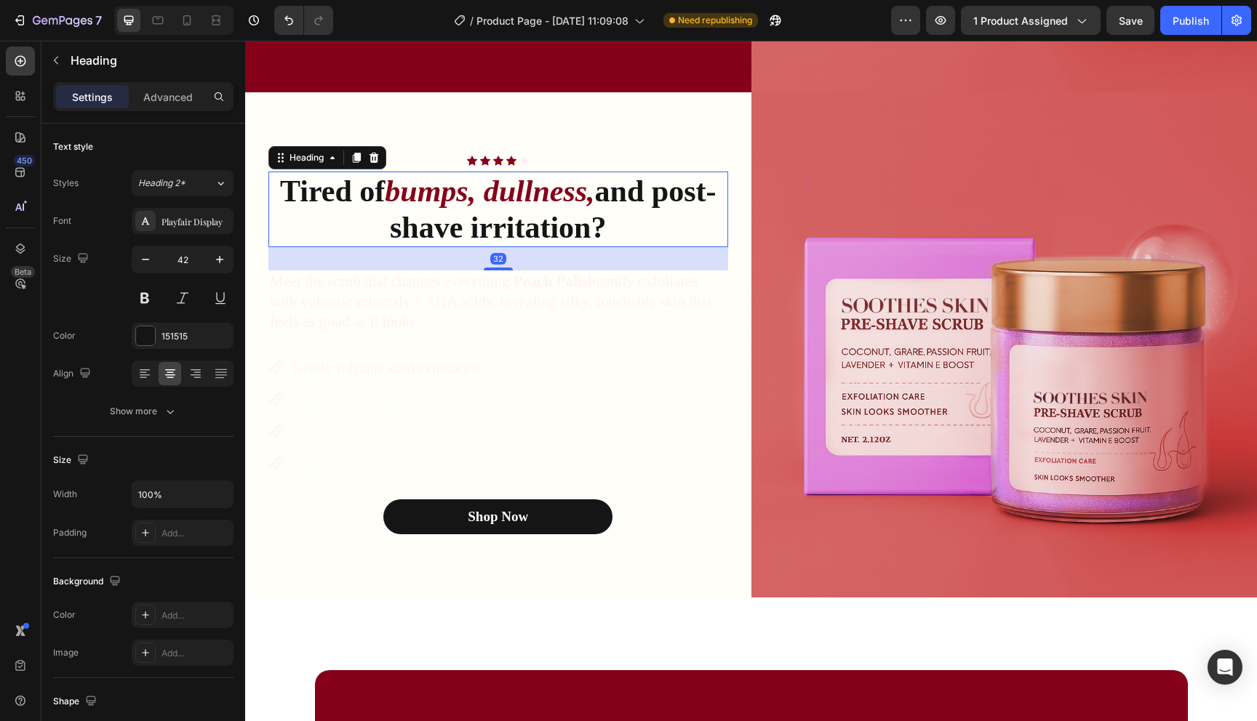
click at [623, 228] on p "Tired of bumps, dullness, and post-shave irritation?" at bounding box center [498, 209] width 457 height 73
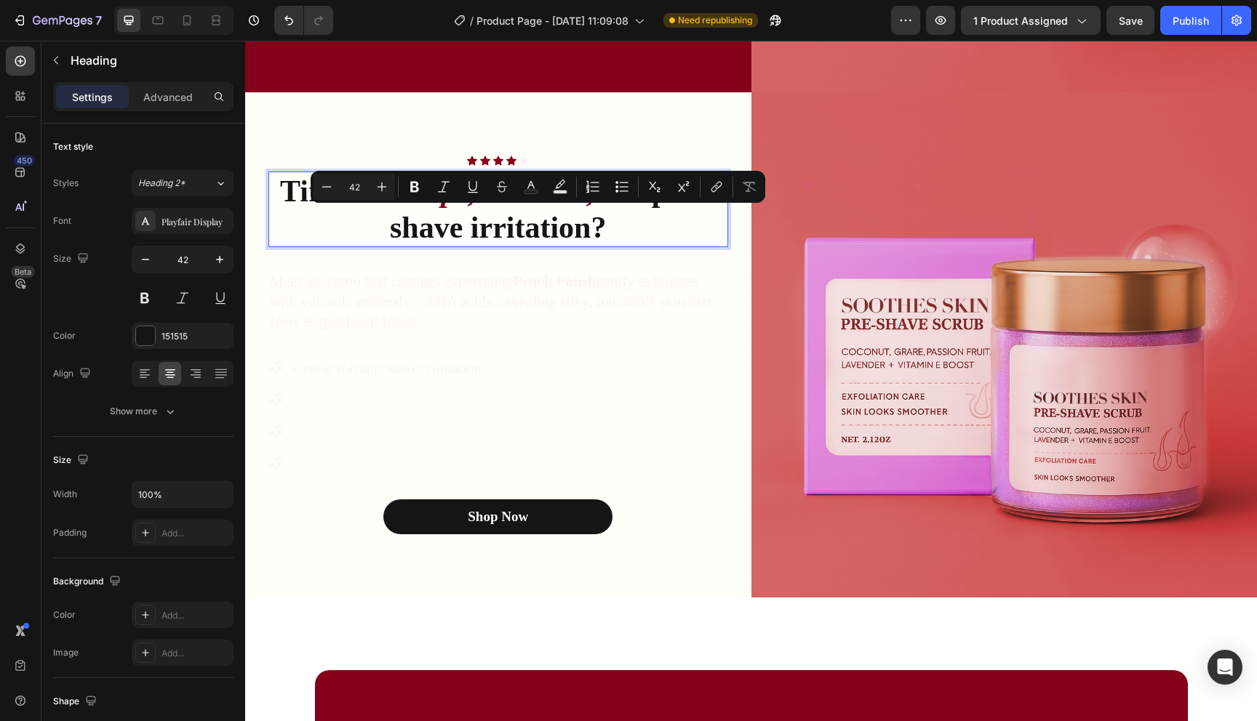
drag, startPoint x: 617, startPoint y: 225, endPoint x: 471, endPoint y: 234, distance: 146.4
click at [471, 234] on p "Tired of bumps, dullness, and post-shave irritation?" at bounding box center [498, 209] width 457 height 73
click at [582, 236] on p "Tired of bumps, dullness, and post-shave irritation?" at bounding box center [498, 209] width 457 height 73
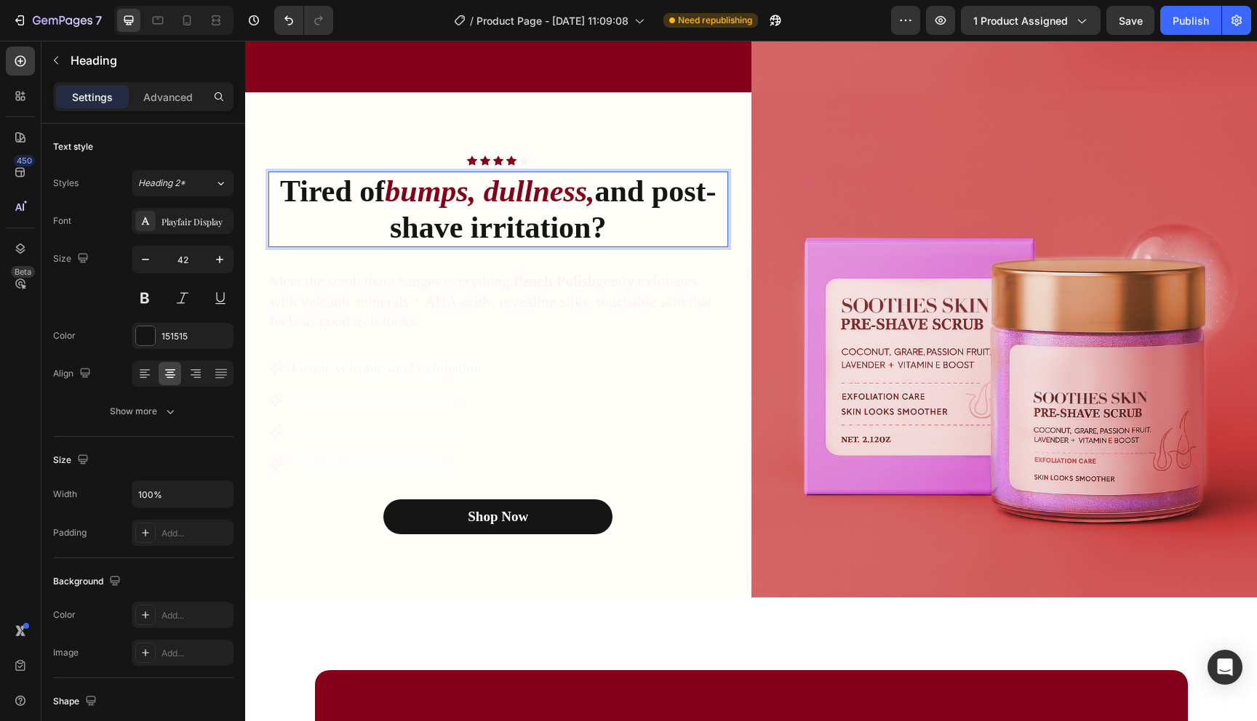
click at [645, 215] on p "Tired of bumps, dullness, and post-shave irritation?" at bounding box center [498, 209] width 457 height 73
click at [607, 194] on p "Tired of bumps, dullness, and post-shave irritation?" at bounding box center [498, 209] width 457 height 73
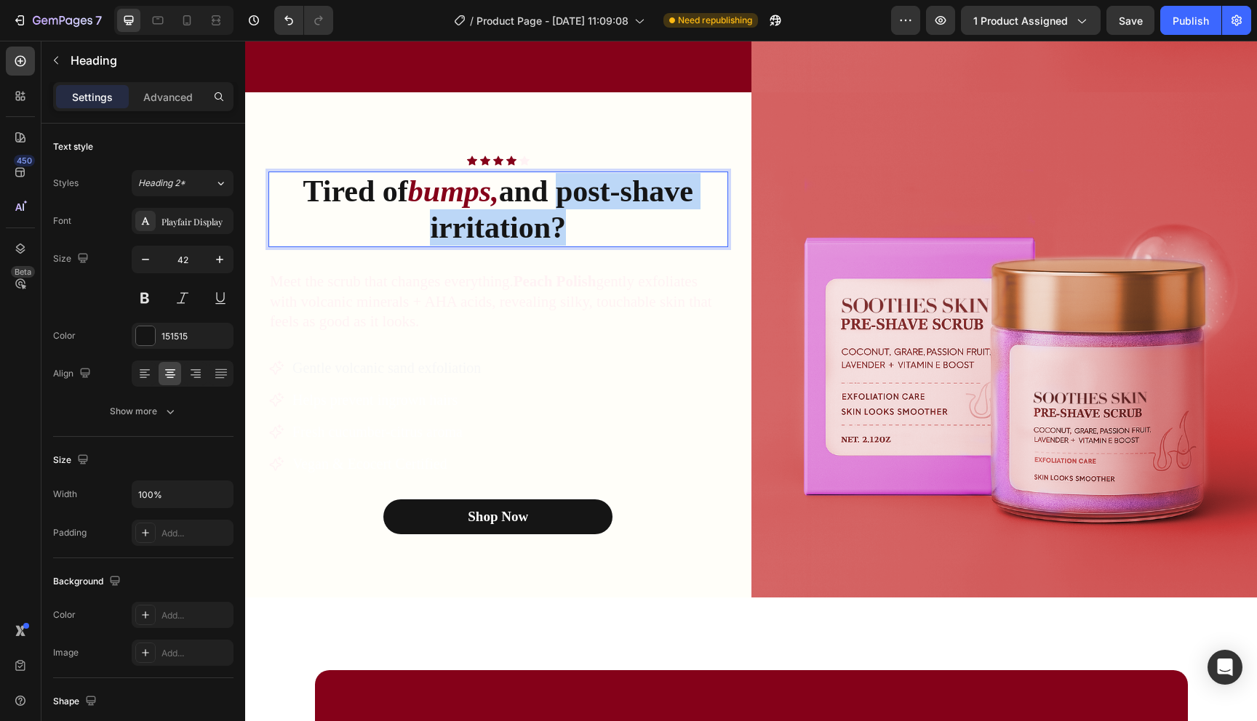
drag, startPoint x: 565, startPoint y: 200, endPoint x: 577, endPoint y: 235, distance: 36.8
click at [577, 235] on p "Tired of bumps, and post-shave irritation?" at bounding box center [498, 209] width 457 height 73
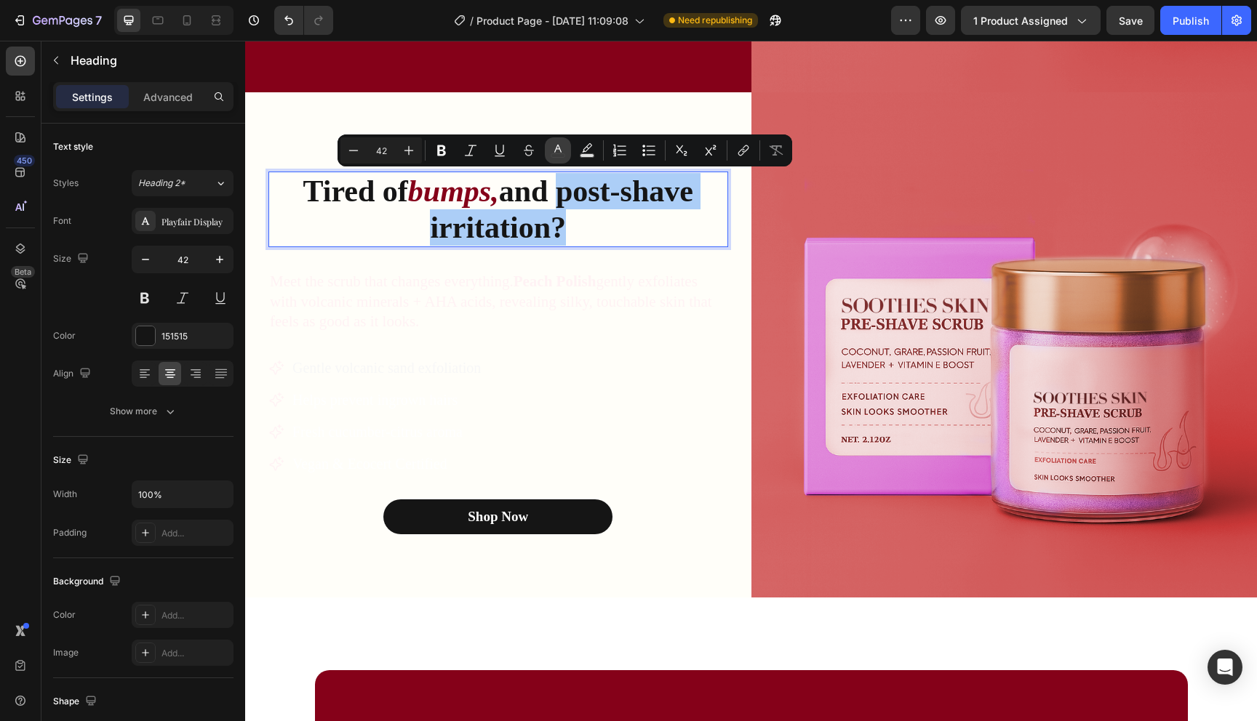
click at [563, 158] on button "color" at bounding box center [558, 150] width 26 height 26
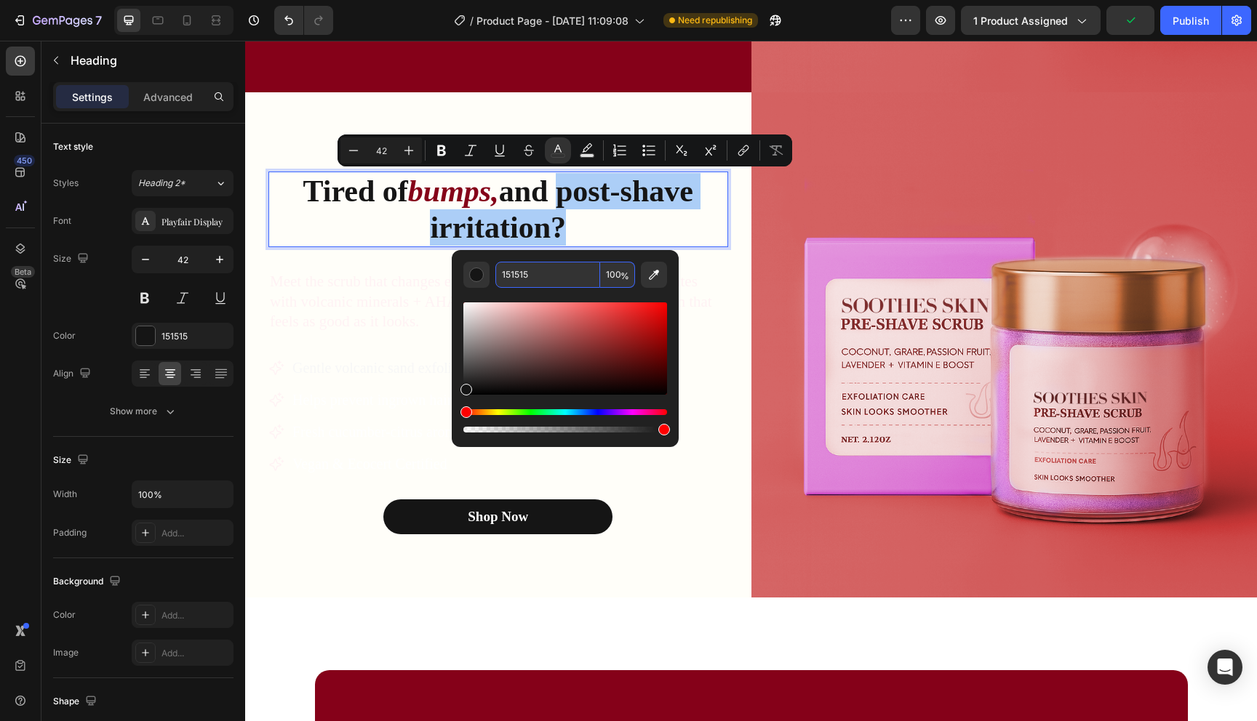
click at [523, 271] on input "151515" at bounding box center [547, 275] width 105 height 26
paste input "850119"
type input "850119"
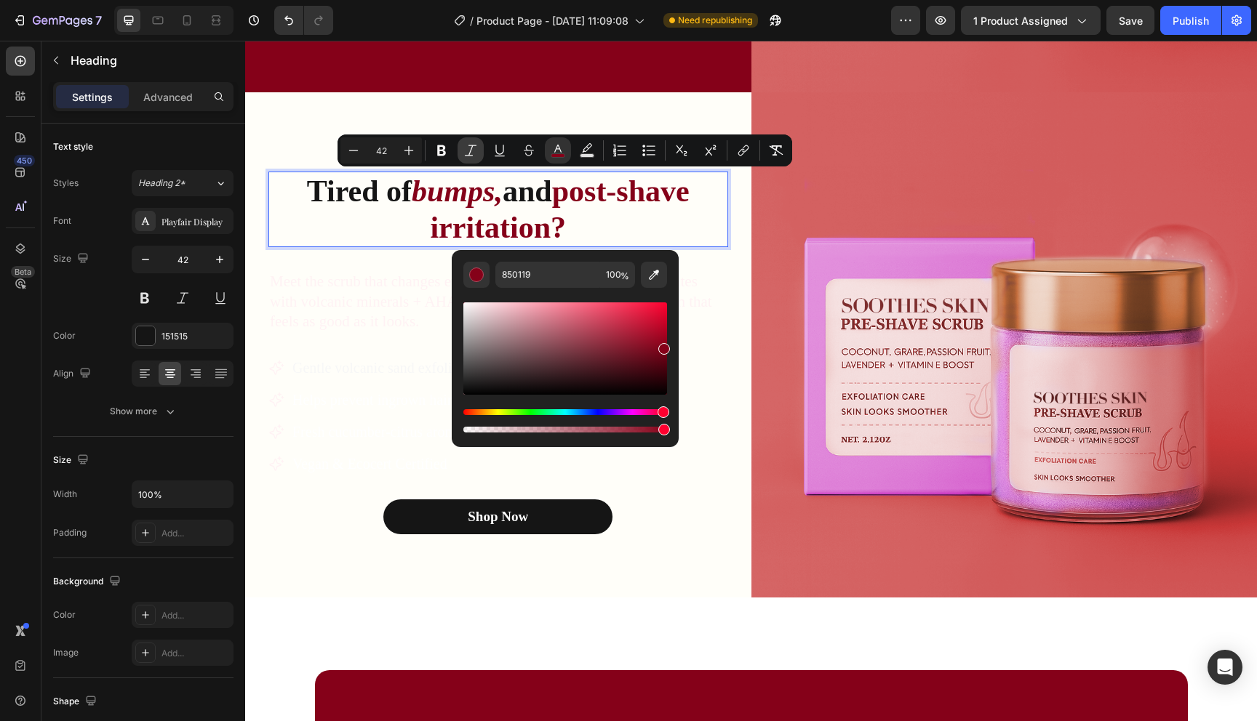
click at [465, 153] on icon "Editor contextual toolbar" at bounding box center [470, 150] width 15 height 15
click at [721, 324] on p "Meet the scrub that changes everything. Peach Polish gently exfoliates with vol…" at bounding box center [498, 302] width 457 height 60
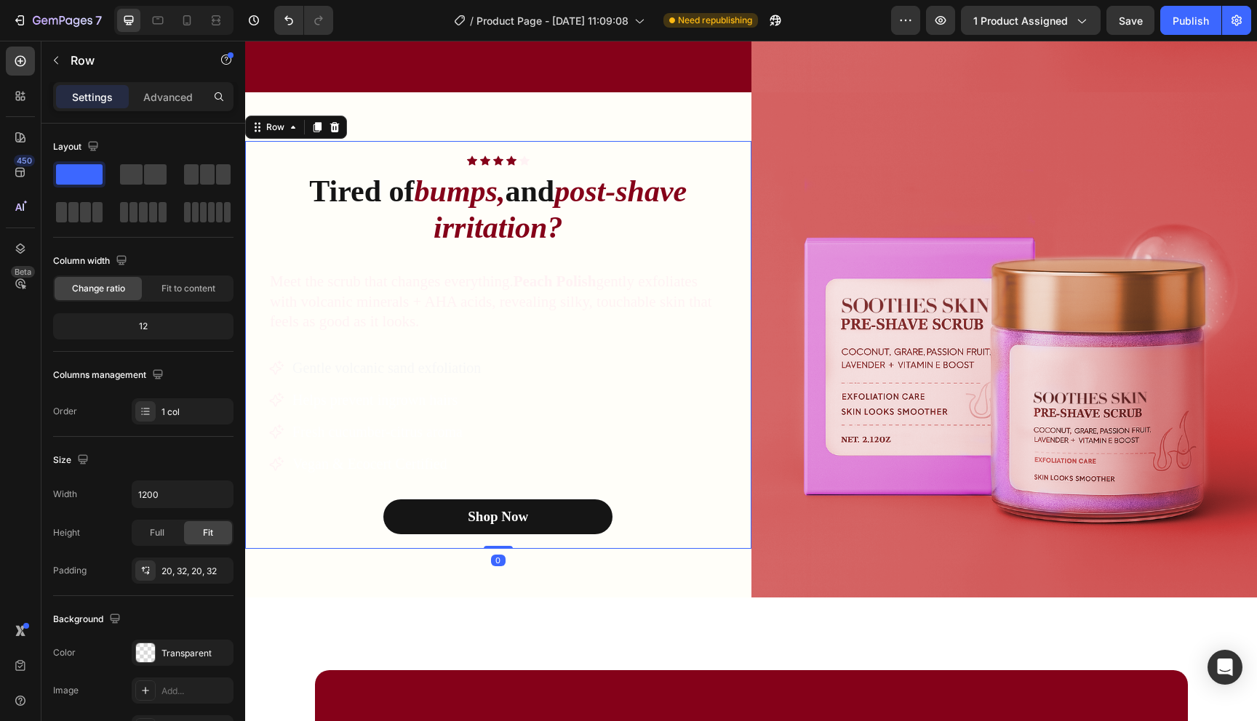
click at [740, 223] on div "Icon Icon Icon Icon Icon Icon List Row Tired of bumps, and post-shave irritatio…" at bounding box center [498, 345] width 506 height 409
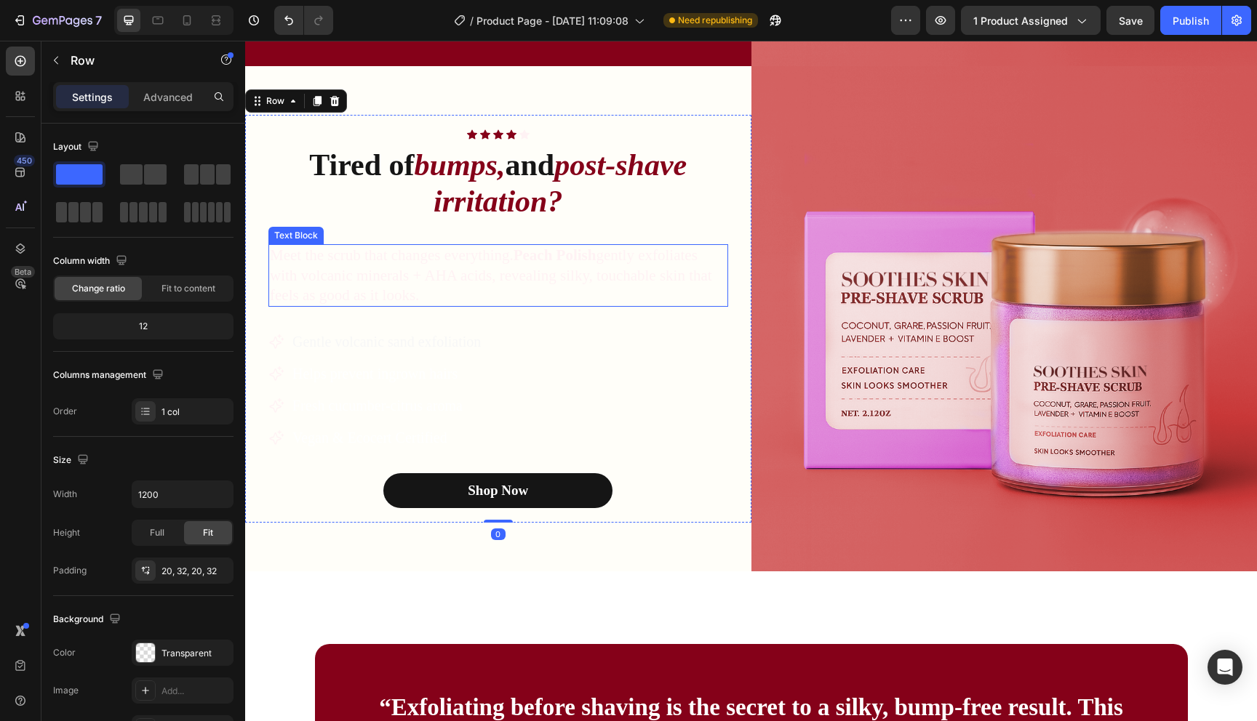
click at [584, 263] on strong "Peach Polish" at bounding box center [554, 255] width 83 height 17
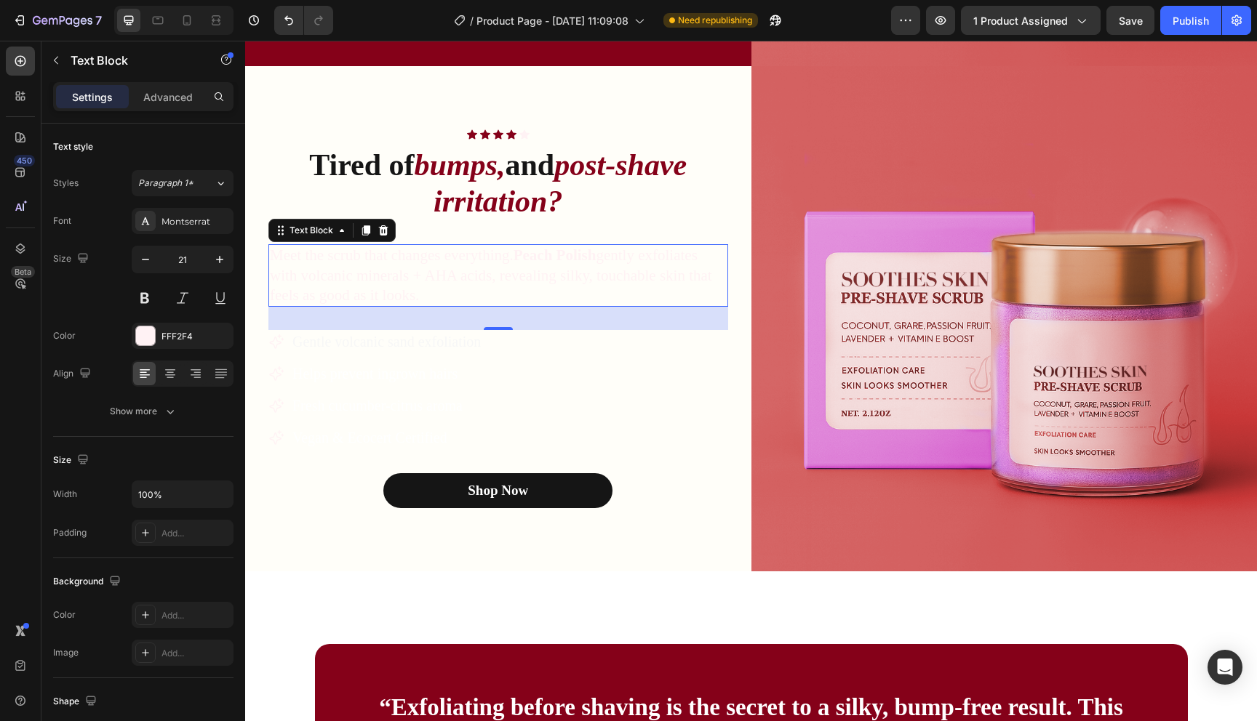
click at [584, 261] on strong "Peach Polish" at bounding box center [554, 255] width 83 height 17
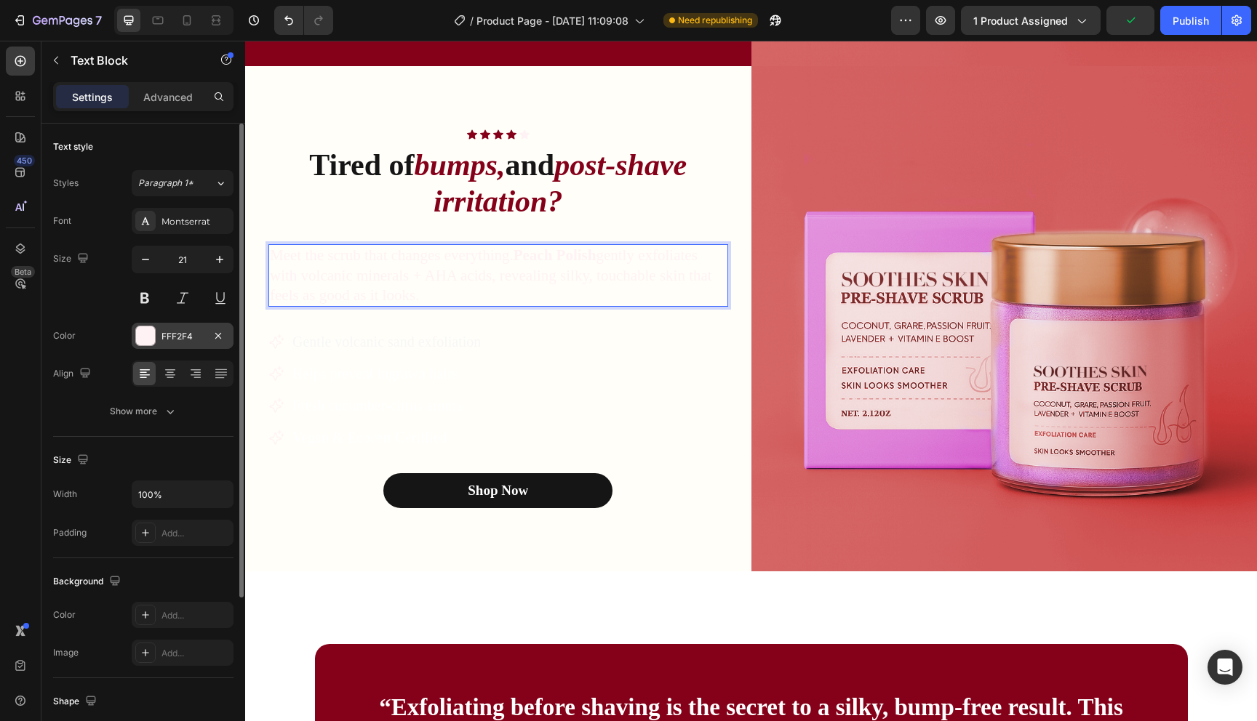
click at [147, 332] on div at bounding box center [145, 336] width 19 height 19
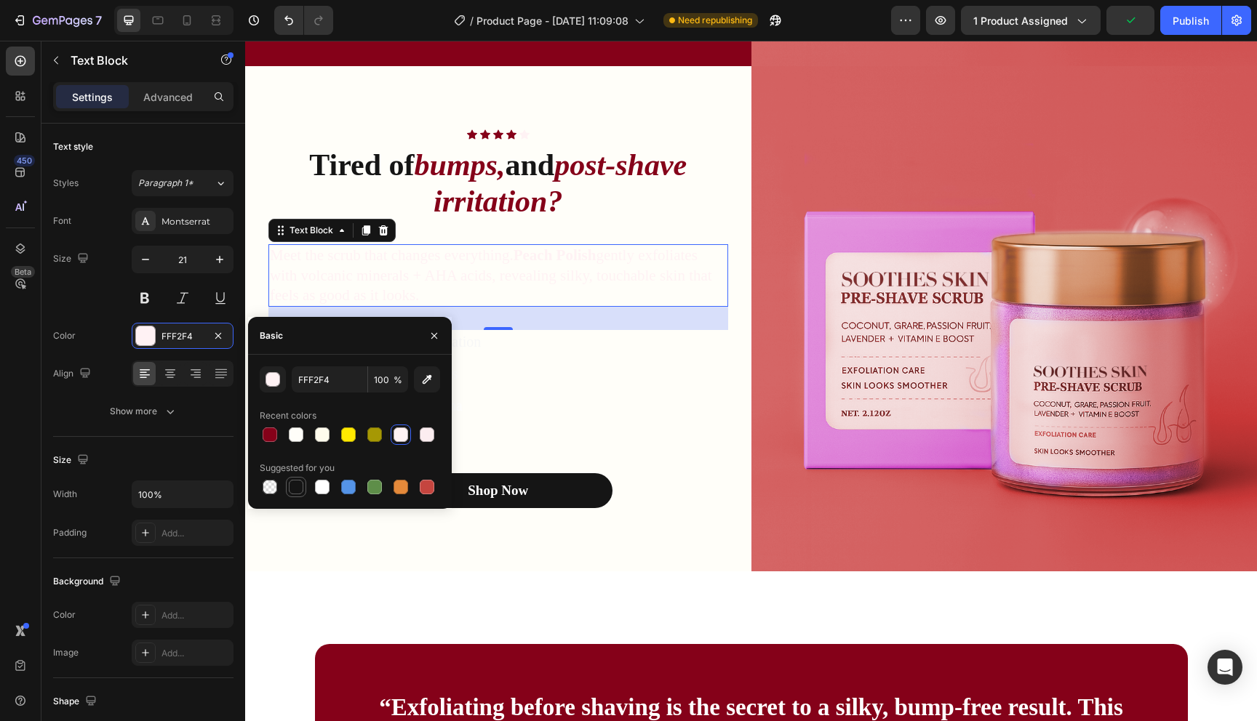
click at [298, 489] on div at bounding box center [296, 487] width 15 height 15
type input "151515"
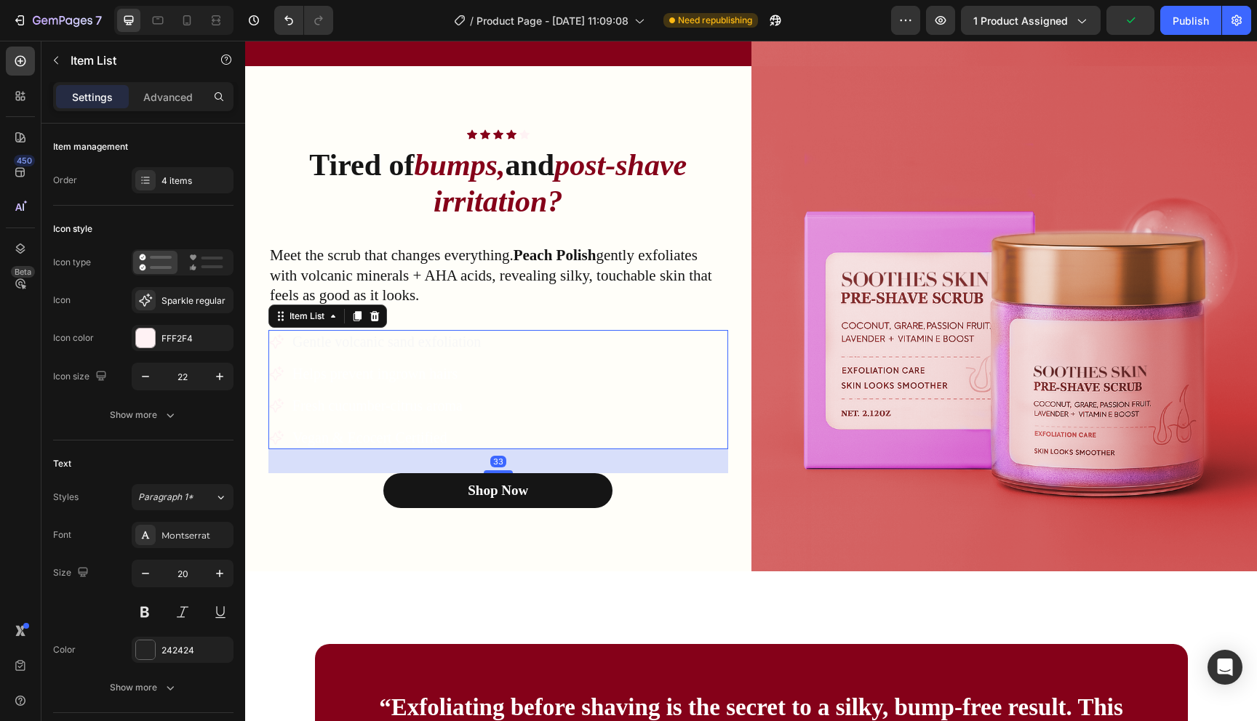
click at [580, 359] on div "Gentle volcanic sand exfoliation Helps prevent ingrown hairs Fresh cucumber-cit…" at bounding box center [498, 389] width 460 height 119
click at [468, 387] on div "Gentle volcanic sand exfoliation Helps prevent ingrown hairs Fresh cucumber-cit…" at bounding box center [375, 389] width 215 height 119
click at [444, 345] on span "Gentle volcanic sand exfoliation" at bounding box center [386, 342] width 188 height 16
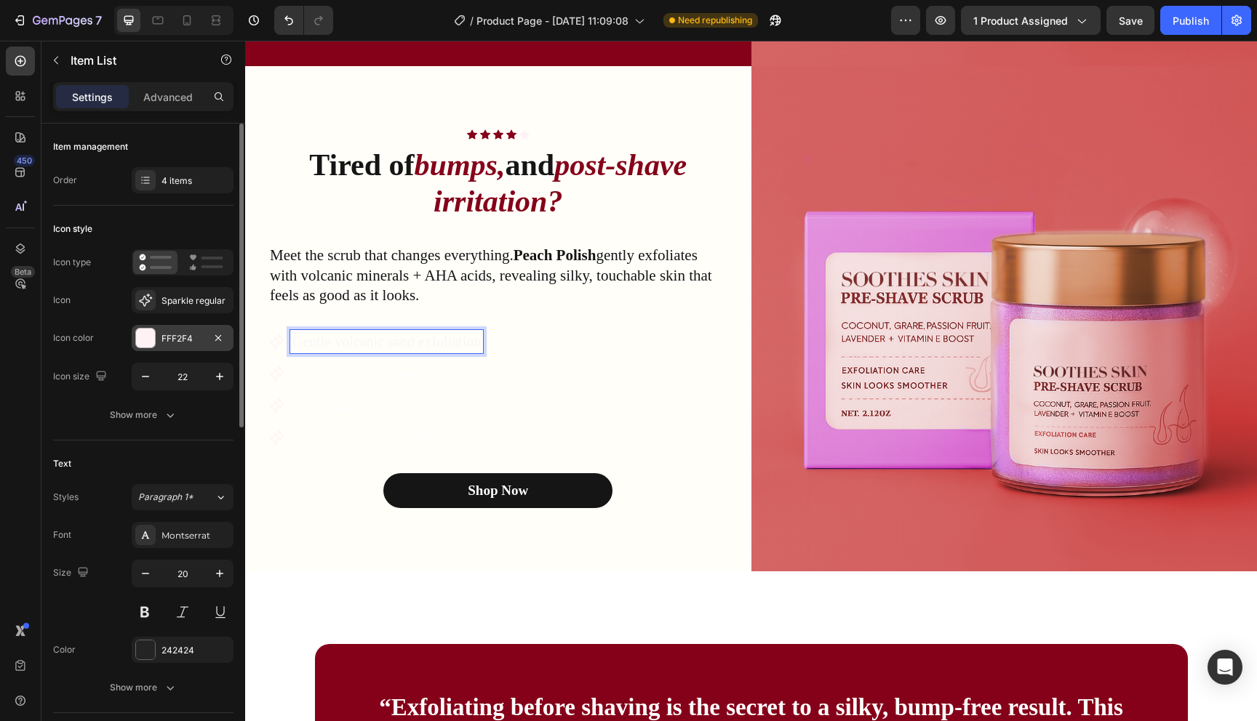
click at [143, 335] on div at bounding box center [145, 338] width 19 height 19
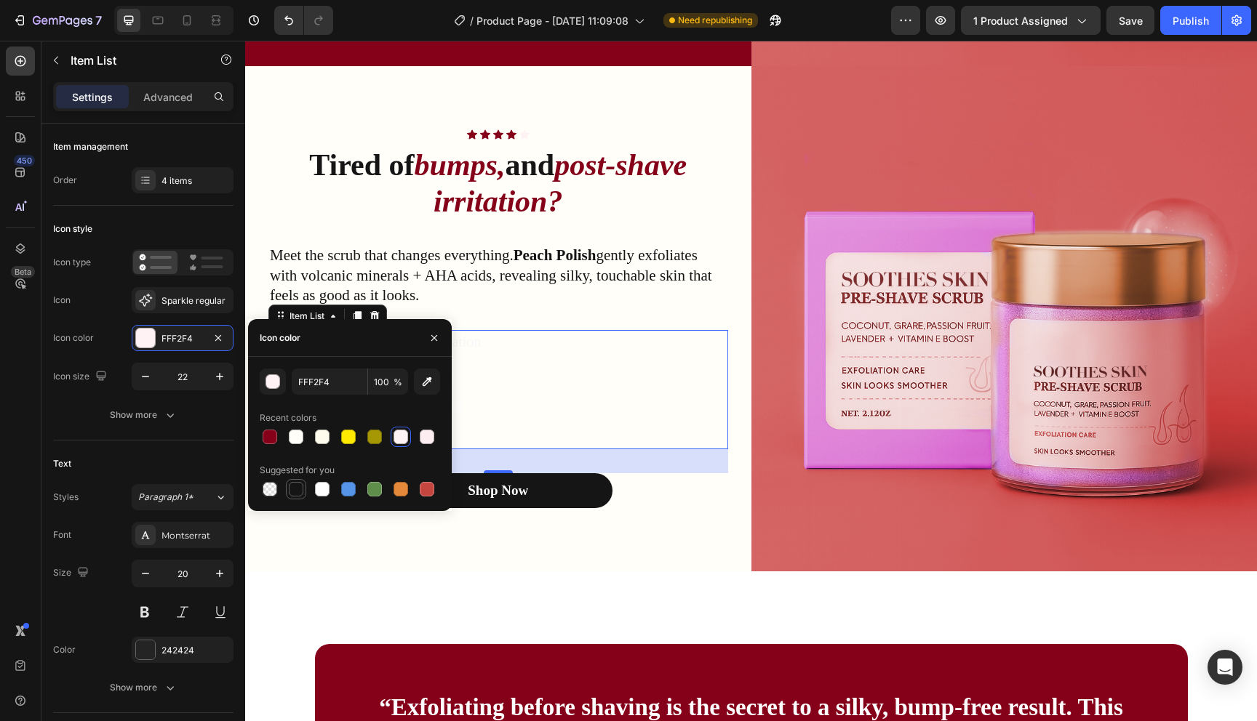
click at [305, 493] on div at bounding box center [296, 489] width 20 height 20
type input "151515"
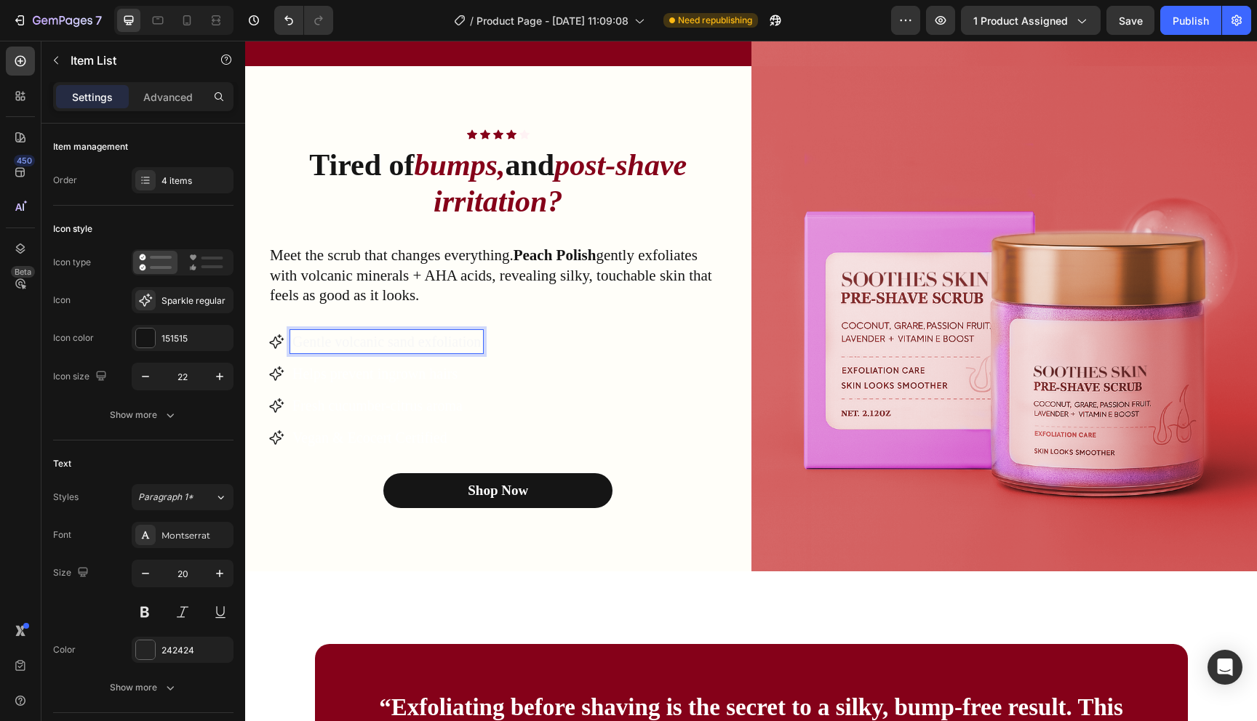
click at [451, 351] on p "Gentle volcanic sand exfoliation" at bounding box center [386, 341] width 188 height 19
click at [370, 343] on span "Gentle volcanic sand exfoliation" at bounding box center [386, 342] width 188 height 16
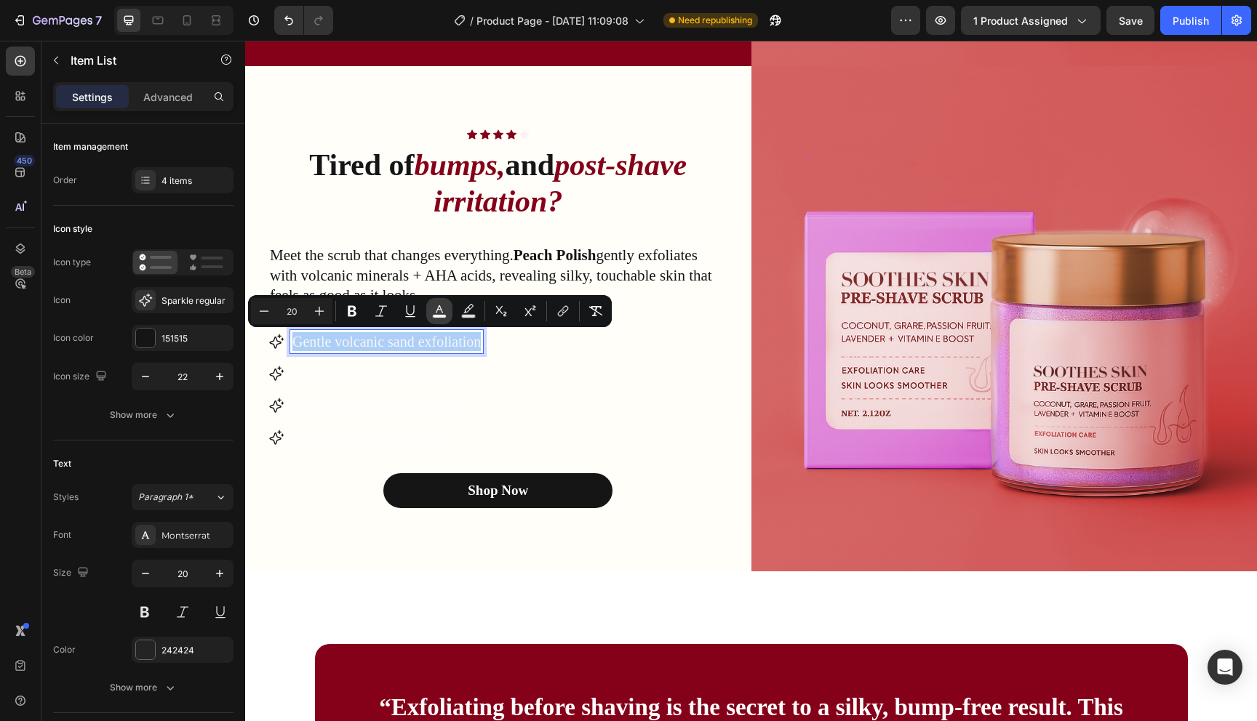
click at [447, 313] on button "color" at bounding box center [439, 311] width 26 height 26
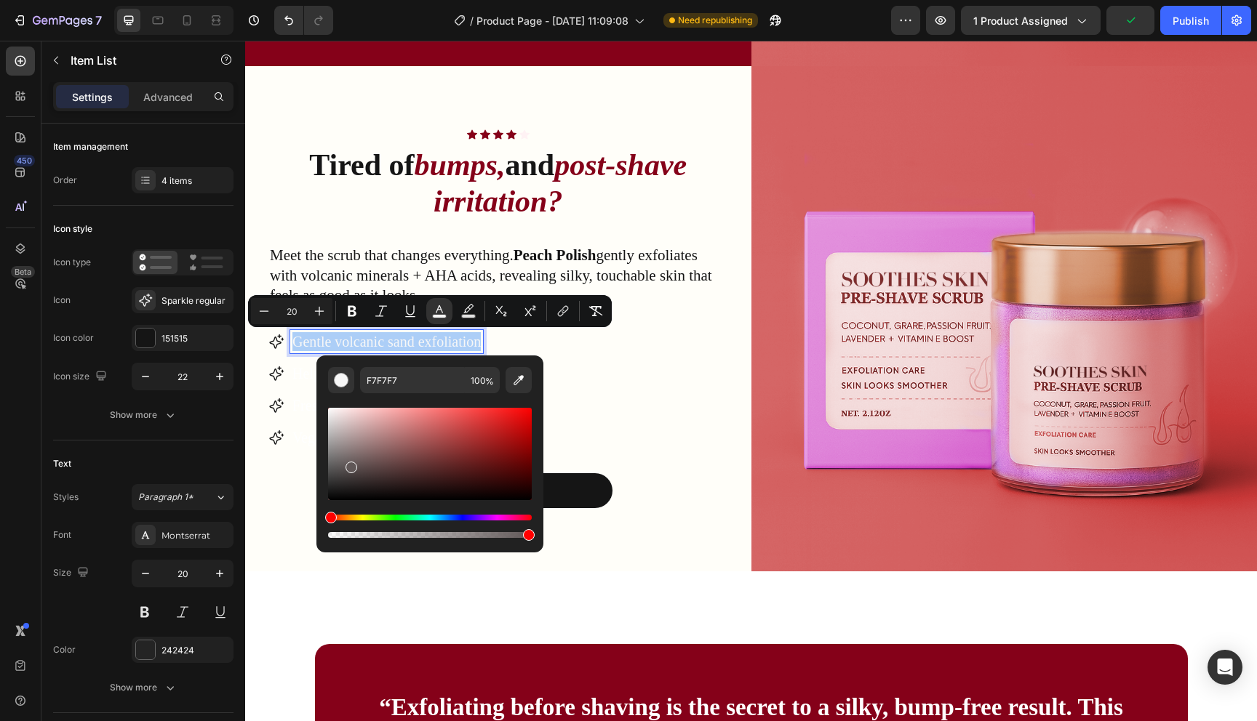
drag, startPoint x: 352, startPoint y: 449, endPoint x: 316, endPoint y: 534, distance: 91.9
click at [318, 534] on div "F7F7F7 100 %" at bounding box center [429, 448] width 227 height 185
type input "000000"
click at [599, 401] on div "Gentle volcanic sand exfoliation Helps prevent ingrown hairs Fresh cucumber-cit…" at bounding box center [498, 389] width 460 height 119
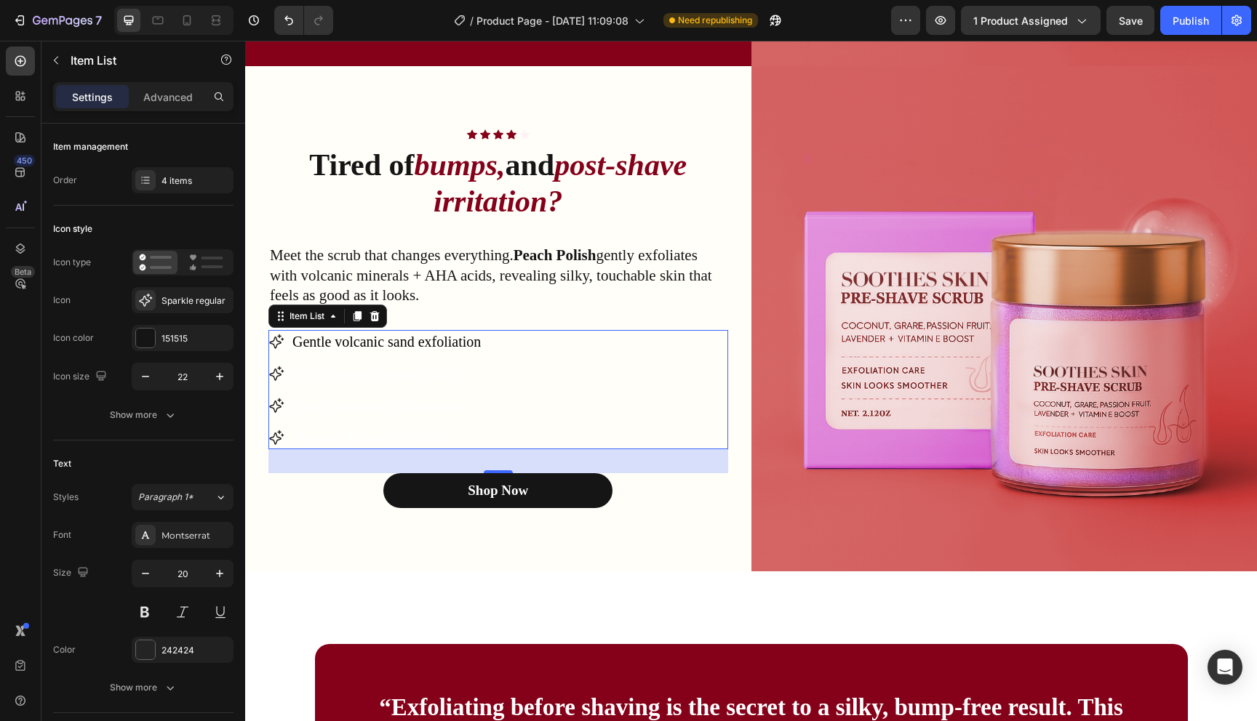
click at [373, 364] on p "Helps prevent ingrown hairs" at bounding box center [386, 373] width 188 height 19
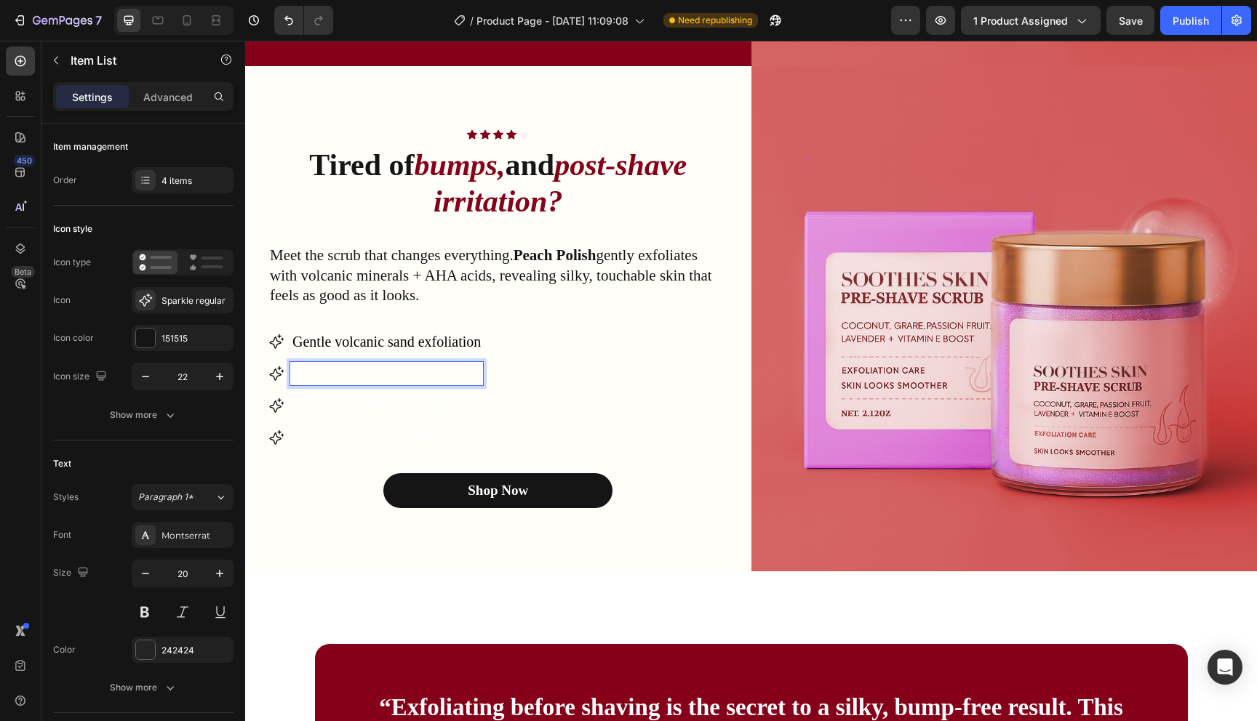
click at [373, 366] on span "Helps prevent ingrown hairs" at bounding box center [374, 374] width 165 height 16
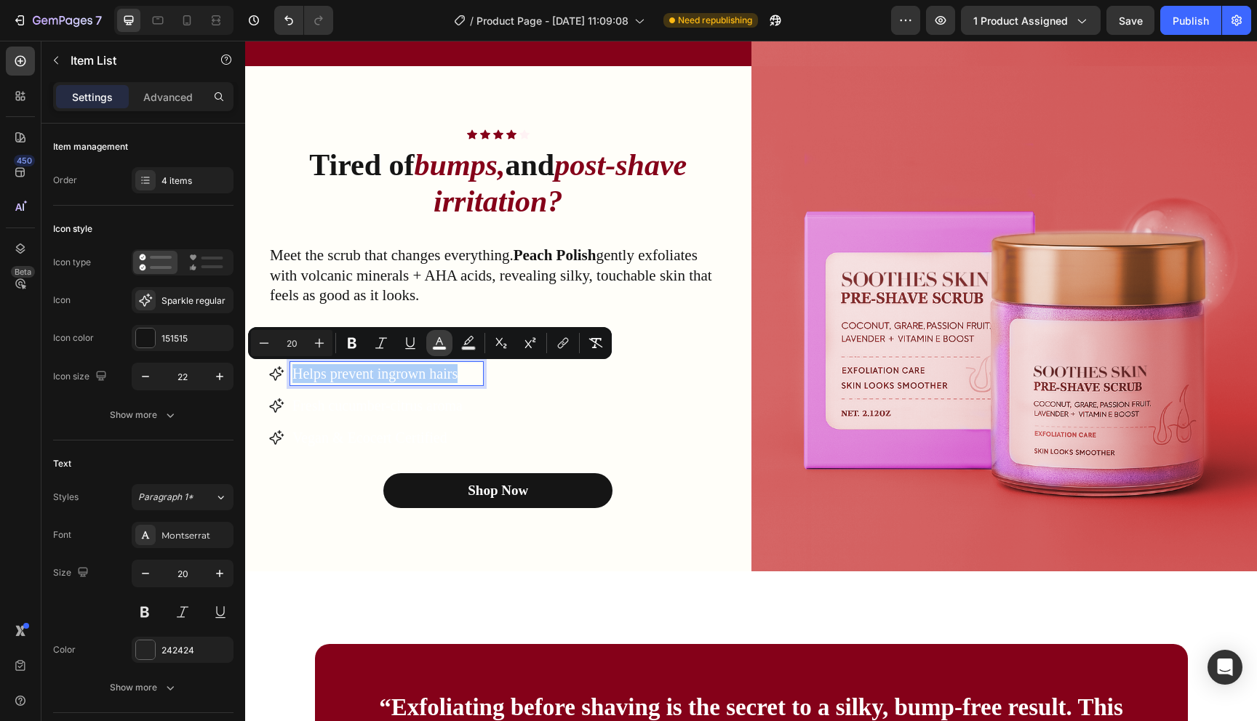
drag, startPoint x: 379, startPoint y: 343, endPoint x: 436, endPoint y: 351, distance: 57.3
click at [435, 351] on div "Minus 20 Plus Bold Italic Underline color Text Background Color Subscript Super…" at bounding box center [430, 343] width 358 height 26
click at [436, 351] on button "color" at bounding box center [439, 343] width 26 height 26
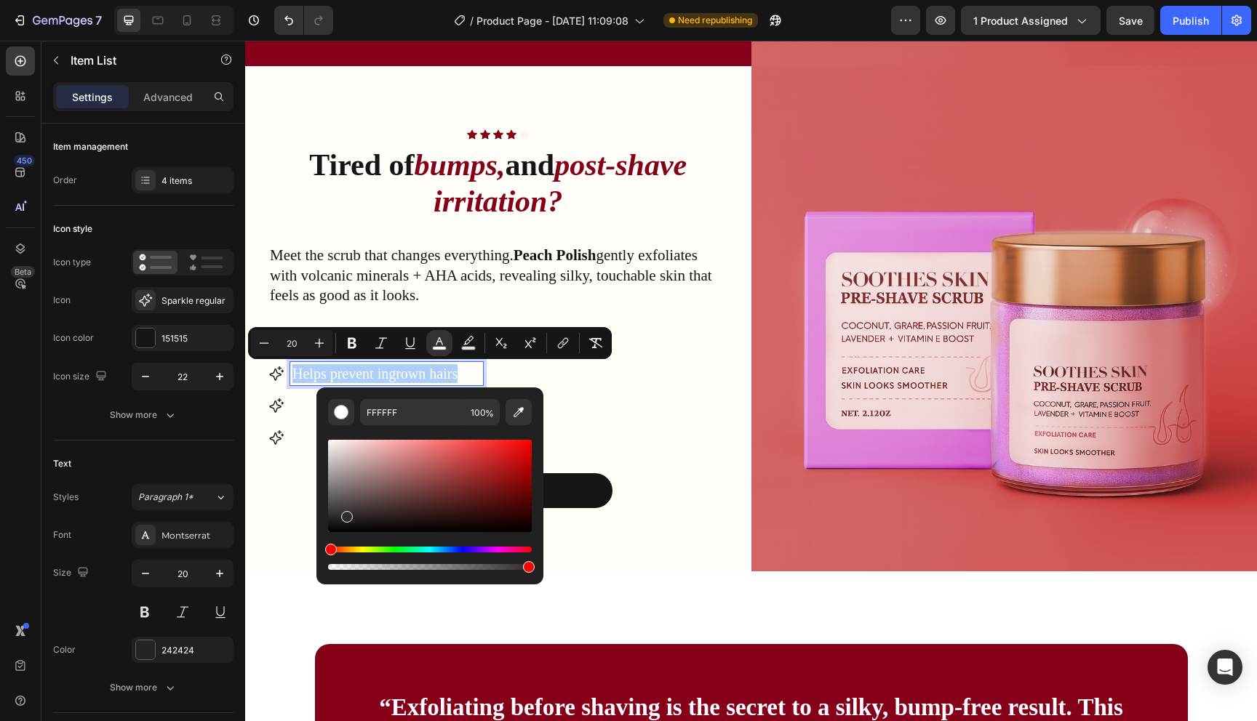
drag, startPoint x: 644, startPoint y: 505, endPoint x: 264, endPoint y: 605, distance: 392.7
type input "000000"
click at [643, 383] on div "Gentle volcanic sand exfoliation Helps prevent ingrown hairs Fresh cucumber-cit…" at bounding box center [498, 389] width 460 height 119
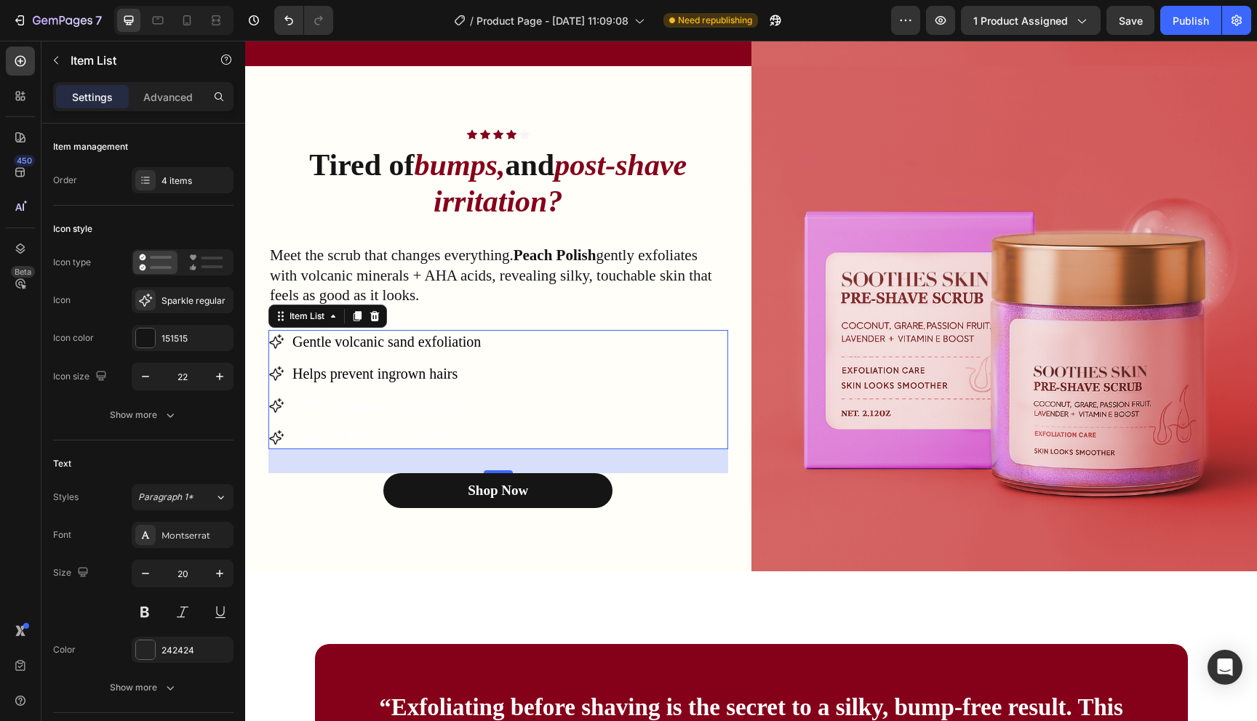
click at [359, 403] on span "Fresh cucumber-citrus aroma" at bounding box center [377, 406] width 170 height 16
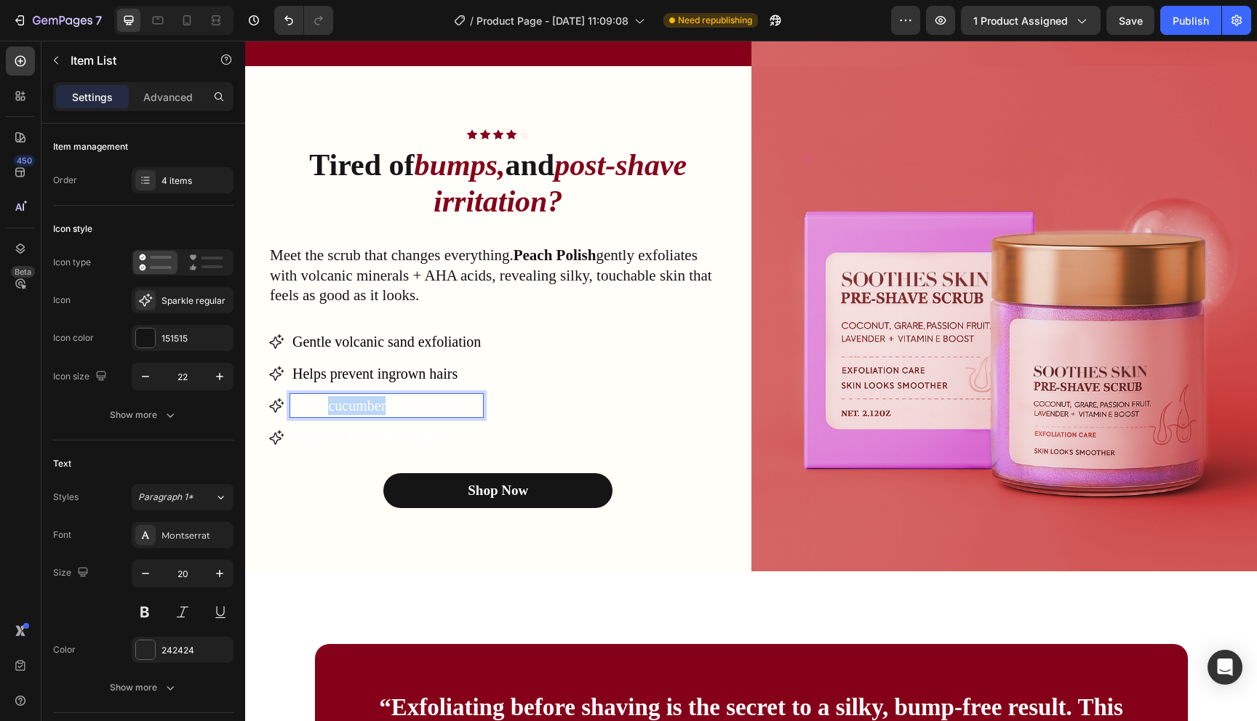
click at [359, 403] on span "Fresh cucumber-citrus aroma" at bounding box center [377, 406] width 170 height 16
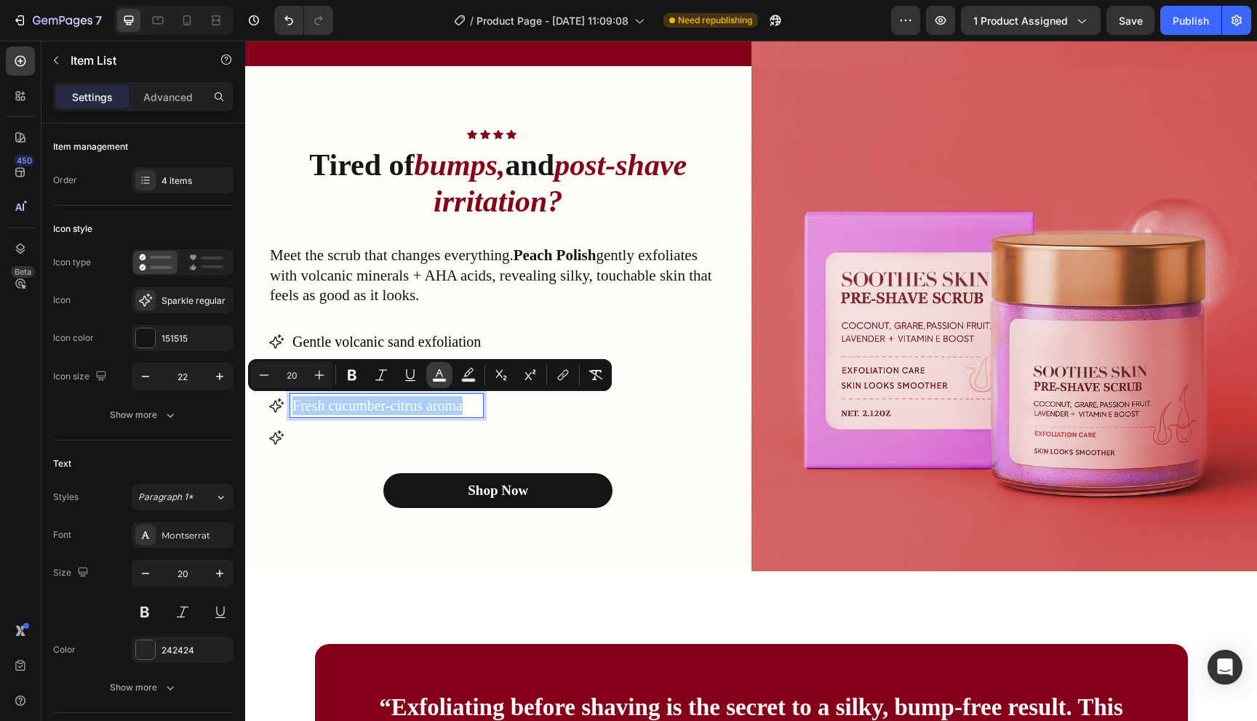
click at [442, 372] on icon "Editor contextual toolbar" at bounding box center [439, 375] width 15 height 15
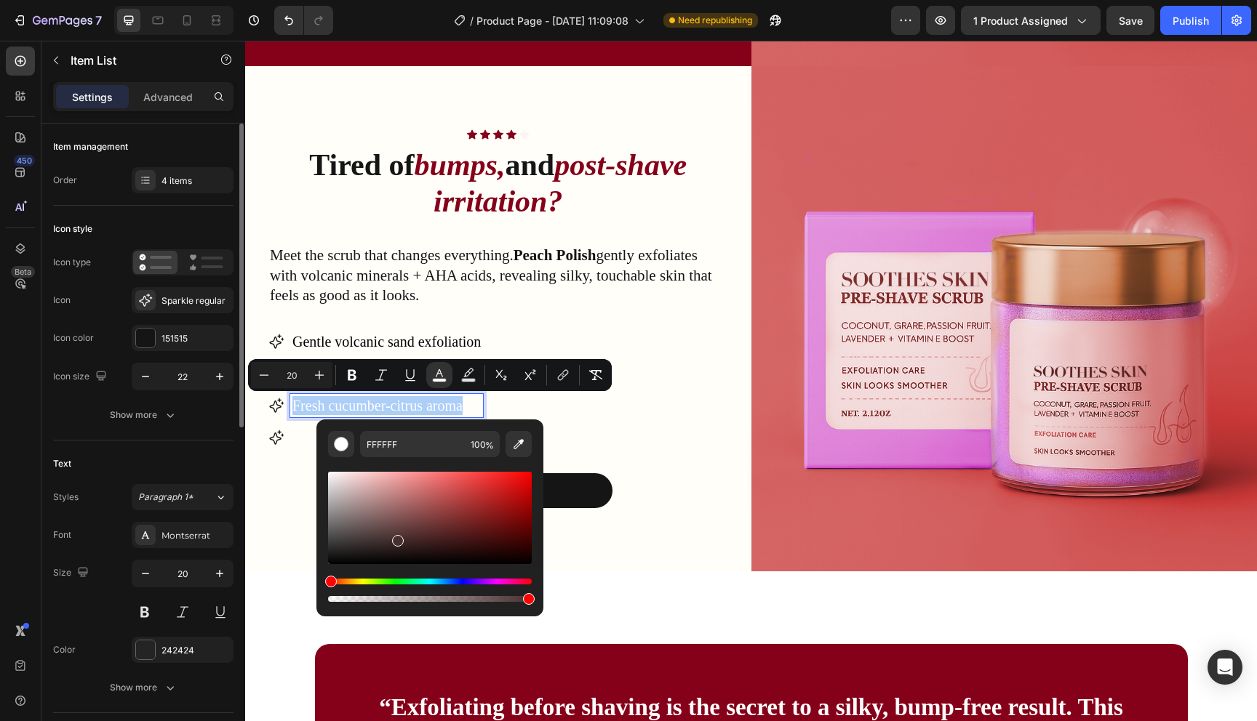
drag, startPoint x: 397, startPoint y: 538, endPoint x: 194, endPoint y: 626, distance: 221.2
click at [196, 0] on body "7 Version history / Product Page - [DATE] 11:09:08 Need republishing Preview 1 …" at bounding box center [628, 0] width 1257 height 0
type input "000000"
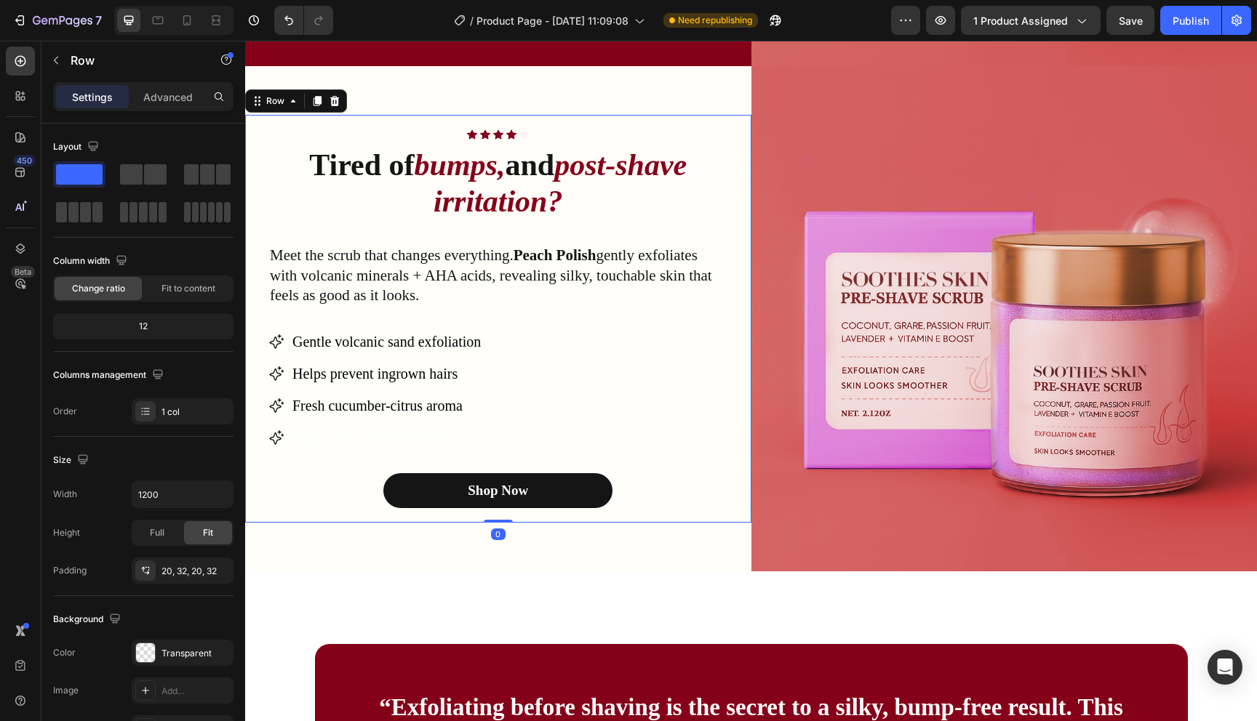
click at [656, 455] on div "Icon Icon Icon Icon Icon Icon List Row Tired of bumps, and post-shave irritatio…" at bounding box center [498, 319] width 460 height 380
click at [427, 433] on span "Vegan & Ecocert Certified" at bounding box center [369, 438] width 155 height 16
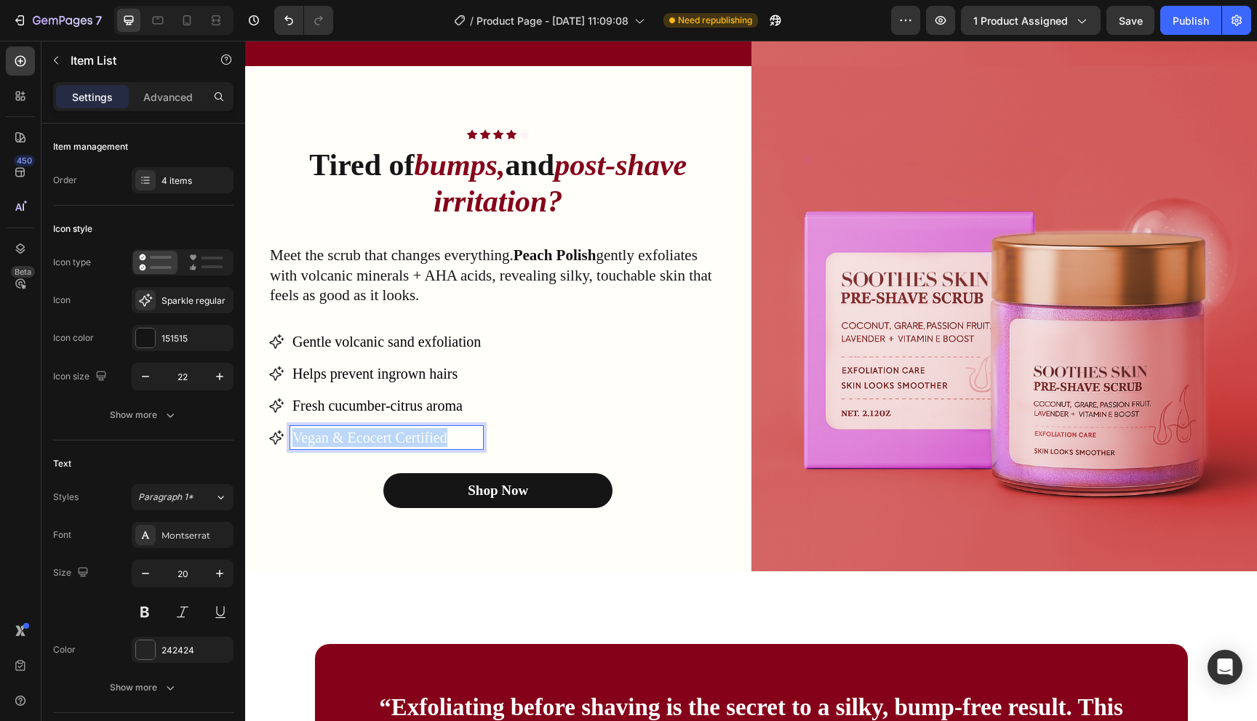
click at [427, 433] on span "Vegan & Ecocert Certified" at bounding box center [369, 438] width 155 height 16
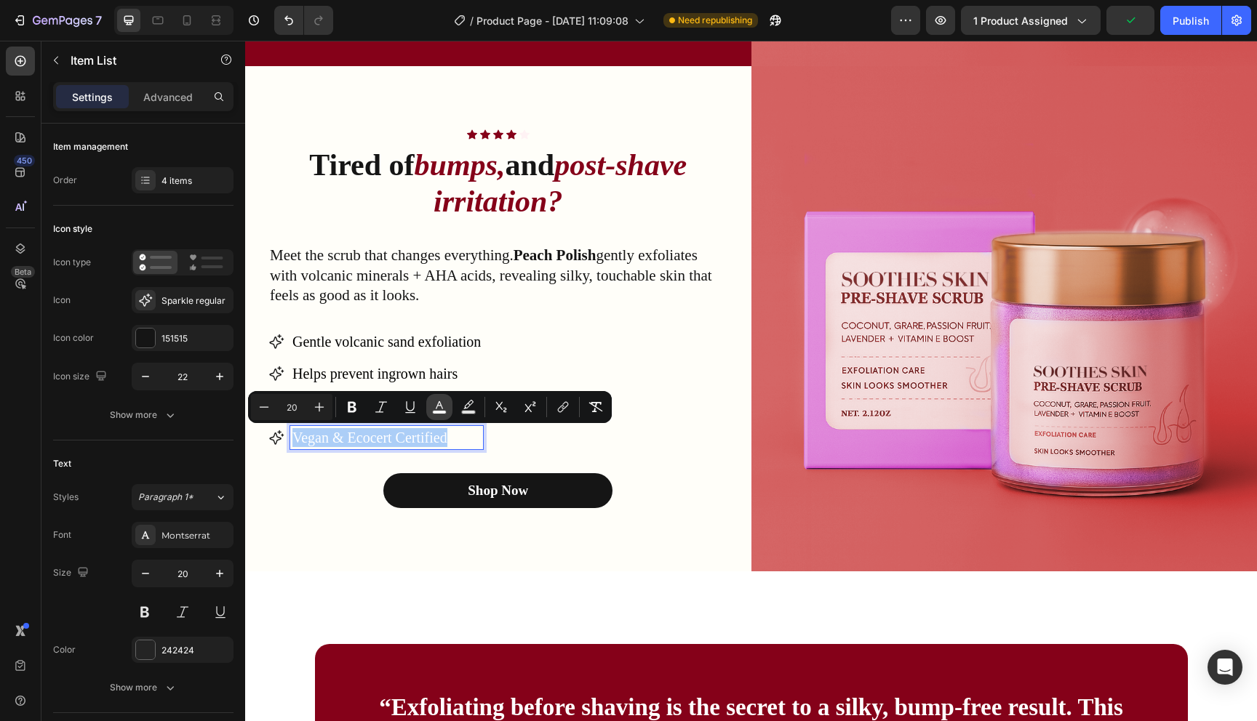
click at [439, 413] on rect "Editor contextual toolbar" at bounding box center [440, 413] width 14 height 4
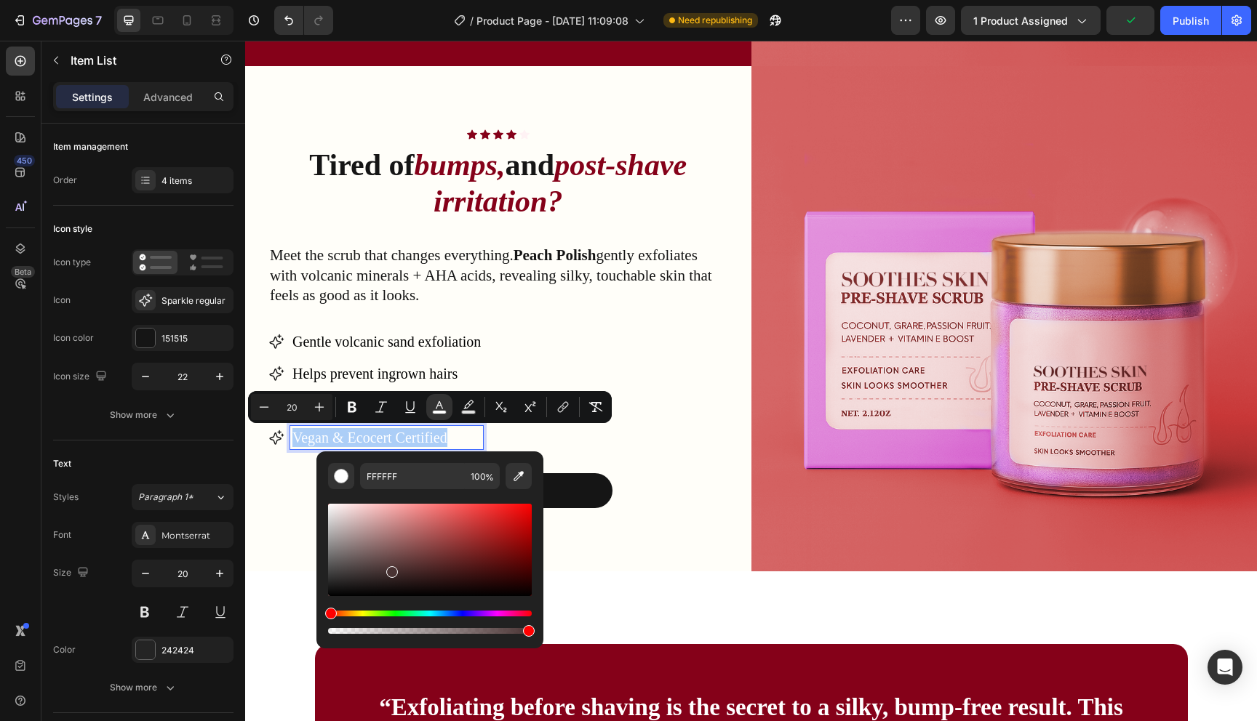
drag, startPoint x: 664, startPoint y: 595, endPoint x: 263, endPoint y: 666, distance: 407.7
type input "000000"
click at [697, 430] on div "Gentle volcanic sand exfoliation Helps prevent ingrown hairs Fresh cucumber-cit…" at bounding box center [498, 389] width 460 height 119
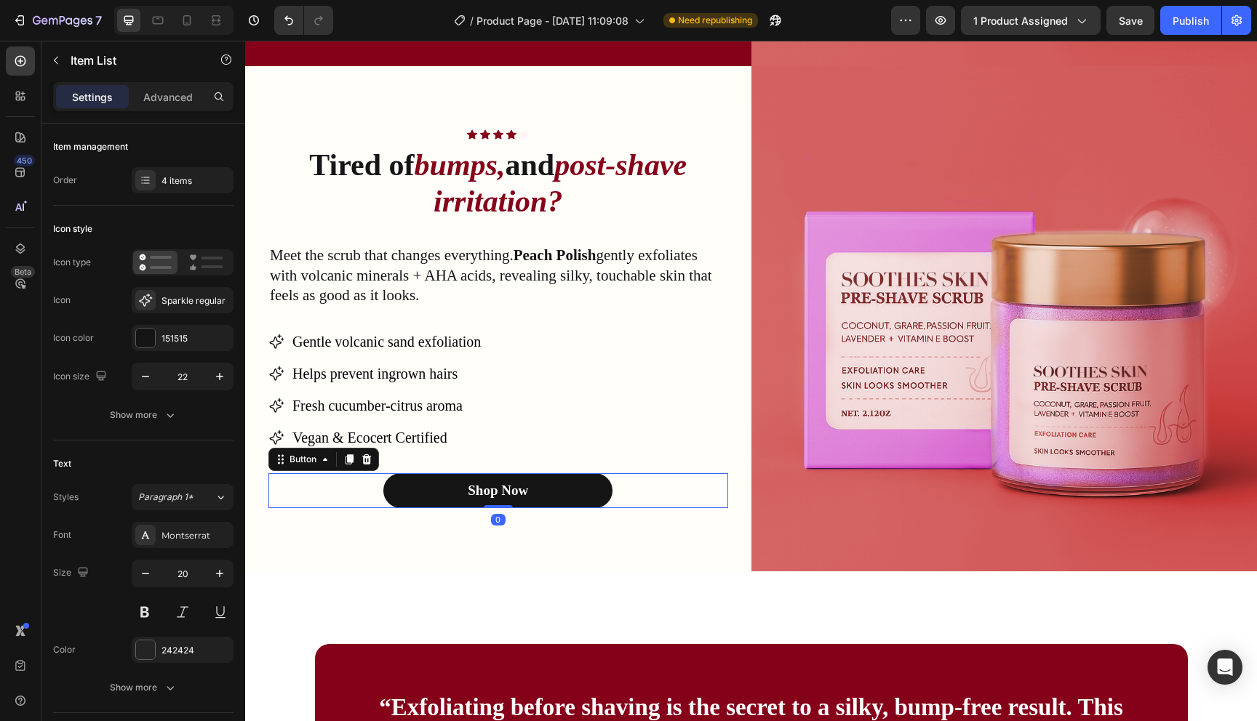
click at [591, 491] on button "Shop Now" at bounding box center [497, 490] width 229 height 35
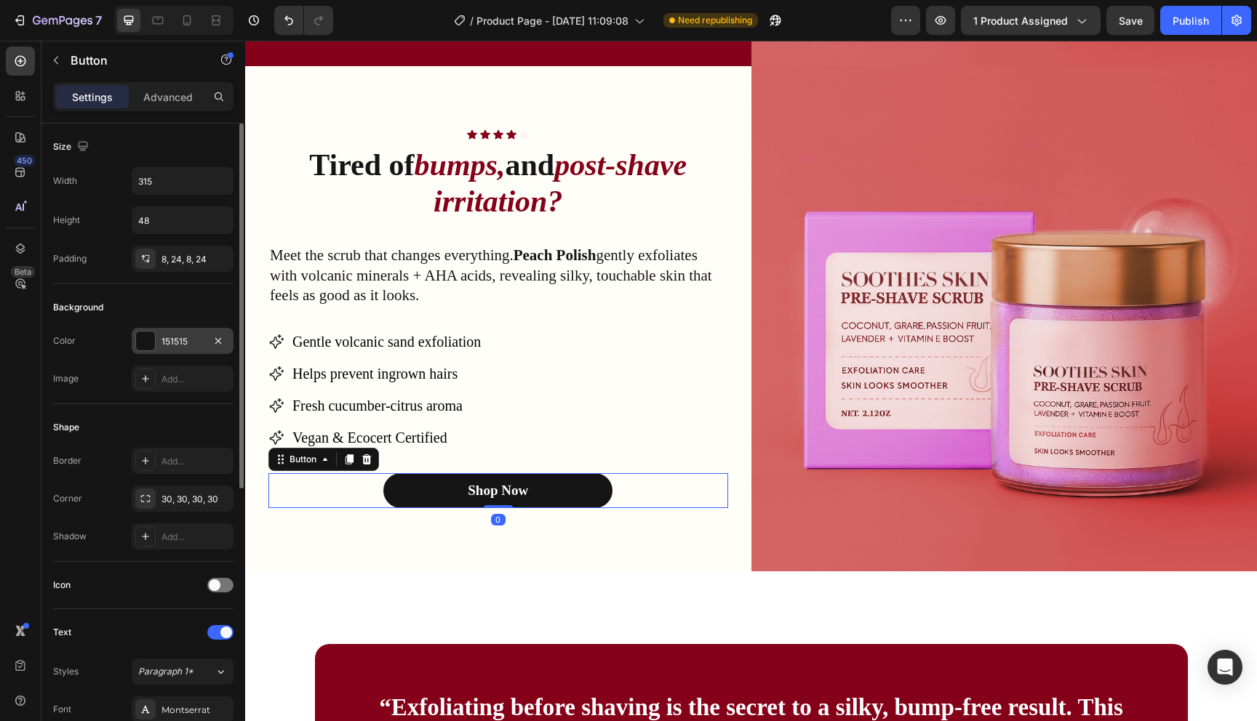
click at [151, 338] on div at bounding box center [145, 341] width 19 height 19
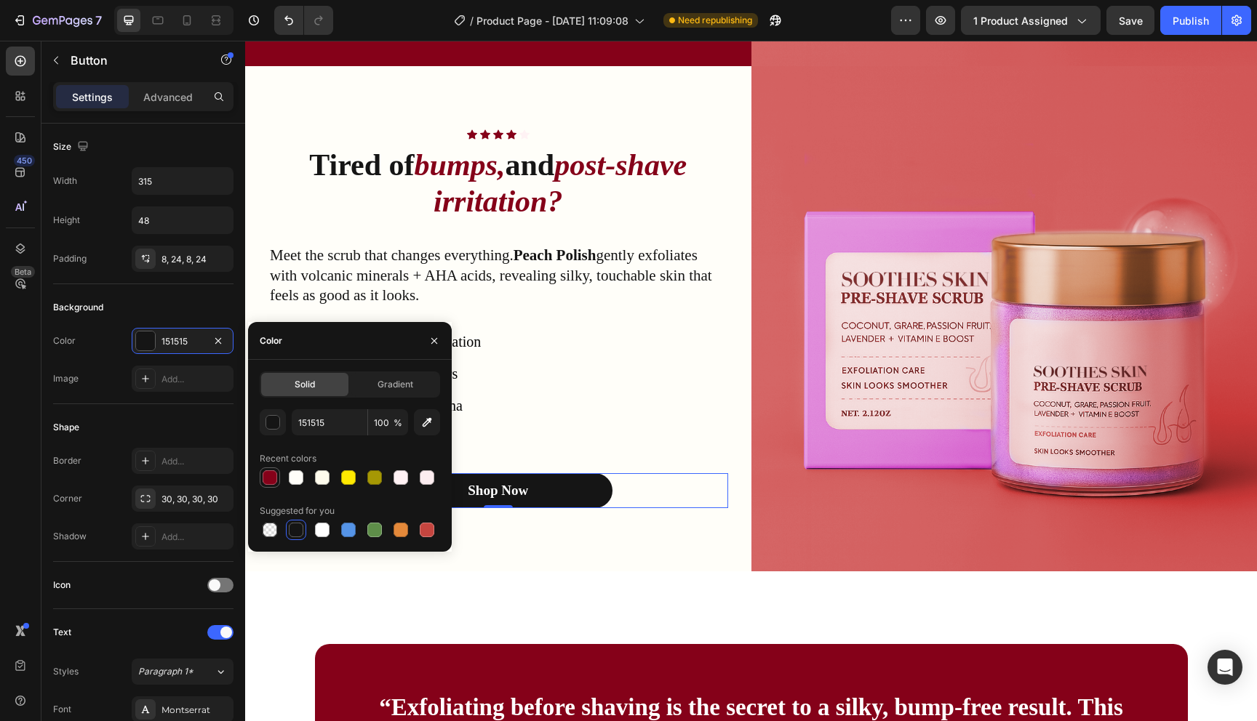
click at [268, 483] on div at bounding box center [270, 478] width 15 height 15
type input "850119"
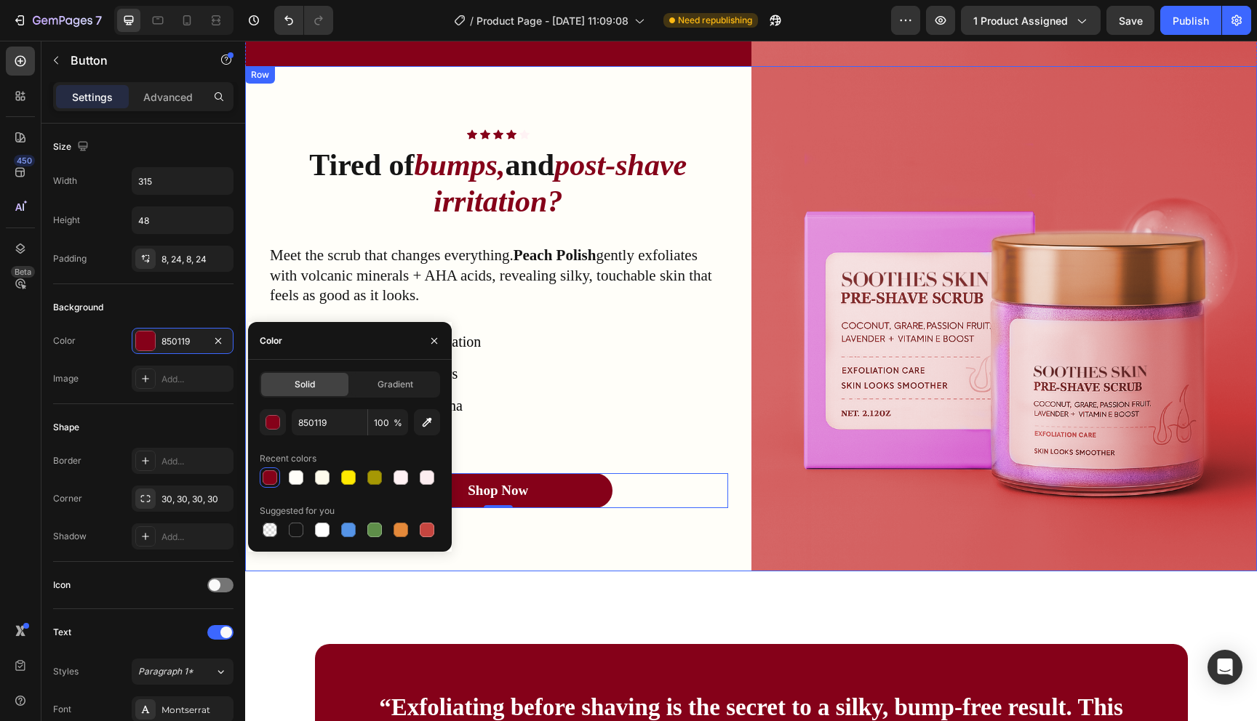
click at [586, 562] on div "Icon Icon Icon Icon Icon Icon List Row Tired of bumps, and post-shave irritatio…" at bounding box center [498, 319] width 506 height 506
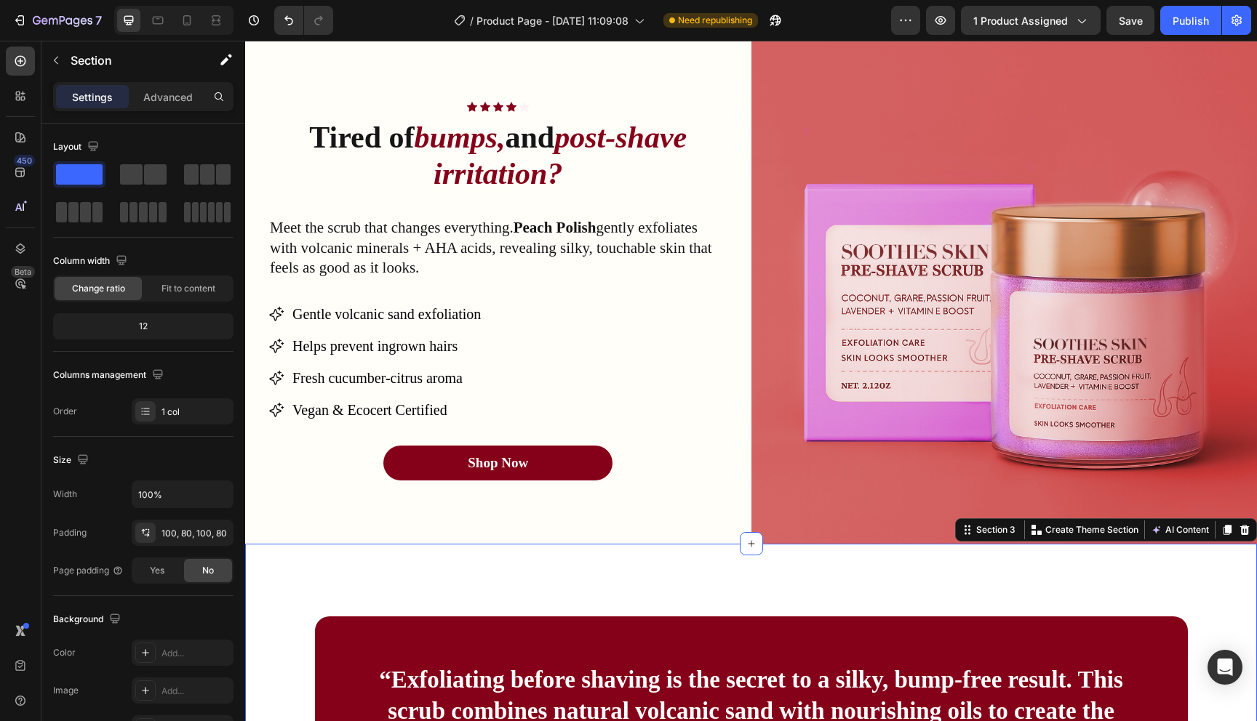
scroll to position [1413, 0]
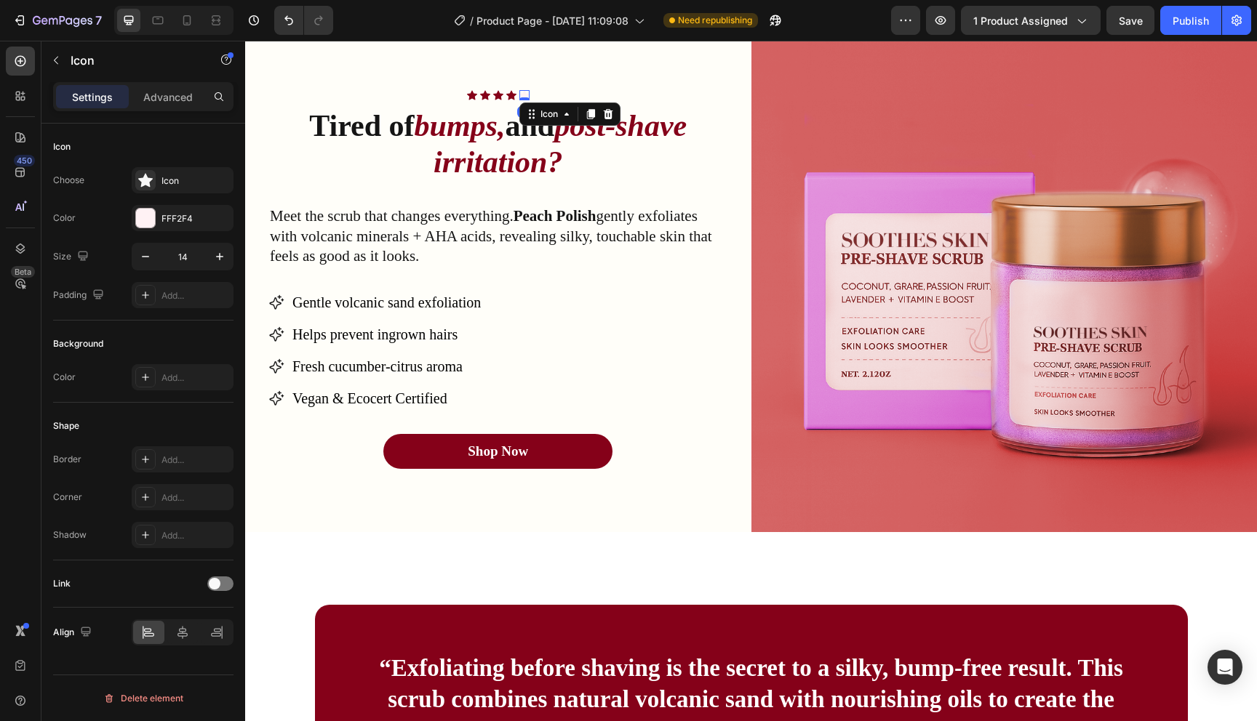
click at [523, 96] on div "Icon 0" at bounding box center [524, 95] width 10 height 10
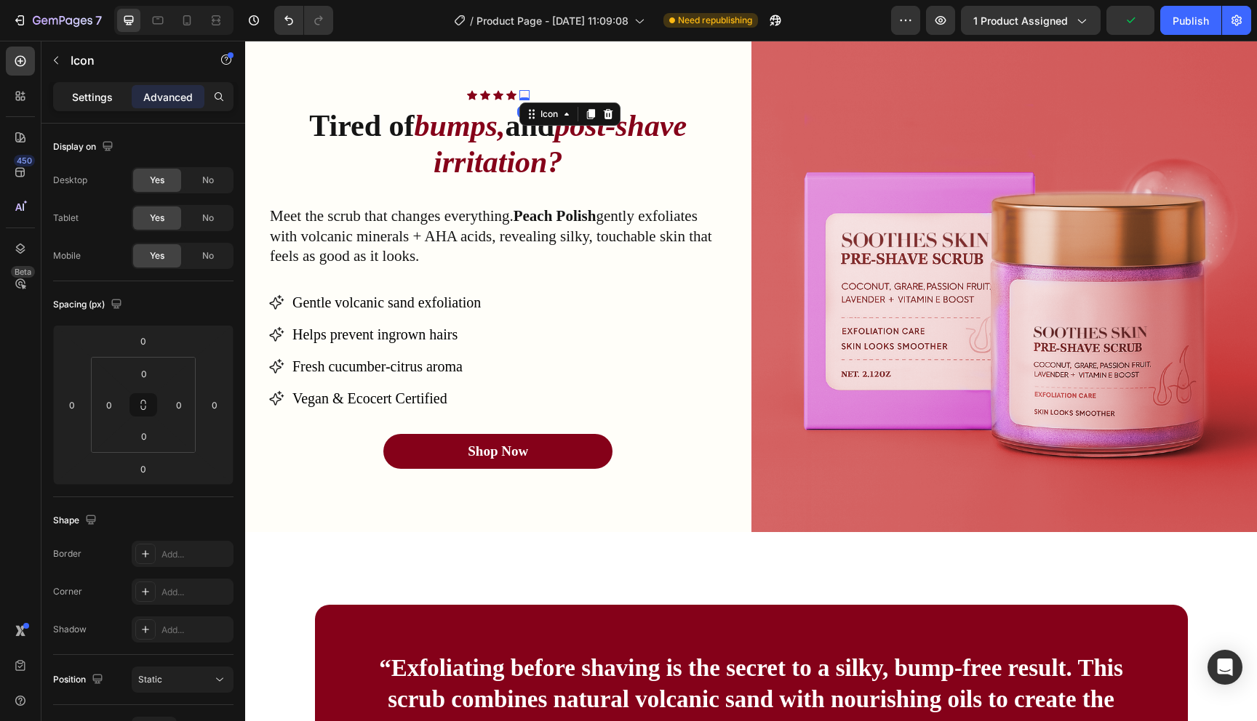
click at [78, 105] on div "Settings" at bounding box center [92, 96] width 73 height 23
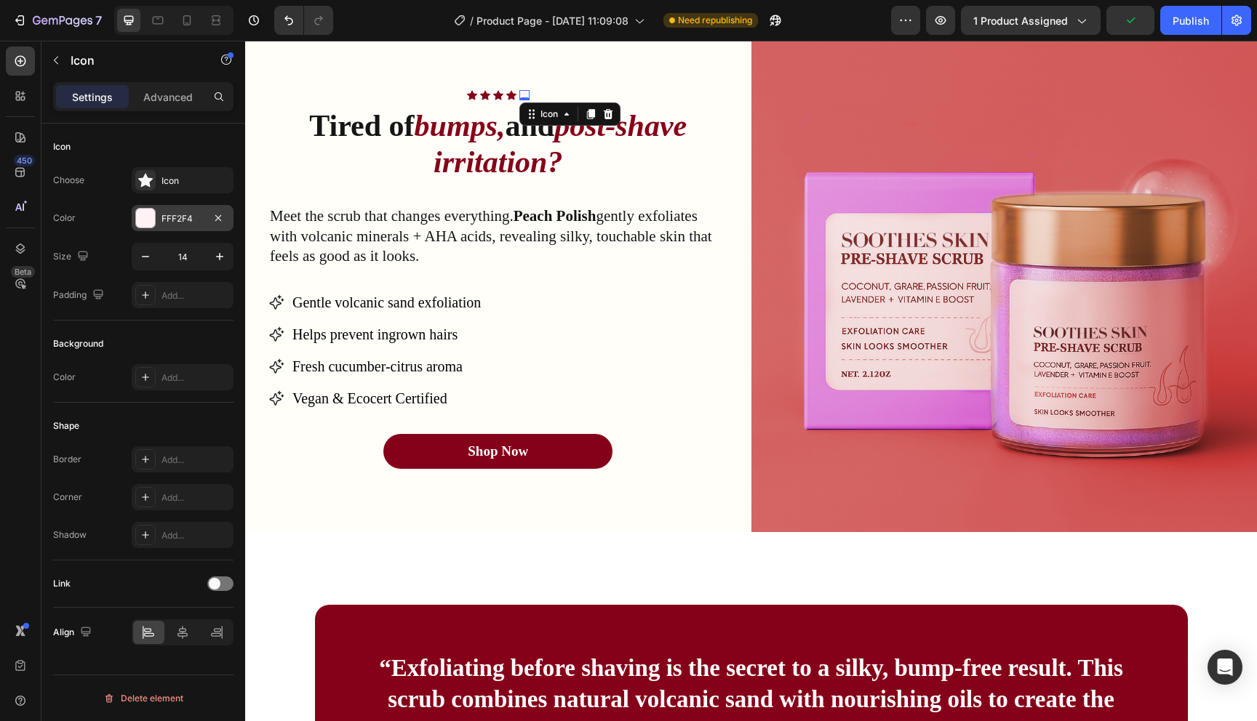
click at [145, 220] on div at bounding box center [145, 218] width 19 height 19
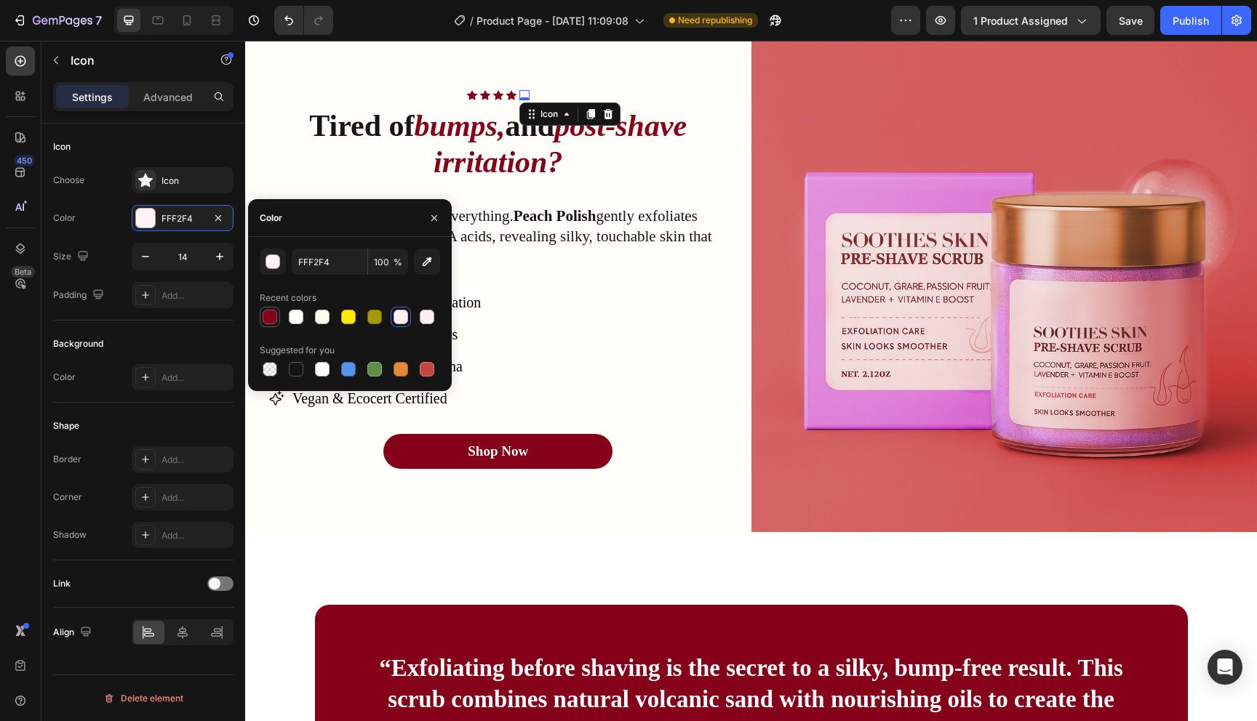
click at [265, 315] on div at bounding box center [270, 317] width 15 height 15
type input "850119"
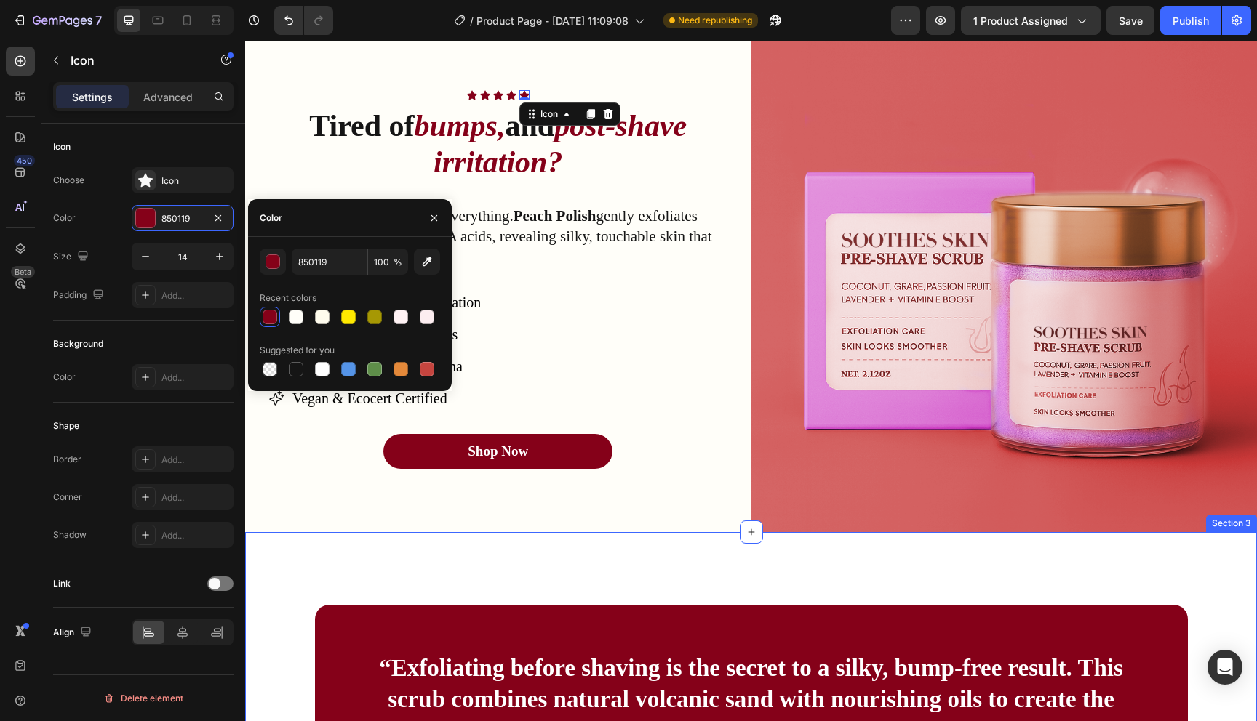
click at [348, 567] on div "“Exfoliating before shaving is the secret to a silky, bump-free result. This sc…" at bounding box center [751, 723] width 1012 height 382
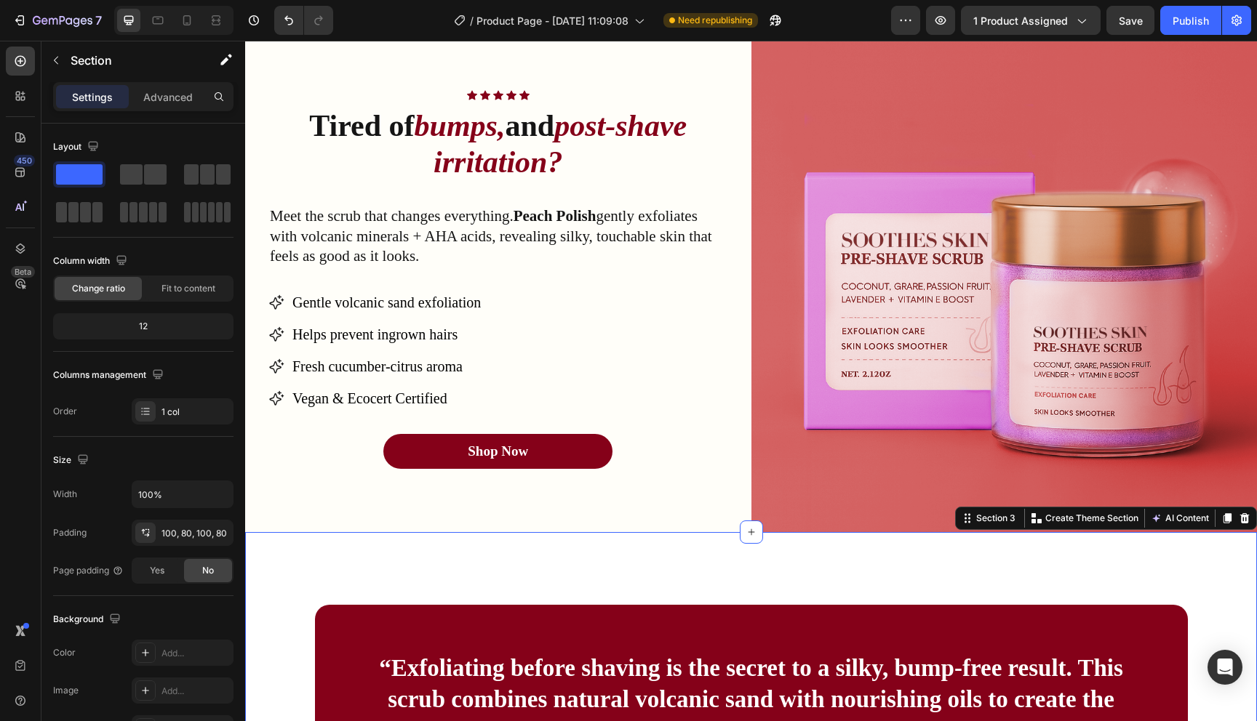
scroll to position [1421, 0]
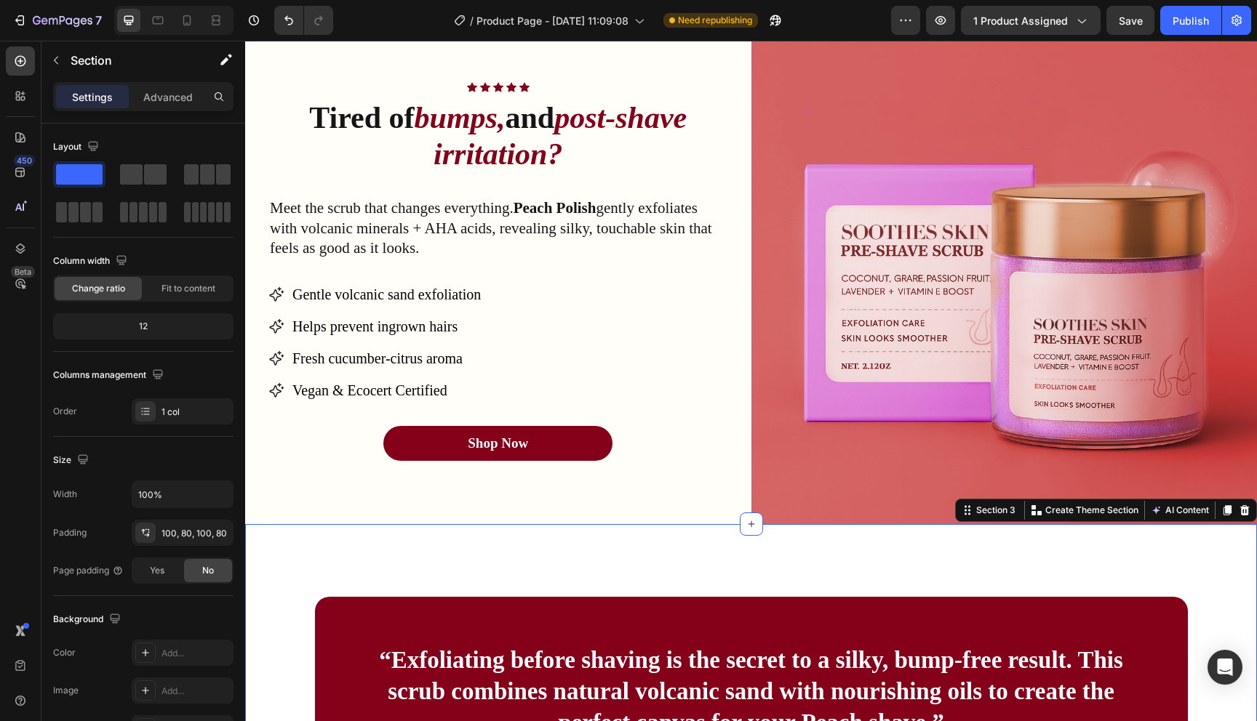
click at [396, 557] on div "“Exfoliating before shaving is the secret to a silky, bump-free result. This sc…" at bounding box center [751, 715] width 1012 height 382
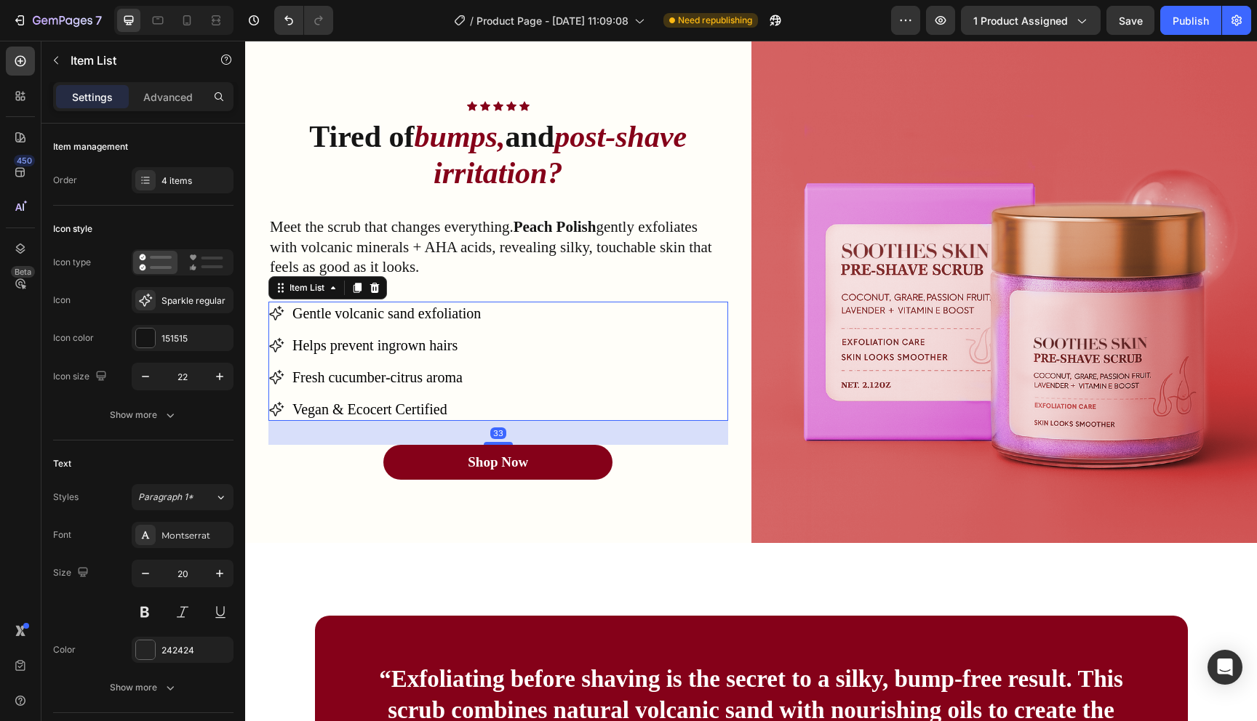
click at [273, 316] on icon at bounding box center [276, 313] width 15 height 15
click at [147, 341] on div at bounding box center [145, 338] width 19 height 19
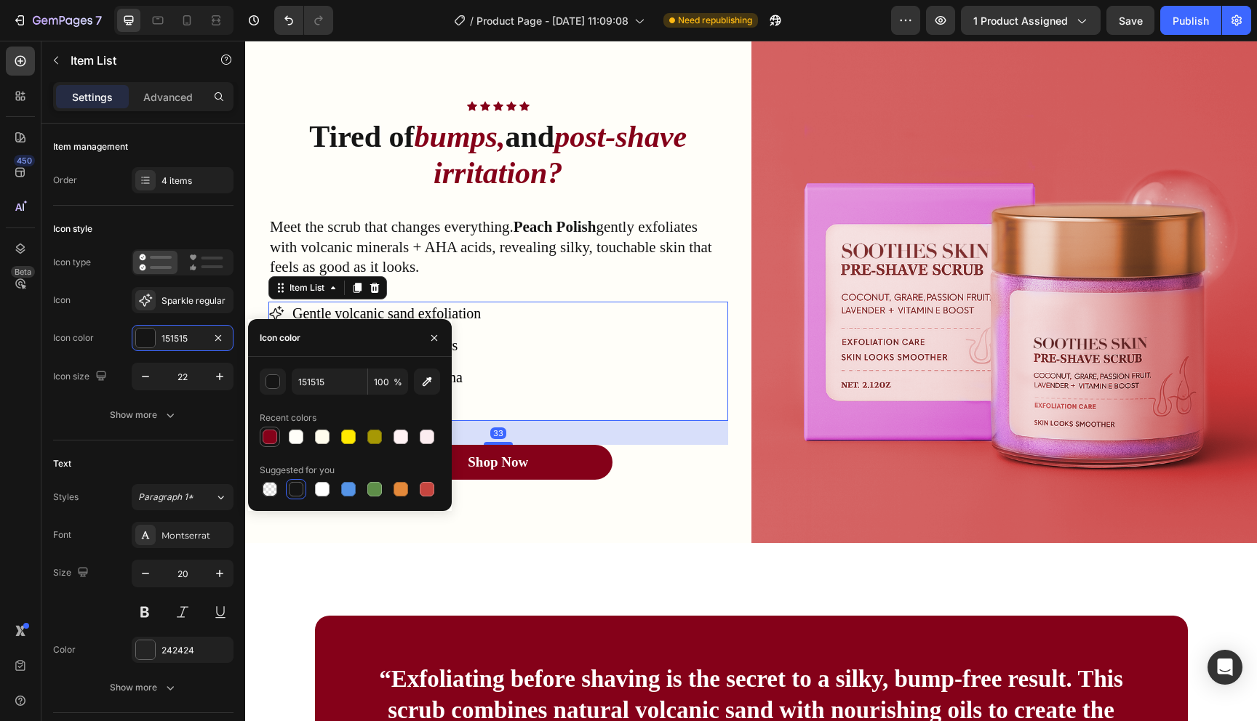
click at [270, 436] on div at bounding box center [270, 437] width 15 height 15
type input "850119"
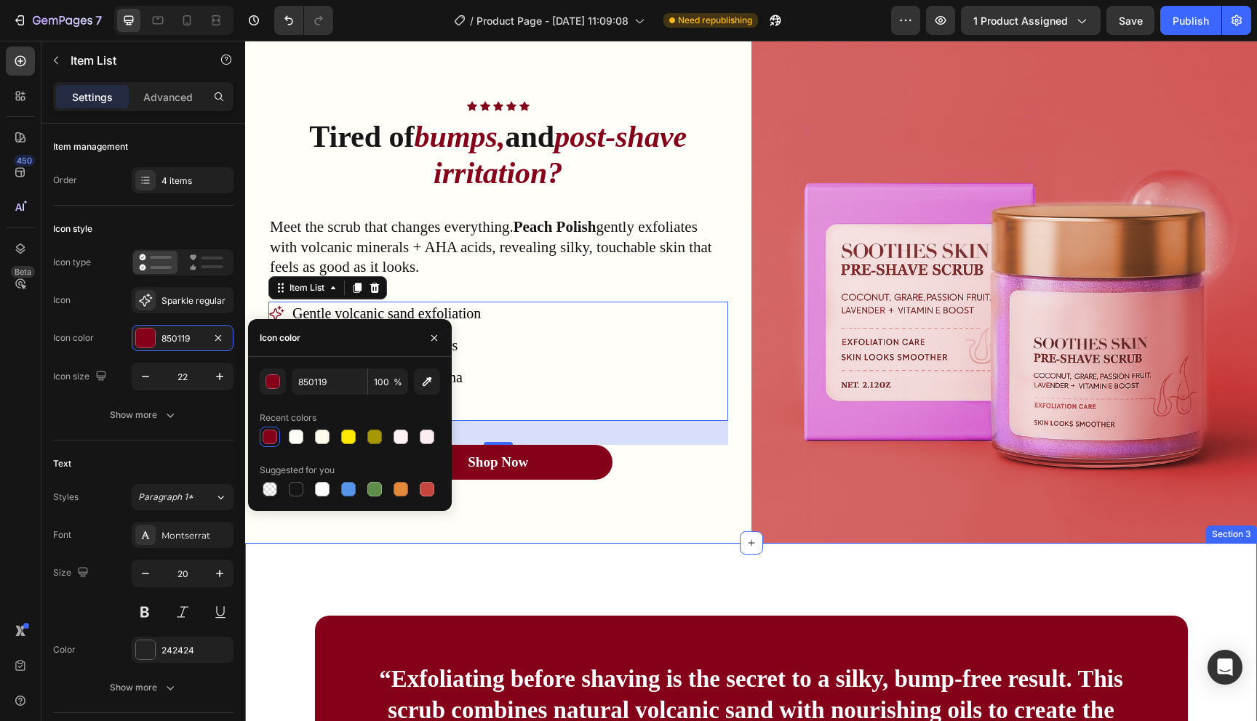
click at [300, 576] on div "“Exfoliating before shaving is the secret to a silky, bump-free result. This sc…" at bounding box center [751, 734] width 1012 height 382
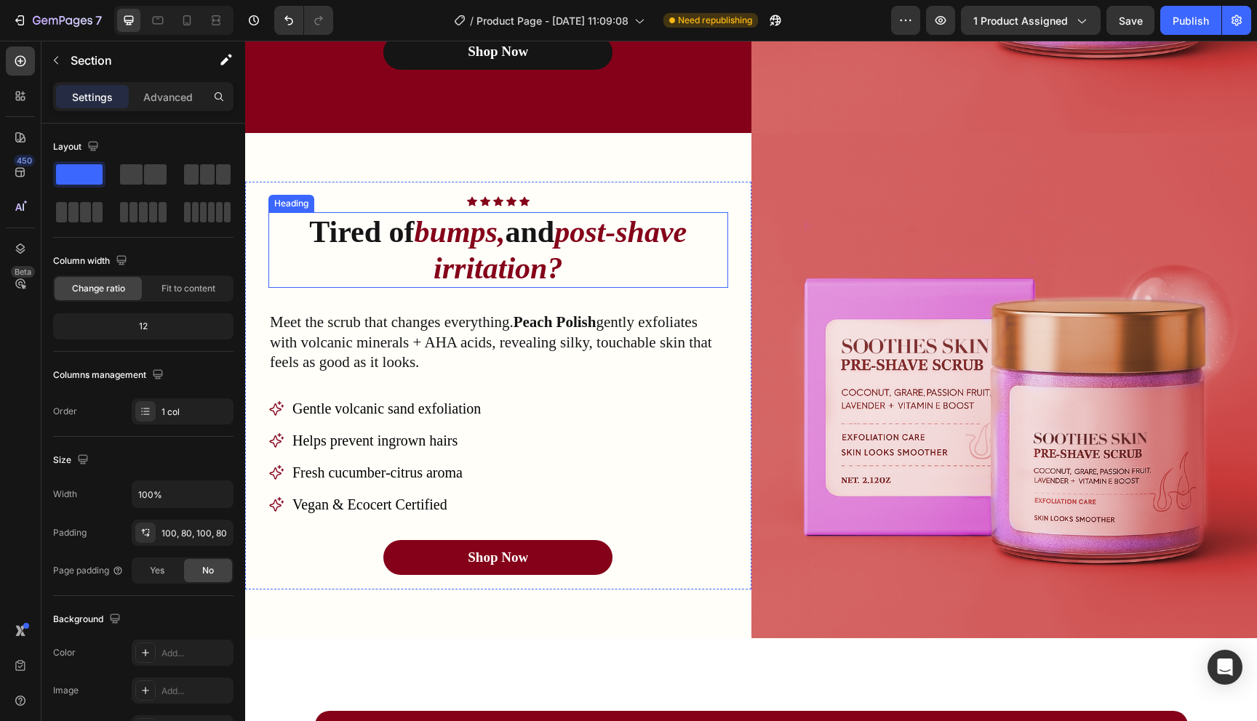
scroll to position [1314, 0]
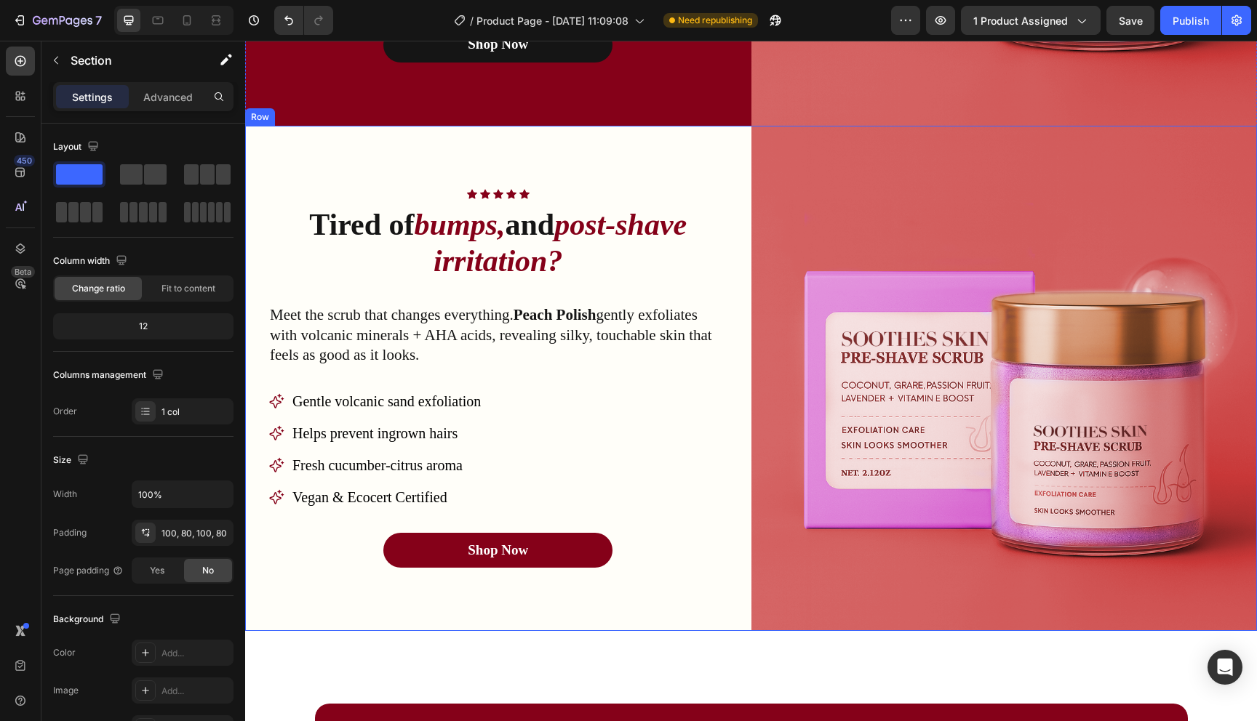
click at [379, 628] on div "Icon Icon Icon Icon Icon Icon List Row Tired of bumps, and post-shave irritatio…" at bounding box center [498, 379] width 506 height 506
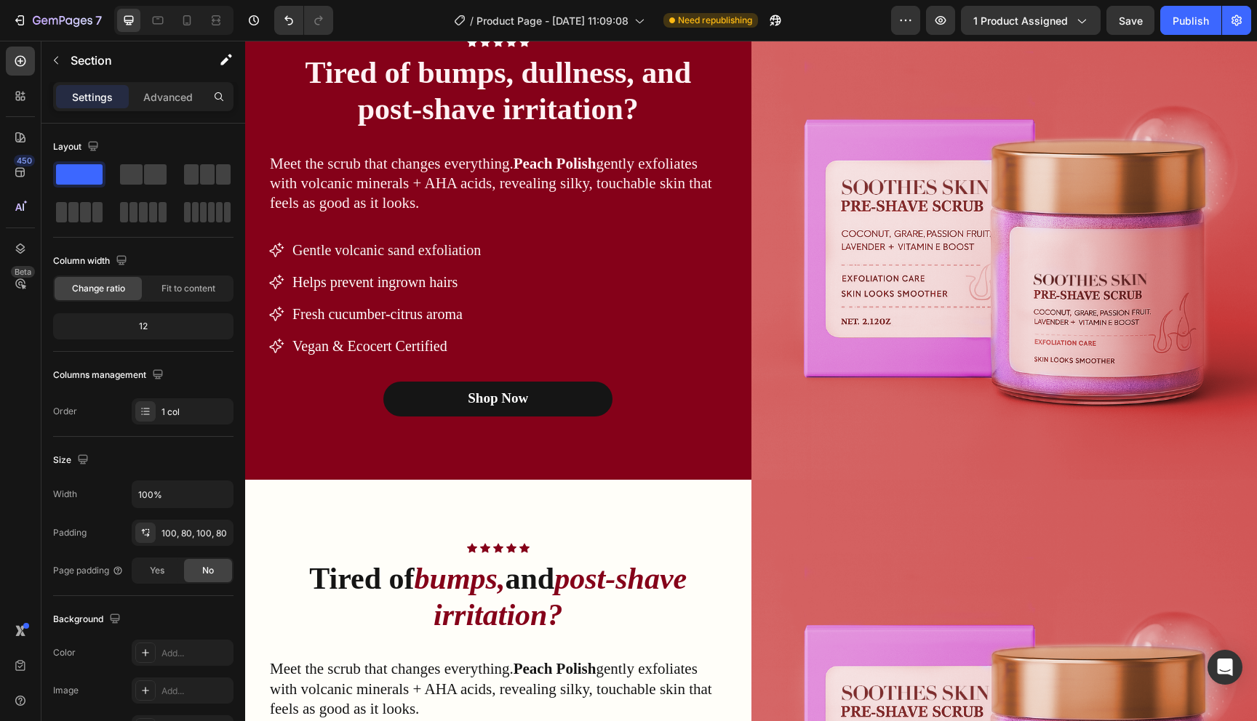
scroll to position [812, 0]
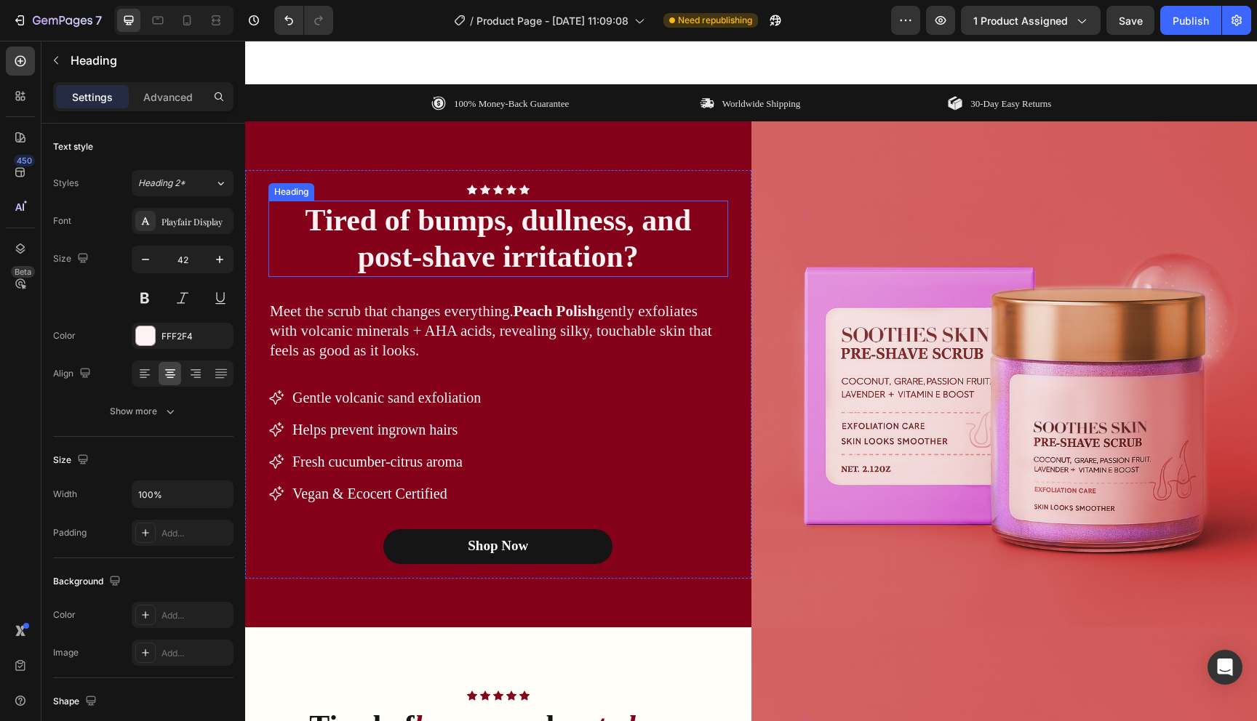
click at [631, 212] on h2 "Tired of bumps, dullness, and post-shave irritation?" at bounding box center [498, 239] width 460 height 76
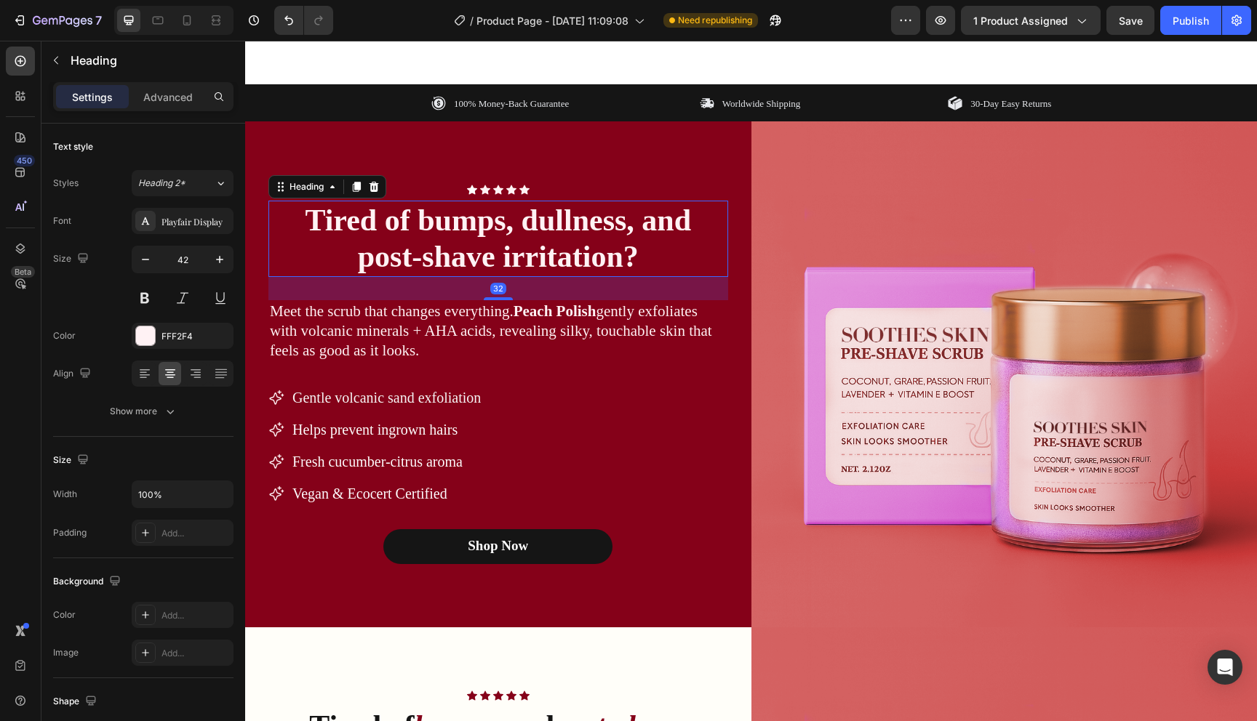
click at [631, 212] on h2 "Tired of bumps, dullness, and post-shave irritation?" at bounding box center [498, 239] width 460 height 76
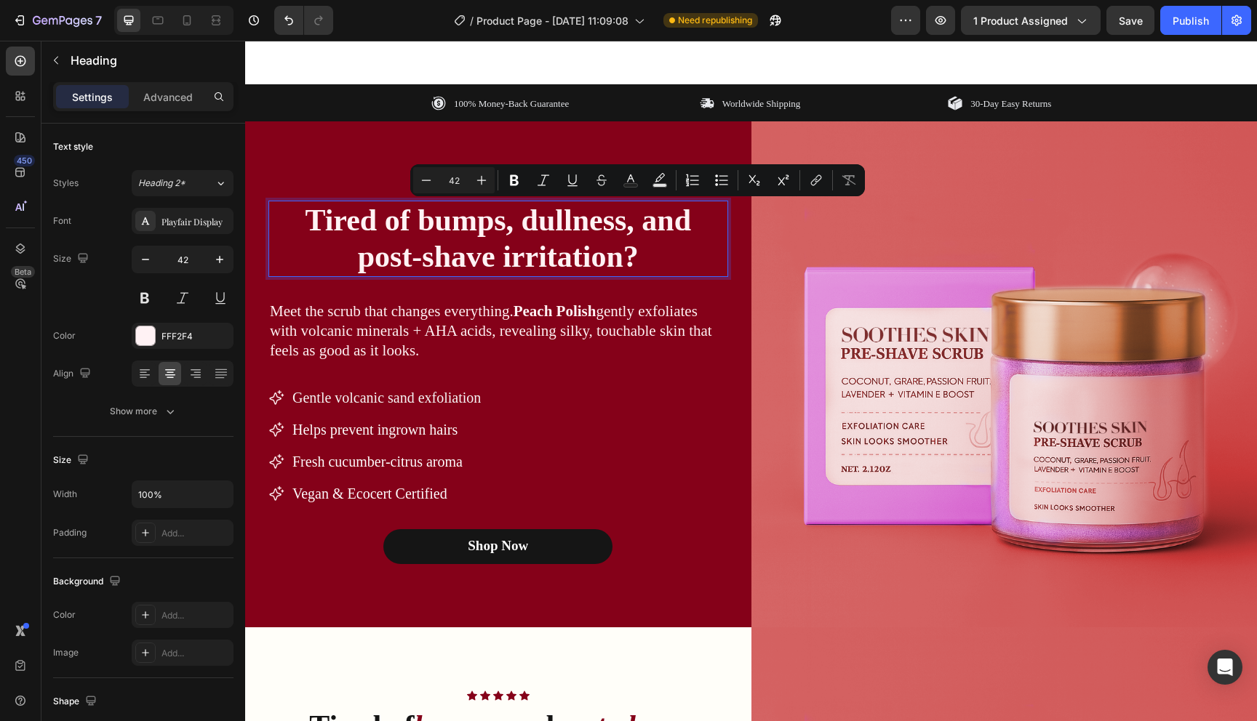
click at [626, 227] on p "Tired of bumps, dullness, and post-shave irritation?" at bounding box center [498, 238] width 457 height 73
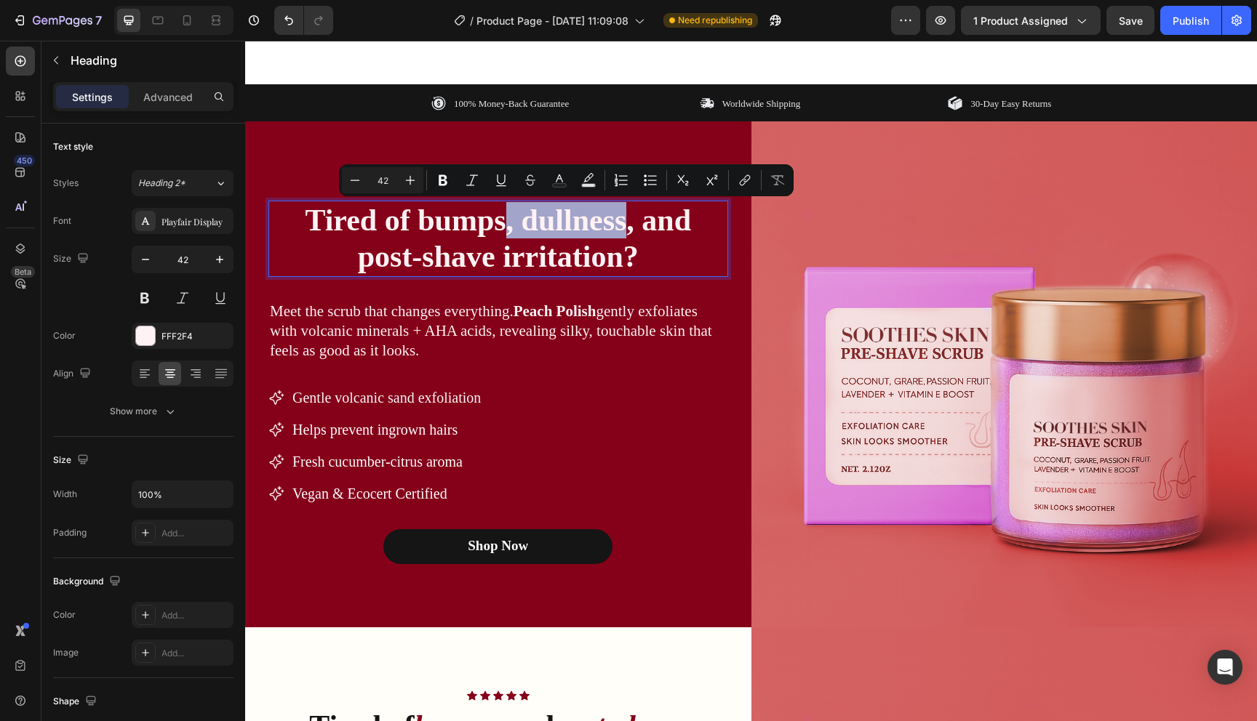
drag, startPoint x: 628, startPoint y: 226, endPoint x: 507, endPoint y: 220, distance: 120.9
click at [507, 220] on p "Tired of bumps, dullness, and post-shave irritation?" at bounding box center [498, 238] width 457 height 73
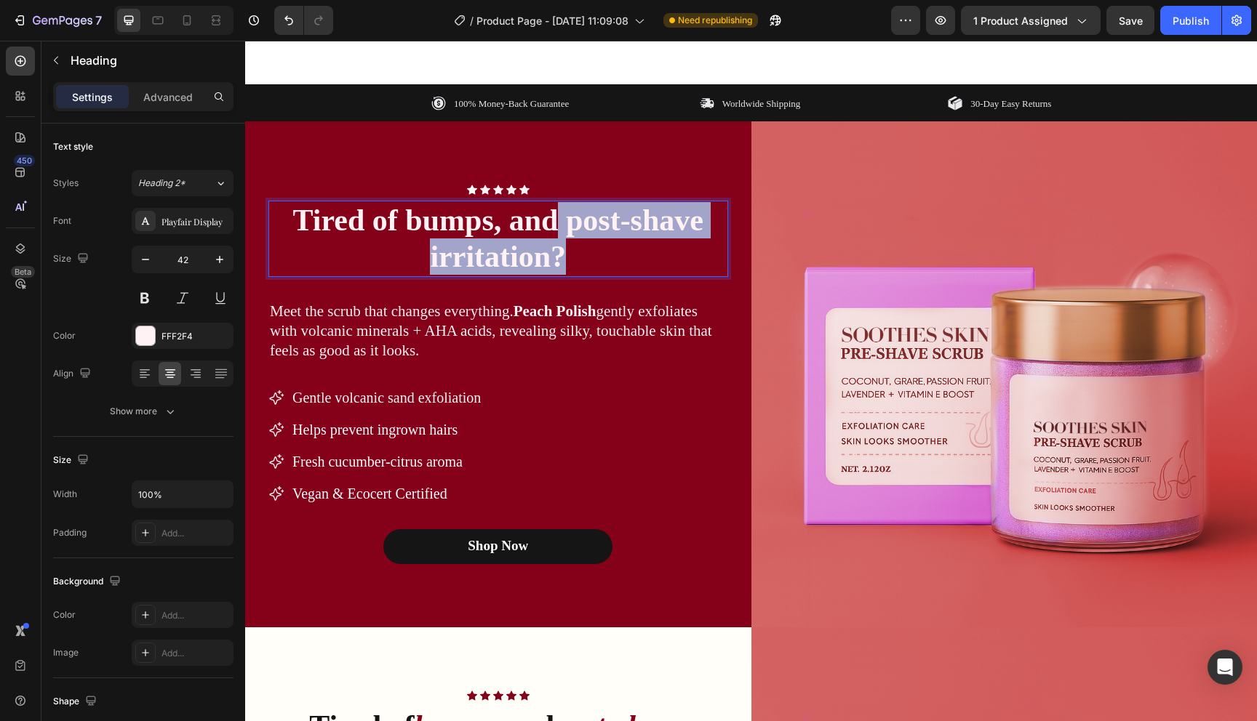
drag, startPoint x: 561, startPoint y: 223, endPoint x: 593, endPoint y: 261, distance: 50.1
click at [593, 261] on p "Tired of bumps, and post-shave irritation?" at bounding box center [498, 238] width 457 height 73
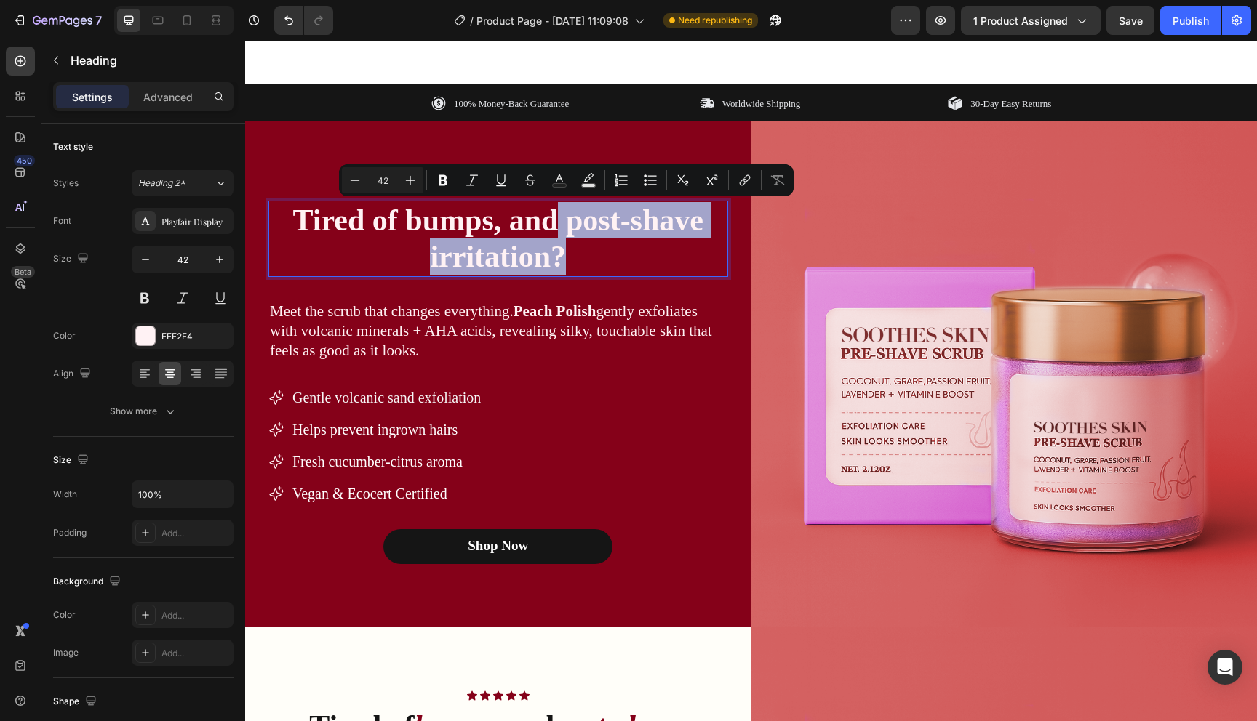
click at [576, 245] on p "Tired of bumps, and post-shave irritation?" at bounding box center [498, 238] width 457 height 73
drag, startPoint x: 576, startPoint y: 256, endPoint x: 572, endPoint y: 231, distance: 25.1
click at [572, 231] on p "Tired of bumps, and post-shave irritation?" at bounding box center [498, 238] width 457 height 73
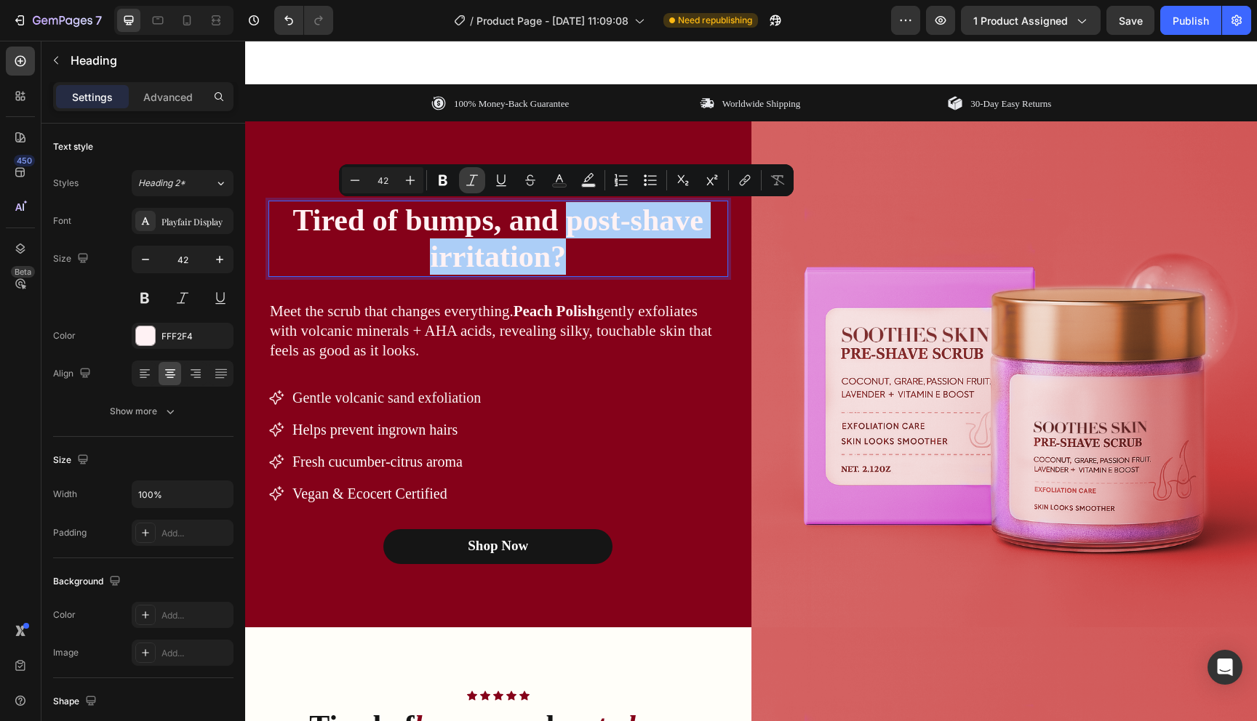
click at [470, 184] on icon "Editor contextual toolbar" at bounding box center [472, 180] width 12 height 11
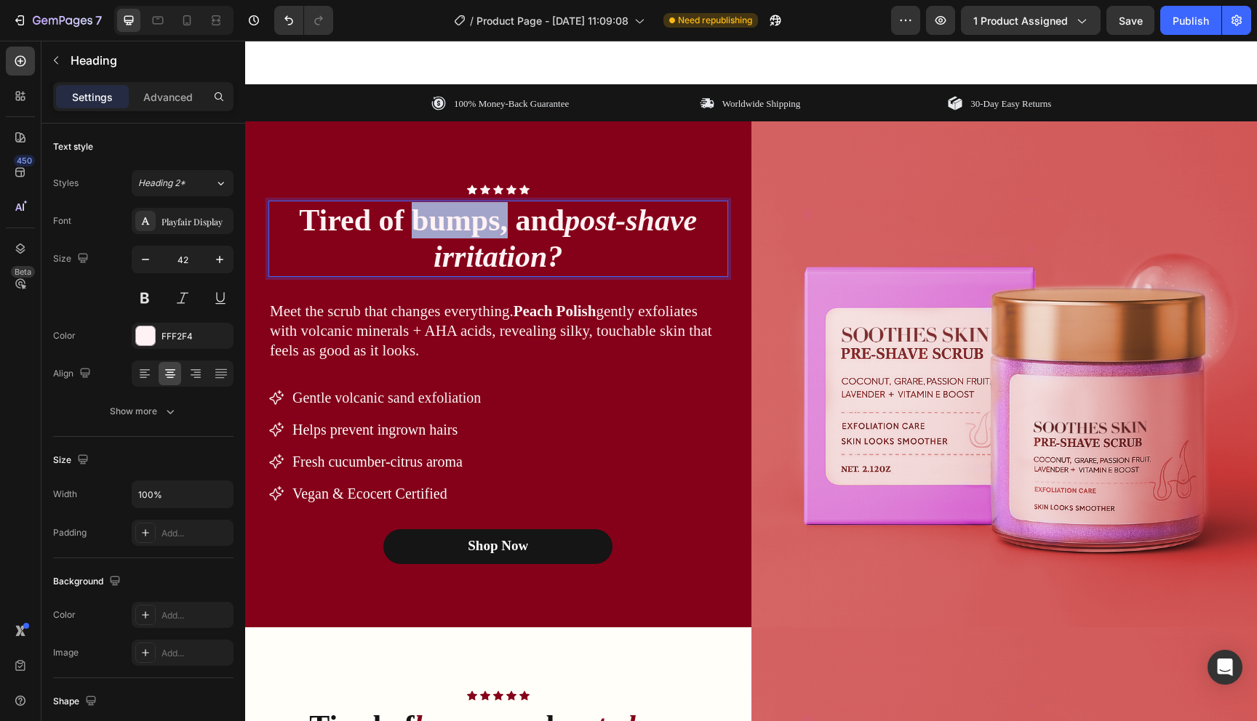
drag, startPoint x: 503, startPoint y: 221, endPoint x: 412, endPoint y: 220, distance: 90.2
click at [412, 220] on p "Tired of bumps, and post-shave irritation?" at bounding box center [498, 238] width 457 height 73
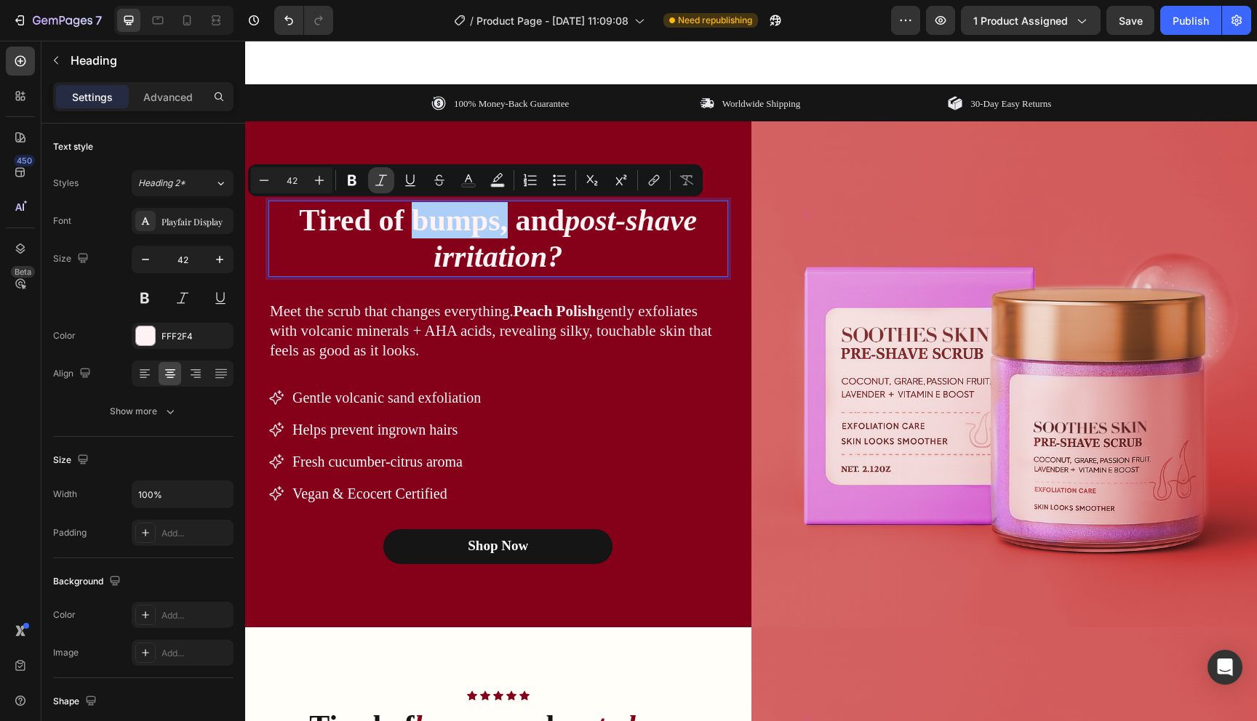
click at [388, 179] on icon "Editor contextual toolbar" at bounding box center [381, 180] width 15 height 15
click at [573, 260] on p "Tired of bumps, and post-shave irritation?" at bounding box center [498, 238] width 457 height 73
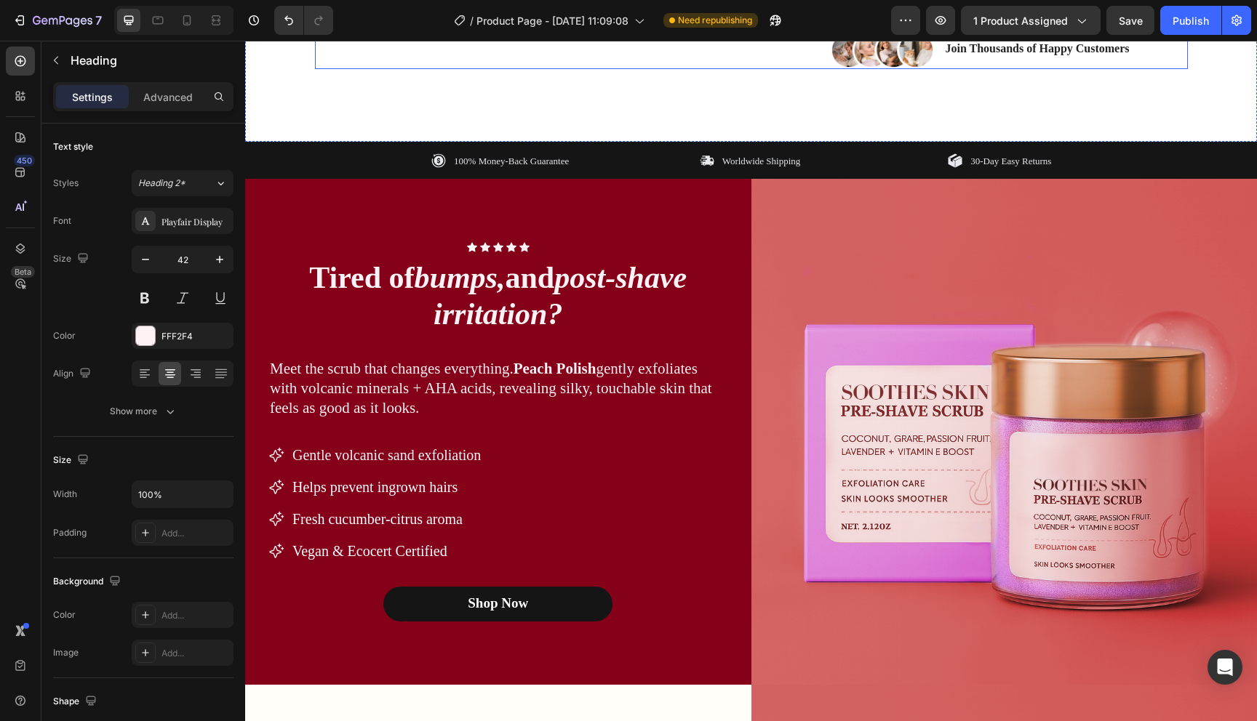
scroll to position [748, 0]
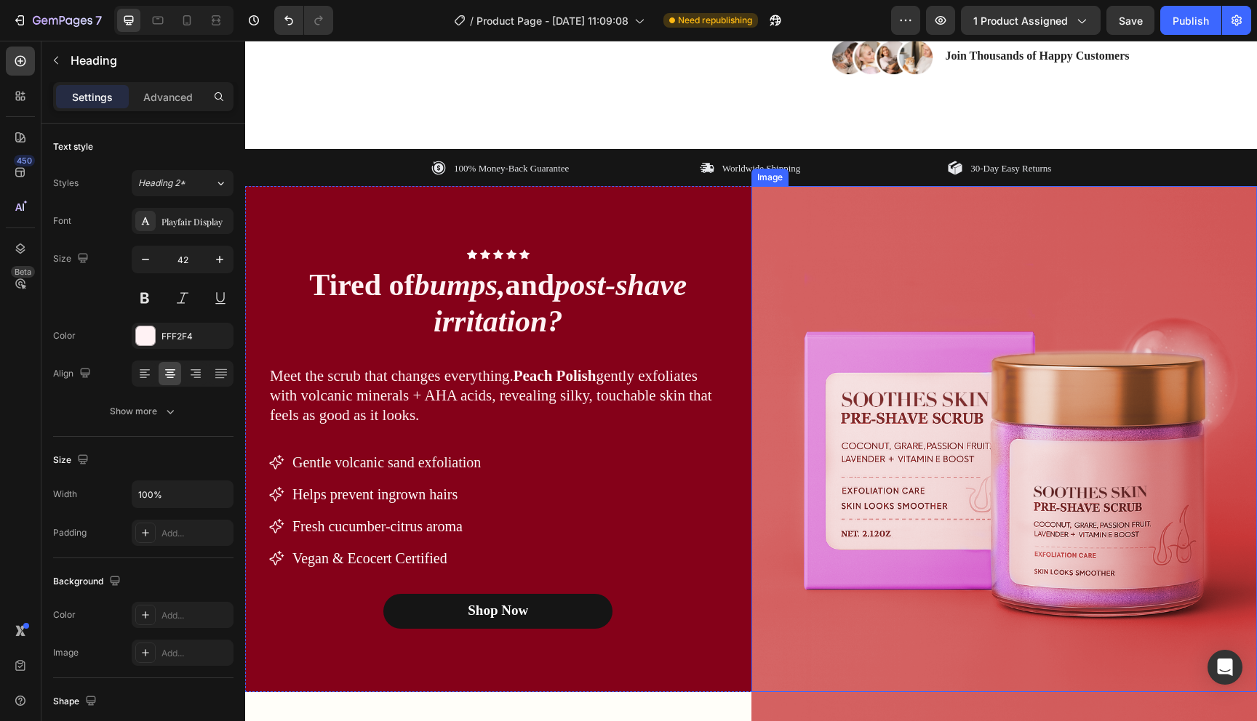
click at [901, 361] on img at bounding box center [1004, 439] width 506 height 506
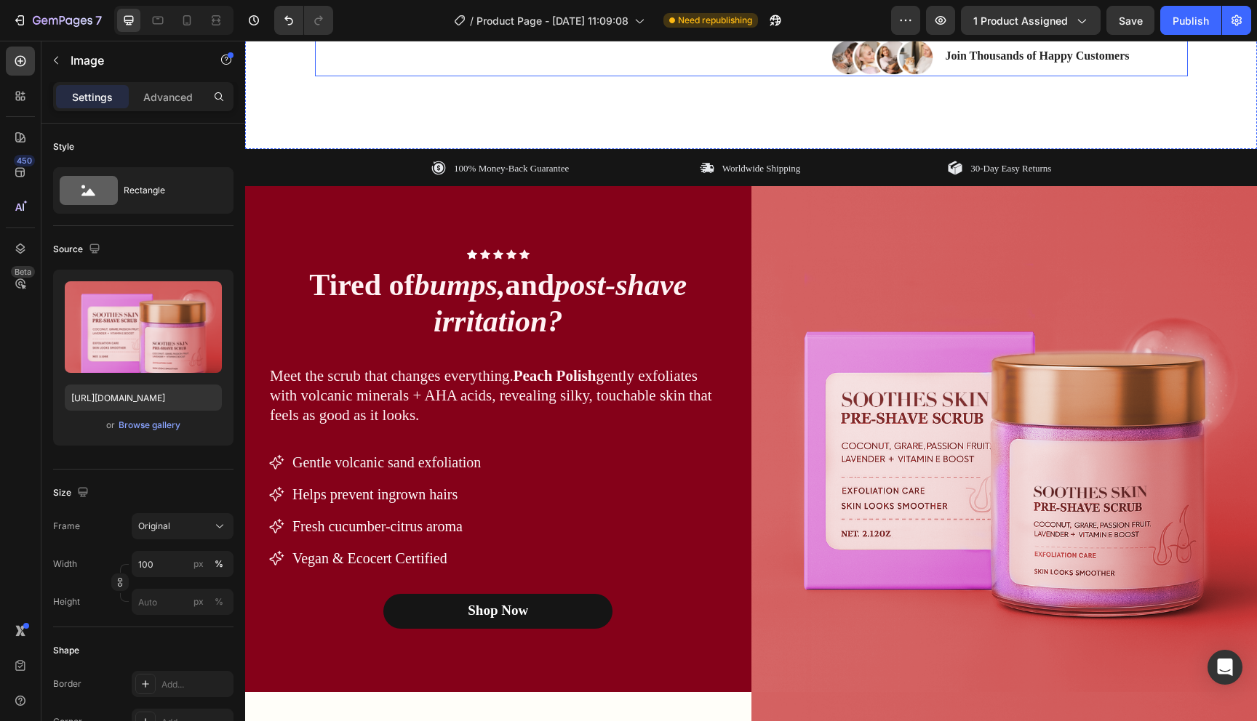
scroll to position [748, 0]
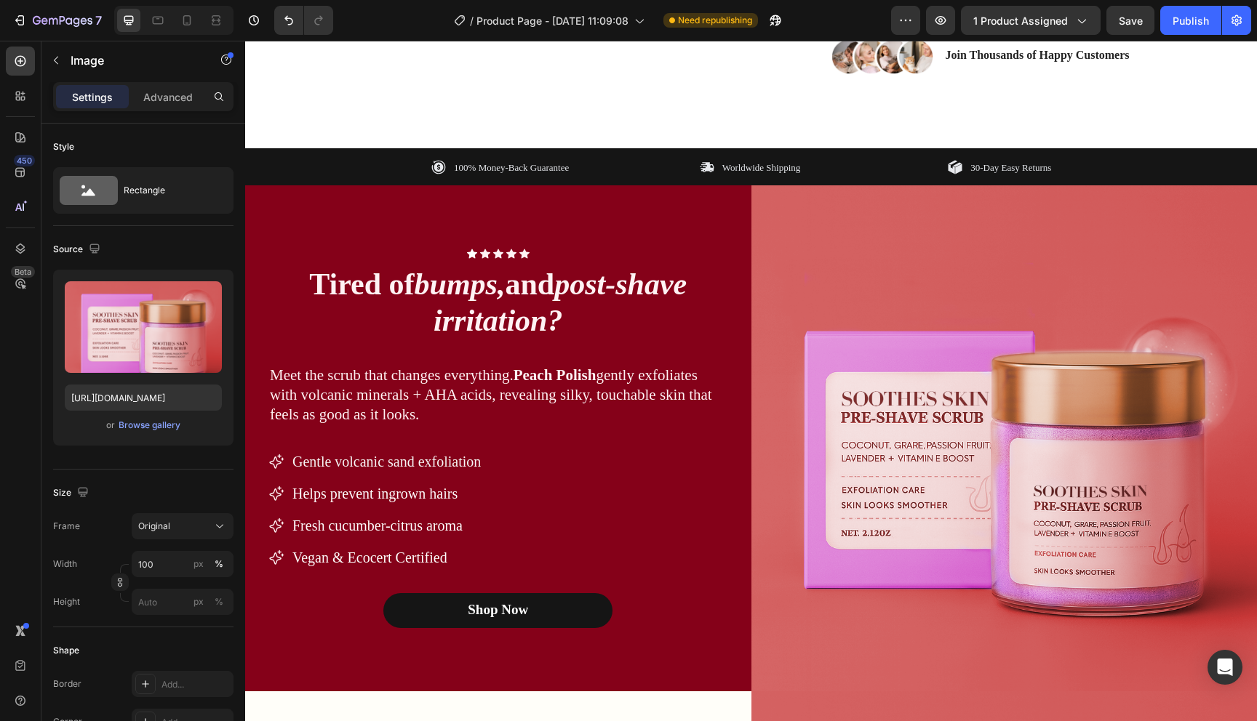
click at [838, 449] on img at bounding box center [1004, 438] width 506 height 506
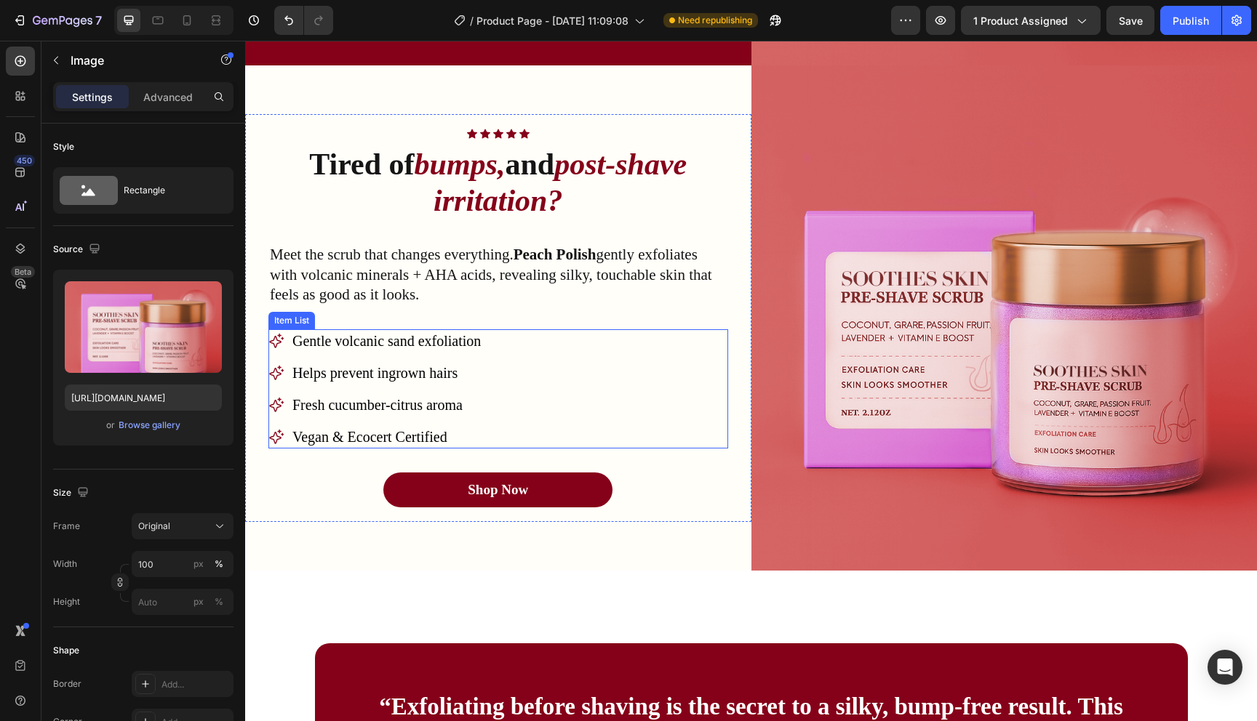
scroll to position [1397, 0]
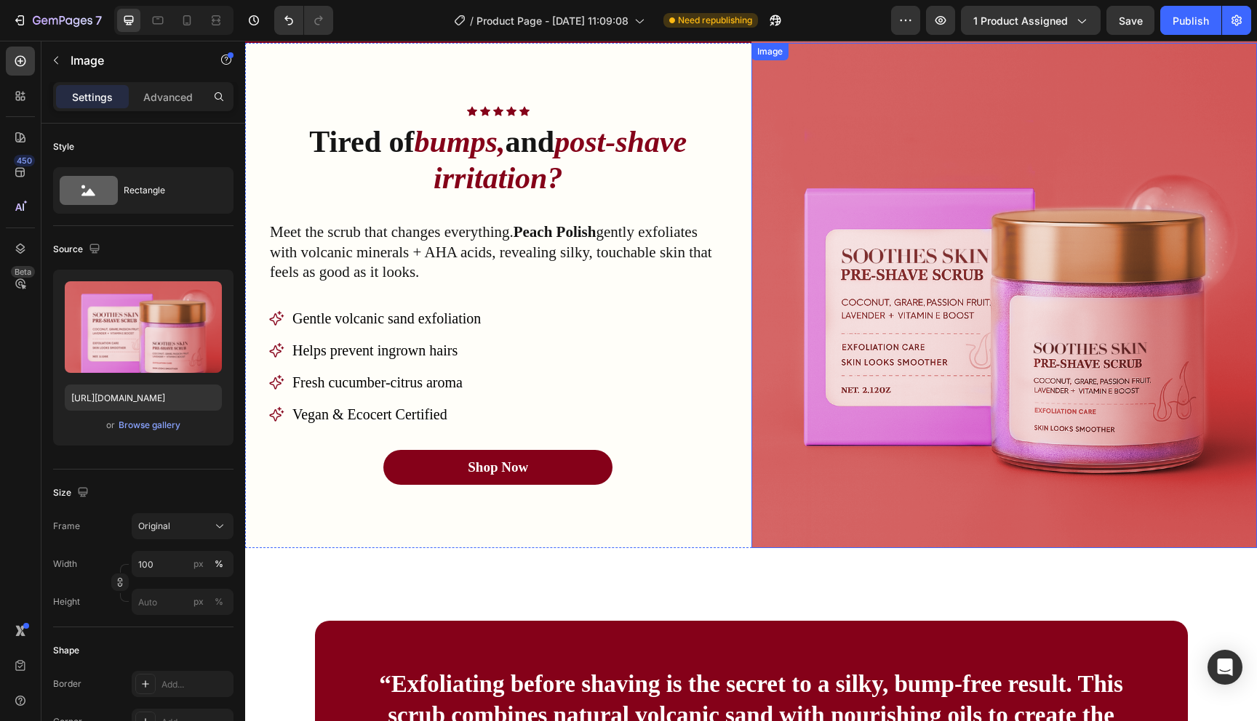
click at [908, 346] on img at bounding box center [1004, 296] width 506 height 506
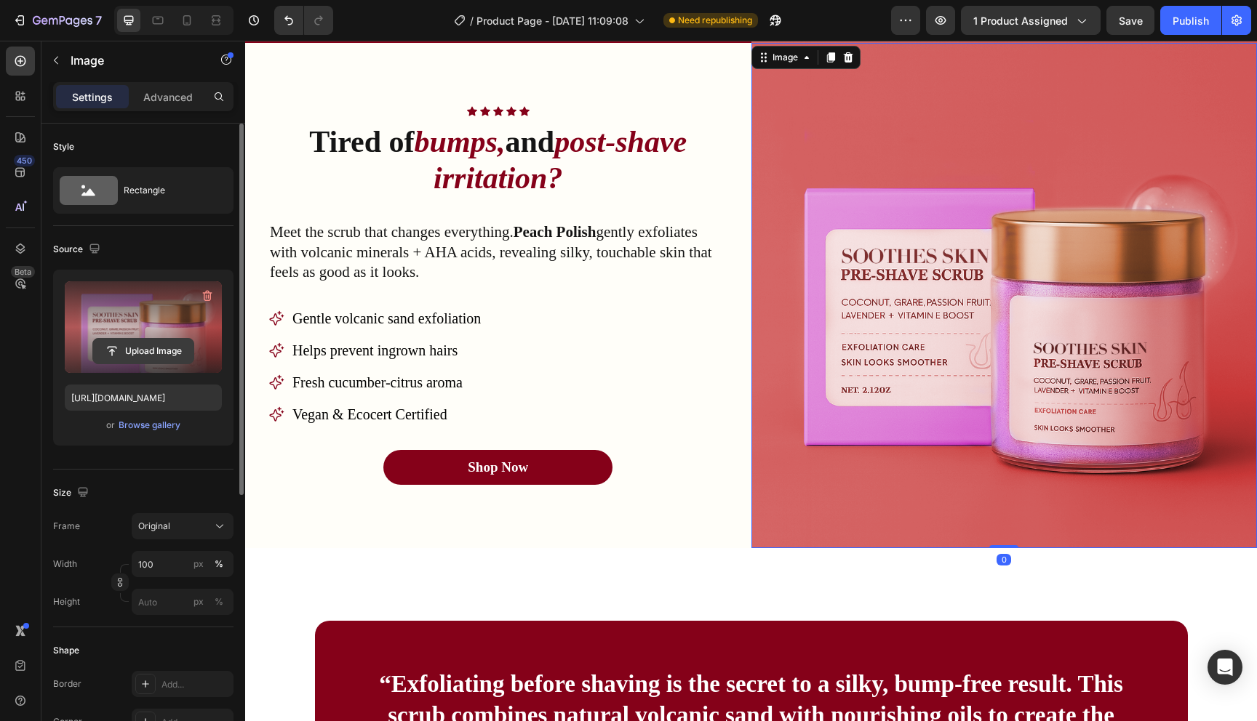
click at [147, 348] on input "file" at bounding box center [143, 351] width 100 height 25
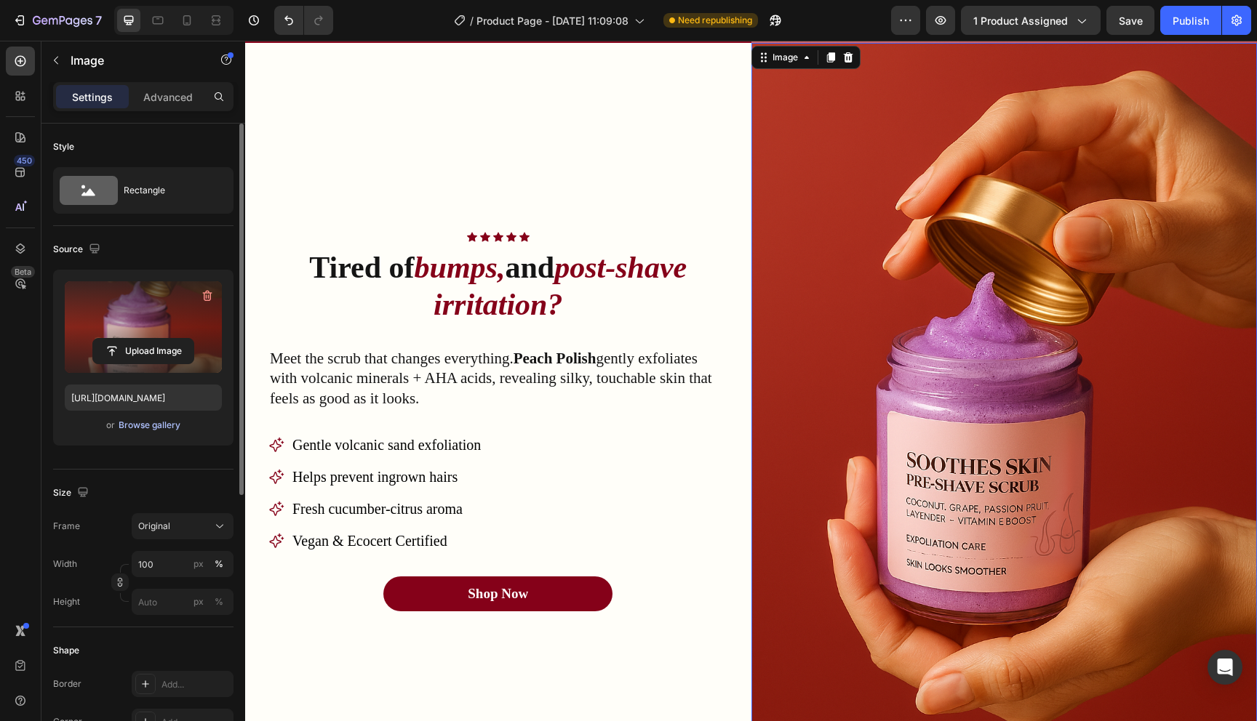
click at [146, 428] on div "Browse gallery" at bounding box center [150, 425] width 62 height 13
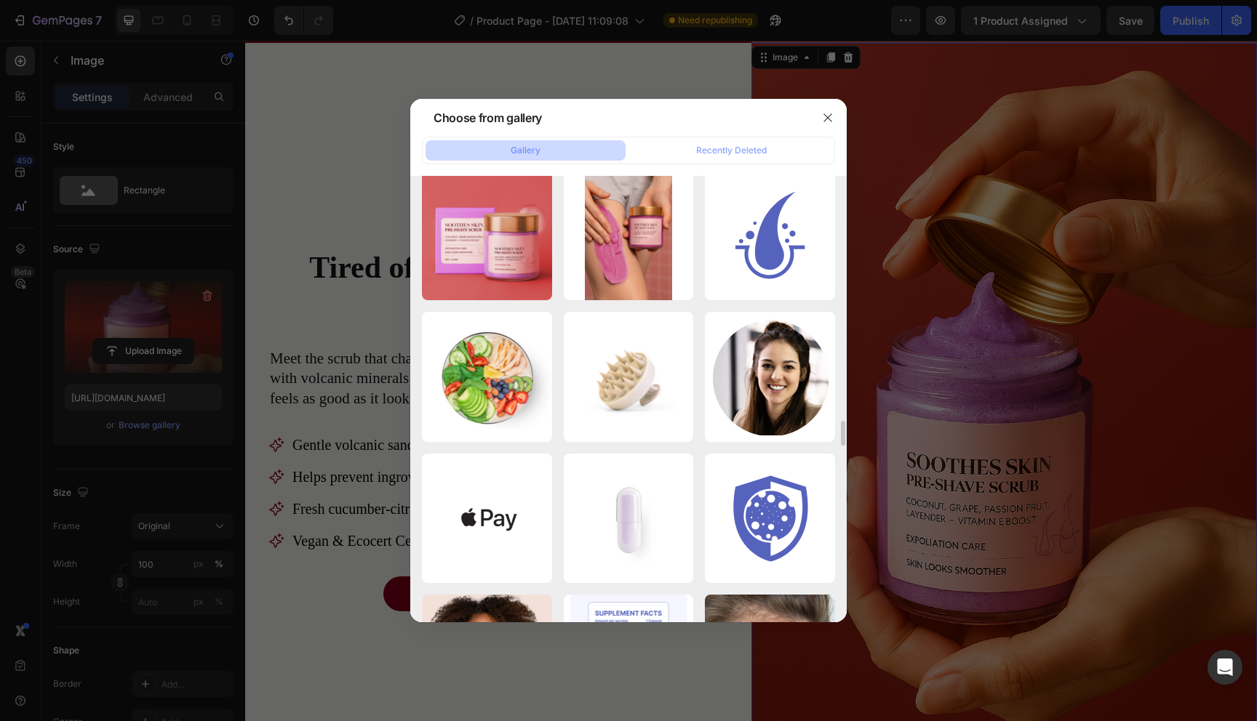
scroll to position [3590, 0]
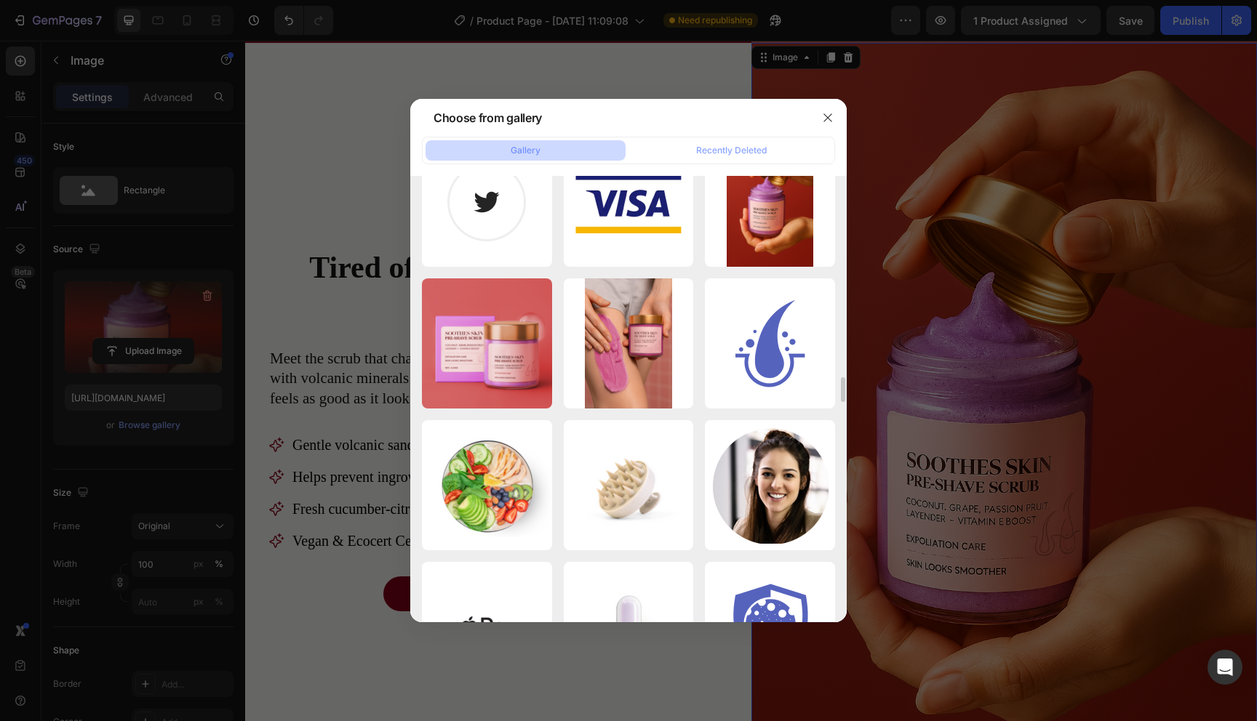
click at [132, 264] on div at bounding box center [628, 360] width 1257 height 721
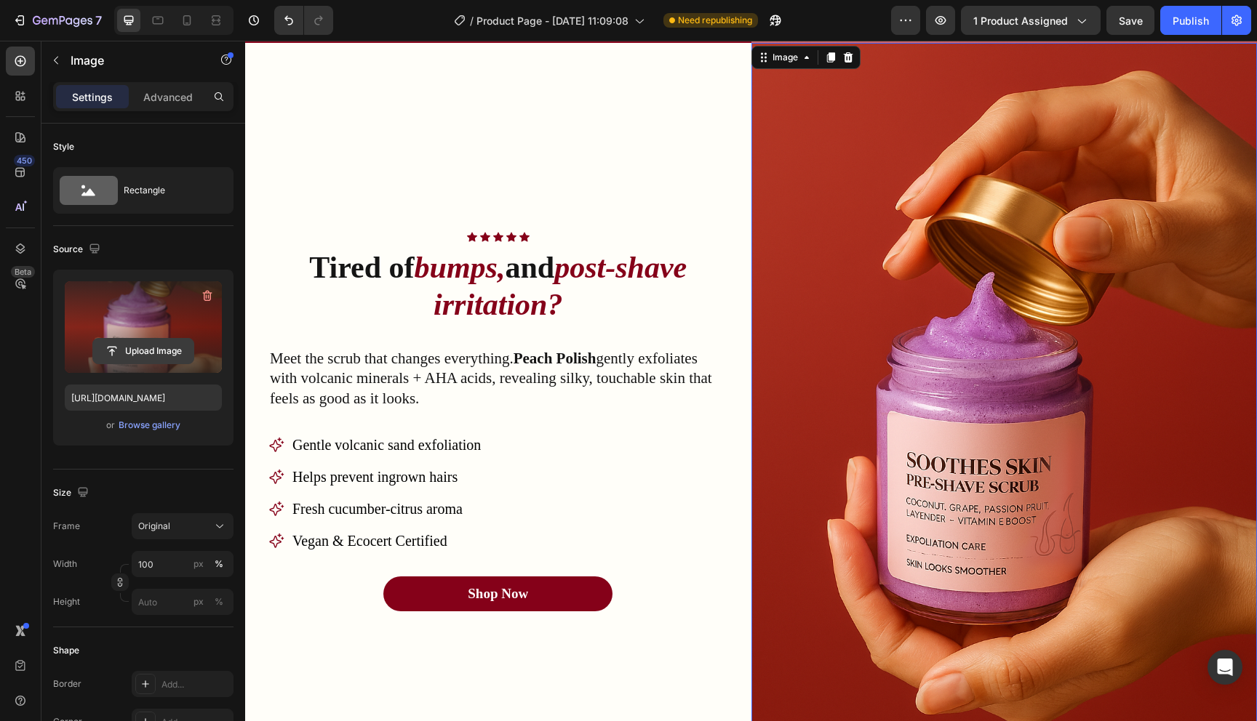
click at [143, 348] on input "file" at bounding box center [143, 351] width 100 height 25
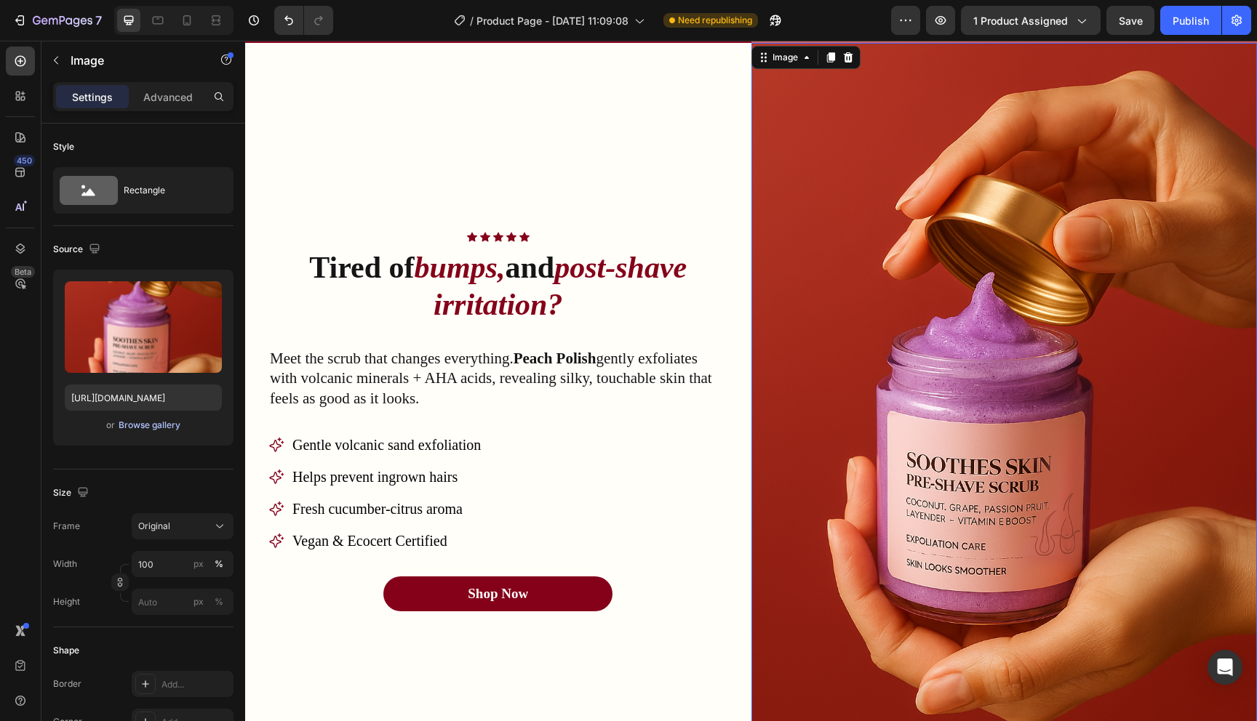
click at [157, 424] on div "Browse gallery" at bounding box center [150, 425] width 62 height 13
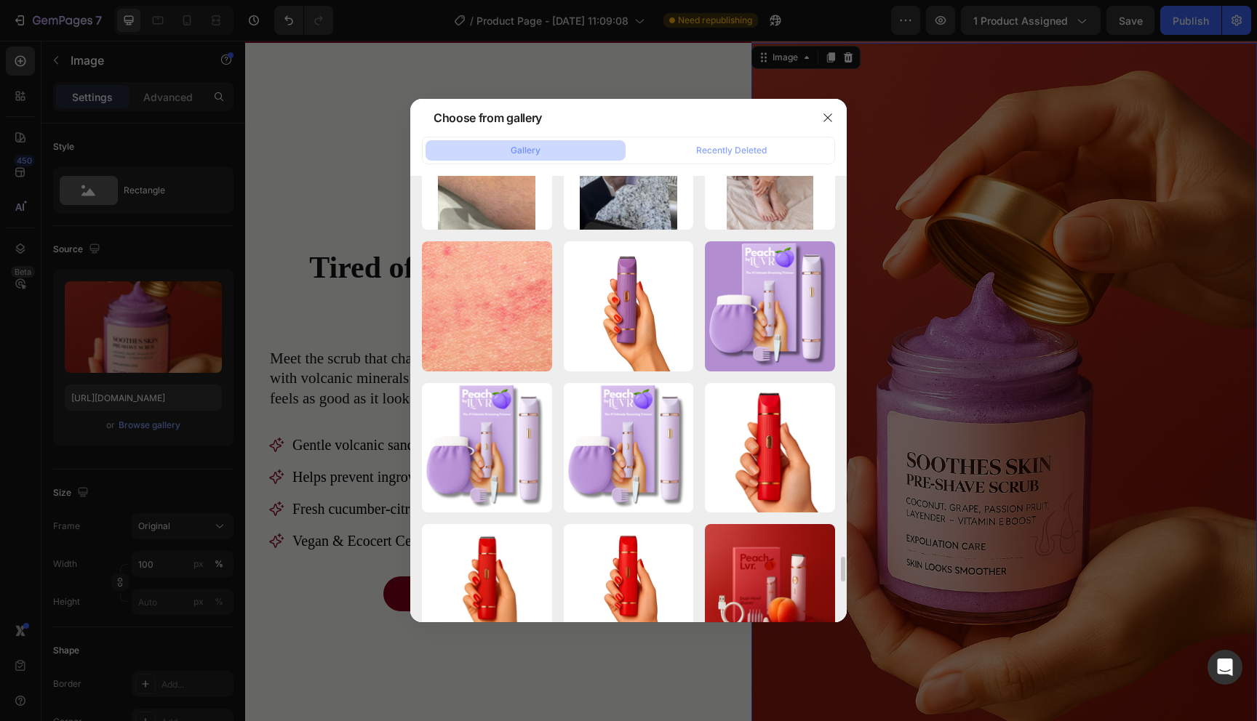
scroll to position [6449, 0]
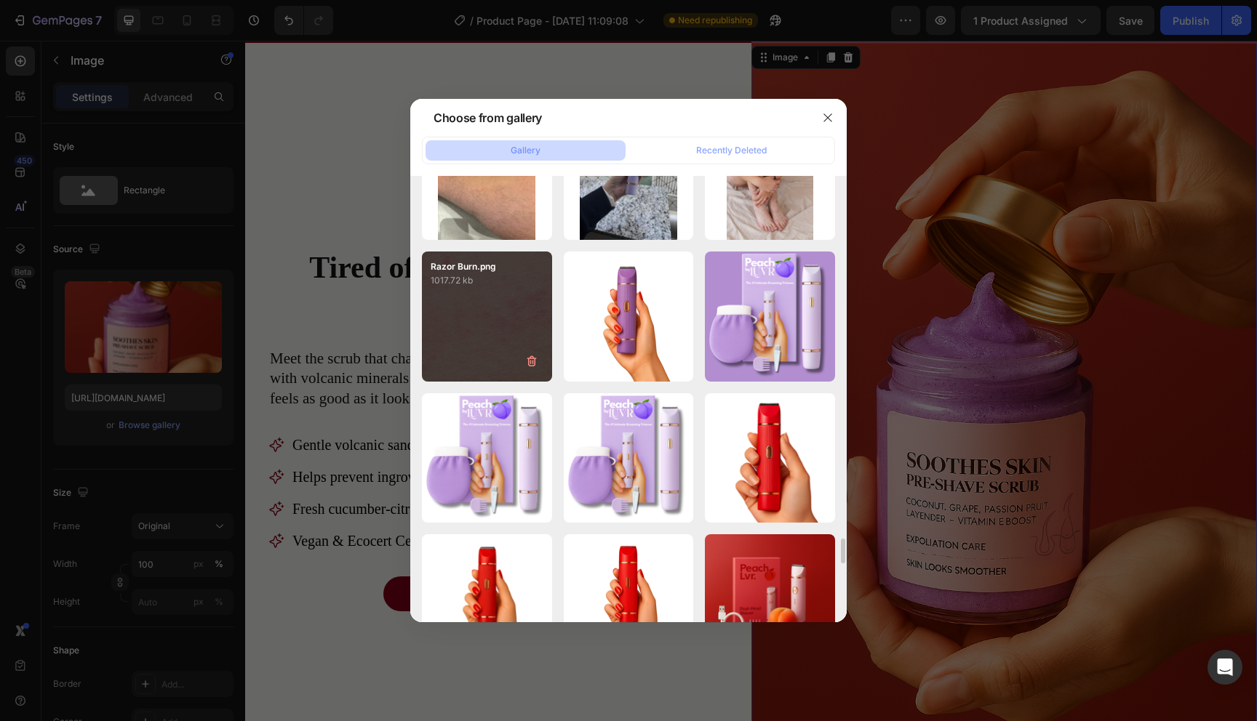
click at [518, 338] on div "Razor Burn.png 1017.72 kb" at bounding box center [487, 317] width 130 height 130
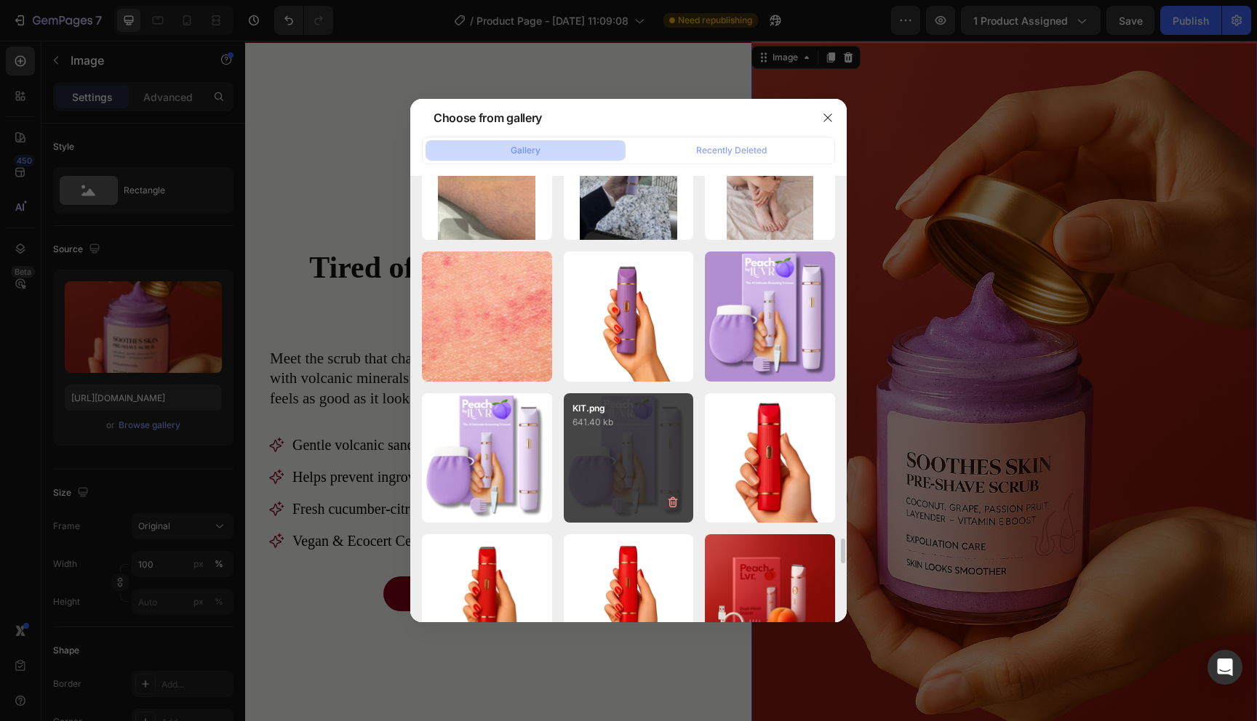
type input "https://cdn.shopify.com/s/files/1/0721/4720/6343/files/gempages_579896476411364…"
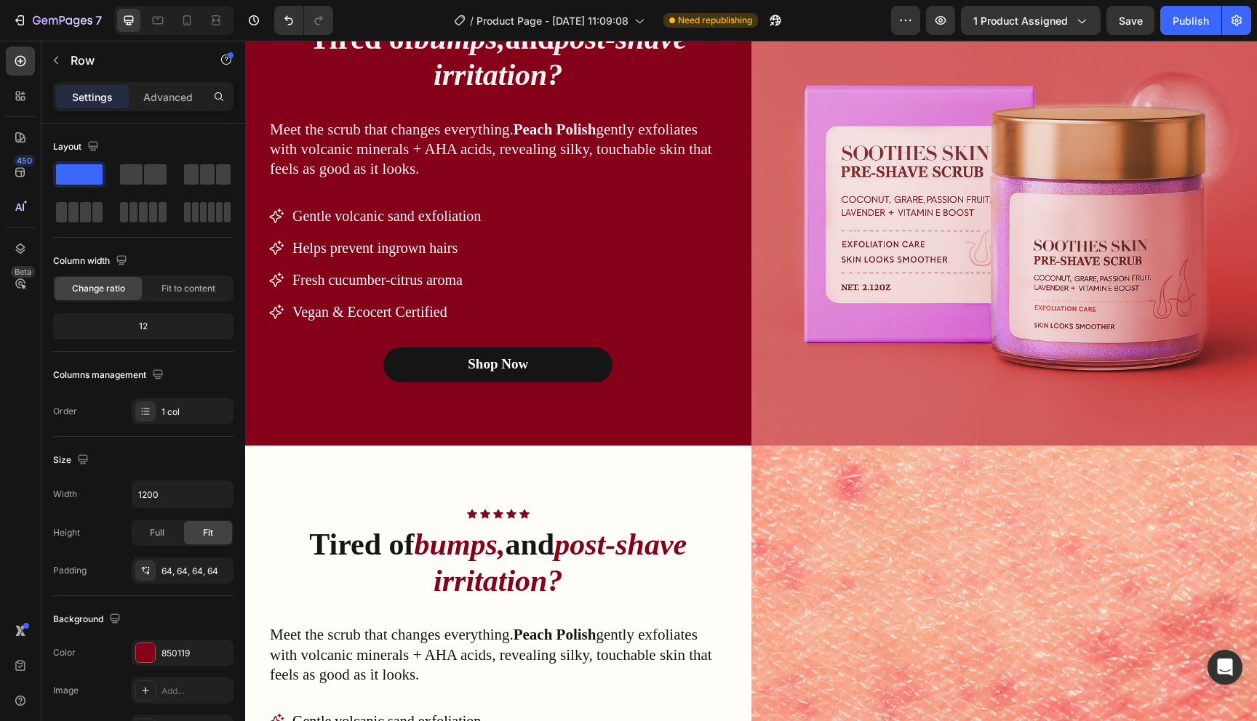
scroll to position [844, 0]
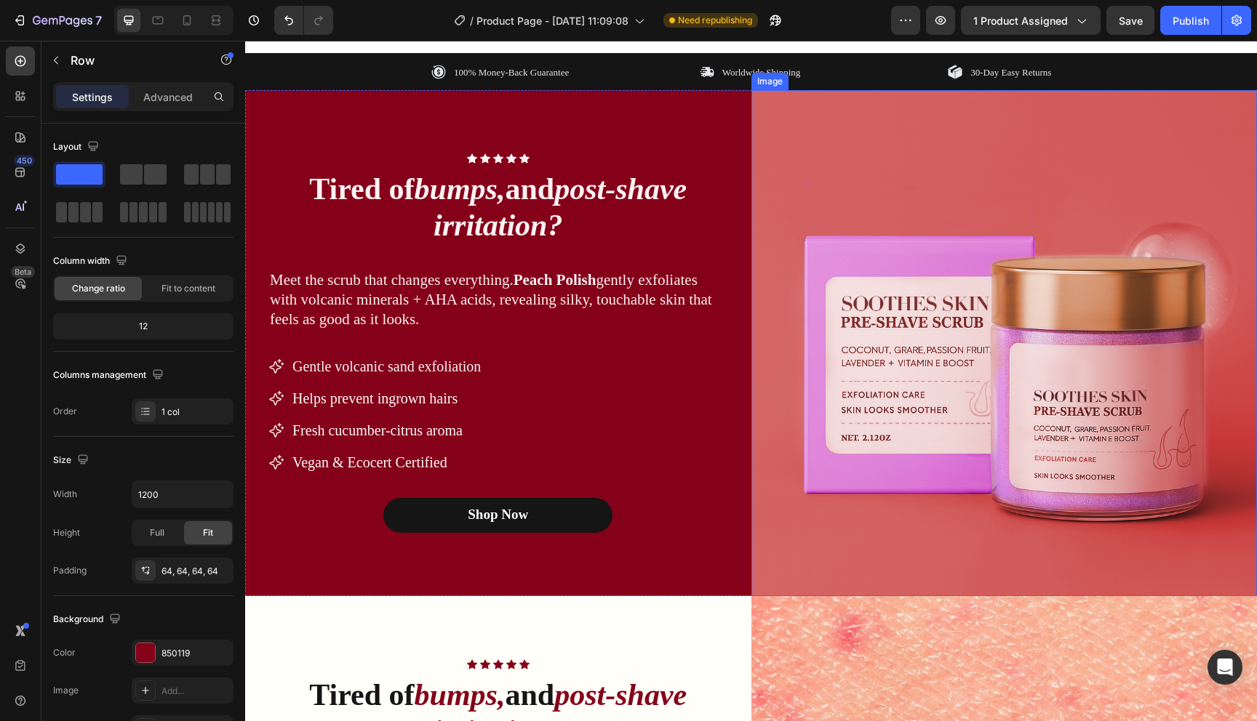
click at [849, 478] on img at bounding box center [1004, 343] width 506 height 506
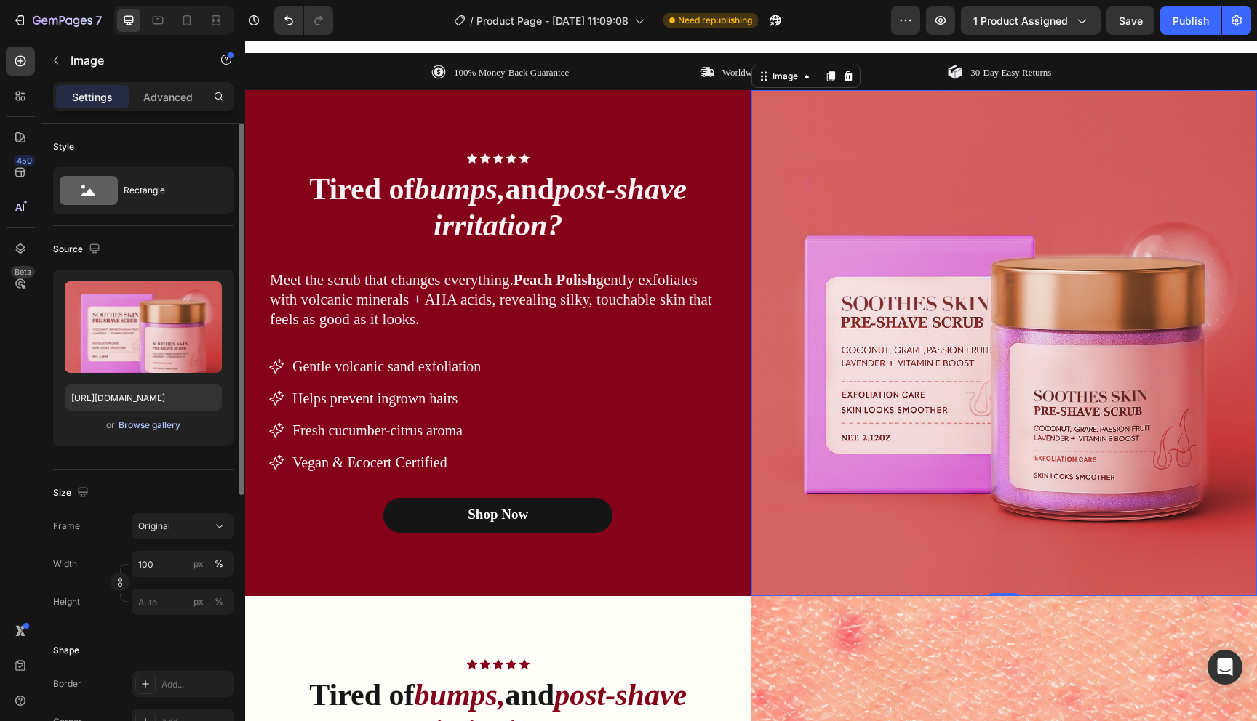
click at [148, 425] on div "Browse gallery" at bounding box center [150, 425] width 62 height 13
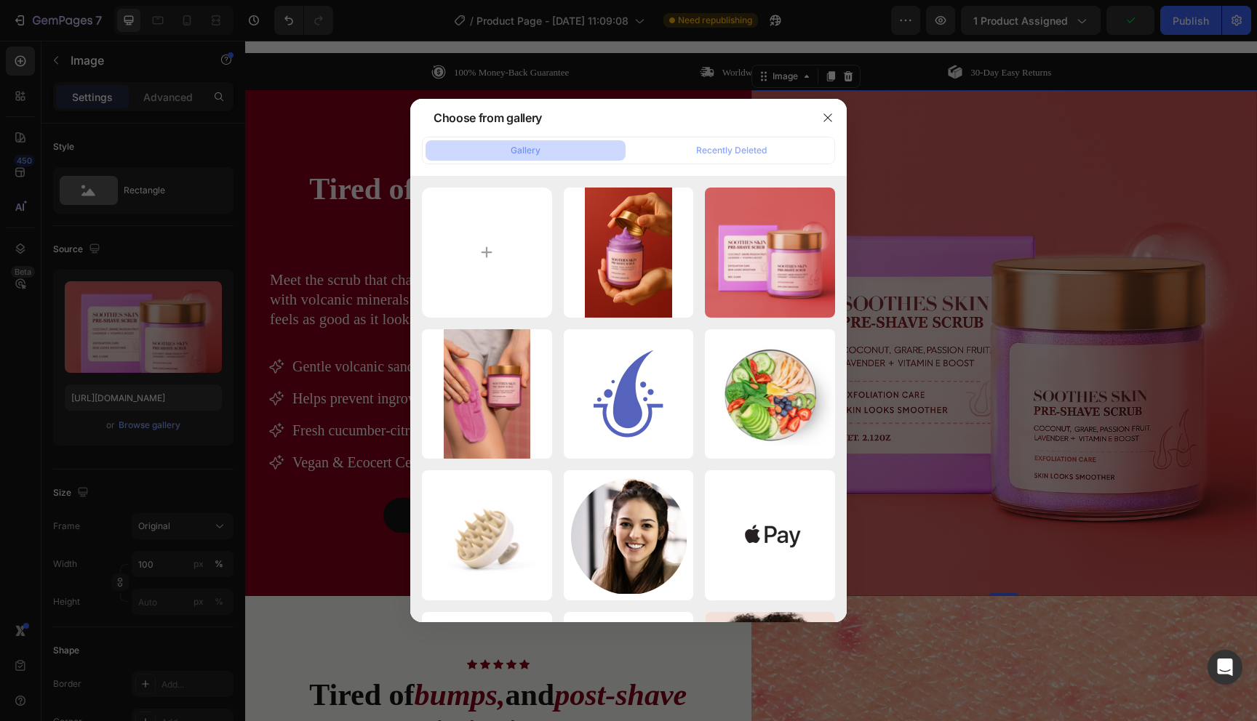
click at [72, 345] on div at bounding box center [628, 360] width 1257 height 721
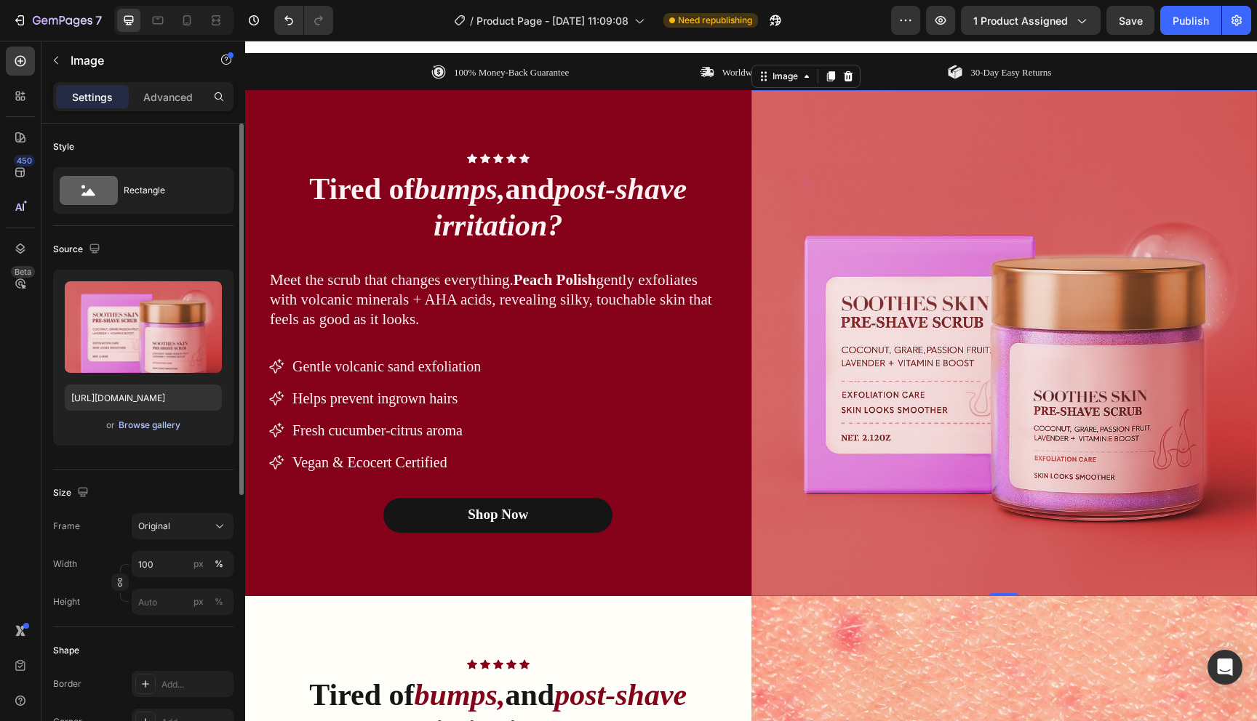
click at [170, 431] on div "Browse gallery" at bounding box center [150, 425] width 62 height 13
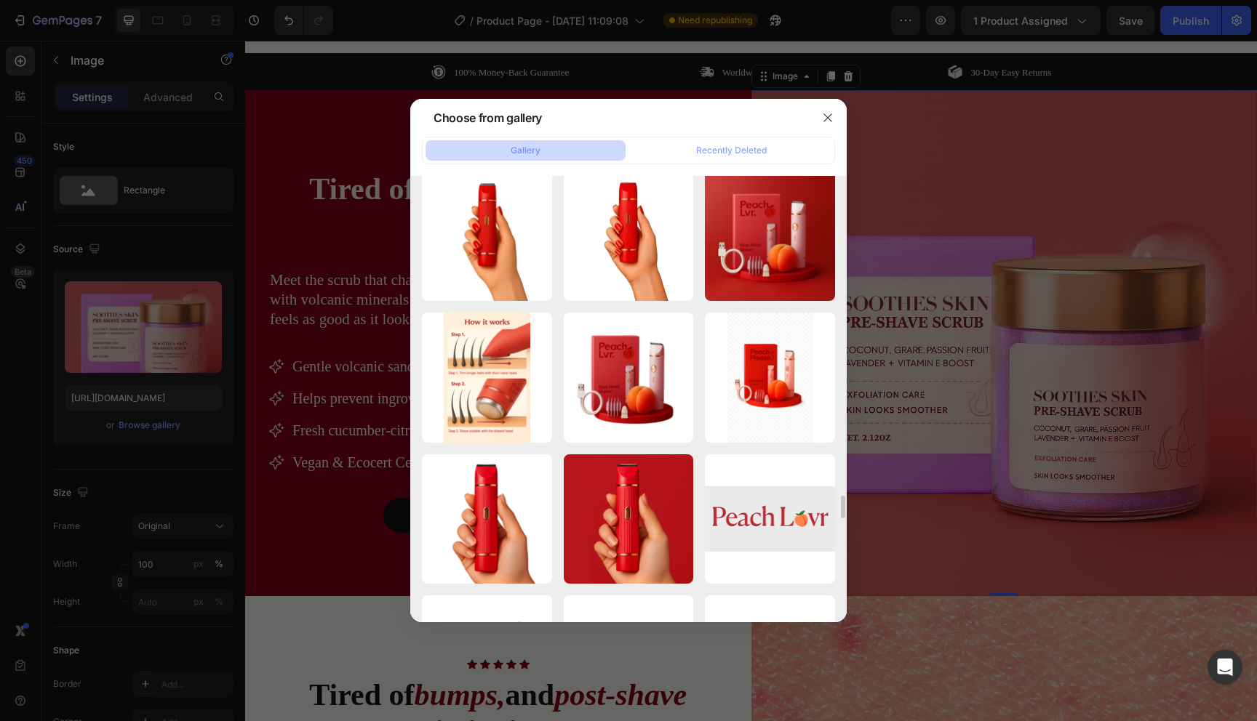
scroll to position [6710, 0]
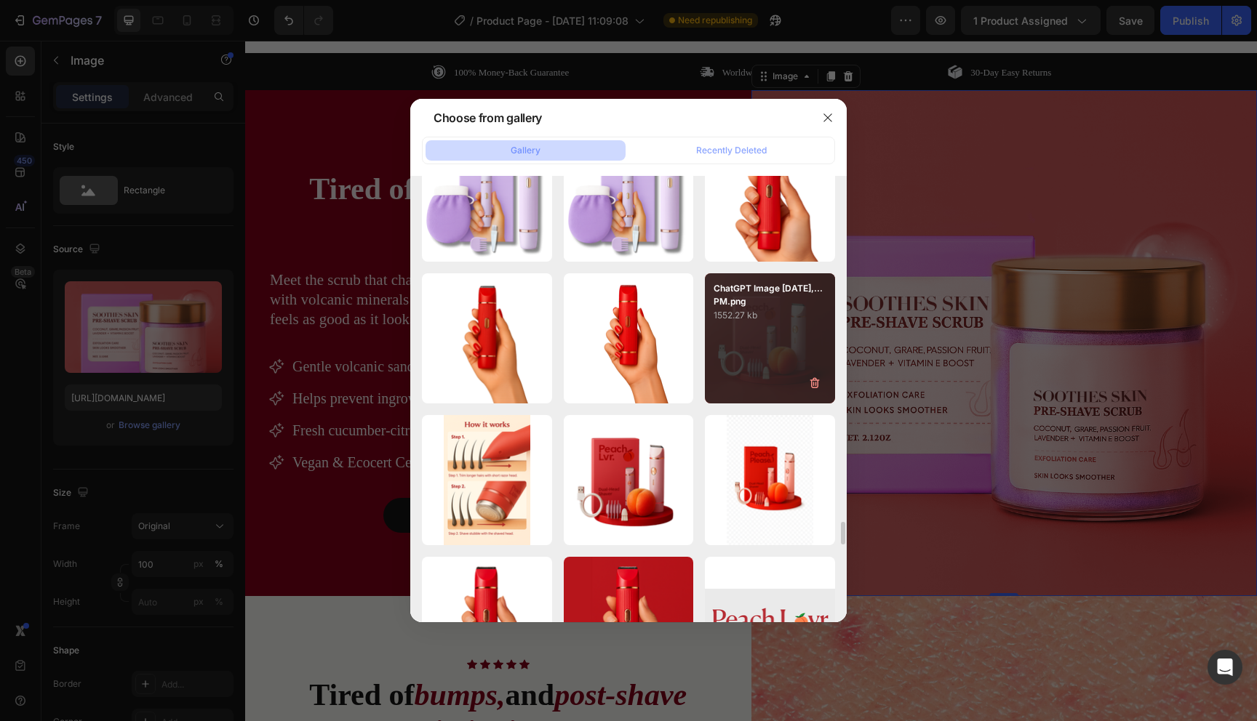
click at [720, 327] on div "ChatGPT Image Aug 18,...PM.png 1552.27 kb" at bounding box center [770, 338] width 130 height 130
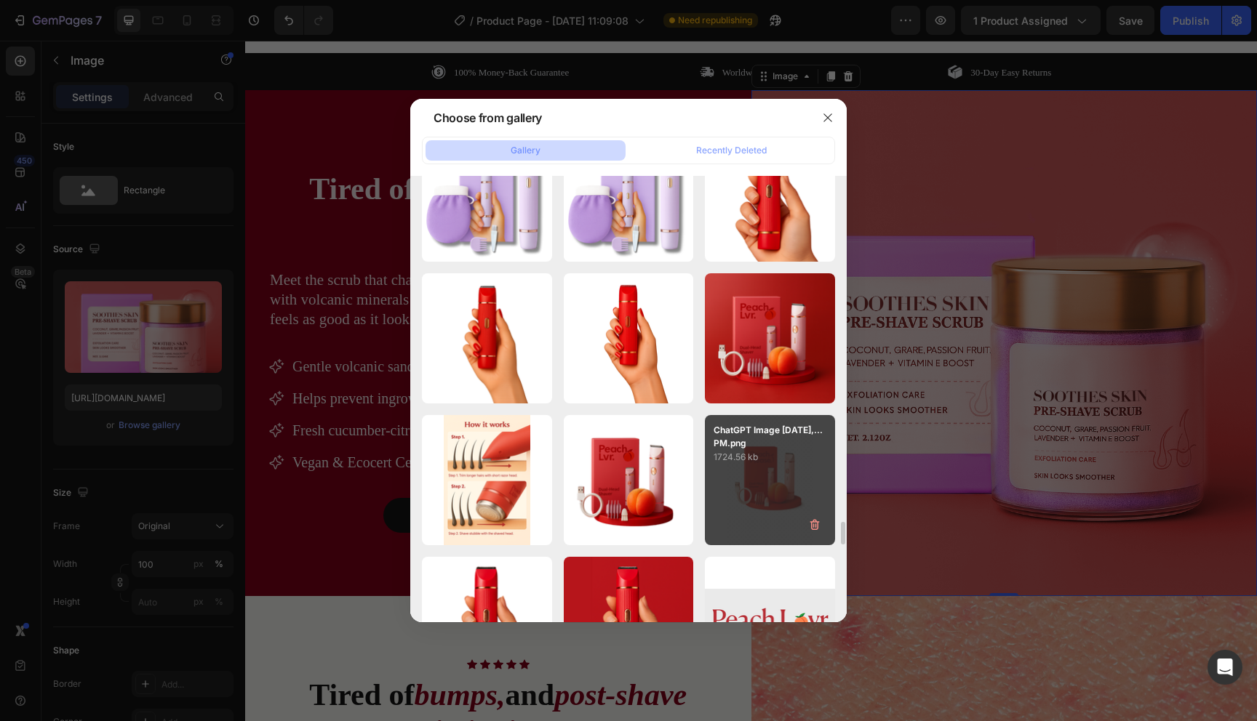
type input "https://cdn.shopify.com/s/files/1/0721/4720/6343/files/gempages_579896476411364…"
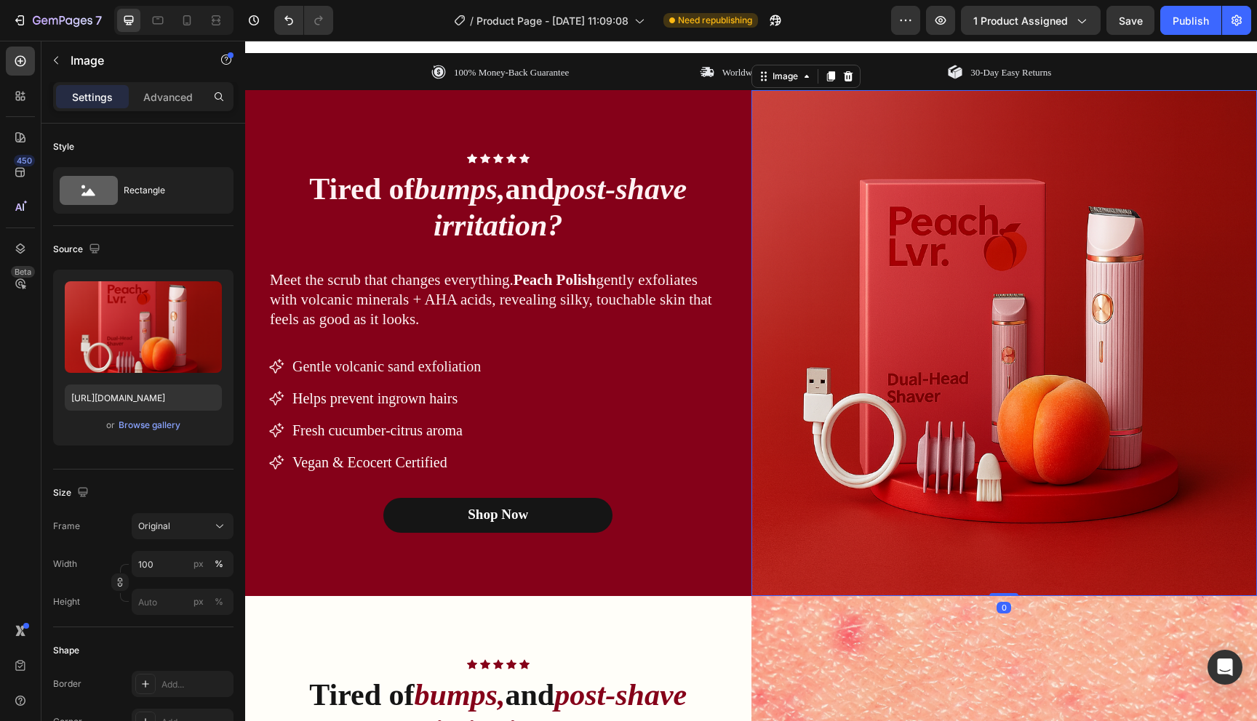
click at [835, 543] on img at bounding box center [1004, 343] width 506 height 506
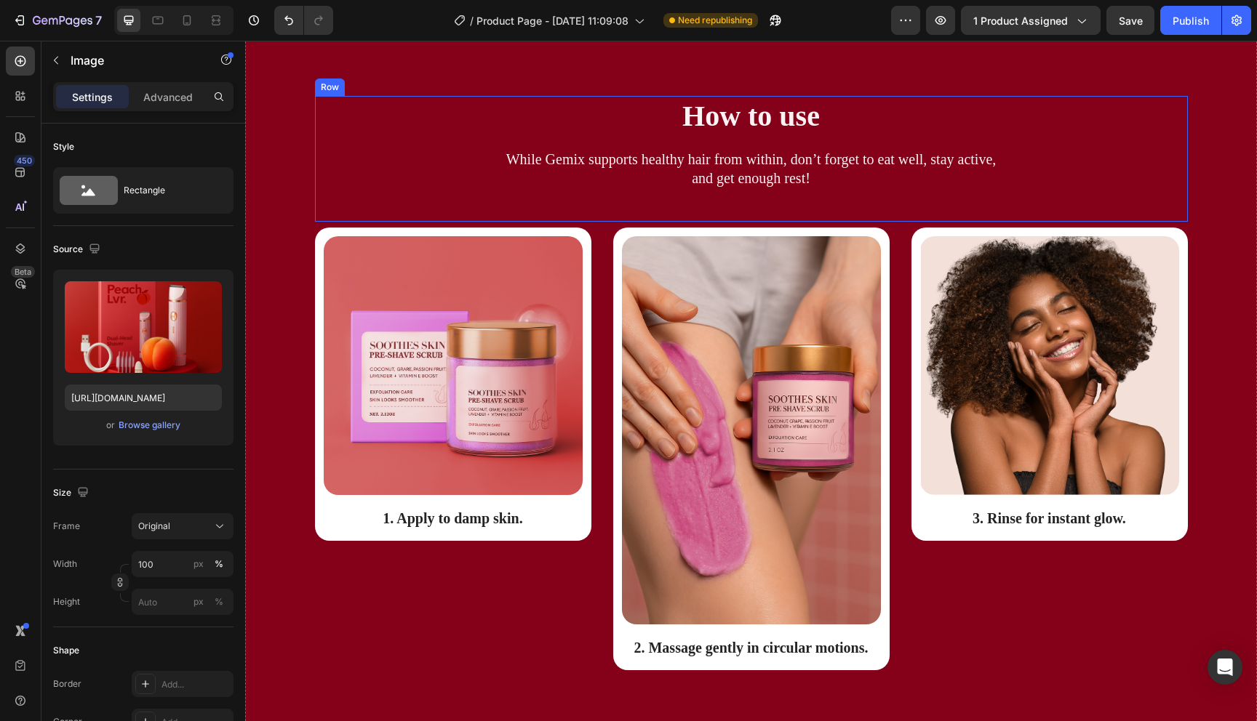
scroll to position [2298, 0]
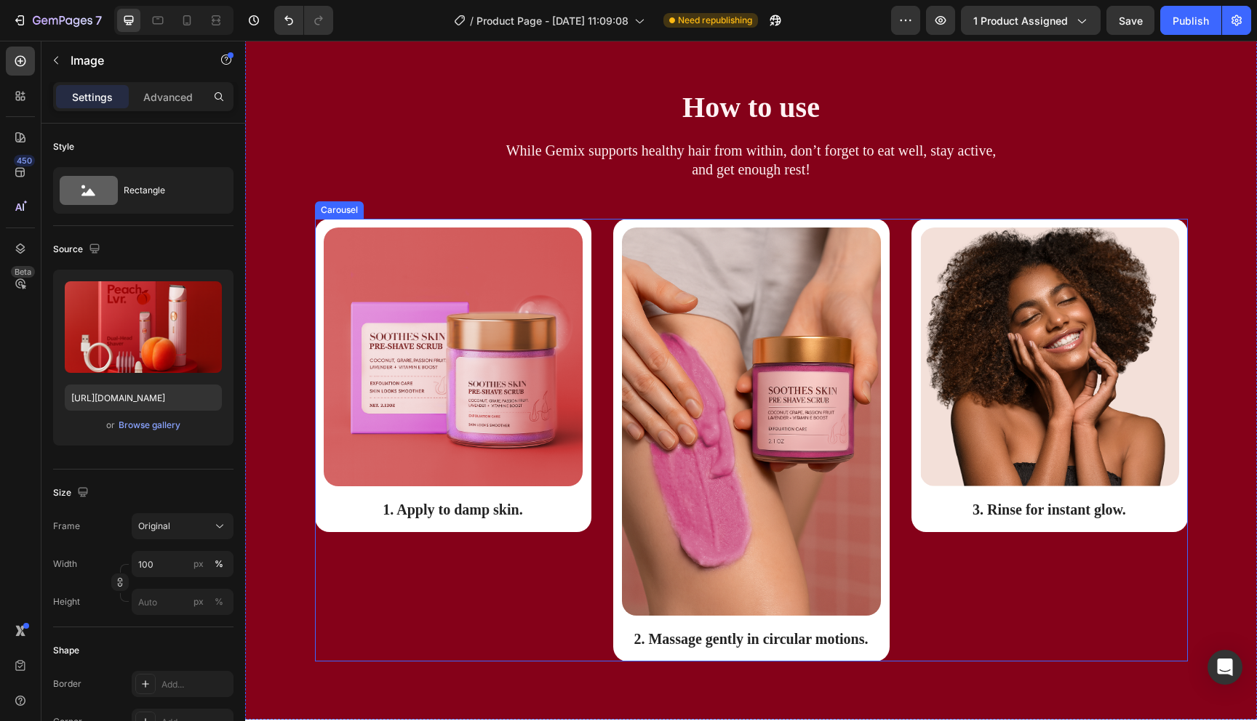
click at [447, 614] on div "Image 1. Apply to damp skin. Text Block Row" at bounding box center [453, 440] width 276 height 443
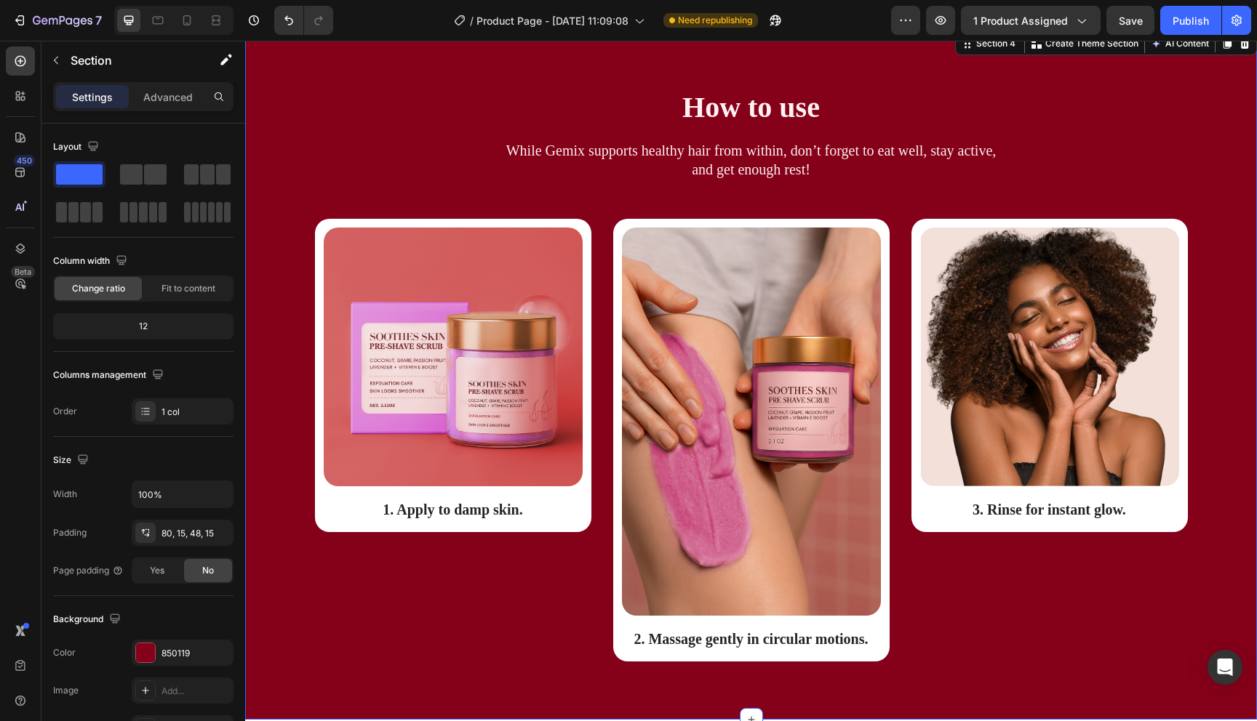
click at [287, 586] on div "Image 1. Apply to damp skin. Text Block Row Image 2. Massage gently in circular…" at bounding box center [751, 452] width 990 height 466
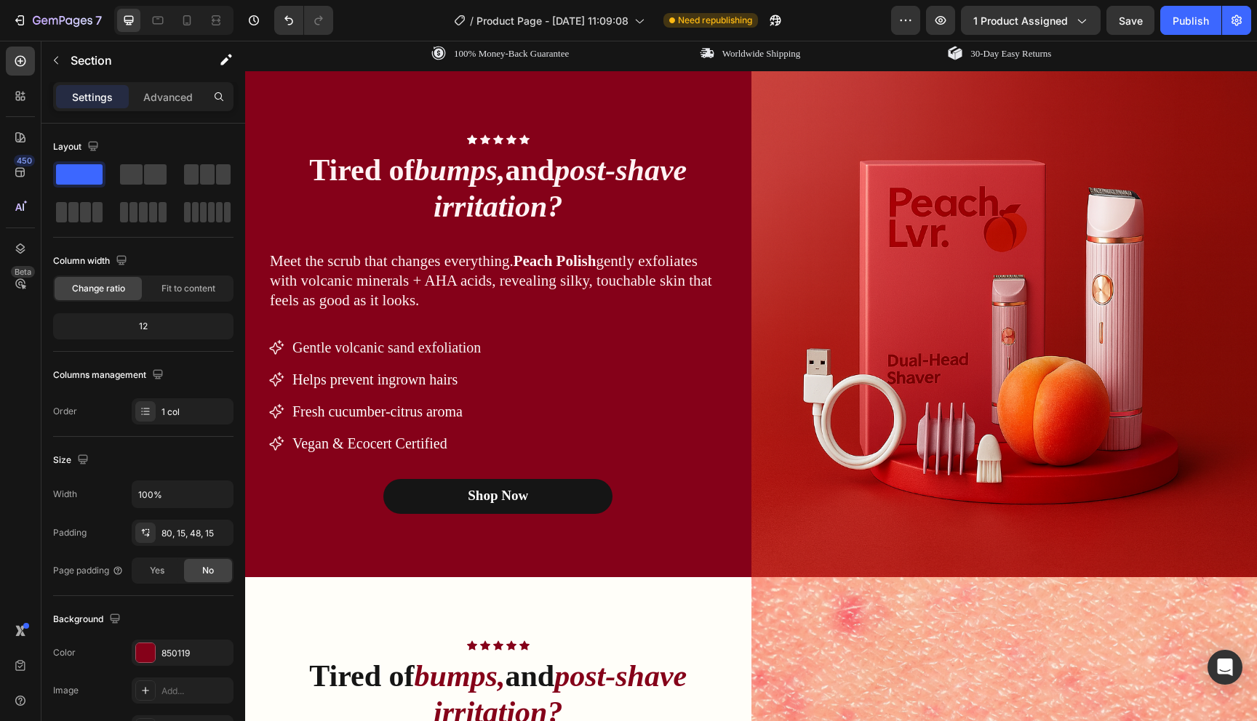
scroll to position [702, 0]
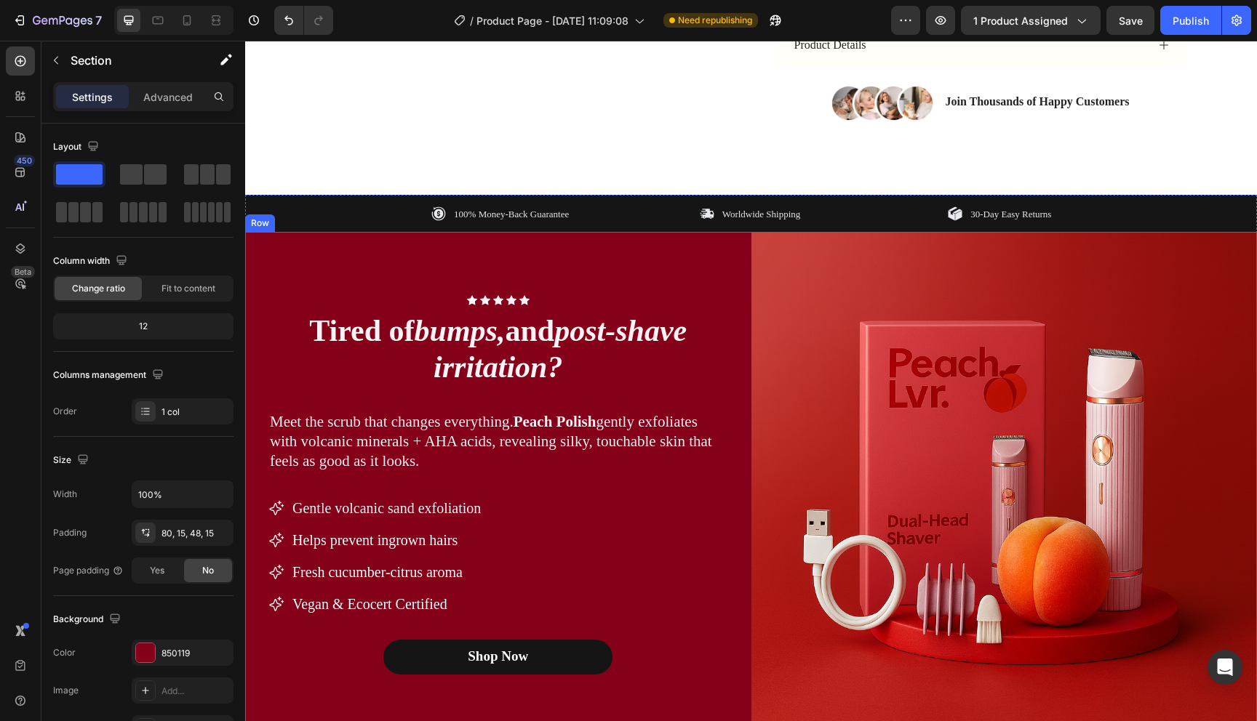
click at [296, 251] on div "Icon Icon Icon Icon Icon Icon List Row Tired of bumps, and post-shave irritatio…" at bounding box center [498, 485] width 506 height 506
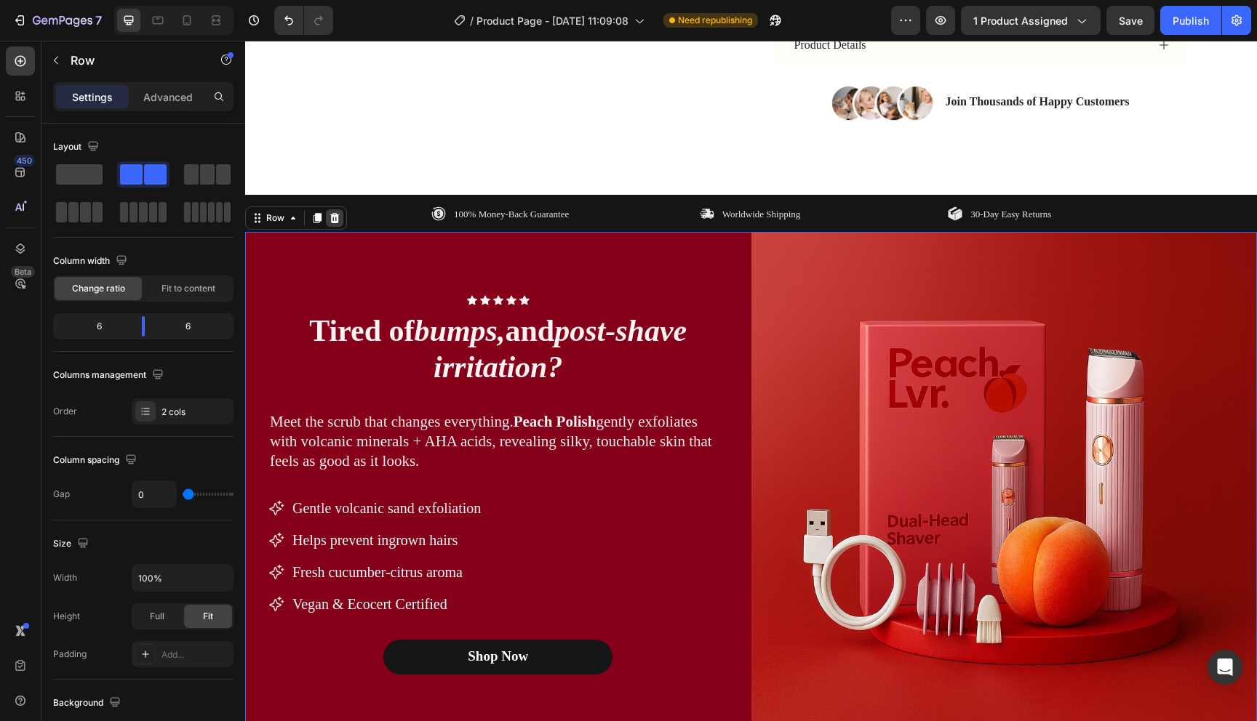
click at [335, 218] on icon at bounding box center [335, 218] width 12 height 12
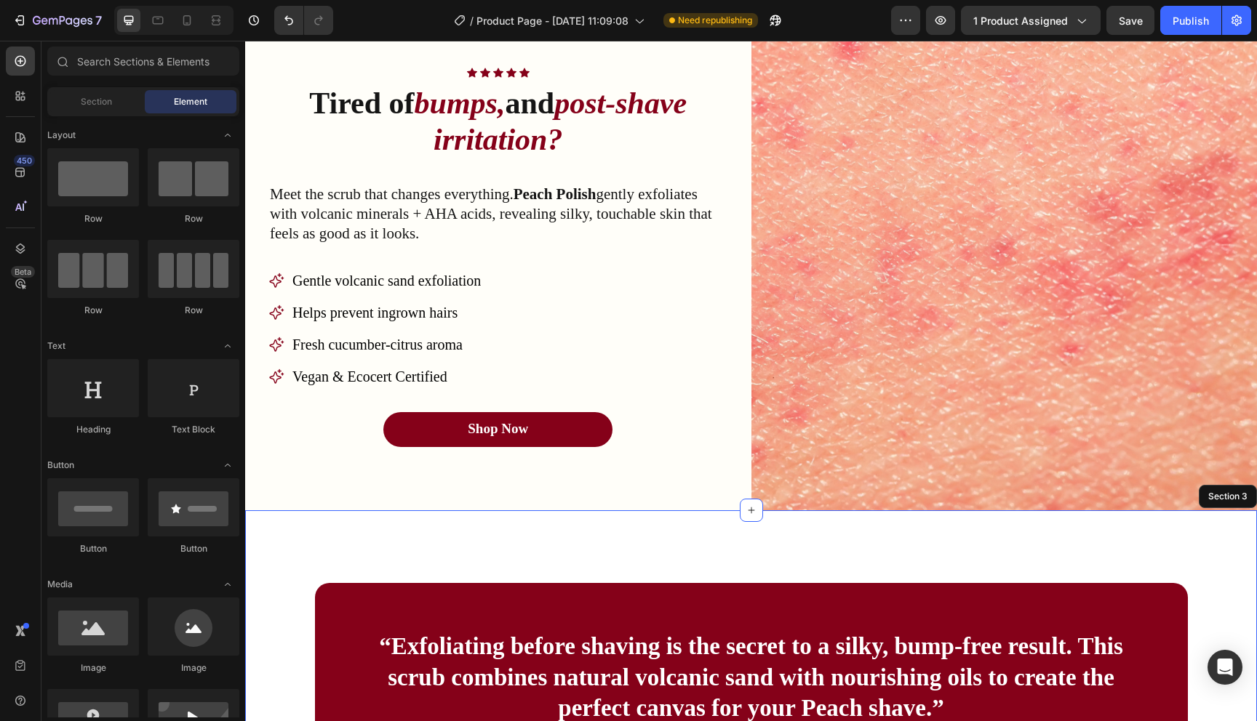
click at [695, 574] on div "“Exfoliating before shaving is the secret to a silky, bump-free result. This sc…" at bounding box center [751, 702] width 1012 height 382
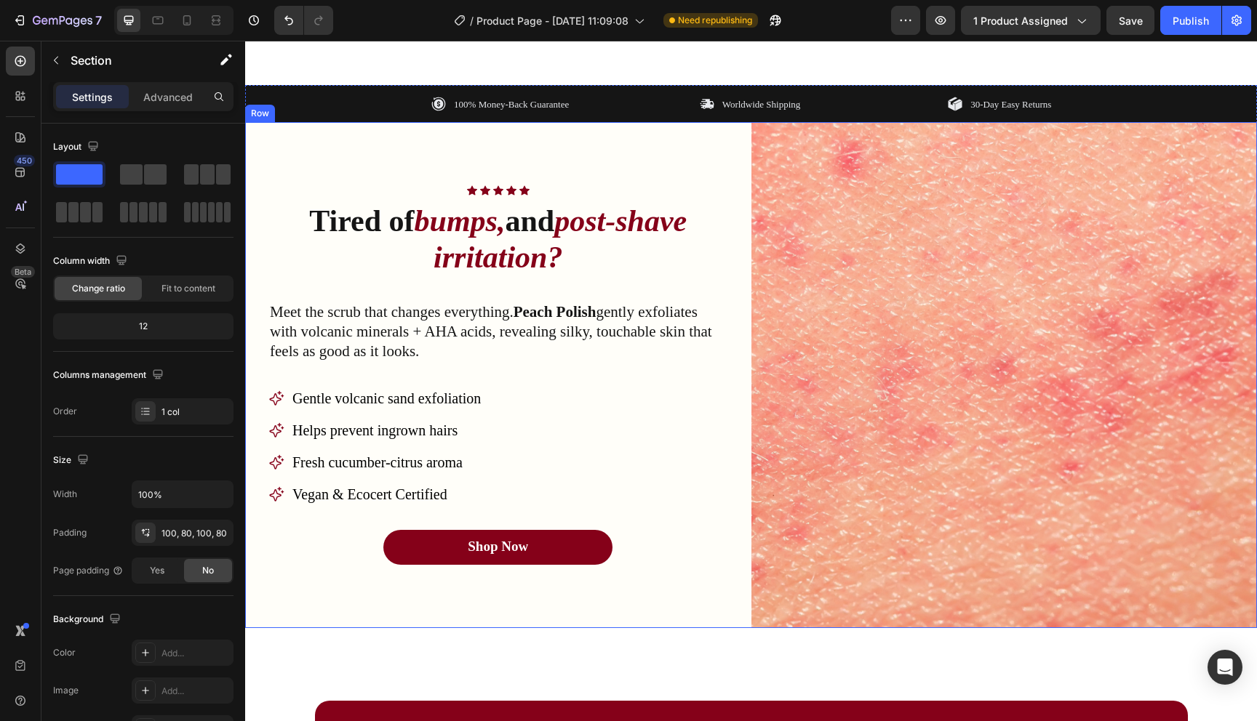
click at [692, 584] on div "Icon Icon Icon Icon Icon Icon List Row Tired of bumps, and post-shave irritatio…" at bounding box center [498, 375] width 506 height 506
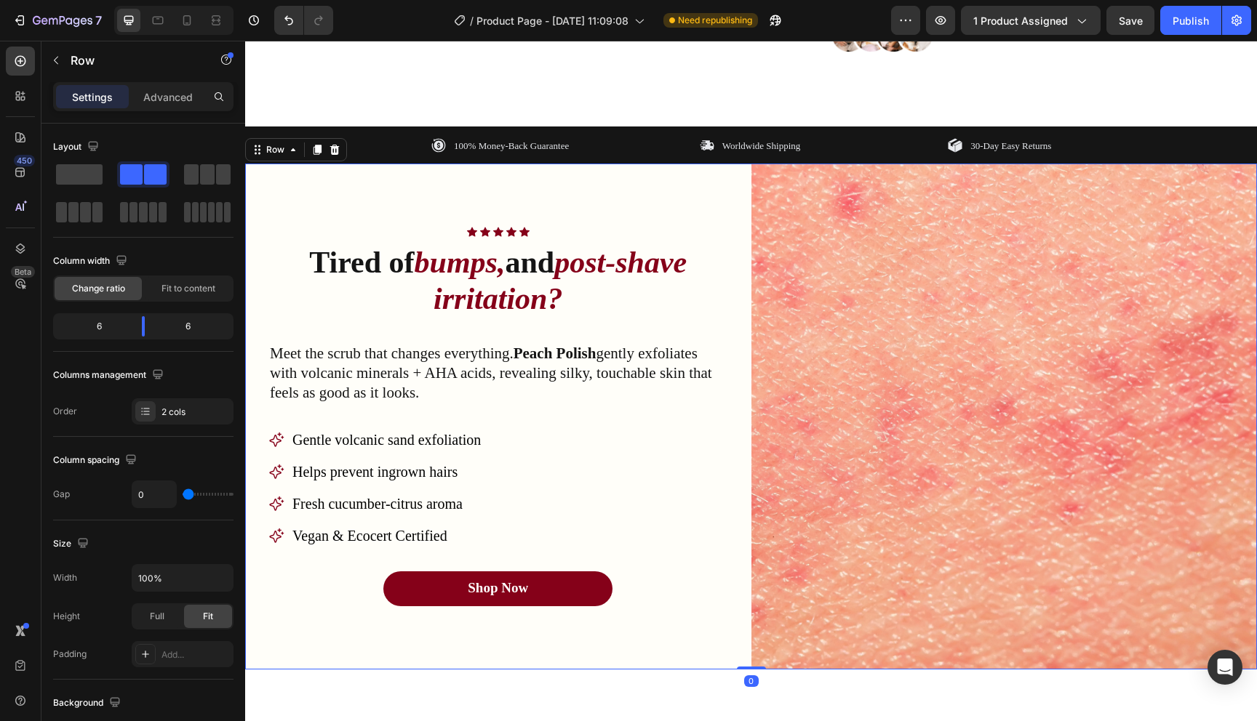
scroll to position [783, 0]
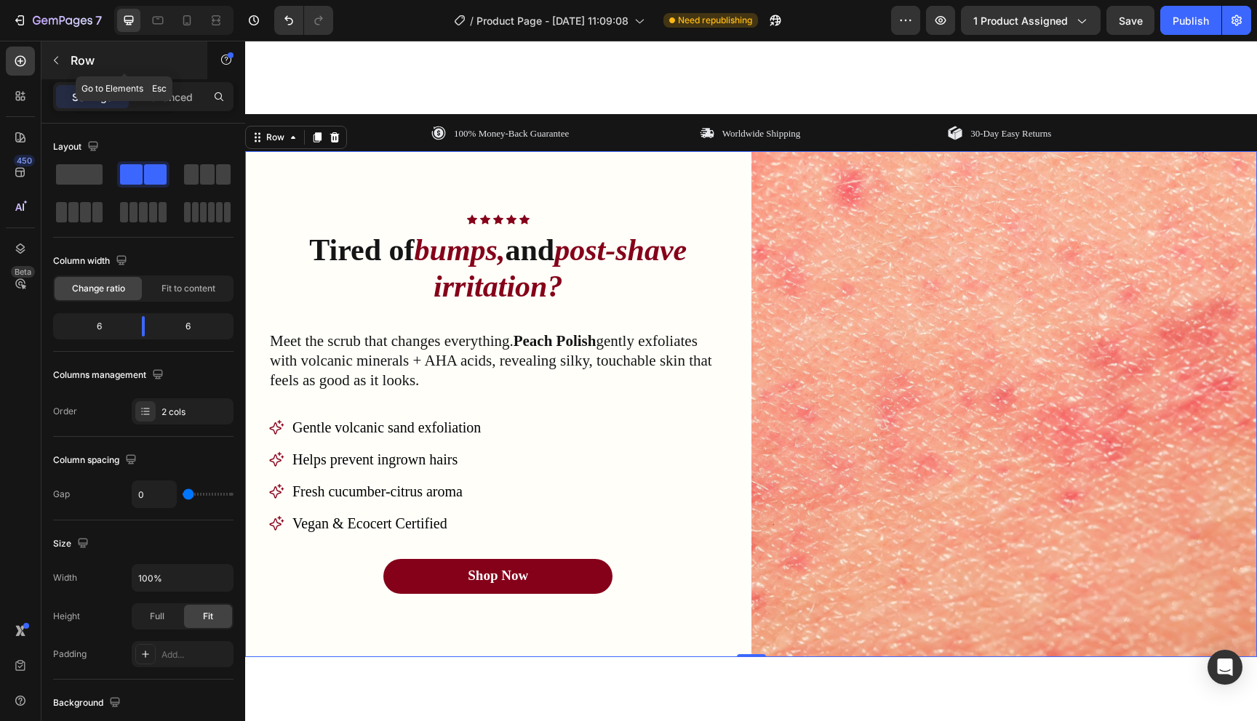
click at [58, 56] on icon "button" at bounding box center [56, 61] width 12 height 12
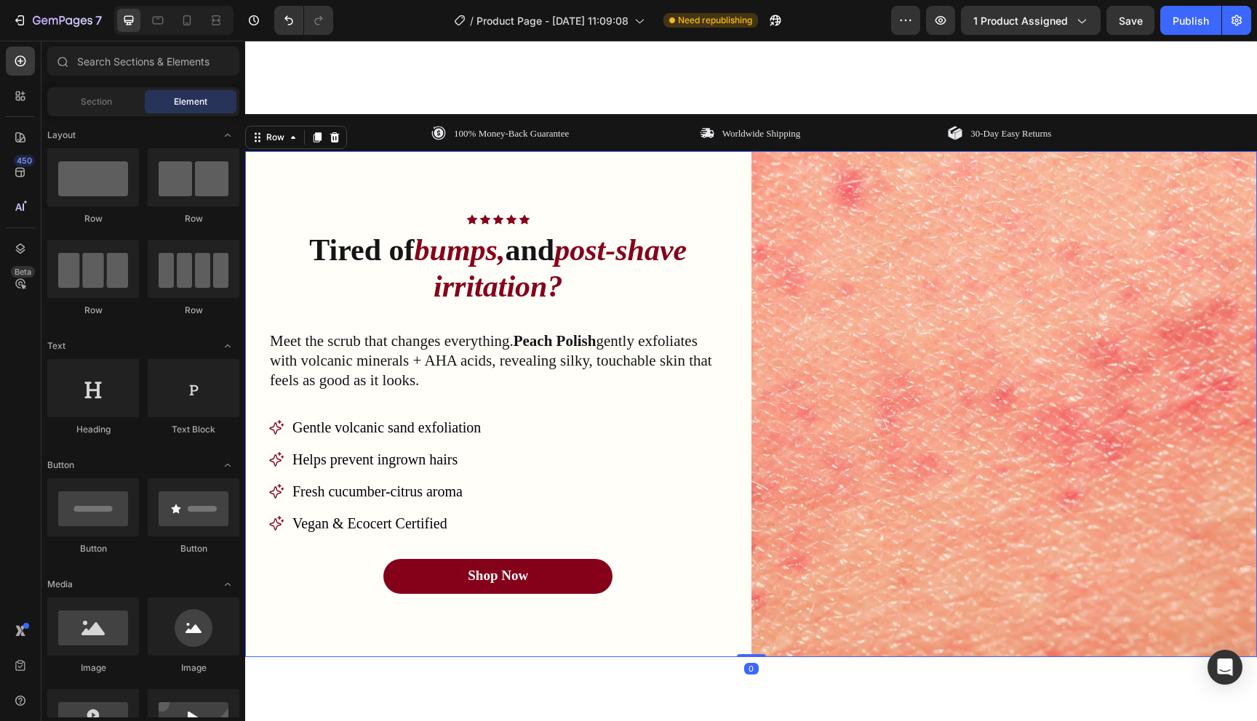
click at [264, 168] on div "Icon Icon Icon Icon Icon Icon List Row Tired of bumps, and post-shave irritatio…" at bounding box center [498, 404] width 506 height 506
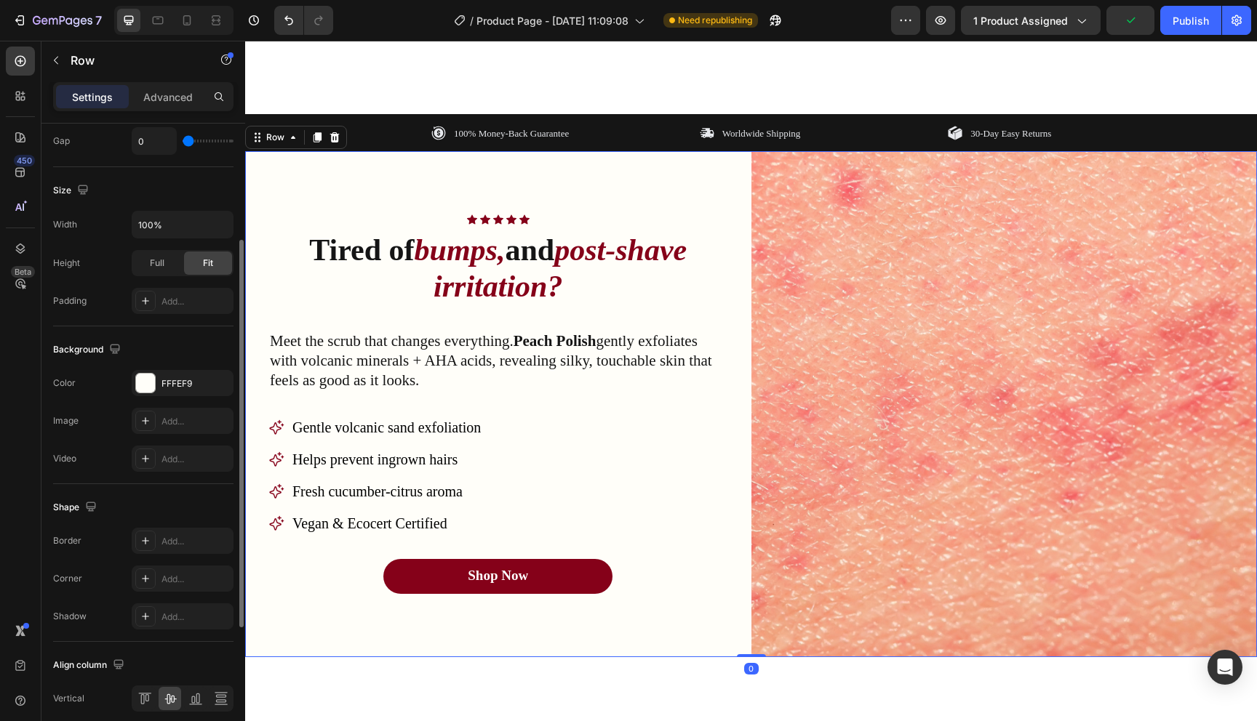
scroll to position [414, 0]
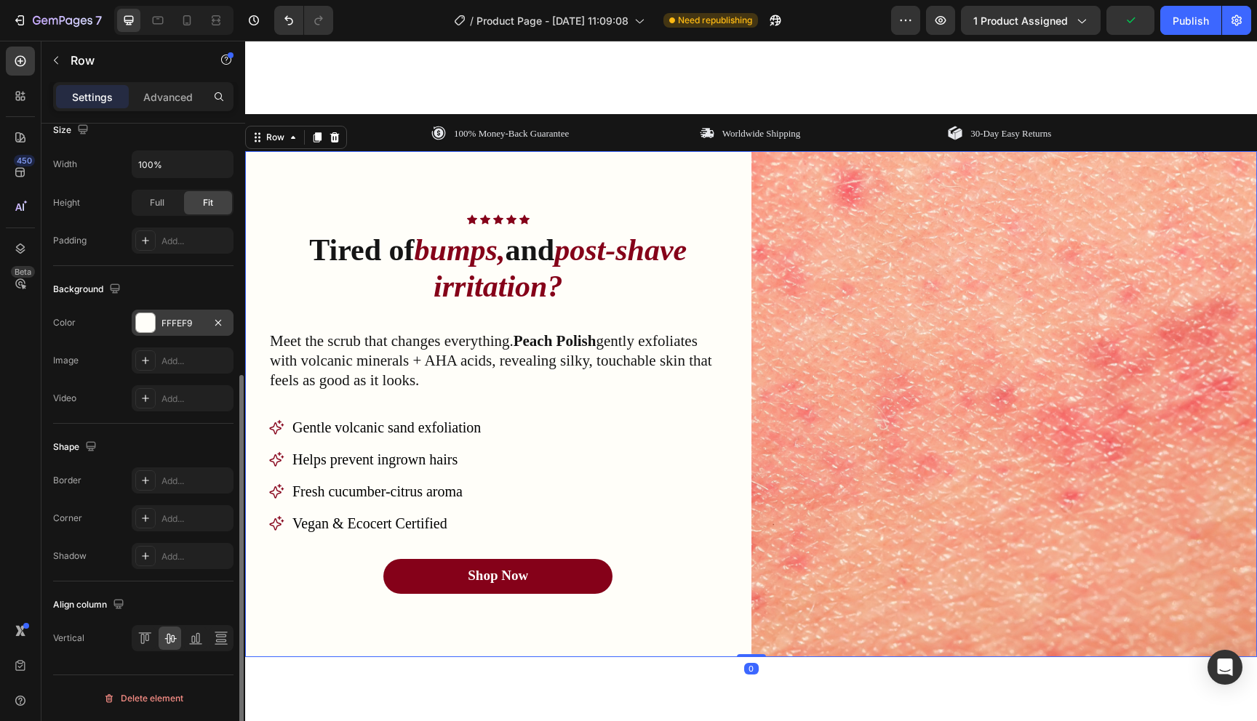
click at [145, 316] on div at bounding box center [145, 322] width 19 height 19
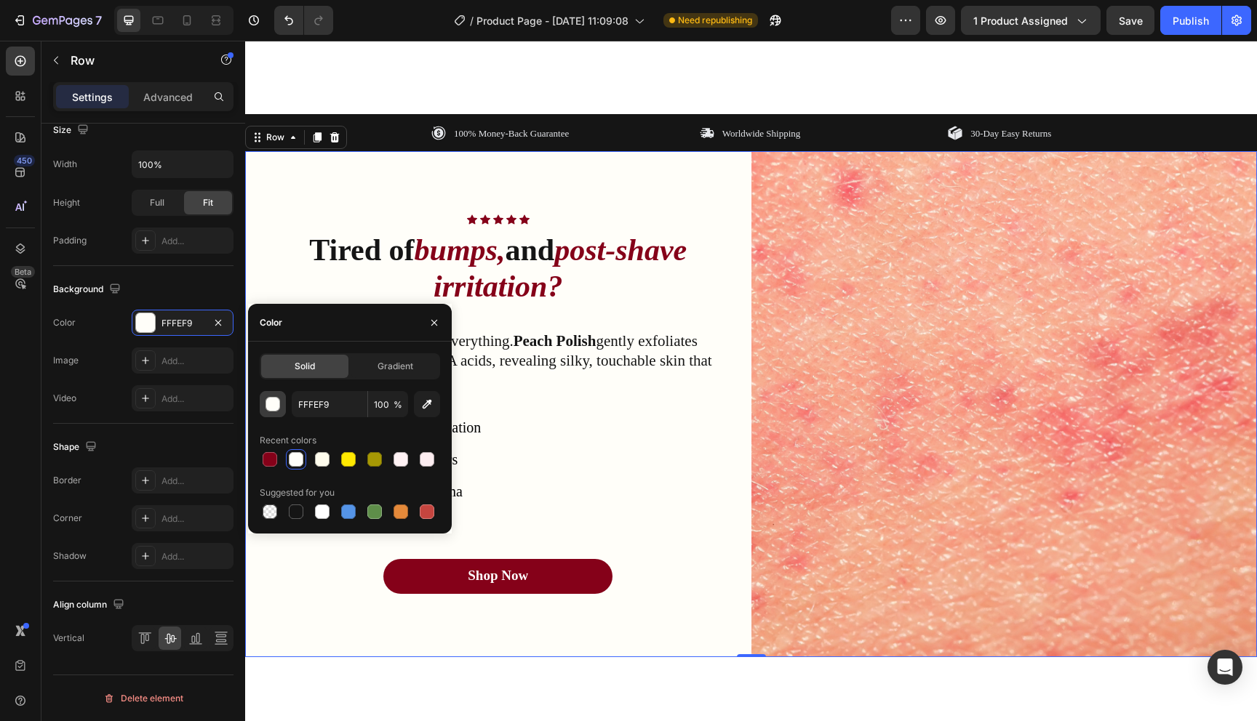
click at [278, 399] on div "button" at bounding box center [273, 405] width 15 height 15
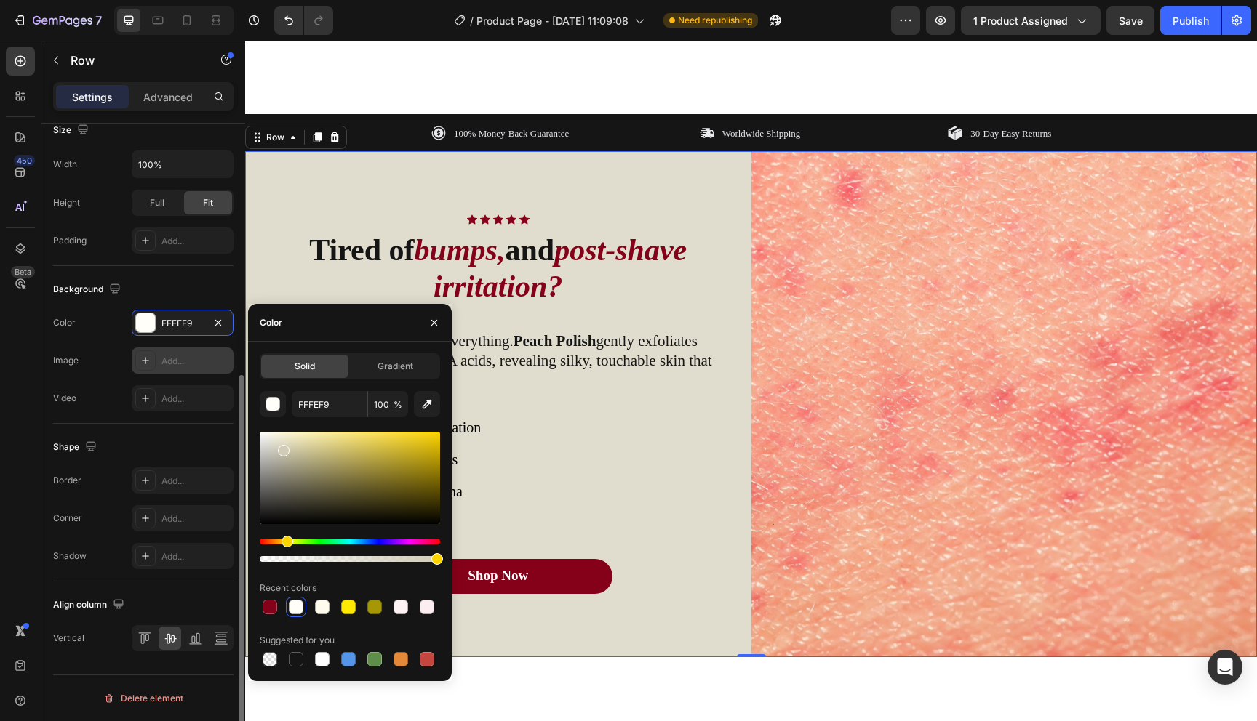
drag, startPoint x: 287, startPoint y: 450, endPoint x: 231, endPoint y: 367, distance: 101.1
click at [232, 371] on div "450 Beta Sections(30) Elements(84) Section Element Hero Section Product Detail …" at bounding box center [122, 381] width 245 height 681
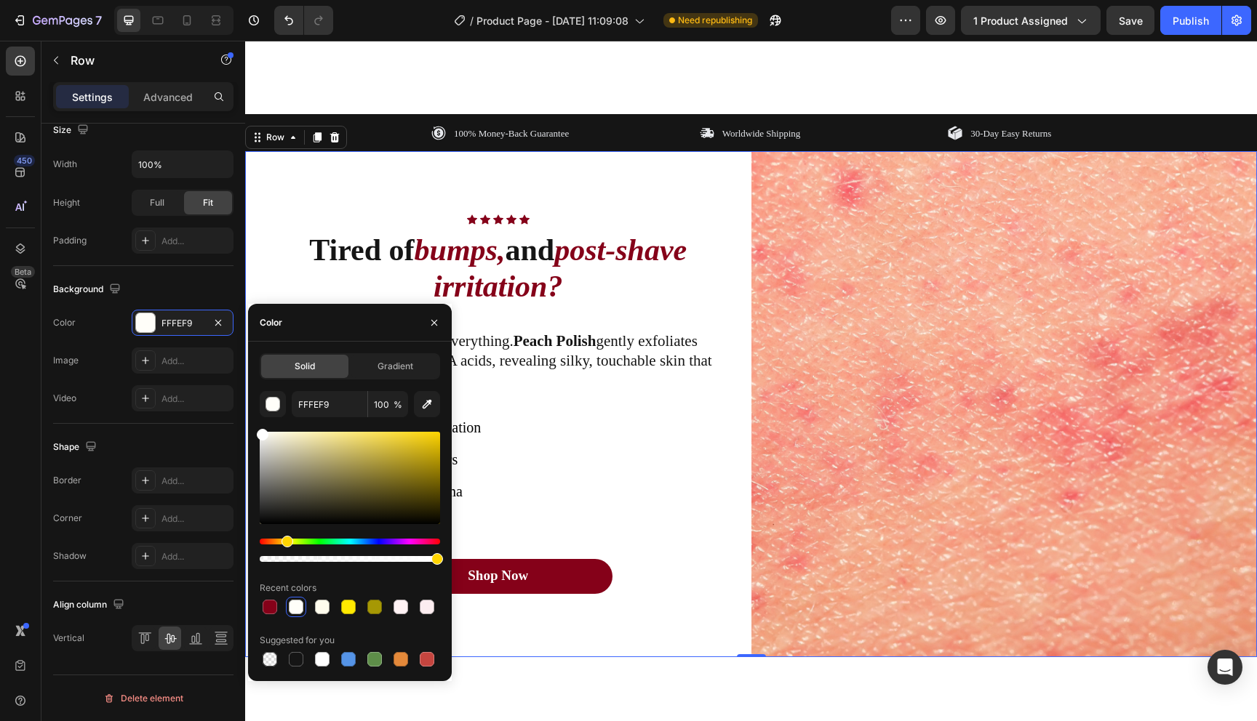
type input "FFFFFF"
click at [857, 419] on img at bounding box center [1004, 404] width 506 height 506
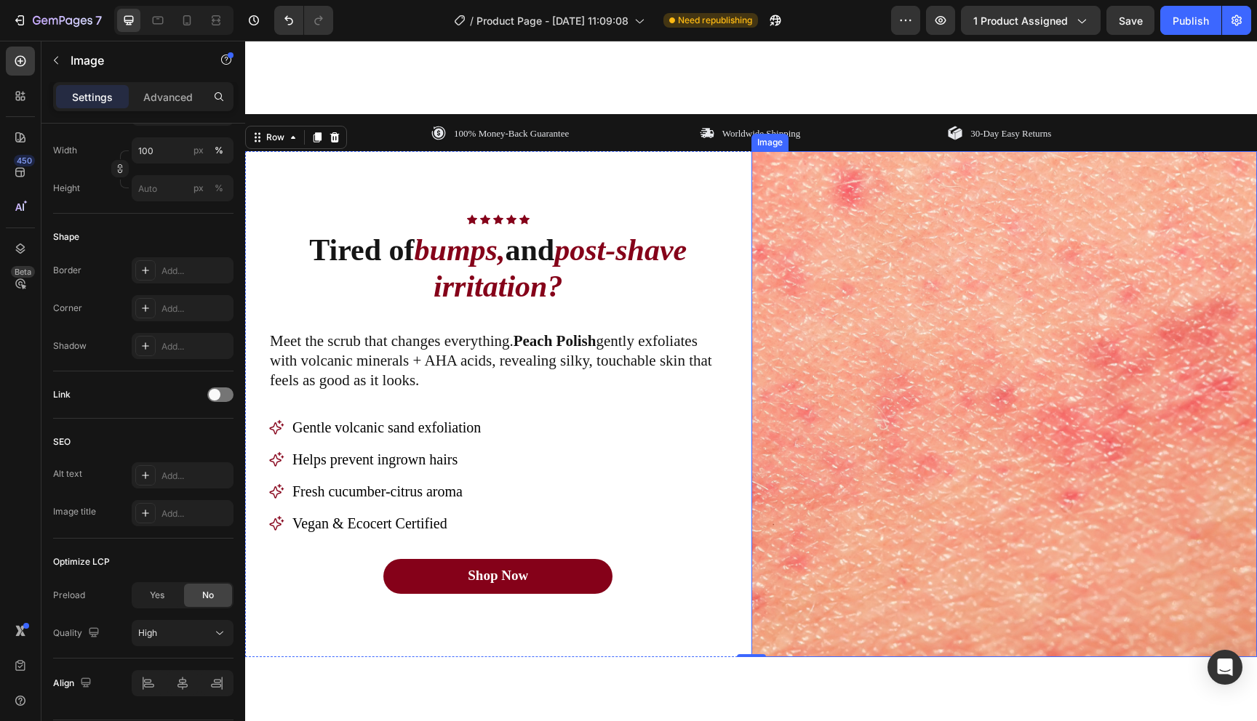
scroll to position [0, 0]
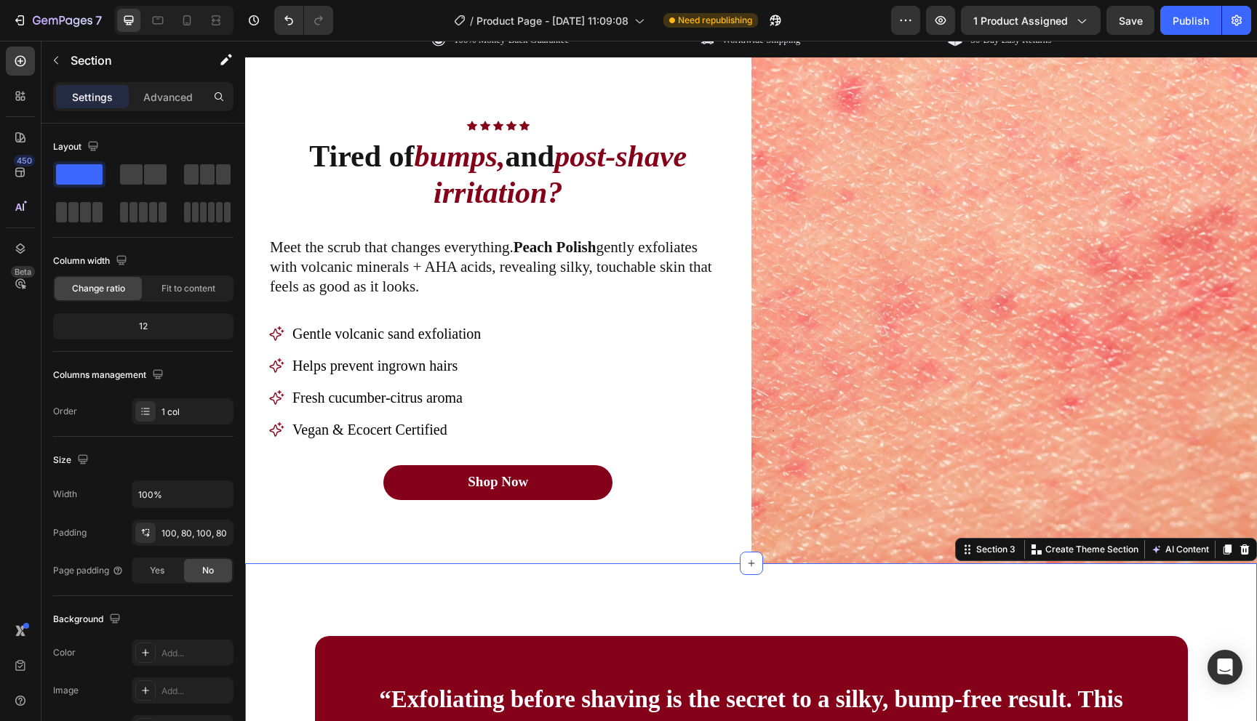
scroll to position [892, 0]
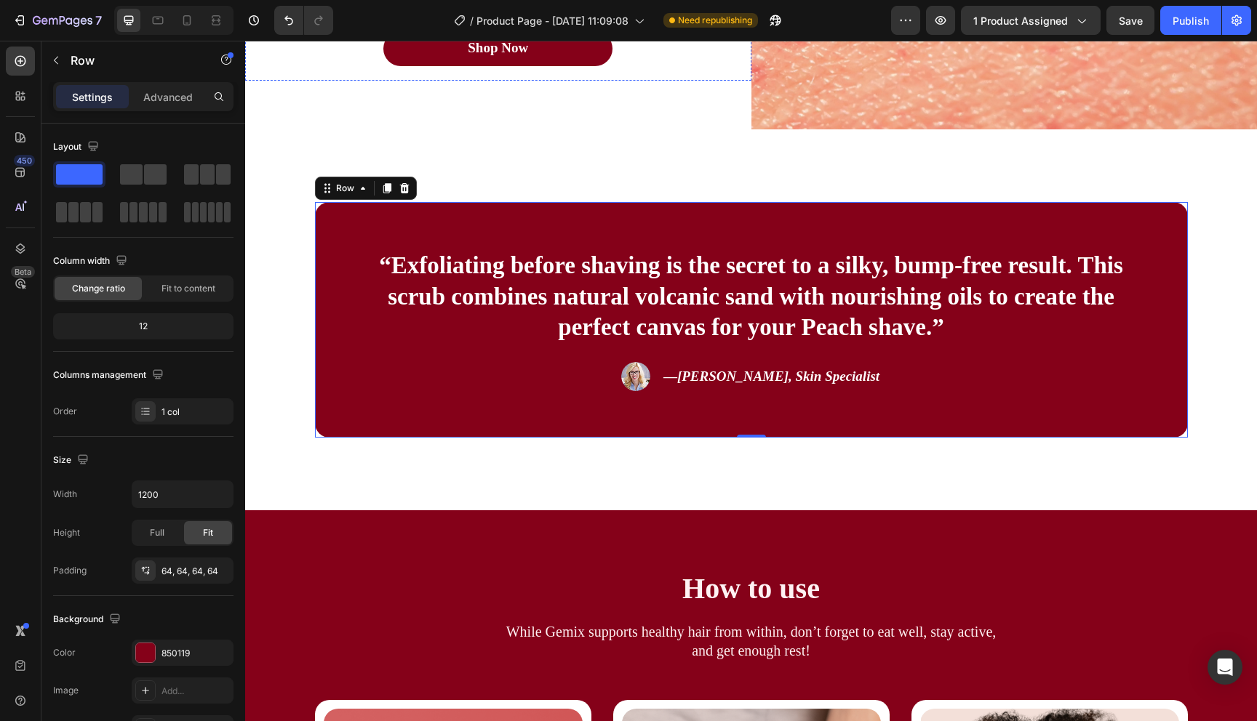
scroll to position [1310, 0]
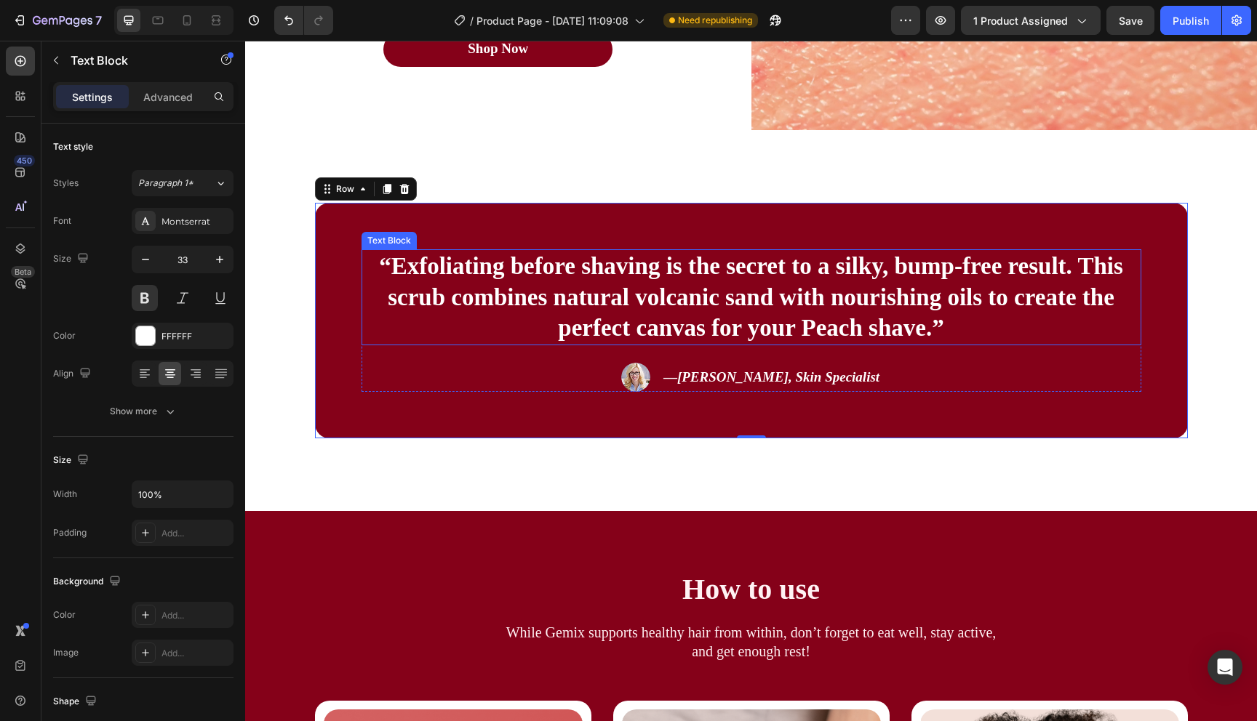
click at [882, 261] on p "“Exfoliating before shaving is the secret to a silky, bump-free result. This sc…" at bounding box center [751, 298] width 777 height 94
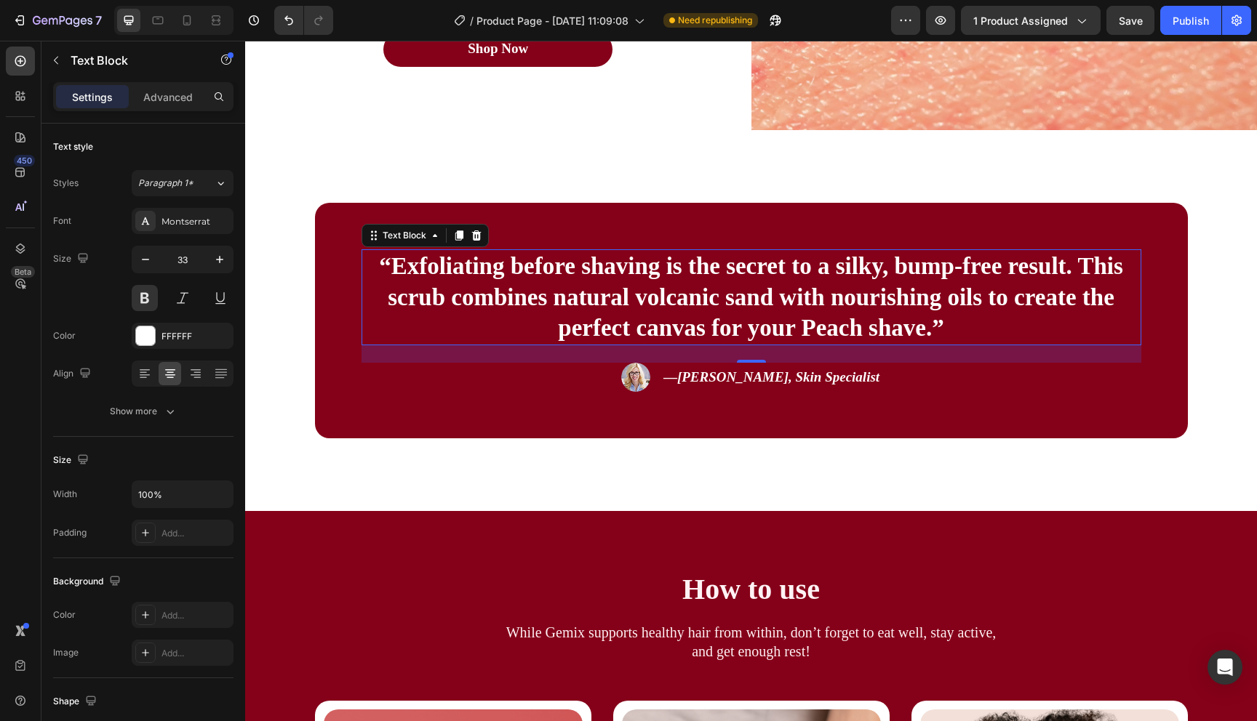
click at [924, 287] on p "“Exfoliating before shaving is the secret to a silky, bump-free result. This sc…" at bounding box center [751, 298] width 777 height 94
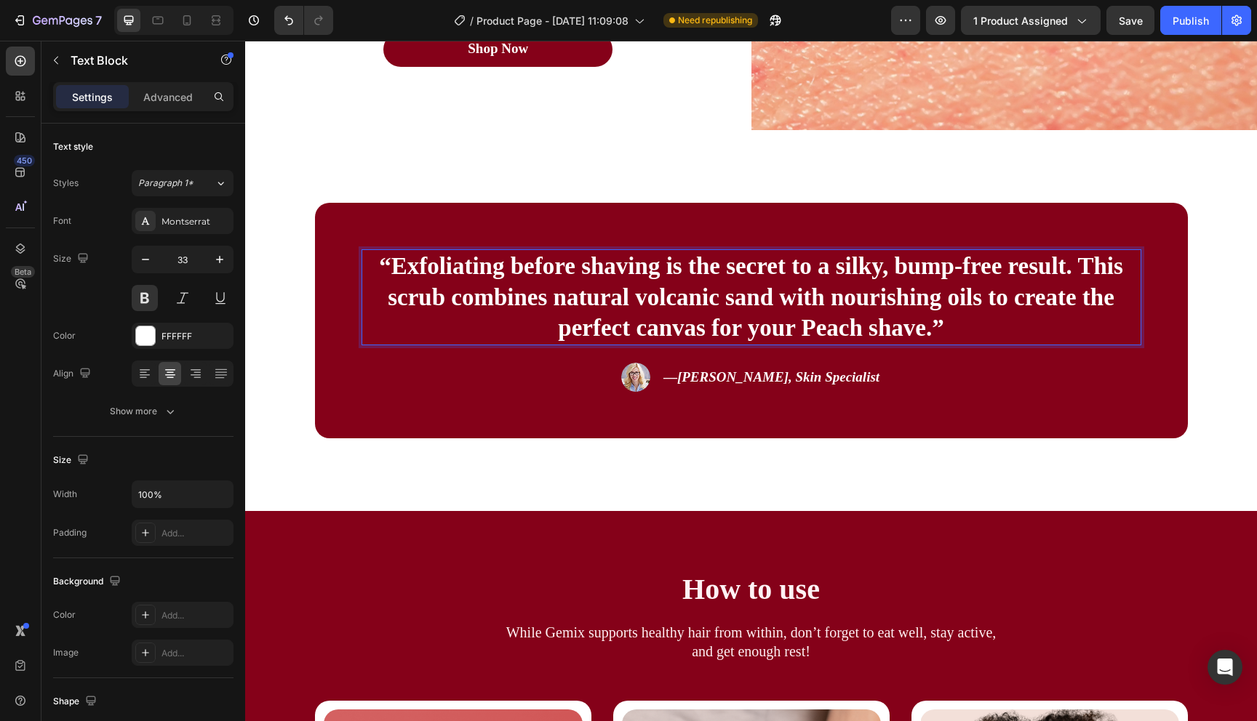
click at [995, 266] on p "“Exfoliating before shaving is the secret to a silky, bump-free result. This sc…" at bounding box center [751, 298] width 777 height 94
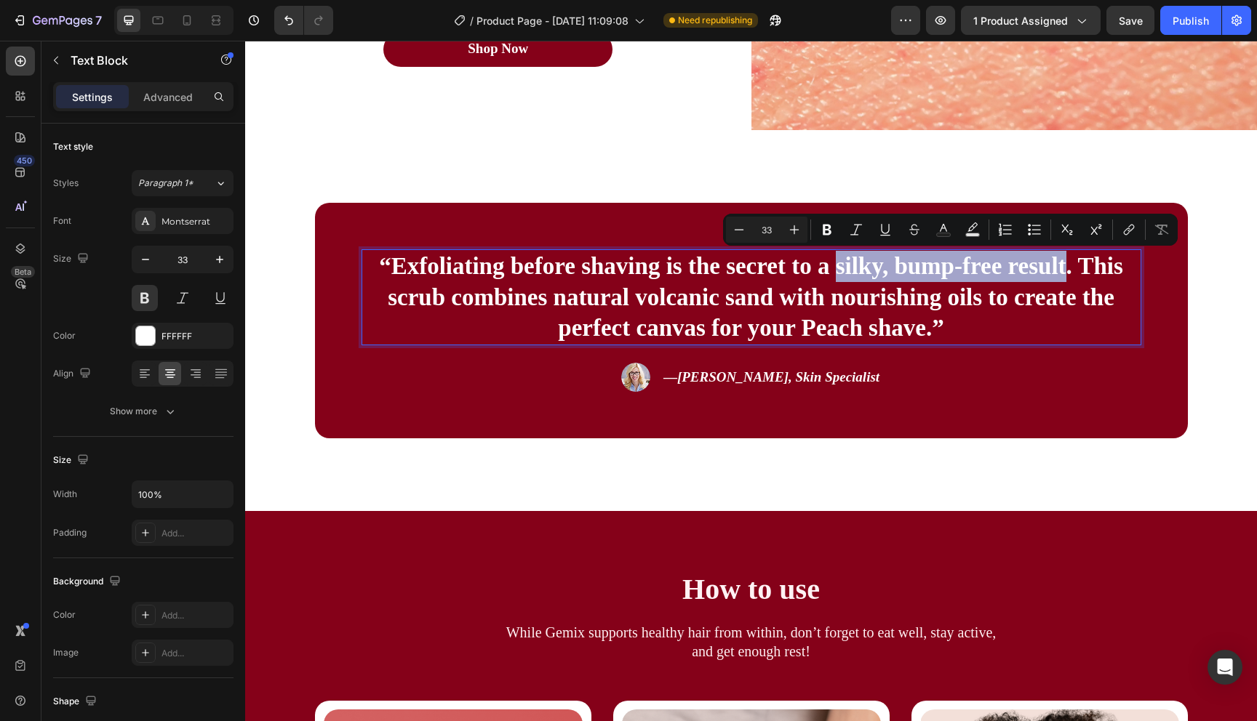
drag, startPoint x: 1068, startPoint y: 266, endPoint x: 836, endPoint y: 272, distance: 232.1
click at [836, 272] on p "“Exfoliating before shaving is the secret to a silky, bump-free result. This sc…" at bounding box center [751, 298] width 777 height 94
click at [863, 233] on icon "Editor contextual toolbar" at bounding box center [856, 230] width 15 height 15
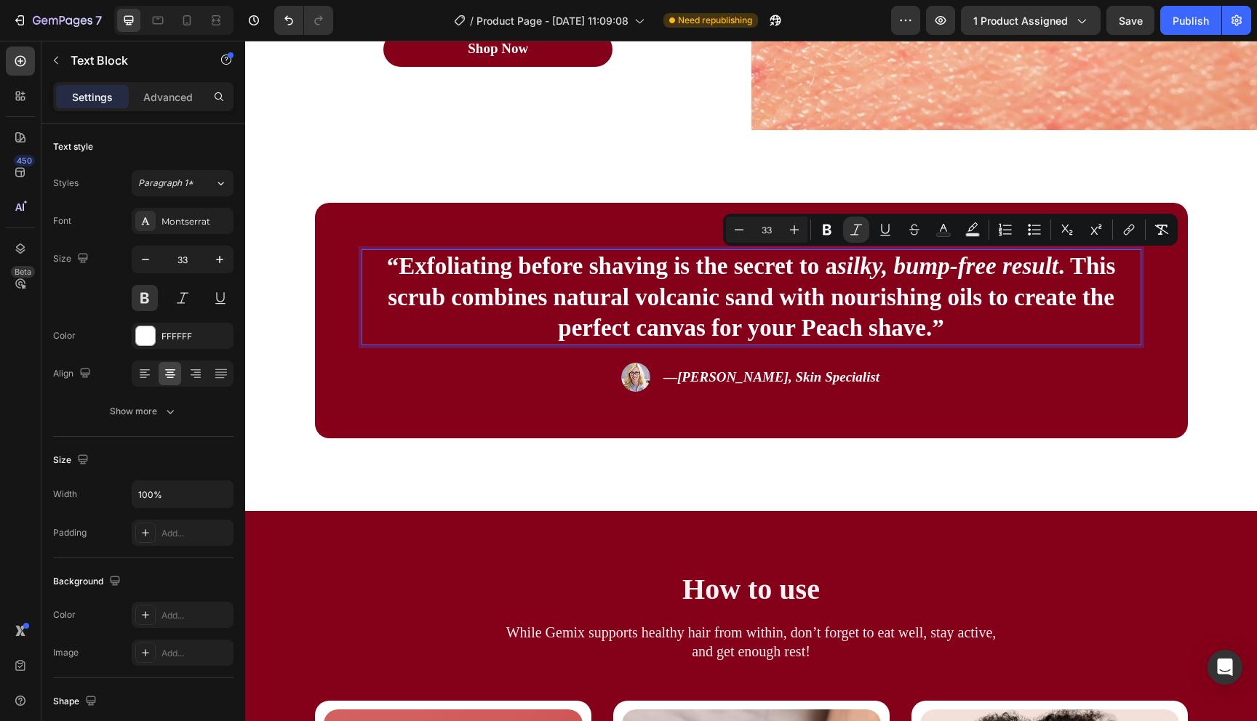
click at [818, 305] on p "“Exfoliating before shaving is the secret to a silky, bump-free result . This s…" at bounding box center [751, 298] width 777 height 94
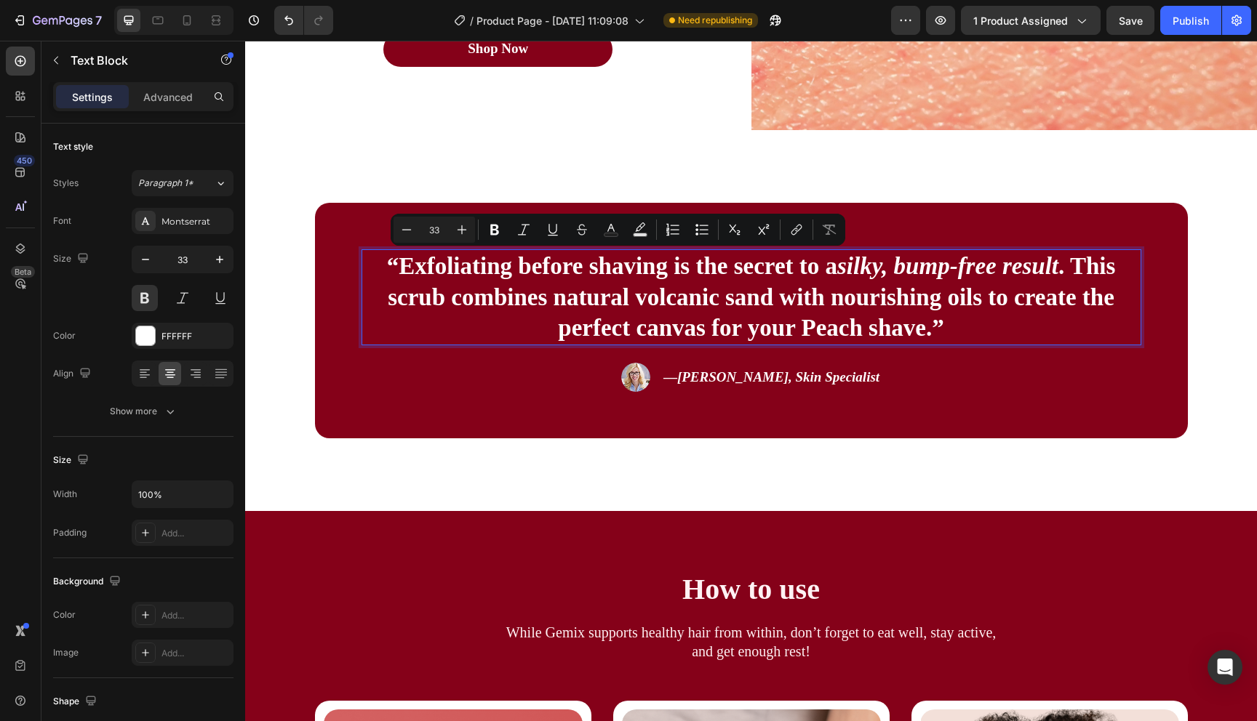
drag, startPoint x: 399, startPoint y: 266, endPoint x: 837, endPoint y: 265, distance: 437.8
click at [837, 265] on p "“Exfoliating before shaving is the secret to a silky, bump-free result . This s…" at bounding box center [751, 298] width 777 height 94
click at [522, 232] on icon "Editor contextual toolbar" at bounding box center [523, 230] width 15 height 15
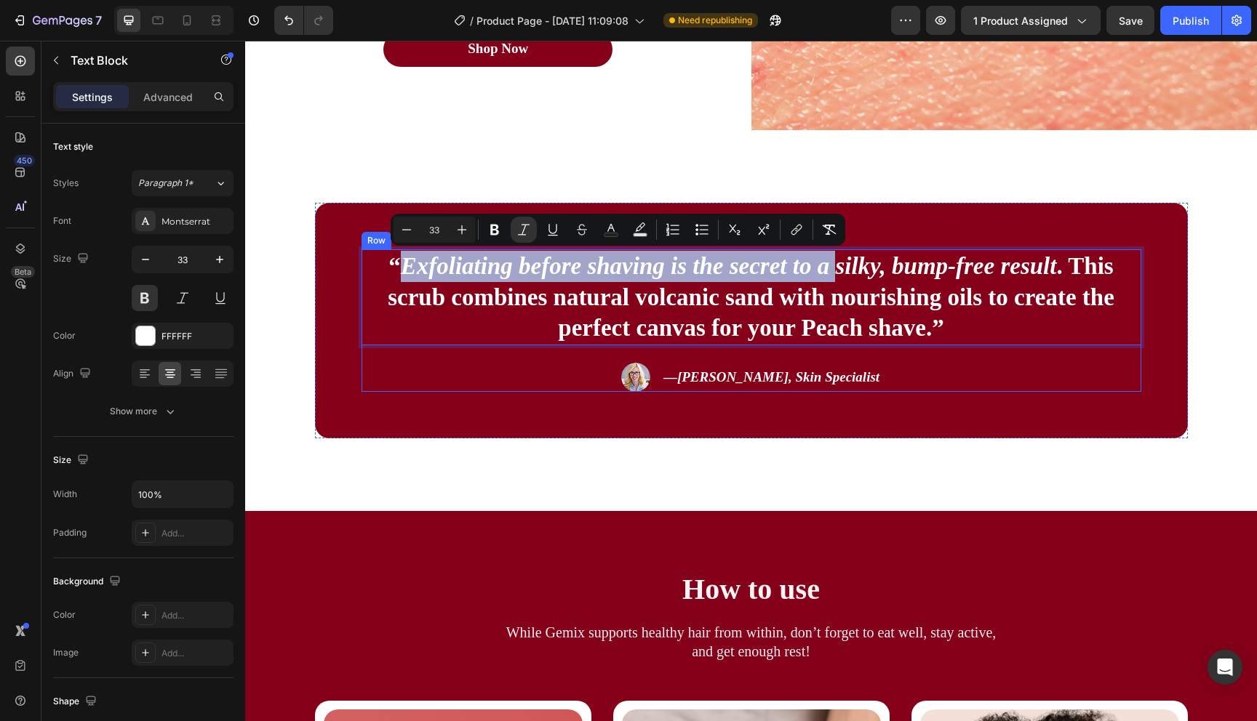
click at [532, 389] on div "Image — Dr. Emily V., Skin Specialist Text Block Row" at bounding box center [751, 377] width 780 height 29
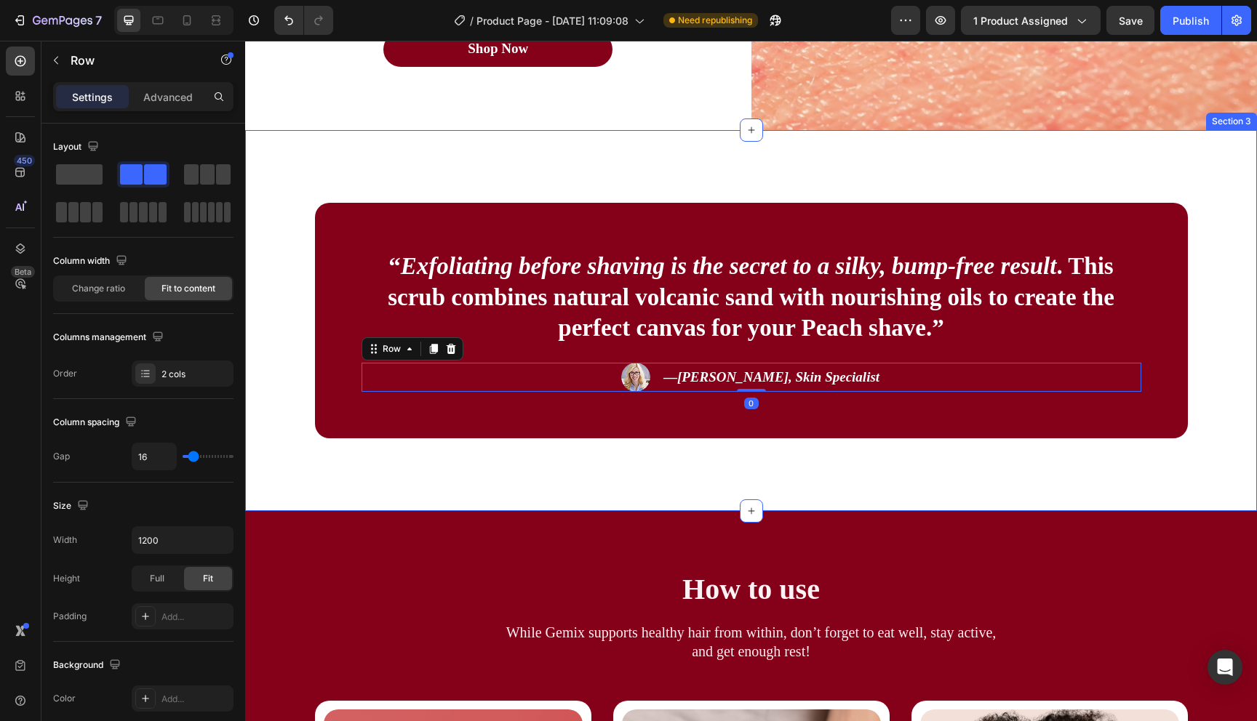
click at [576, 491] on div "“ Exfoliating before shaving is the secret to a silky, bump-free result . This …" at bounding box center [751, 321] width 1012 height 382
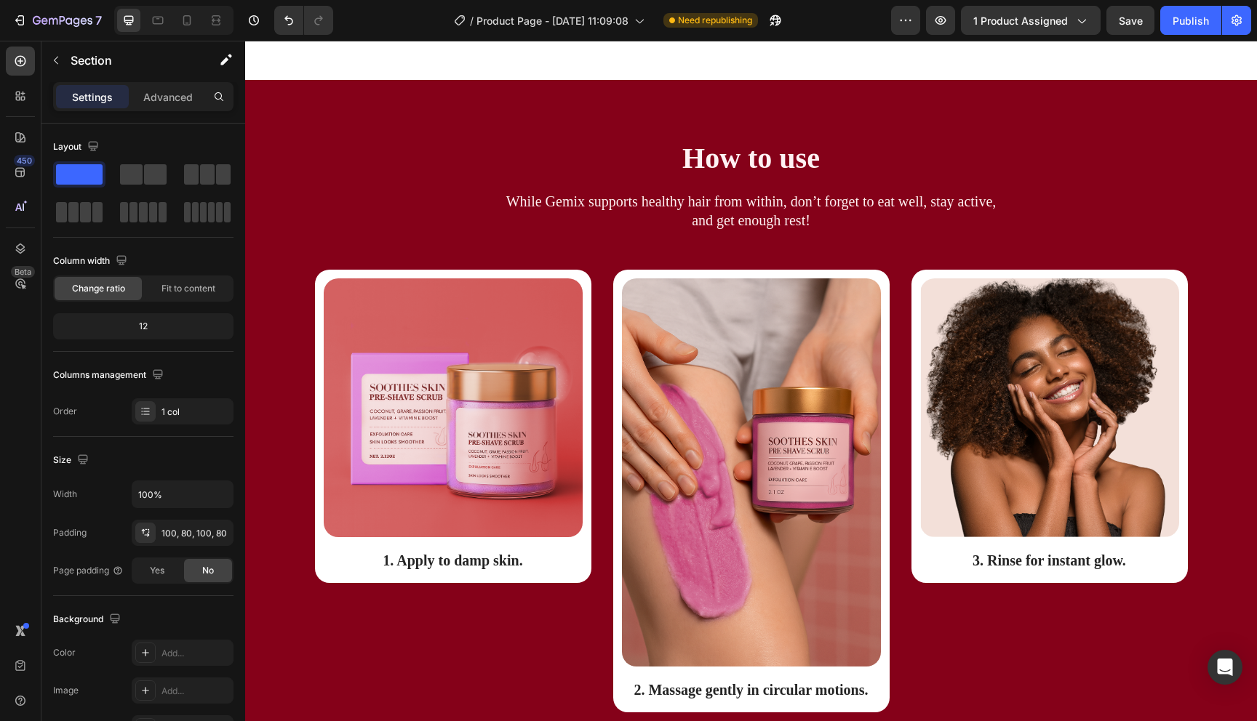
scroll to position [1890, 0]
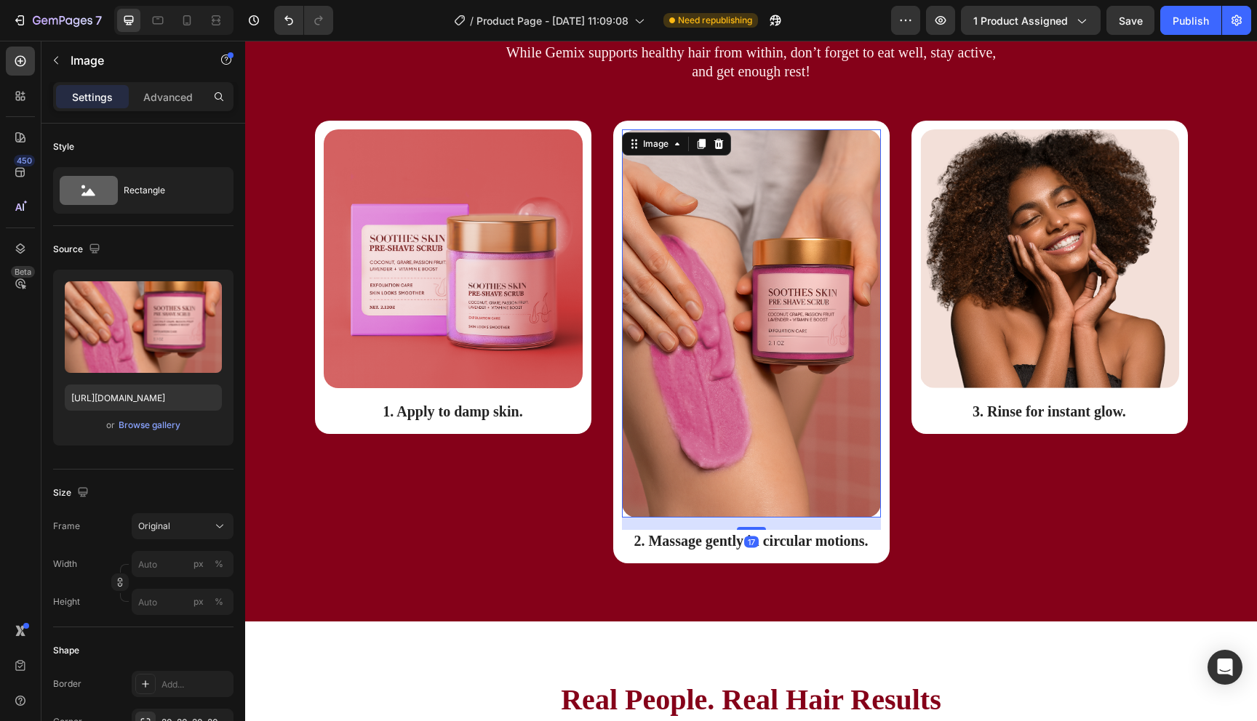
click at [698, 354] on img at bounding box center [751, 323] width 259 height 388
click at [169, 421] on div "Browse gallery" at bounding box center [150, 425] width 62 height 13
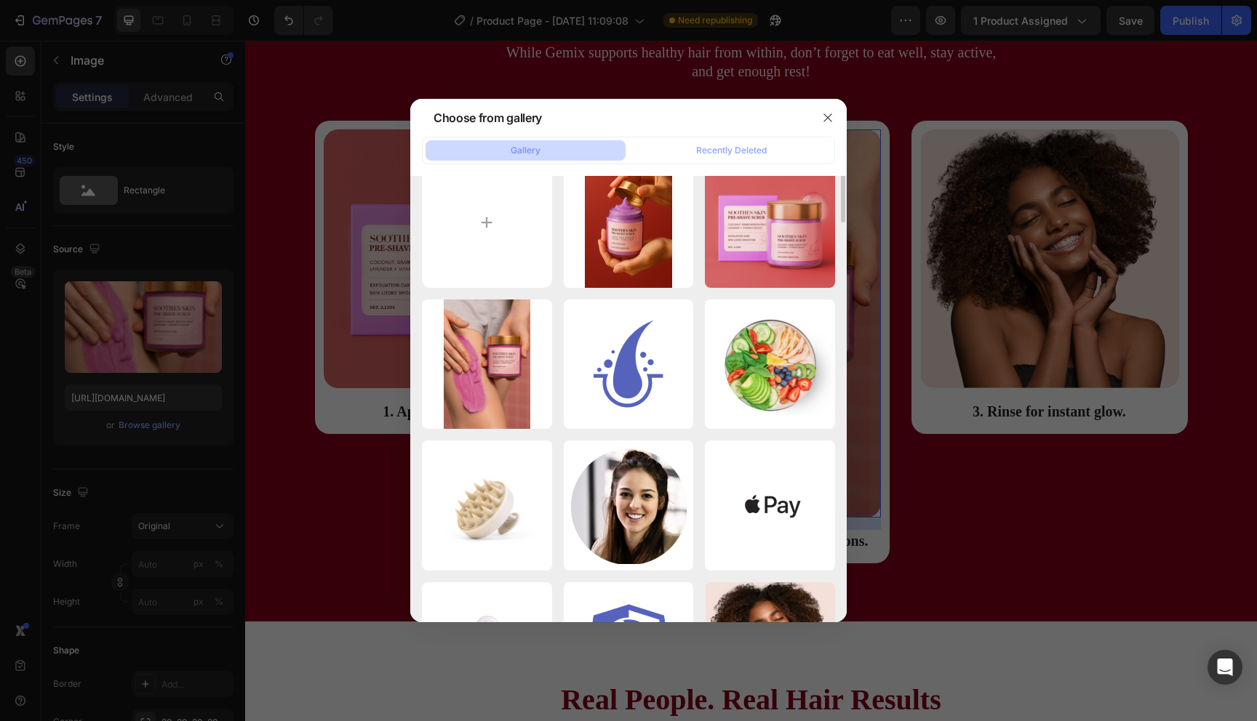
scroll to position [0, 0]
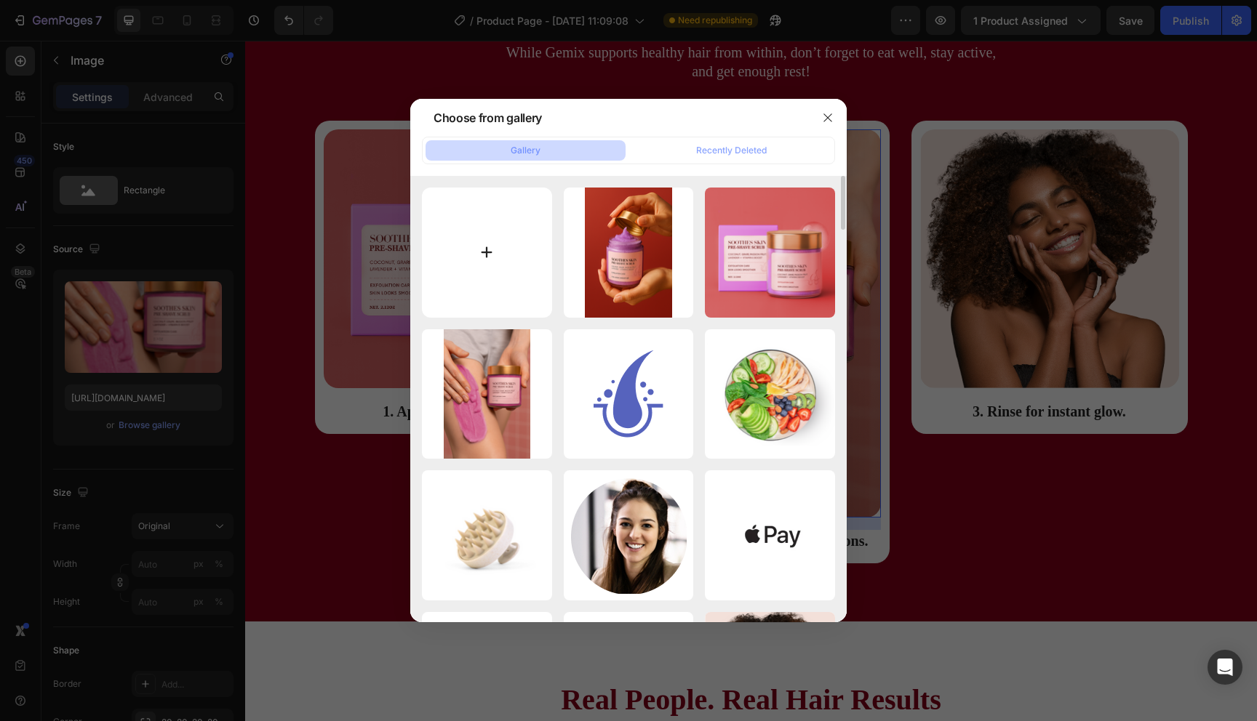
click at [483, 217] on input "file" at bounding box center [487, 253] width 130 height 130
type input "C:\fakepath\Screenshot at Aug 26 14-14-26.png"
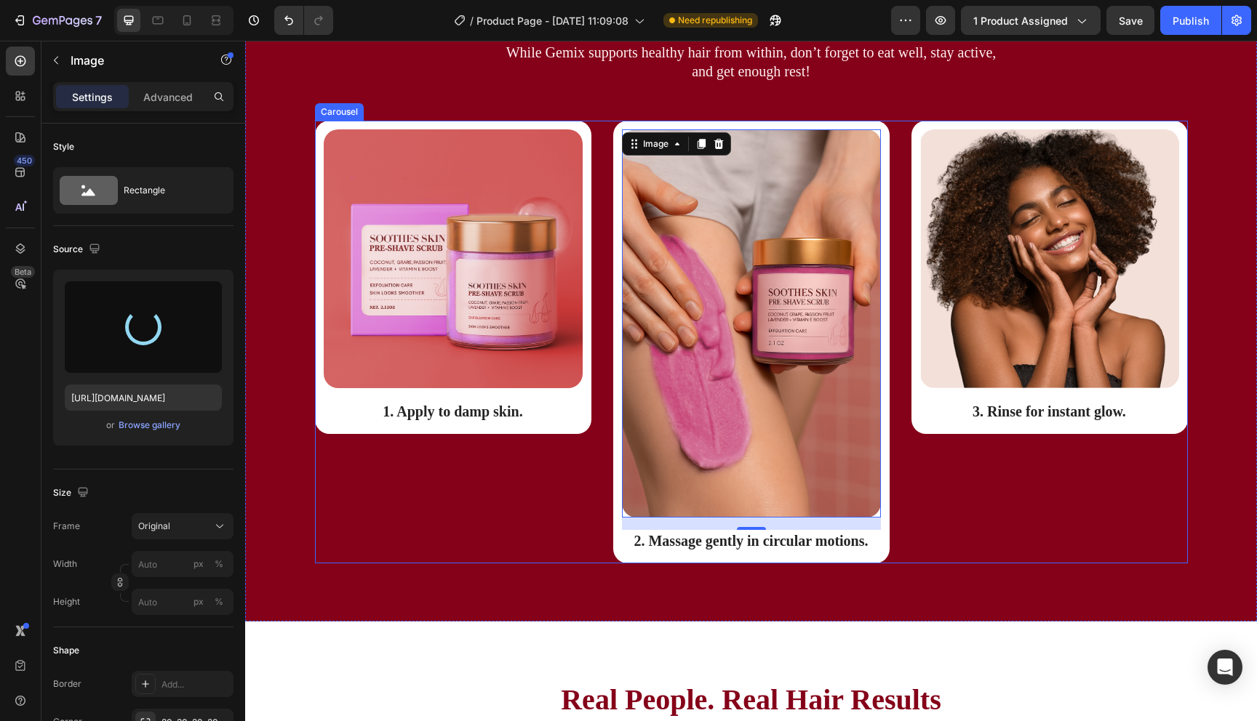
type input "https://cdn.shopify.com/s/files/1/0721/4720/6343/files/gempages_579896476411364…"
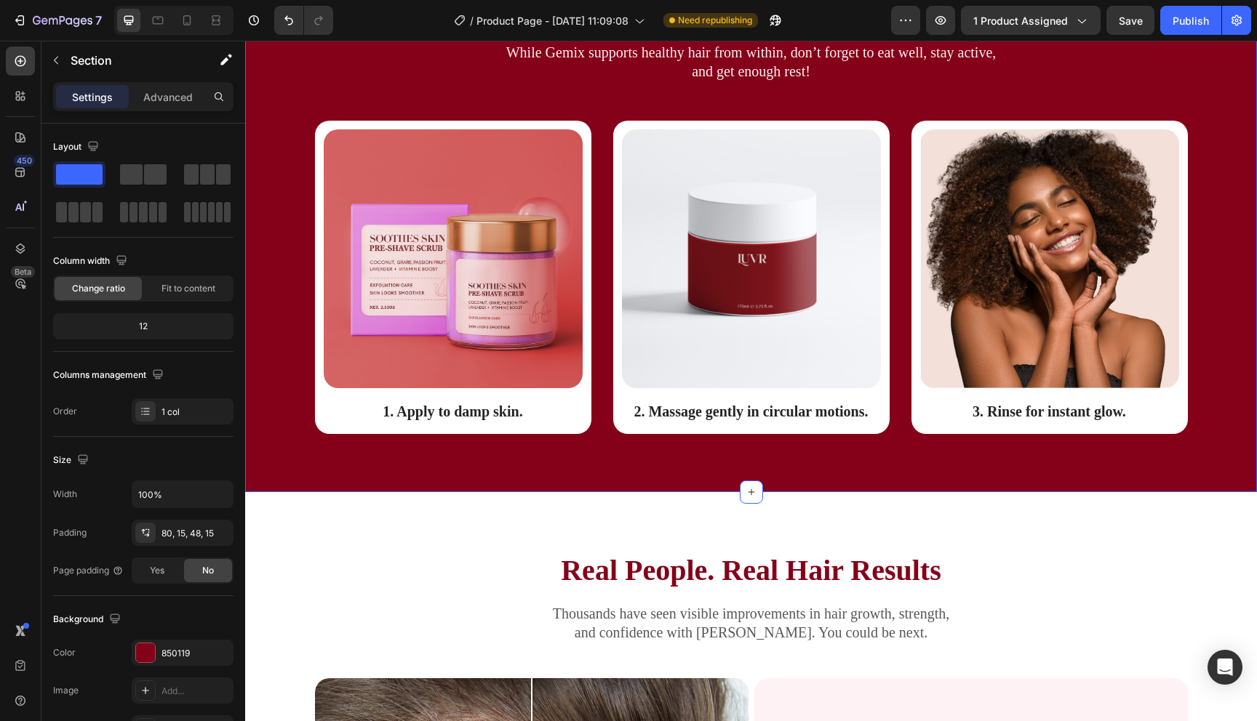
click at [723, 462] on div "How to use Heading While Gemix supports healthy hair from within, don’t forget …" at bounding box center [751, 211] width 1012 height 561
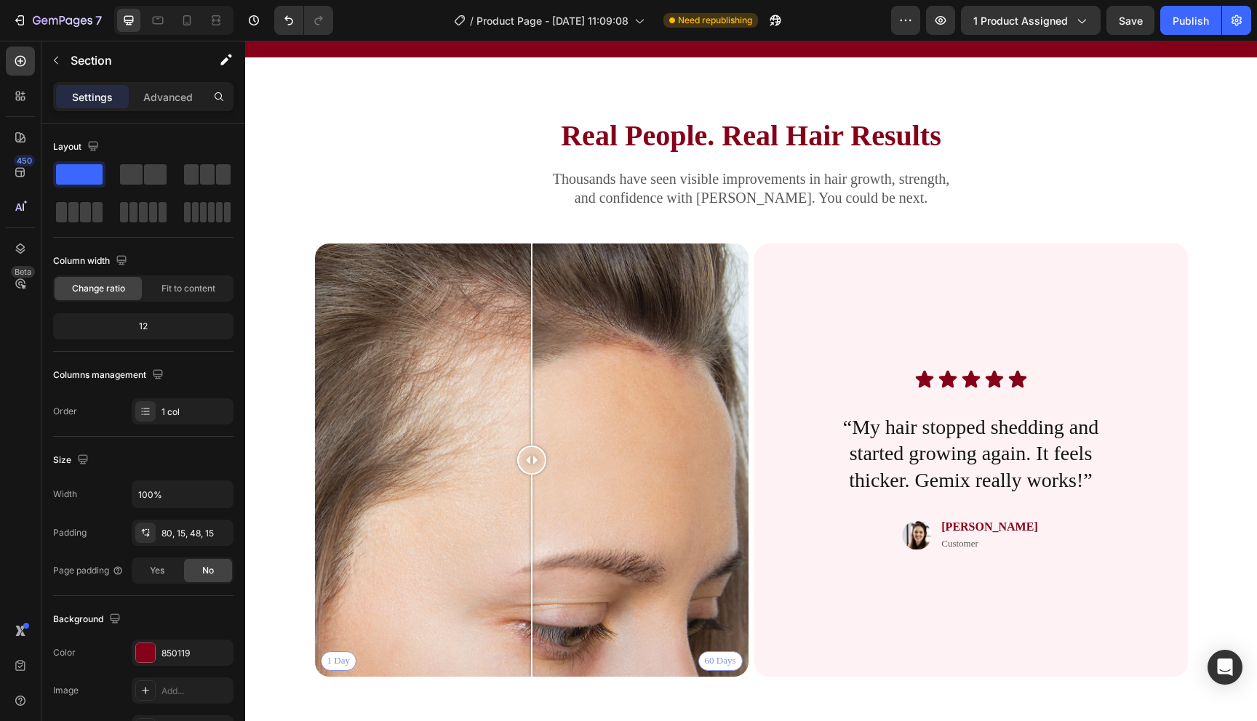
scroll to position [2324, 0]
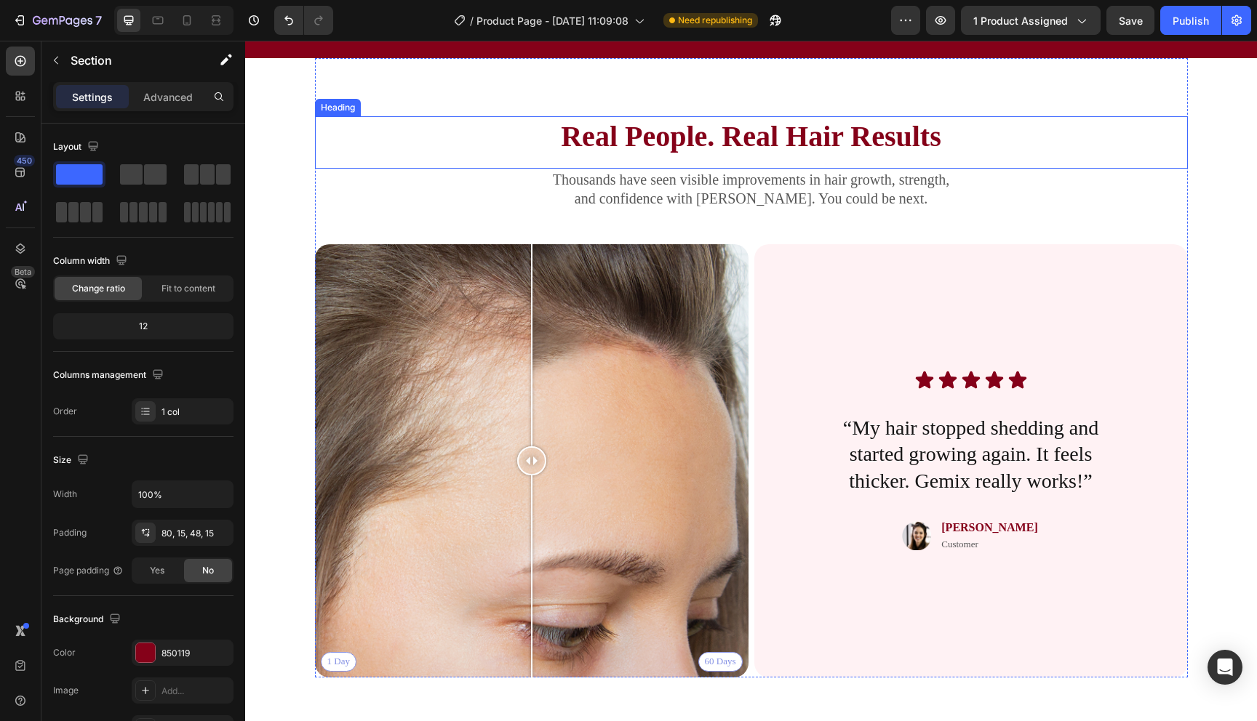
click at [671, 130] on h2 "Real People. Real Hair Results" at bounding box center [751, 136] width 873 height 41
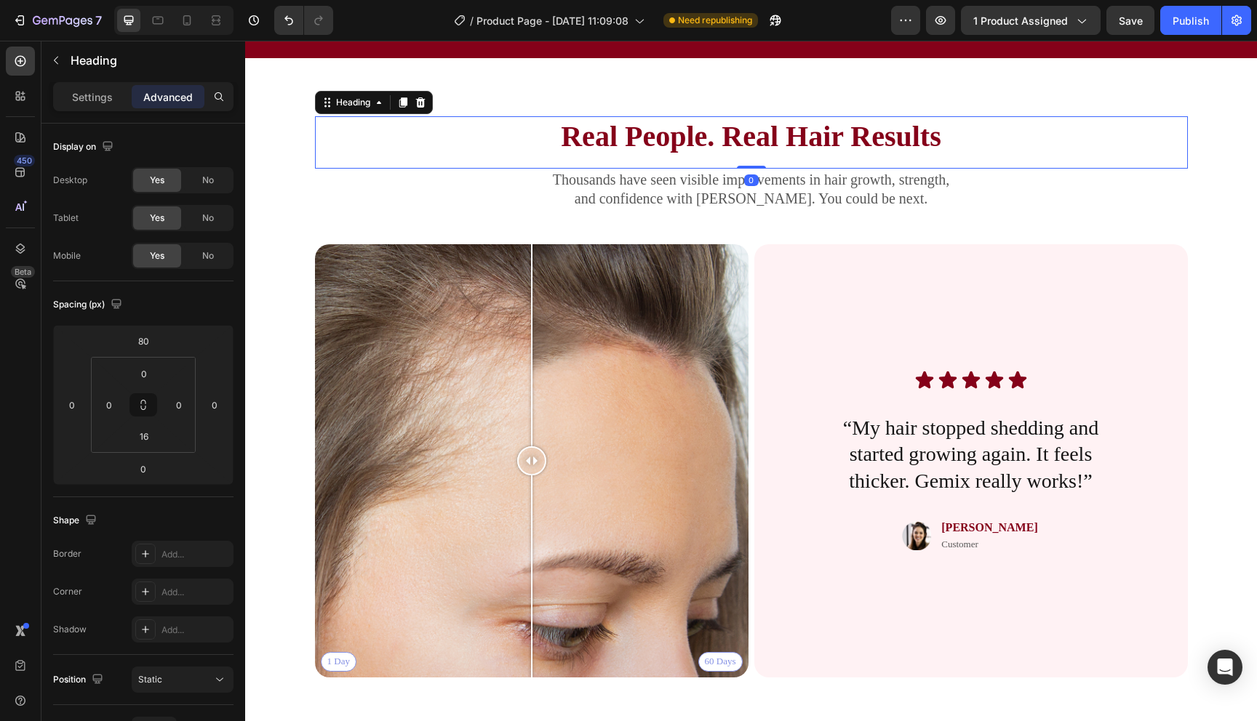
click at [671, 130] on h2 "Real People. Real Hair Results" at bounding box center [751, 136] width 873 height 41
click at [671, 130] on p "Real People. Real Hair Results" at bounding box center [751, 137] width 870 height 38
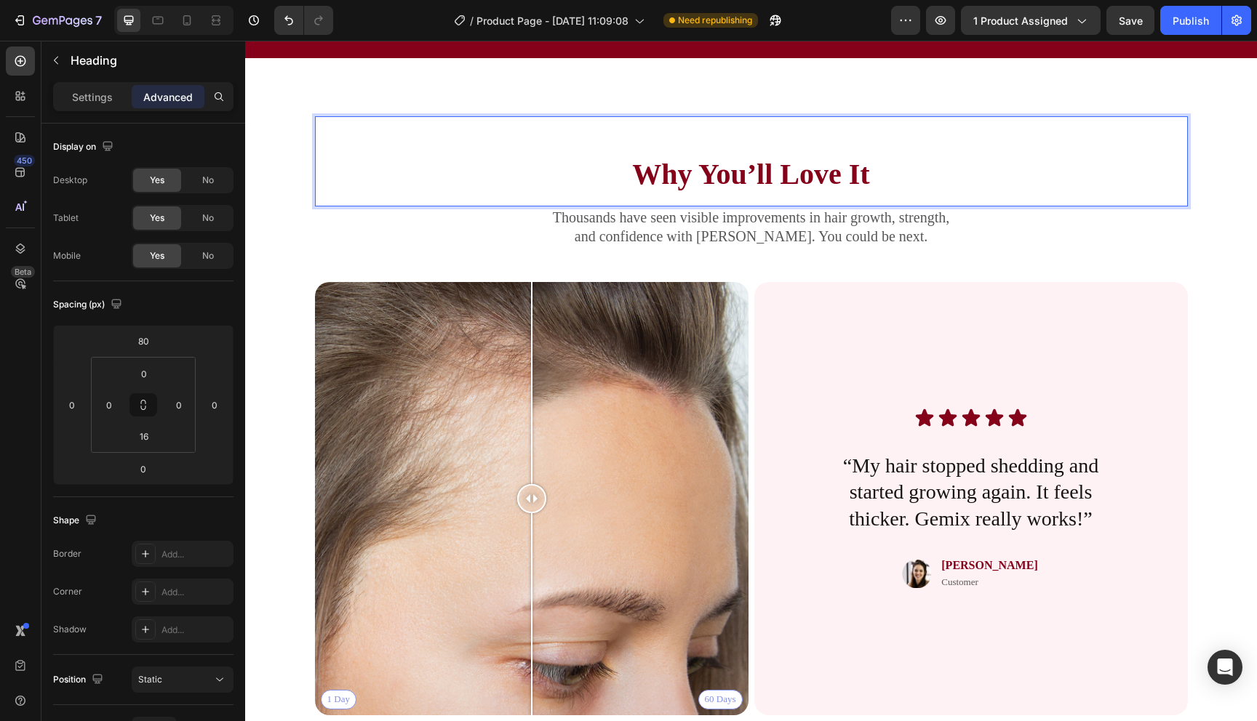
click at [593, 181] on p "Why You’ll Love It" at bounding box center [751, 175] width 870 height 38
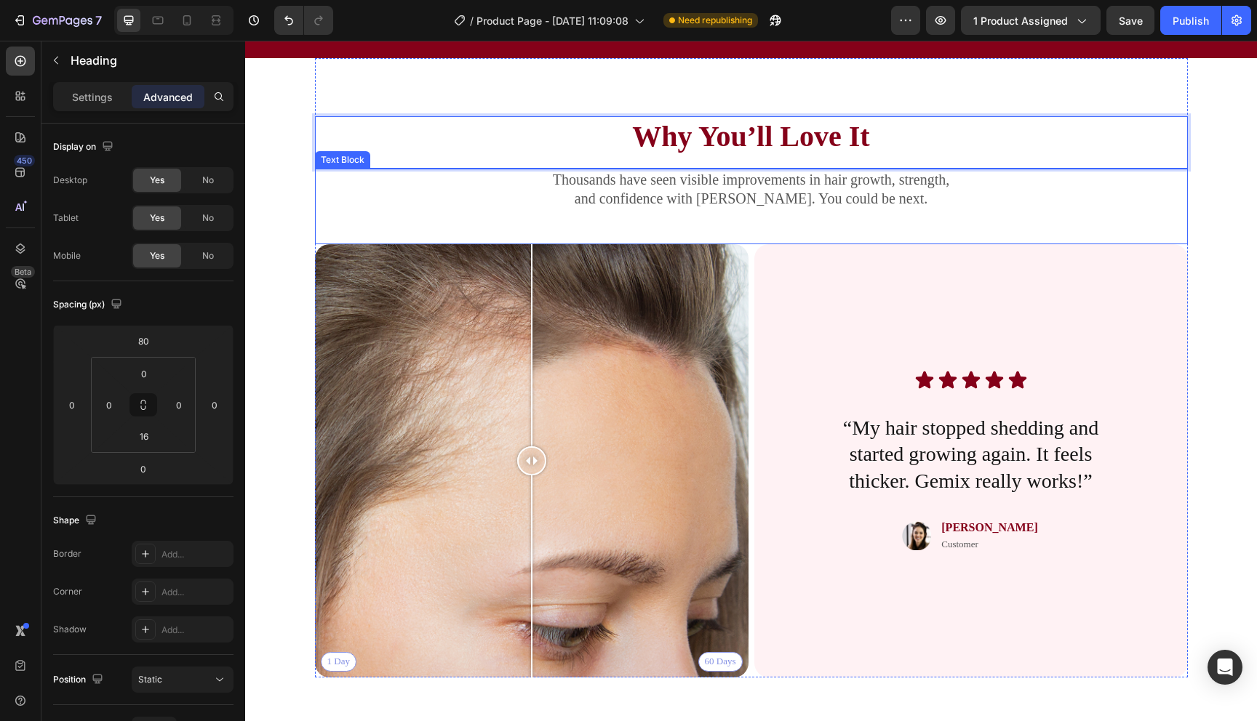
click at [594, 201] on p "and confidence with Gemix. You could be next." at bounding box center [751, 198] width 870 height 19
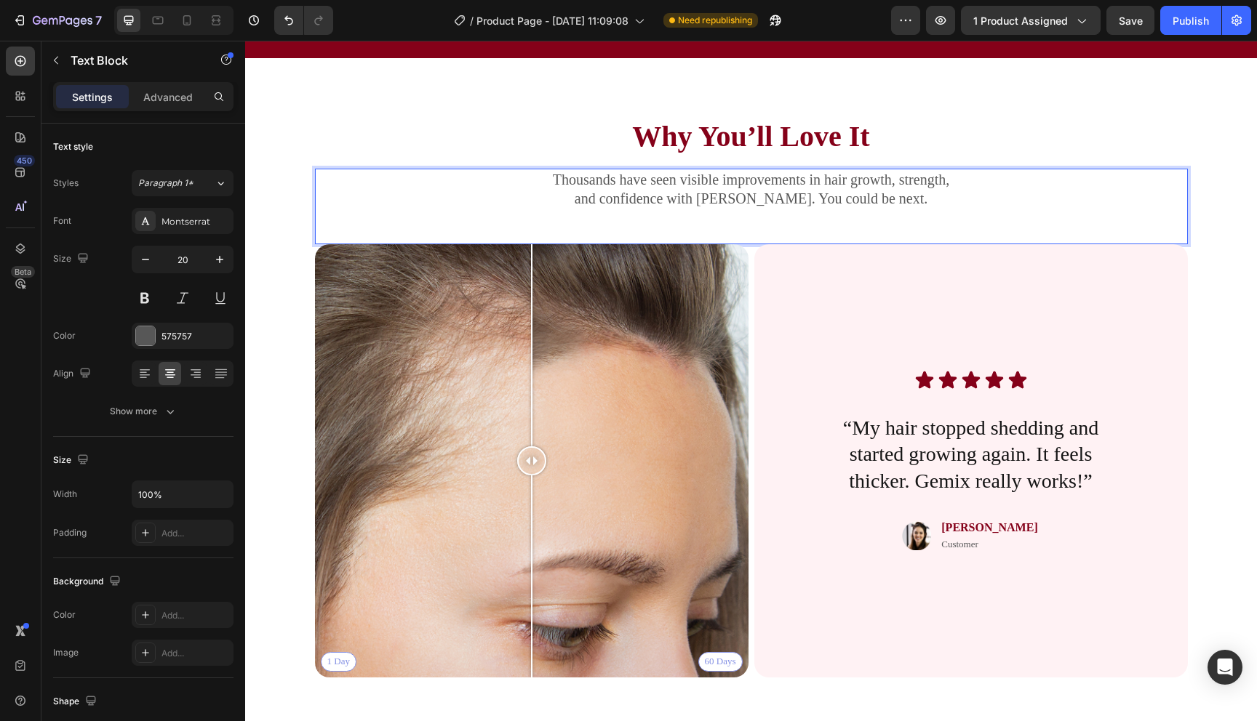
click at [633, 195] on p "and confidence with Gemix. You could be next." at bounding box center [751, 198] width 870 height 19
click at [733, 193] on p "and confidence with Gemix. You could be next." at bounding box center [751, 198] width 870 height 19
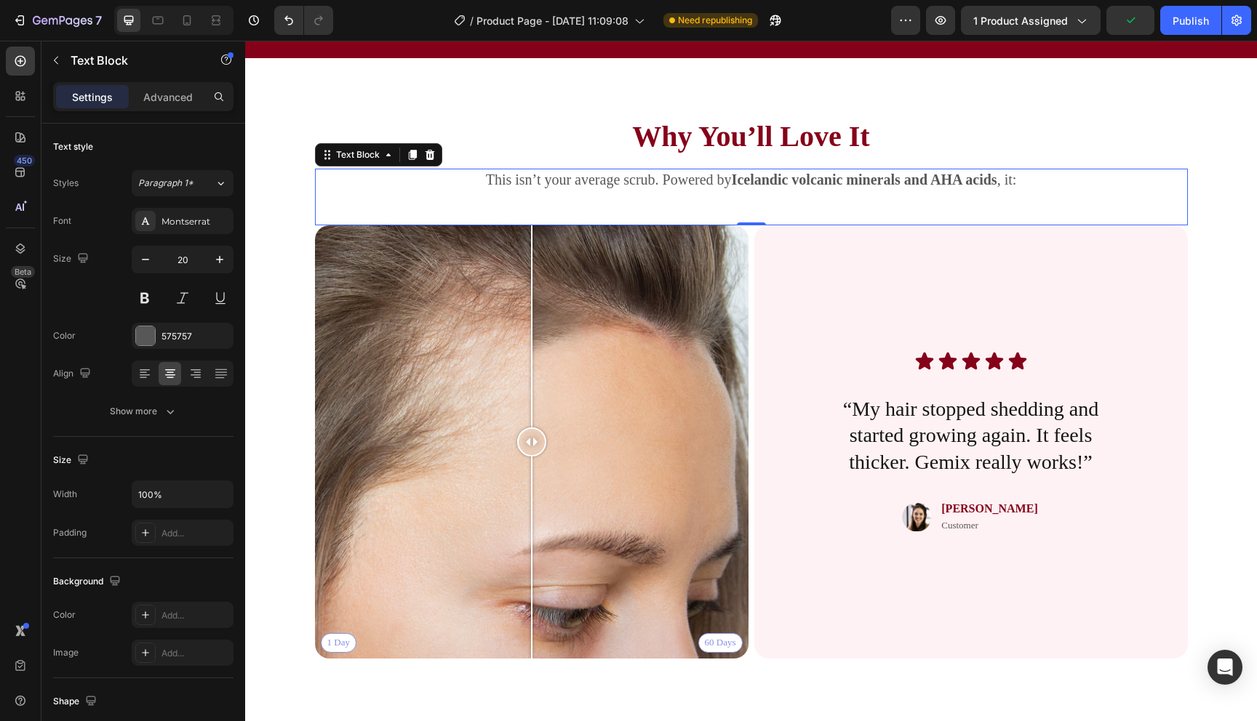
click at [765, 207] on div "This isn’t your average scrub. Powered by Icelandic volcanic minerals and AHA a…" at bounding box center [751, 197] width 873 height 57
click at [649, 186] on p "This isn’t your average scrub. Powered by Icelandic volcanic minerals and AHA a…" at bounding box center [751, 179] width 870 height 19
click at [821, 215] on div "This isn’t your average scrub. Powered by Icelandic volcanic minerals and AHA a…" at bounding box center [751, 197] width 873 height 57
click at [1031, 186] on p "This isn’t your average scrub. Powered by Icelandic volcanic minerals and AHA a…" at bounding box center [751, 179] width 870 height 19
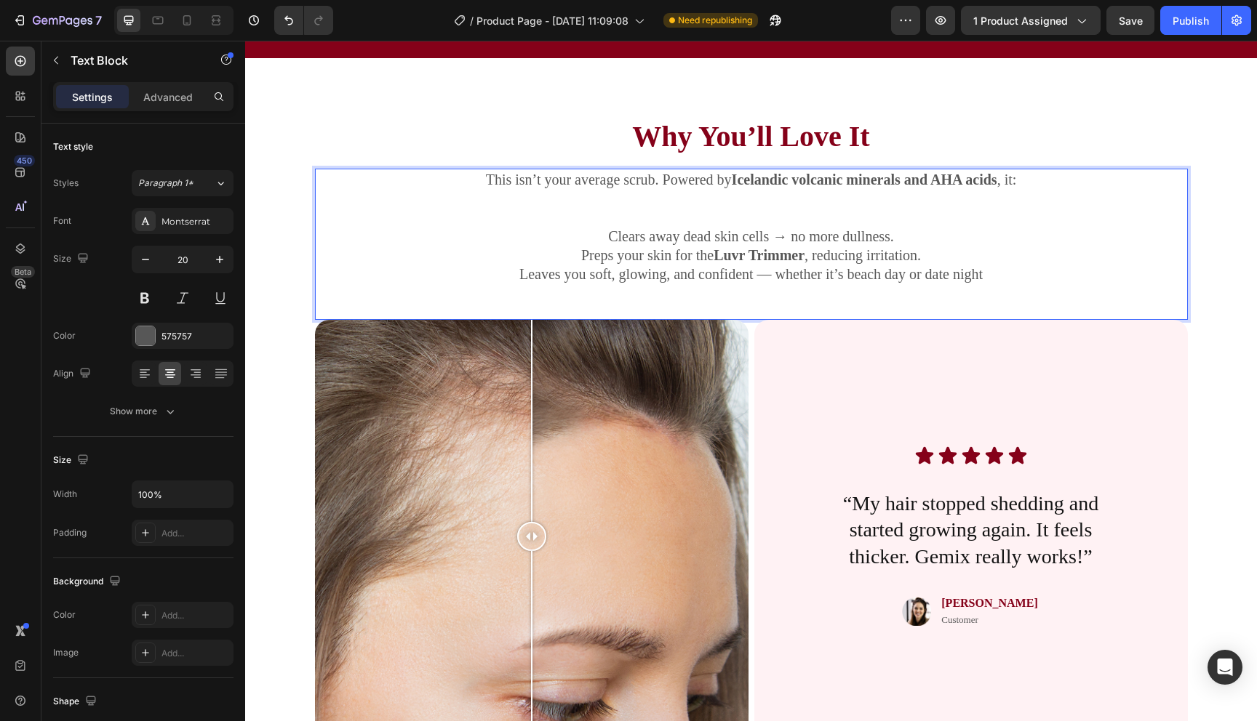
click at [879, 295] on div "This isn’t your average scrub. Powered by Icelandic volcanic minerals and AHA a…" at bounding box center [751, 244] width 873 height 151
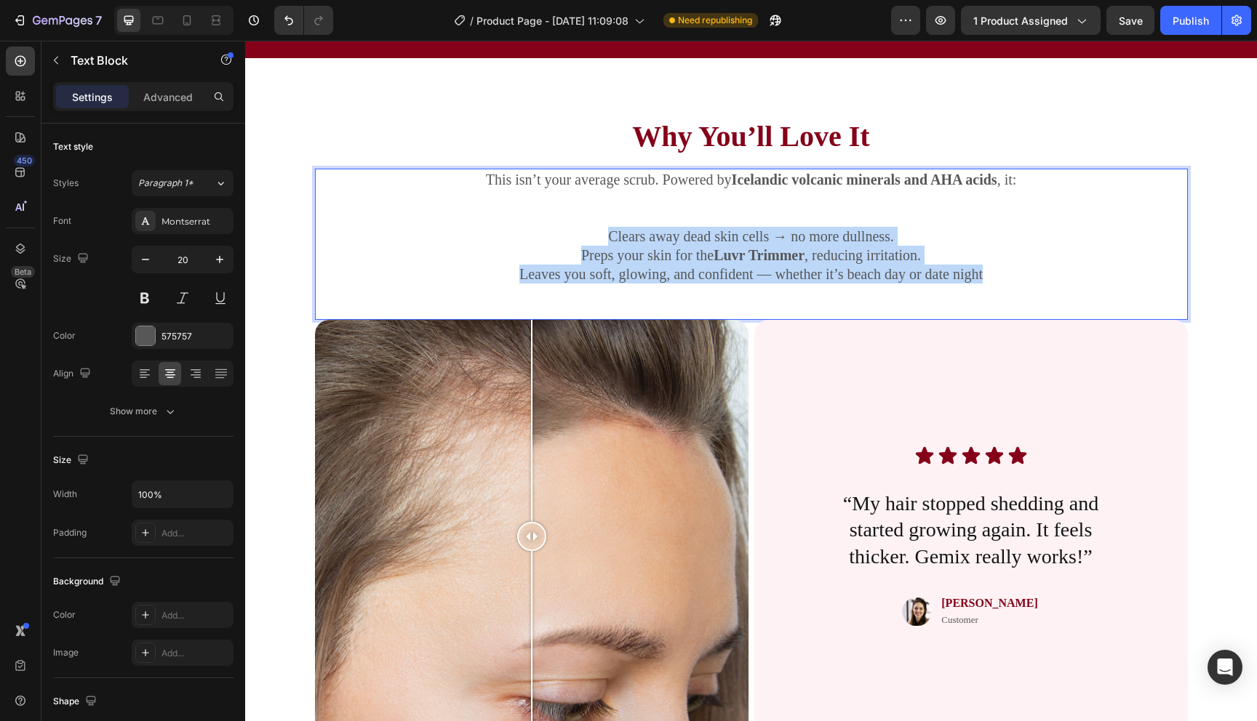
drag, startPoint x: 998, startPoint y: 271, endPoint x: 585, endPoint y: 231, distance: 414.4
click at [585, 231] on div "This isn’t your average scrub. Powered by Icelandic volcanic minerals and AHA a…" at bounding box center [751, 227] width 873 height 116
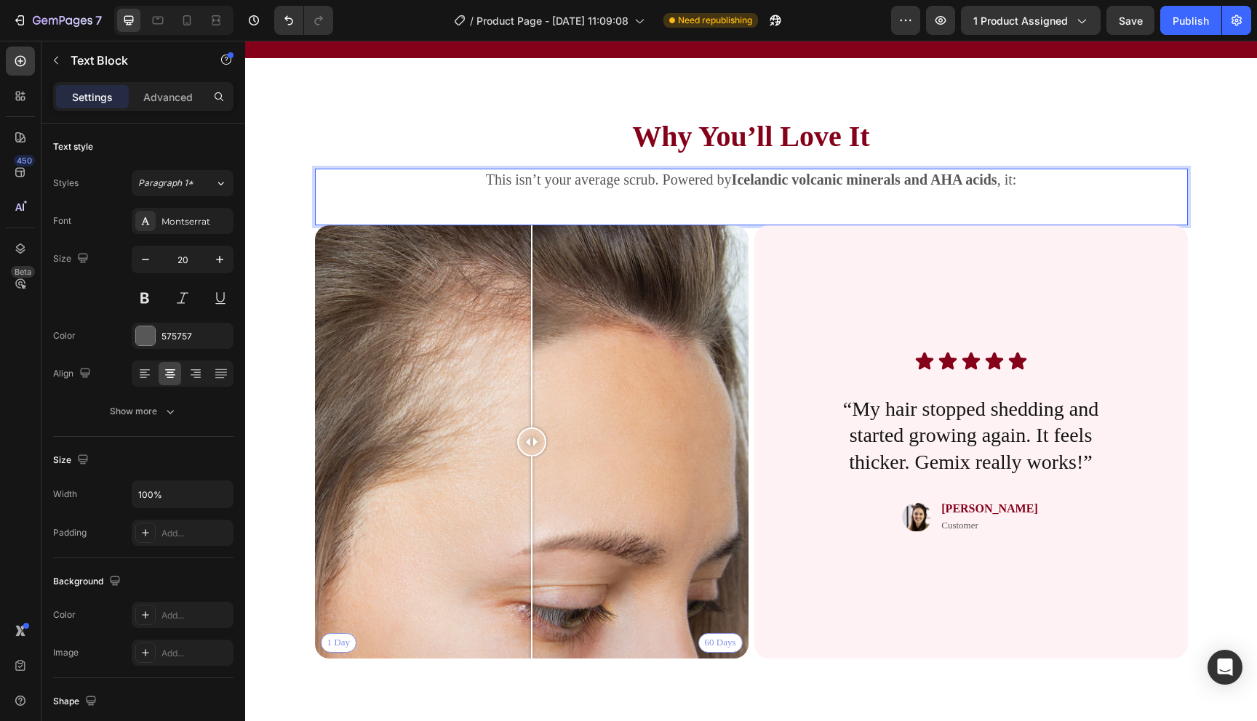
click at [639, 212] on div "This isn’t your average scrub. Powered by Icelandic volcanic minerals and AHA a…" at bounding box center [751, 197] width 873 height 57
click at [667, 204] on div "This isn’t your average scrub. Powered by Icelandic volcanic minerals and AHA a…" at bounding box center [751, 197] width 873 height 57
click at [676, 204] on div "This isn’t your average scrub. Powered by Icelandic volcanic minerals and AHA a…" at bounding box center [751, 197] width 873 height 57
click at [677, 204] on div "This isn’t your average scrub. Powered by Icelandic volcanic minerals and AHA a…" at bounding box center [751, 197] width 873 height 57
click at [748, 187] on strong "Icelandic volcanic minerals and AHA acids" at bounding box center [864, 180] width 265 height 16
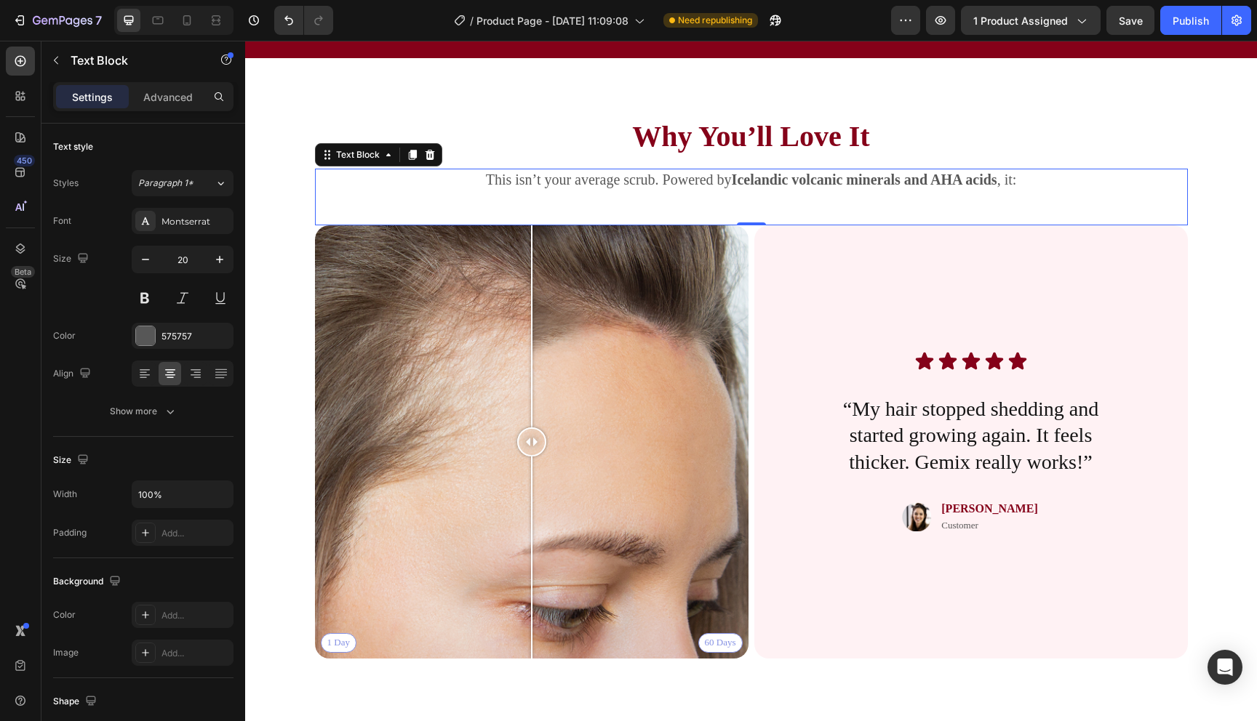
click at [743, 204] on div "This isn’t your average scrub. Powered by Icelandic volcanic minerals and AHA a…" at bounding box center [751, 197] width 873 height 57
click at [737, 204] on div "This isn’t your average scrub. Powered by Icelandic volcanic minerals and AHA a…" at bounding box center [751, 197] width 873 height 57
click at [567, 192] on div "This isn’t your average scrub. Powered by Icelandic volcanic minerals and AHA a…" at bounding box center [751, 197] width 873 height 57
click at [1089, 193] on div "This isn’t your average scrub. Powered by Icelandic volcanic minerals and AHA a…" at bounding box center [751, 197] width 873 height 57
click at [1054, 188] on p "This isn’t your average scrub. Powered by Icelandic volcanic minerals and AHA a…" at bounding box center [751, 179] width 870 height 19
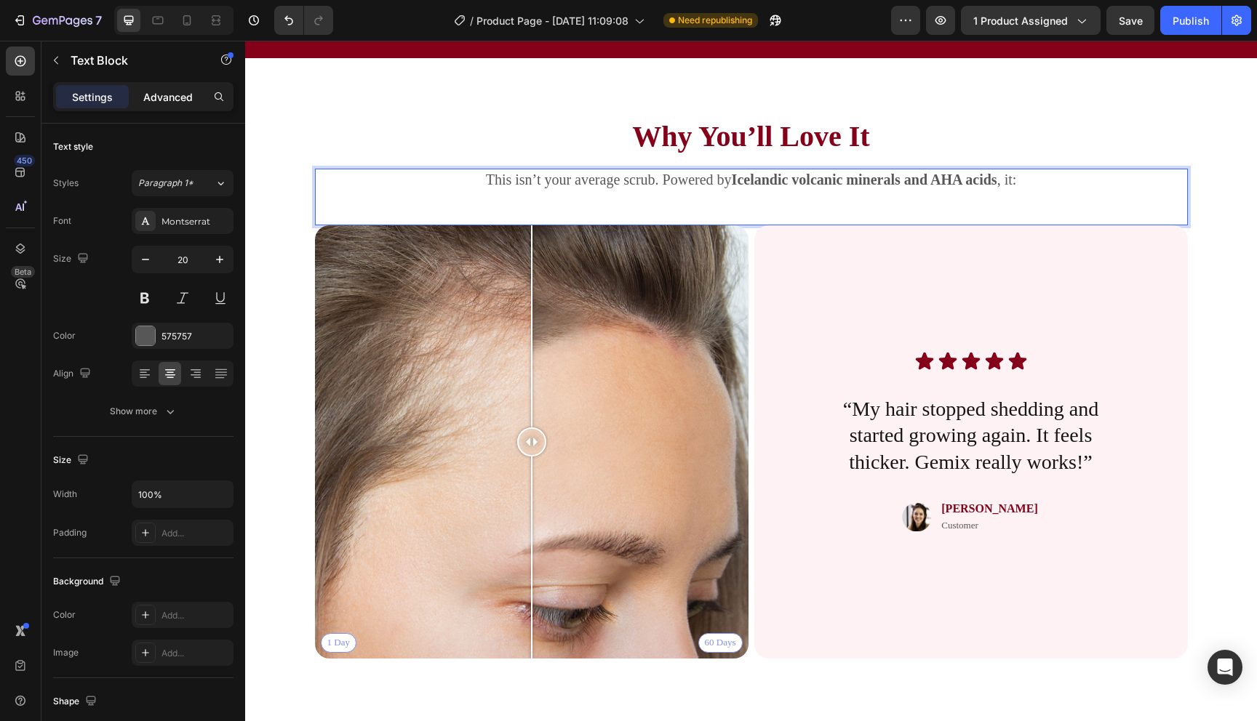
click at [161, 88] on div "Advanced" at bounding box center [168, 96] width 73 height 23
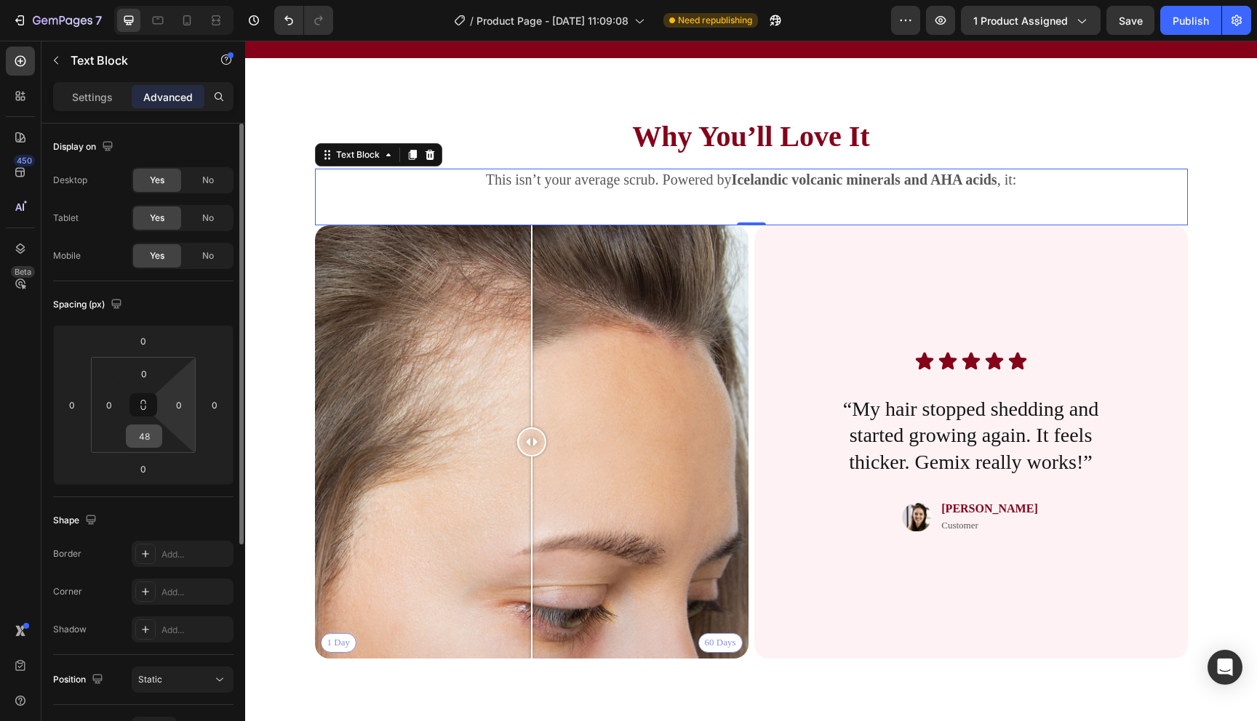
click at [149, 436] on input "48" at bounding box center [143, 436] width 29 height 22
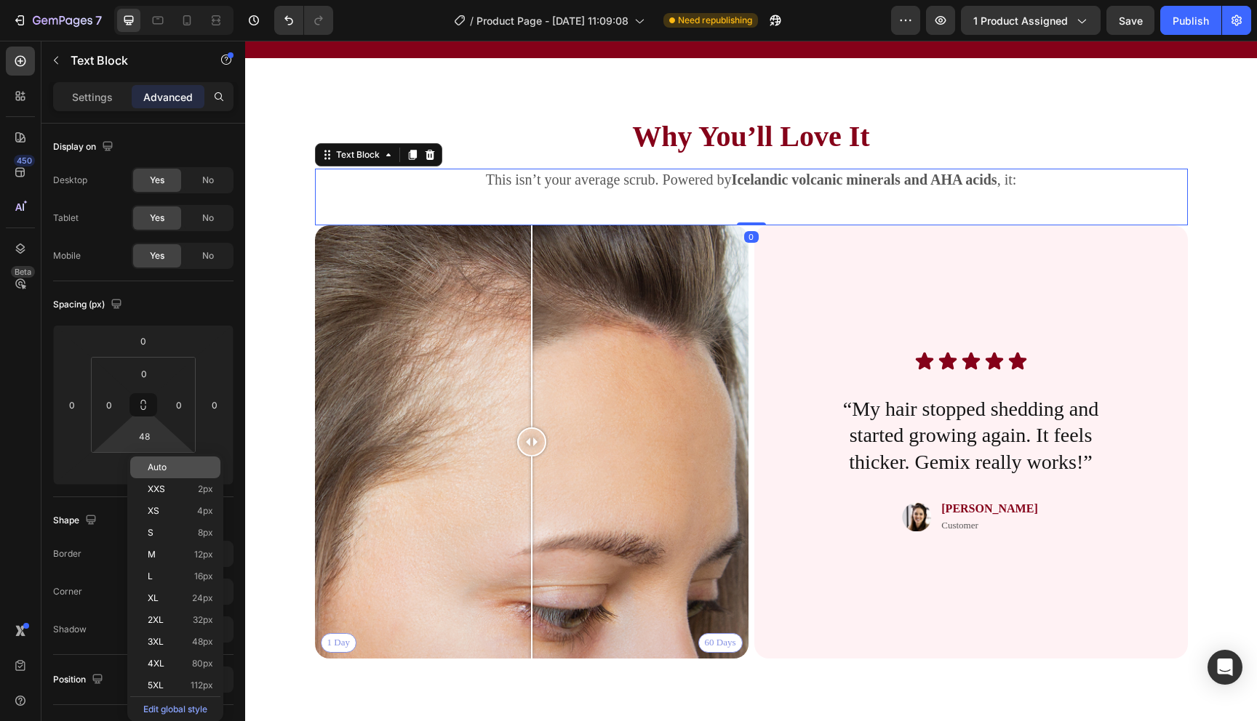
click at [167, 471] on p "Auto" at bounding box center [180, 468] width 65 height 10
type input "Auto"
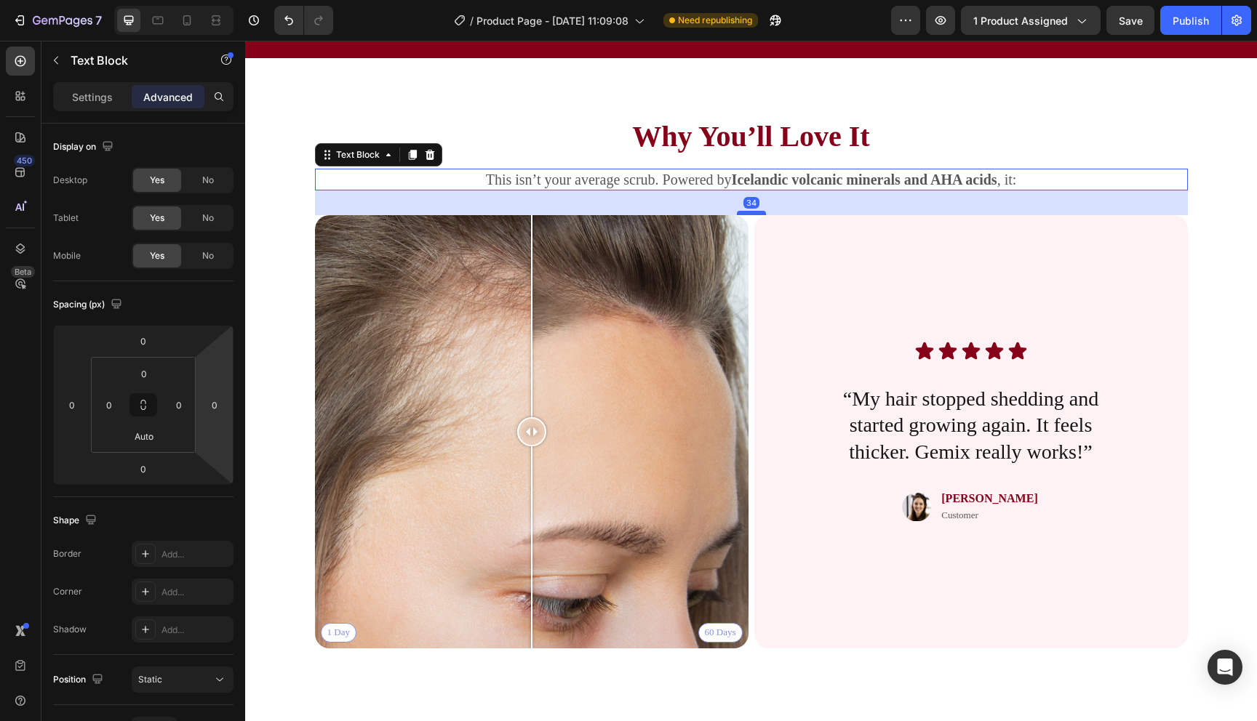
drag, startPoint x: 754, startPoint y: 188, endPoint x: 754, endPoint y: 213, distance: 24.7
click at [754, 213] on div at bounding box center [751, 213] width 29 height 4
type input "34"
click at [577, 118] on p "⁠⁠⁠⁠⁠⁠⁠ Why You’ll Love It" at bounding box center [751, 137] width 870 height 38
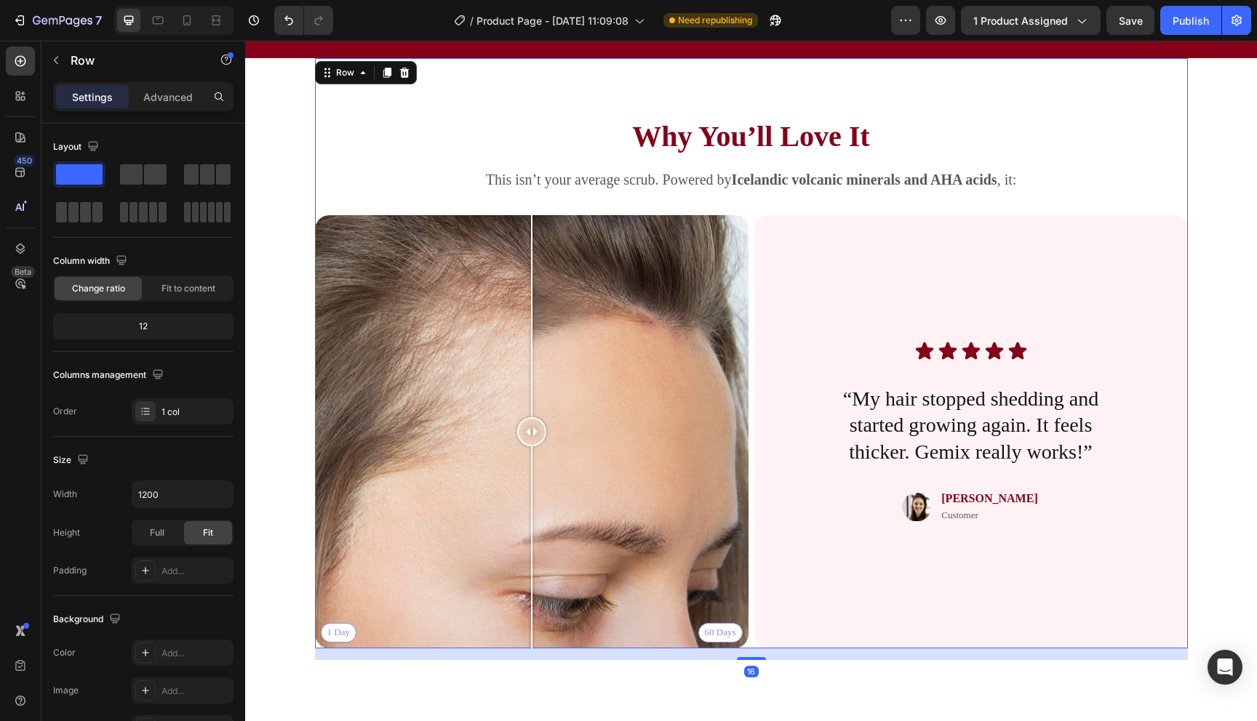
click at [464, 83] on div "⁠⁠⁠⁠⁠⁠⁠ Why You’ll Love It Heading This isn’t your average scrub. Powered by Ic…" at bounding box center [751, 353] width 873 height 591
click at [875, 124] on p "⁠⁠⁠⁠⁠⁠⁠ Why You’ll Love It" at bounding box center [751, 137] width 870 height 38
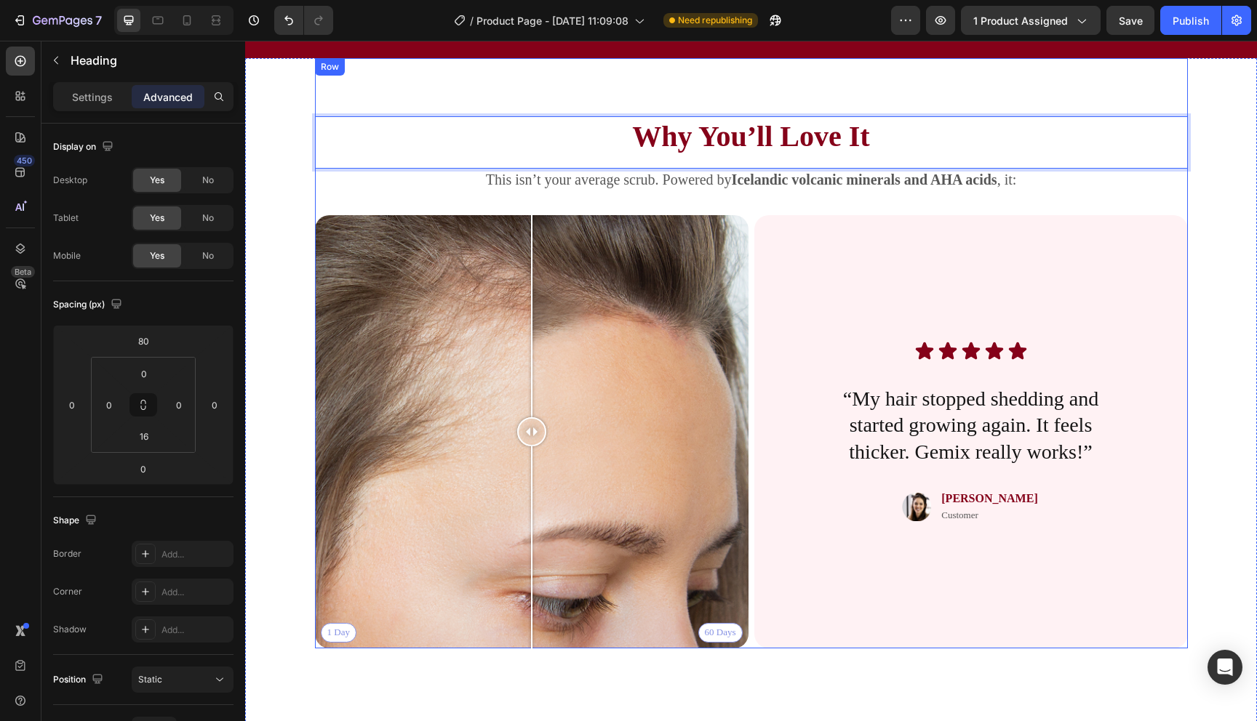
click at [873, 82] on div "Why You’ll Love It Heading 0 This isn’t your average scrub. Powered by Icelandi…" at bounding box center [751, 353] width 873 height 591
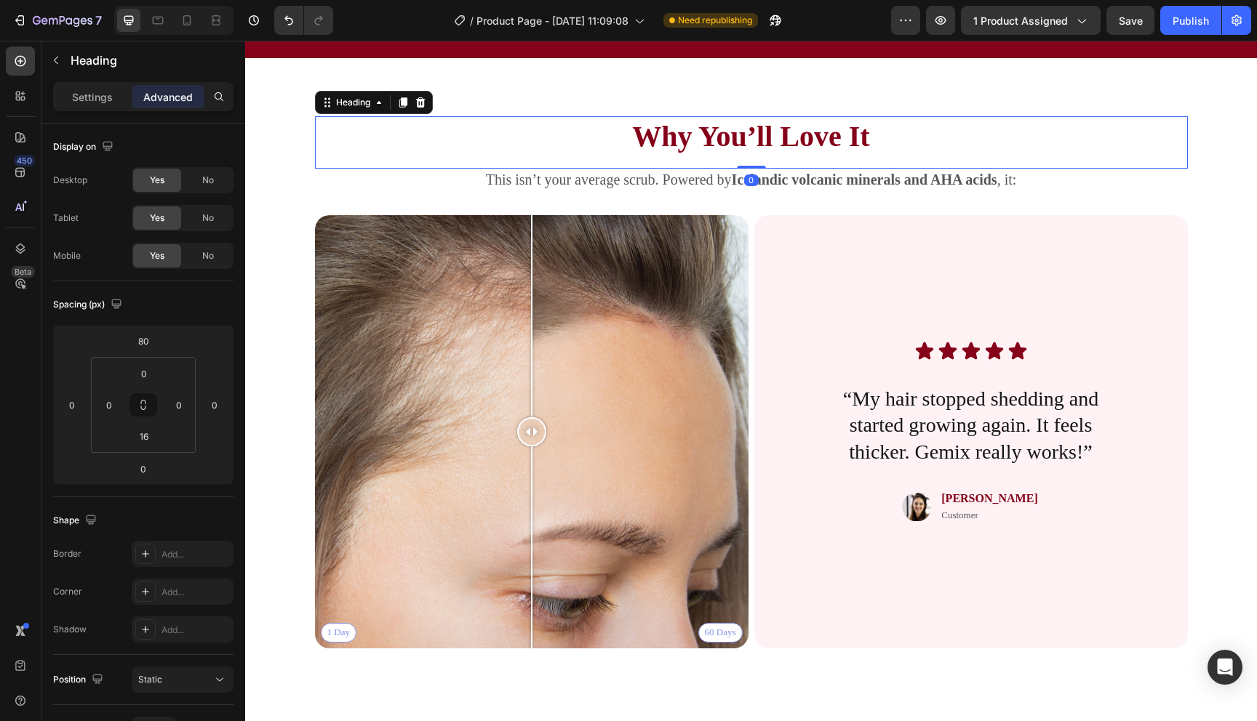
click at [831, 124] on strong "Why You’ll Love It" at bounding box center [750, 136] width 237 height 33
click at [883, 144] on p "Why You’ll Love It" at bounding box center [751, 137] width 870 height 38
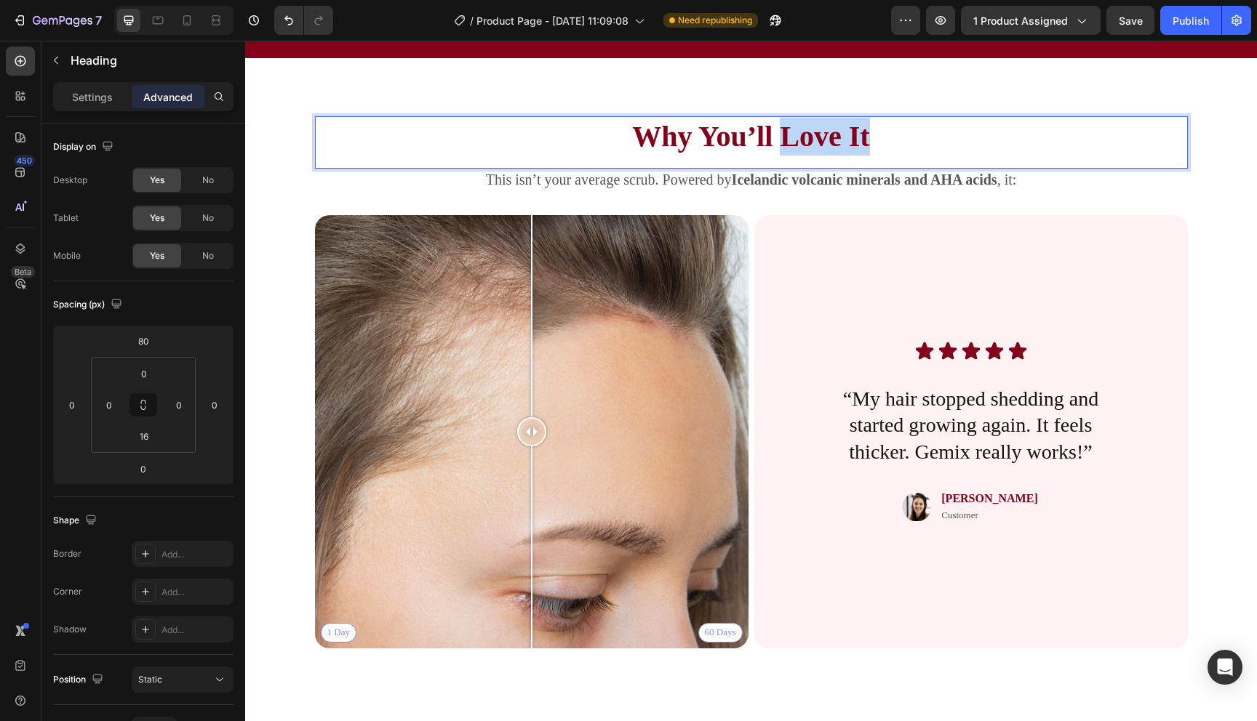
drag, startPoint x: 895, startPoint y: 138, endPoint x: 785, endPoint y: 143, distance: 109.2
click at [785, 143] on p "Why You’ll Love It" at bounding box center [751, 137] width 870 height 38
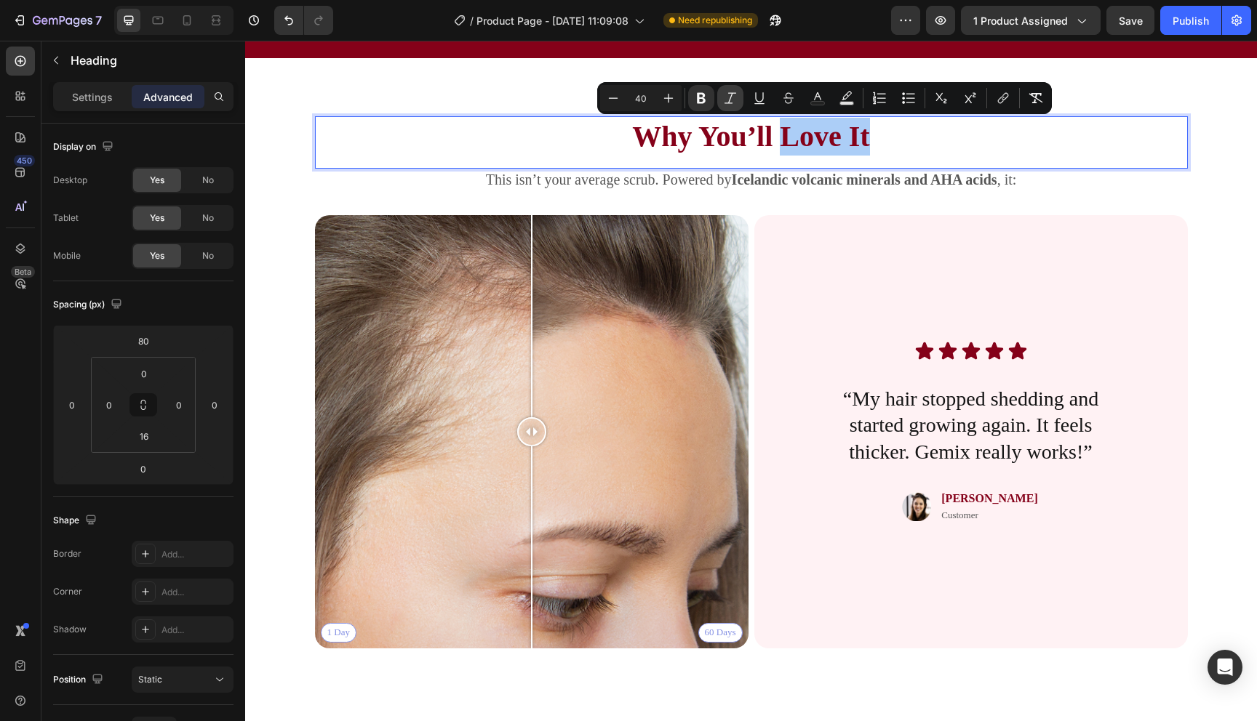
click at [735, 101] on icon "Editor contextual toolbar" at bounding box center [730, 98] width 15 height 15
click at [926, 140] on p "Why You’ll Love It" at bounding box center [751, 137] width 870 height 38
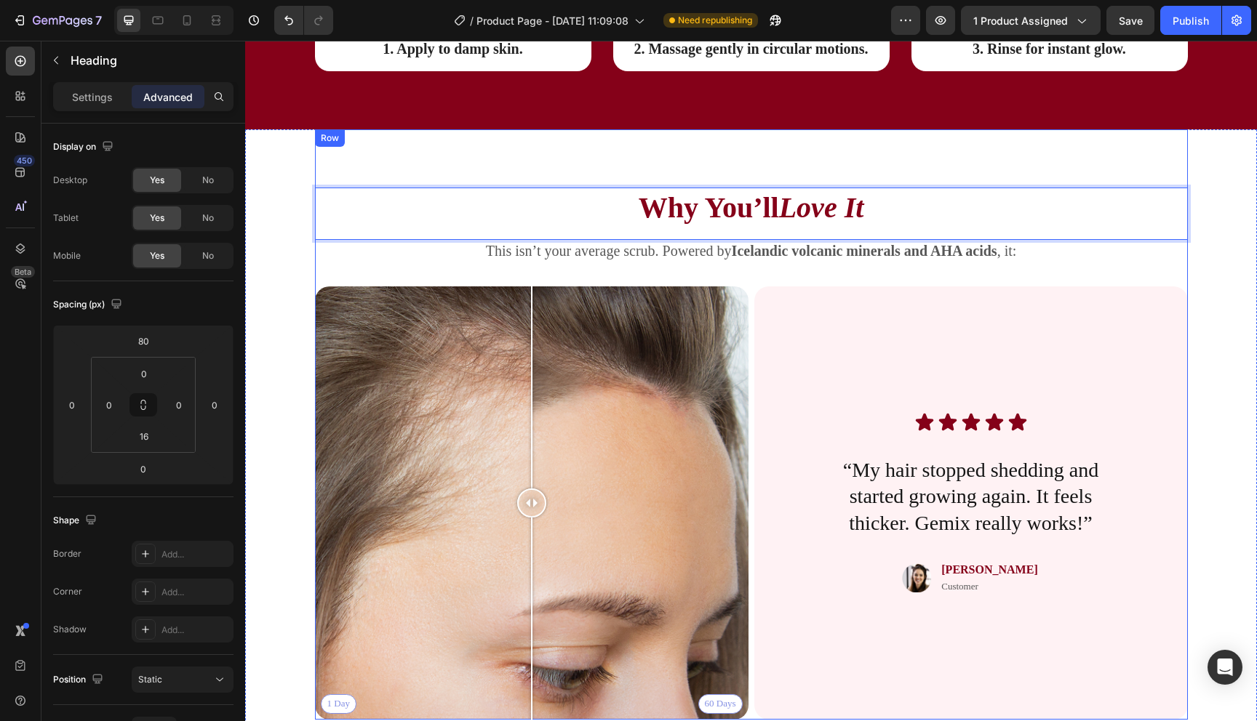
scroll to position [2223, 0]
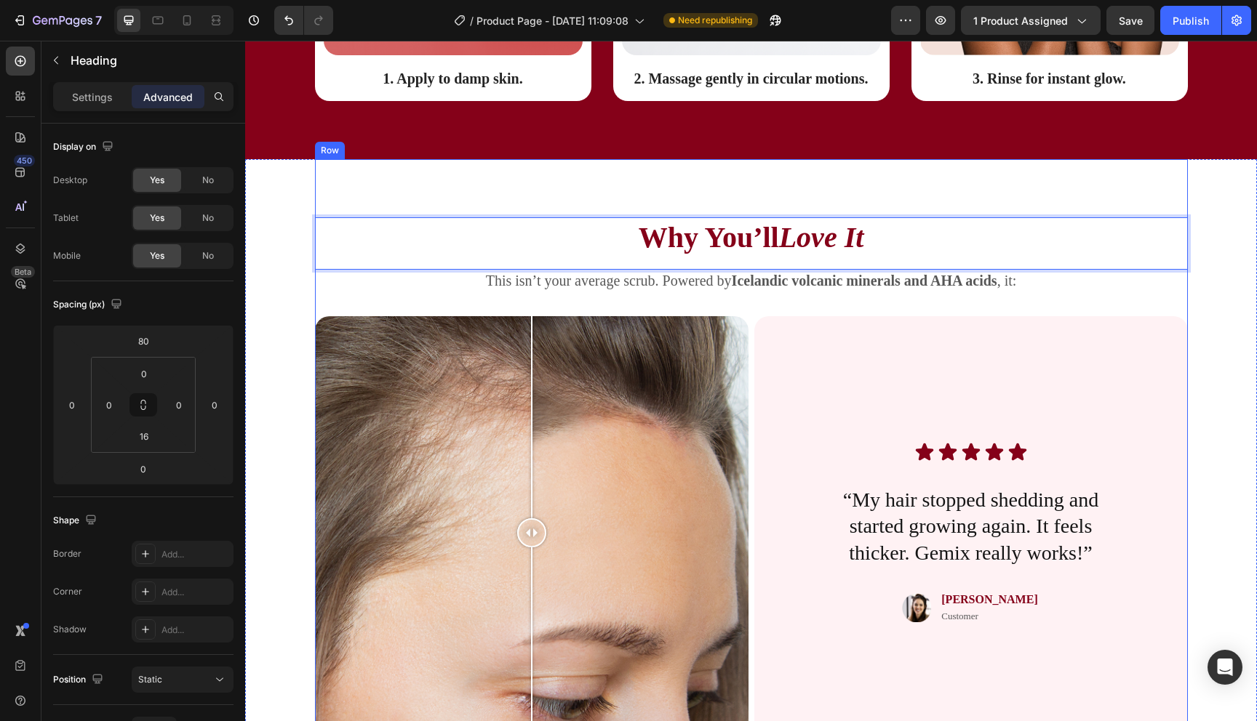
click at [912, 192] on div "Why You’ll Love It Heading 0 This isn’t your average scrub. Powered by Icelandi…" at bounding box center [751, 454] width 873 height 591
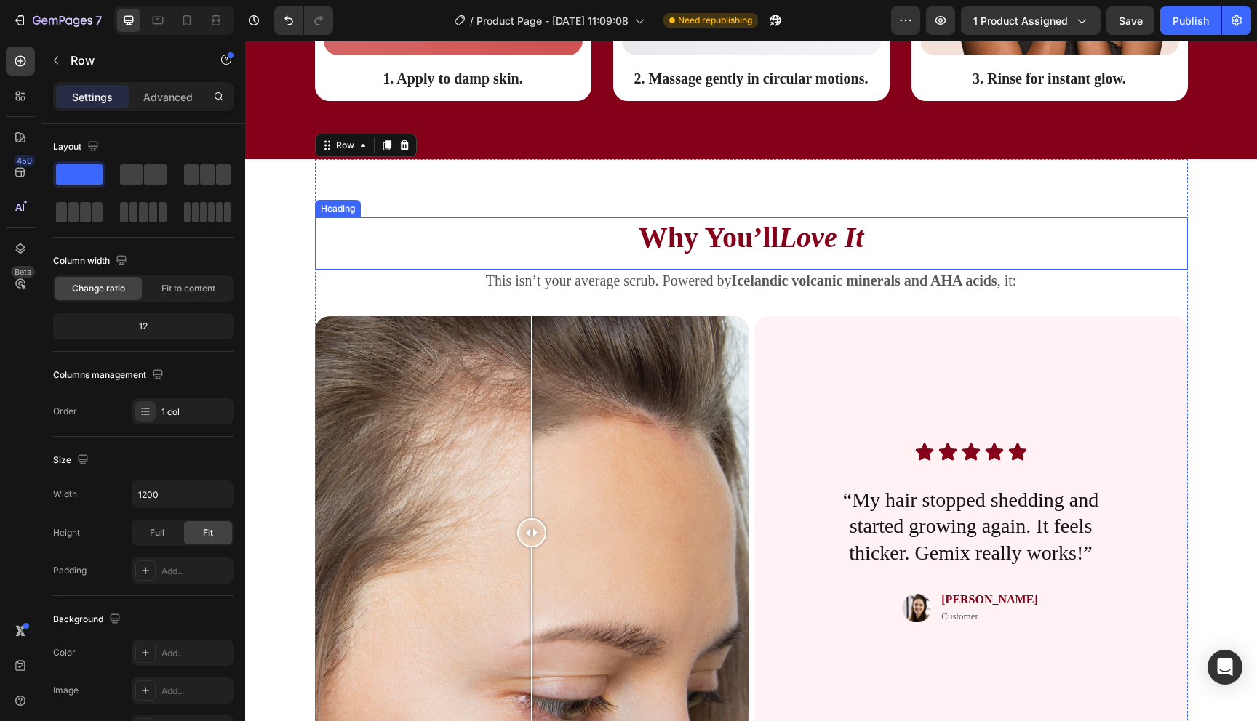
click at [737, 243] on strong "Why You’ll" at bounding box center [709, 237] width 140 height 33
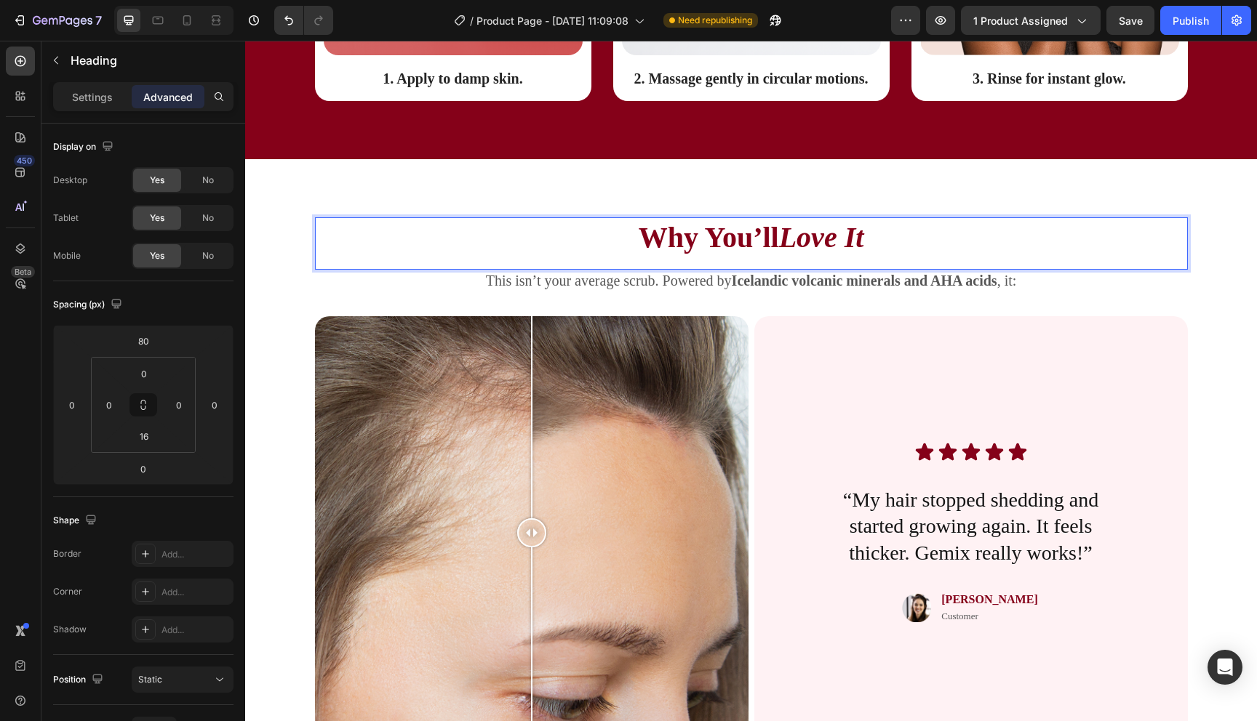
drag, startPoint x: 705, startPoint y: 243, endPoint x: 779, endPoint y: 244, distance: 74.2
click at [779, 244] on strong "Why You’ll" at bounding box center [709, 237] width 140 height 33
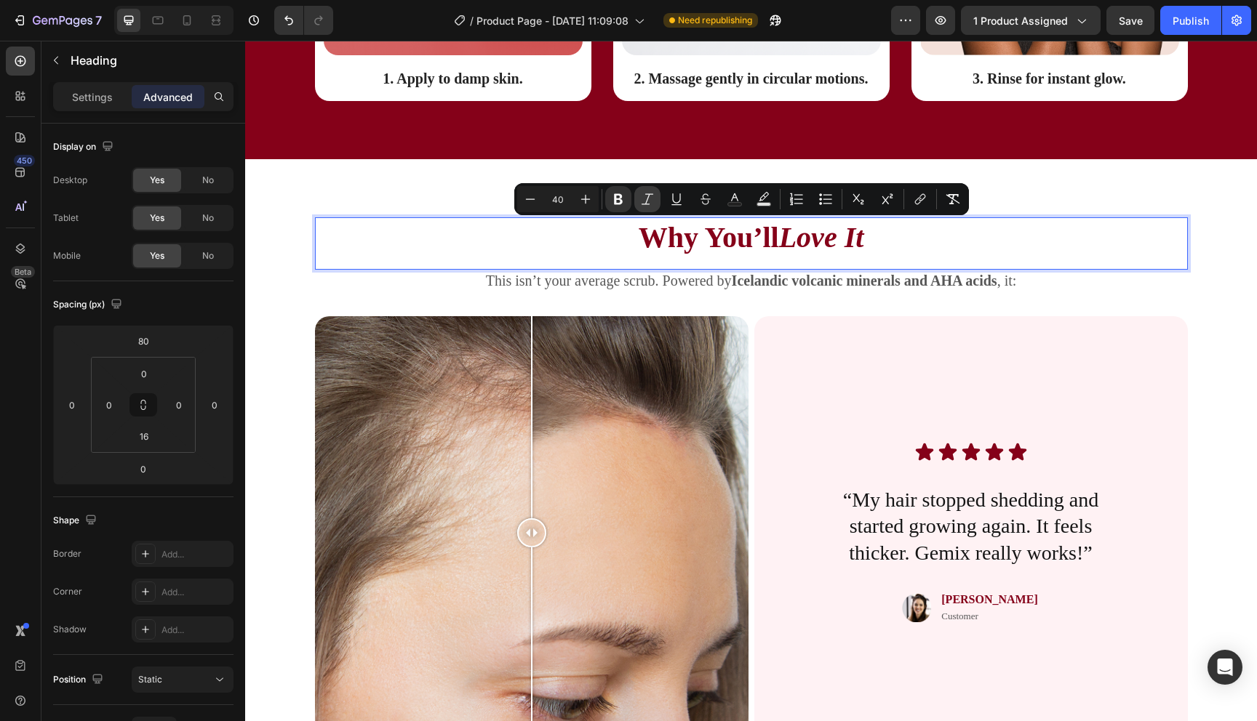
click at [640, 198] on icon "Editor contextual toolbar" at bounding box center [647, 199] width 15 height 15
click at [958, 233] on p "Why You’ll Love It" at bounding box center [751, 238] width 870 height 38
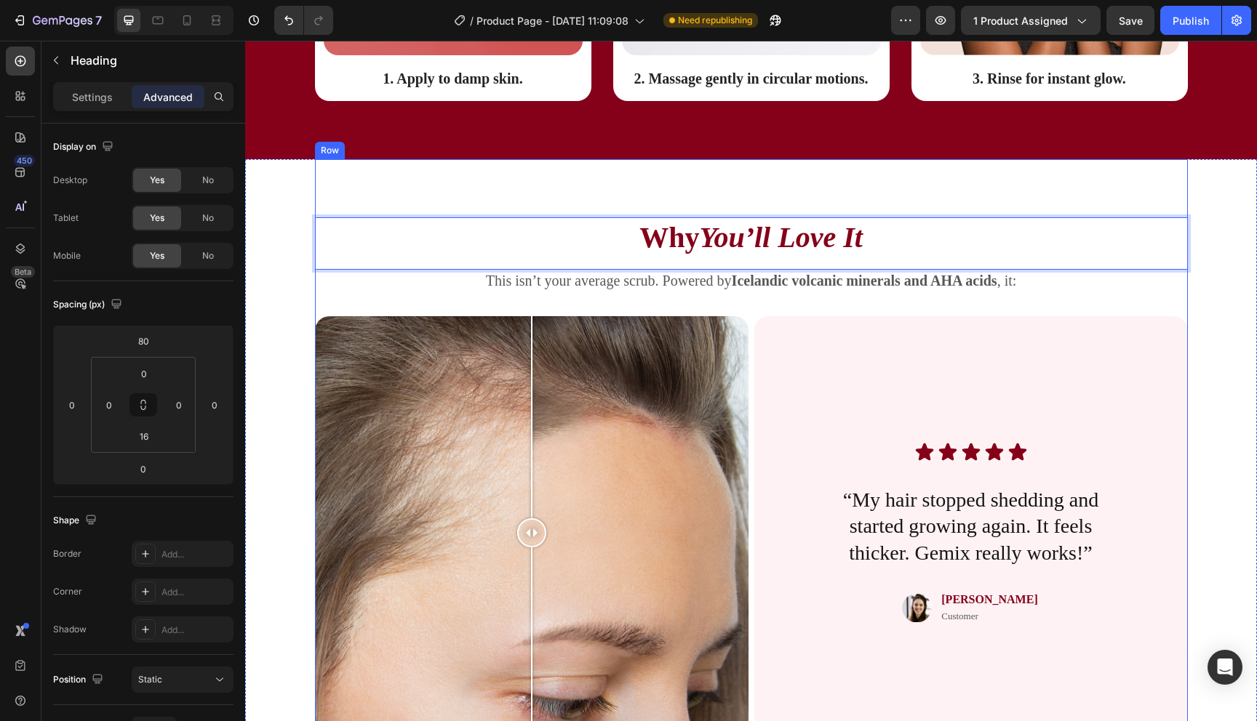
click at [953, 193] on div "Why You’ll Love It Heading 0 This isn’t your average scrub. Powered by Icelandi…" at bounding box center [751, 454] width 873 height 591
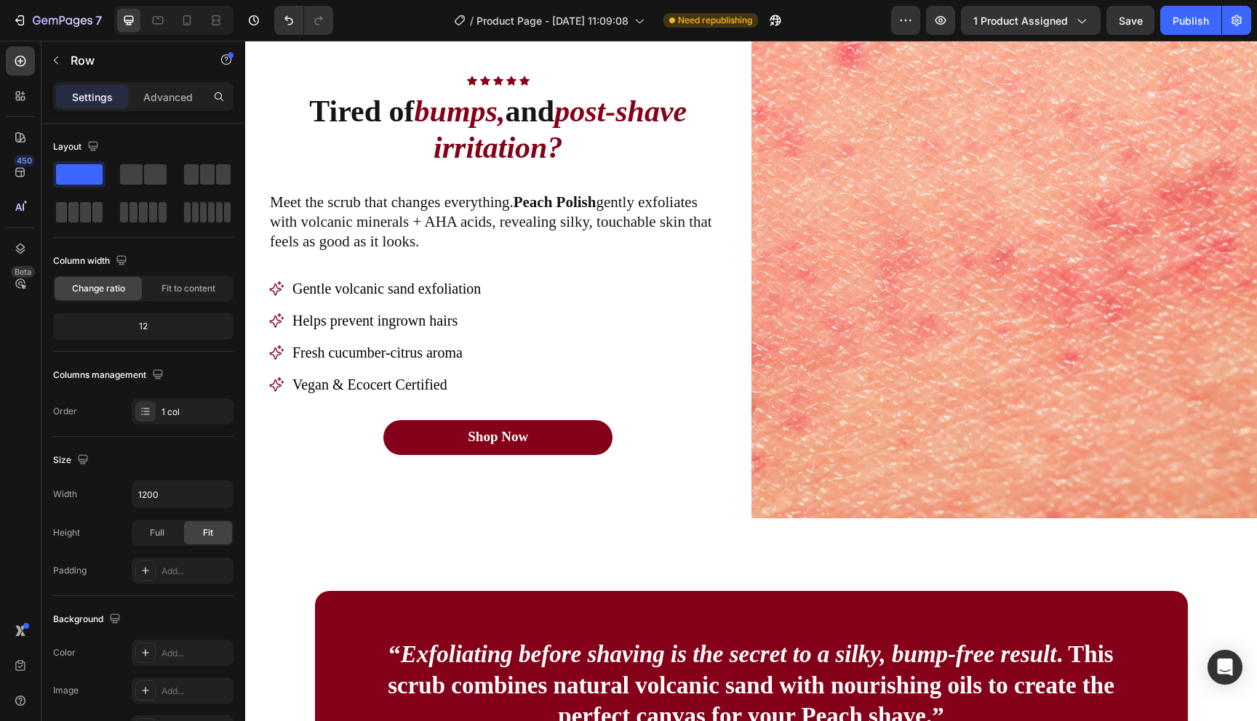
scroll to position [887, 0]
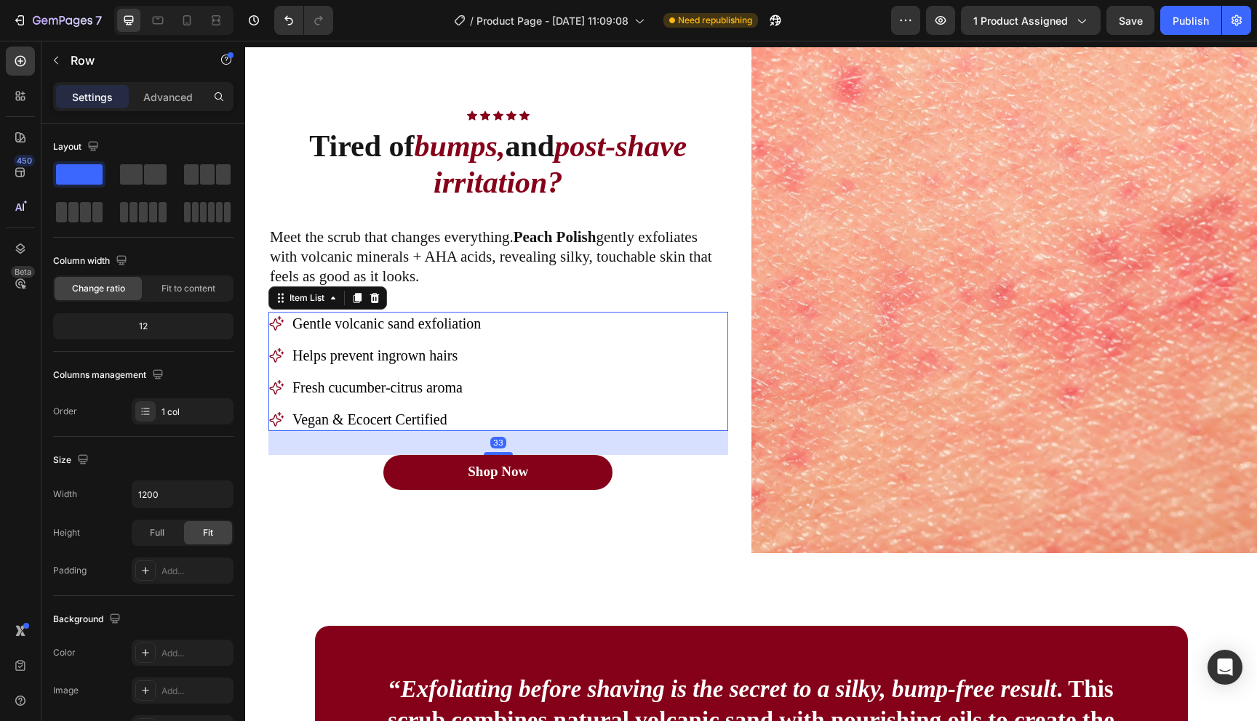
click at [524, 352] on div "Gentle volcanic sand exfoliation Helps prevent ingrown hairs Fresh cucumber-cit…" at bounding box center [498, 371] width 460 height 119
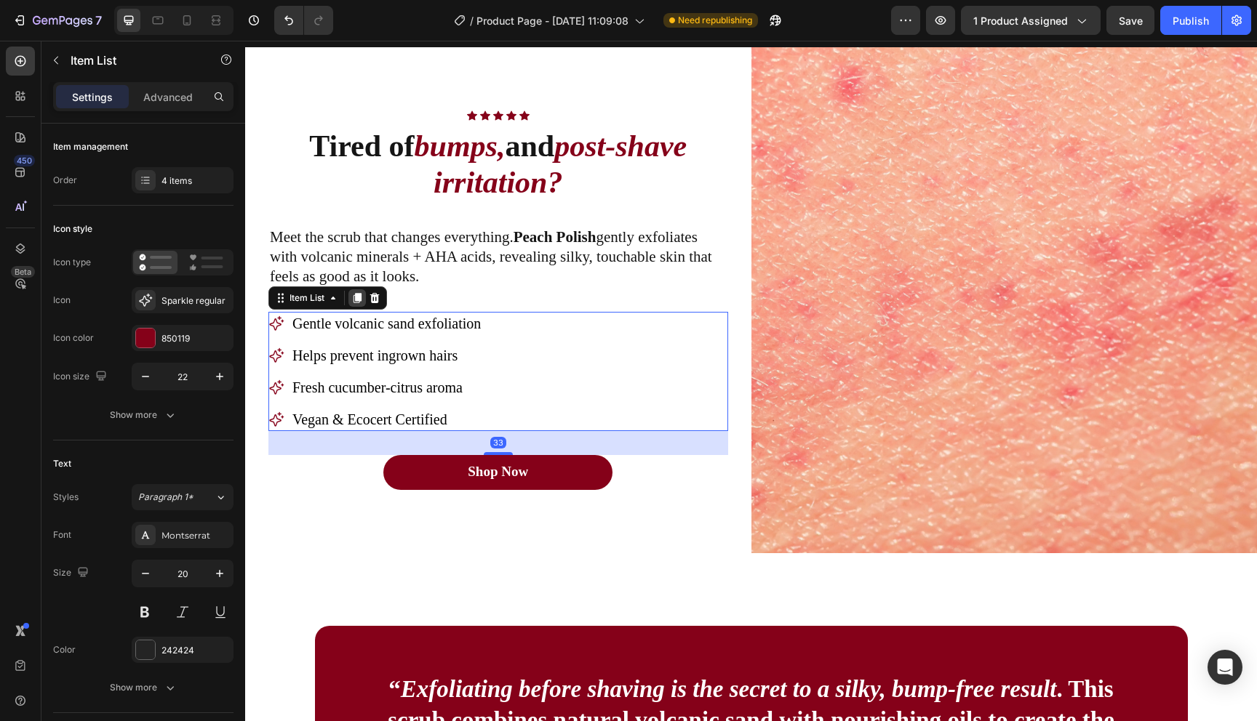
click at [355, 299] on icon at bounding box center [357, 298] width 12 height 12
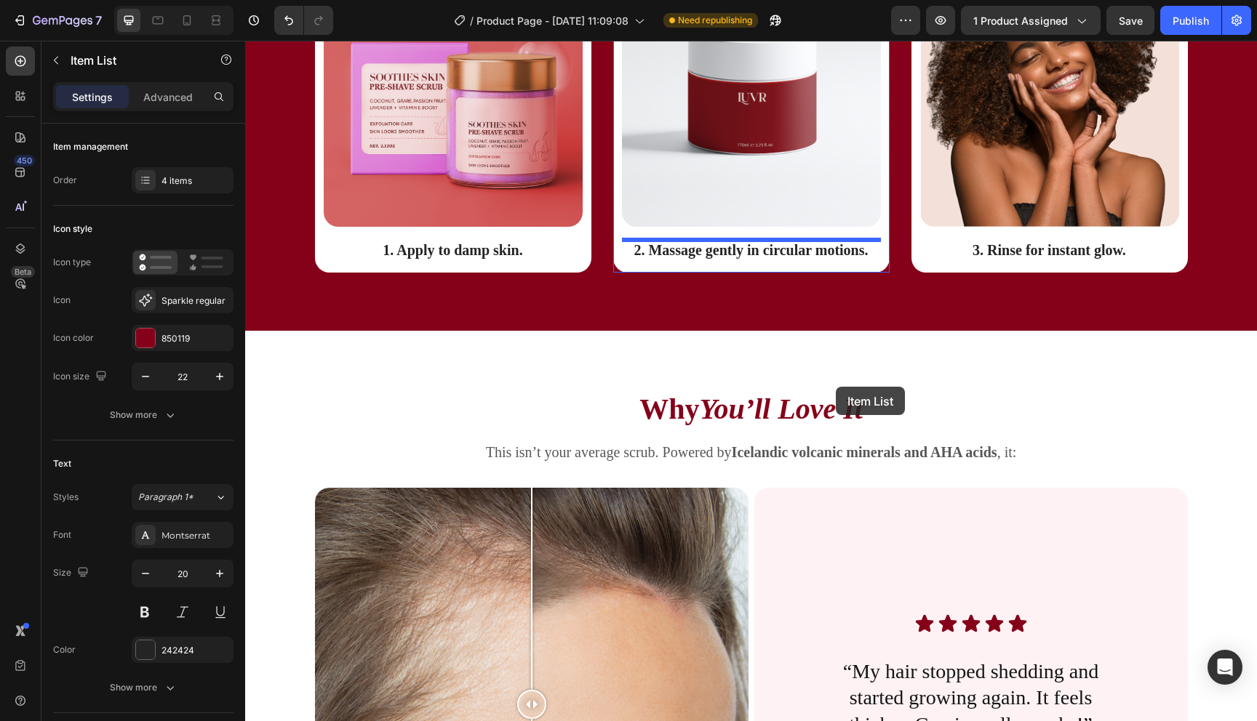
scroll to position [2095, 0]
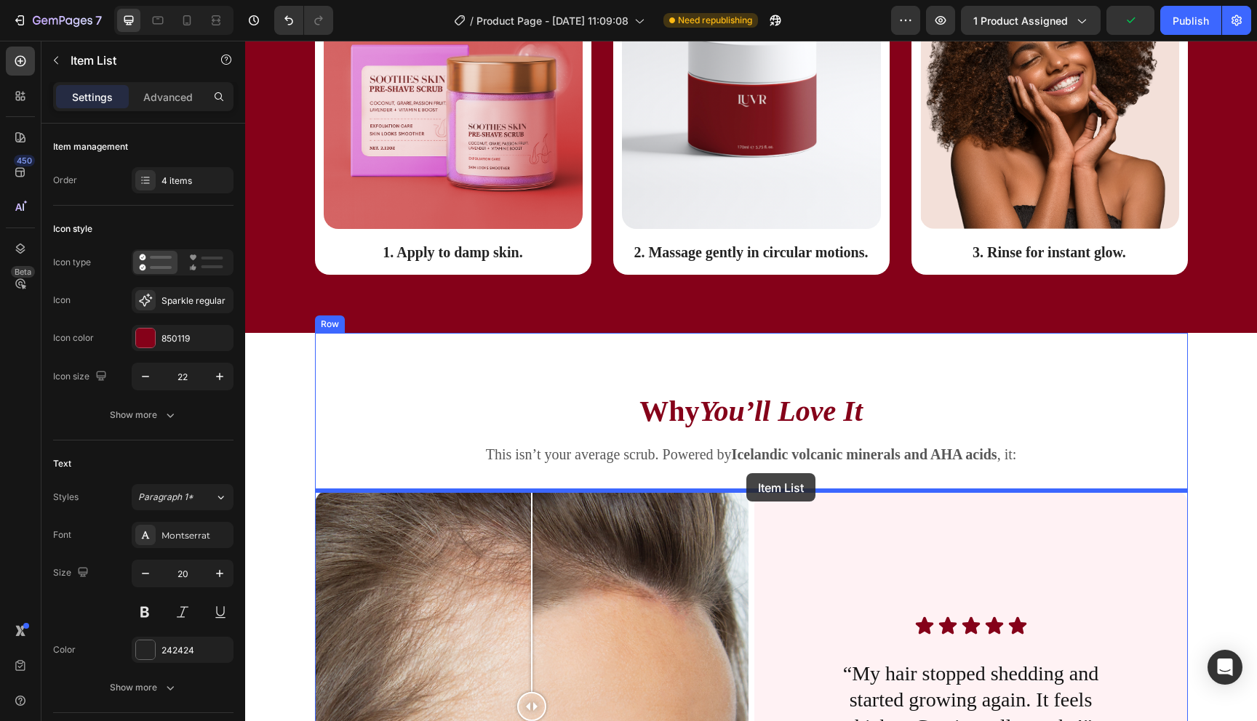
drag, startPoint x: 311, startPoint y: 402, endPoint x: 746, endPoint y: 473, distance: 440.7
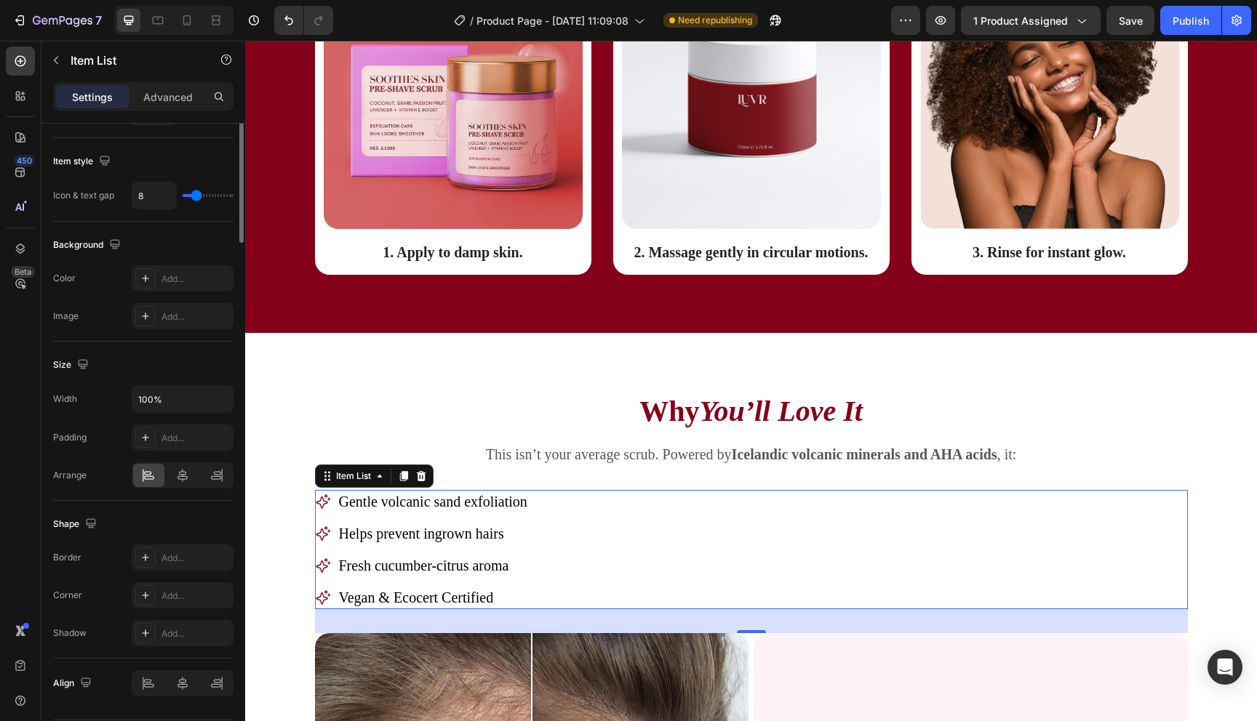
scroll to position [704, 0]
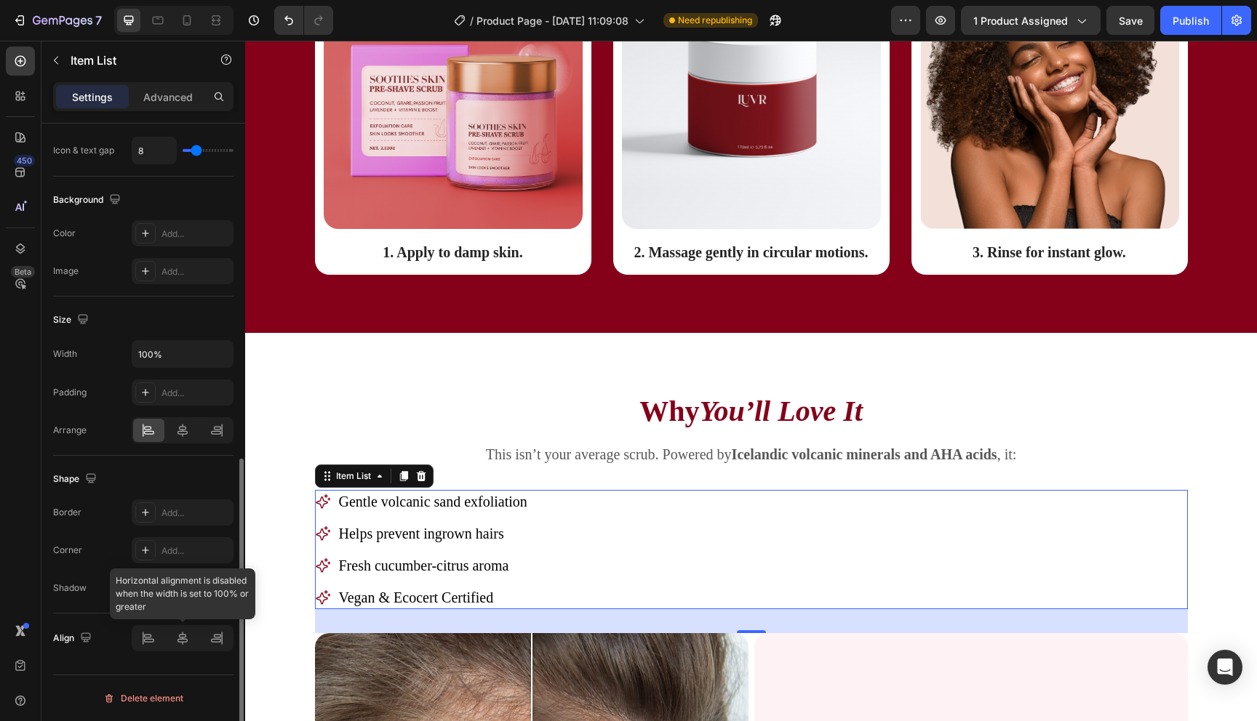
click at [177, 636] on div at bounding box center [183, 638] width 102 height 26
click at [185, 631] on div at bounding box center [183, 638] width 102 height 26
click at [653, 519] on div "Gentle volcanic sand exfoliation Helps prevent ingrown hairs Fresh cucumber-cit…" at bounding box center [751, 549] width 873 height 119
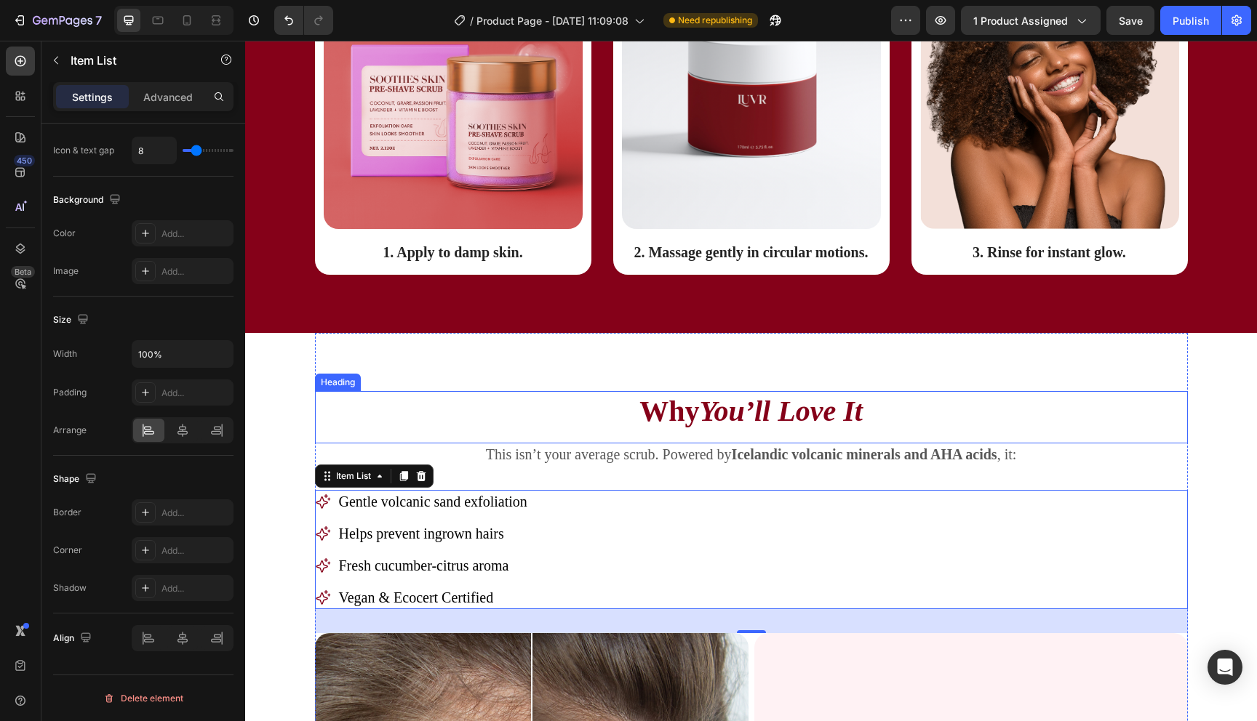
click at [331, 409] on h2 "Why You’ll Love It" at bounding box center [751, 411] width 873 height 41
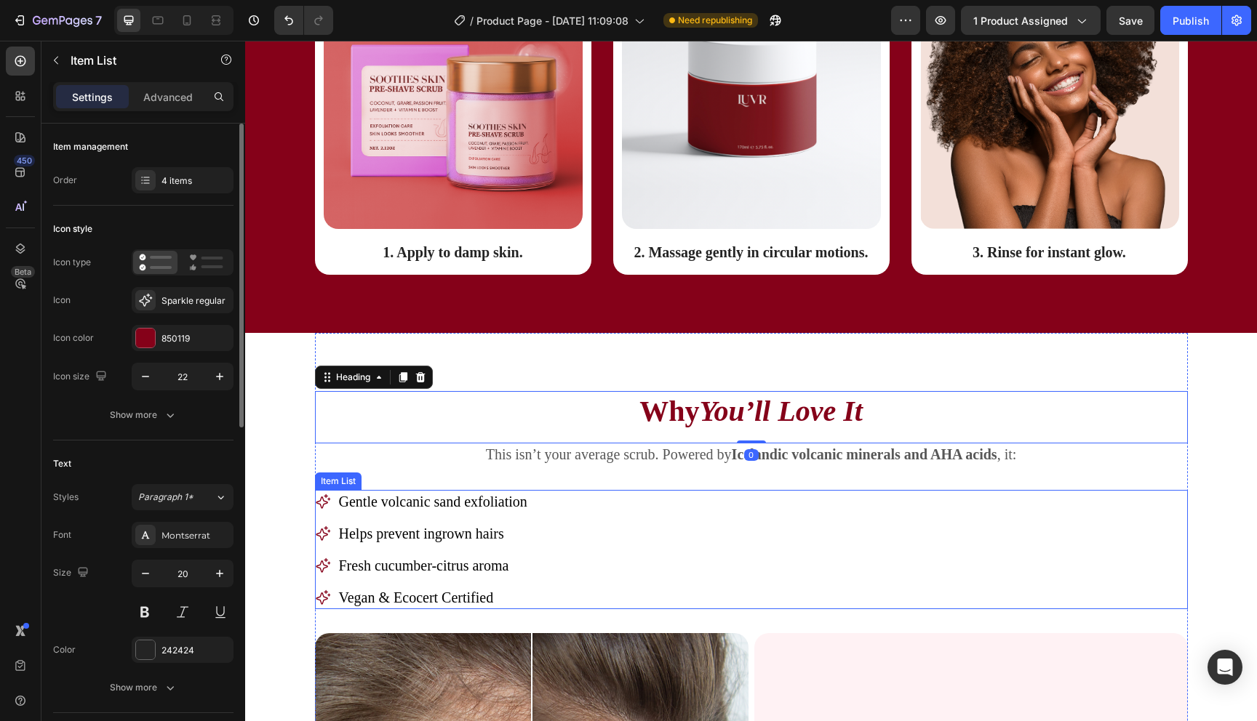
click at [655, 553] on div "Gentle volcanic sand exfoliation Helps prevent ingrown hairs Fresh cucumber-cit…" at bounding box center [751, 549] width 873 height 119
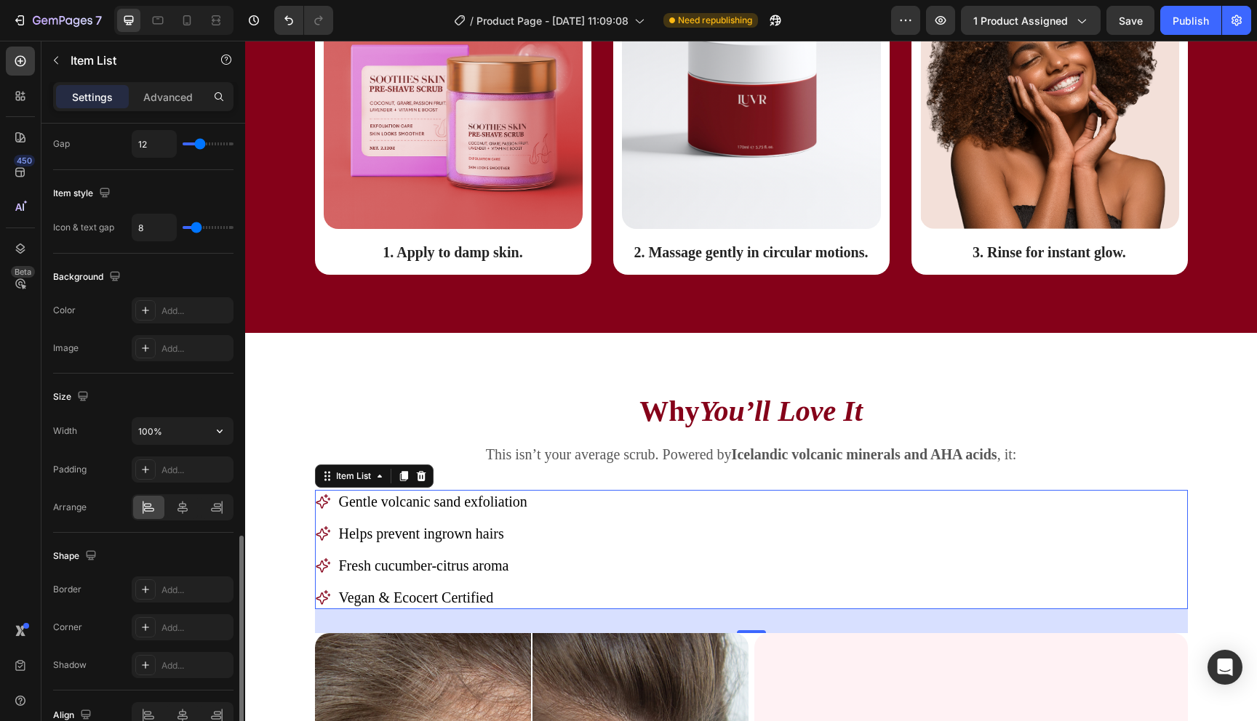
scroll to position [704, 0]
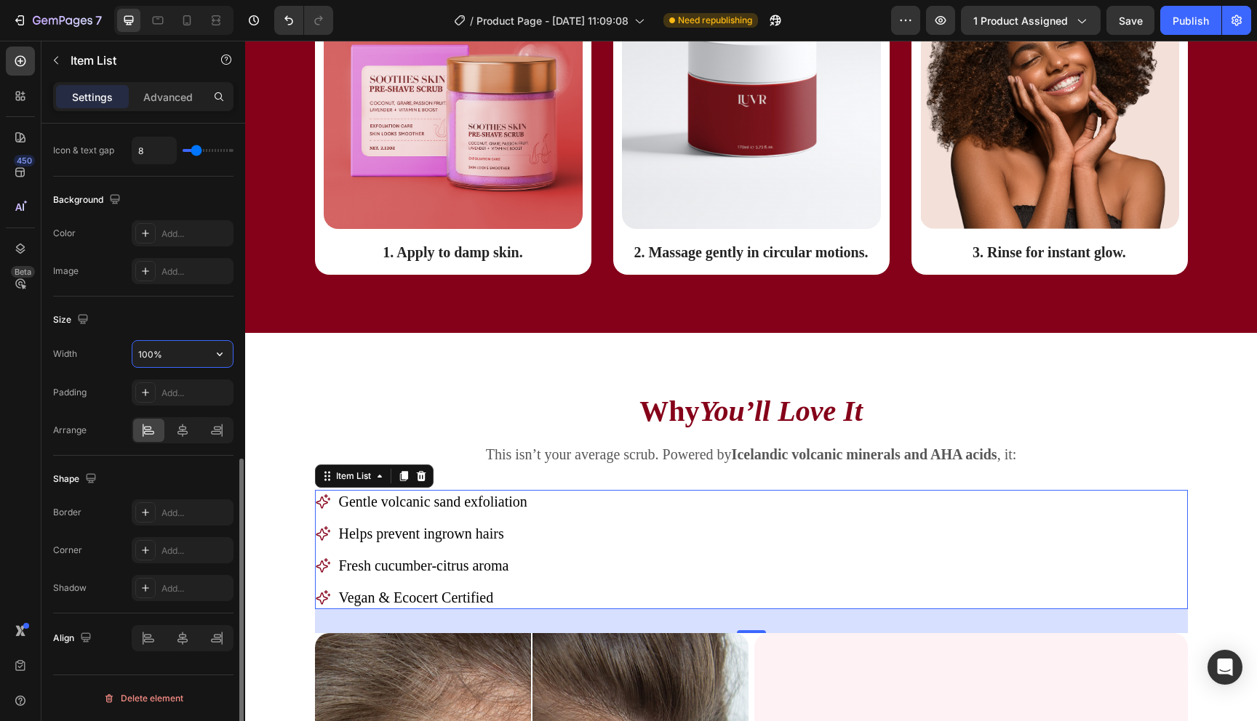
click at [167, 359] on input "100%" at bounding box center [182, 354] width 100 height 26
click at [205, 356] on input "100%" at bounding box center [182, 354] width 100 height 26
click at [228, 356] on button "button" at bounding box center [220, 354] width 26 height 26
click at [201, 388] on span "Auto" at bounding box center [210, 391] width 19 height 13
type input "Auto"
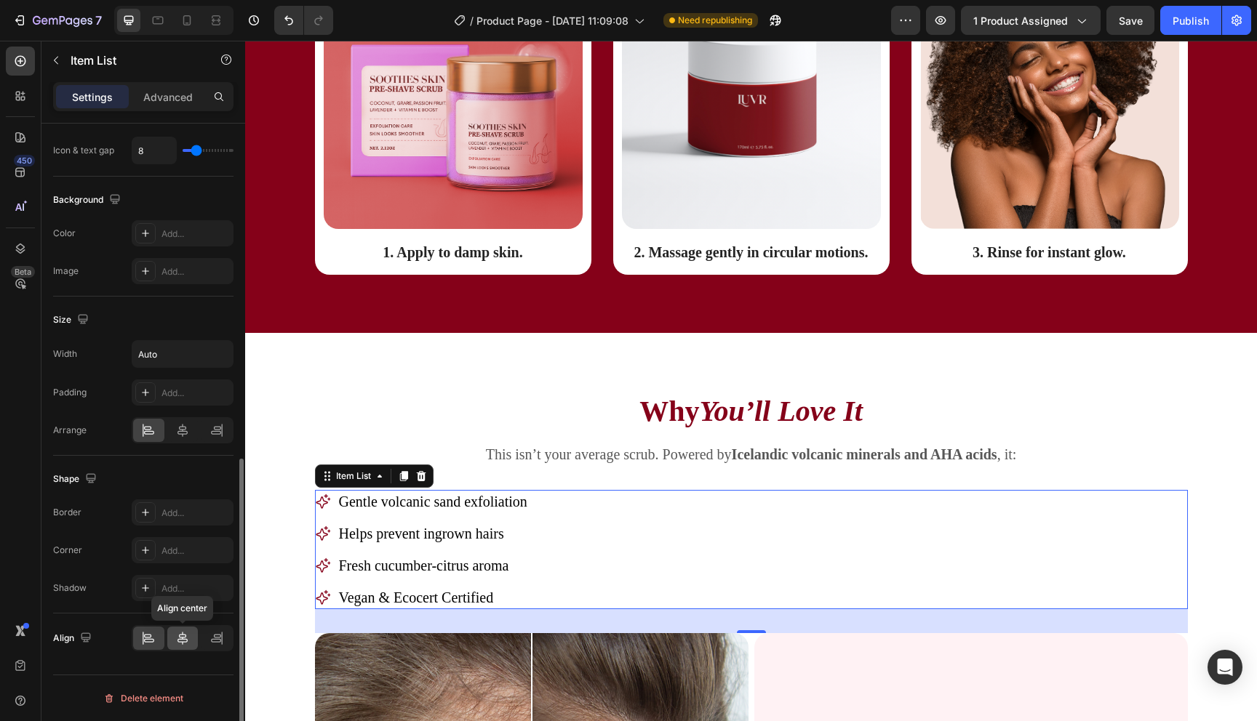
click at [180, 645] on icon at bounding box center [182, 638] width 15 height 15
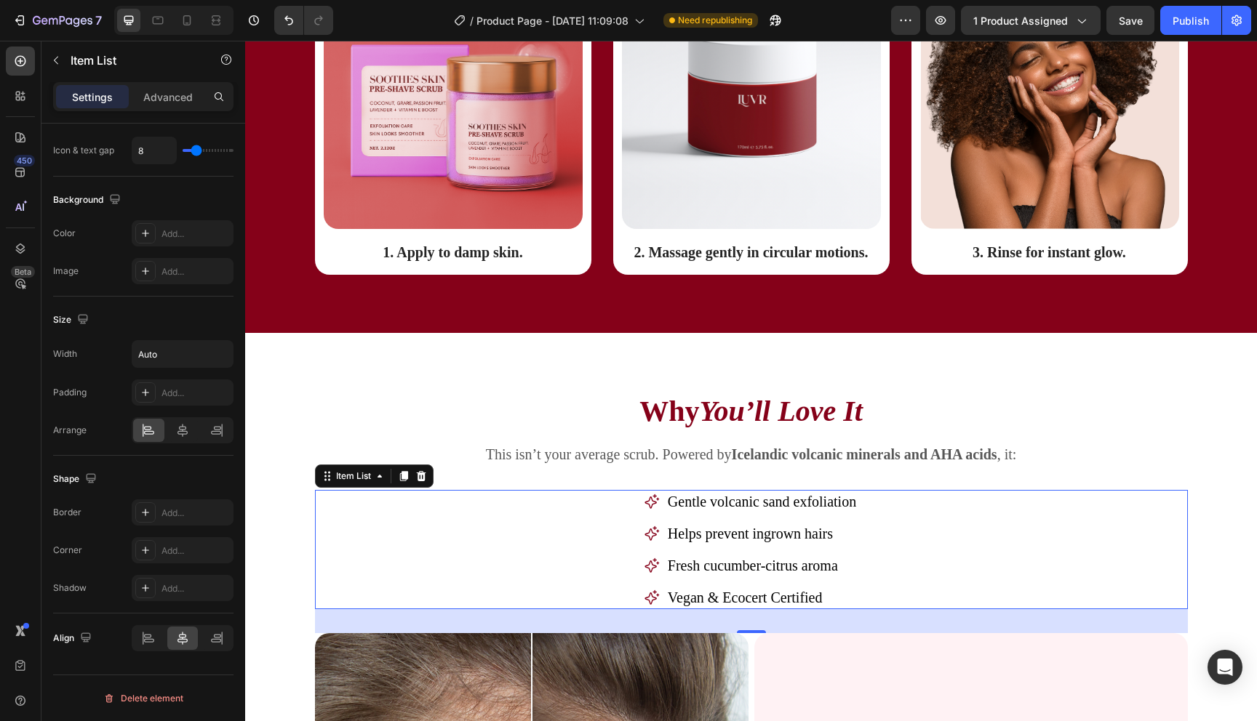
click at [513, 506] on div "Gentle volcanic sand exfoliation Helps prevent ingrown hairs Fresh cucumber-cit…" at bounding box center [751, 549] width 873 height 119
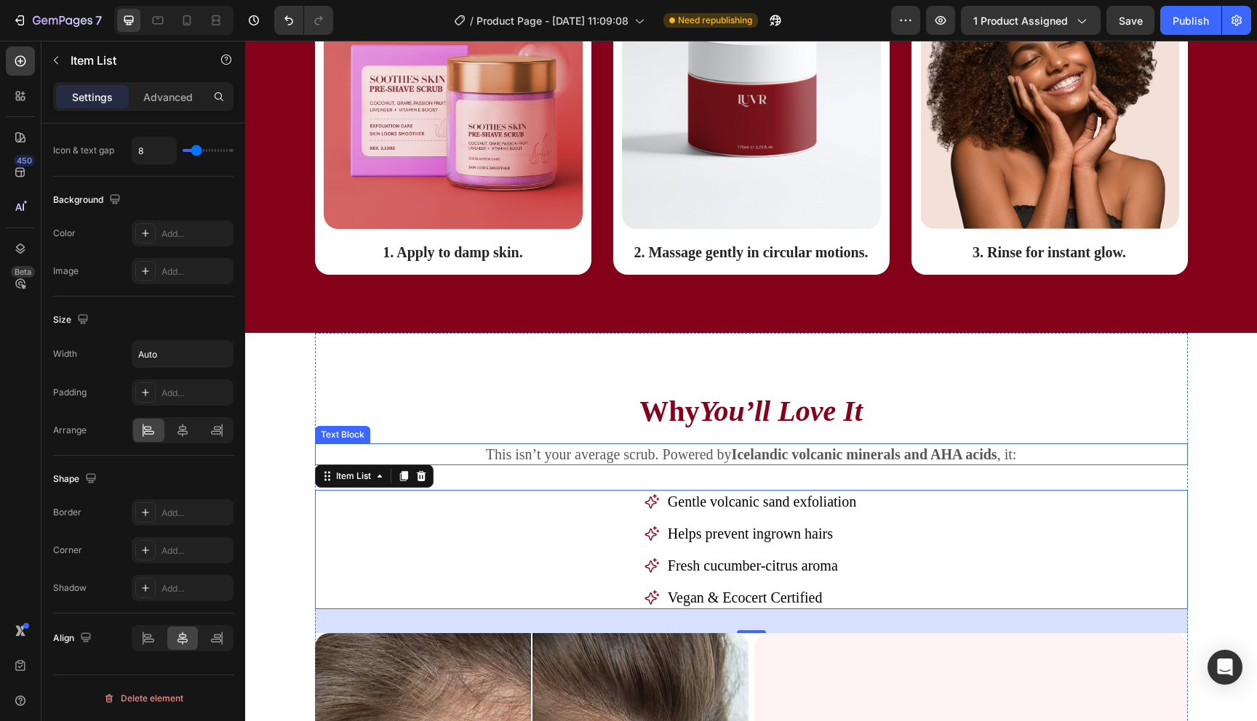
click at [1136, 451] on p "This isn’t your average scrub. Powered by Icelandic volcanic minerals and AHA a…" at bounding box center [751, 454] width 870 height 19
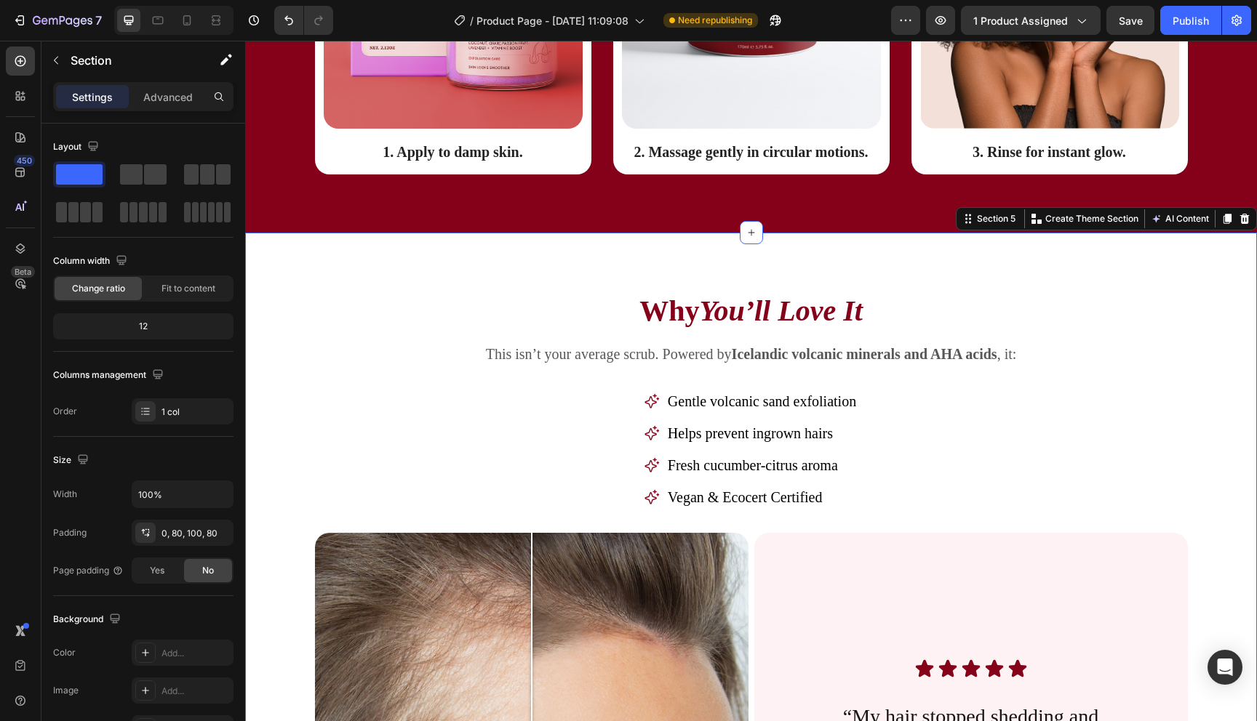
scroll to position [2196, 0]
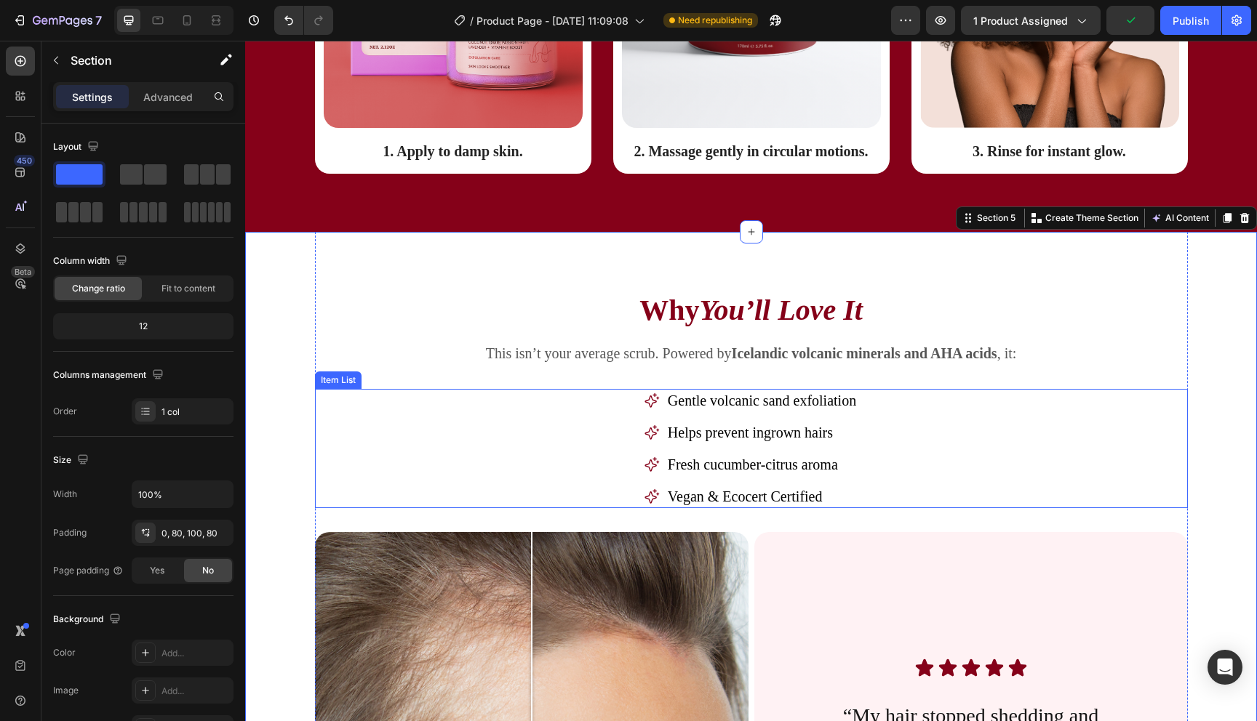
click at [692, 403] on span "Gentle volcanic sand exfoliation" at bounding box center [762, 401] width 188 height 16
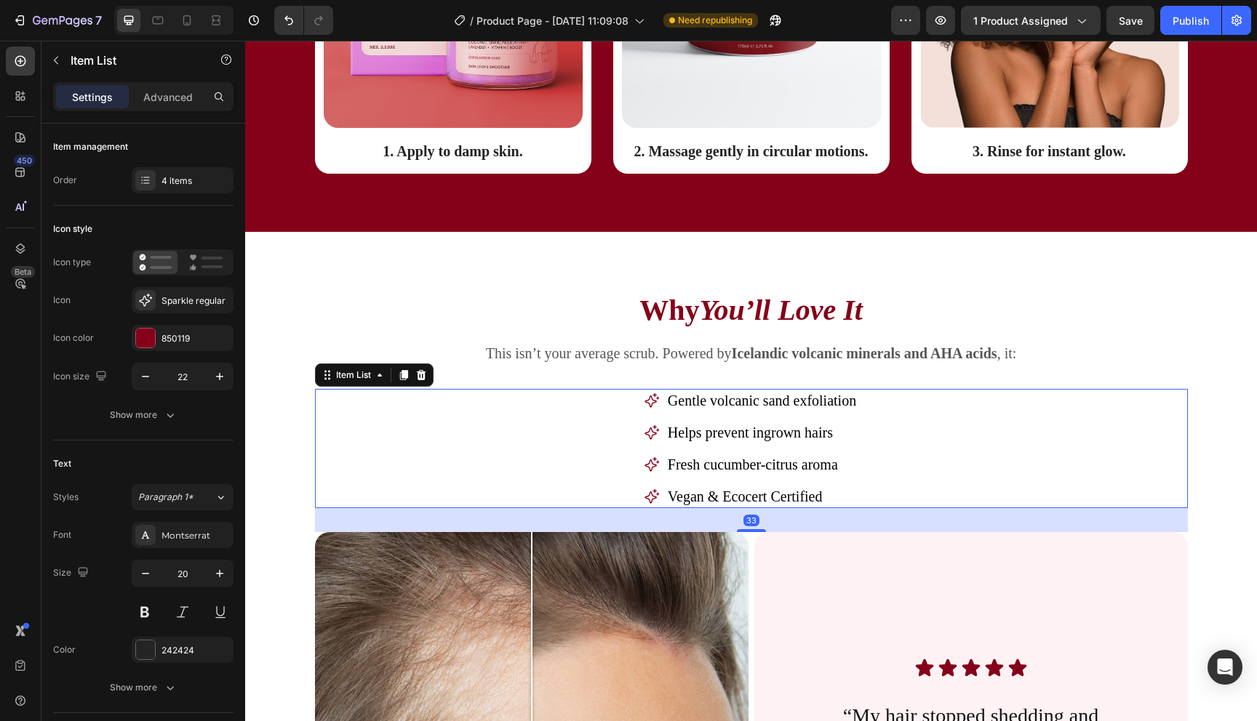
click at [692, 403] on span "Gentle volcanic sand exfoliation" at bounding box center [762, 401] width 188 height 16
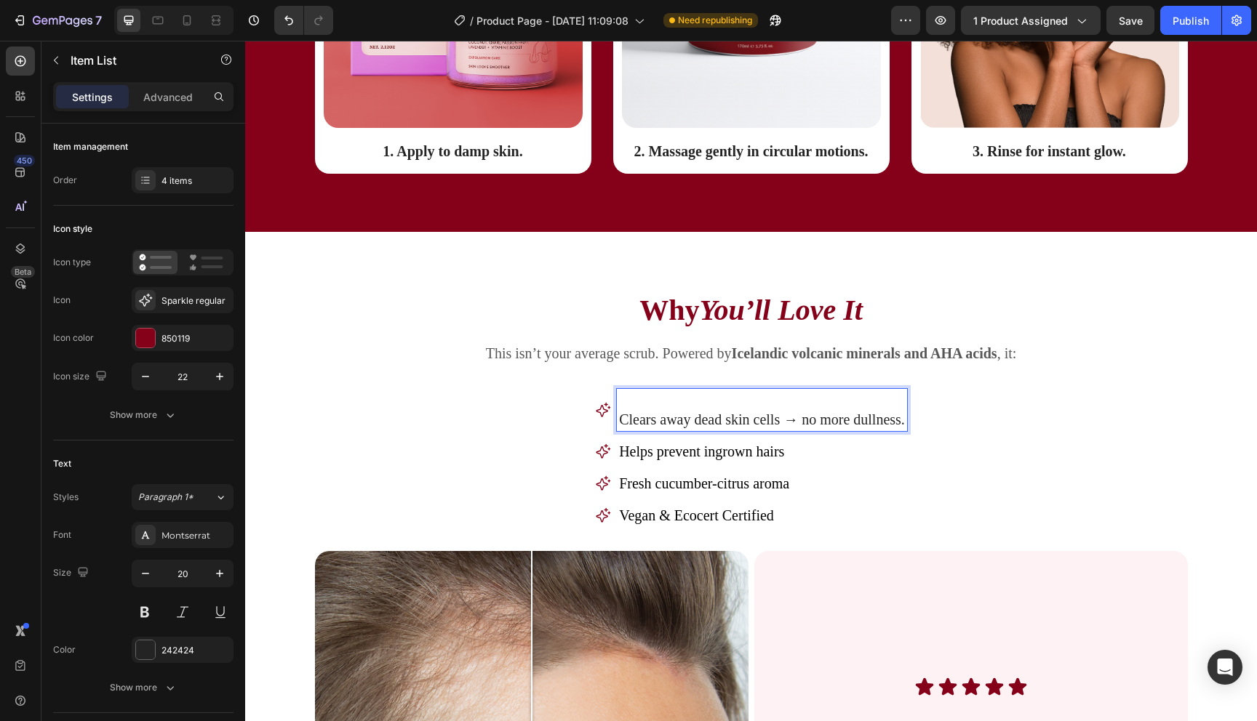
click at [620, 419] on p "Clears away dead skin cells → no more dullness." at bounding box center [762, 419] width 286 height 19
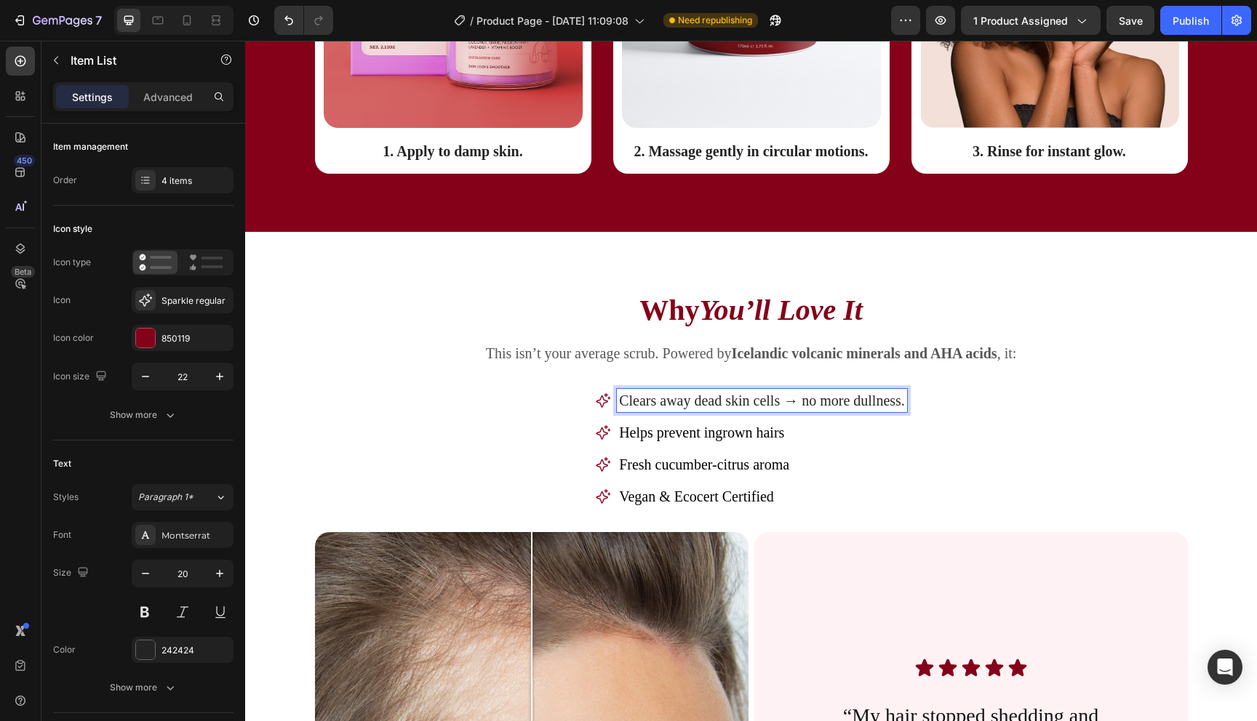
click at [894, 433] on p "Helps prevent ingrown hairs" at bounding box center [762, 432] width 286 height 19
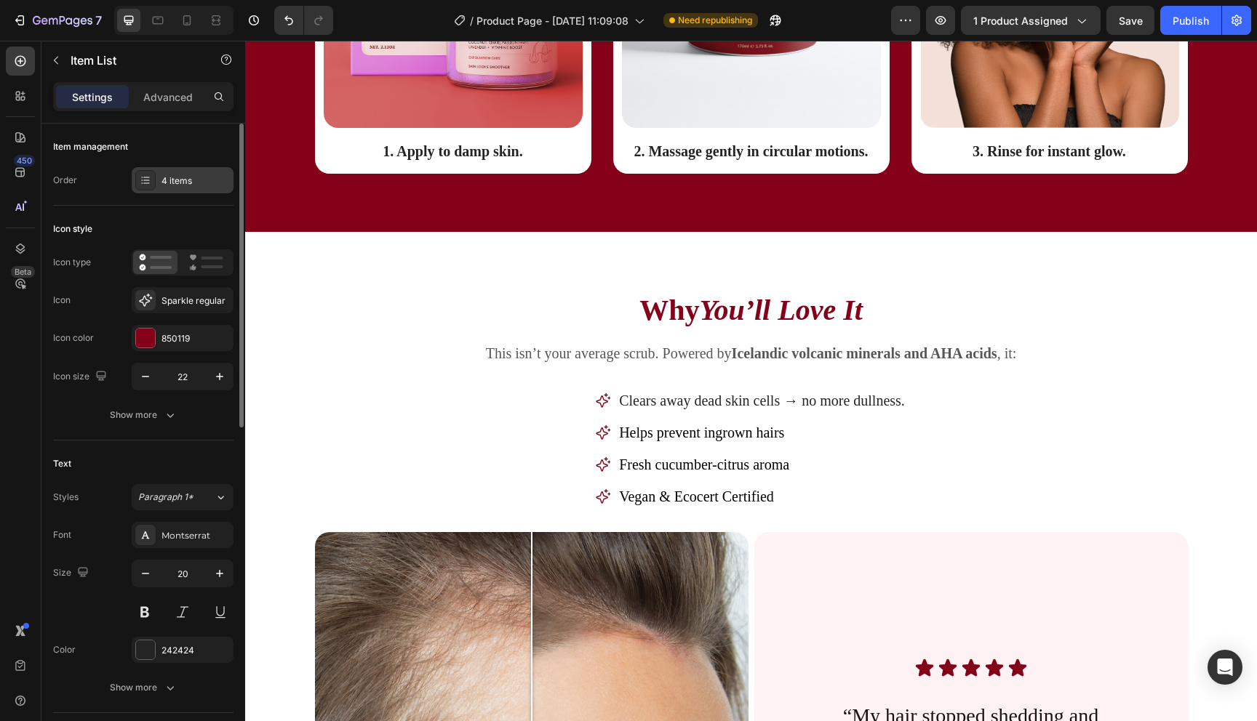
click at [197, 173] on div "4 items" at bounding box center [183, 180] width 102 height 26
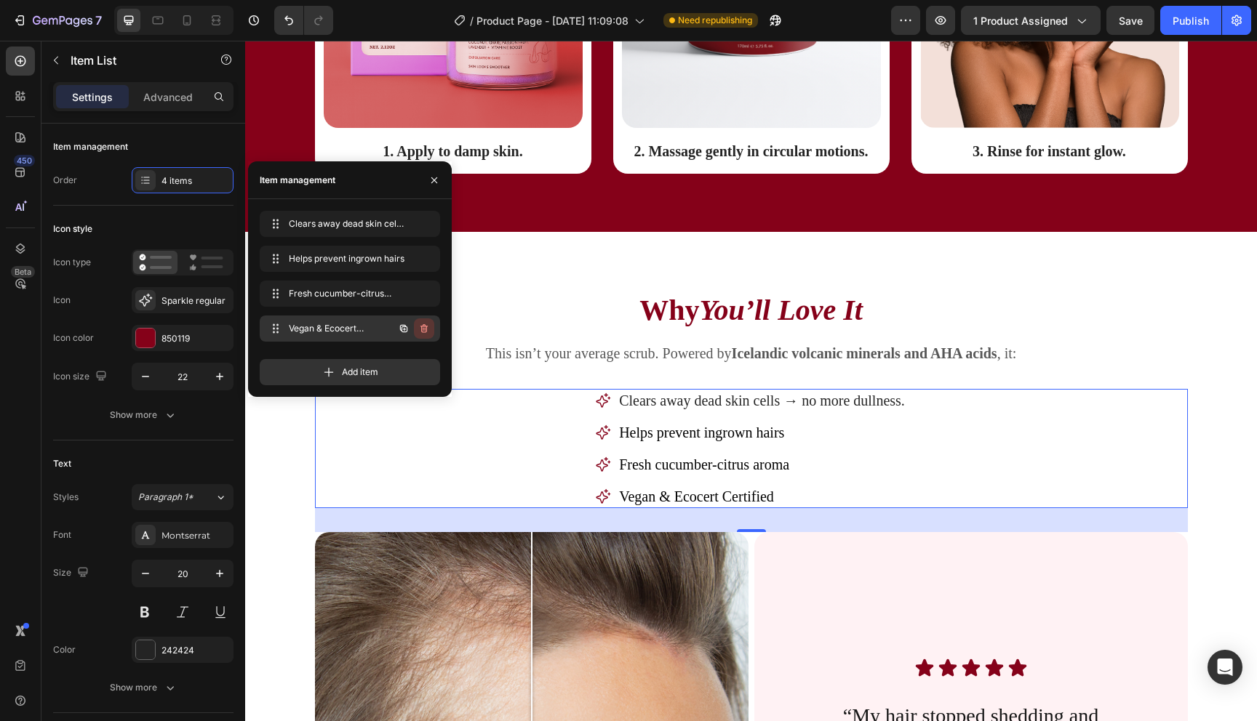
click at [420, 329] on icon "button" at bounding box center [424, 329] width 12 height 12
click at [420, 331] on div "Delete" at bounding box center [414, 328] width 27 height 13
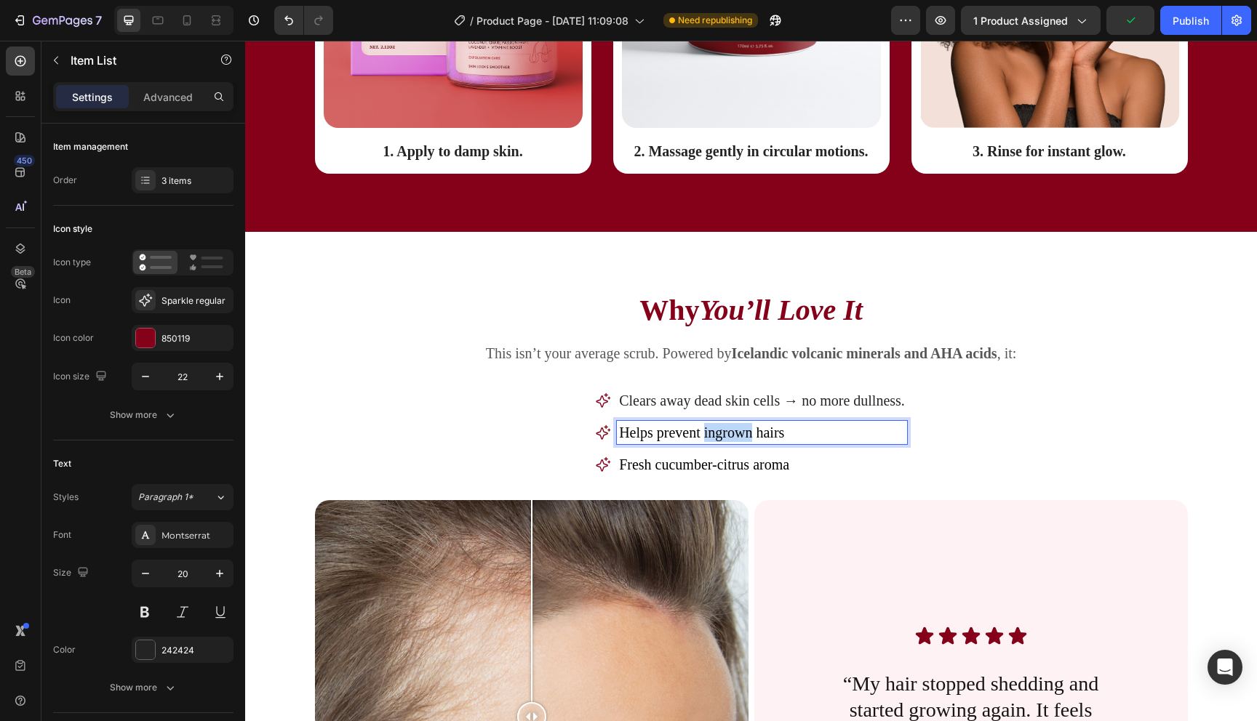
click at [718, 436] on span "Helps prevent ingrown hairs" at bounding box center [701, 433] width 165 height 16
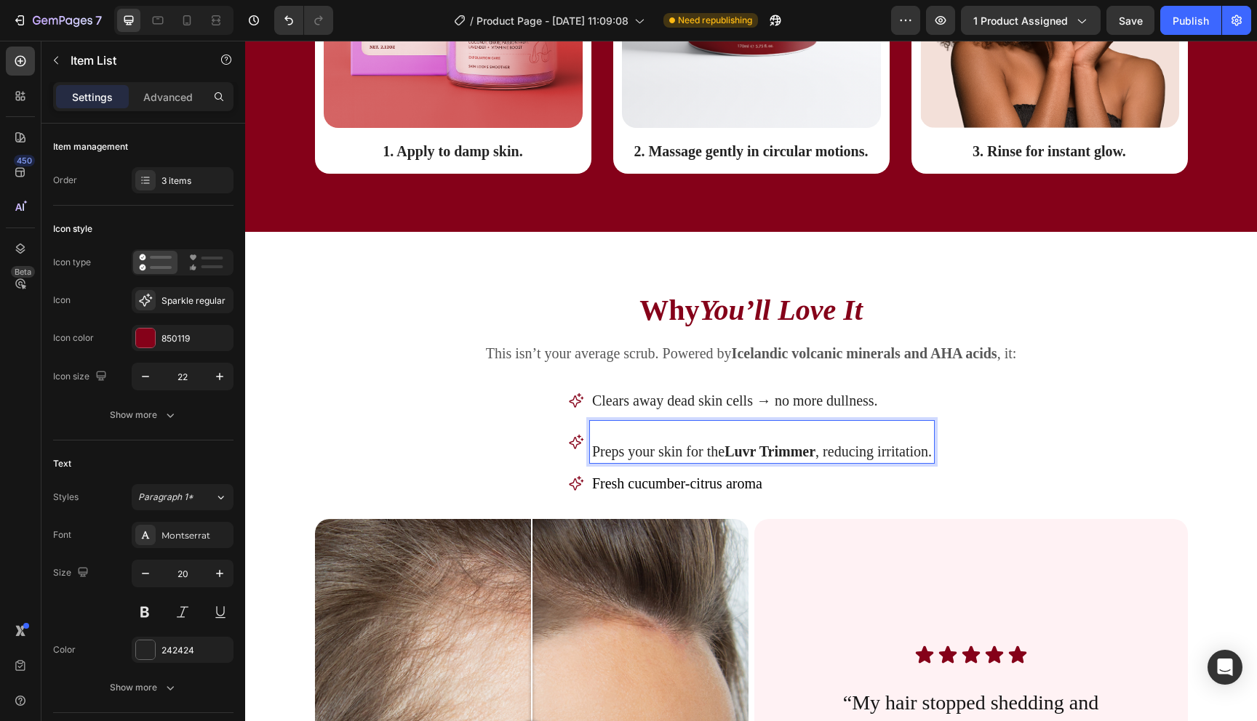
click at [593, 452] on p "Preps your skin for the Luvr Trimmer , reducing irritation." at bounding box center [762, 451] width 340 height 19
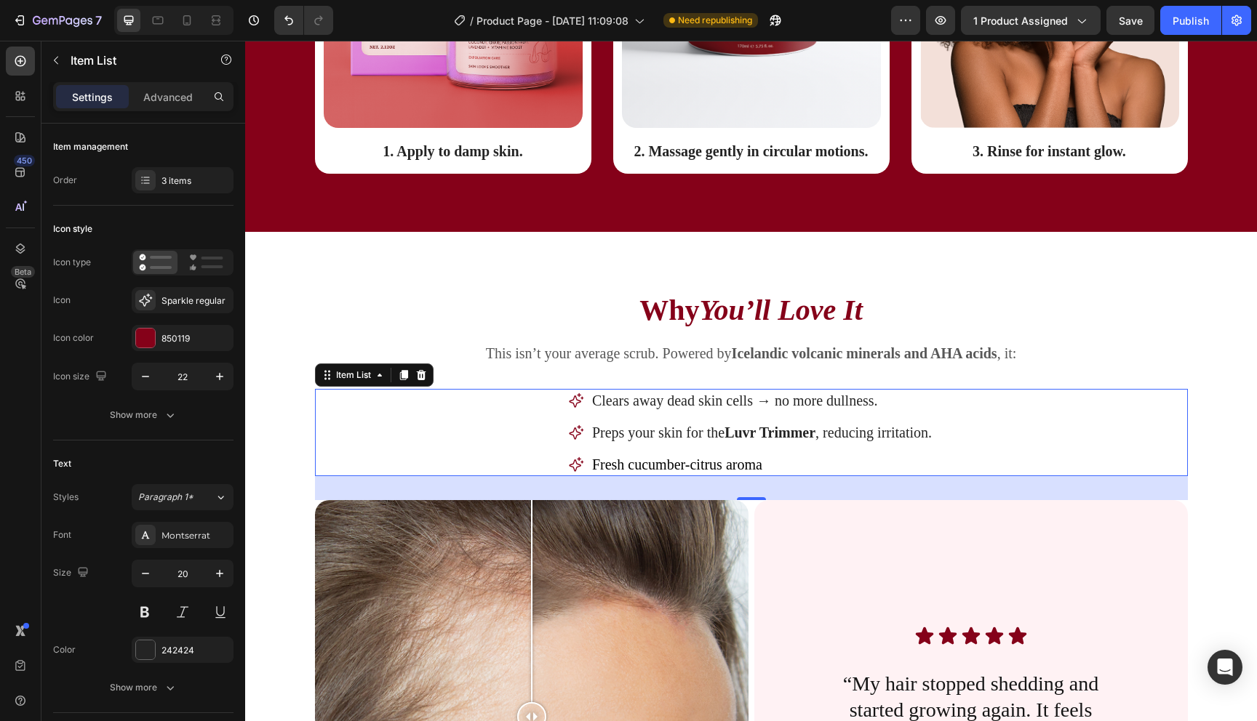
click at [687, 466] on span "Fresh cucumber-citrus aroma" at bounding box center [677, 465] width 170 height 16
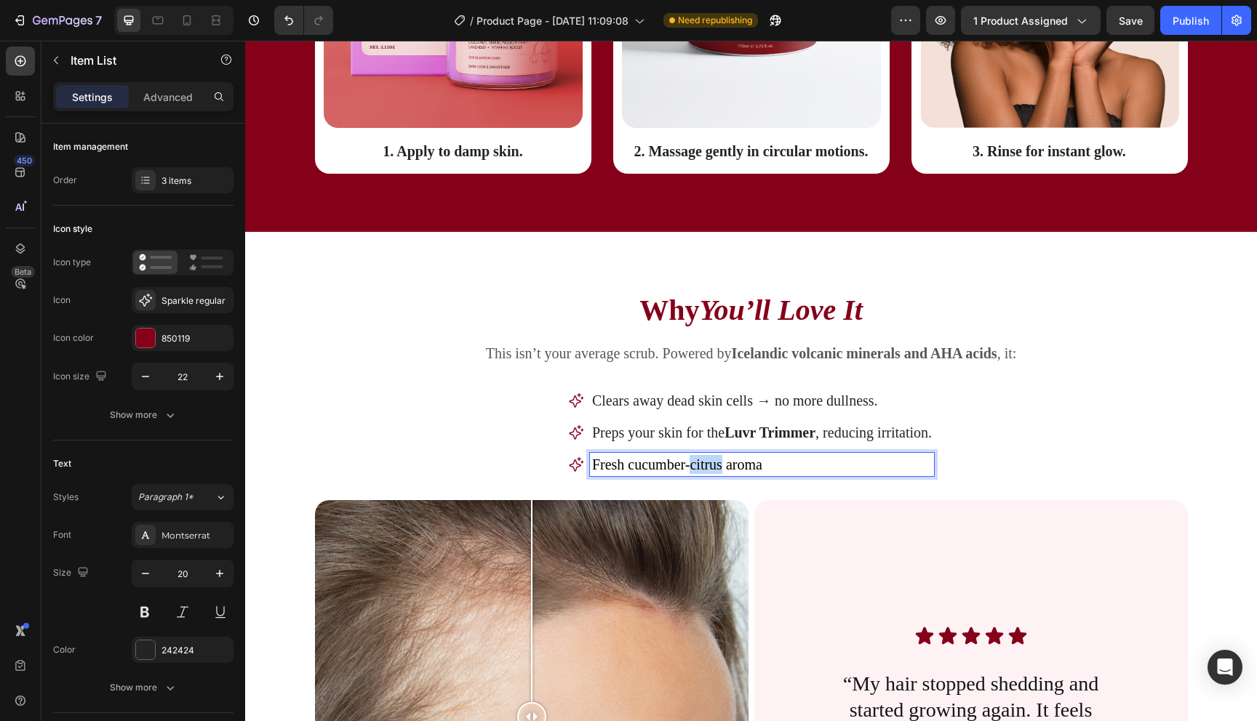
click at [687, 466] on span "Fresh cucumber-citrus aroma" at bounding box center [677, 465] width 170 height 16
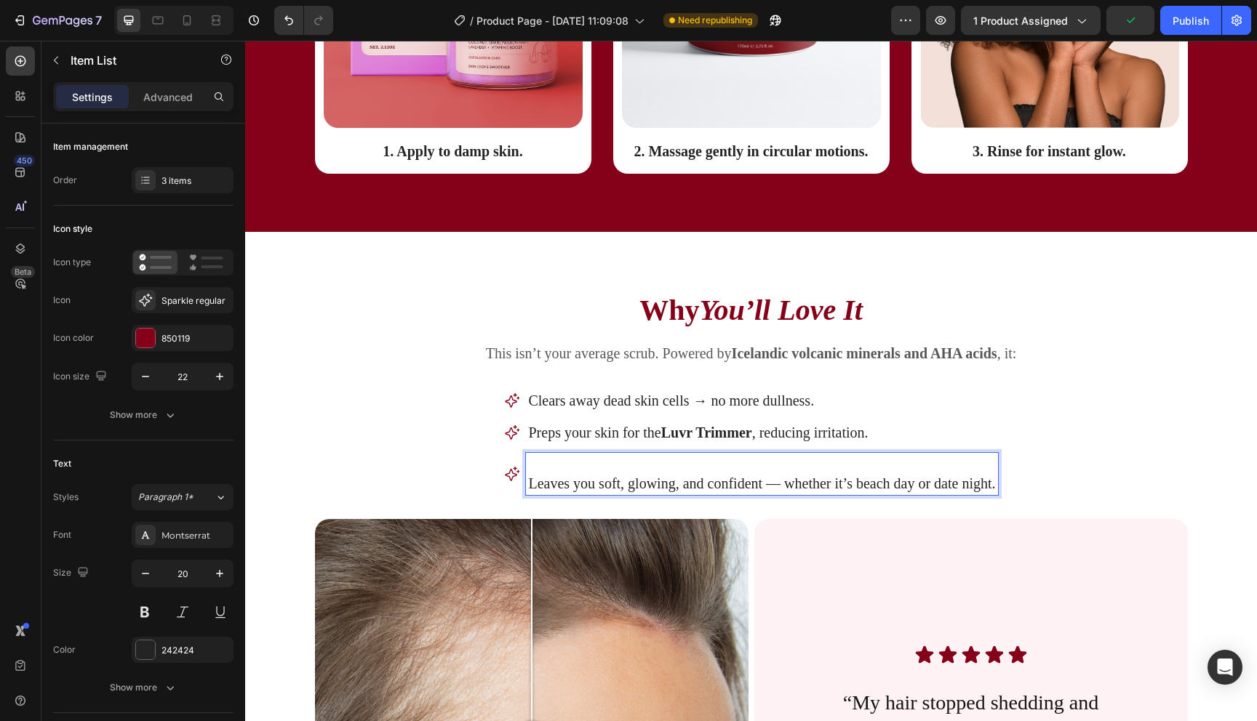
click at [530, 484] on p "Leaves you soft, glowing, and confident — whether it’s beach day or date night." at bounding box center [761, 483] width 467 height 19
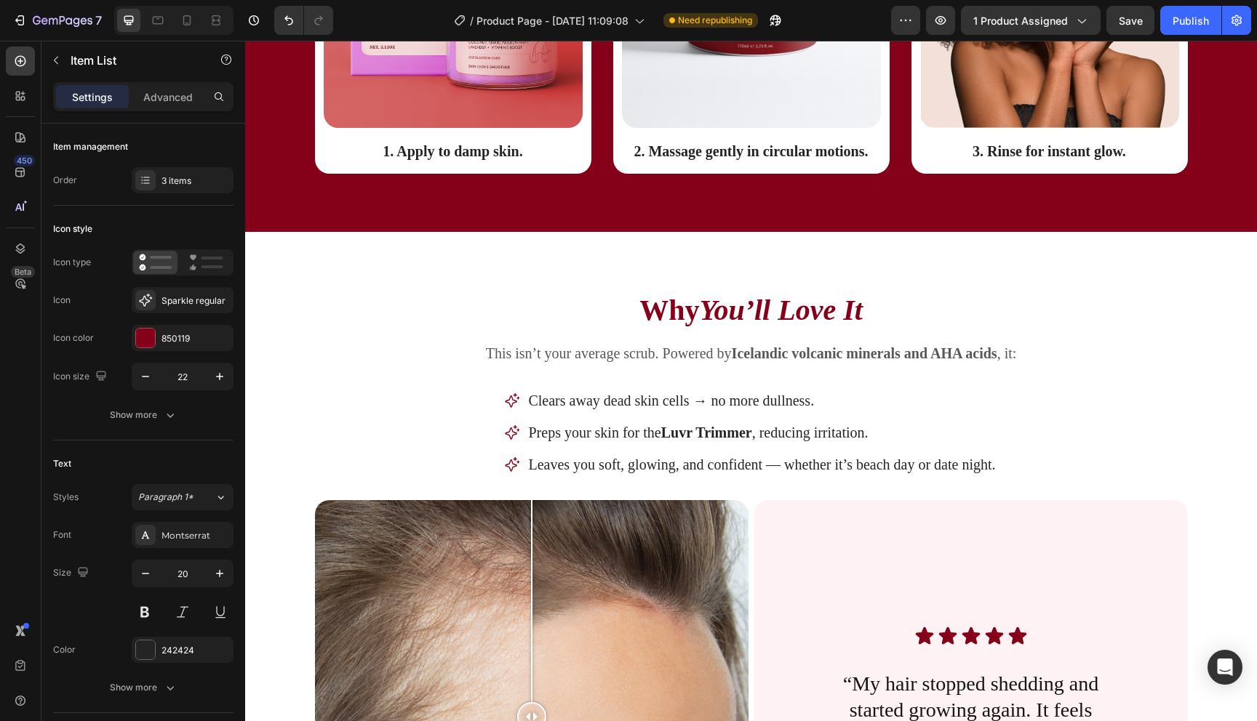
click at [1071, 413] on div "Clears away dead skin cells → no more dullness. Preps your skin for the Luvr Tr…" at bounding box center [751, 432] width 873 height 87
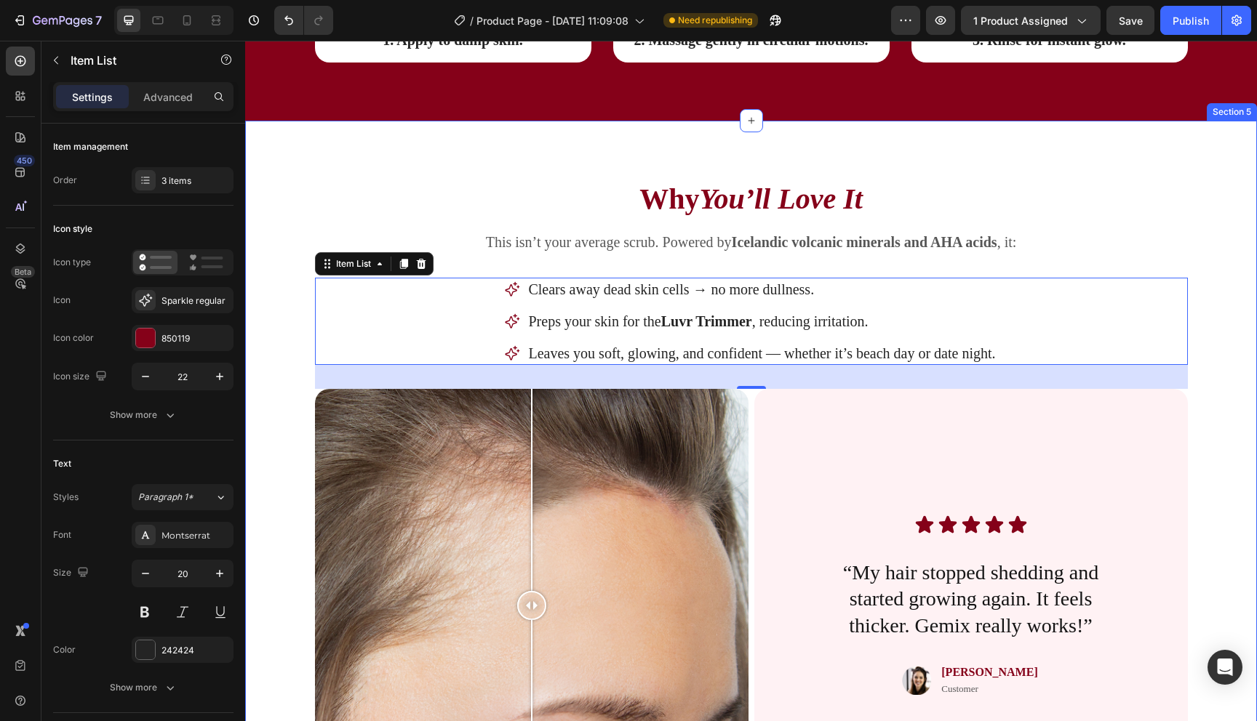
click at [1207, 377] on div "Why You’ll Love It Heading This isn’t your average scrub. Powered by Icelandic …" at bounding box center [751, 514] width 1012 height 786
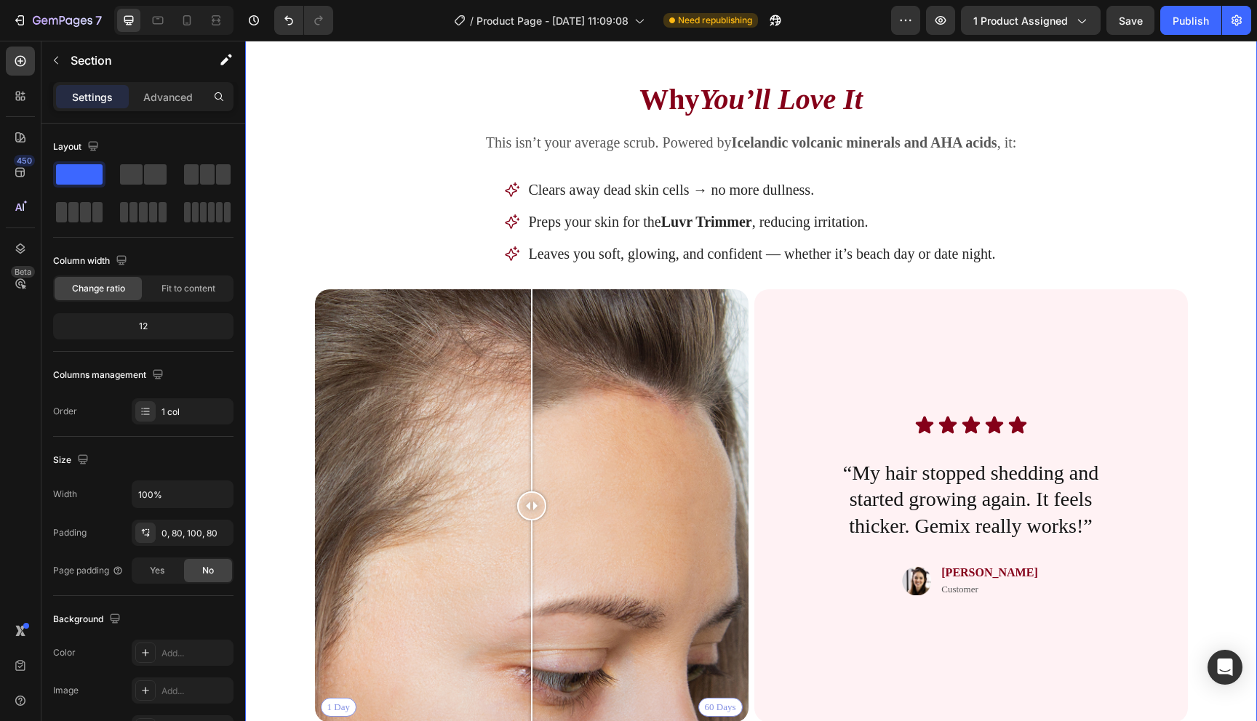
scroll to position [2369, 0]
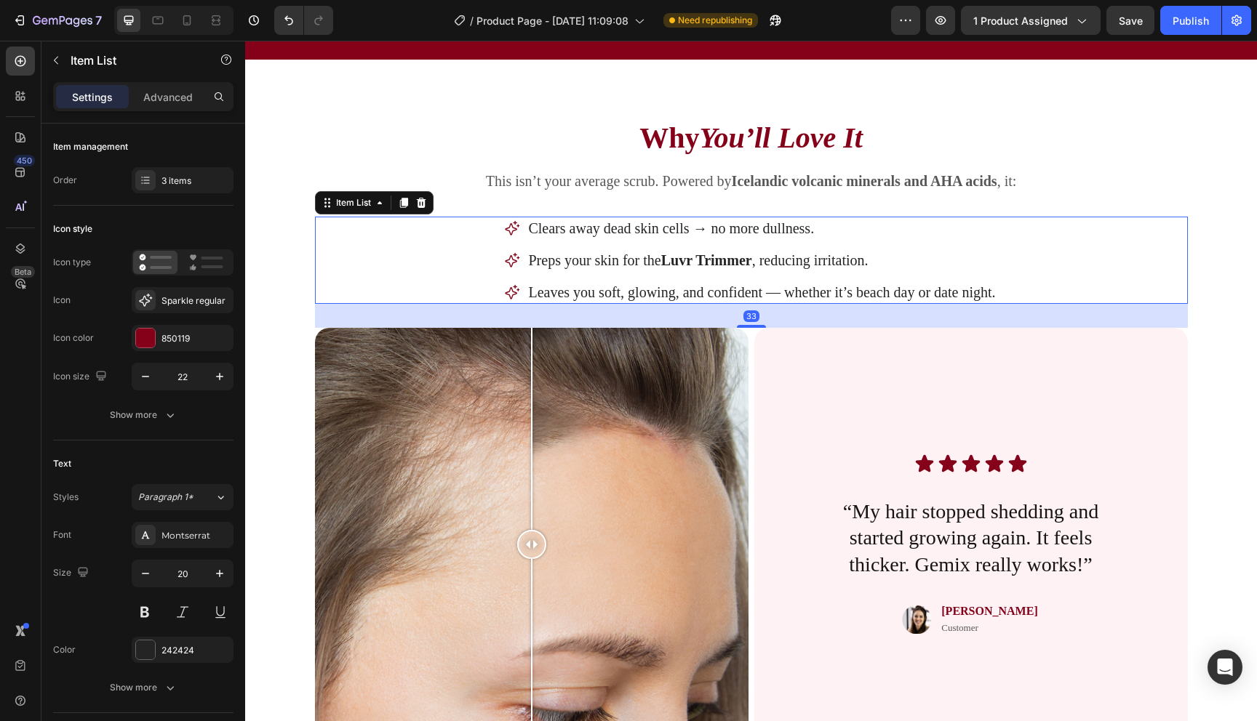
click at [516, 230] on icon at bounding box center [512, 228] width 16 height 16
click at [145, 295] on icon at bounding box center [145, 300] width 15 height 15
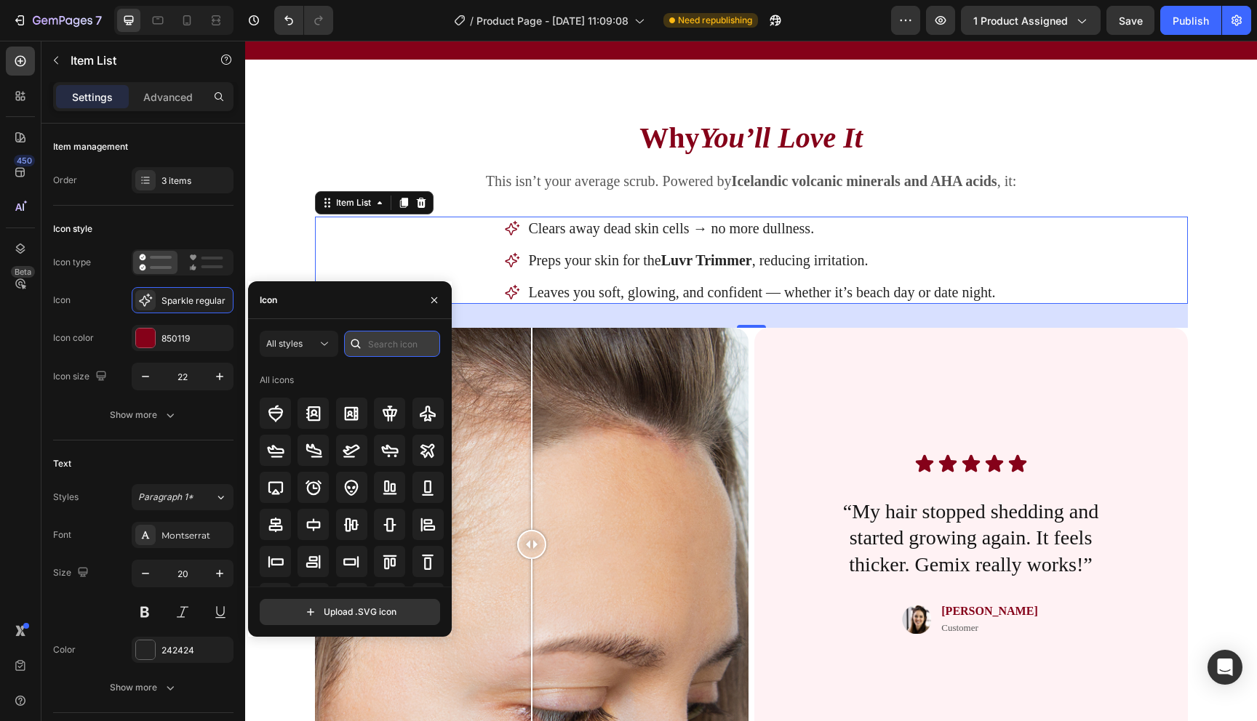
click at [401, 351] on input "text" at bounding box center [392, 344] width 96 height 26
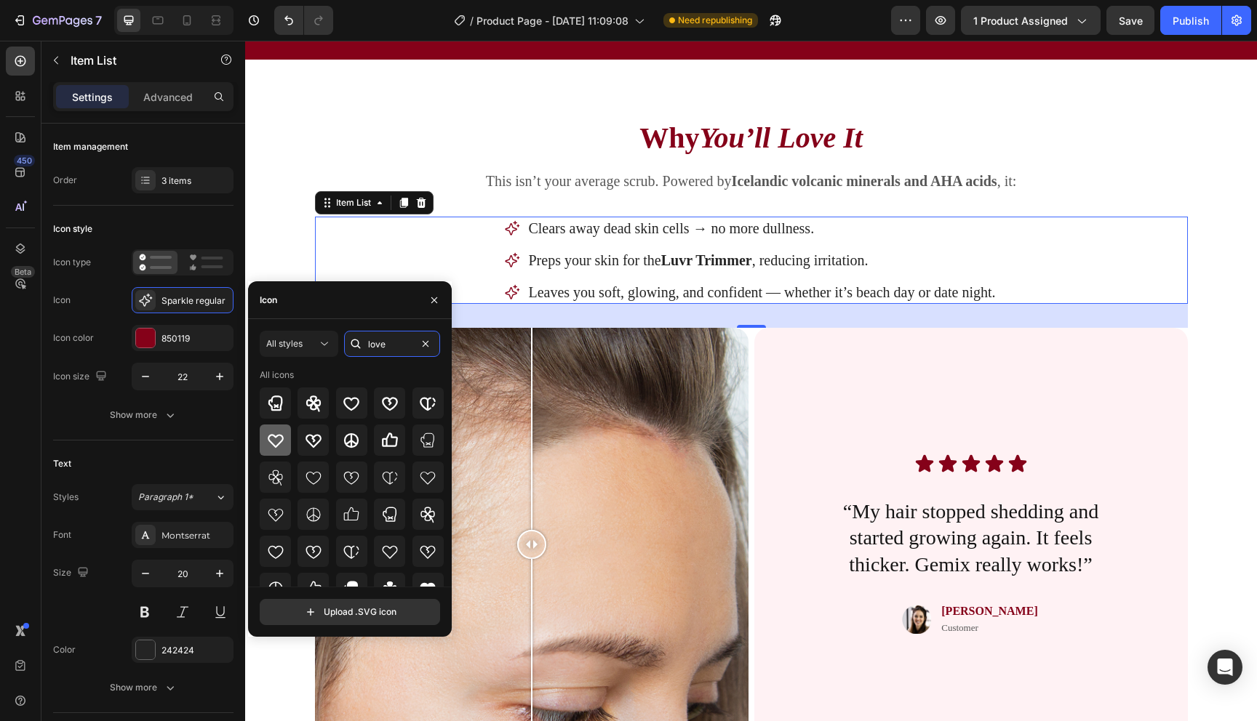
type input "love"
click at [279, 433] on icon at bounding box center [275, 440] width 17 height 17
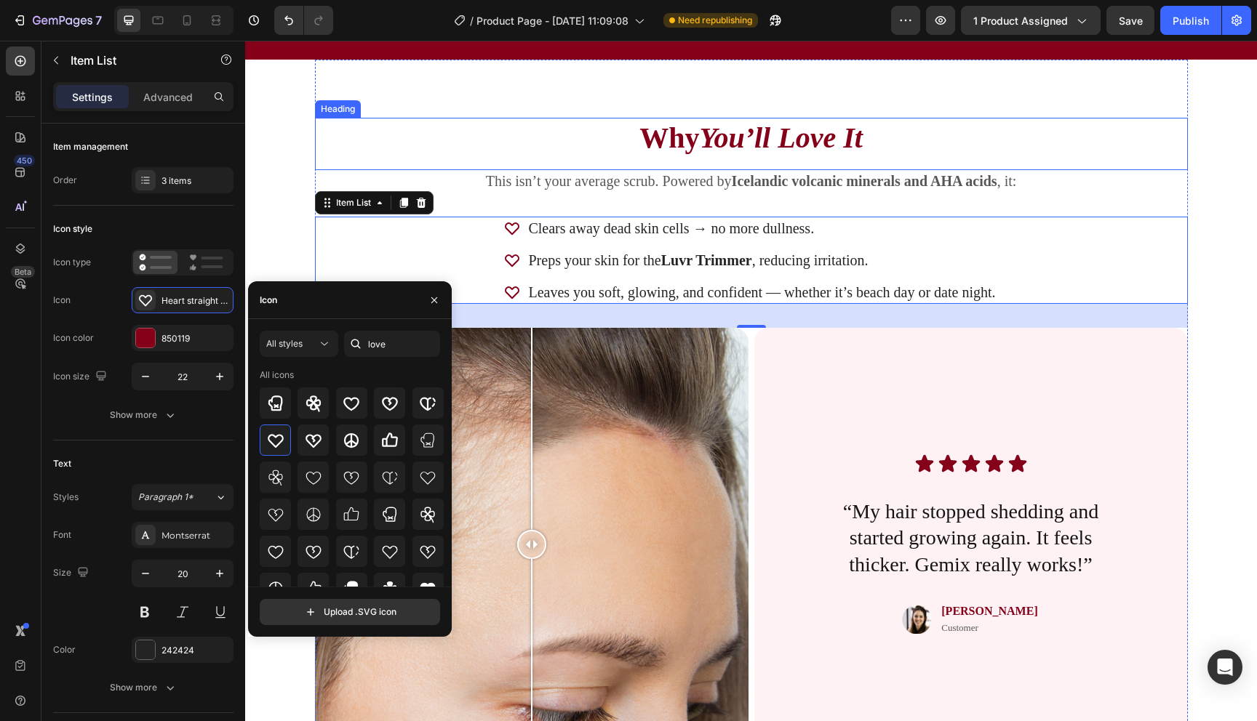
click at [437, 130] on h2 "Why You’ll Love It" at bounding box center [751, 138] width 873 height 41
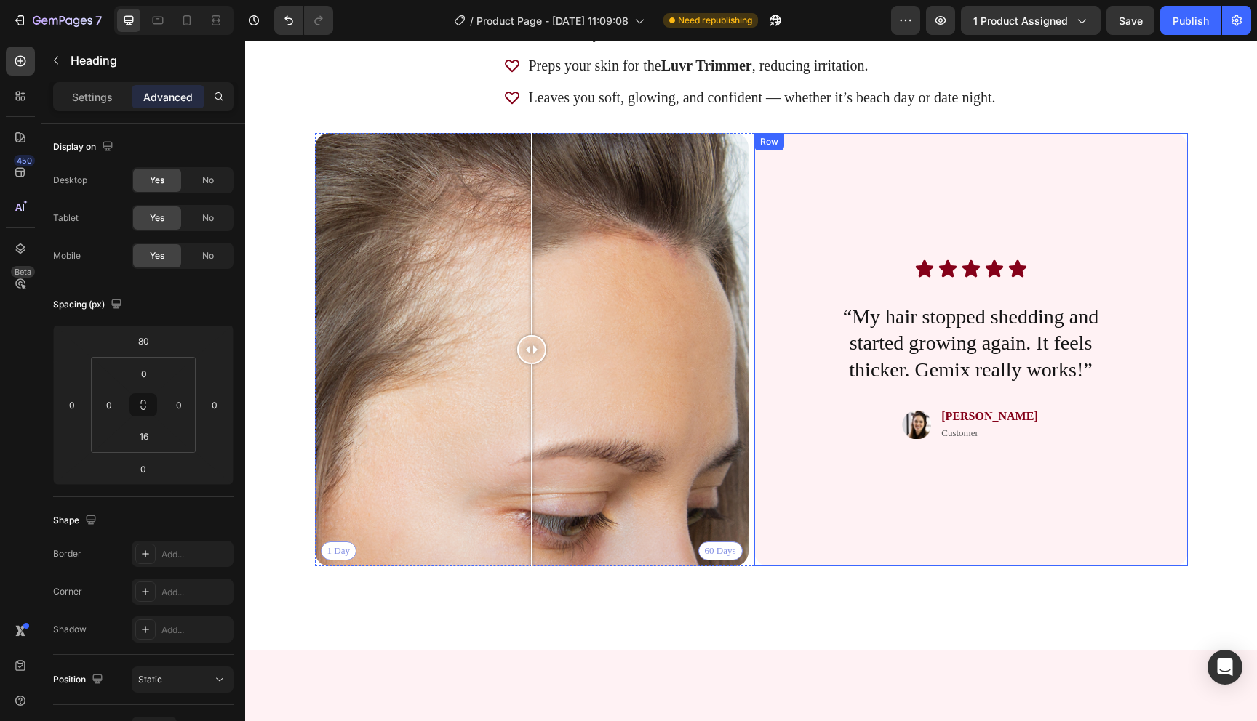
scroll to position [2548, 0]
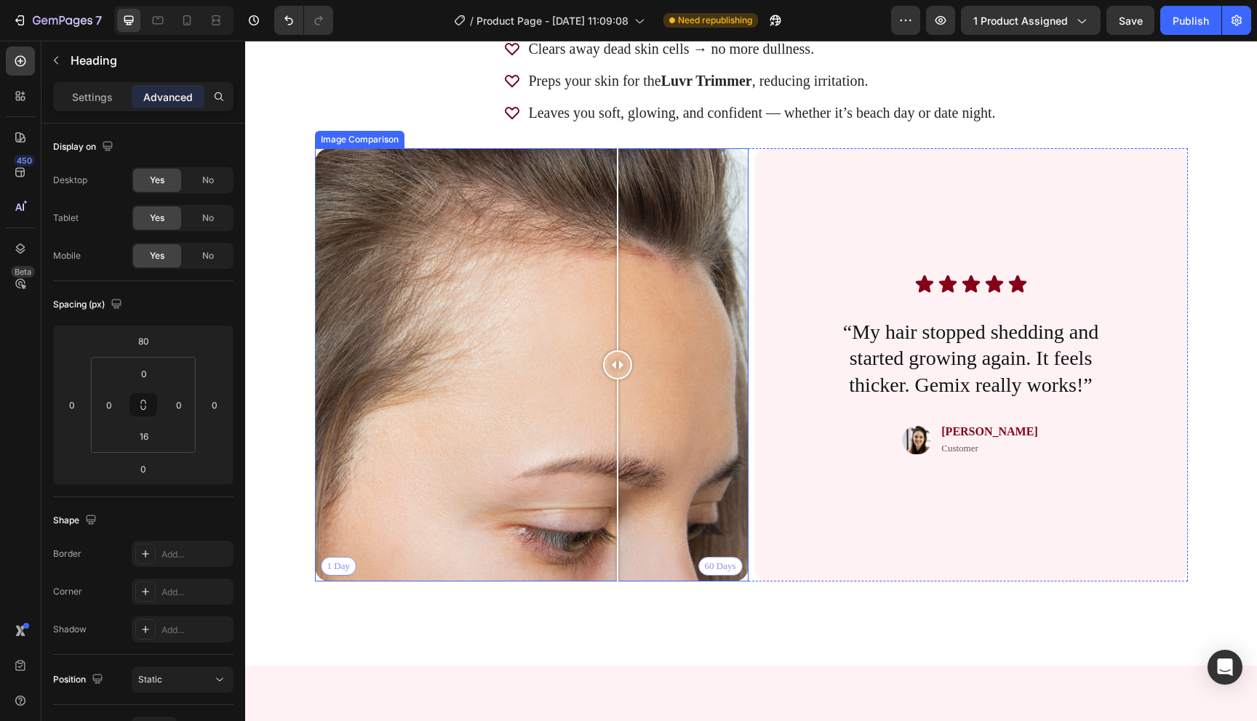
click at [617, 361] on div "1 Day 60 Days" at bounding box center [531, 364] width 433 height 433
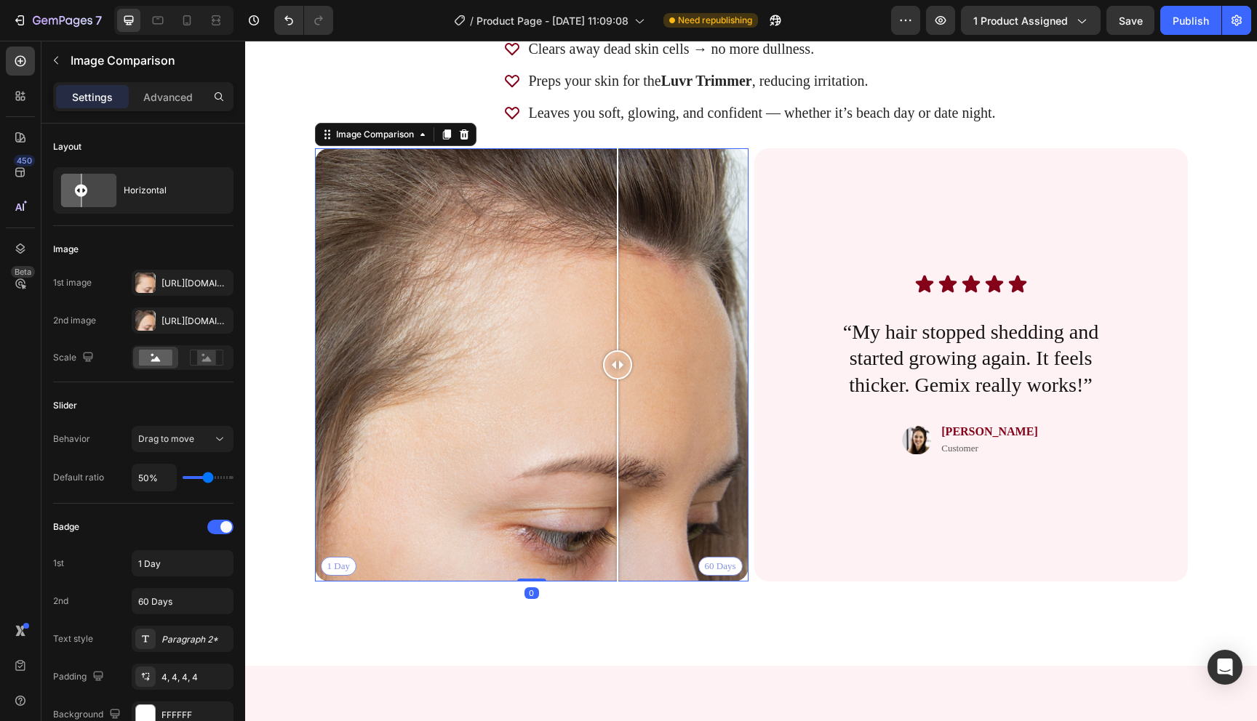
click at [457, 351] on div "1 Day 60 Days" at bounding box center [531, 364] width 433 height 433
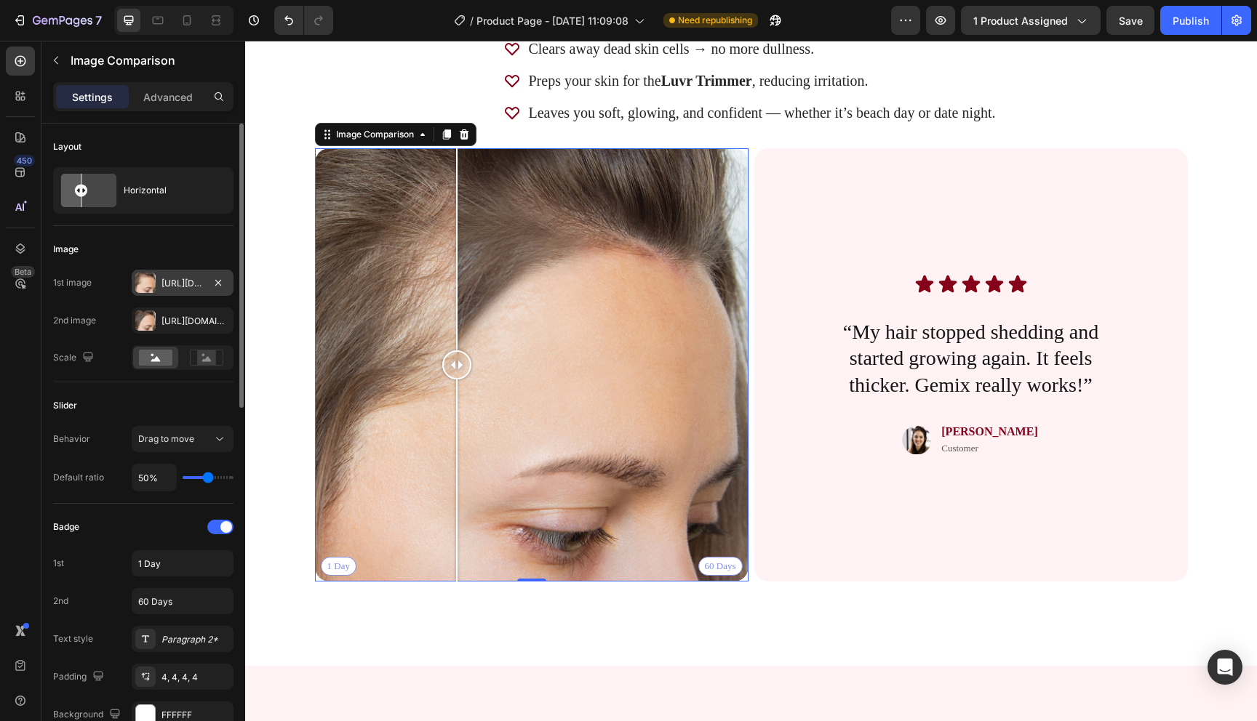
click at [150, 287] on div at bounding box center [145, 283] width 20 height 20
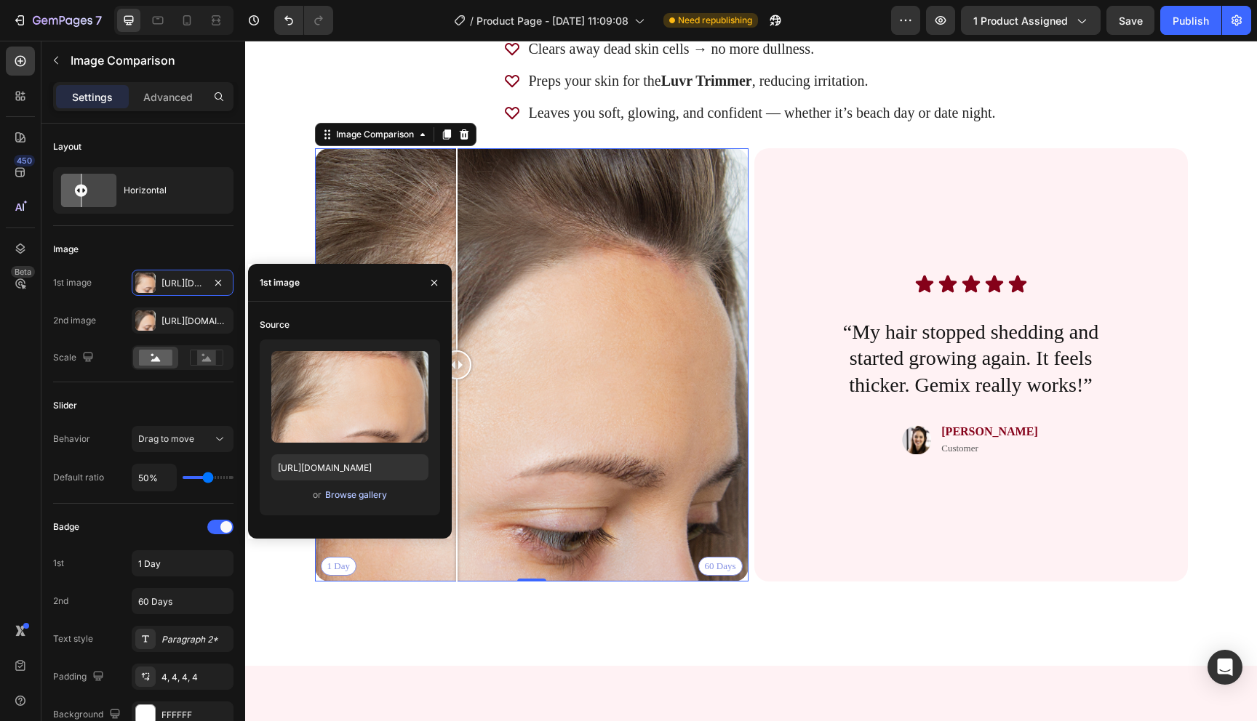
click at [351, 502] on button "Browse gallery" at bounding box center [355, 495] width 63 height 15
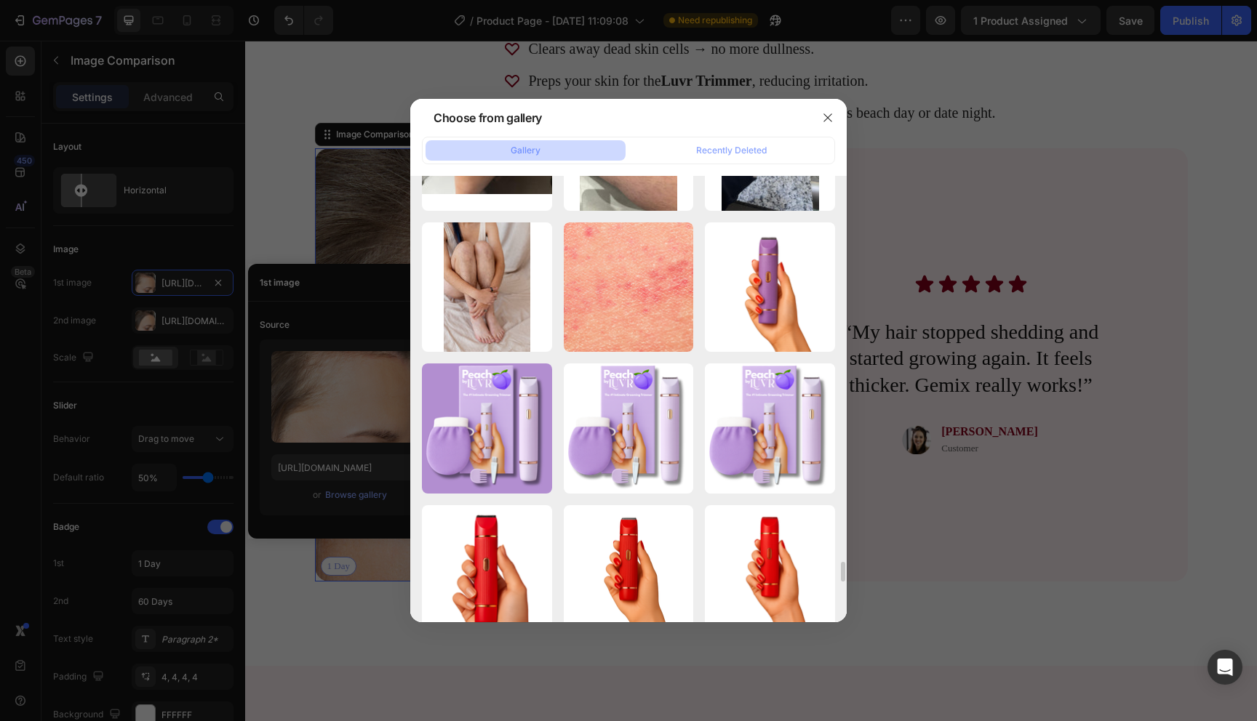
scroll to position [9143, 0]
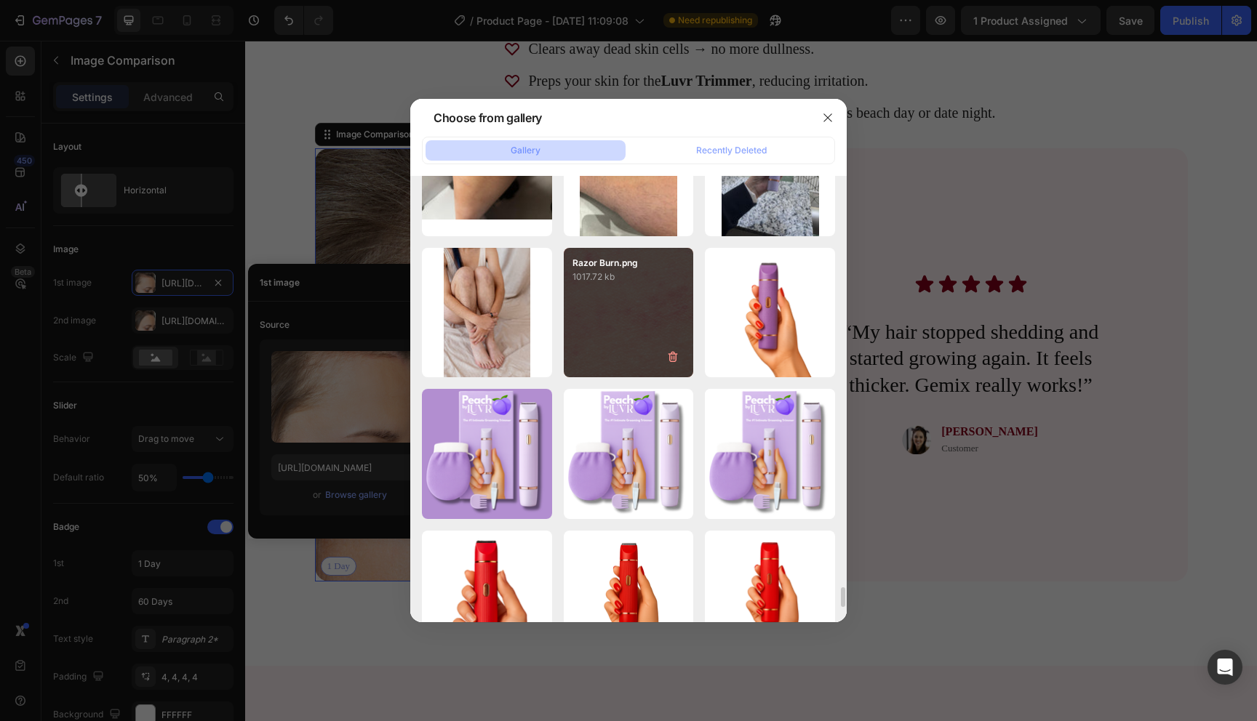
click at [601, 331] on div "Razor Burn.png 1017.72 kb" at bounding box center [629, 313] width 130 height 130
type input "[URL][DOMAIN_NAME]"
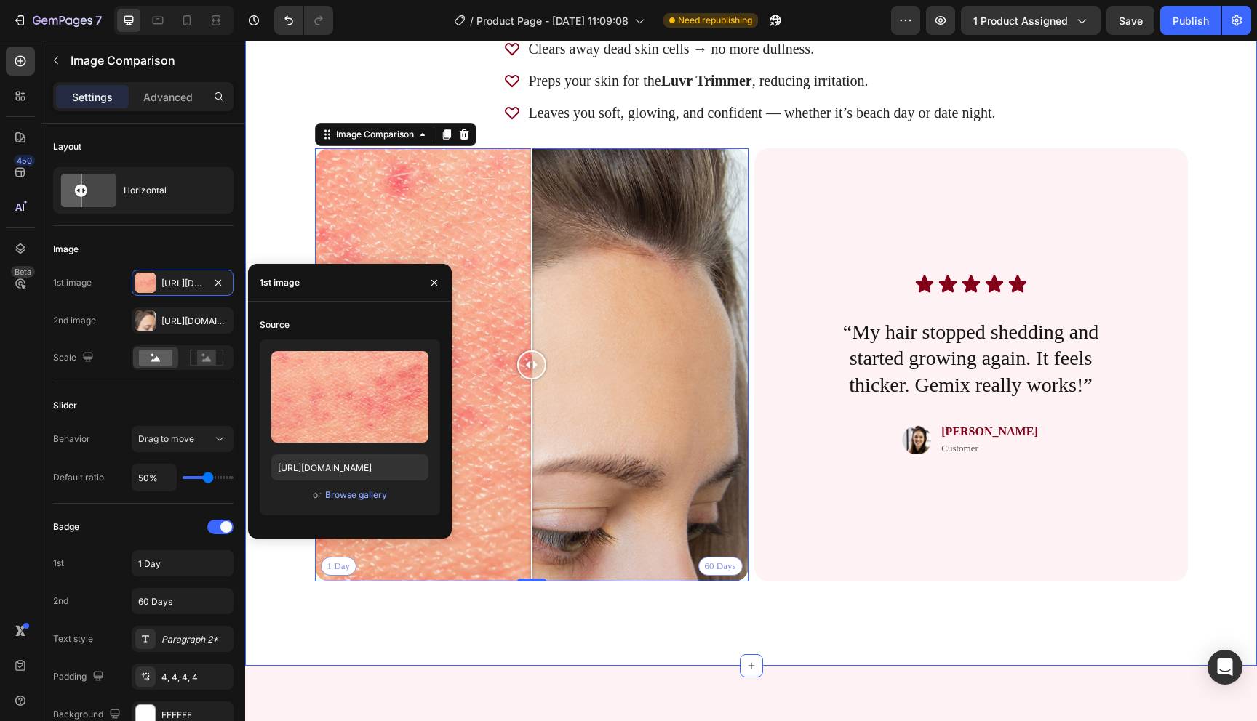
click at [585, 627] on div "Why You’ll Love It Heading This isn’t your average scrub. Powered by Icelandic …" at bounding box center [751, 273] width 1012 height 786
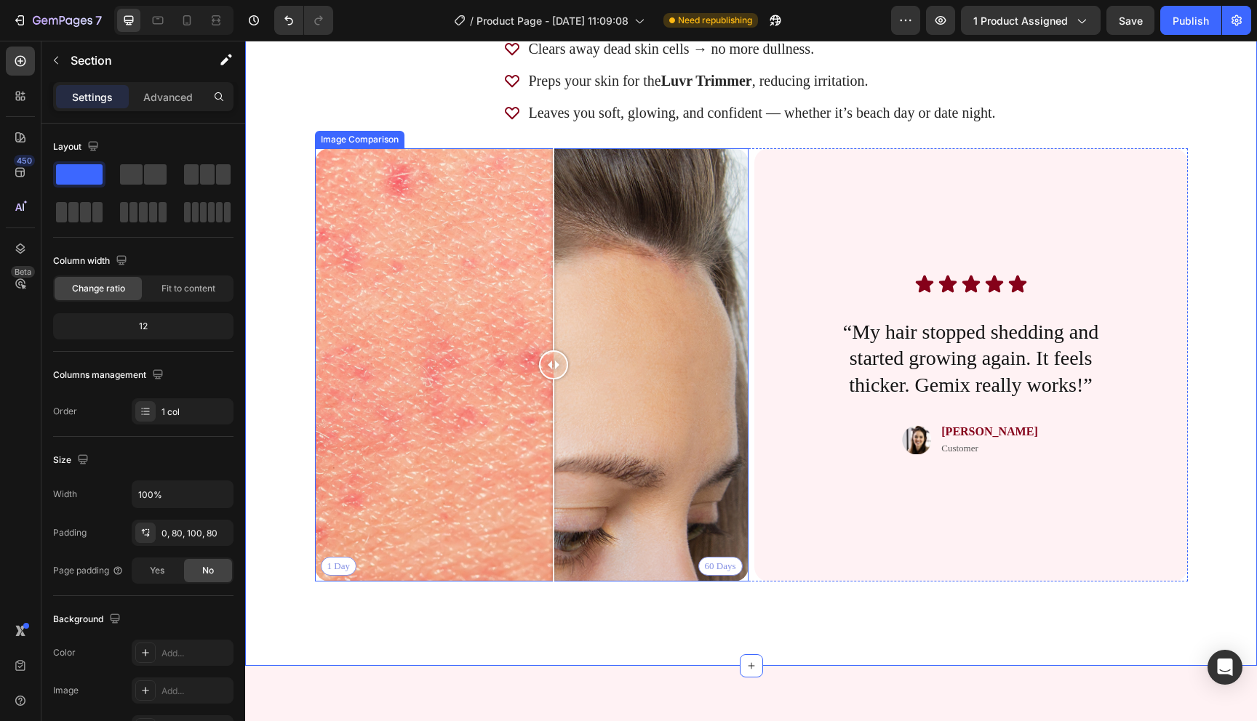
click at [553, 248] on div "1 Day 60 Days" at bounding box center [531, 364] width 433 height 433
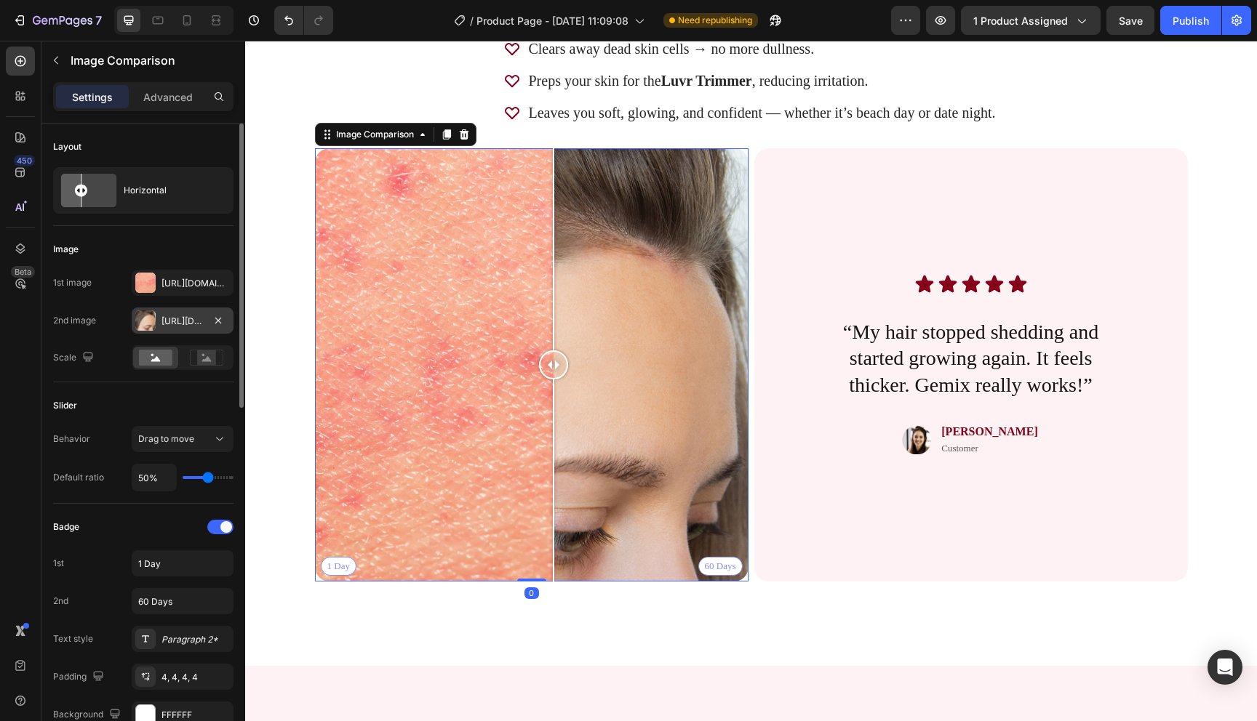
click at [181, 319] on div "Https://cdn.Shopify.Com/s/files/1/0721/4720/6343/files/gempages_579896476411364…" at bounding box center [182, 321] width 42 height 13
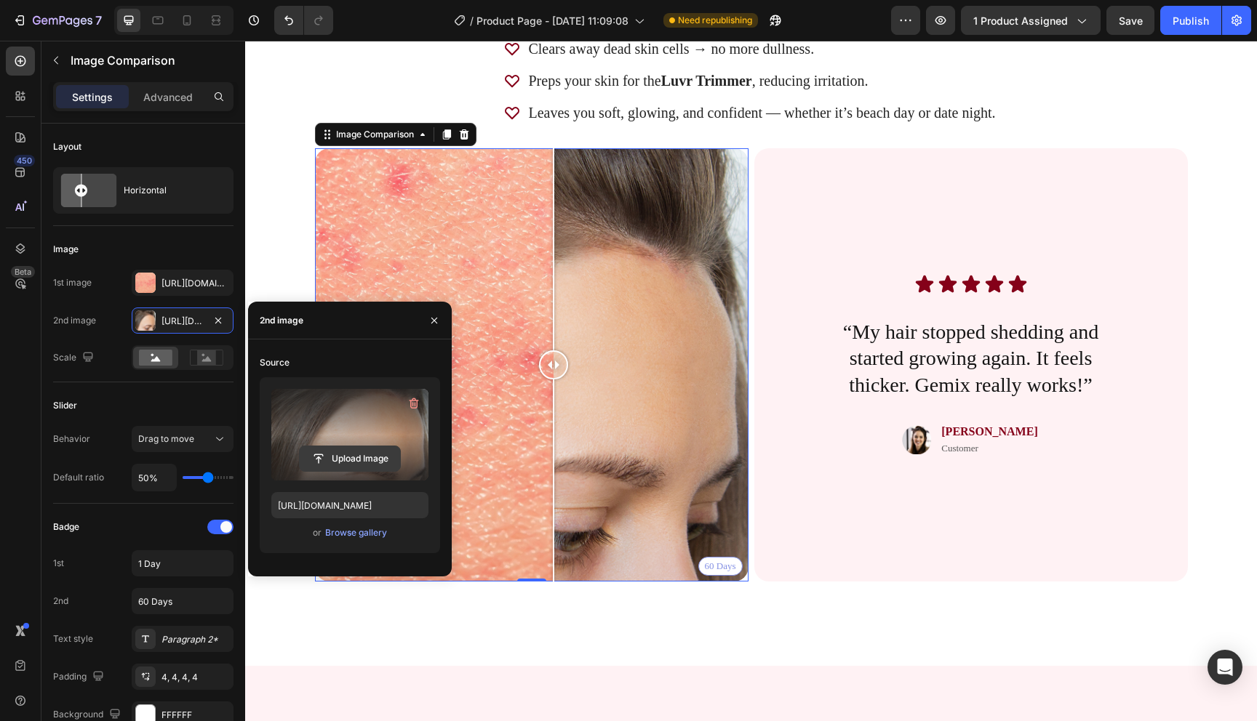
click at [348, 461] on input "file" at bounding box center [350, 459] width 100 height 25
click at [359, 460] on input "file" at bounding box center [350, 459] width 100 height 25
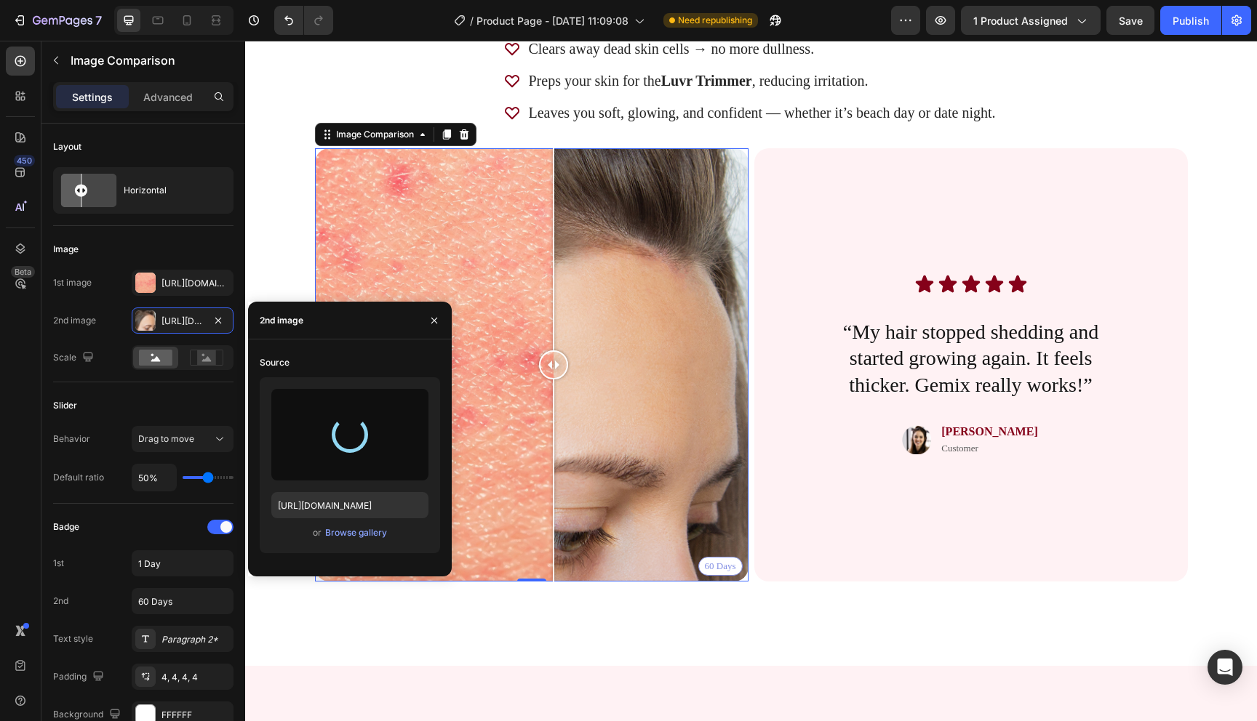
type input "https://cdn.shopify.com/s/files/1/0721/4720/6343/files/gempages_579896476411364…"
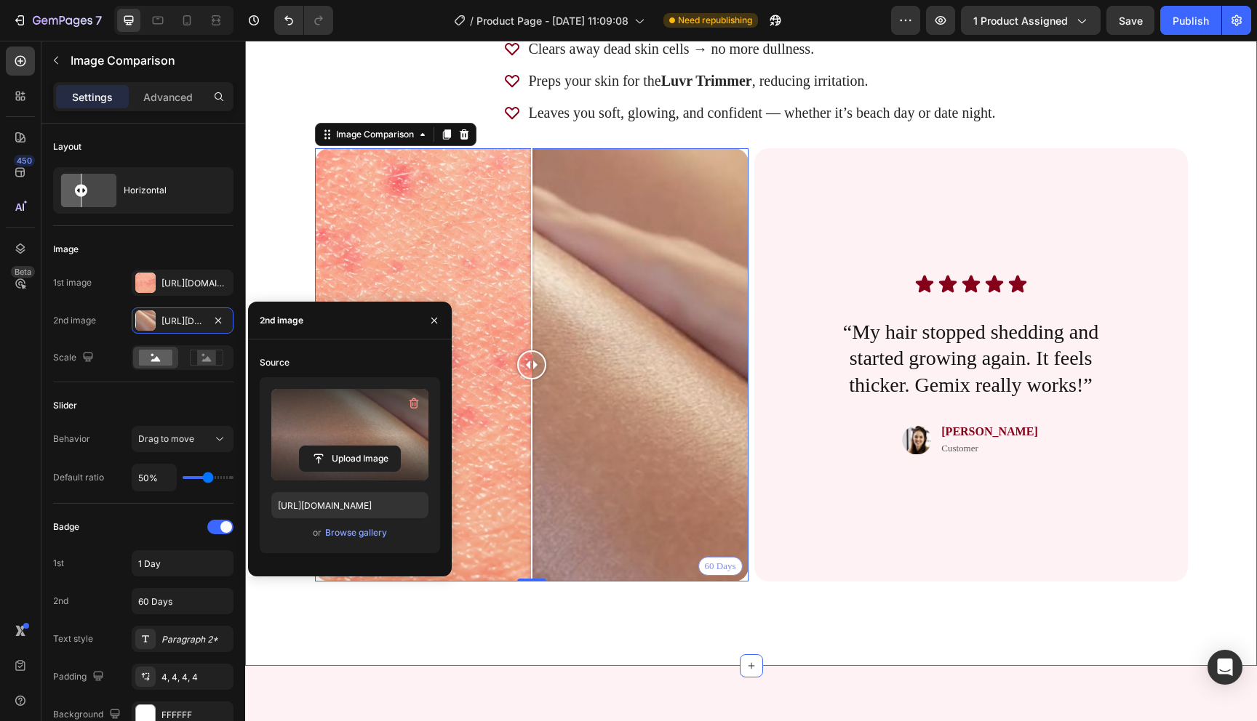
click at [494, 636] on div "Why You’ll Love It Heading This isn’t your average scrub. Powered by Icelandic …" at bounding box center [751, 273] width 1012 height 786
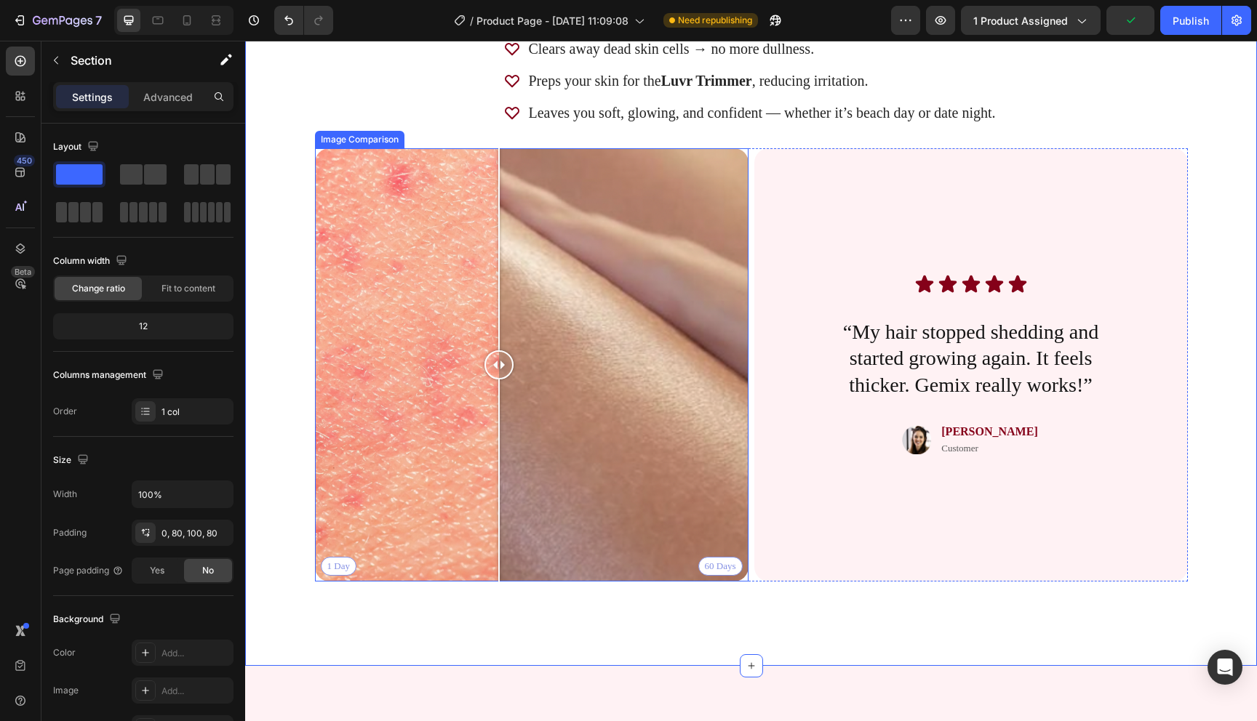
drag, startPoint x: 536, startPoint y: 372, endPoint x: 519, endPoint y: 368, distance: 18.0
click at [513, 368] on div at bounding box center [498, 365] width 29 height 29
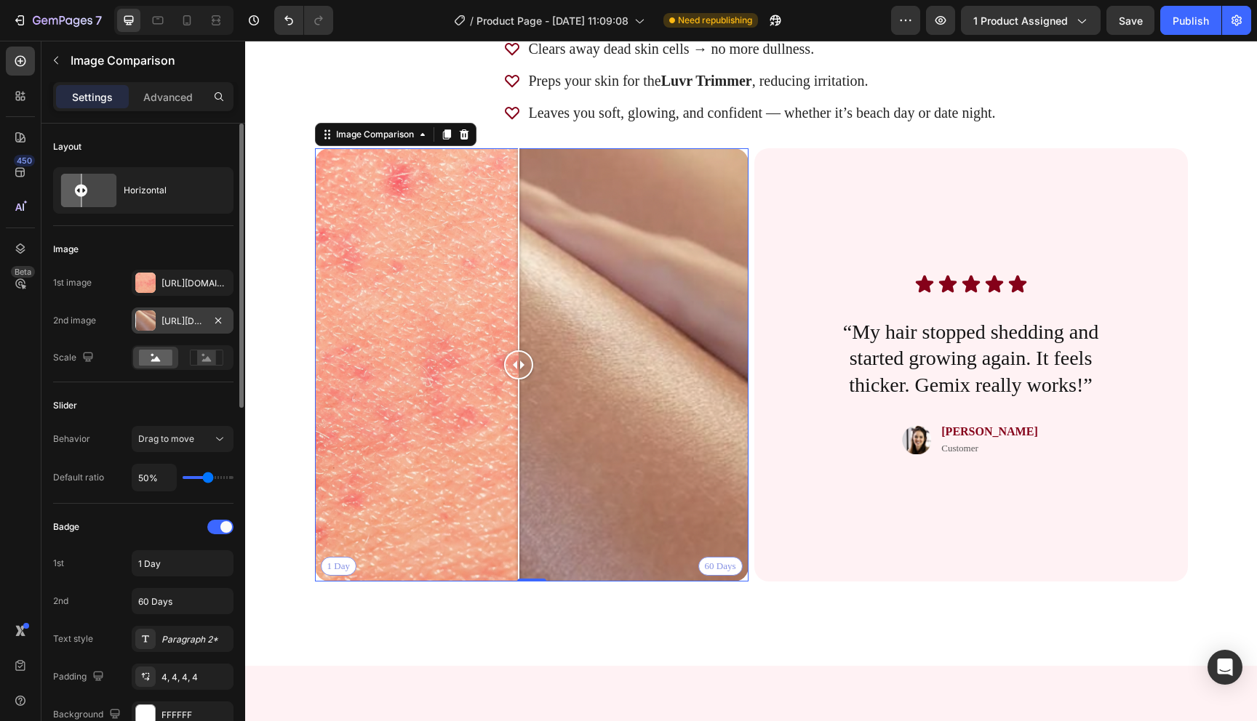
click at [146, 319] on div at bounding box center [145, 321] width 20 height 20
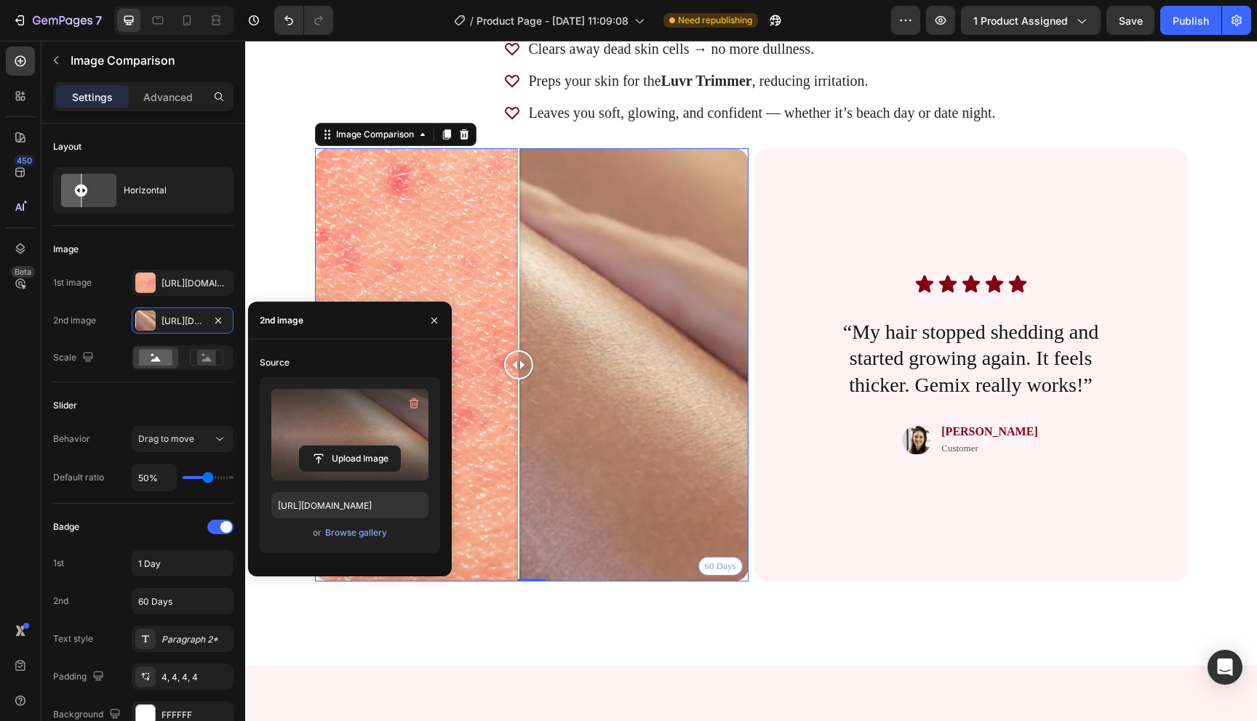
click at [347, 405] on label at bounding box center [349, 435] width 157 height 92
click at [347, 447] on input "file" at bounding box center [350, 459] width 100 height 25
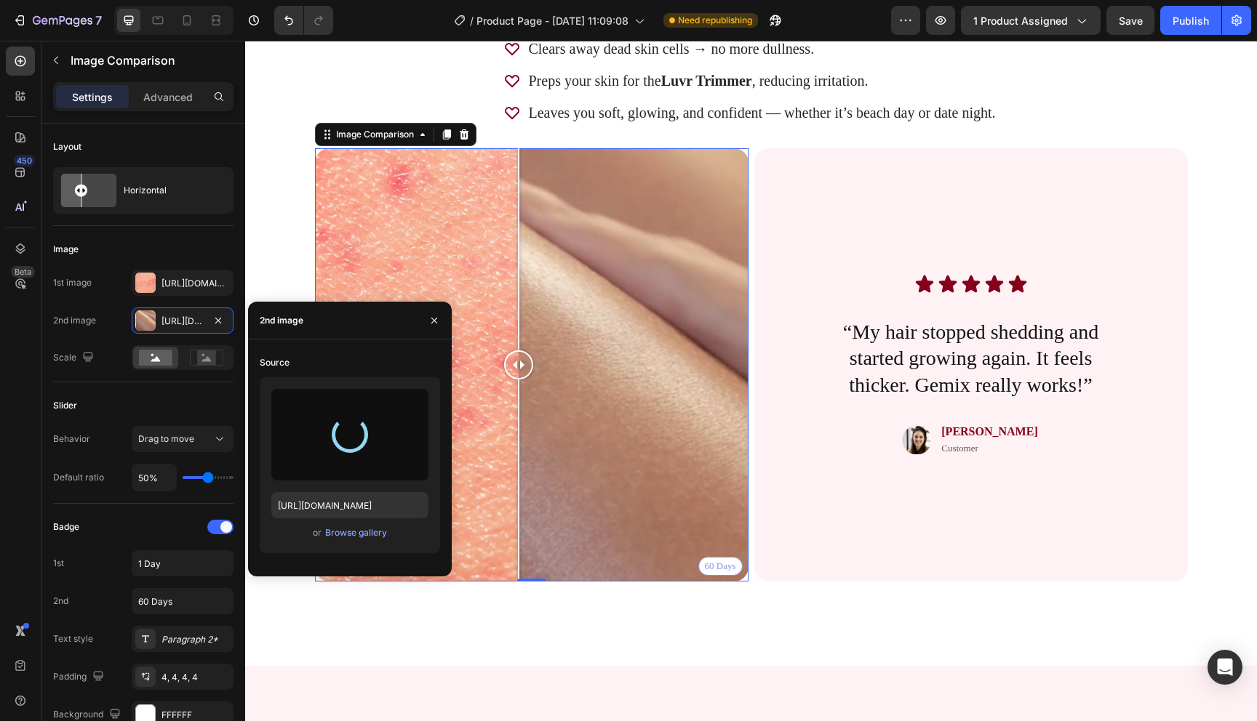
type input "https://cdn.shopify.com/s/files/1/0721/4720/6343/files/gempages_579896476411364…"
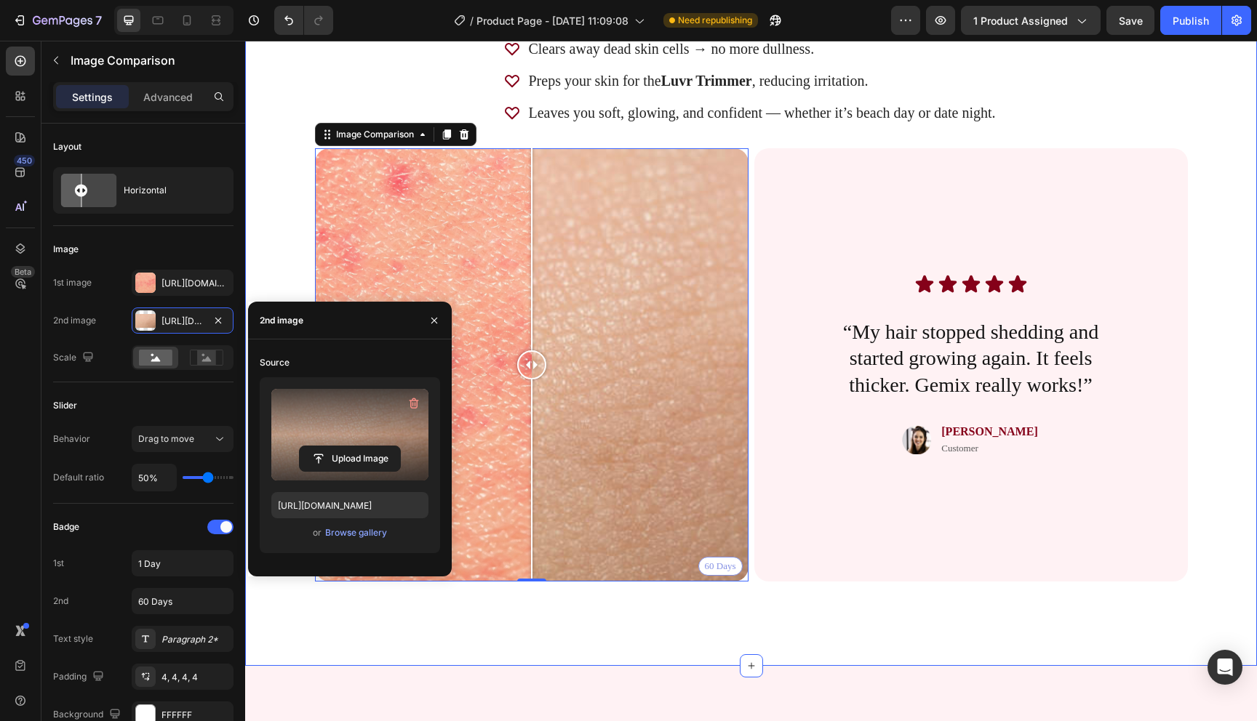
click at [773, 611] on div "Why You’ll Love It Heading This isn’t your average scrub. Powered by Icelandic …" at bounding box center [751, 273] width 1012 height 786
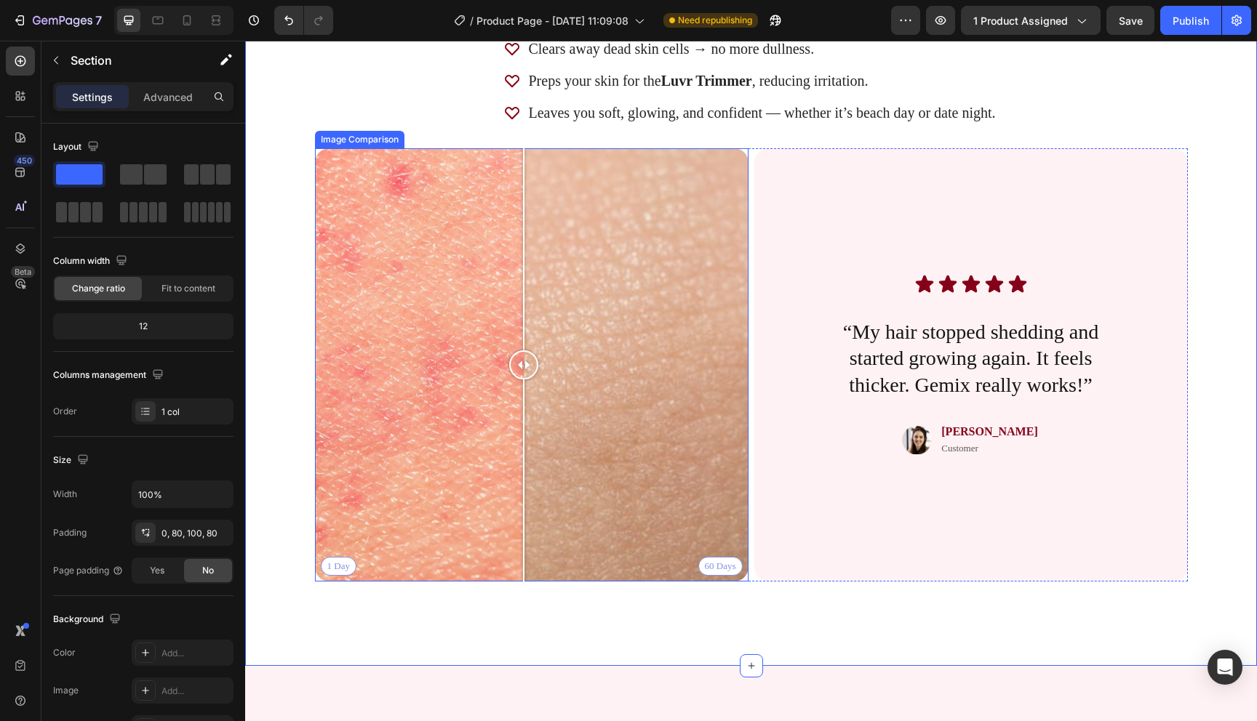
drag, startPoint x: 529, startPoint y: 367, endPoint x: 542, endPoint y: 404, distance: 38.4
click at [535, 401] on div at bounding box center [523, 364] width 29 height 433
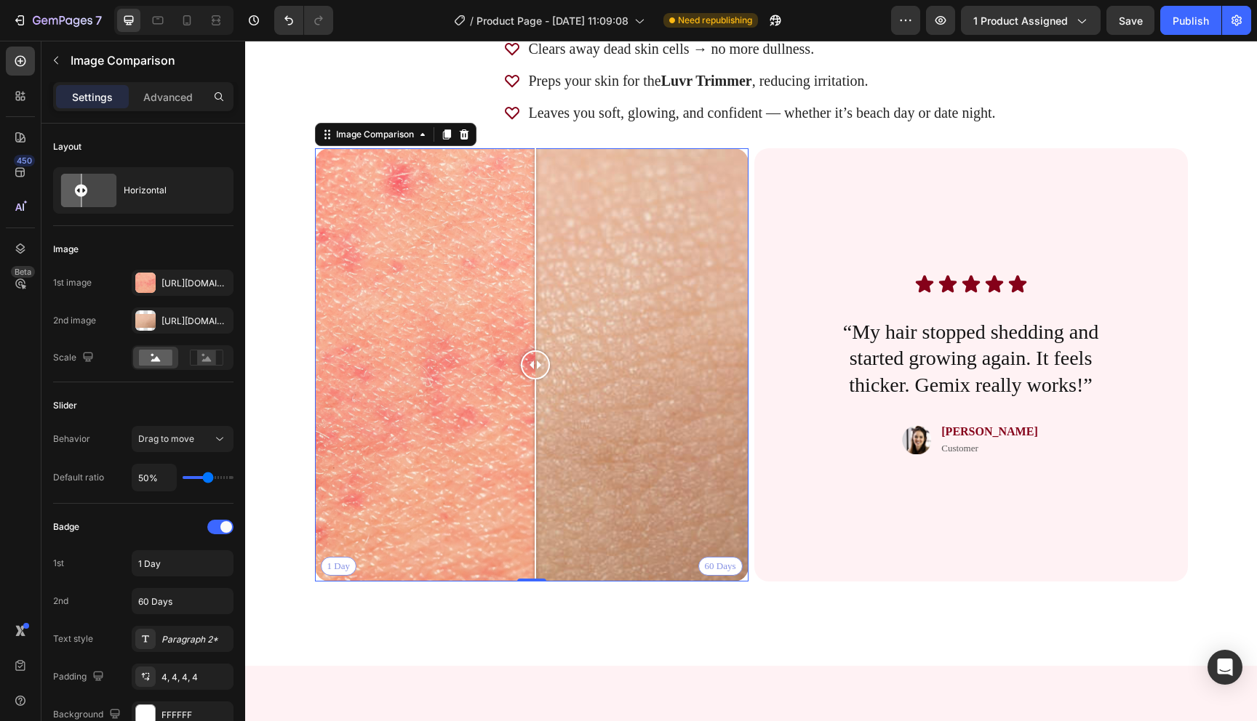
click at [1195, 39] on div "7 Version history / Product Page - Aug 26, 11:09:08 Need republishing Preview 1…" at bounding box center [628, 20] width 1257 height 41
click at [1196, 18] on div "Publish" at bounding box center [1190, 20] width 36 height 15
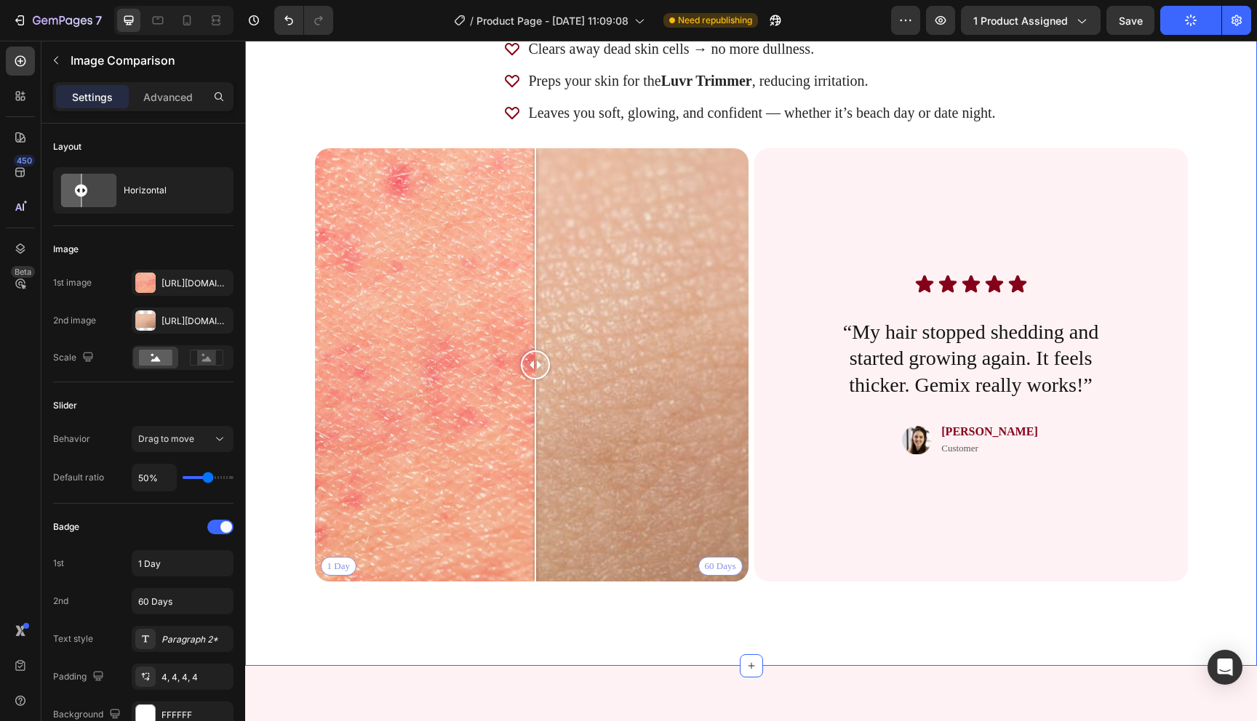
click at [675, 635] on div "Why You’ll Love It Heading This isn’t your average scrub. Powered by Icelandic …" at bounding box center [751, 273] width 1012 height 786
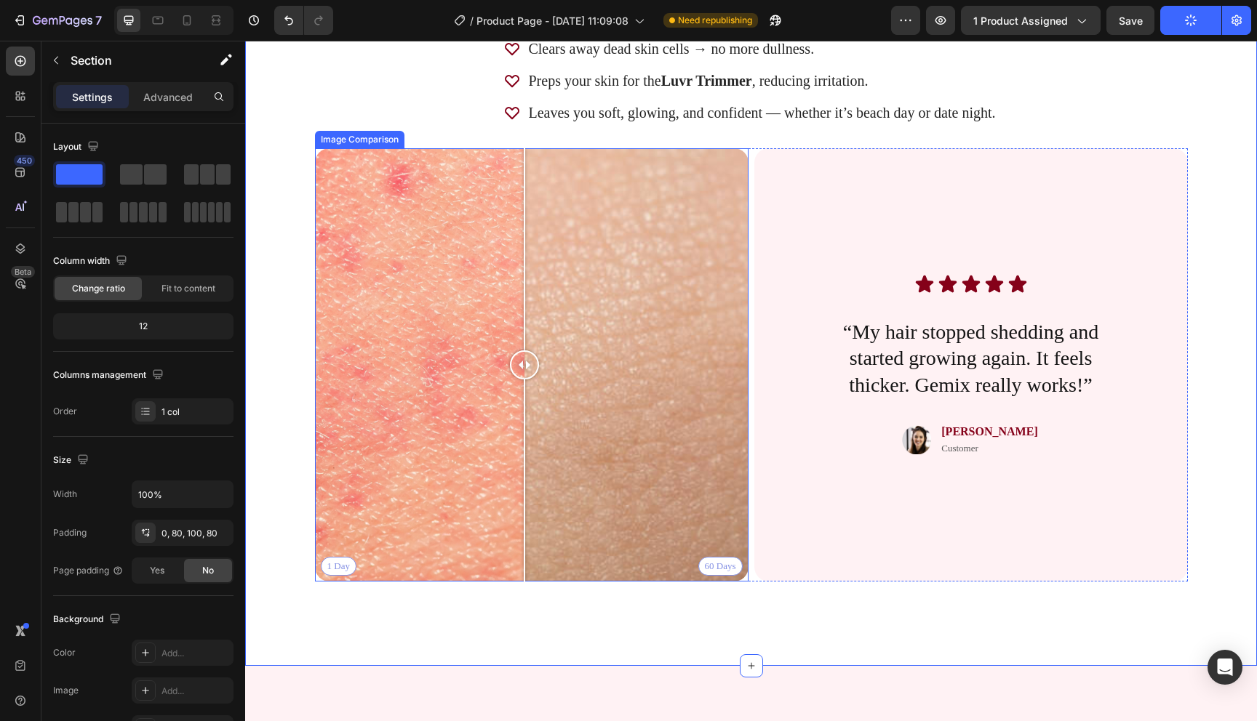
drag, startPoint x: 536, startPoint y: 354, endPoint x: 528, endPoint y: 433, distance: 79.0
click at [528, 433] on div at bounding box center [524, 364] width 29 height 433
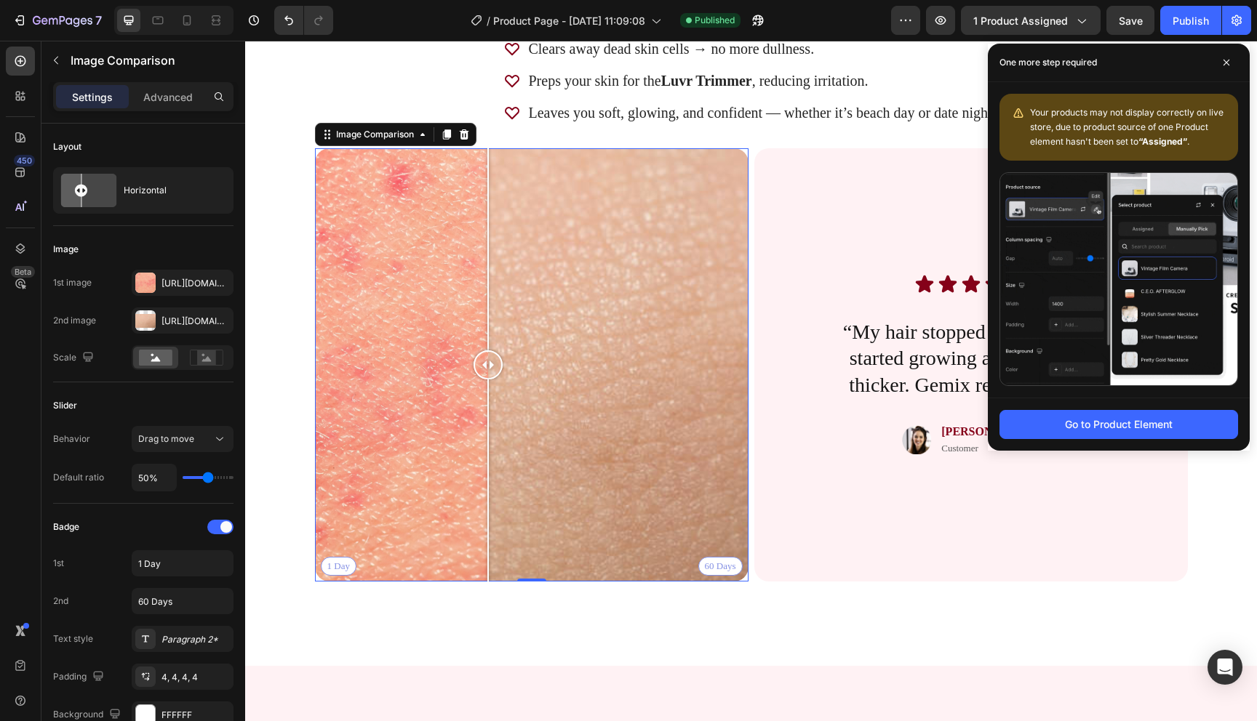
drag, startPoint x: 537, startPoint y: 367, endPoint x: 405, endPoint y: 377, distance: 132.0
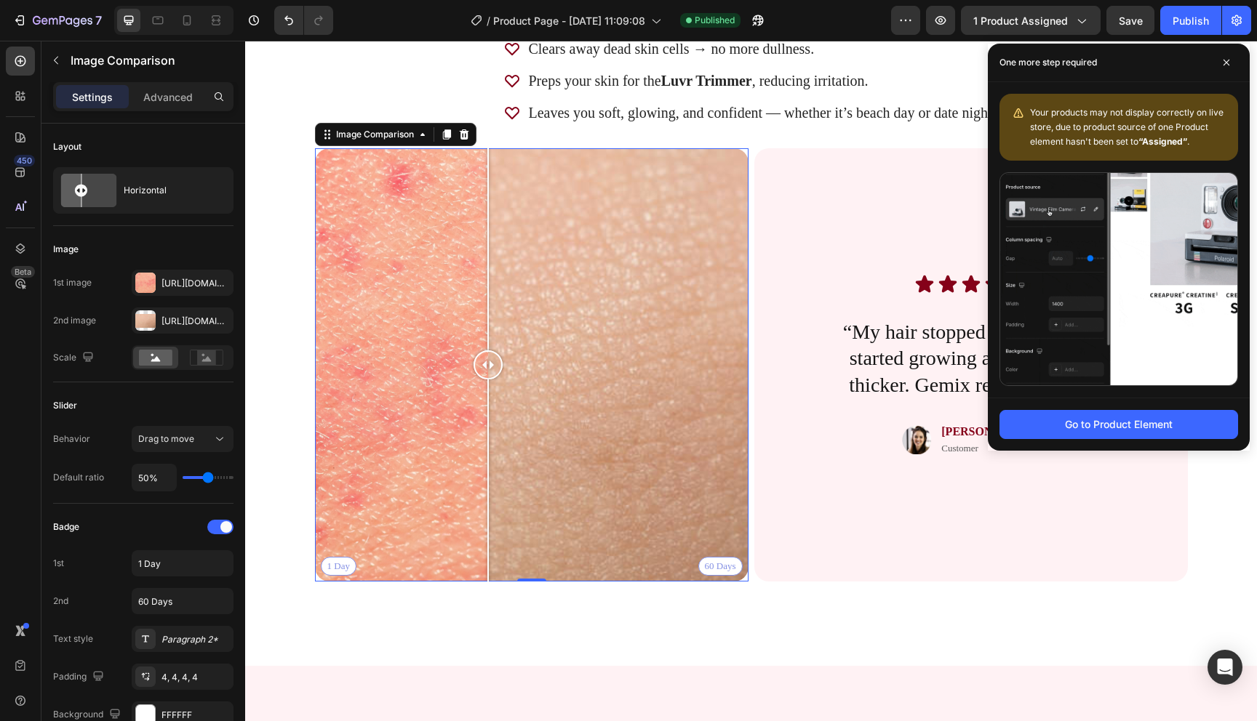
click at [473, 377] on div at bounding box center [487, 365] width 29 height 29
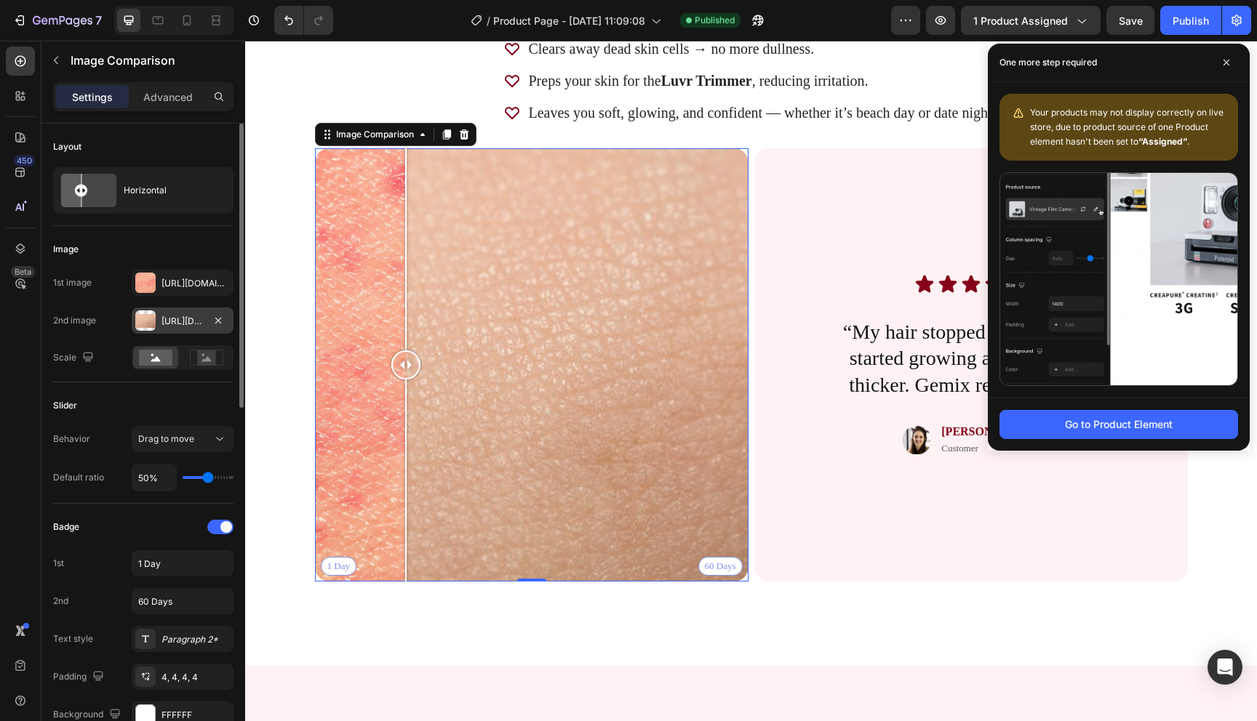
click at [168, 322] on div "Https://cdn.Shopify.Com/s/files/1/0721/4720/6343/files/gempages_579896476411364…" at bounding box center [182, 321] width 42 height 13
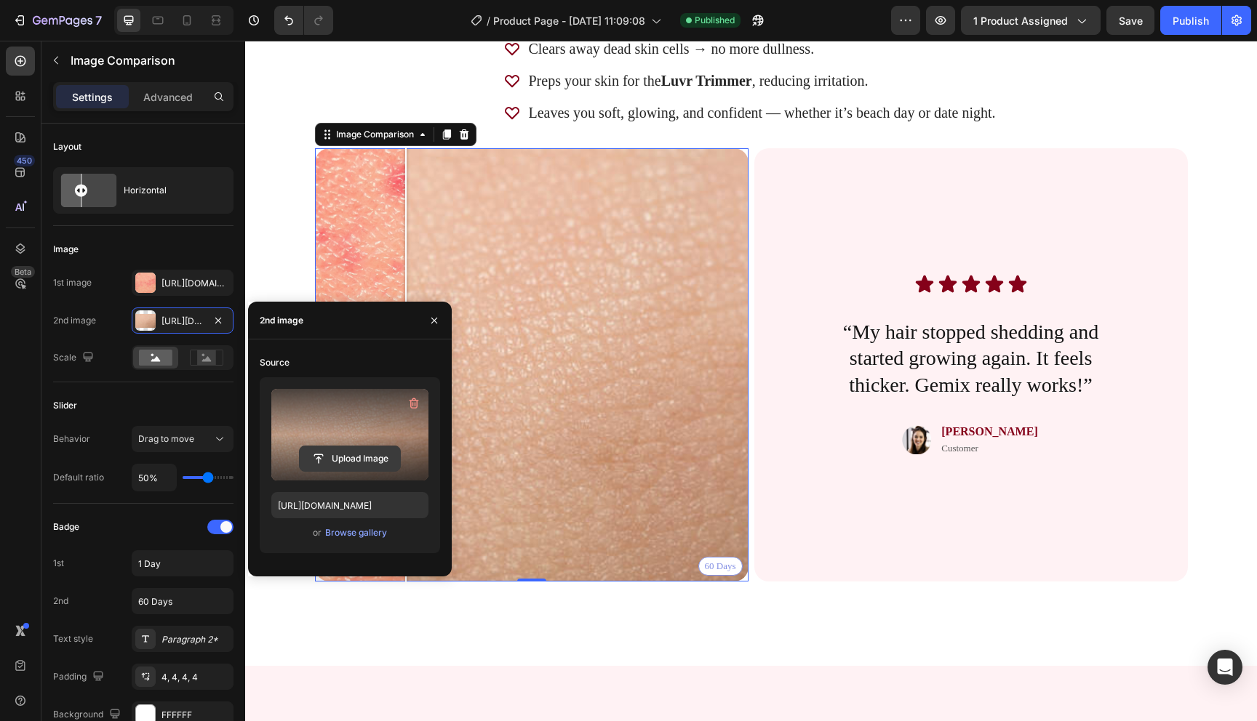
click at [343, 447] on input "file" at bounding box center [350, 459] width 100 height 25
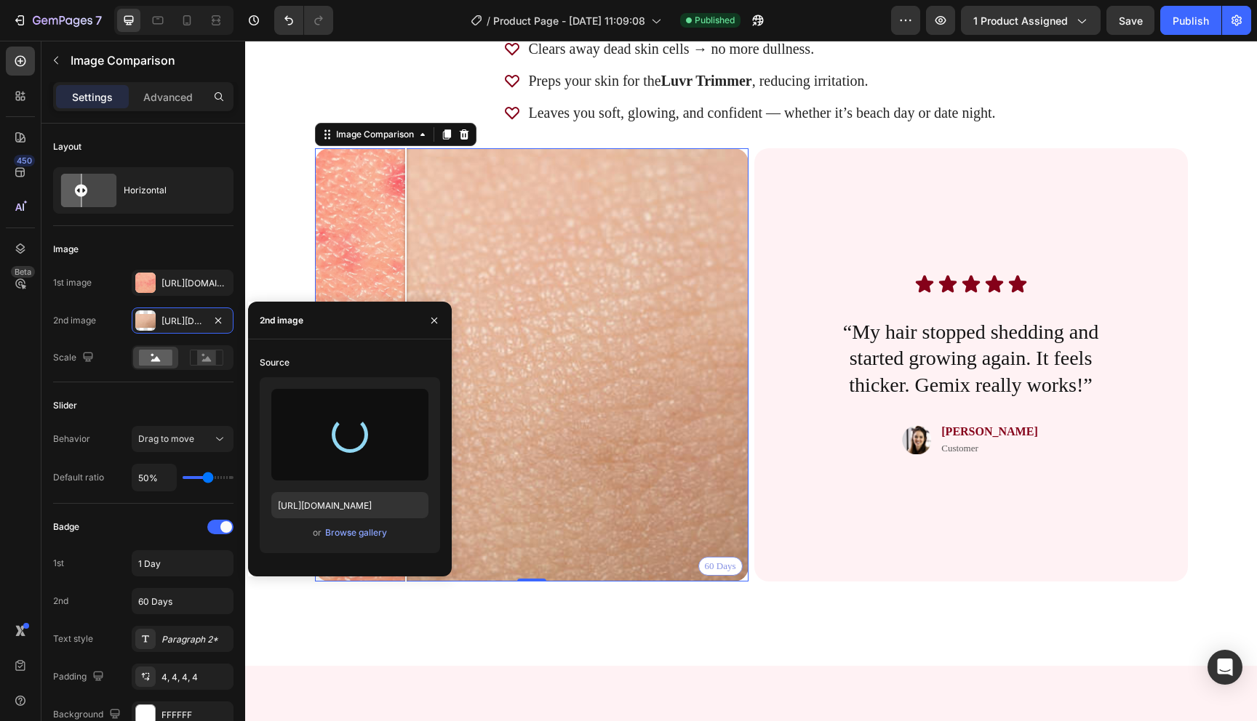
type input "https://cdn.shopify.com/s/files/1/0721/4720/6343/files/gempages_579896476411364…"
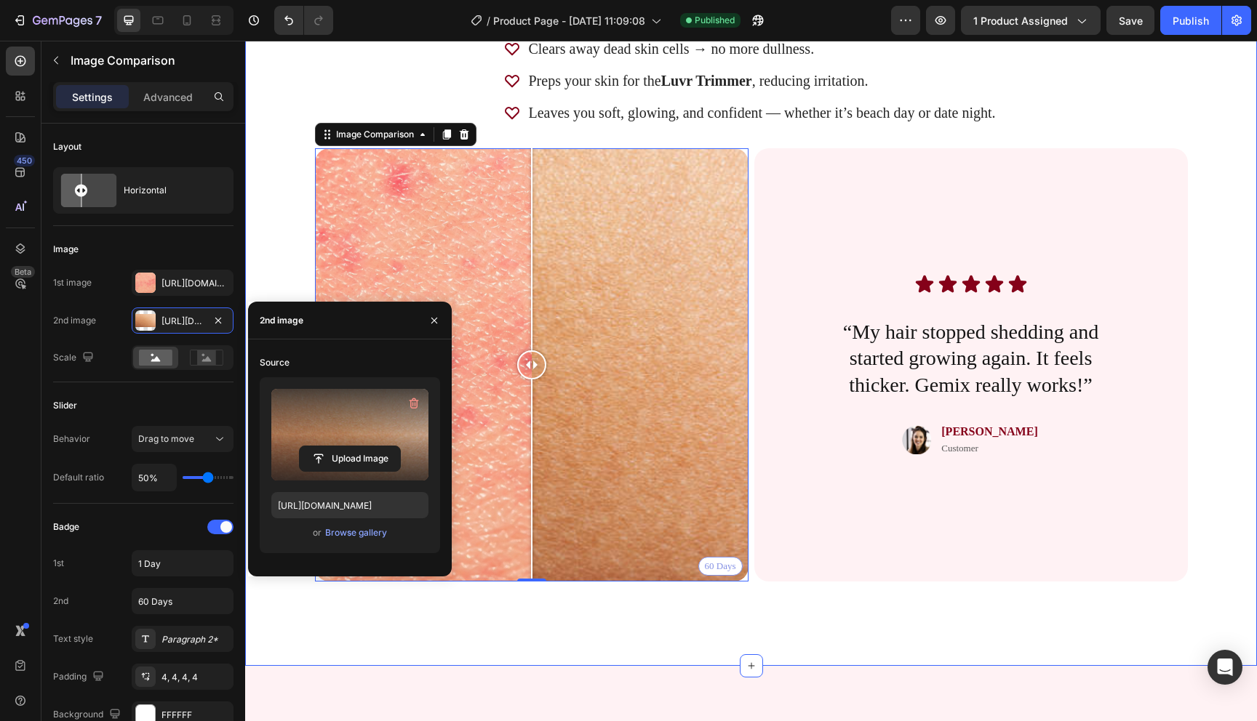
click at [568, 615] on div "Why You’ll Love It Heading This isn’t your average scrub. Powered by Icelandic …" at bounding box center [751, 273] width 1012 height 786
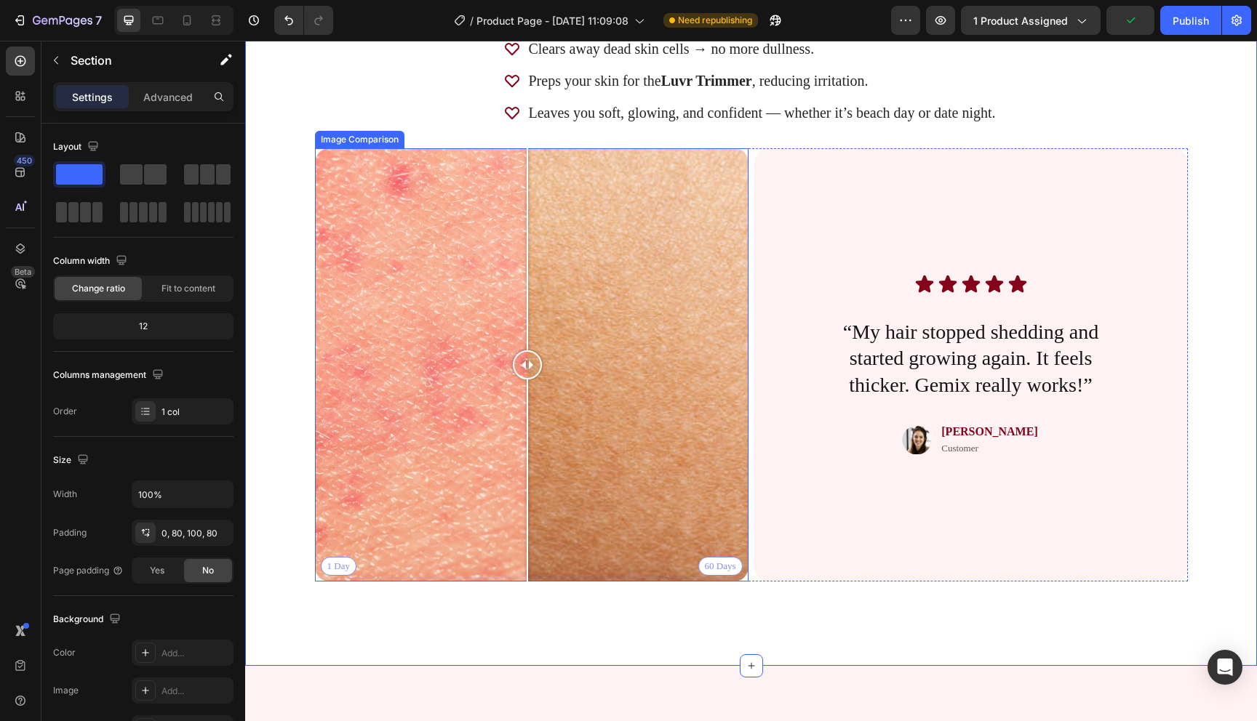
drag, startPoint x: 531, startPoint y: 362, endPoint x: 540, endPoint y: 387, distance: 26.5
click at [540, 387] on div at bounding box center [527, 364] width 29 height 433
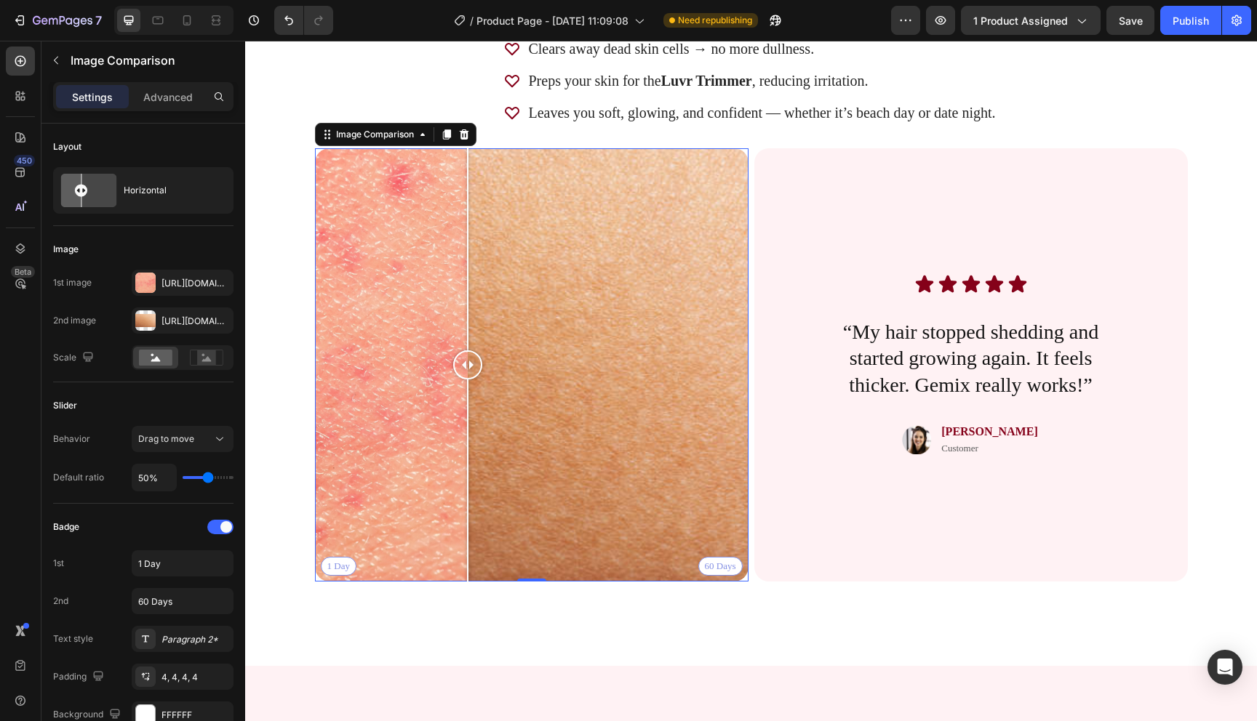
drag, startPoint x: 551, startPoint y: 370, endPoint x: 543, endPoint y: 384, distance: 16.0
click at [482, 384] on div at bounding box center [467, 364] width 29 height 433
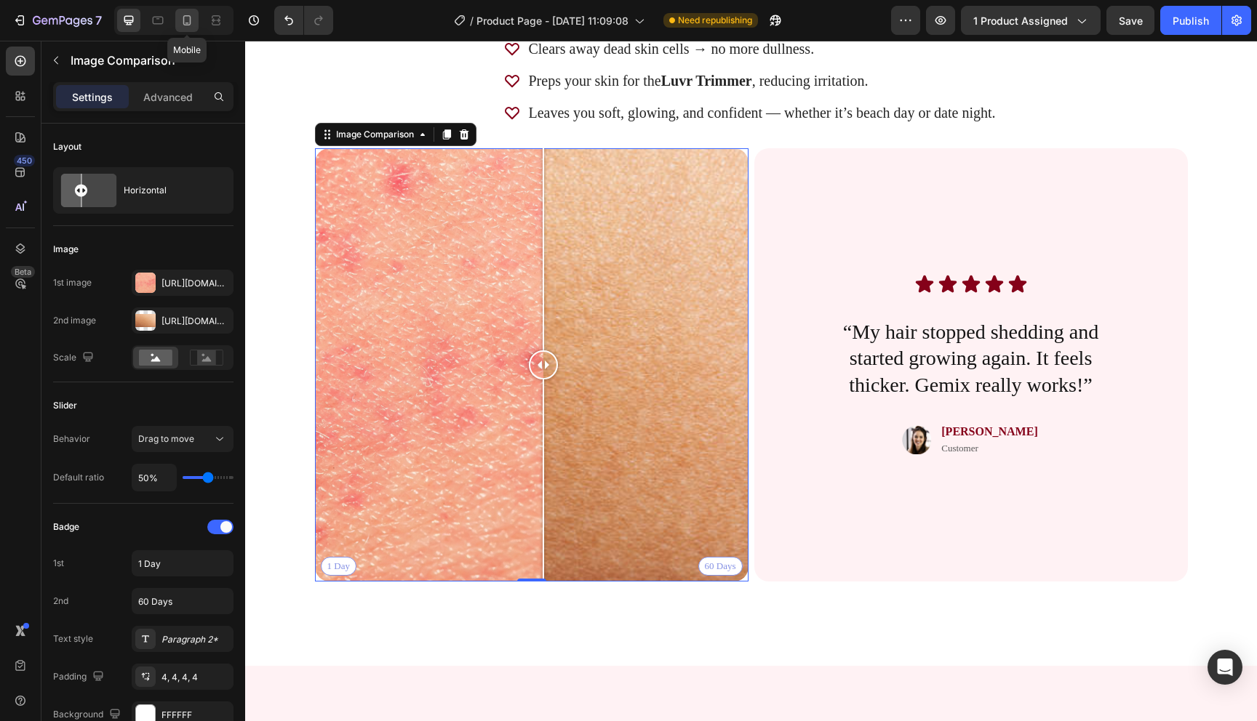
click at [188, 24] on icon at bounding box center [187, 20] width 15 height 15
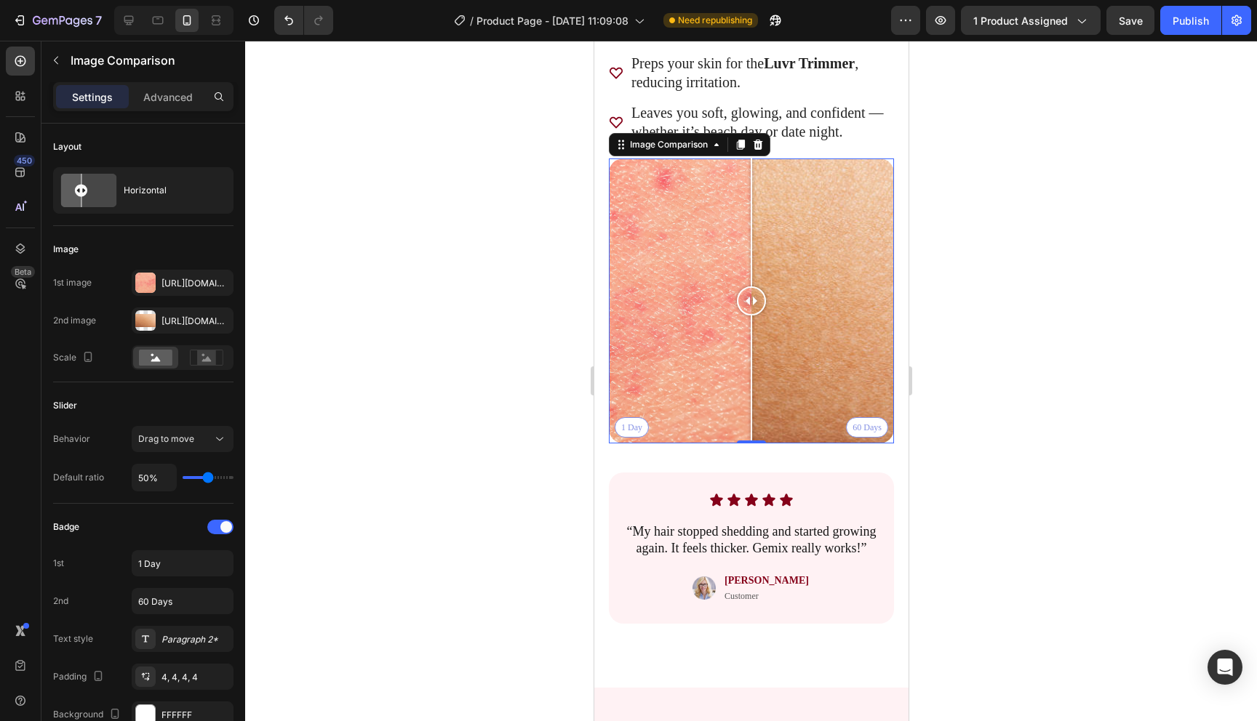
scroll to position [2440, 0]
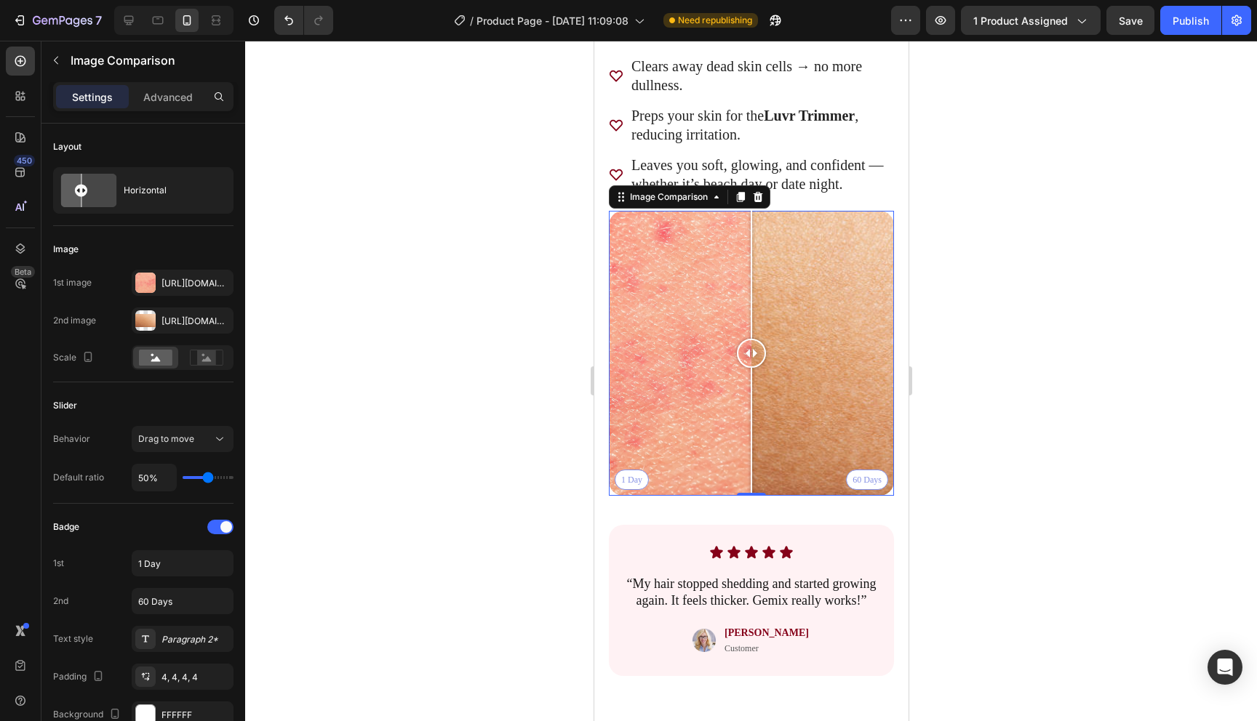
click at [961, 324] on div at bounding box center [751, 381] width 1012 height 681
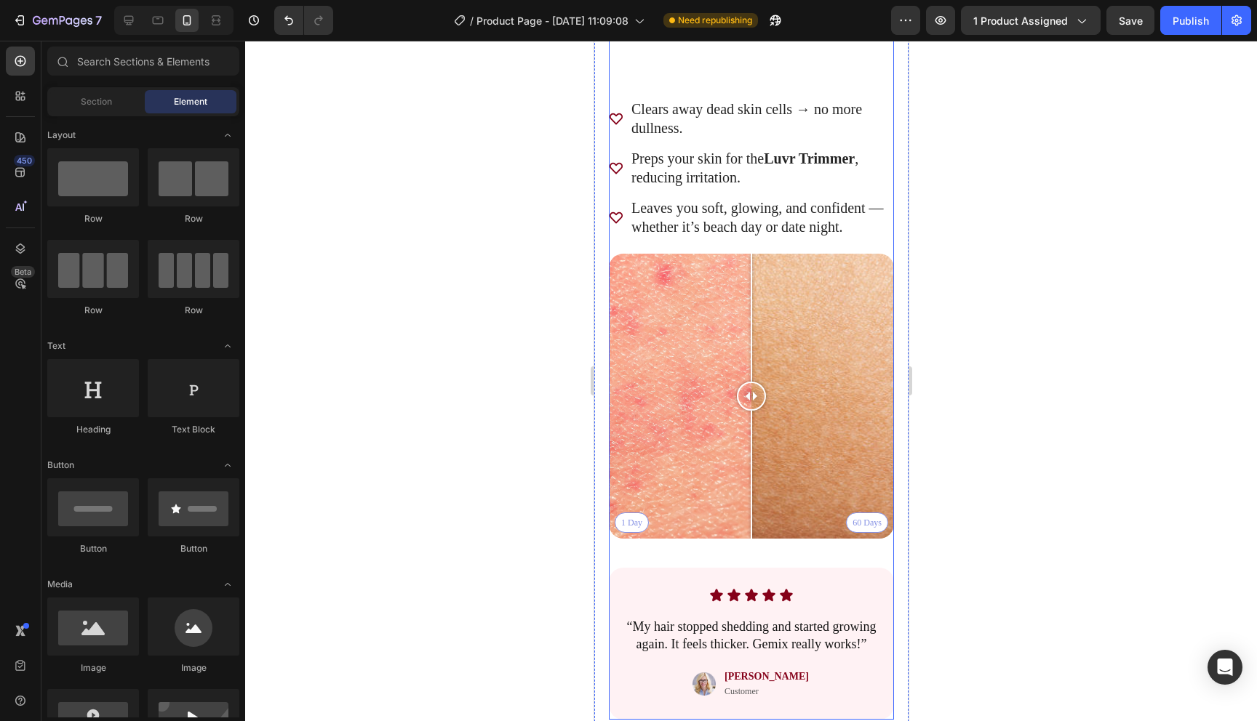
scroll to position [2188, 0]
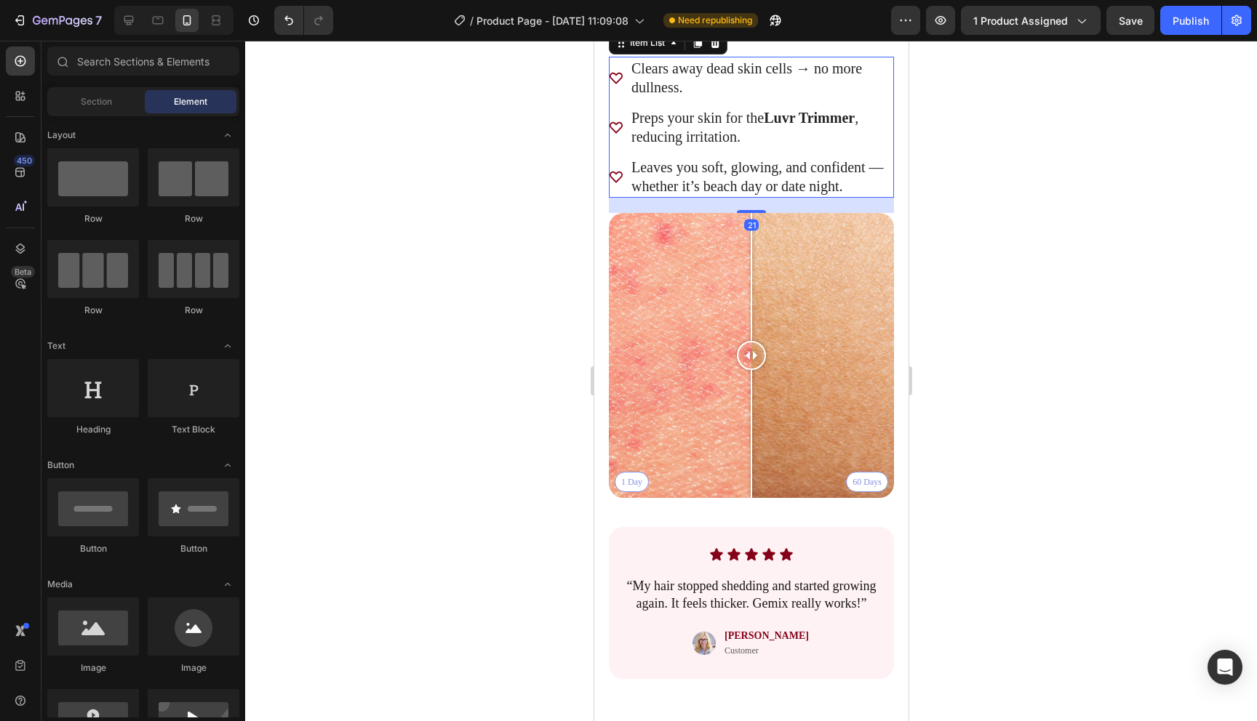
click at [773, 196] on p "Leaves you soft, glowing, and confident — whether it’s beach day or date night." at bounding box center [761, 177] width 260 height 38
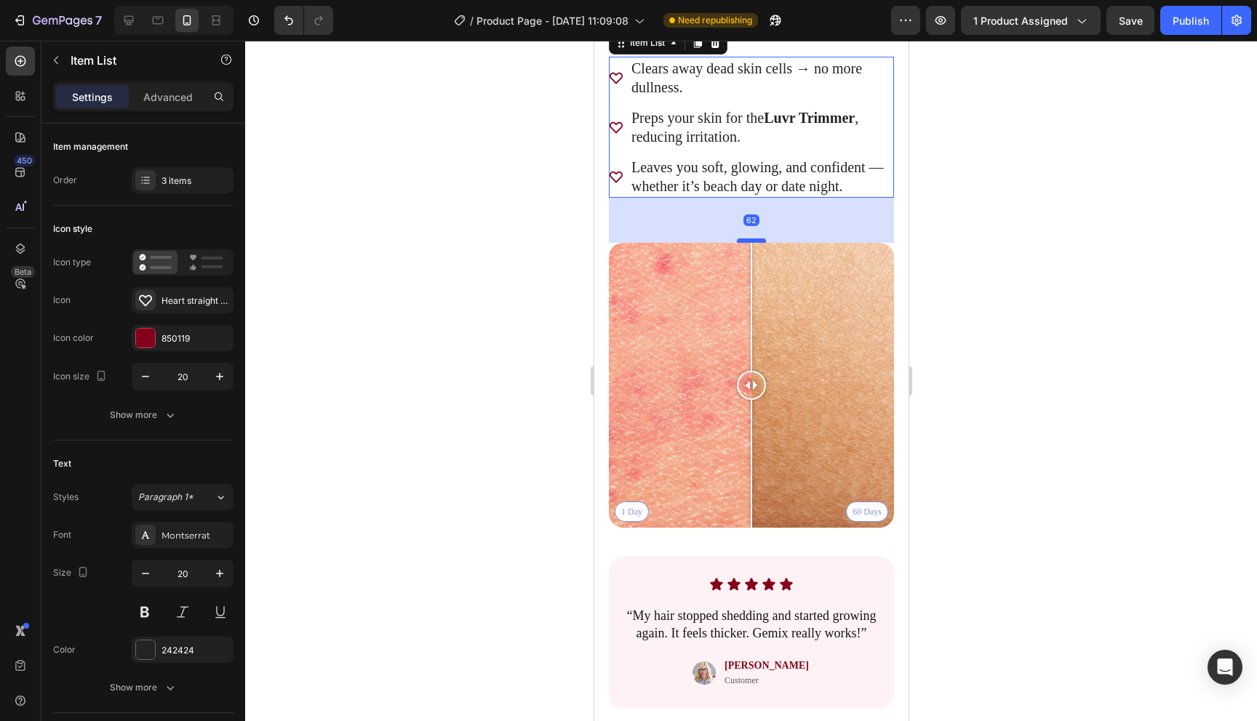
drag, startPoint x: 753, startPoint y: 448, endPoint x: 752, endPoint y: 478, distance: 29.8
click at [752, 243] on div at bounding box center [750, 241] width 29 height 4
type input "100%"
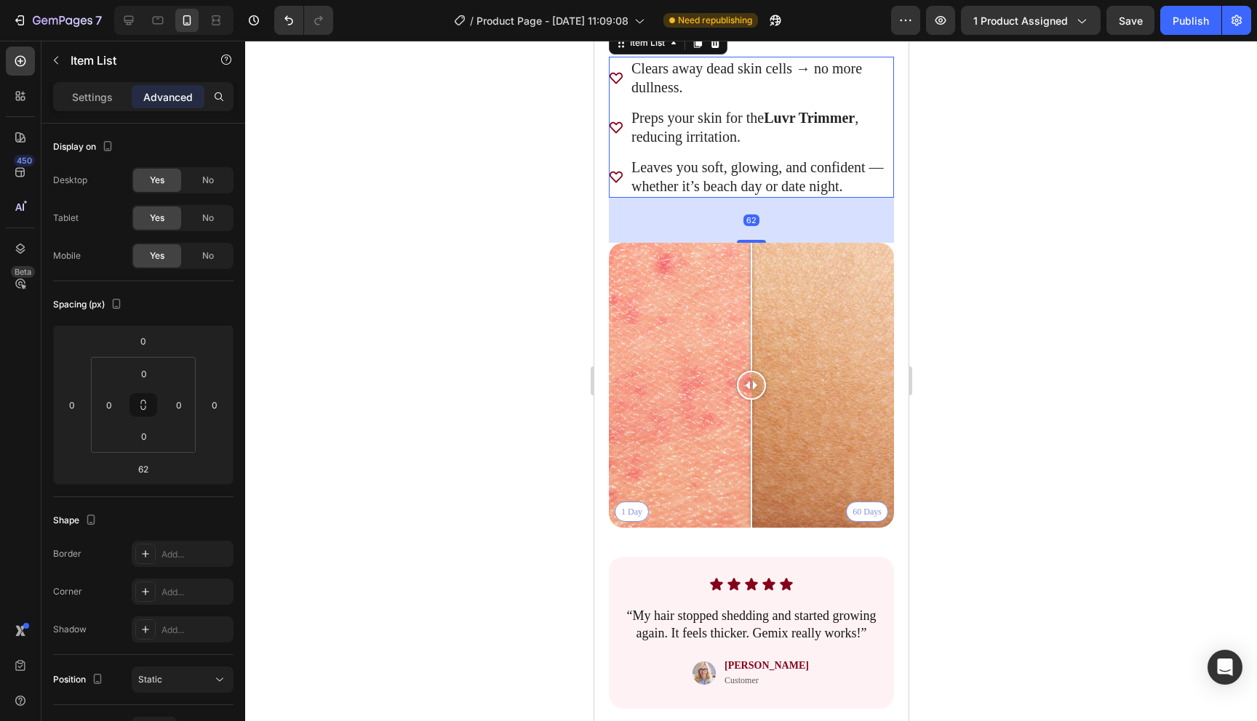
click at [992, 453] on div at bounding box center [751, 381] width 1012 height 681
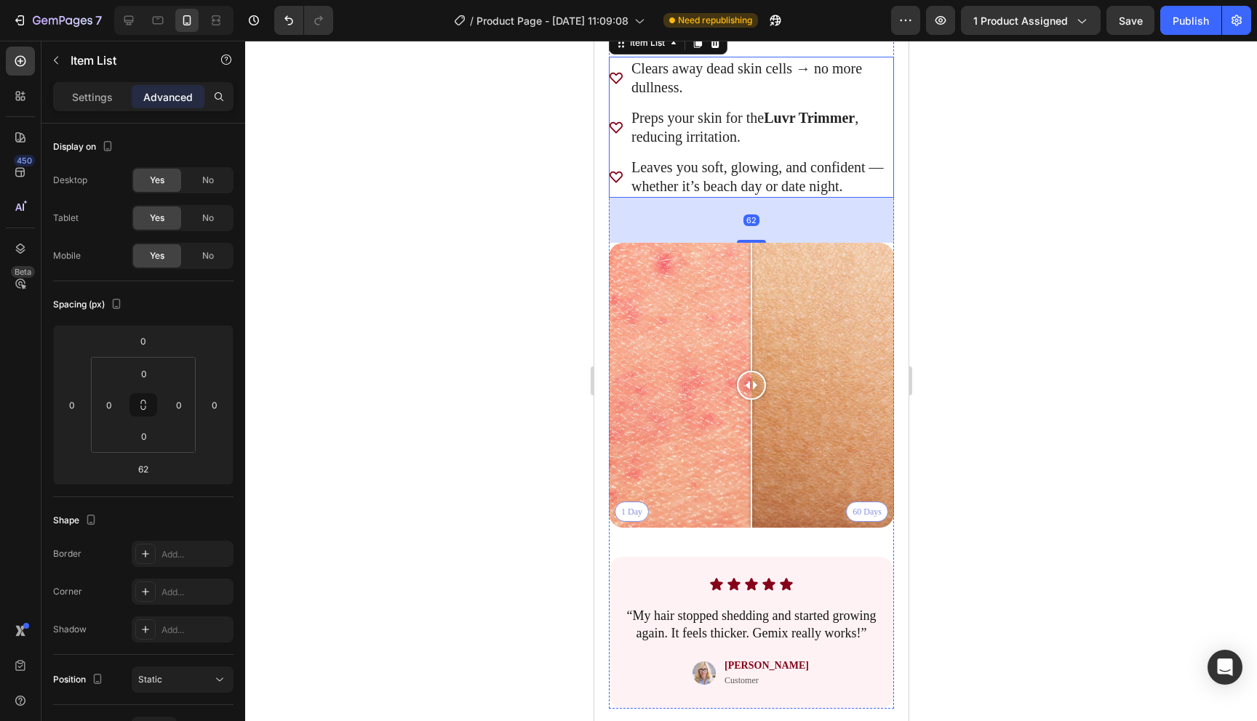
click at [780, 32] on div "This isn’t your average scrub. Powered by Icelandic volcanic minerals and AHA a…" at bounding box center [750, 3] width 285 height 58
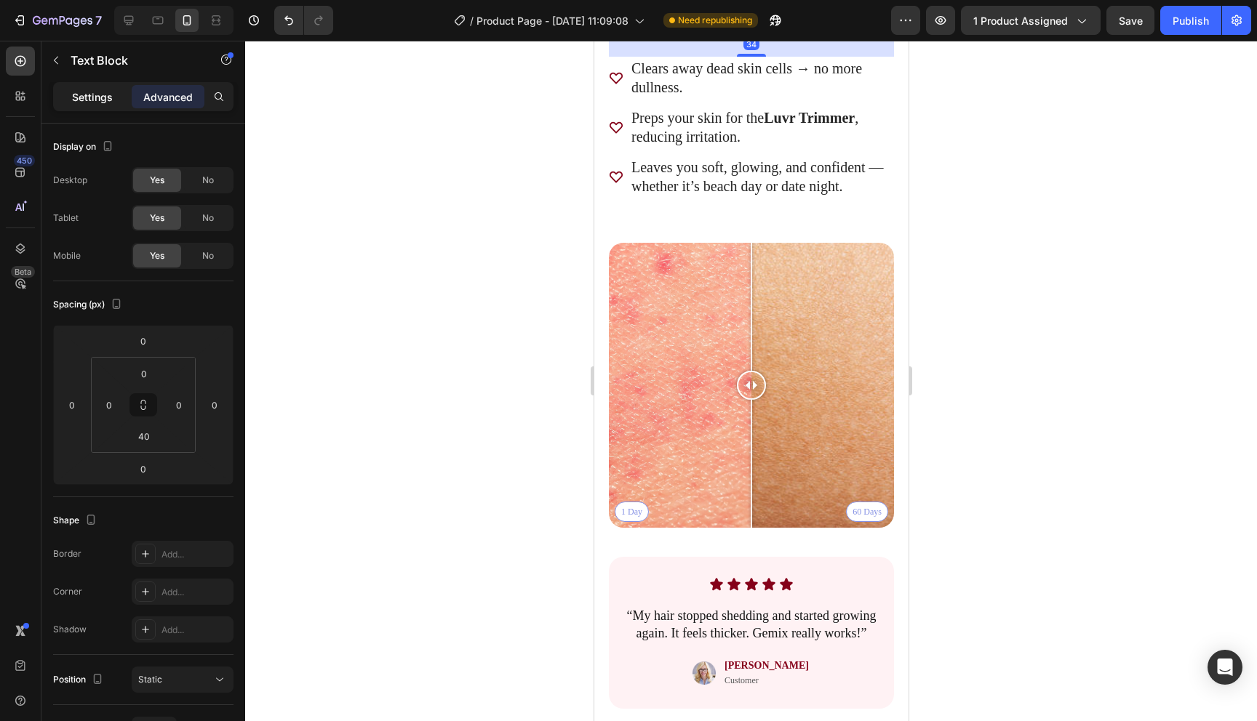
click at [81, 88] on div "Settings" at bounding box center [92, 96] width 73 height 23
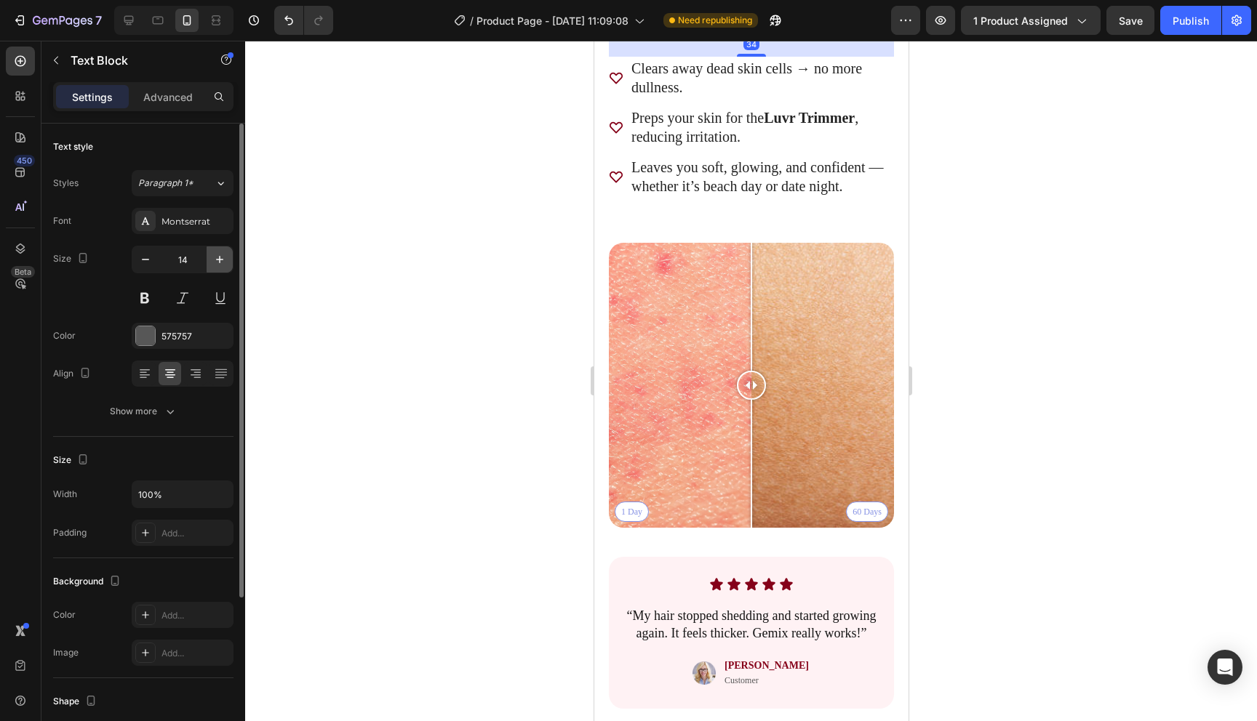
click at [223, 254] on icon "button" at bounding box center [219, 259] width 15 height 15
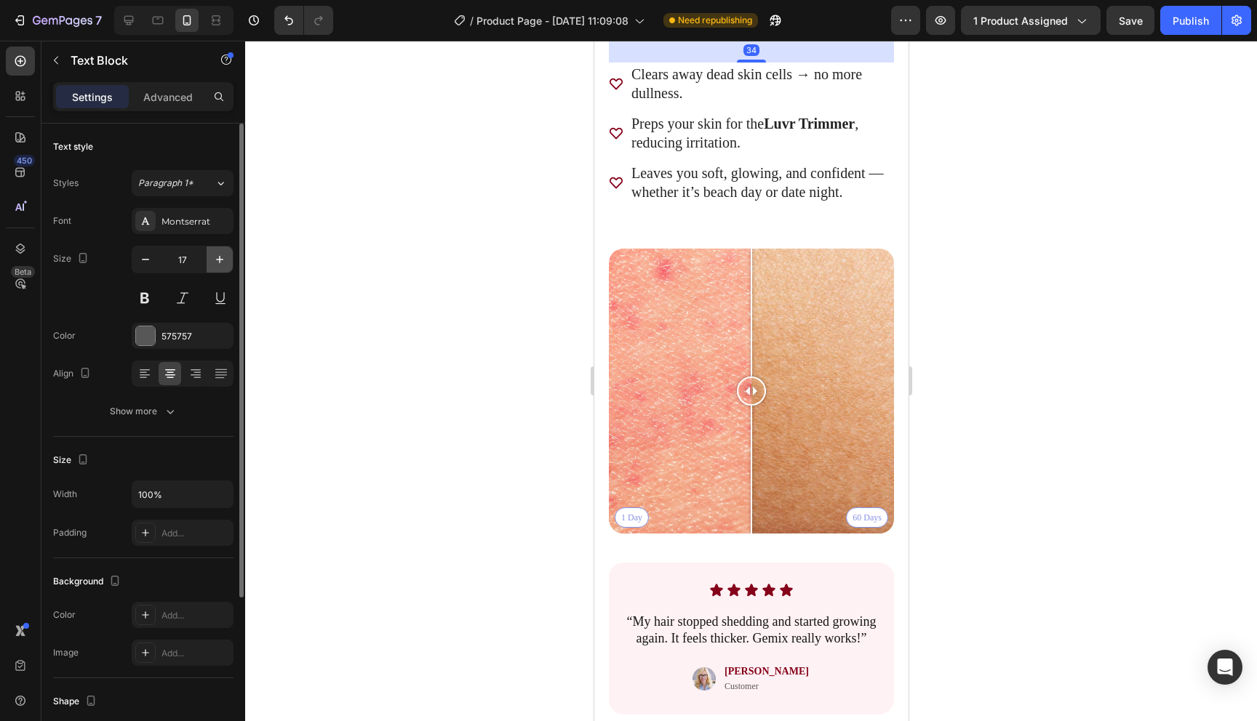
click at [223, 254] on icon "button" at bounding box center [219, 259] width 15 height 15
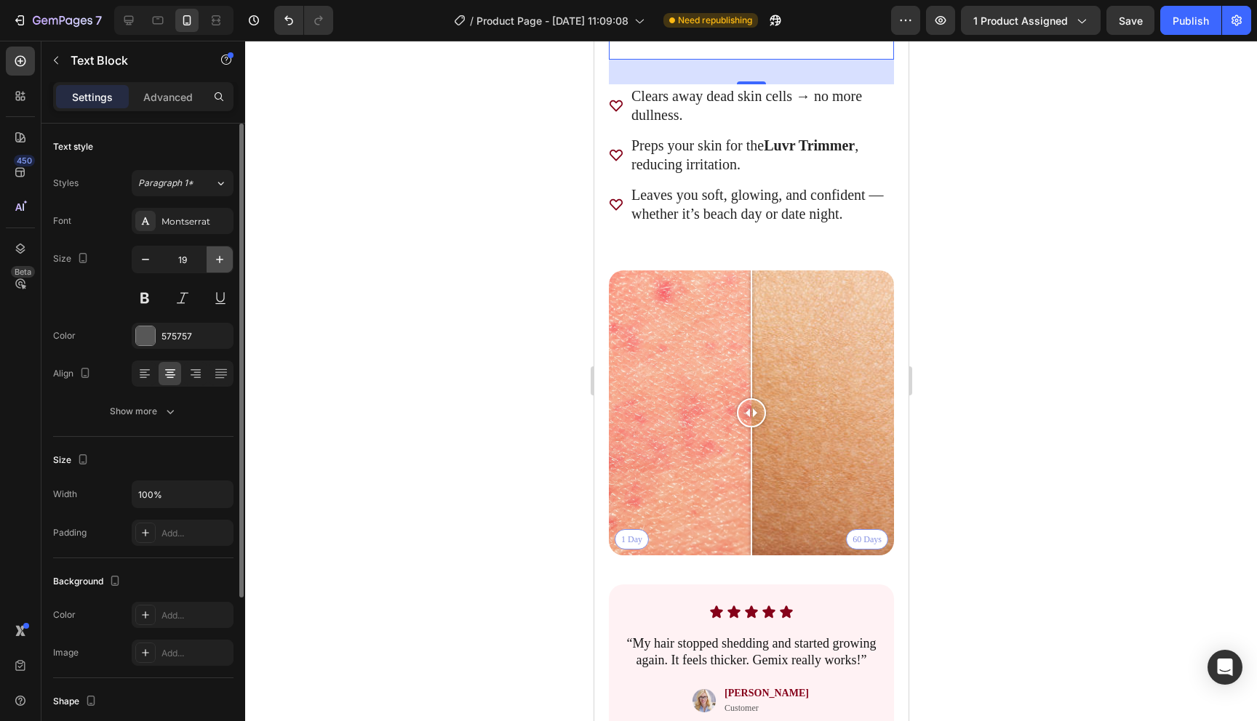
click at [223, 254] on icon "button" at bounding box center [219, 259] width 15 height 15
type input "20"
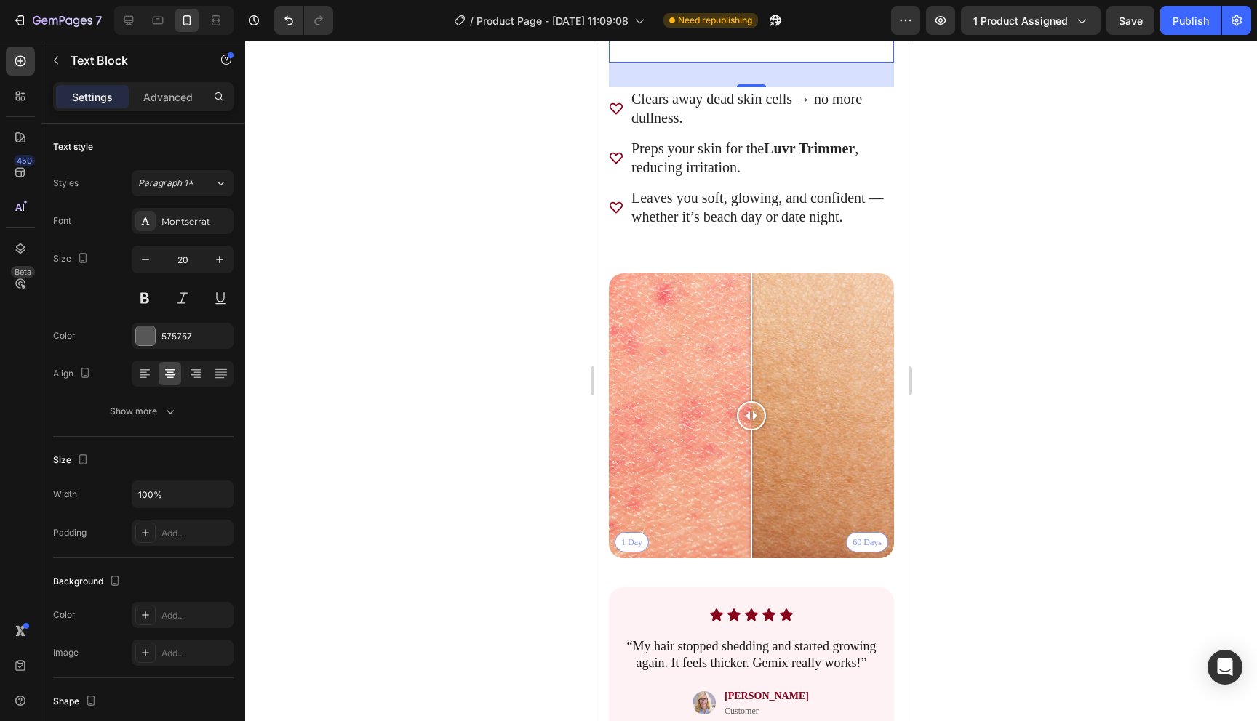
click at [746, 63] on div "This isn’t your average scrub. Powered by Icelandic volcanic minerals and AHA a…" at bounding box center [750, 18] width 285 height 89
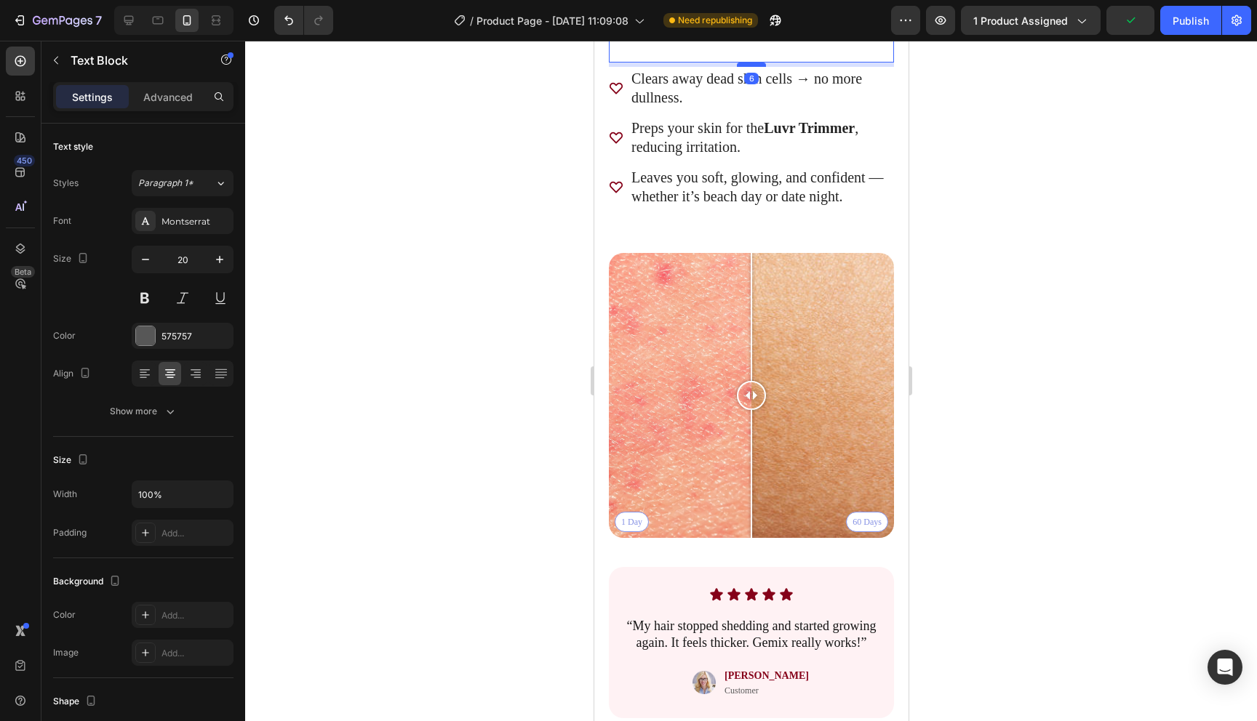
drag, startPoint x: 743, startPoint y: 322, endPoint x: 749, endPoint y: 302, distance: 21.2
click at [749, 67] on div at bounding box center [750, 65] width 29 height 4
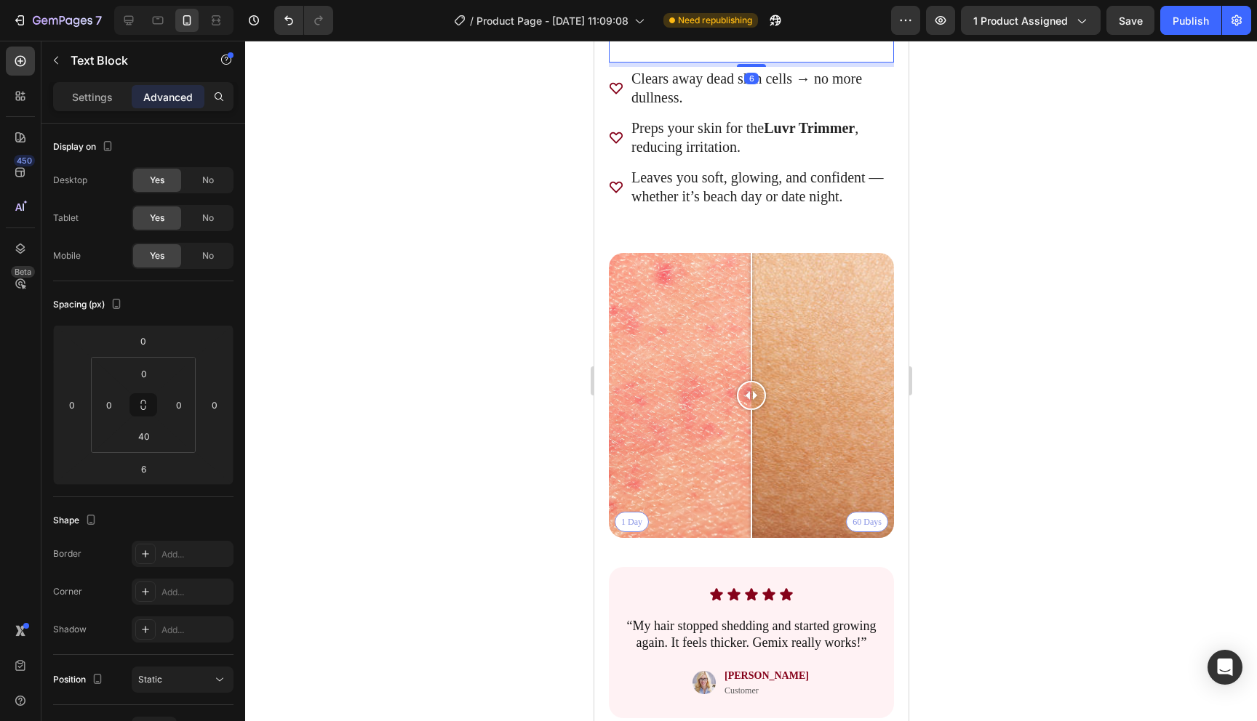
click at [1015, 300] on div at bounding box center [751, 381] width 1012 height 681
click at [797, 63] on div "This isn’t your average scrub. Powered by Icelandic volcanic minerals and AHA a…" at bounding box center [750, 18] width 285 height 89
click at [772, 32] on p "This isn’t your average scrub. Powered by Icelandic volcanic minerals and AHA a…" at bounding box center [750, 3] width 282 height 57
click at [771, 63] on div "This isn’t your average scrub. Powered by Icelandic volcanic minerals and AHA a…" at bounding box center [750, 18] width 285 height 89
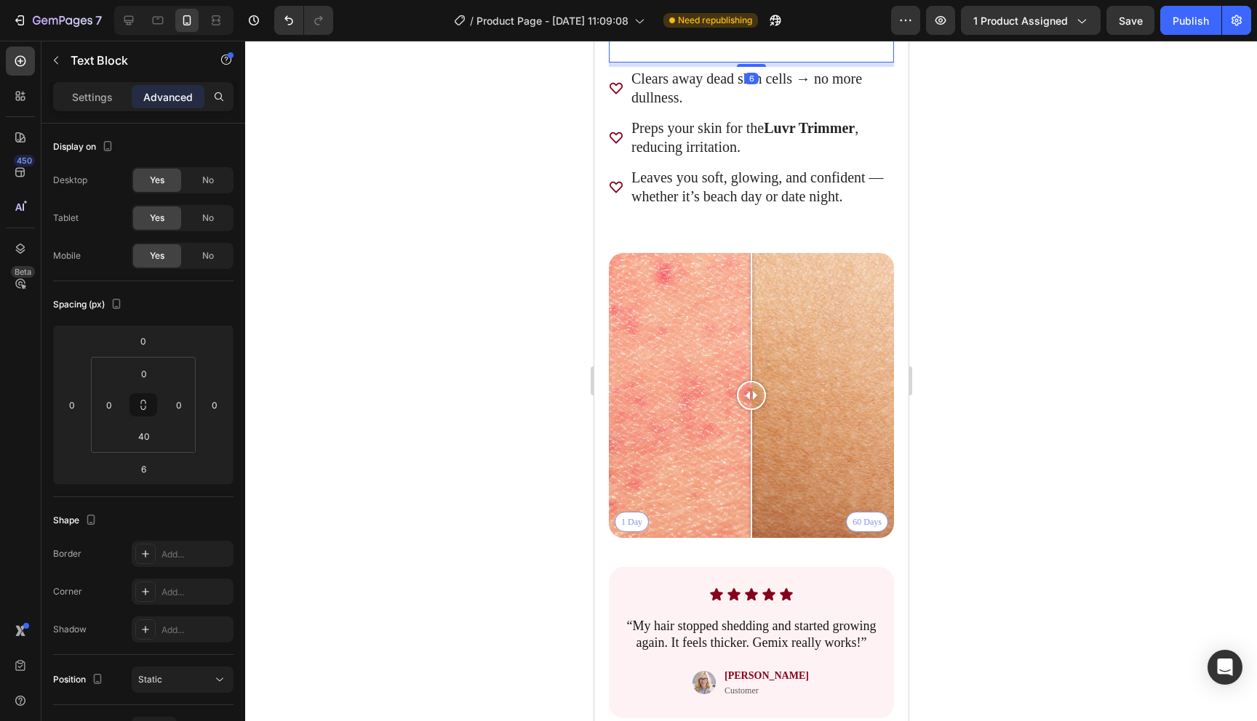
click at [771, 63] on div "This isn’t your average scrub. Powered by Icelandic volcanic minerals and AHA a…" at bounding box center [750, 18] width 285 height 89
click at [811, 32] on p "This isn’t your average scrub. Powered by Icelandic volcanic minerals and AHA a…" at bounding box center [750, 3] width 282 height 57
click at [782, 63] on div "This isn’t your average scrub. Powered by Icelandic volcanic minerals and AHA a…" at bounding box center [750, 18] width 285 height 89
click at [149, 436] on input "40" at bounding box center [143, 436] width 29 height 22
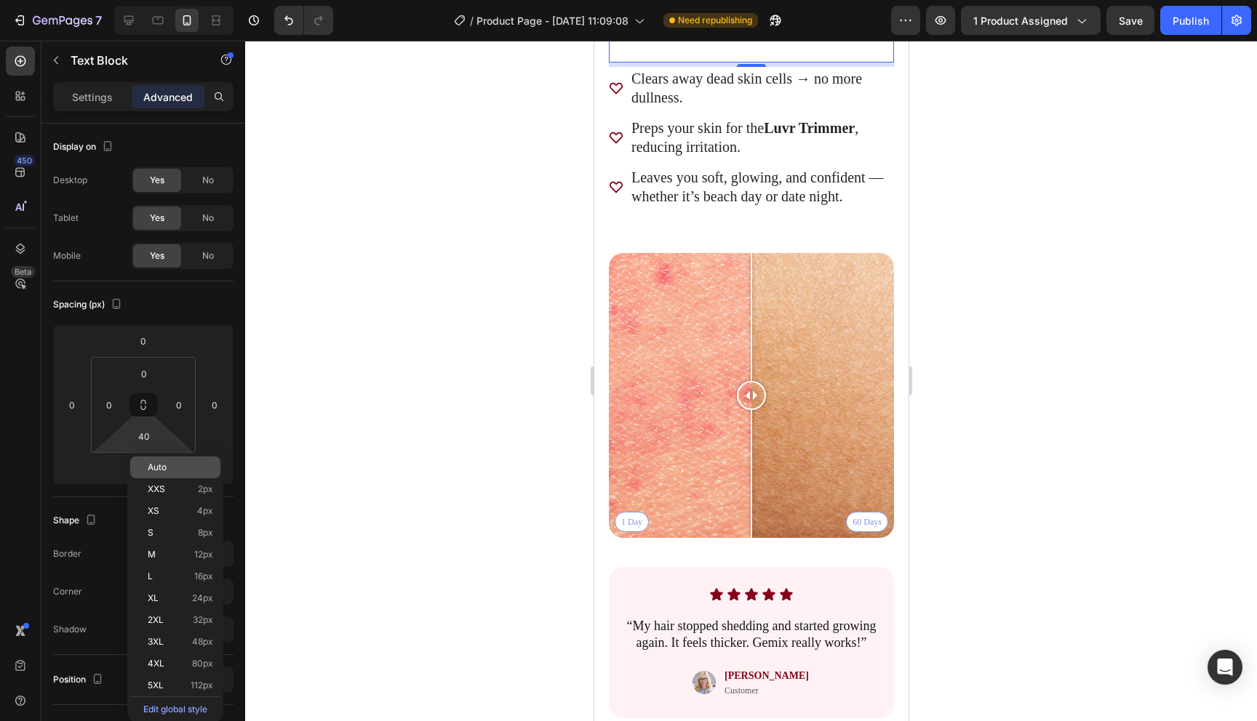
click at [161, 462] on div "Auto" at bounding box center [175, 468] width 90 height 22
type input "Auto"
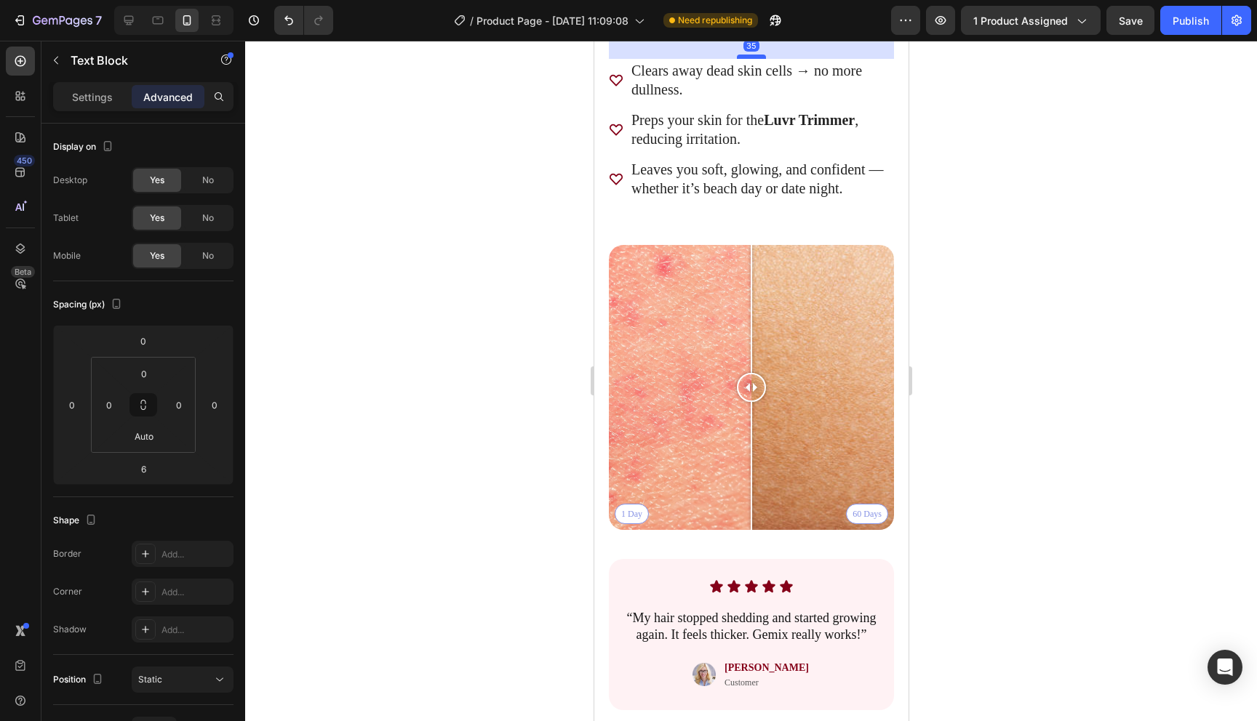
drag, startPoint x: 753, startPoint y: 273, endPoint x: 753, endPoint y: 294, distance: 21.1
click at [753, 59] on div at bounding box center [750, 57] width 29 height 4
type input "35"
click at [994, 266] on div at bounding box center [751, 381] width 1012 height 681
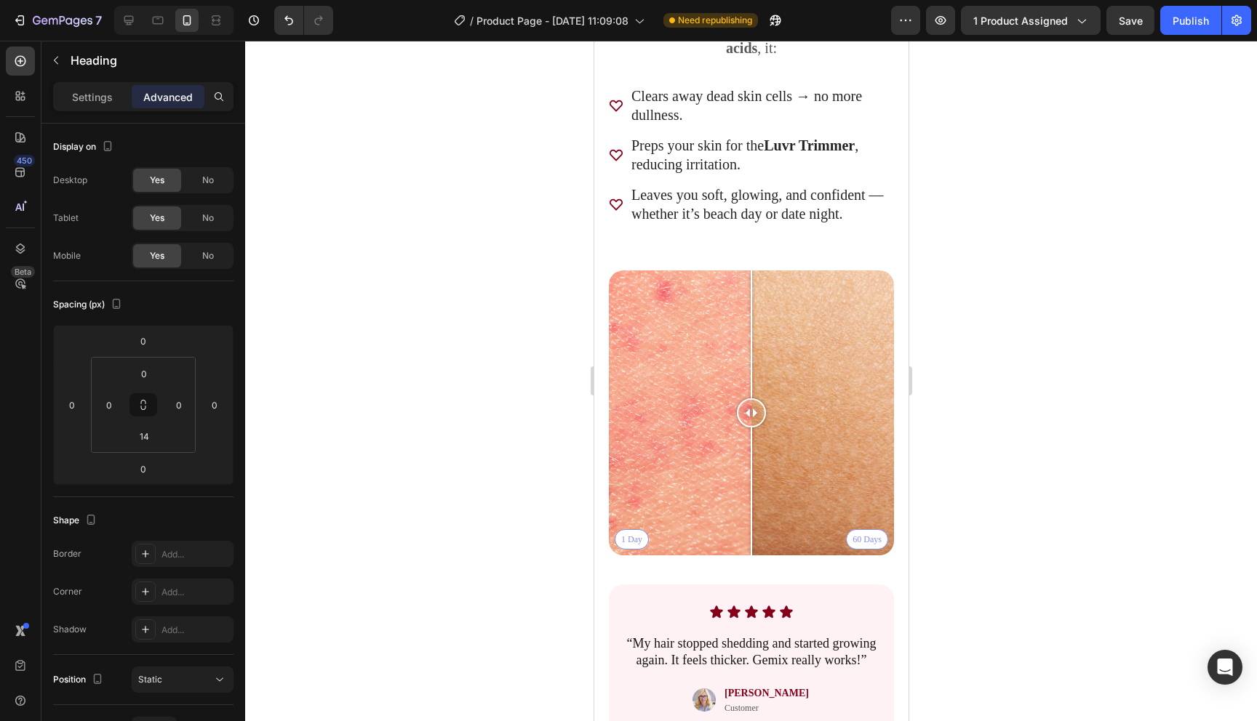
drag, startPoint x: 753, startPoint y: 210, endPoint x: 755, endPoint y: 236, distance: 25.5
type input "35"
click at [1007, 245] on div at bounding box center [751, 381] width 1012 height 681
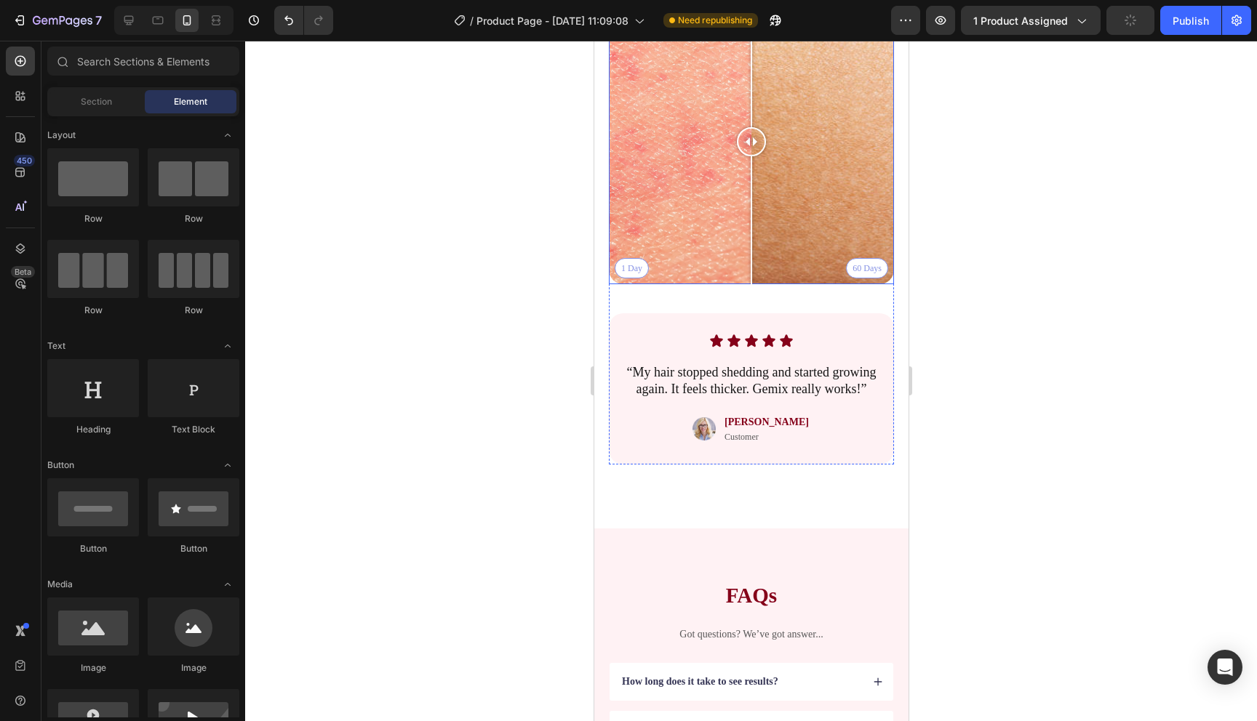
scroll to position [2718, 0]
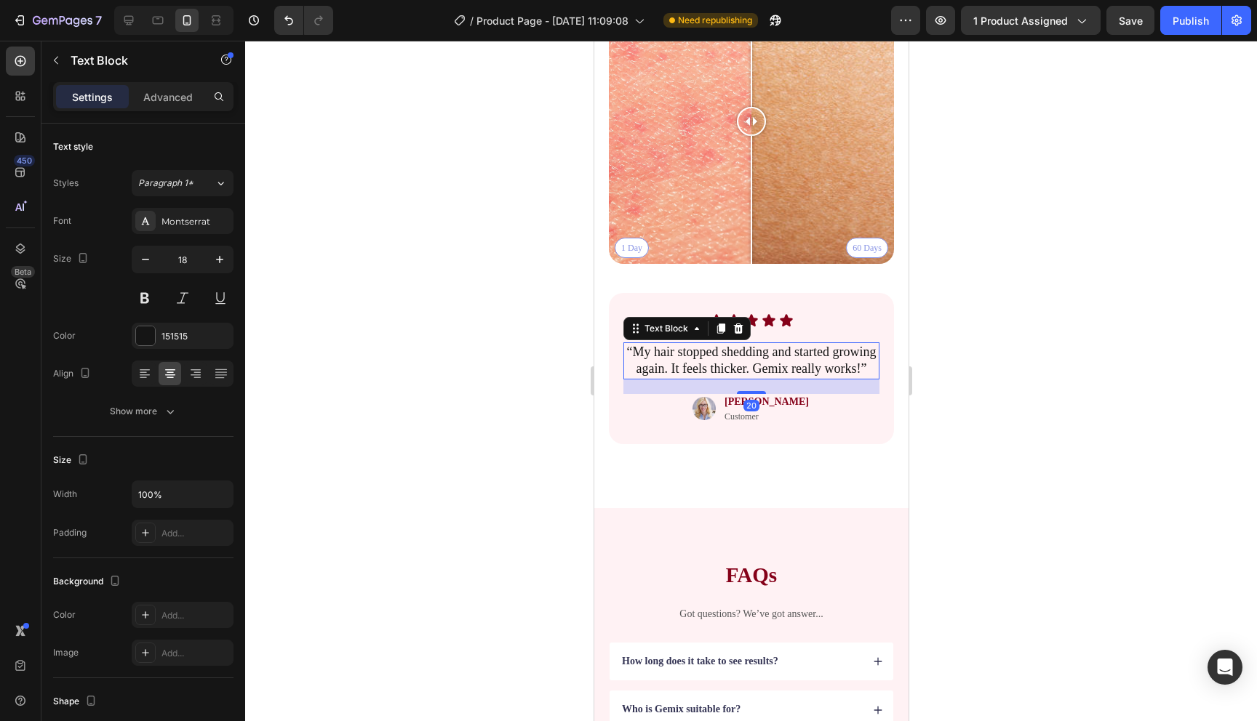
click at [753, 364] on p "“My hair stopped shedding and started growing again. It feels thicker. Gemix re…" at bounding box center [750, 361] width 253 height 34
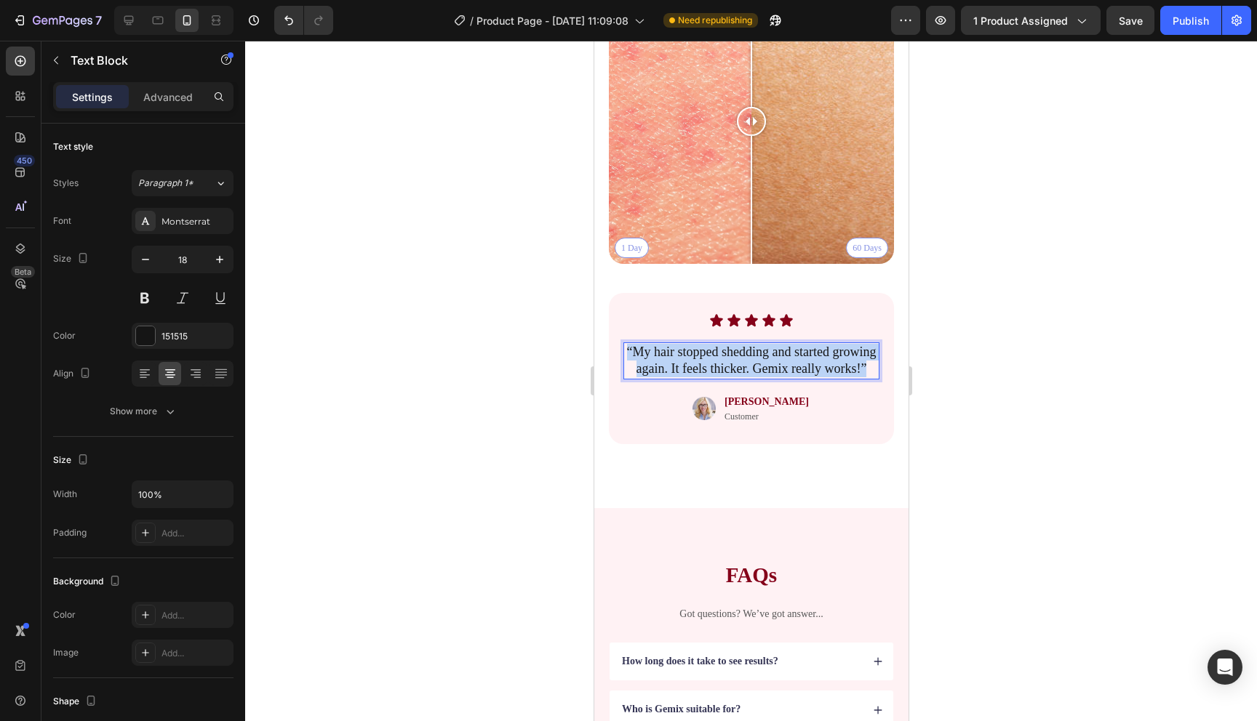
click at [753, 364] on p "“My hair stopped shedding and started growing again. It feels thicker. Gemix re…" at bounding box center [750, 361] width 253 height 34
click at [940, 388] on div at bounding box center [751, 381] width 1012 height 681
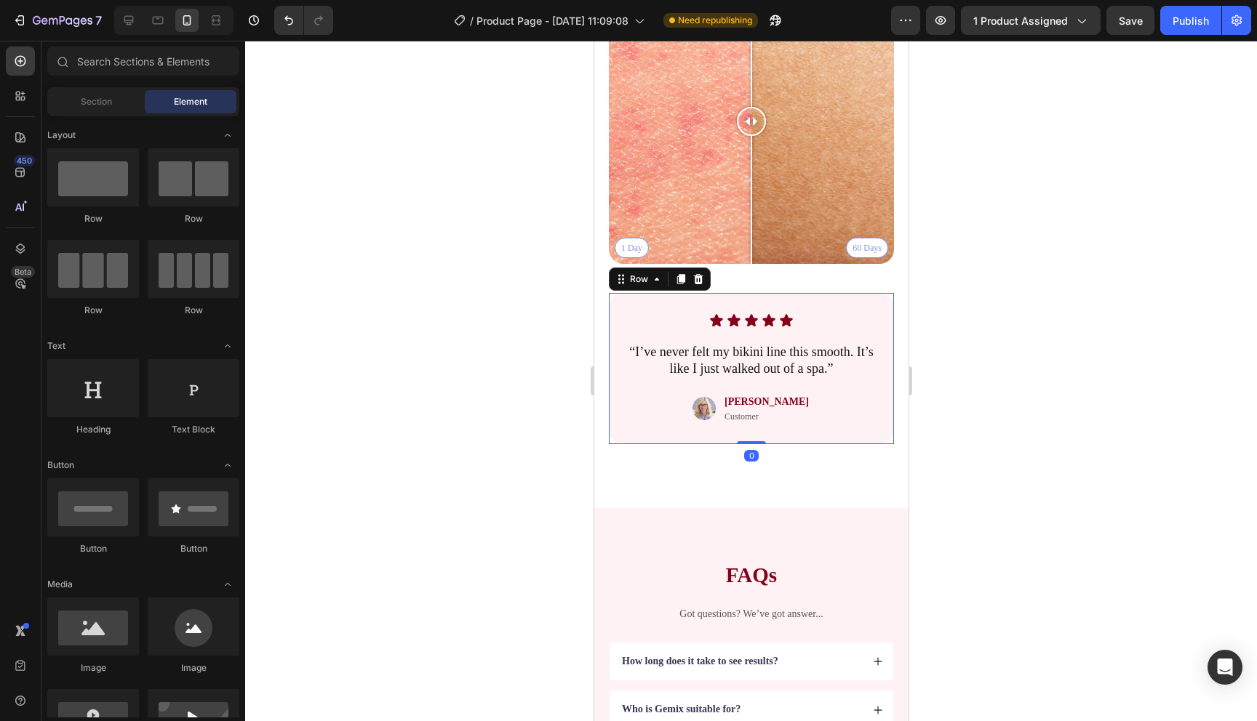
click at [788, 433] on div "Icon Icon Icon Icon Icon Icon List “I’ve never felt my bikini line this smooth.…" at bounding box center [750, 369] width 285 height 152
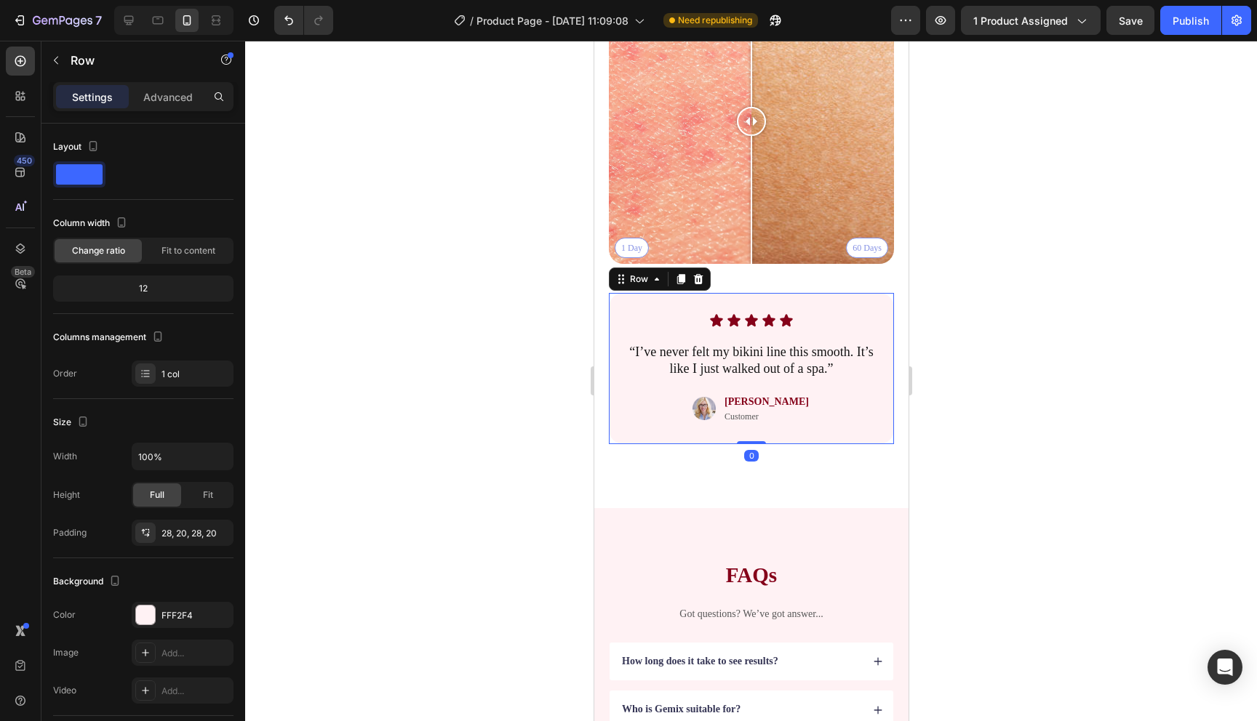
click at [540, 440] on div at bounding box center [751, 381] width 1012 height 681
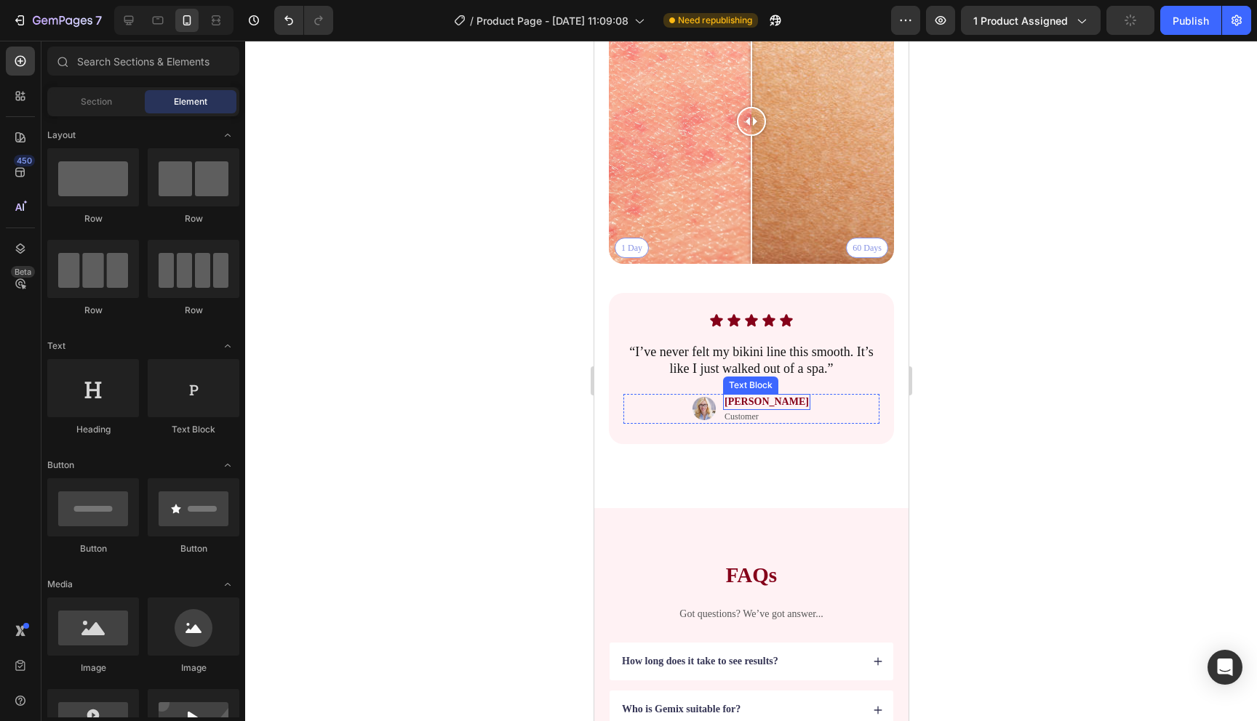
click at [757, 401] on p "Jessica" at bounding box center [766, 402] width 84 height 13
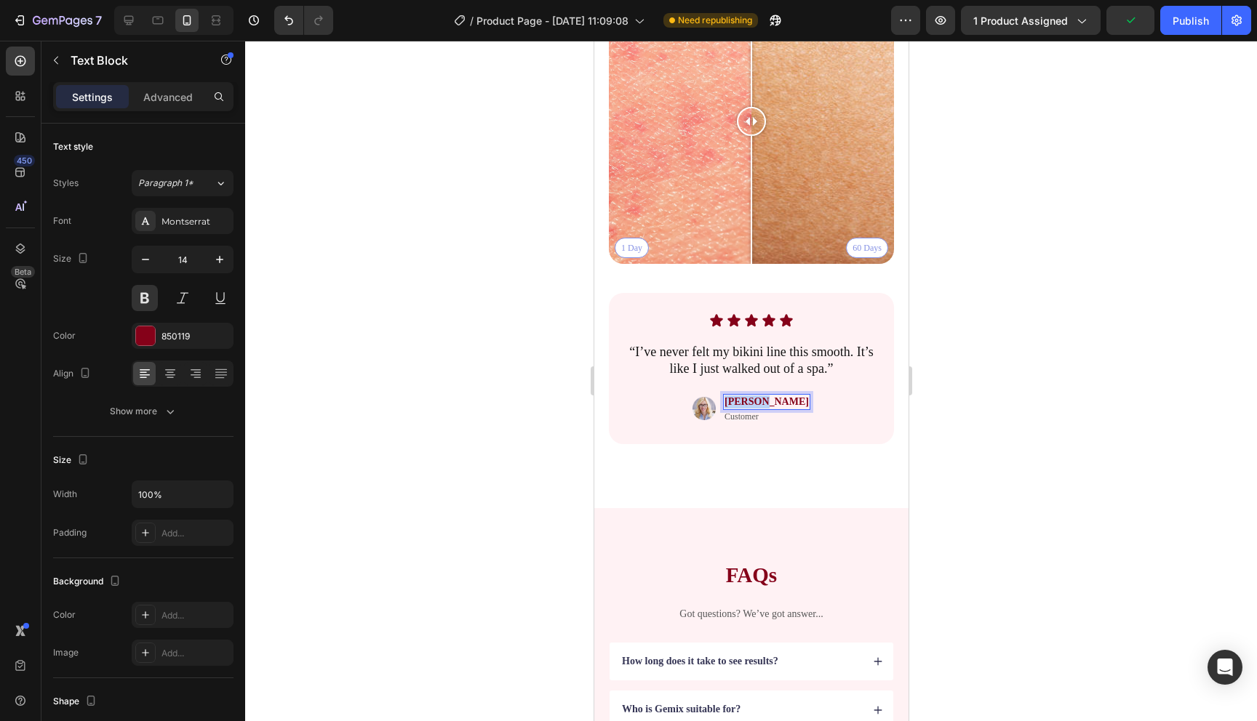
click at [757, 401] on p "Jessica" at bounding box center [766, 402] width 84 height 13
click at [860, 419] on div "Image – Sarah D. Text Block 0 Customer Text Block Row" at bounding box center [751, 409] width 256 height 31
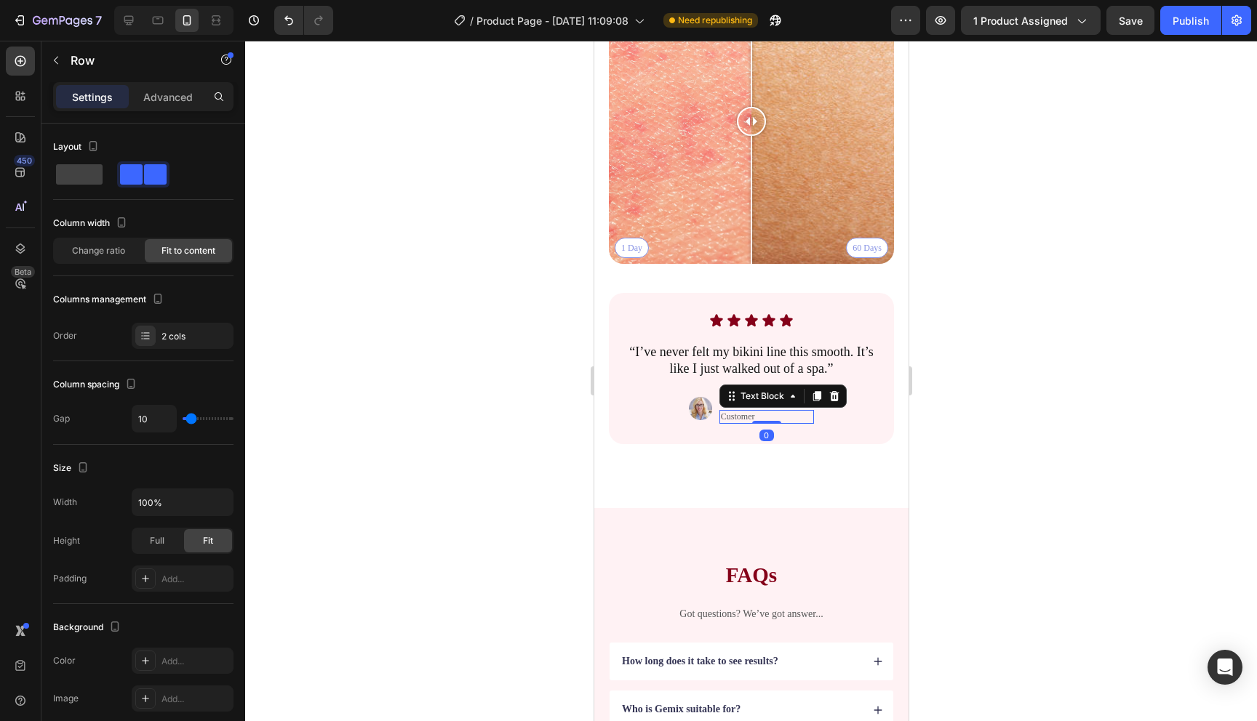
click at [753, 405] on div "Text Block" at bounding box center [782, 396] width 127 height 23
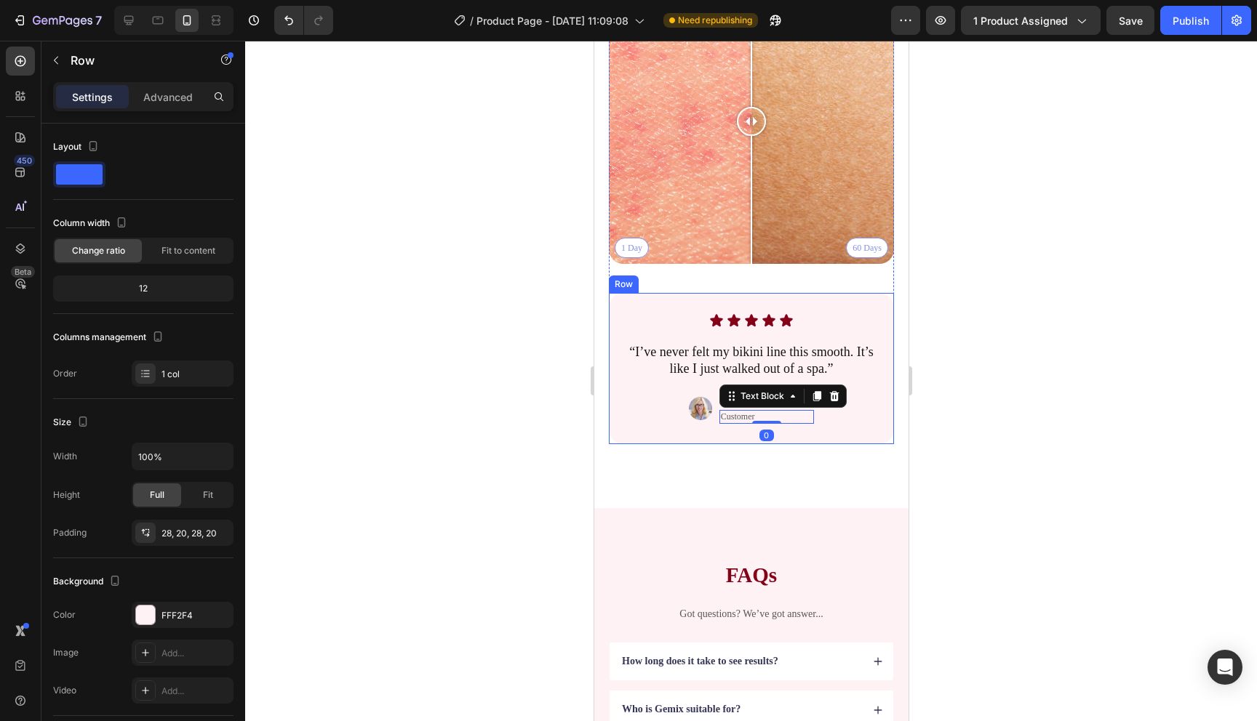
click at [731, 388] on div "Icon Icon Icon Icon Icon Icon List “I’ve never felt my bikini line this smooth.…" at bounding box center [751, 368] width 256 height 111
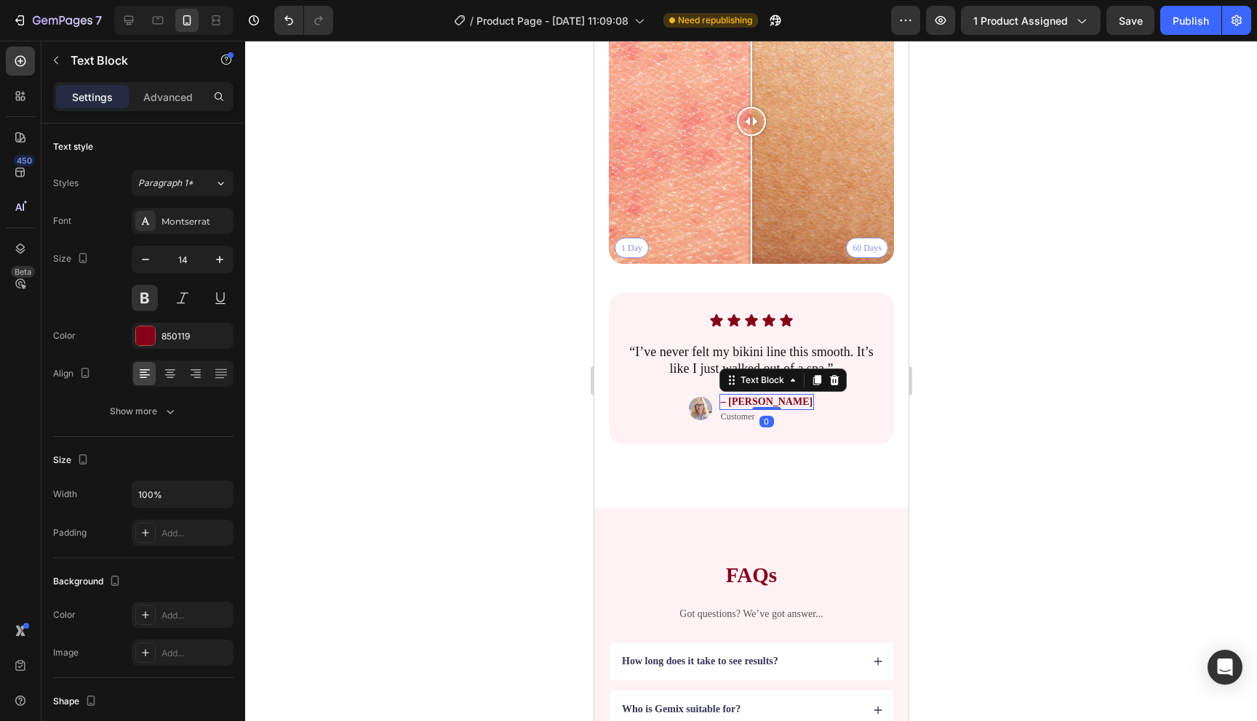
click at [749, 403] on p "– [PERSON_NAME]" at bounding box center [766, 402] width 92 height 13
click at [750, 403] on p "– [PERSON_NAME]" at bounding box center [766, 402] width 92 height 13
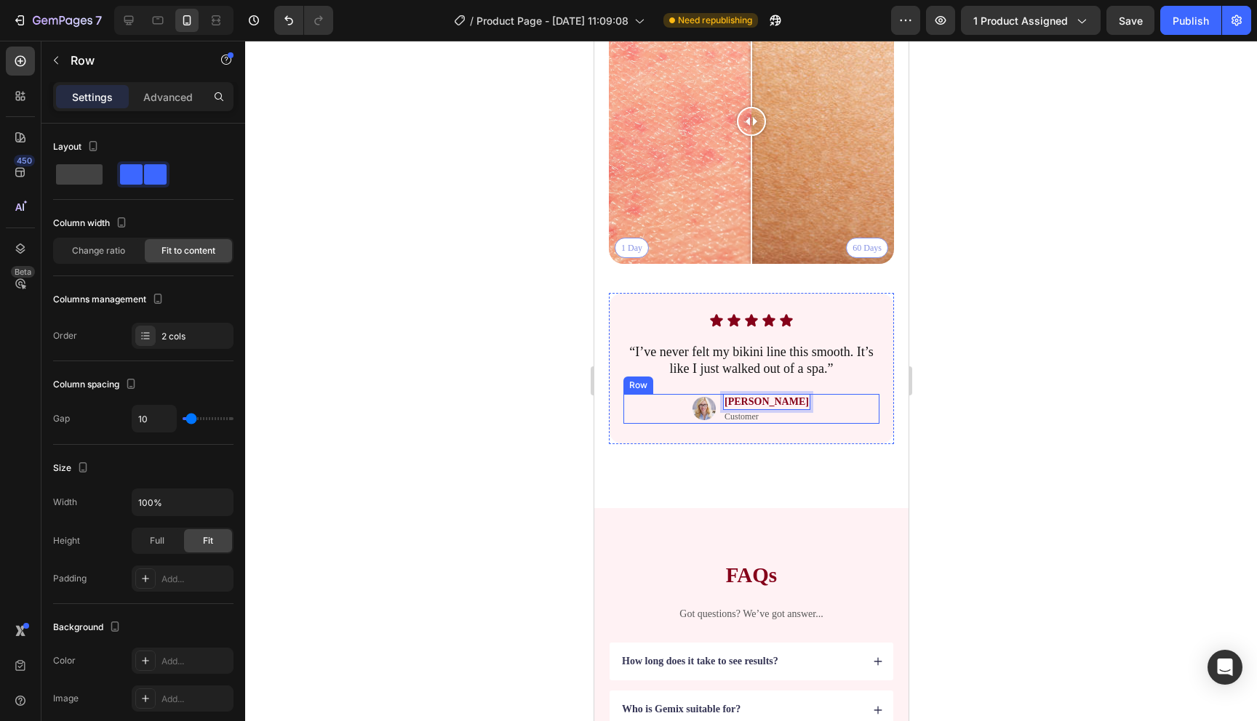
click at [870, 413] on div "Image [PERSON_NAME] Text Block 0 Customer Text Block Row" at bounding box center [751, 409] width 256 height 31
click at [715, 408] on img at bounding box center [703, 409] width 23 height 31
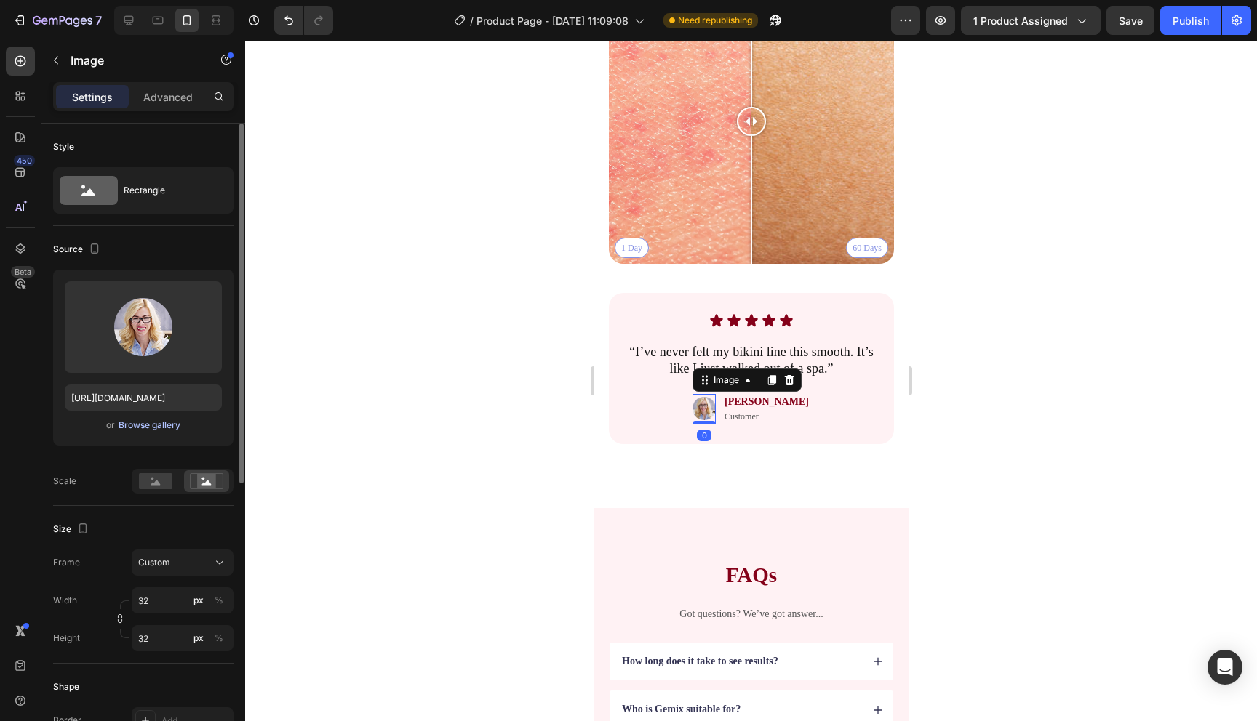
click at [149, 430] on div "Browse gallery" at bounding box center [150, 425] width 62 height 13
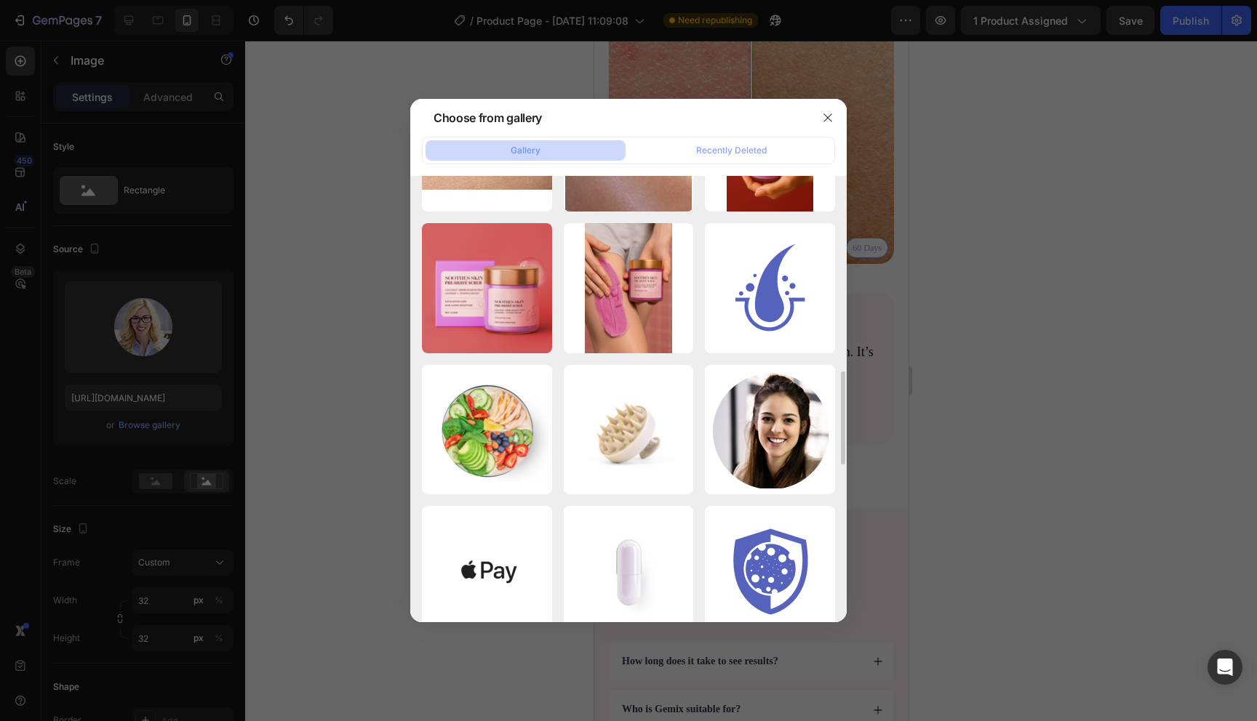
scroll to position [1313, 0]
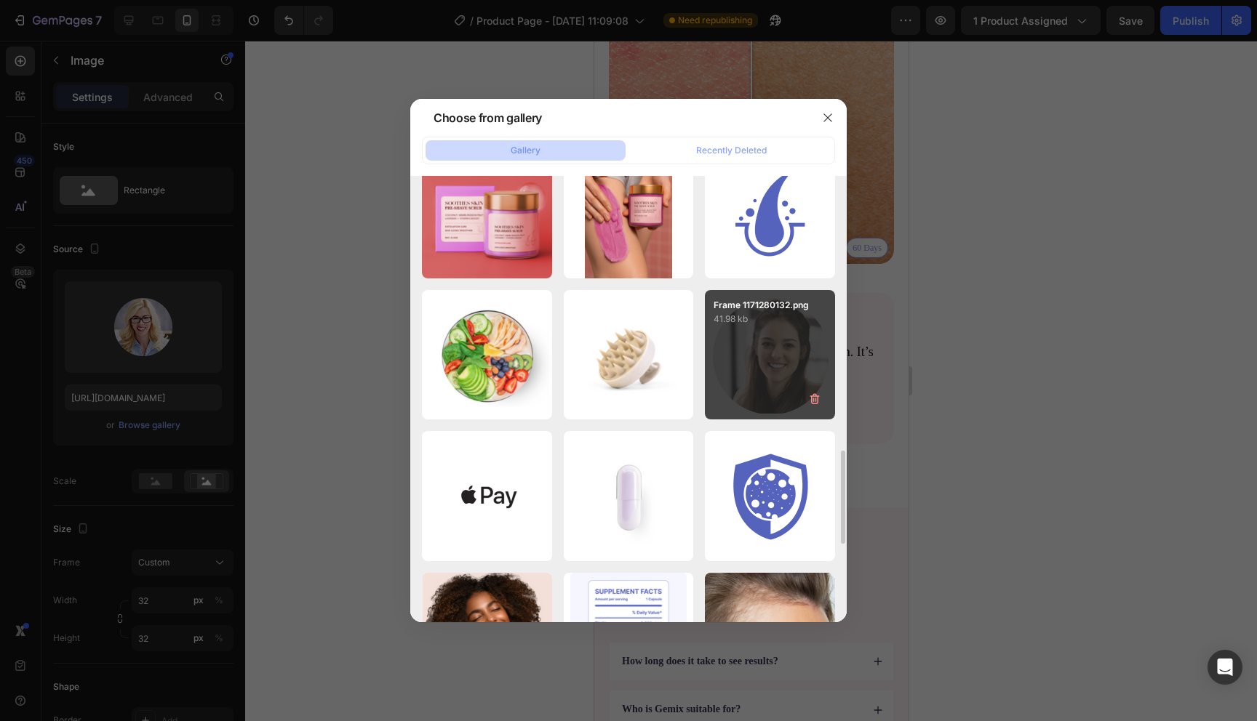
click at [770, 376] on div "Frame 1171280132.png 41.98 kb" at bounding box center [770, 355] width 130 height 130
type input "[URL][DOMAIN_NAME]"
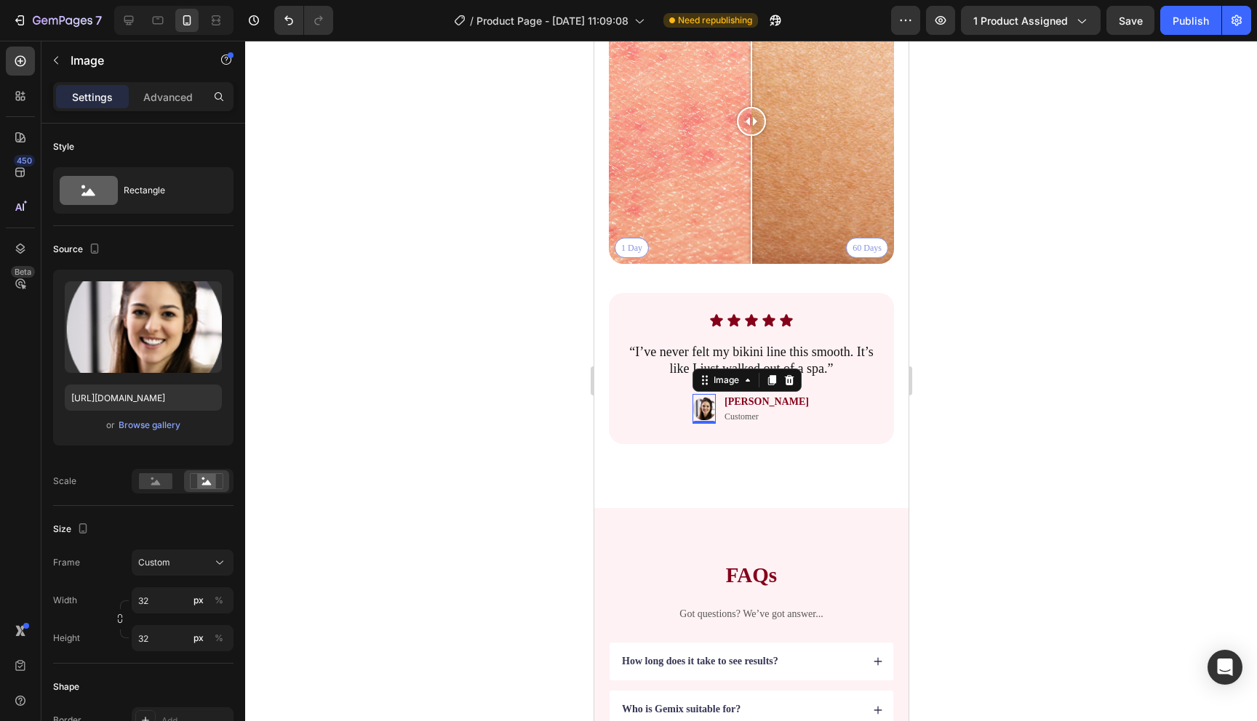
click at [993, 371] on div at bounding box center [751, 381] width 1012 height 681
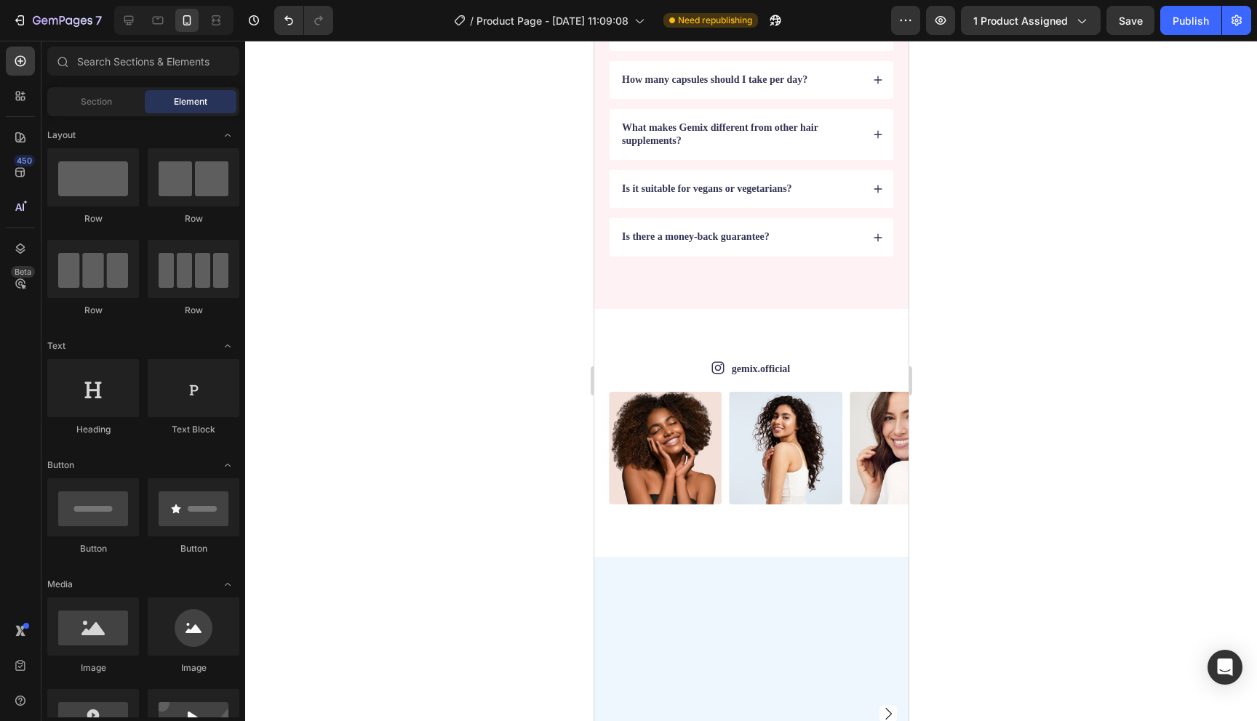
scroll to position [3409, 0]
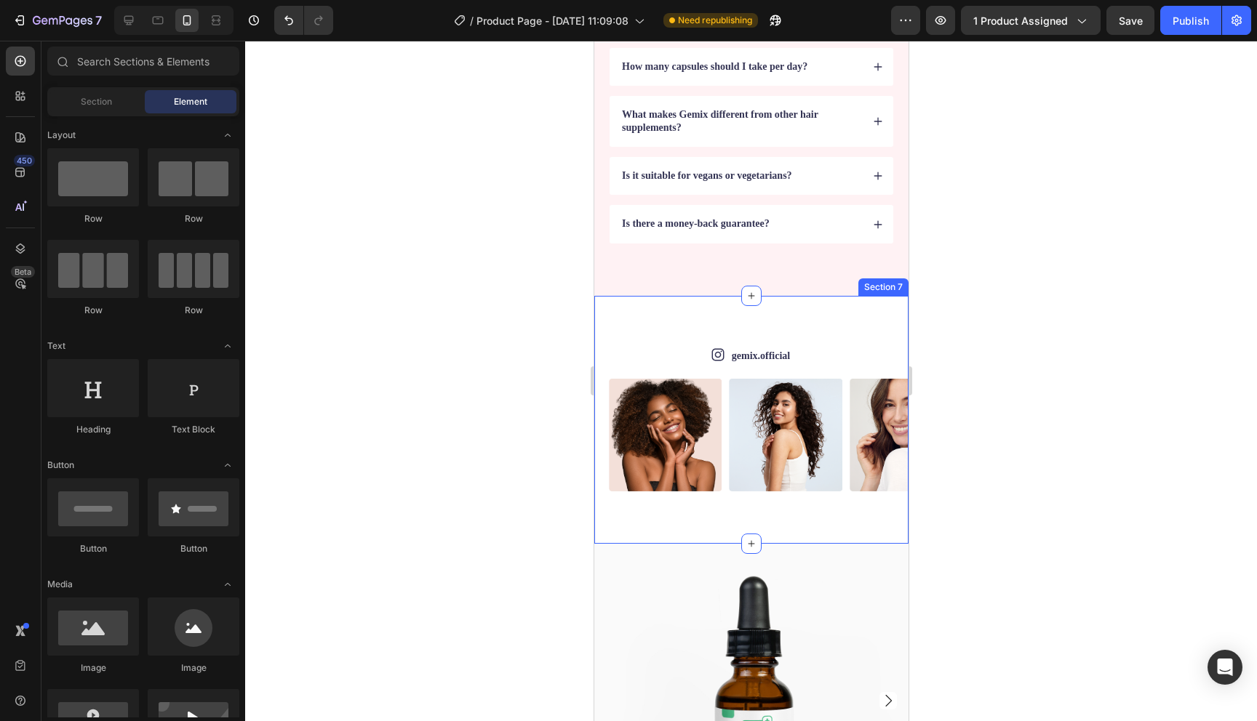
click at [668, 313] on div "Icon gemix.official Text Block Row Image Image Image Image Image Image Image Im…" at bounding box center [750, 420] width 314 height 249
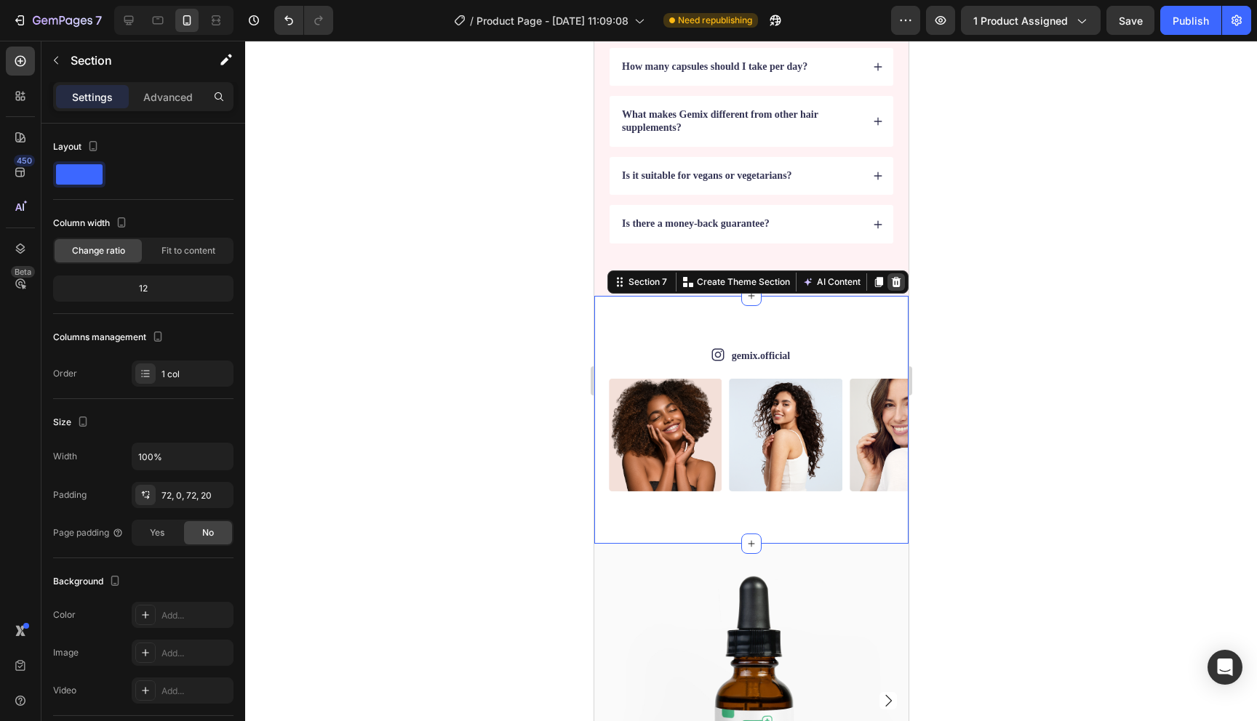
click at [891, 281] on icon at bounding box center [895, 282] width 12 height 12
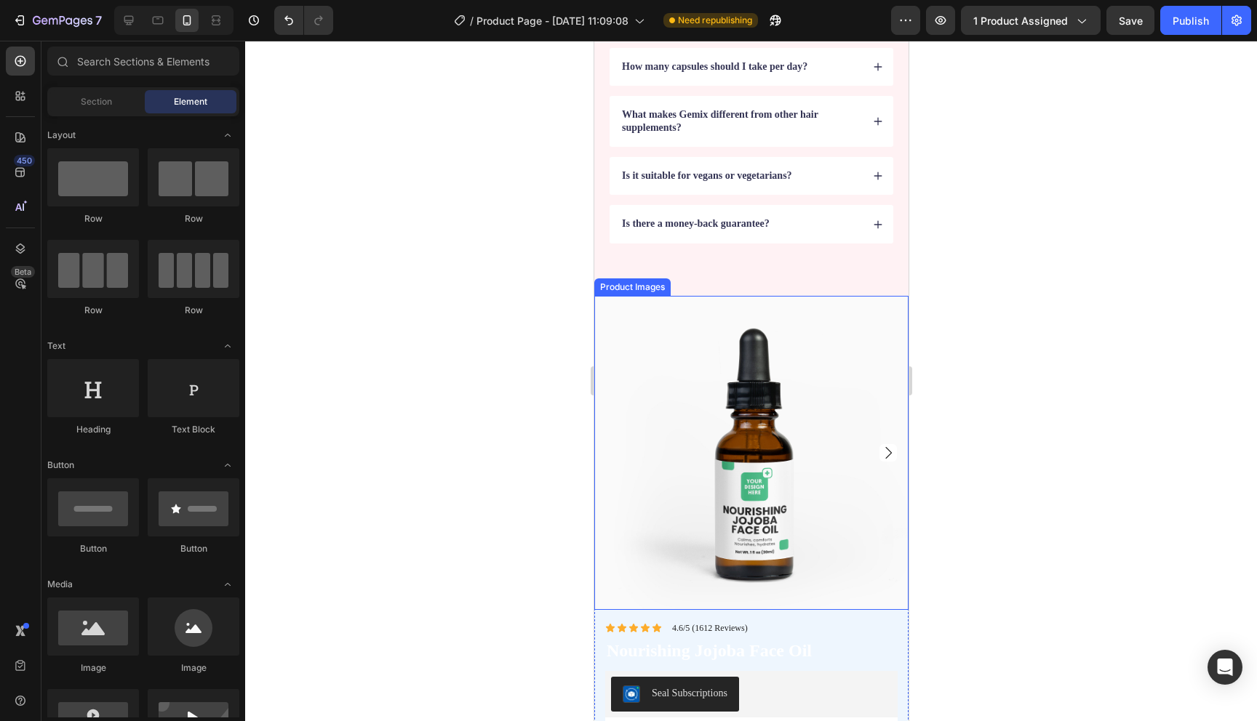
click at [631, 347] on img at bounding box center [750, 453] width 314 height 314
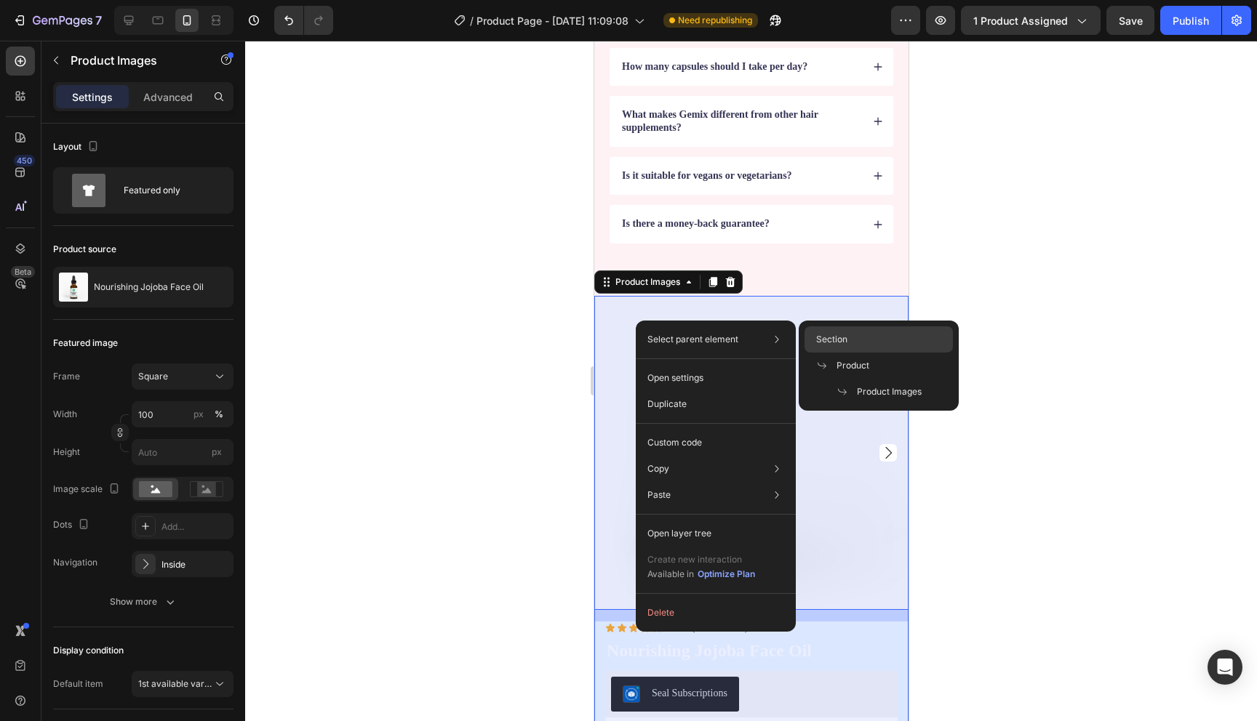
click at [863, 353] on div "Section" at bounding box center [878, 366] width 148 height 26
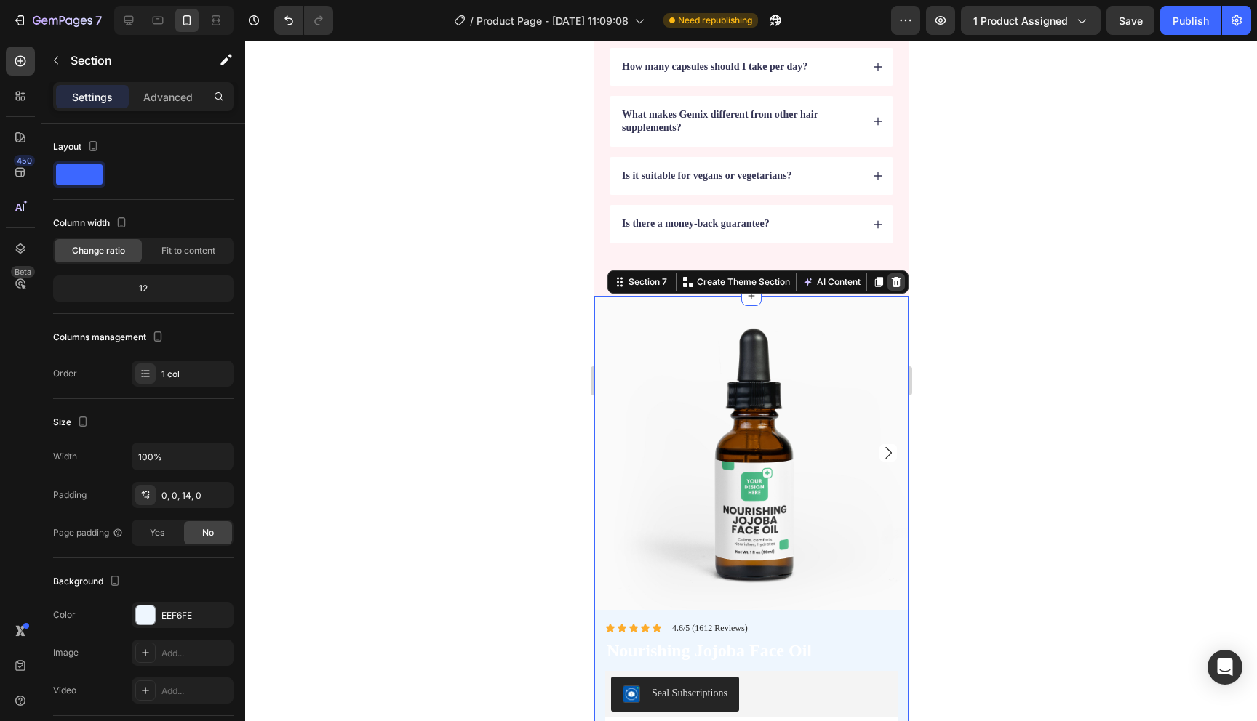
click at [903, 285] on div at bounding box center [895, 281] width 17 height 17
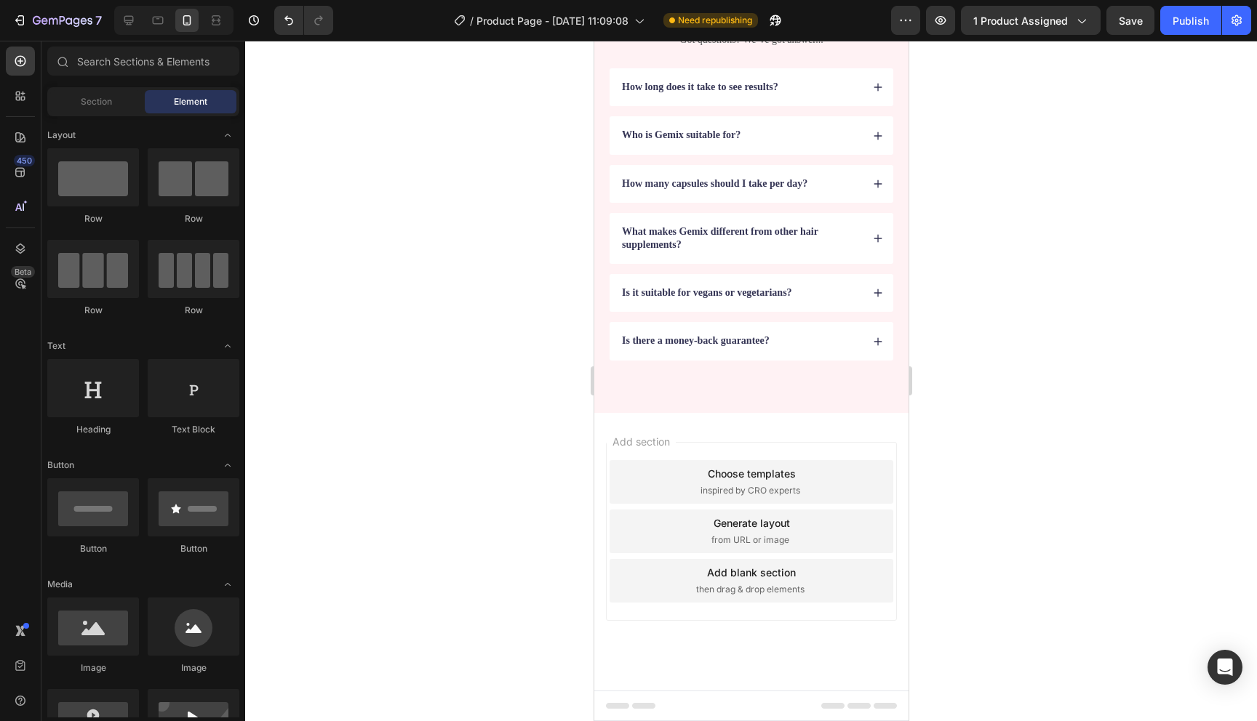
scroll to position [3292, 0]
click at [135, 29] on div at bounding box center [128, 20] width 23 height 23
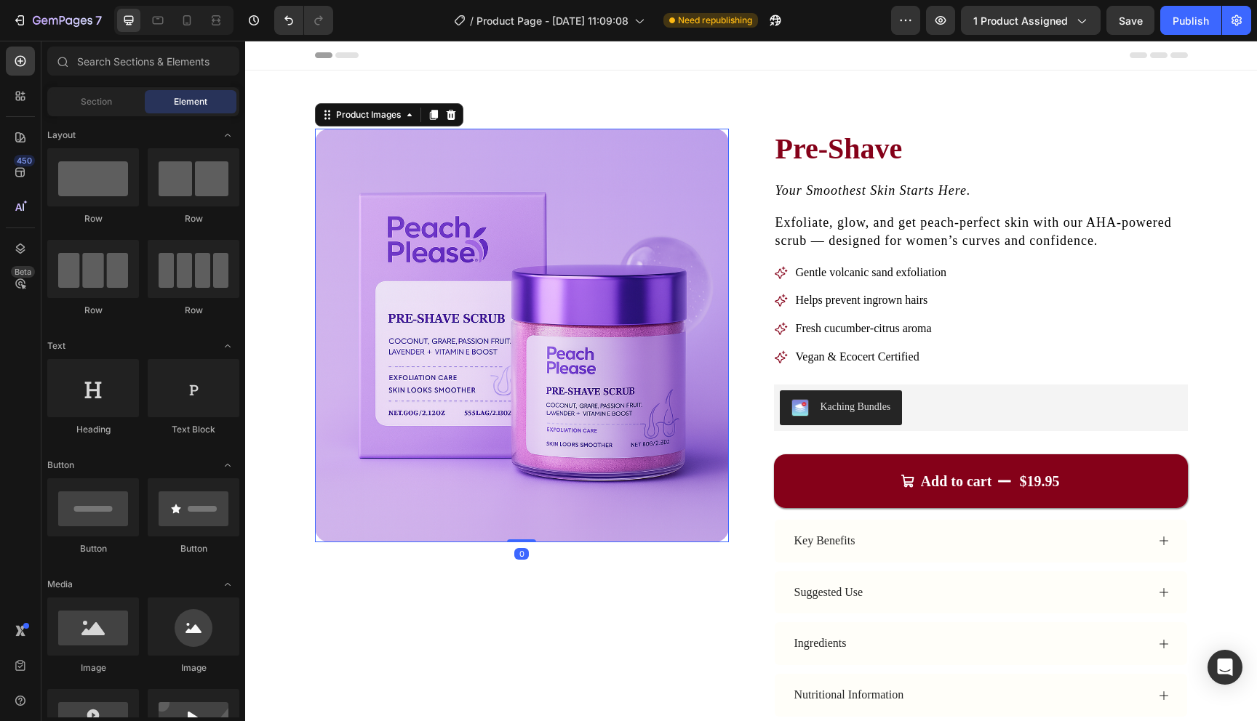
click at [434, 289] on img at bounding box center [522, 336] width 414 height 414
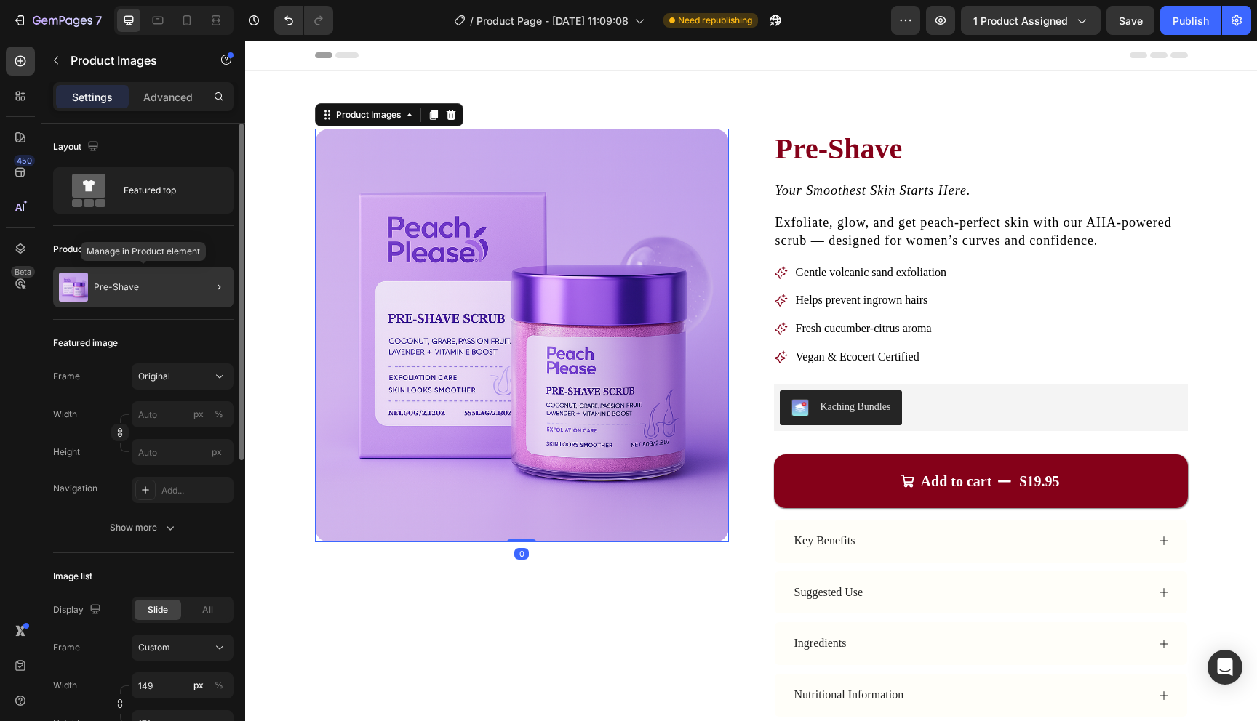
click at [132, 288] on p "Pre-Shave" at bounding box center [116, 287] width 45 height 10
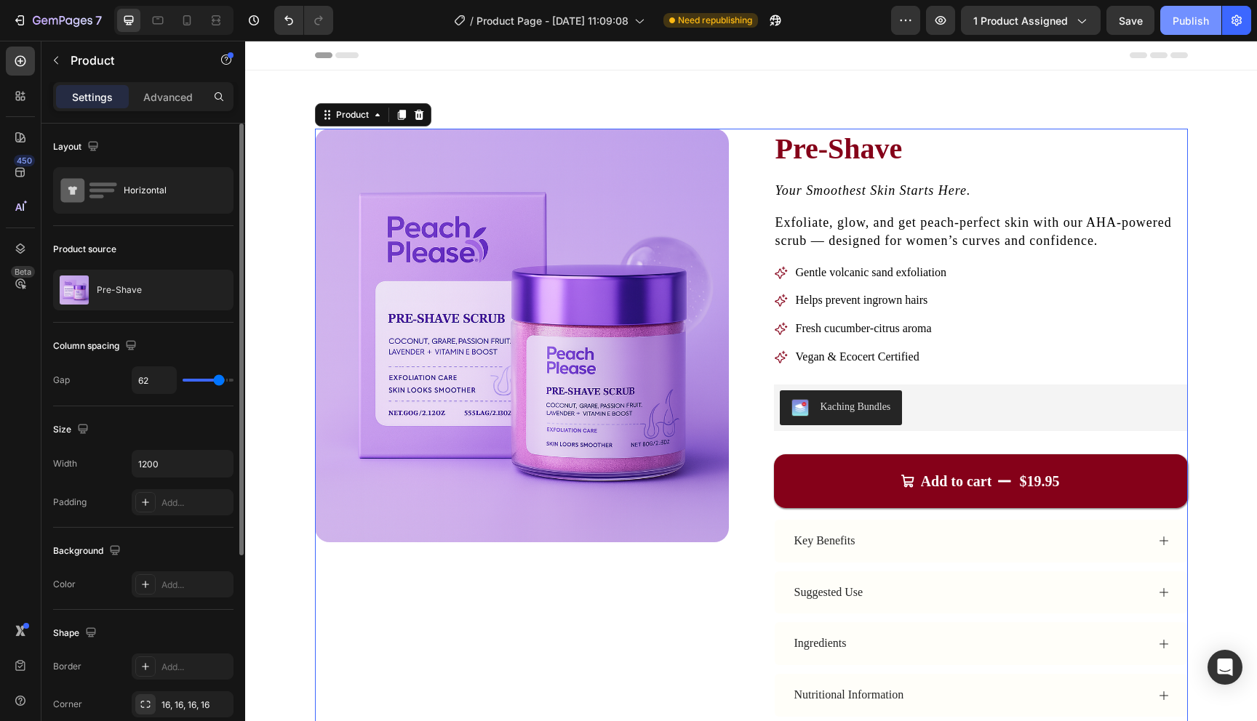
click at [1178, 27] on div "Publish" at bounding box center [1190, 20] width 36 height 15
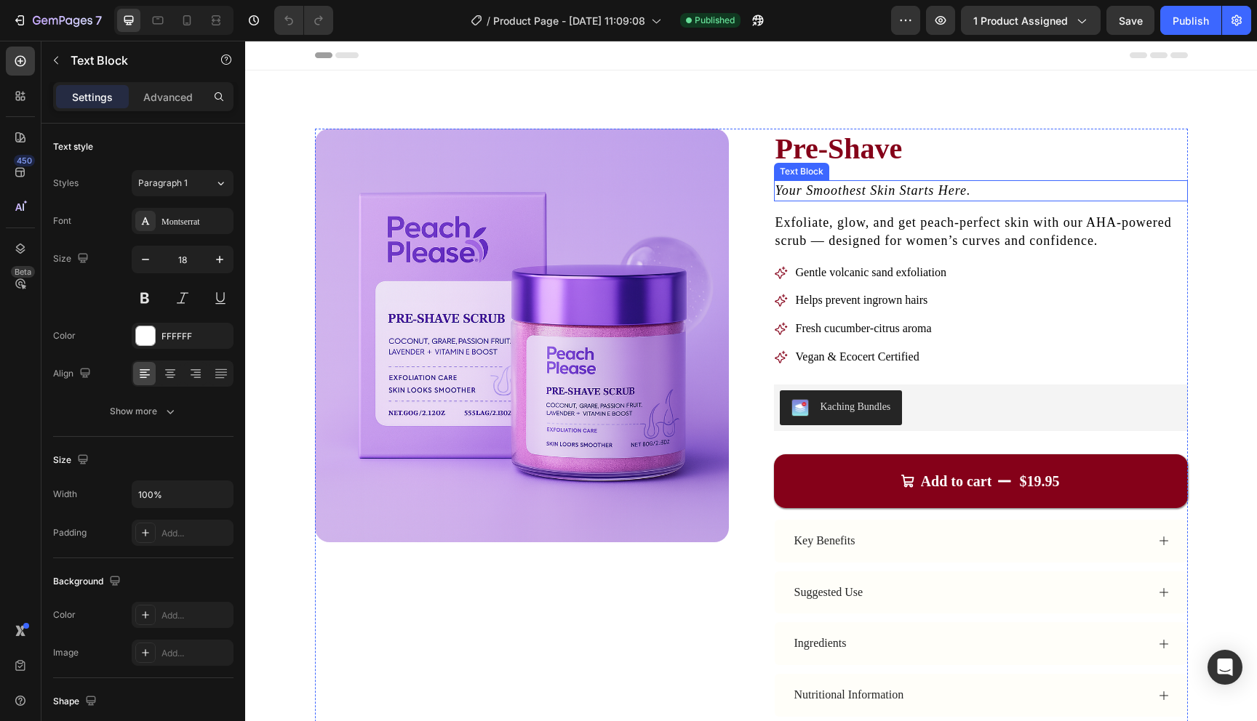
click at [812, 196] on icon "Your Smoothest Skin Starts Here." at bounding box center [873, 190] width 196 height 15
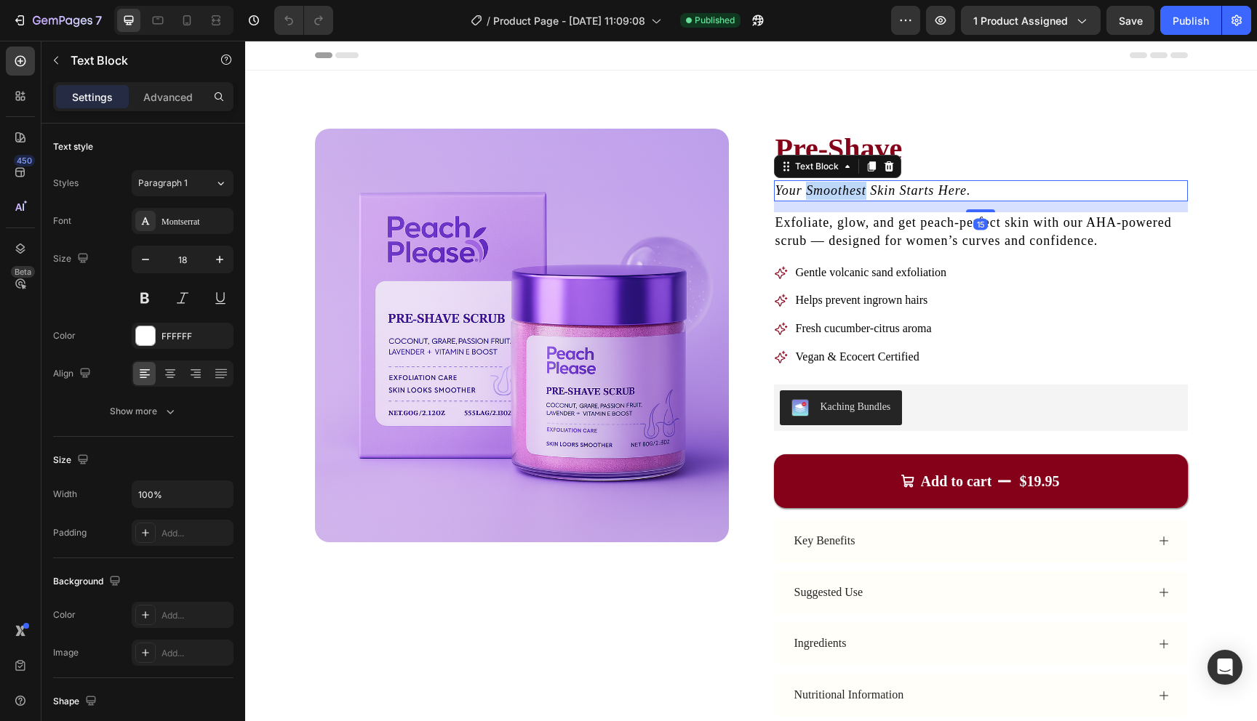
click at [812, 196] on icon "Your Smoothest Skin Starts Here." at bounding box center [873, 190] width 196 height 15
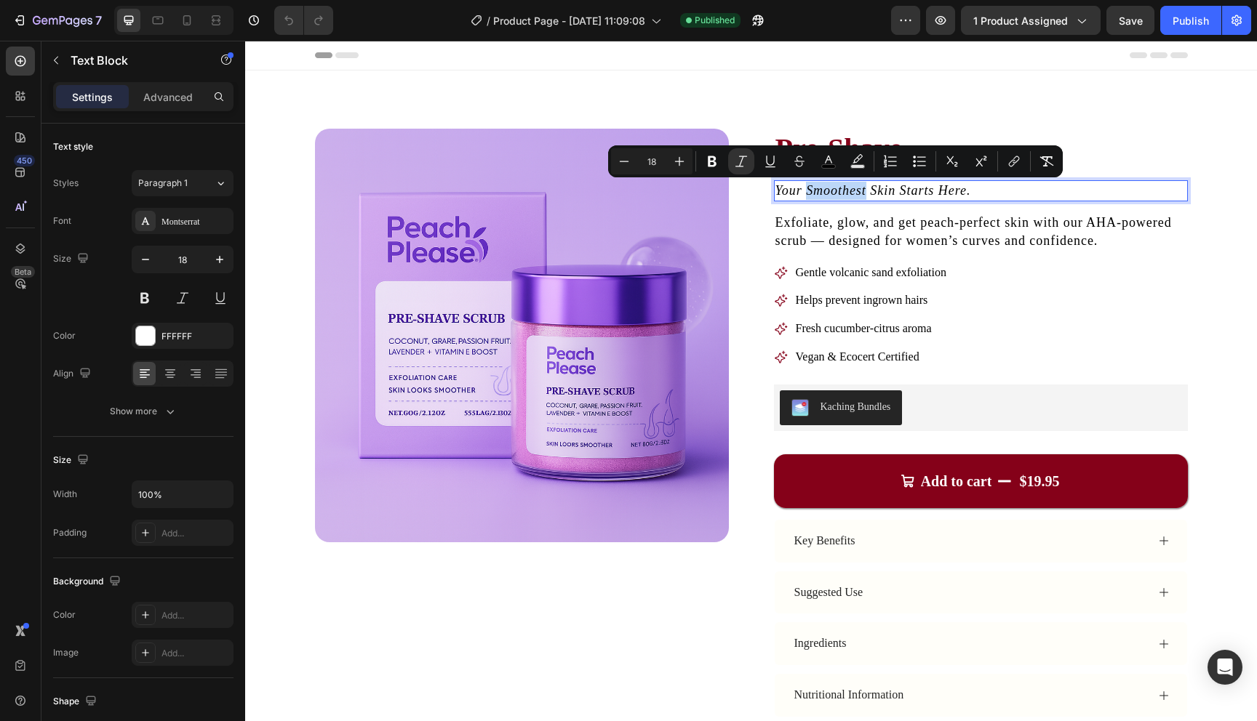
click at [807, 194] on icon "Your Smoothest Skin Starts Here." at bounding box center [873, 190] width 196 height 15
drag, startPoint x: 807, startPoint y: 194, endPoint x: 893, endPoint y: 191, distance: 85.9
click at [893, 191] on icon "Your Smoothest Skin Starts Here." at bounding box center [873, 190] width 196 height 15
click at [839, 159] on icon "Editor contextual toolbar" at bounding box center [843, 161] width 15 height 15
type input "000000"
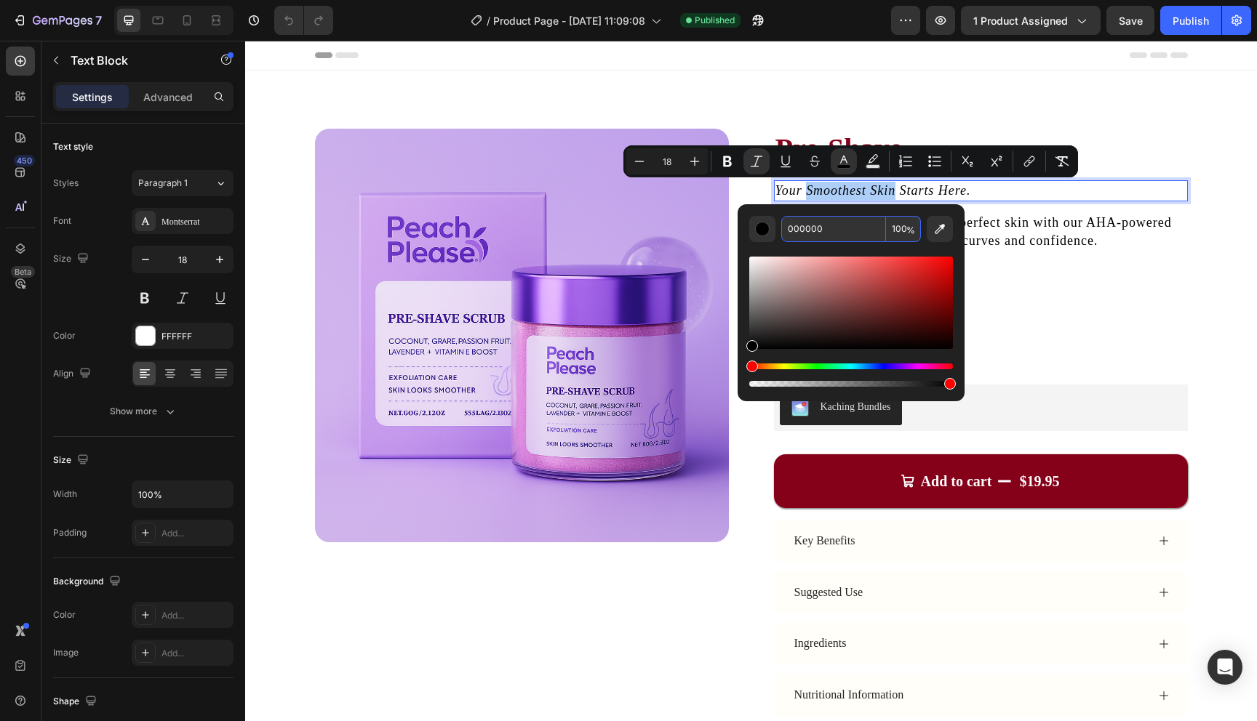
click at [816, 228] on input "000000" at bounding box center [833, 229] width 105 height 26
drag, startPoint x: 835, startPoint y: 232, endPoint x: 764, endPoint y: 232, distance: 70.5
click at [764, 232] on div "000000 100 %" at bounding box center [851, 229] width 204 height 26
paste input "– [PERSON_NAME]"
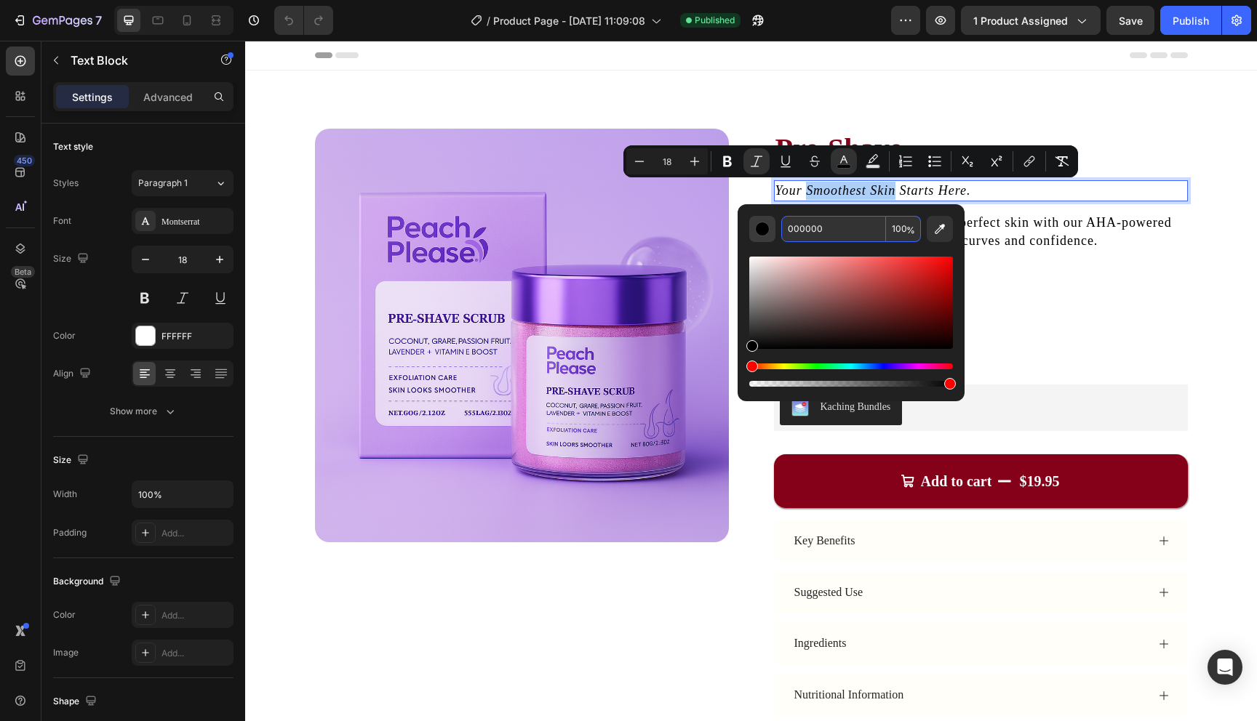
type input "– [PERSON_NAME]"
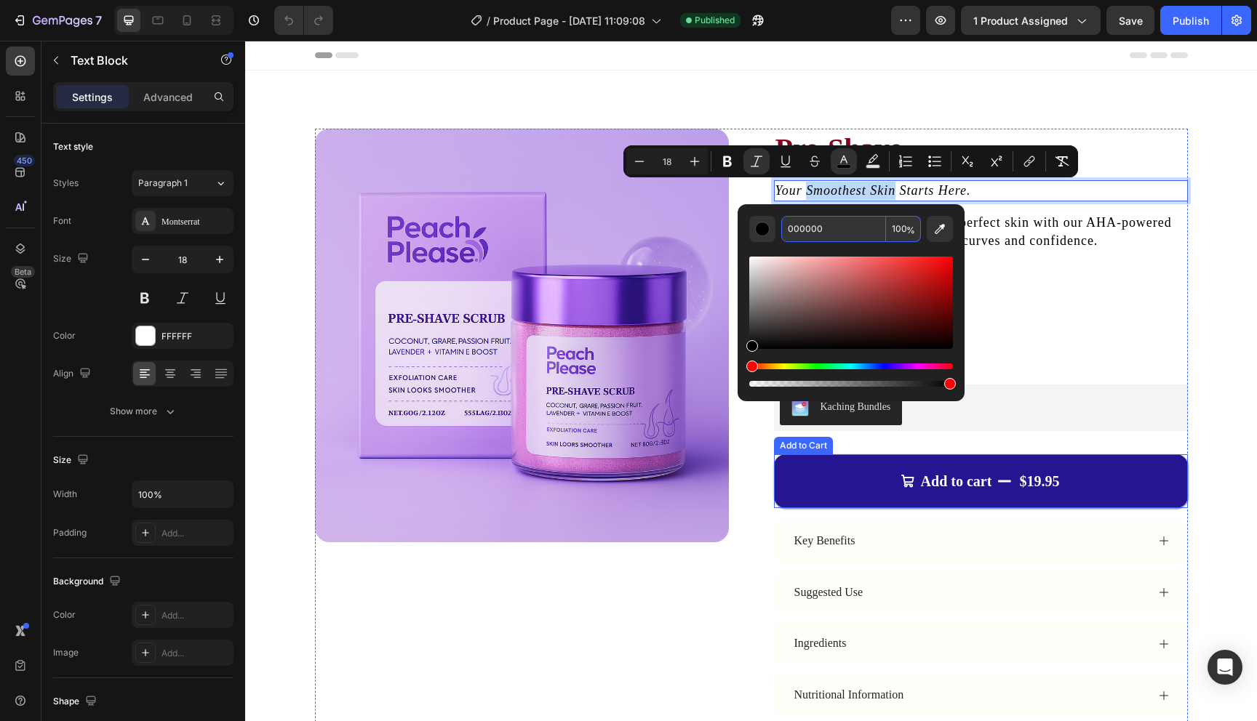
click at [823, 475] on button "Add to cart $19.95" at bounding box center [981, 482] width 414 height 54
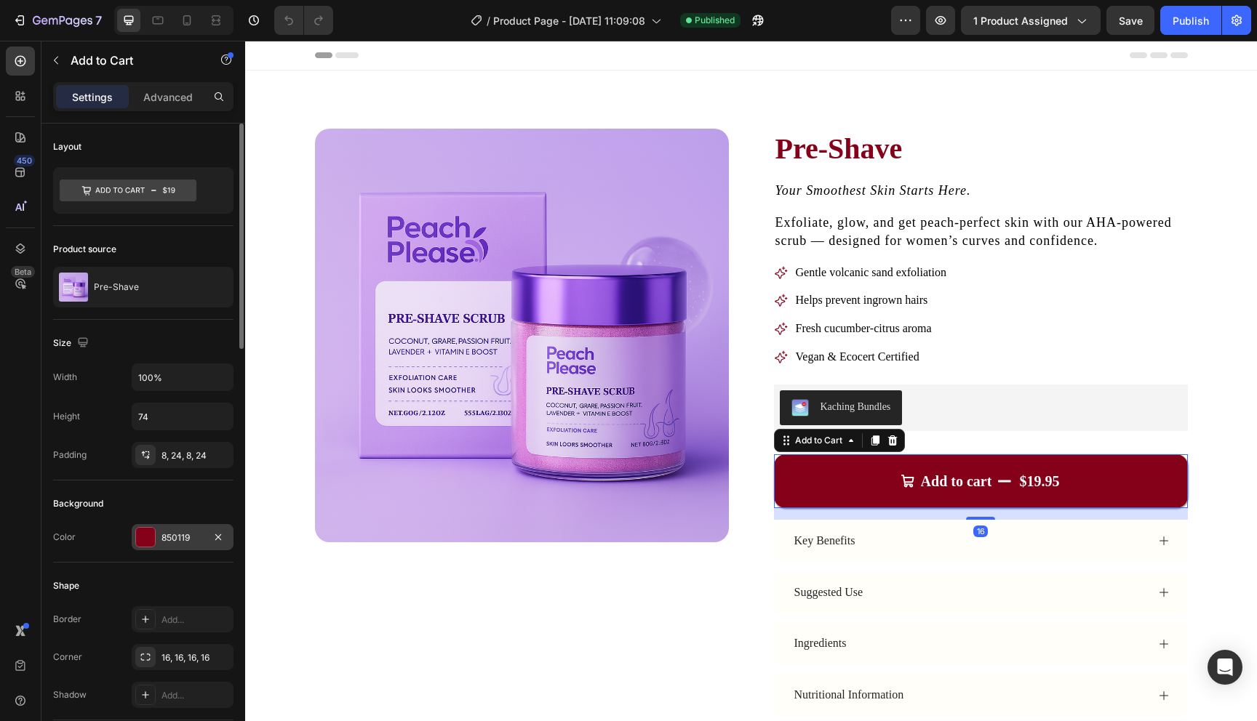
click at [184, 532] on div "850119" at bounding box center [182, 538] width 42 height 13
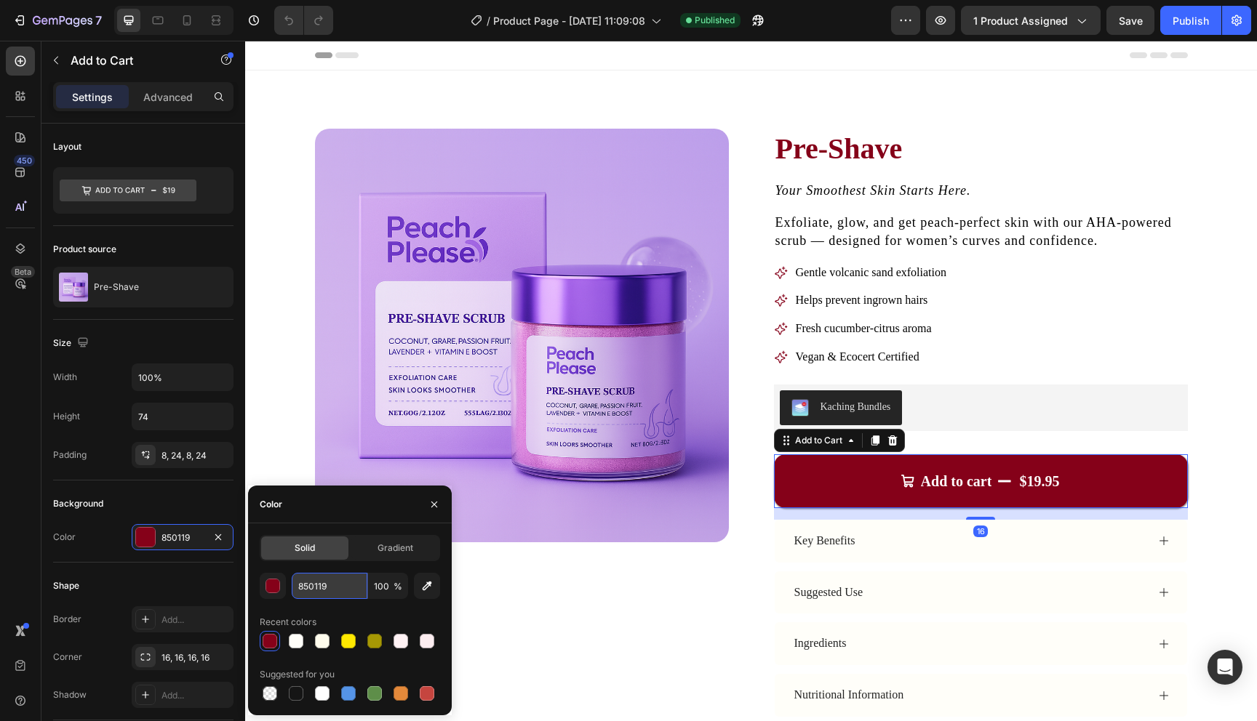
click at [318, 585] on input "850119" at bounding box center [330, 586] width 76 height 26
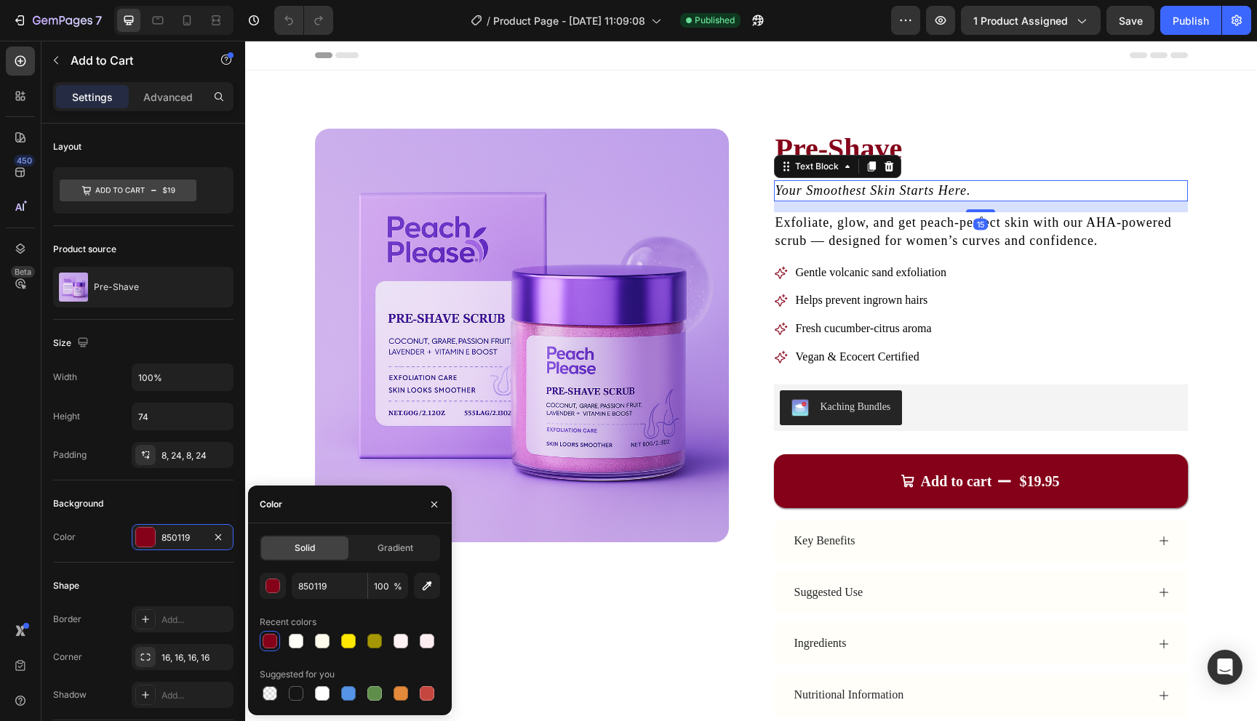
click at [901, 201] on div "Your Smoothest Skin Starts Here." at bounding box center [981, 190] width 414 height 21
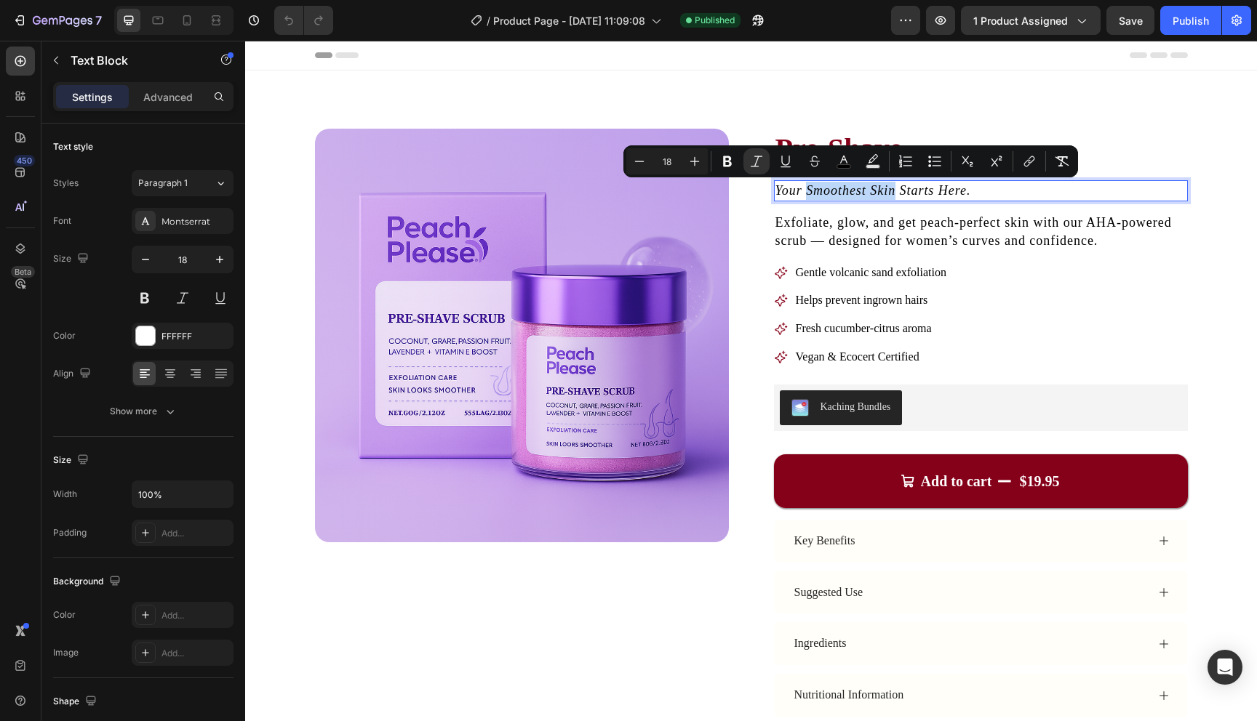
drag, startPoint x: 896, startPoint y: 191, endPoint x: 806, endPoint y: 193, distance: 90.2
click at [806, 193] on icon "Your Smoothest Skin Starts Here." at bounding box center [873, 190] width 196 height 15
click at [841, 155] on icon "Editor contextual toolbar" at bounding box center [843, 161] width 15 height 15
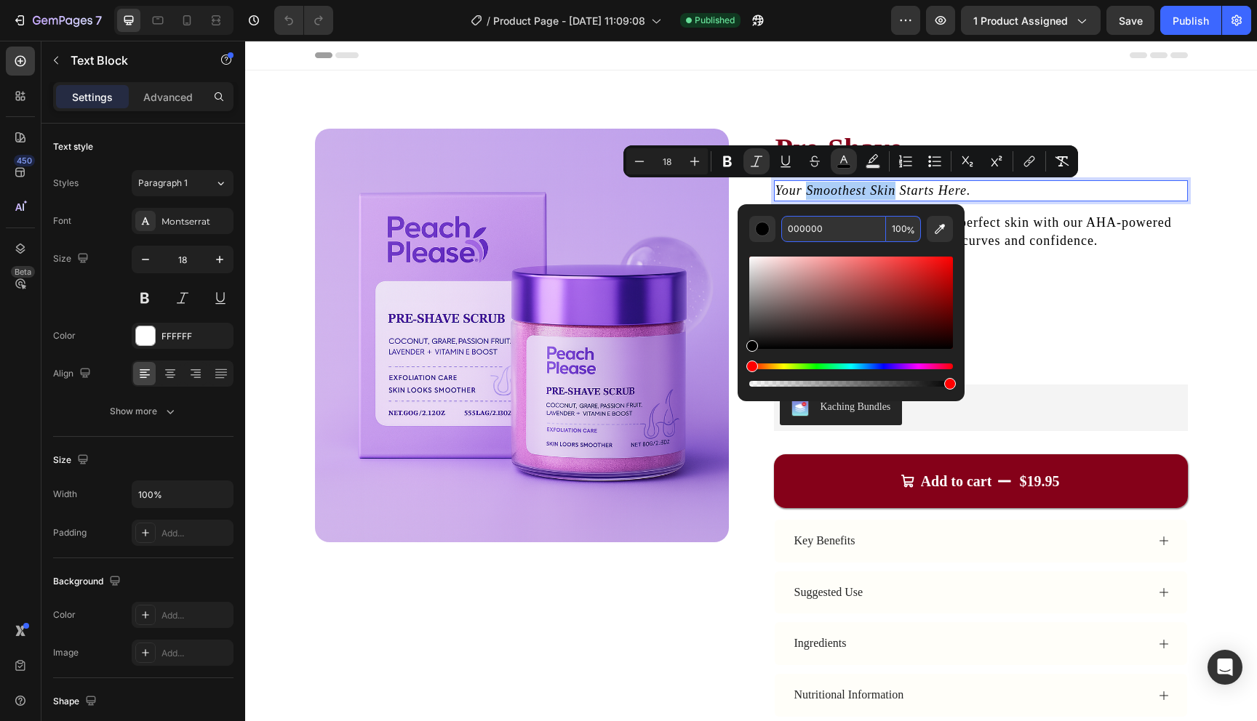
click at [812, 233] on input "000000" at bounding box center [833, 229] width 105 height 26
paste input "850119"
paste input "Editor contextual toolbar"
type input "850119"
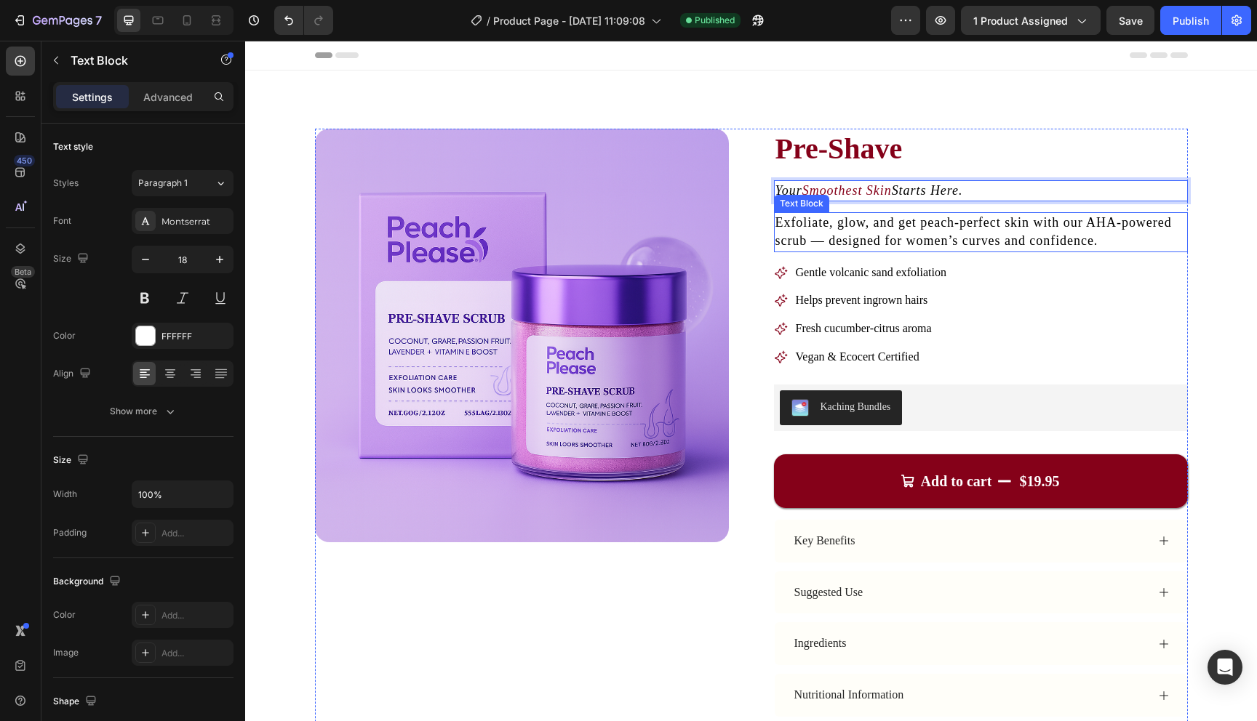
click at [1093, 215] on span "Exfoliate, glow, and get peach-perfect skin with our AHA-powered scrub — design…" at bounding box center [973, 231] width 396 height 33
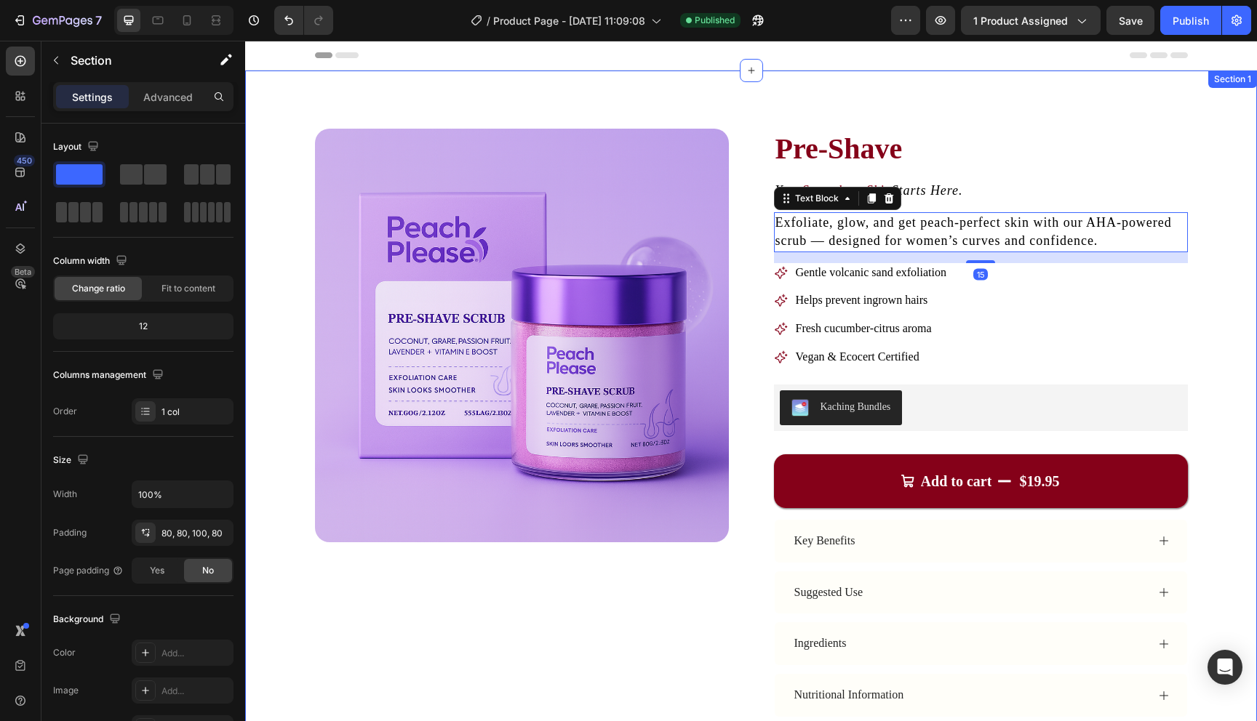
click at [1231, 198] on div "Product Images Pre-Shave Product Title Your Smoothest Skin Starts Here. Text Bl…" at bounding box center [751, 475] width 1012 height 808
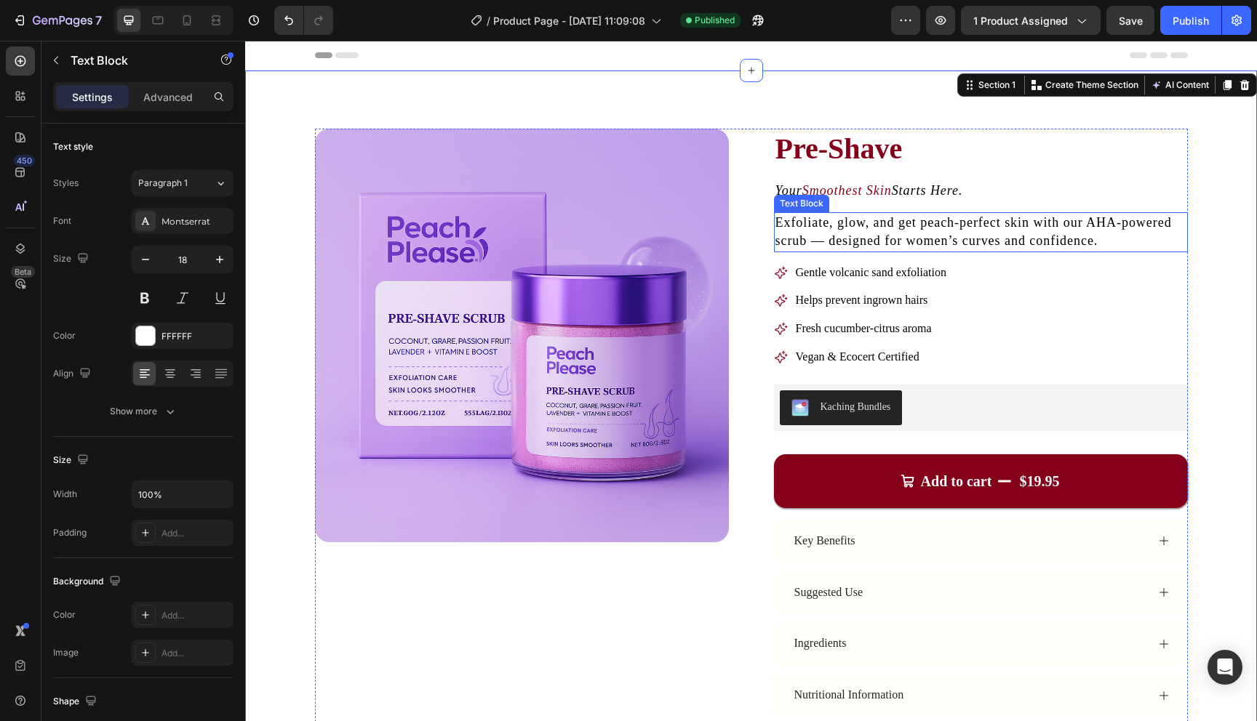
click at [955, 223] on span "Exfoliate, glow, and get peach-perfect skin with our AHA-powered scrub — design…" at bounding box center [973, 231] width 396 height 33
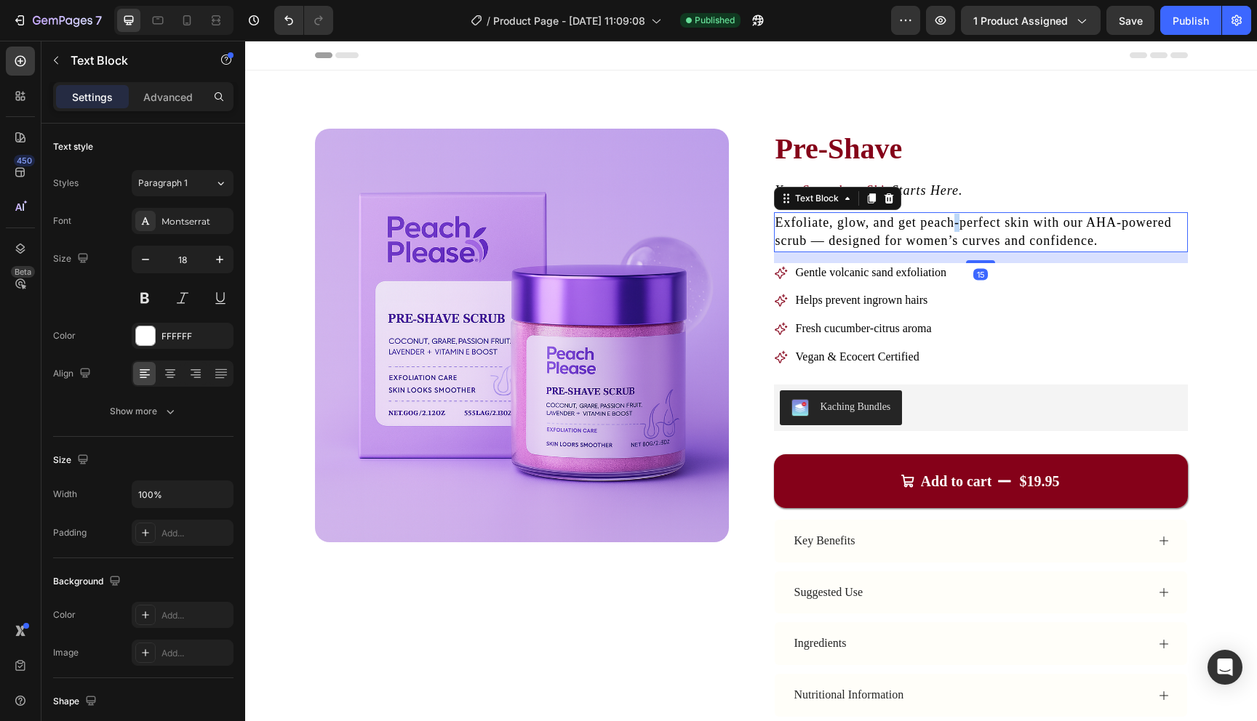
click at [955, 223] on span "Exfoliate, glow, and get peach-perfect skin with our AHA-powered scrub — design…" at bounding box center [973, 231] width 396 height 33
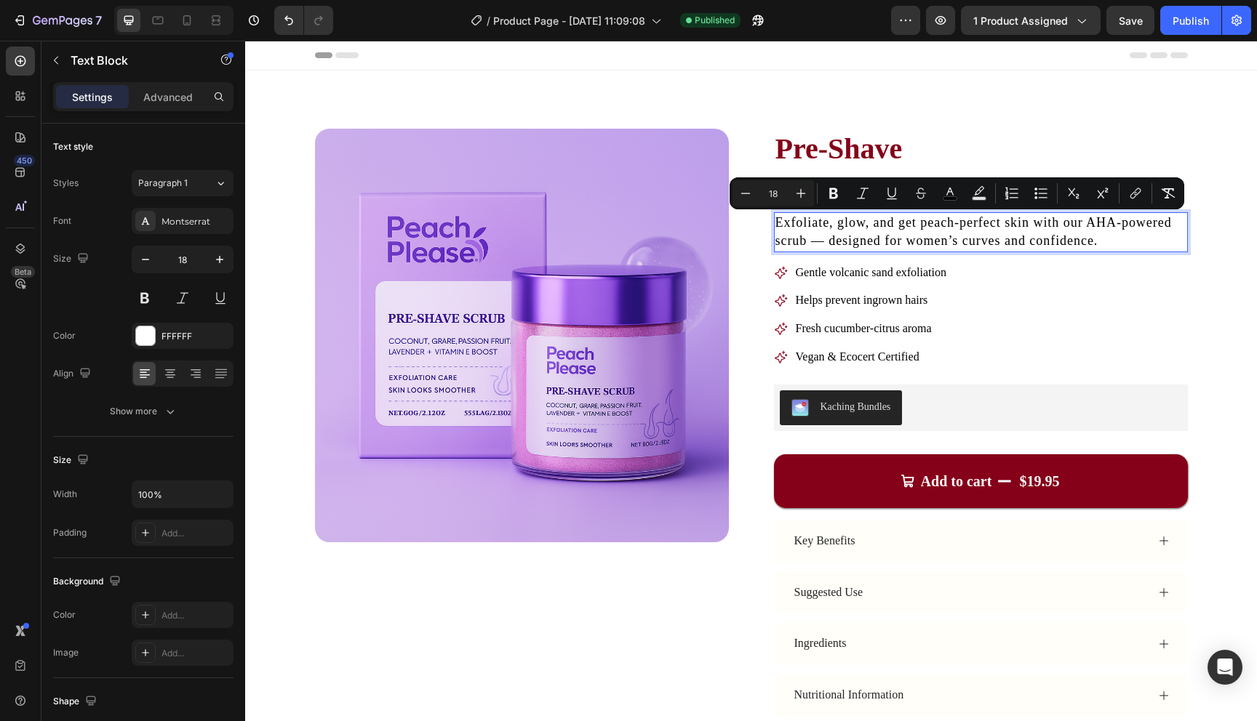
click at [930, 223] on span "Exfoliate, glow, and get peach-perfect skin with our AHA-powered scrub — design…" at bounding box center [973, 231] width 396 height 33
drag, startPoint x: 920, startPoint y: 223, endPoint x: 1028, endPoint y: 223, distance: 107.6
click at [1028, 223] on span "Exfoliate, glow, and get peach-perfect skin with our AHA-powered scrub — design…" at bounding box center [973, 231] width 396 height 33
click at [967, 197] on rect "Editor contextual toolbar" at bounding box center [968, 199] width 14 height 4
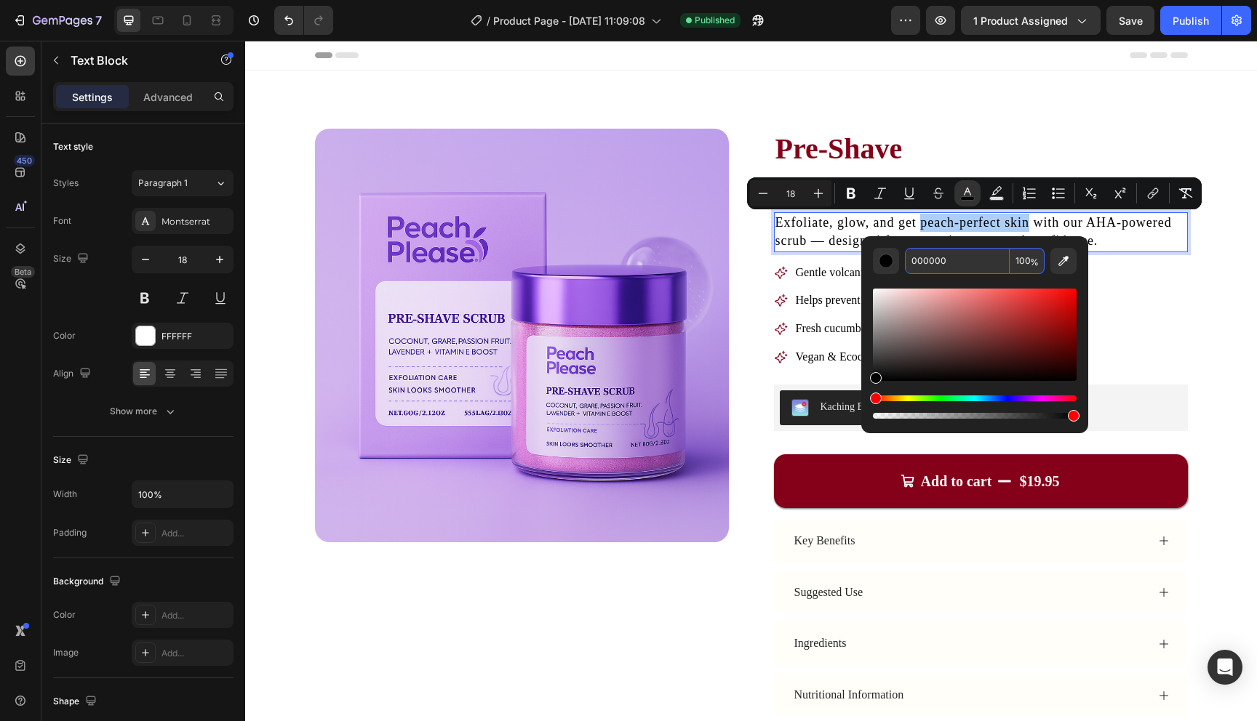
click at [931, 263] on input "000000" at bounding box center [957, 261] width 105 height 26
paste input "850119"
type input "850119"
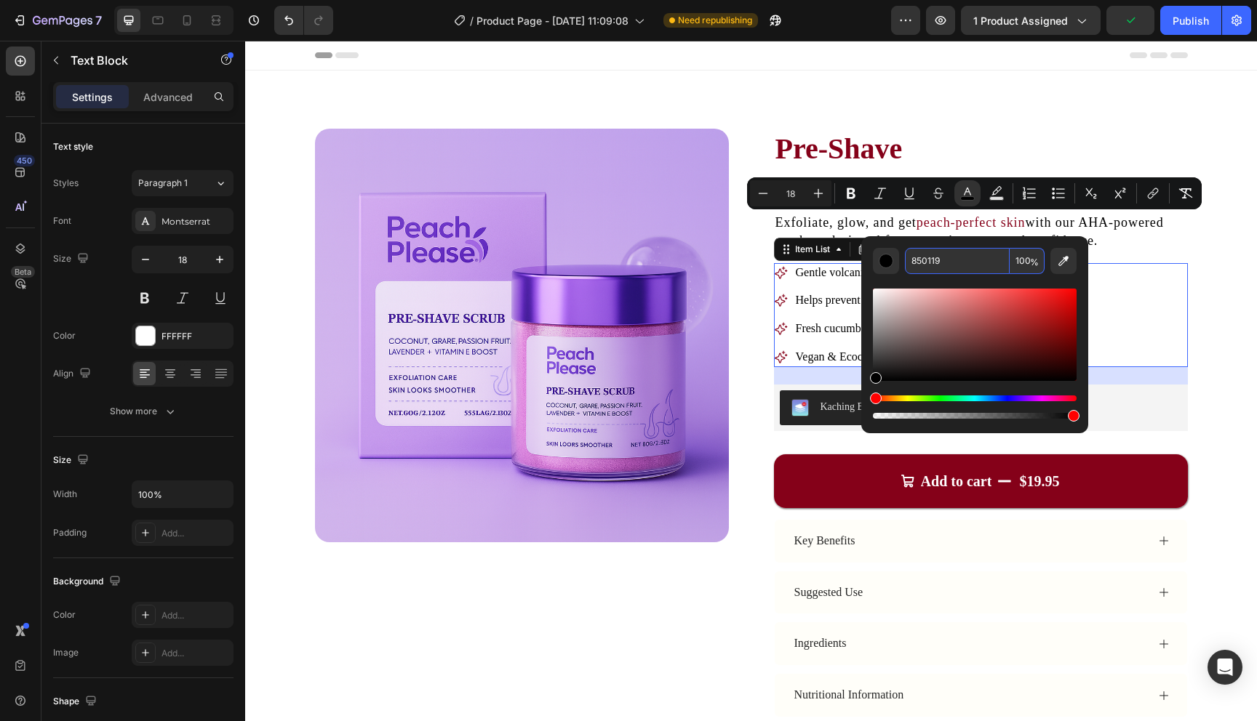
click at [1147, 289] on div "Gentle volcanic sand exfoliation Helps prevent ingrown hairs Fresh cucumber-cit…" at bounding box center [981, 315] width 414 height 104
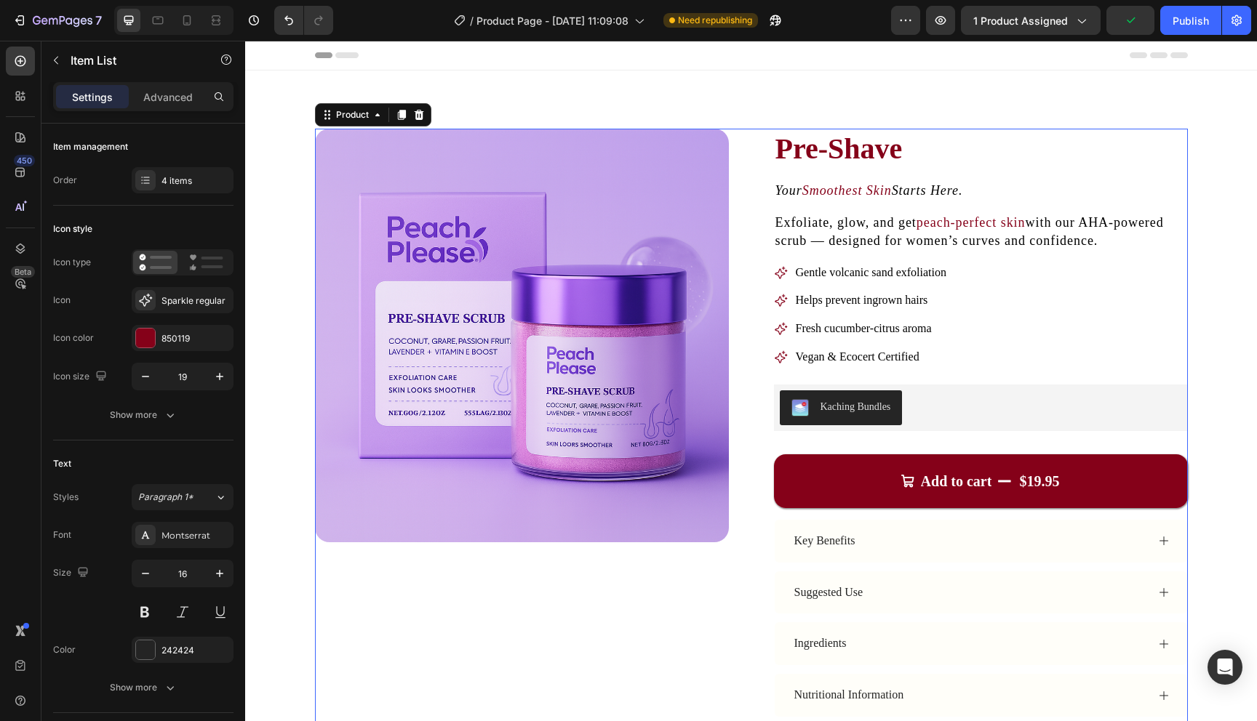
click at [1164, 177] on div "Pre-Shave Product Title Your Smoothest Skin Starts Here. Text Block Exfoliate, …" at bounding box center [981, 467] width 414 height 677
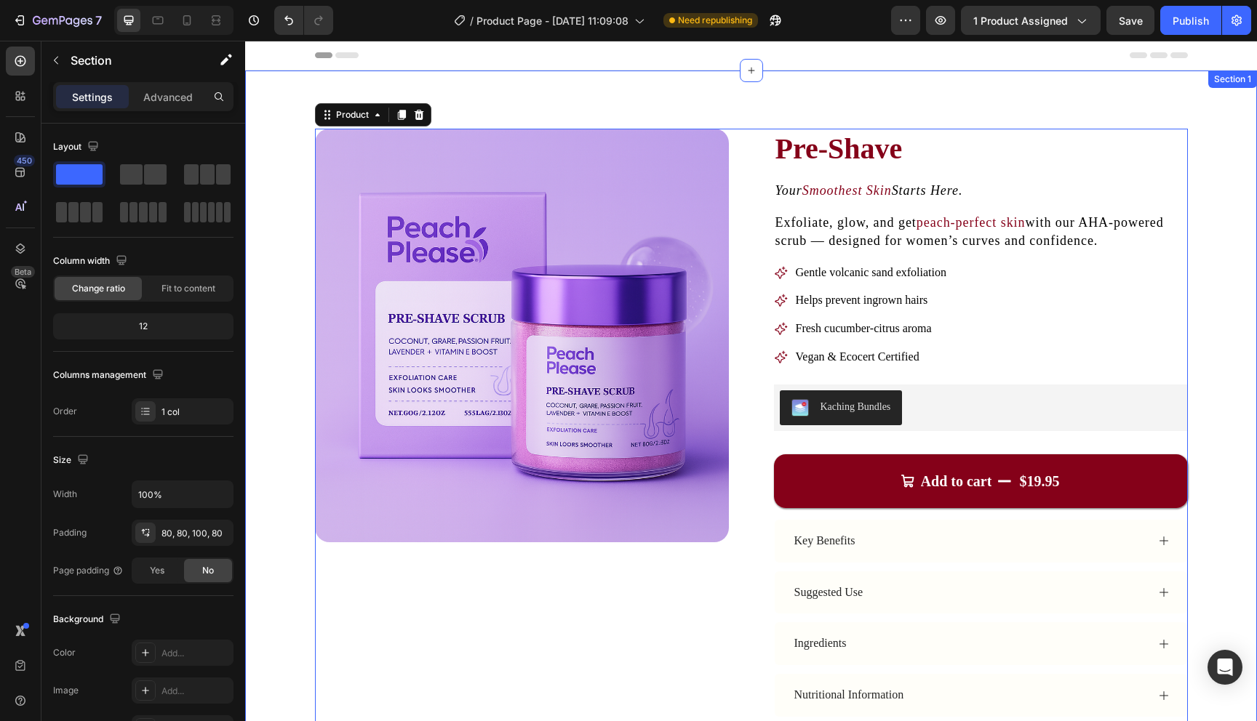
click at [1225, 207] on div "Product Images Pre-Shave Product Title Your Smoothest Skin Starts Here. Text Bl…" at bounding box center [751, 475] width 1012 height 808
click at [1031, 252] on div "Pre-Shave Product Title Your Smoothest Skin Starts Here. Text Block Exfoliate, …" at bounding box center [981, 467] width 414 height 677
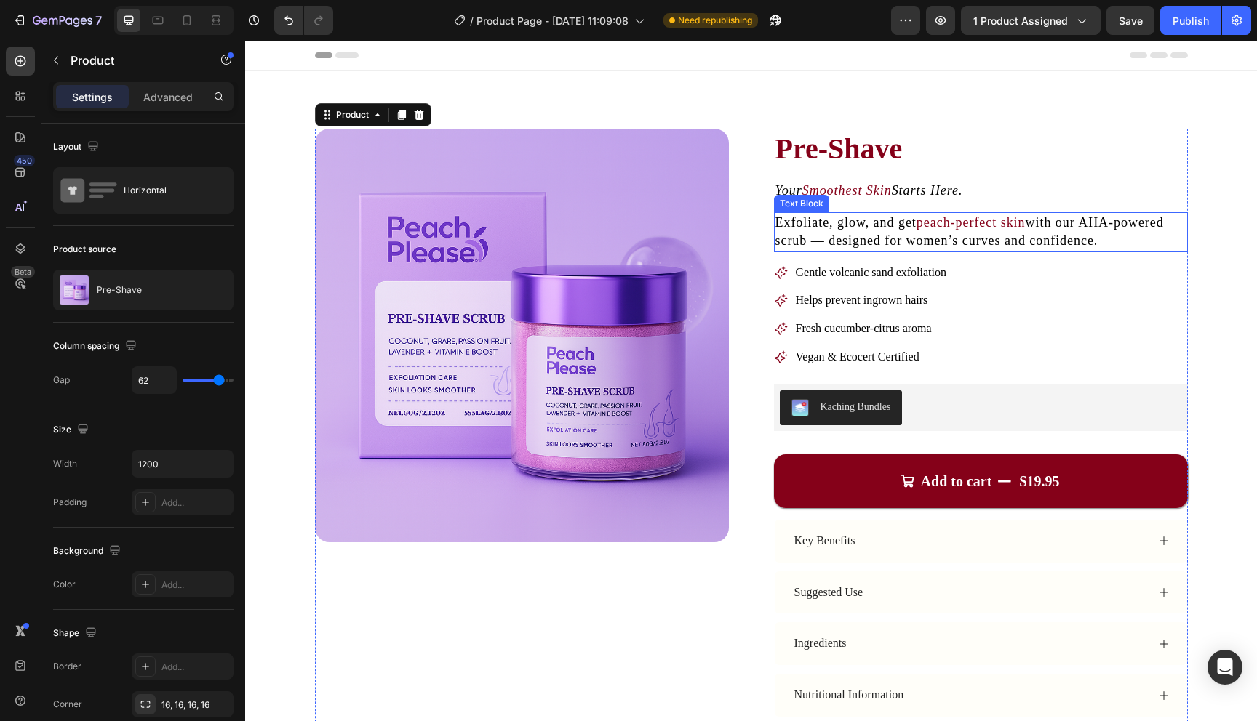
click at [1062, 244] on span "with our AHA-powered scrub — designed for women’s curves and confidence." at bounding box center [969, 231] width 388 height 33
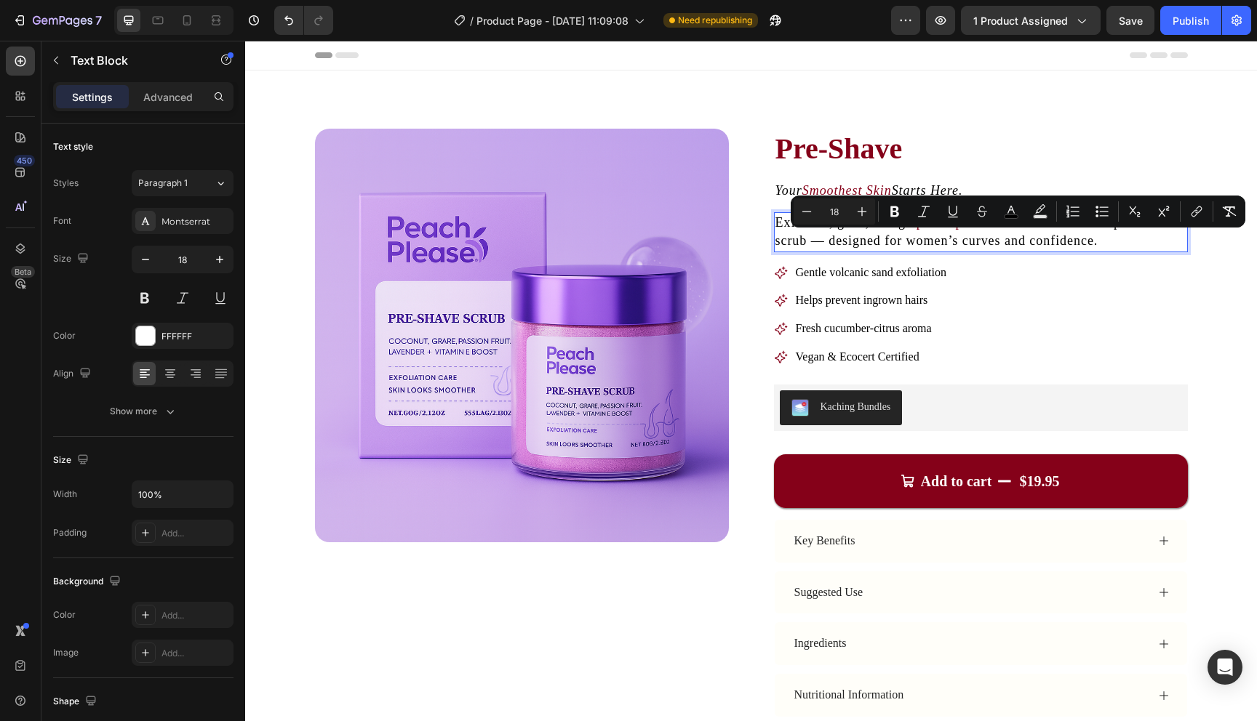
drag, startPoint x: 1100, startPoint y: 244, endPoint x: 964, endPoint y: 244, distance: 136.0
click at [964, 244] on p "Exfoliate, glow, and get peach-perfect skin with our AHA-powered scrub — design…" at bounding box center [980, 232] width 411 height 36
click at [1017, 209] on icon "Editor contextual toolbar" at bounding box center [1011, 211] width 15 height 15
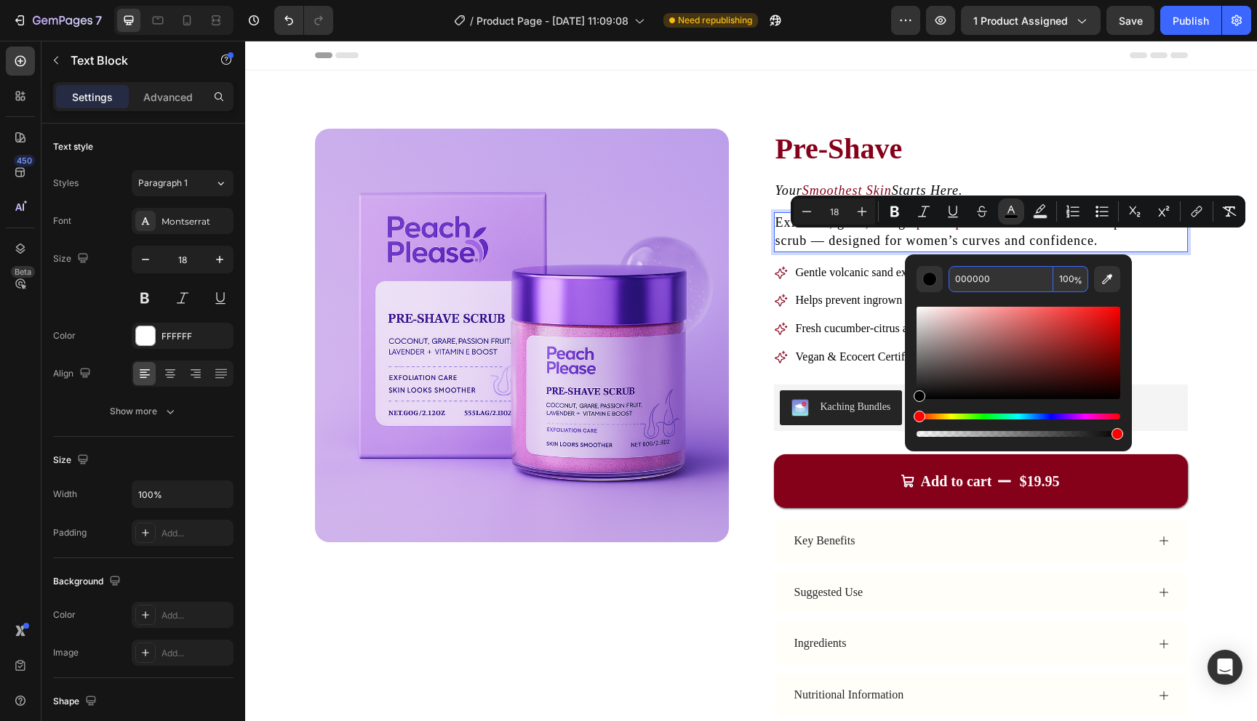
click at [991, 279] on input "000000" at bounding box center [1000, 279] width 105 height 26
paste input "850119"
type input "850119"
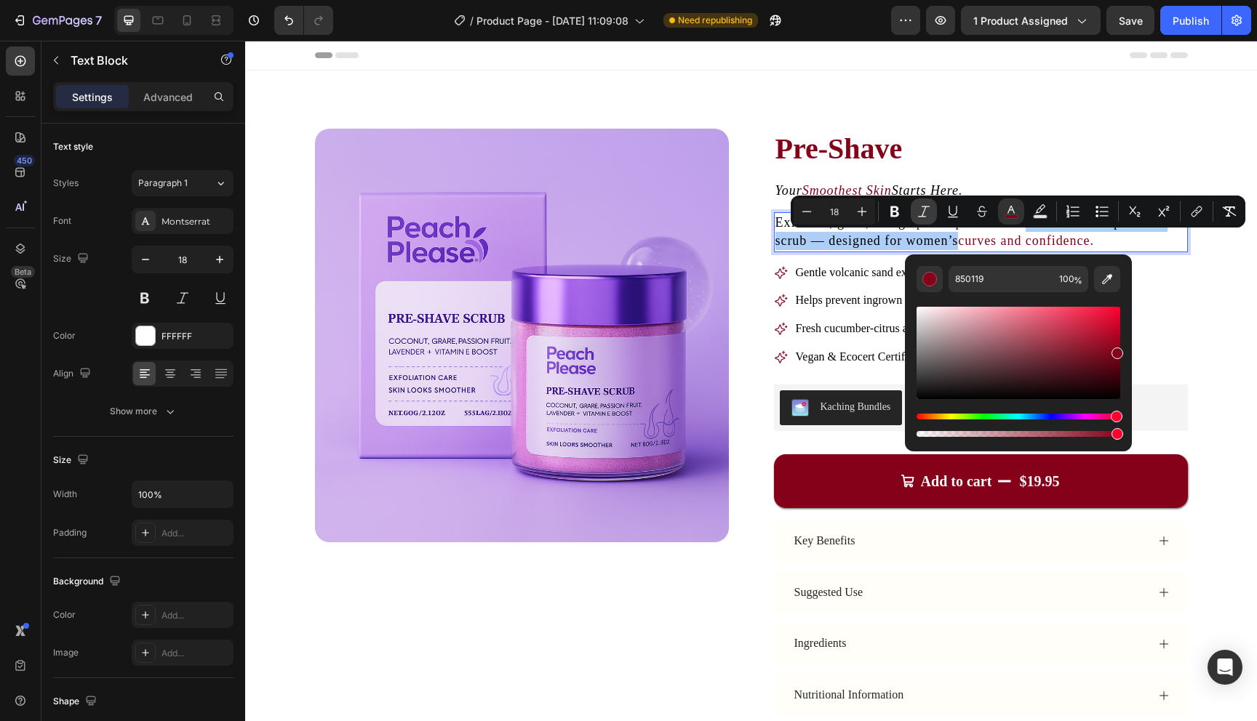
click at [923, 206] on icon "Editor contextual toolbar" at bounding box center [923, 211] width 15 height 15
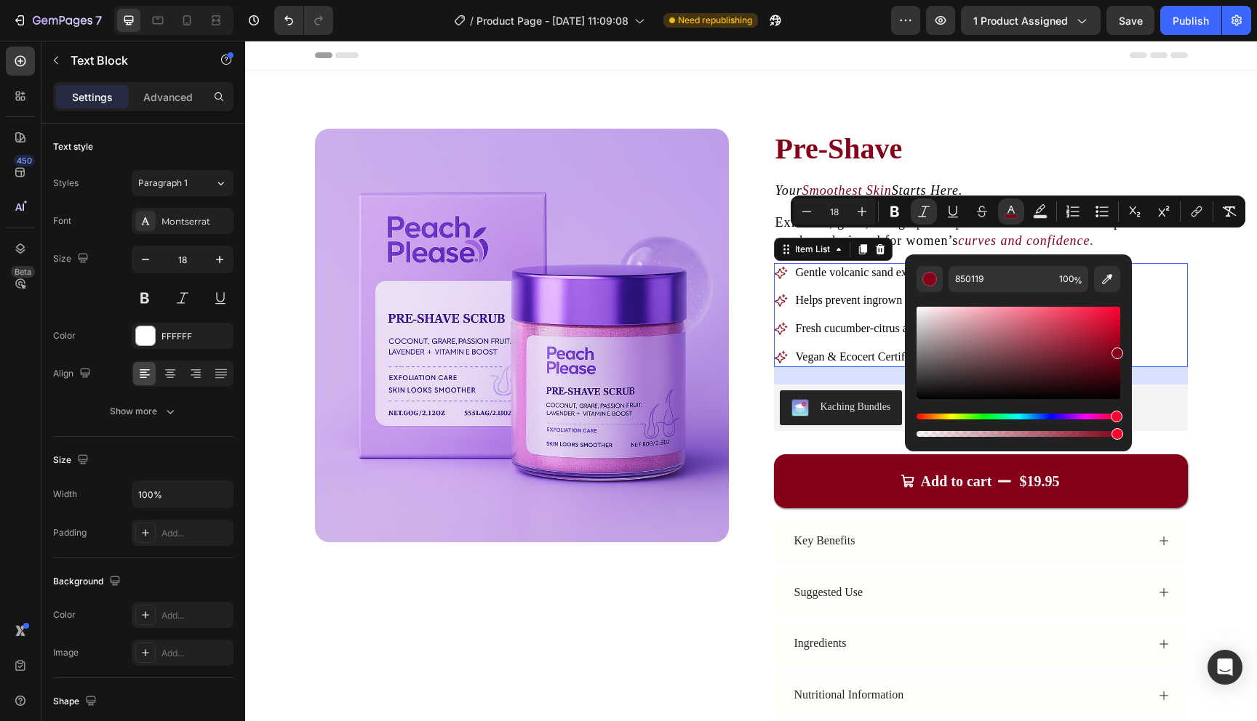
click at [1177, 268] on div "Gentle volcanic sand exfoliation Helps prevent ingrown hairs Fresh cucumber-cit…" at bounding box center [981, 315] width 414 height 104
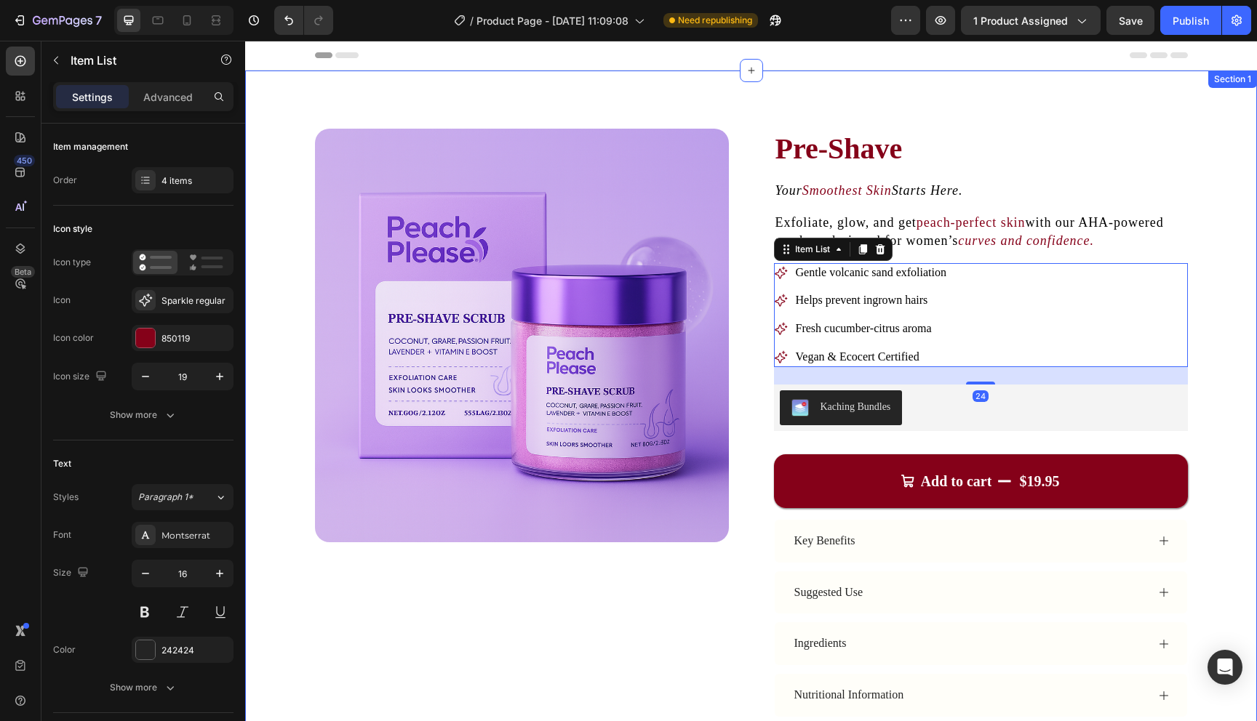
click at [1204, 239] on div "Product Images Pre-Shave Product Title Your Smoothest Skin Starts Here. Text Bl…" at bounding box center [751, 475] width 1012 height 808
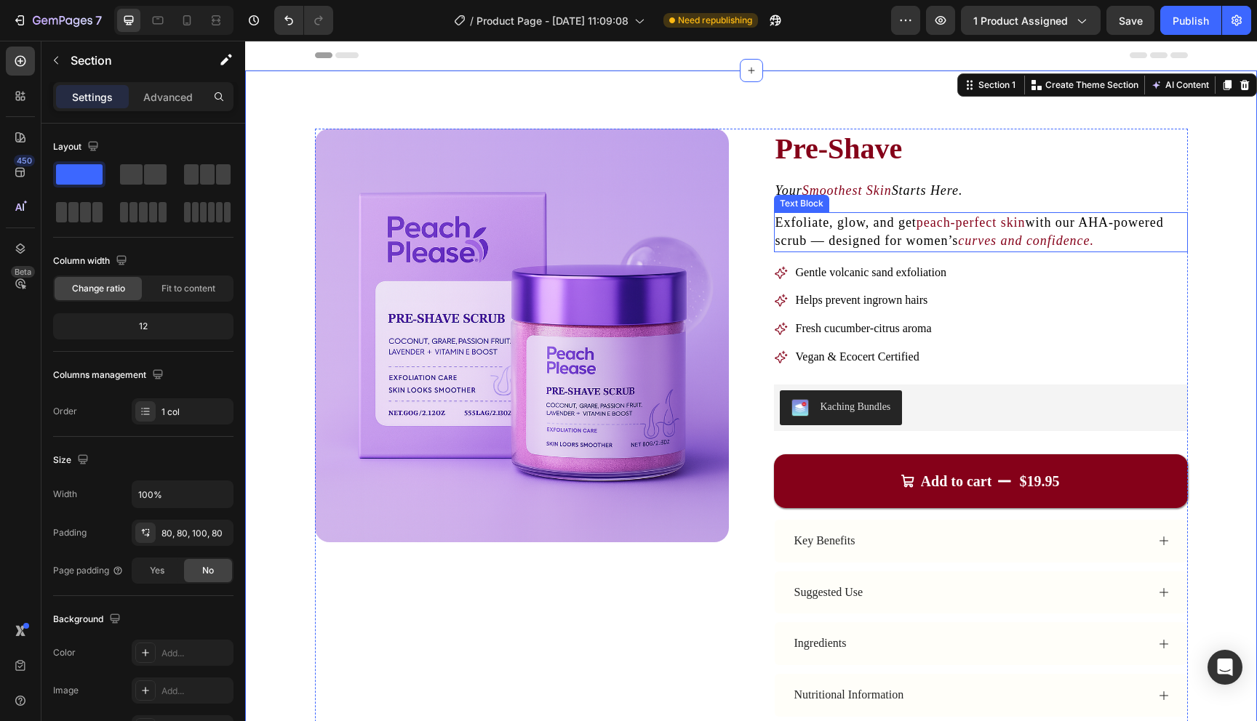
click at [970, 231] on p "Exfoliate, glow, and get peach-perfect skin with our AHA-powered scrub — design…" at bounding box center [980, 232] width 411 height 36
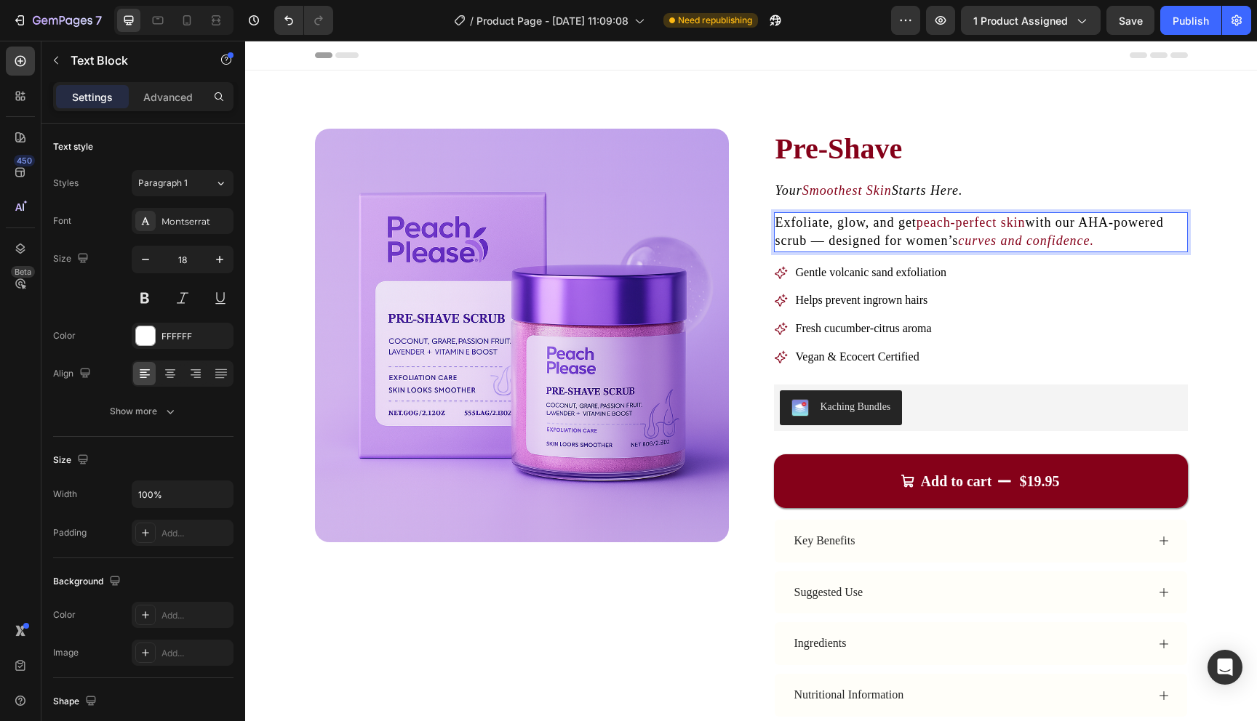
click at [1028, 225] on span "with our AHA-powered scrub — designed for women’s" at bounding box center [969, 231] width 388 height 33
drag, startPoint x: 1028, startPoint y: 224, endPoint x: 920, endPoint y: 223, distance: 108.4
click at [920, 223] on p "Exfoliate, glow, and get peach-perfect skin with our AHA-powered scrub — design…" at bounding box center [980, 232] width 411 height 36
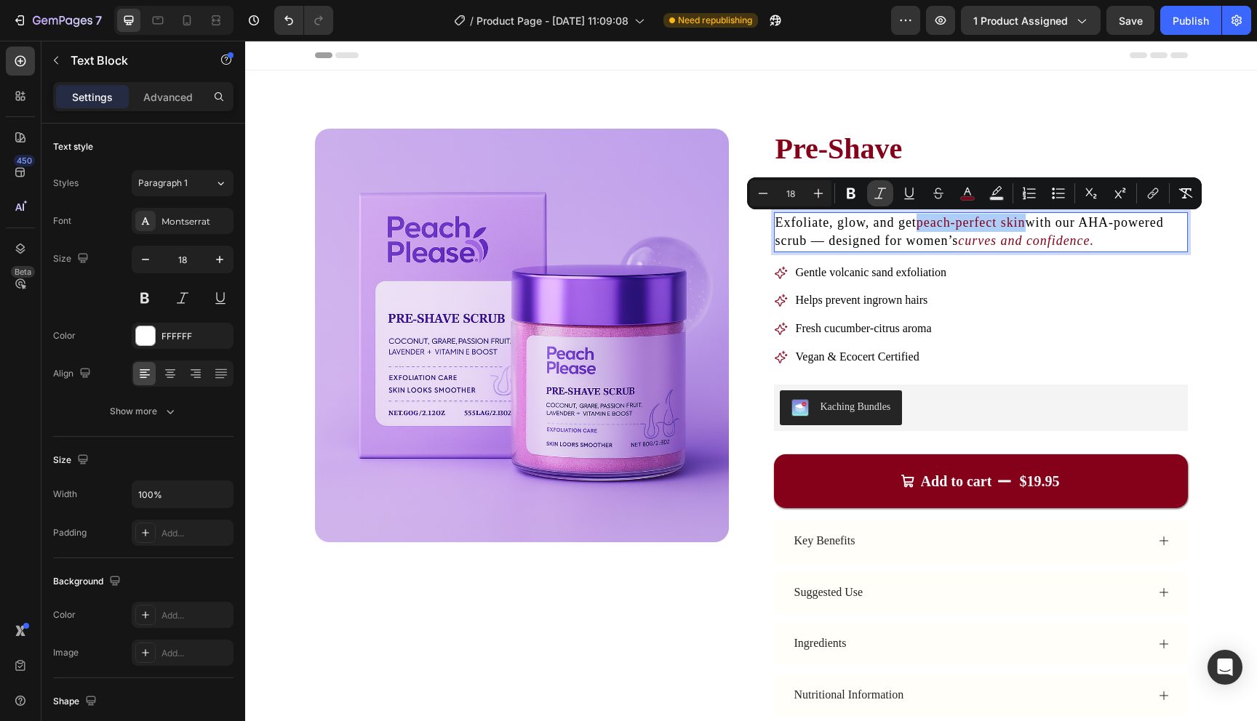
click at [877, 188] on icon "Editor contextual toolbar" at bounding box center [880, 193] width 15 height 15
click at [969, 318] on div "Gentle volcanic sand exfoliation Helps prevent ingrown hairs Fresh cucumber-cit…" at bounding box center [981, 315] width 414 height 104
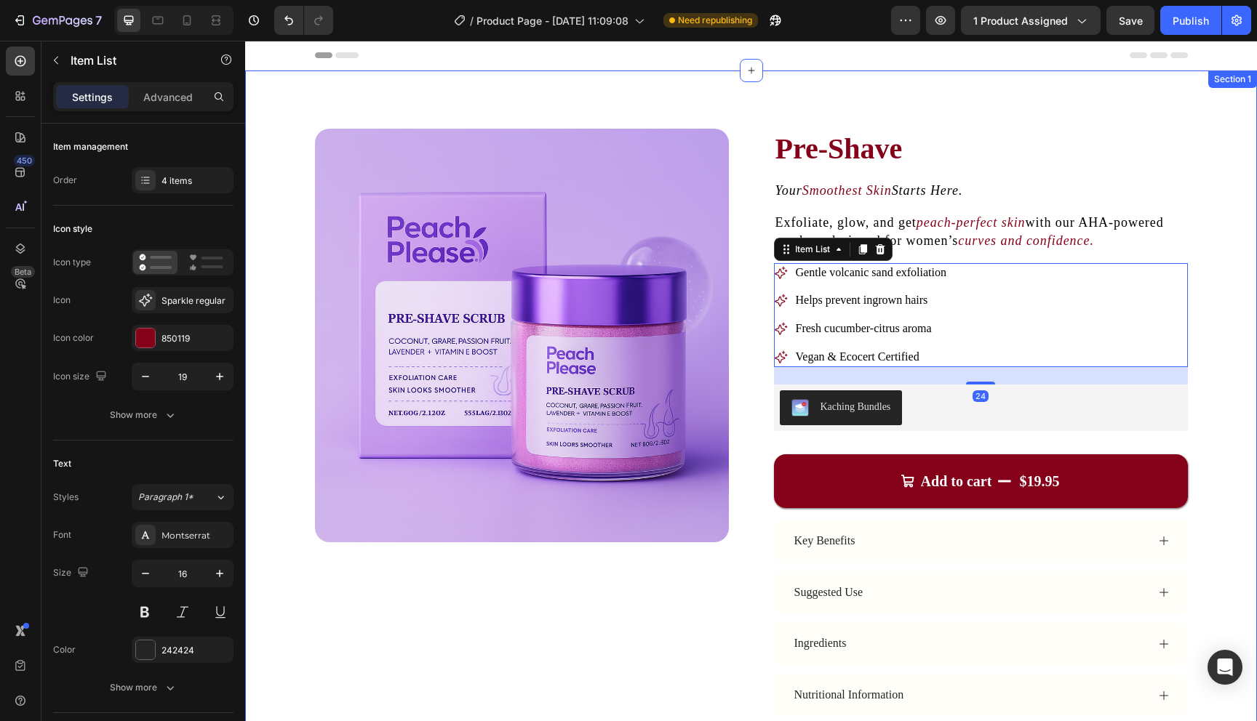
click at [1226, 217] on div "Product Images Pre-Shave Product Title Your Smoothest Skin Starts Here. Text Bl…" at bounding box center [751, 475] width 1012 height 808
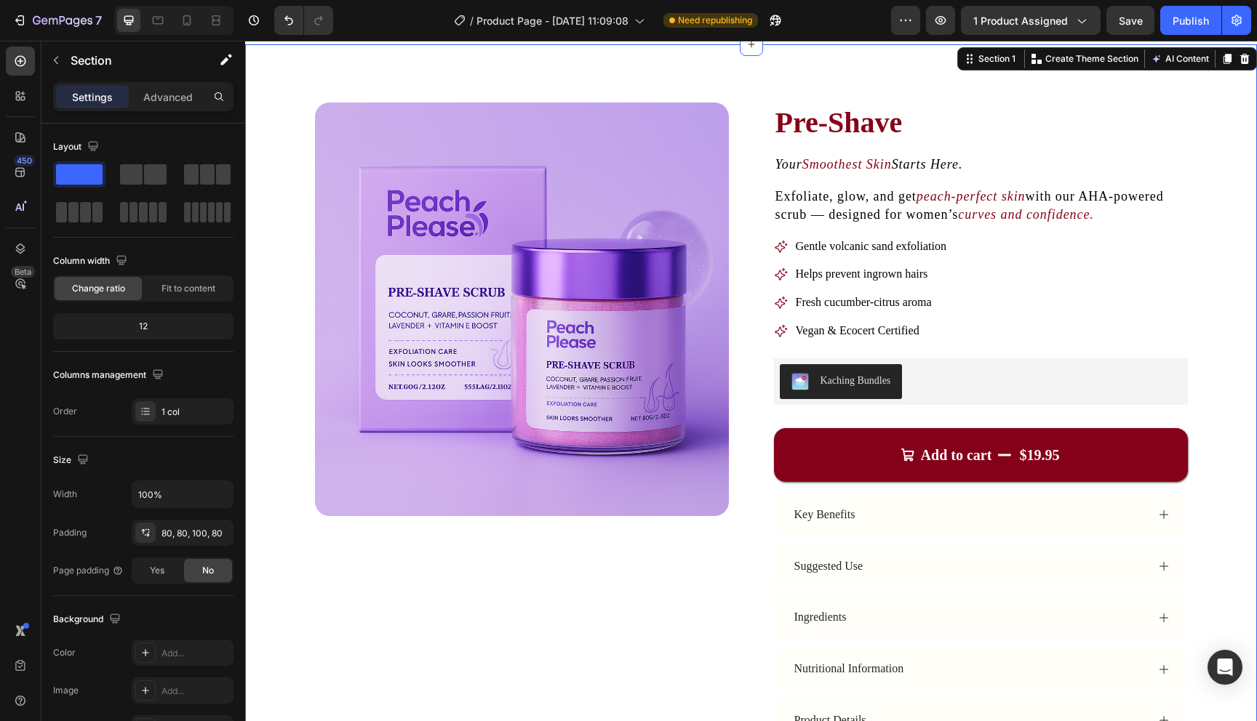
scroll to position [29, 0]
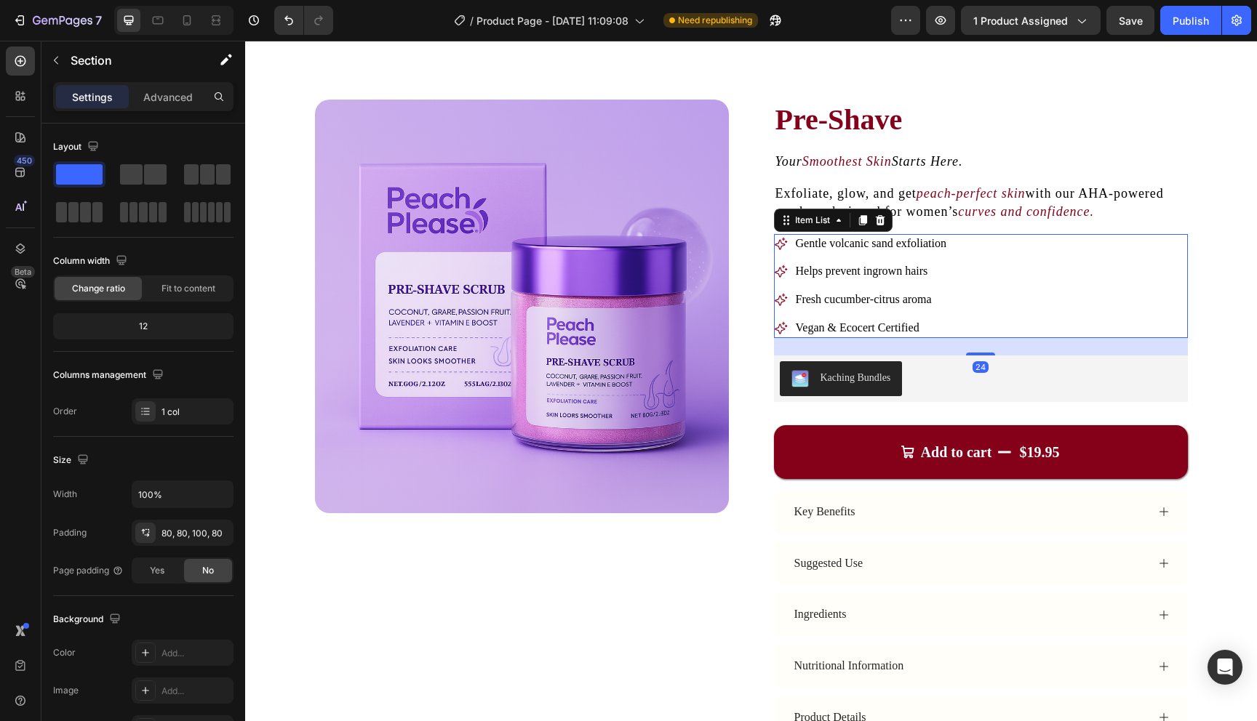
click at [899, 247] on span "Gentle volcanic sand exfoliation" at bounding box center [871, 243] width 151 height 12
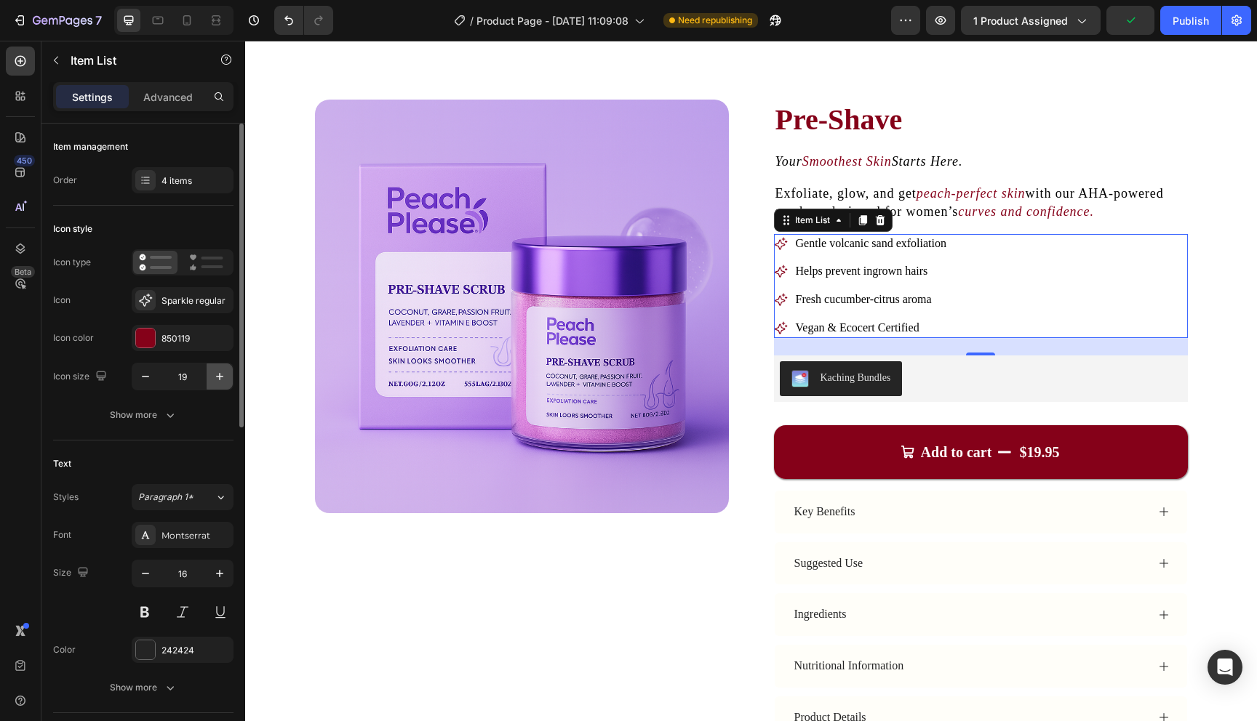
click at [219, 382] on icon "button" at bounding box center [219, 376] width 15 height 15
type input "20"
click at [993, 265] on div "Gentle volcanic sand exfoliation Helps prevent ingrown hairs Fresh cucumber-cit…" at bounding box center [981, 286] width 414 height 104
click at [922, 247] on span "Gentle volcanic sand exfoliation" at bounding box center [871, 243] width 151 height 12
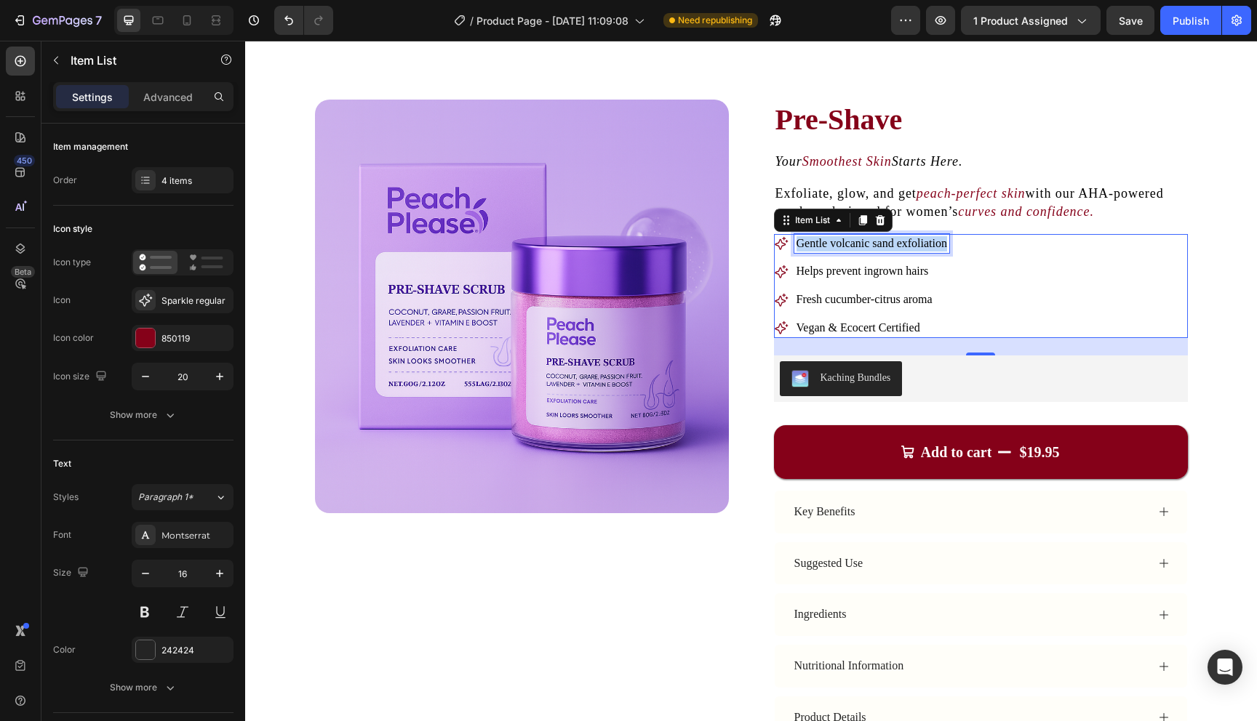
click at [922, 247] on span "Gentle volcanic sand exfoliation" at bounding box center [871, 243] width 151 height 12
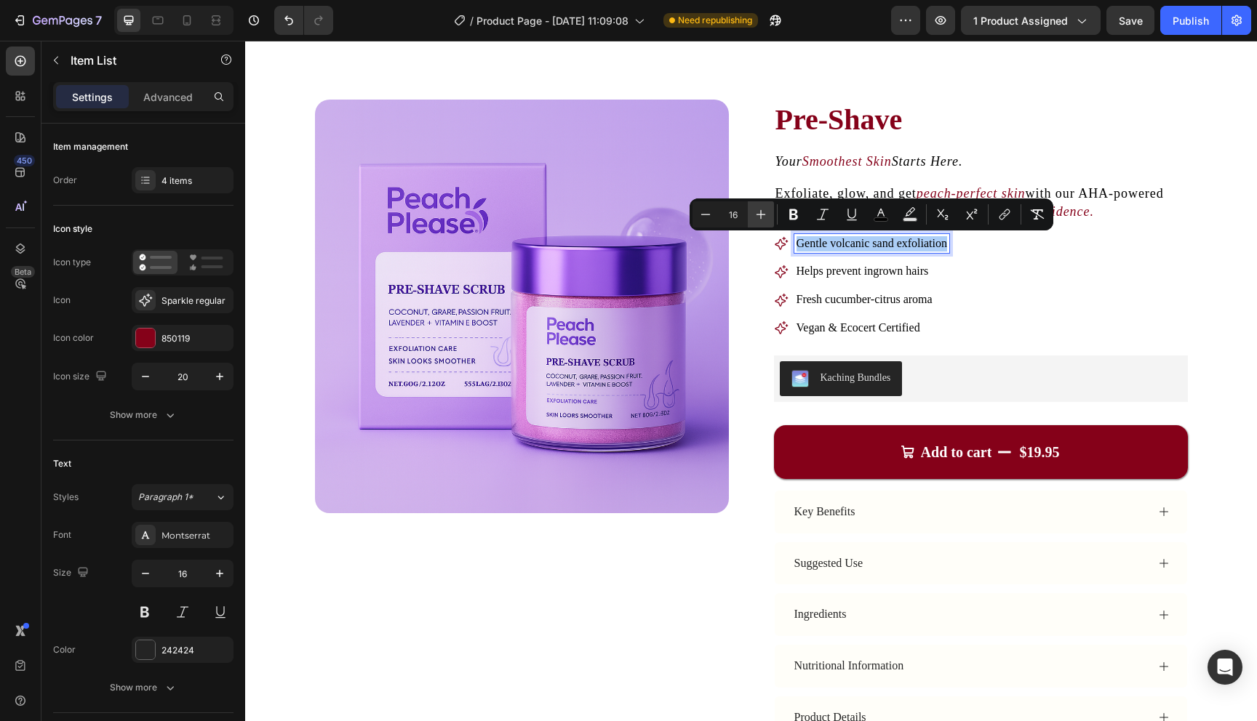
click at [758, 217] on icon "Editor contextual toolbar" at bounding box center [760, 214] width 15 height 15
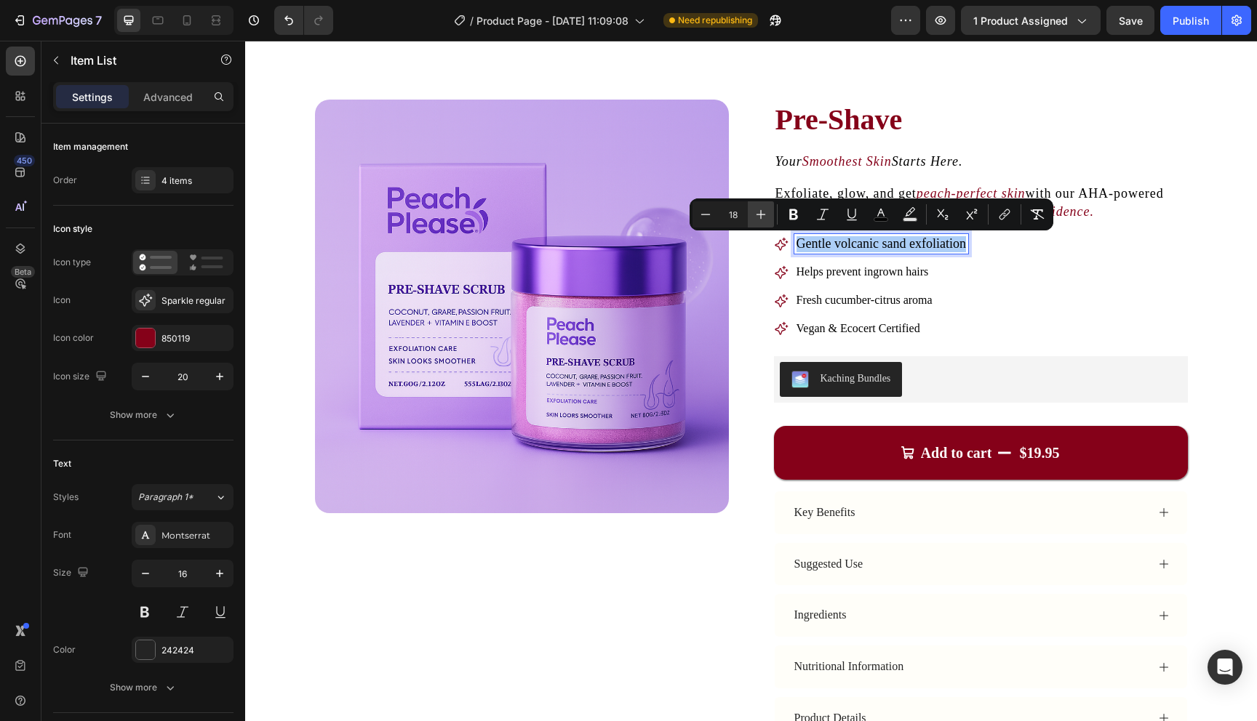
click at [758, 217] on icon "Editor contextual toolbar" at bounding box center [760, 214] width 15 height 15
type input "20"
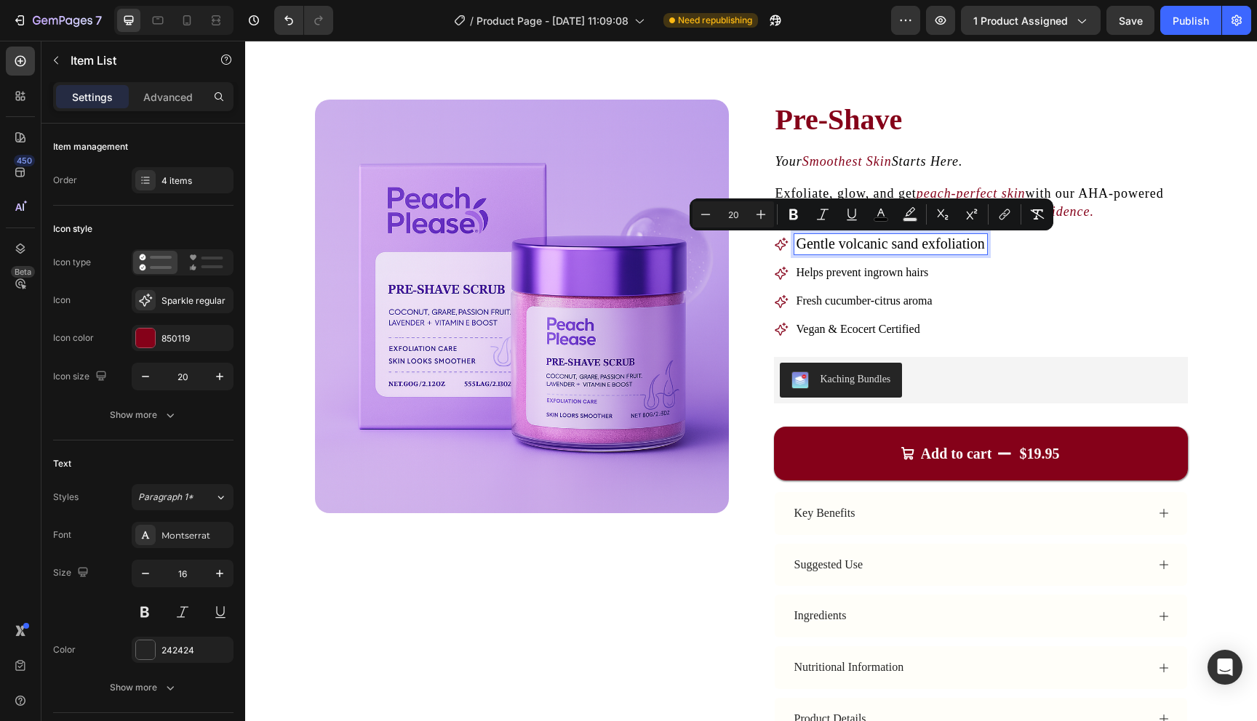
click at [866, 274] on span "Helps prevent ingrown hairs" at bounding box center [862, 272] width 132 height 12
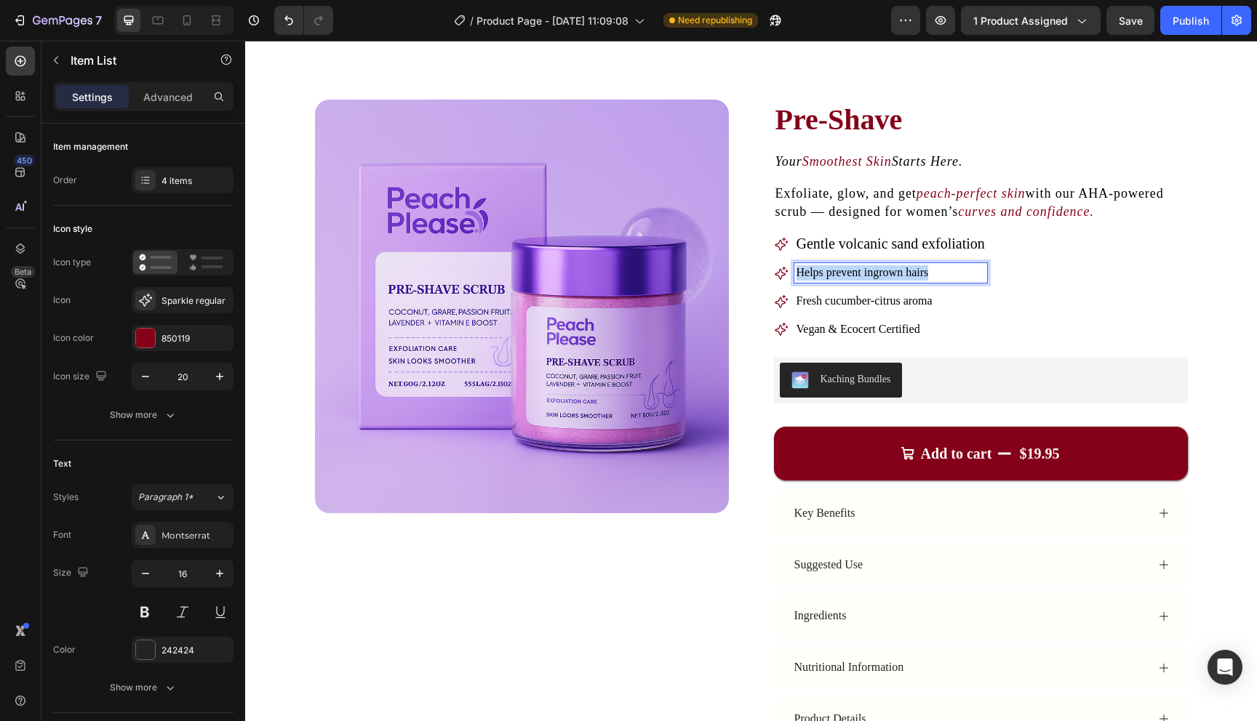
click at [866, 274] on span "Helps prevent ingrown hairs" at bounding box center [862, 272] width 132 height 12
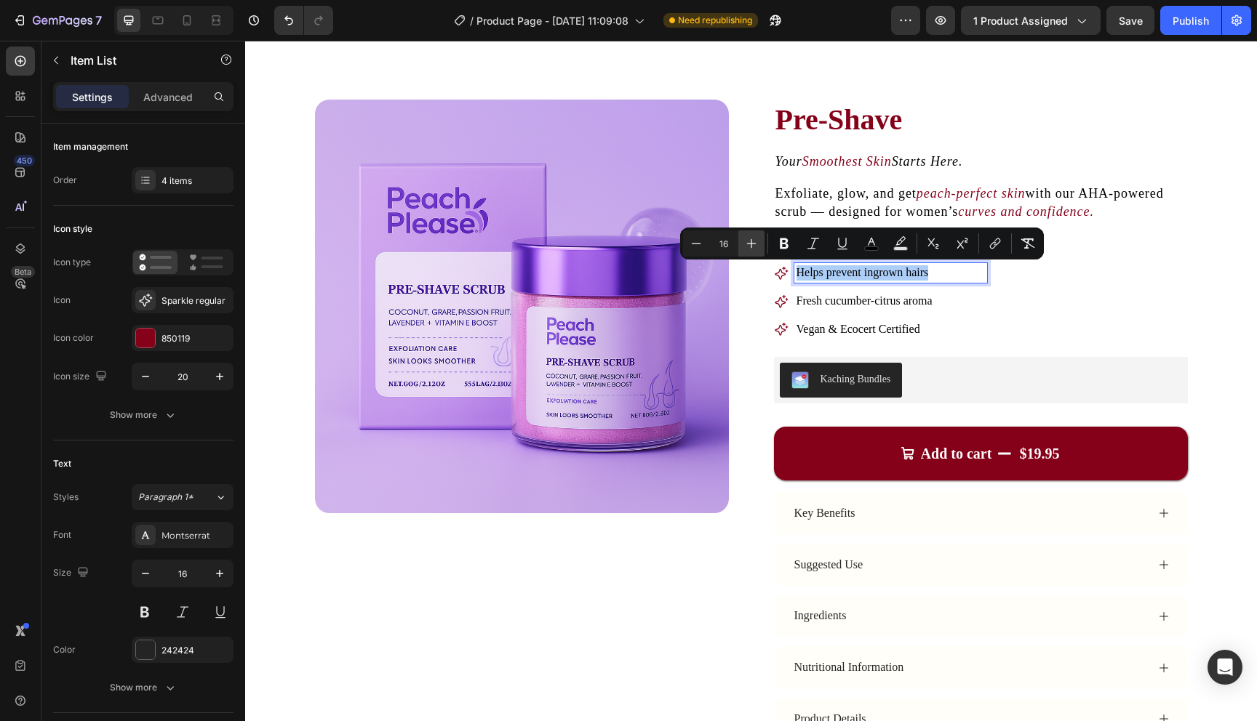
click at [756, 244] on icon "Editor contextual toolbar" at bounding box center [751, 243] width 15 height 15
type input "20"
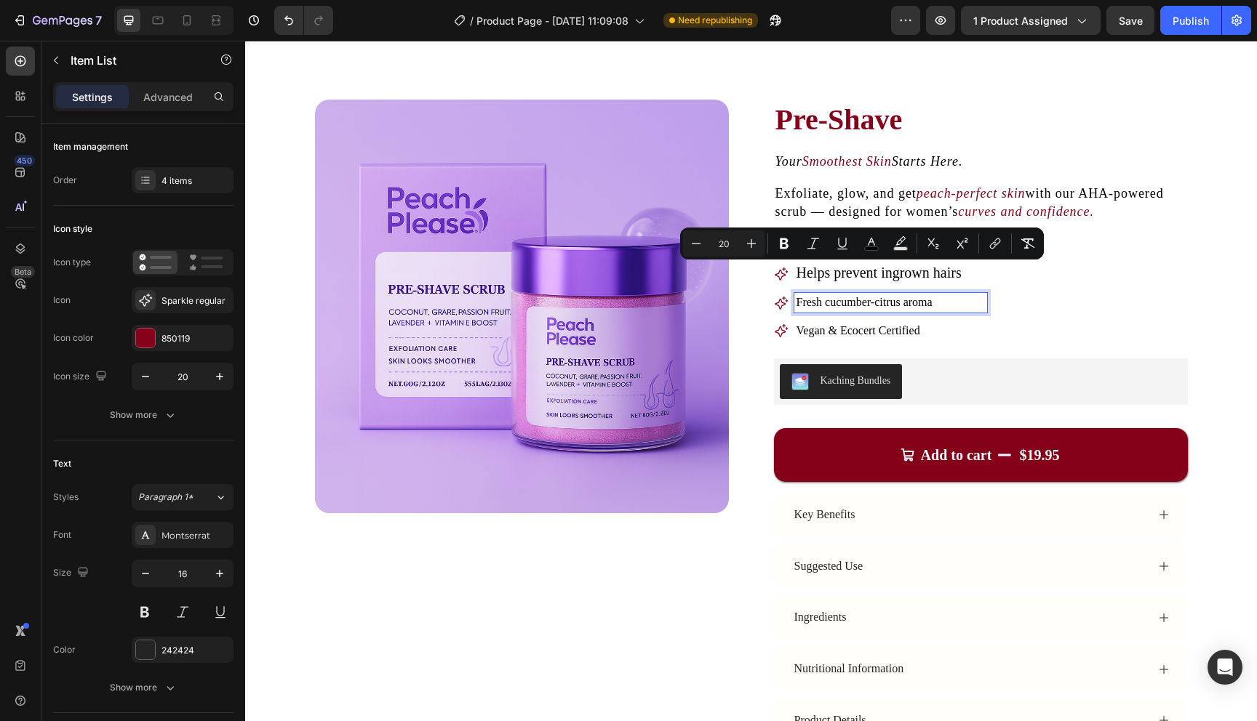
click at [857, 305] on span "Fresh cucumber-citrus aroma" at bounding box center [864, 302] width 136 height 12
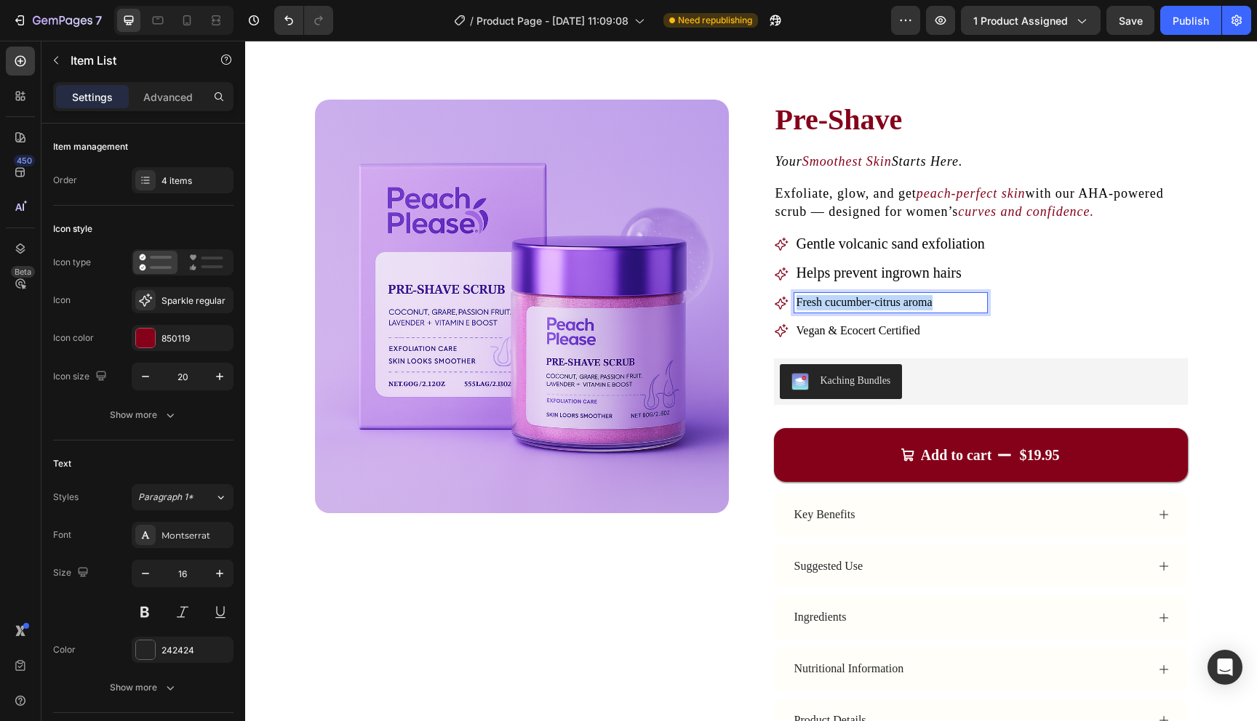
click at [857, 305] on span "Fresh cucumber-citrus aroma" at bounding box center [864, 302] width 136 height 12
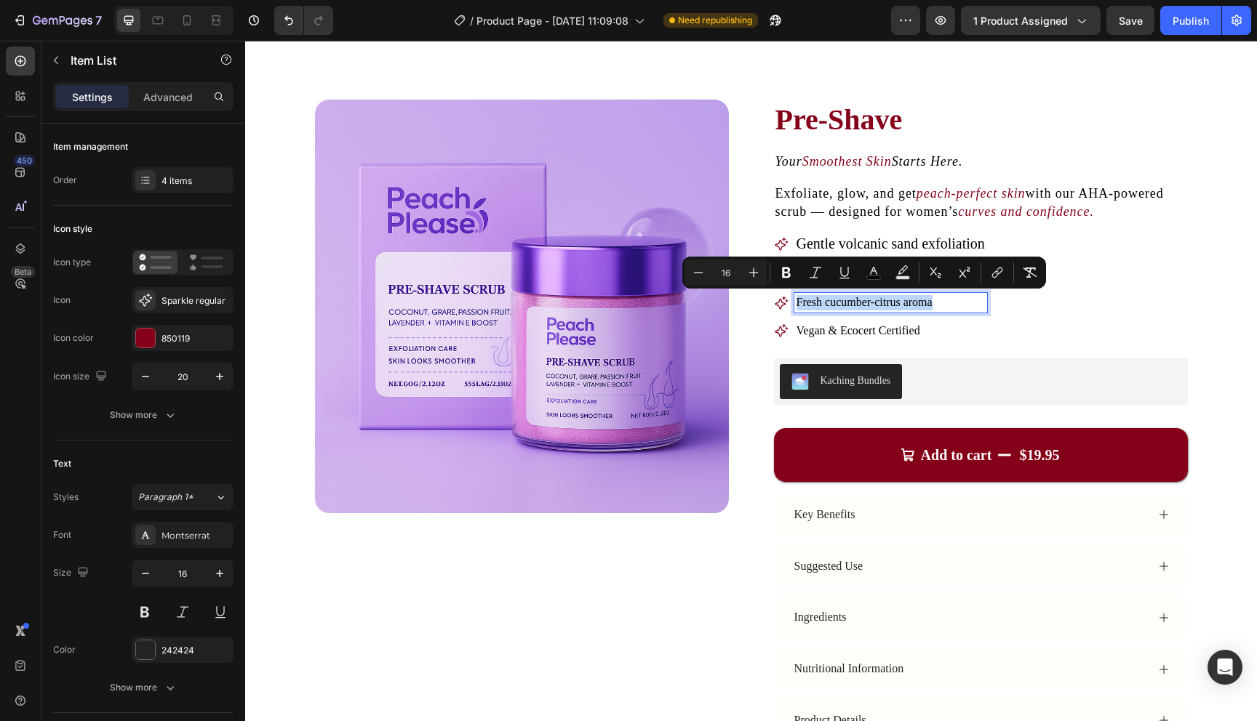
click at [1003, 300] on div "Gentle volcanic sand exfoliation Helps prevent ingrown hairs Fresh cucumber-cit…" at bounding box center [981, 287] width 414 height 107
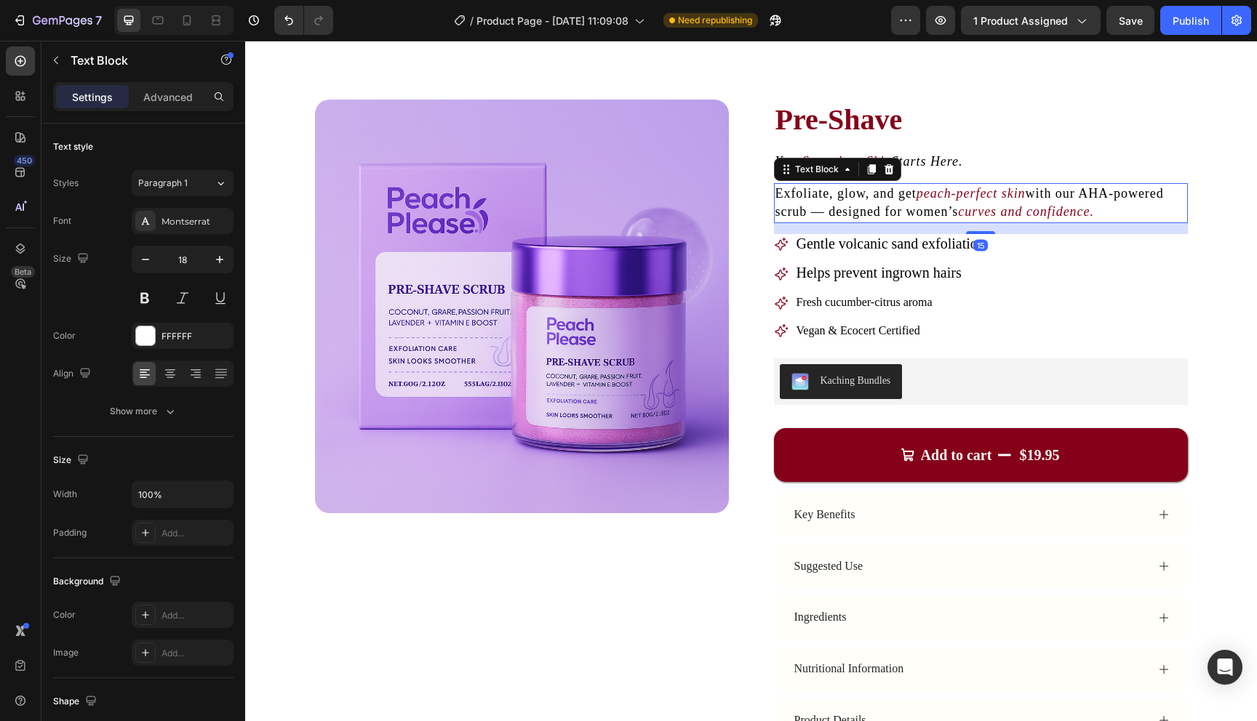
click at [980, 215] on icon "curves and confidence." at bounding box center [1026, 211] width 136 height 15
click at [906, 248] on span "Gentle volcanic sand exfoliation" at bounding box center [890, 244] width 188 height 16
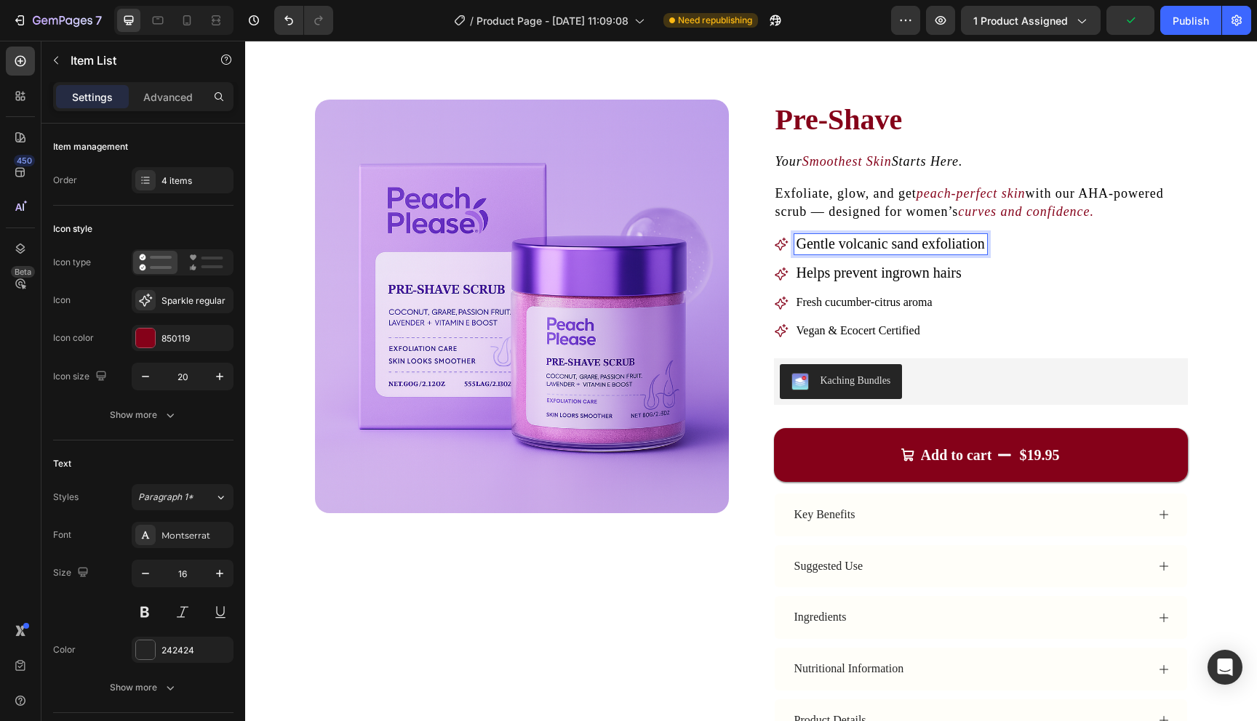
click at [906, 248] on span "Gentle volcanic sand exfoliation" at bounding box center [890, 244] width 188 height 16
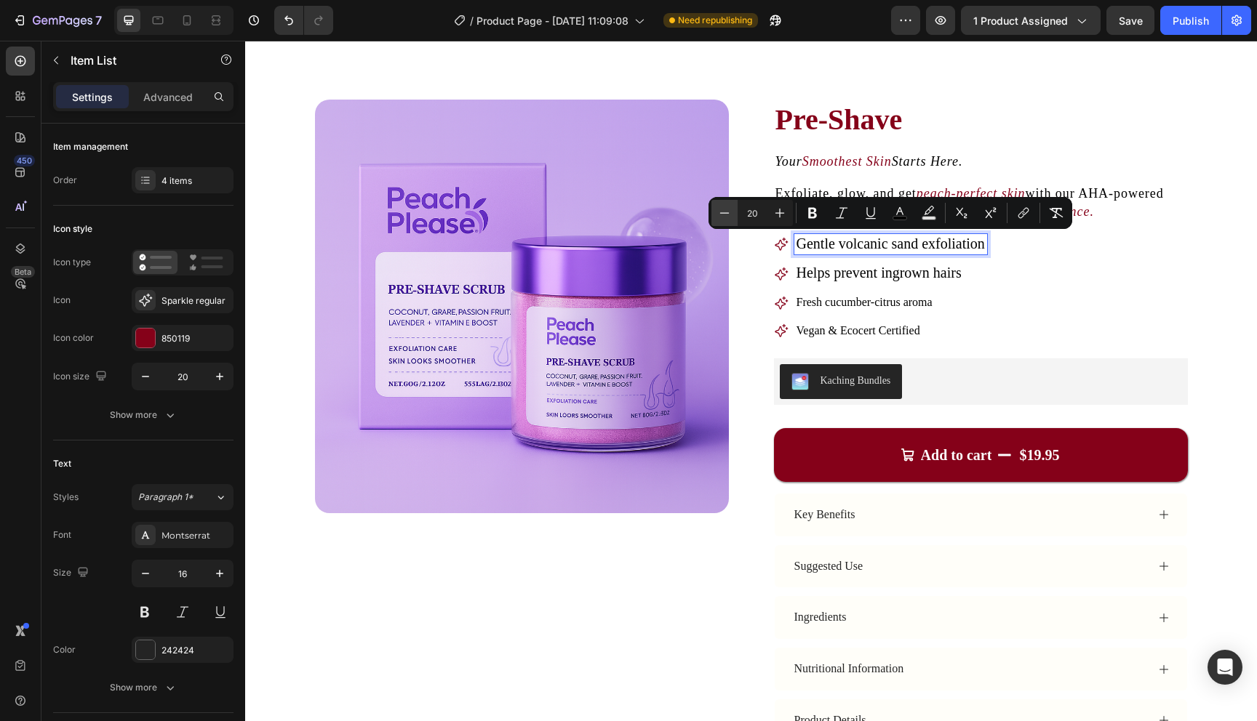
click at [724, 222] on button "Minus" at bounding box center [724, 213] width 26 height 26
type input "18"
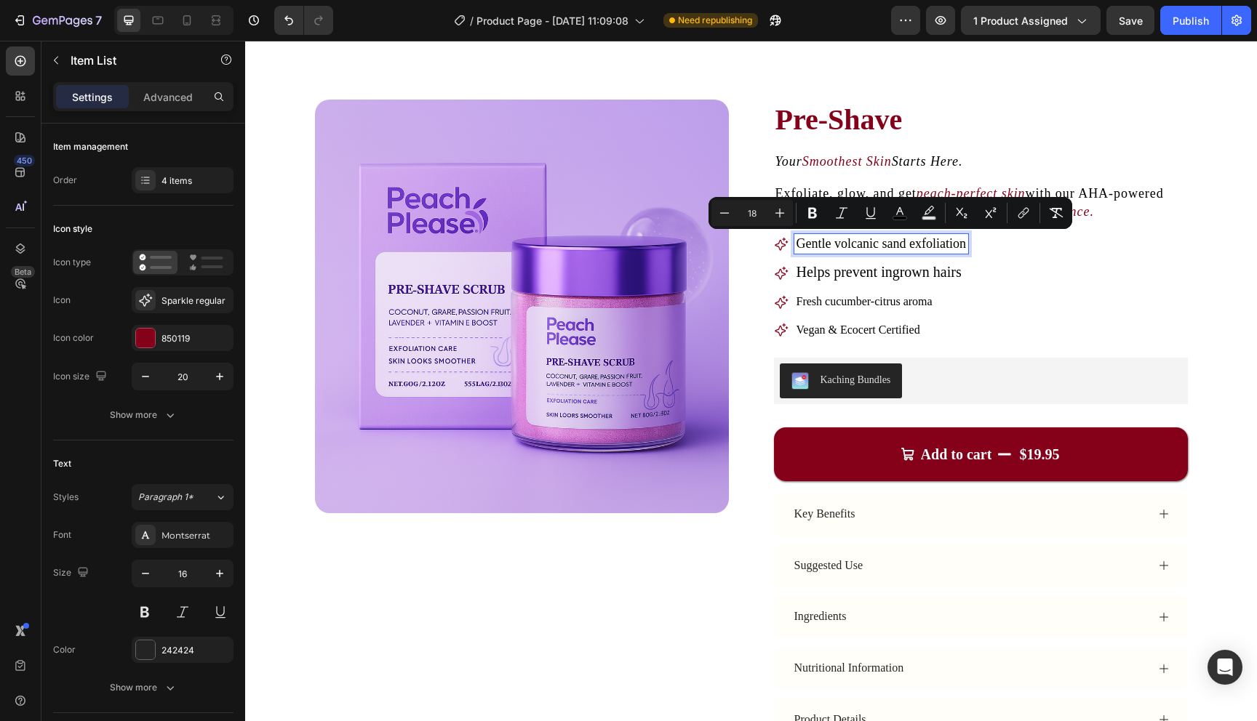
click at [857, 268] on span "Helps prevent ingrown hairs" at bounding box center [878, 272] width 165 height 16
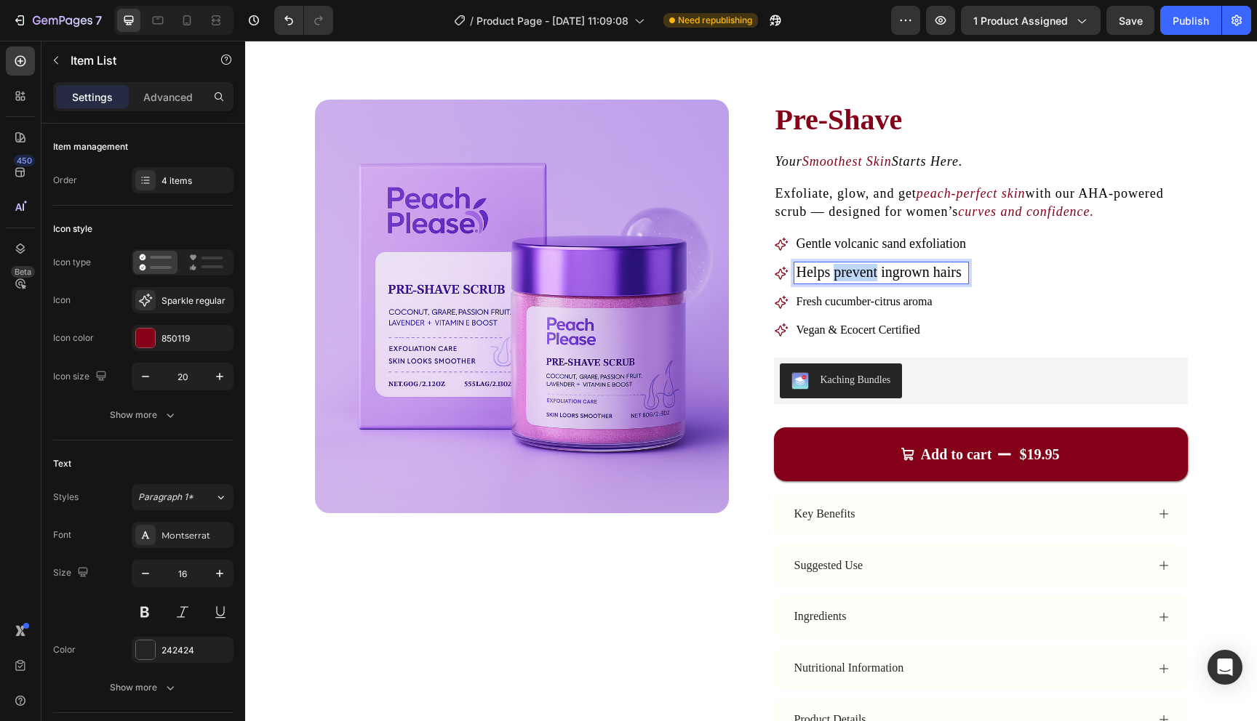
click at [857, 268] on span "Helps prevent ingrown hairs" at bounding box center [878, 272] width 165 height 16
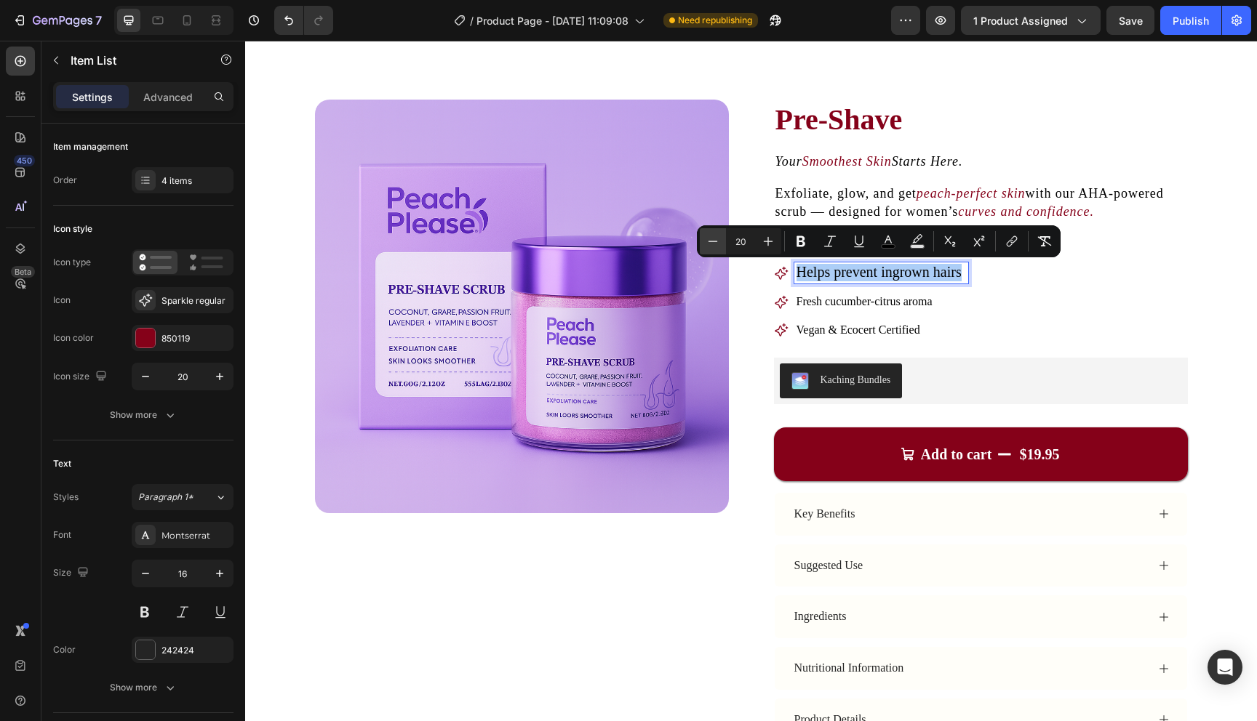
click at [708, 244] on icon "Editor contextual toolbar" at bounding box center [712, 241] width 15 height 15
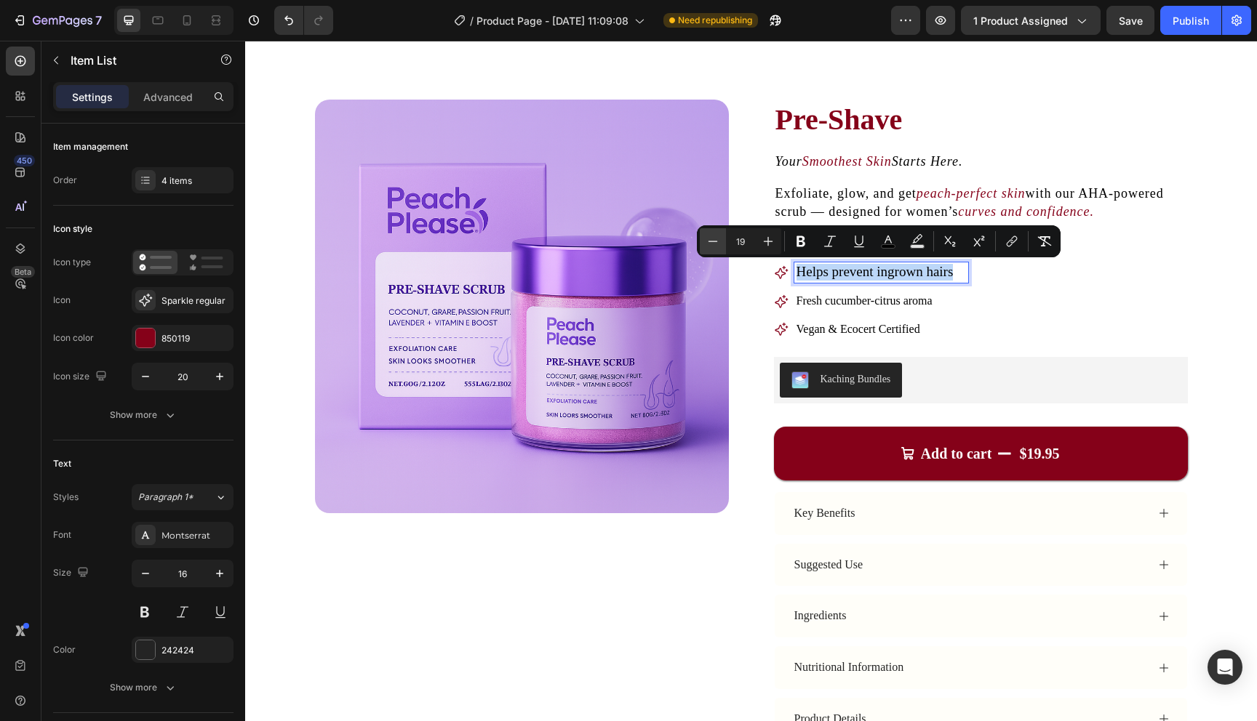
type input "18"
click at [830, 292] on div "Fresh cucumber-citrus aroma" at bounding box center [881, 302] width 174 height 20
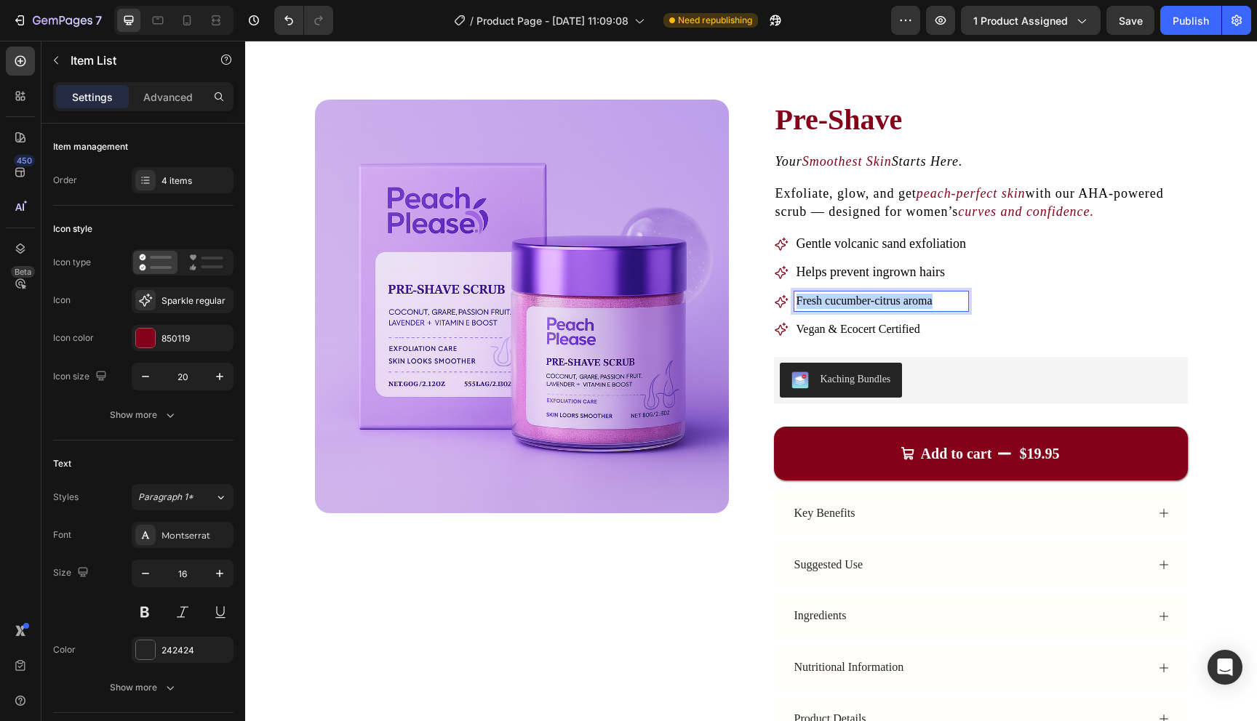
click at [830, 292] on div "Fresh cucumber-citrus aroma" at bounding box center [881, 302] width 174 height 20
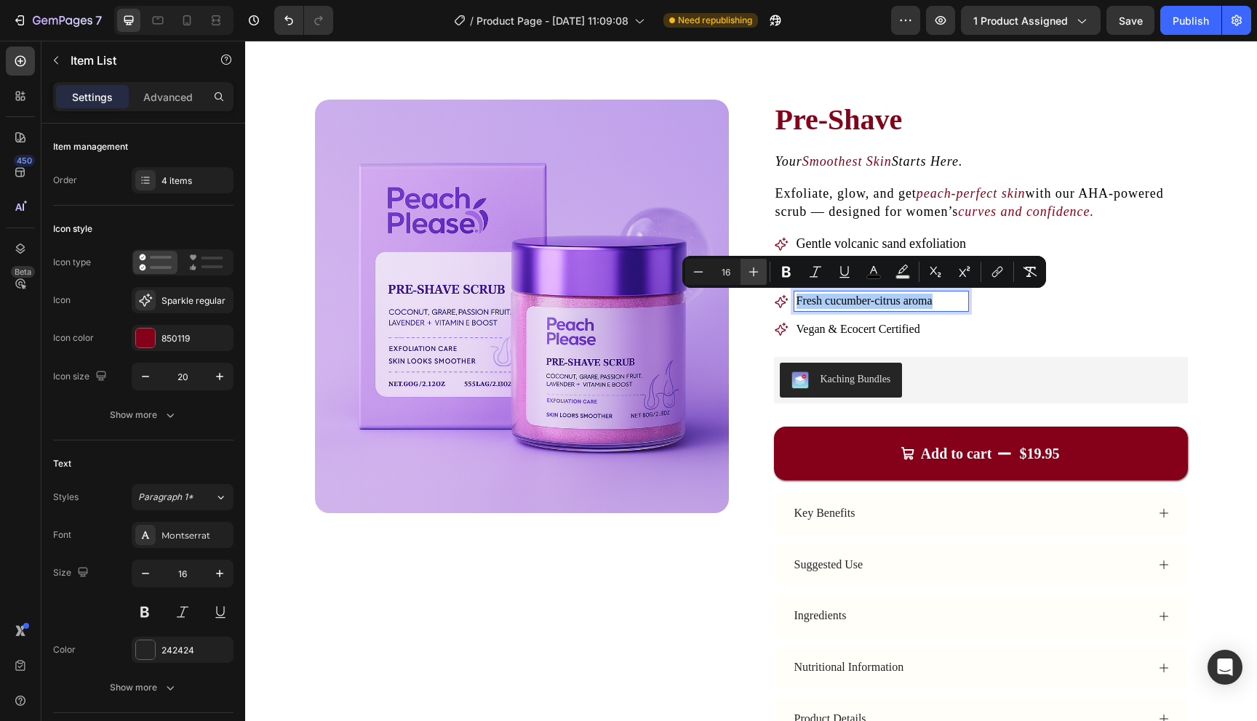
click at [751, 268] on icon "Editor contextual toolbar" at bounding box center [753, 272] width 15 height 15
type input "18"
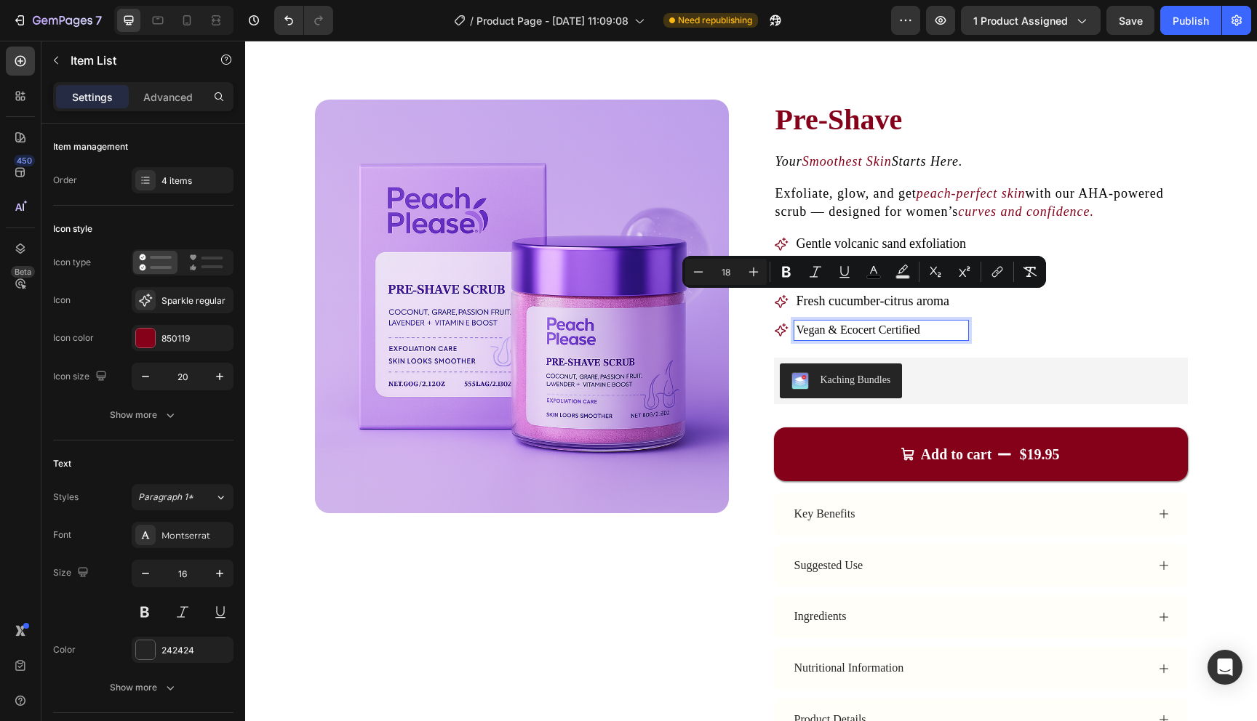
click at [841, 324] on span "Vegan & Ecocert Certified" at bounding box center [858, 330] width 124 height 12
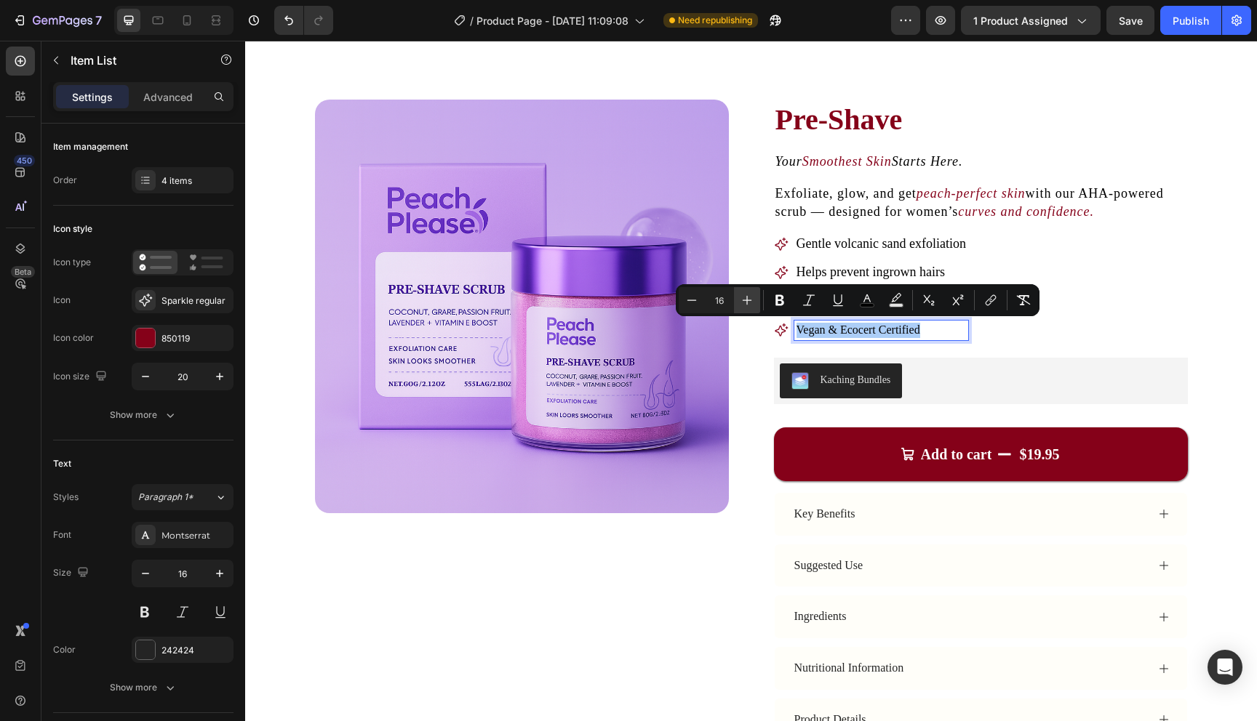
click at [751, 296] on icon "Editor contextual toolbar" at bounding box center [747, 300] width 15 height 15
type input "18"
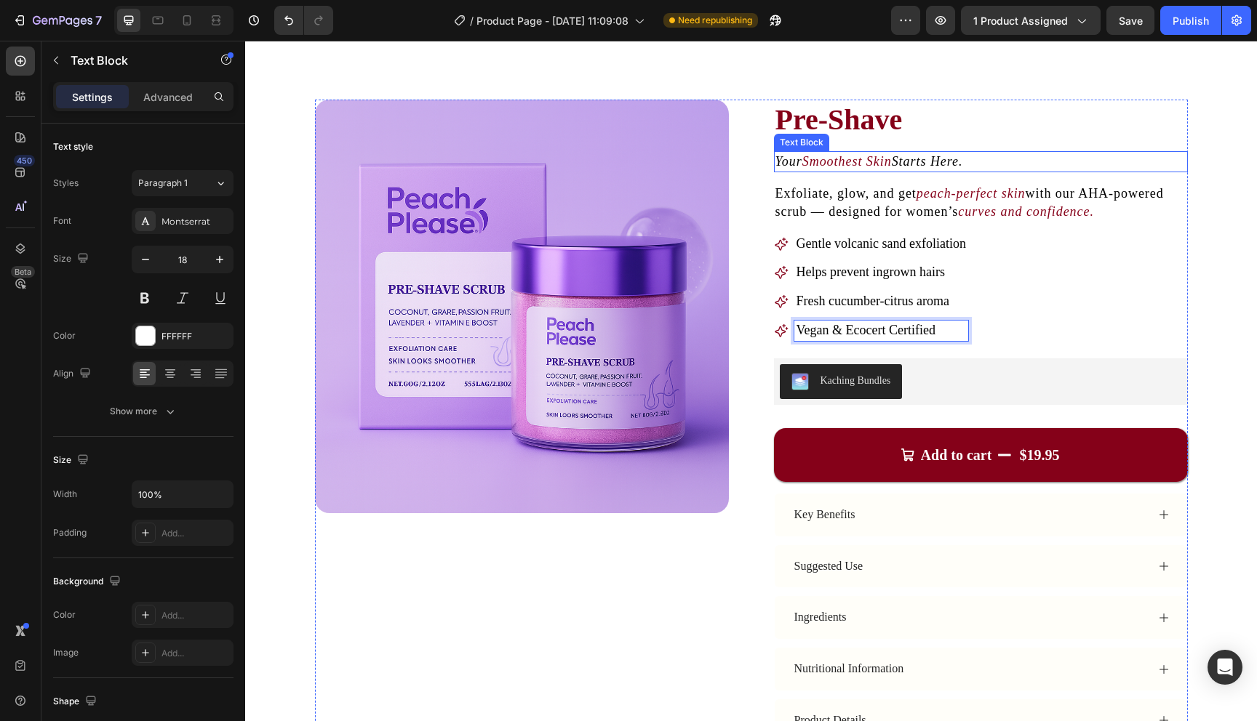
click at [820, 159] on icon "Smoothest Skin" at bounding box center [846, 161] width 89 height 15
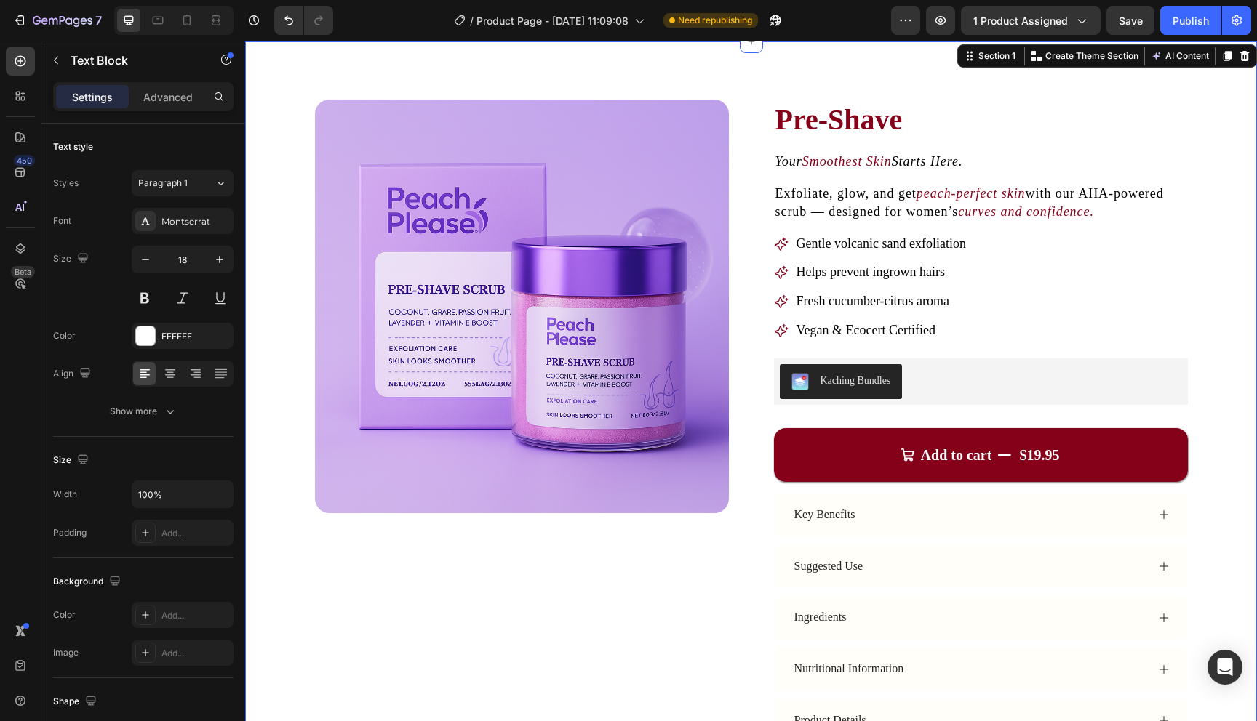
click at [1215, 249] on div "Product Images Pre-Shave Product Title Your Smoothest Skin Starts Here. Text Bl…" at bounding box center [751, 446] width 1012 height 811
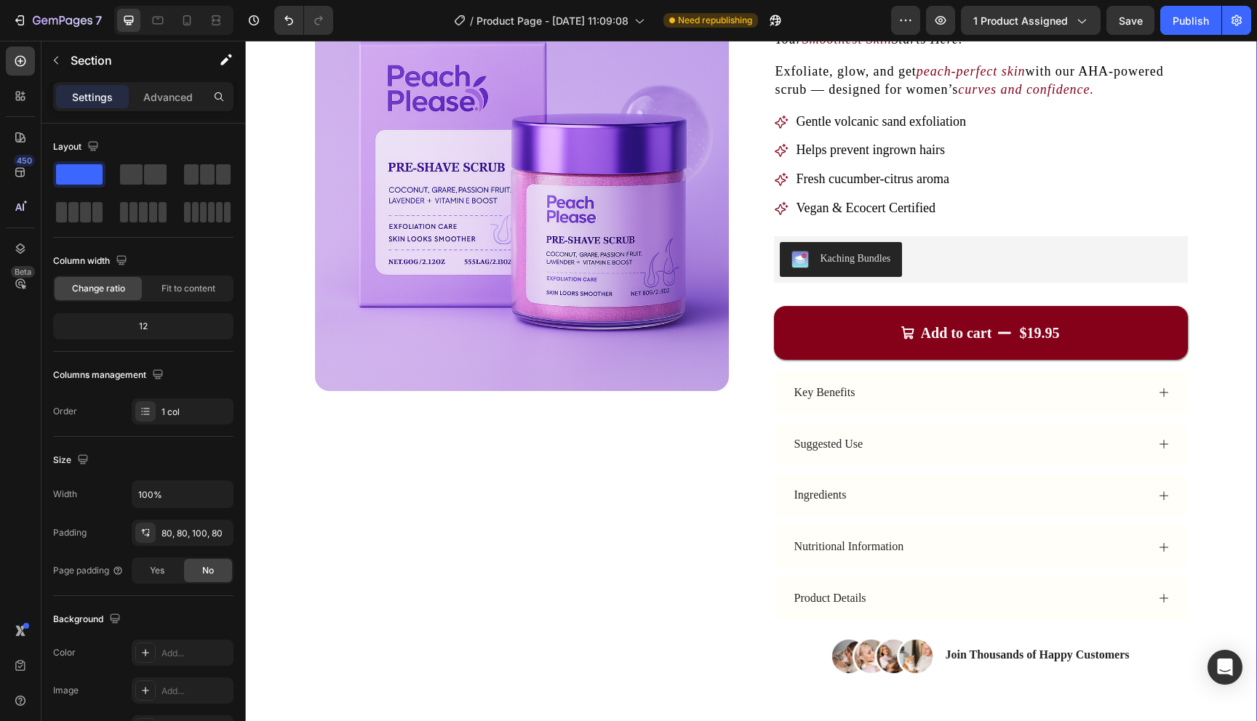
scroll to position [159, 0]
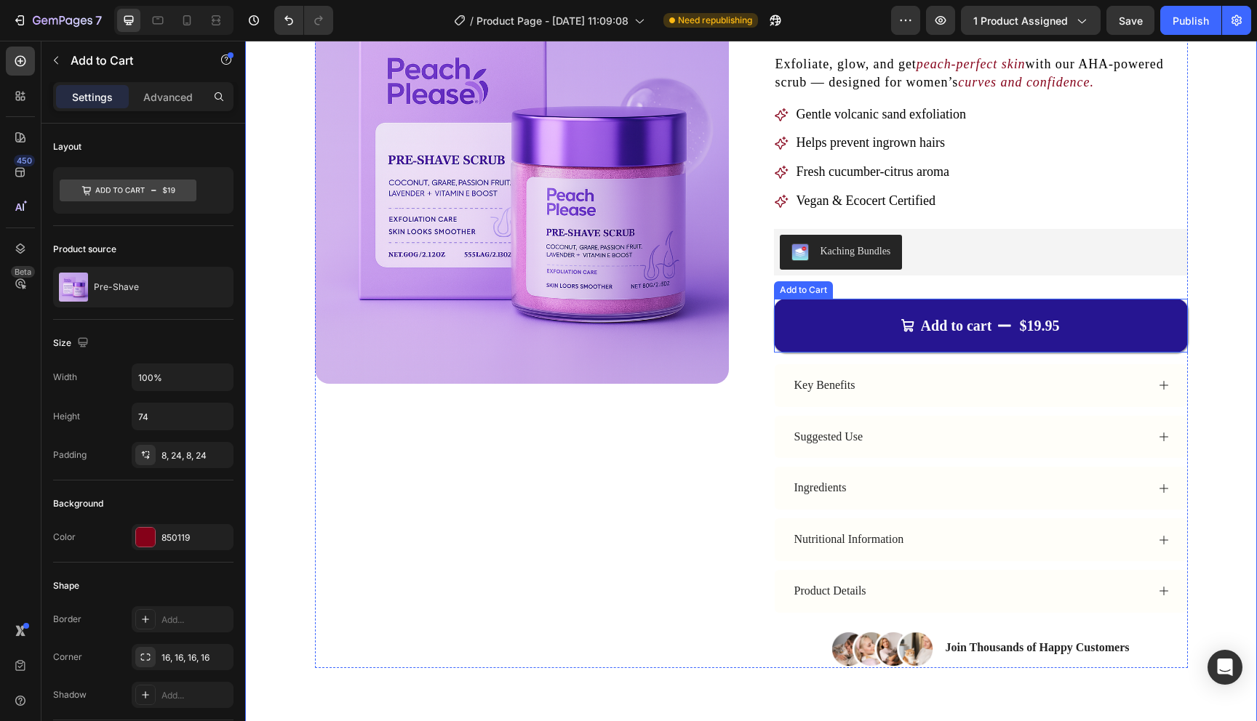
click at [1007, 325] on icon "Add to cart" at bounding box center [1004, 326] width 15 height 15
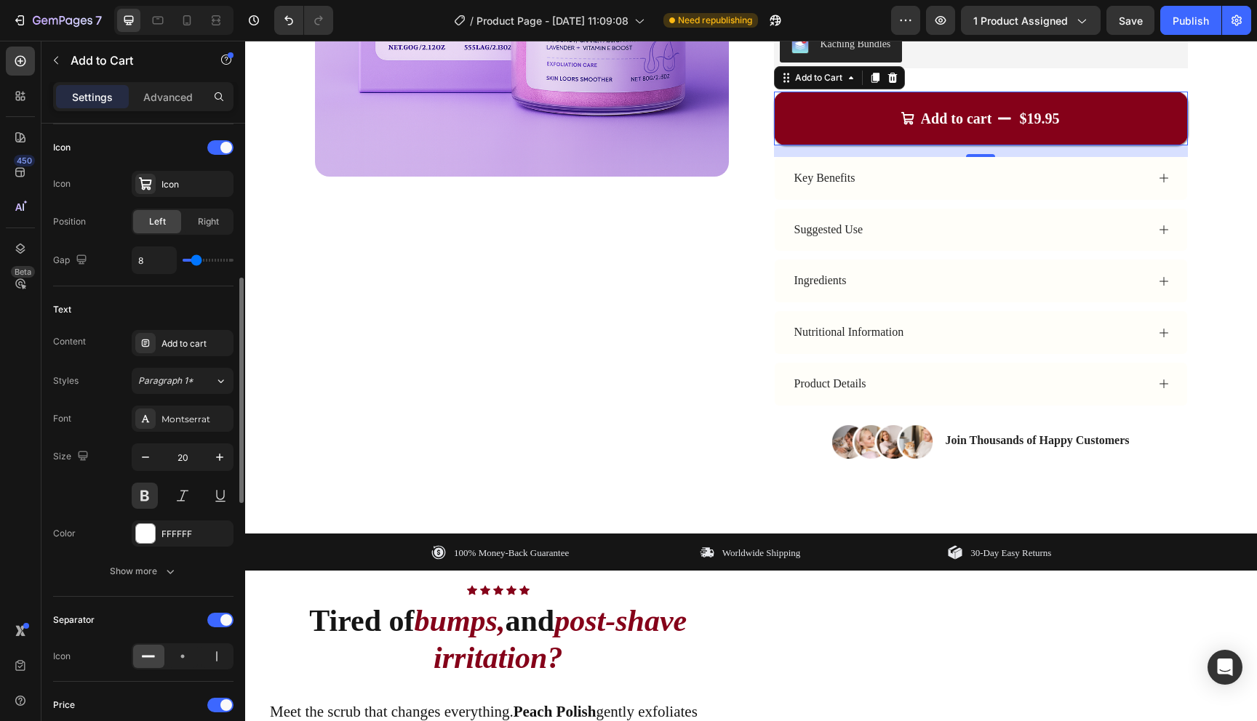
scroll to position [713, 0]
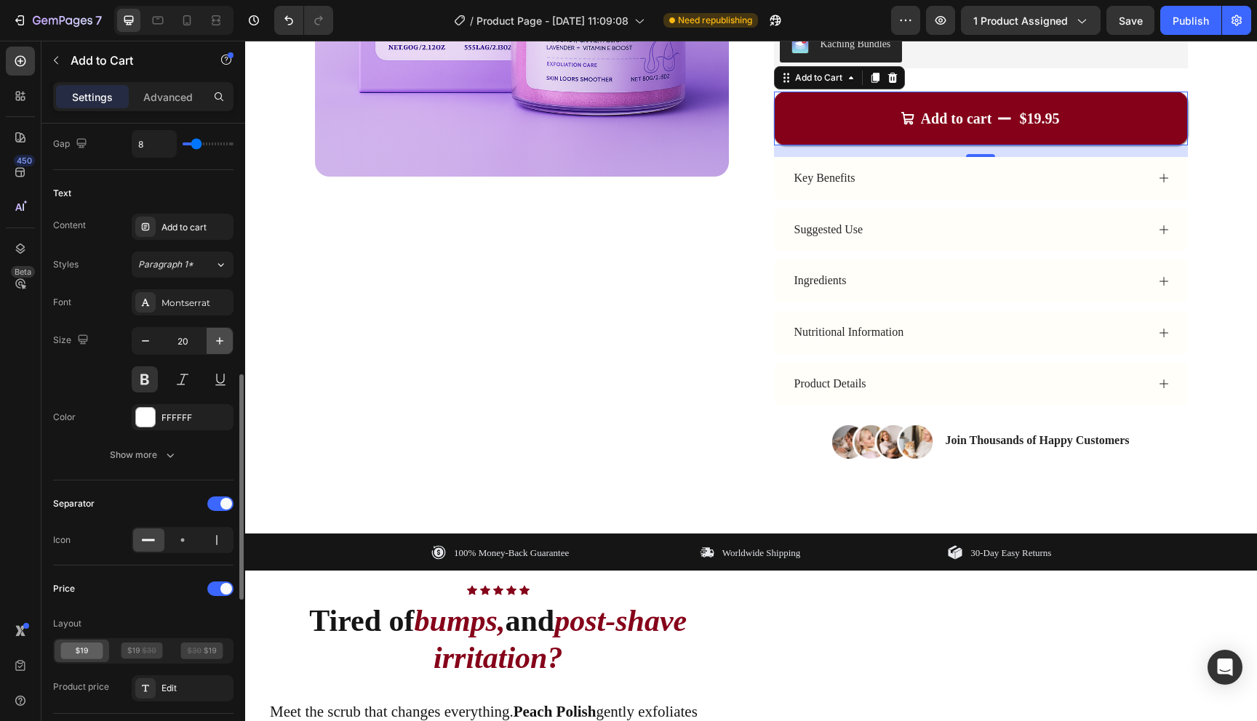
click at [217, 336] on icon "button" at bounding box center [219, 341] width 15 height 15
type input "23"
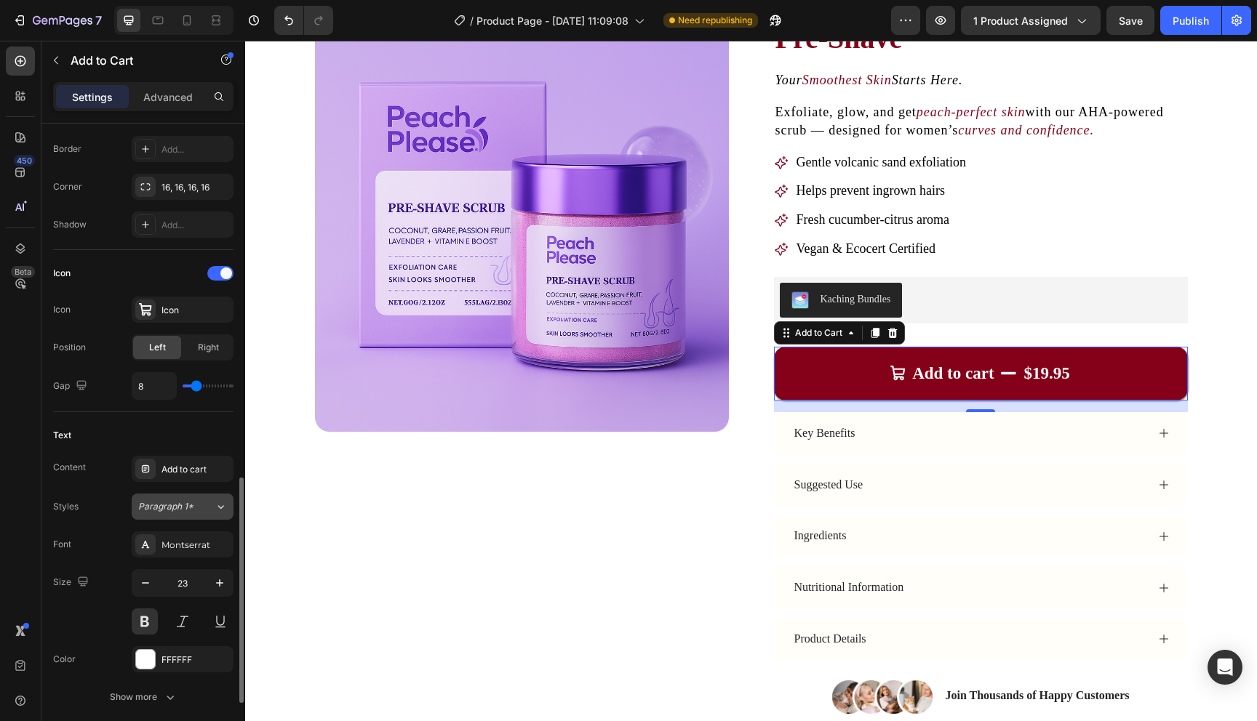
scroll to position [0, 0]
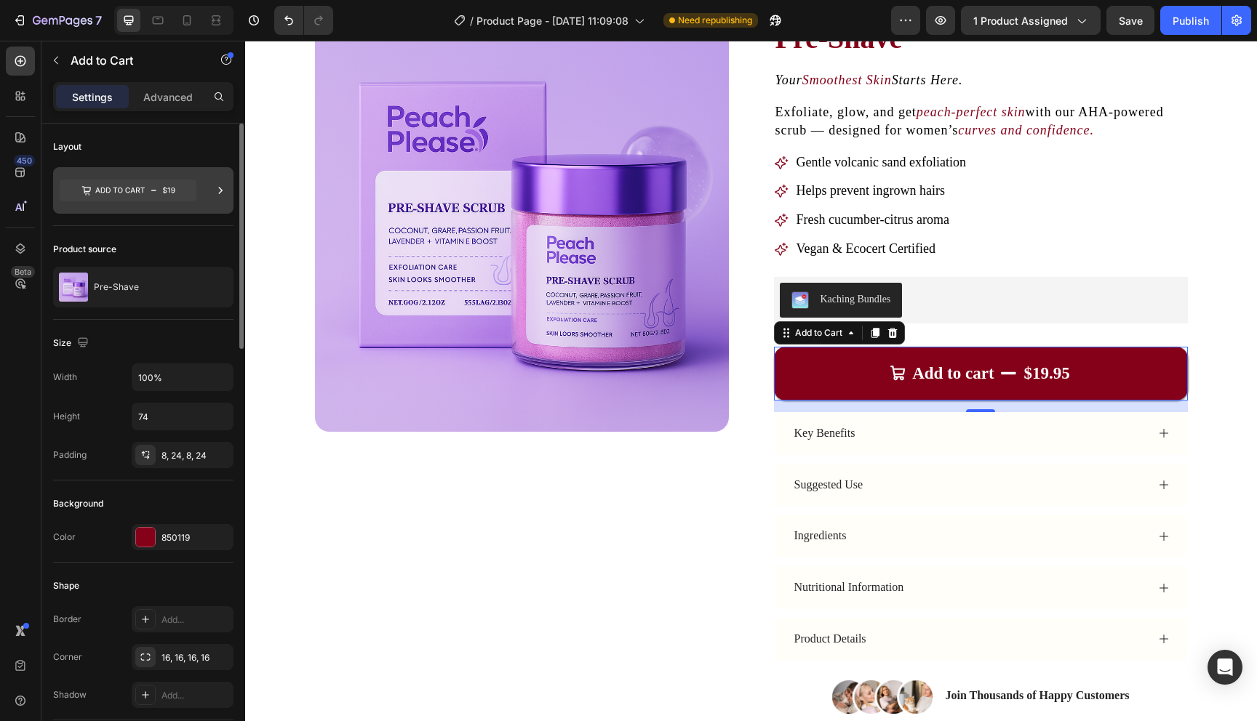
click at [170, 198] on icon at bounding box center [128, 191] width 137 height 22
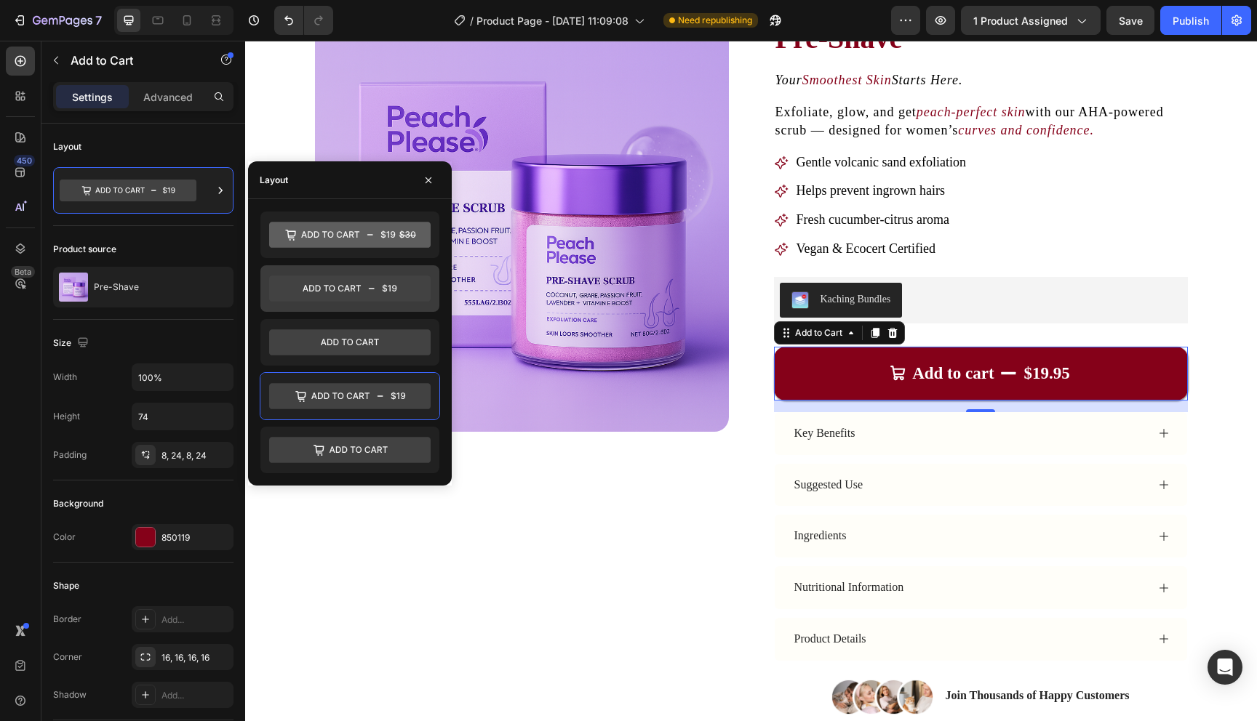
click at [398, 287] on icon at bounding box center [349, 289] width 161 height 26
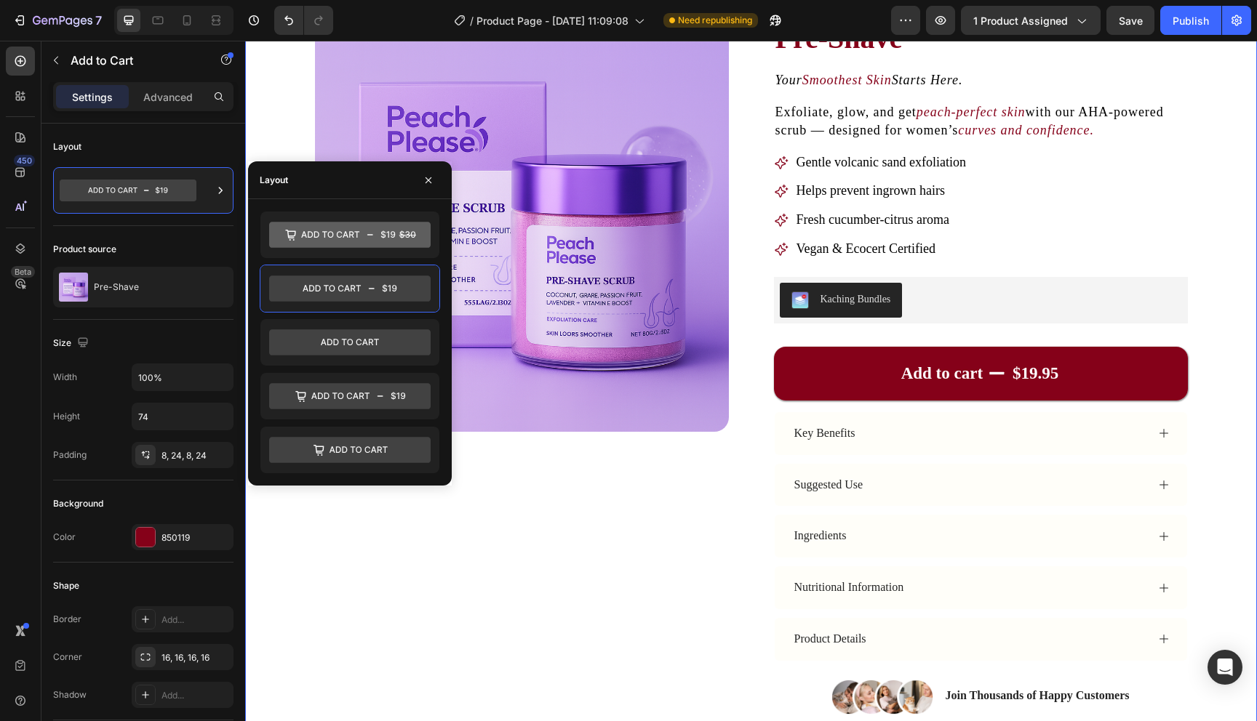
click at [1222, 248] on div "Product Images Pre-Shave Product Title Your Smoothest Skin Starts Here. Text Bl…" at bounding box center [751, 374] width 1012 height 829
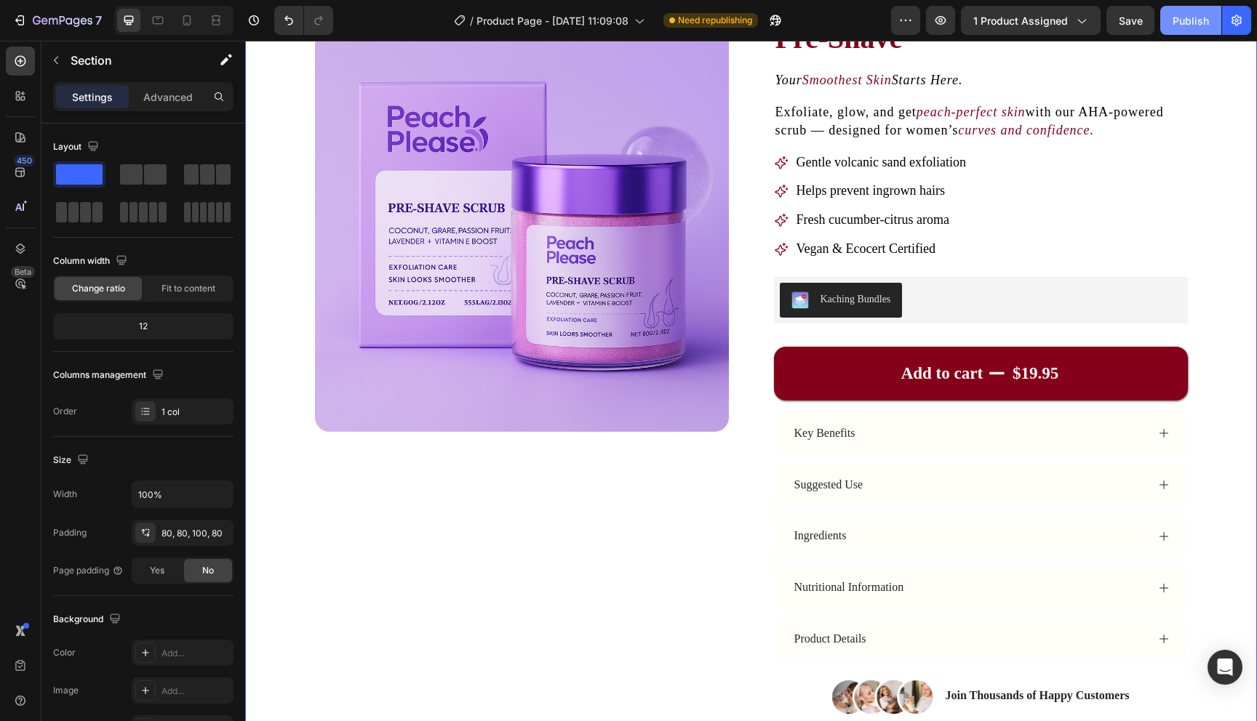
drag, startPoint x: 1180, startPoint y: 20, endPoint x: 1178, endPoint y: 27, distance: 7.4
click at [1180, 20] on div "Publish" at bounding box center [1190, 20] width 36 height 15
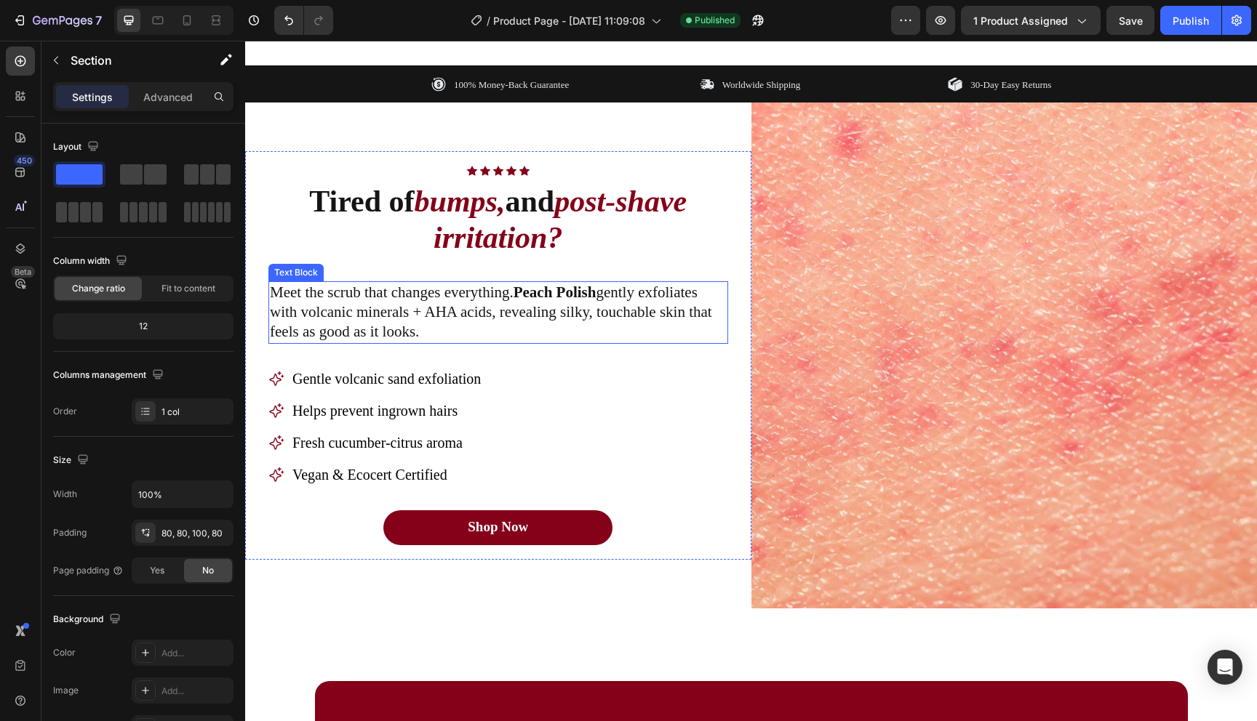
scroll to position [788, 0]
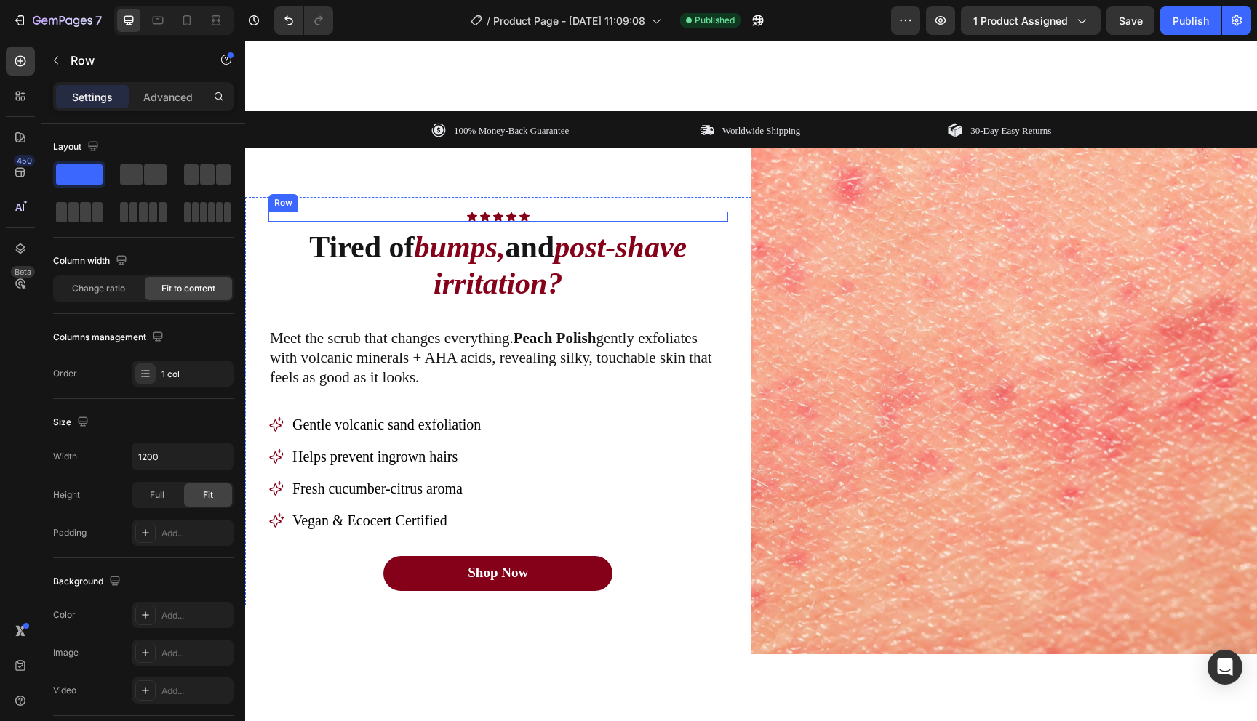
click at [531, 217] on div "Icon Icon Icon Icon Icon Icon List Row" at bounding box center [498, 217] width 460 height 10
click at [342, 201] on icon at bounding box center [341, 198] width 12 height 12
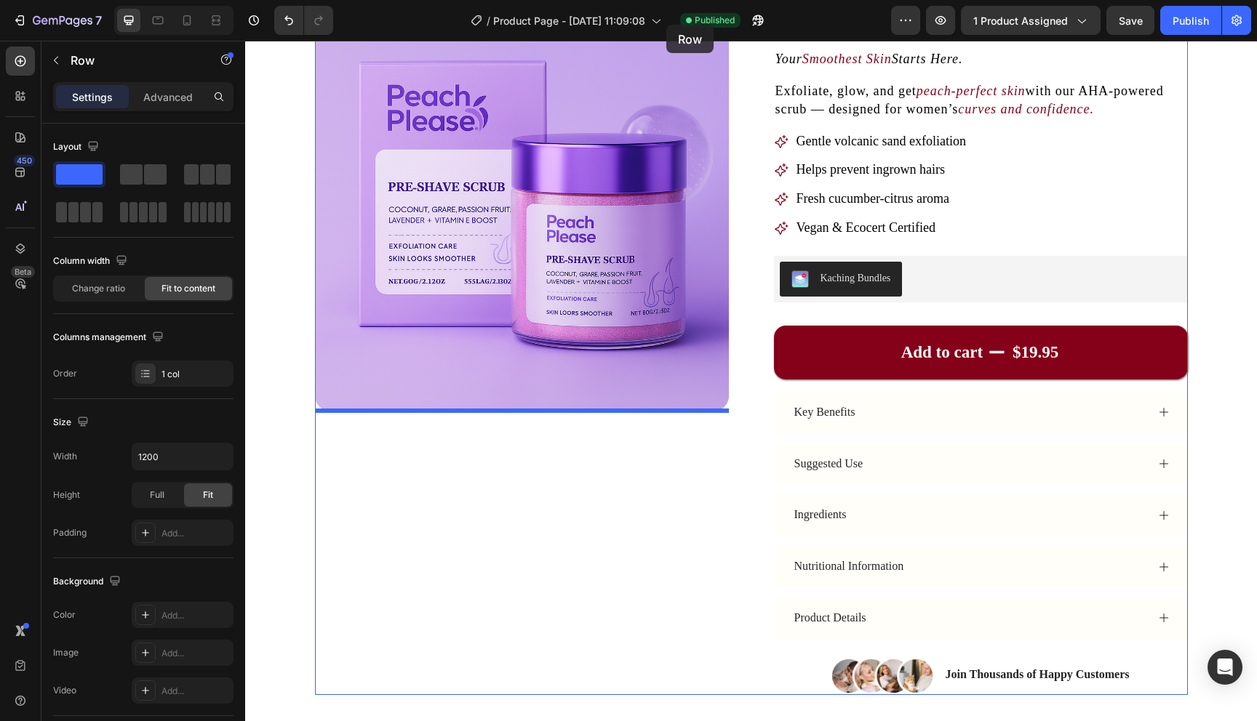
scroll to position [0, 0]
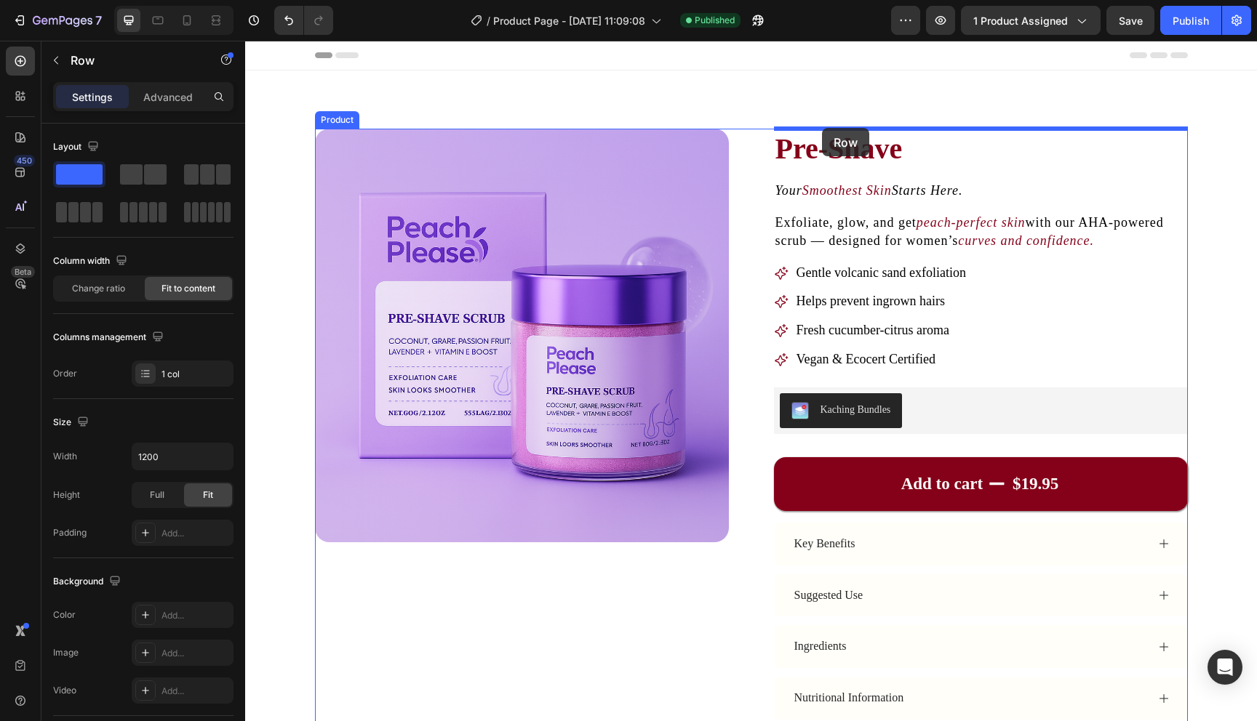
drag, startPoint x: 304, startPoint y: 204, endPoint x: 822, endPoint y: 128, distance: 523.3
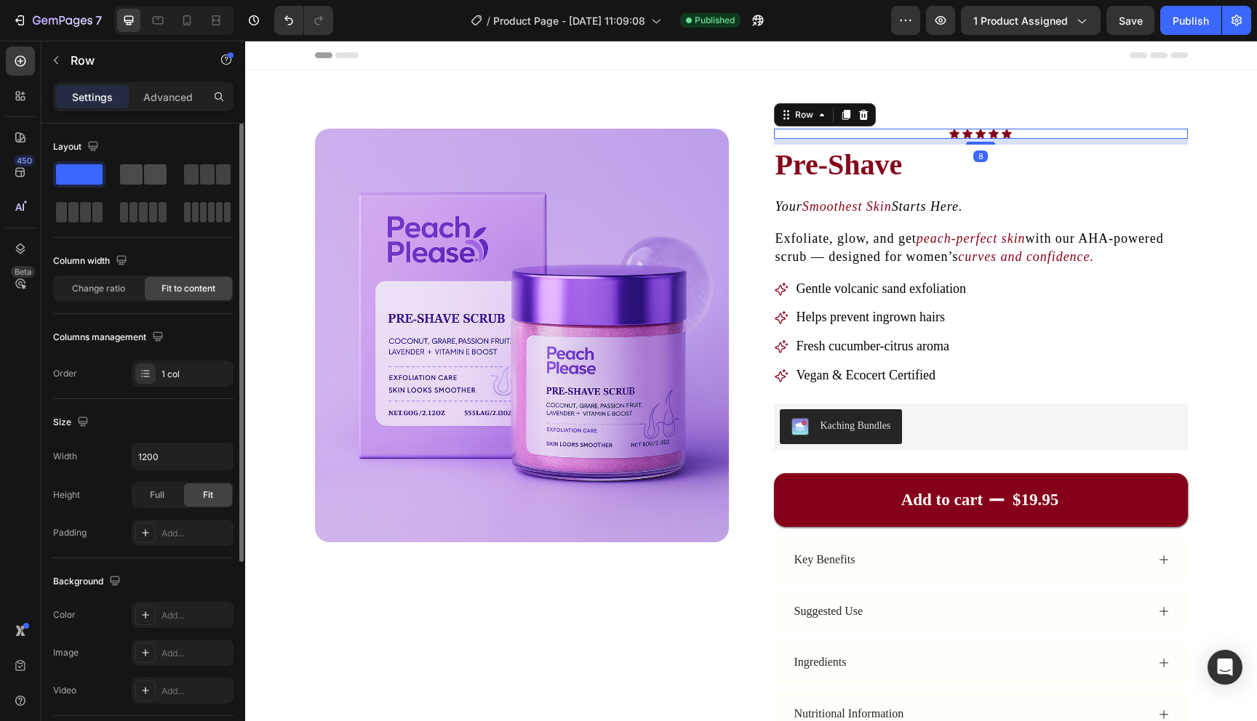
click at [147, 174] on span at bounding box center [155, 174] width 23 height 20
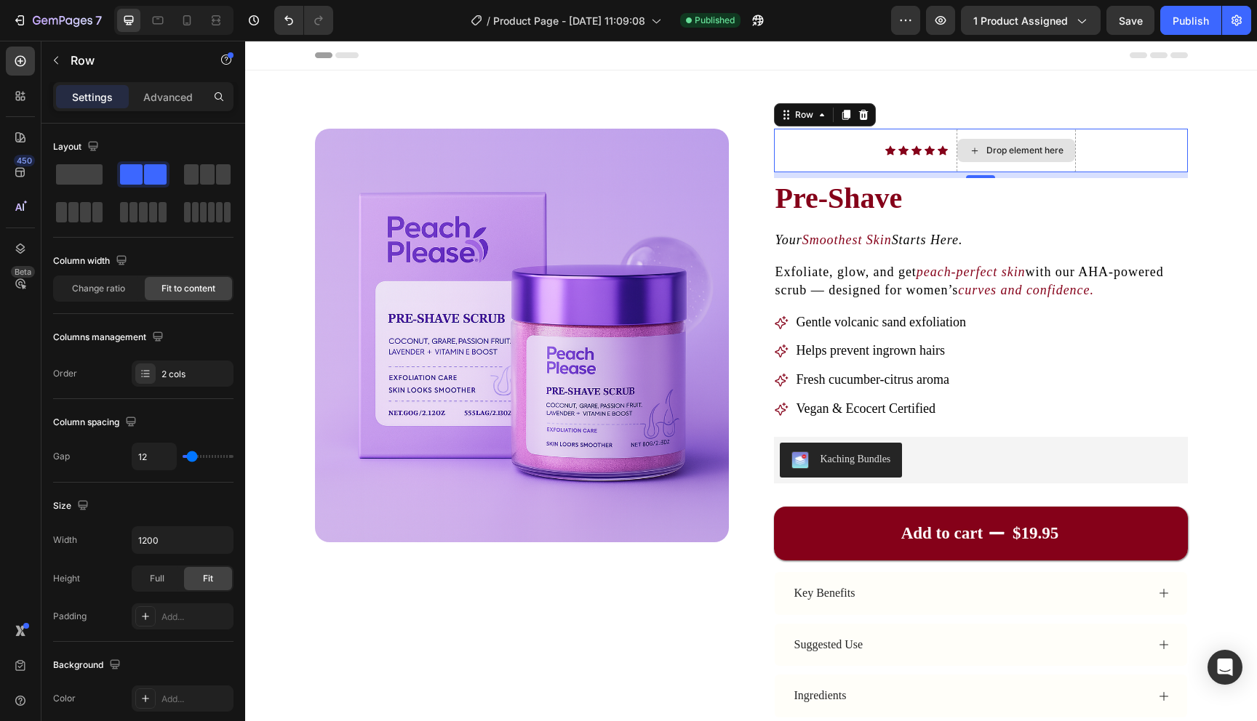
click at [959, 148] on div "Drop element here" at bounding box center [1016, 150] width 118 height 23
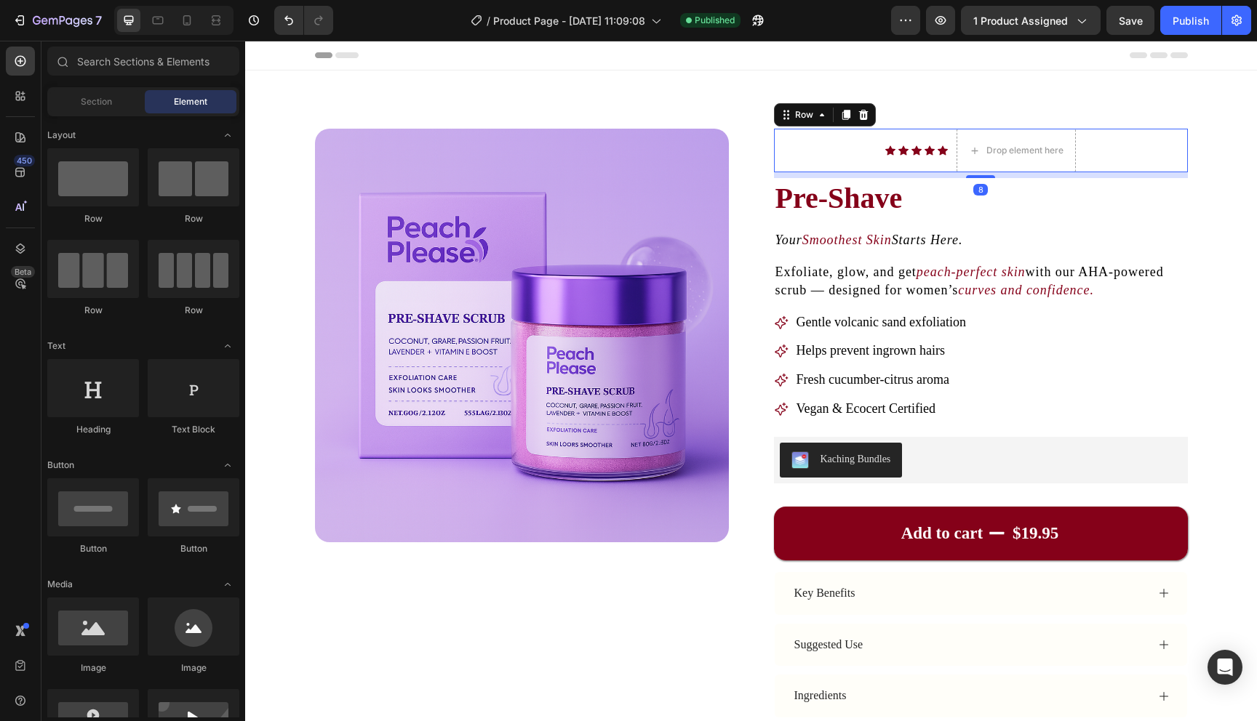
click at [887, 166] on div "Icon Icon Icon Icon Icon Icon List" at bounding box center [916, 151] width 63 height 44
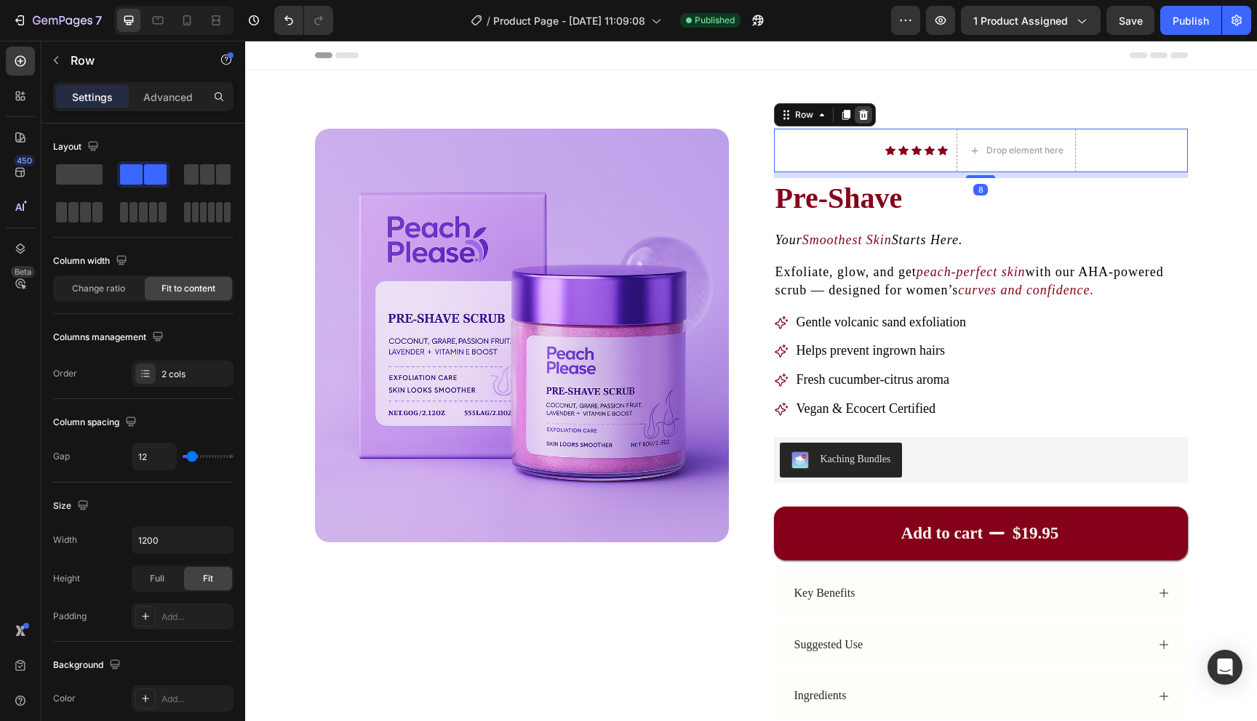
click at [869, 116] on div at bounding box center [863, 114] width 17 height 17
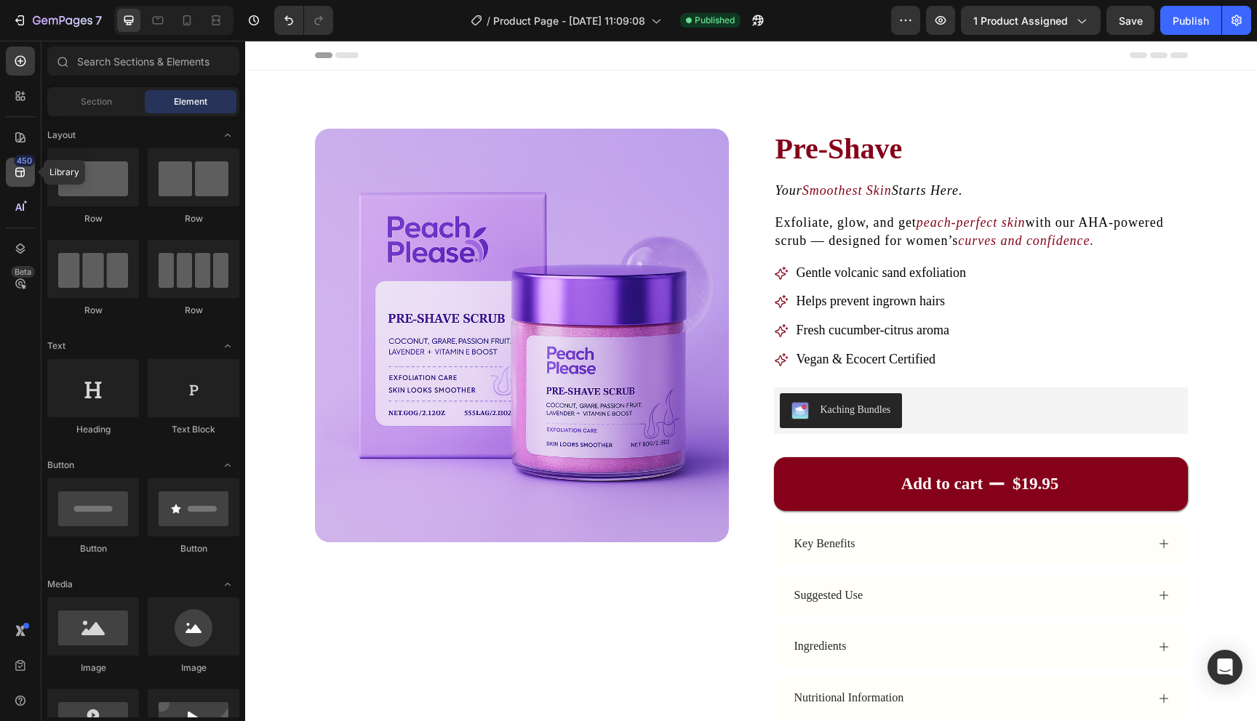
click at [28, 173] on div "450" at bounding box center [20, 172] width 29 height 29
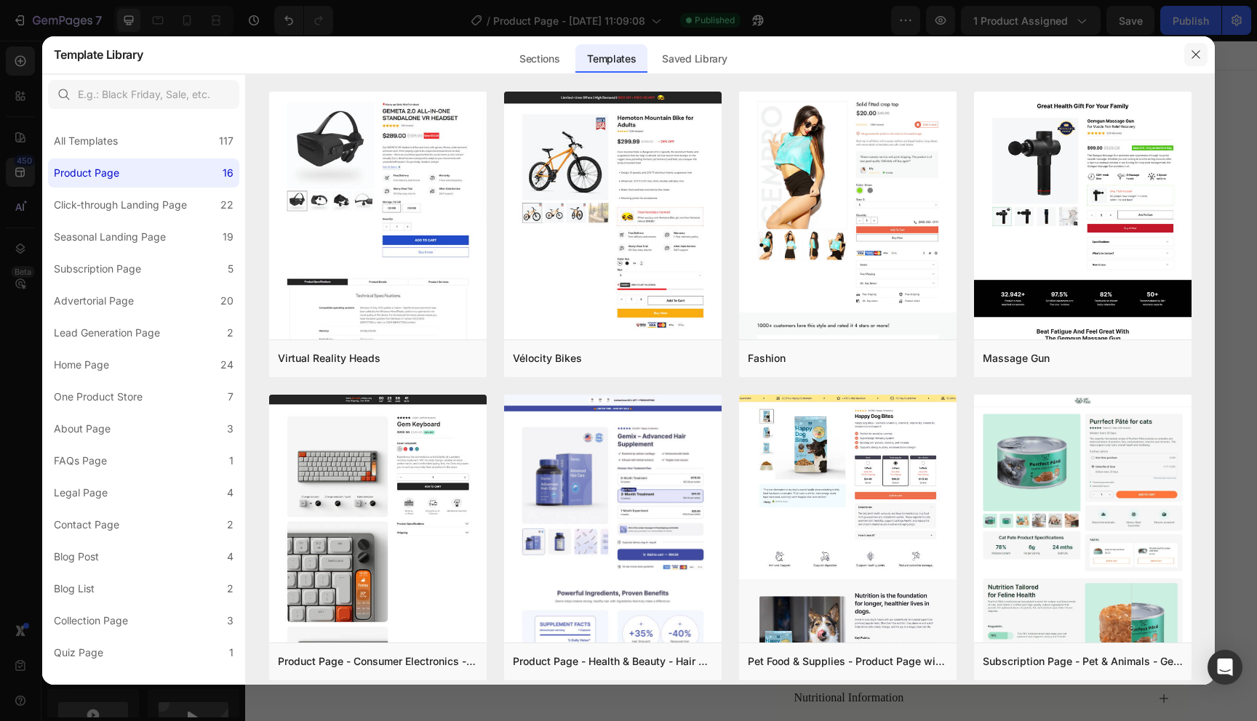
click at [1200, 47] on button "button" at bounding box center [1195, 54] width 23 height 23
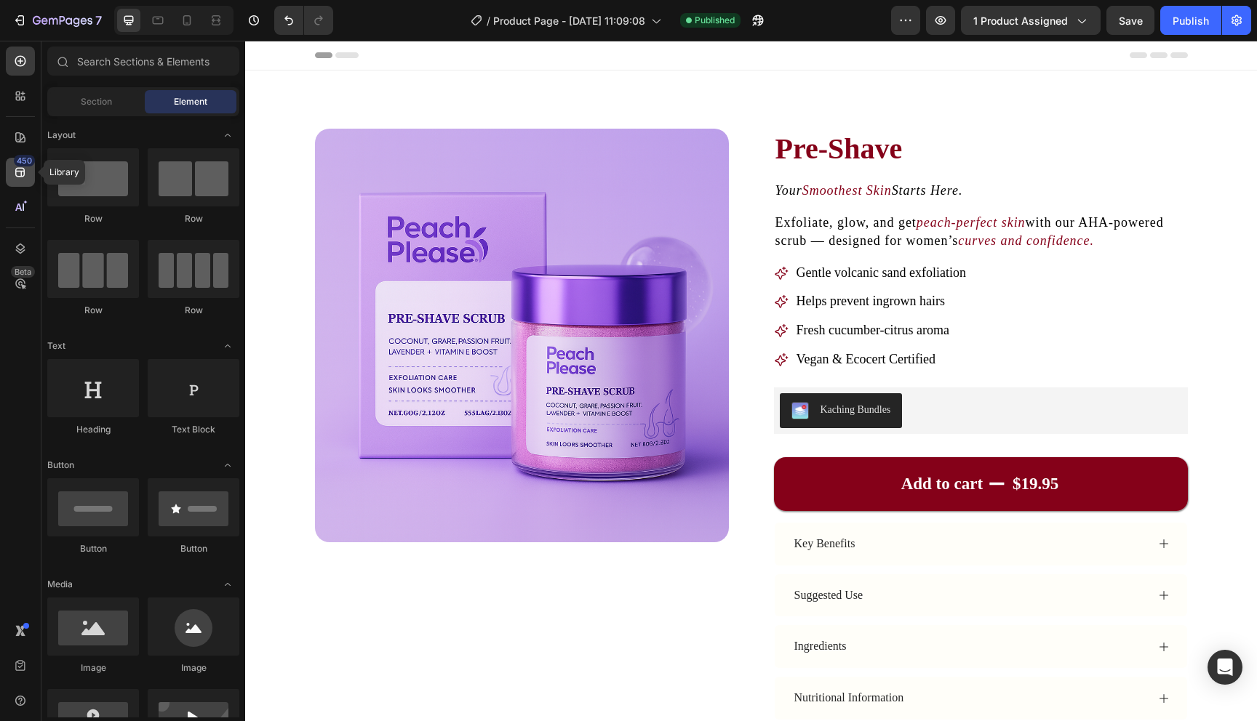
click at [11, 180] on div "450" at bounding box center [20, 172] width 29 height 29
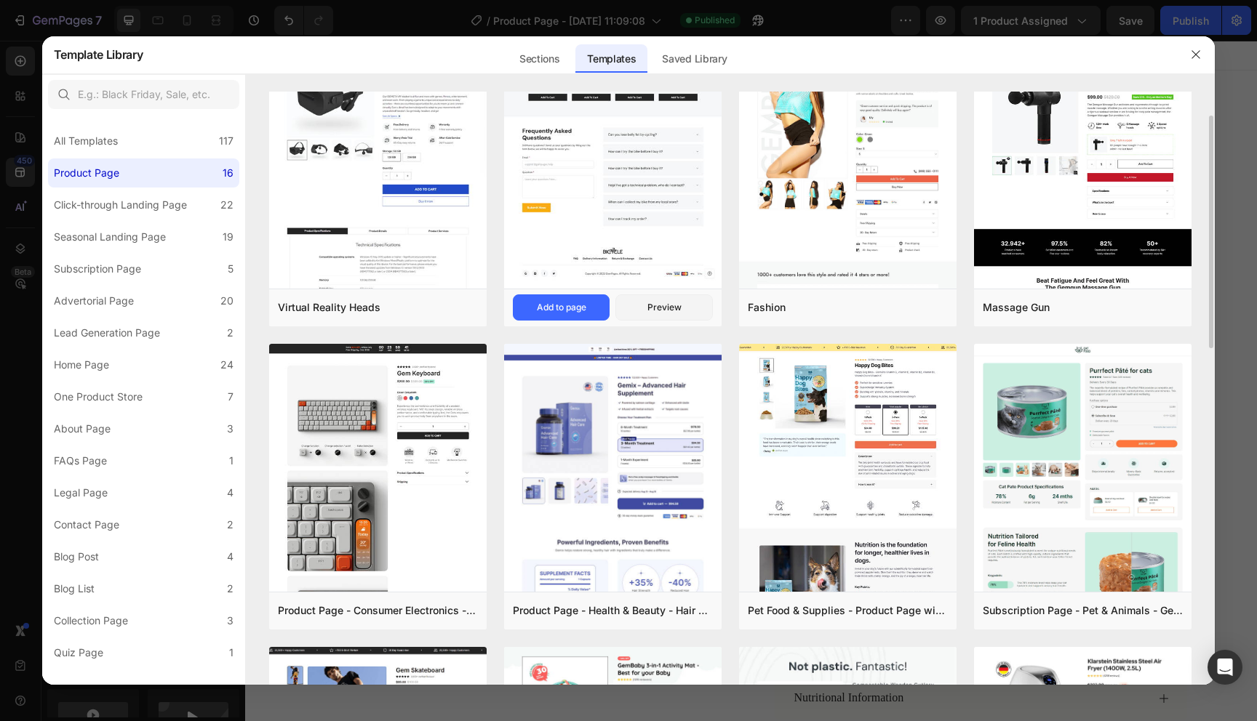
scroll to position [54, 0]
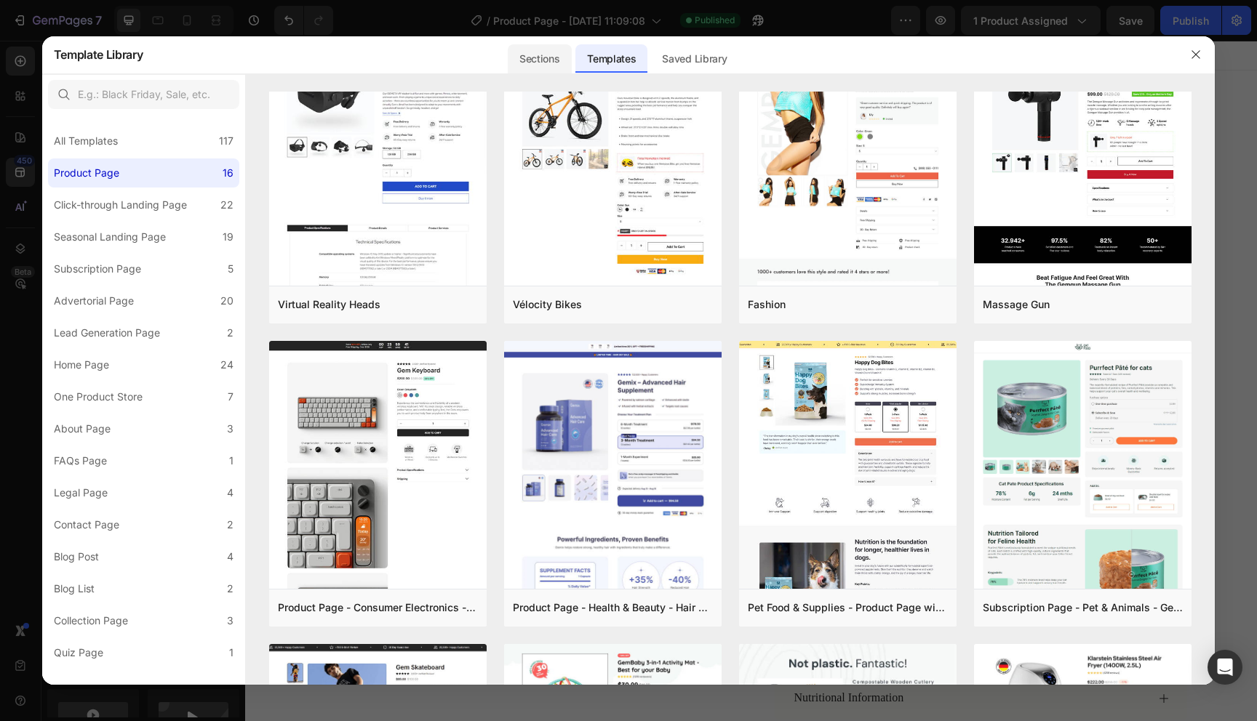
click at [520, 57] on div "Sections" at bounding box center [539, 58] width 63 height 29
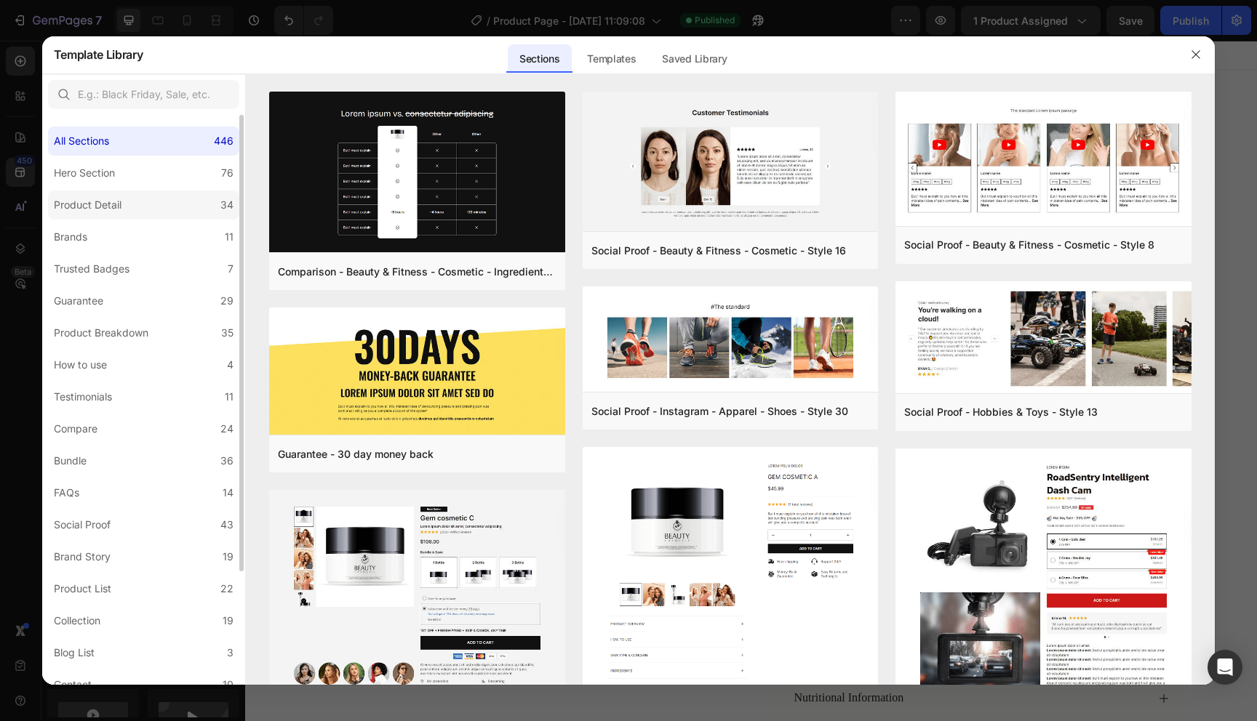
click at [164, 204] on label "Product Detail 34" at bounding box center [143, 205] width 191 height 29
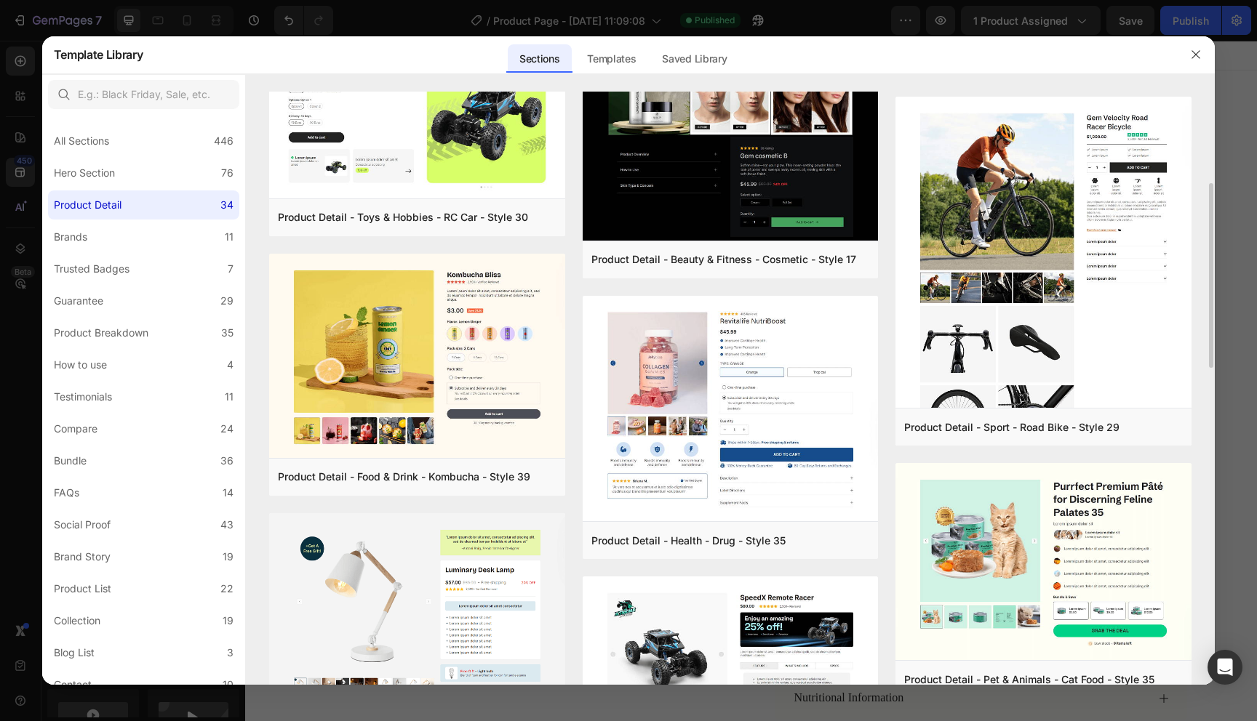
scroll to position [386, 0]
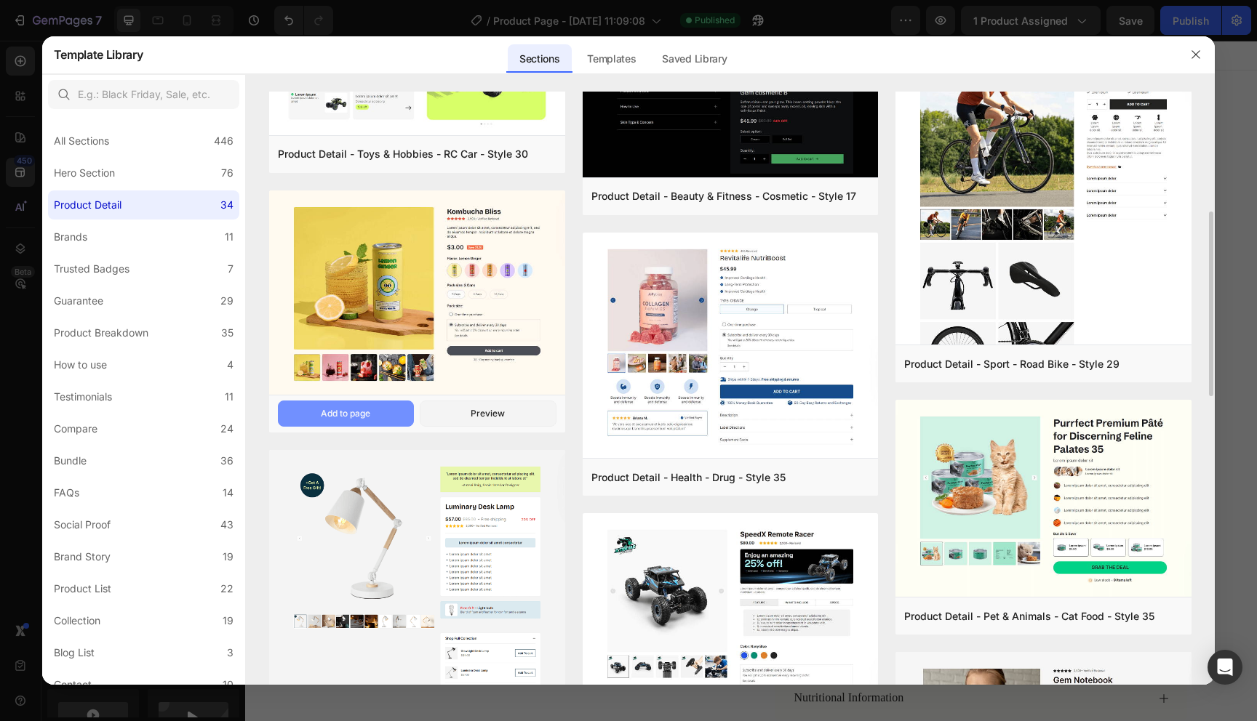
click at [380, 417] on button "Add to page" at bounding box center [346, 414] width 136 height 26
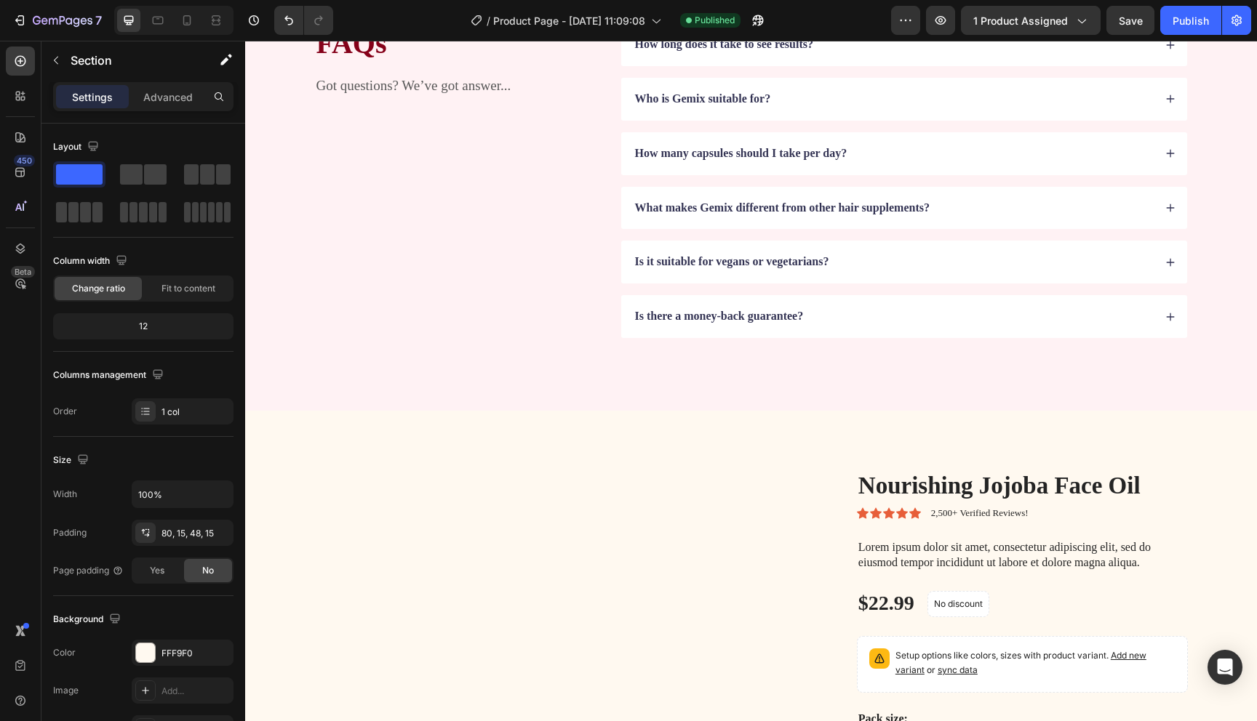
scroll to position [3223, 0]
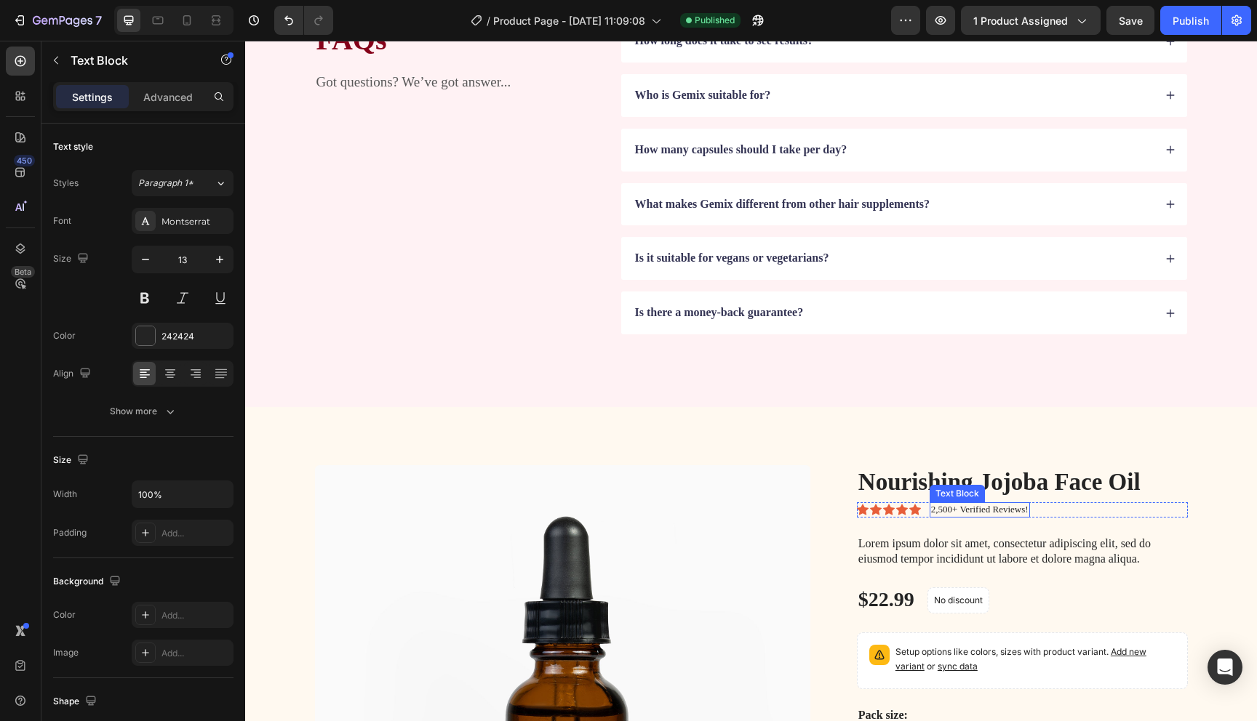
click at [992, 507] on p "2,500+ Verified Reviews!" at bounding box center [979, 510] width 97 height 12
click at [1041, 514] on div "Icon Icon Icon Icon Icon Icon List 2,500+ Verified Reviews! Text Block 0 Row" at bounding box center [1022, 510] width 331 height 15
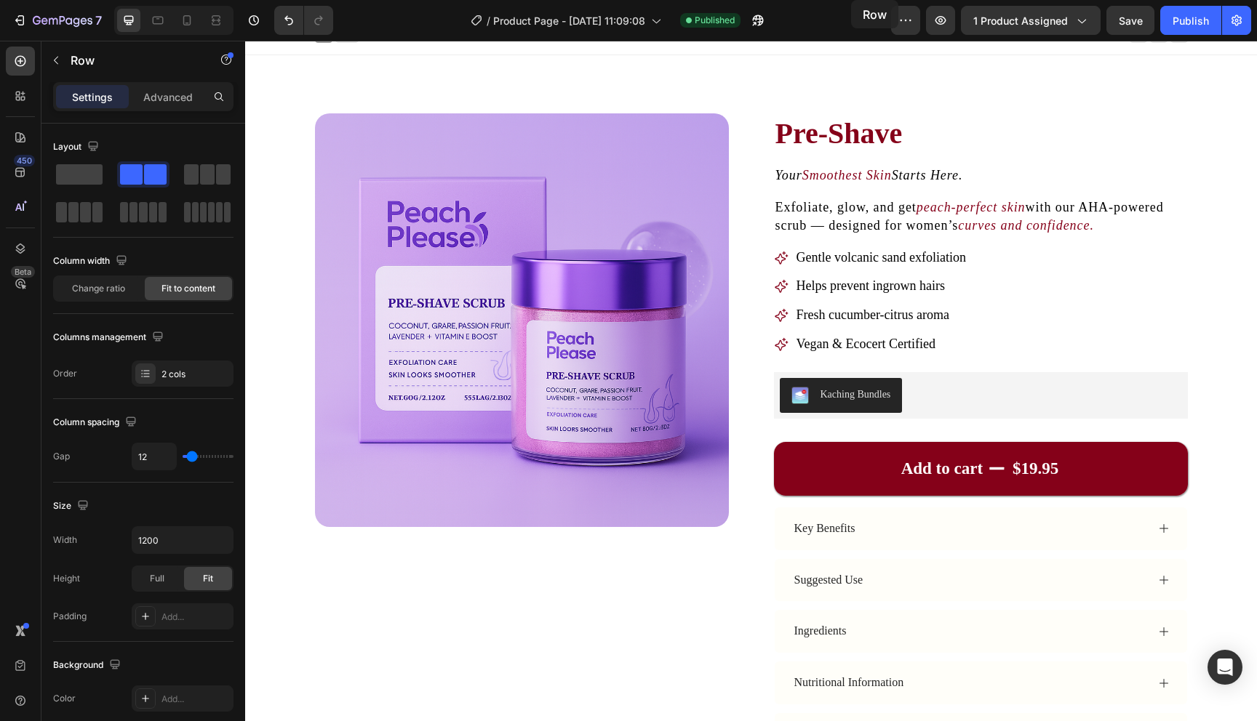
scroll to position [0, 0]
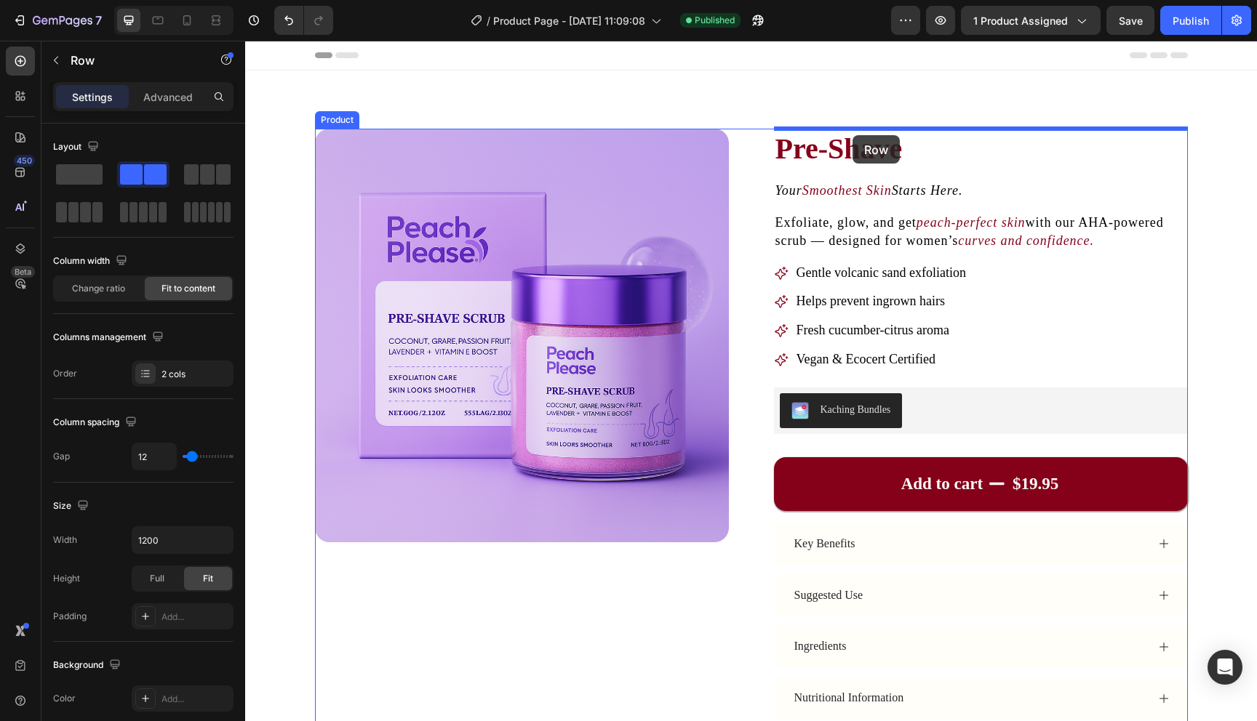
drag, startPoint x: 874, startPoint y: 487, endPoint x: 852, endPoint y: 135, distance: 352.0
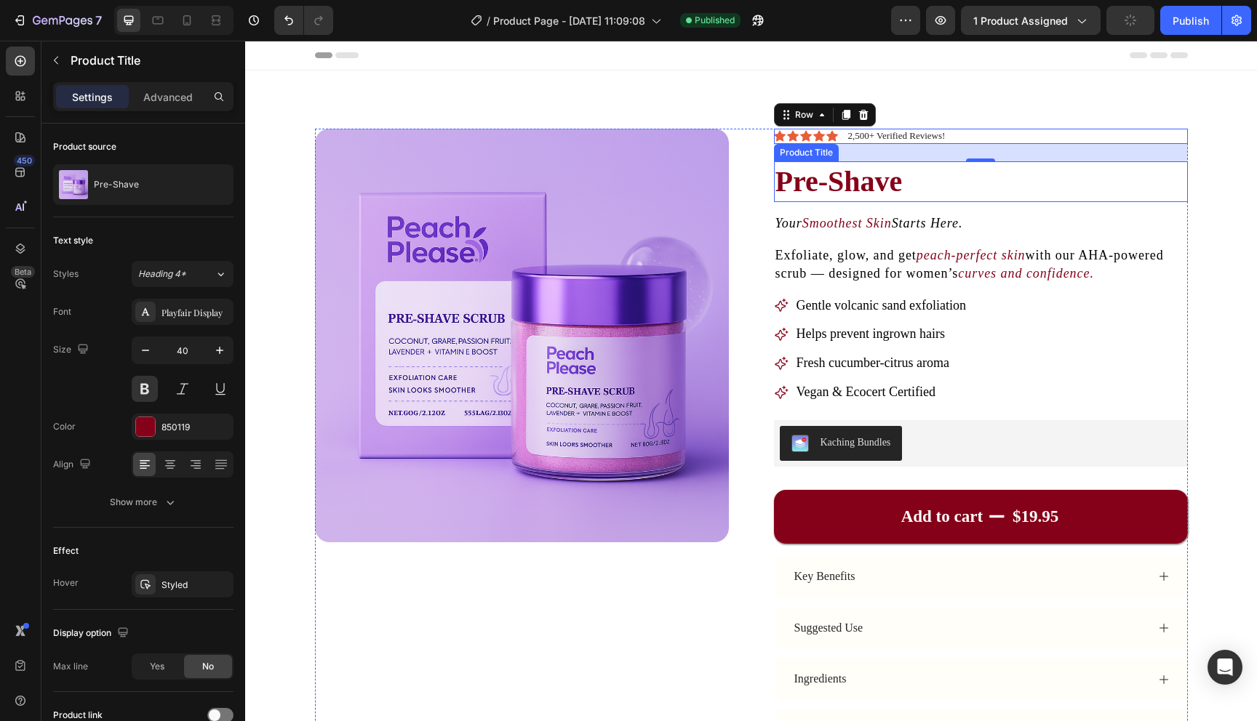
click at [948, 190] on h1 "Pre-Shave" at bounding box center [981, 181] width 414 height 41
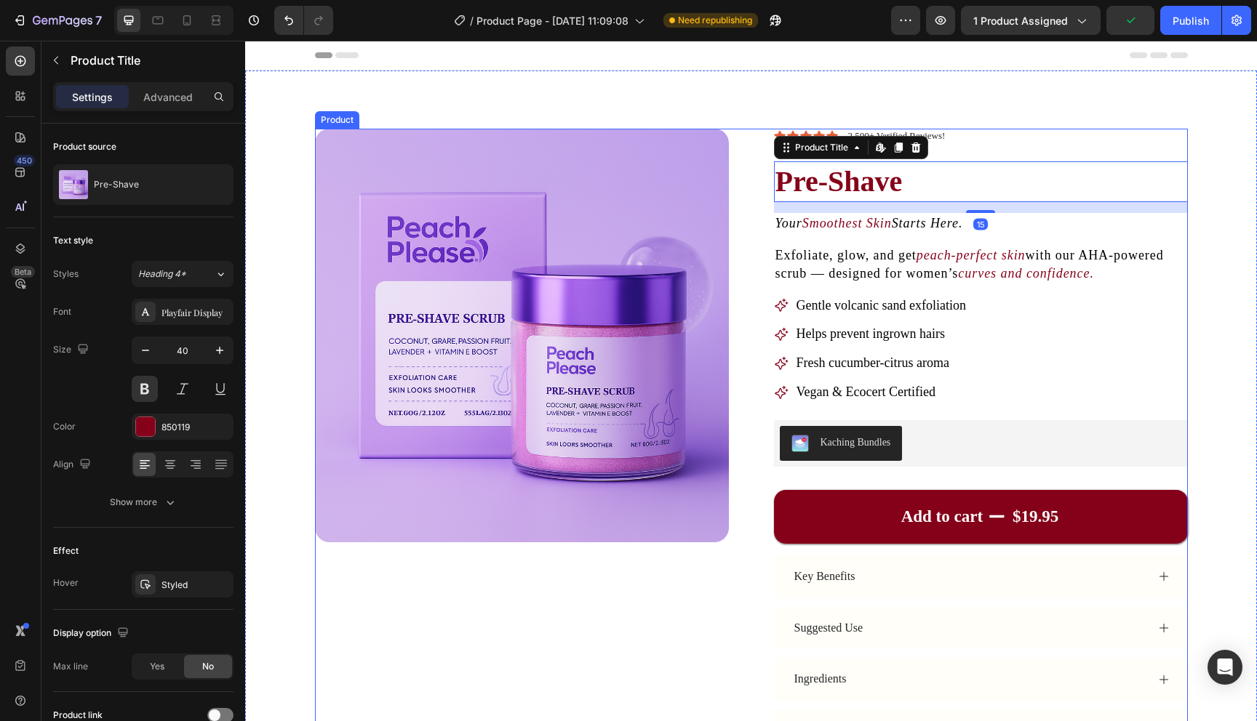
click at [983, 154] on div "Icon Icon Icon Icon Icon Icon List 2,500+ Verified Reviews! Text Block Row Pre-…" at bounding box center [981, 494] width 414 height 731
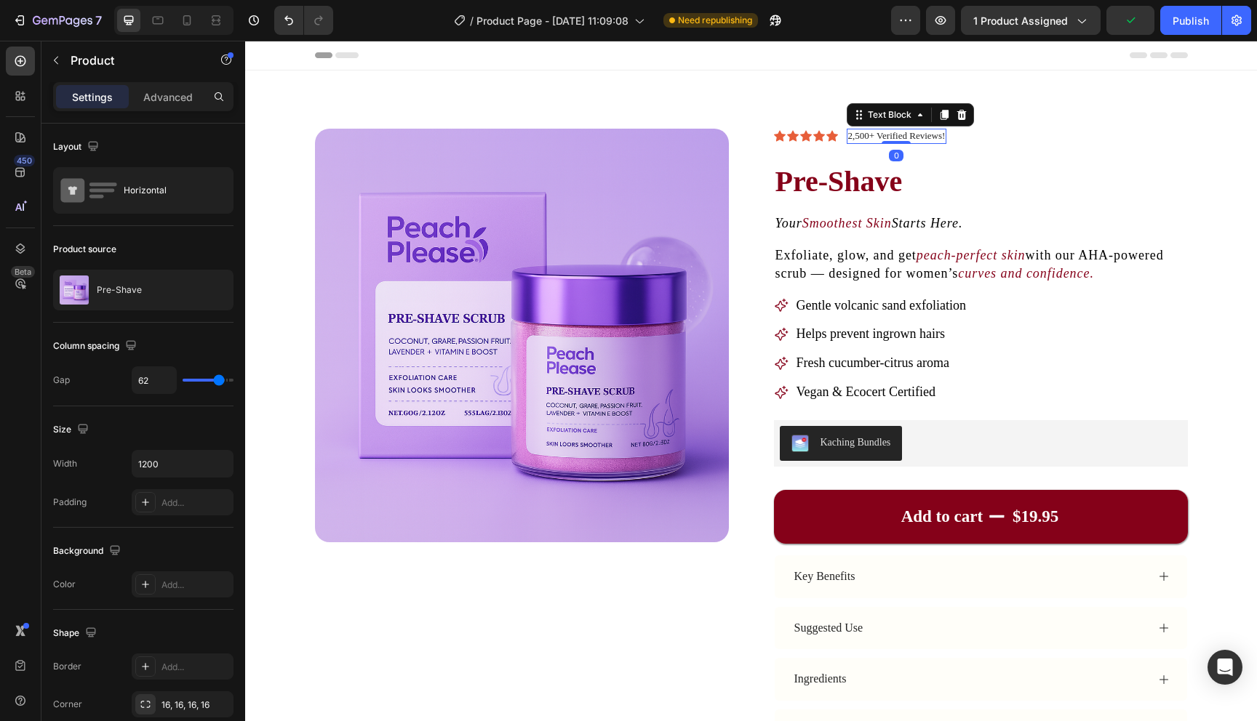
click at [944, 135] on p "2,500+ Verified Reviews!" at bounding box center [896, 136] width 97 height 12
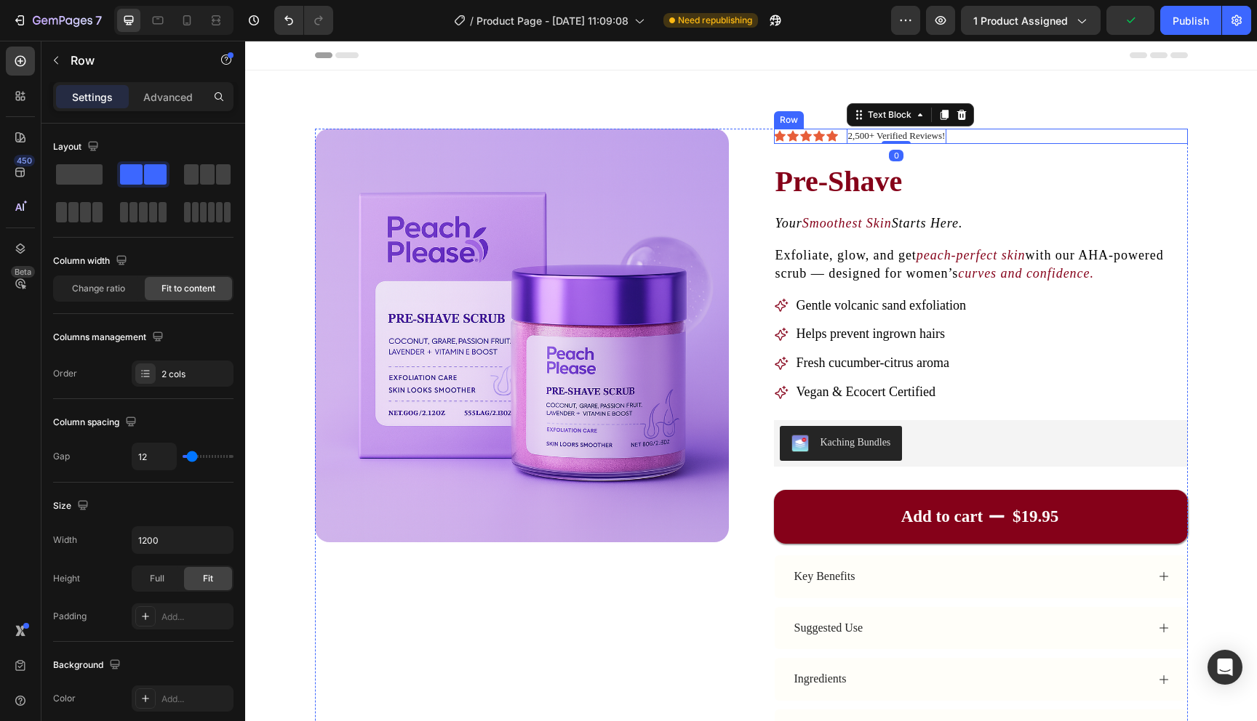
click at [837, 138] on div "Icon Icon Icon Icon Icon Icon List 2,500+ Verified Reviews! Text Block 0 Row" at bounding box center [981, 136] width 414 height 15
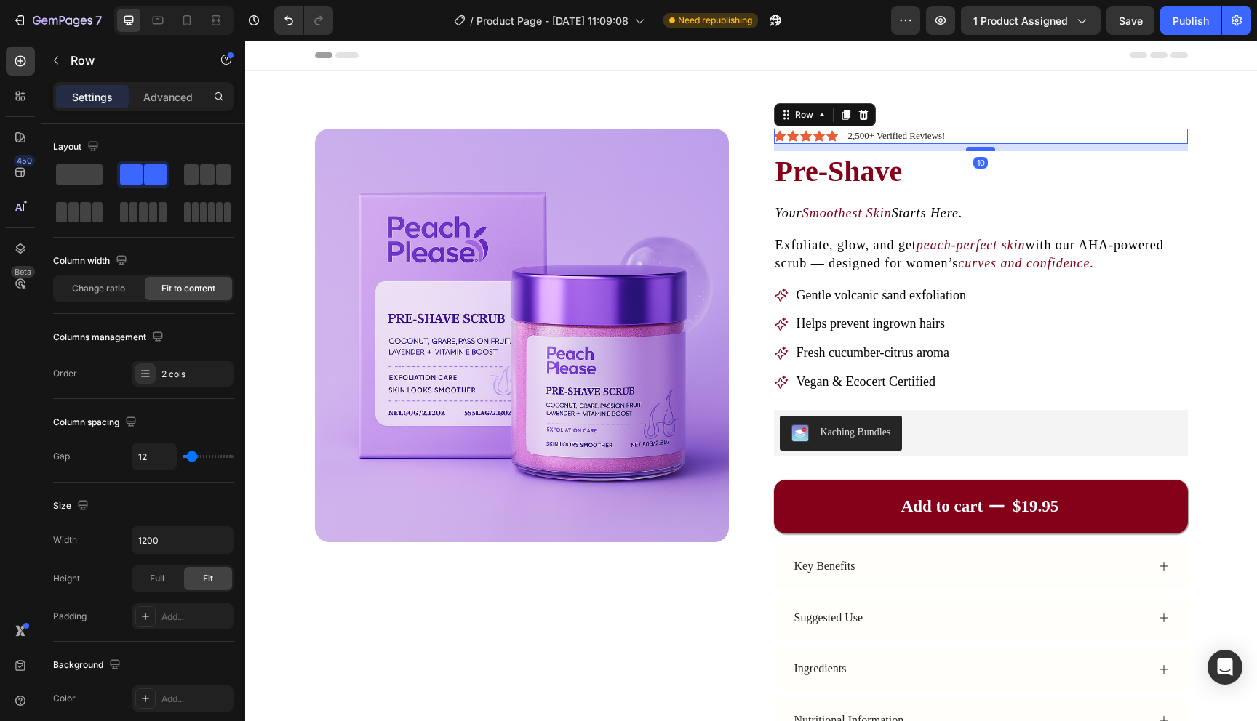
drag, startPoint x: 975, startPoint y: 158, endPoint x: 976, endPoint y: 148, distance: 10.3
click at [976, 148] on div at bounding box center [980, 149] width 29 height 4
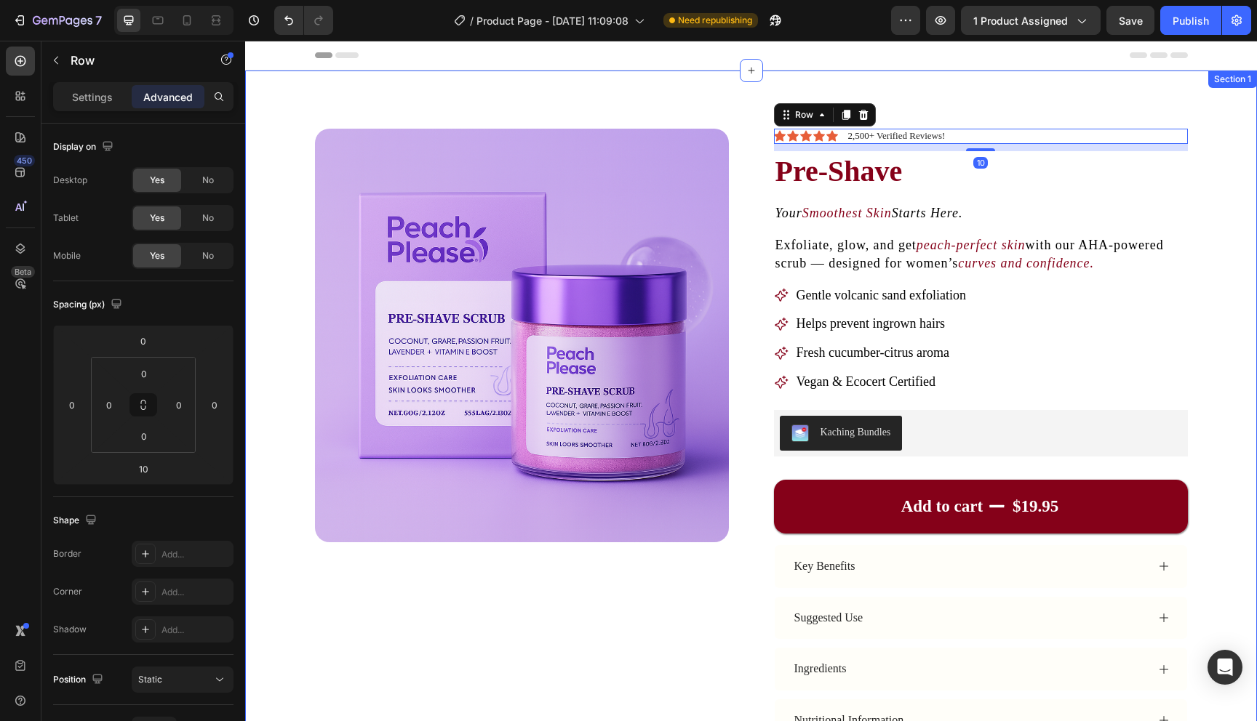
click at [1209, 127] on div "Product Images Icon Icon Icon Icon Icon Icon List 2,500+ Verified Reviews! Text…" at bounding box center [751, 497] width 1012 height 852
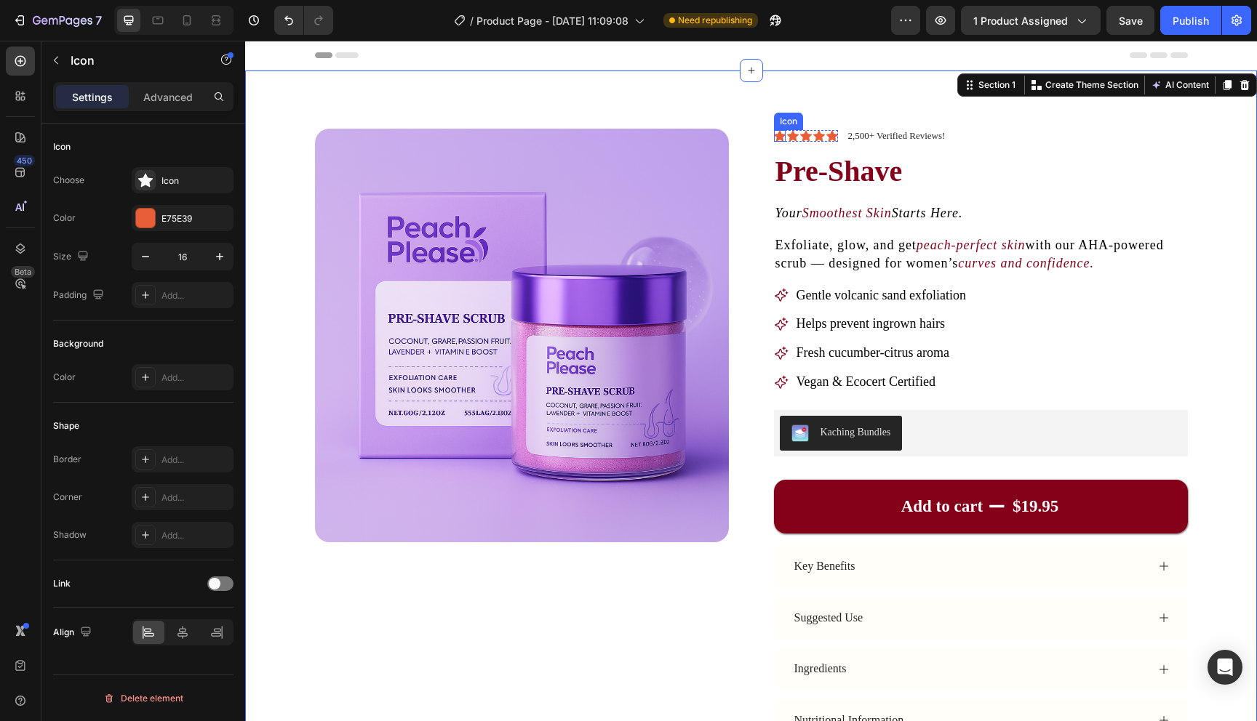
click at [779, 137] on div "Icon" at bounding box center [780, 136] width 12 height 12
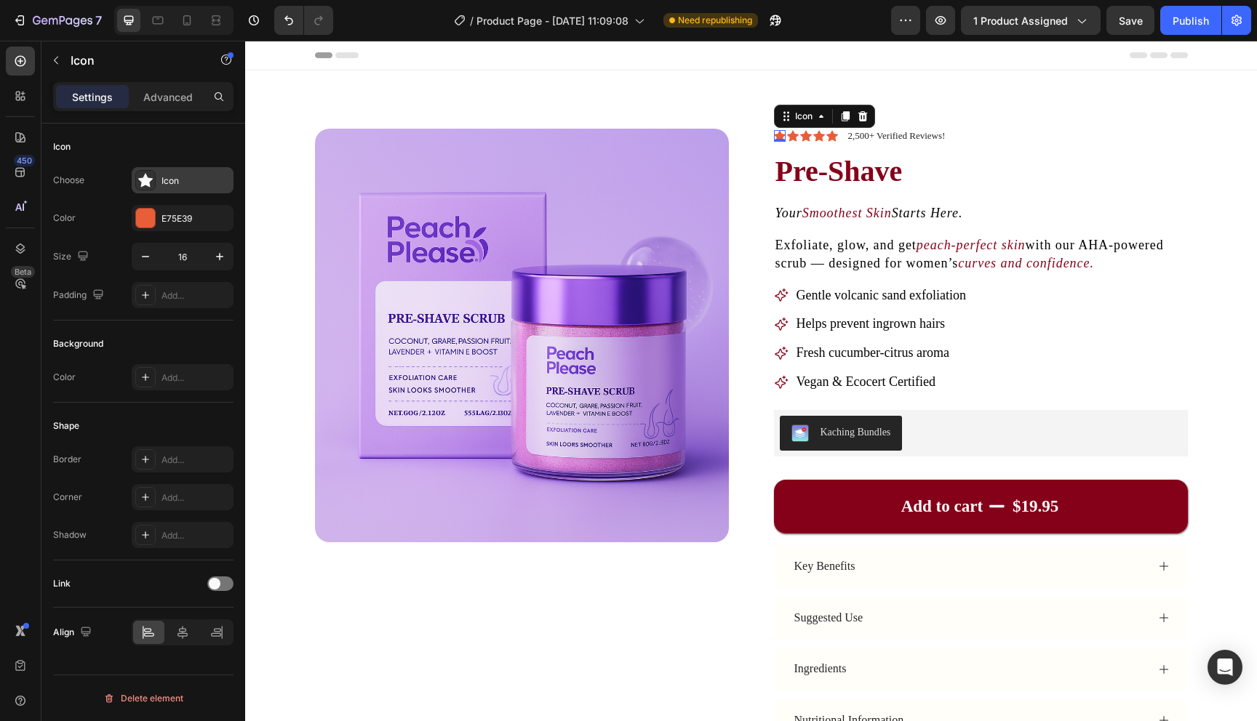
click at [161, 169] on div "Icon" at bounding box center [183, 180] width 102 height 26
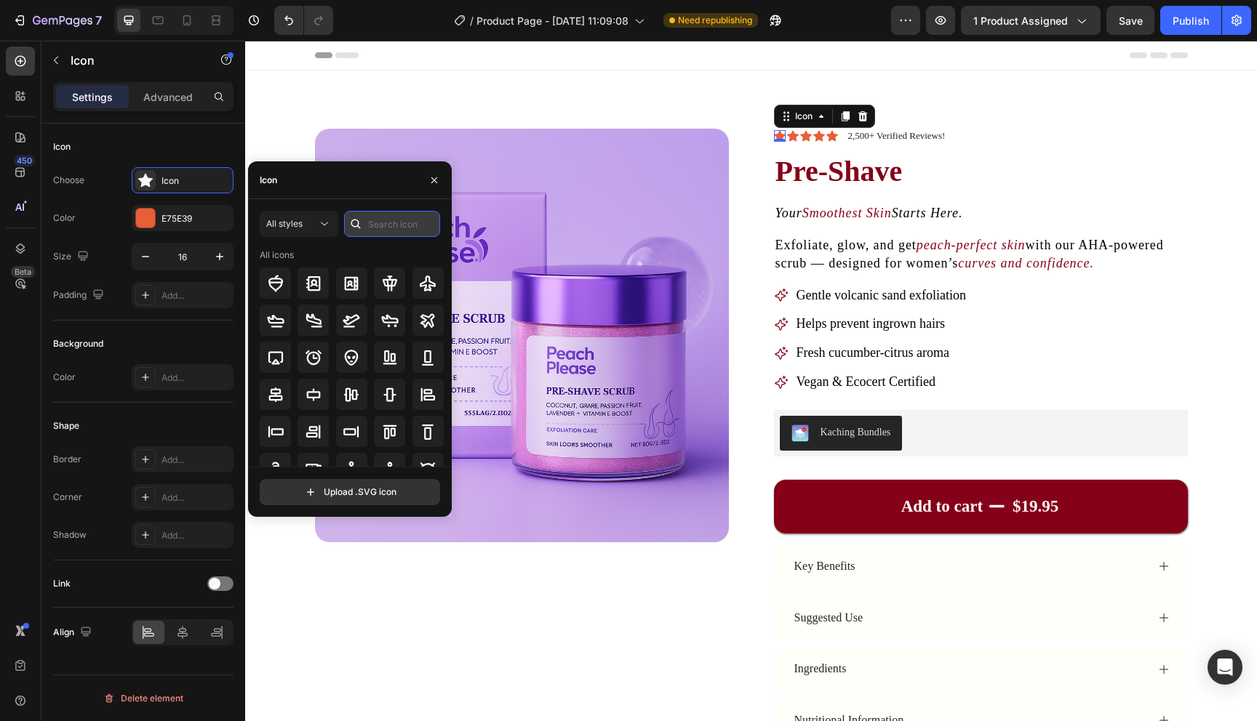
click at [391, 218] on input "text" at bounding box center [392, 224] width 96 height 26
type input "star"
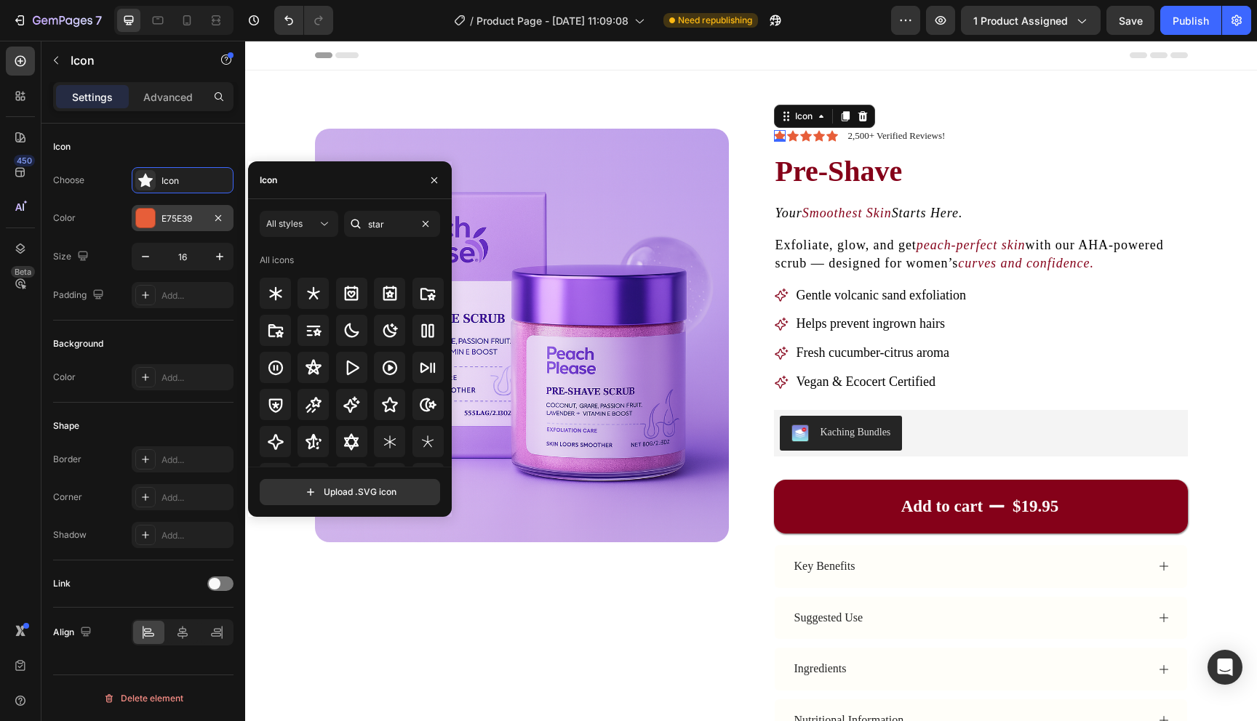
click at [147, 217] on div at bounding box center [145, 218] width 19 height 19
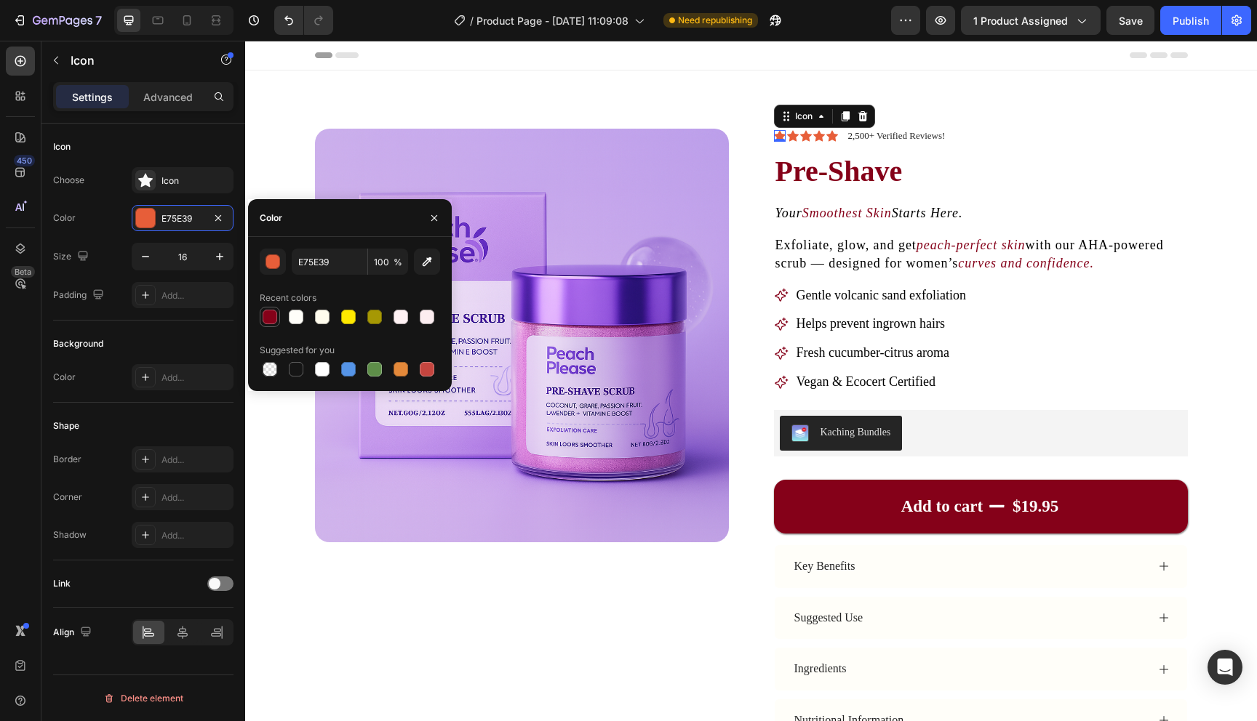
click at [274, 317] on div at bounding box center [270, 317] width 15 height 15
type input "850119"
click at [793, 132] on icon at bounding box center [793, 136] width 12 height 11
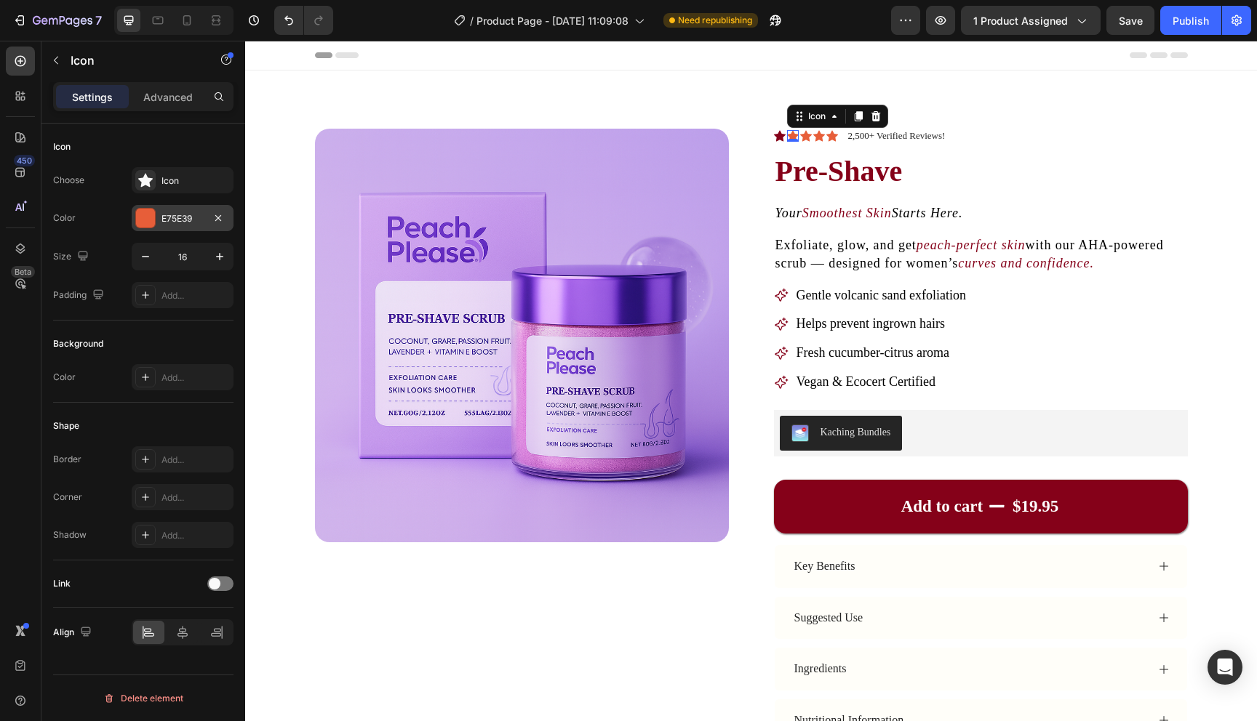
click at [145, 218] on div at bounding box center [145, 218] width 19 height 19
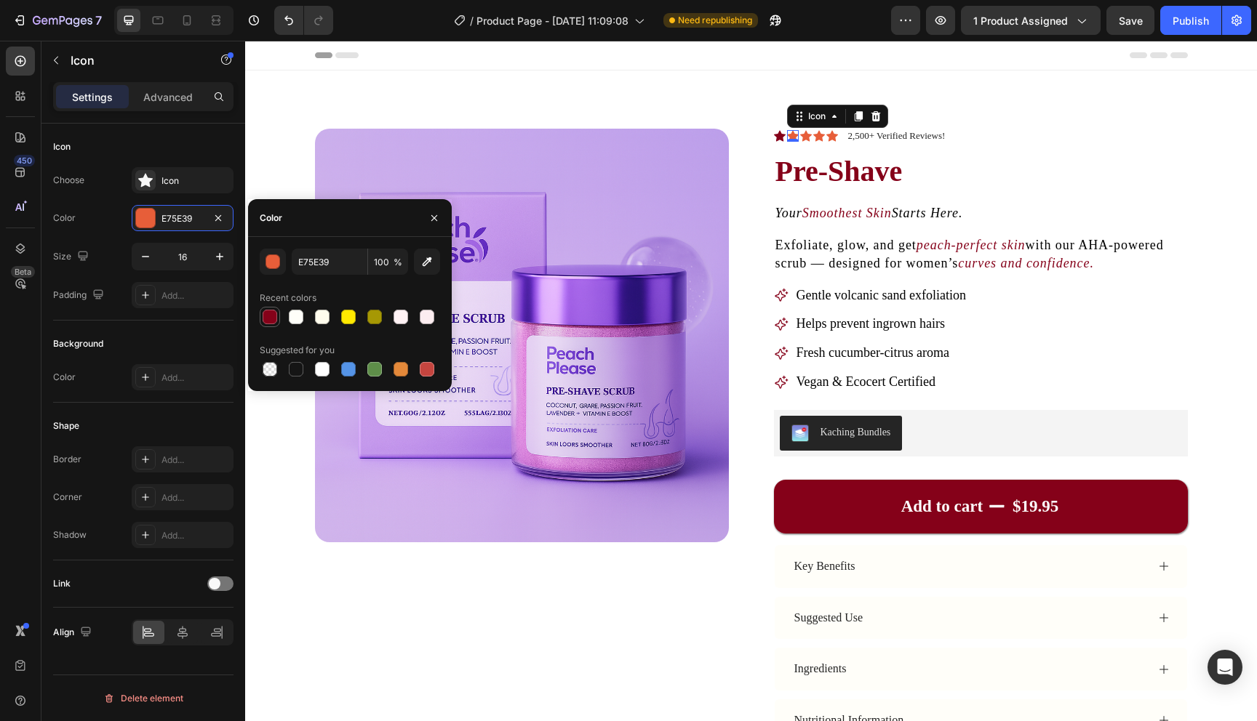
click at [270, 317] on div at bounding box center [270, 317] width 15 height 15
type input "850119"
click at [809, 137] on div "Icon 0" at bounding box center [806, 136] width 12 height 12
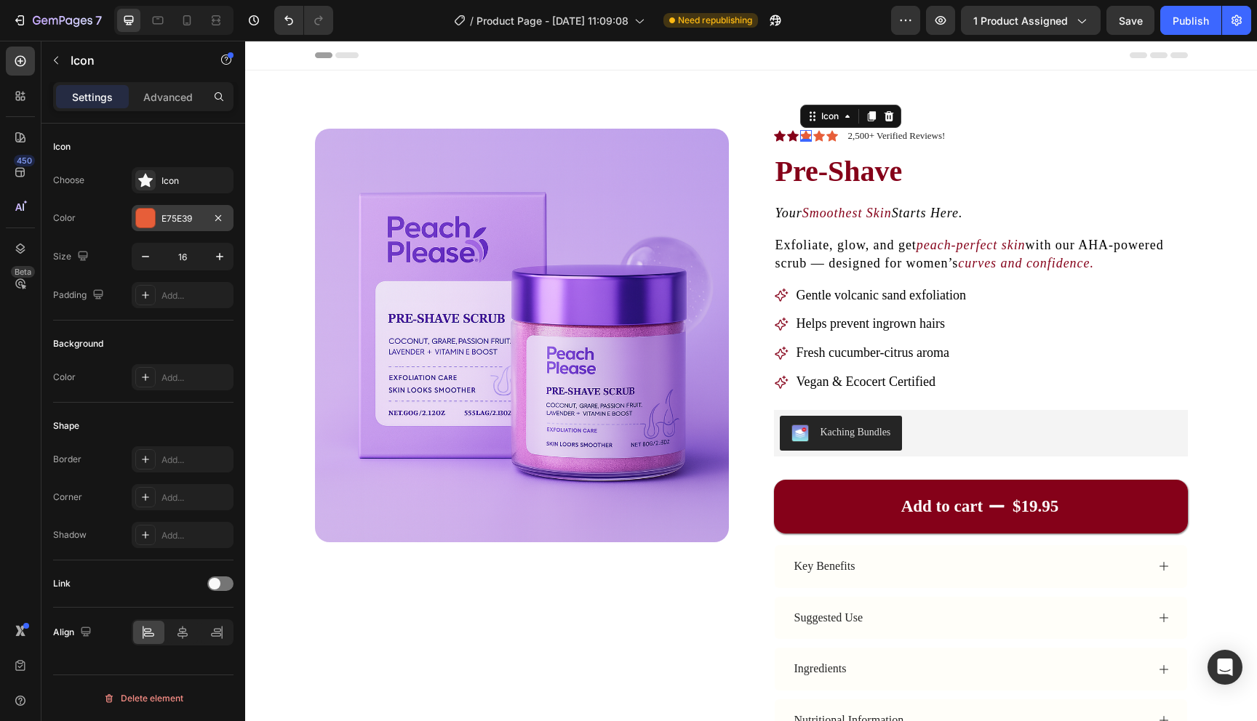
click at [155, 224] on div at bounding box center [145, 218] width 20 height 20
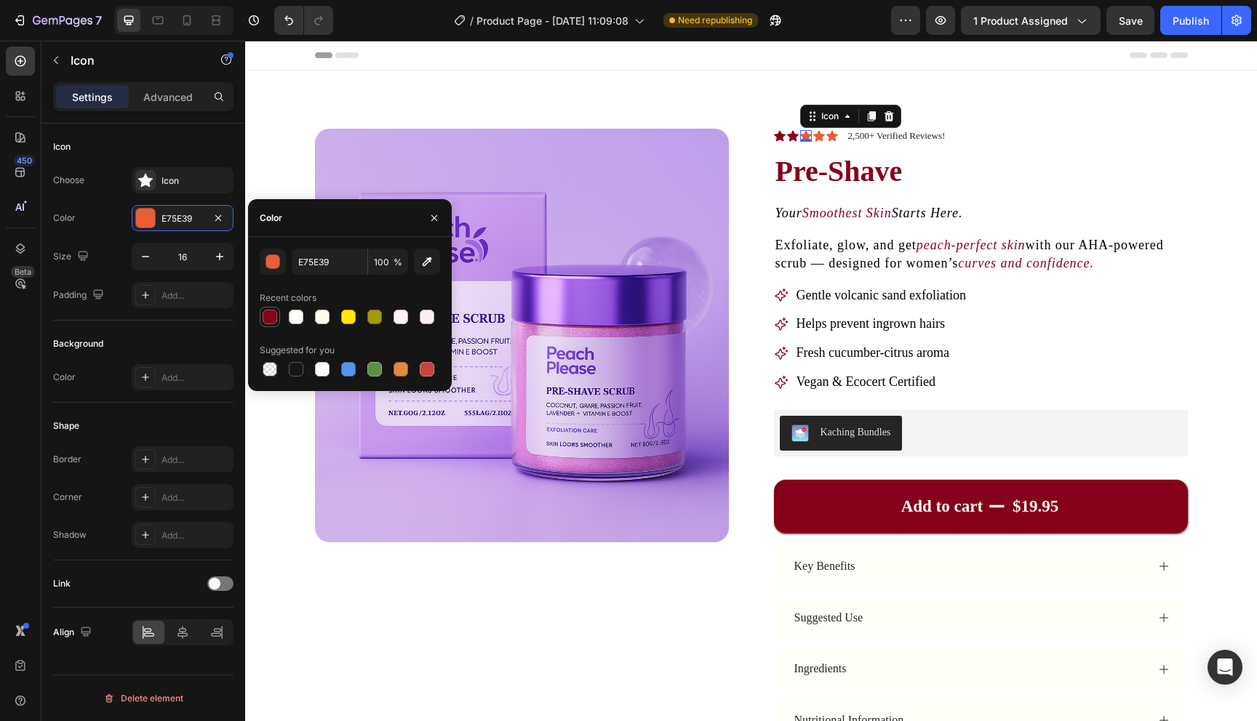
click at [271, 309] on div at bounding box center [269, 316] width 17 height 17
type input "850119"
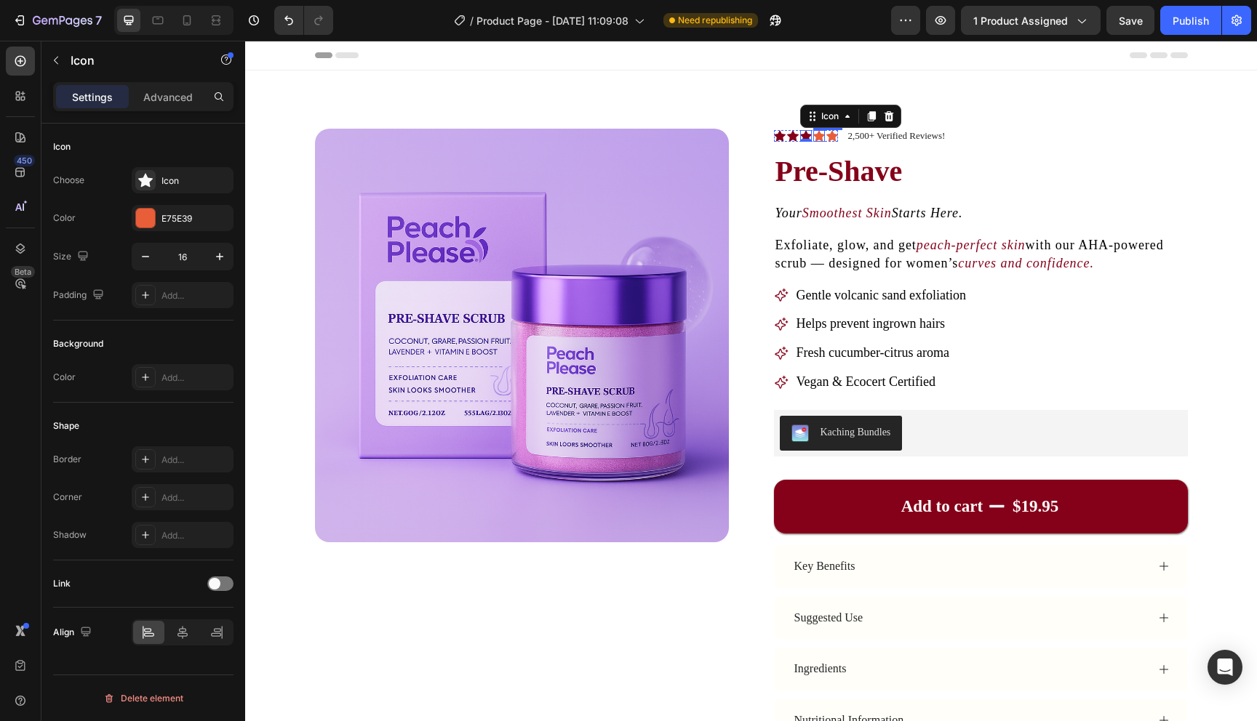
click at [820, 134] on icon at bounding box center [819, 136] width 12 height 11
click at [146, 211] on div at bounding box center [145, 218] width 19 height 19
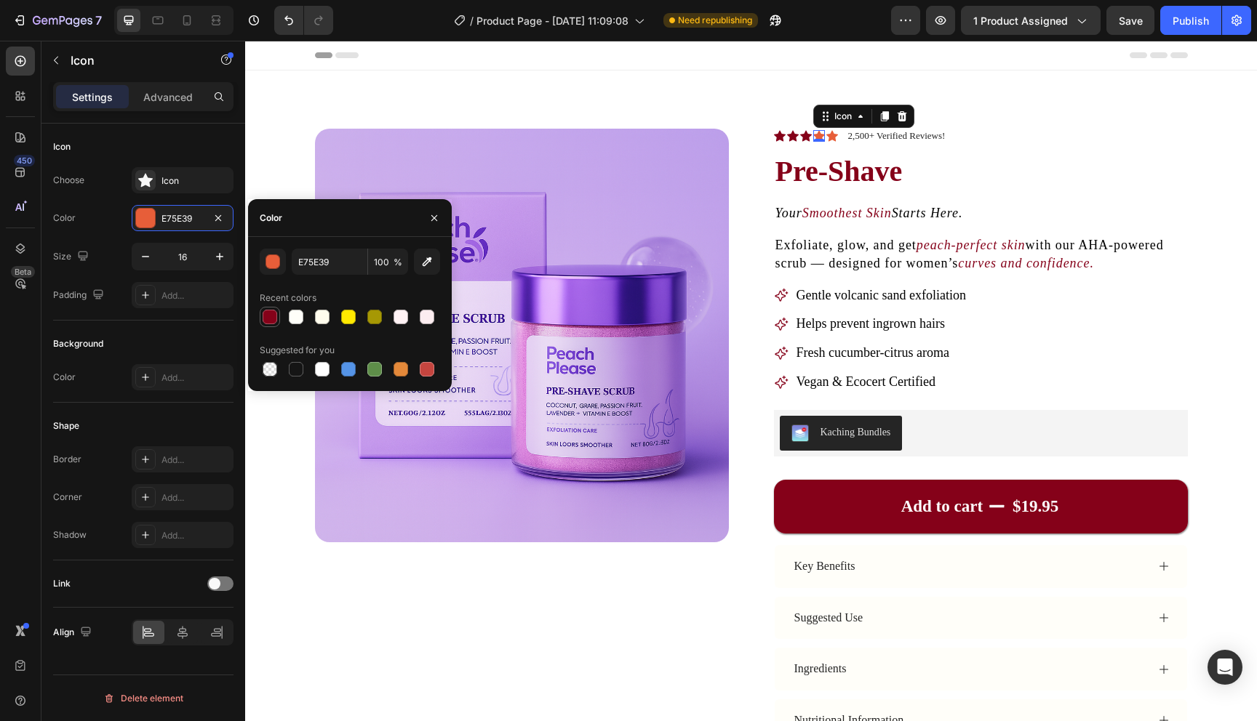
click at [271, 315] on div at bounding box center [270, 317] width 15 height 15
type input "850119"
click at [829, 132] on icon at bounding box center [832, 136] width 12 height 12
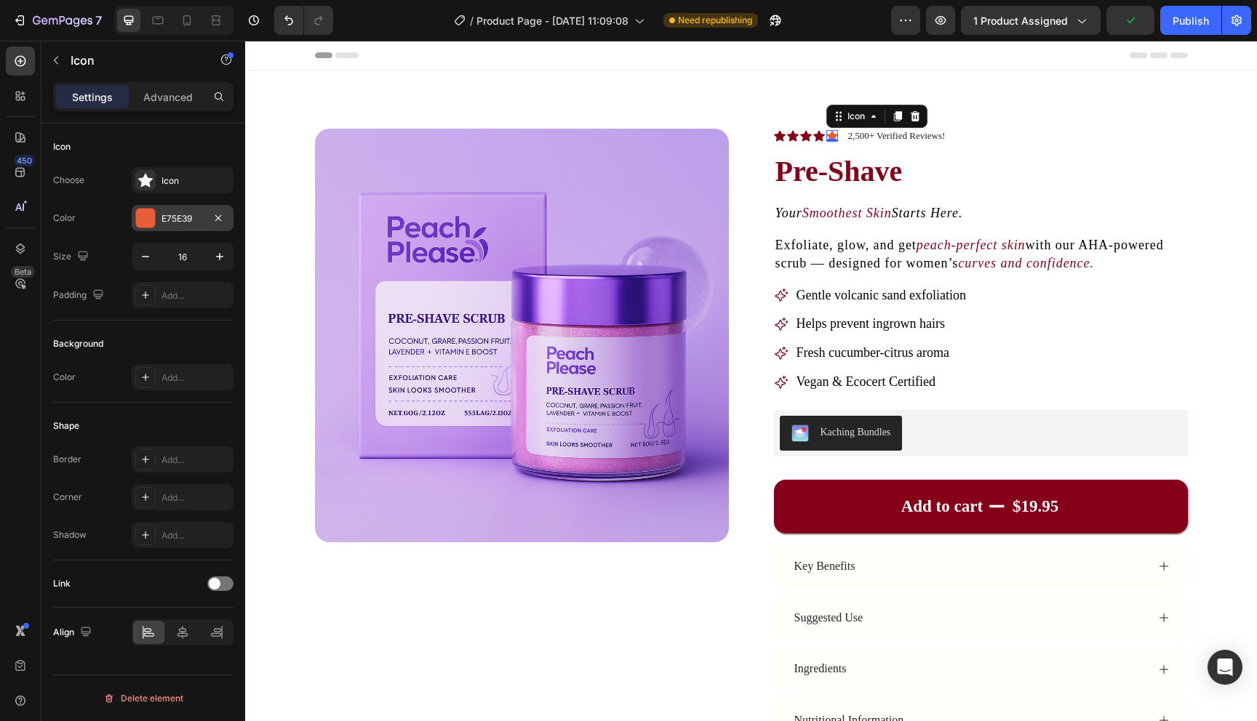
click at [156, 211] on div "E75E39" at bounding box center [183, 218] width 102 height 26
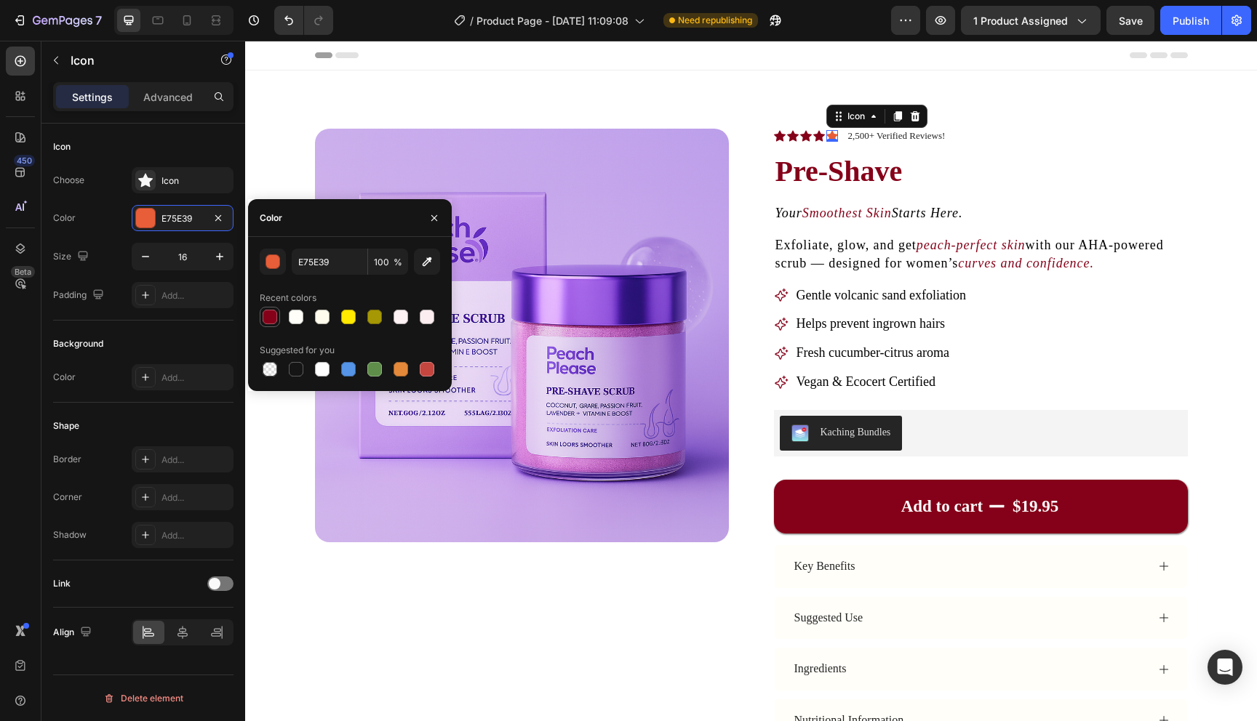
click at [271, 315] on div at bounding box center [270, 317] width 15 height 15
type input "850119"
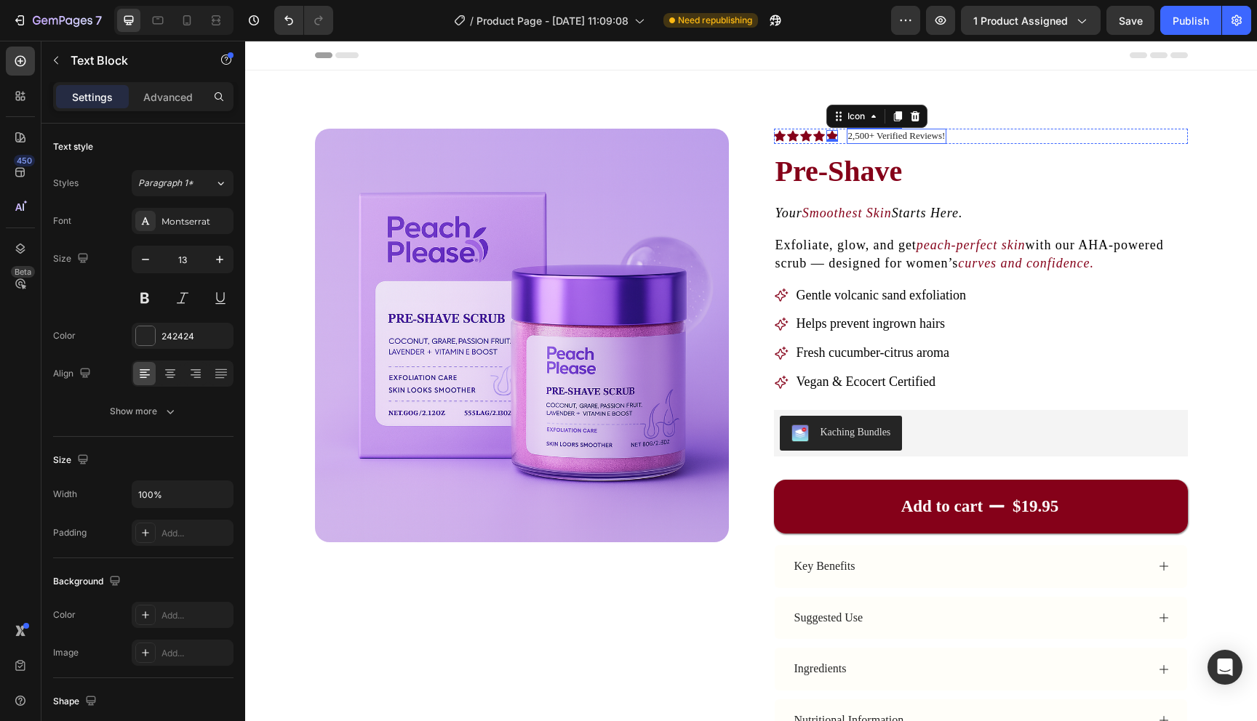
click at [877, 137] on p "2,500+ Verified Reviews!" at bounding box center [896, 136] width 97 height 12
click at [1078, 132] on div "Icon Icon Icon Icon Icon Icon List Rated 4.9/5 Excellent Text Block 0 Row" at bounding box center [981, 136] width 414 height 15
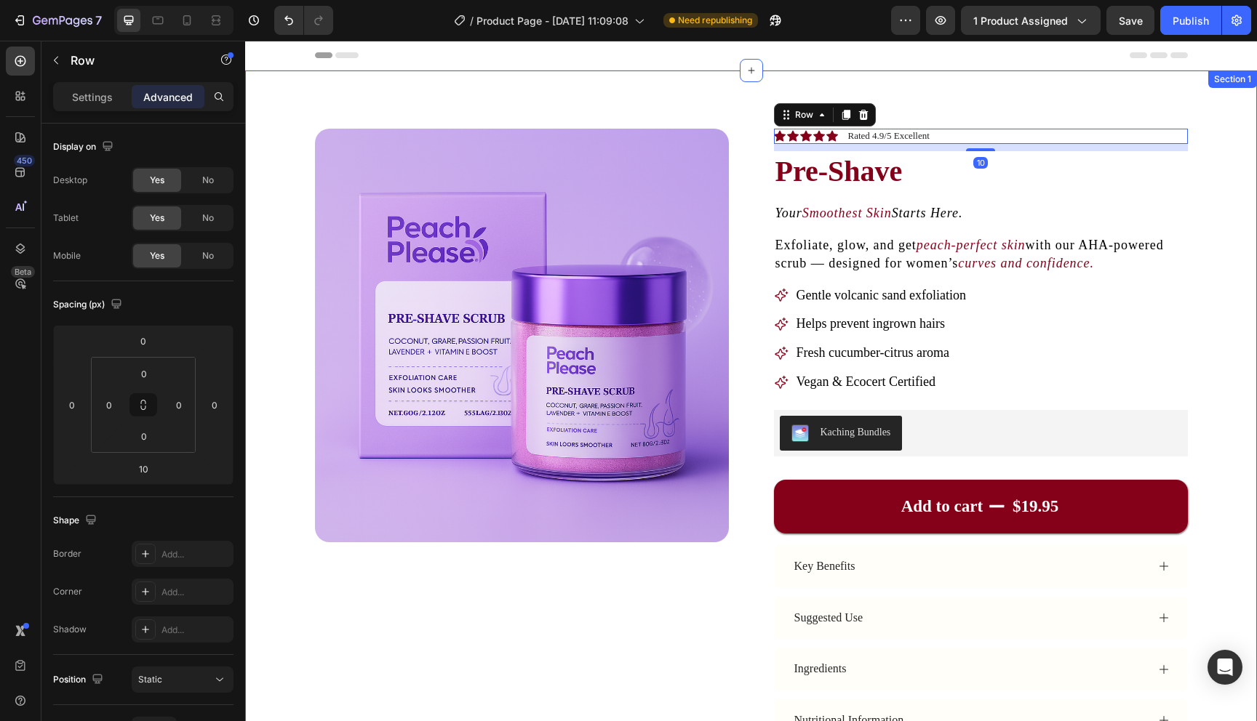
click at [1198, 116] on div "Product Images Icon Icon Icon Icon Icon Icon List Rated 4.9/5 Excellent Text Bl…" at bounding box center [751, 497] width 1012 height 852
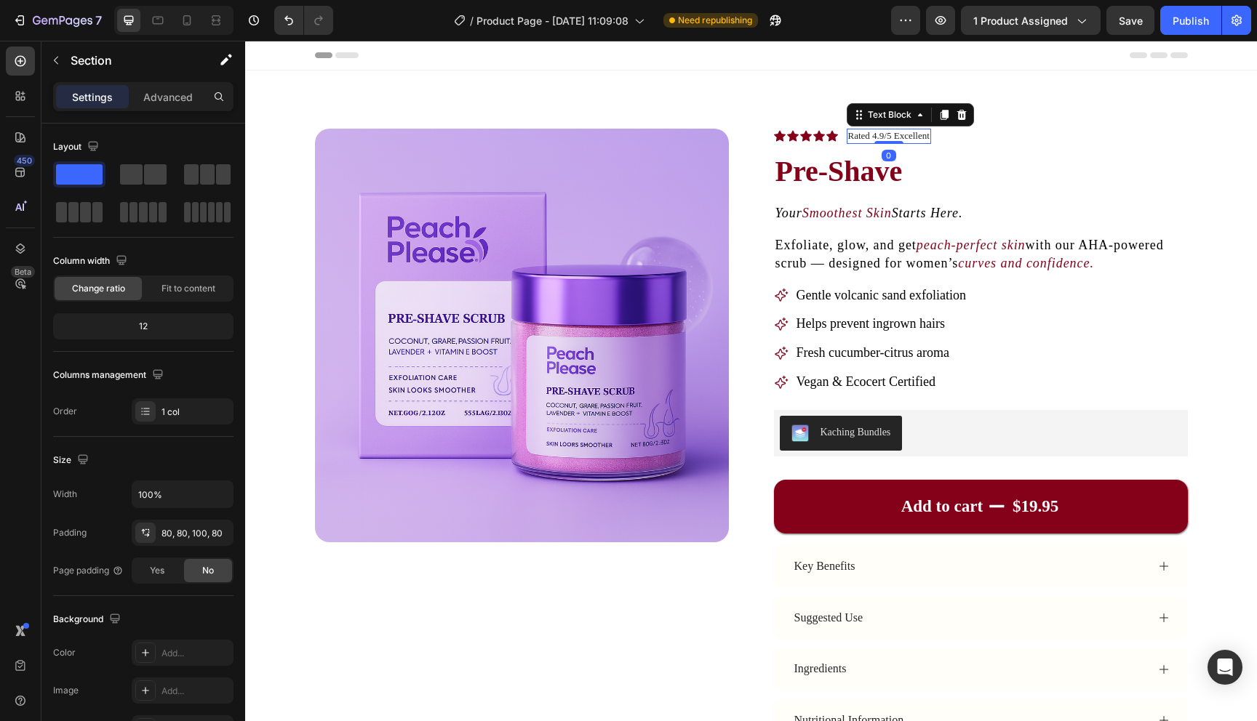
click at [871, 137] on p "Rated 4.9/5 Excellent" at bounding box center [888, 136] width 81 height 12
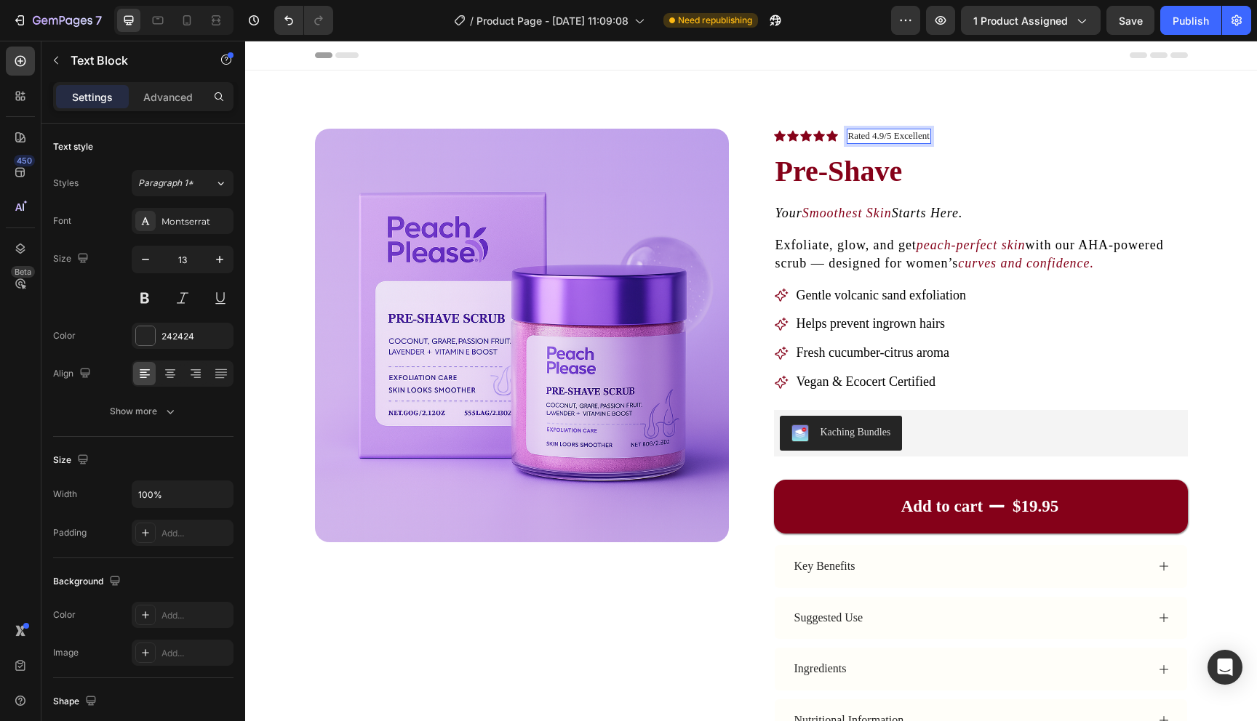
click at [872, 137] on p "Rated 4.9/5 Excellent" at bounding box center [888, 136] width 81 height 12
click at [959, 134] on p "Rated Excellent 4.9/5 Excellent" at bounding box center [908, 136] width 120 height 12
click at [953, 135] on p "Rated Excellent 4.9/5 Excellent" at bounding box center [908, 136] width 120 height 12
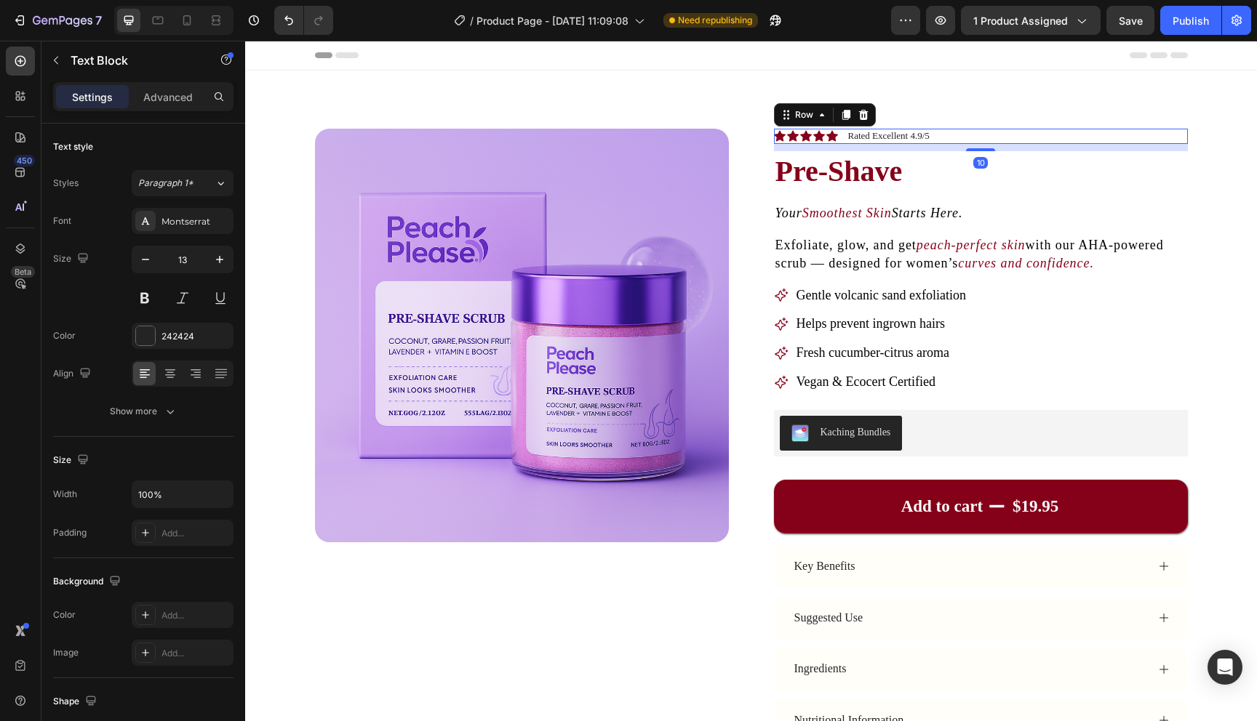
click at [1060, 141] on div "Icon Icon Icon Icon Icon Icon List Rated Excellent 4.9/5 Text Block Row 10" at bounding box center [981, 136] width 414 height 15
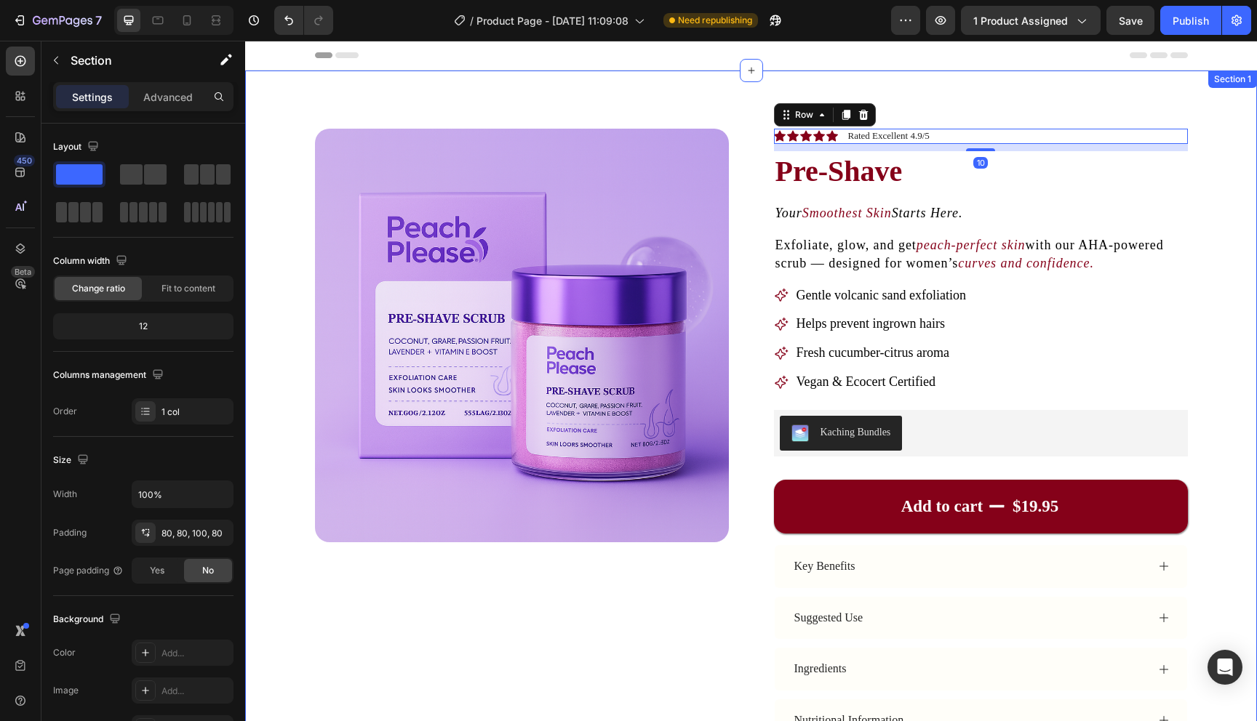
click at [1233, 123] on div "Product Images Icon Icon Icon Icon Icon Icon List Rated Excellent 4.9/5 Text Bl…" at bounding box center [751, 497] width 1012 height 852
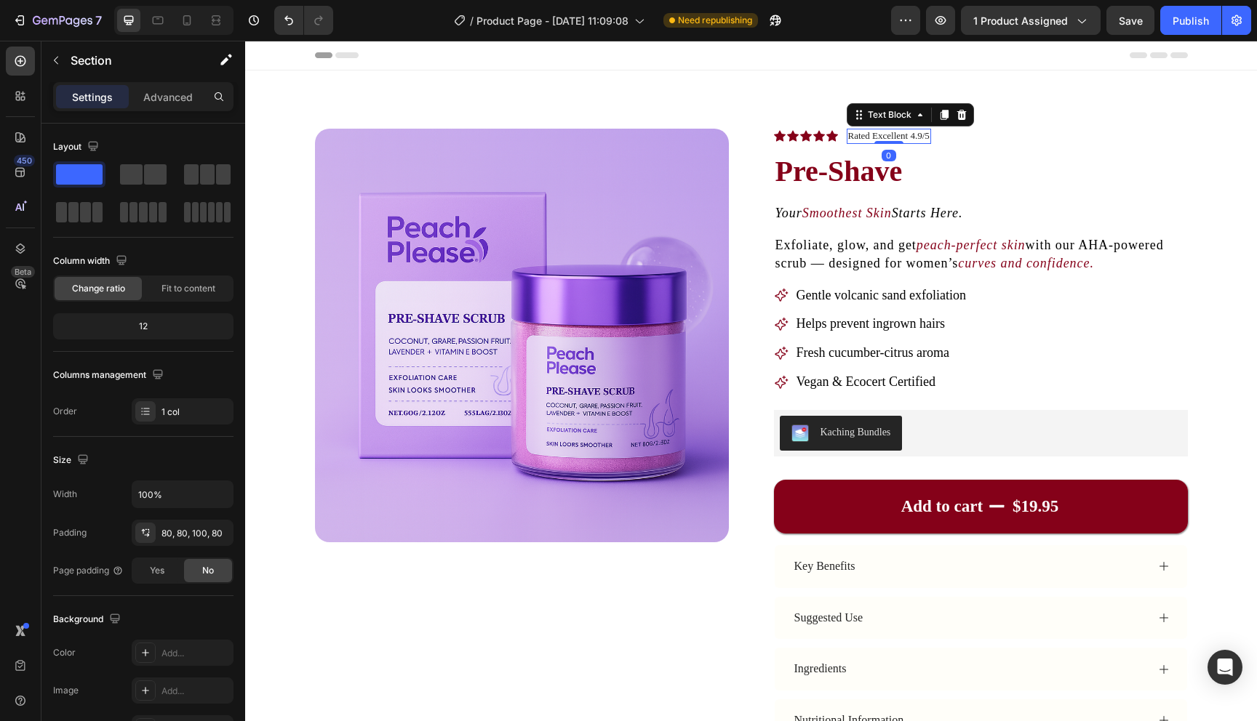
click at [879, 131] on p "Rated Excellent 4.9/5" at bounding box center [888, 136] width 81 height 12
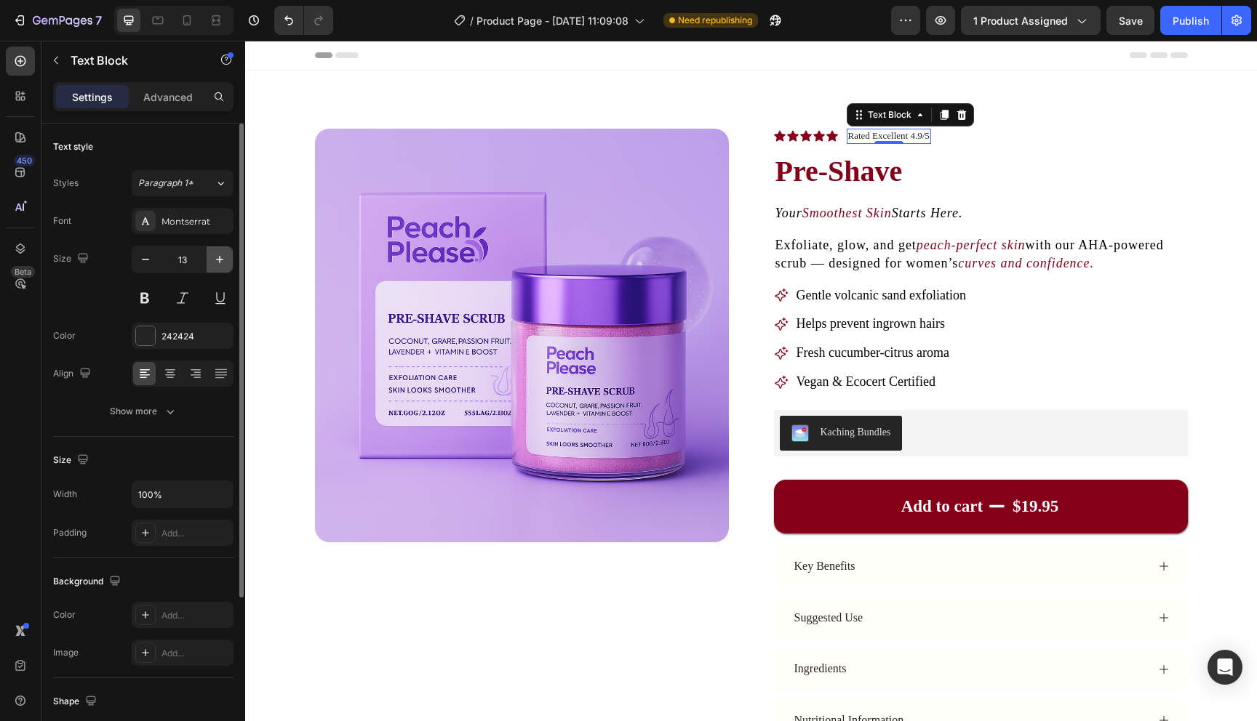
click at [218, 266] on icon "button" at bounding box center [219, 259] width 15 height 15
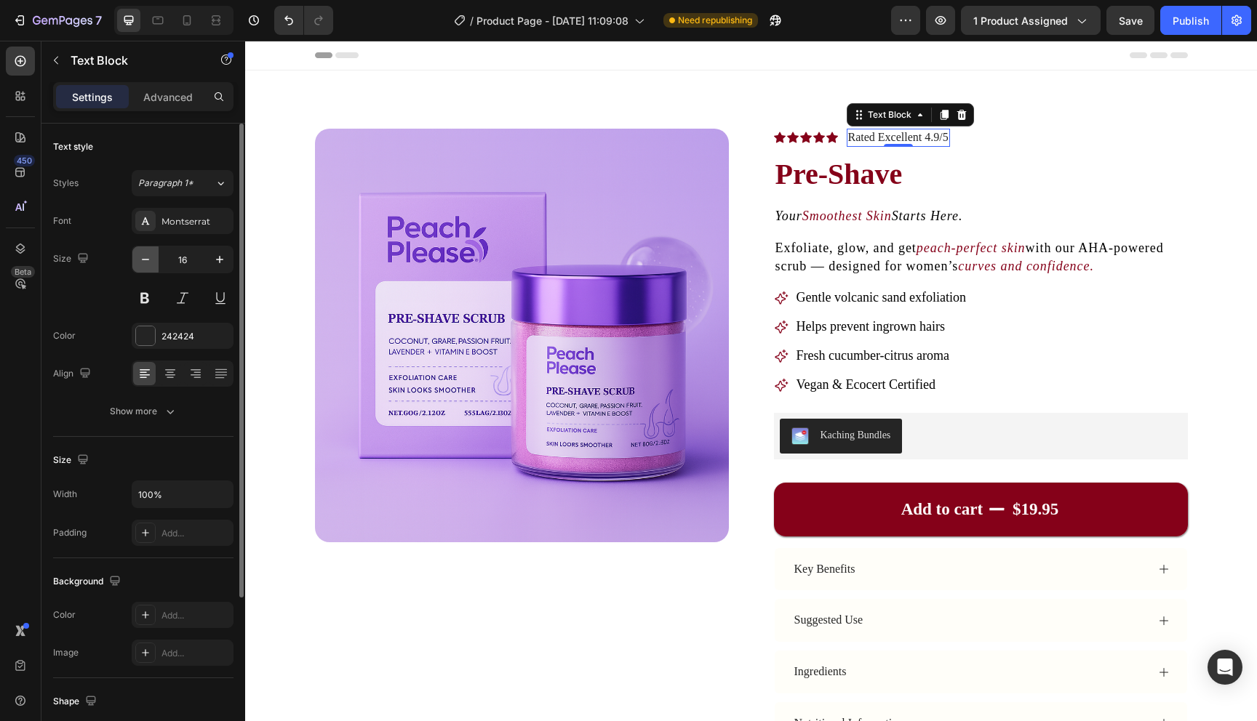
click at [147, 270] on button "button" at bounding box center [145, 260] width 26 height 26
type input "15"
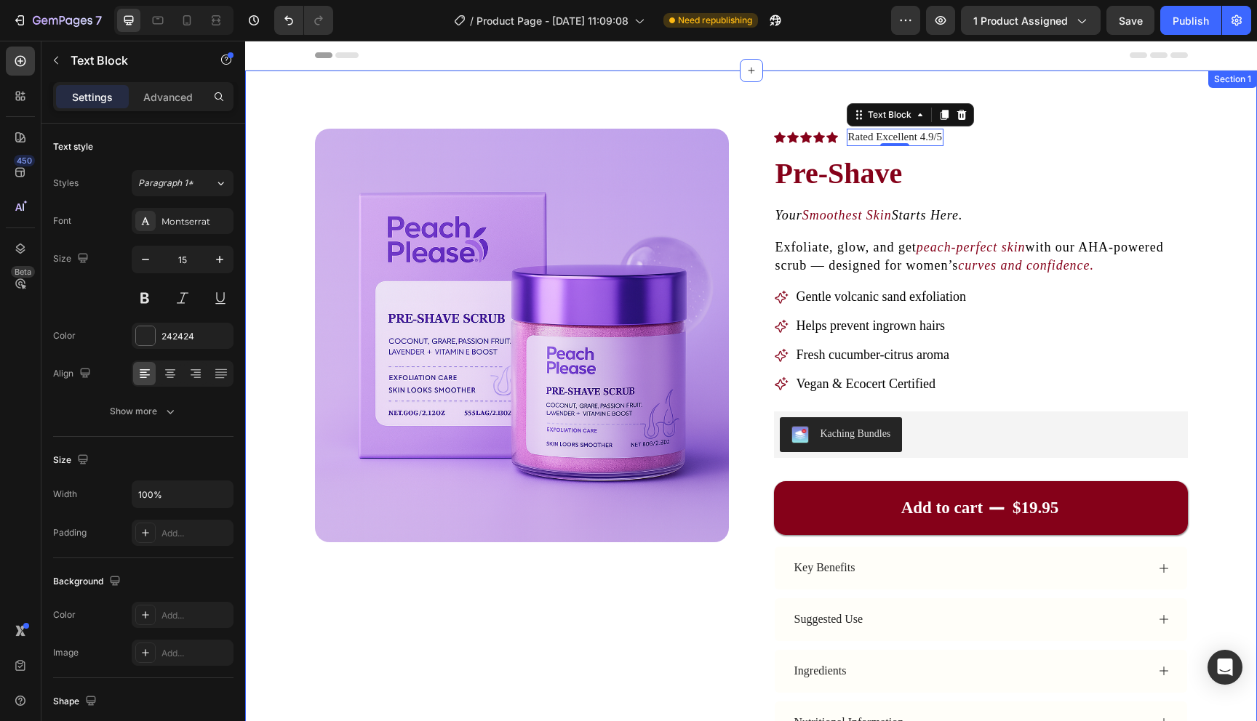
click at [1199, 151] on div "Product Images Icon Icon Icon Icon Icon Icon List Rated Excellent 4.9/5 Text Bl…" at bounding box center [751, 497] width 1012 height 853
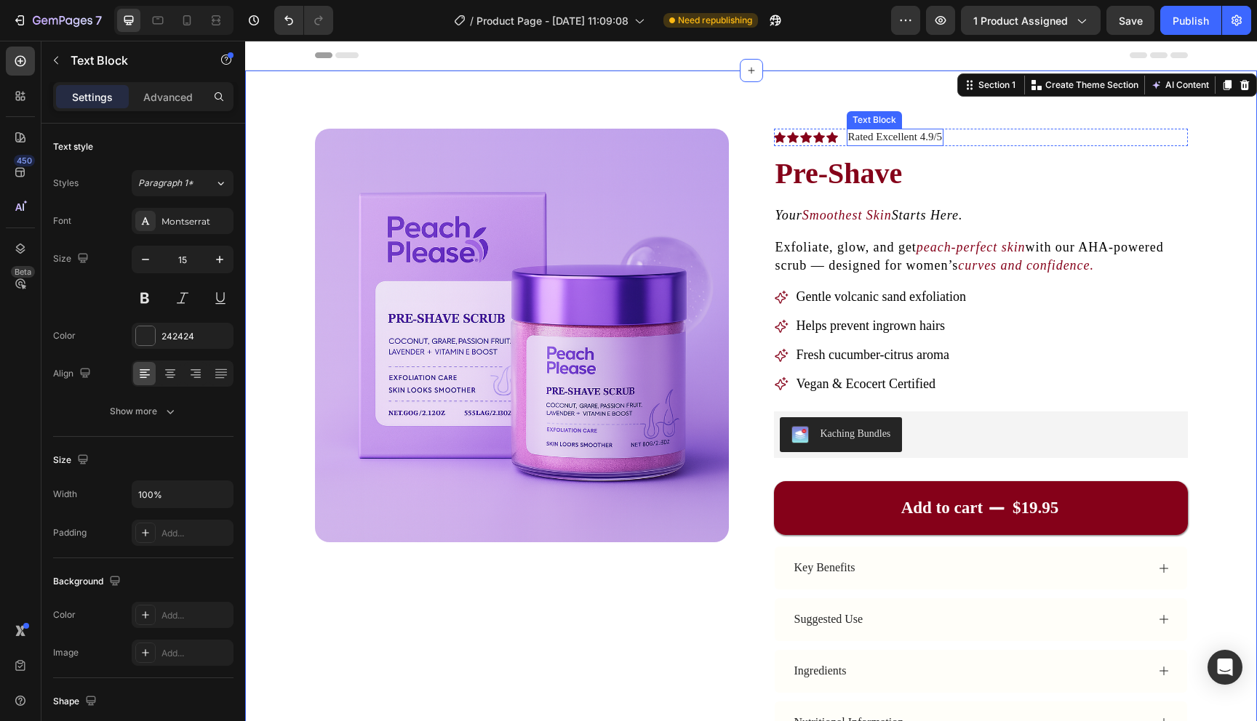
click at [943, 139] on p "Rated Excellent 4.9/5" at bounding box center [895, 137] width 95 height 15
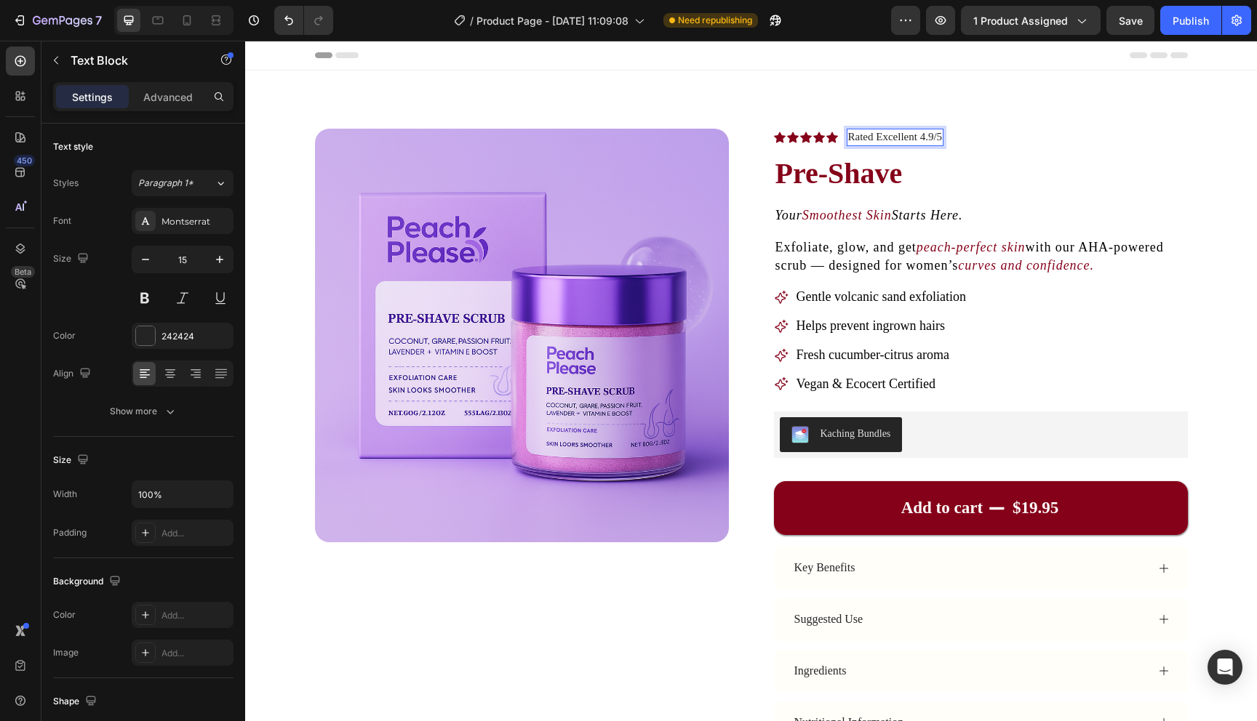
click at [941, 139] on p "Rated Excellent 4.9/5" at bounding box center [895, 137] width 95 height 15
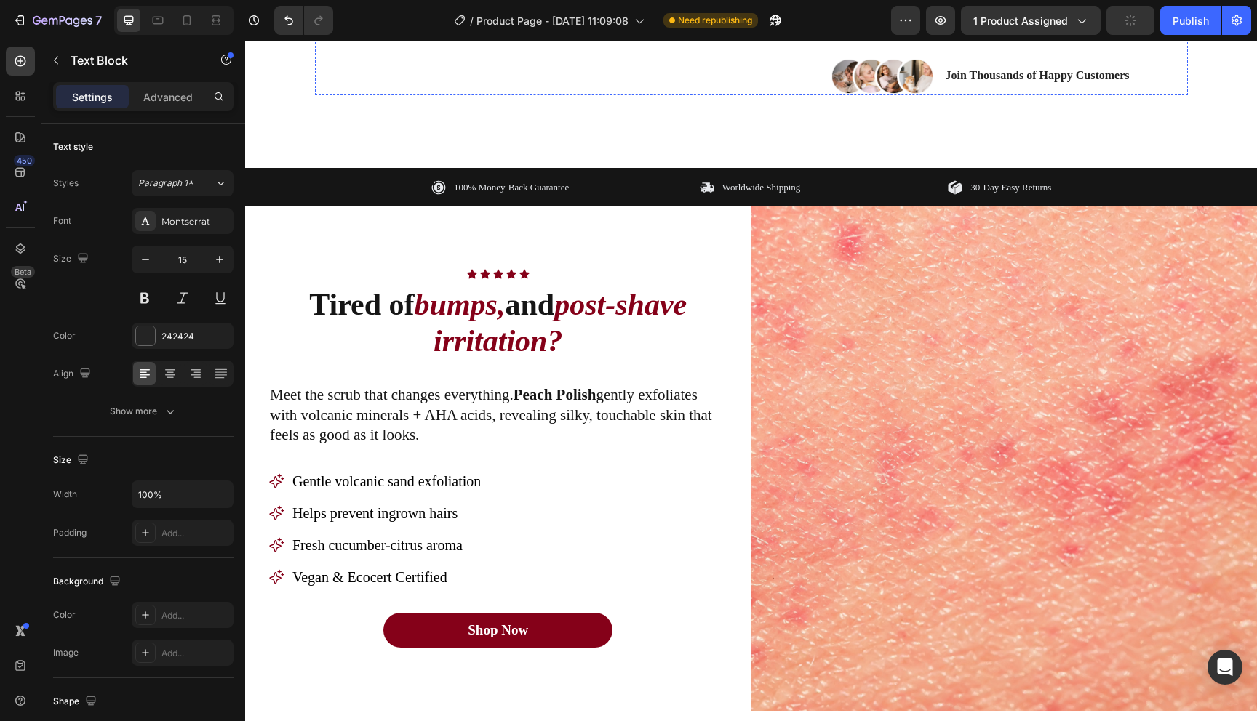
scroll to position [844, 0]
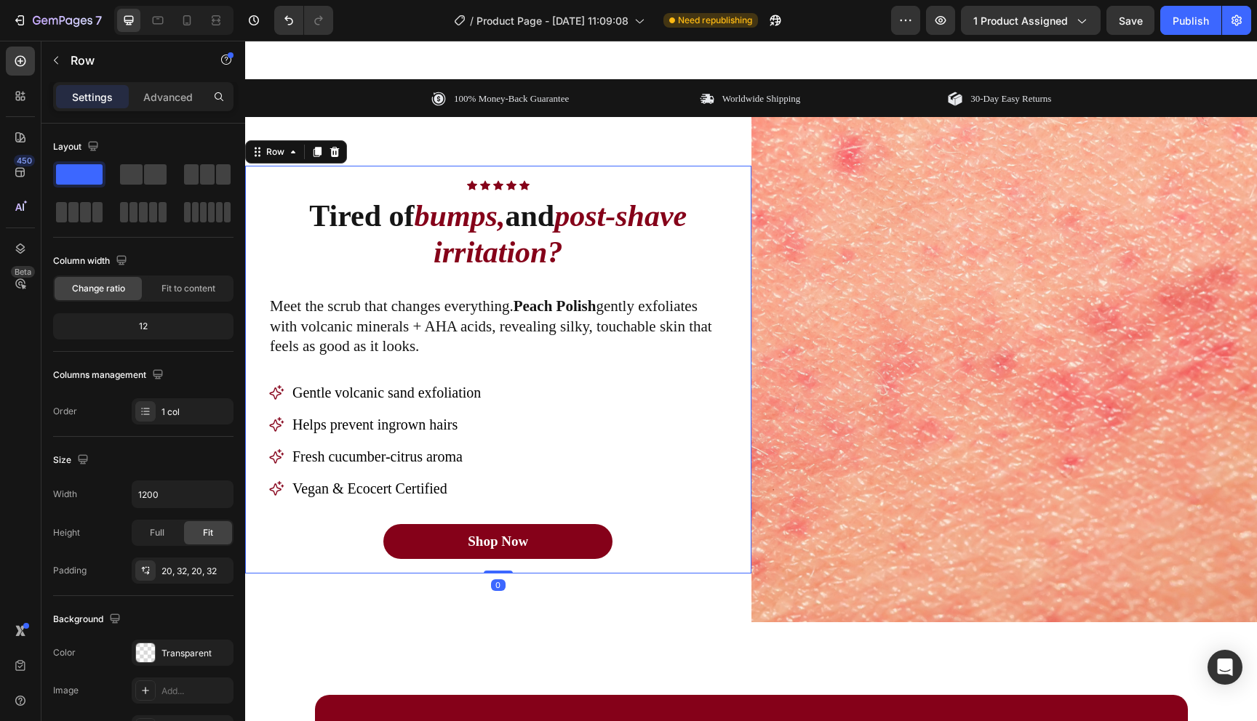
click at [259, 273] on div "Icon Icon Icon Icon Icon Icon List Row Tired of bumps, and post-shave irritatio…" at bounding box center [498, 370] width 506 height 409
click at [140, 94] on div "Advanced" at bounding box center [168, 96] width 73 height 23
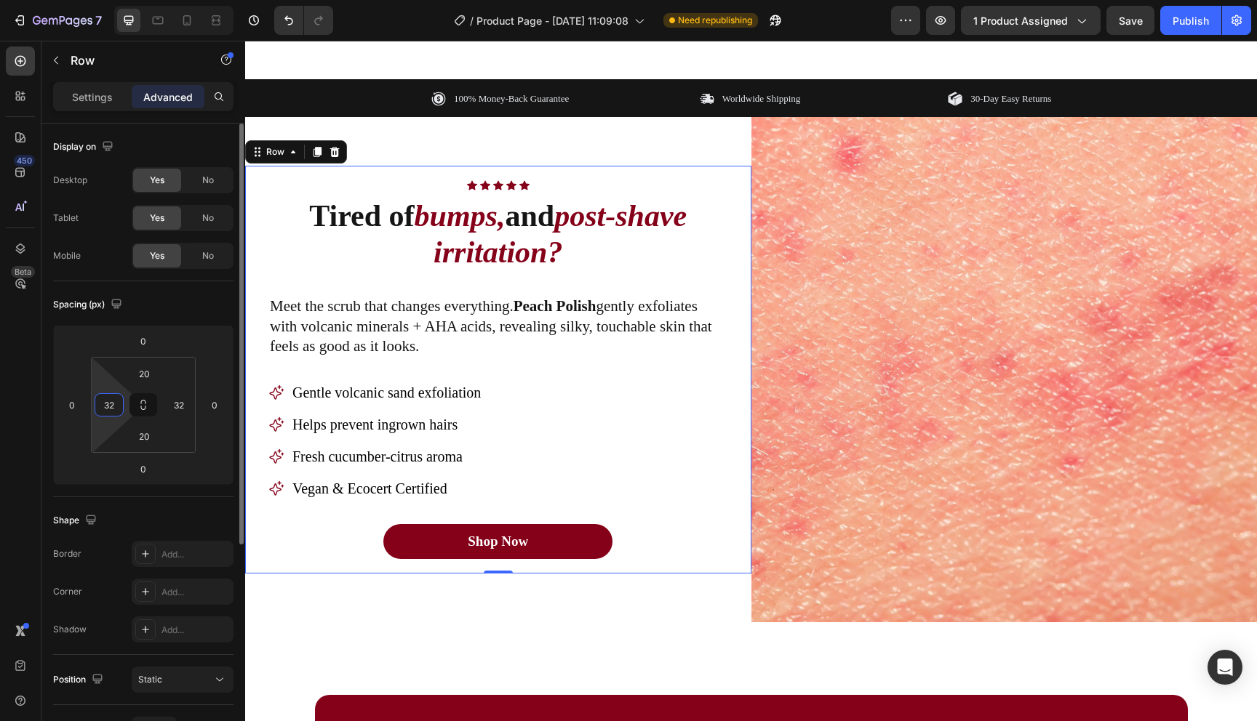
click at [111, 412] on input "32" at bounding box center [109, 405] width 22 height 22
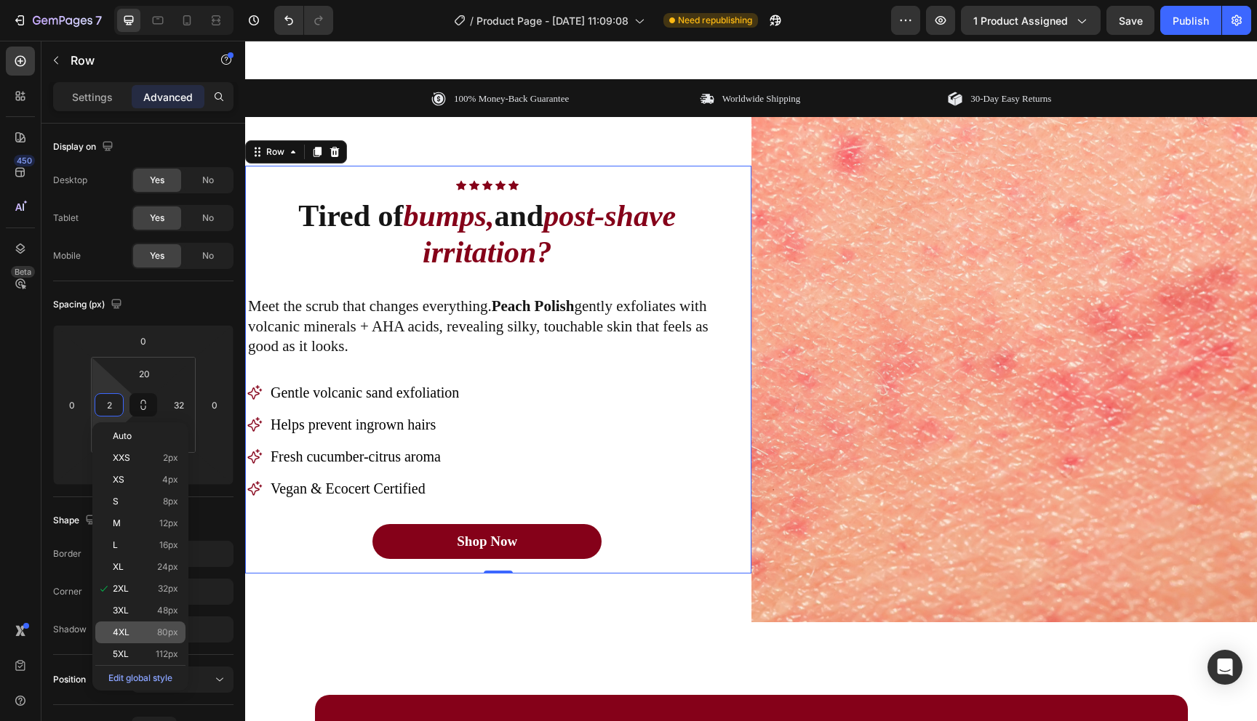
click at [143, 628] on p "4XL 80px" at bounding box center [145, 633] width 65 height 10
type input "80"
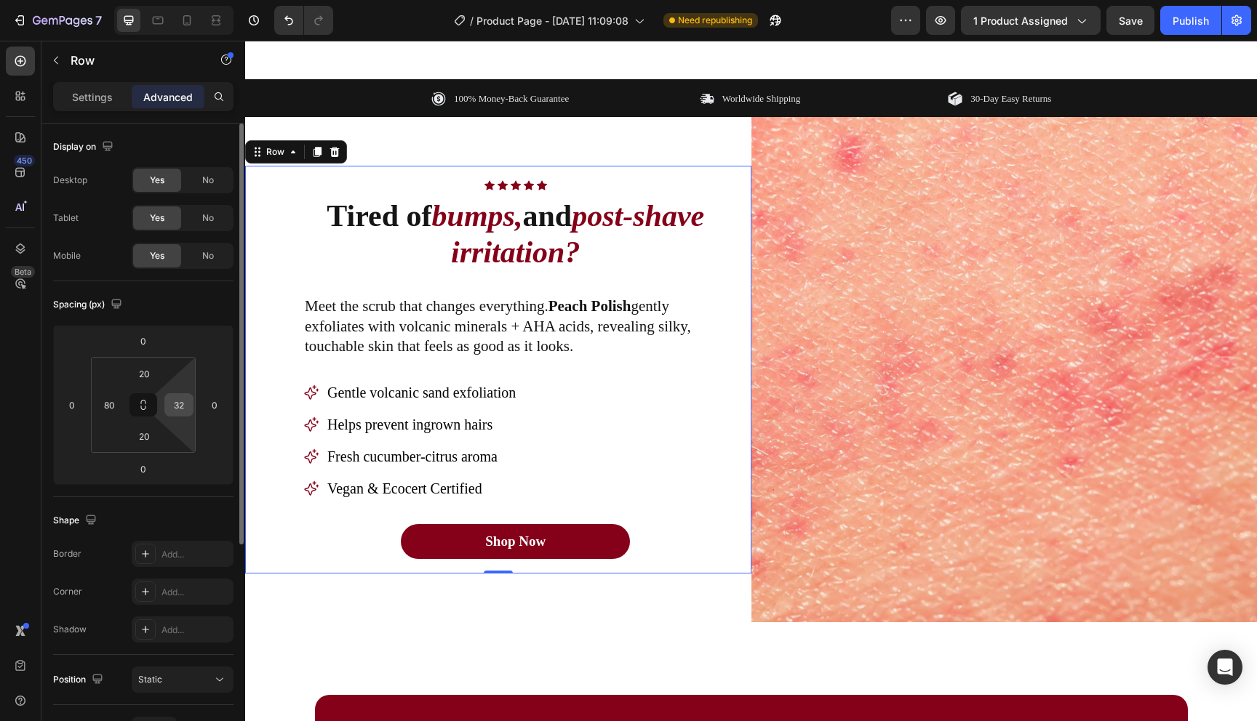
click at [178, 407] on input "32" at bounding box center [179, 405] width 22 height 22
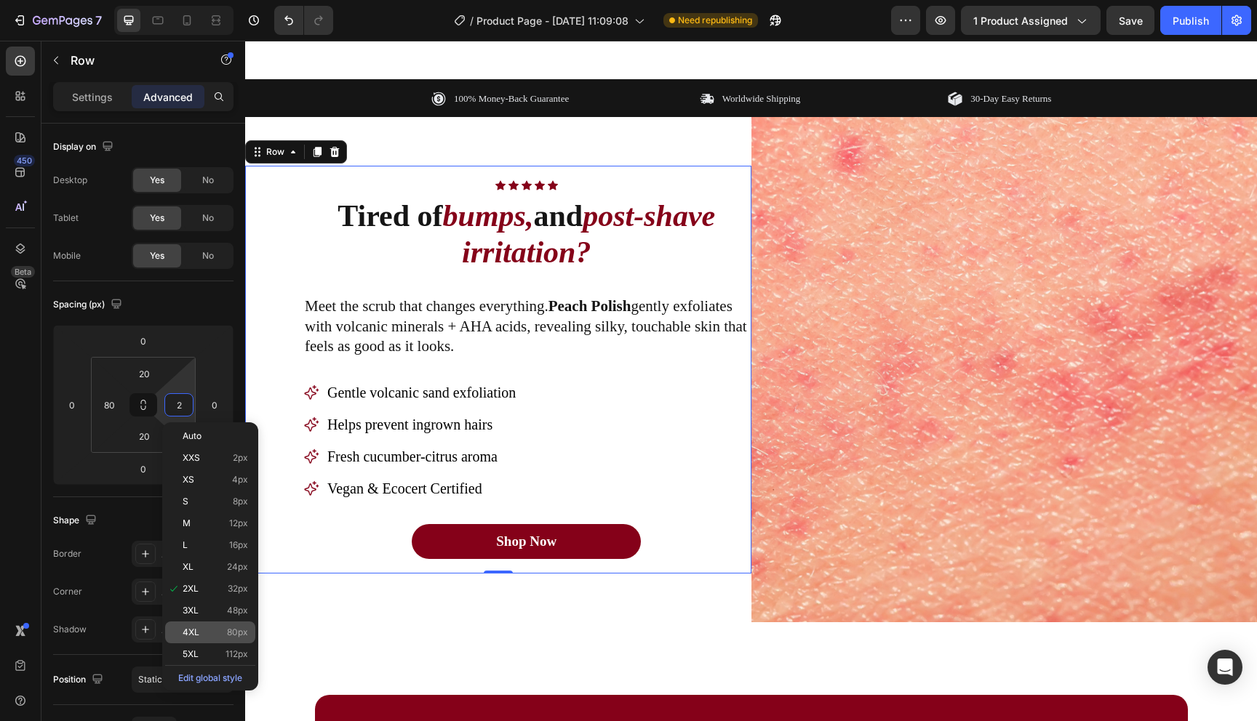
click at [204, 635] on p "4XL 80px" at bounding box center [215, 633] width 65 height 10
type input "80"
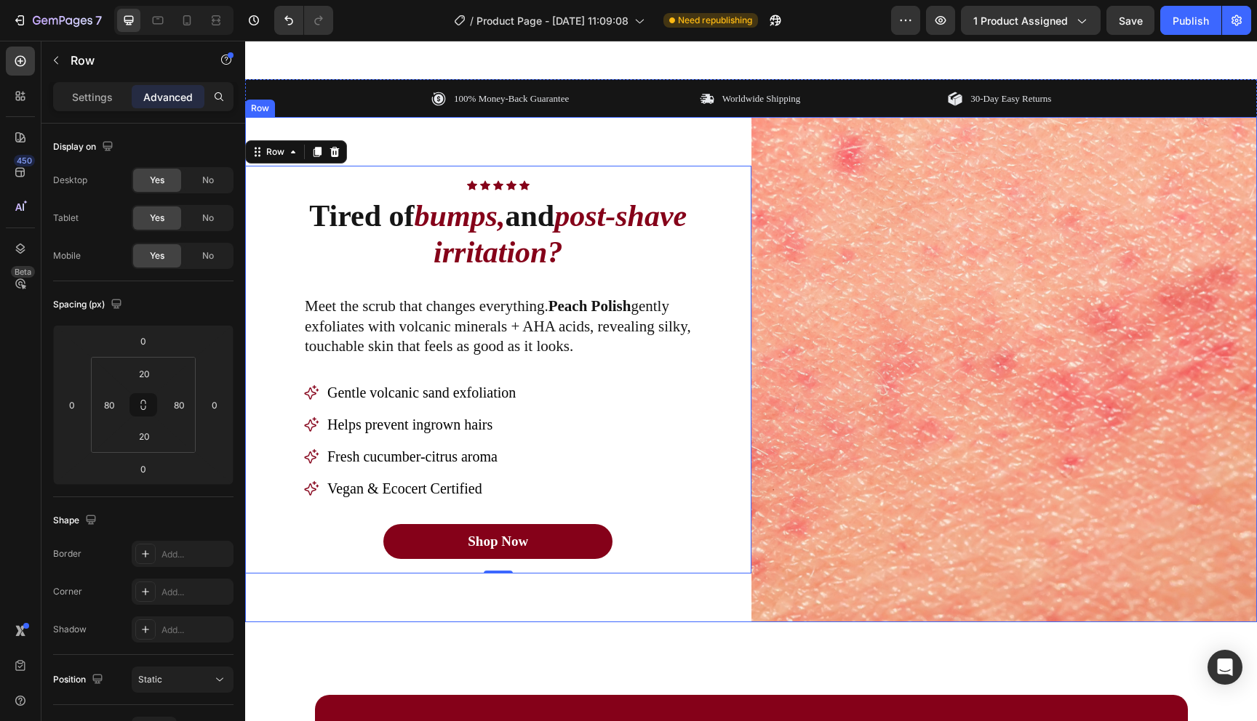
click at [473, 617] on div "Icon Icon Icon Icon Icon Icon List Row Tired of bumps, and post-shave irritatio…" at bounding box center [498, 370] width 506 height 506
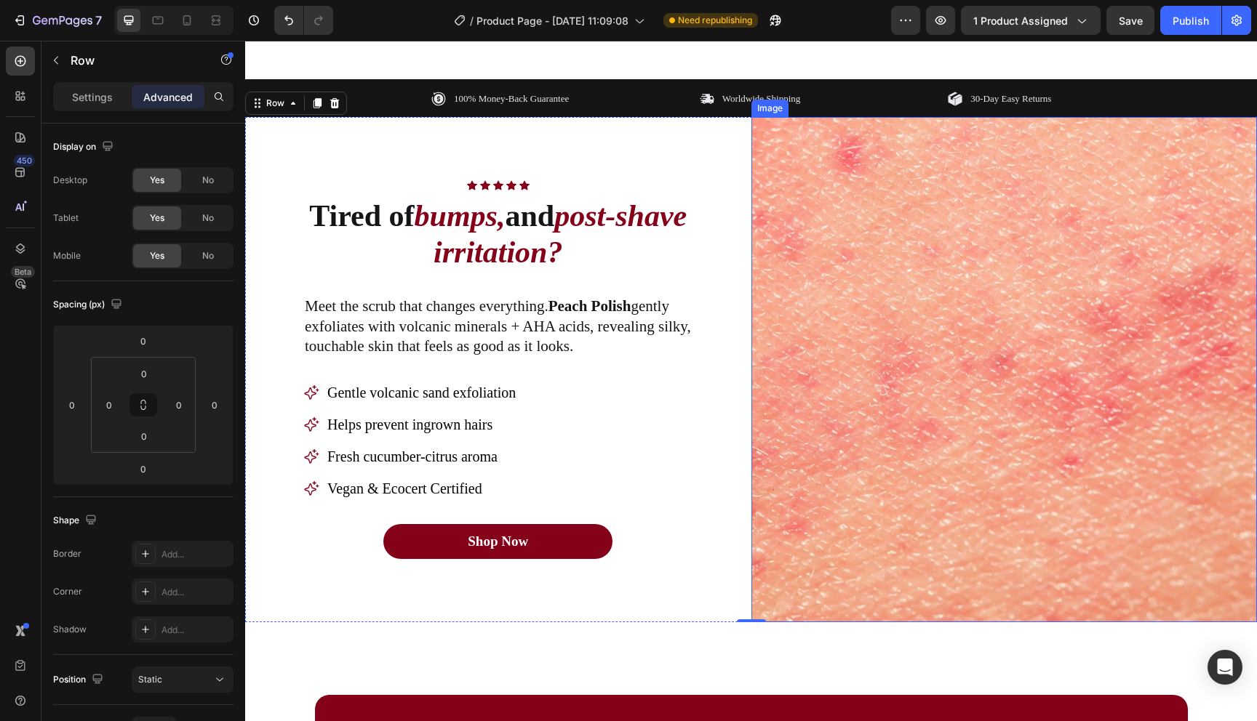
drag, startPoint x: 1445, startPoint y: 65, endPoint x: 1120, endPoint y: 135, distance: 332.5
click at [1199, 21] on div "Publish" at bounding box center [1190, 20] width 36 height 15
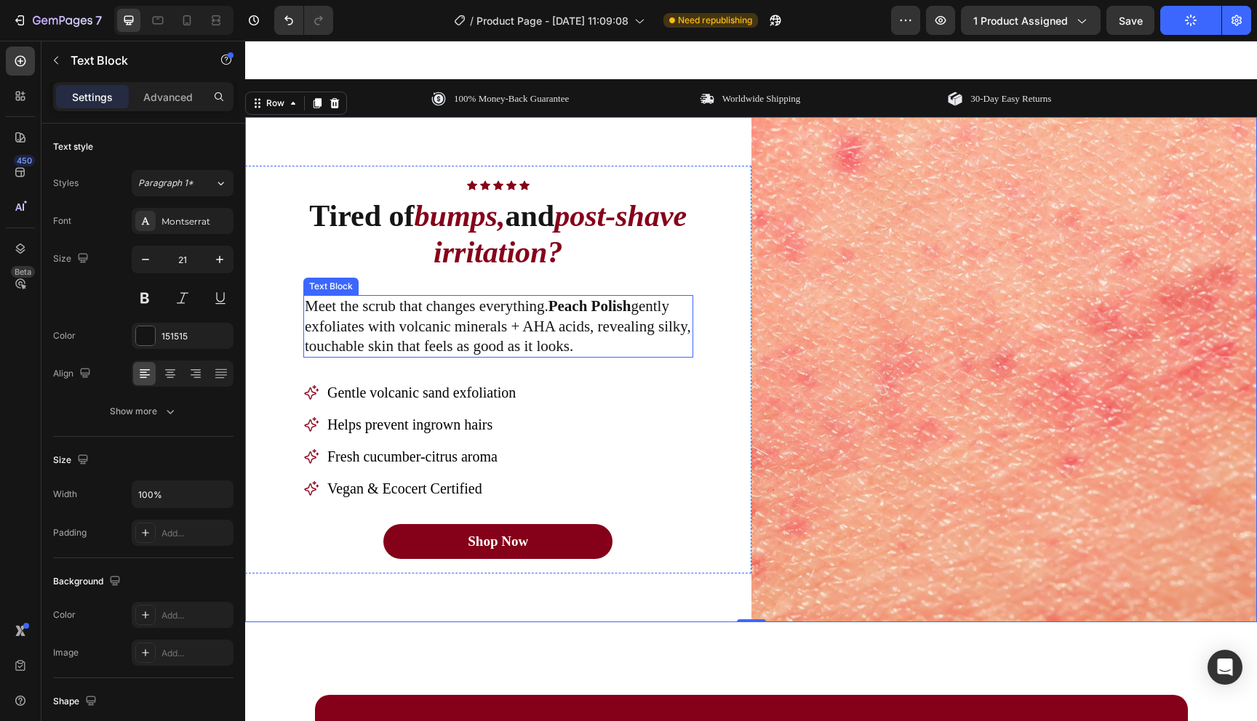
click at [580, 310] on strong "Peach Polish" at bounding box center [589, 305] width 83 height 17
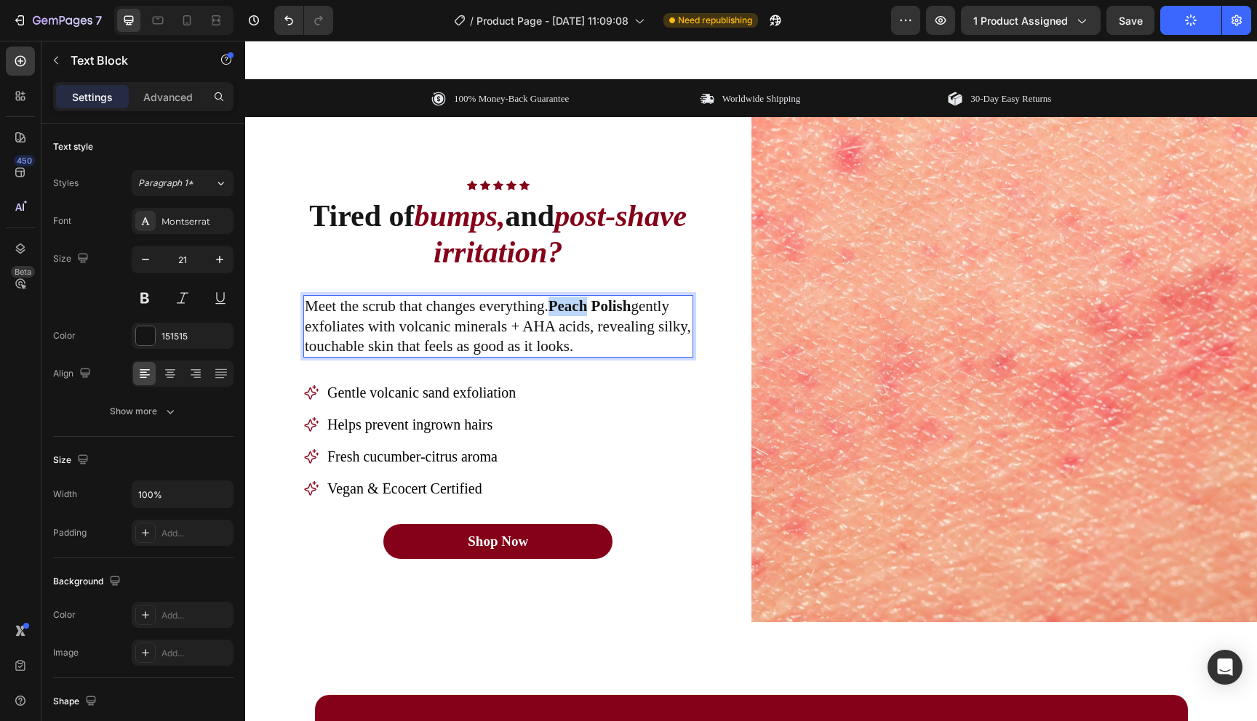
click at [580, 310] on strong "Peach Polish" at bounding box center [589, 305] width 83 height 17
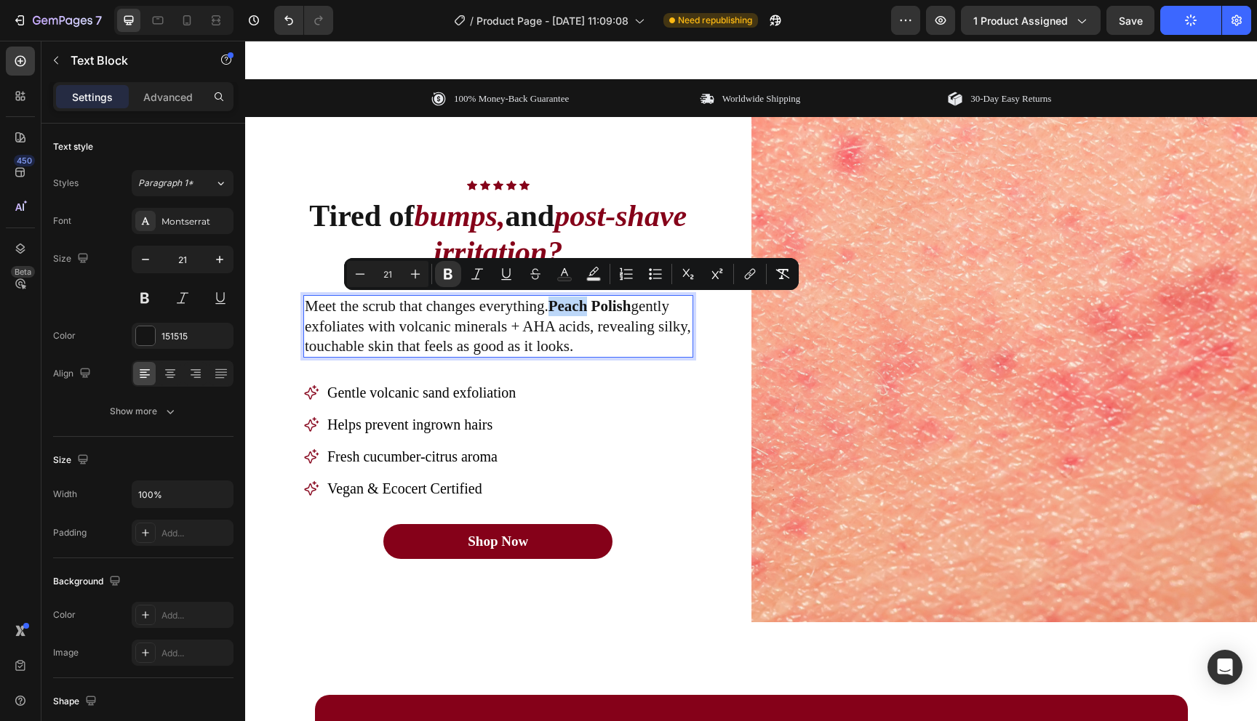
click at [562, 310] on strong "Peach Polish" at bounding box center [589, 305] width 83 height 17
drag, startPoint x: 555, startPoint y: 309, endPoint x: 633, endPoint y: 308, distance: 77.8
click at [631, 308] on strong "Peach Polish" at bounding box center [589, 305] width 83 height 17
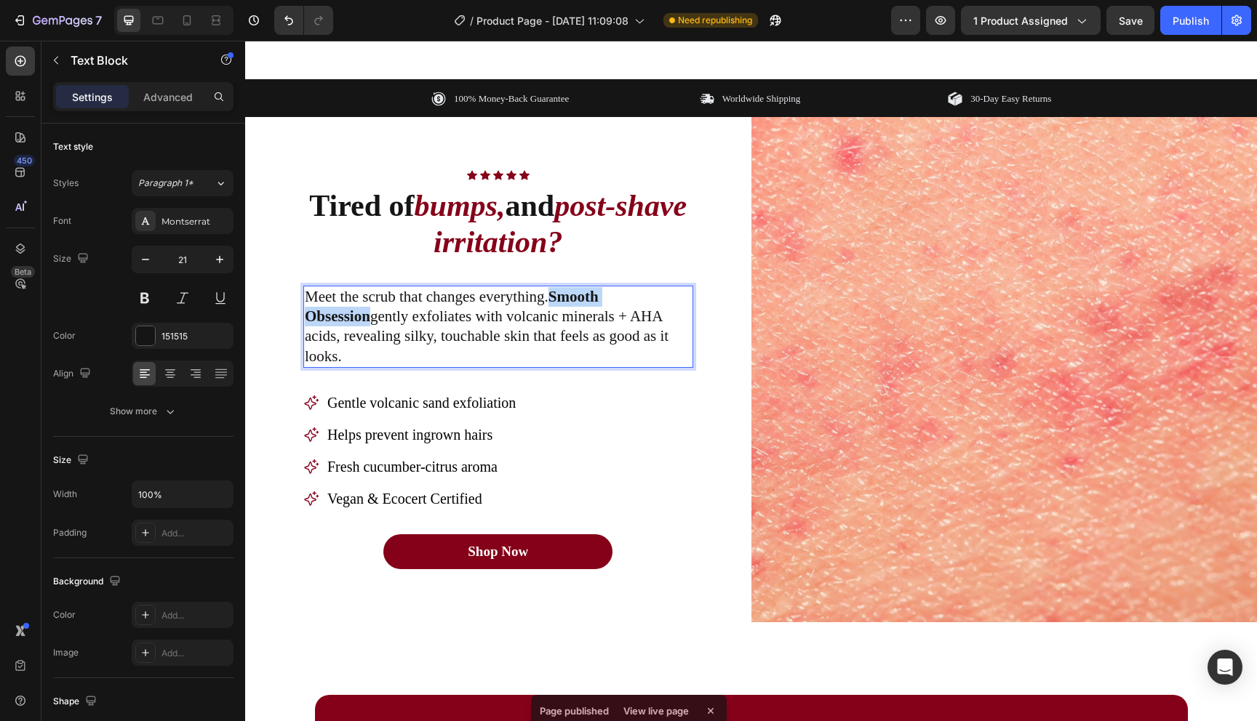
drag, startPoint x: 675, startPoint y: 308, endPoint x: 555, endPoint y: 300, distance: 120.3
click at [555, 300] on p "Meet the scrub that changes everything. Smooth Obsession gently exfoliates with…" at bounding box center [498, 326] width 387 height 79
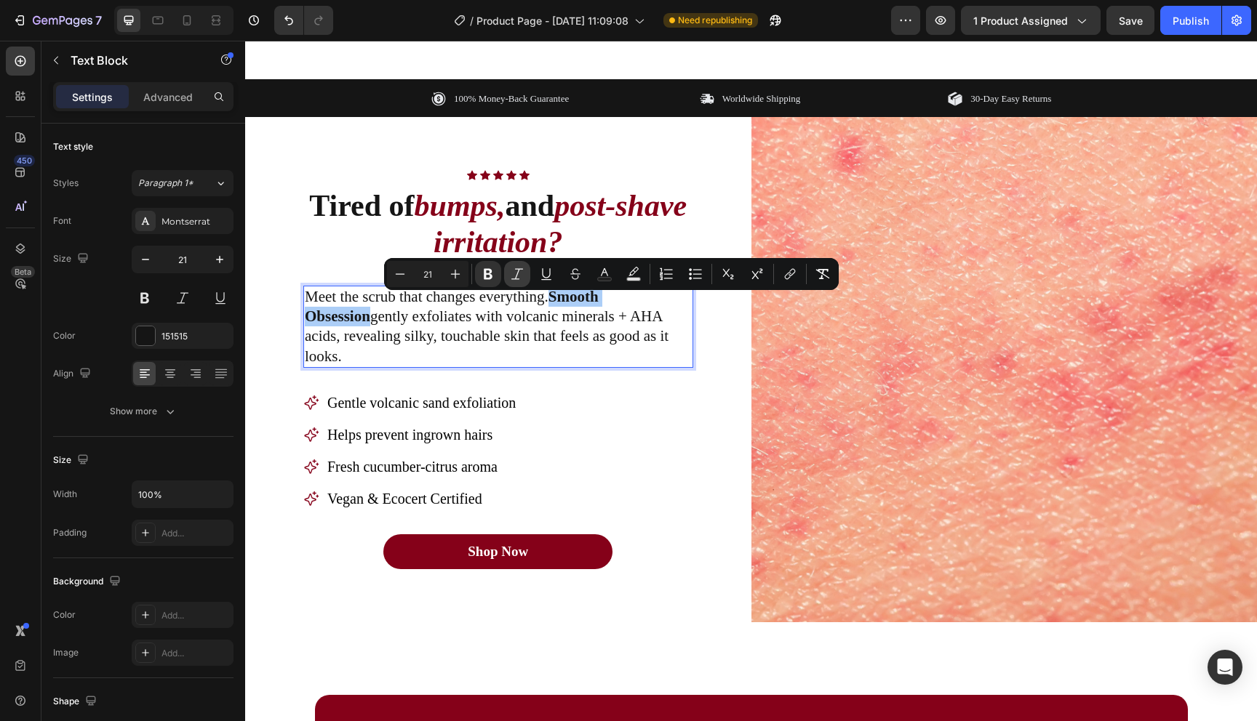
click at [513, 273] on icon "Editor contextual toolbar" at bounding box center [517, 274] width 15 height 15
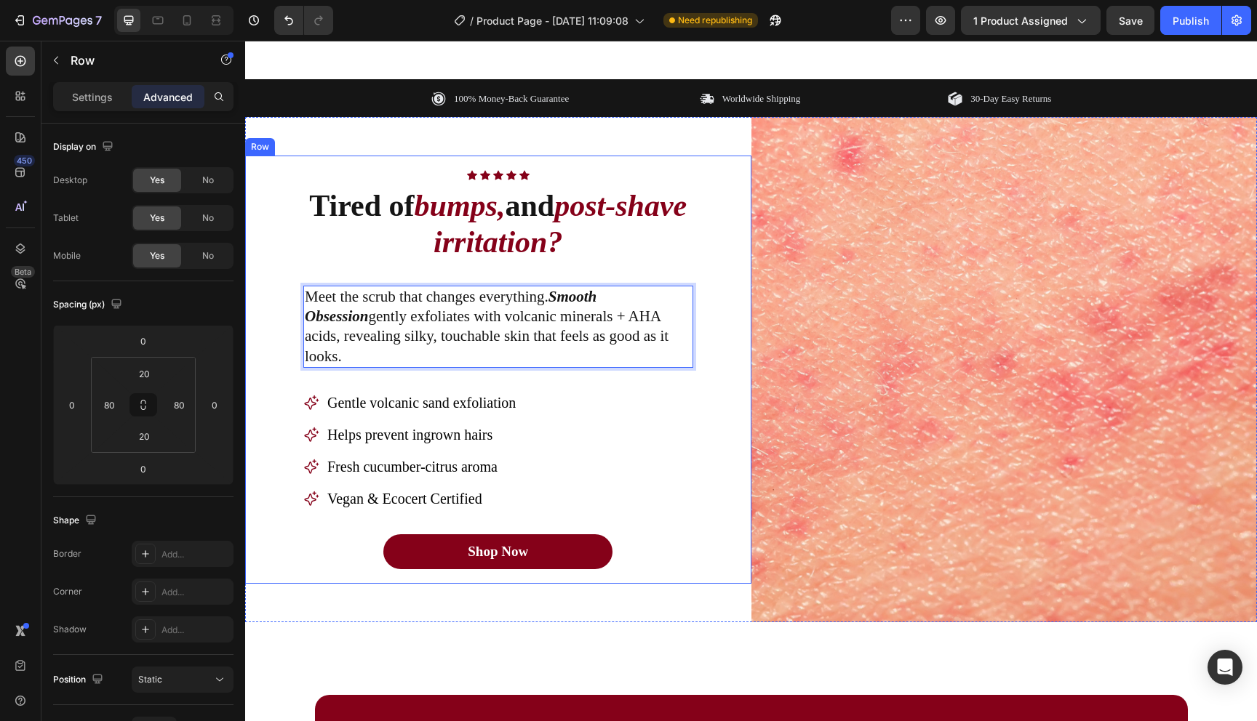
click at [722, 368] on div "Icon Icon Icon Icon Icon Icon List Row Tired of bumps, and post-shave irritatio…" at bounding box center [498, 370] width 506 height 428
click at [672, 347] on p "Meet the scrub that changes everything. Smooth Obsession gently exfoliates with…" at bounding box center [498, 326] width 387 height 79
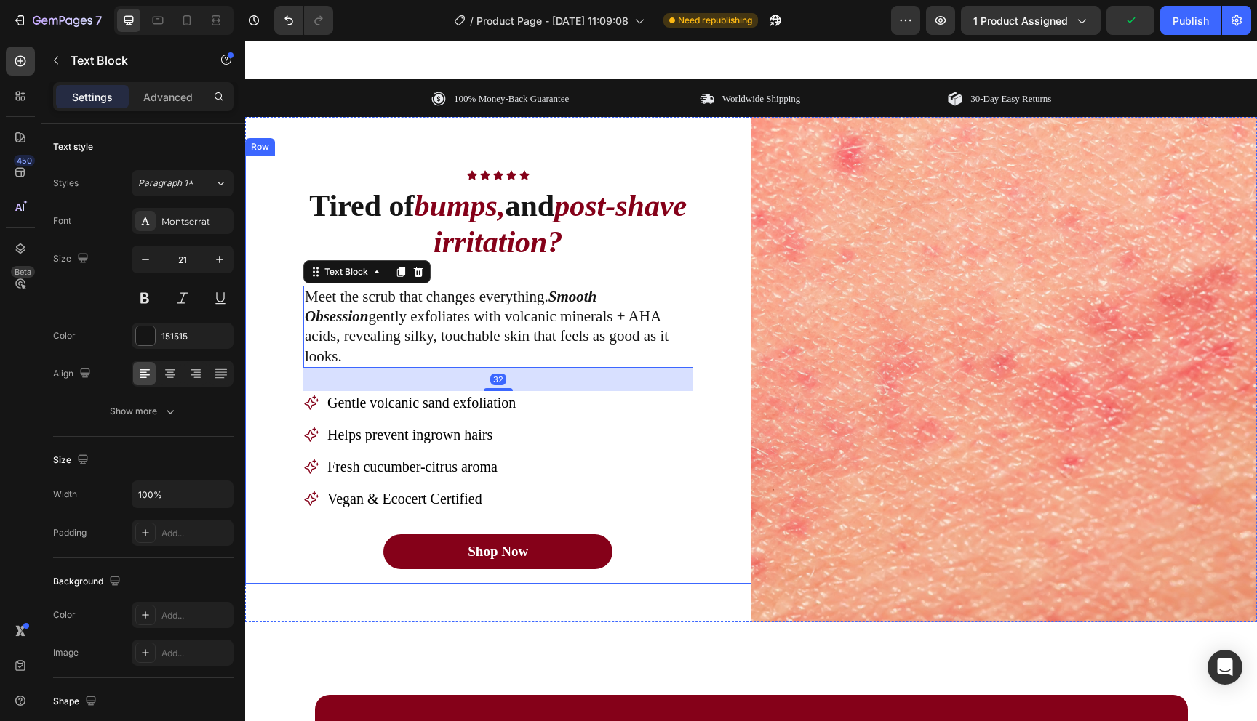
click at [750, 345] on div "Icon Icon Icon Icon Icon Icon List Row Tired of bumps, and post-shave irritatio…" at bounding box center [498, 370] width 506 height 428
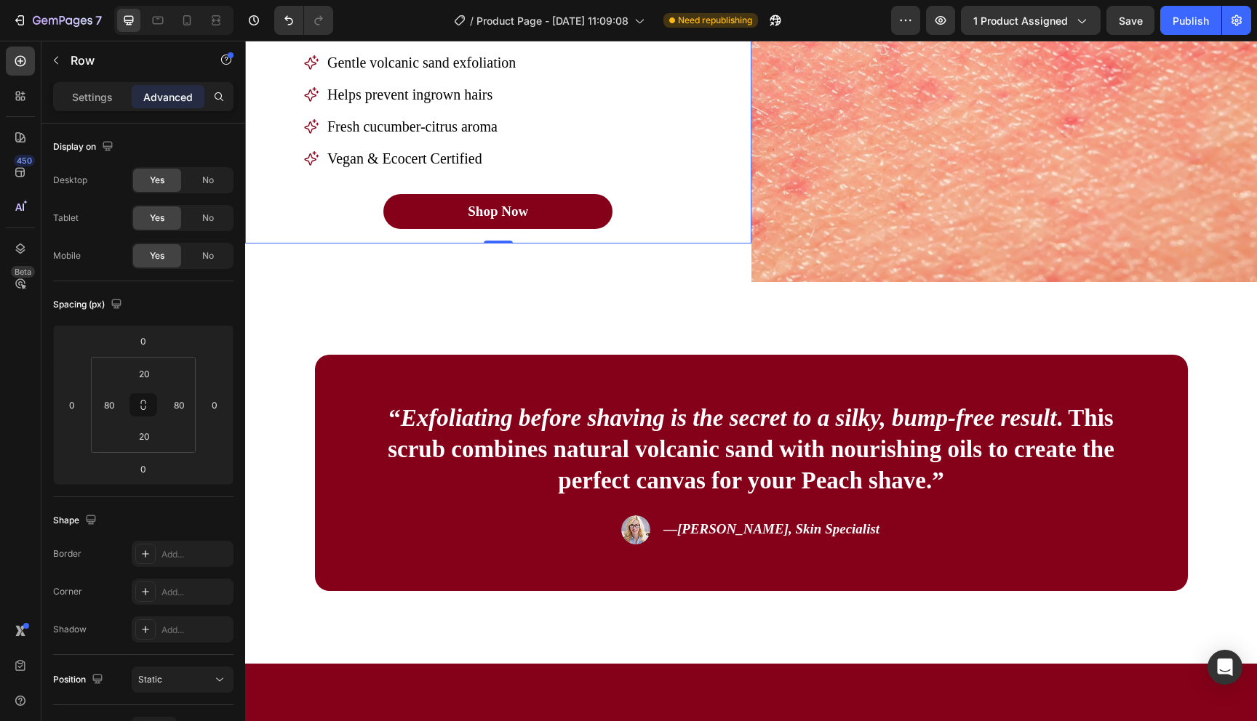
scroll to position [1214, 0]
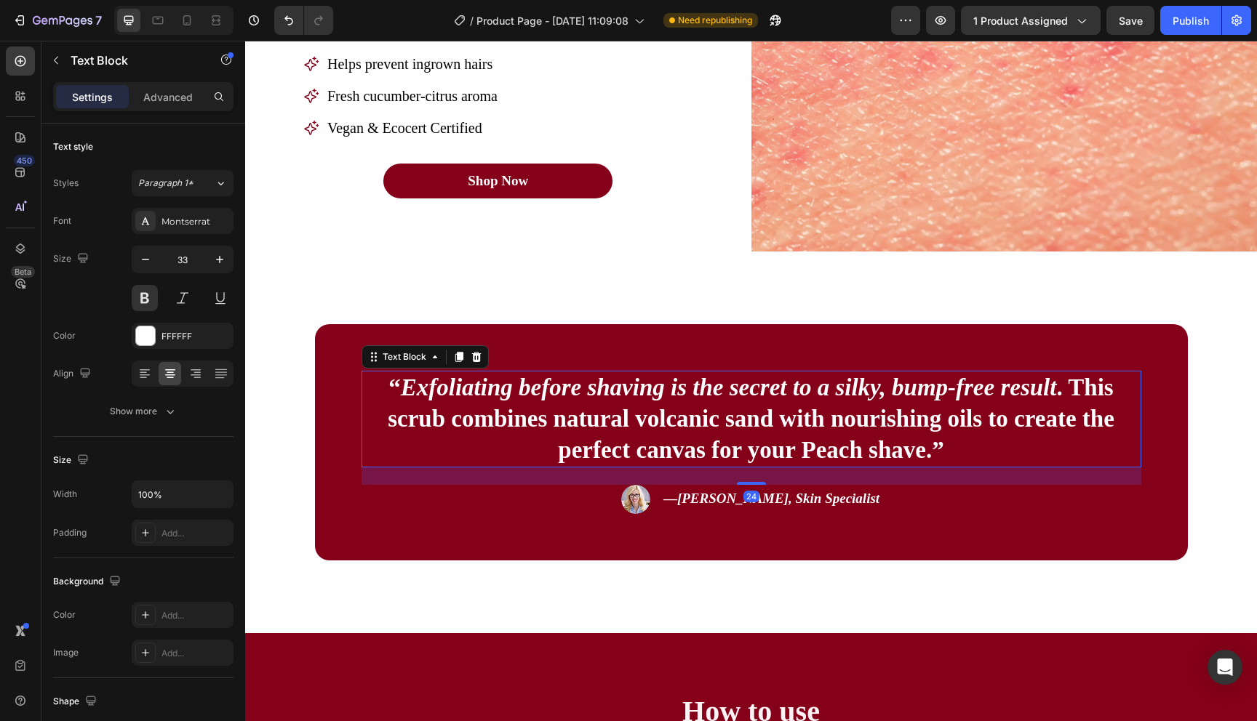
click at [721, 414] on p "“ Exfoliating before shaving is the secret to a silky, bump-free result . This …" at bounding box center [751, 419] width 777 height 94
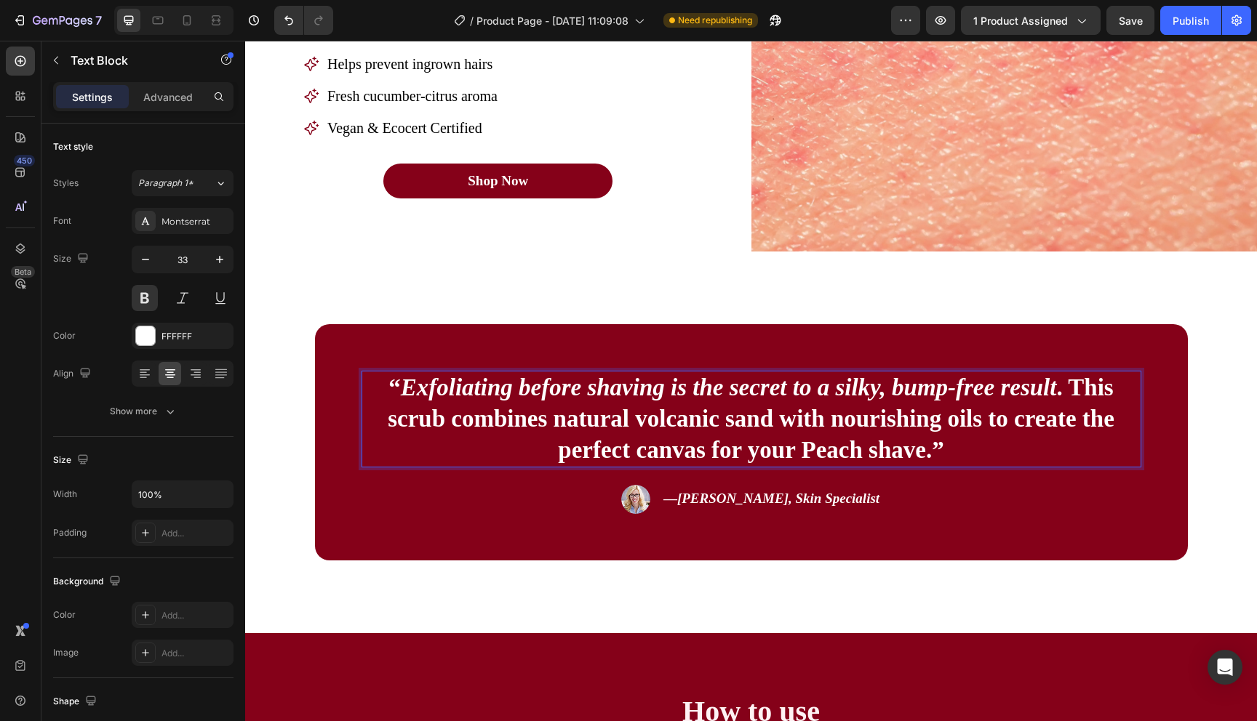
click at [732, 396] on icon "Exfoliating before shaving is the secret to a silky, bump-free result" at bounding box center [729, 388] width 656 height 26
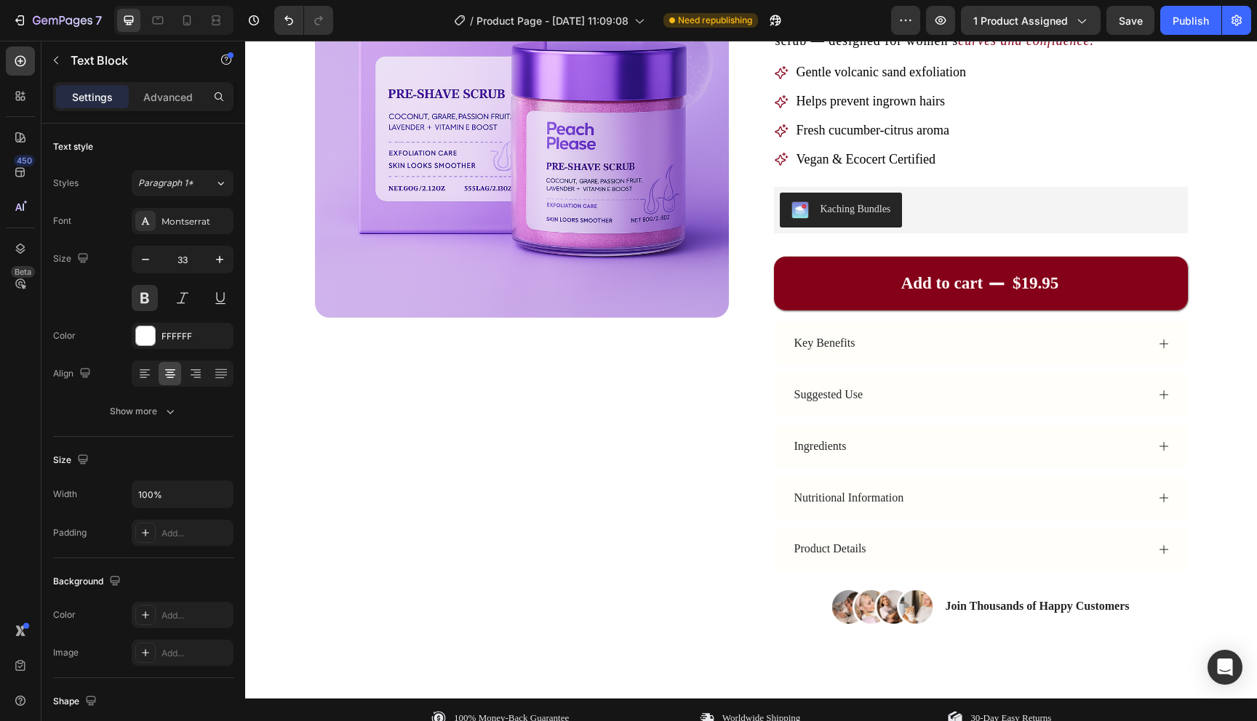
scroll to position [217, 0]
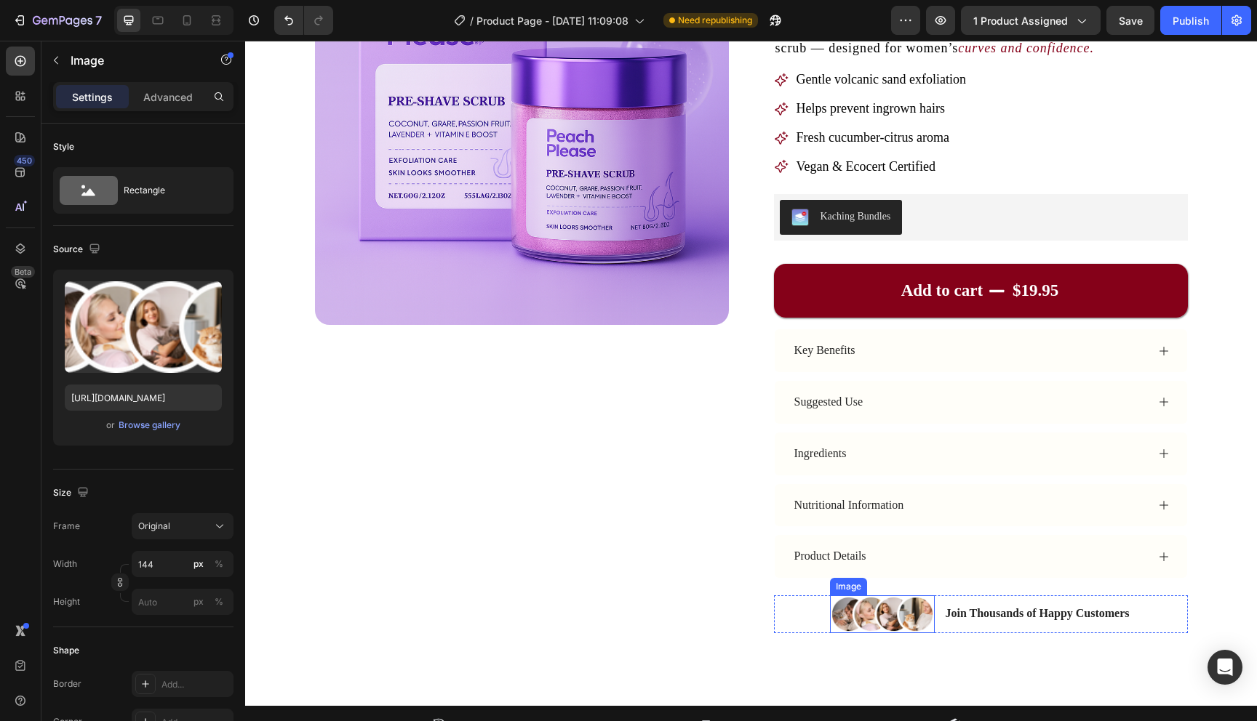
click at [860, 607] on img at bounding box center [882, 615] width 105 height 38
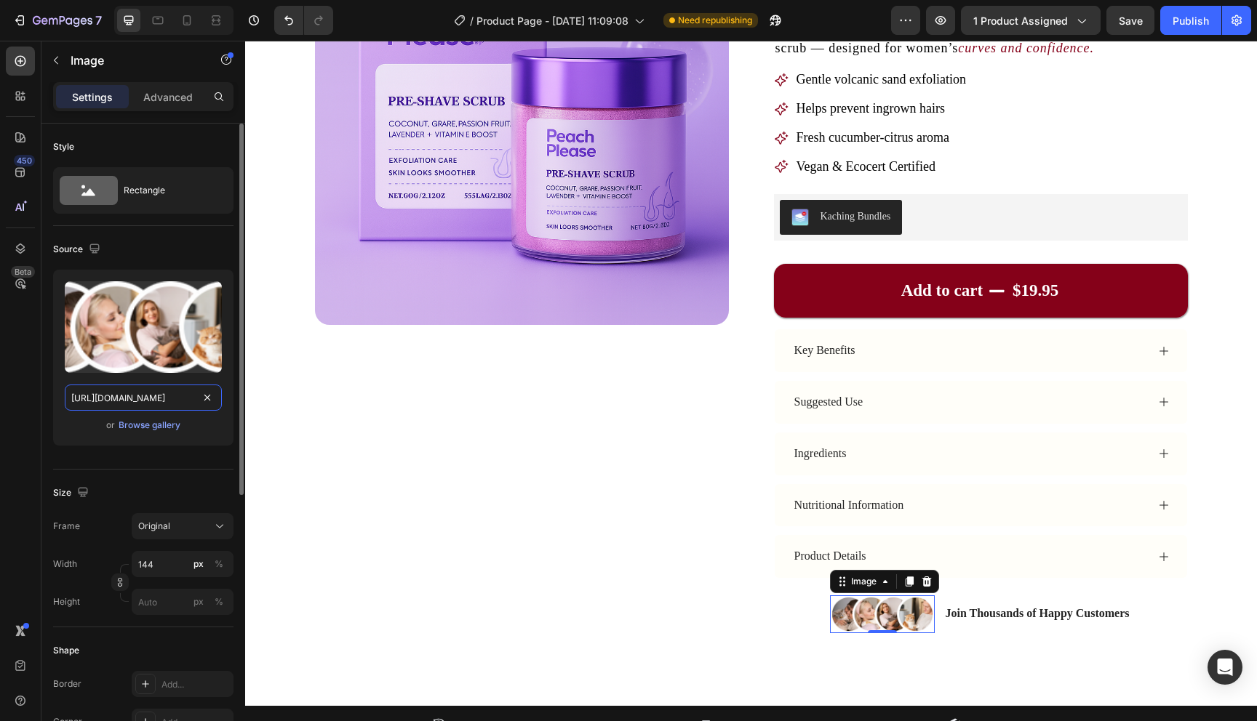
click at [171, 401] on input "https://cdn.shopify.com/s/files/1/2005/9307/files/gempages_432750572815254551-d…" at bounding box center [143, 398] width 157 height 26
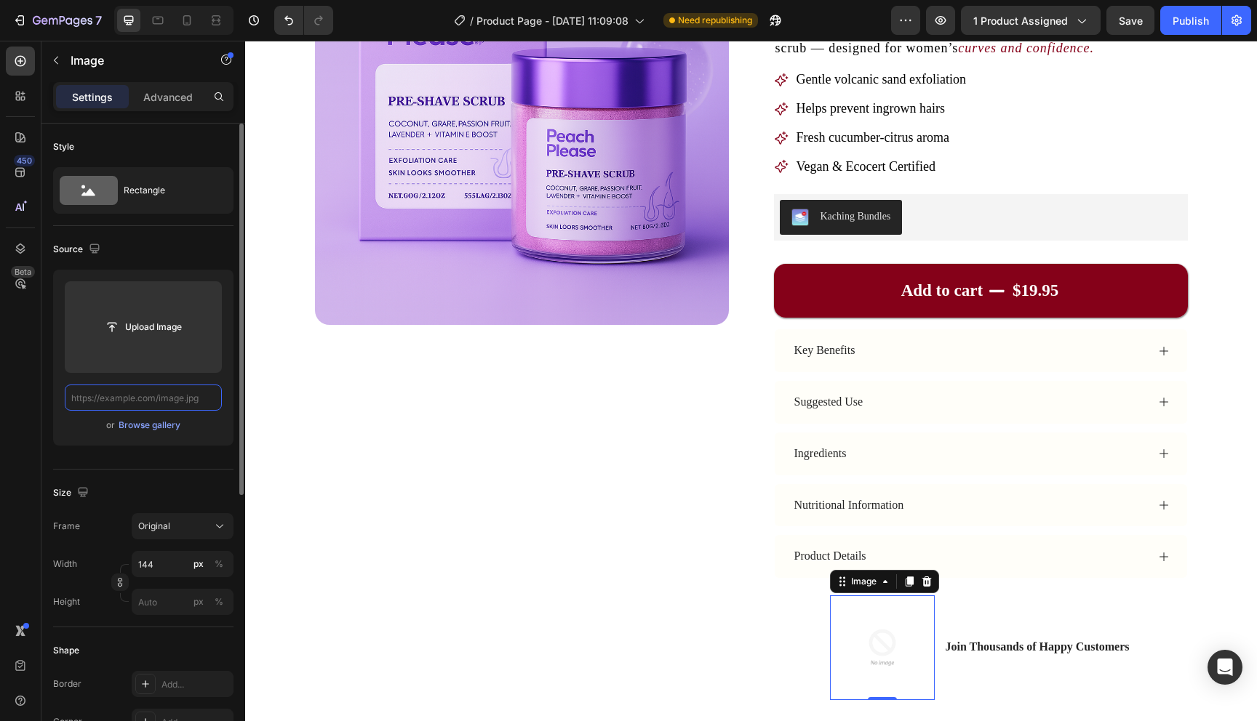
click at [155, 387] on input "text" at bounding box center [143, 398] width 157 height 26
paste input "https://cdn.shopify.com/s/files/1/2005/9307/files/gempages_432750572815254551-d…"
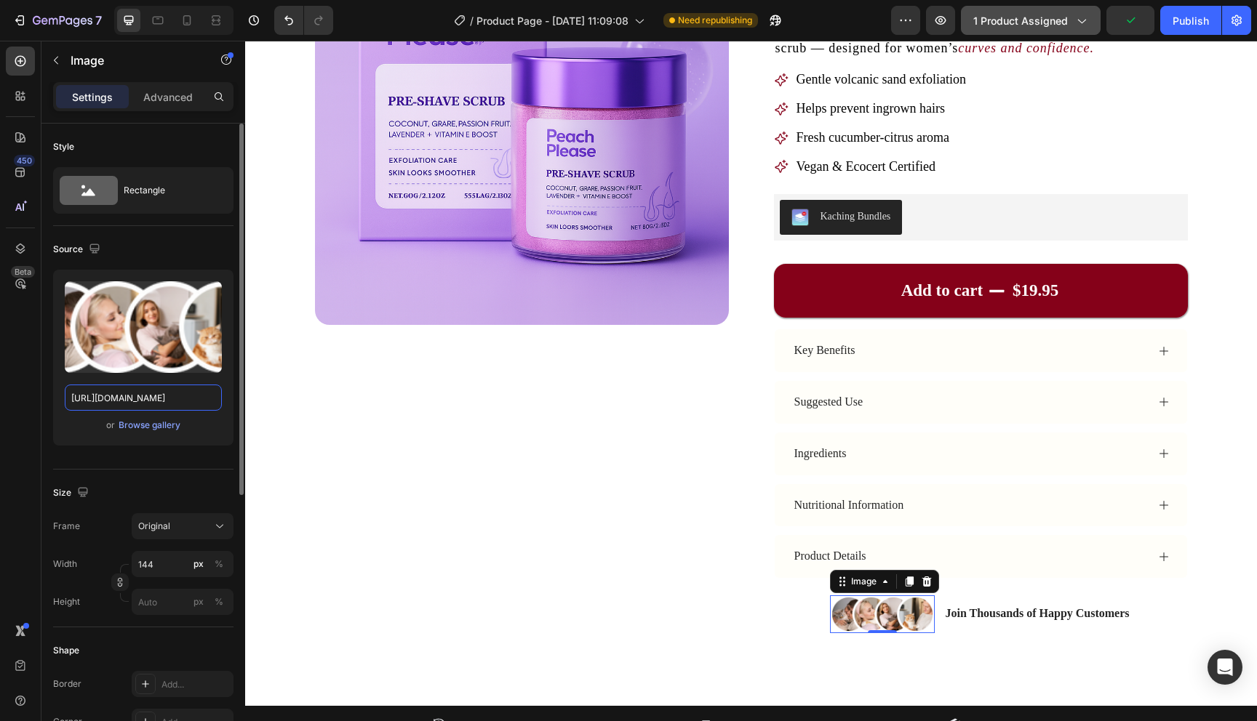
scroll to position [0, 0]
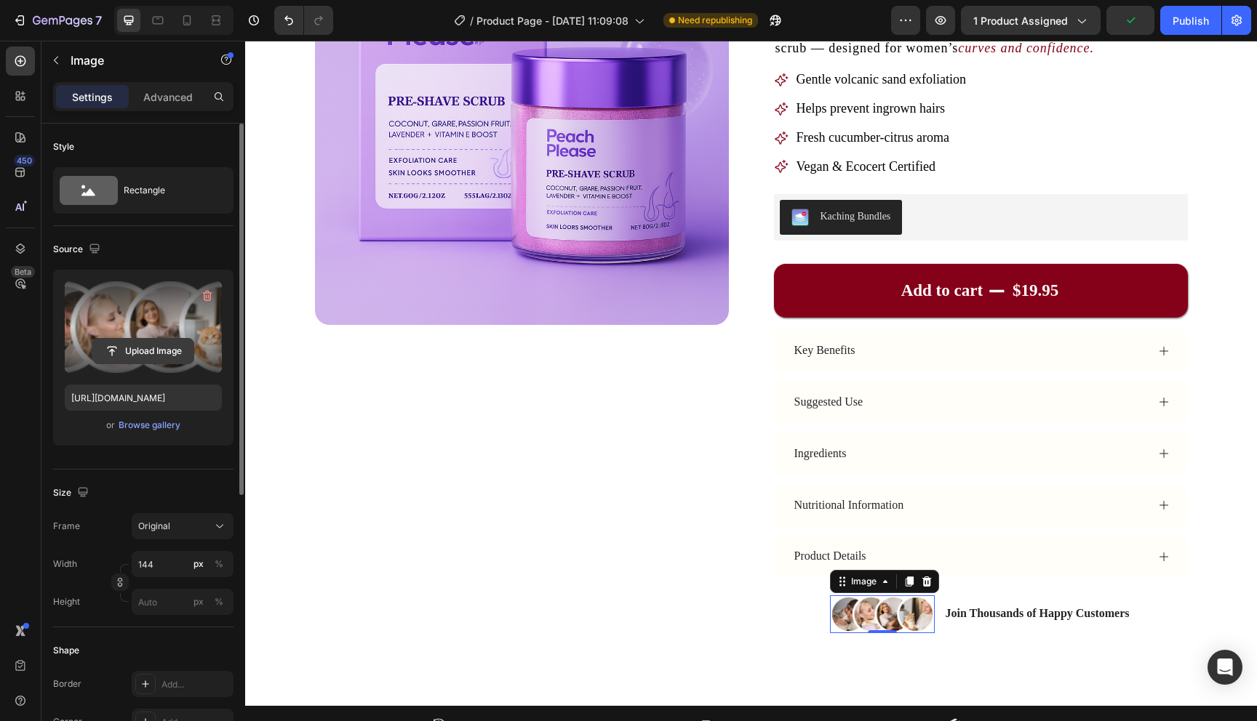
click at [136, 358] on input "file" at bounding box center [143, 351] width 100 height 25
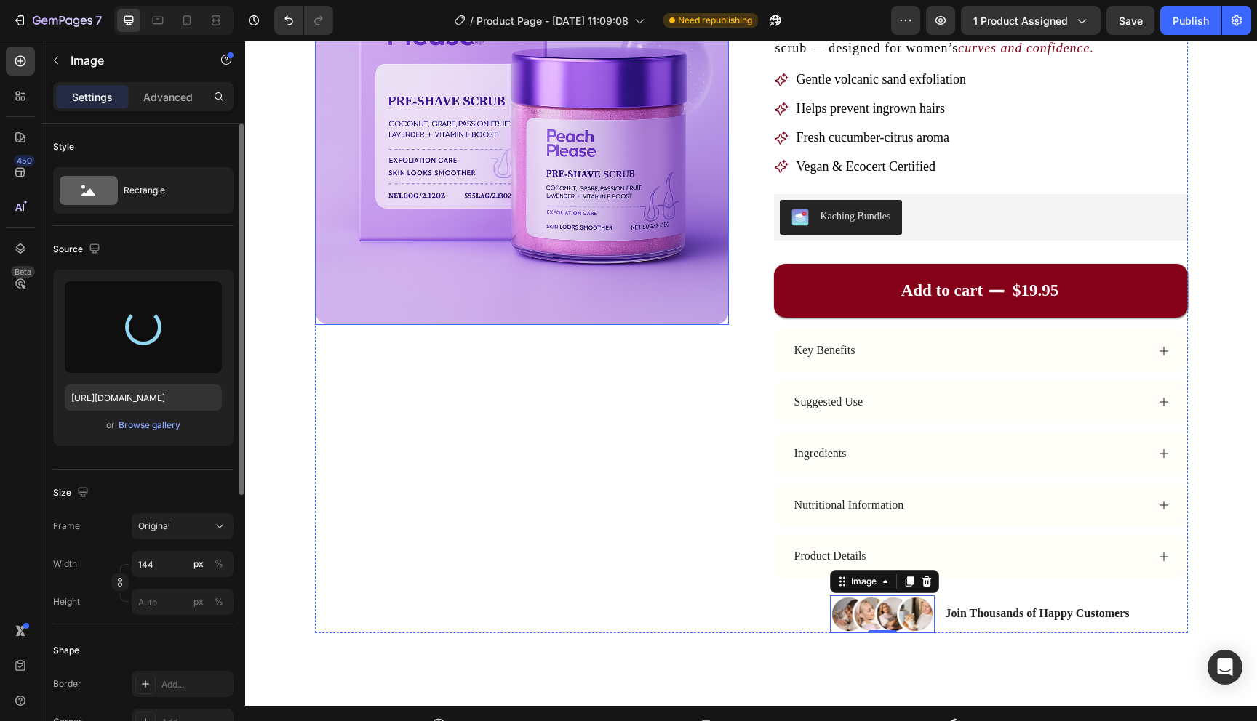
type input "https://cdn.shopify.com/s/files/1/0721/4720/6343/files/gempages_579896476411364…"
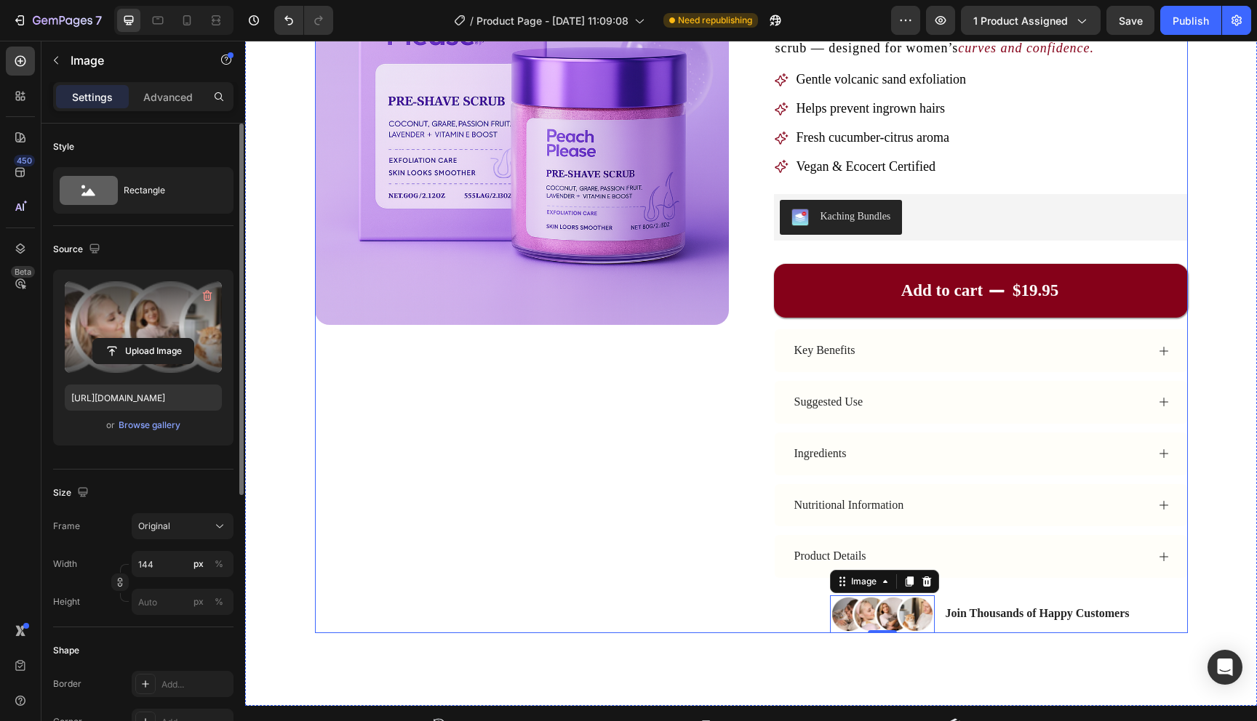
click at [610, 517] on div "Product Images" at bounding box center [522, 272] width 414 height 722
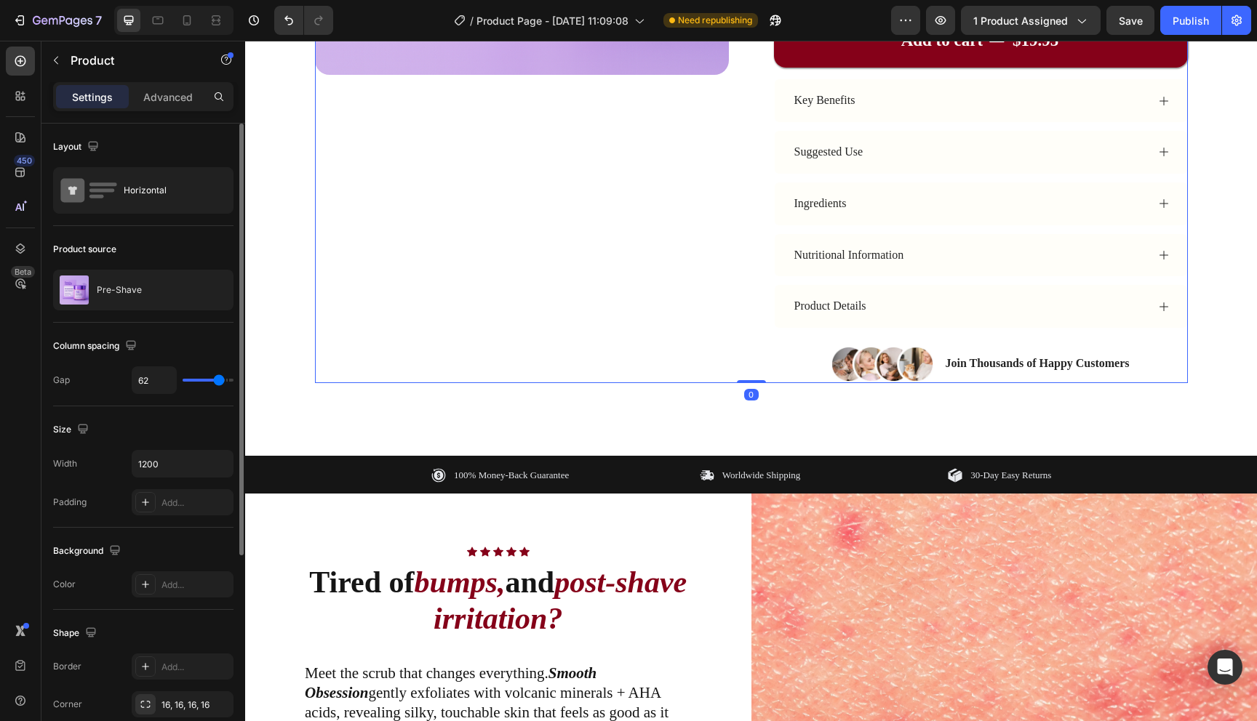
scroll to position [364, 0]
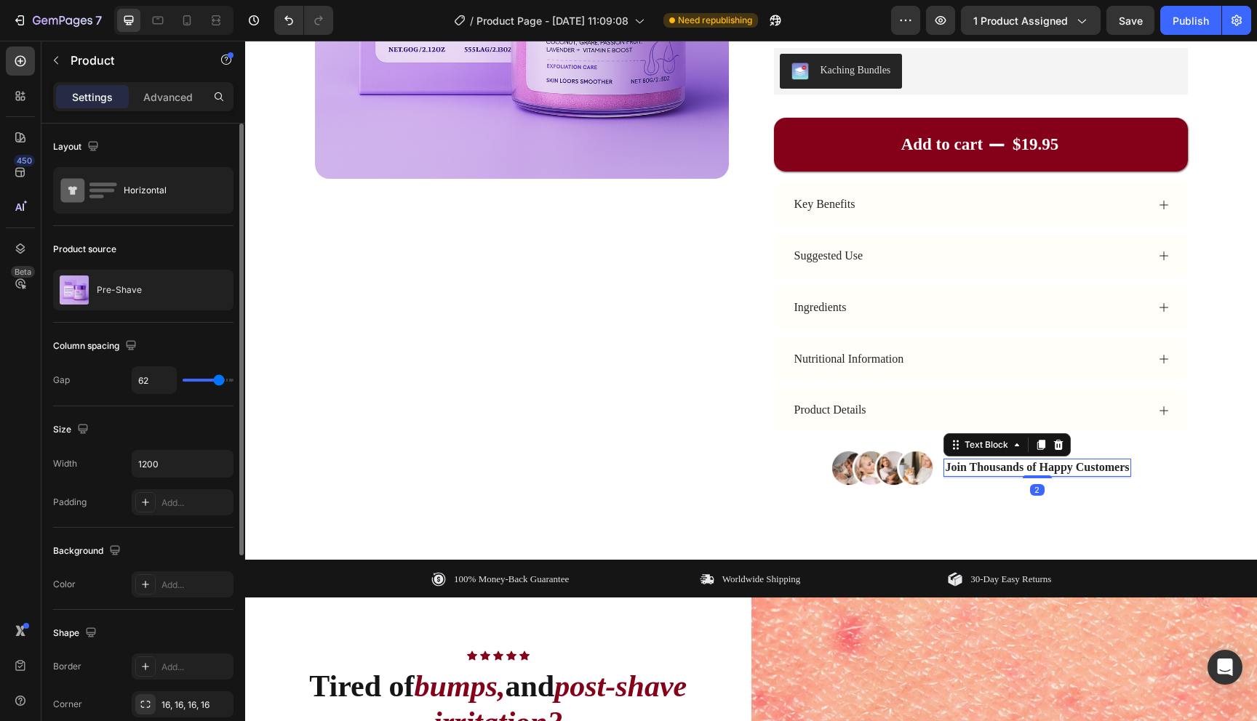
click at [1037, 466] on p "Join Thousands of Happy Customers" at bounding box center [1037, 467] width 184 height 15
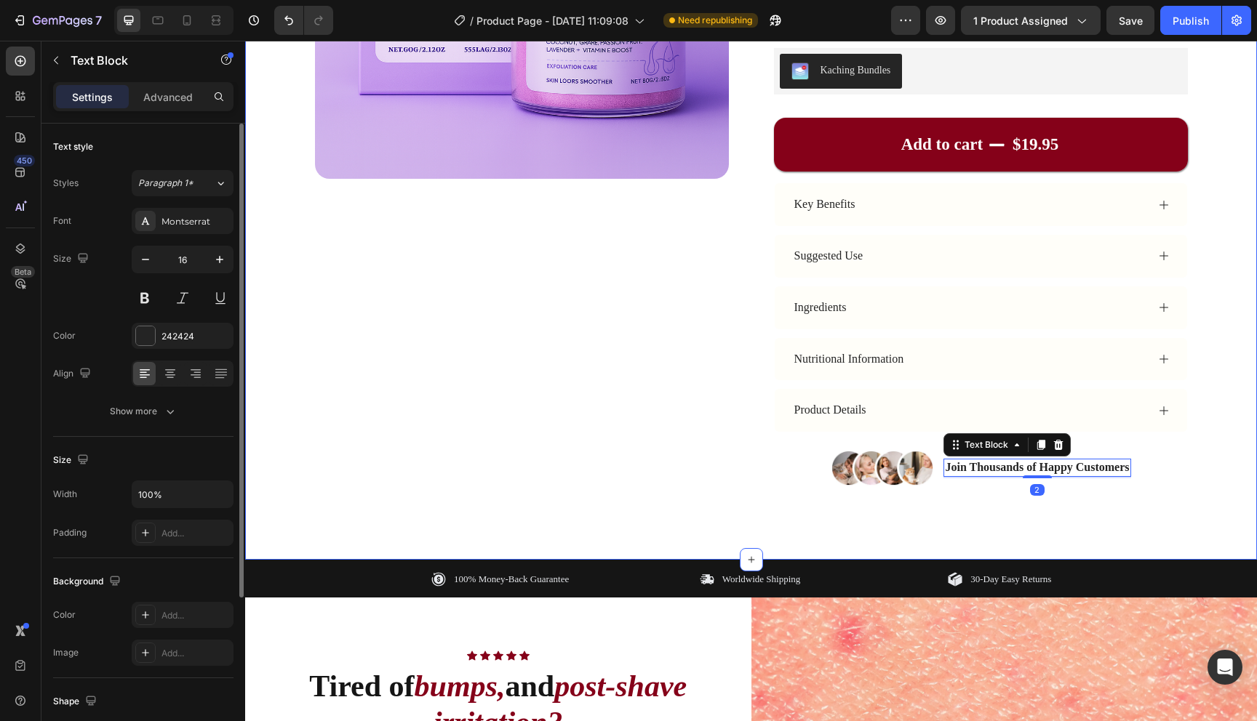
click at [938, 535] on div "Product Images Icon Icon Icon Icon Icon Icon List Rated Excellent 4.9/5 Text Bl…" at bounding box center [751, 133] width 1012 height 853
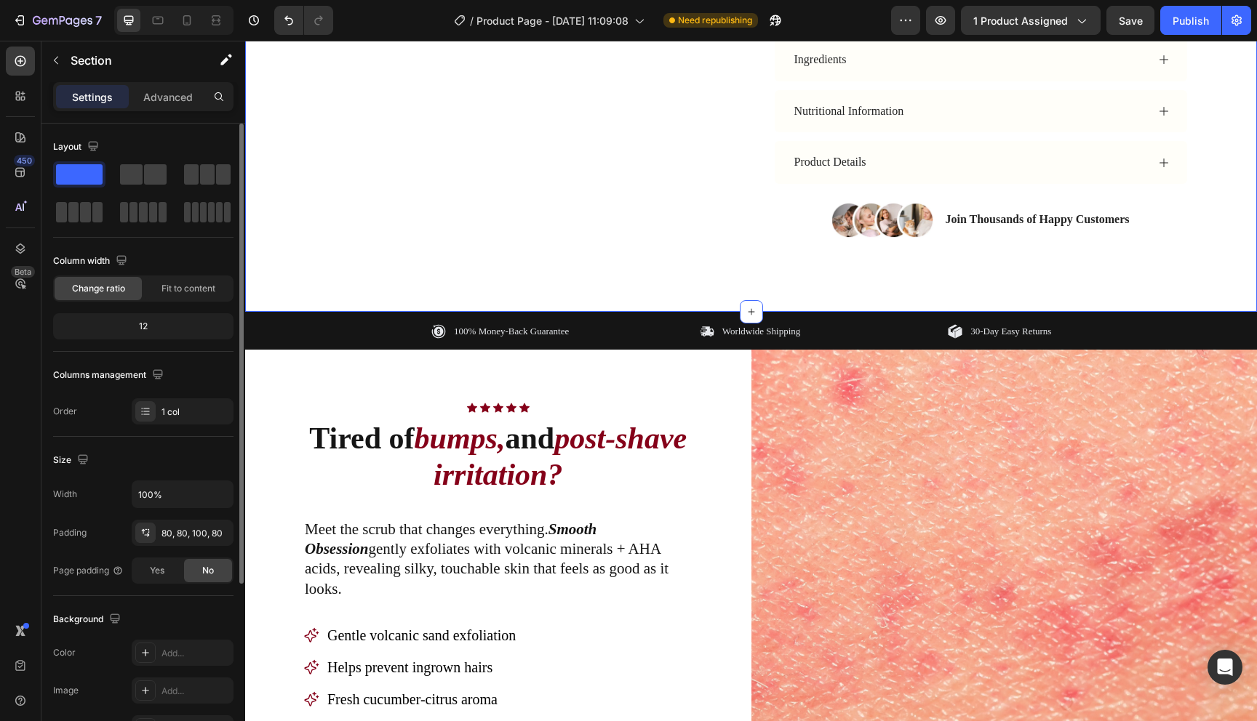
scroll to position [655, 0]
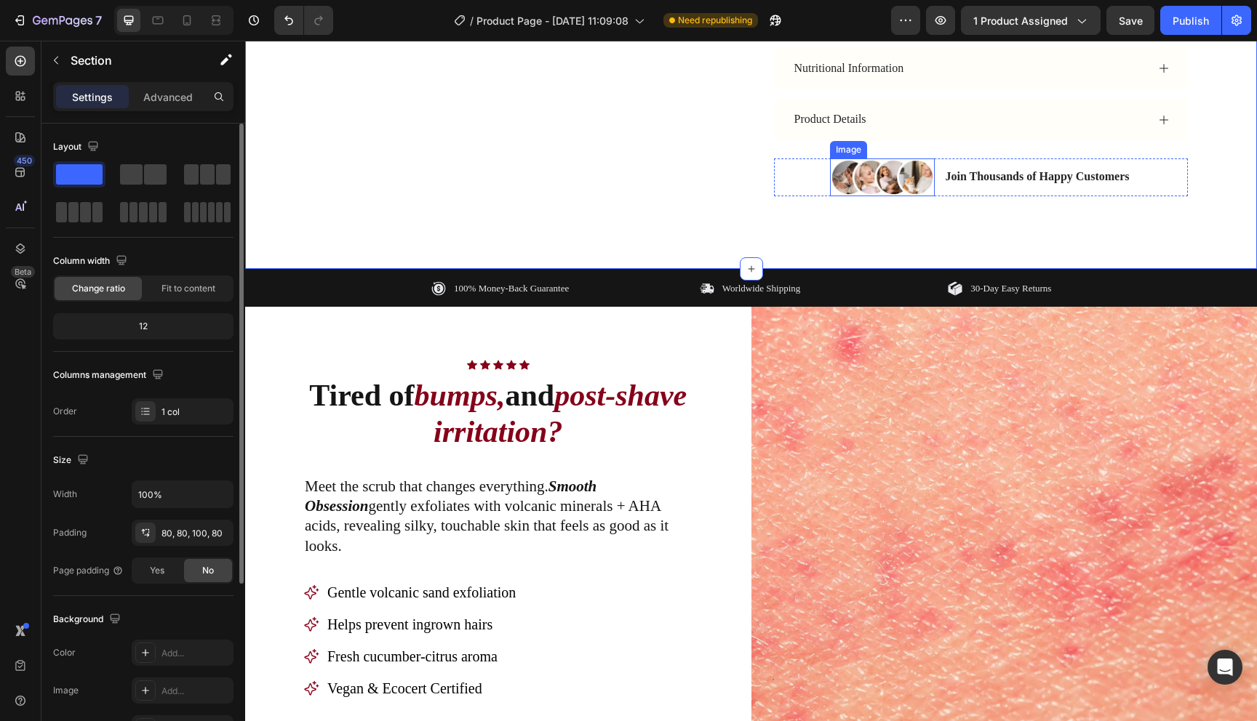
click at [908, 170] on img at bounding box center [882, 178] width 105 height 38
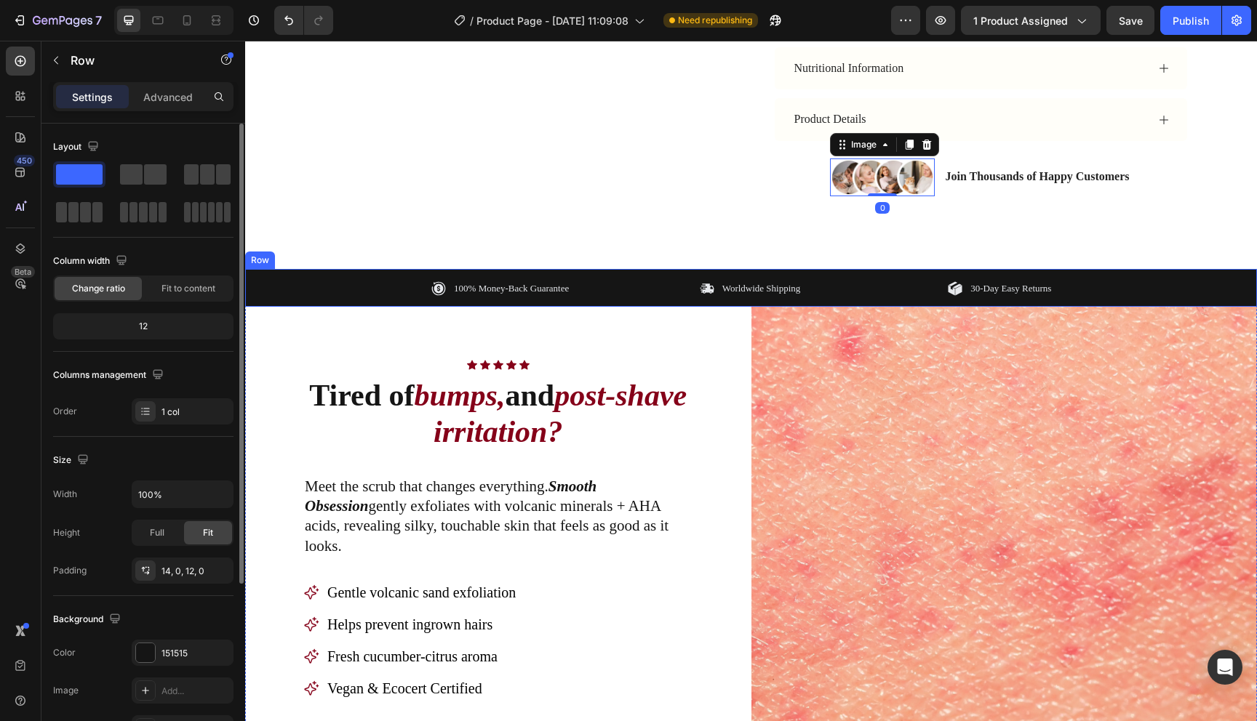
click at [881, 275] on div "100% Money-Back Guarantee Item List Worldwide Shipping Item List 30-Day Easy Re…" at bounding box center [751, 288] width 1012 height 38
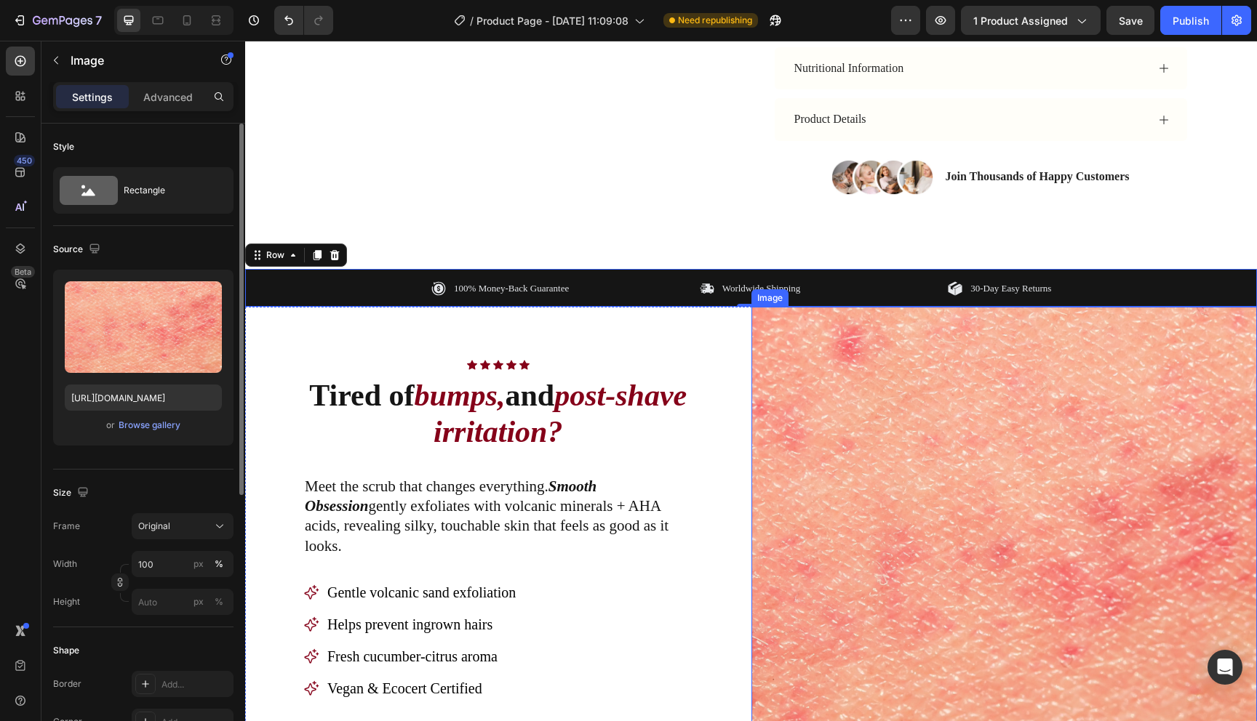
click at [908, 435] on img at bounding box center [1004, 560] width 506 height 506
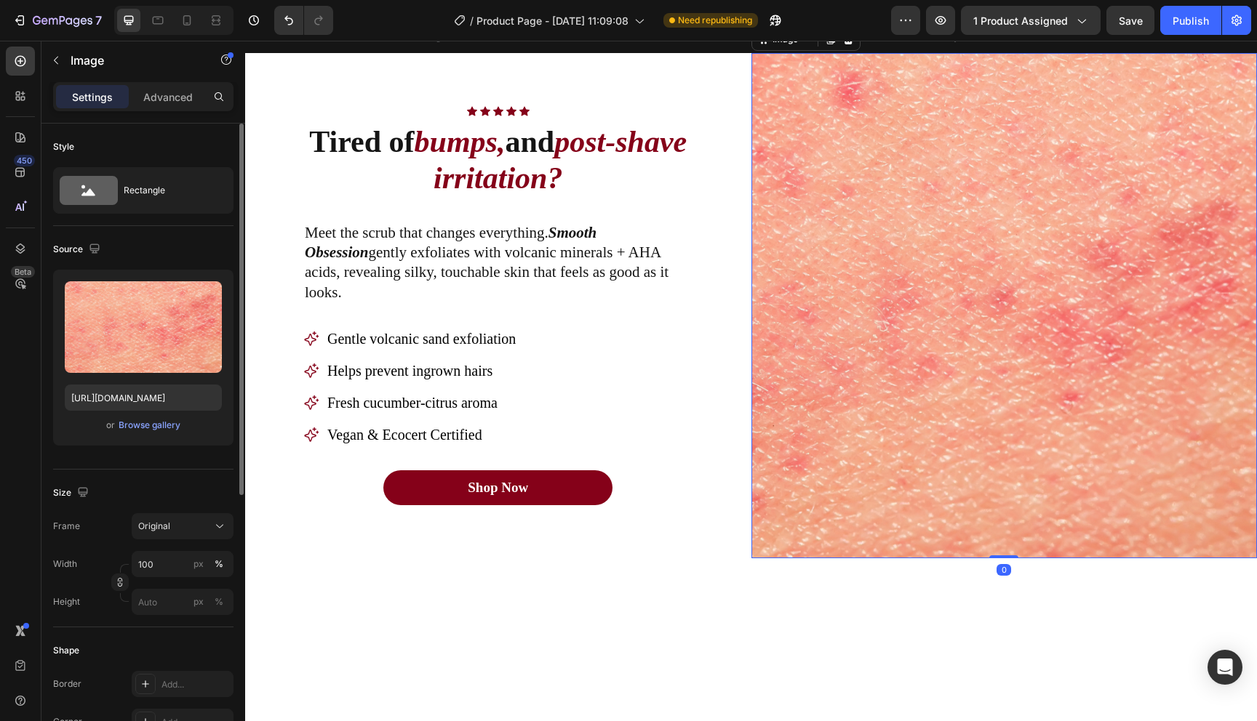
scroll to position [975, 0]
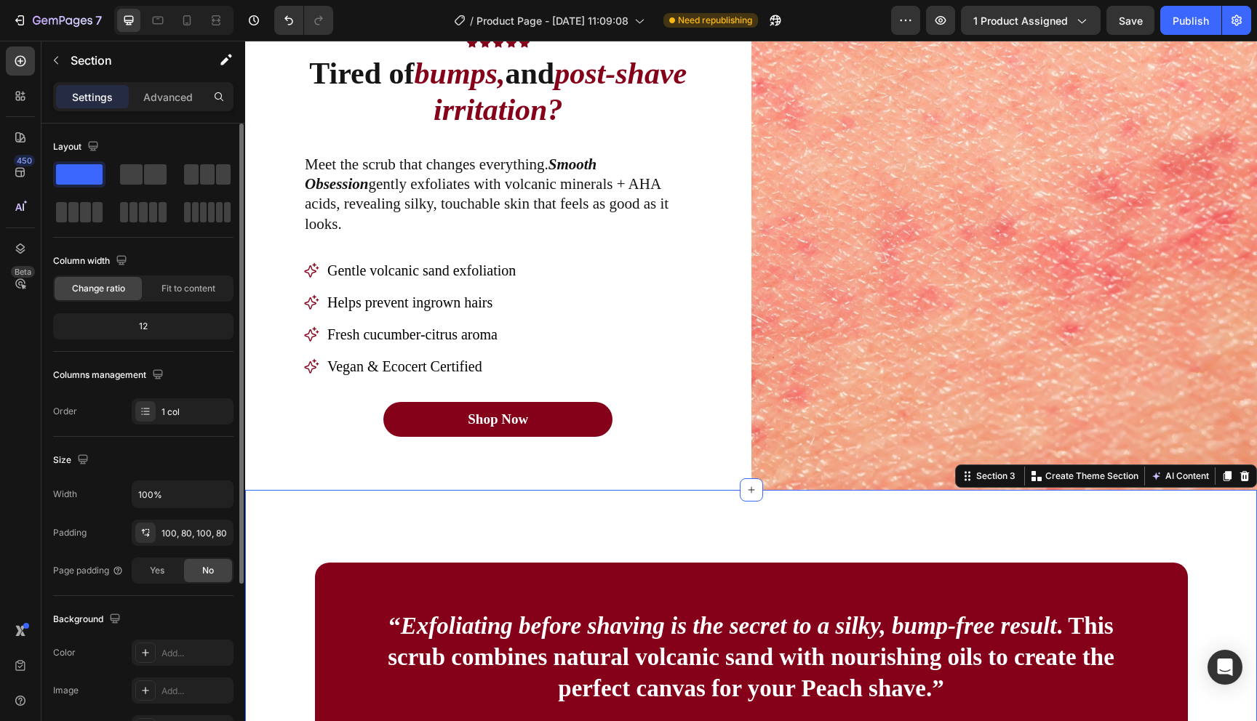
click at [884, 511] on div "“ Exfoliating before shaving is the secret to a silky, bump-free result . This …" at bounding box center [751, 681] width 1012 height 382
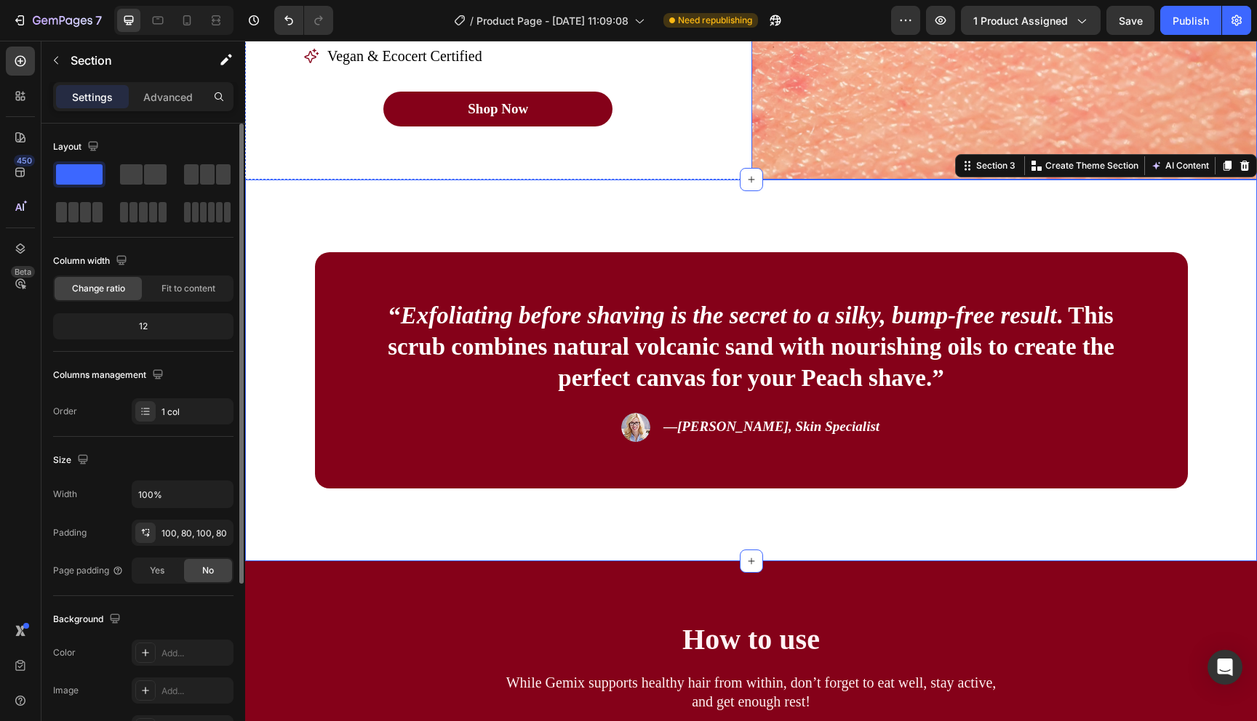
scroll to position [1287, 0]
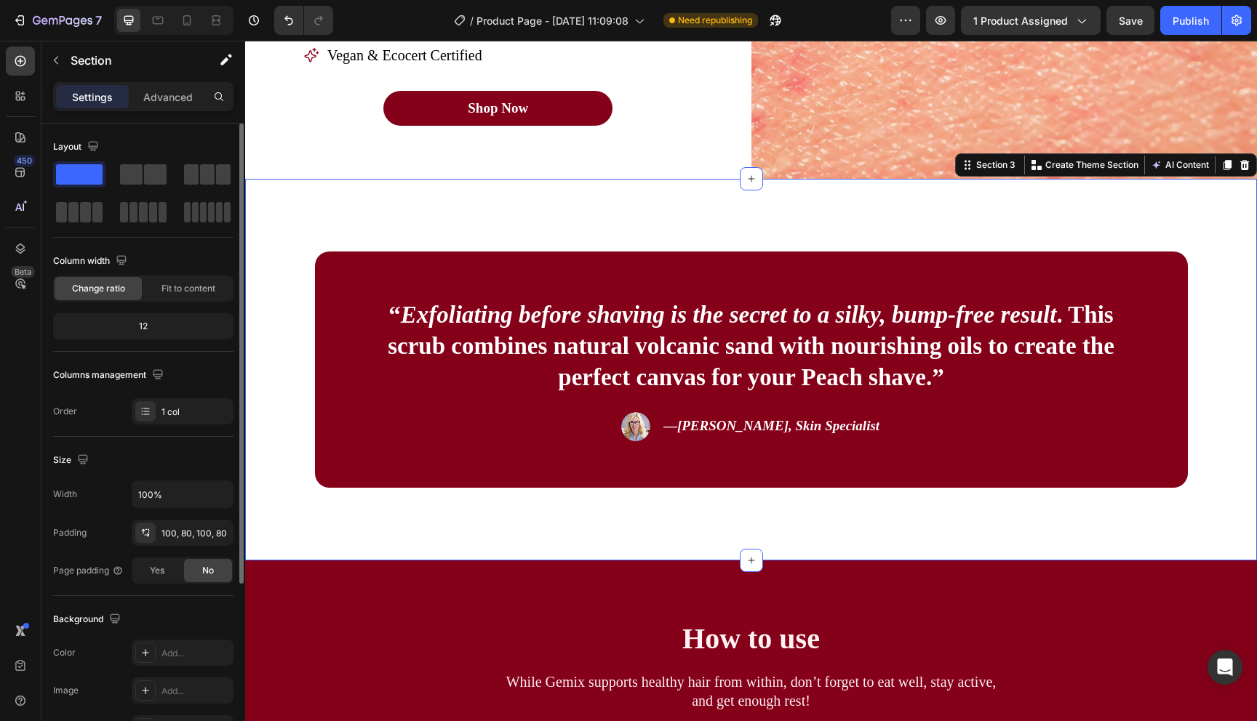
click at [842, 492] on div "“ Exfoliating before shaving is the secret to a silky, bump-free result . This …" at bounding box center [751, 370] width 1012 height 382
click at [842, 509] on div "“ Exfoliating before shaving is the secret to a silky, bump-free result . This …" at bounding box center [751, 370] width 1012 height 382
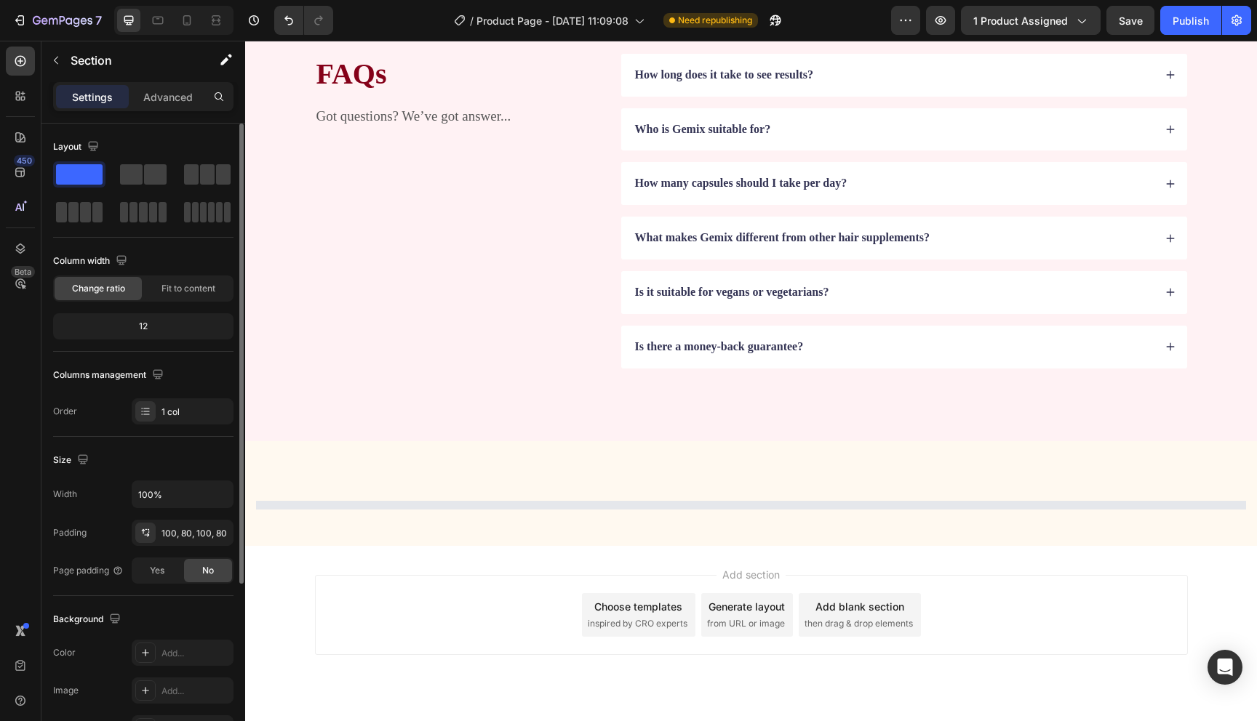
scroll to position [3247, 0]
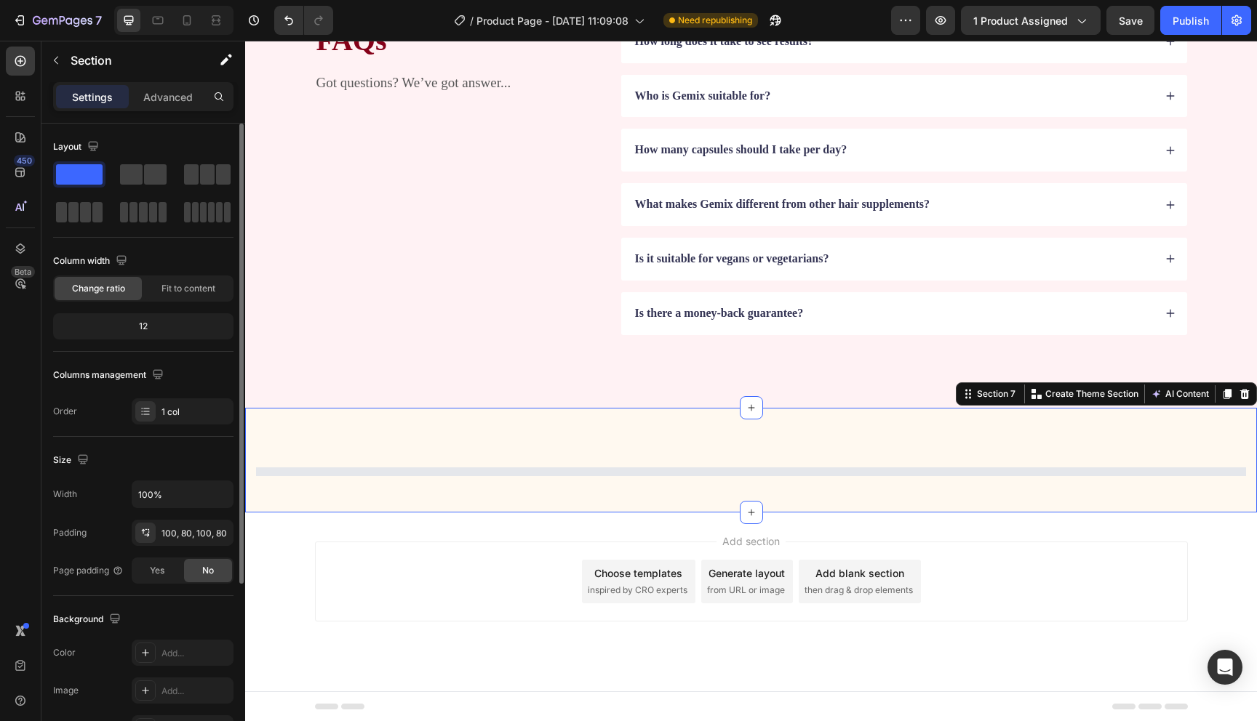
click at [607, 428] on div "Section 7 You can create reusable sections Create Theme Section AI Content Writ…" at bounding box center [751, 460] width 1012 height 105
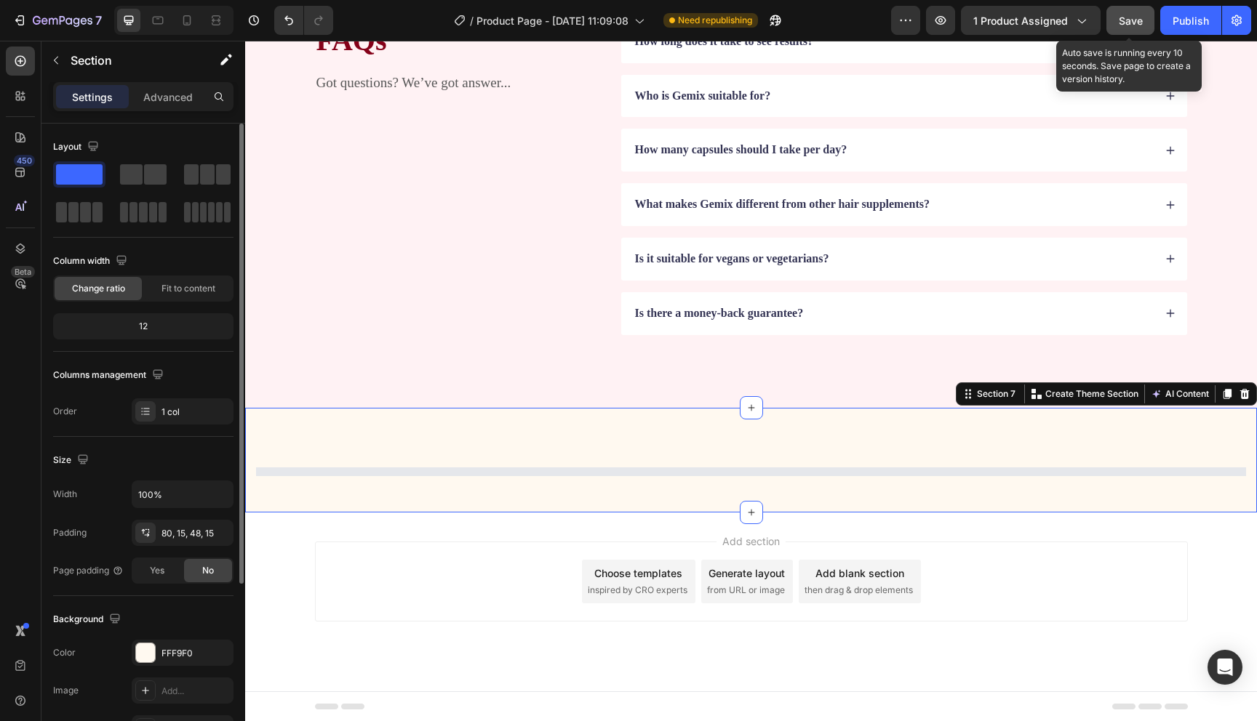
click at [1119, 18] on span "Save" at bounding box center [1131, 21] width 24 height 12
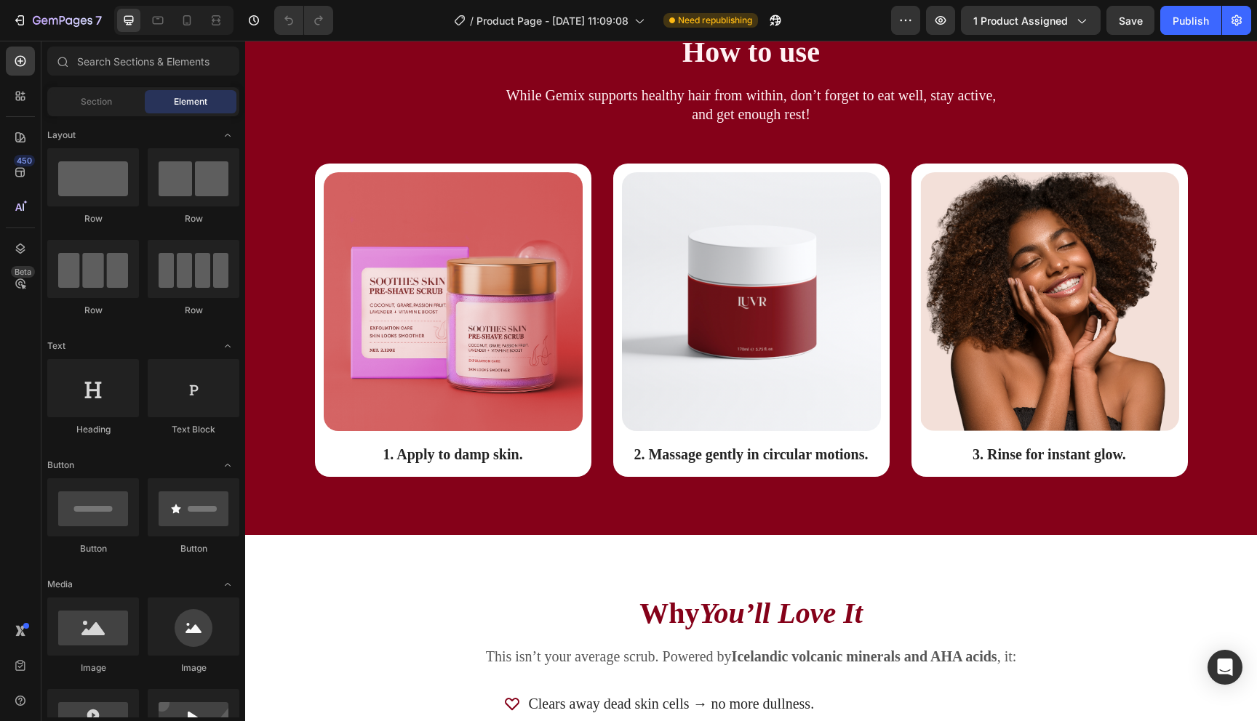
scroll to position [1753, 0]
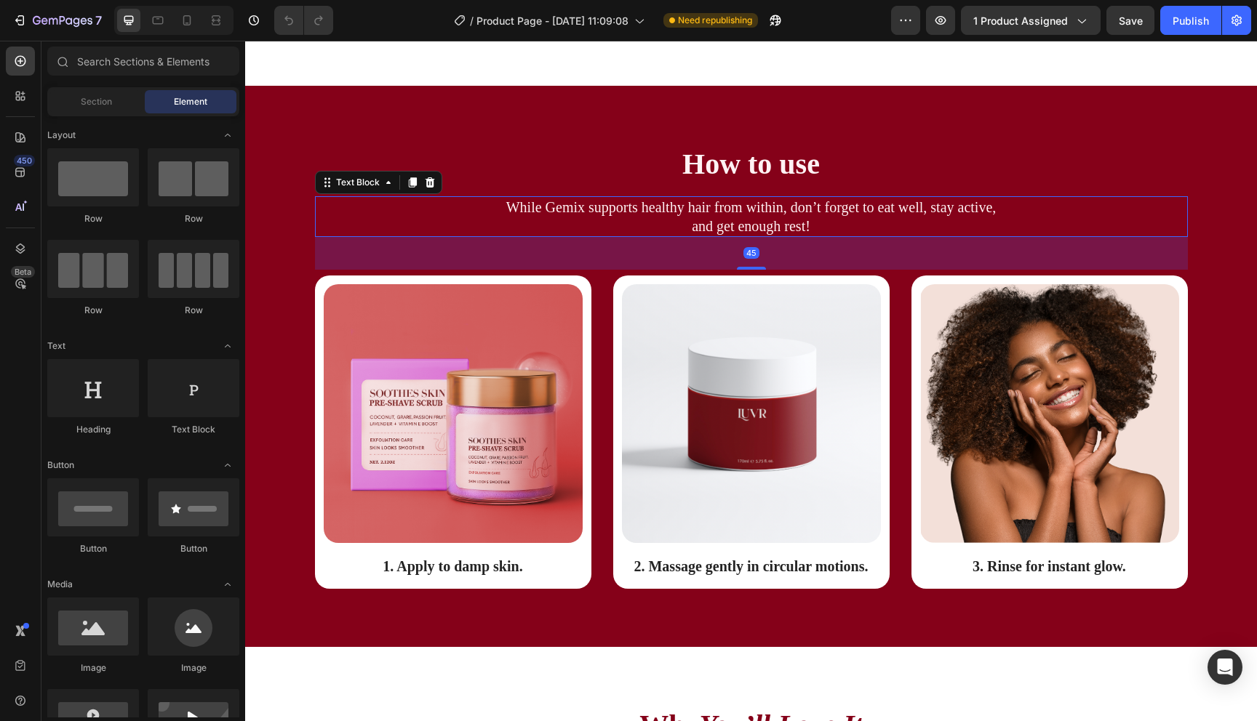
click at [606, 217] on p "While Gemix supports healthy hair from within, don’t forget to eat well, stay a…" at bounding box center [751, 217] width 870 height 38
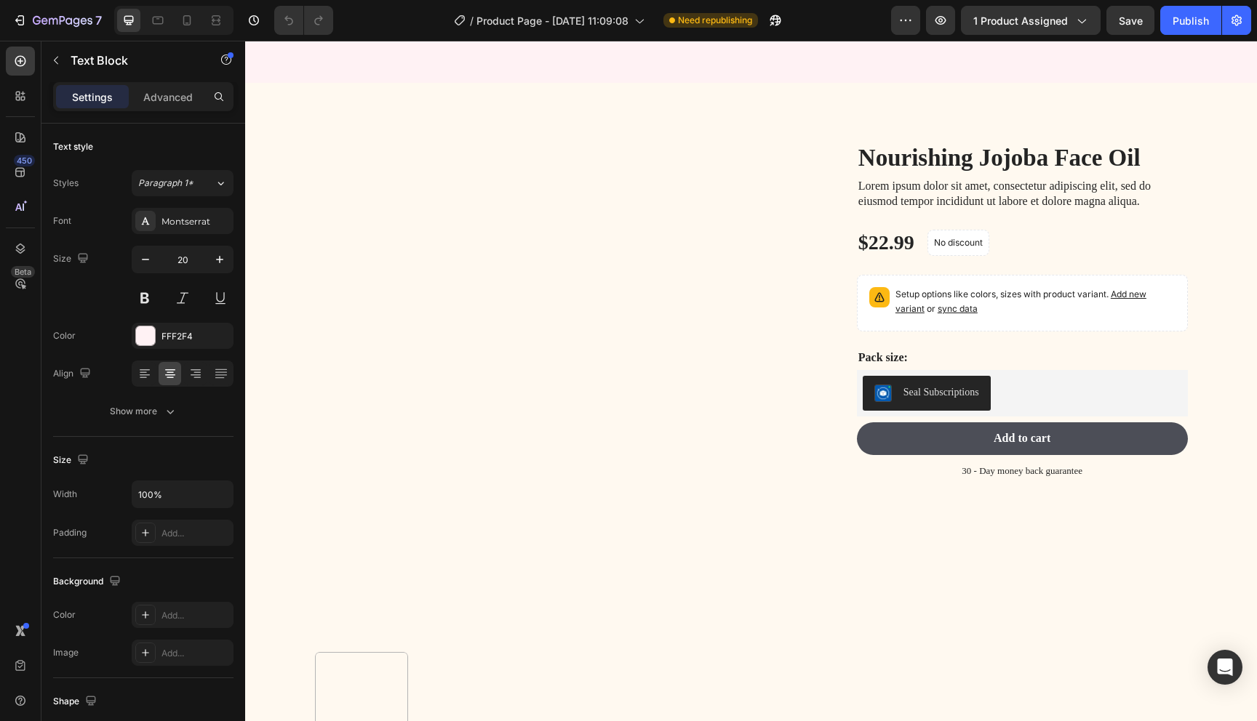
scroll to position [3415, 0]
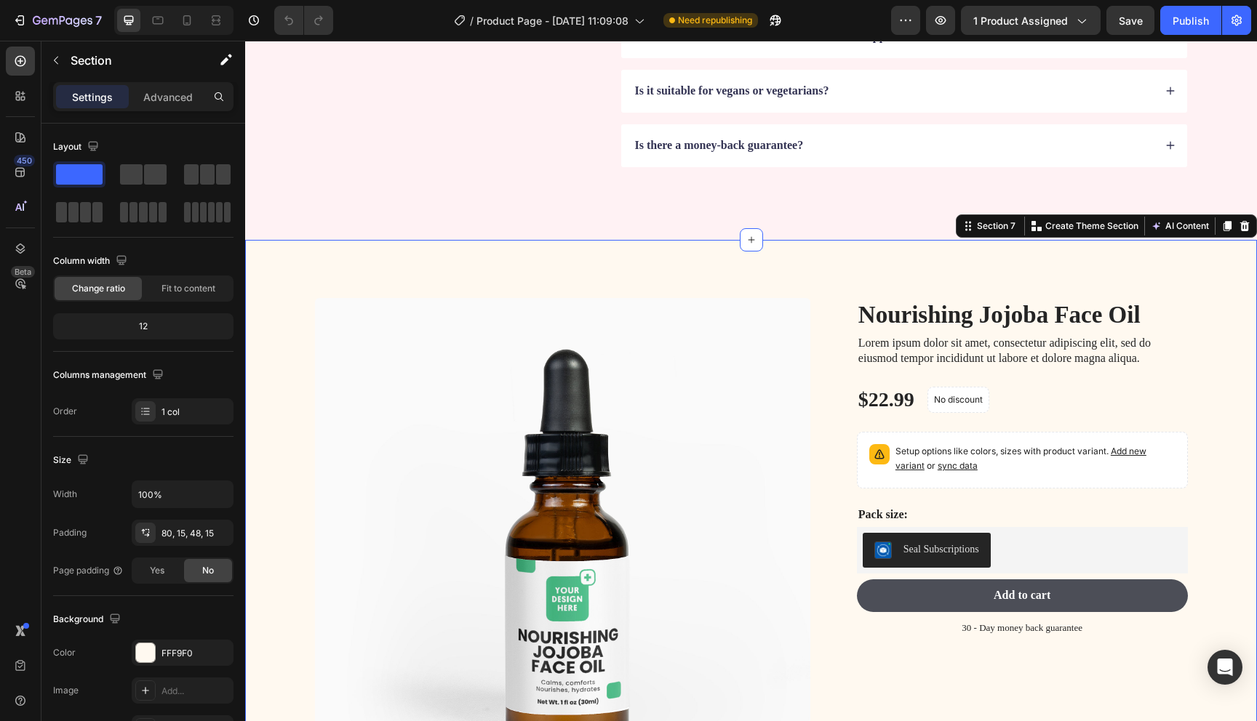
click at [565, 244] on div "Product Images Nourishing Jojoba Face Oil Product Title Lorem ipsum dolor sit a…" at bounding box center [751, 600] width 1012 height 721
click at [1245, 231] on icon at bounding box center [1244, 225] width 9 height 10
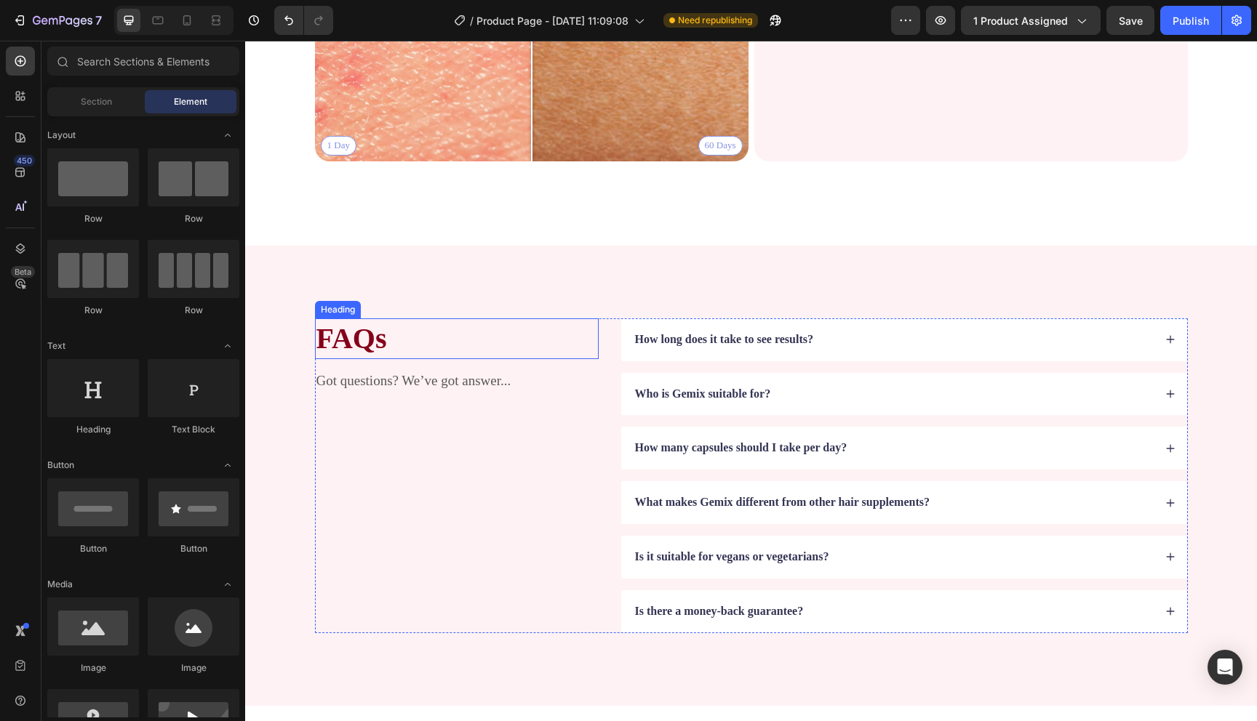
scroll to position [2946, 0]
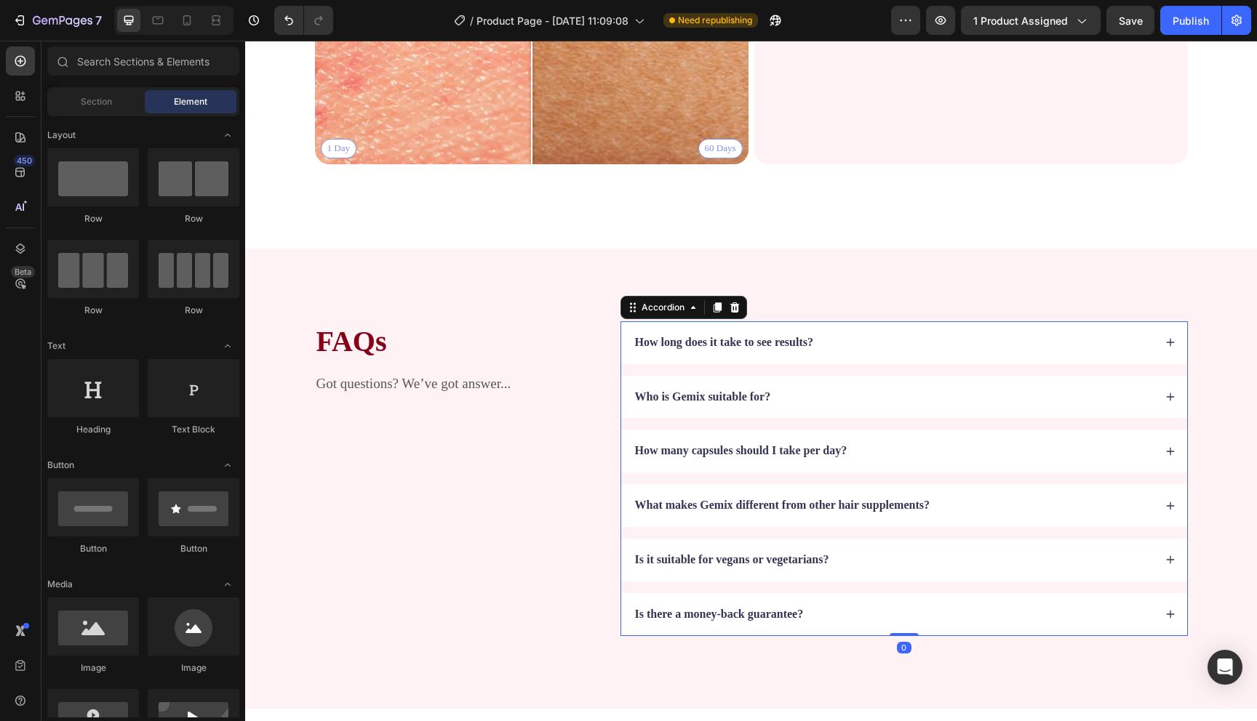
click at [687, 341] on p "How long does it take to see results?" at bounding box center [724, 342] width 178 height 15
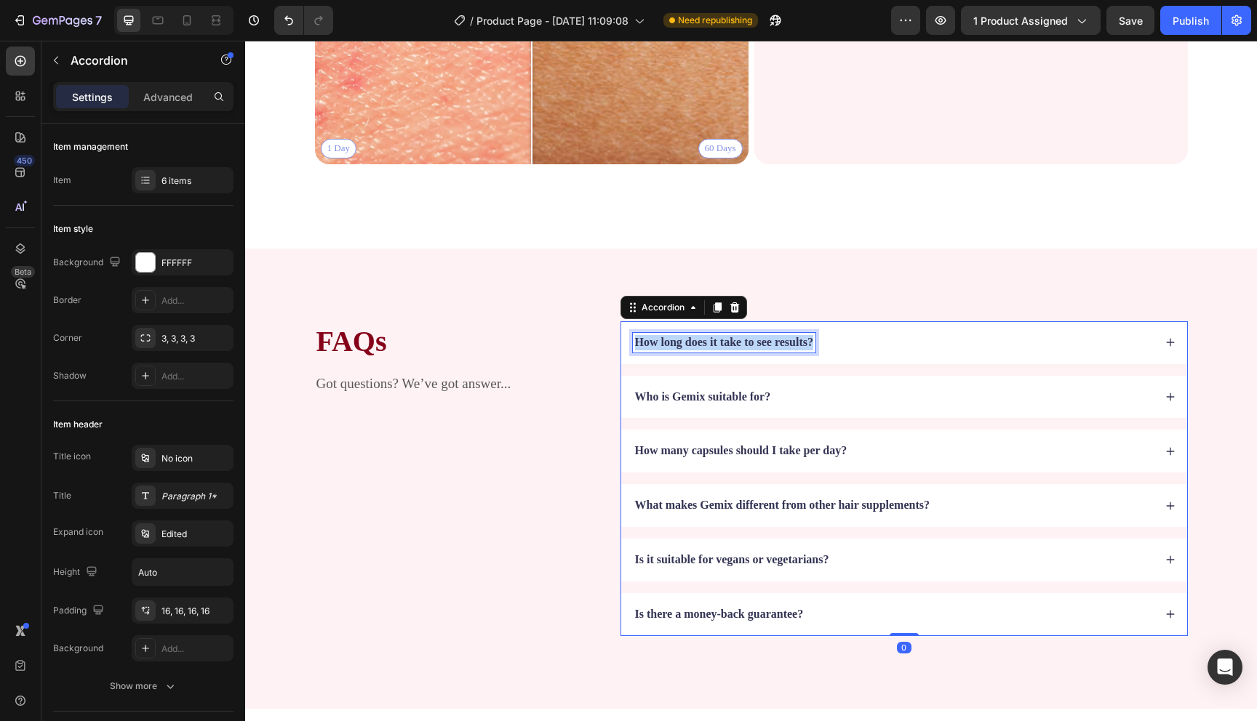
click at [687, 341] on p "How long does it take to see results?" at bounding box center [724, 342] width 178 height 15
click at [863, 343] on div "Is it safe for sensitive skin?" at bounding box center [893, 343] width 521 height 20
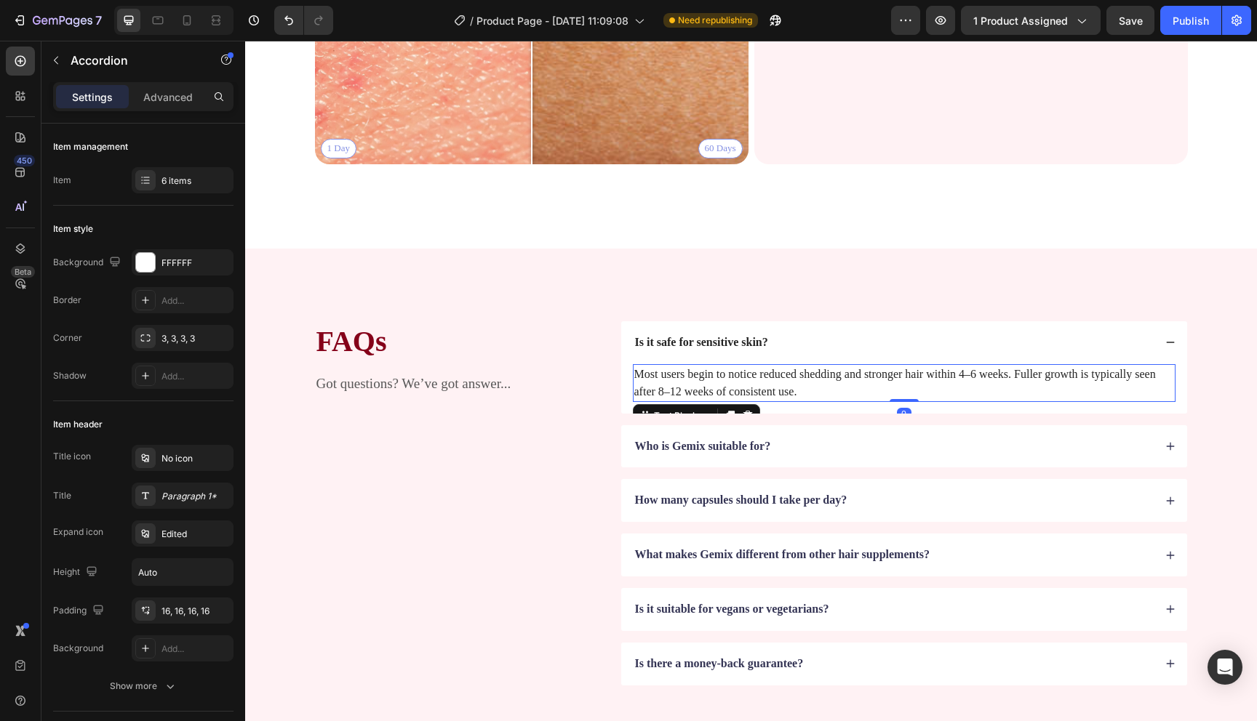
click at [793, 380] on p "Most users begin to notice reduced shedding and stronger hair within 4–6 weeks.…" at bounding box center [904, 383] width 540 height 35
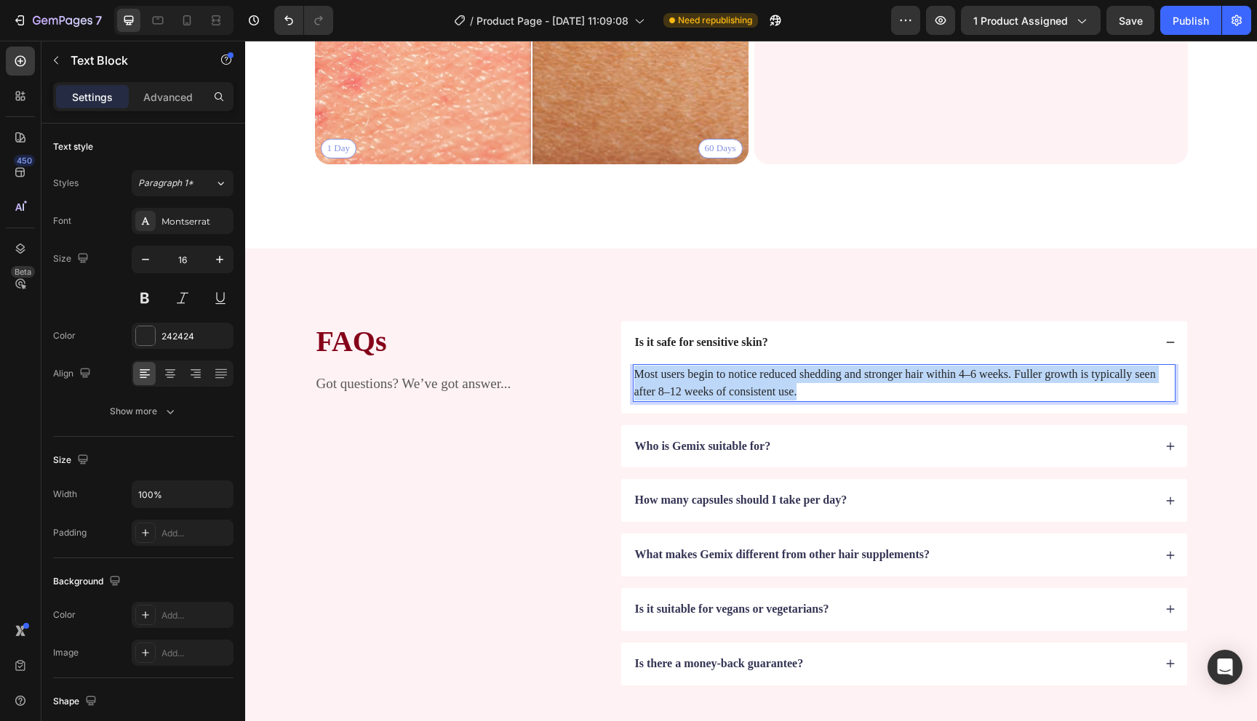
click at [793, 380] on p "Most users begin to notice reduced shedding and stronger hair within 4–6 weeks.…" at bounding box center [904, 383] width 540 height 35
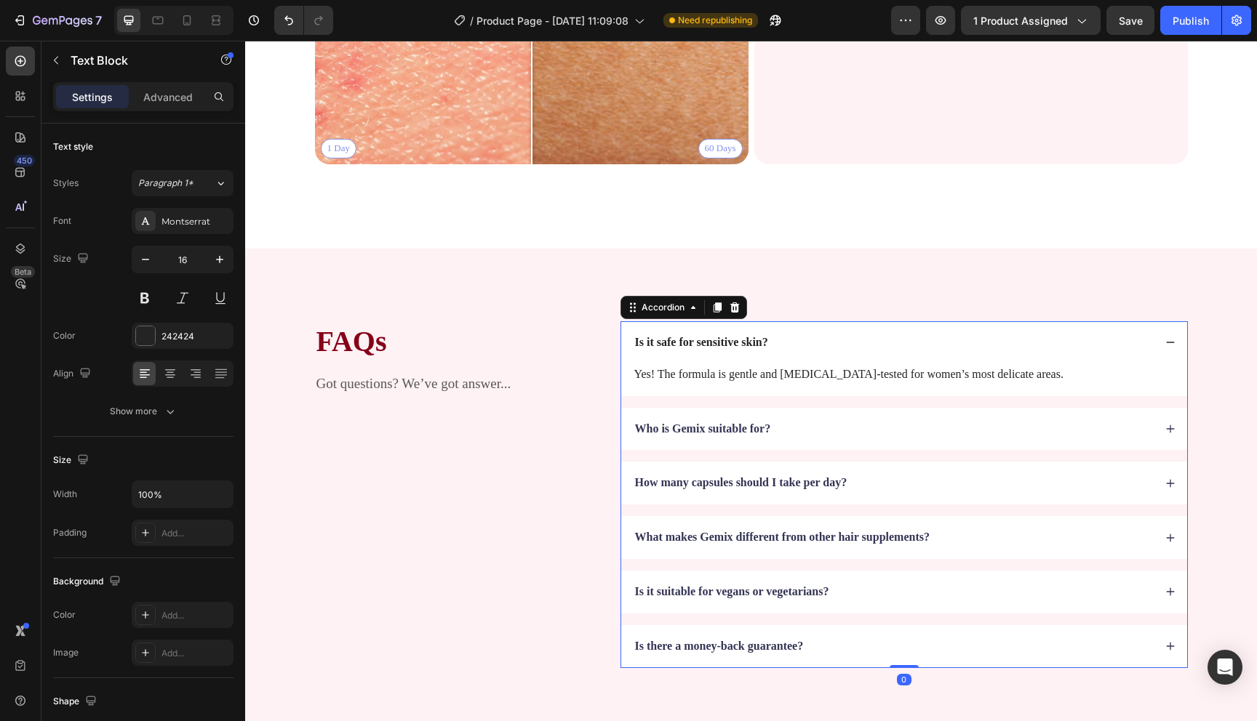
click at [723, 432] on p "Who is Gemix suitable for?" at bounding box center [703, 429] width 136 height 15
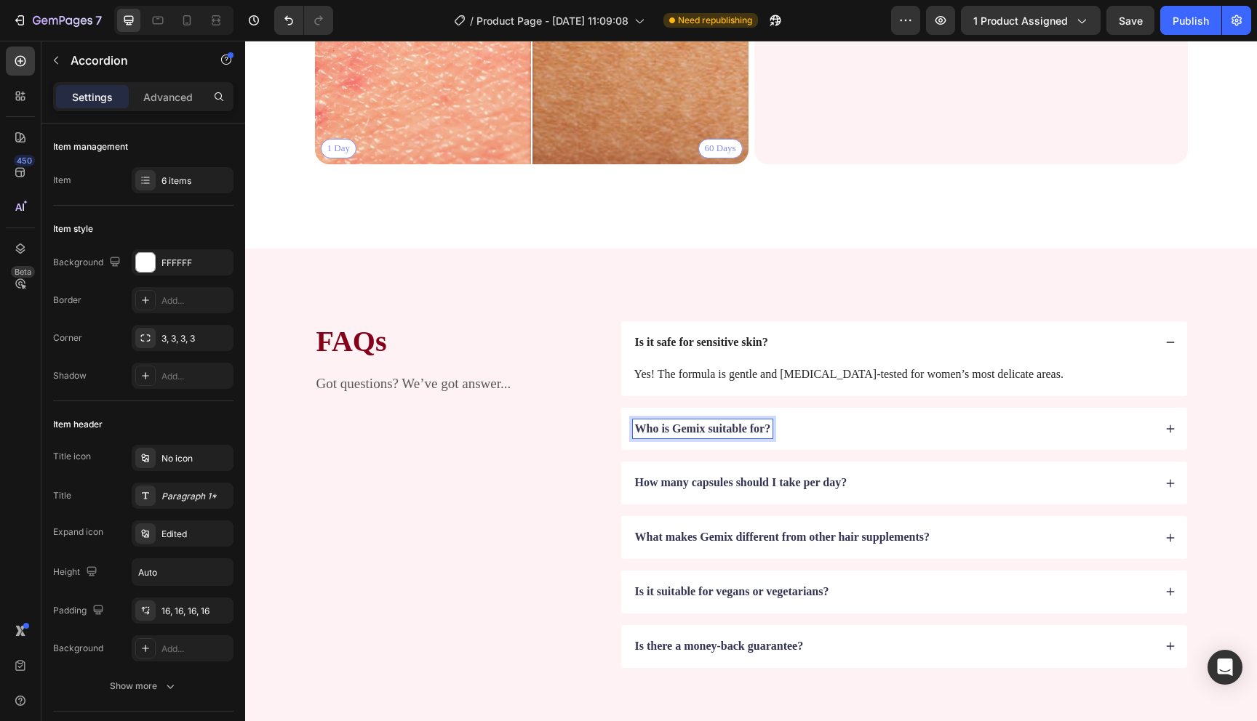
click at [723, 432] on p "Who is Gemix suitable for?" at bounding box center [703, 429] width 136 height 15
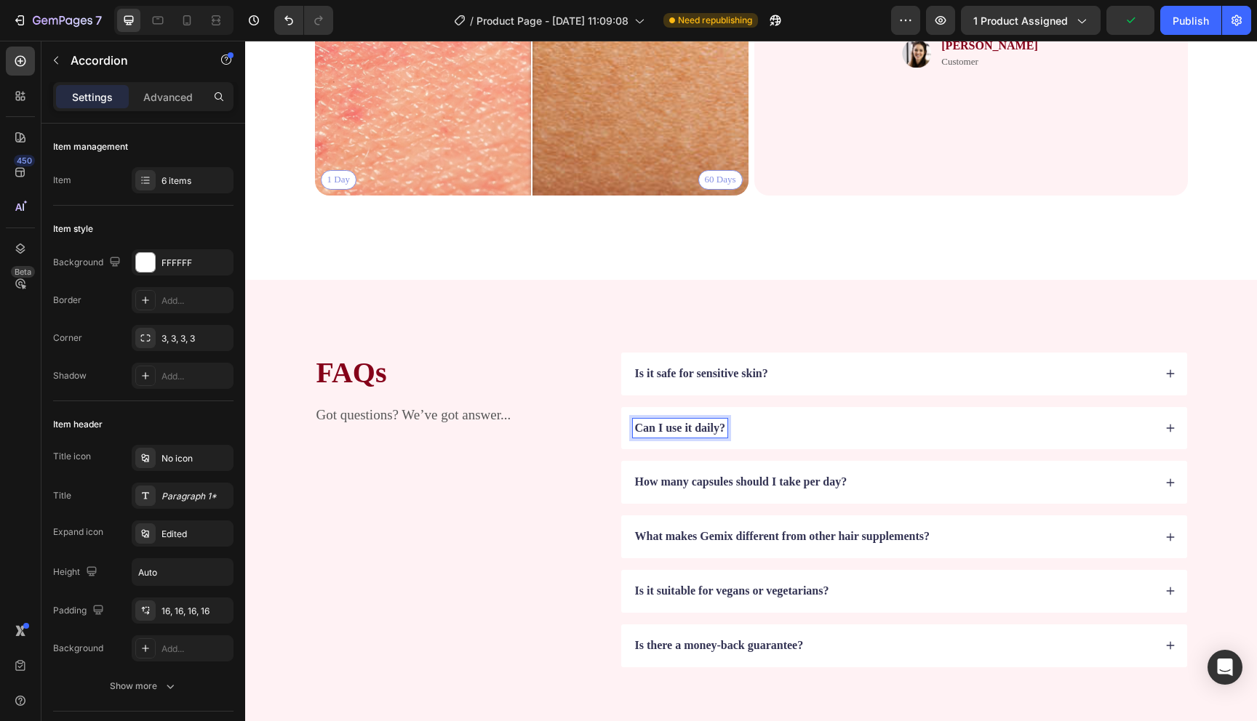
scroll to position [2914, 0]
click at [855, 431] on div "Can I use it daily?" at bounding box center [893, 430] width 521 height 20
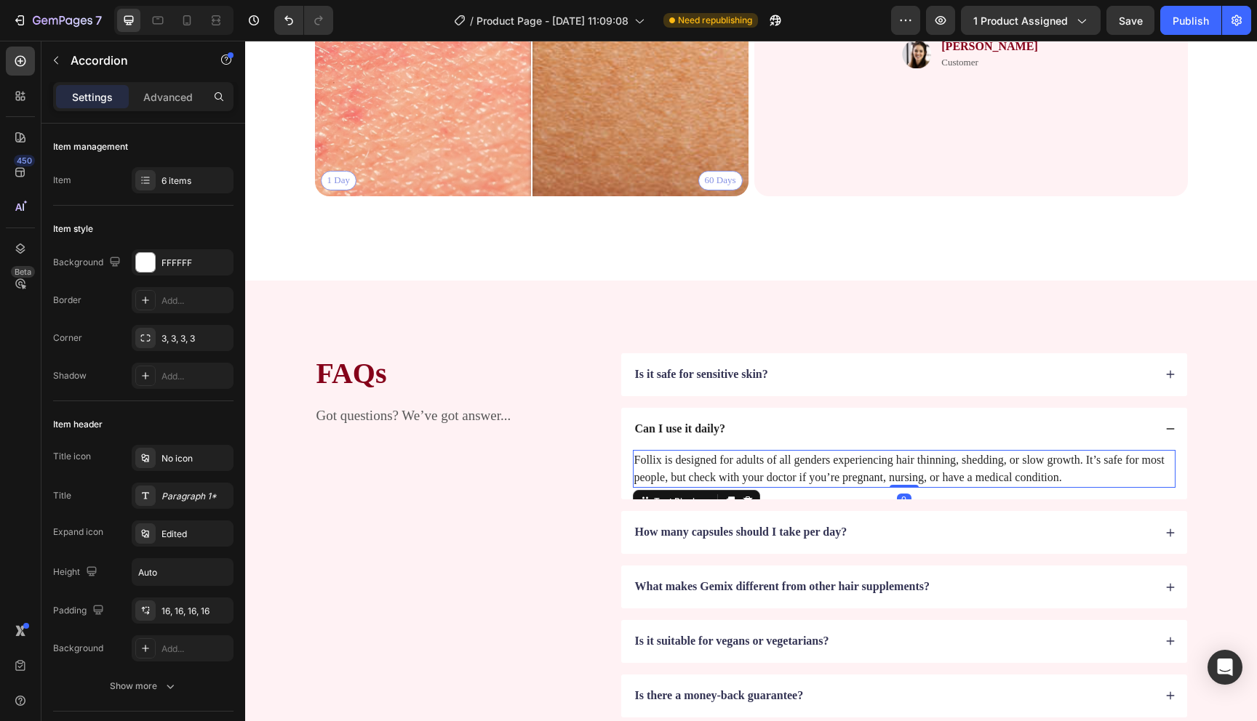
click at [785, 467] on p "Follix is designed for adults of all genders experiencing hair thinning, sheddi…" at bounding box center [904, 469] width 540 height 35
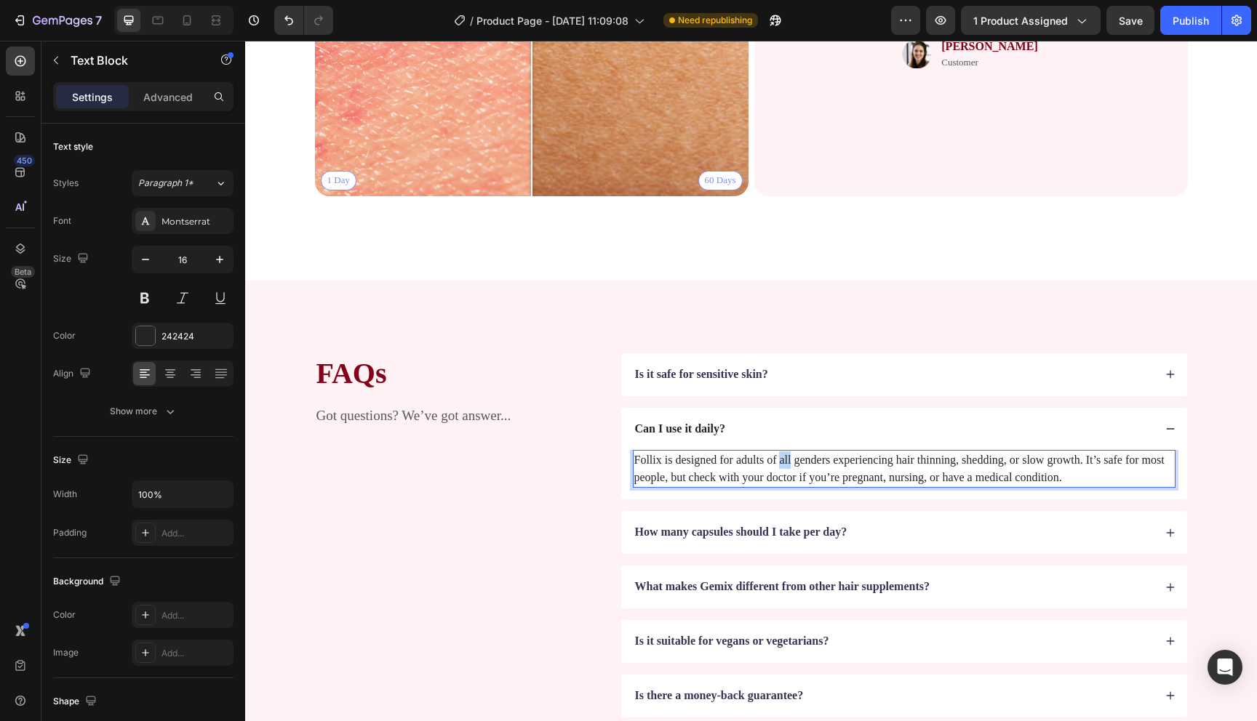
click at [785, 467] on p "Follix is designed for adults of all genders experiencing hair thinning, sheddi…" at bounding box center [904, 469] width 540 height 35
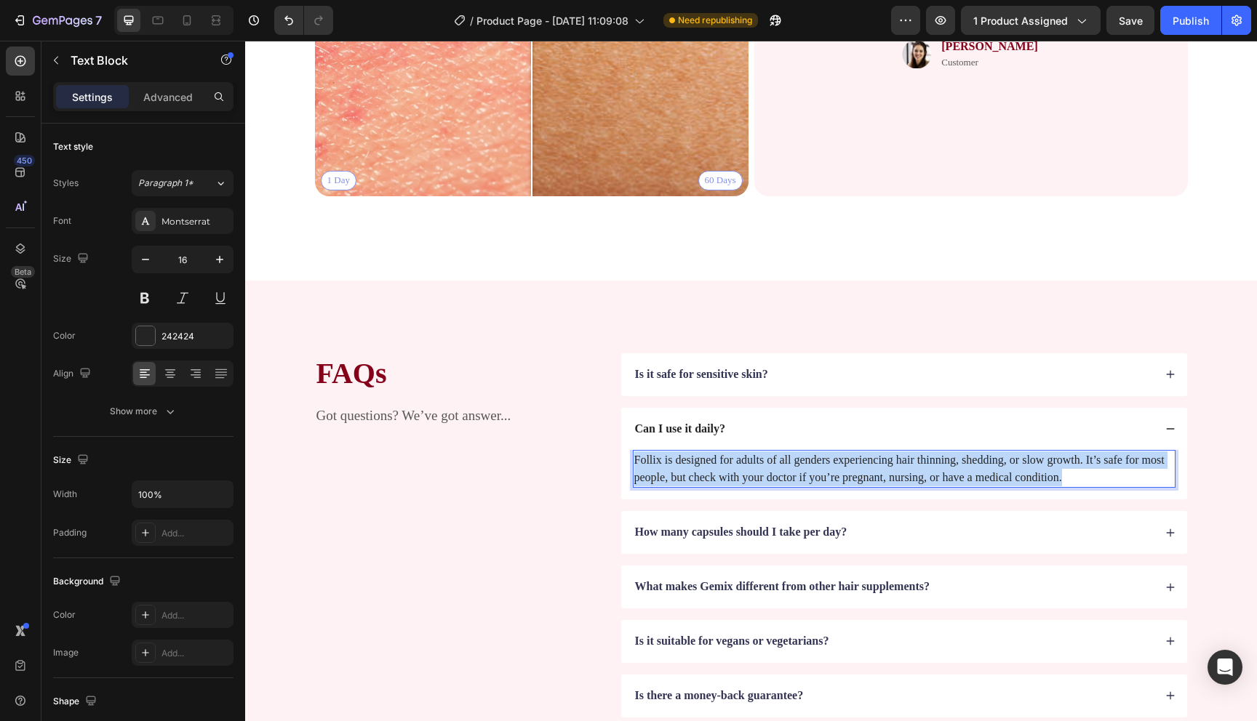
click at [785, 467] on p "Follix is designed for adults of all genders experiencing hair thinning, sheddi…" at bounding box center [904, 469] width 540 height 35
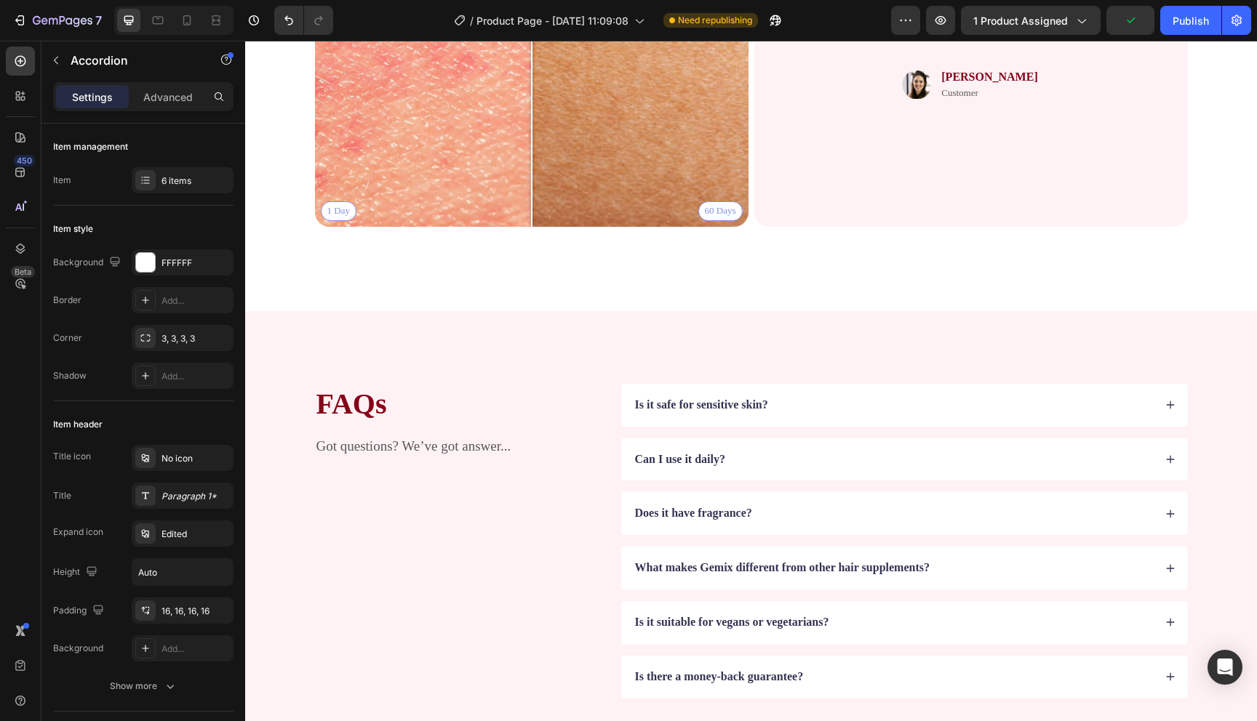
scroll to position [2882, 0]
click at [805, 520] on div "Does it have fragrance?" at bounding box center [893, 515] width 521 height 20
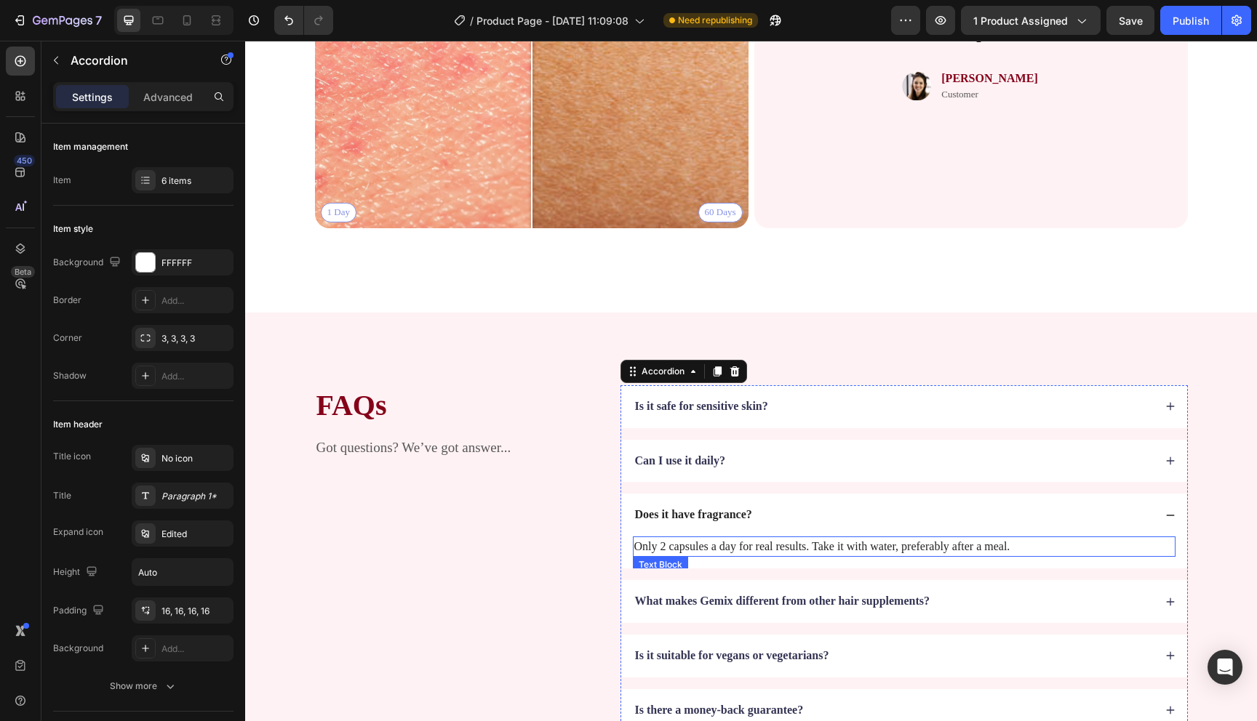
click at [757, 550] on p "Only 2 capsules a day for real results. Take it with water, preferably after a …" at bounding box center [904, 546] width 540 height 17
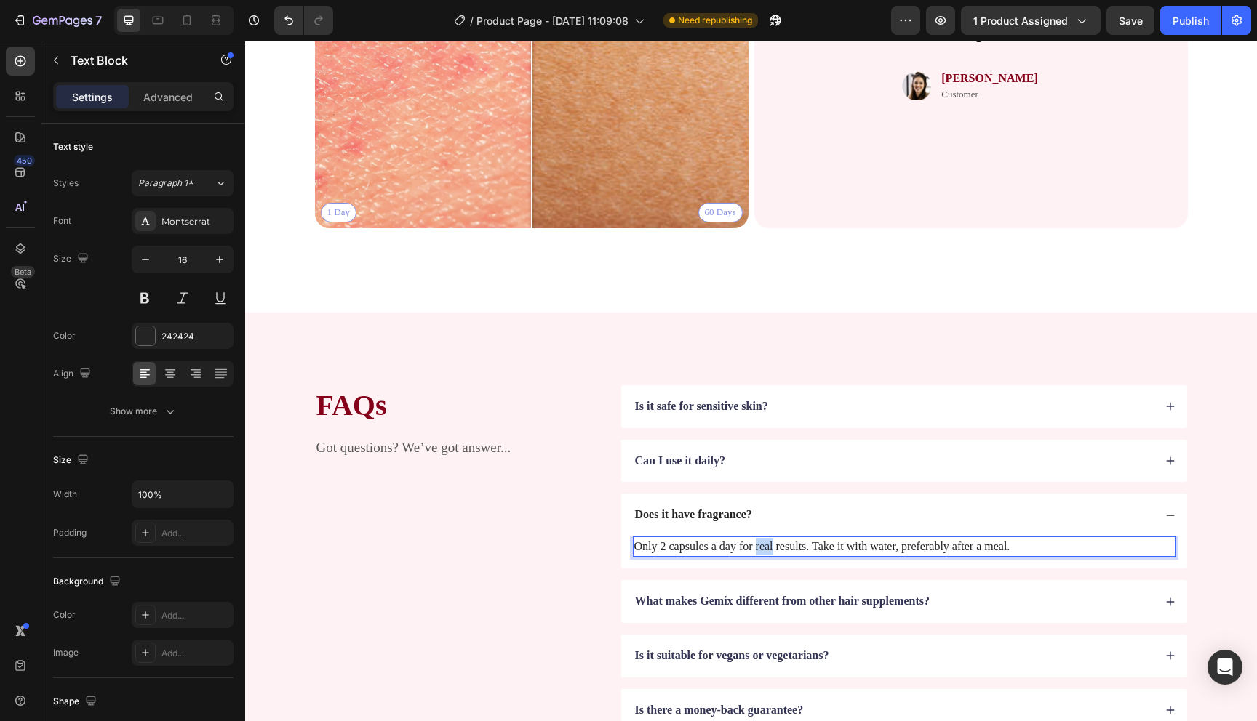
click at [757, 550] on p "Only 2 capsules a day for real results. Take it with water, preferably after a …" at bounding box center [904, 546] width 540 height 17
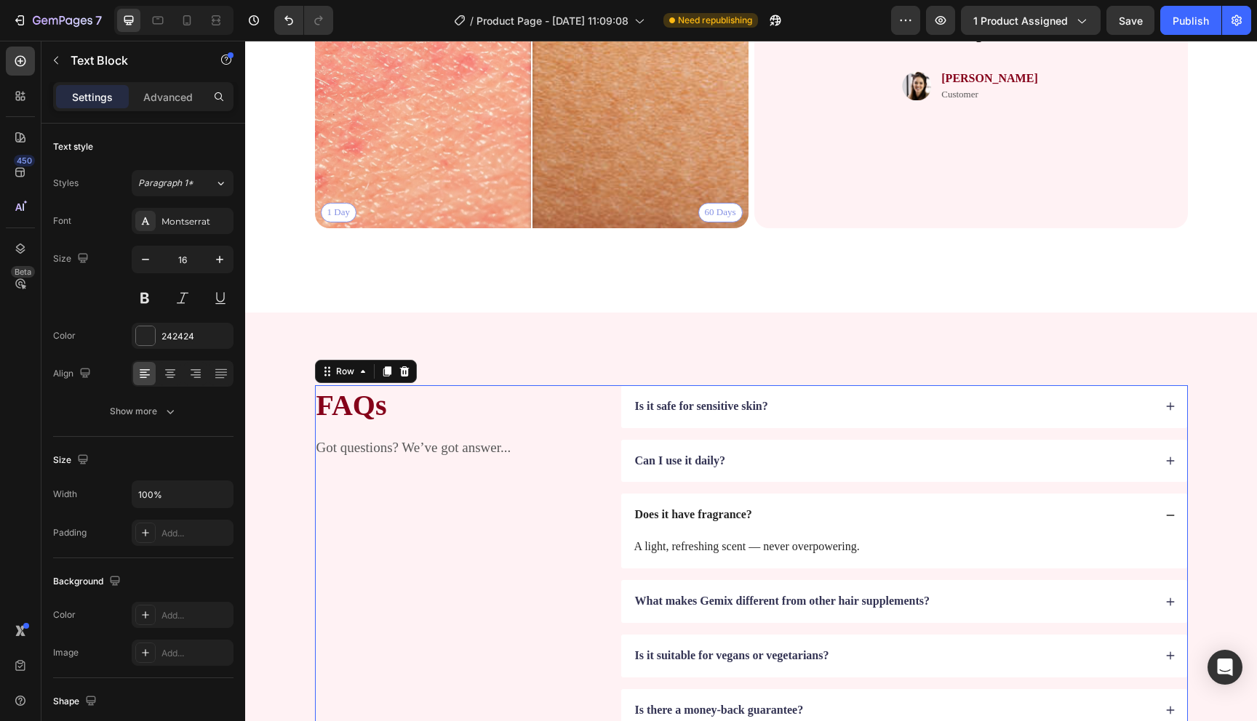
click at [556, 545] on div "FAQs Heading Got questions? We’ve got answer... Text Block" at bounding box center [457, 558] width 284 height 347
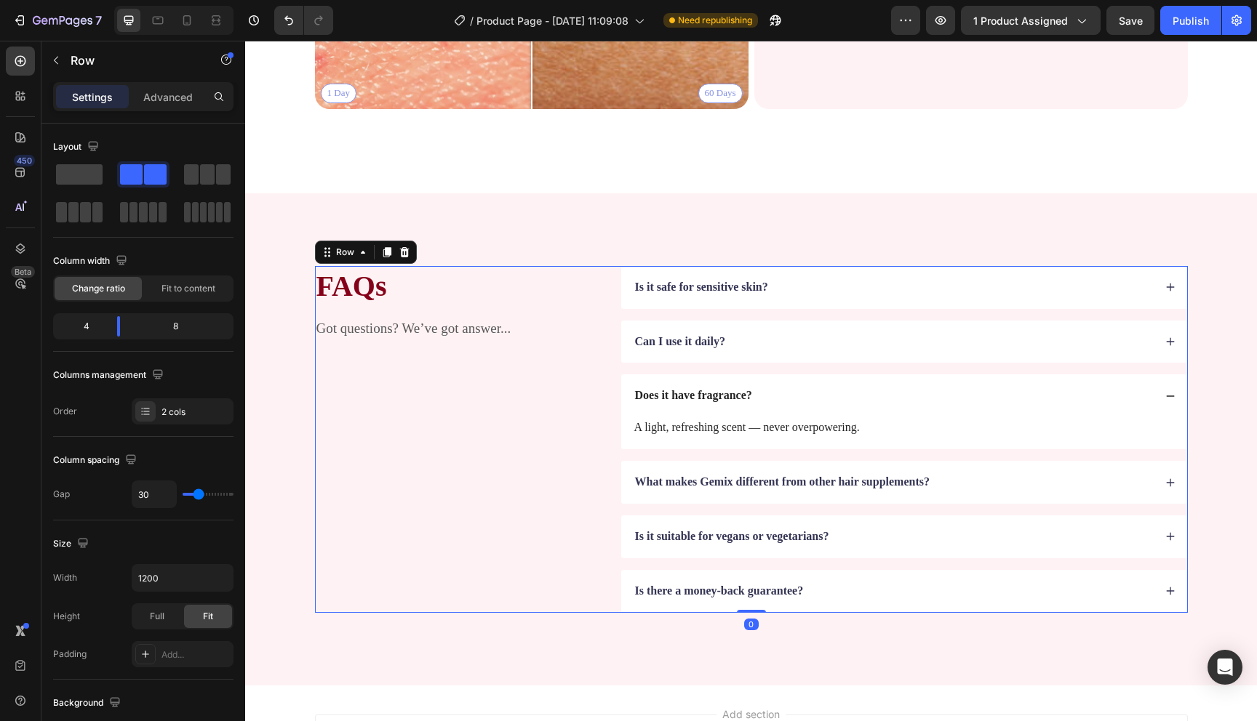
scroll to position [3039, 0]
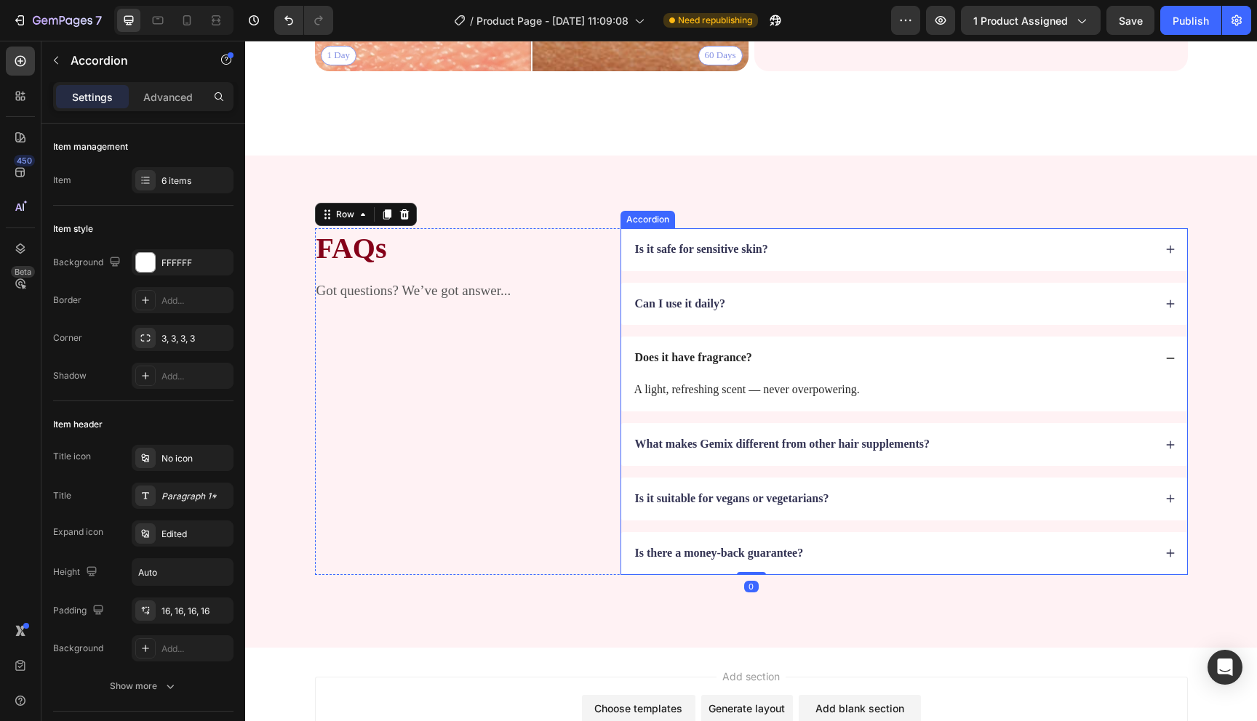
click at [1002, 447] on div "What makes Gemix different from other hair supplements?" at bounding box center [893, 445] width 521 height 20
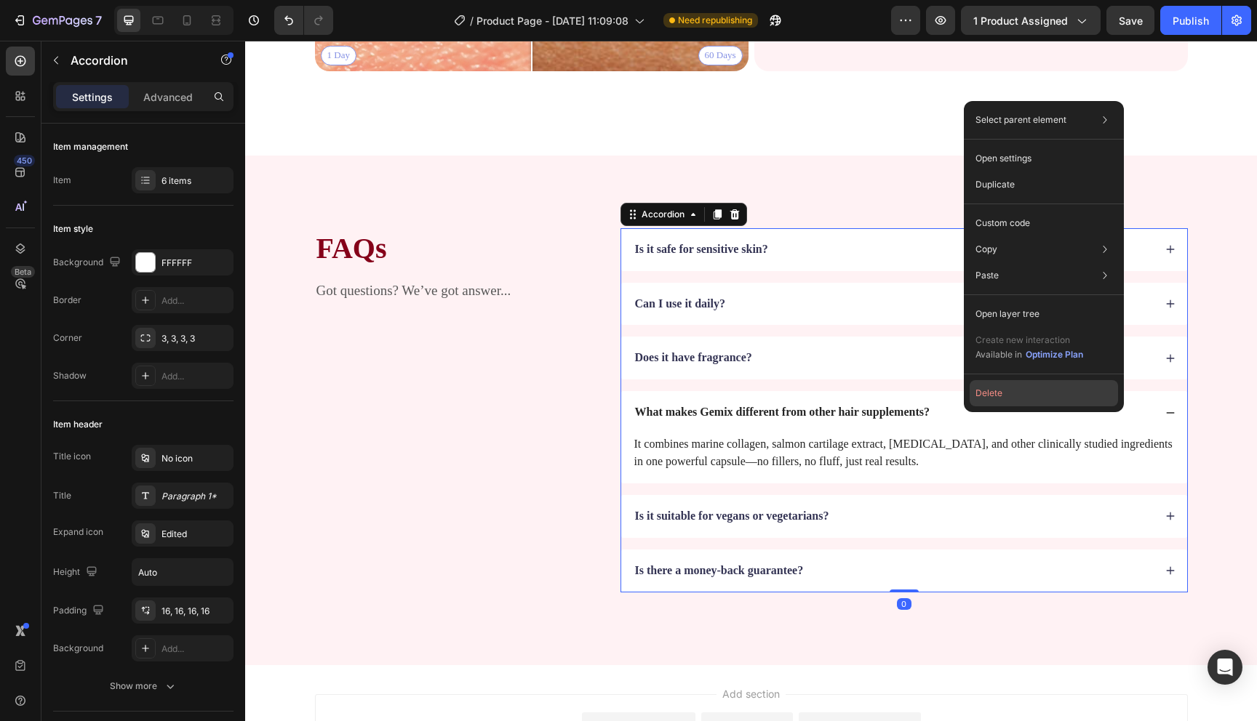
click at [1004, 394] on button "Delete" at bounding box center [1043, 393] width 148 height 26
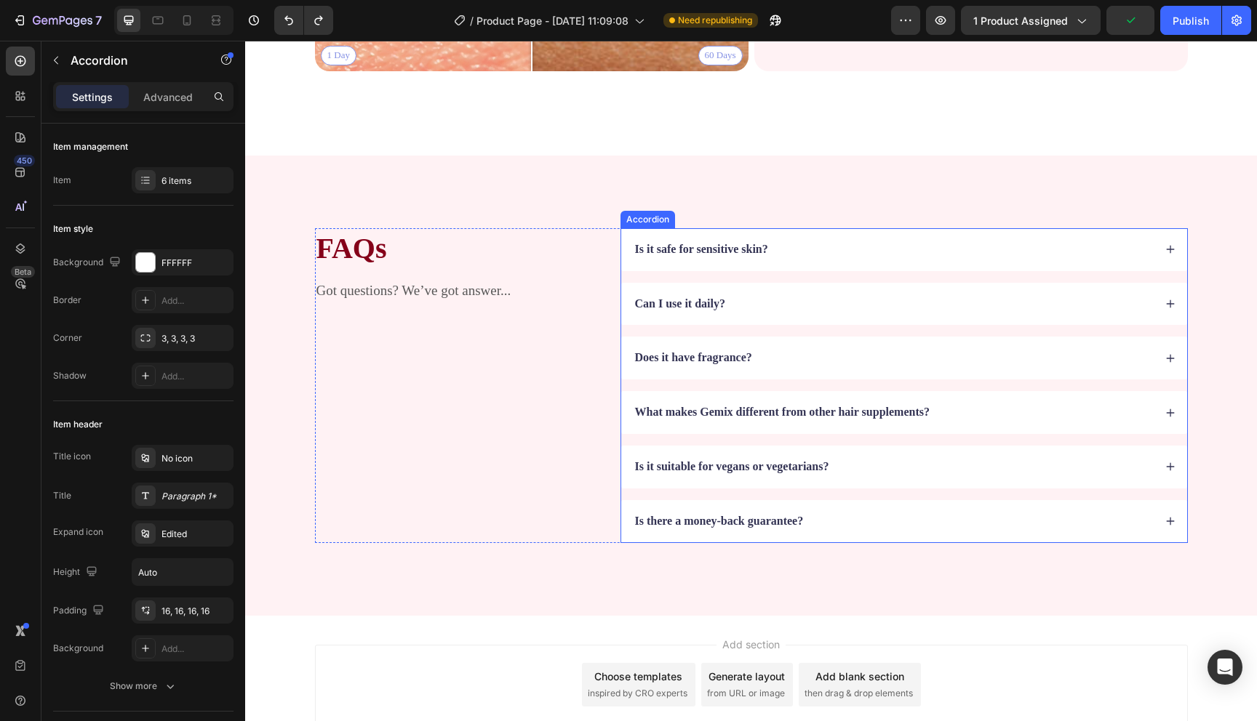
click at [968, 407] on div "What makes Gemix different from other hair supplements?" at bounding box center [893, 413] width 521 height 20
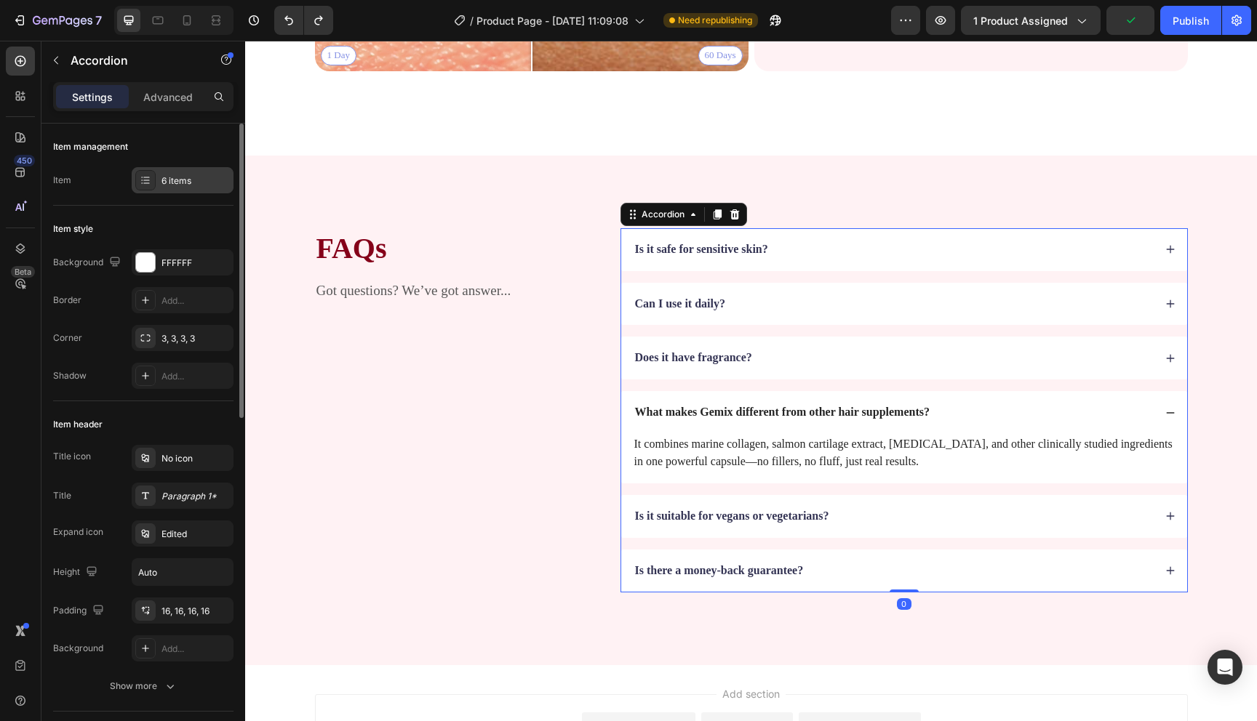
click at [205, 188] on div "6 items" at bounding box center [183, 180] width 102 height 26
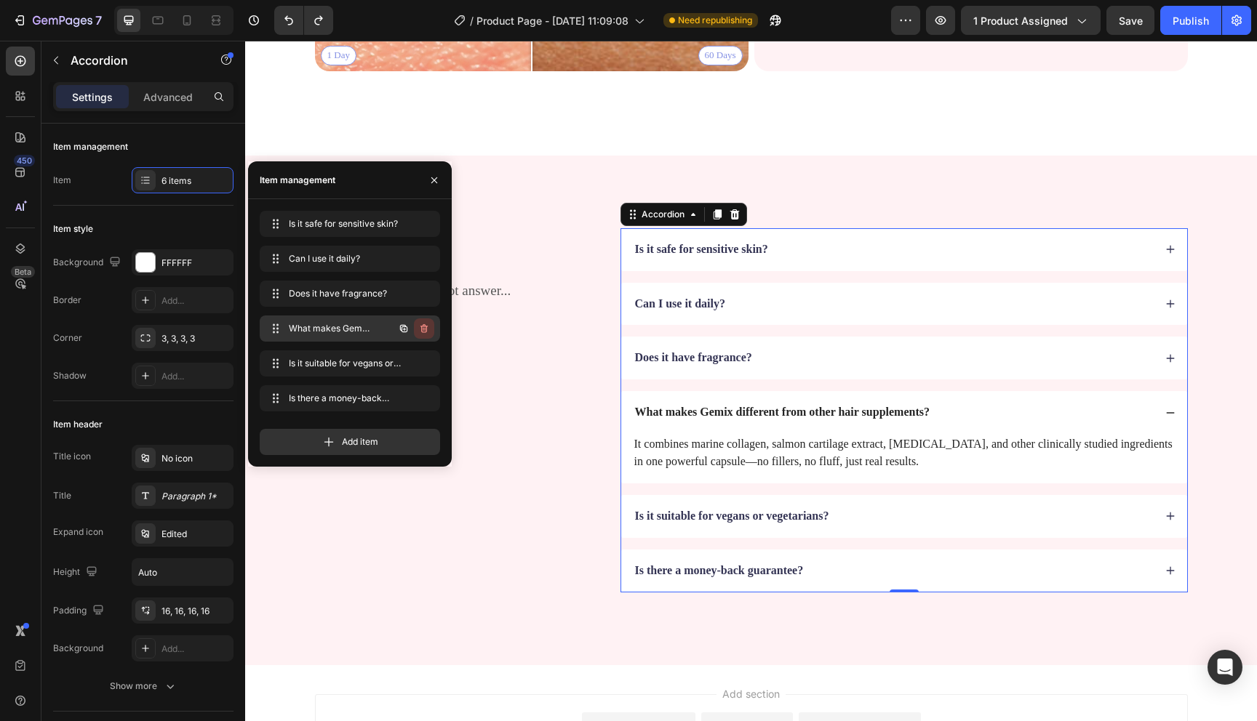
click at [425, 329] on icon "button" at bounding box center [424, 329] width 12 height 12
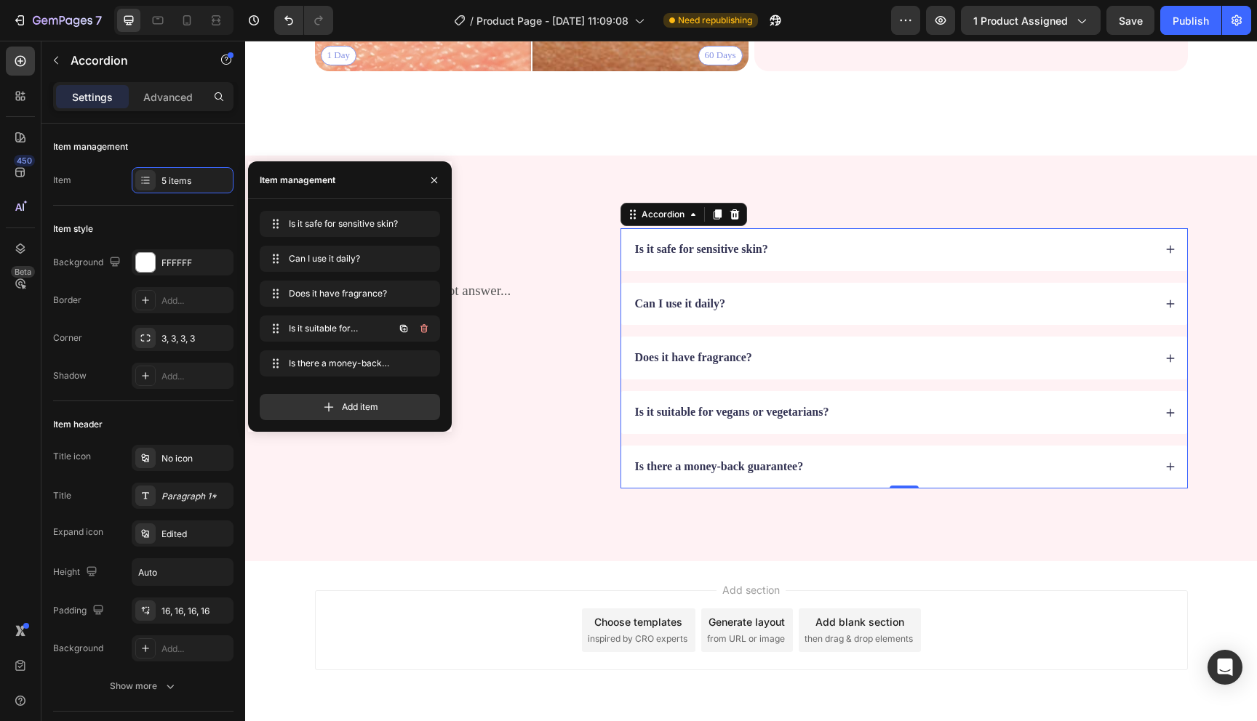
click at [425, 329] on icon "button" at bounding box center [424, 329] width 12 height 12
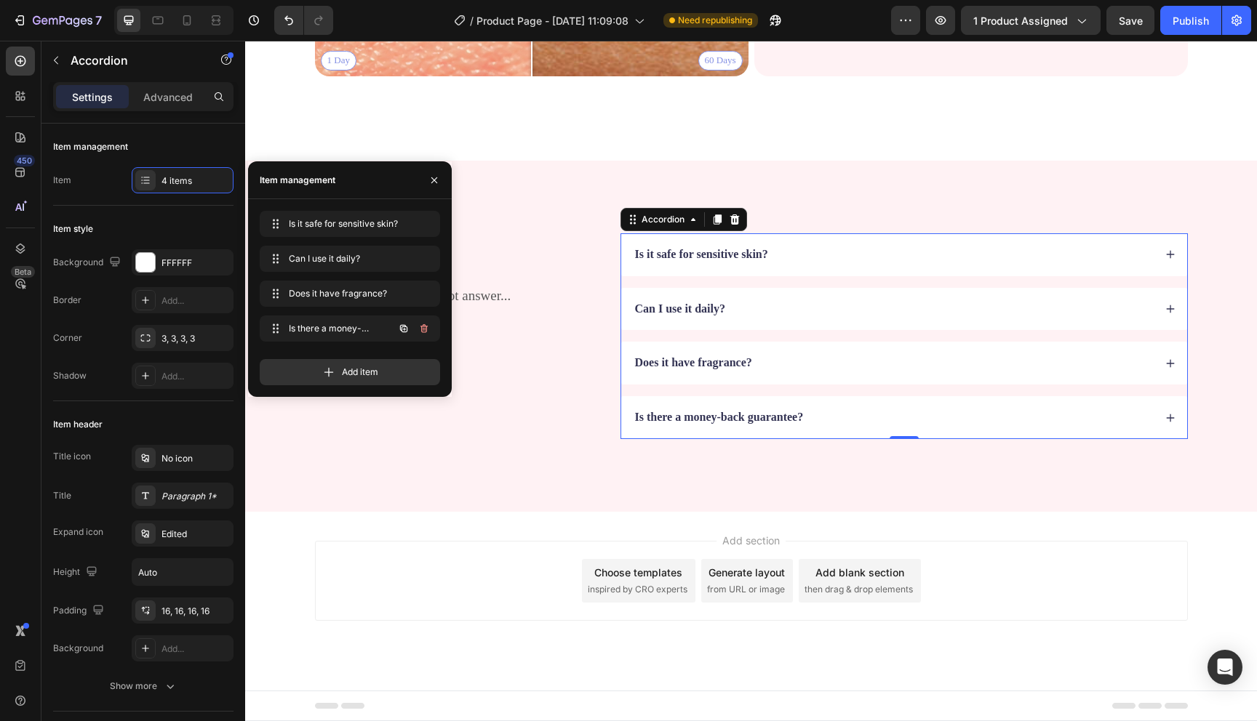
scroll to position [3034, 0]
click at [425, 329] on icon "button" at bounding box center [424, 329] width 12 height 12
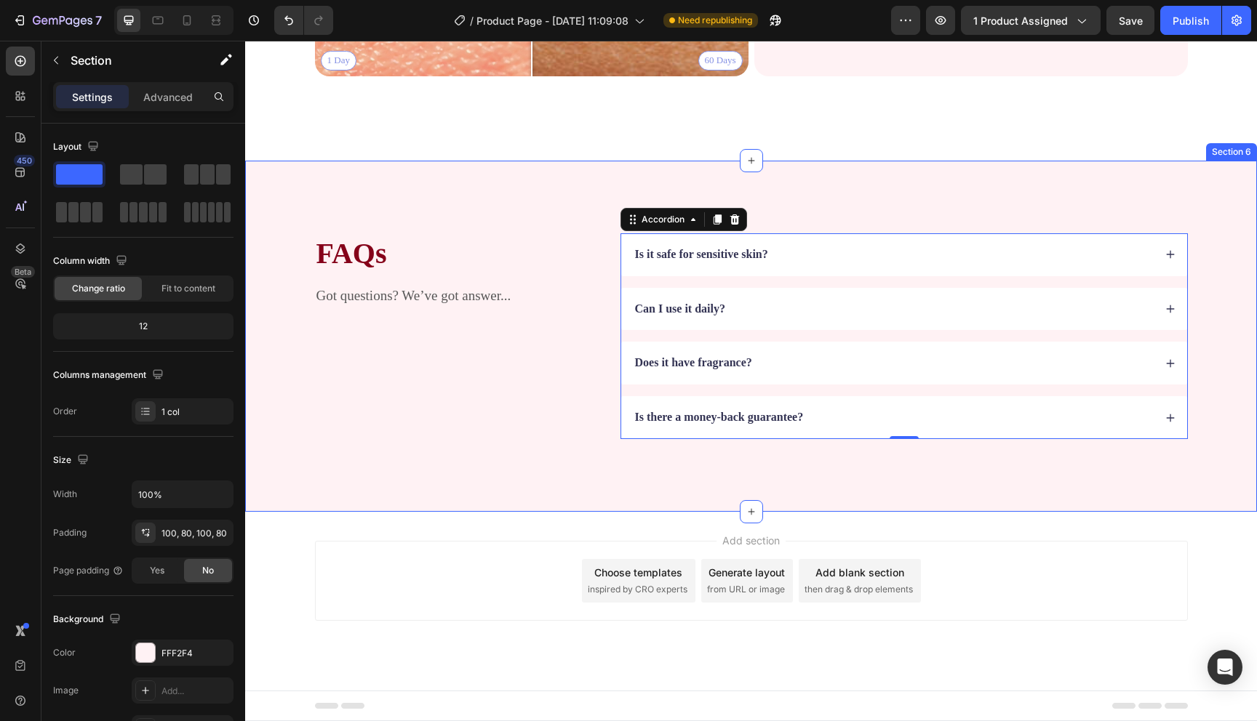
click at [499, 450] on div "FAQs Heading Got questions? We’ve got answer... Text Block Is it safe [MEDICAL_…" at bounding box center [751, 336] width 1012 height 351
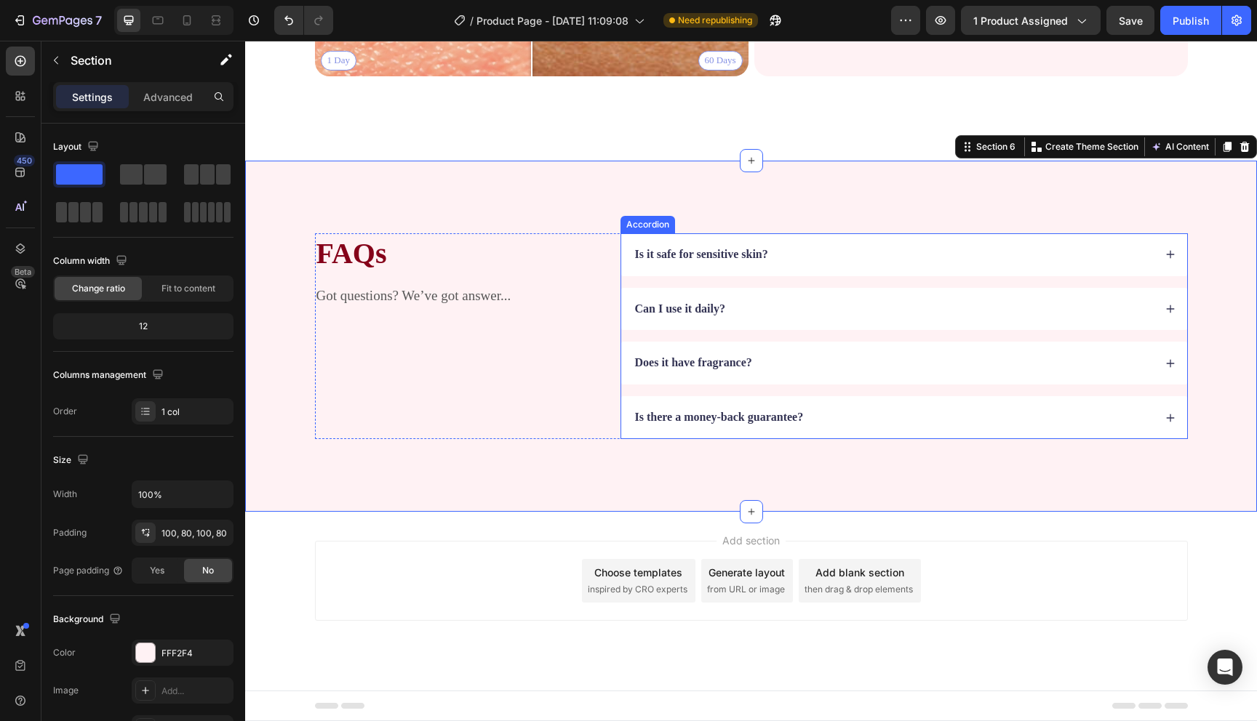
click at [849, 421] on div "Is there a money-back guarantee?" at bounding box center [893, 418] width 521 height 20
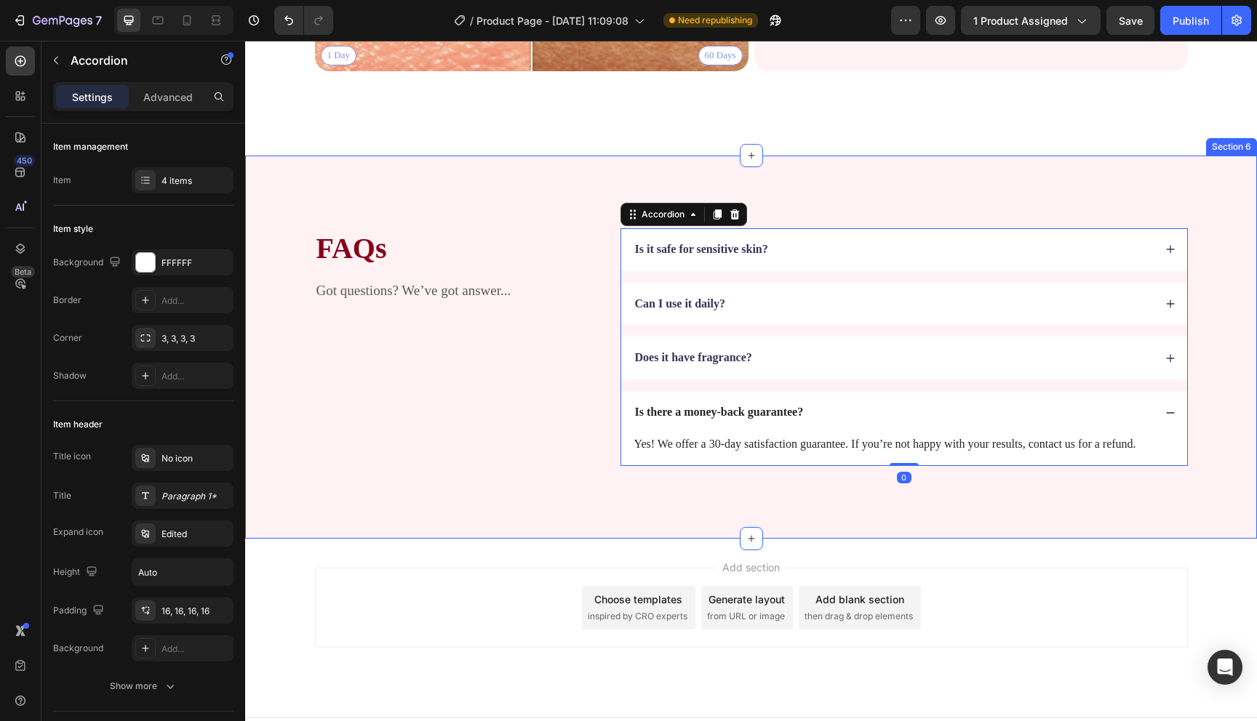
click at [765, 490] on div "FAQs Heading Got questions? We’ve got answer... Text Block Is it safe [MEDICAL_…" at bounding box center [751, 347] width 1012 height 383
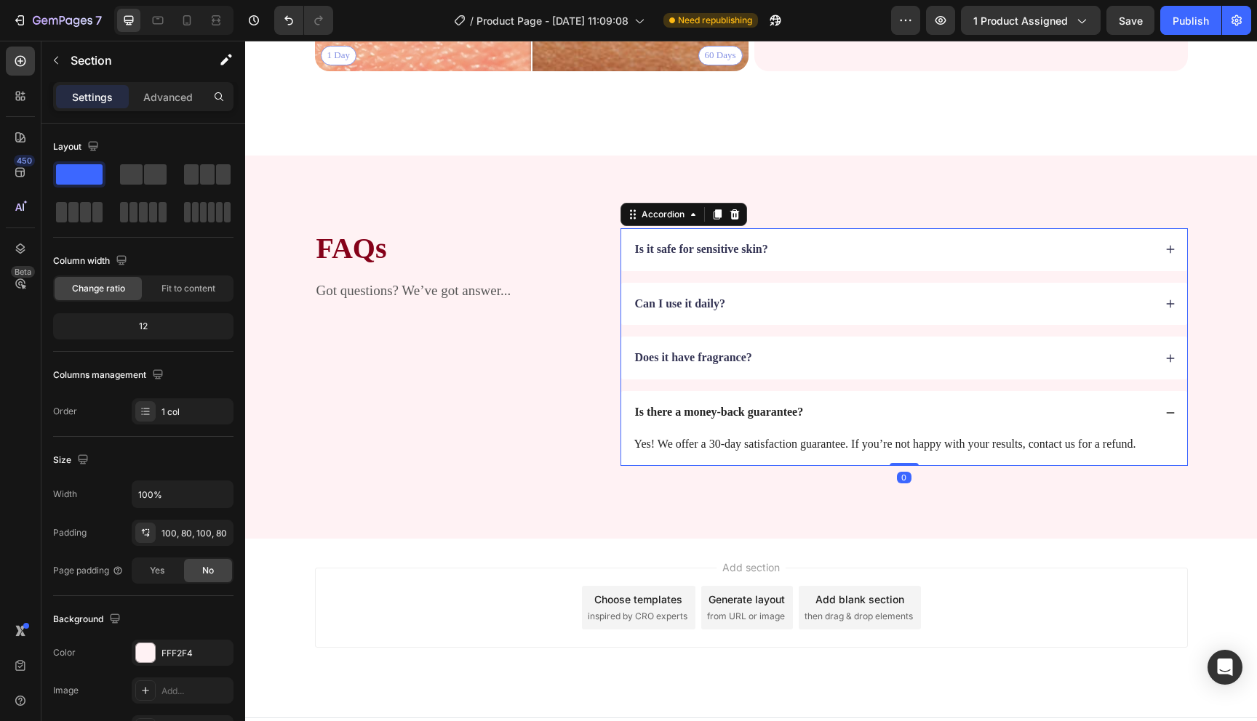
click at [795, 393] on div "Is there a money-back guarantee?" at bounding box center [904, 412] width 566 height 43
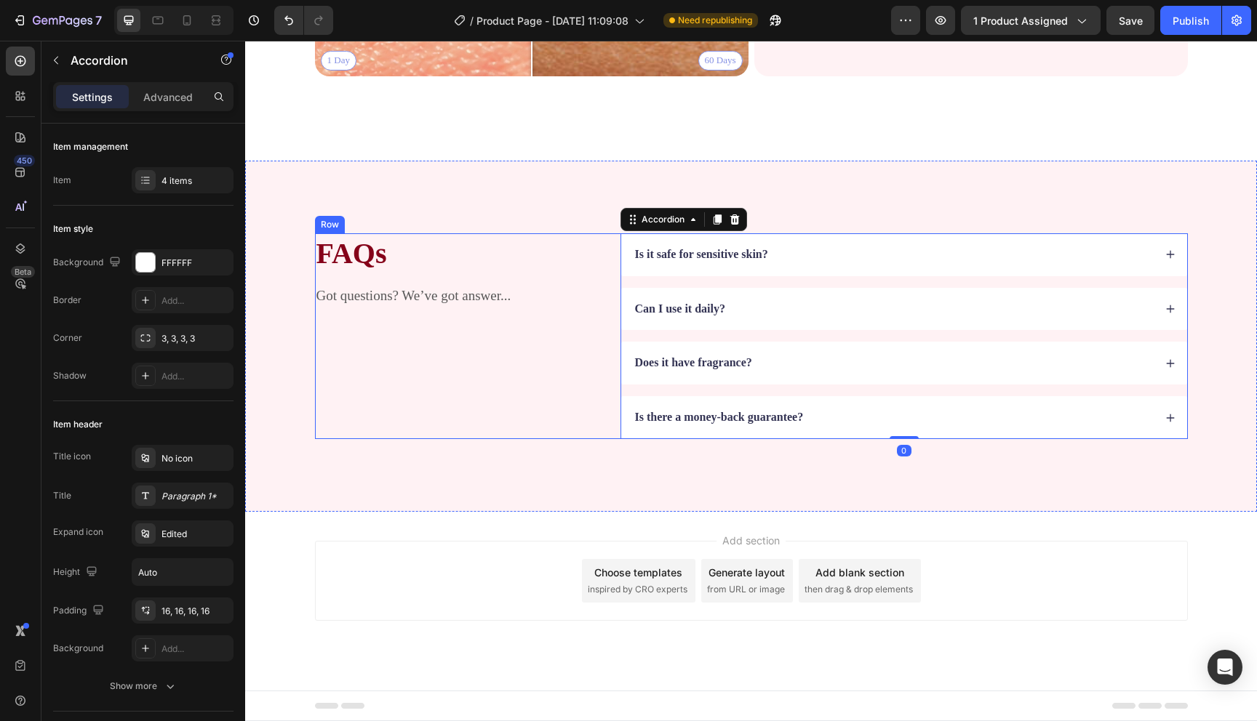
scroll to position [3034, 0]
click at [521, 404] on div "FAQs Heading Got questions? We’ve got answer... Text Block" at bounding box center [457, 336] width 284 height 206
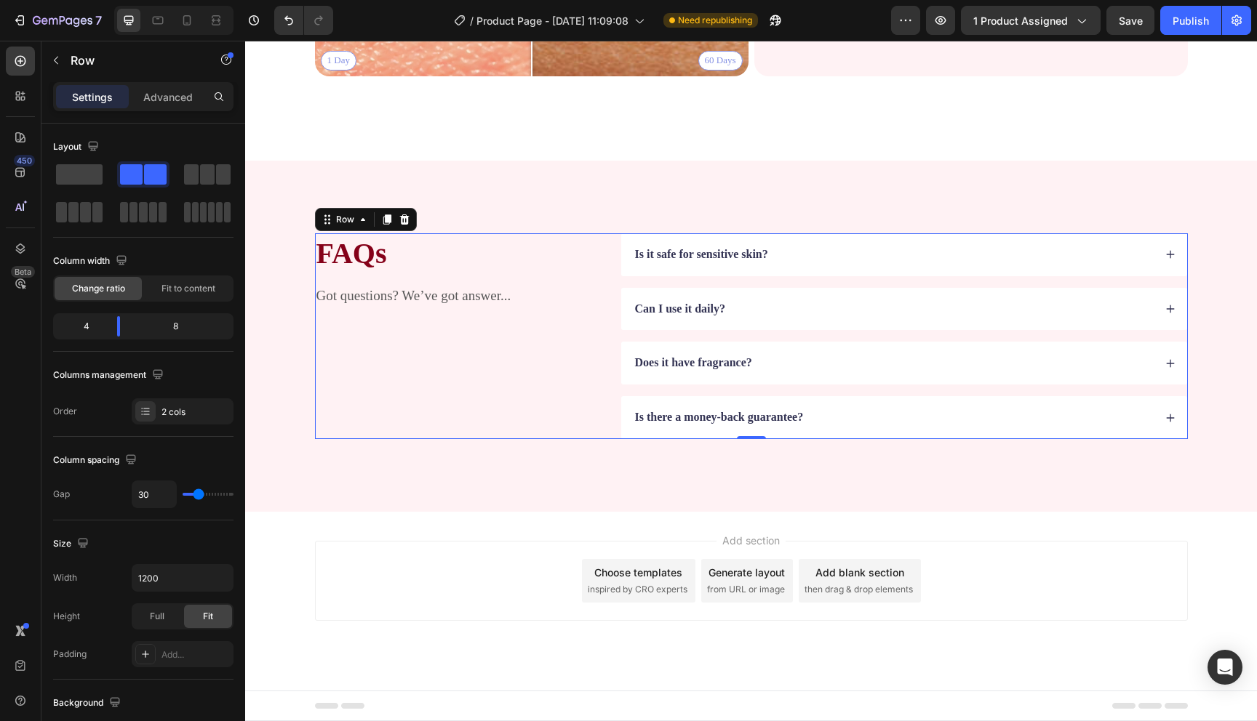
click at [503, 412] on div "FAQs Heading Got questions? We’ve got answer... Text Block" at bounding box center [457, 336] width 284 height 206
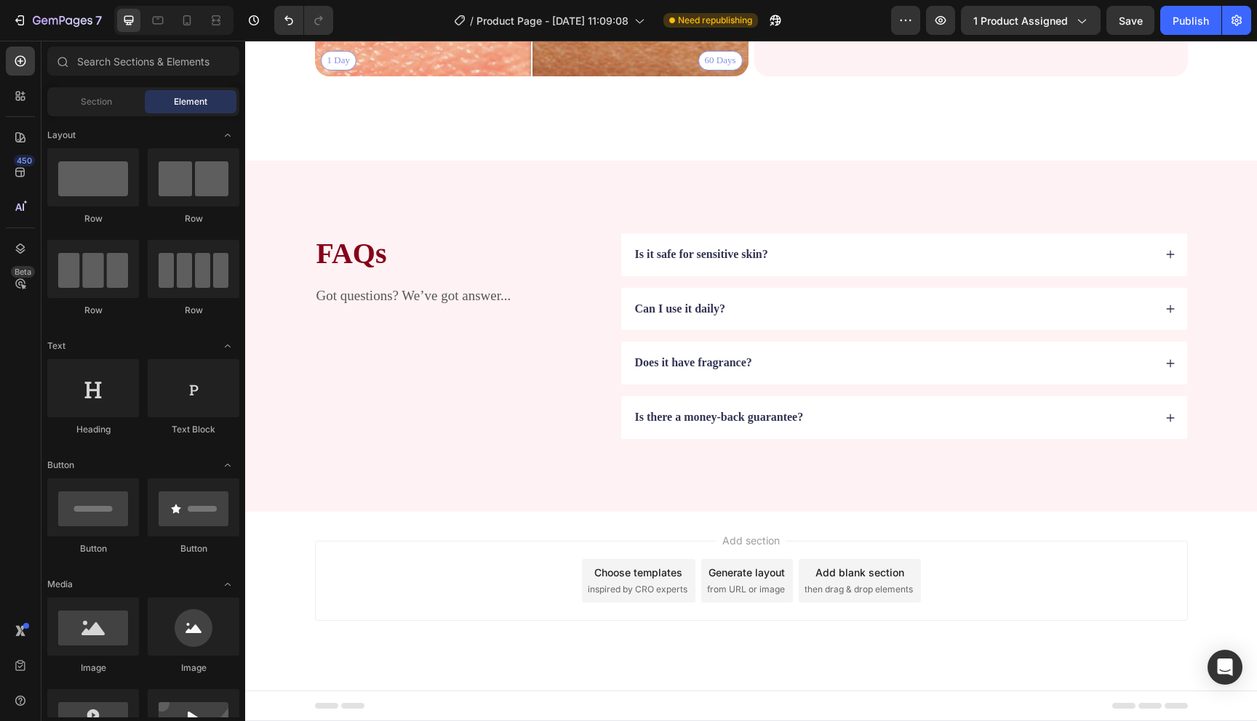
click at [513, 513] on div "Add section Choose templates inspired by CRO experts Generate layout from URL o…" at bounding box center [751, 601] width 1012 height 179
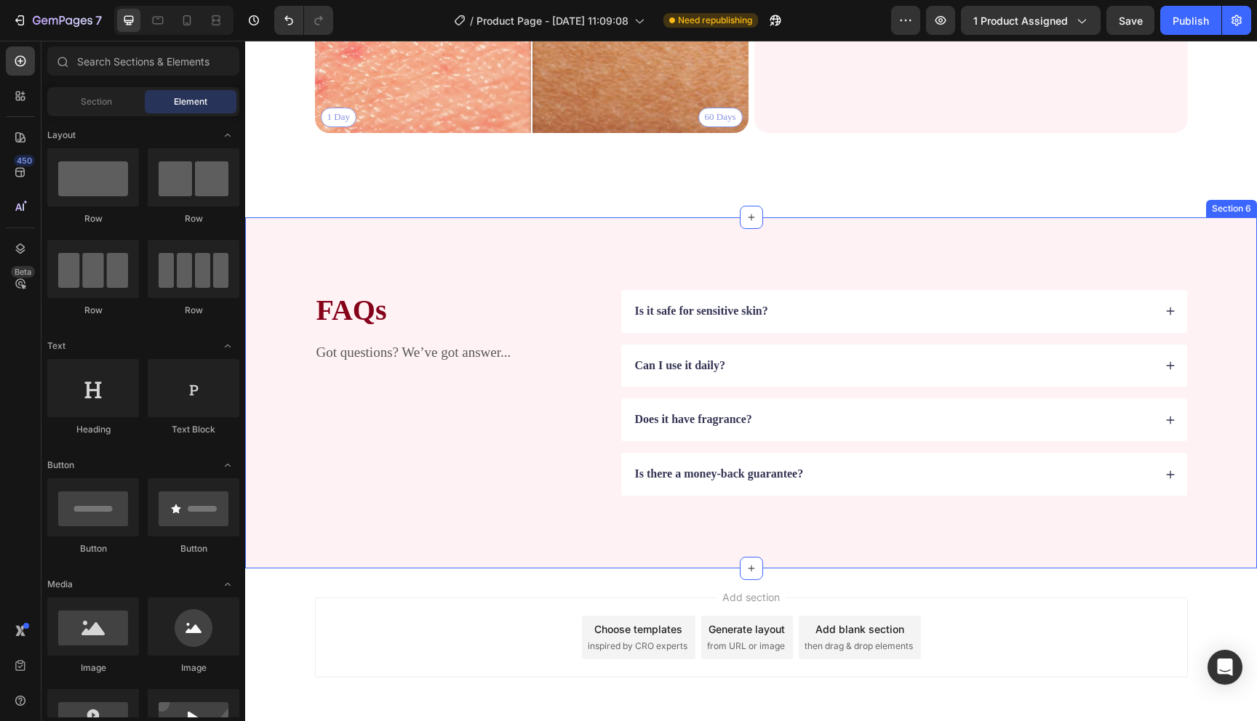
scroll to position [2966, 0]
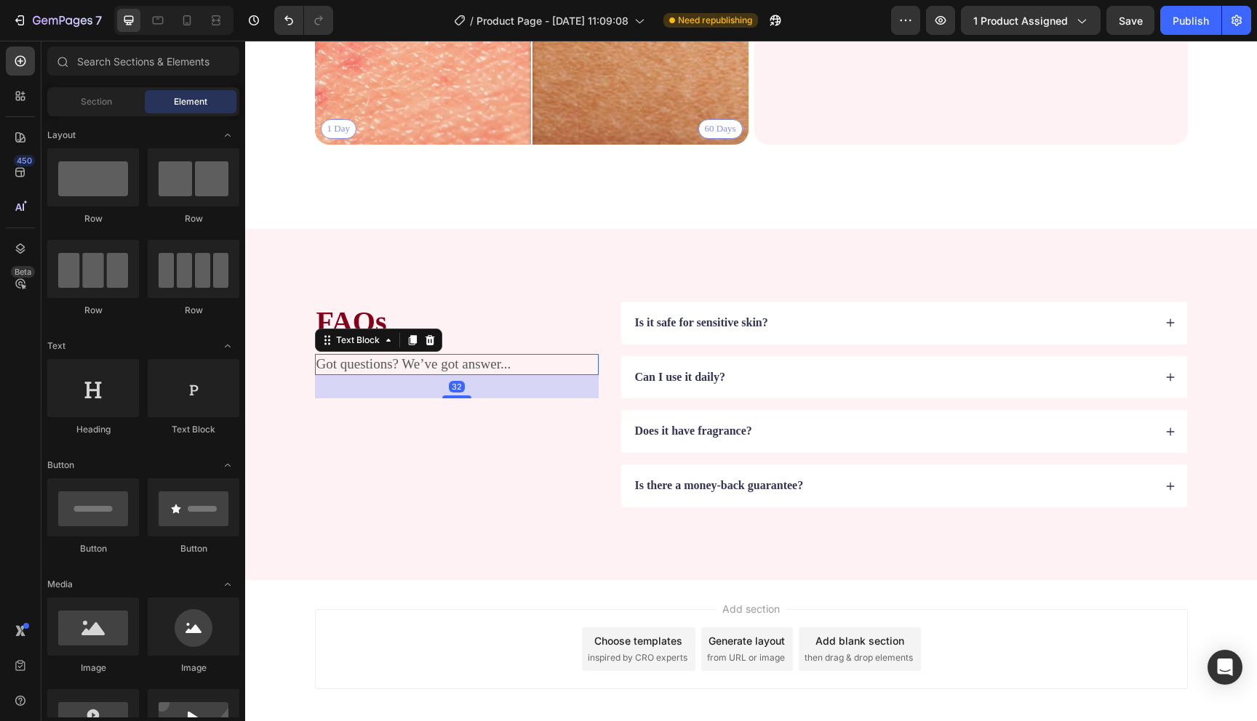
click at [516, 368] on p "Got questions? We’ve got answer..." at bounding box center [456, 365] width 281 height 18
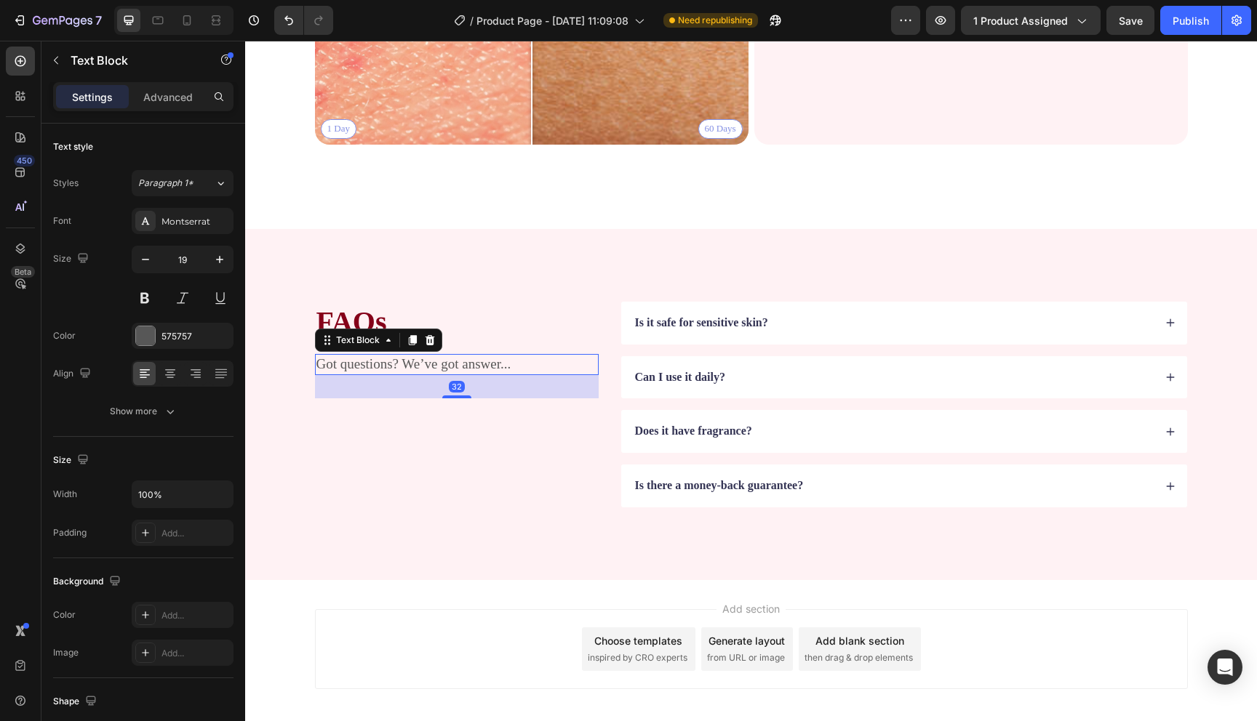
click at [516, 368] on p "Got questions? We’ve got answer..." at bounding box center [456, 365] width 281 height 18
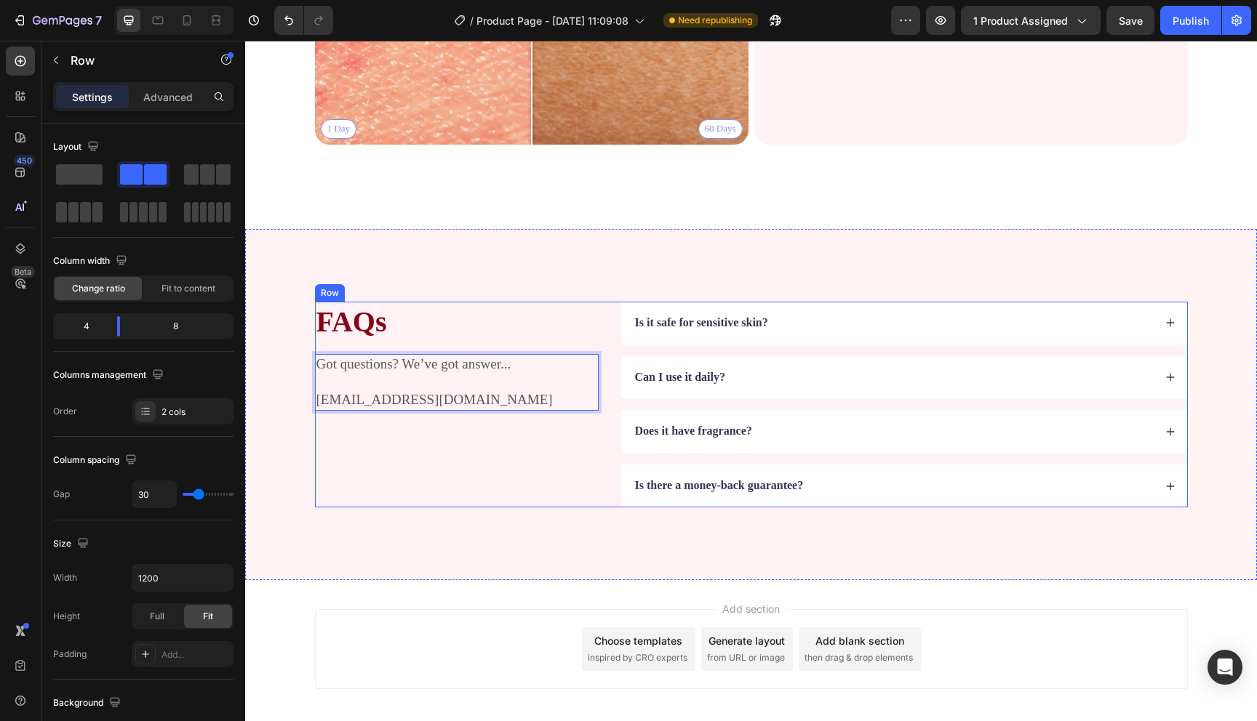
click at [508, 467] on div "FAQs Heading Got questions? We’ve got answer... [EMAIL_ADDRESS][DOMAIN_NAME] Te…" at bounding box center [457, 405] width 284 height 206
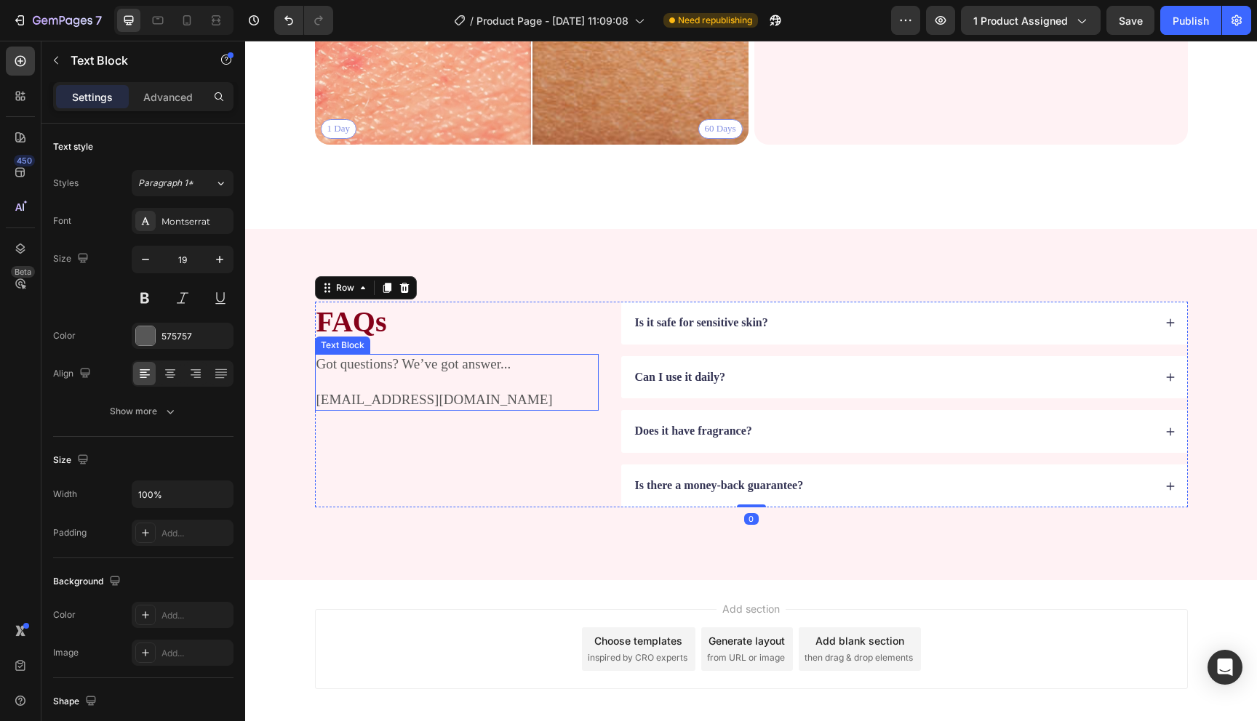
click at [471, 409] on div "Got questions? We’ve got answer... [EMAIL_ADDRESS][DOMAIN_NAME]" at bounding box center [457, 382] width 284 height 57
click at [474, 404] on p "[EMAIL_ADDRESS][DOMAIN_NAME]" at bounding box center [456, 400] width 281 height 18
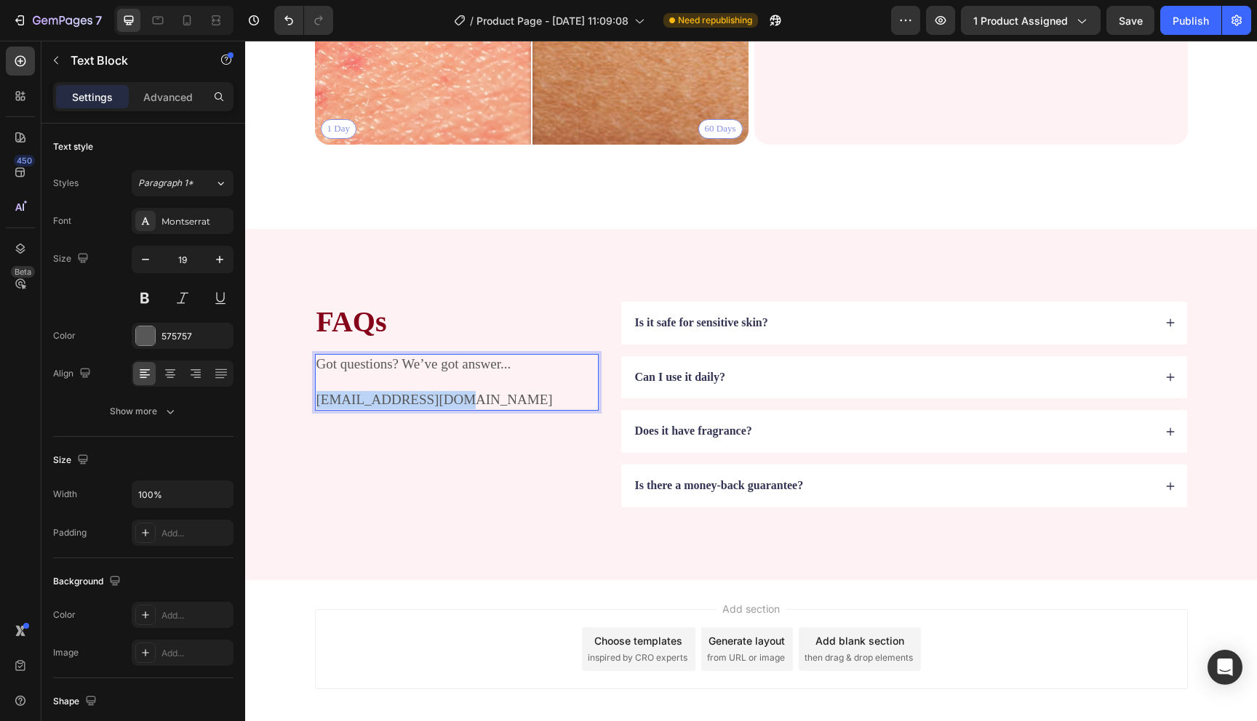
click at [474, 404] on p "[EMAIL_ADDRESS][DOMAIN_NAME]" at bounding box center [456, 400] width 281 height 18
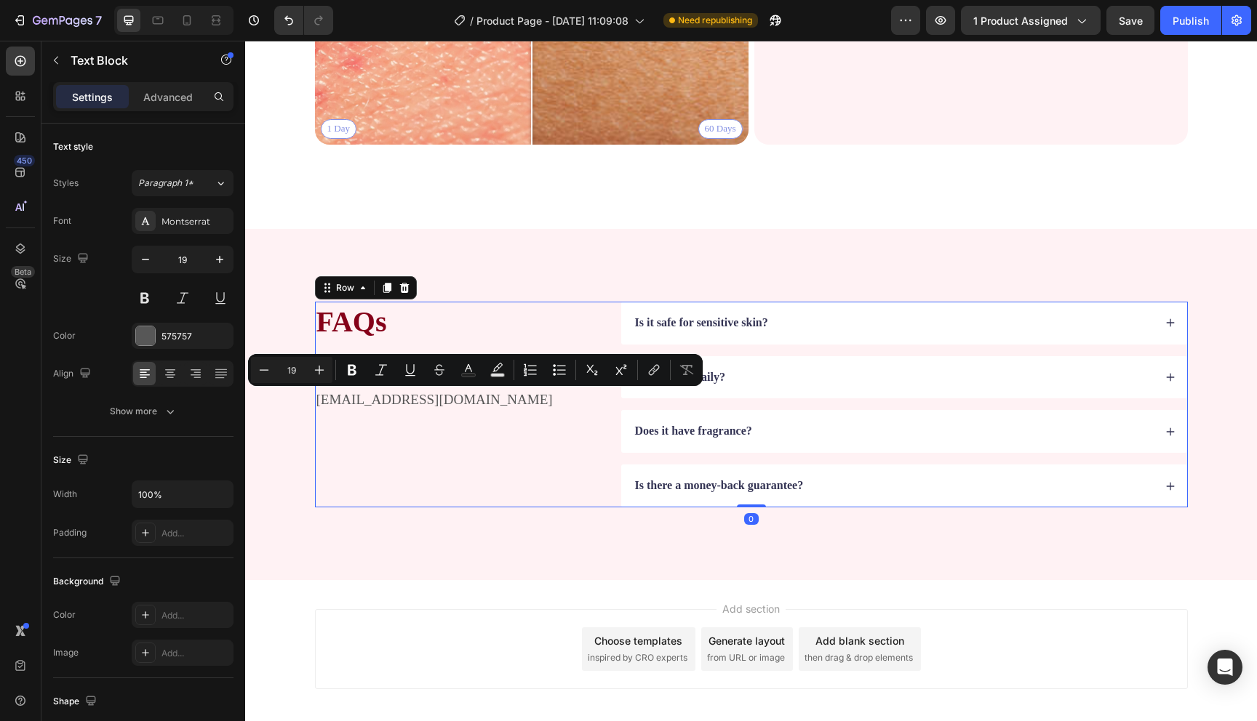
click at [481, 464] on div "FAQs Heading Got questions? We’ve got answer... [EMAIL_ADDRESS][DOMAIN_NAME] Te…" at bounding box center [457, 405] width 284 height 206
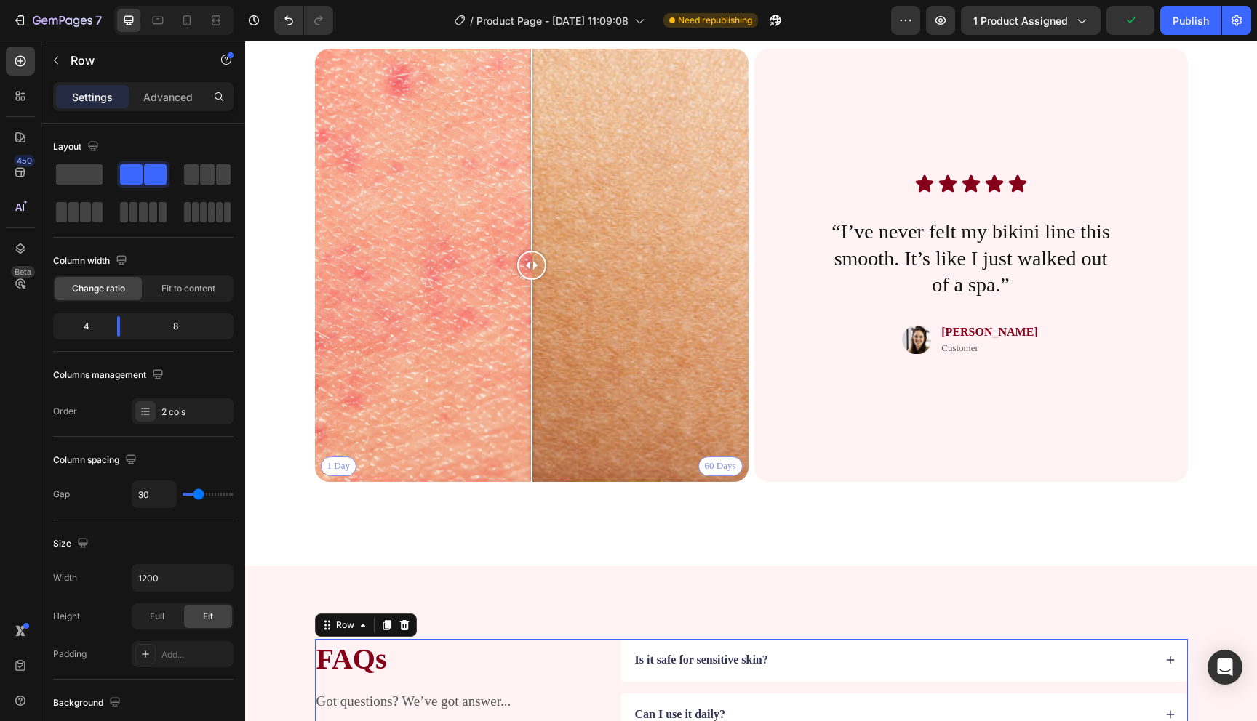
scroll to position [2625, 0]
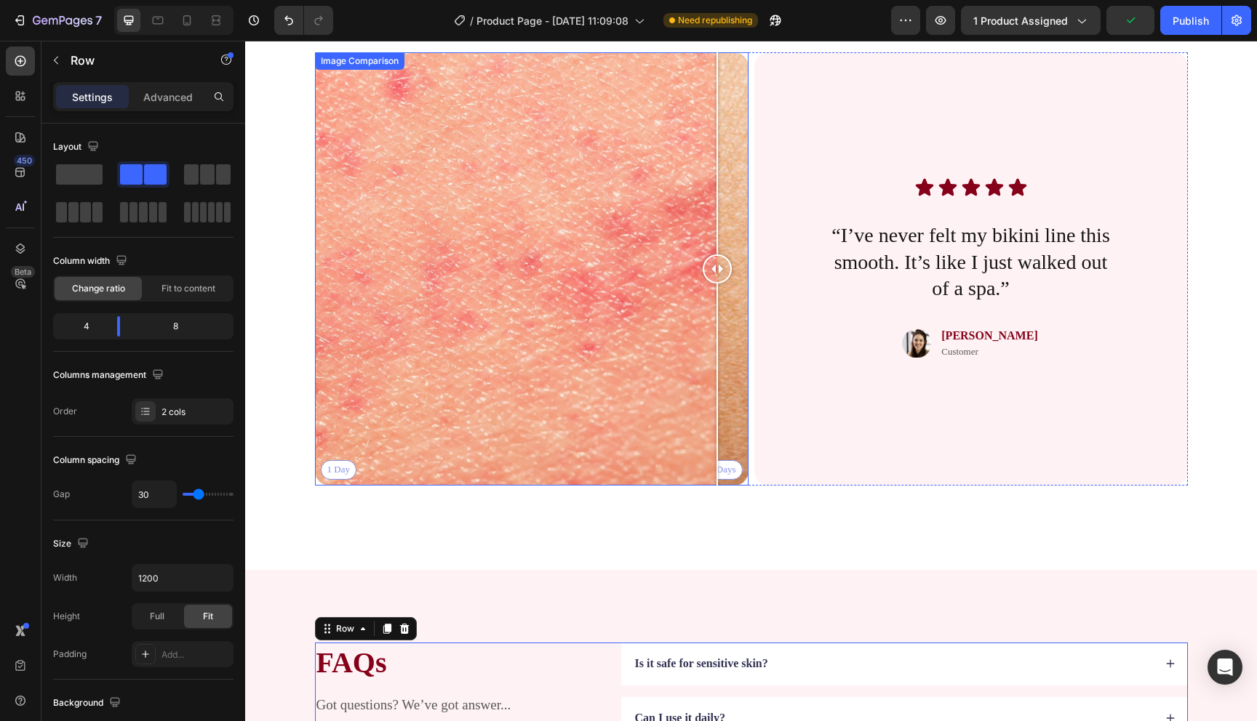
click at [717, 468] on div "1 Day 60 Days" at bounding box center [531, 268] width 433 height 433
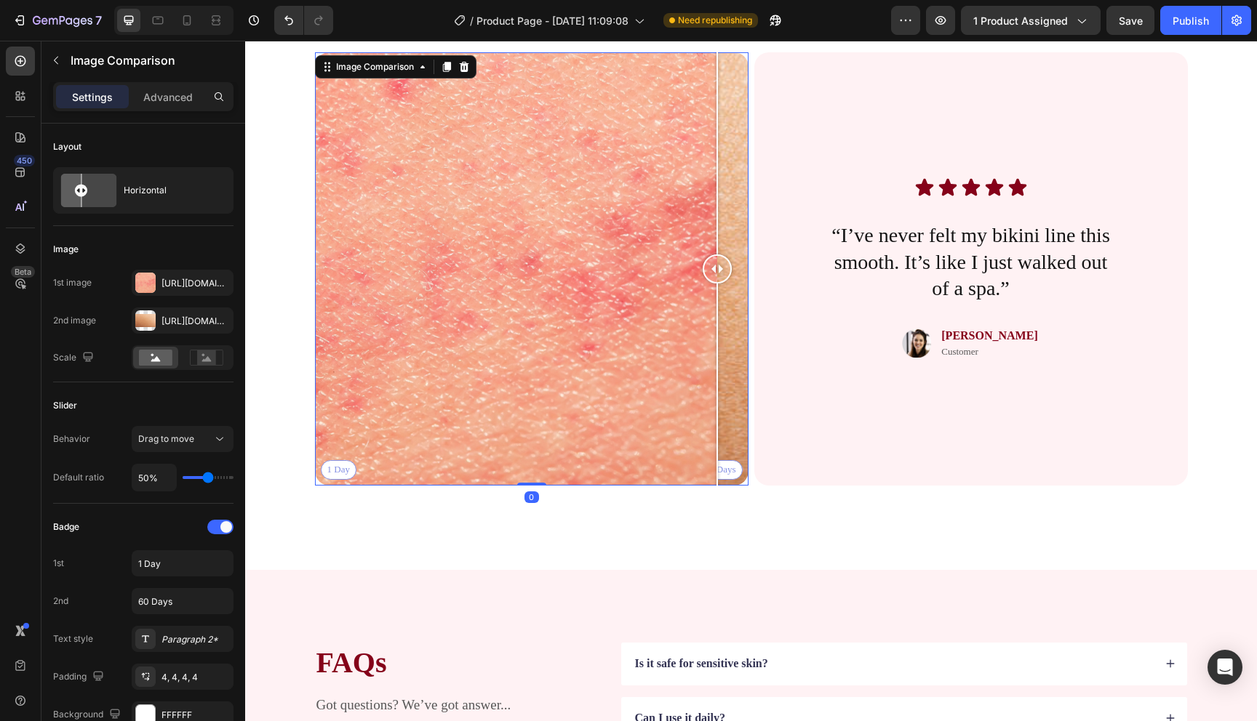
click at [729, 468] on div at bounding box center [717, 268] width 29 height 433
click at [467, 431] on div "1 Day 60 Days" at bounding box center [531, 268] width 433 height 433
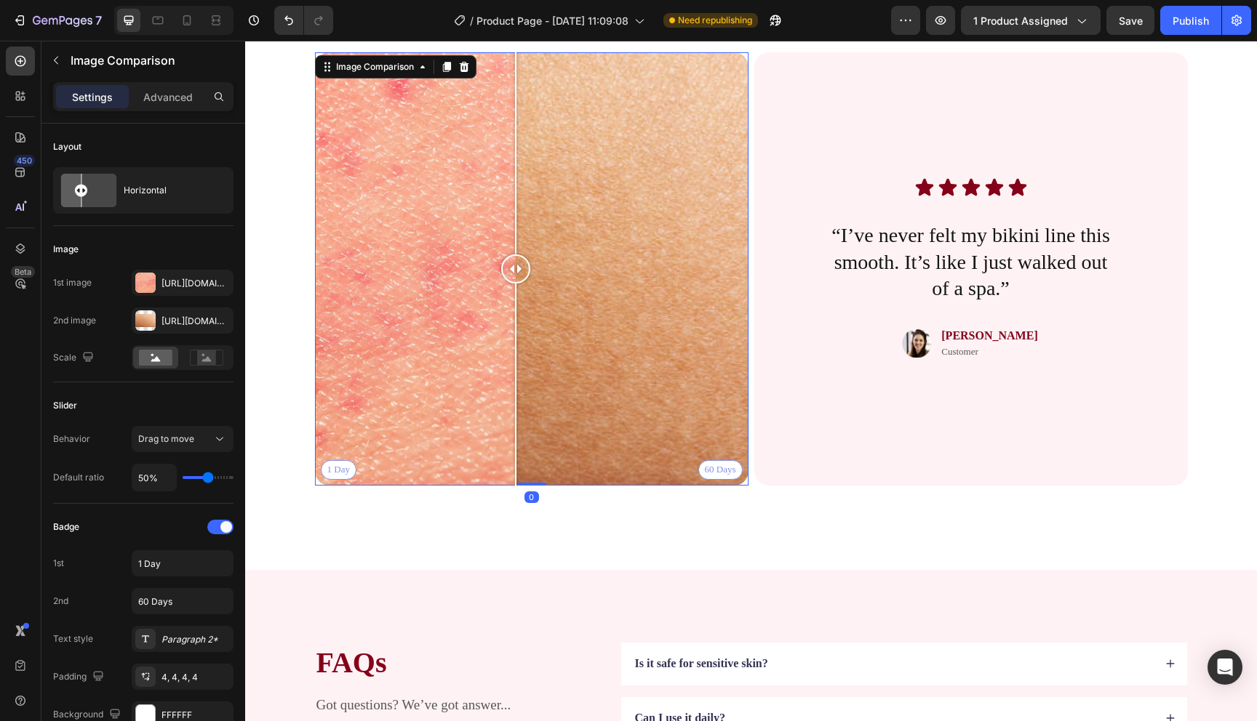
click at [516, 423] on div "1 Day 60 Days" at bounding box center [531, 268] width 433 height 433
click at [177, 605] on input "60 Days" at bounding box center [183, 601] width 102 height 26
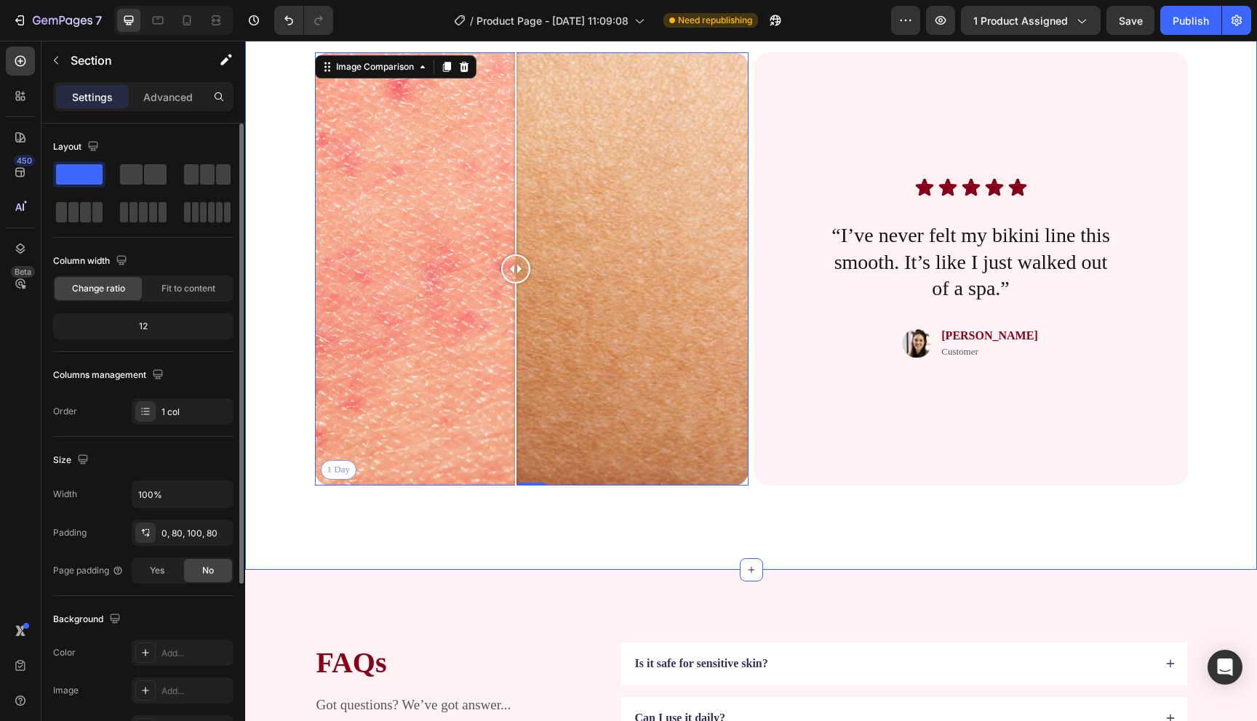
click at [355, 557] on div "Why You’ll Love It Heading This isn’t your average scrub. Powered by Icelandic …" at bounding box center [751, 177] width 1012 height 786
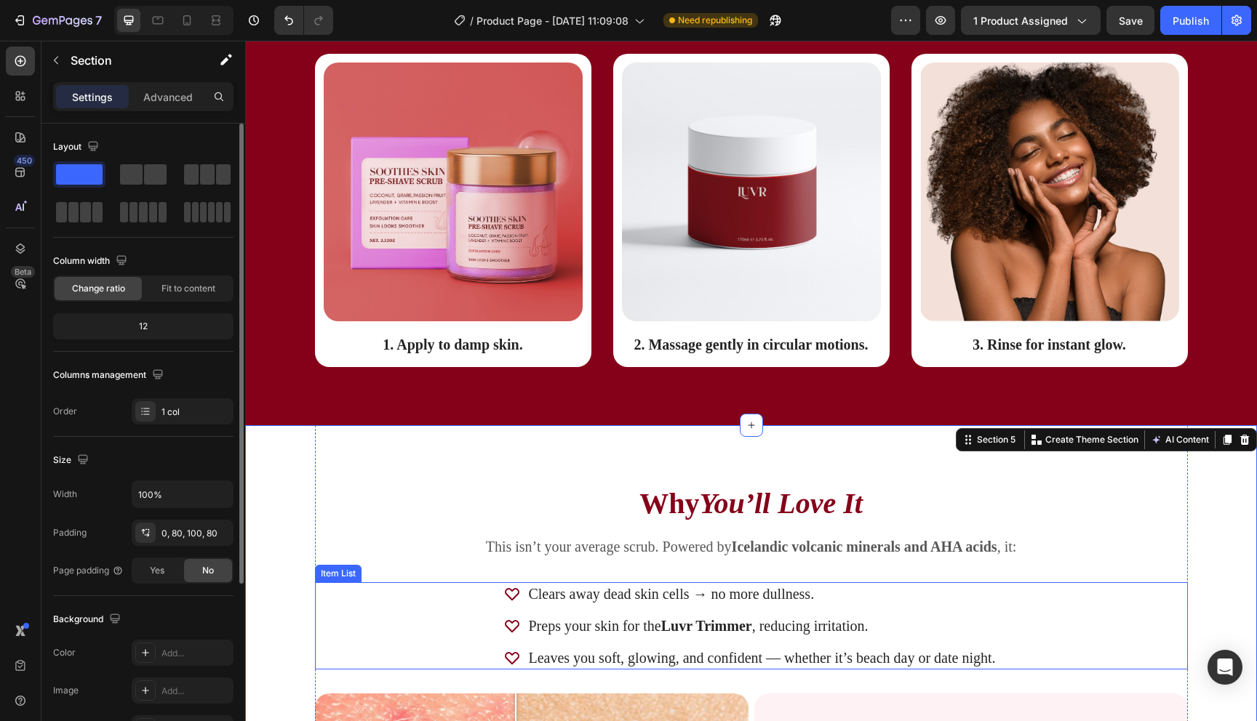
scroll to position [1961, 0]
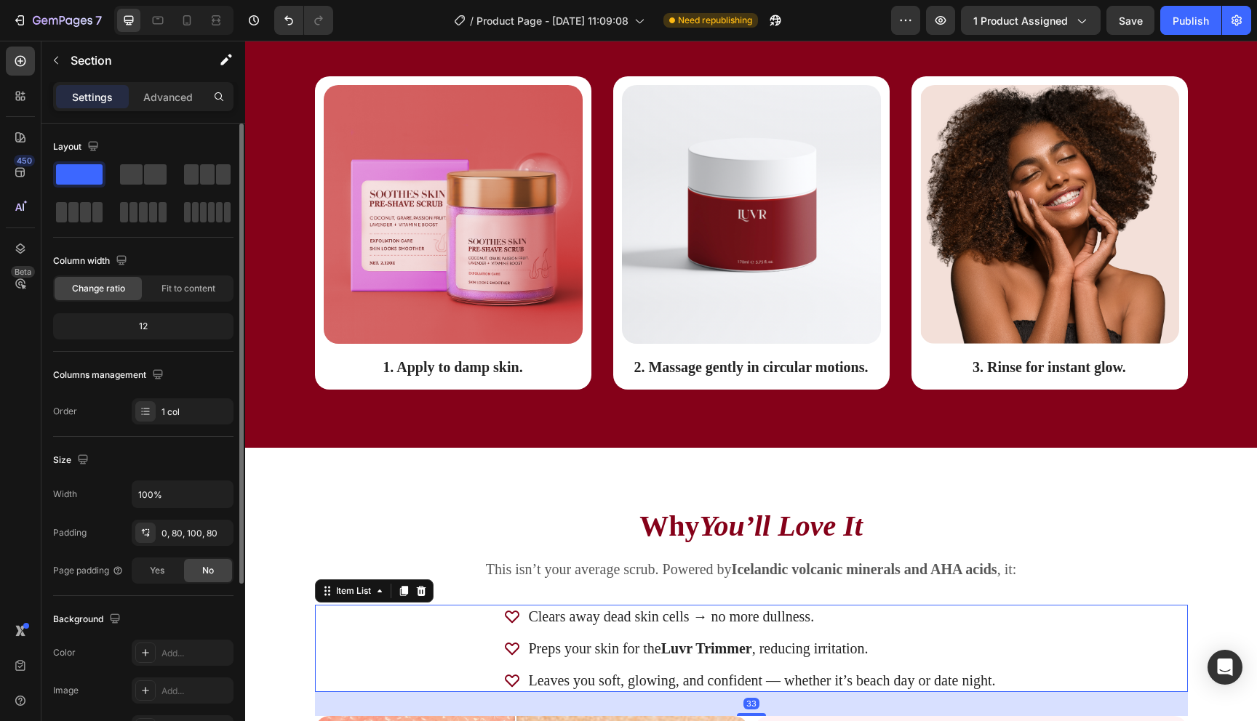
click at [689, 650] on strong "Luvr Trimmer" at bounding box center [706, 649] width 91 height 16
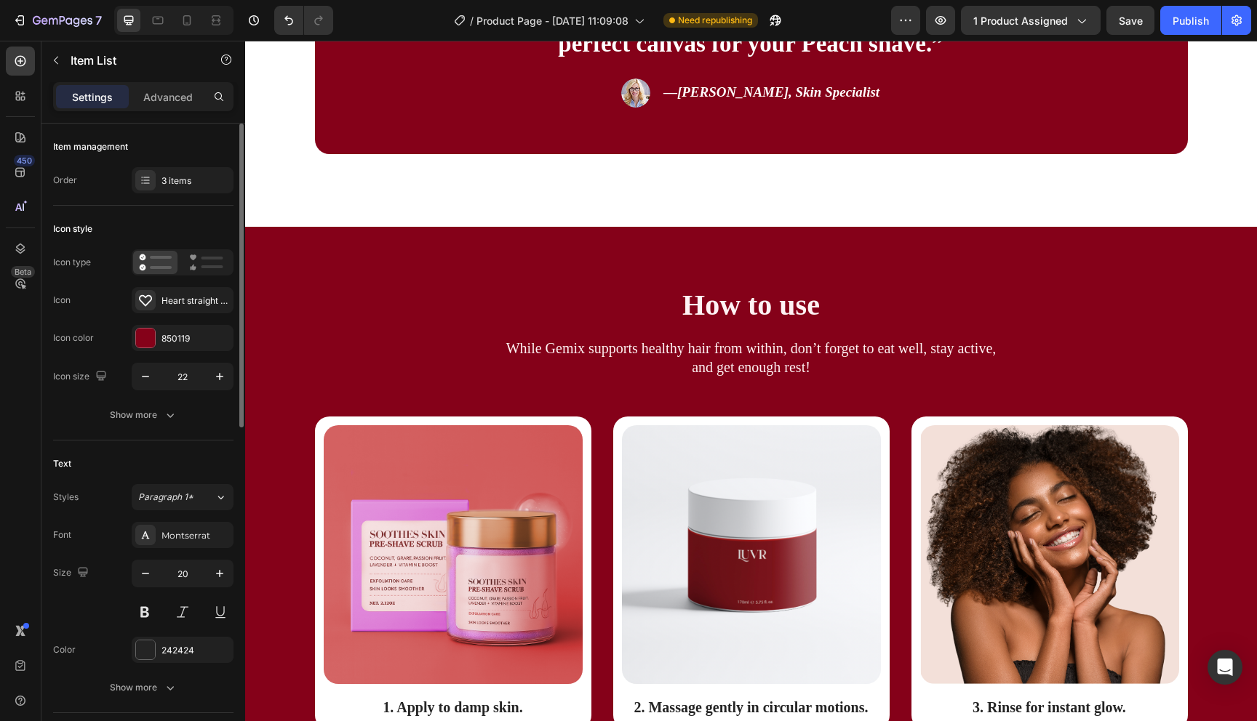
scroll to position [1619, 0]
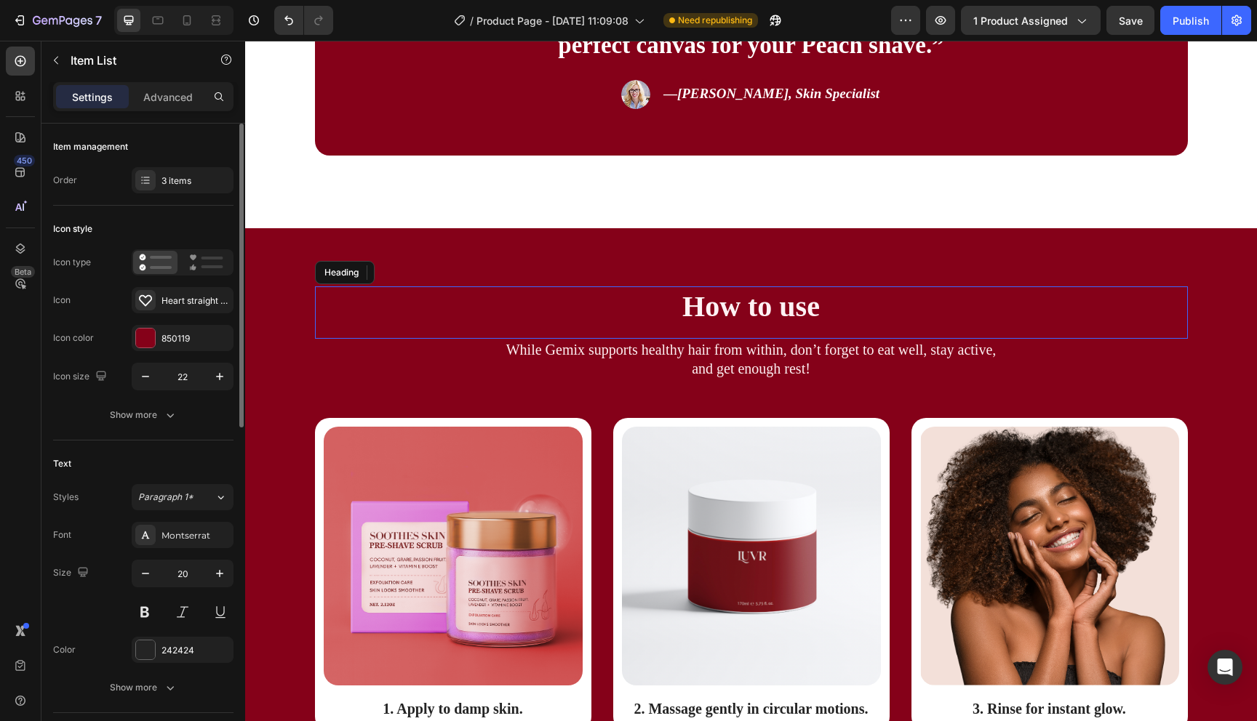
click at [728, 306] on h2 "How to use" at bounding box center [751, 307] width 873 height 41
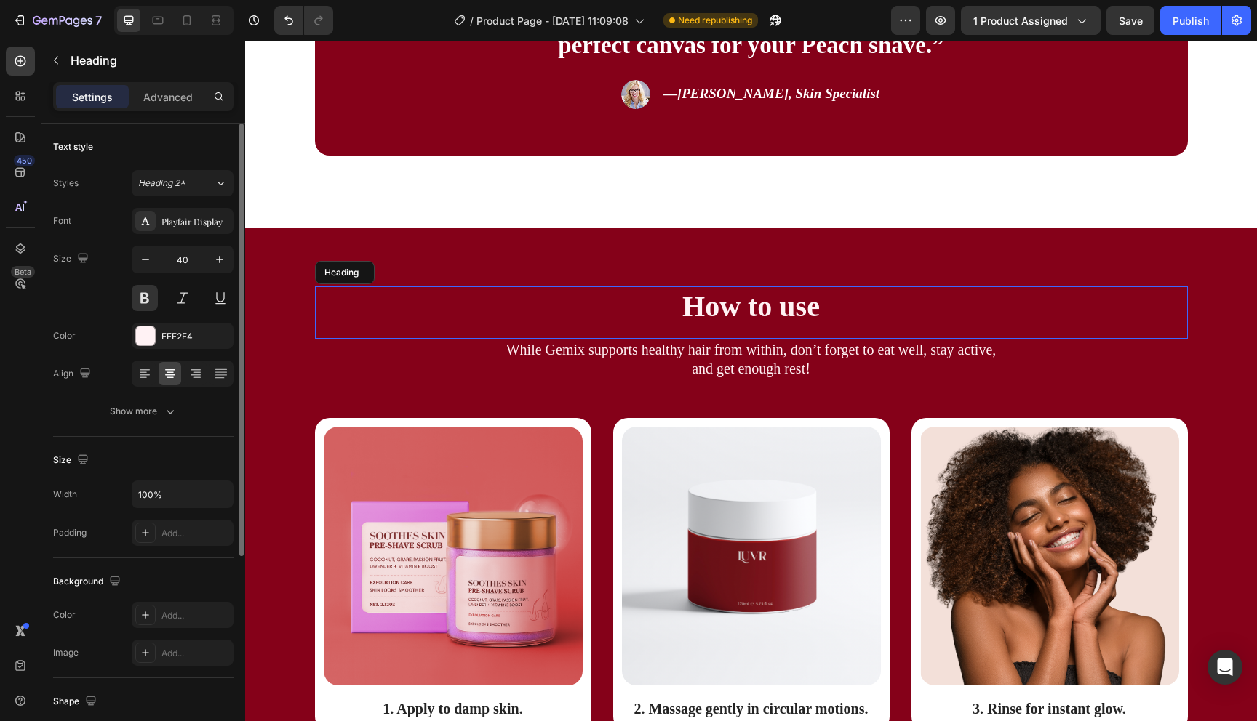
click at [728, 306] on h2 "How to use" at bounding box center [751, 307] width 873 height 41
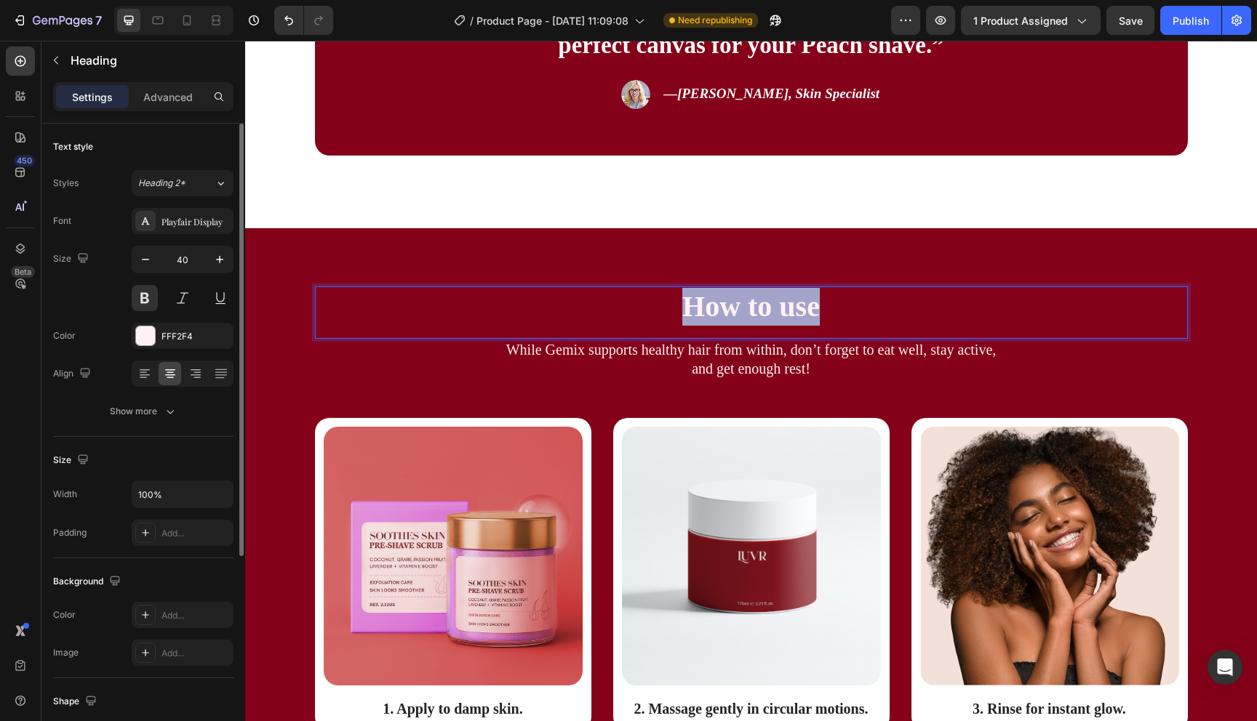
click at [728, 306] on p "How to use" at bounding box center [751, 307] width 870 height 38
drag, startPoint x: 774, startPoint y: 311, endPoint x: 847, endPoint y: 316, distance: 73.0
click at [847, 316] on p "3 Steps to Shine" at bounding box center [751, 307] width 870 height 38
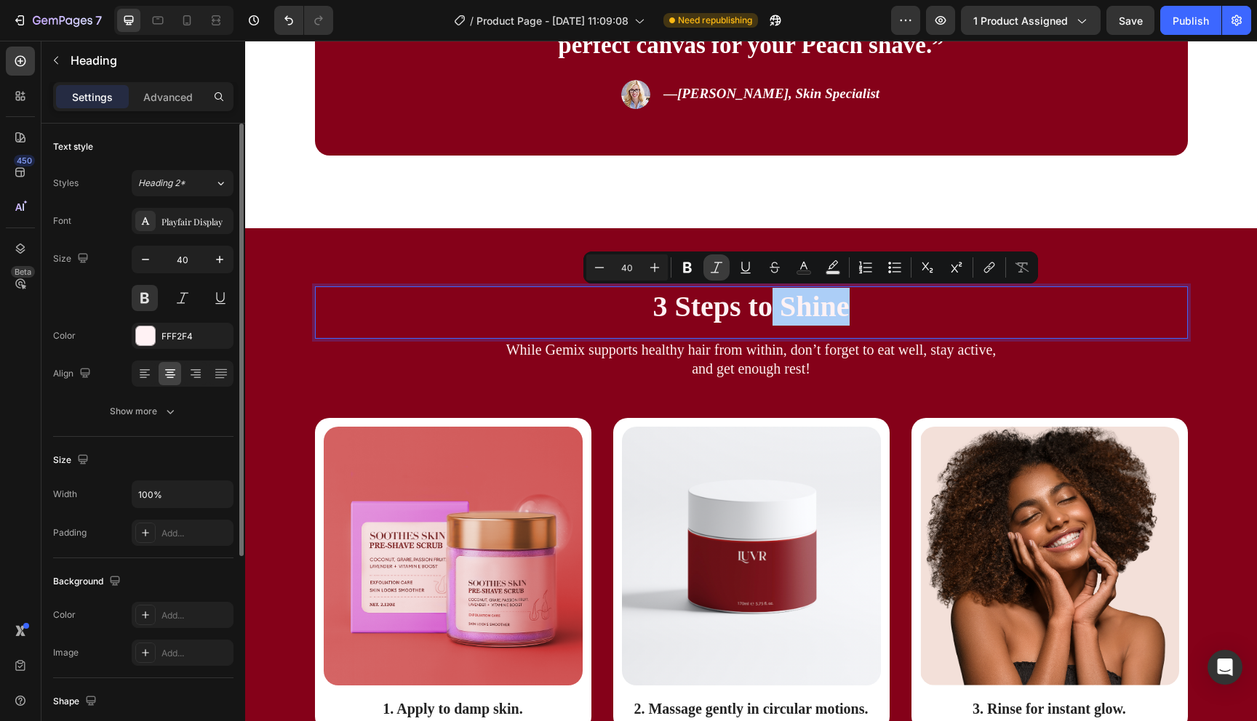
click at [719, 271] on icon "Editor contextual toolbar" at bounding box center [716, 267] width 15 height 15
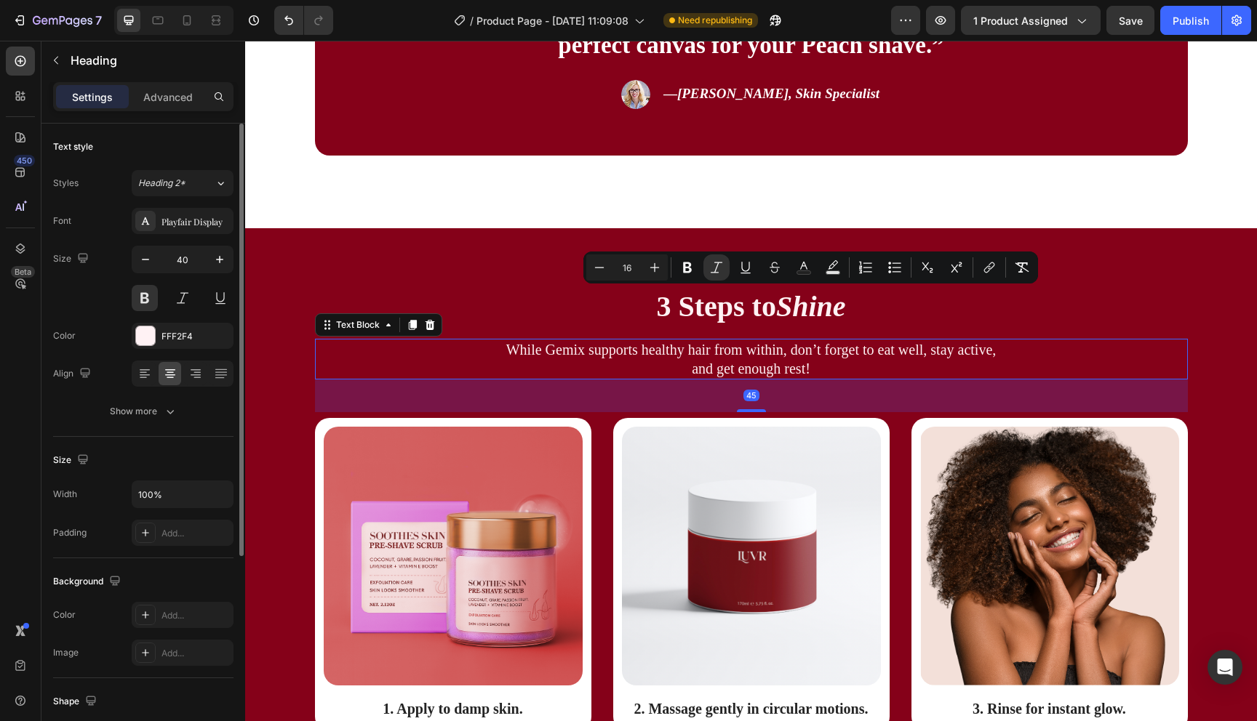
click at [818, 364] on p "While Gemix supports healthy hair from within, don’t forget to eat well, stay a…" at bounding box center [751, 359] width 870 height 38
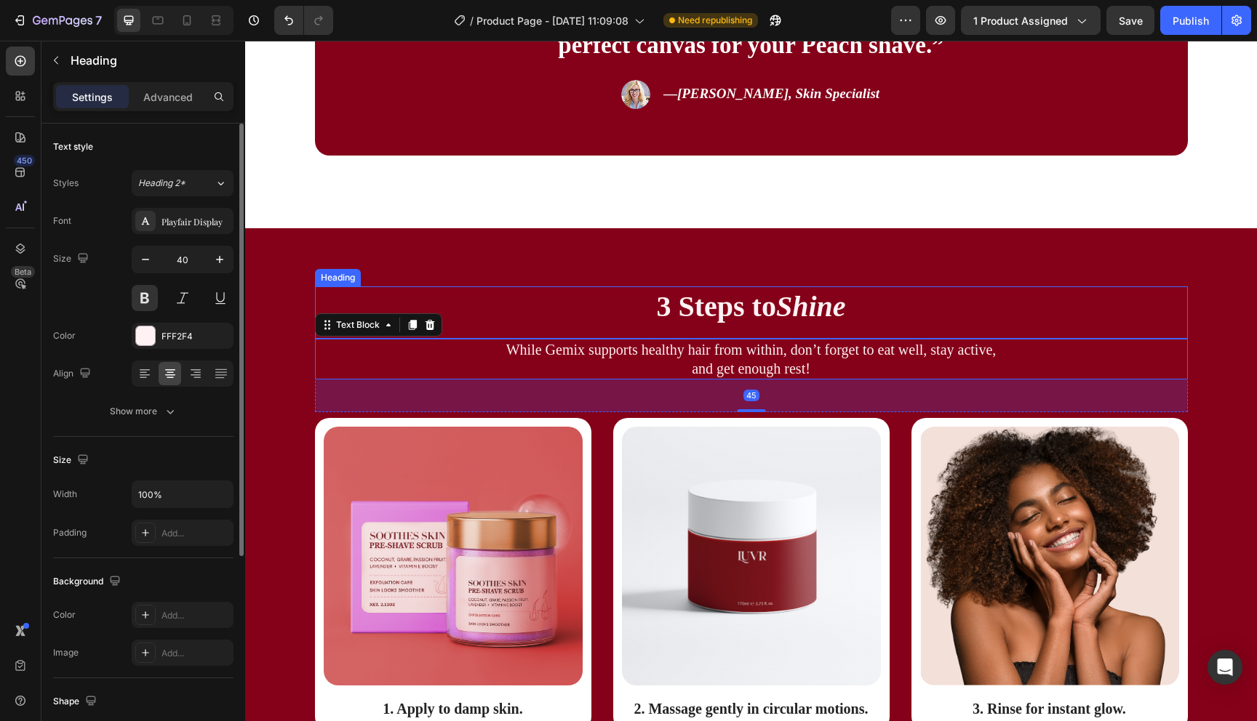
click at [797, 306] on icon "Shine" at bounding box center [811, 306] width 70 height 33
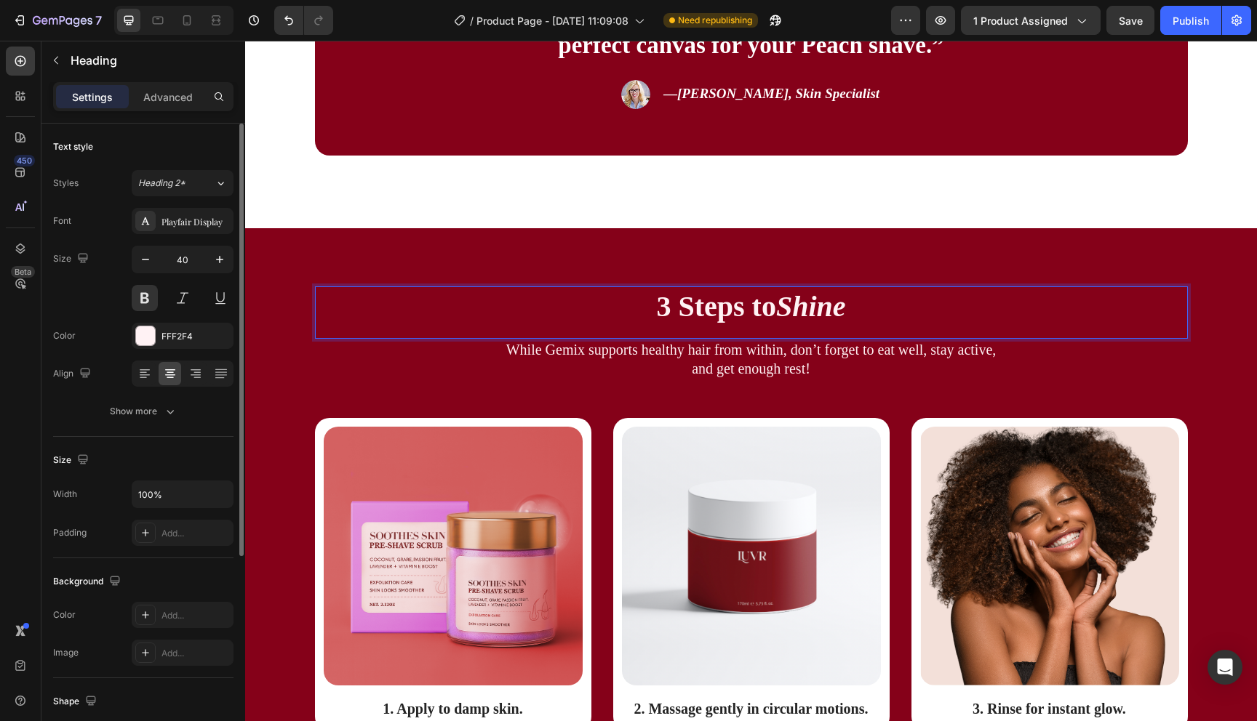
click at [797, 306] on icon "Shine" at bounding box center [811, 306] width 70 height 33
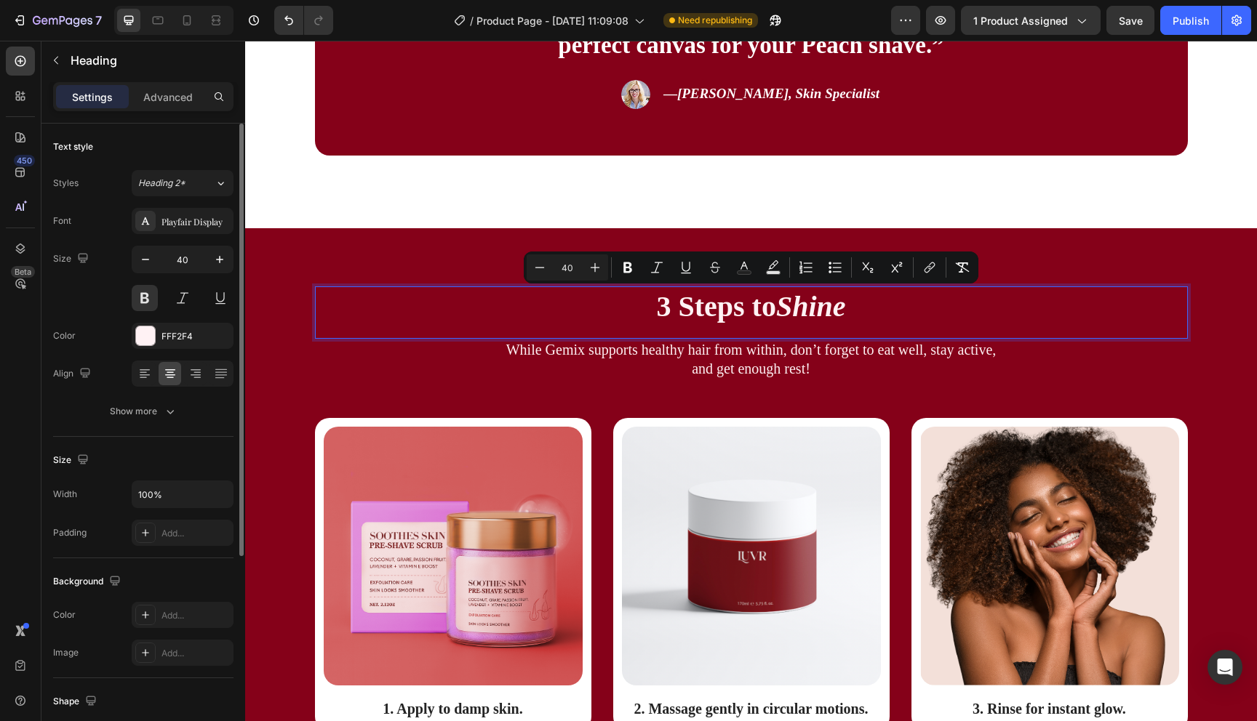
click at [797, 306] on icon "Shine" at bounding box center [811, 306] width 70 height 33
click at [808, 306] on icon "Shine" at bounding box center [811, 306] width 70 height 33
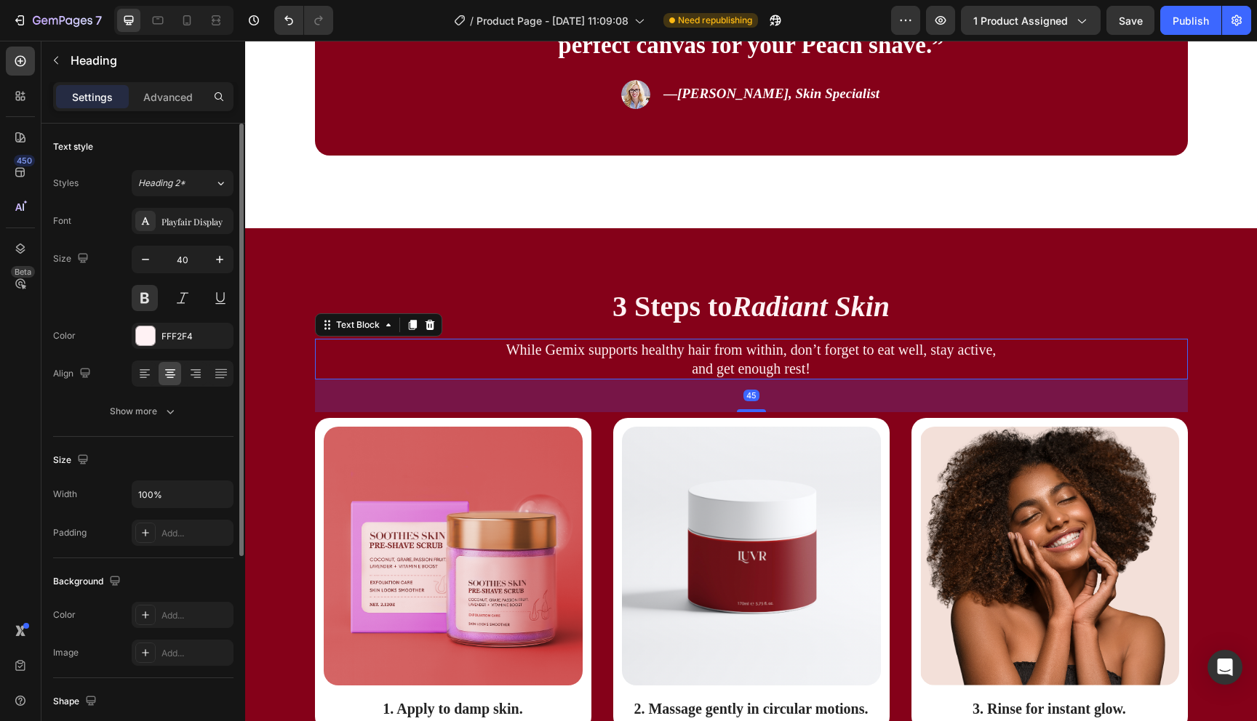
click at [784, 361] on p "While Gemix supports healthy hair from within, don’t forget to eat well, stay a…" at bounding box center [751, 359] width 870 height 38
click at [424, 327] on icon at bounding box center [430, 325] width 12 height 12
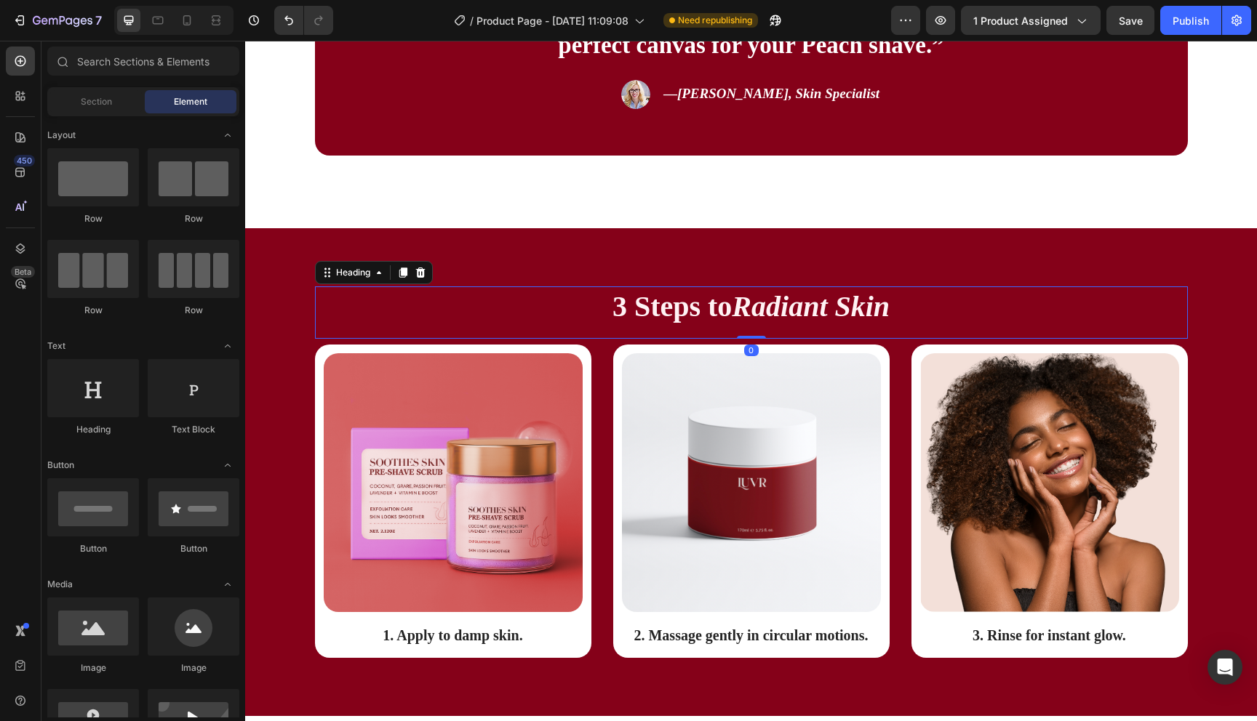
click at [659, 301] on p "3 Steps to Radiant Skin" at bounding box center [751, 307] width 870 height 38
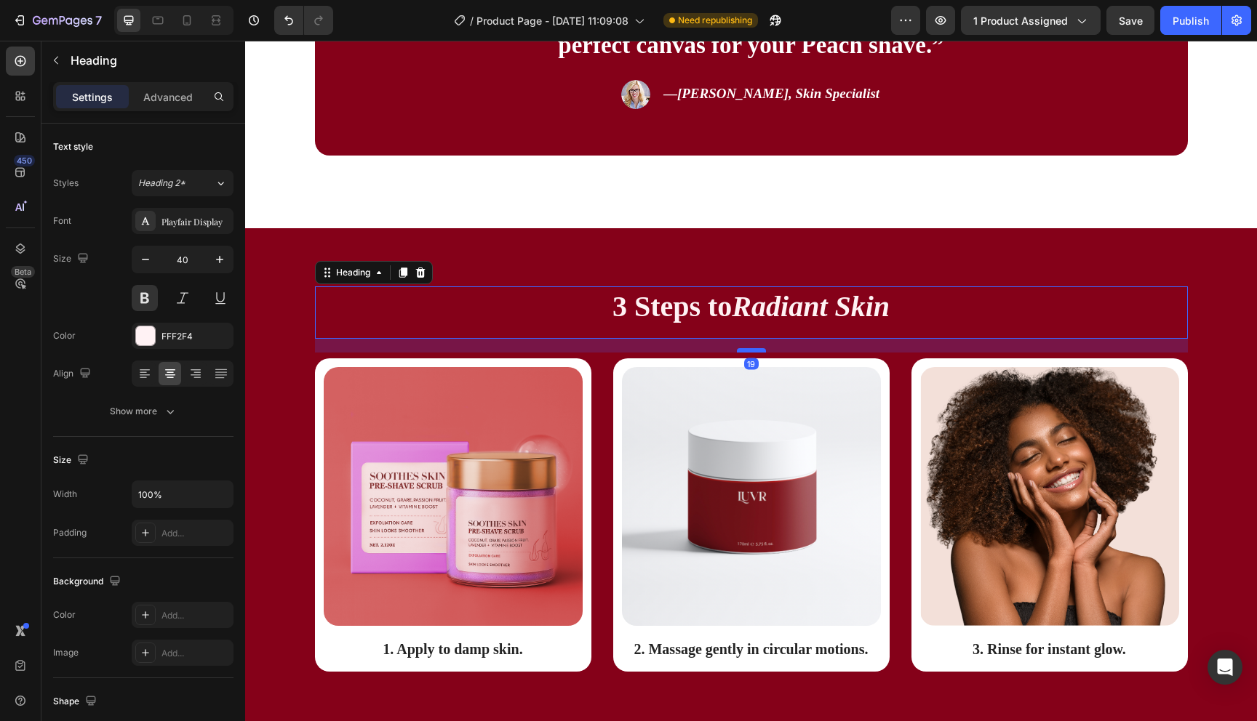
drag, startPoint x: 741, startPoint y: 337, endPoint x: 741, endPoint y: 351, distance: 13.8
click at [741, 351] on div at bounding box center [751, 350] width 29 height 4
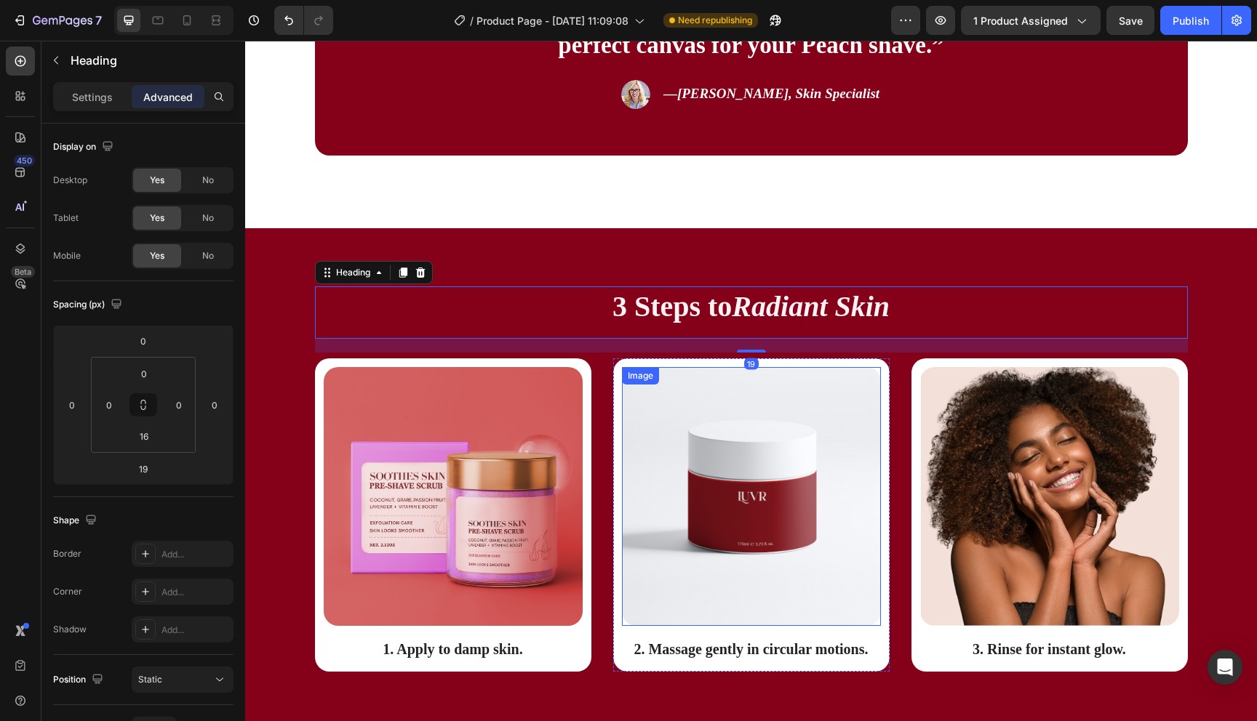
click at [642, 560] on img at bounding box center [751, 496] width 259 height 259
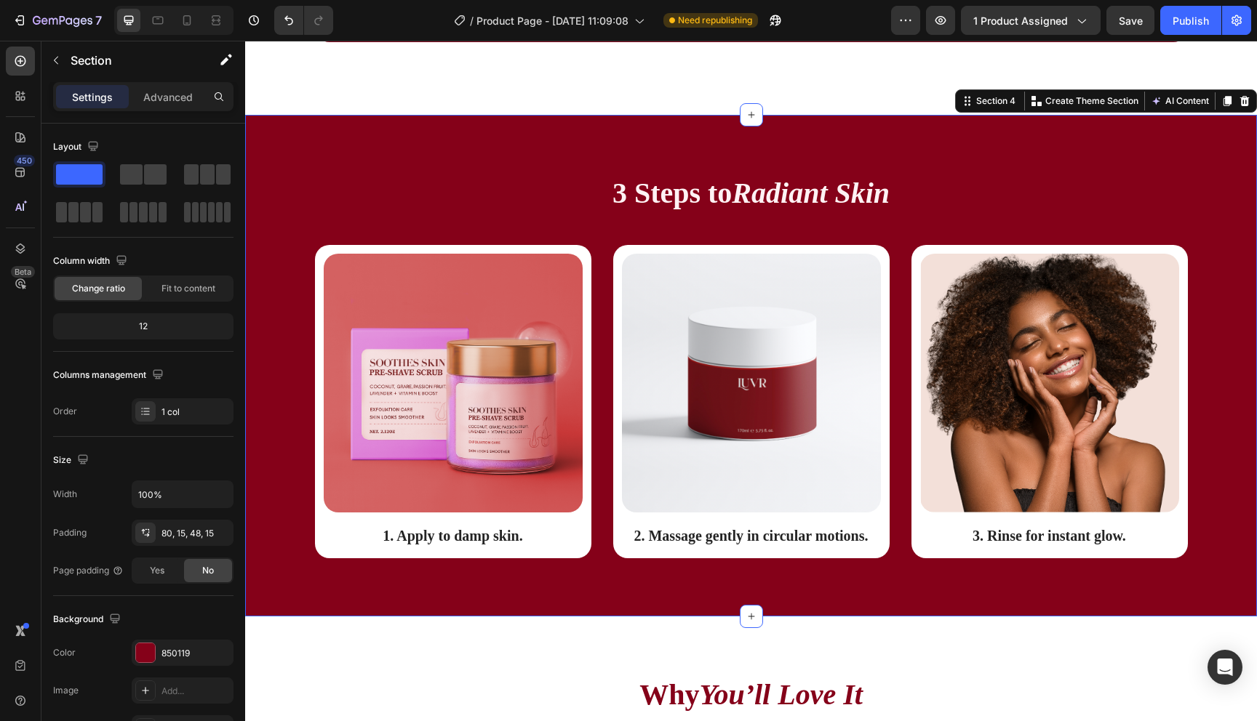
click at [631, 601] on div "3 Steps to Radiant Skin Heading Row Image 1. Apply to damp skin. Text Block Row…" at bounding box center [751, 366] width 1012 height 502
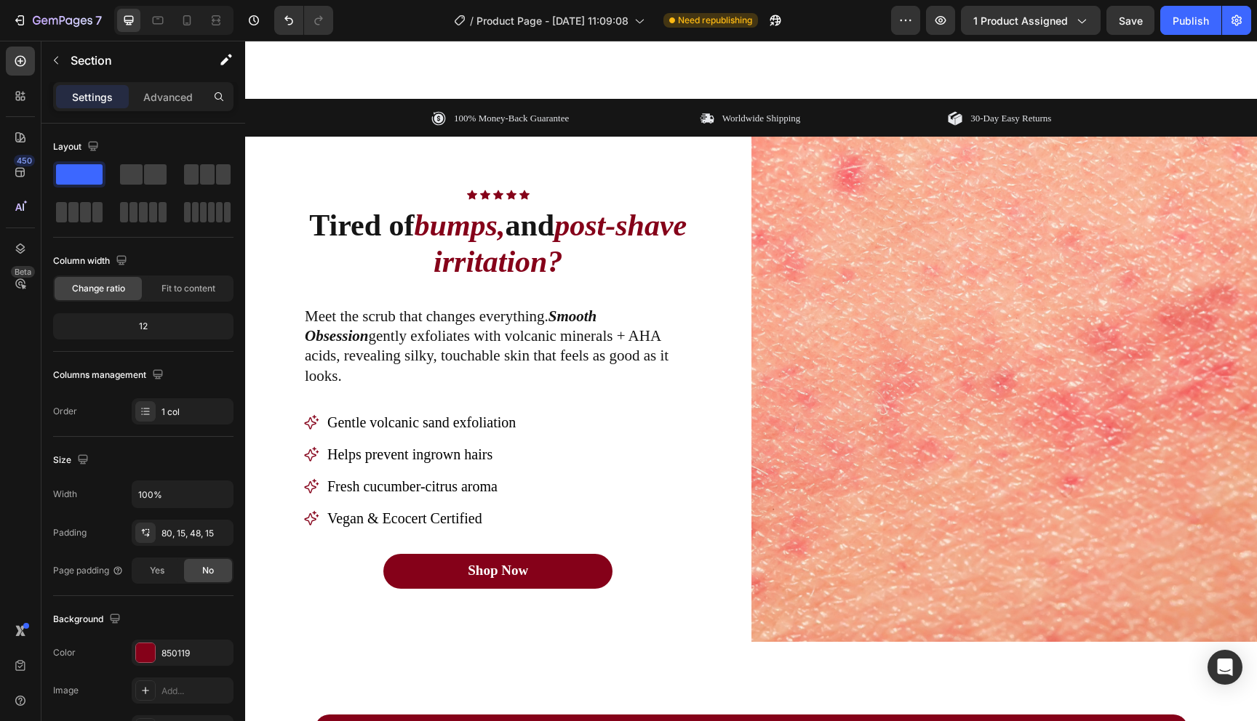
scroll to position [801, 0]
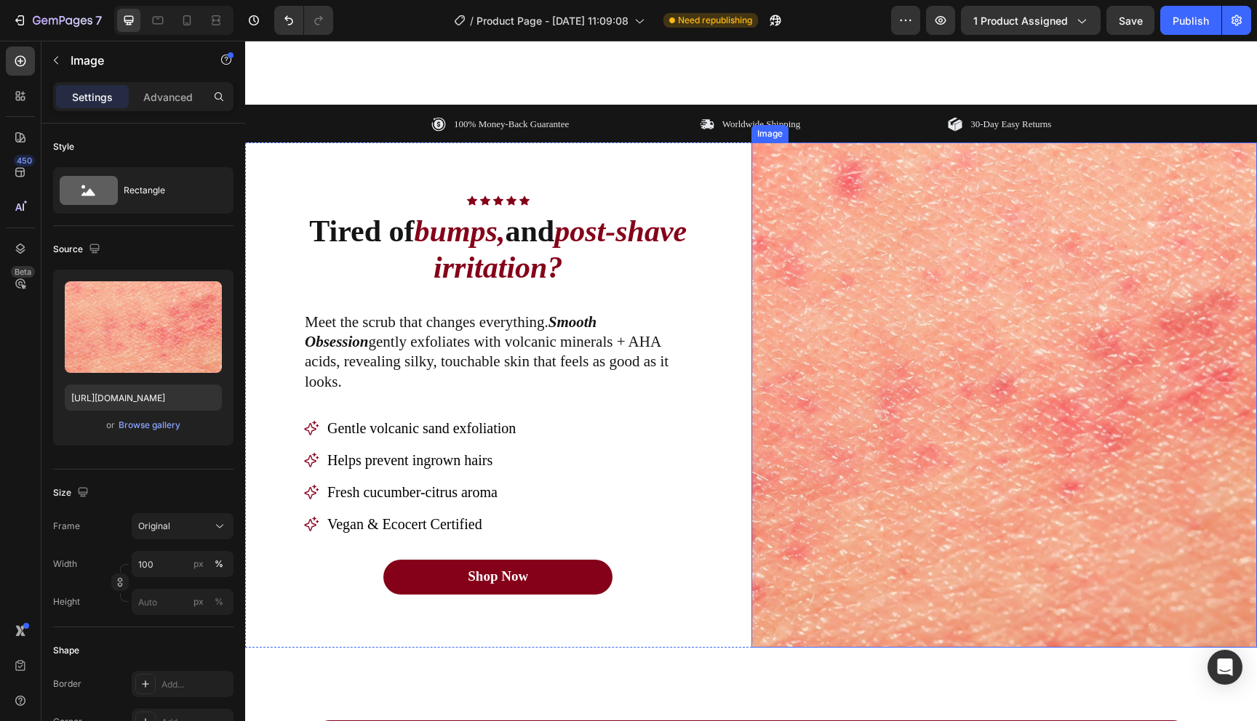
click at [899, 572] on img at bounding box center [1004, 396] width 506 height 506
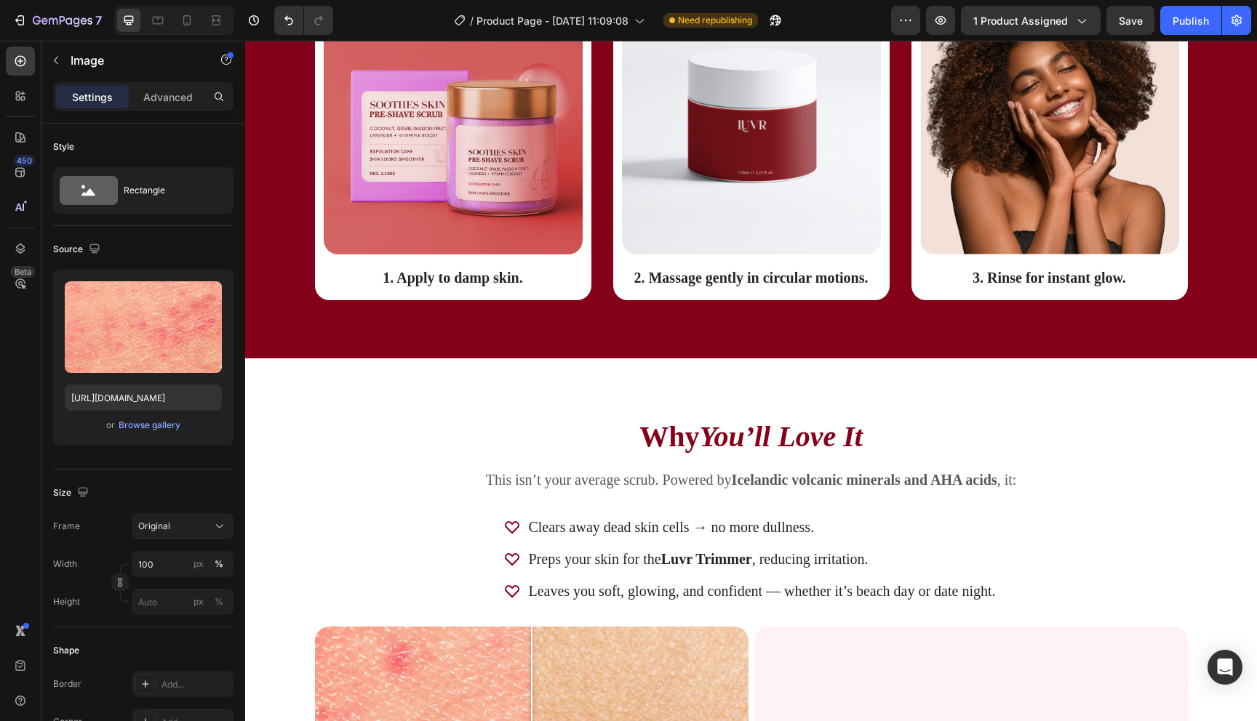
scroll to position [1999, 0]
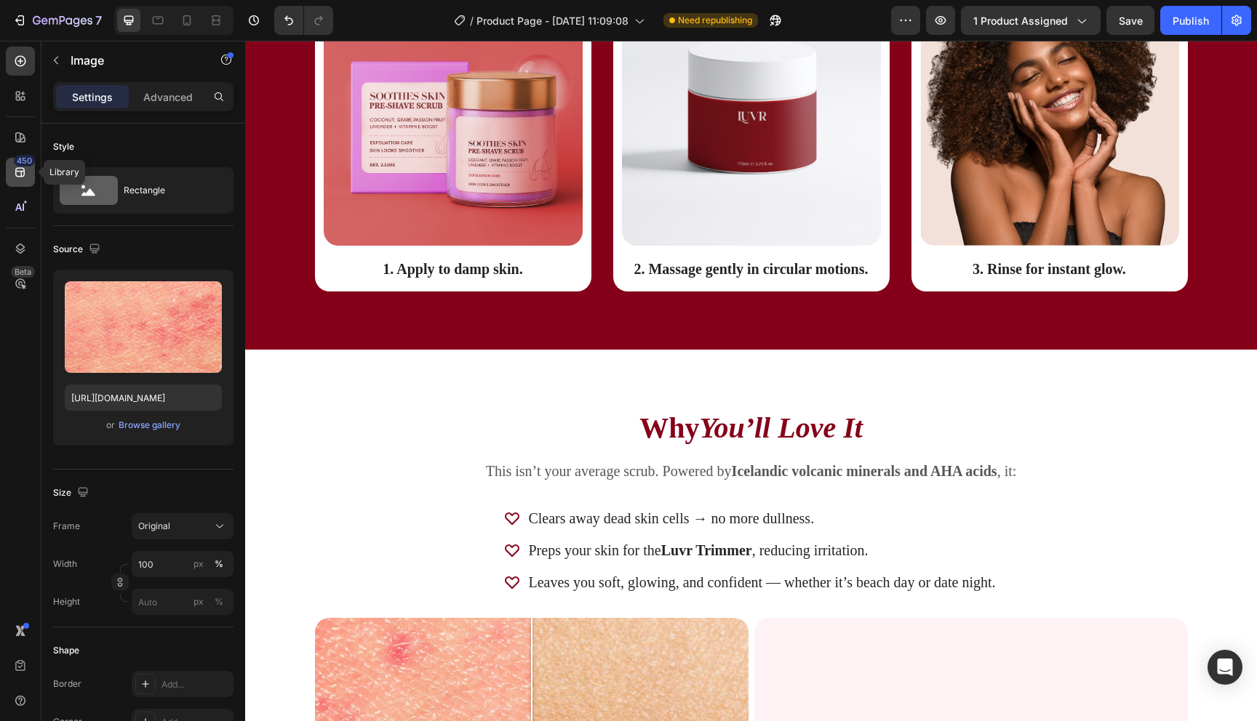
click at [20, 173] on icon at bounding box center [19, 172] width 9 height 9
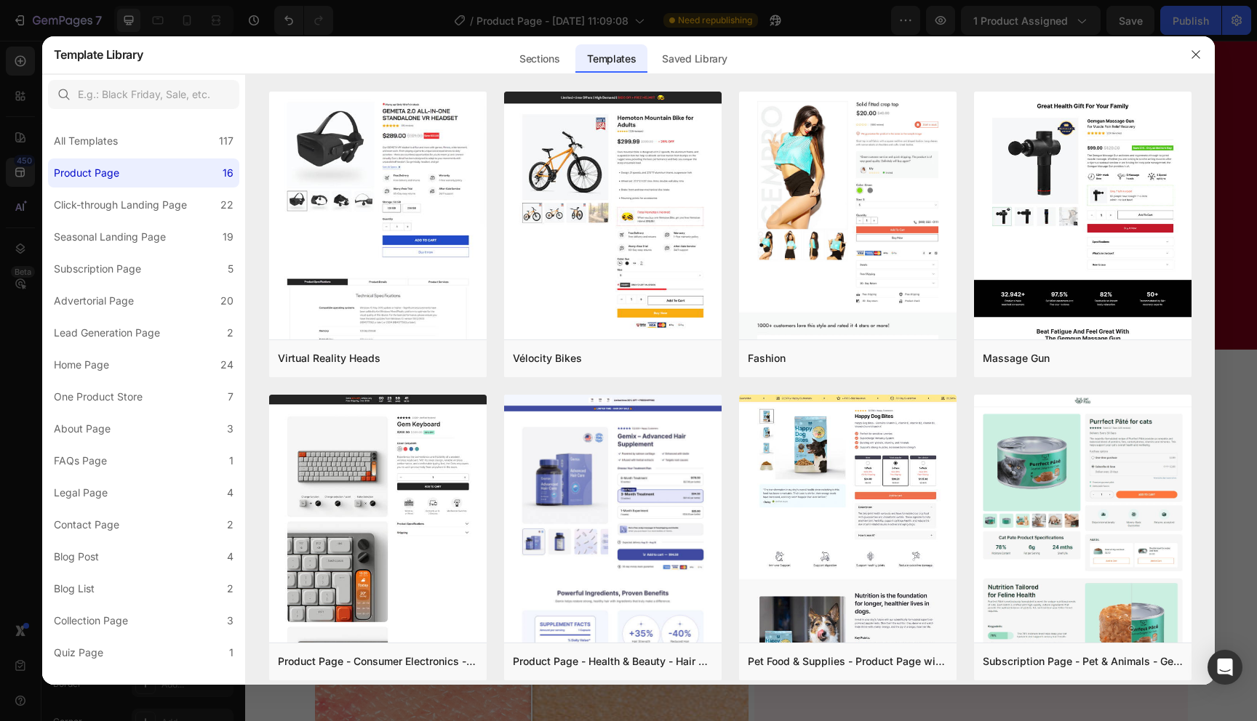
click at [154, 177] on label "Product Page 16" at bounding box center [143, 173] width 191 height 29
click at [528, 65] on div "Sections" at bounding box center [539, 58] width 63 height 29
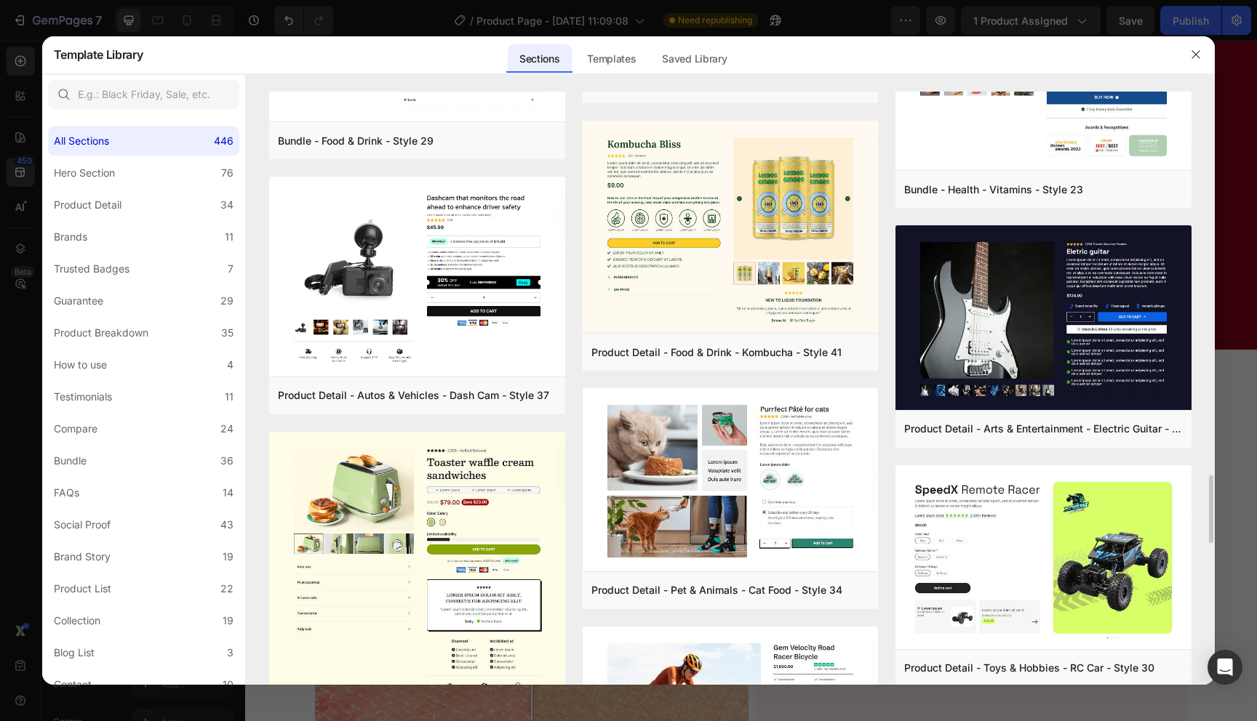
scroll to position [3391, 0]
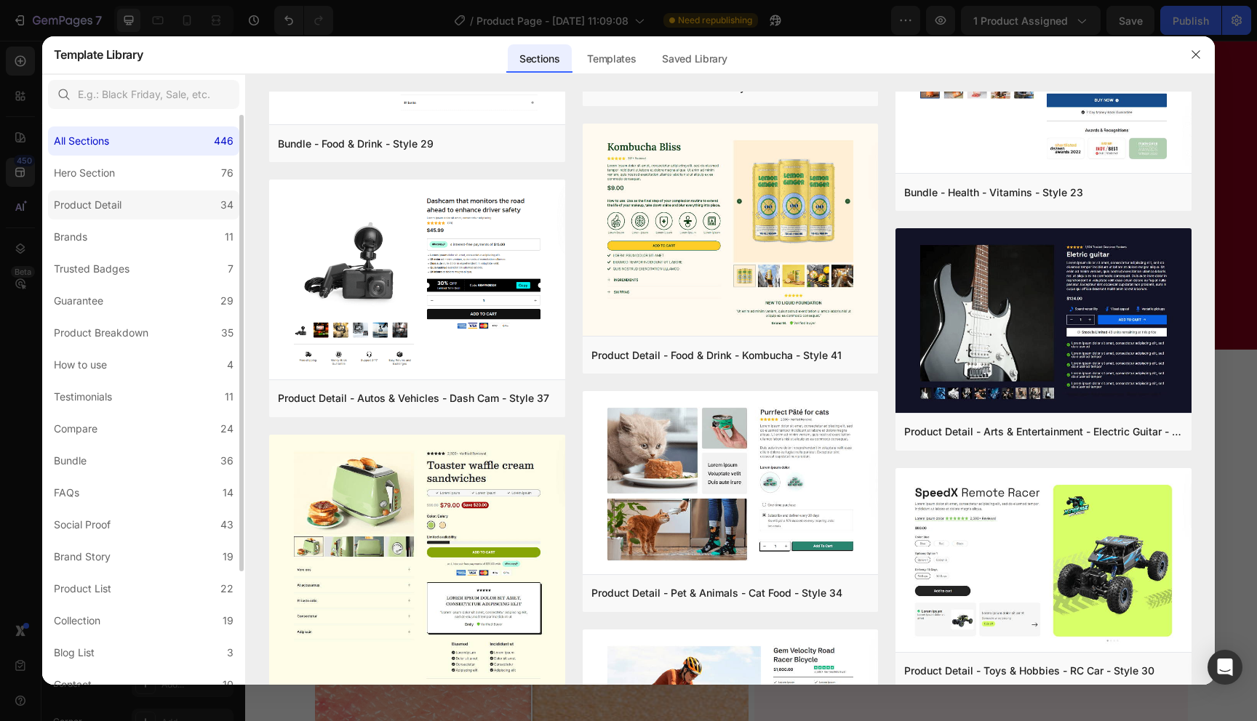
click at [123, 204] on div "Product Detail" at bounding box center [90, 204] width 73 height 17
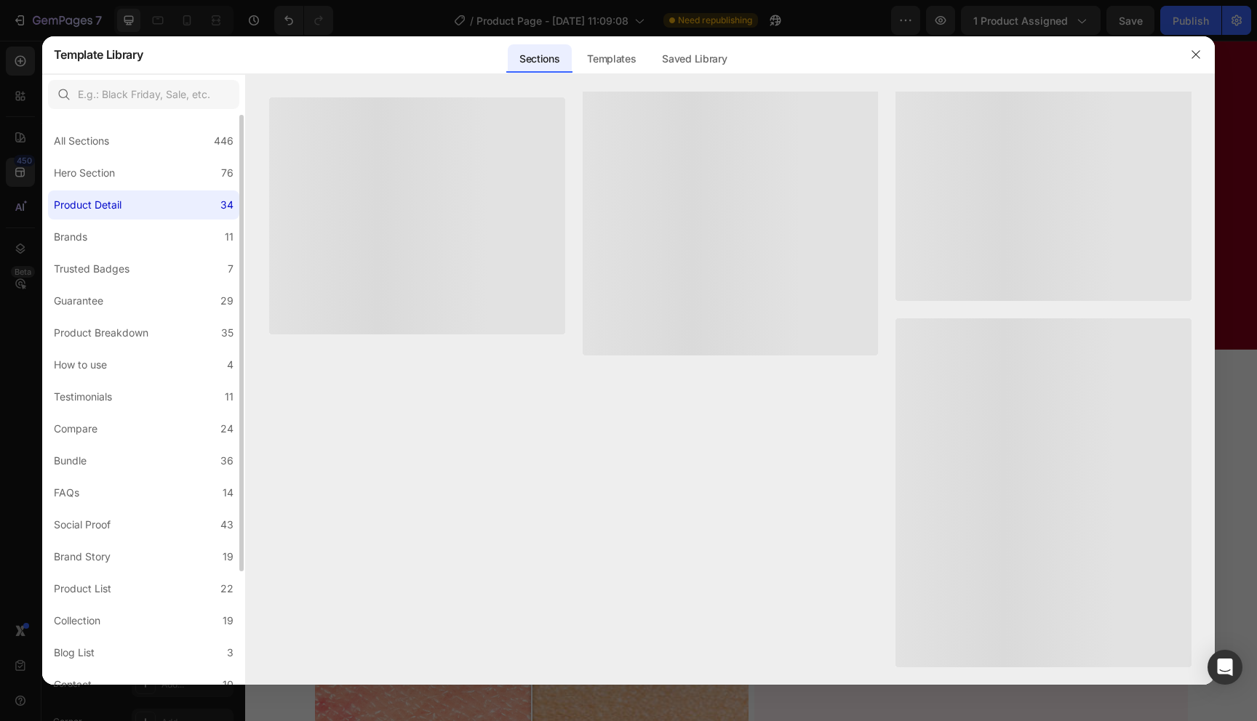
scroll to position [0, 0]
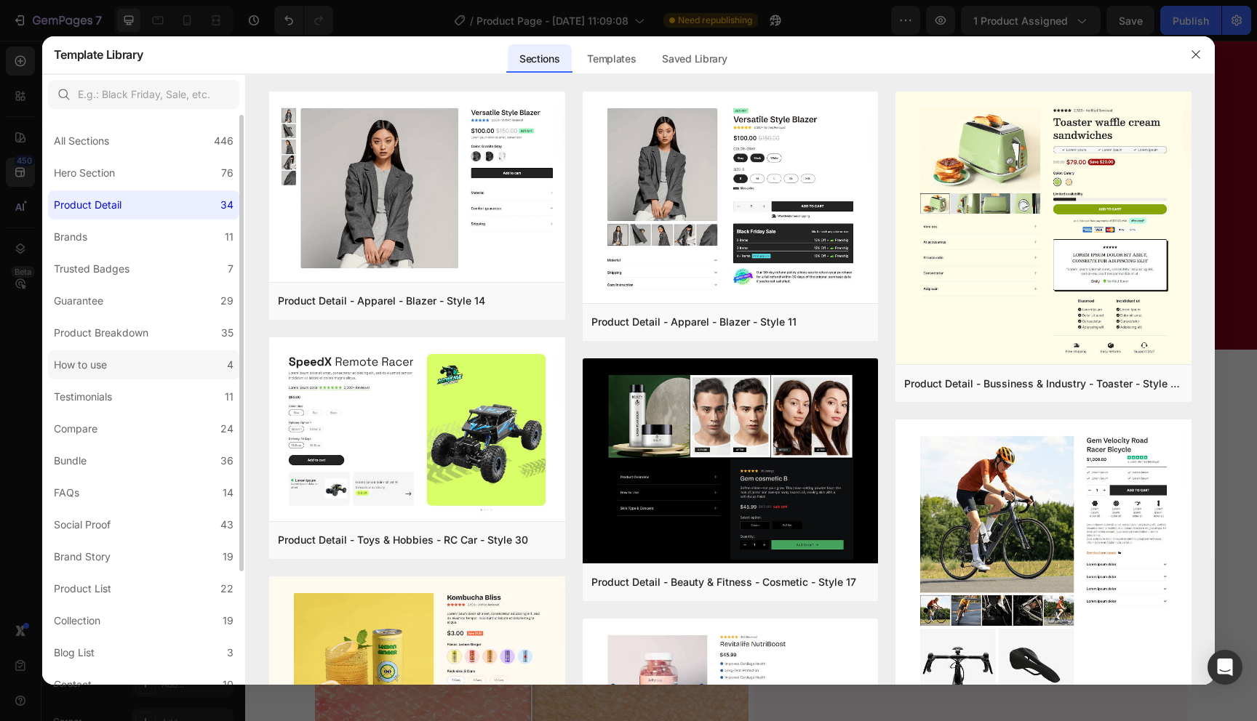
click at [151, 359] on label "How to use 4" at bounding box center [143, 365] width 191 height 29
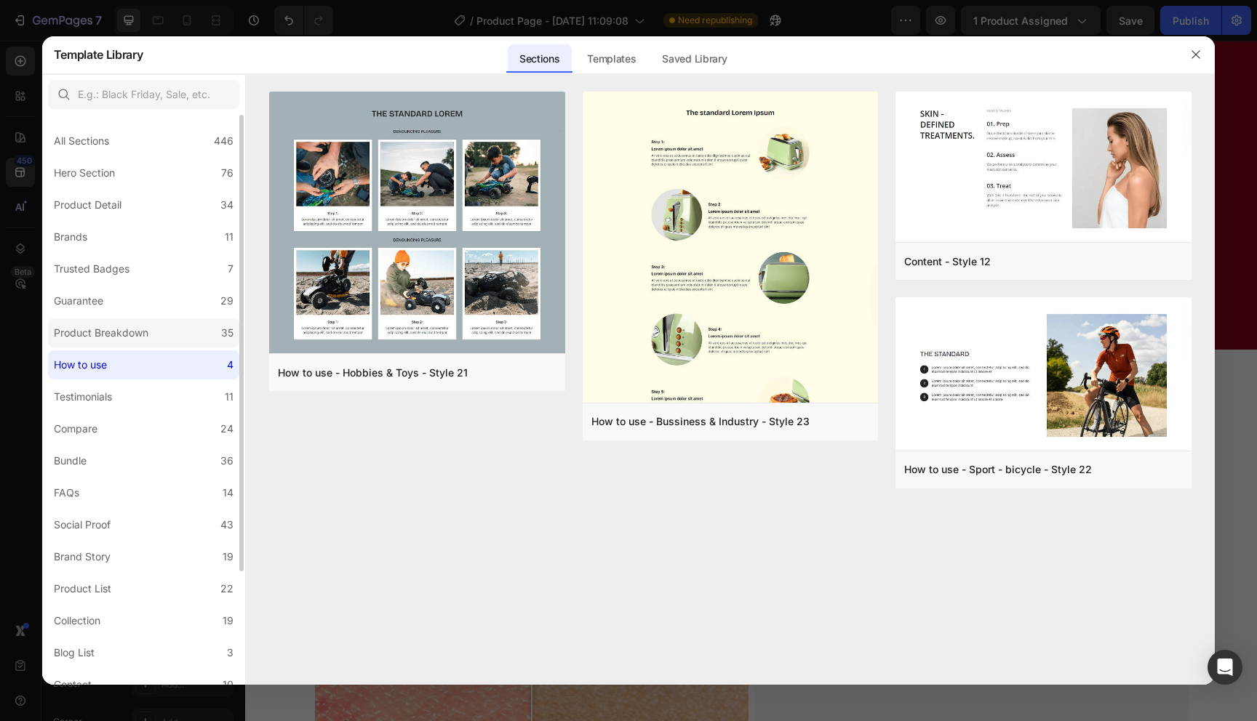
click at [216, 329] on label "Product Breakdown 35" at bounding box center [143, 333] width 191 height 29
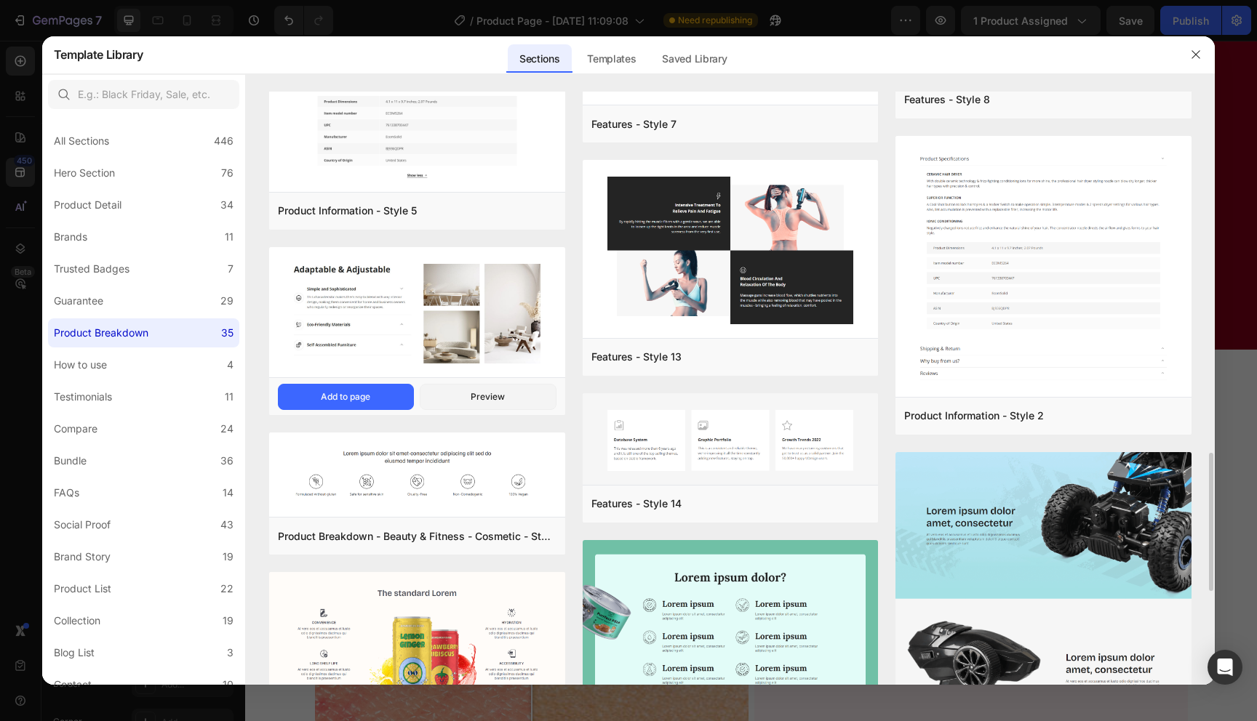
scroll to position [1551, 0]
click at [375, 394] on button "Add to page" at bounding box center [346, 396] width 136 height 26
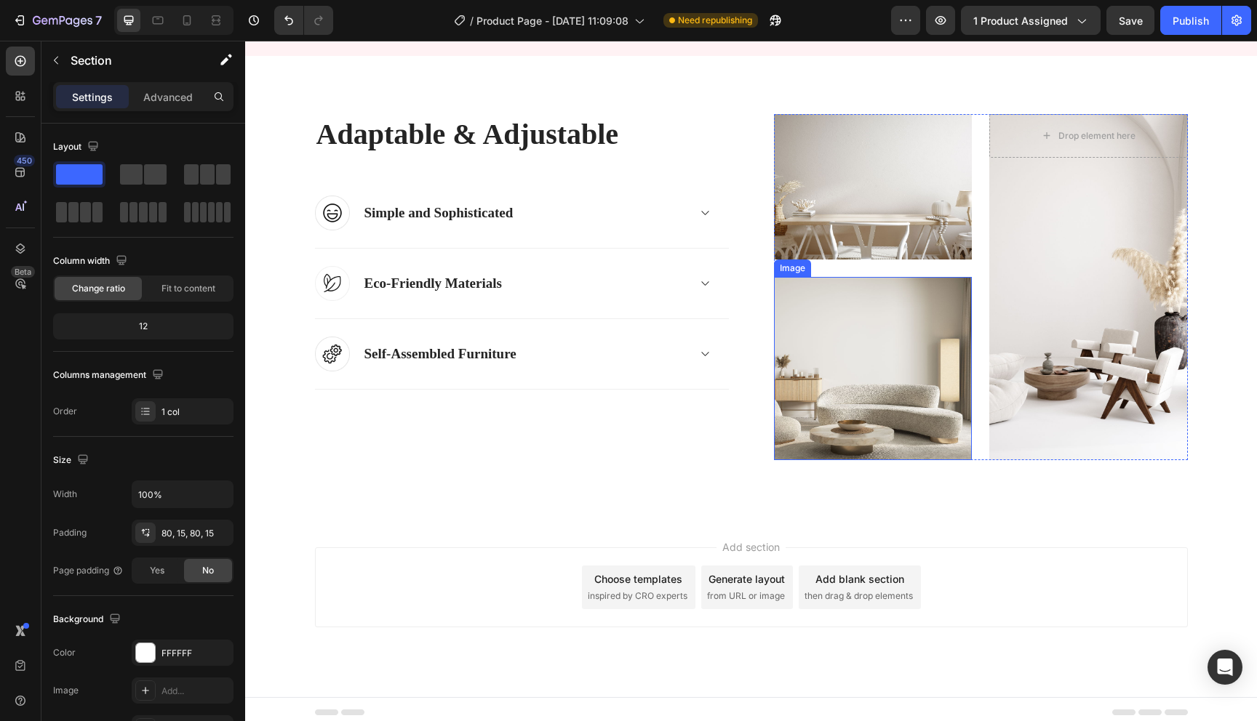
scroll to position [3437, 0]
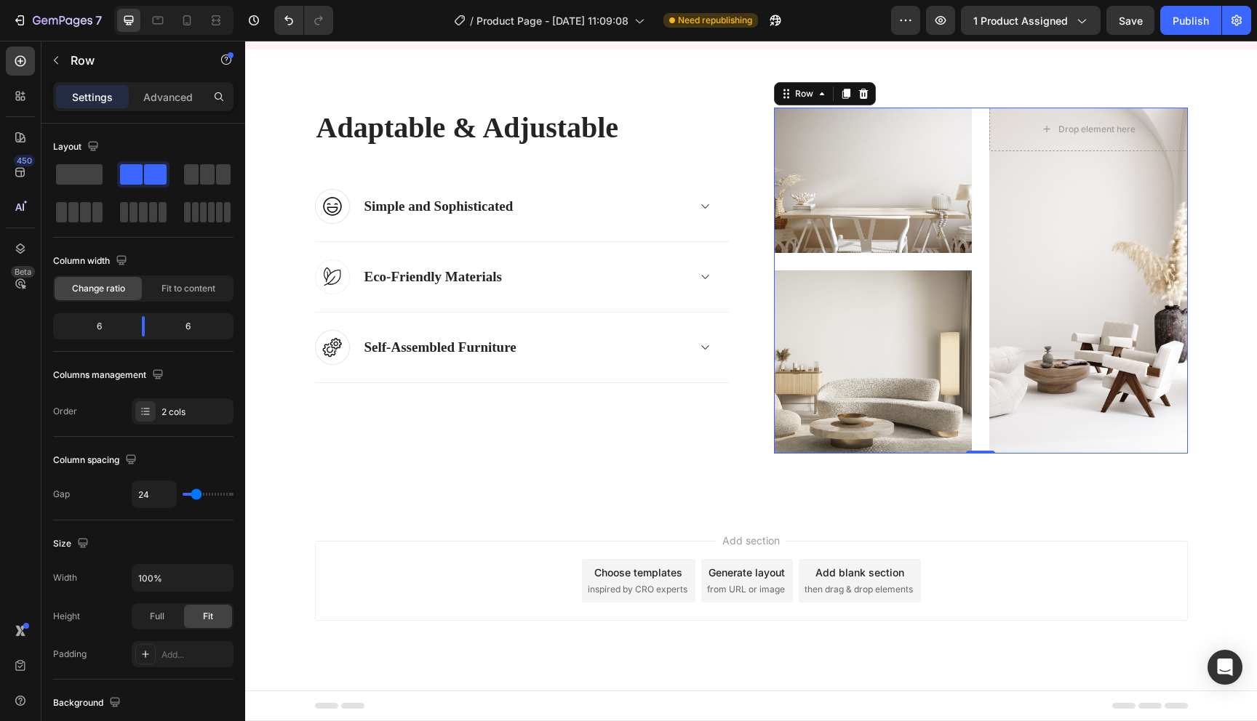
click at [980, 275] on div "Image Image Drop element here Hero Banner Row 0" at bounding box center [981, 281] width 414 height 346
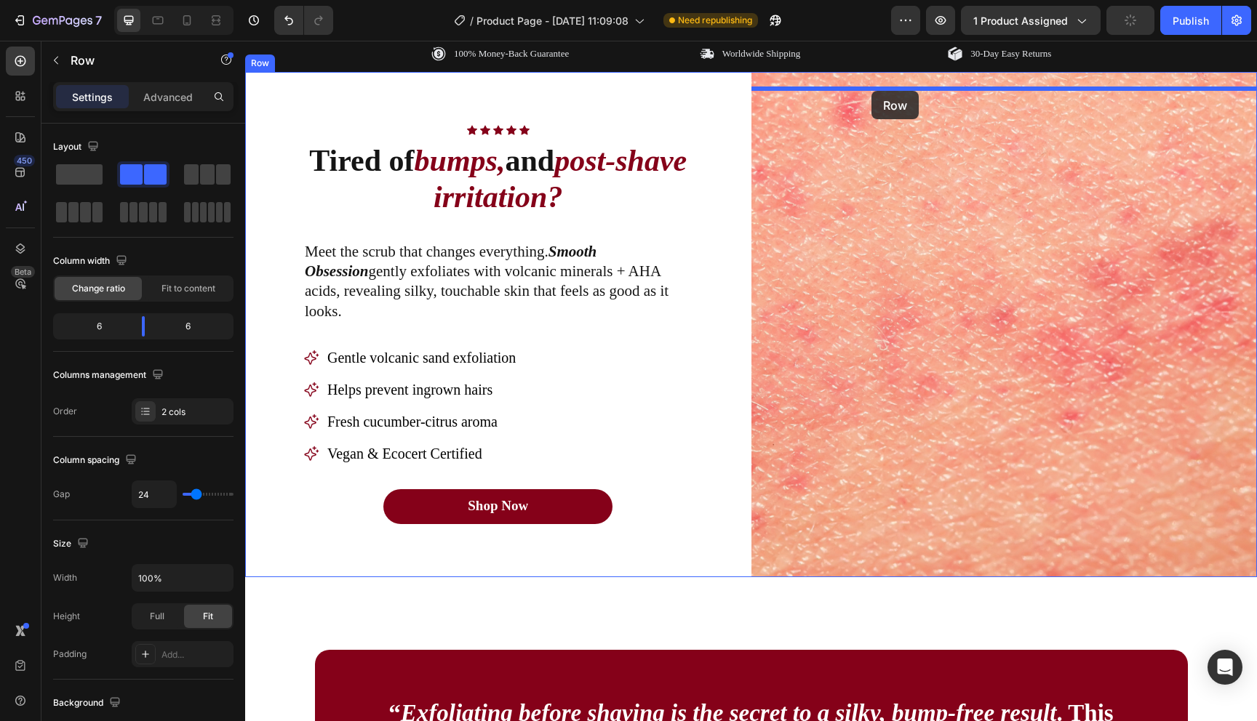
scroll to position [842, 0]
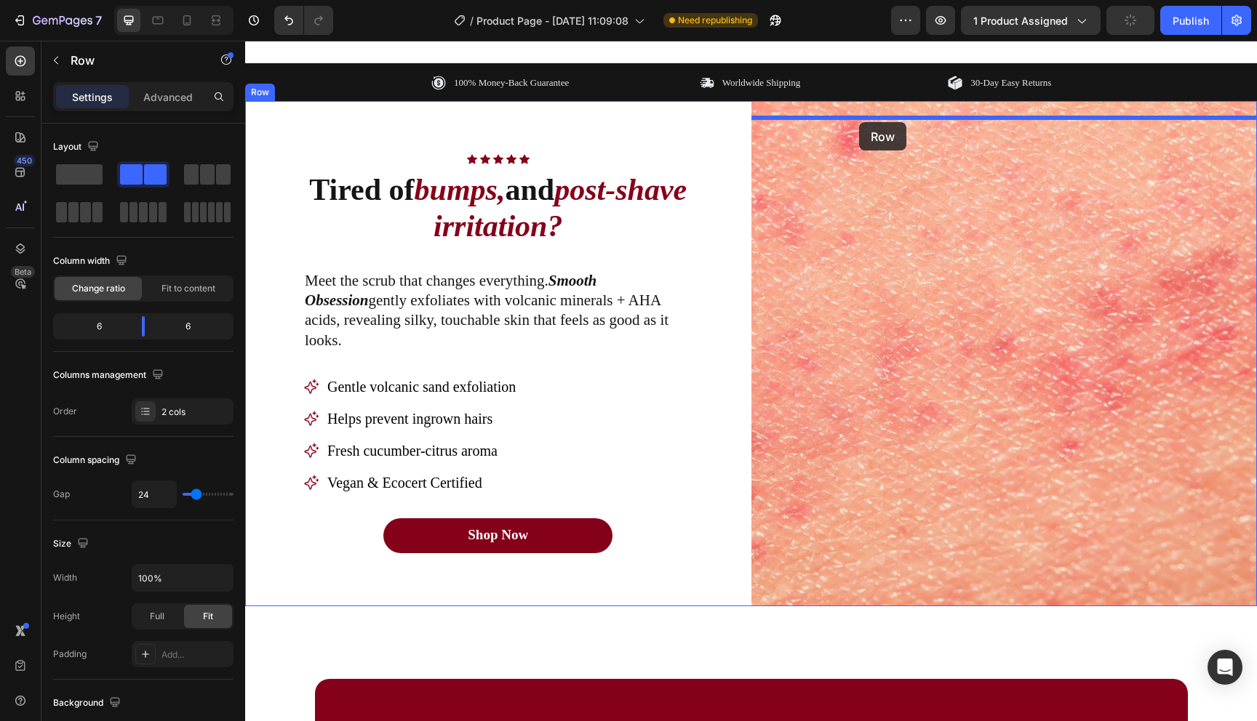
drag, startPoint x: 793, startPoint y: 93, endPoint x: 859, endPoint y: 121, distance: 71.3
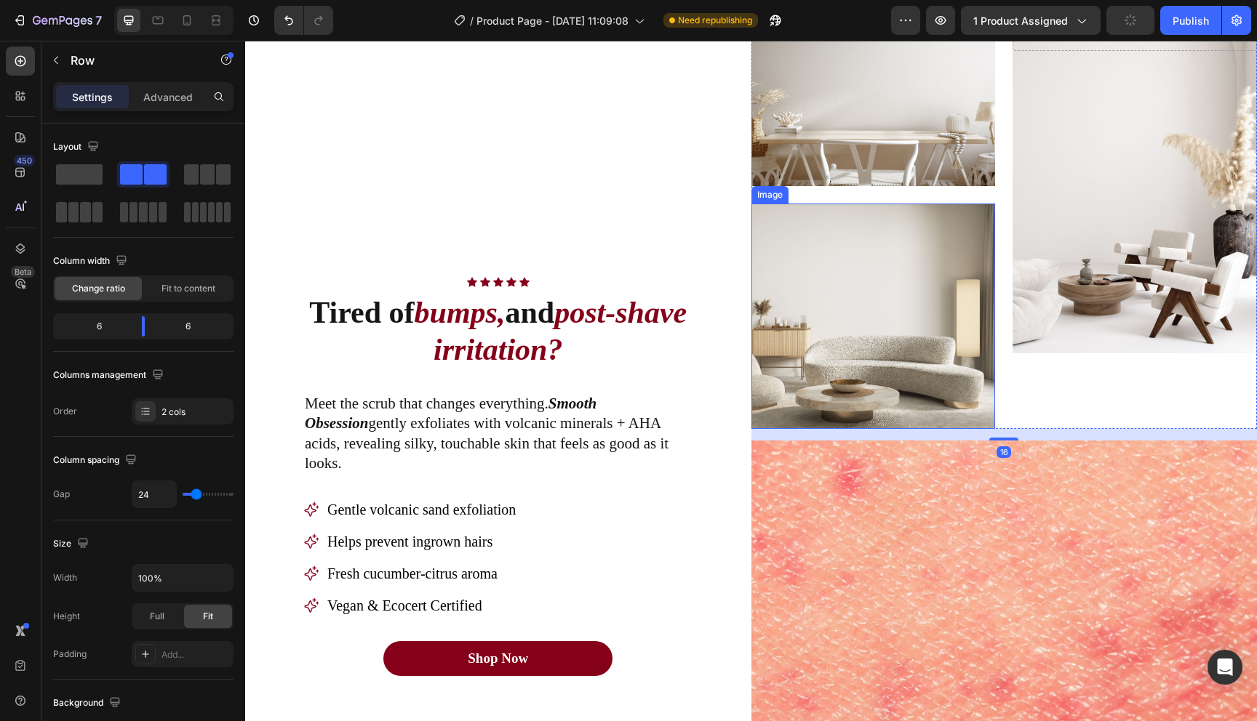
scroll to position [1021, 0]
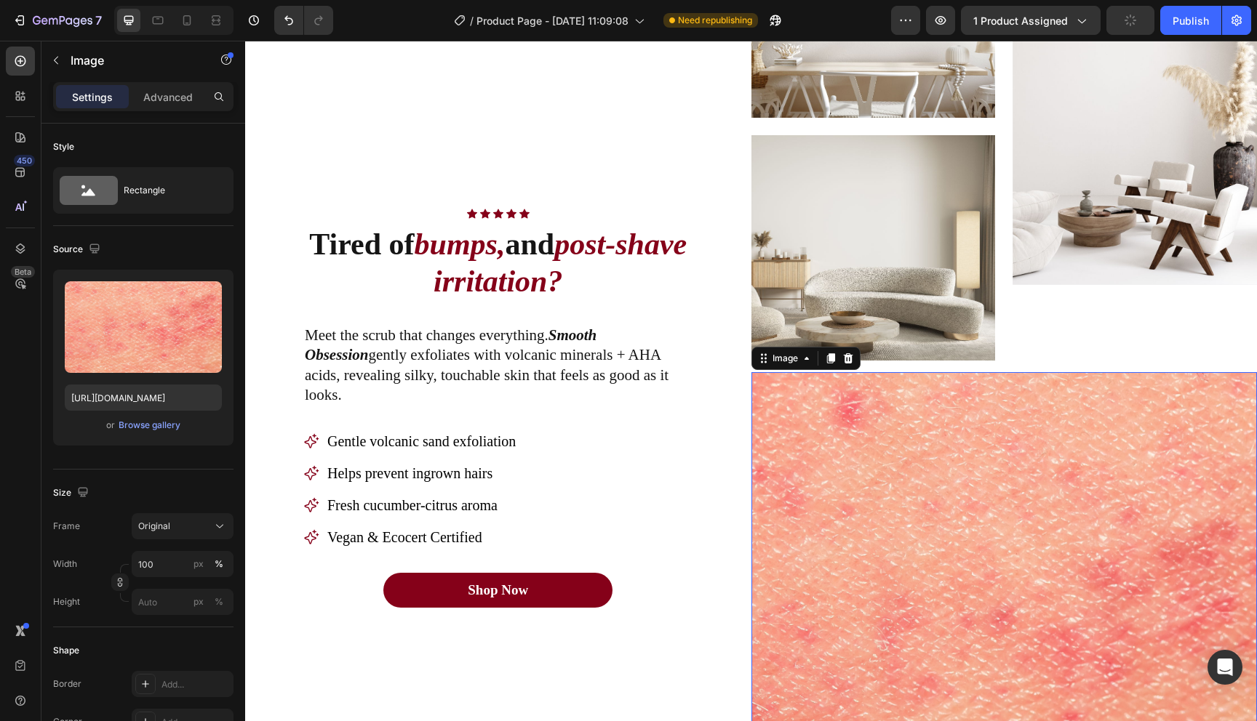
click at [927, 472] on img at bounding box center [1004, 625] width 506 height 506
click at [847, 360] on icon at bounding box center [847, 358] width 9 height 10
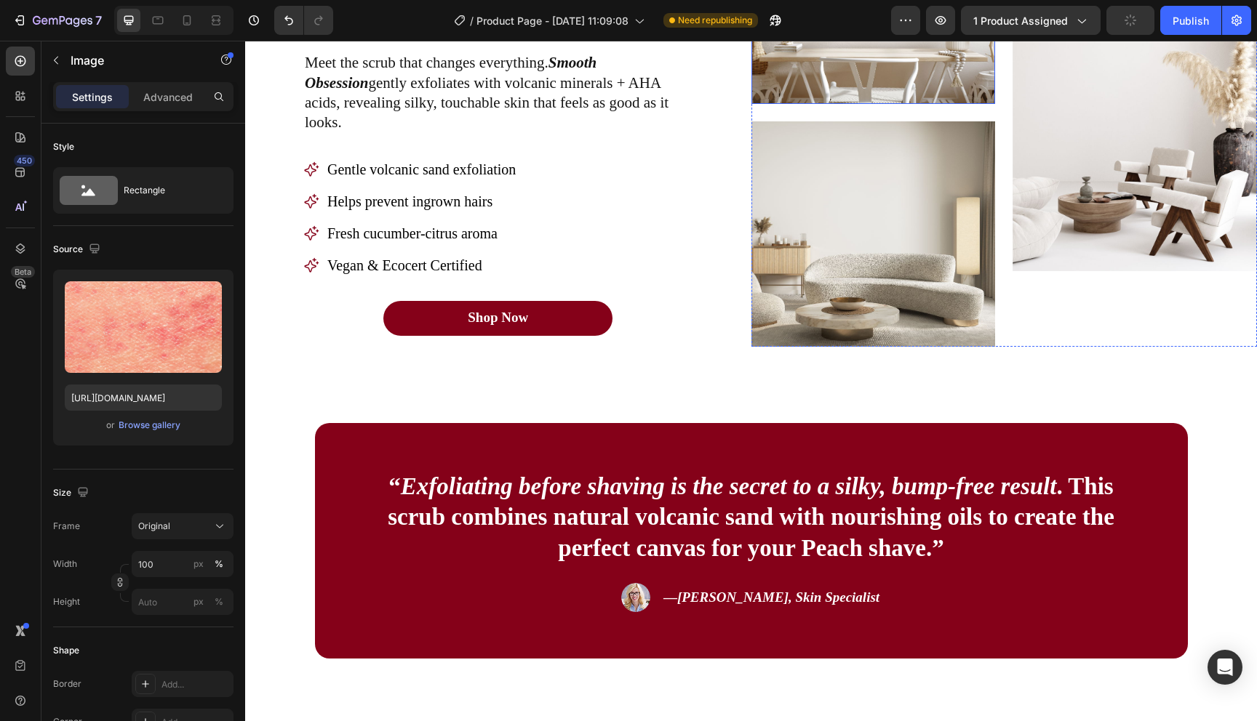
scroll to position [762, 0]
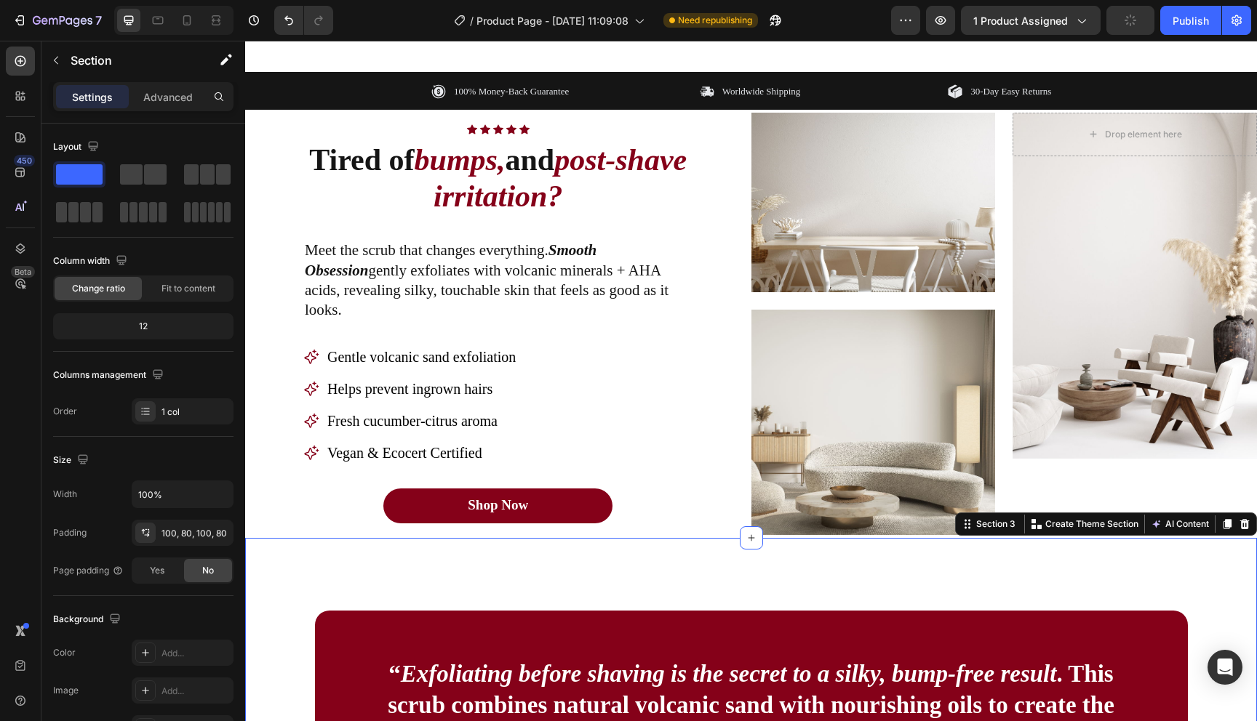
scroll to position [900, 0]
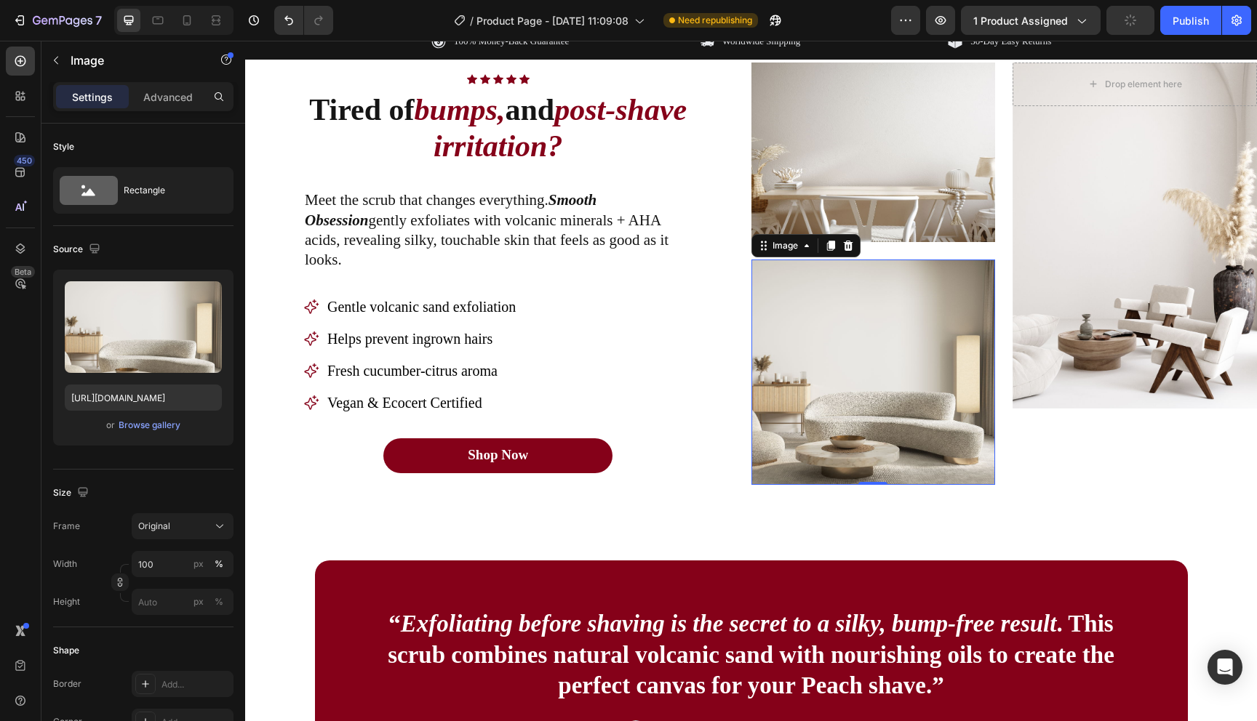
click at [940, 399] on img at bounding box center [873, 372] width 244 height 225
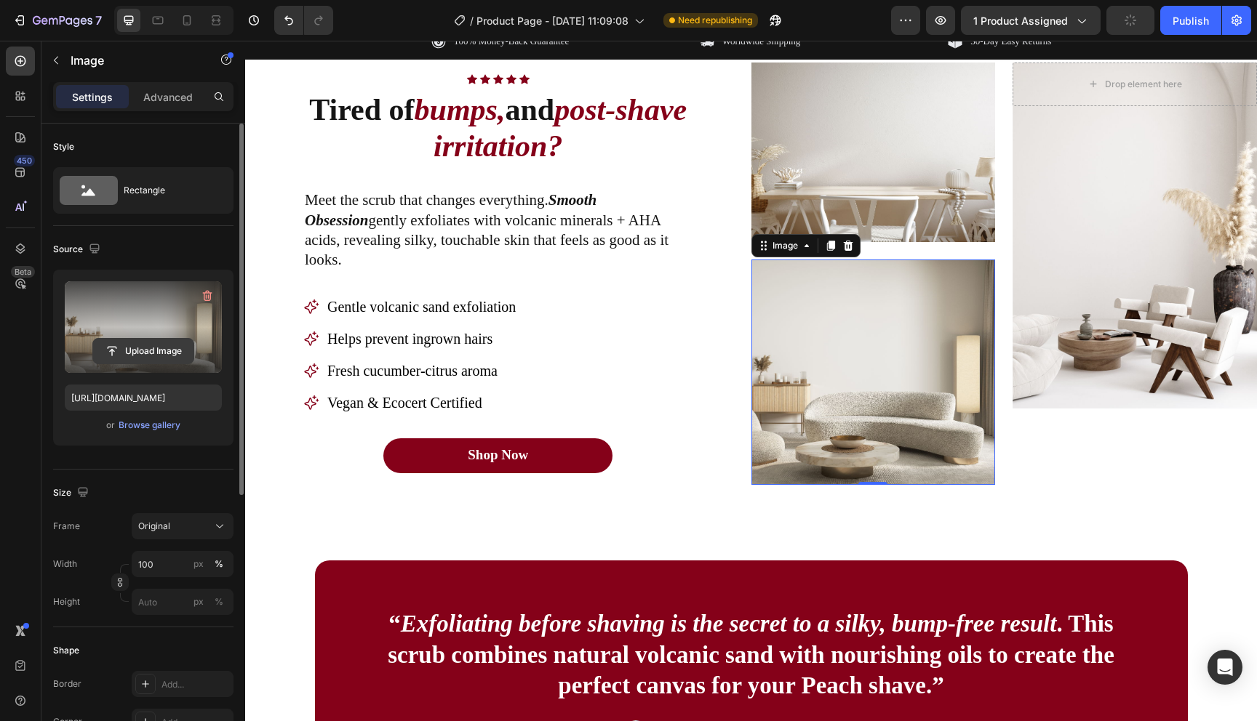
click at [155, 353] on input "file" at bounding box center [143, 351] width 100 height 25
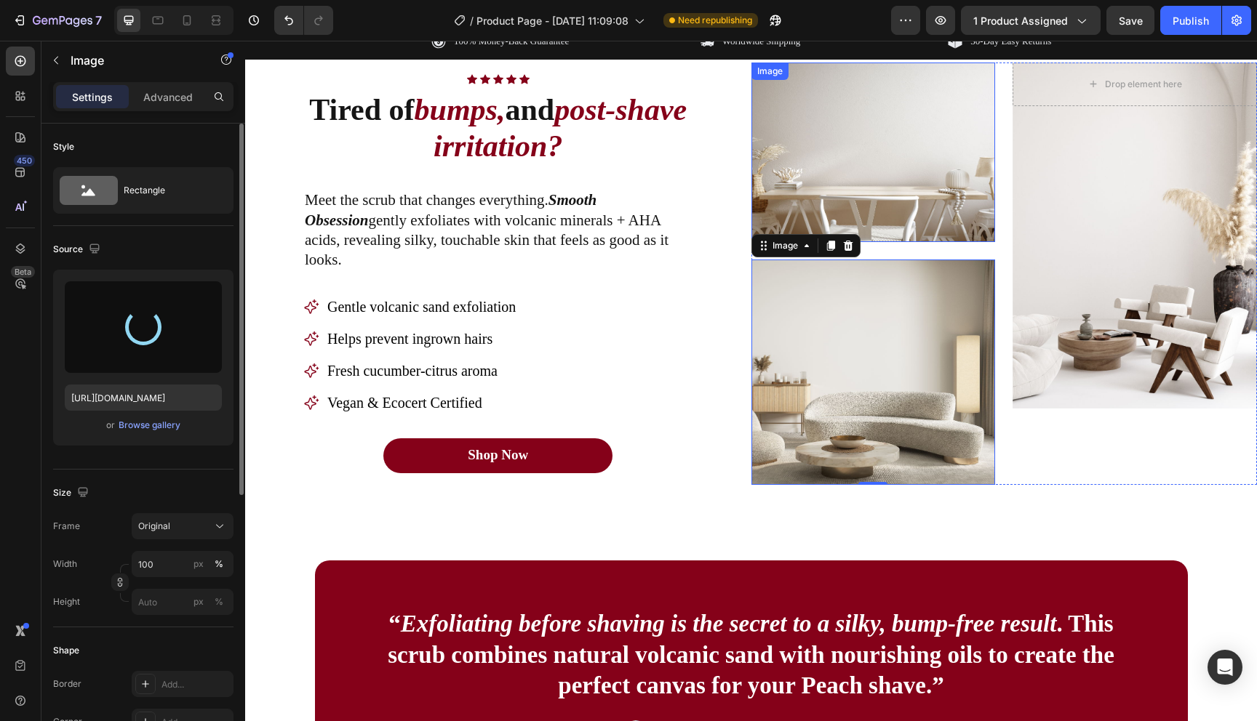
type input "[URL][DOMAIN_NAME]"
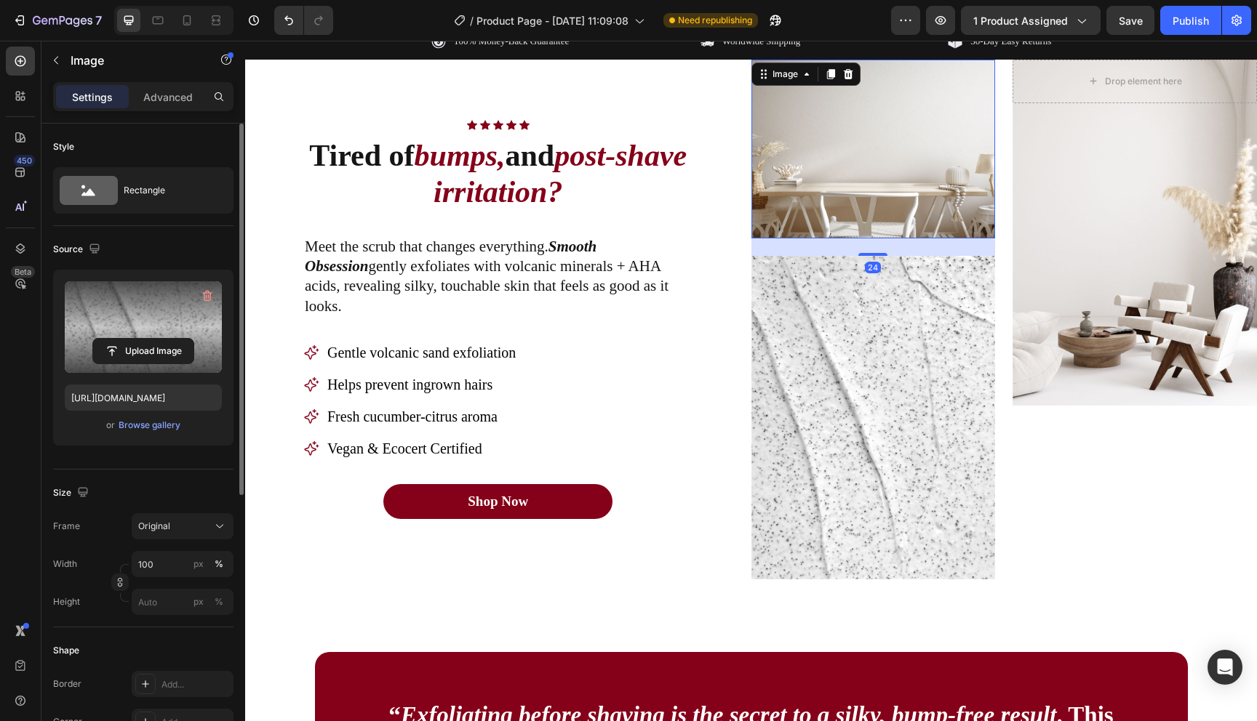
click at [901, 167] on img at bounding box center [873, 150] width 244 height 180
click at [130, 351] on input "file" at bounding box center [143, 351] width 100 height 25
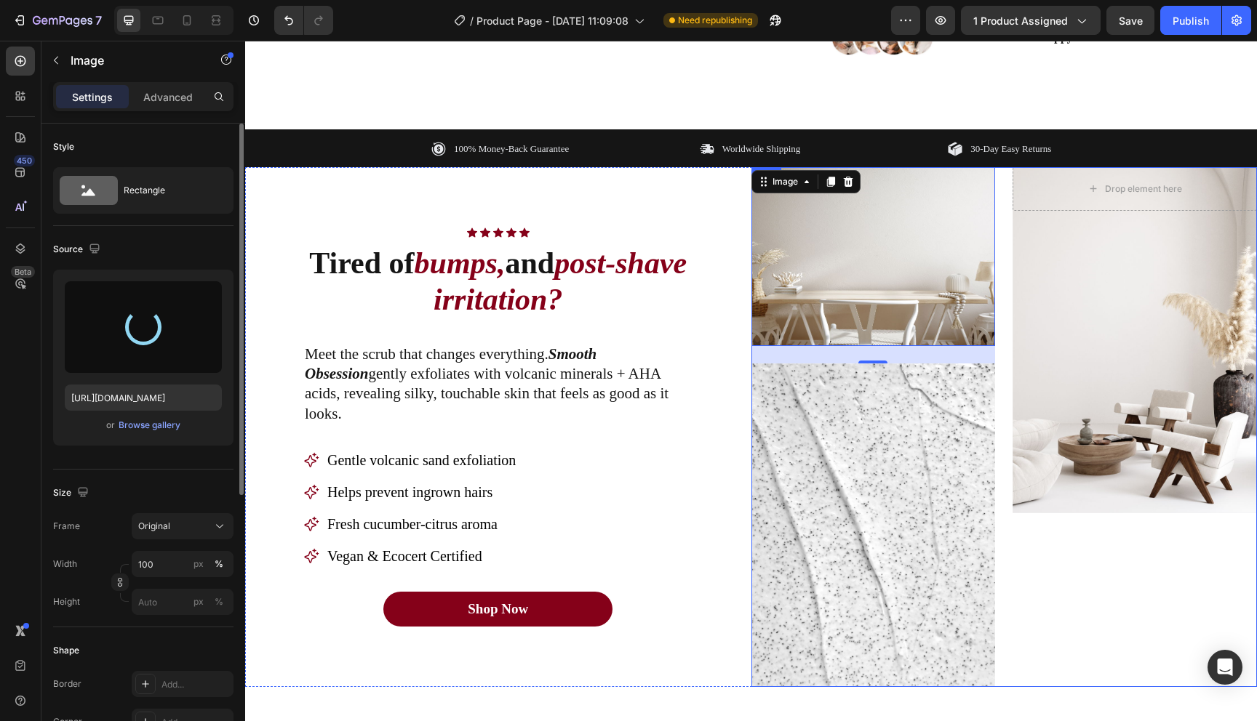
scroll to position [843, 0]
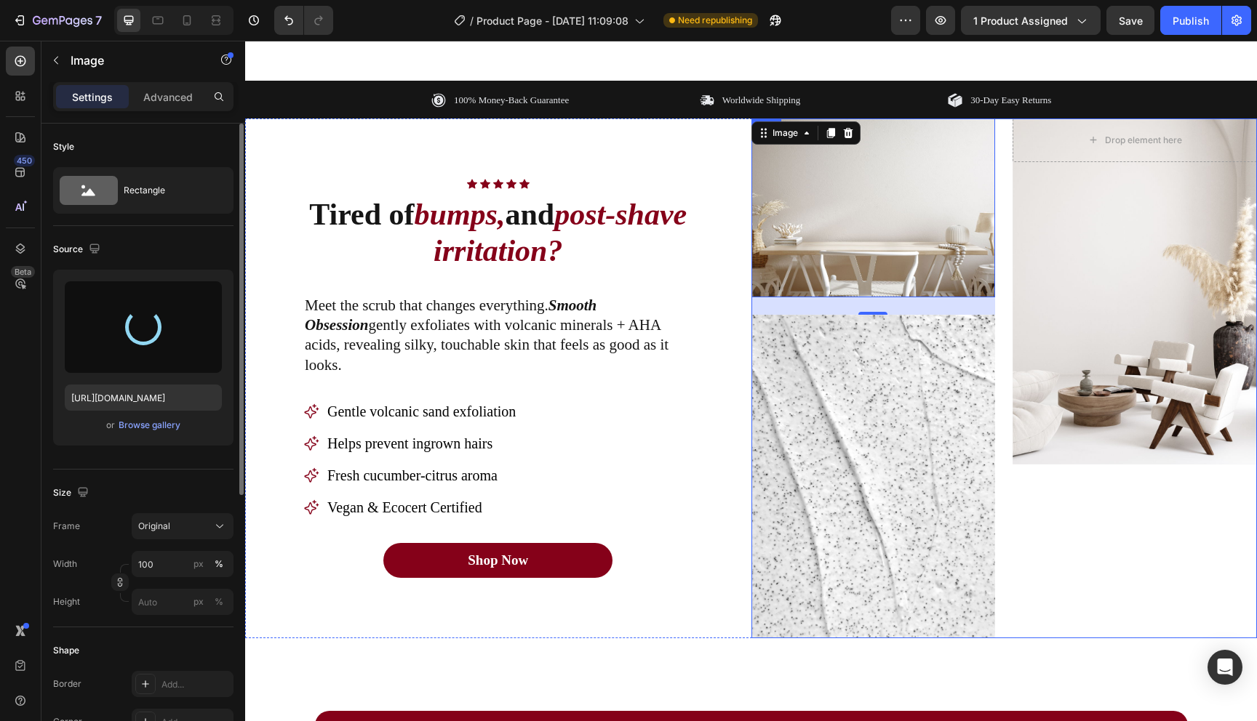
type input "[URL][DOMAIN_NAME]"
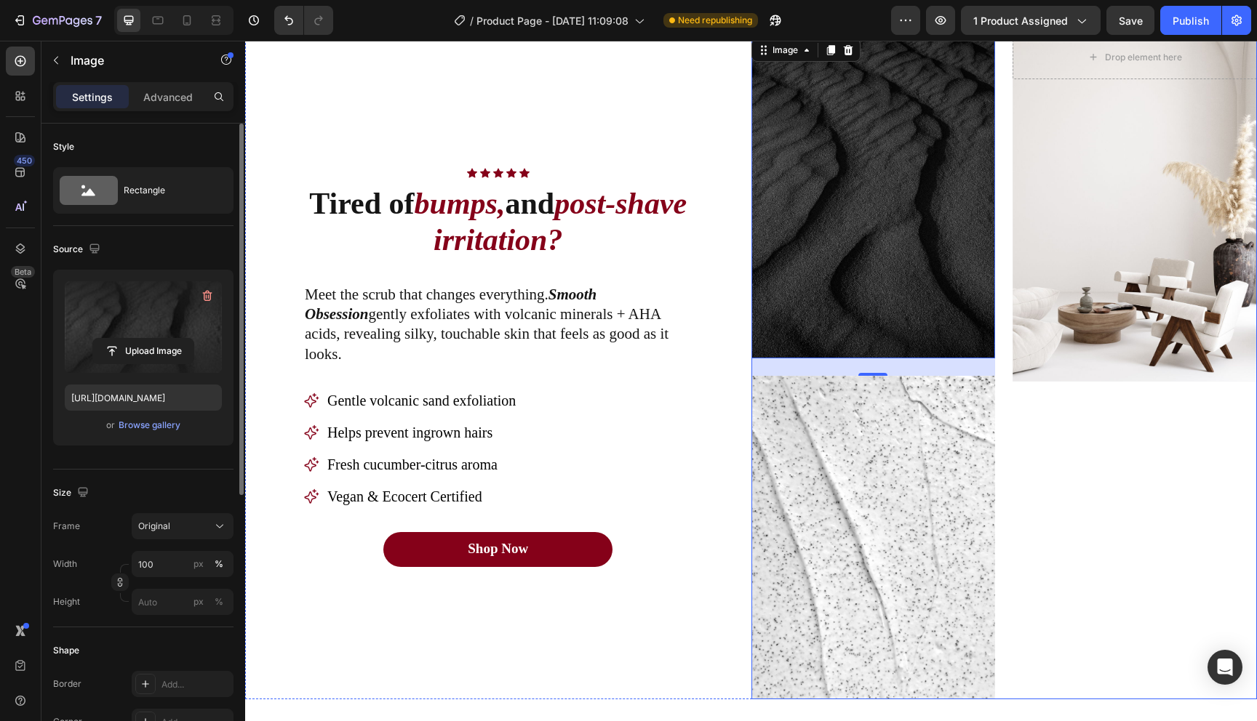
scroll to position [975, 0]
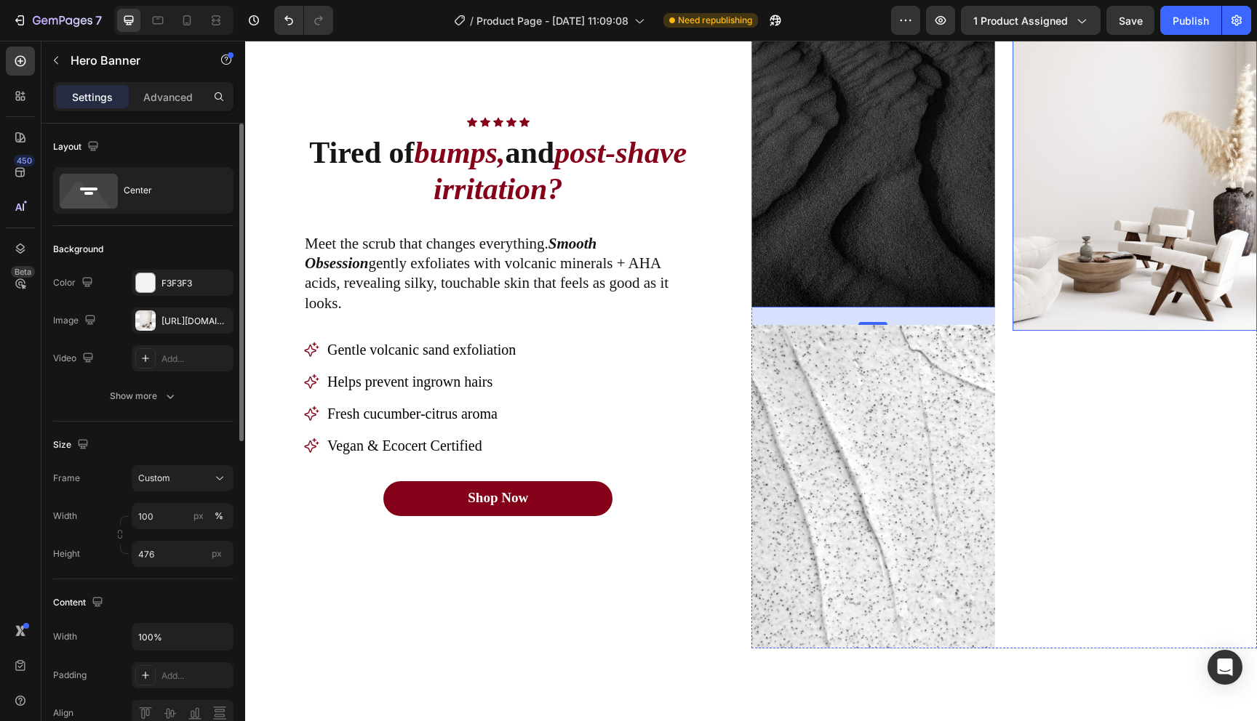
click at [1076, 303] on div "Overlay" at bounding box center [1134, 158] width 244 height 346
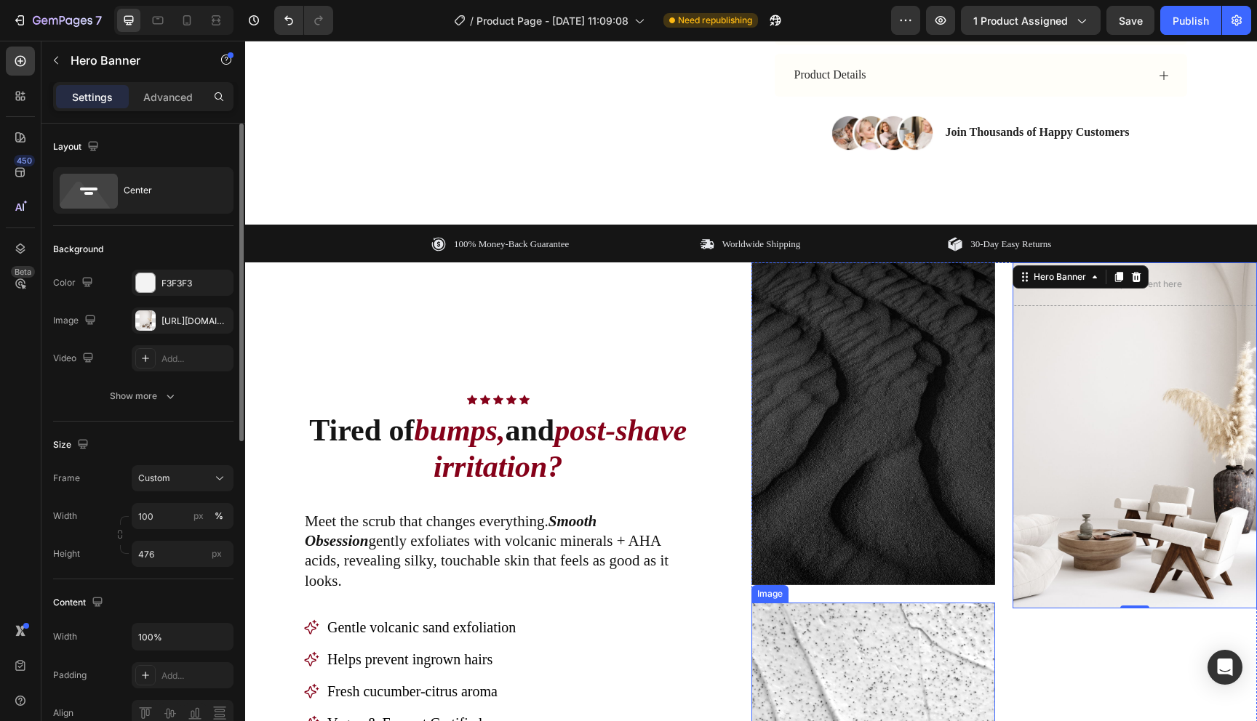
scroll to position [658, 0]
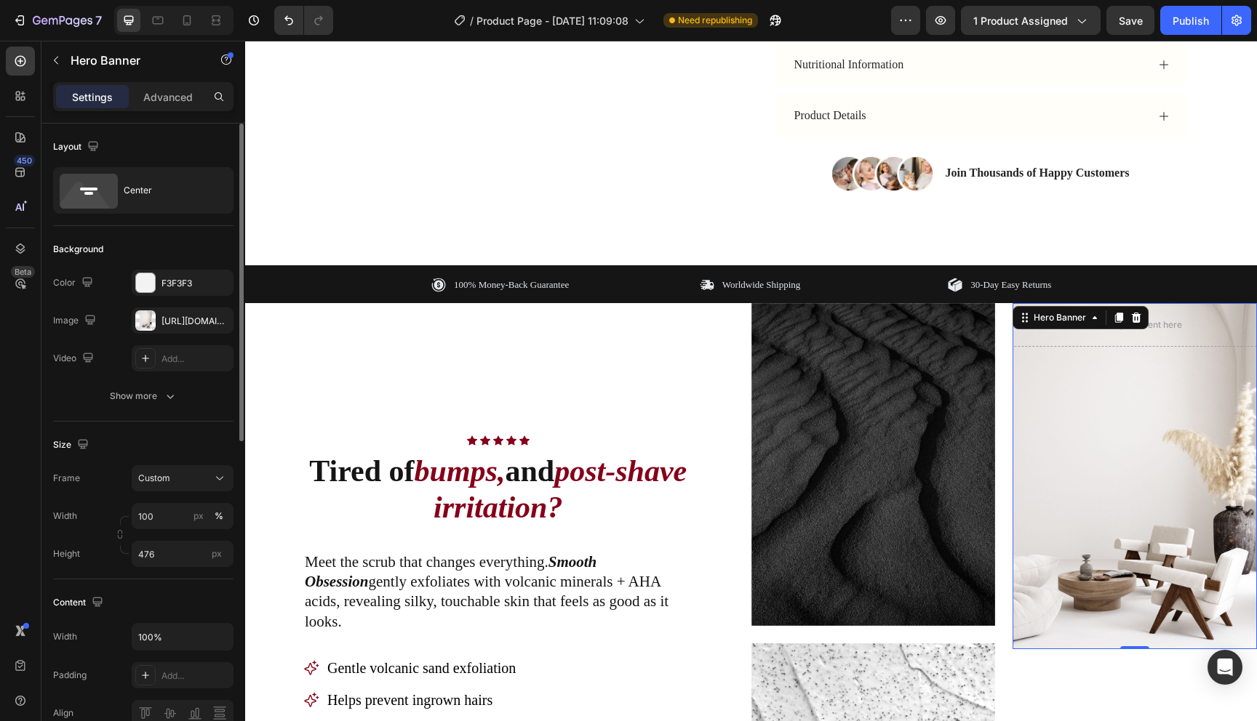
click at [1102, 397] on div "Overlay" at bounding box center [1134, 476] width 244 height 346
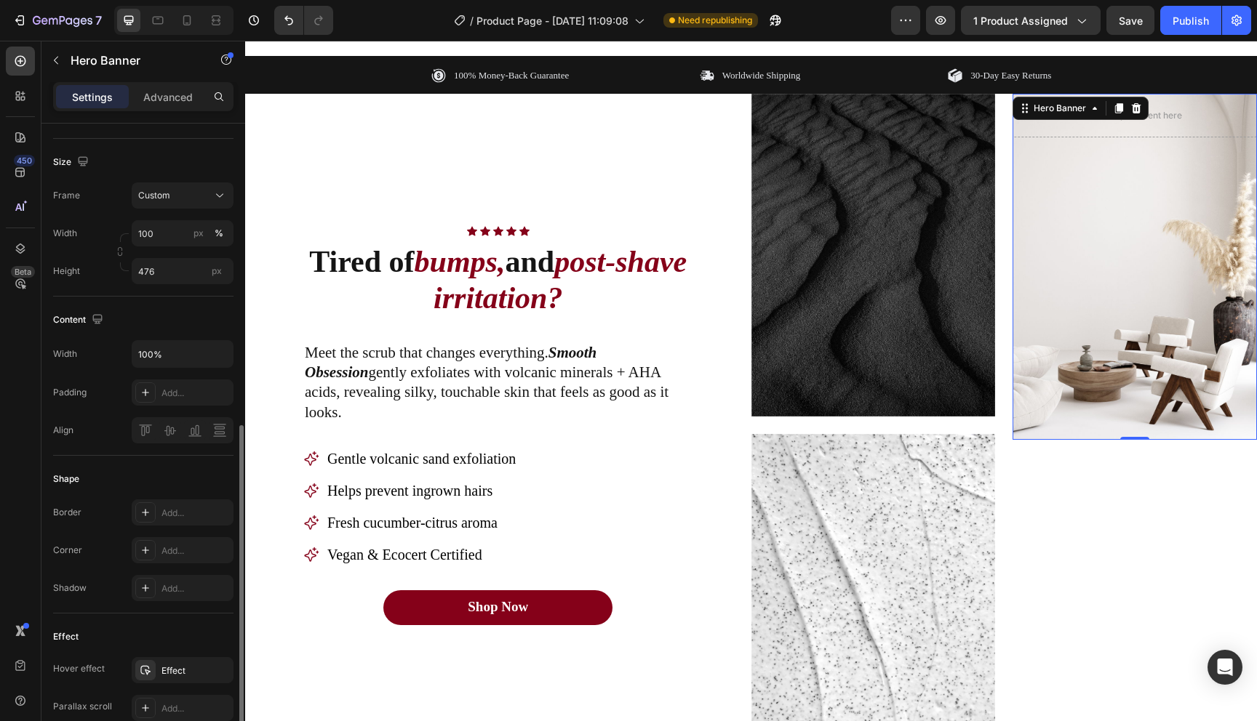
scroll to position [0, 0]
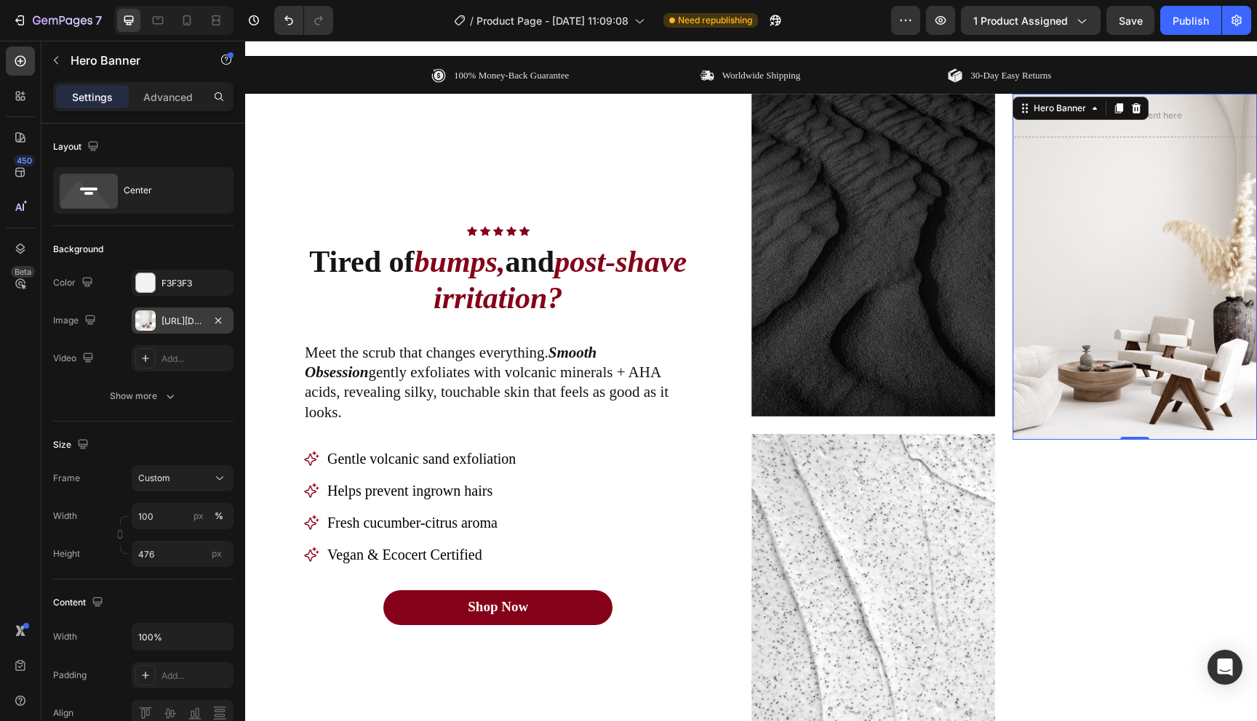
click at [195, 322] on div "[URL][DOMAIN_NAME]" at bounding box center [182, 321] width 42 height 13
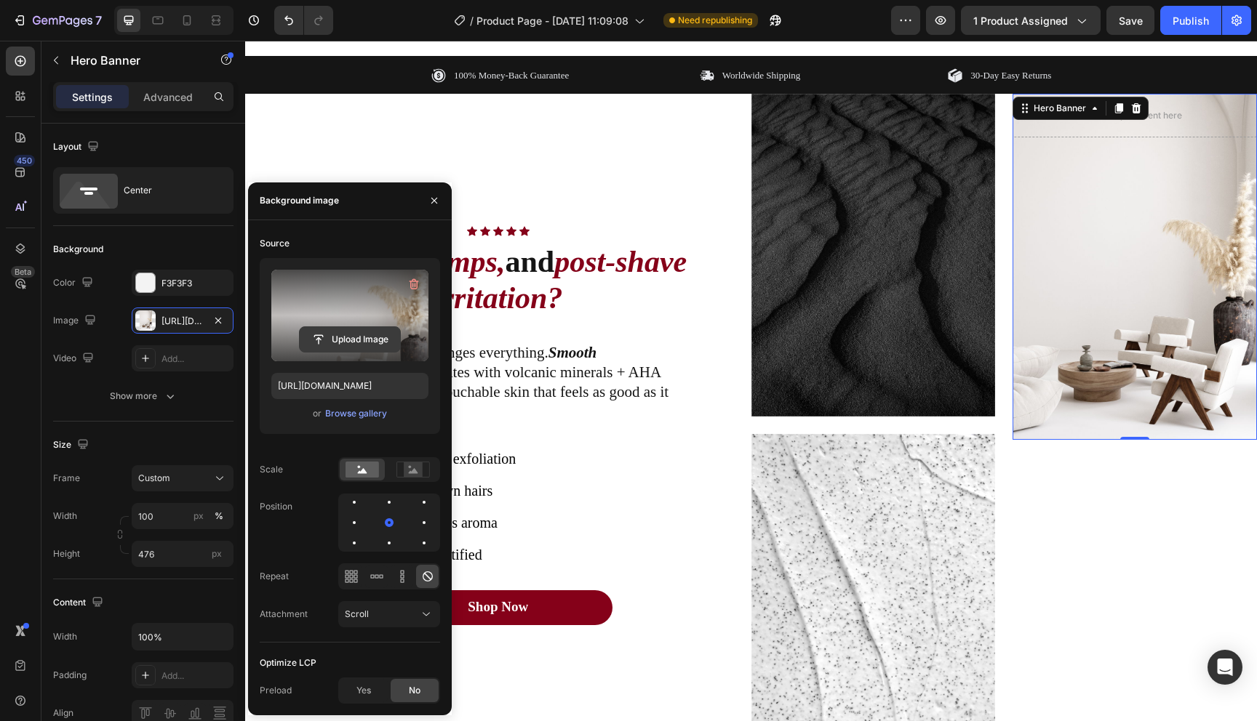
click at [348, 343] on input "file" at bounding box center [350, 339] width 100 height 25
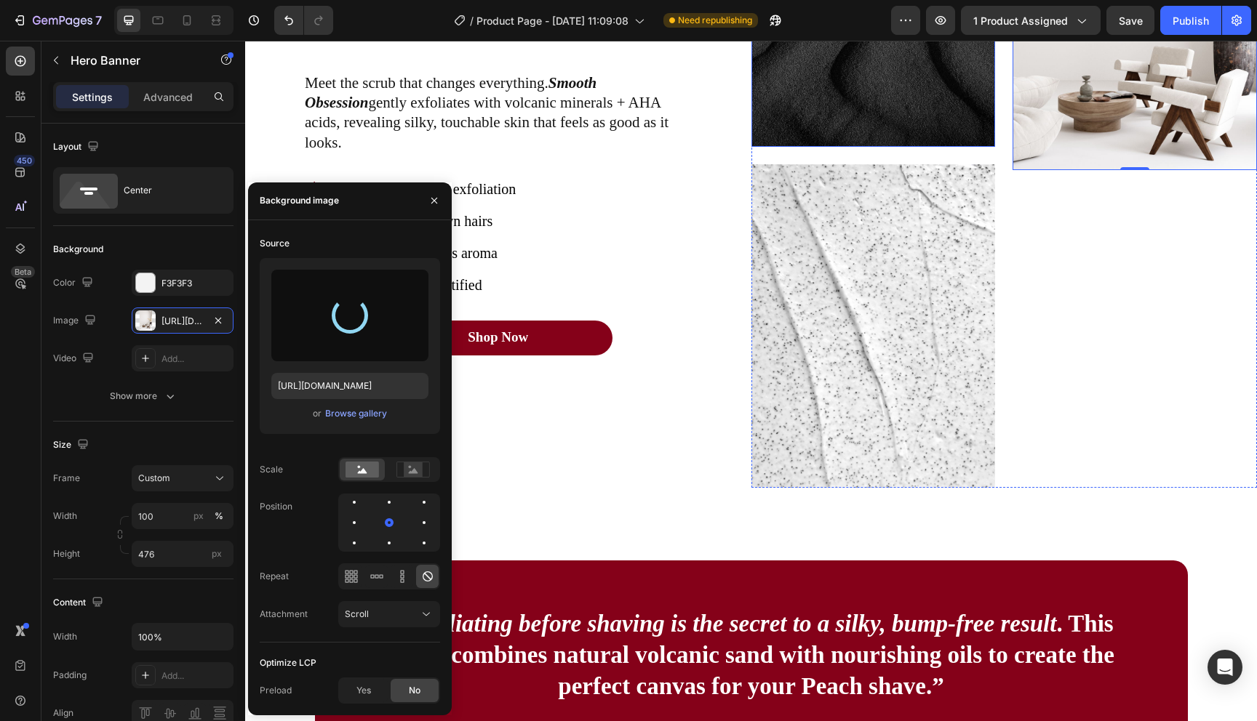
type input "[URL][DOMAIN_NAME]"
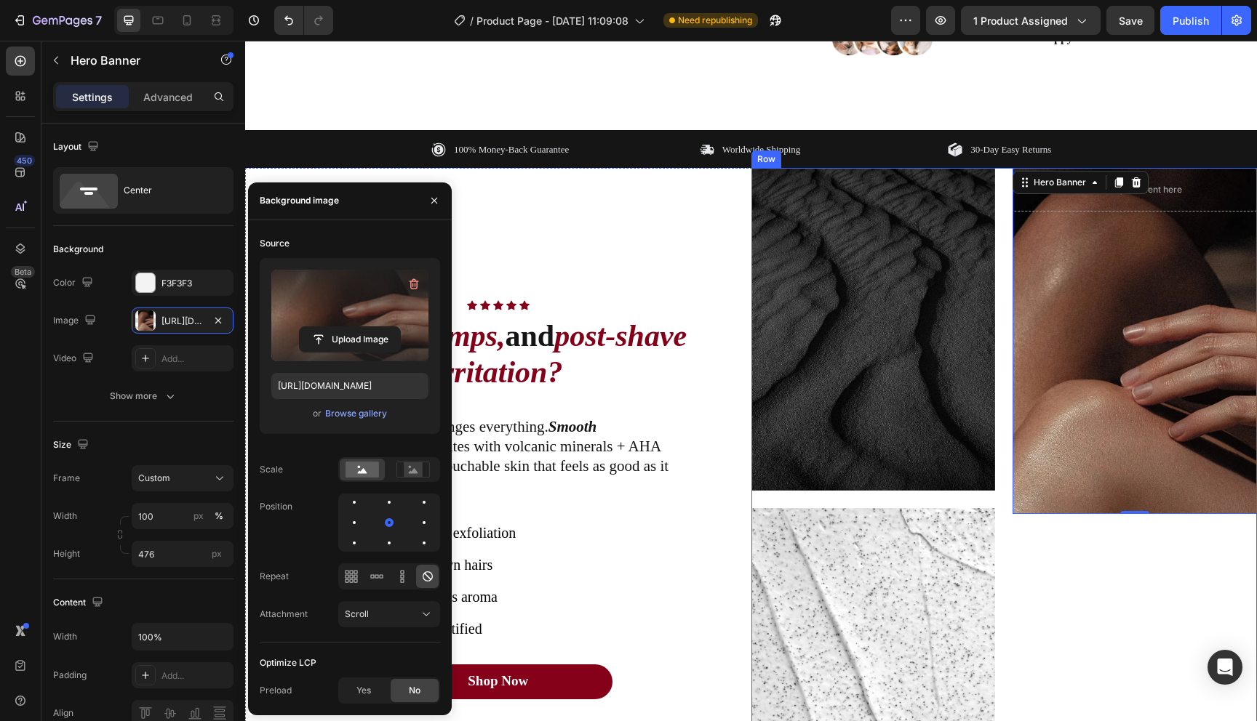
click at [1068, 602] on div "Drop element here Hero Banner 0" at bounding box center [1134, 500] width 244 height 664
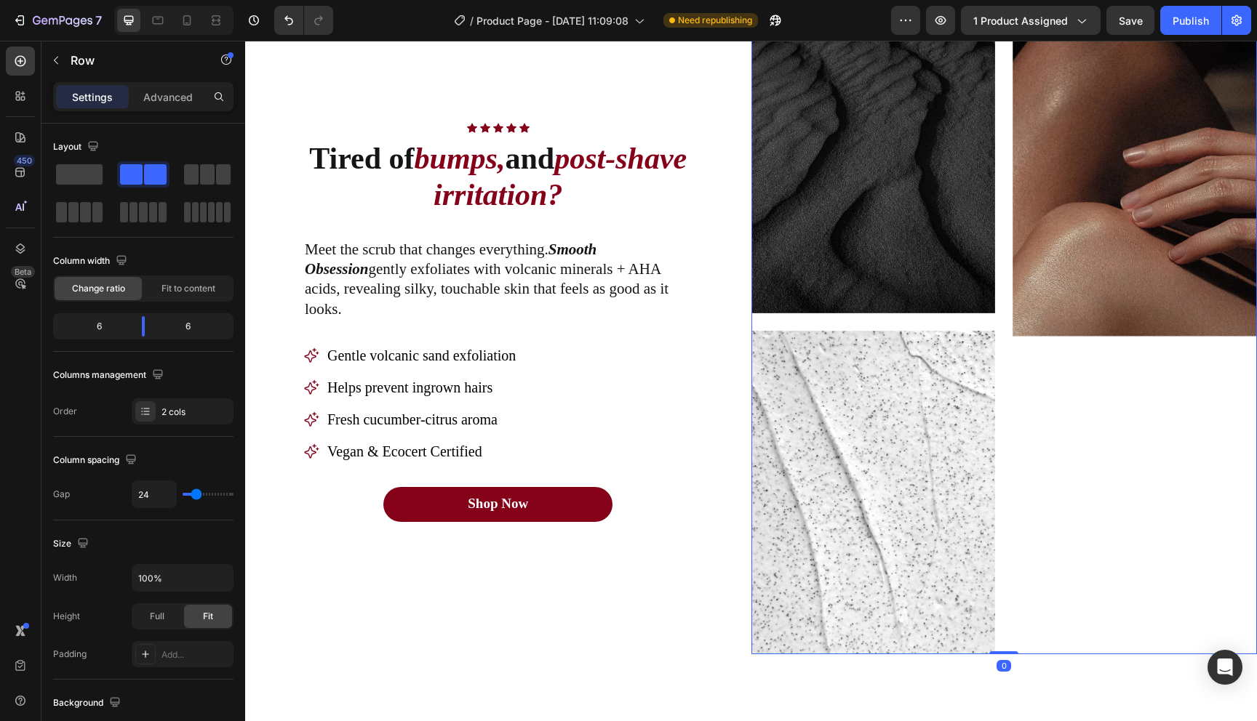
scroll to position [977, 0]
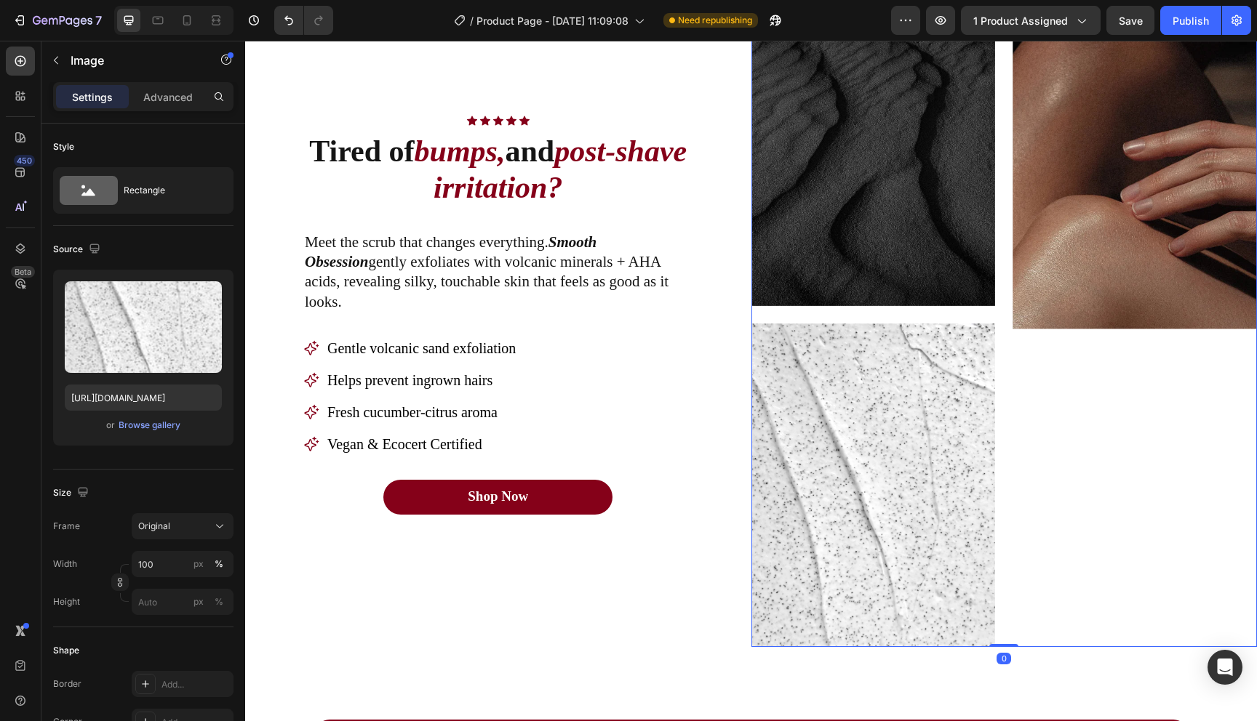
click at [945, 518] on img at bounding box center [873, 486] width 244 height 324
click at [833, 311] on icon at bounding box center [830, 310] width 8 height 10
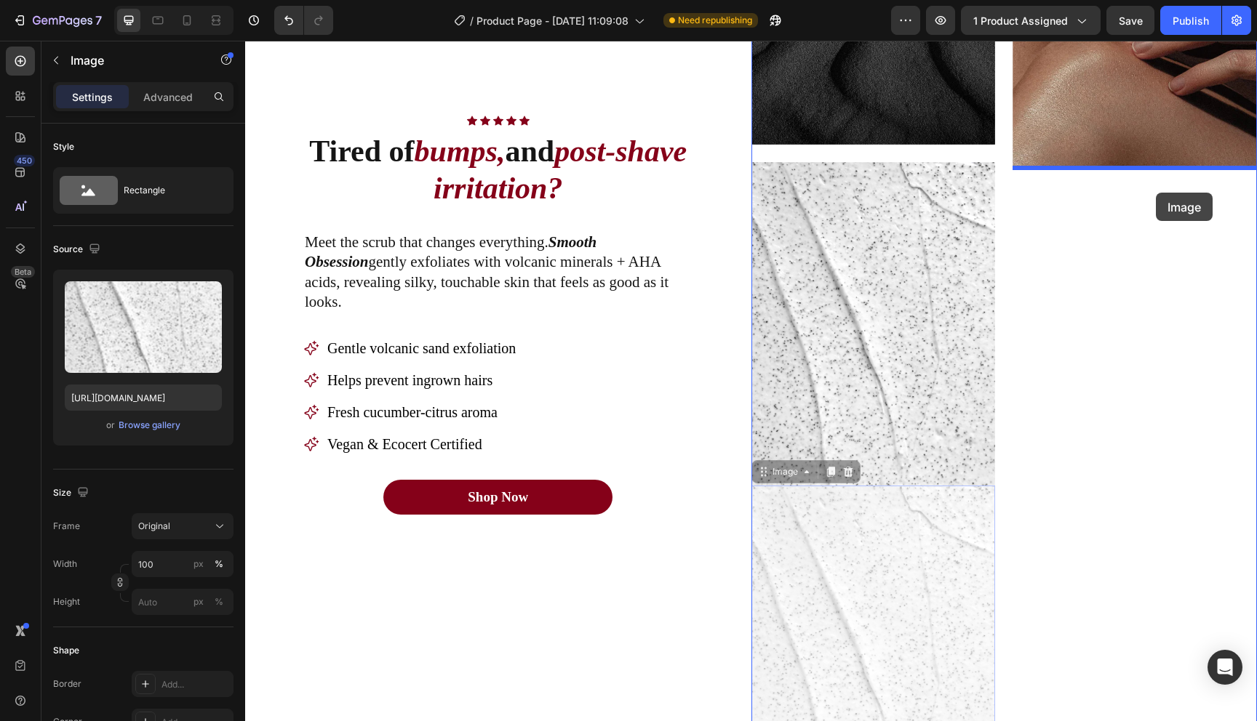
drag, startPoint x: 785, startPoint y: 476, endPoint x: 1156, endPoint y: 193, distance: 466.4
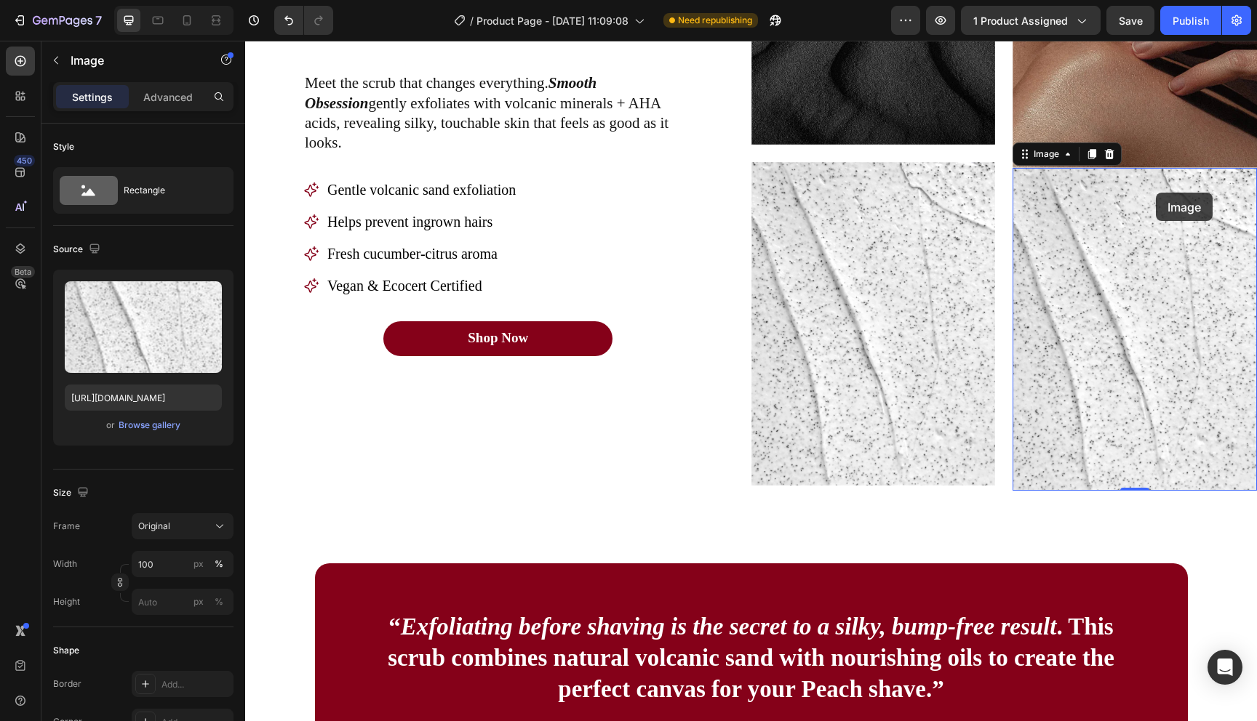
scroll to position [979, 0]
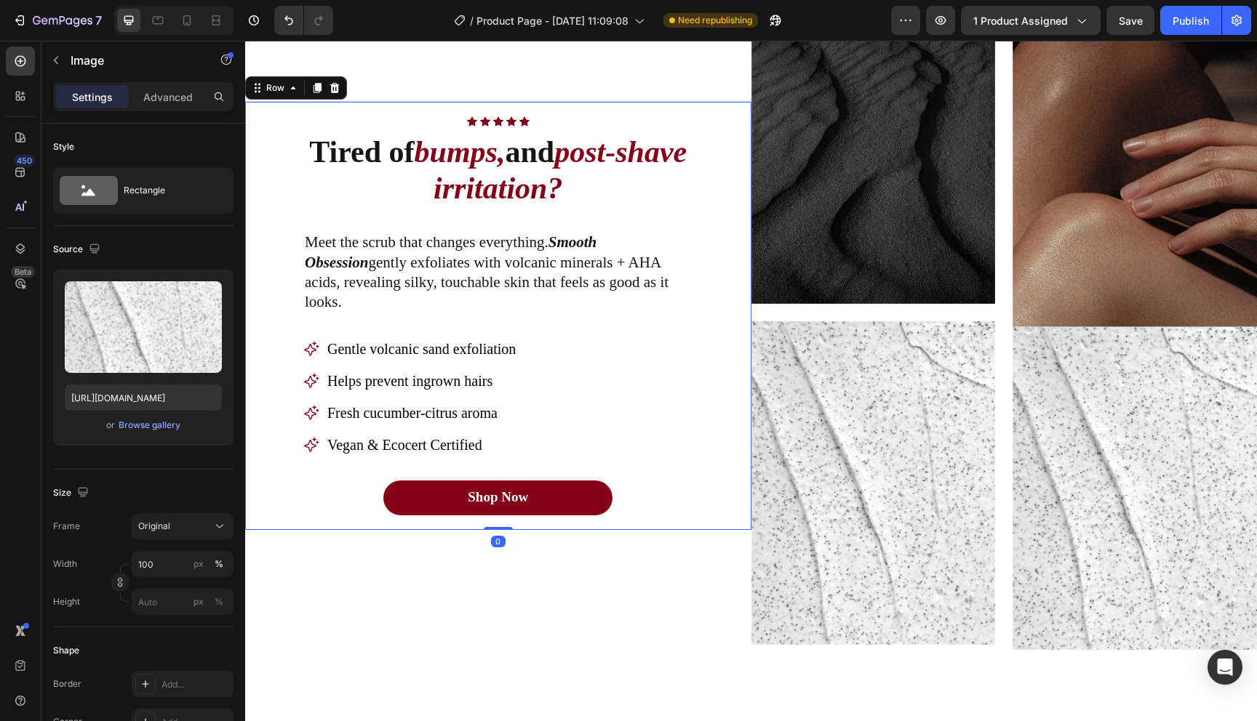
click at [712, 471] on div "Icon Icon Icon Icon Icon Icon List Row Tired of bumps, and post-shave irritatio…" at bounding box center [498, 316] width 506 height 428
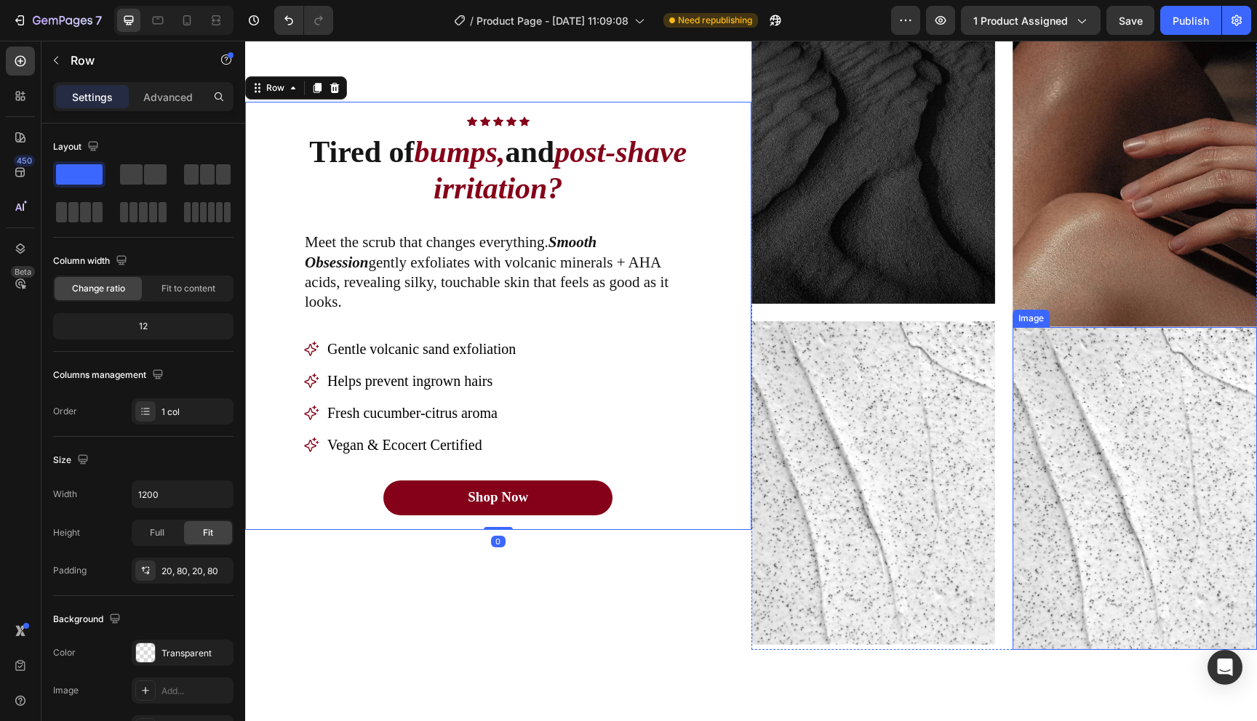
click at [1076, 475] on img at bounding box center [1134, 489] width 244 height 324
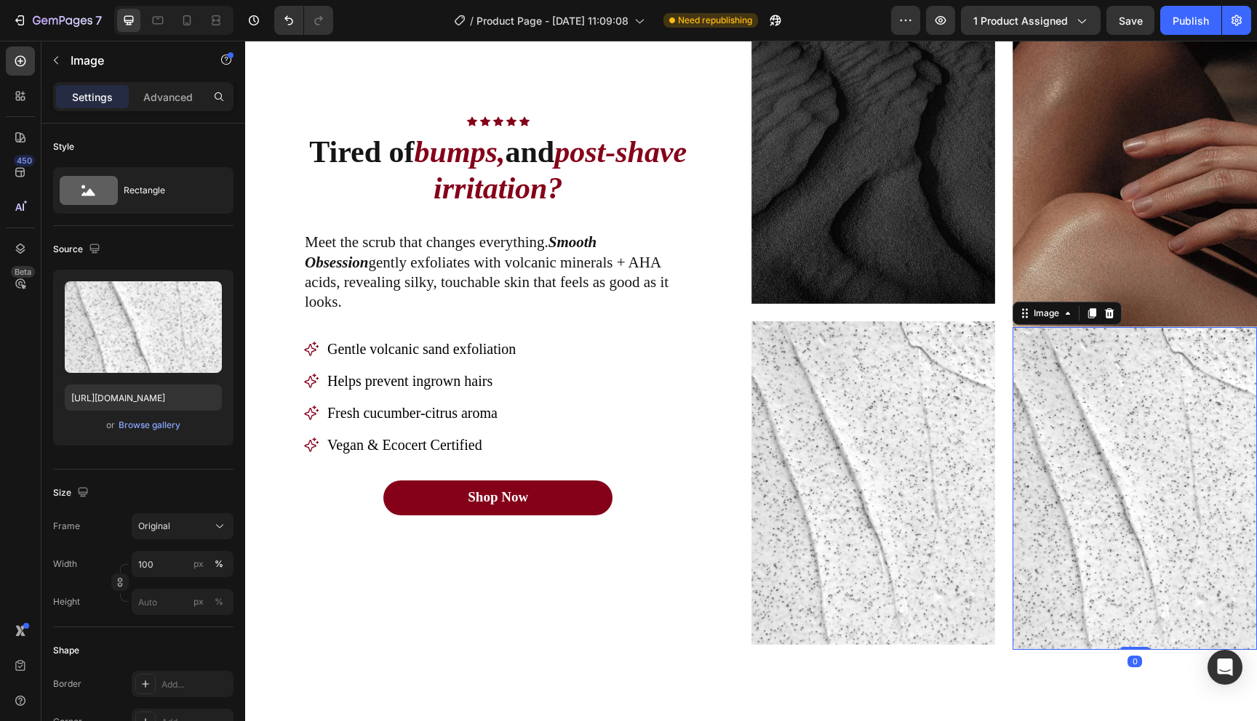
scroll to position [799, 0]
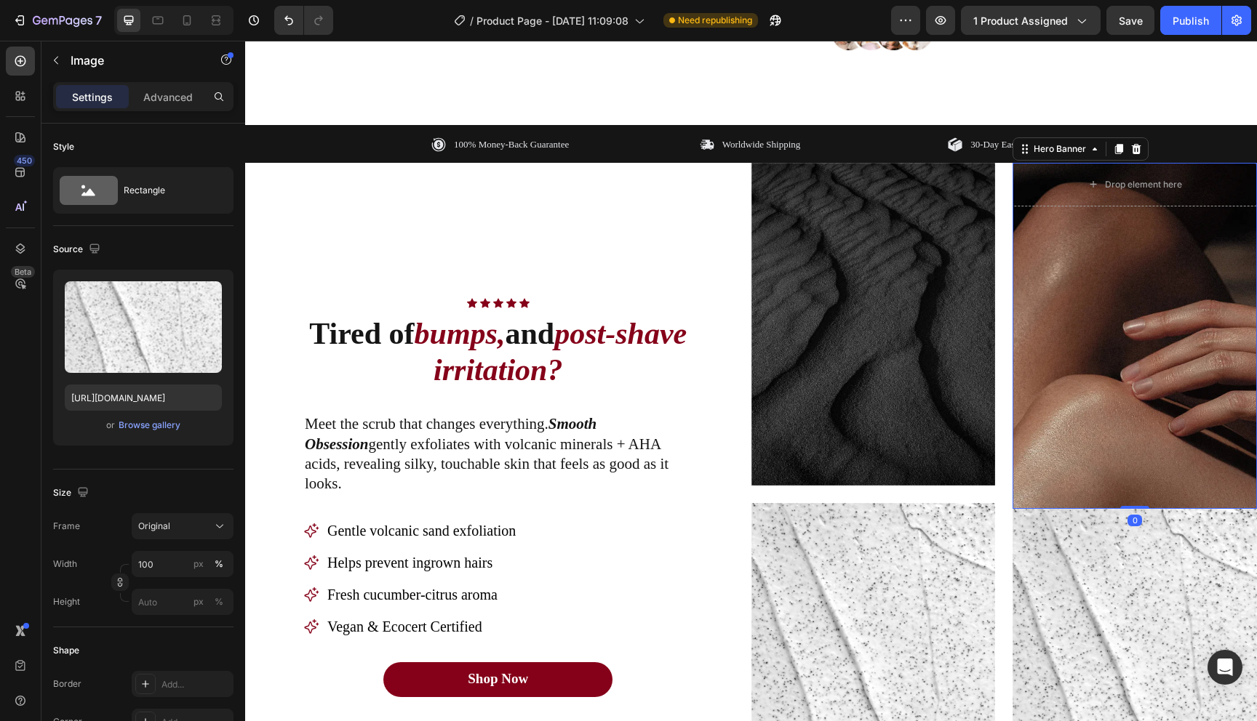
click at [1047, 388] on div "Overlay" at bounding box center [1134, 336] width 244 height 346
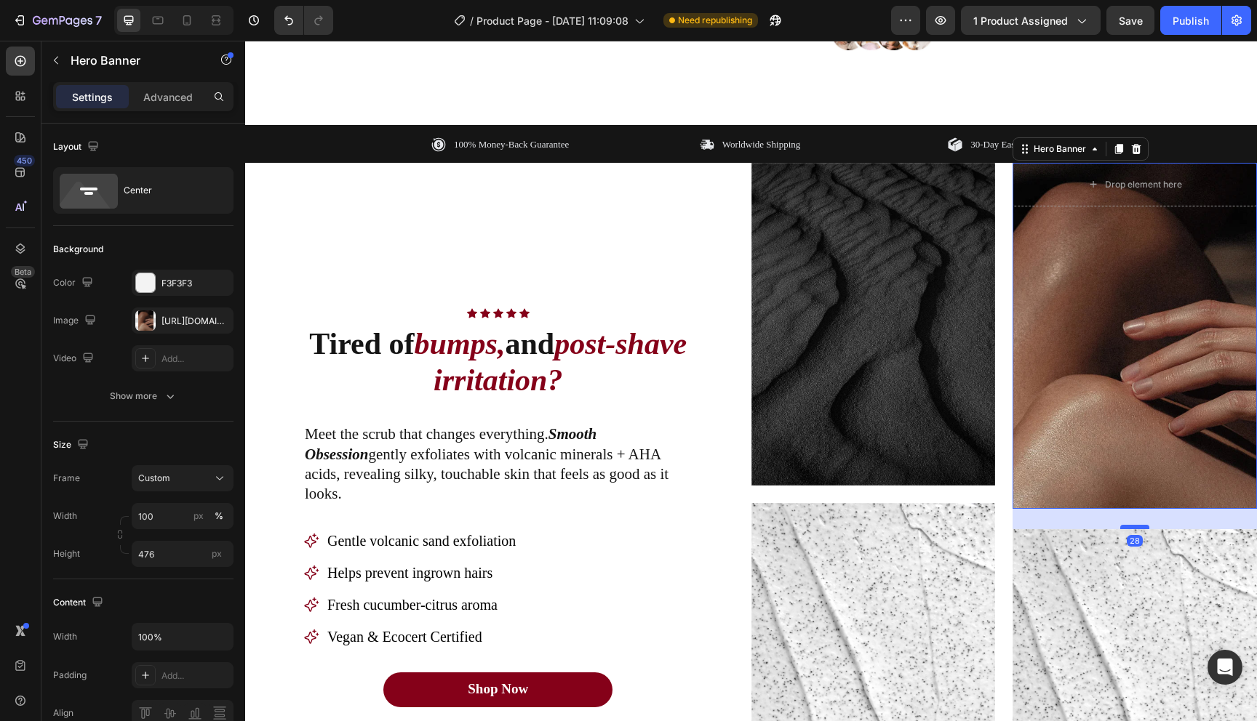
drag, startPoint x: 1142, startPoint y: 504, endPoint x: 1138, endPoint y: 524, distance: 20.7
click at [1138, 525] on div at bounding box center [1134, 527] width 29 height 4
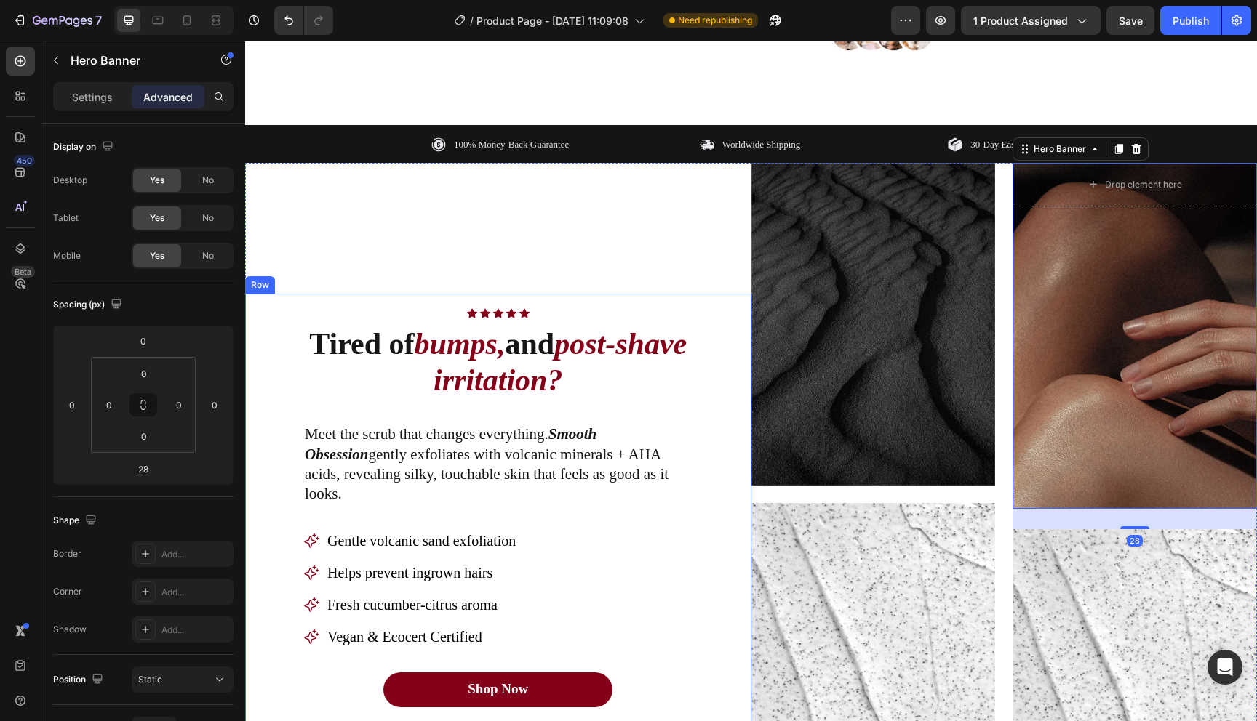
click at [711, 503] on div "Icon Icon Icon Icon Icon Icon List Row Tired of bumps, and post-shave irritatio…" at bounding box center [498, 508] width 506 height 428
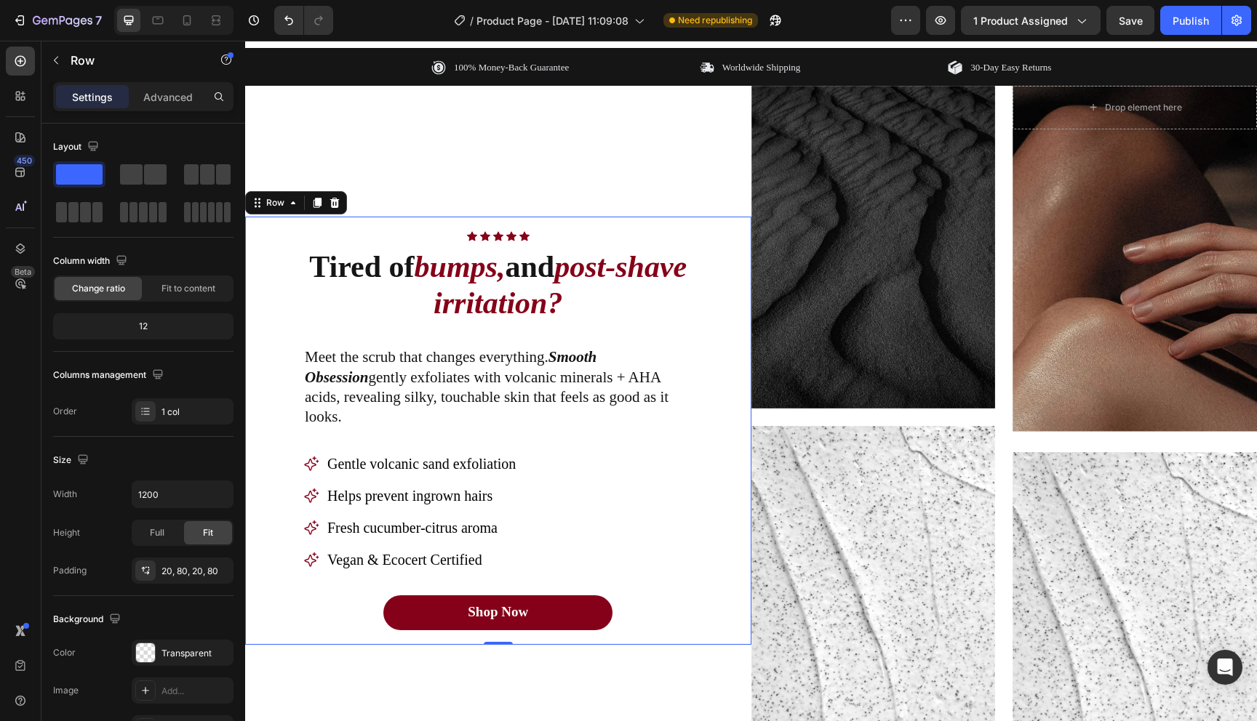
scroll to position [946, 0]
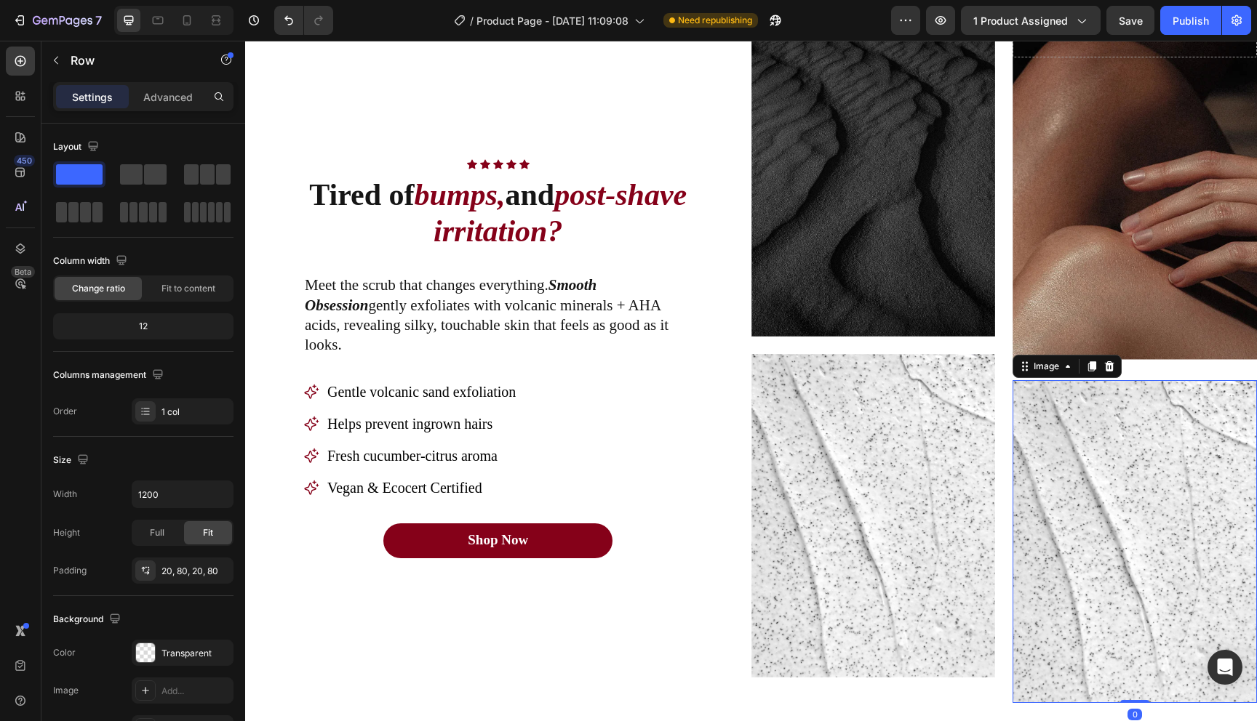
click at [1084, 557] on img at bounding box center [1134, 542] width 244 height 324
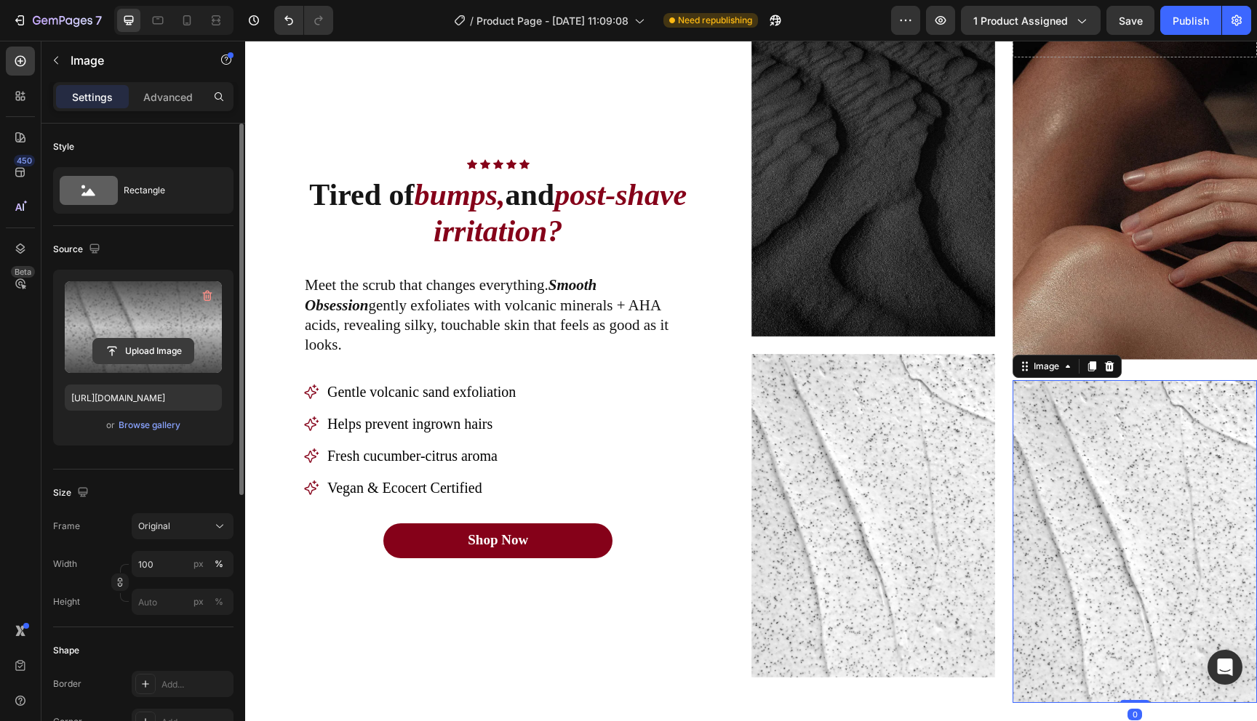
click at [155, 352] on input "file" at bounding box center [143, 351] width 100 height 25
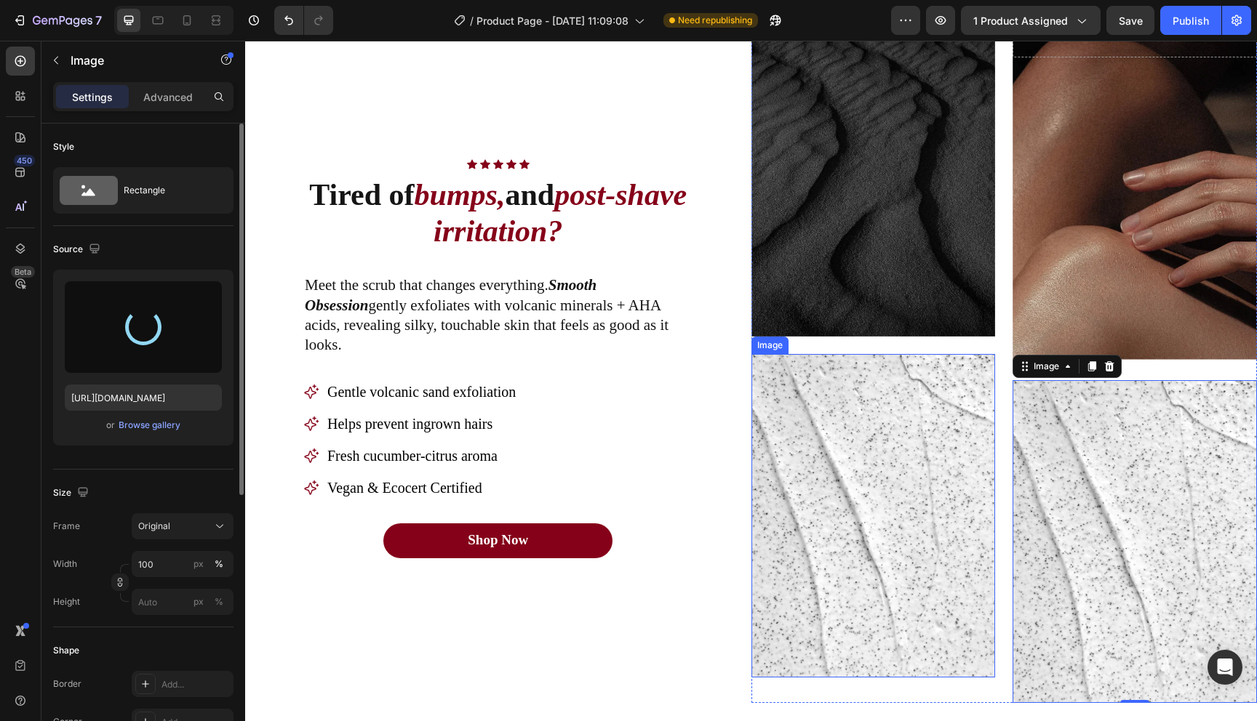
type input "https://cdn.shopify.com/s/files/1/0721/4720/6343/files/gempages_579896476411364…"
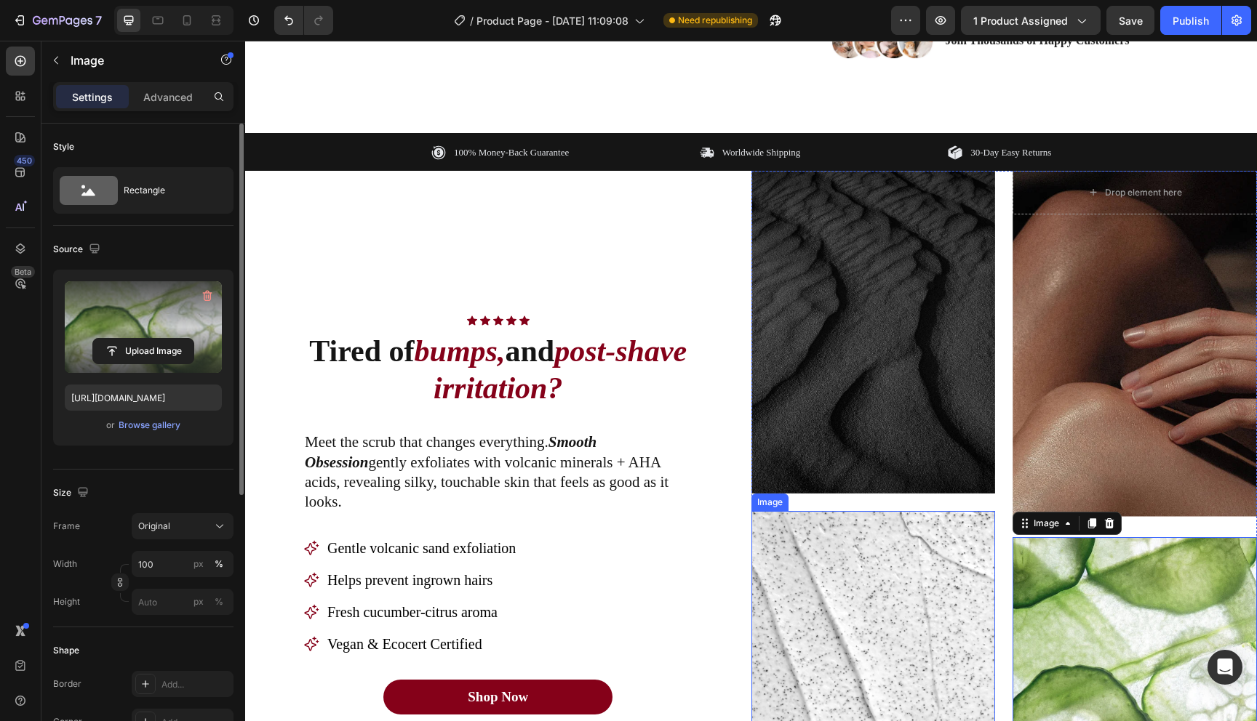
scroll to position [779, 0]
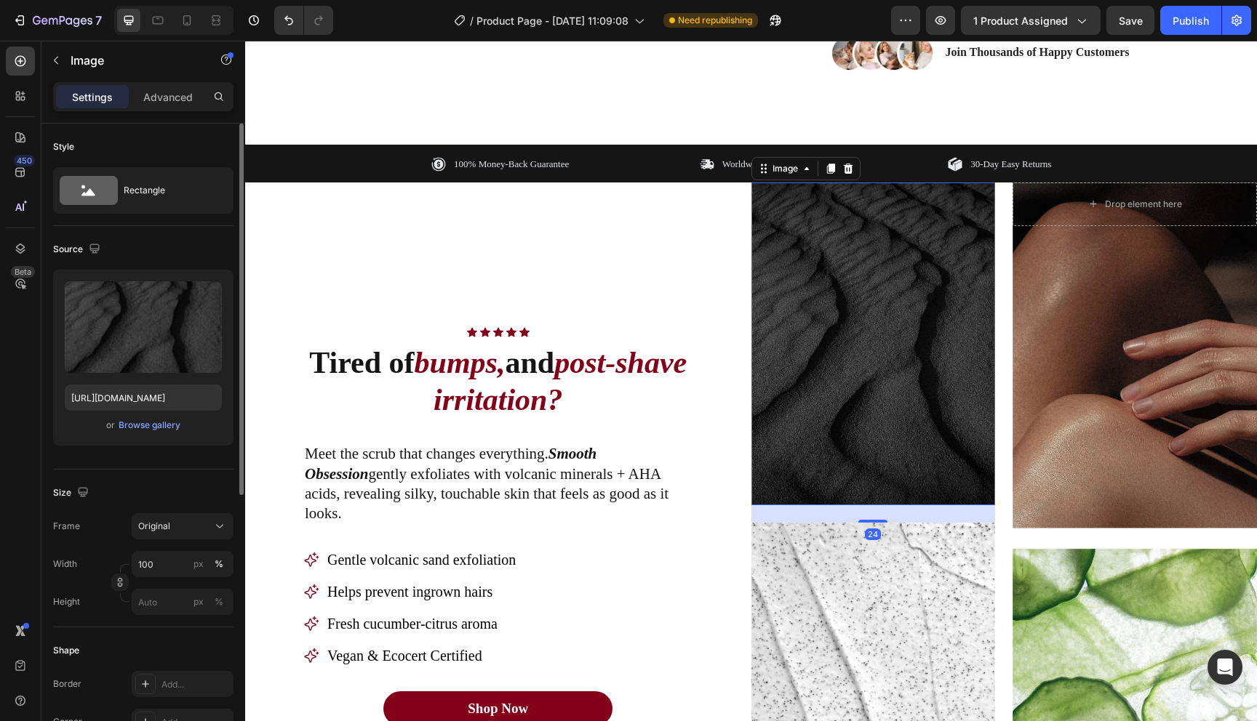
click at [913, 417] on img at bounding box center [873, 345] width 244 height 324
click at [160, 429] on div "Browse gallery" at bounding box center [150, 425] width 62 height 13
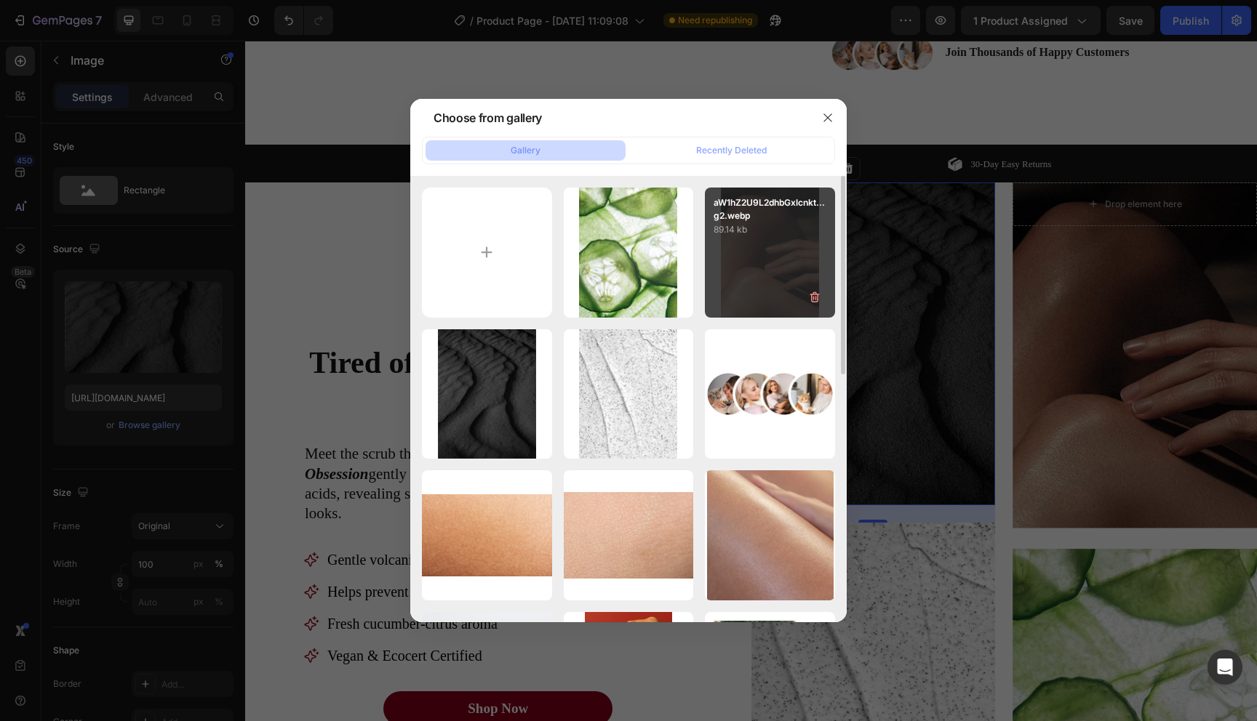
click at [756, 268] on div "aW1hZ2U9L2dhbGxlcnkt...g2.webp 89.14 kb" at bounding box center [770, 253] width 130 height 130
type input "https://cdn.shopify.com/s/files/1/0721/4720/6343/files/gempages_579896476411364…"
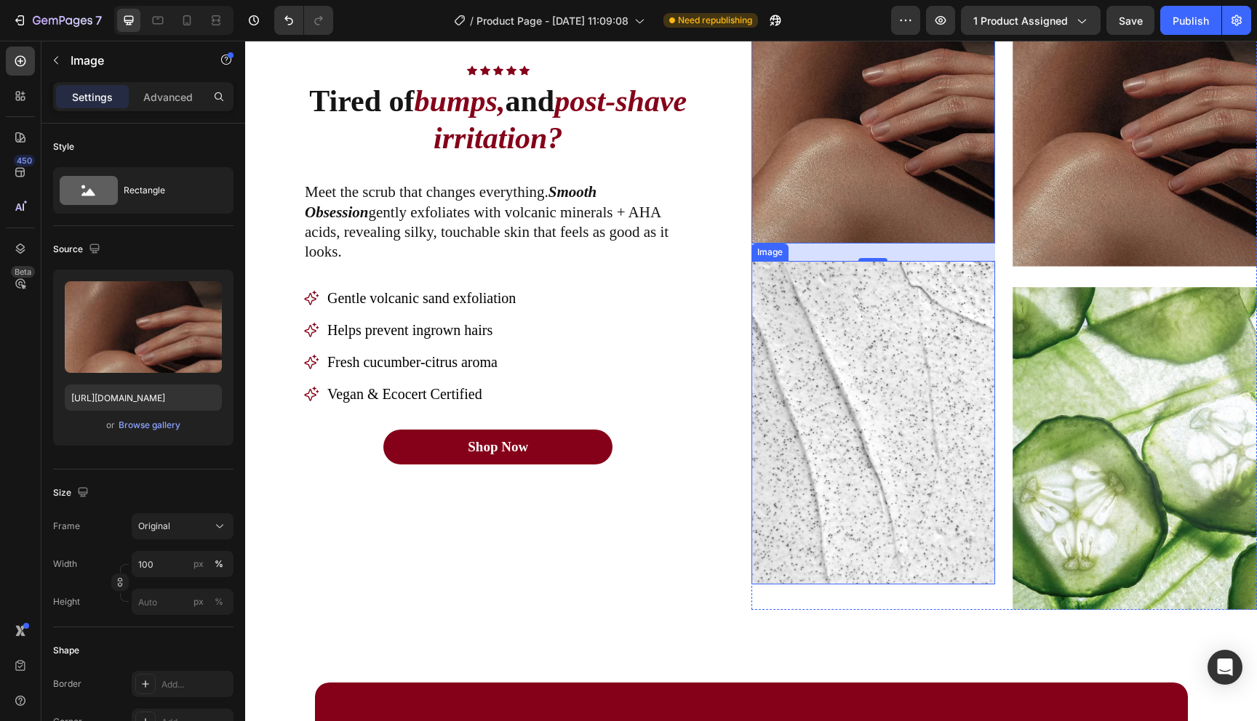
scroll to position [1057, 0]
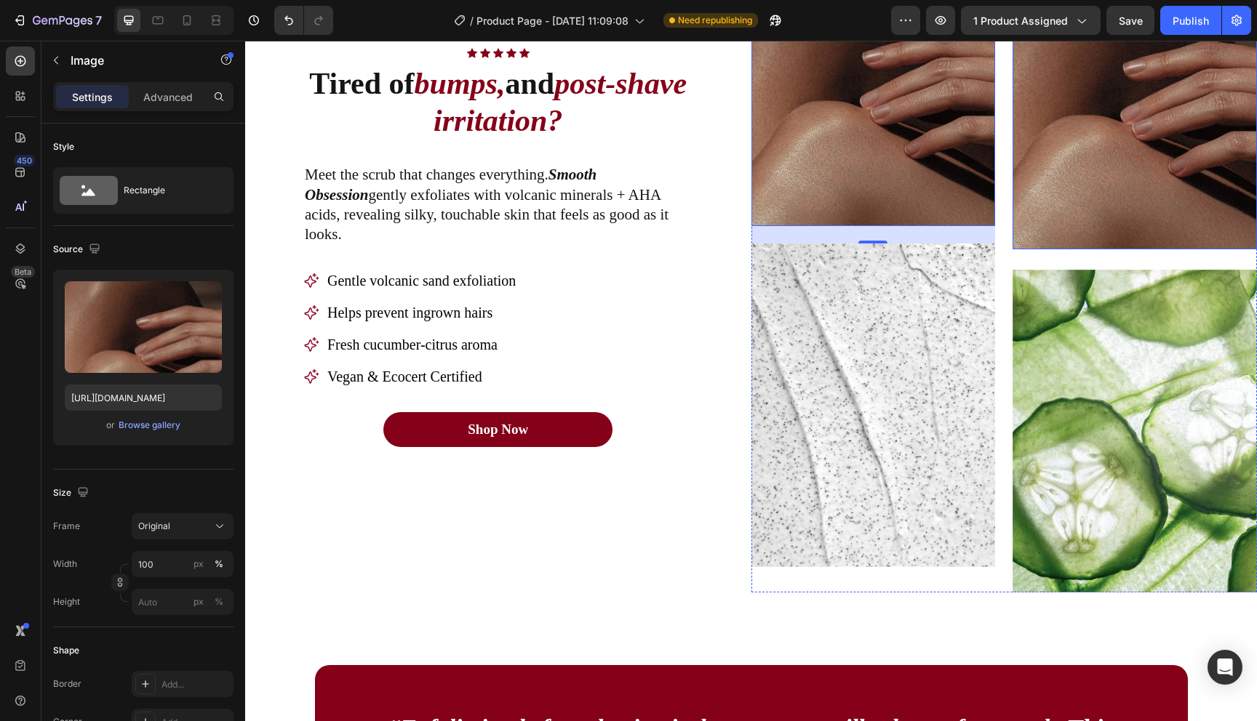
click at [1071, 190] on div "Overlay" at bounding box center [1134, 76] width 244 height 346
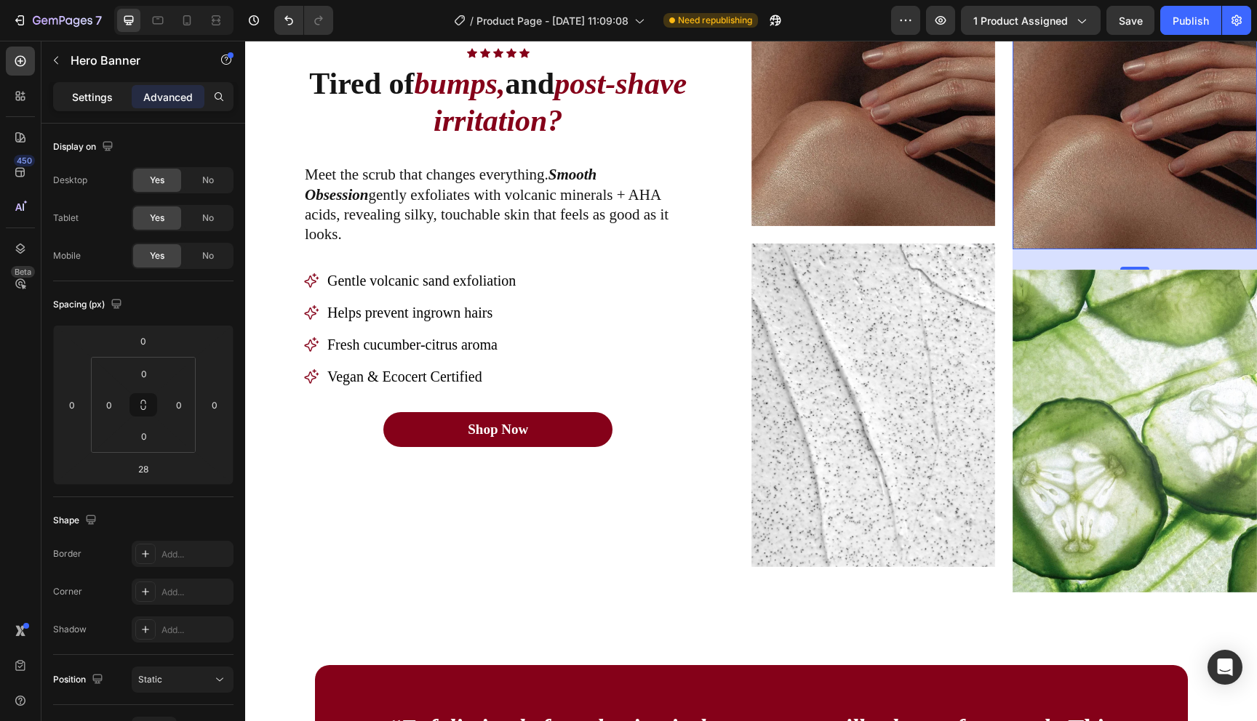
click at [87, 103] on p "Settings" at bounding box center [92, 96] width 41 height 15
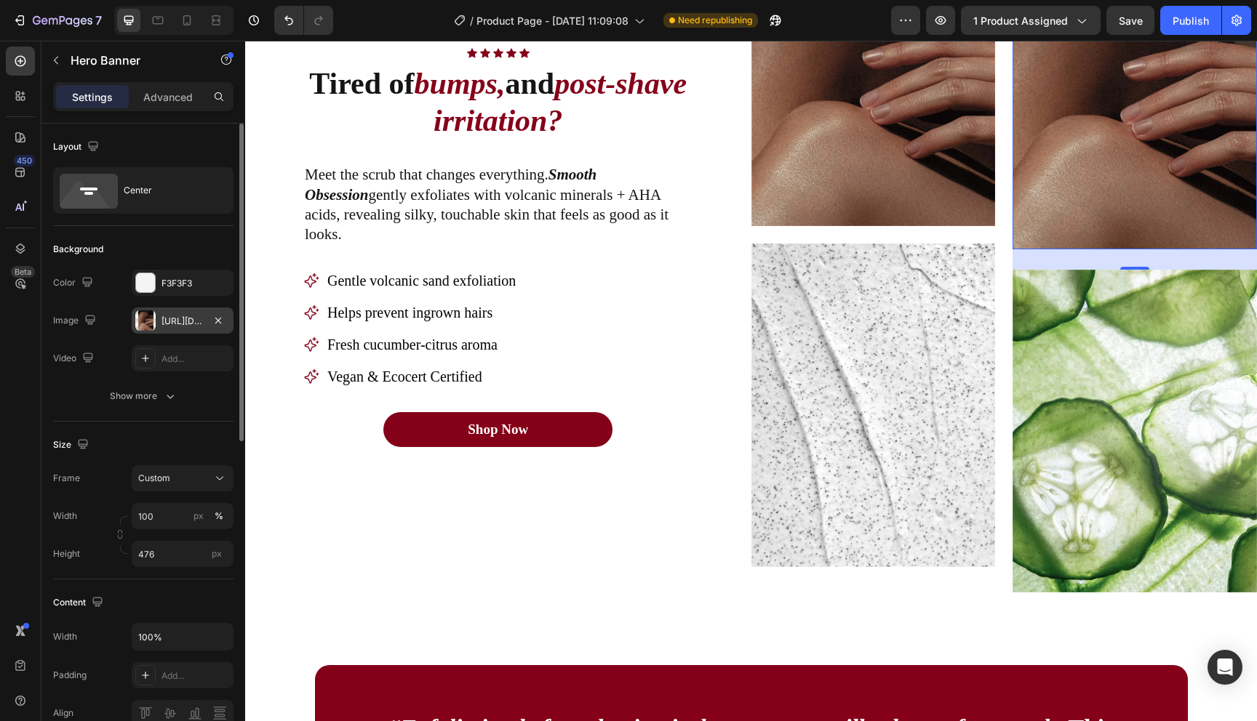
click at [153, 324] on div at bounding box center [145, 321] width 20 height 20
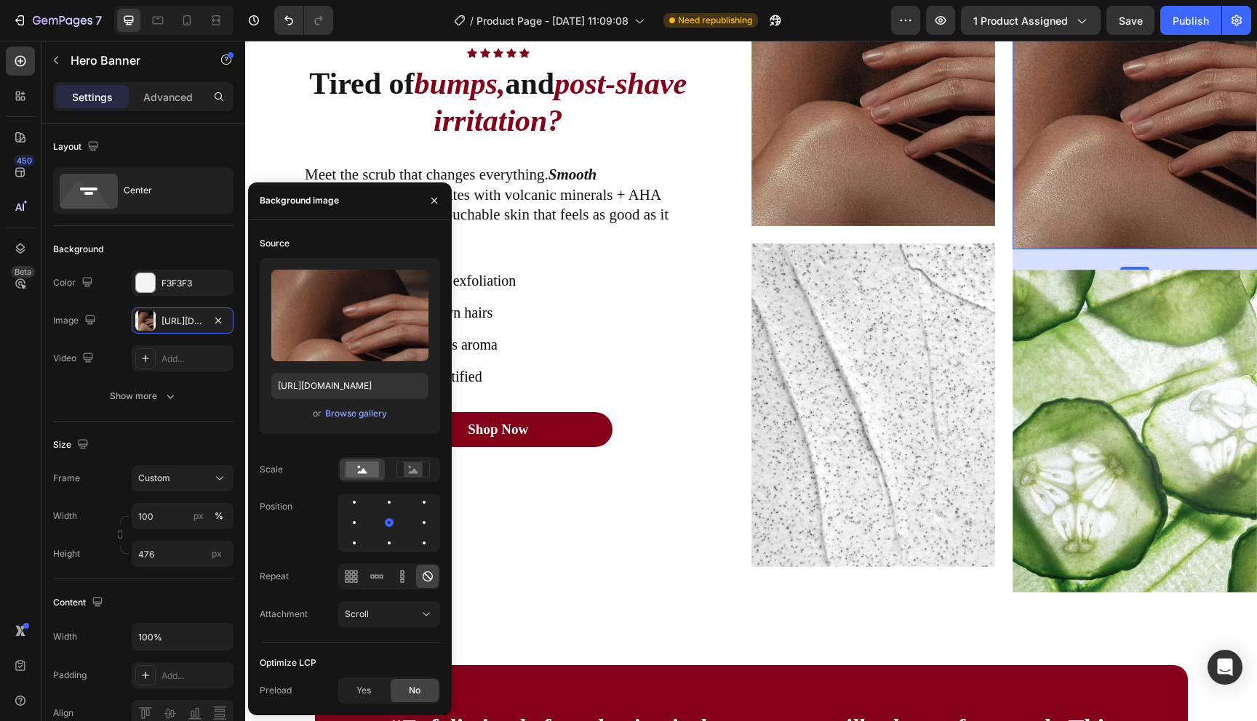
click at [315, 413] on span "or" at bounding box center [317, 413] width 9 height 17
click at [345, 415] on div "Browse gallery" at bounding box center [356, 413] width 62 height 13
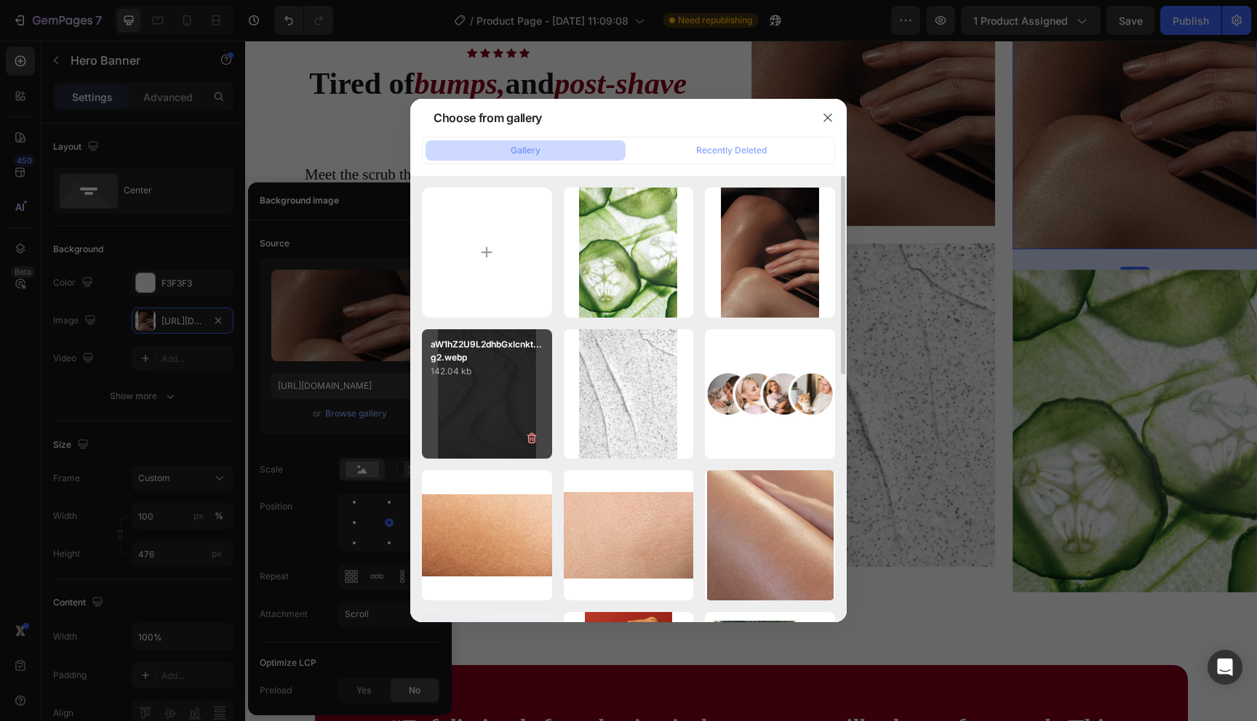
click at [508, 391] on div "aW1hZ2U9L2dhbGxlcnkt...g2.webp 142.04 kb" at bounding box center [487, 394] width 130 height 130
type input "https://cdn.shopify.com/s/files/1/0721/4720/6343/files/gempages_579896476411364…"
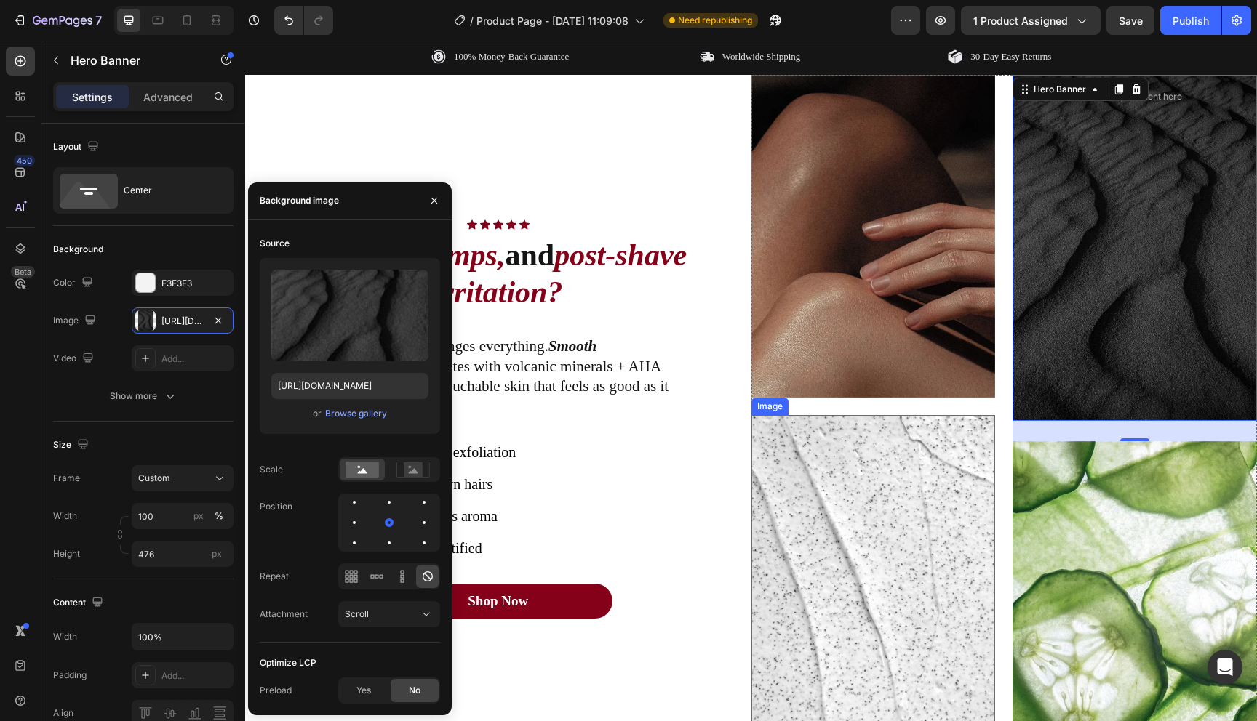
scroll to position [799, 0]
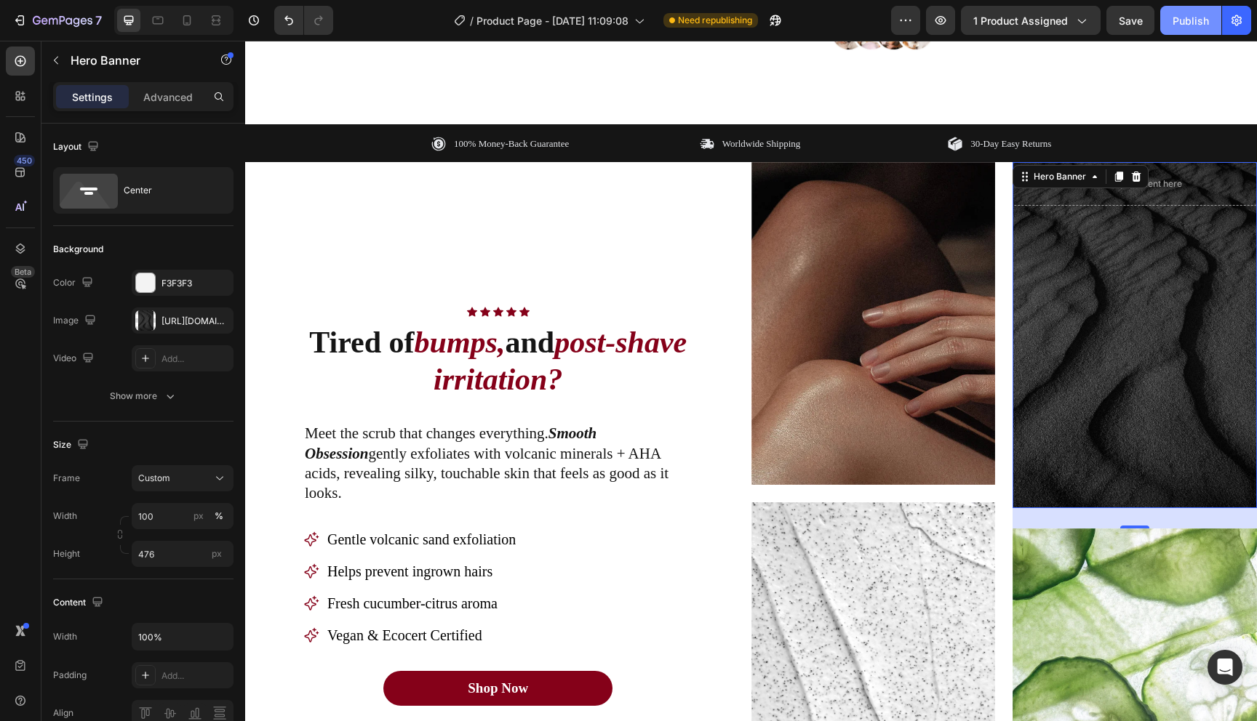
click at [1181, 28] on button "Publish" at bounding box center [1190, 20] width 61 height 29
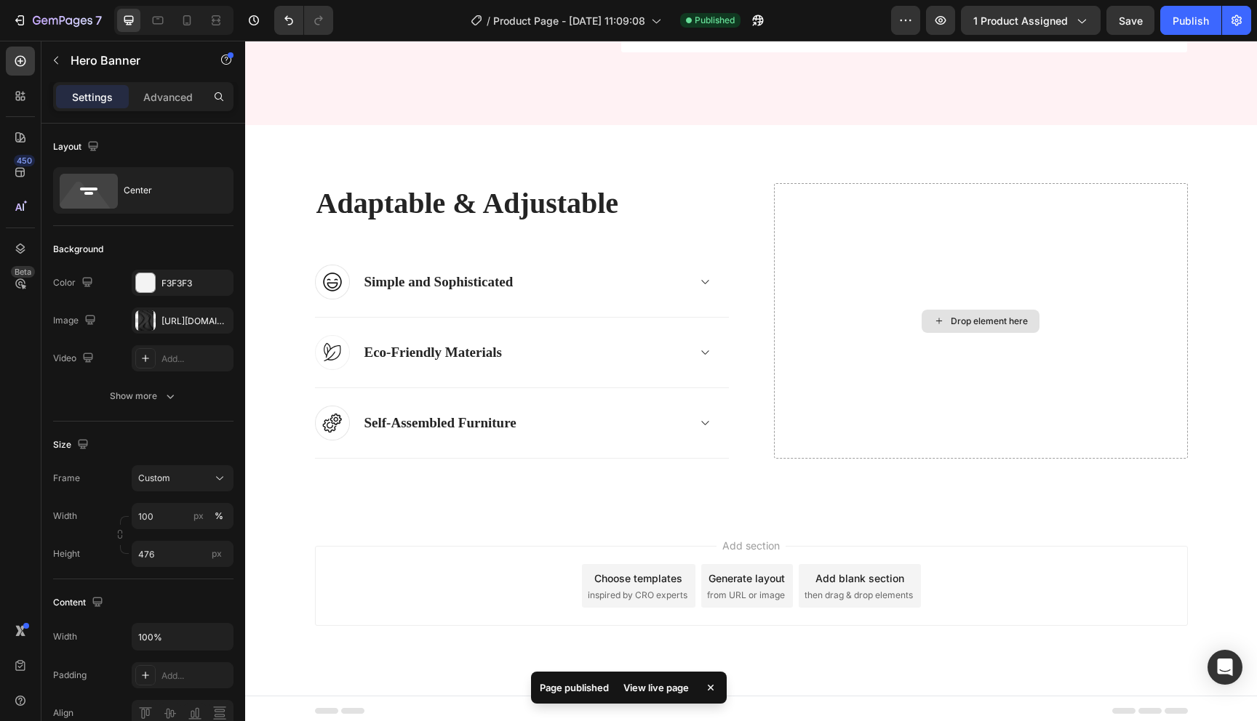
scroll to position [3551, 0]
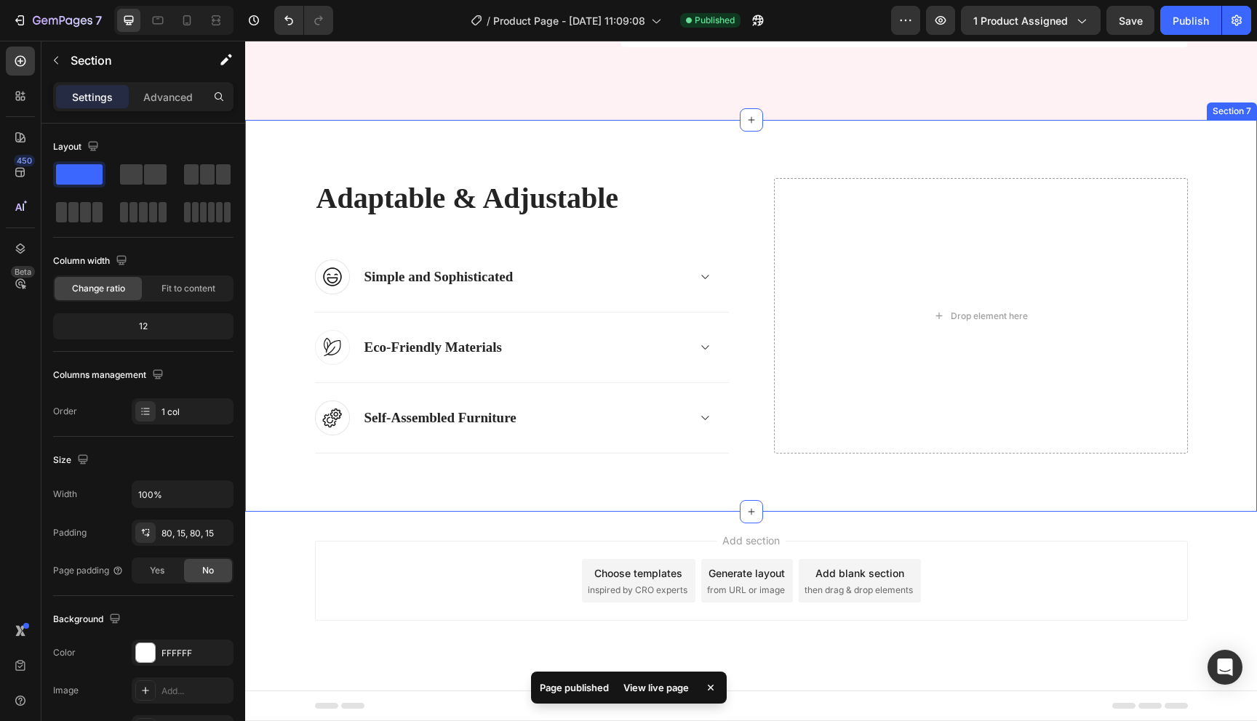
click at [750, 133] on div "Adaptable & Adjustable Heading Image Simple and Sophisticated Accordion Row Ima…" at bounding box center [751, 316] width 1012 height 392
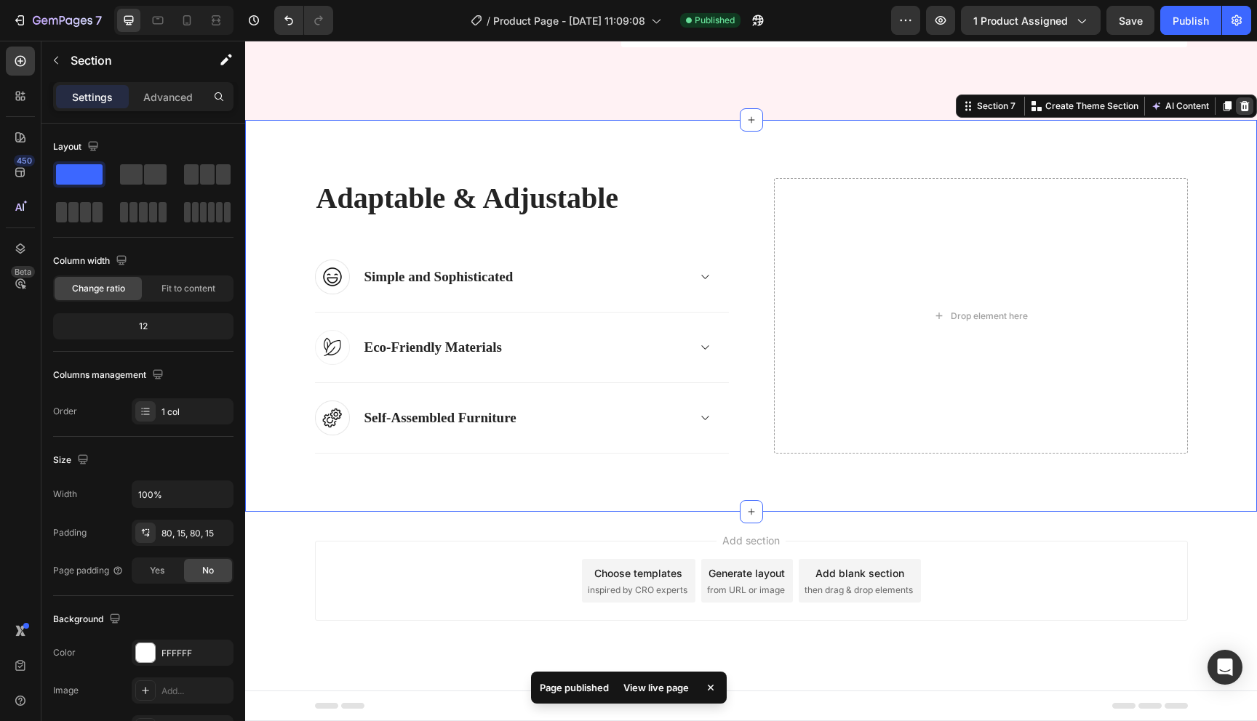
click at [1249, 105] on icon at bounding box center [1245, 106] width 12 height 12
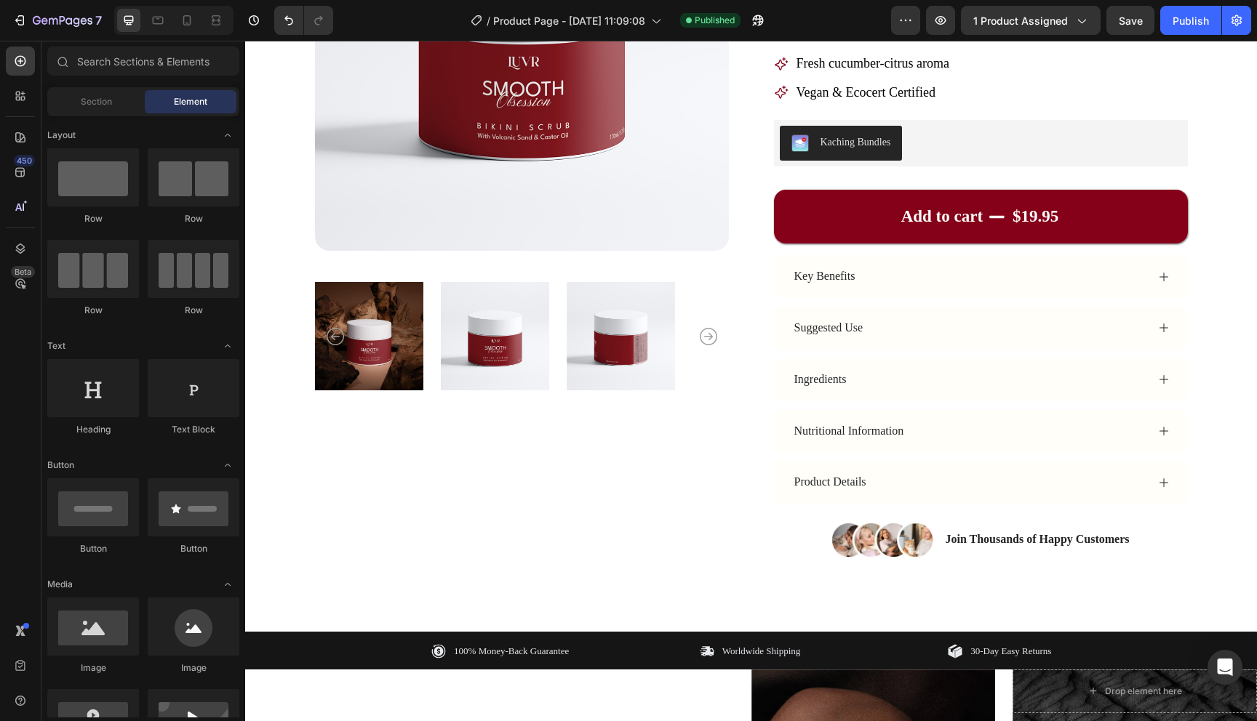
scroll to position [288, 0]
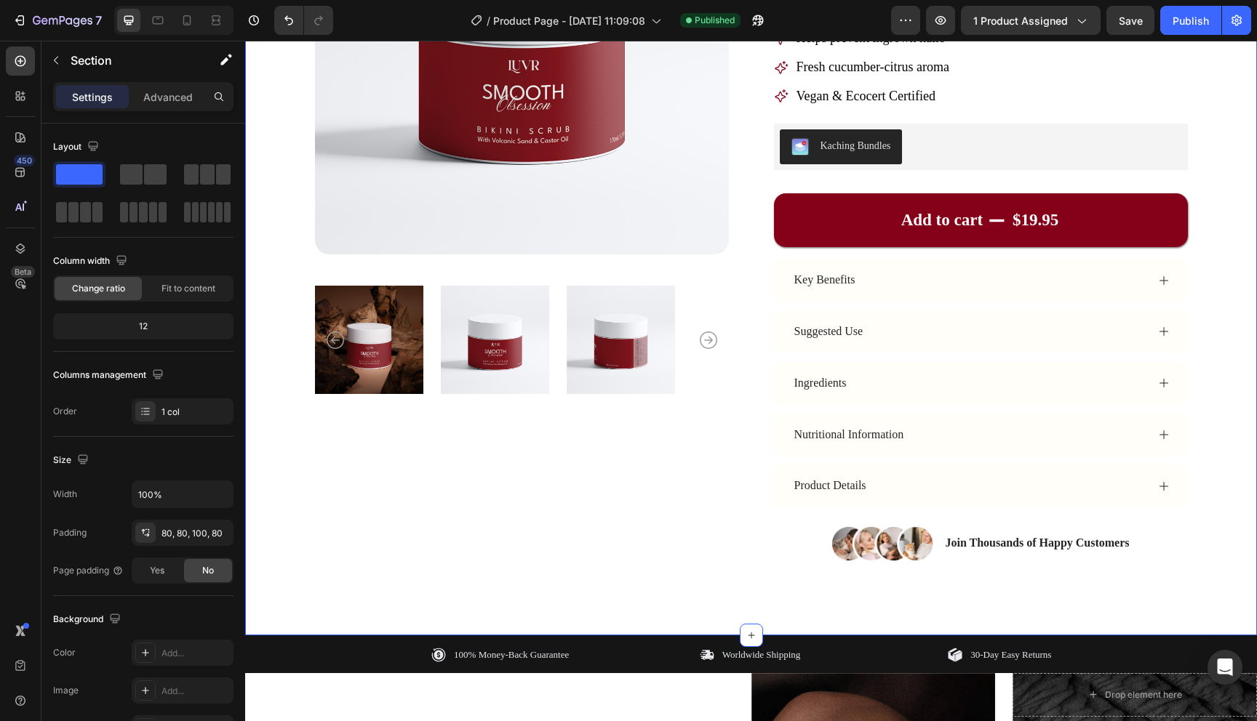
click at [1228, 384] on div "Product Images Icon Icon Icon Icon Icon Icon List Rated Excellent 4.9/5 Text Bl…" at bounding box center [751, 209] width 1012 height 853
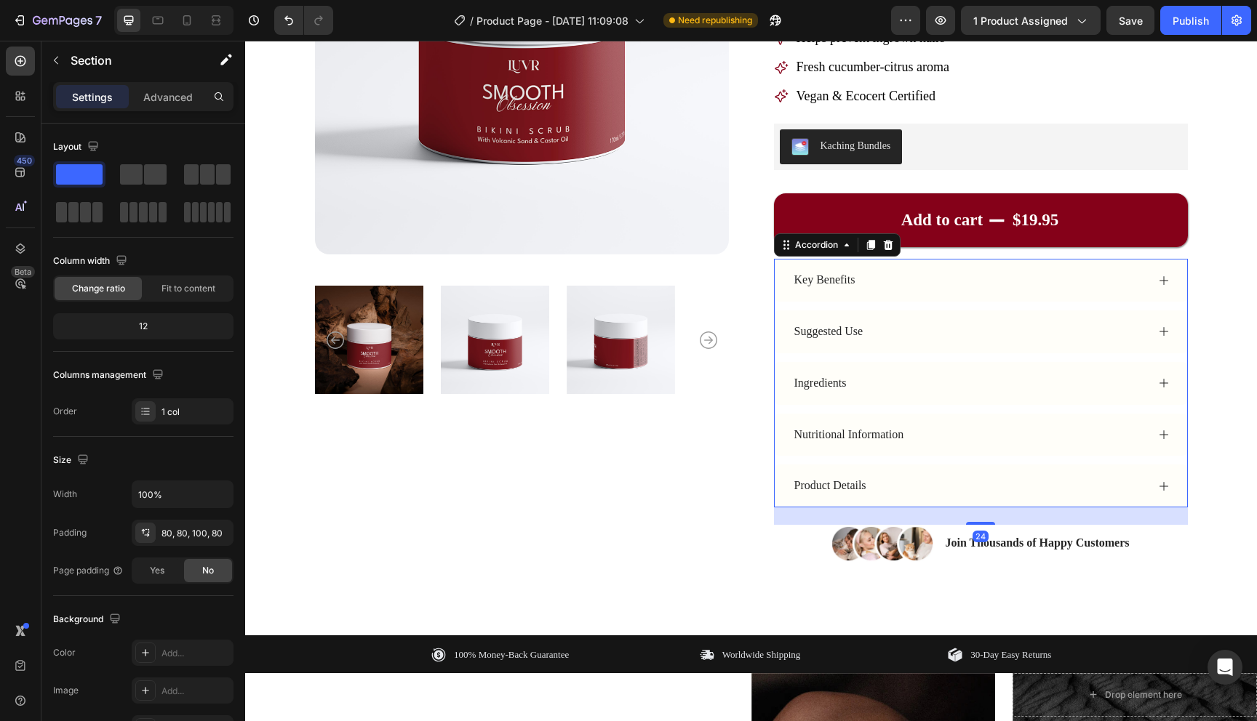
click at [925, 282] on div "Key Benefits" at bounding box center [969, 281] width 354 height 20
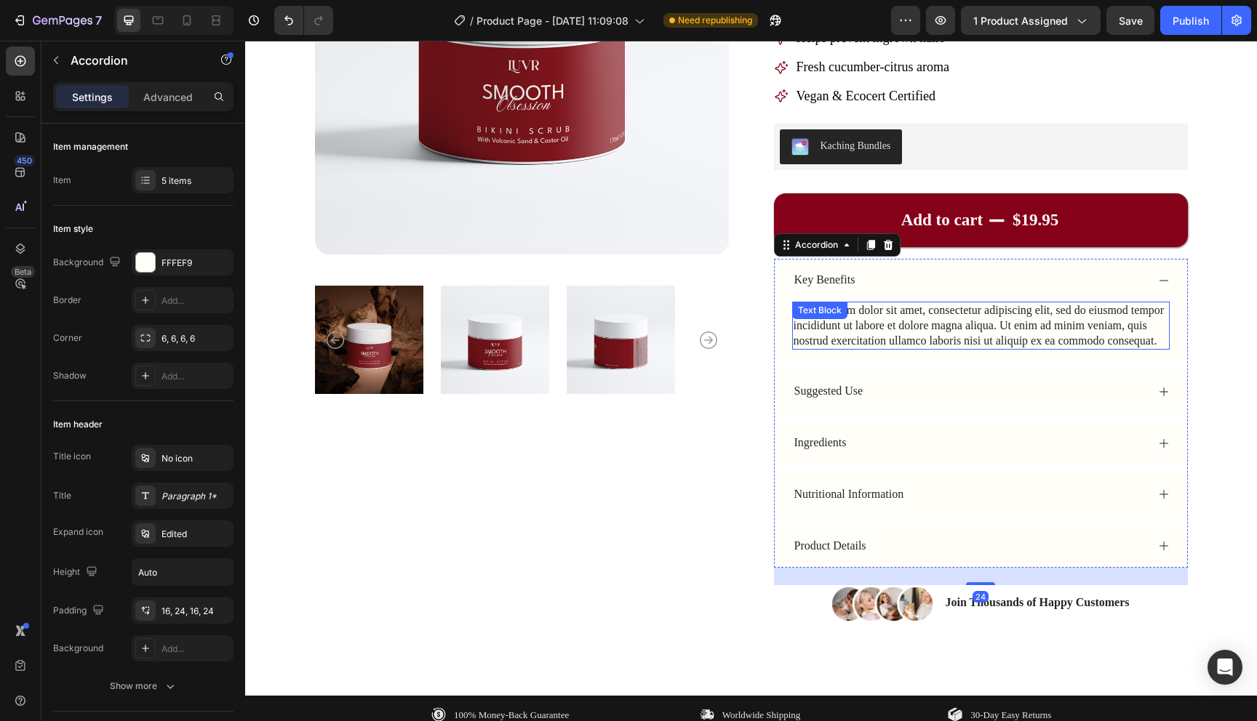
click at [903, 324] on div "Lorem ipsum dolor sit amet, consectetur adipiscing elit, sed do eiusmod tempor …" at bounding box center [980, 326] width 377 height 48
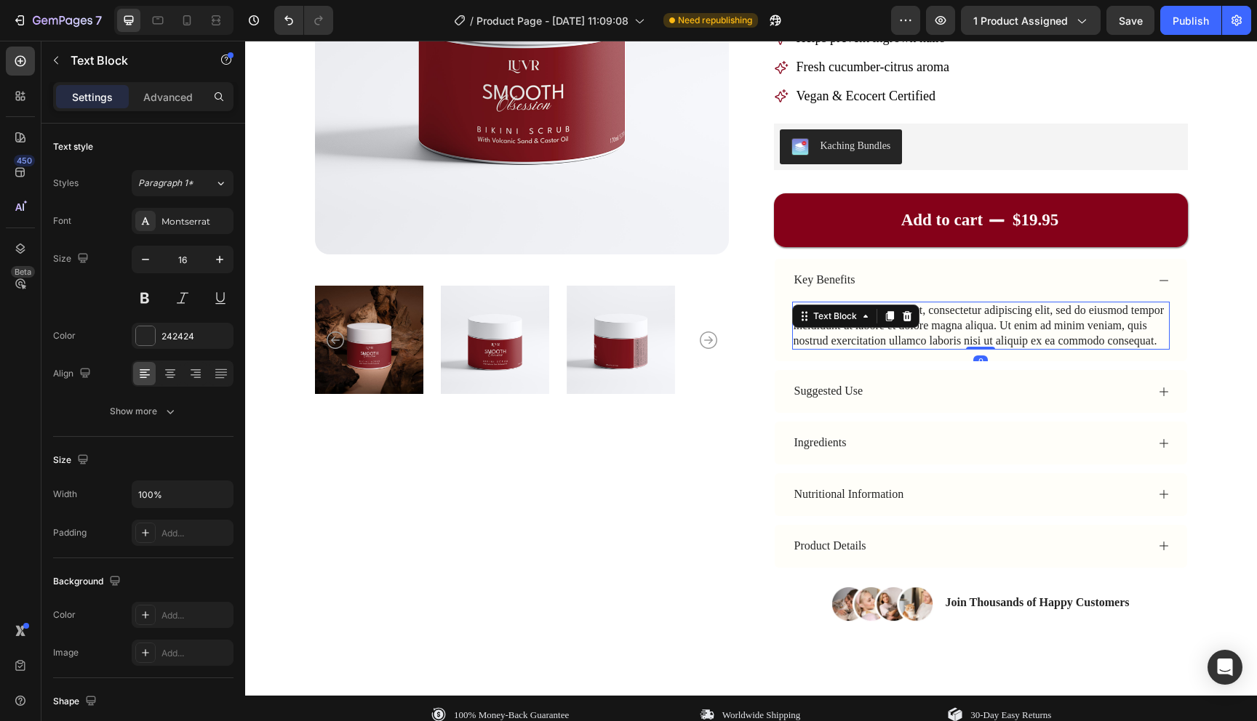
click at [903, 324] on div "Text Block" at bounding box center [855, 316] width 127 height 23
click at [957, 327] on div "Lorem ipsum dolor sit amet, consectetur adipiscing elit, sed do eiusmod tempor …" at bounding box center [980, 326] width 377 height 48
click at [957, 327] on p "Lorem ipsum dolor sit amet, consectetur adipiscing elit, sed do eiusmod tempor …" at bounding box center [980, 325] width 375 height 45
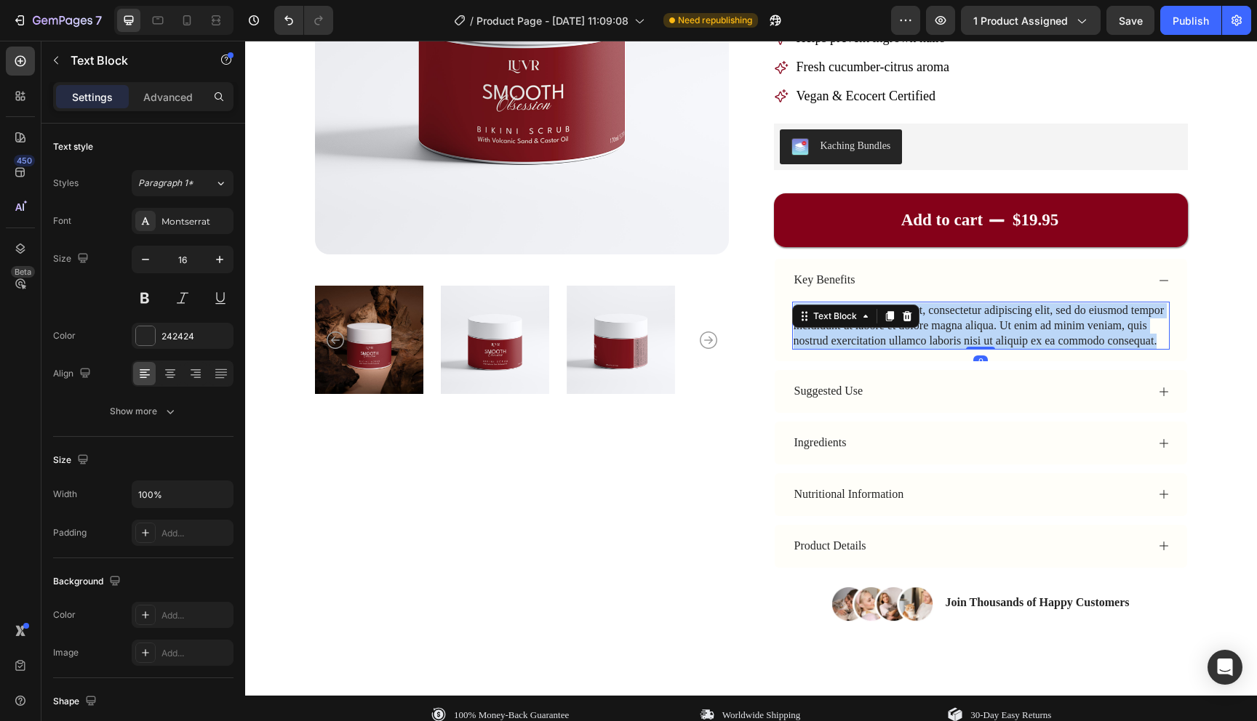
click at [957, 327] on p "Lorem ipsum dolor sit amet, consectetur adipiscing elit, sed do eiusmod tempor …" at bounding box center [980, 325] width 375 height 45
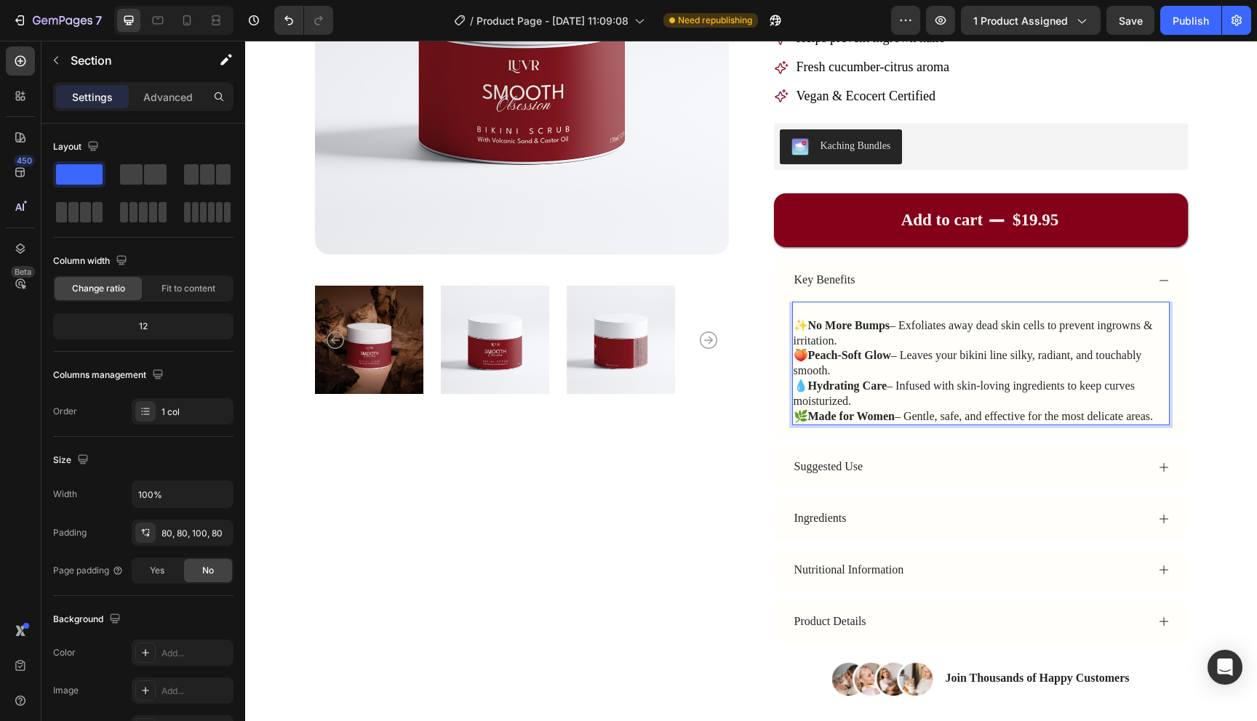
click at [1217, 373] on div "Product Images Icon Icon Icon Icon Icon Icon List Rated Excellent 4.9/5 Text Bl…" at bounding box center [751, 277] width 1012 height 988
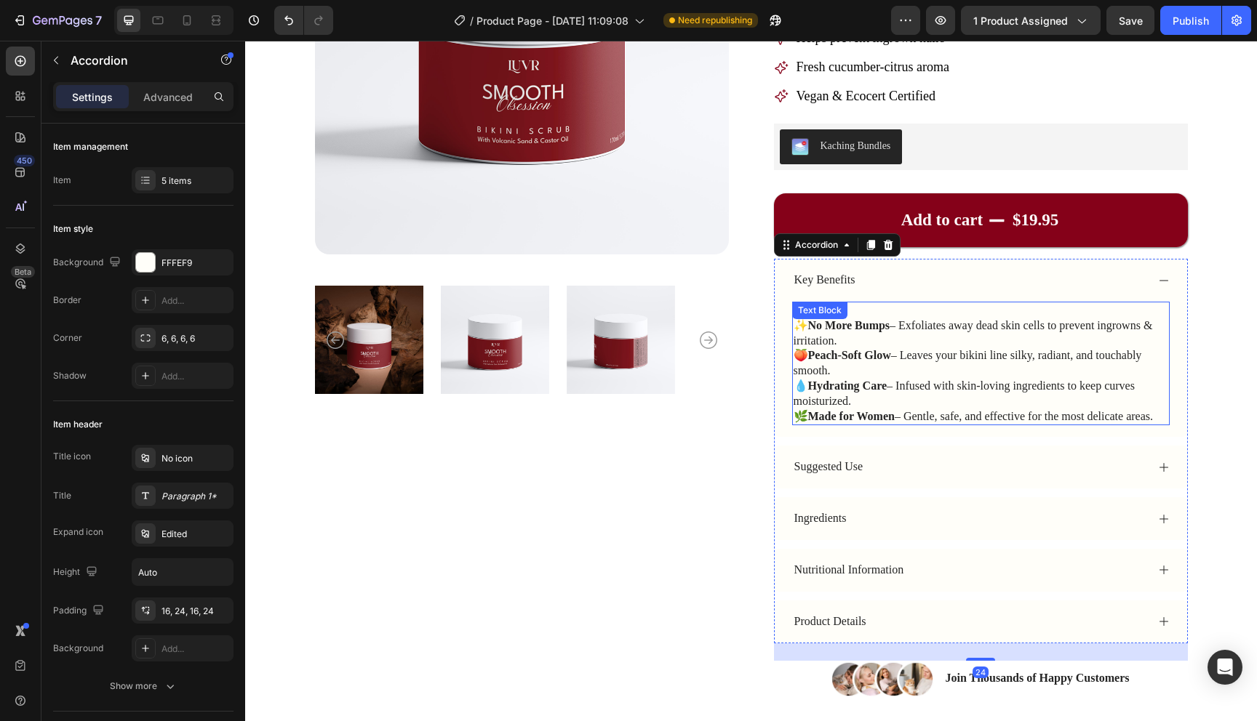
click at [1073, 331] on p "✨ No More Bumps – Exfoliates away dead skin cells to prevent ingrowns & irritat…" at bounding box center [980, 334] width 375 height 31
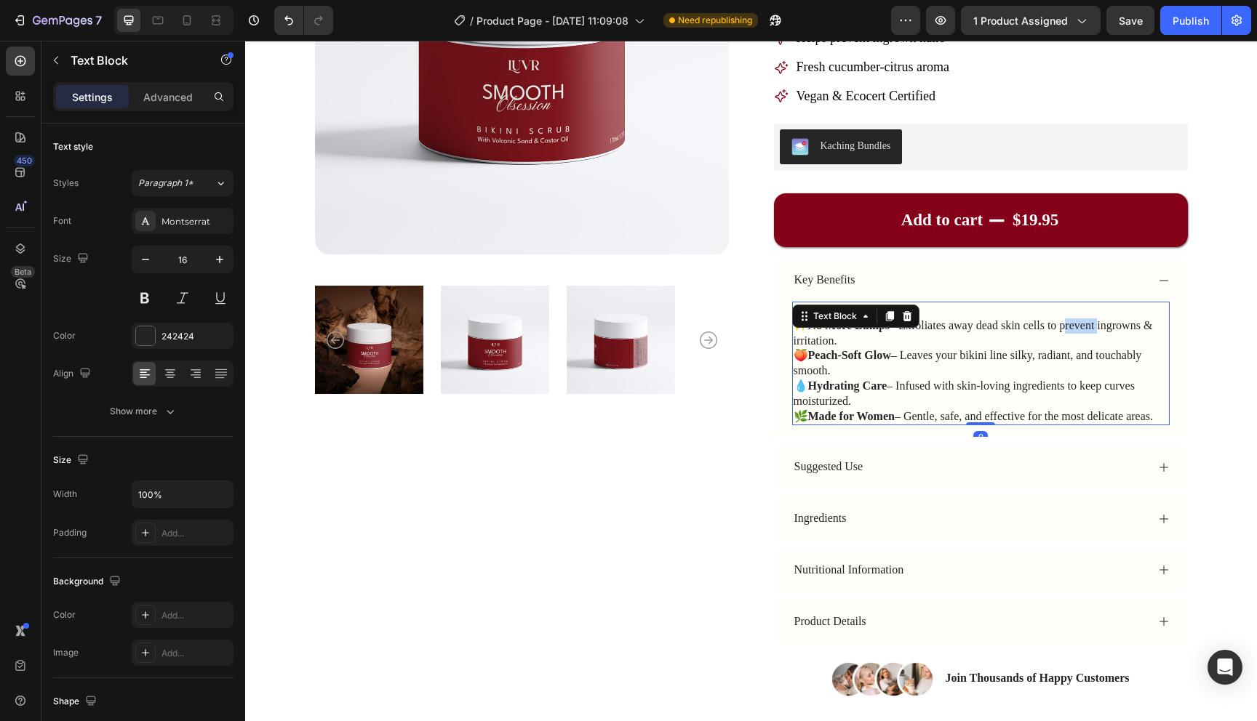
click at [1073, 331] on p "✨ No More Bumps – Exfoliates away dead skin cells to prevent ingrowns & irritat…" at bounding box center [980, 334] width 375 height 31
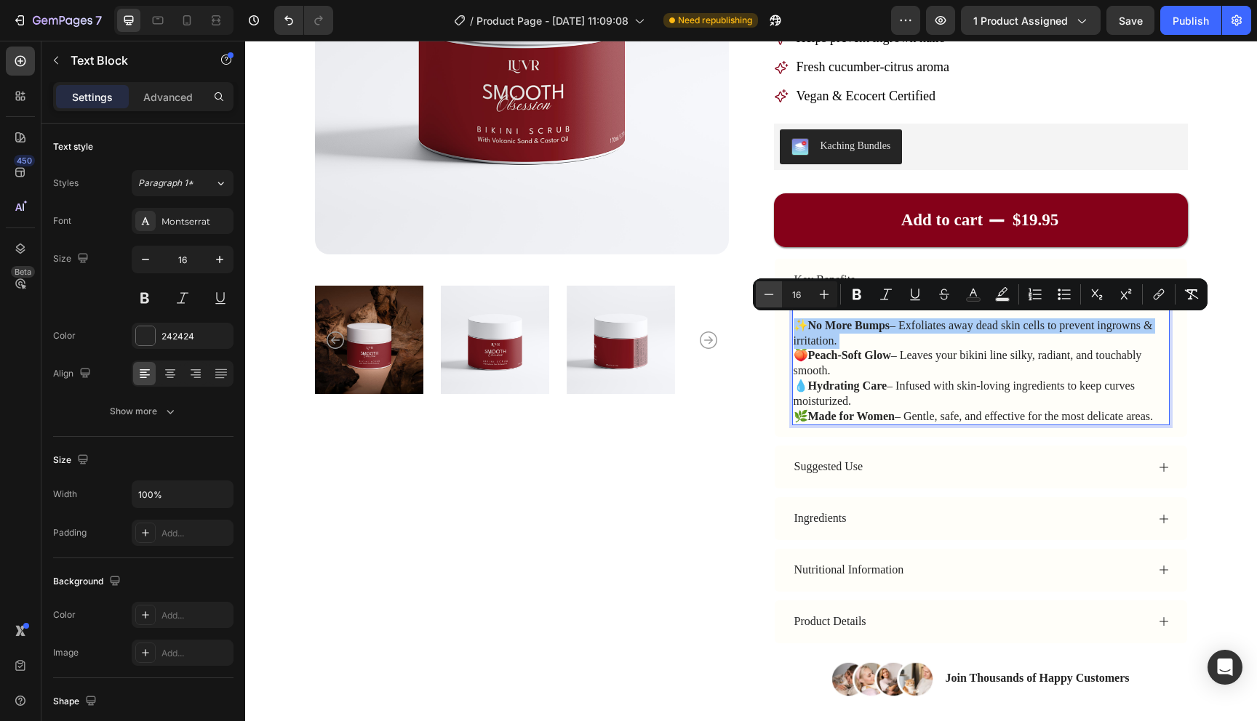
click at [762, 292] on icon "Editor contextual toolbar" at bounding box center [768, 294] width 15 height 15
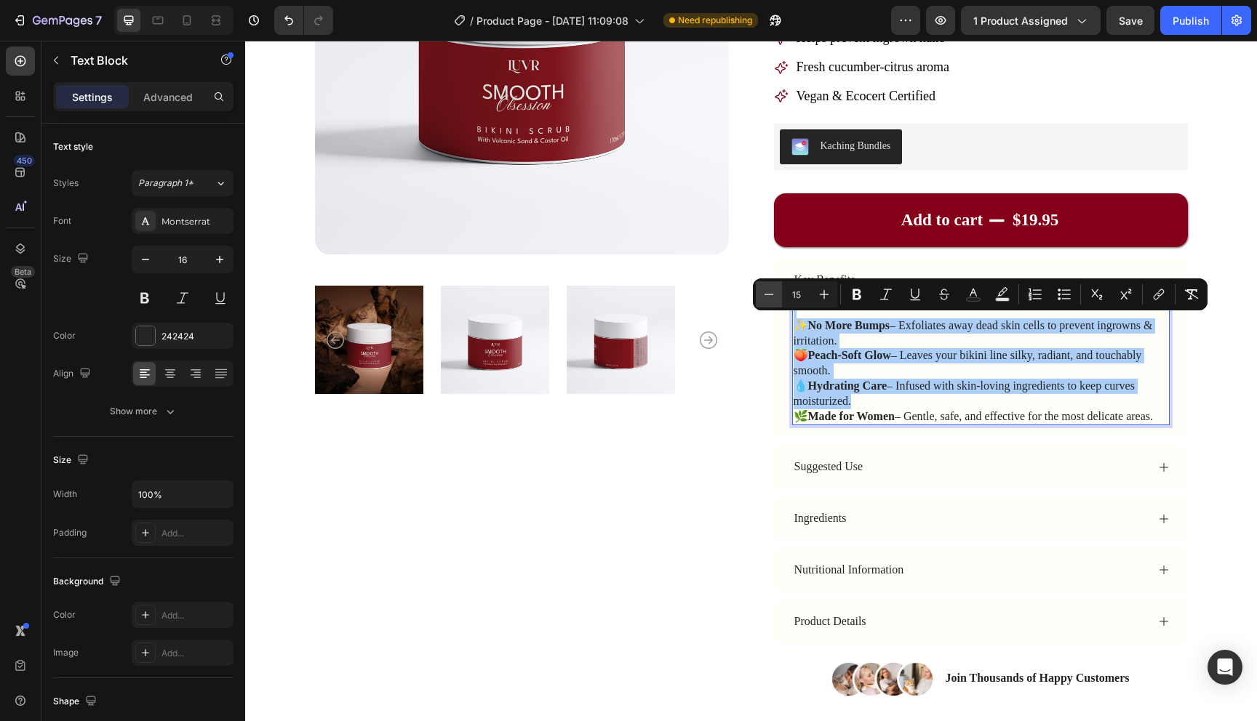
click at [762, 292] on icon "Editor contextual toolbar" at bounding box center [768, 294] width 15 height 15
type input "14"
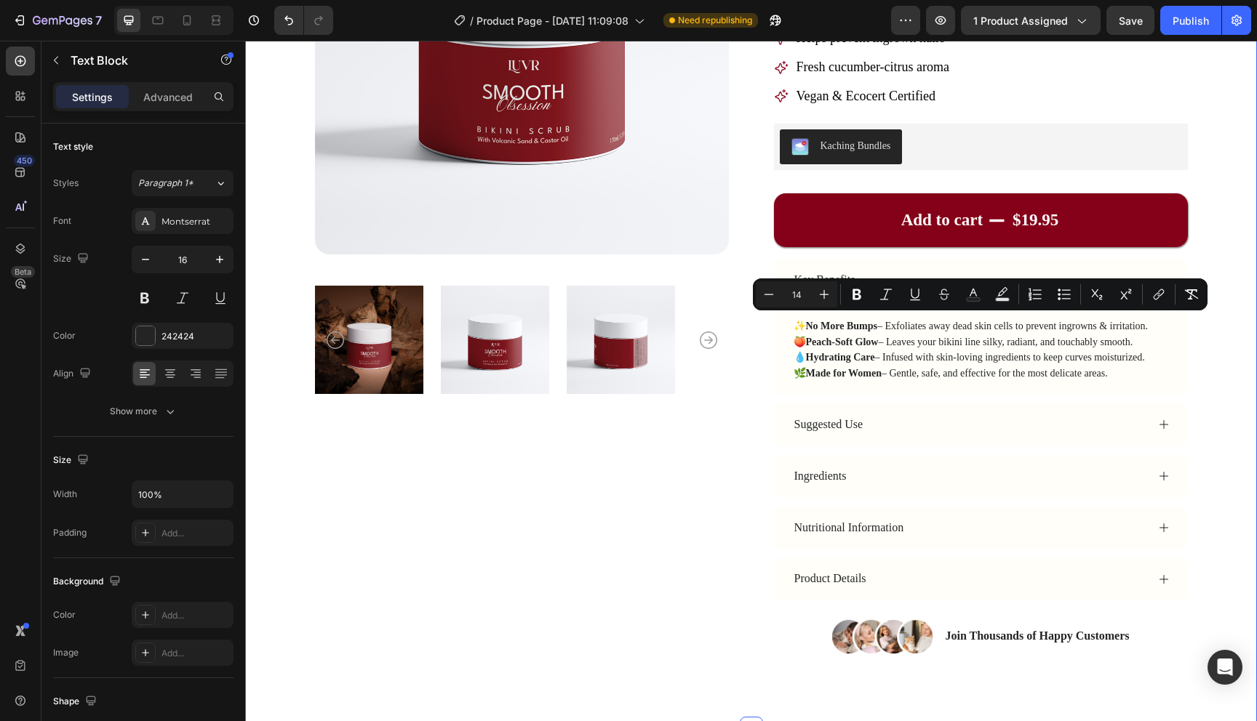
click at [1256, 382] on div "Product Images Icon Icon Icon Icon Icon Icon List Rated Excellent 4.9/5 Text Bl…" at bounding box center [751, 256] width 1012 height 946
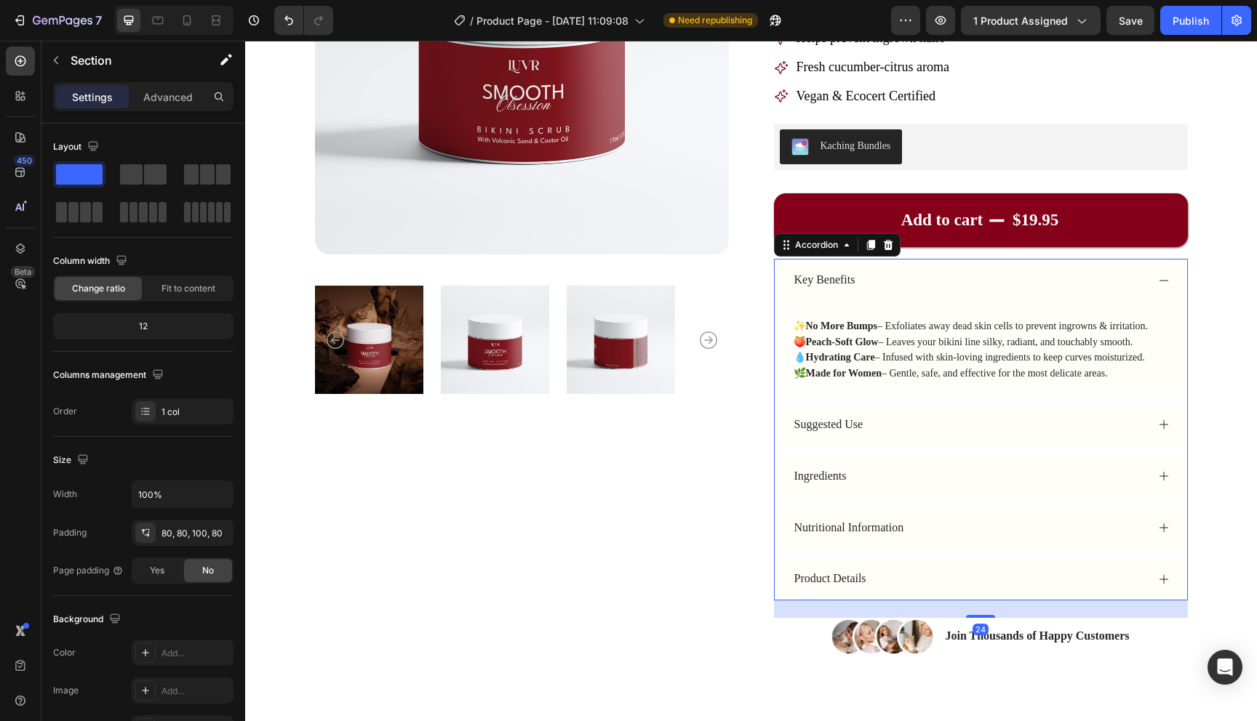
click at [1159, 279] on icon at bounding box center [1164, 281] width 12 height 12
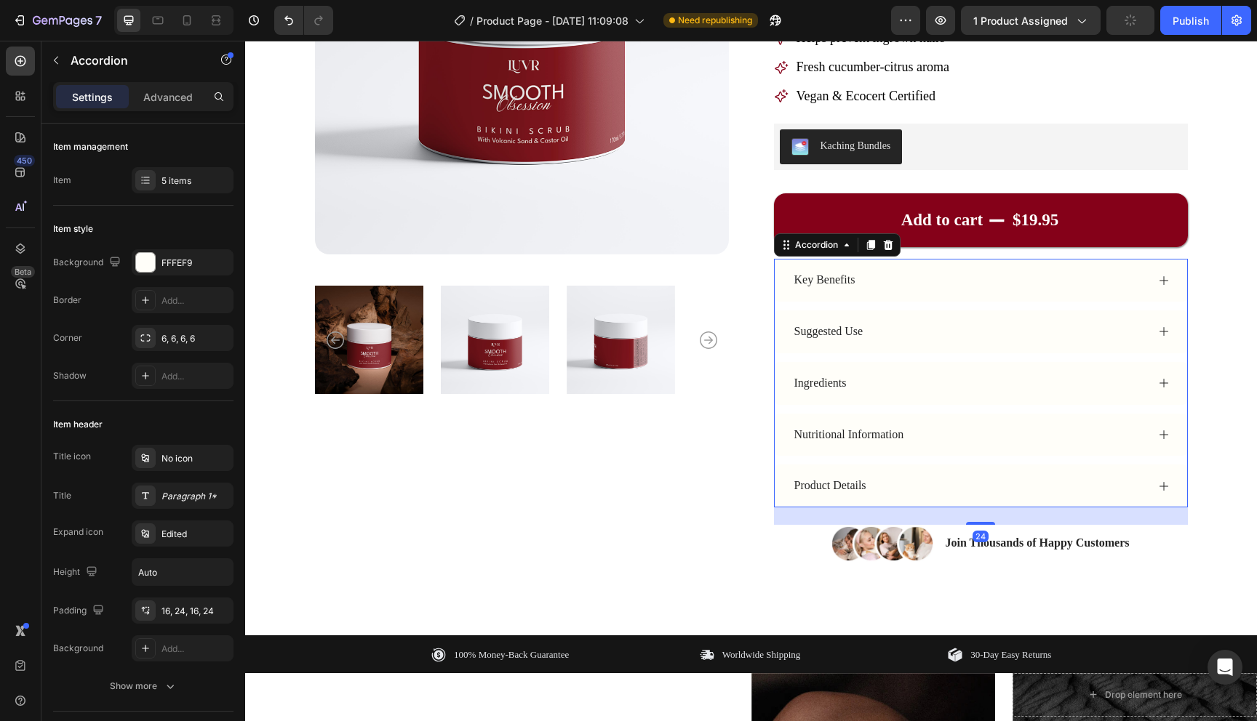
click at [1100, 319] on div "Suggested Use" at bounding box center [981, 332] width 412 height 43
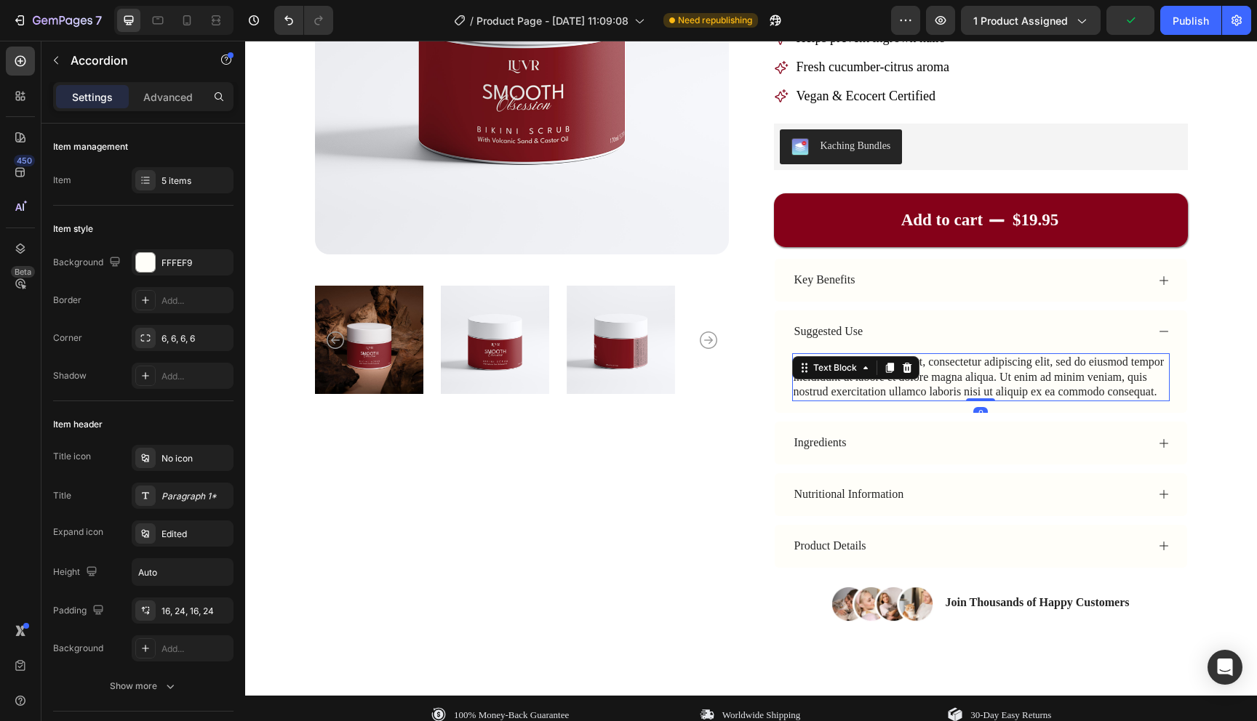
click at [980, 367] on div "Lorem ipsum dolor sit amet, consectetur adipiscing elit, sed do eiusmod tempor …" at bounding box center [980, 377] width 377 height 48
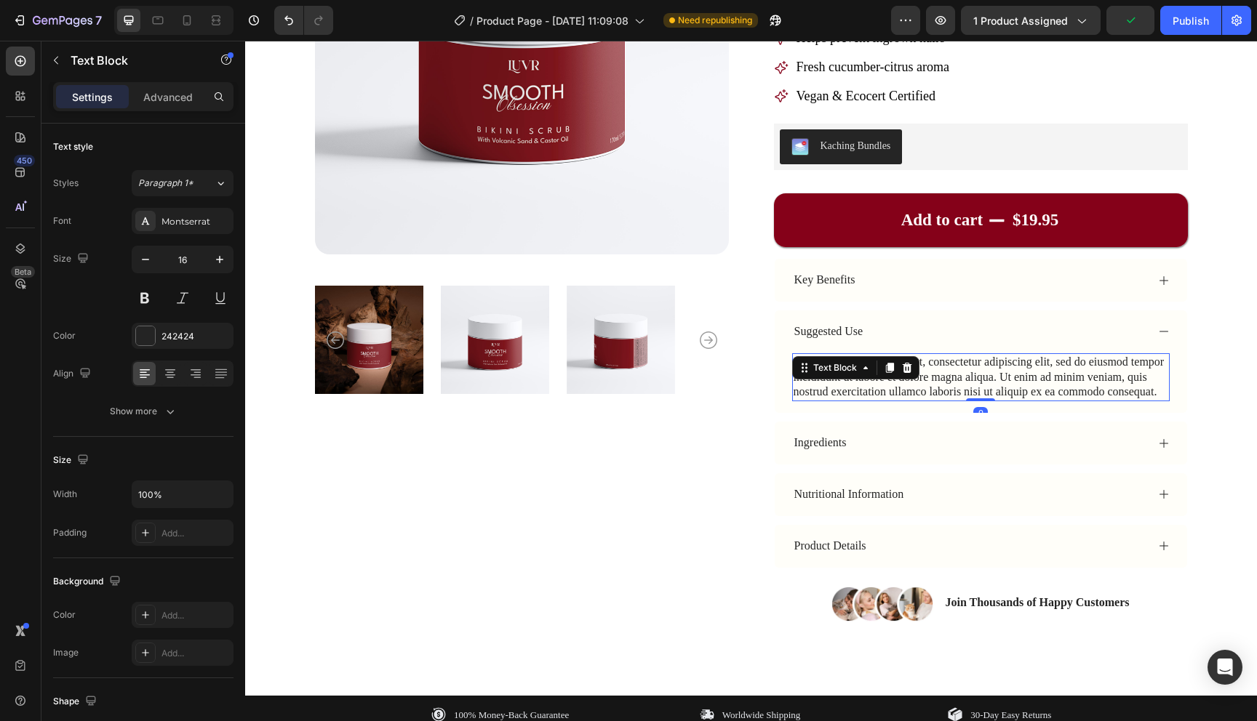
click at [980, 367] on div "Lorem ipsum dolor sit amet, consectetur adipiscing elit, sed do eiusmod tempor …" at bounding box center [980, 377] width 377 height 48
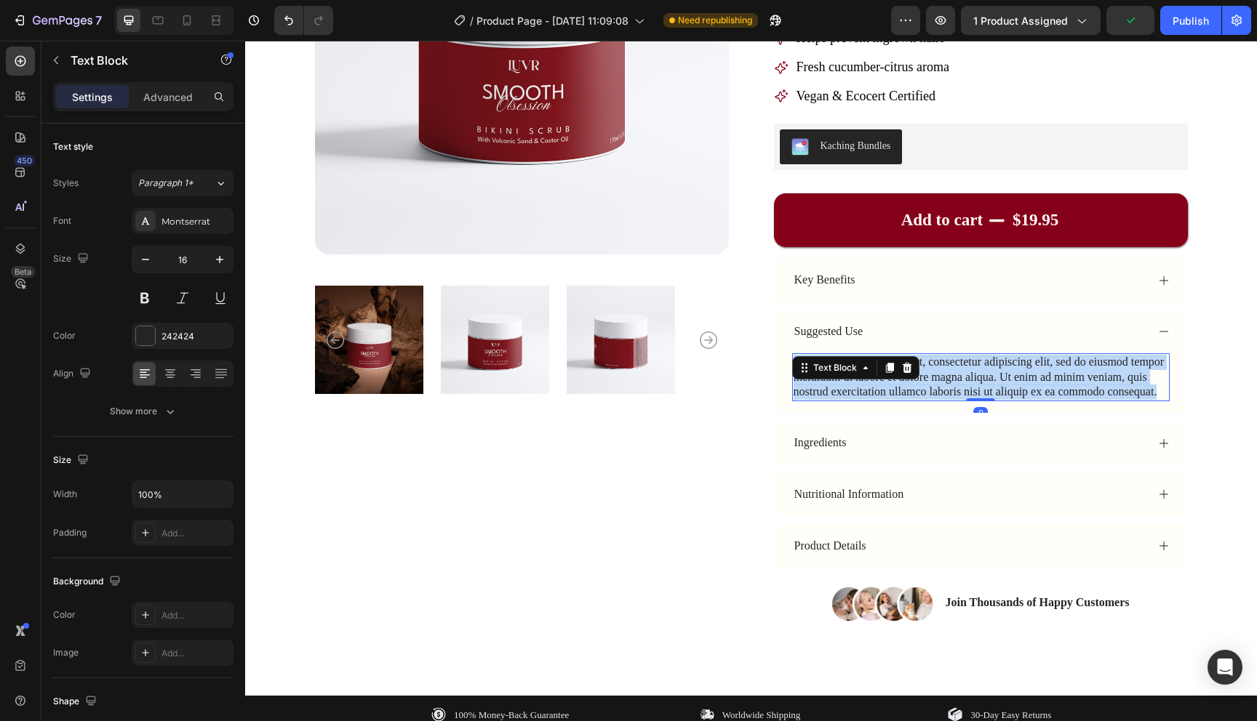
click at [980, 367] on p "Lorem ipsum dolor sit amet, consectetur adipiscing elit, sed do eiusmod tempor …" at bounding box center [980, 377] width 375 height 45
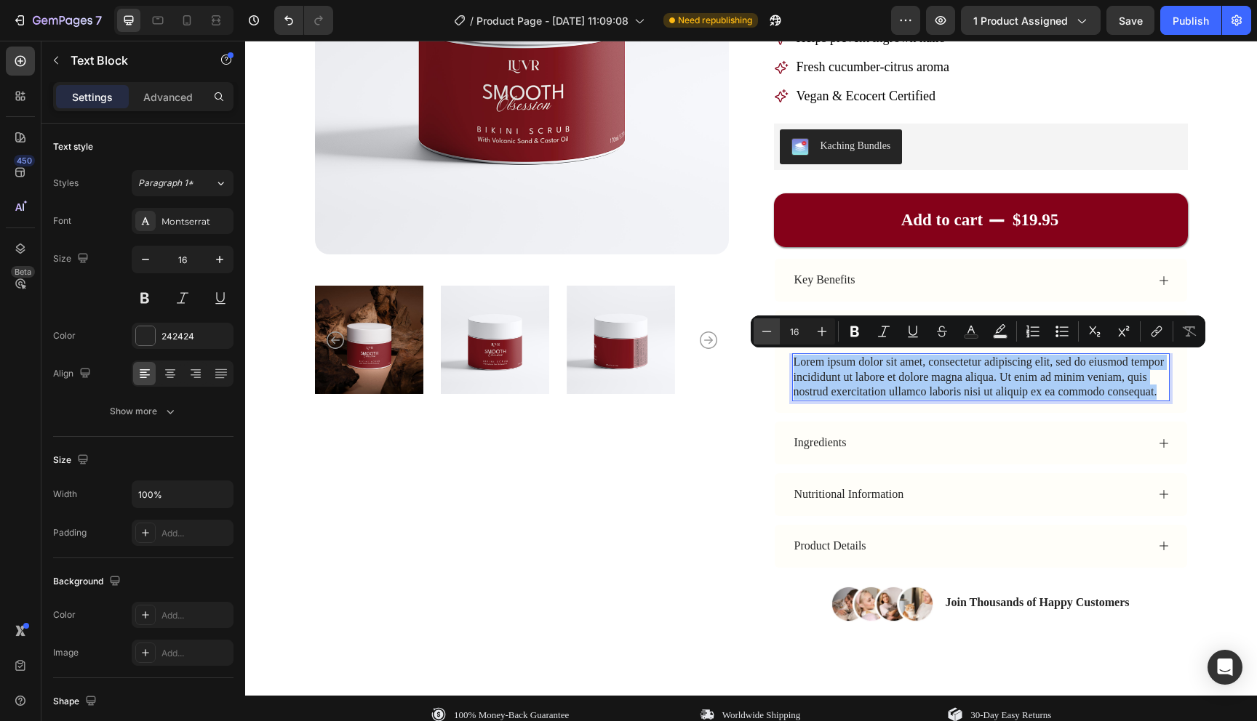
click at [767, 332] on icon "Editor contextual toolbar" at bounding box center [766, 331] width 15 height 15
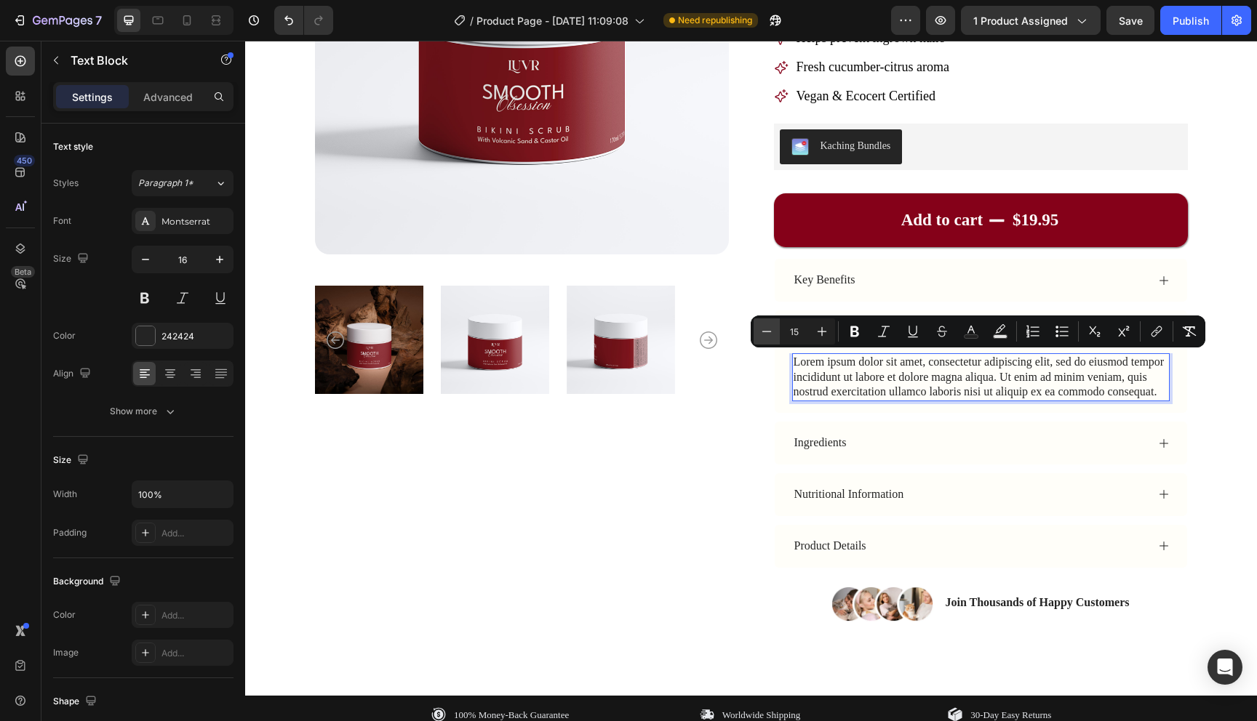
click at [767, 332] on icon "Editor contextual toolbar" at bounding box center [766, 331] width 15 height 15
type input "14"
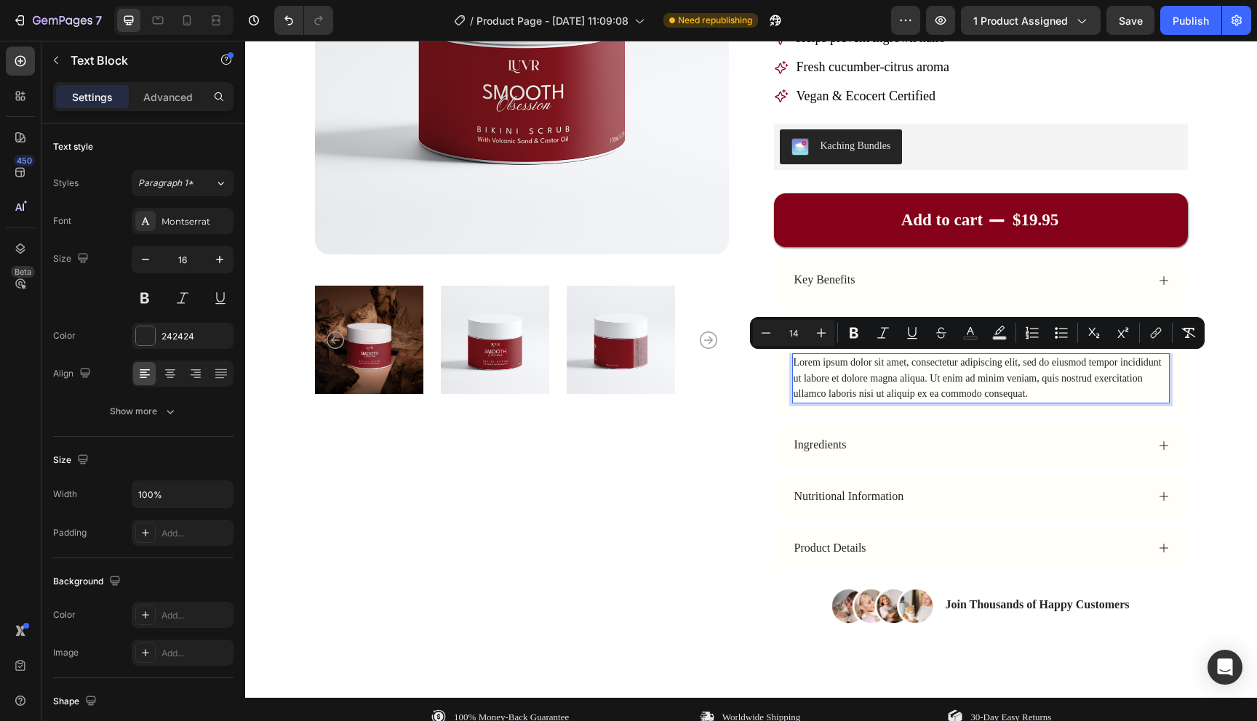
click at [917, 387] on span "Lorem ipsum dolor sit amet, consectetur adipiscing elit, sed do eiusmod tempor …" at bounding box center [977, 378] width 368 height 43
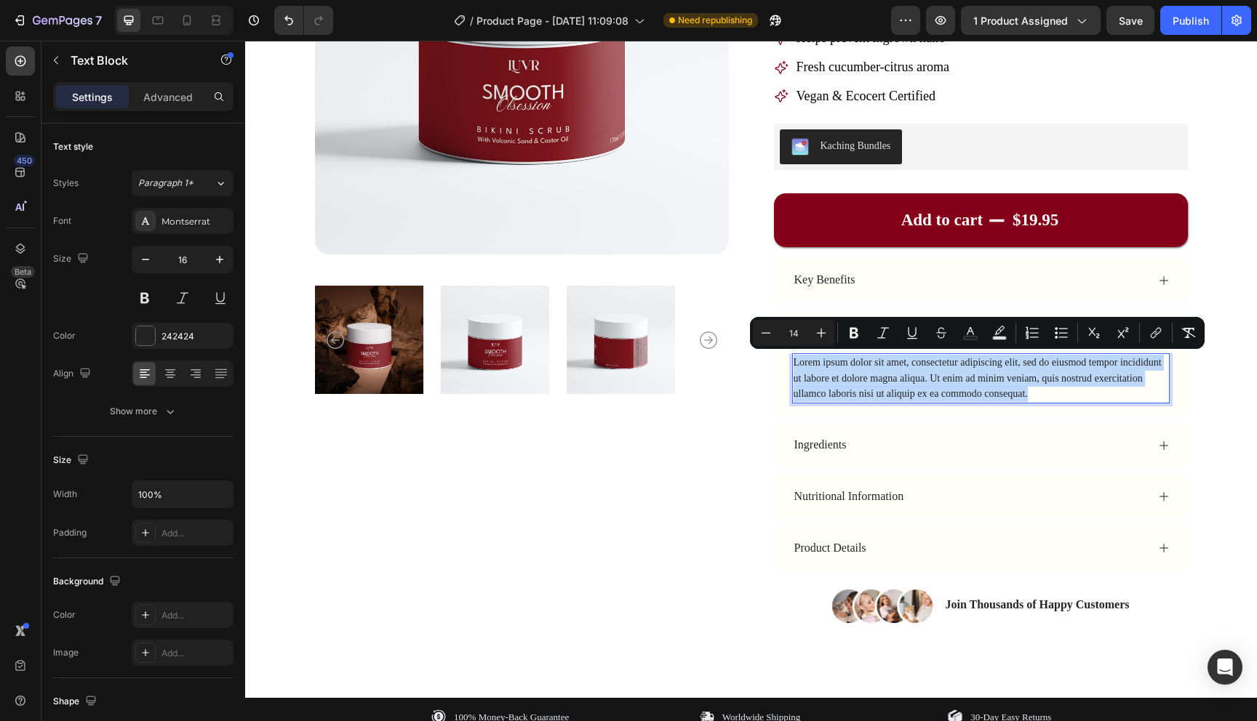
click at [917, 387] on span "Lorem ipsum dolor sit amet, consectetur adipiscing elit, sed do eiusmod tempor …" at bounding box center [977, 378] width 368 height 43
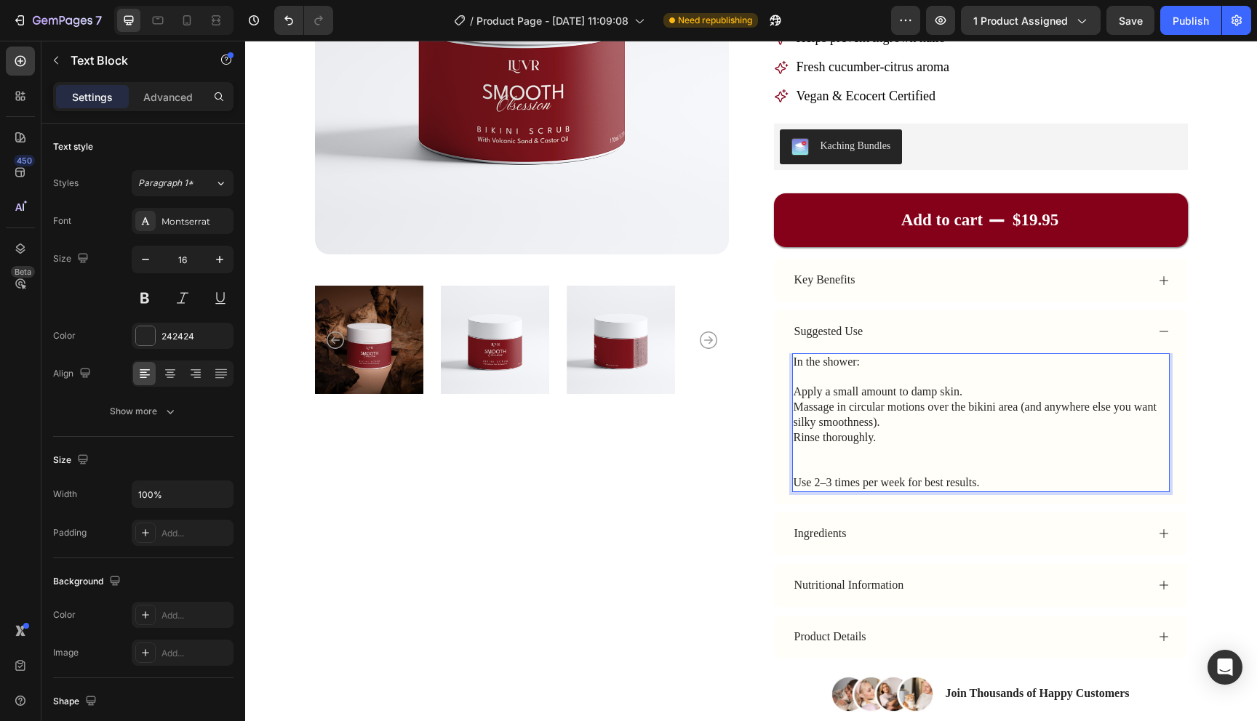
click at [849, 446] on p "Rich Text Editor. Editing area: main" at bounding box center [980, 453] width 375 height 15
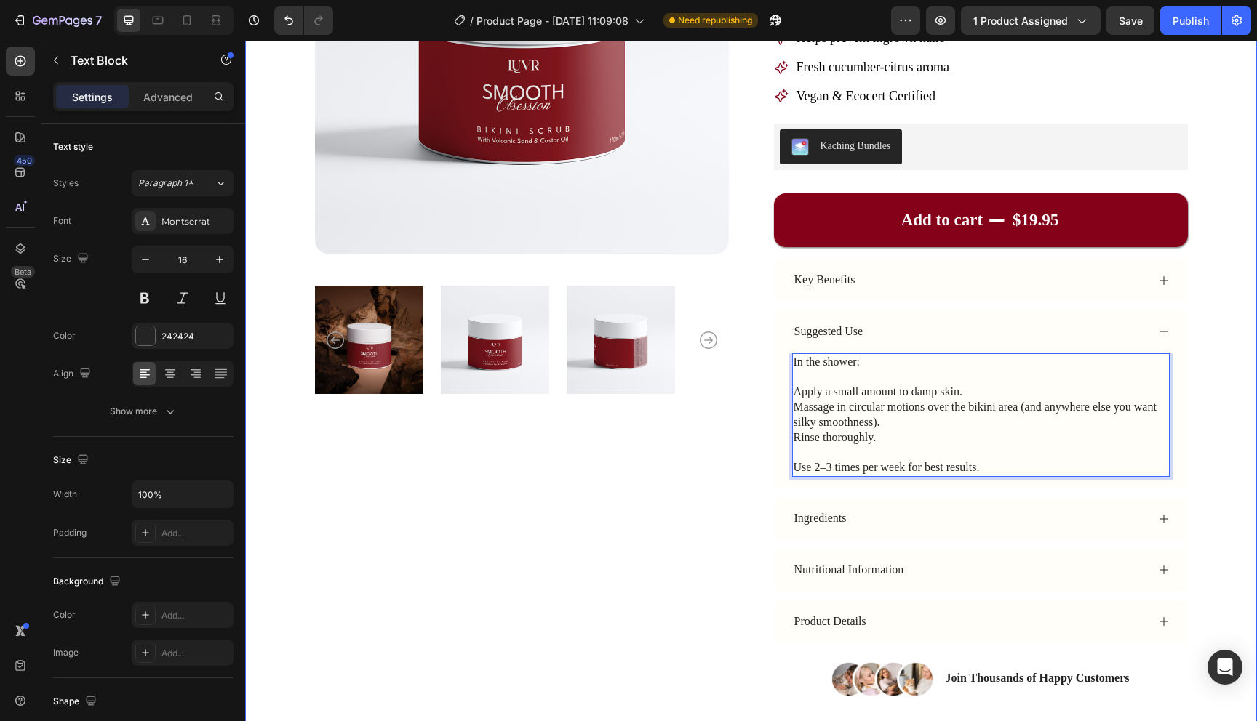
click at [1191, 382] on div "Product Images Icon Icon Icon Icon Icon Icon List Rated Excellent 4.9/5 Text Bl…" at bounding box center [750, 269] width 895 height 857
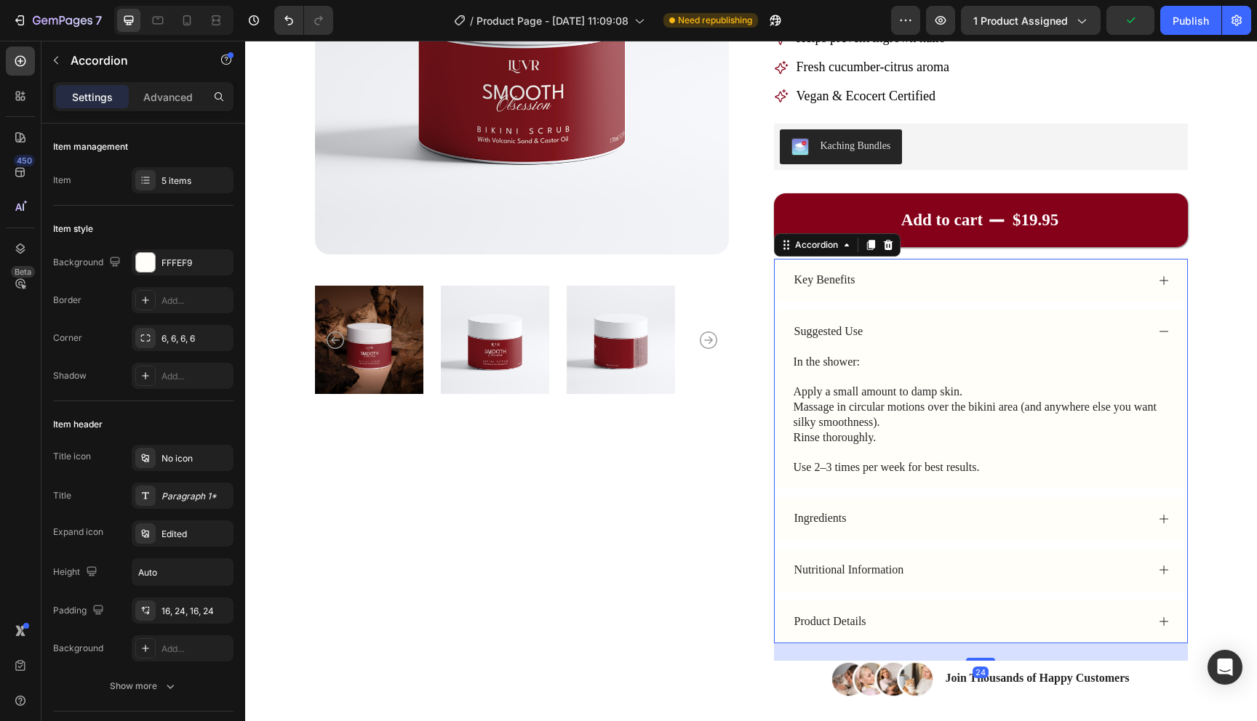
click at [1151, 330] on div "Suggested Use" at bounding box center [981, 332] width 412 height 43
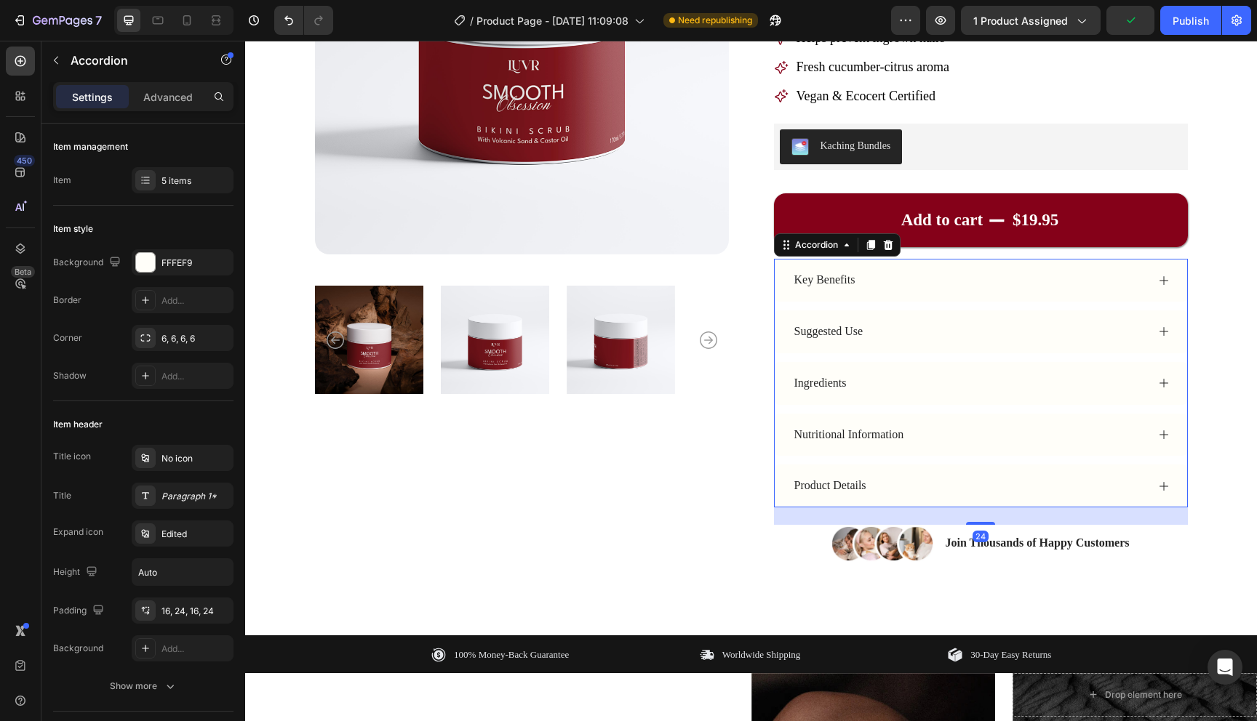
click at [1127, 337] on div "Suggested Use" at bounding box center [969, 332] width 354 height 20
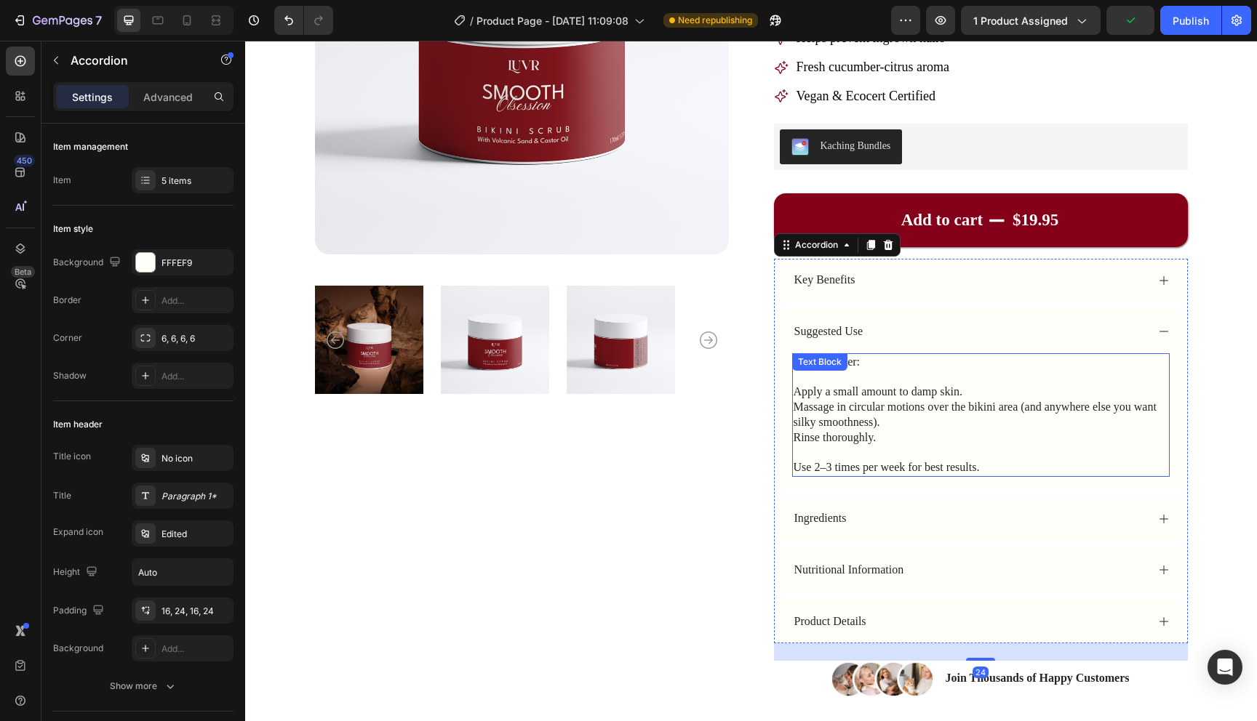
click at [959, 380] on p at bounding box center [980, 377] width 375 height 15
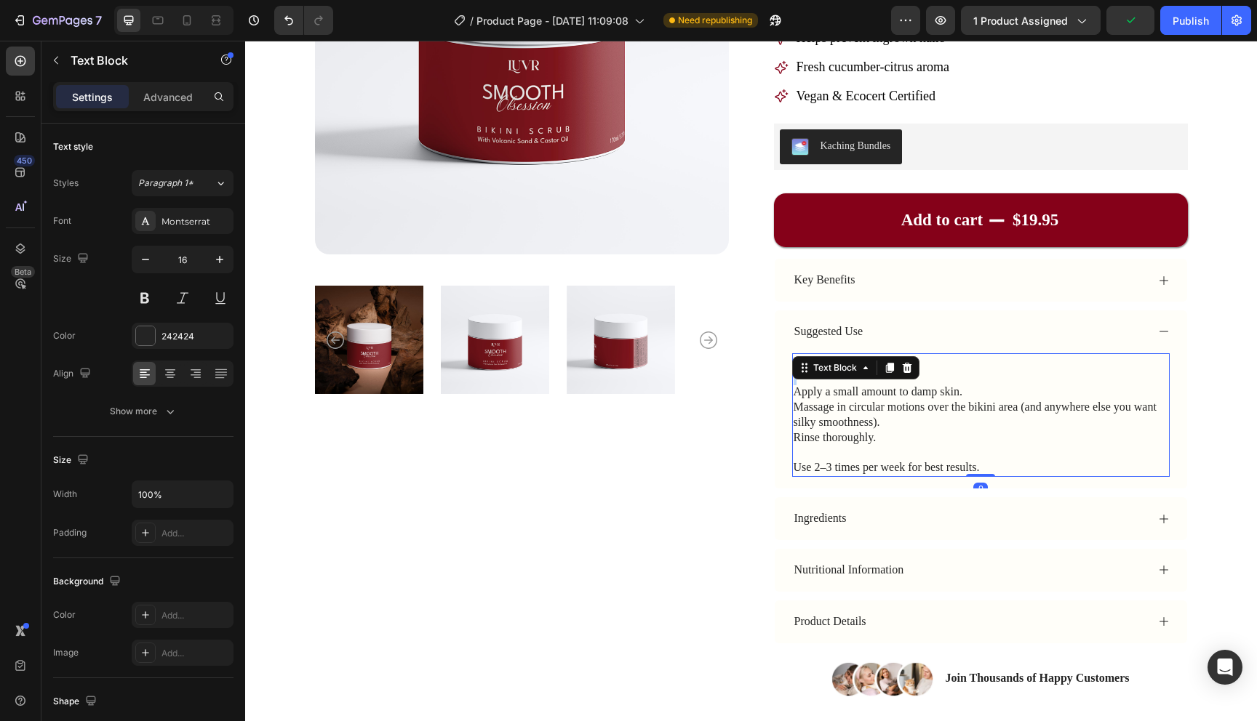
click at [959, 380] on p "Rich Text Editor. Editing area: main" at bounding box center [980, 377] width 375 height 15
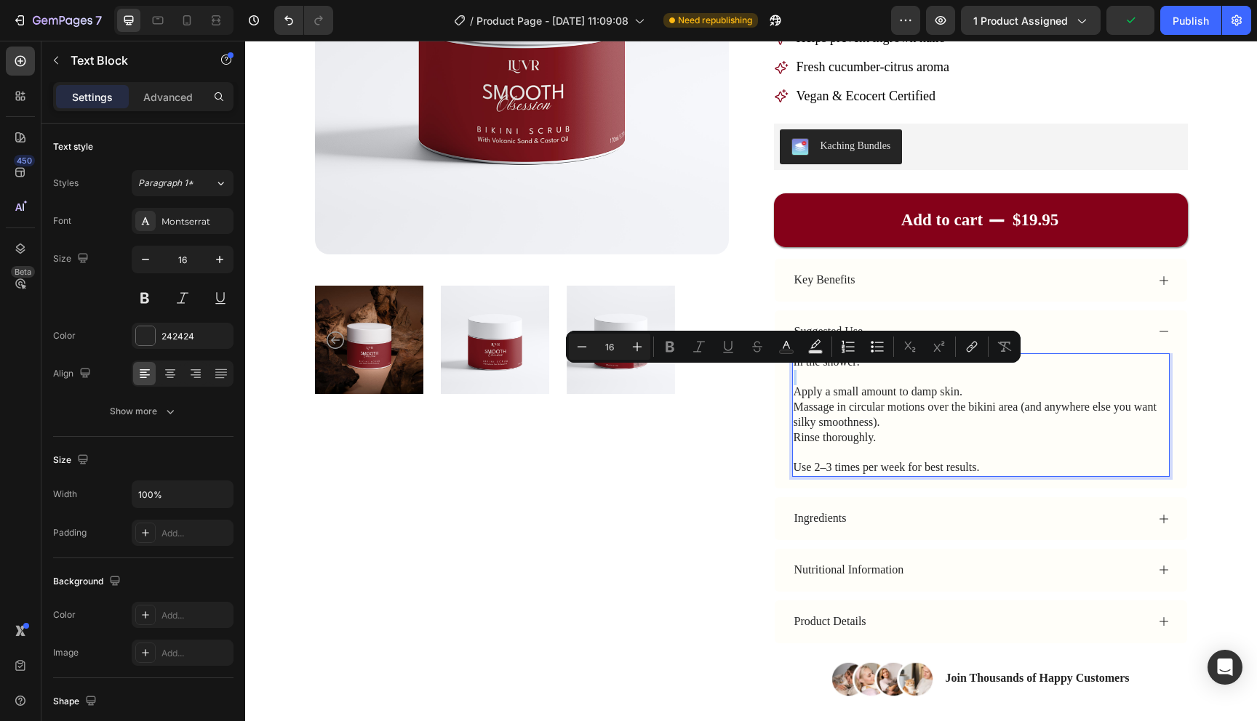
click at [959, 380] on p "Rich Text Editor. Editing area: main" at bounding box center [980, 377] width 375 height 15
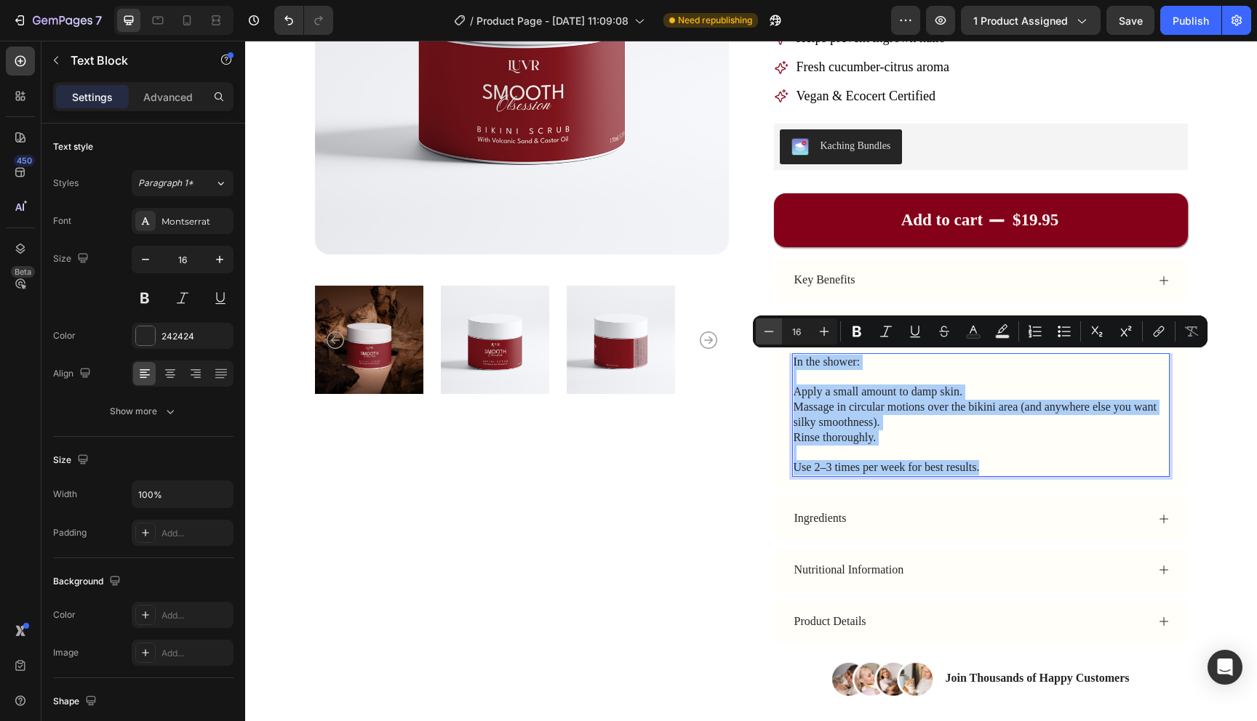
click at [770, 329] on icon "Editor contextual toolbar" at bounding box center [768, 331] width 15 height 15
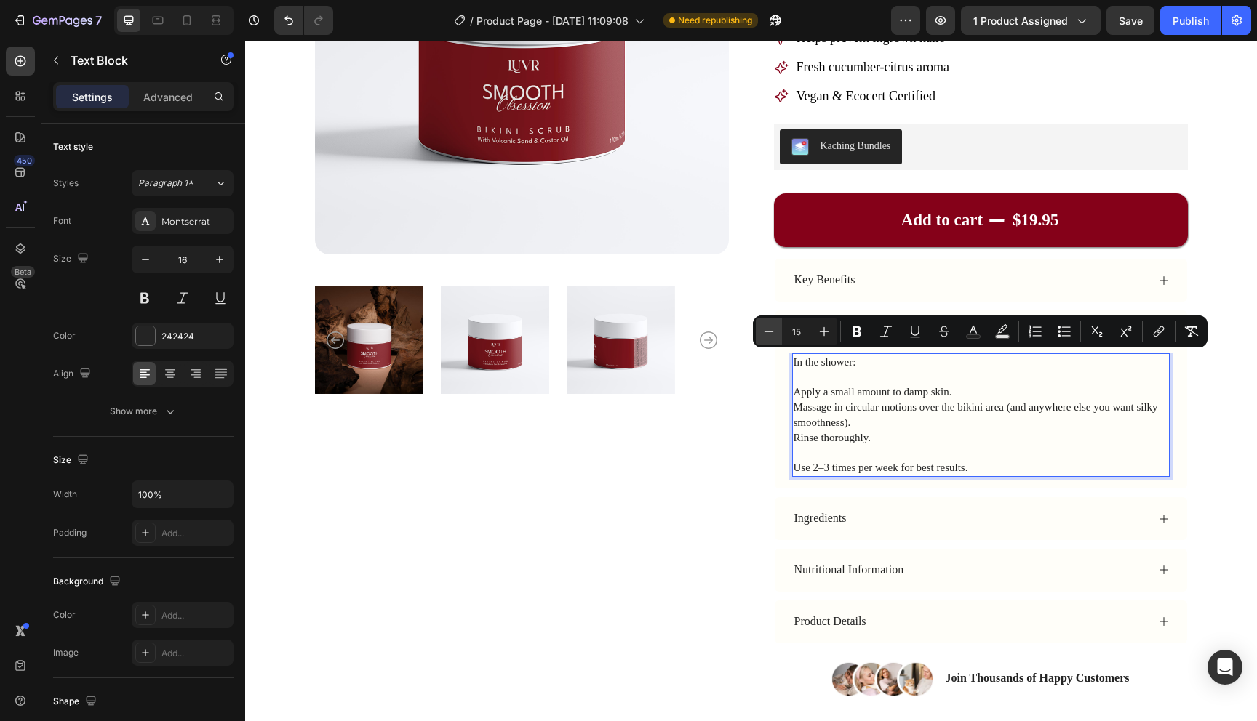
click at [770, 329] on icon "Editor contextual toolbar" at bounding box center [768, 331] width 15 height 15
type input "14"
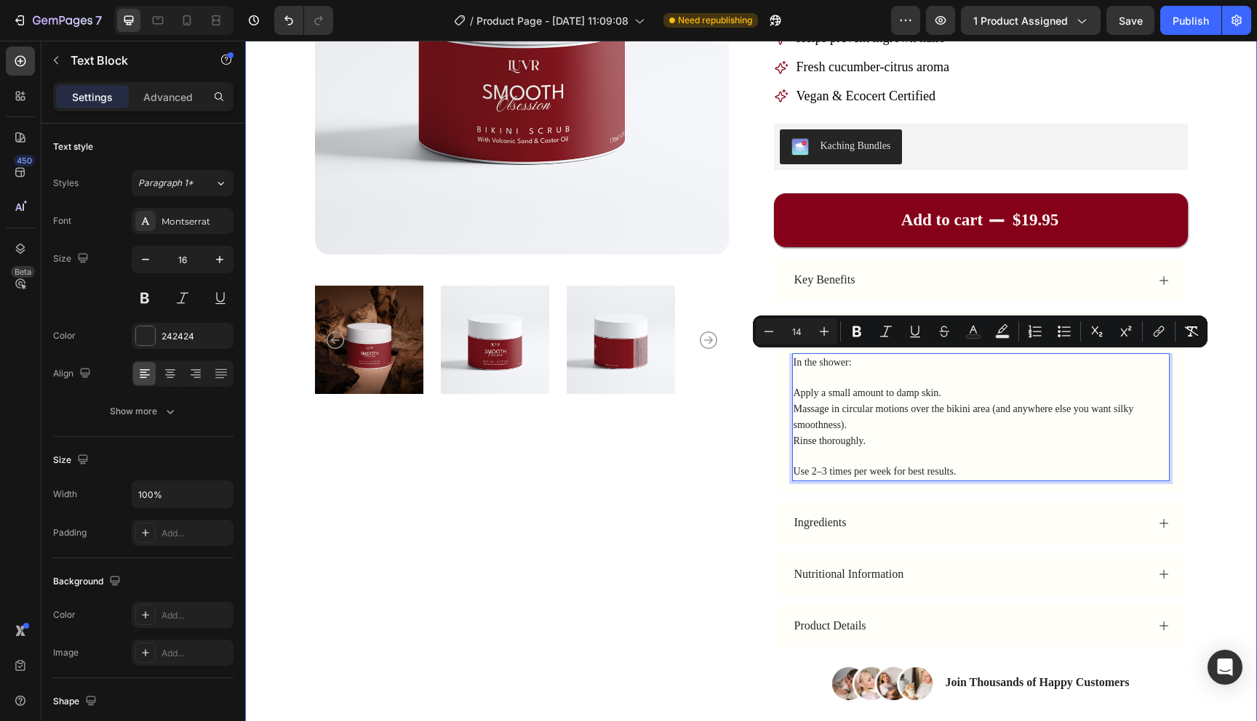
click at [1230, 406] on div "Product Images Icon Icon Icon Icon Icon Icon List Rated Excellent 4.9/5 Text Bl…" at bounding box center [751, 279] width 1012 height 993
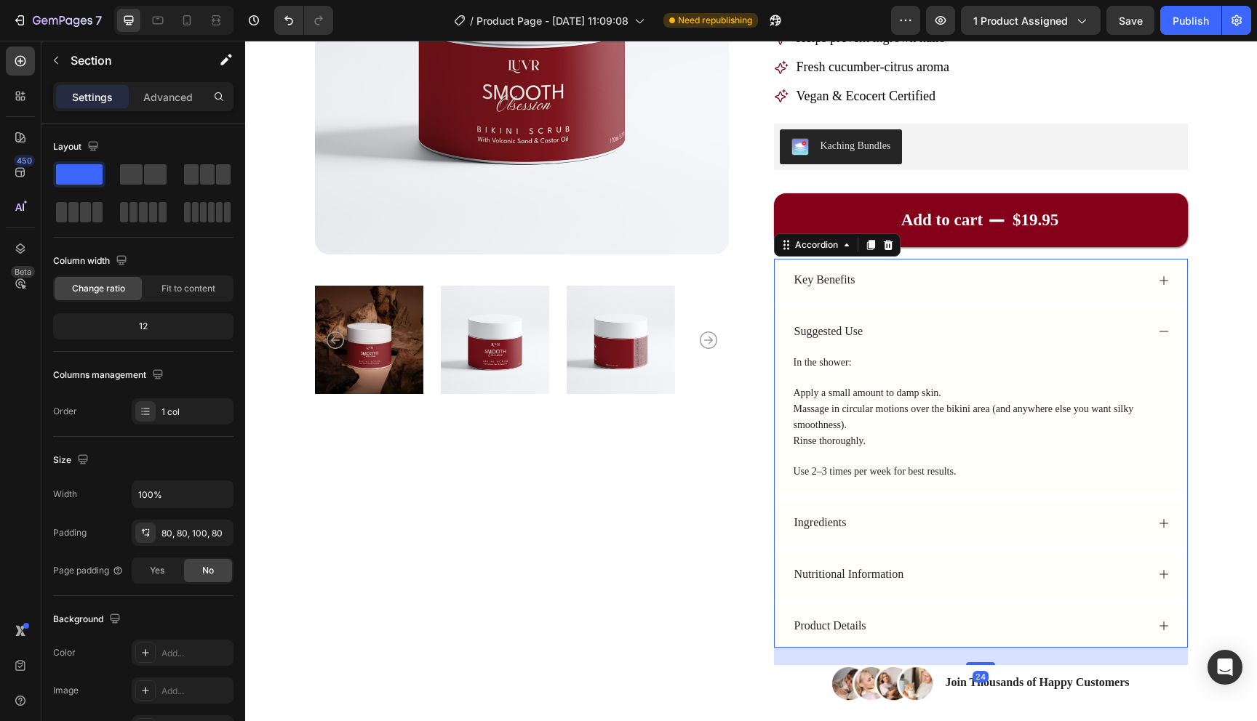
click at [1131, 327] on div "Suggested Use" at bounding box center [969, 332] width 354 height 20
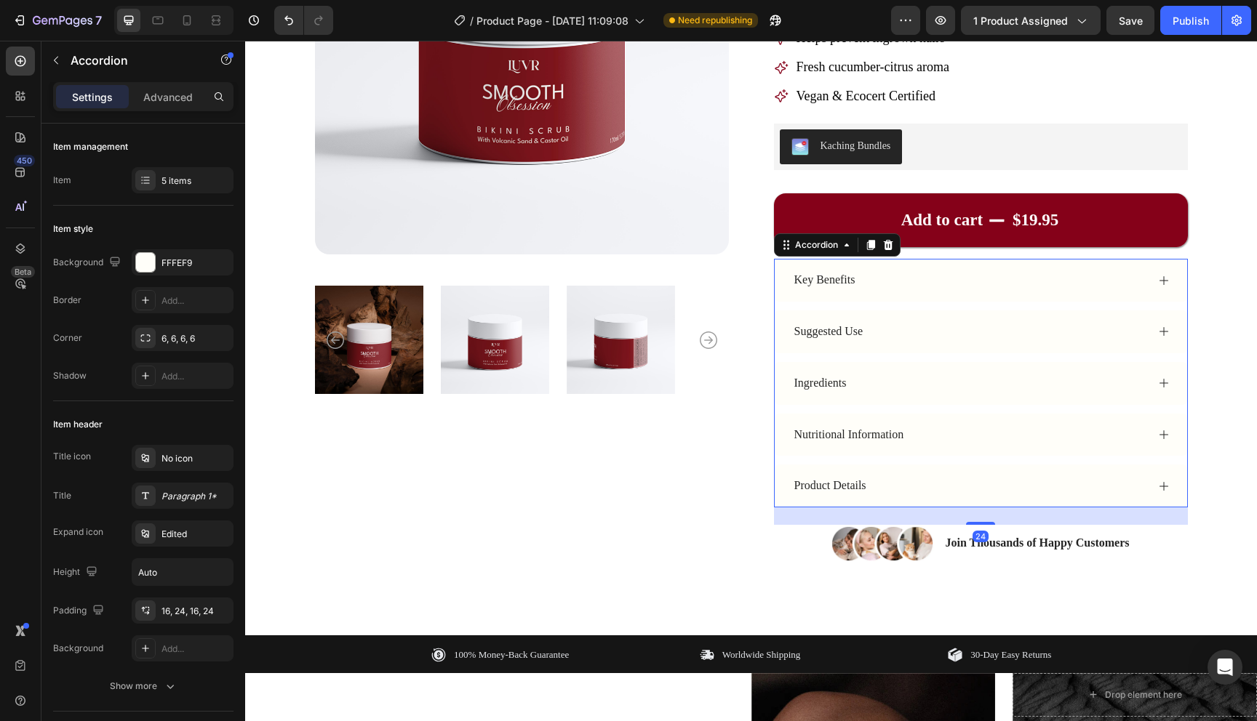
click at [1044, 397] on div "Ingredients" at bounding box center [981, 383] width 412 height 43
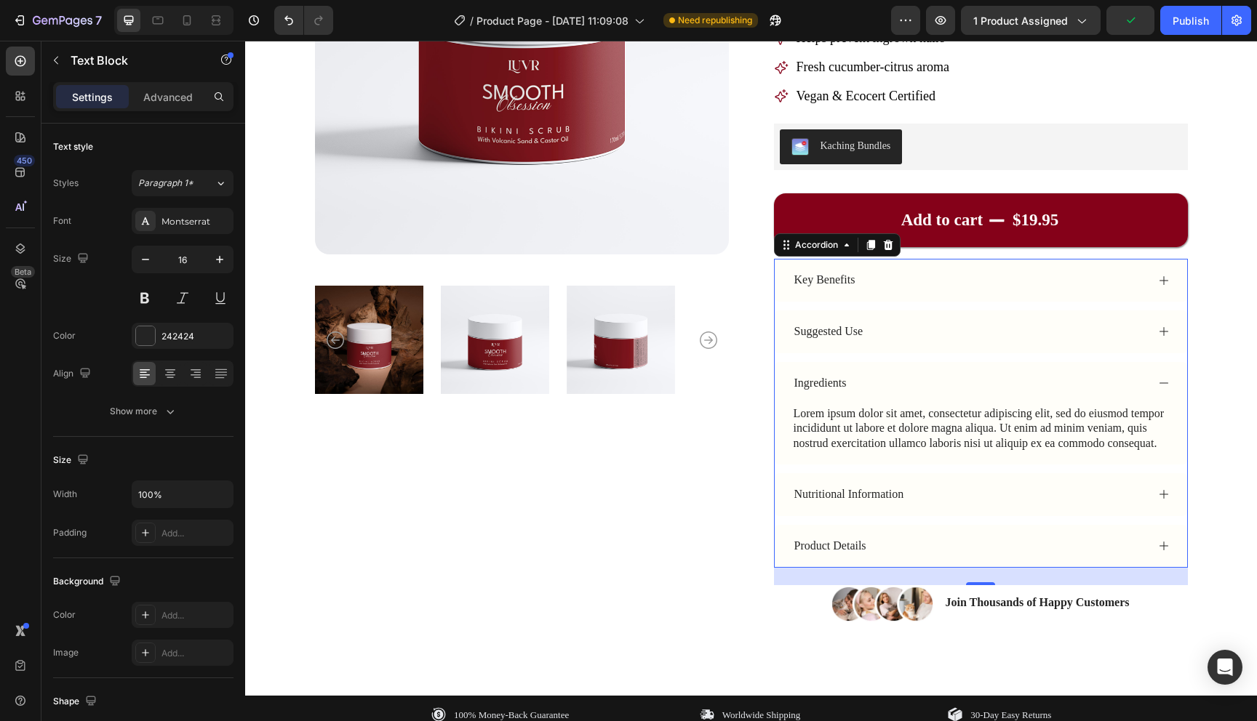
click at [975, 432] on div "Lorem ipsum dolor sit amet, consectetur adipiscing elit, sed do eiusmod tempor …" at bounding box center [980, 429] width 377 height 48
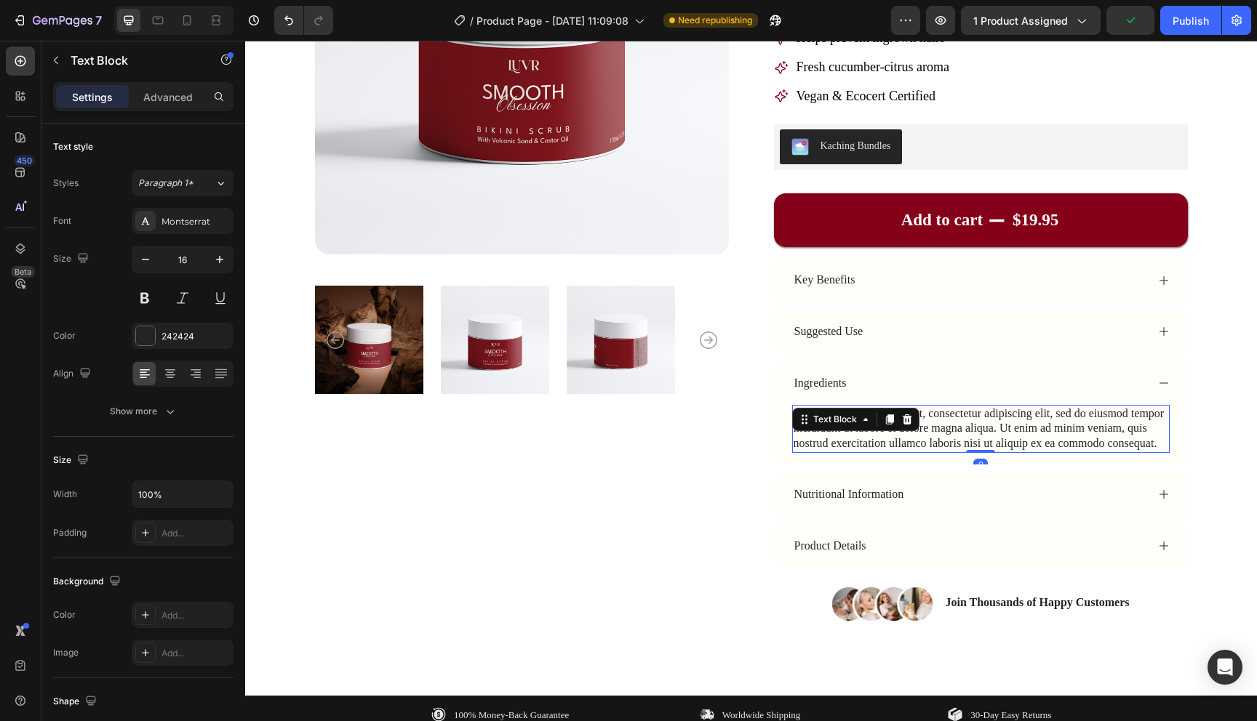
click at [975, 432] on div "Lorem ipsum dolor sit amet, consectetur adipiscing elit, sed do eiusmod tempor …" at bounding box center [980, 429] width 377 height 48
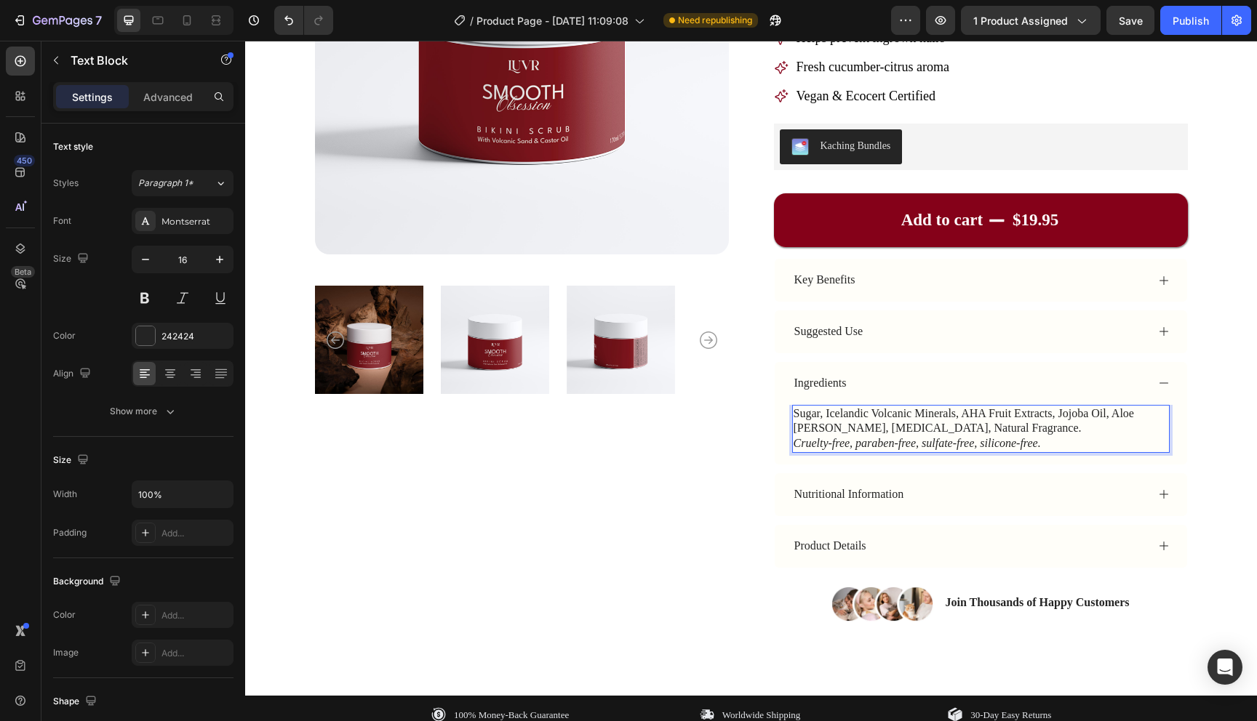
click at [975, 432] on p "Sugar, Icelandic Volcanic Minerals, AHA Fruit Extracts, Jojoba Oil, Aloe Vera, …" at bounding box center [980, 422] width 375 height 31
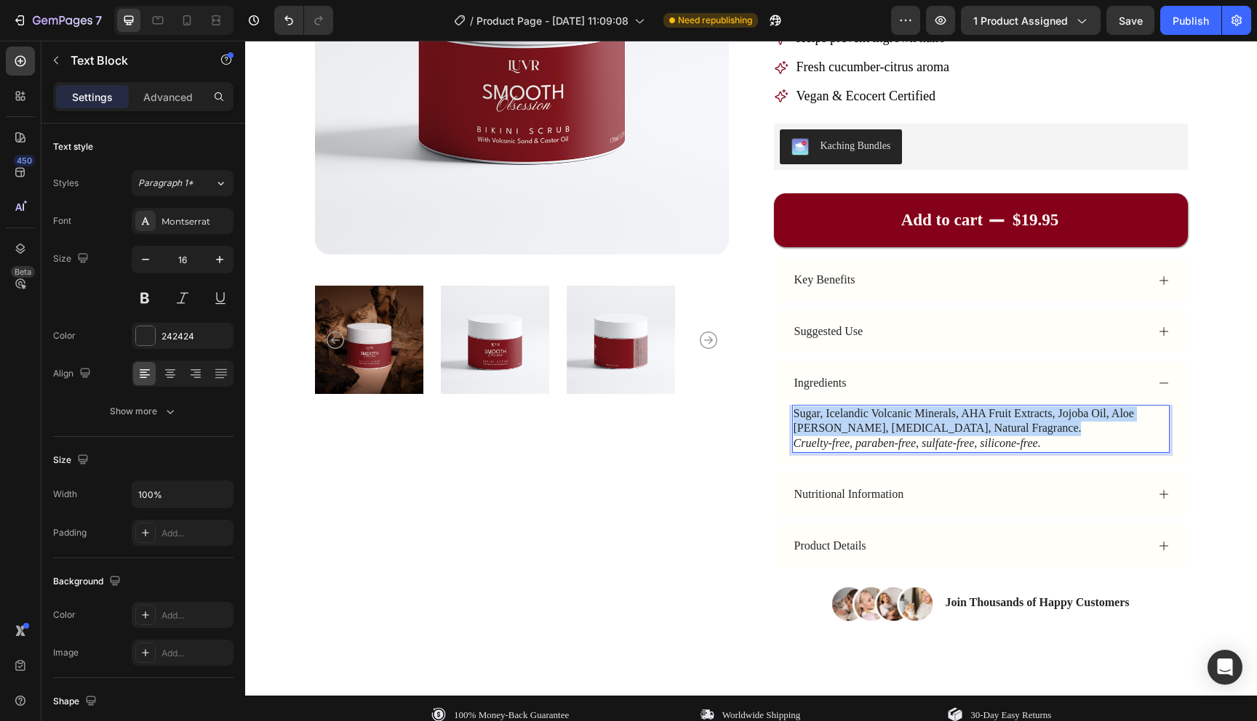
click at [975, 432] on p "Sugar, Icelandic Volcanic Minerals, AHA Fruit Extracts, Jojoba Oil, Aloe Vera, …" at bounding box center [980, 422] width 375 height 31
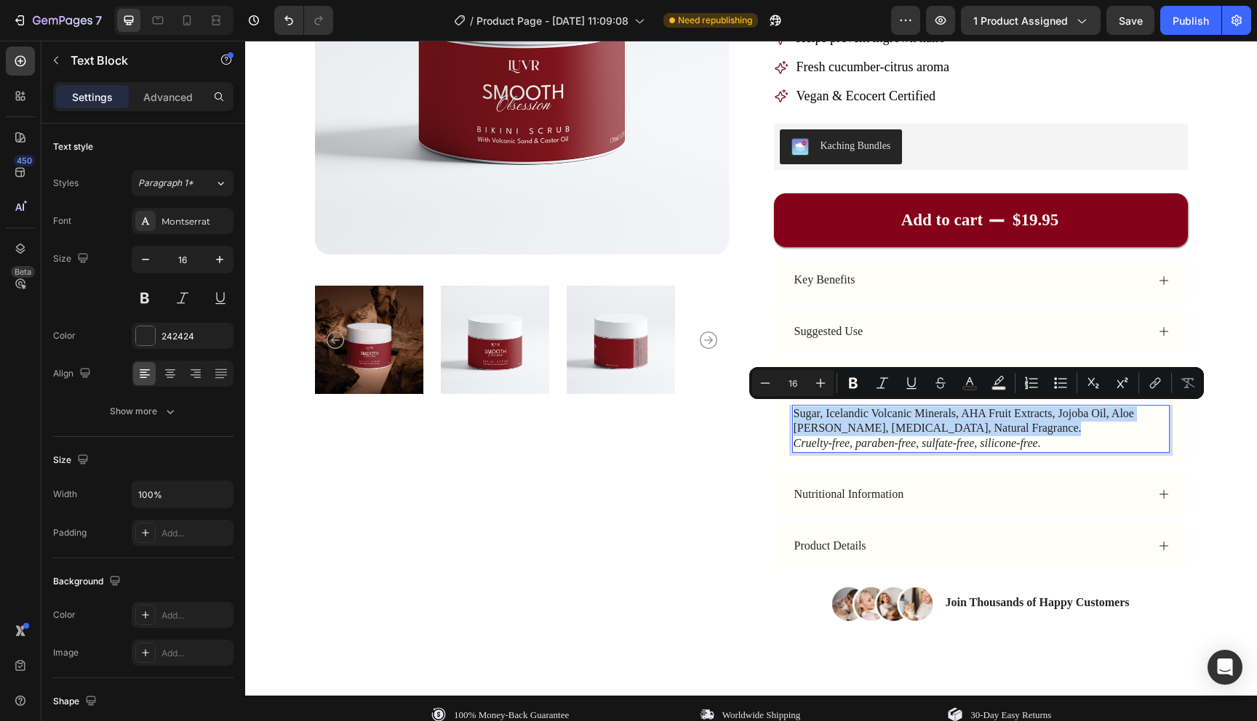
click at [1064, 423] on p "Sugar, Icelandic Volcanic Minerals, AHA Fruit Extracts, Jojoba Oil, Aloe Vera, …" at bounding box center [980, 422] width 375 height 31
click at [1198, 423] on div "Product Images Icon Icon Icon Icon Icon Icon List Rated Excellent 4.9/5 Text Bl…" at bounding box center [750, 232] width 895 height 783
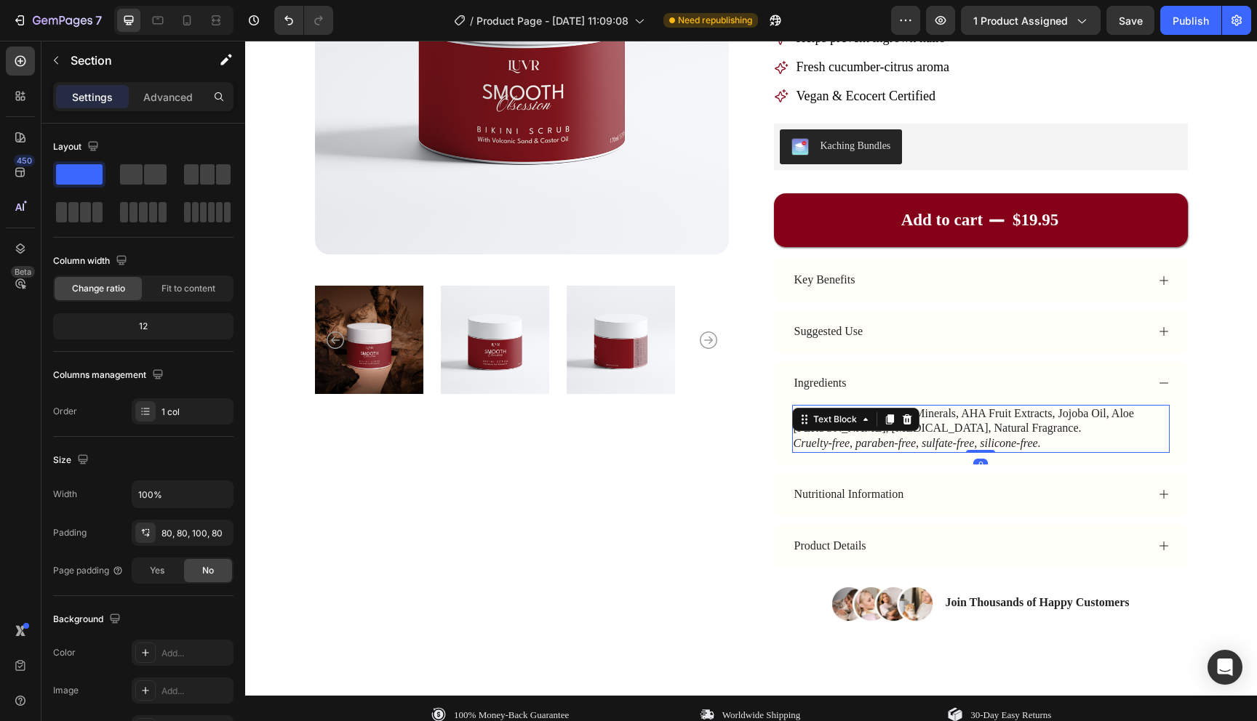
click at [1084, 427] on p "Sugar, Icelandic Volcanic Minerals, AHA Fruit Extracts, Jojoba Oil, Aloe Vera, …" at bounding box center [980, 422] width 375 height 31
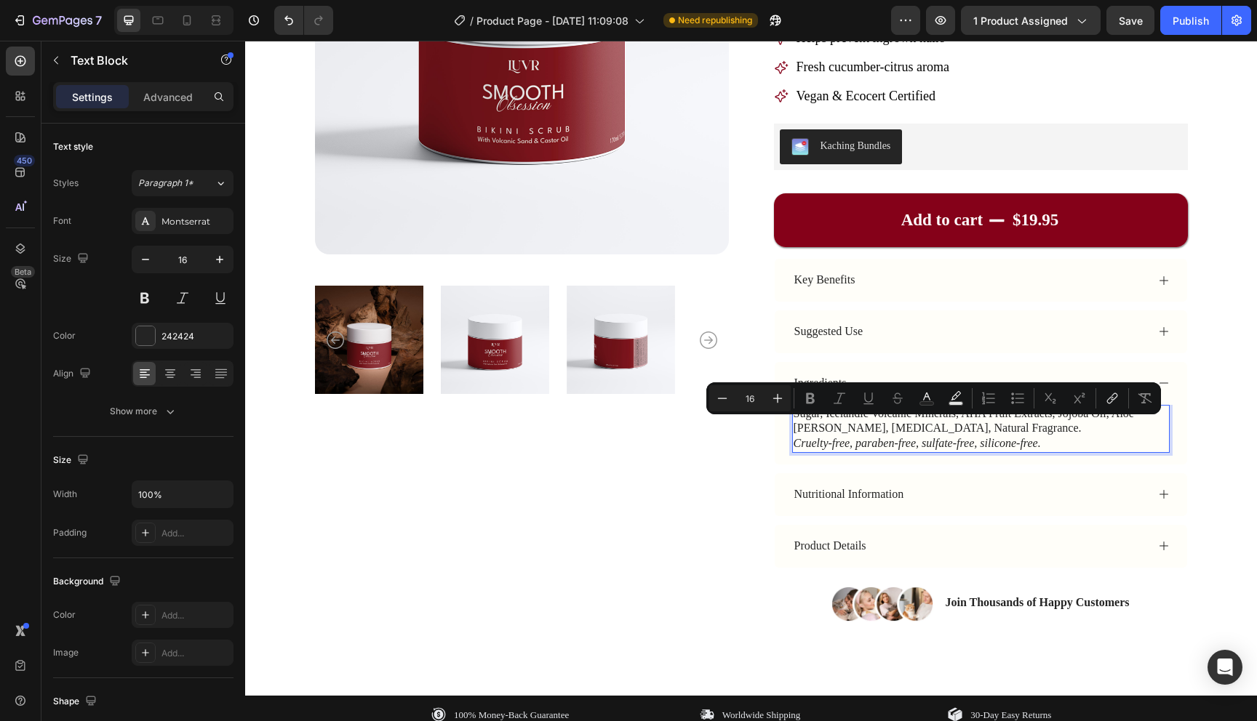
click at [1035, 431] on p "Sugar, Icelandic Volcanic Minerals, AHA Fruit Extracts, Jojoba Oil, Aloe Vera, …" at bounding box center [980, 422] width 375 height 31
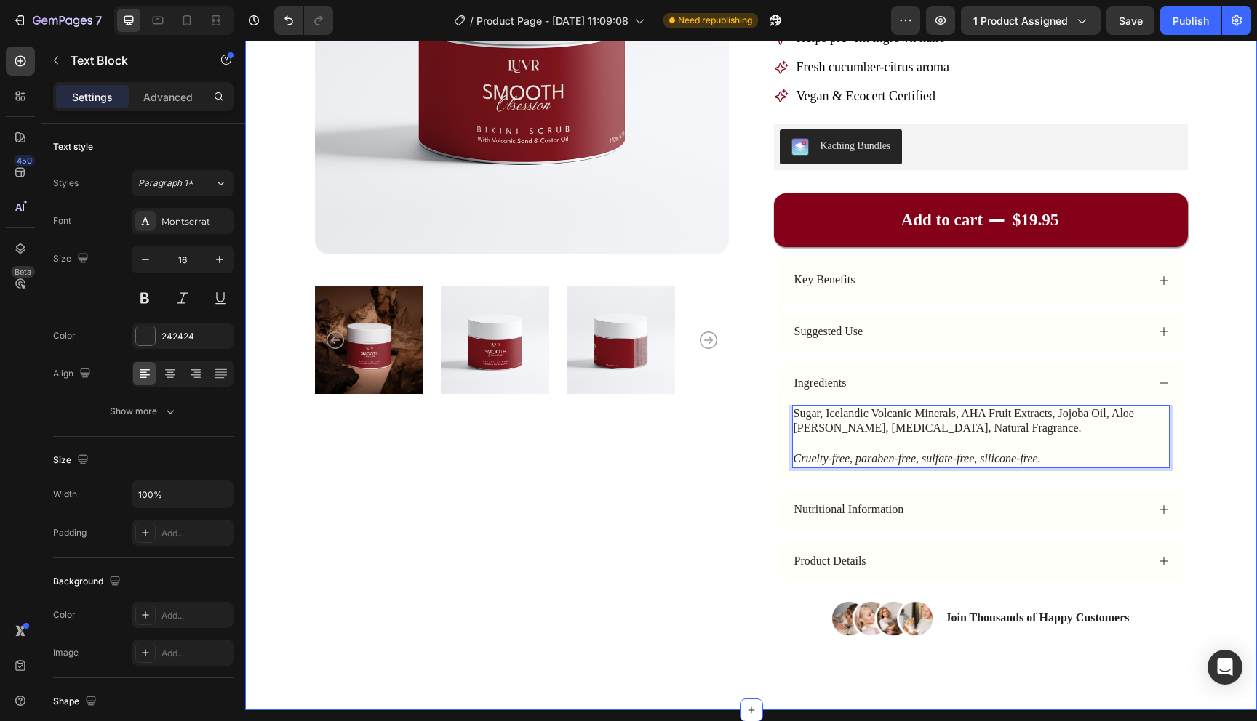
click at [1223, 434] on div "Product Images Icon Icon Icon Icon Icon Icon List Rated Excellent 4.9/5 Text Bl…" at bounding box center [751, 247] width 1012 height 928
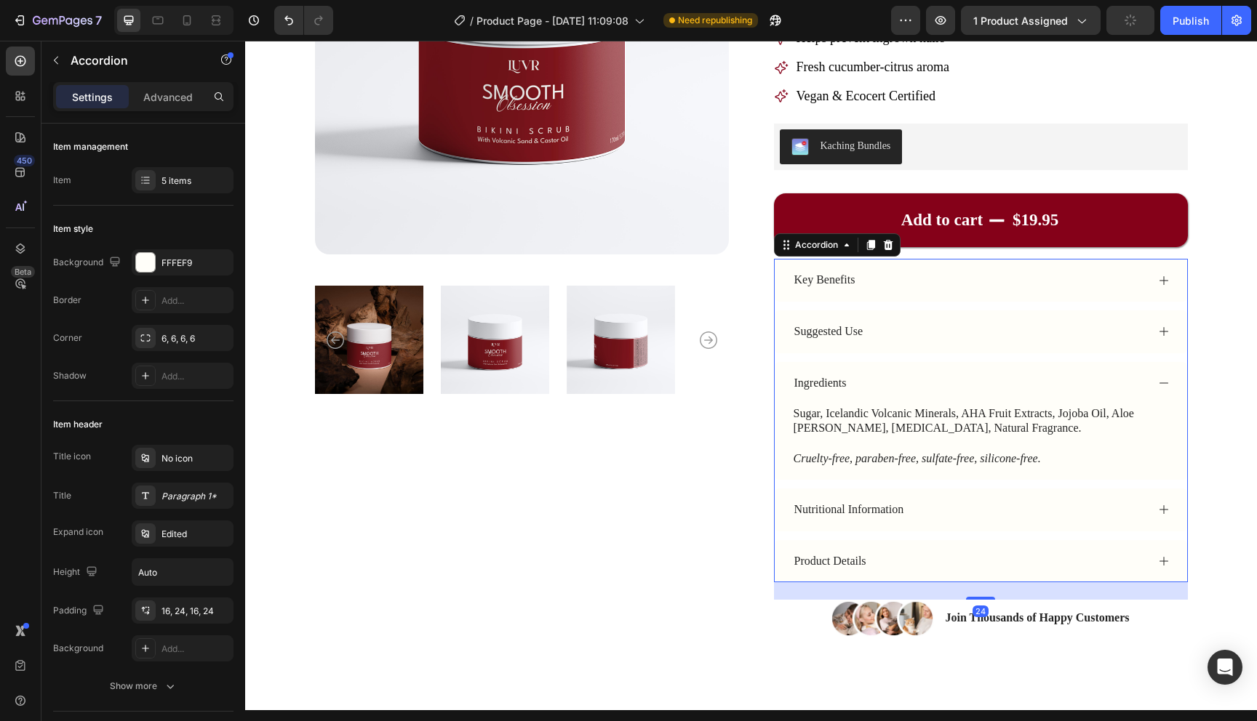
click at [1148, 381] on div "Ingredients" at bounding box center [981, 383] width 412 height 43
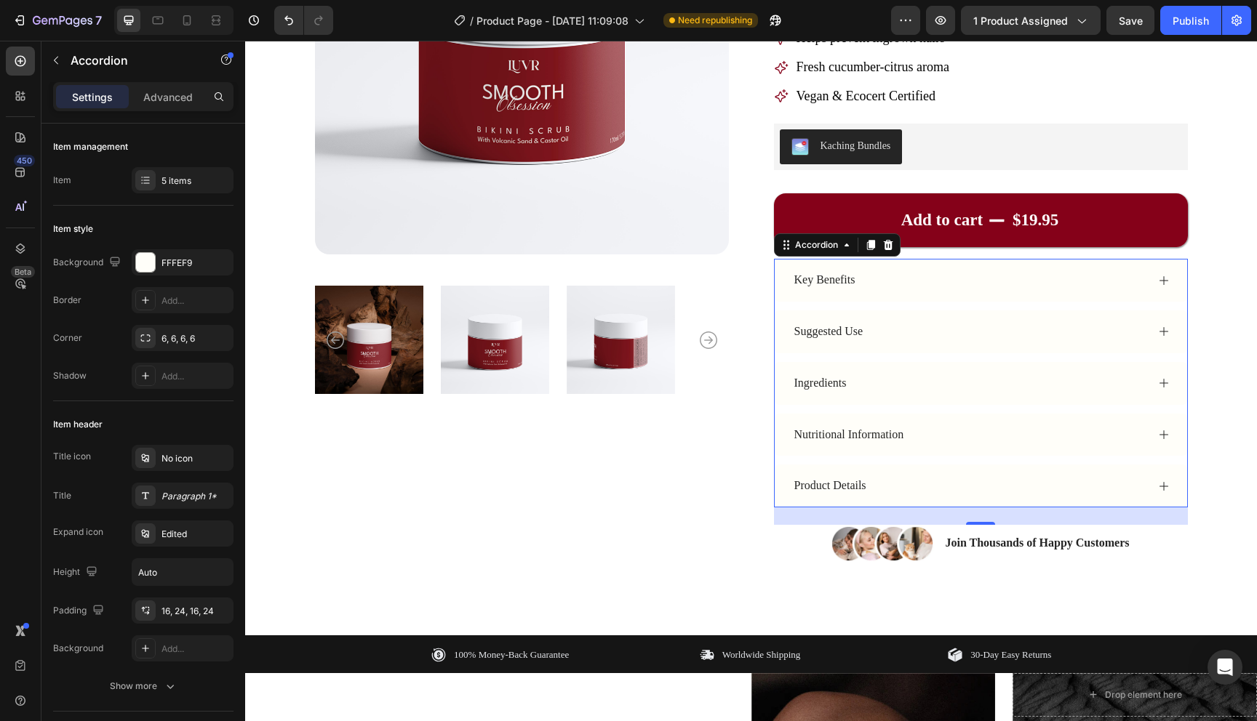
click at [1023, 443] on div "Nutritional Information" at bounding box center [969, 435] width 354 height 20
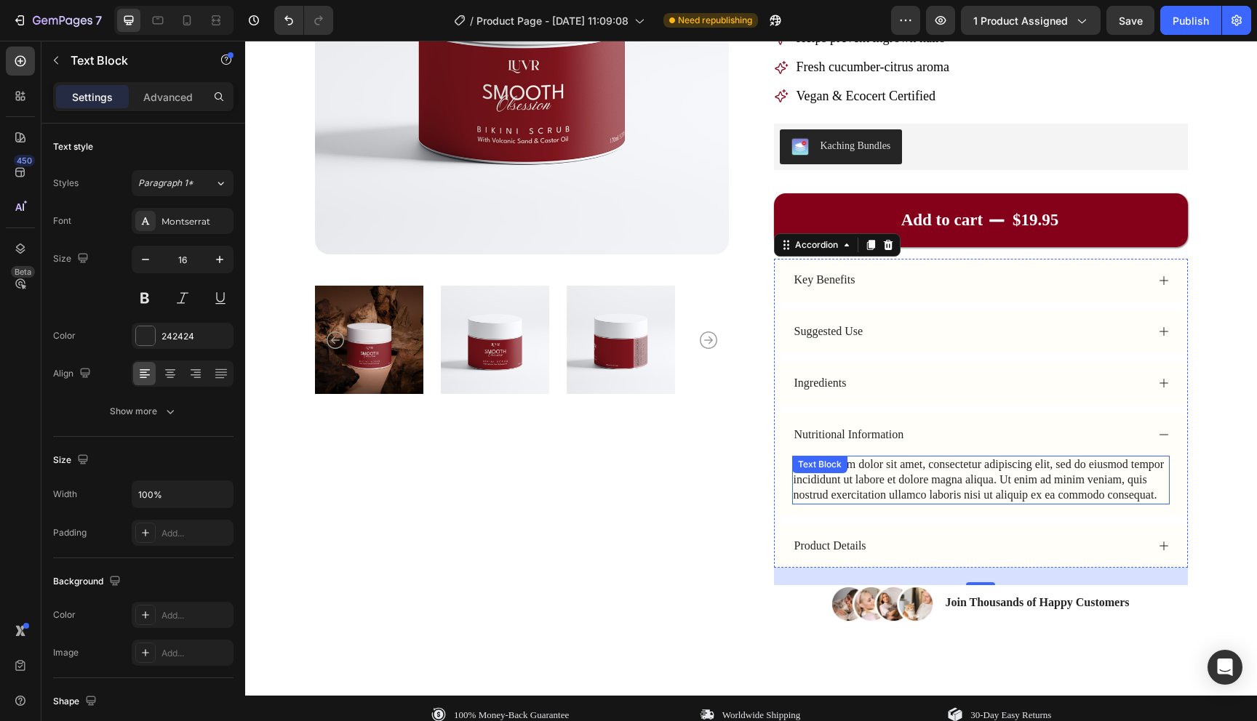
click at [880, 472] on div "Lorem ipsum dolor sit amet, consectetur adipiscing elit, sed do eiusmod tempor …" at bounding box center [980, 480] width 377 height 48
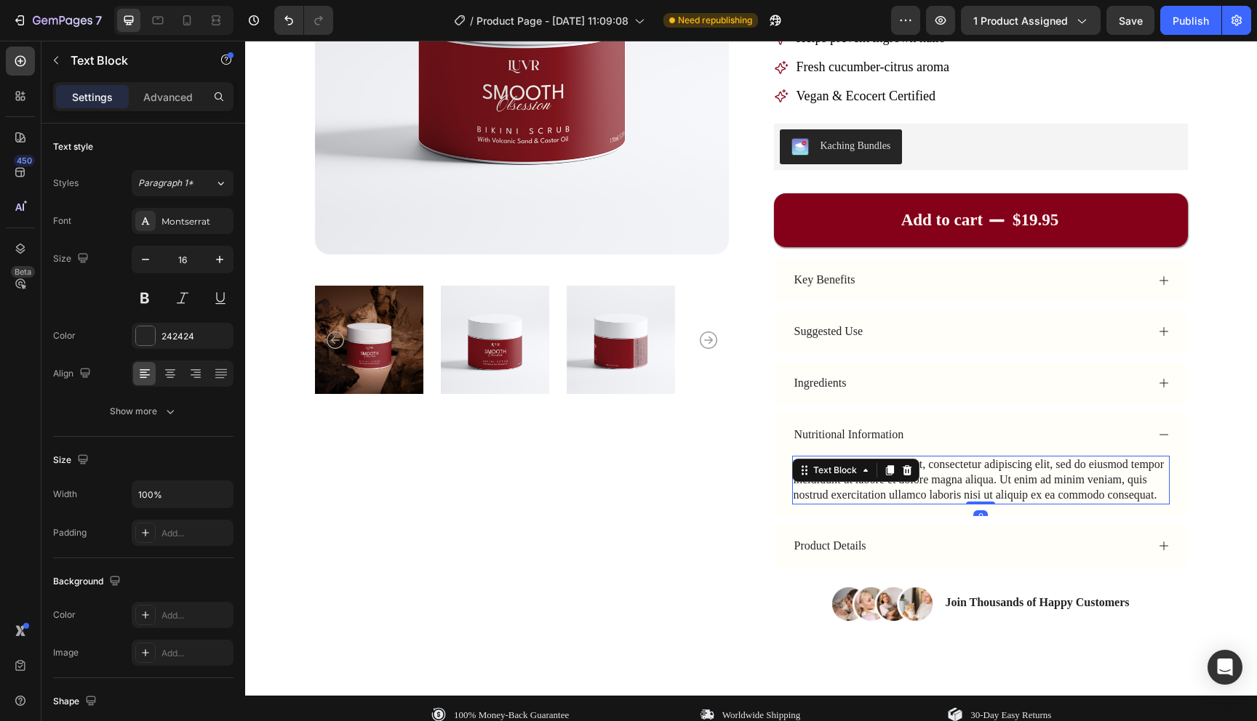
click at [881, 472] on div at bounding box center [889, 470] width 17 height 17
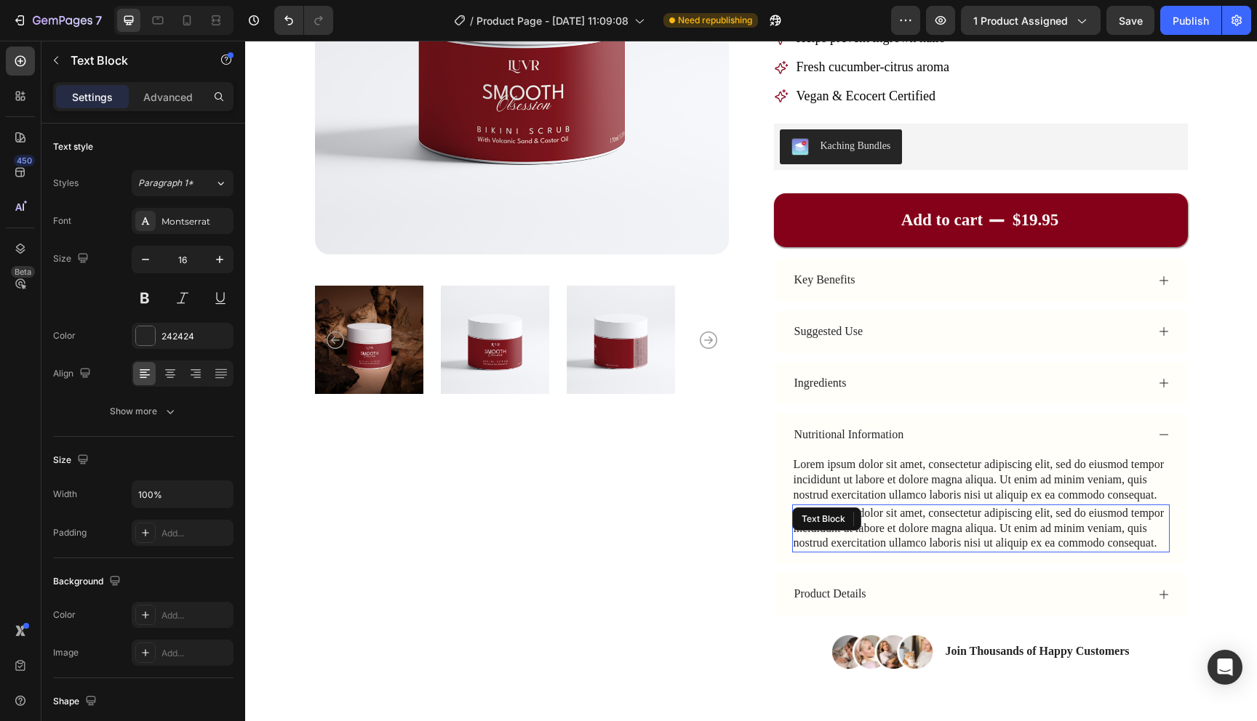
click at [880, 472] on div "Lorem ipsum dolor sit amet, consectetur adipiscing elit, sed do eiusmod tempor …" at bounding box center [980, 480] width 377 height 48
click at [957, 525] on div "Lorem ipsum dolor sit amet, consectetur adipiscing elit, sed do eiusmod tempor …" at bounding box center [980, 529] width 377 height 48
click at [903, 521] on icon at bounding box center [906, 519] width 9 height 10
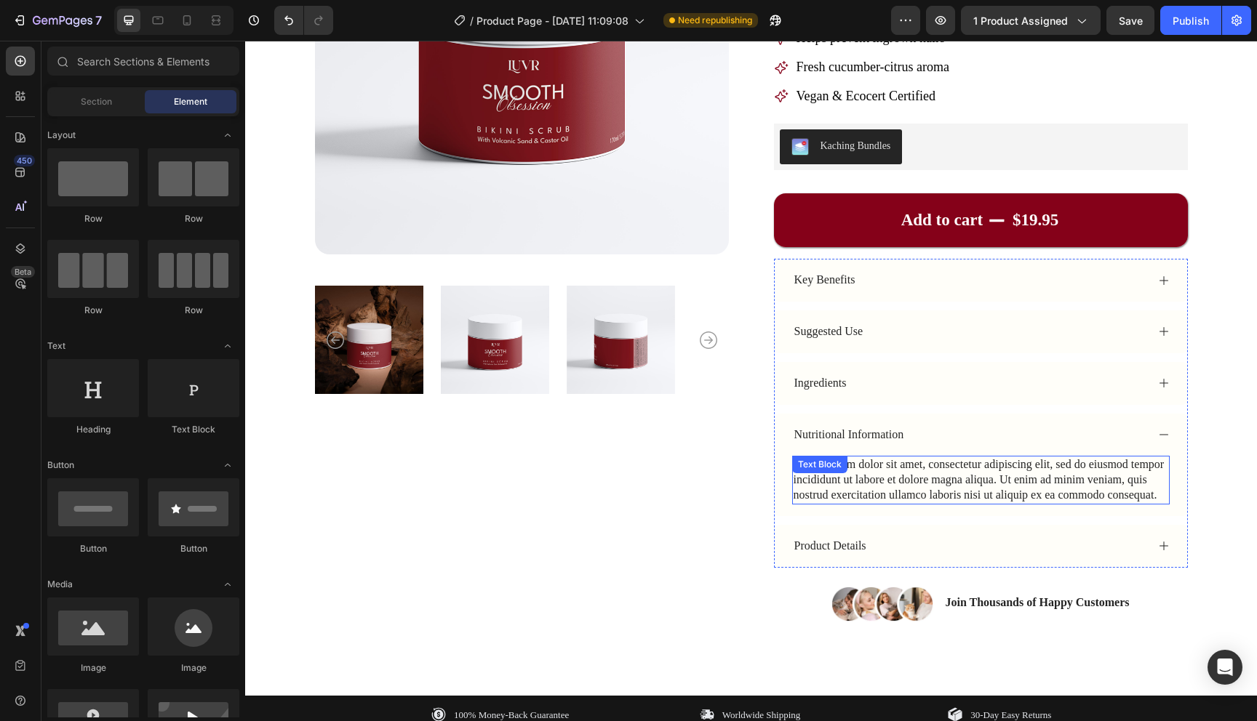
click at [921, 490] on div "Lorem ipsum dolor sit amet, consectetur adipiscing elit, sed do eiusmod tempor …" at bounding box center [980, 480] width 377 height 48
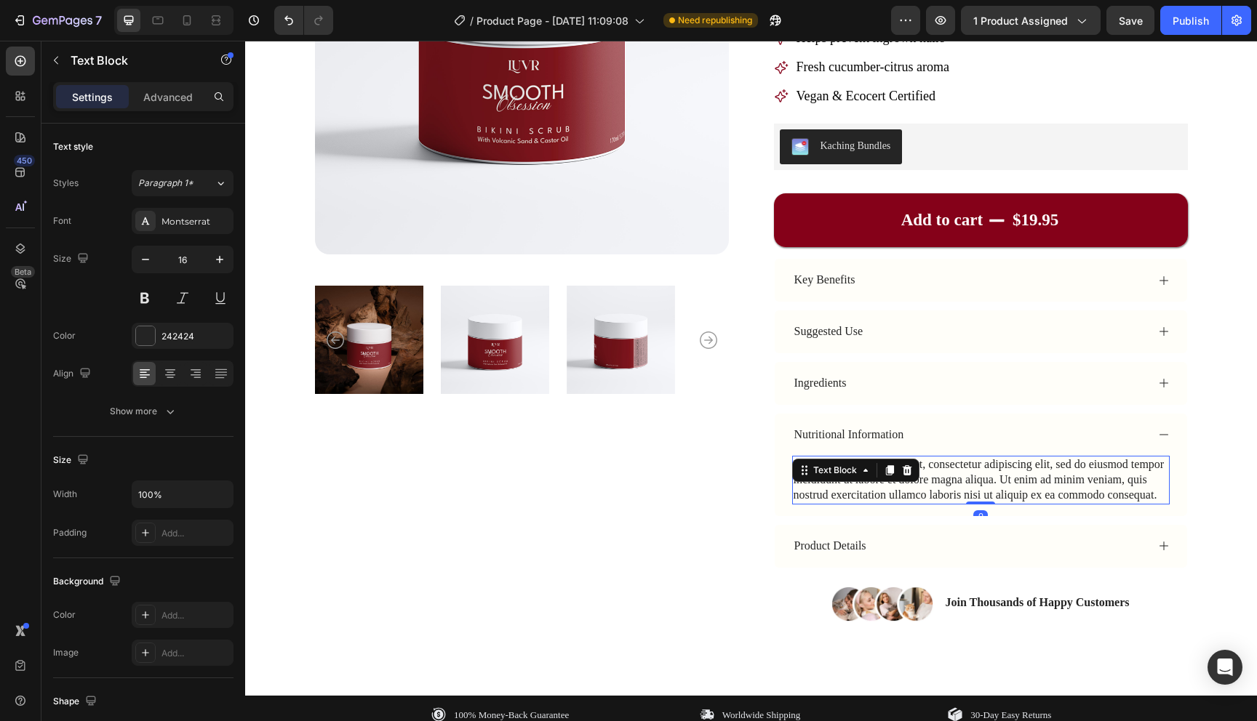
click at [921, 490] on div "Lorem ipsum dolor sit amet, consectetur adipiscing elit, sed do eiusmod tempor …" at bounding box center [980, 480] width 377 height 48
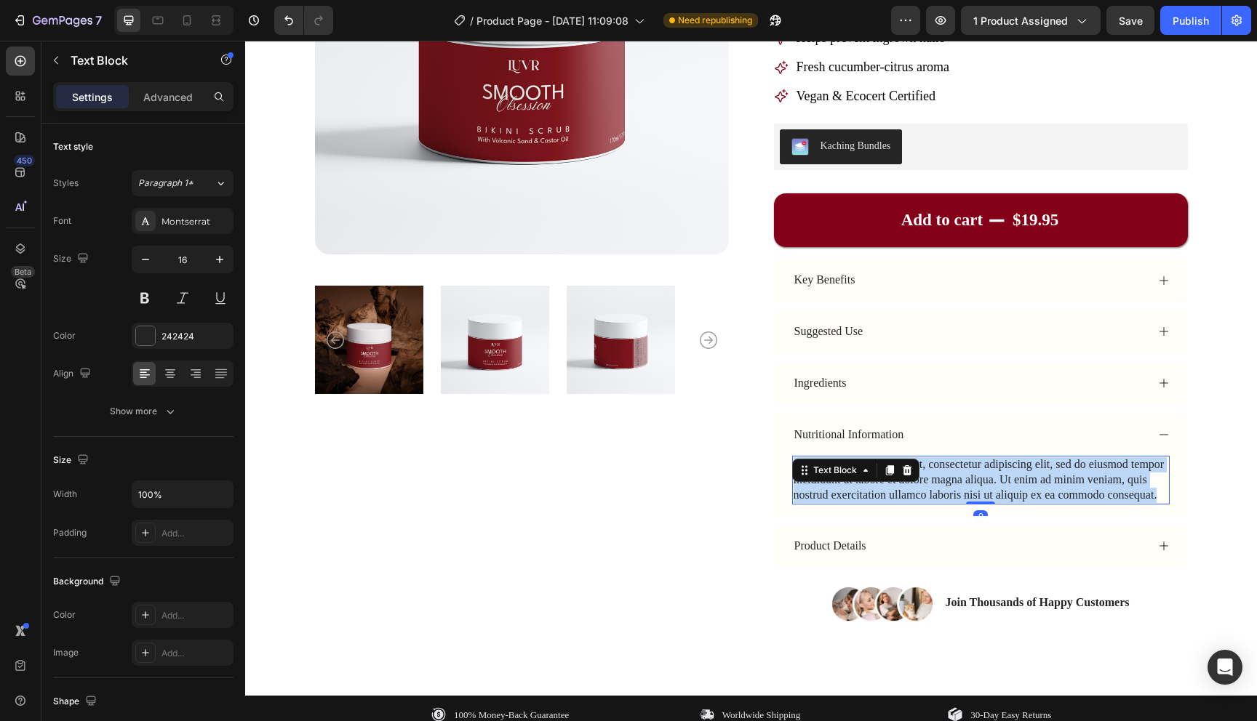
click at [921, 490] on p "Lorem ipsum dolor sit amet, consectetur adipiscing elit, sed do eiusmod tempor …" at bounding box center [980, 479] width 375 height 45
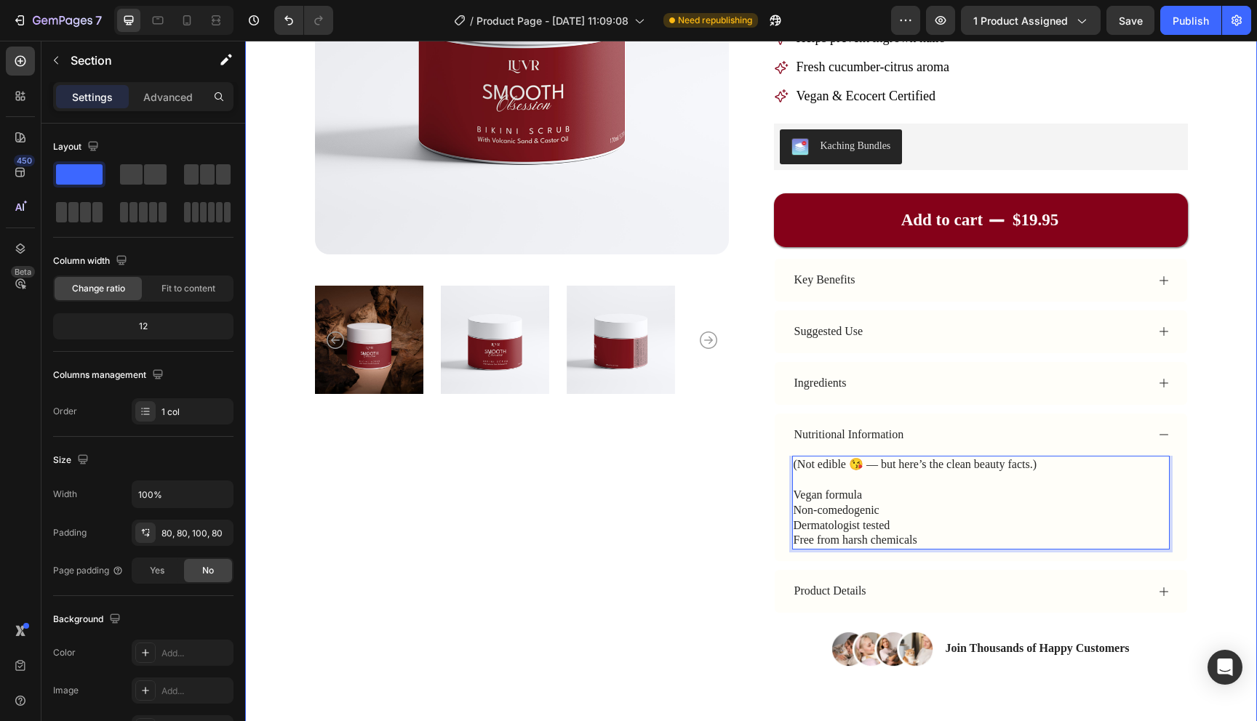
click at [1203, 456] on div "Product Images Icon Icon Icon Icon Icon Icon List Rated Excellent 4.9/5 Text Bl…" at bounding box center [751, 262] width 1012 height 959
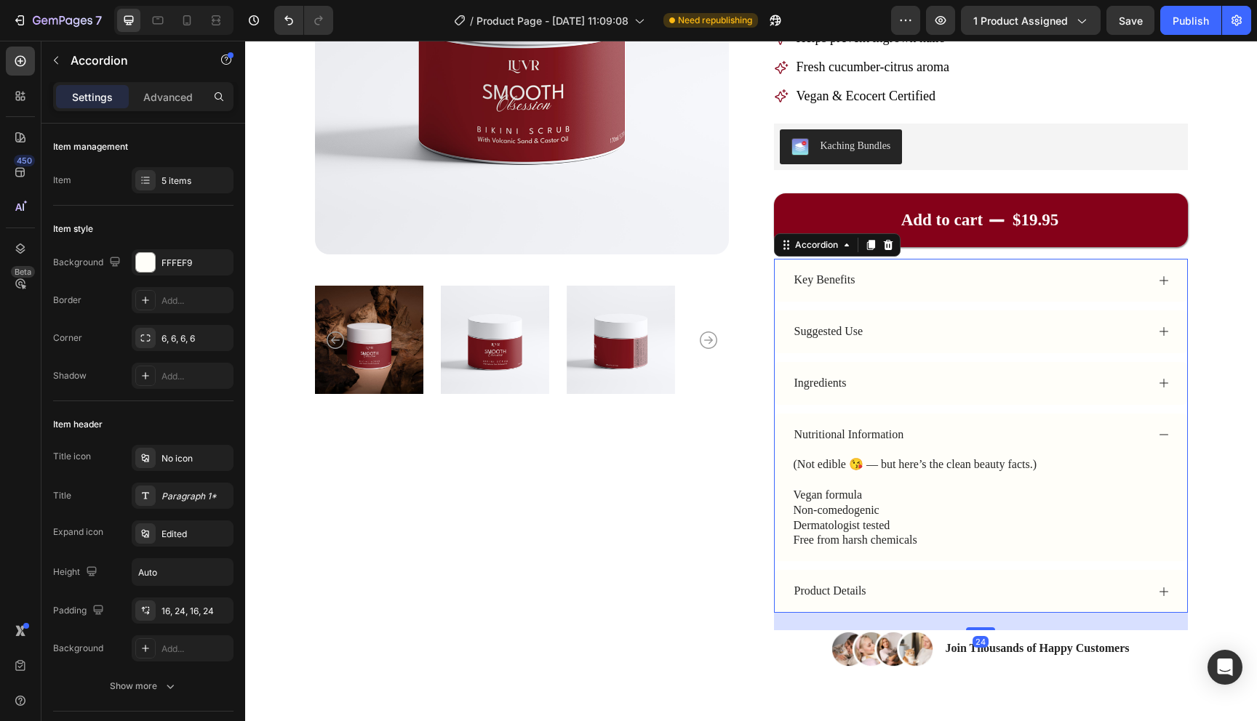
click at [1158, 440] on div "Nutritional Information" at bounding box center [981, 435] width 412 height 43
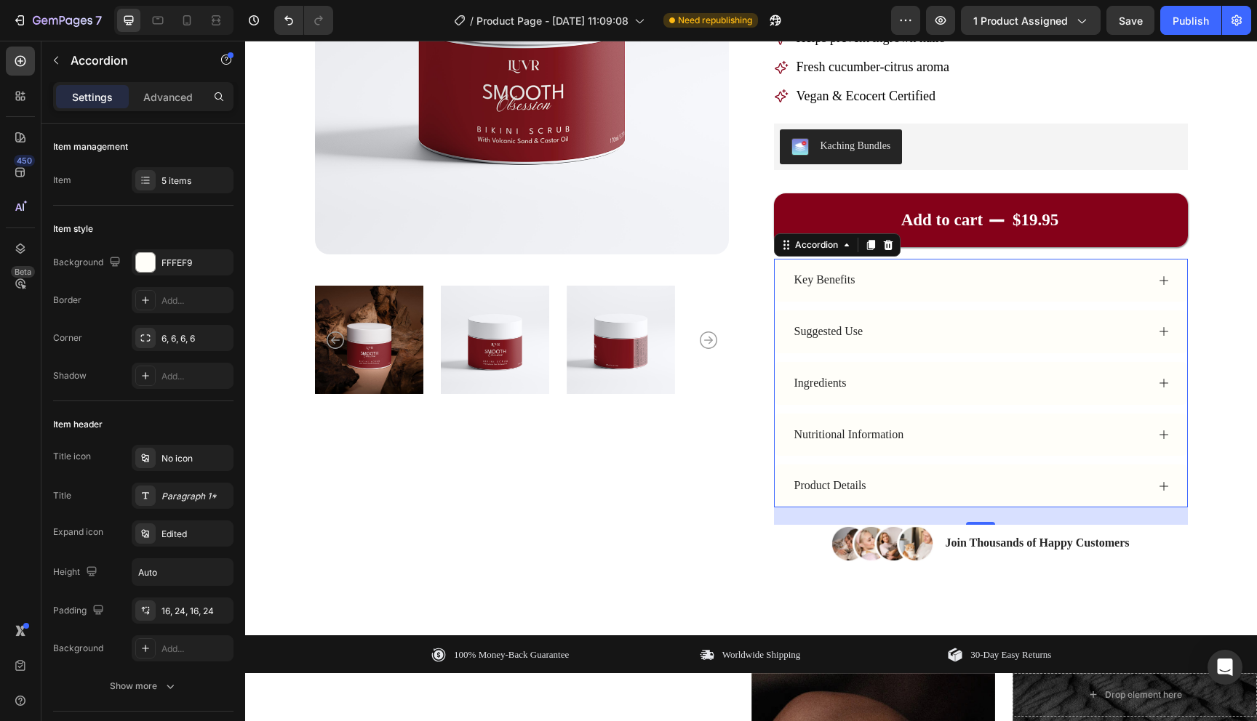
click at [979, 485] on div "Product Details" at bounding box center [969, 486] width 354 height 20
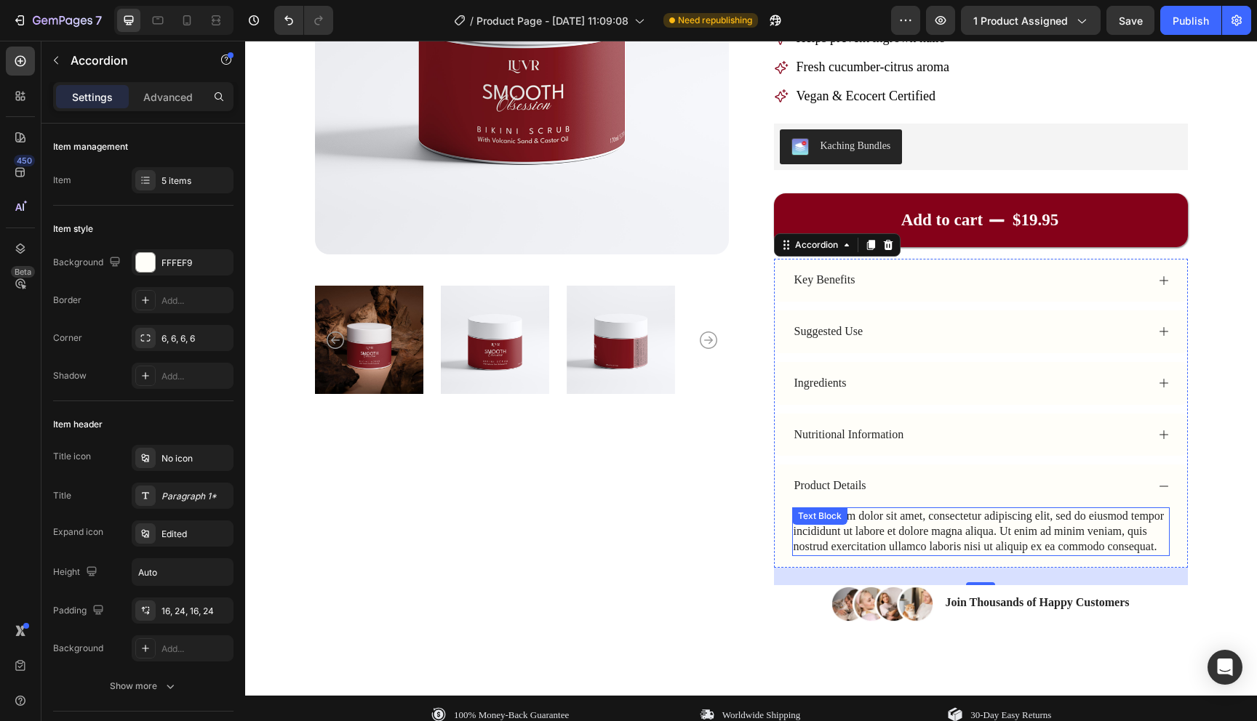
click at [886, 526] on div "Lorem ipsum dolor sit amet, consectetur adipiscing elit, sed do eiusmod tempor …" at bounding box center [980, 532] width 377 height 48
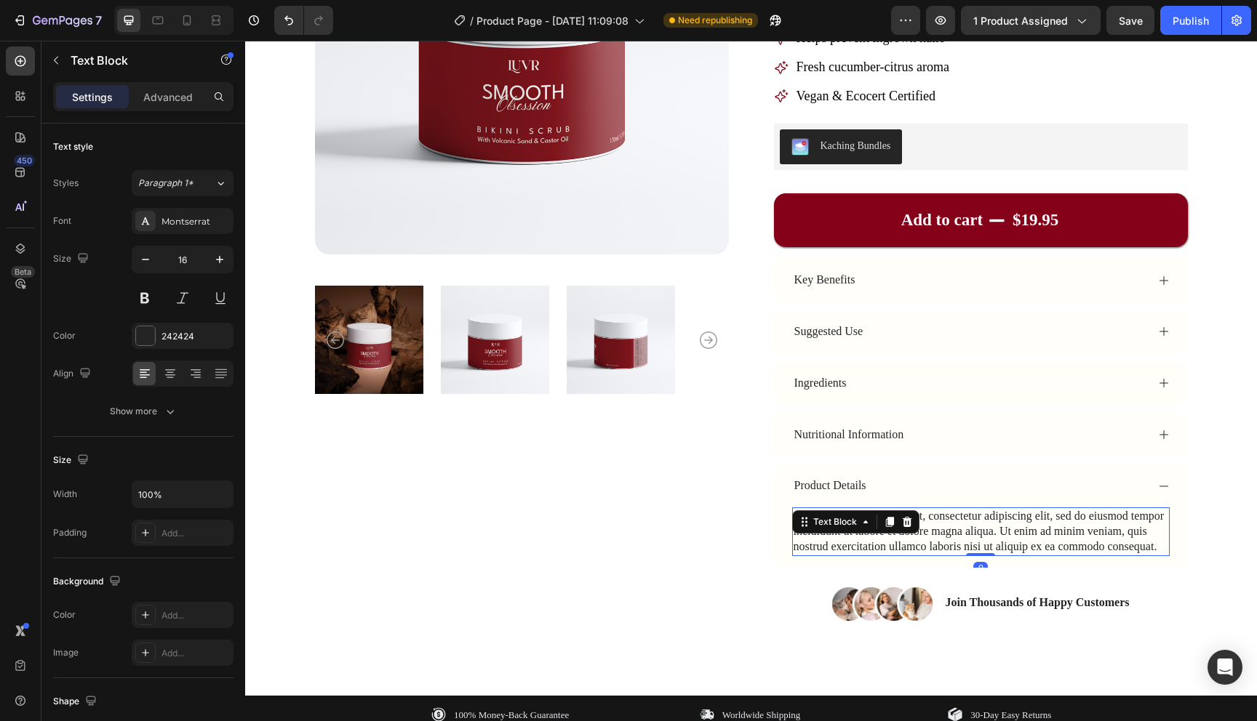
click at [886, 526] on icon at bounding box center [890, 522] width 12 height 12
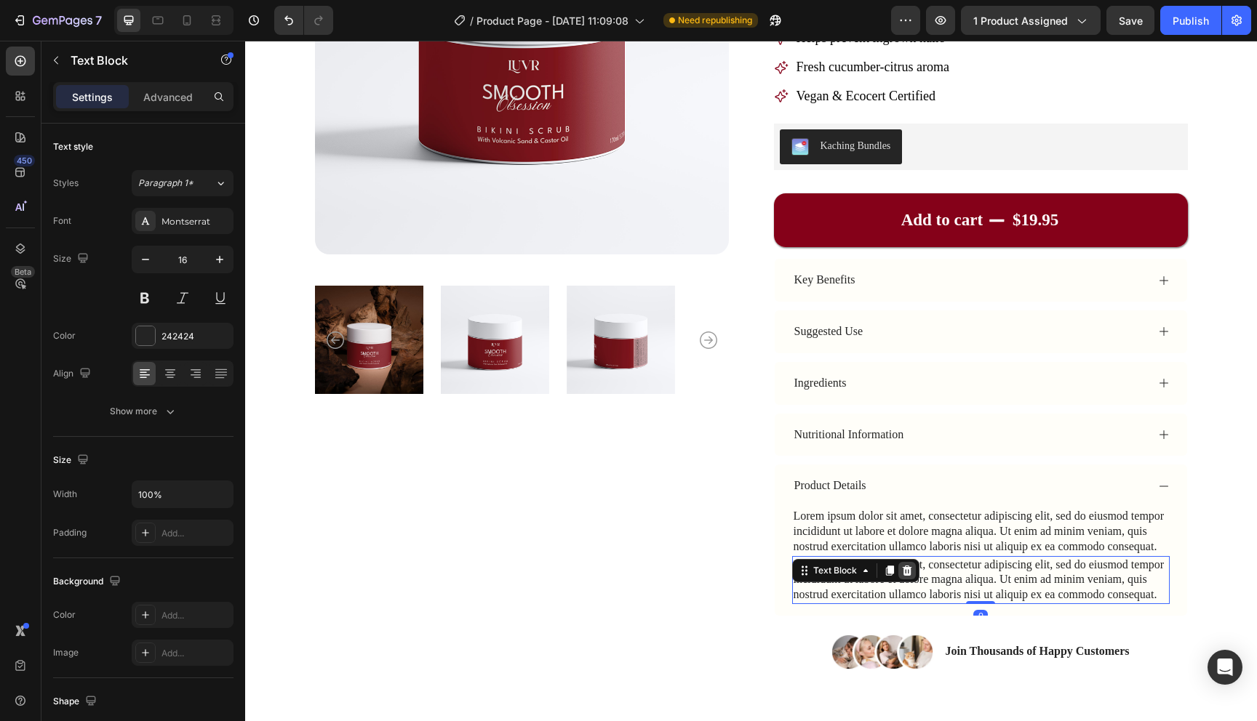
click at [903, 567] on icon at bounding box center [906, 571] width 9 height 10
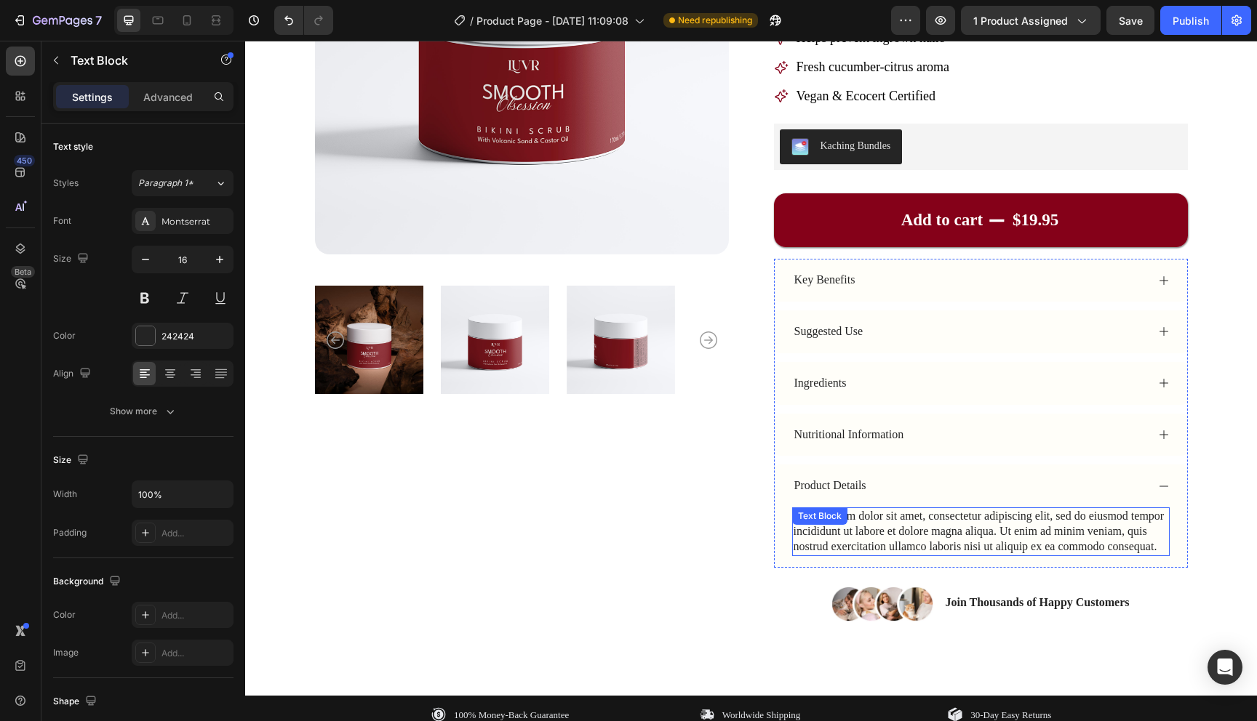
click at [945, 544] on div "Lorem ipsum dolor sit amet, consectetur adipiscing elit, sed do eiusmod tempor …" at bounding box center [980, 532] width 377 height 48
click at [945, 544] on p "Lorem ipsum dolor sit amet, consectetur adipiscing elit, sed do eiusmod tempor …" at bounding box center [980, 531] width 375 height 45
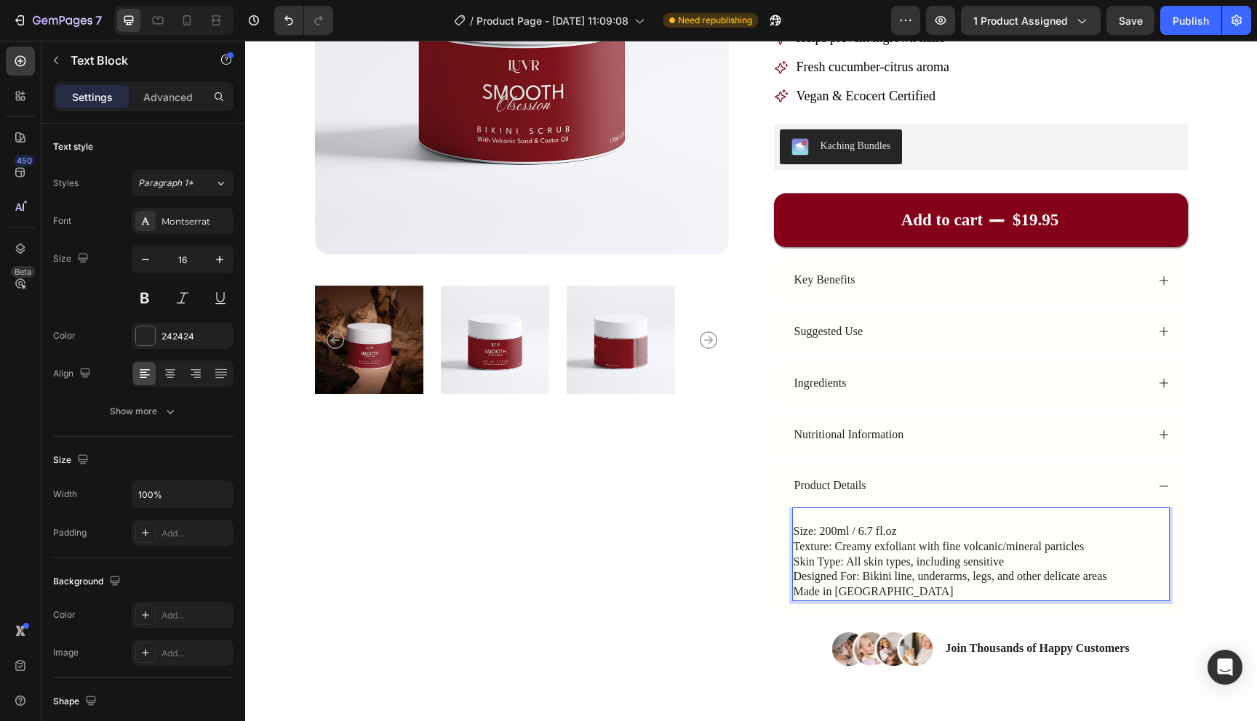
click at [921, 521] on p "Rich Text Editor. Editing area: main" at bounding box center [980, 516] width 375 height 15
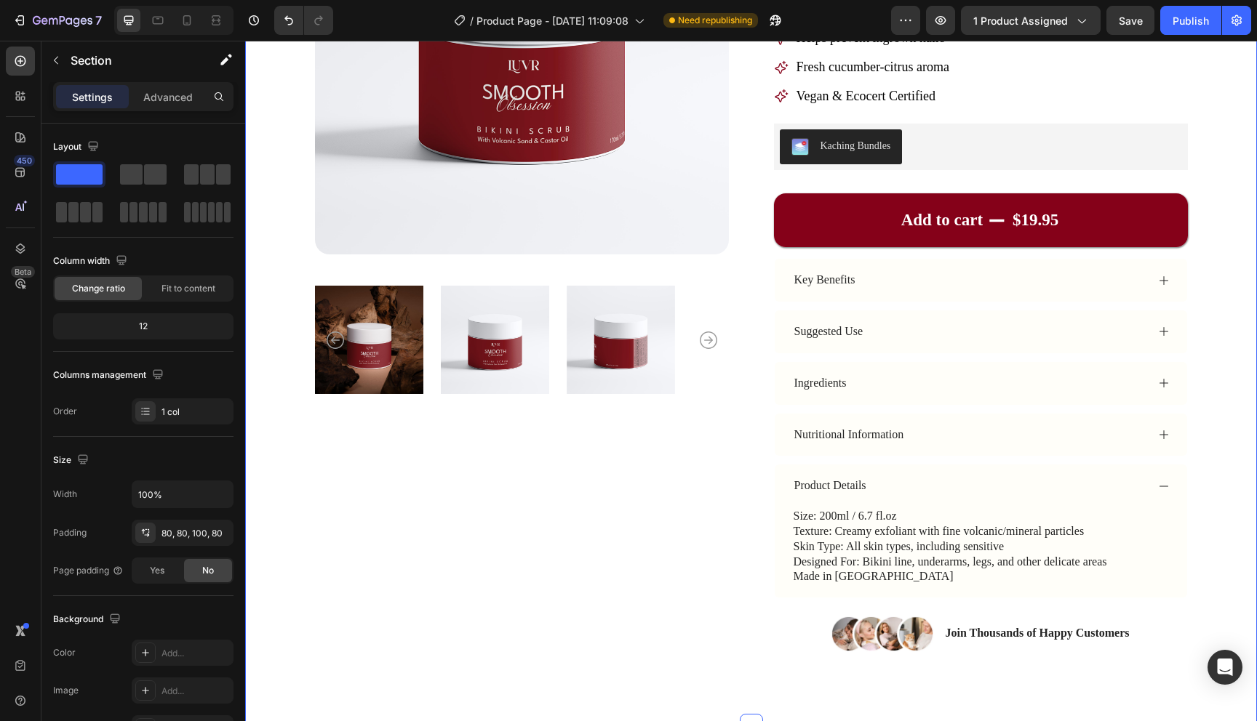
click at [1205, 519] on div "Product Images Icon Icon Icon Icon Icon Icon List Rated Excellent 4.9/5 Text Bl…" at bounding box center [751, 254] width 1012 height 943
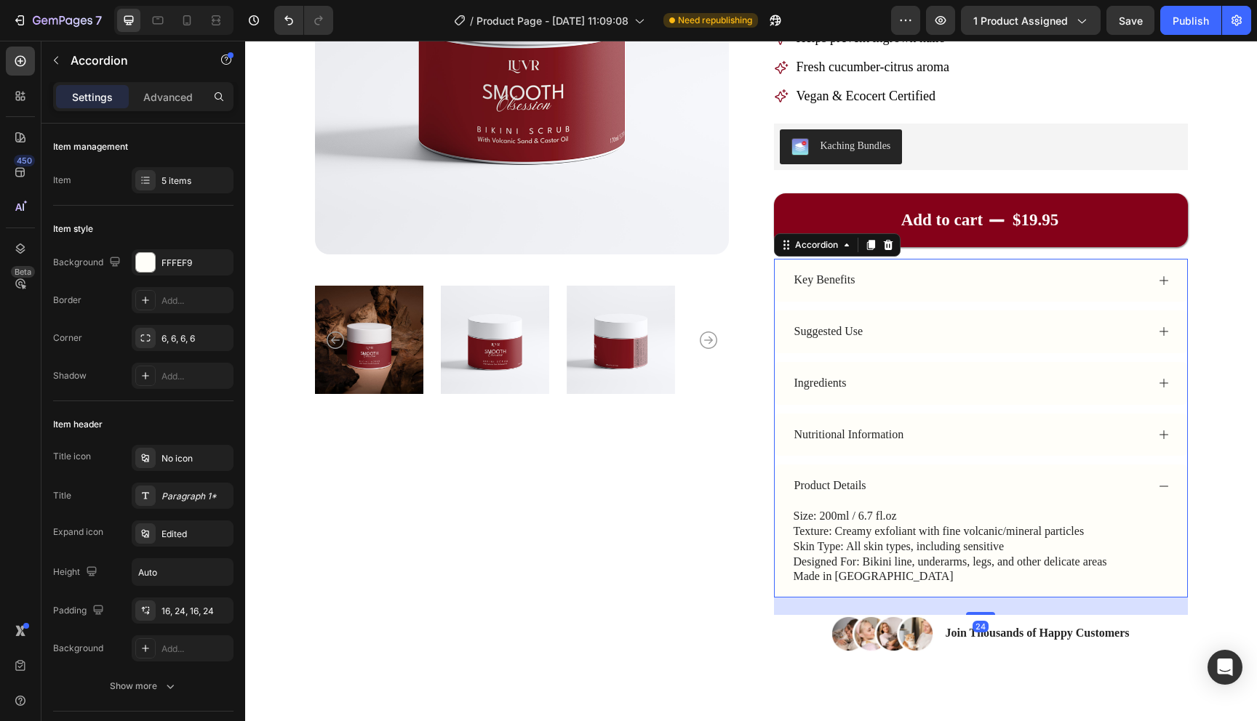
click at [1136, 476] on div "Product Details" at bounding box center [969, 486] width 354 height 20
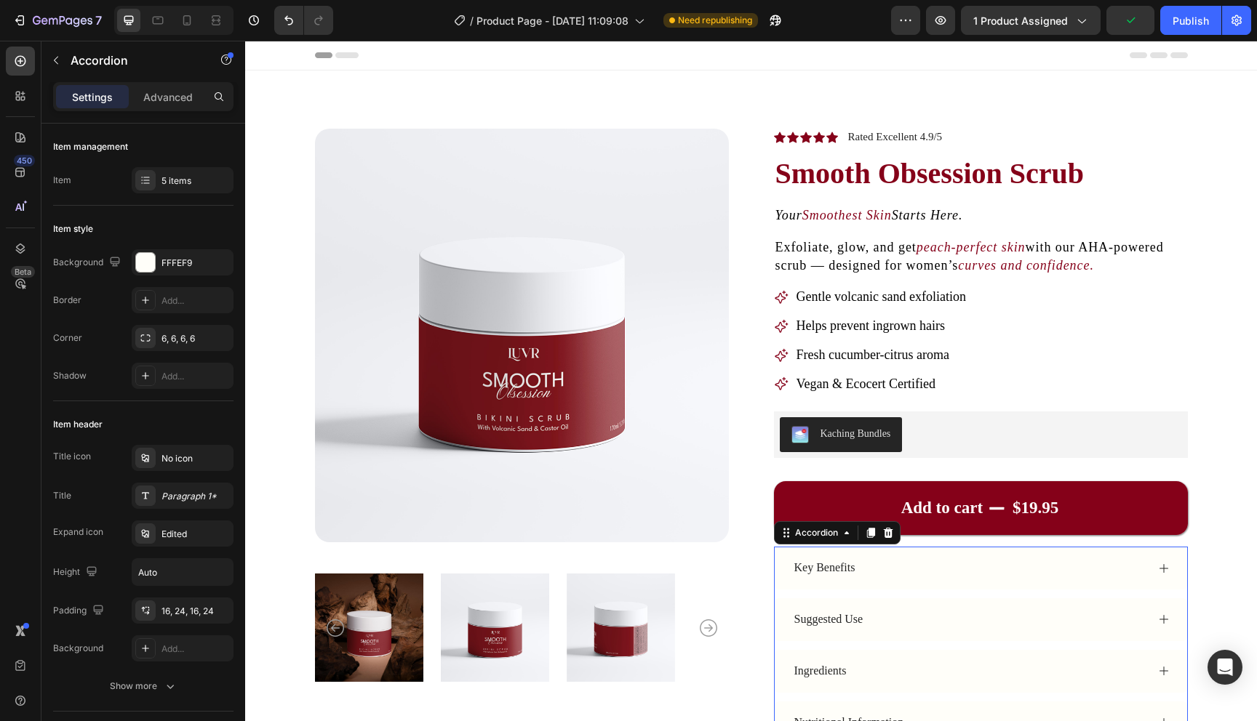
scroll to position [288, 0]
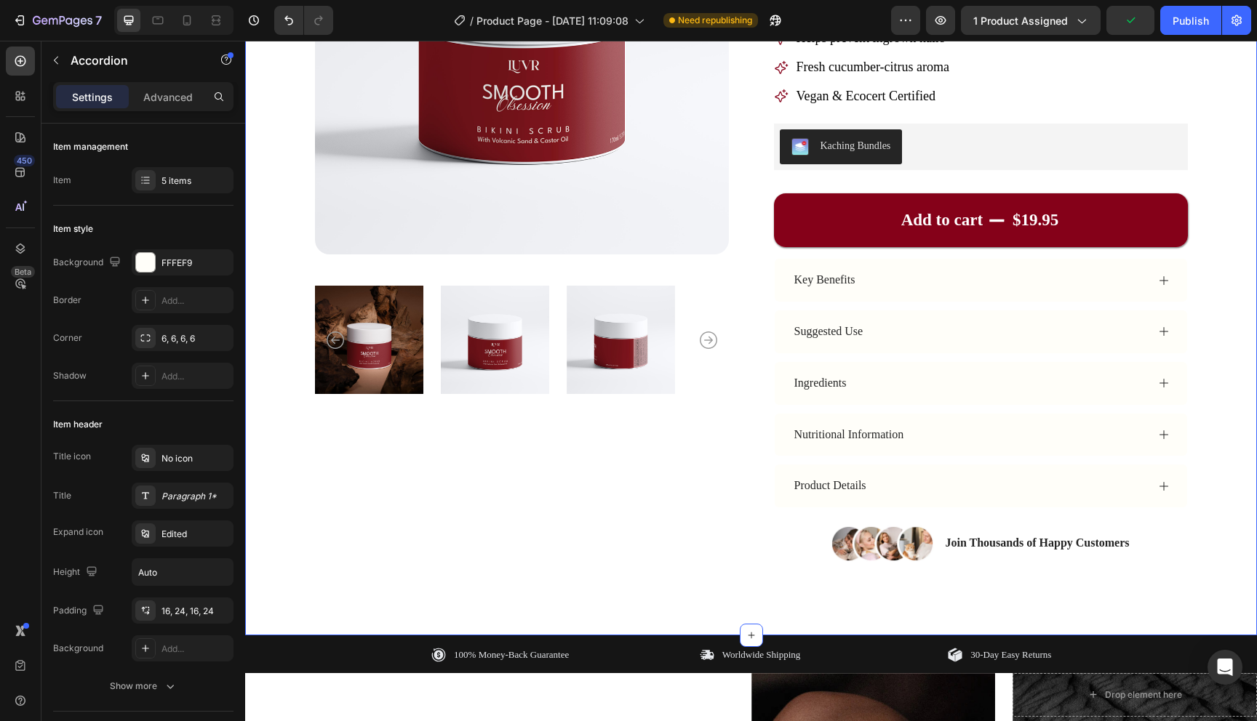
click at [1228, 364] on div "Product Images Icon Icon Icon Icon Icon Icon List Rated Excellent 4.9/5 Text Bl…" at bounding box center [751, 209] width 1012 height 853
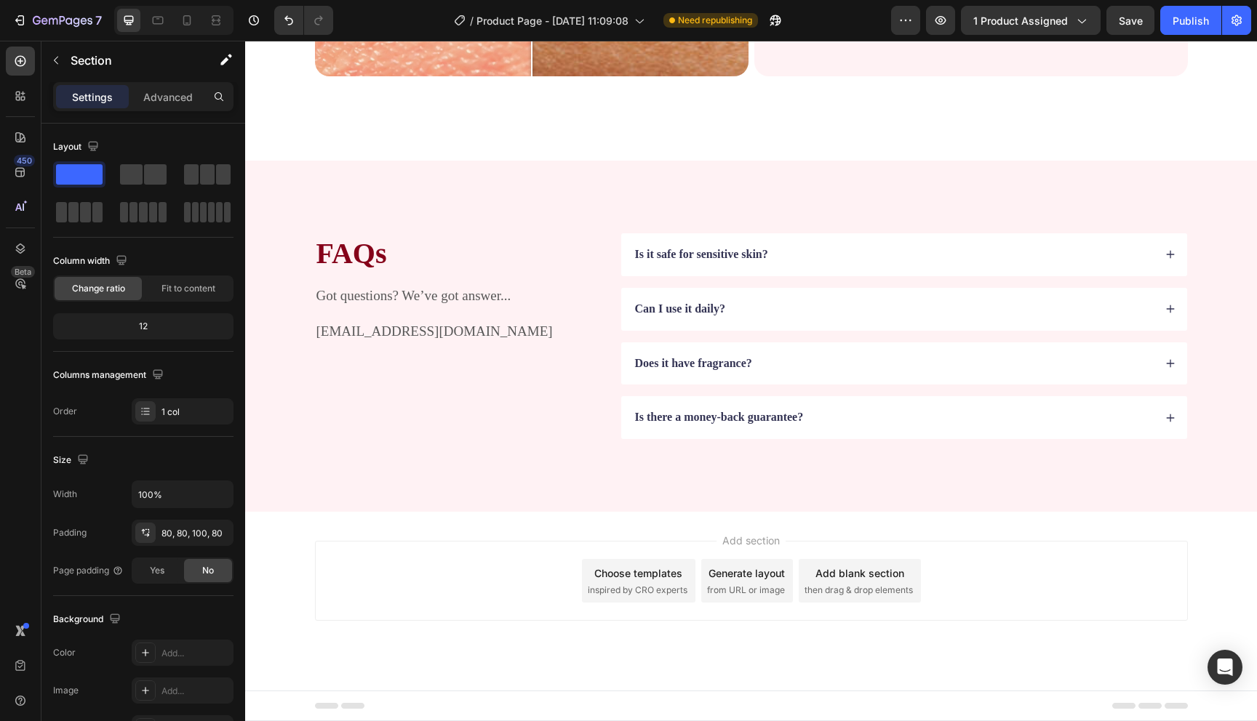
scroll to position [3148, 0]
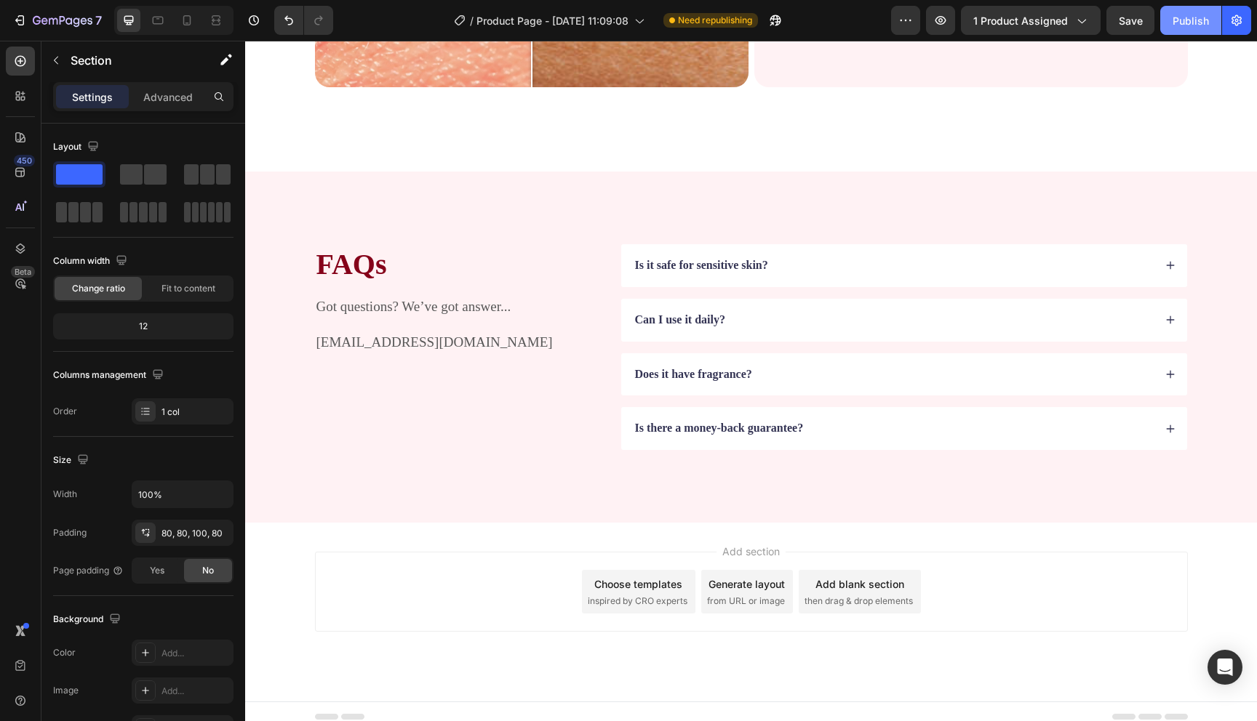
click at [1175, 19] on div "Publish" at bounding box center [1190, 20] width 36 height 15
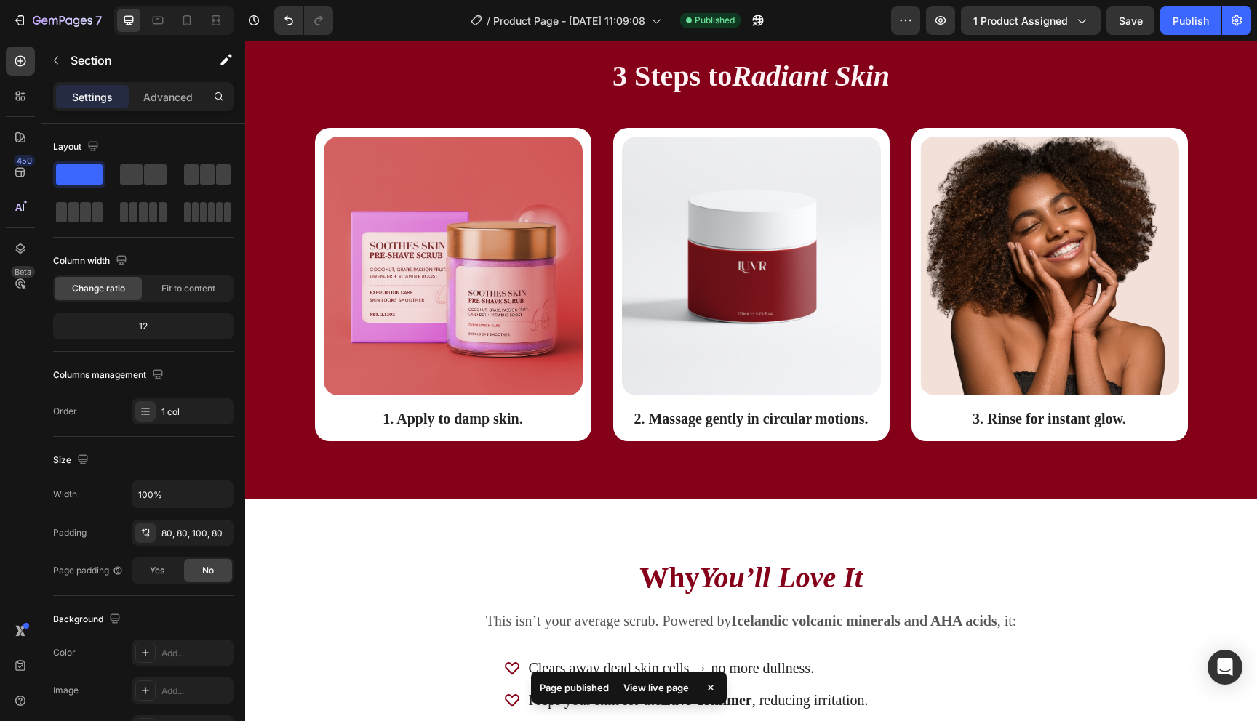
scroll to position [2006, 0]
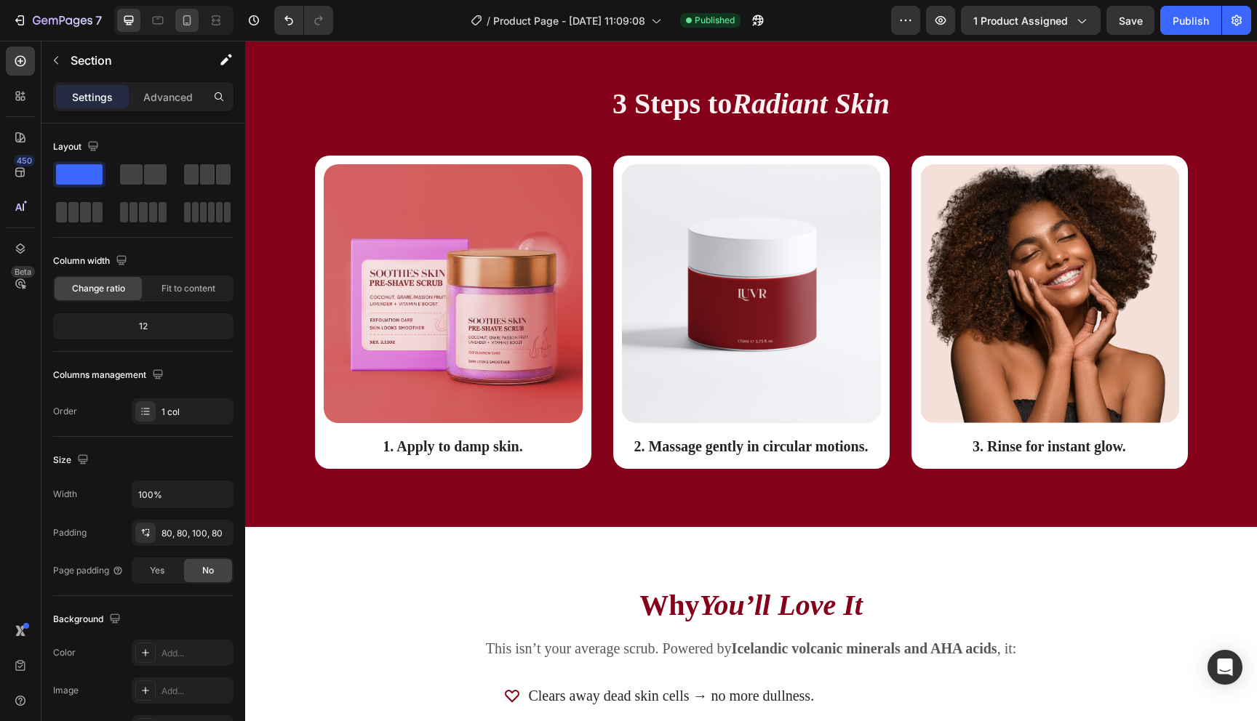
click at [190, 25] on icon at bounding box center [187, 20] width 8 height 10
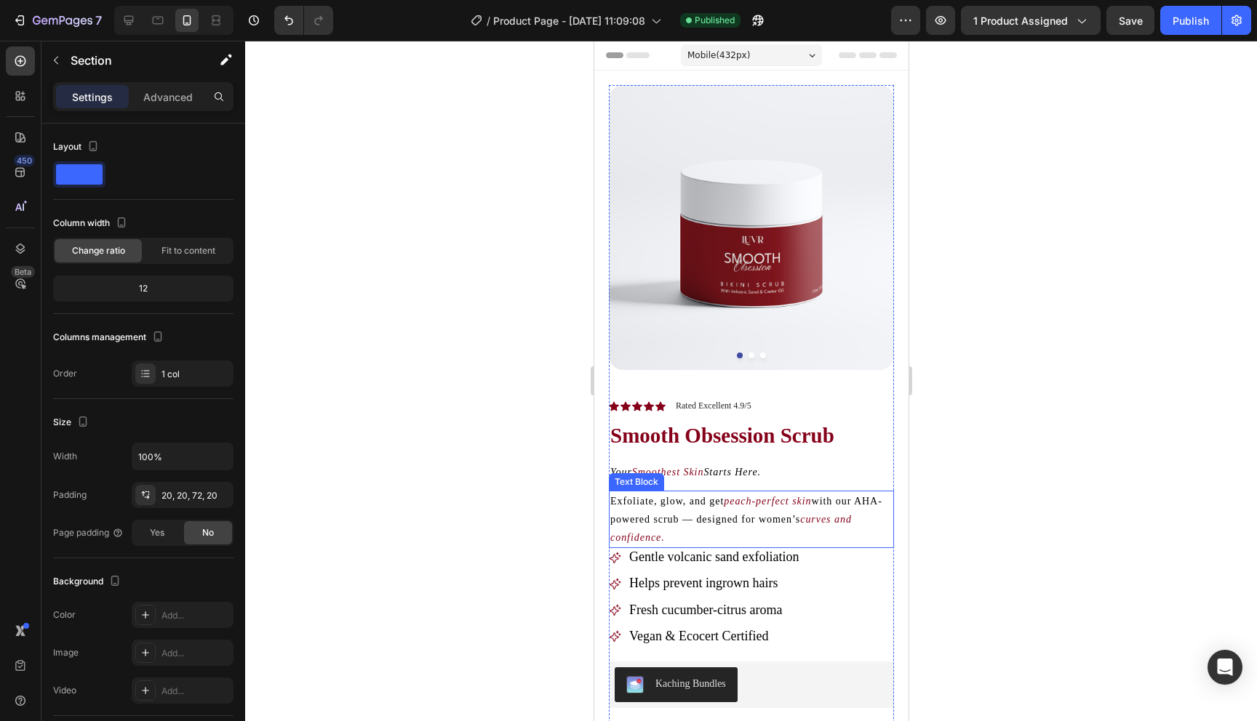
click at [746, 528] on p "Exfoliate, glow, and get peach-perfect skin with our AHA-powered scrub — design…" at bounding box center [750, 519] width 282 height 55
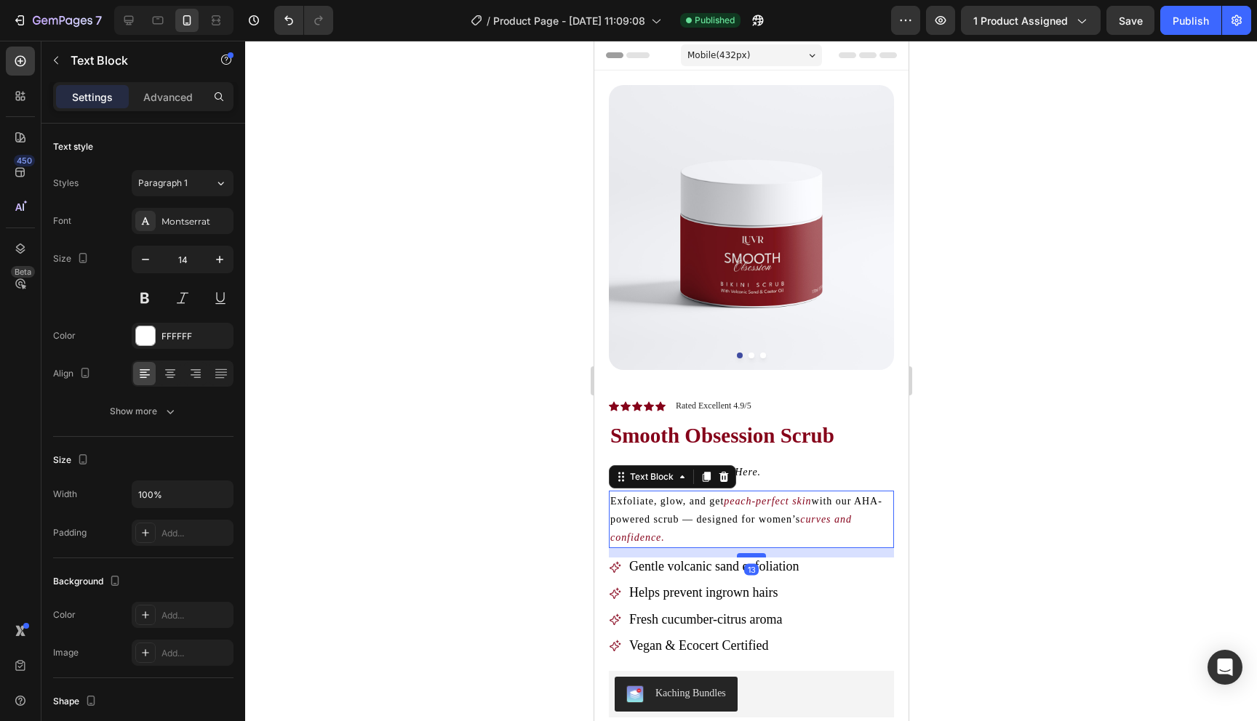
drag, startPoint x: 751, startPoint y: 545, endPoint x: 749, endPoint y: 555, distance: 9.6
click at [749, 555] on div at bounding box center [750, 555] width 29 height 4
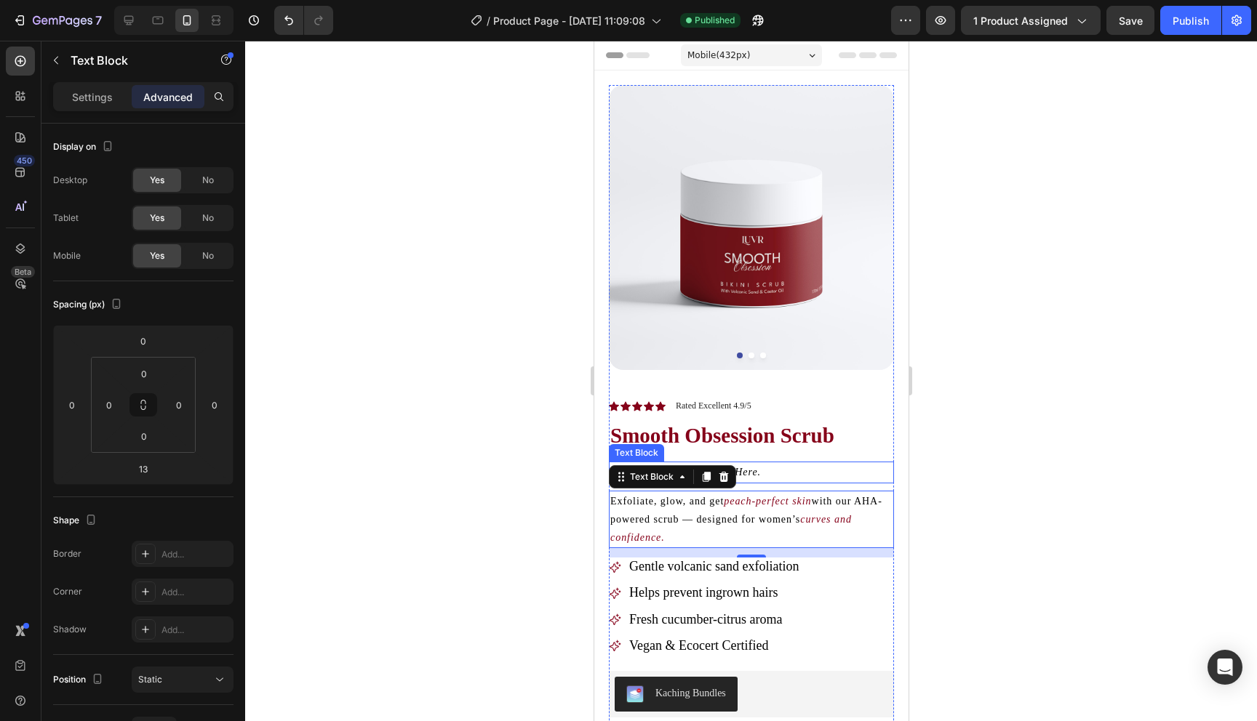
click at [783, 462] on div "Your Smoothest Skin Starts Here." at bounding box center [750, 472] width 285 height 21
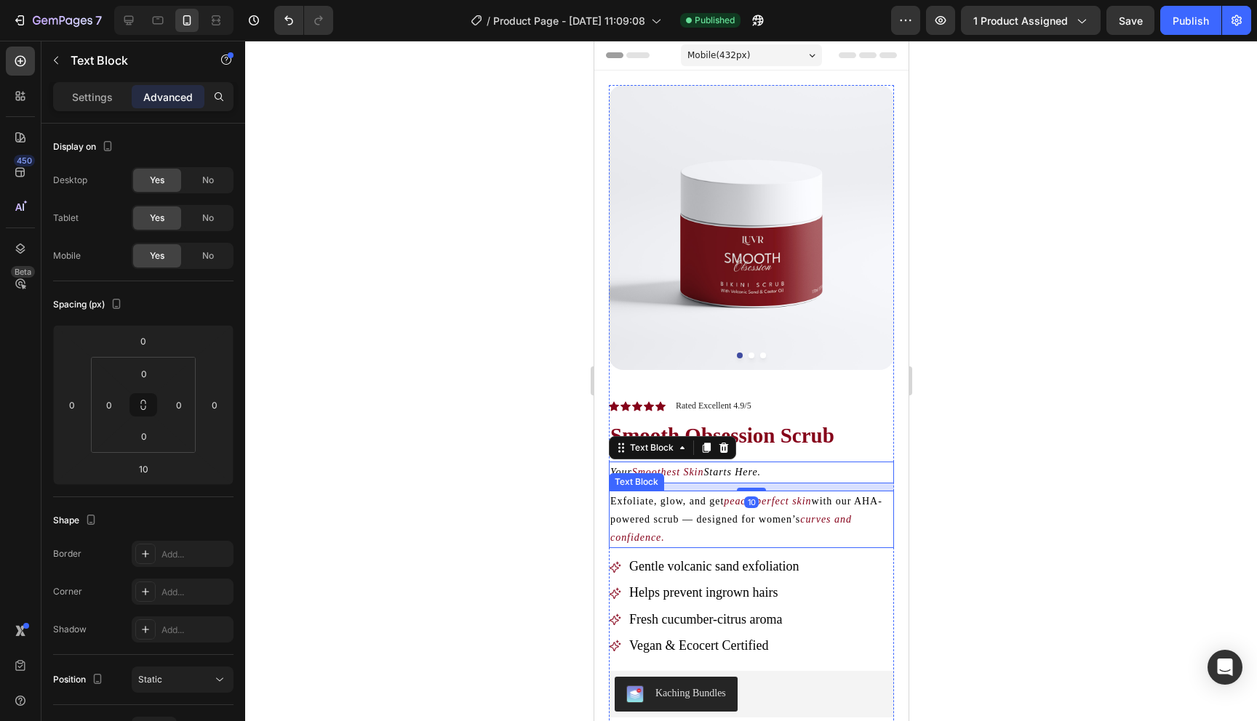
click at [757, 519] on span "with our AHA-powered scrub — designed for women’s" at bounding box center [745, 510] width 272 height 29
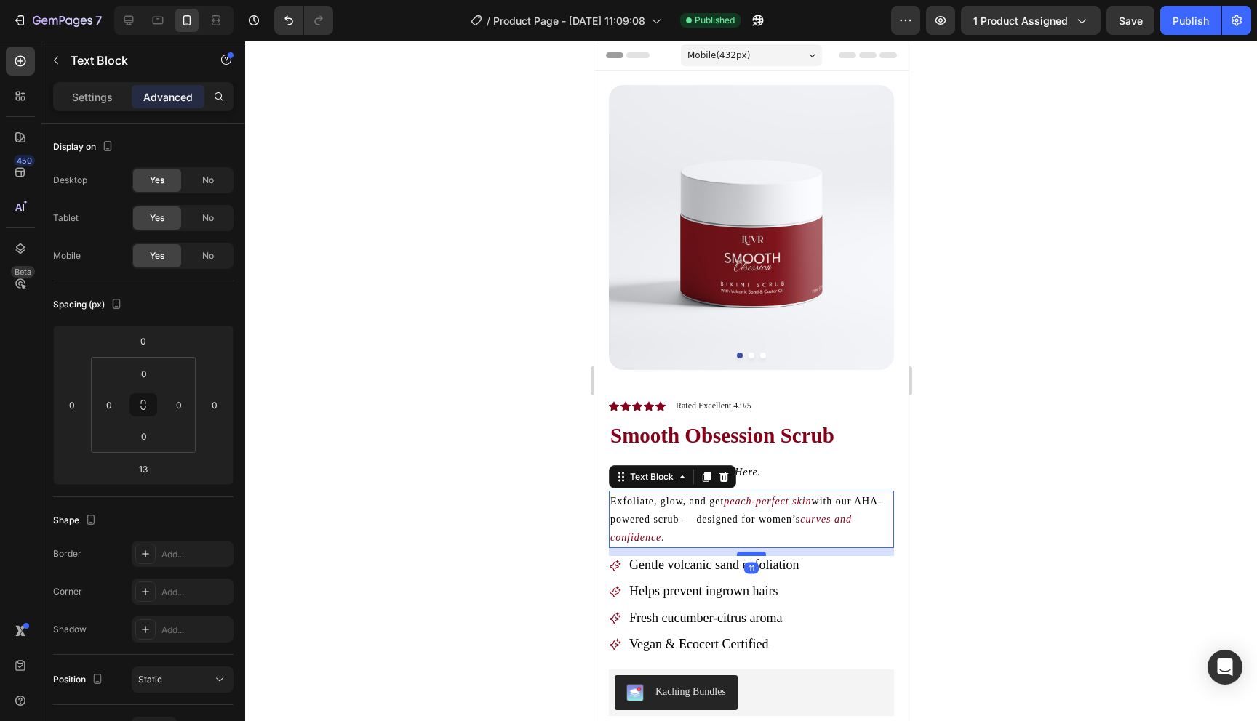
click at [754, 552] on div at bounding box center [750, 554] width 29 height 4
type input "11"
click at [931, 564] on div at bounding box center [751, 381] width 1012 height 681
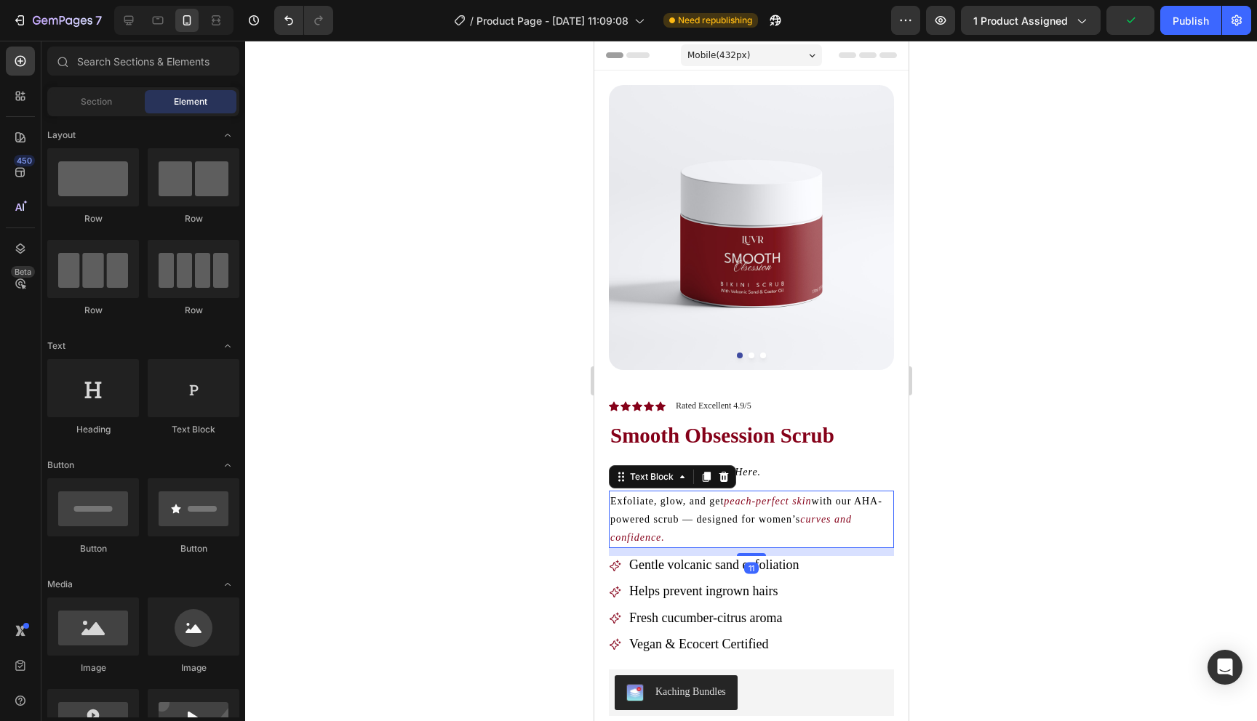
click at [783, 502] on icon "peach-perfect skin" at bounding box center [766, 501] width 87 height 11
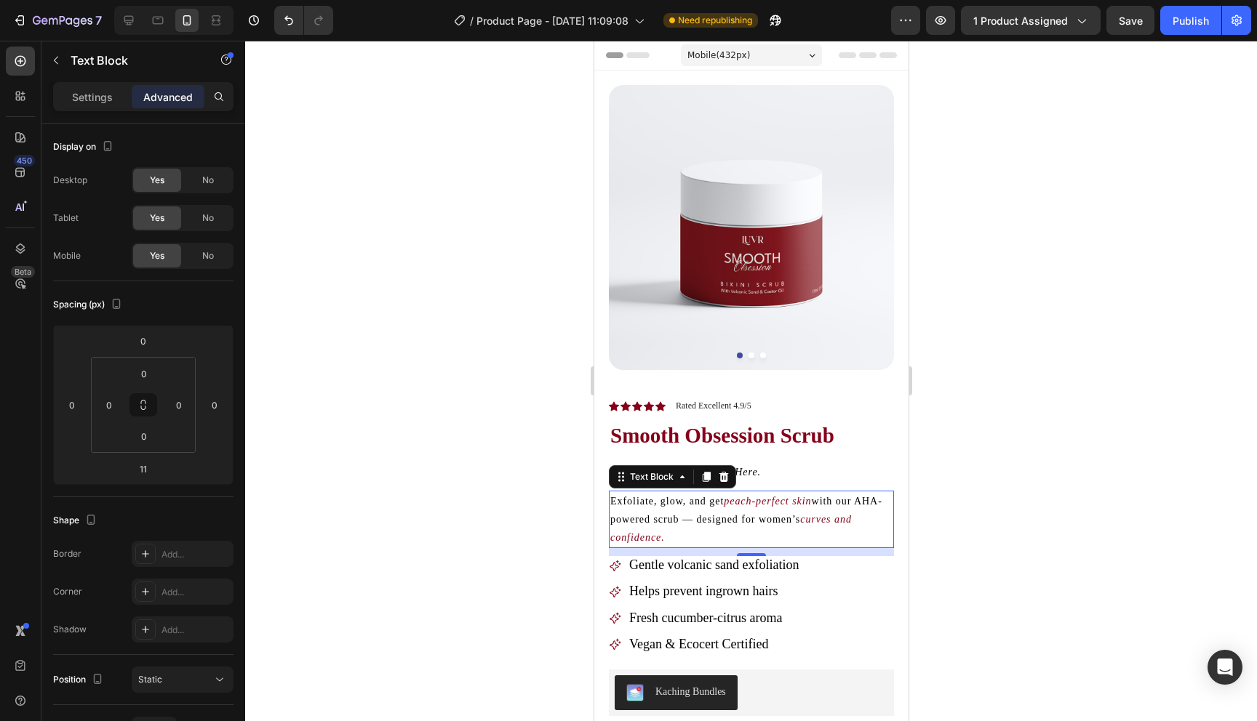
click at [777, 503] on icon "peach-perfect skin" at bounding box center [766, 501] width 87 height 11
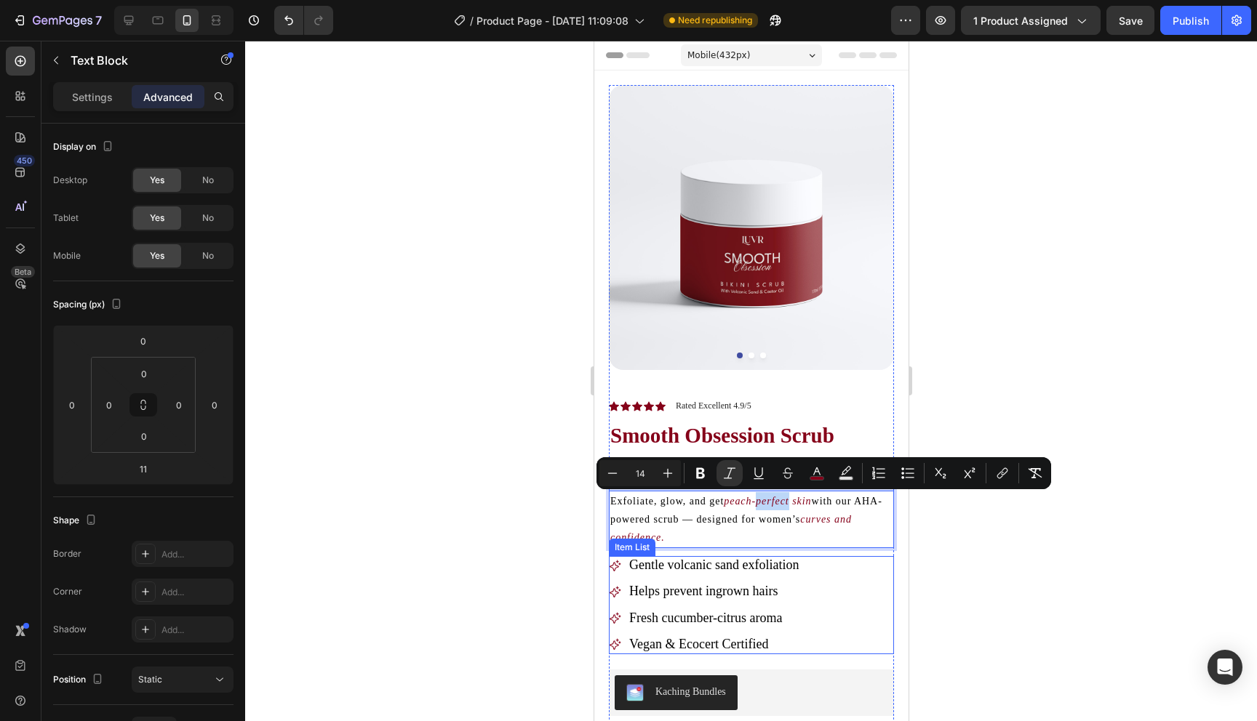
click at [737, 570] on span "Gentle volcanic sand exfoliation" at bounding box center [712, 565] width 169 height 15
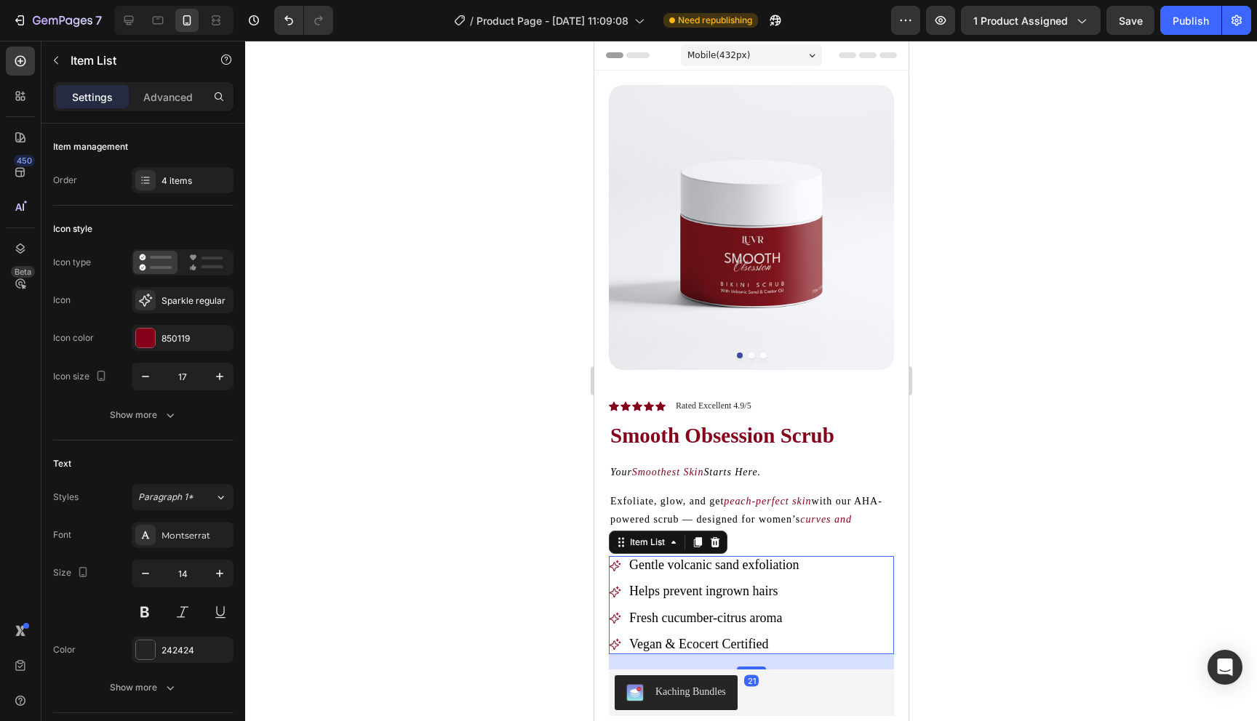
click at [737, 569] on span "Gentle volcanic sand exfoliation" at bounding box center [712, 565] width 169 height 15
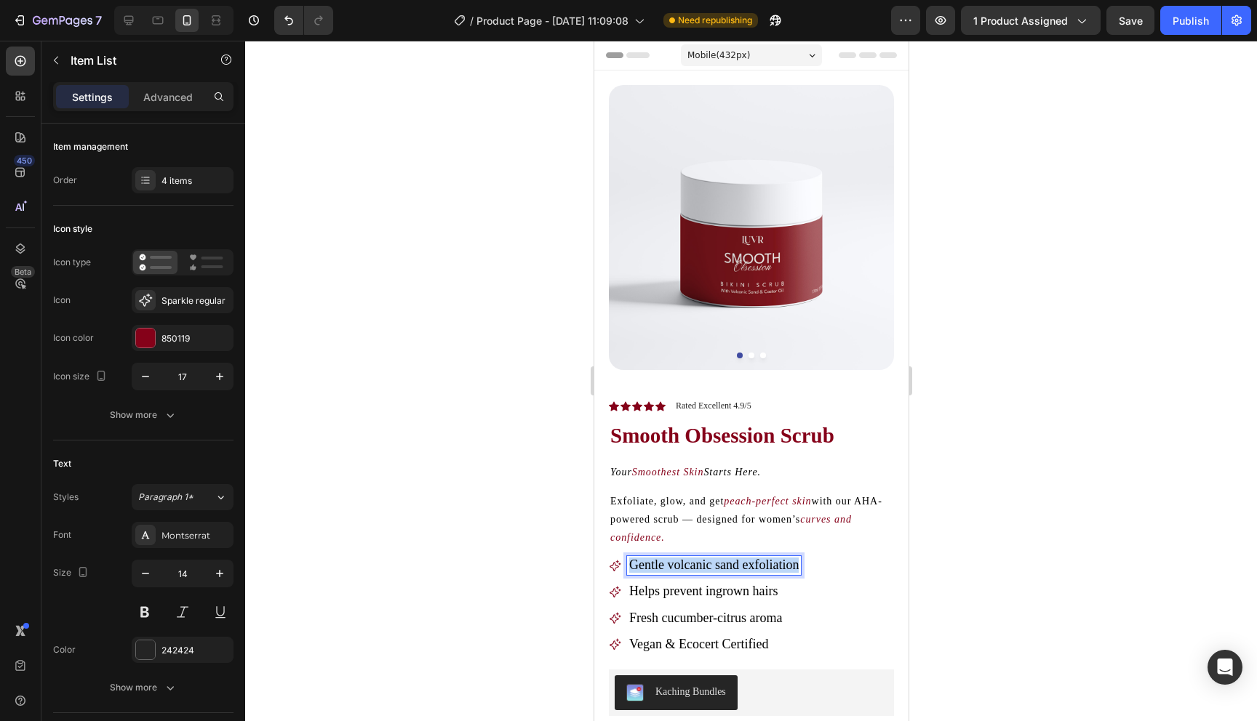
click at [737, 569] on span "Gentle volcanic sand exfoliation" at bounding box center [712, 565] width 169 height 15
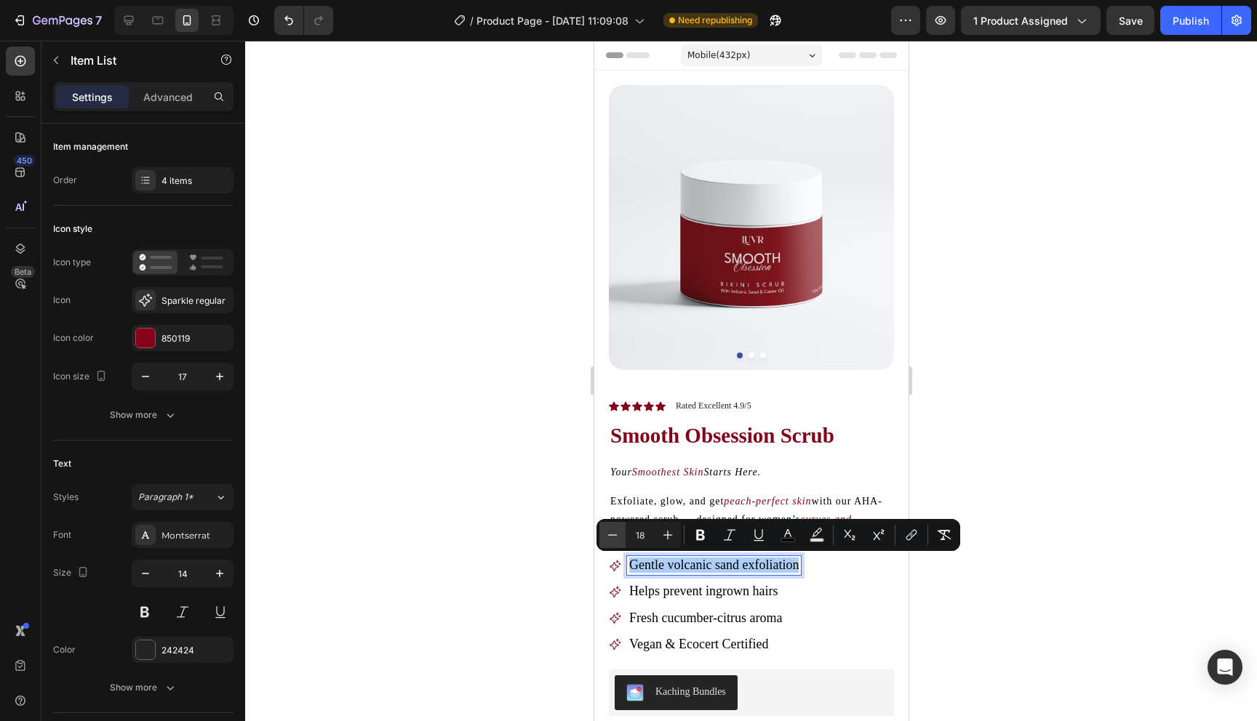
click at [610, 531] on icon "Editor contextual toolbar" at bounding box center [612, 535] width 15 height 15
click at [668, 540] on icon "Editor contextual toolbar" at bounding box center [667, 535] width 15 height 15
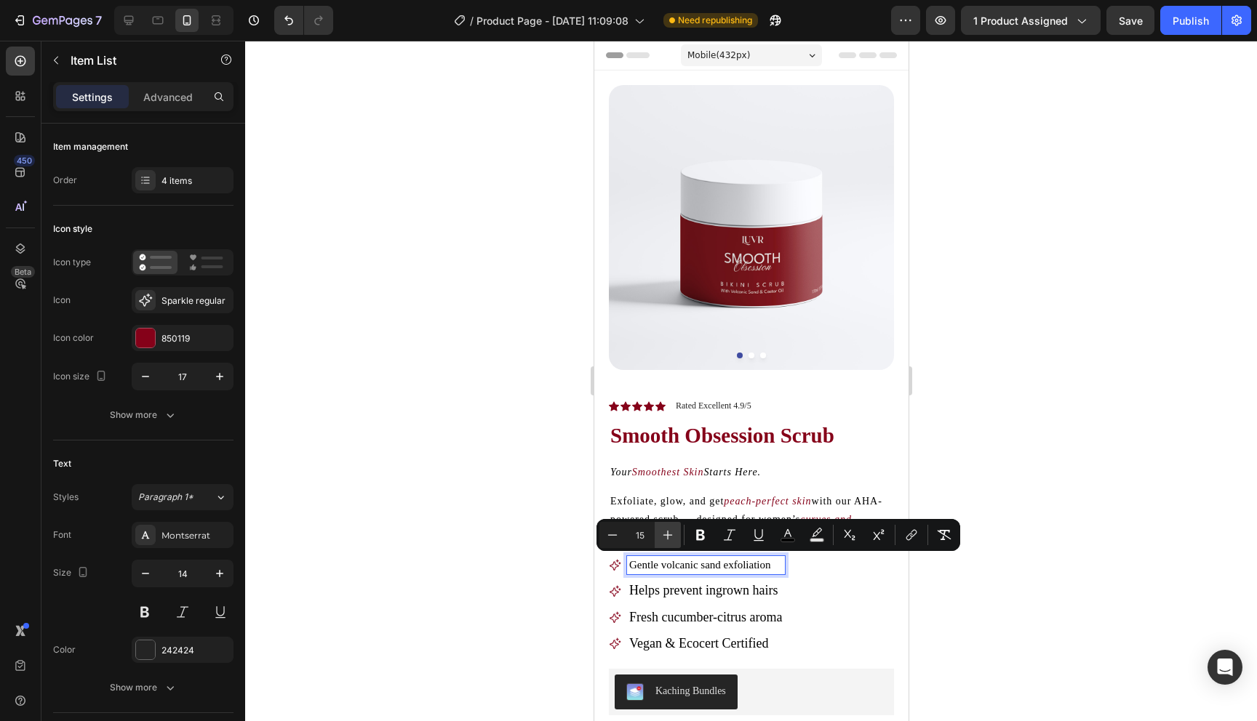
click at [668, 540] on icon "Editor contextual toolbar" at bounding box center [667, 535] width 15 height 15
type input "16"
click at [680, 592] on span "Helps prevent ingrown hairs" at bounding box center [702, 590] width 148 height 15
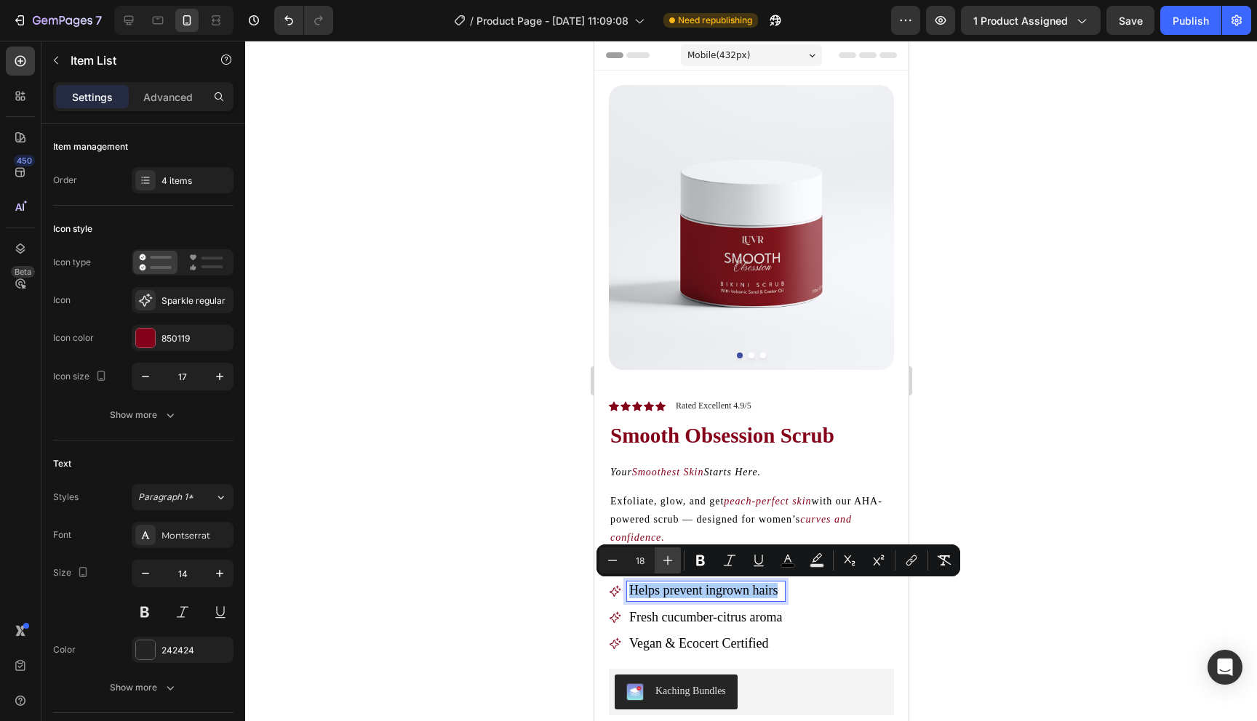
click at [670, 554] on icon "Editor contextual toolbar" at bounding box center [667, 560] width 15 height 15
click at [604, 559] on button "Minus" at bounding box center [612, 561] width 26 height 26
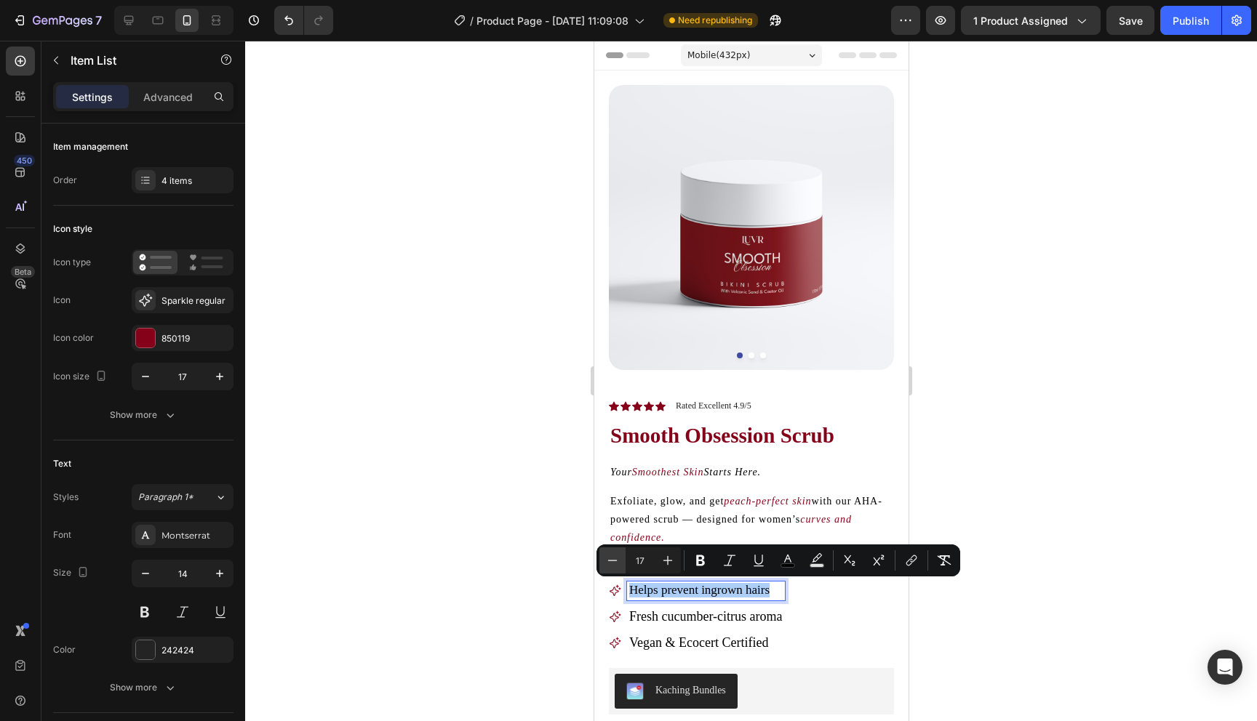
click at [609, 561] on icon "Editor contextual toolbar" at bounding box center [612, 560] width 9 height 1
type input "16"
click at [649, 614] on span "Fresh cucumber-citrus aroma" at bounding box center [704, 616] width 153 height 15
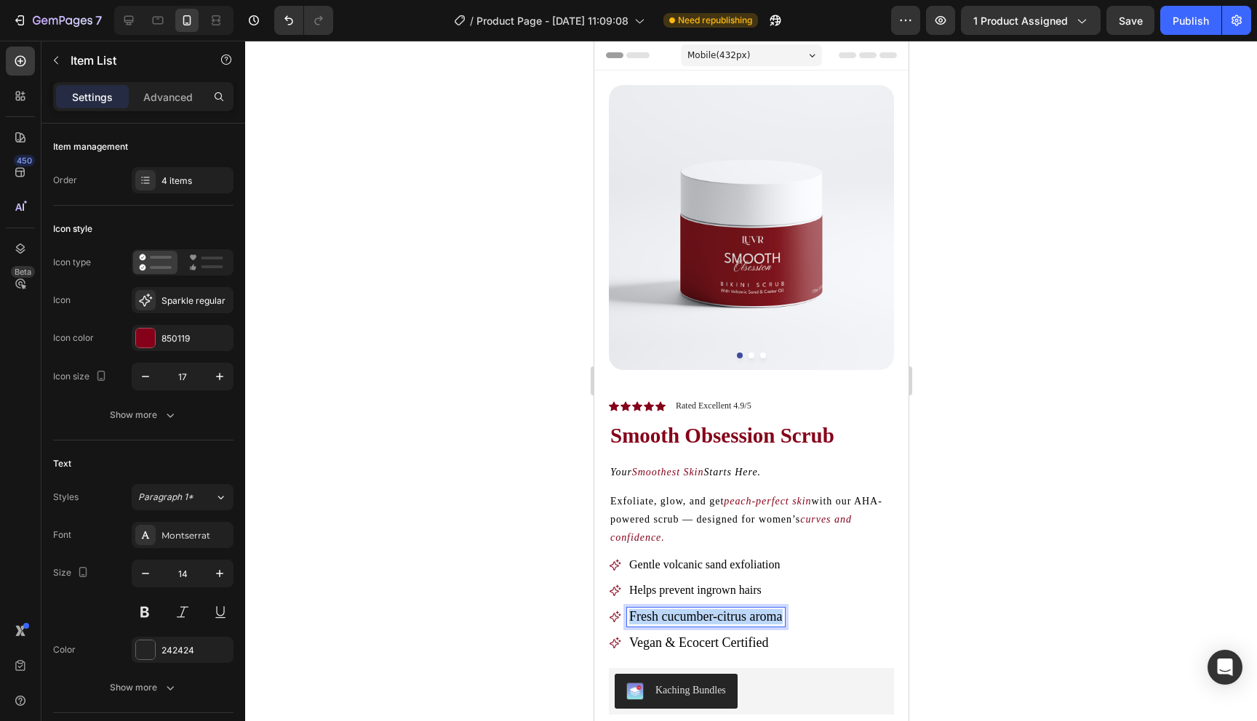
click at [649, 614] on span "Fresh cucumber-citrus aroma" at bounding box center [704, 616] width 153 height 15
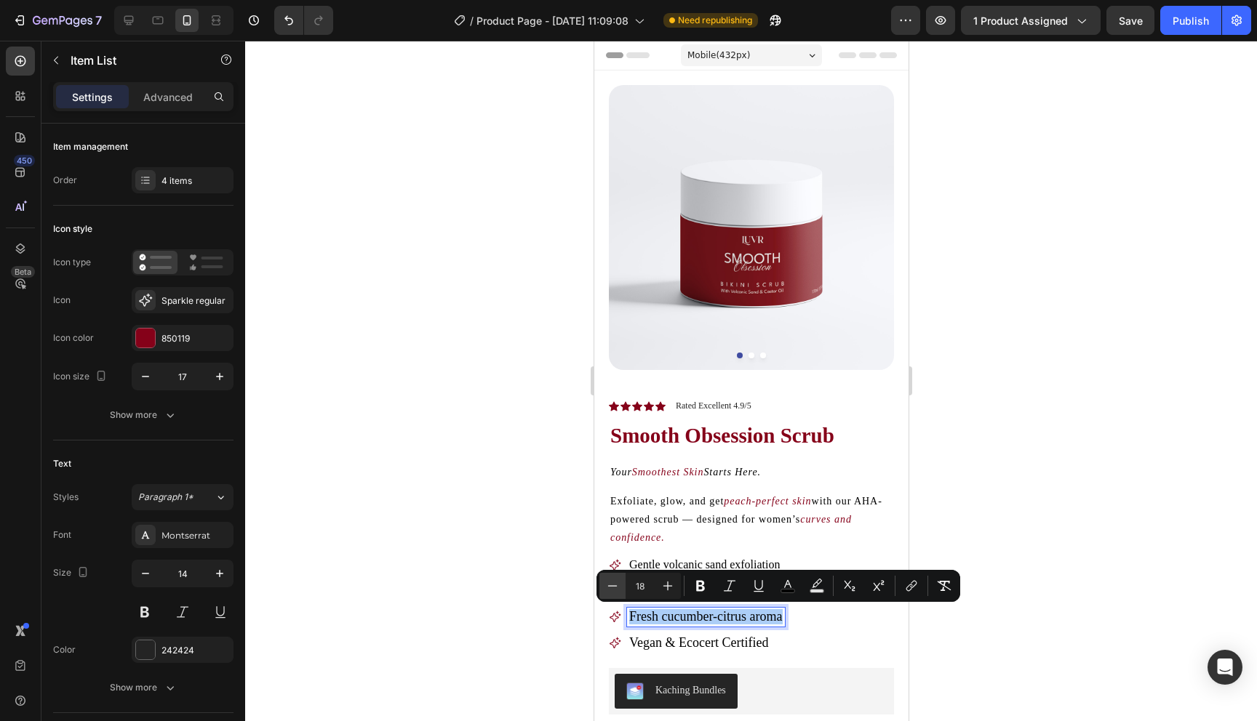
click at [612, 585] on icon "Editor contextual toolbar" at bounding box center [612, 585] width 9 height 1
type input "16"
click at [696, 641] on span "Vegan & Ecocert Certified" at bounding box center [697, 642] width 139 height 15
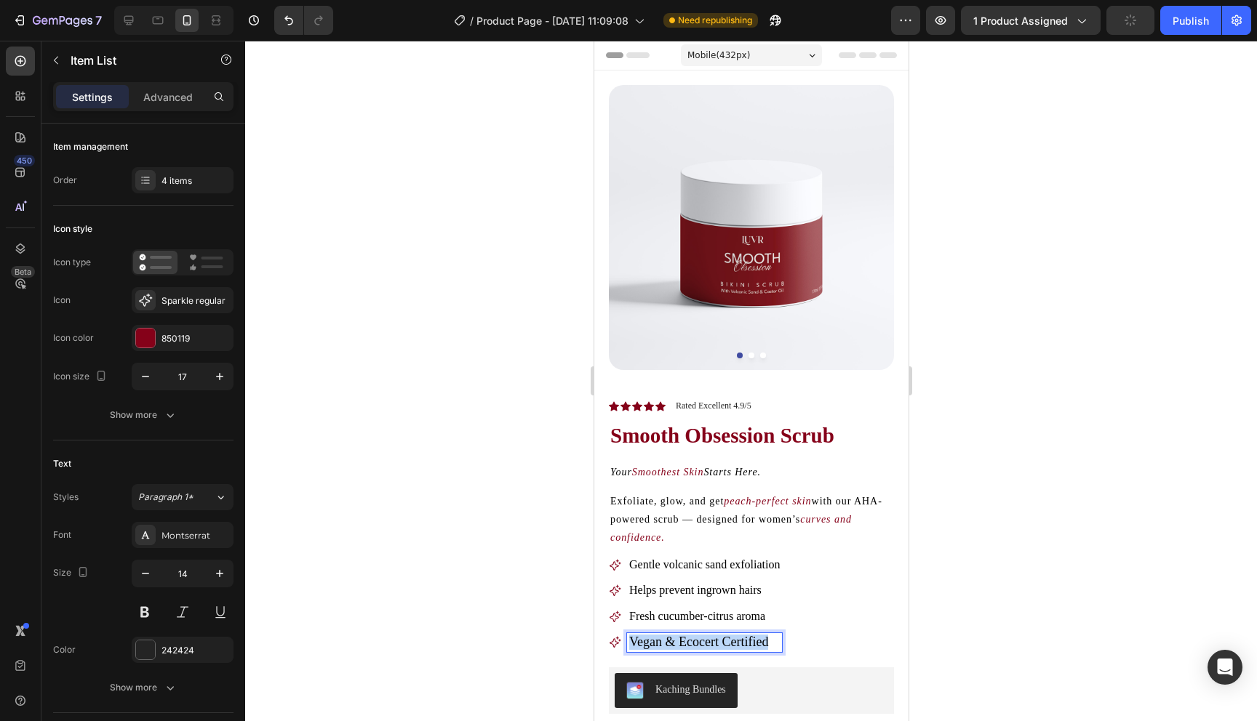
click at [696, 641] on span "Vegan & Ecocert Certified" at bounding box center [697, 642] width 139 height 15
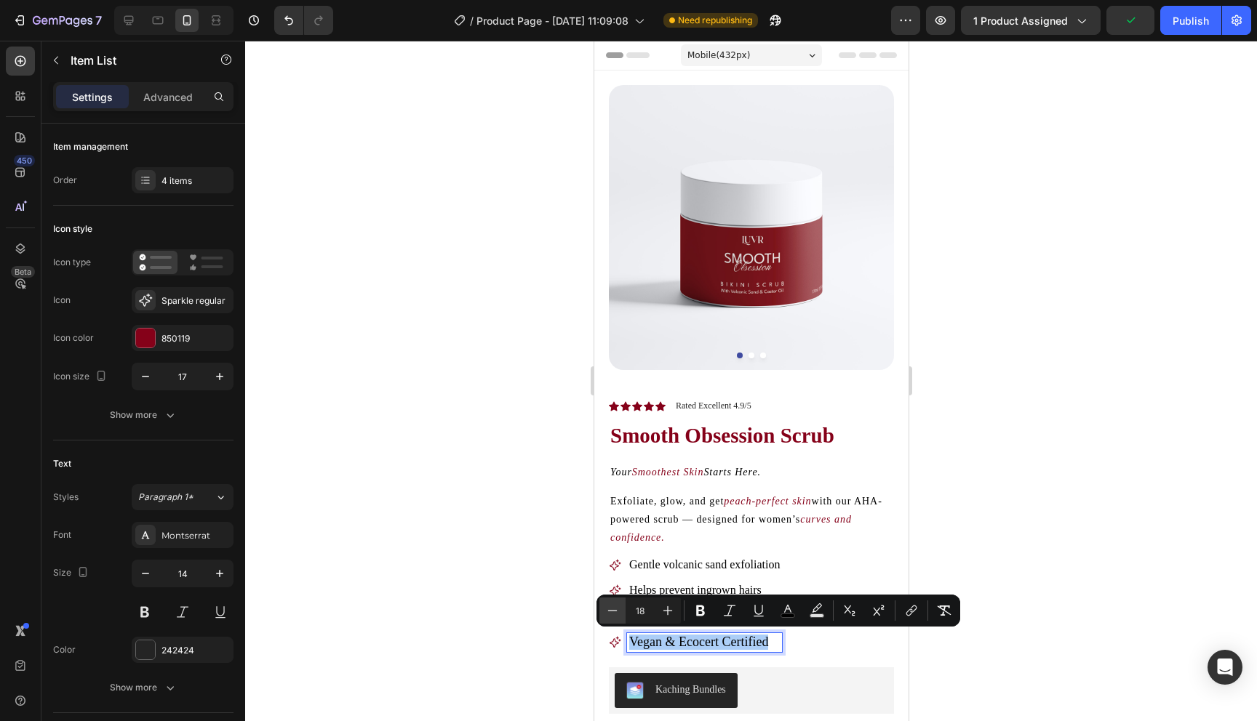
click at [610, 607] on icon "Editor contextual toolbar" at bounding box center [612, 611] width 15 height 15
type input "16"
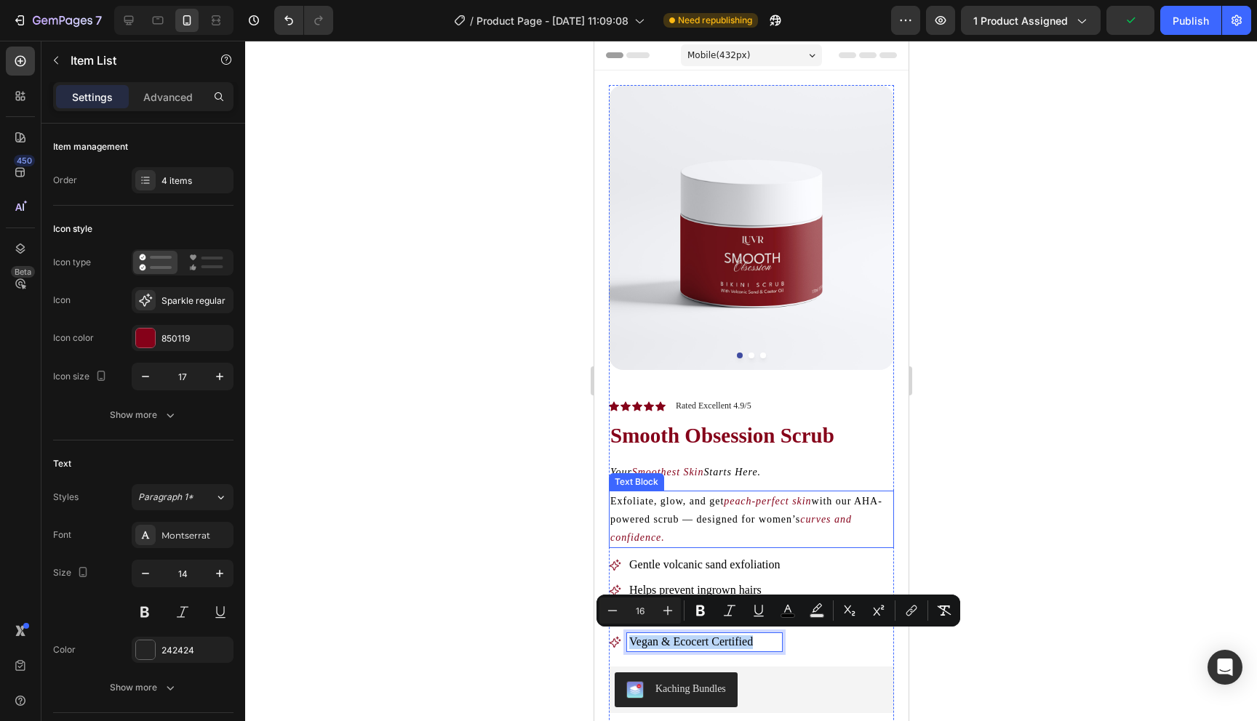
click at [731, 520] on span "with our AHA-powered scrub — designed for women’s" at bounding box center [745, 510] width 272 height 29
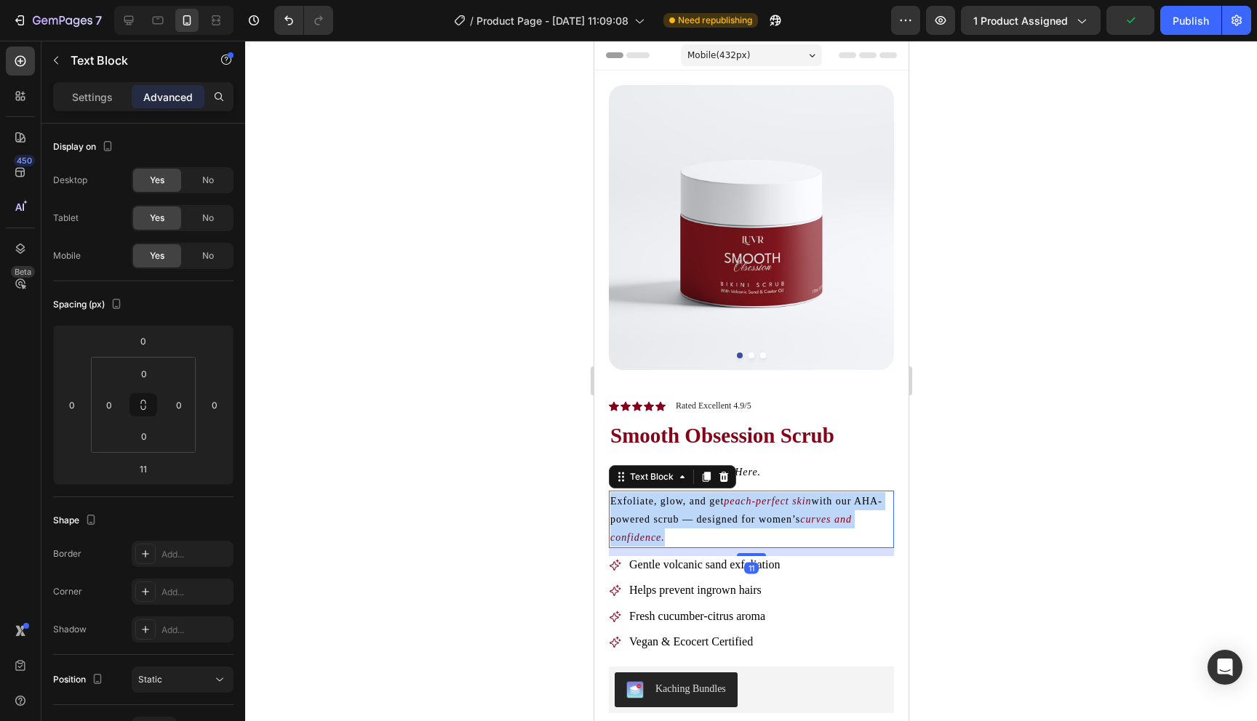
click at [731, 520] on span "with our AHA-powered scrub — designed for women’s" at bounding box center [745, 510] width 272 height 29
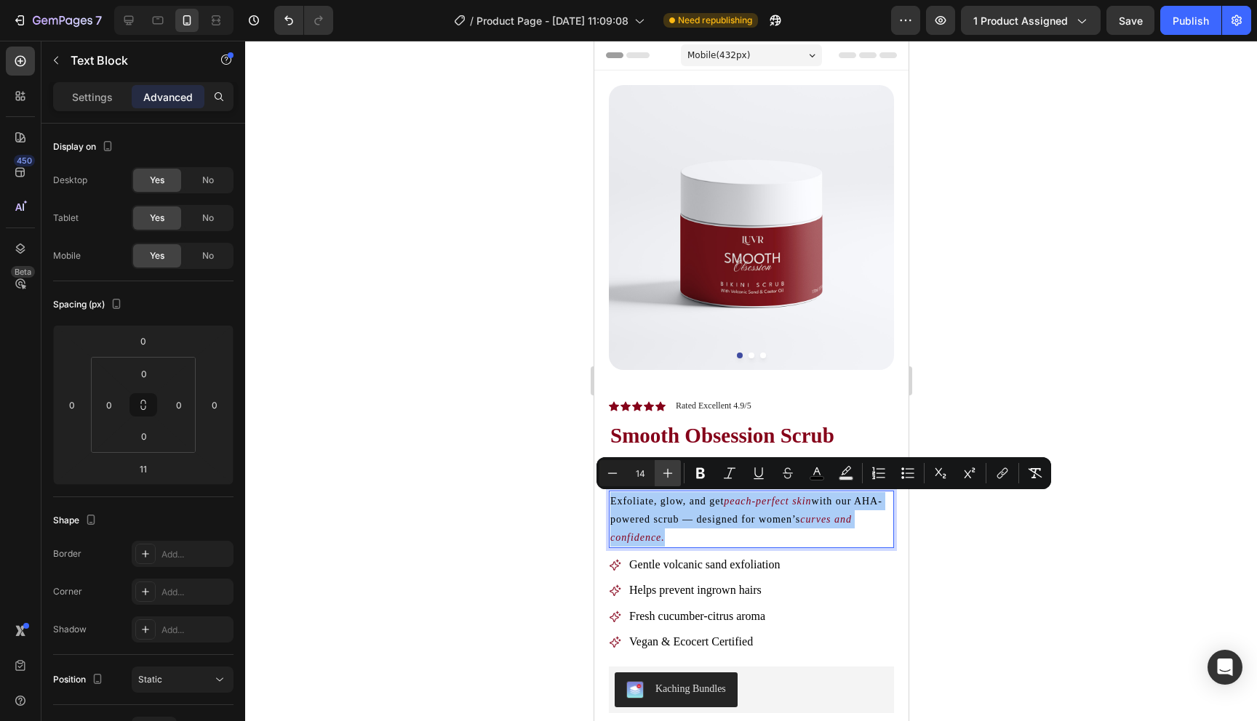
click at [668, 476] on icon "Editor contextual toolbar" at bounding box center [667, 473] width 9 height 9
type input "16"
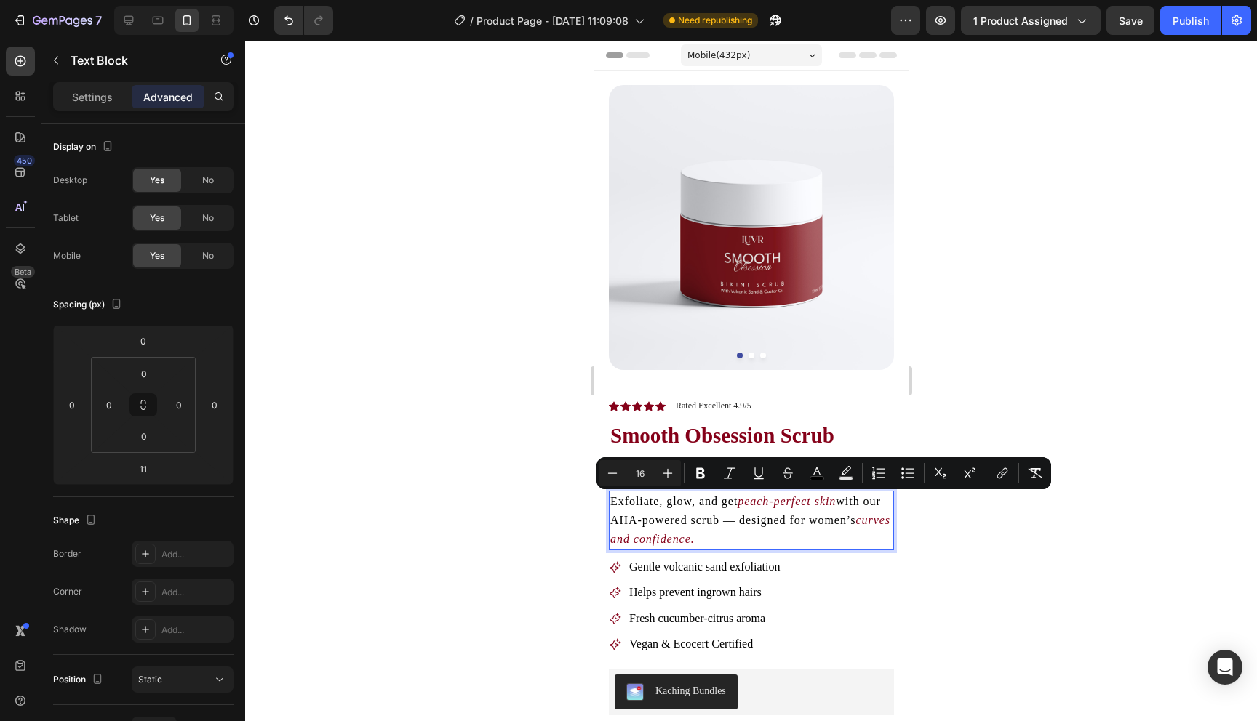
click at [907, 537] on div "Product Images Icon Icon Icon Icon Icon Icon List Rated Excellent 4.9/5 Text Bl…" at bounding box center [750, 594] width 314 height 1047
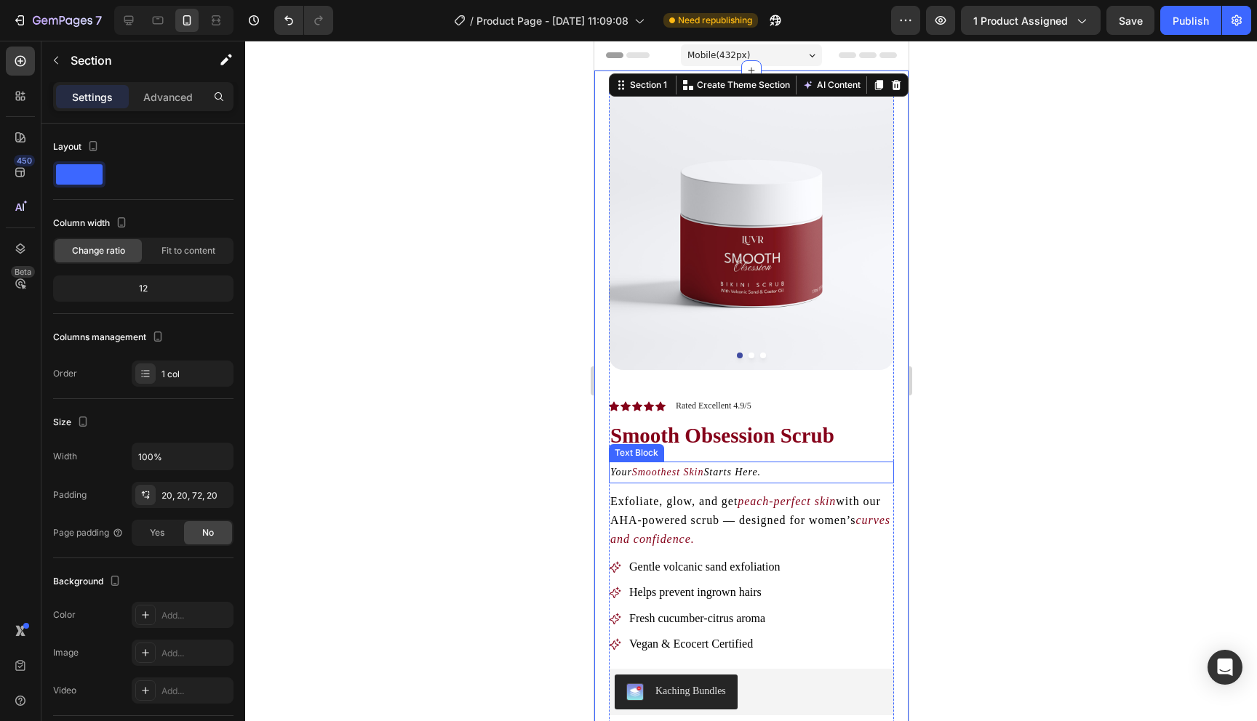
click at [756, 470] on icon "Starts Here." at bounding box center [731, 472] width 57 height 11
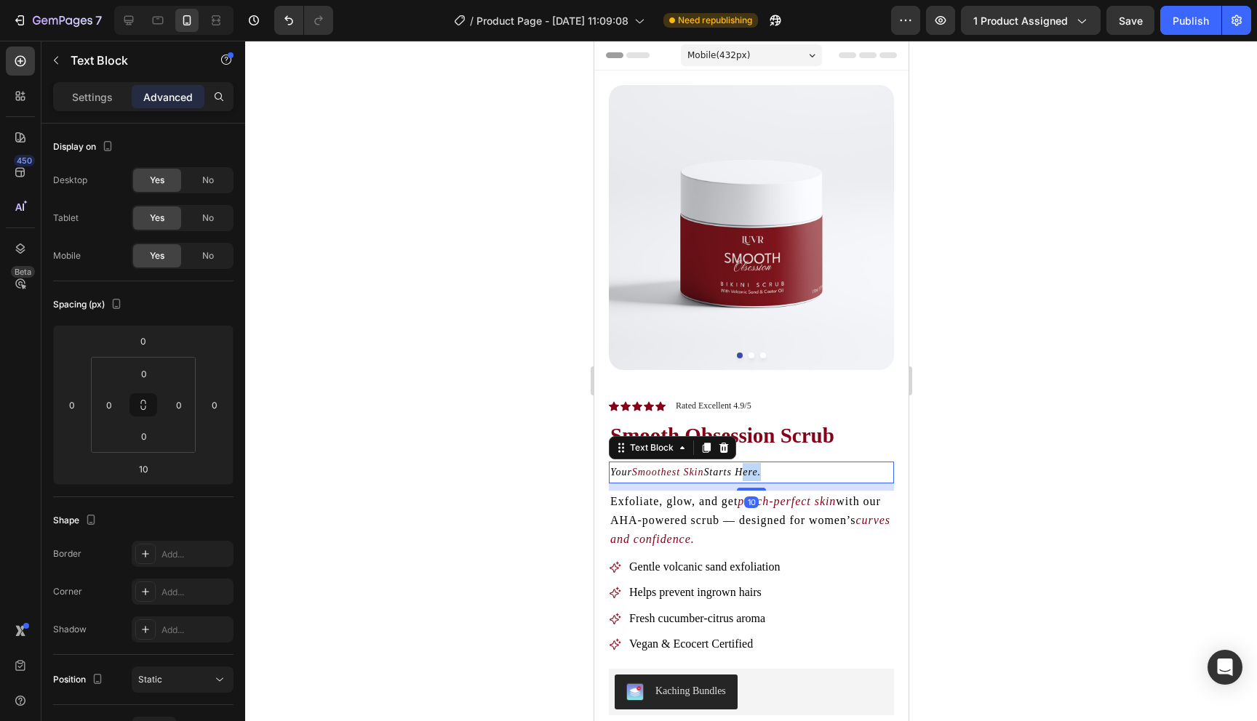
click at [756, 470] on icon "Starts Here." at bounding box center [731, 472] width 57 height 11
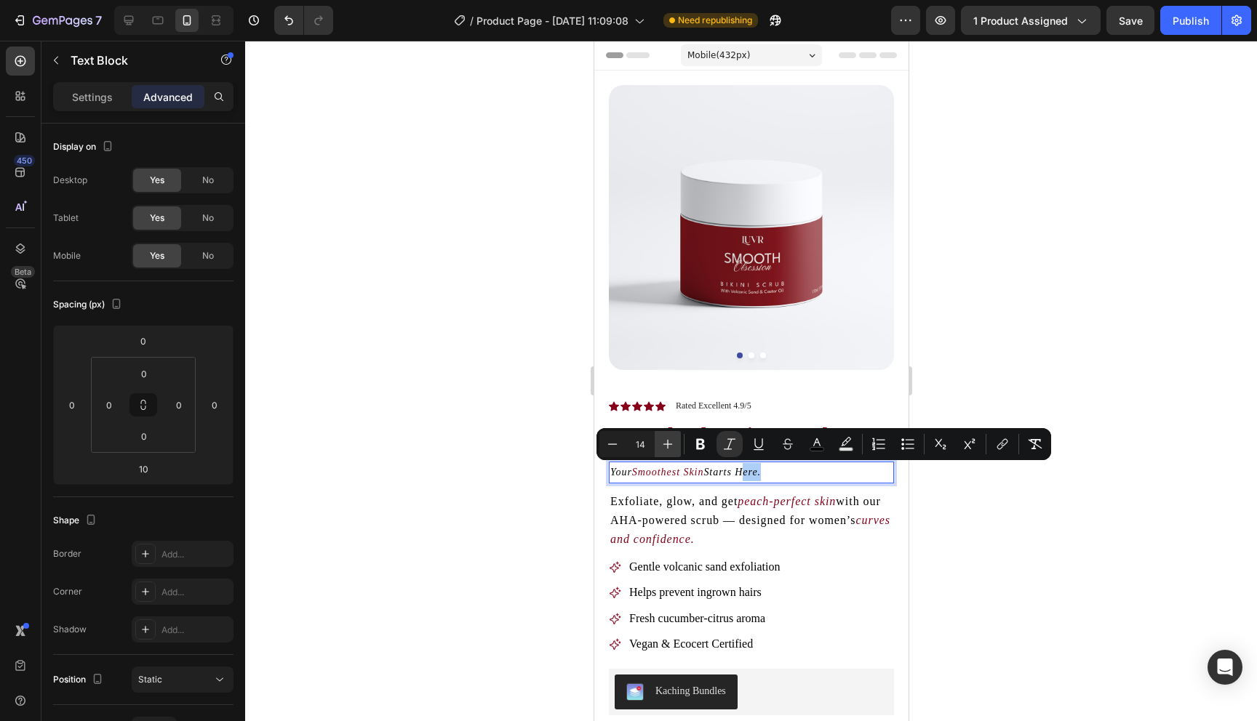
click at [671, 447] on icon "Editor contextual toolbar" at bounding box center [667, 444] width 15 height 15
type input "16"
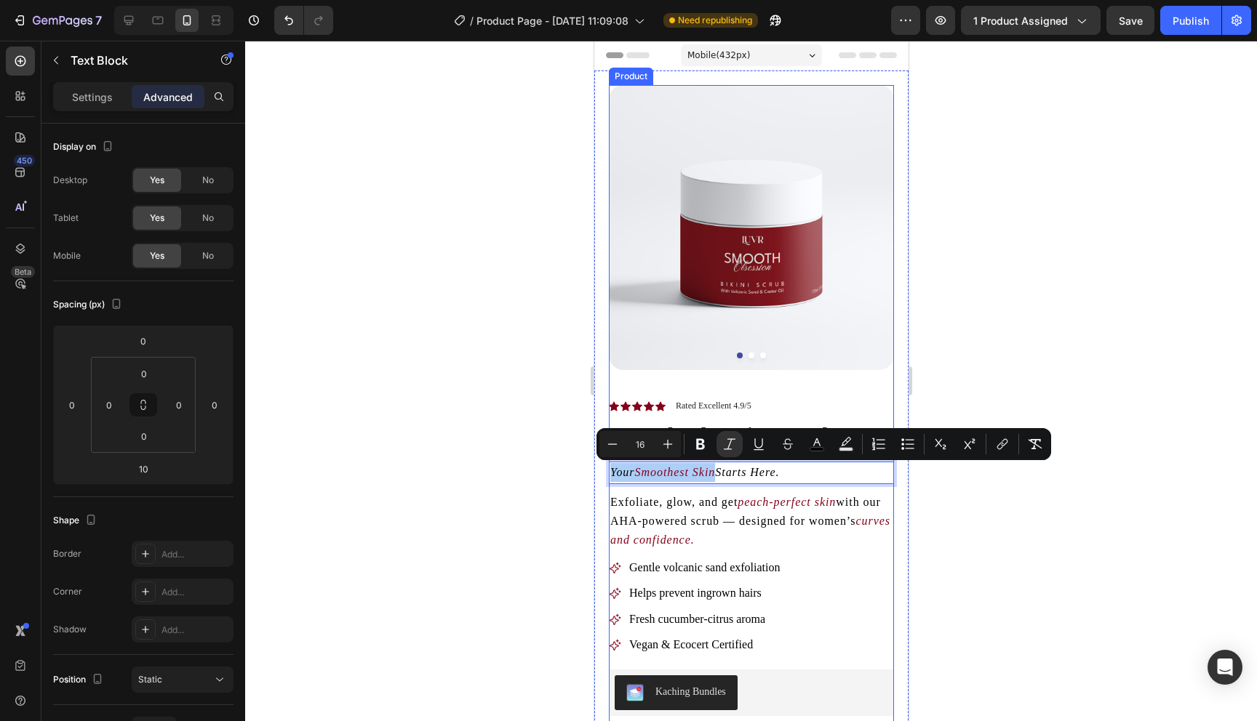
click at [962, 503] on div at bounding box center [751, 381] width 1012 height 681
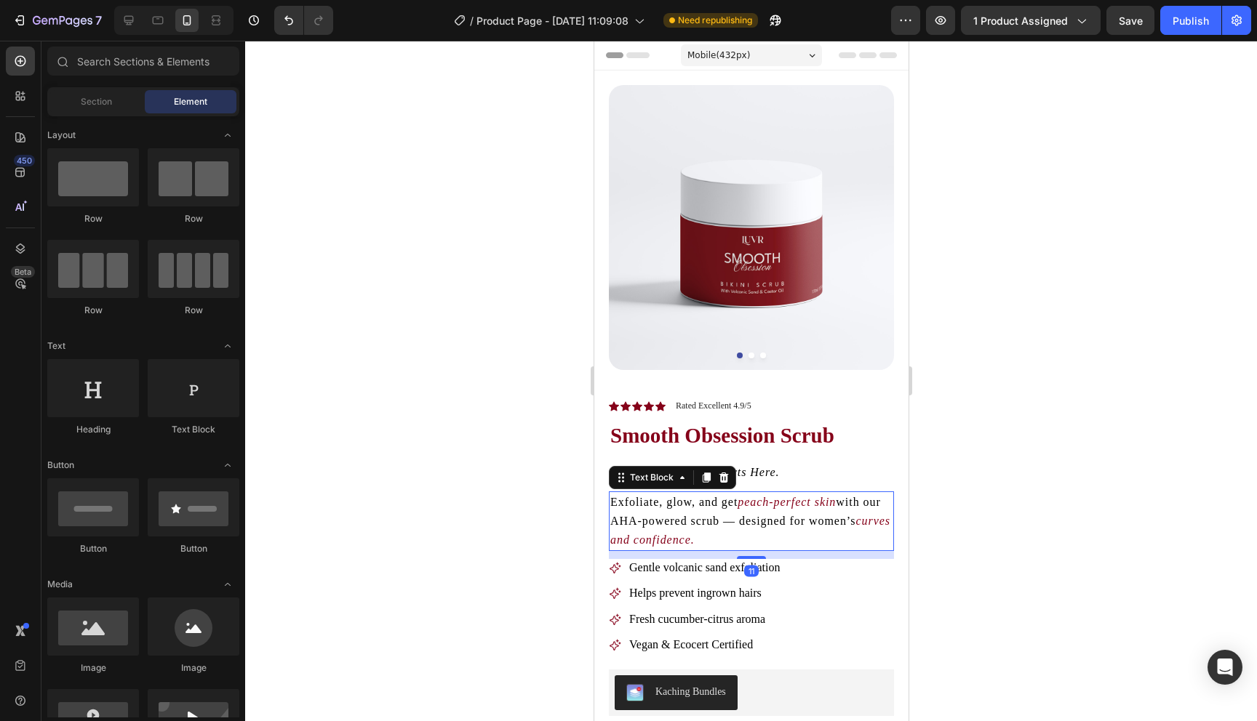
click at [801, 535] on p "Exfoliate, glow, and get peach-perfect skin with our AHA-powered scrub — design…" at bounding box center [750, 521] width 282 height 57
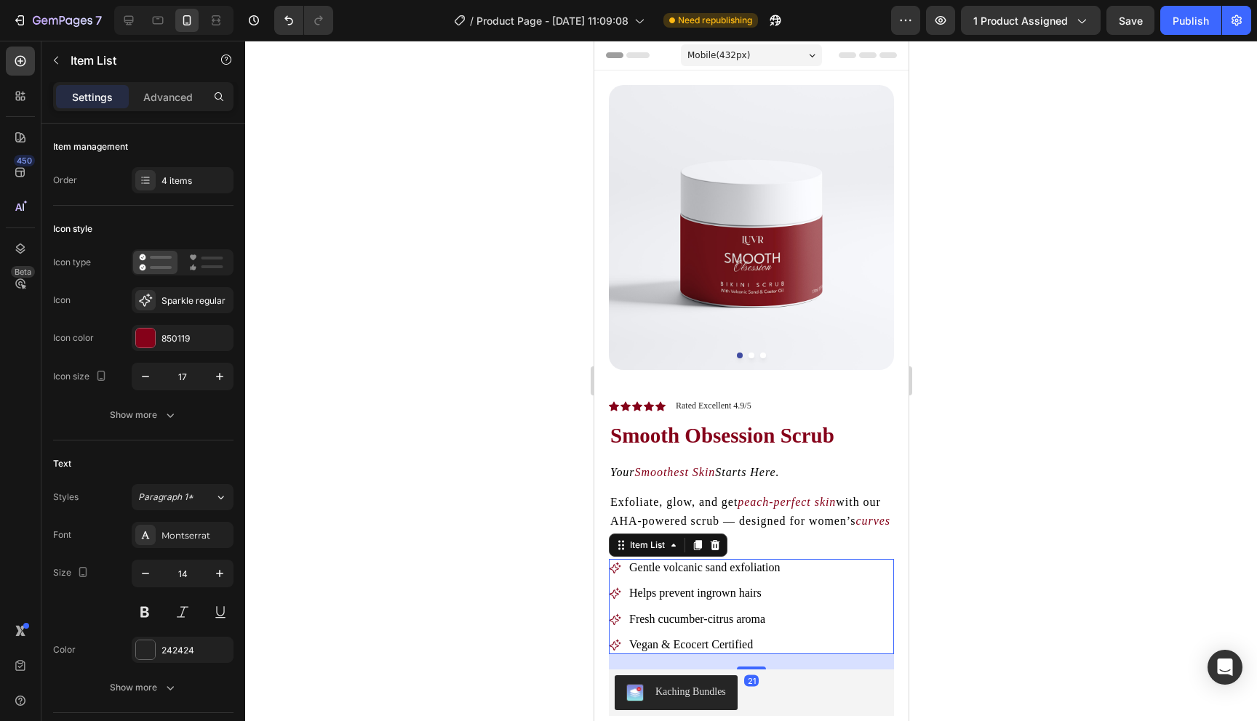
click at [759, 559] on div "Gentle volcanic sand exfoliation" at bounding box center [703, 568] width 155 height 18
click at [764, 540] on p "Exfoliate, glow, and get peach-perfect skin with our AHA-powered scrub — design…" at bounding box center [750, 521] width 282 height 57
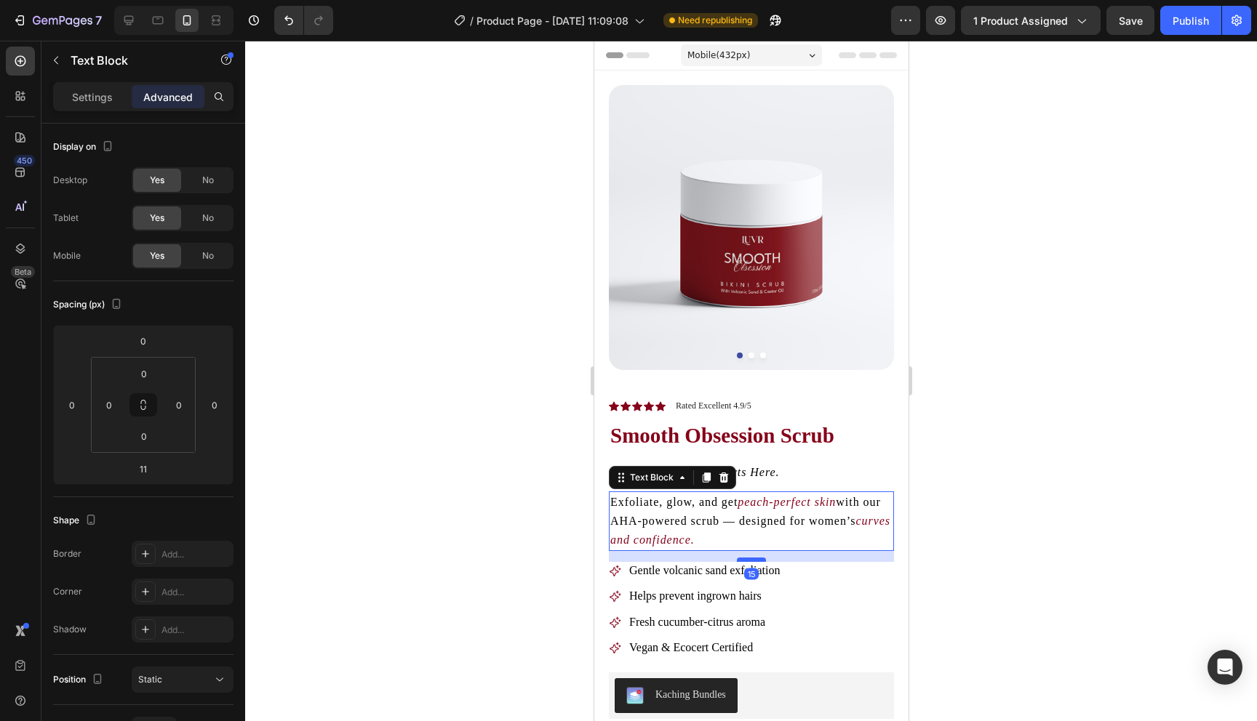
click at [751, 559] on div at bounding box center [750, 560] width 29 height 4
type input "15"
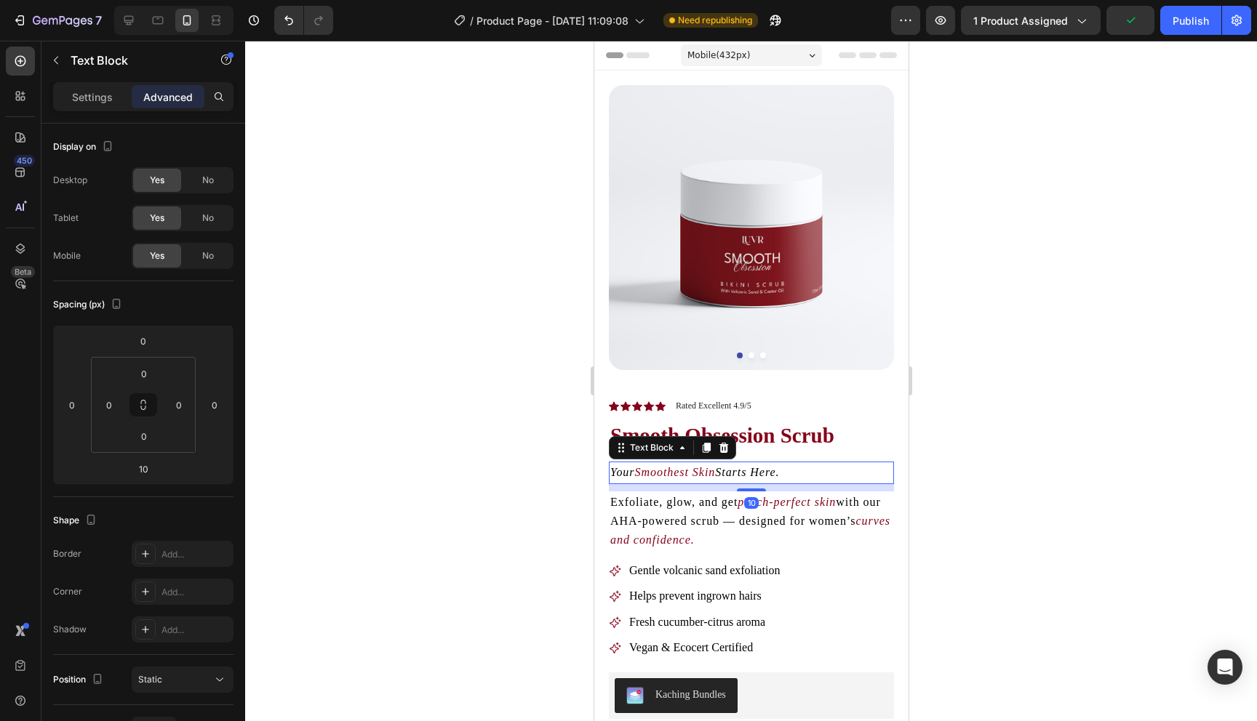
click at [778, 473] on icon "Starts Here." at bounding box center [746, 472] width 64 height 12
click at [757, 492] on div at bounding box center [750, 493] width 29 height 4
type input "15"
click at [961, 487] on div at bounding box center [751, 381] width 1012 height 681
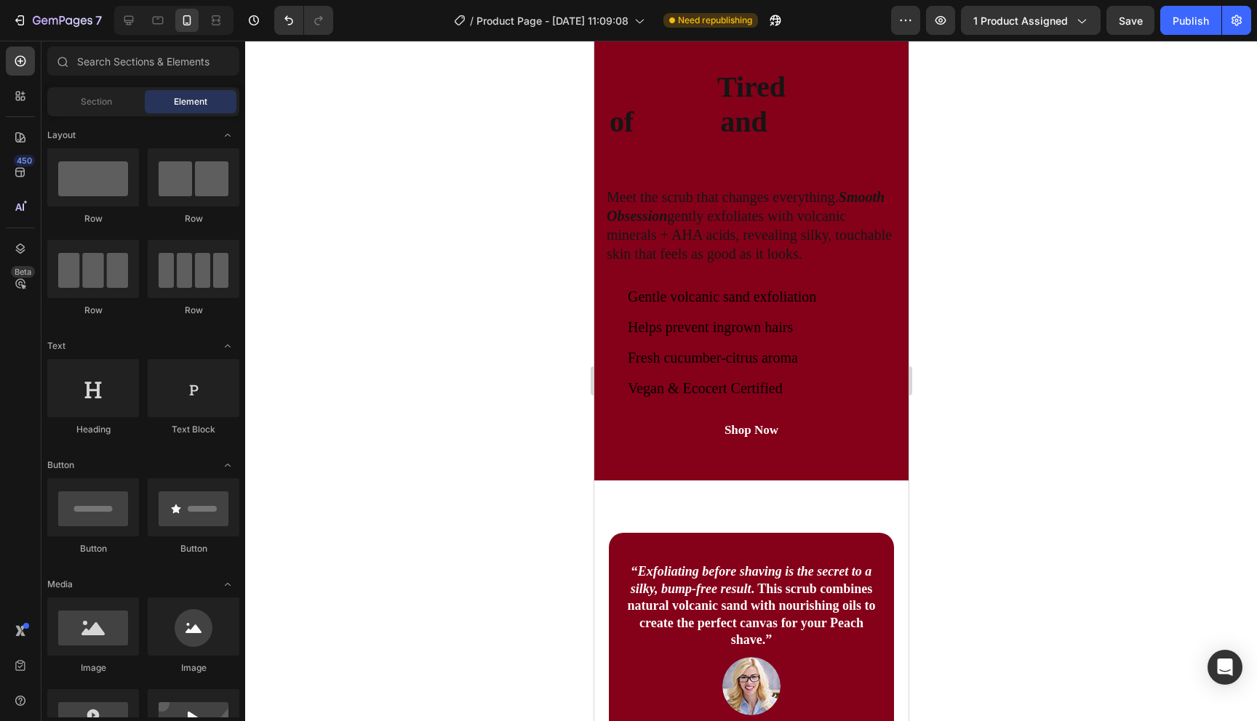
scroll to position [1404, 0]
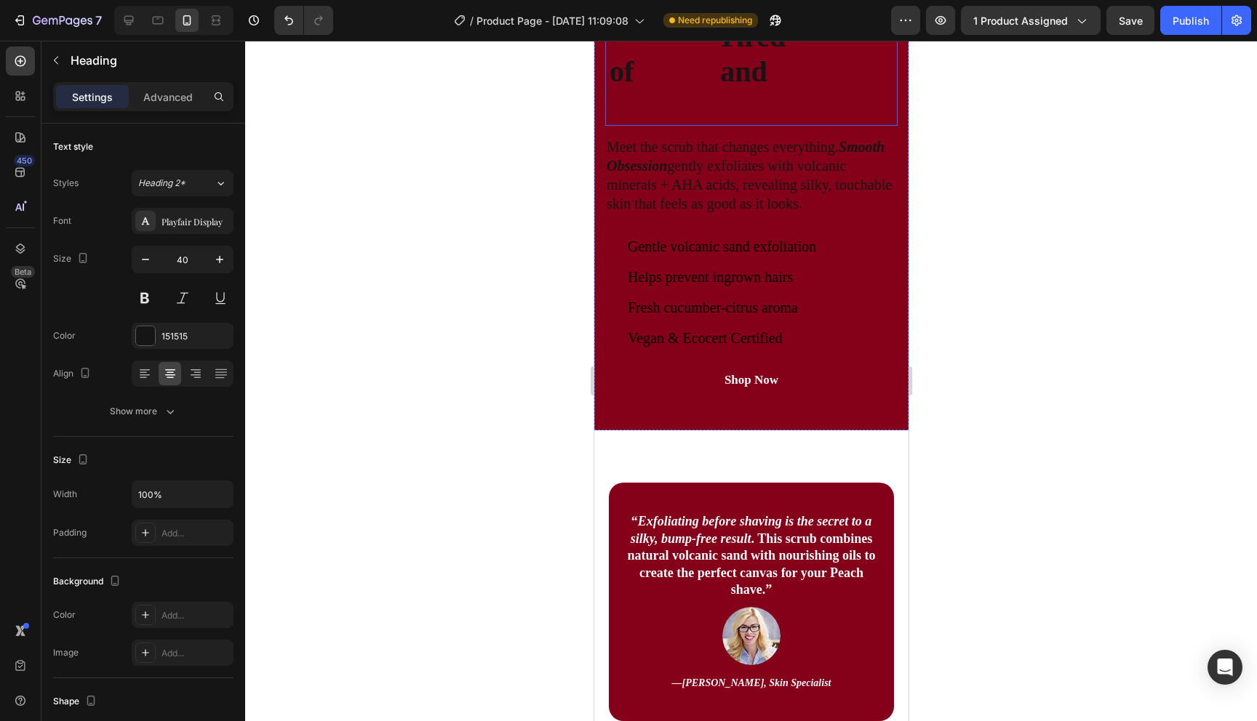
click at [710, 126] on h2 "Tired of bumps, and post-shave irritation?" at bounding box center [750, 72] width 292 height 108
click at [710, 124] on p "Tired of bumps, and post-shave irritation?" at bounding box center [750, 72] width 289 height 105
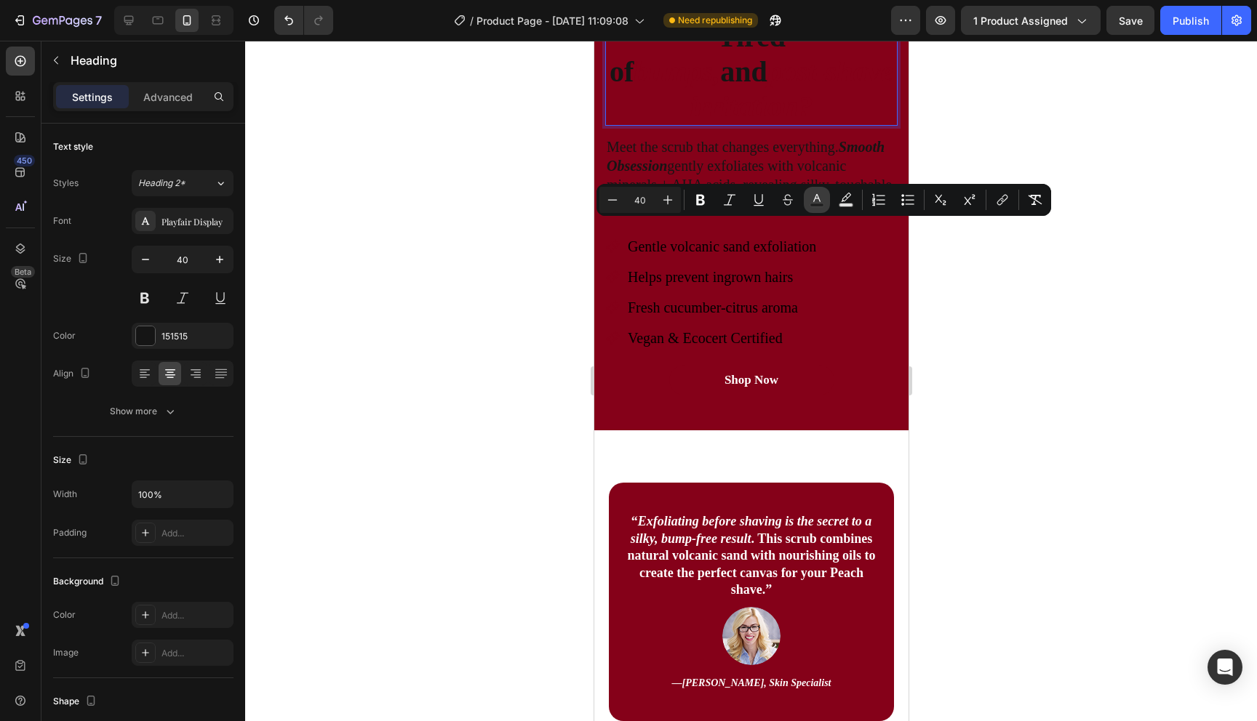
click at [824, 201] on button "Text Color" at bounding box center [817, 200] width 26 height 26
type input "151515"
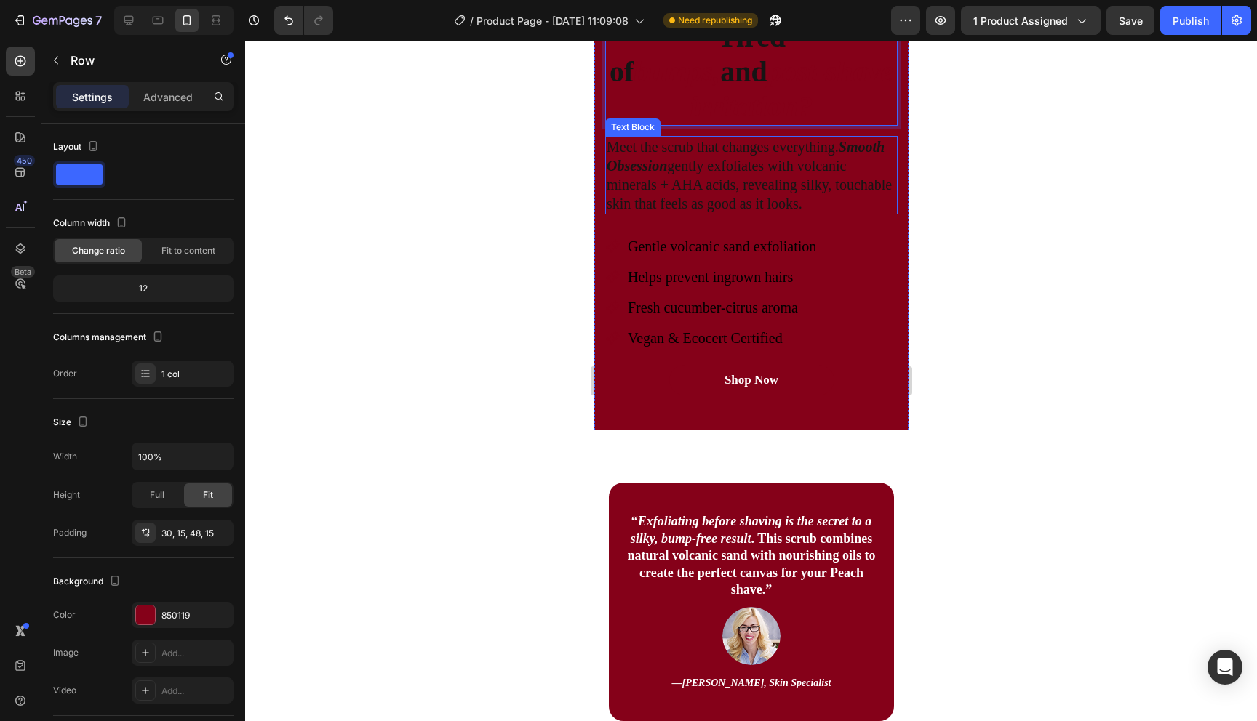
click at [596, 269] on div "Icon Icon Icon Icon Icon Icon List Row Tired of bumps, and post-shave irritatio…" at bounding box center [750, 205] width 314 height 449
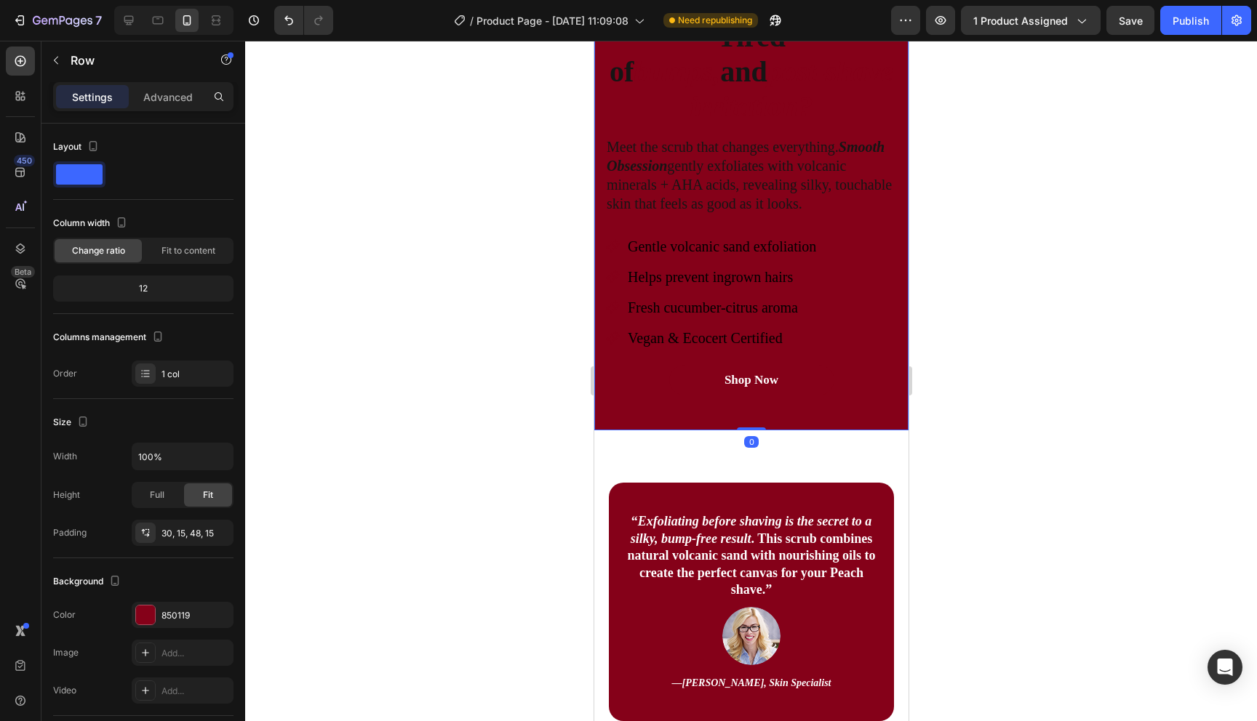
click at [599, 269] on div "Icon Icon Icon Icon Icon Icon List Row Tired of bumps, and post-shave irritatio…" at bounding box center [750, 205] width 314 height 449
click at [601, 267] on div "Icon Icon Icon Icon Icon Icon List Row Tired of bumps, and post-shave irritatio…" at bounding box center [750, 205] width 314 height 449
click at [155, 616] on div at bounding box center [145, 615] width 20 height 20
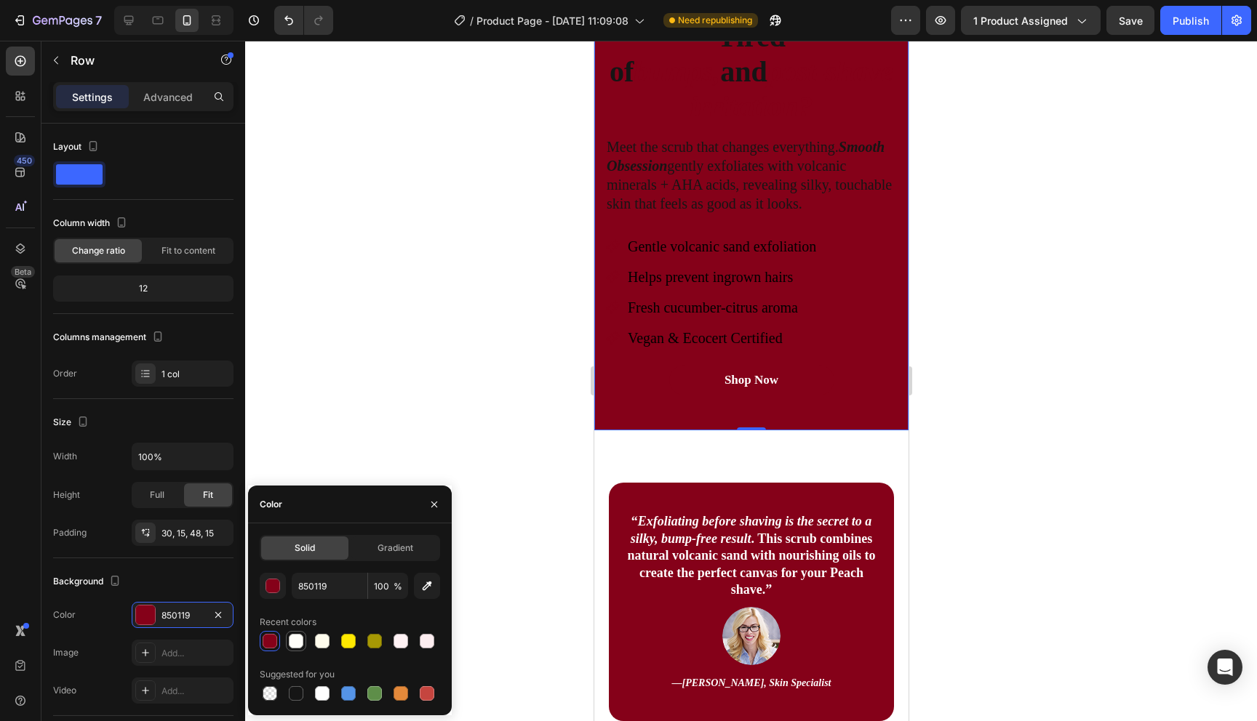
click at [300, 647] on div at bounding box center [296, 641] width 15 height 15
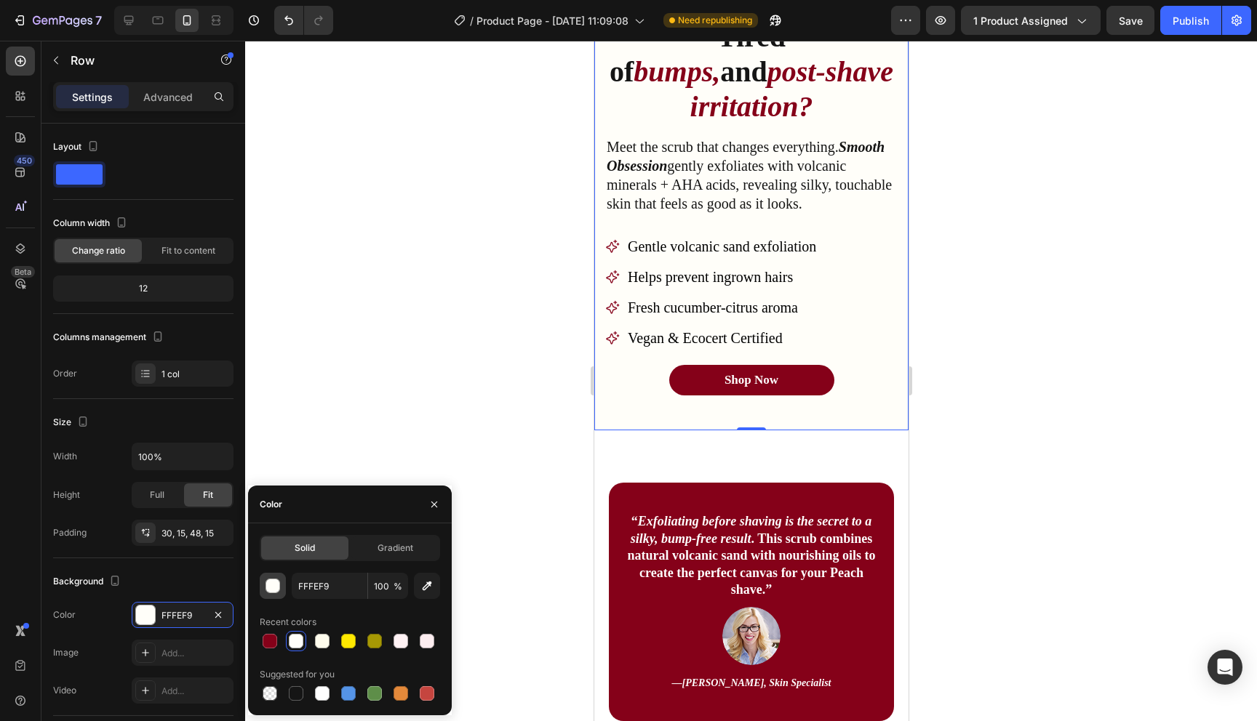
click at [273, 581] on div "button" at bounding box center [273, 587] width 15 height 15
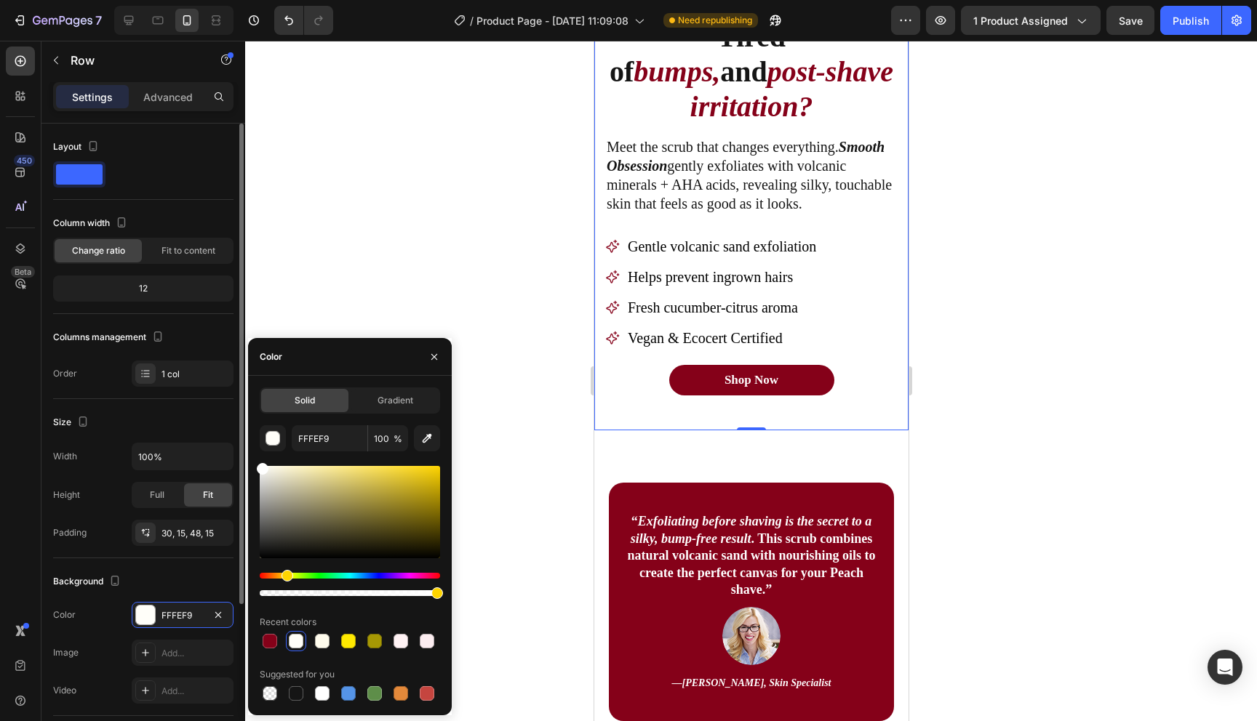
drag, startPoint x: 309, startPoint y: 537, endPoint x: 229, endPoint y: 425, distance: 137.6
click at [229, 425] on div "450 Beta Sections(18) Elements(84) Section Element Hero Section Product Detail …" at bounding box center [122, 381] width 245 height 681
type input "FFFFFF"
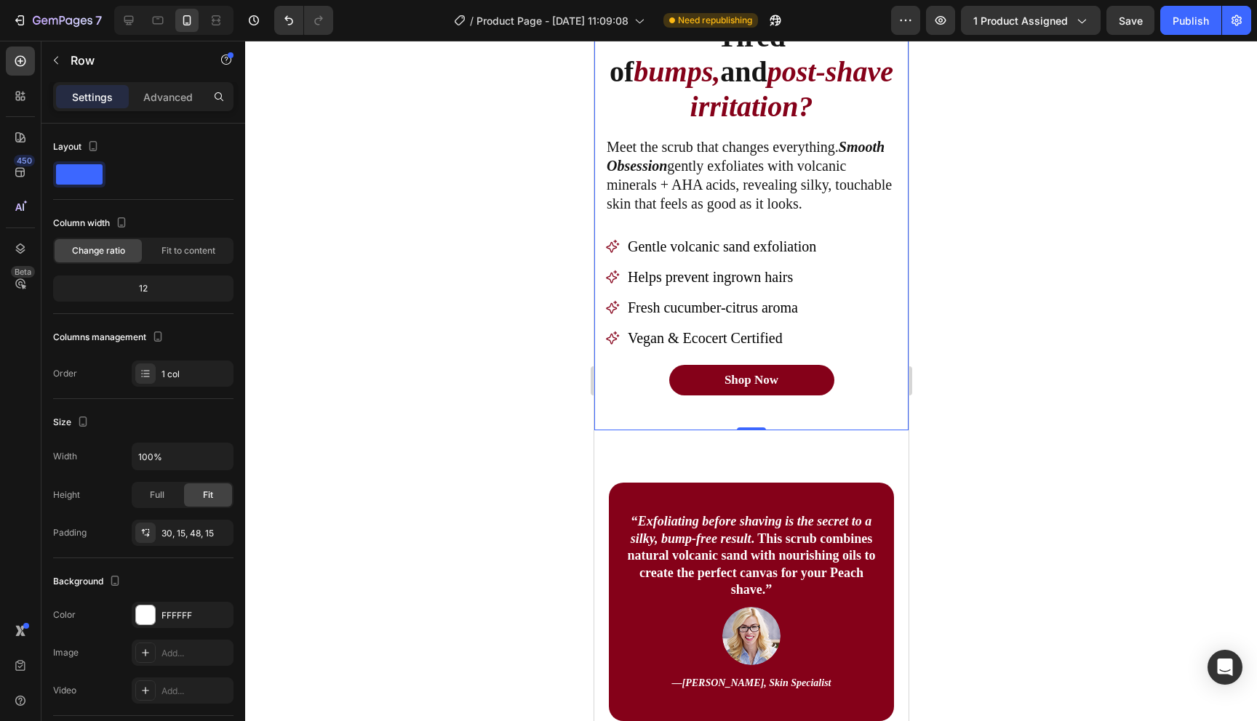
click at [1033, 290] on div at bounding box center [751, 381] width 1012 height 681
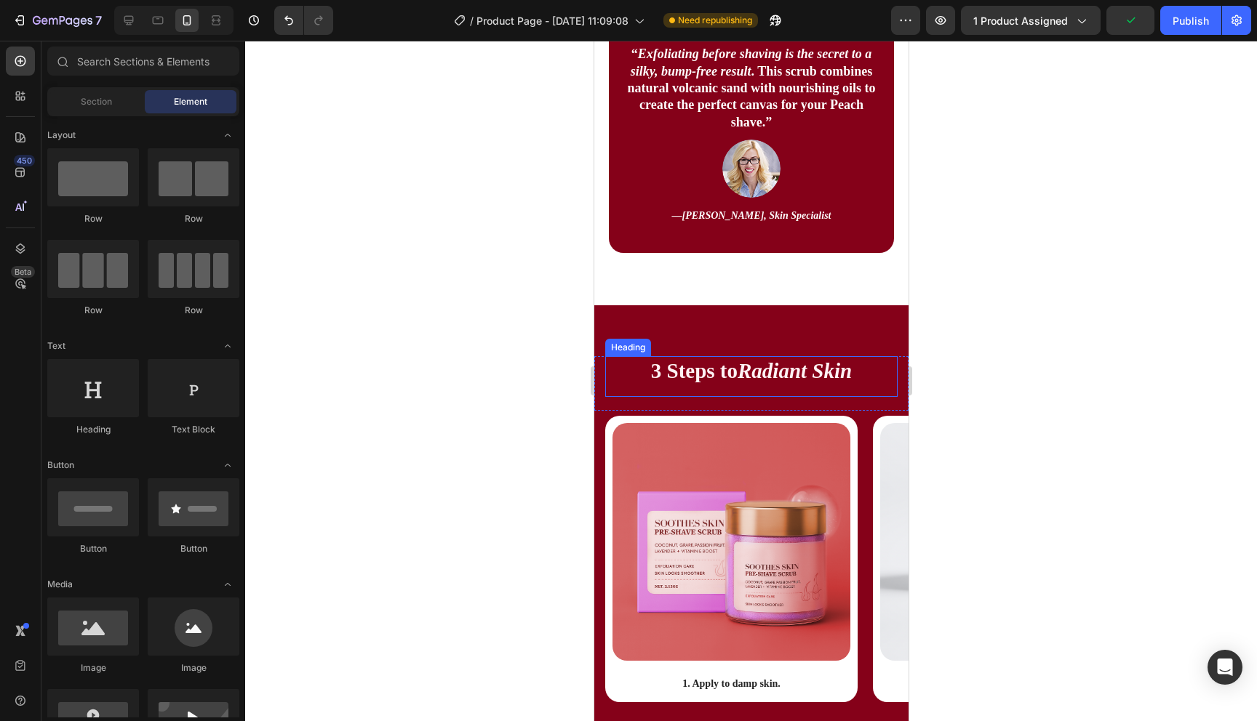
scroll to position [2017, 0]
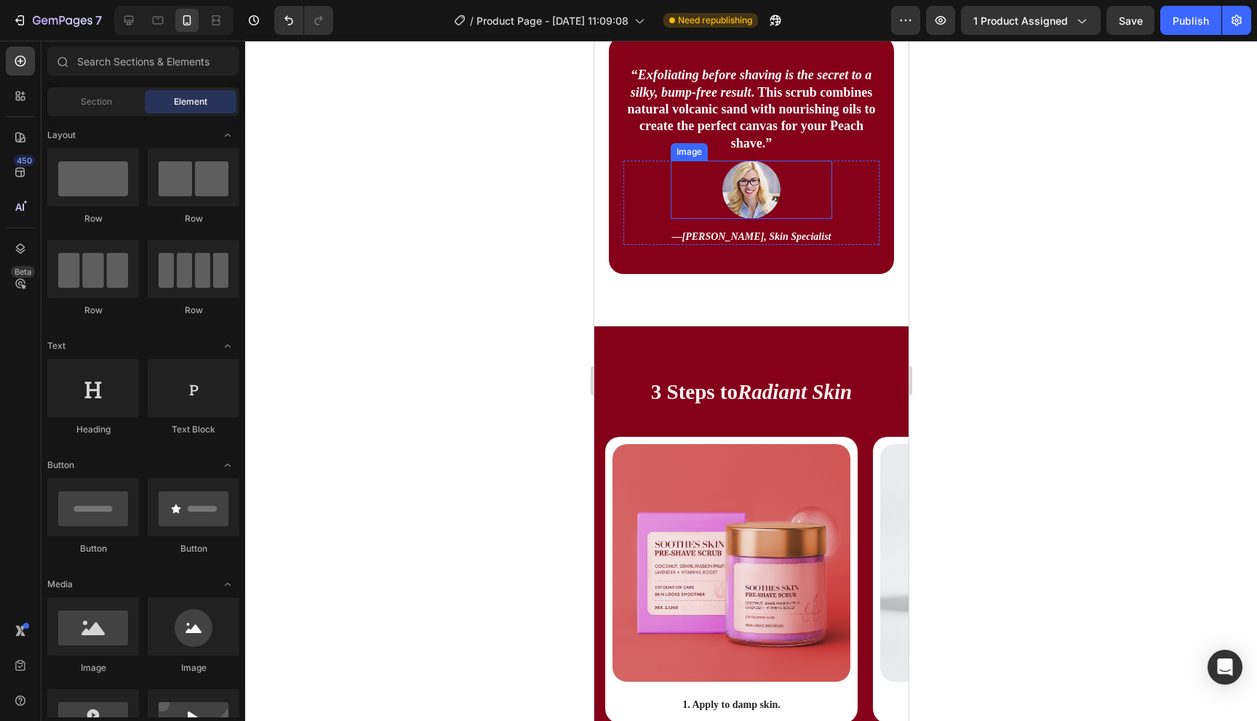
click at [744, 188] on img at bounding box center [750, 190] width 58 height 58
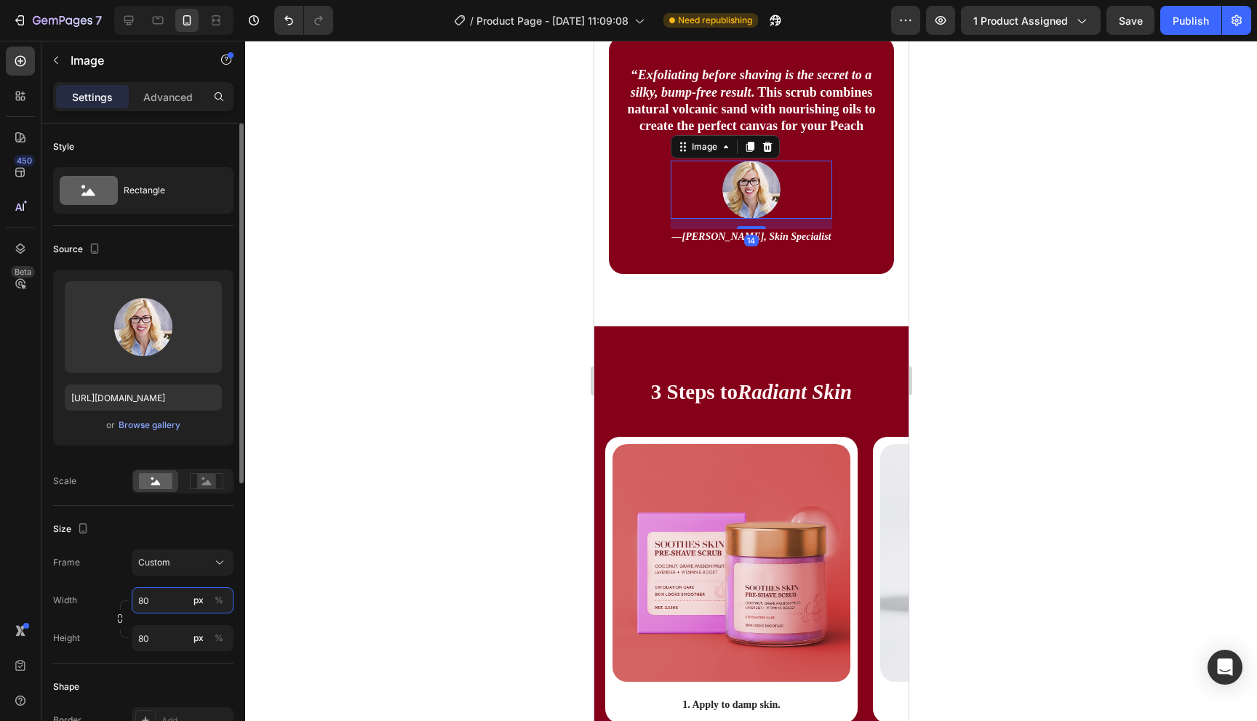
click at [162, 604] on input "80" at bounding box center [183, 601] width 102 height 26
type input "50"
click at [154, 648] on input "80" at bounding box center [183, 638] width 102 height 26
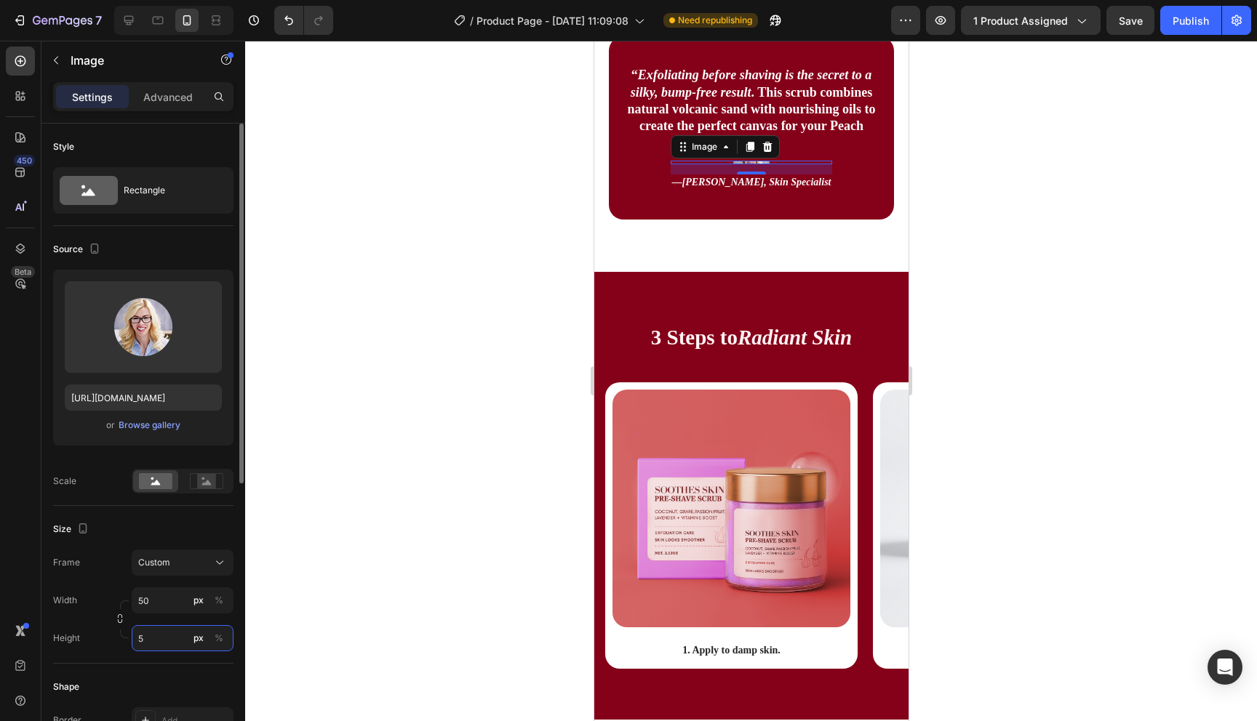
type input "50"
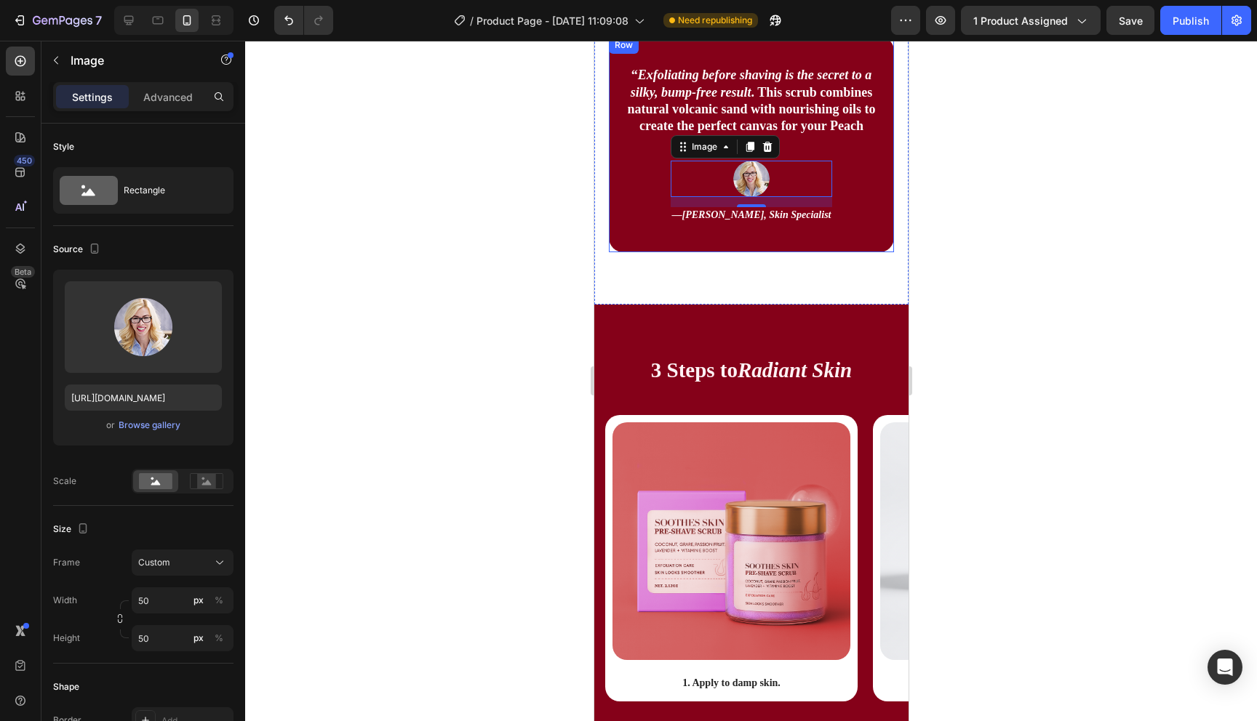
click at [828, 108] on p "“ Exfoliating before shaving is the secret to a silky, bump-free result . This …" at bounding box center [750, 109] width 253 height 85
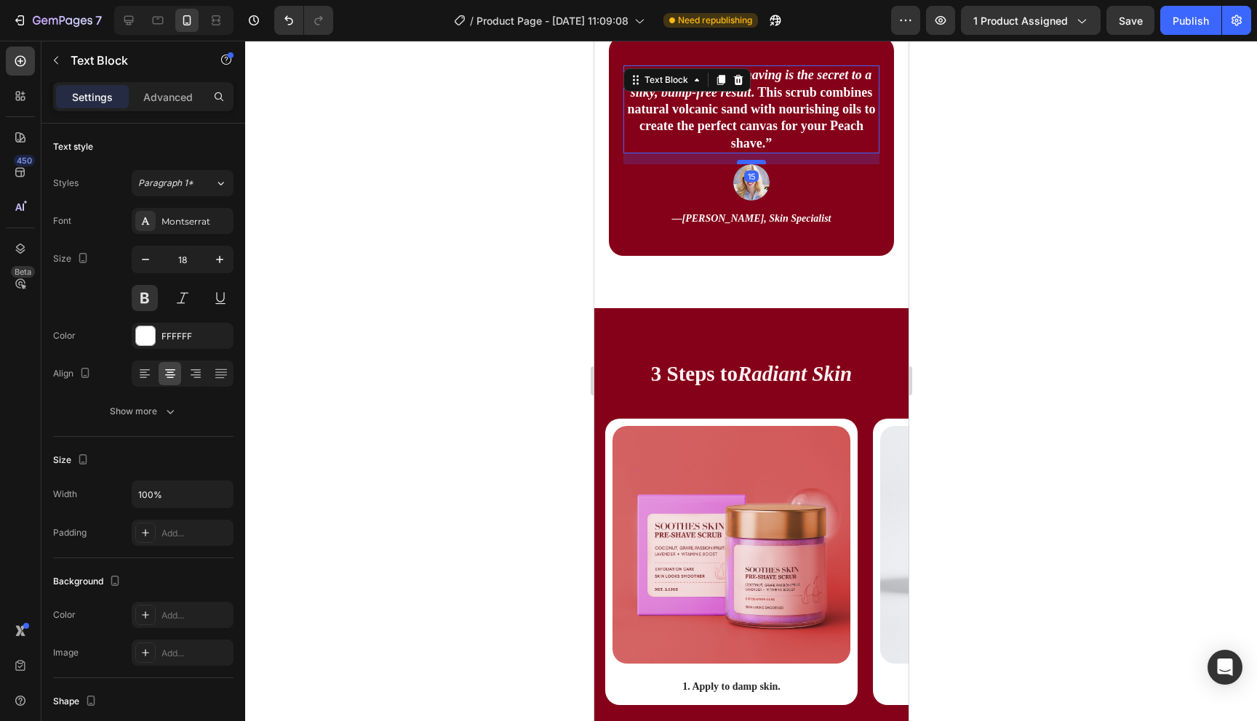
click at [756, 164] on div at bounding box center [750, 162] width 29 height 4
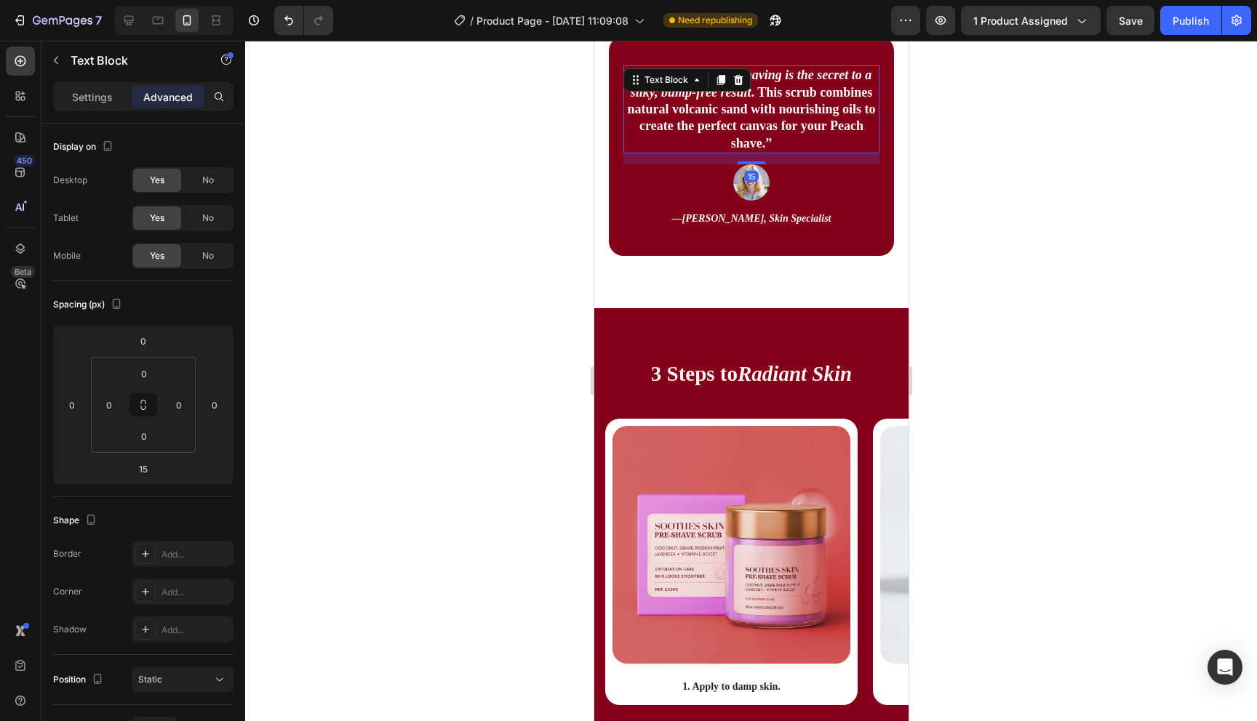
click at [1012, 203] on div at bounding box center [751, 381] width 1012 height 681
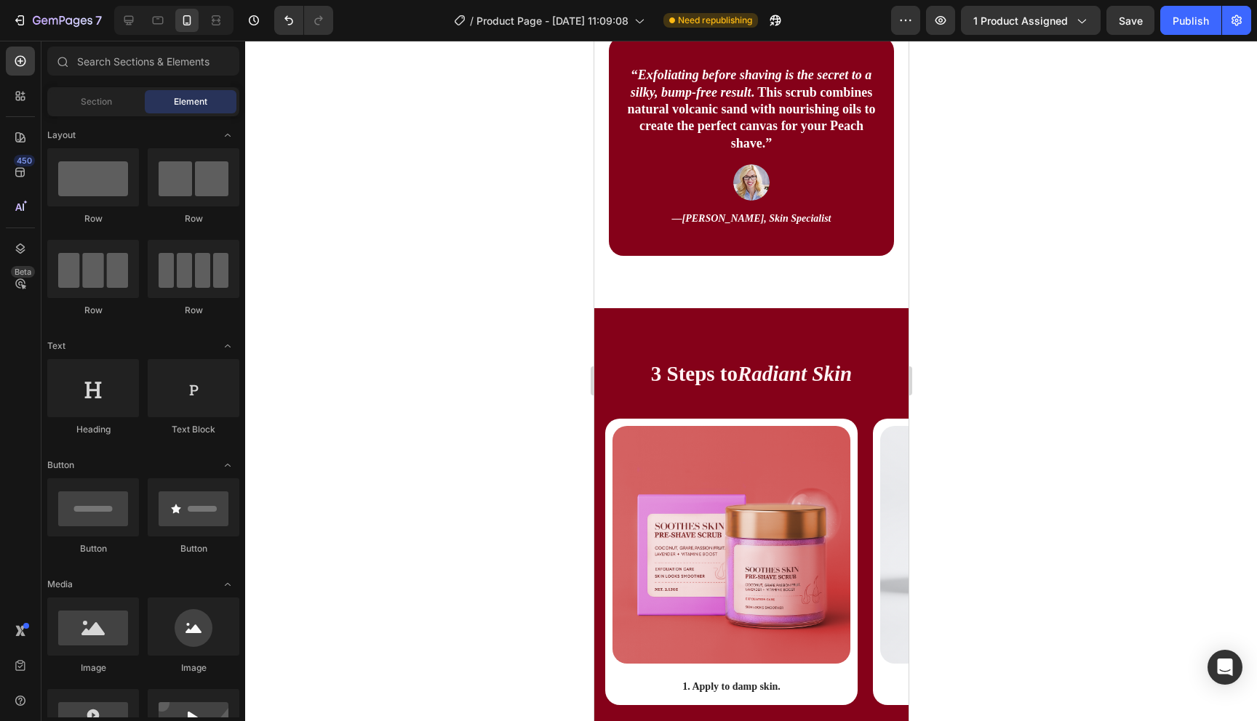
click at [116, 11] on div at bounding box center [173, 20] width 119 height 29
click at [121, 12] on div at bounding box center [128, 20] width 23 height 23
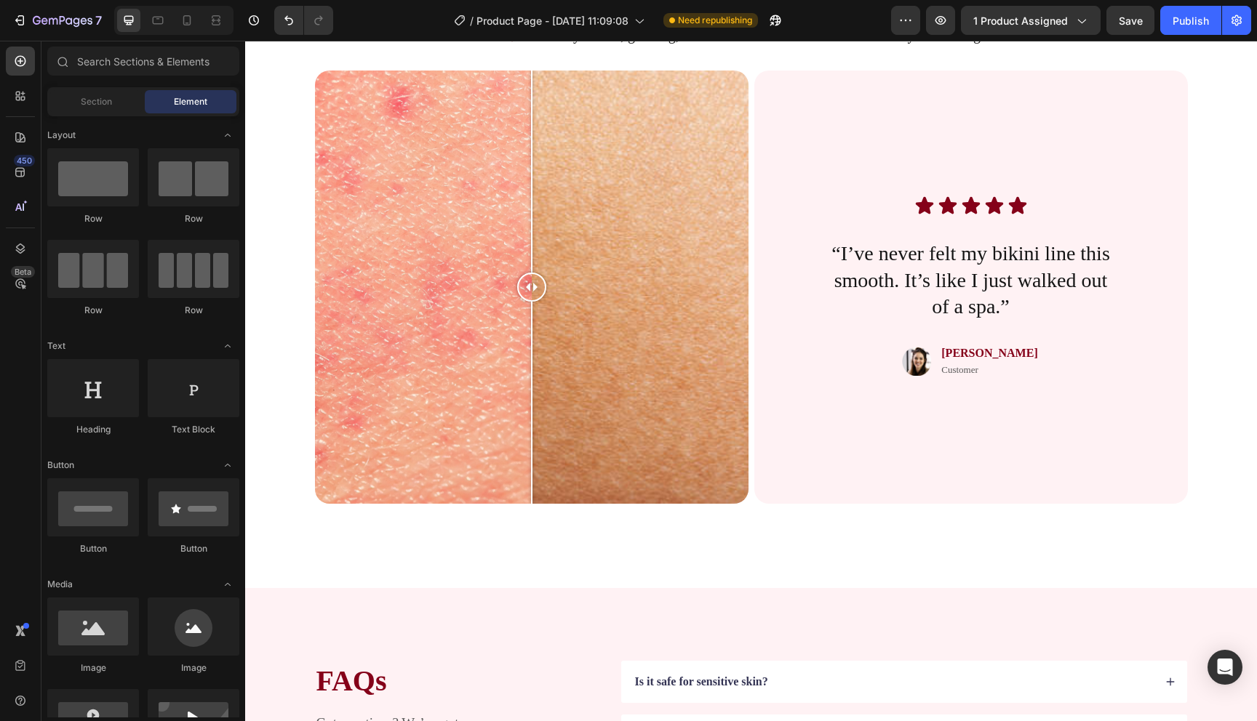
scroll to position [2704, 0]
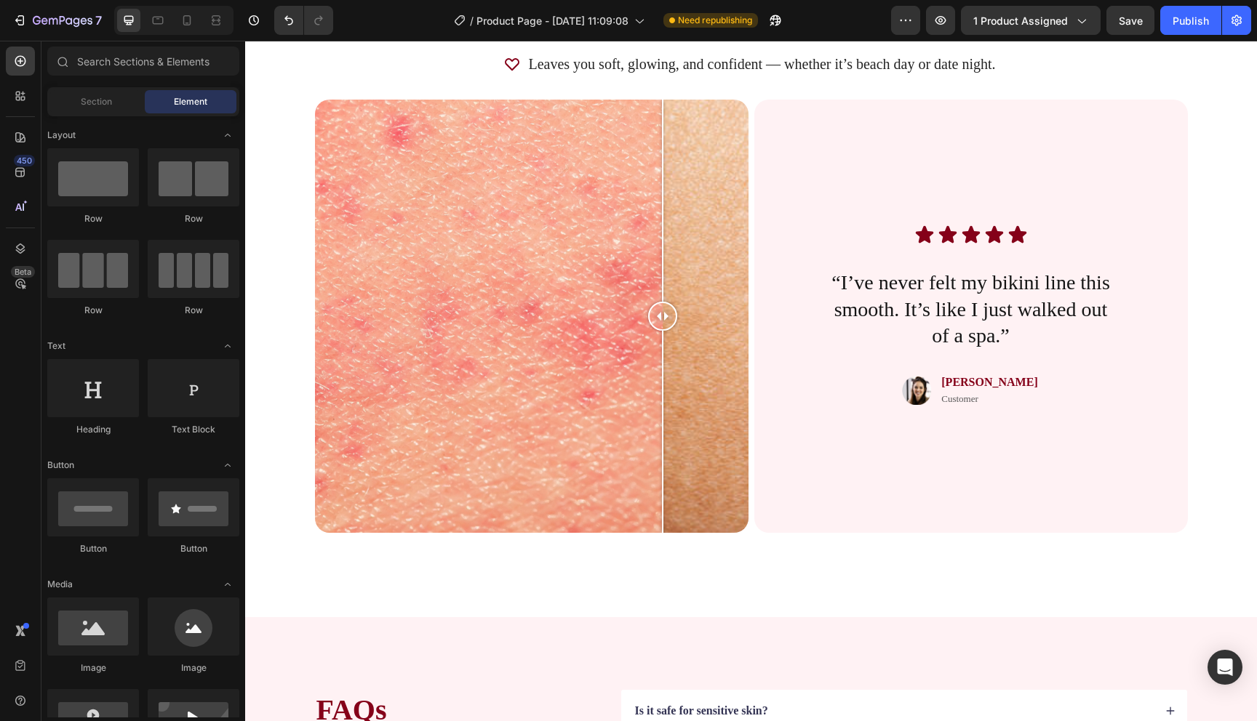
click at [663, 281] on div at bounding box center [531, 316] width 433 height 433
click at [525, 308] on div at bounding box center [531, 316] width 433 height 433
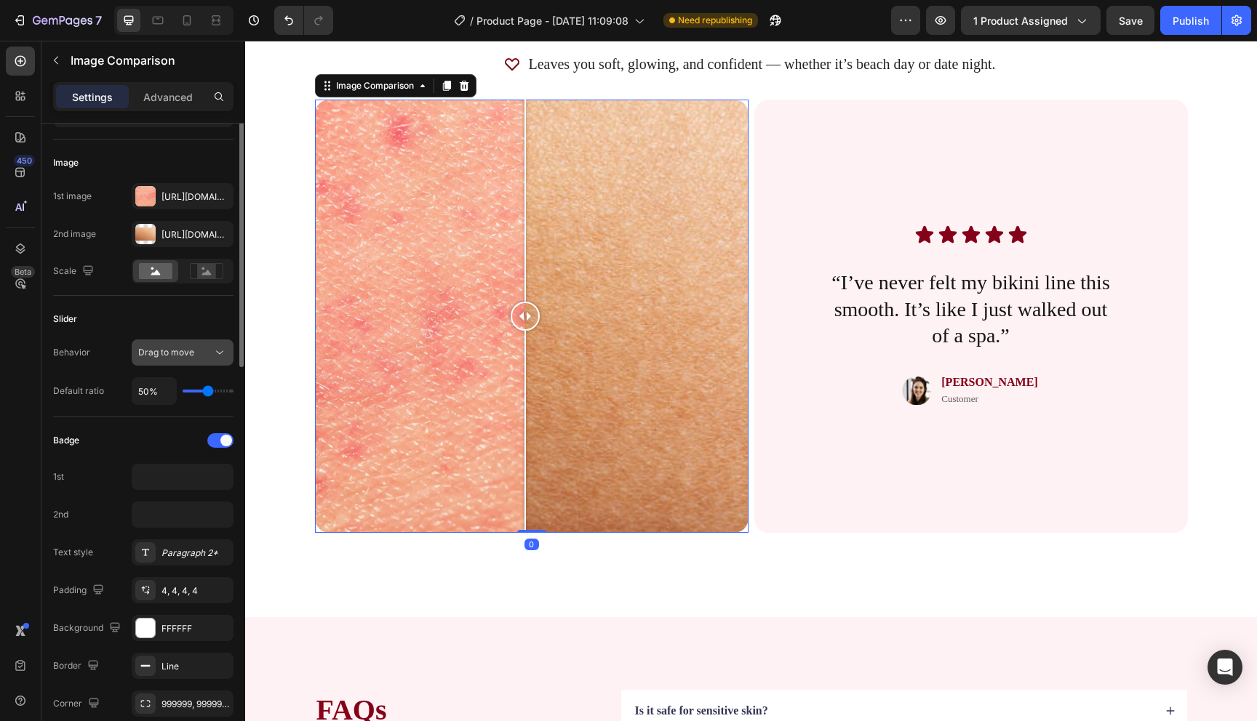
scroll to position [121, 0]
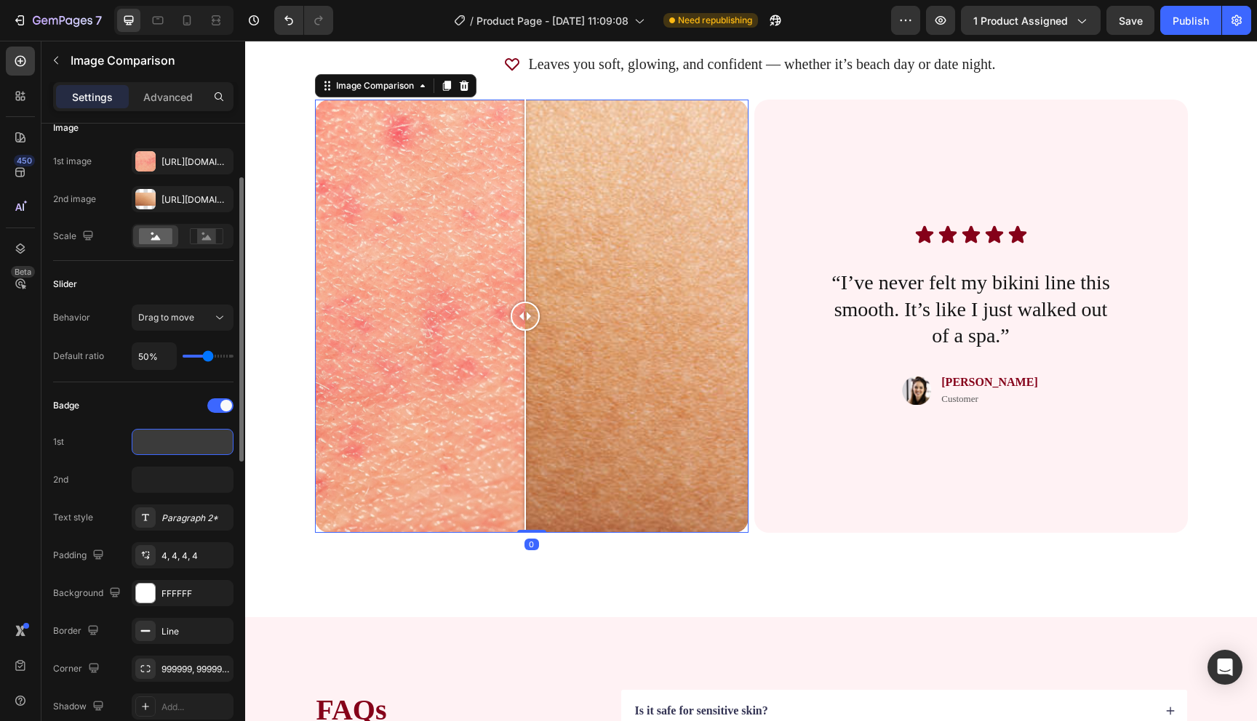
click at [168, 444] on input "text" at bounding box center [183, 442] width 102 height 26
type input "Before"
click at [157, 486] on input "text" at bounding box center [183, 480] width 102 height 26
type input "After"
click at [156, 599] on div "FFFFFF" at bounding box center [183, 593] width 102 height 26
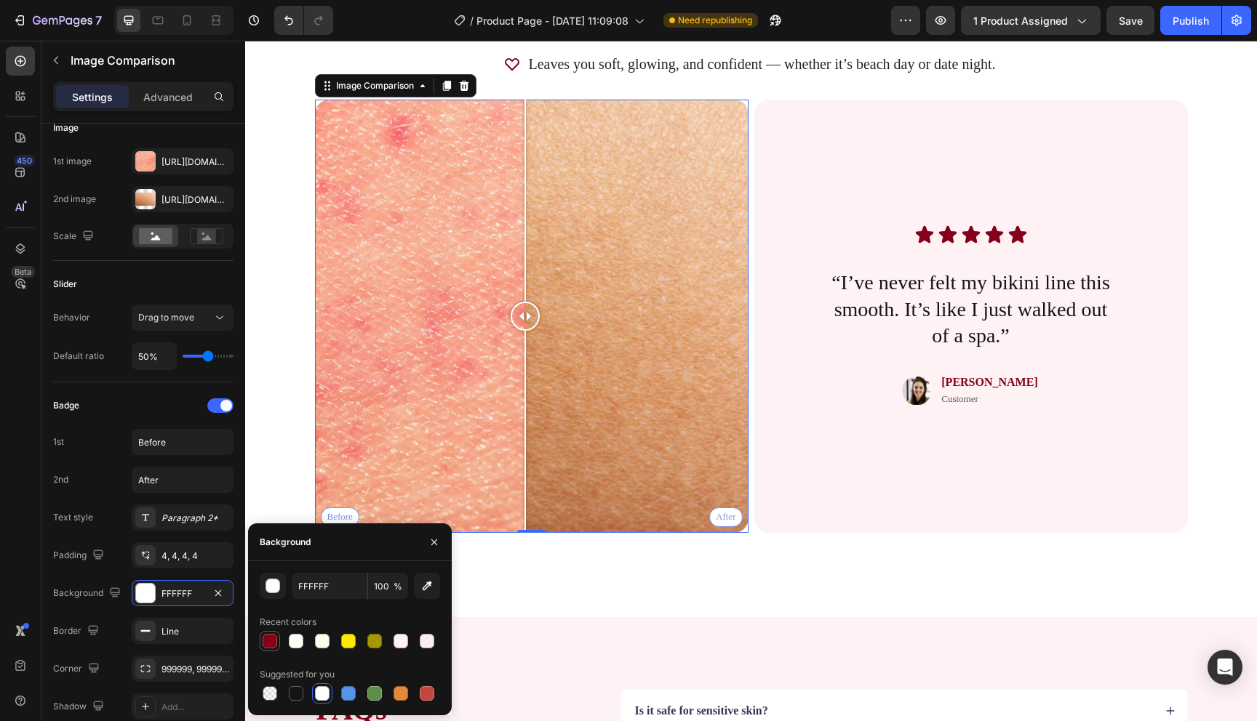
click at [266, 637] on div at bounding box center [270, 641] width 15 height 15
type input "850119"
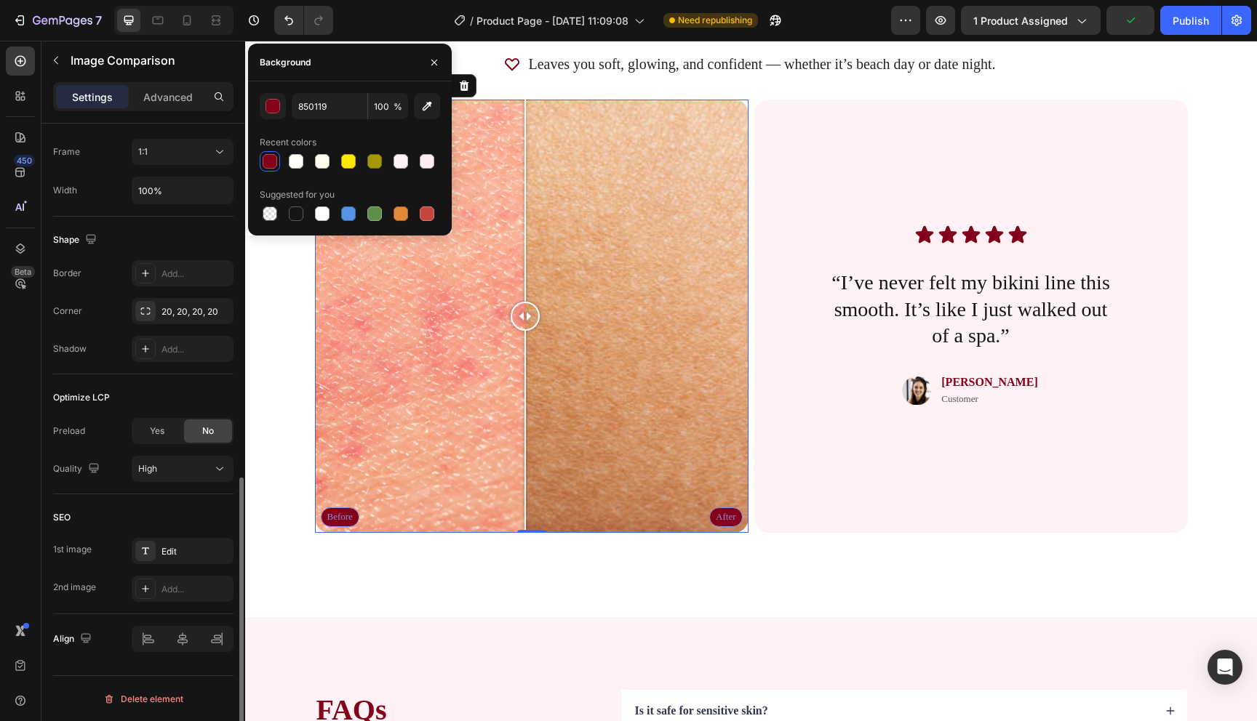
scroll to position [797, 0]
click at [342, 517] on div "Before After" at bounding box center [531, 316] width 433 height 433
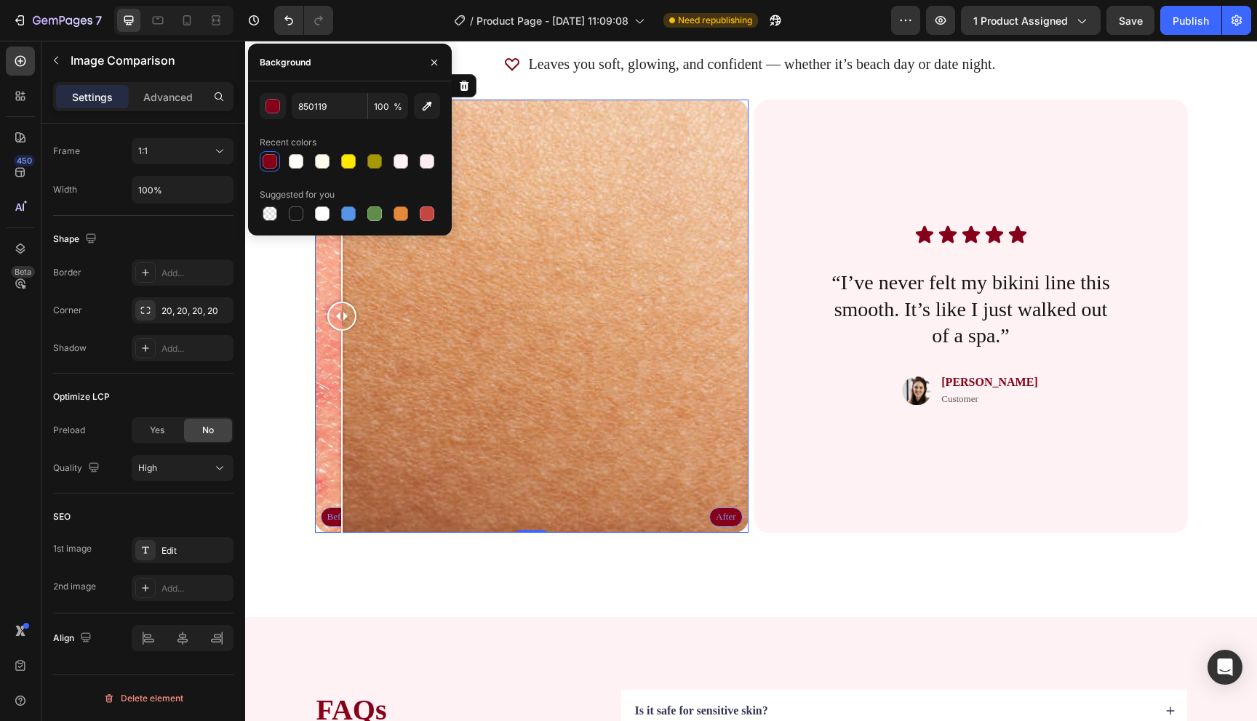
click at [342, 517] on div at bounding box center [341, 432] width 1 height 202
drag, startPoint x: 365, startPoint y: 497, endPoint x: 454, endPoint y: 498, distance: 88.7
click at [451, 497] on div "Before After" at bounding box center [531, 316] width 433 height 433
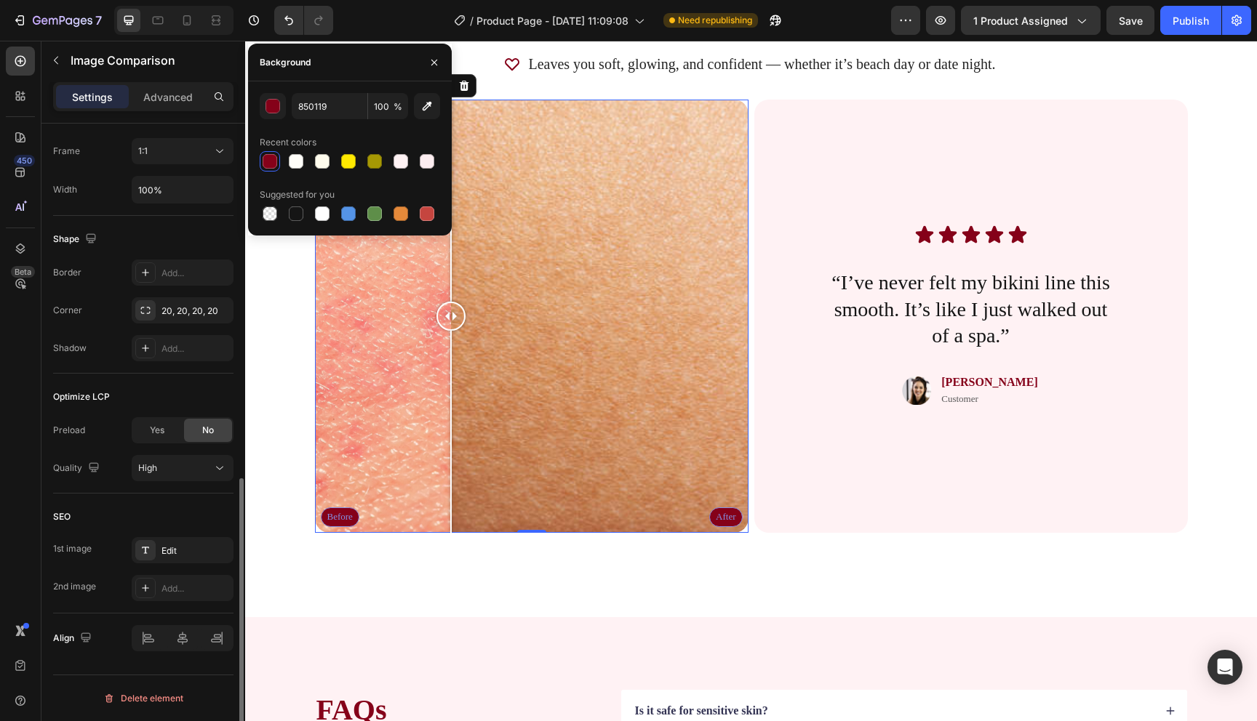
click at [173, 382] on div "Optimize LCP Preload Yes No Quality High" at bounding box center [143, 434] width 180 height 120
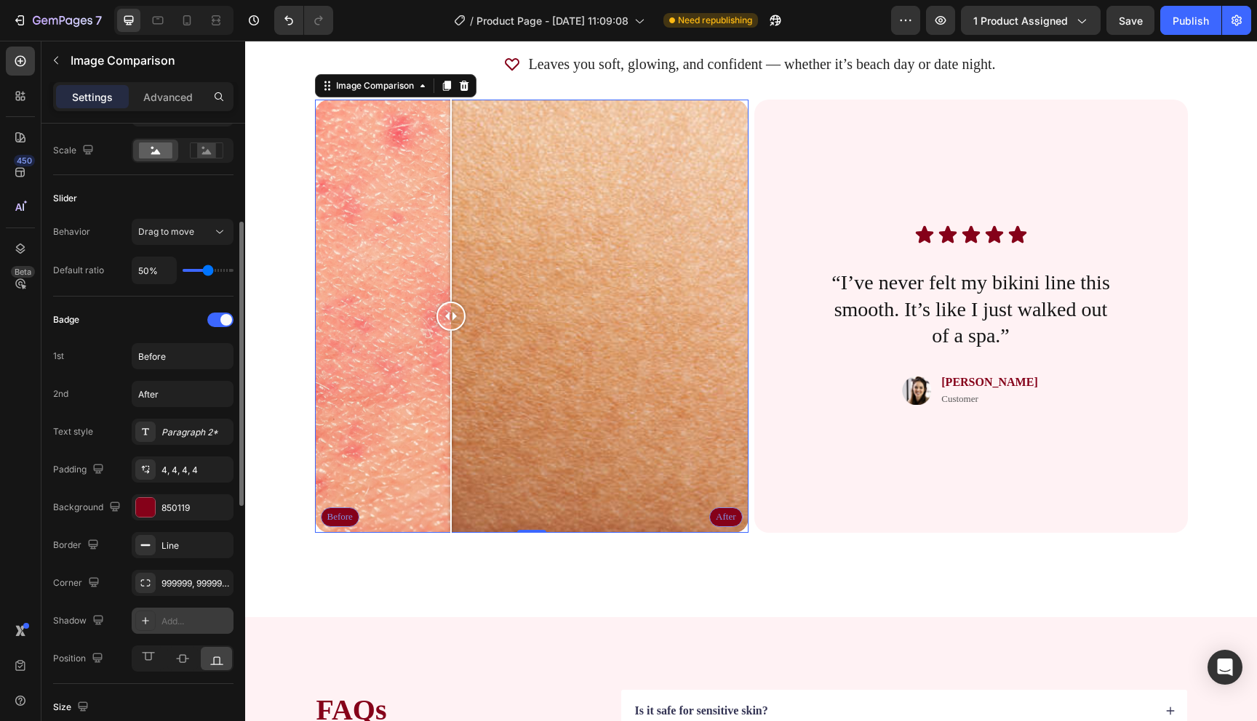
scroll to position [197, 0]
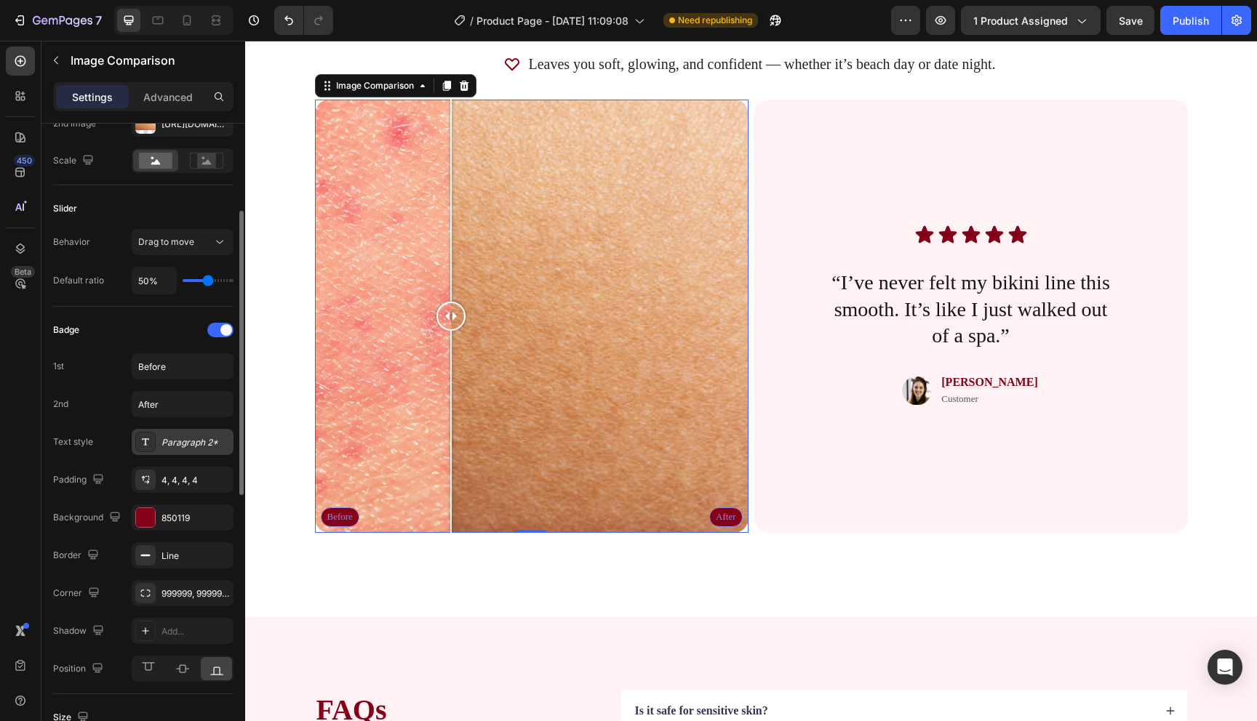
click at [188, 445] on div "Paragraph 2*" at bounding box center [195, 442] width 68 height 13
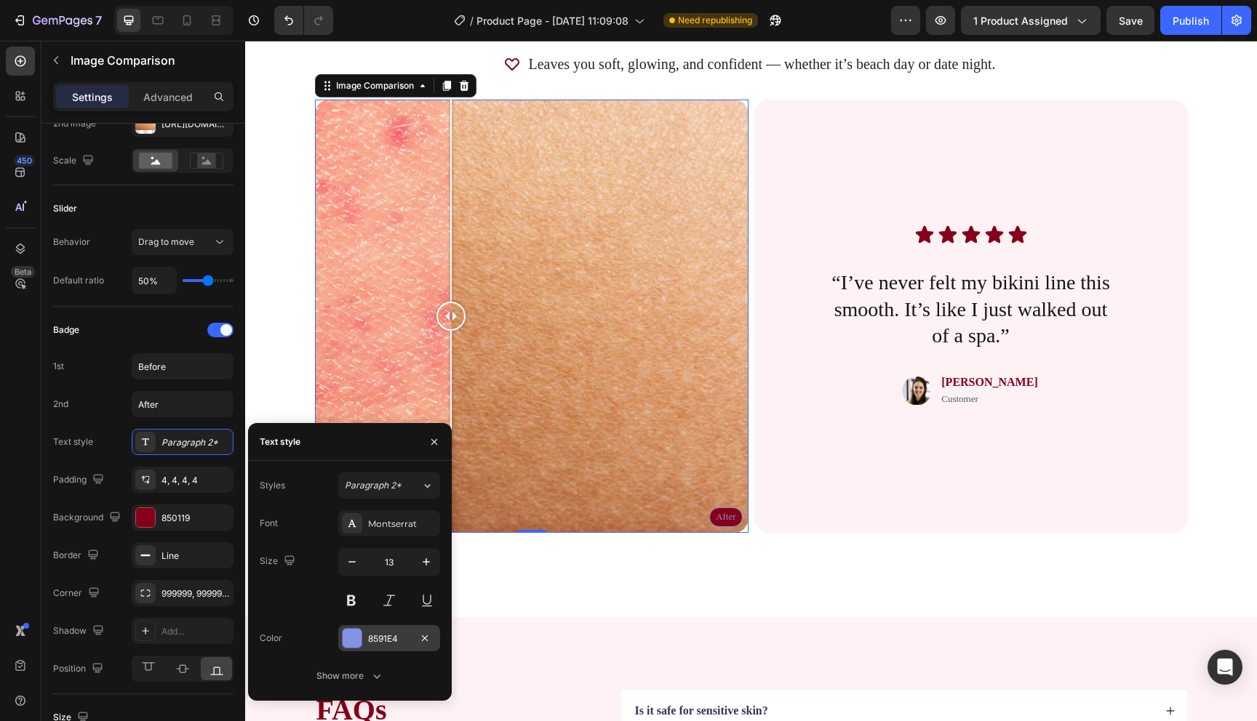
click at [361, 633] on div at bounding box center [352, 638] width 20 height 20
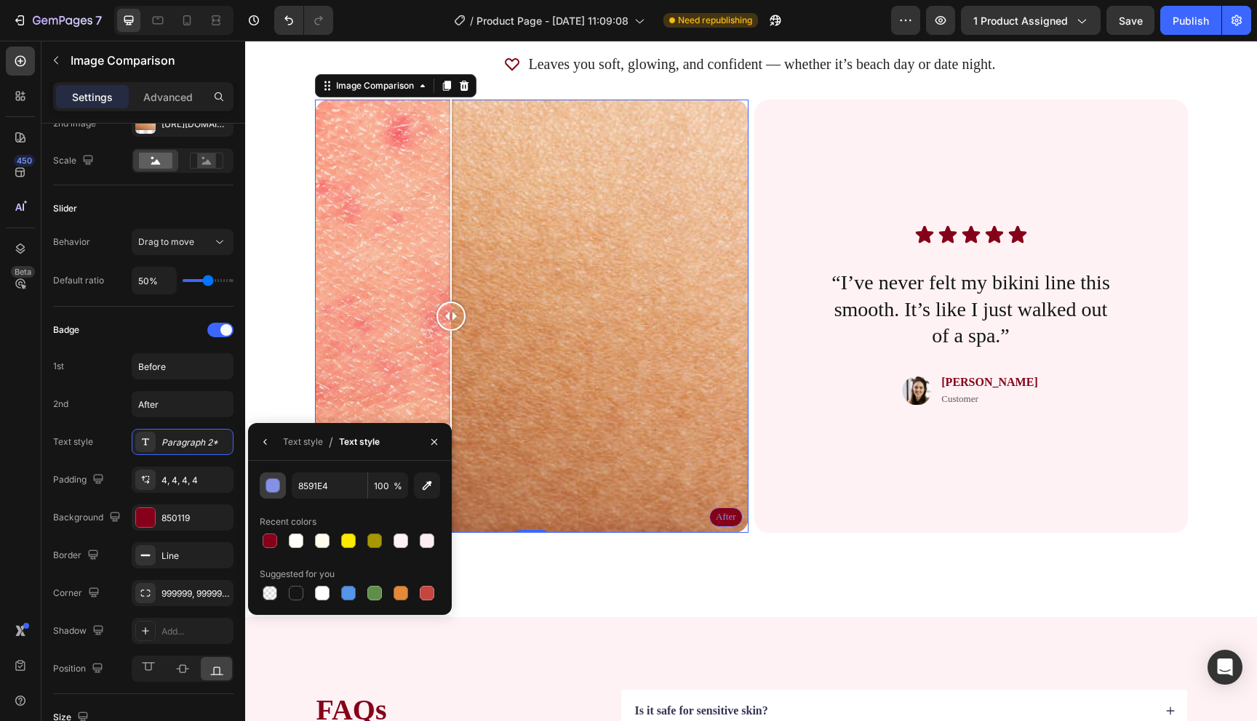
click at [274, 479] on div "button" at bounding box center [273, 486] width 15 height 15
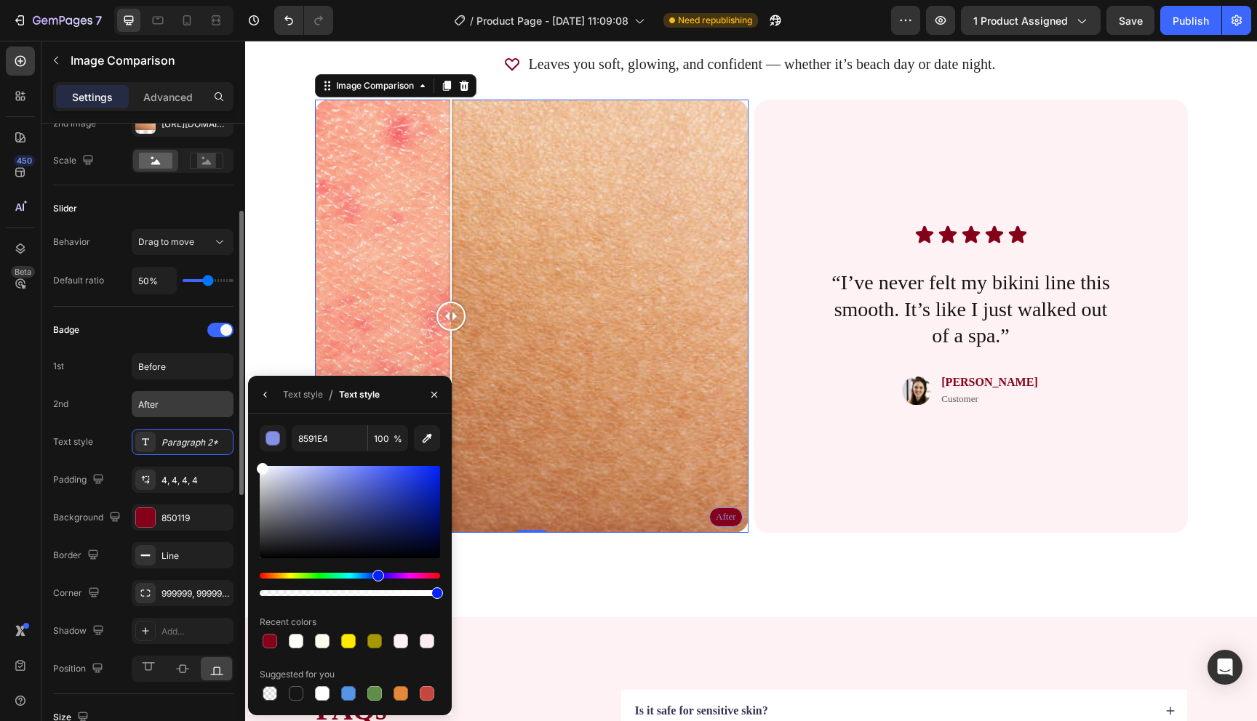
click at [227, 407] on div "450 Beta Sections(18) Elements(84) Section Element Hero Section Product Detail …" at bounding box center [122, 381] width 245 height 681
type input "FFFFFF"
click at [177, 338] on div "Badge" at bounding box center [143, 330] width 180 height 23
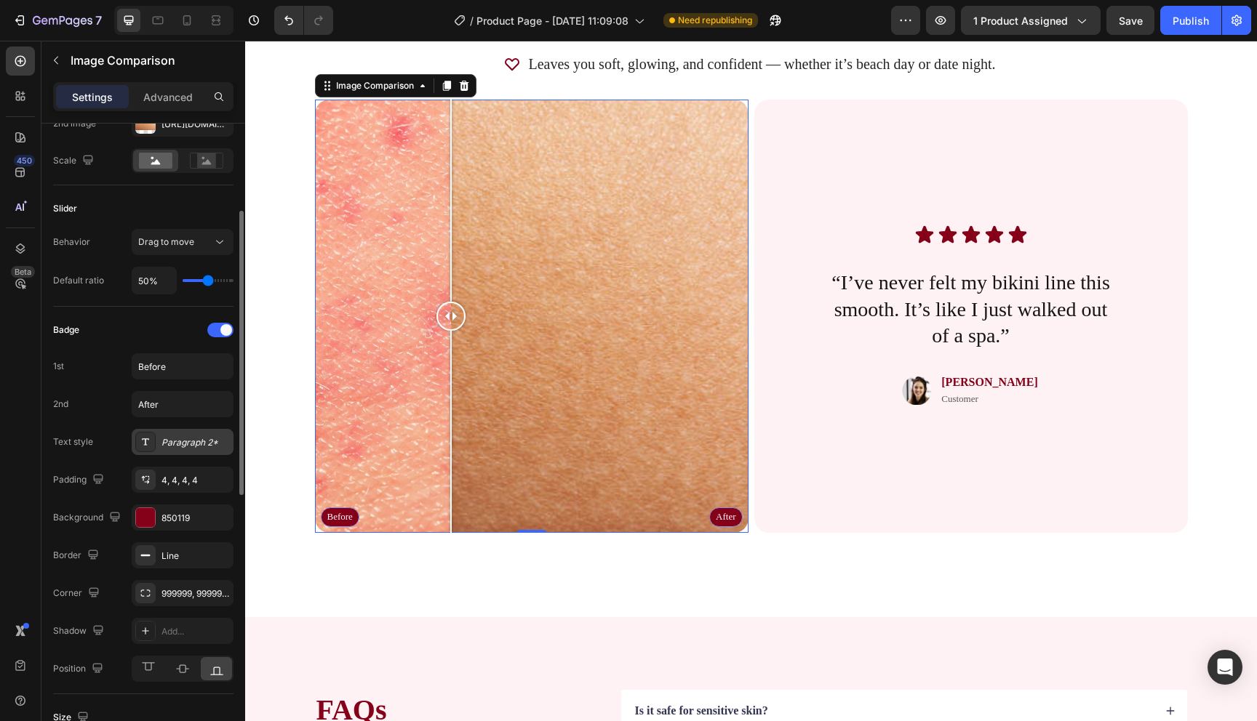
click at [148, 443] on icon at bounding box center [146, 442] width 12 height 12
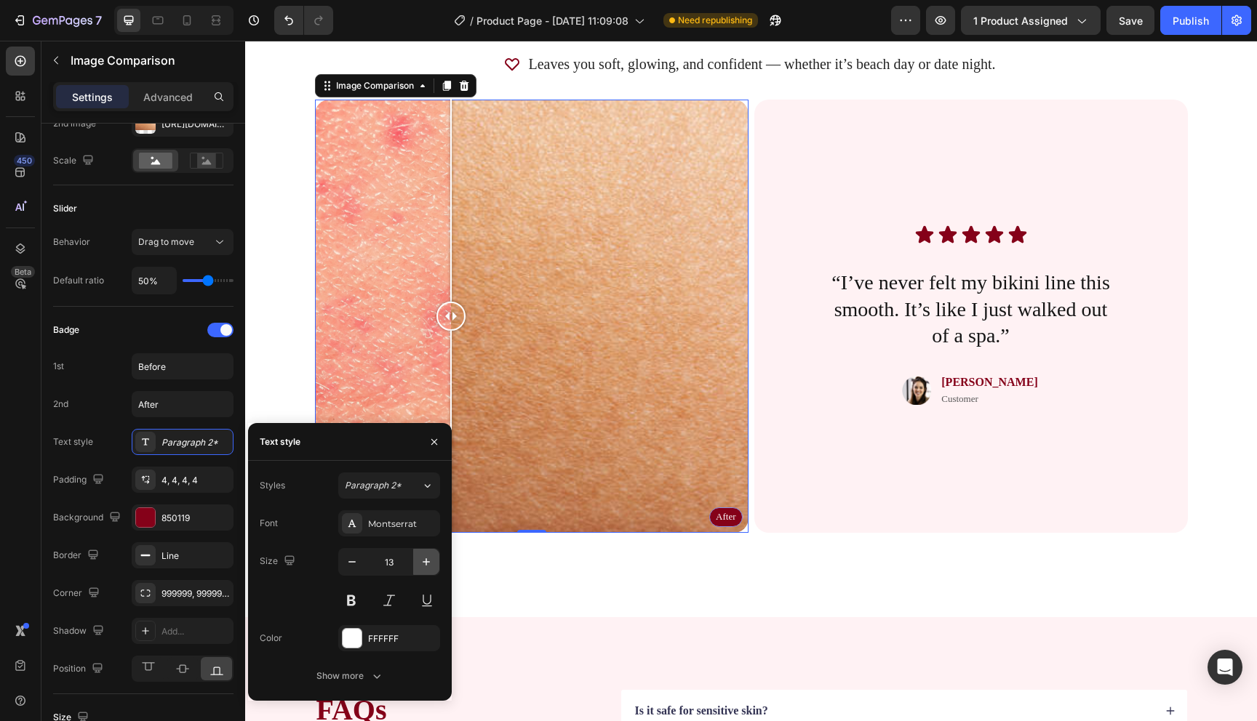
click at [423, 567] on icon "button" at bounding box center [426, 562] width 15 height 15
type input "16"
click at [564, 588] on div "Why You’ll Love It Heading This isn’t your average scrub. Powered by Icelandic …" at bounding box center [751, 224] width 1012 height 786
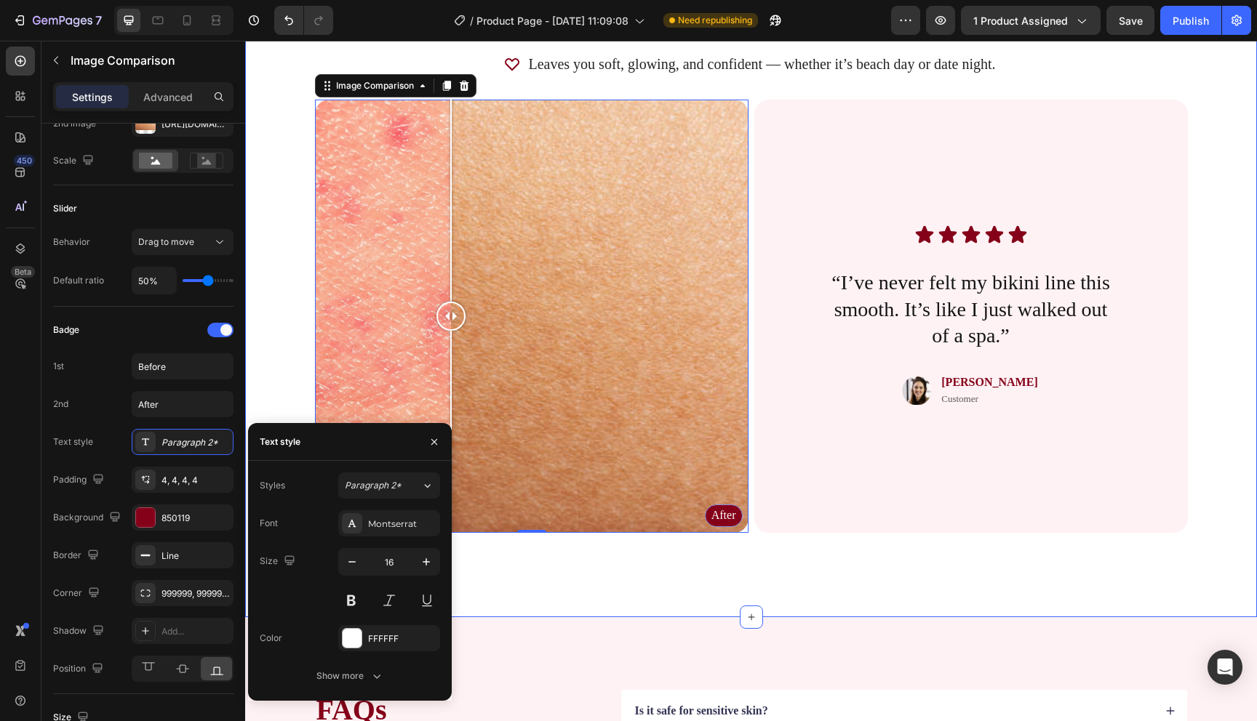
scroll to position [0, 0]
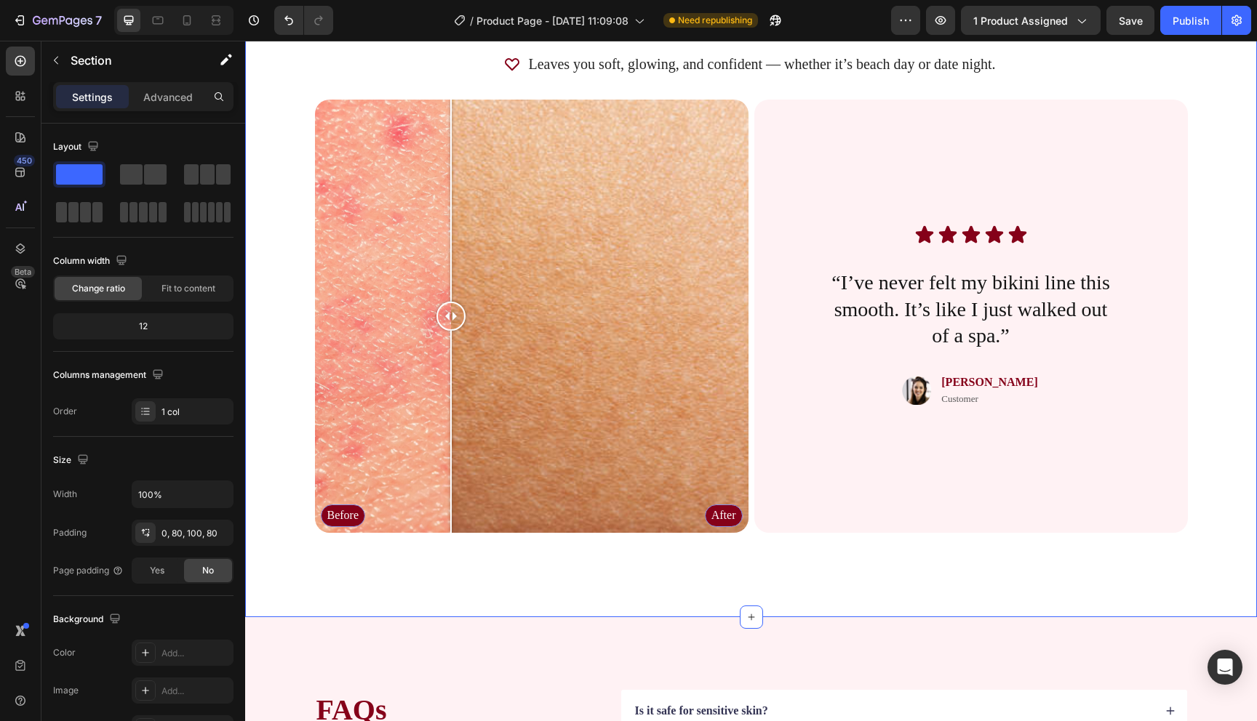
click at [174, 28] on div at bounding box center [173, 20] width 119 height 29
click at [184, 23] on icon at bounding box center [187, 20] width 15 height 15
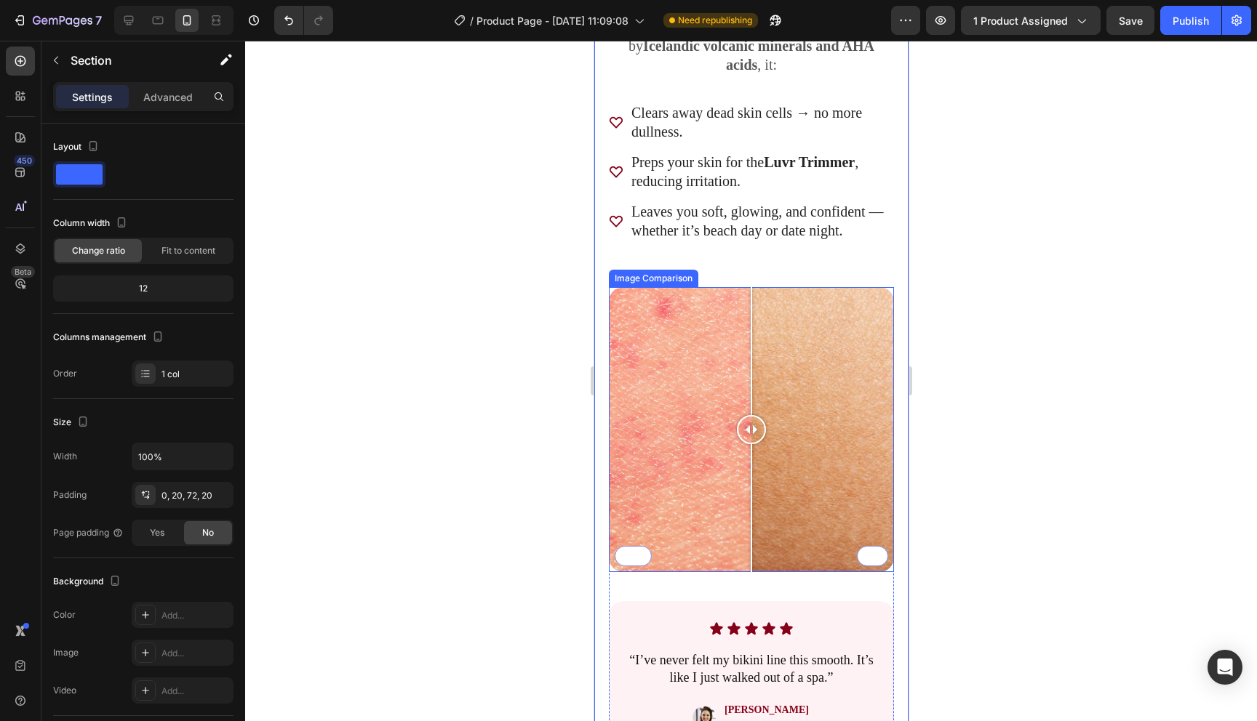
scroll to position [2487, 0]
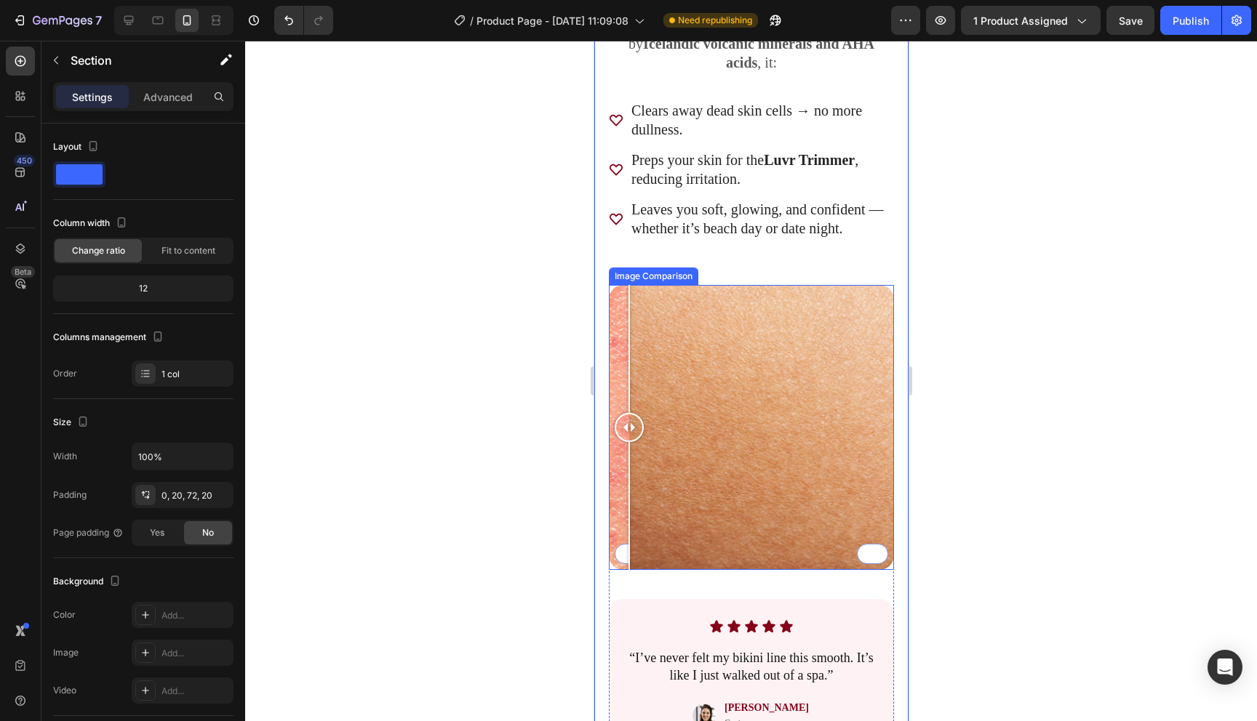
click at [628, 558] on div "Before After" at bounding box center [750, 427] width 285 height 285
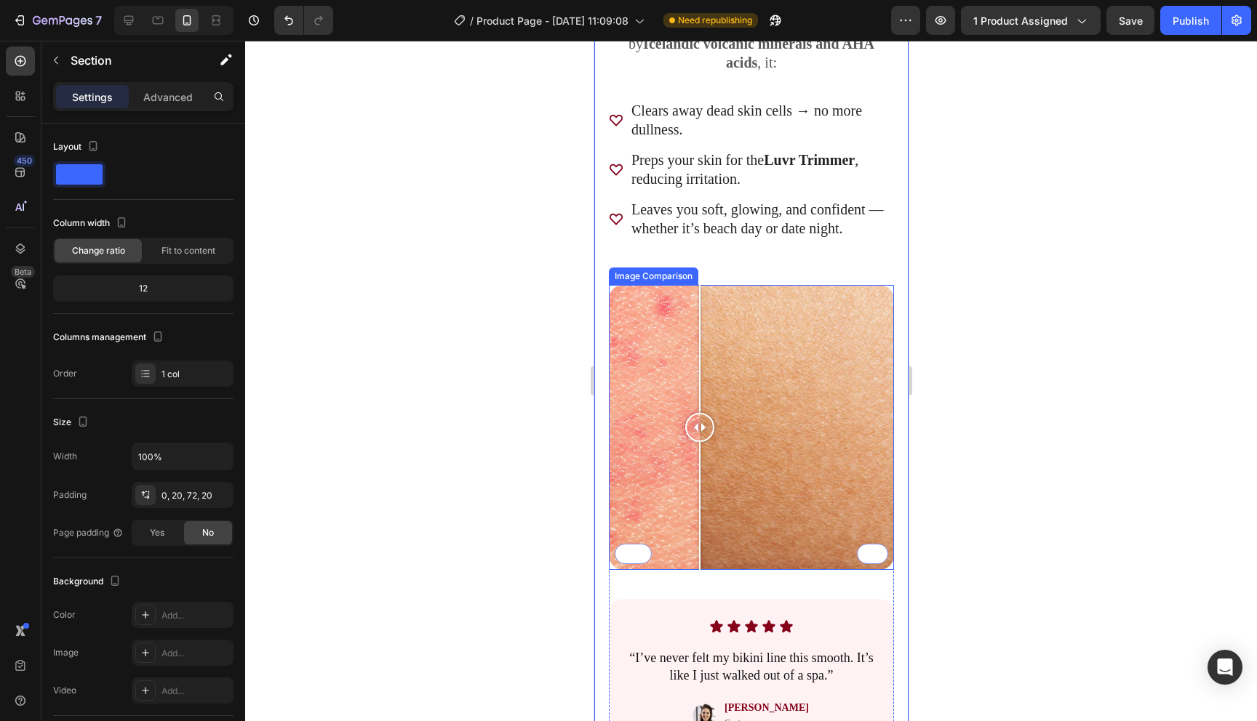
drag, startPoint x: 646, startPoint y: 556, endPoint x: 727, endPoint y: 556, distance: 80.7
click at [727, 556] on div "Before After" at bounding box center [750, 427] width 285 height 285
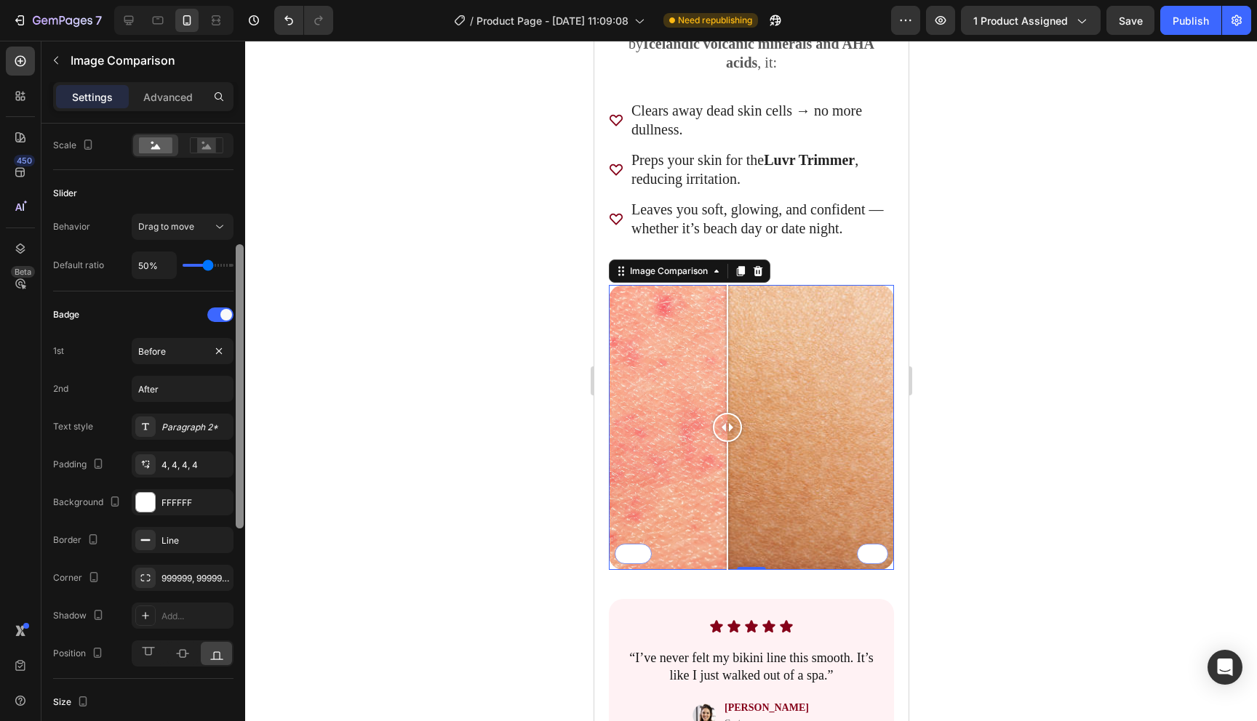
scroll to position [231, 0]
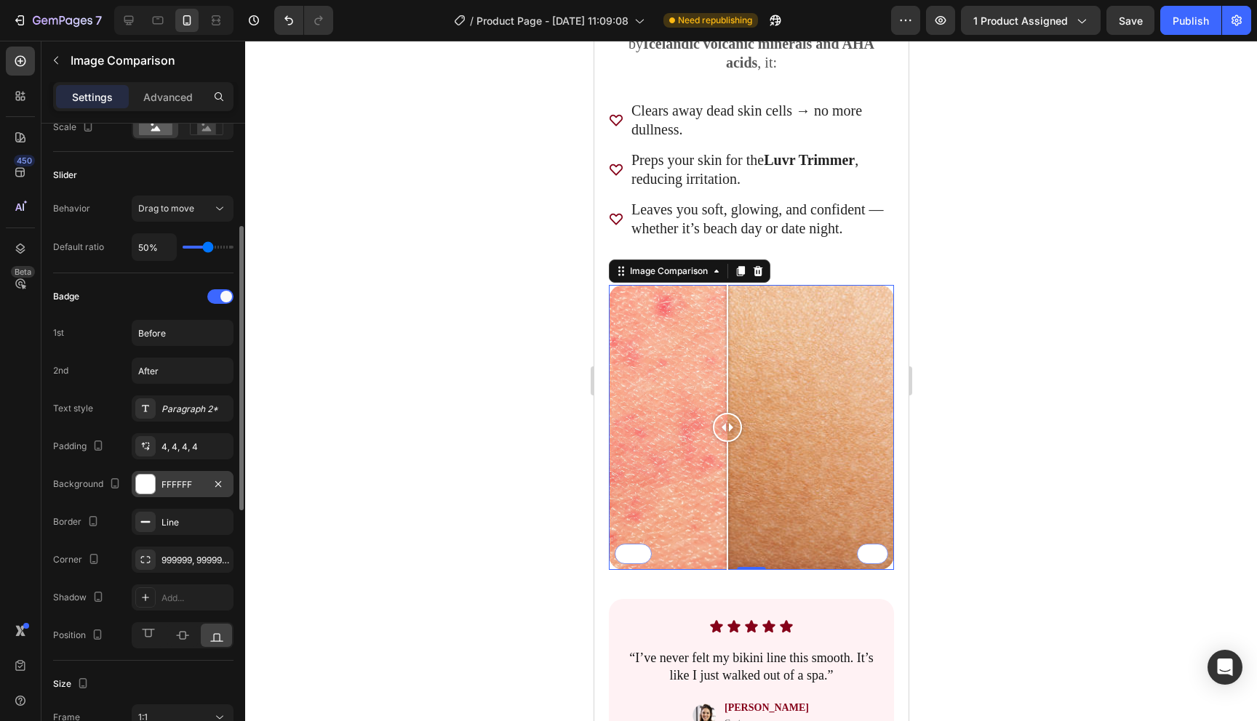
click at [148, 479] on div at bounding box center [145, 484] width 19 height 19
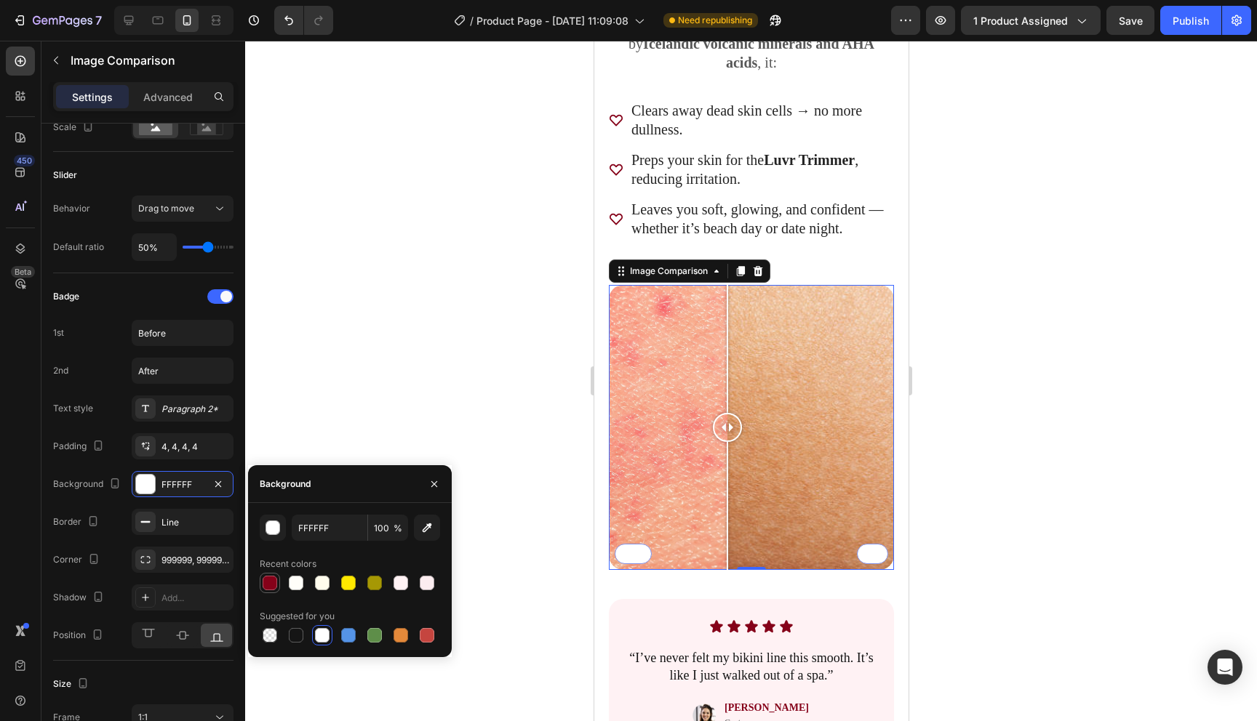
click at [272, 582] on div at bounding box center [270, 583] width 15 height 15
type input "850119"
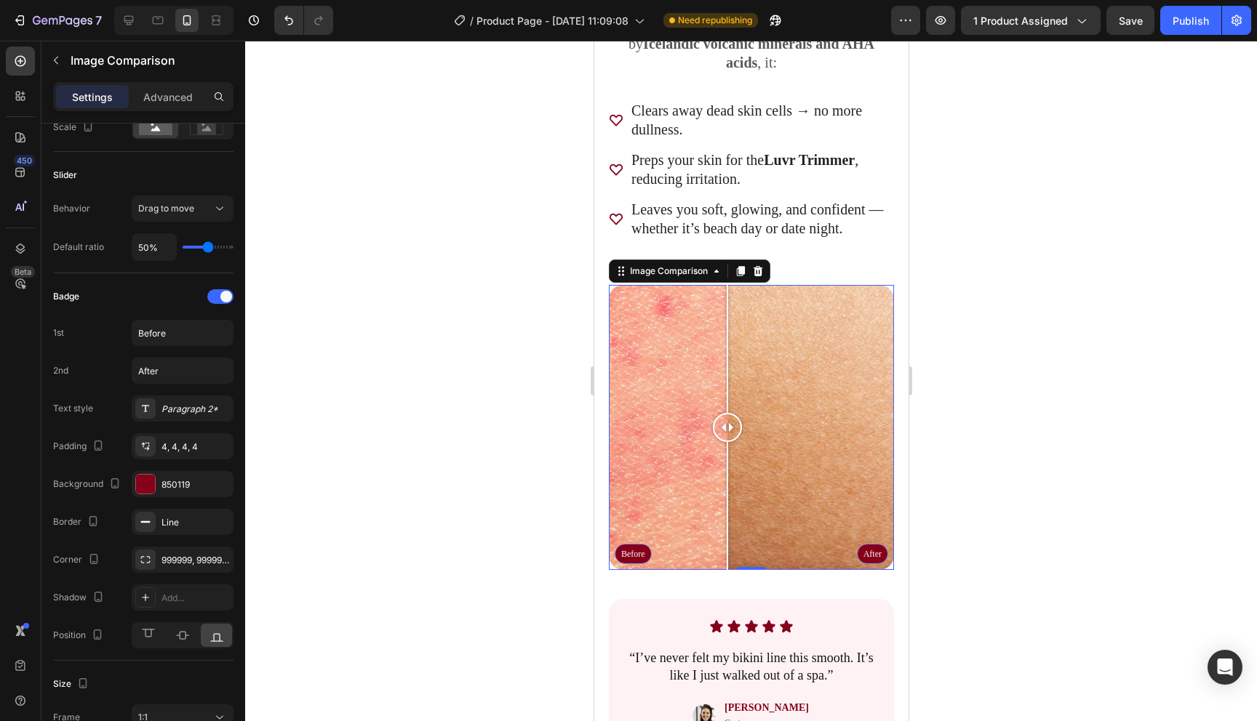
click at [442, 369] on div at bounding box center [751, 381] width 1012 height 681
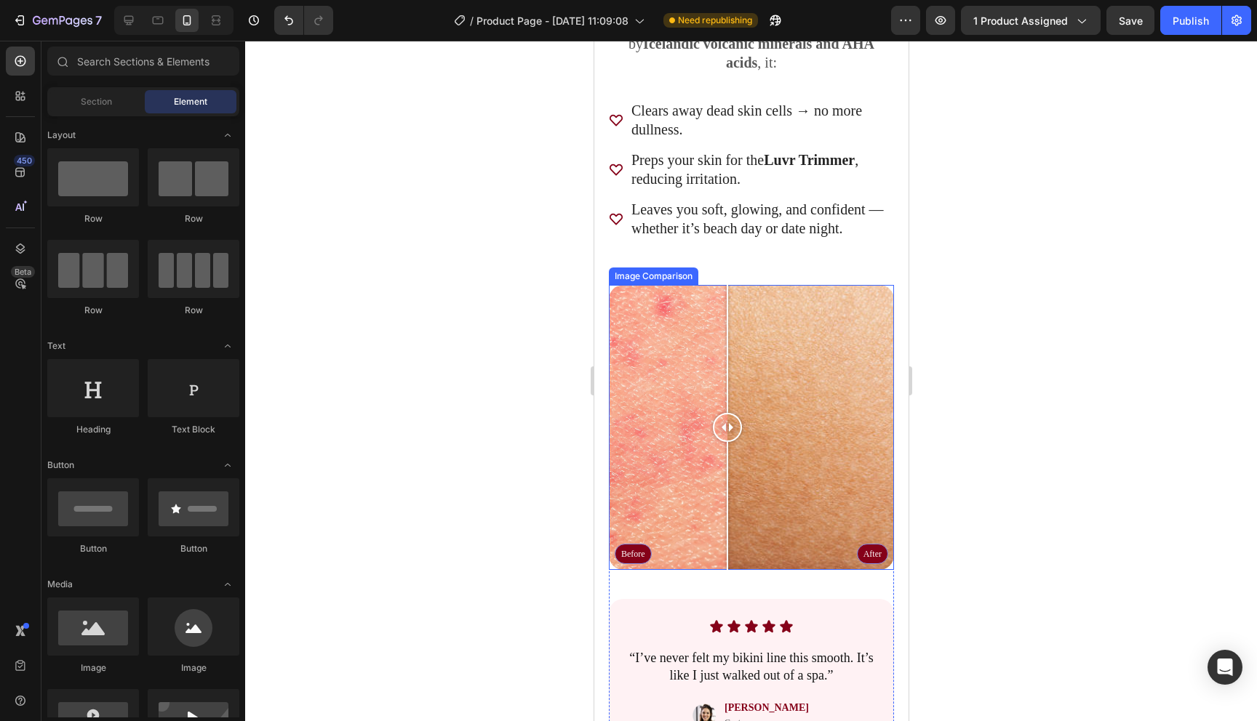
click at [669, 546] on div "Before After" at bounding box center [750, 427] width 285 height 285
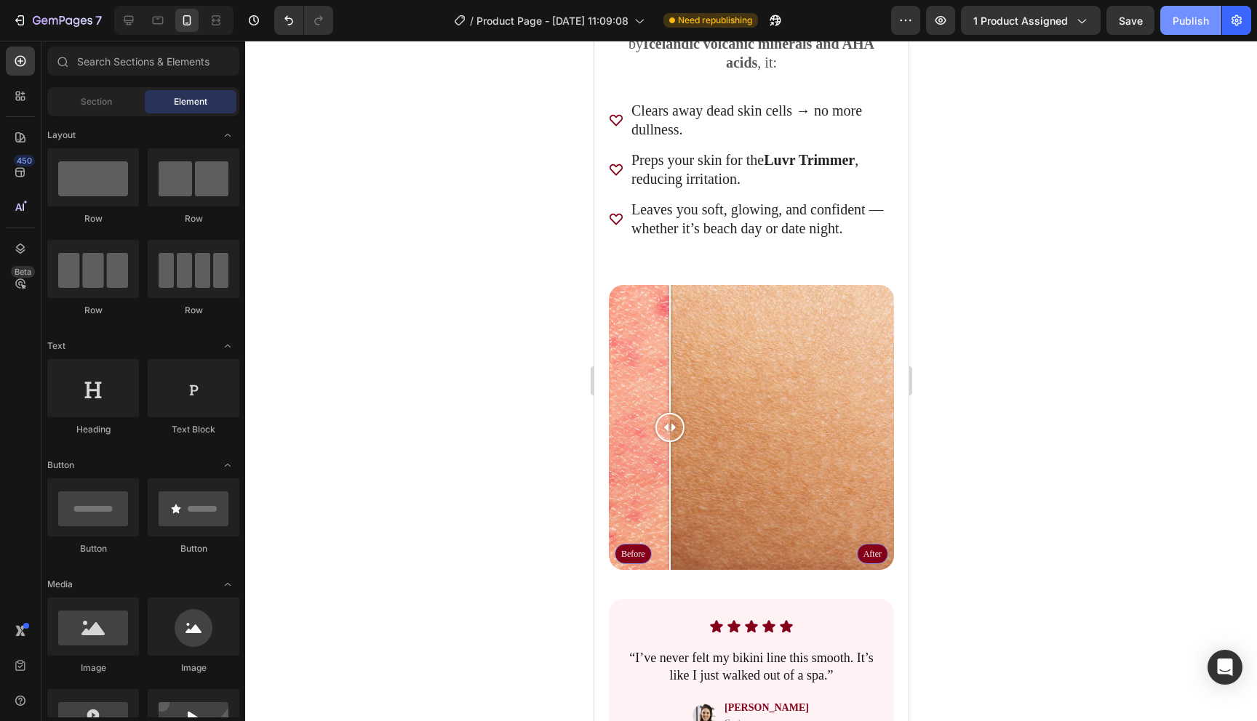
click at [1184, 32] on button "Publish" at bounding box center [1190, 20] width 61 height 29
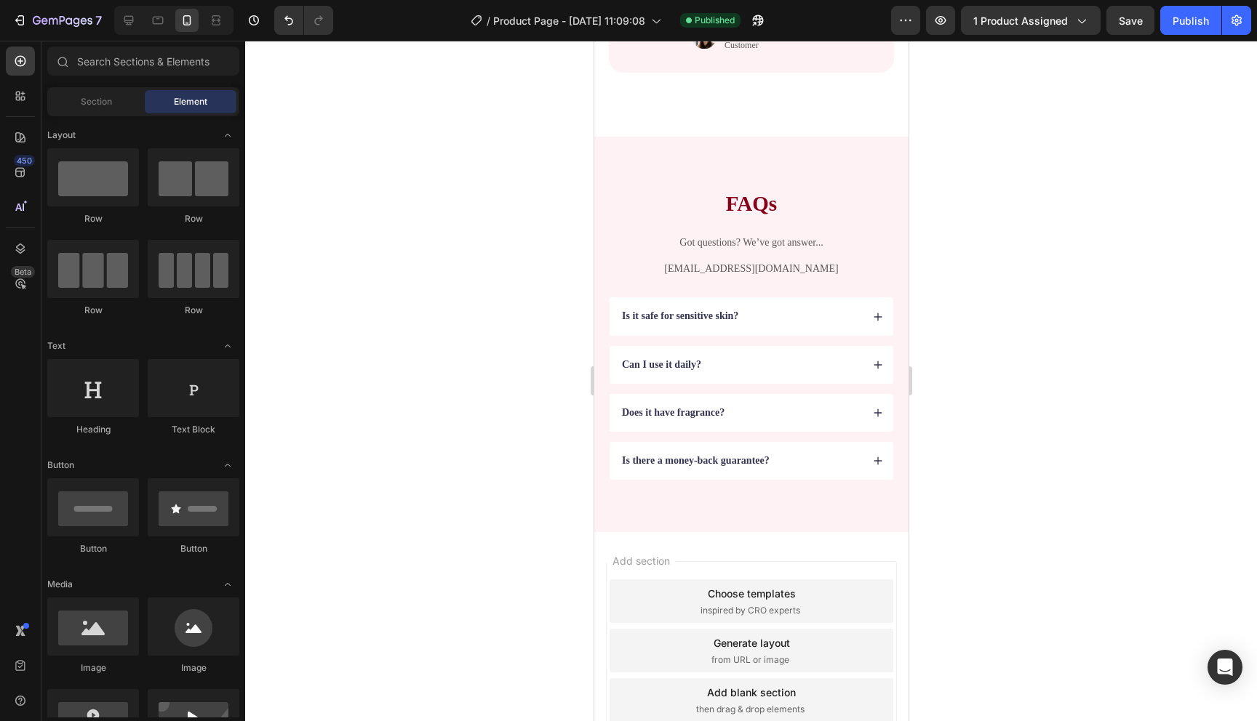
scroll to position [3681, 0]
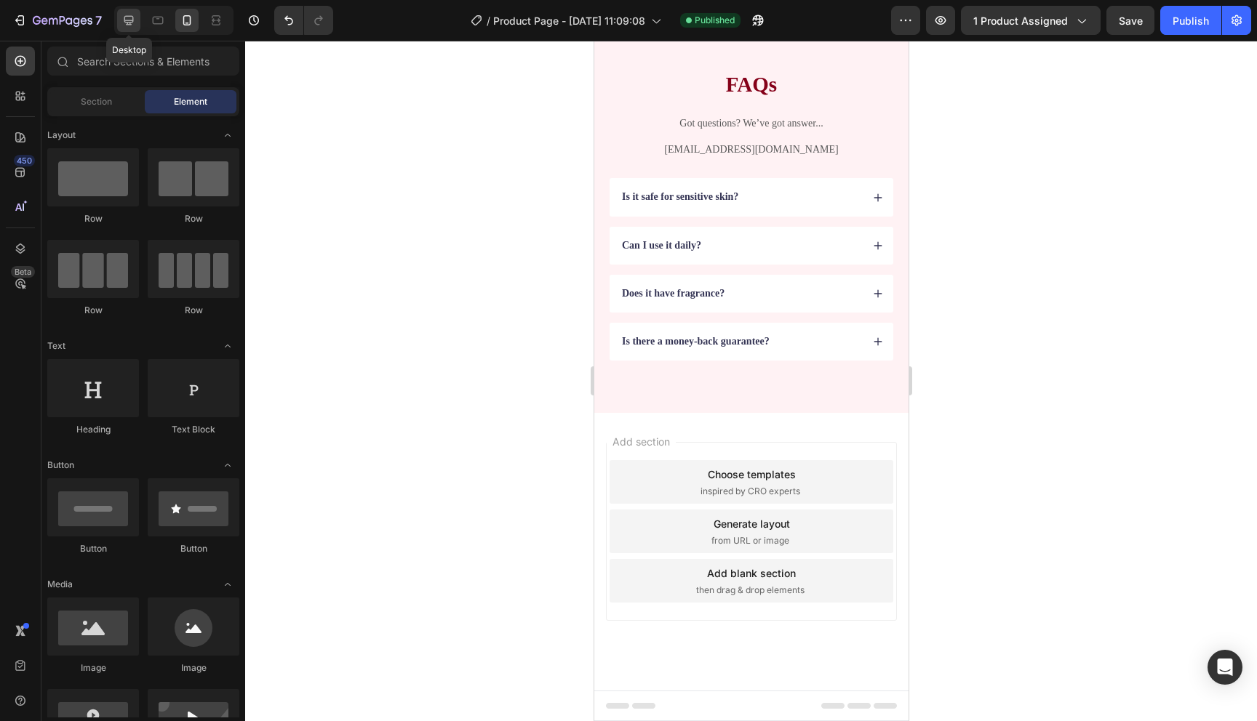
click at [124, 23] on icon at bounding box center [128, 20] width 15 height 15
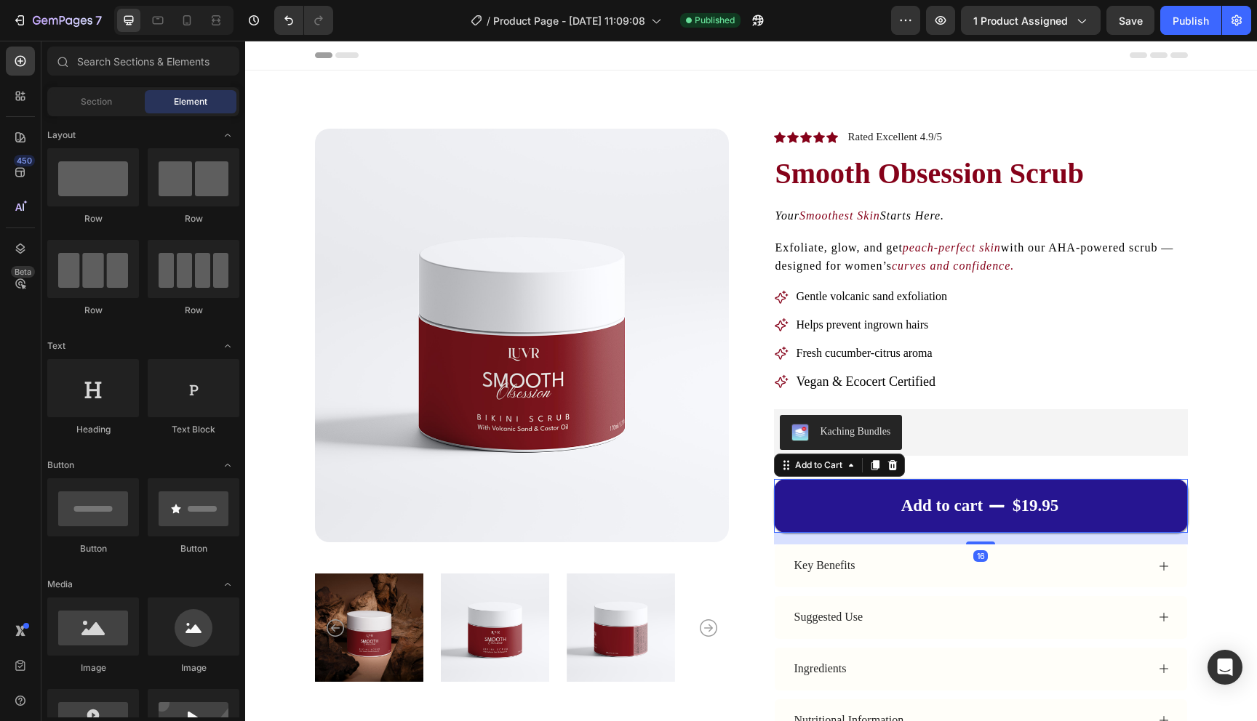
click at [849, 507] on button "Add to cart $19.95" at bounding box center [981, 506] width 414 height 54
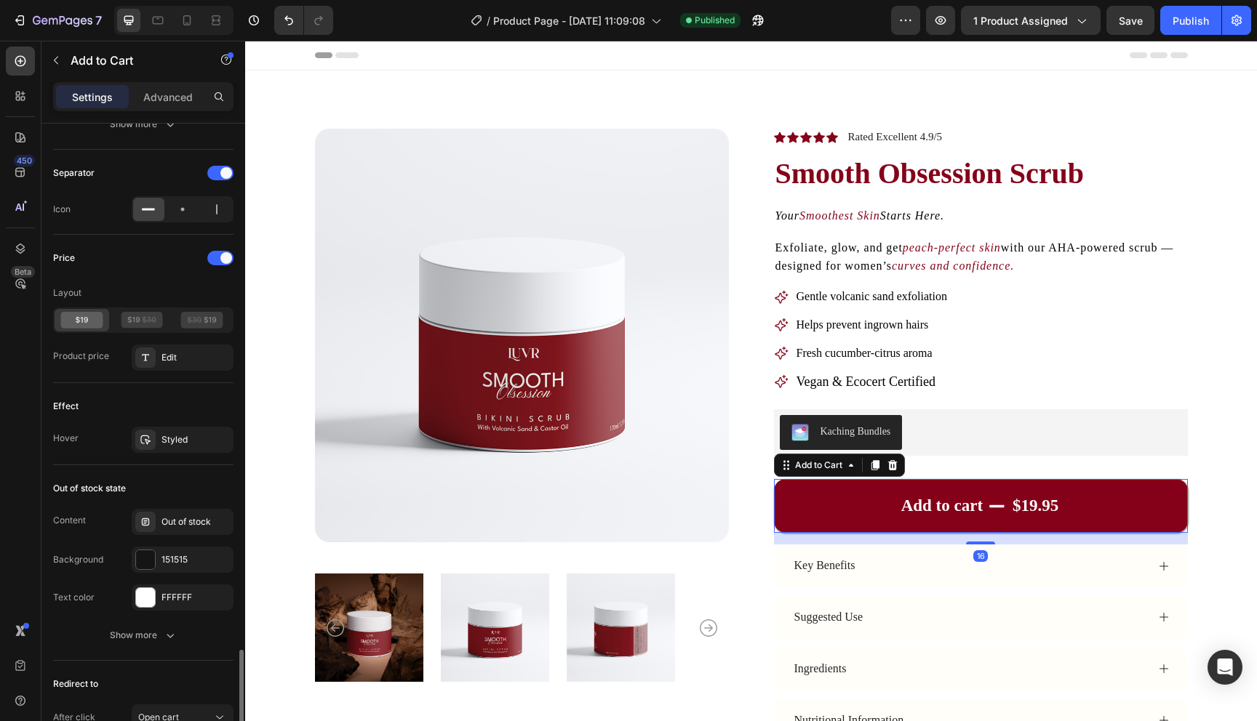
scroll to position [1057, 0]
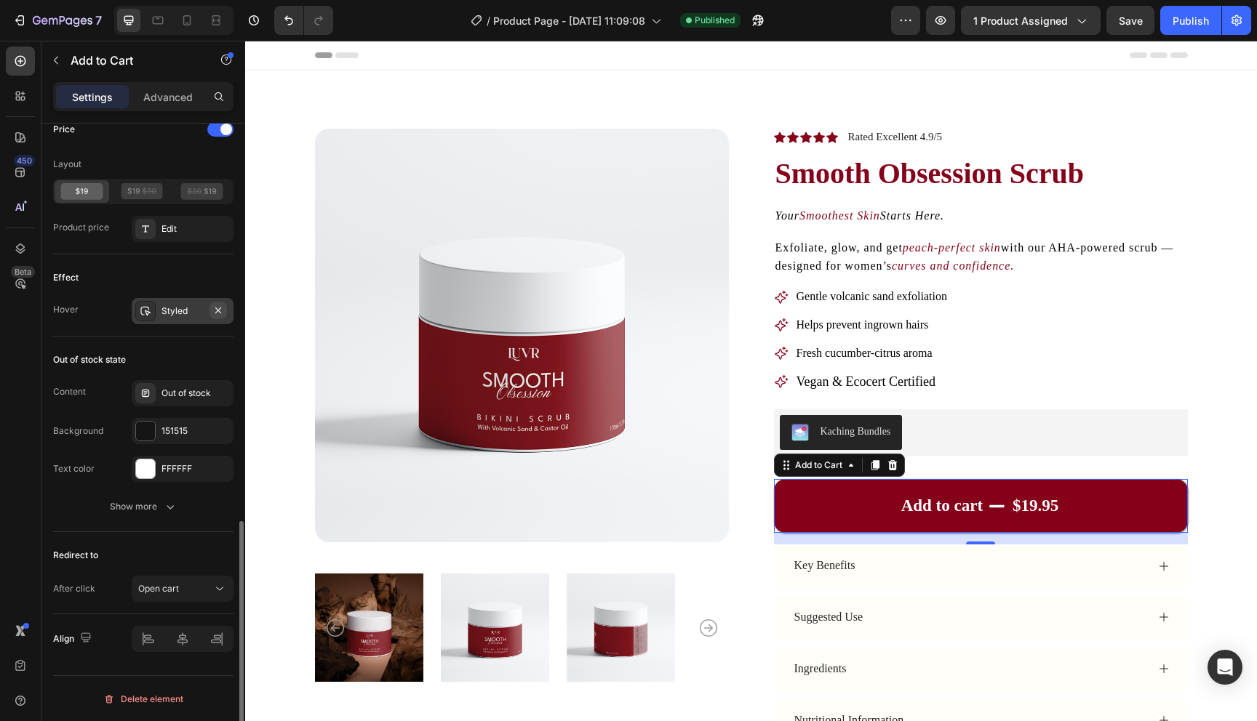
click at [221, 312] on icon "button" at bounding box center [218, 311] width 12 height 12
click at [1184, 22] on div "Publish" at bounding box center [1190, 20] width 36 height 15
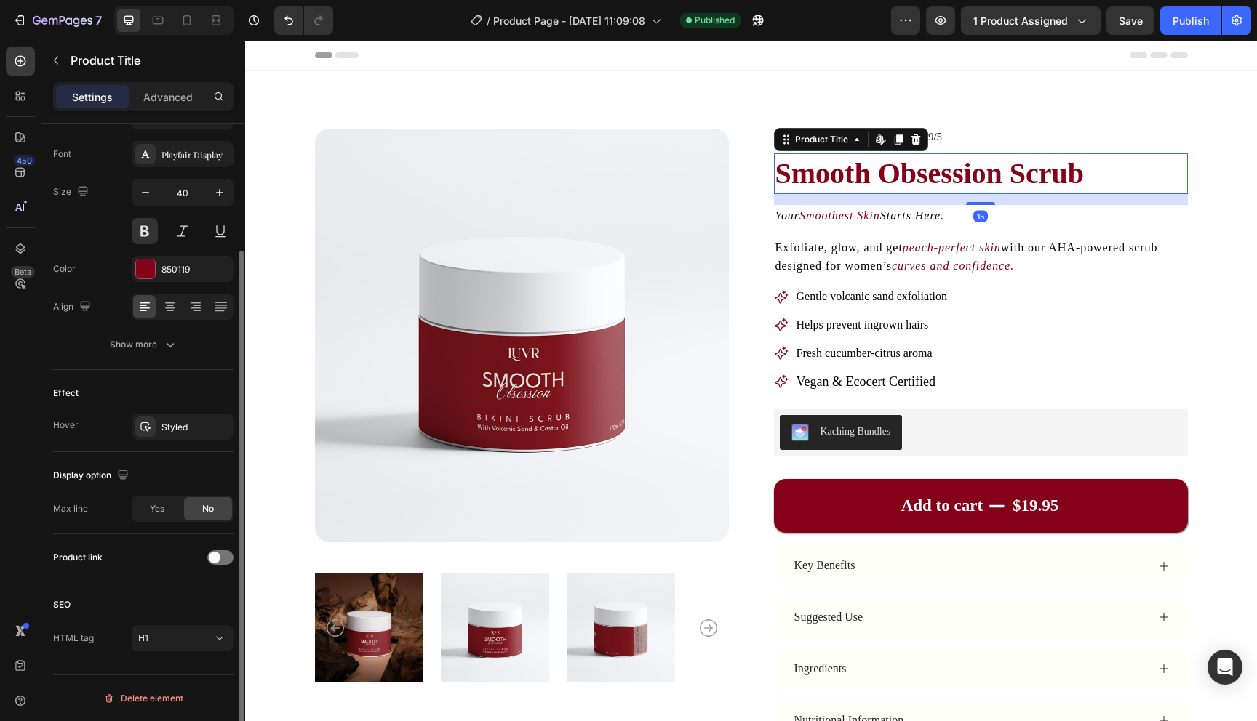
click at [864, 174] on h1 "Smooth Obsession Scrub" at bounding box center [981, 173] width 414 height 41
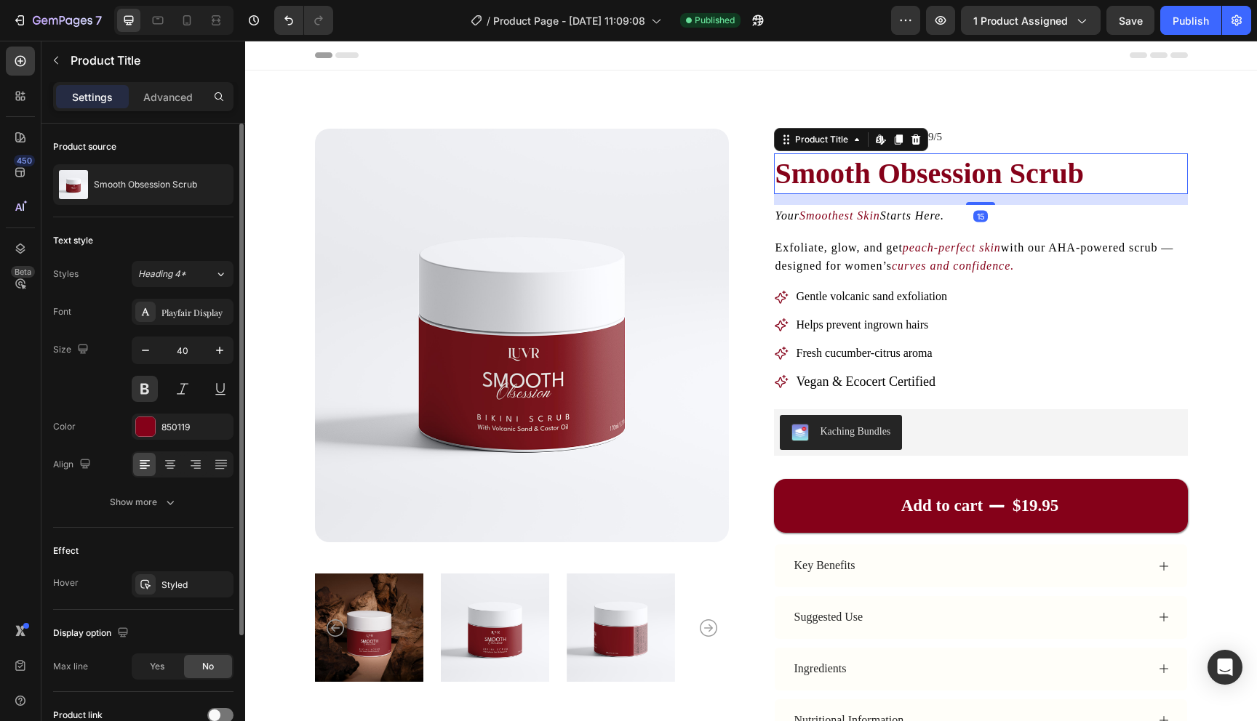
click at [864, 174] on h1 "Smooth Obsession Scrub" at bounding box center [981, 173] width 414 height 41
click at [176, 388] on button at bounding box center [182, 389] width 26 height 26
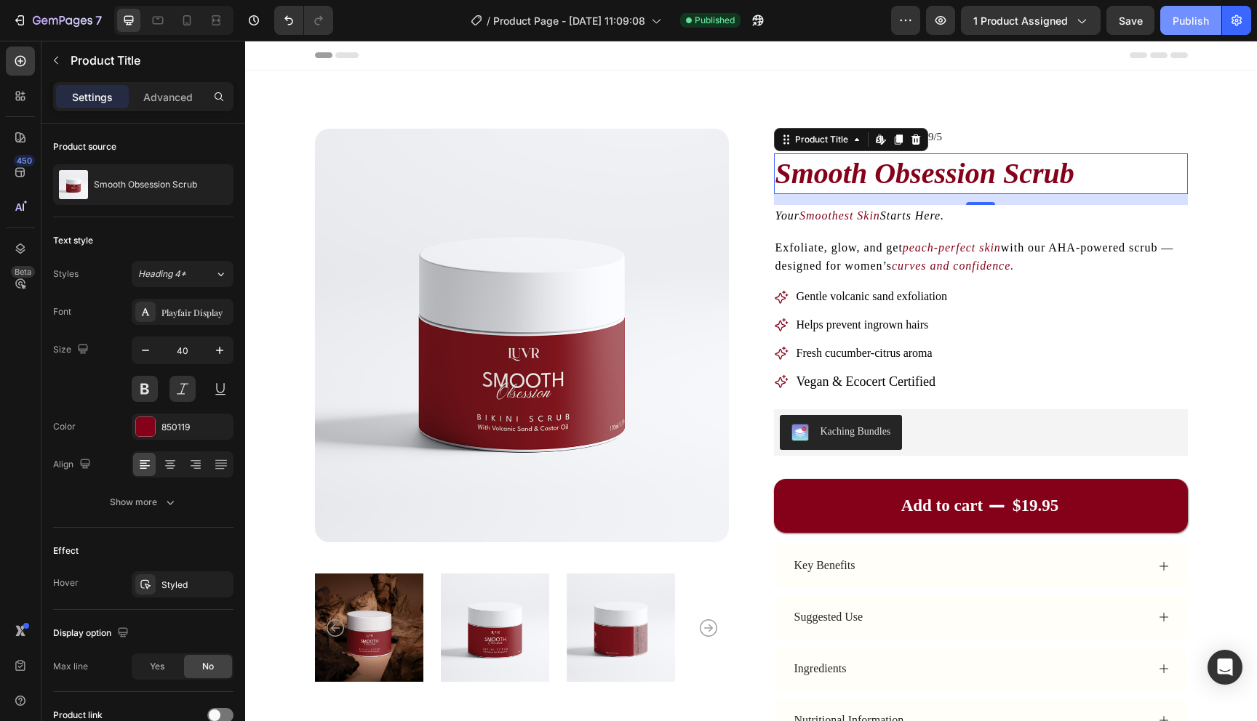
click at [1191, 12] on button "Publish" at bounding box center [1190, 20] width 61 height 29
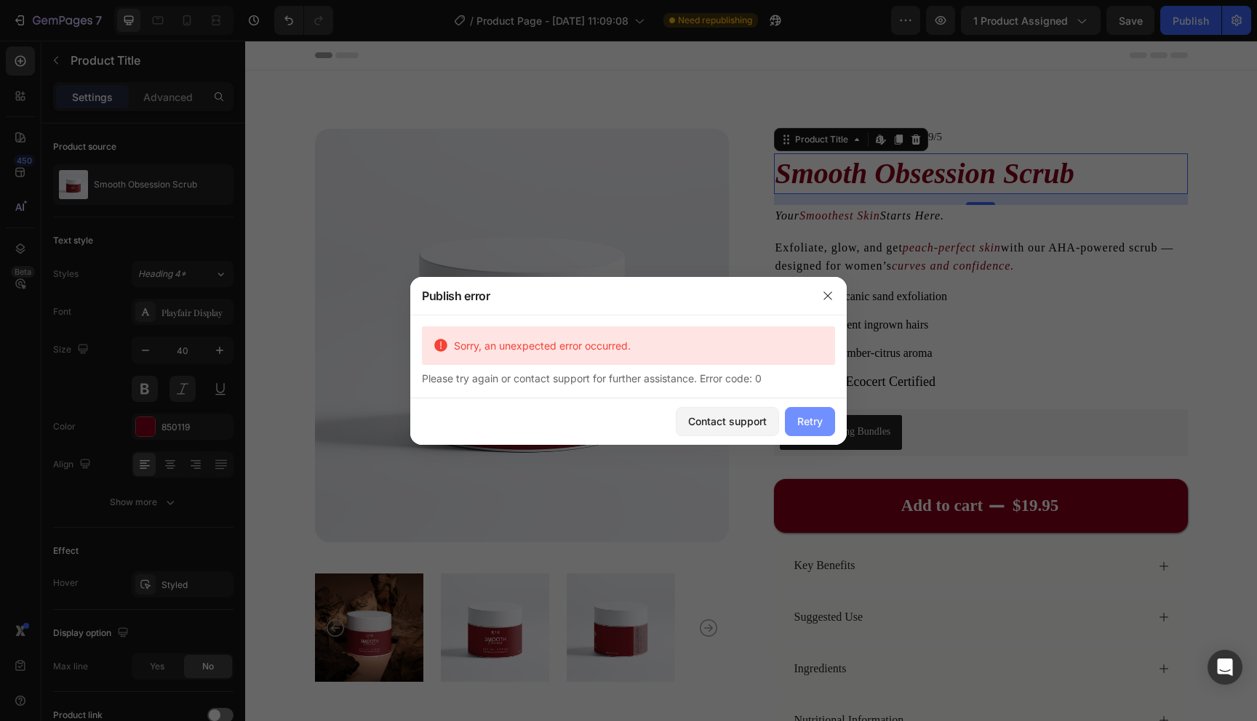
click at [804, 426] on div "Retry" at bounding box center [809, 421] width 25 height 15
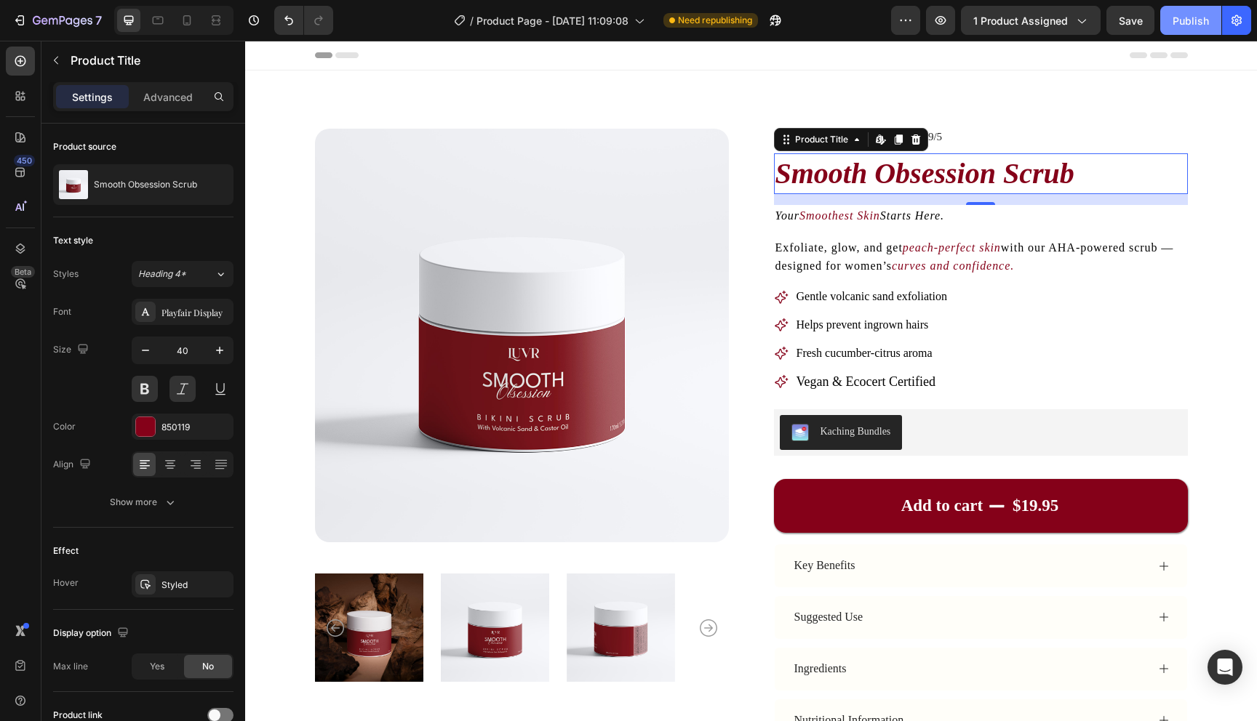
click at [1176, 14] on div "Publish" at bounding box center [1190, 20] width 36 height 15
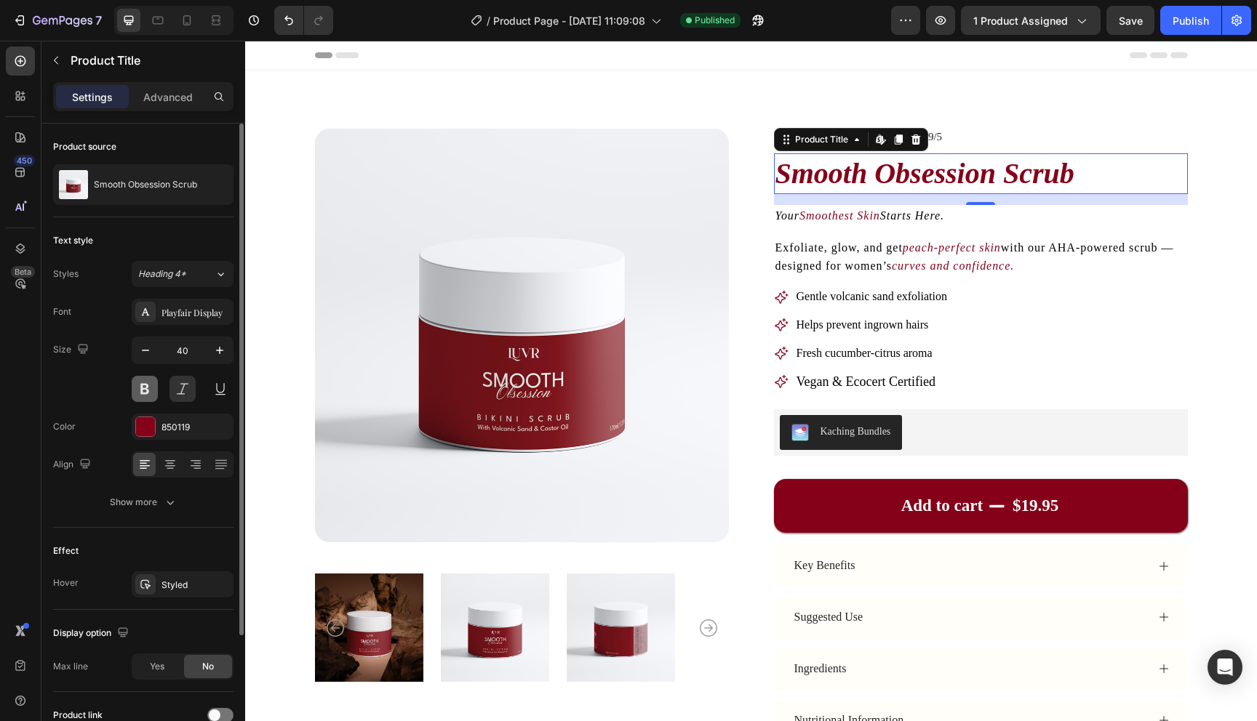
click at [145, 386] on button at bounding box center [145, 389] width 26 height 26
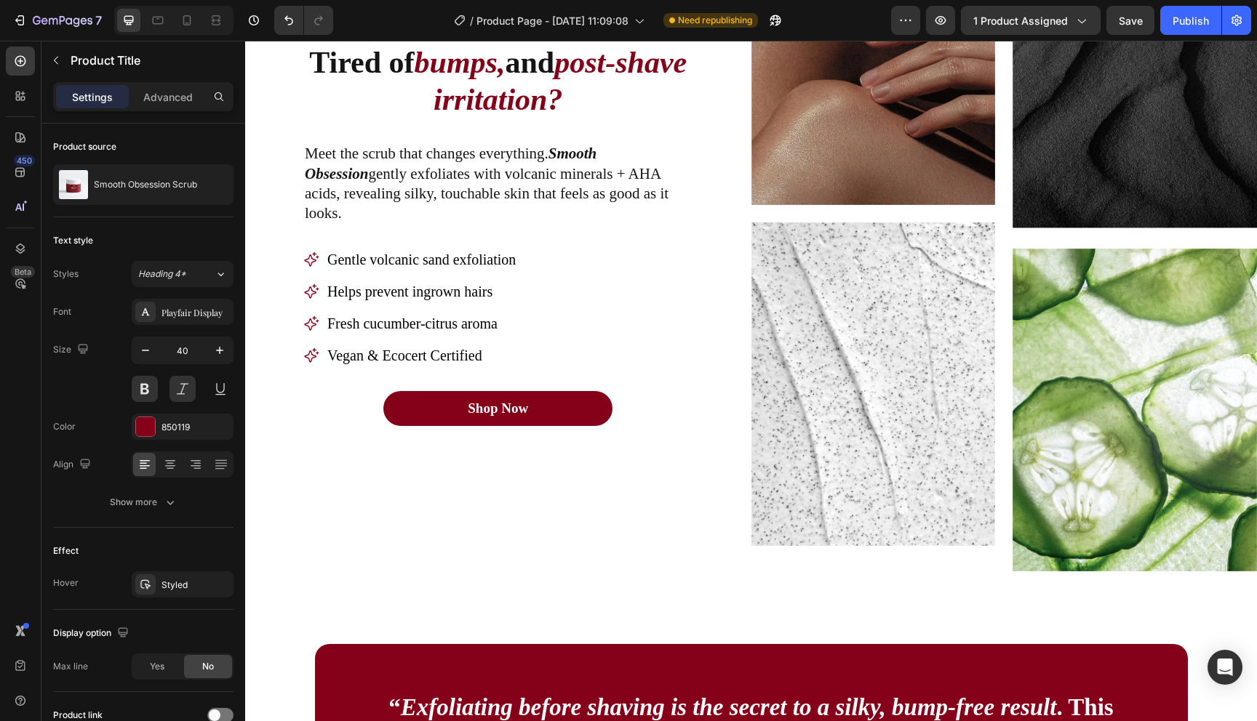
scroll to position [1087, 0]
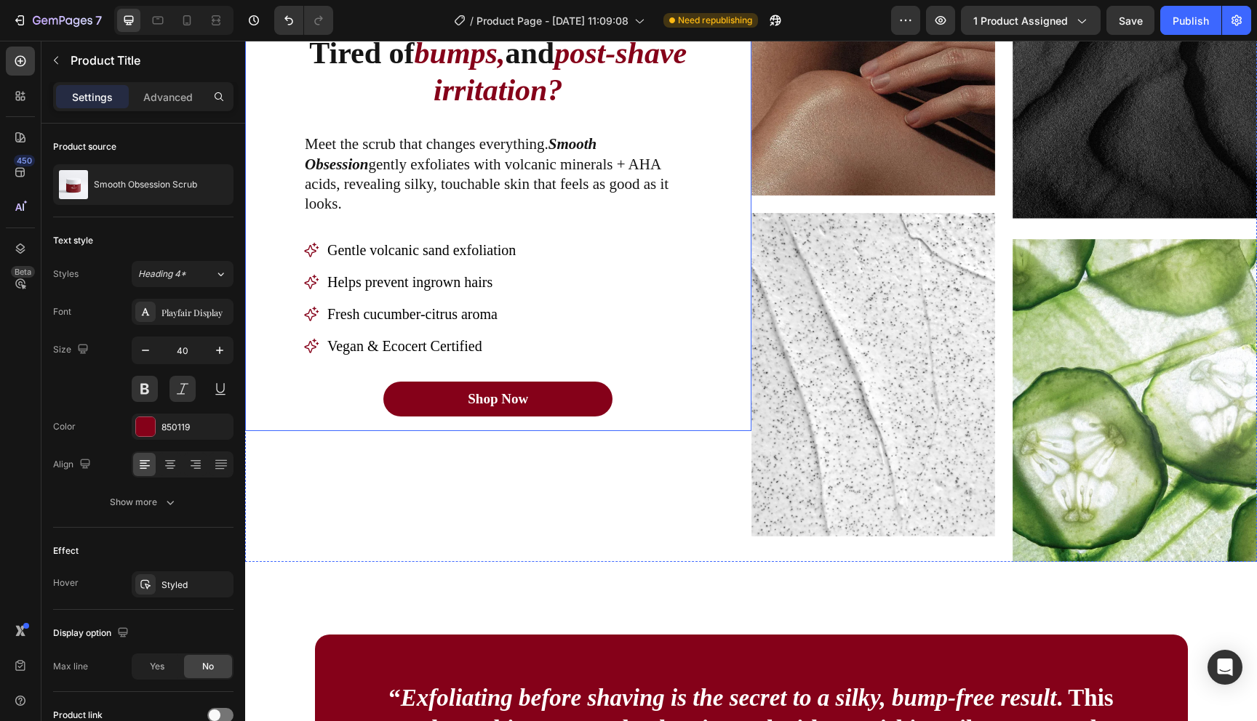
click at [582, 388] on button "Shop Now" at bounding box center [497, 399] width 229 height 35
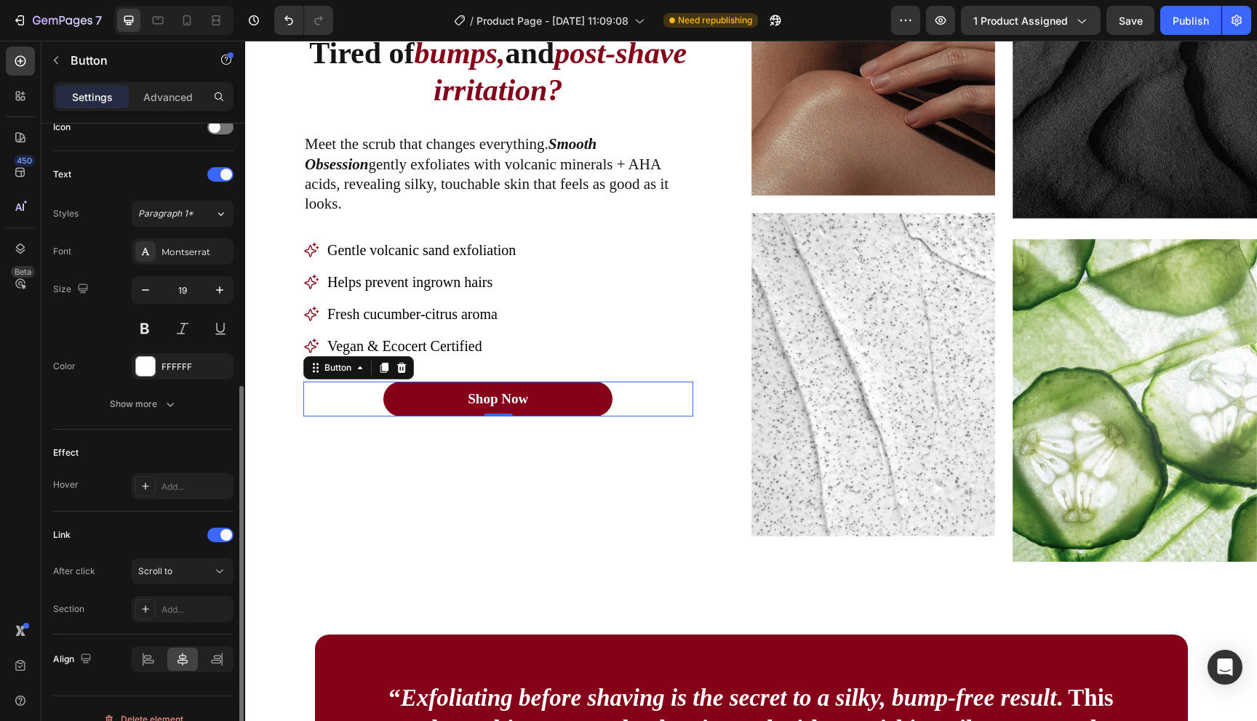
scroll to position [459, 0]
click at [425, 390] on button "Shop Now" at bounding box center [497, 399] width 229 height 35
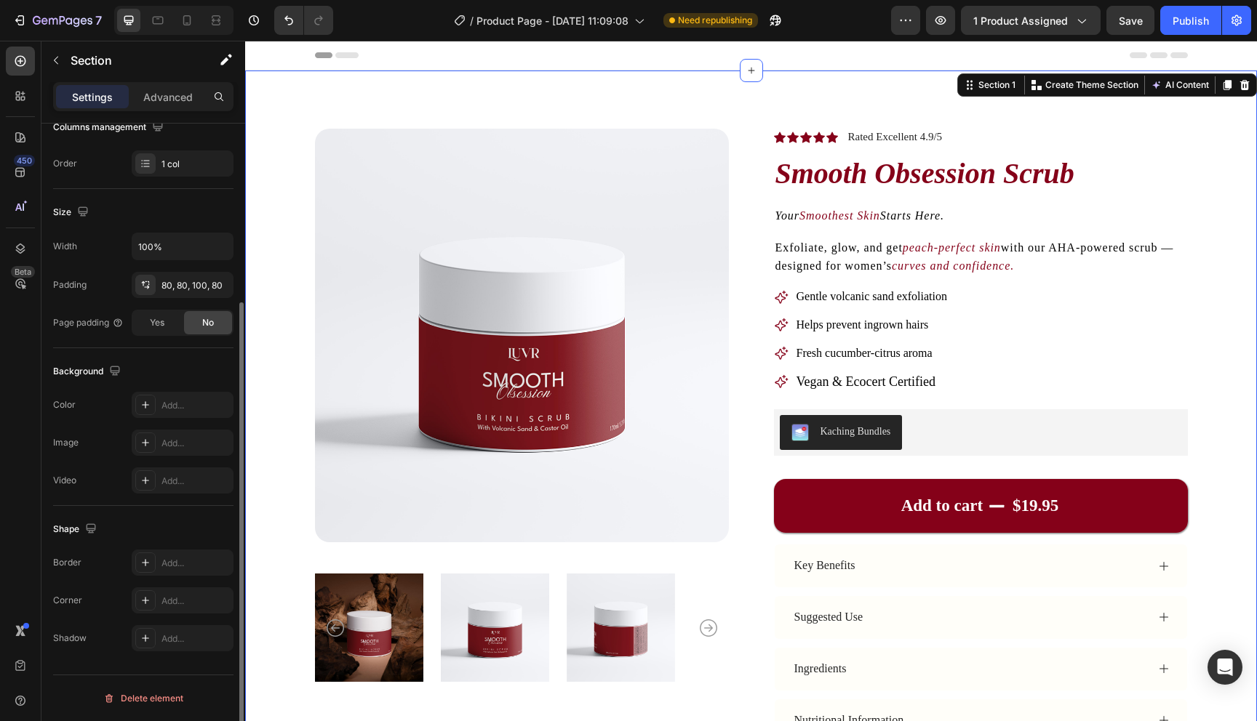
scroll to position [0, 0]
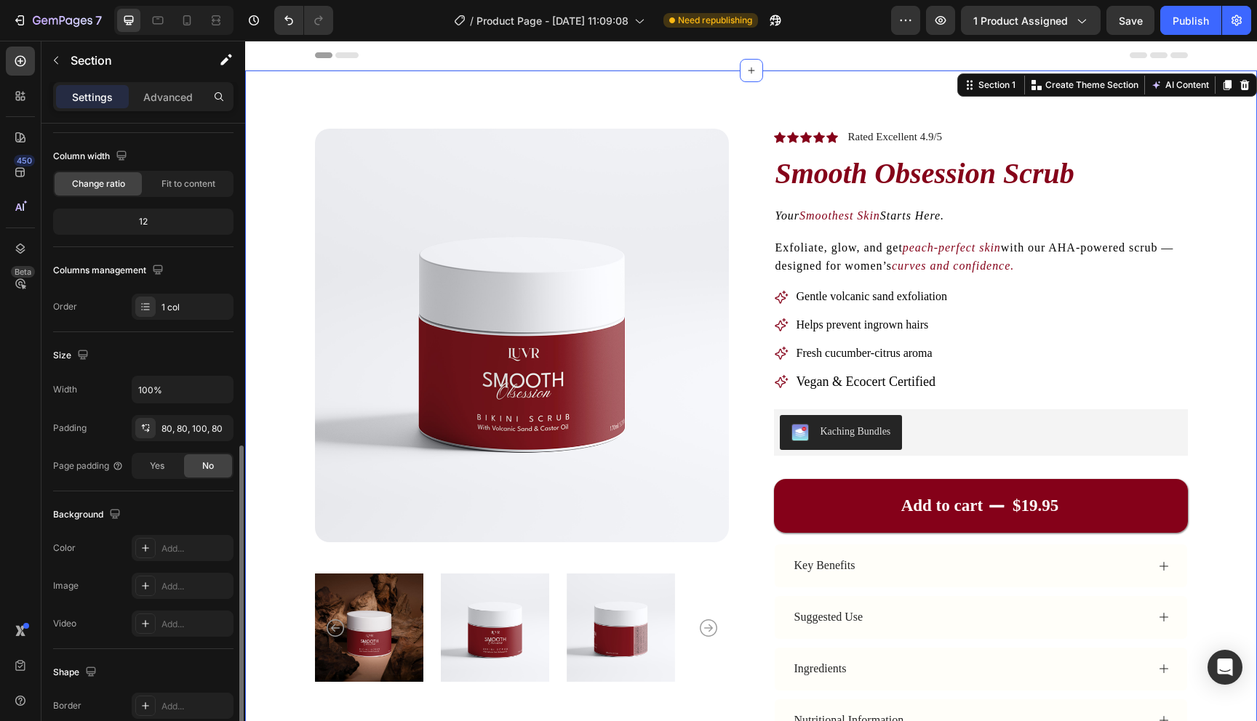
click at [278, 177] on div "Product Images Icon Icon Icon Icon Icon Icon List Rated Excellent 4.9/5 Text Bl…" at bounding box center [751, 496] width 1012 height 851
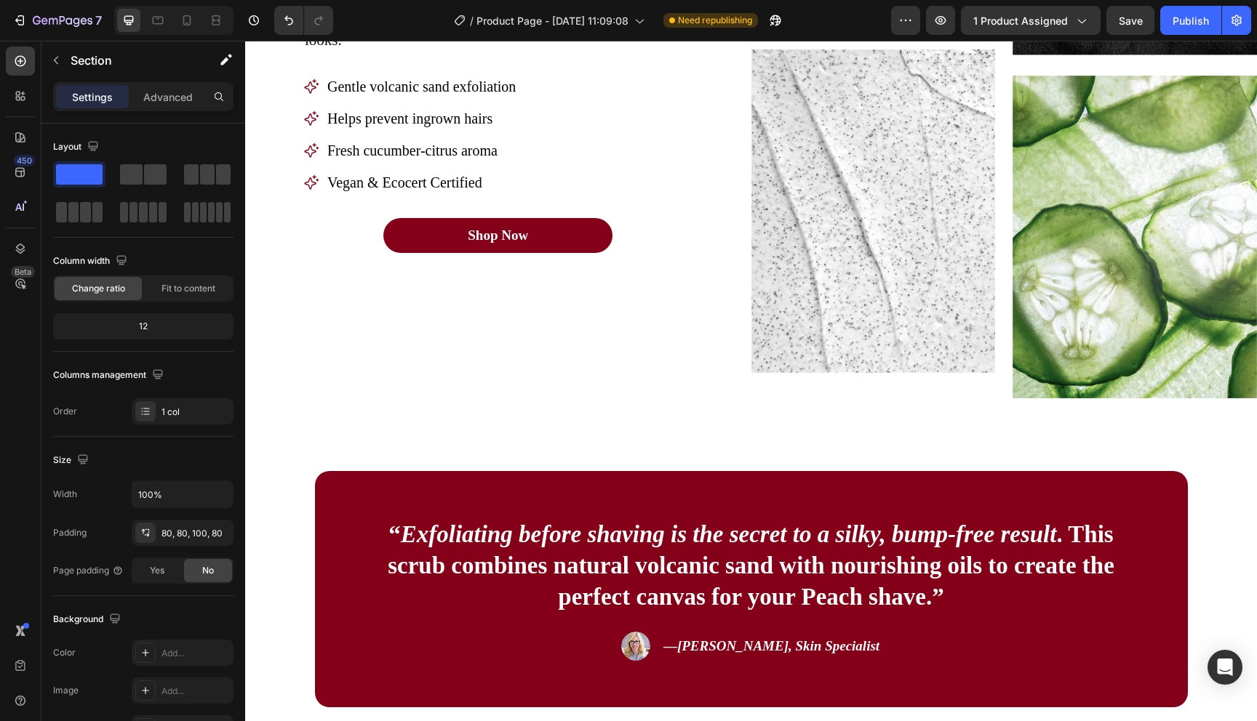
scroll to position [1221, 0]
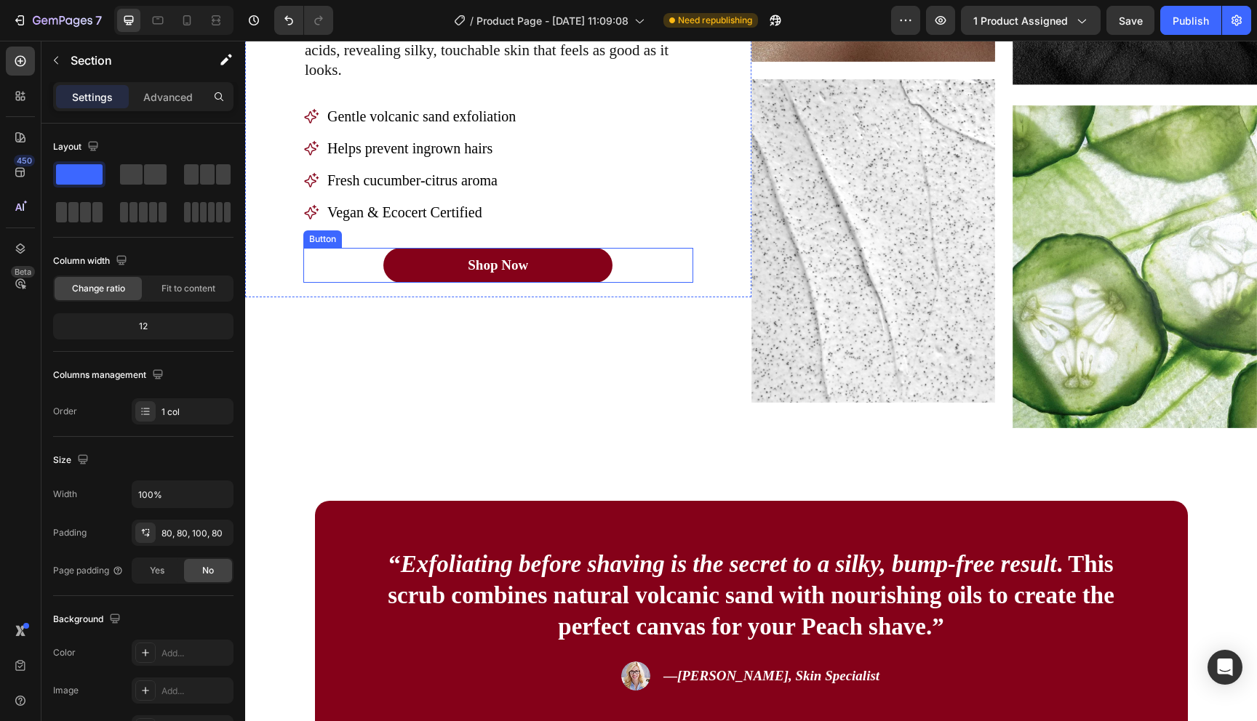
click at [394, 252] on button "Shop Now" at bounding box center [497, 265] width 229 height 35
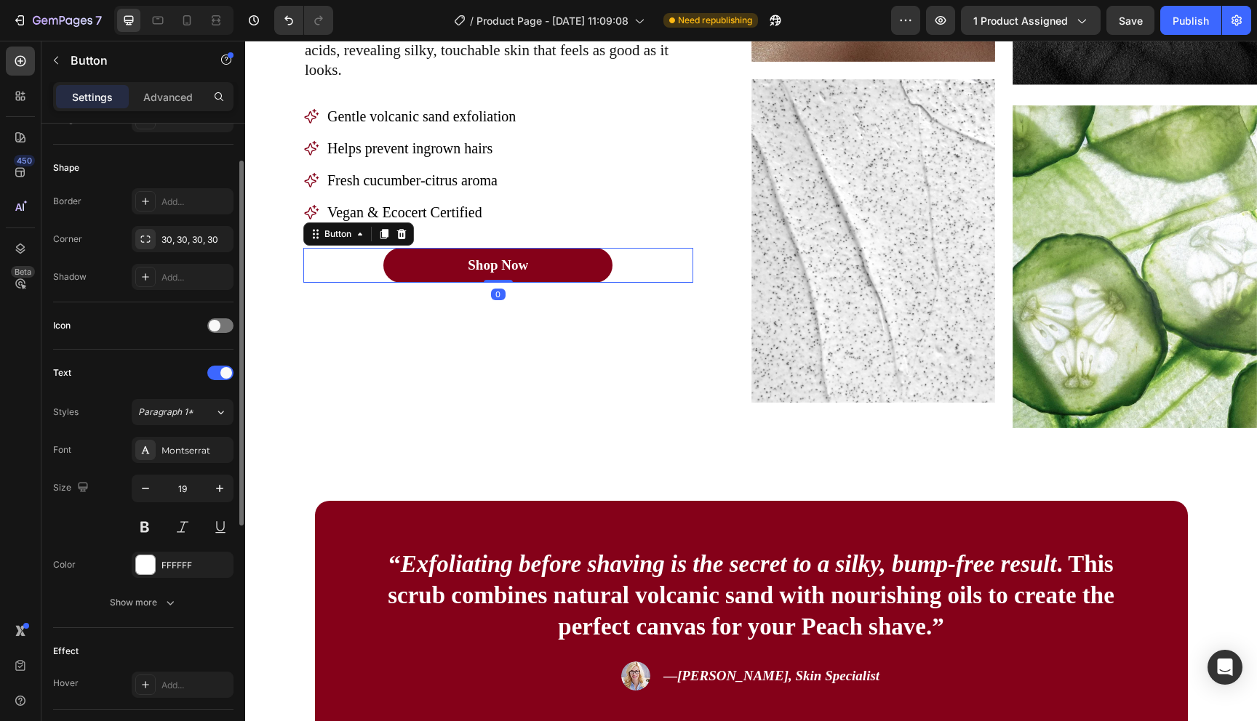
scroll to position [479, 0]
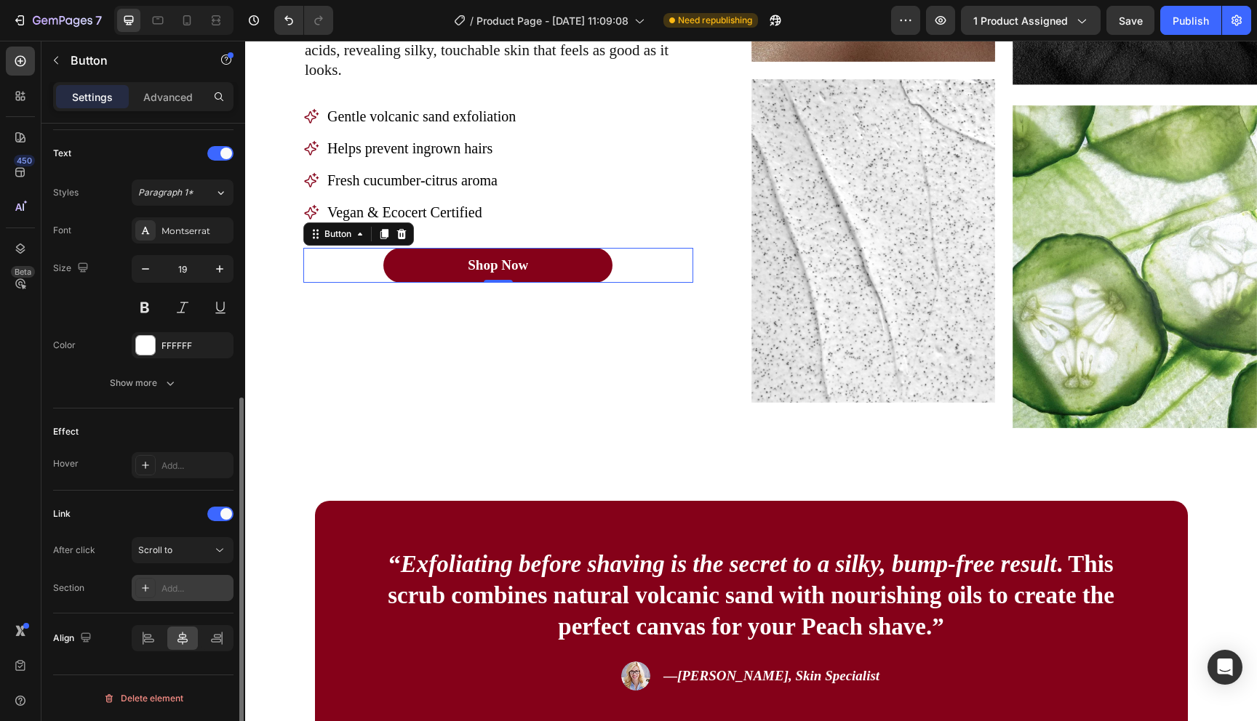
click at [191, 587] on div "Add..." at bounding box center [195, 589] width 68 height 13
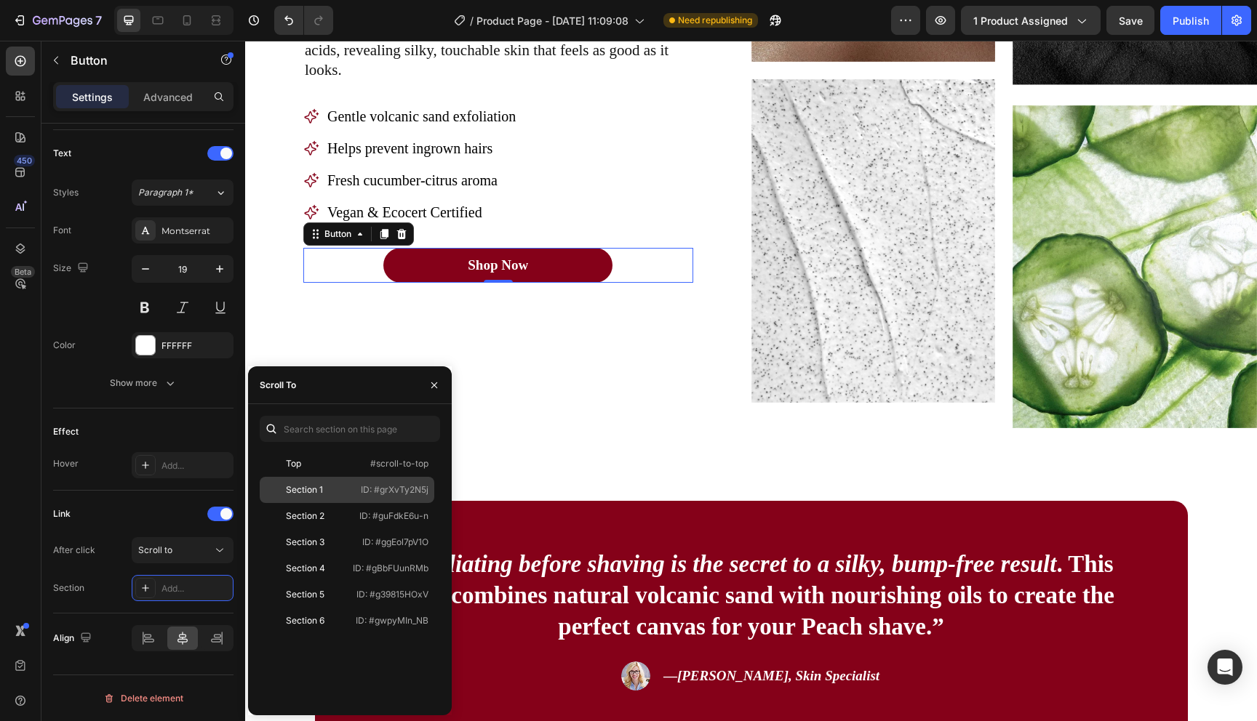
click at [339, 488] on div "Section 1" at bounding box center [307, 490] width 84 height 13
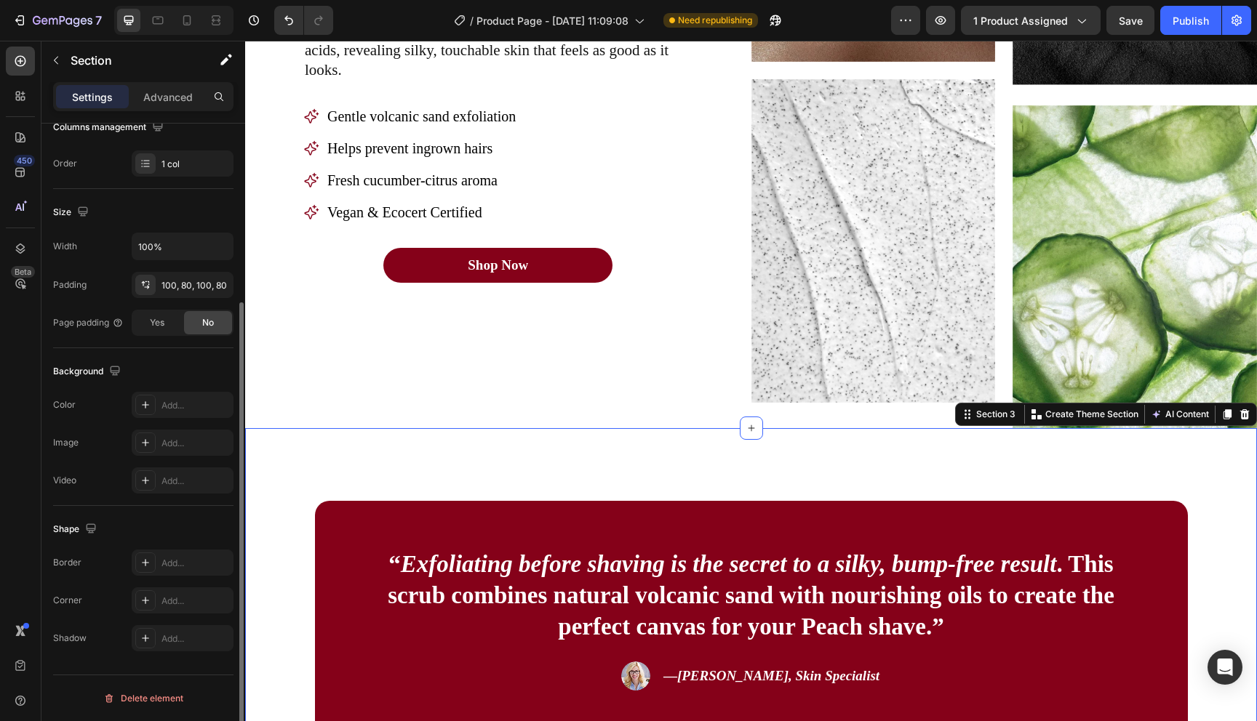
scroll to position [0, 0]
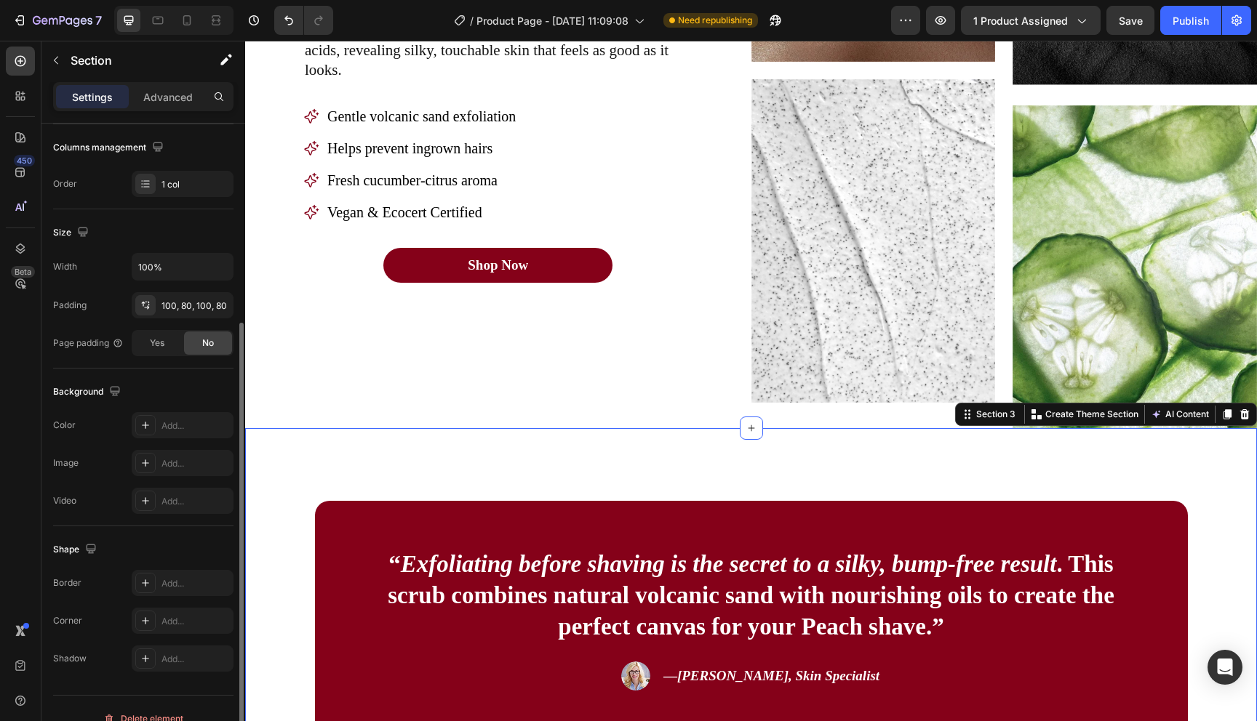
click at [558, 463] on div "“ Exfoliating before shaving is the secret to a silky, bump-free result . This …" at bounding box center [751, 619] width 1012 height 382
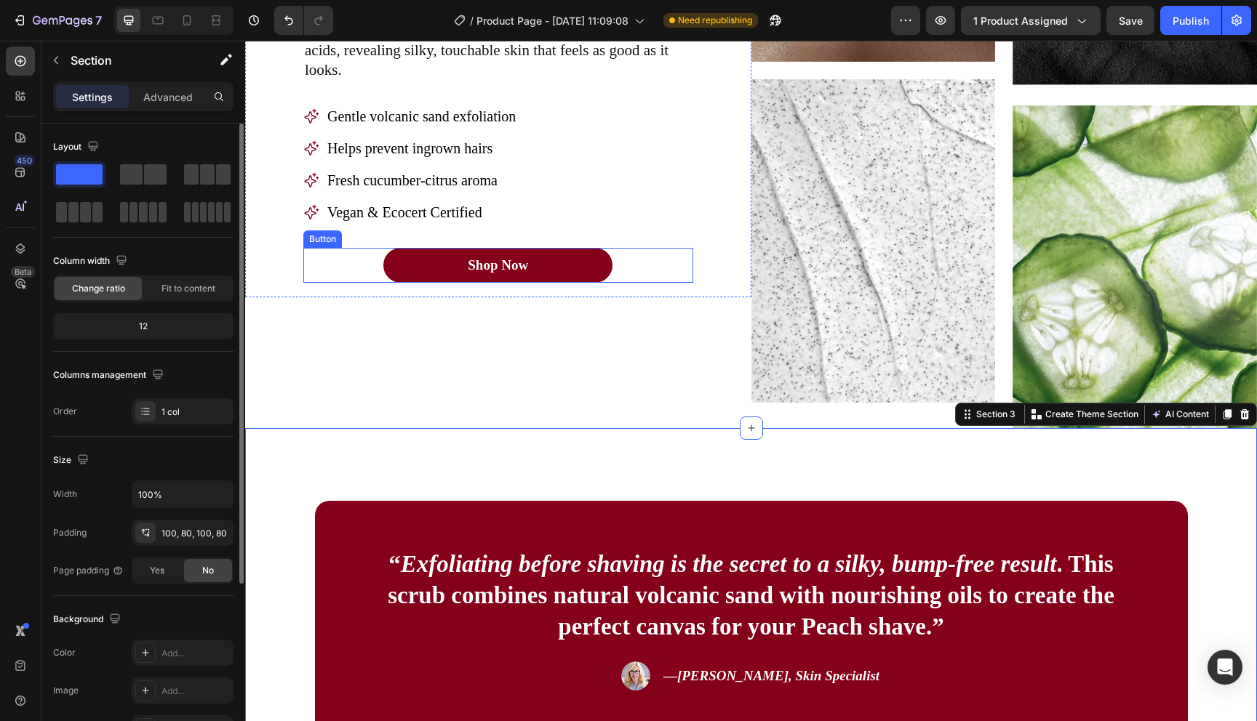
click at [654, 257] on div "Shop Now Button" at bounding box center [498, 265] width 390 height 35
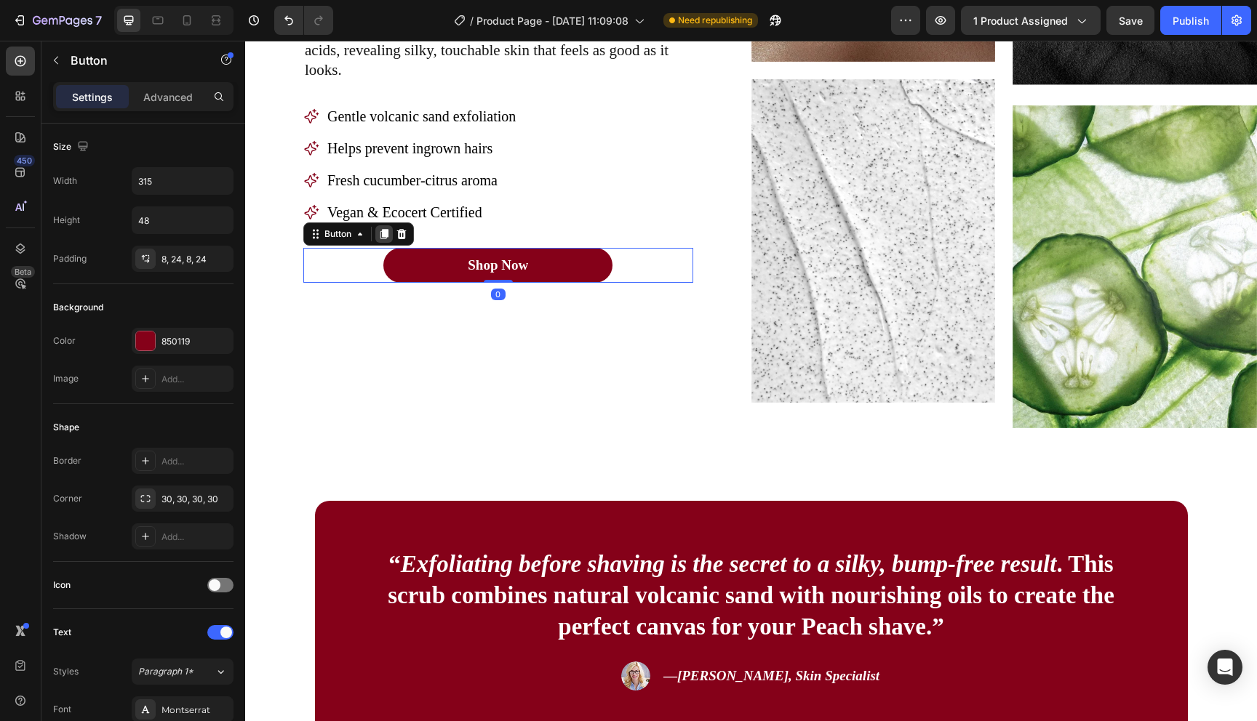
click at [385, 230] on icon at bounding box center [384, 235] width 8 height 10
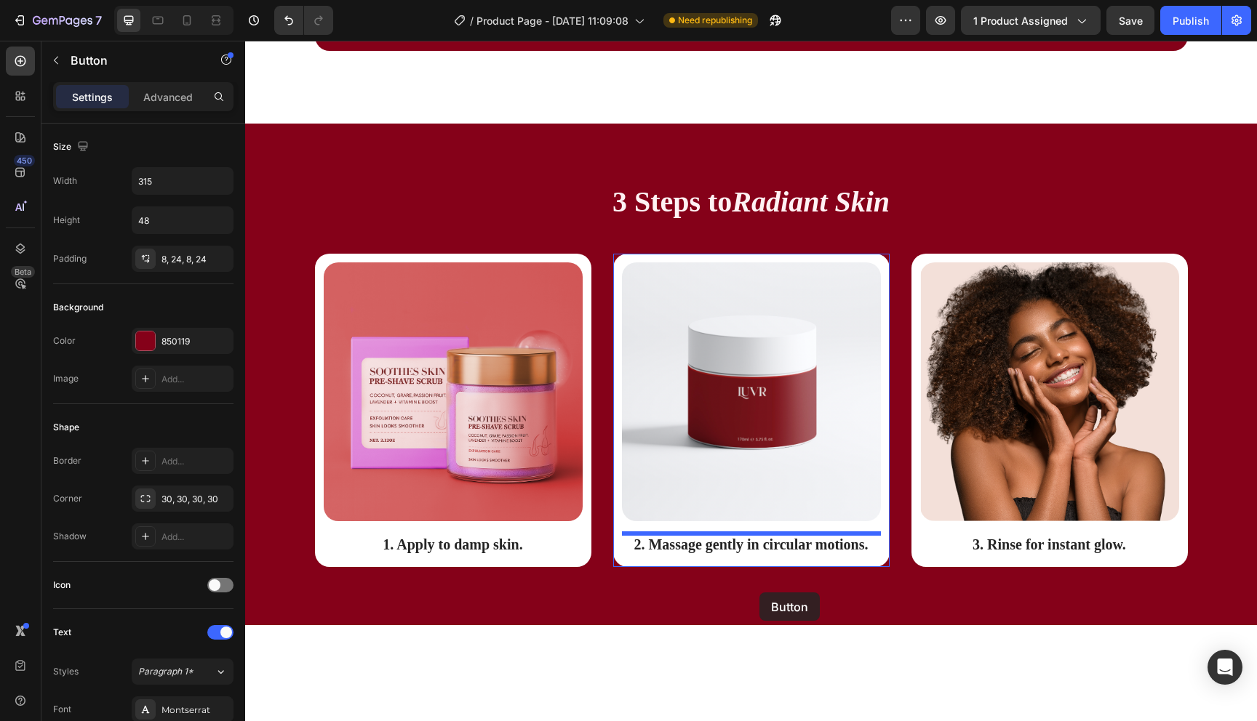
scroll to position [2053, 0]
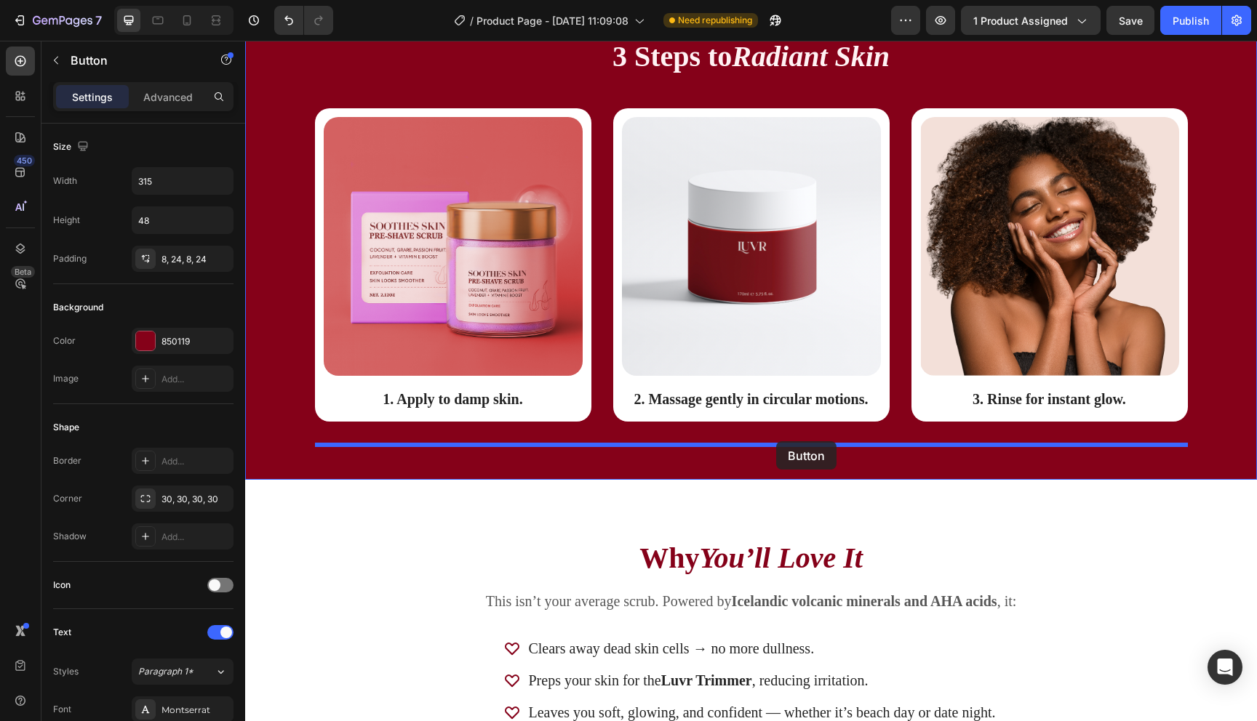
drag, startPoint x: 327, startPoint y: 260, endPoint x: 776, endPoint y: 441, distance: 483.9
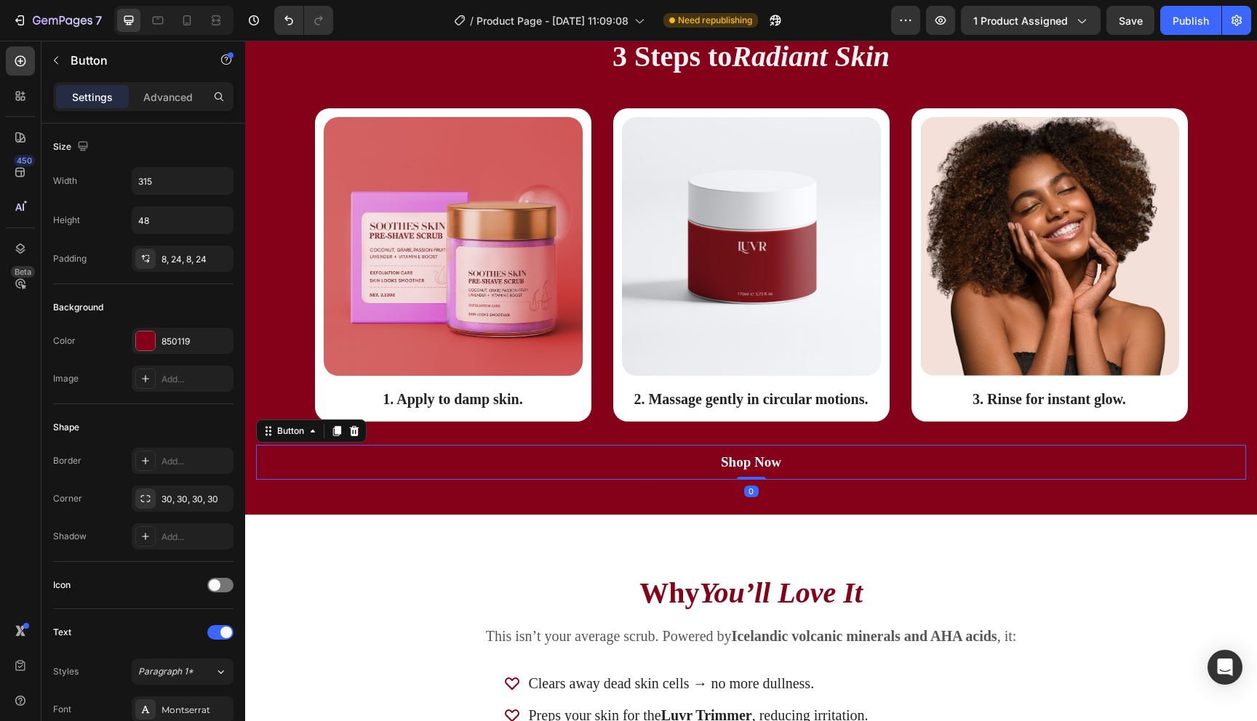
click at [817, 464] on link "Shop Now" at bounding box center [750, 462] width 229 height 35
click at [153, 339] on div at bounding box center [145, 341] width 19 height 19
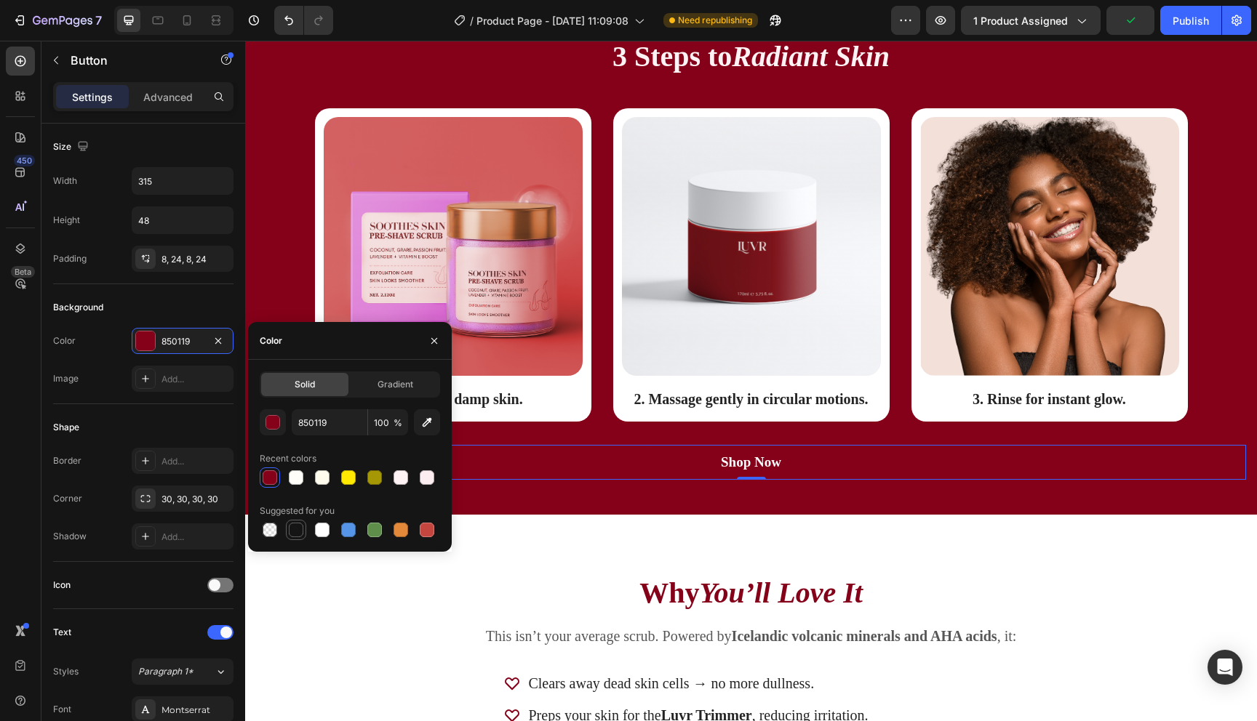
click at [296, 535] on div at bounding box center [296, 530] width 15 height 15
type input "151515"
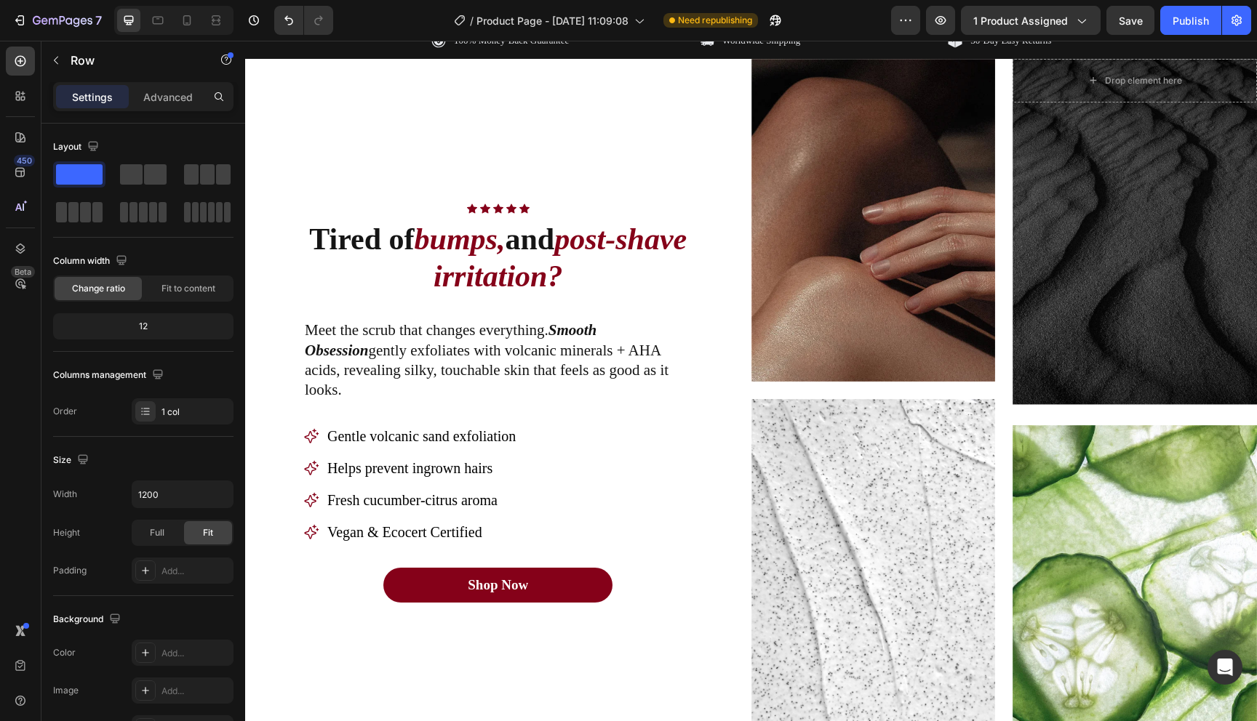
scroll to position [908, 0]
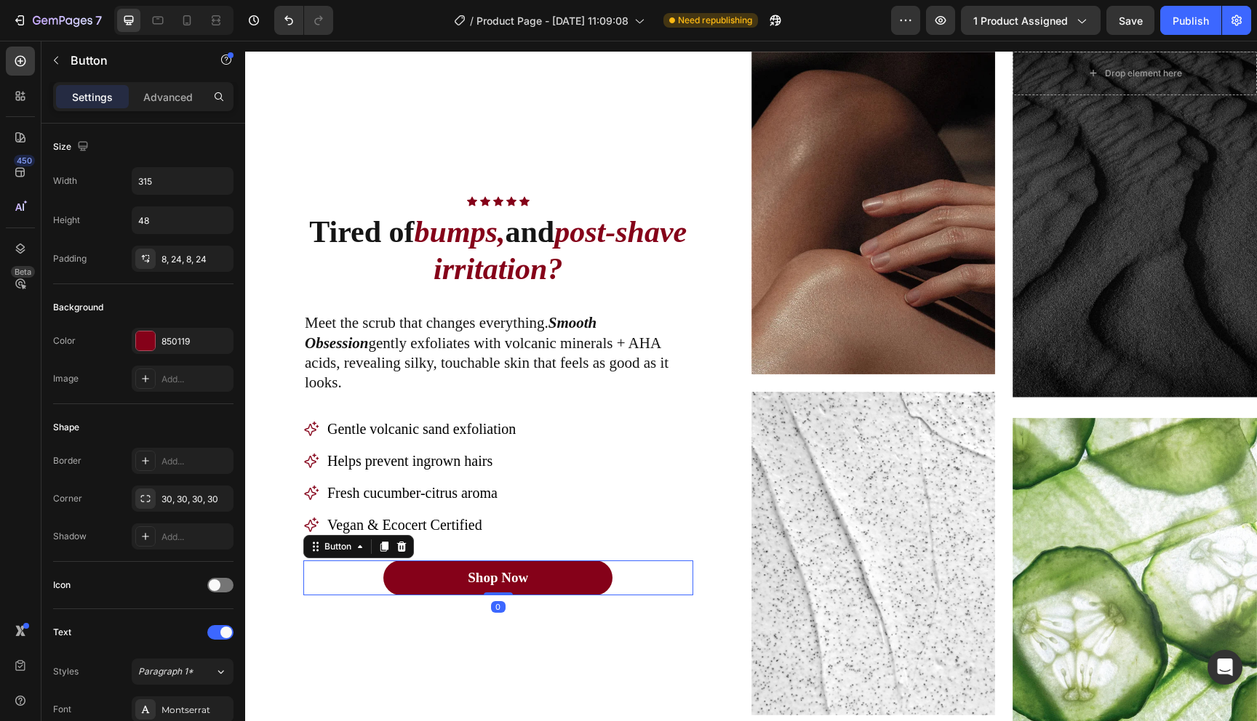
click at [538, 577] on link "Shop Now" at bounding box center [497, 578] width 229 height 35
click at [385, 543] on icon at bounding box center [384, 548] width 8 height 10
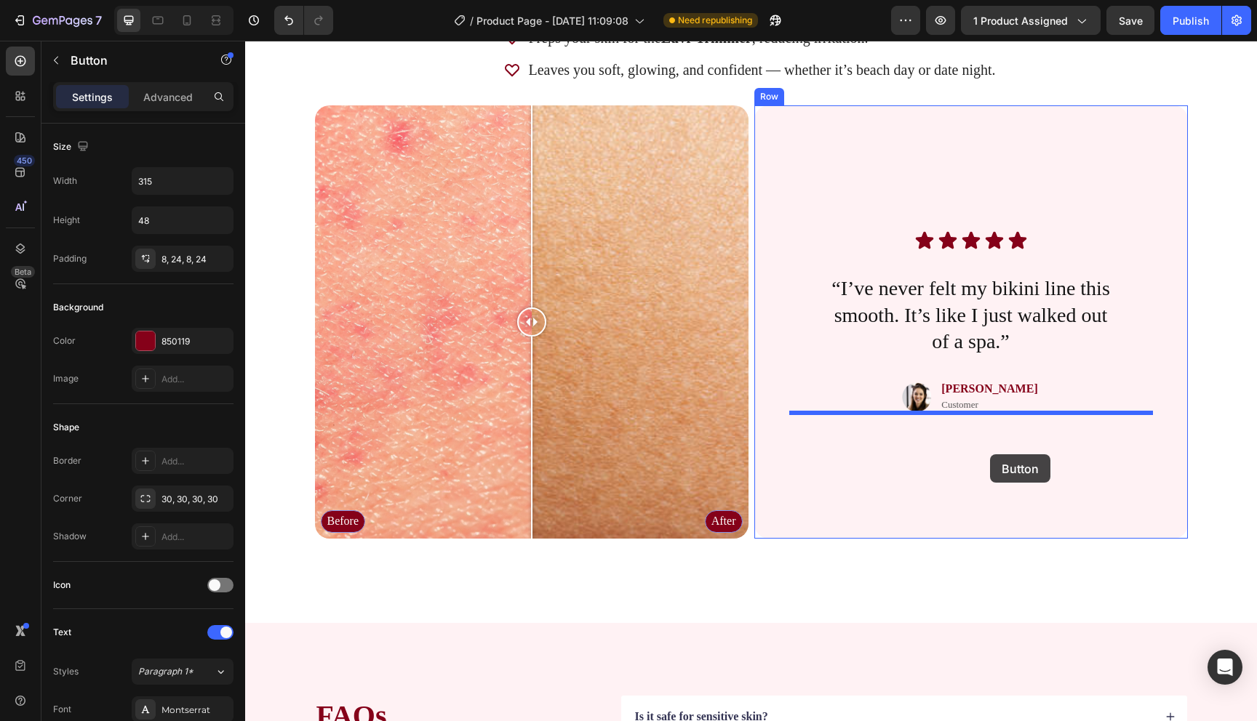
scroll to position [2746, 0]
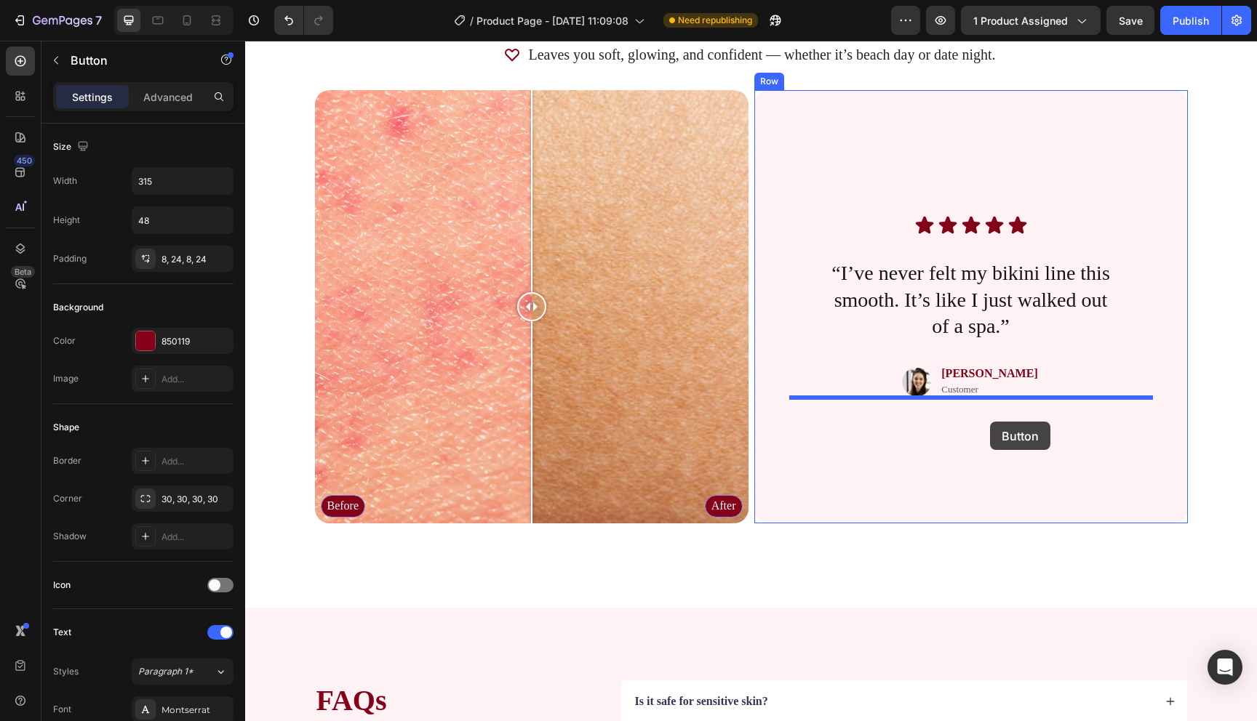
drag, startPoint x: 346, startPoint y: 555, endPoint x: 990, endPoint y: 421, distance: 657.4
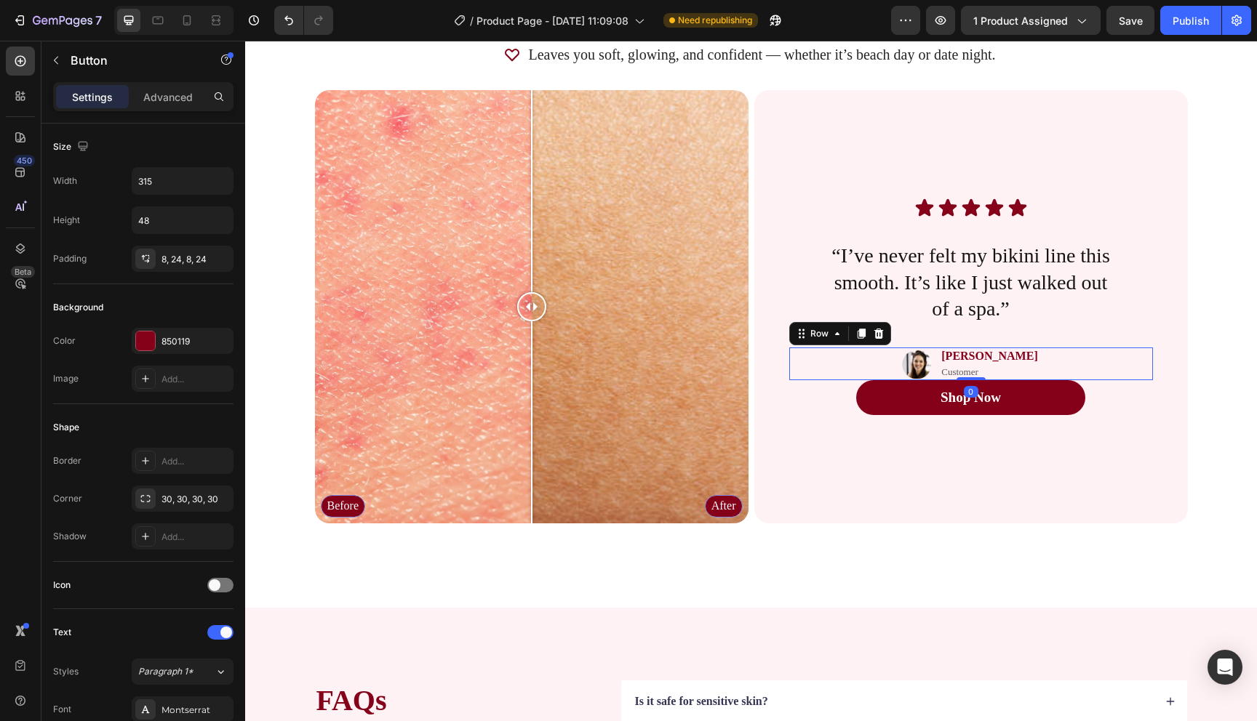
click at [1064, 361] on div "Image [PERSON_NAME] Text Block Customer Text Block Row 0" at bounding box center [971, 364] width 364 height 33
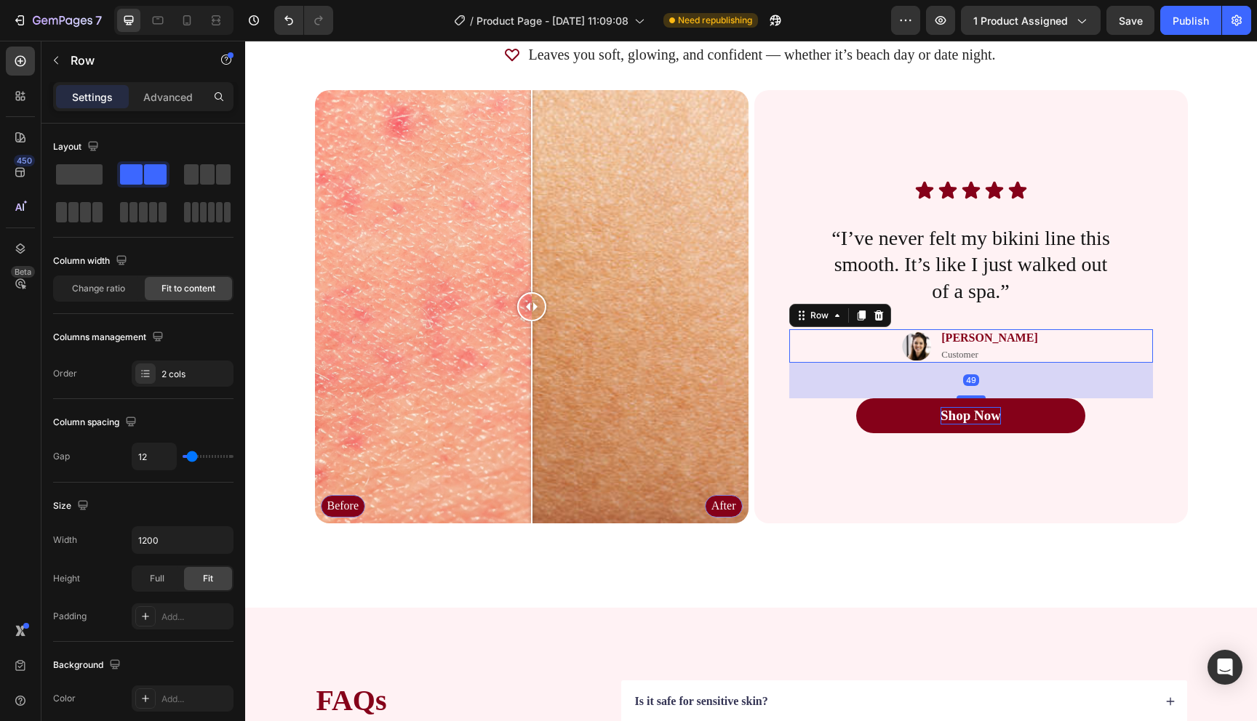
drag, startPoint x: 976, startPoint y: 379, endPoint x: 978, endPoint y: 415, distance: 35.7
click at [978, 415] on div "Icon Icon Icon Icon Icon Icon List “I’ve never felt my bikini line this smooth.…" at bounding box center [971, 306] width 364 height 387
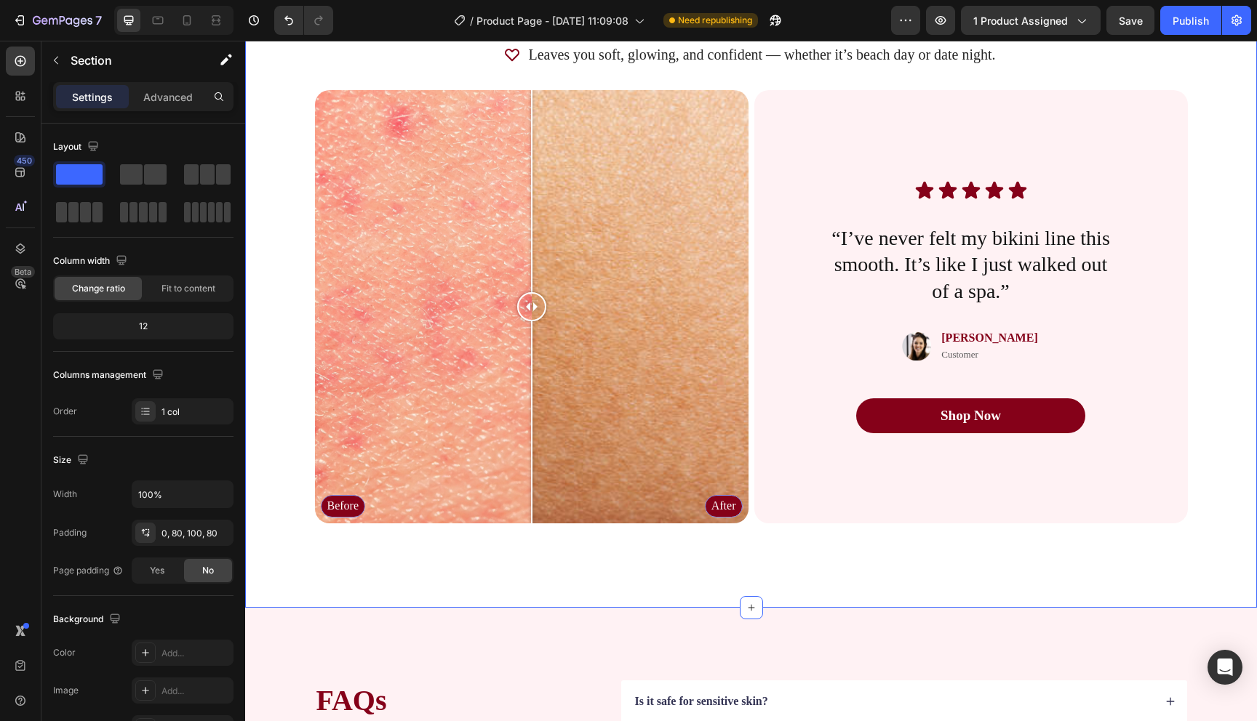
click at [965, 570] on div "Why You’ll Love It Heading This isn’t your average scrub. Powered by Icelandic …" at bounding box center [751, 215] width 1012 height 786
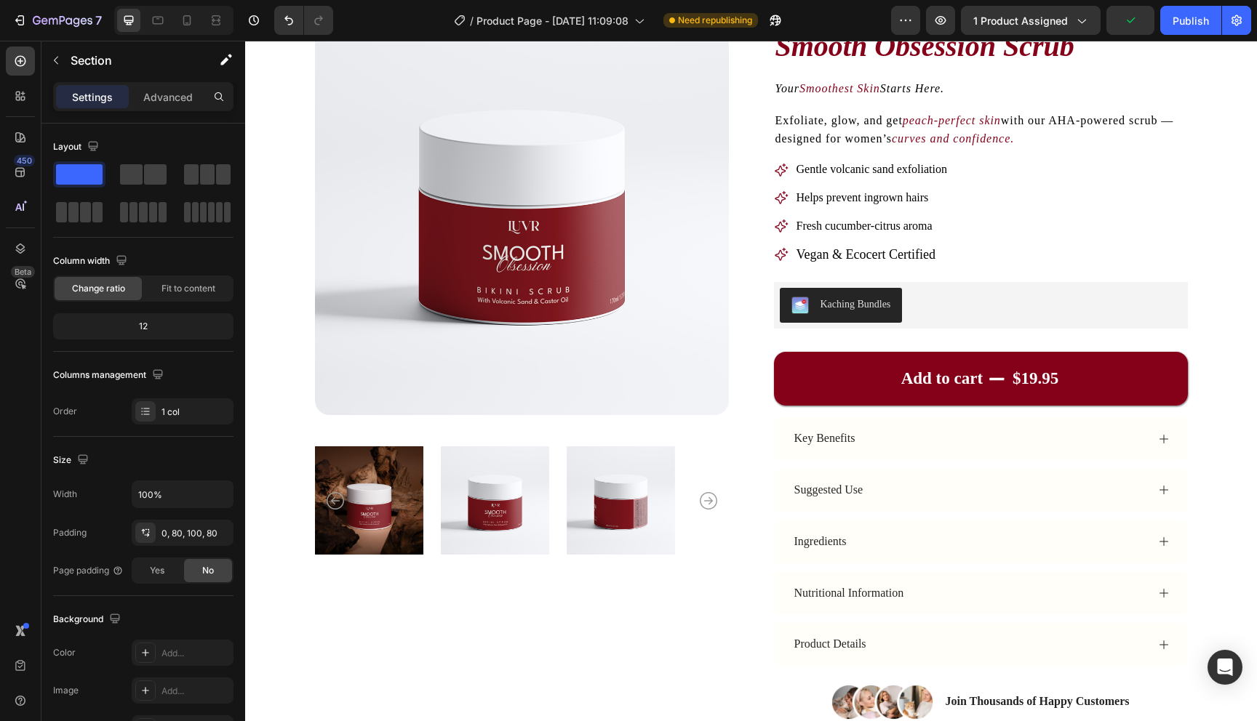
scroll to position [0, 0]
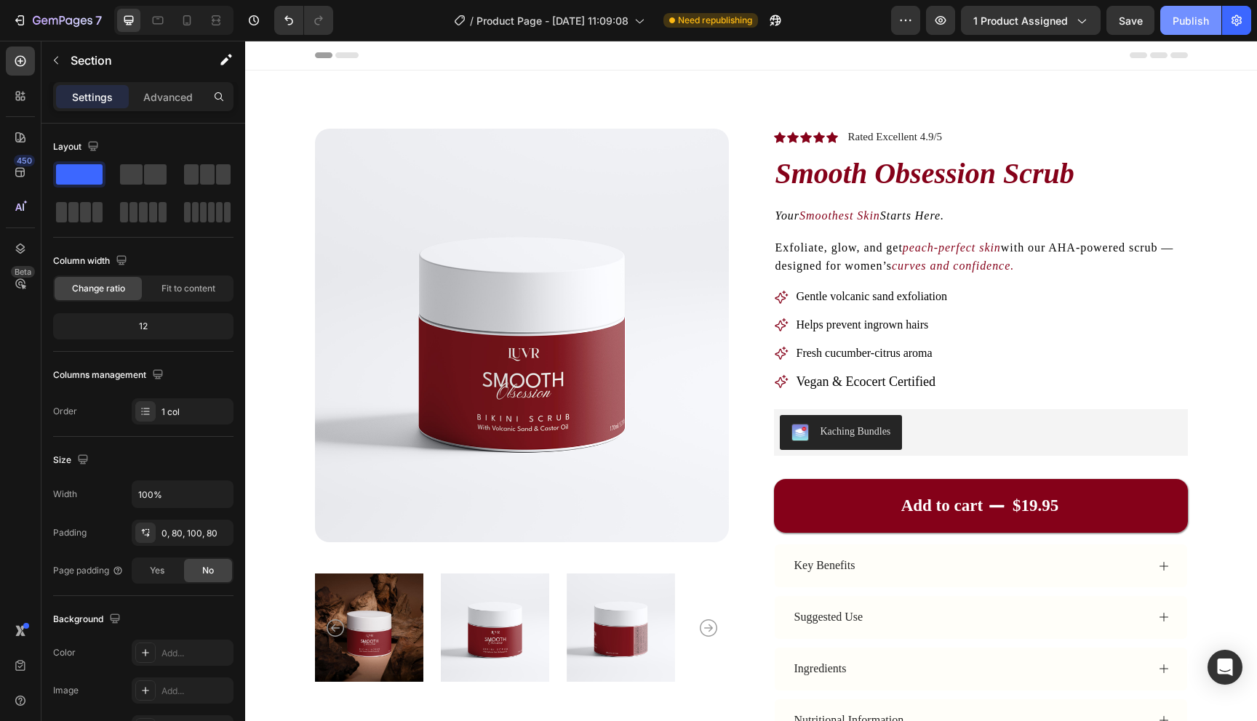
click at [1201, 13] on div "Publish" at bounding box center [1190, 20] width 36 height 15
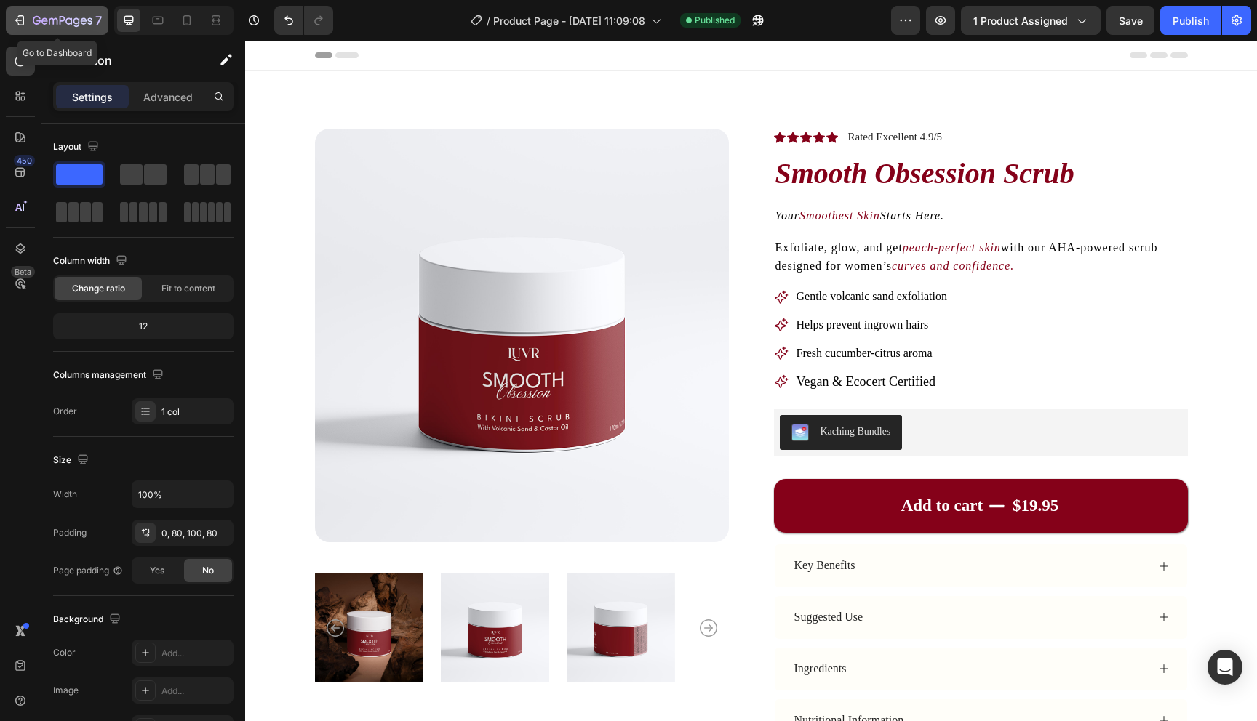
click at [29, 19] on div "7" at bounding box center [56, 20] width 89 height 17
